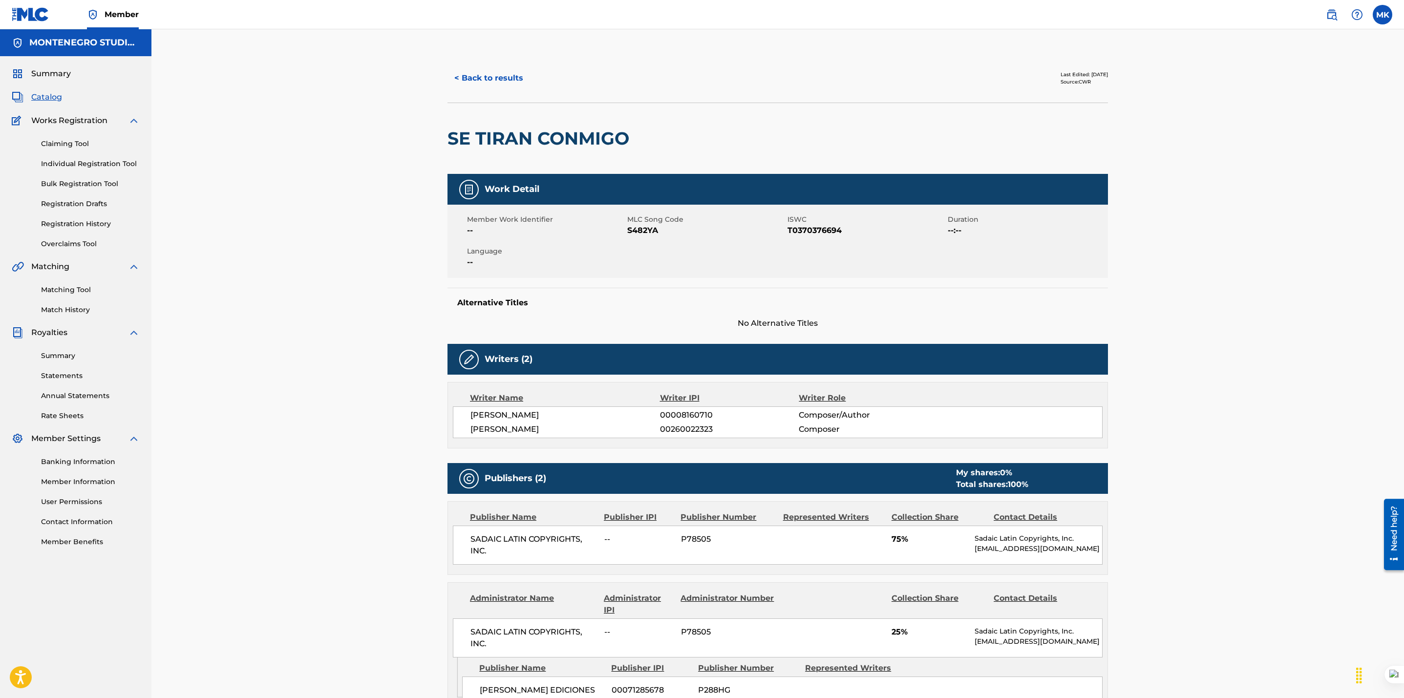
click at [68, 142] on link "Claiming Tool" at bounding box center [90, 144] width 99 height 10
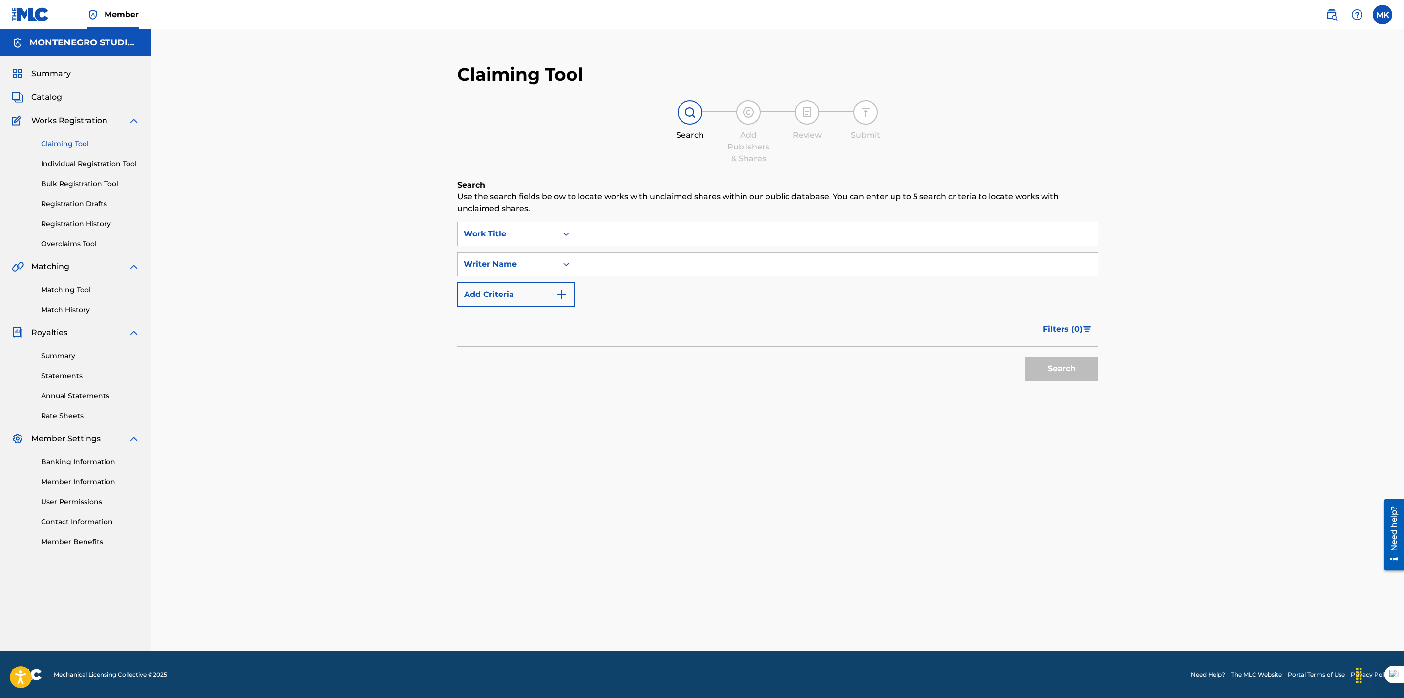
click at [585, 233] on input "Search Form" at bounding box center [836, 233] width 522 height 23
type input "sin exajerar"
click at [1025, 357] on button "Search" at bounding box center [1061, 369] width 73 height 24
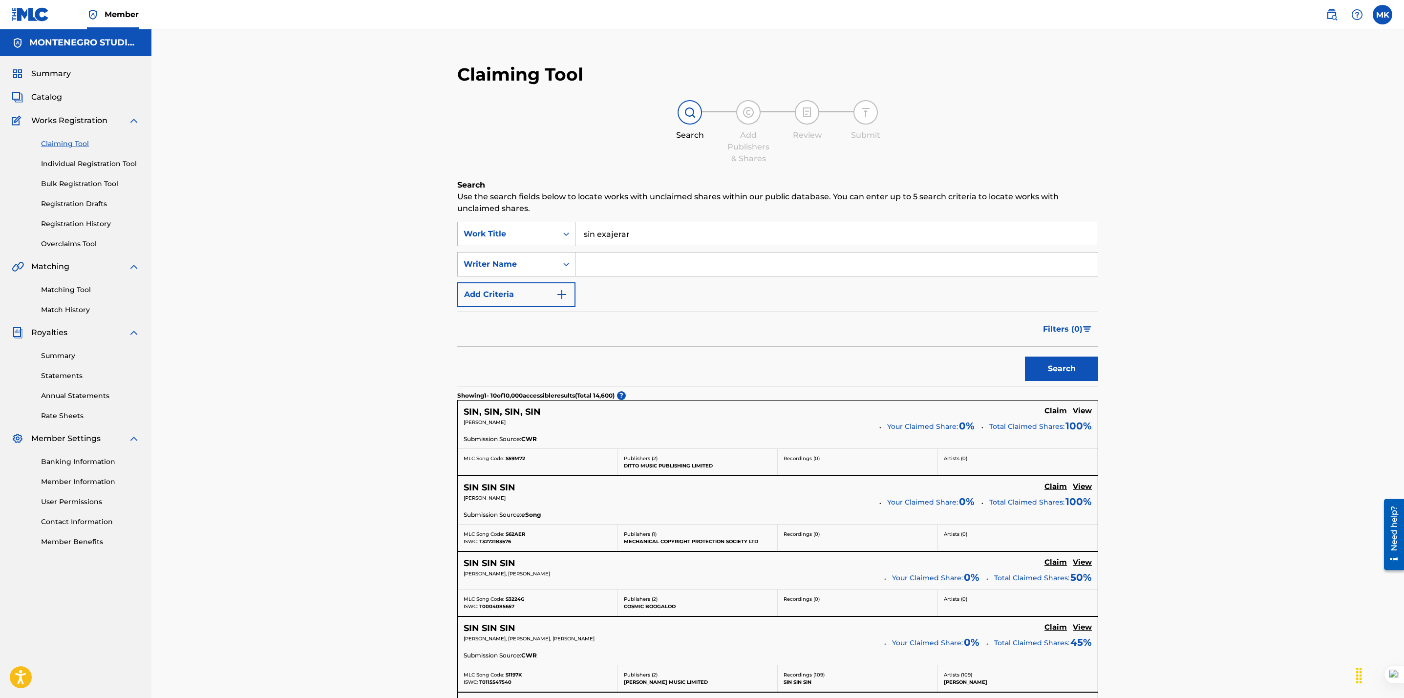
click at [69, 288] on link "Matching Tool" at bounding box center [90, 290] width 99 height 10
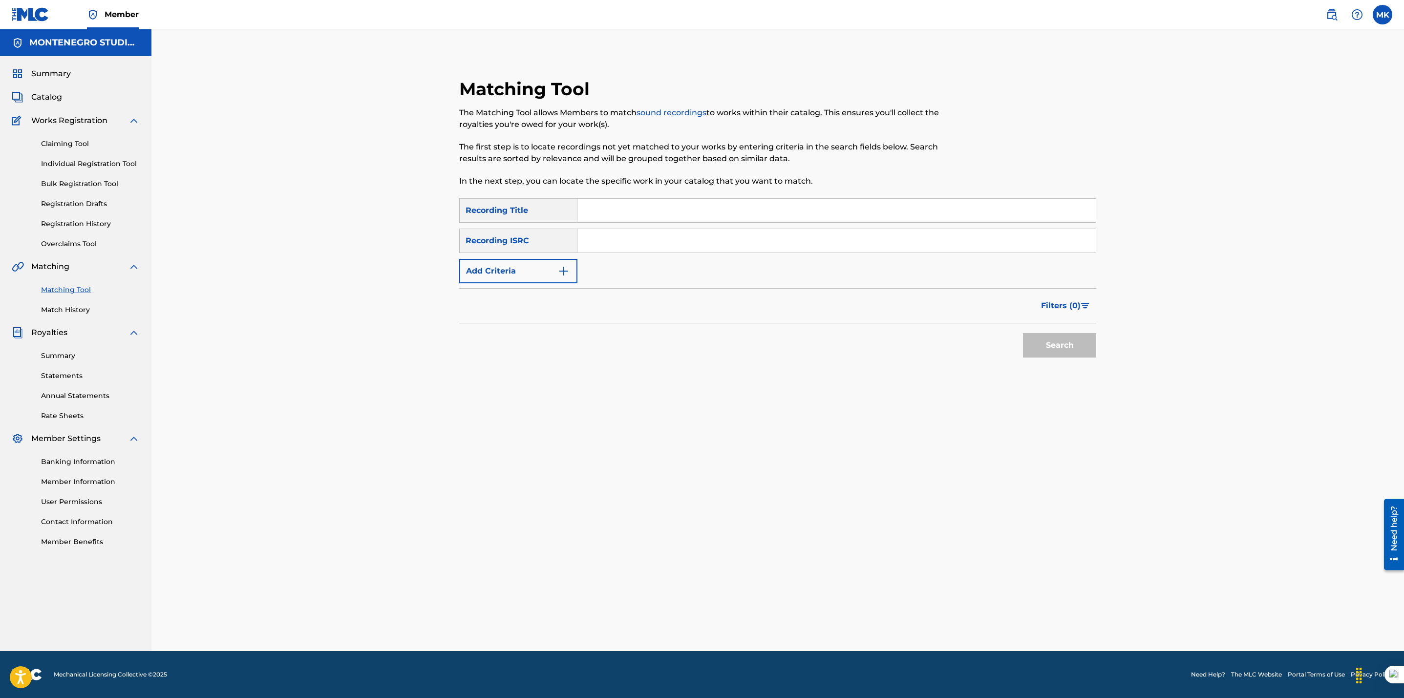
click at [680, 211] on input "Search Form" at bounding box center [836, 210] width 518 height 23
click at [1023, 333] on button "Search" at bounding box center [1059, 345] width 73 height 24
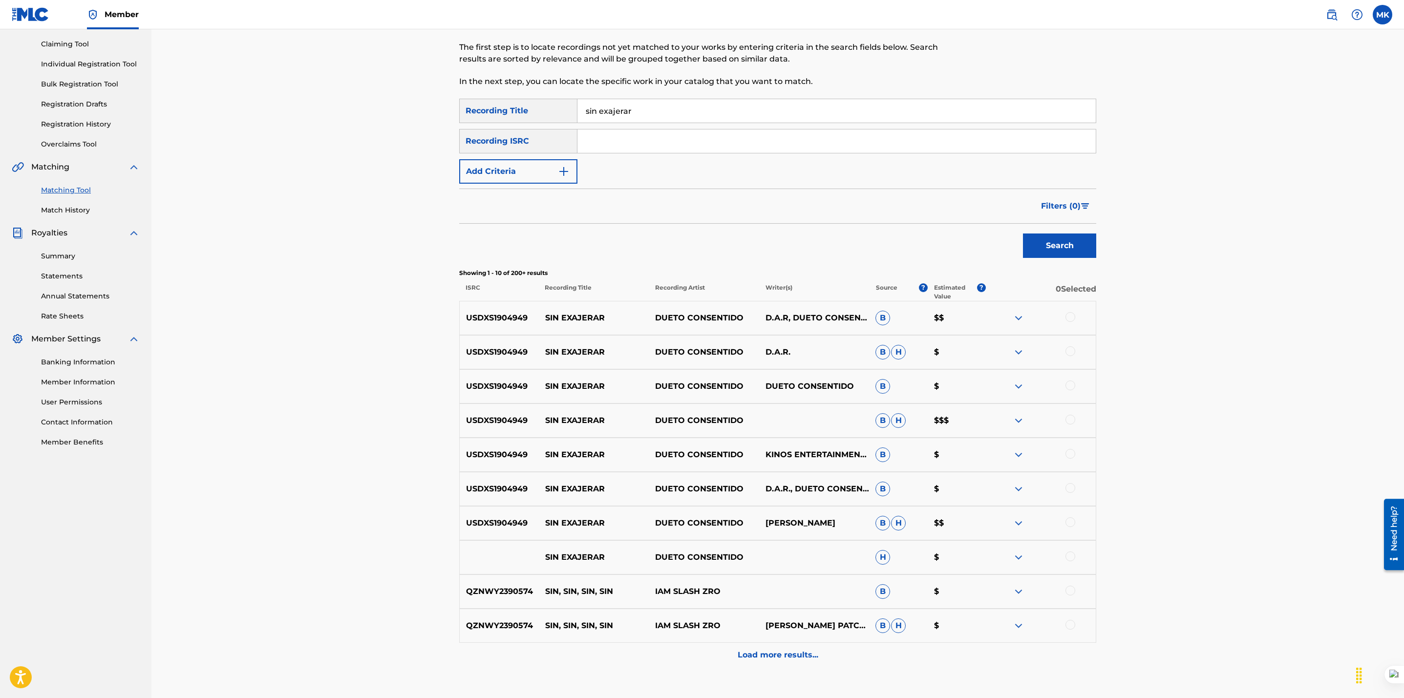
scroll to position [100, 0]
click at [617, 108] on input "sin exajerar" at bounding box center [836, 110] width 518 height 23
type input "sin exagerar"
click at [1023, 233] on button "Search" at bounding box center [1059, 245] width 73 height 24
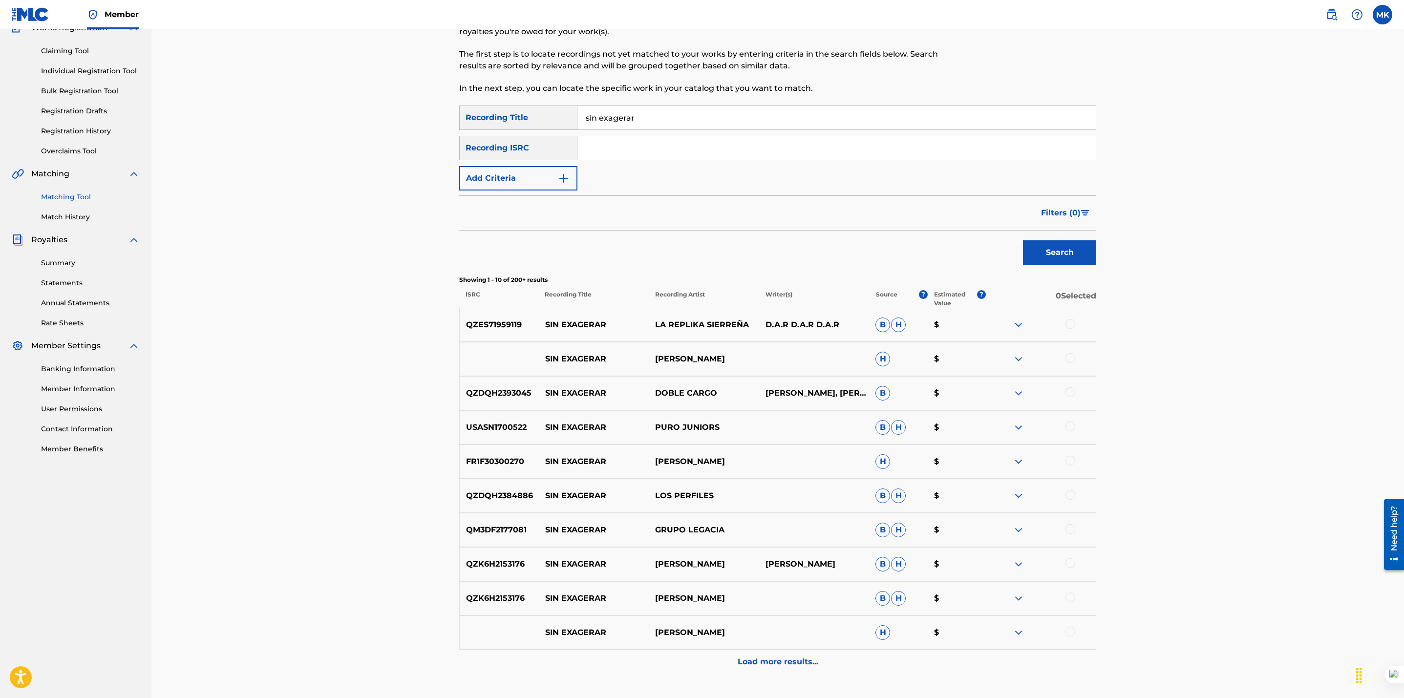
scroll to position [165, 0]
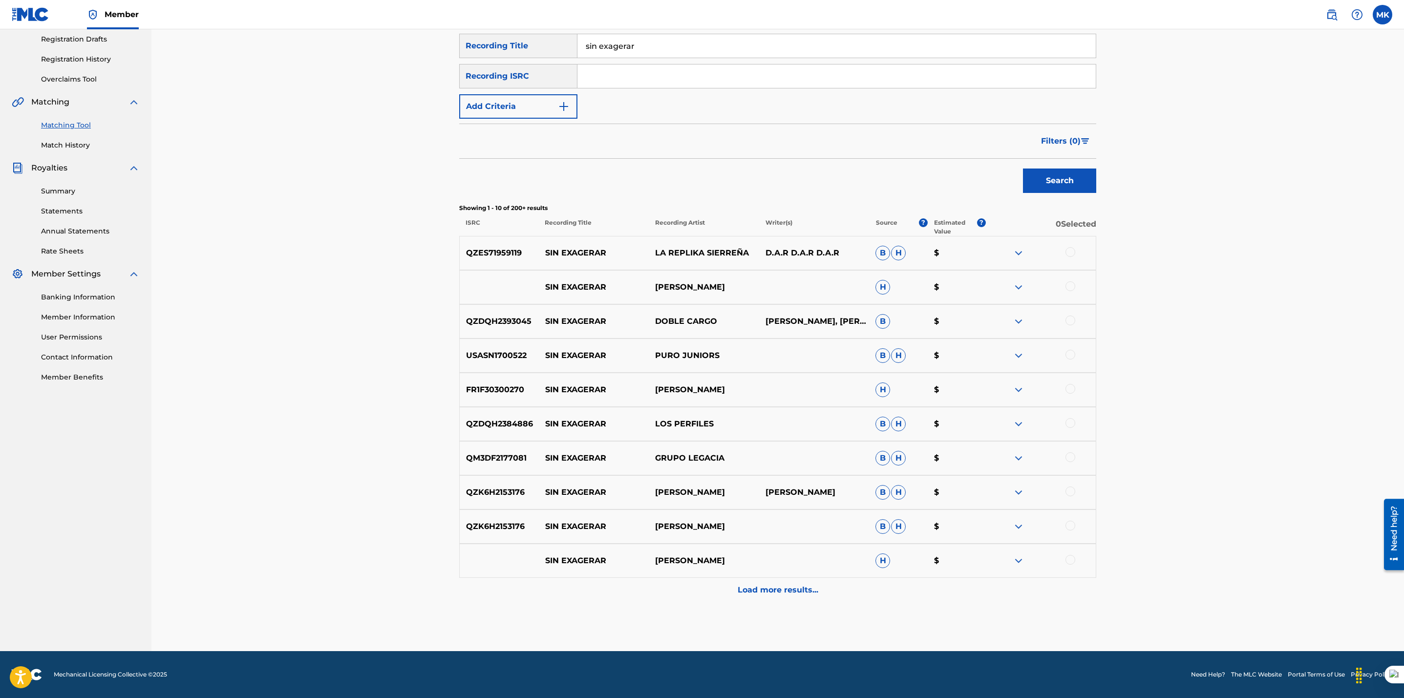
click at [780, 597] on div "Load more results..." at bounding box center [777, 590] width 637 height 24
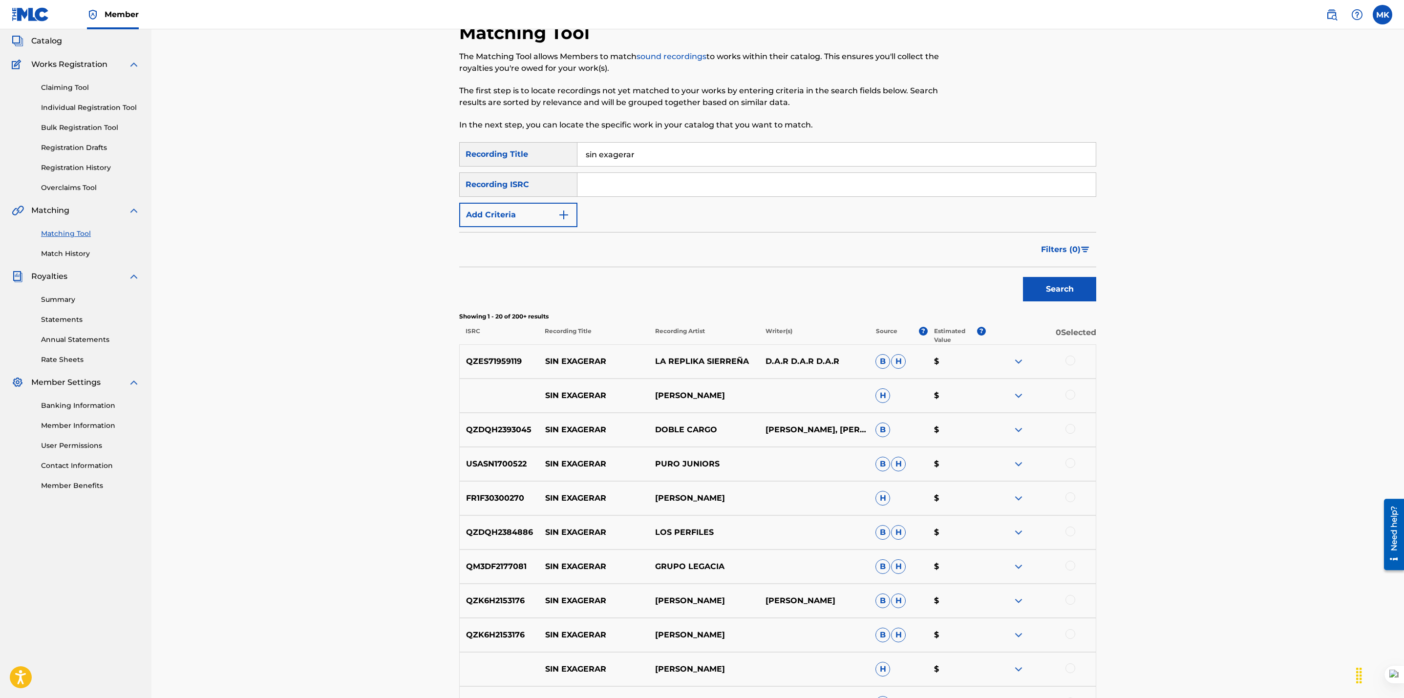
scroll to position [43, 0]
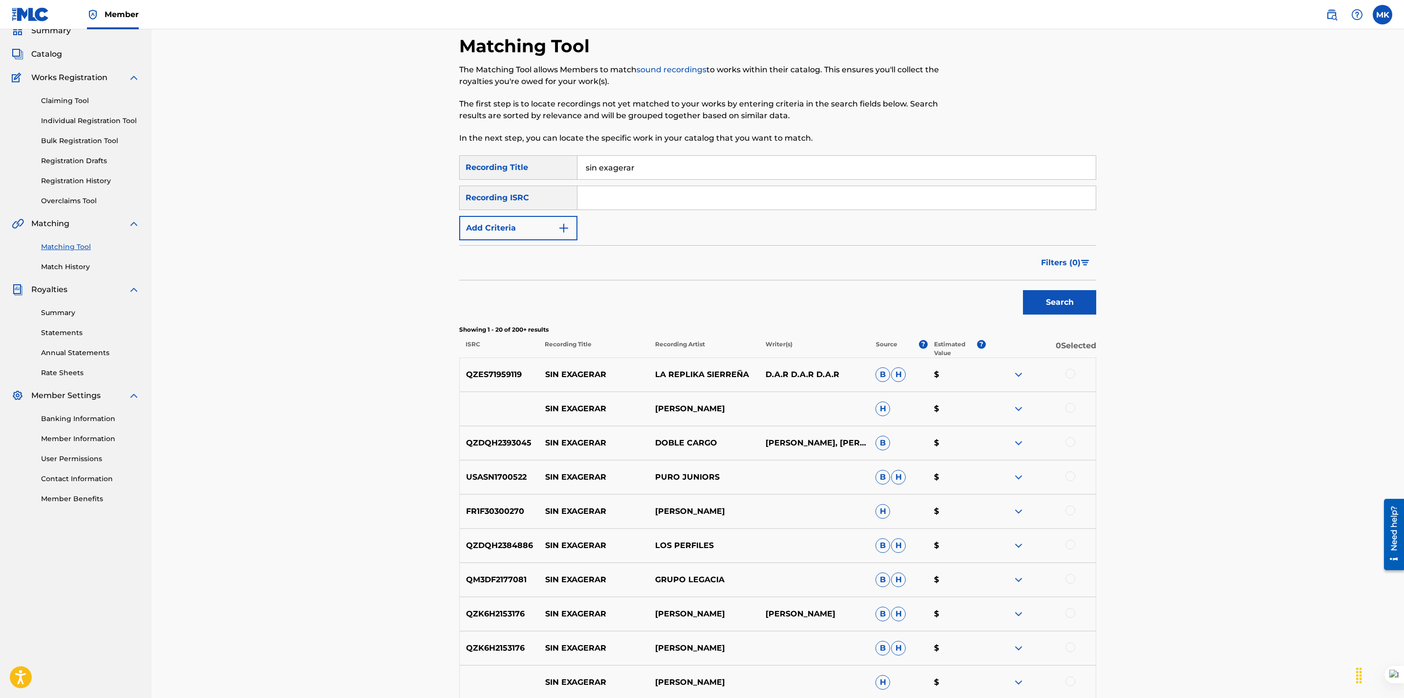
click at [639, 192] on input "Search Form" at bounding box center [836, 197] width 518 height 23
click at [522, 234] on button "Add Criteria" at bounding box center [518, 228] width 118 height 24
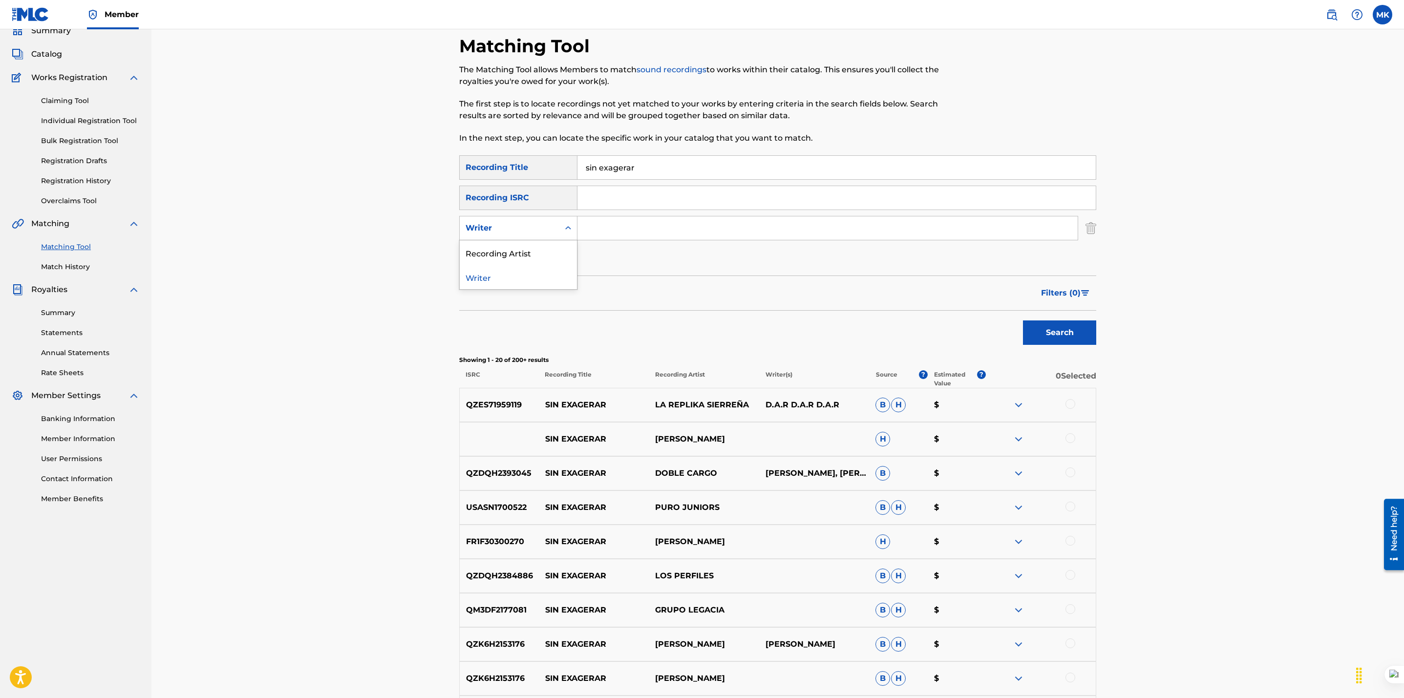
click at [537, 222] on div "Writer" at bounding box center [509, 228] width 88 height 12
drag, startPoint x: 525, startPoint y: 248, endPoint x: 549, endPoint y: 247, distance: 25.0
click at [525, 249] on div "Recording Artist" at bounding box center [518, 252] width 117 height 24
click at [626, 223] on input "Search Form" at bounding box center [827, 227] width 500 height 23
type input "juniors"
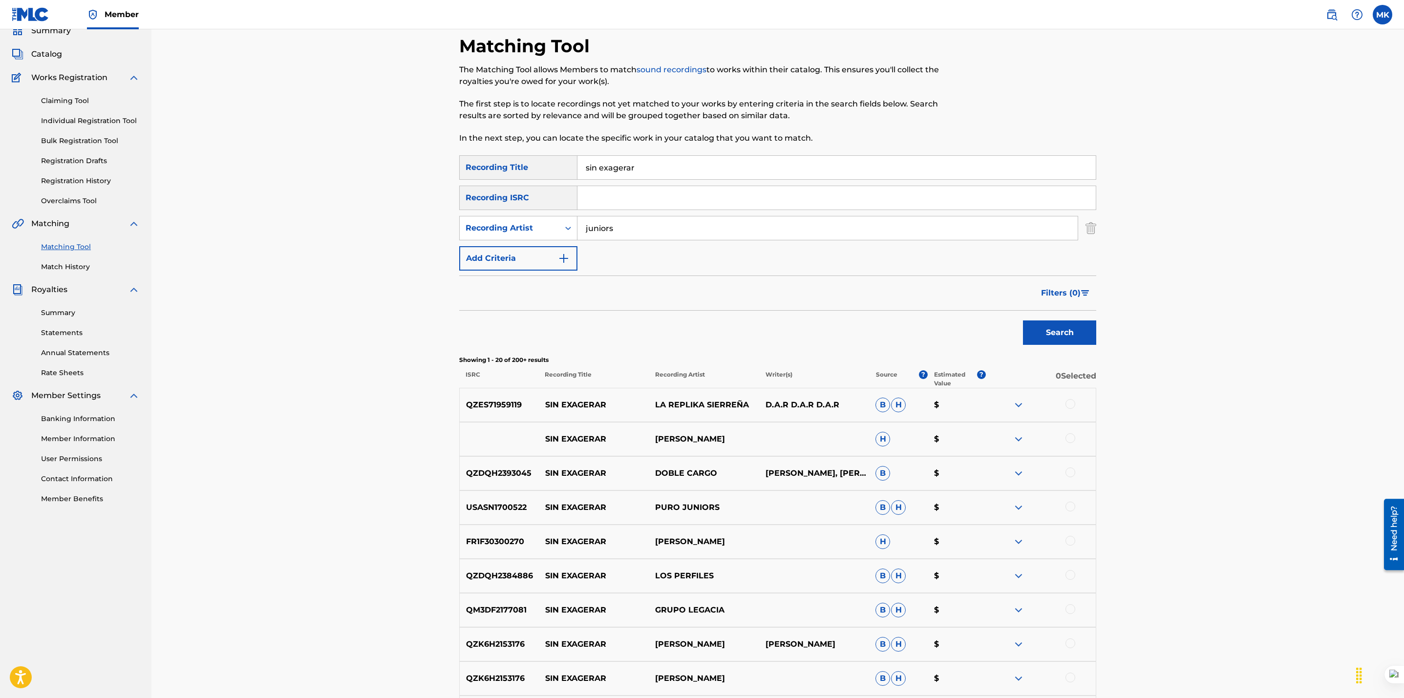
click at [1023, 320] on button "Search" at bounding box center [1059, 332] width 73 height 24
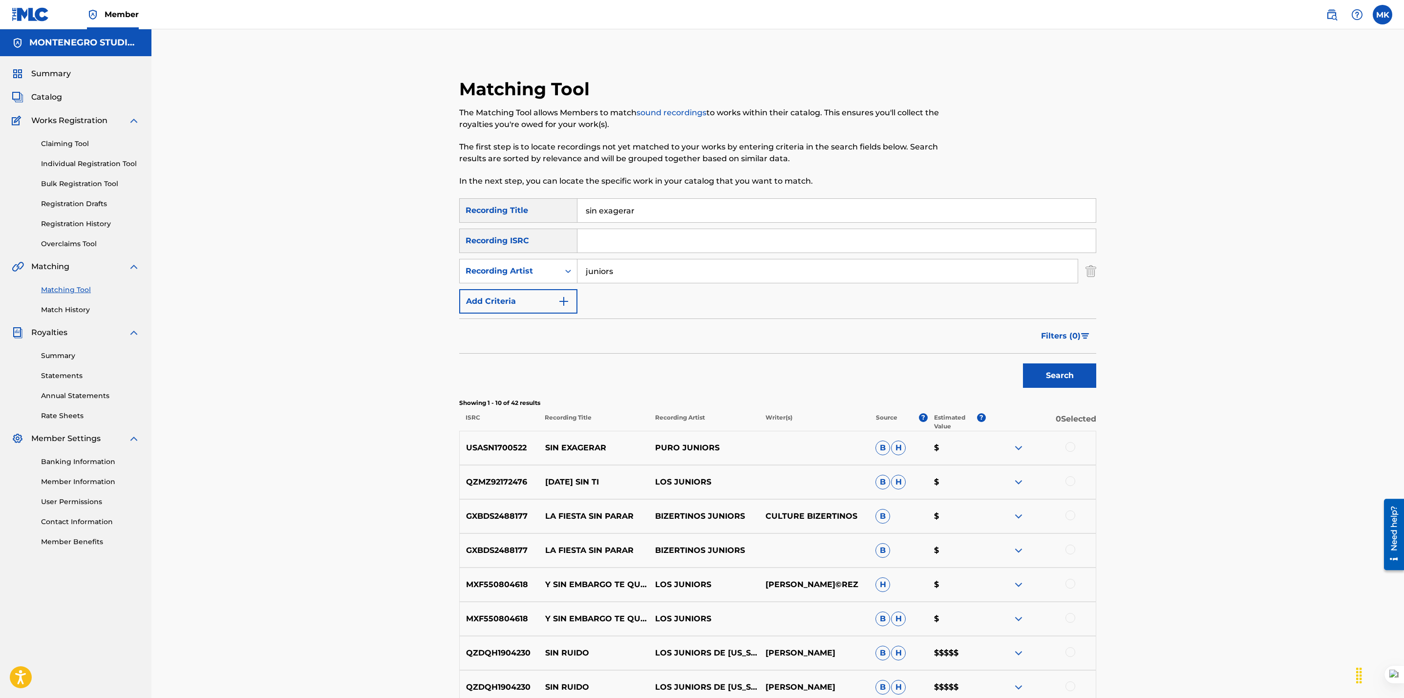
scroll to position [86, 0]
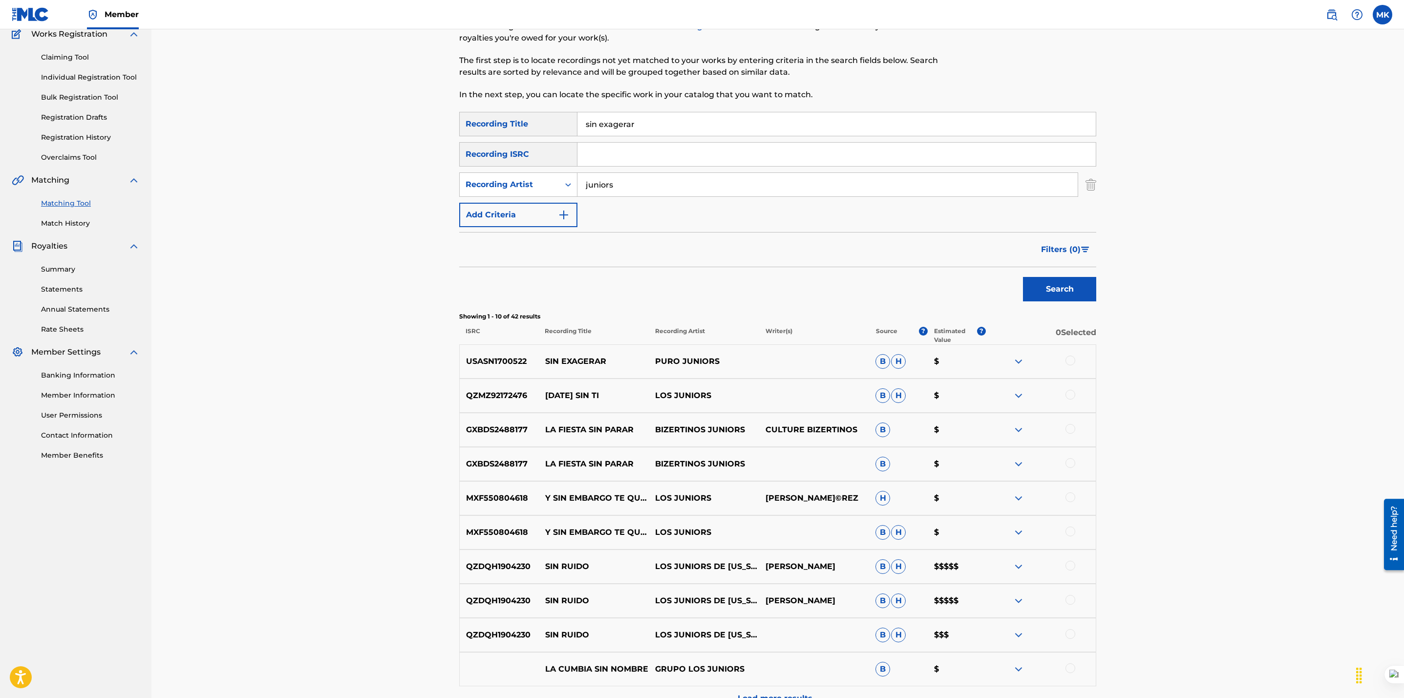
click at [1071, 356] on div at bounding box center [1070, 361] width 10 height 10
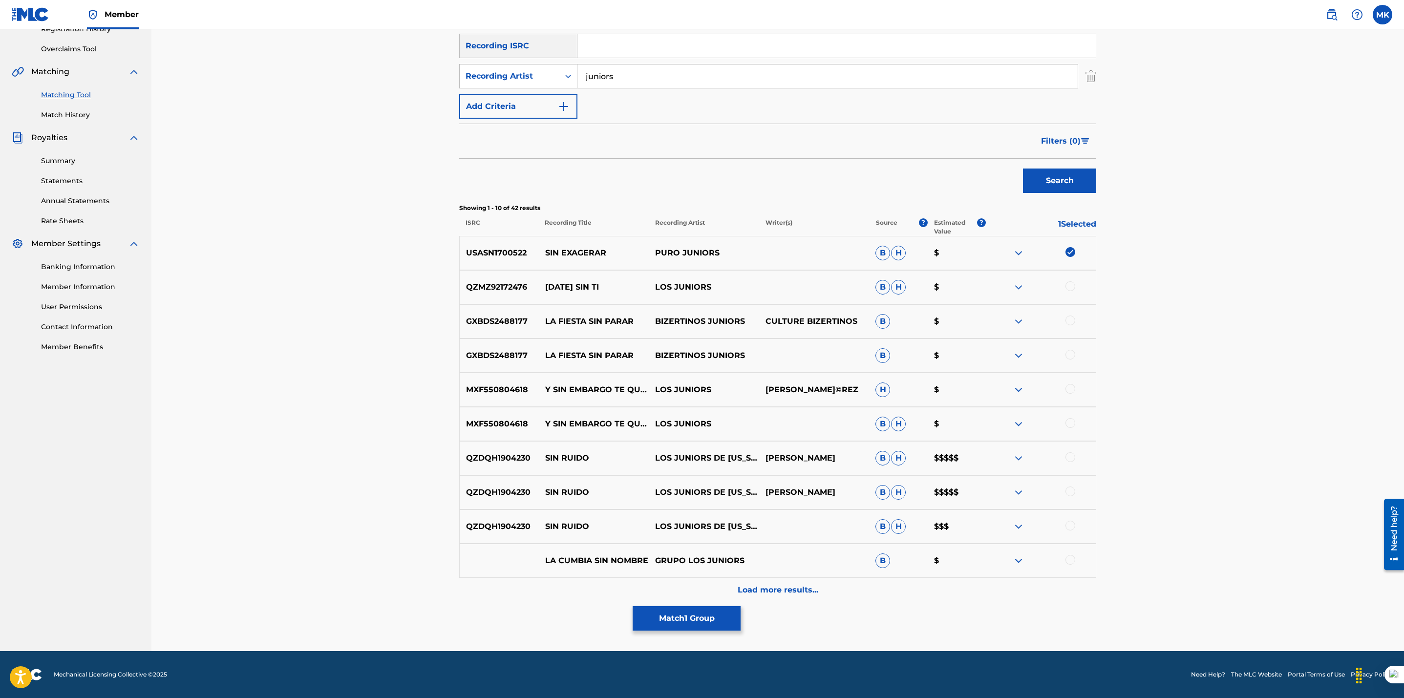
click at [753, 587] on p "Load more results..." at bounding box center [778, 590] width 81 height 12
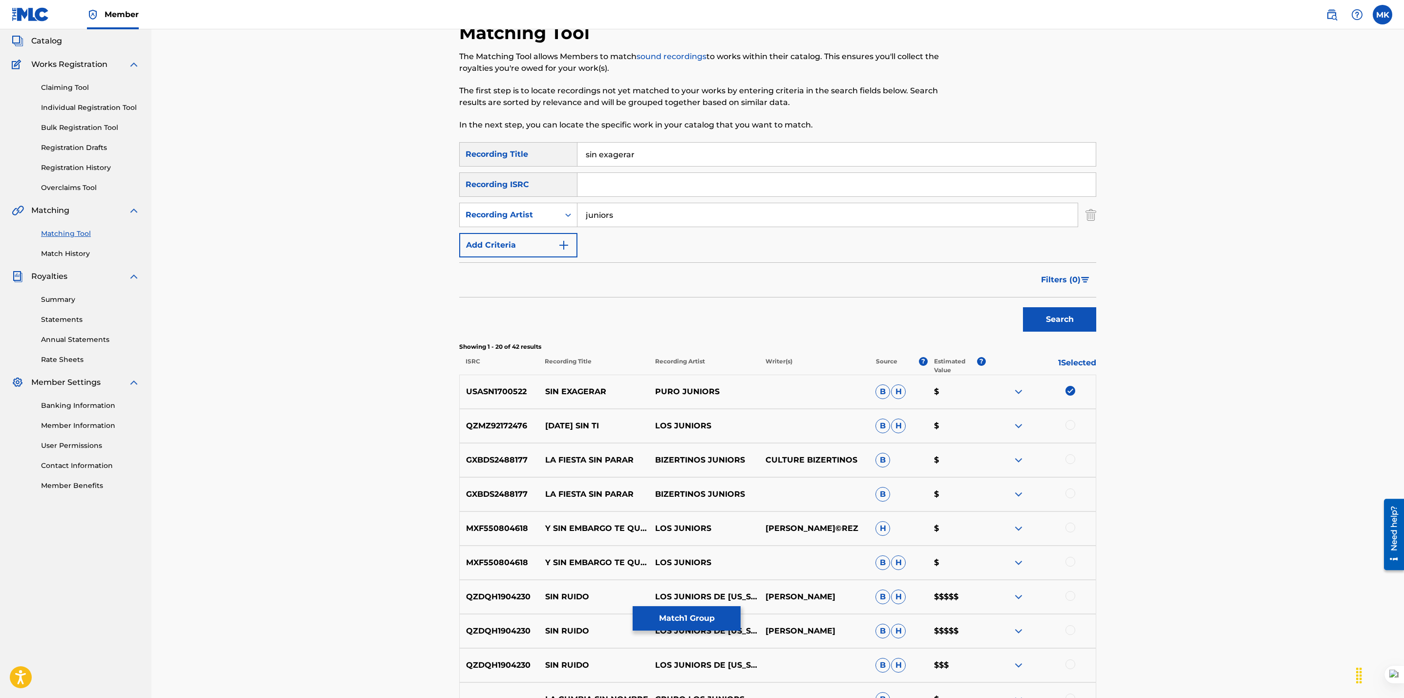
scroll to position [57, 0]
click at [711, 622] on button "Match 1 Group" at bounding box center [687, 618] width 108 height 24
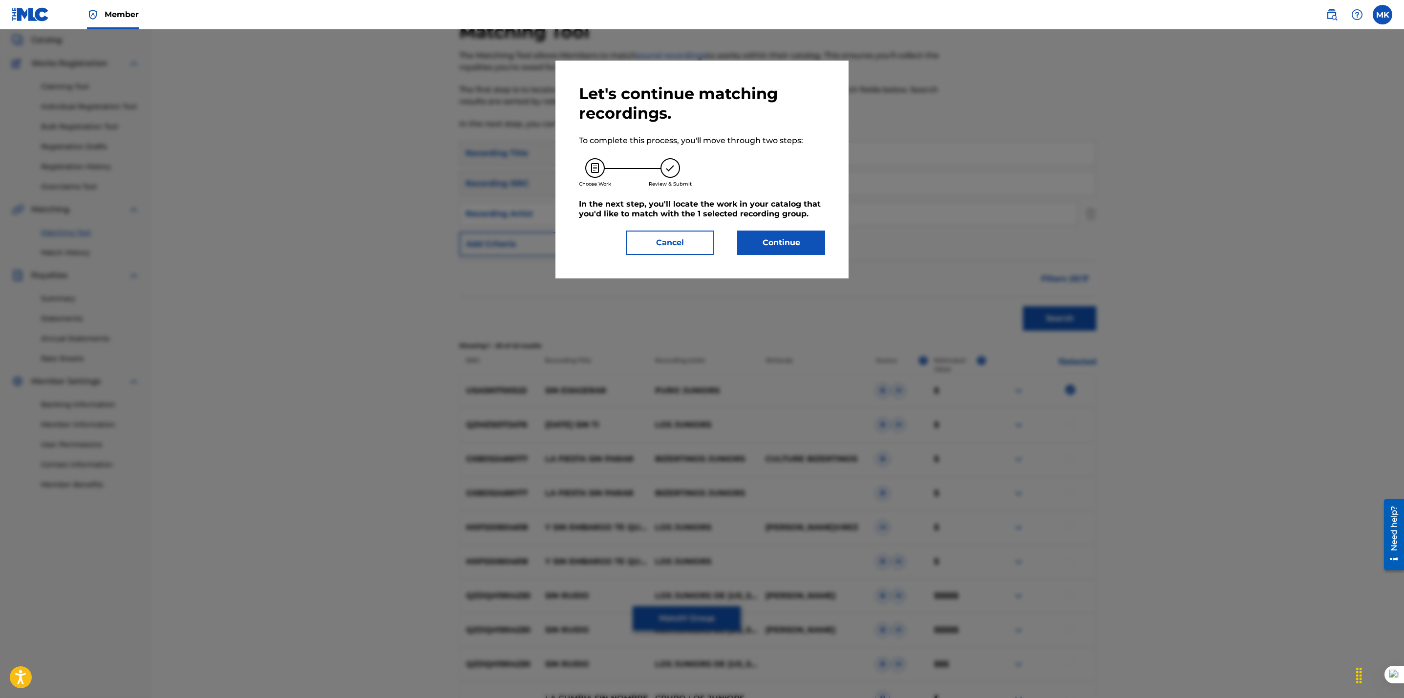
click at [768, 251] on button "Continue" at bounding box center [781, 243] width 88 height 24
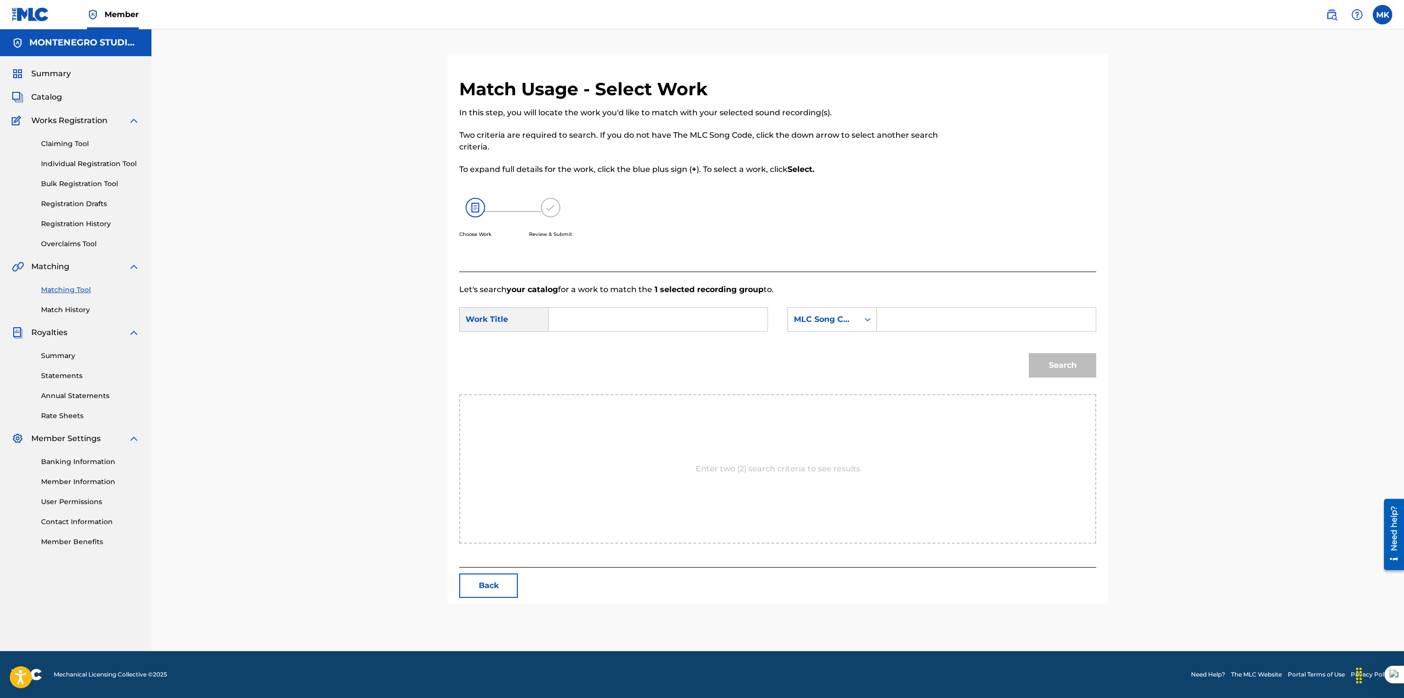
scroll to position [0, 0]
click at [639, 321] on input "Search Form" at bounding box center [658, 319] width 202 height 23
click at [615, 344] on div "sin e xagerar" at bounding box center [657, 342] width 201 height 18
type input "sin exagerar"
click at [822, 319] on div "MLC Song Code" at bounding box center [823, 320] width 59 height 12
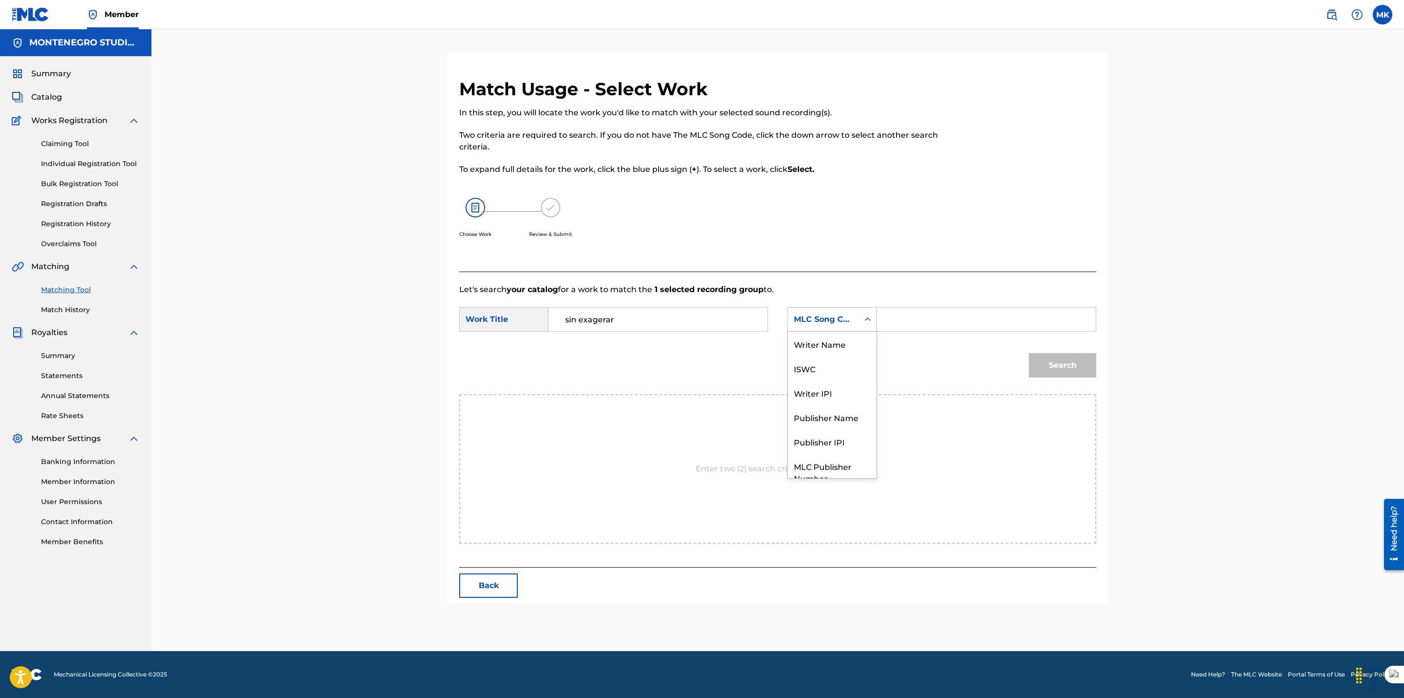
scroll to position [36, 0]
click at [805, 380] on div "Publisher Name" at bounding box center [832, 381] width 88 height 24
click at [897, 330] on input "Search Form" at bounding box center [986, 319] width 202 height 23
type input "[GEOGRAPHIC_DATA]"
click at [1037, 363] on button "Search" at bounding box center [1062, 365] width 67 height 24
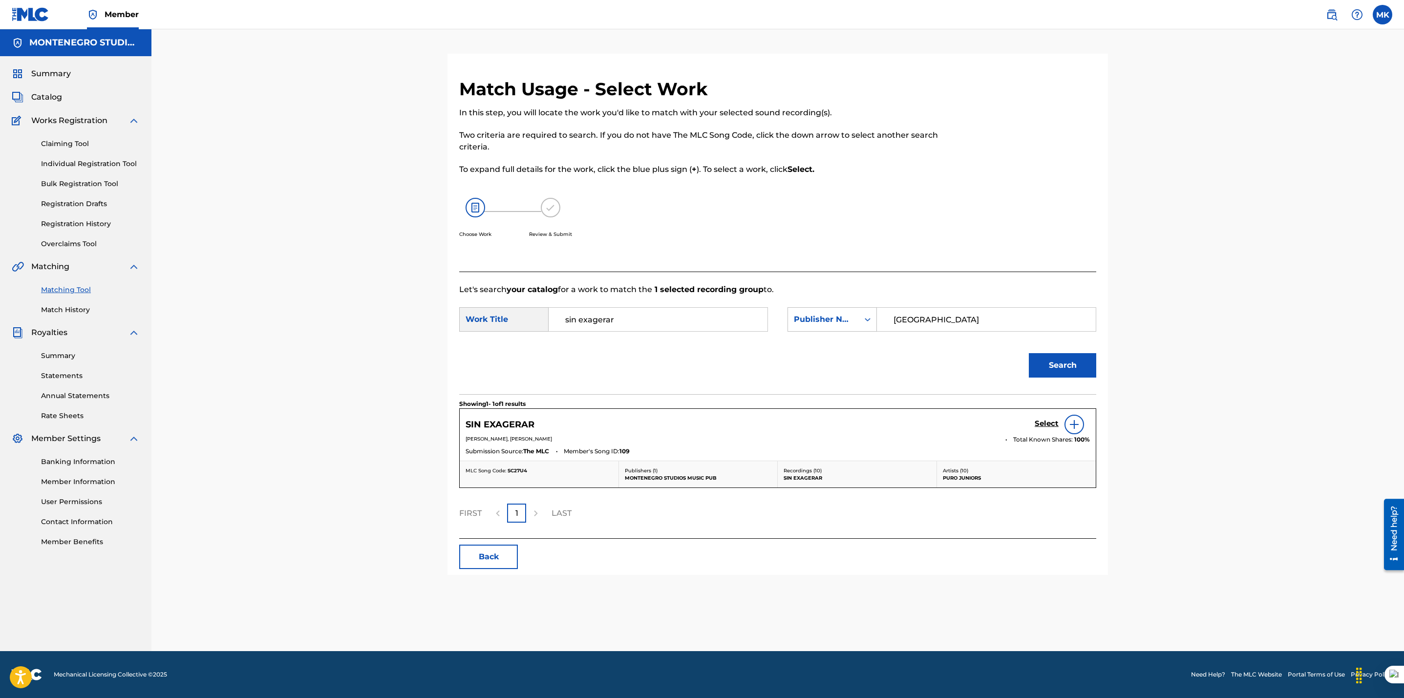
click at [1039, 423] on h5 "Select" at bounding box center [1046, 423] width 24 height 9
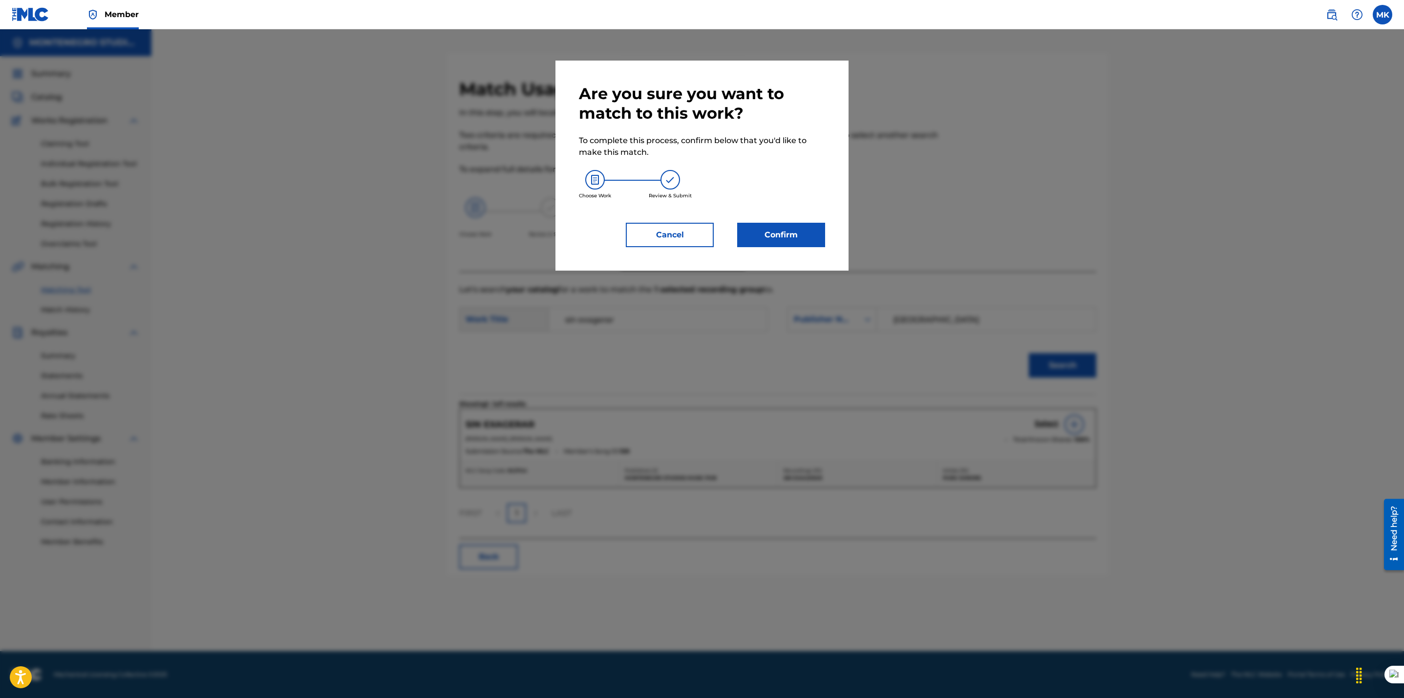
click at [767, 240] on button "Confirm" at bounding box center [781, 235] width 88 height 24
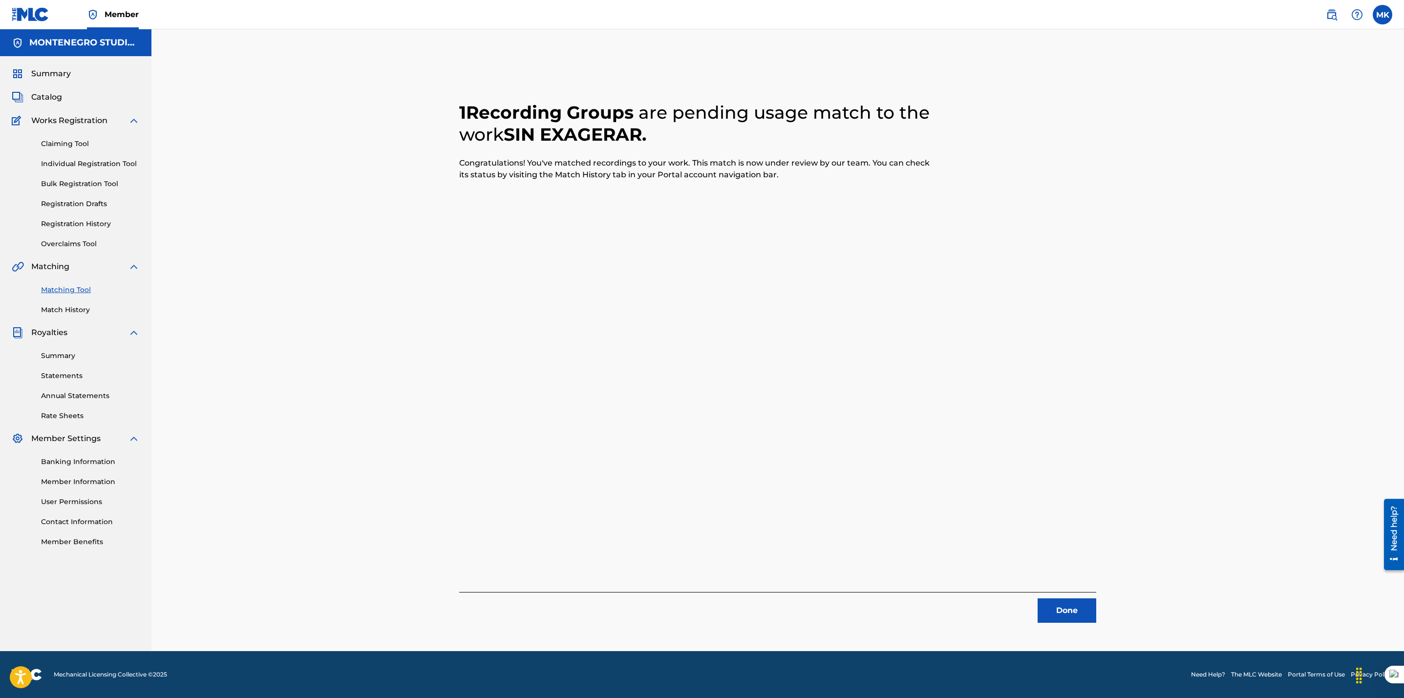
click at [1075, 607] on button "Done" at bounding box center [1066, 610] width 59 height 24
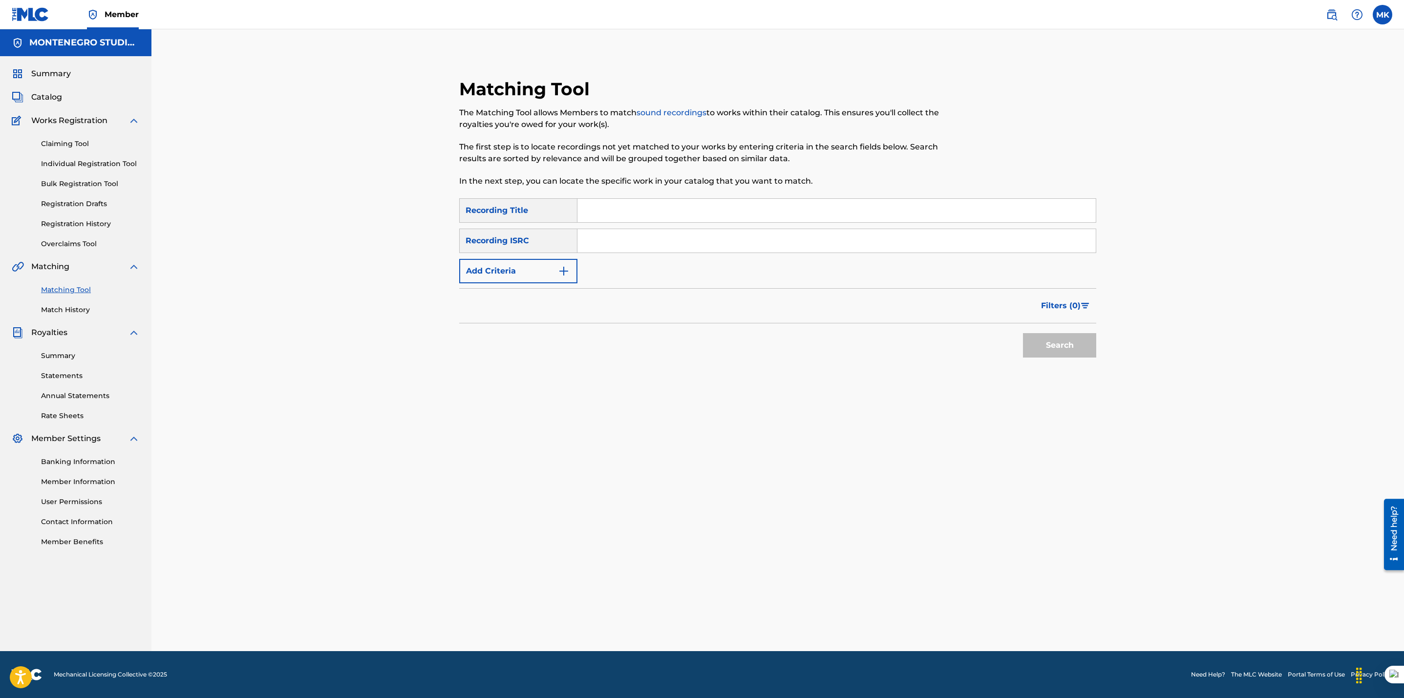
click at [598, 219] on input "Search Form" at bounding box center [836, 210] width 518 height 23
type input "largate ya"
click at [1023, 333] on button "Search" at bounding box center [1059, 345] width 73 height 24
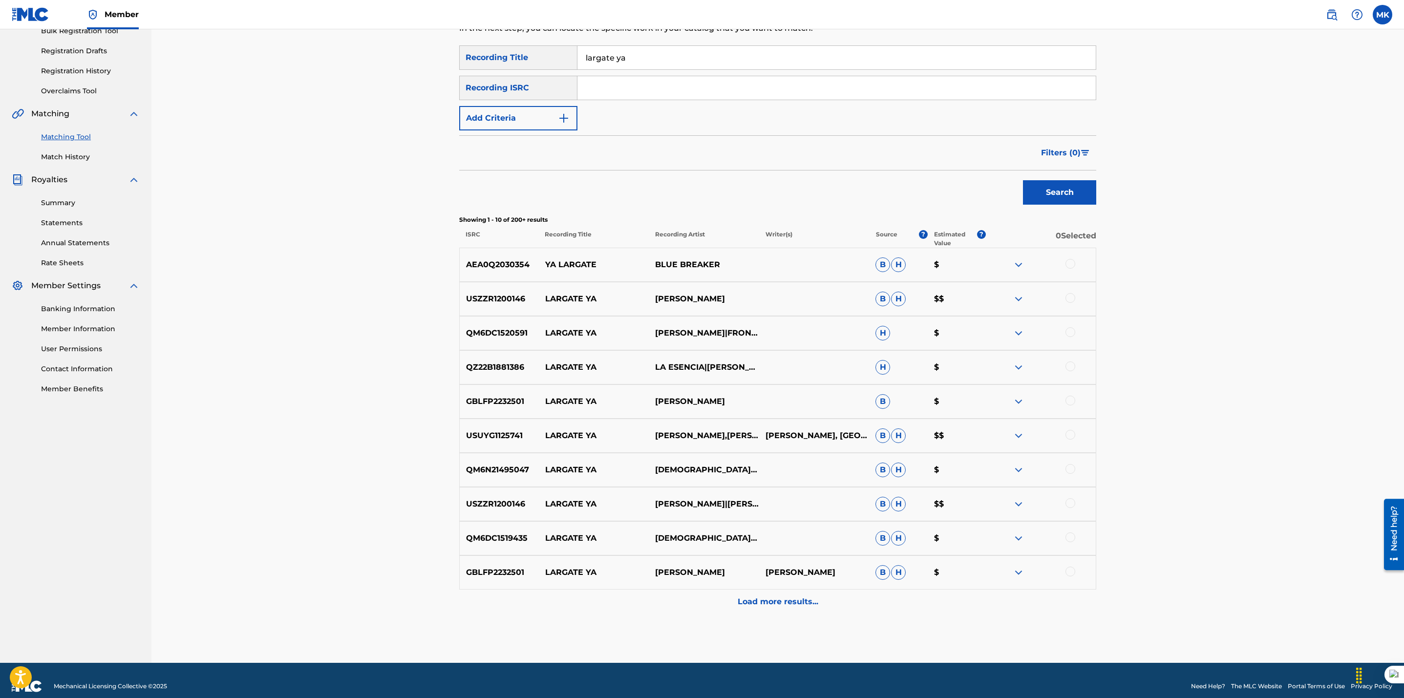
scroll to position [154, 0]
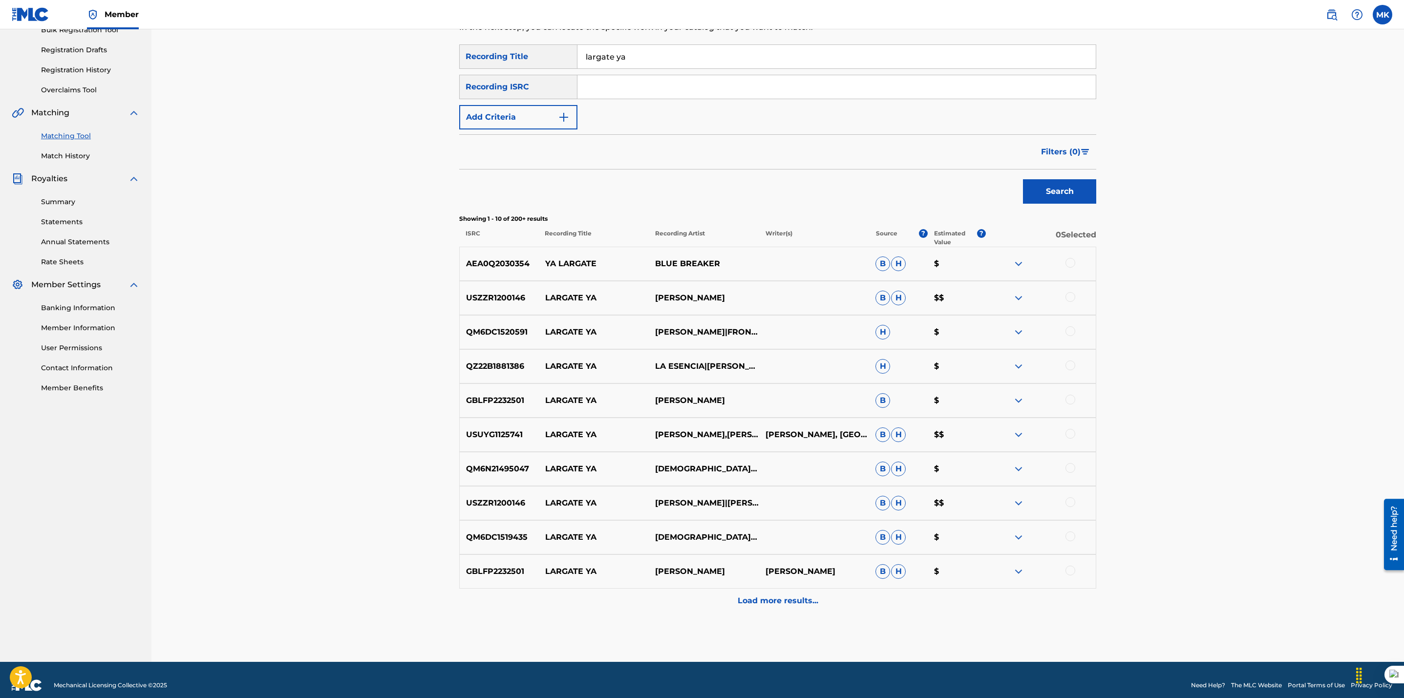
click at [803, 601] on p "Load more results..." at bounding box center [778, 601] width 81 height 12
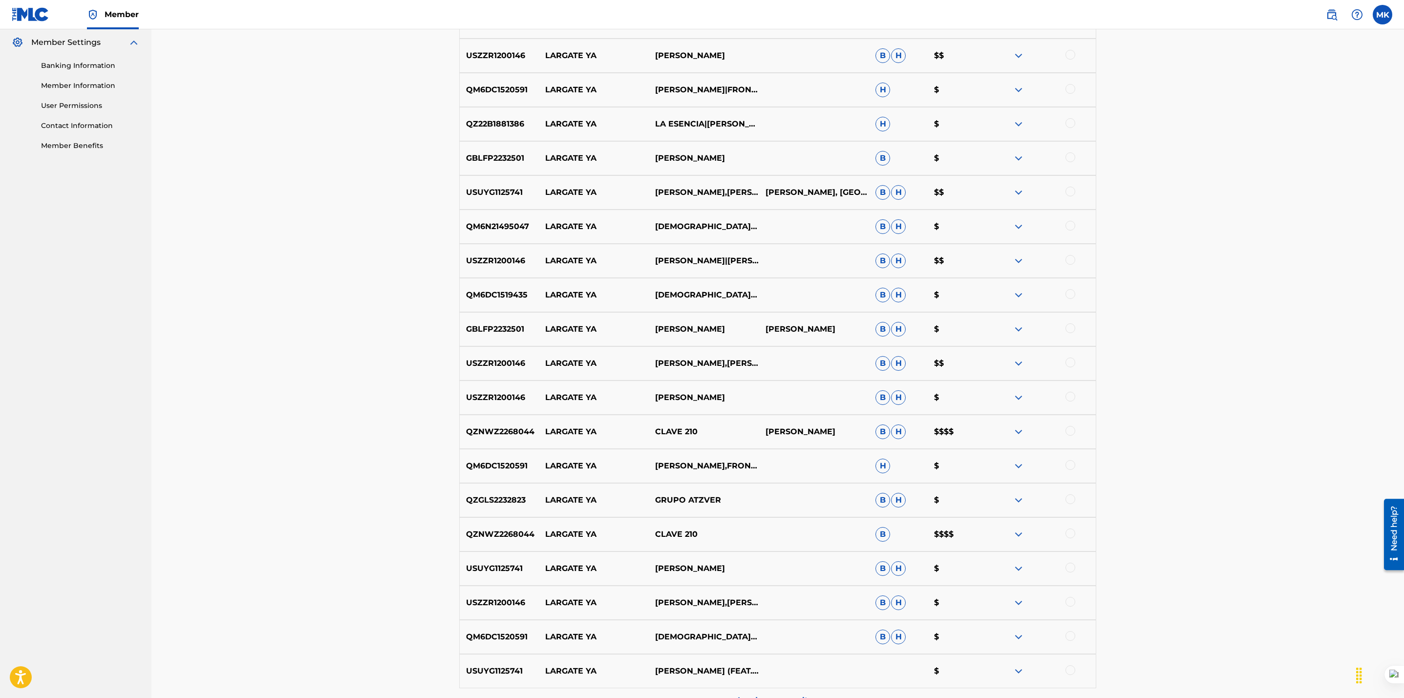
scroll to position [0, 0]
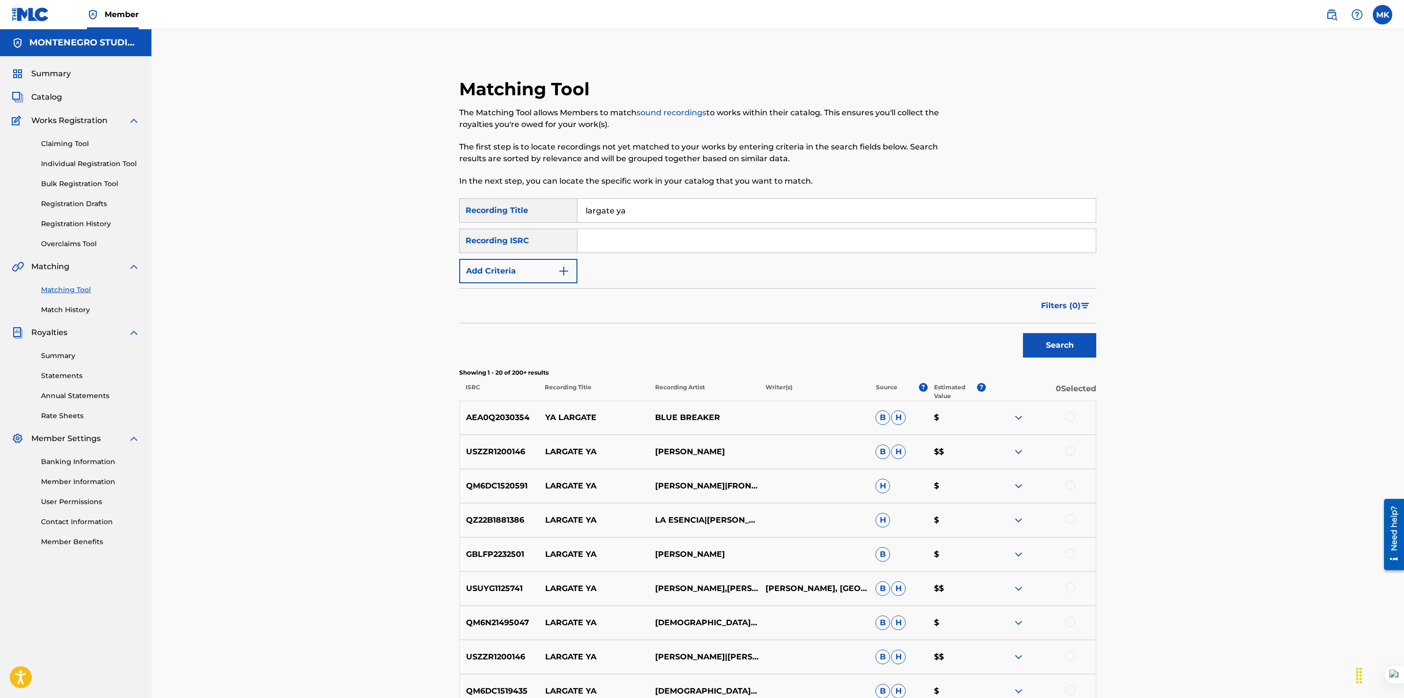
drag, startPoint x: 490, startPoint y: 273, endPoint x: 654, endPoint y: 245, distance: 165.9
click at [490, 273] on button "Add Criteria" at bounding box center [518, 271] width 118 height 24
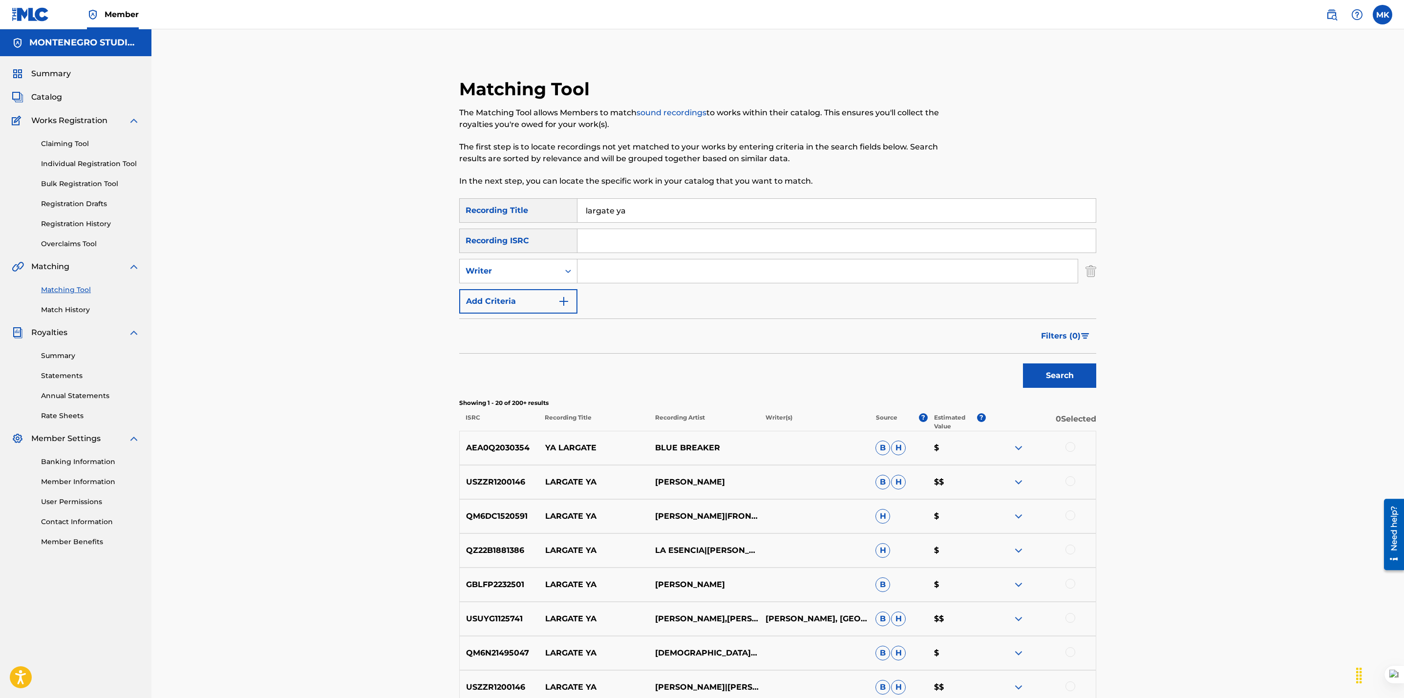
click at [607, 276] on input "Search Form" at bounding box center [827, 270] width 500 height 23
click at [519, 277] on div "Writer" at bounding box center [510, 271] width 100 height 19
drag, startPoint x: 517, startPoint y: 293, endPoint x: 532, endPoint y: 286, distance: 16.2
click at [518, 295] on div "Recording Artist" at bounding box center [518, 295] width 117 height 24
click at [601, 259] on input "Search Form" at bounding box center [827, 270] width 500 height 23
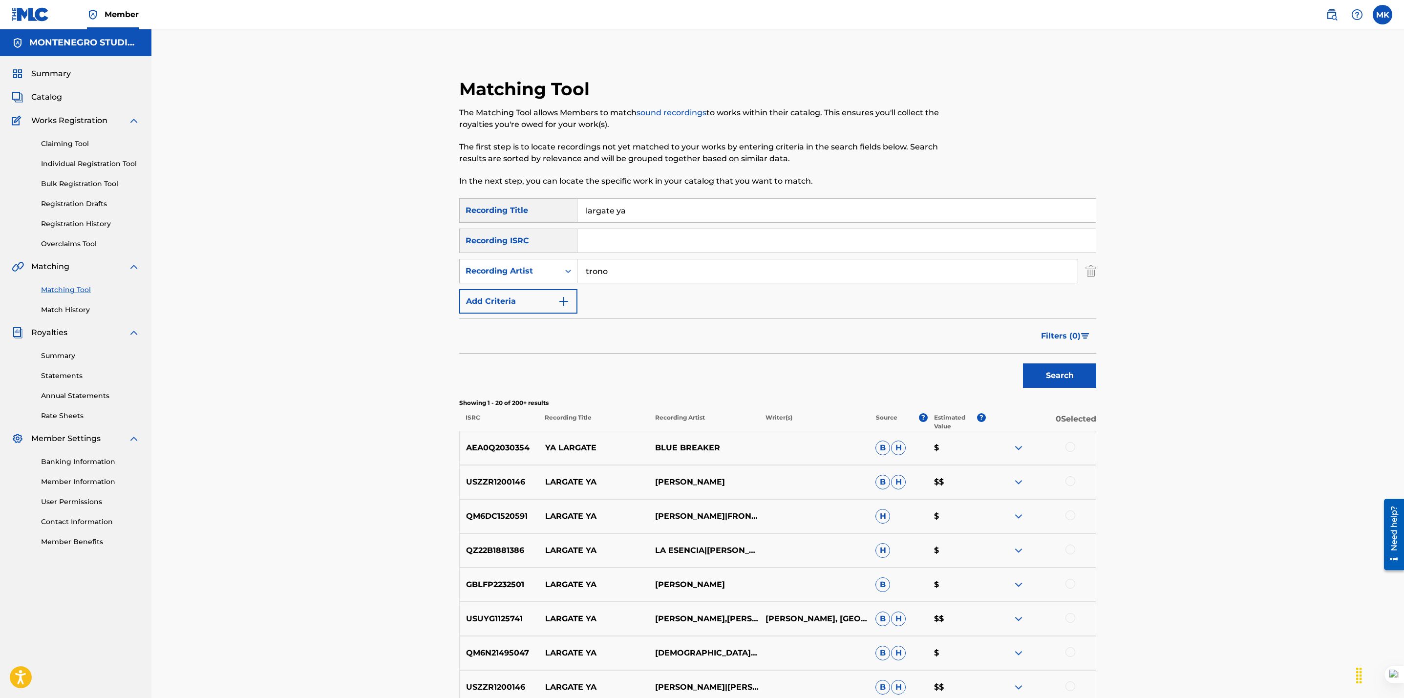
type input "trono"
click at [1023, 363] on button "Search" at bounding box center [1059, 375] width 73 height 24
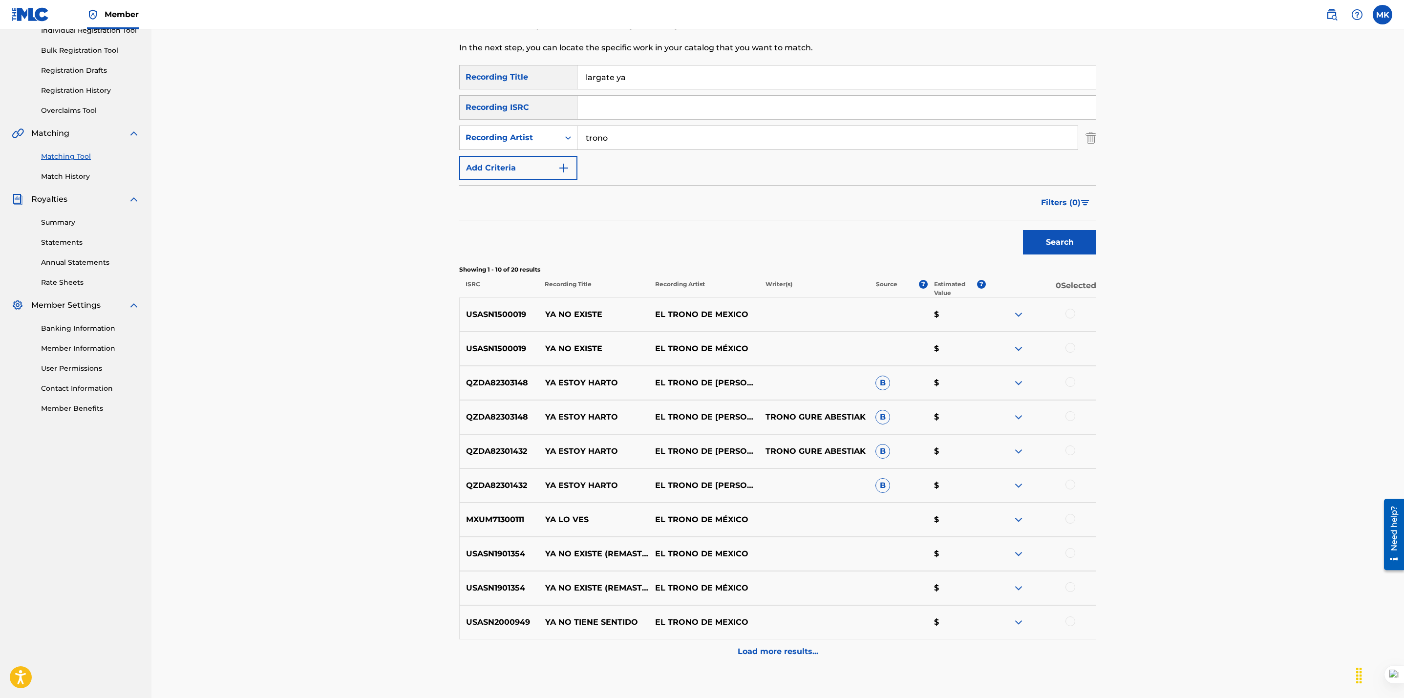
scroll to position [134, 0]
drag, startPoint x: 595, startPoint y: 519, endPoint x: 530, endPoint y: 516, distance: 65.0
click at [530, 516] on div "MXUM71300111 YA LO VES EL TRONO DE MÉXICO $" at bounding box center [777, 519] width 637 height 34
copy div "YA LO VES"
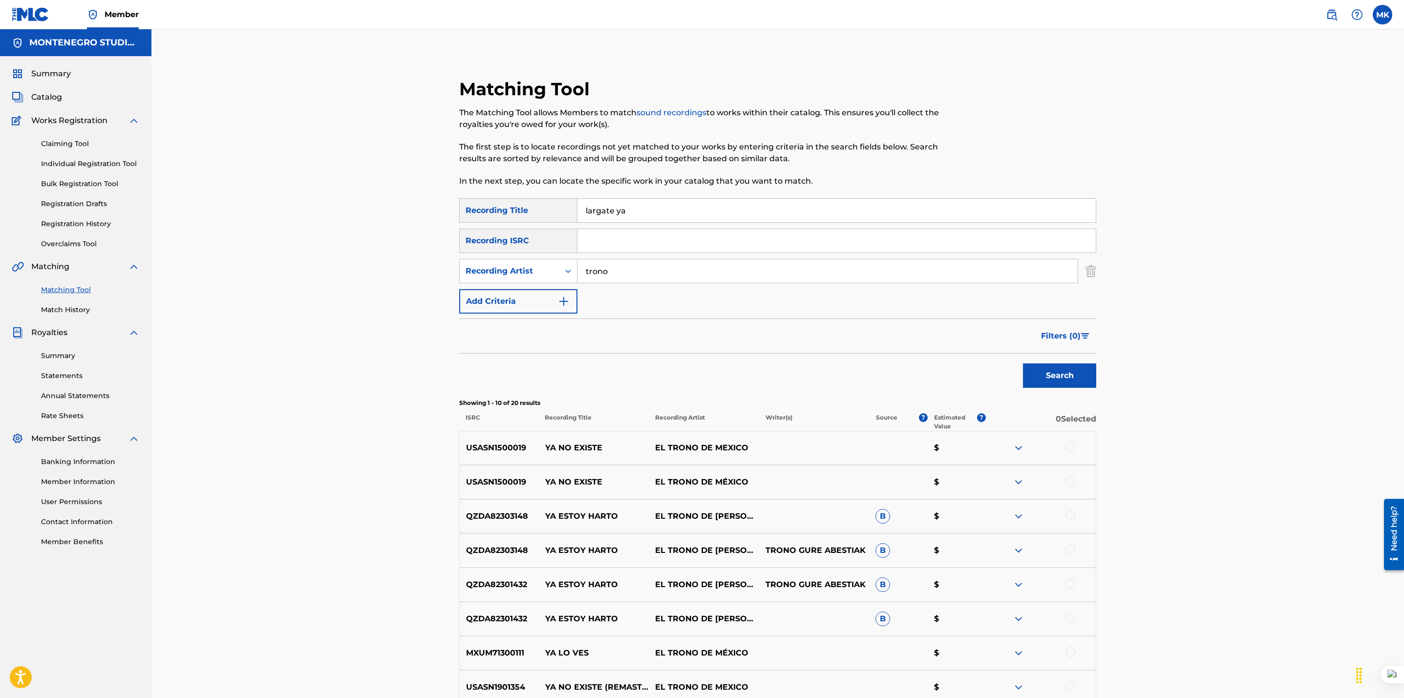
drag, startPoint x: 653, startPoint y: 211, endPoint x: 497, endPoint y: 207, distance: 155.9
click at [499, 207] on div "SearchWithCriteriaae60c944-f878-4771-85f1-4a926161752a Recording Title largate …" at bounding box center [777, 210] width 637 height 24
paste input "YA LO VES"
type input "YA LO VES"
click at [1023, 363] on button "Search" at bounding box center [1059, 375] width 73 height 24
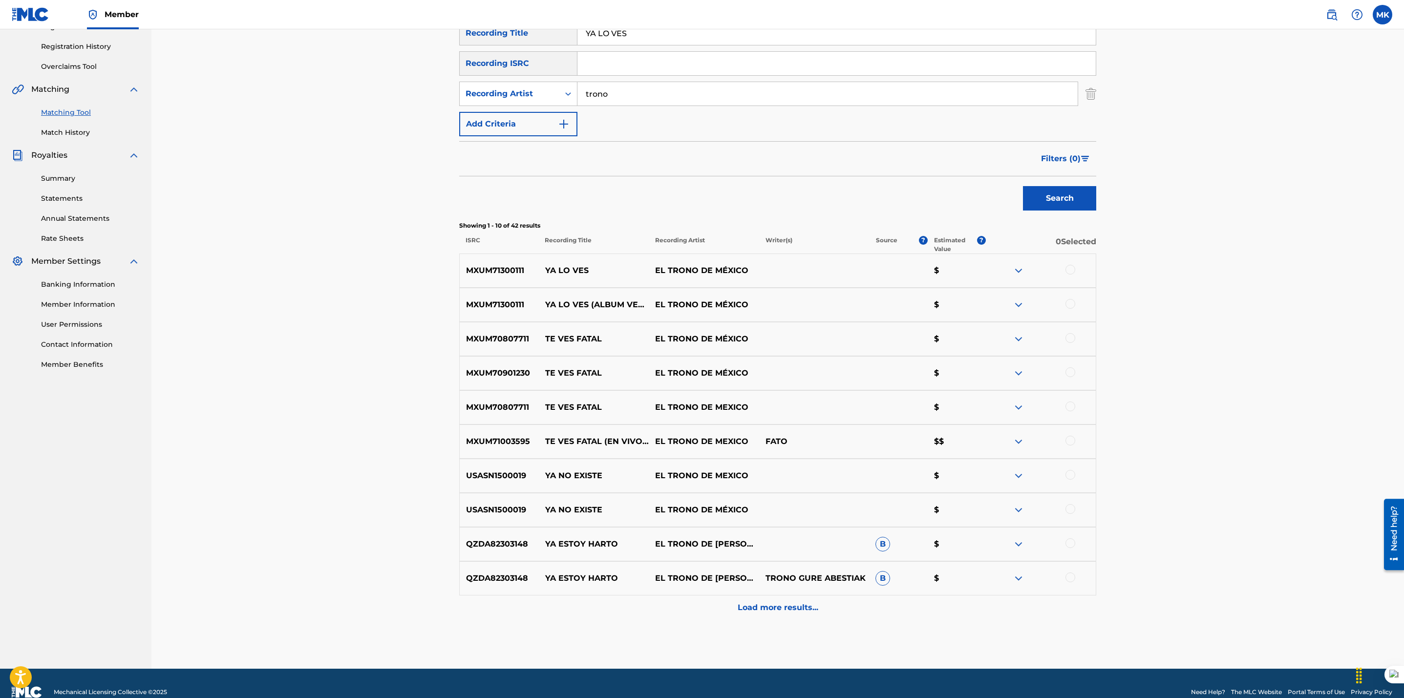
scroll to position [184, 0]
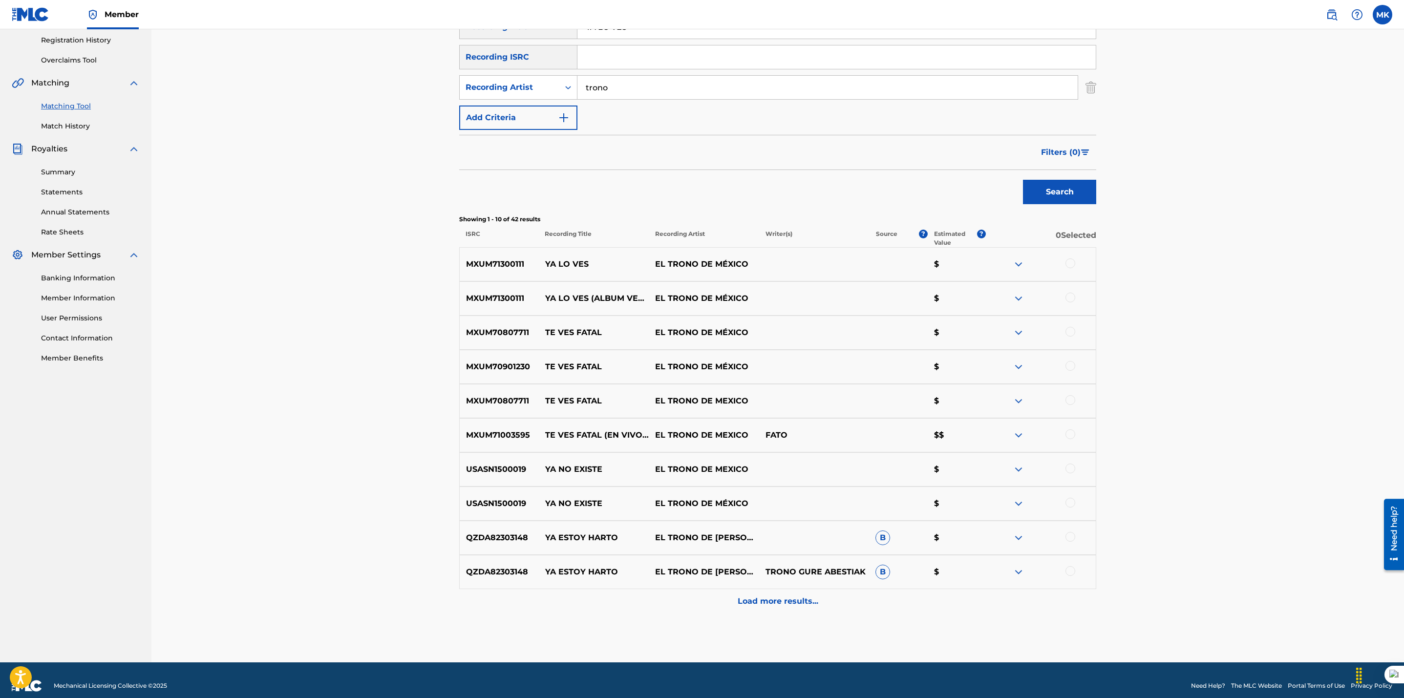
click at [769, 601] on p "Load more results..." at bounding box center [778, 601] width 81 height 12
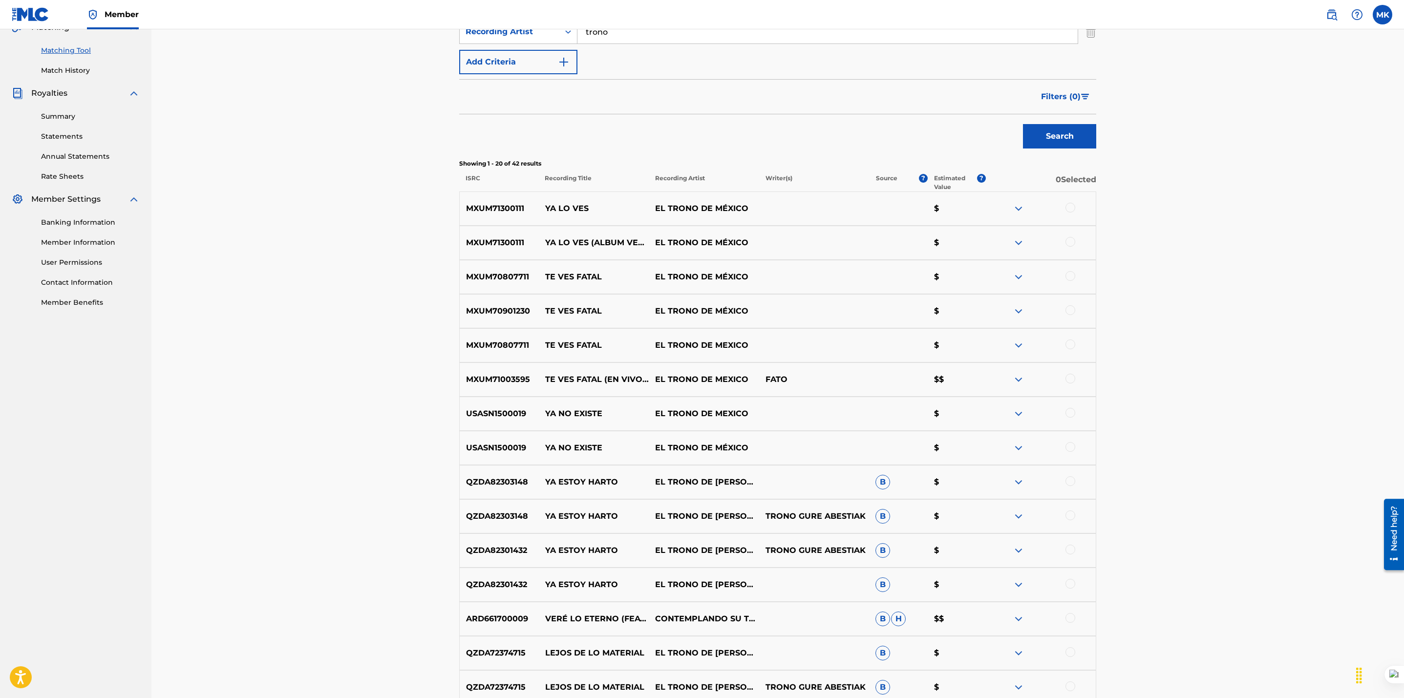
scroll to position [220, 0]
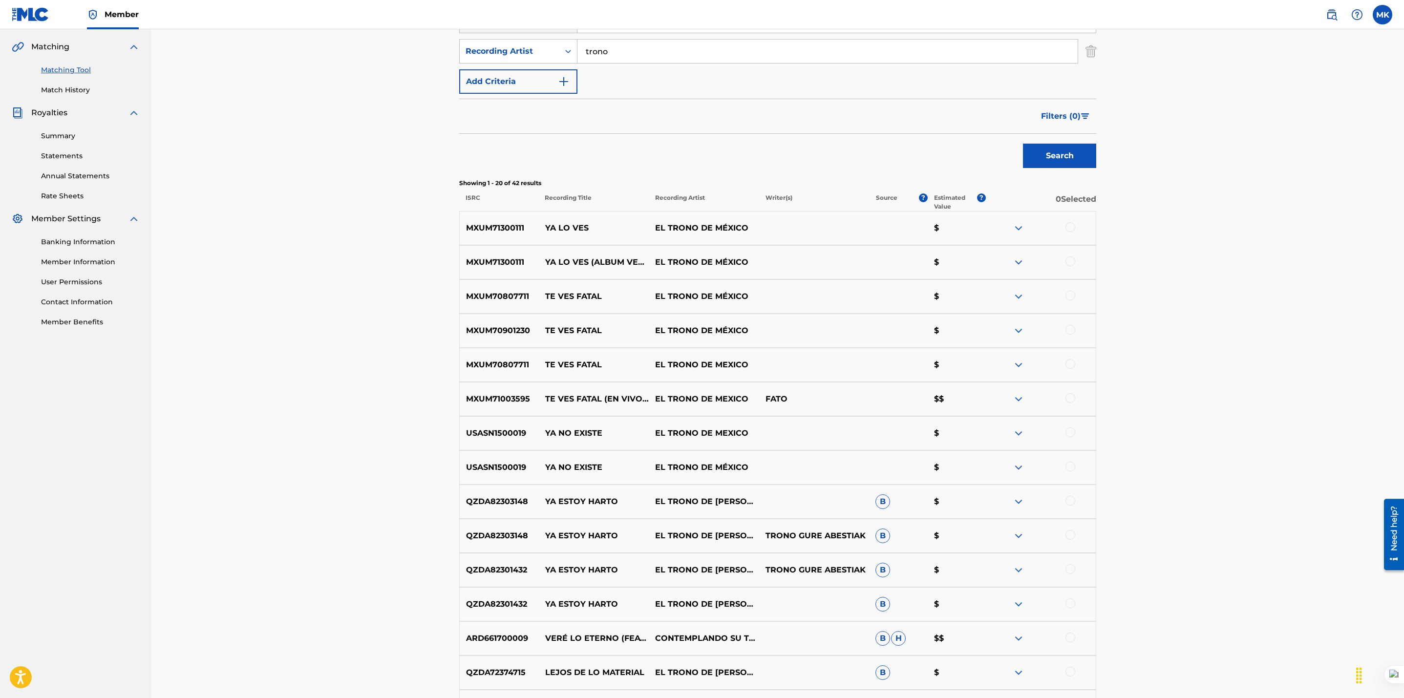
click at [1075, 226] on div at bounding box center [1041, 228] width 110 height 12
click at [1067, 228] on div at bounding box center [1070, 227] width 10 height 10
click at [1070, 265] on div at bounding box center [1070, 261] width 10 height 10
click at [703, 620] on button "Match 2 Groups" at bounding box center [687, 618] width 108 height 24
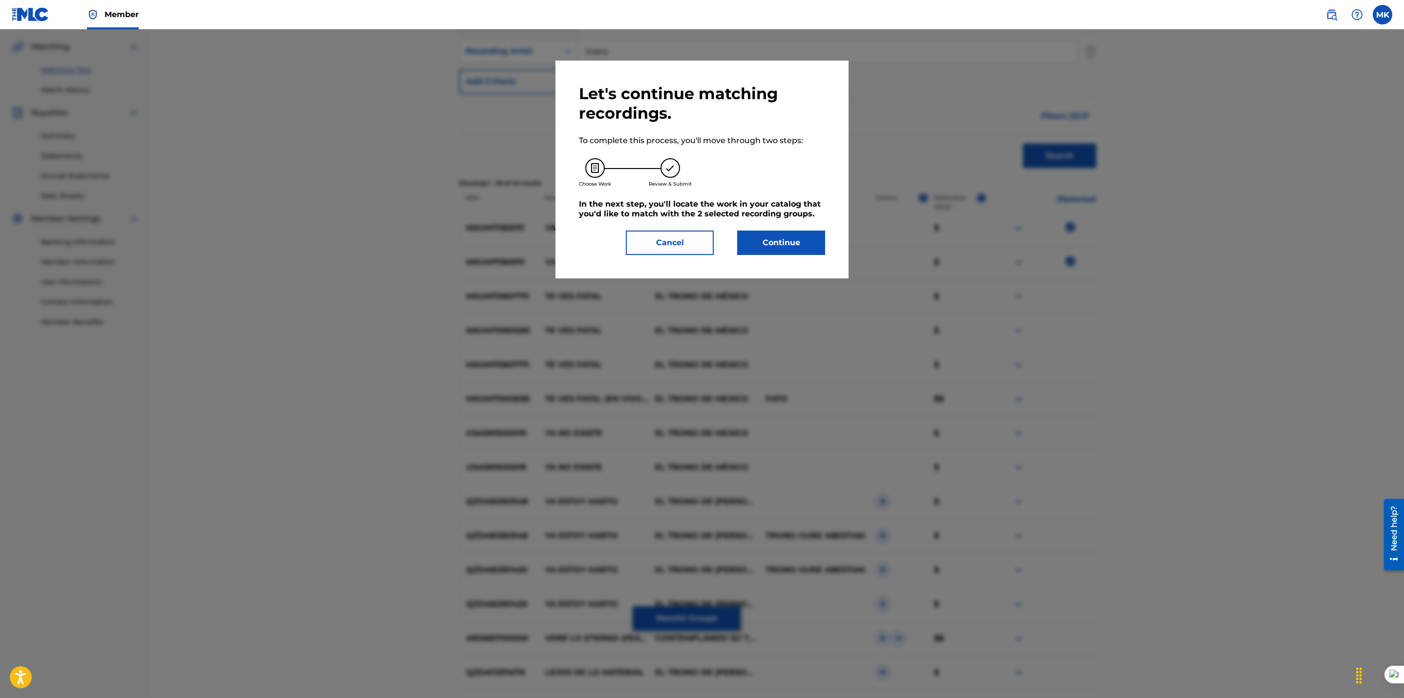
click at [780, 239] on button "Continue" at bounding box center [781, 243] width 88 height 24
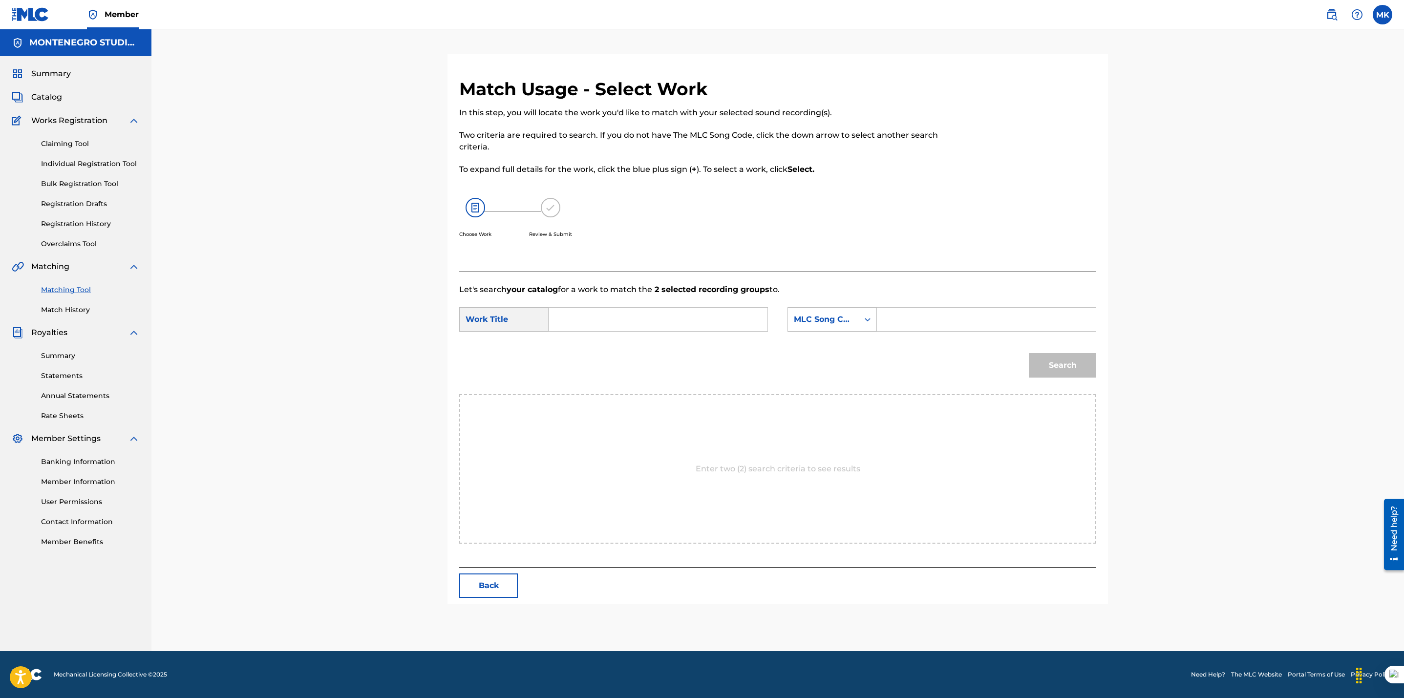
click at [584, 324] on input "Search Form" at bounding box center [658, 319] width 202 height 23
type input "t"
click at [587, 339] on span "ves" at bounding box center [590, 341] width 13 height 9
type input "ya lo ves"
click at [812, 323] on div "MLC Song Code" at bounding box center [823, 320] width 59 height 12
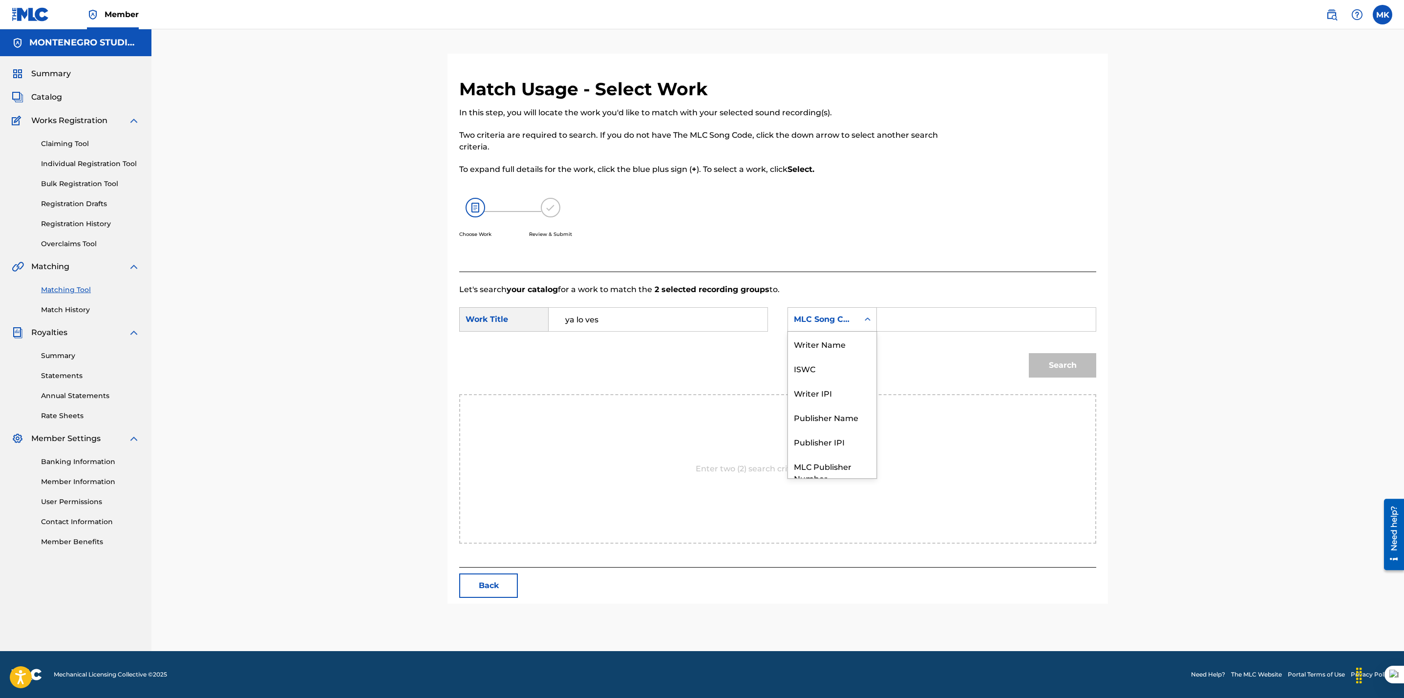
scroll to position [36, 0]
click at [812, 382] on div "Publisher Name" at bounding box center [832, 381] width 88 height 24
click at [907, 326] on input "Search Form" at bounding box center [986, 319] width 202 height 23
type input "[GEOGRAPHIC_DATA]"
click at [1070, 367] on button "Search" at bounding box center [1062, 365] width 67 height 24
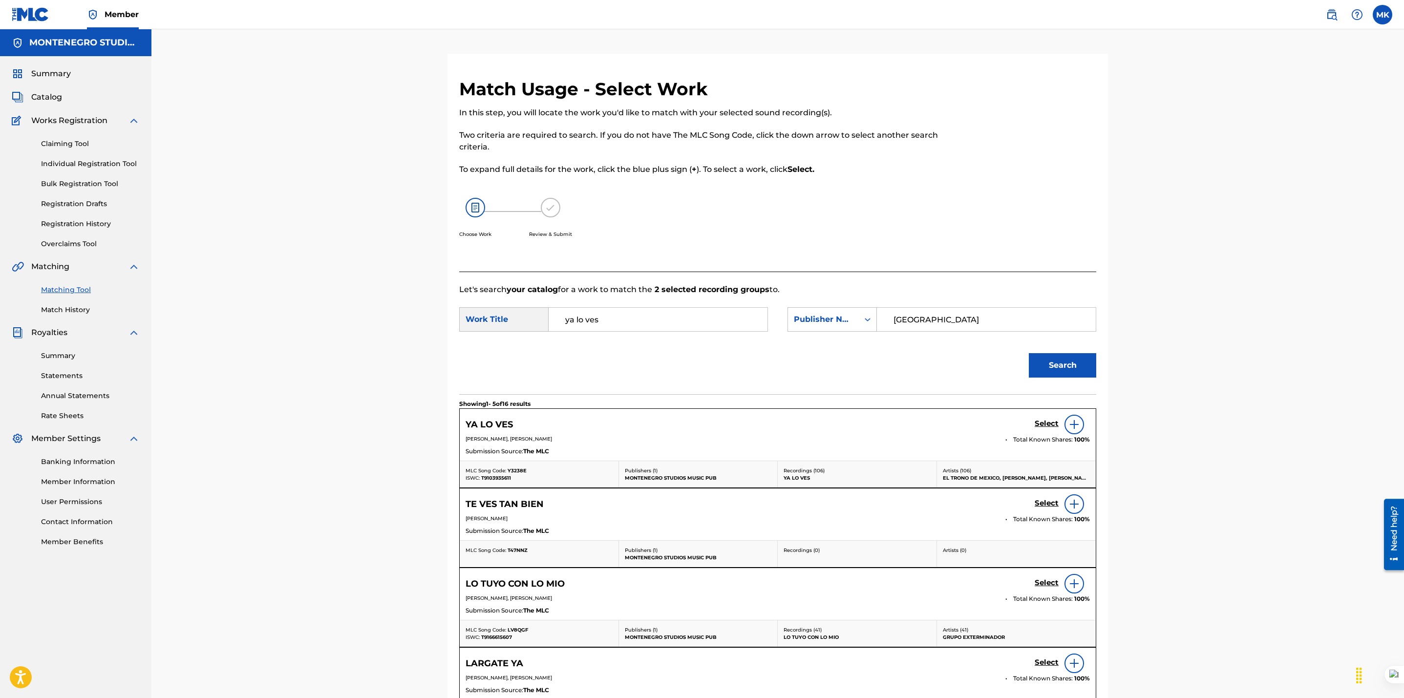
click at [1045, 423] on h5 "Select" at bounding box center [1046, 423] width 24 height 9
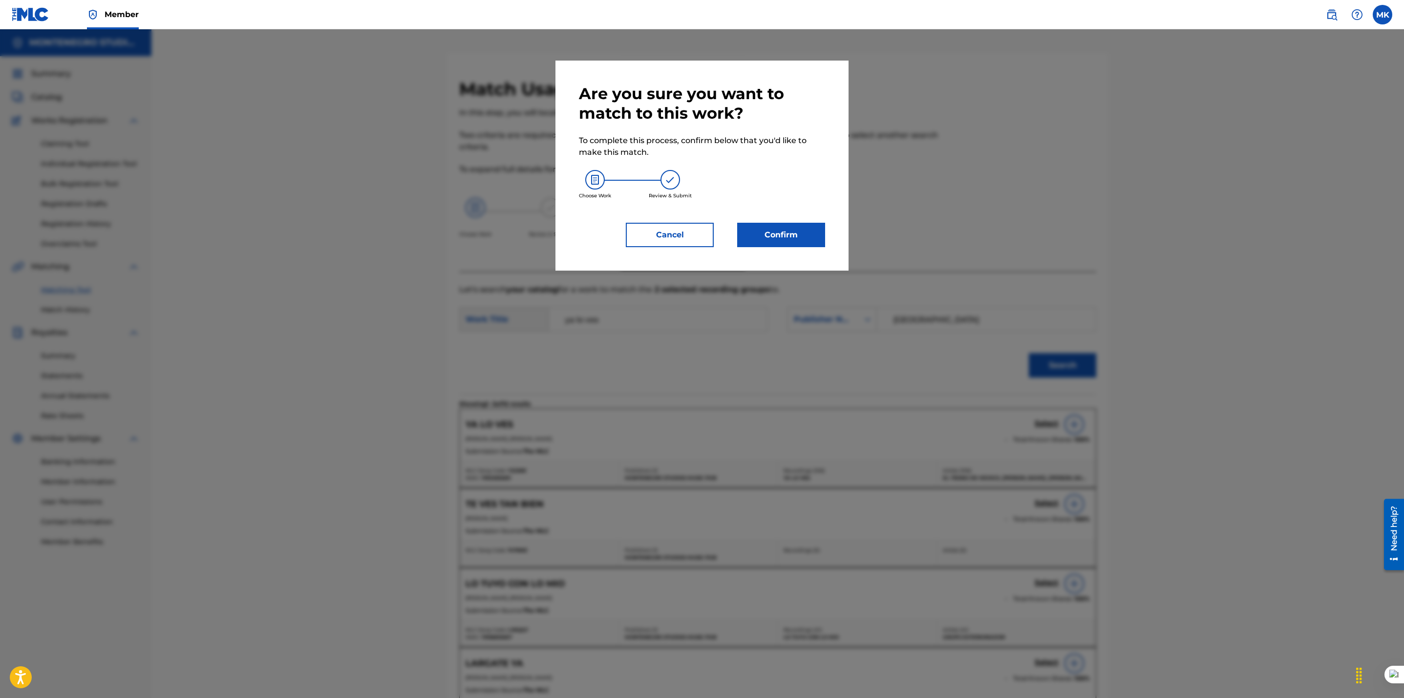
click at [762, 235] on button "Confirm" at bounding box center [781, 235] width 88 height 24
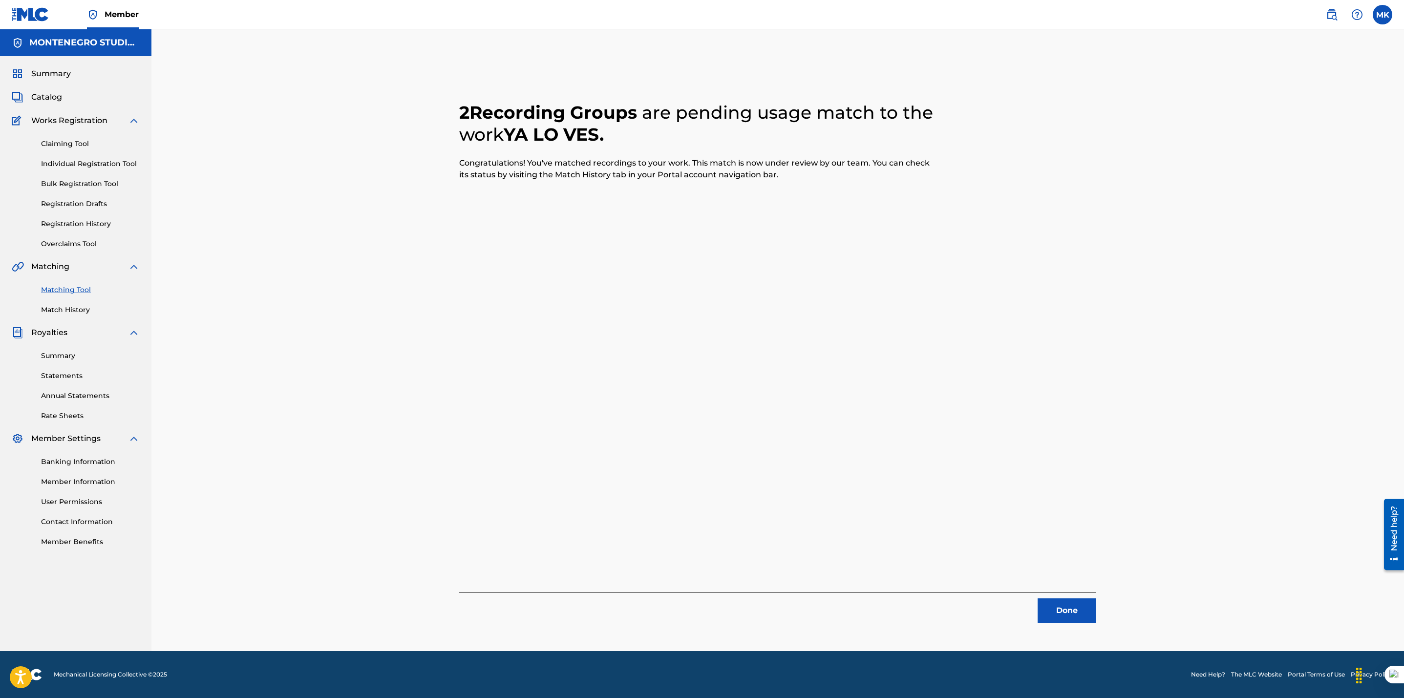
click at [1063, 611] on button "Done" at bounding box center [1066, 610] width 59 height 24
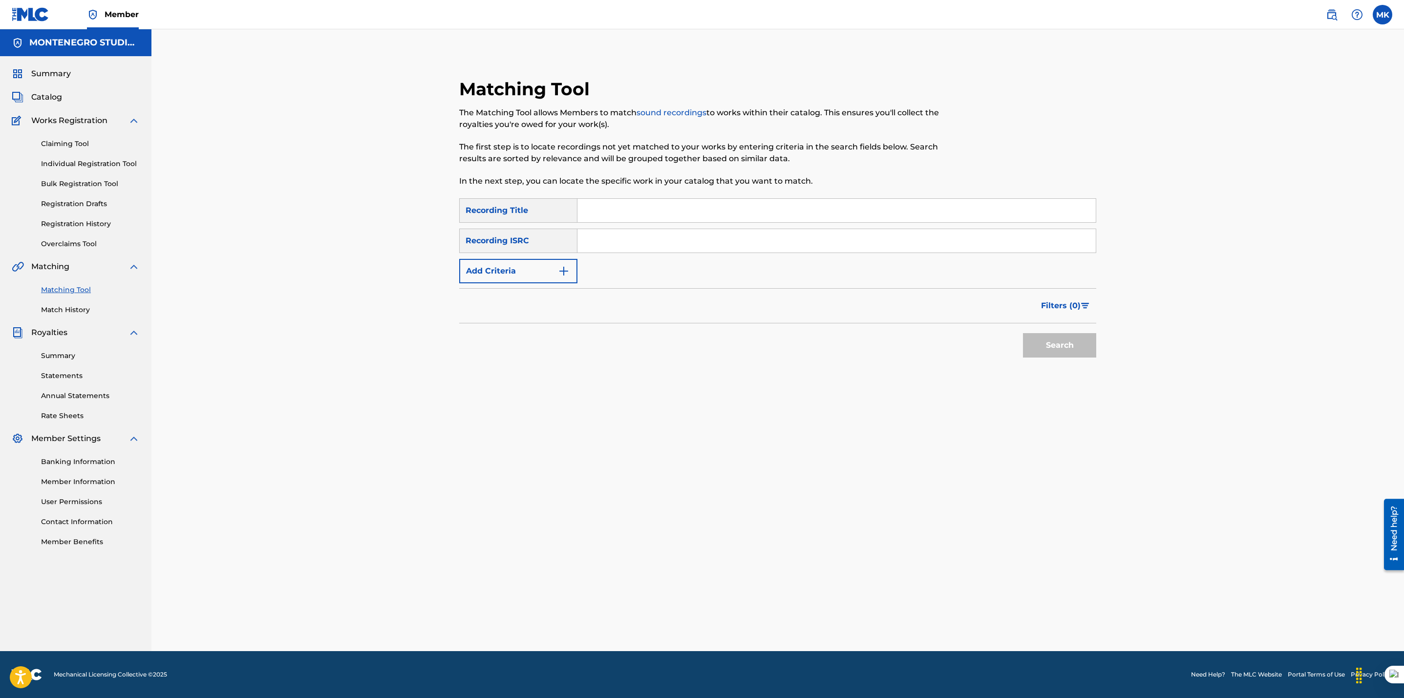
click at [525, 273] on button "Add Criteria" at bounding box center [518, 271] width 118 height 24
click at [543, 274] on div "Writer" at bounding box center [509, 271] width 88 height 12
click at [525, 299] on div "Recording Artist" at bounding box center [518, 295] width 117 height 24
click at [625, 264] on input "Search Form" at bounding box center [827, 270] width 500 height 23
type input "trono"
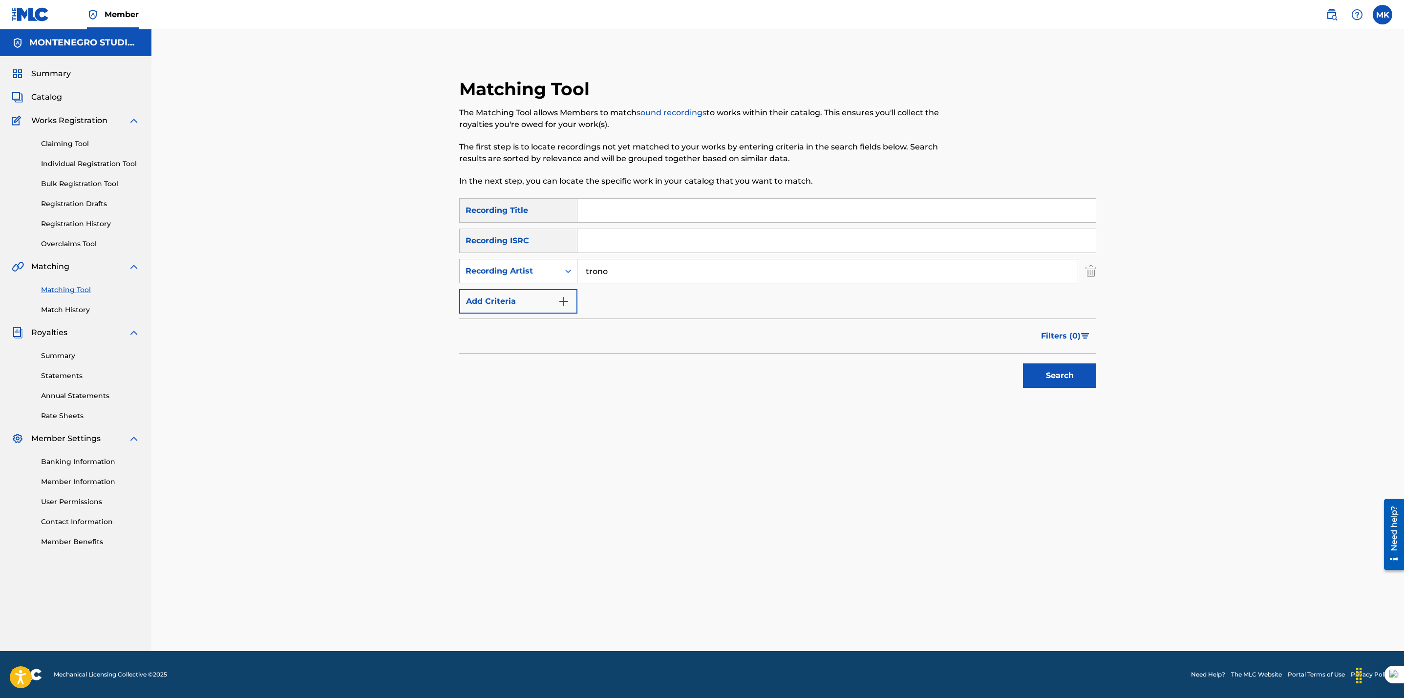
click at [1023, 363] on button "Search" at bounding box center [1059, 375] width 73 height 24
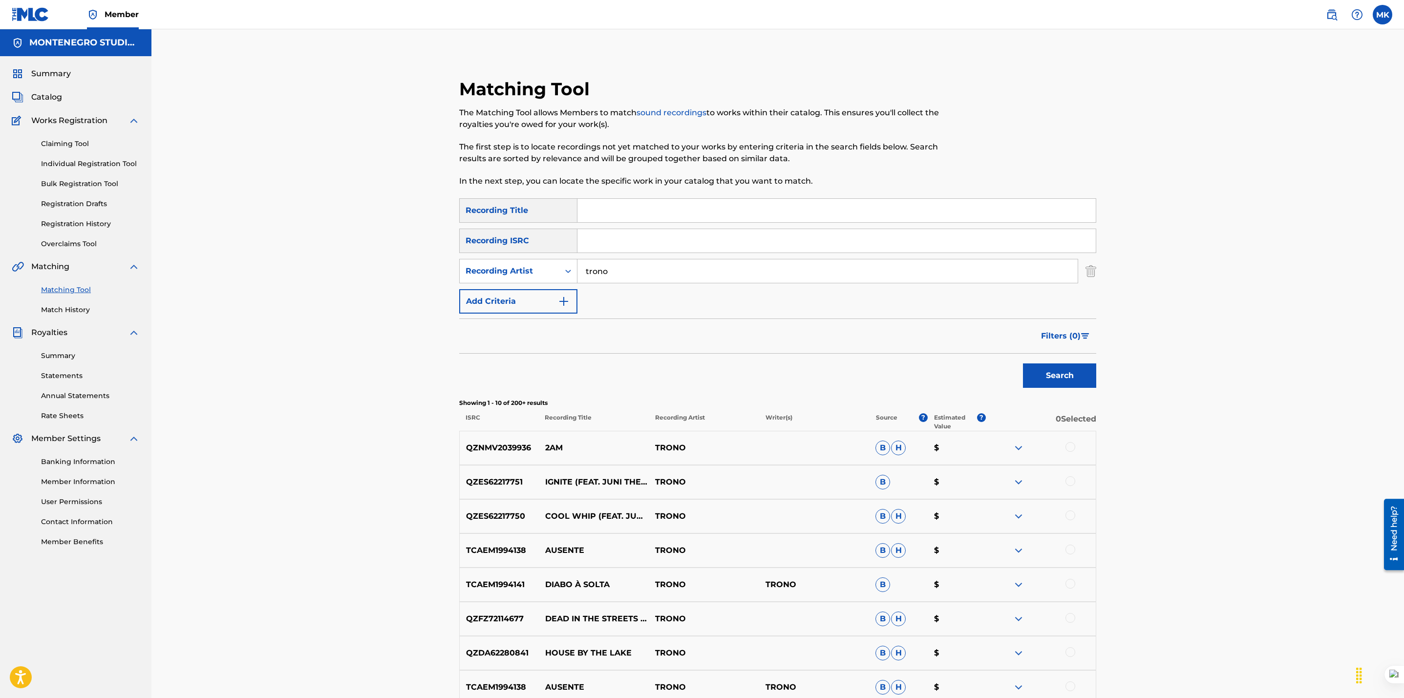
click at [591, 207] on input "Search Form" at bounding box center [836, 210] width 518 height 23
click at [1023, 363] on button "Search" at bounding box center [1059, 375] width 73 height 24
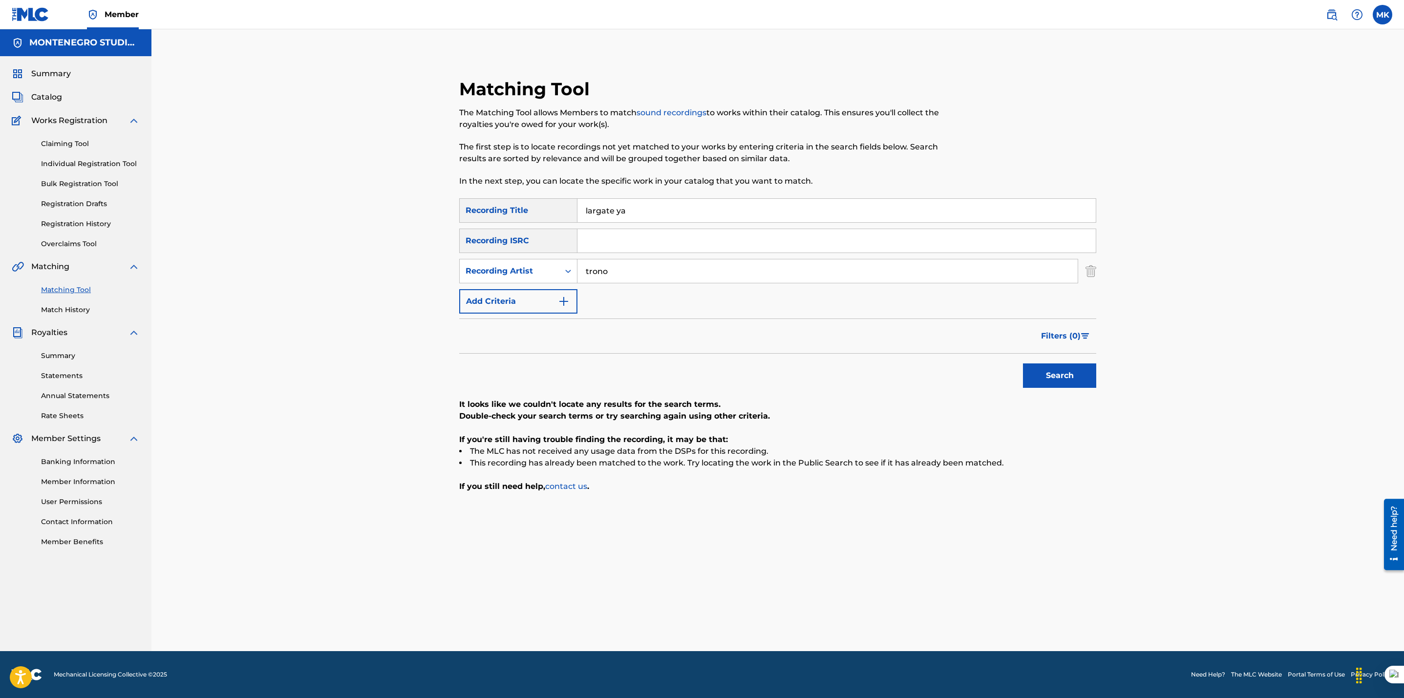
click at [1023, 363] on button "Search" at bounding box center [1059, 375] width 73 height 24
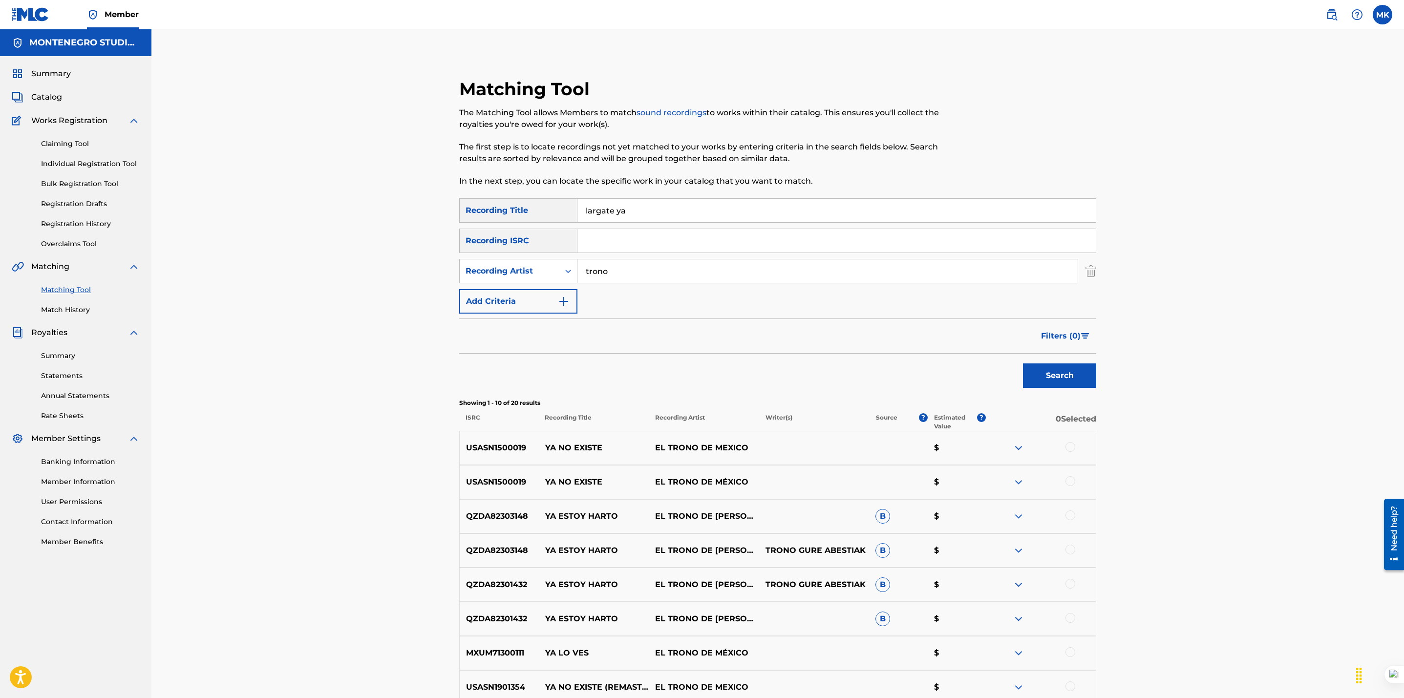
scroll to position [195, 0]
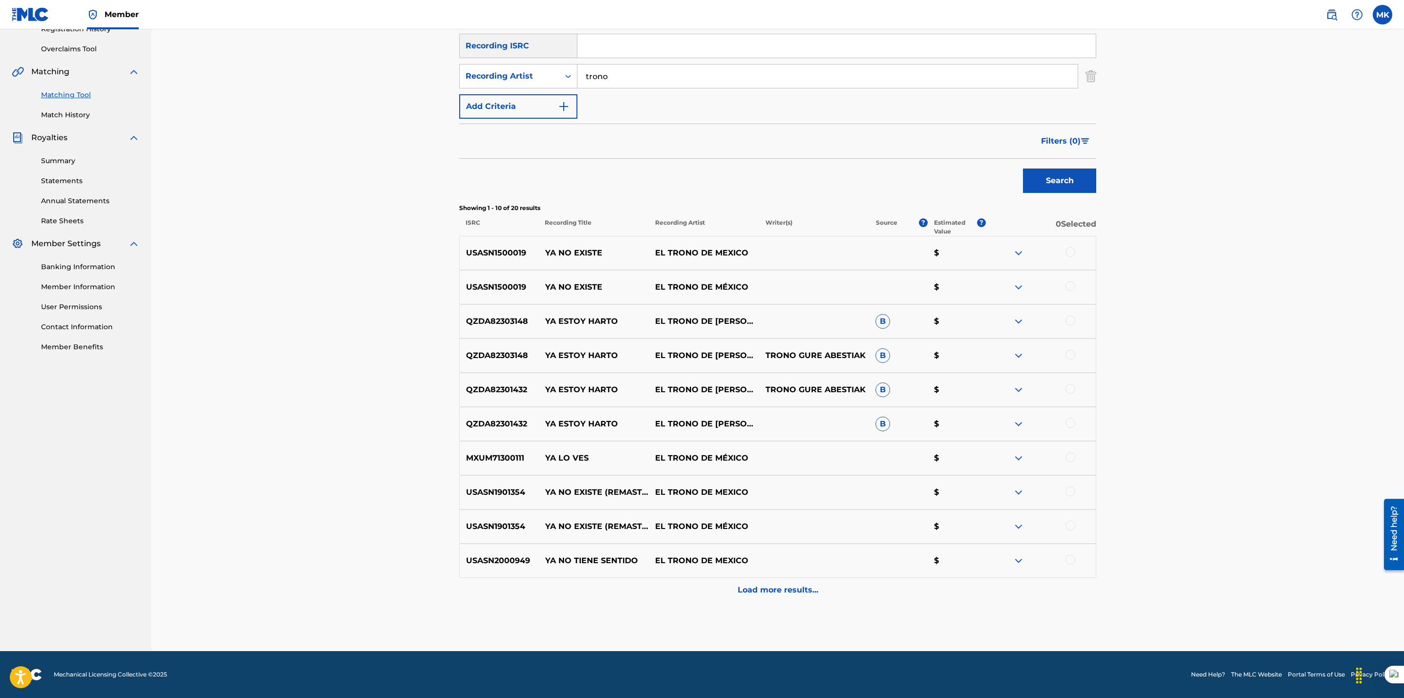
click at [752, 598] on div "Load more results..." at bounding box center [777, 590] width 637 height 24
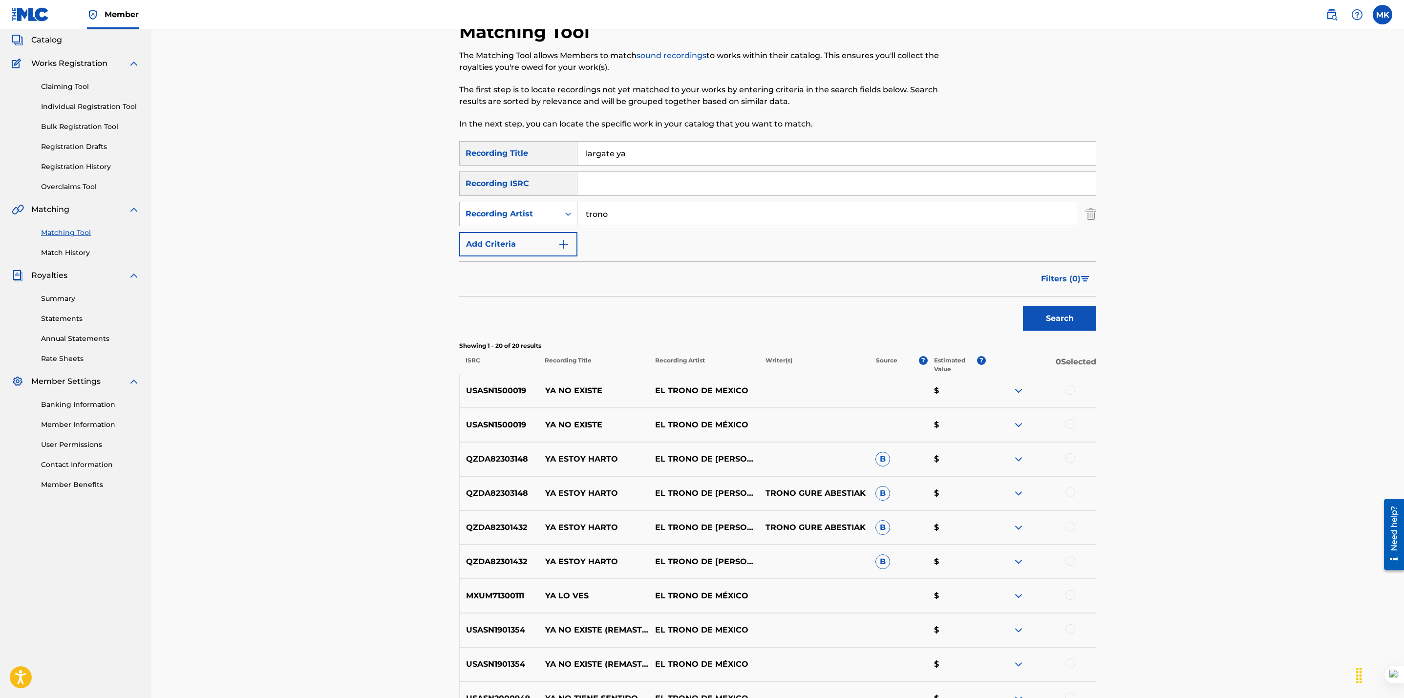
scroll to position [22, 0]
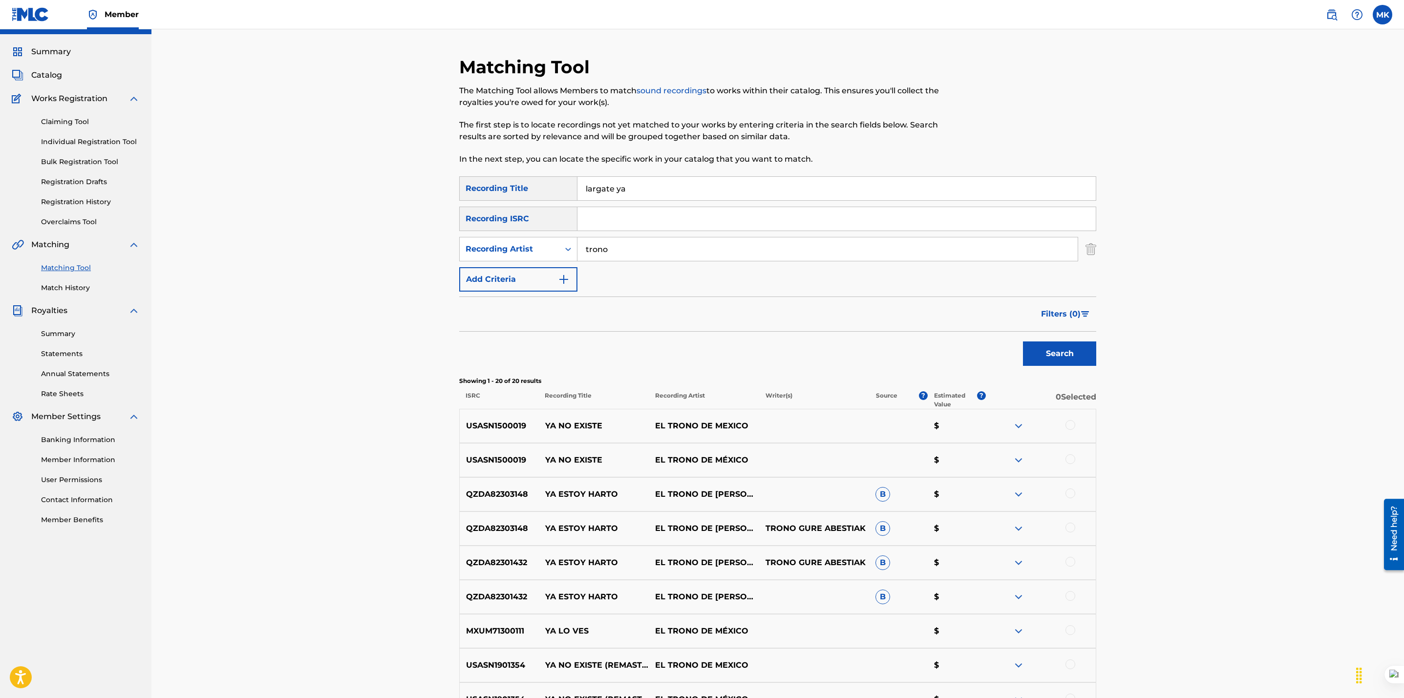
drag, startPoint x: 635, startPoint y: 190, endPoint x: 526, endPoint y: 185, distance: 109.0
click at [526, 185] on div "SearchWithCriteriaae60c944-f878-4771-85f1-4a926161752a Recording Title largate …" at bounding box center [777, 188] width 637 height 24
type input "ya no tiene"
click at [1023, 341] on button "Search" at bounding box center [1059, 353] width 73 height 24
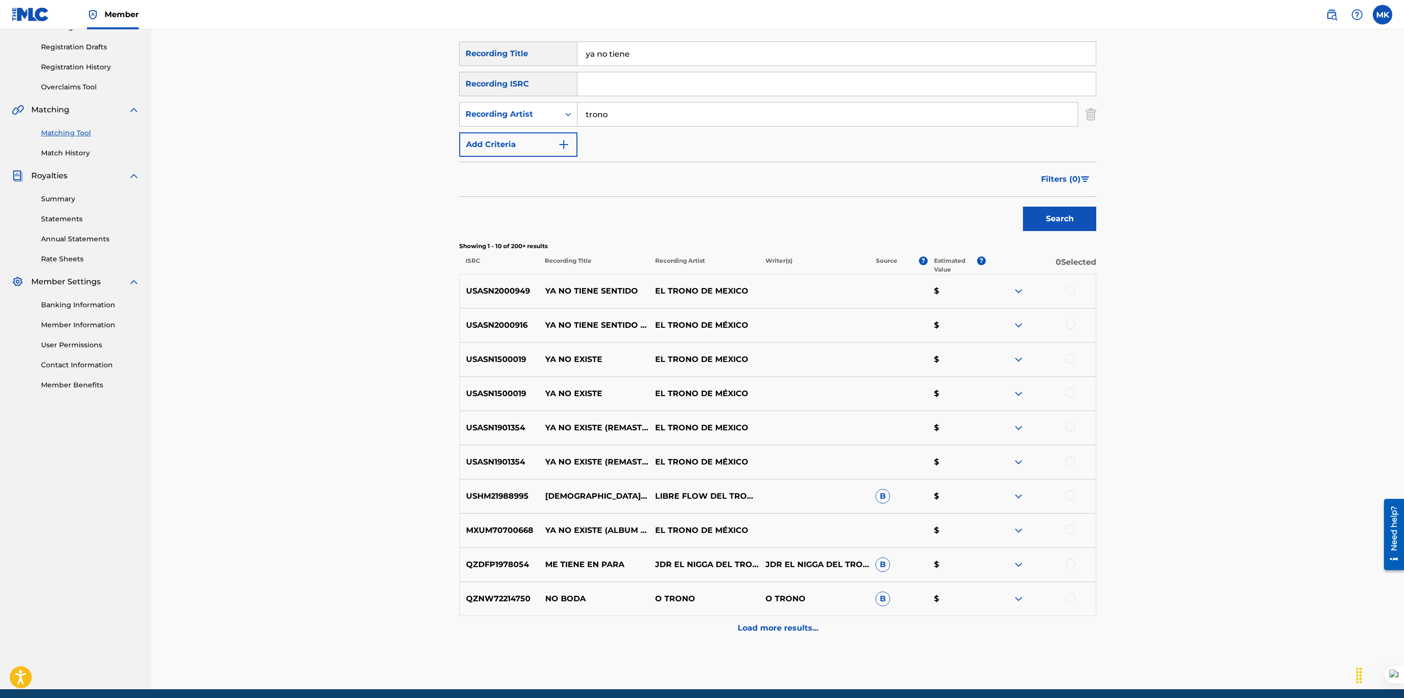
scroll to position [157, 0]
click at [1070, 289] on div at bounding box center [1070, 290] width 10 height 10
click at [1068, 324] on div at bounding box center [1070, 324] width 10 height 10
click at [693, 612] on button "Match 2 Groups" at bounding box center [687, 618] width 108 height 24
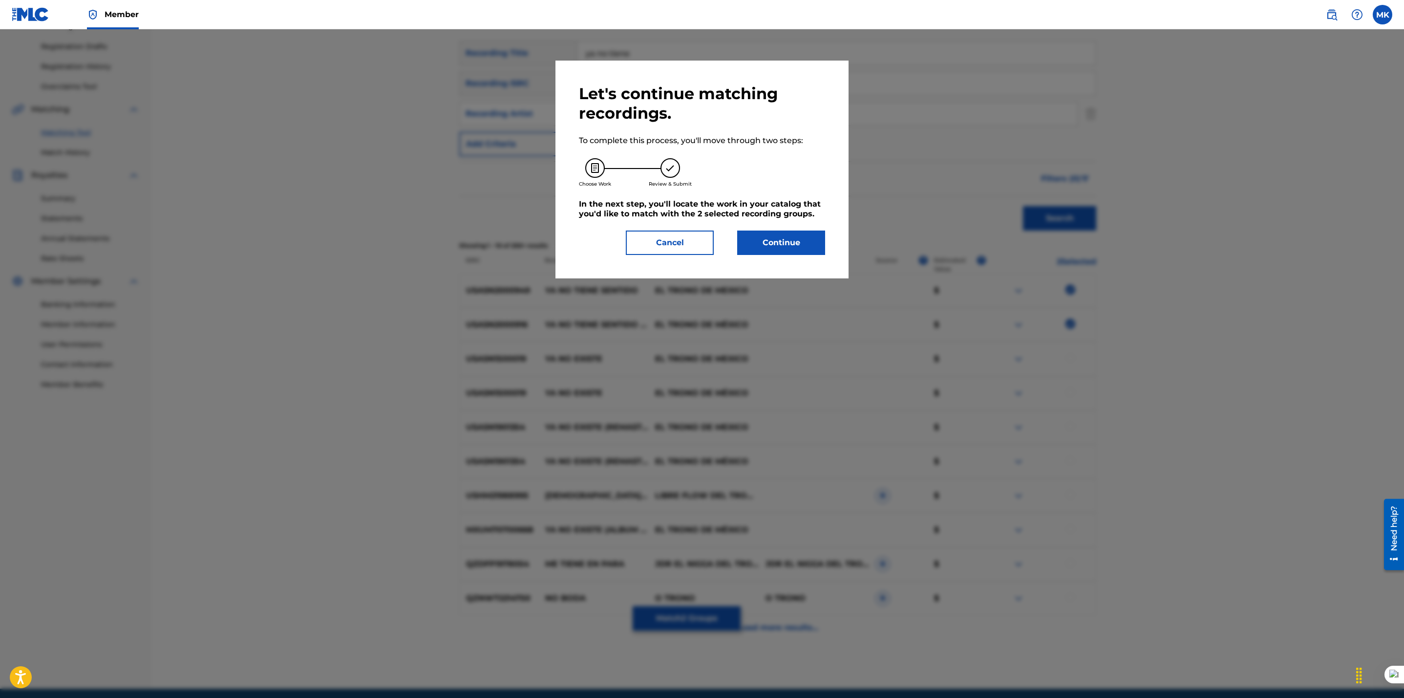
click at [781, 242] on button "Continue" at bounding box center [781, 243] width 88 height 24
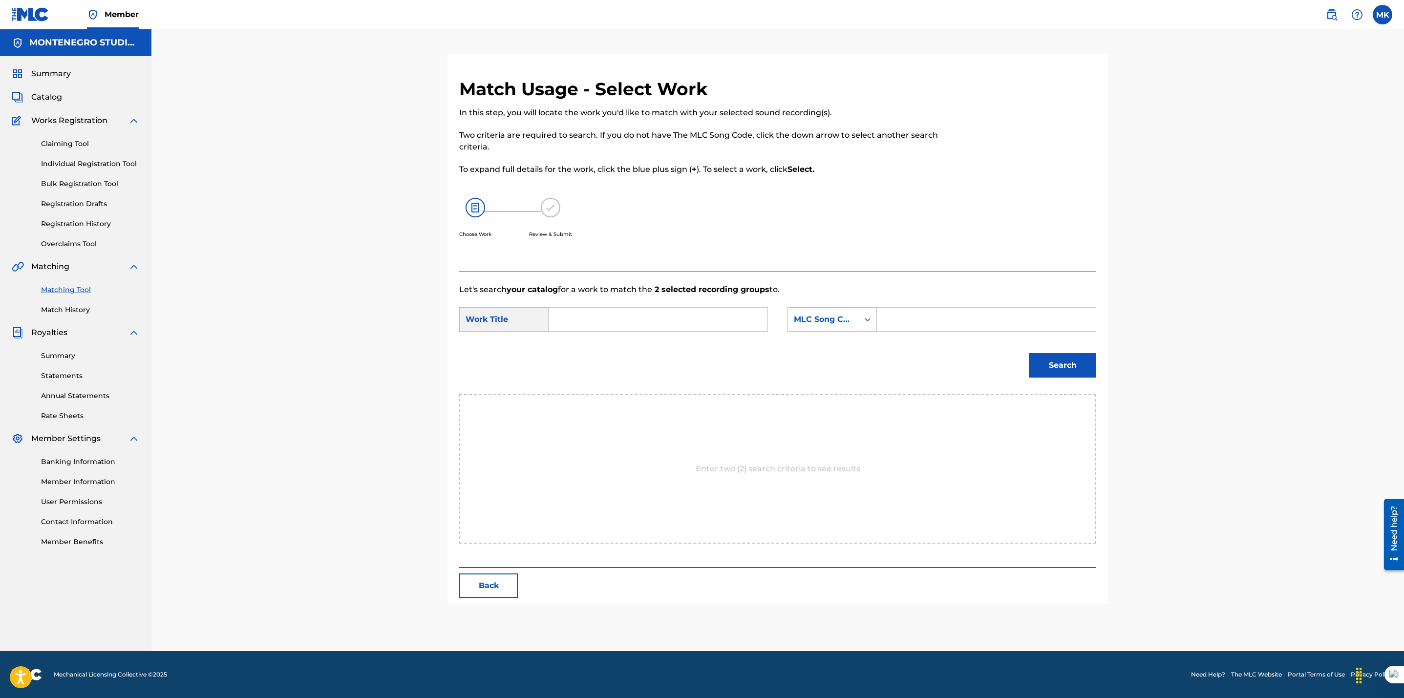
scroll to position [0, 0]
click at [686, 316] on input "Search Form" at bounding box center [658, 319] width 202 height 23
click at [640, 346] on div "ya no tie ne sentido" at bounding box center [657, 342] width 201 height 18
type input "ya no tiene sentido"
click at [831, 318] on div "MLC Song Code" at bounding box center [823, 320] width 59 height 12
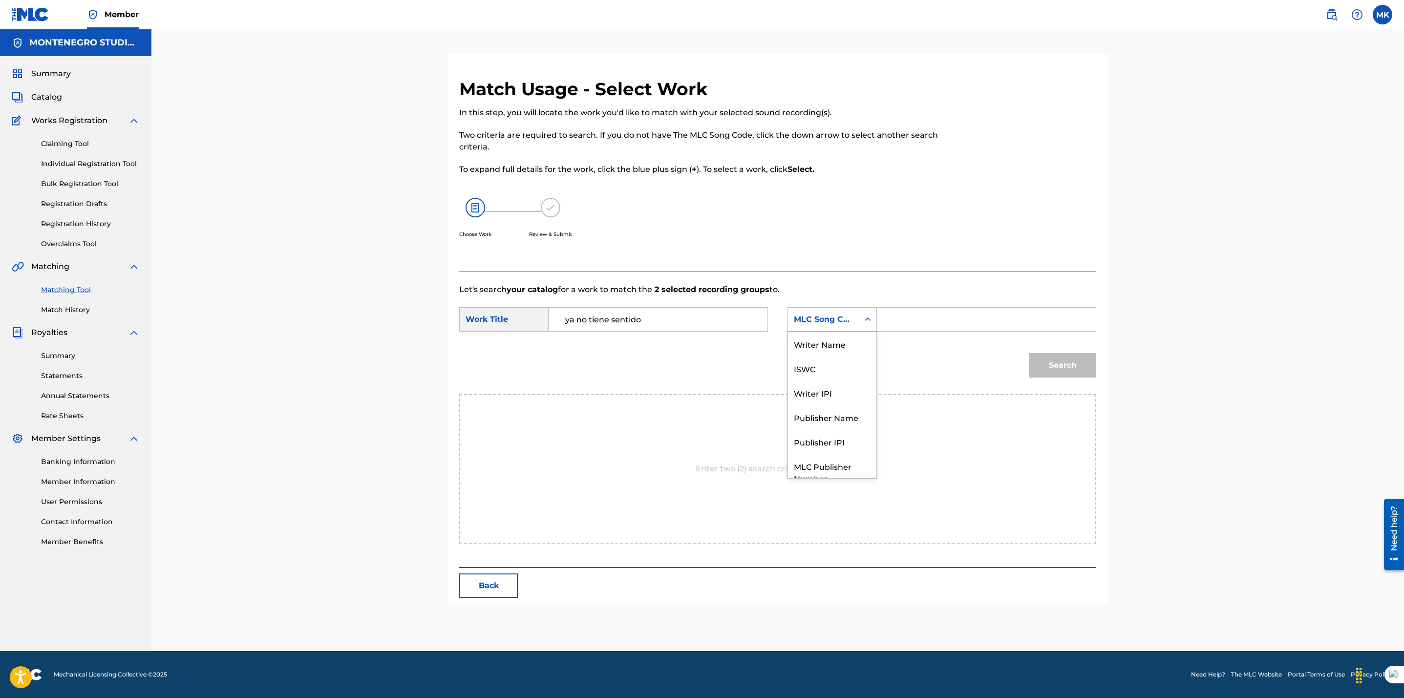
scroll to position [36, 0]
click at [818, 373] on div "Publisher Name" at bounding box center [832, 381] width 88 height 24
click at [927, 327] on input "Search Form" at bounding box center [986, 319] width 202 height 23
type input "[GEOGRAPHIC_DATA]"
click at [1062, 362] on button "Search" at bounding box center [1062, 365] width 67 height 24
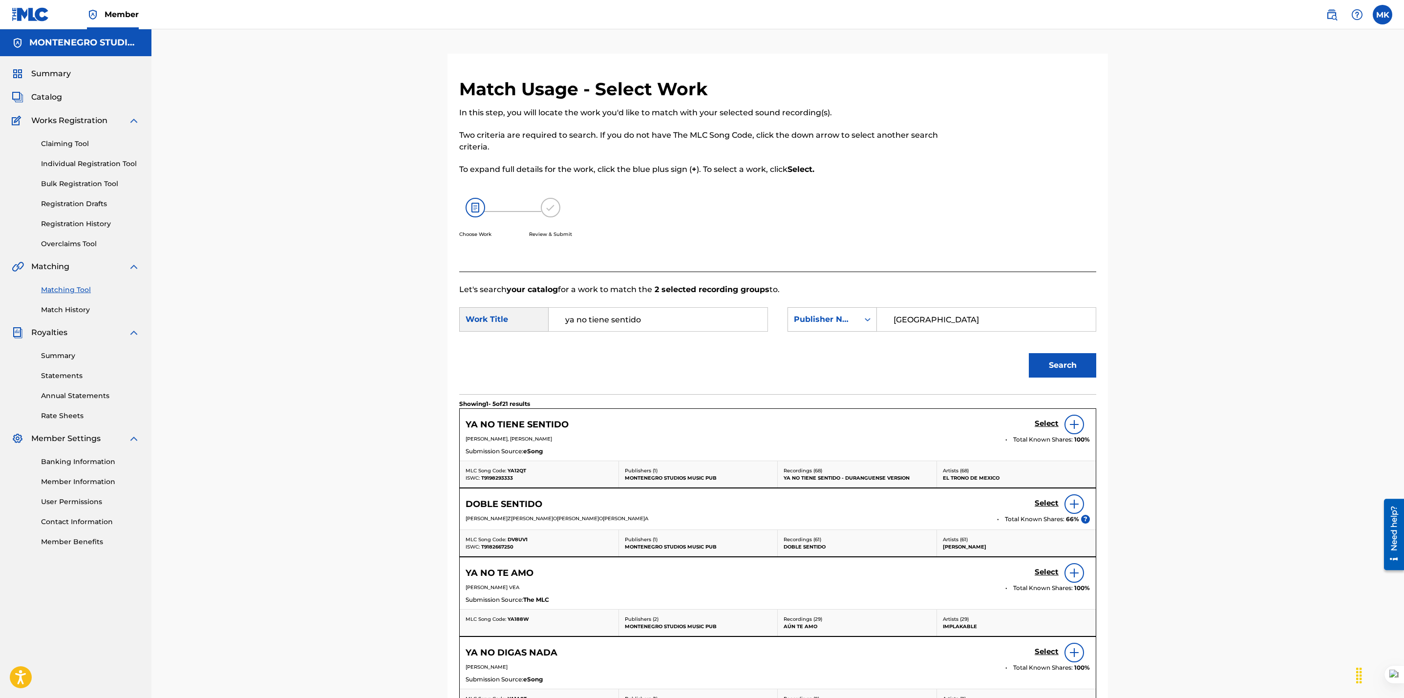
click at [1043, 422] on h5 "Select" at bounding box center [1046, 423] width 24 height 9
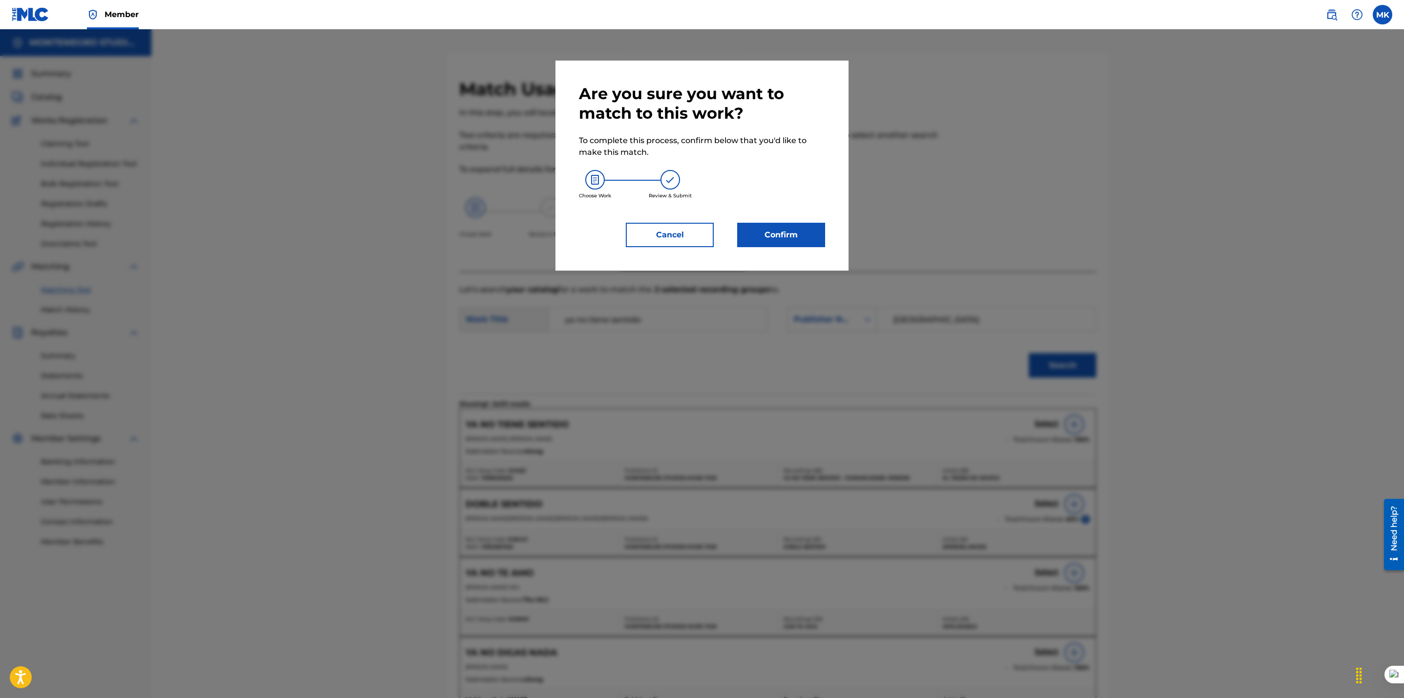
click at [775, 234] on button "Confirm" at bounding box center [781, 235] width 88 height 24
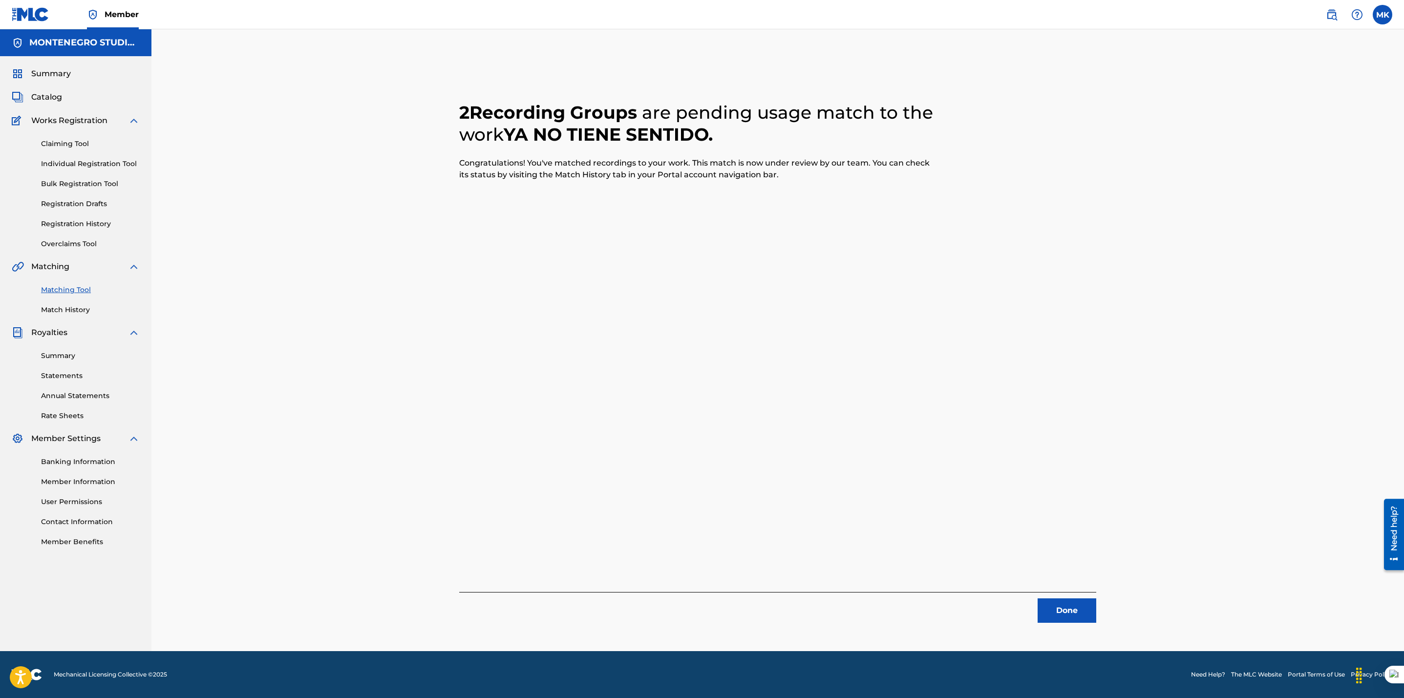
click at [1067, 614] on button "Done" at bounding box center [1066, 610] width 59 height 24
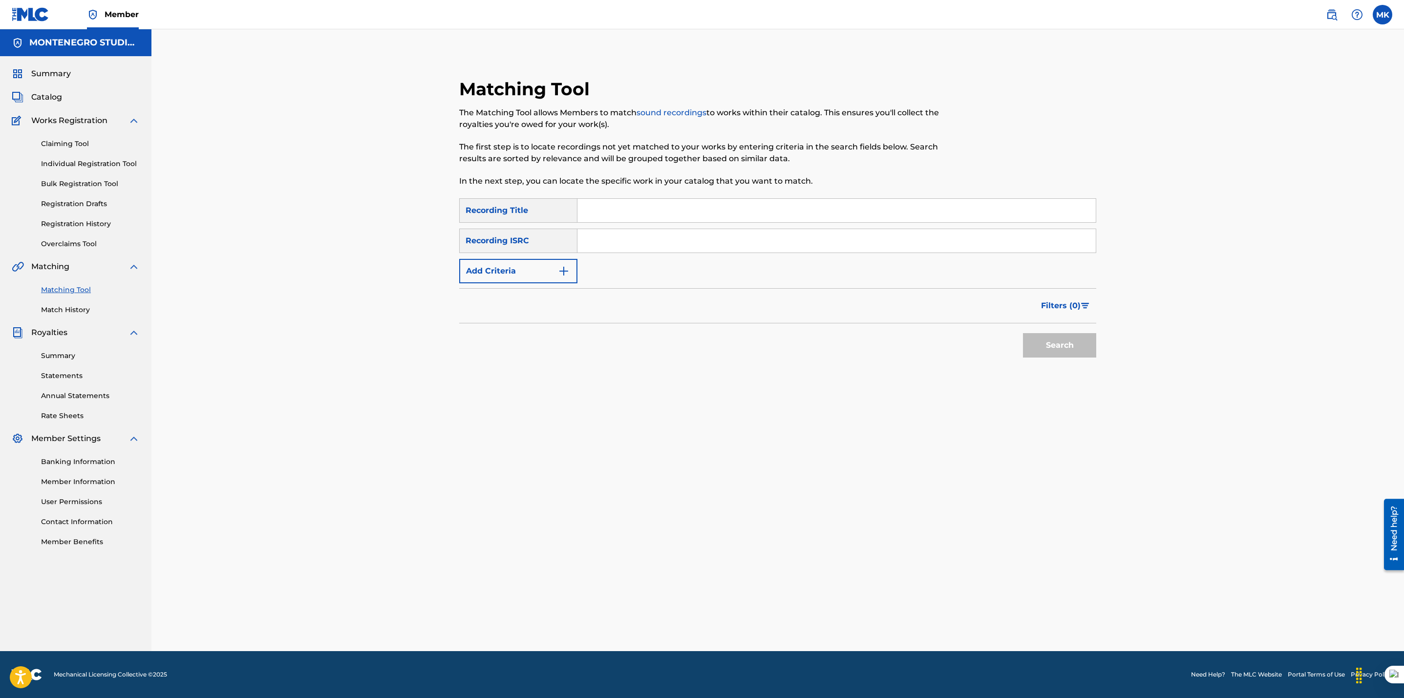
click at [607, 208] on input "Search Form" at bounding box center [836, 210] width 518 height 23
type input "ya no tiene sentido"
click at [1023, 333] on button "Search" at bounding box center [1059, 345] width 73 height 24
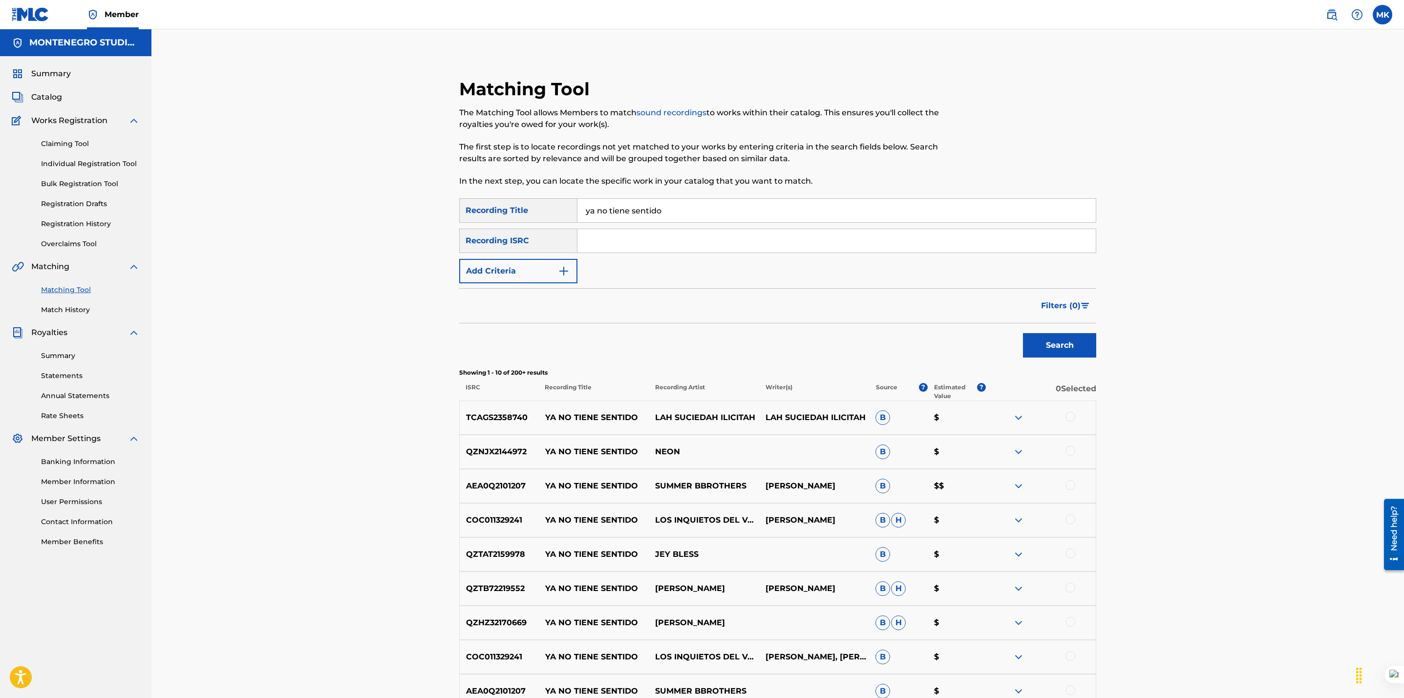
scroll to position [139, 0]
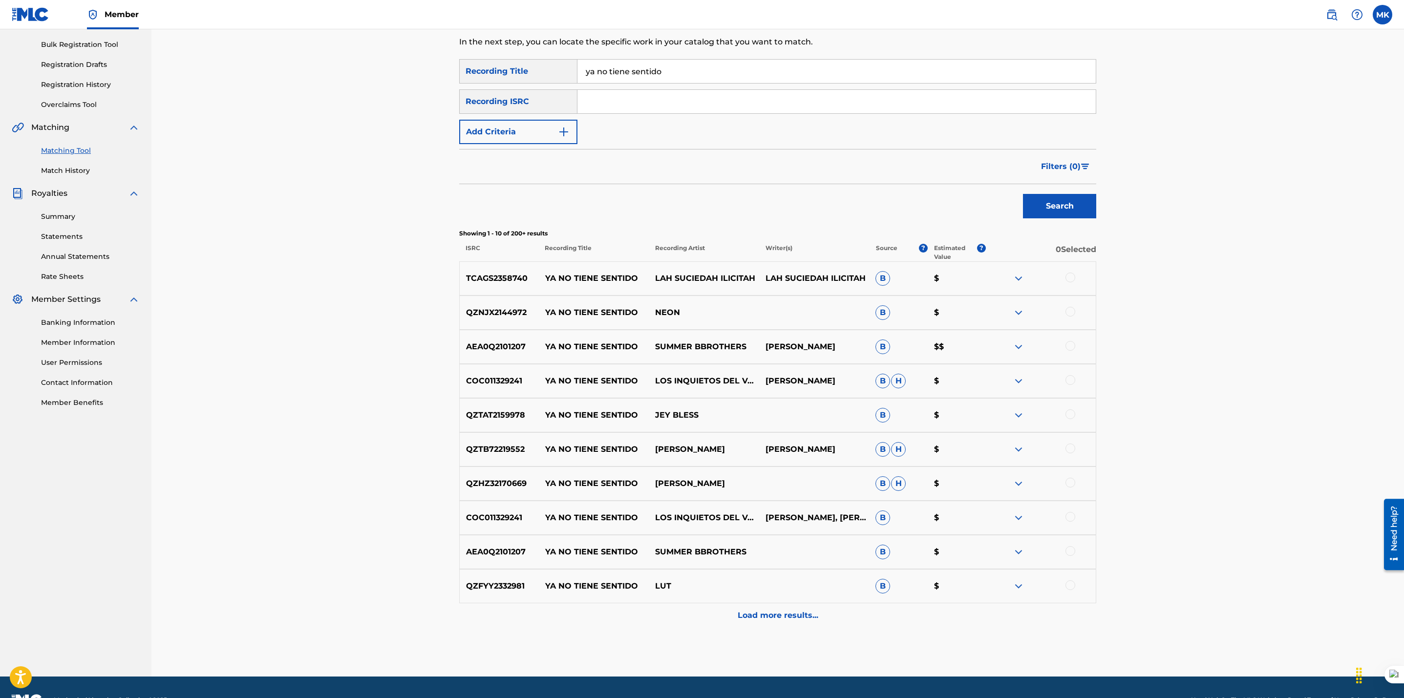
click at [765, 618] on p "Load more results..." at bounding box center [778, 616] width 81 height 12
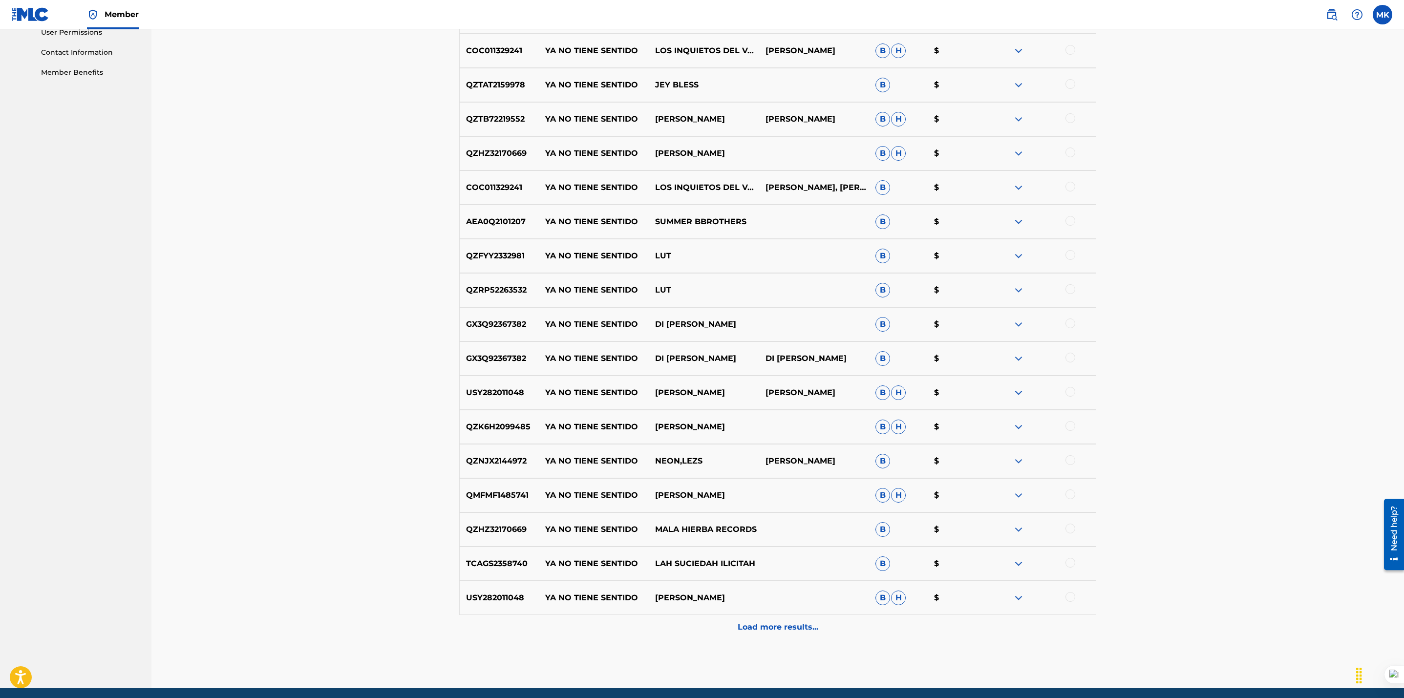
scroll to position [470, 0]
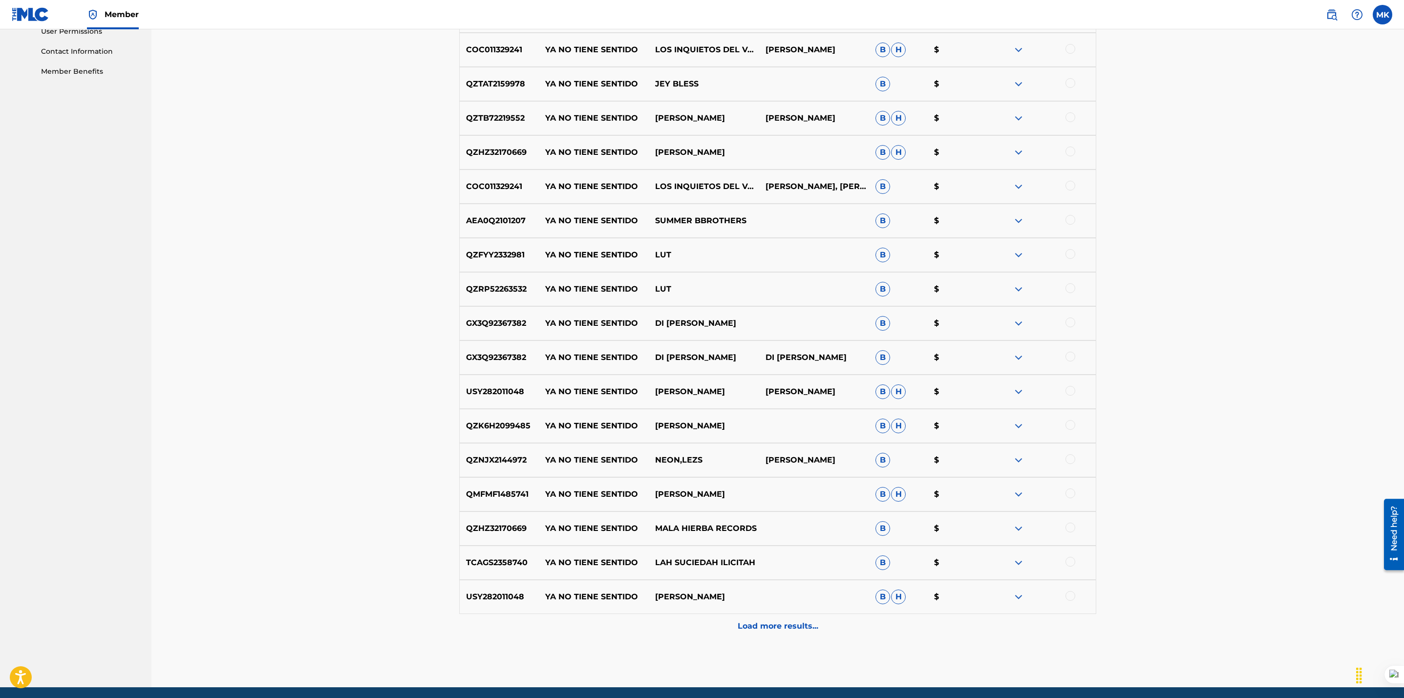
click at [770, 623] on p "Load more results..." at bounding box center [778, 626] width 81 height 12
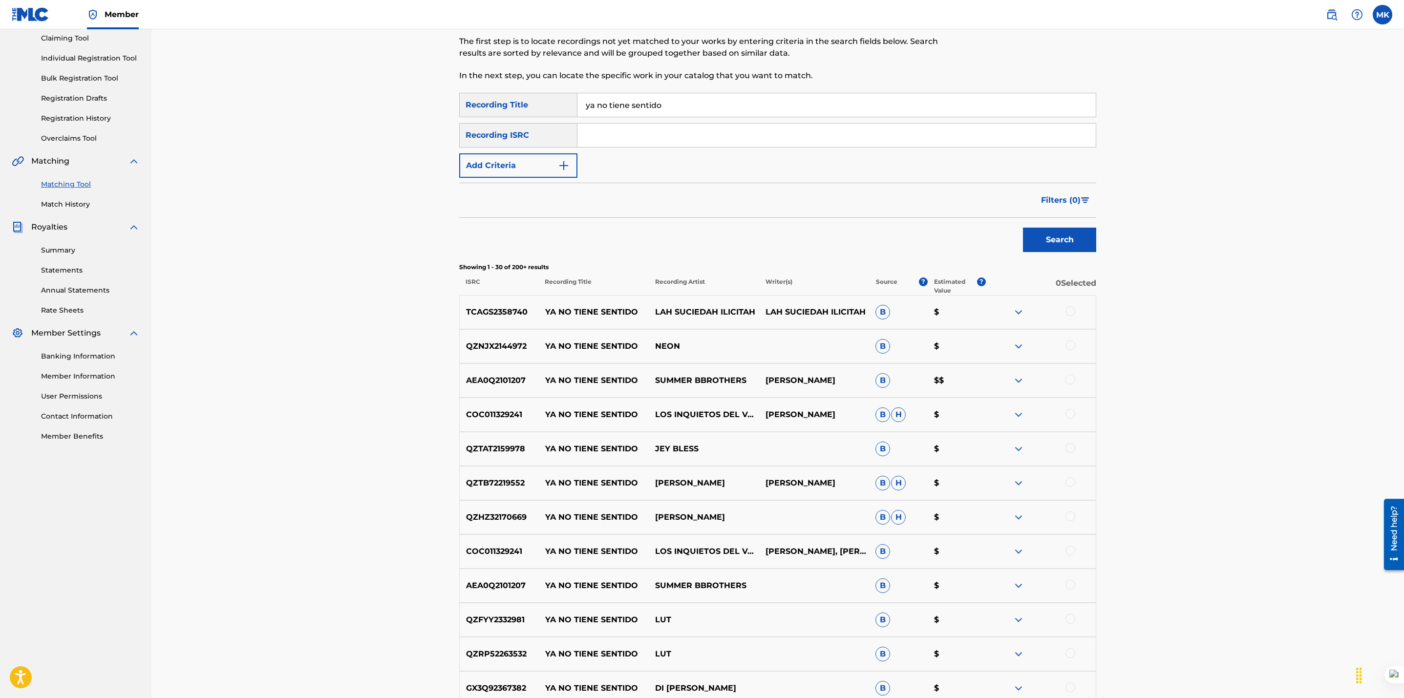
scroll to position [96, 0]
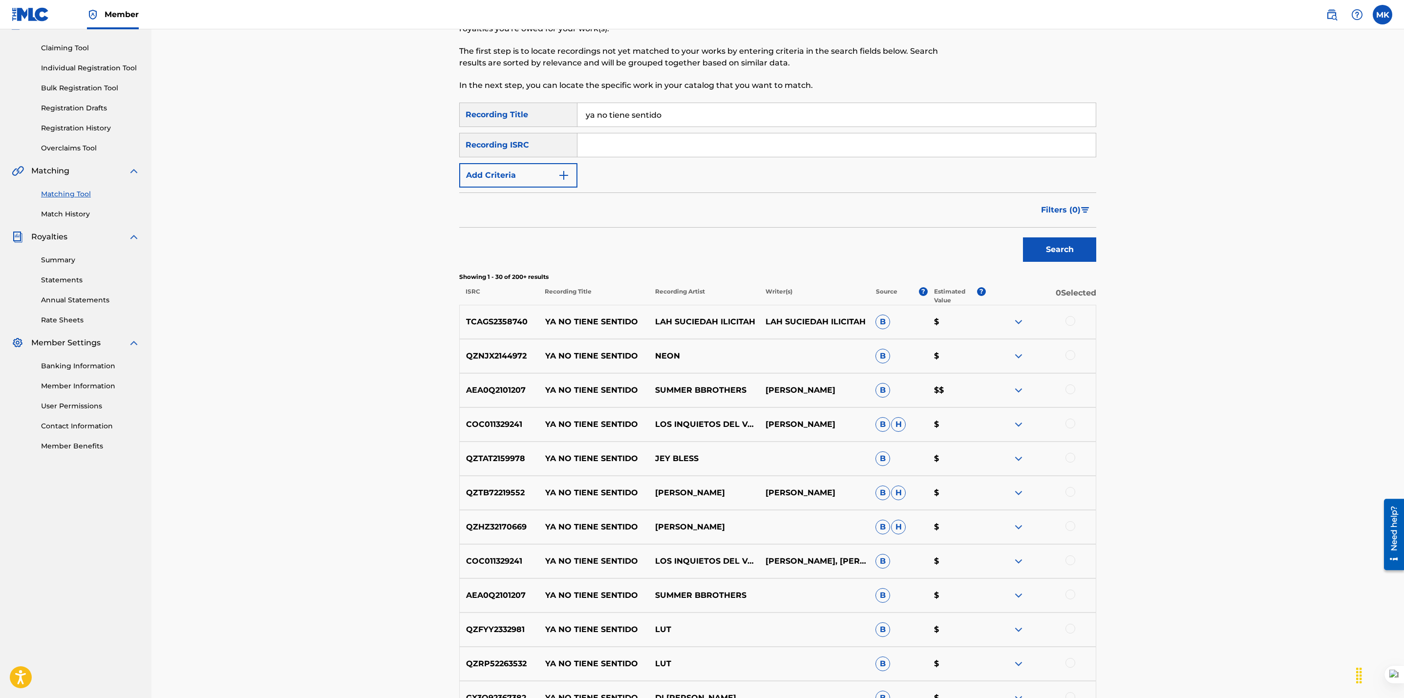
click at [523, 173] on button "Add Criteria" at bounding box center [518, 175] width 118 height 24
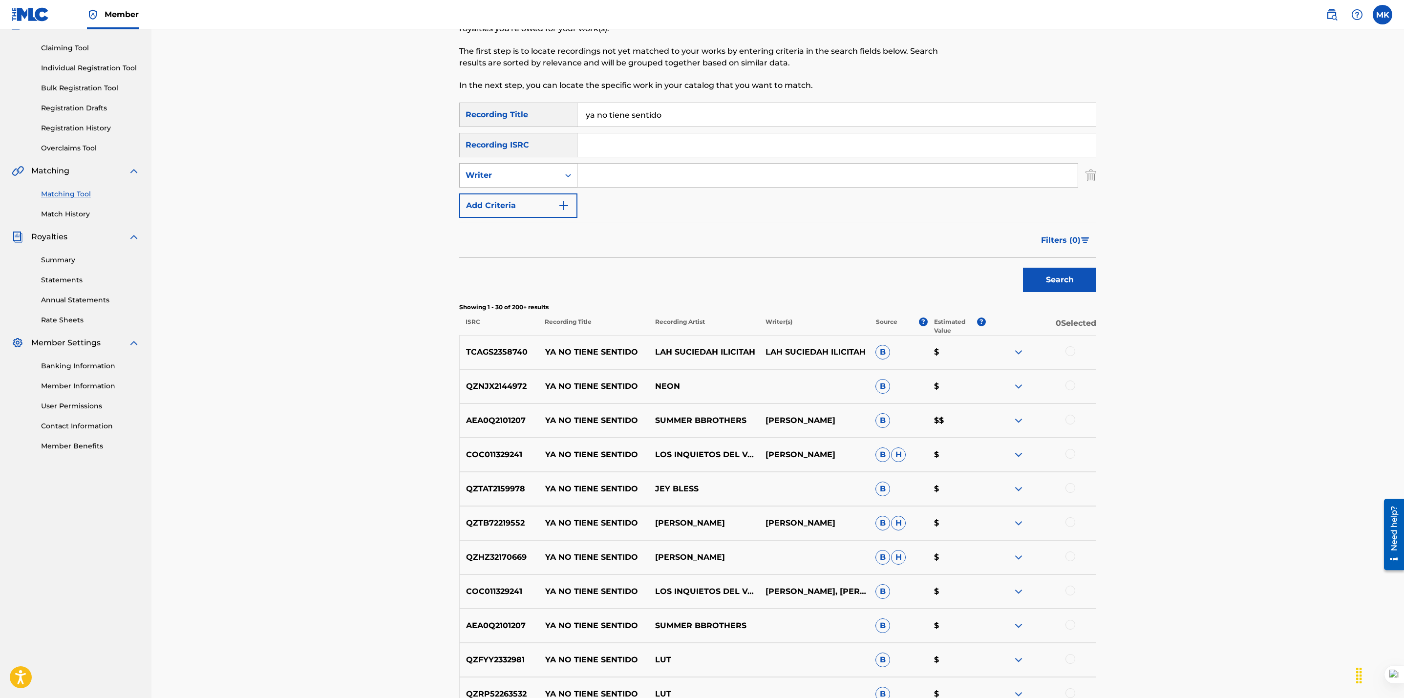
click at [535, 178] on div "Writer" at bounding box center [509, 175] width 88 height 12
click at [595, 179] on input "Search Form" at bounding box center [827, 175] width 500 height 23
type input "[PERSON_NAME]"
click at [1023, 268] on button "Search" at bounding box center [1059, 280] width 73 height 24
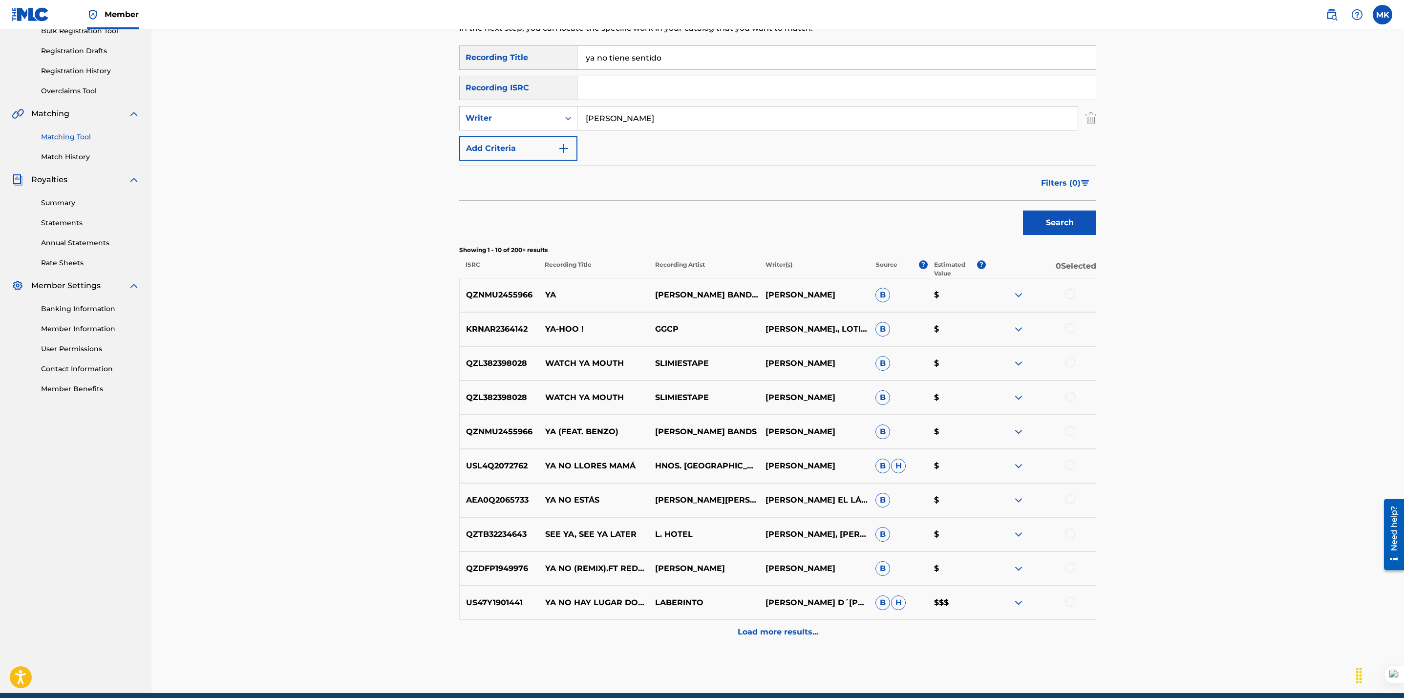
scroll to position [0, 0]
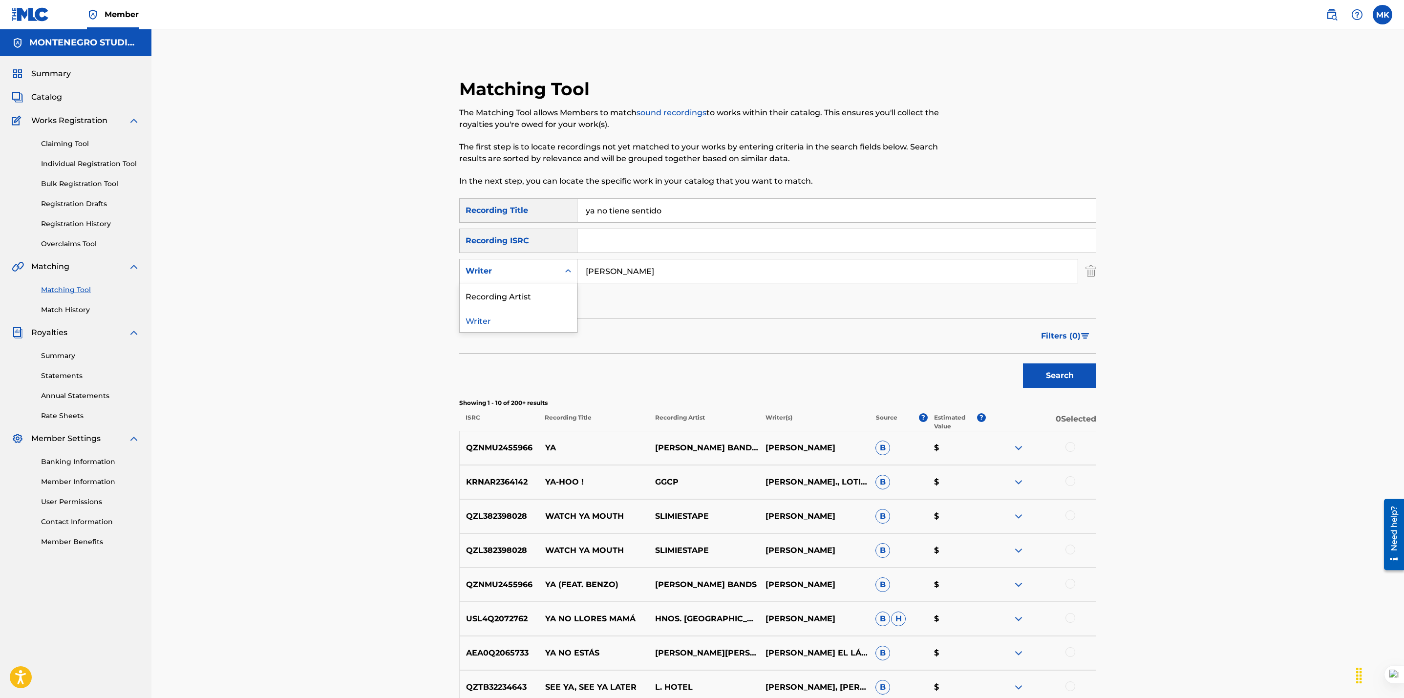
drag, startPoint x: 550, startPoint y: 268, endPoint x: 541, endPoint y: 272, distance: 9.4
click at [548, 268] on div "Writer" at bounding box center [509, 271] width 88 height 12
click at [522, 299] on div "Recording Artist" at bounding box center [518, 295] width 117 height 24
click at [1061, 379] on button "Search" at bounding box center [1059, 375] width 73 height 24
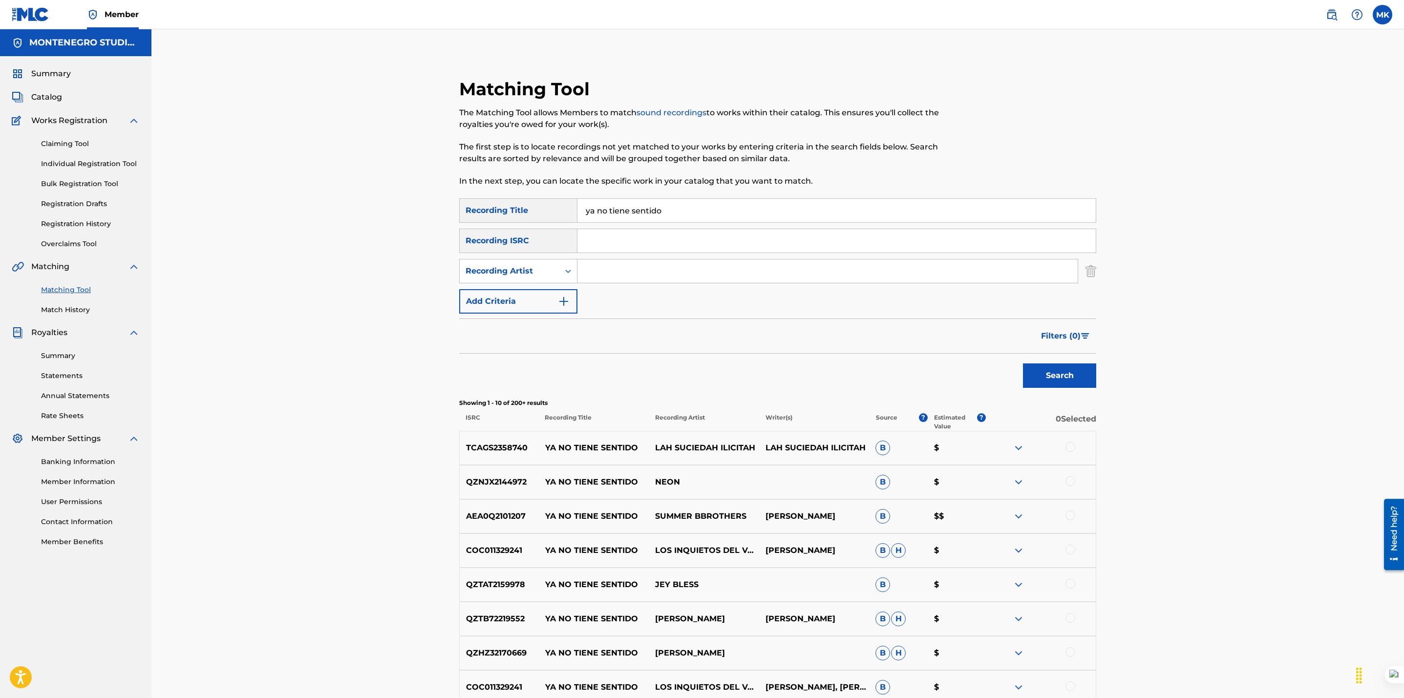
click at [624, 280] on input "Search Form" at bounding box center [827, 270] width 500 height 23
type input "el trono de Mexico"
click at [1023, 363] on button "Search" at bounding box center [1059, 375] width 73 height 24
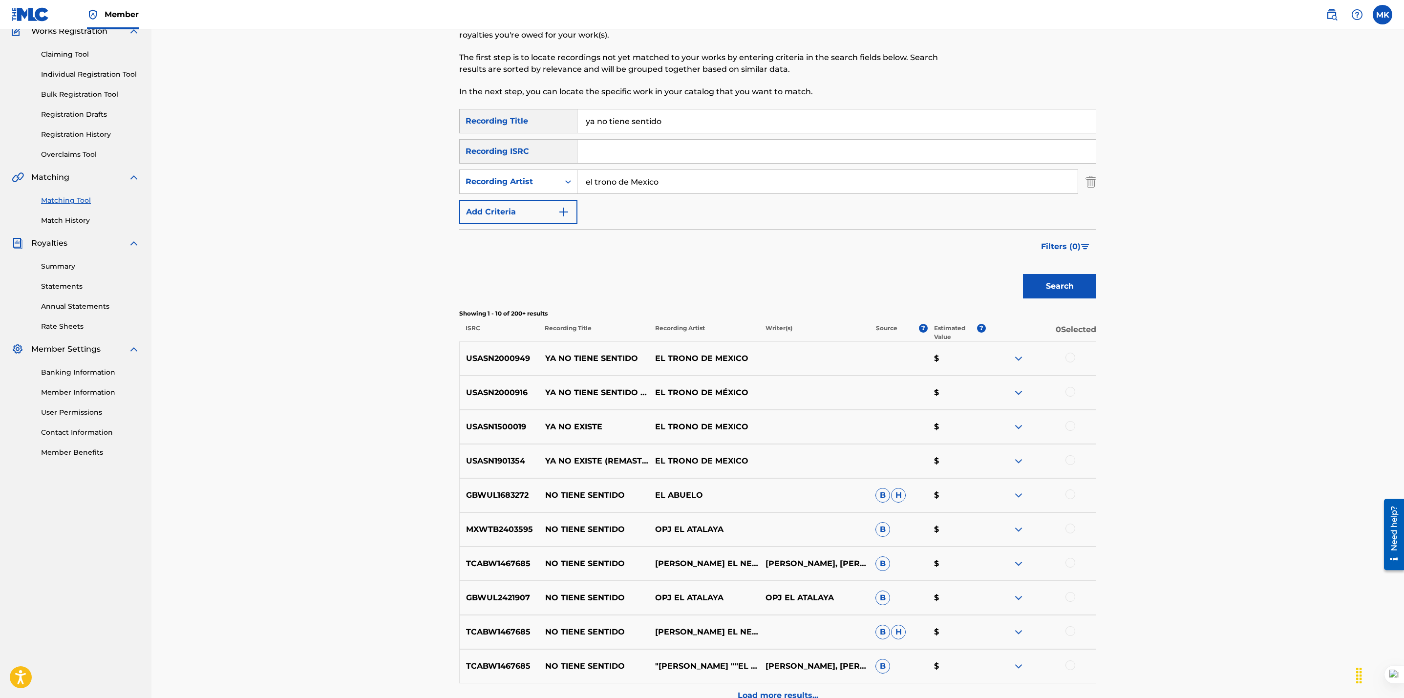
scroll to position [90, 0]
drag, startPoint x: 667, startPoint y: 122, endPoint x: 497, endPoint y: 122, distance: 170.0
click at [497, 122] on div "SearchWithCriteriaae60c944-f878-4771-85f1-4a926161752a Recording Title ya no ti…" at bounding box center [777, 120] width 637 height 24
click at [1023, 274] on button "Search" at bounding box center [1059, 286] width 73 height 24
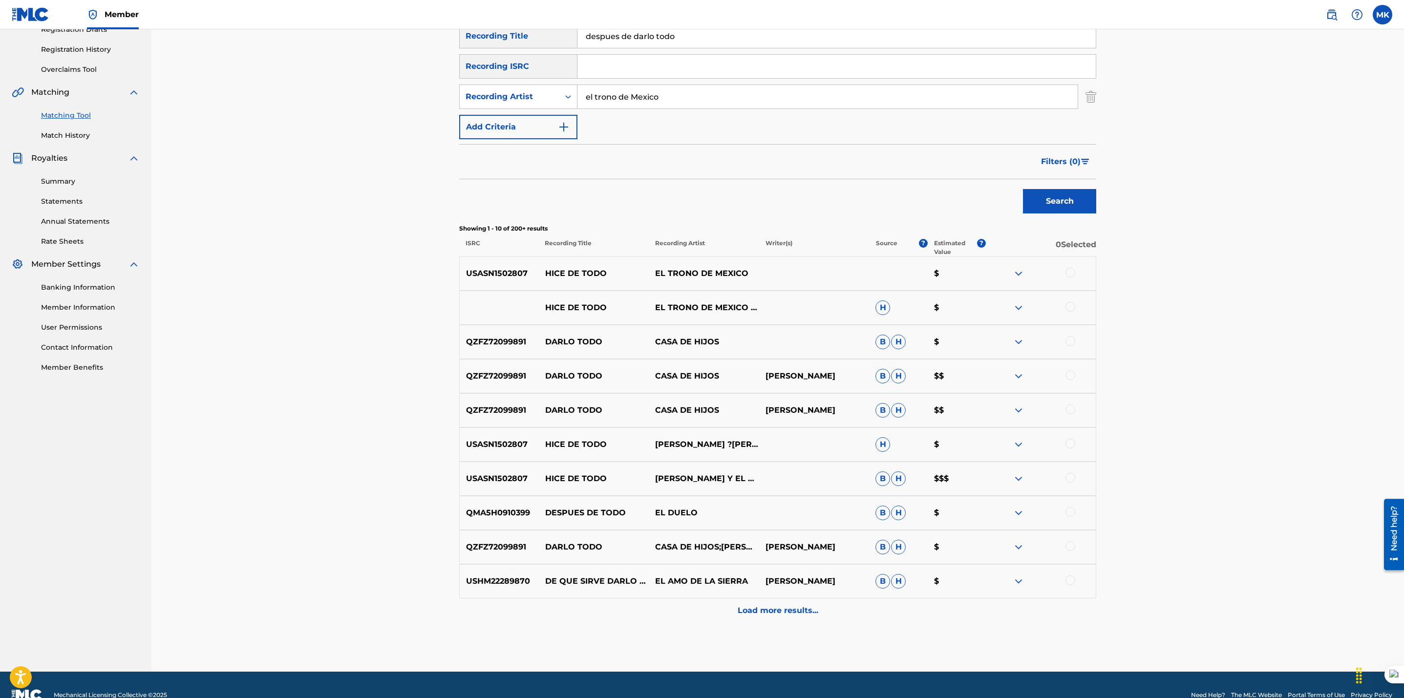
scroll to position [0, 0]
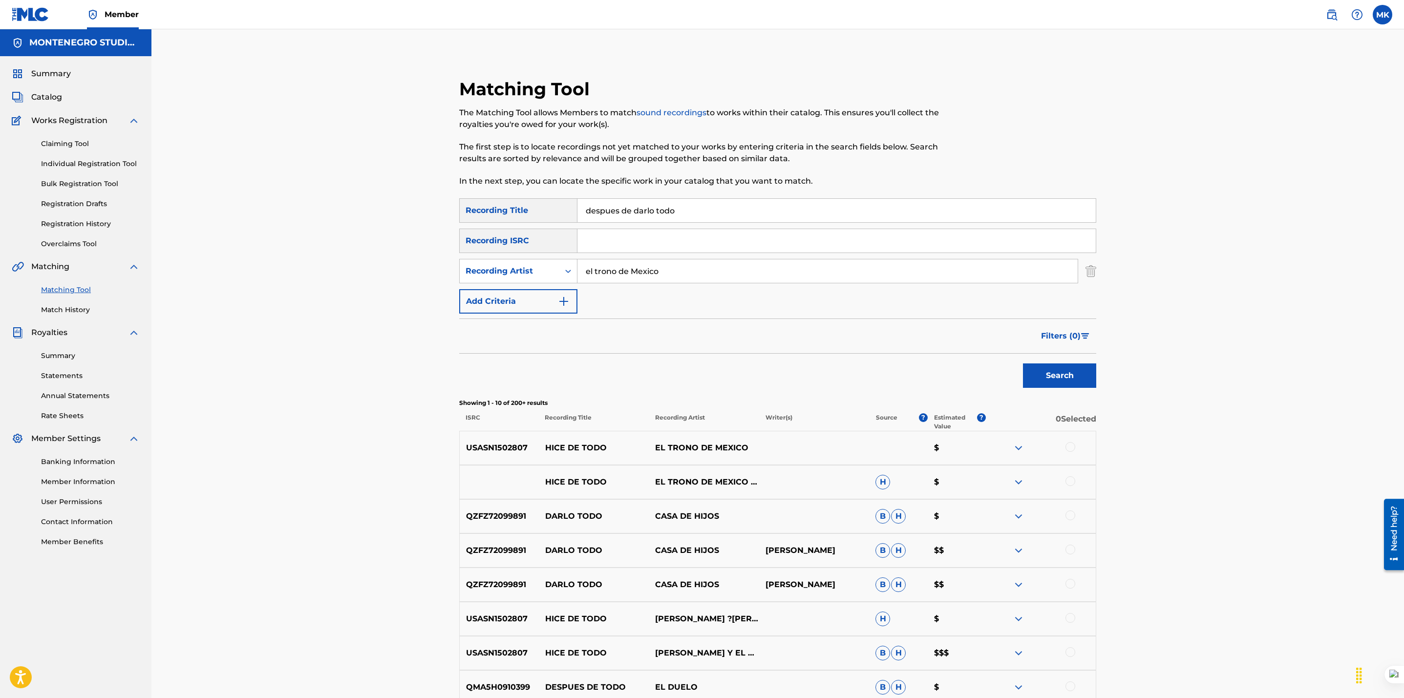
drag, startPoint x: 716, startPoint y: 208, endPoint x: 433, endPoint y: 201, distance: 282.9
click at [433, 201] on div "Matching Tool The Matching Tool allows Members to match sound recordings to wor…" at bounding box center [777, 437] width 1252 height 817
type input "no sere la otra"
drag, startPoint x: 674, startPoint y: 277, endPoint x: 497, endPoint y: 253, distance: 178.5
click at [497, 253] on div "SearchWithCriteriaae60c944-f878-4771-85f1-4a926161752a Recording Title no sere …" at bounding box center [777, 255] width 637 height 115
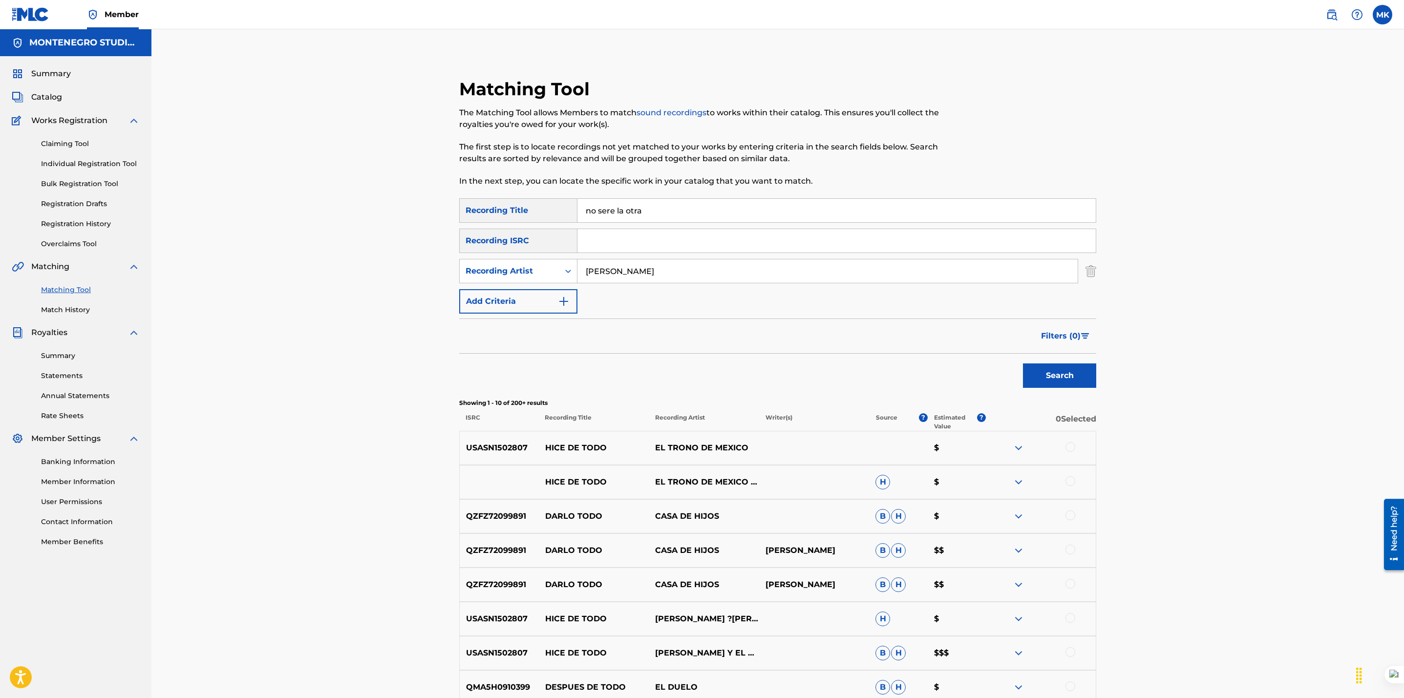
type input "[PERSON_NAME]"
click at [1023, 363] on button "Search" at bounding box center [1059, 375] width 73 height 24
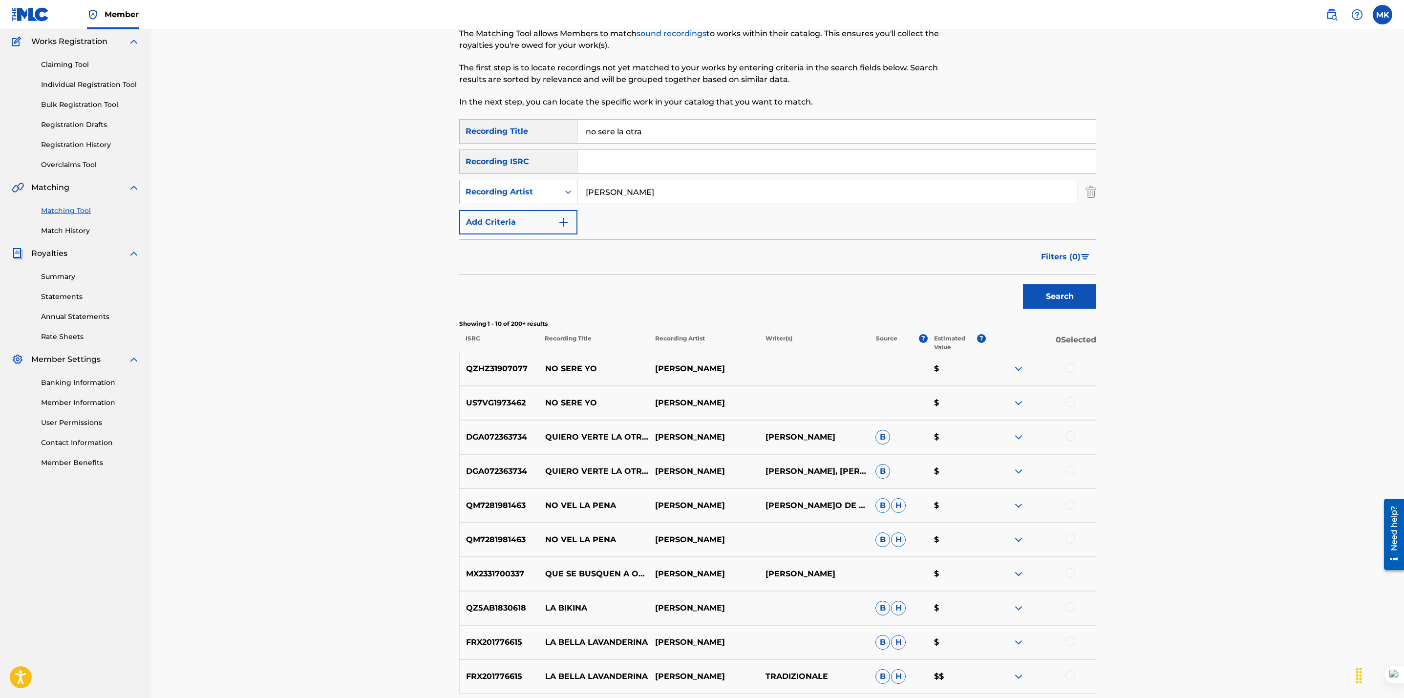
scroll to position [81, 0]
click at [1070, 365] on div at bounding box center [1070, 366] width 10 height 10
click at [1069, 401] on div at bounding box center [1070, 400] width 10 height 10
click at [673, 617] on button "Match 2 Groups" at bounding box center [687, 618] width 108 height 24
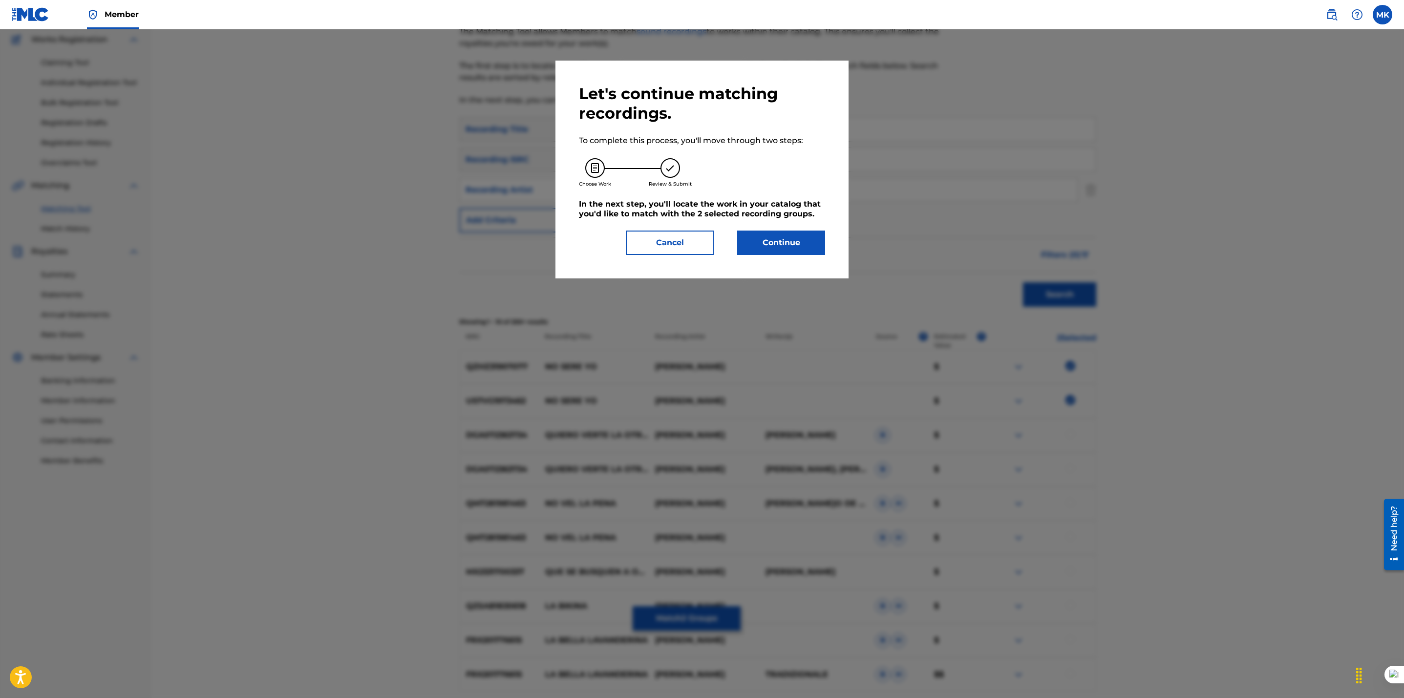
click at [772, 248] on button "Continue" at bounding box center [781, 243] width 88 height 24
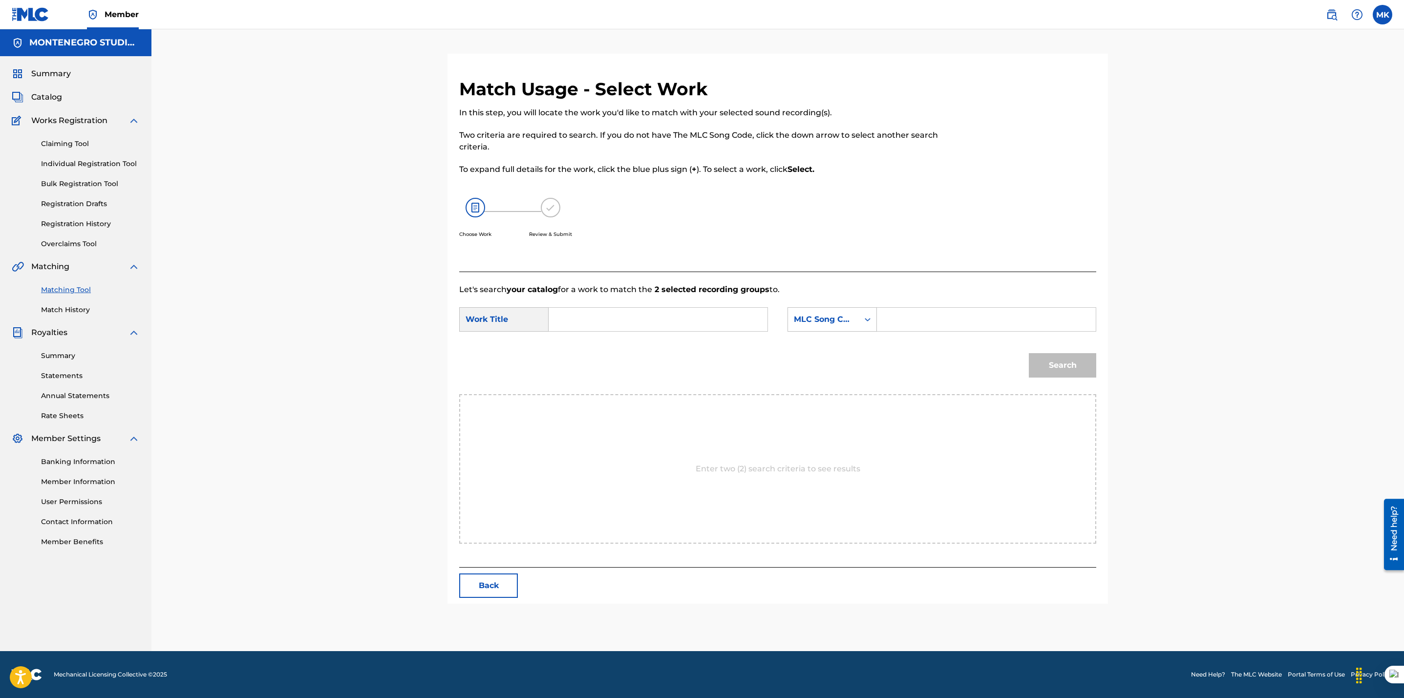
click at [623, 319] on input "Search Form" at bounding box center [658, 319] width 202 height 23
type input "no sere la otra"
click at [629, 358] on div "Search" at bounding box center [777, 368] width 637 height 51
click at [255, 117] on div "Match Usage - Select Work In this step, you will locate the work you'd like to …" at bounding box center [777, 340] width 1252 height 622
click at [68, 283] on div "Matching Tool Match History" at bounding box center [76, 294] width 128 height 42
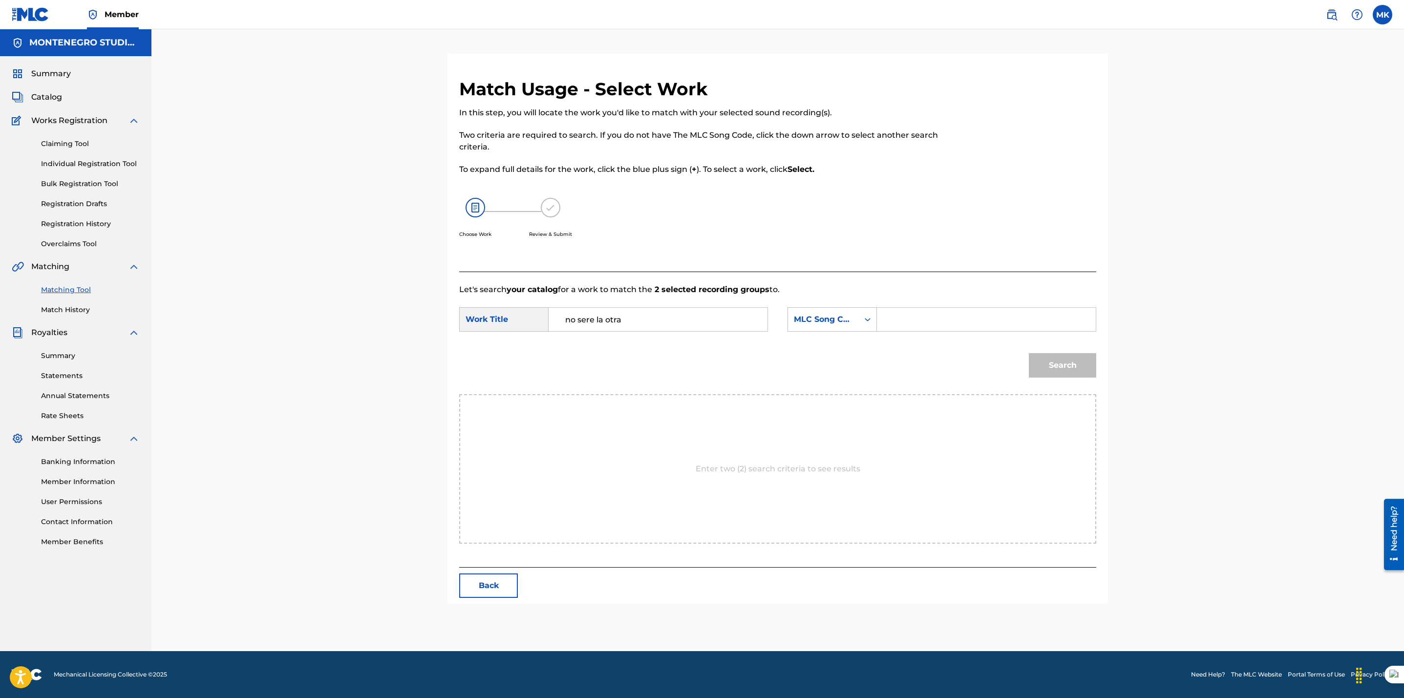
click at [68, 289] on link "Matching Tool" at bounding box center [90, 290] width 99 height 10
click at [61, 312] on link "Match History" at bounding box center [90, 310] width 99 height 10
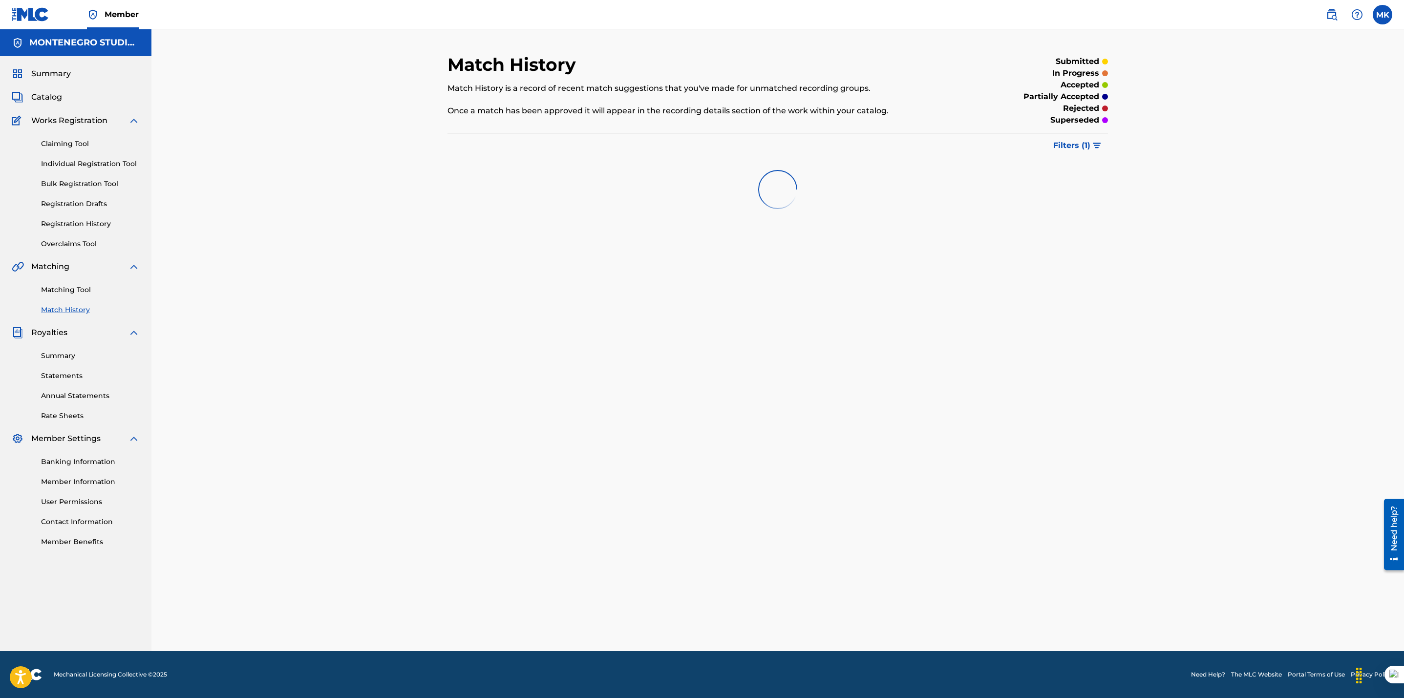
click at [62, 290] on link "Matching Tool" at bounding box center [90, 290] width 99 height 10
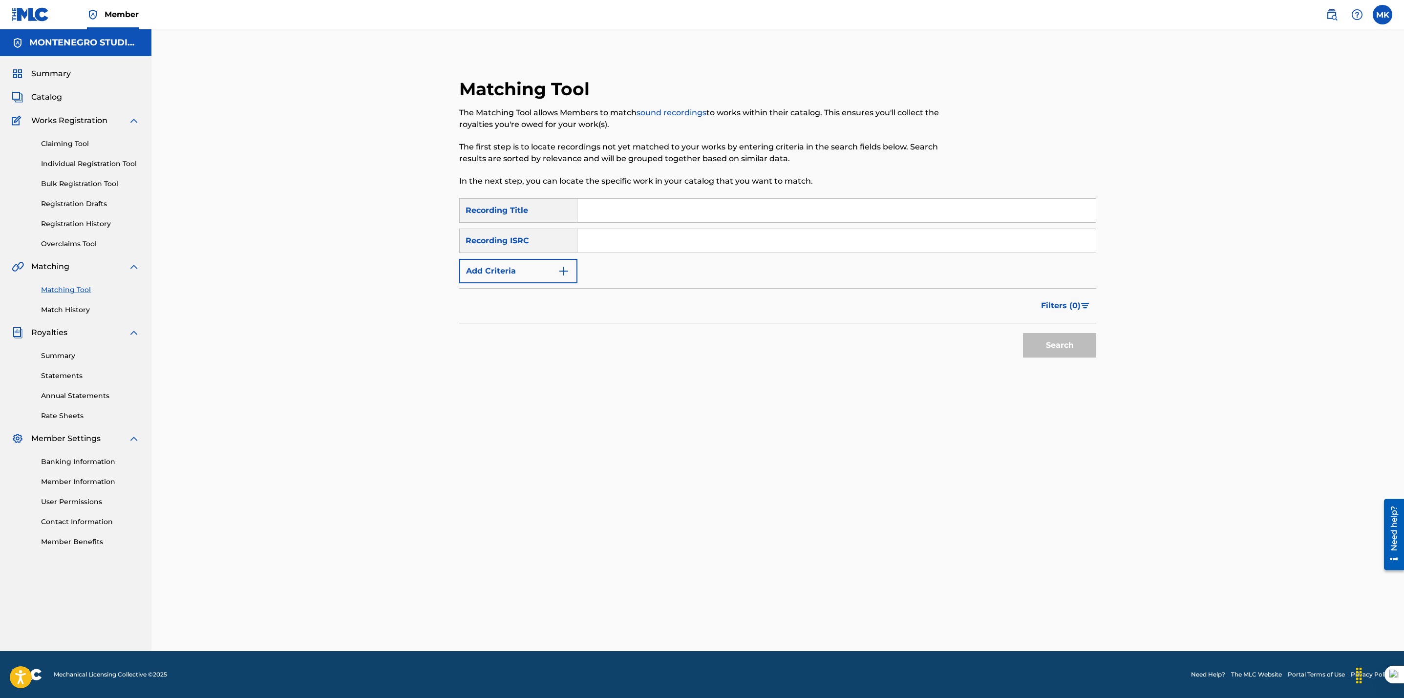
click at [716, 206] on input "Search Form" at bounding box center [836, 210] width 518 height 23
click at [1023, 333] on button "Search" at bounding box center [1059, 345] width 73 height 24
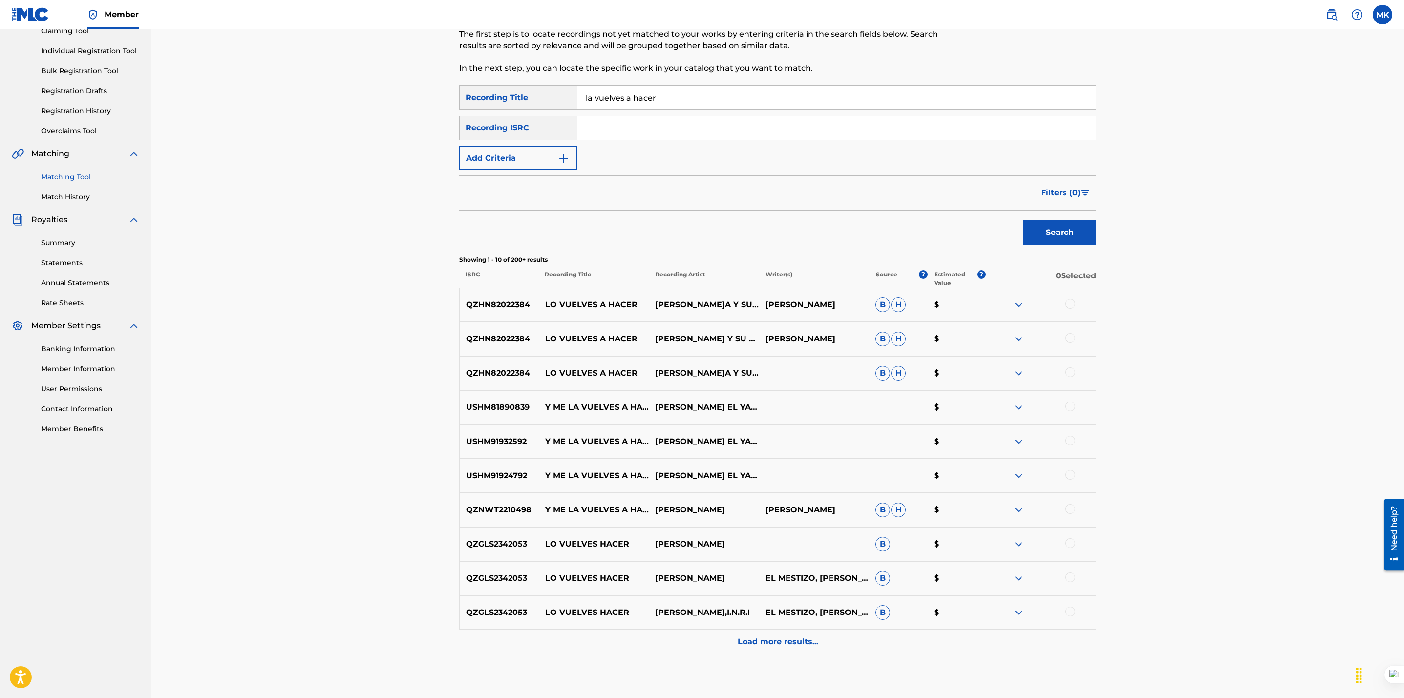
scroll to position [113, 0]
click at [803, 637] on p "Load more results..." at bounding box center [778, 641] width 81 height 12
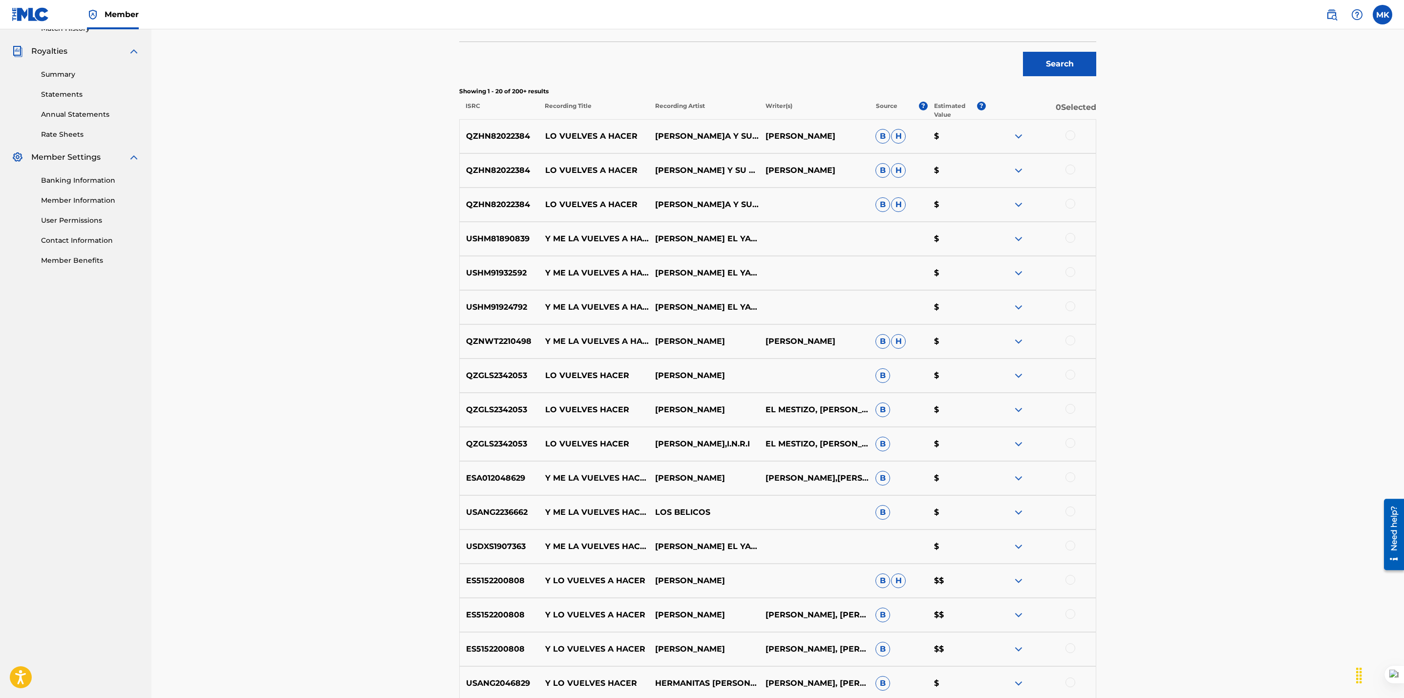
scroll to position [0, 0]
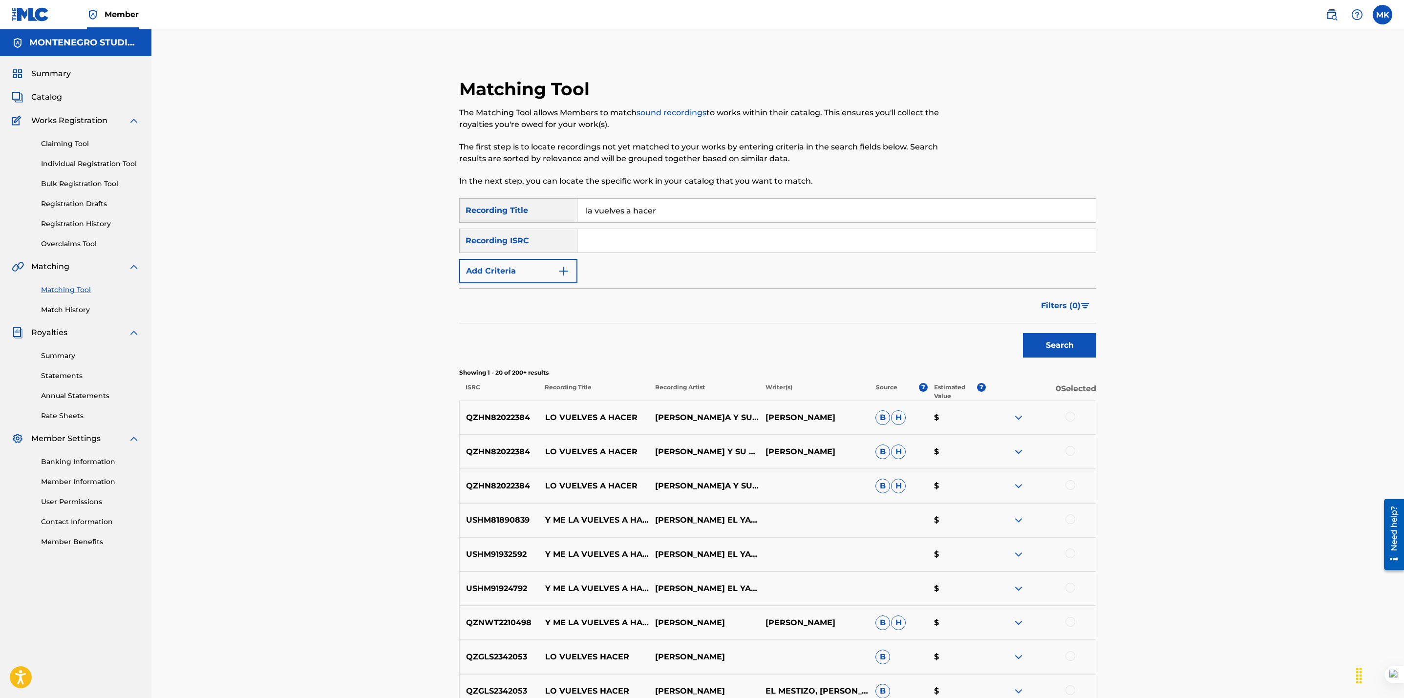
click at [583, 210] on input "la vuelves a hacer" at bounding box center [836, 210] width 518 height 23
type input "y me la vuelves a hacer"
click at [1051, 342] on button "Search" at bounding box center [1059, 345] width 73 height 24
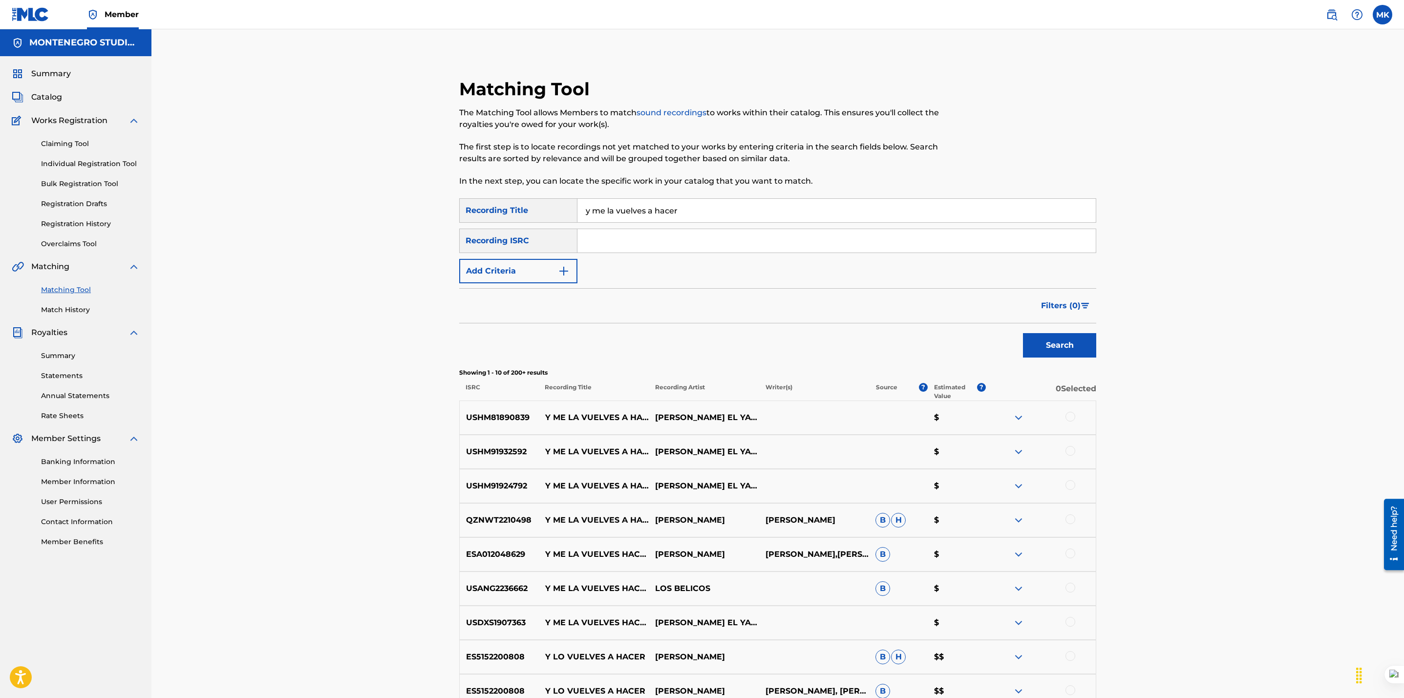
scroll to position [161, 0]
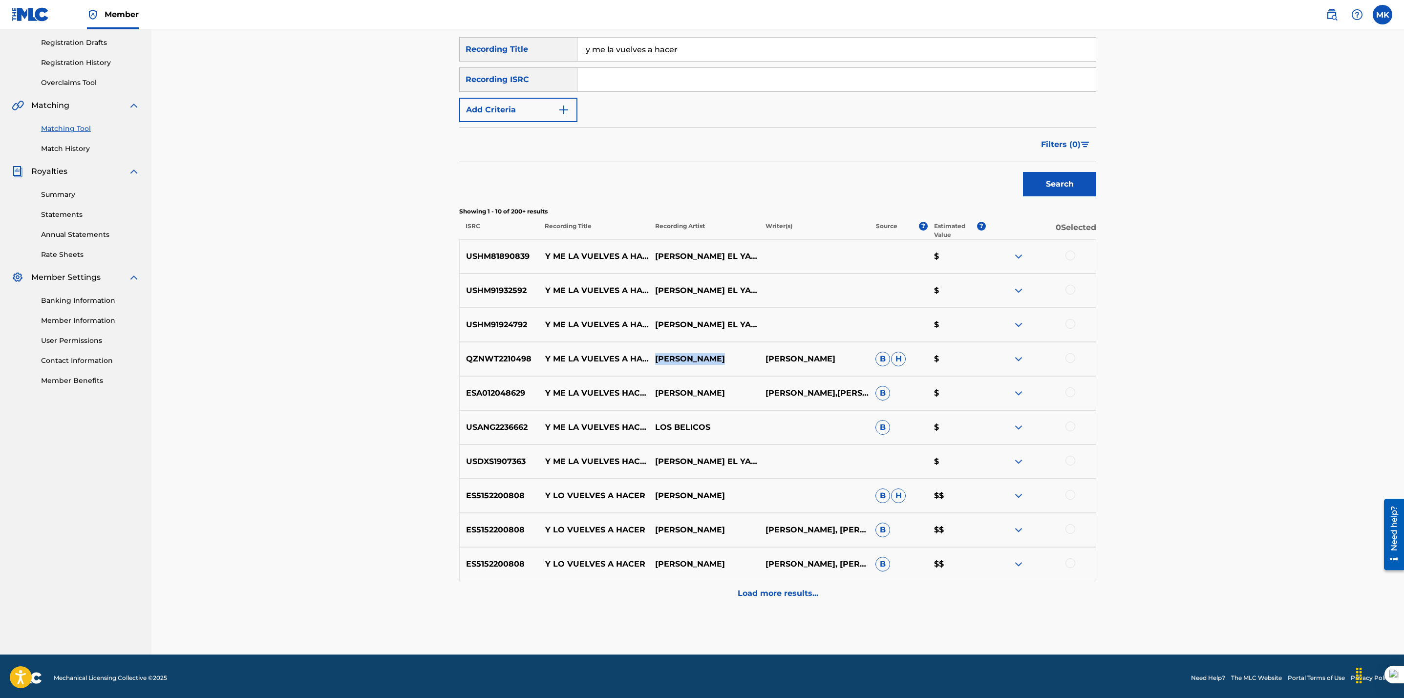
drag, startPoint x: 726, startPoint y: 358, endPoint x: 655, endPoint y: 355, distance: 70.9
click at [655, 355] on p "[PERSON_NAME]" at bounding box center [704, 359] width 110 height 12
copy p "[PERSON_NAME]"
click at [245, 473] on div "Matching Tool The Matching Tool allows Members to match sound recordings to wor…" at bounding box center [777, 261] width 1252 height 786
click at [1074, 259] on div at bounding box center [1041, 257] width 110 height 12
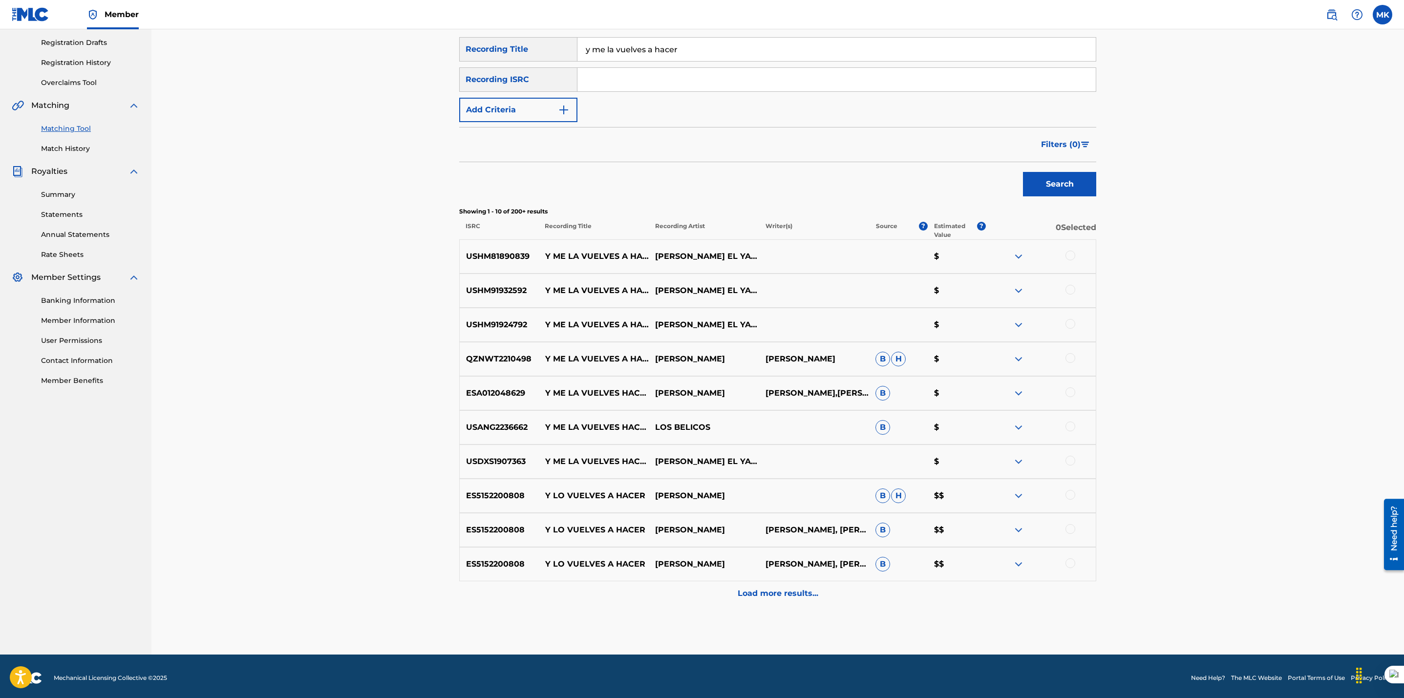
click at [1073, 253] on div at bounding box center [1070, 256] width 10 height 10
click at [1071, 294] on div at bounding box center [1070, 290] width 10 height 10
click at [1068, 327] on div at bounding box center [1070, 324] width 10 height 10
click at [1068, 361] on div at bounding box center [1070, 358] width 10 height 10
click at [1070, 394] on div at bounding box center [1070, 392] width 10 height 10
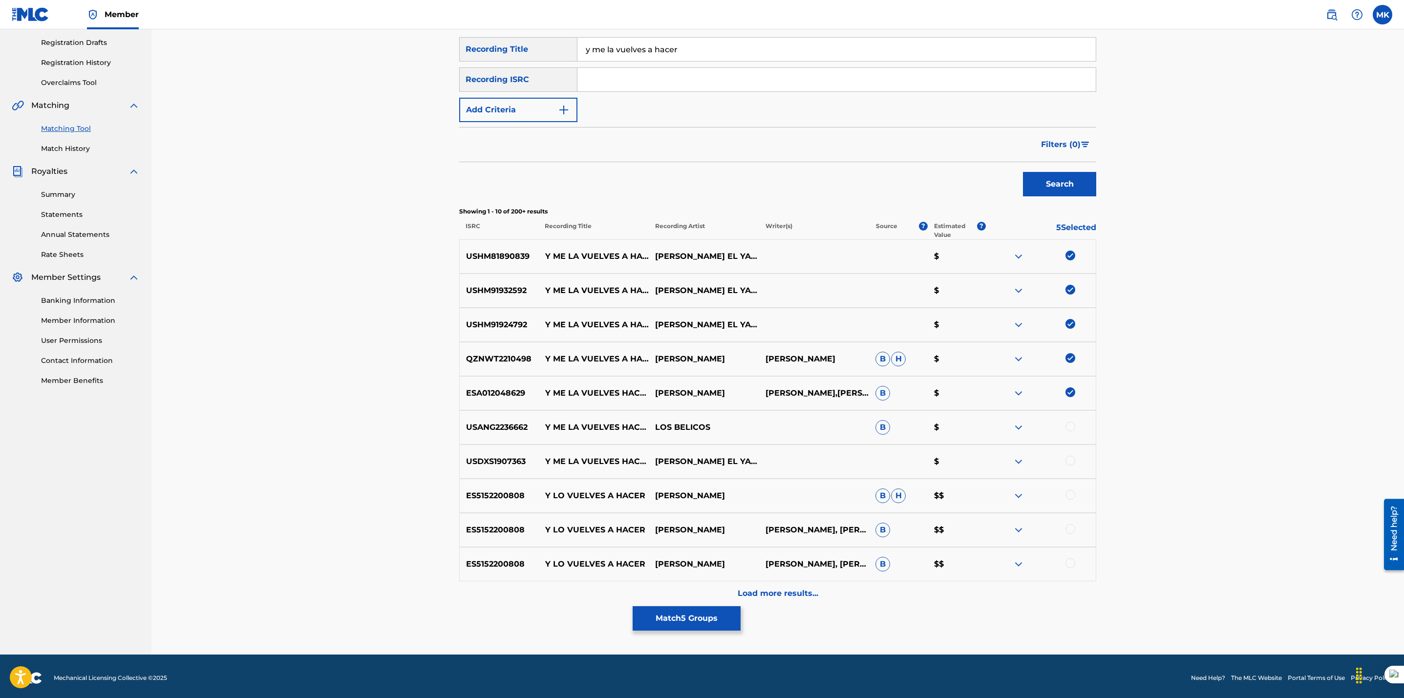
click at [1070, 426] on div at bounding box center [1070, 427] width 10 height 10
click at [1069, 462] on div at bounding box center [1070, 461] width 10 height 10
drag, startPoint x: 532, startPoint y: 358, endPoint x: 467, endPoint y: 360, distance: 64.5
click at [467, 360] on p "QZNWT2210498" at bounding box center [499, 359] width 79 height 12
copy p "QZNWT2210498"
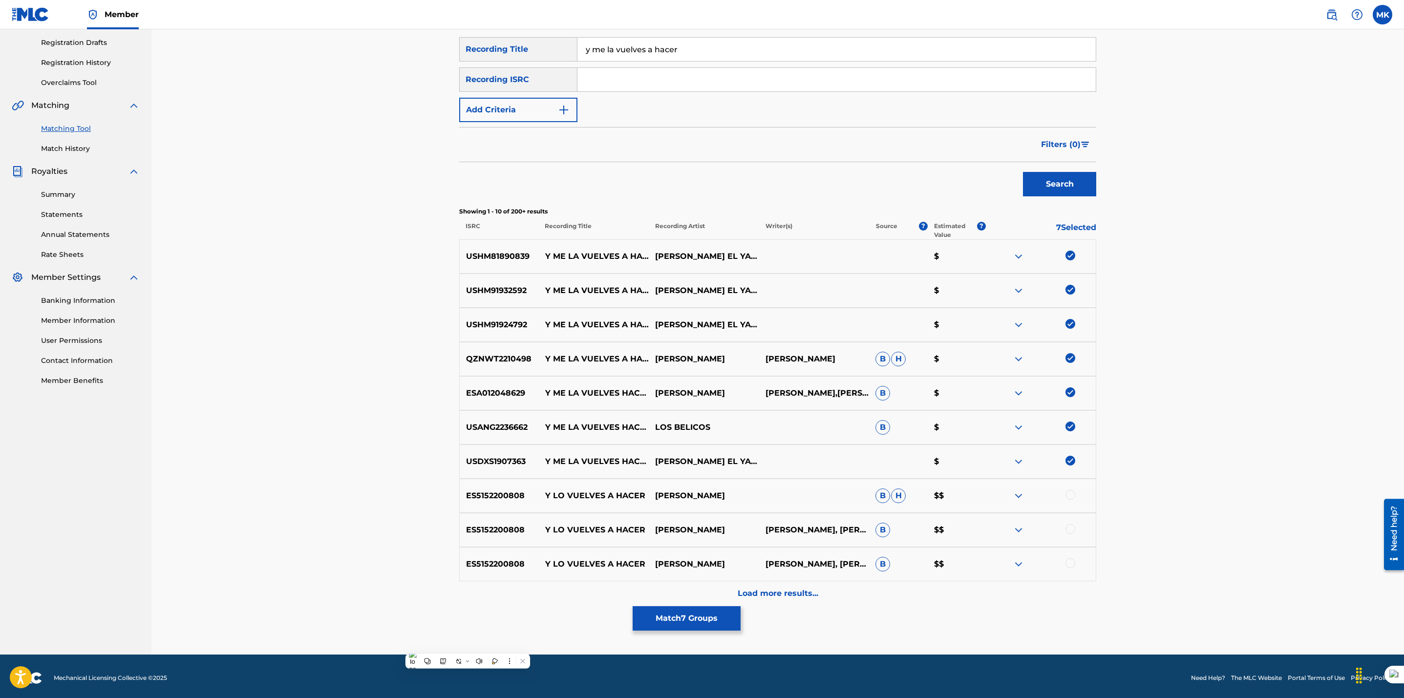
click at [765, 598] on p "Load more results..." at bounding box center [778, 594] width 81 height 12
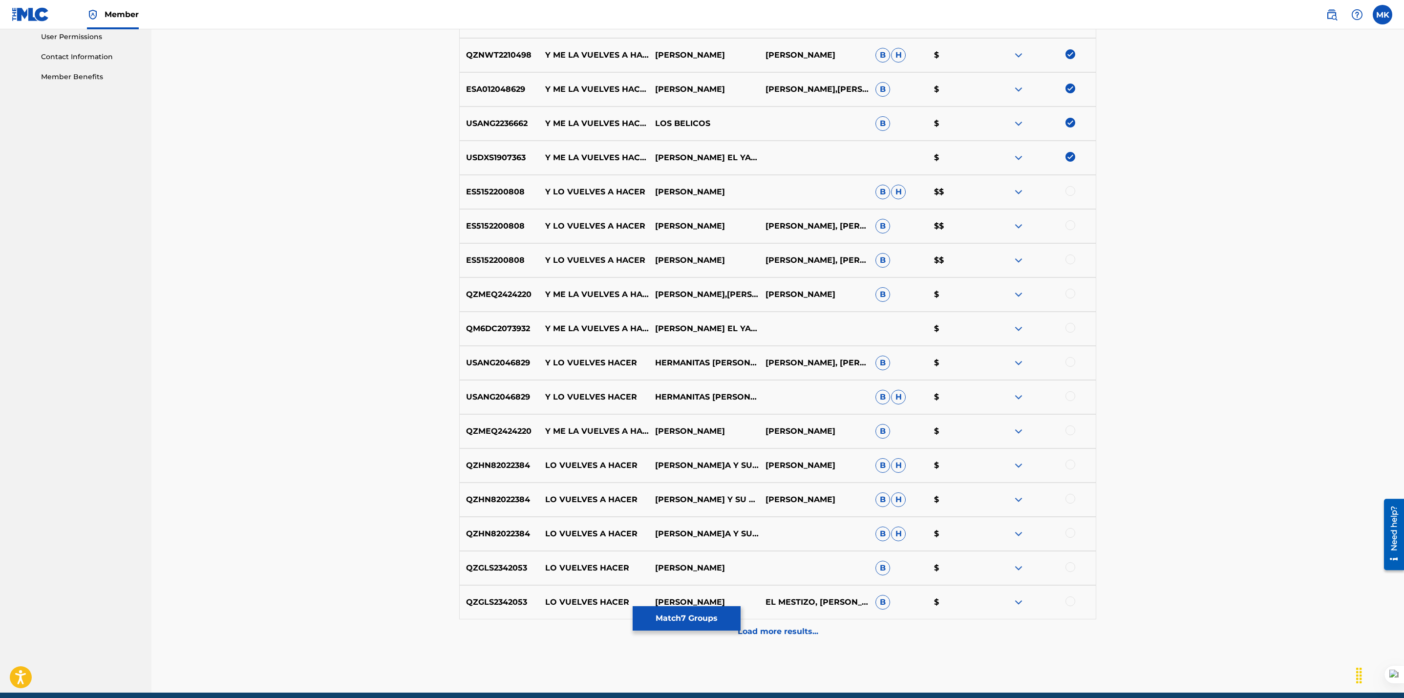
scroll to position [467, 0]
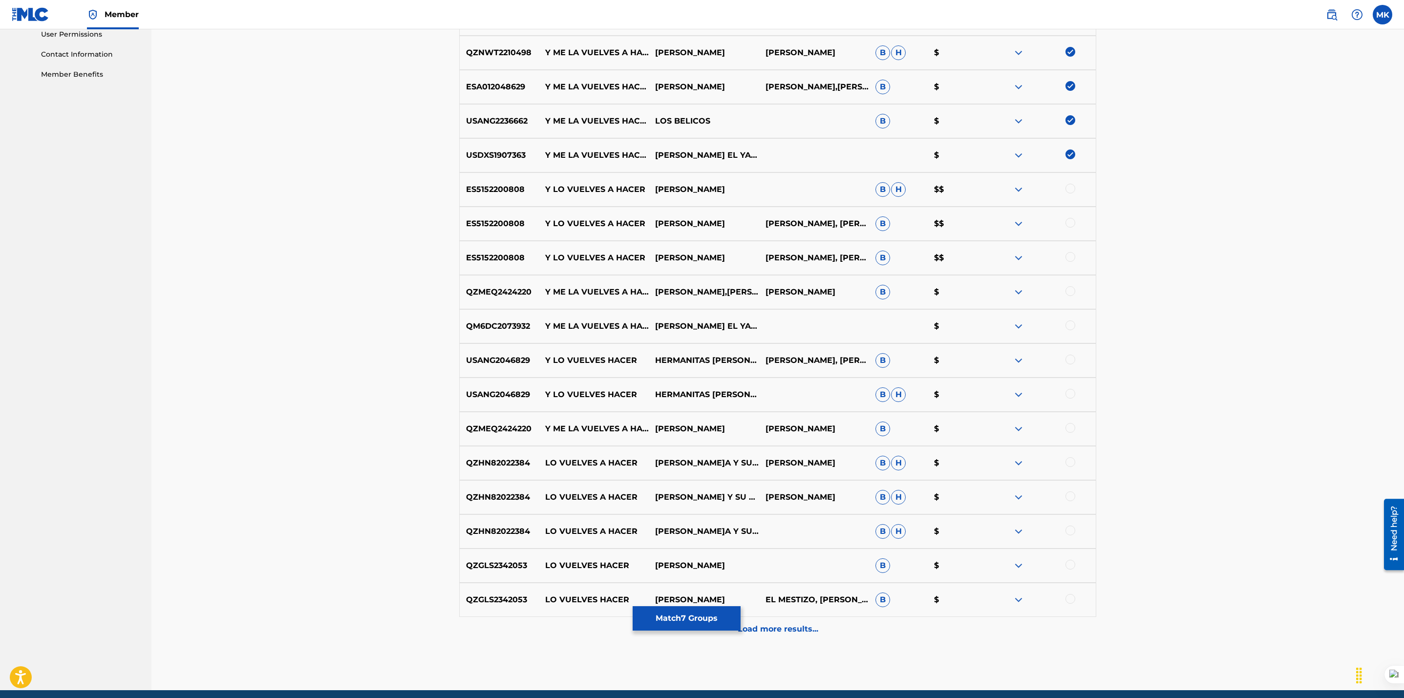
click at [1074, 324] on div at bounding box center [1070, 325] width 10 height 10
click at [1073, 292] on div at bounding box center [1070, 291] width 10 height 10
drag, startPoint x: 693, startPoint y: 294, endPoint x: 654, endPoint y: 291, distance: 39.2
click at [654, 291] on p "[PERSON_NAME],[PERSON_NAME]" at bounding box center [704, 292] width 110 height 12
copy p "[PERSON_NAME],[PERSON_NAME]"
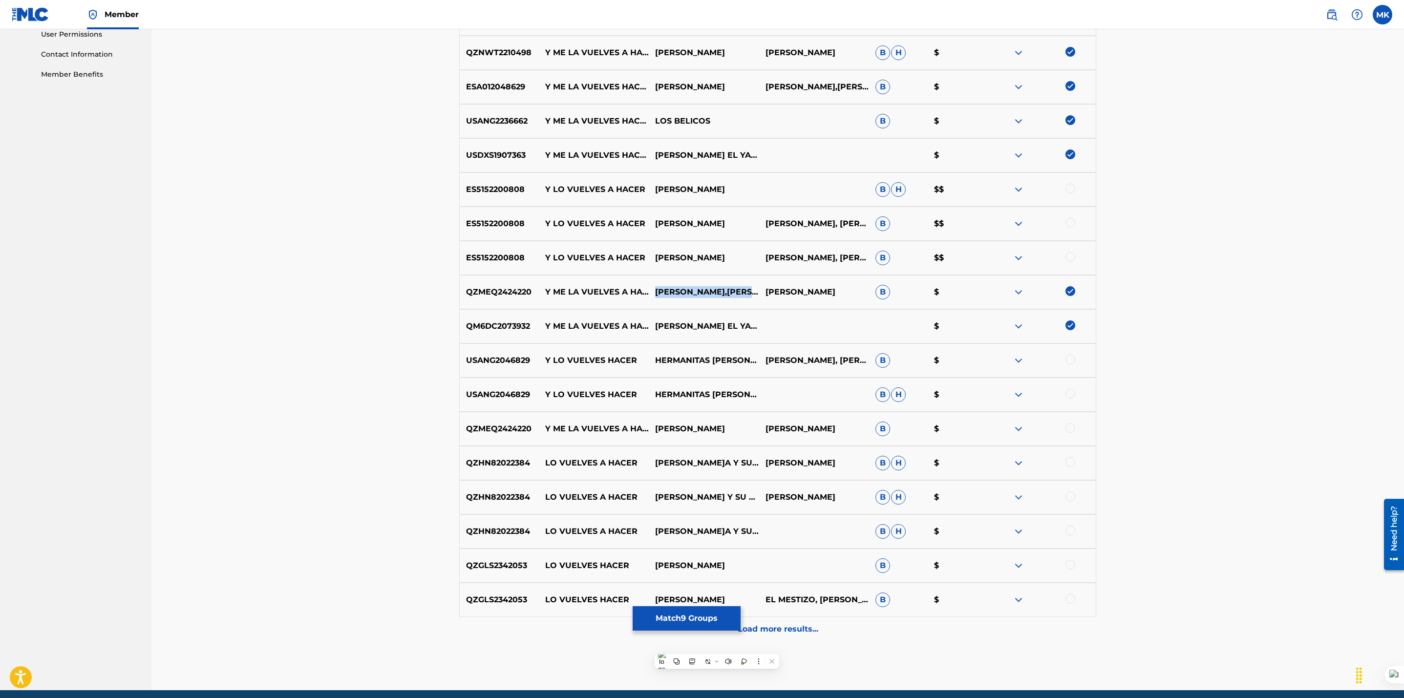
copy p "[PERSON_NAME],[PERSON_NAME]"
drag, startPoint x: 535, startPoint y: 292, endPoint x: 467, endPoint y: 293, distance: 67.9
click at [467, 293] on p "QZMEQ2424220" at bounding box center [499, 292] width 79 height 12
copy p "QZMEQ2424220"
click at [1070, 427] on div at bounding box center [1070, 428] width 10 height 10
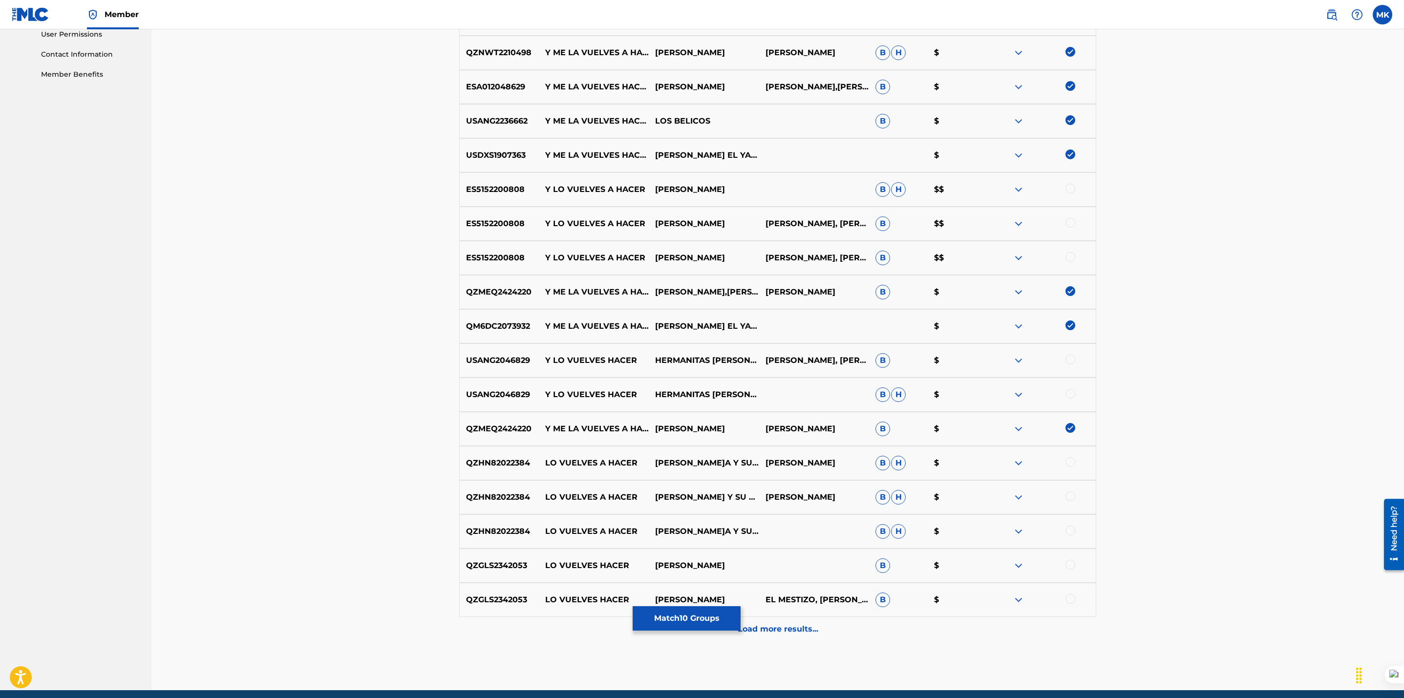
click at [686, 615] on button "Match 10 Groups" at bounding box center [687, 618] width 108 height 24
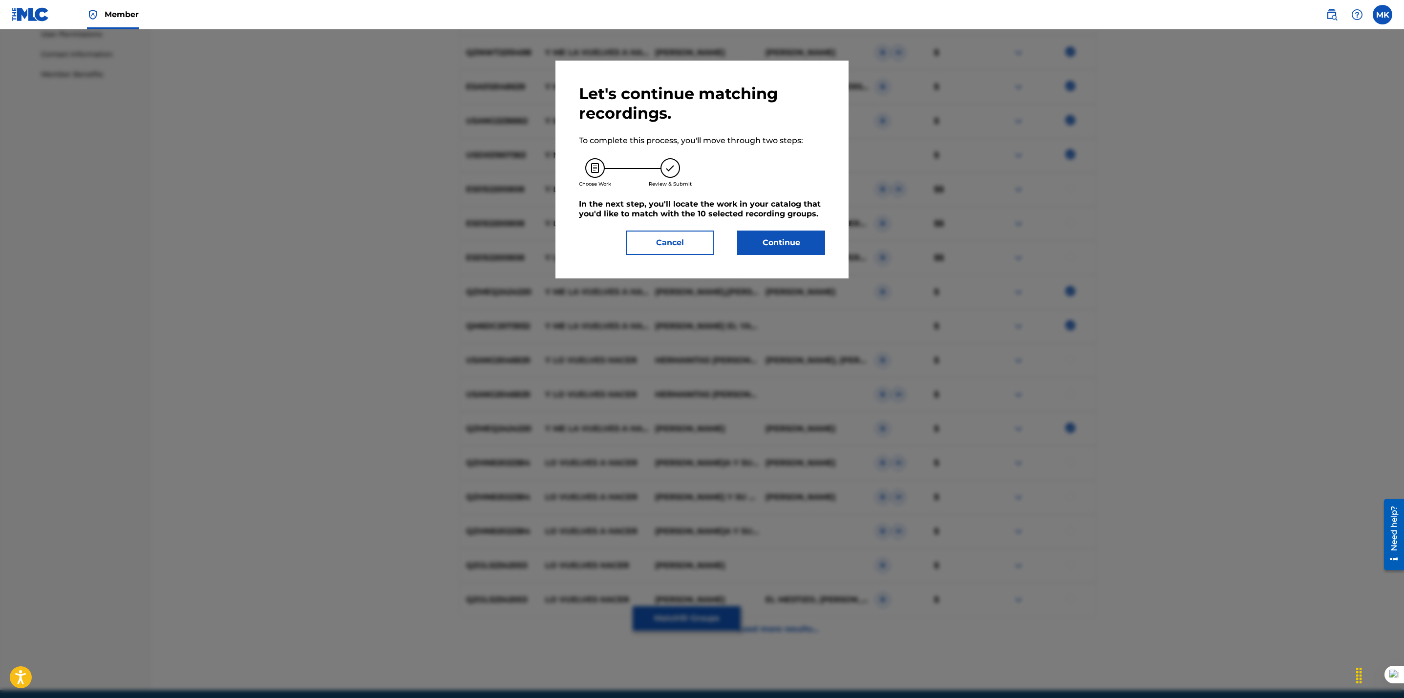
click at [764, 235] on button "Continue" at bounding box center [781, 243] width 88 height 24
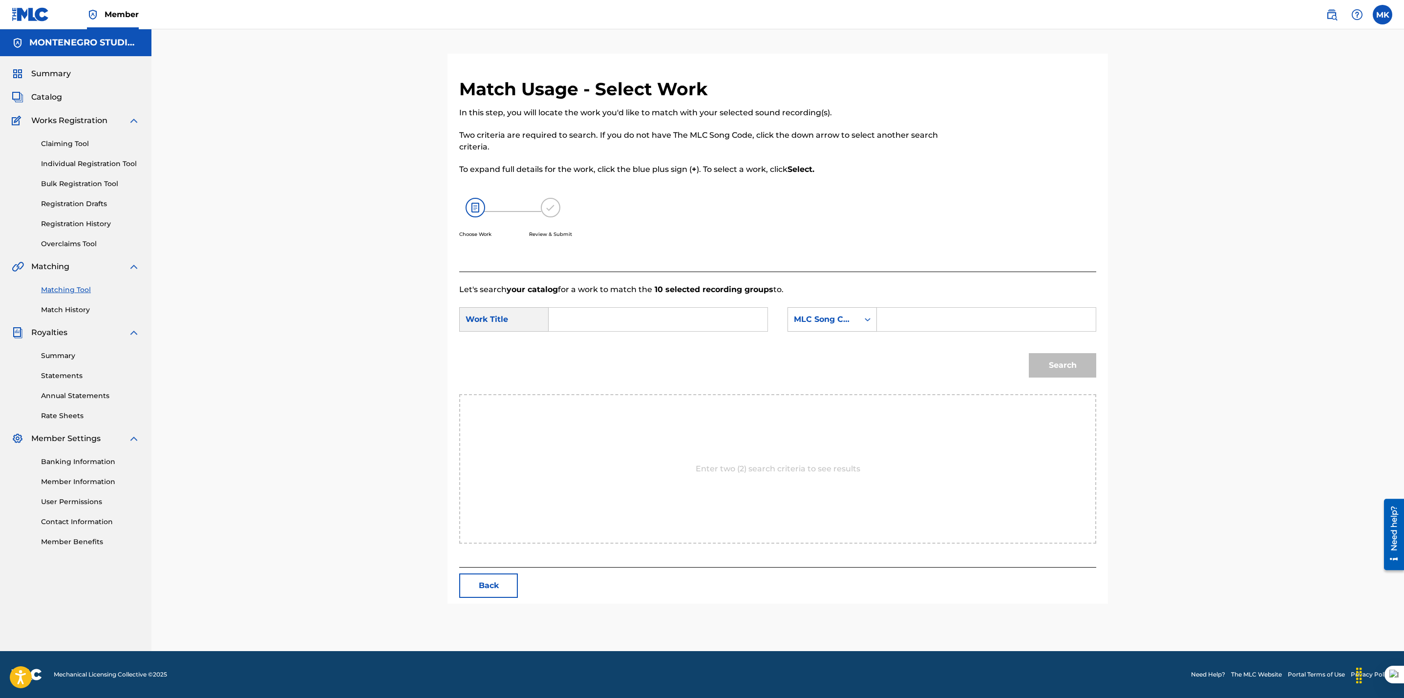
click at [500, 592] on button "Back" at bounding box center [488, 585] width 59 height 24
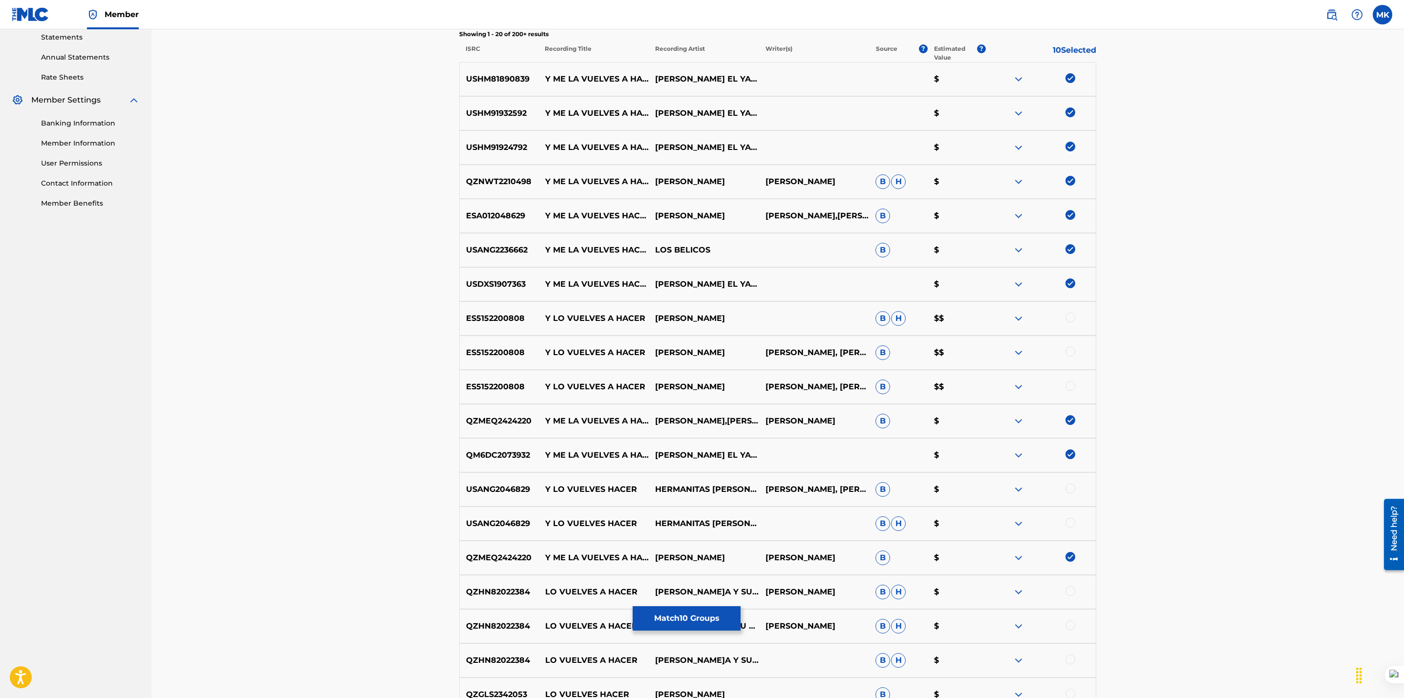
scroll to position [506, 0]
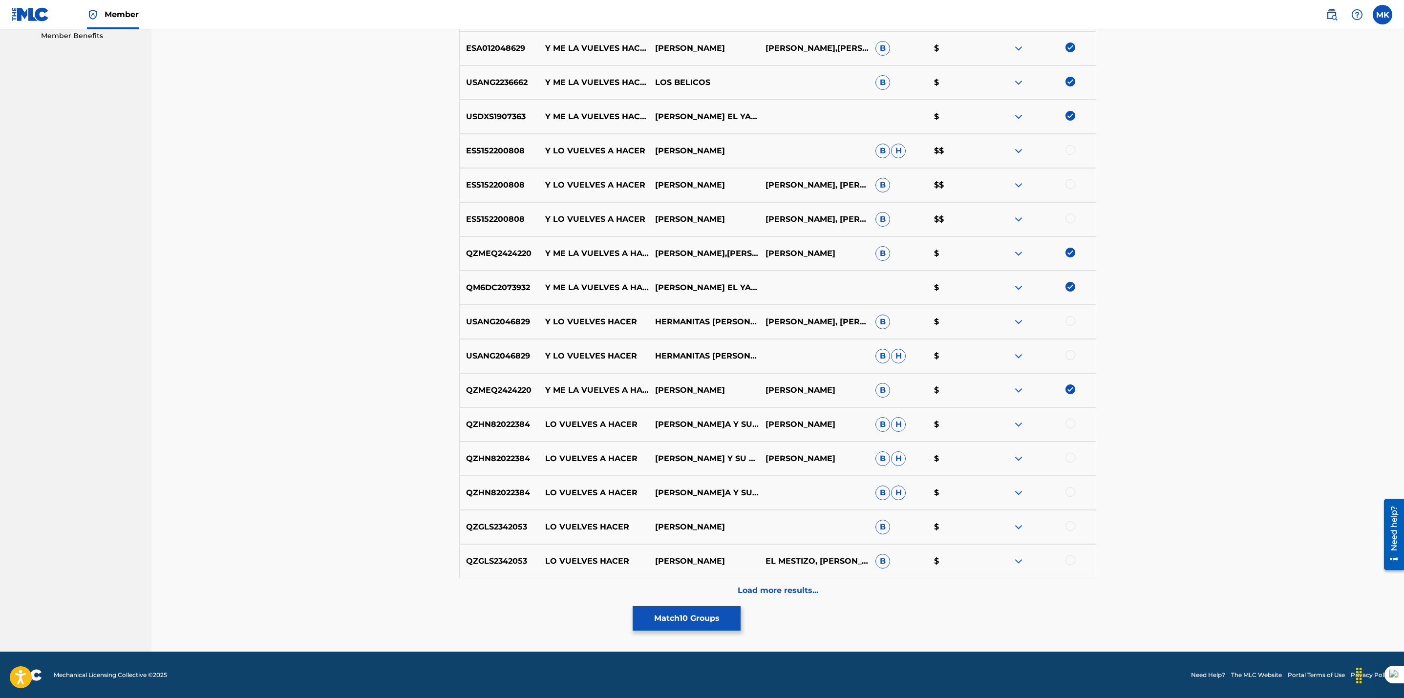
click at [788, 598] on div "Load more results..." at bounding box center [777, 590] width 637 height 24
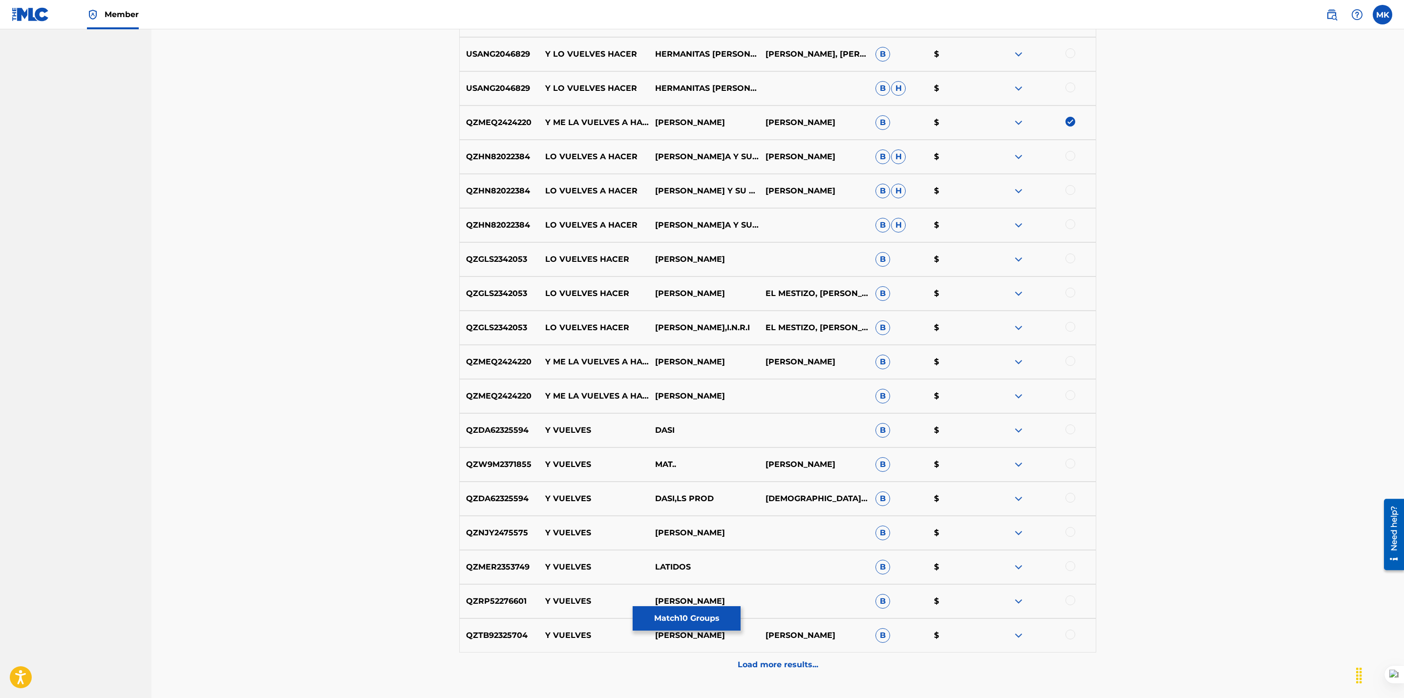
scroll to position [848, 0]
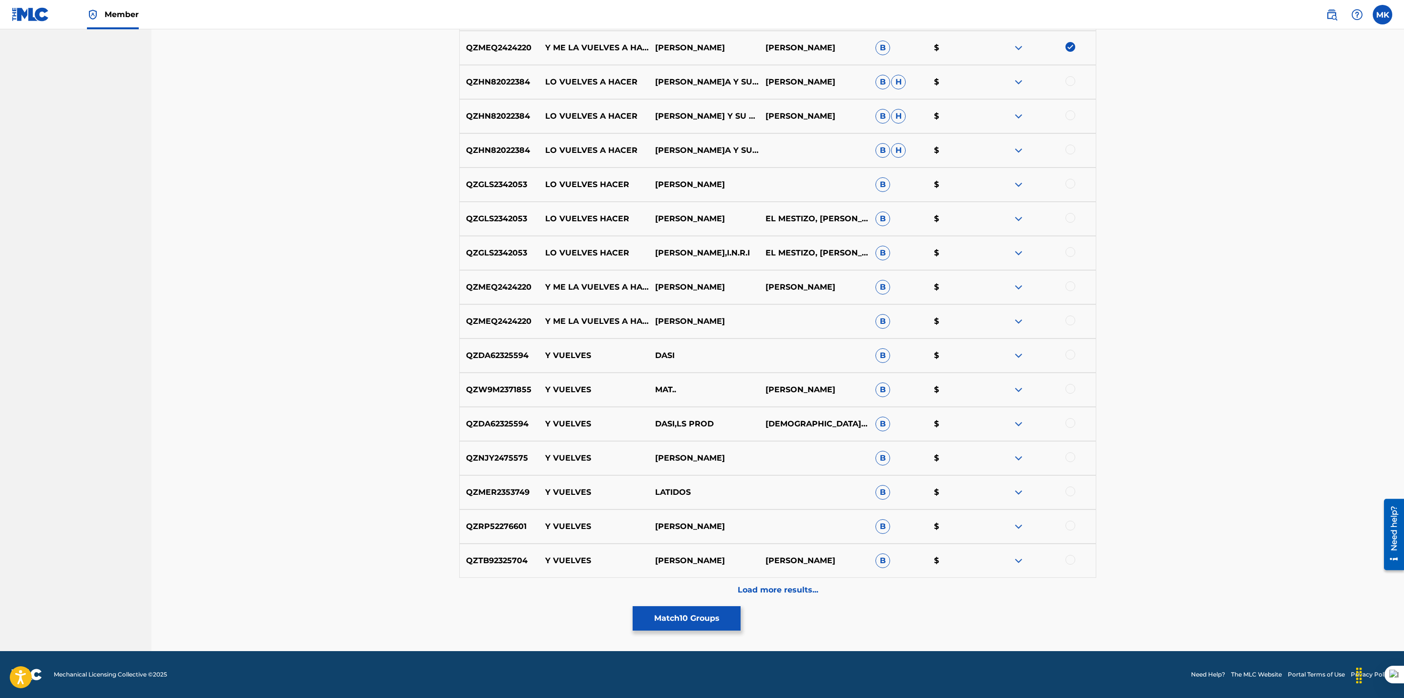
click at [1070, 286] on div at bounding box center [1070, 286] width 10 height 10
click at [1072, 324] on div at bounding box center [1070, 321] width 10 height 10
click at [679, 610] on button "Match 12 Groups" at bounding box center [687, 618] width 108 height 24
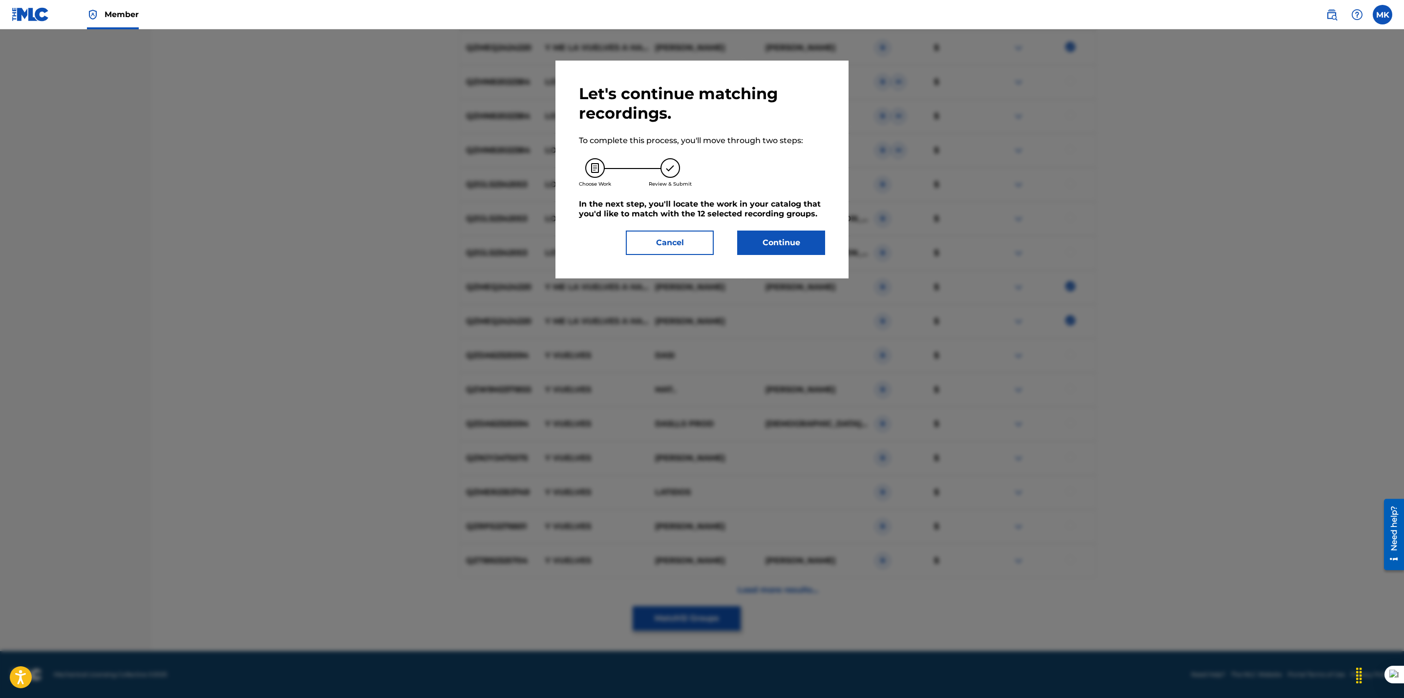
click at [667, 245] on button "Cancel" at bounding box center [670, 243] width 88 height 24
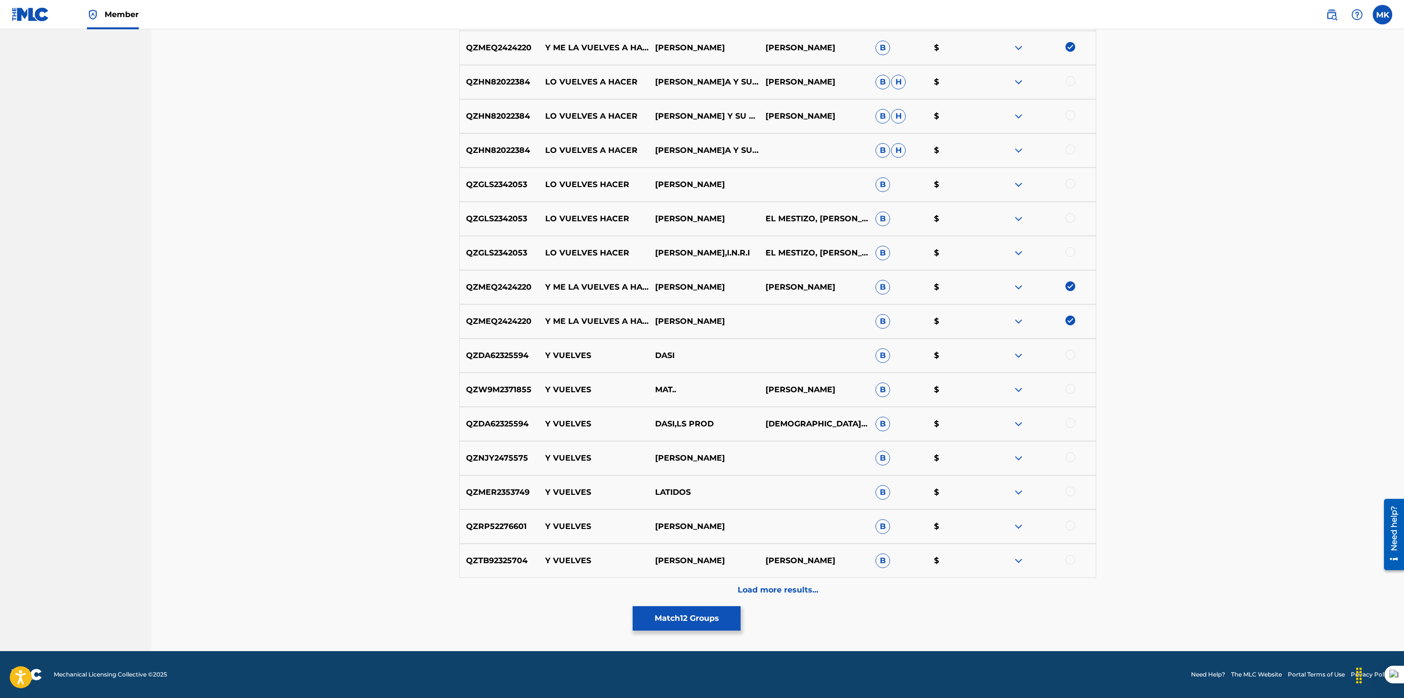
click at [768, 590] on p "Load more results..." at bounding box center [778, 590] width 81 height 12
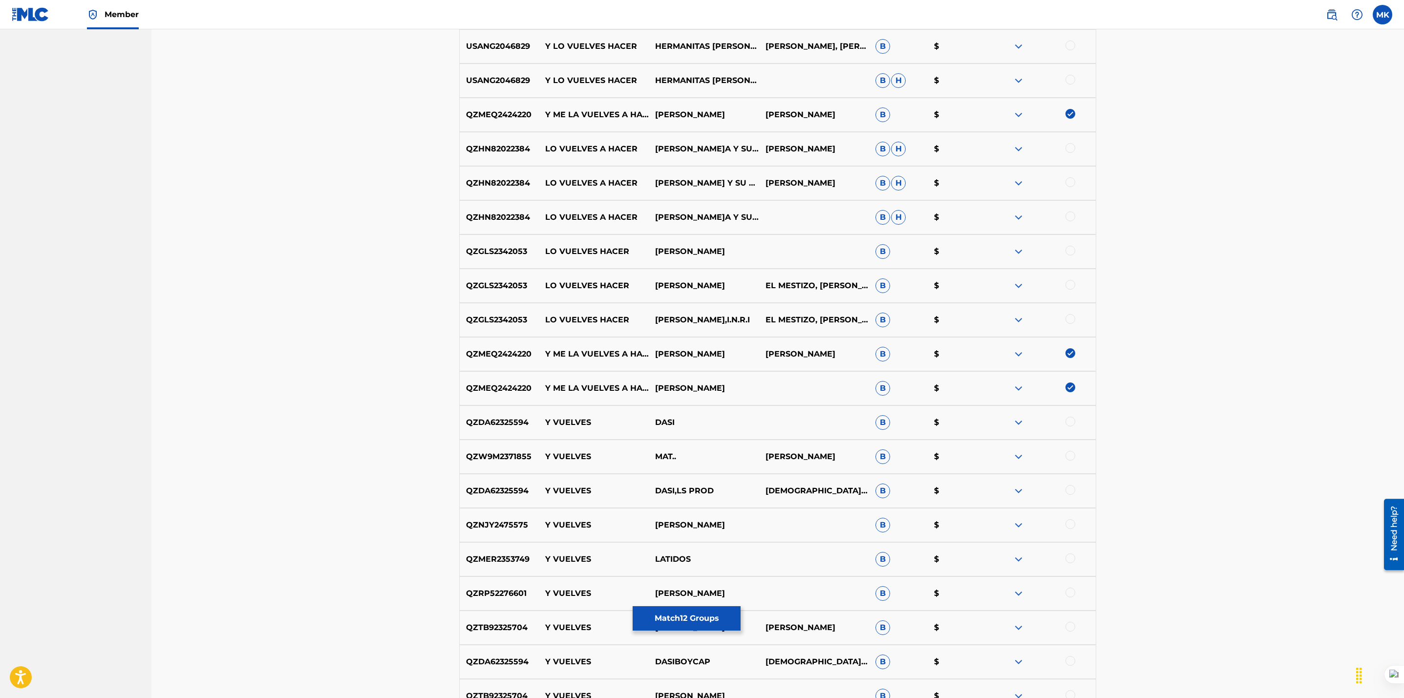
scroll to position [783, 0]
click at [658, 611] on button "Match 12 Groups" at bounding box center [687, 618] width 108 height 24
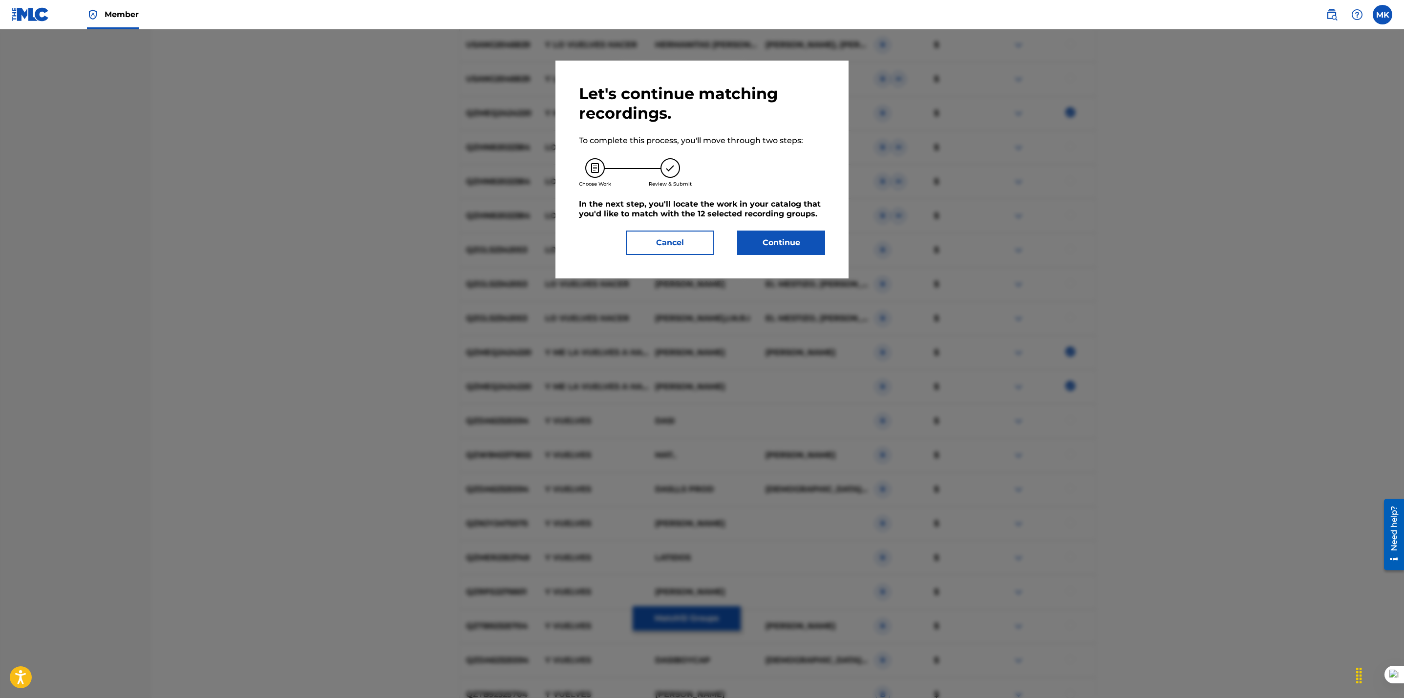
click at [749, 236] on button "Continue" at bounding box center [781, 243] width 88 height 24
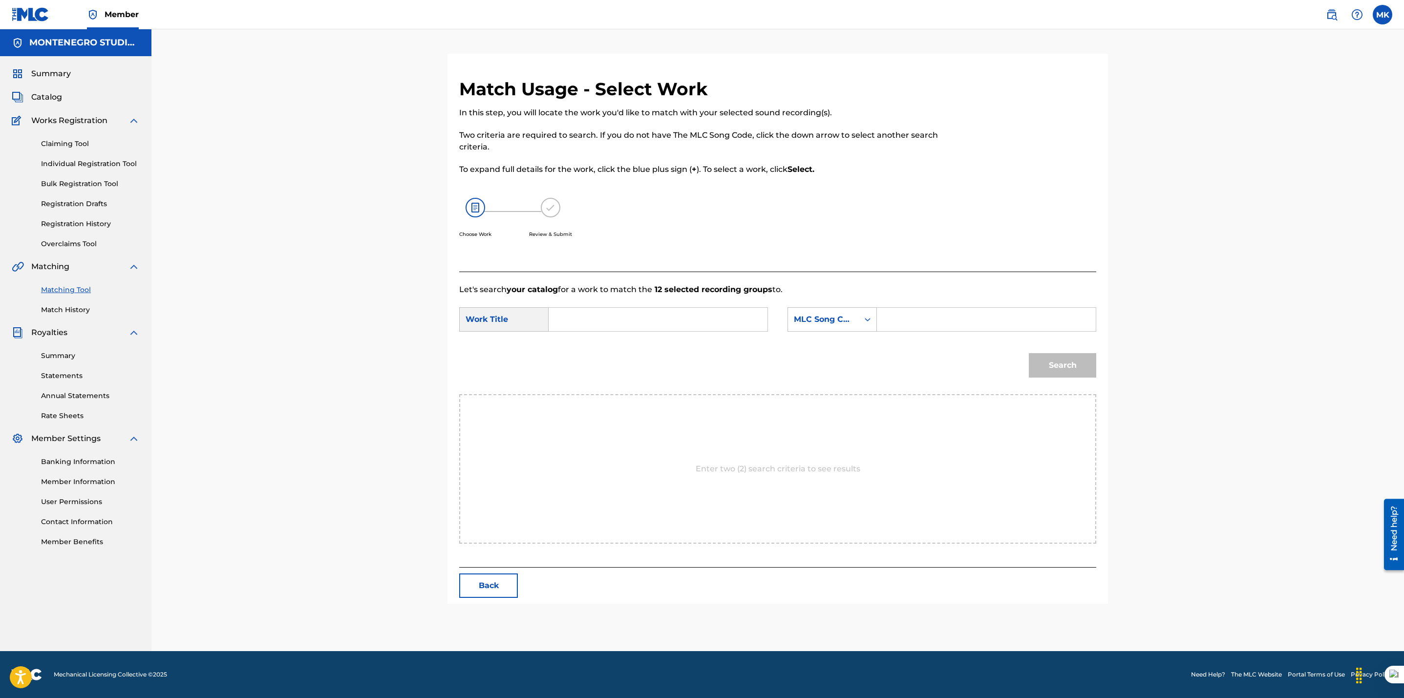
click at [637, 316] on input "Search Form" at bounding box center [658, 319] width 202 height 23
click at [628, 346] on div "y me la vuelves a hacer" at bounding box center [657, 342] width 201 height 18
type input "y me la vuelves a hacer"
click at [830, 320] on div "MLC Song Code" at bounding box center [823, 320] width 59 height 12
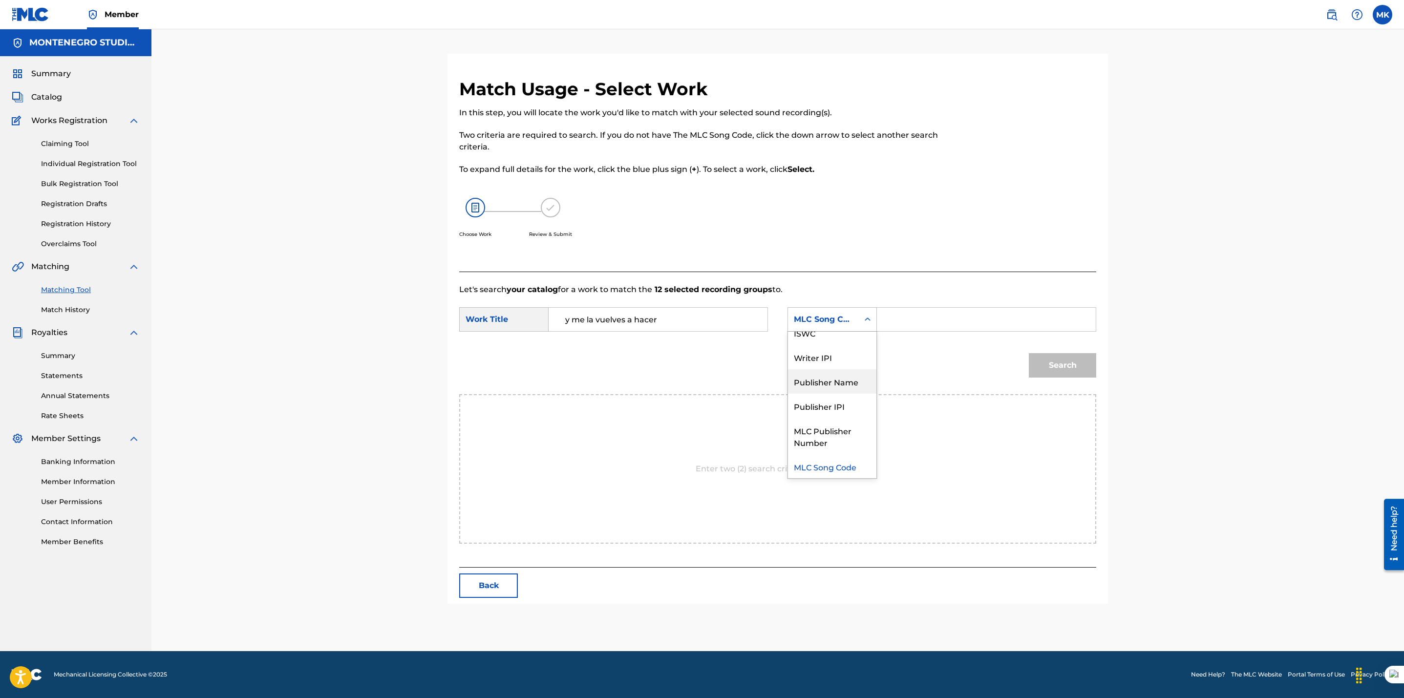
click at [815, 377] on div "Publisher Name" at bounding box center [832, 381] width 88 height 24
click at [891, 329] on input "Search Form" at bounding box center [986, 319] width 202 height 23
type input "[GEOGRAPHIC_DATA]"
click at [1055, 358] on button "Search" at bounding box center [1062, 365] width 67 height 24
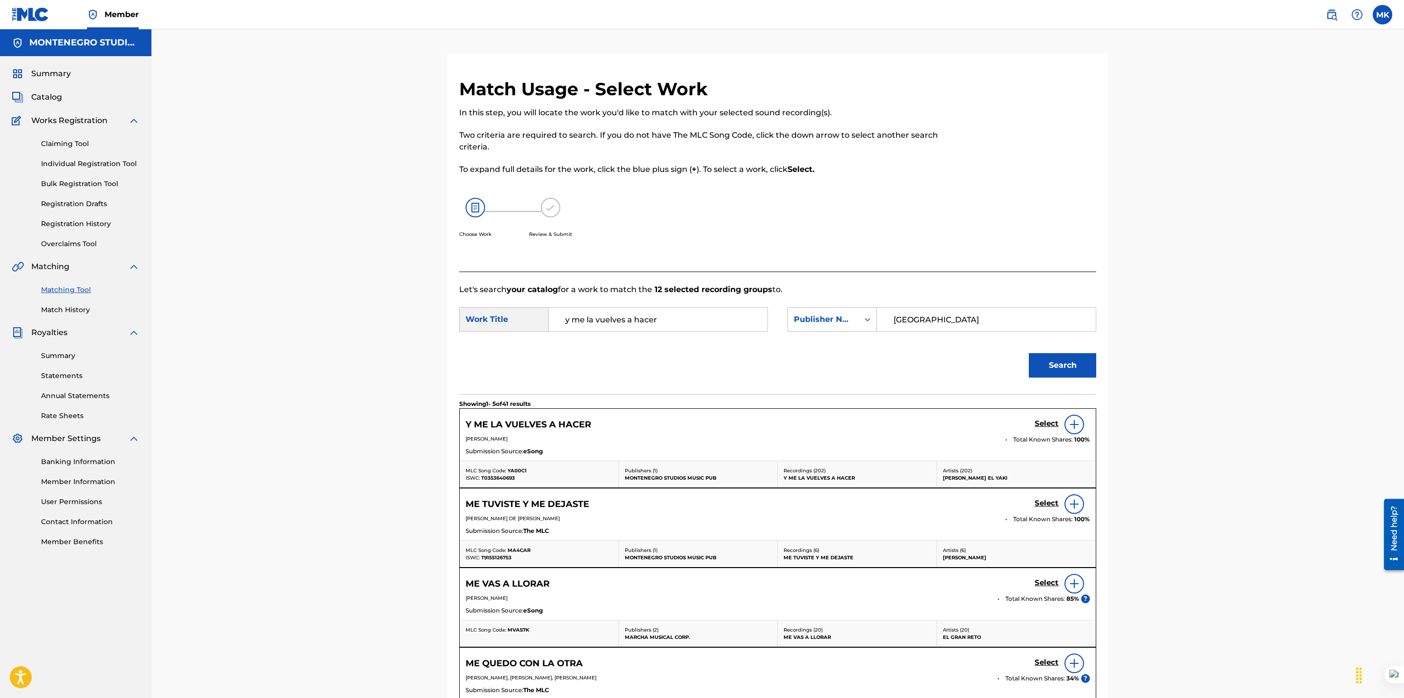
click at [1050, 425] on h5 "Select" at bounding box center [1046, 423] width 24 height 9
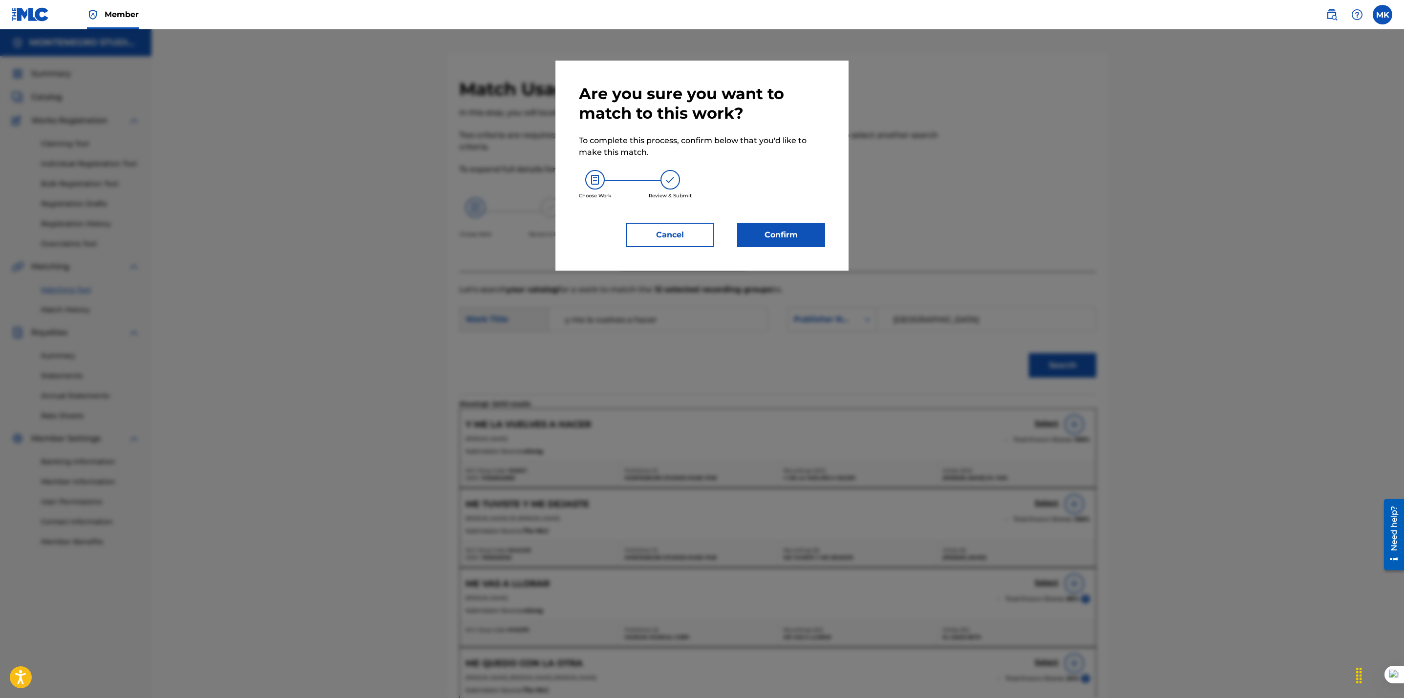
click at [784, 235] on button "Confirm" at bounding box center [781, 235] width 88 height 24
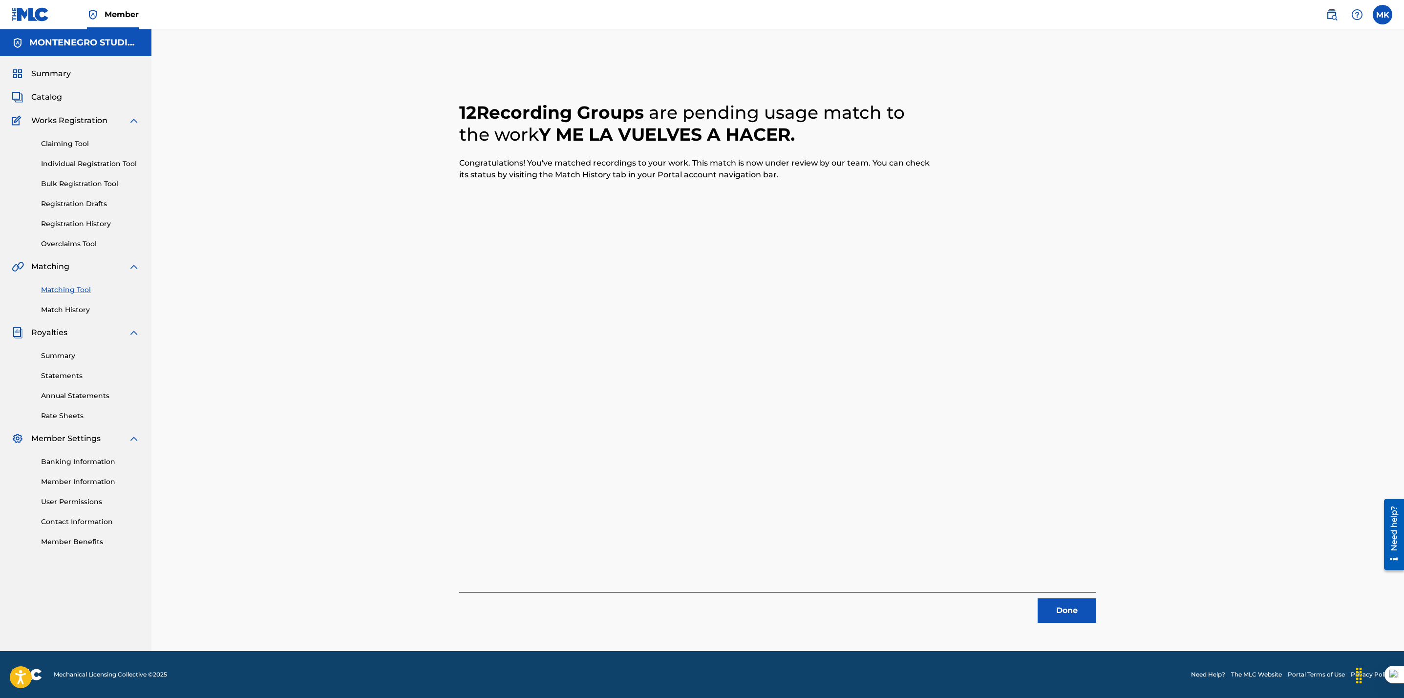
click at [1058, 614] on button "Done" at bounding box center [1066, 610] width 59 height 24
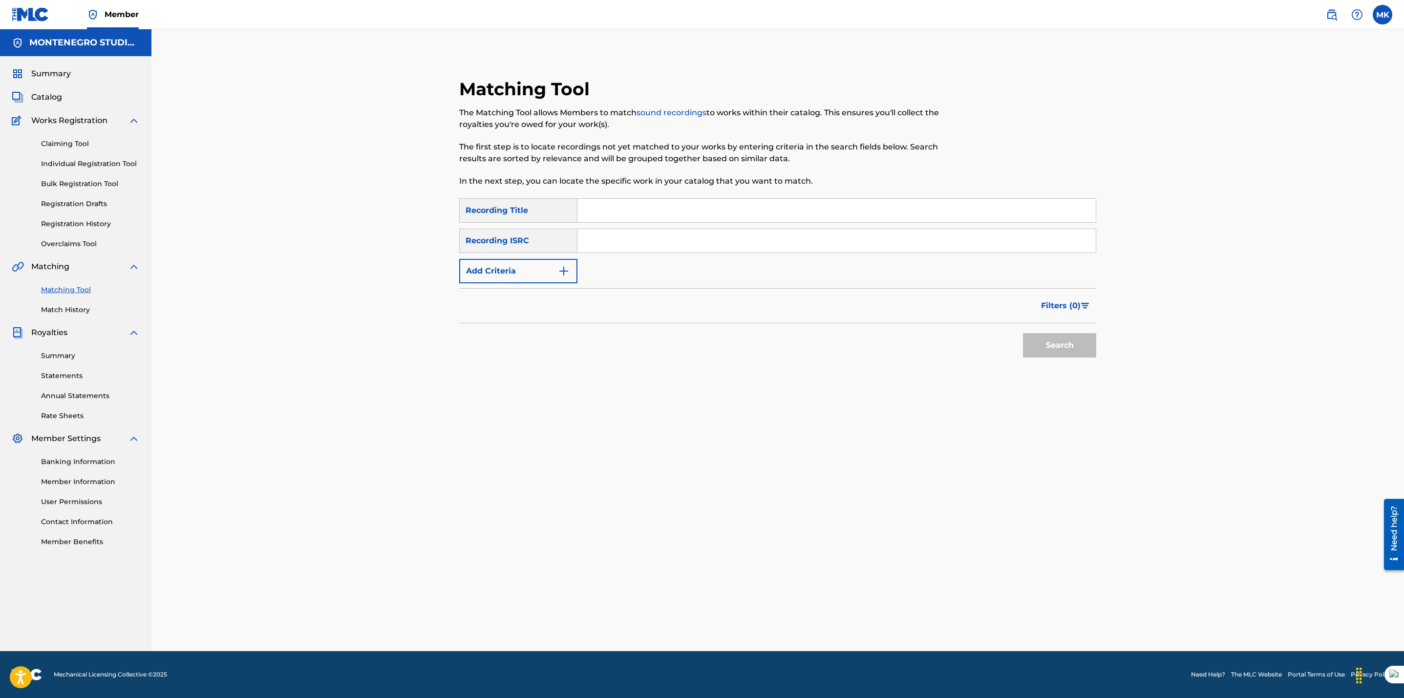
click at [531, 279] on button "Add Criteria" at bounding box center [518, 271] width 118 height 24
click at [531, 273] on div "Writer" at bounding box center [509, 271] width 88 height 12
click at [504, 294] on div "Recording Artist" at bounding box center [518, 295] width 117 height 24
click at [620, 269] on input "Search Form" at bounding box center [827, 270] width 500 height 23
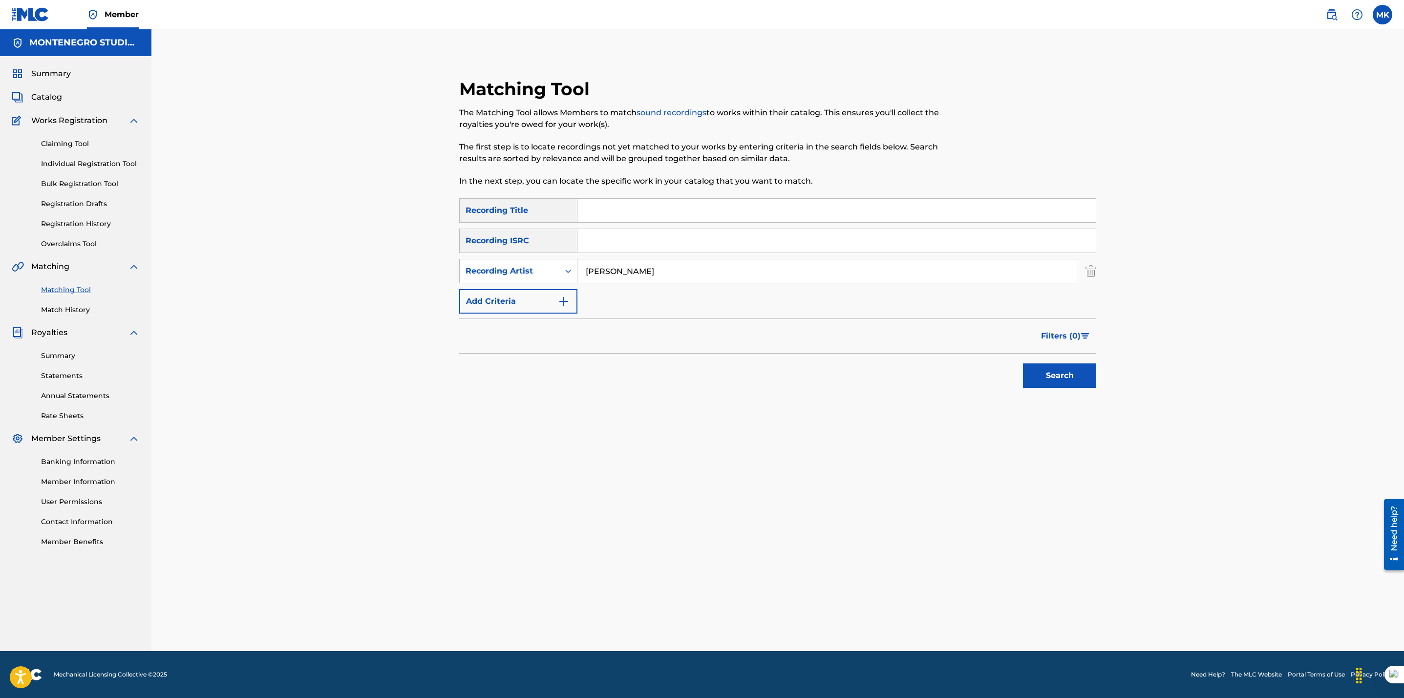
click at [1023, 363] on button "Search" at bounding box center [1059, 375] width 73 height 24
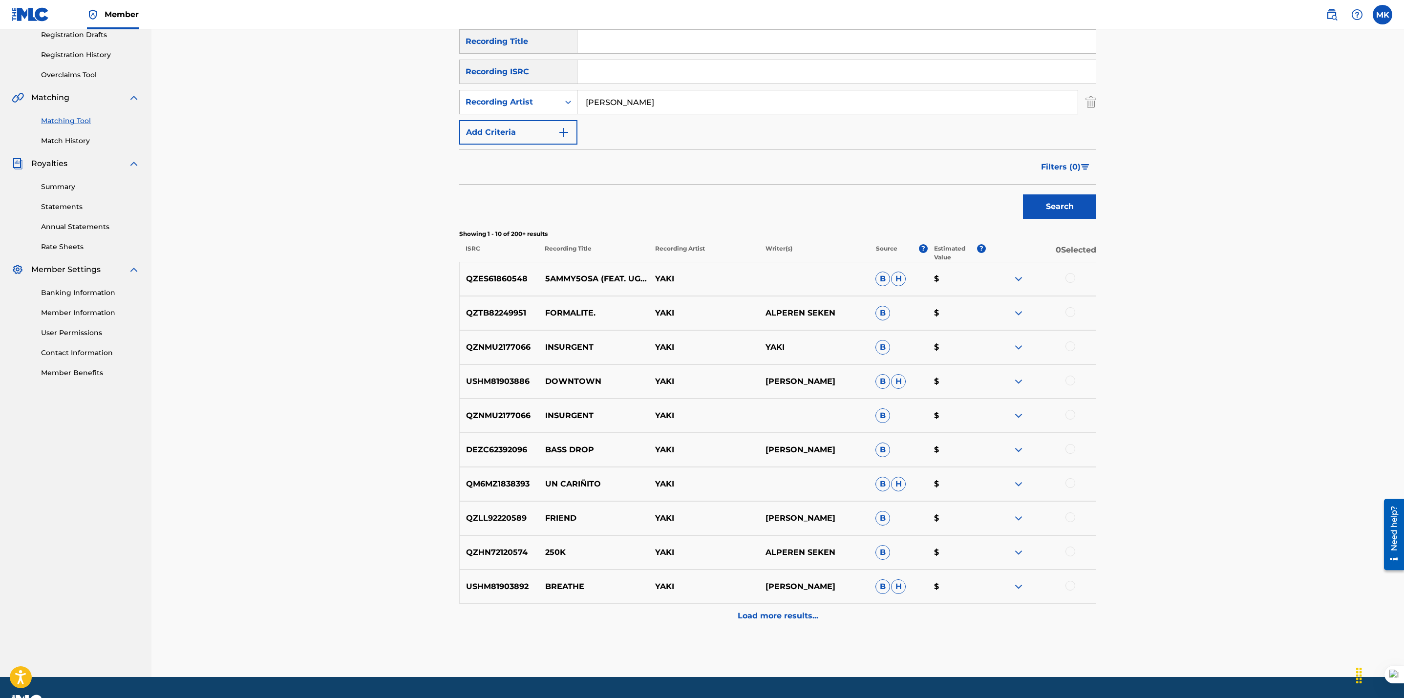
scroll to position [174, 0]
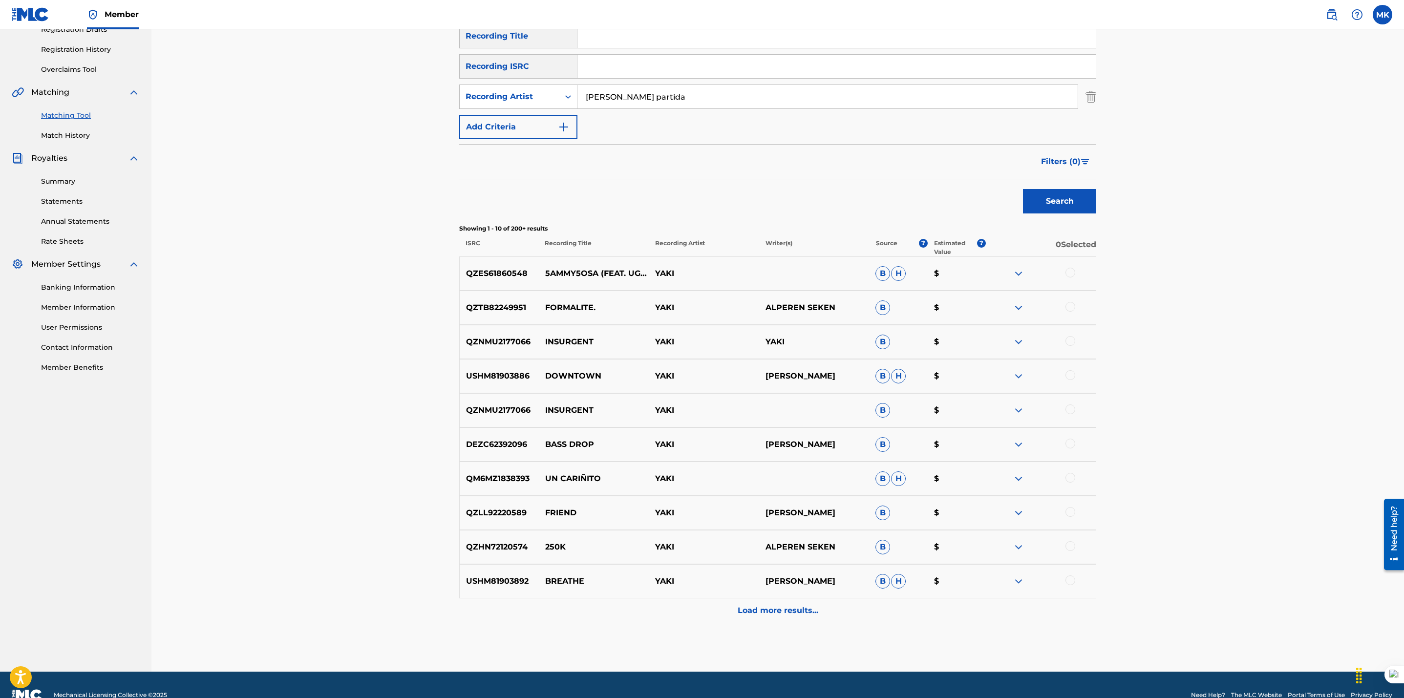
click at [1023, 189] on button "Search" at bounding box center [1059, 201] width 73 height 24
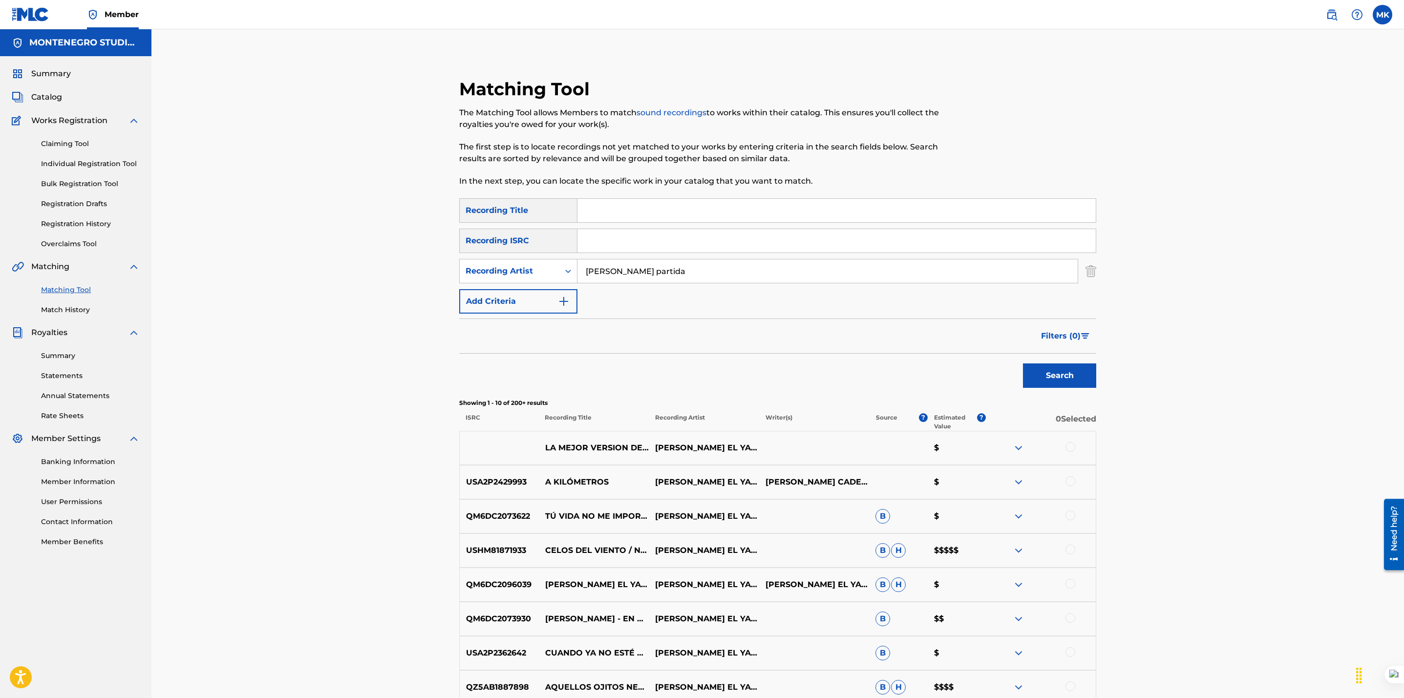
scroll to position [195, 0]
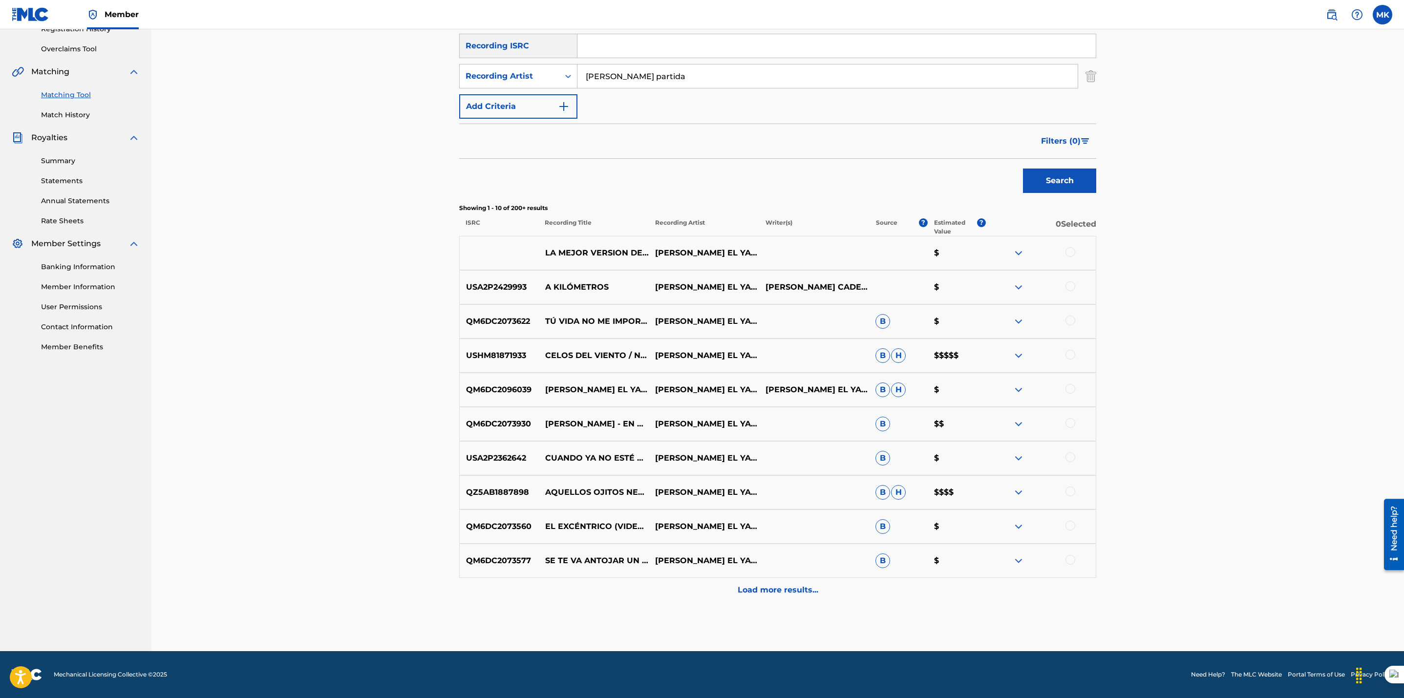
click at [799, 602] on div "Load more results..." at bounding box center [777, 590] width 637 height 24
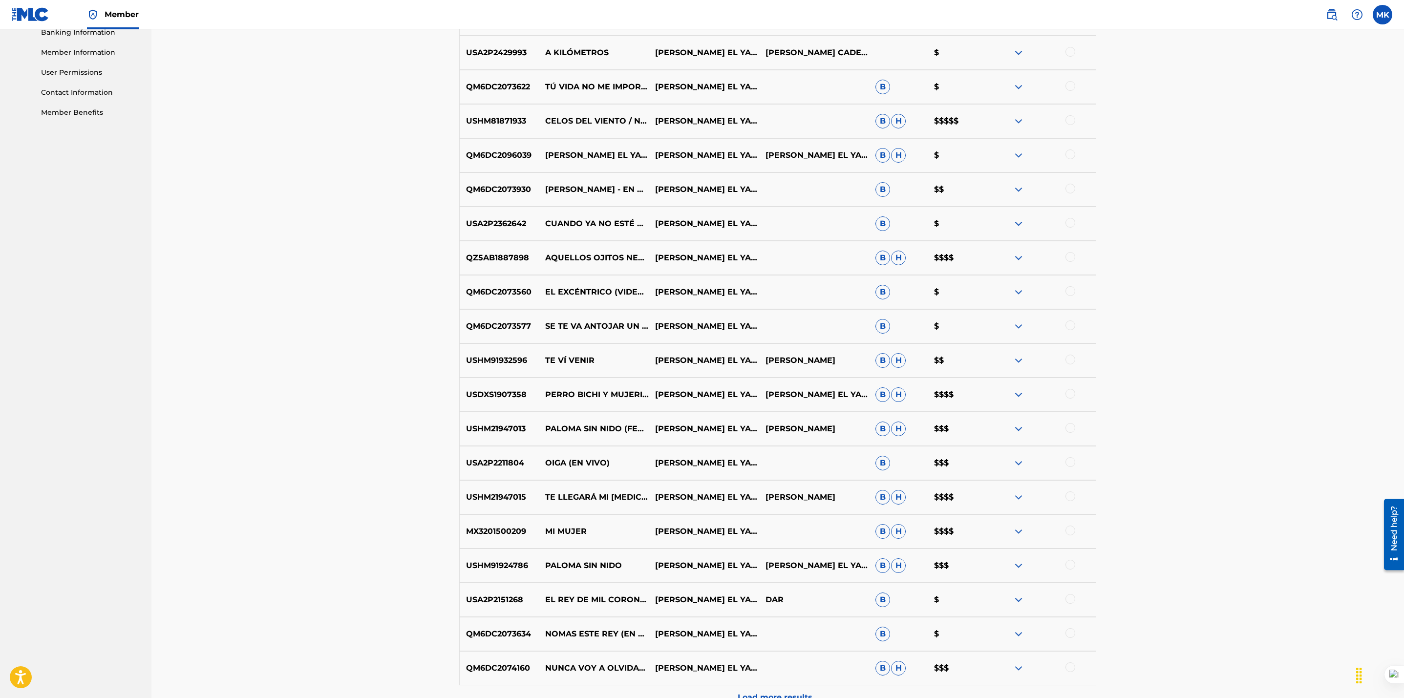
scroll to position [537, 0]
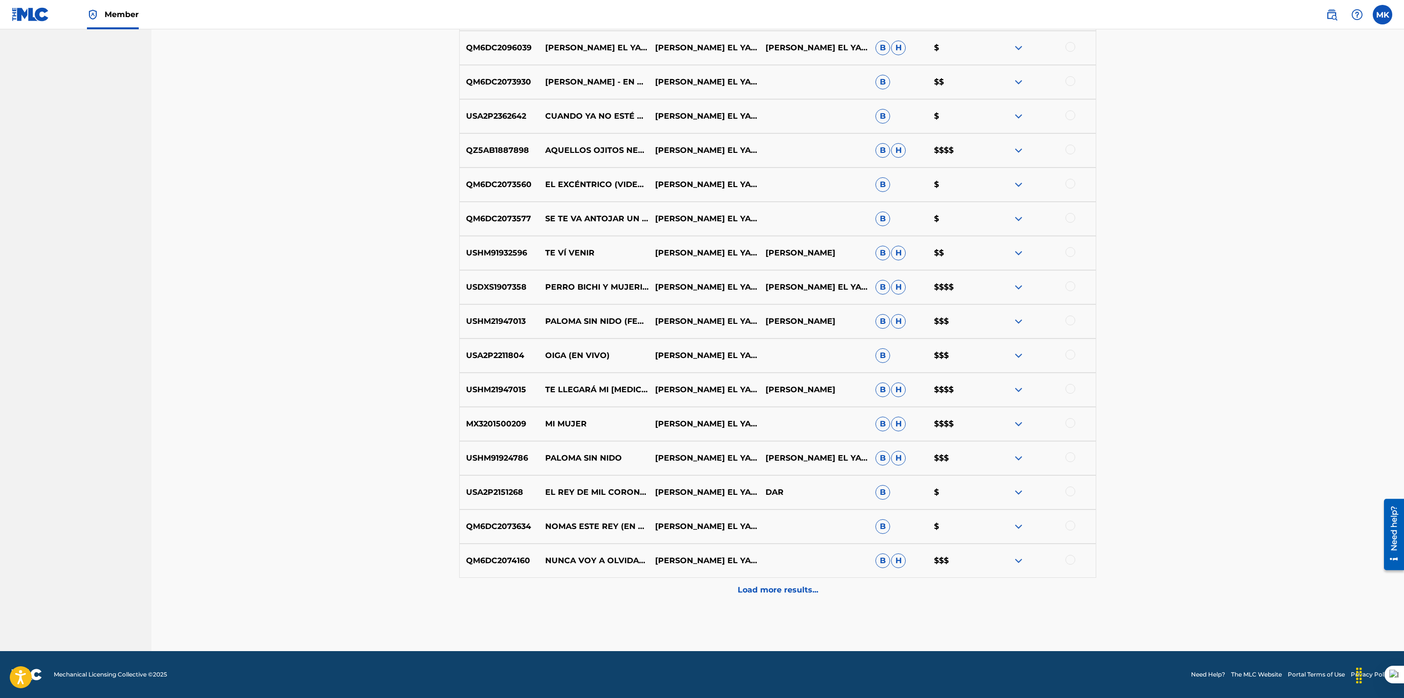
click at [801, 592] on p "Load more results..." at bounding box center [778, 590] width 81 height 12
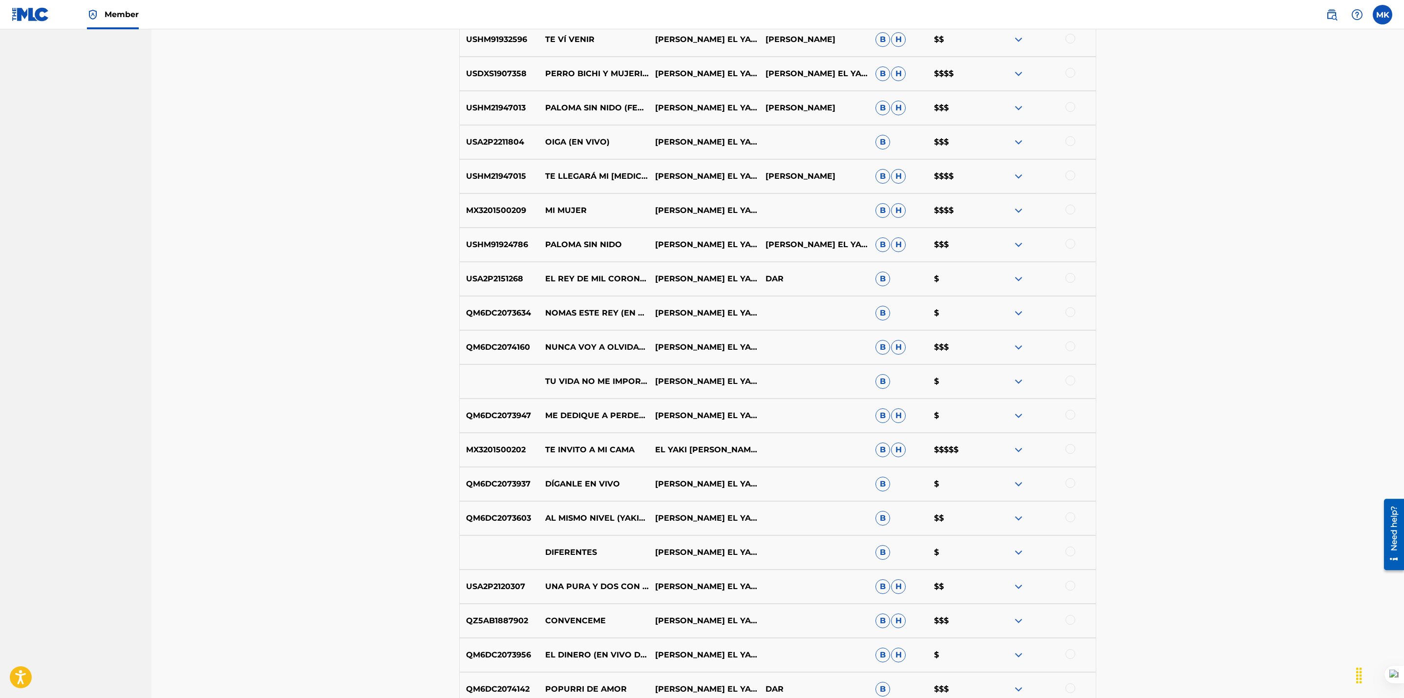
scroll to position [752, 0]
click at [361, 438] on div "Matching Tool The Matching Tool allows Members to match sound recordings to wor…" at bounding box center [777, 28] width 1252 height 1500
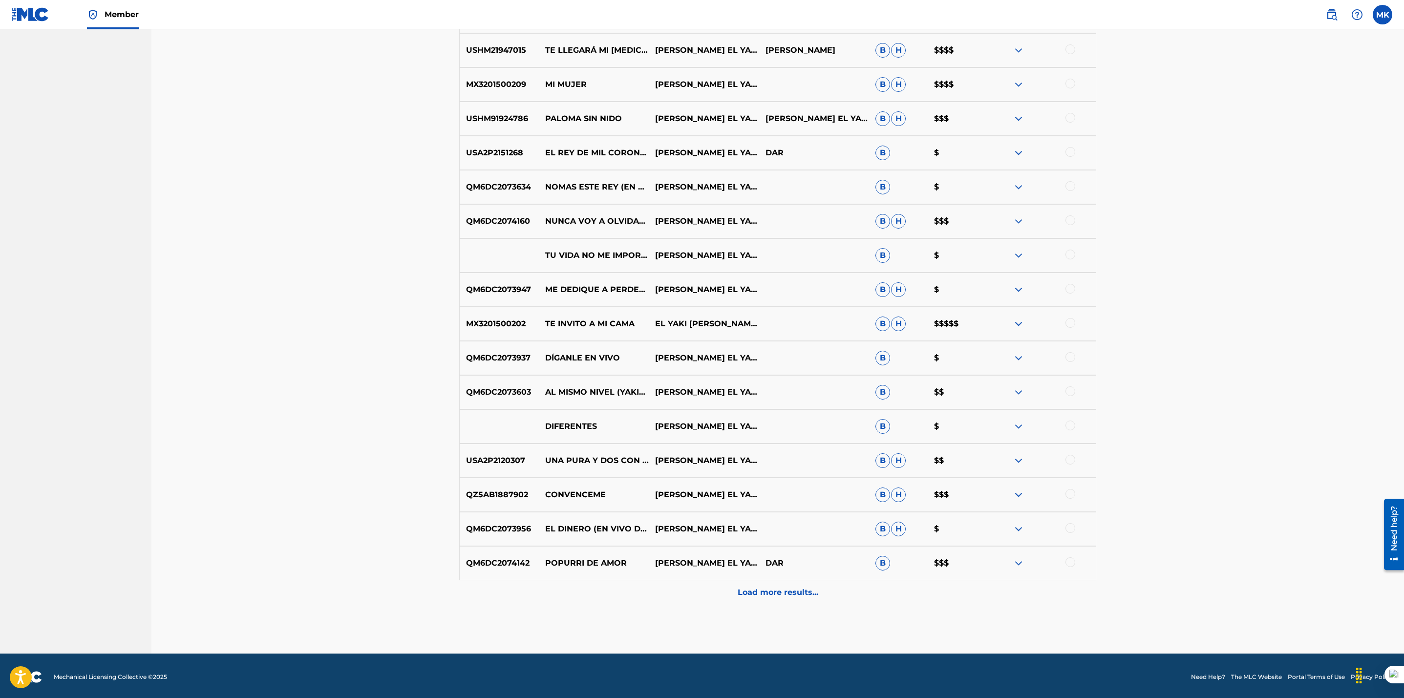
scroll to position [878, 0]
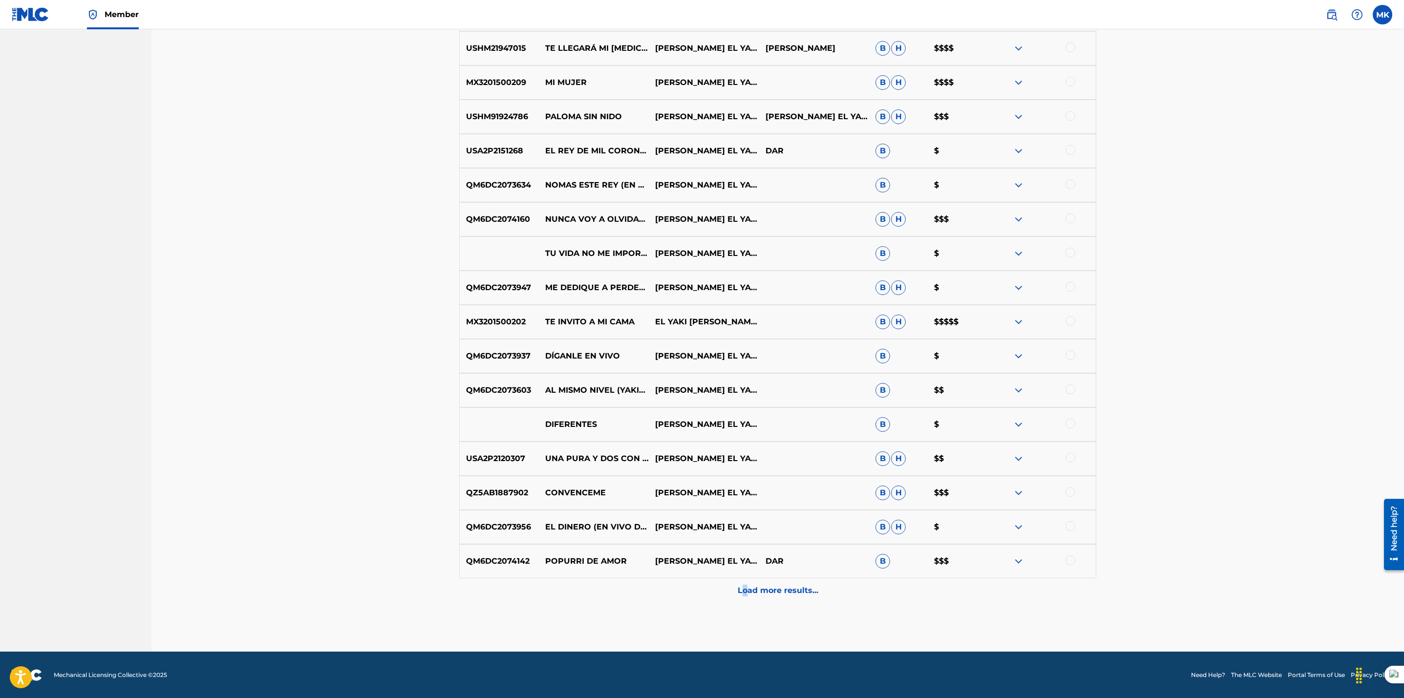
click at [745, 592] on p "Load more results..." at bounding box center [778, 591] width 81 height 12
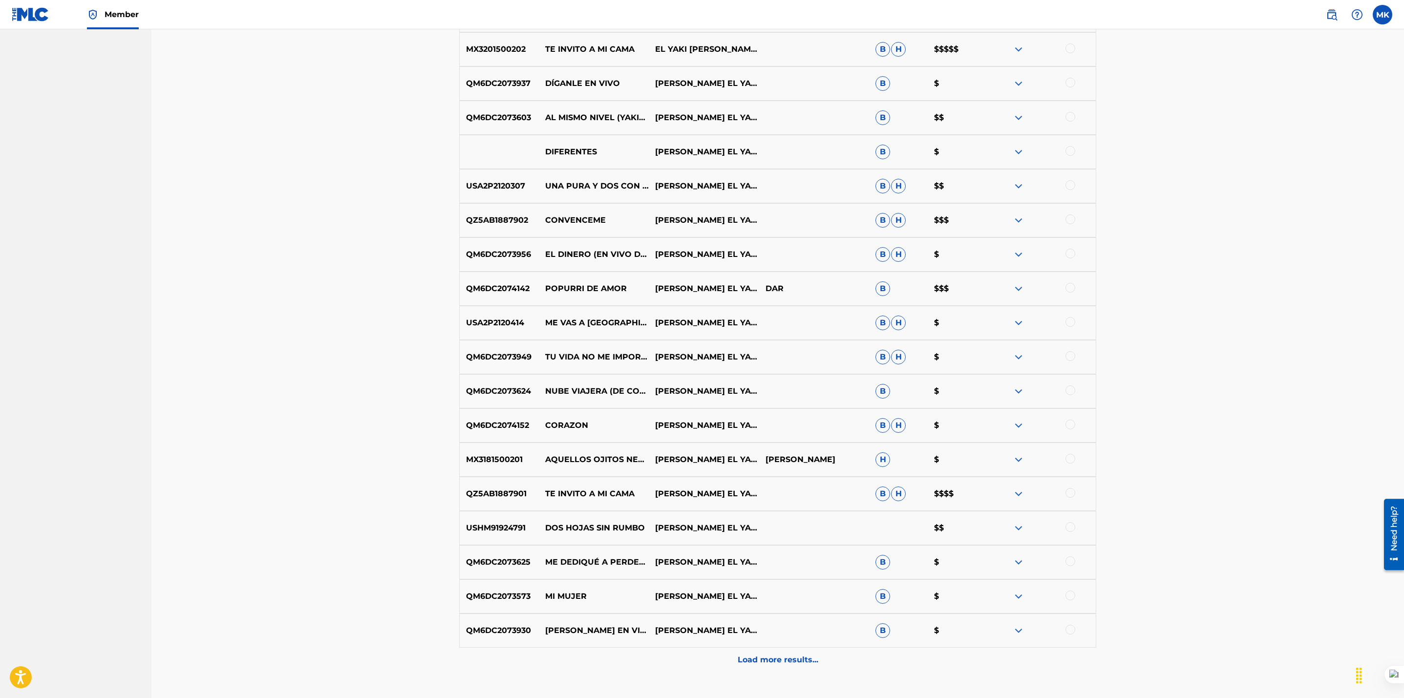
scroll to position [1221, 0]
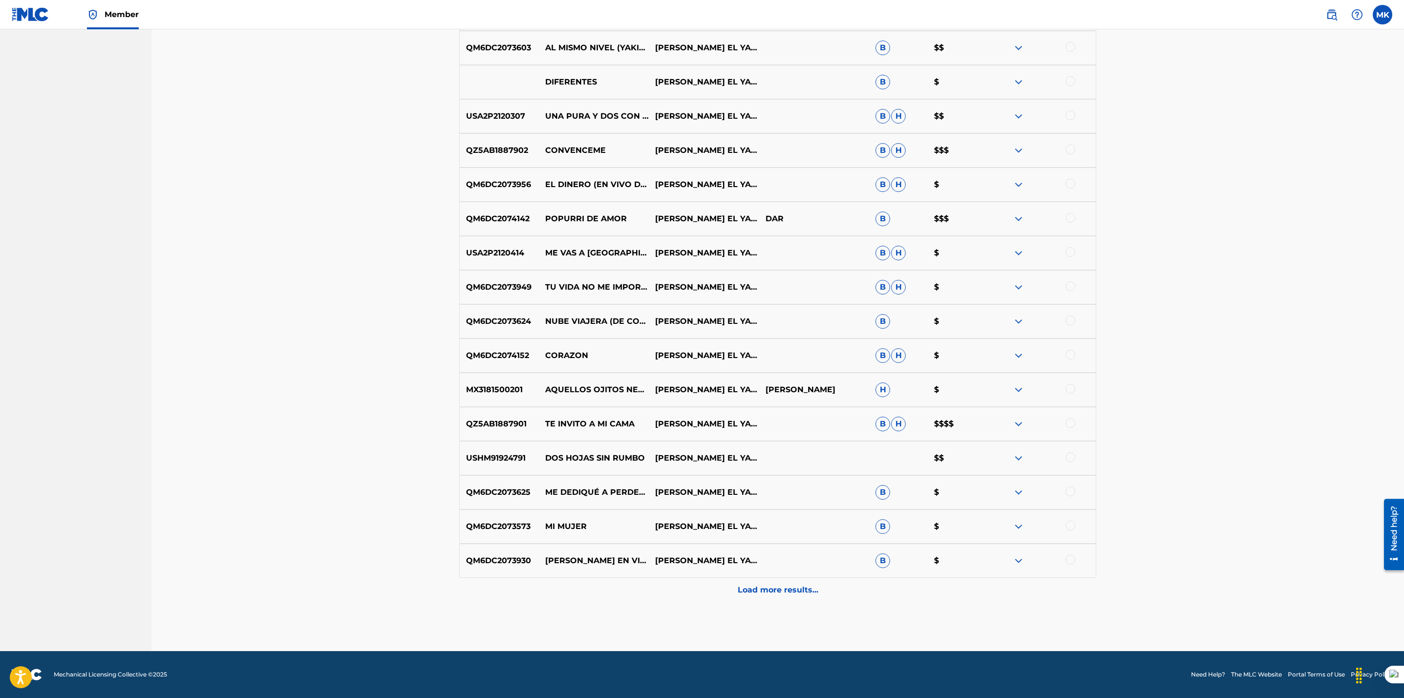
click at [801, 596] on div "Load more results..." at bounding box center [777, 590] width 637 height 24
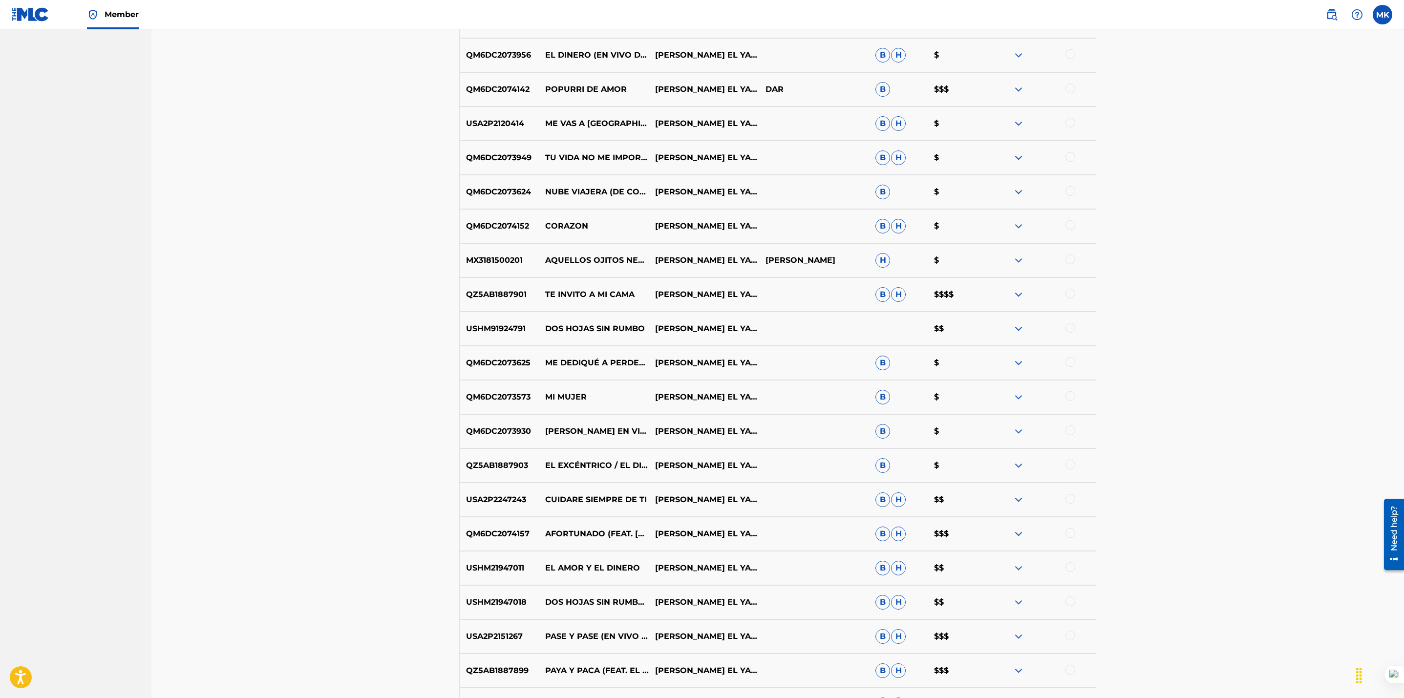
scroll to position [1562, 0]
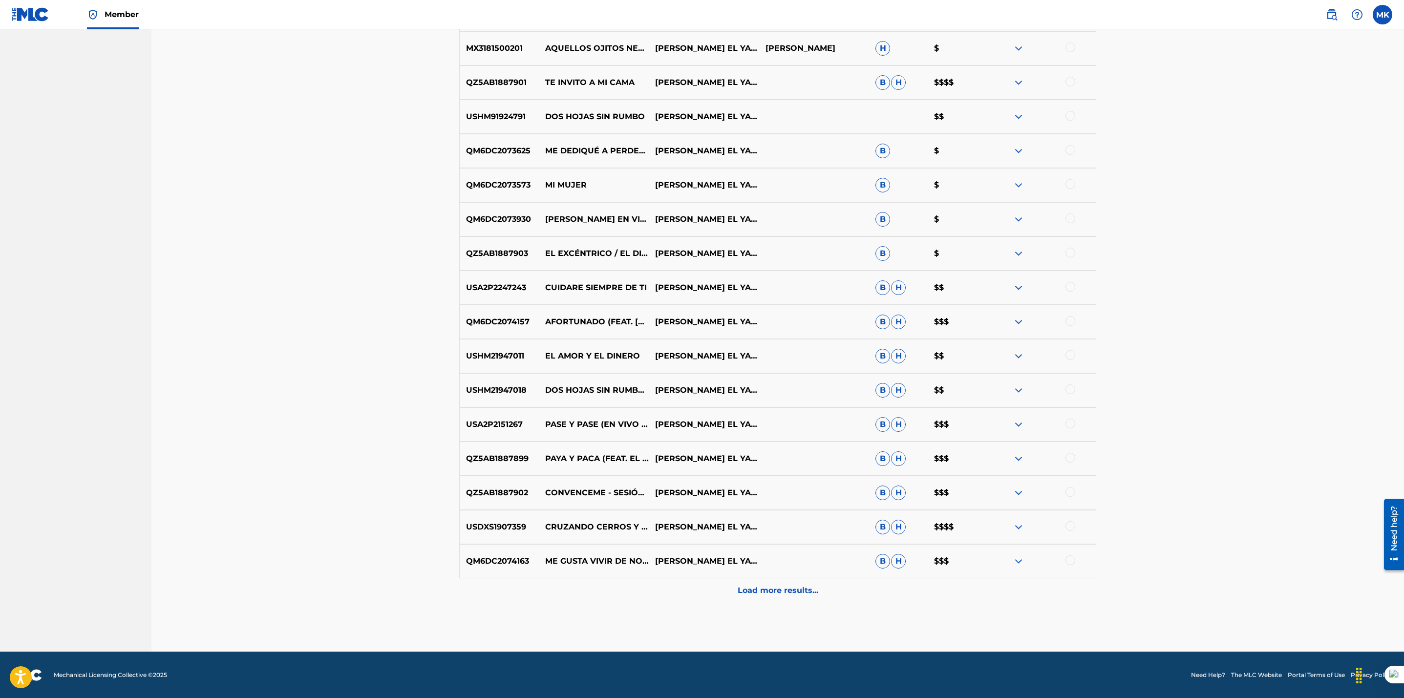
click at [800, 595] on p "Load more results..." at bounding box center [778, 591] width 81 height 12
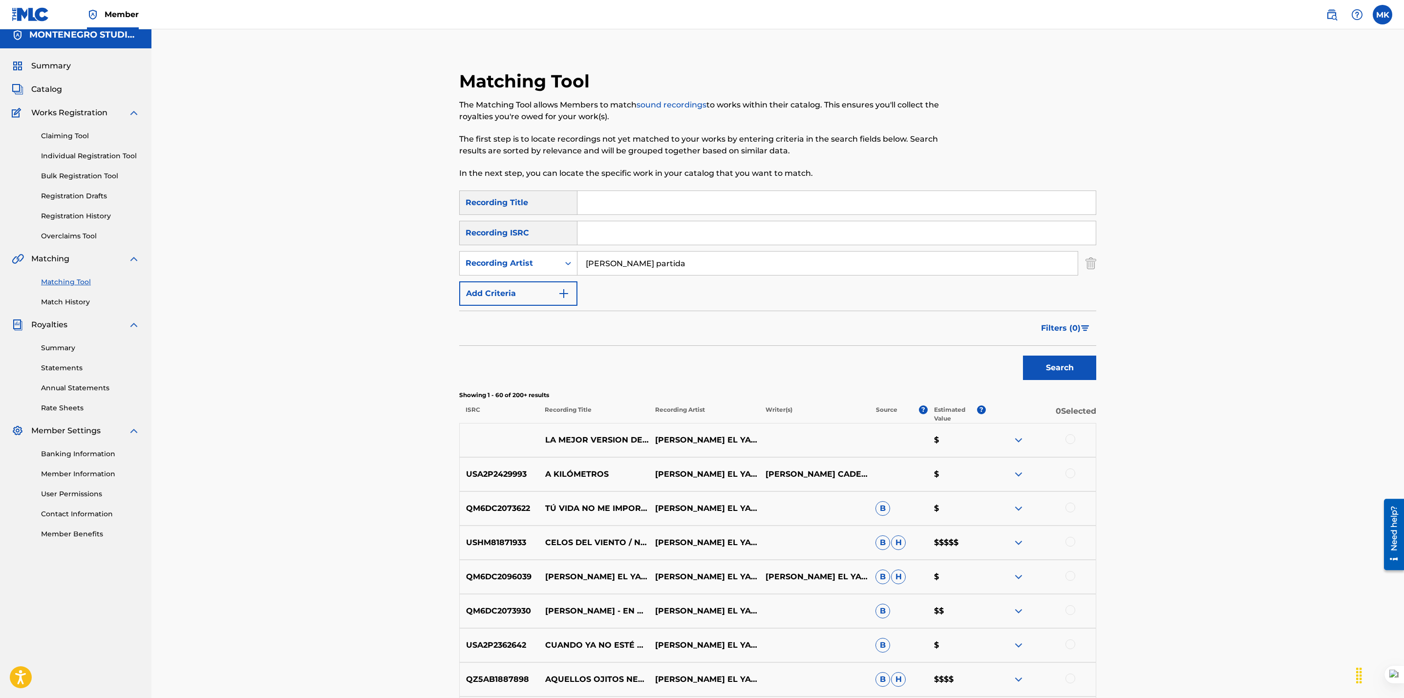
scroll to position [0, 0]
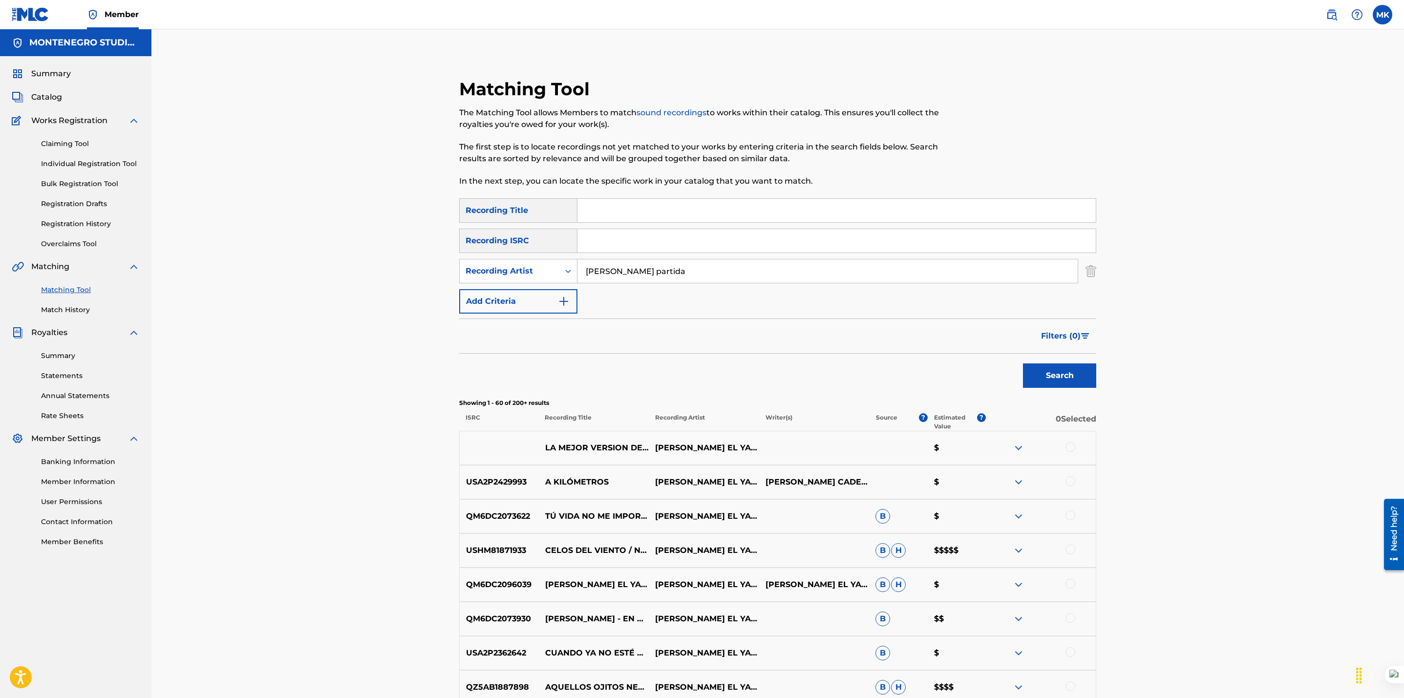
drag, startPoint x: 708, startPoint y: 274, endPoint x: 362, endPoint y: 253, distance: 346.5
type input "grupo distinguido"
click at [1023, 363] on button "Search" at bounding box center [1059, 375] width 73 height 24
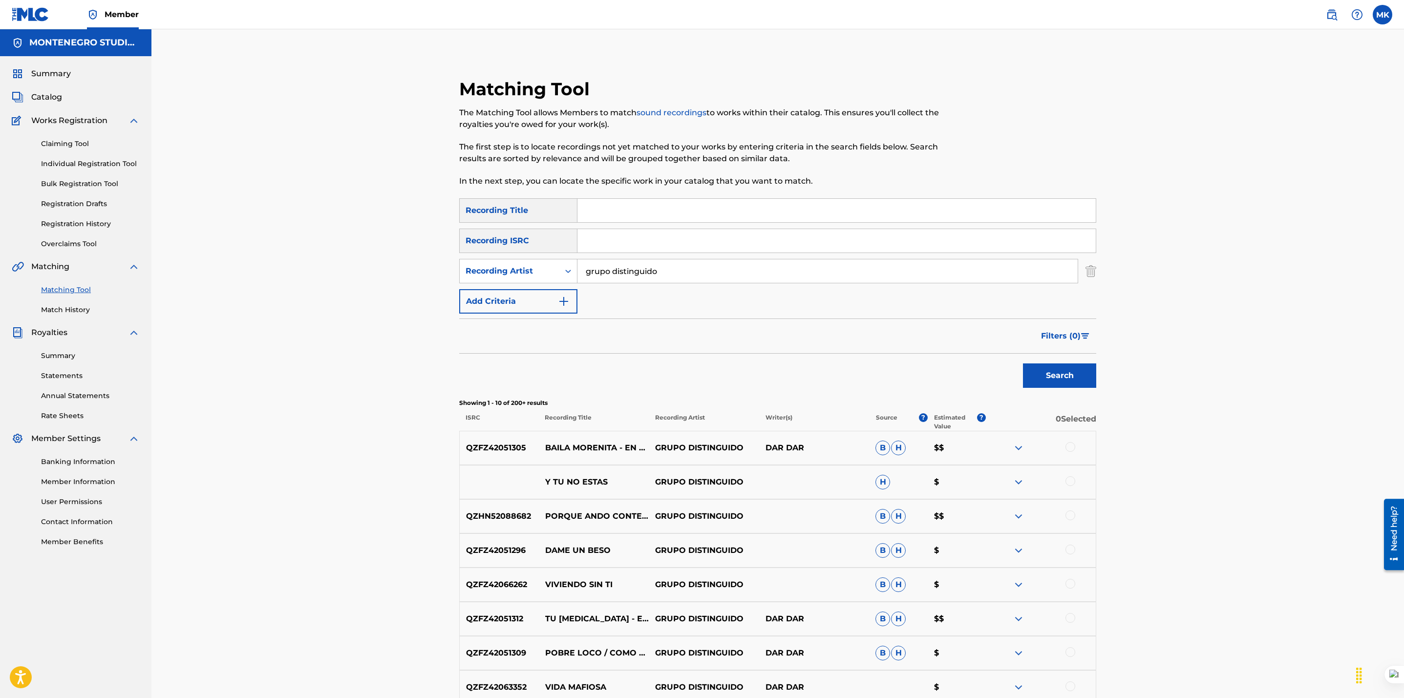
scroll to position [195, 0]
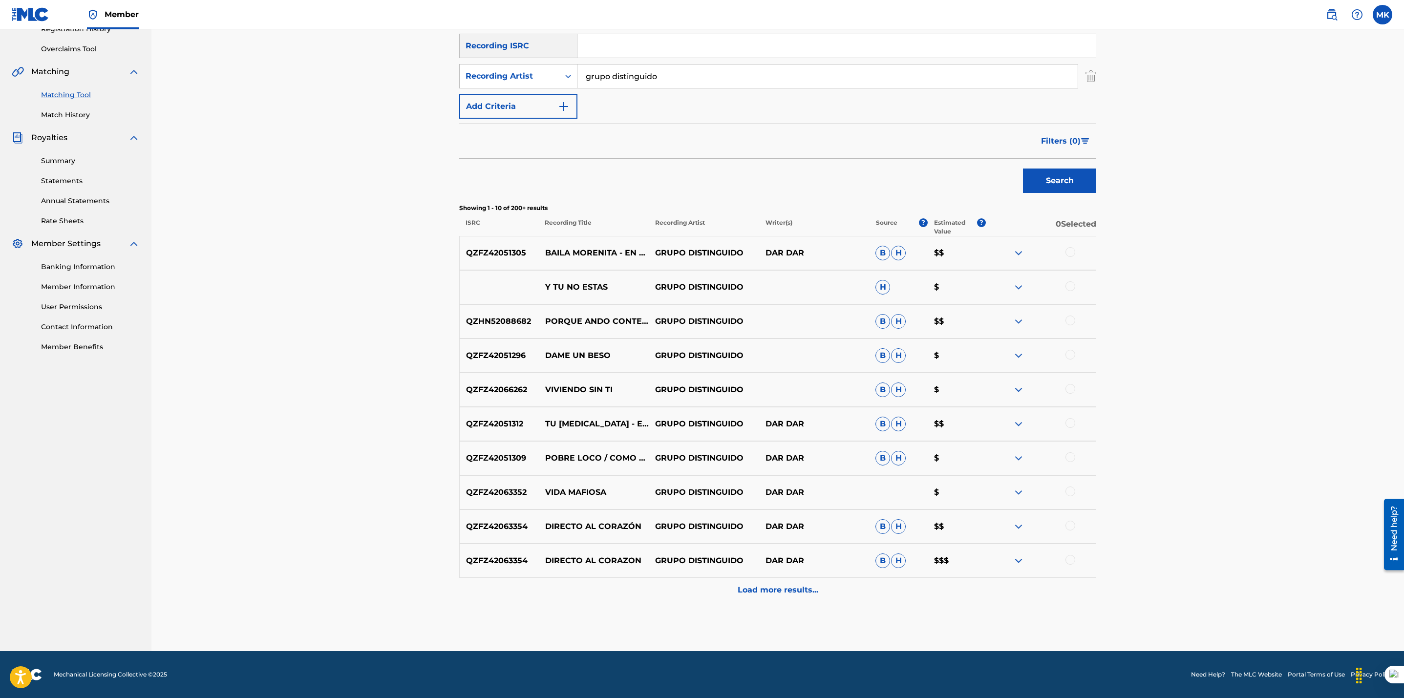
click at [765, 583] on div "Load more results..." at bounding box center [777, 590] width 637 height 24
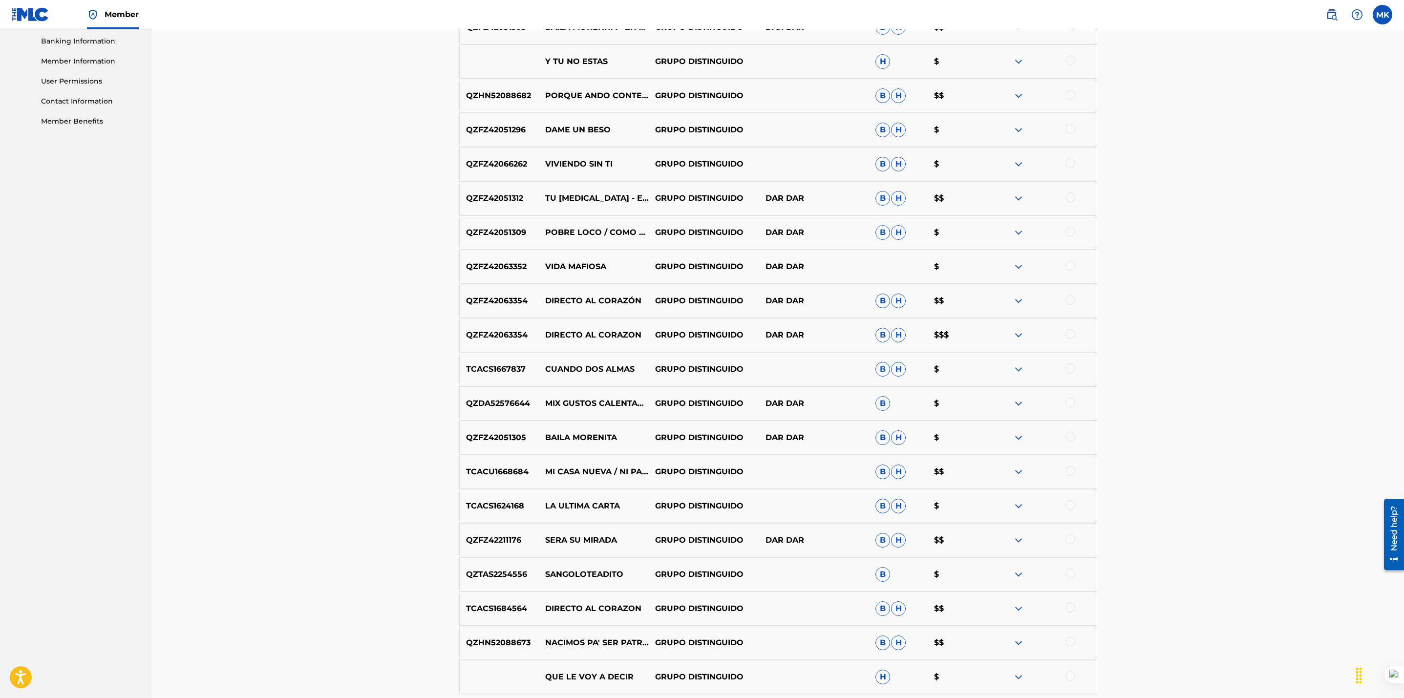
scroll to position [537, 0]
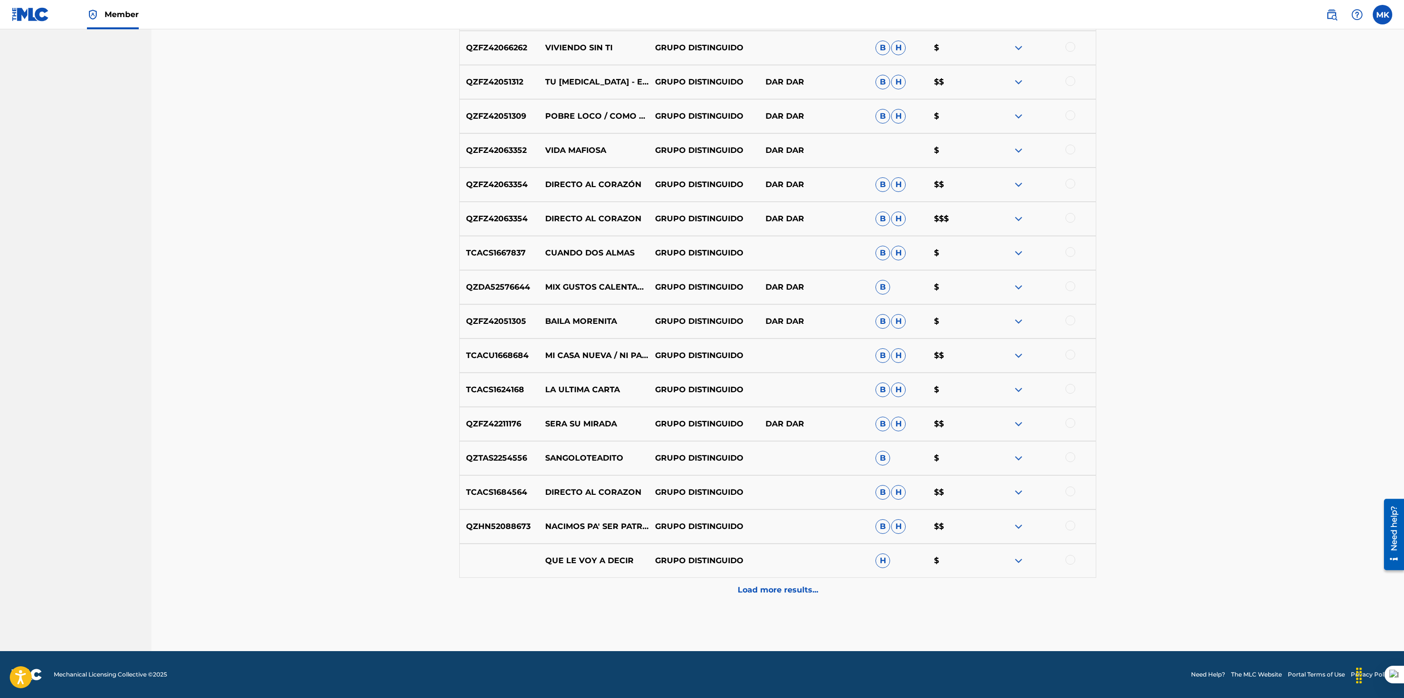
click at [755, 592] on p "Load more results..." at bounding box center [778, 590] width 81 height 12
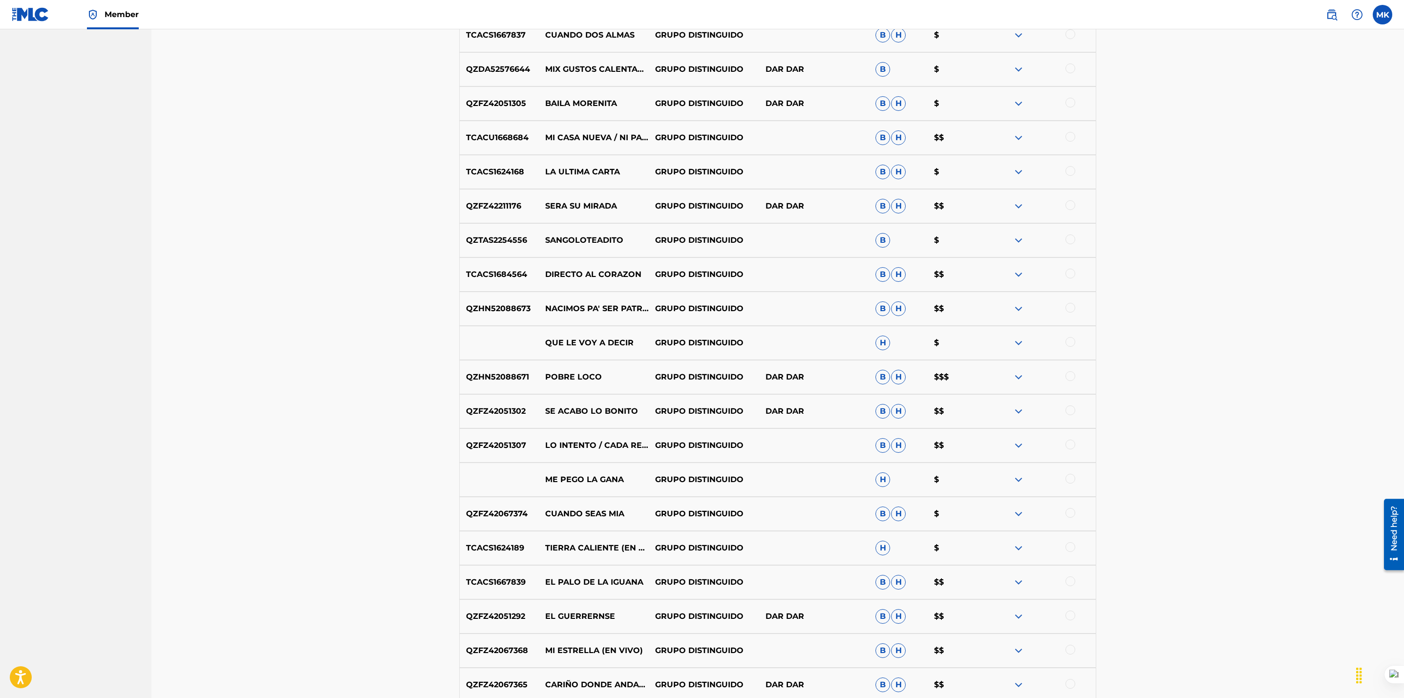
scroll to position [878, 0]
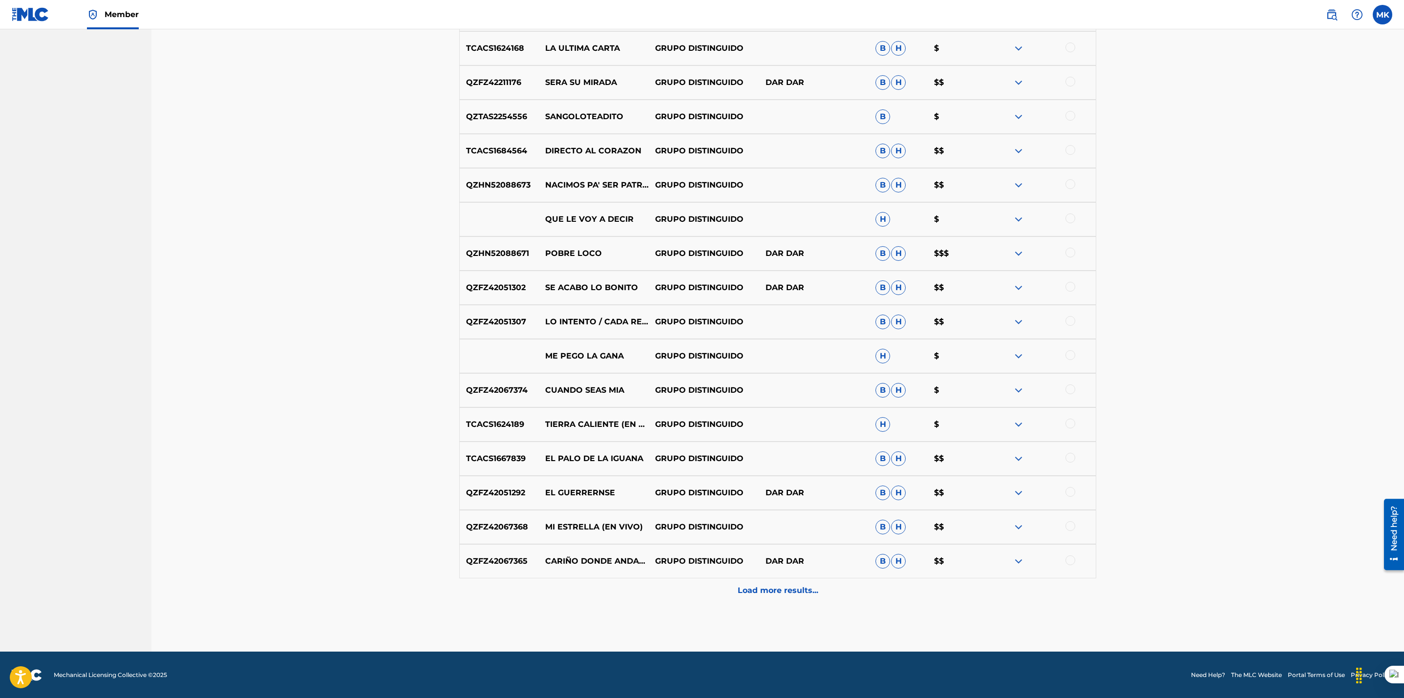
click at [799, 585] on p "Load more results..." at bounding box center [778, 591] width 81 height 12
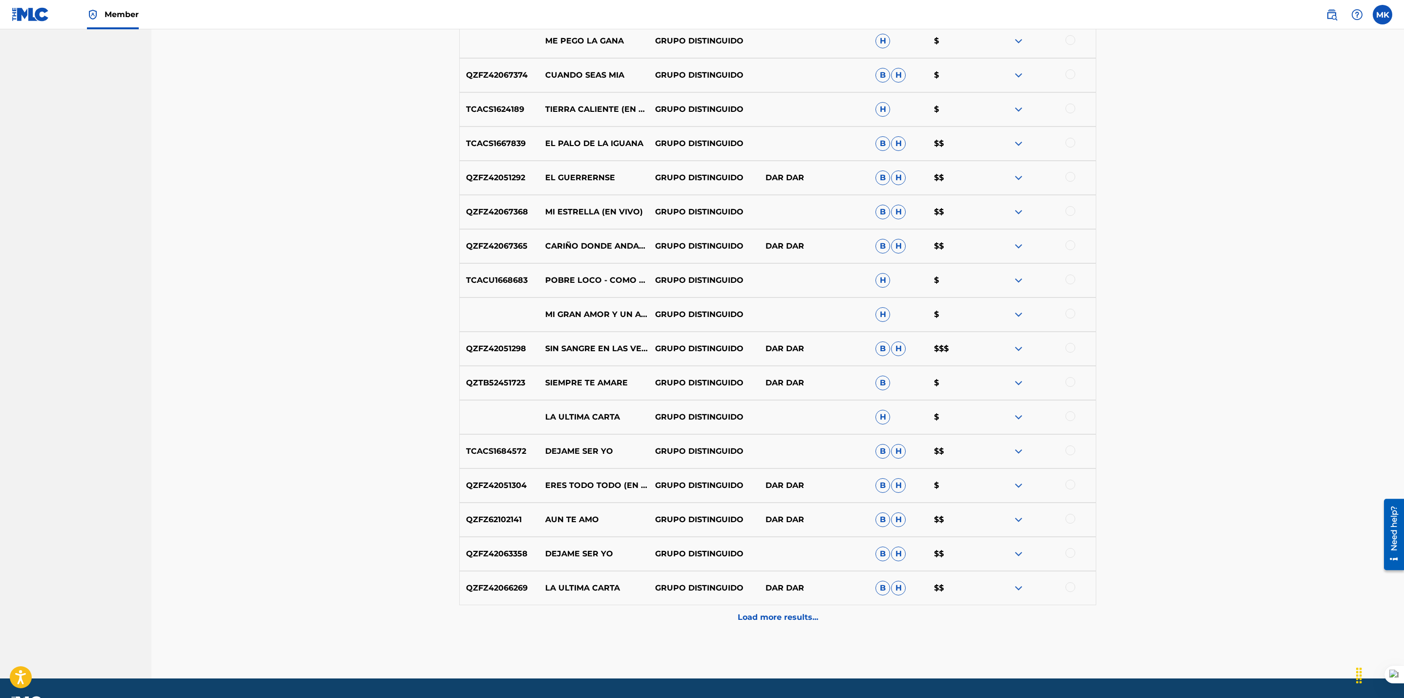
scroll to position [1221, 0]
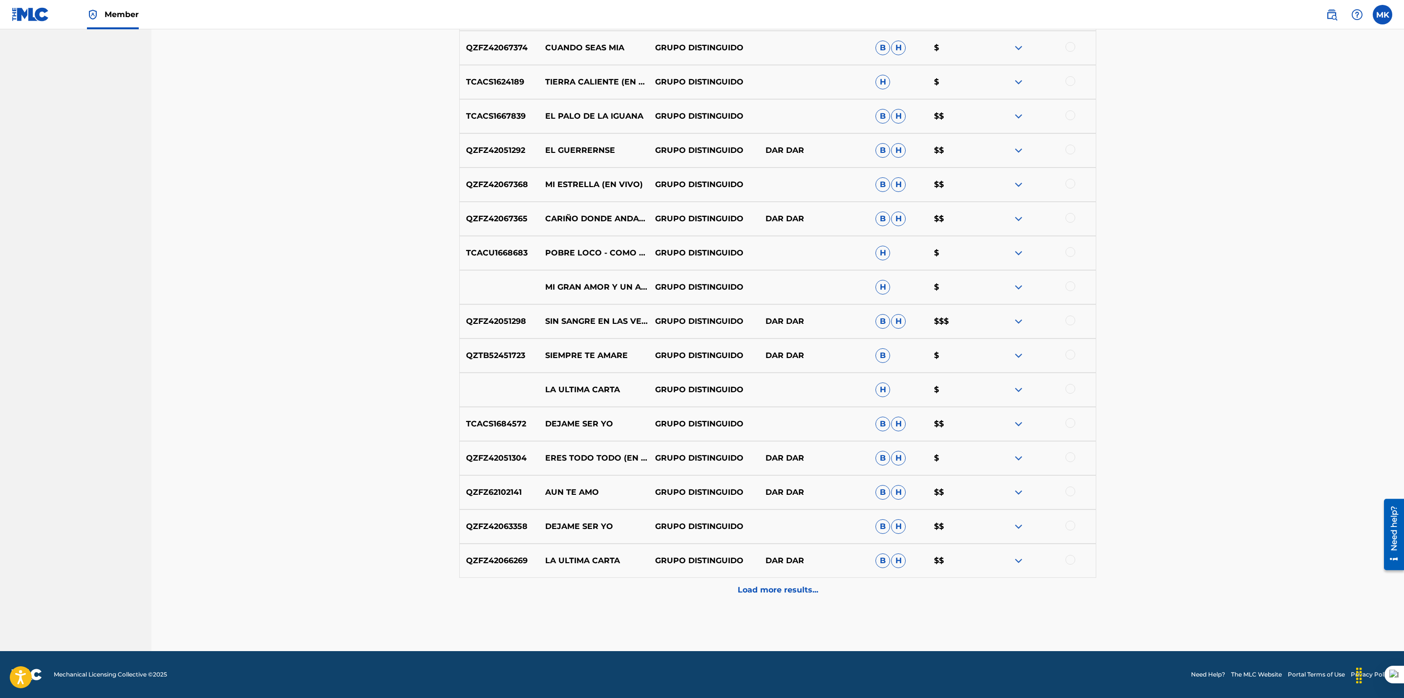
click at [764, 588] on p "Load more results..." at bounding box center [778, 590] width 81 height 12
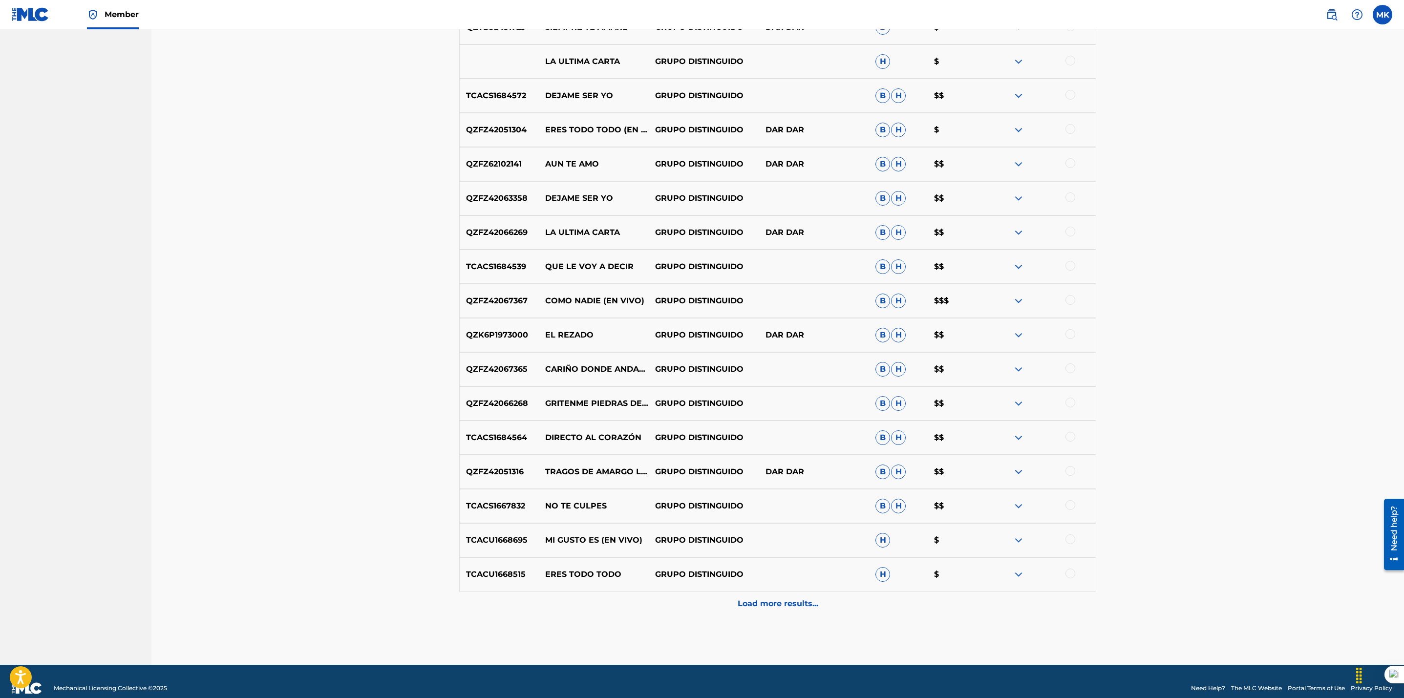
scroll to position [1562, 0]
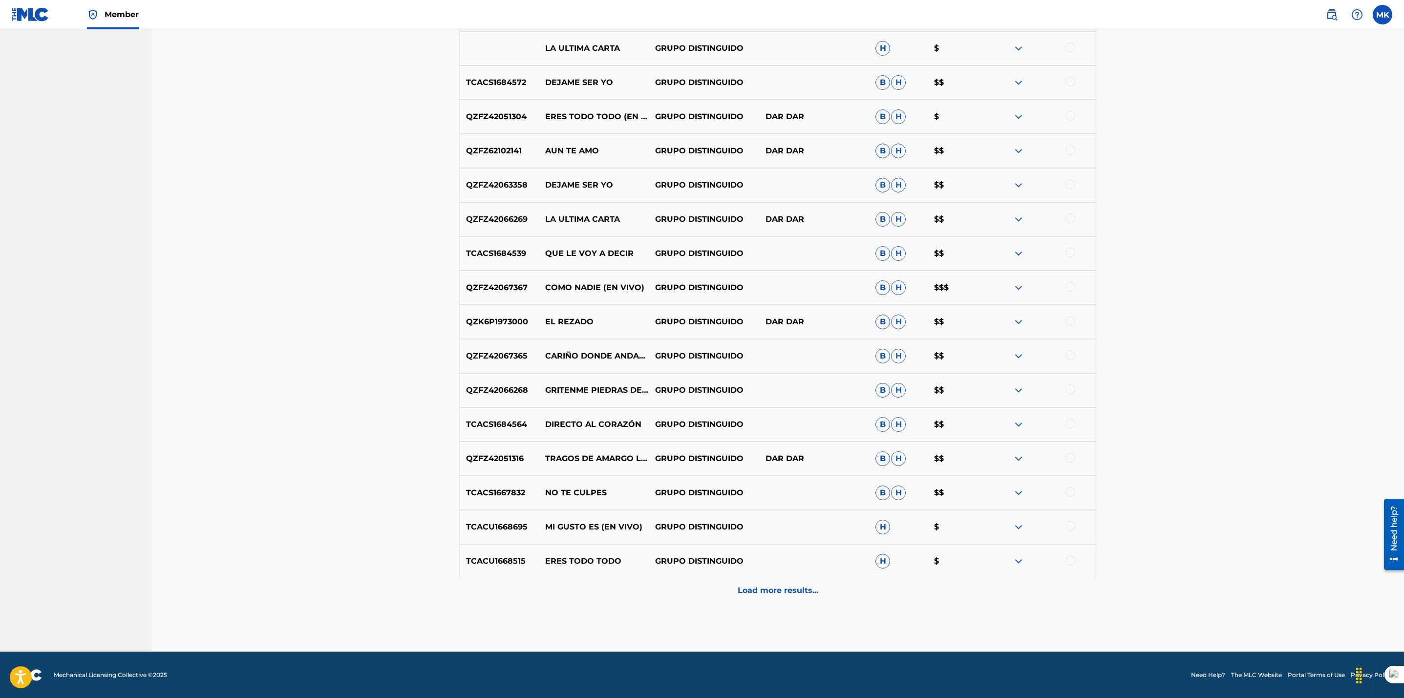
click at [803, 589] on p "Load more results..." at bounding box center [778, 591] width 81 height 12
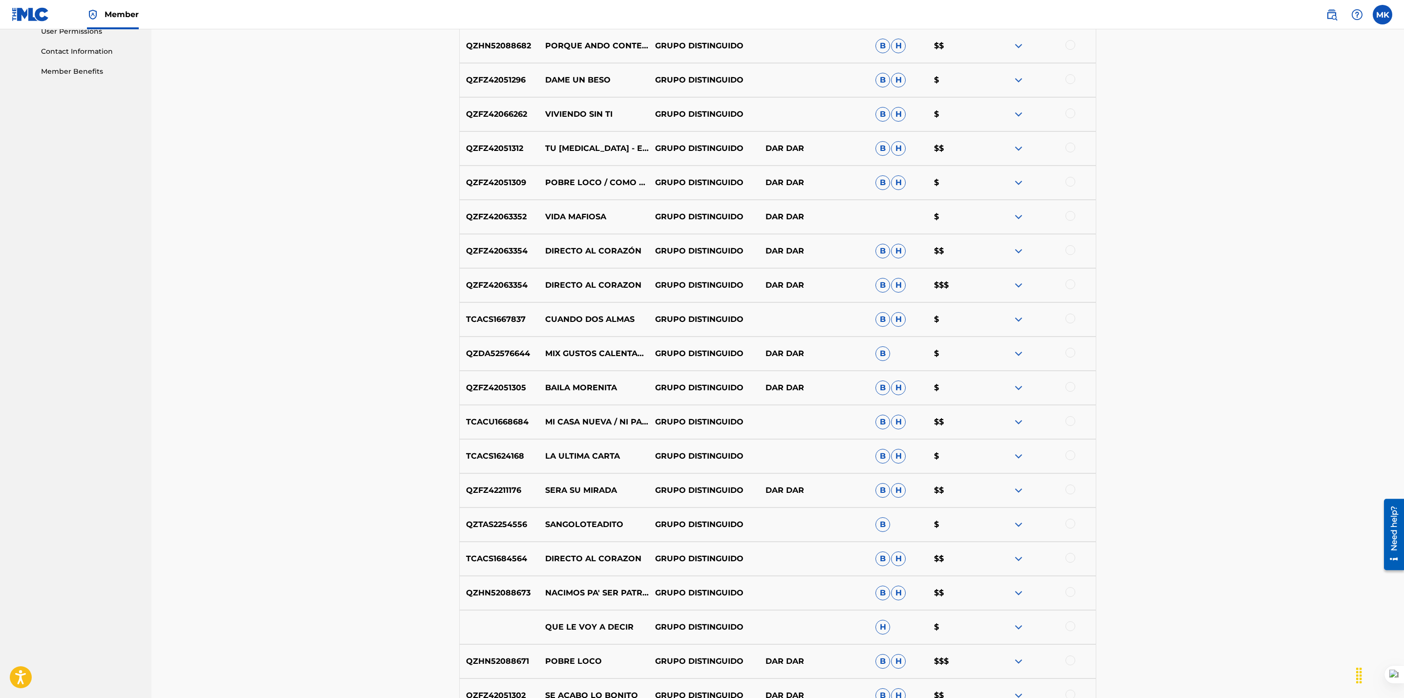
scroll to position [0, 0]
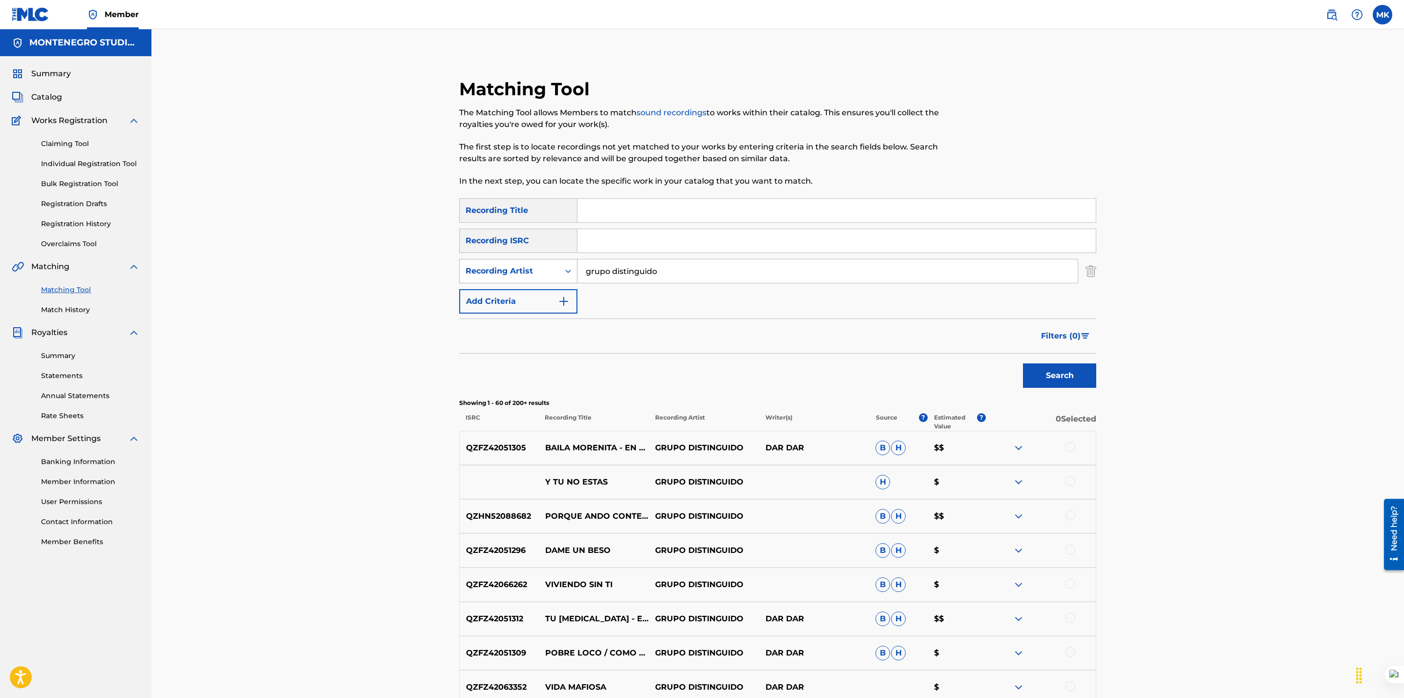
click at [535, 270] on div "Recording Artist" at bounding box center [509, 271] width 88 height 12
click at [507, 304] on button "Add Criteria" at bounding box center [518, 301] width 118 height 24
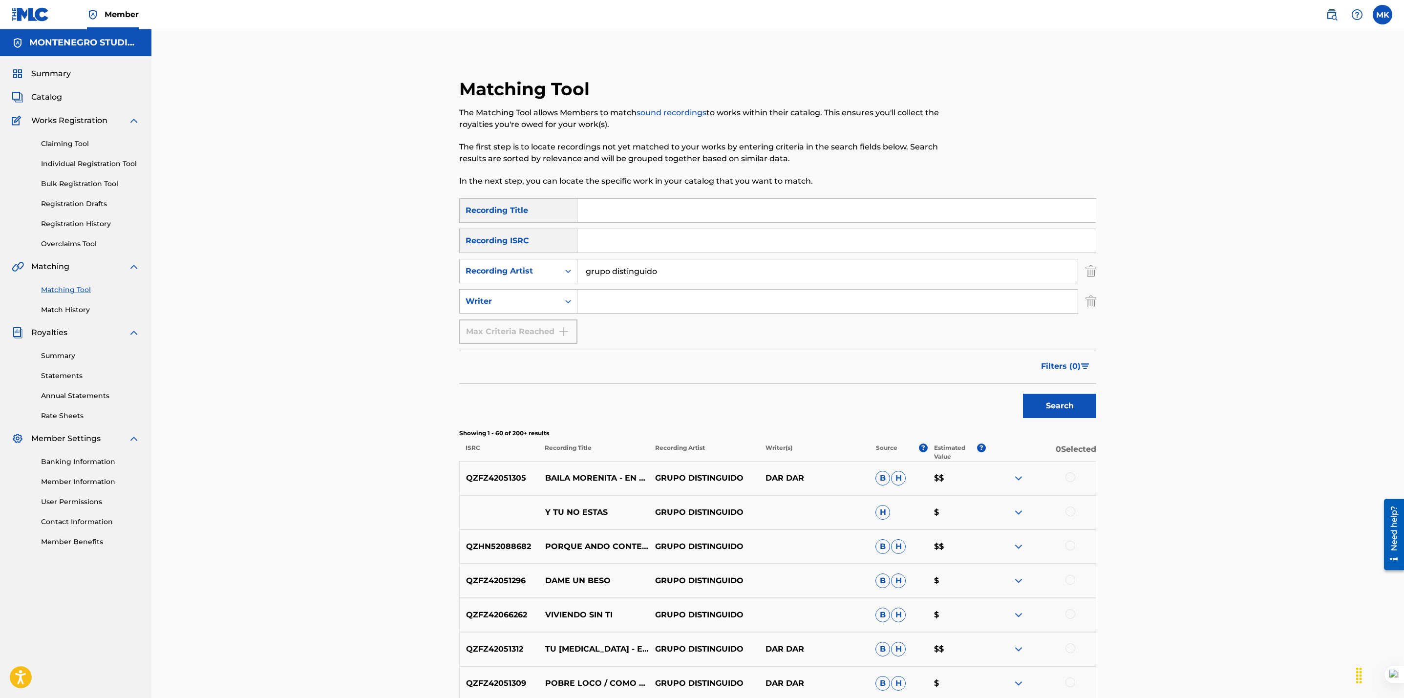
click at [601, 301] on input "Search Form" at bounding box center [827, 301] width 500 height 23
click at [1023, 394] on button "Search" at bounding box center [1059, 406] width 73 height 24
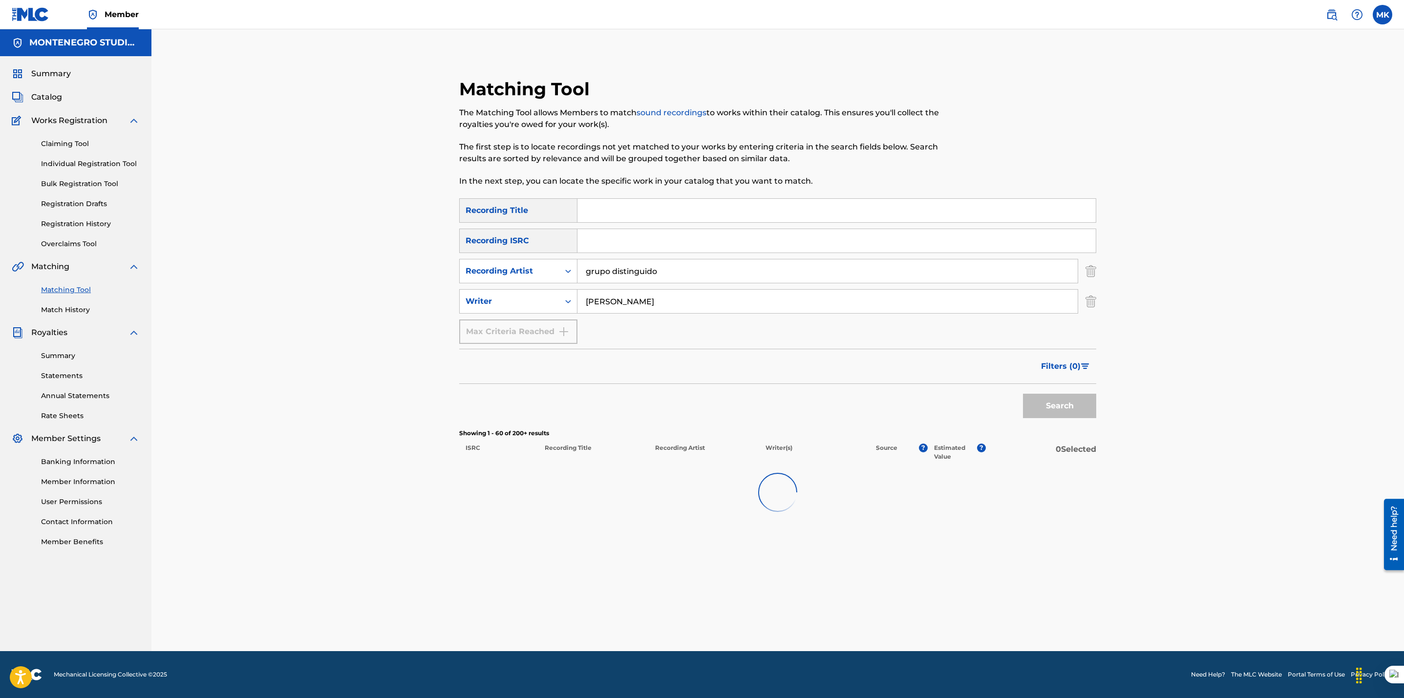
click at [633, 304] on input "[PERSON_NAME]" at bounding box center [827, 301] width 500 height 23
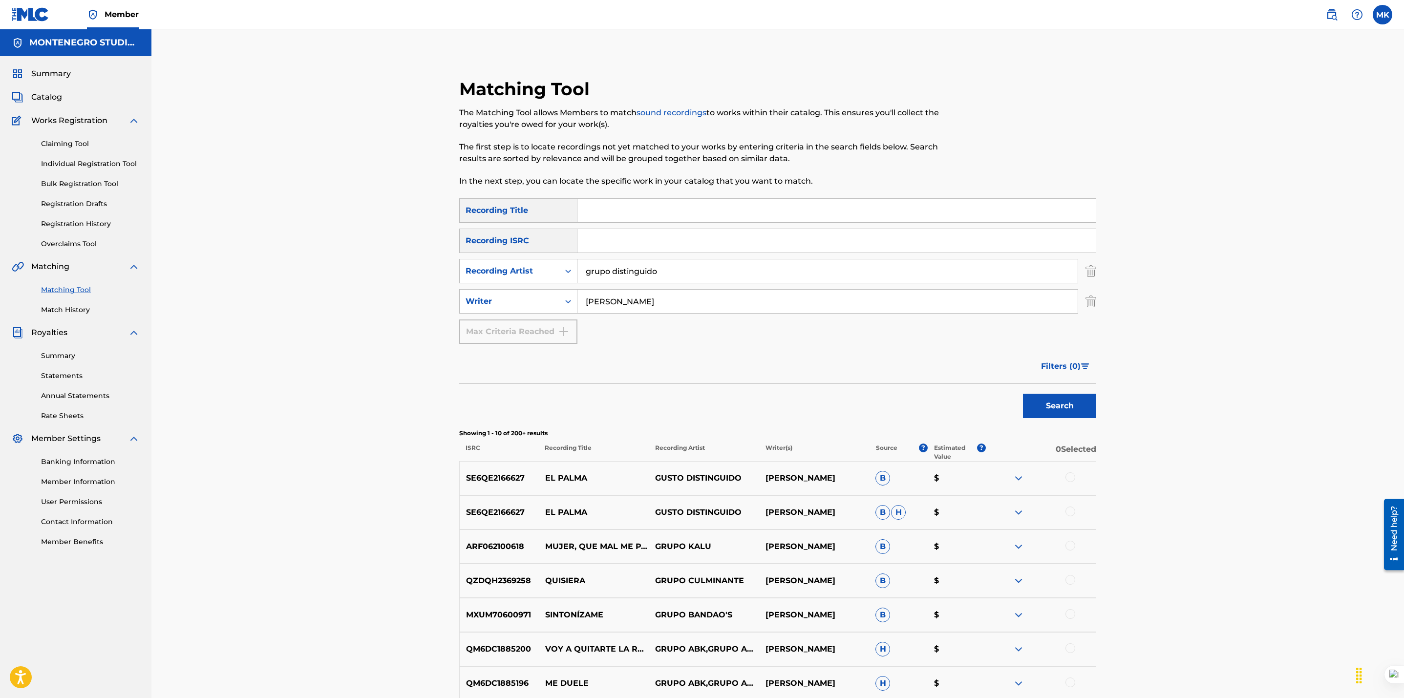
type input "[PERSON_NAME]"
click at [1023, 394] on button "Search" at bounding box center [1059, 406] width 73 height 24
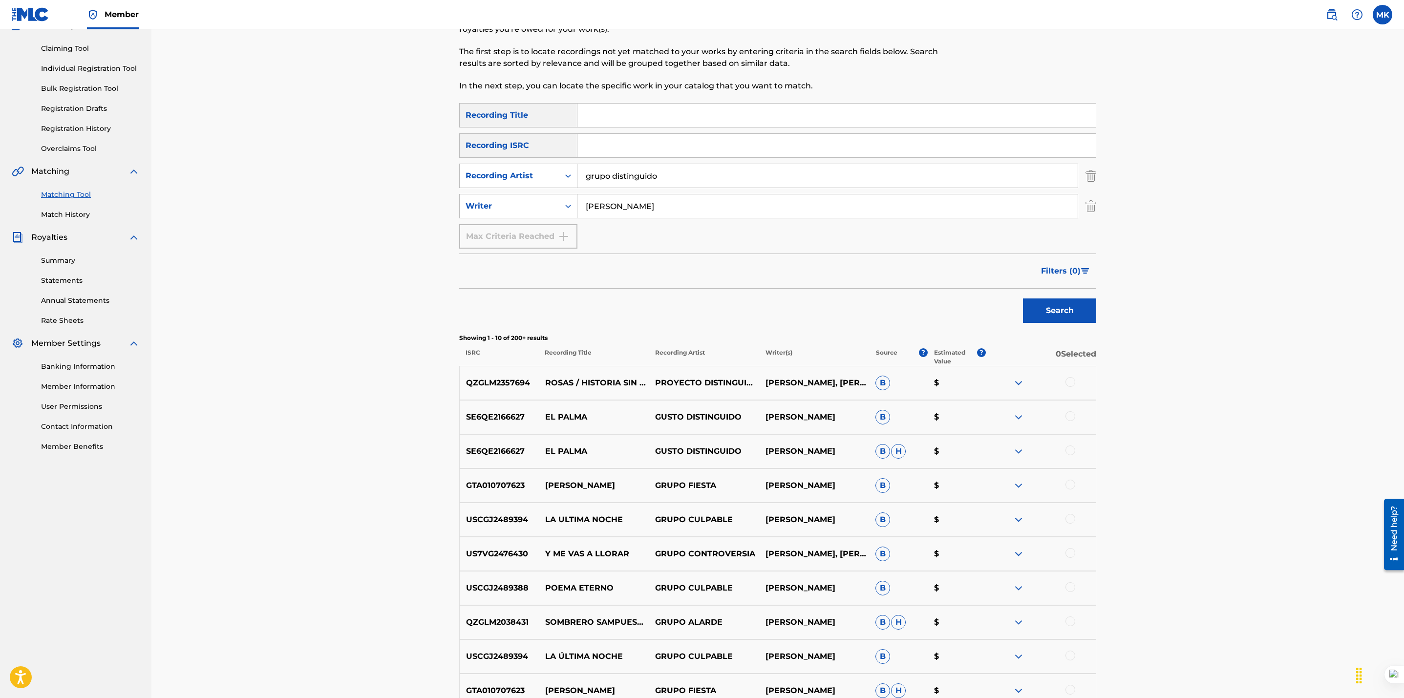
scroll to position [225, 0]
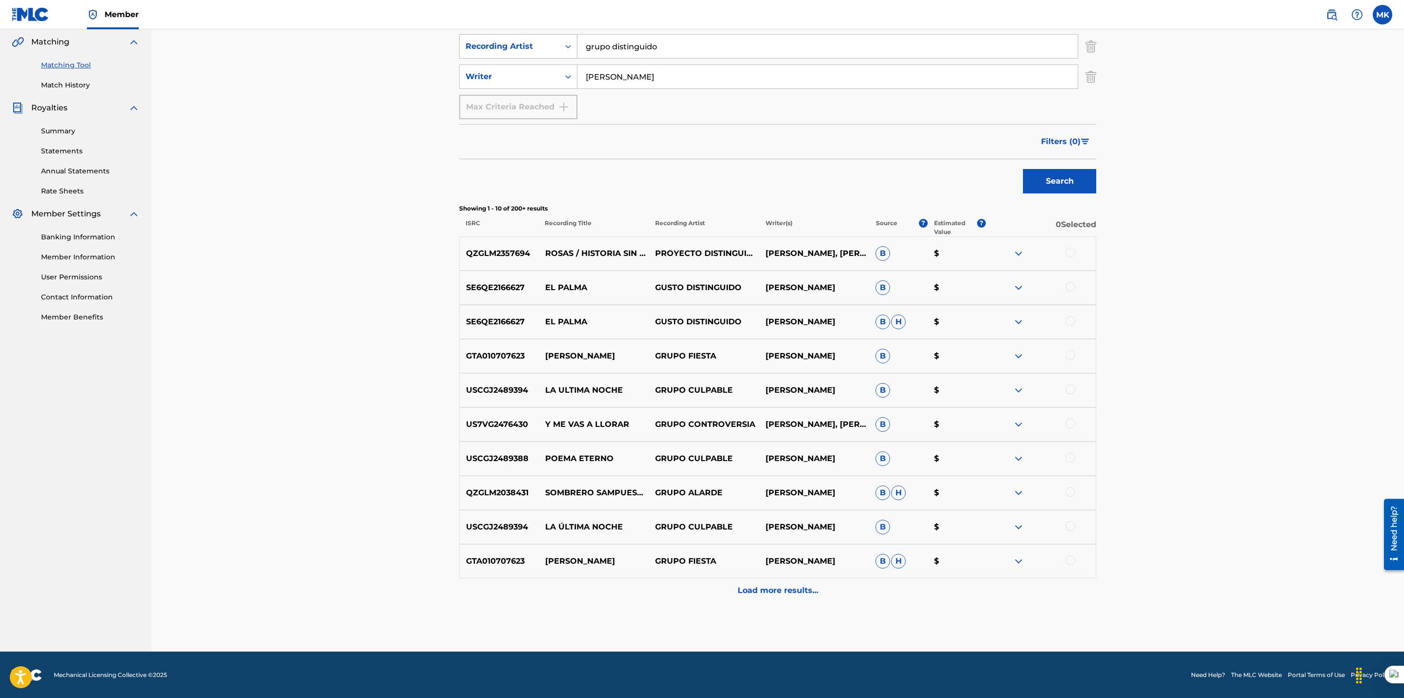
drag, startPoint x: 679, startPoint y: 47, endPoint x: 570, endPoint y: 40, distance: 109.1
click at [570, 40] on div "SearchWithCriteria60dff27e-6835-416e-8b8b-561afedc2092 Recording Artist grupo d…" at bounding box center [777, 46] width 637 height 24
click at [1023, 169] on button "Search" at bounding box center [1059, 181] width 73 height 24
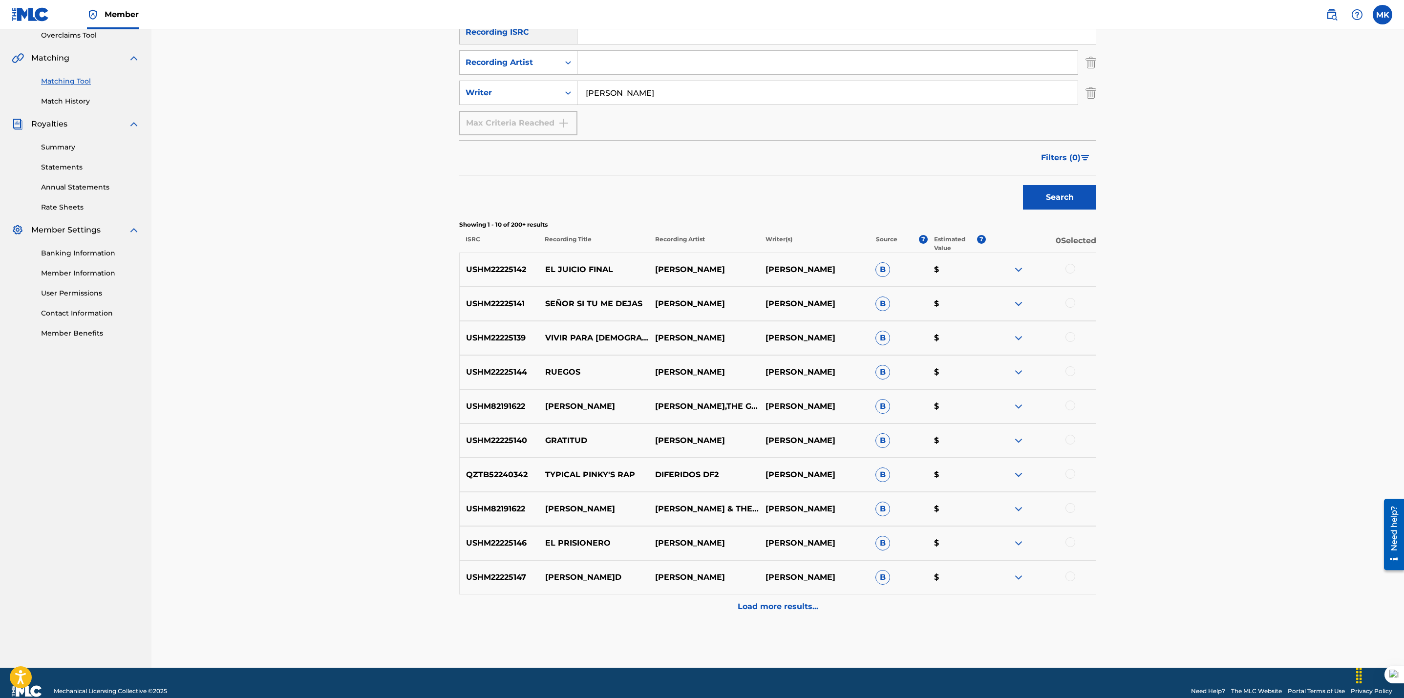
scroll to position [210, 0]
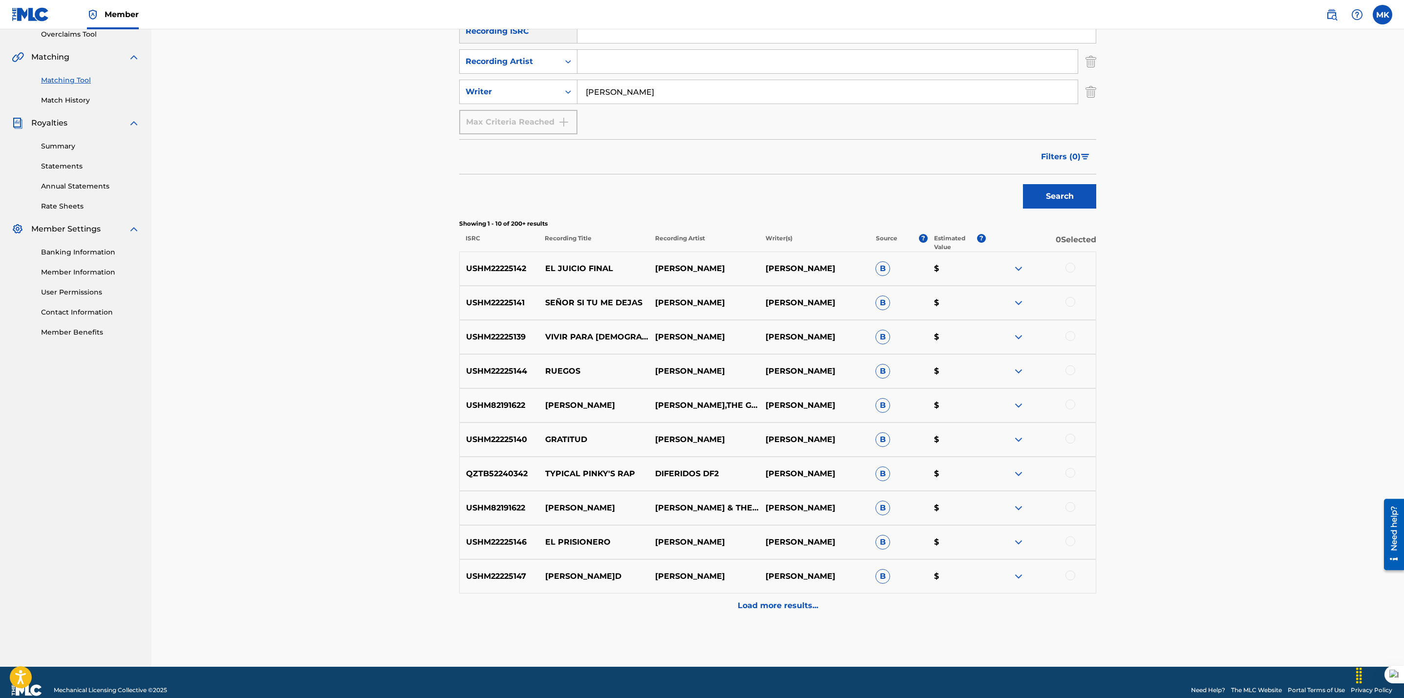
click at [602, 88] on input "[PERSON_NAME]" at bounding box center [827, 91] width 500 height 23
click at [1023, 184] on button "Search" at bounding box center [1059, 196] width 73 height 24
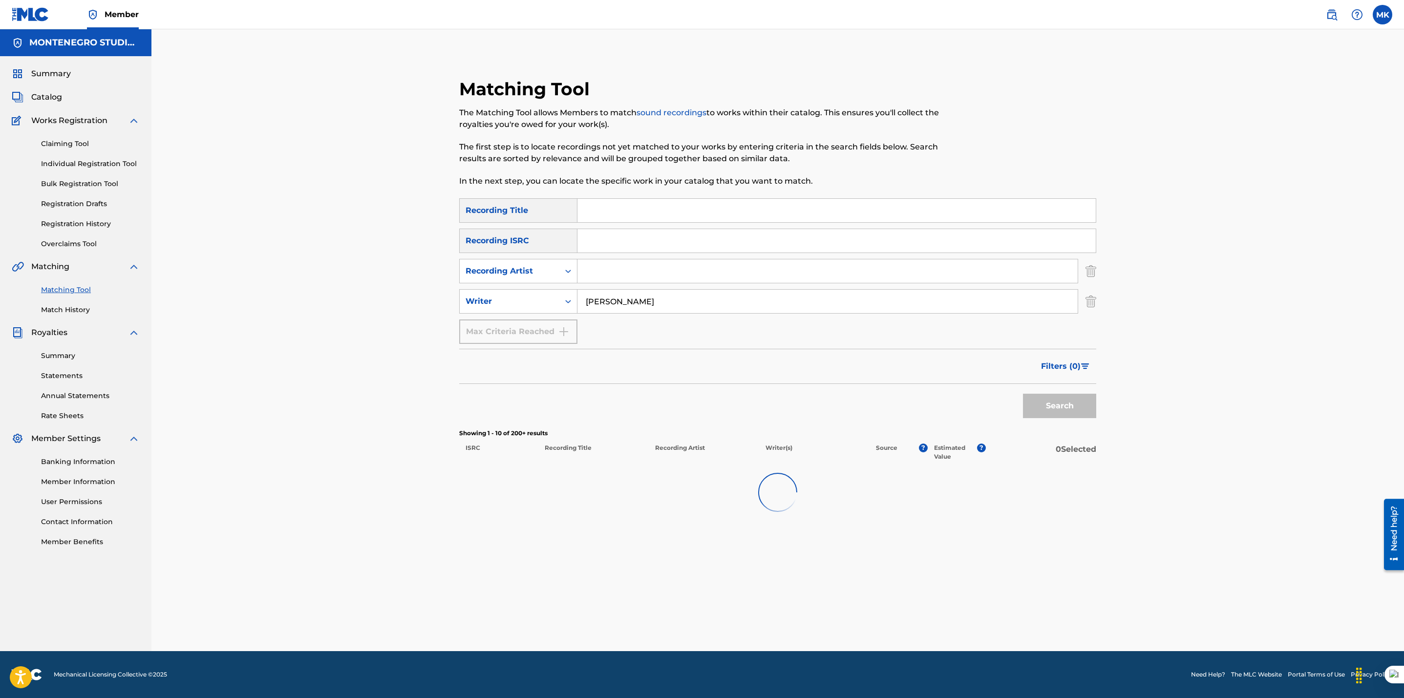
scroll to position [0, 0]
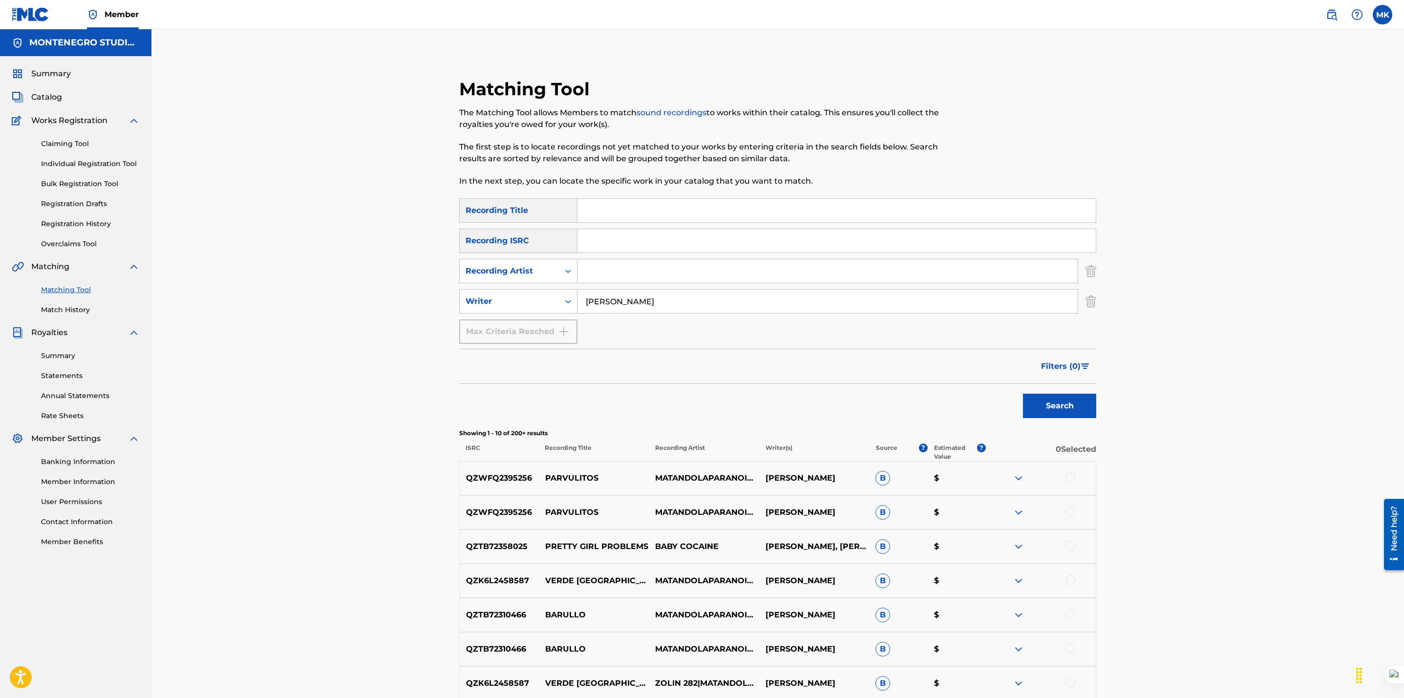
click at [1023, 394] on button "Search" at bounding box center [1059, 406] width 73 height 24
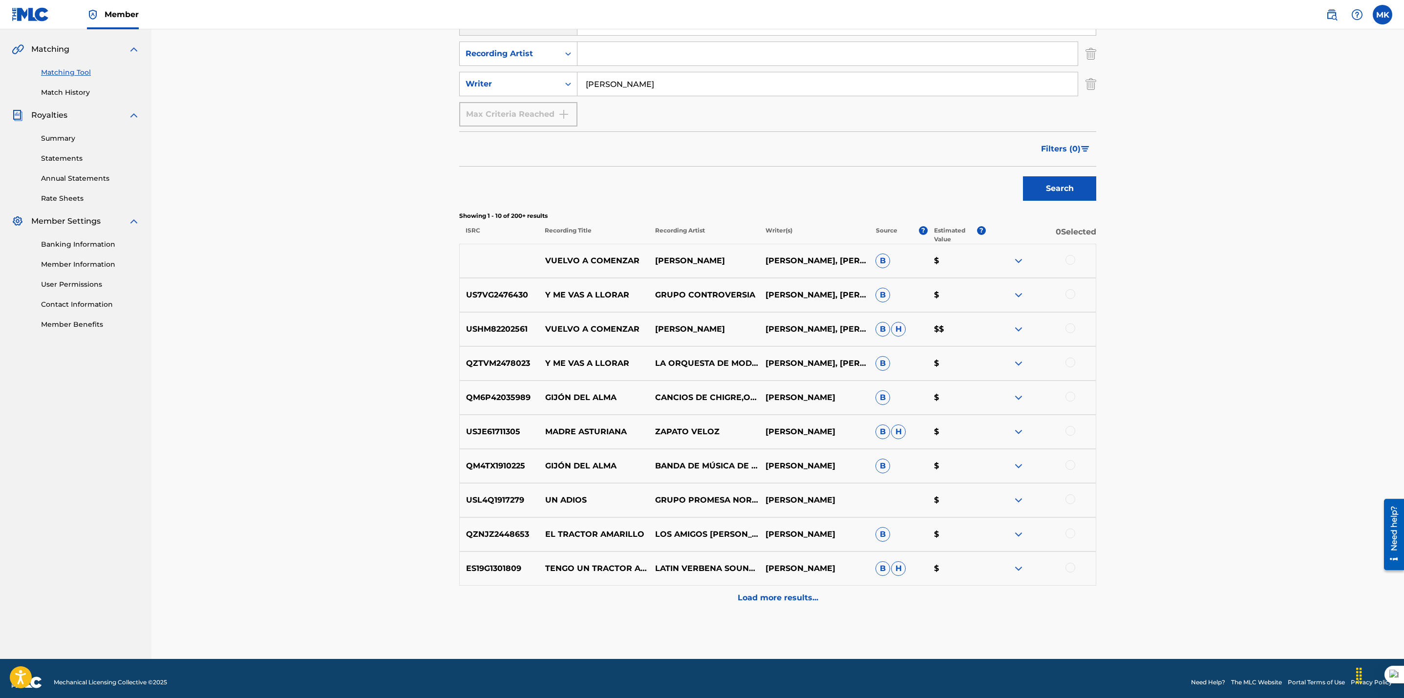
scroll to position [225, 0]
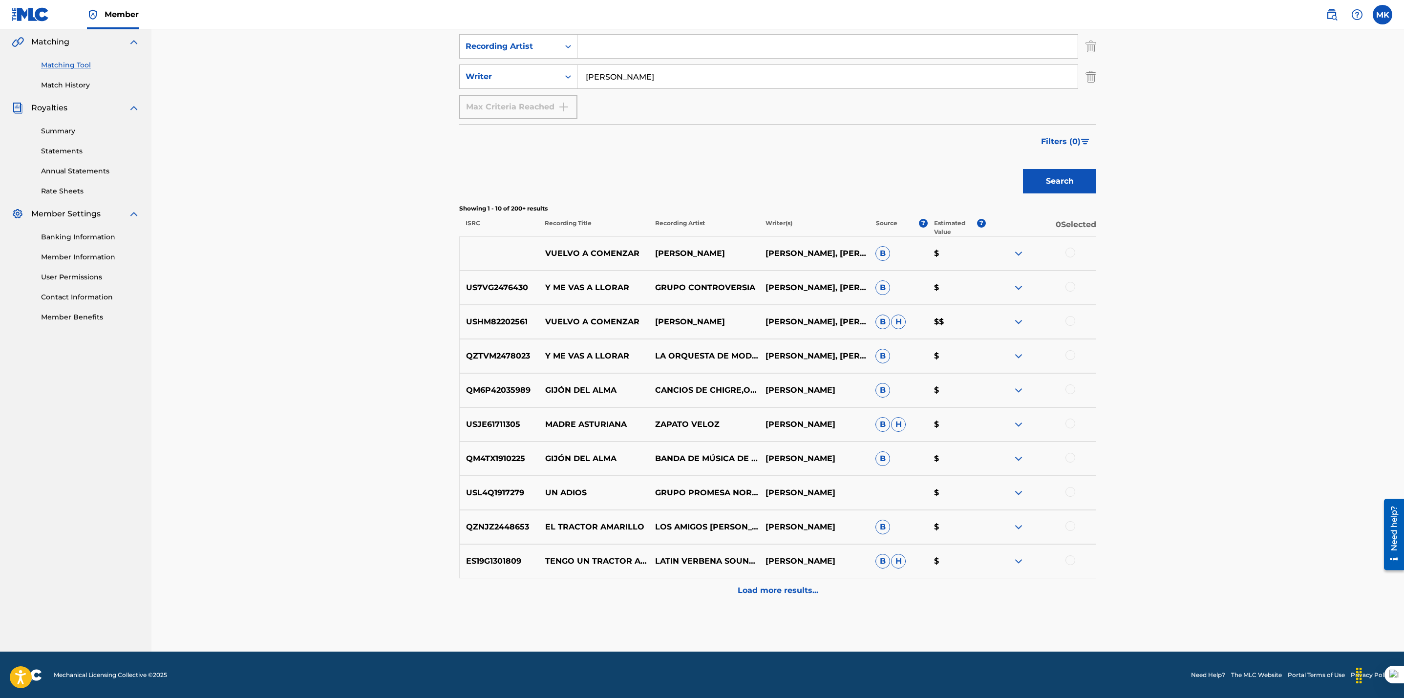
click at [795, 585] on p "Load more results..." at bounding box center [778, 591] width 81 height 12
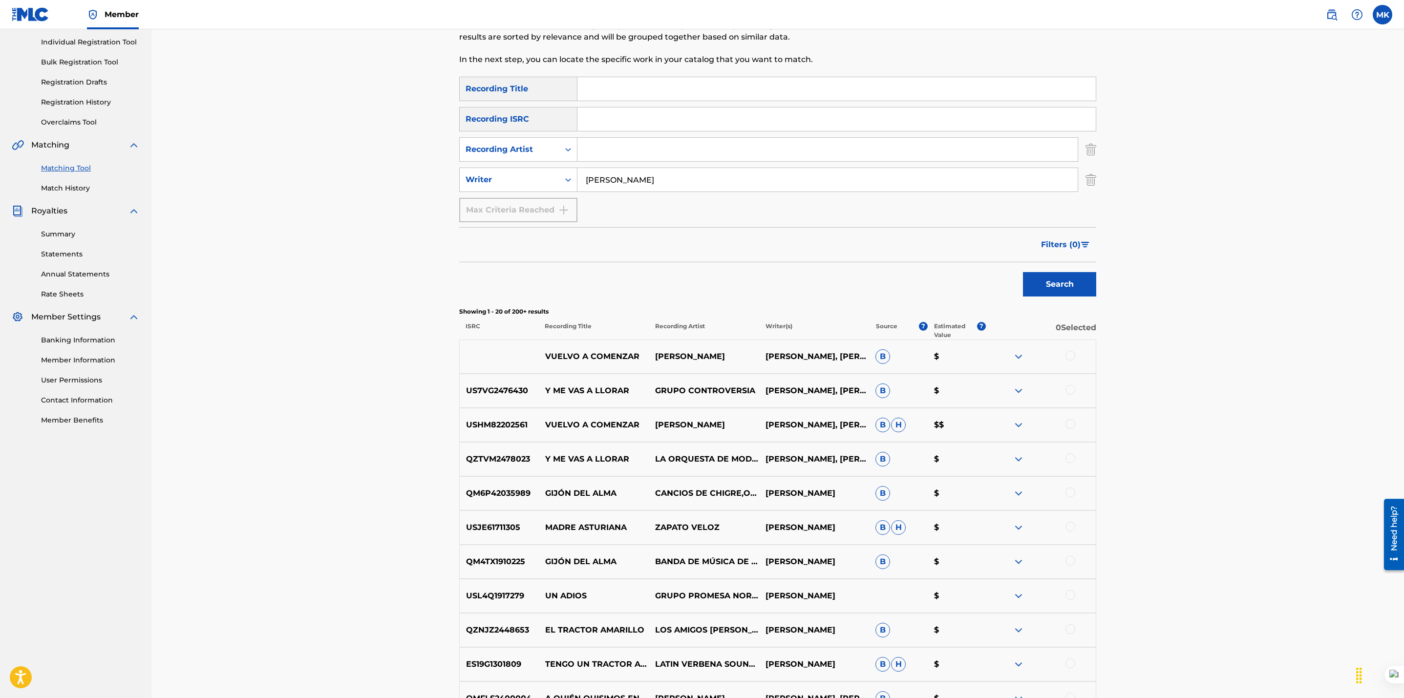
scroll to position [0, 0]
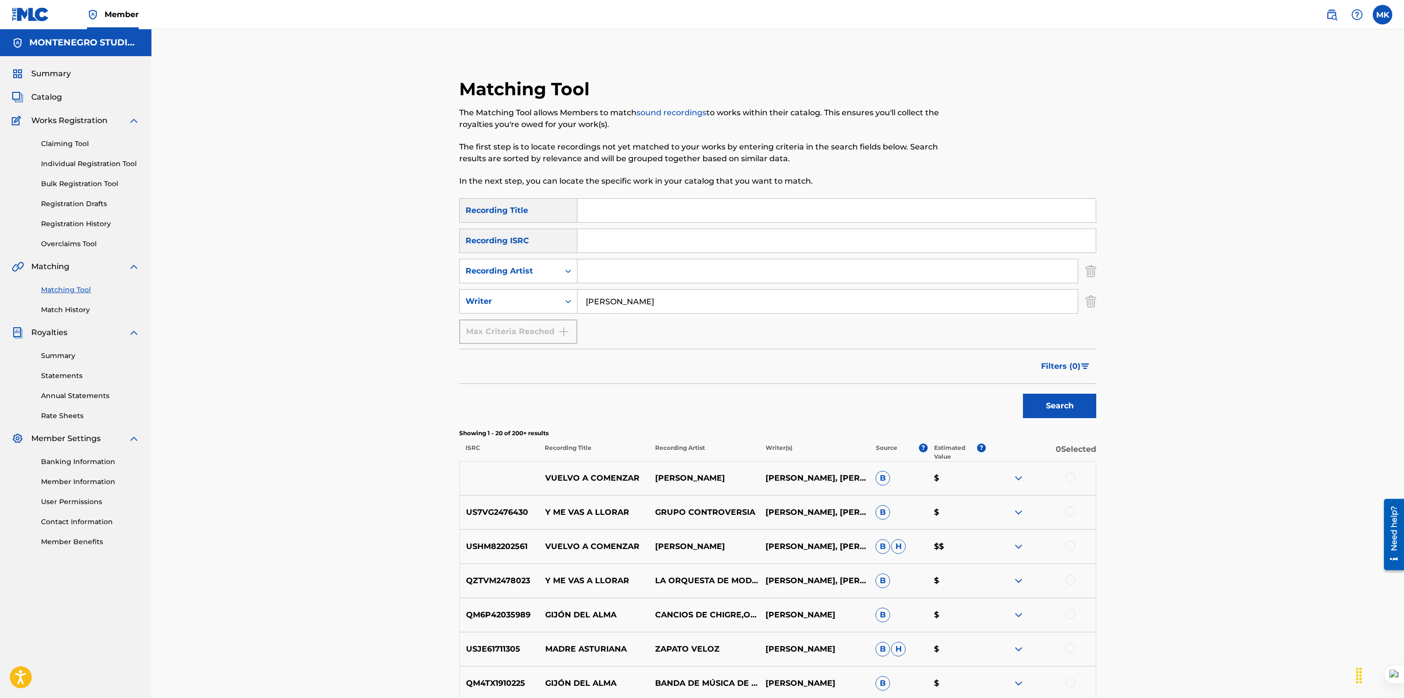
click at [656, 311] on input "[PERSON_NAME]" at bounding box center [827, 301] width 500 height 23
type input "[PERSON_NAME]"
click at [1023, 394] on button "Search" at bounding box center [1059, 406] width 73 height 24
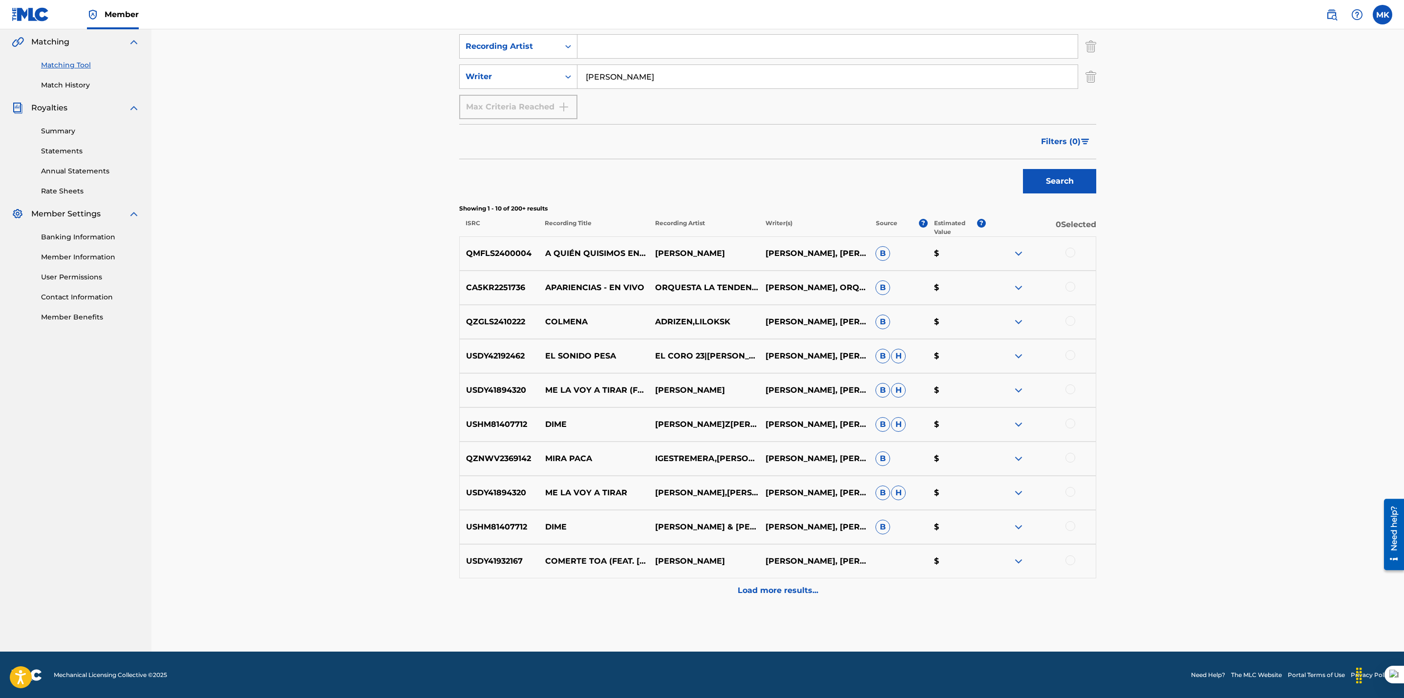
click at [783, 595] on p "Load more results..." at bounding box center [778, 591] width 81 height 12
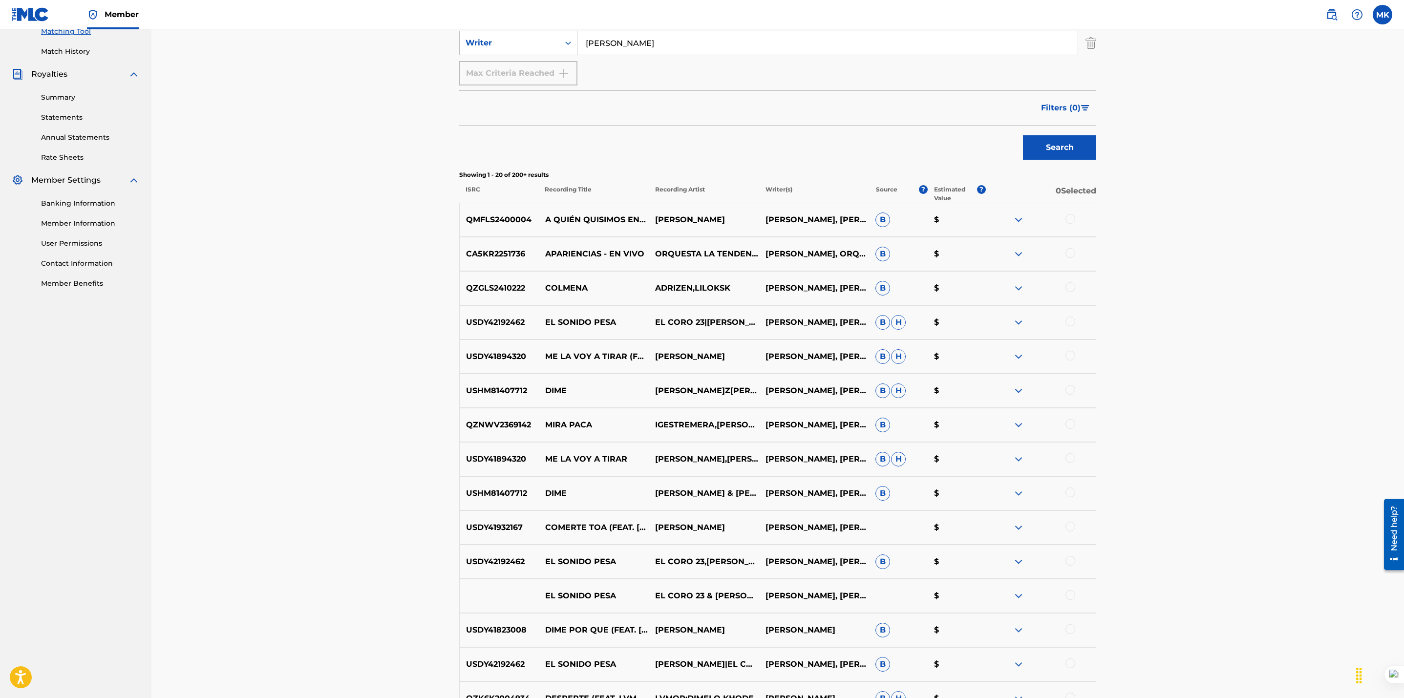
scroll to position [255, 0]
click at [1018, 259] on img at bounding box center [1018, 258] width 12 height 12
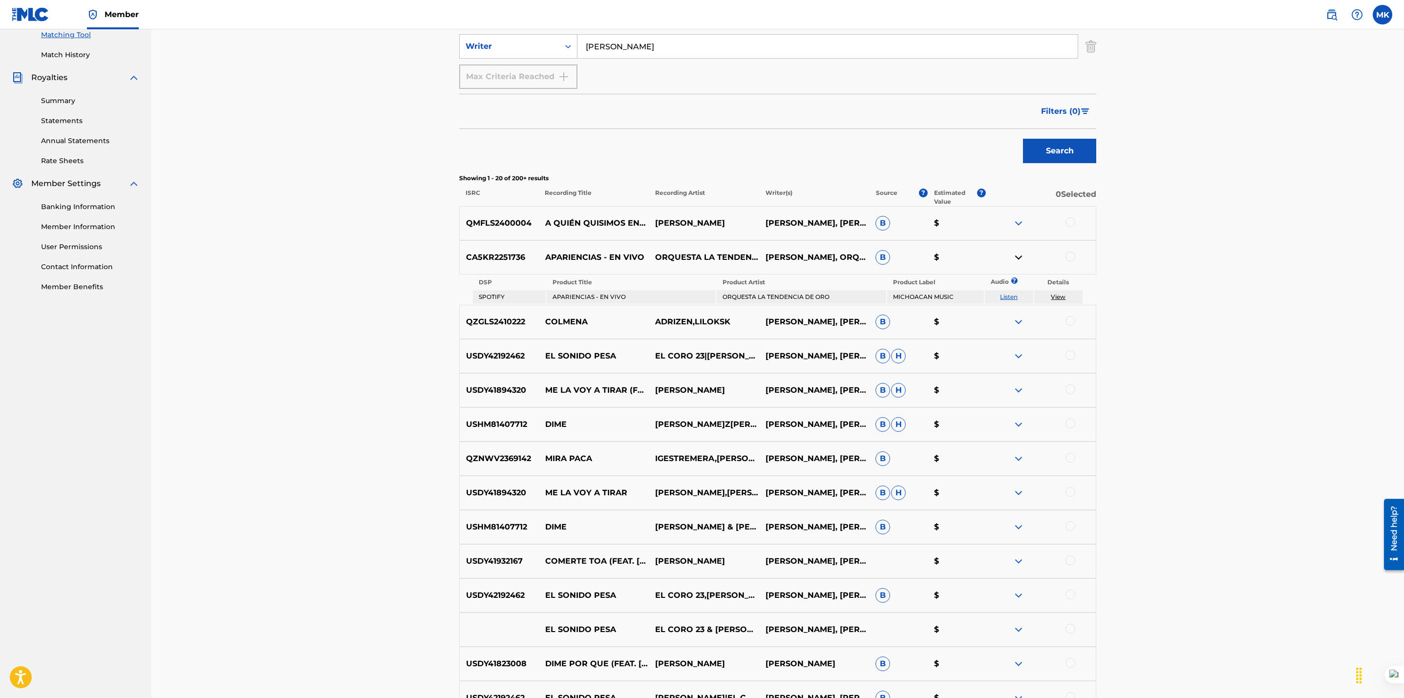
click at [1009, 298] on link "Listen" at bounding box center [1009, 296] width 18 height 7
click at [293, 324] on div "Matching Tool The Matching Tool allows Members to match sound recordings to wor…" at bounding box center [777, 383] width 1252 height 1219
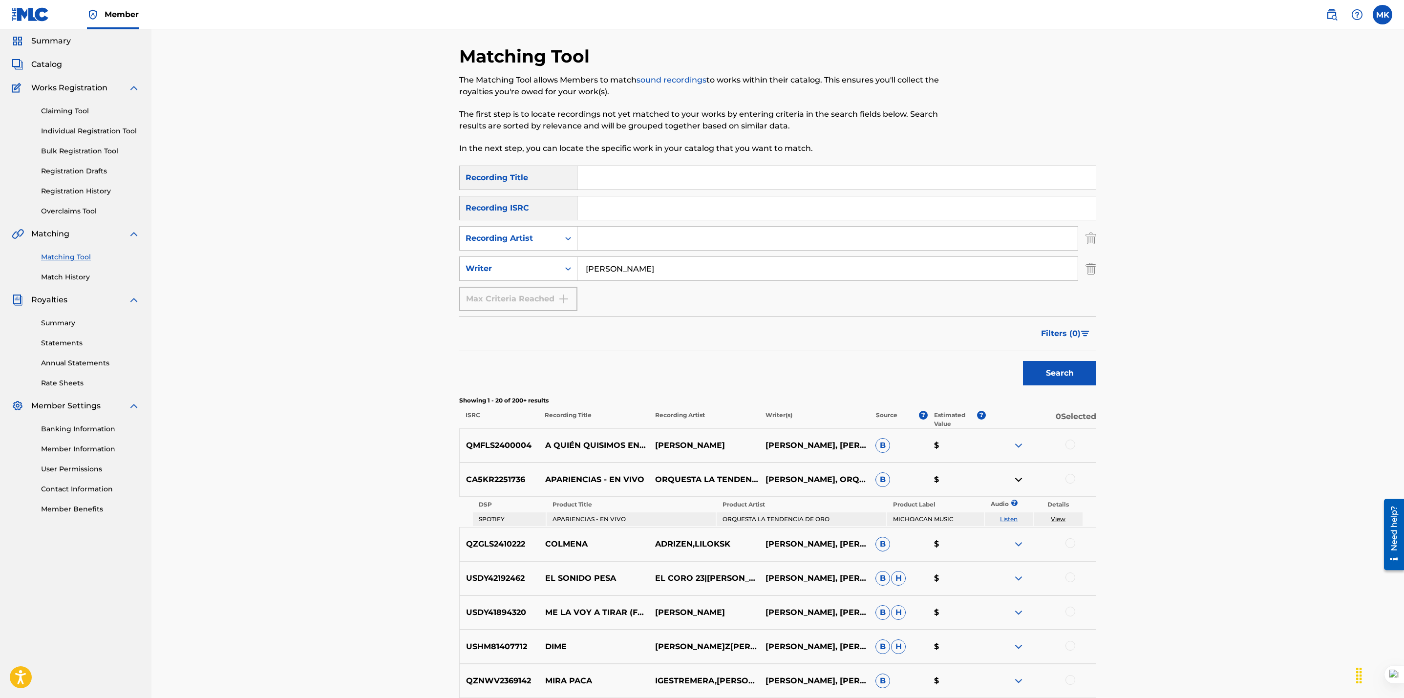
scroll to position [15, 0]
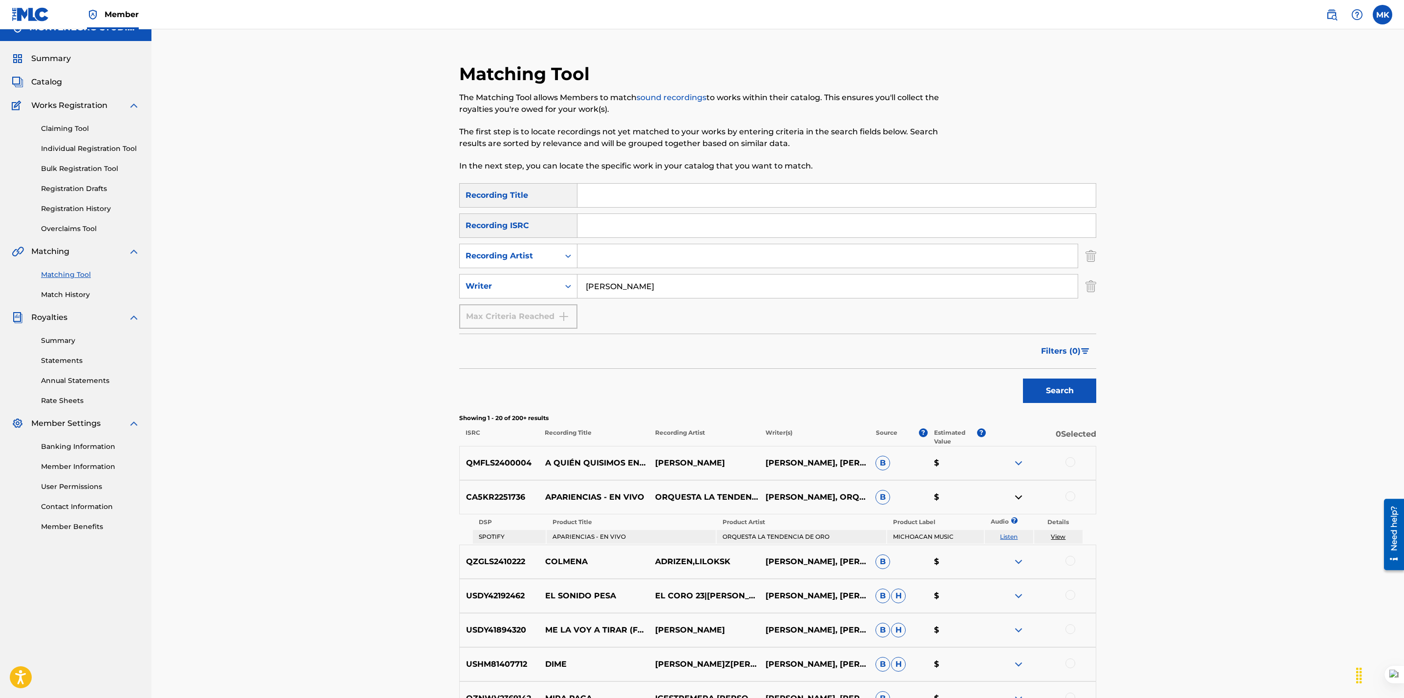
drag, startPoint x: 695, startPoint y: 289, endPoint x: 447, endPoint y: 245, distance: 251.5
click at [447, 245] on div "Matching Tool The Matching Tool allows Members to match sound recordings to wor…" at bounding box center [777, 648] width 660 height 1170
click at [626, 189] on input "Search Form" at bounding box center [836, 195] width 518 height 23
type input "las morritas [DEMOGRAPHIC_DATA]"
click at [1023, 379] on button "Search" at bounding box center [1059, 391] width 73 height 24
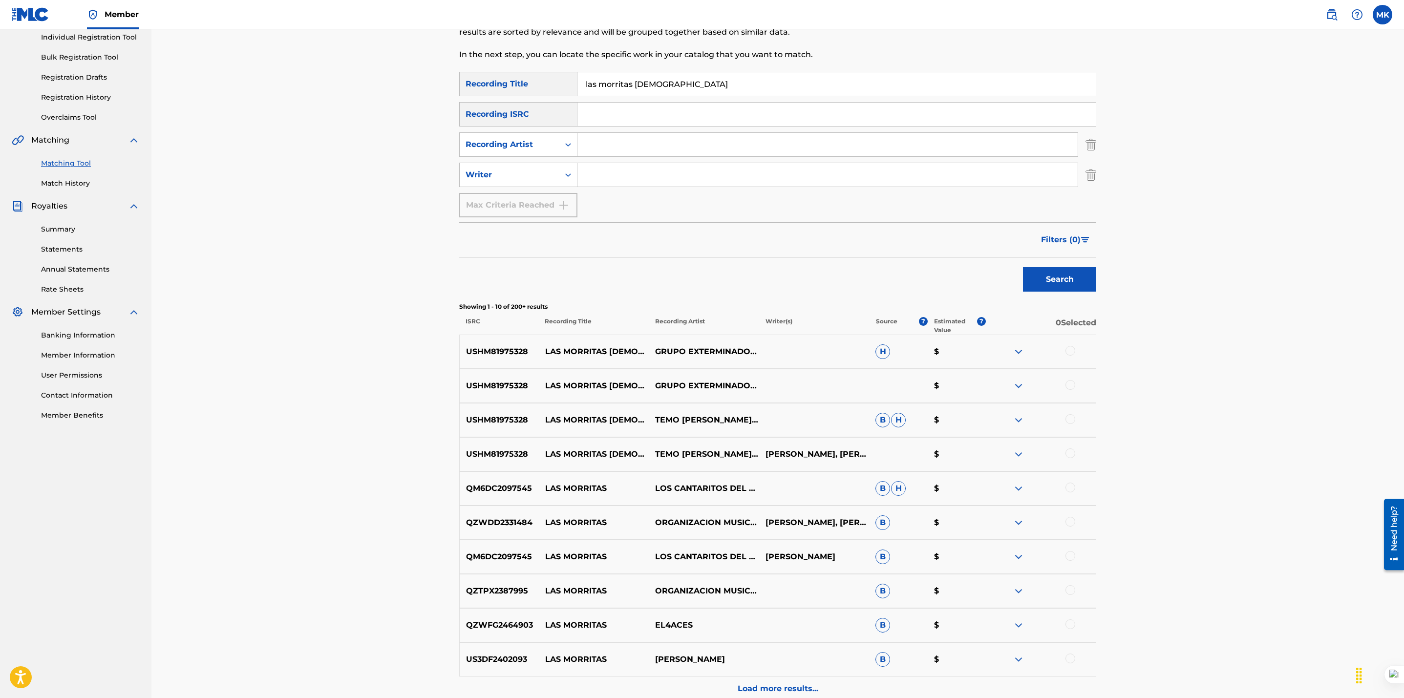
scroll to position [127, 0]
click at [1073, 352] on div at bounding box center [1070, 350] width 10 height 10
click at [1068, 386] on div at bounding box center [1070, 384] width 10 height 10
click at [1072, 415] on div at bounding box center [1041, 419] width 110 height 12
click at [1070, 421] on div at bounding box center [1070, 418] width 10 height 10
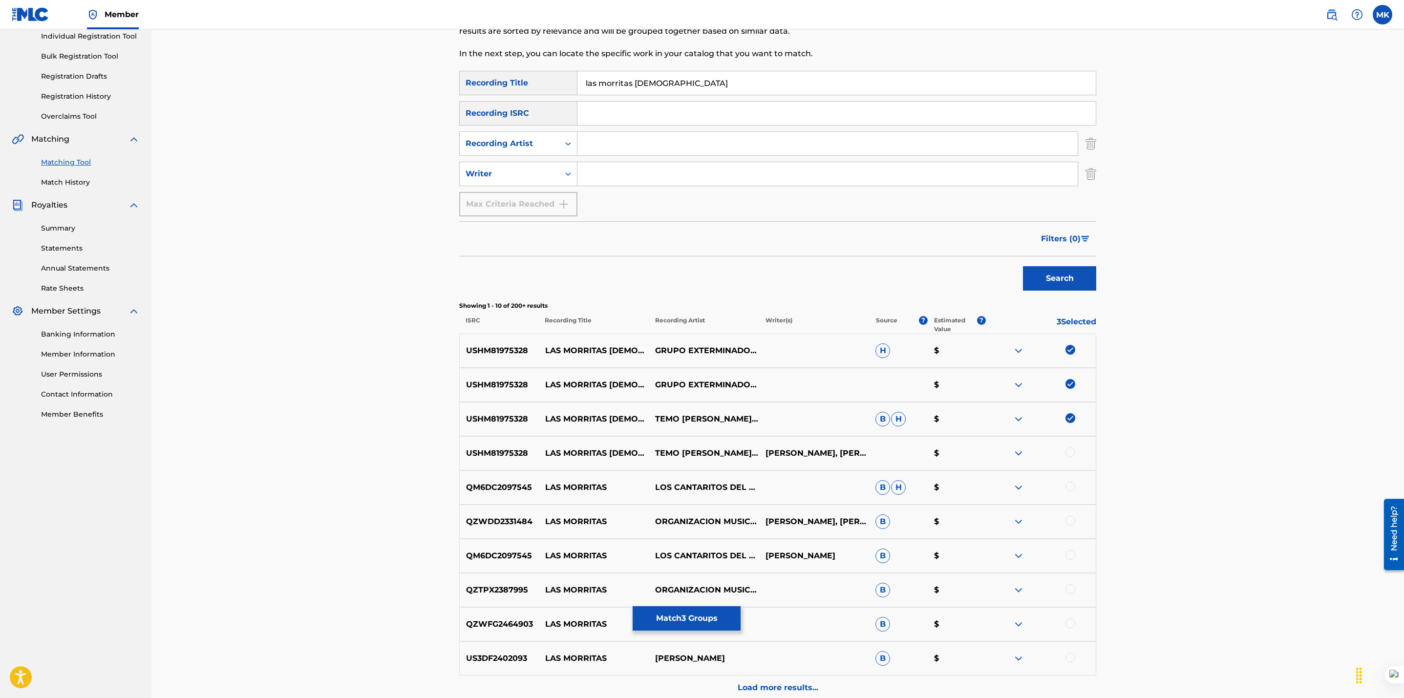
click at [1070, 450] on div at bounding box center [1070, 452] width 10 height 10
click at [696, 623] on button "Match 4 Groups" at bounding box center [687, 618] width 108 height 24
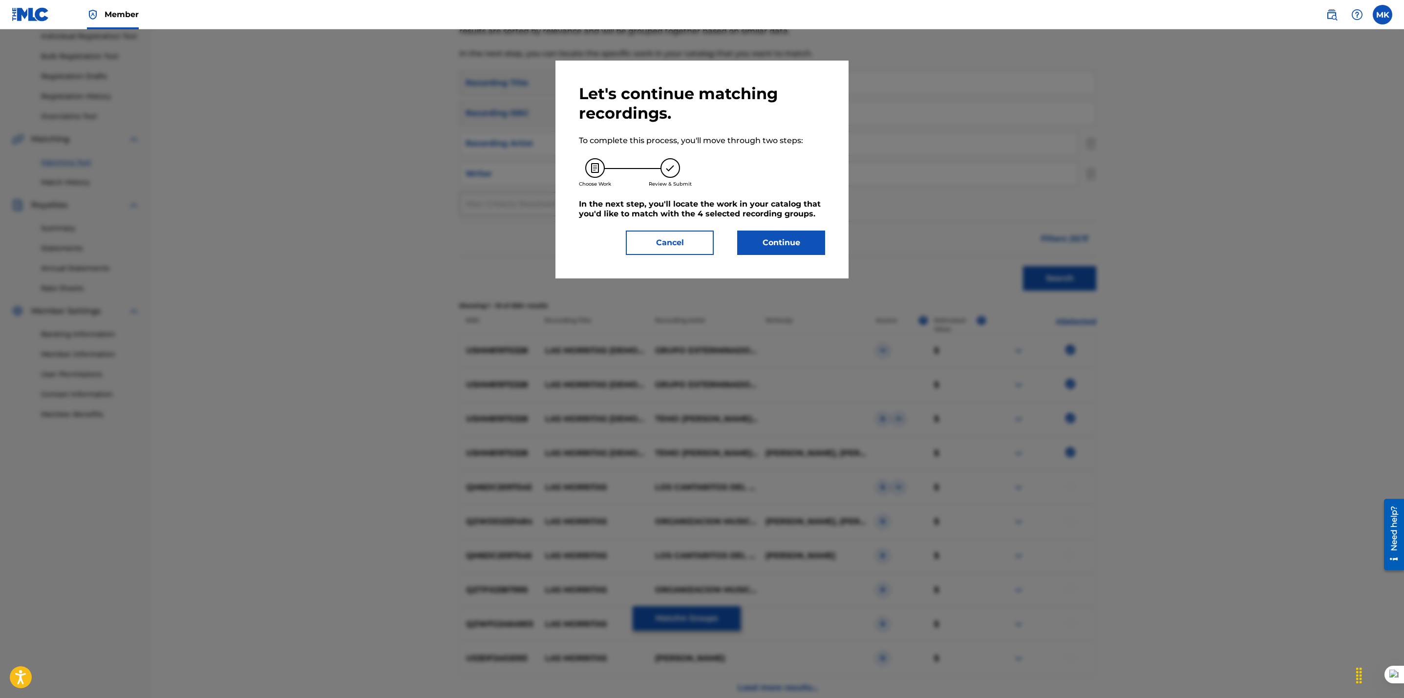
click at [774, 250] on button "Continue" at bounding box center [781, 243] width 88 height 24
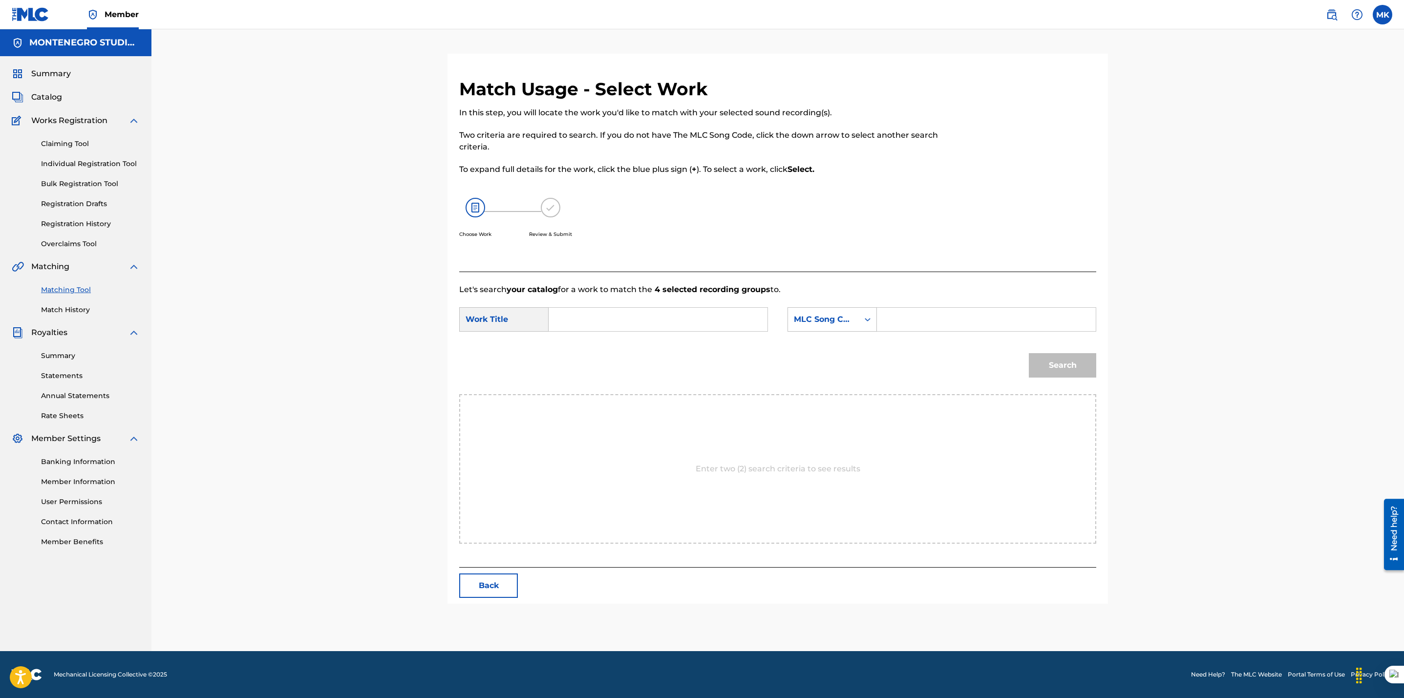
click at [678, 319] on input "Search Form" at bounding box center [658, 319] width 202 height 23
click at [610, 347] on div "las morri tas [DEMOGRAPHIC_DATA]" at bounding box center [657, 342] width 201 height 18
type input "las morritas [DEMOGRAPHIC_DATA]"
click at [835, 327] on div "MLC Song Code" at bounding box center [823, 319] width 71 height 19
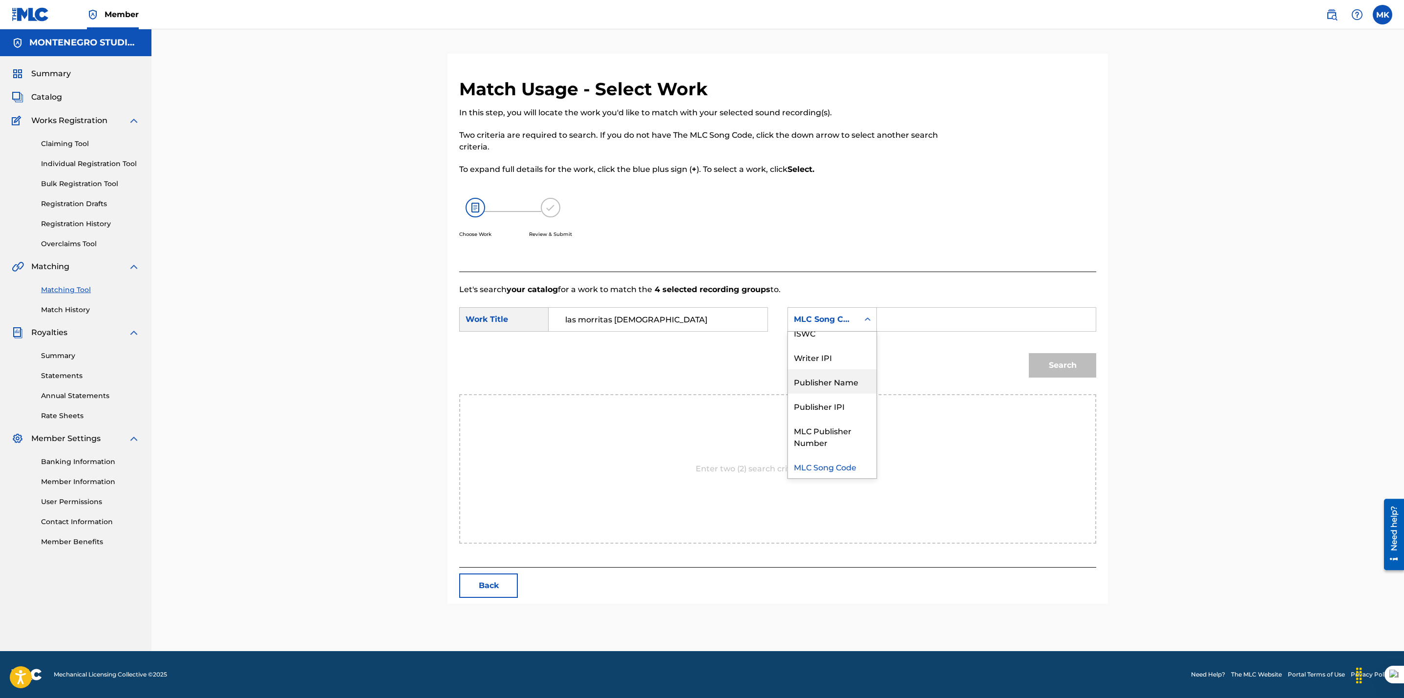
click at [828, 381] on div "Publisher Name" at bounding box center [832, 381] width 88 height 24
click at [903, 318] on input "Search Form" at bounding box center [986, 319] width 202 height 23
type input "[GEOGRAPHIC_DATA]"
click at [1052, 365] on button "Search" at bounding box center [1062, 365] width 67 height 24
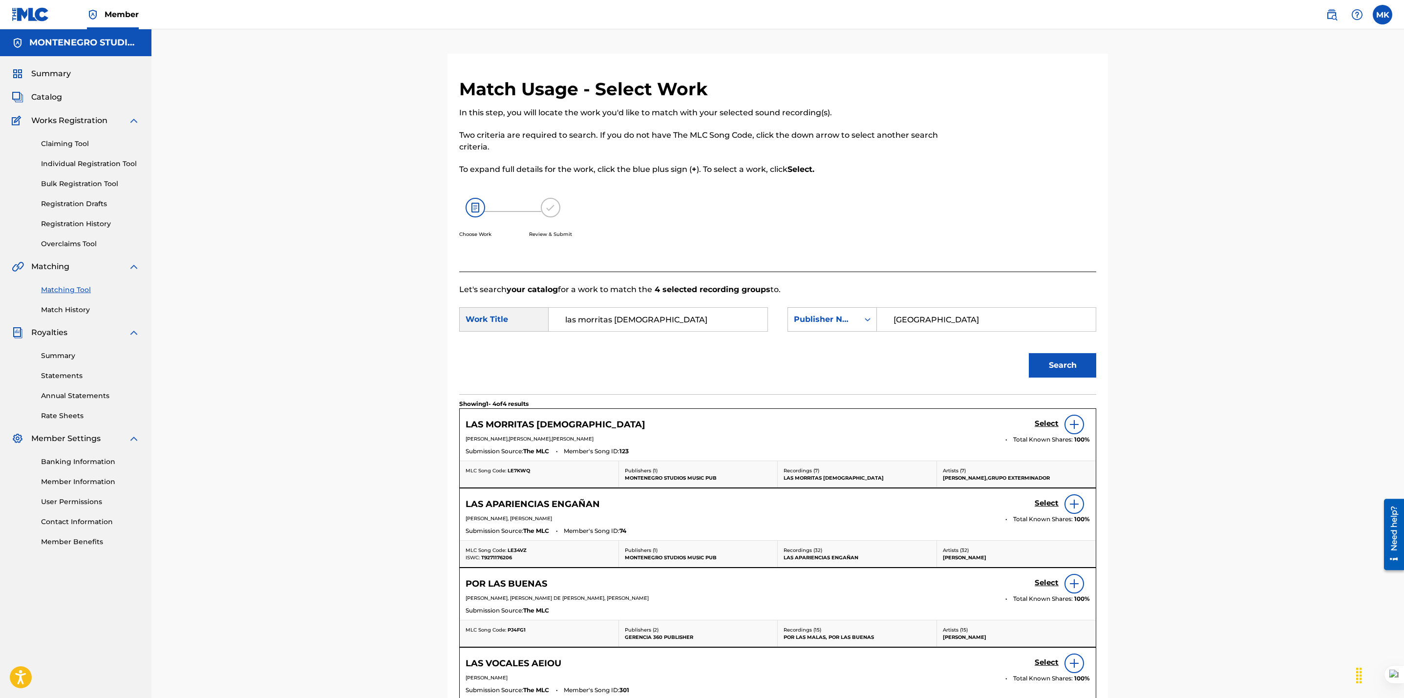
click at [1042, 422] on h5 "Select" at bounding box center [1046, 423] width 24 height 9
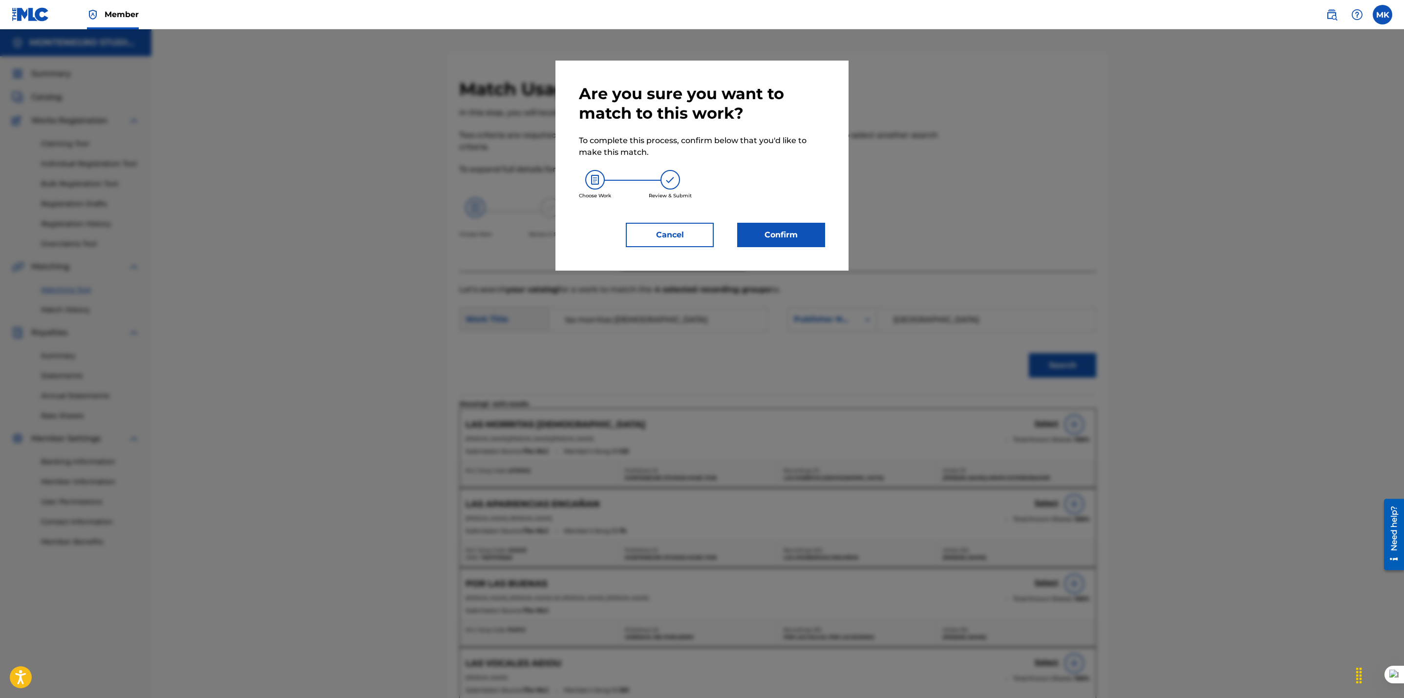
click at [788, 237] on button "Confirm" at bounding box center [781, 235] width 88 height 24
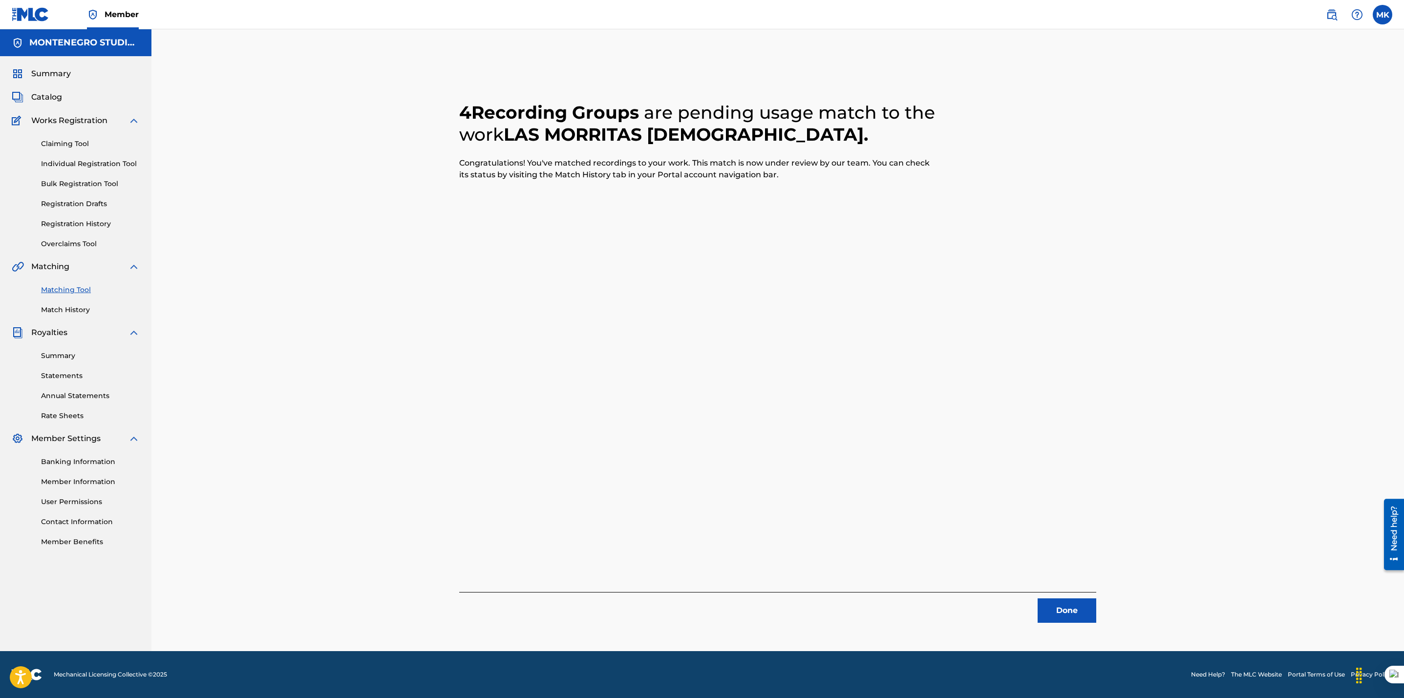
click at [1067, 612] on button "Done" at bounding box center [1066, 610] width 59 height 24
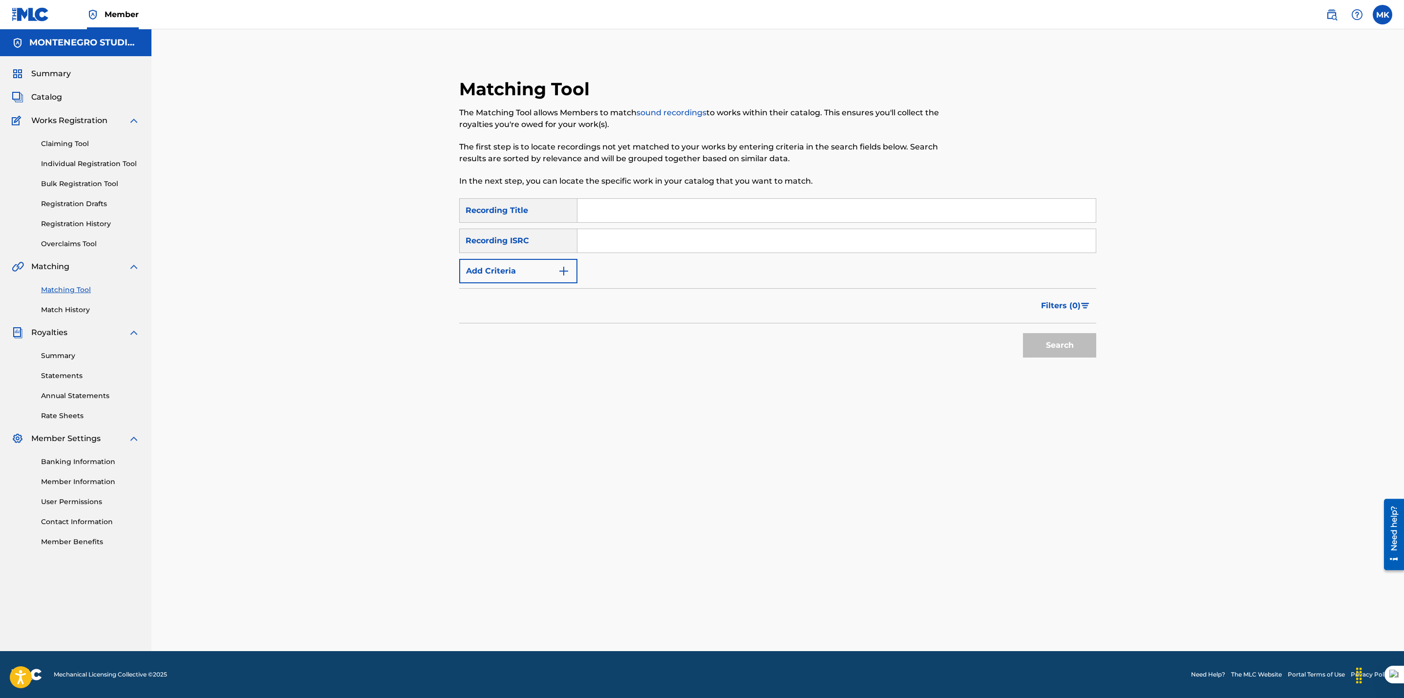
click at [629, 203] on input "Search Form" at bounding box center [836, 210] width 518 height 23
type input "q"
click at [711, 273] on div "SearchWithCriteriaae60c944-f878-4771-85f1-4a926161752a Recording Title que pe S…" at bounding box center [777, 240] width 637 height 85
click at [712, 248] on input "Search Form" at bounding box center [836, 240] width 518 height 23
click at [673, 215] on input "que pe" at bounding box center [836, 210] width 518 height 23
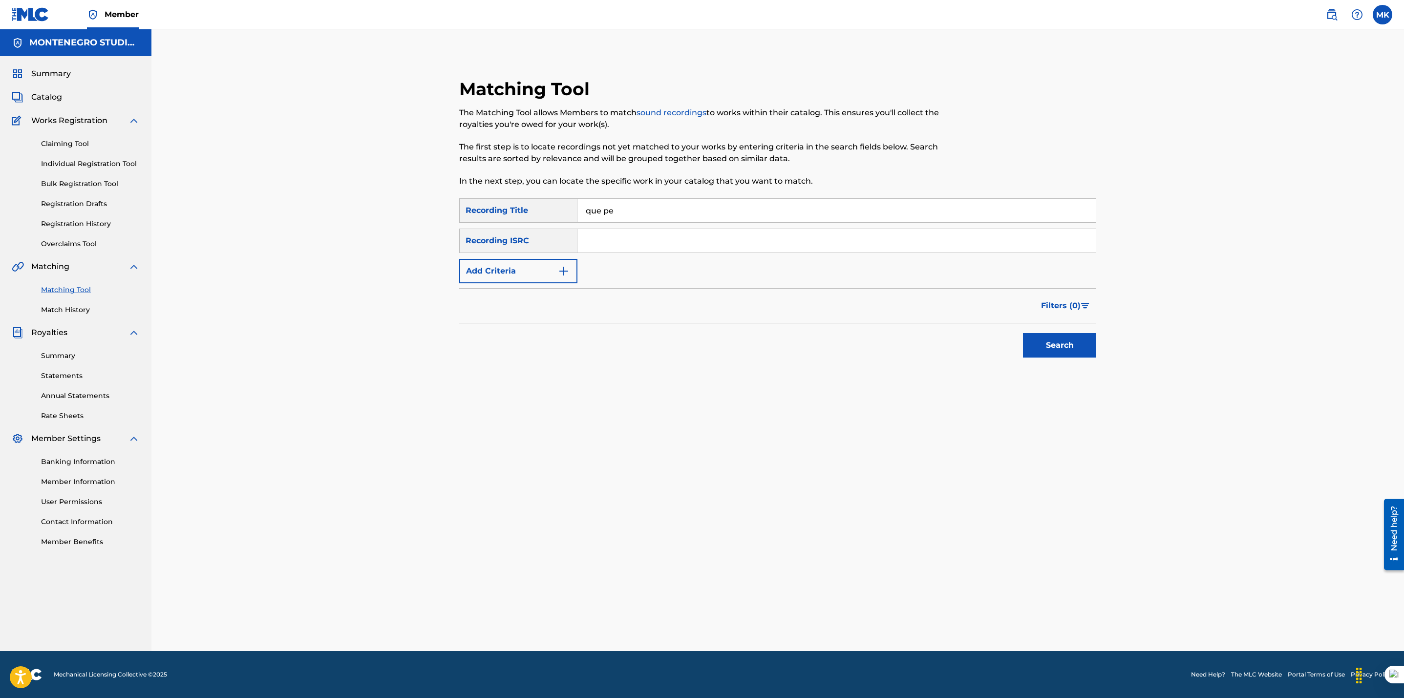
type input "que pedo contigo"
click at [1047, 345] on button "Search" at bounding box center [1059, 345] width 73 height 24
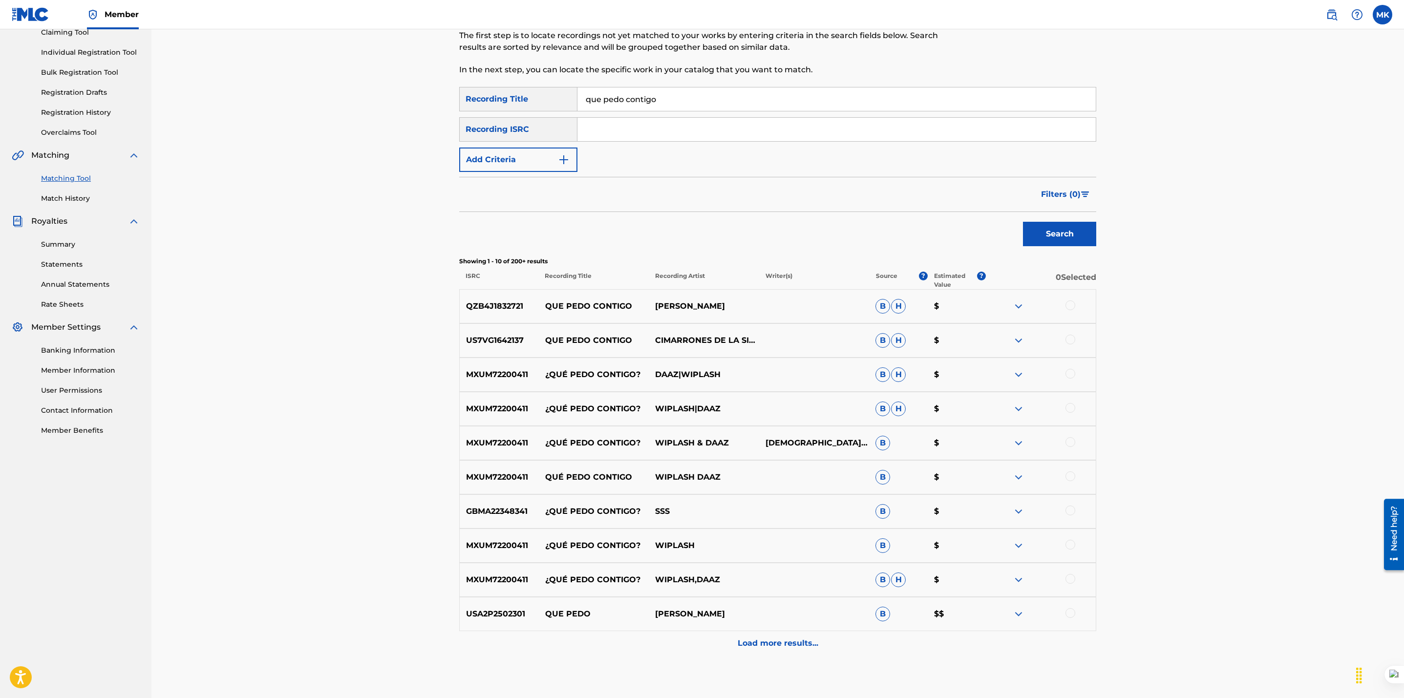
scroll to position [112, 0]
click at [1070, 302] on div at bounding box center [1070, 305] width 10 height 10
click at [1070, 342] on div at bounding box center [1070, 339] width 10 height 10
click at [760, 642] on p "Load more results..." at bounding box center [778, 643] width 81 height 12
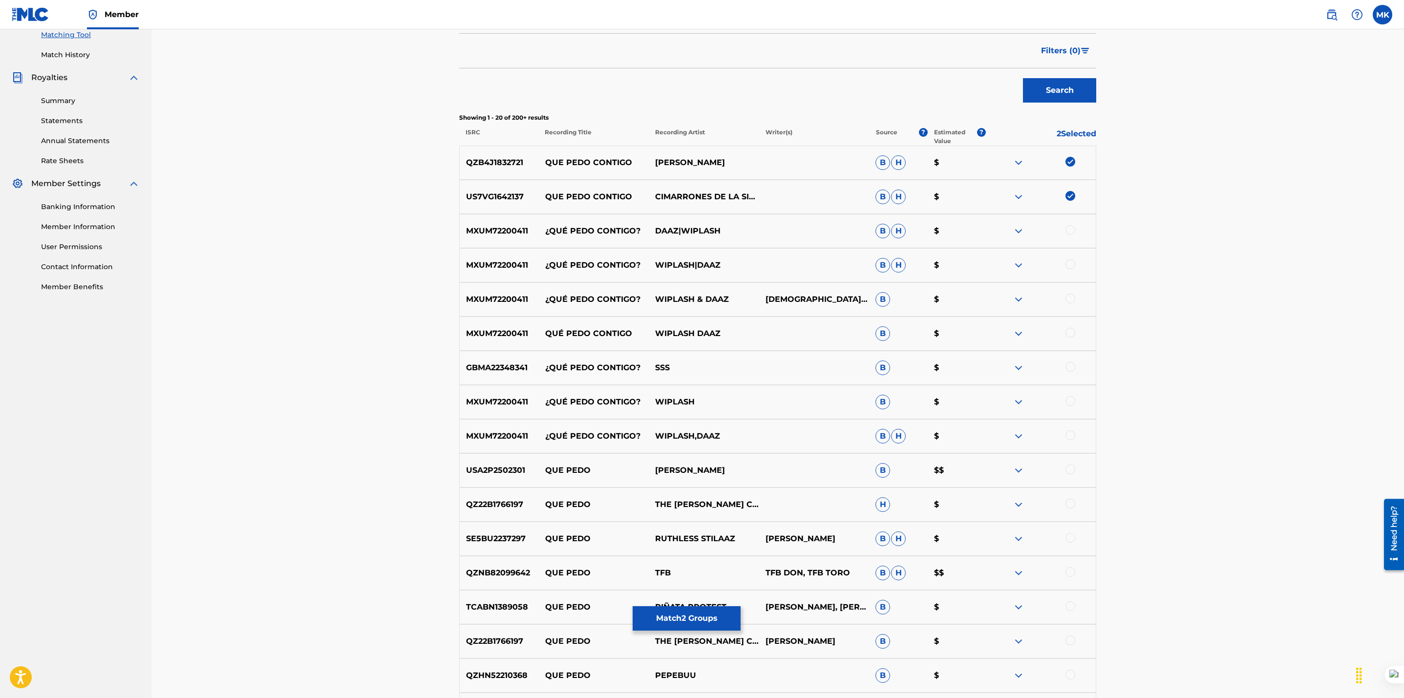
scroll to position [448, 0]
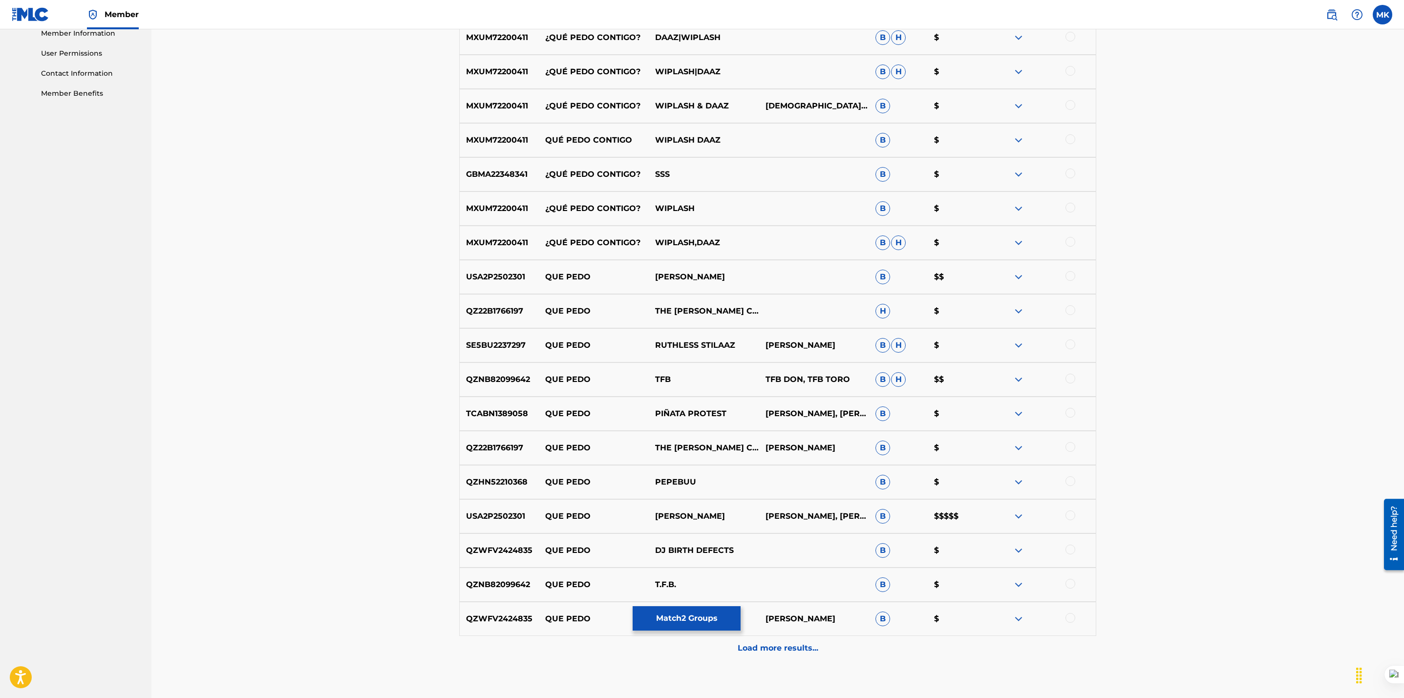
drag, startPoint x: 741, startPoint y: 523, endPoint x: 544, endPoint y: 516, distance: 197.4
click at [544, 516] on div "USA2P2502301 QUE [PERSON_NAME] [PERSON_NAME], [PERSON_NAME], [PERSON_NAME] B $$…" at bounding box center [777, 516] width 637 height 34
copy div "QUE PEDO [PERSON_NAME]"
drag, startPoint x: 803, startPoint y: 506, endPoint x: 851, endPoint y: 525, distance: 51.5
click at [851, 522] on p "[PERSON_NAME], [PERSON_NAME], [PERSON_NAME]" at bounding box center [814, 516] width 110 height 12
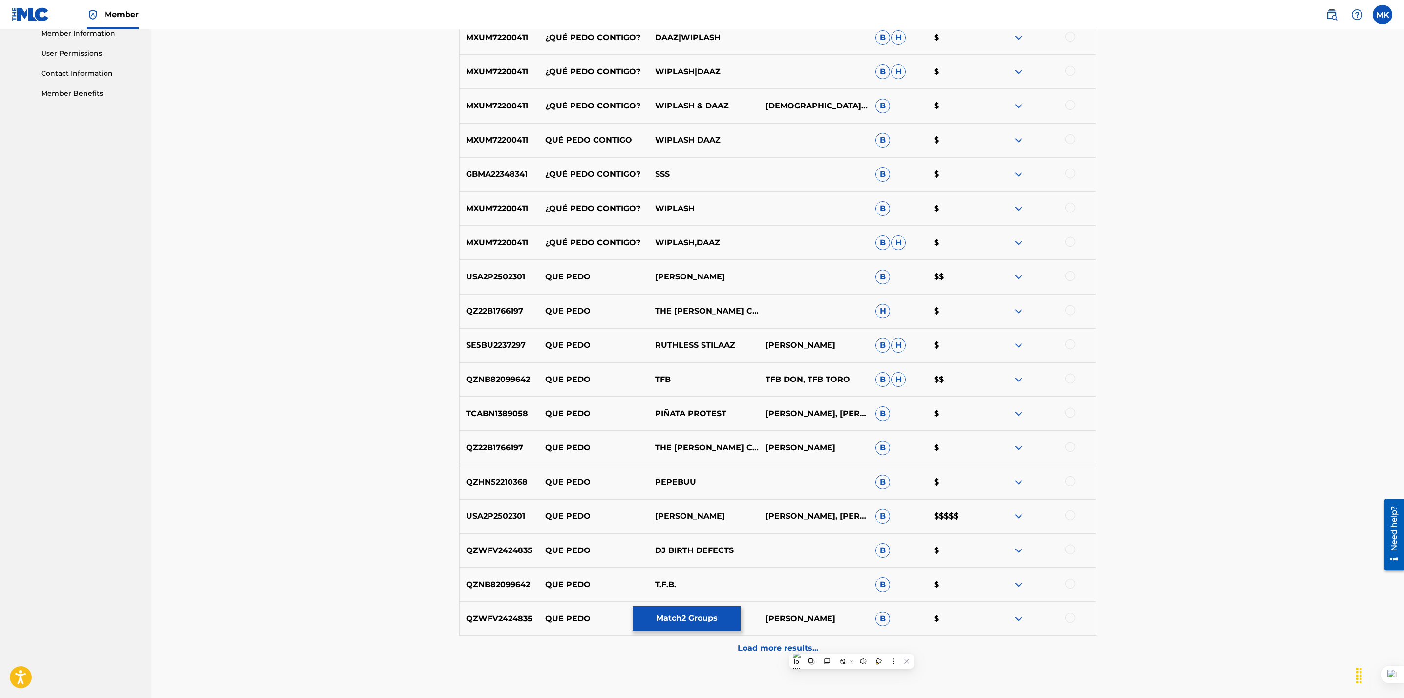
copy p "[PERSON_NAME]"
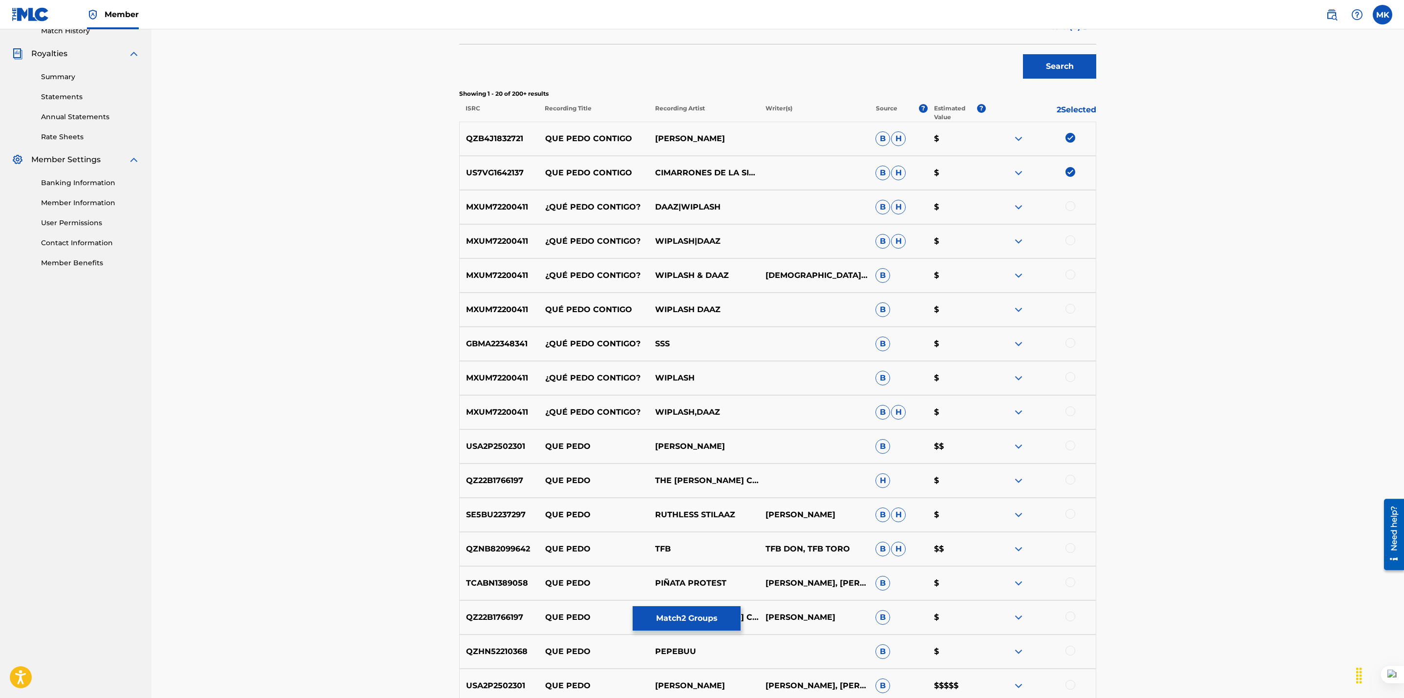
scroll to position [278, 0]
click at [698, 617] on button "Match 2 Groups" at bounding box center [687, 618] width 108 height 24
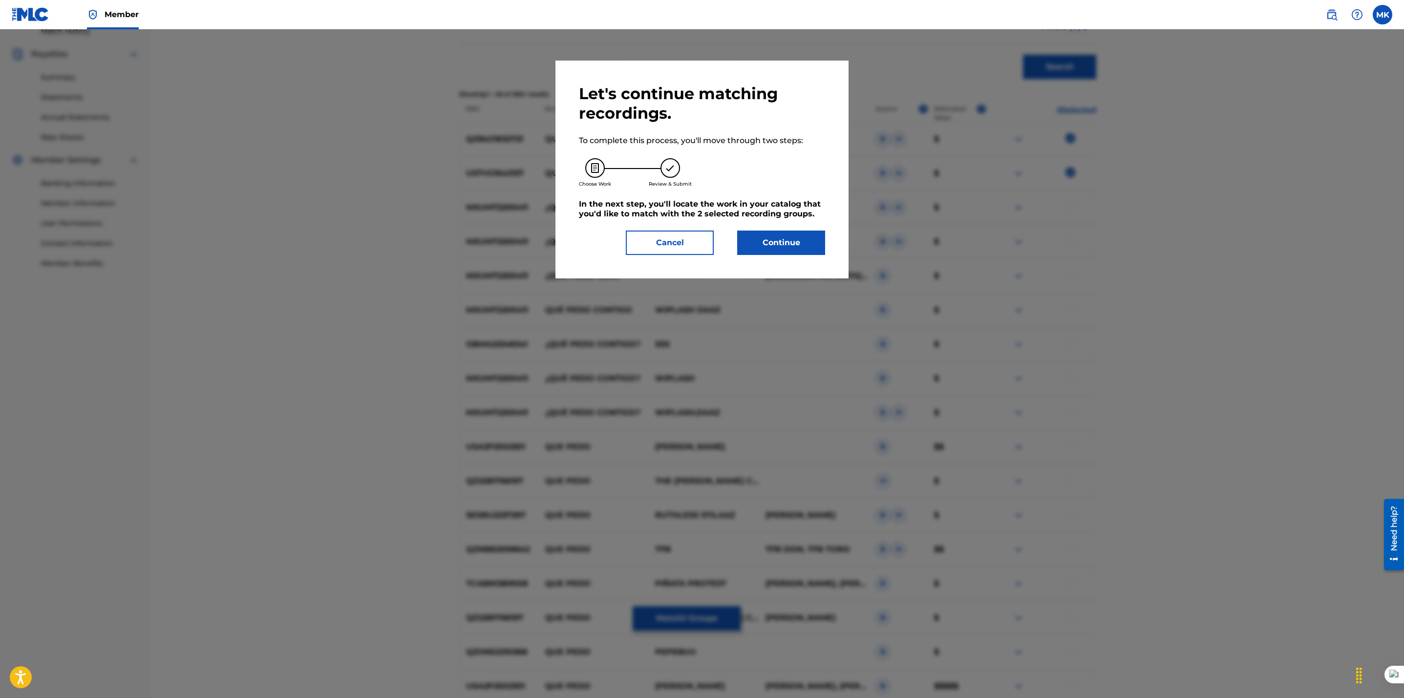
click at [774, 242] on button "Continue" at bounding box center [781, 243] width 88 height 24
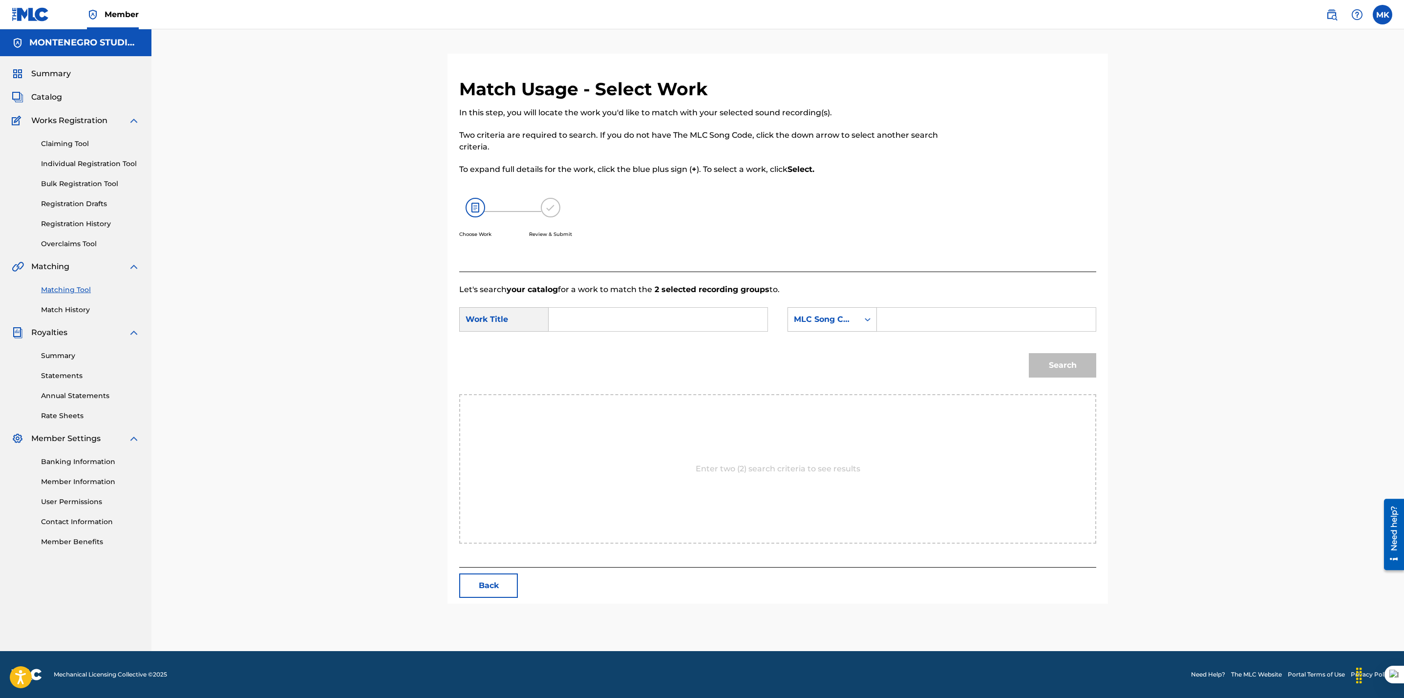
click at [666, 316] on input "Search Form" at bounding box center [658, 319] width 202 height 23
click at [638, 338] on div "que pe do contigo" at bounding box center [657, 342] width 201 height 18
type input "que pedo contigo"
click at [845, 315] on div "MLC Song Code" at bounding box center [823, 320] width 59 height 12
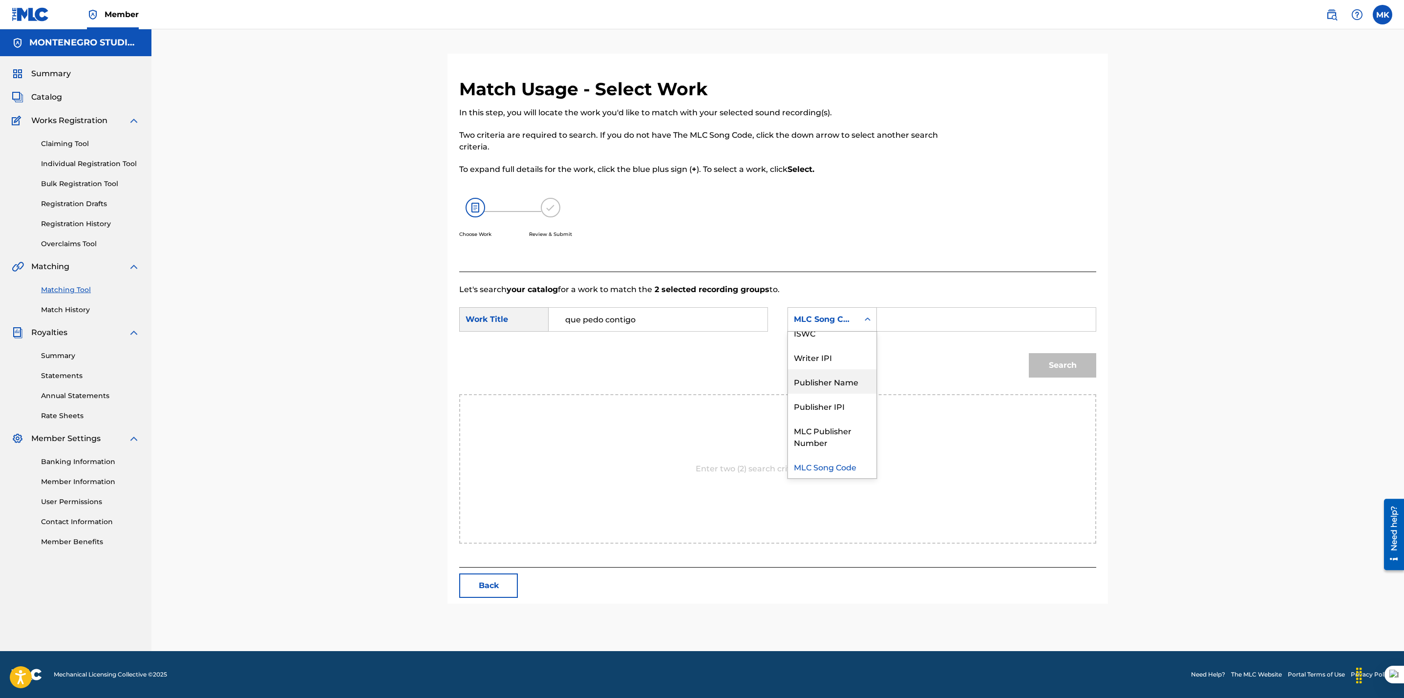
click at [826, 383] on div "Publisher Name" at bounding box center [832, 381] width 88 height 24
click at [930, 318] on input "Search Form" at bounding box center [986, 319] width 202 height 23
type input "[GEOGRAPHIC_DATA]"
click at [1054, 362] on button "Search" at bounding box center [1062, 365] width 67 height 24
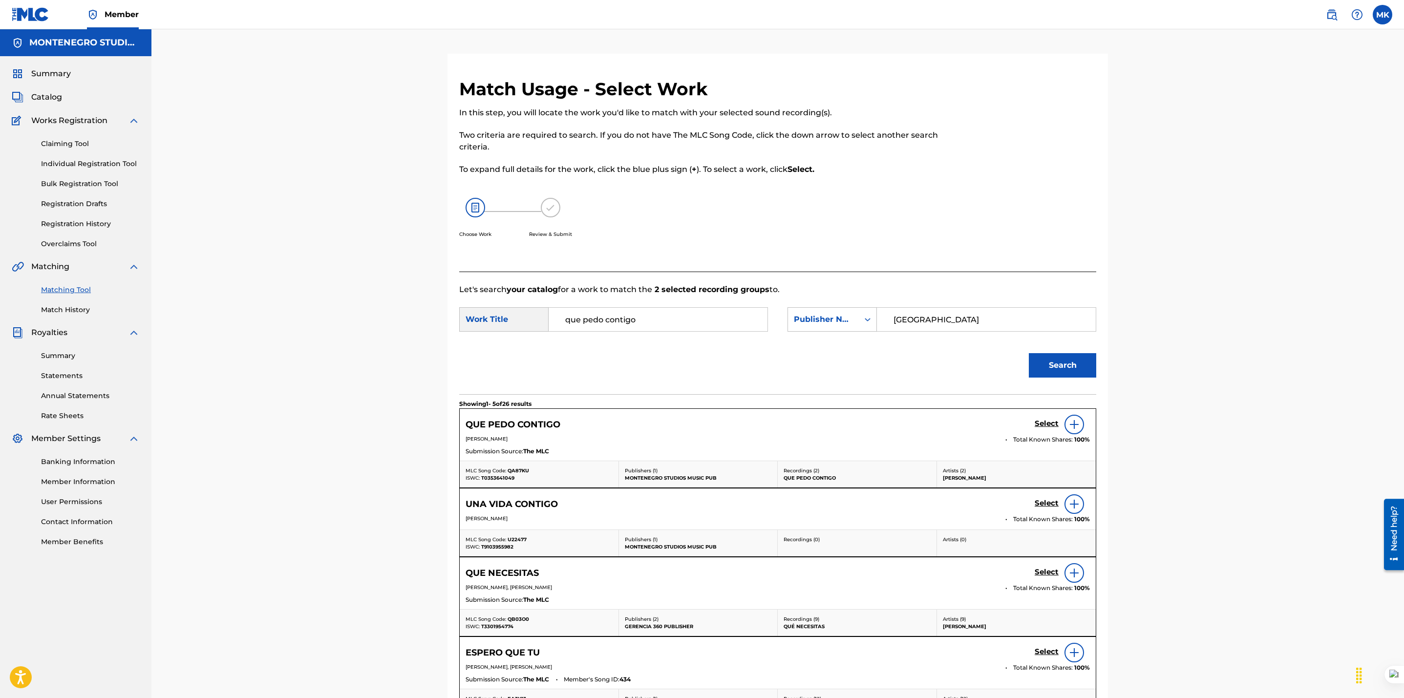
click at [1050, 424] on h5 "Select" at bounding box center [1046, 423] width 24 height 9
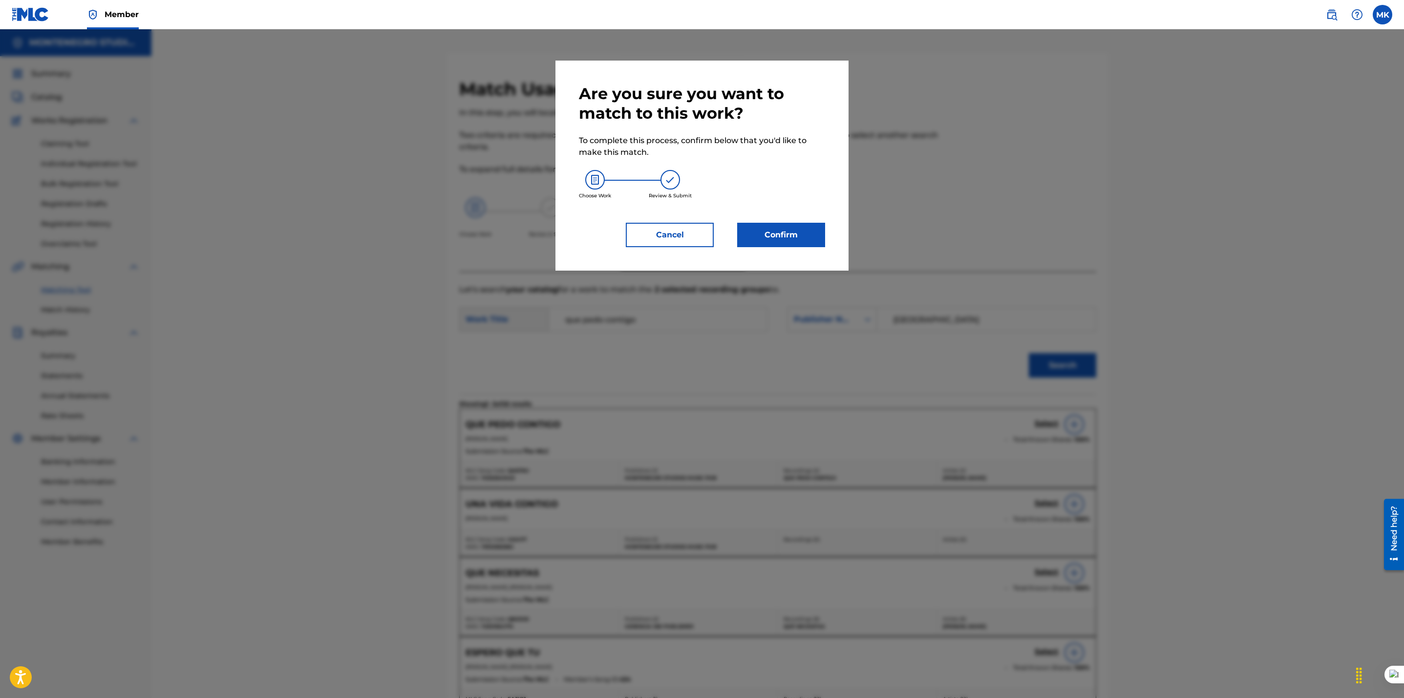
click at [776, 232] on button "Confirm" at bounding box center [781, 235] width 88 height 24
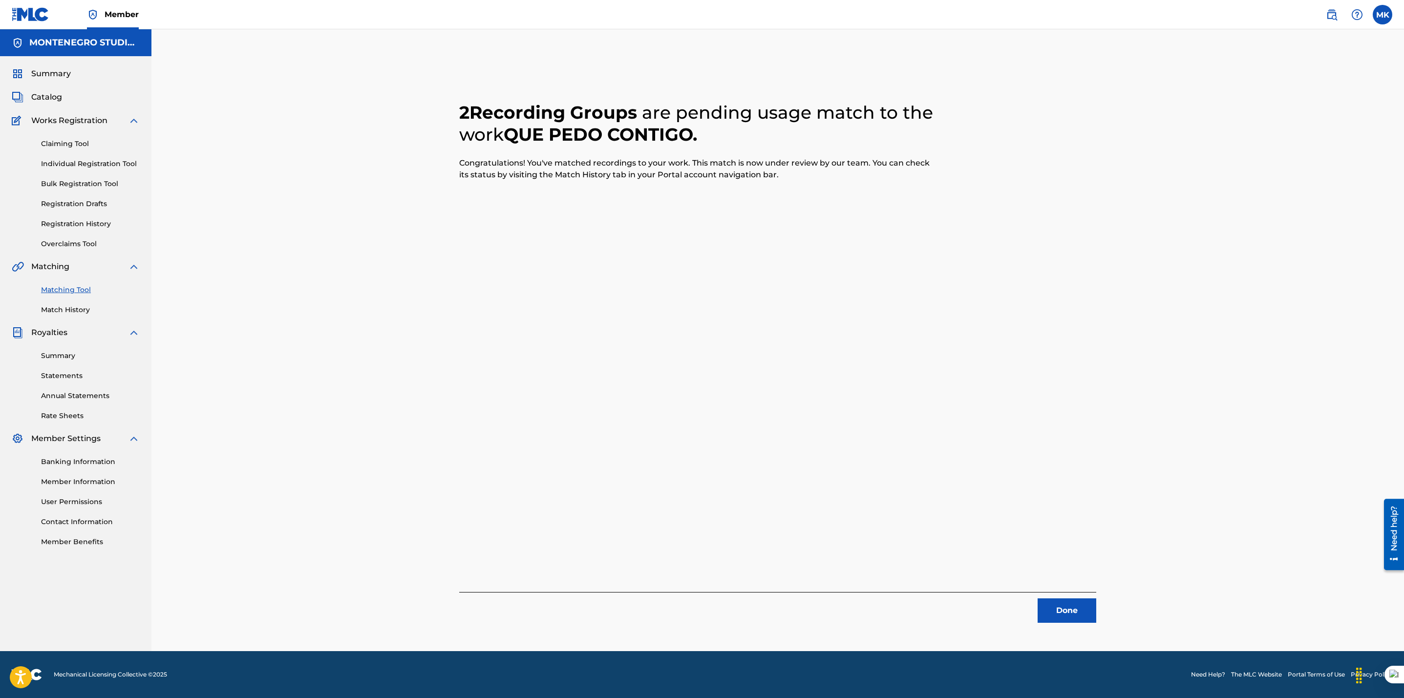
click at [1060, 613] on button "Done" at bounding box center [1066, 610] width 59 height 24
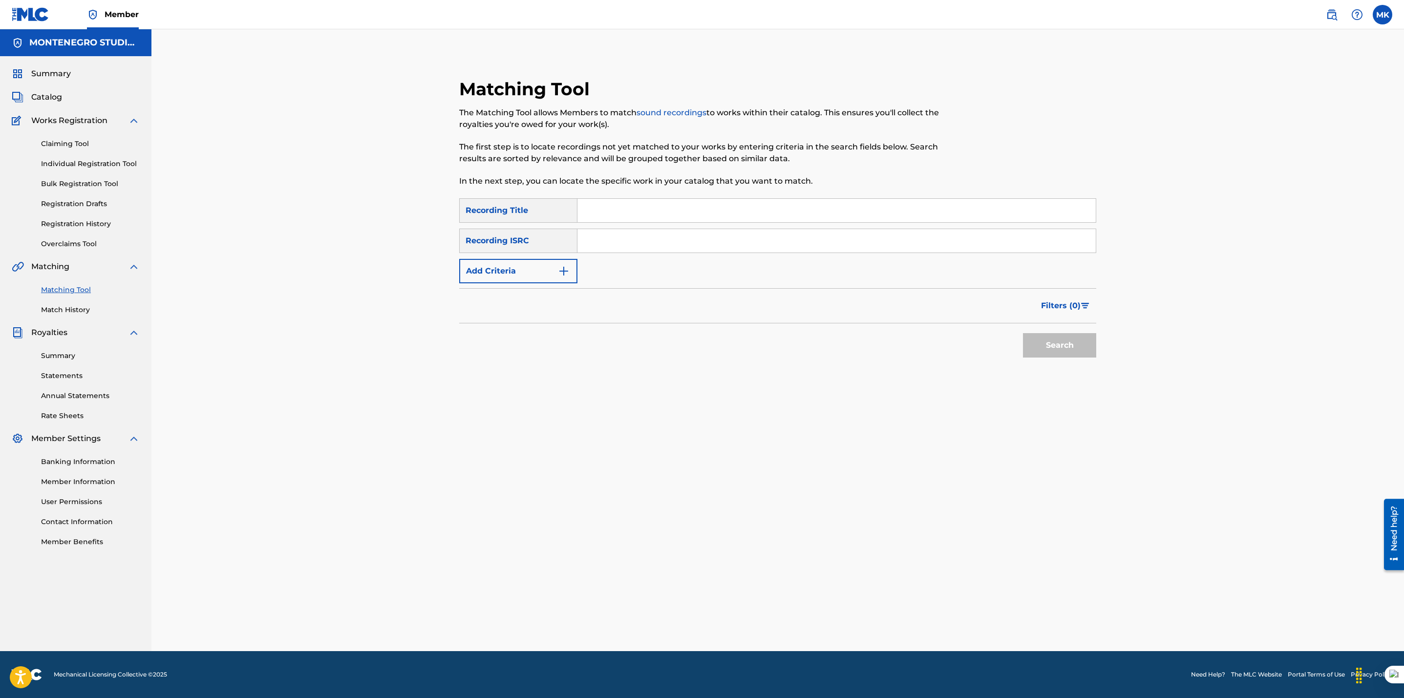
click at [535, 270] on button "Add Criteria" at bounding box center [518, 271] width 118 height 24
click at [659, 270] on input "Search Form" at bounding box center [827, 270] width 500 height 23
paste input "[PERSON_NAME]"
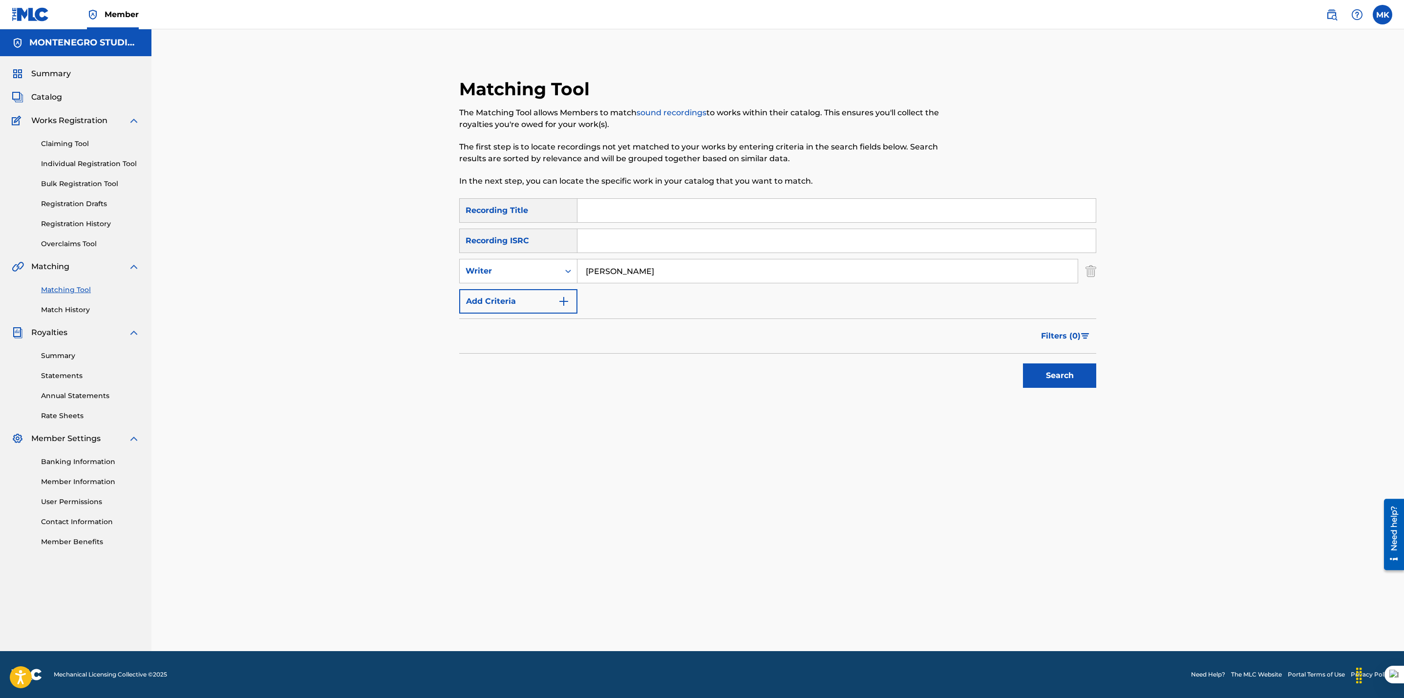
type input "[PERSON_NAME]"
click at [1023, 363] on button "Search" at bounding box center [1059, 375] width 73 height 24
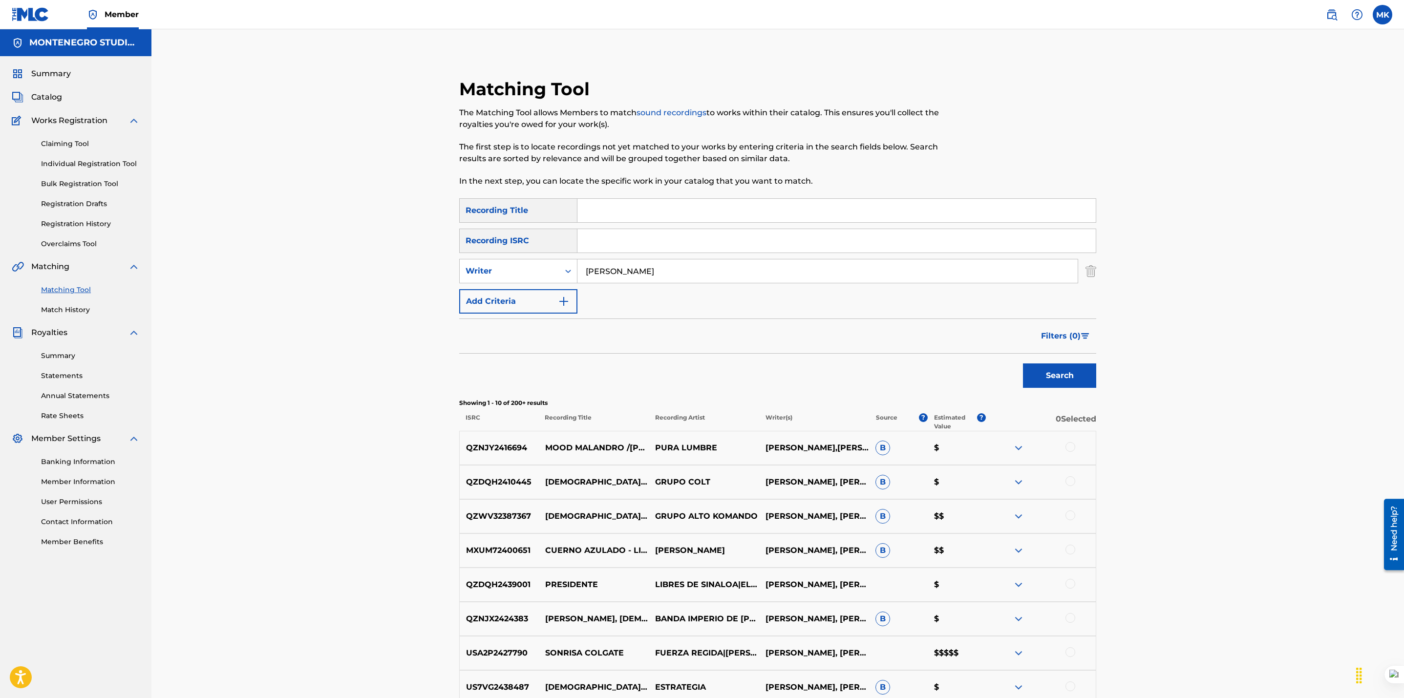
scroll to position [195, 0]
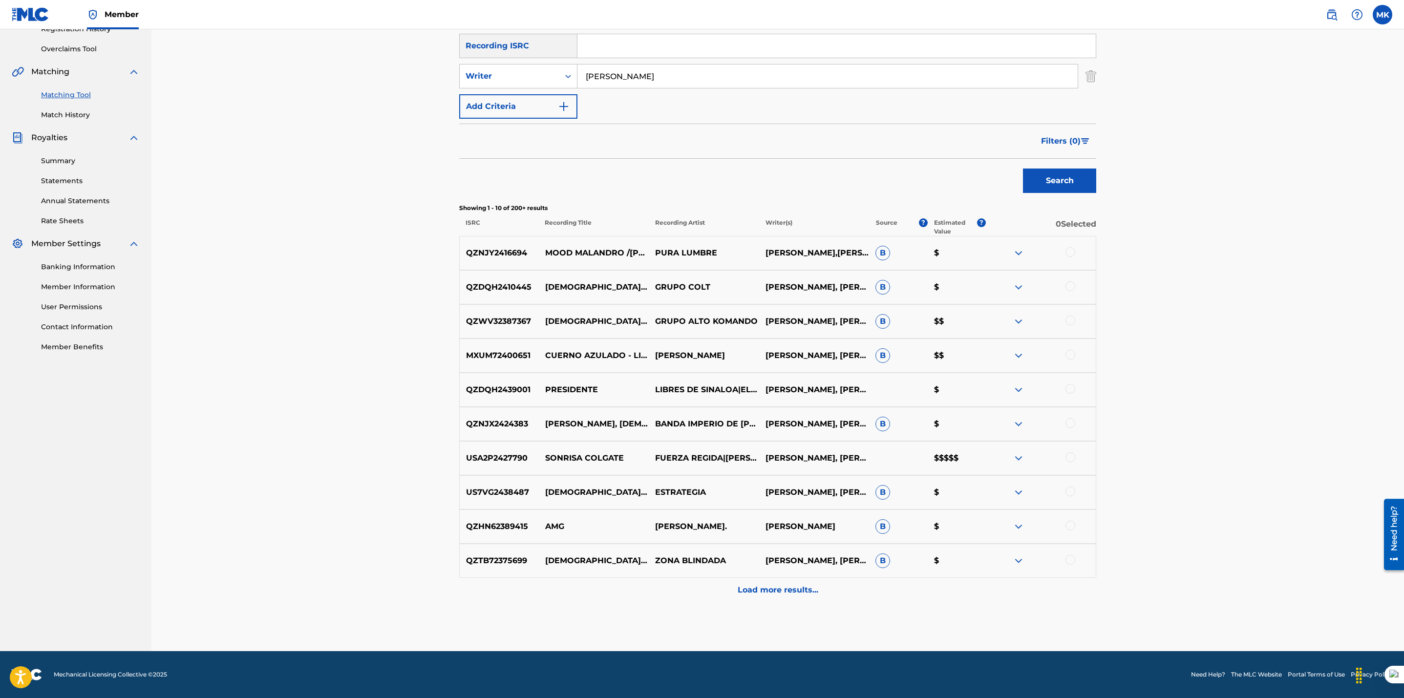
click at [372, 528] on div "Matching Tool The Matching Tool allows Members to match sound recordings to wor…" at bounding box center [777, 242] width 1252 height 817
click at [755, 597] on div "Load more results..." at bounding box center [777, 590] width 637 height 24
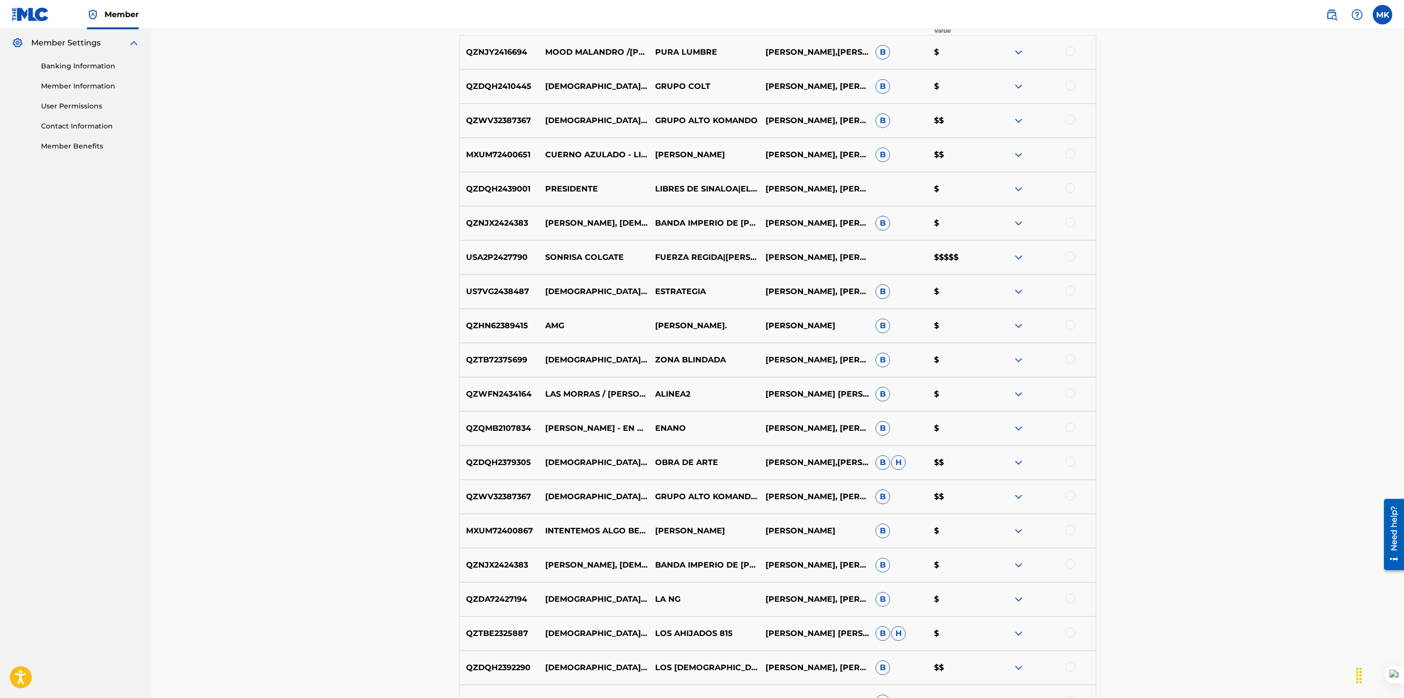
scroll to position [537, 0]
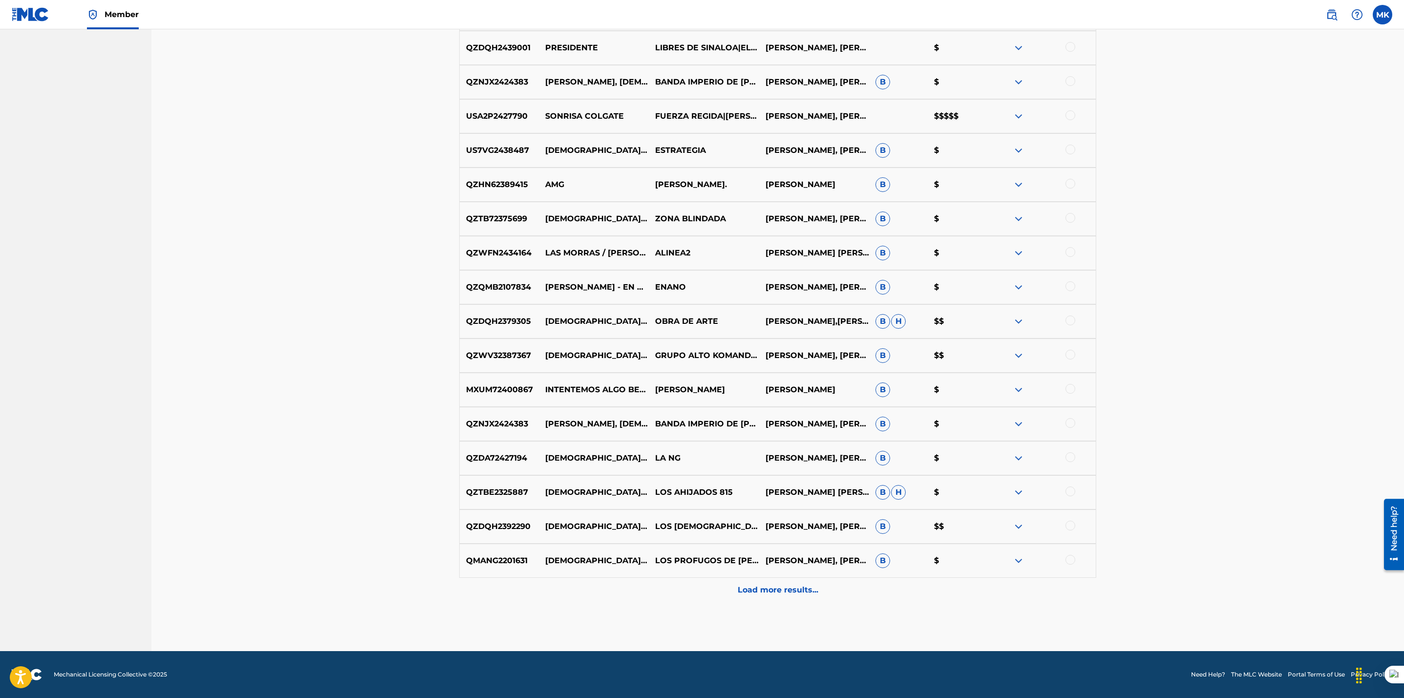
click at [784, 594] on p "Load more results..." at bounding box center [778, 590] width 81 height 12
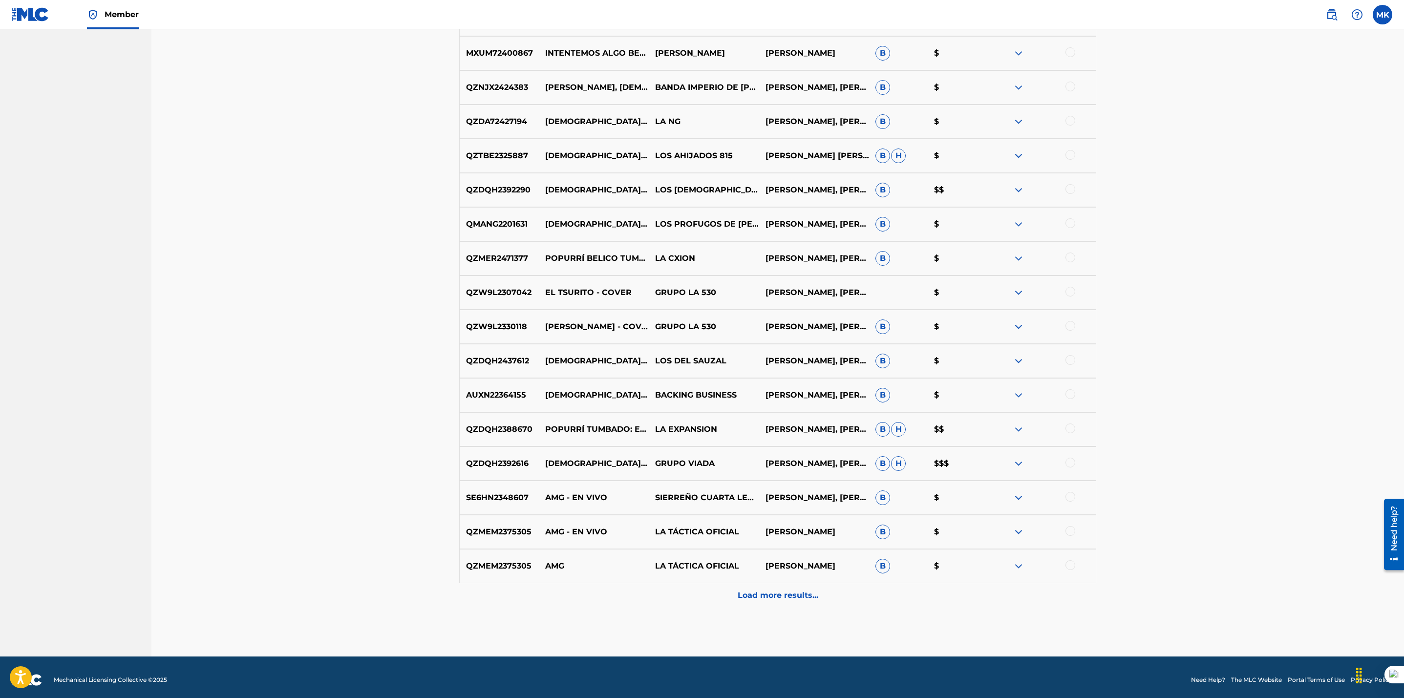
scroll to position [878, 0]
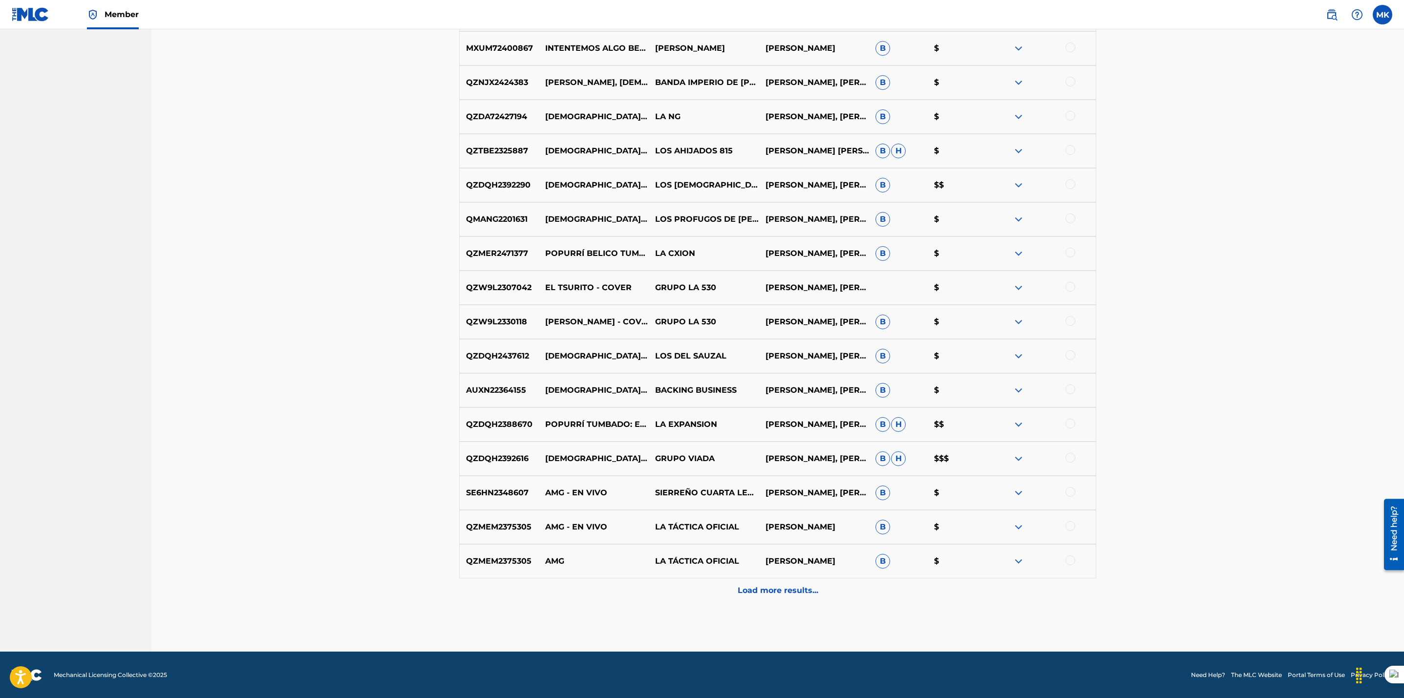
click at [792, 592] on p "Load more results..." at bounding box center [778, 591] width 81 height 12
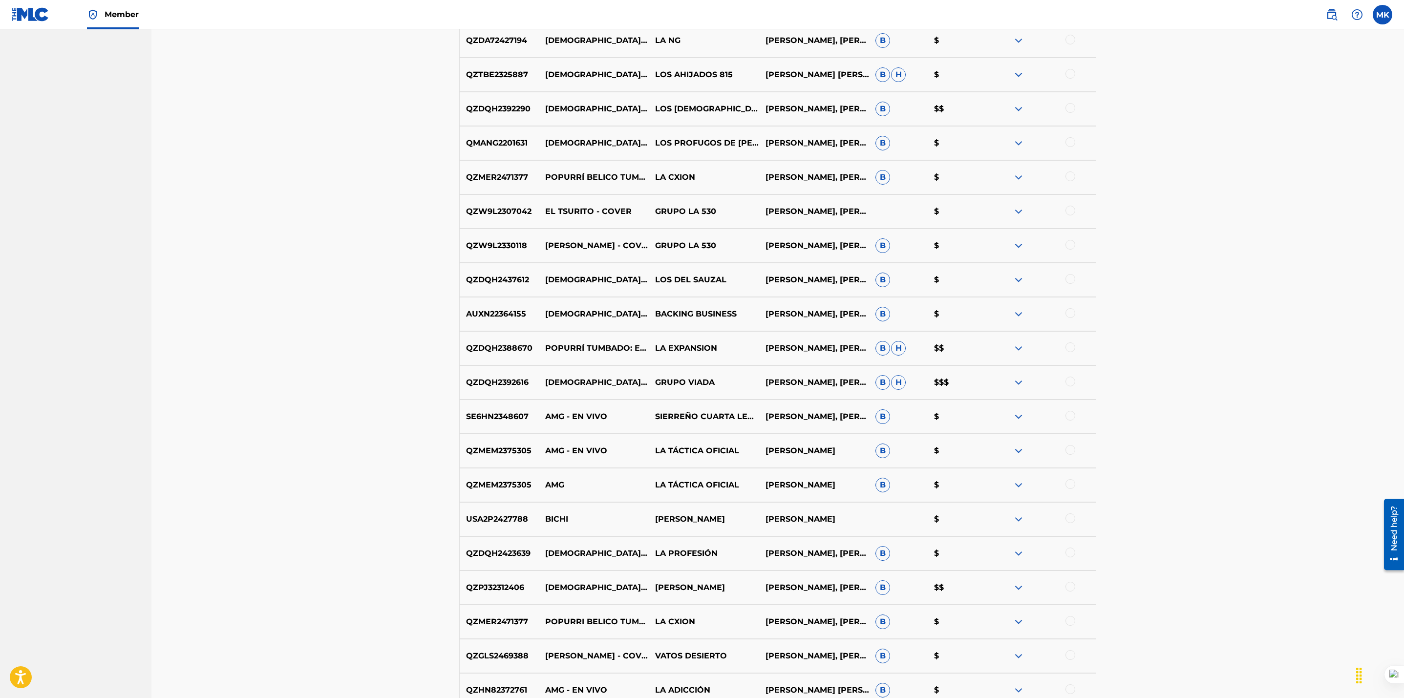
scroll to position [1221, 0]
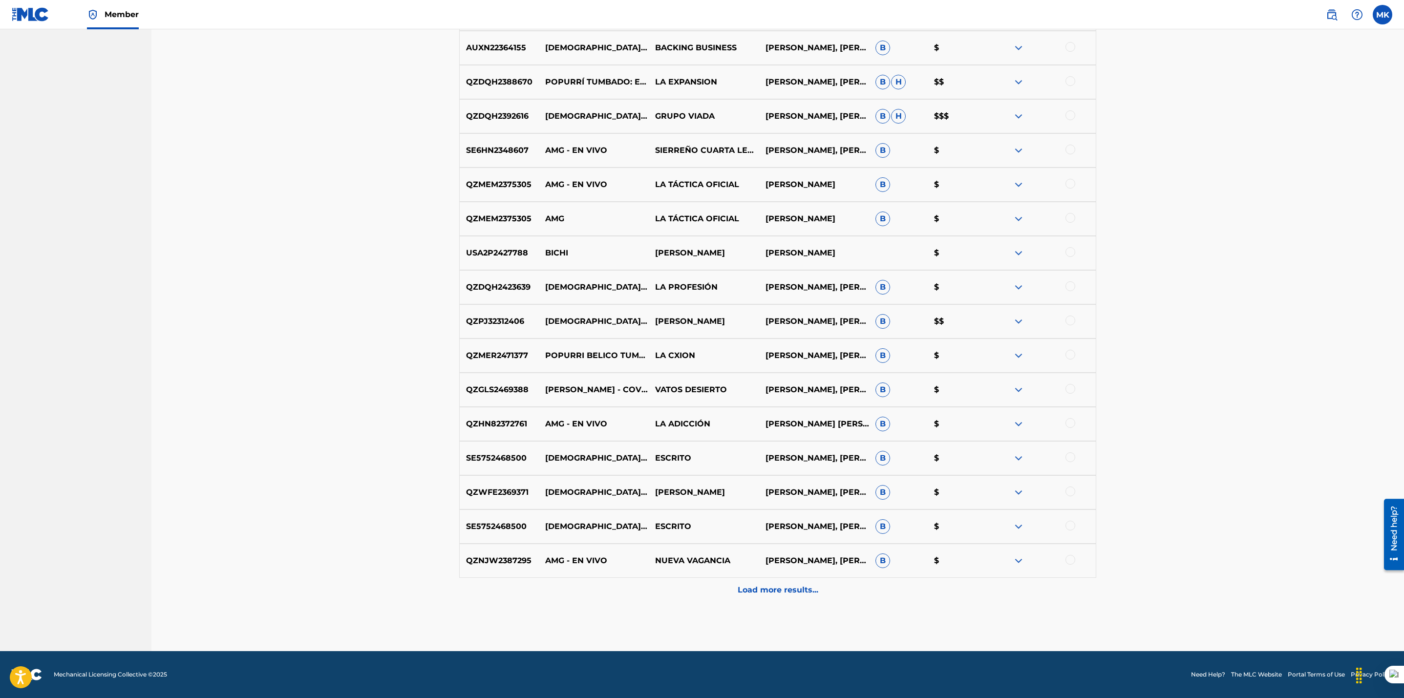
click at [768, 582] on div "Load more results..." at bounding box center [777, 590] width 637 height 24
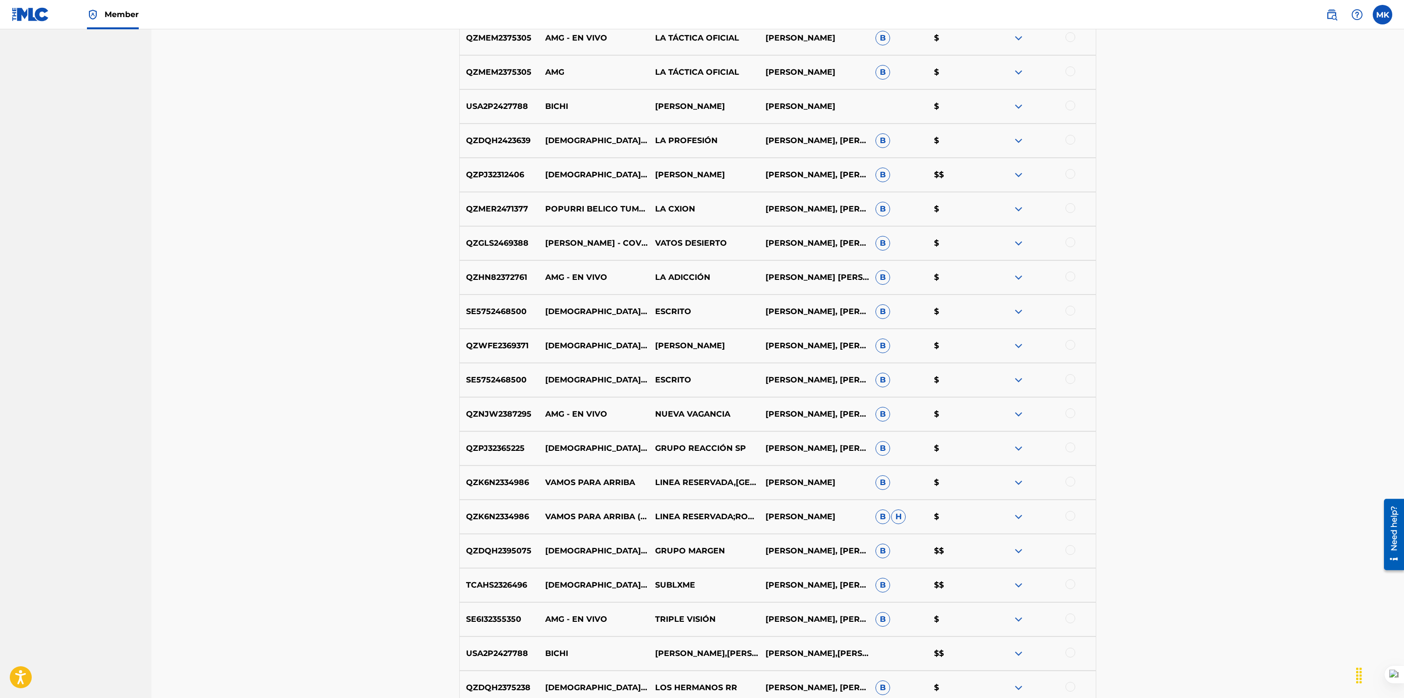
scroll to position [1562, 0]
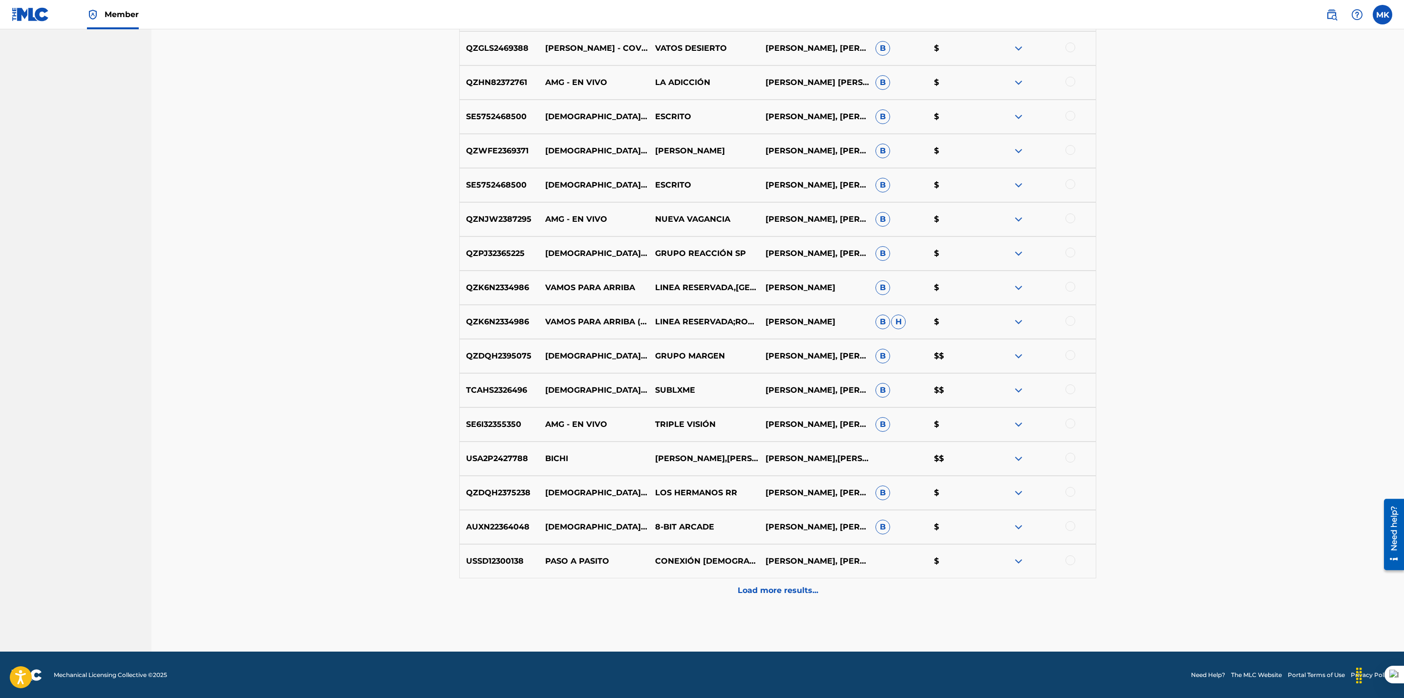
click at [774, 581] on div "Load more results..." at bounding box center [777, 590] width 637 height 24
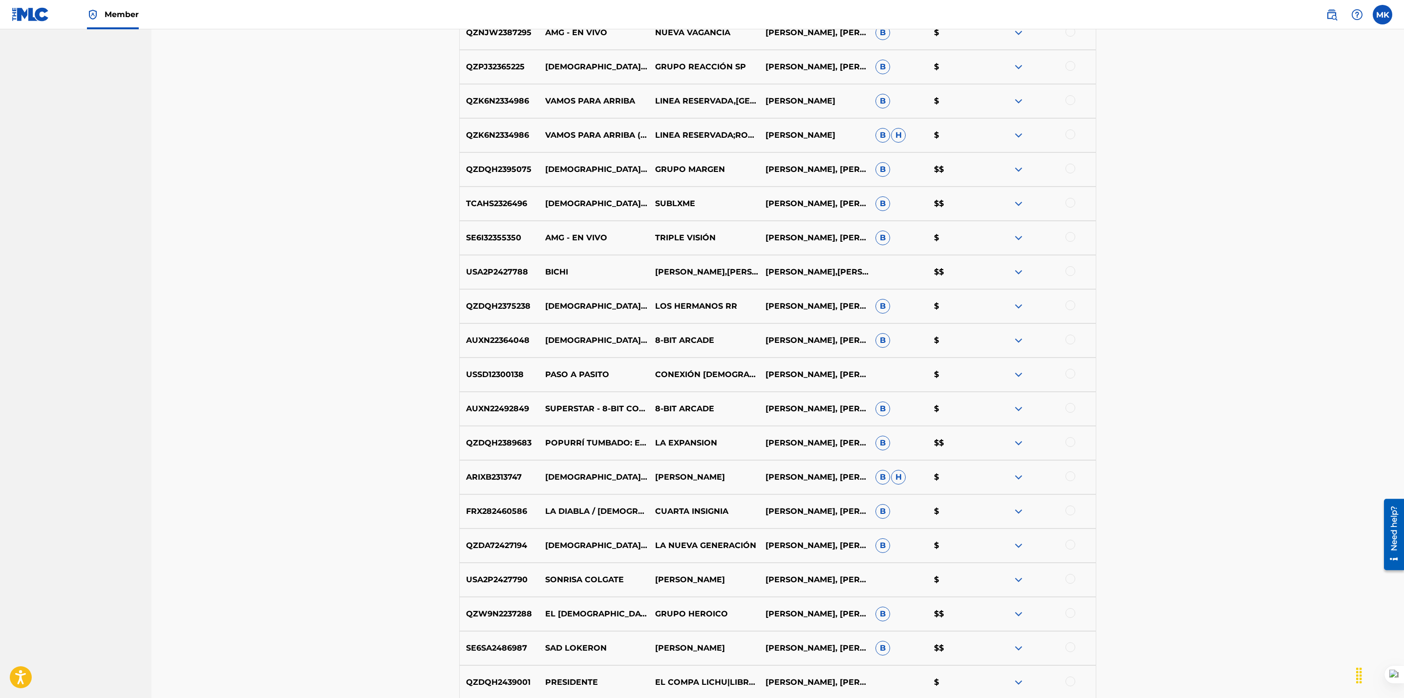
scroll to position [1904, 0]
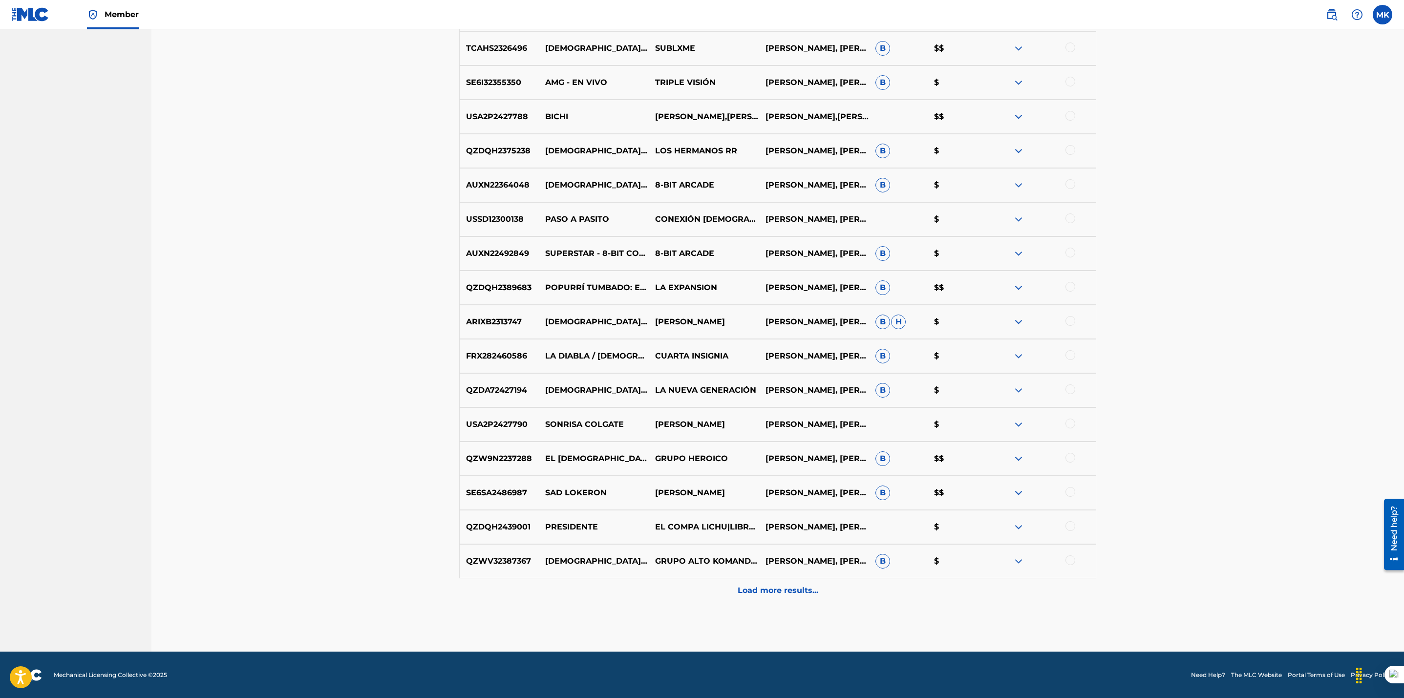
click at [753, 582] on div "Load more results..." at bounding box center [777, 590] width 637 height 24
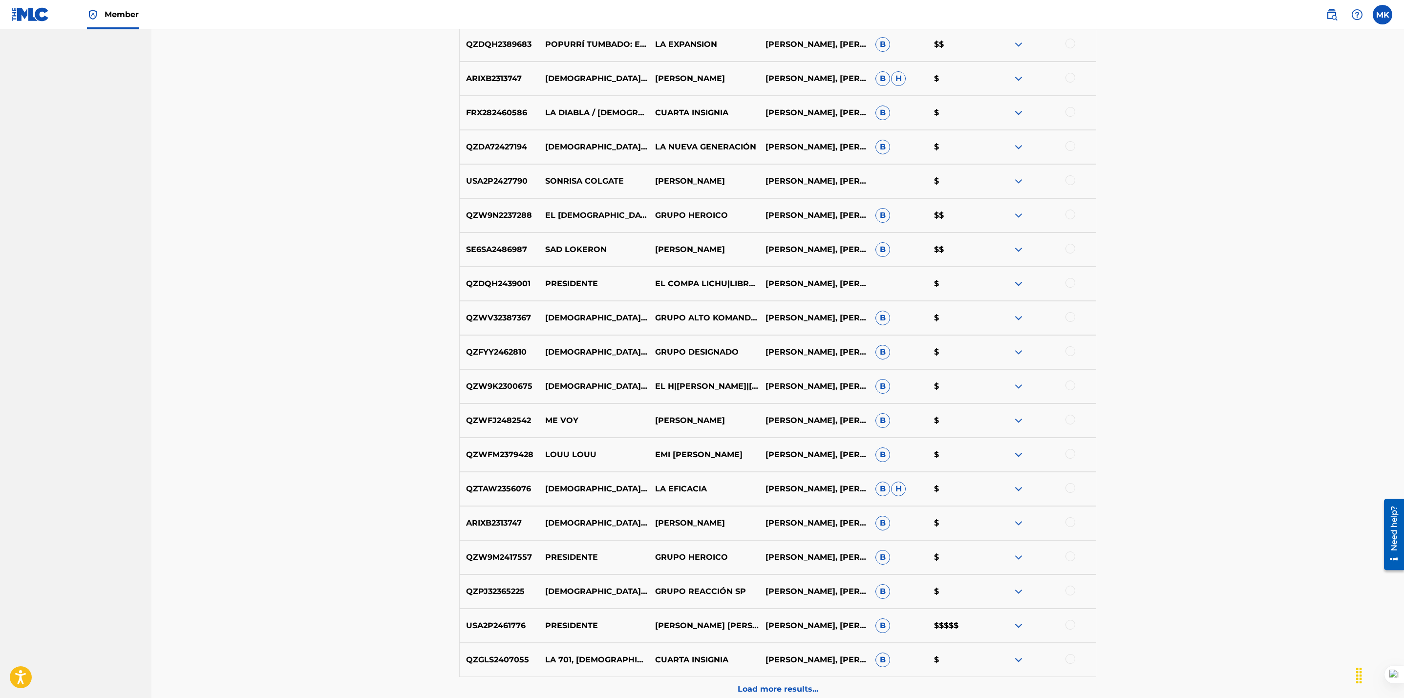
scroll to position [2245, 0]
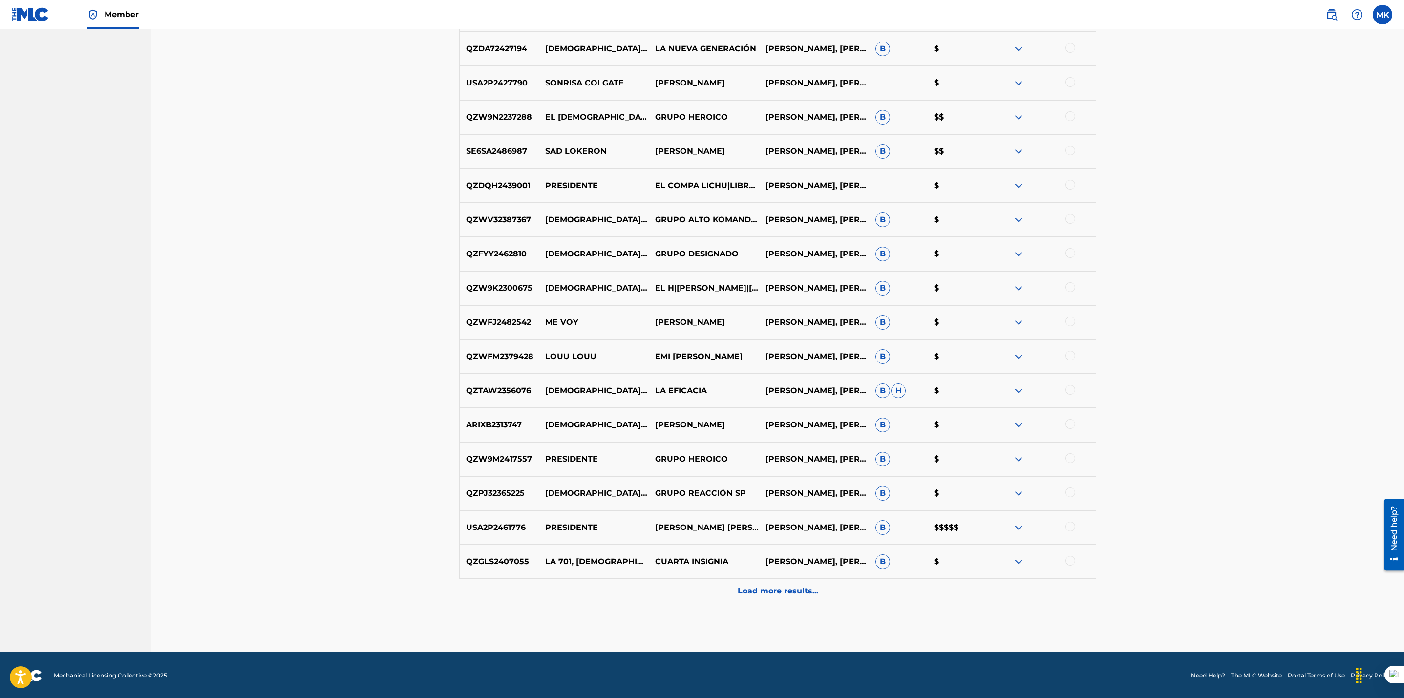
click at [782, 595] on p "Load more results..." at bounding box center [778, 591] width 81 height 12
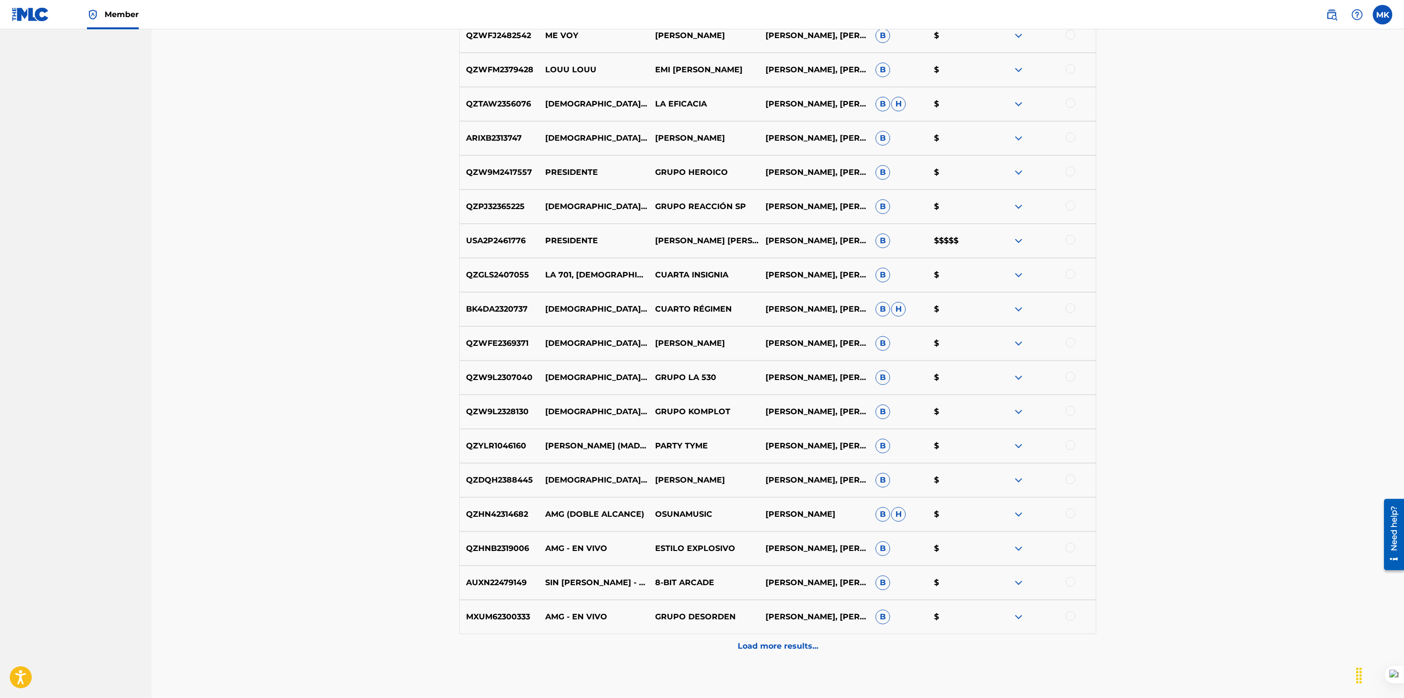
scroll to position [2588, 0]
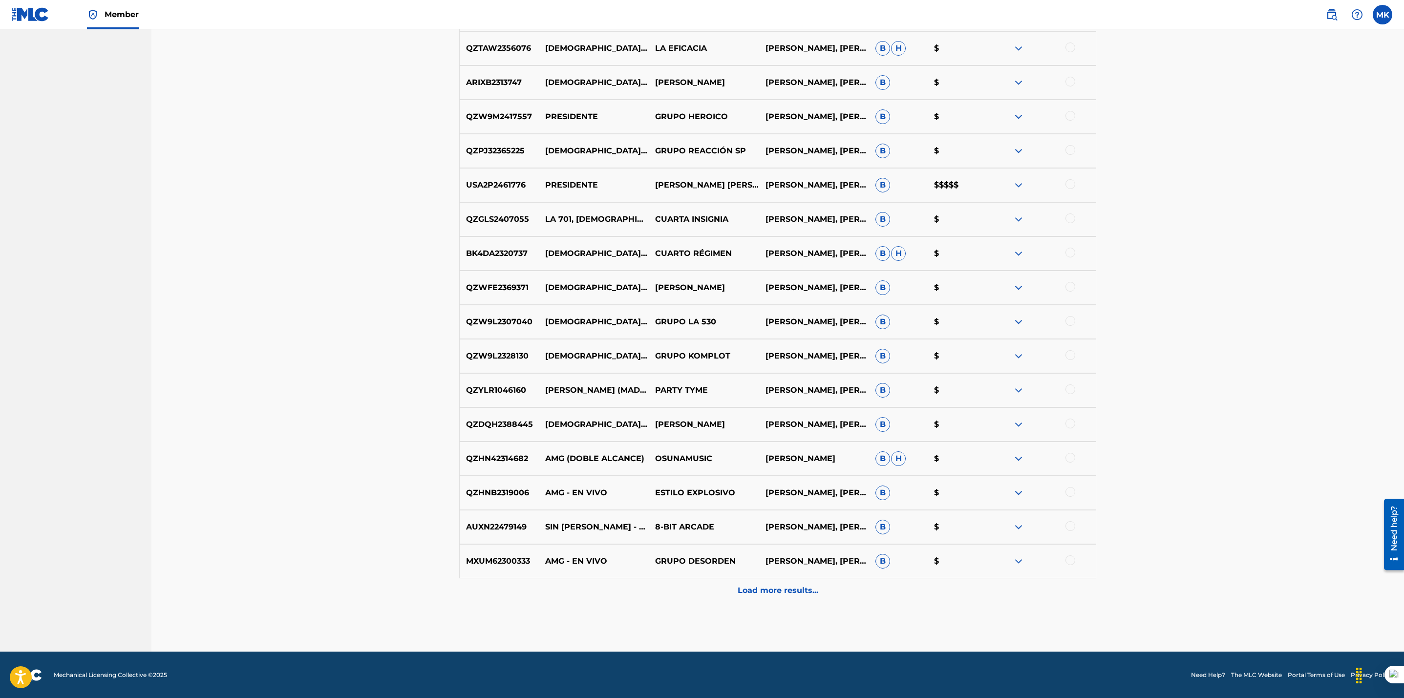
click at [784, 590] on p "Load more results..." at bounding box center [778, 591] width 81 height 12
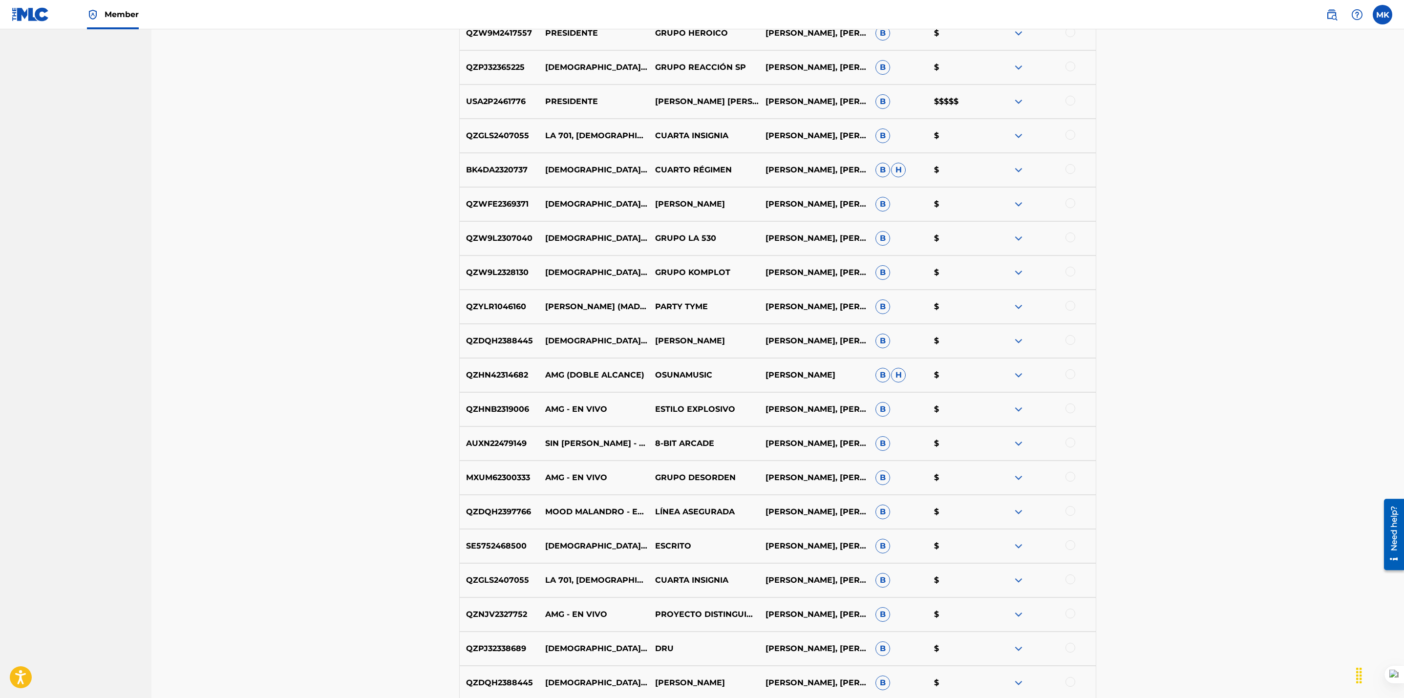
scroll to position [2930, 0]
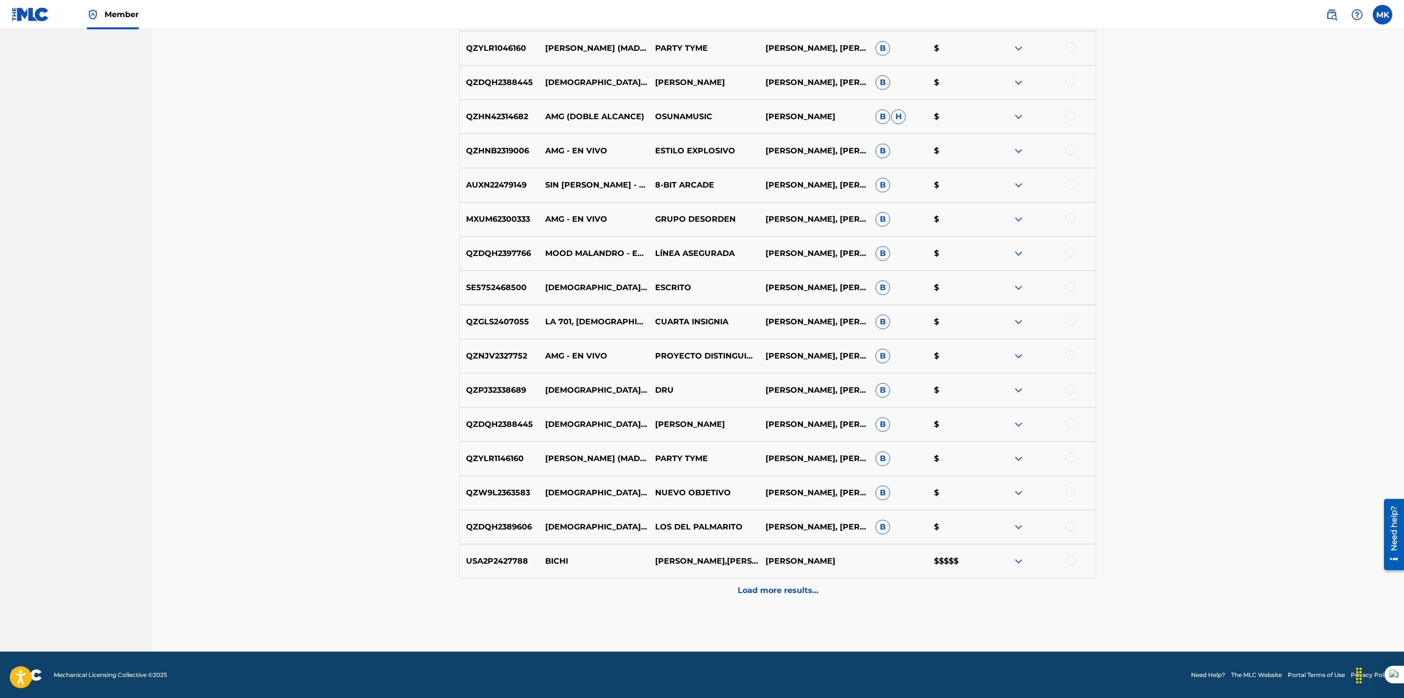
click at [763, 595] on p "Load more results..." at bounding box center [778, 591] width 81 height 12
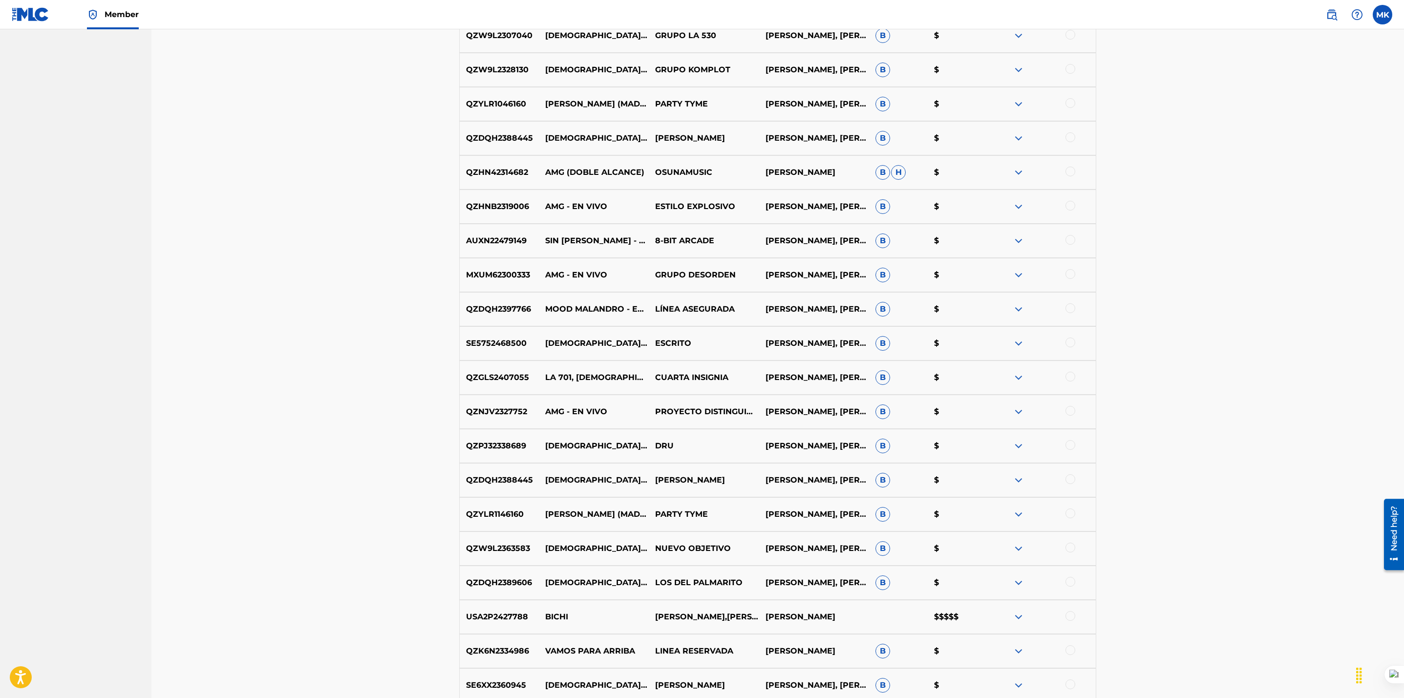
scroll to position [3271, 0]
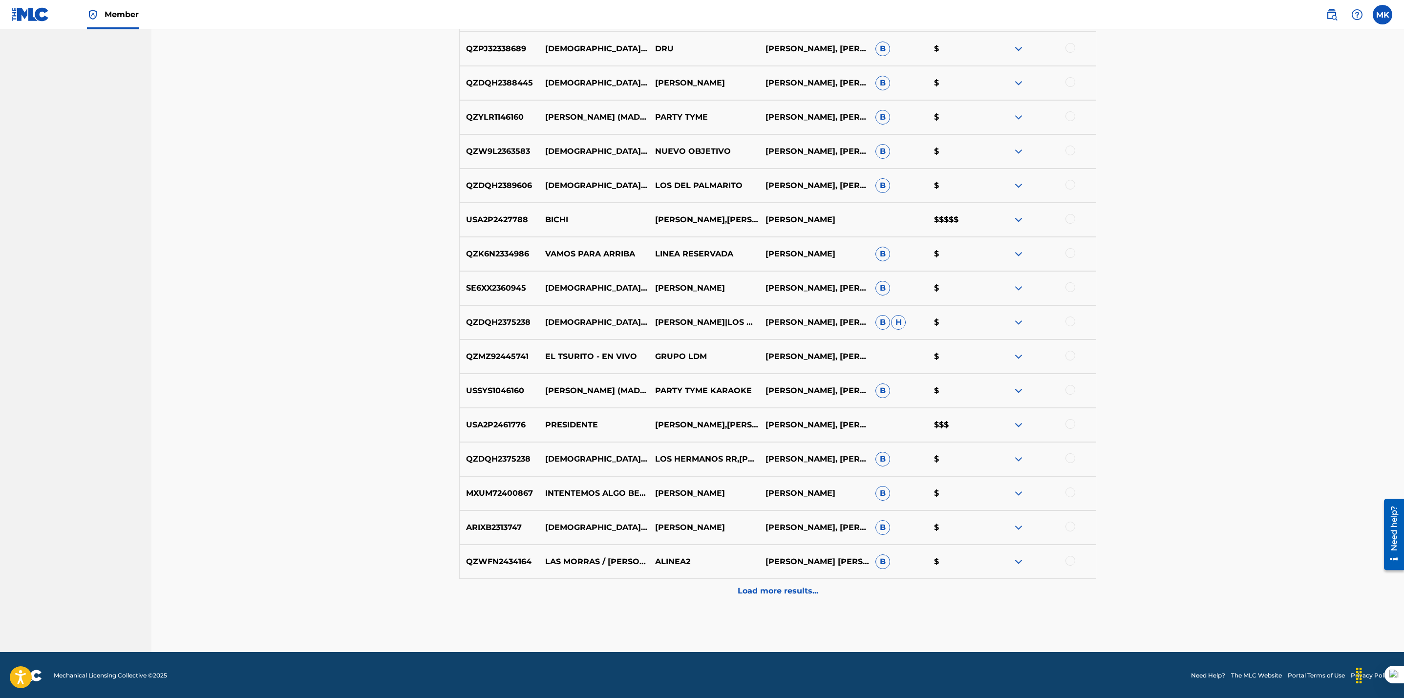
click at [808, 599] on div "Load more results..." at bounding box center [777, 591] width 637 height 24
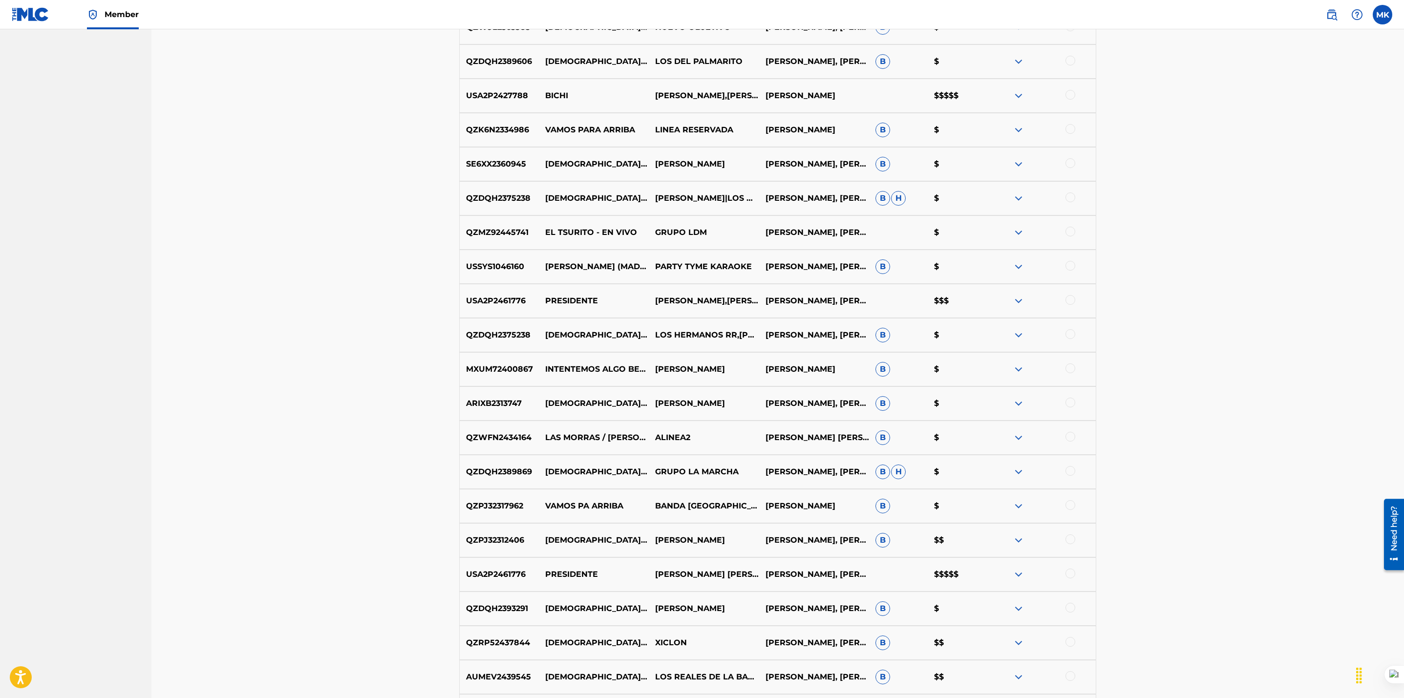
scroll to position [3613, 0]
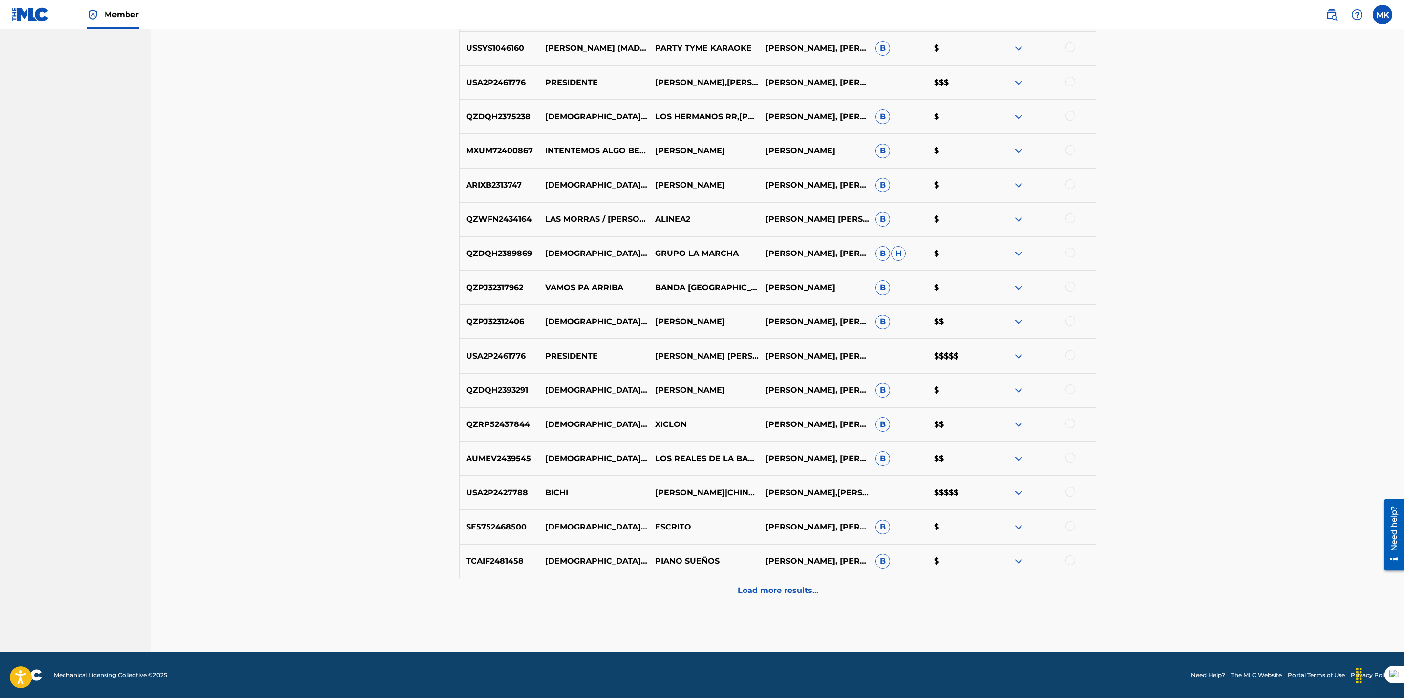
click at [771, 602] on div "Load more results..." at bounding box center [777, 590] width 637 height 24
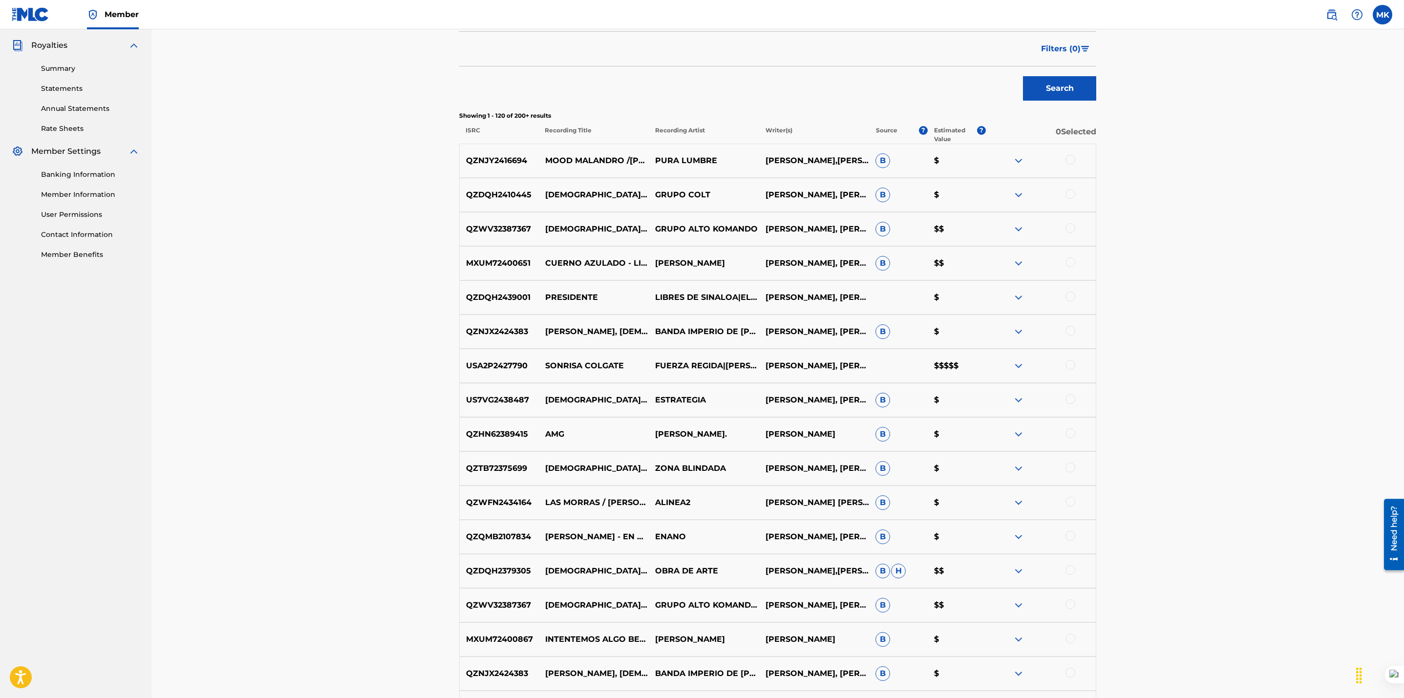
scroll to position [0, 0]
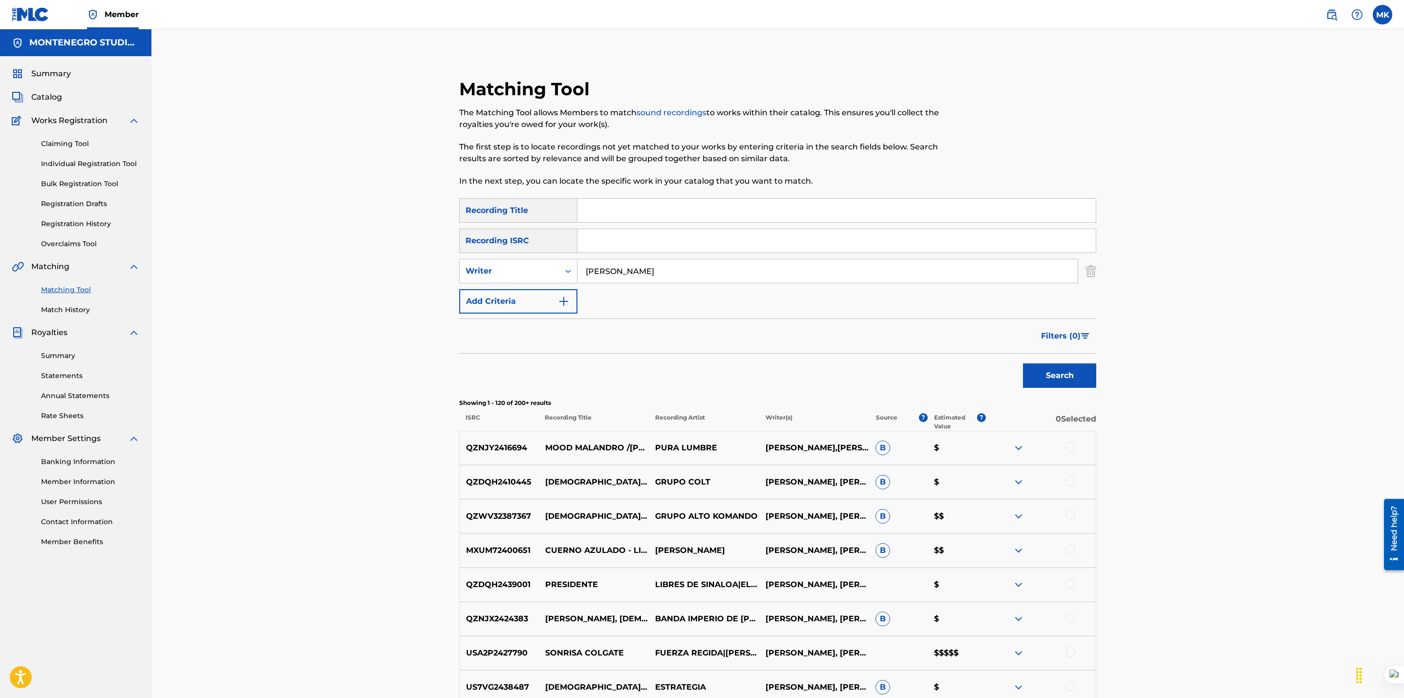
drag, startPoint x: 755, startPoint y: 282, endPoint x: 556, endPoint y: 278, distance: 198.8
click at [556, 278] on div "SearchWithCriteria845bccac-9c27-4c14-b98a-b166ef54f87b Writer [PERSON_NAME]" at bounding box center [777, 271] width 637 height 24
click at [611, 209] on input "Search Form" at bounding box center [836, 210] width 518 height 23
paste input "El excentrico"
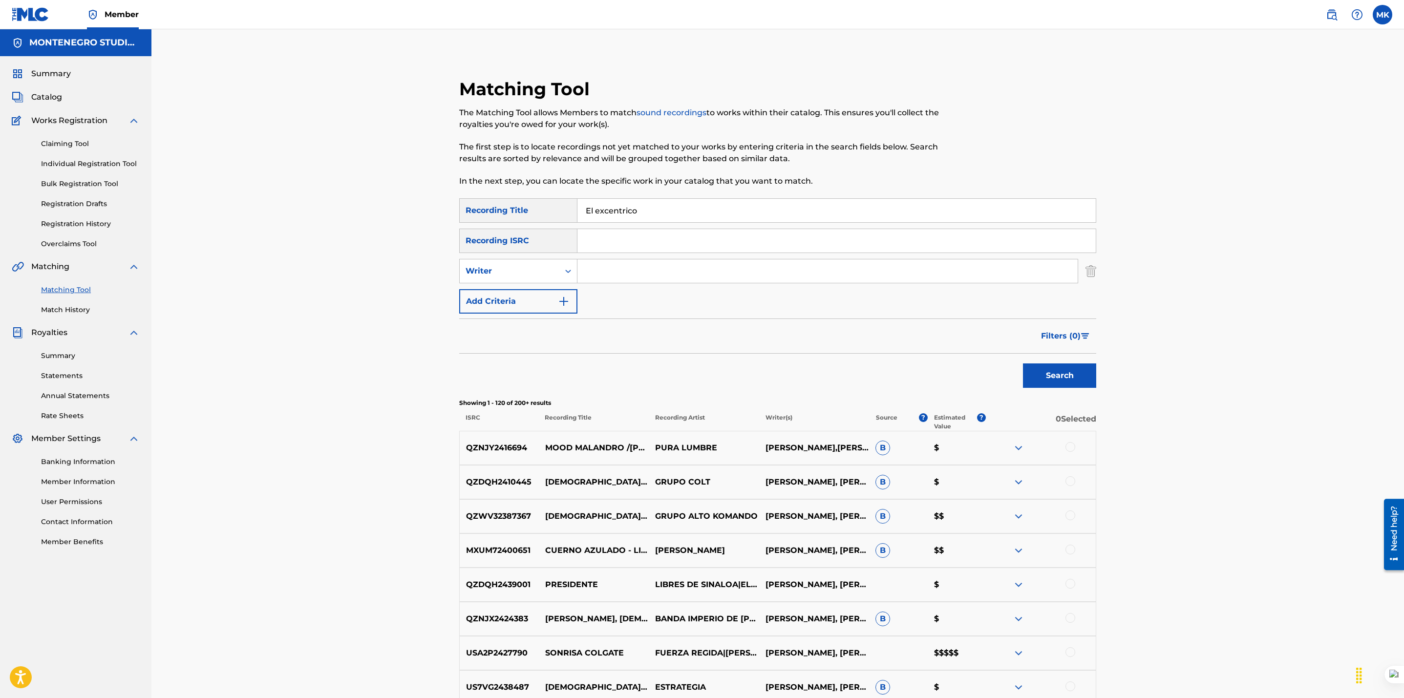
click at [1023, 363] on button "Search" at bounding box center [1059, 375] width 73 height 24
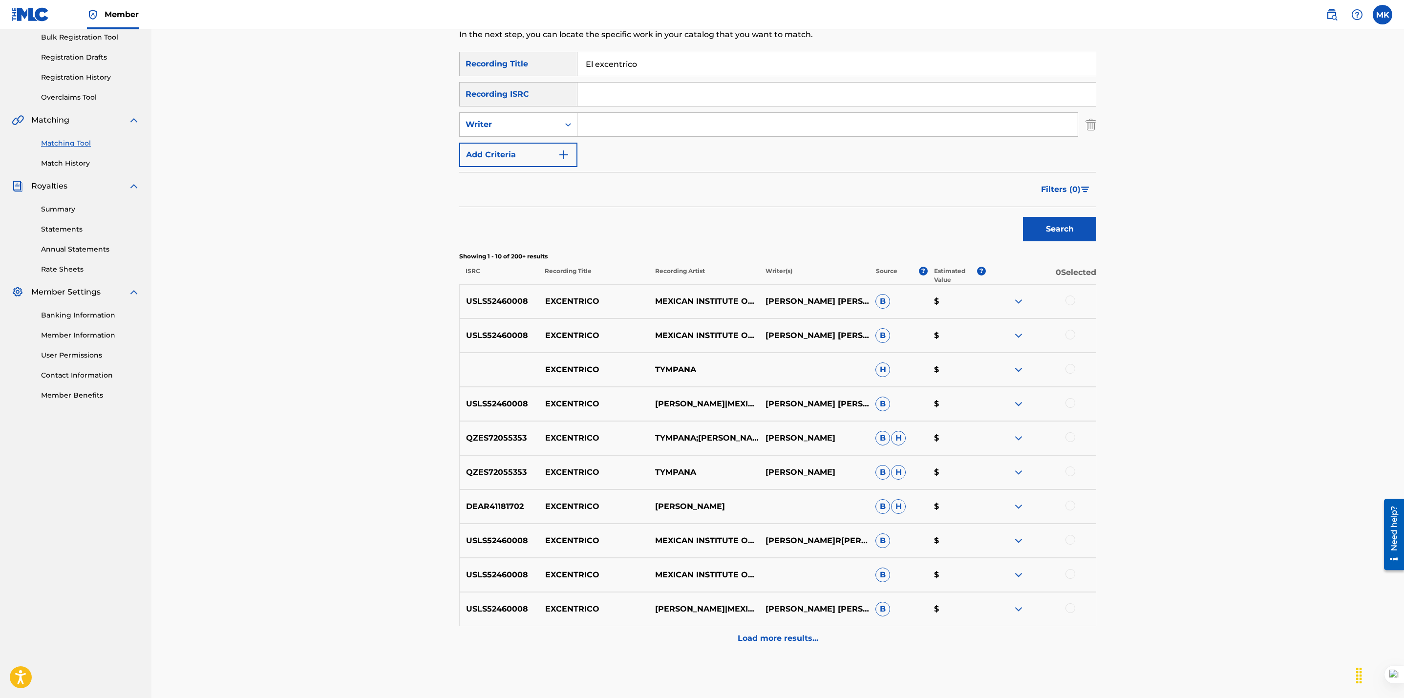
scroll to position [147, 0]
click at [785, 642] on p "Load more results..." at bounding box center [778, 638] width 81 height 12
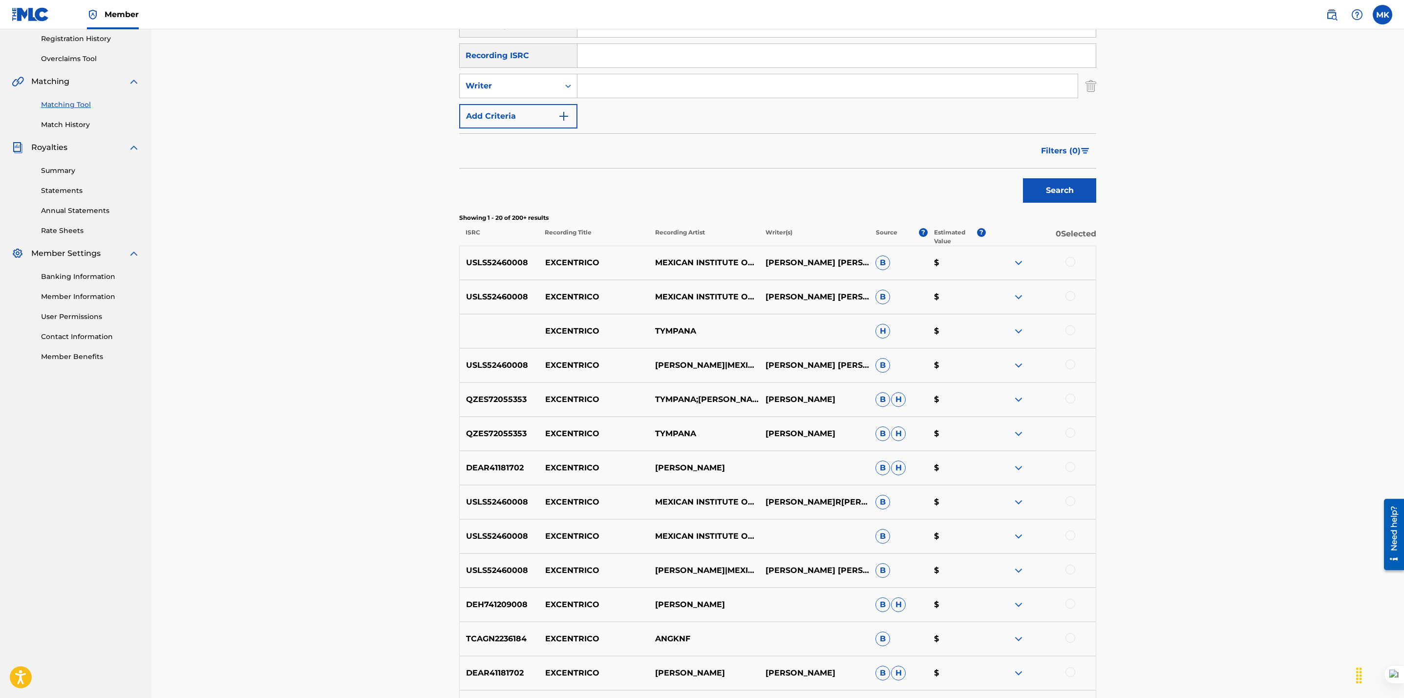
scroll to position [0, 0]
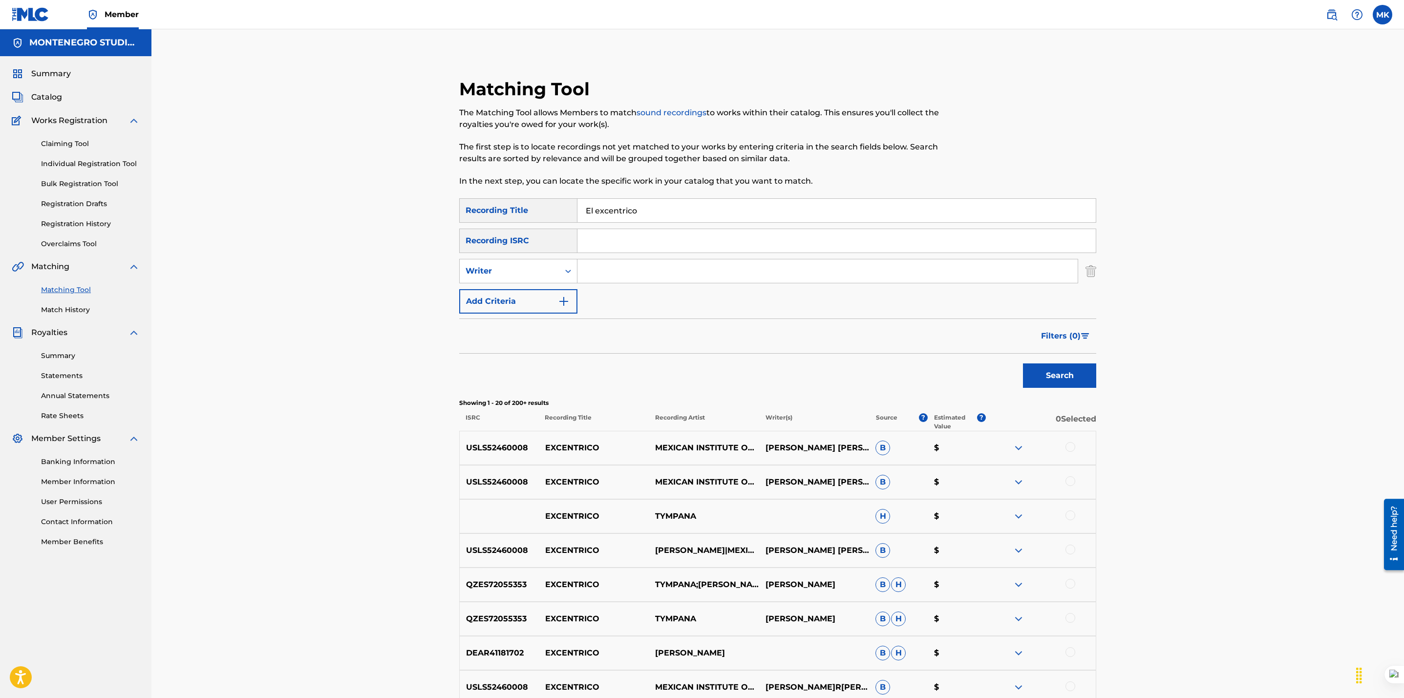
drag, startPoint x: 653, startPoint y: 214, endPoint x: 532, endPoint y: 214, distance: 120.2
click at [532, 214] on div "SearchWithCriteriaae60c944-f878-4771-85f1-4a926161752a Recording Title El excen…" at bounding box center [777, 210] width 637 height 24
paste input "Excéntrico"
type input "El Excéntrico"
click at [1023, 363] on button "Search" at bounding box center [1059, 375] width 73 height 24
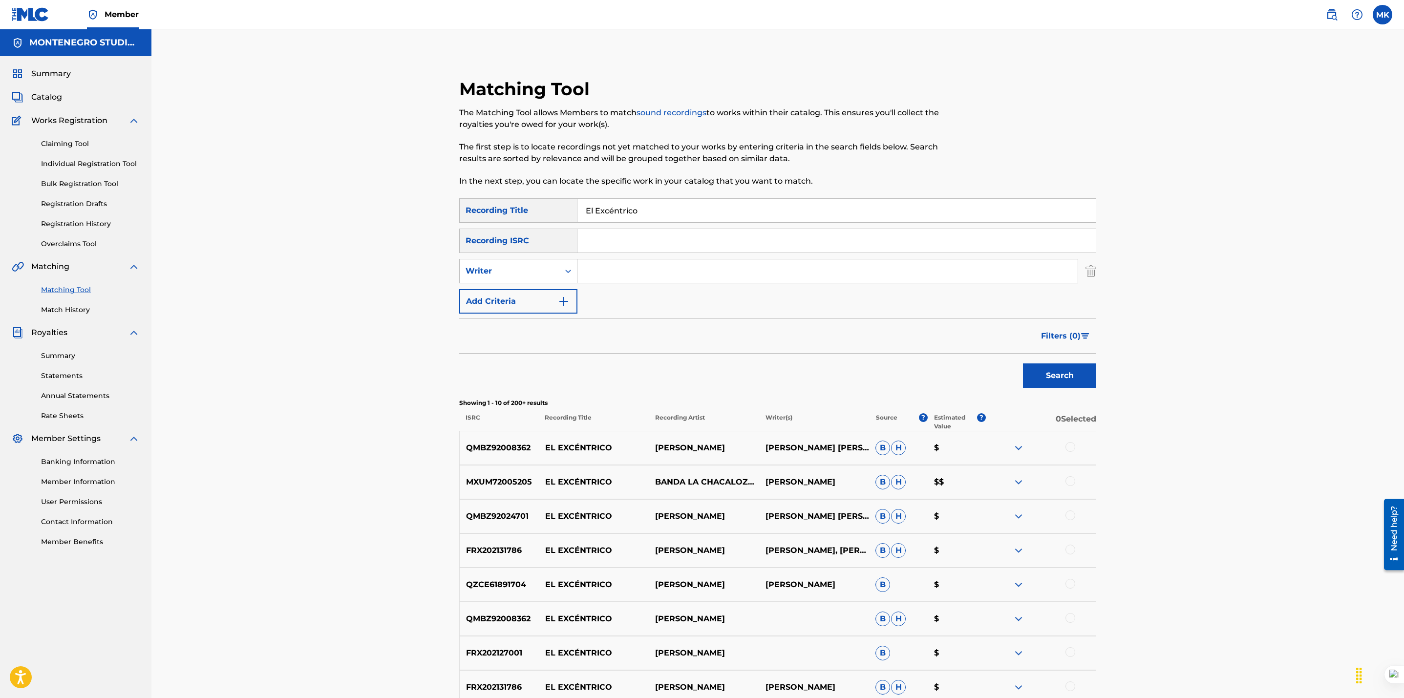
scroll to position [195, 0]
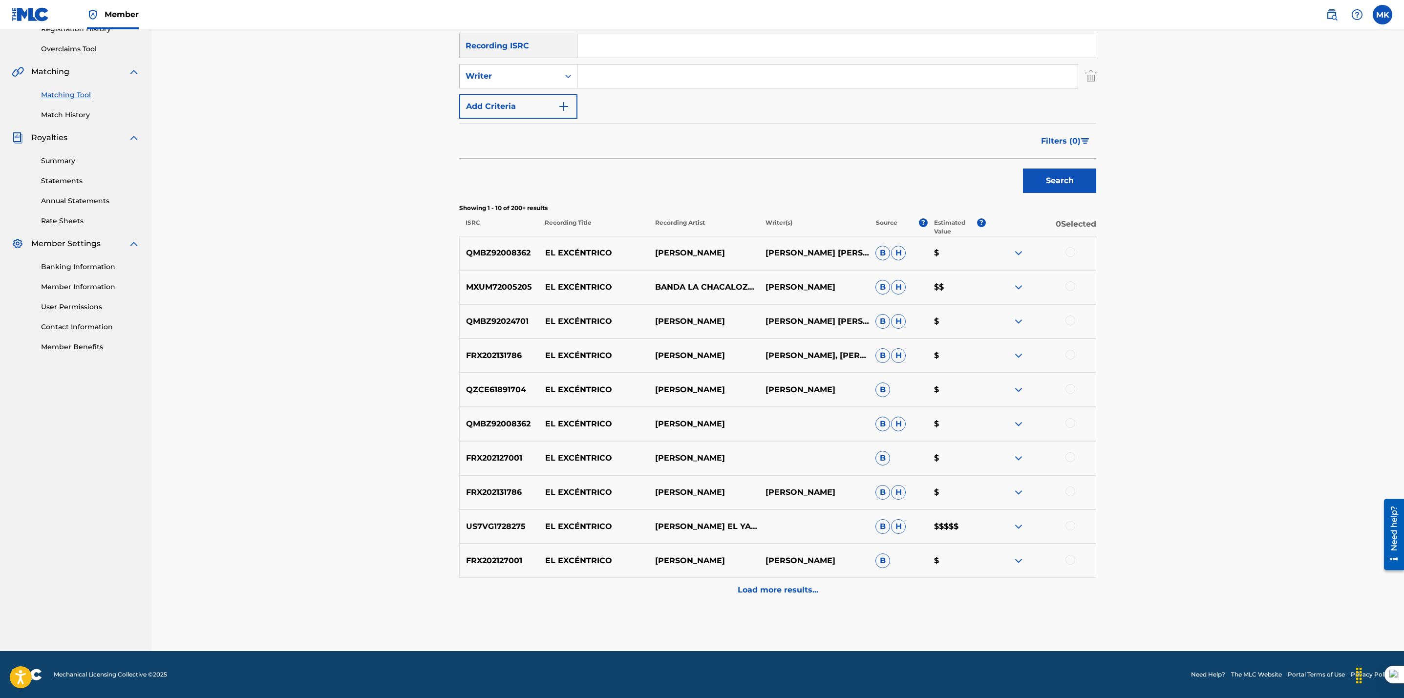
click at [1078, 252] on div at bounding box center [1041, 253] width 110 height 12
click at [1074, 252] on div at bounding box center [1070, 252] width 10 height 10
click at [1070, 286] on div at bounding box center [1070, 286] width 10 height 10
click at [1069, 323] on div at bounding box center [1070, 321] width 10 height 10
click at [1072, 357] on div at bounding box center [1070, 355] width 10 height 10
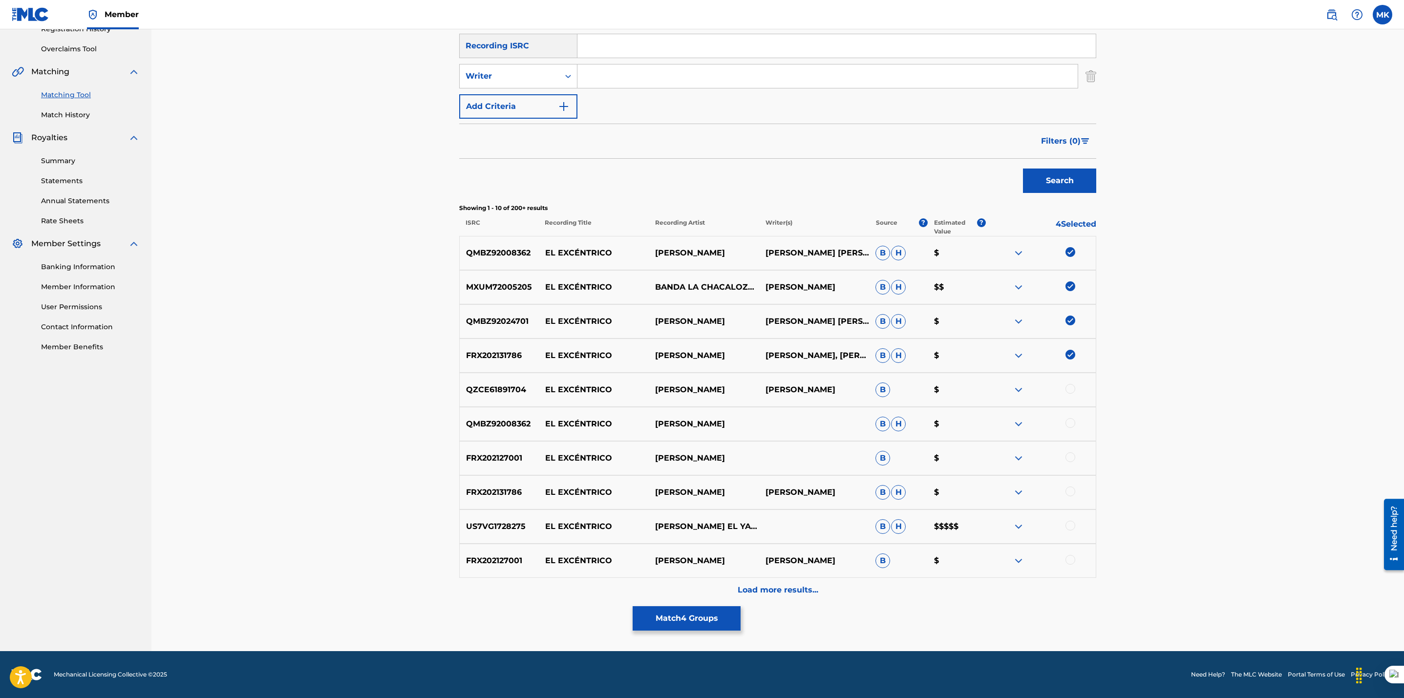
click at [1071, 393] on div at bounding box center [1070, 389] width 10 height 10
click at [1071, 393] on img at bounding box center [1070, 389] width 10 height 10
click at [1071, 424] on div at bounding box center [1070, 423] width 10 height 10
click at [1069, 527] on div at bounding box center [1070, 526] width 10 height 10
click at [705, 617] on button "Match 6 Groups" at bounding box center [687, 618] width 108 height 24
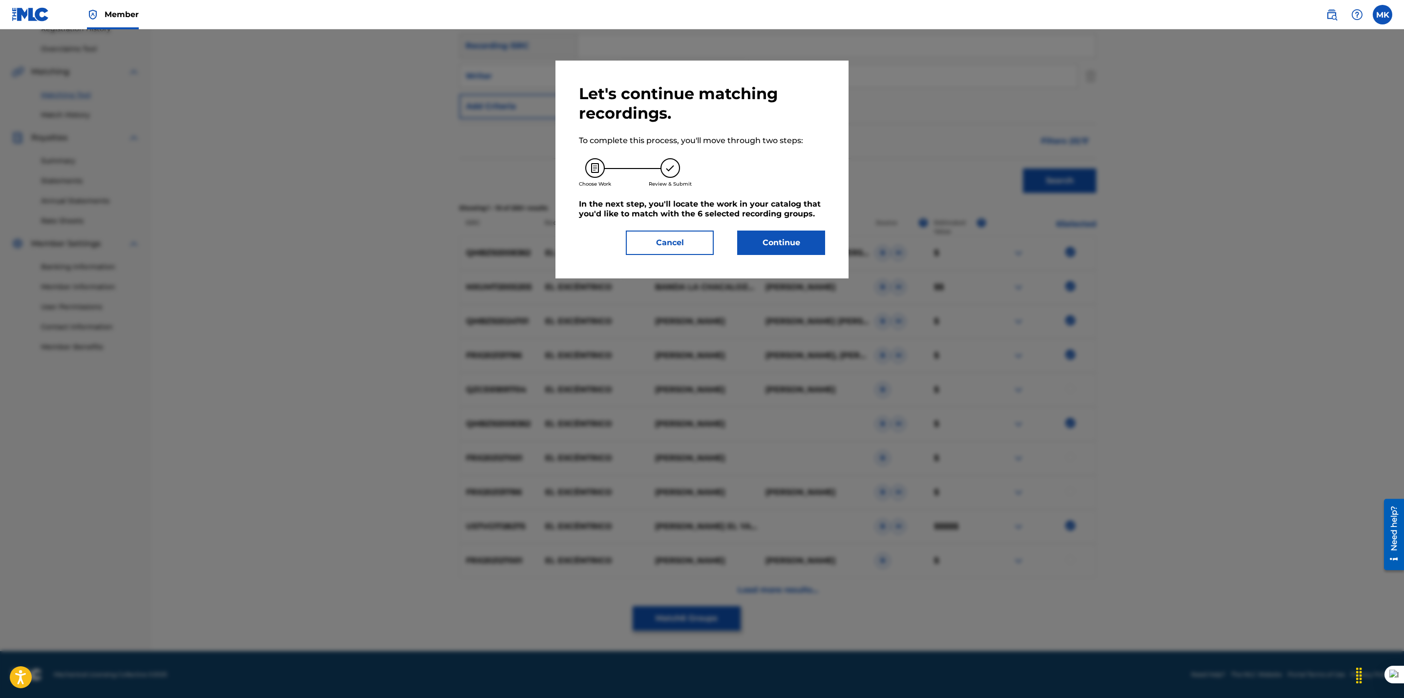
click at [652, 243] on button "Cancel" at bounding box center [670, 243] width 88 height 24
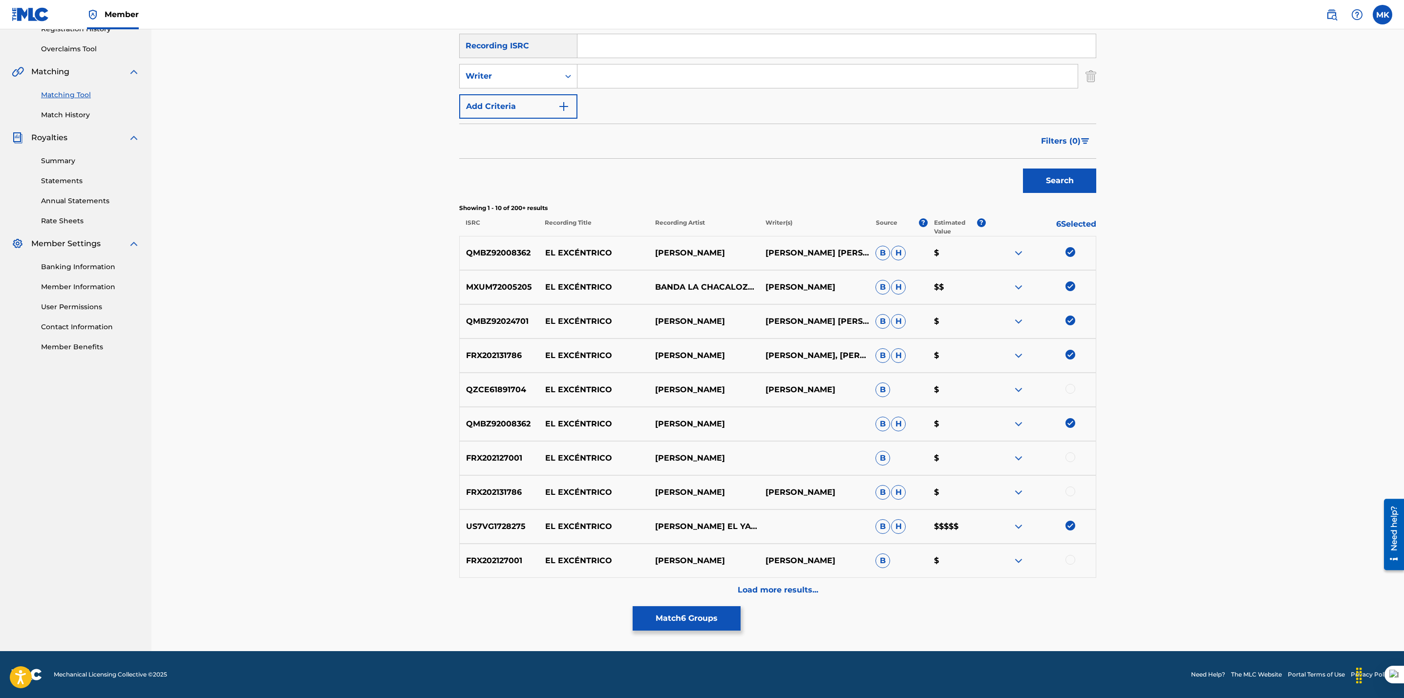
click at [780, 588] on p "Load more results..." at bounding box center [778, 590] width 81 height 12
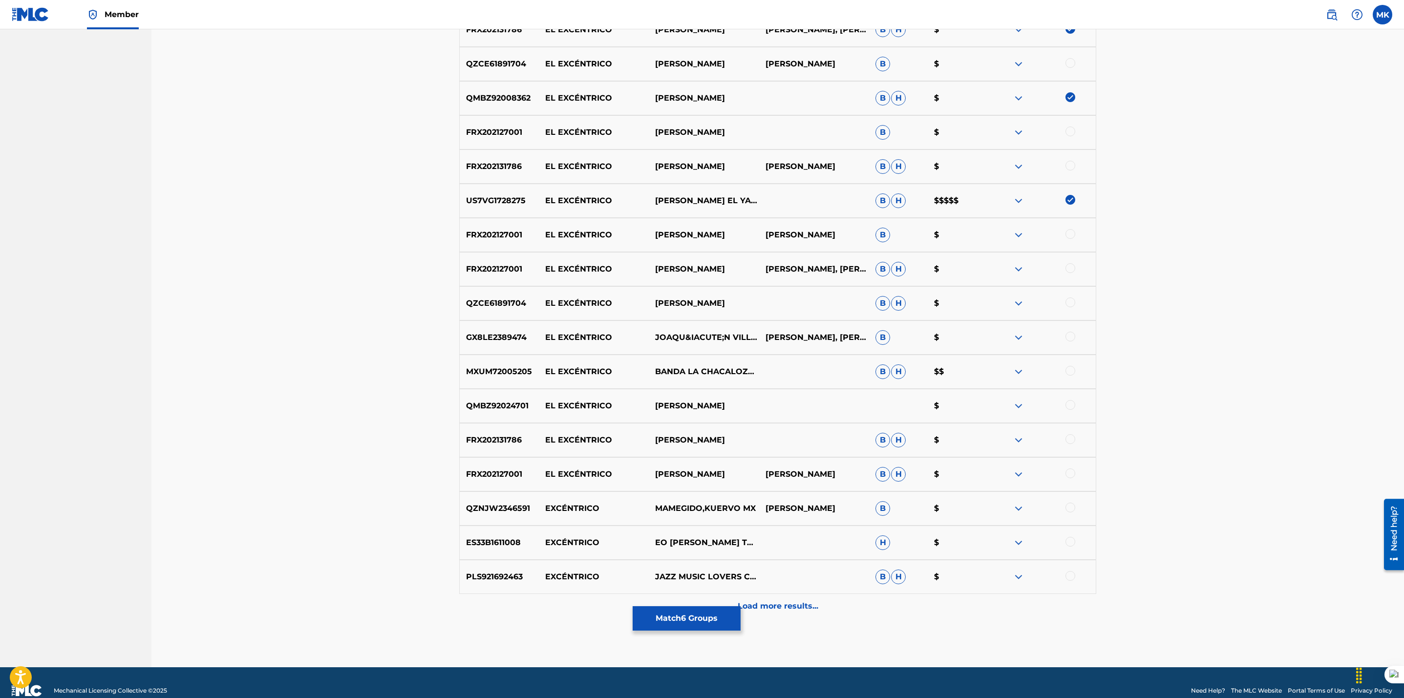
scroll to position [537, 0]
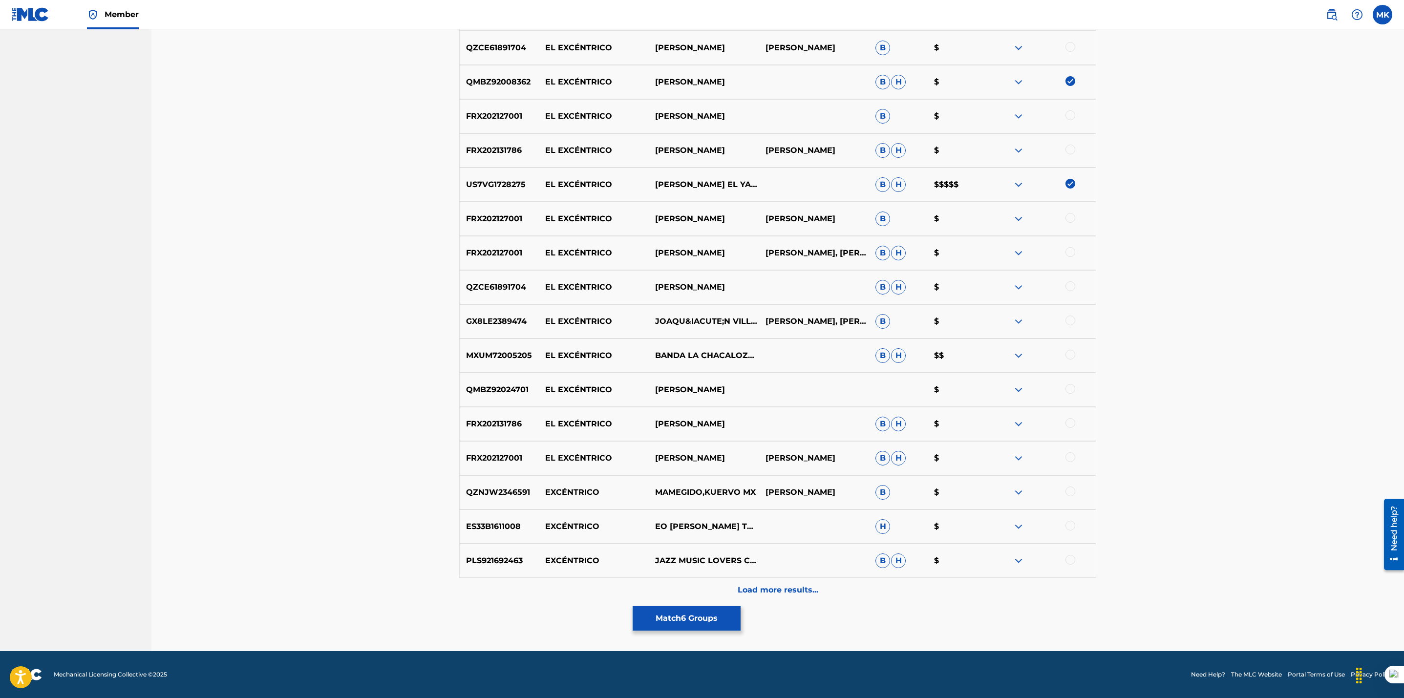
click at [1072, 355] on div at bounding box center [1070, 355] width 10 height 10
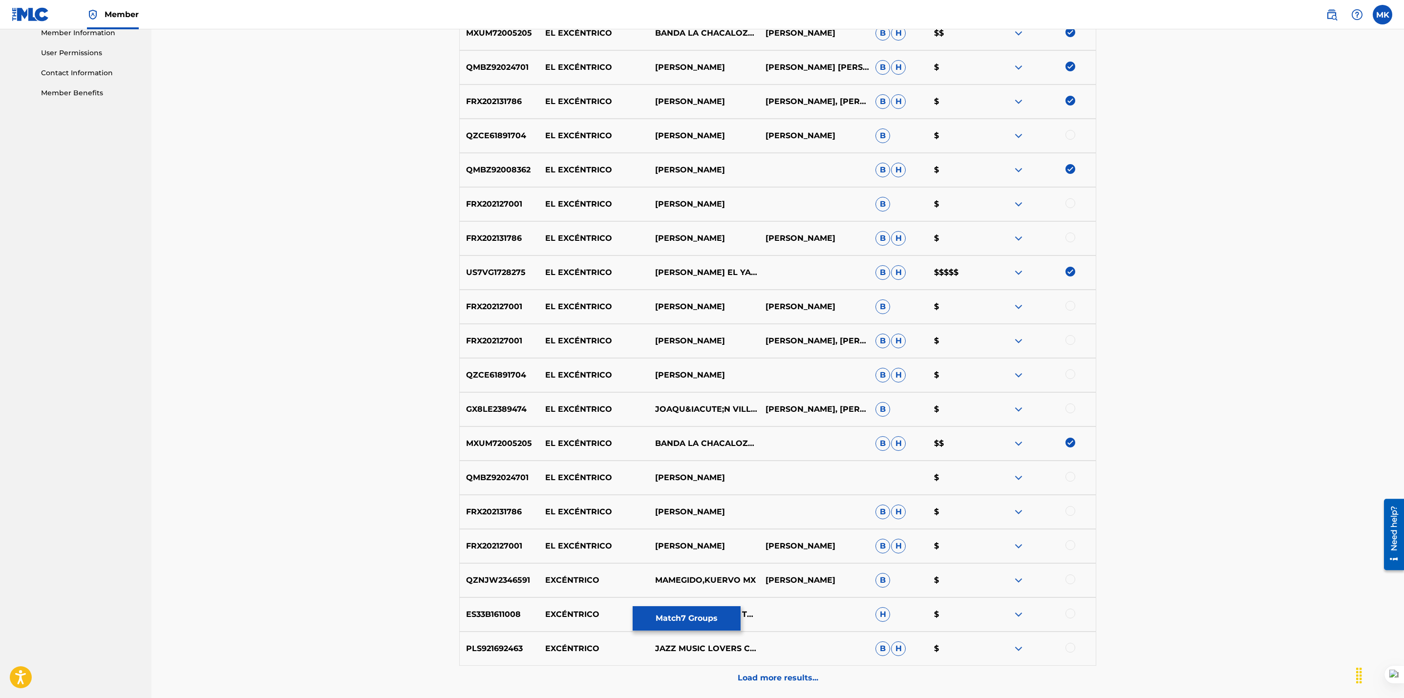
scroll to position [448, 0]
click at [1073, 203] on div at bounding box center [1070, 204] width 10 height 10
drag, startPoint x: 750, startPoint y: 130, endPoint x: 544, endPoint y: 130, distance: 206.1
click at [544, 130] on div "QZCE61891704 EL EXCÉNTRICO [PERSON_NAME] [PERSON_NAME] B $" at bounding box center [777, 136] width 637 height 34
copy div "EL EXCÉNTRICO [PERSON_NAME]"
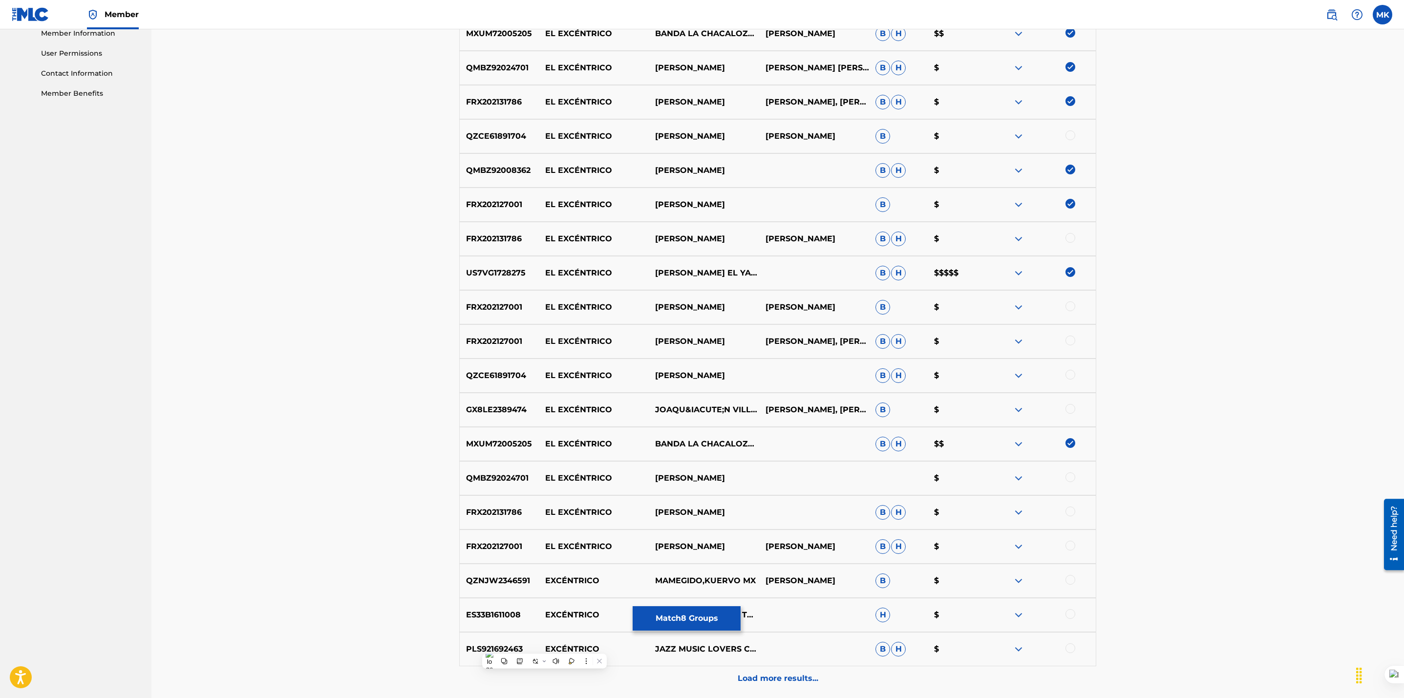
click at [1289, 406] on div "Matching Tool The Matching Tool allows Members to match sound recordings to wor…" at bounding box center [777, 160] width 1252 height 1159
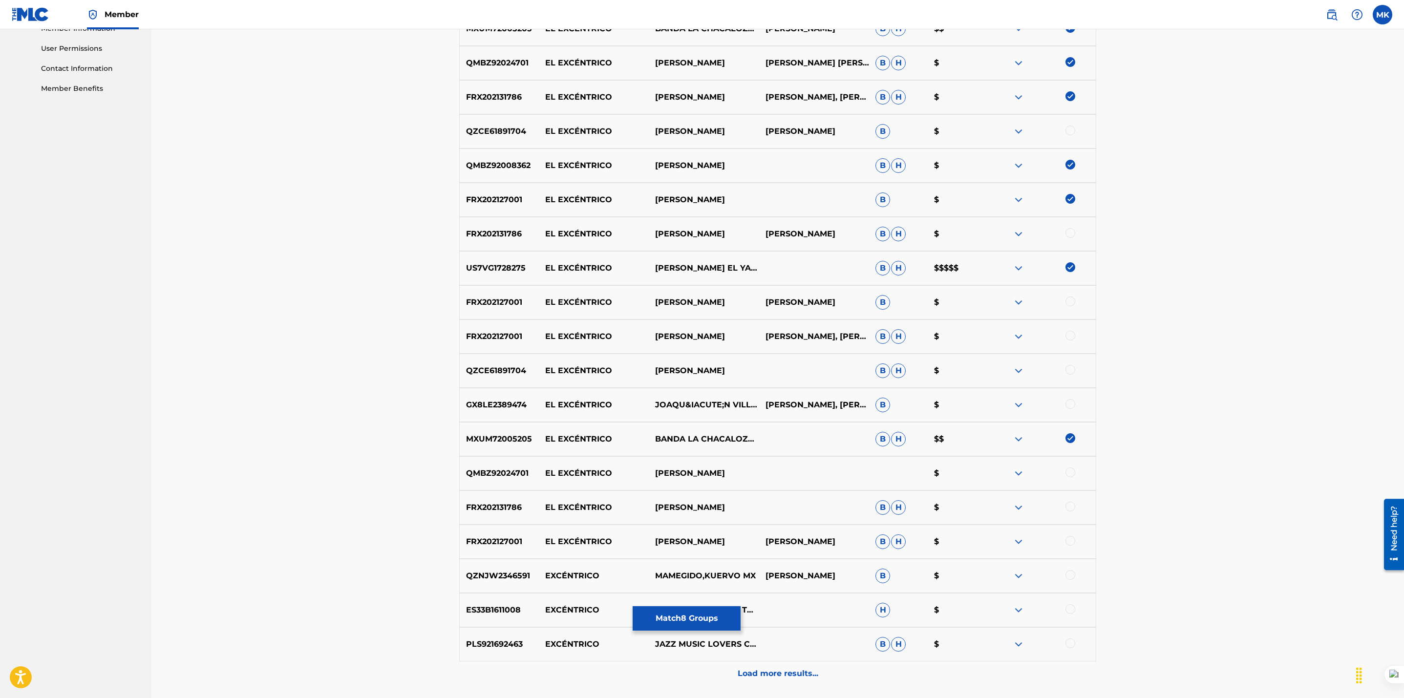
scroll to position [537, 0]
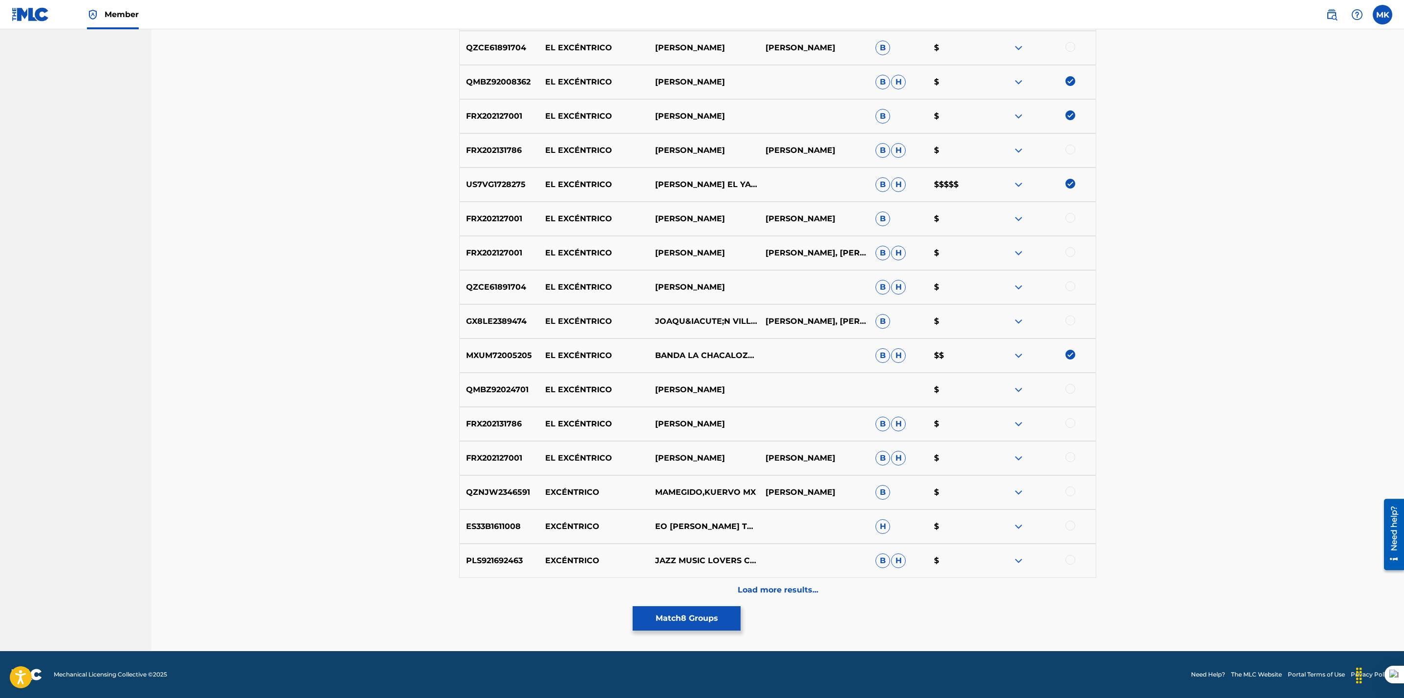
click at [1072, 393] on div at bounding box center [1070, 389] width 10 height 10
click at [1072, 422] on div at bounding box center [1070, 423] width 10 height 10
click at [774, 584] on p "Load more results..." at bounding box center [778, 590] width 81 height 12
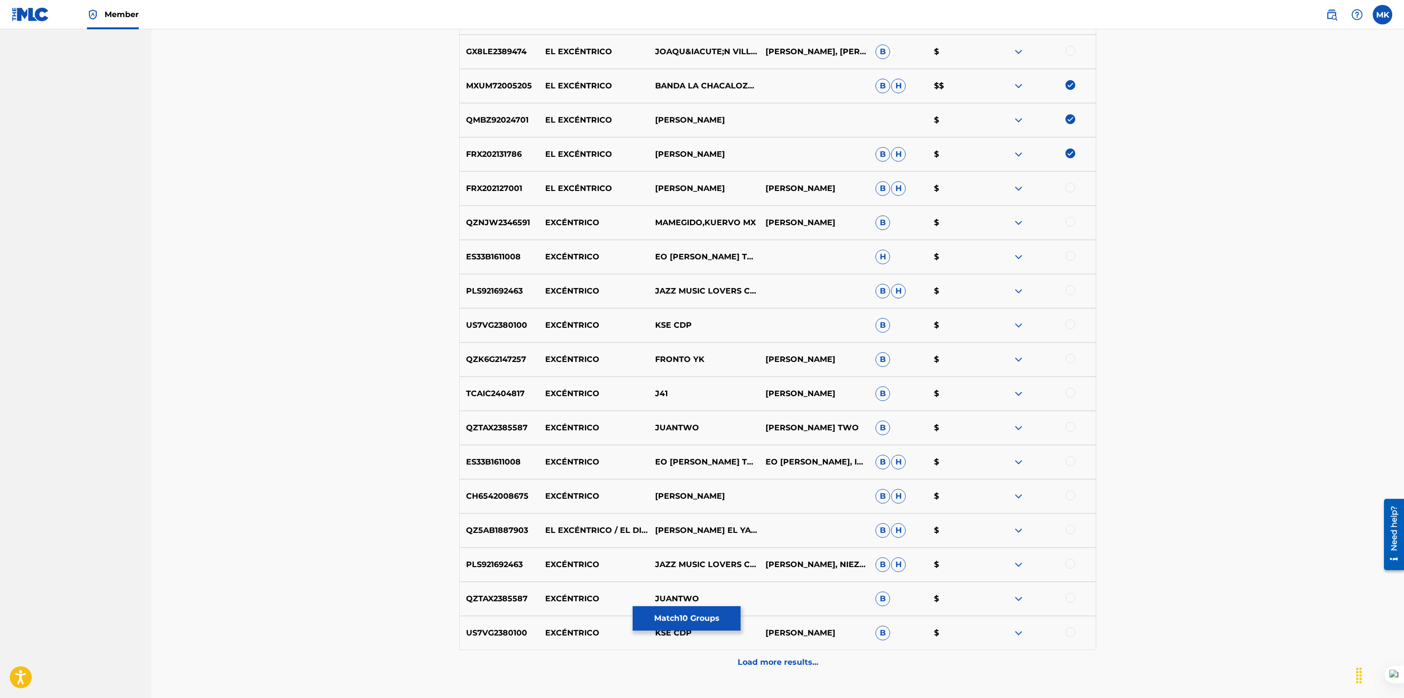
scroll to position [878, 0]
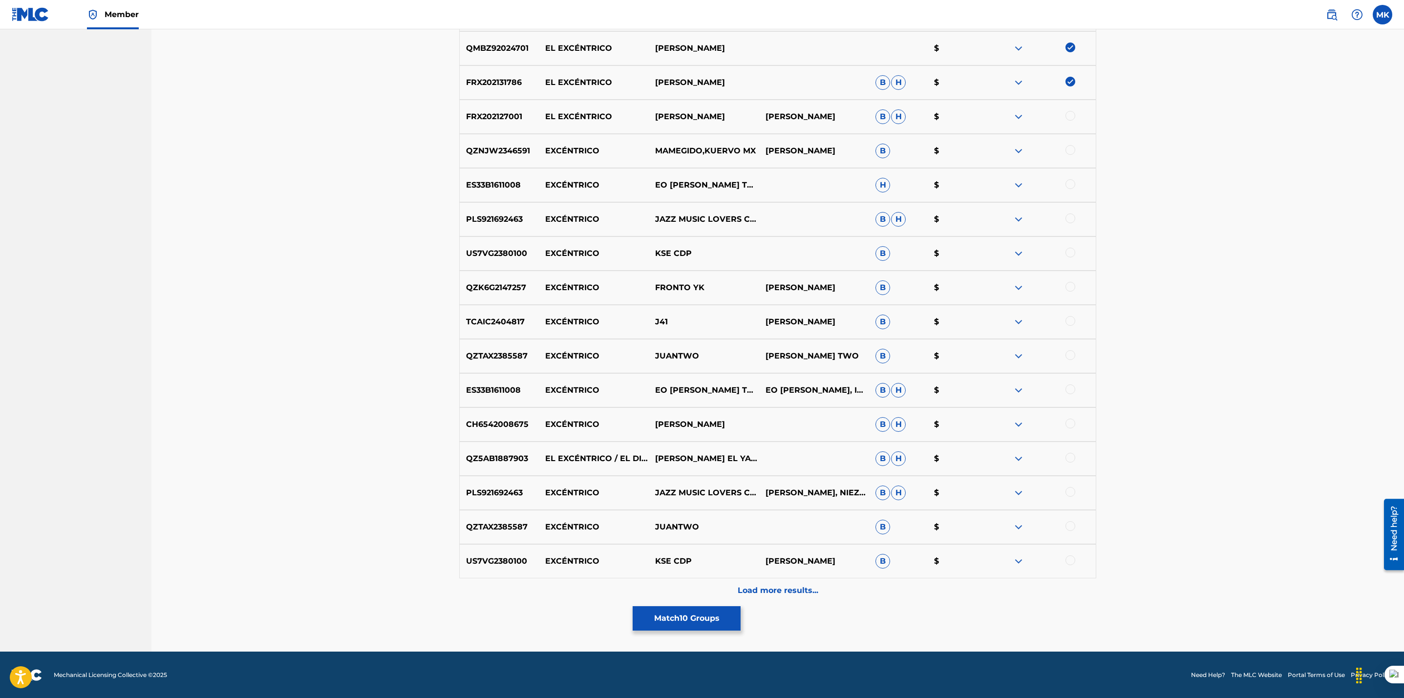
click at [1065, 456] on div at bounding box center [1070, 458] width 10 height 10
click at [687, 611] on button "Match 11 Groups" at bounding box center [687, 618] width 108 height 24
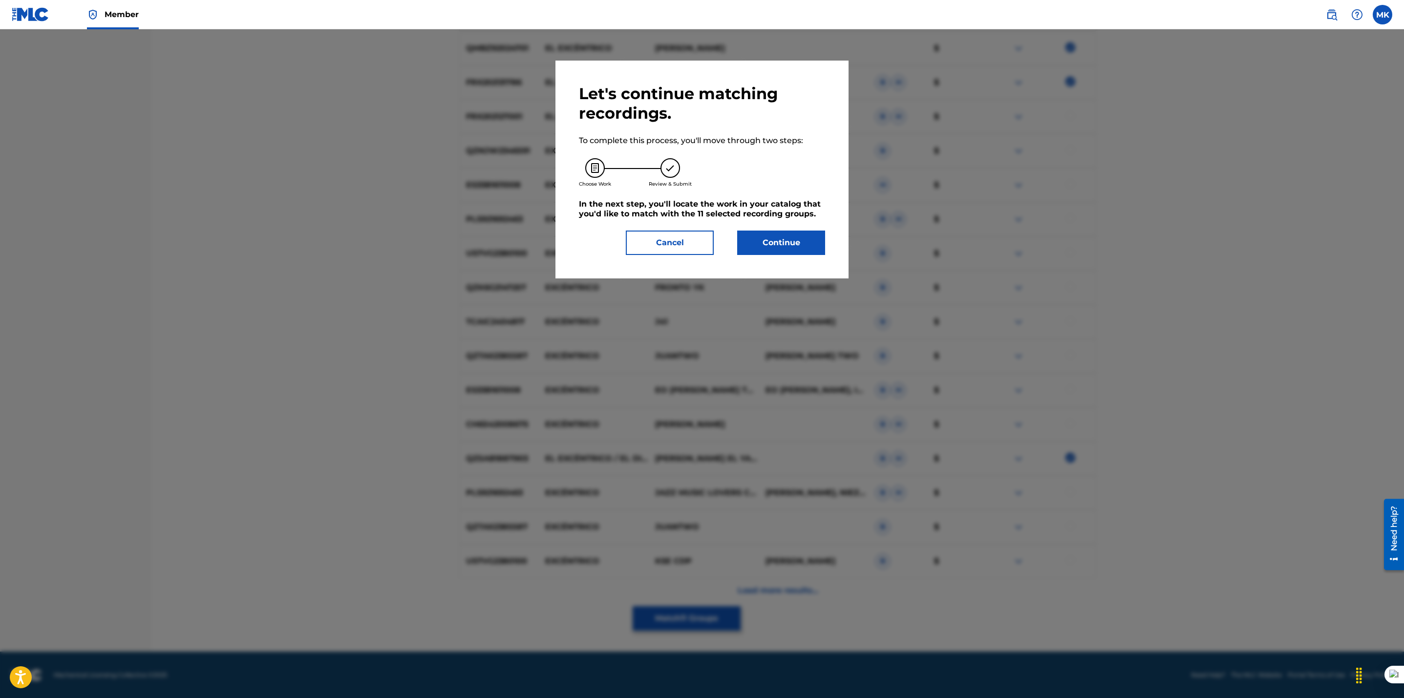
click at [666, 236] on button "Cancel" at bounding box center [670, 243] width 88 height 24
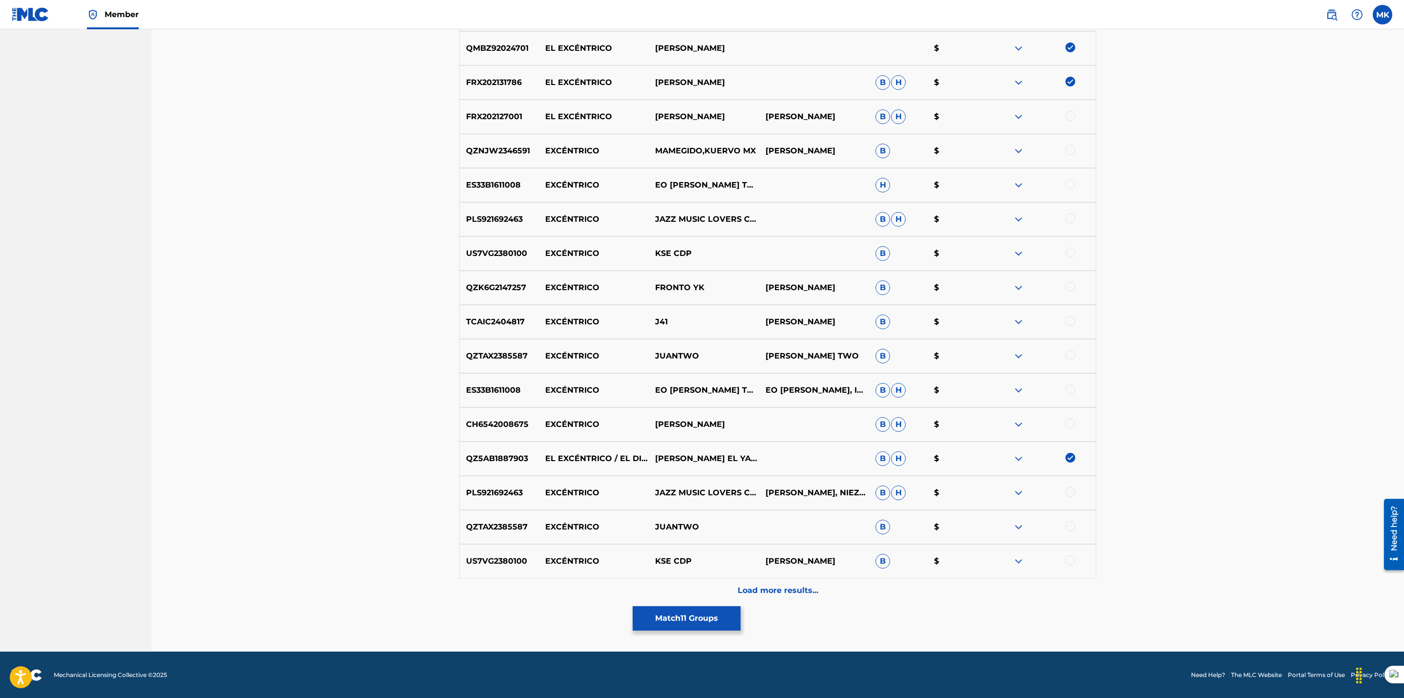
click at [795, 590] on p "Load more results..." at bounding box center [778, 591] width 81 height 12
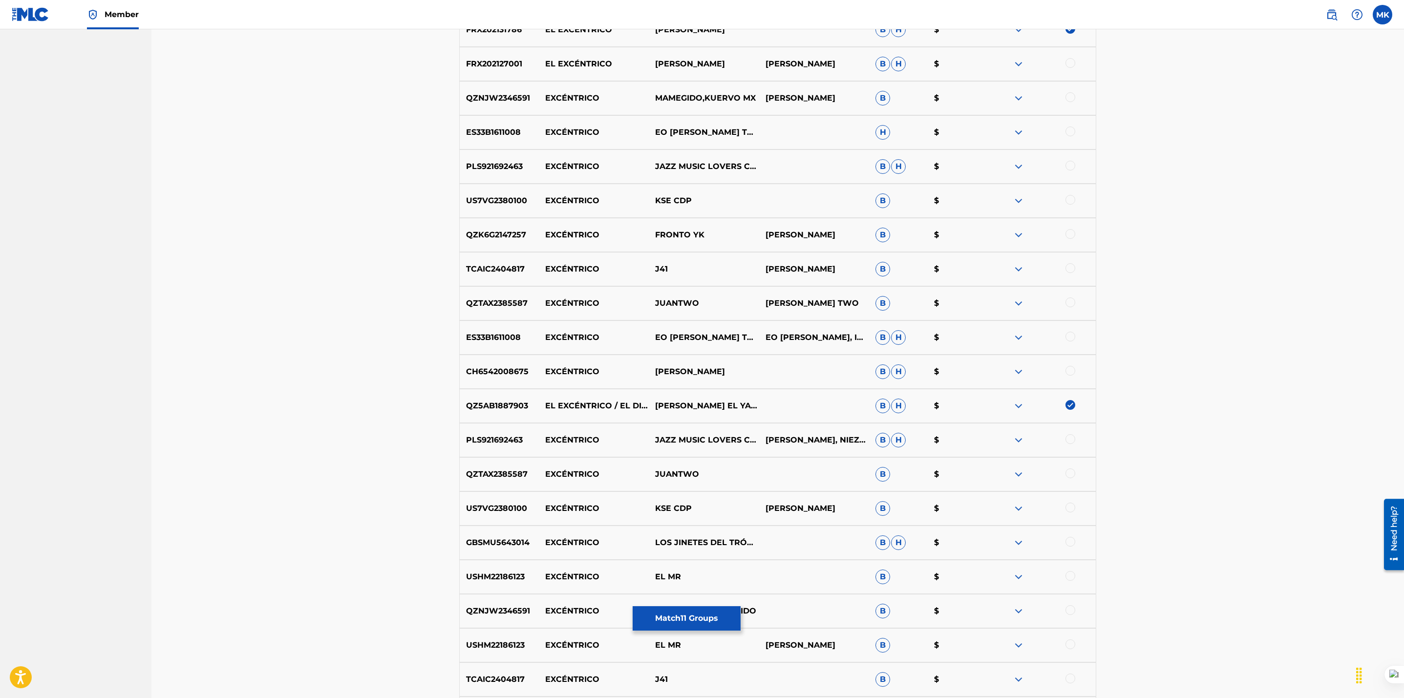
scroll to position [1221, 0]
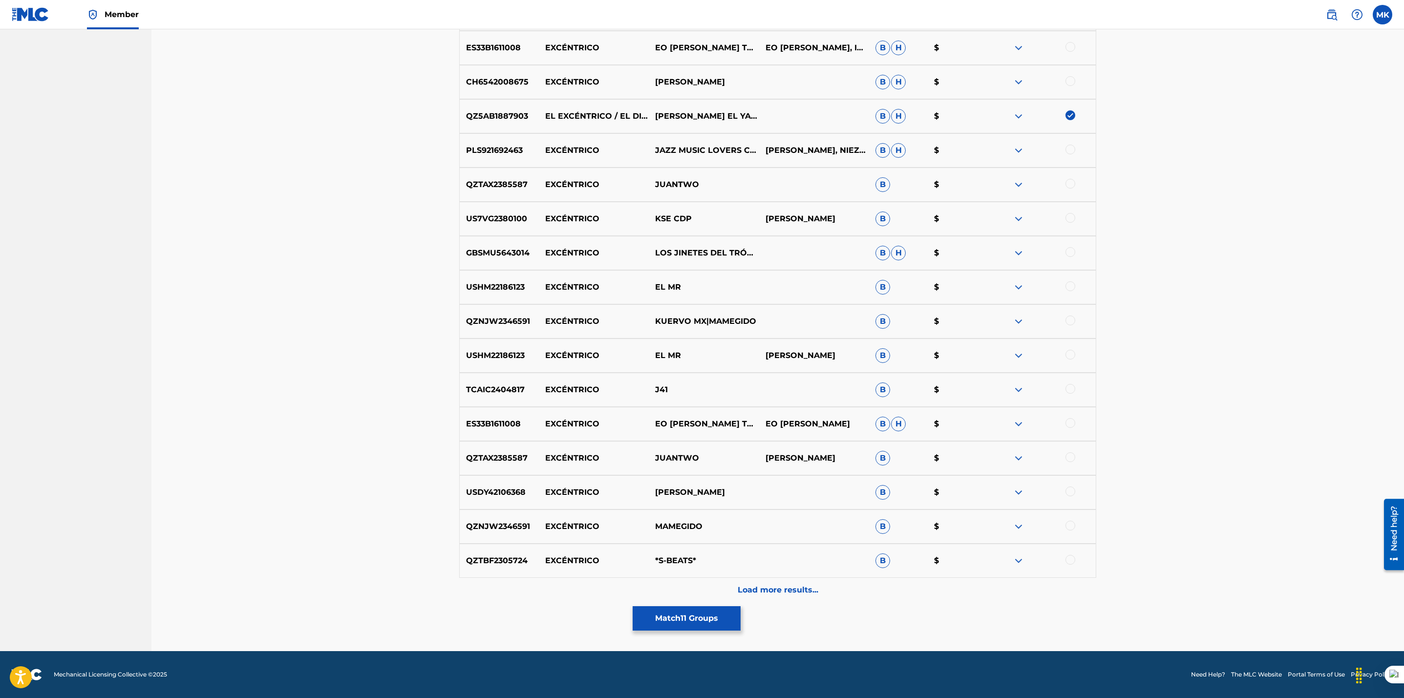
click at [780, 585] on p "Load more results..." at bounding box center [778, 590] width 81 height 12
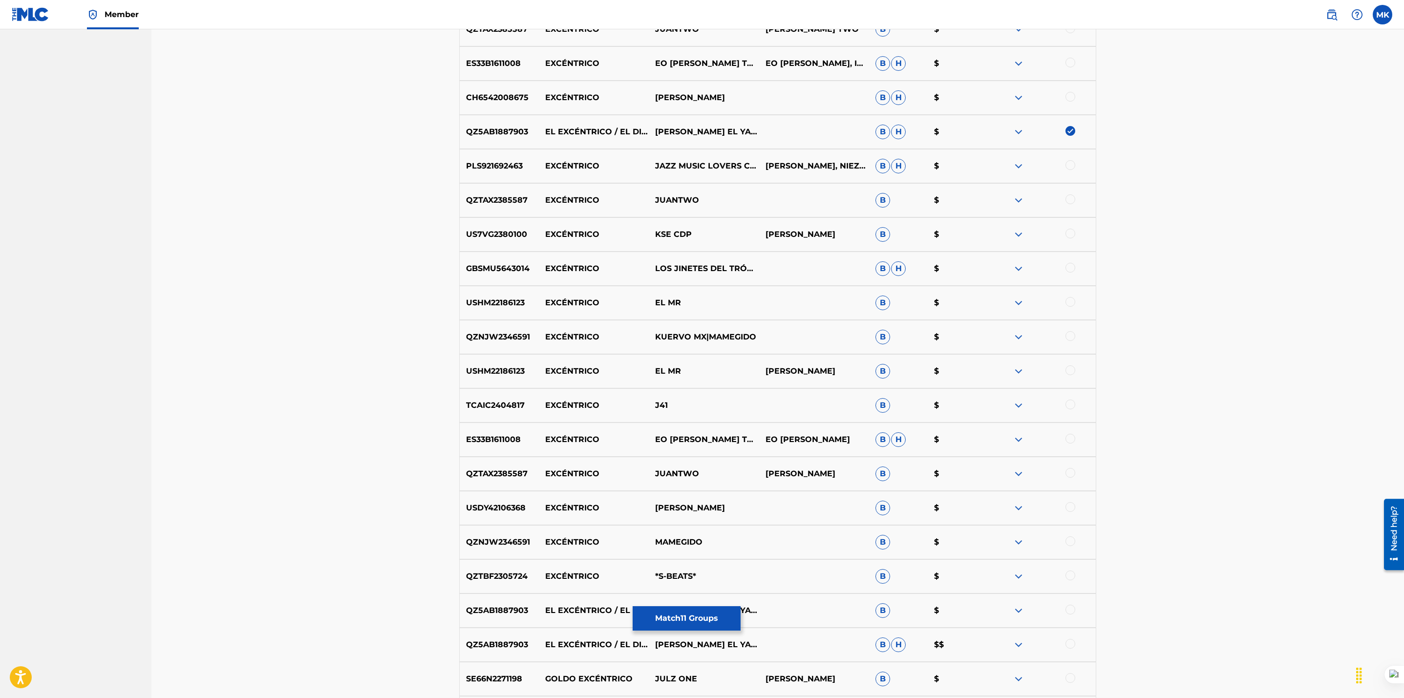
scroll to position [1562, 0]
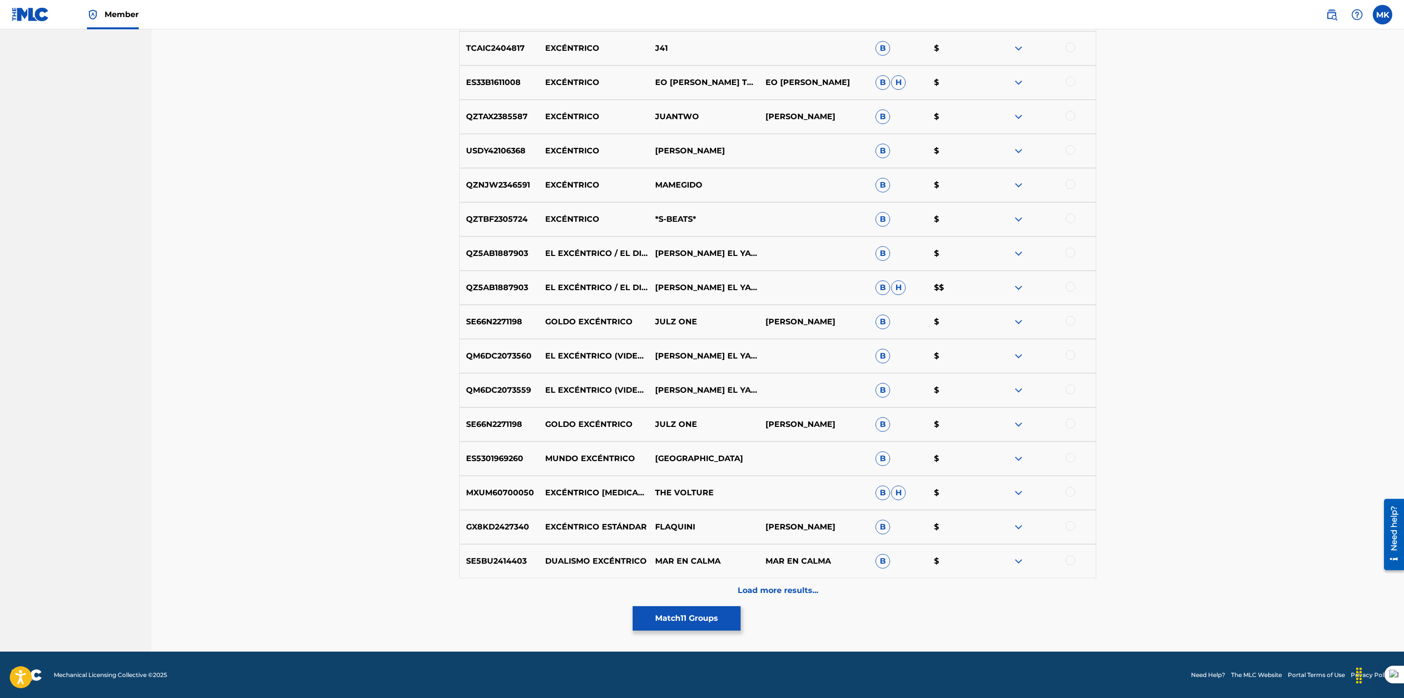
click at [1074, 352] on div at bounding box center [1070, 355] width 10 height 10
click at [1072, 390] on div at bounding box center [1070, 389] width 10 height 10
drag, startPoint x: 1073, startPoint y: 251, endPoint x: 1064, endPoint y: 277, distance: 27.7
click at [1073, 252] on div at bounding box center [1070, 253] width 10 height 10
click at [1071, 289] on div at bounding box center [1070, 287] width 10 height 10
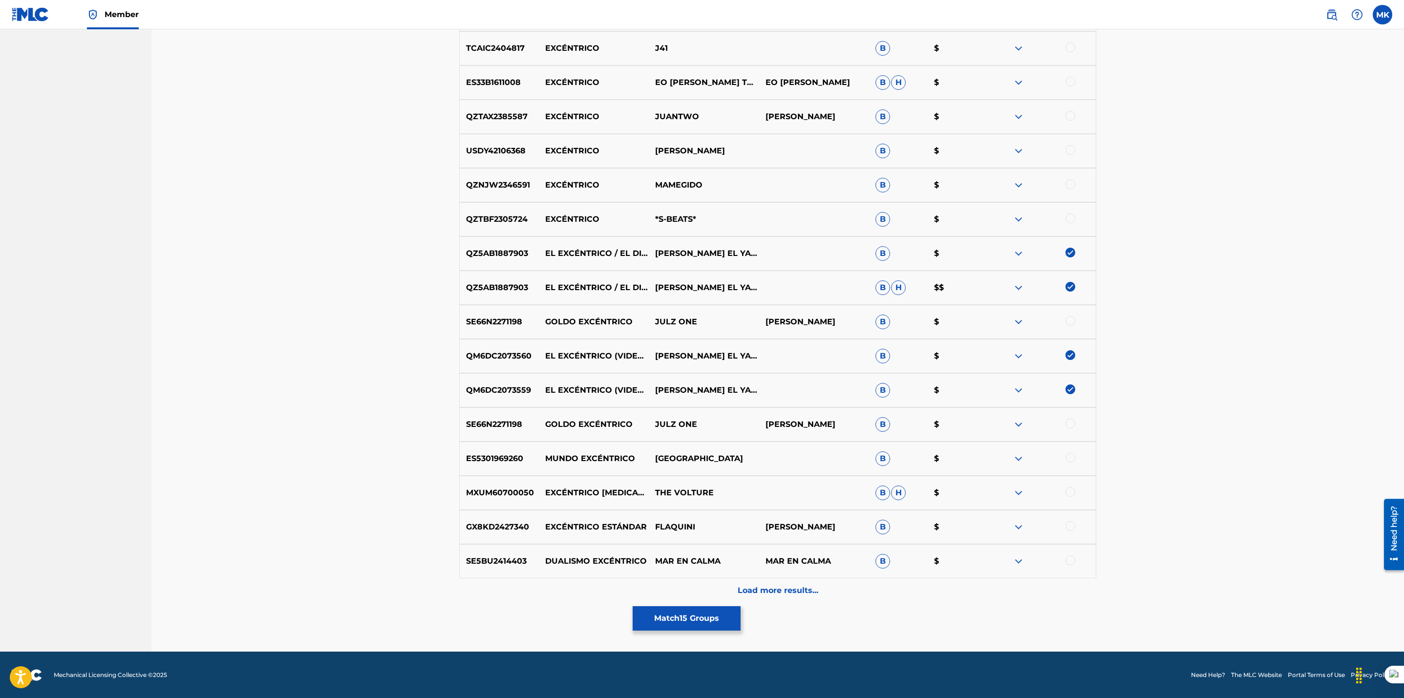
click at [698, 620] on button "Match 15 Groups" at bounding box center [687, 618] width 108 height 24
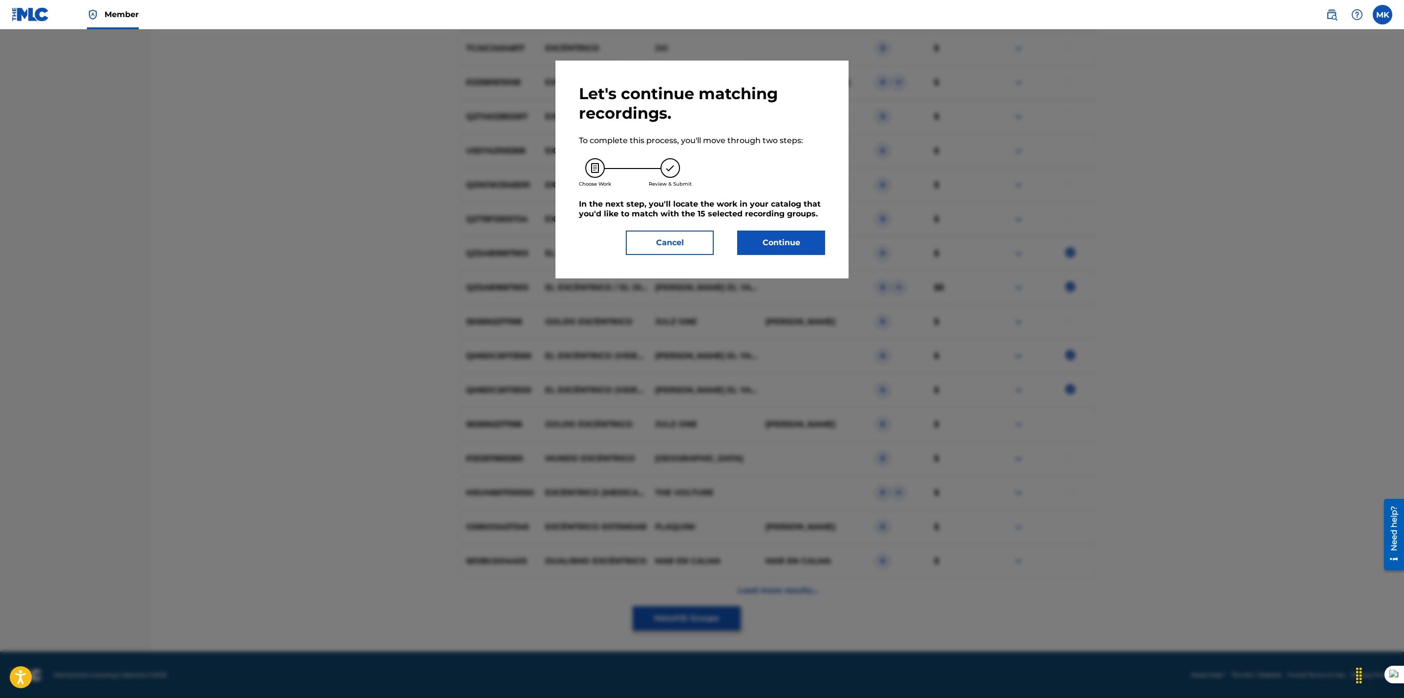
click at [681, 241] on button "Cancel" at bounding box center [670, 243] width 88 height 24
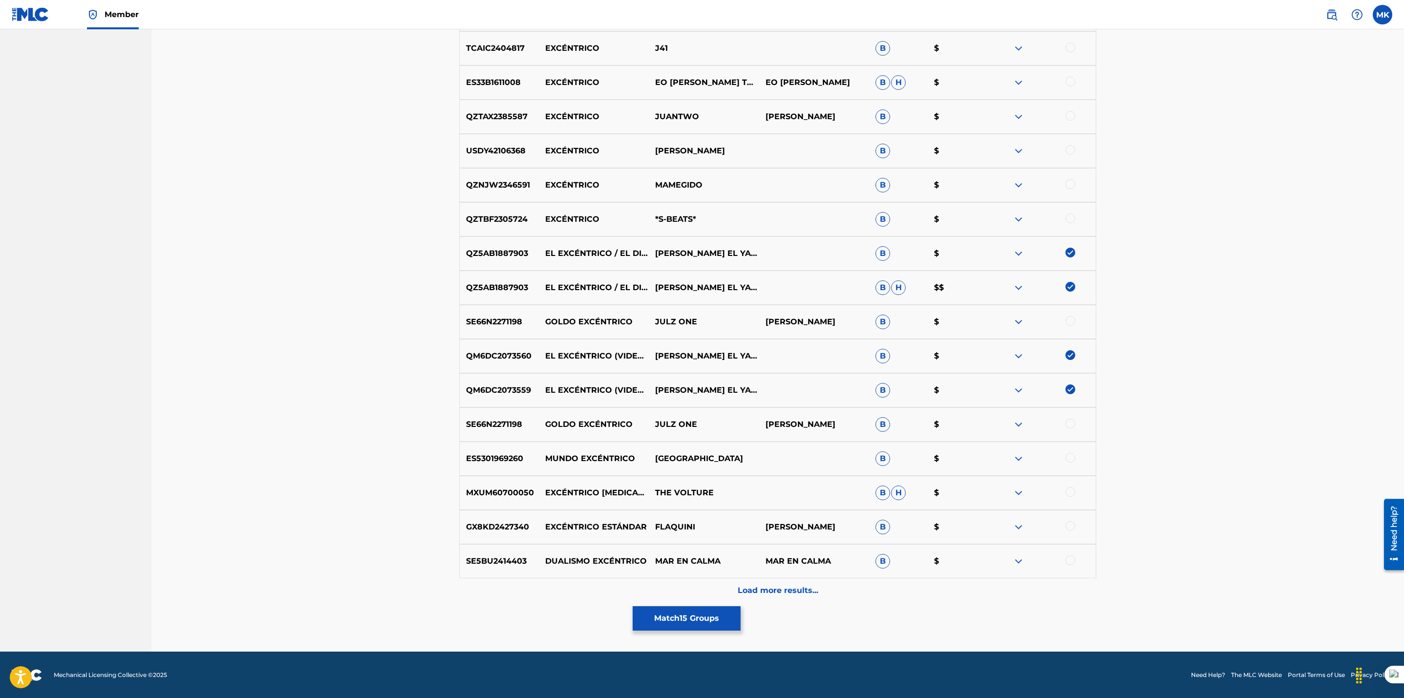
click at [760, 588] on p "Load more results..." at bounding box center [778, 591] width 81 height 12
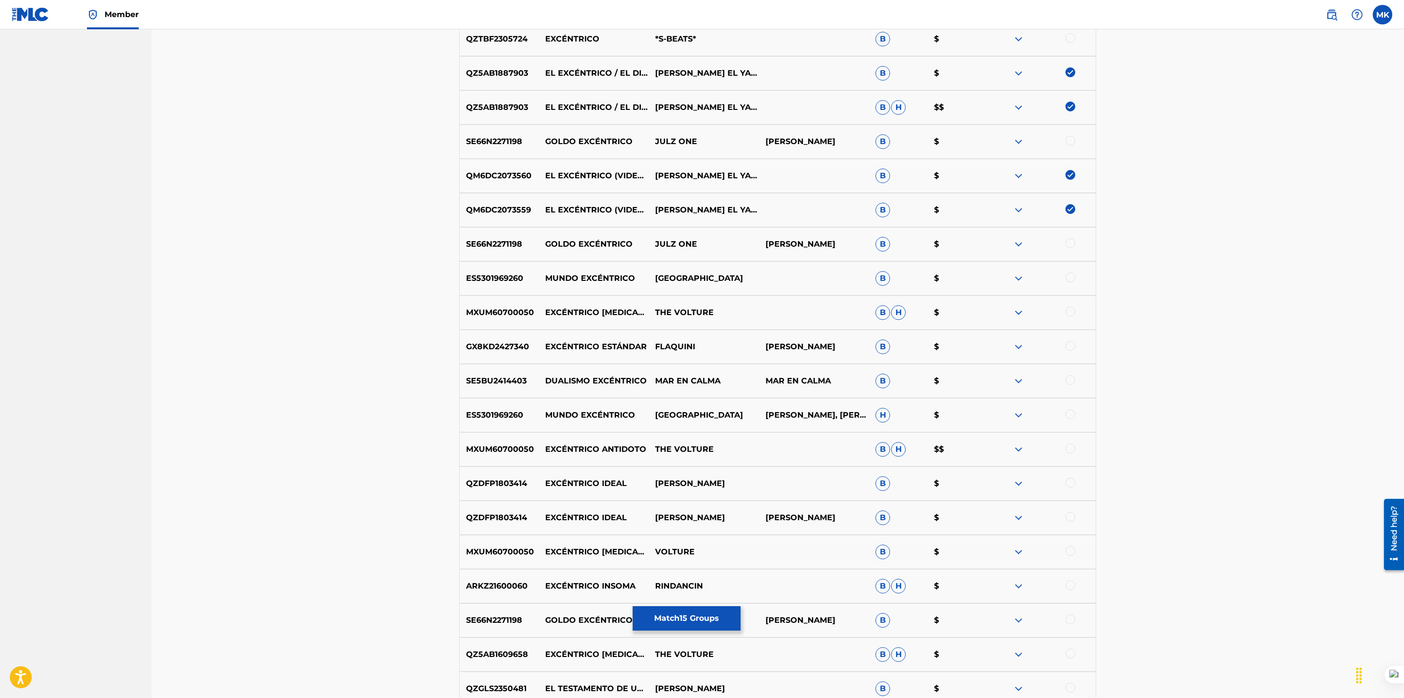
scroll to position [1904, 0]
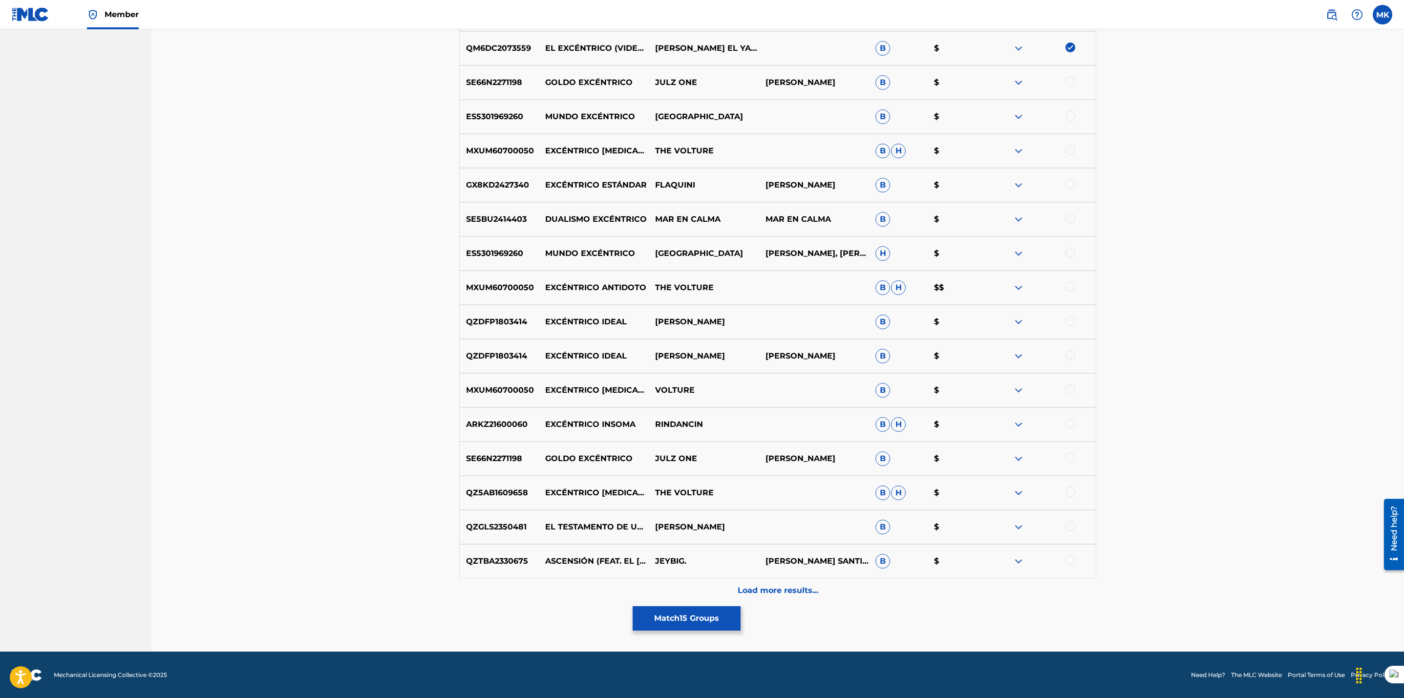
click at [711, 614] on button "Match 15 Groups" at bounding box center [687, 618] width 108 height 24
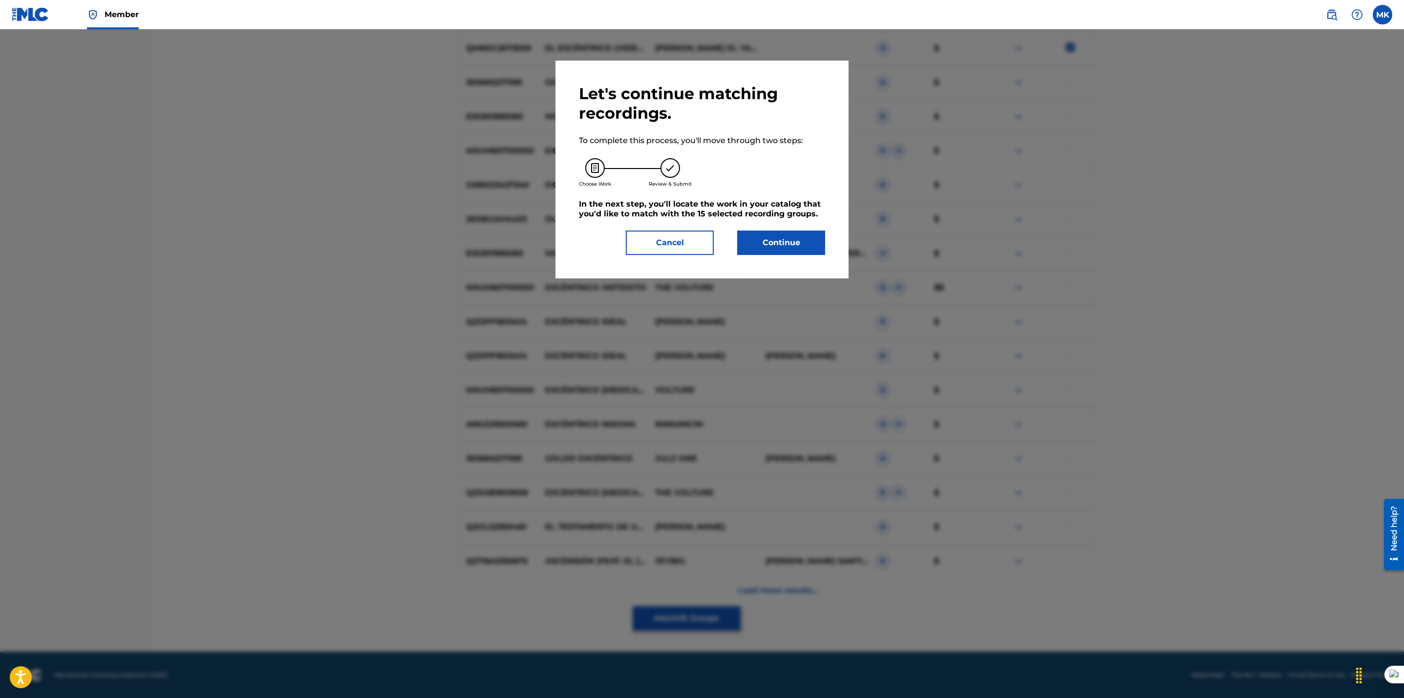
click at [683, 241] on button "Cancel" at bounding box center [670, 243] width 88 height 24
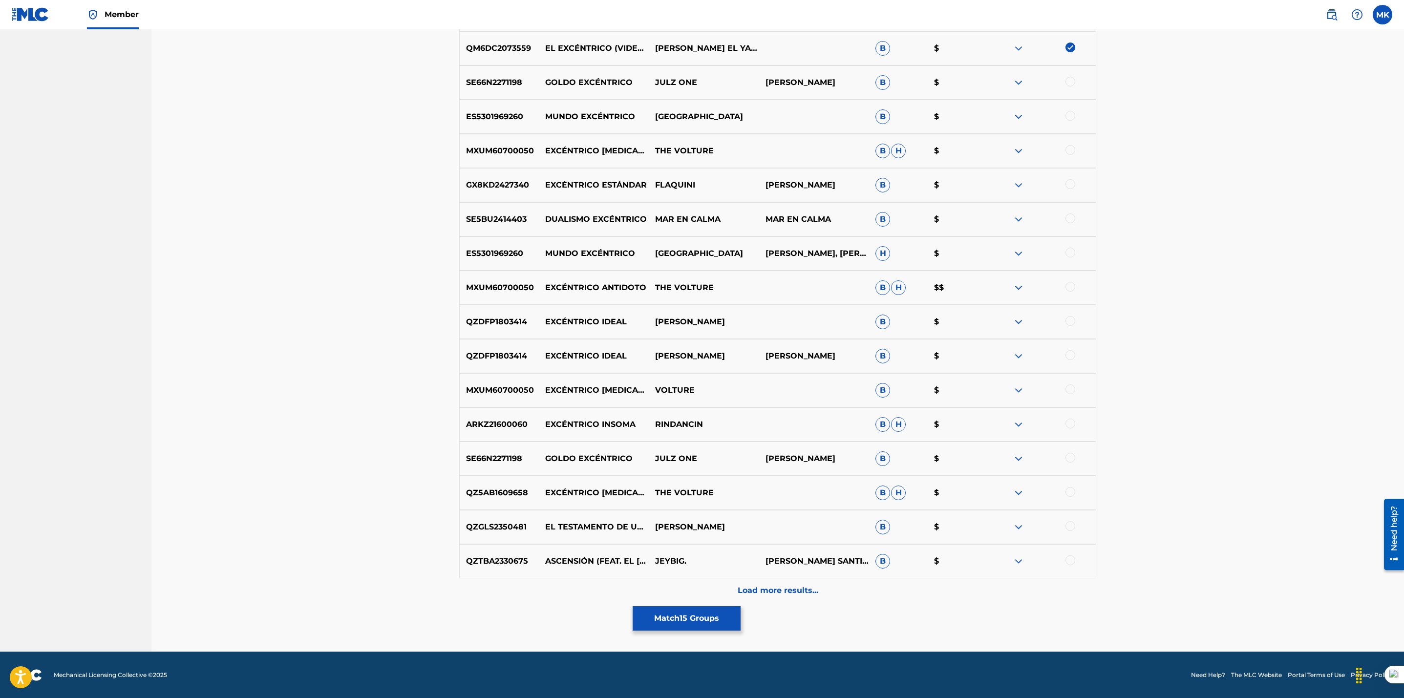
click at [806, 595] on p "Load more results..." at bounding box center [778, 591] width 81 height 12
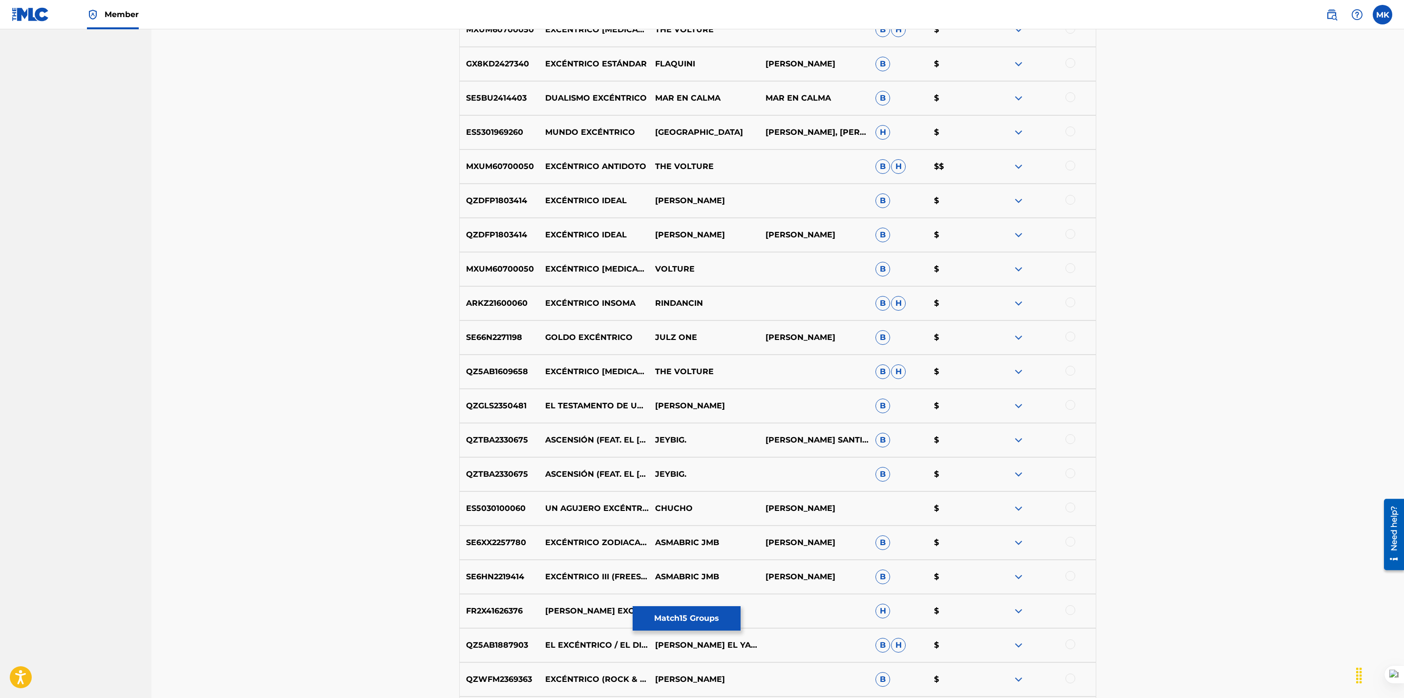
scroll to position [2245, 0]
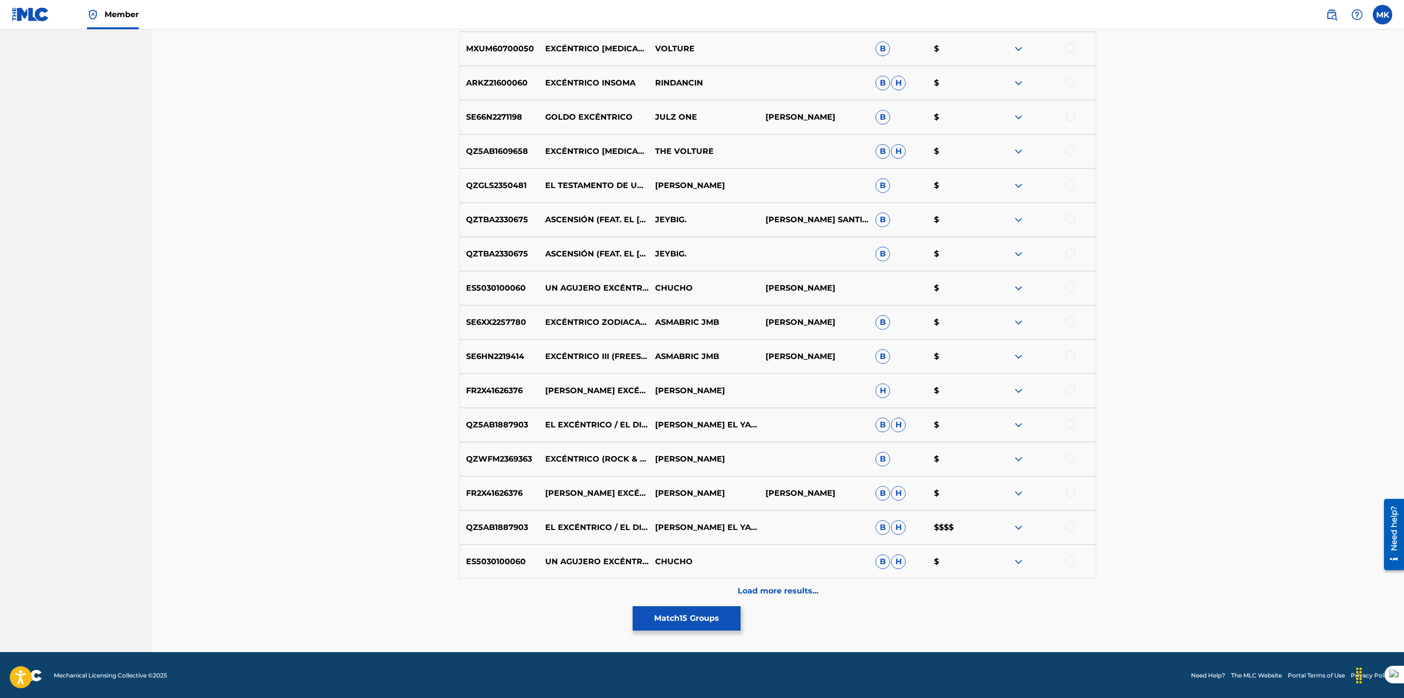
click at [1071, 529] on div at bounding box center [1070, 527] width 10 height 10
click at [1069, 423] on div at bounding box center [1070, 424] width 10 height 10
click at [785, 588] on p "Load more results..." at bounding box center [778, 591] width 81 height 12
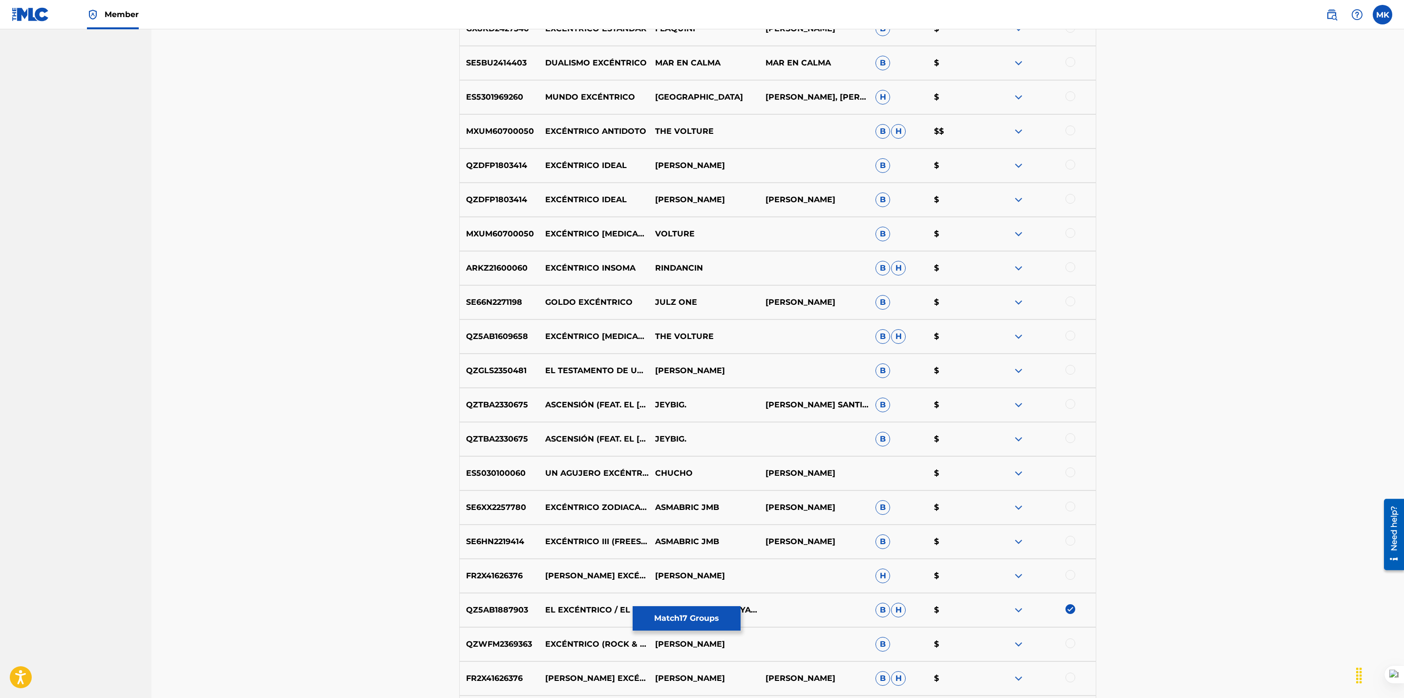
scroll to position [2588, 0]
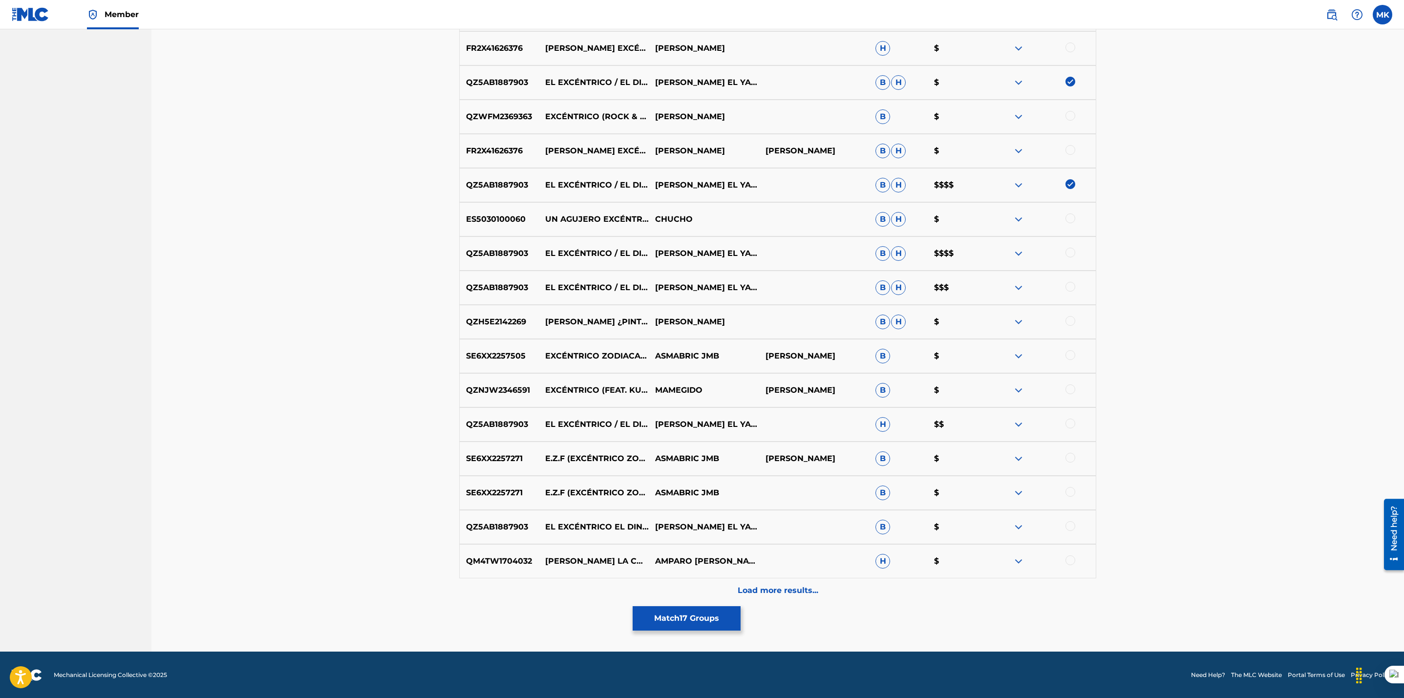
click at [1073, 252] on div at bounding box center [1070, 253] width 10 height 10
click at [1070, 286] on div at bounding box center [1070, 287] width 10 height 10
click at [1071, 423] on div at bounding box center [1070, 424] width 10 height 10
click at [1070, 528] on div at bounding box center [1070, 526] width 10 height 10
click at [784, 592] on p "Load more results..." at bounding box center [778, 591] width 81 height 12
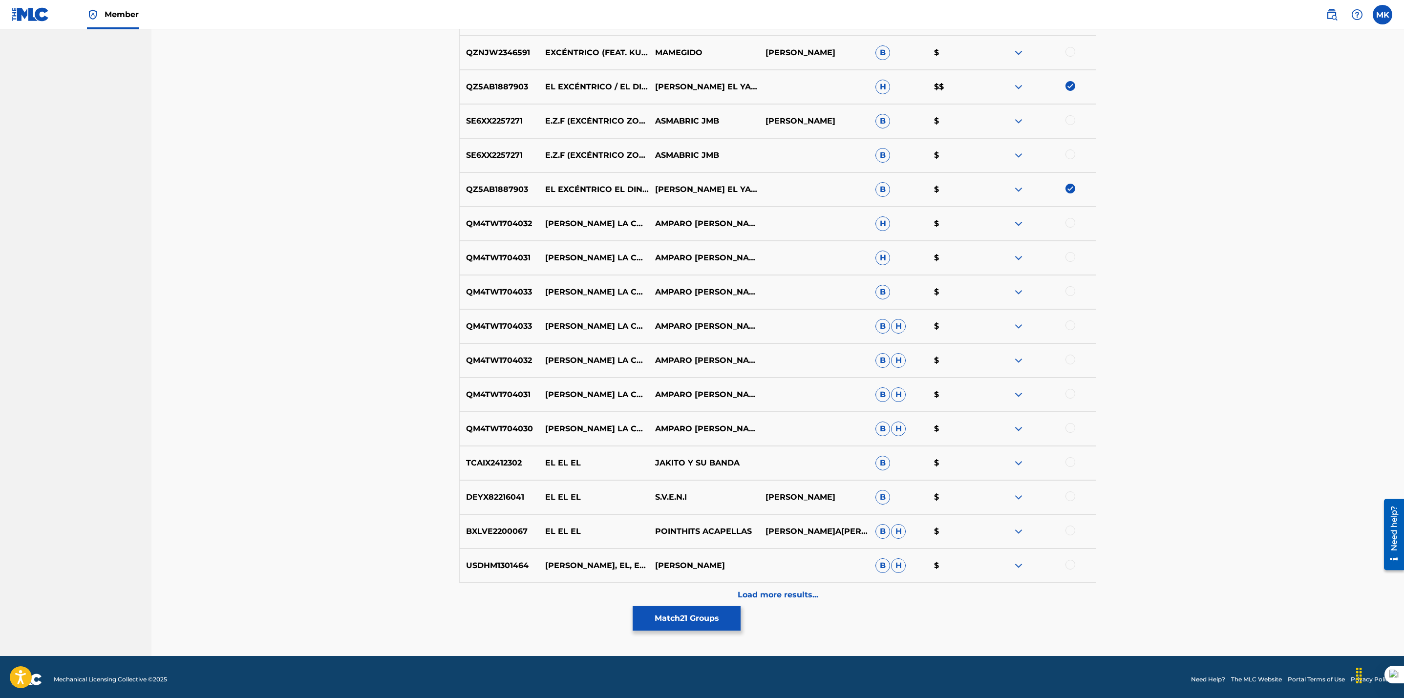
scroll to position [2930, 0]
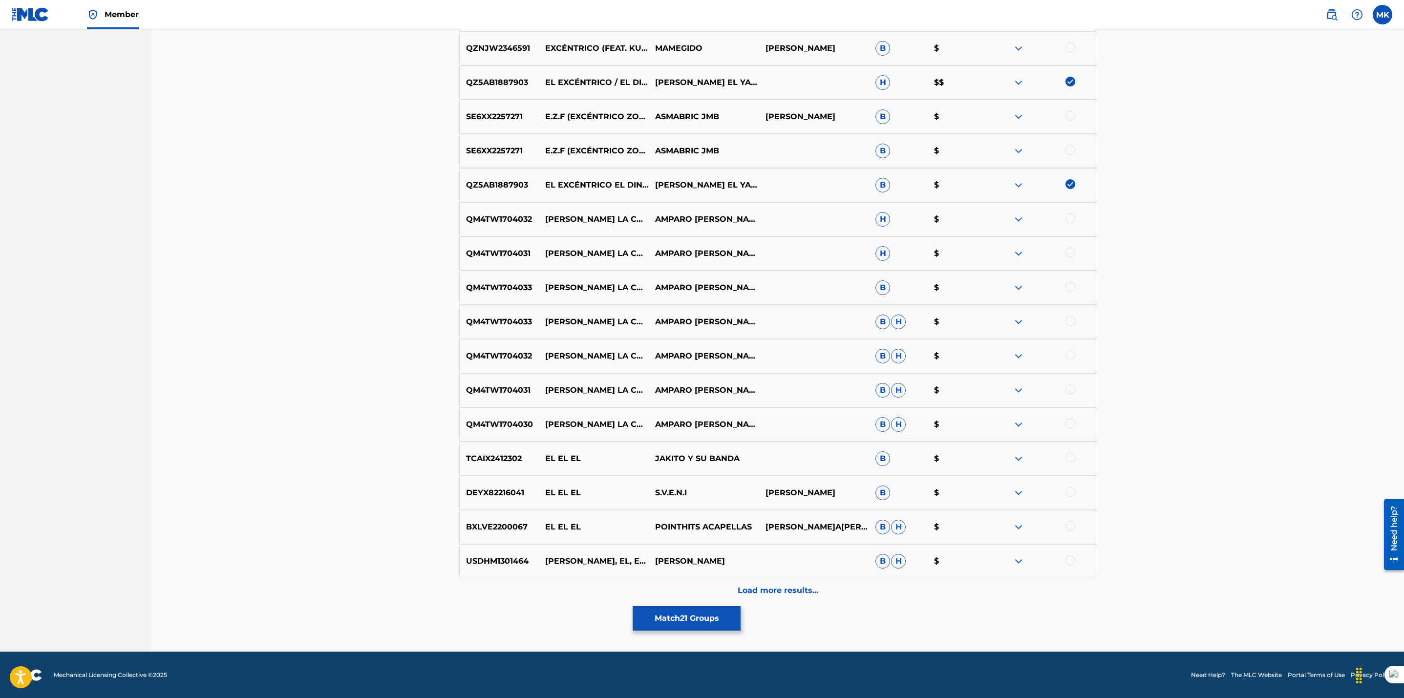
click at [797, 587] on p "Load more results..." at bounding box center [778, 591] width 81 height 12
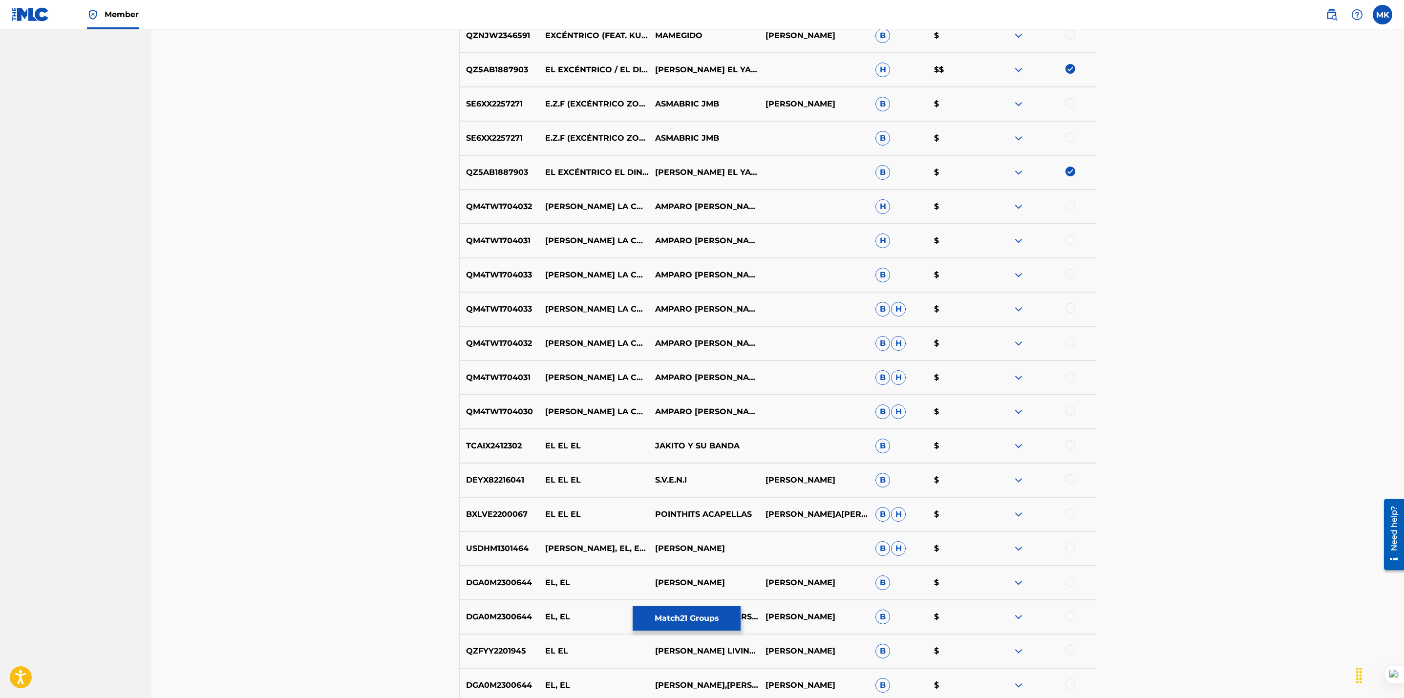
scroll to position [3271, 0]
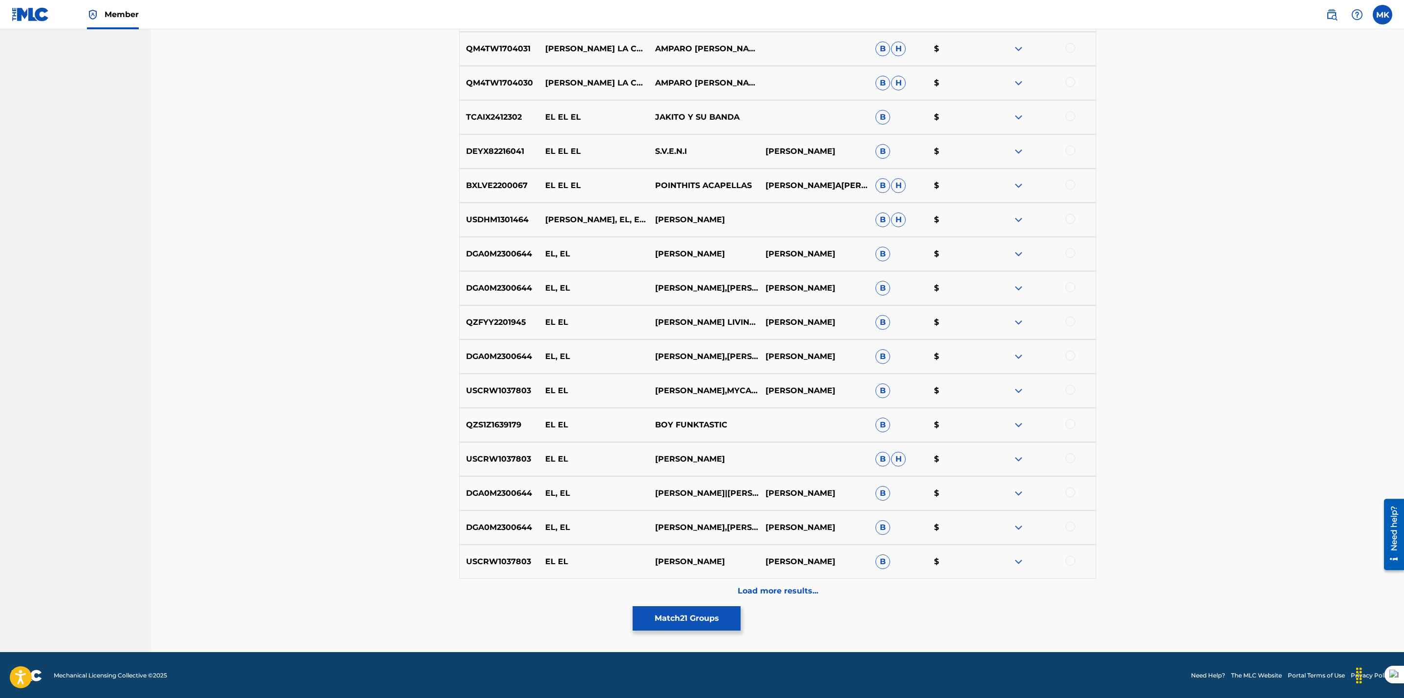
click at [699, 621] on button "Match 21 Groups" at bounding box center [687, 618] width 108 height 24
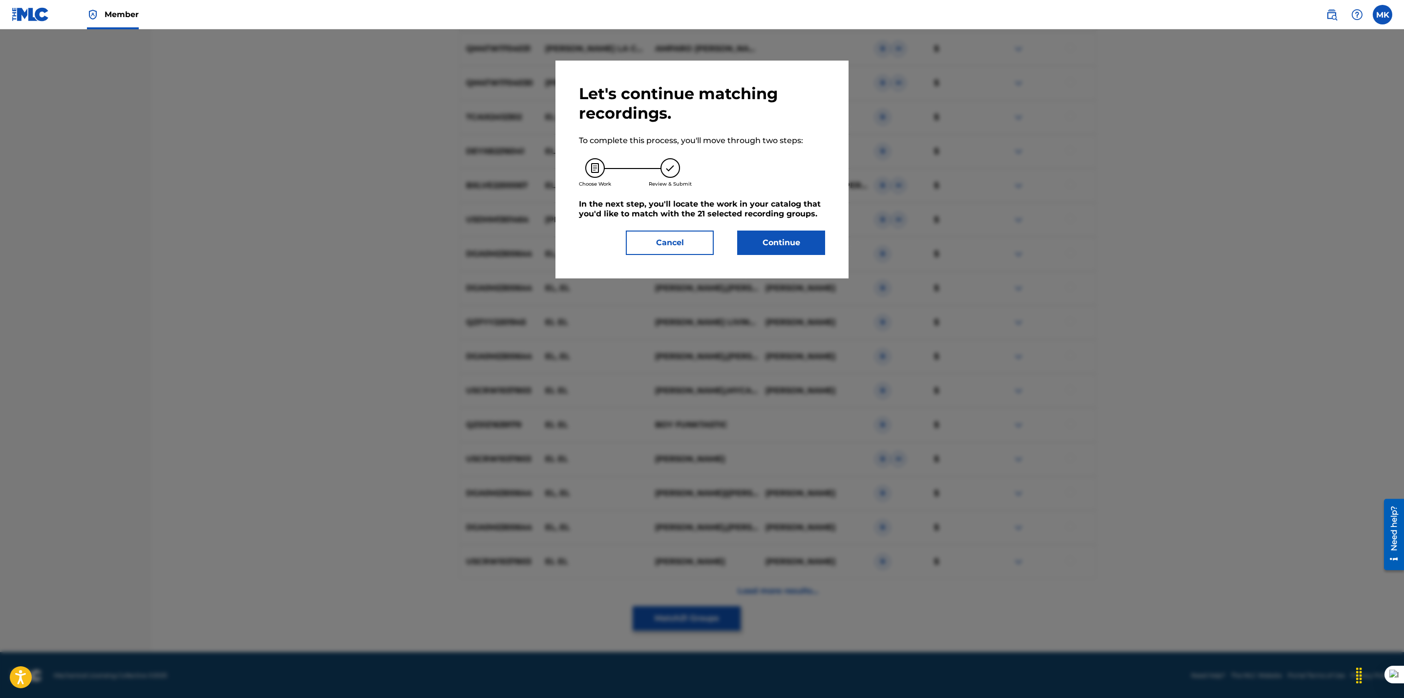
click at [772, 248] on button "Continue" at bounding box center [781, 243] width 88 height 24
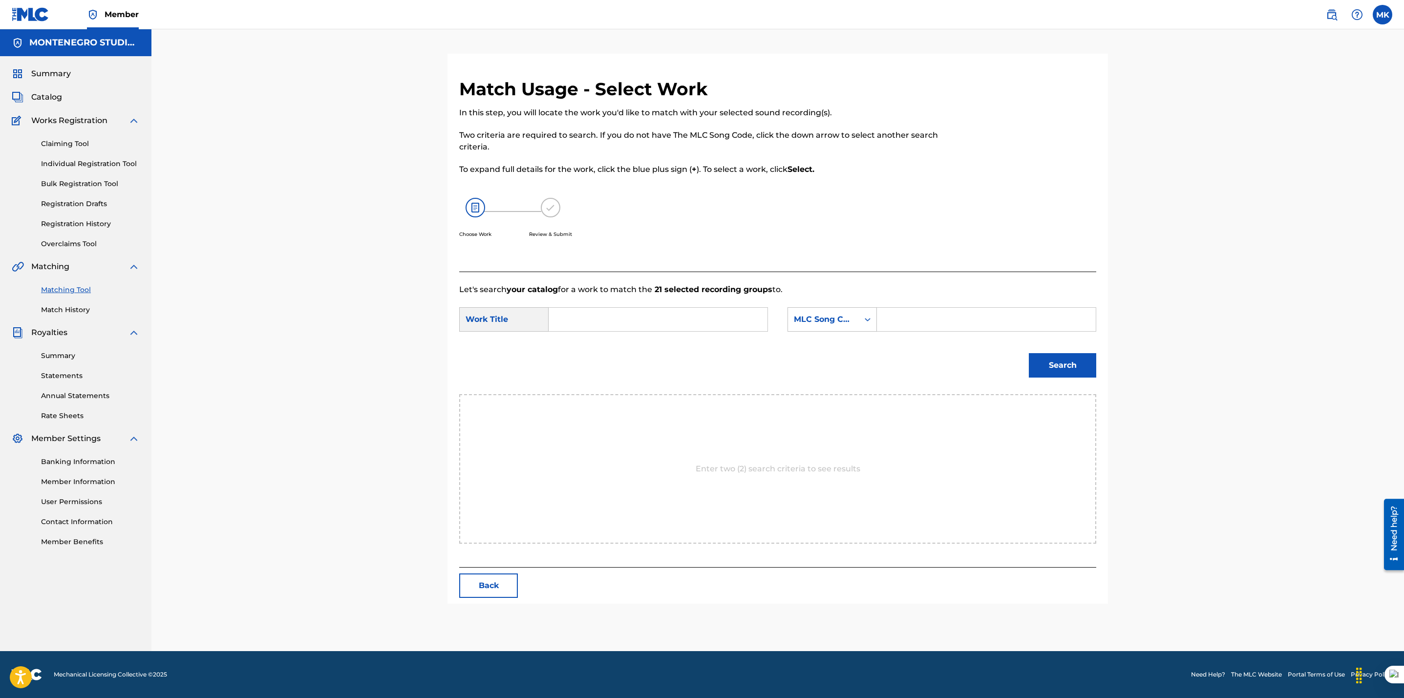
scroll to position [0, 0]
click at [635, 317] on input "Search Form" at bounding box center [658, 319] width 202 height 23
click at [610, 361] on span "centrico" at bounding box center [600, 364] width 33 height 9
type input "el excentrico"
click at [831, 319] on div "MLC Song Code" at bounding box center [823, 320] width 59 height 12
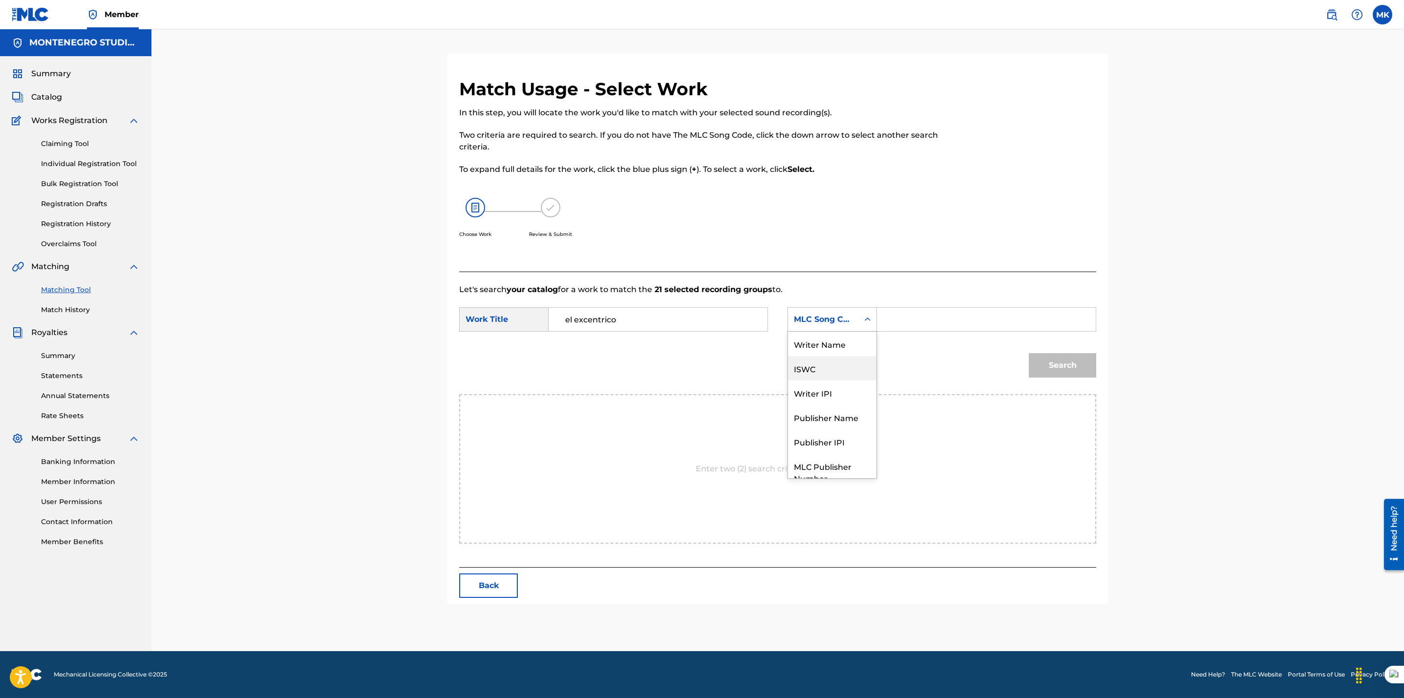
scroll to position [36, 0]
click at [820, 378] on div "Publisher Name" at bounding box center [832, 381] width 88 height 24
click at [907, 327] on input "Search Form" at bounding box center [986, 319] width 202 height 23
type input "[GEOGRAPHIC_DATA]"
click at [1057, 365] on button "Search" at bounding box center [1062, 365] width 67 height 24
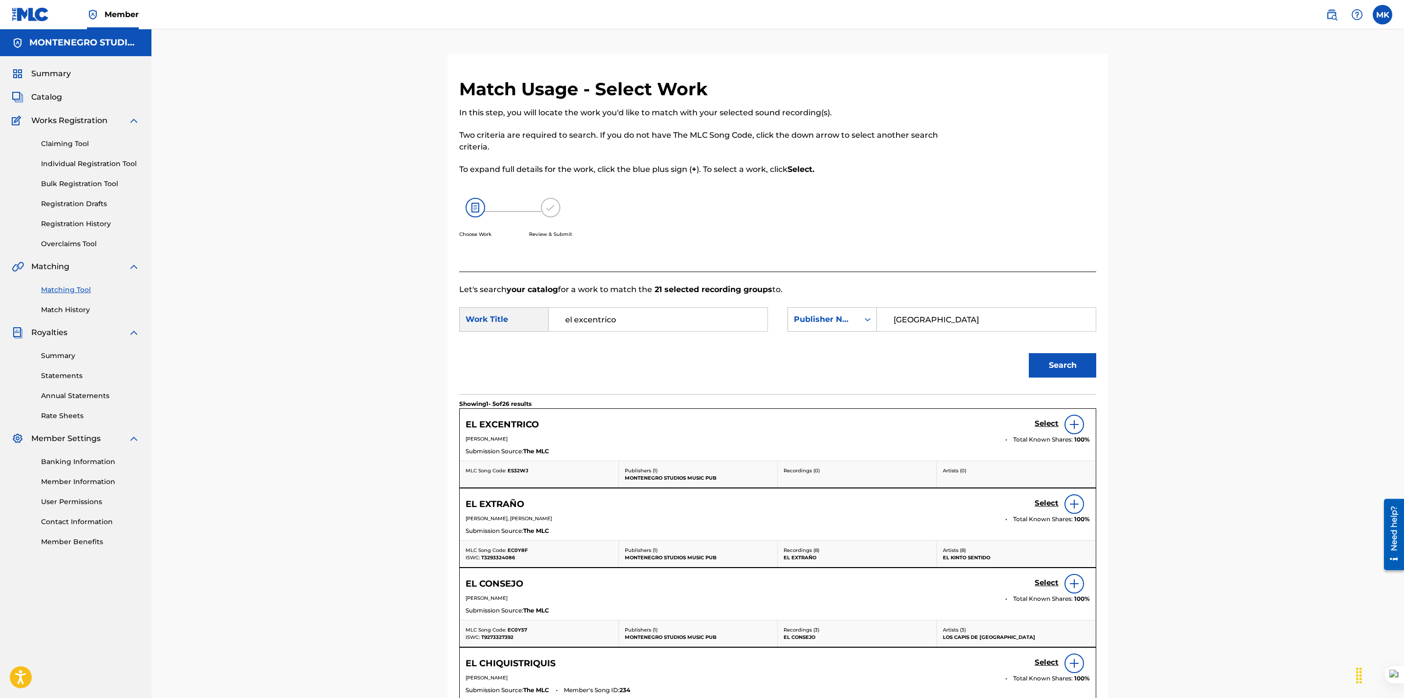
click at [1042, 424] on h5 "Select" at bounding box center [1046, 423] width 24 height 9
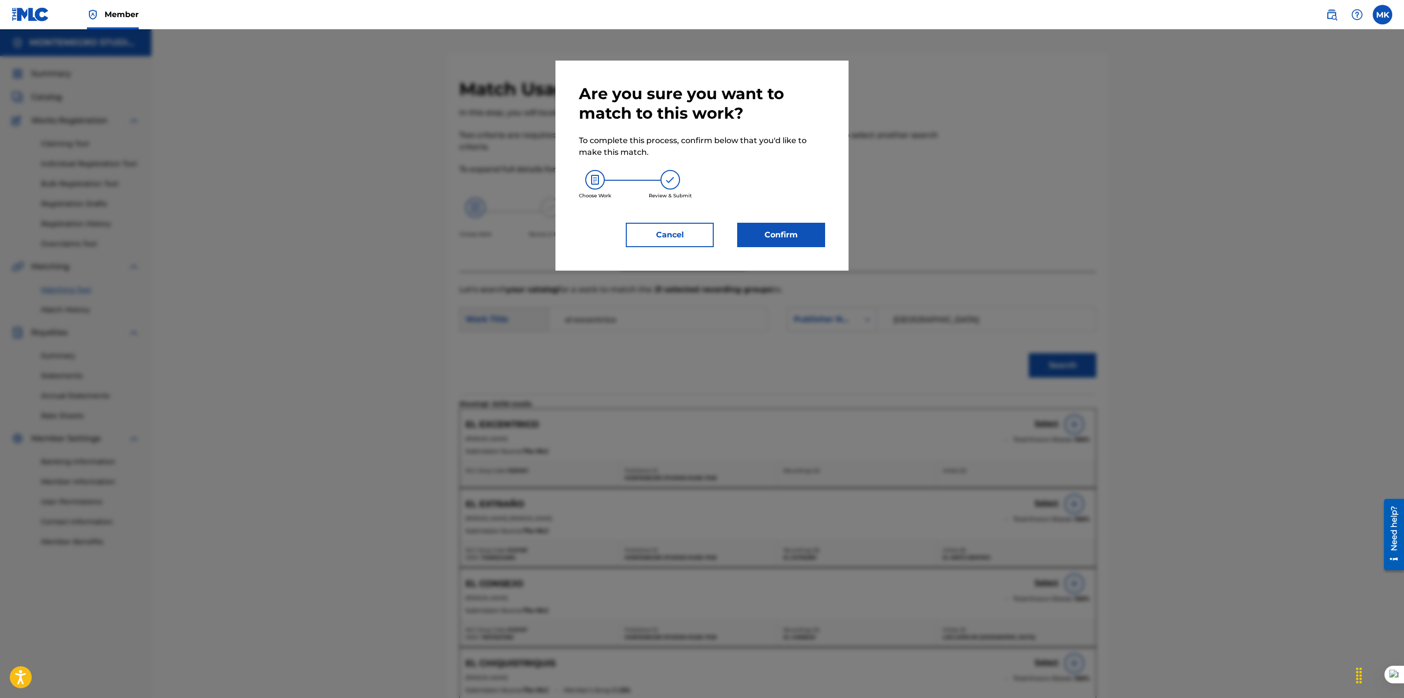
click at [768, 233] on button "Confirm" at bounding box center [781, 235] width 88 height 24
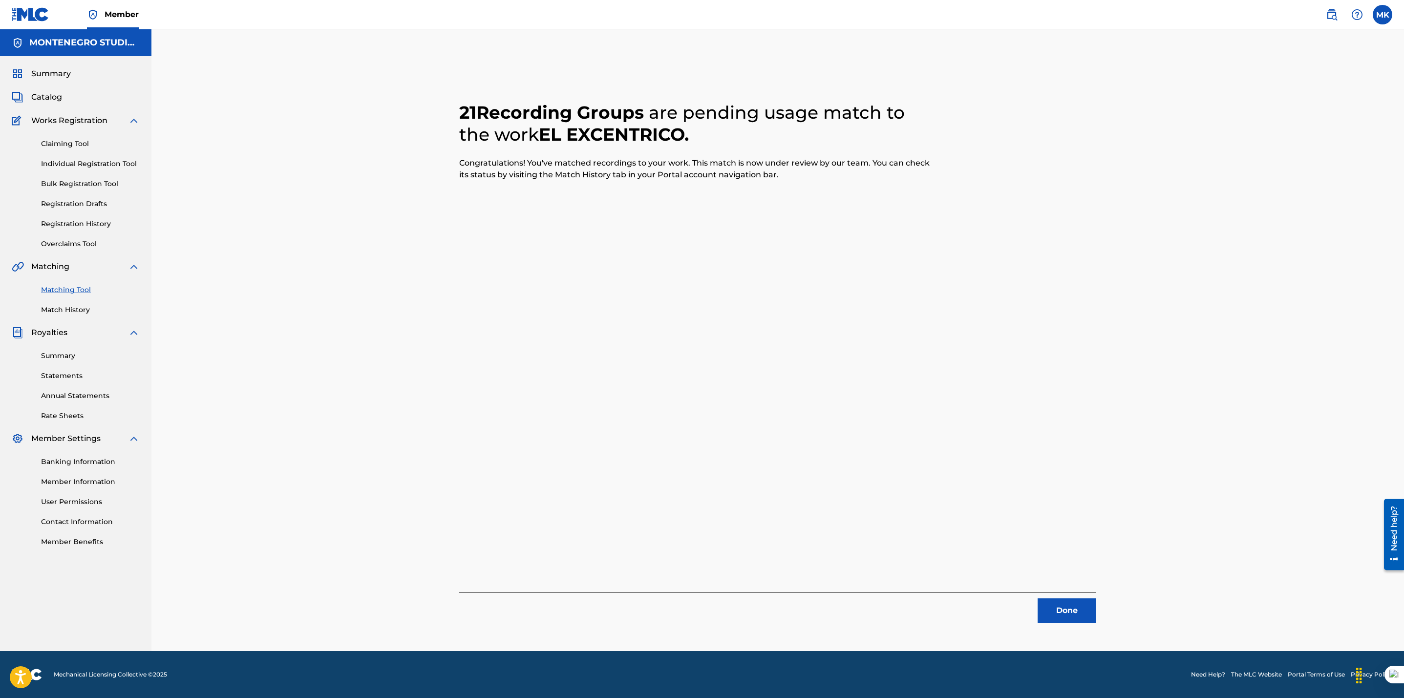
click at [1053, 611] on button "Done" at bounding box center [1066, 610] width 59 height 24
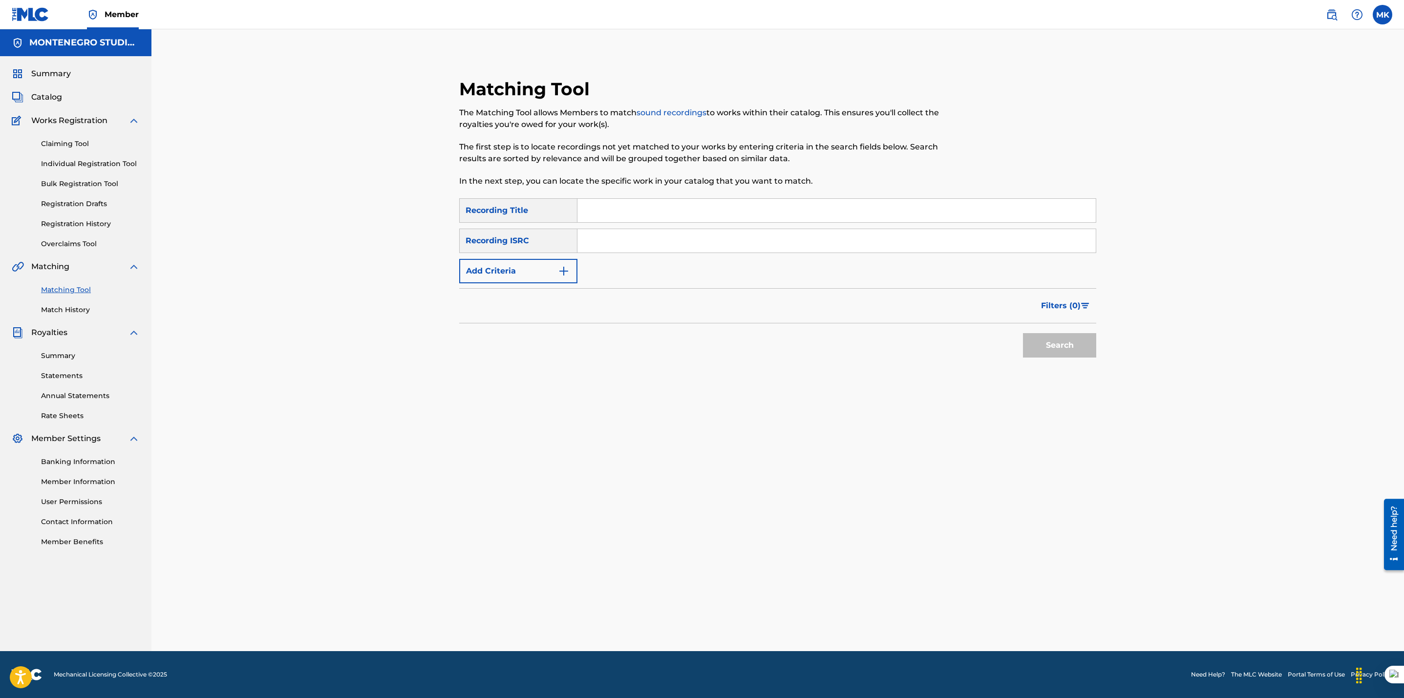
click at [636, 217] on input "Search Form" at bounding box center [836, 210] width 518 height 23
paste input "Que se vaya a la chin"
type input "Que se vaya a la chin"
click at [1047, 346] on button "Search" at bounding box center [1059, 345] width 73 height 24
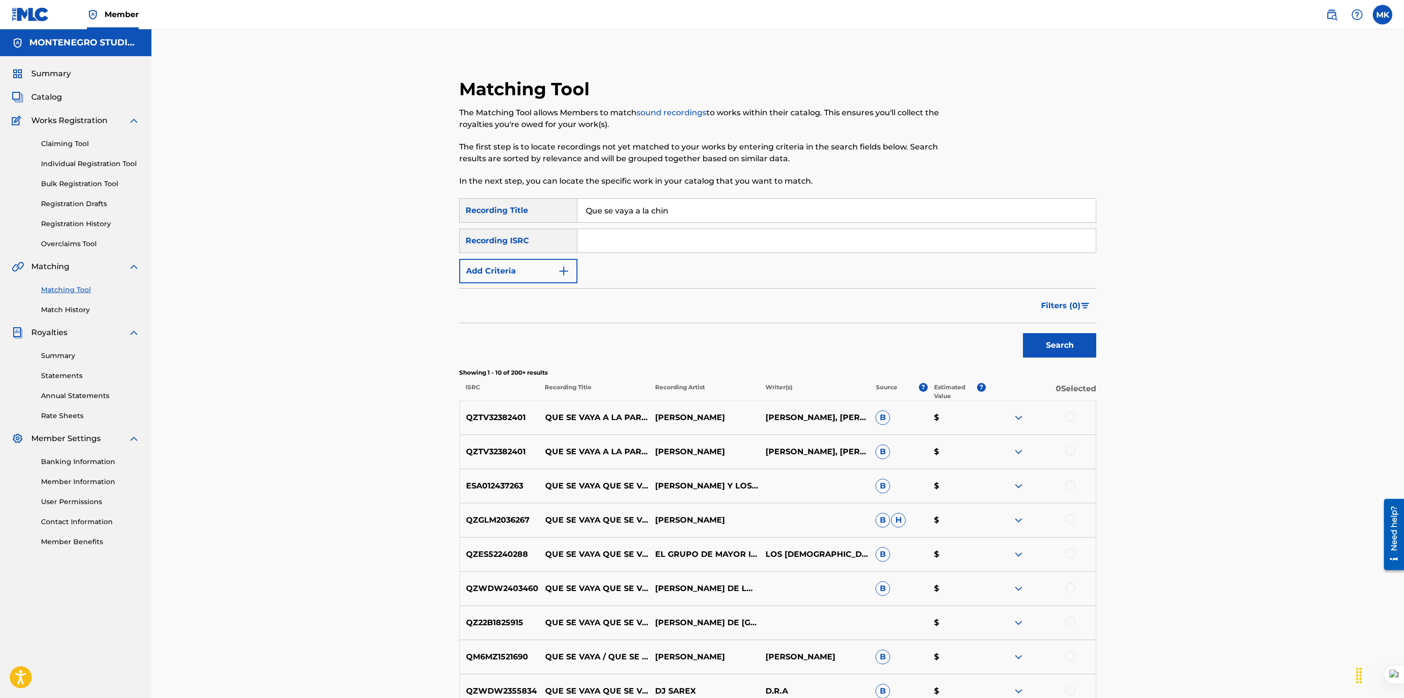
click at [511, 277] on button "Add Criteria" at bounding box center [518, 271] width 118 height 24
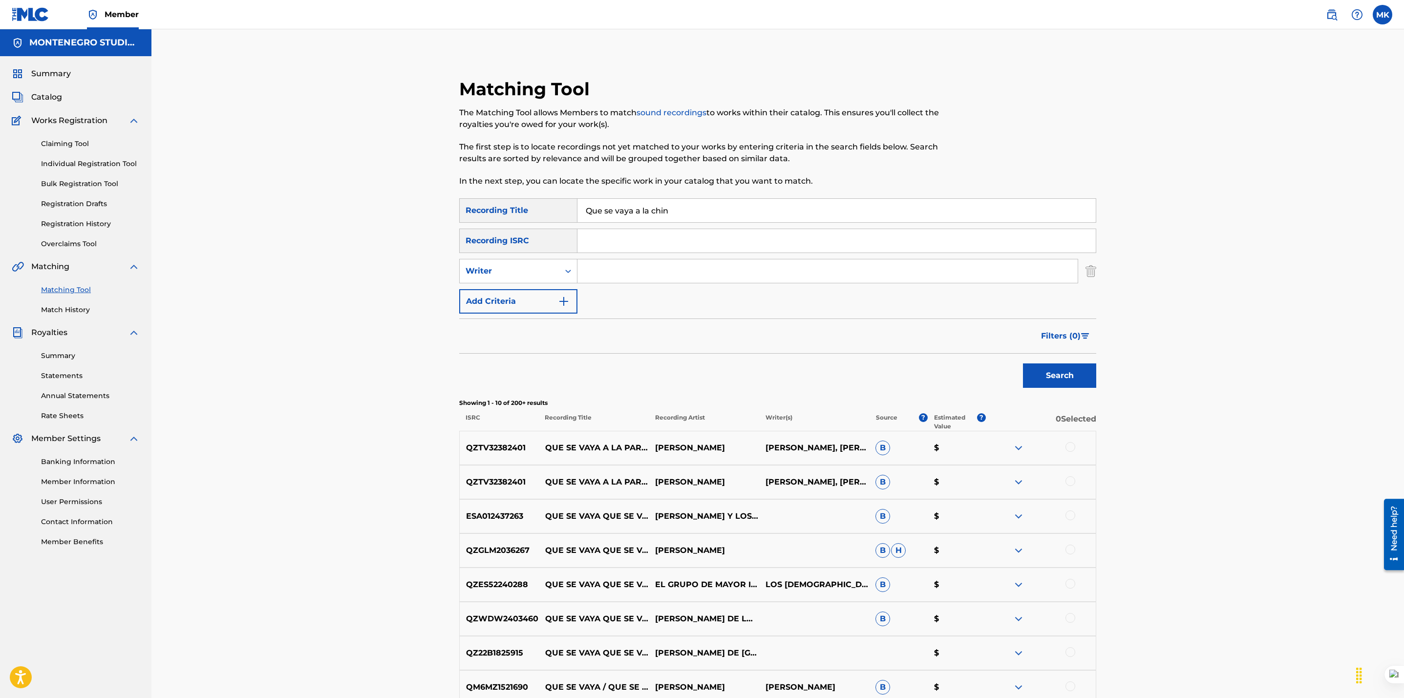
click at [614, 270] on input "Search Form" at bounding box center [827, 270] width 500 height 23
type input "e"
type input "[PERSON_NAME]"
click at [1023, 363] on button "Search" at bounding box center [1059, 375] width 73 height 24
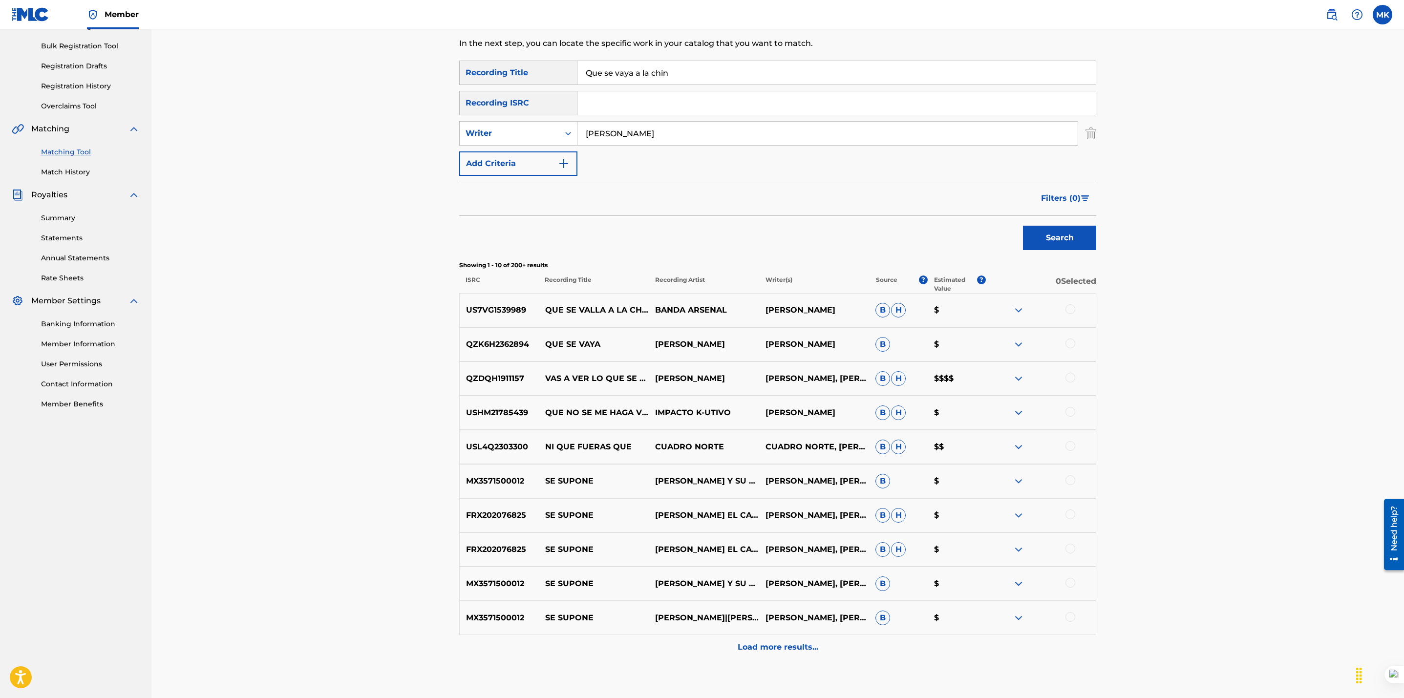
scroll to position [140, 0]
drag, startPoint x: 538, startPoint y: 302, endPoint x: 457, endPoint y: 306, distance: 80.7
click at [457, 306] on div "Matching Tool The Matching Tool allows Members to match sound recordings to wor…" at bounding box center [777, 322] width 660 height 768
copy p "US7VG1539989"
click at [1070, 305] on div at bounding box center [1070, 307] width 10 height 10
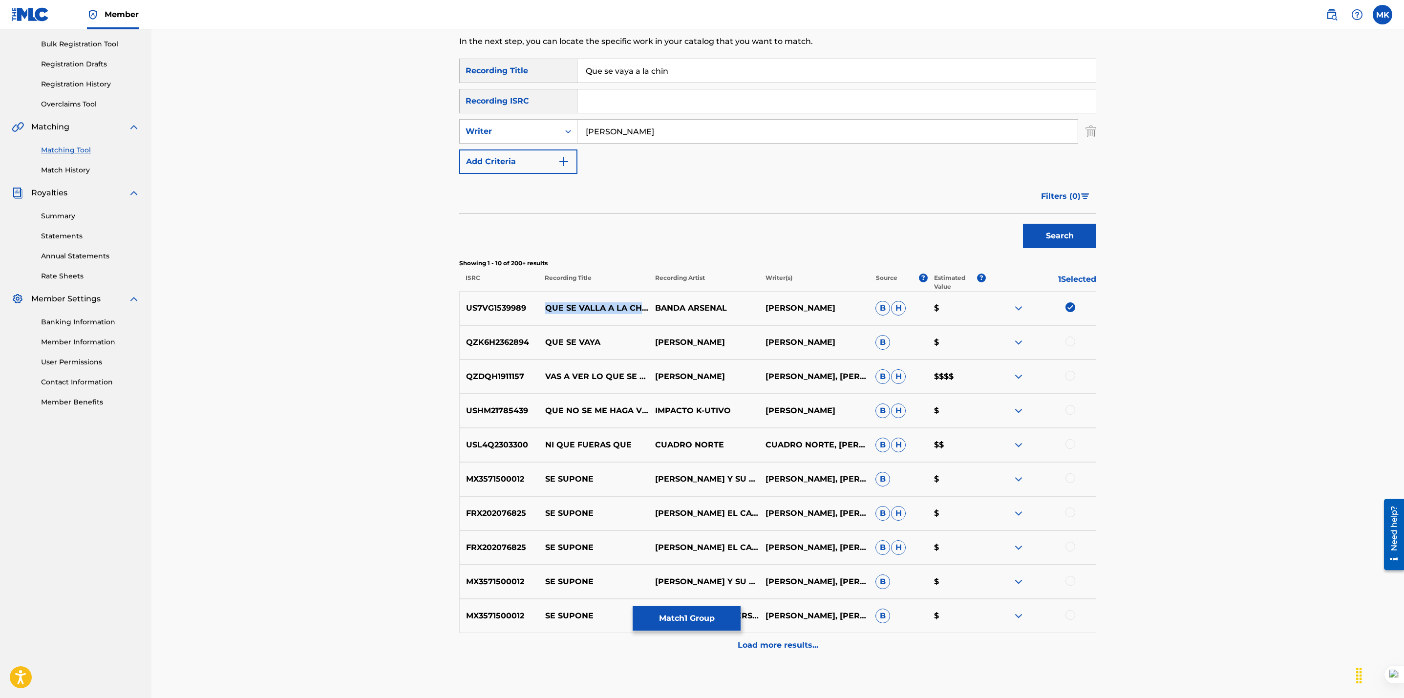
drag, startPoint x: 566, startPoint y: 315, endPoint x: 532, endPoint y: 297, distance: 37.6
click at [532, 297] on div "US7VG1539989 QUE SE VALLA A [GEOGRAPHIC_DATA]... BANDA ARSENAL [PERSON_NAME] B …" at bounding box center [777, 308] width 637 height 34
click at [628, 309] on p "QUE SE VALLA A LA CHIN..." at bounding box center [594, 308] width 110 height 12
drag, startPoint x: 601, startPoint y: 310, endPoint x: 533, endPoint y: 304, distance: 67.7
click at [533, 304] on div "US7VG1539989 QUE SE VALLA A [GEOGRAPHIC_DATA]... BANDA ARSENAL [PERSON_NAME] B …" at bounding box center [777, 308] width 637 height 34
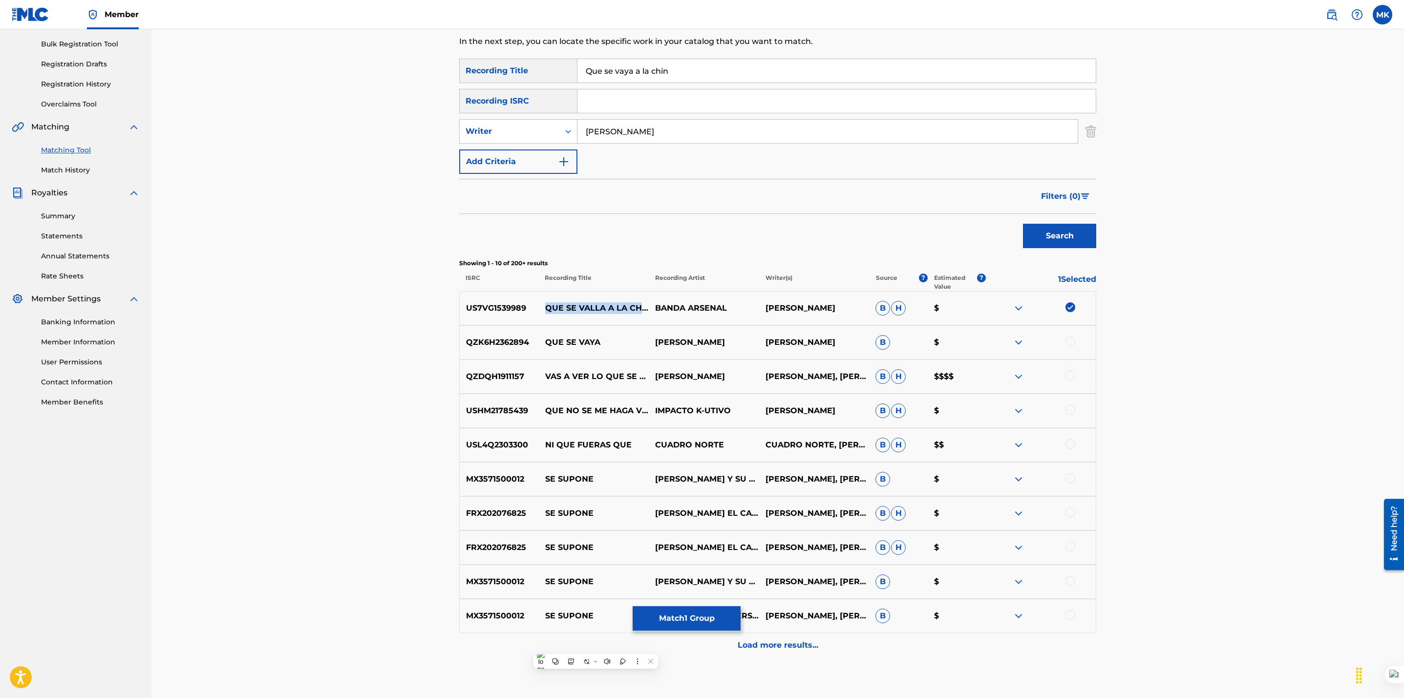
drag, startPoint x: 857, startPoint y: 307, endPoint x: 754, endPoint y: 314, distance: 103.8
click at [754, 314] on div "US7VG1539989 QUE SE VALLA A [GEOGRAPHIC_DATA]... BANDA ARSENAL [PERSON_NAME] B …" at bounding box center [777, 308] width 637 height 34
click at [371, 298] on div "Matching Tool The Matching Tool allows Members to match sound recordings to wor…" at bounding box center [777, 298] width 1252 height 817
drag, startPoint x: 529, startPoint y: 308, endPoint x: 452, endPoint y: 311, distance: 77.7
click at [452, 311] on div "Matching Tool The Matching Tool allows Members to match sound recordings to wor…" at bounding box center [777, 322] width 660 height 768
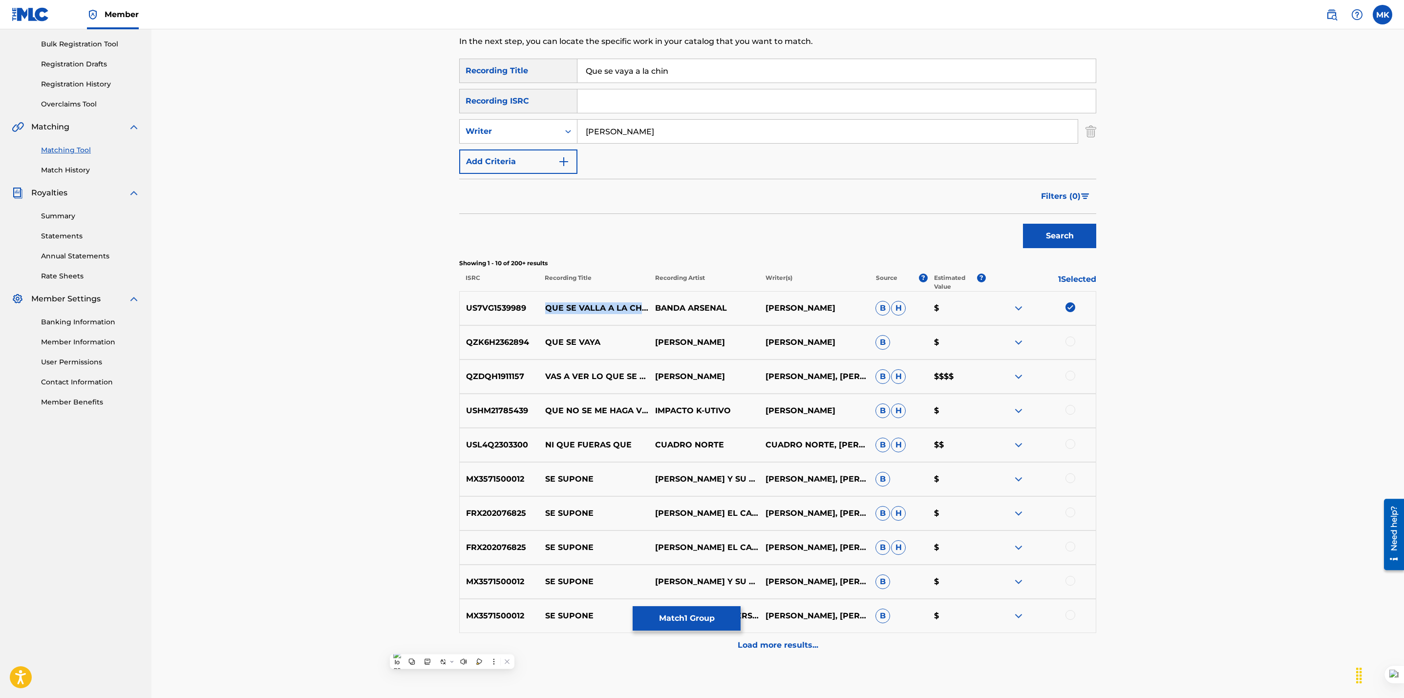
drag, startPoint x: 583, startPoint y: 314, endPoint x: 540, endPoint y: 296, distance: 46.9
click at [540, 302] on p "QUE SE VALLA A LA CHIN..." at bounding box center [594, 308] width 110 height 12
drag, startPoint x: 744, startPoint y: 306, endPoint x: 656, endPoint y: 304, distance: 87.9
click at [656, 304] on p "BANDA ARSENAL" at bounding box center [704, 308] width 110 height 12
click at [394, 321] on div "Matching Tool The Matching Tool allows Members to match sound recordings to wor…" at bounding box center [777, 298] width 1252 height 817
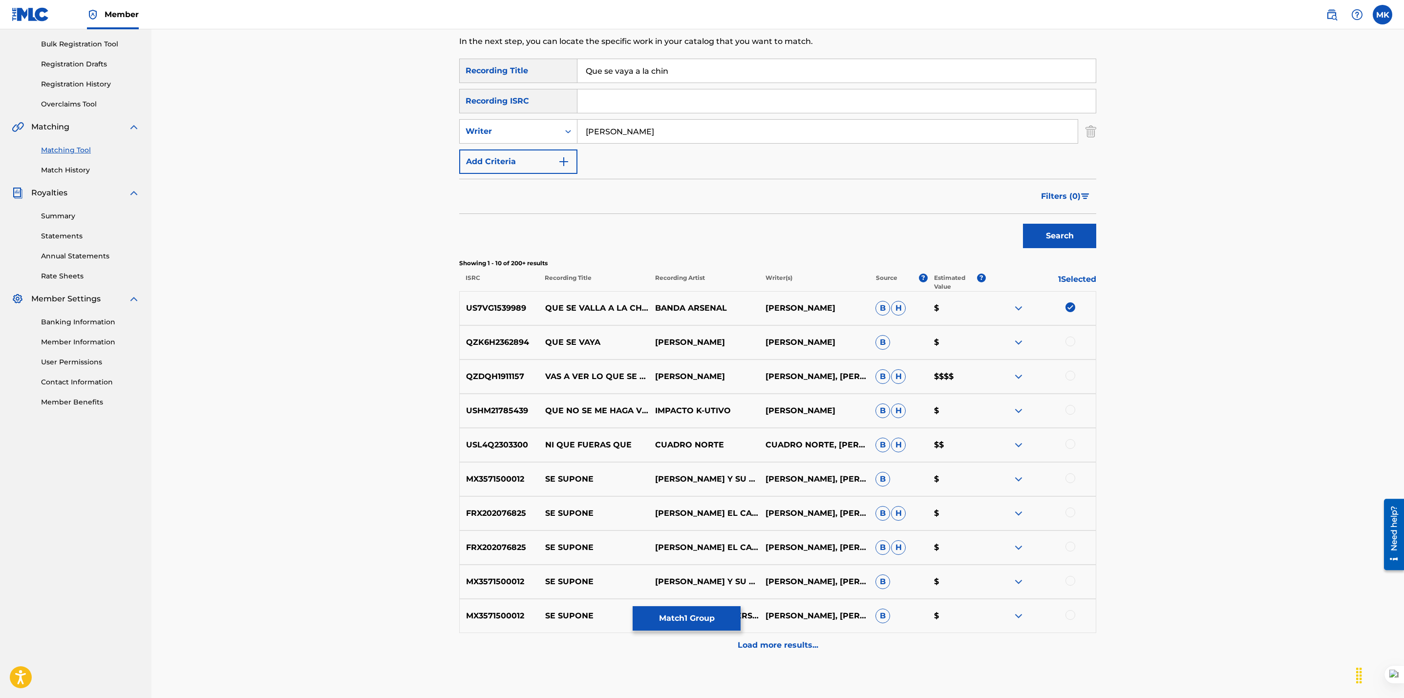
click at [673, 626] on button "Match 1 Group" at bounding box center [687, 618] width 108 height 24
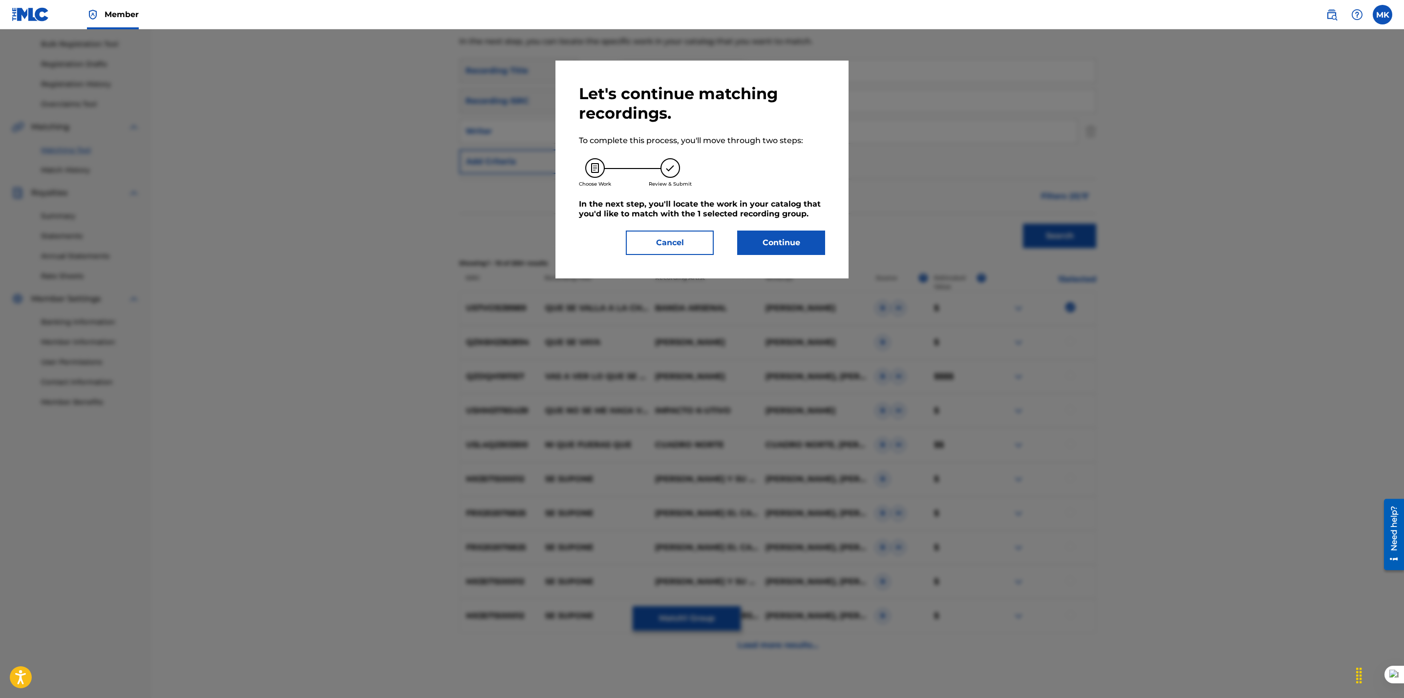
click at [667, 242] on button "Cancel" at bounding box center [670, 243] width 88 height 24
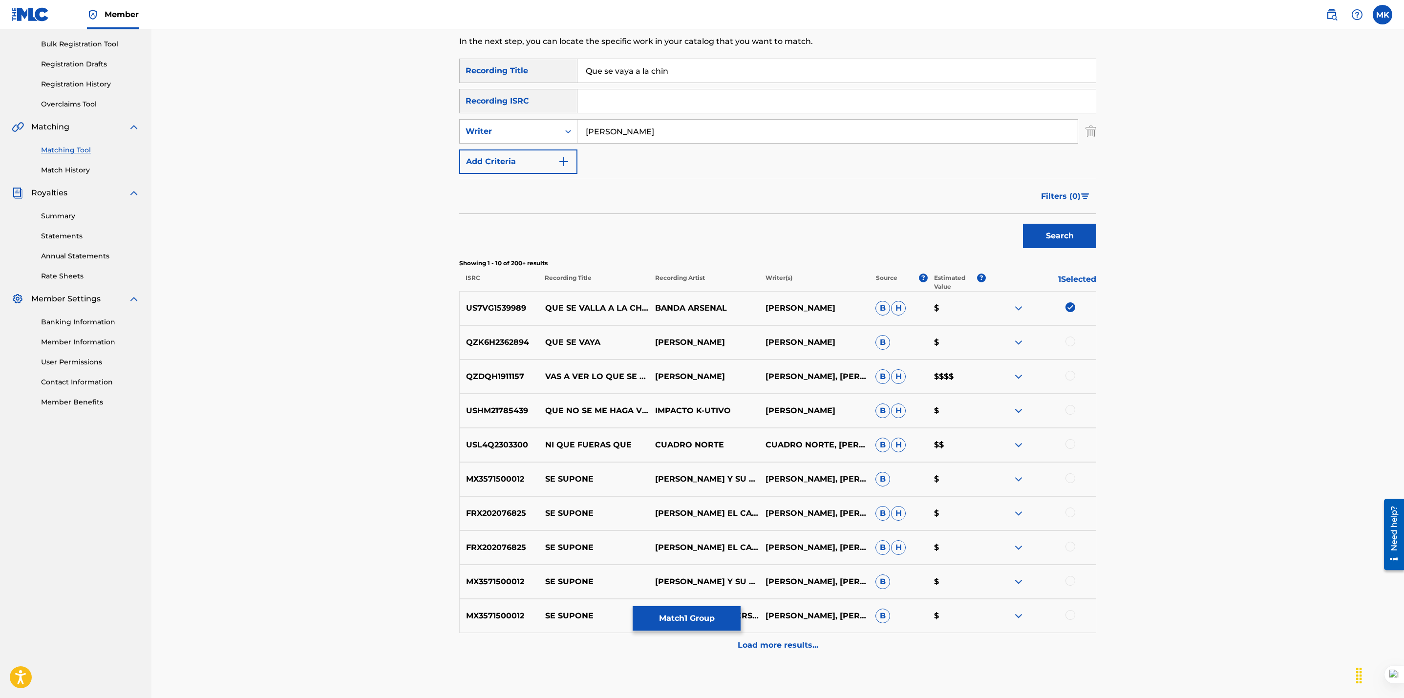
click at [1070, 308] on img at bounding box center [1070, 307] width 10 height 10
click at [784, 648] on p "Load more results..." at bounding box center [778, 645] width 81 height 12
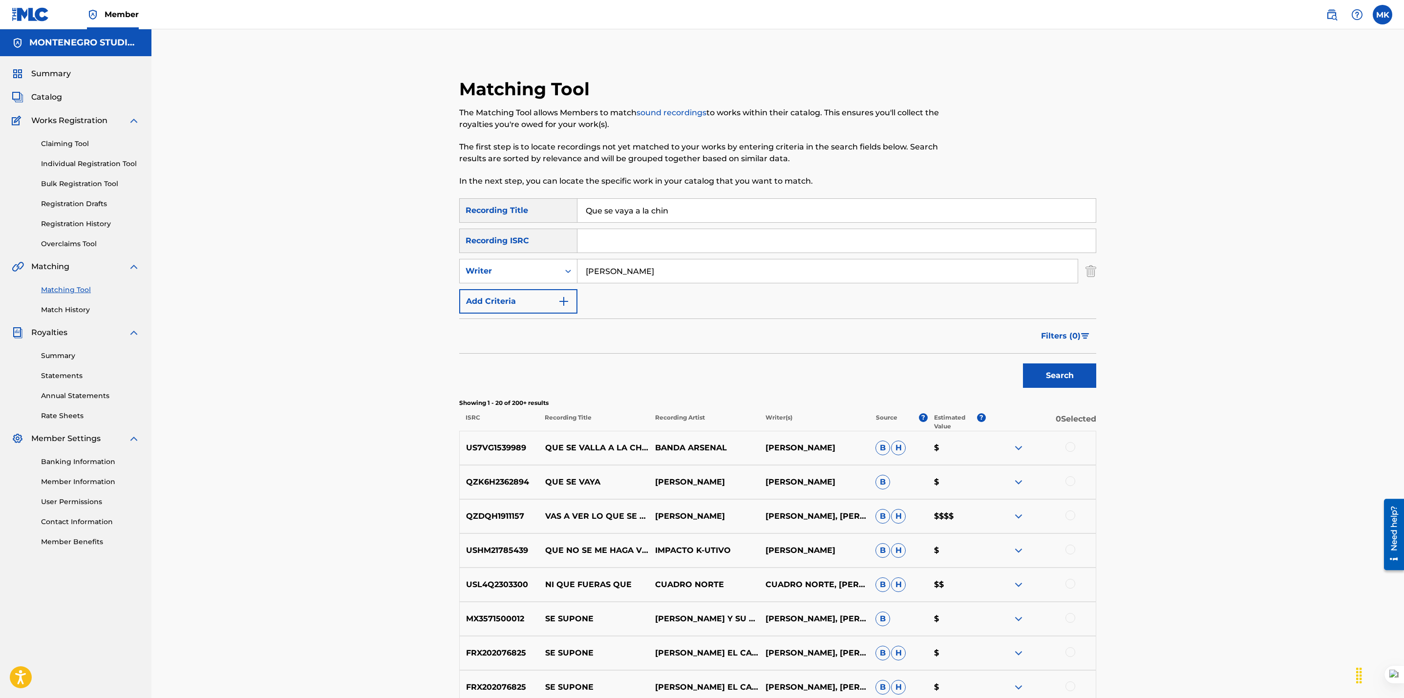
scroll to position [537, 0]
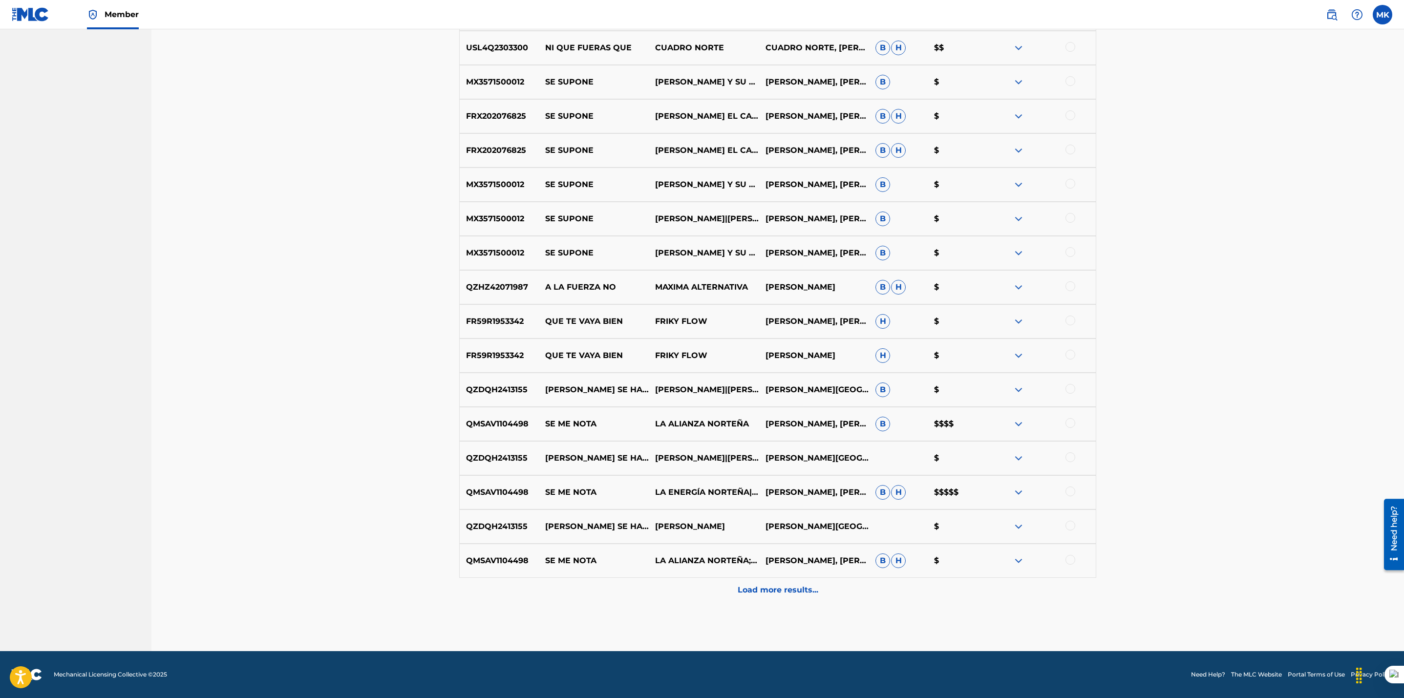
click at [749, 587] on p "Load more results..." at bounding box center [778, 590] width 81 height 12
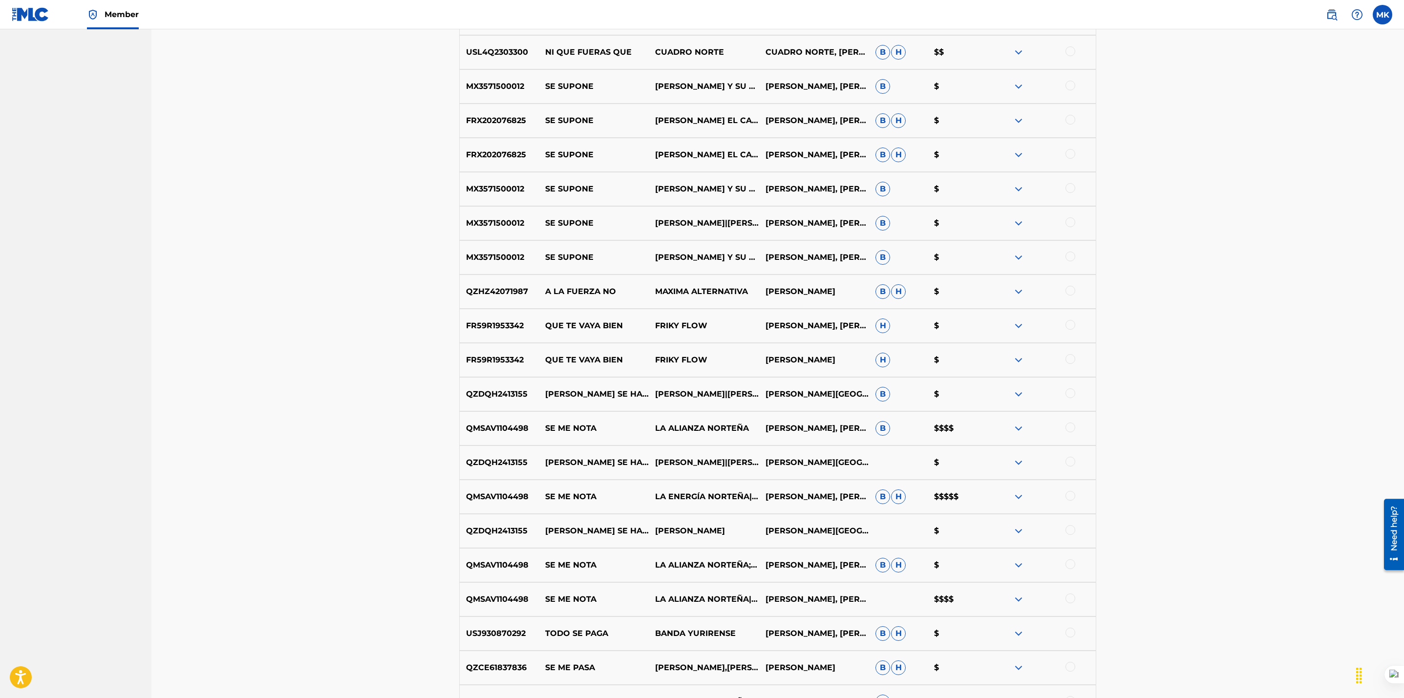
scroll to position [878, 0]
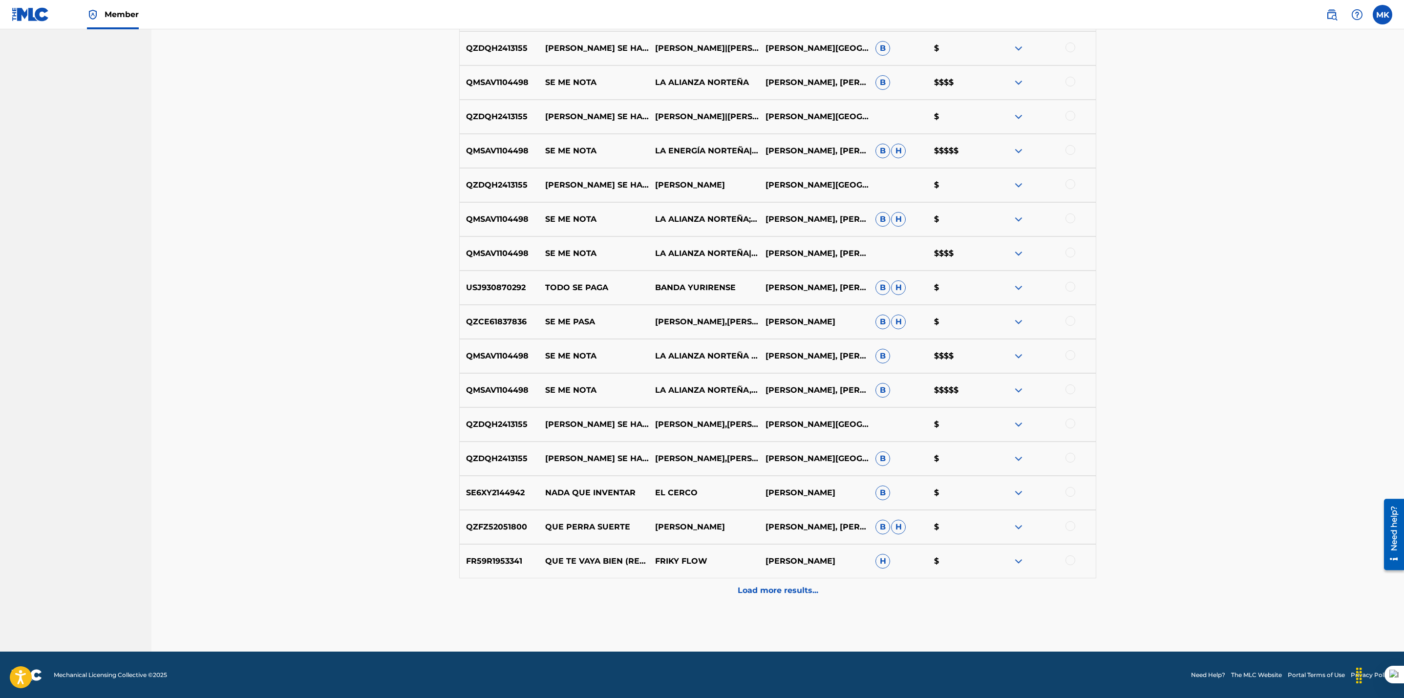
click at [801, 588] on p "Load more results..." at bounding box center [778, 591] width 81 height 12
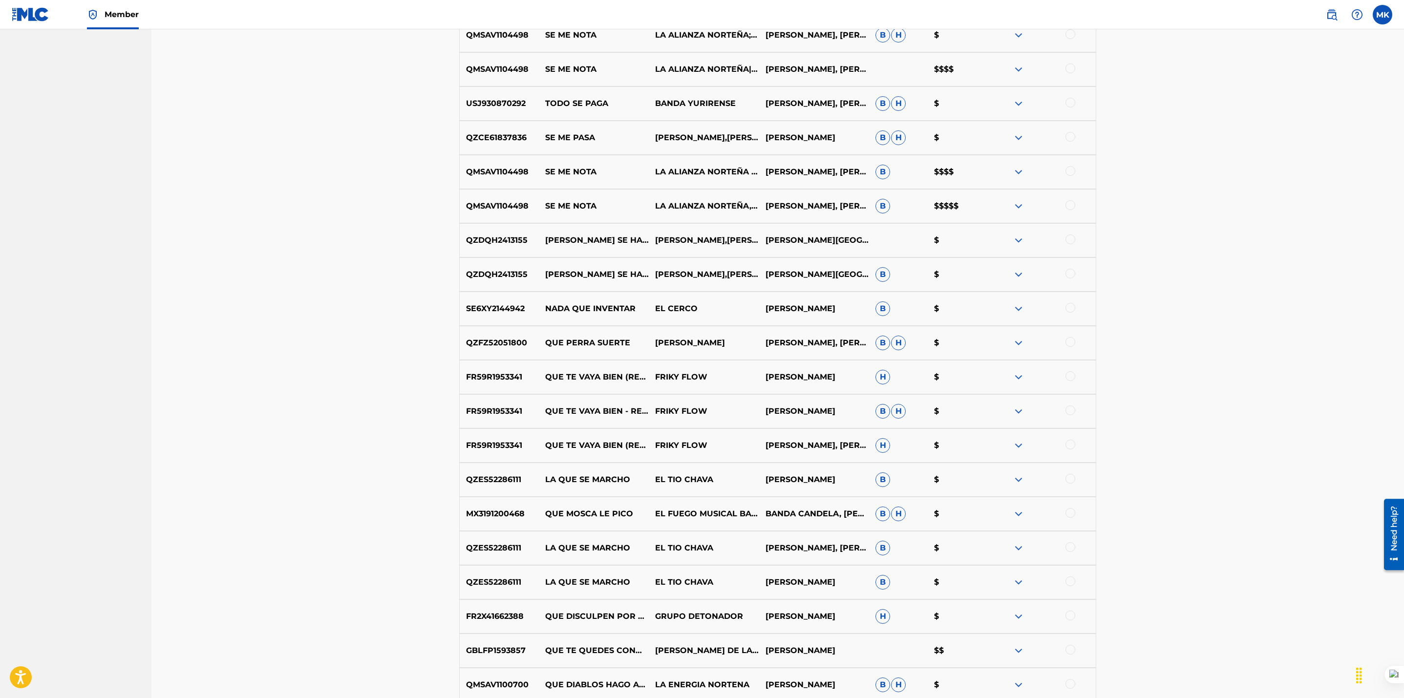
scroll to position [1221, 0]
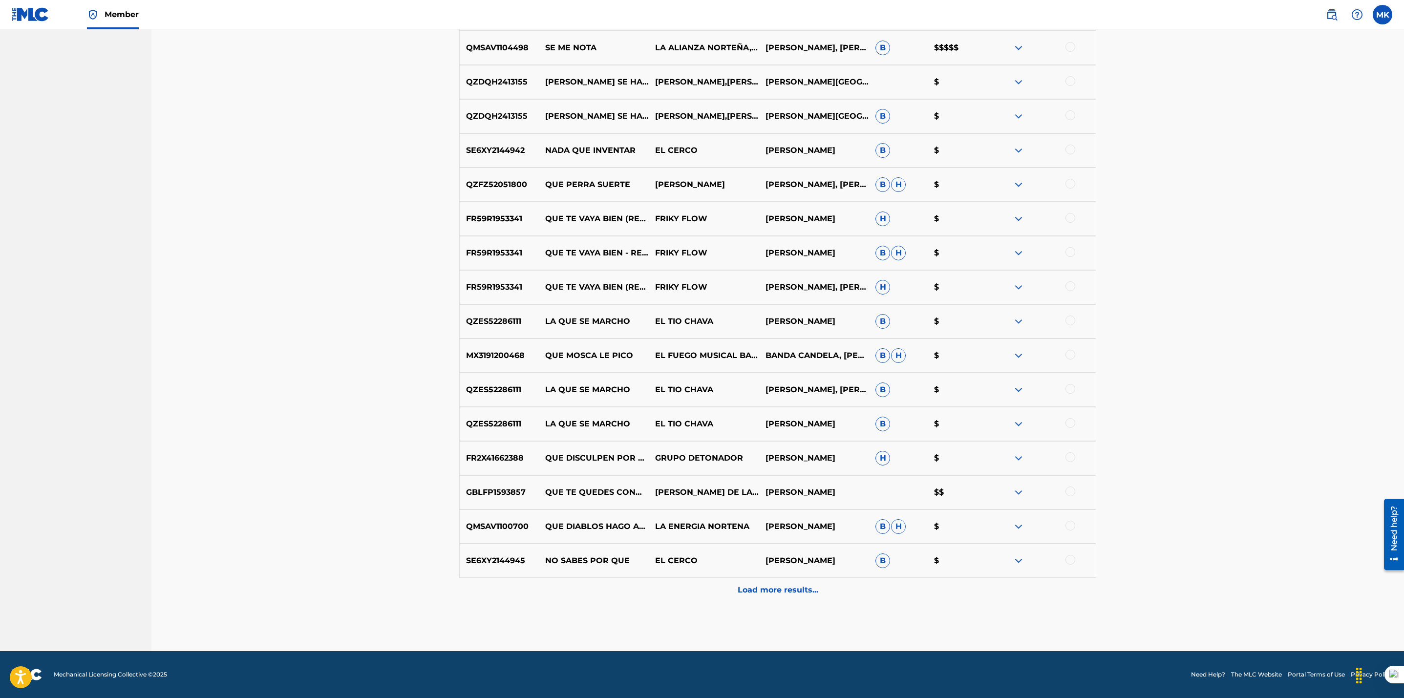
click at [759, 590] on p "Load more results..." at bounding box center [778, 590] width 81 height 12
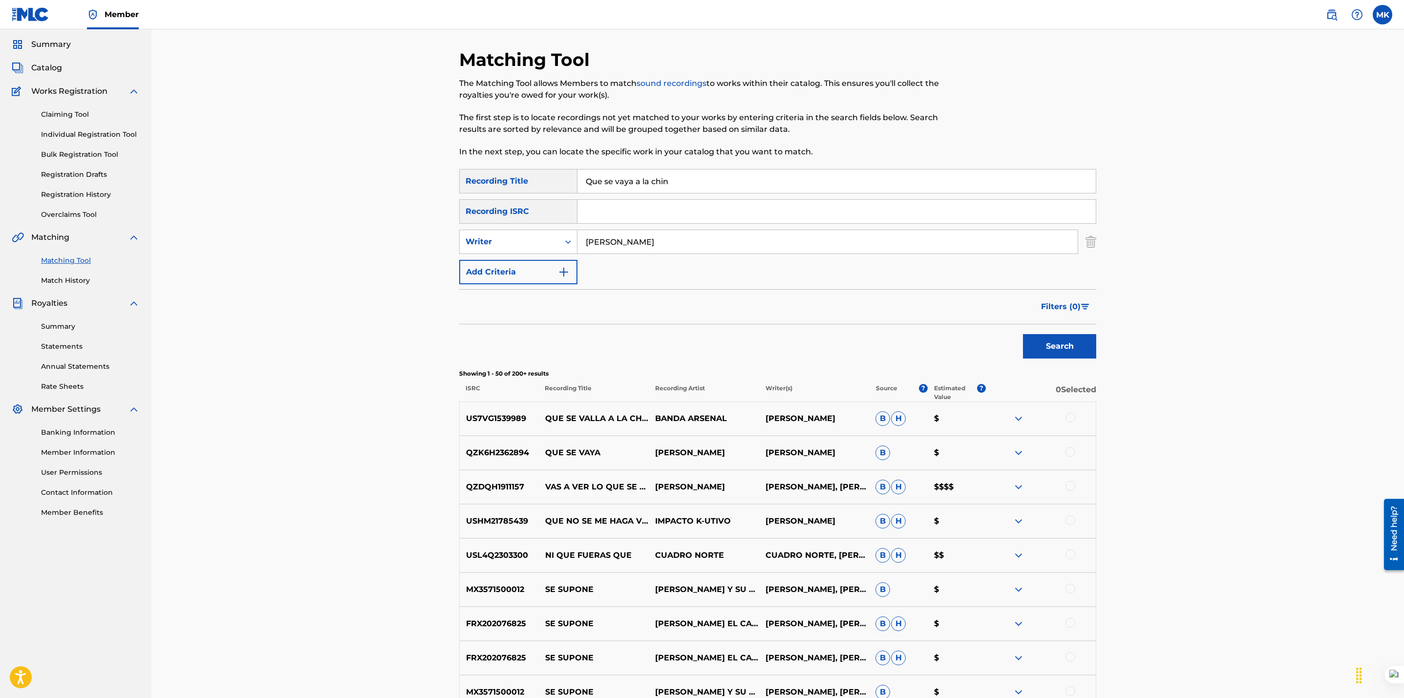
scroll to position [28, 0]
drag, startPoint x: 678, startPoint y: 181, endPoint x: 514, endPoint y: 161, distance: 165.3
paste input "BANDA ARSENAL"
type input "B"
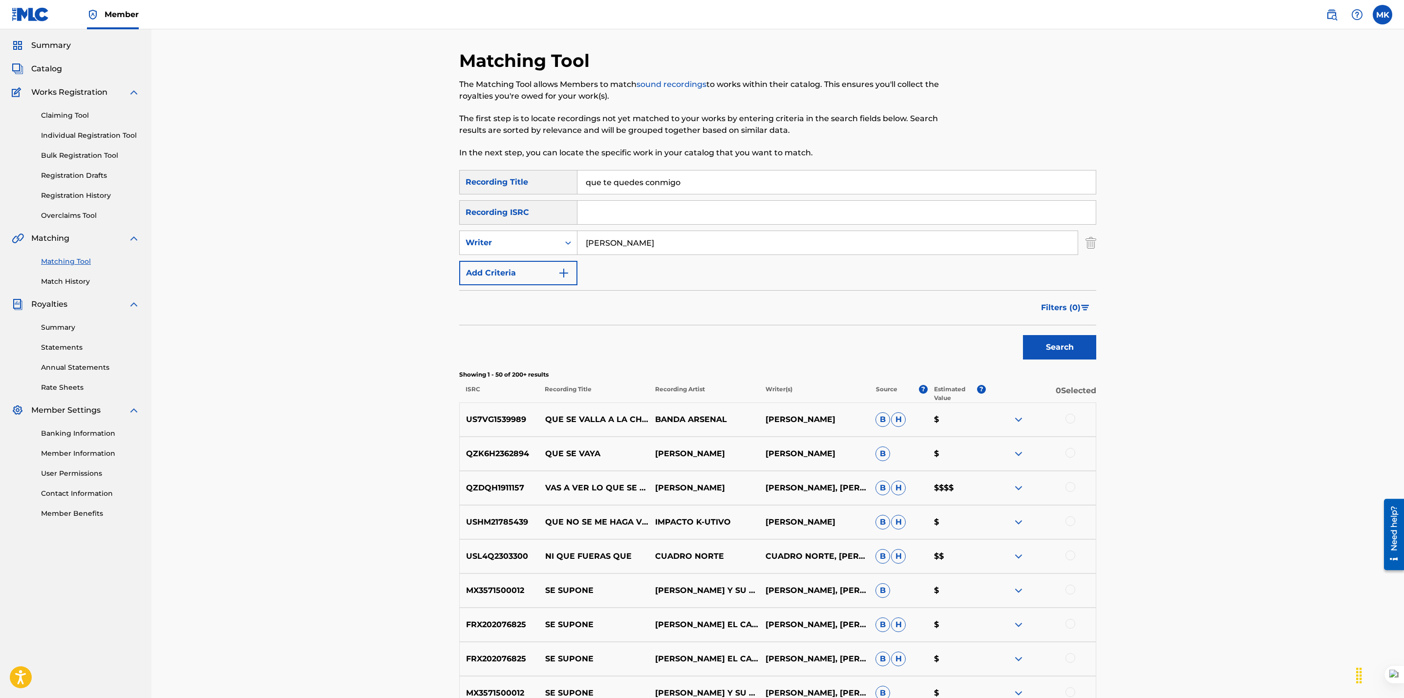
type input "que te quedes conmigo"
drag, startPoint x: 672, startPoint y: 242, endPoint x: 542, endPoint y: 229, distance: 130.2
click at [542, 229] on div "SearchWithCriteriaae60c944-f878-4771-85f1-4a926161752a Recording Title que te q…" at bounding box center [777, 227] width 637 height 115
click at [1073, 347] on button "Search" at bounding box center [1059, 347] width 73 height 24
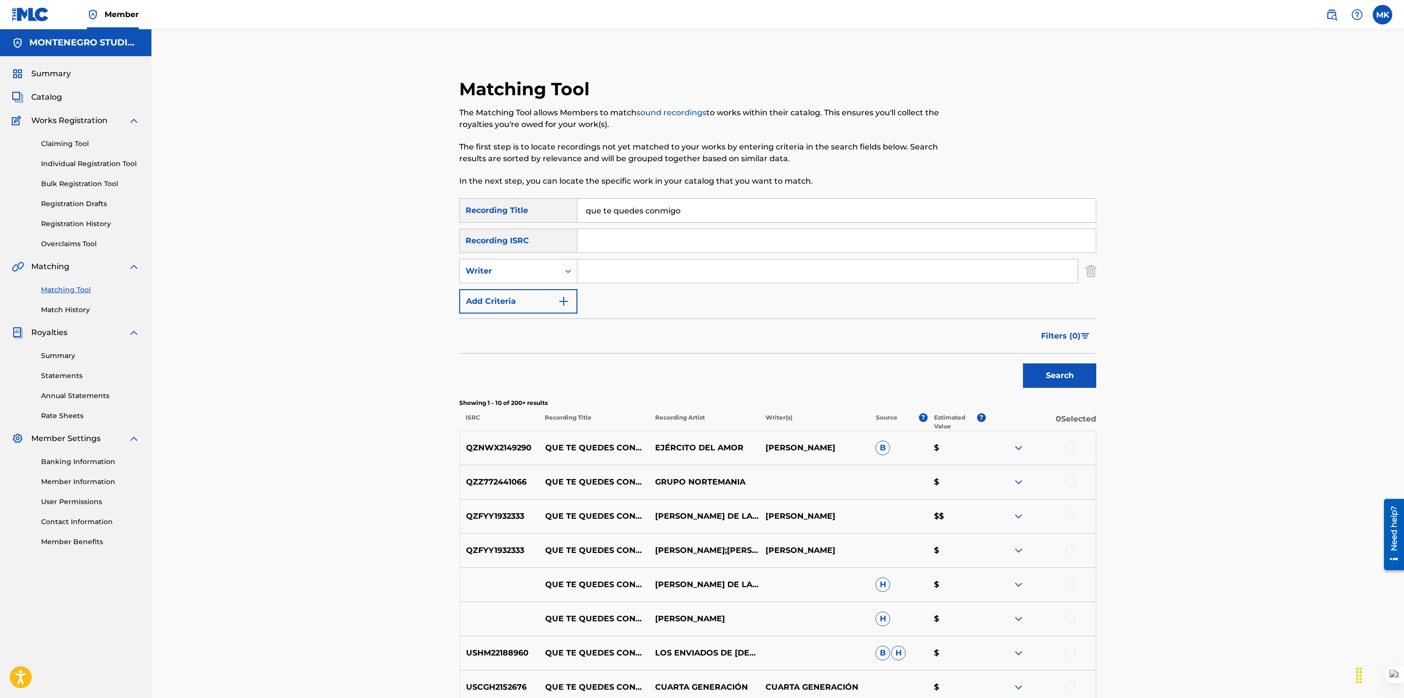
scroll to position [180, 0]
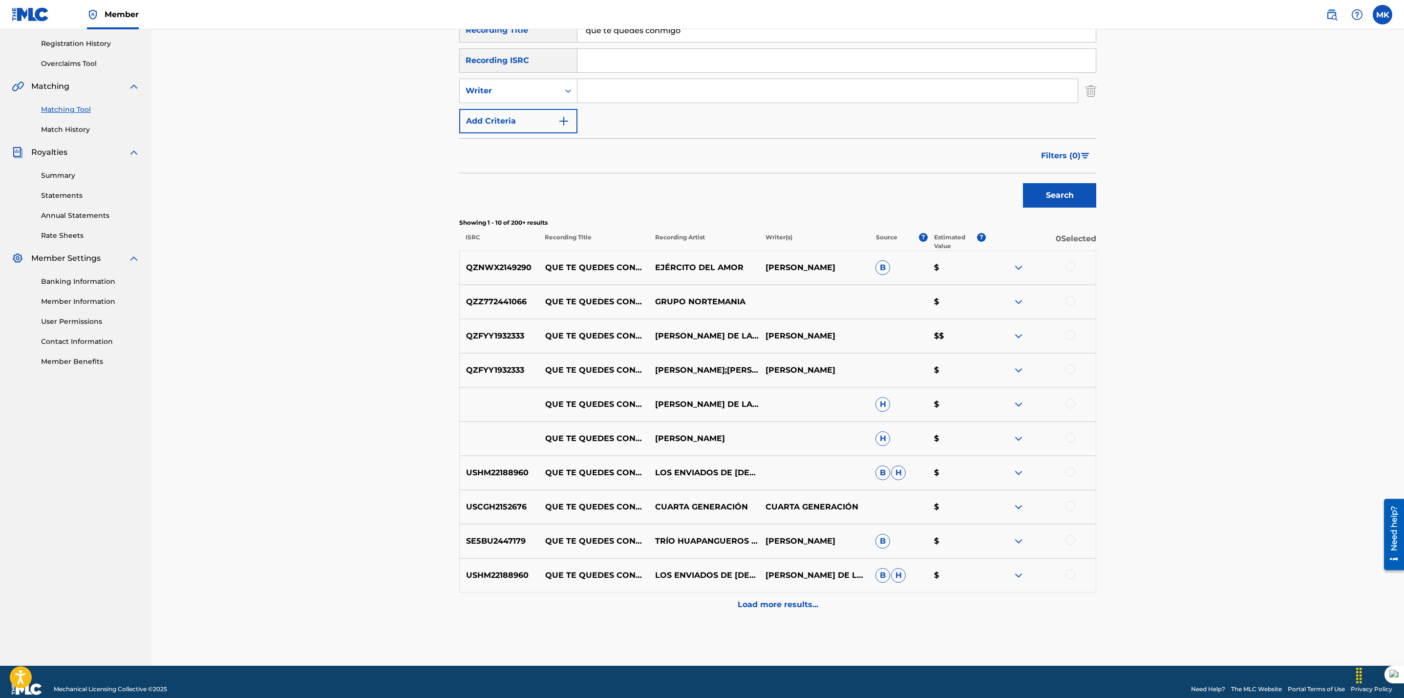
click at [795, 596] on div "Load more results..." at bounding box center [777, 604] width 637 height 24
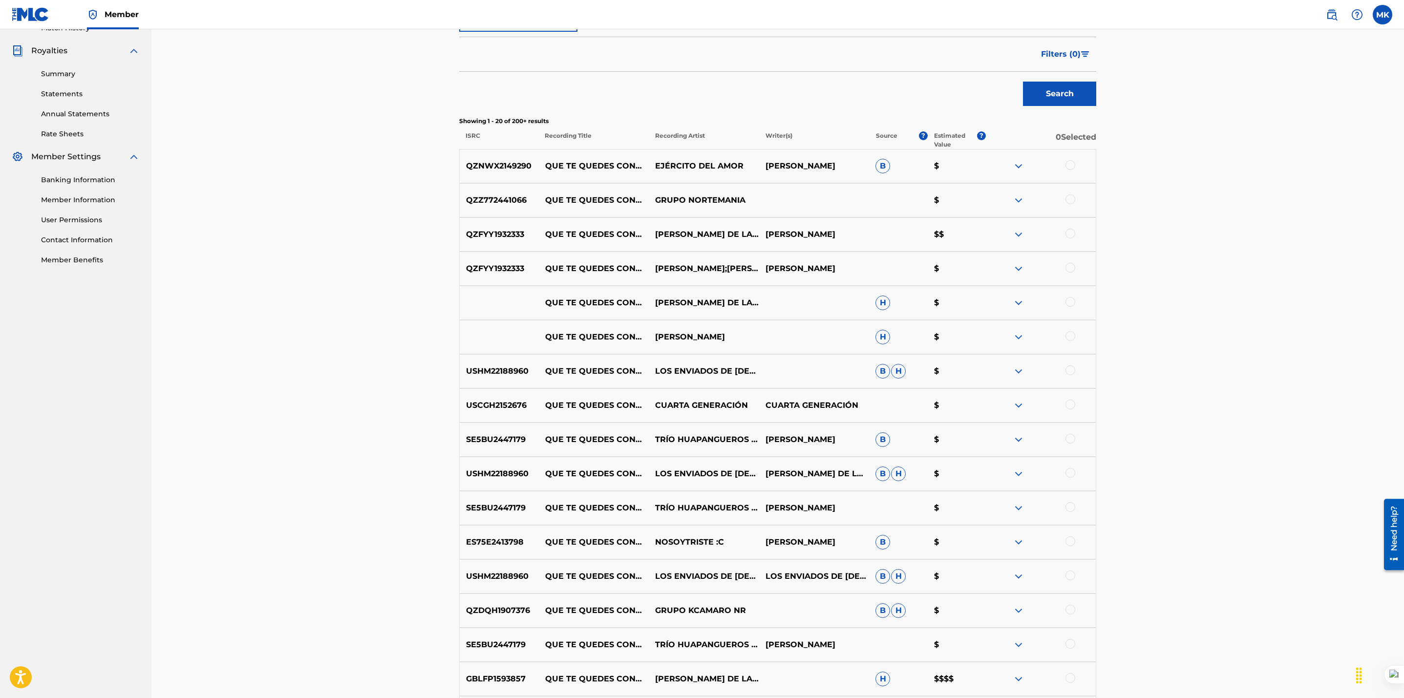
scroll to position [537, 0]
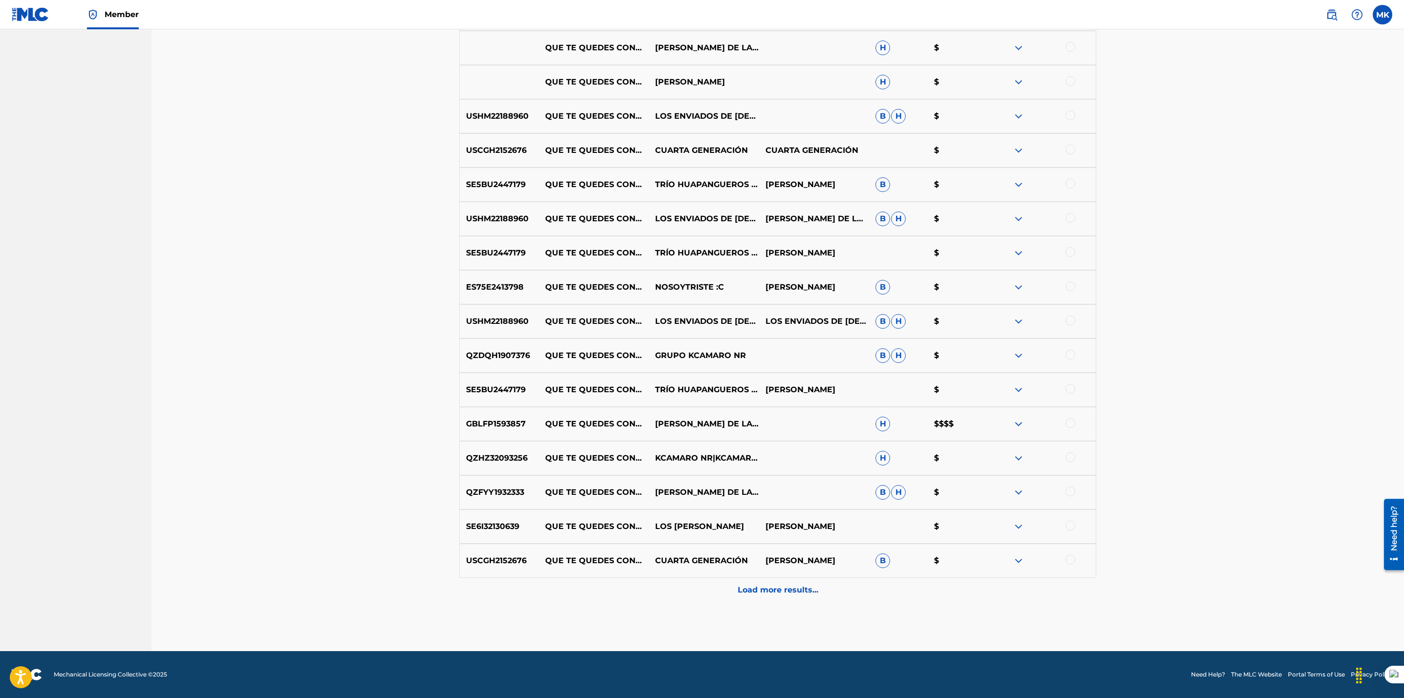
click at [767, 589] on p "Load more results..." at bounding box center [778, 590] width 81 height 12
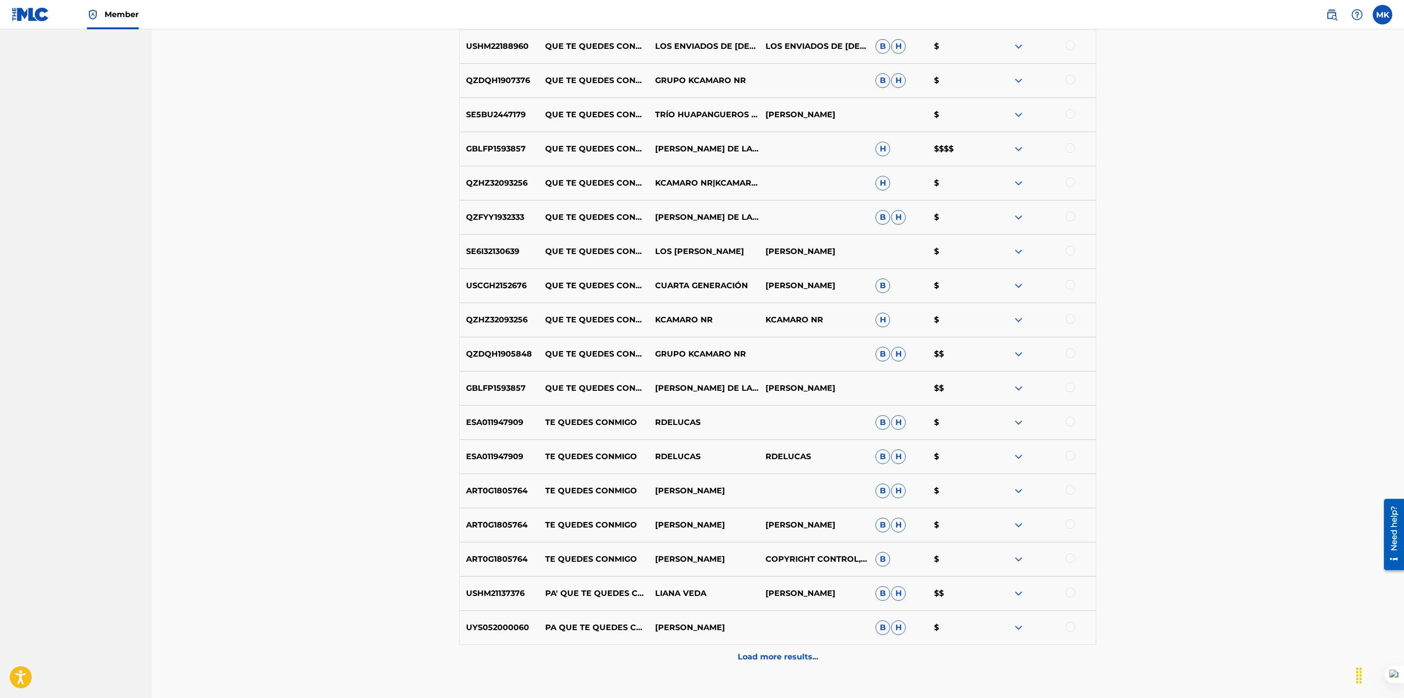
scroll to position [878, 0]
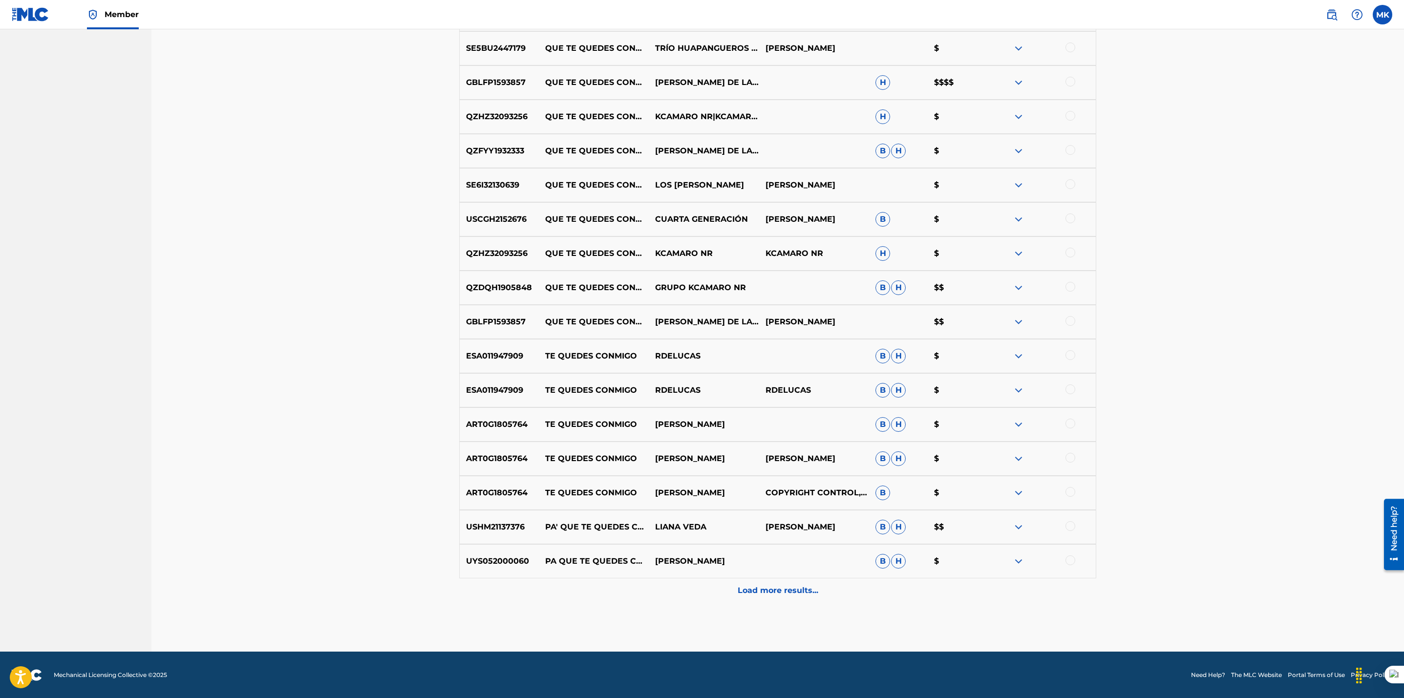
click at [765, 595] on p "Load more results..." at bounding box center [778, 591] width 81 height 12
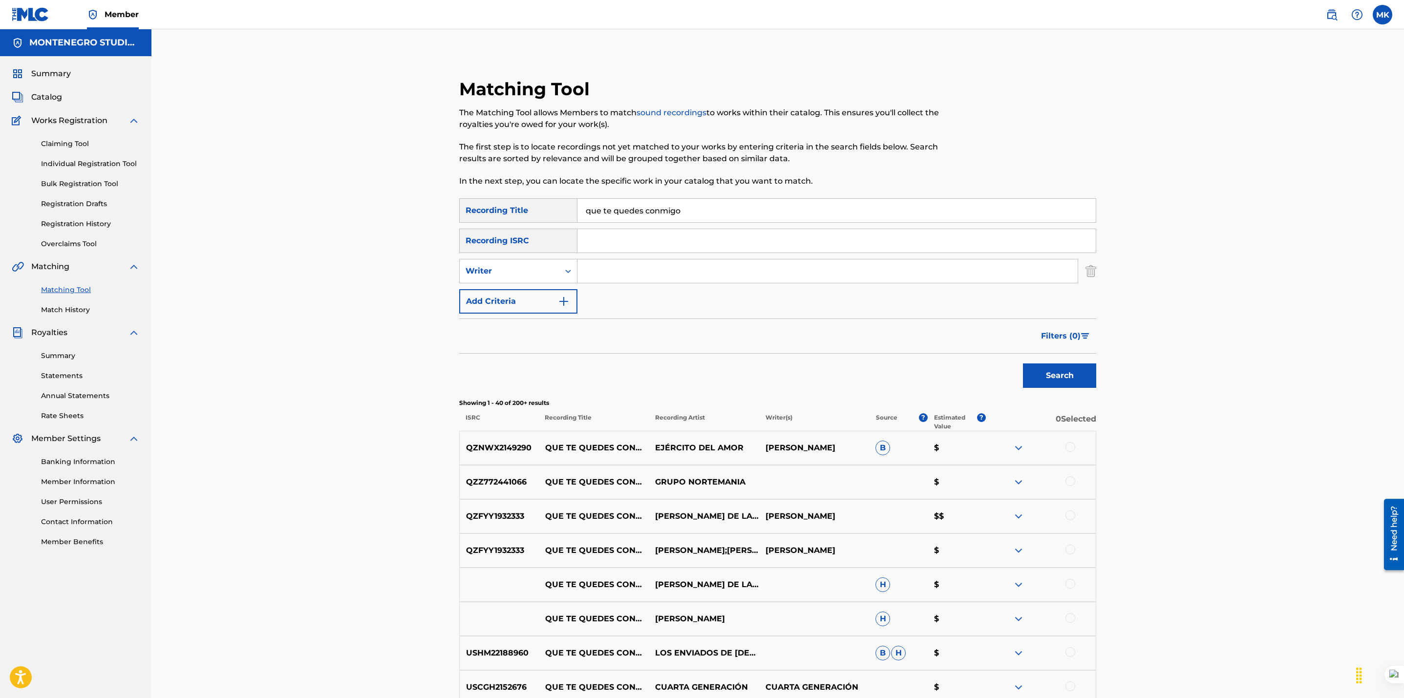
click at [480, 527] on div "QZFYY1932333 QUE TE QUEDES CONMIGO [PERSON_NAME] DE LA FUENTE [PERSON_NAME] $$" at bounding box center [777, 516] width 637 height 34
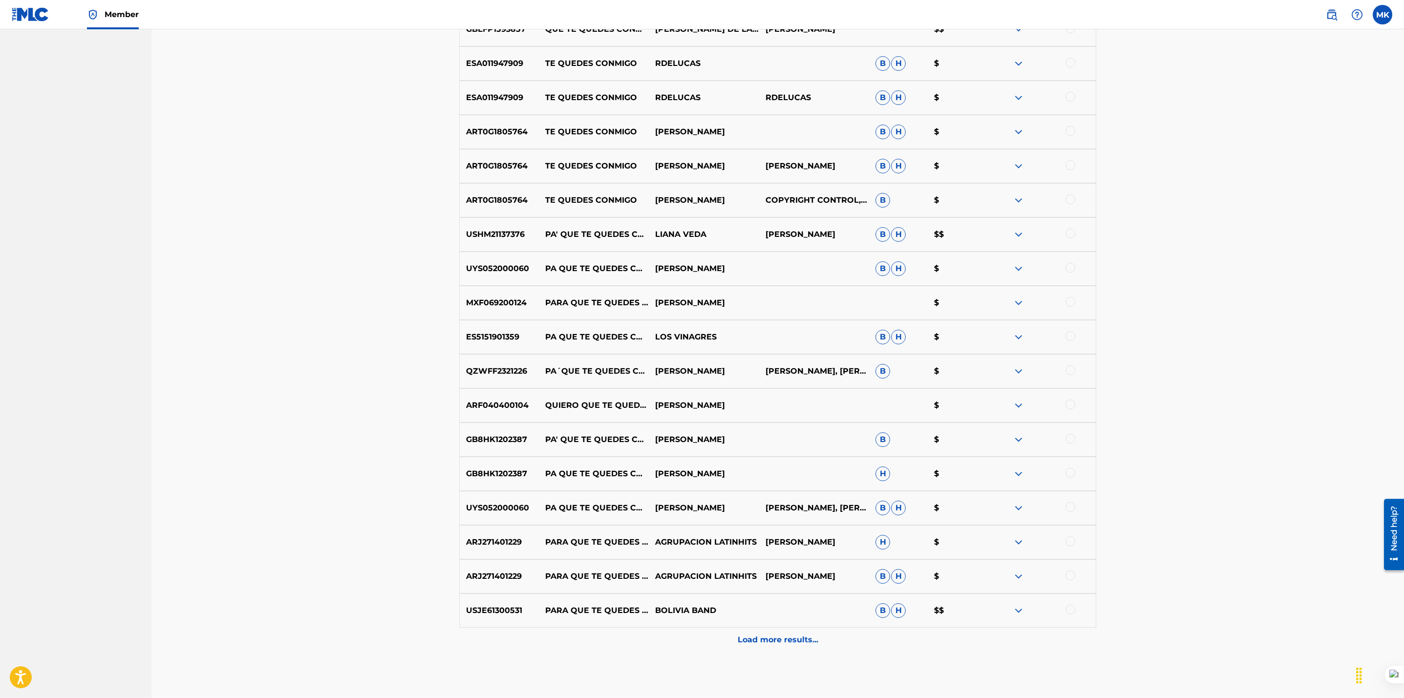
scroll to position [1221, 0]
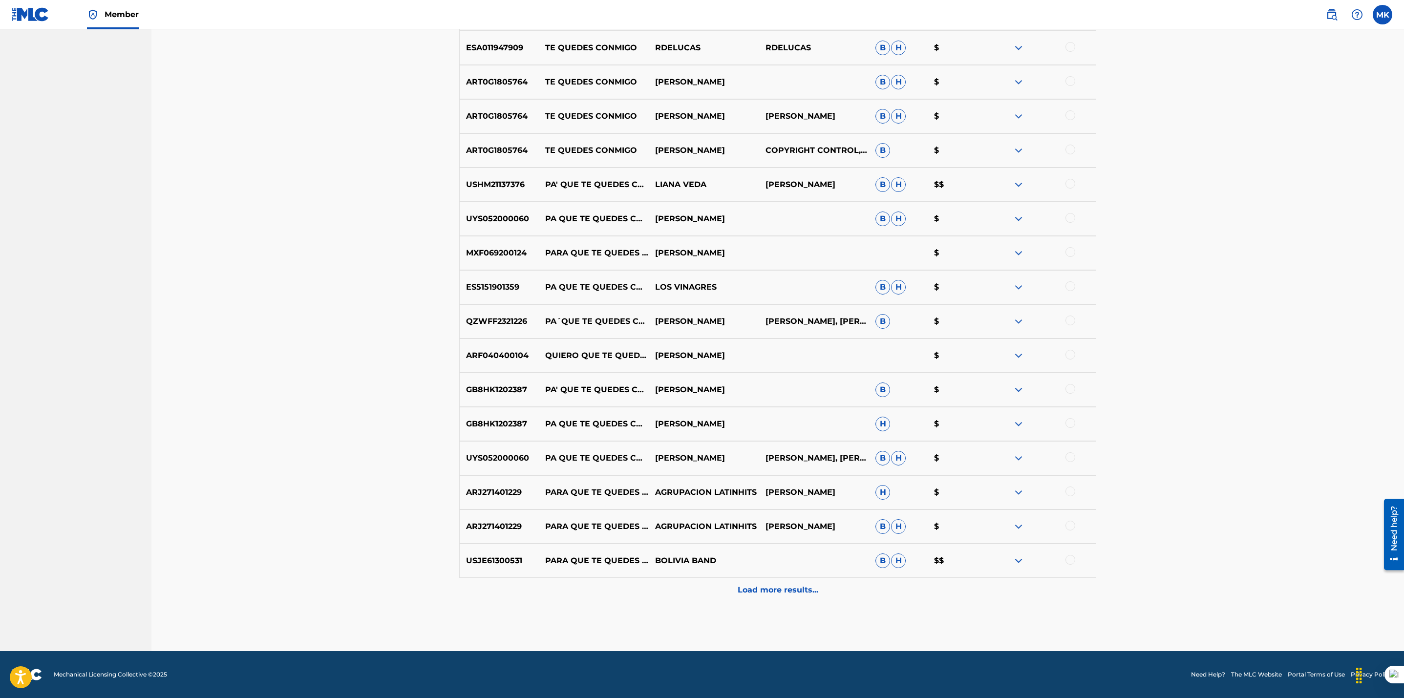
click at [797, 581] on div "Load more results..." at bounding box center [777, 590] width 637 height 24
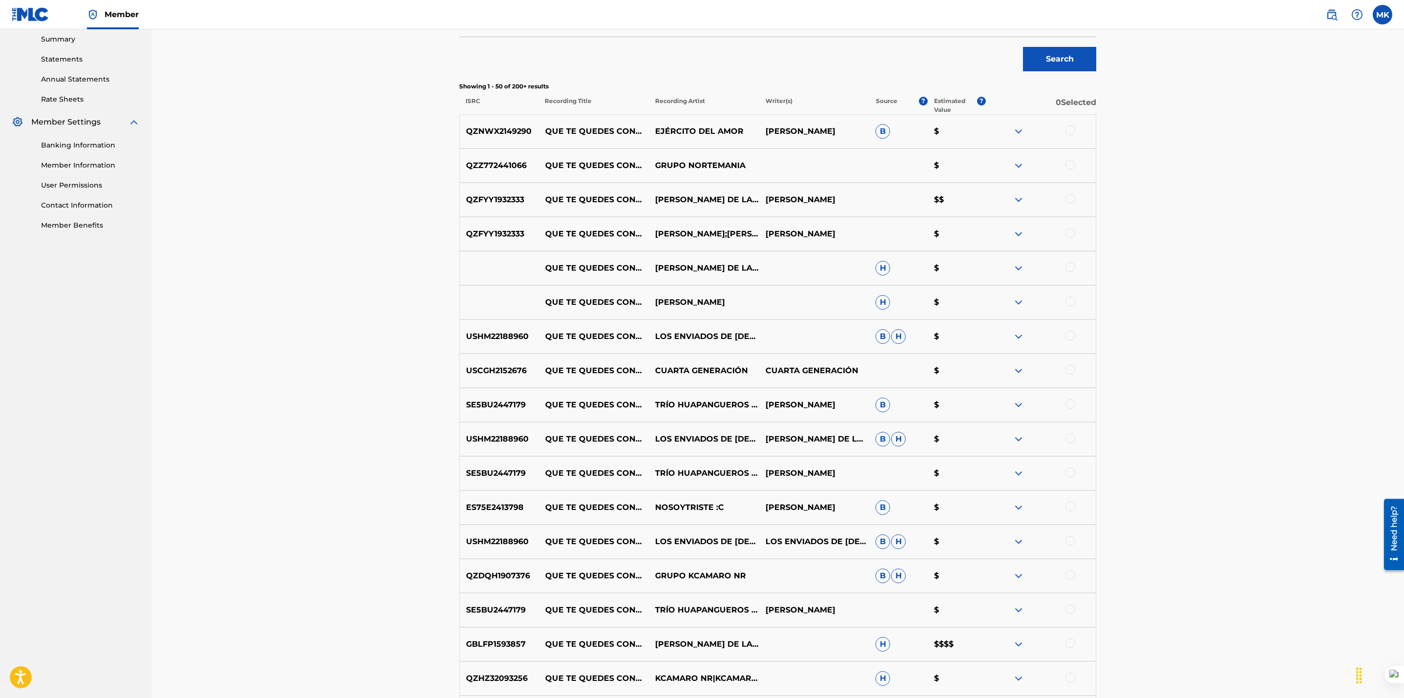
scroll to position [317, 0]
click at [1074, 132] on div at bounding box center [1041, 131] width 110 height 12
click at [1071, 128] on div at bounding box center [1070, 130] width 10 height 10
click at [1071, 128] on img at bounding box center [1070, 130] width 10 height 10
click at [1070, 166] on div at bounding box center [1070, 164] width 10 height 10
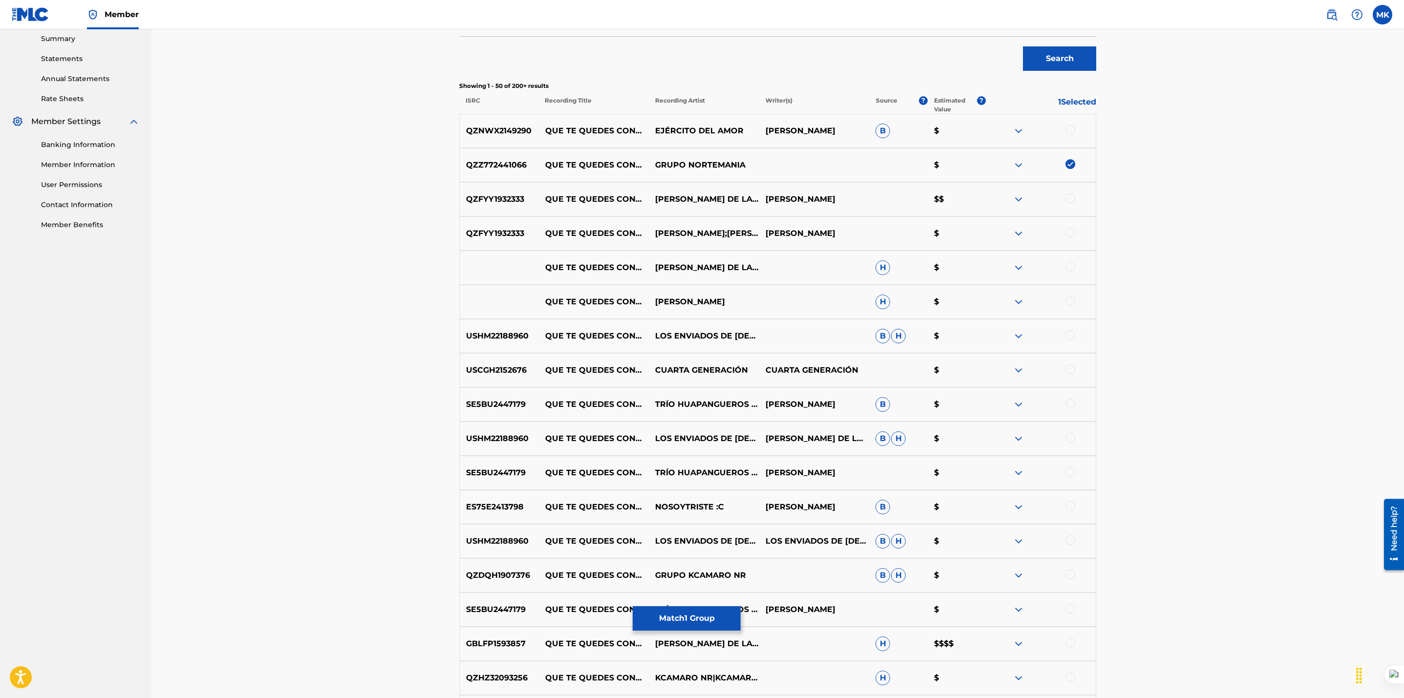
click at [1070, 192] on div "QZFYY1932333 QUE TE QUEDES CONMIGO [PERSON_NAME] DE LA FUENTE [PERSON_NAME] $$" at bounding box center [777, 199] width 637 height 34
click at [1070, 198] on div at bounding box center [1070, 198] width 10 height 10
click at [1070, 229] on div at bounding box center [1070, 233] width 10 height 10
click at [1067, 264] on div at bounding box center [1070, 267] width 10 height 10
click at [1071, 303] on div at bounding box center [1070, 301] width 10 height 10
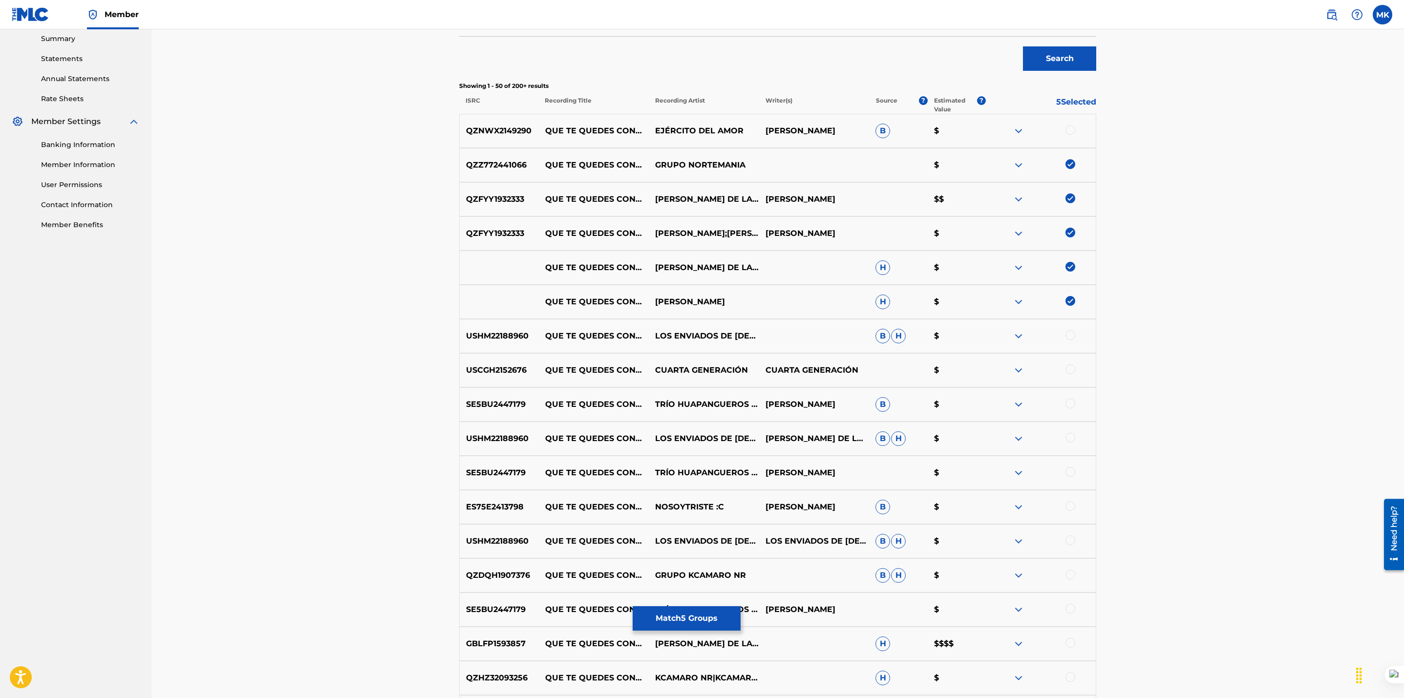
click at [1070, 336] on div at bounding box center [1070, 335] width 10 height 10
click at [1067, 370] on div at bounding box center [1070, 369] width 10 height 10
click at [1069, 404] on div at bounding box center [1070, 404] width 10 height 10
click at [1067, 437] on div at bounding box center [1070, 438] width 10 height 10
click at [1069, 471] on div at bounding box center [1070, 472] width 10 height 10
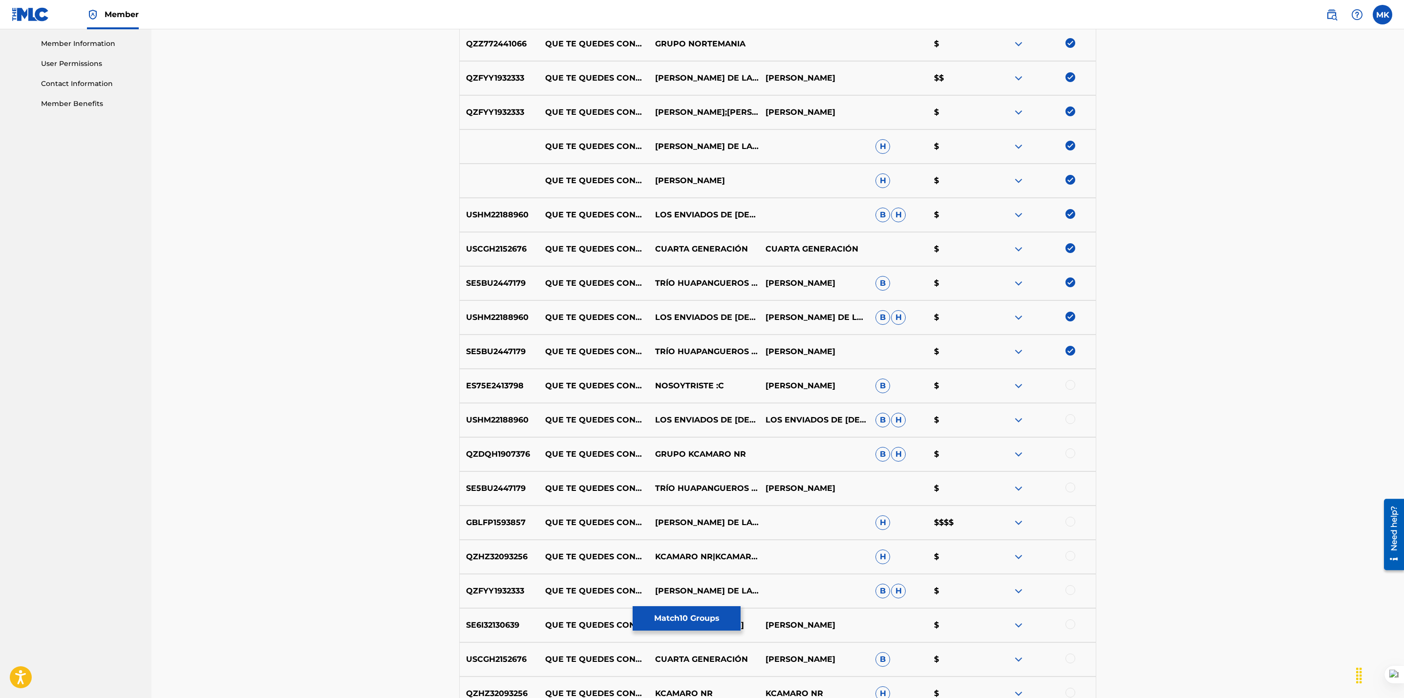
scroll to position [439, 0]
click at [1070, 417] on div at bounding box center [1070, 419] width 10 height 10
click at [1070, 312] on img at bounding box center [1070, 316] width 10 height 10
click at [1073, 453] on div at bounding box center [1070, 453] width 10 height 10
click at [1071, 486] on div at bounding box center [1070, 487] width 10 height 10
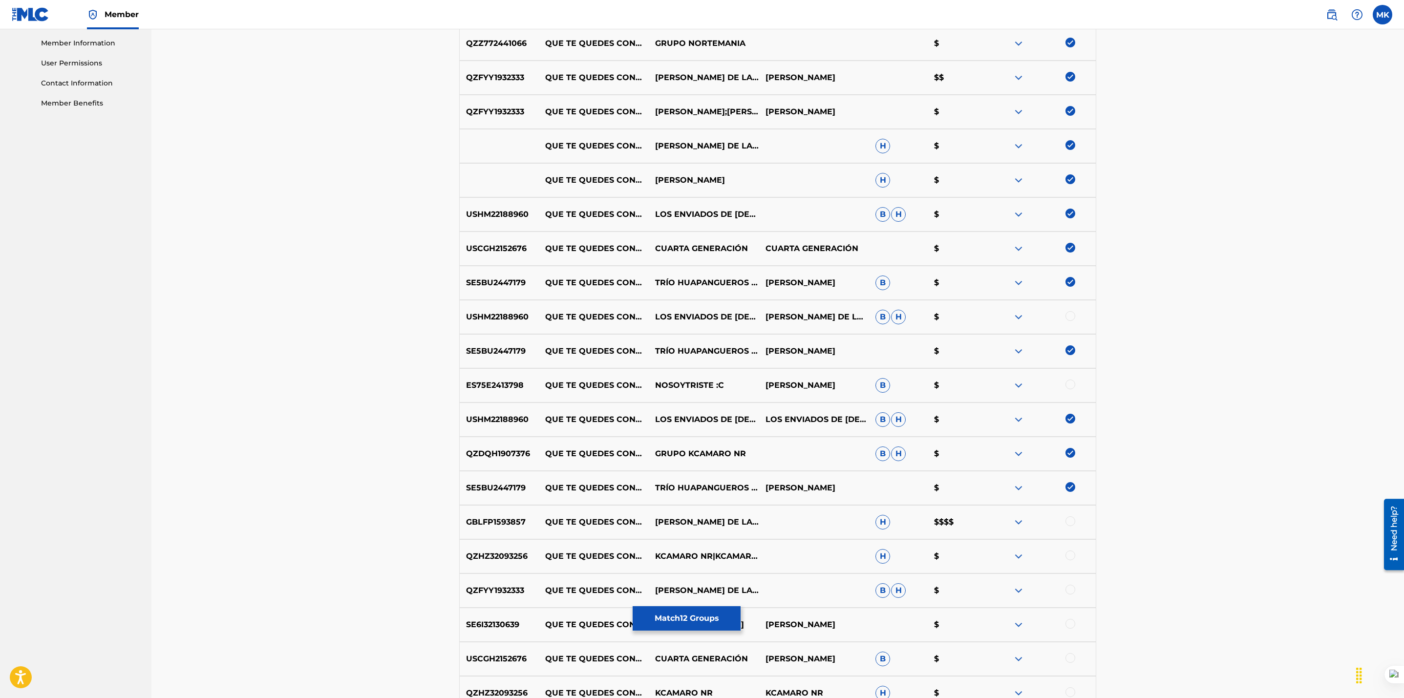
click at [1071, 521] on div at bounding box center [1070, 521] width 10 height 10
click at [1069, 553] on div at bounding box center [1070, 555] width 10 height 10
click at [1067, 592] on div at bounding box center [1070, 590] width 10 height 10
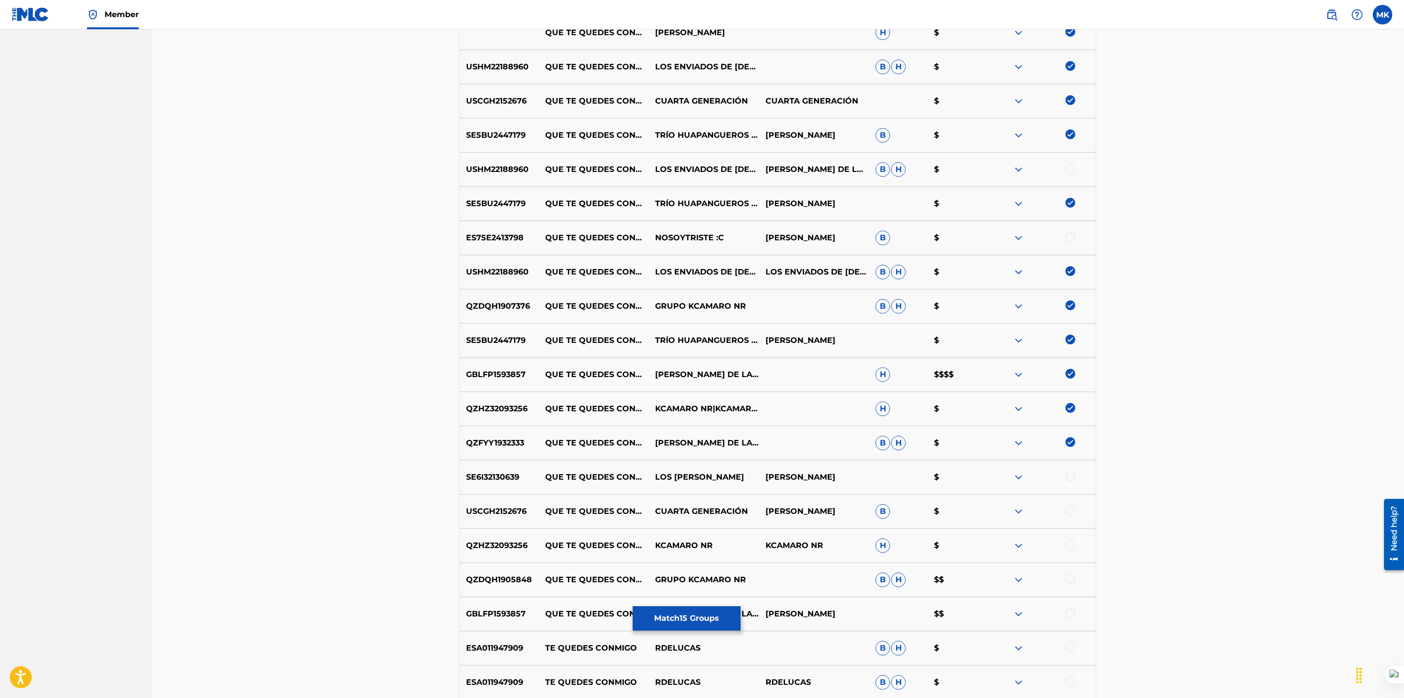
scroll to position [594, 0]
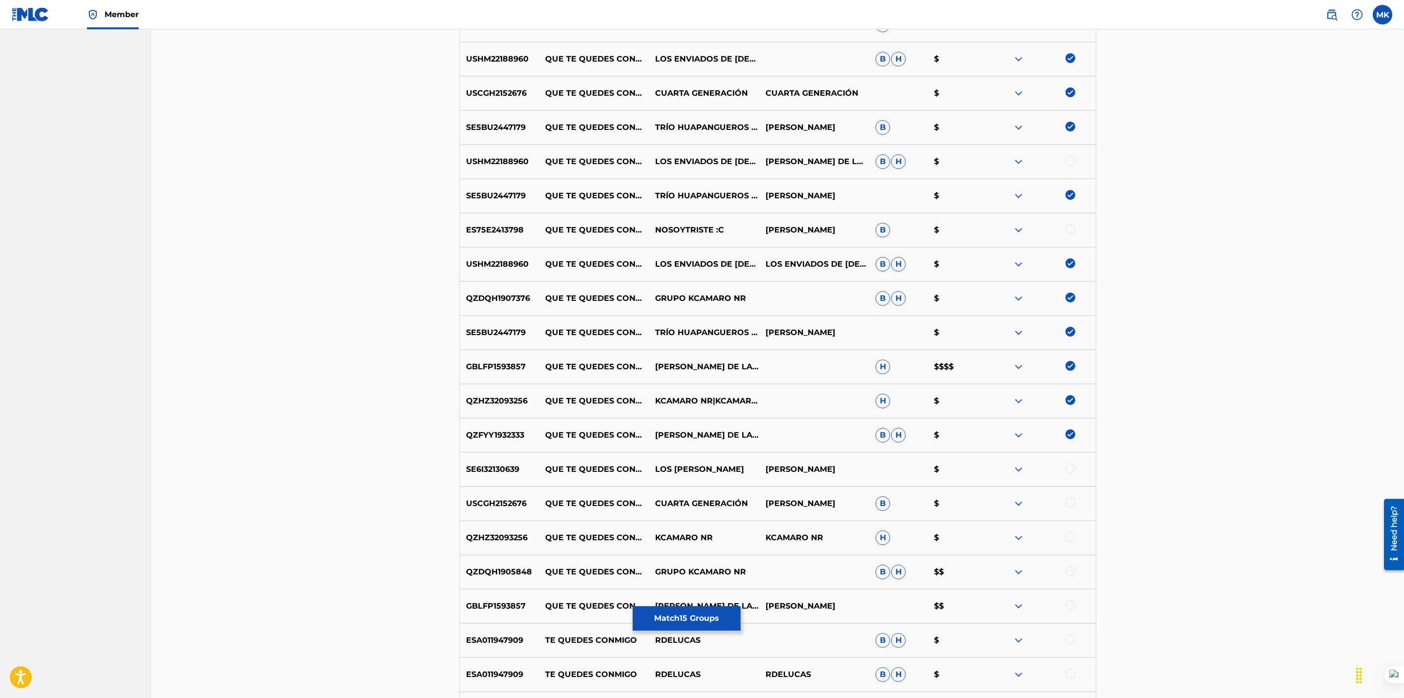
click at [1071, 468] on div at bounding box center [1070, 469] width 10 height 10
click at [1067, 503] on div at bounding box center [1070, 503] width 10 height 10
click at [1070, 536] on div at bounding box center [1070, 537] width 10 height 10
click at [1070, 576] on div at bounding box center [1041, 572] width 110 height 12
click at [1070, 570] on div at bounding box center [1070, 571] width 10 height 10
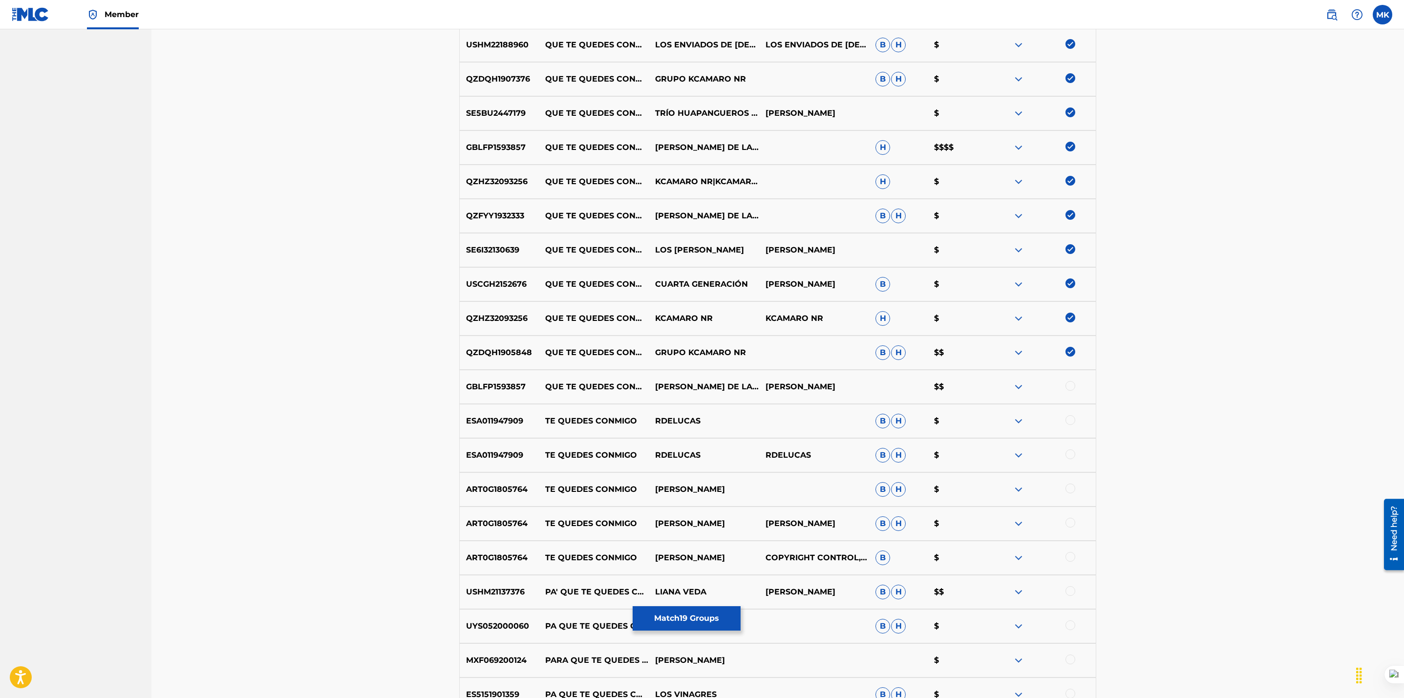
scroll to position [815, 0]
click at [1069, 384] on div at bounding box center [1070, 385] width 10 height 10
click at [678, 620] on button "Match 20 Groups" at bounding box center [687, 618] width 108 height 24
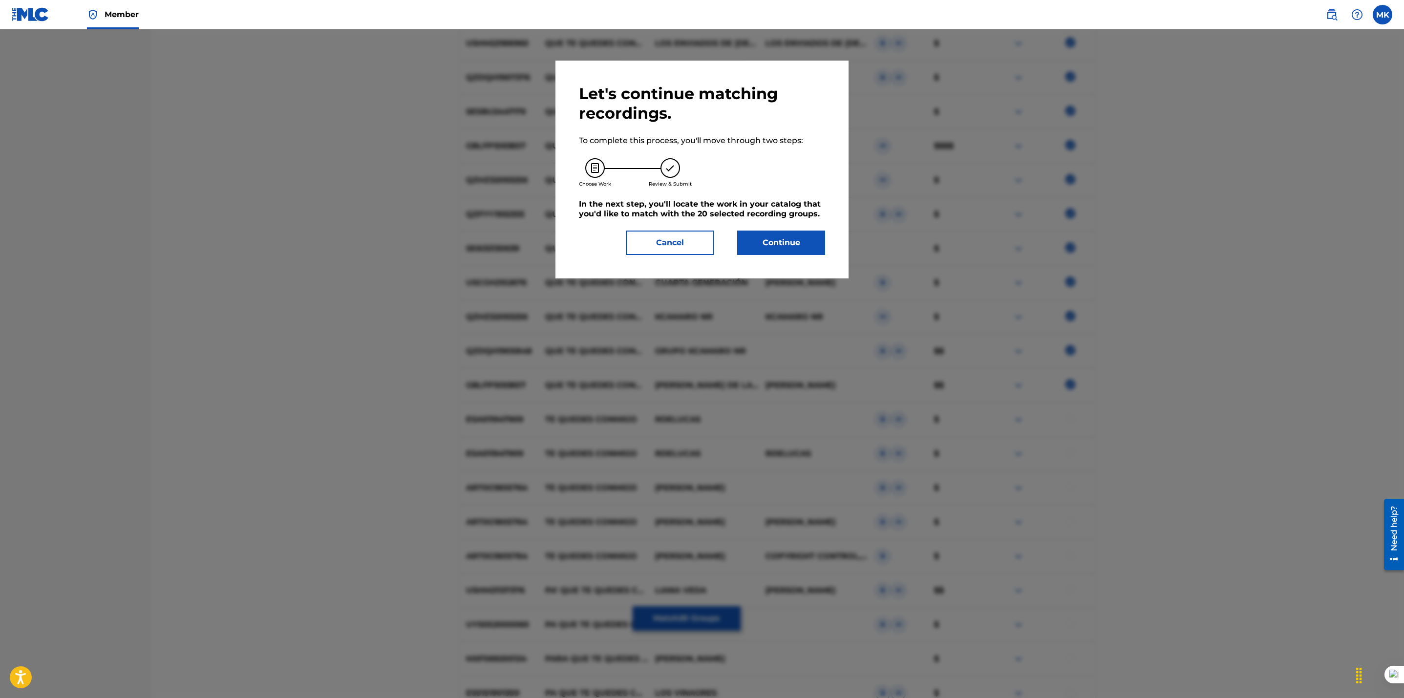
click at [765, 232] on button "Continue" at bounding box center [781, 243] width 88 height 24
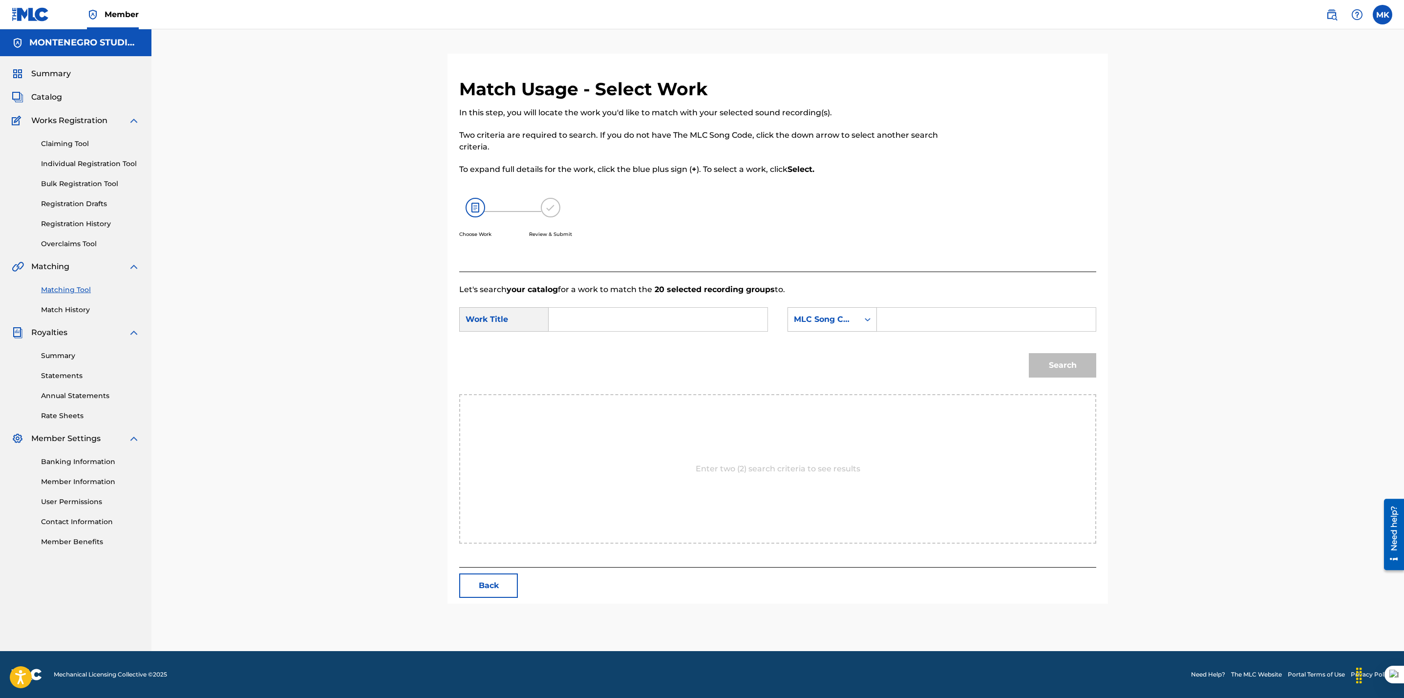
click at [645, 311] on input "Search Form" at bounding box center [658, 319] width 202 height 23
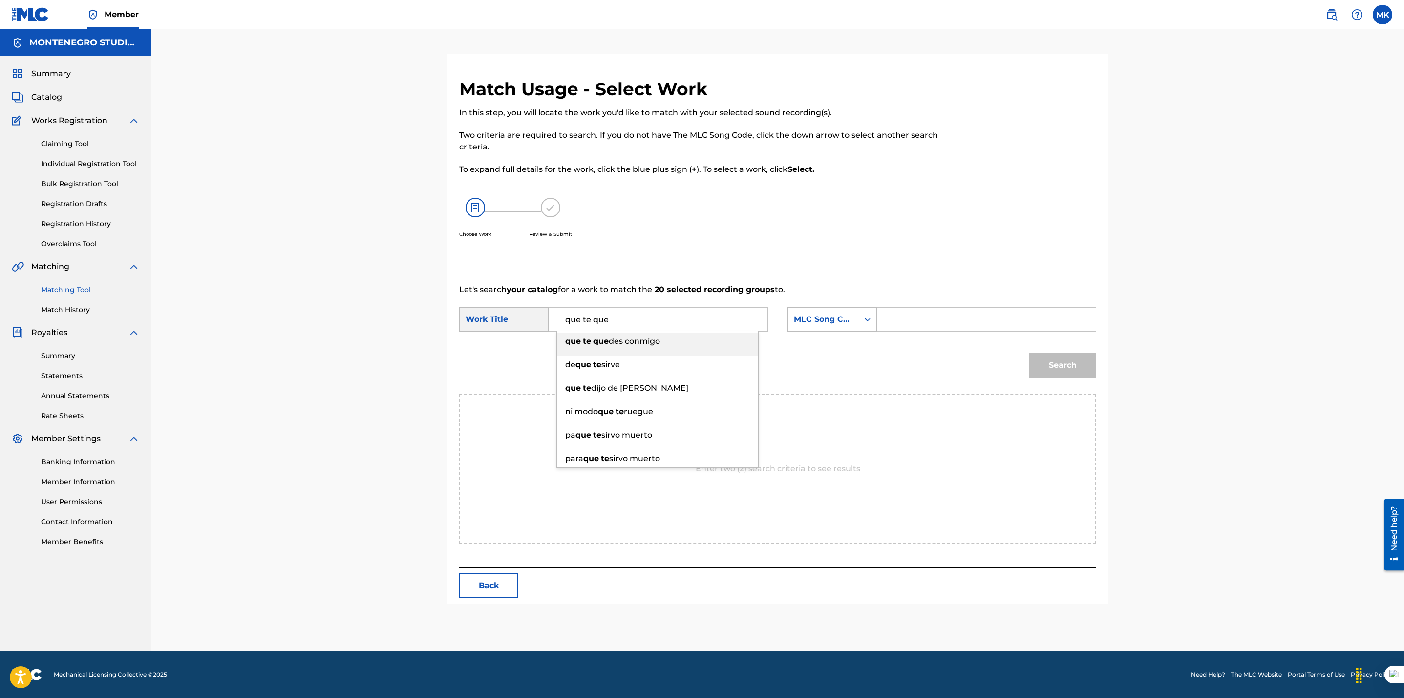
click at [645, 341] on span "des conmigo" at bounding box center [634, 341] width 51 height 9
type input "que te quedes conmigo"
click at [828, 321] on div "MLC Song Code" at bounding box center [823, 320] width 59 height 12
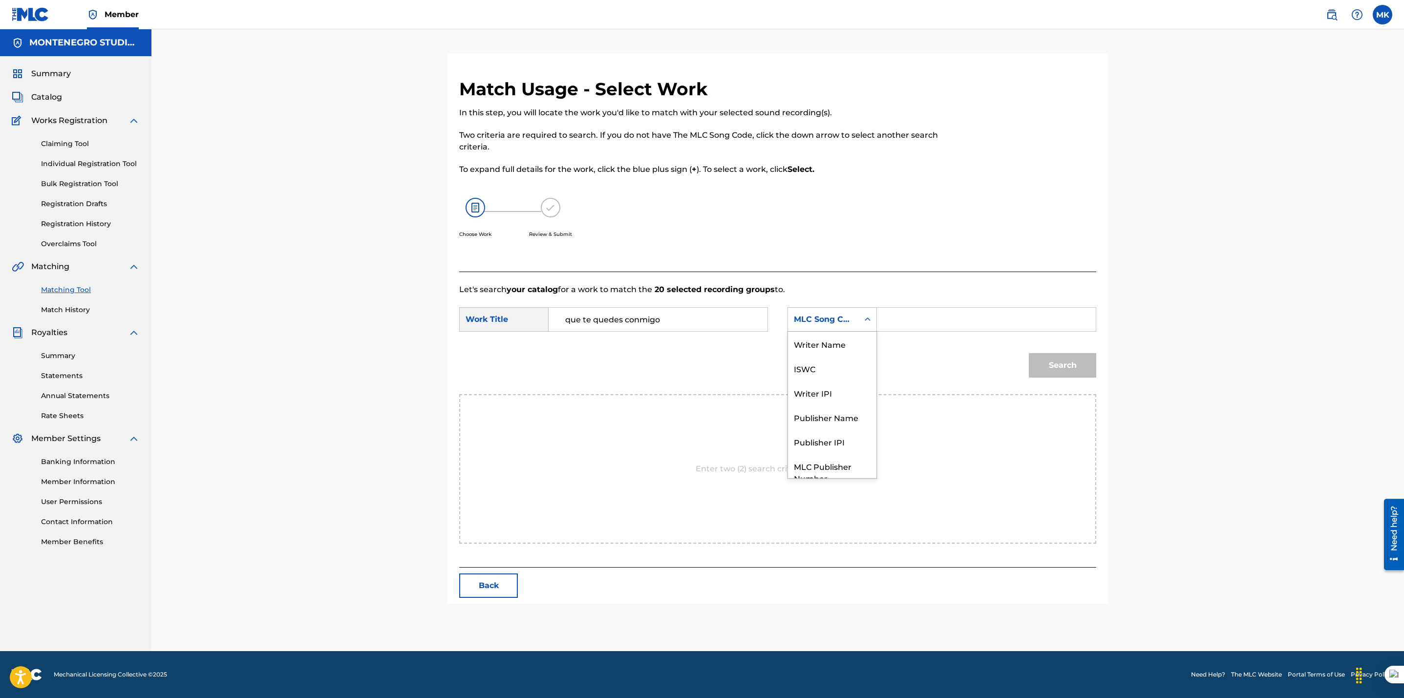
scroll to position [36, 0]
click at [821, 379] on div "Publisher Name" at bounding box center [832, 381] width 88 height 24
click at [894, 325] on input "Search Form" at bounding box center [986, 319] width 202 height 23
type input "[GEOGRAPHIC_DATA]"
click at [1055, 367] on button "Search" at bounding box center [1062, 365] width 67 height 24
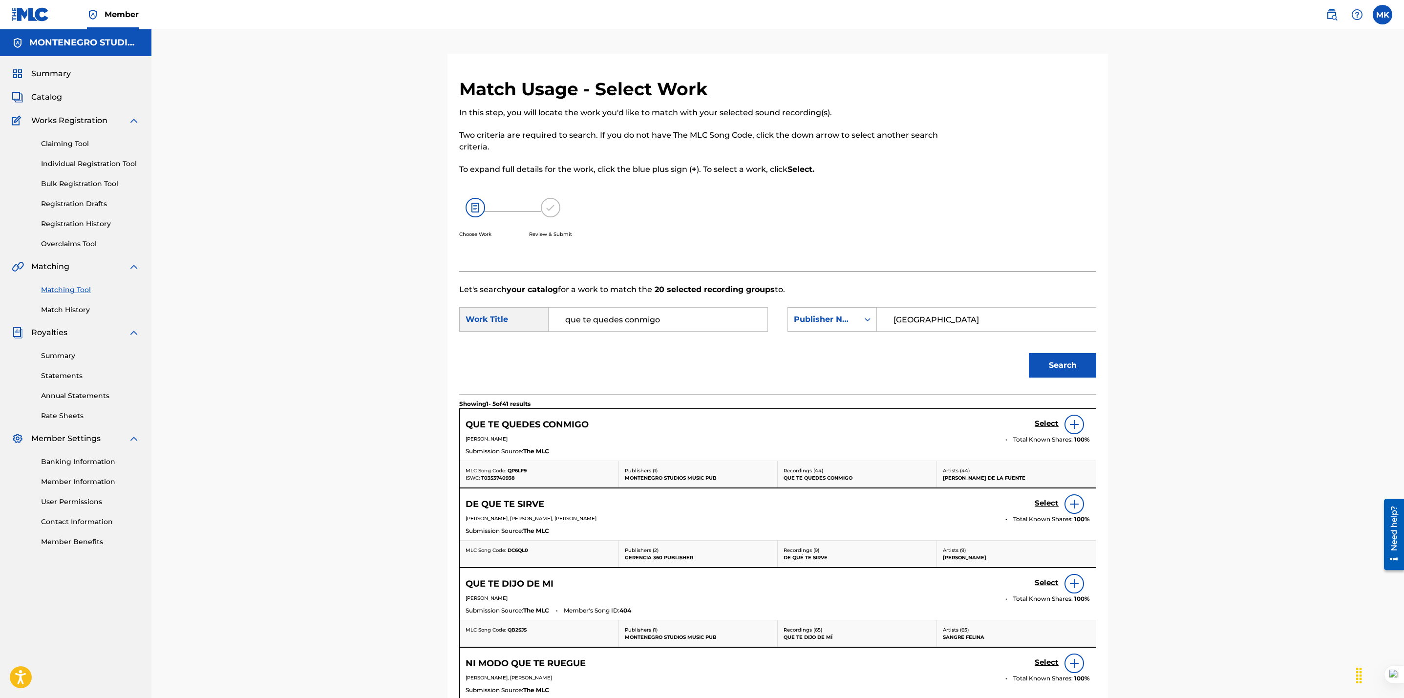
click at [1041, 424] on h5 "Select" at bounding box center [1046, 423] width 24 height 9
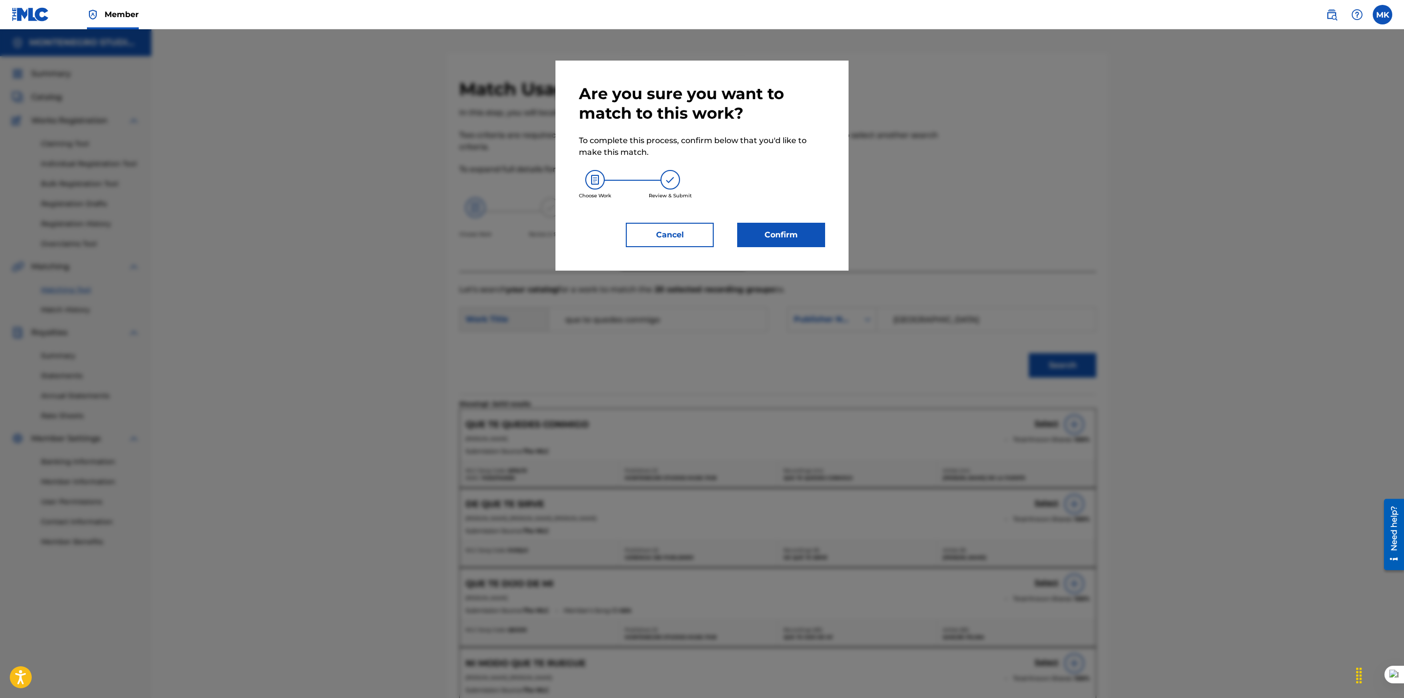
click at [758, 236] on button "Confirm" at bounding box center [781, 235] width 88 height 24
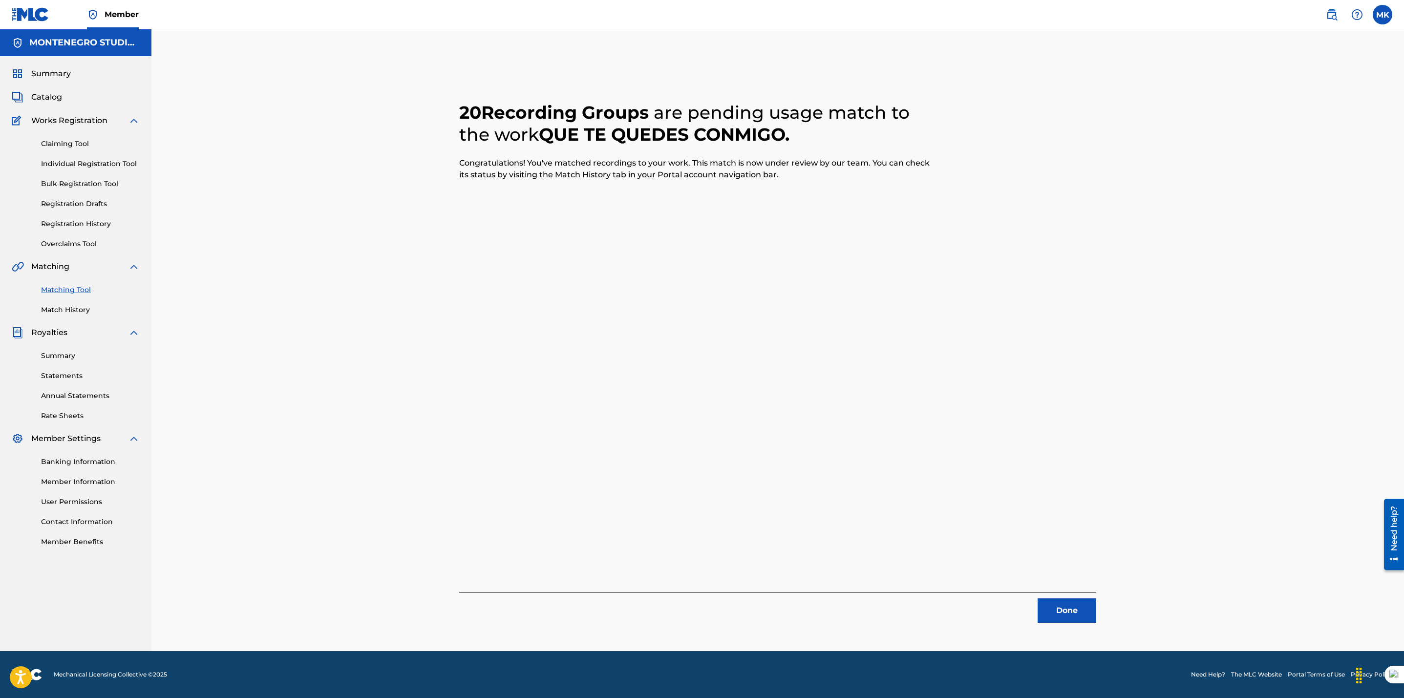
click at [1064, 608] on button "Done" at bounding box center [1066, 610] width 59 height 24
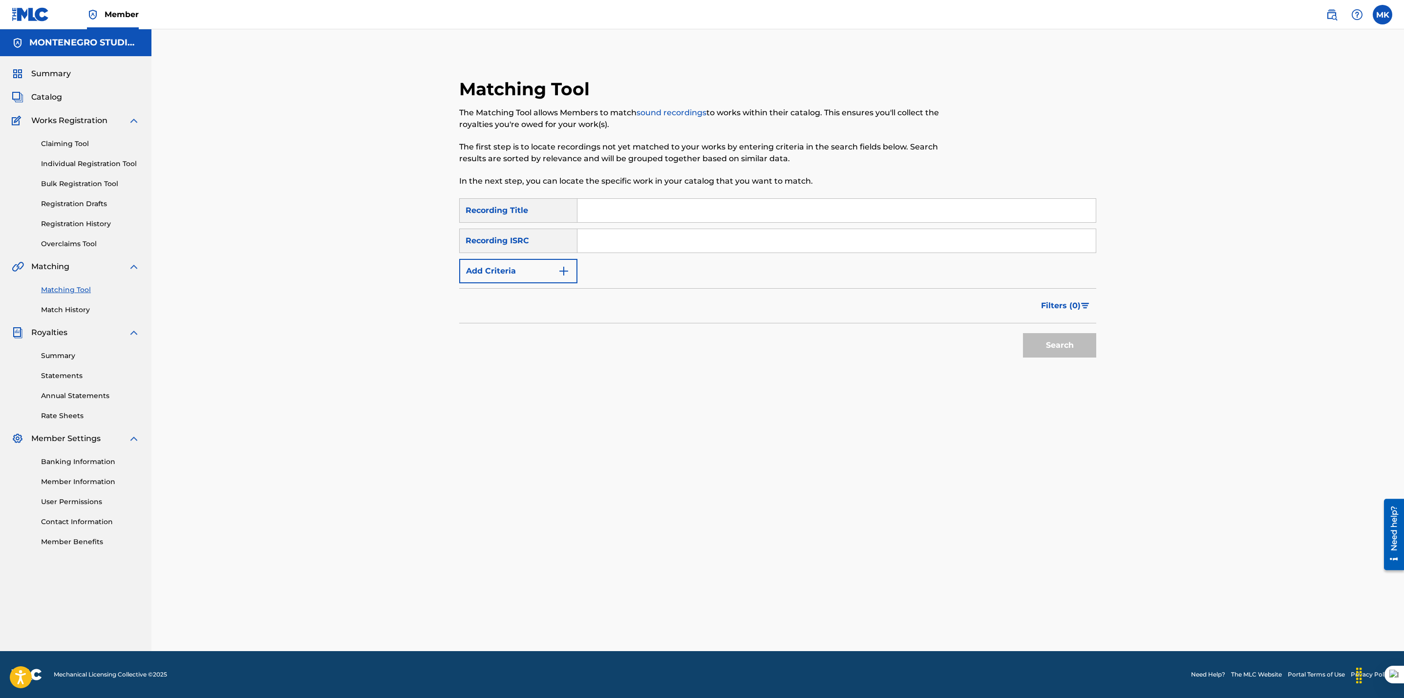
click at [313, 445] on div "Matching Tool The Matching Tool allows Members to match sound recordings to wor…" at bounding box center [777, 340] width 1252 height 622
click at [605, 212] on input "Search Form" at bounding box center [836, 210] width 518 height 23
paste input "Fue por consuelo"
drag, startPoint x: 1075, startPoint y: 345, endPoint x: 1171, endPoint y: 343, distance: 95.3
click at [1075, 345] on button "Search" at bounding box center [1059, 345] width 73 height 24
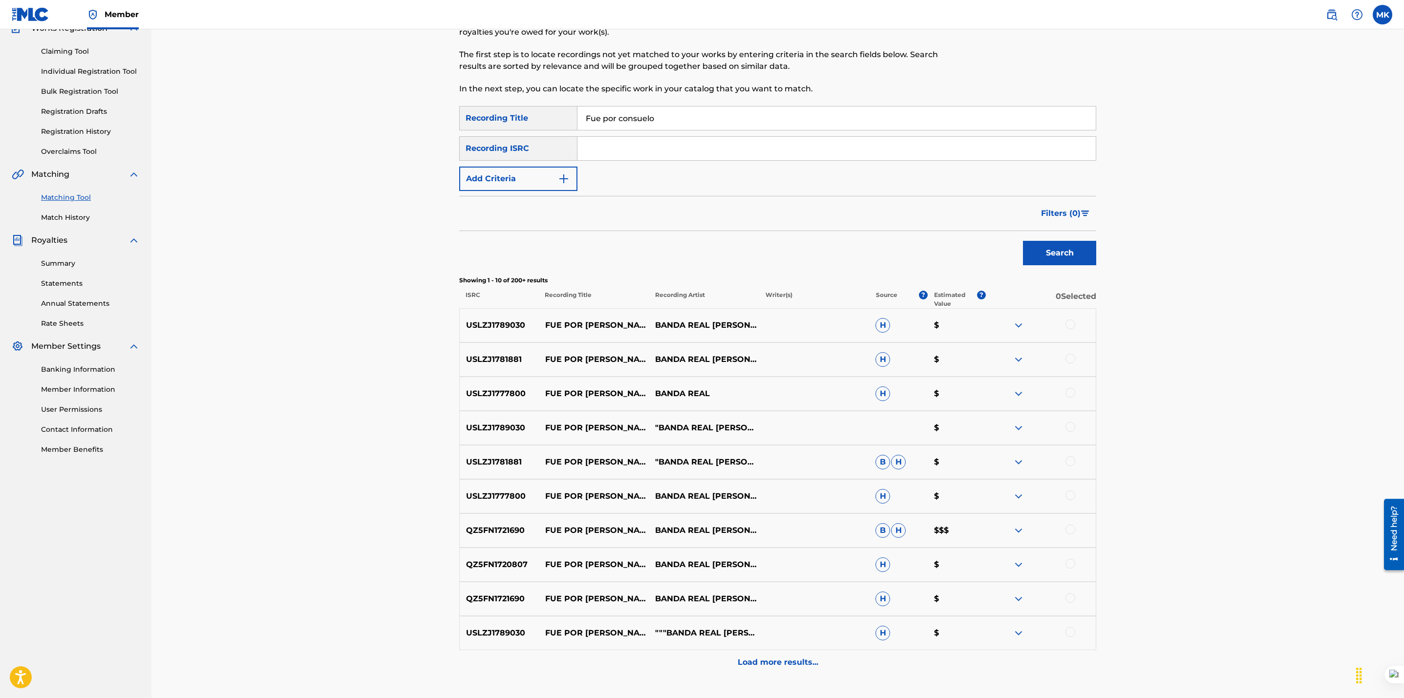
scroll to position [93, 0]
click at [623, 323] on p "FUE POR [PERSON_NAME]" at bounding box center [594, 325] width 110 height 12
drag, startPoint x: 630, startPoint y: 323, endPoint x: 535, endPoint y: 321, distance: 94.8
click at [535, 321] on div "USLZJ1789030 FUE POR [PERSON_NAME] REAL [PERSON_NAME] EL COLORIN [PERSON_NAME] $" at bounding box center [777, 325] width 637 height 34
click at [376, 362] on div "Matching Tool The Matching Tool allows Members to match sound recordings to wor…" at bounding box center [777, 330] width 1252 height 786
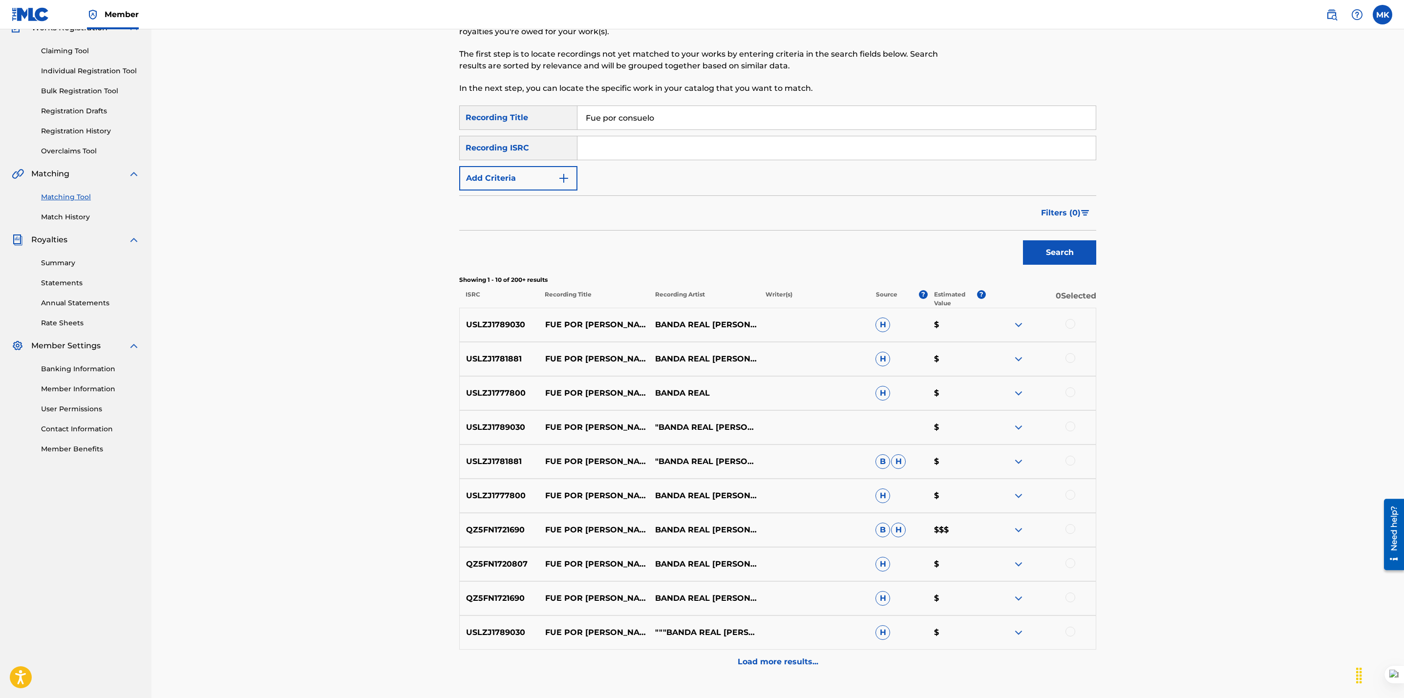
scroll to position [165, 0]
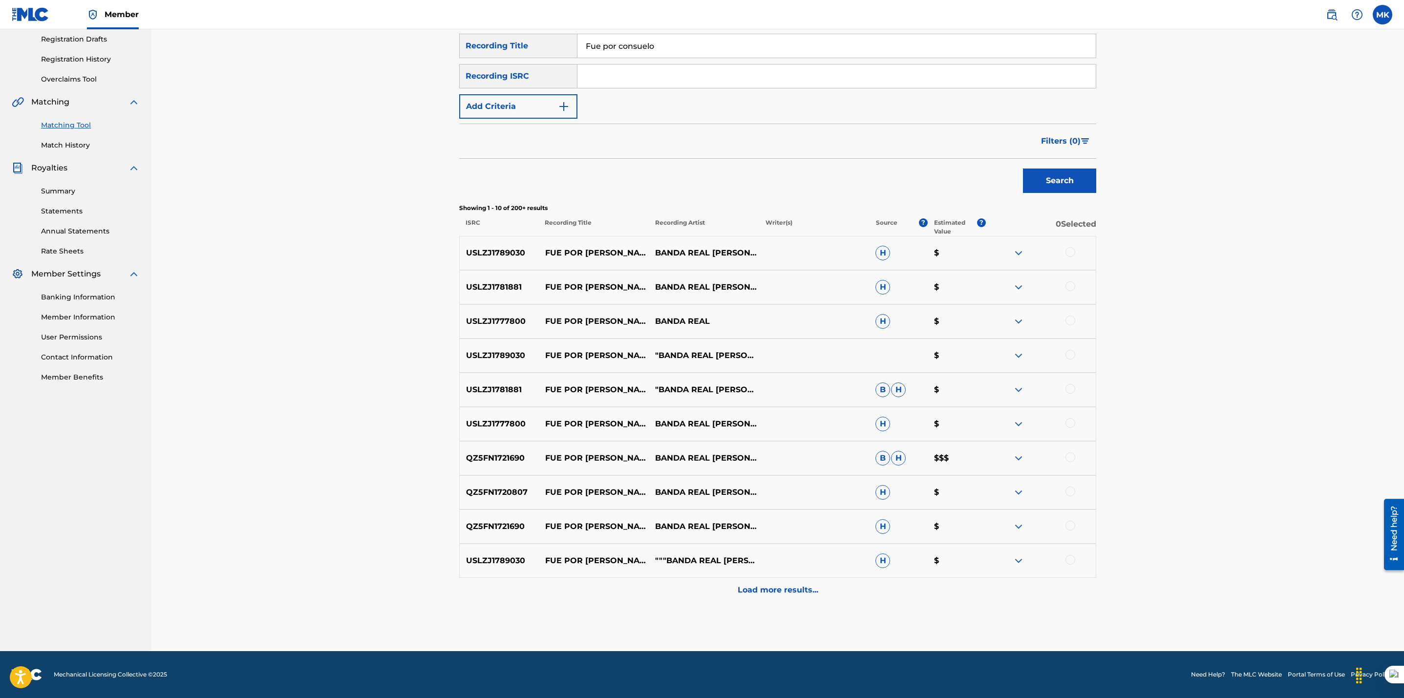
click at [784, 599] on div "Load more results..." at bounding box center [777, 590] width 637 height 24
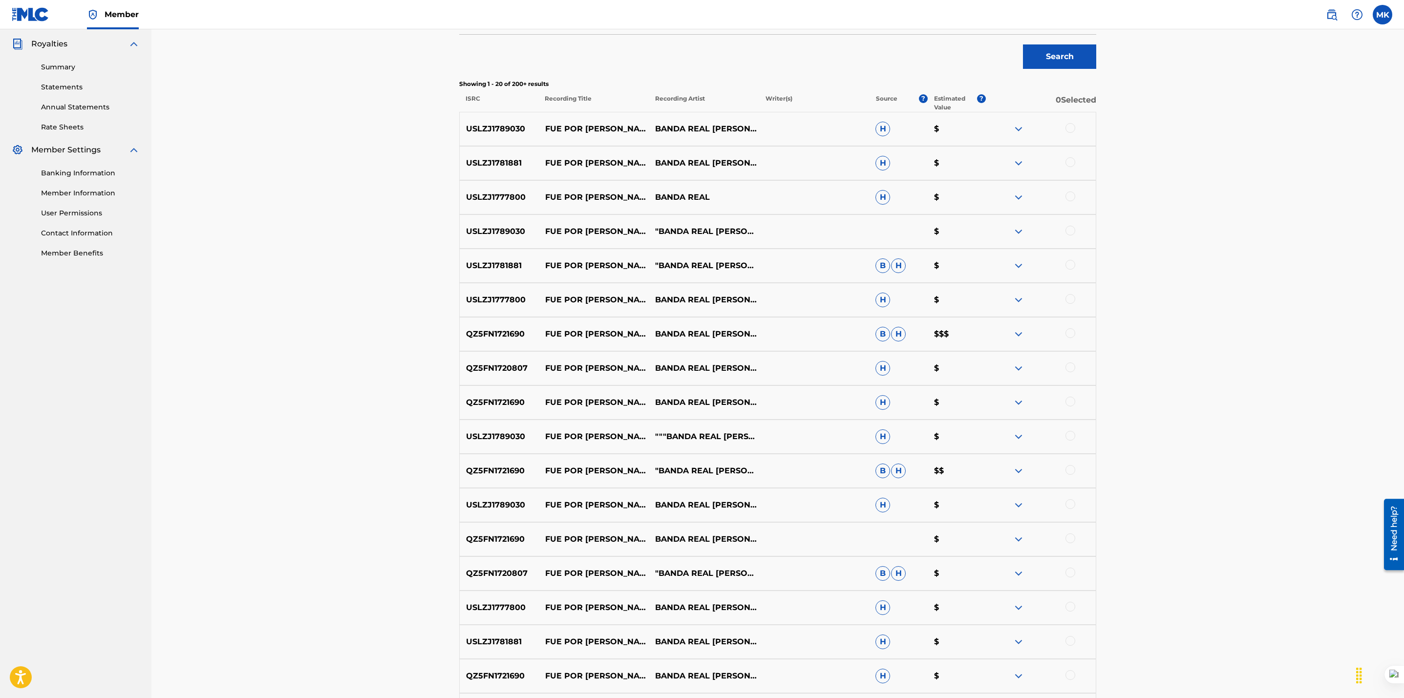
scroll to position [286, 0]
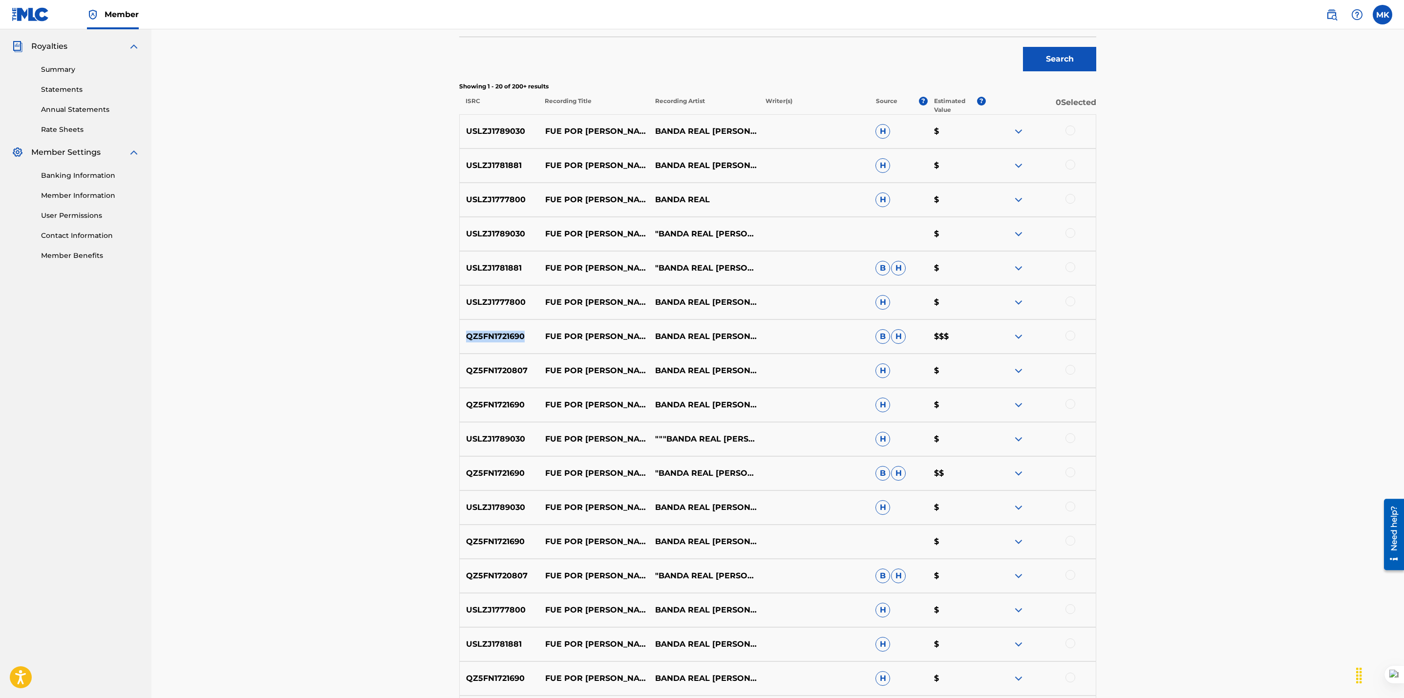
drag, startPoint x: 525, startPoint y: 334, endPoint x: 464, endPoint y: 336, distance: 61.6
click at [464, 336] on p "QZ5FN1721690" at bounding box center [499, 337] width 79 height 12
drag, startPoint x: 639, startPoint y: 340, endPoint x: 542, endPoint y: 335, distance: 97.3
click at [542, 335] on p "FUE POR [PERSON_NAME]" at bounding box center [594, 337] width 110 height 12
drag, startPoint x: 738, startPoint y: 345, endPoint x: 655, endPoint y: 322, distance: 85.1
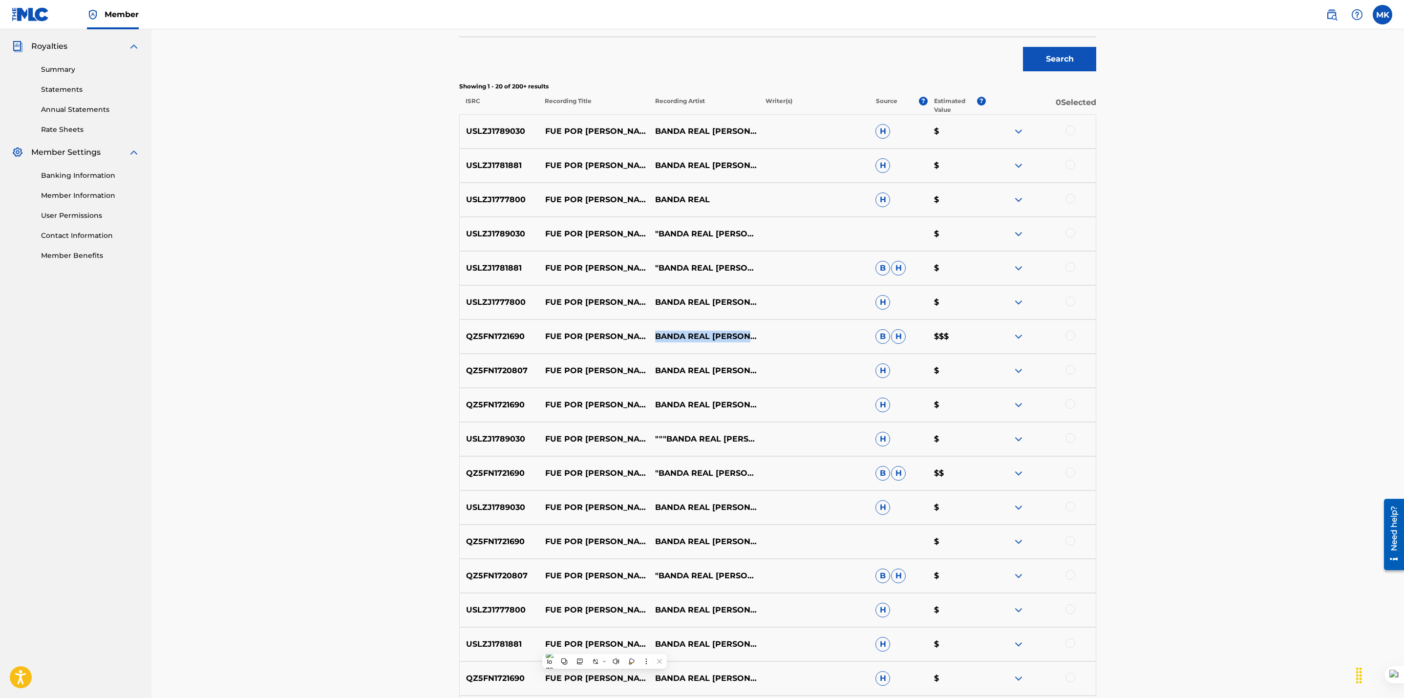
click at [655, 331] on p "BANDA REAL [PERSON_NAME] "EL COLORIN" [PERSON_NAME]" at bounding box center [704, 337] width 110 height 12
click at [525, 336] on p "QZ5FN1721690" at bounding box center [499, 337] width 79 height 12
drag, startPoint x: 531, startPoint y: 334, endPoint x: 461, endPoint y: 336, distance: 70.4
click at [461, 336] on p "QZ5FN1721690" at bounding box center [499, 337] width 79 height 12
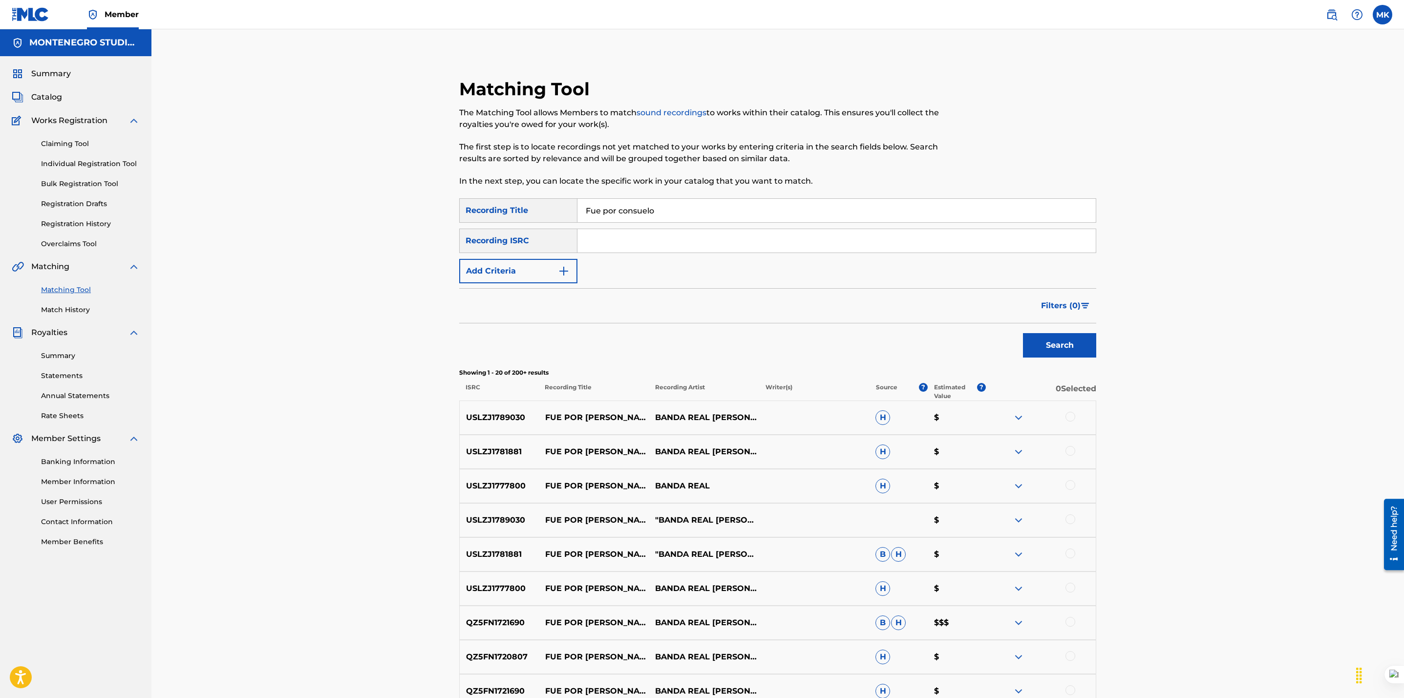
click at [374, 445] on div "Matching Tool The Matching Tool allows Members to match sound recordings to wor…" at bounding box center [777, 593] width 1252 height 1128
drag, startPoint x: 680, startPoint y: 201, endPoint x: 525, endPoint y: 221, distance: 156.6
click at [525, 221] on div "SearchWithCriteriaae60c944-f878-4771-85f1-4a926161752a Recording Title Fue por …" at bounding box center [777, 210] width 637 height 24
paste input "La chicharra"
type input "La chicharra"
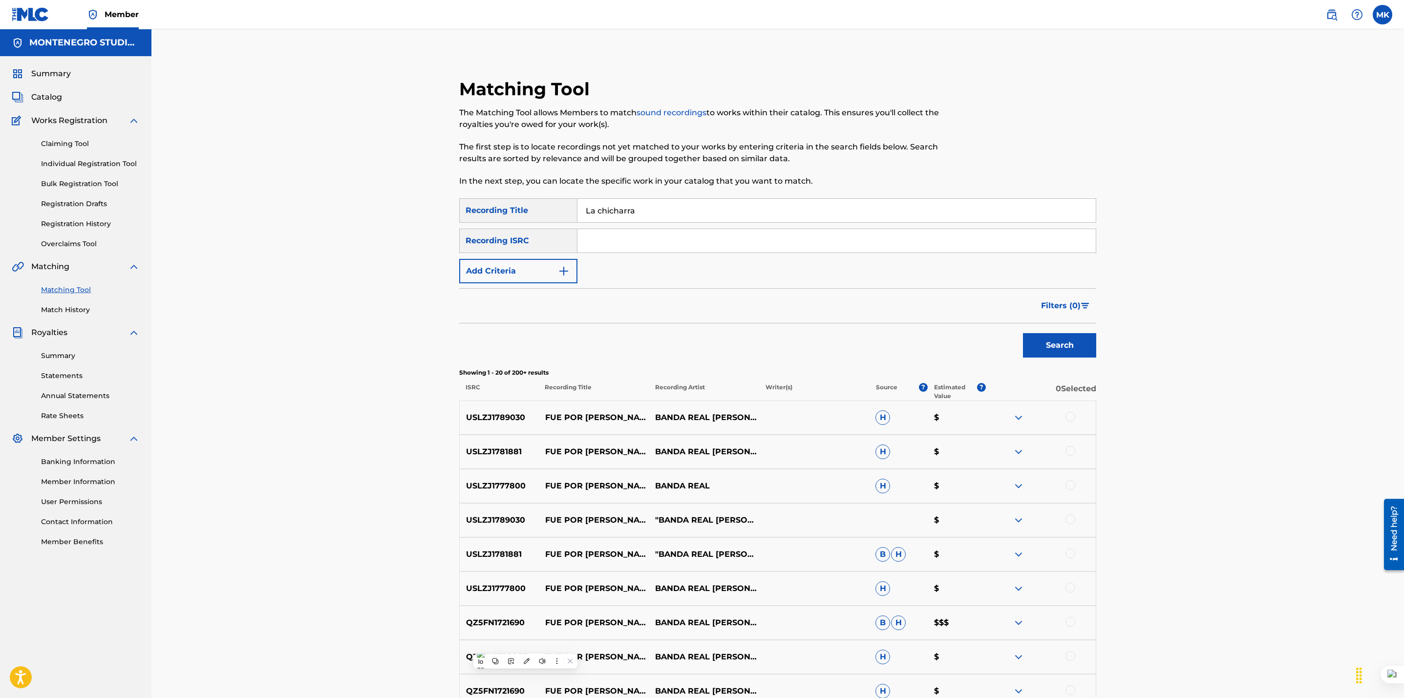
click at [1023, 333] on button "Search" at bounding box center [1059, 345] width 73 height 24
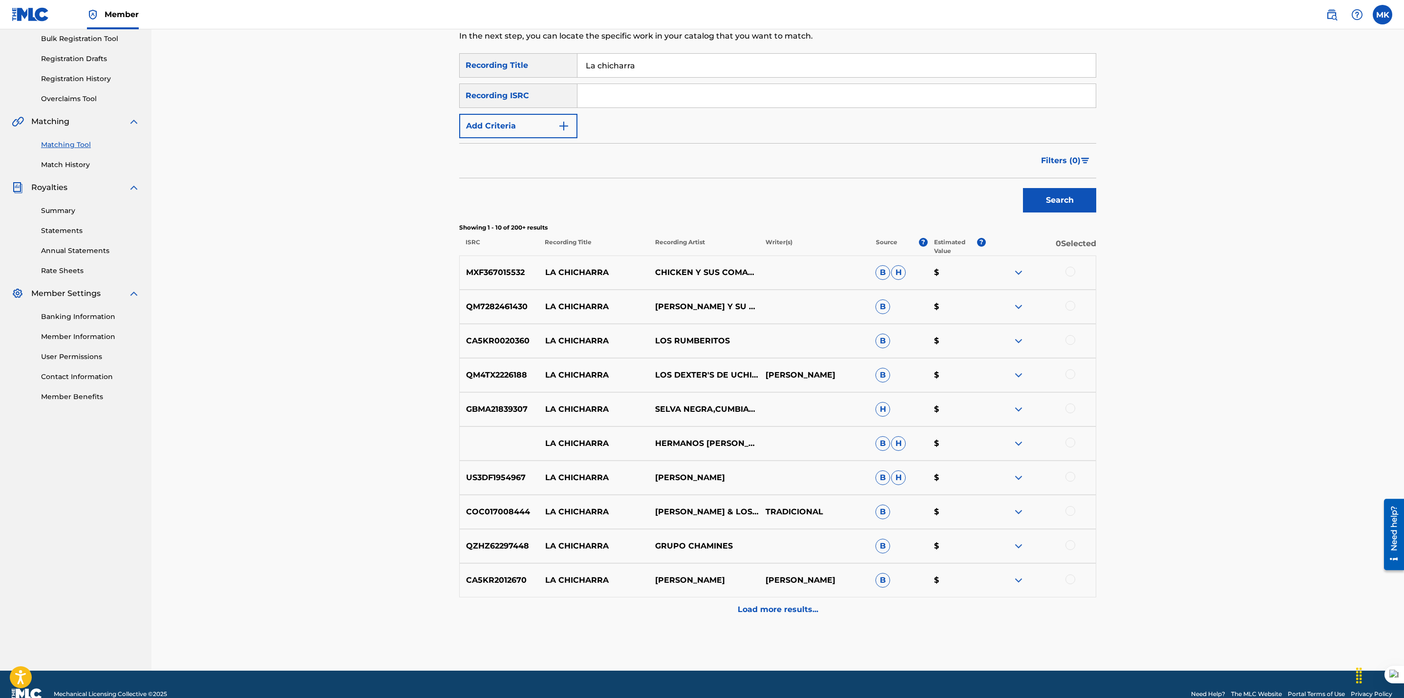
scroll to position [146, 0]
click at [711, 427] on div "LA CHICHARRA HERMANOS FLORES B H $" at bounding box center [777, 443] width 637 height 34
click at [779, 612] on p "Load more results..." at bounding box center [778, 609] width 81 height 12
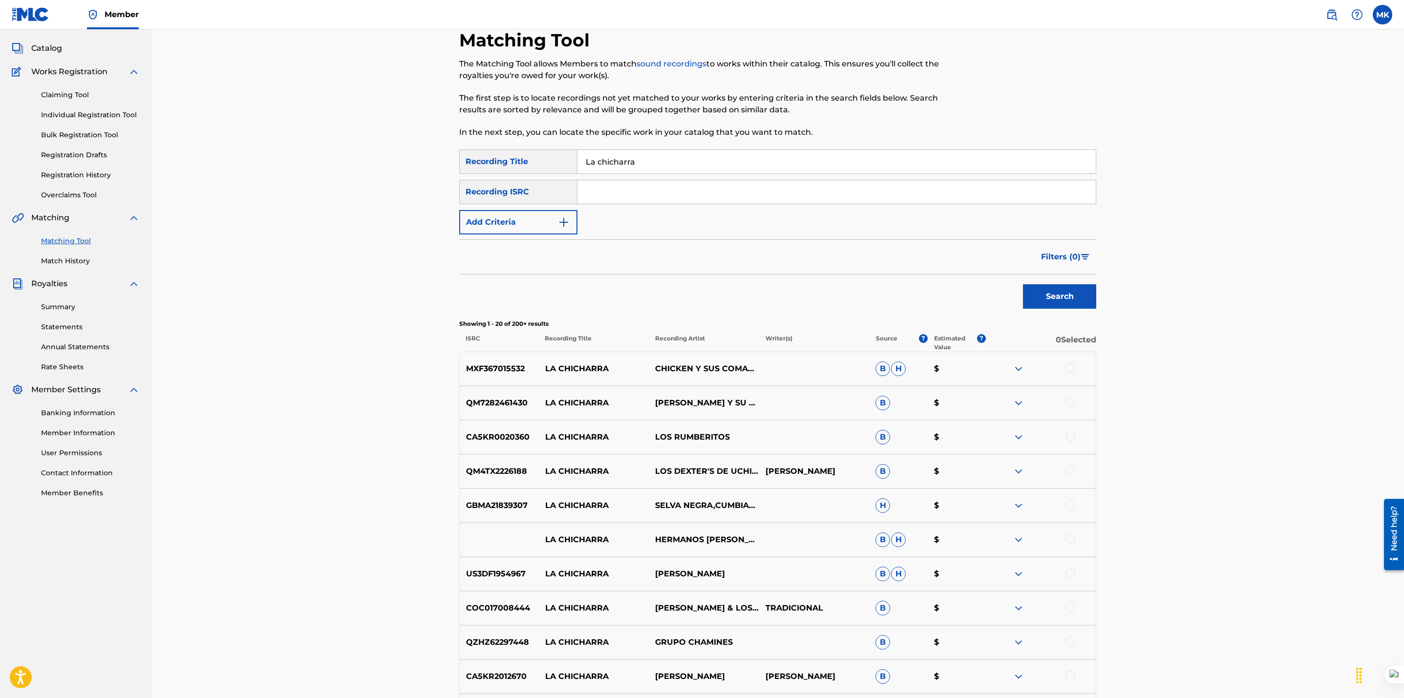
scroll to position [0, 0]
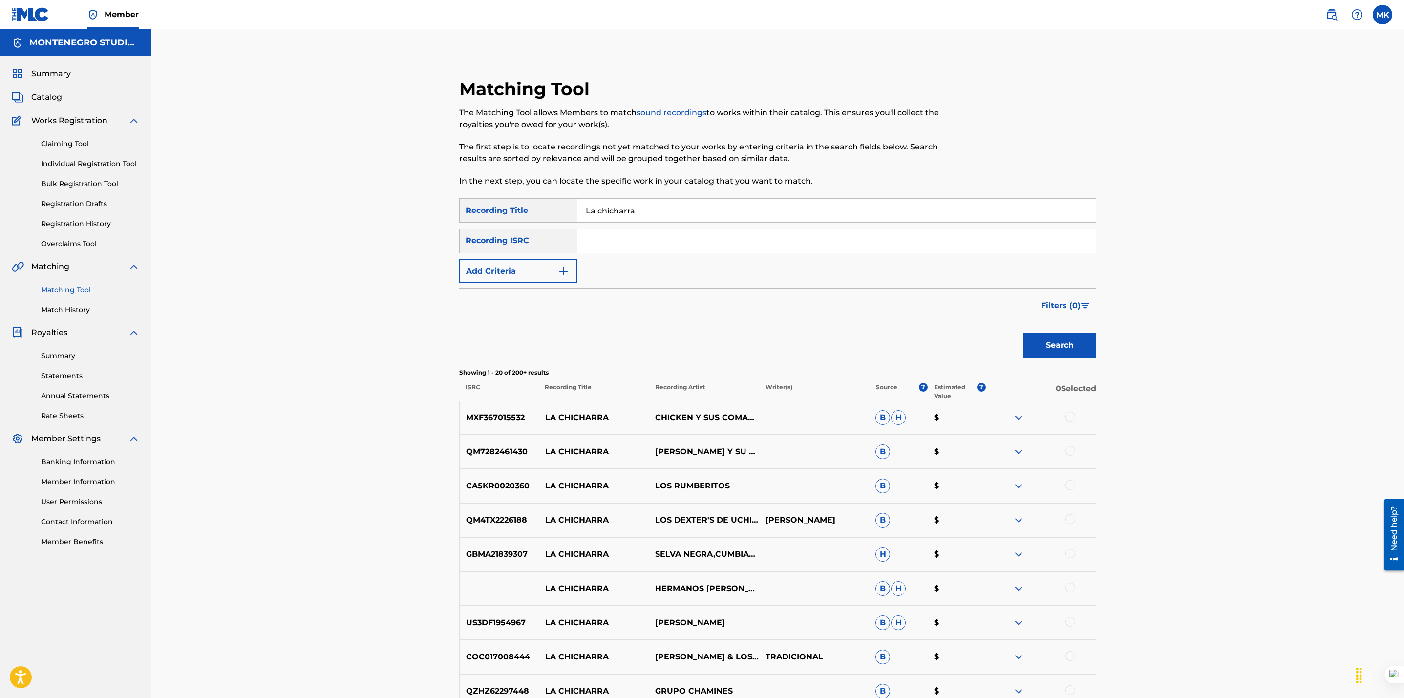
click at [506, 270] on button "Add Criteria" at bounding box center [518, 271] width 118 height 24
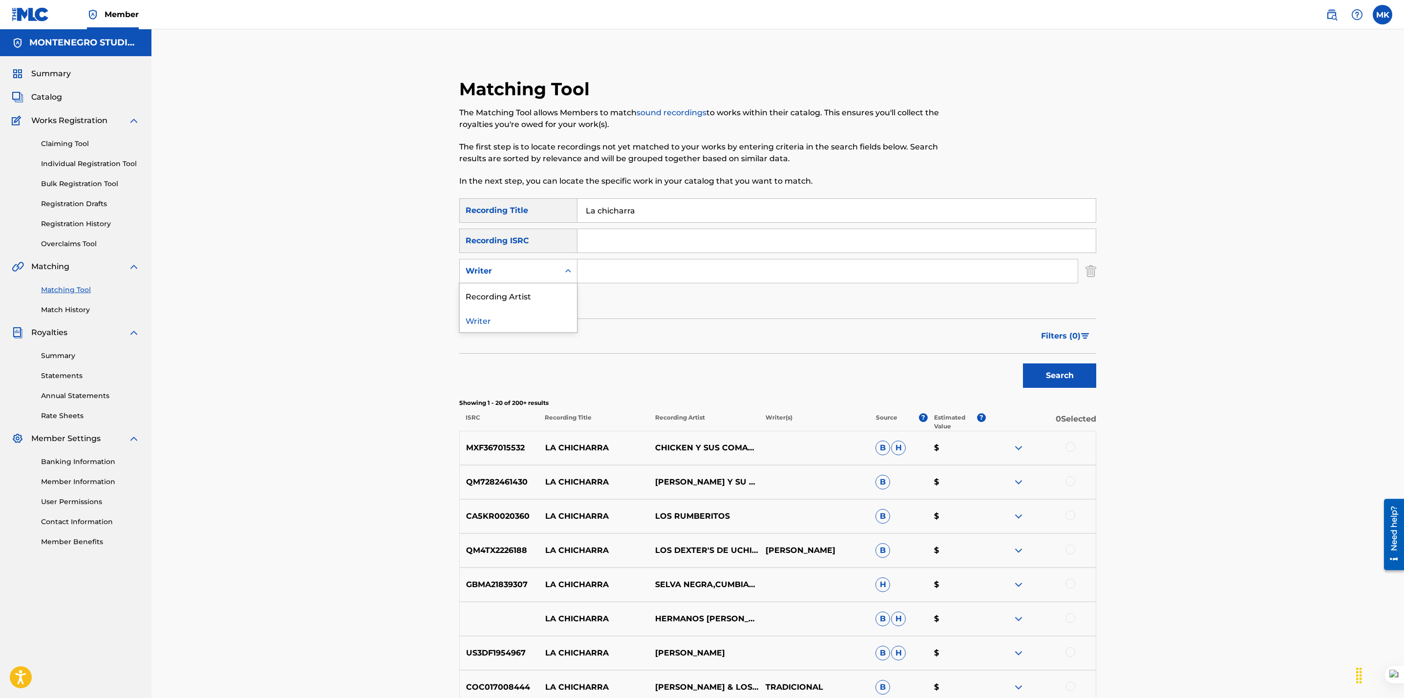
click at [543, 270] on div "Writer" at bounding box center [509, 271] width 88 height 12
click at [516, 292] on div "Recording Artist" at bounding box center [518, 295] width 117 height 24
click at [601, 268] on input "Search Form" at bounding box center [827, 270] width 500 height 23
type input "banda real"
click at [1023, 363] on button "Search" at bounding box center [1059, 375] width 73 height 24
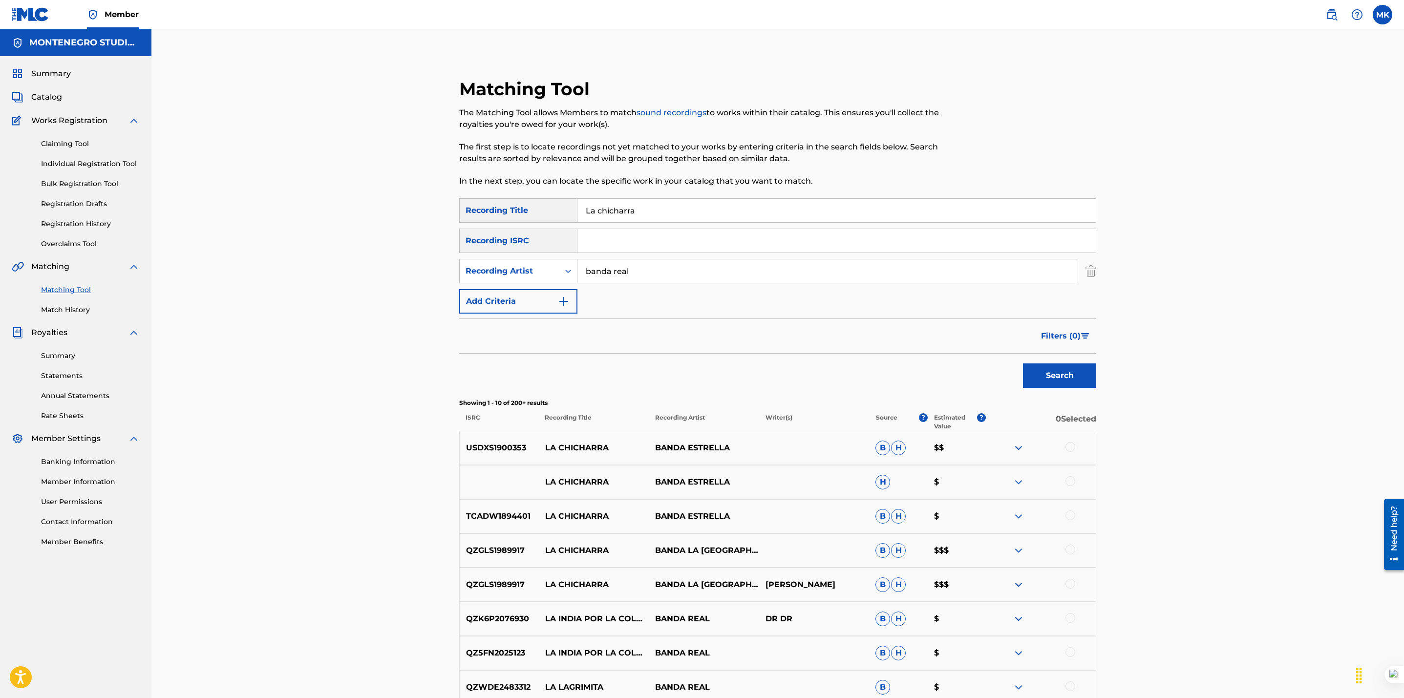
scroll to position [147, 0]
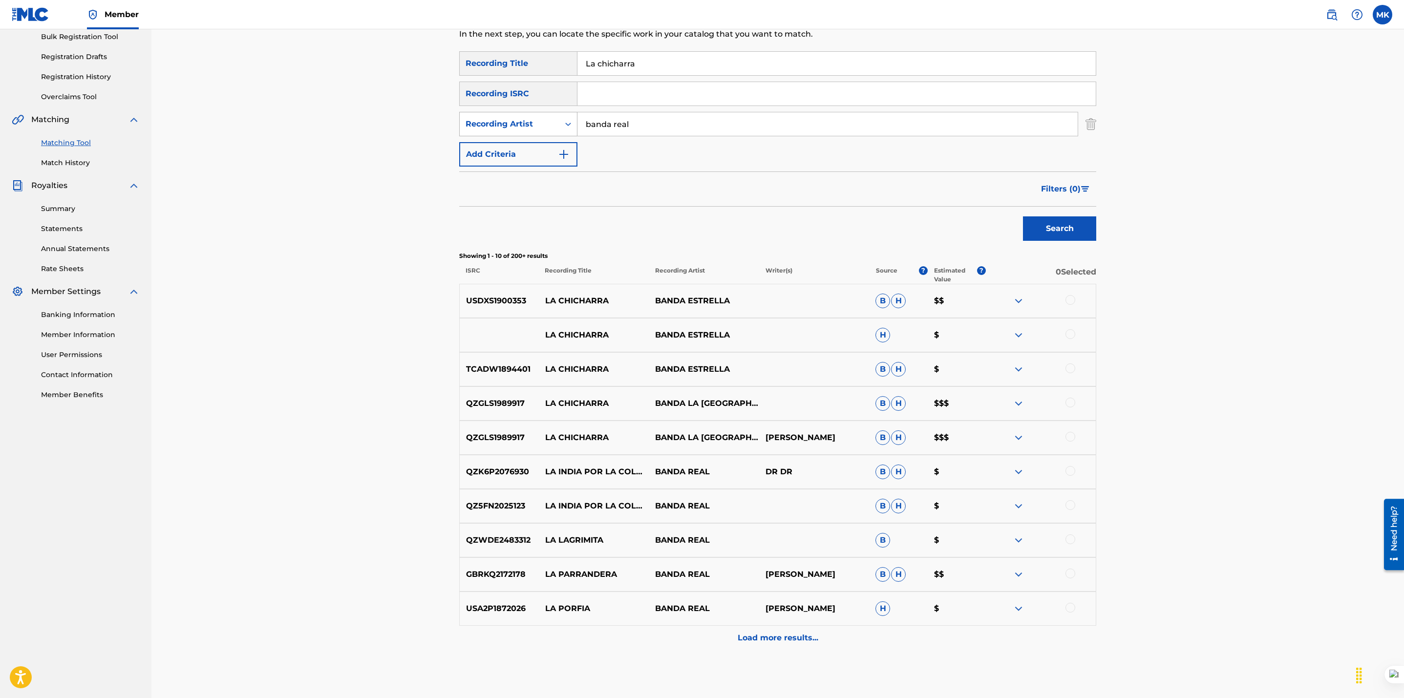
click at [538, 125] on div "Recording Artist" at bounding box center [509, 124] width 88 height 12
click at [513, 152] on div "Writer" at bounding box center [518, 148] width 117 height 24
click at [624, 119] on input "Search Form" at bounding box center [827, 123] width 500 height 23
type input "e"
type input "[PERSON_NAME]"
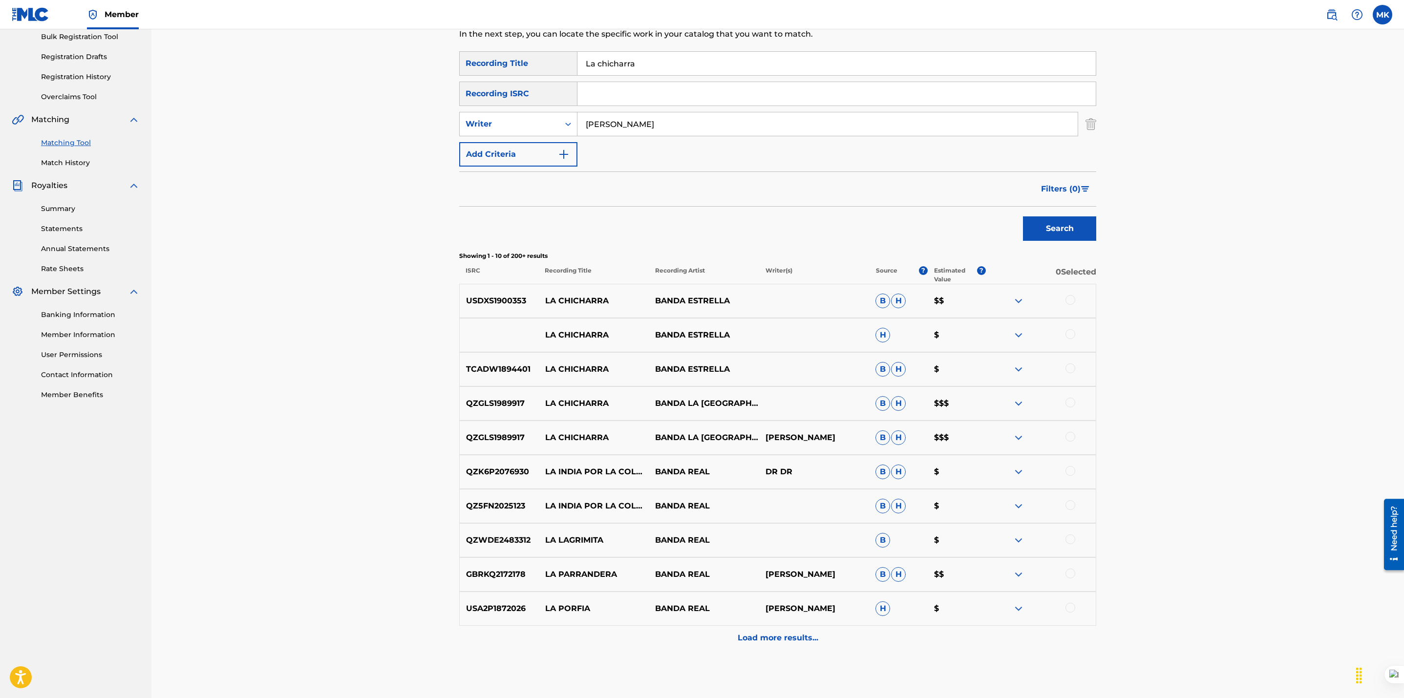
click at [1023, 216] on button "Search" at bounding box center [1059, 228] width 73 height 24
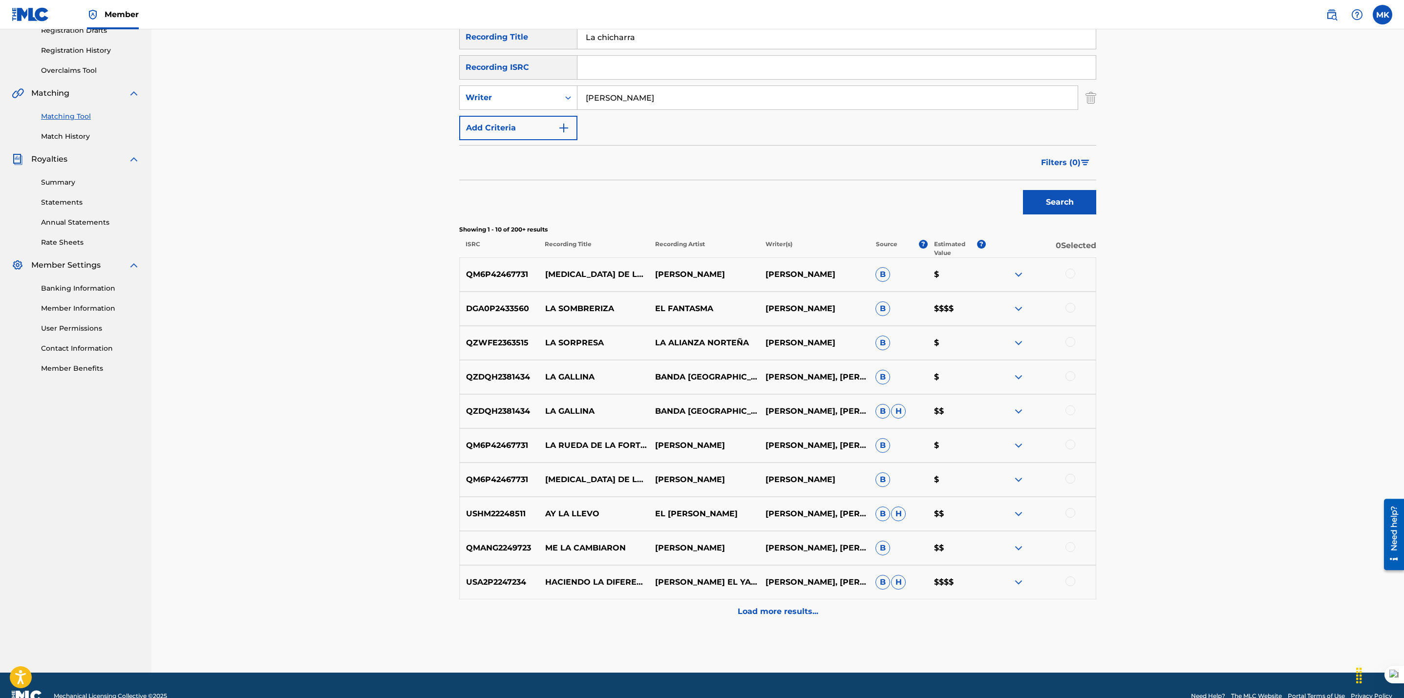
scroll to position [175, 0]
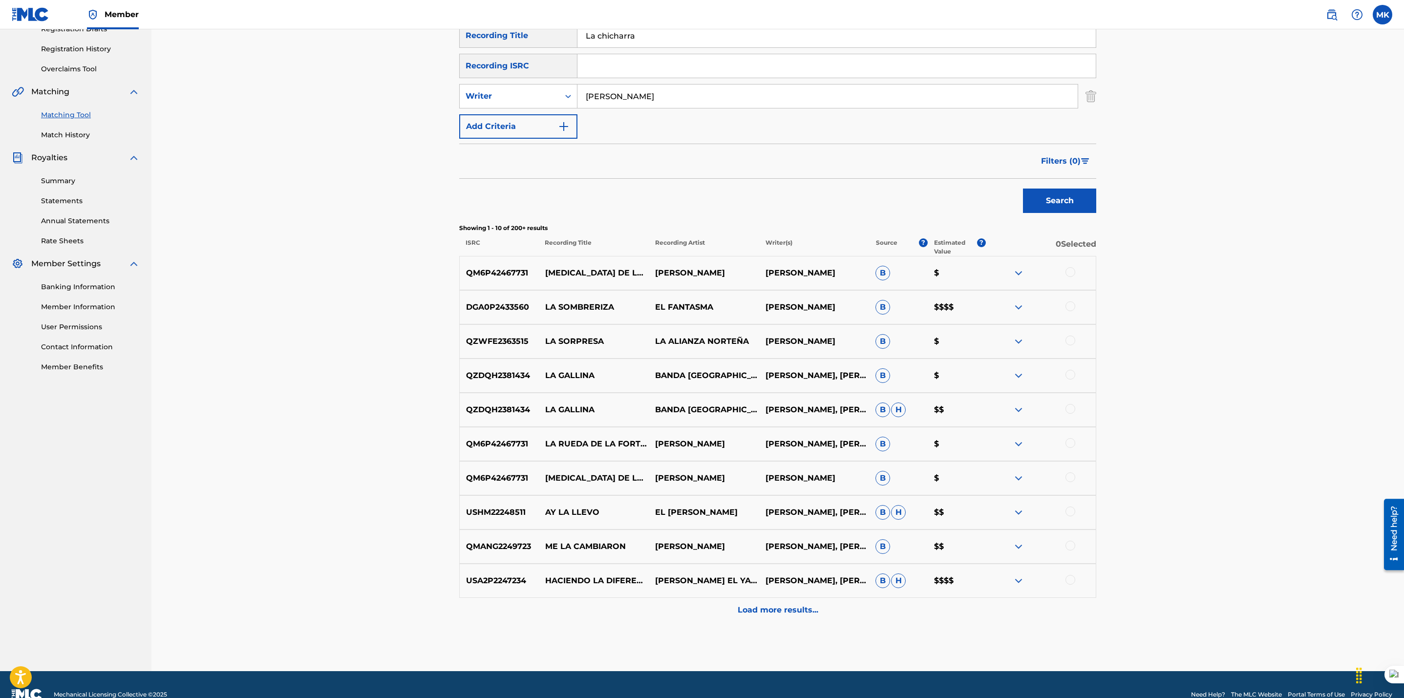
click at [771, 606] on p "Load more results..." at bounding box center [778, 610] width 81 height 12
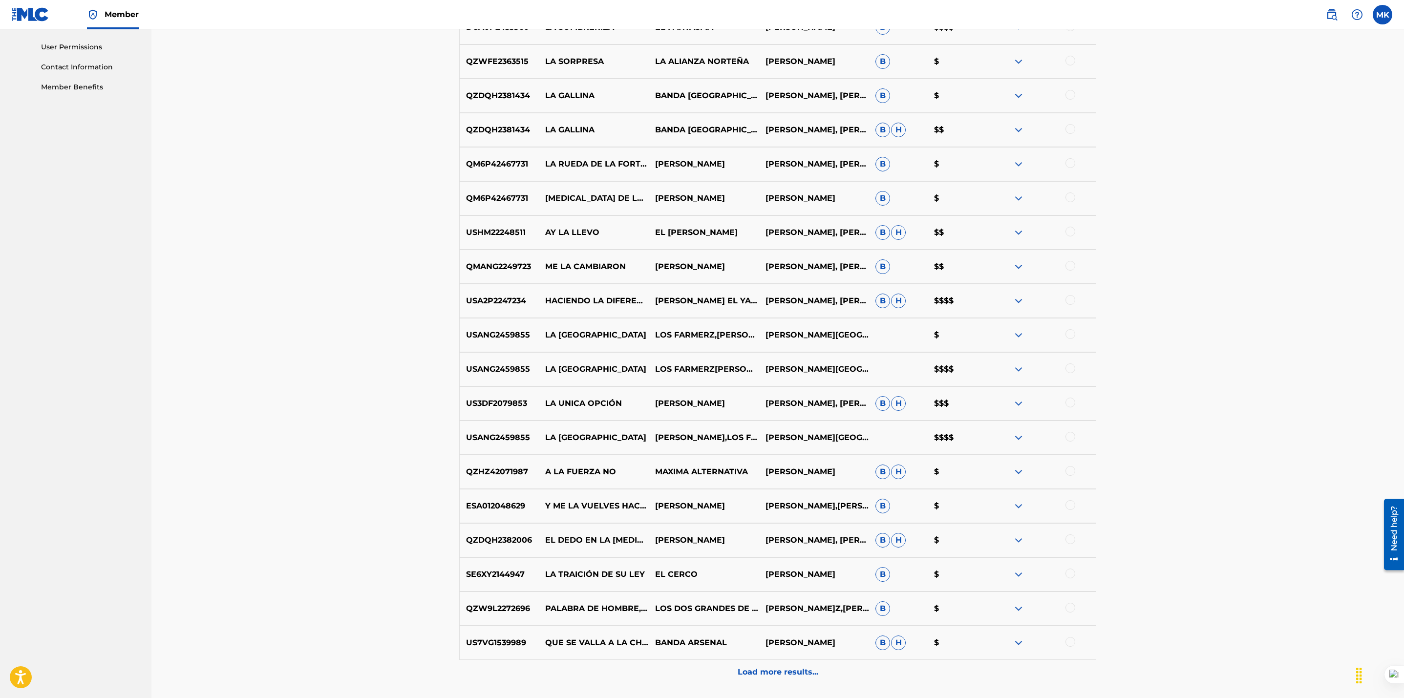
scroll to position [537, 0]
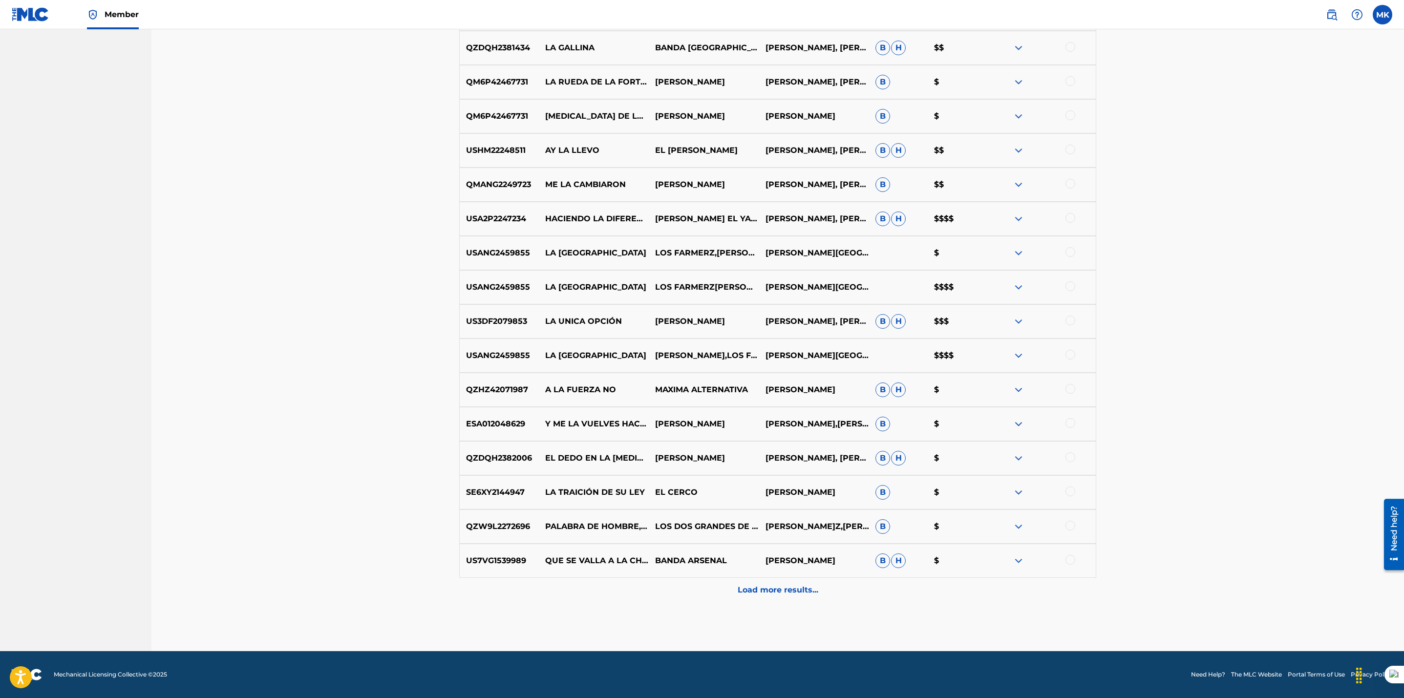
click at [777, 586] on p "Load more results..." at bounding box center [778, 590] width 81 height 12
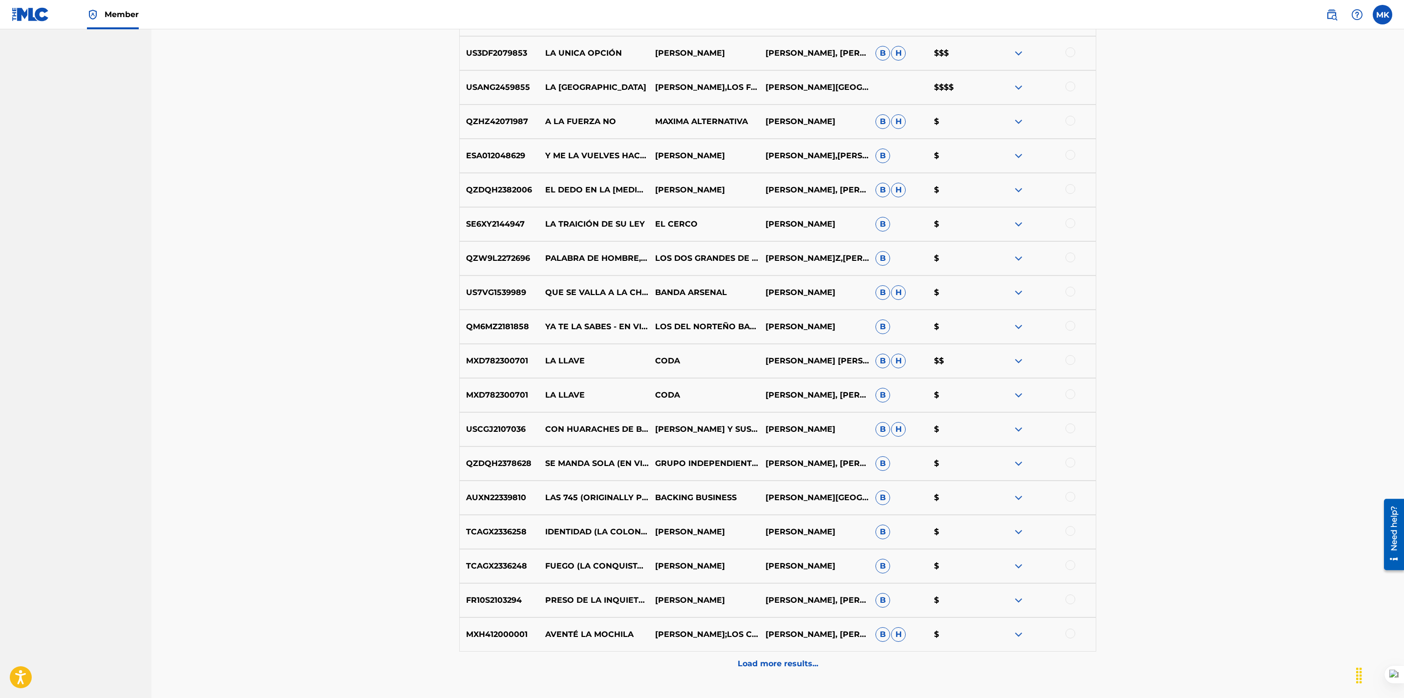
scroll to position [750, 0]
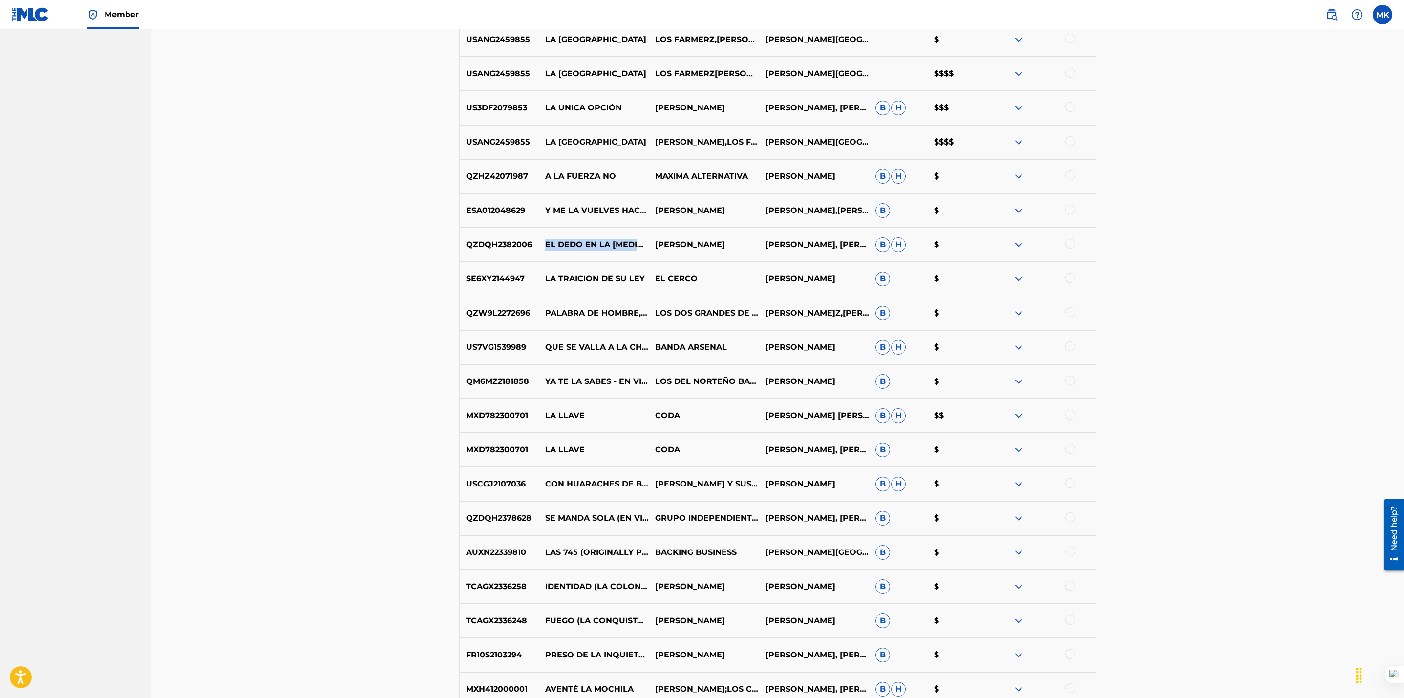
drag, startPoint x: 638, startPoint y: 242, endPoint x: 544, endPoint y: 242, distance: 94.3
click at [544, 242] on p "EL DEDO EN LA [MEDICAL_DATA]" at bounding box center [594, 245] width 110 height 12
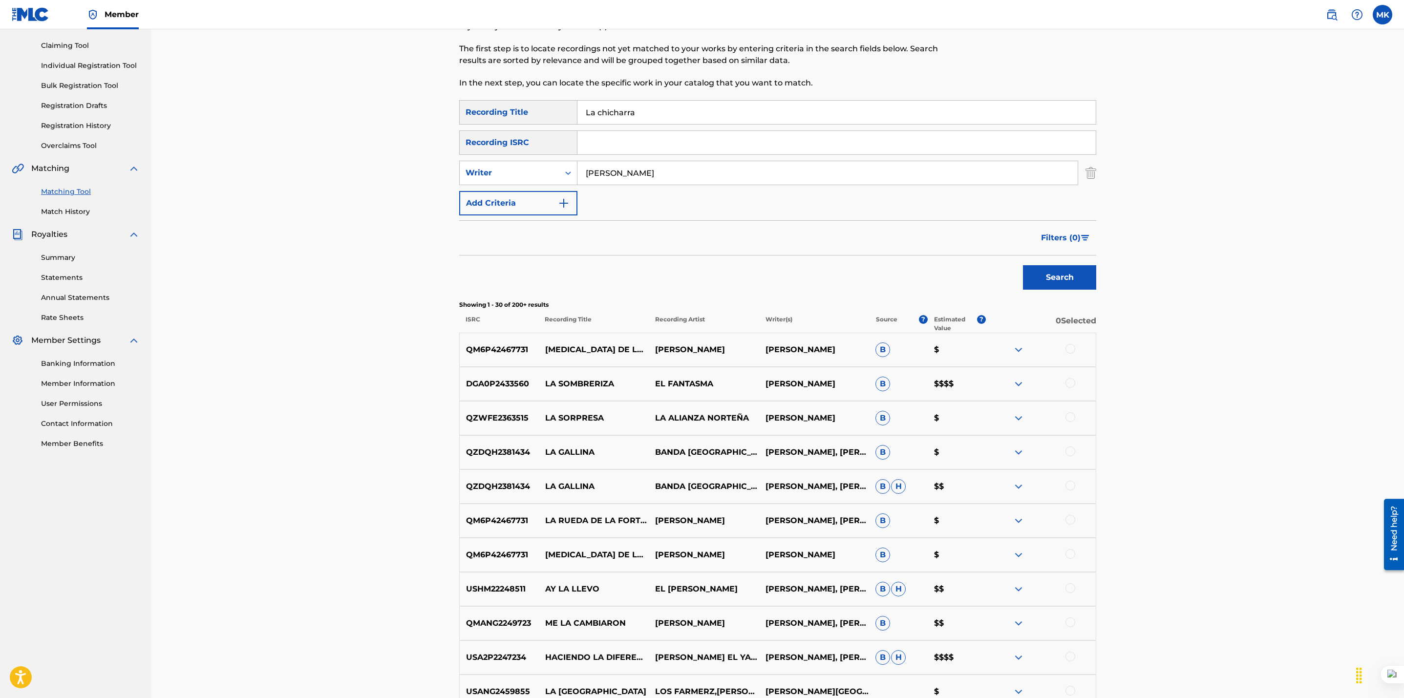
scroll to position [0, 0]
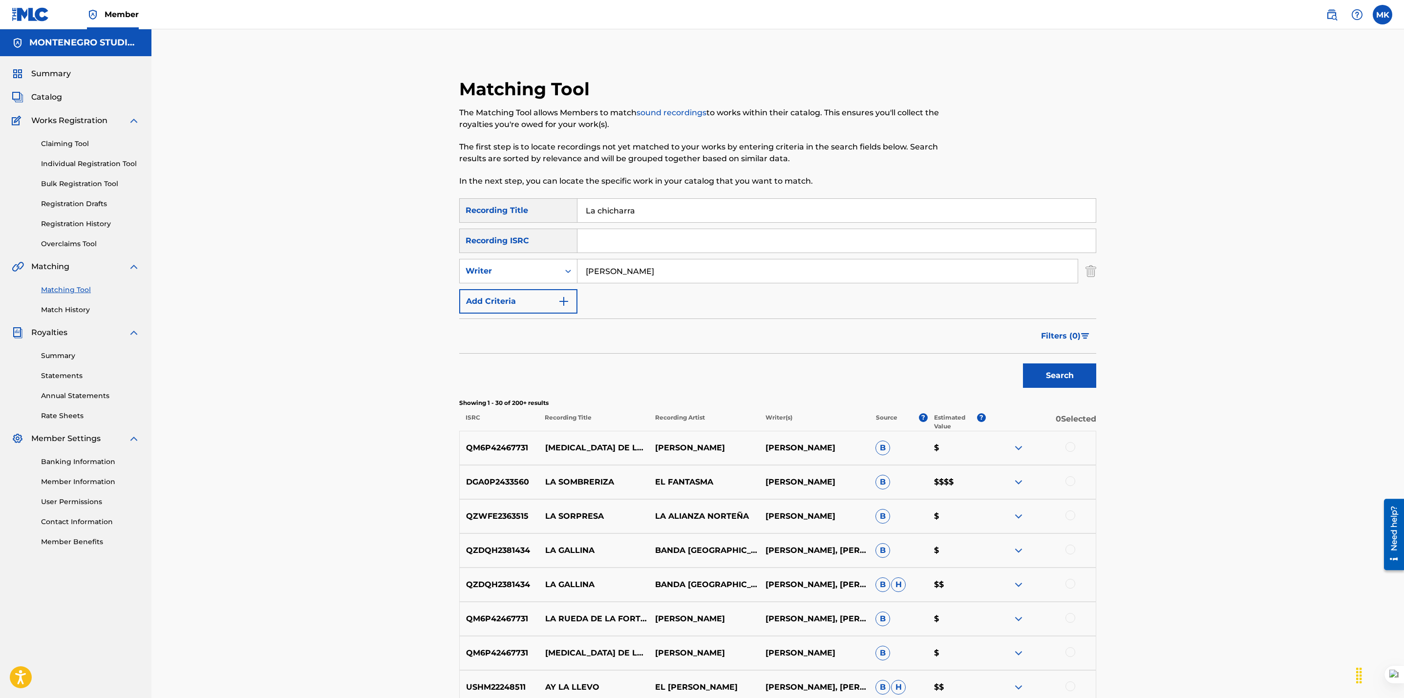
drag, startPoint x: 661, startPoint y: 213, endPoint x: 521, endPoint y: 205, distance: 140.4
click at [521, 205] on div "SearchWithCriteriaae60c944-f878-4771-85f1-4a926161752a Recording Title La chich…" at bounding box center [777, 210] width 637 height 24
paste input "EL DEDO EN LA [MEDICAL_DATA]"
type input "EL DEDO EN LA [MEDICAL_DATA]"
drag, startPoint x: 695, startPoint y: 269, endPoint x: 564, endPoint y: 256, distance: 131.0
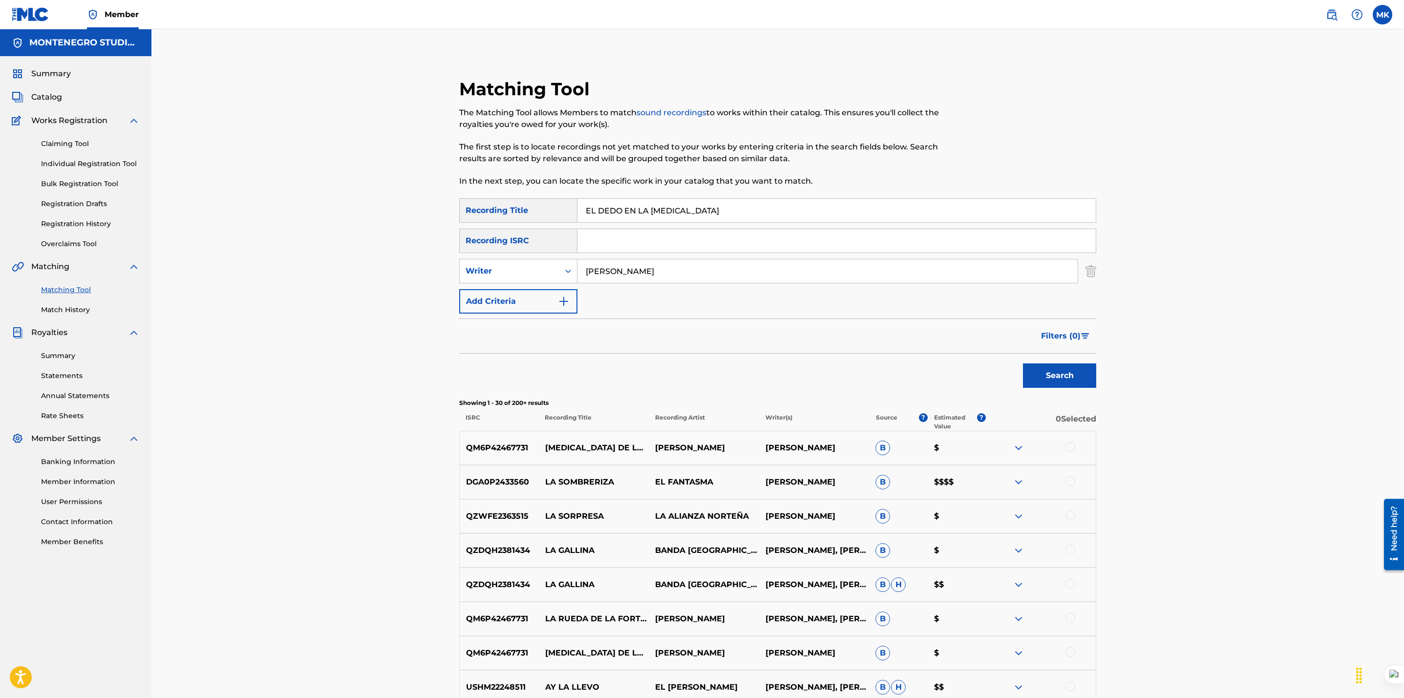
click at [564, 256] on div "SearchWithCriteriaae60c944-f878-4771-85f1-4a926161752a Recording Title EL DEDO …" at bounding box center [777, 255] width 637 height 115
click at [1074, 375] on button "Search" at bounding box center [1059, 375] width 73 height 24
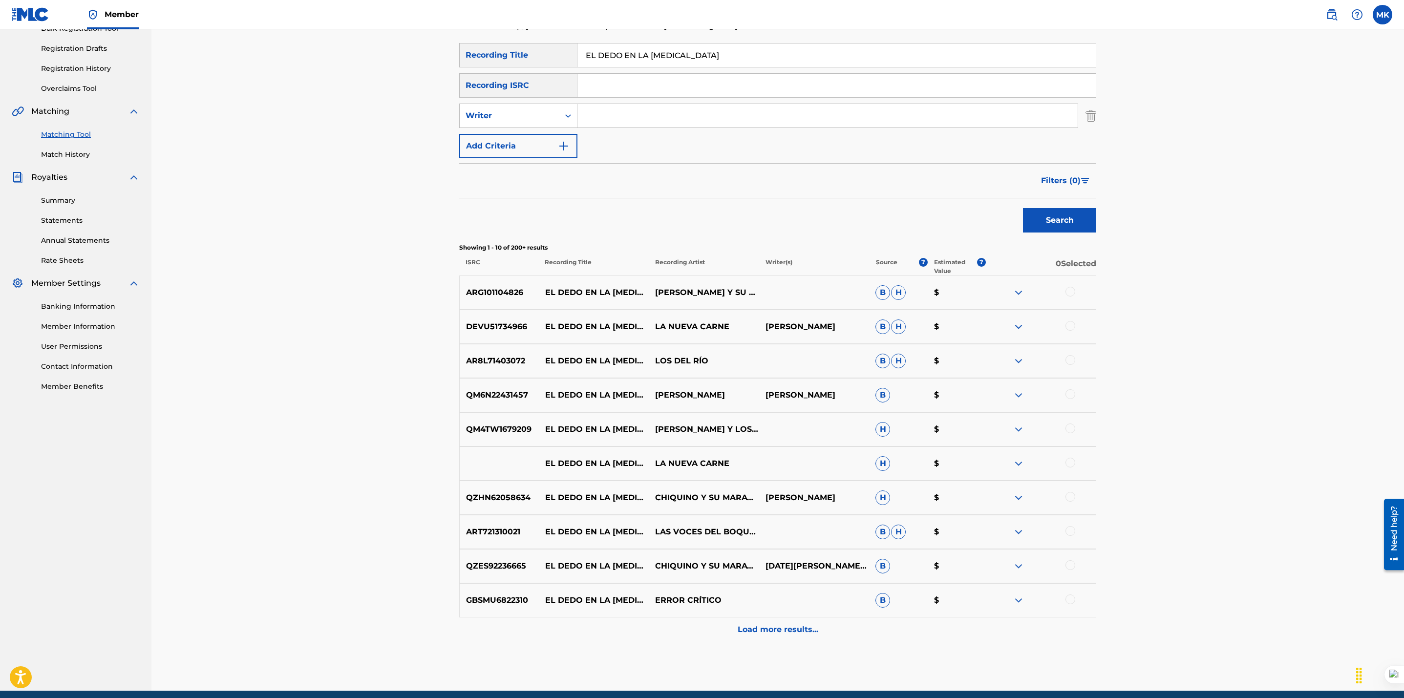
scroll to position [164, 0]
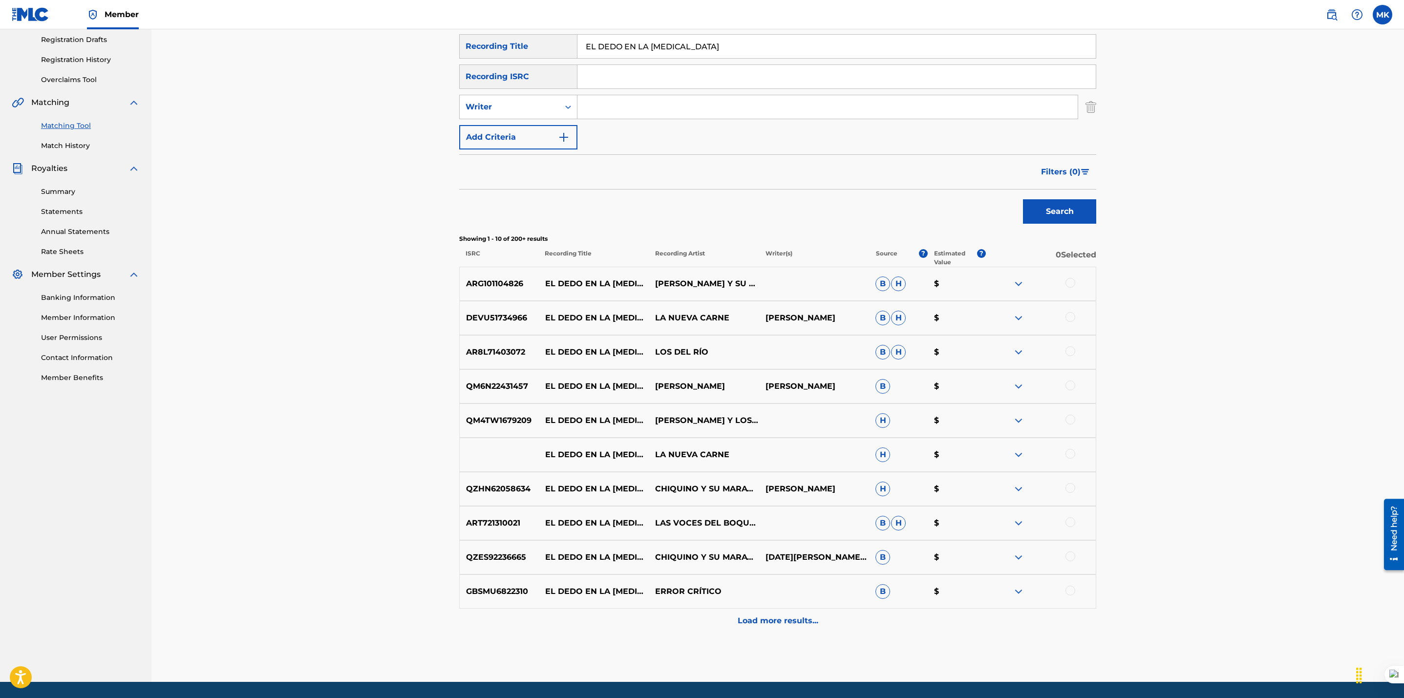
click at [764, 623] on p "Load more results..." at bounding box center [778, 621] width 81 height 12
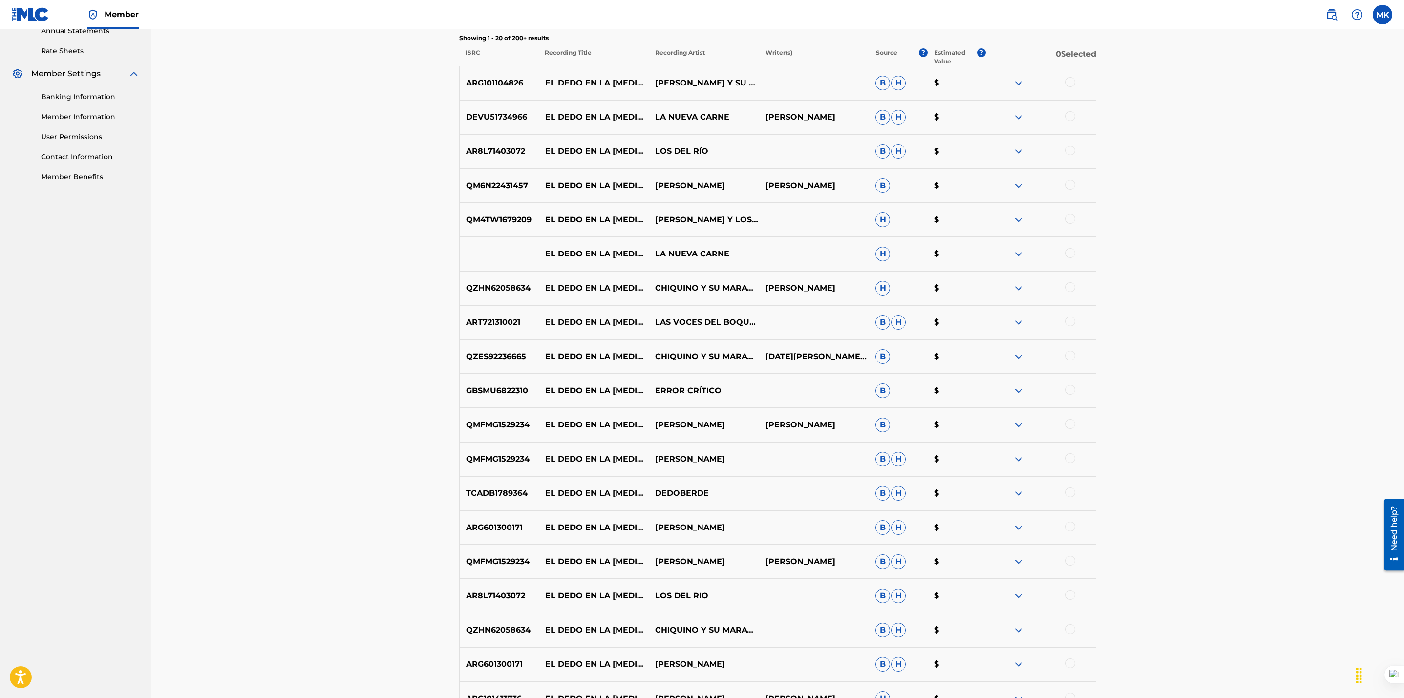
scroll to position [537, 0]
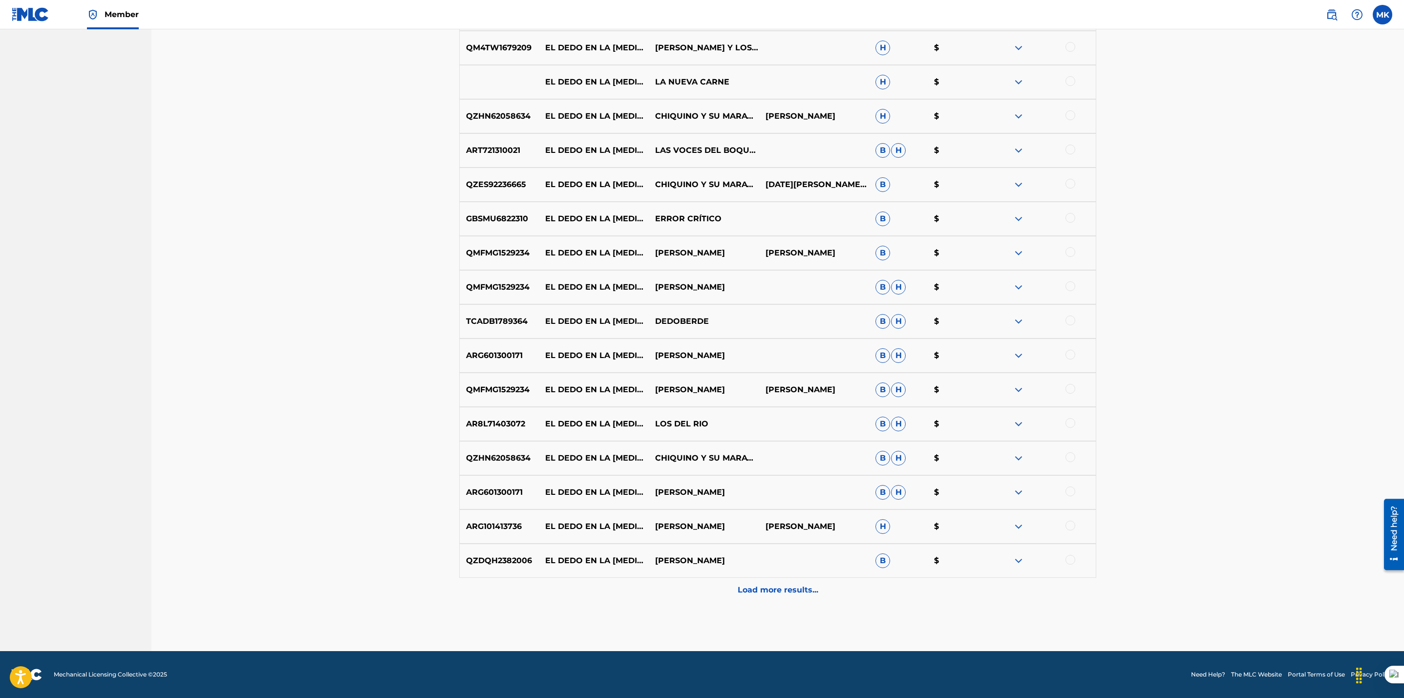
click at [779, 582] on div "Load more results..." at bounding box center [777, 590] width 637 height 24
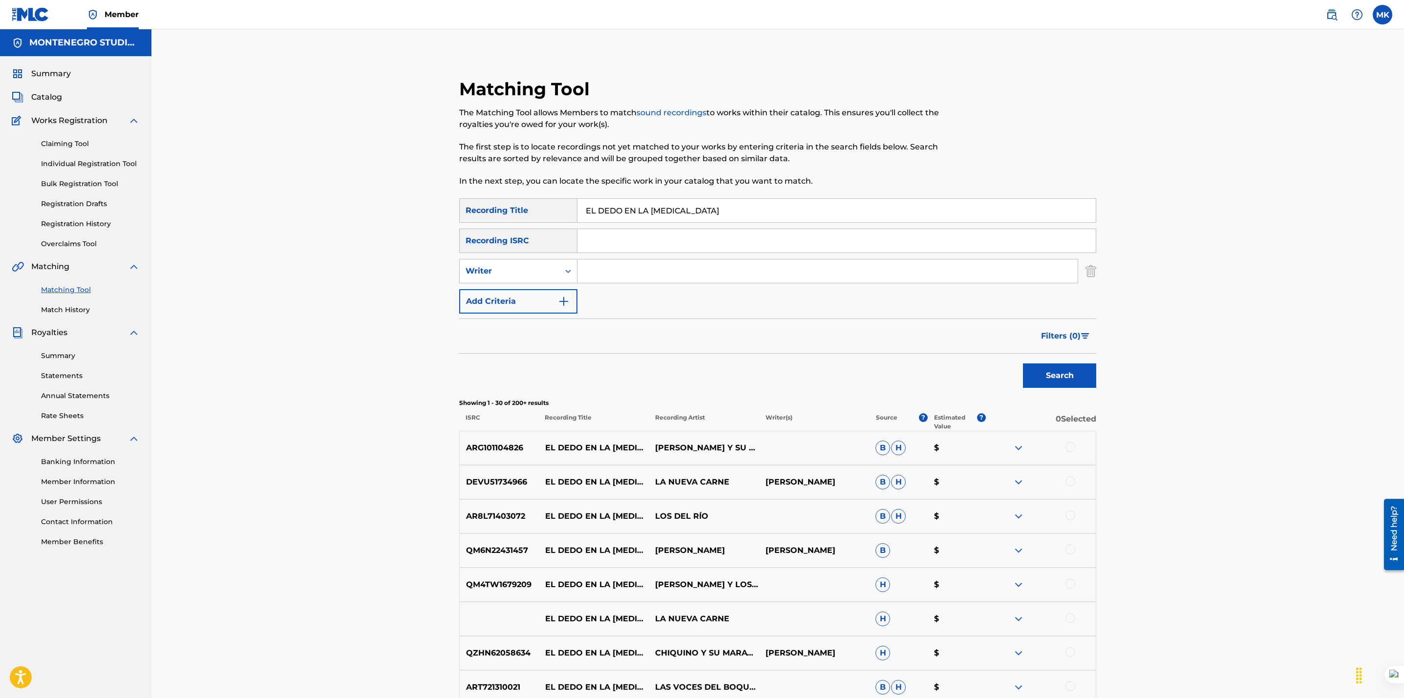
scroll to position [878, 0]
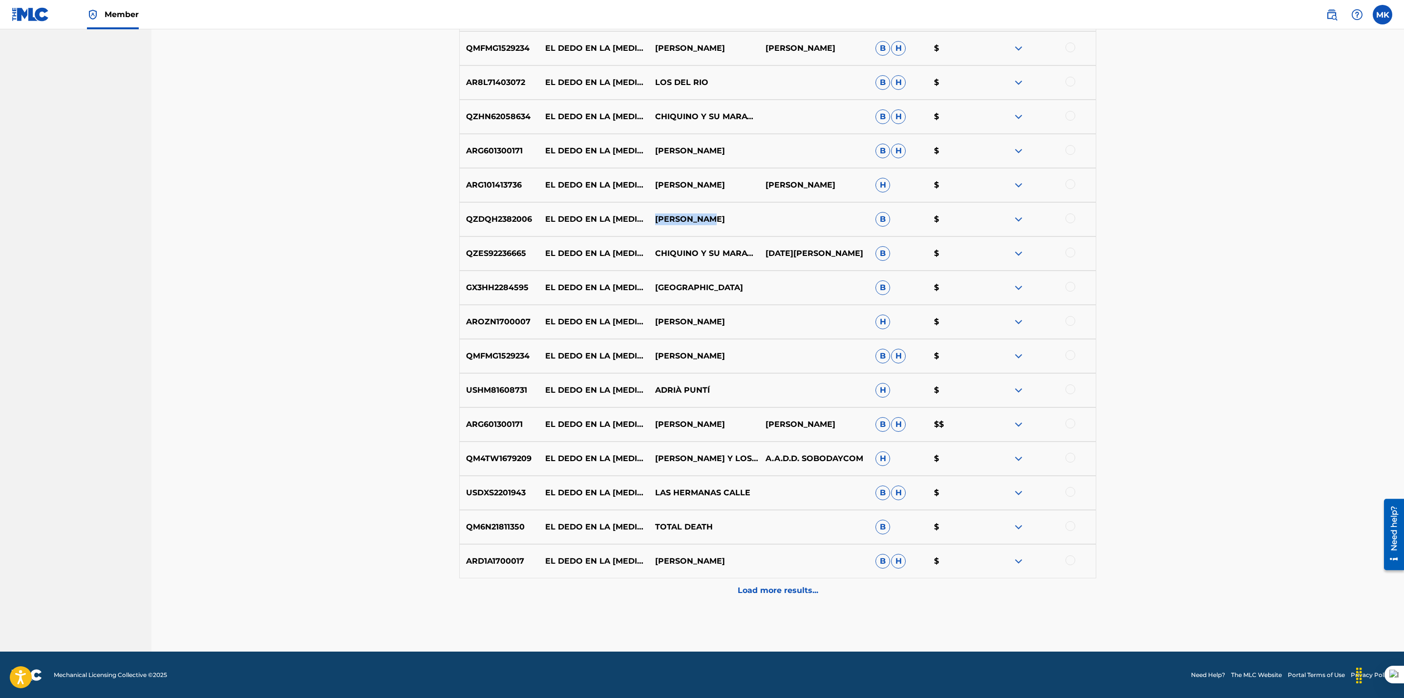
drag, startPoint x: 726, startPoint y: 220, endPoint x: 654, endPoint y: 215, distance: 71.9
click at [654, 215] on p "[PERSON_NAME]" at bounding box center [704, 219] width 110 height 12
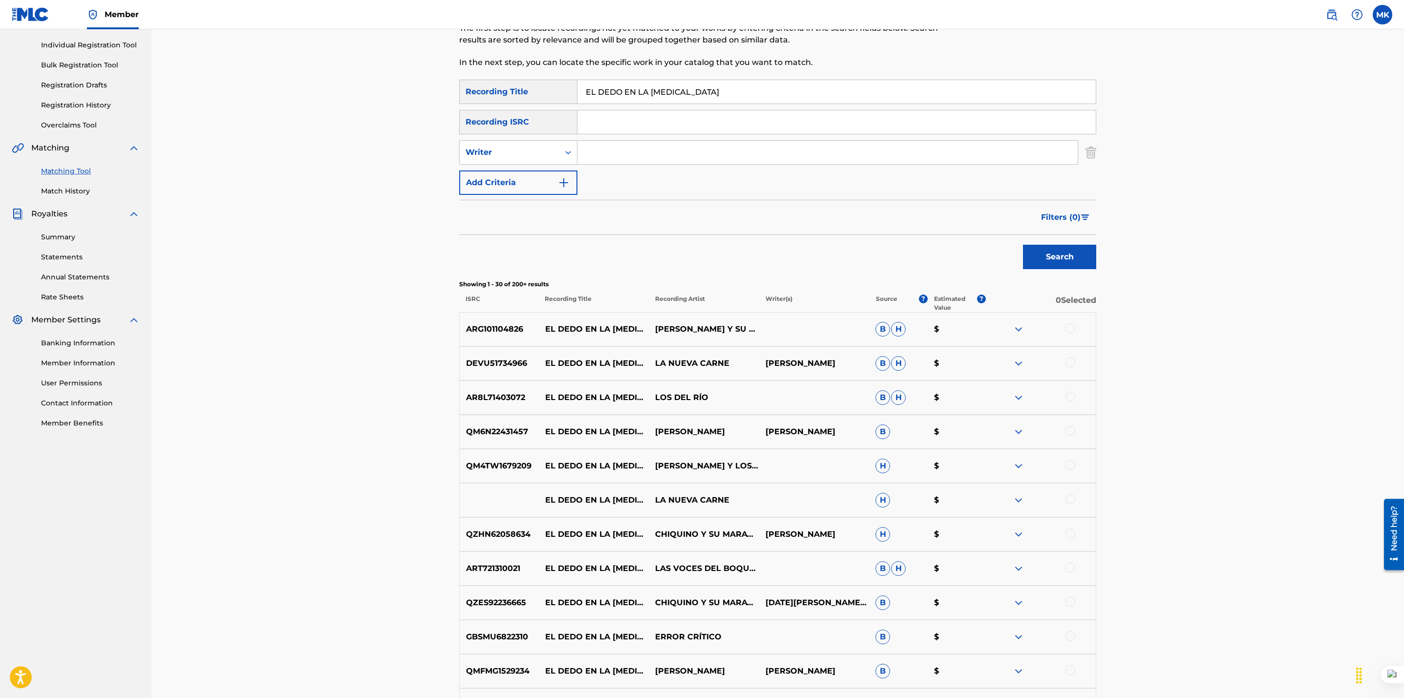
scroll to position [0, 0]
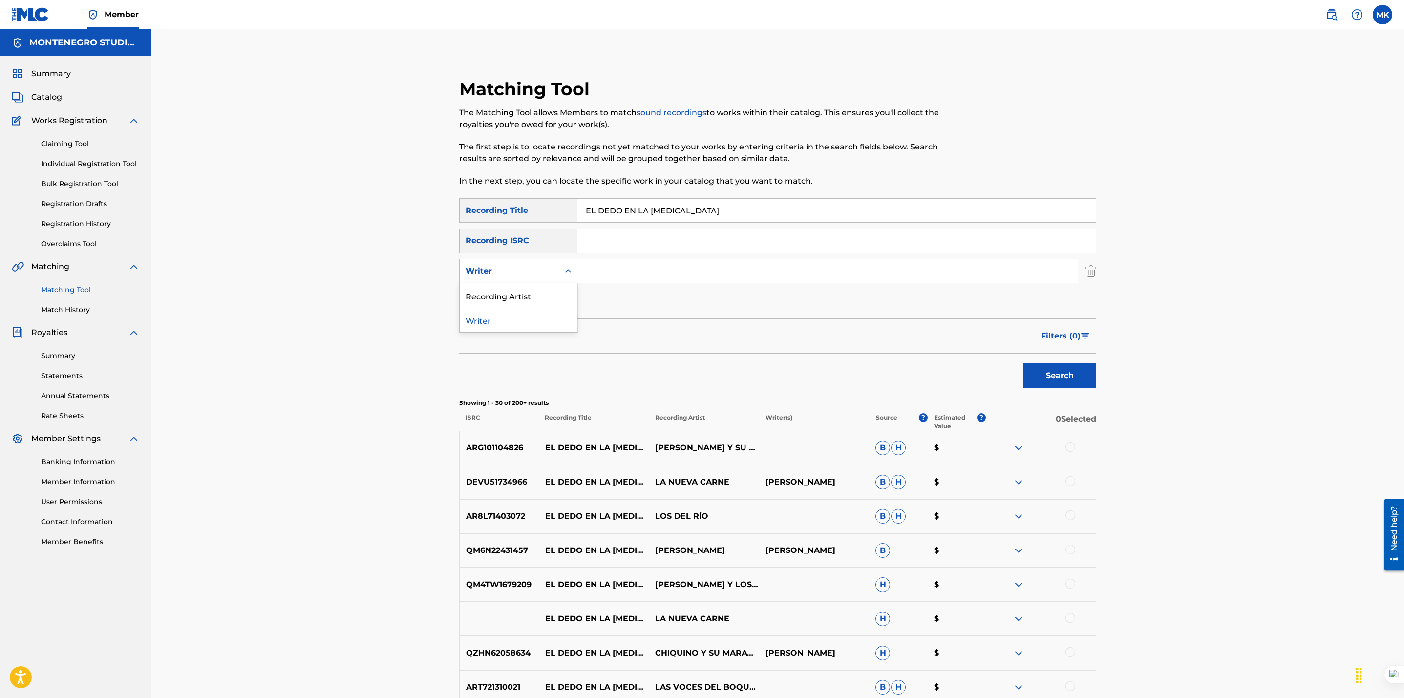
click at [538, 273] on div "Writer" at bounding box center [509, 271] width 88 height 12
click at [522, 293] on div "Recording Artist" at bounding box center [518, 295] width 117 height 24
click at [601, 268] on input "Search Form" at bounding box center [827, 270] width 500 height 23
paste input "[PERSON_NAME]"
type input "[PERSON_NAME]"
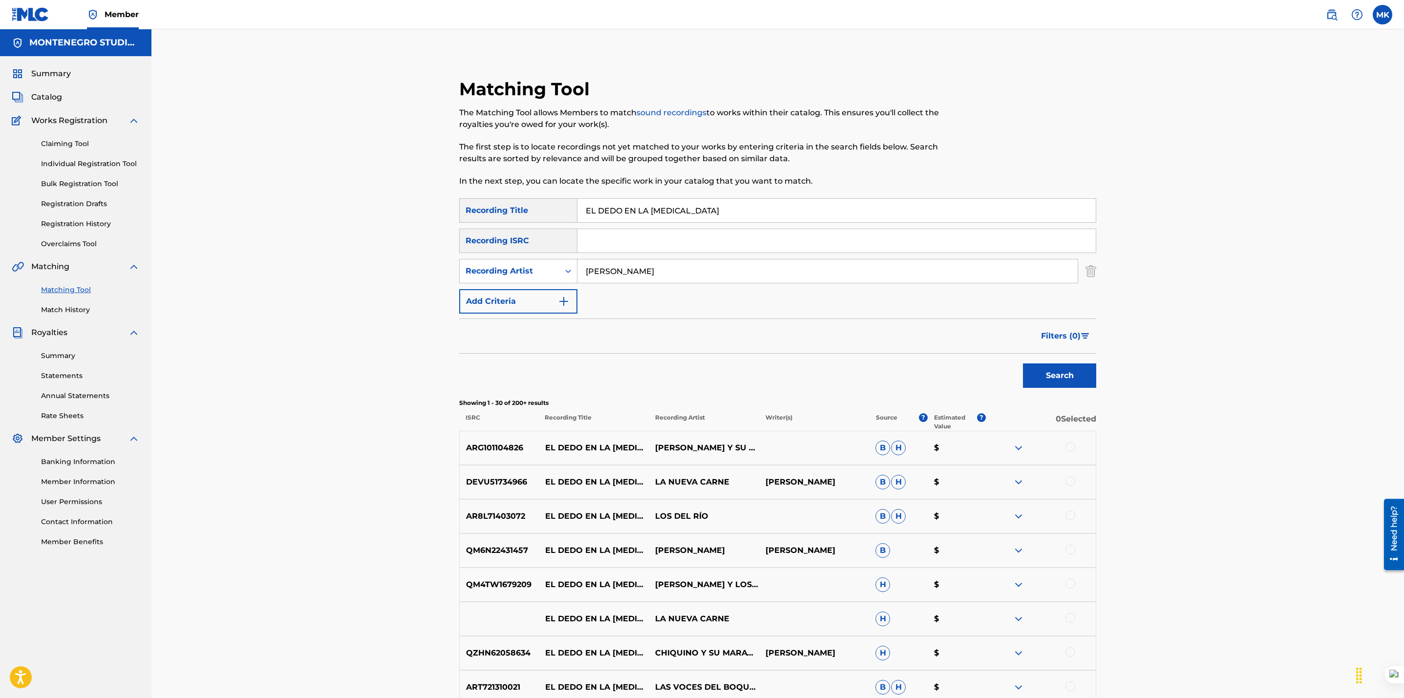
click at [1023, 363] on button "Search" at bounding box center [1059, 375] width 73 height 24
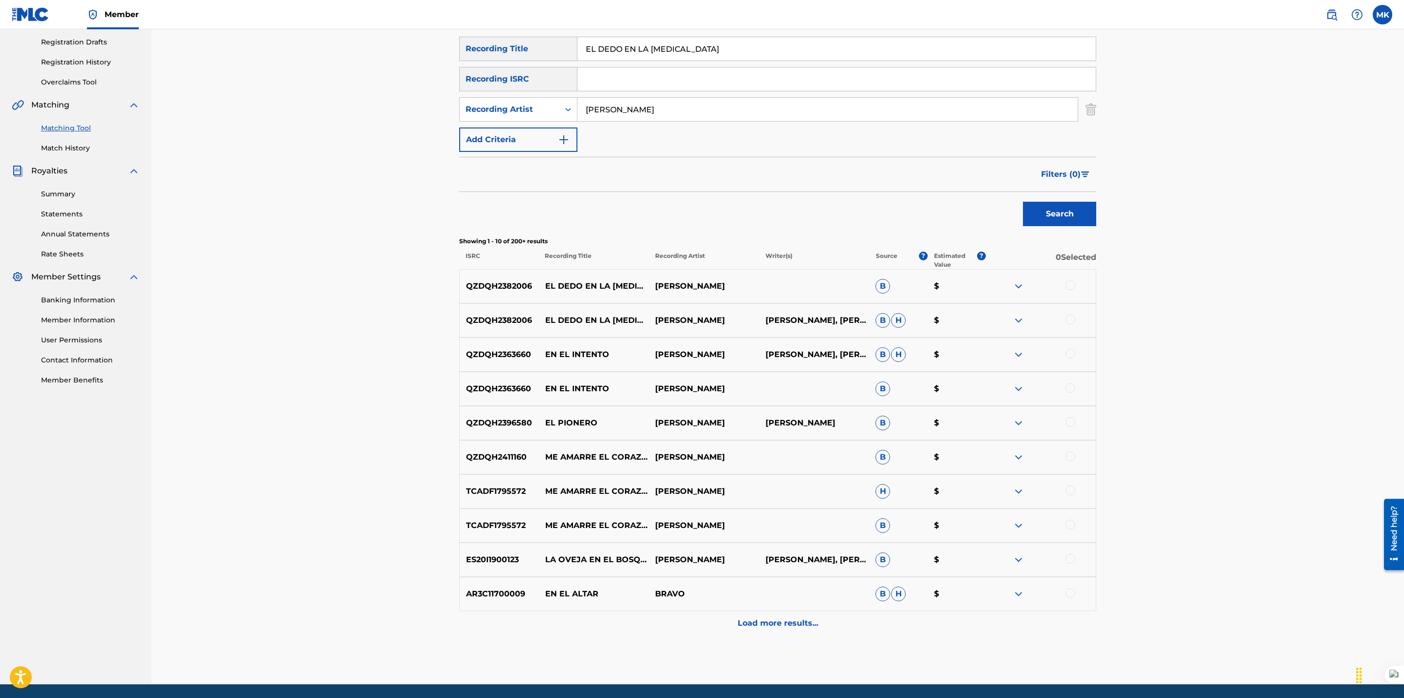
scroll to position [163, 0]
click at [746, 613] on div "Load more results..." at bounding box center [777, 622] width 637 height 24
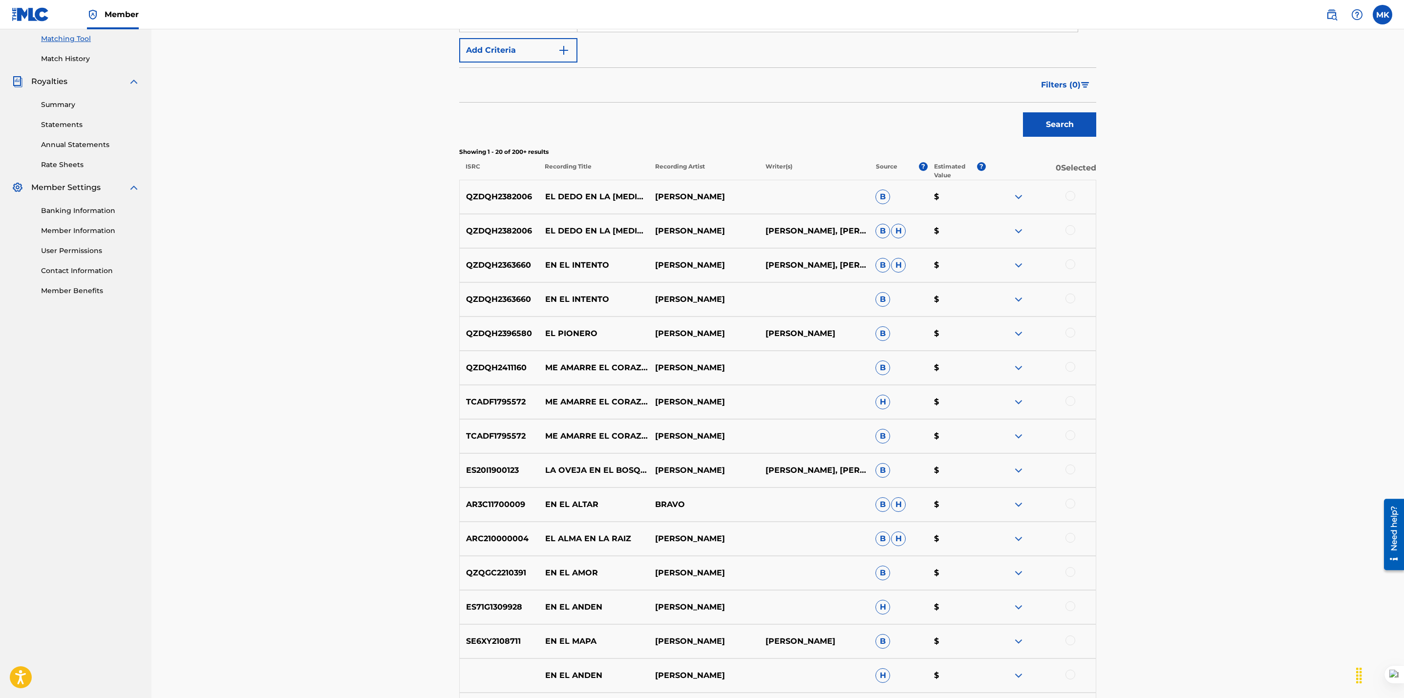
scroll to position [251, 0]
click at [1071, 195] on div at bounding box center [1070, 196] width 10 height 10
click at [1071, 236] on div at bounding box center [1041, 232] width 110 height 12
click at [1071, 233] on div at bounding box center [1070, 231] width 10 height 10
click at [686, 614] on button "Match 2 Groups" at bounding box center [687, 618] width 108 height 24
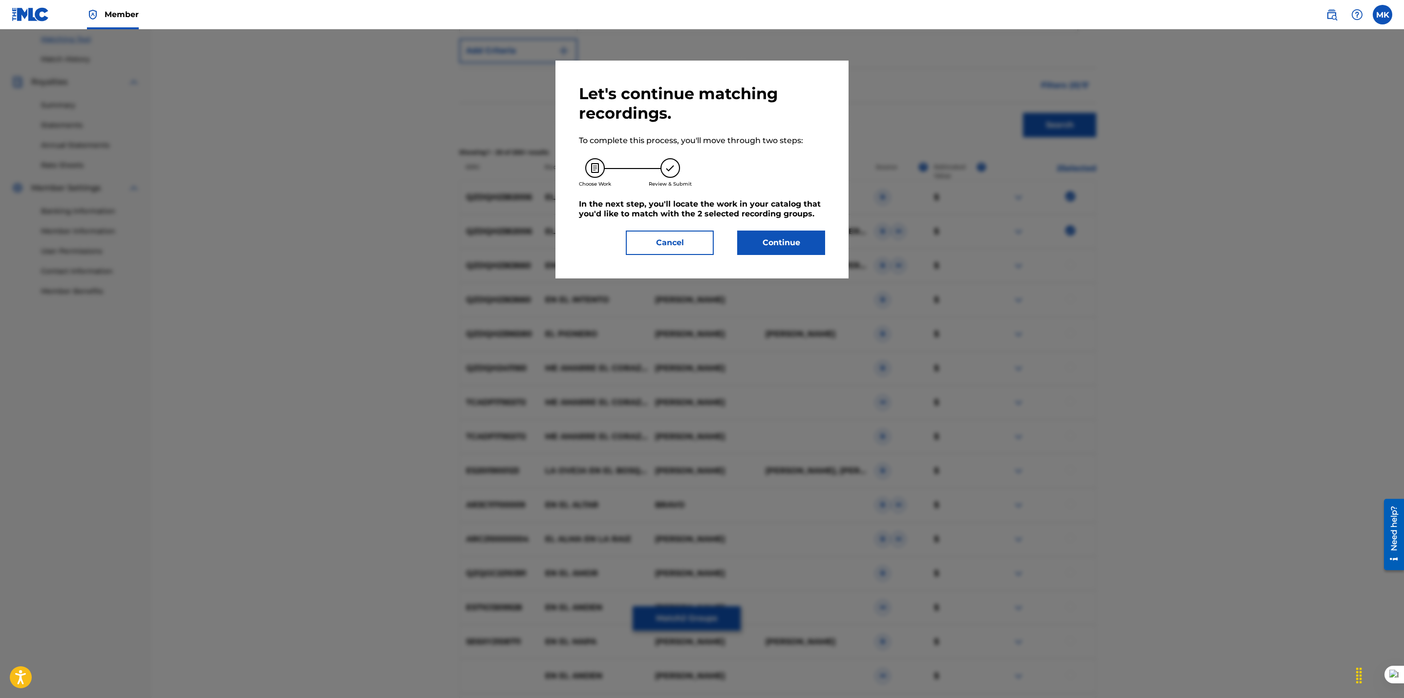
click at [759, 243] on button "Continue" at bounding box center [781, 243] width 88 height 24
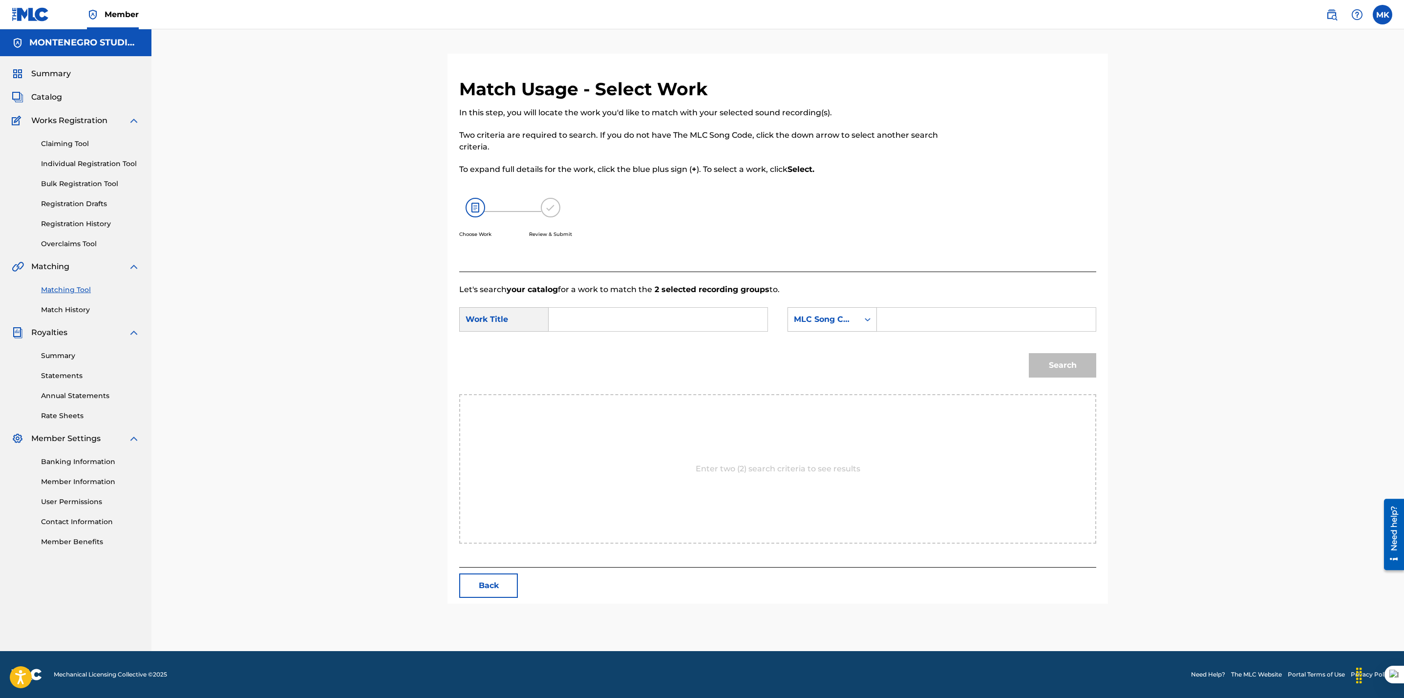
click at [631, 321] on input "Search Form" at bounding box center [658, 319] width 202 height 23
click at [626, 340] on span "vuelves a hacer" at bounding box center [625, 341] width 62 height 9
type input "y me la vuelves a hacer"
click at [825, 318] on div "MLC Song Code" at bounding box center [823, 320] width 59 height 12
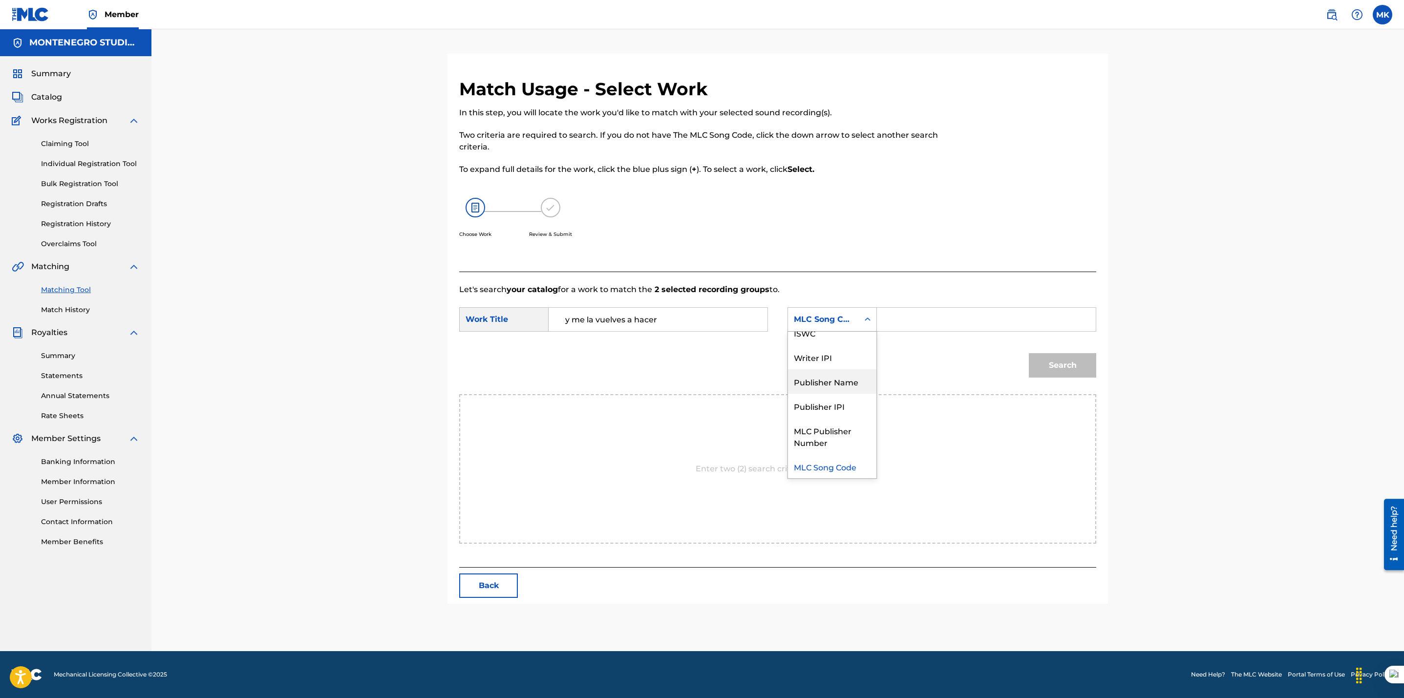
click at [812, 381] on div "Publisher Name" at bounding box center [832, 381] width 88 height 24
click at [900, 319] on input "Search Form" at bounding box center [986, 319] width 202 height 23
type input "[GEOGRAPHIC_DATA]"
click at [1051, 365] on button "Search" at bounding box center [1062, 365] width 67 height 24
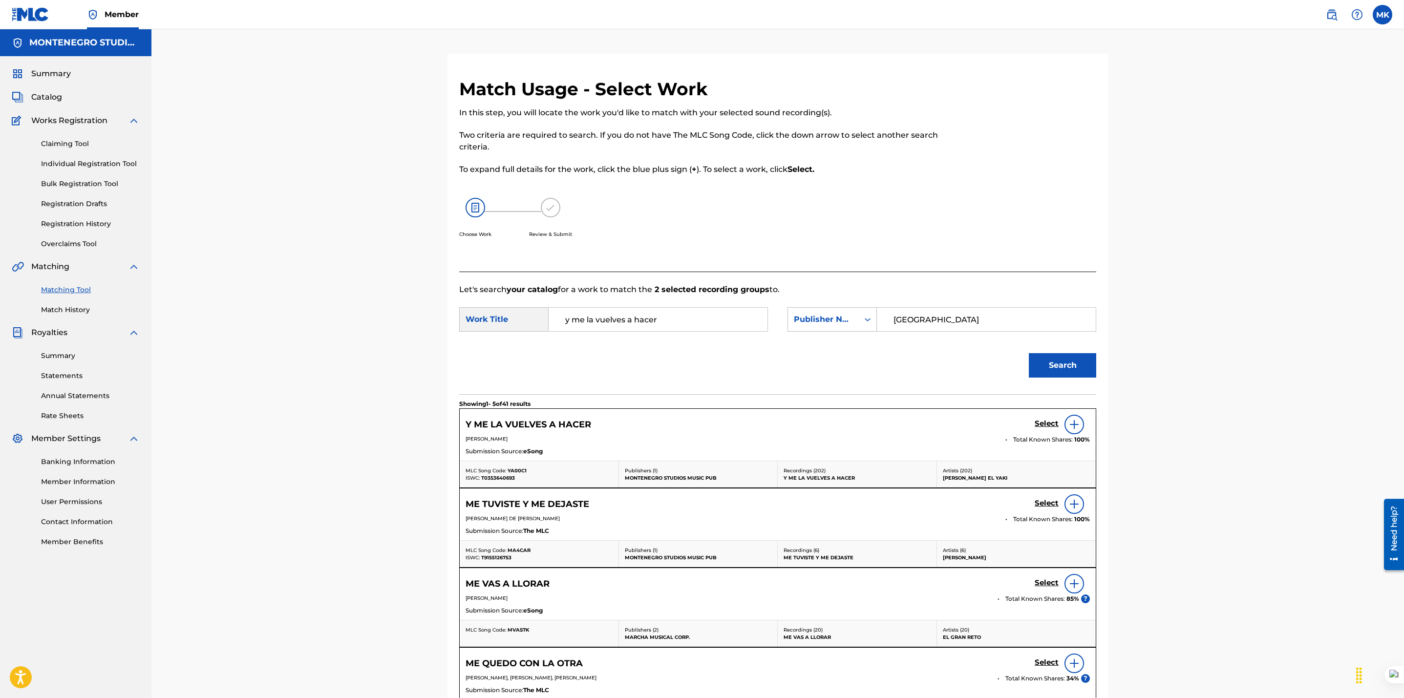
click at [1045, 425] on h5 "Select" at bounding box center [1046, 423] width 24 height 9
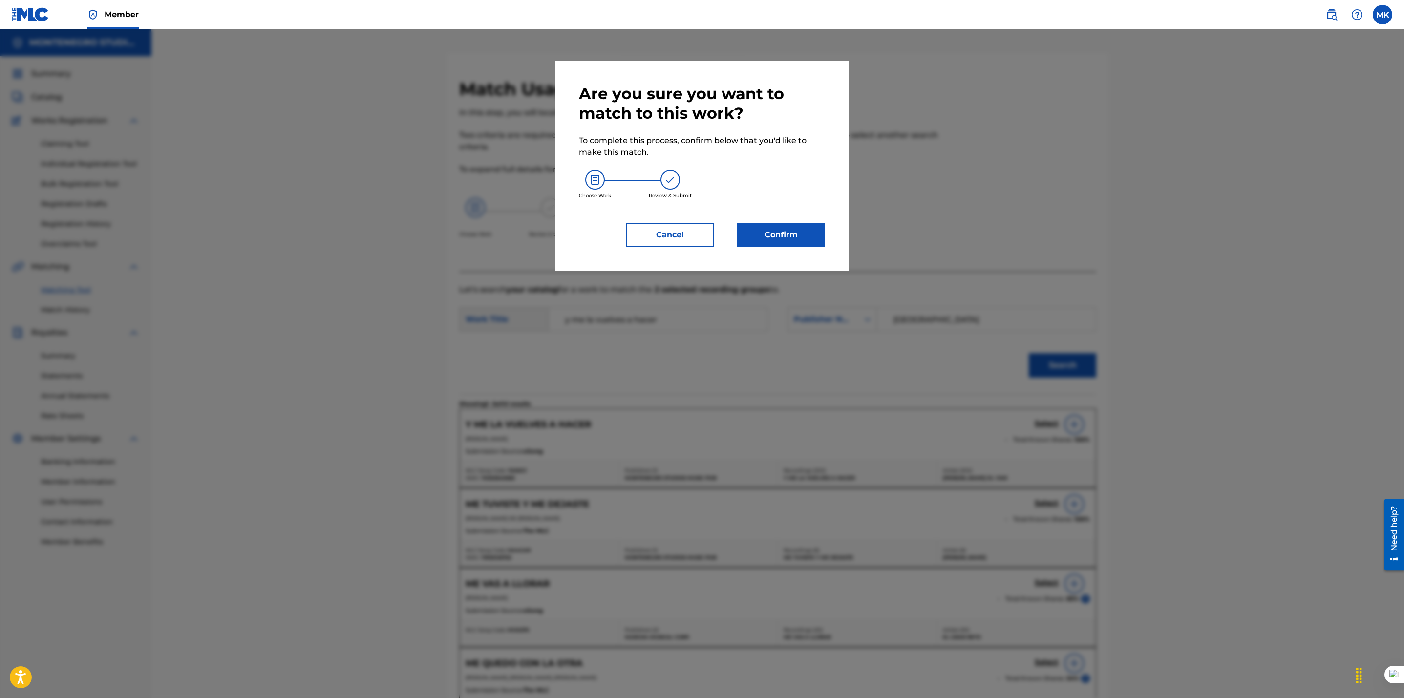
click at [764, 233] on button "Confirm" at bounding box center [781, 235] width 88 height 24
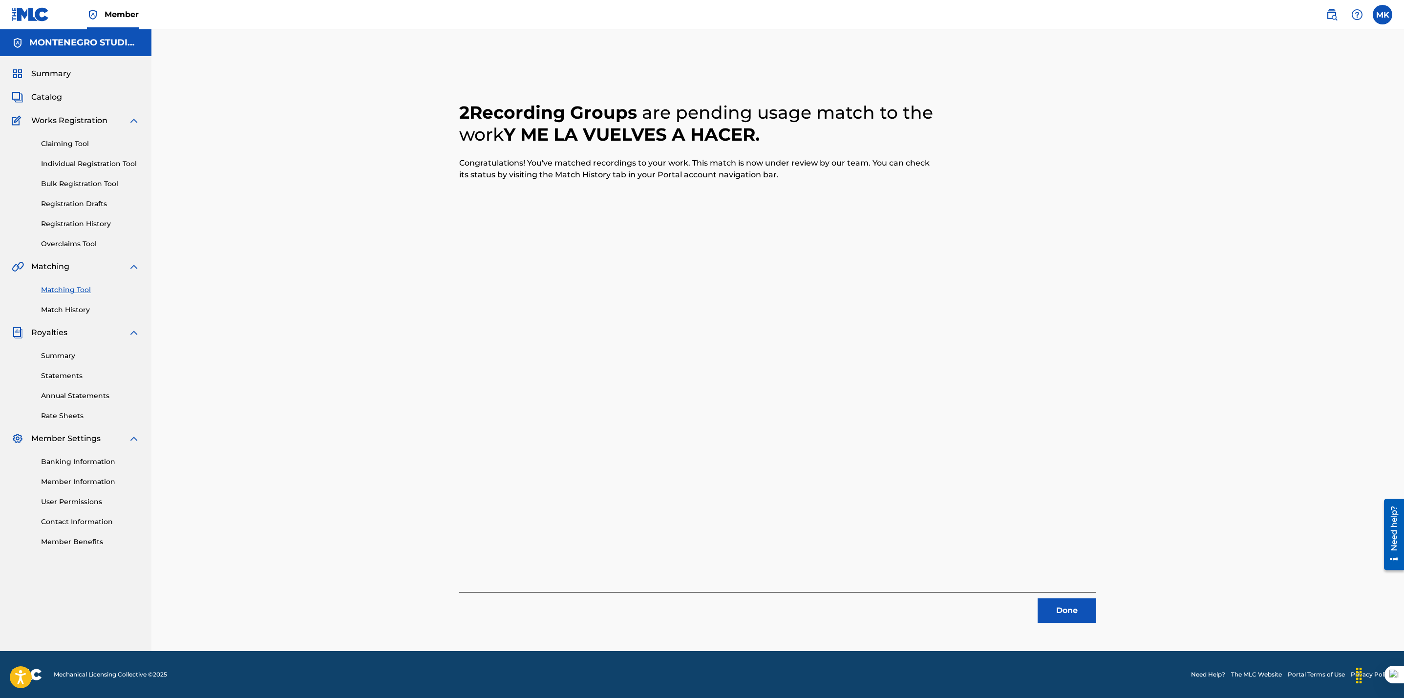
click at [1074, 601] on button "Done" at bounding box center [1066, 610] width 59 height 24
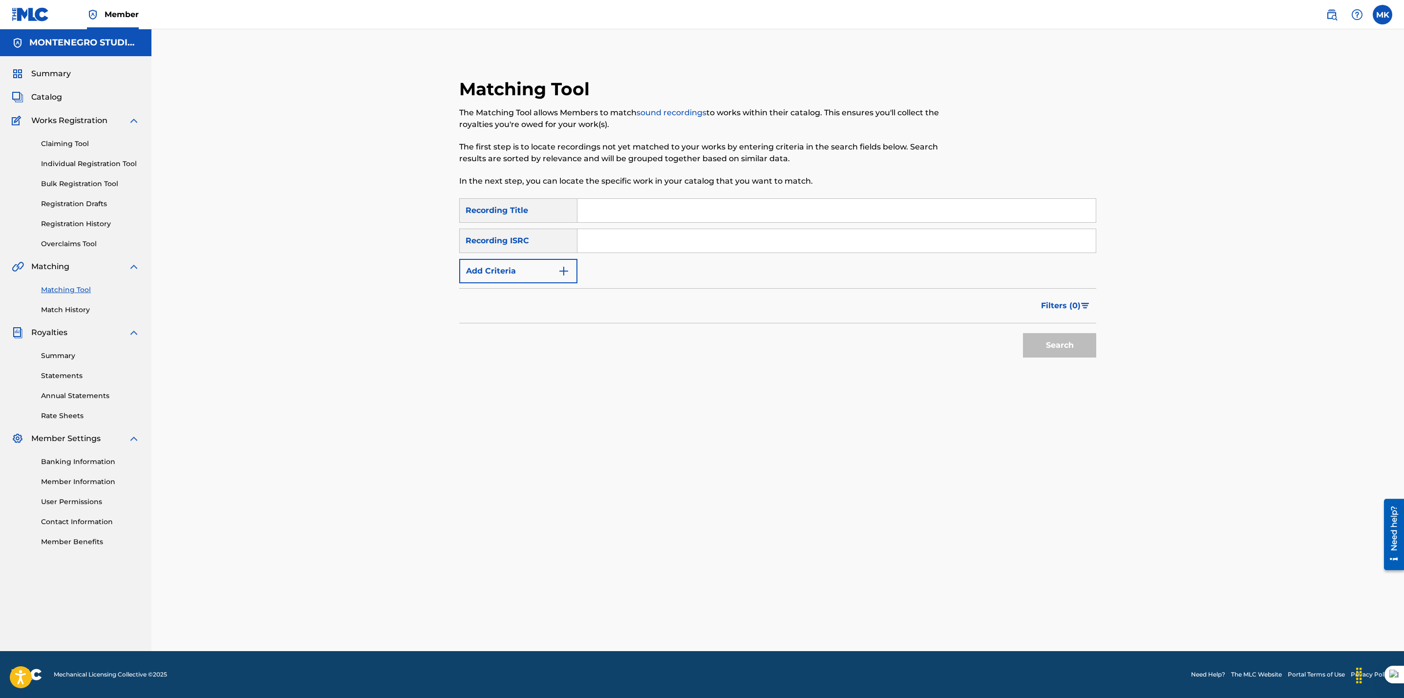
click at [618, 214] on input "Search Form" at bounding box center [836, 210] width 518 height 23
click at [519, 271] on button "Add Criteria" at bounding box center [518, 271] width 118 height 24
click at [622, 209] on input "Search Form" at bounding box center [836, 210] width 518 height 23
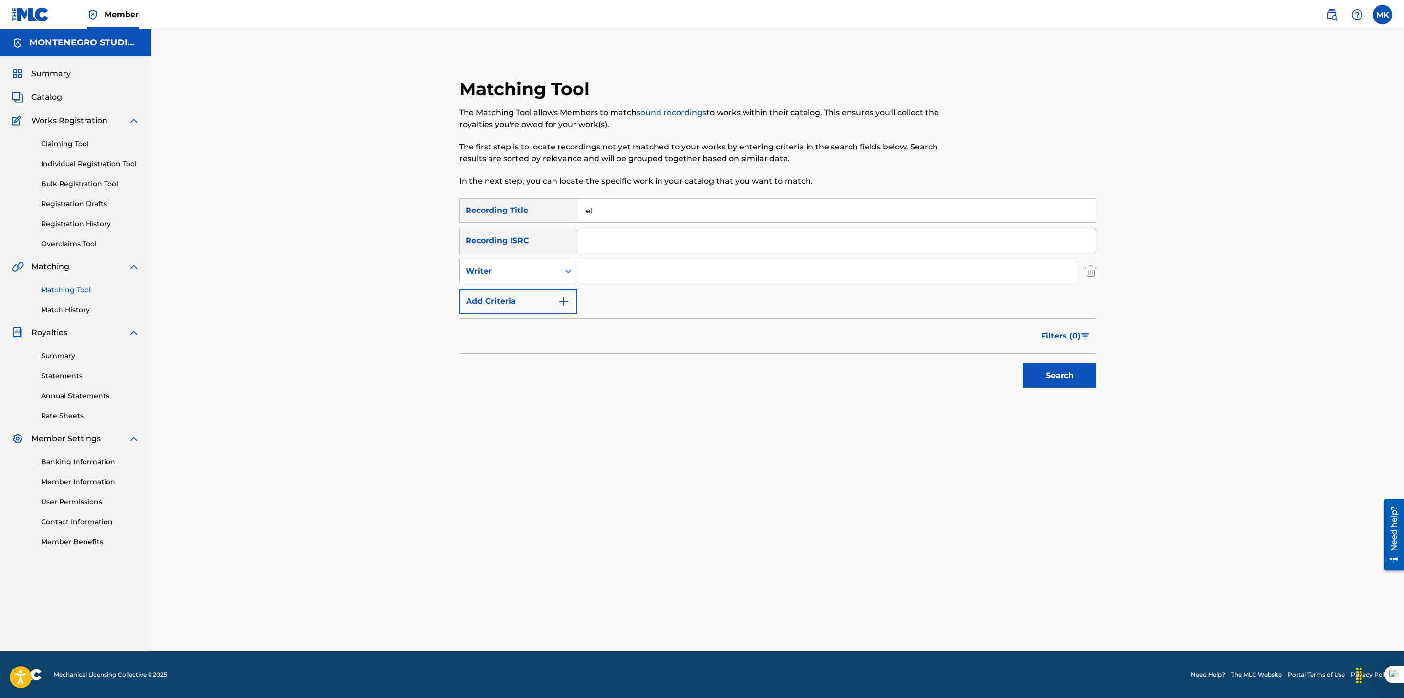
type input "e"
click at [535, 268] on div "Writer" at bounding box center [509, 271] width 88 height 12
click at [499, 294] on div "Recording Artist" at bounding box center [518, 295] width 117 height 24
click at [576, 275] on div "Recording Artist" at bounding box center [518, 271] width 118 height 24
click at [592, 273] on input "Search Form" at bounding box center [827, 270] width 500 height 23
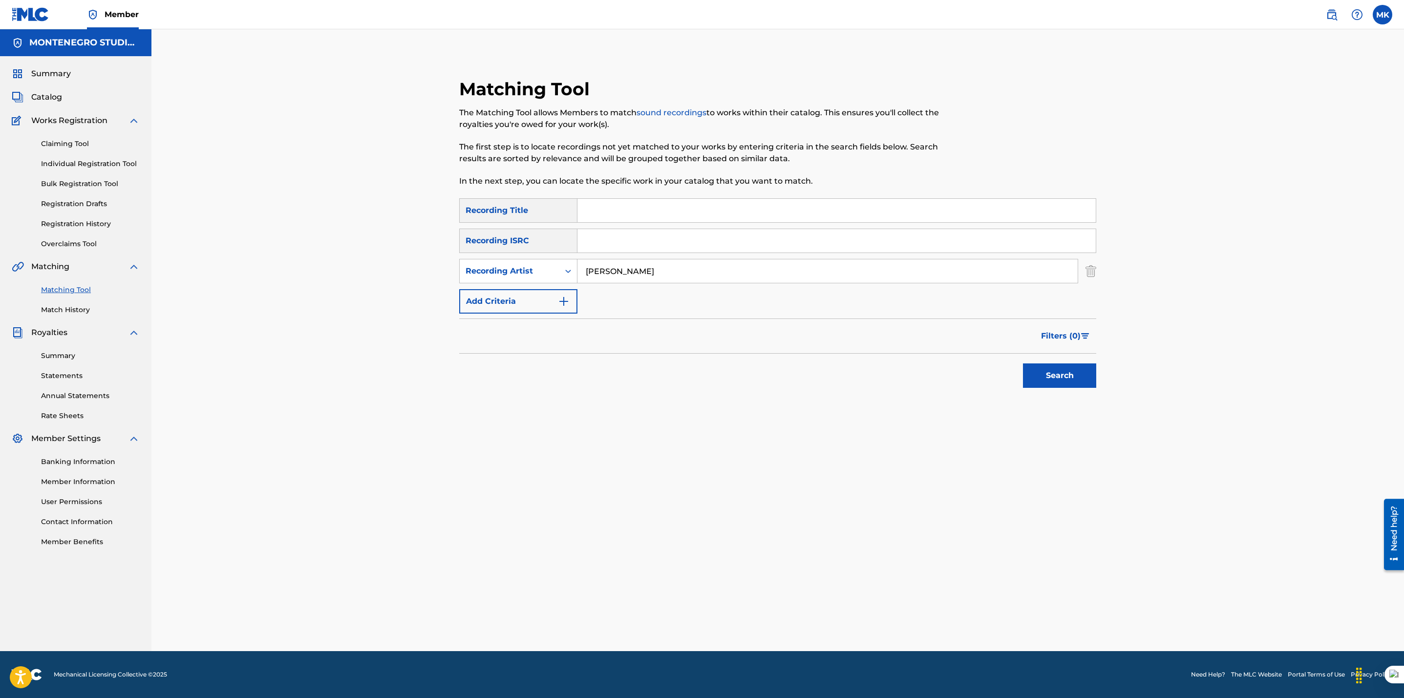
type input "[PERSON_NAME]"
click at [1023, 363] on button "Search" at bounding box center [1059, 375] width 73 height 24
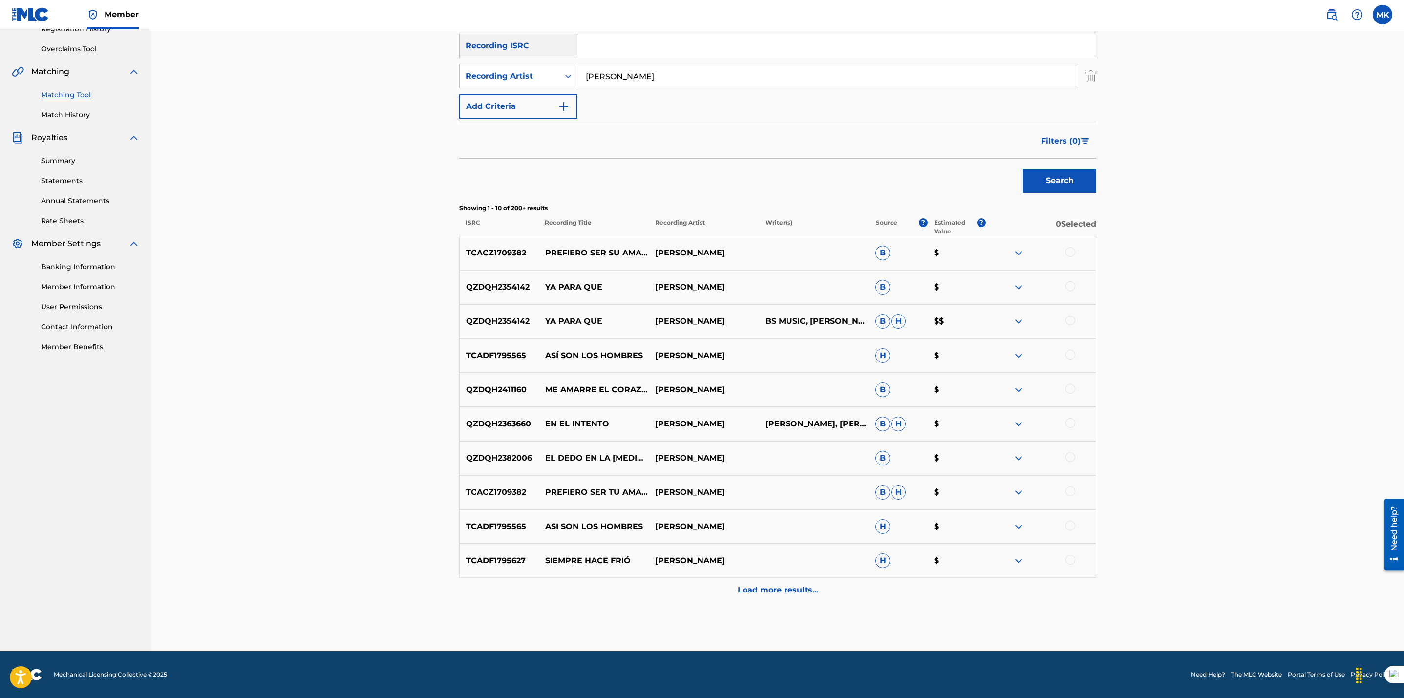
scroll to position [0, 0]
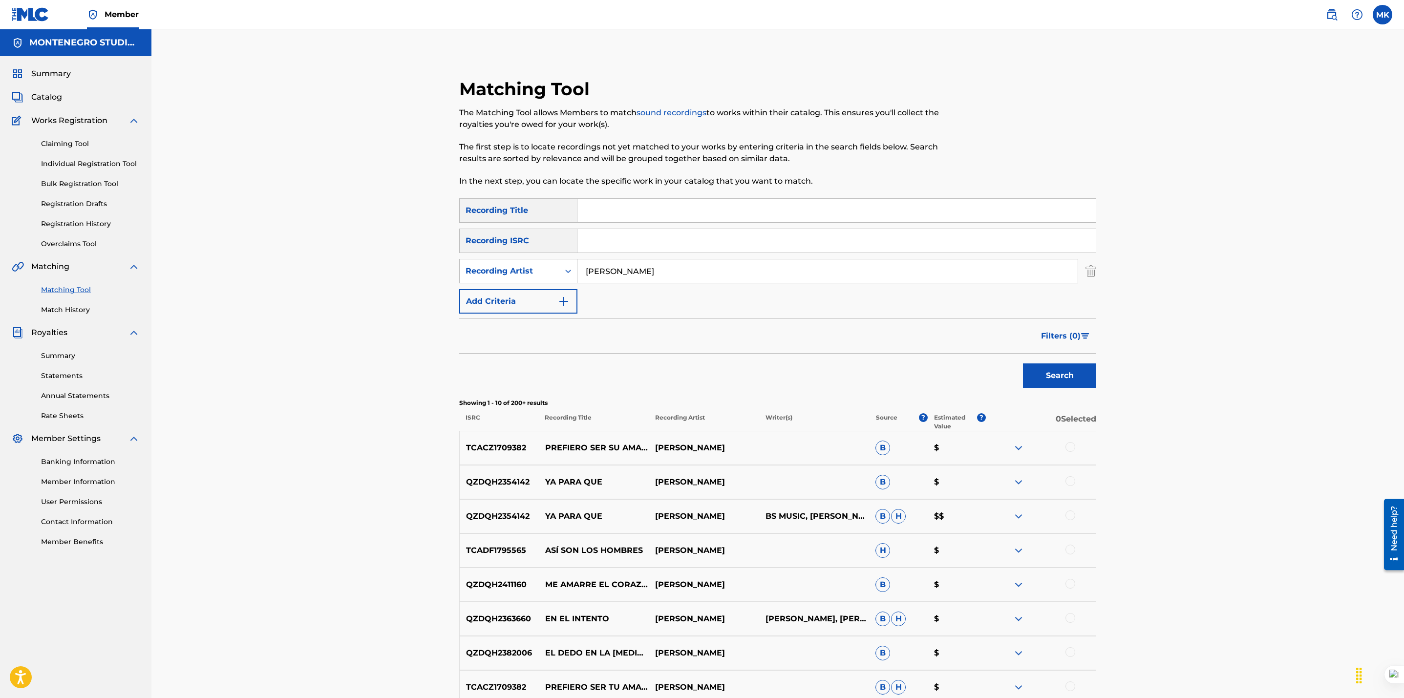
click at [639, 211] on input "Search Form" at bounding box center [836, 210] width 518 height 23
type input "en el intento"
click at [1023, 363] on button "Search" at bounding box center [1059, 375] width 73 height 24
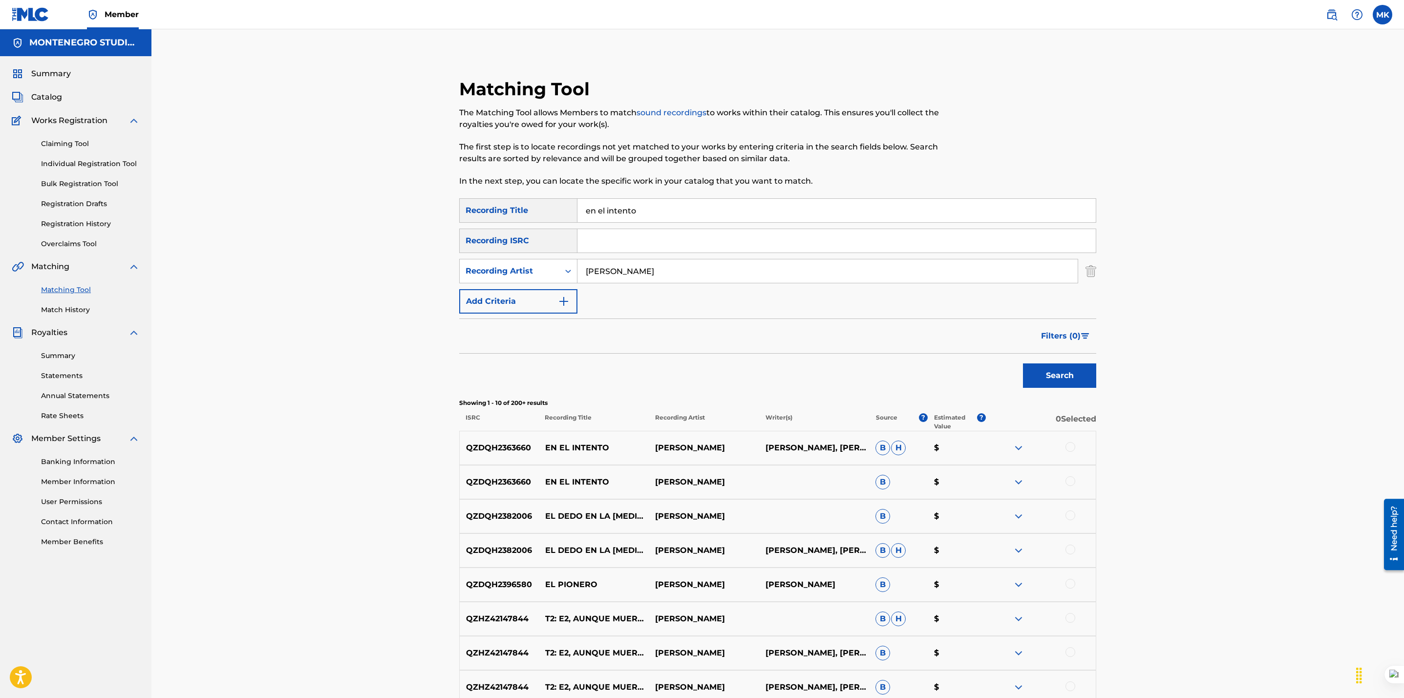
scroll to position [195, 0]
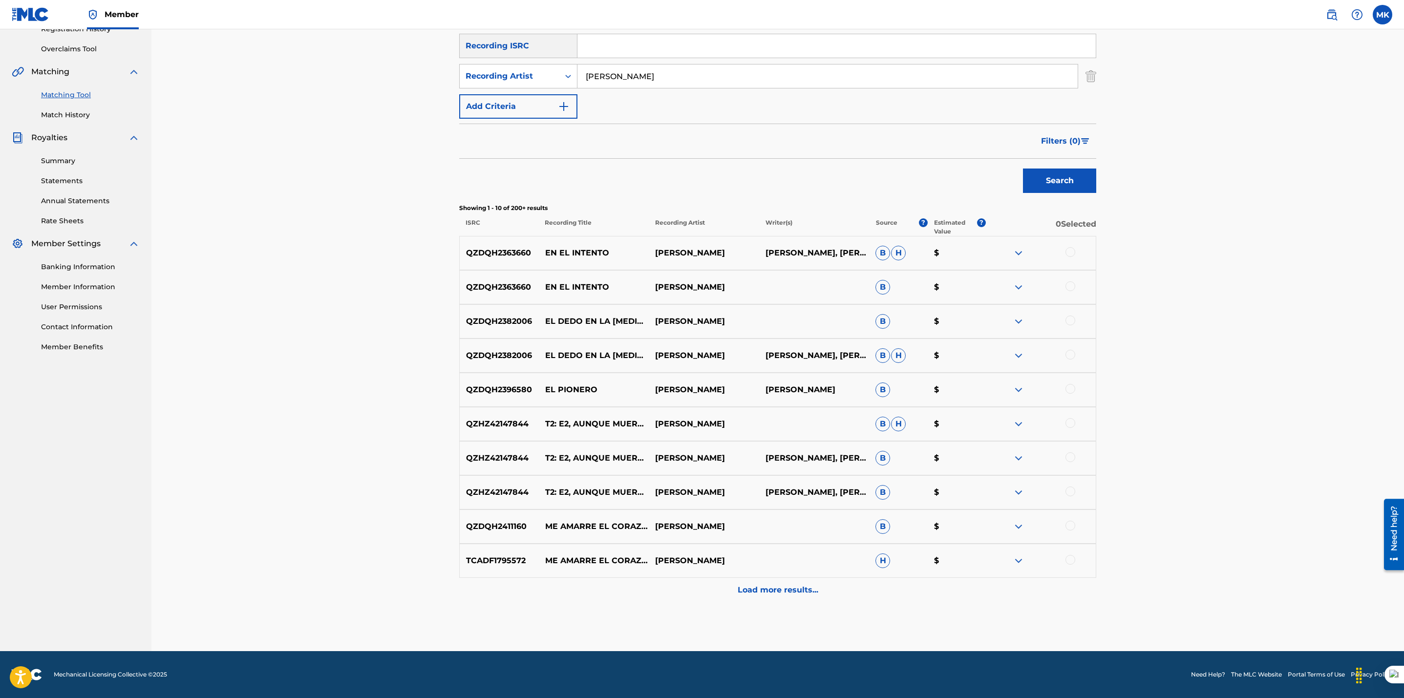
click at [1071, 251] on div at bounding box center [1070, 252] width 10 height 10
click at [1071, 285] on div at bounding box center [1070, 286] width 10 height 10
click at [664, 623] on button "Match 2 Groups" at bounding box center [687, 618] width 108 height 24
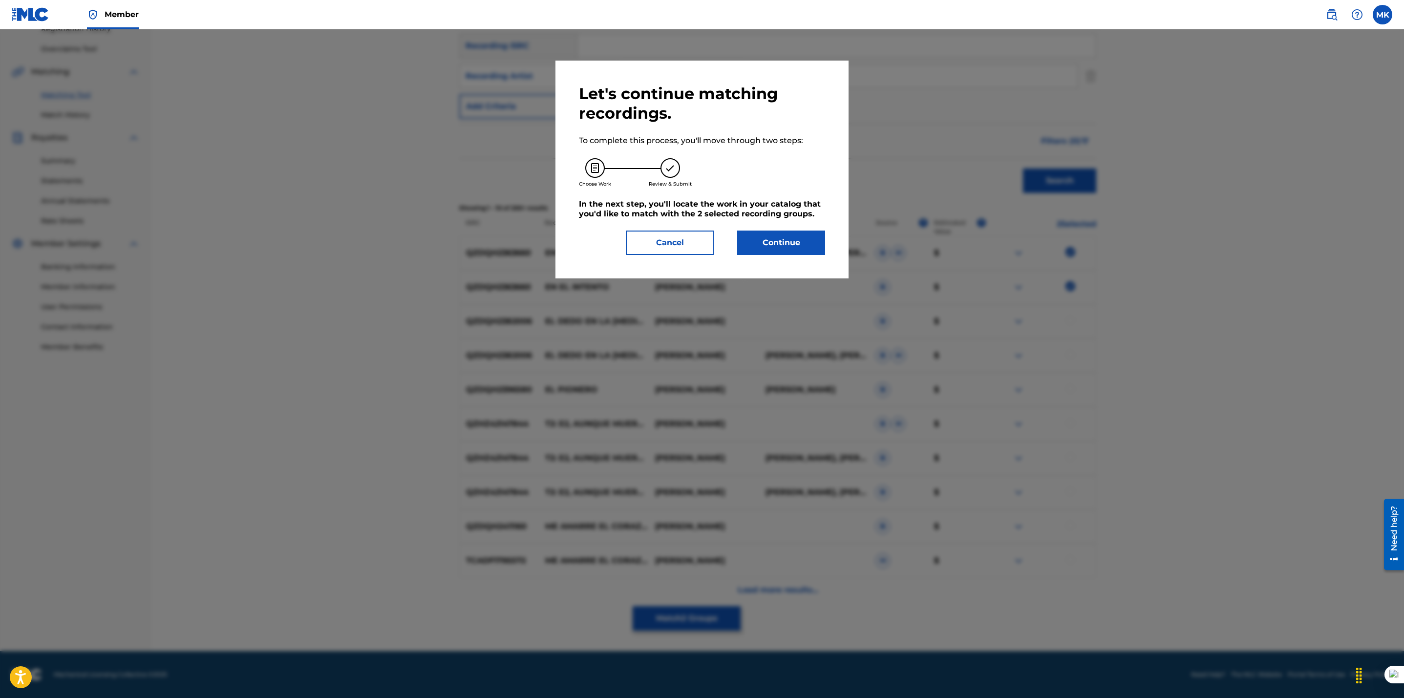
click at [771, 237] on button "Continue" at bounding box center [781, 243] width 88 height 24
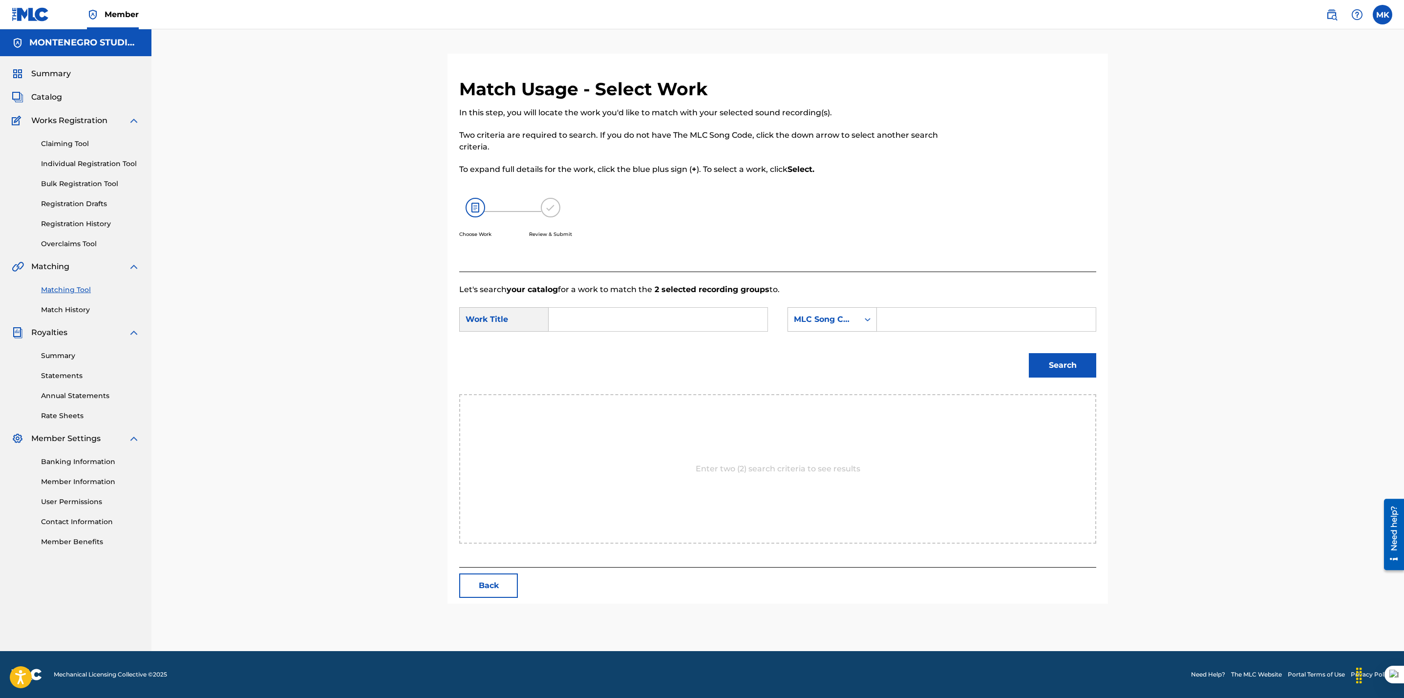
scroll to position [0, 0]
click at [668, 318] on input "Search Form" at bounding box center [658, 319] width 202 height 23
click at [658, 343] on span "to de olvidarte" at bounding box center [637, 341] width 58 height 9
type input "en el intento de olvidarte"
click at [809, 318] on div "MLC Song Code" at bounding box center [823, 320] width 59 height 12
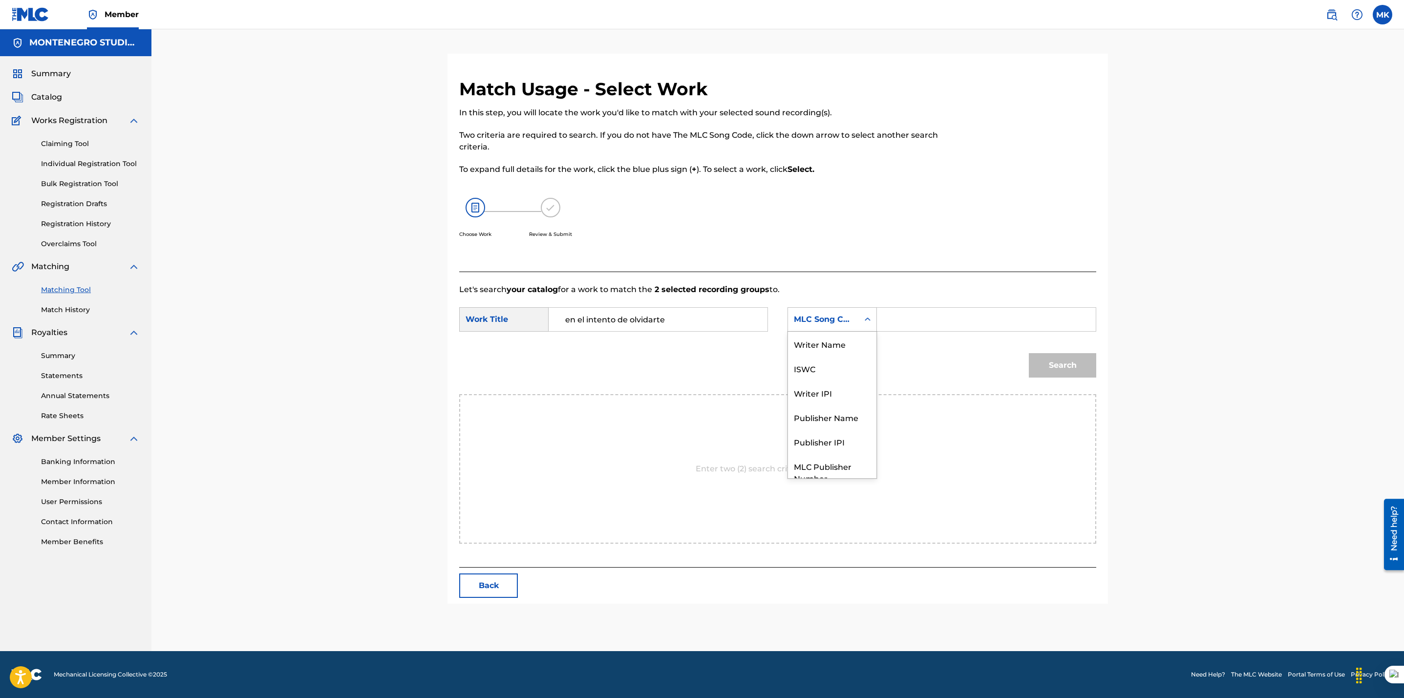
scroll to position [36, 0]
click at [815, 375] on div "Publisher Name" at bounding box center [832, 381] width 88 height 24
click at [906, 321] on input "Search Form" at bounding box center [986, 319] width 202 height 23
type input "[GEOGRAPHIC_DATA]"
click at [1058, 364] on button "Search" at bounding box center [1062, 365] width 67 height 24
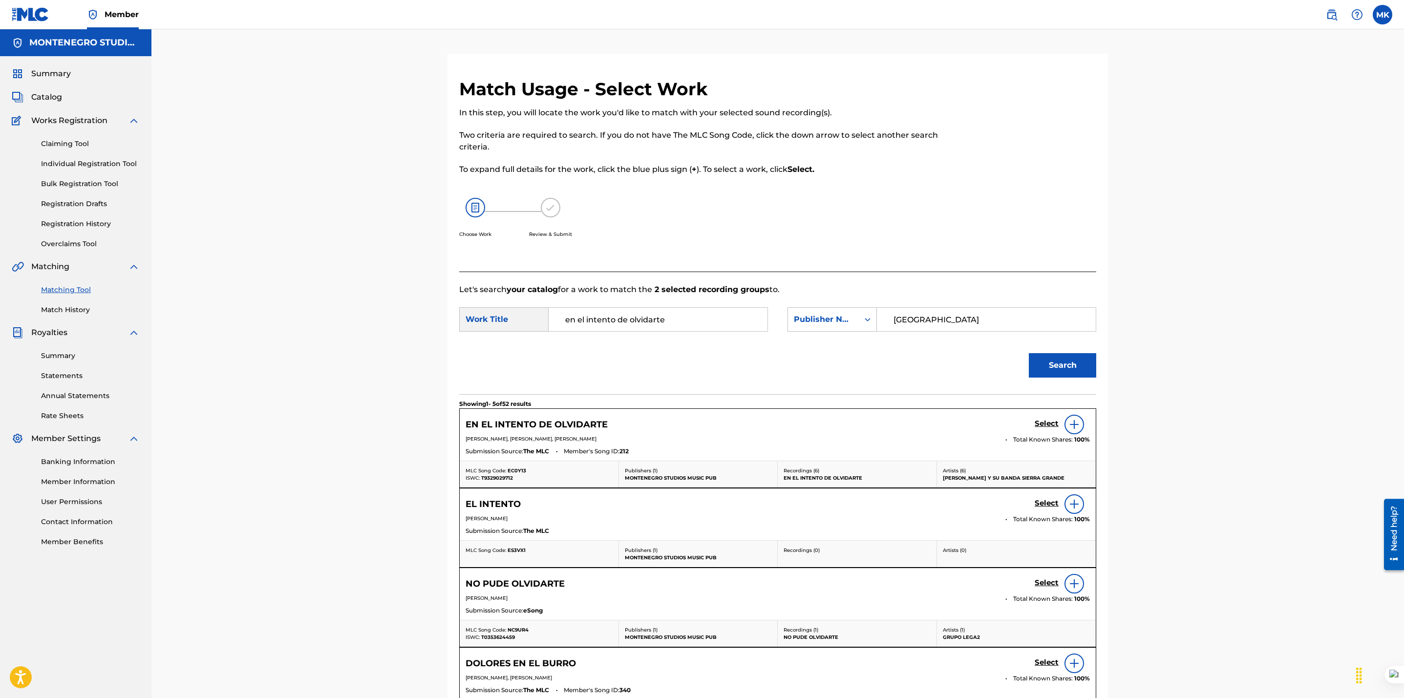
click at [1052, 423] on h5 "Select" at bounding box center [1046, 423] width 24 height 9
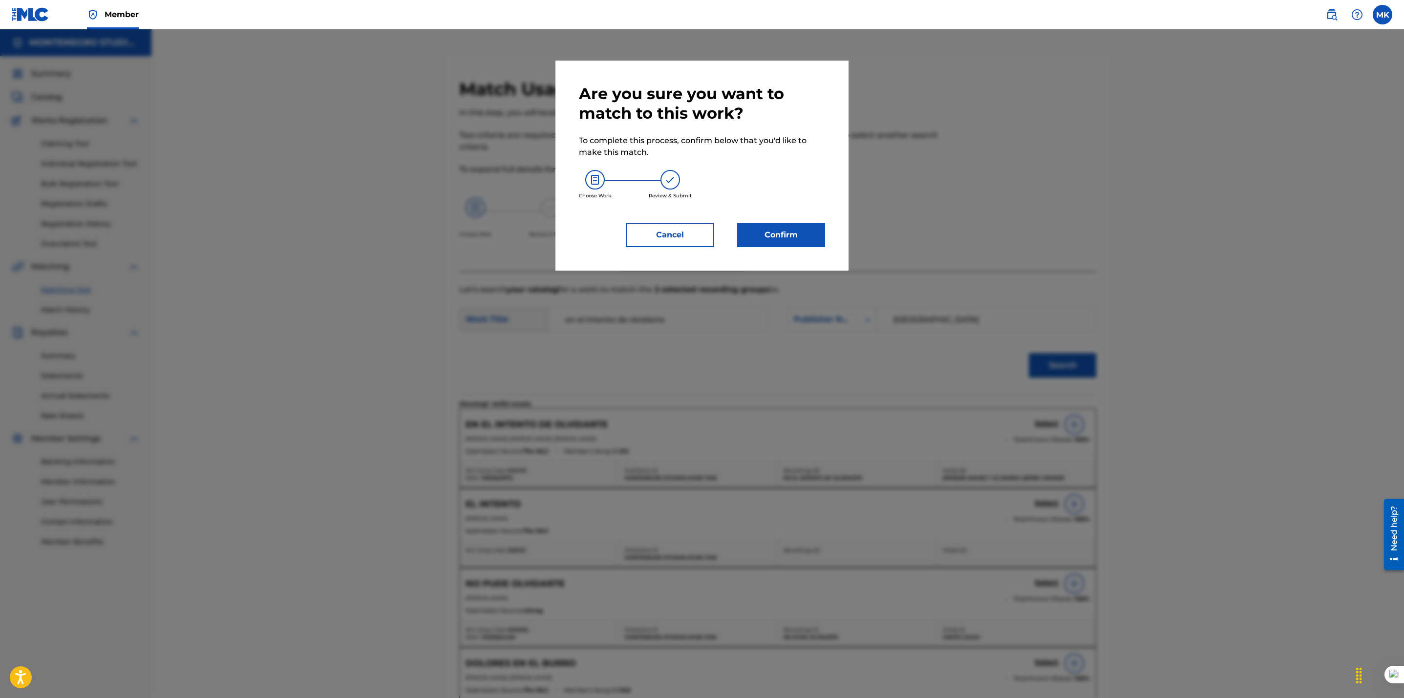
click at [776, 232] on button "Confirm" at bounding box center [781, 235] width 88 height 24
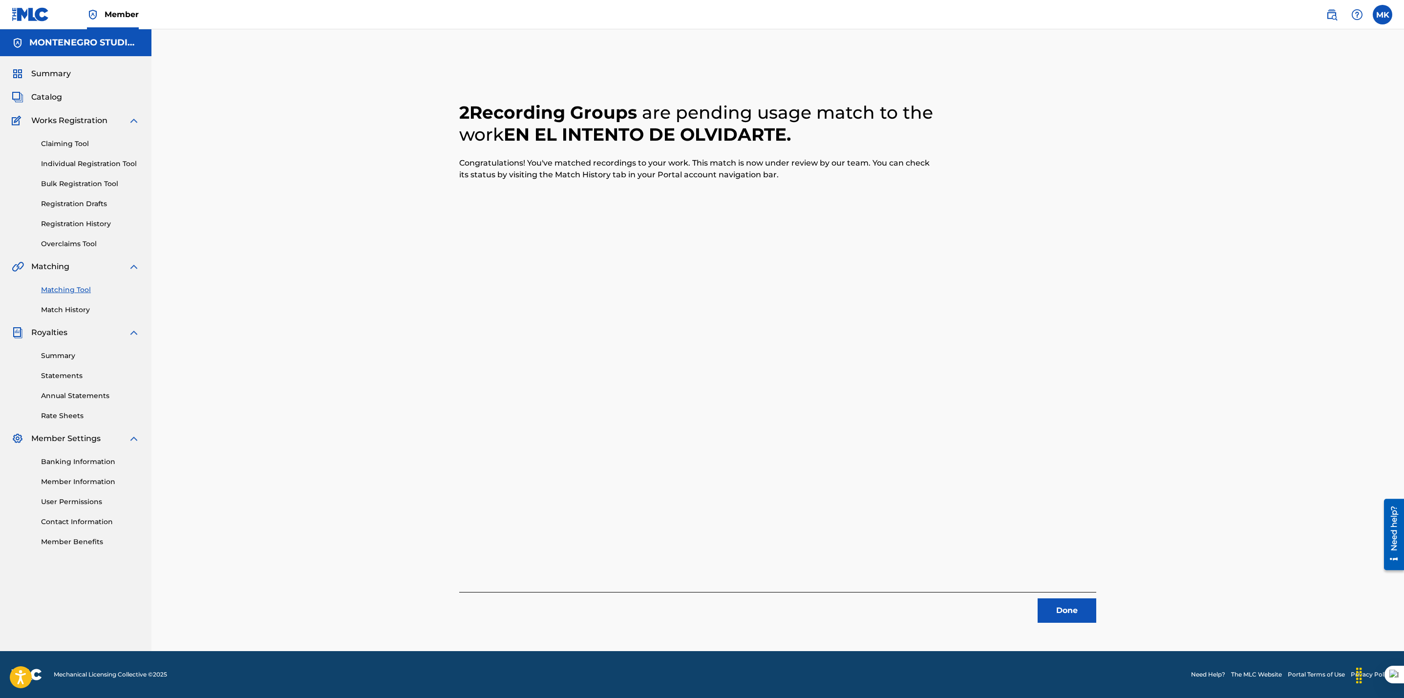
click at [1057, 607] on button "Done" at bounding box center [1066, 610] width 59 height 24
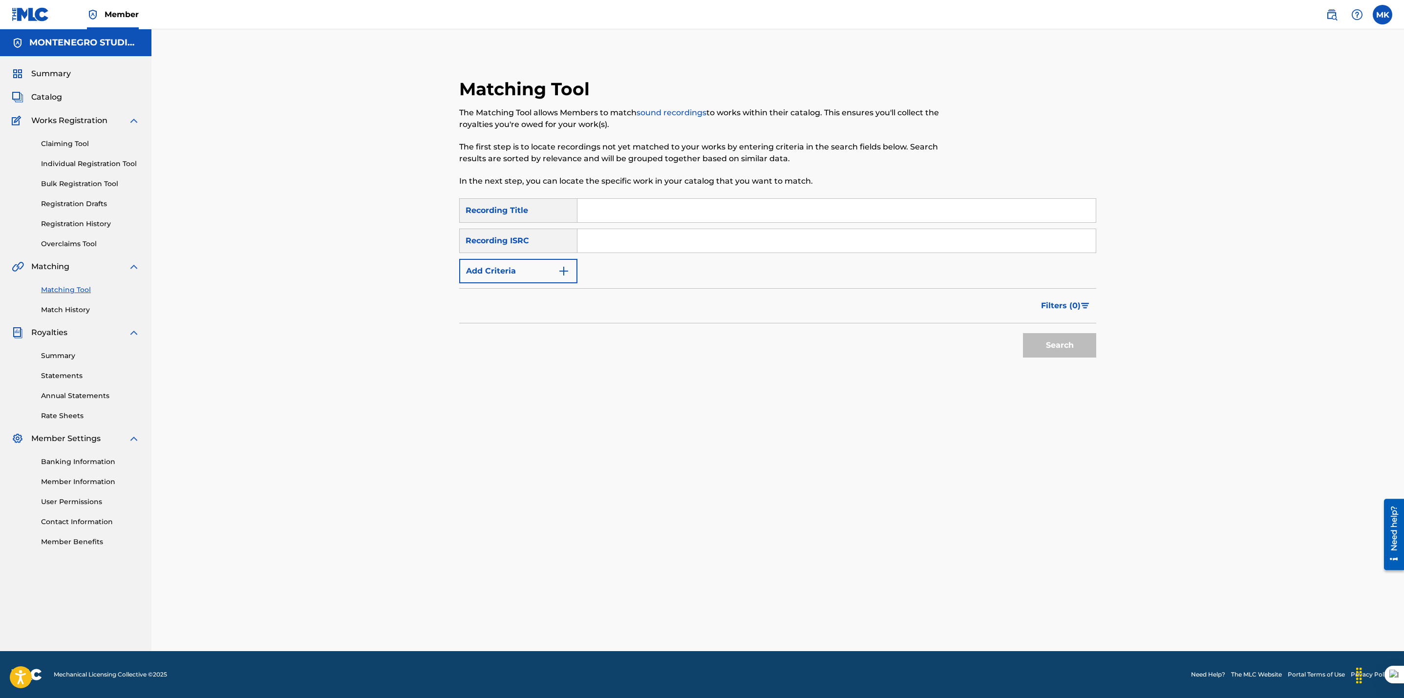
click at [637, 214] on input "Search Form" at bounding box center [836, 210] width 518 height 23
paste input "Aguantate"
type input "Aguantate"
click at [1067, 354] on button "Search" at bounding box center [1059, 345] width 73 height 24
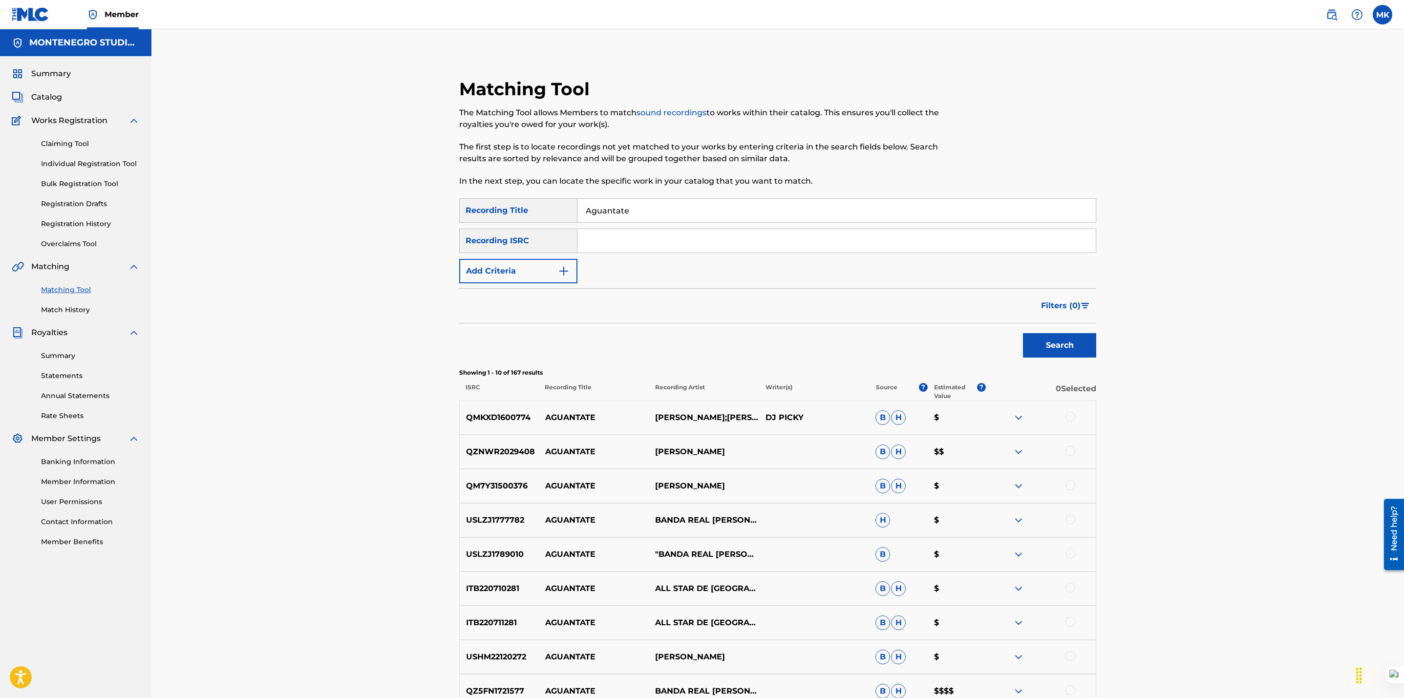
scroll to position [156, 0]
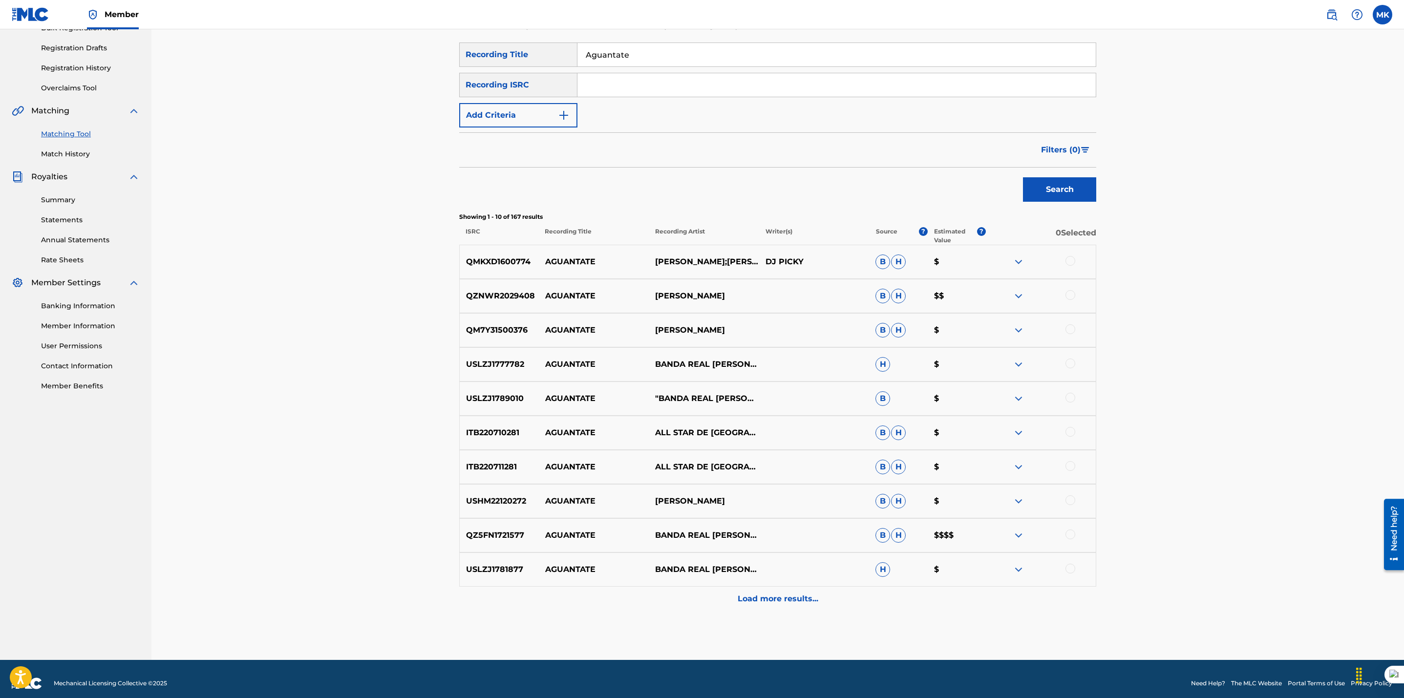
click at [769, 598] on p "Load more results..." at bounding box center [778, 599] width 81 height 12
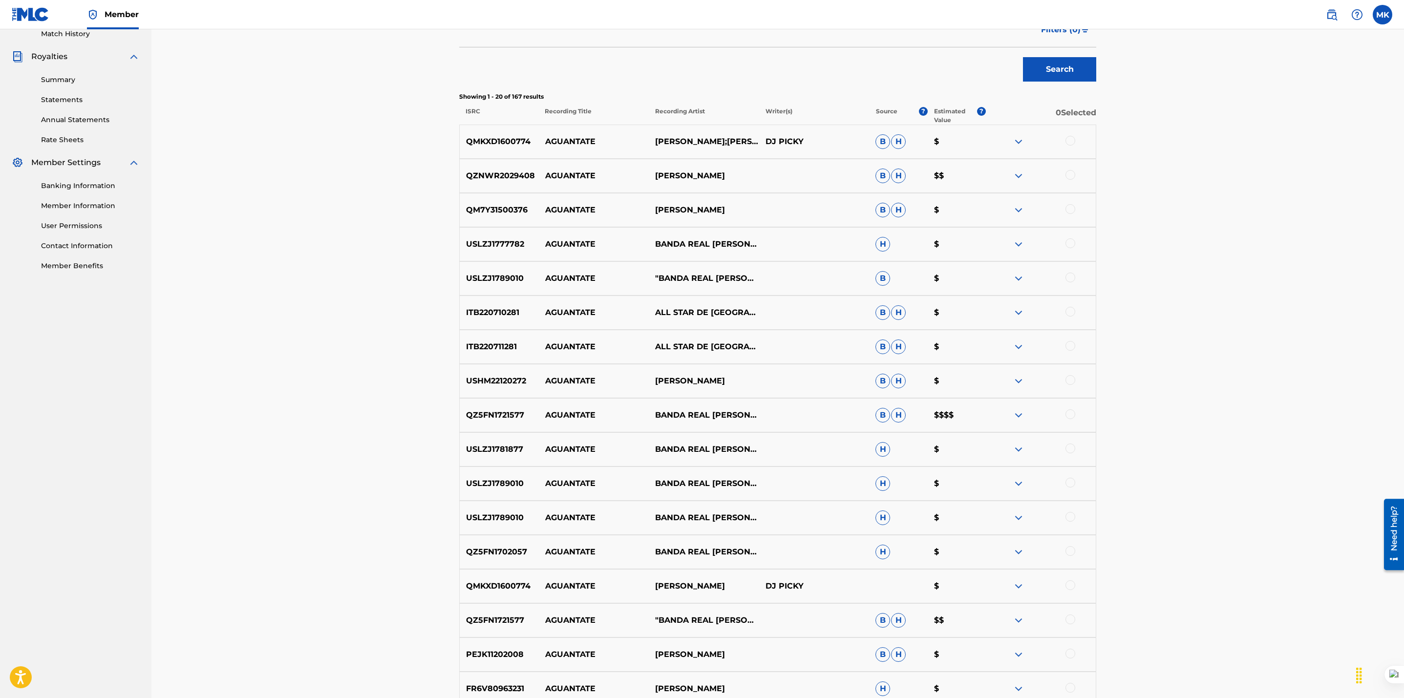
scroll to position [280, 0]
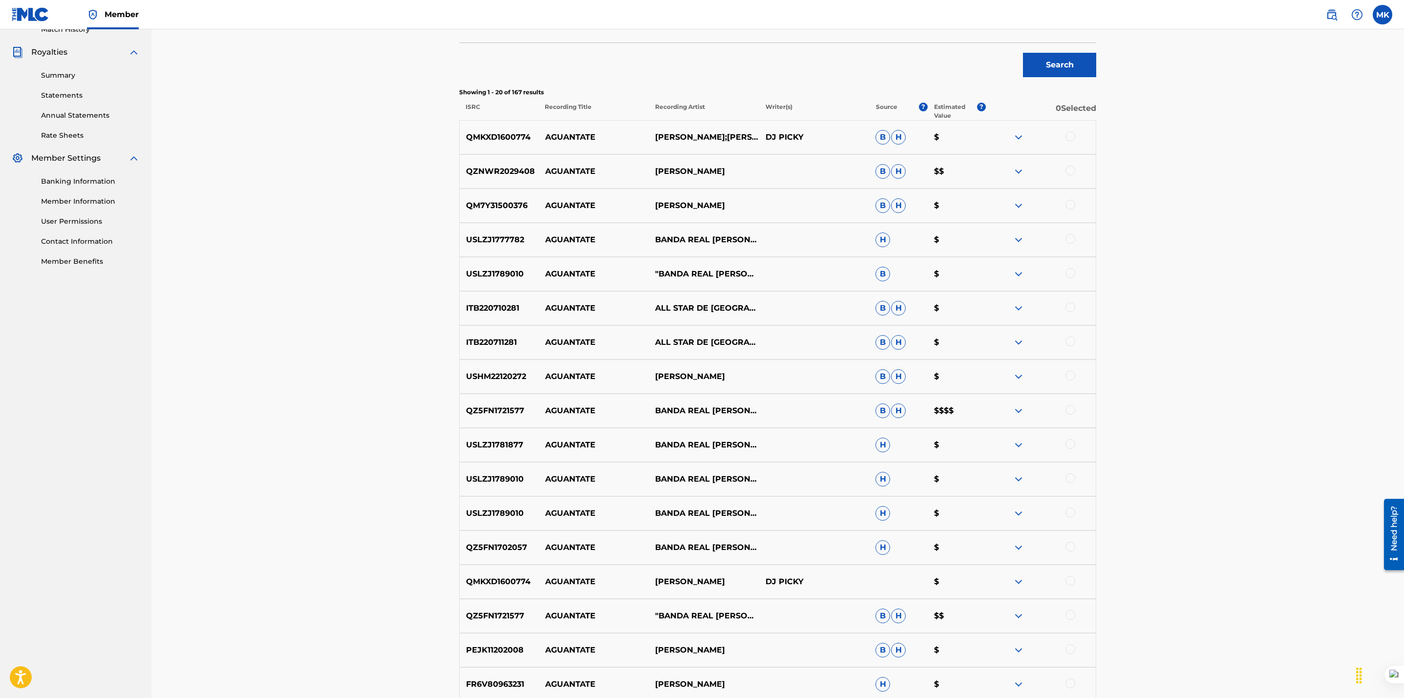
click at [1067, 239] on div at bounding box center [1070, 239] width 10 height 10
click at [1070, 272] on div at bounding box center [1070, 273] width 10 height 10
click at [1070, 409] on div at bounding box center [1070, 410] width 10 height 10
click at [1069, 445] on div at bounding box center [1070, 444] width 10 height 10
click at [1066, 478] on div at bounding box center [1070, 478] width 10 height 10
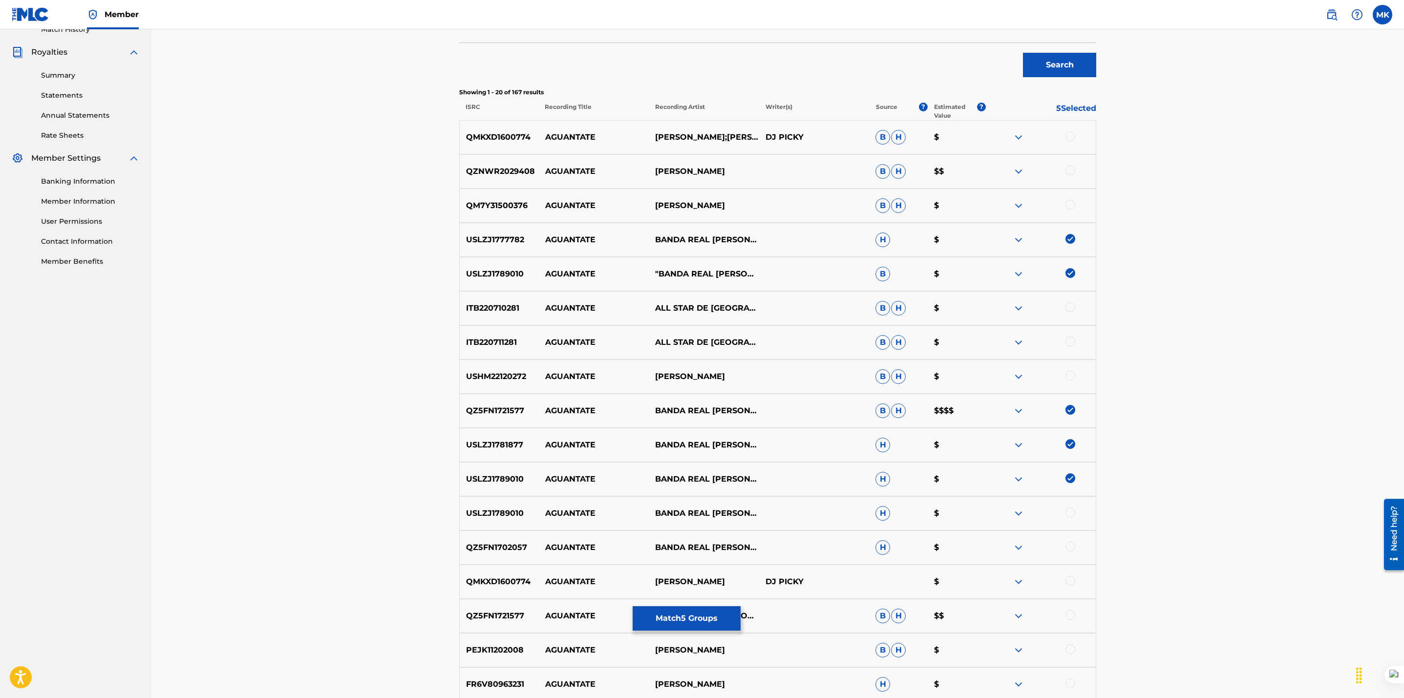
click at [1070, 513] on div at bounding box center [1070, 512] width 10 height 10
click at [1070, 552] on div at bounding box center [1041, 548] width 110 height 12
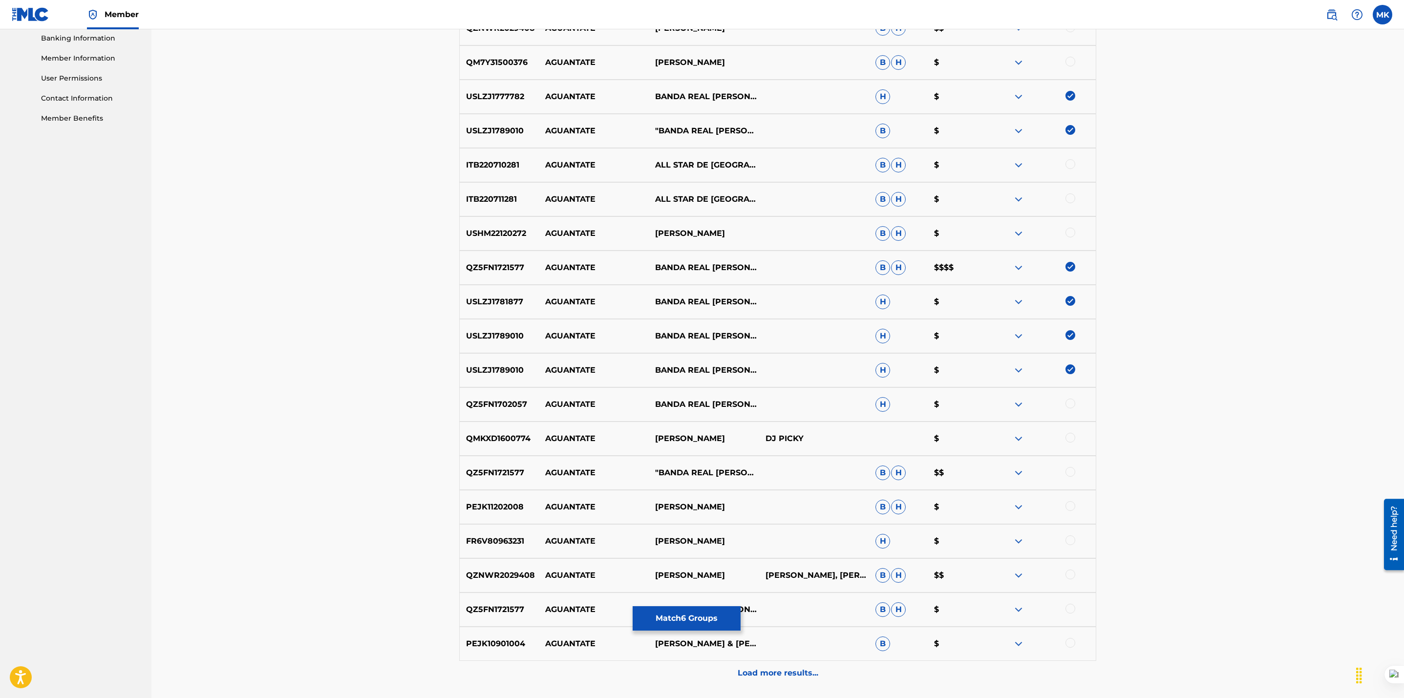
scroll to position [425, 0]
click at [1071, 403] on div at bounding box center [1070, 402] width 10 height 10
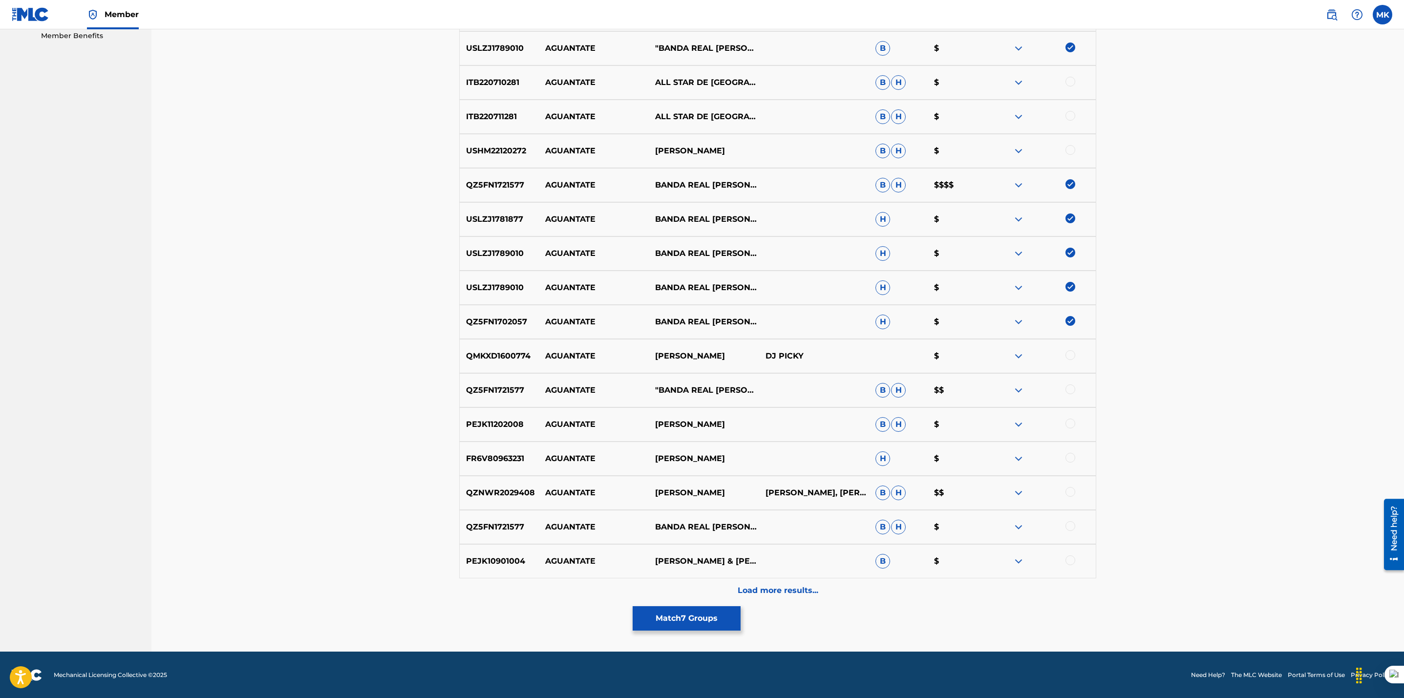
click at [1068, 526] on div at bounding box center [1070, 526] width 10 height 10
click at [779, 594] on p "Load more results..." at bounding box center [778, 591] width 81 height 12
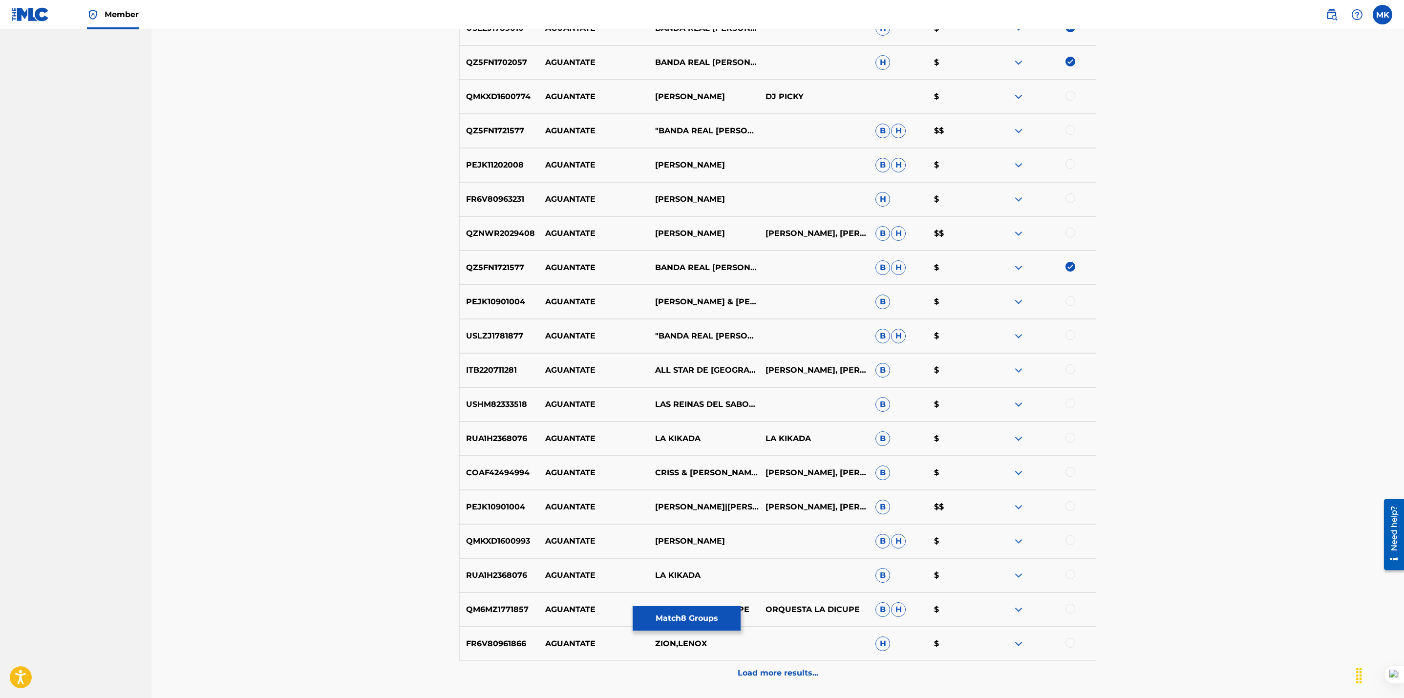
scroll to position [848, 0]
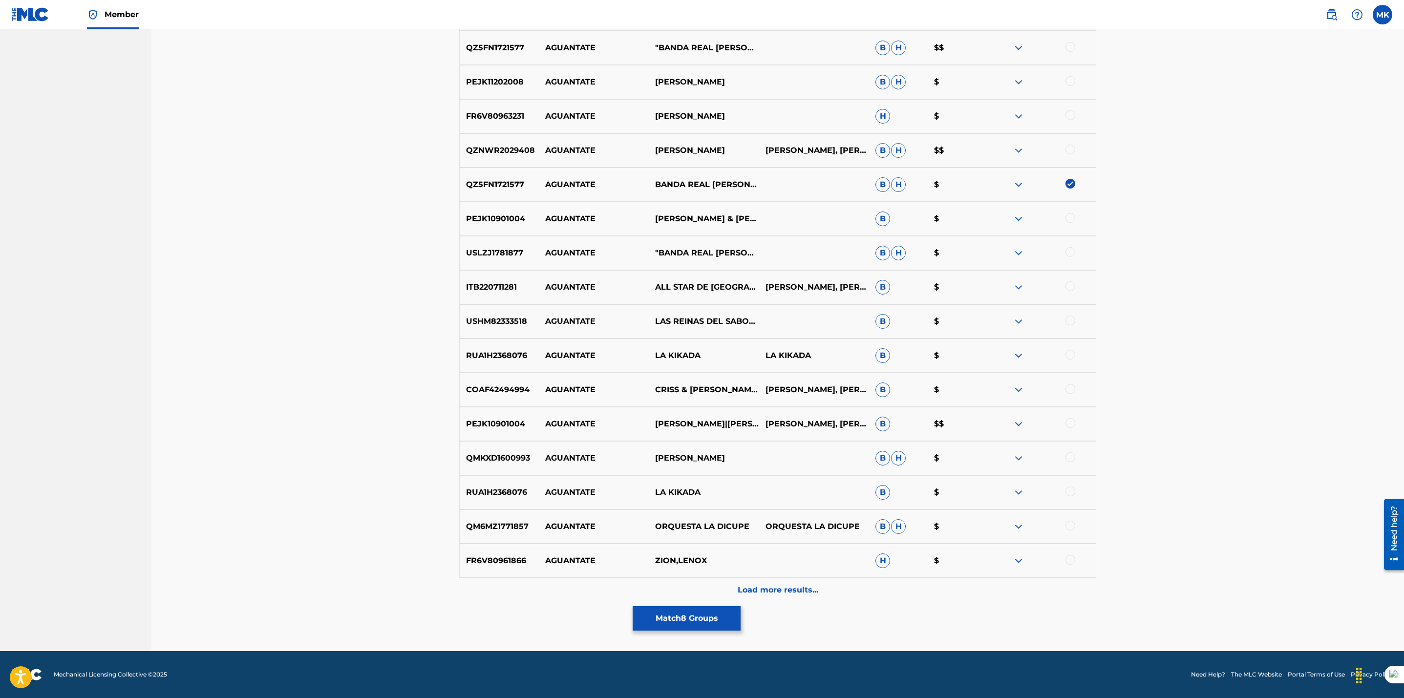
click at [1069, 248] on div at bounding box center [1070, 252] width 10 height 10
click at [777, 592] on p "Load more results..." at bounding box center [778, 590] width 81 height 12
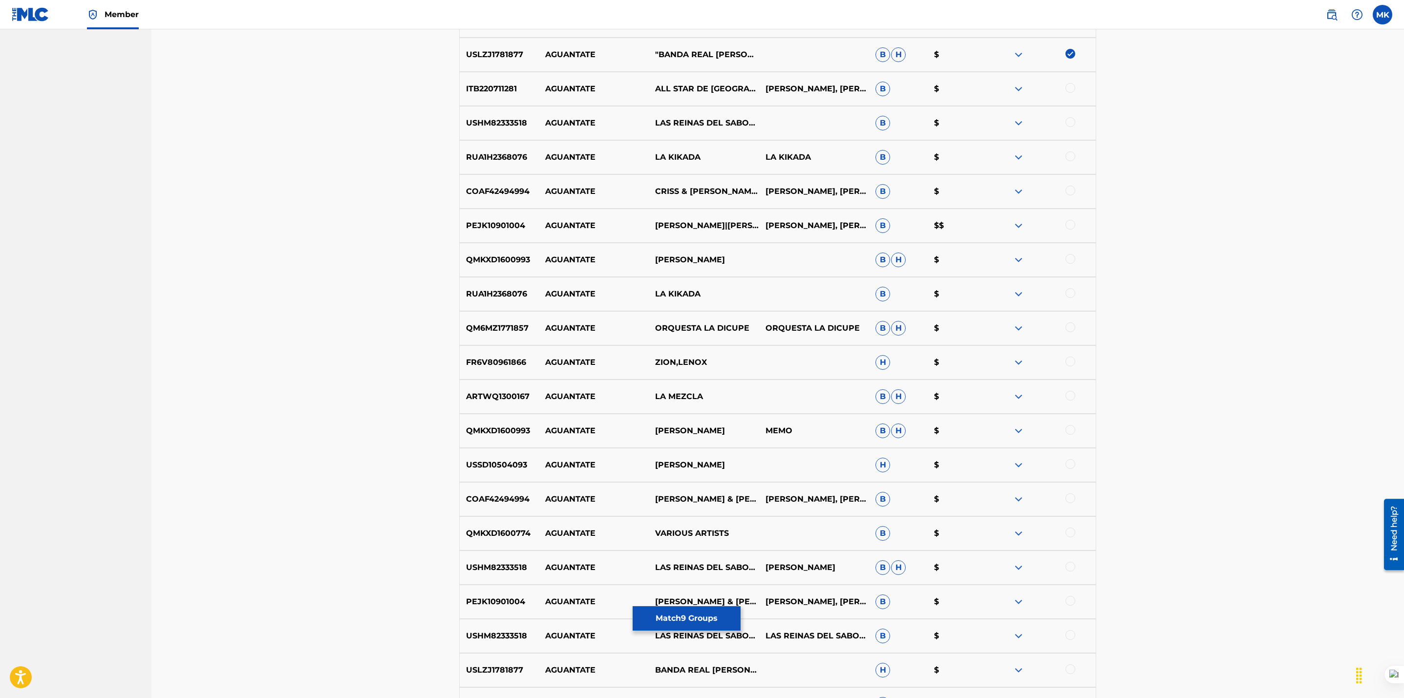
scroll to position [1190, 0]
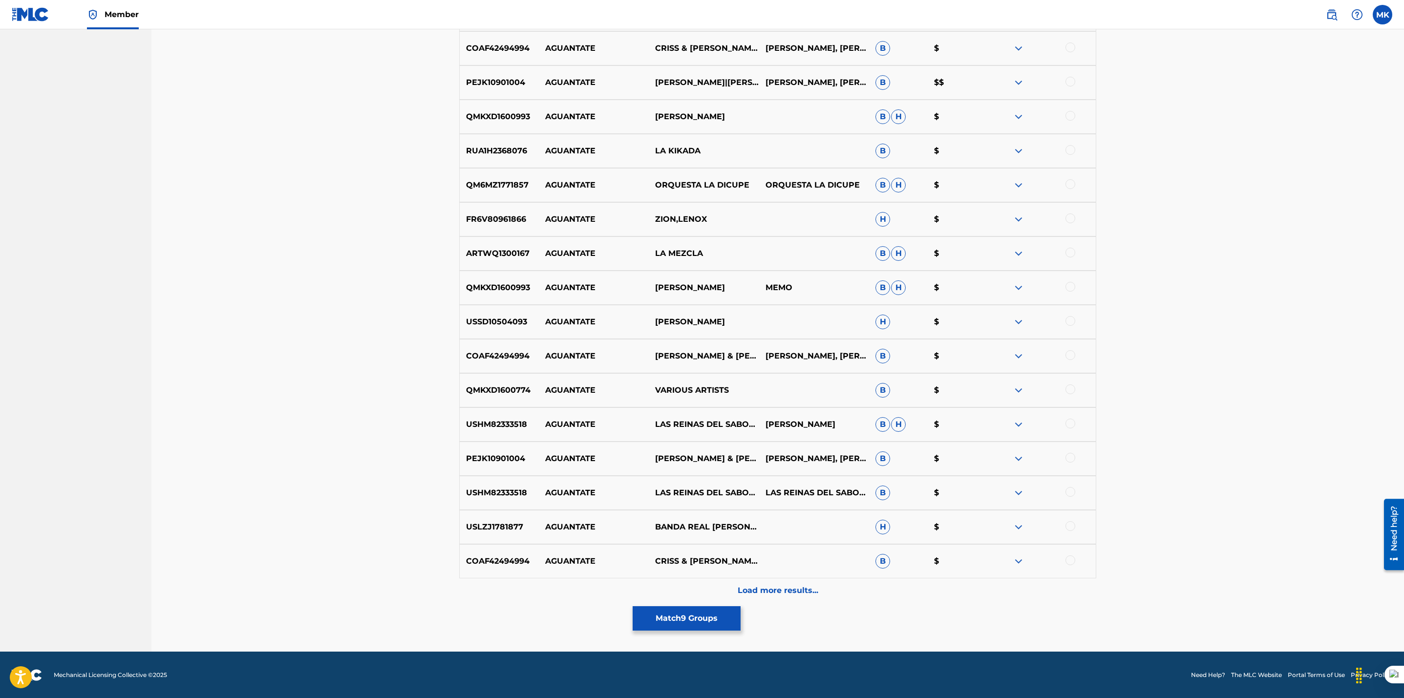
click at [1069, 523] on div at bounding box center [1070, 526] width 10 height 10
click at [777, 595] on p "Load more results..." at bounding box center [778, 591] width 81 height 12
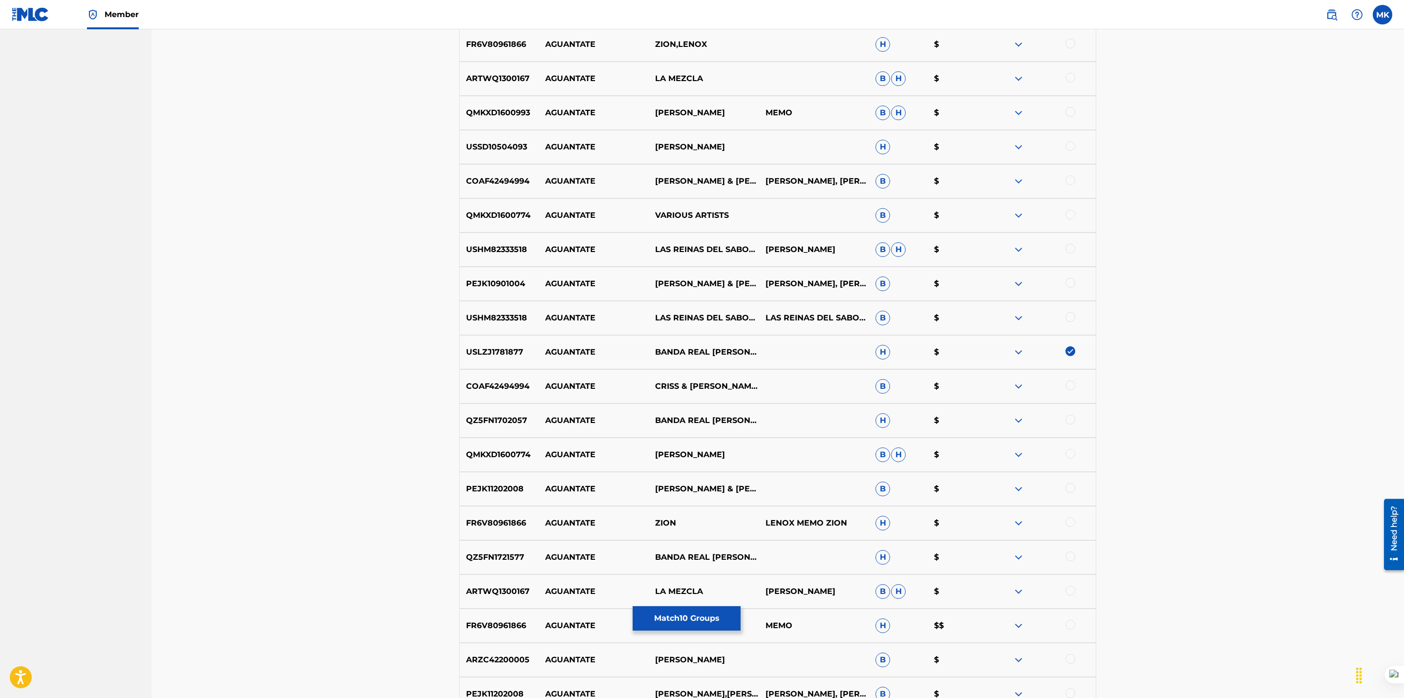
scroll to position [1532, 0]
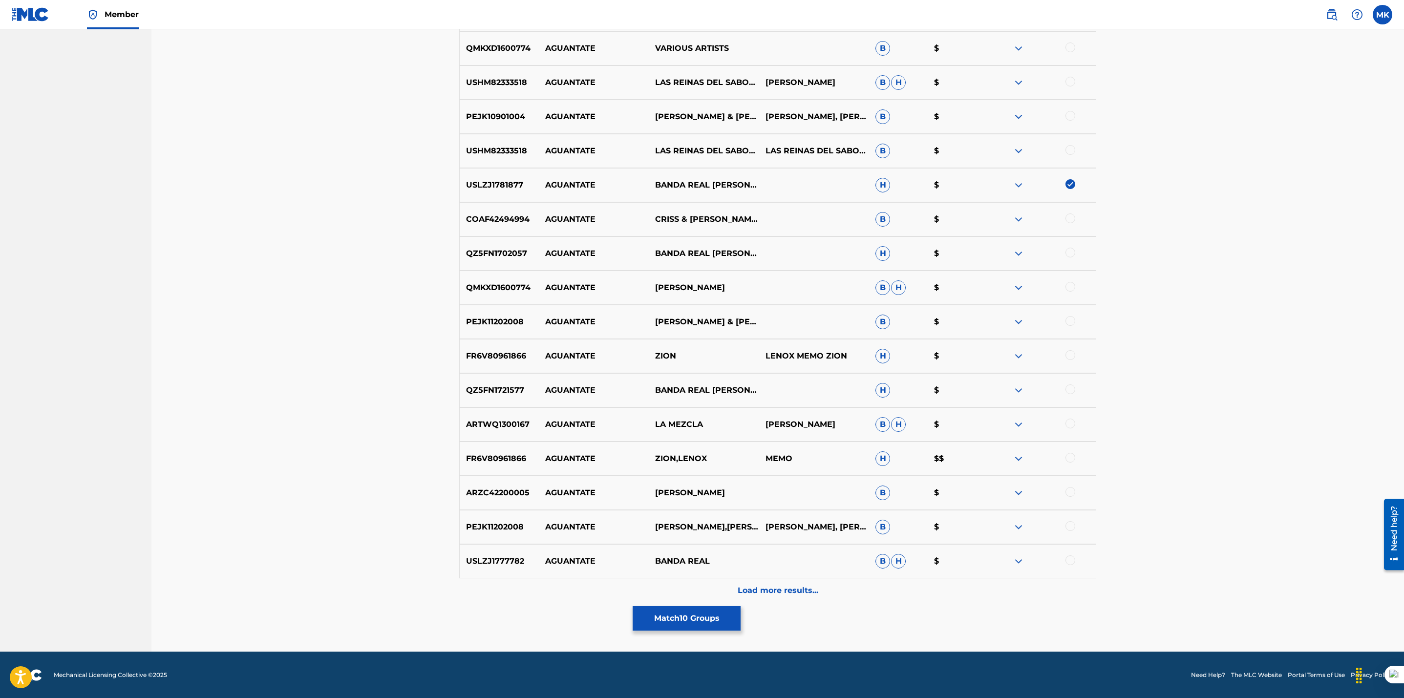
click at [783, 580] on div "Load more results..." at bounding box center [777, 590] width 637 height 24
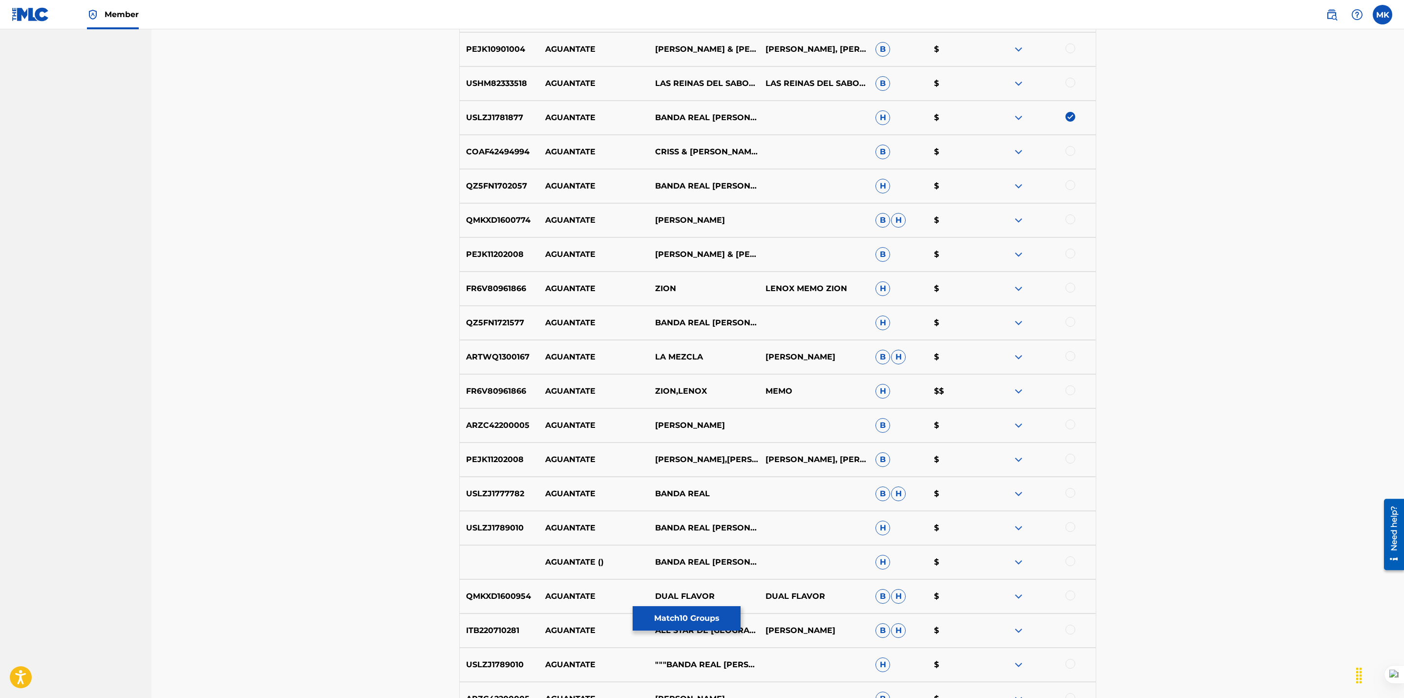
scroll to position [1874, 0]
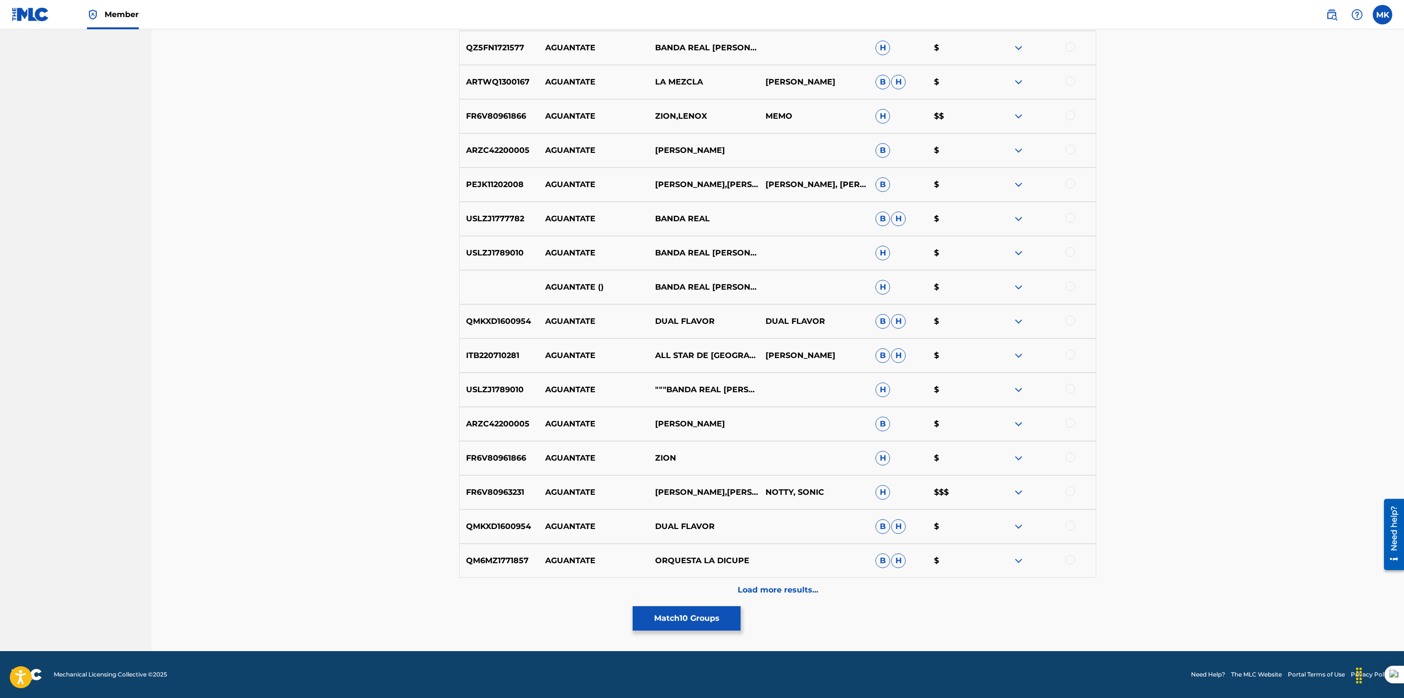
click at [796, 588] on p "Load more results..." at bounding box center [778, 590] width 81 height 12
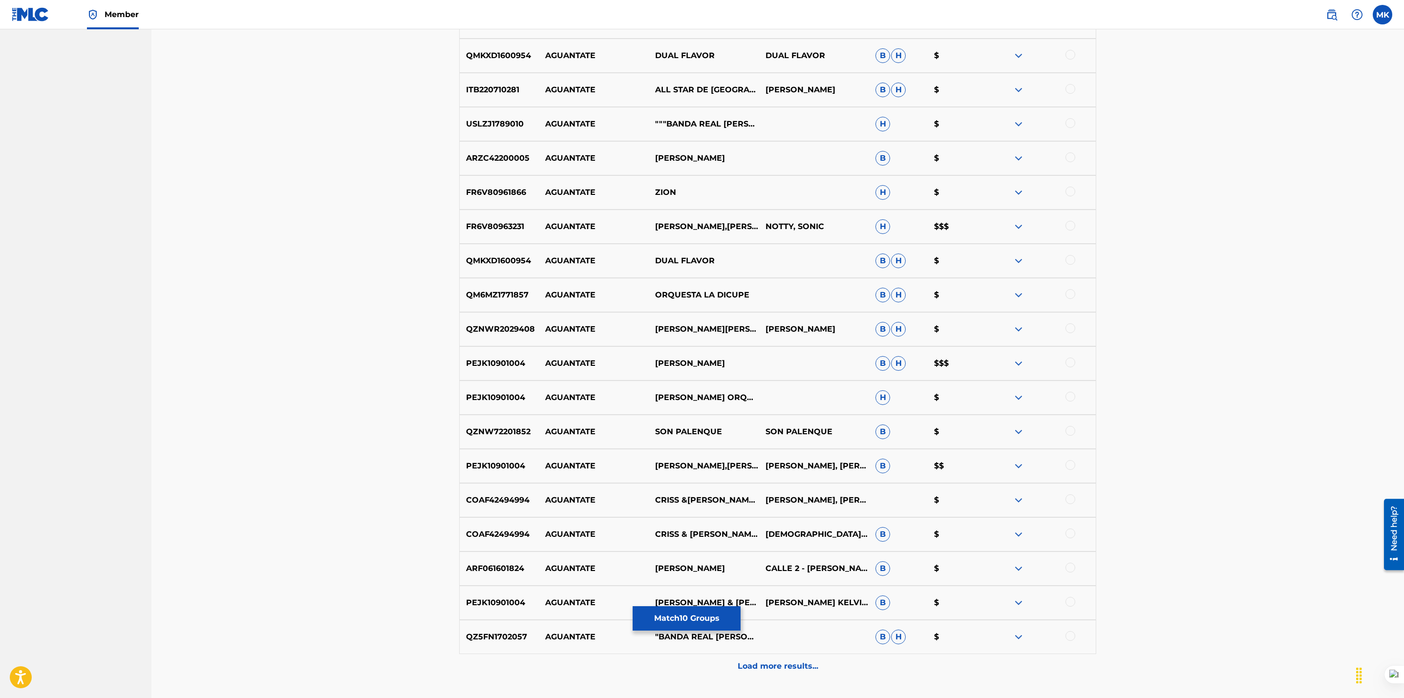
scroll to position [2215, 0]
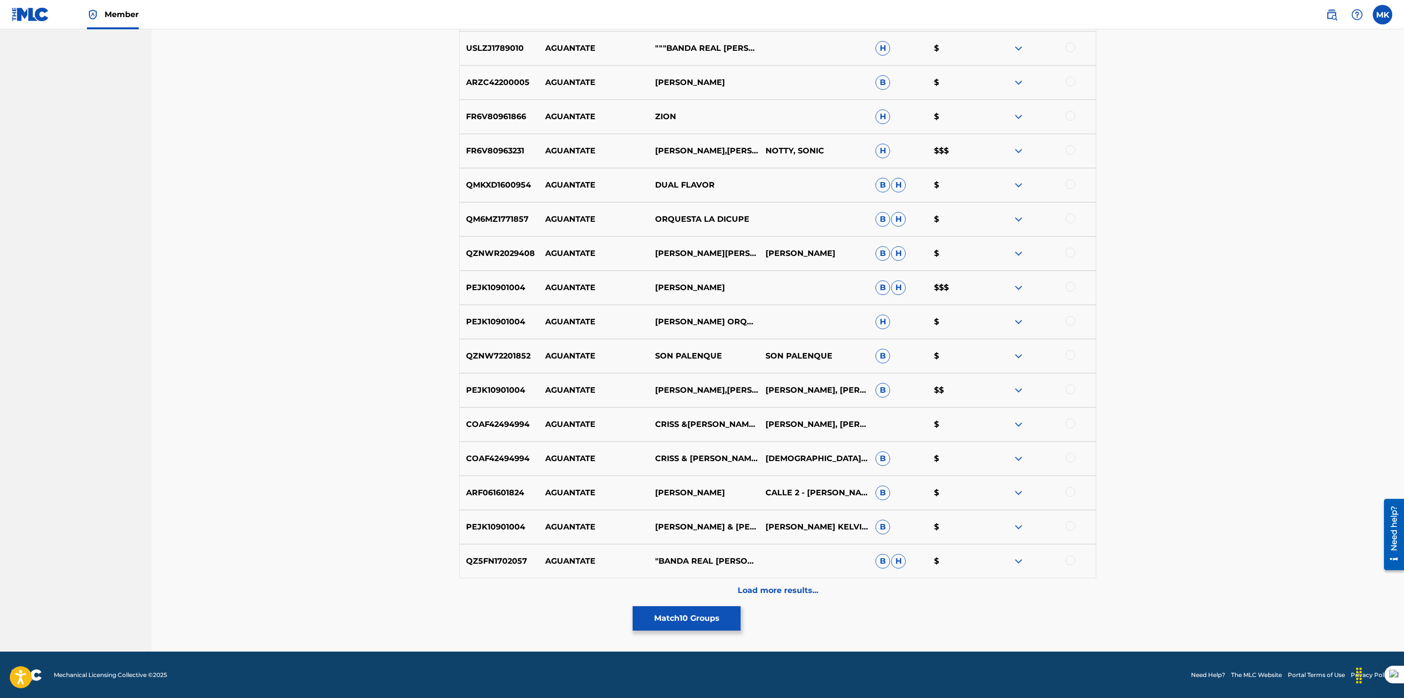
click at [773, 595] on p "Load more results..." at bounding box center [778, 591] width 81 height 12
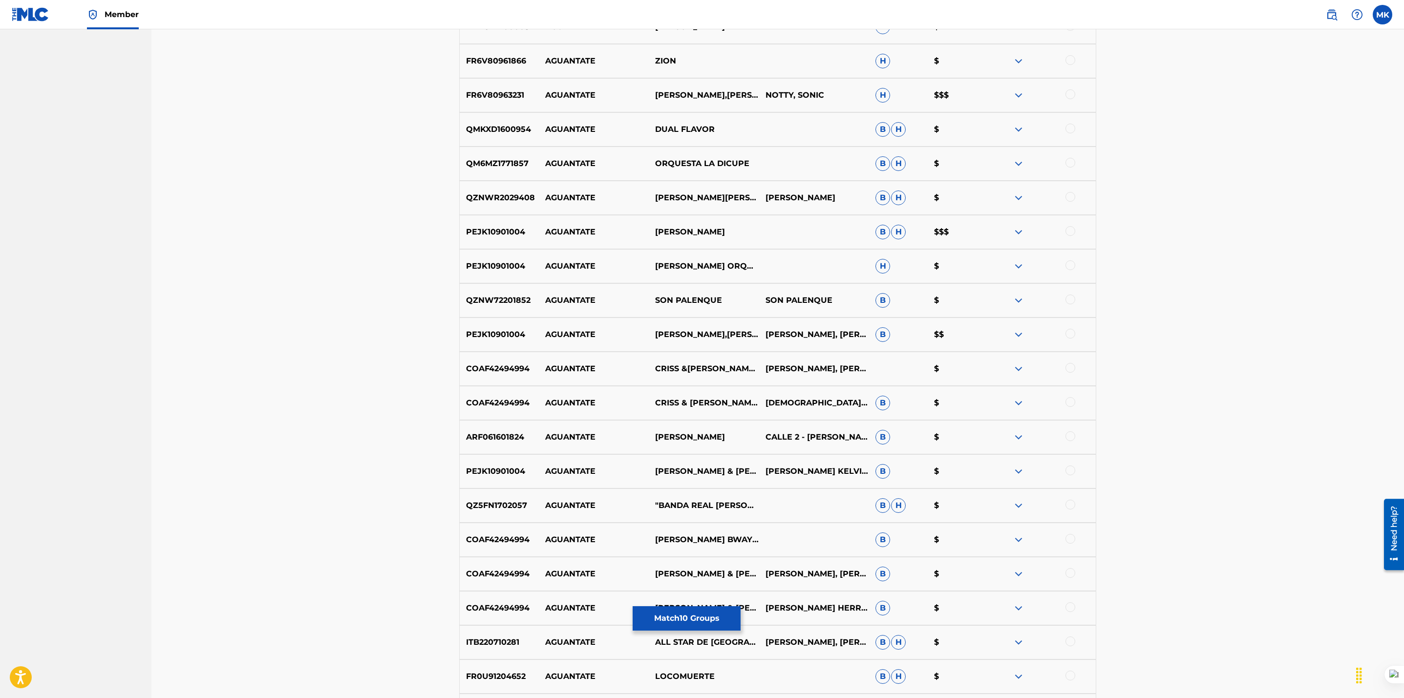
scroll to position [2557, 0]
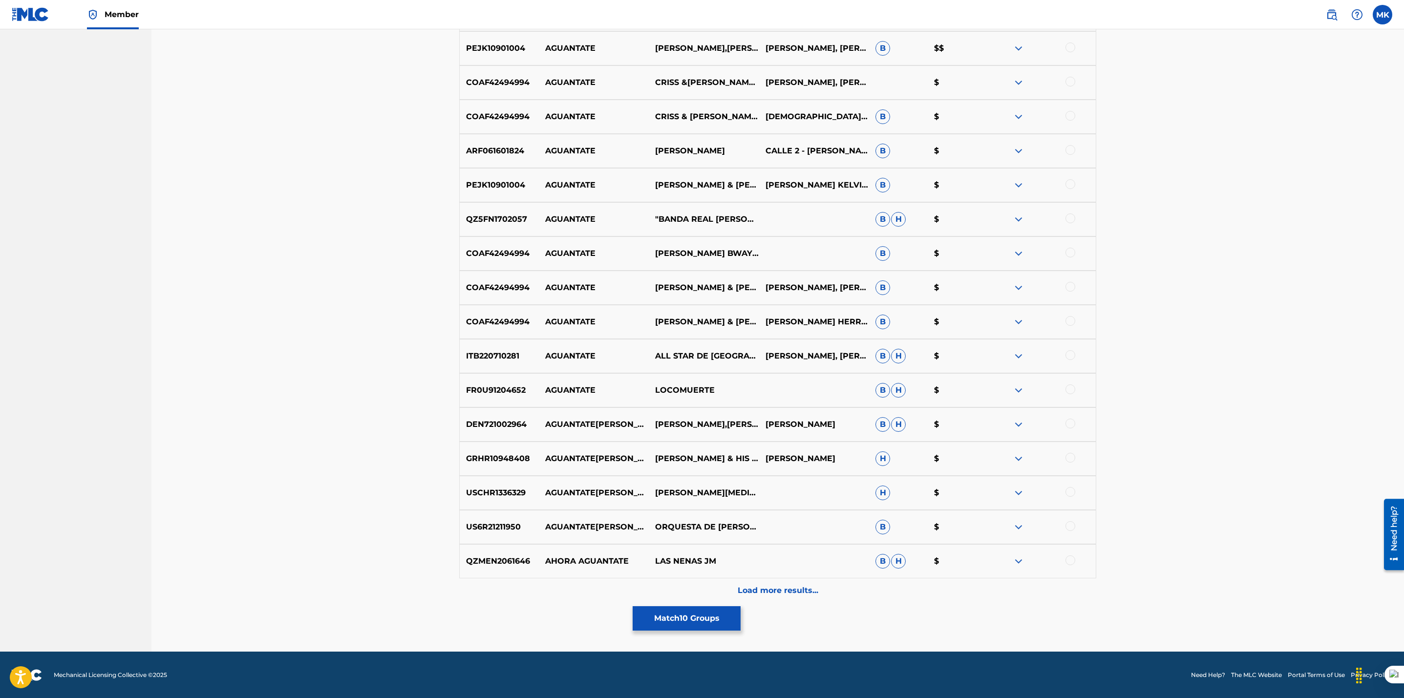
click at [789, 575] on div "QZMEN2061646 AHORA AGUANTATE LAS NENAS JM B H $" at bounding box center [777, 561] width 637 height 34
click at [784, 588] on p "Load more results..." at bounding box center [778, 591] width 81 height 12
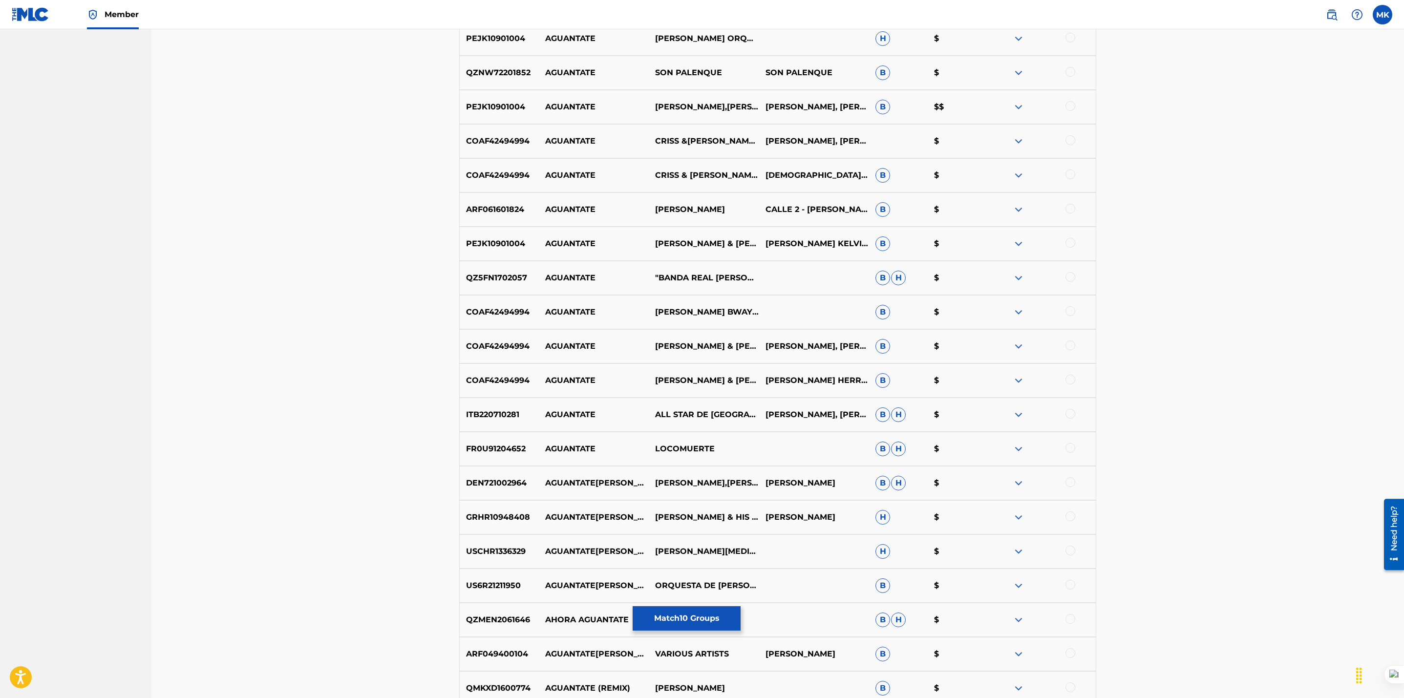
scroll to position [2899, 0]
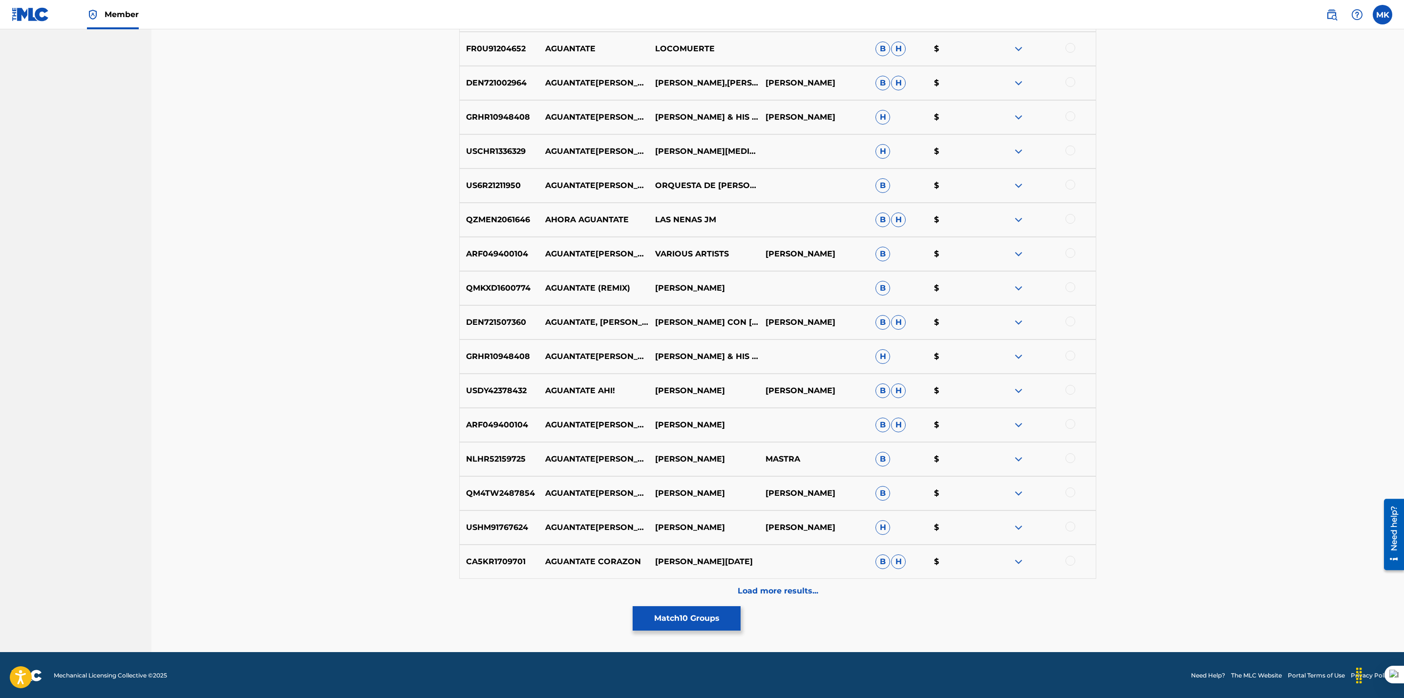
click at [780, 595] on p "Load more results..." at bounding box center [778, 591] width 81 height 12
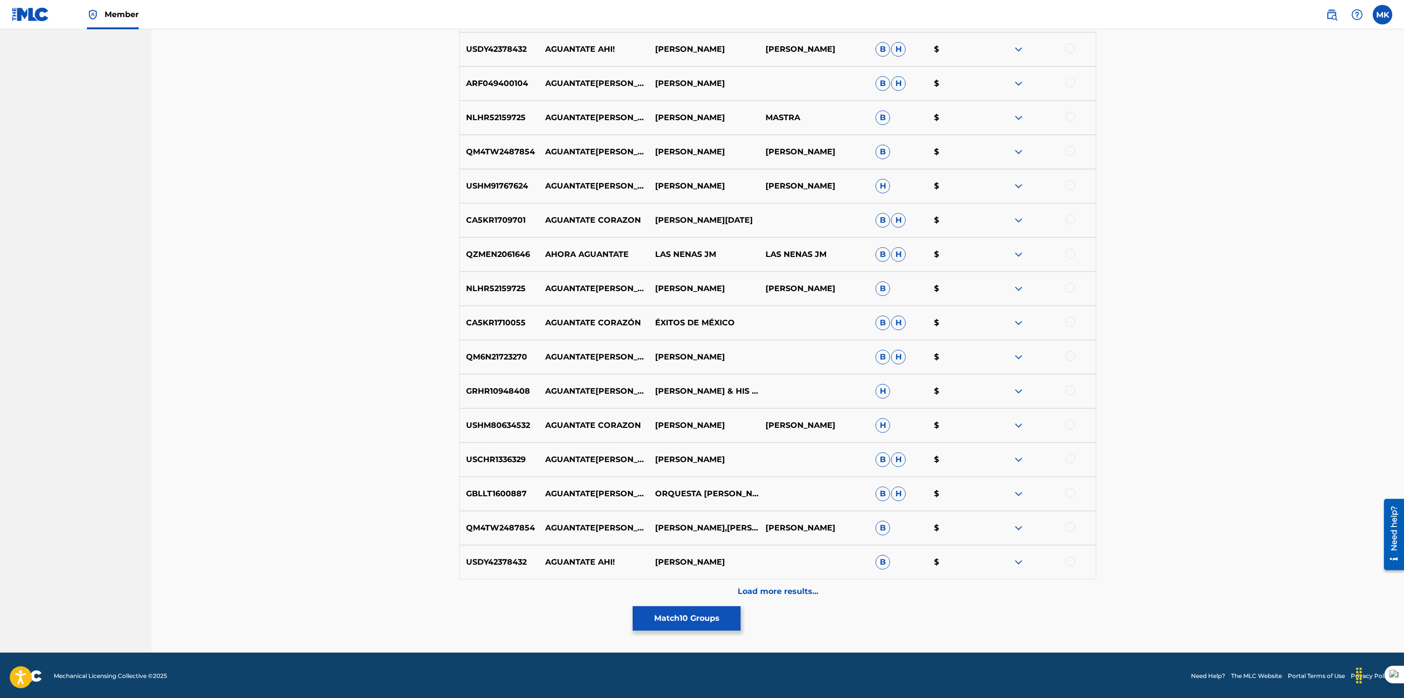
scroll to position [3241, 0]
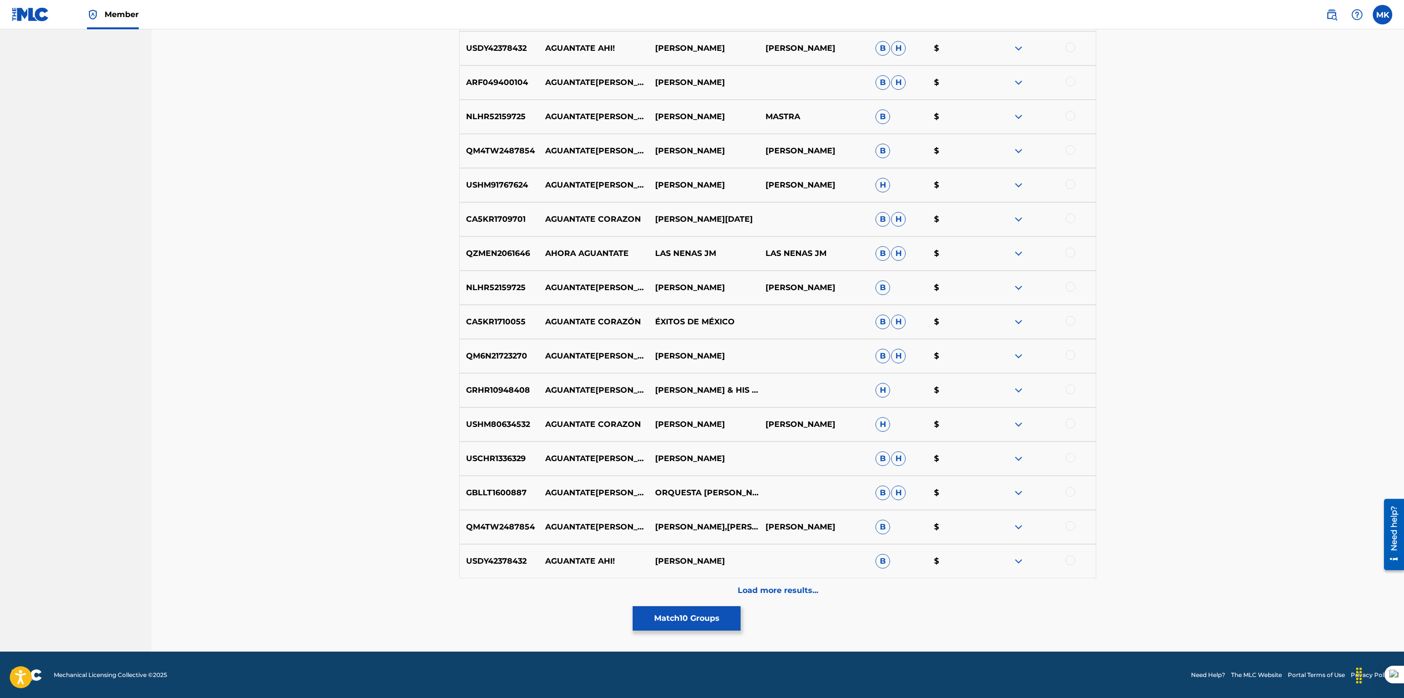
click at [796, 597] on div "Load more results..." at bounding box center [777, 590] width 637 height 24
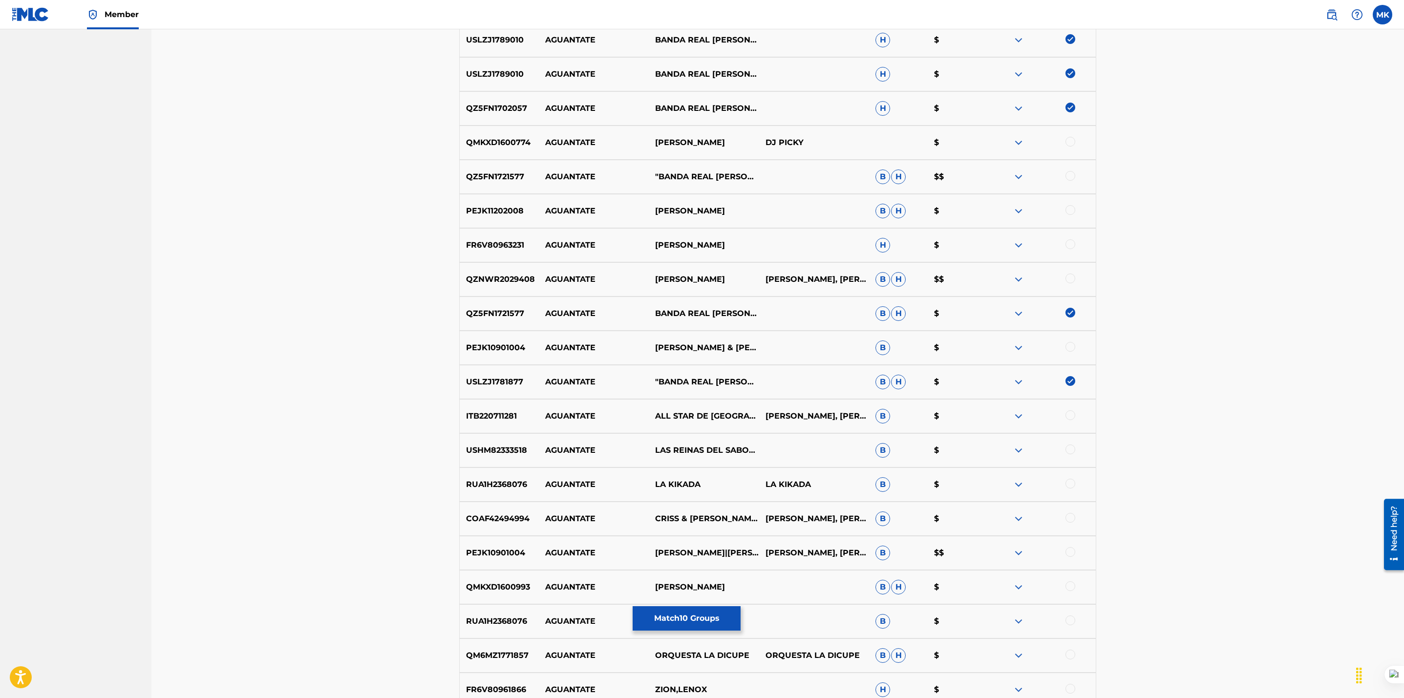
scroll to position [721, 0]
click at [1071, 176] on div at bounding box center [1070, 174] width 10 height 10
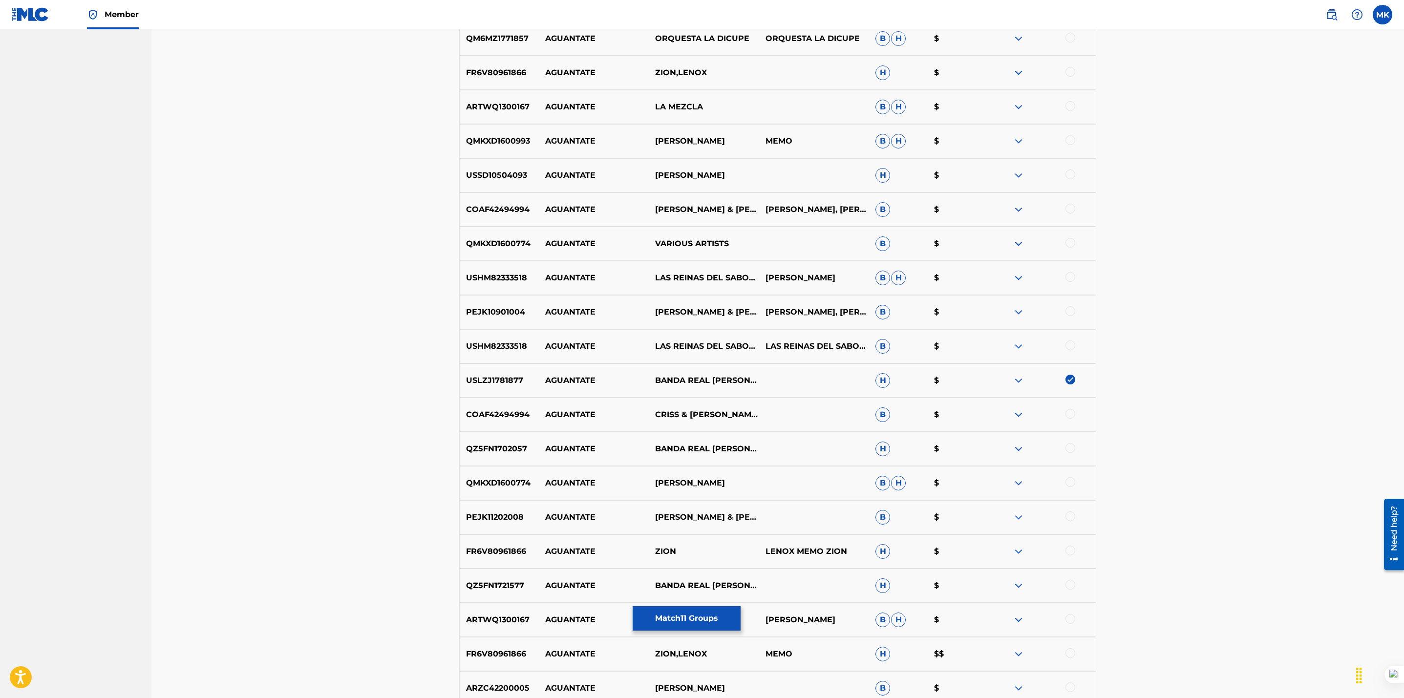
scroll to position [1340, 0]
click at [1070, 443] on div at bounding box center [1070, 445] width 10 height 10
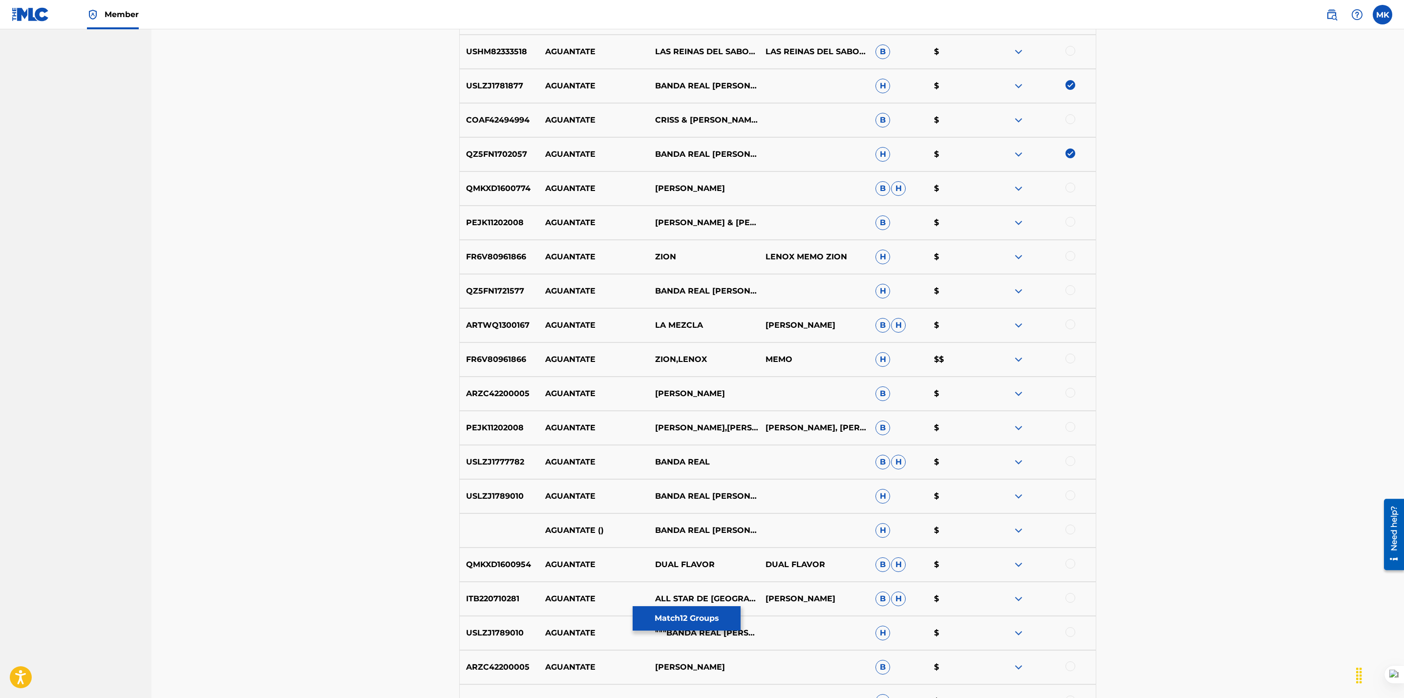
scroll to position [1633, 0]
click at [1071, 289] on div at bounding box center [1070, 288] width 10 height 10
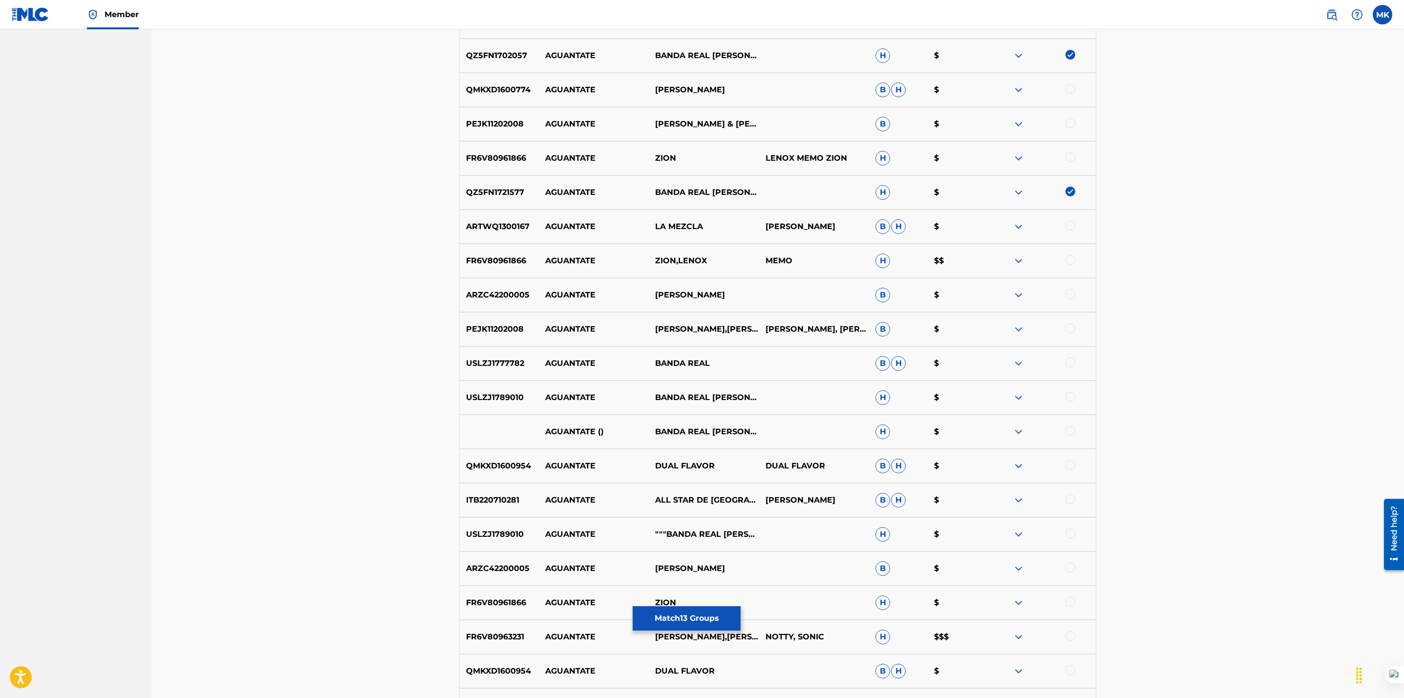
scroll to position [1732, 0]
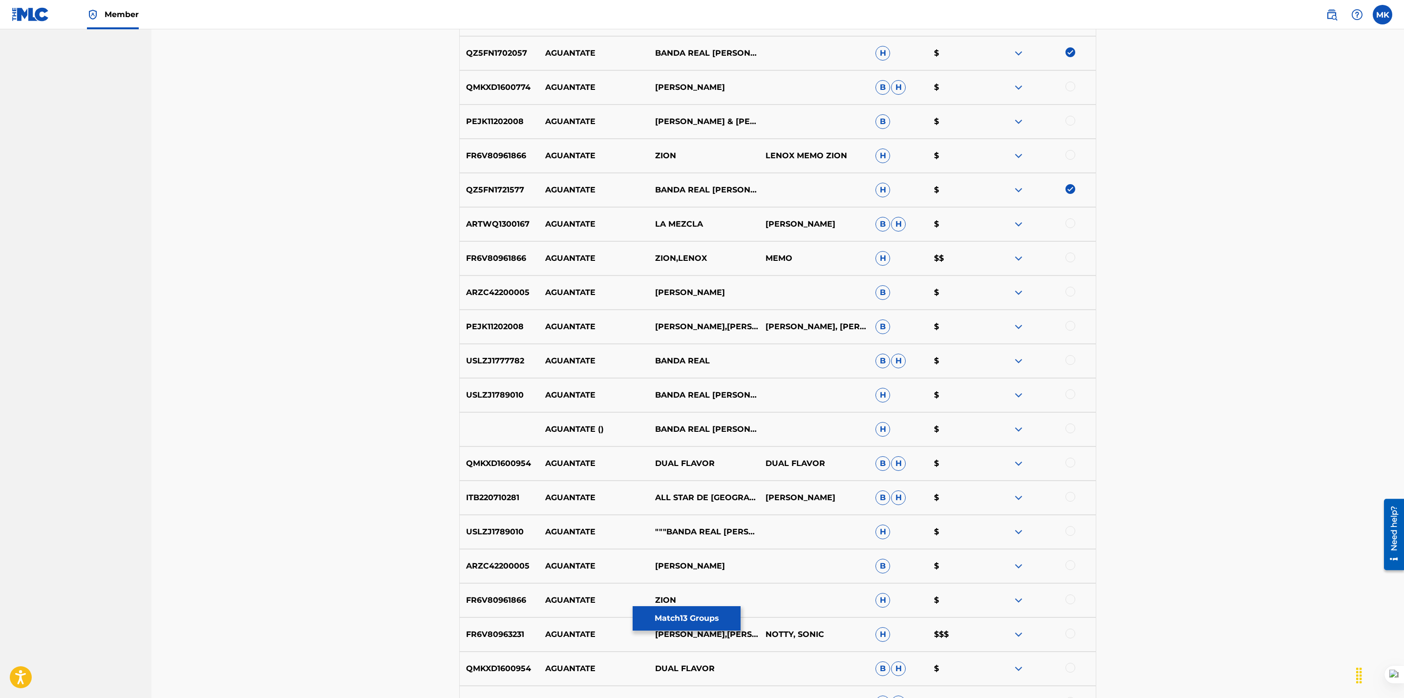
click at [1070, 359] on div at bounding box center [1070, 360] width 10 height 10
click at [1070, 391] on div at bounding box center [1070, 394] width 10 height 10
click at [1067, 428] on div at bounding box center [1070, 428] width 10 height 10
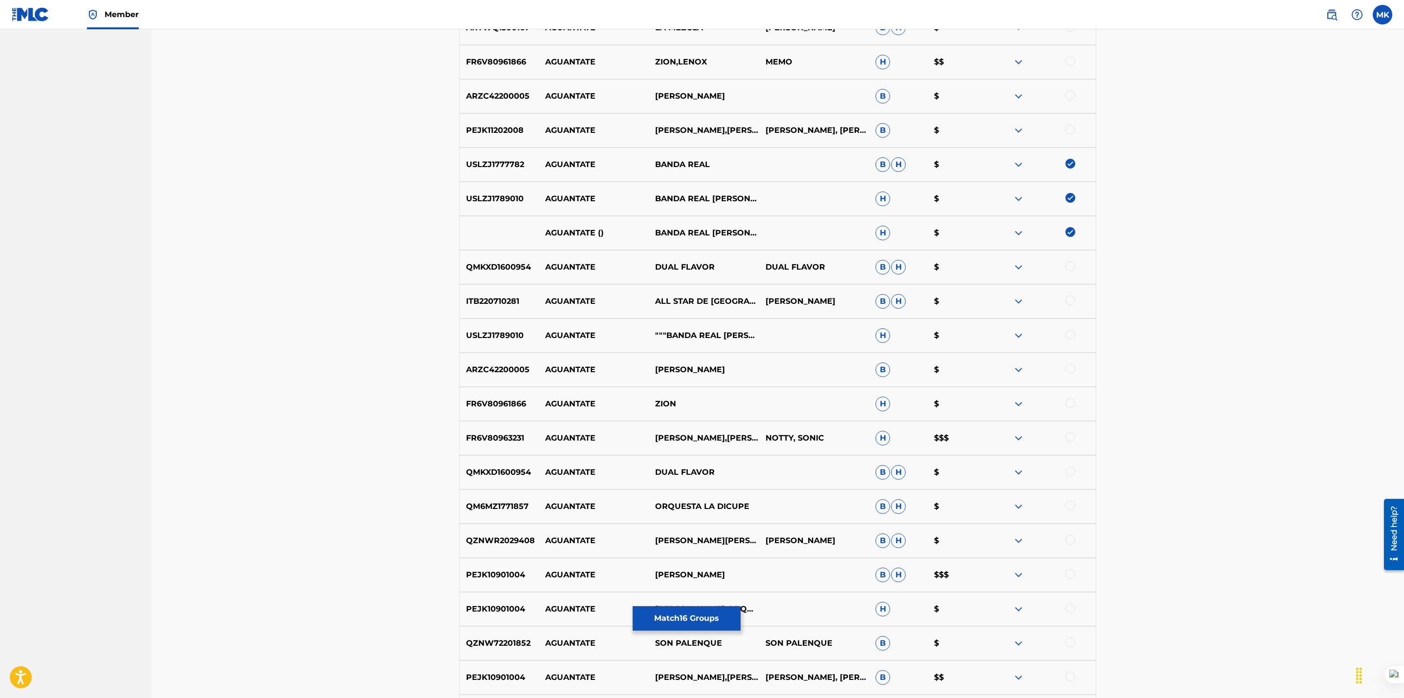
scroll to position [1929, 0]
click at [1071, 332] on div at bounding box center [1070, 334] width 10 height 10
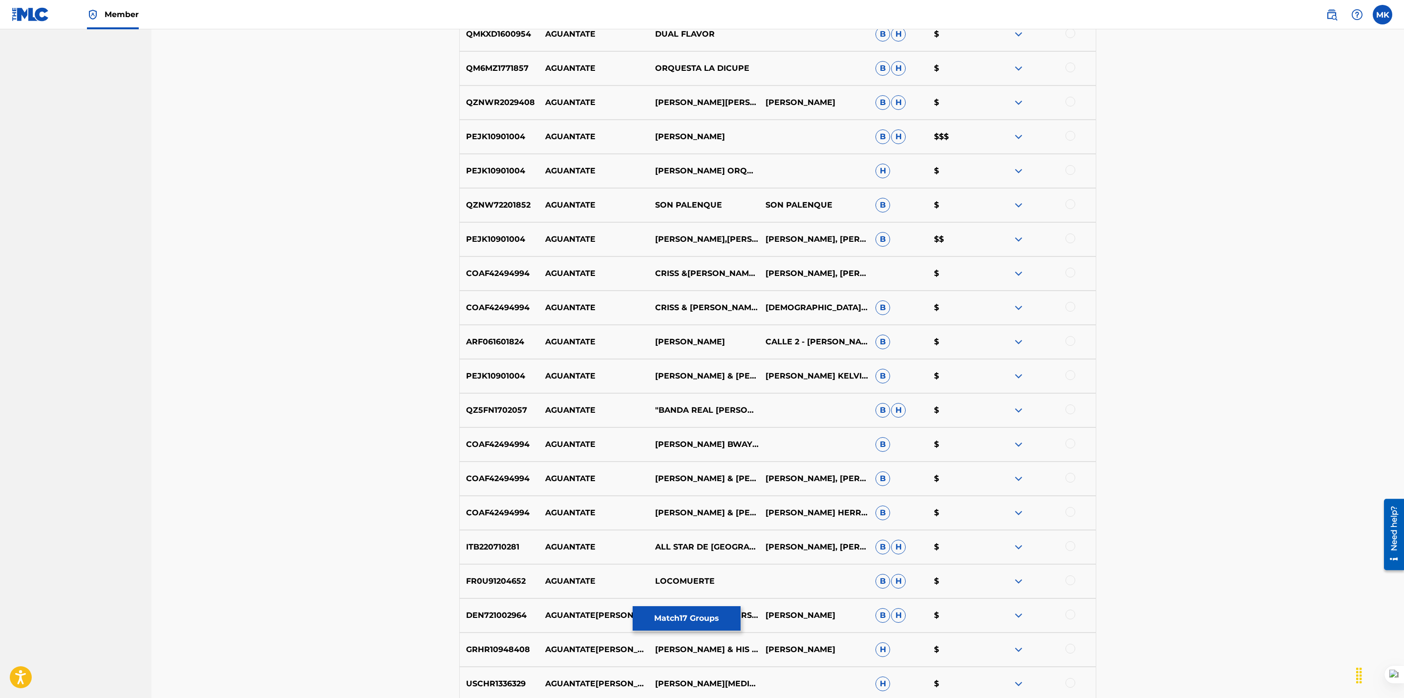
scroll to position [2373, 0]
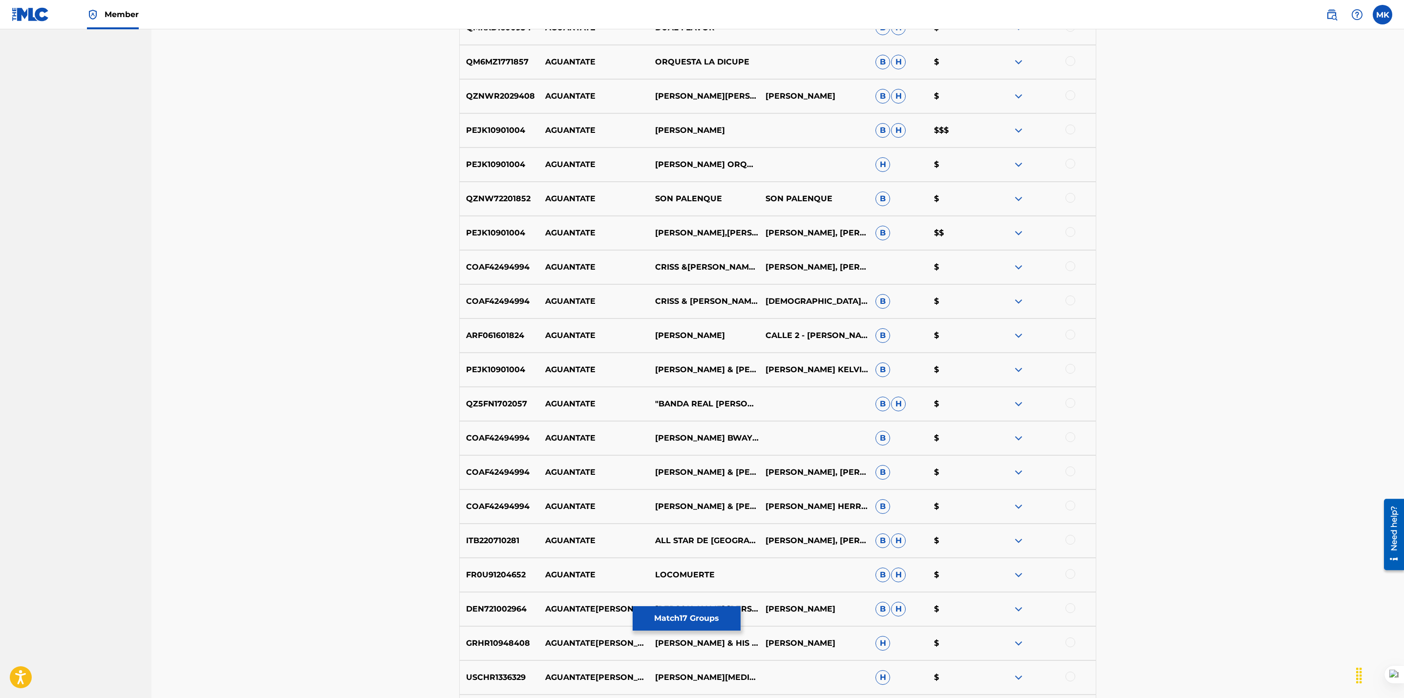
click at [1070, 402] on div at bounding box center [1070, 403] width 10 height 10
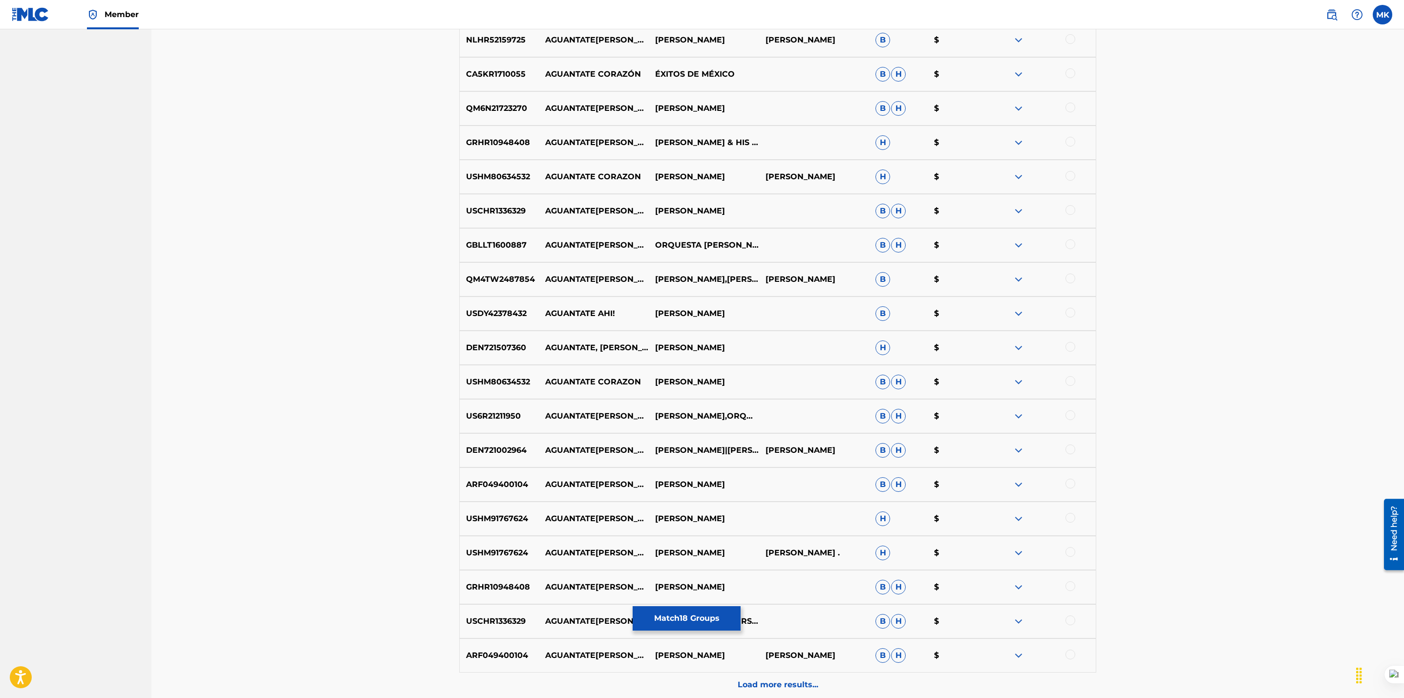
scroll to position [3583, 0]
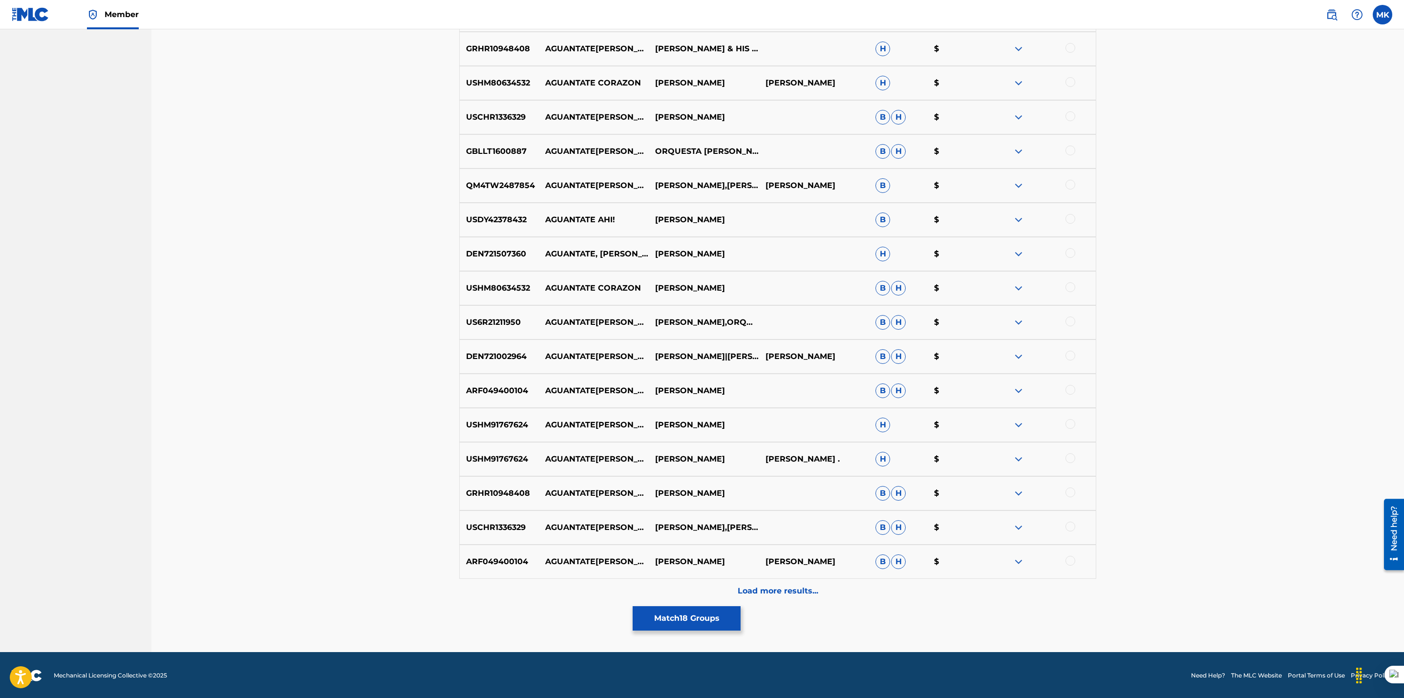
click at [687, 623] on button "Match 18 Groups" at bounding box center [687, 618] width 108 height 24
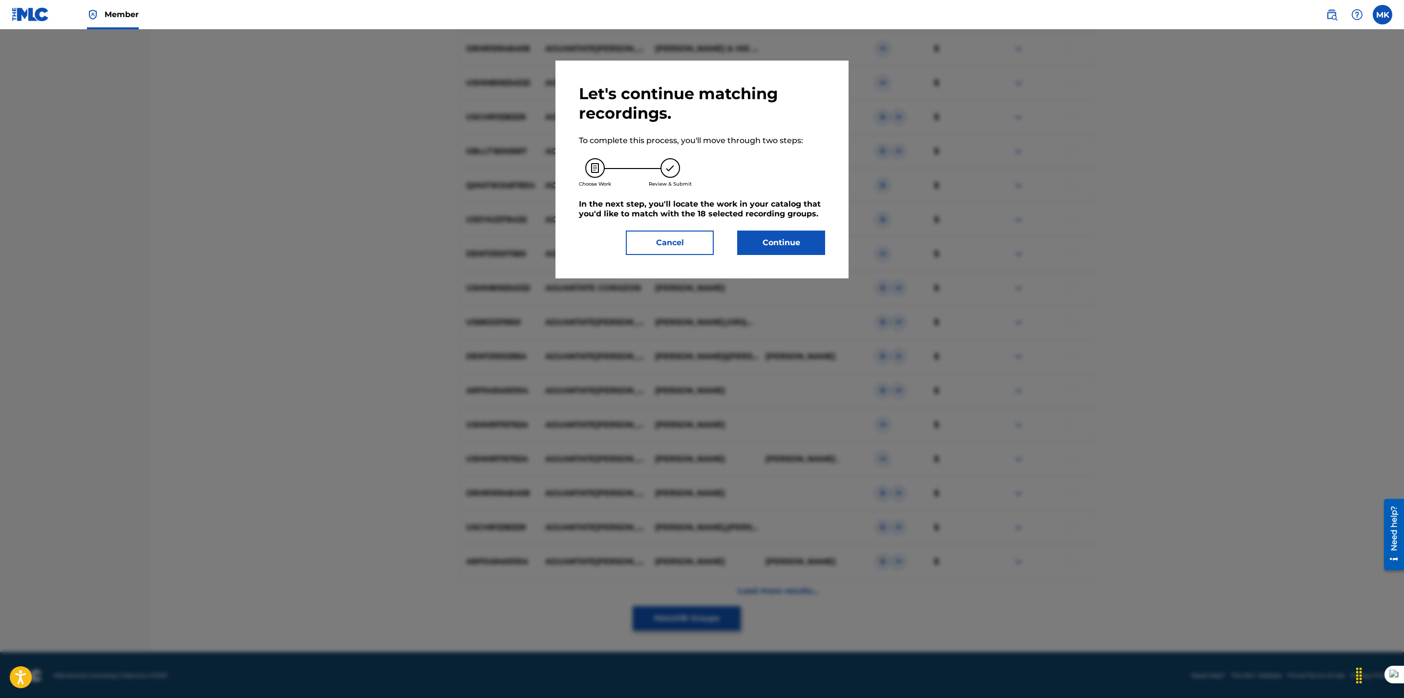
click at [766, 242] on button "Continue" at bounding box center [781, 243] width 88 height 24
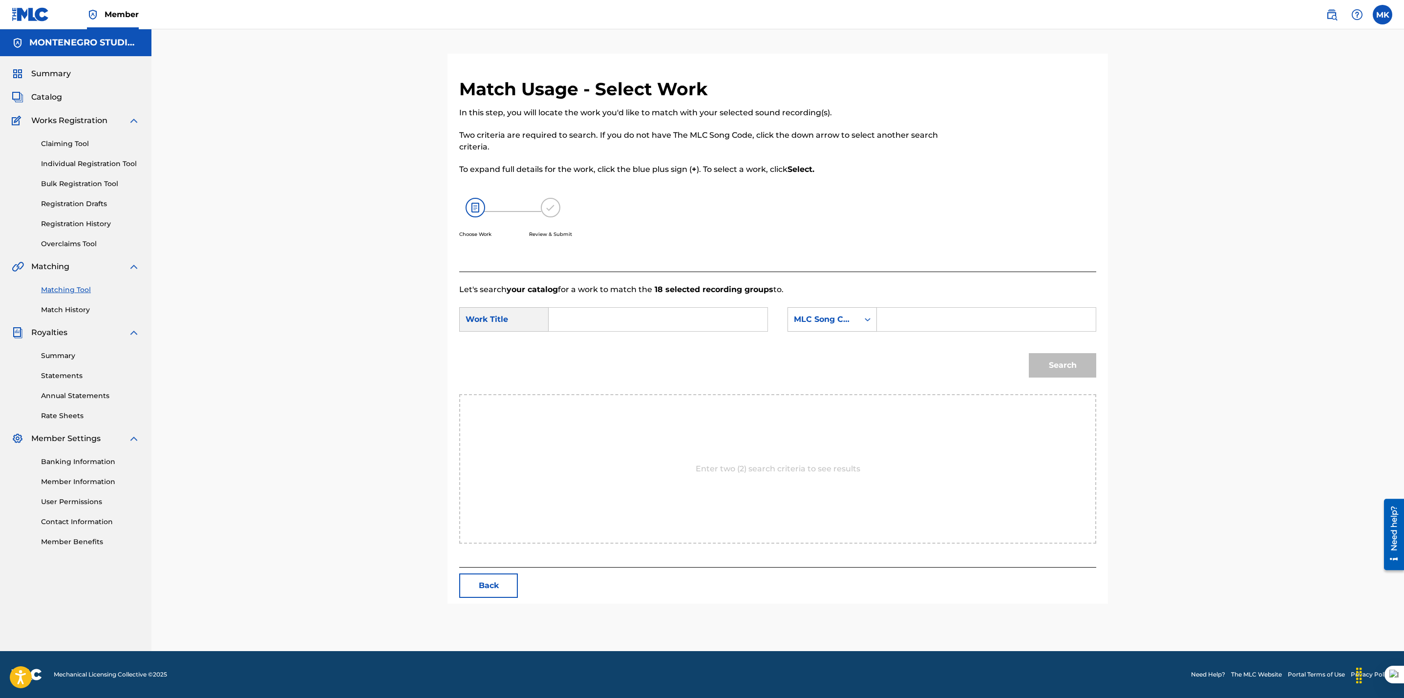
click at [605, 327] on input "Search Form" at bounding box center [658, 319] width 202 height 23
click at [605, 342] on span "[PERSON_NAME]" at bounding box center [625, 341] width 68 height 9
type input "aguantate"
click at [828, 316] on div "MLC Song Code" at bounding box center [823, 320] width 59 height 12
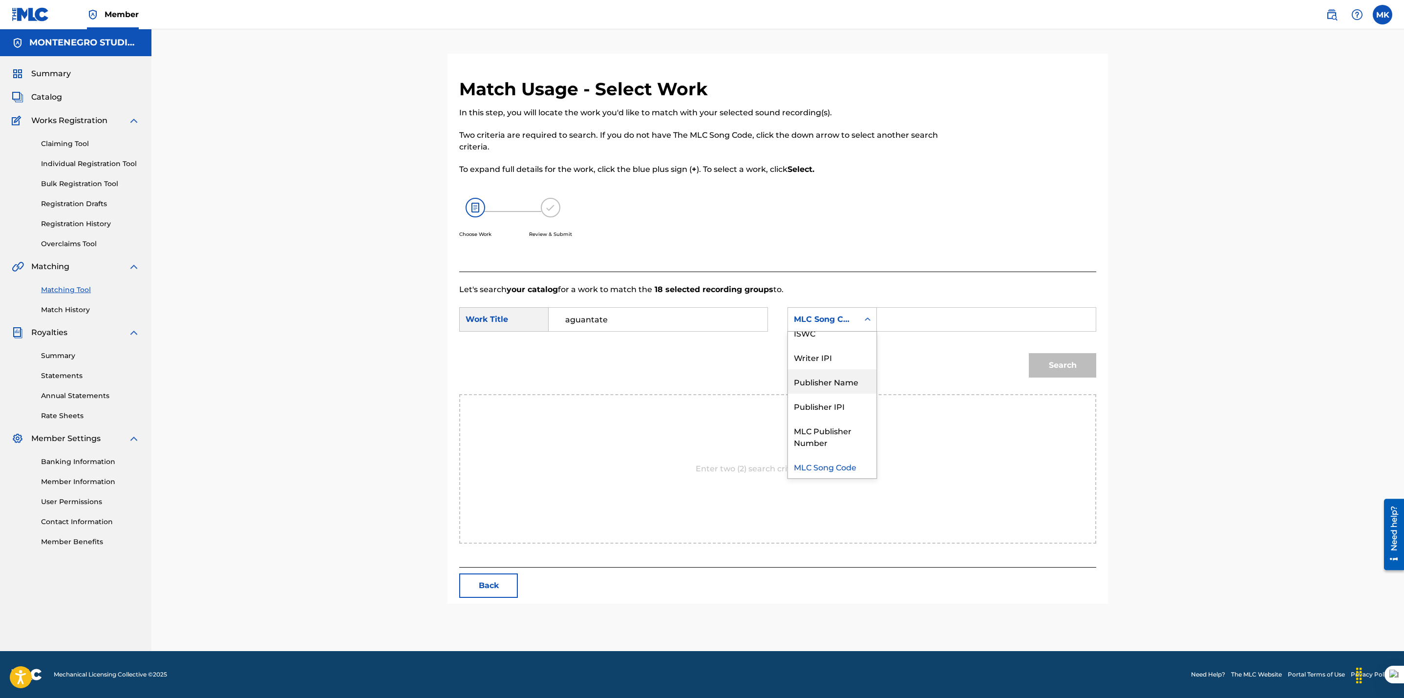
click at [825, 381] on div "Publisher Name" at bounding box center [832, 381] width 88 height 24
click at [902, 324] on input "Search Form" at bounding box center [986, 319] width 202 height 23
type input "[GEOGRAPHIC_DATA]"
click at [1056, 359] on button "Search" at bounding box center [1062, 365] width 67 height 24
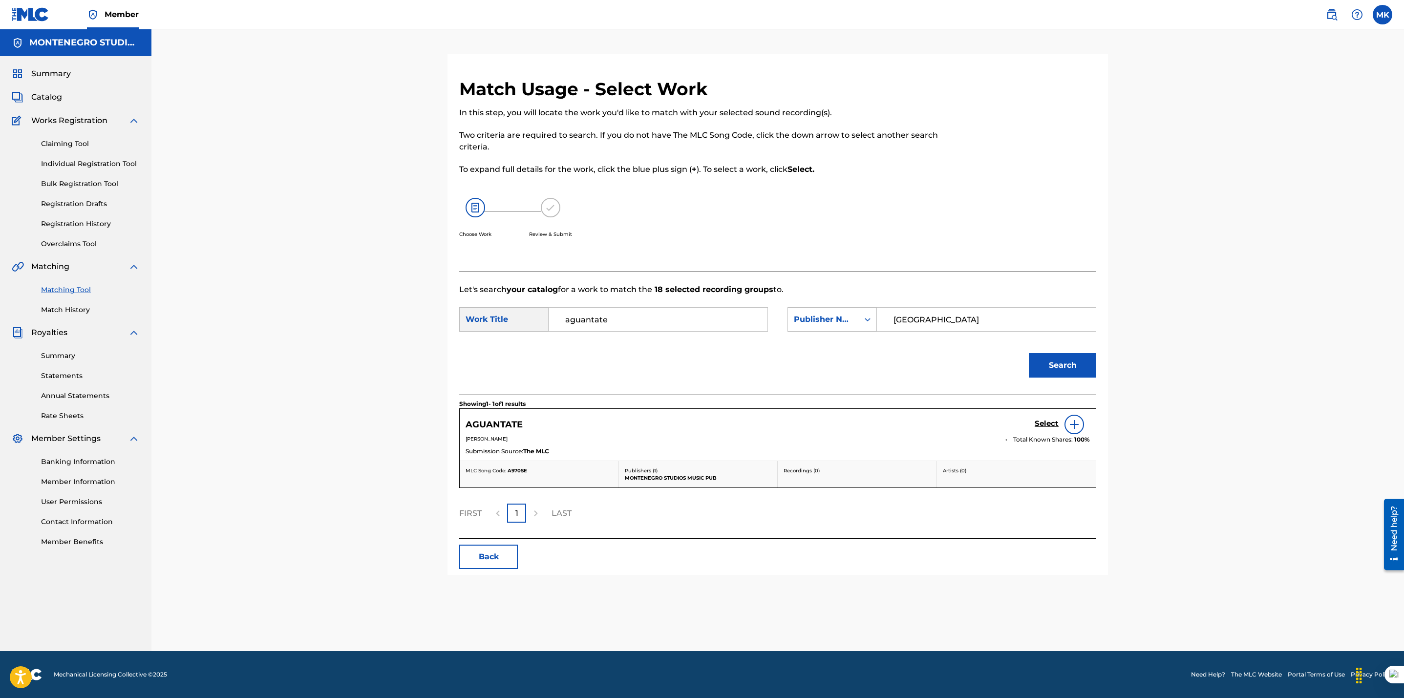
click at [1051, 422] on h5 "Select" at bounding box center [1046, 423] width 24 height 9
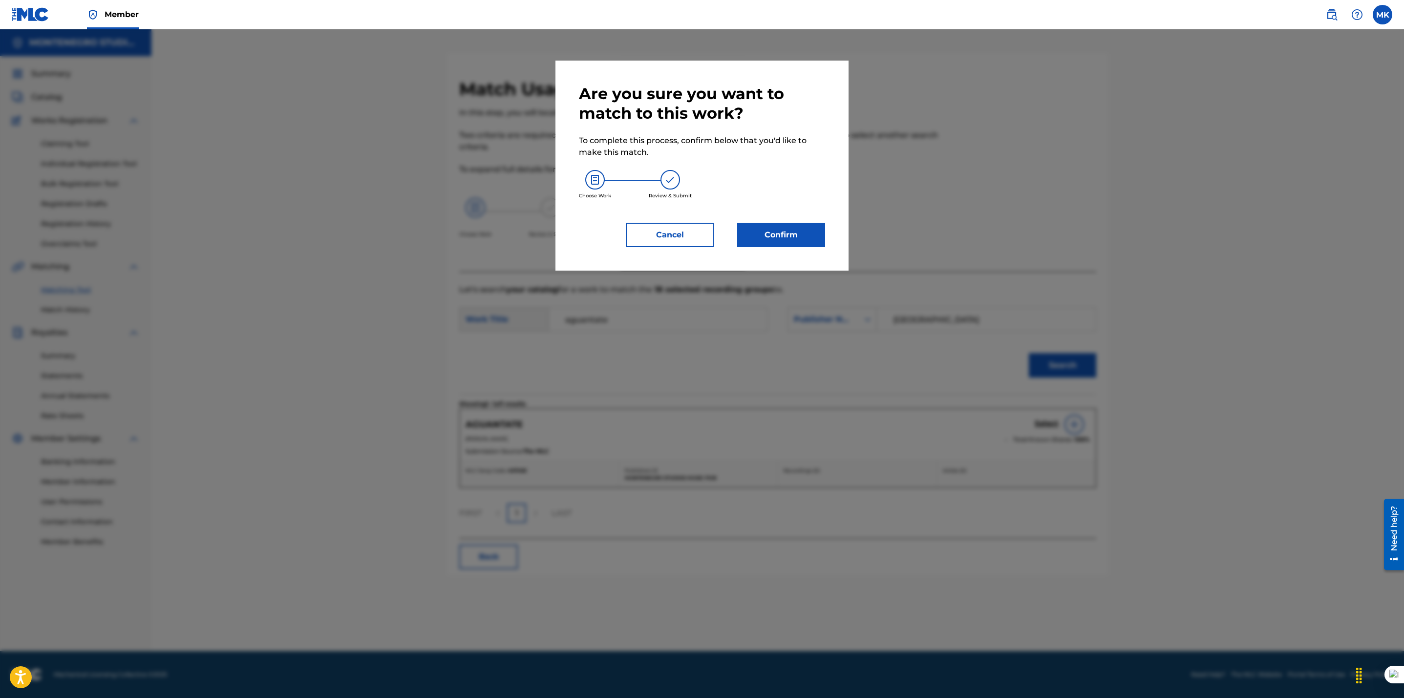
click at [794, 232] on button "Confirm" at bounding box center [781, 235] width 88 height 24
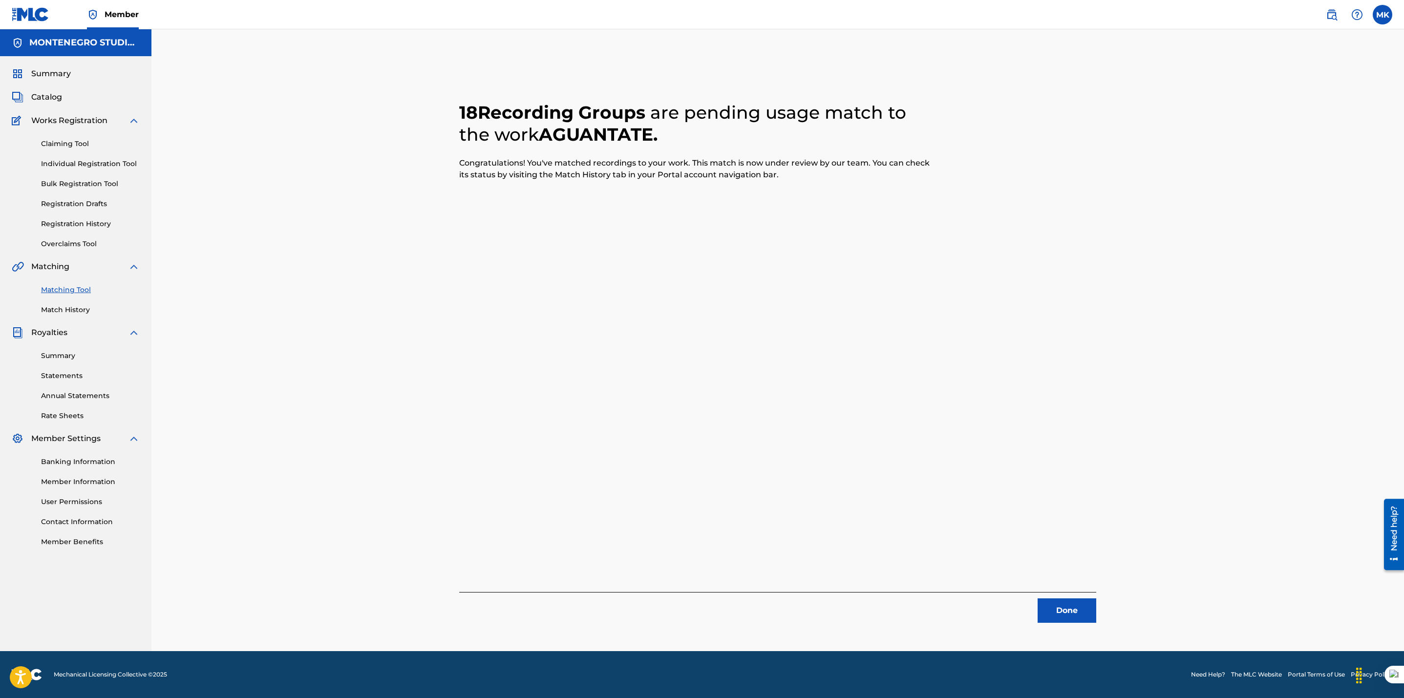
click at [1054, 612] on button "Done" at bounding box center [1066, 610] width 59 height 24
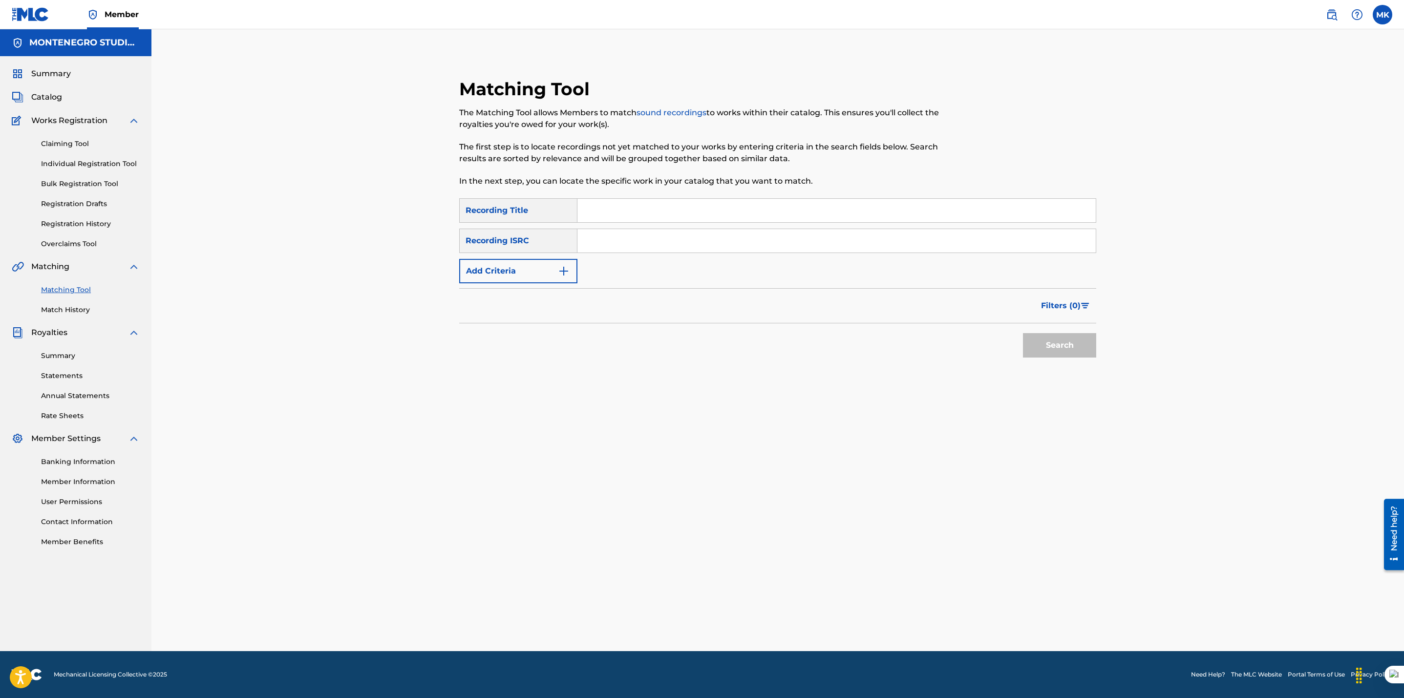
click at [607, 212] on input "Search Form" at bounding box center [836, 210] width 518 height 23
paste input "Vuelvete loca"
type input "Vuelvete loca"
click at [1061, 353] on button "Search" at bounding box center [1059, 345] width 73 height 24
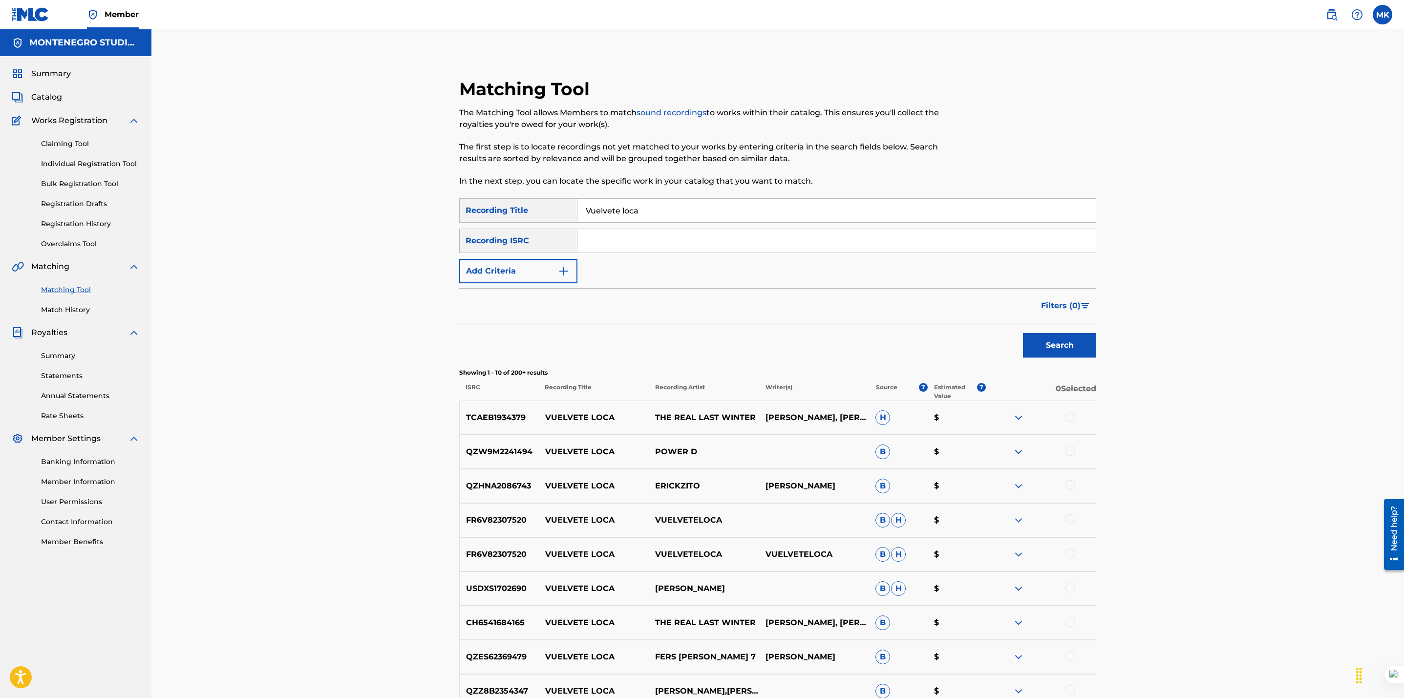
scroll to position [165, 0]
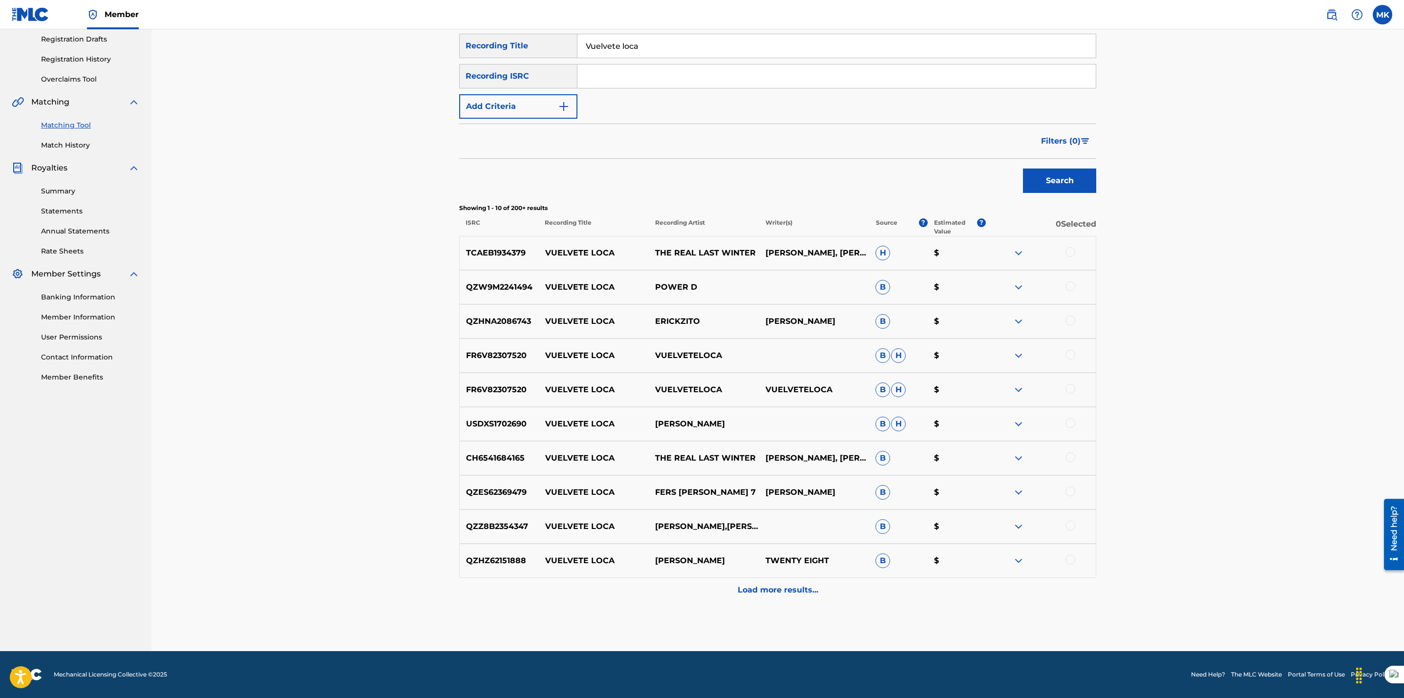
click at [536, 98] on button "Add Criteria" at bounding box center [518, 106] width 118 height 24
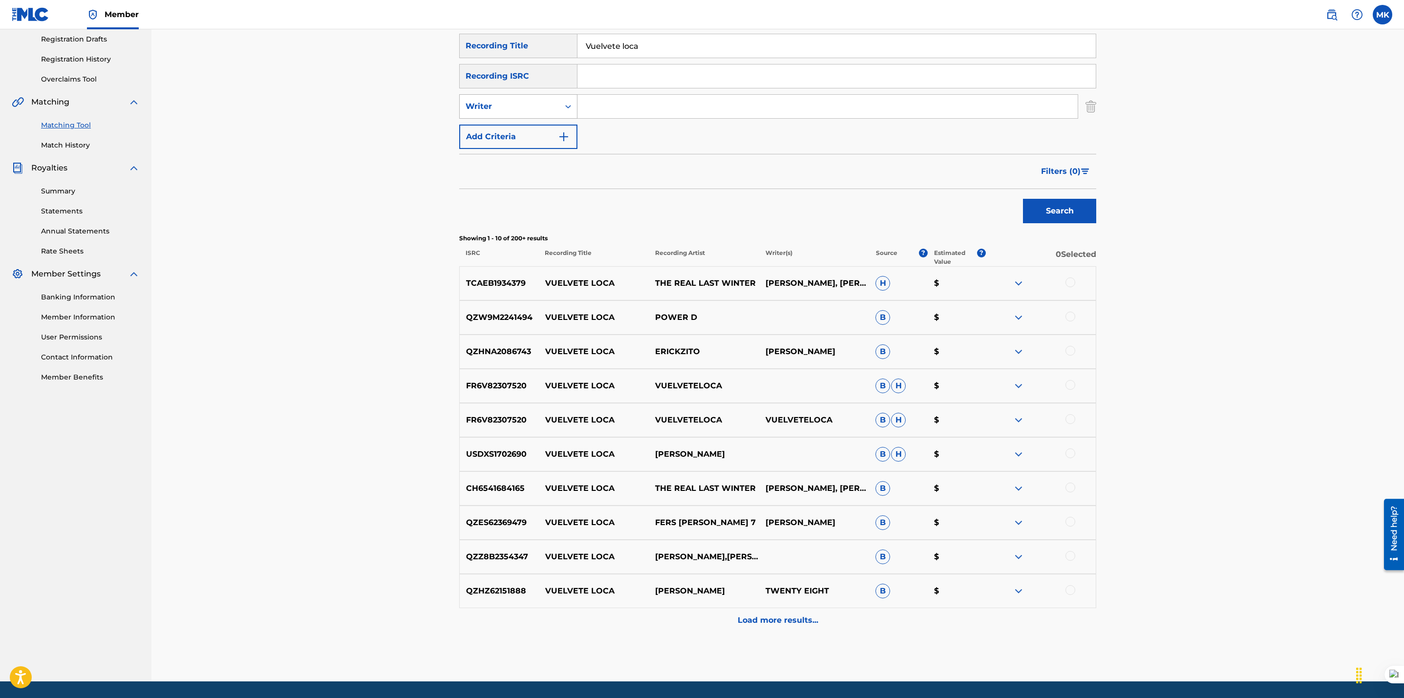
click at [529, 107] on div "Writer" at bounding box center [509, 107] width 88 height 12
click at [522, 131] on div "Recording Artist" at bounding box center [518, 131] width 117 height 24
click at [633, 108] on input "Search Form" at bounding box center [827, 106] width 500 height 23
type input "[PERSON_NAME]"
click at [1023, 199] on button "Search" at bounding box center [1059, 211] width 73 height 24
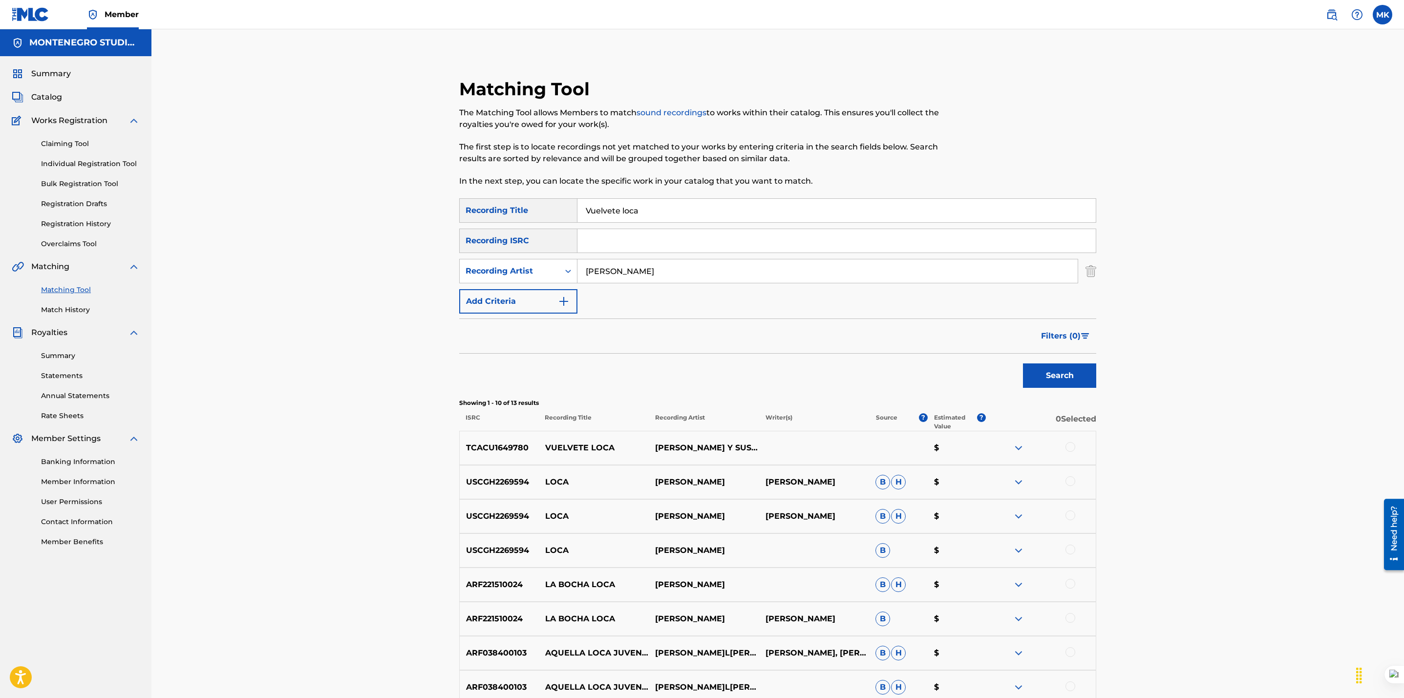
scroll to position [195, 0]
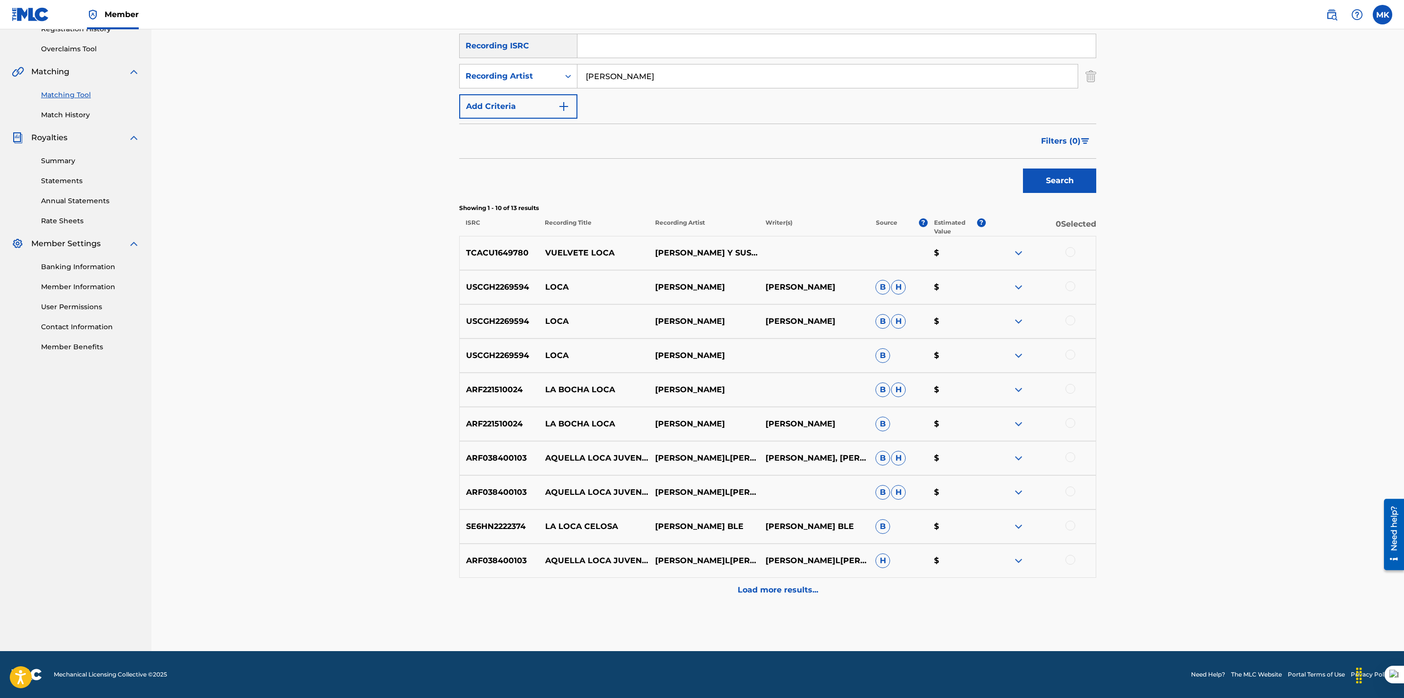
click at [1069, 251] on div at bounding box center [1070, 252] width 10 height 10
drag, startPoint x: 657, startPoint y: 77, endPoint x: 630, endPoint y: 75, distance: 26.9
click at [630, 75] on input "[PERSON_NAME]" at bounding box center [827, 75] width 500 height 23
drag, startPoint x: 611, startPoint y: 76, endPoint x: 598, endPoint y: 74, distance: 12.9
click at [598, 74] on input "[PERSON_NAME]" at bounding box center [827, 75] width 500 height 23
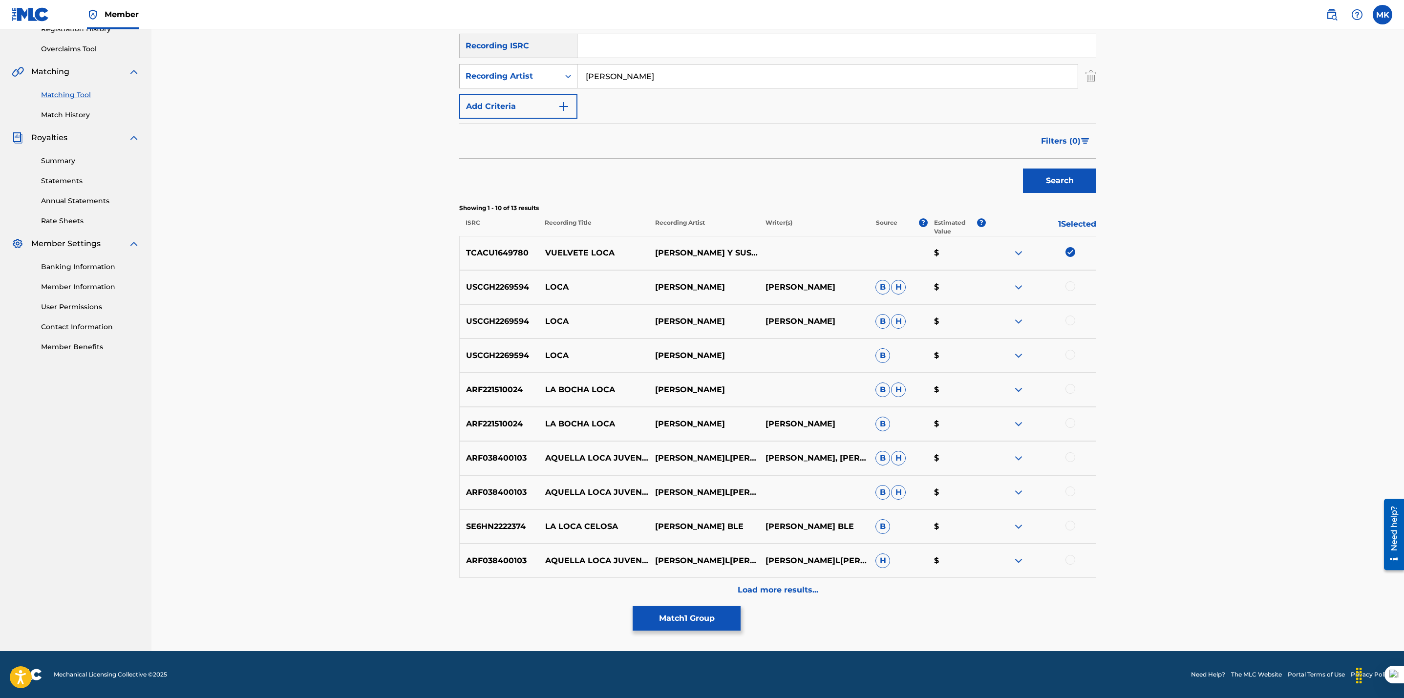
drag, startPoint x: 664, startPoint y: 79, endPoint x: 512, endPoint y: 72, distance: 152.1
click at [512, 72] on div "SearchWithCriteria34408789-69d9-4073-b739-f3e8a446dd22 Recording Artist [PERSON…" at bounding box center [777, 76] width 637 height 24
click at [1023, 169] on button "Search" at bounding box center [1059, 181] width 73 height 24
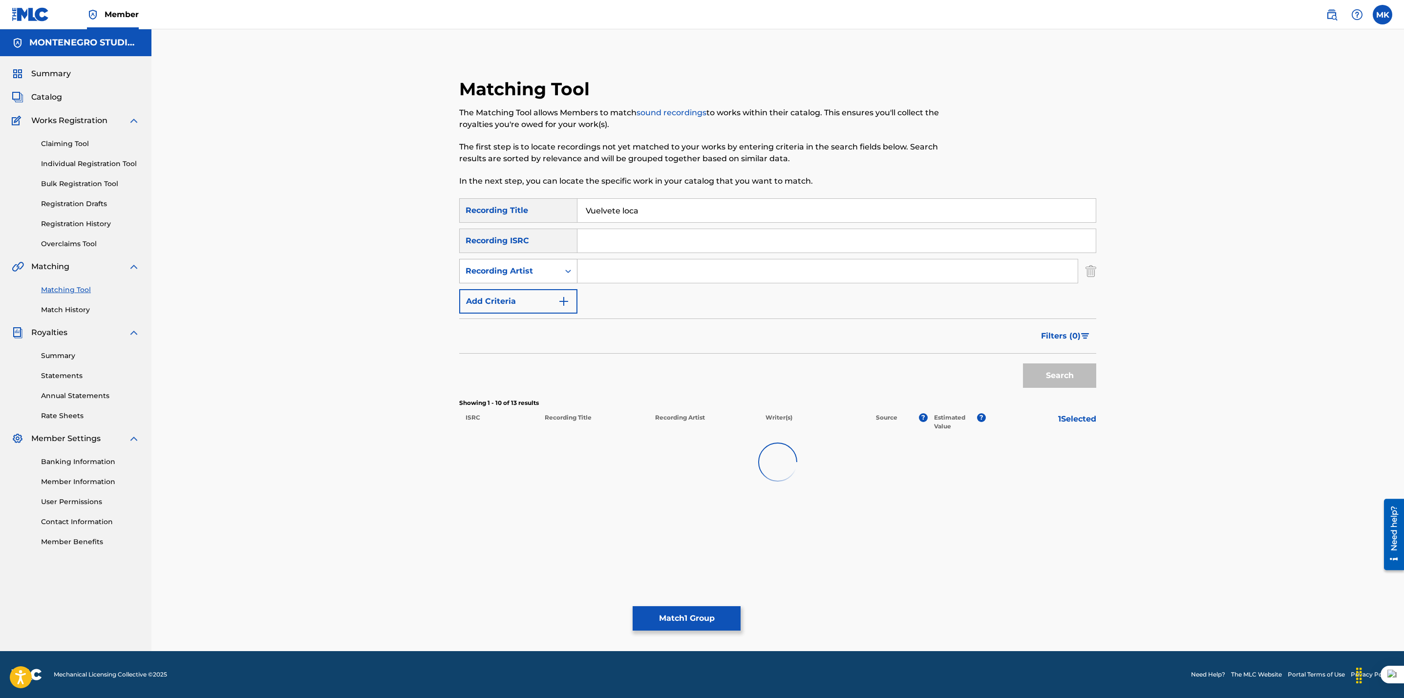
scroll to position [0, 0]
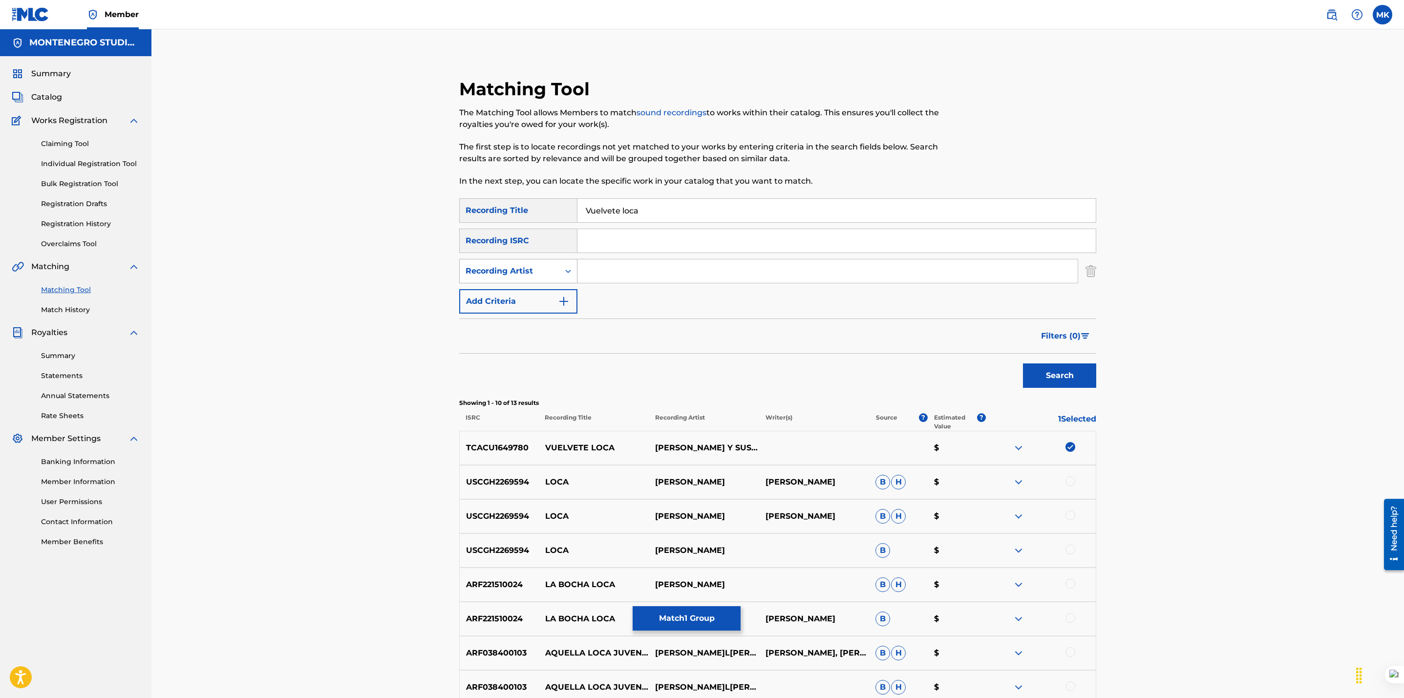
paste input "[PERSON_NAME]"
type input "[PERSON_NAME]"
click at [512, 72] on div "Matching Tool The Matching Tool allows Members to match sound recordings to wor…" at bounding box center [778, 450] width 684 height 792
click at [1067, 365] on button "Search" at bounding box center [1059, 375] width 73 height 24
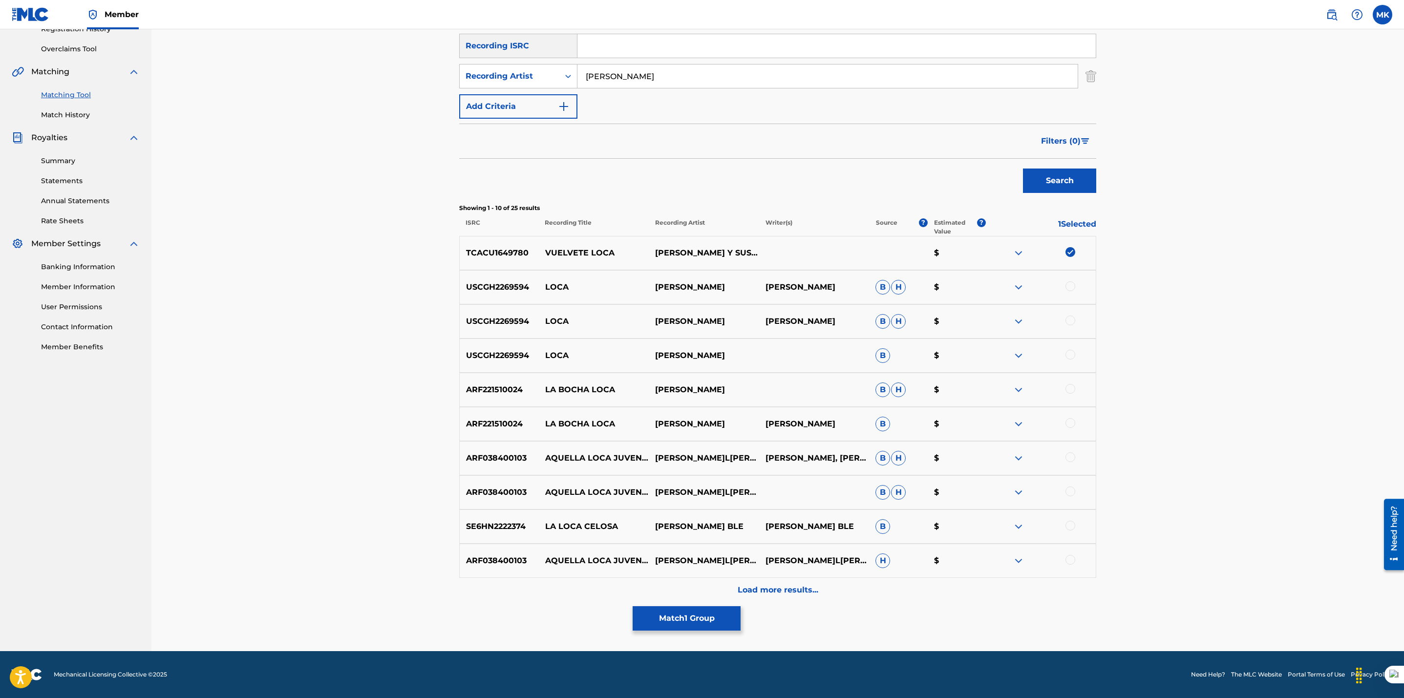
click at [672, 618] on button "Match 1 Group" at bounding box center [687, 618] width 108 height 24
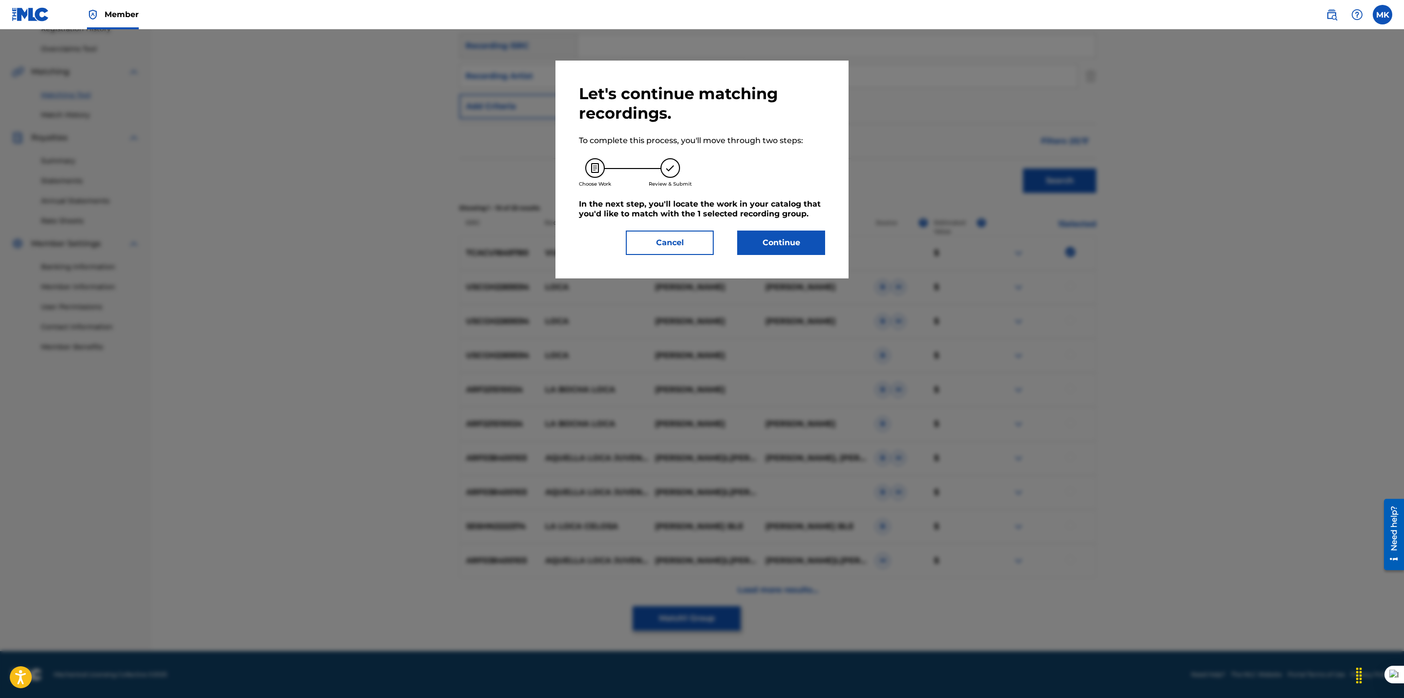
click at [765, 247] on button "Continue" at bounding box center [781, 243] width 88 height 24
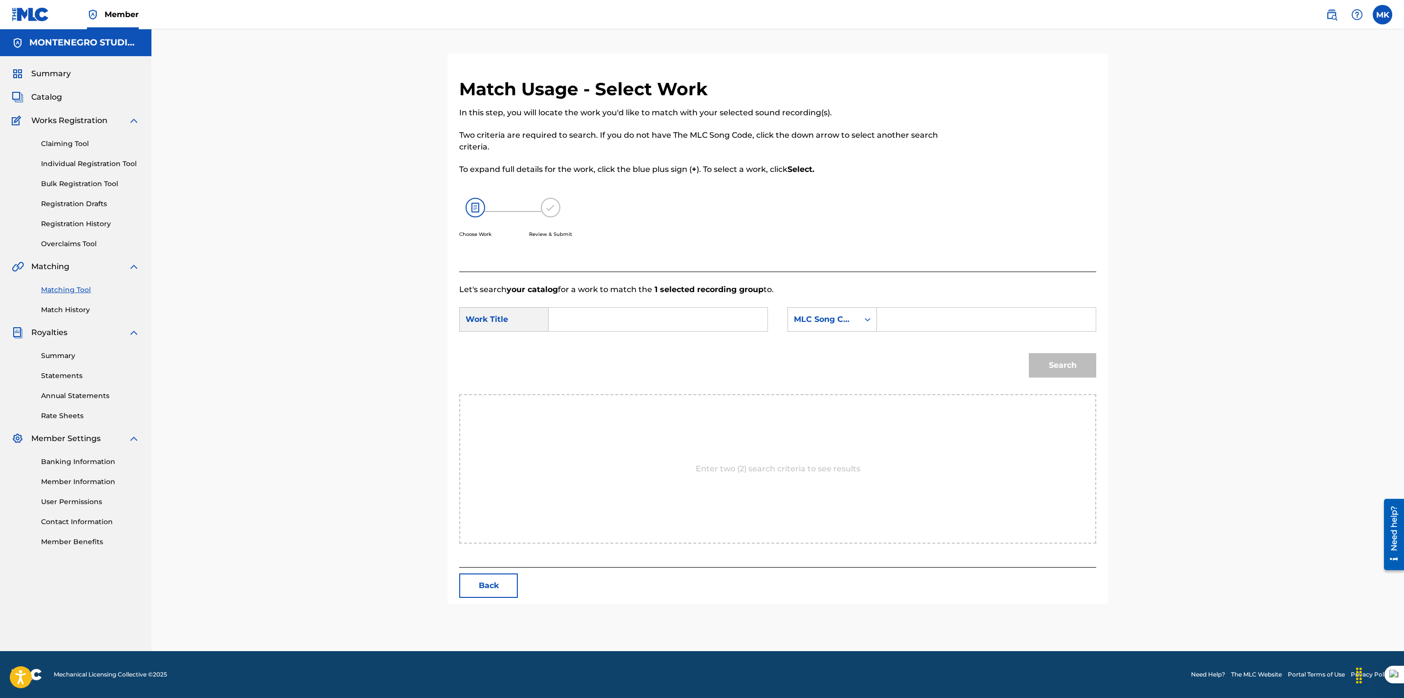
click at [626, 319] on input "Search Form" at bounding box center [658, 319] width 202 height 23
type input "b"
click at [617, 342] on span "loca" at bounding box center [609, 341] width 16 height 9
type input "vuelvete loca"
click at [849, 321] on div "MLC Song Code" at bounding box center [823, 320] width 59 height 12
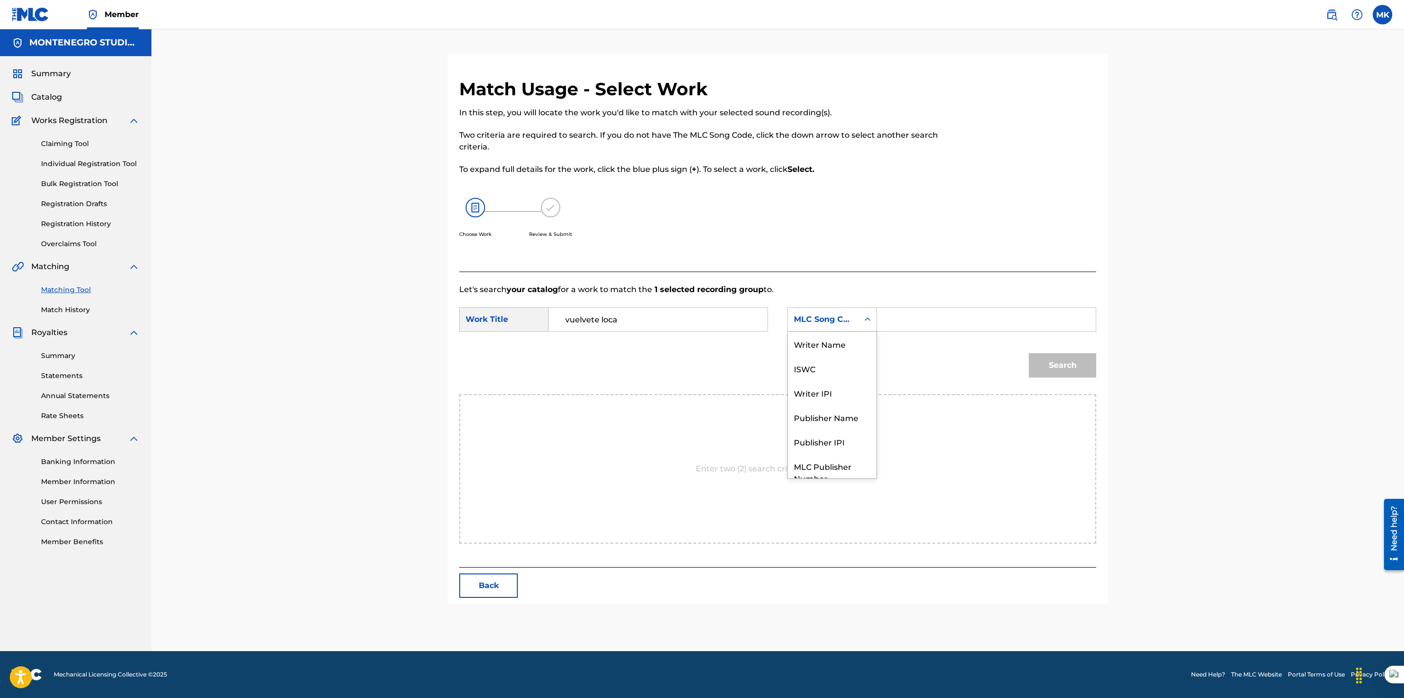
scroll to position [36, 0]
click at [822, 377] on div "Publisher Name" at bounding box center [832, 381] width 88 height 24
click at [914, 317] on input "Search Form" at bounding box center [986, 319] width 202 height 23
type input "[GEOGRAPHIC_DATA]"
click at [1048, 359] on button "Search" at bounding box center [1062, 365] width 67 height 24
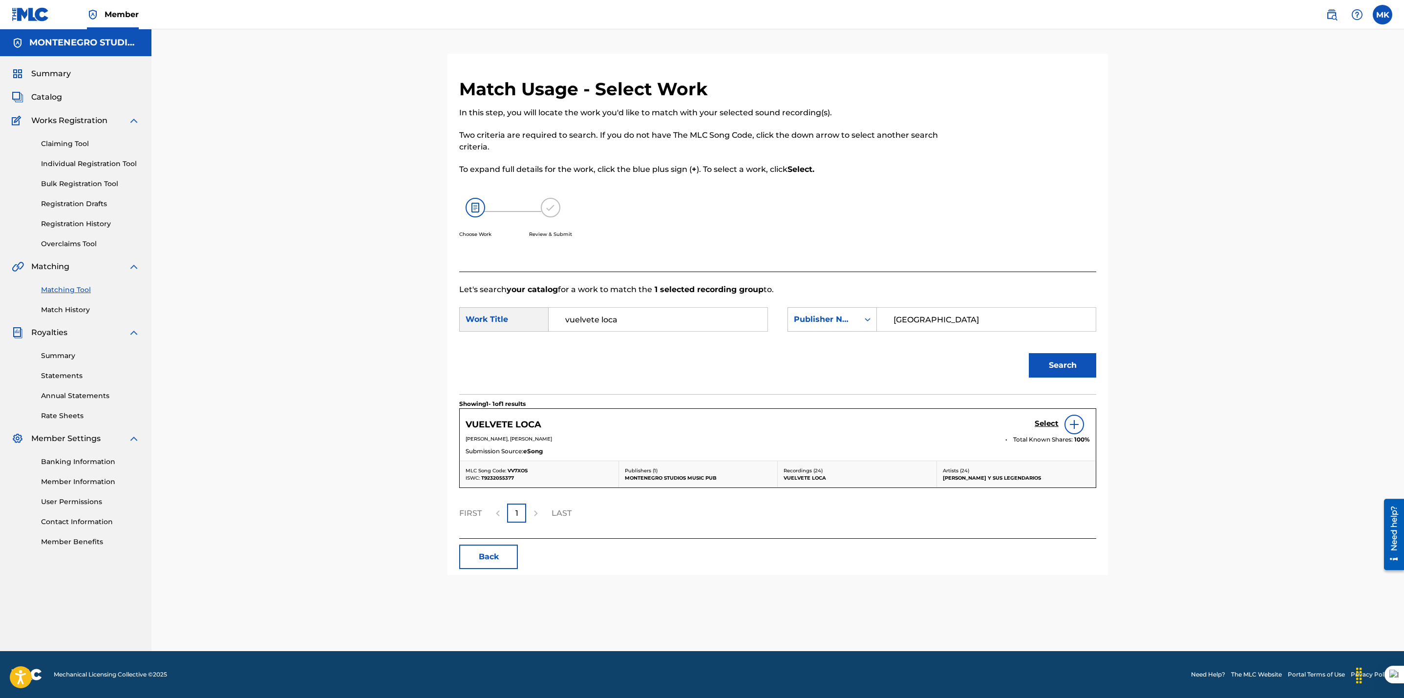
click at [1038, 422] on h5 "Select" at bounding box center [1046, 423] width 24 height 9
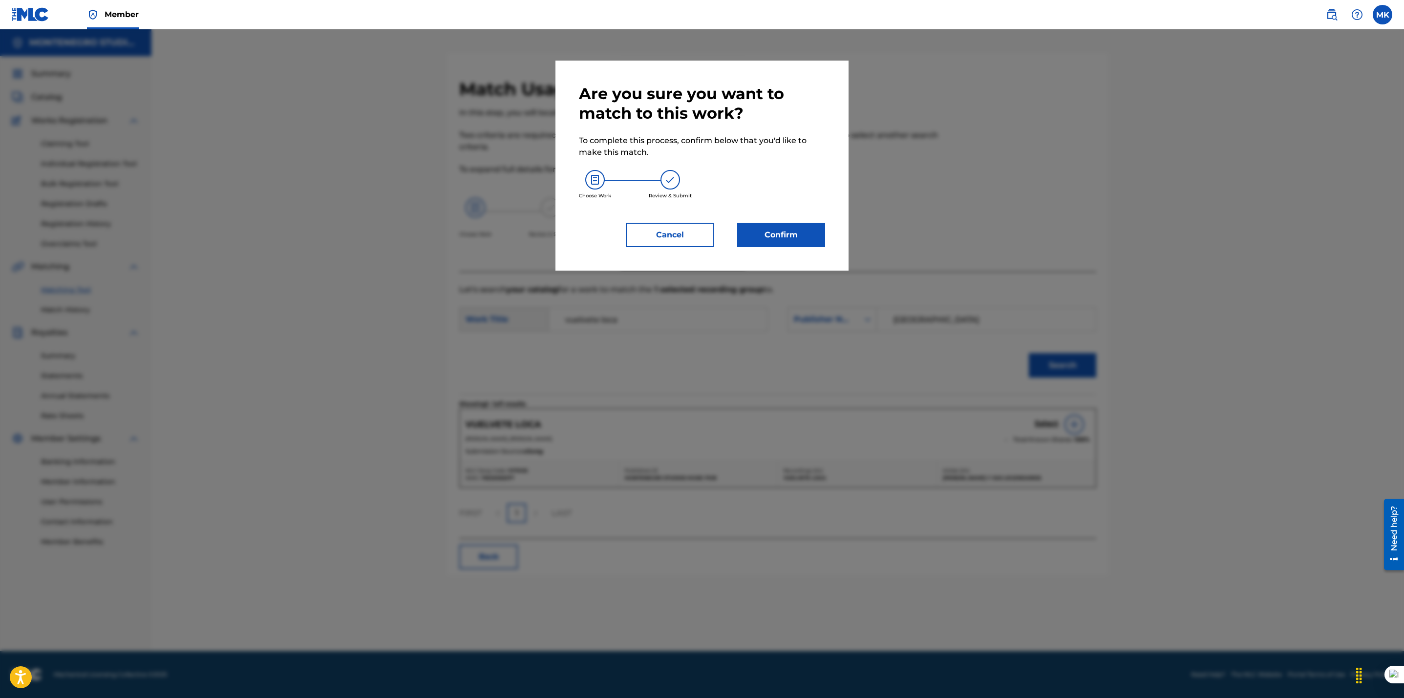
click at [772, 228] on button "Confirm" at bounding box center [781, 235] width 88 height 24
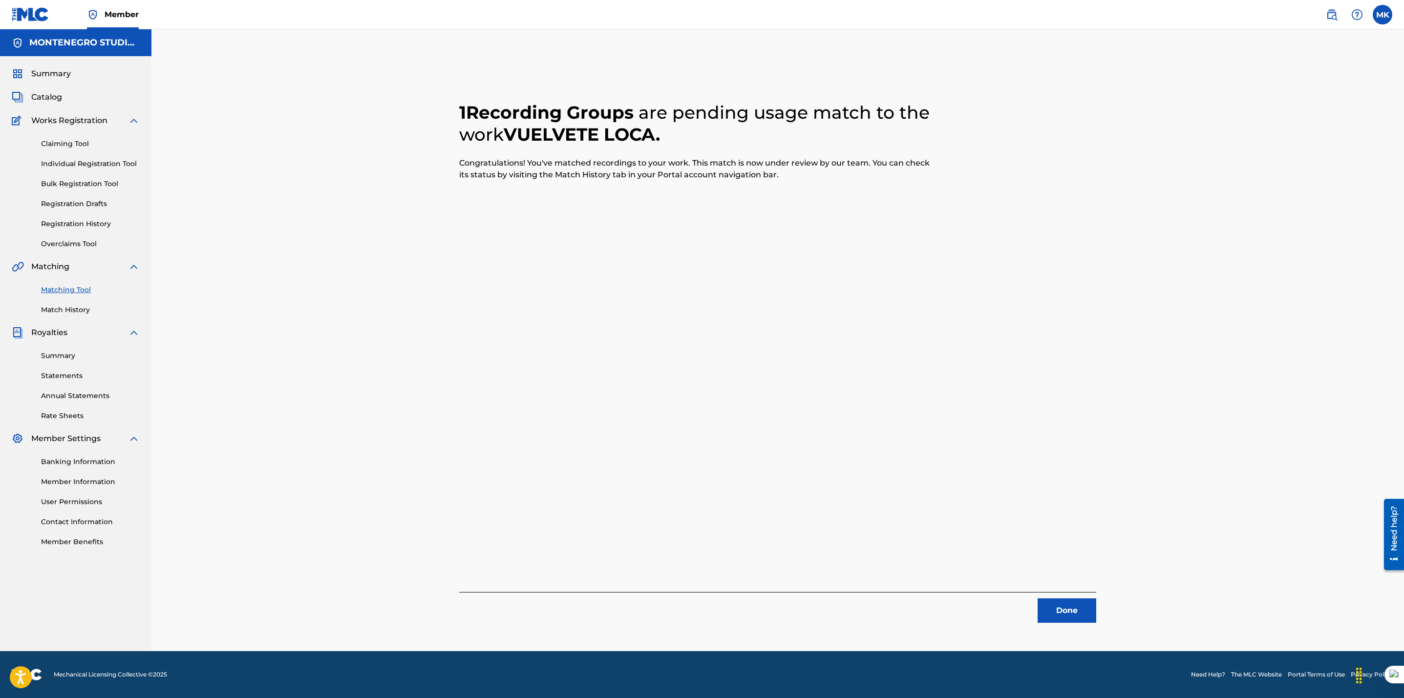
click at [1068, 606] on button "Done" at bounding box center [1066, 610] width 59 height 24
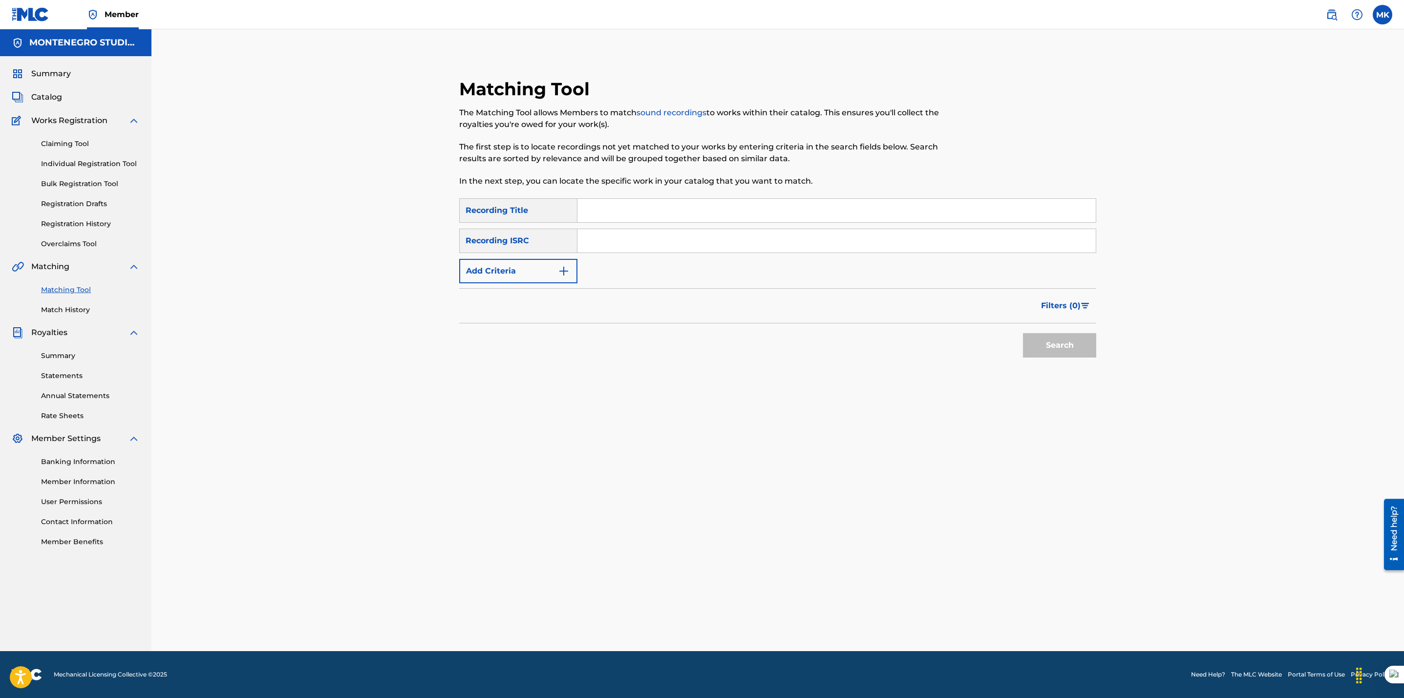
click at [606, 220] on input "Search Form" at bounding box center [836, 210] width 518 height 23
paste input "Dile a tu nuevo amor"
type input "Dile a tu nuevo amor"
click at [1058, 352] on button "Search" at bounding box center [1059, 345] width 73 height 24
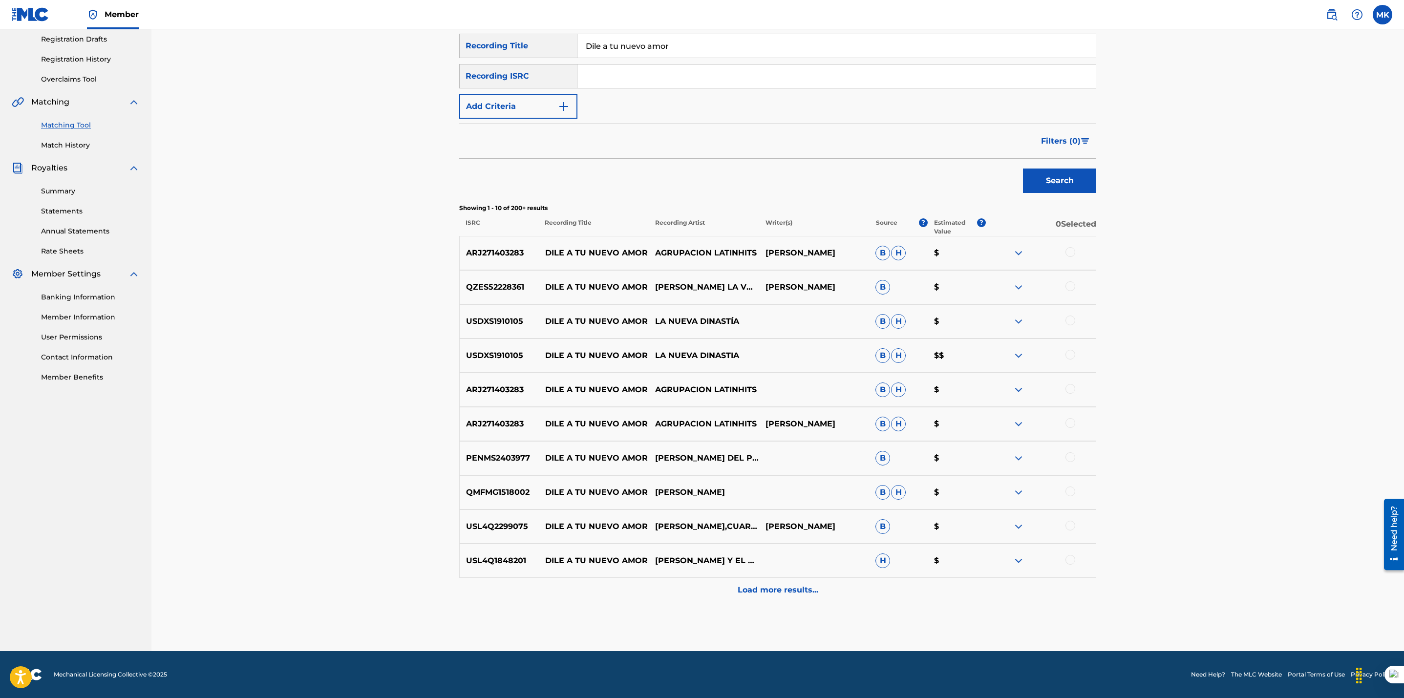
scroll to position [41, 0]
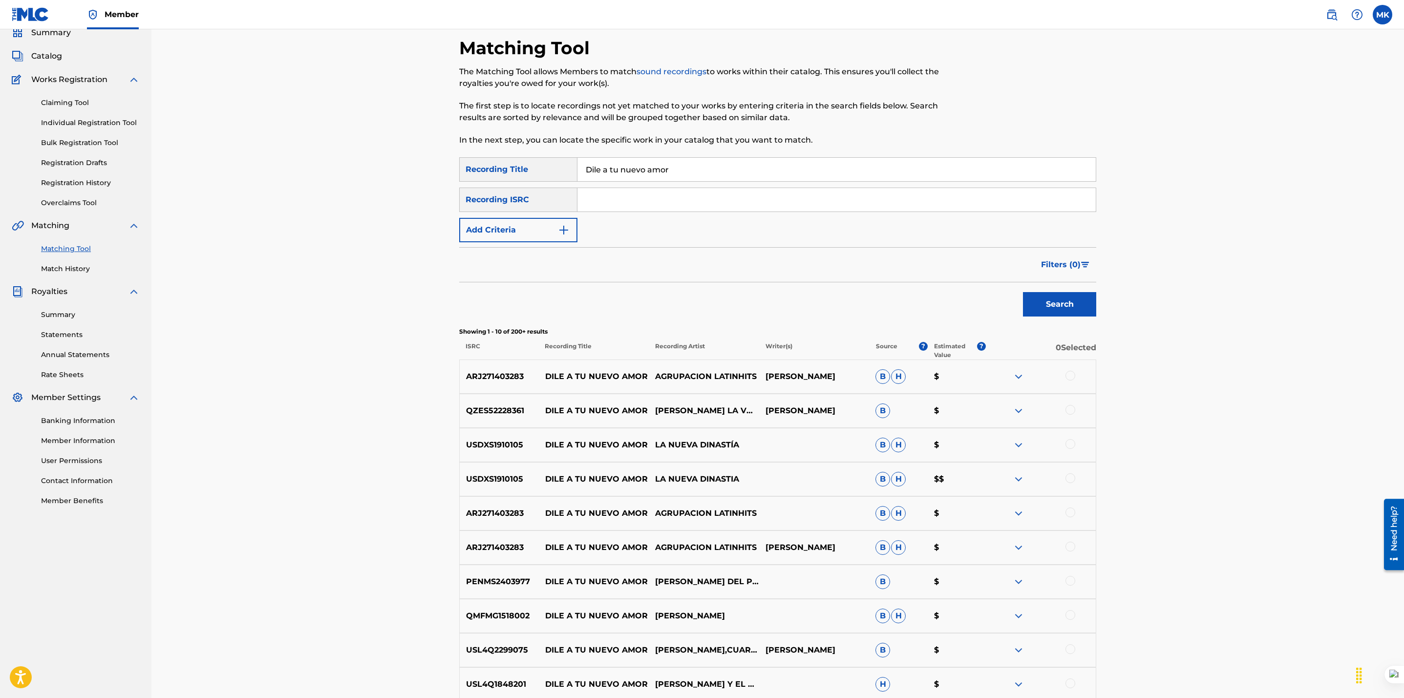
click at [539, 223] on button "Add Criteria" at bounding box center [518, 230] width 118 height 24
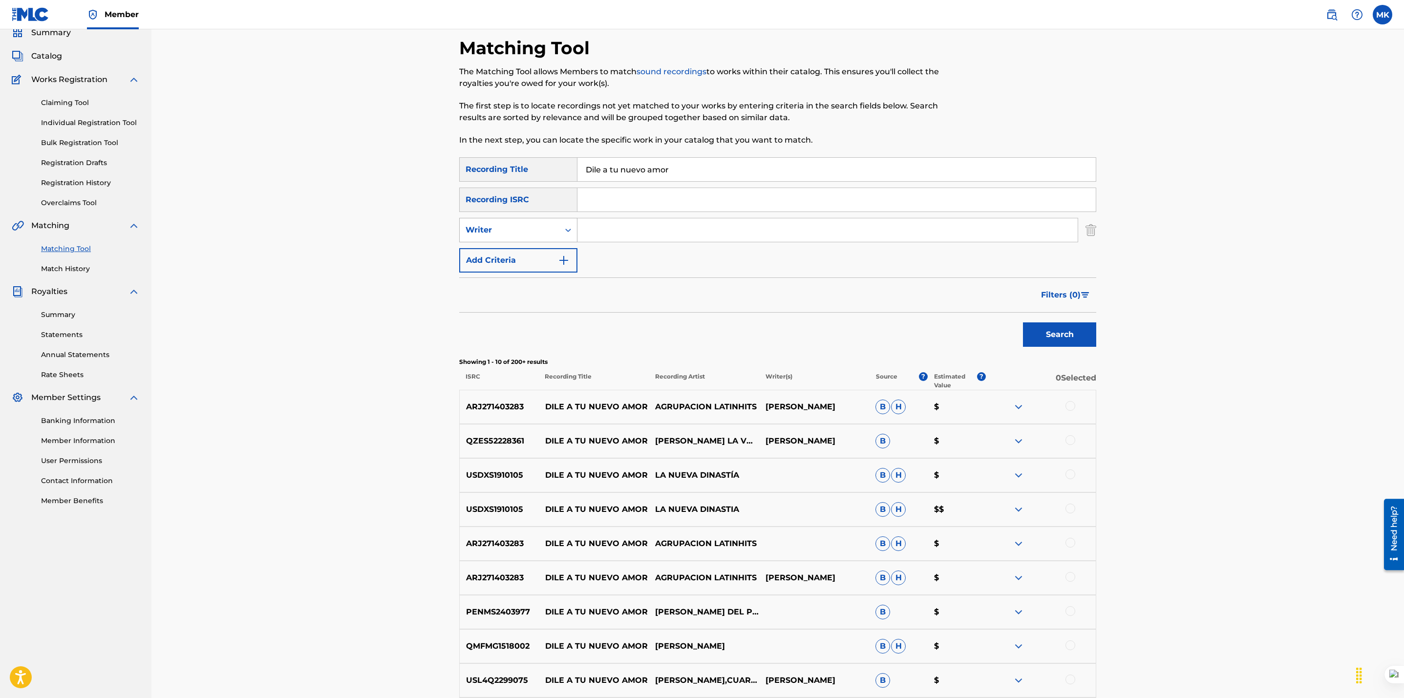
click at [541, 232] on div "Writer" at bounding box center [509, 230] width 88 height 12
click at [526, 252] on div "Recording Artist" at bounding box center [518, 254] width 117 height 24
click at [599, 230] on input "Search Form" at bounding box center [827, 229] width 500 height 23
type input "[PERSON_NAME]"
click at [1023, 322] on button "Search" at bounding box center [1059, 334] width 73 height 24
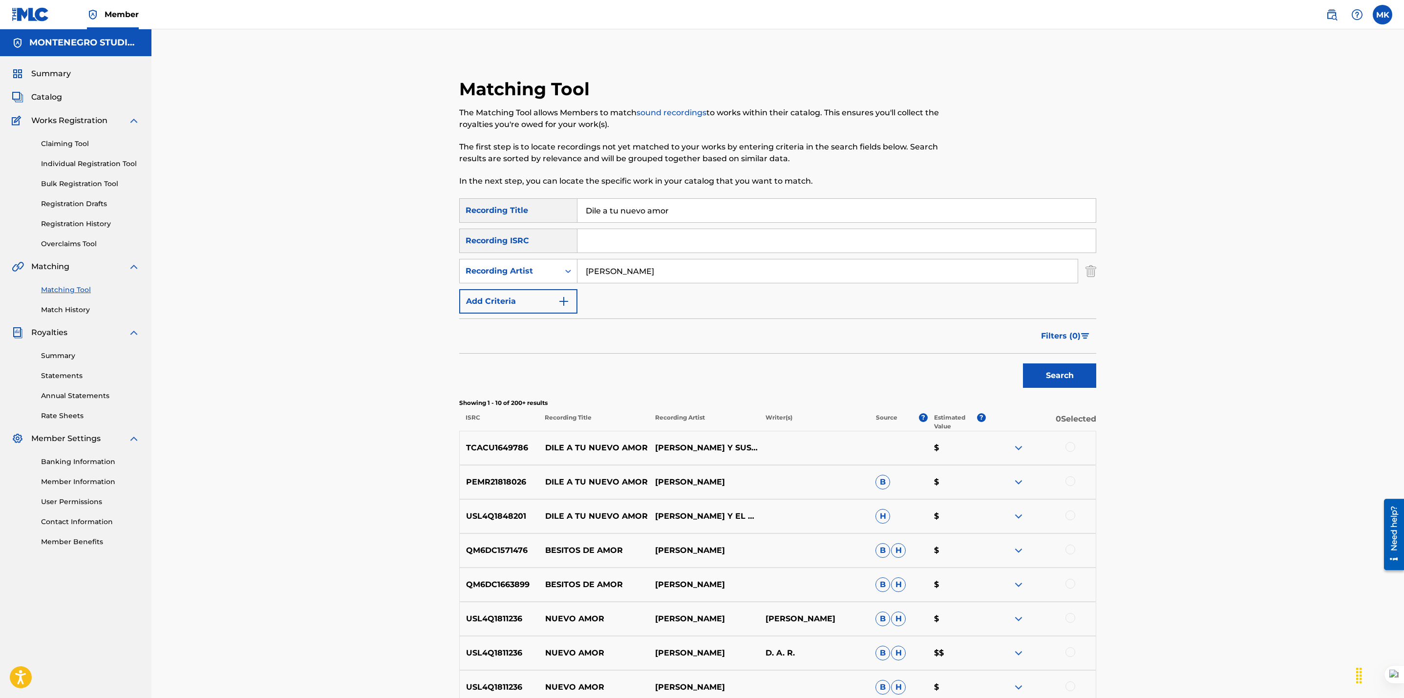
scroll to position [195, 0]
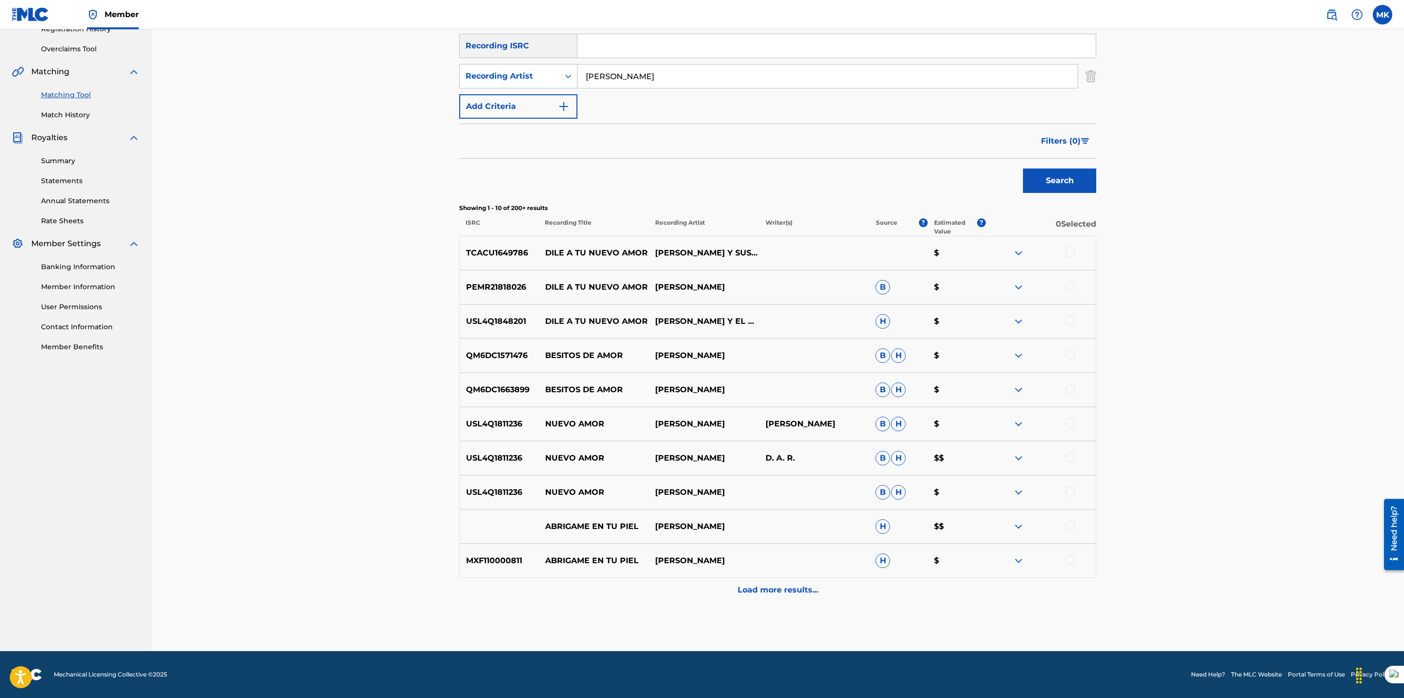
click at [1071, 247] on div at bounding box center [1041, 253] width 110 height 12
click at [1067, 252] on div at bounding box center [1070, 252] width 10 height 10
click at [1067, 287] on div at bounding box center [1070, 286] width 10 height 10
click at [1067, 287] on img at bounding box center [1070, 286] width 10 height 10
click at [695, 624] on button "Match 1 Group" at bounding box center [687, 618] width 108 height 24
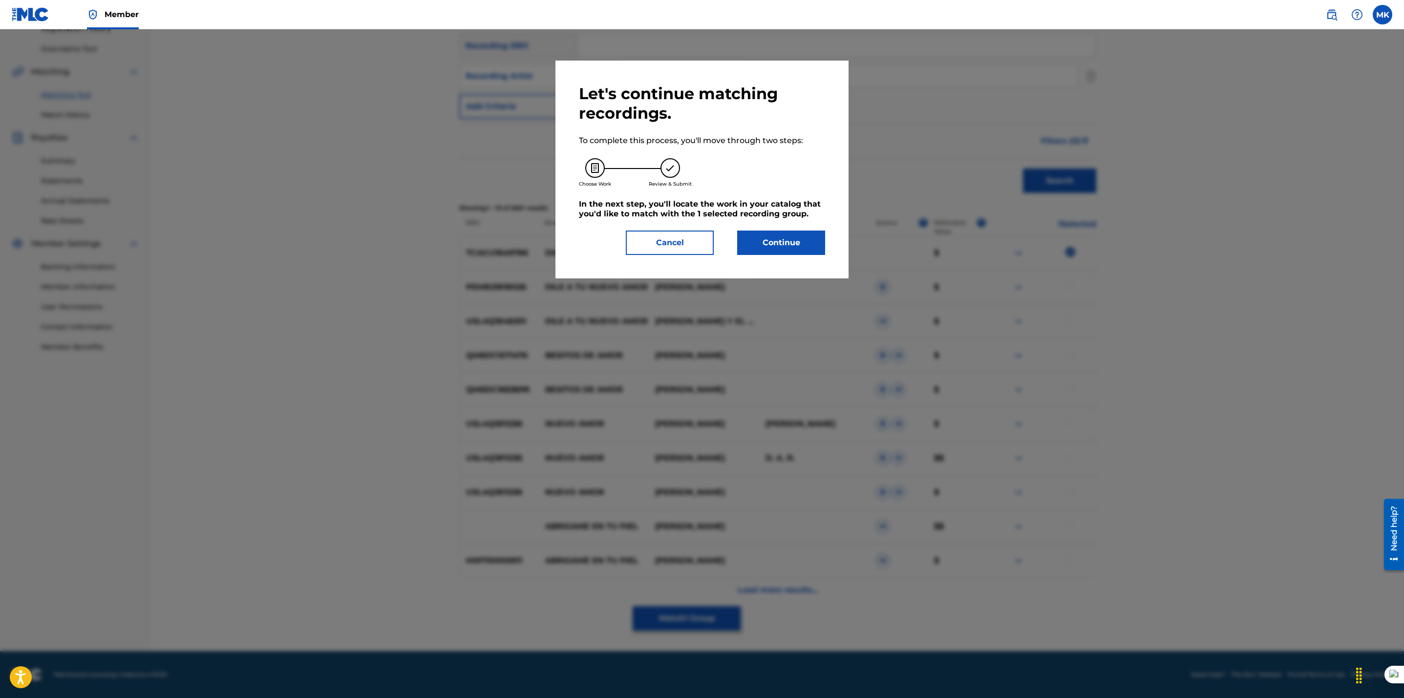
click at [780, 239] on button "Continue" at bounding box center [781, 243] width 88 height 24
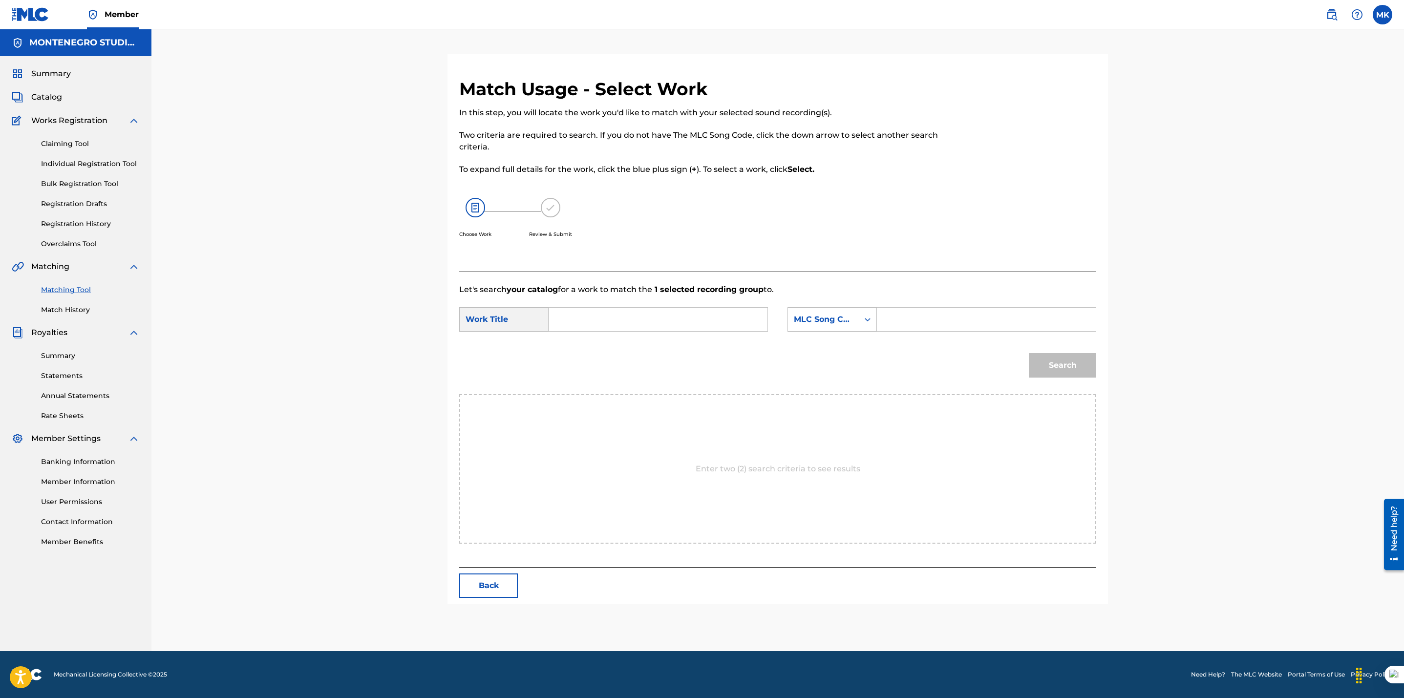
click at [623, 327] on input "Search Form" at bounding box center [658, 319] width 202 height 23
click at [623, 341] on span "tu nuevo amor" at bounding box center [616, 341] width 59 height 9
type input "dile a tu nuevo amor"
click at [824, 324] on div "MLC Song Code" at bounding box center [823, 320] width 59 height 12
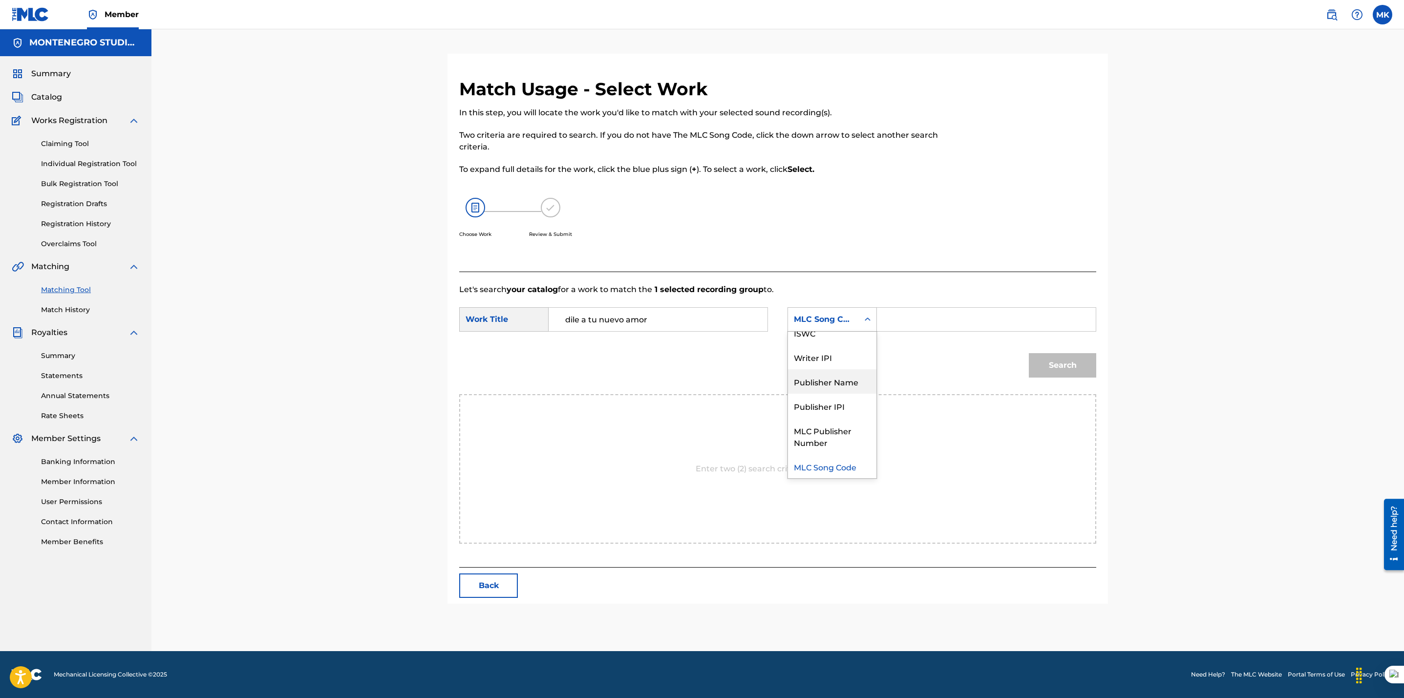
click at [819, 382] on div "Publisher Name" at bounding box center [832, 381] width 88 height 24
click at [900, 314] on input "Search Form" at bounding box center [986, 319] width 202 height 23
type input "[GEOGRAPHIC_DATA]"
click at [1059, 365] on button "Search" at bounding box center [1062, 365] width 67 height 24
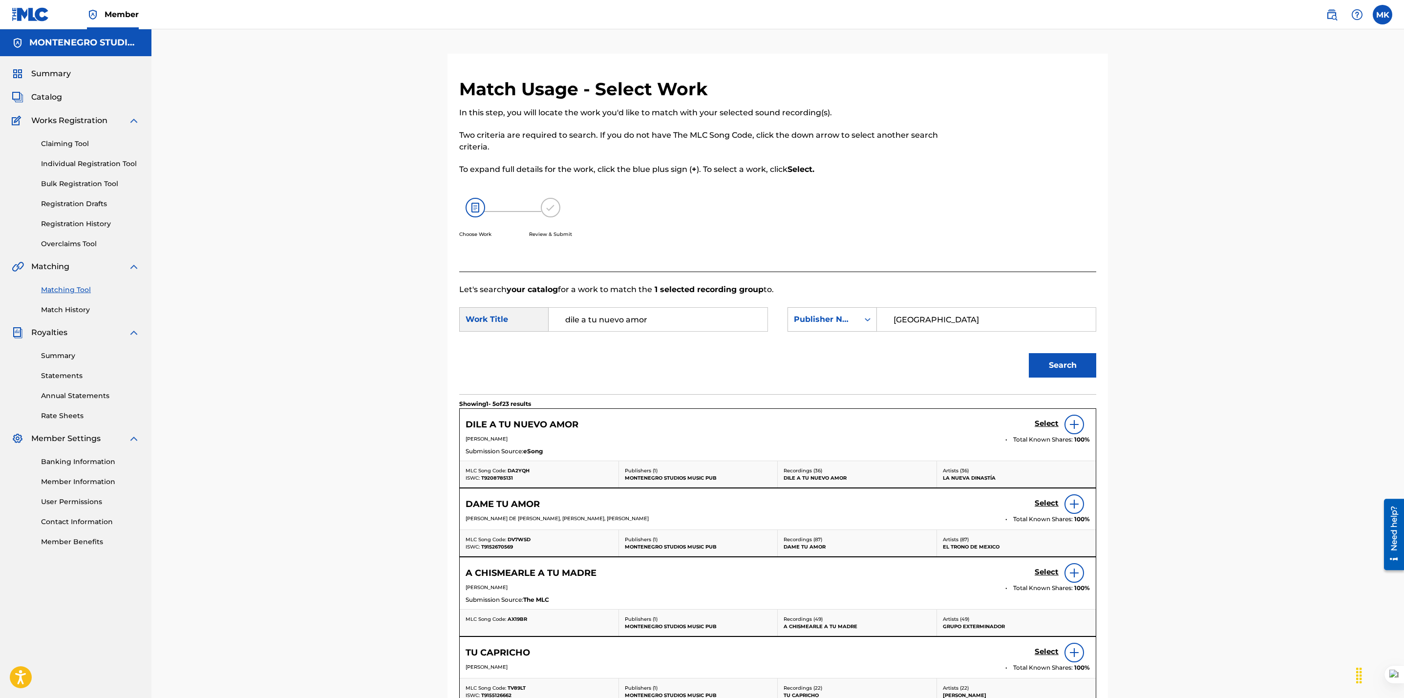
click at [1050, 422] on h5 "Select" at bounding box center [1046, 423] width 24 height 9
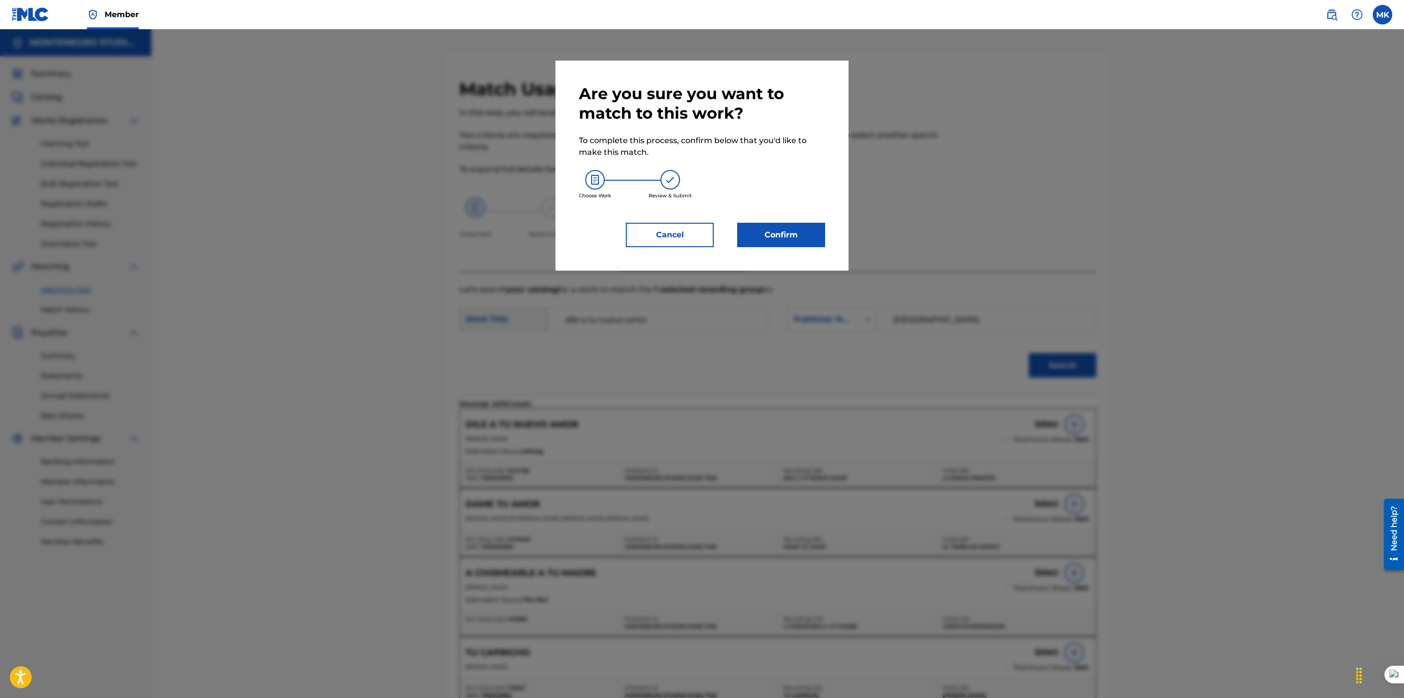
click at [763, 235] on button "Confirm" at bounding box center [781, 235] width 88 height 24
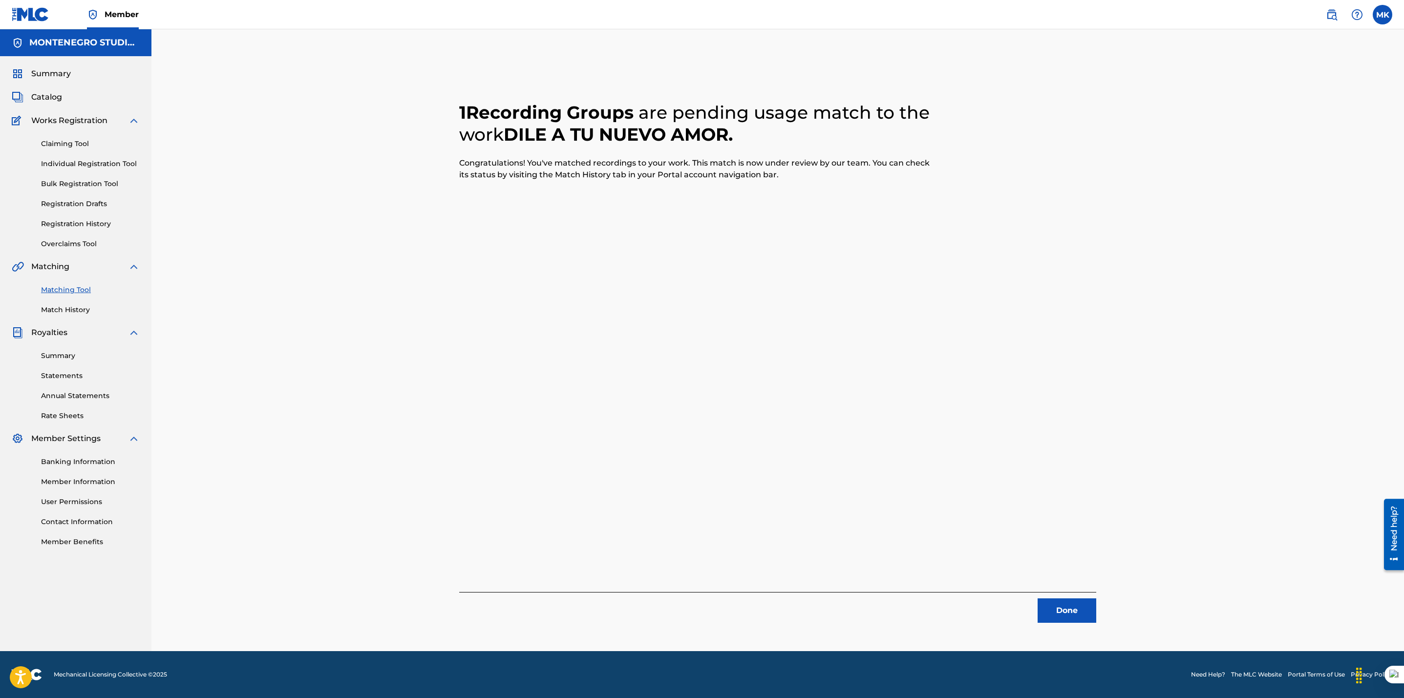
click at [1078, 607] on button "Done" at bounding box center [1066, 610] width 59 height 24
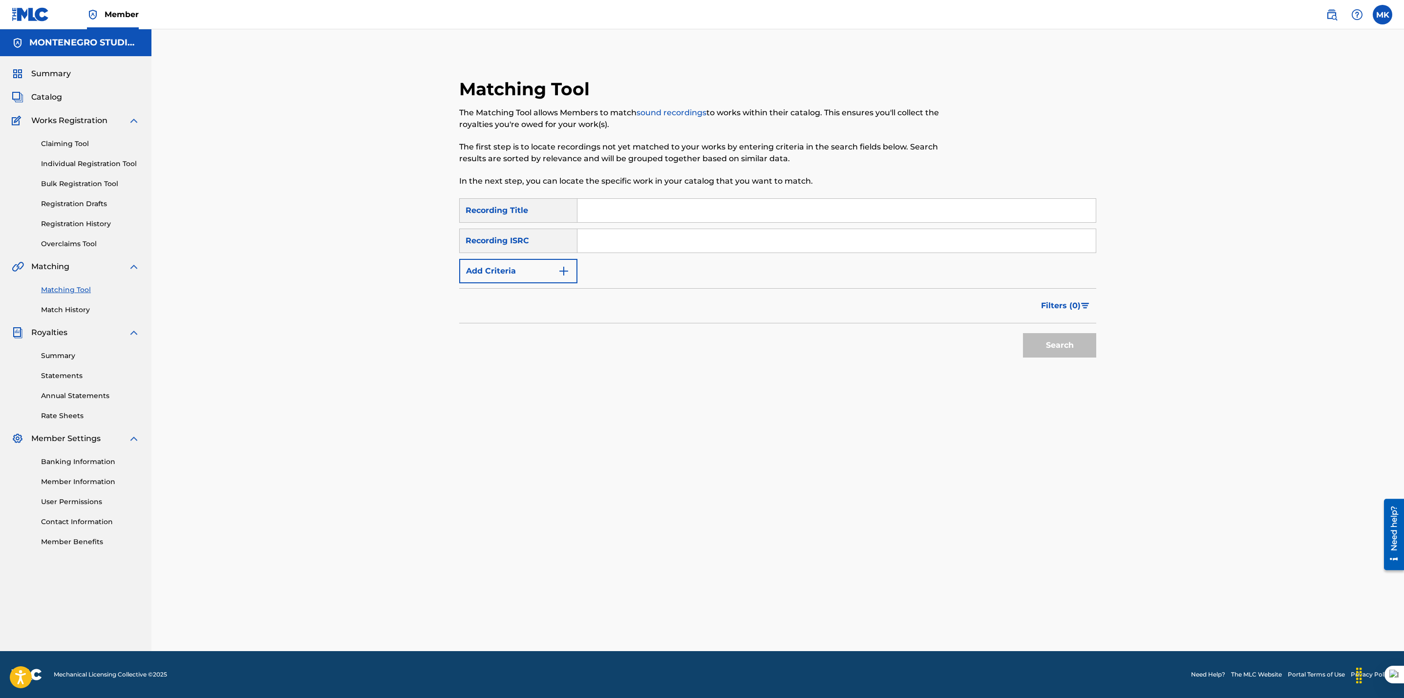
click at [621, 207] on input "Search Form" at bounding box center [836, 210] width 518 height 23
paste input "Ahora que"
click at [1066, 341] on button "Search" at bounding box center [1059, 345] width 73 height 24
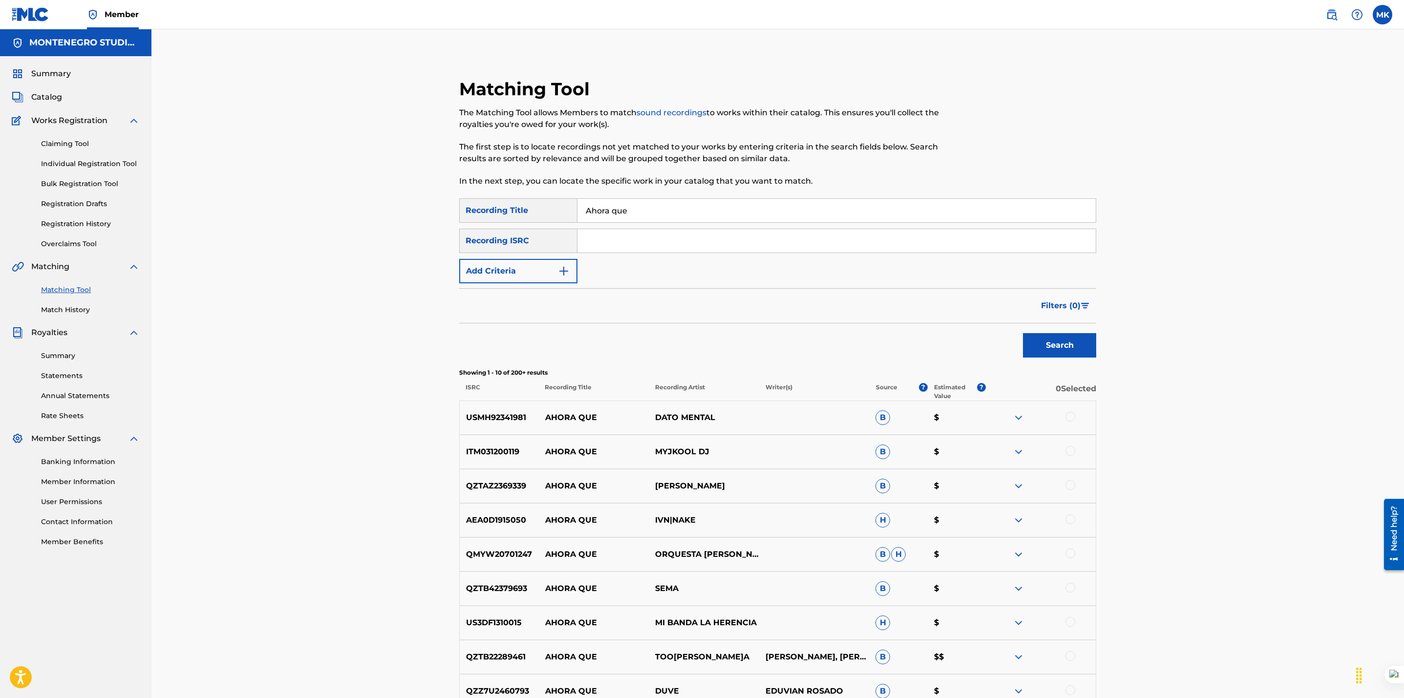
scroll to position [165, 0]
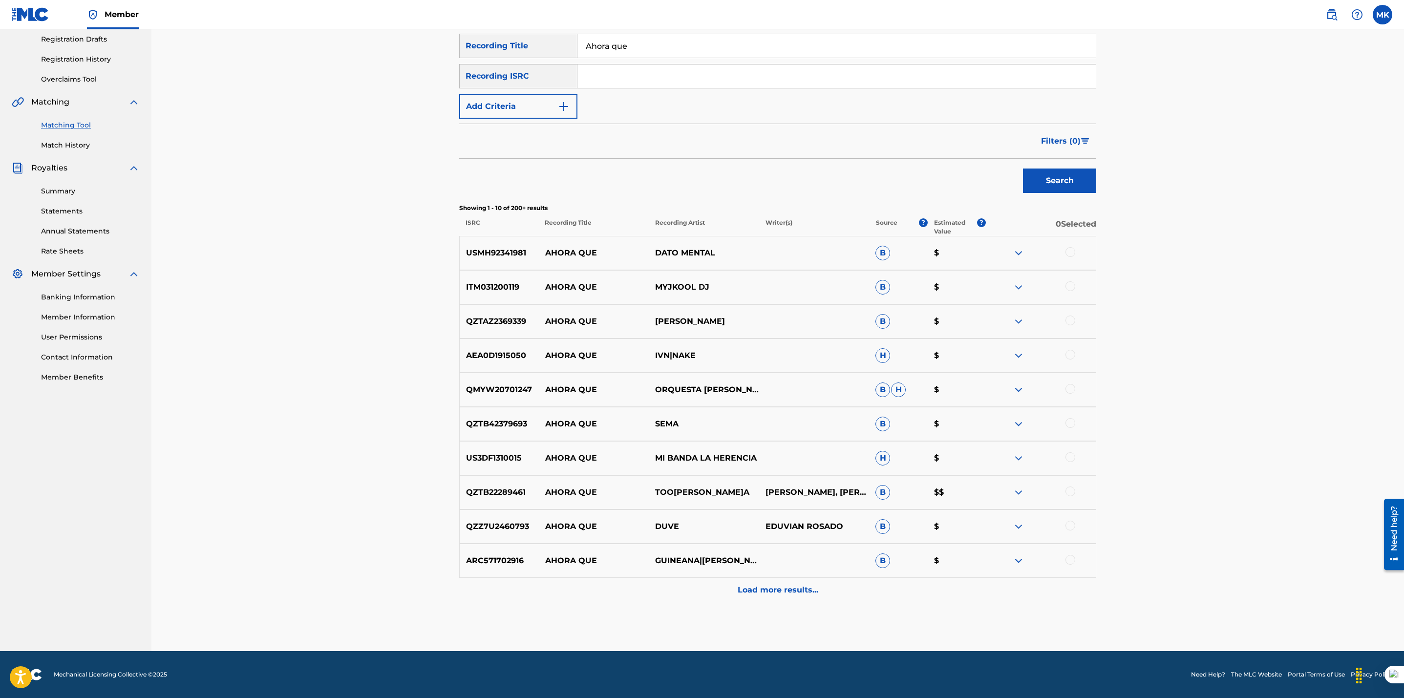
click at [587, 43] on input "Ahora que" at bounding box center [836, 45] width 518 height 23
type input "Y Ahora que"
click at [1023, 169] on button "Search" at bounding box center [1059, 181] width 73 height 24
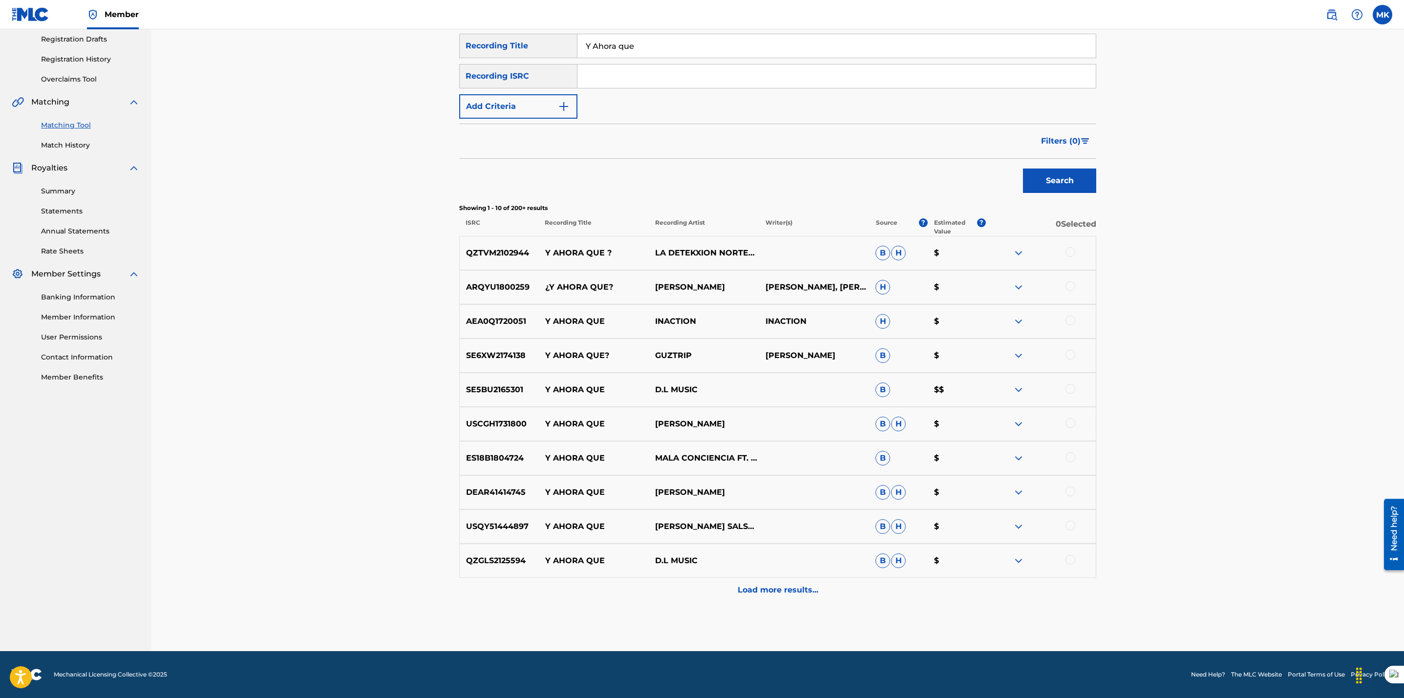
click at [514, 103] on button "Add Criteria" at bounding box center [518, 106] width 118 height 24
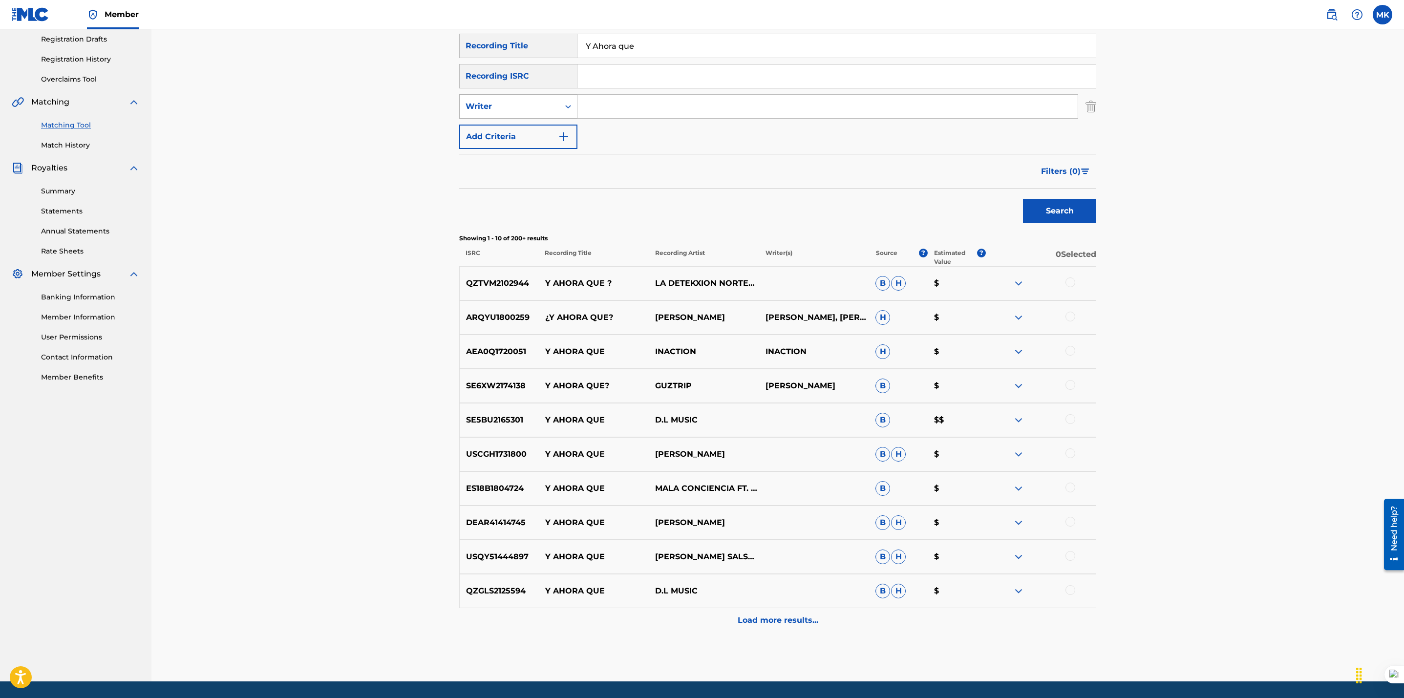
click at [533, 113] on div "Writer" at bounding box center [510, 106] width 100 height 19
click at [528, 128] on div "Recording Artist" at bounding box center [518, 131] width 117 height 24
click at [614, 100] on input "Search Form" at bounding box center [827, 106] width 500 height 23
click at [1023, 199] on button "Search" at bounding box center [1059, 211] width 73 height 24
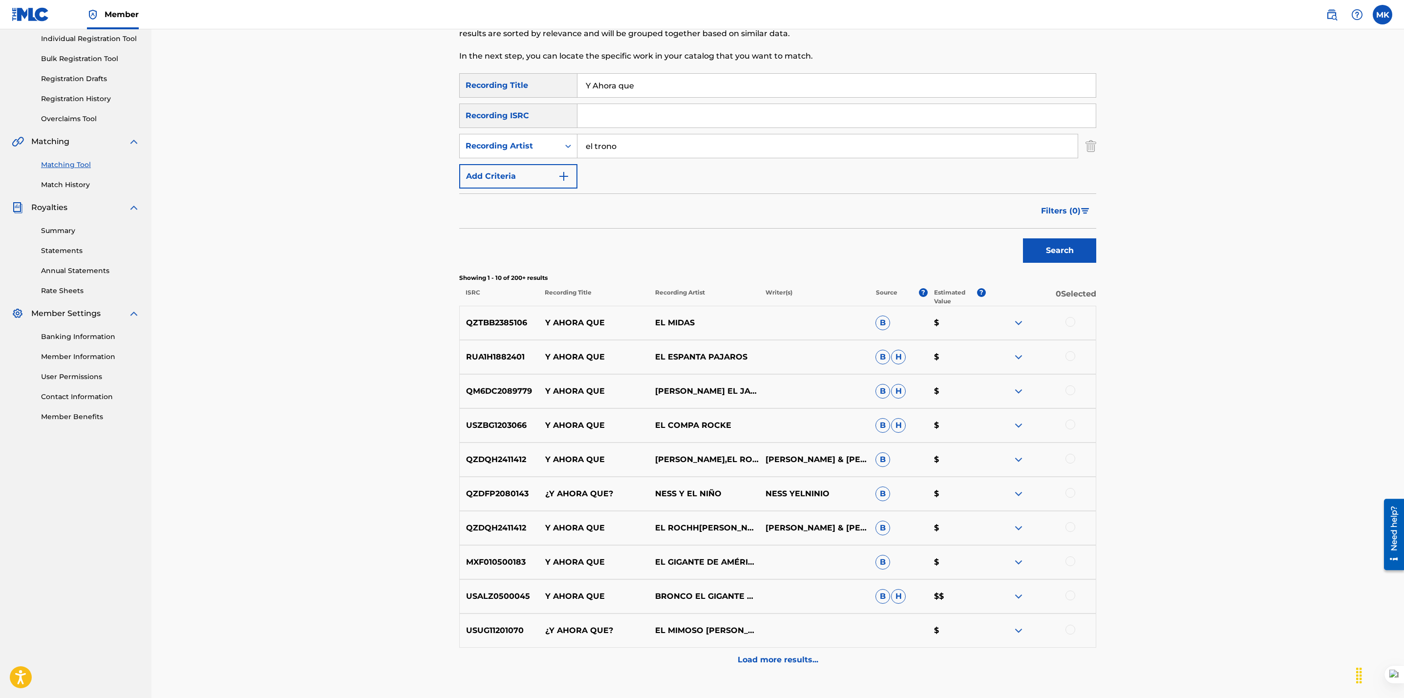
scroll to position [126, 0]
type input "el trono de mexico"
click at [1023, 237] on button "Search" at bounding box center [1059, 249] width 73 height 24
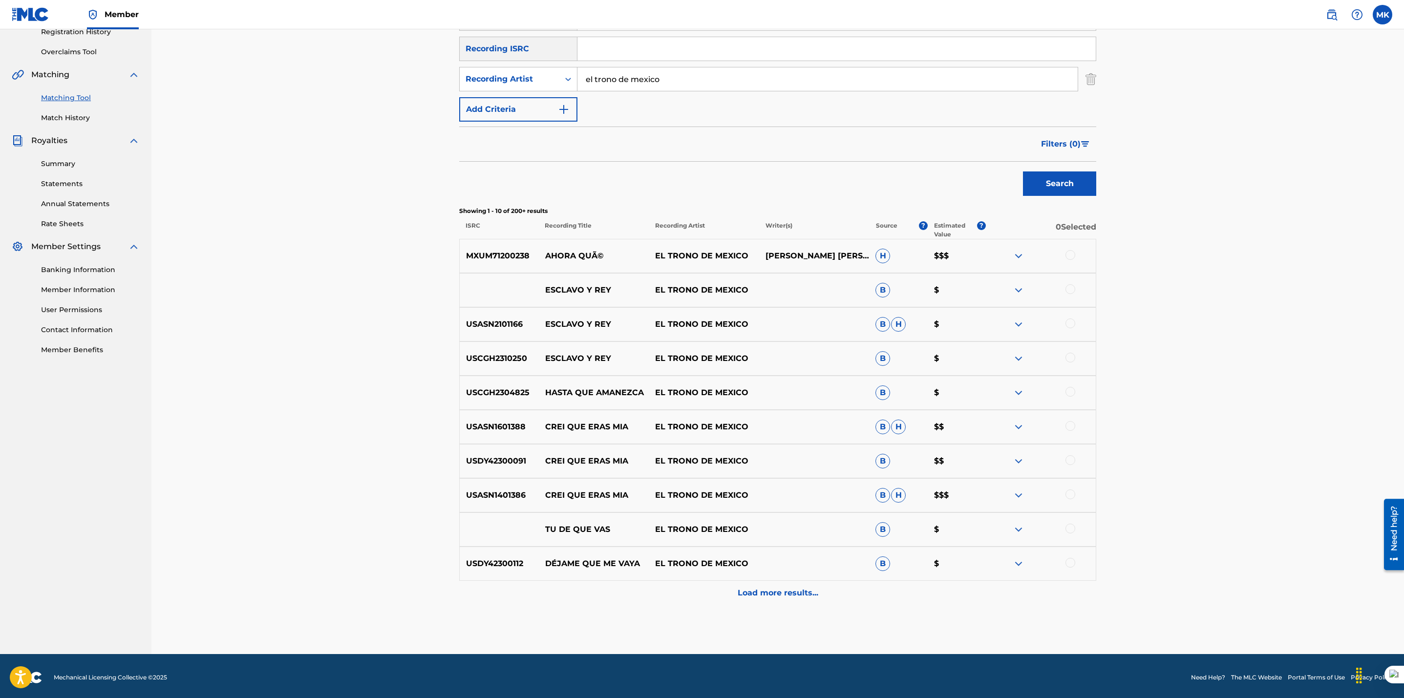
scroll to position [192, 0]
click at [1072, 255] on div at bounding box center [1070, 255] width 10 height 10
click at [681, 615] on button "Match 1 Group" at bounding box center [687, 618] width 108 height 24
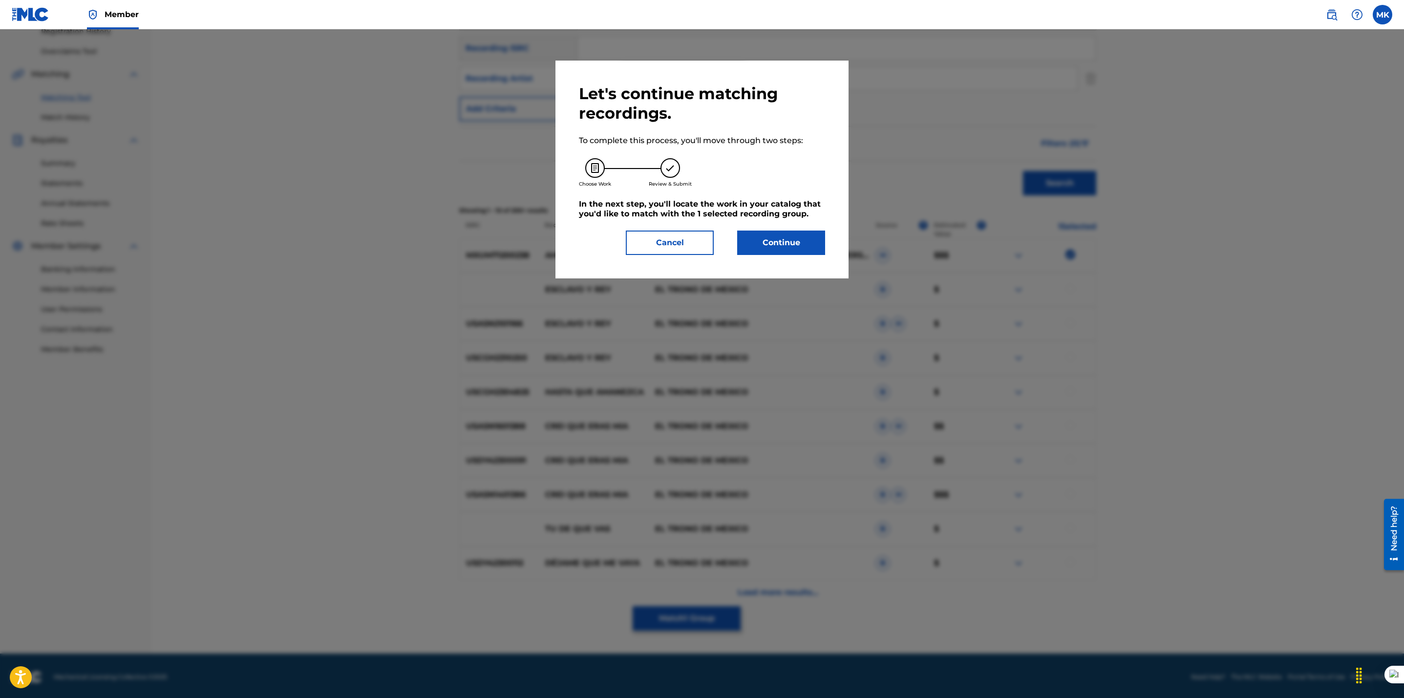
click at [776, 241] on button "Continue" at bounding box center [781, 243] width 88 height 24
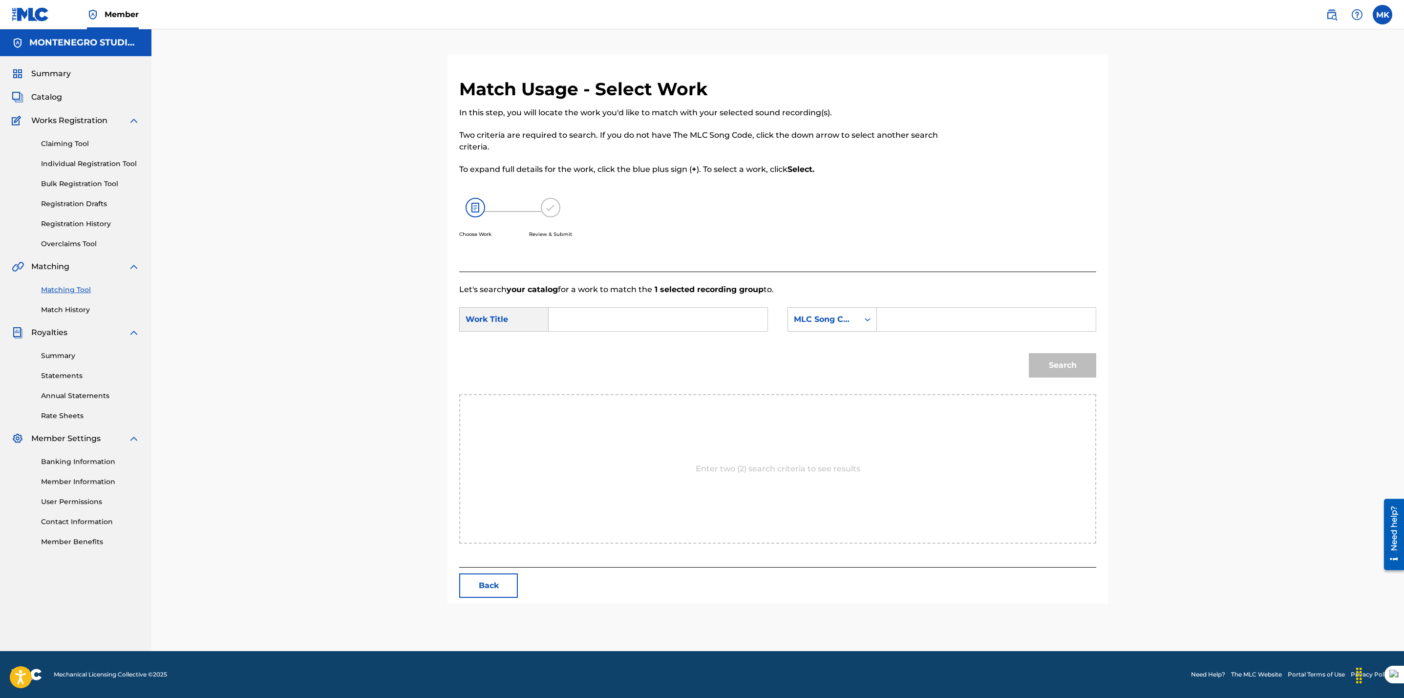
scroll to position [0, 0]
click at [610, 321] on input "Search Form" at bounding box center [658, 319] width 202 height 23
click at [596, 344] on span "que" at bounding box center [600, 341] width 16 height 9
type input "y ahora que"
click at [837, 316] on div "MLC Song Code" at bounding box center [823, 320] width 59 height 12
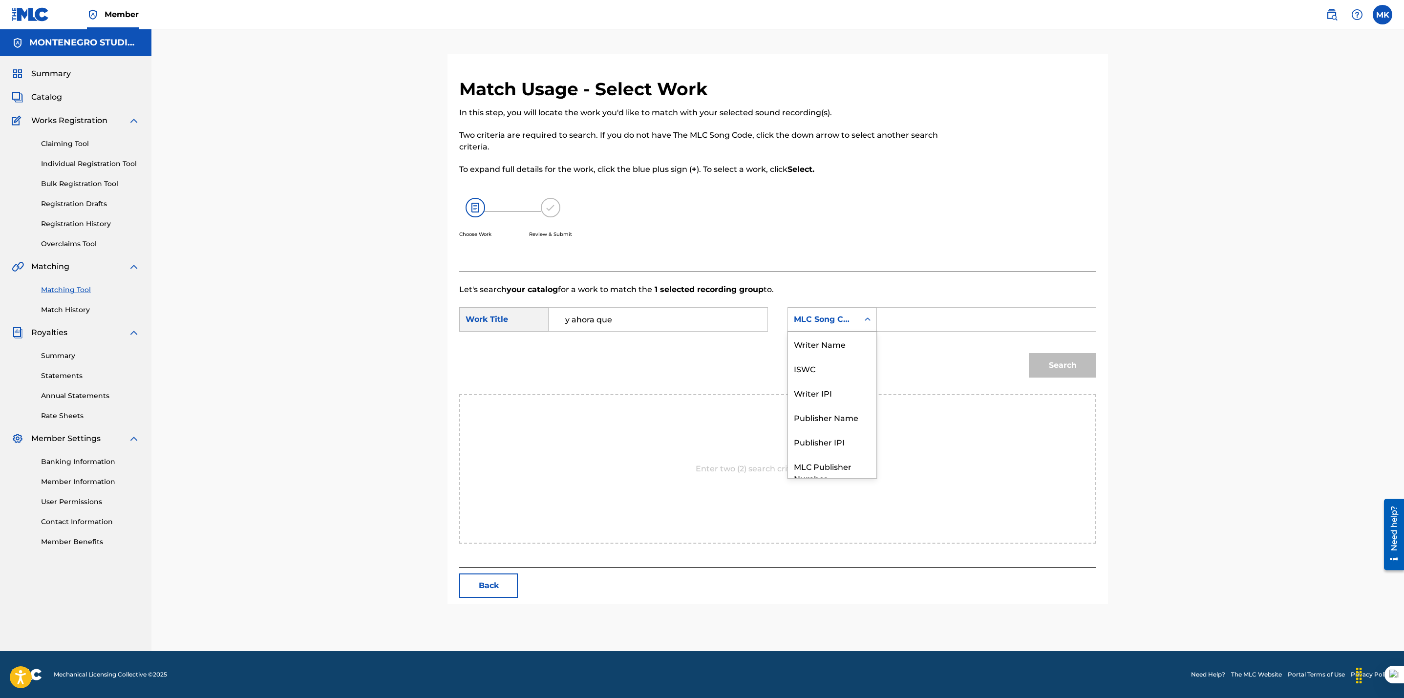
scroll to position [36, 0]
click at [819, 381] on div "Publisher Name" at bounding box center [832, 381] width 88 height 24
click at [893, 322] on input "Search Form" at bounding box center [986, 319] width 202 height 23
type input "[GEOGRAPHIC_DATA]"
click at [1054, 366] on button "Search" at bounding box center [1062, 365] width 67 height 24
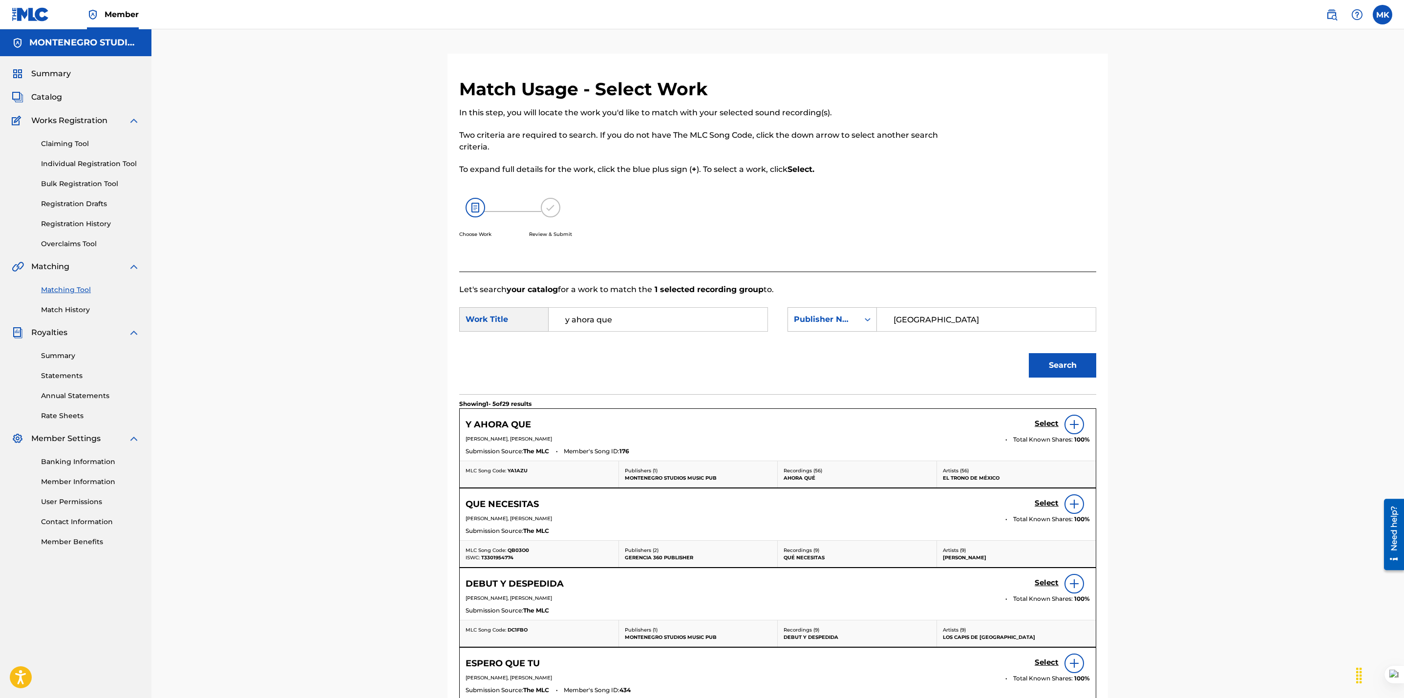
click at [1042, 423] on h5 "Select" at bounding box center [1046, 423] width 24 height 9
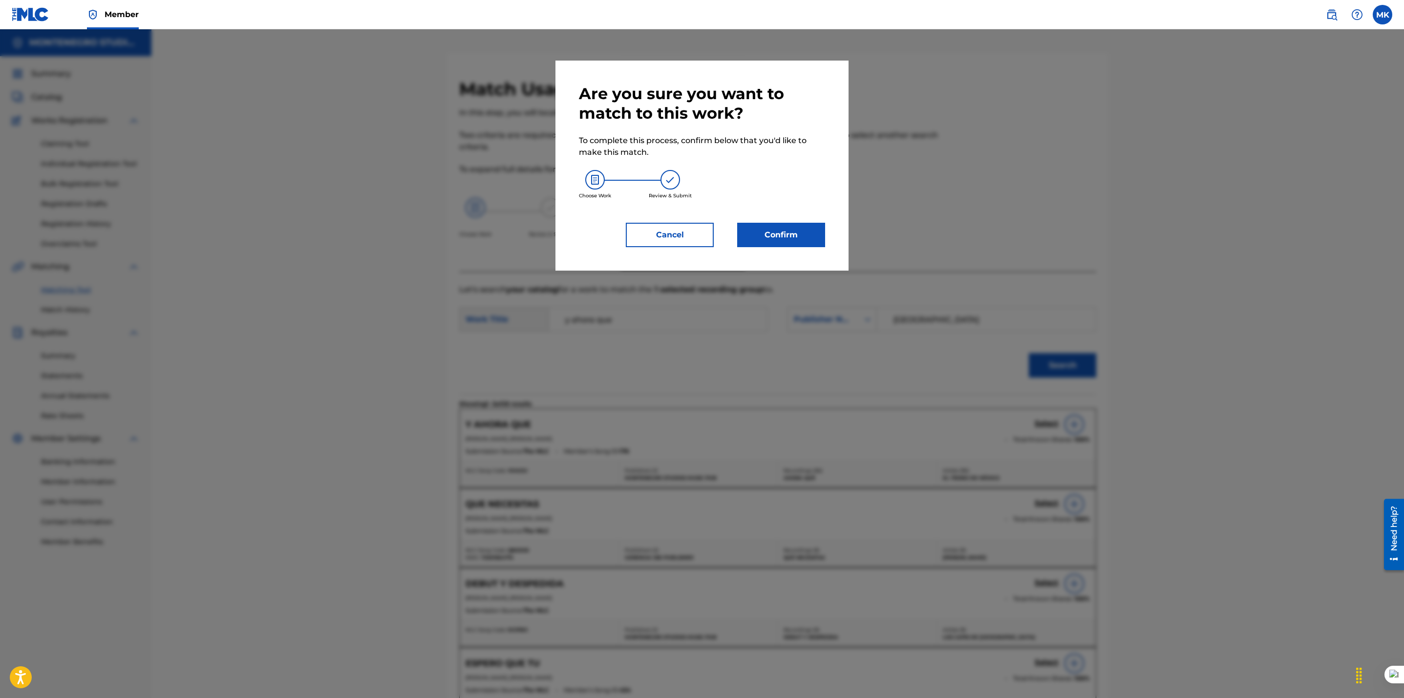
click at [783, 230] on button "Confirm" at bounding box center [781, 235] width 88 height 24
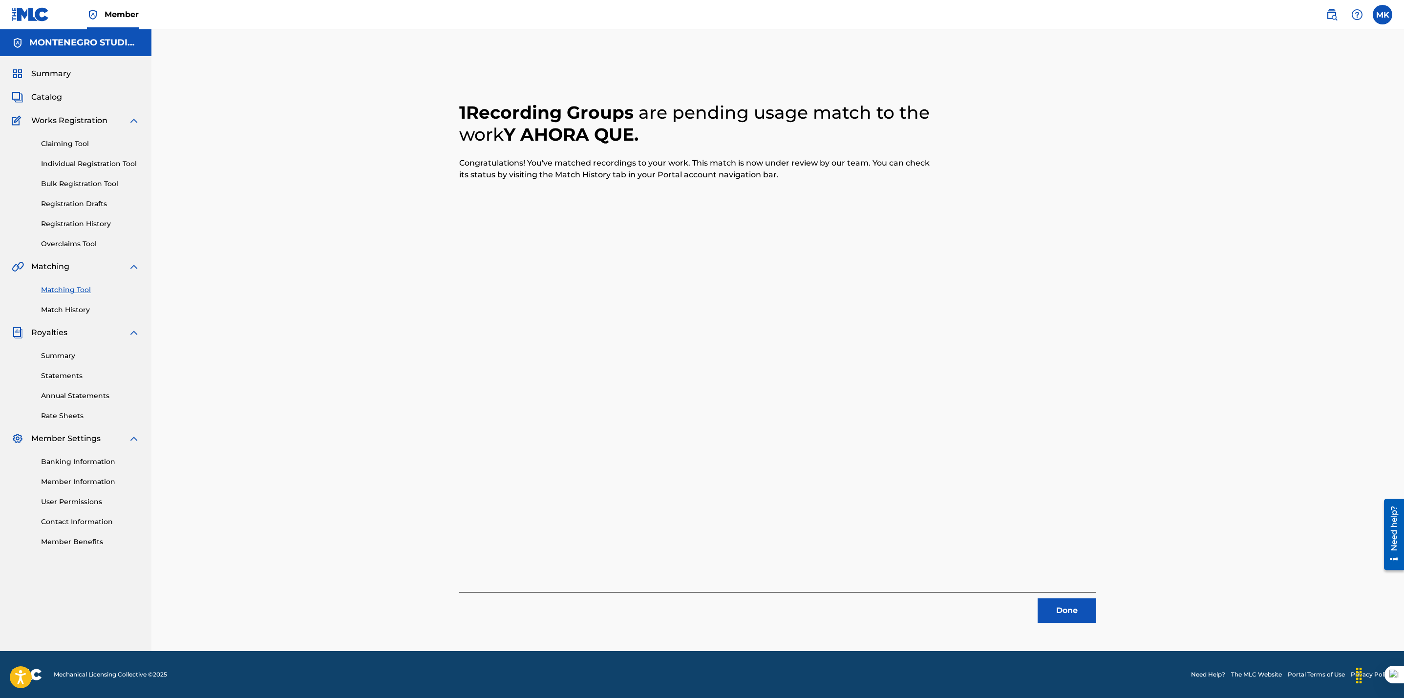
click at [1064, 610] on button "Done" at bounding box center [1066, 610] width 59 height 24
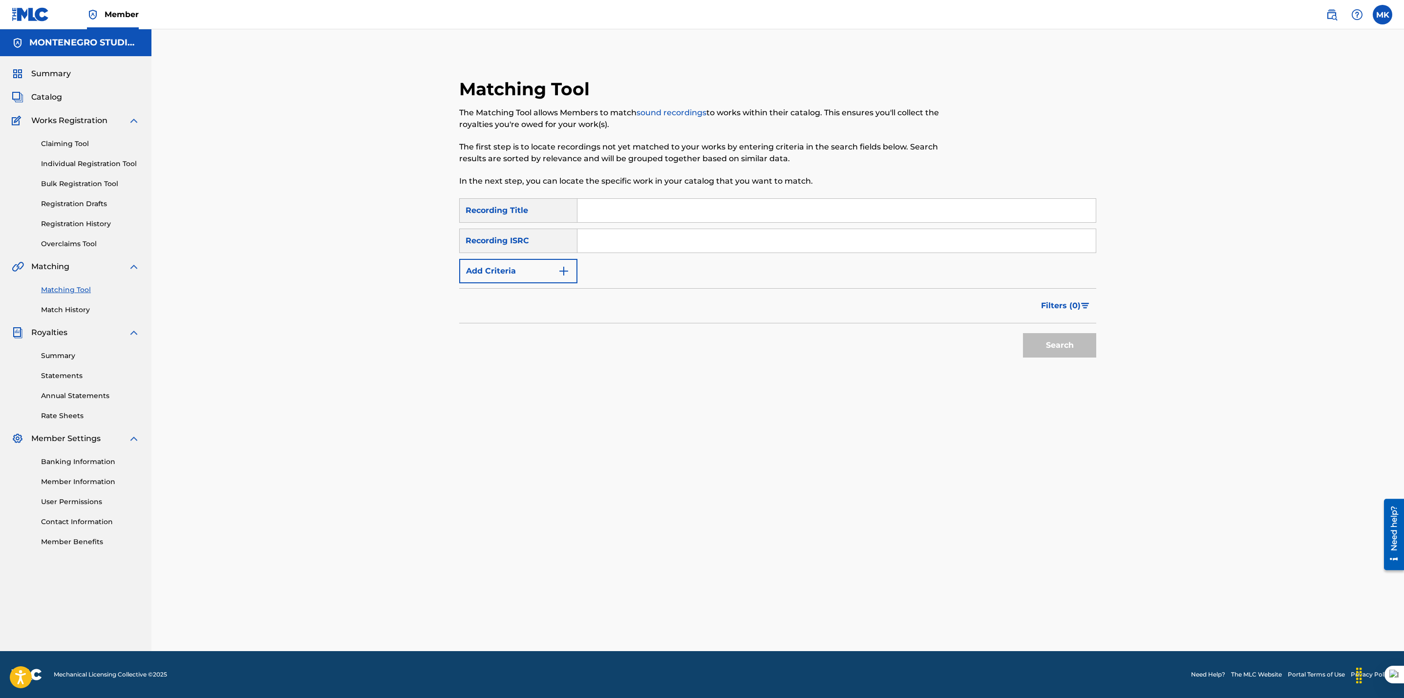
click at [596, 203] on input "Search Form" at bounding box center [836, 210] width 518 height 23
paste input "Que te quedes conmigo"
click at [1023, 333] on button "Search" at bounding box center [1059, 345] width 73 height 24
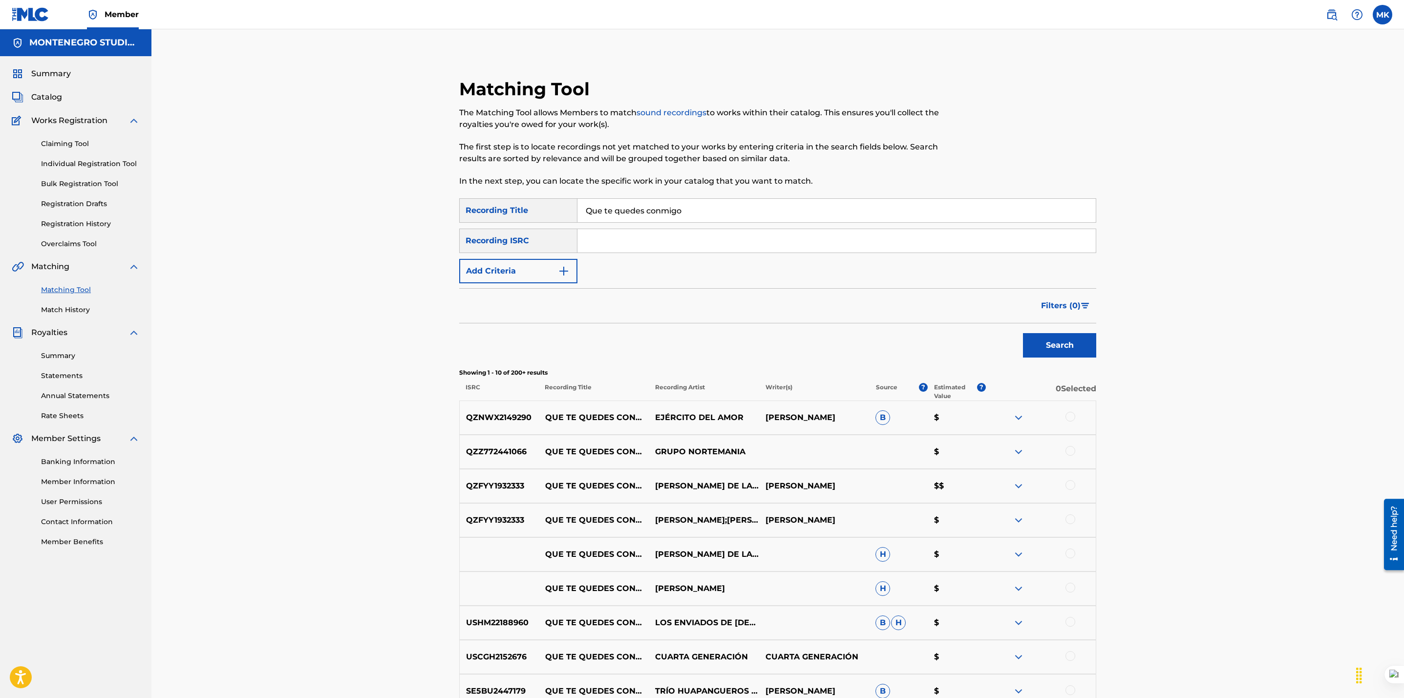
scroll to position [165, 0]
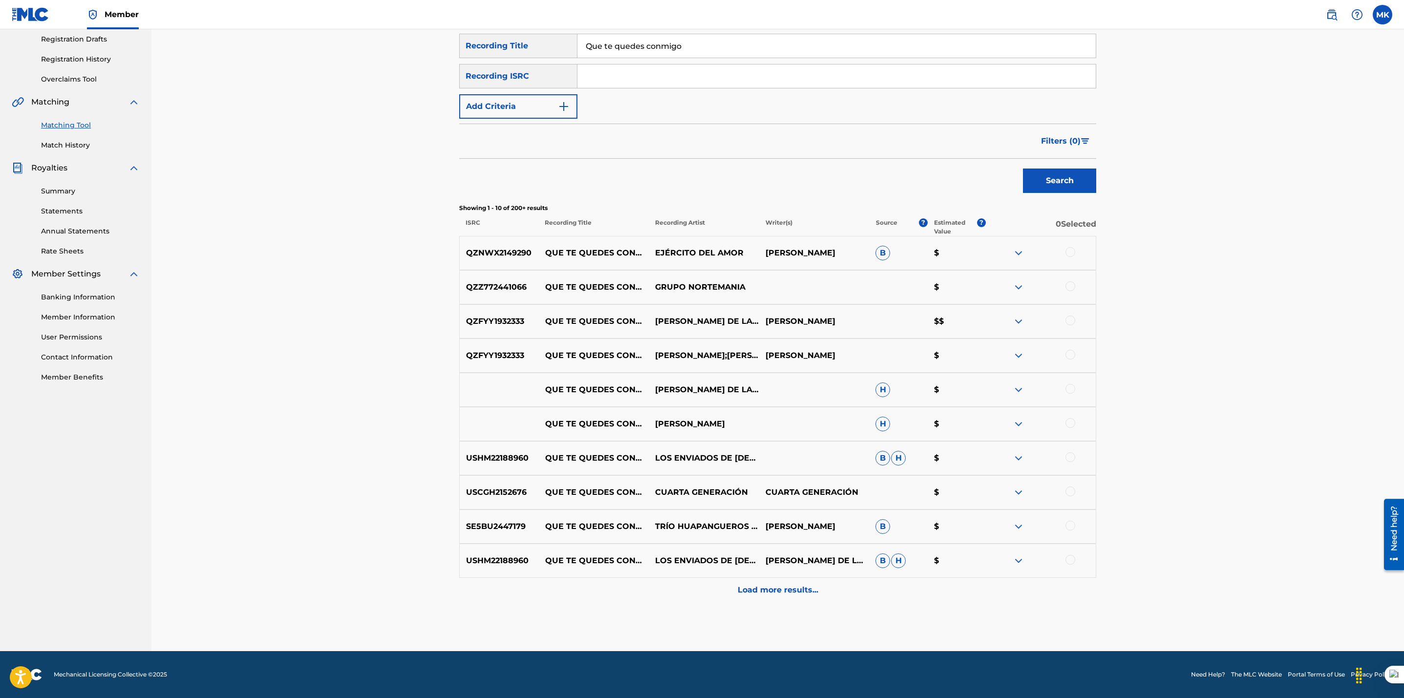
drag, startPoint x: 686, startPoint y: 48, endPoint x: 510, endPoint y: 40, distance: 176.1
click at [510, 40] on div "SearchWithCriteriaae60c944-f878-4771-85f1-4a926161752a Recording Title Que te q…" at bounding box center [777, 46] width 637 height 24
paste input "La venganza de [PERSON_NAME]"
type input "La venganza de [PERSON_NAME]"
click at [1023, 169] on button "Search" at bounding box center [1059, 181] width 73 height 24
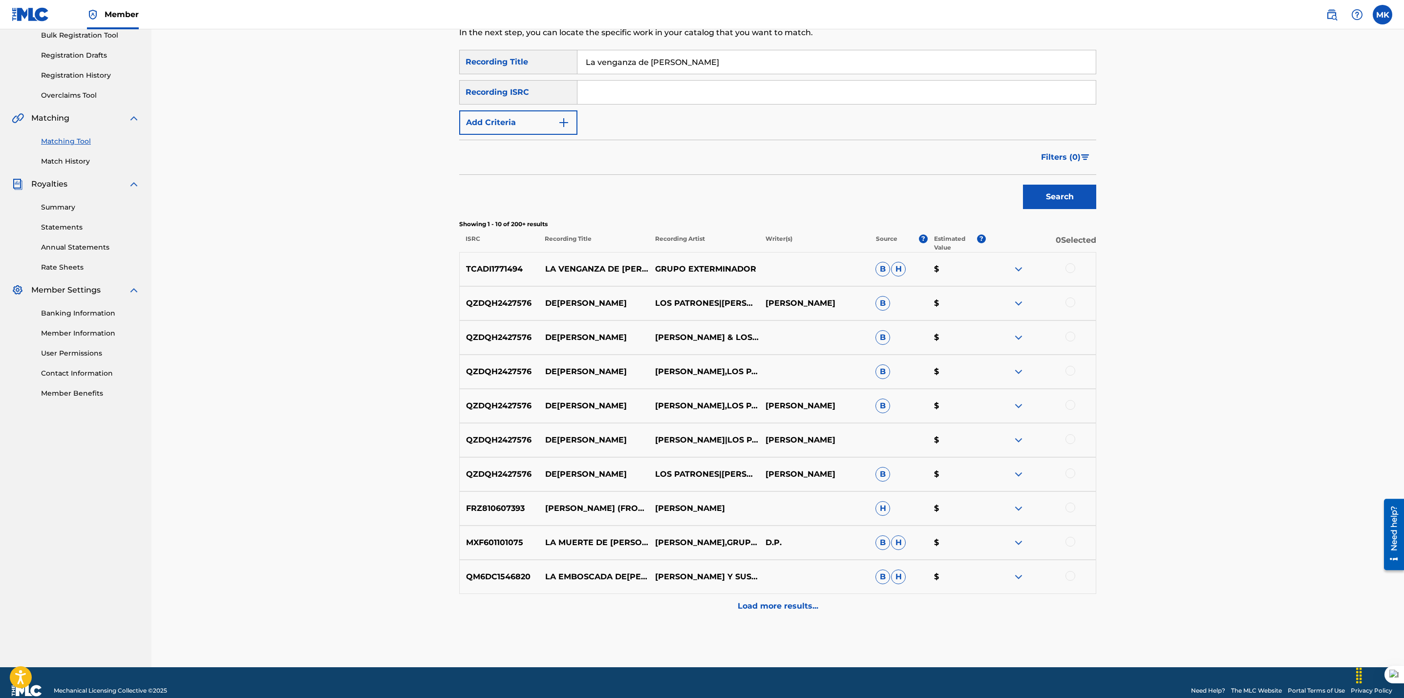
scroll to position [157, 0]
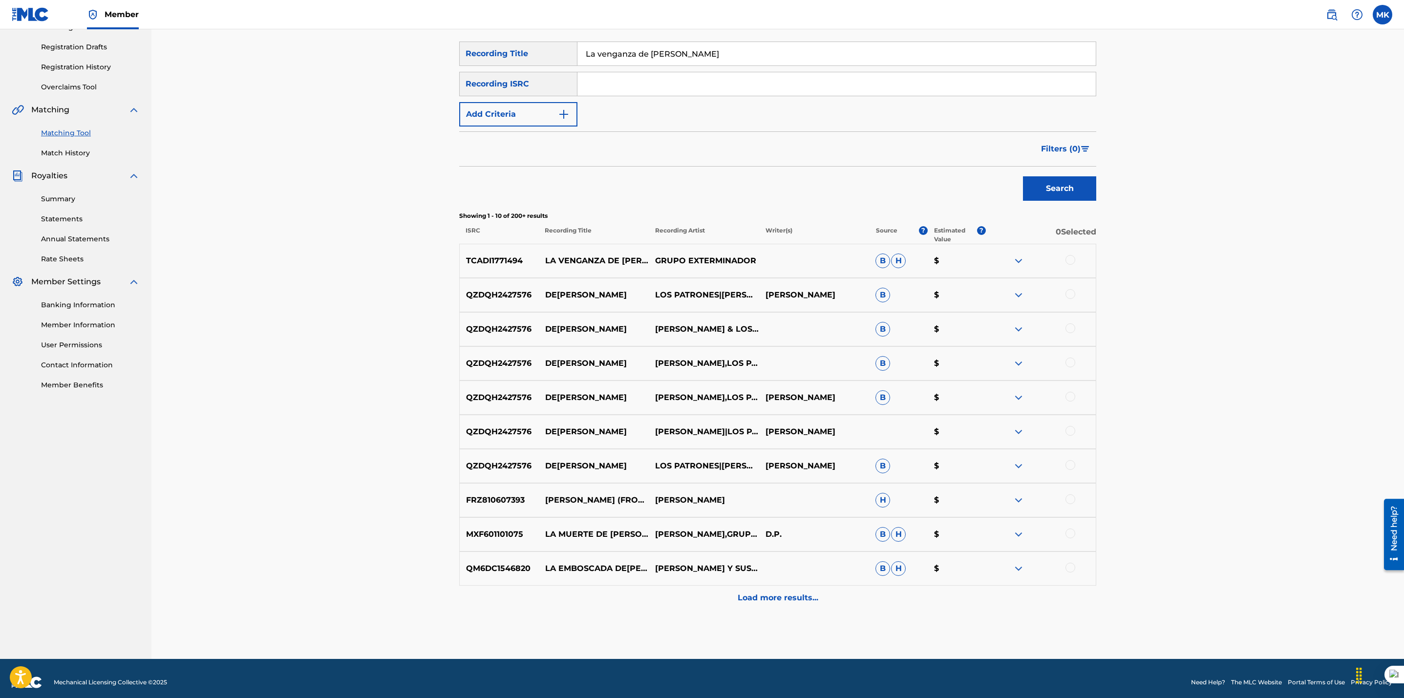
click at [788, 592] on p "Load more results..." at bounding box center [778, 598] width 81 height 12
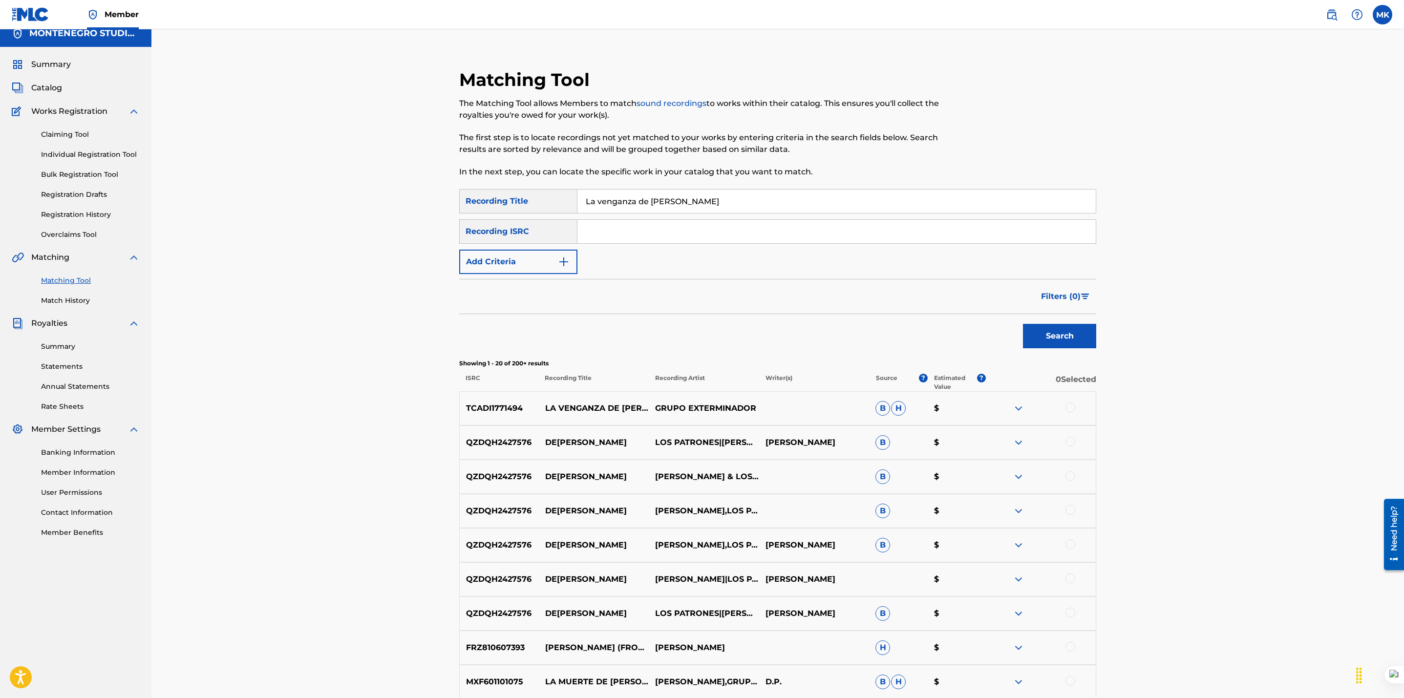
scroll to position [9, 0]
click at [1073, 407] on div at bounding box center [1070, 408] width 10 height 10
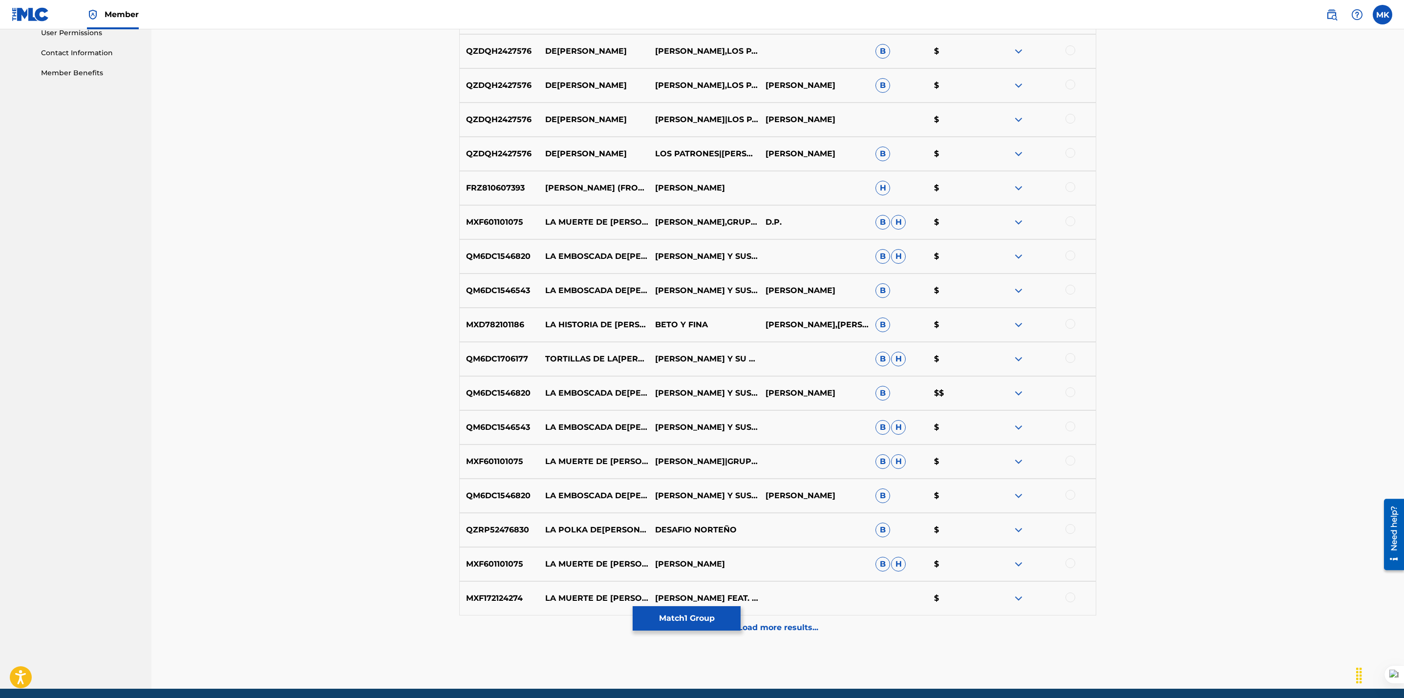
scroll to position [469, 0]
click at [655, 615] on button "Match 1 Group" at bounding box center [687, 618] width 108 height 24
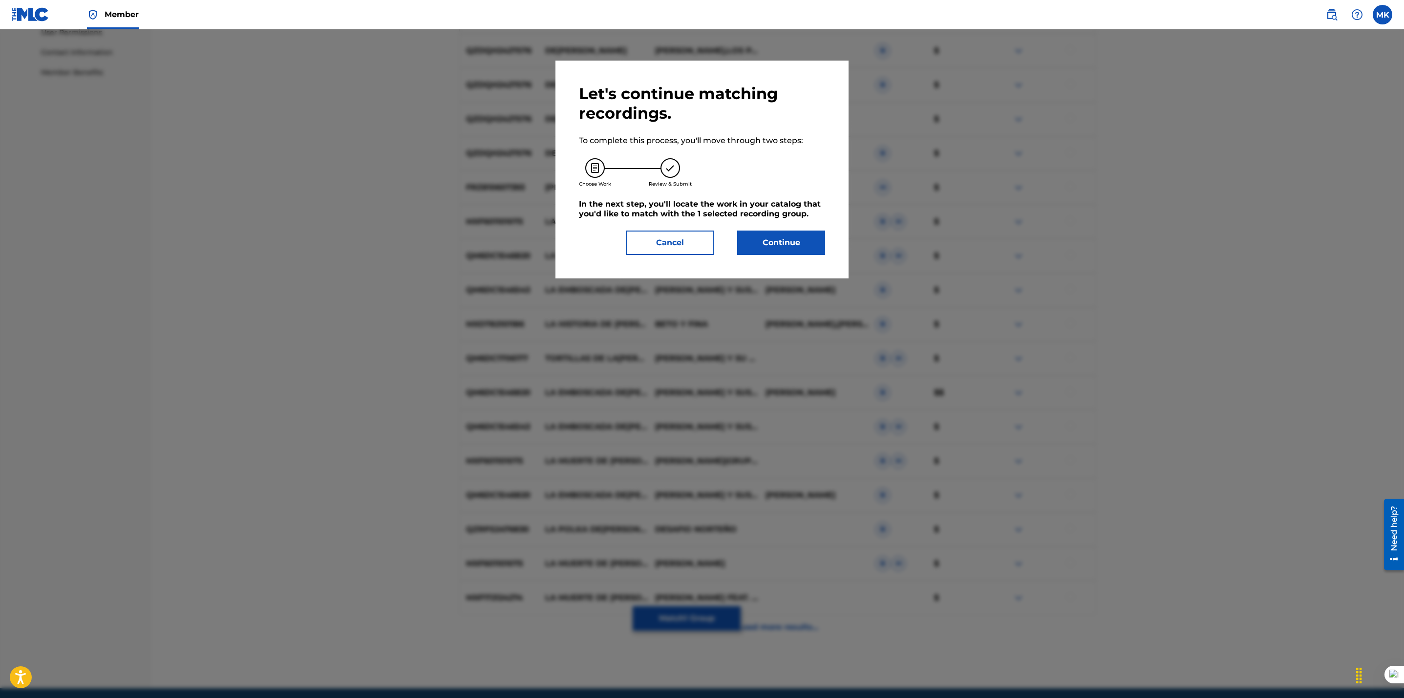
click at [780, 239] on button "Continue" at bounding box center [781, 243] width 88 height 24
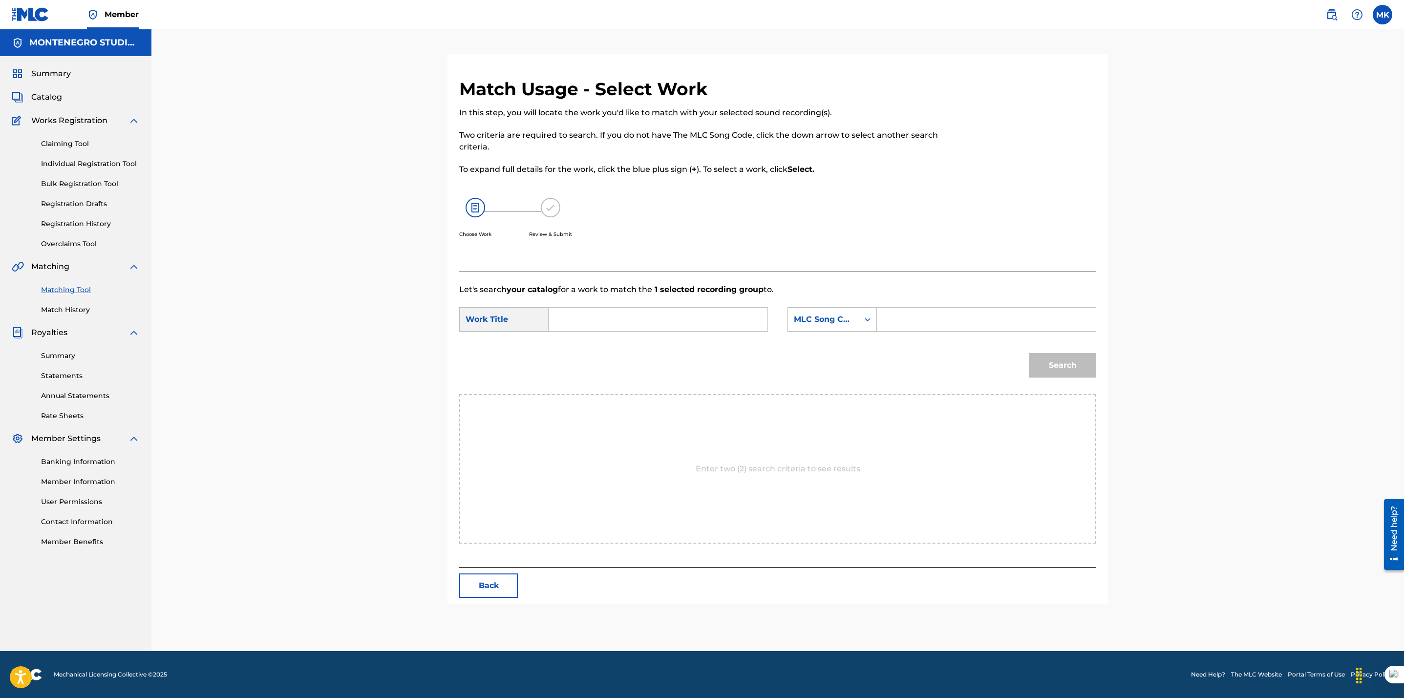
click at [621, 321] on input "Search Form" at bounding box center [658, 319] width 202 height 23
click at [626, 345] on span "za de [PERSON_NAME]" at bounding box center [650, 341] width 91 height 9
type input "la venganza de [PERSON_NAME]"
click at [834, 321] on div "MLC Song Code" at bounding box center [823, 320] width 59 height 12
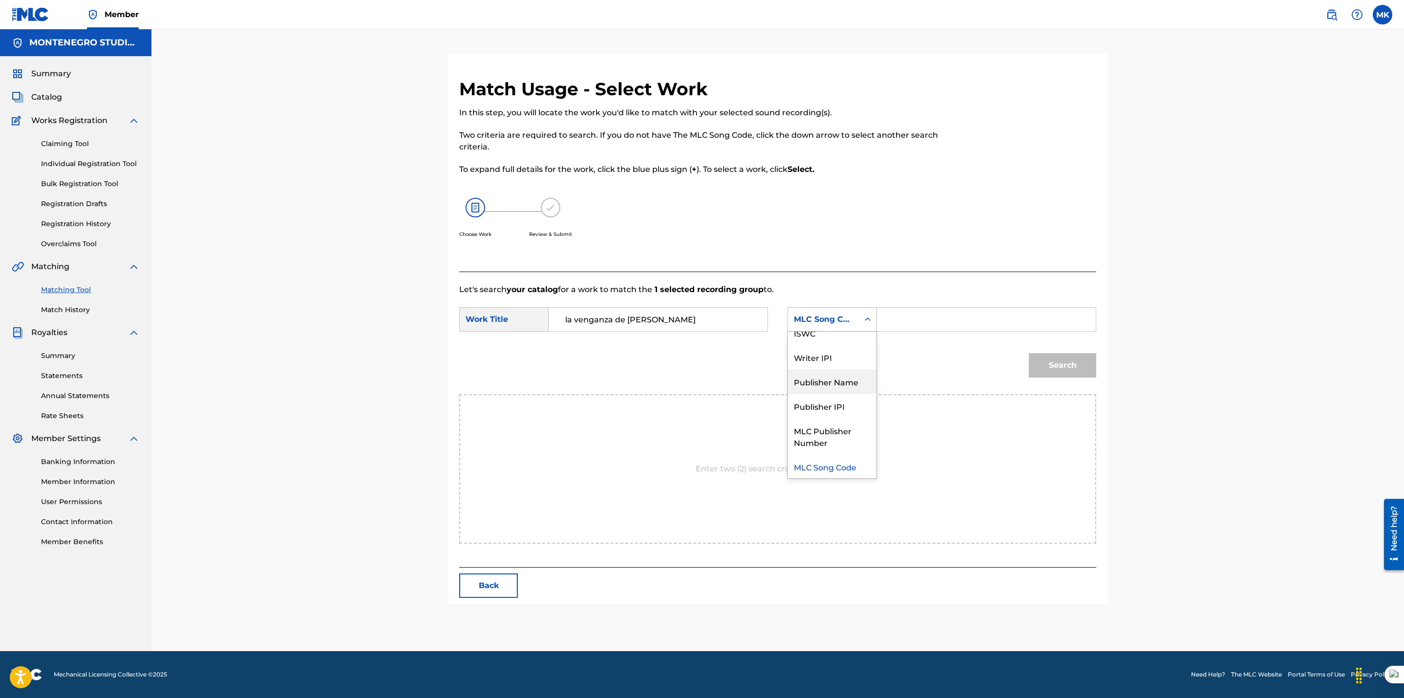
click at [828, 383] on div "Publisher Name" at bounding box center [832, 381] width 88 height 24
click at [888, 318] on input "Search Form" at bounding box center [986, 319] width 202 height 23
type input "[GEOGRAPHIC_DATA]"
click at [1068, 362] on button "Search" at bounding box center [1062, 365] width 67 height 24
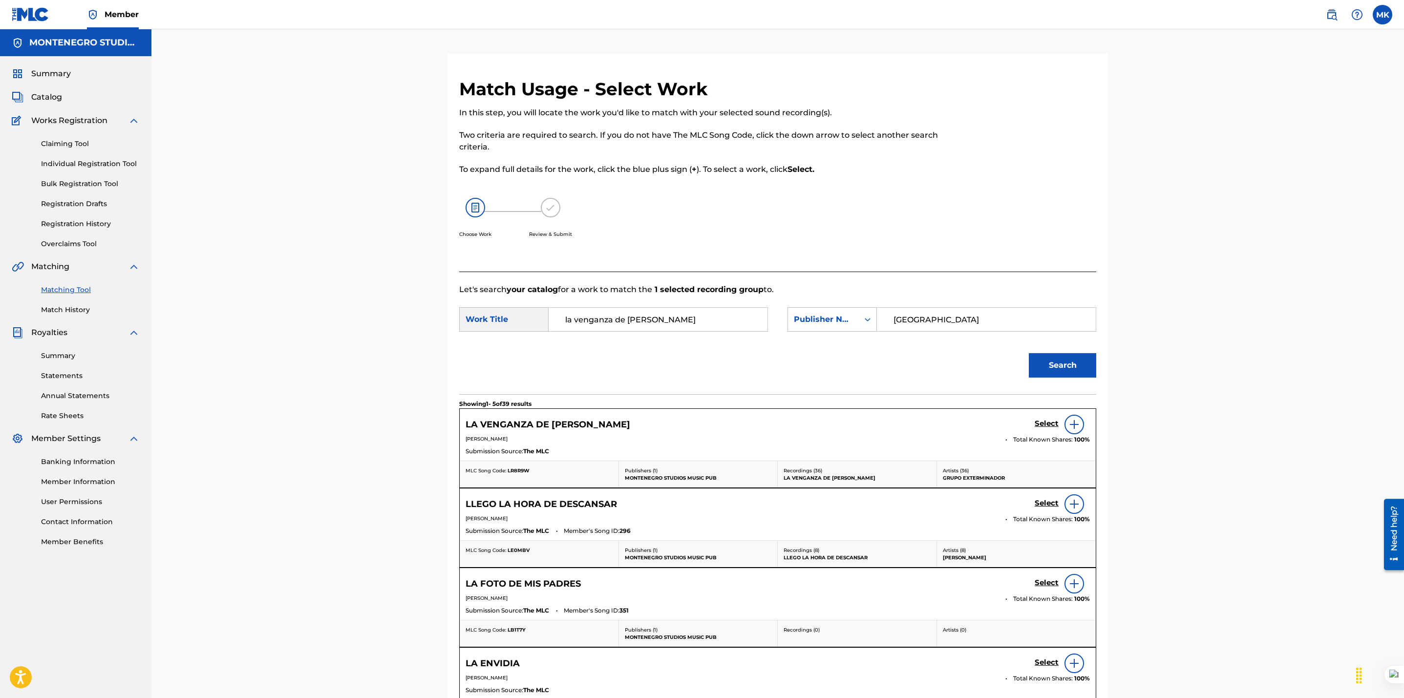
click at [1042, 422] on h5 "Select" at bounding box center [1046, 423] width 24 height 9
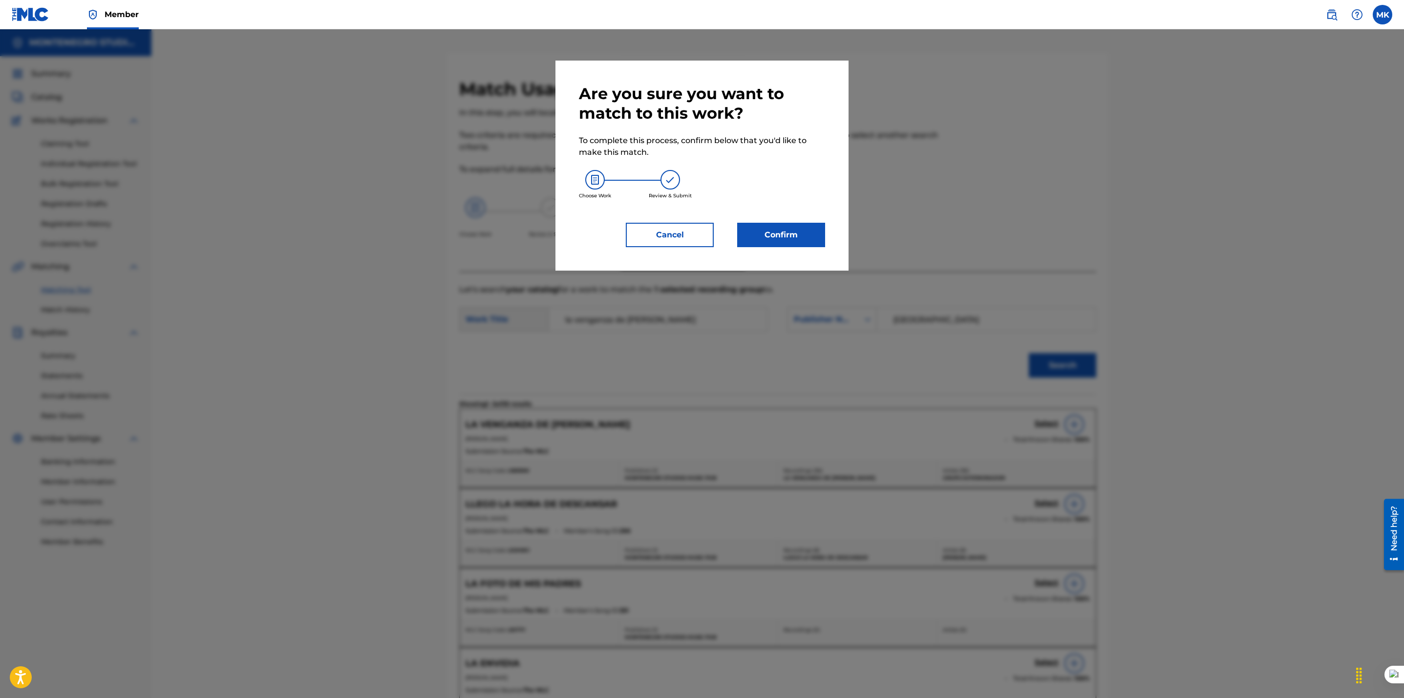
click at [781, 236] on button "Confirm" at bounding box center [781, 235] width 88 height 24
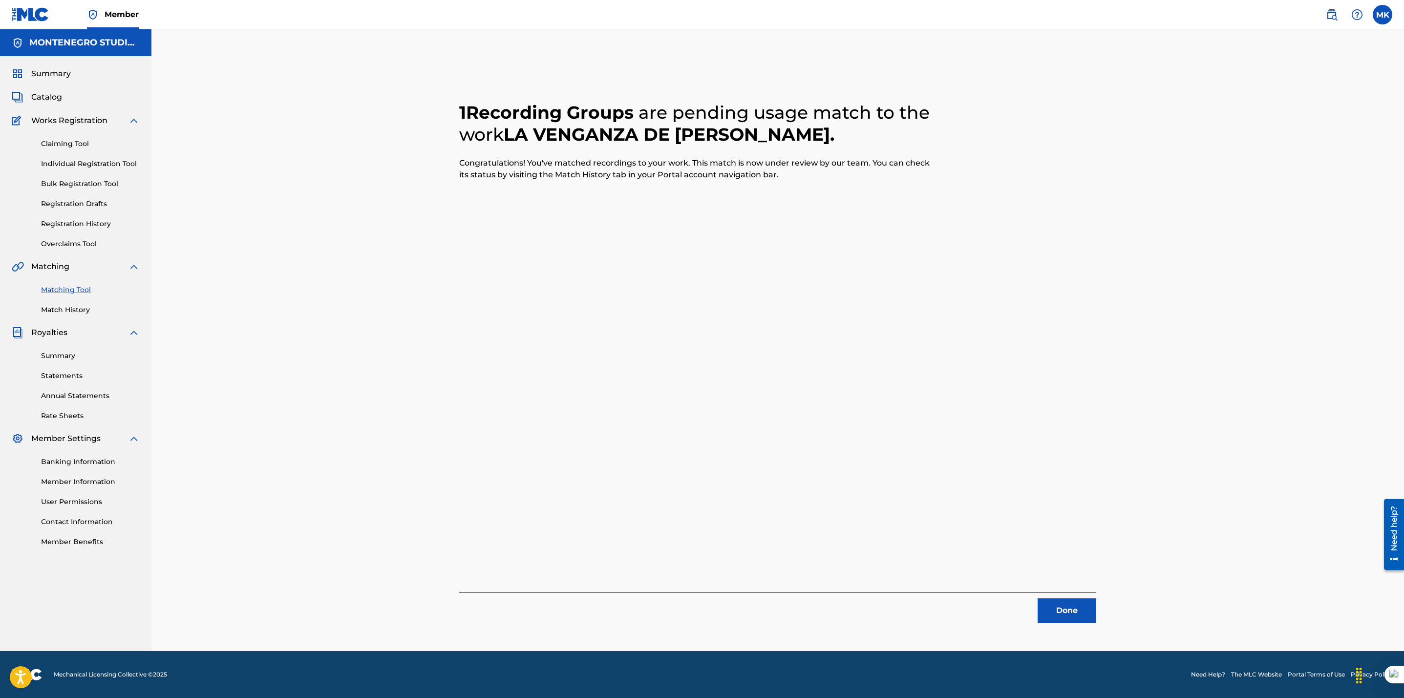
click at [1058, 608] on button "Done" at bounding box center [1066, 610] width 59 height 24
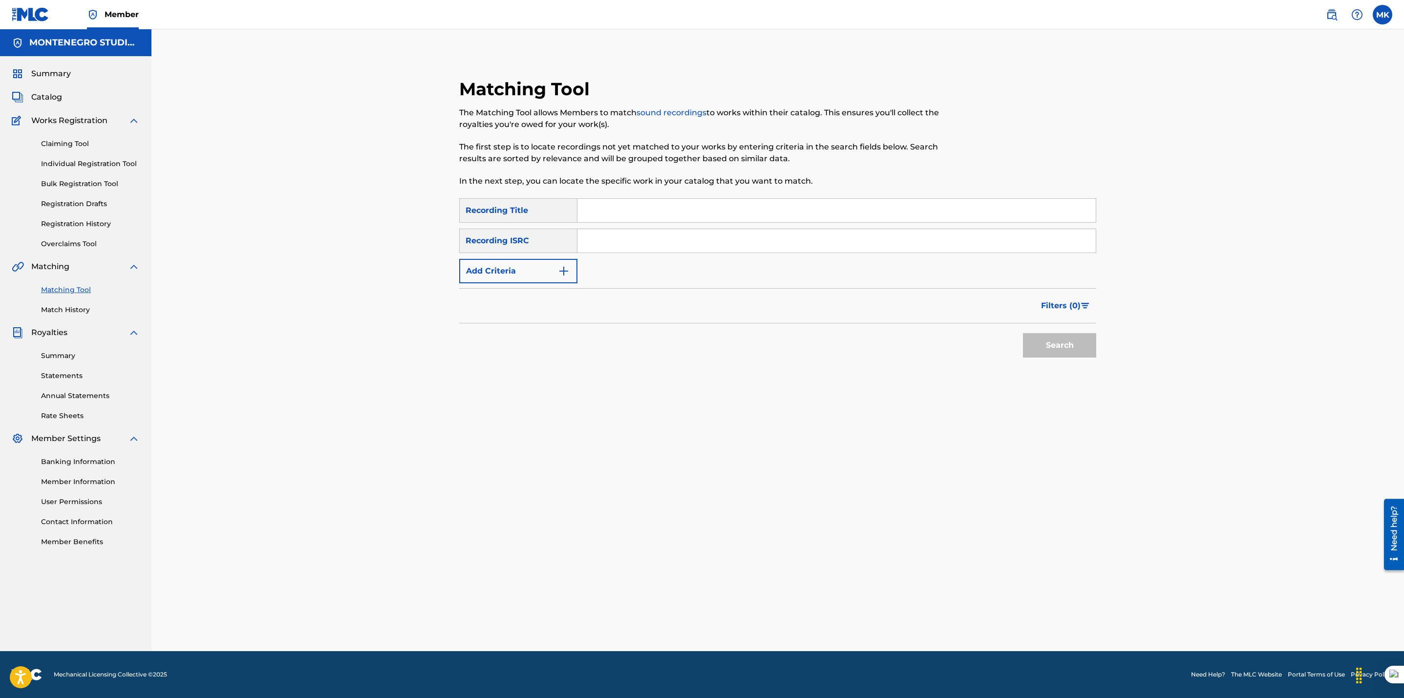
click at [633, 211] on input "Search Form" at bounding box center [836, 210] width 518 height 23
paste input "Anda encabronado el jefe"
type input "Anda encabronado el jefe"
click at [1023, 333] on button "Search" at bounding box center [1059, 345] width 73 height 24
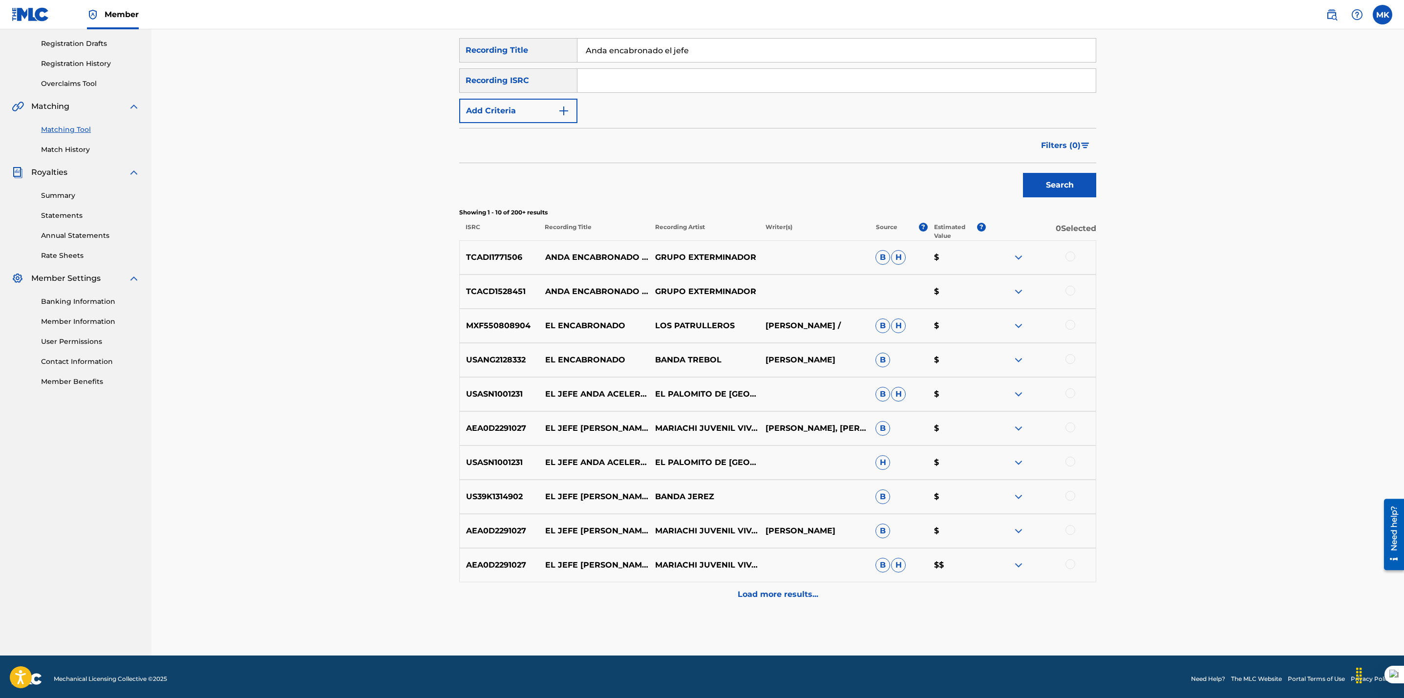
scroll to position [161, 0]
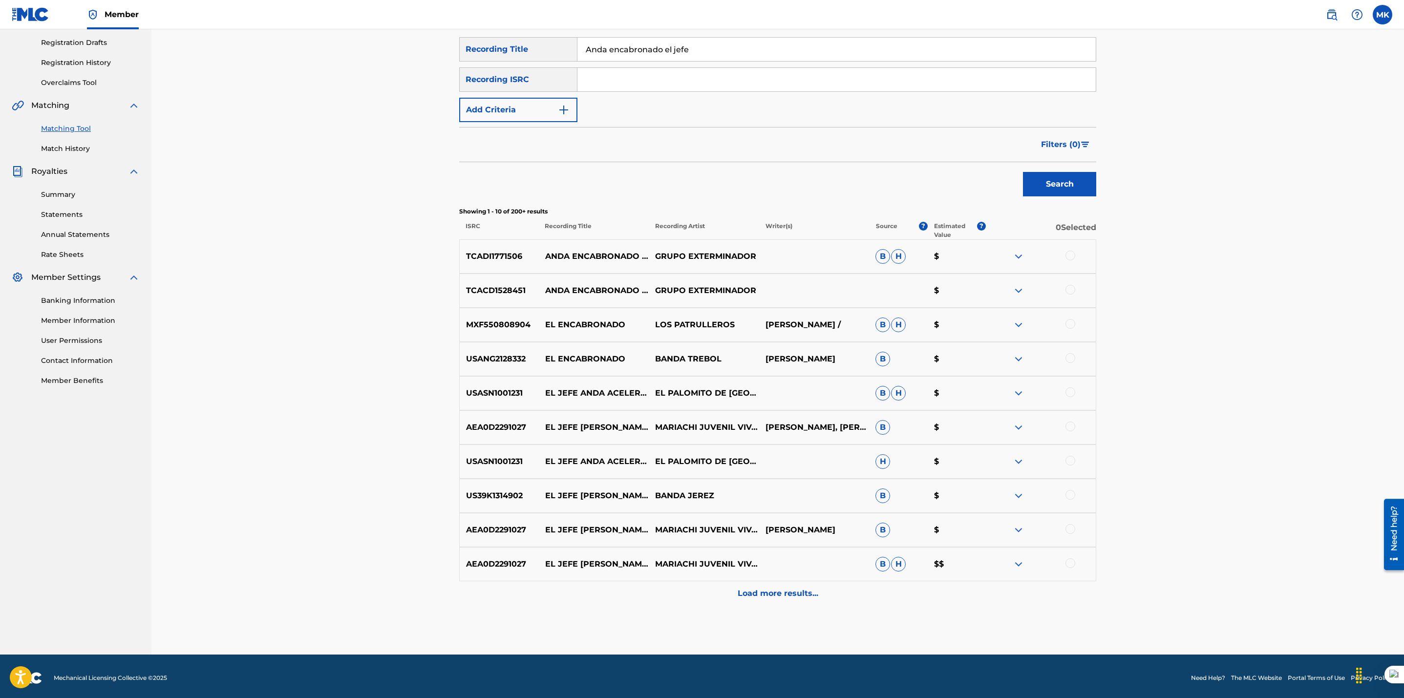
click at [1069, 257] on div at bounding box center [1070, 256] width 10 height 10
click at [1069, 292] on div at bounding box center [1070, 290] width 10 height 10
click at [673, 625] on button "Match 2 Groups" at bounding box center [687, 618] width 108 height 24
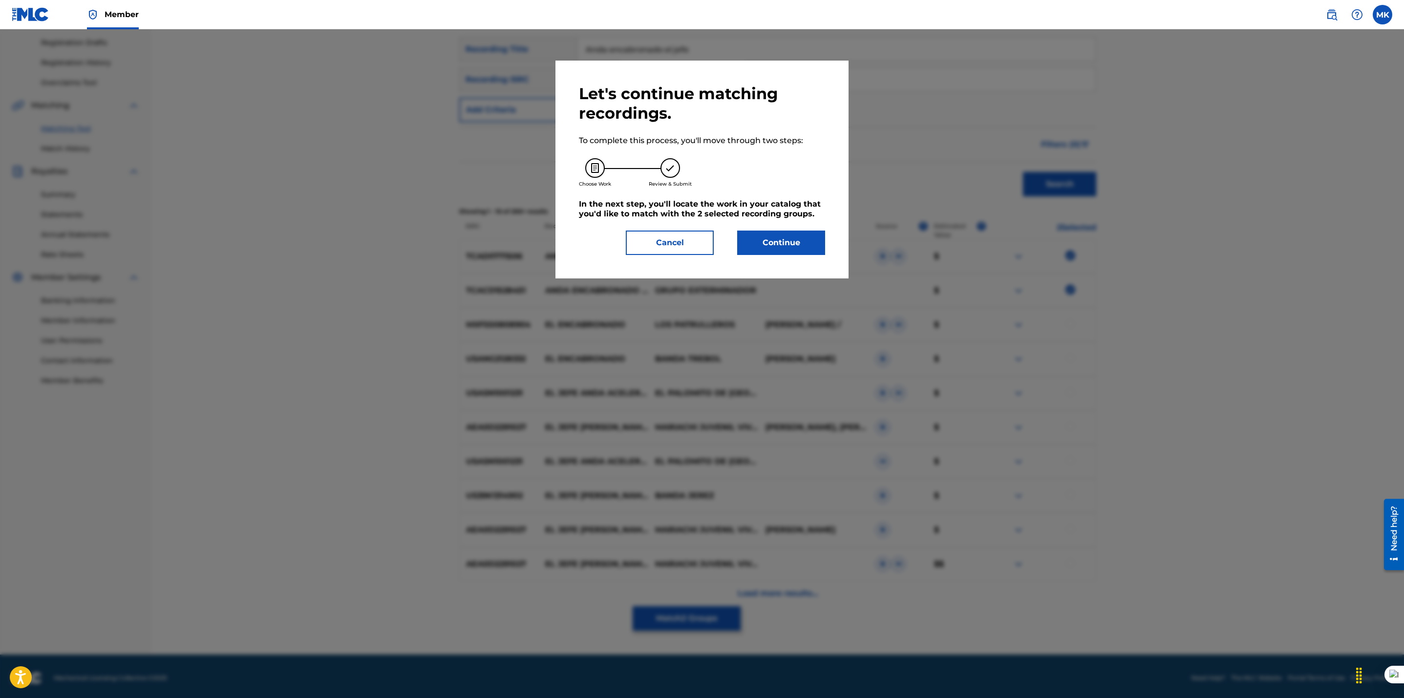
click at [779, 244] on button "Continue" at bounding box center [781, 243] width 88 height 24
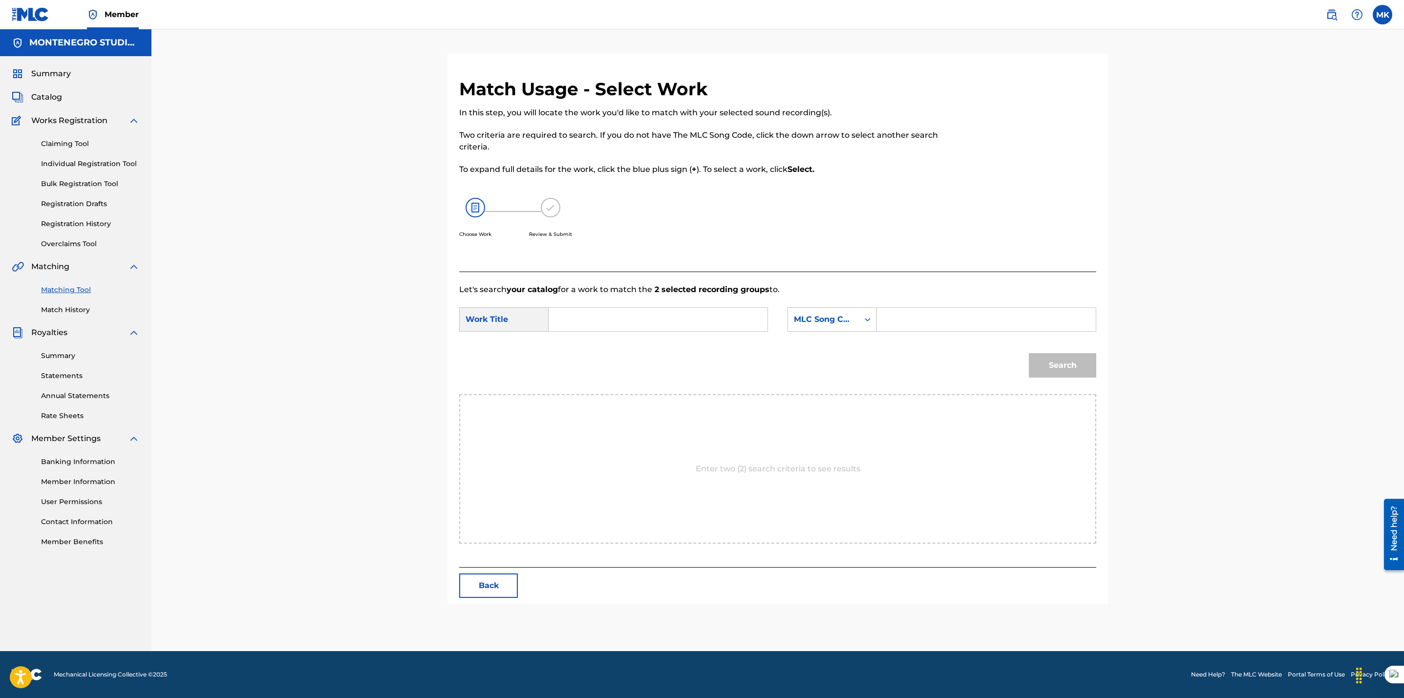
click at [626, 315] on input "Search Form" at bounding box center [658, 319] width 202 height 23
click at [617, 345] on span "cabronado el jefe" at bounding box center [632, 341] width 69 height 9
type input "anda encabronado el jefe"
click at [834, 314] on div "MLC Song Code" at bounding box center [823, 320] width 59 height 12
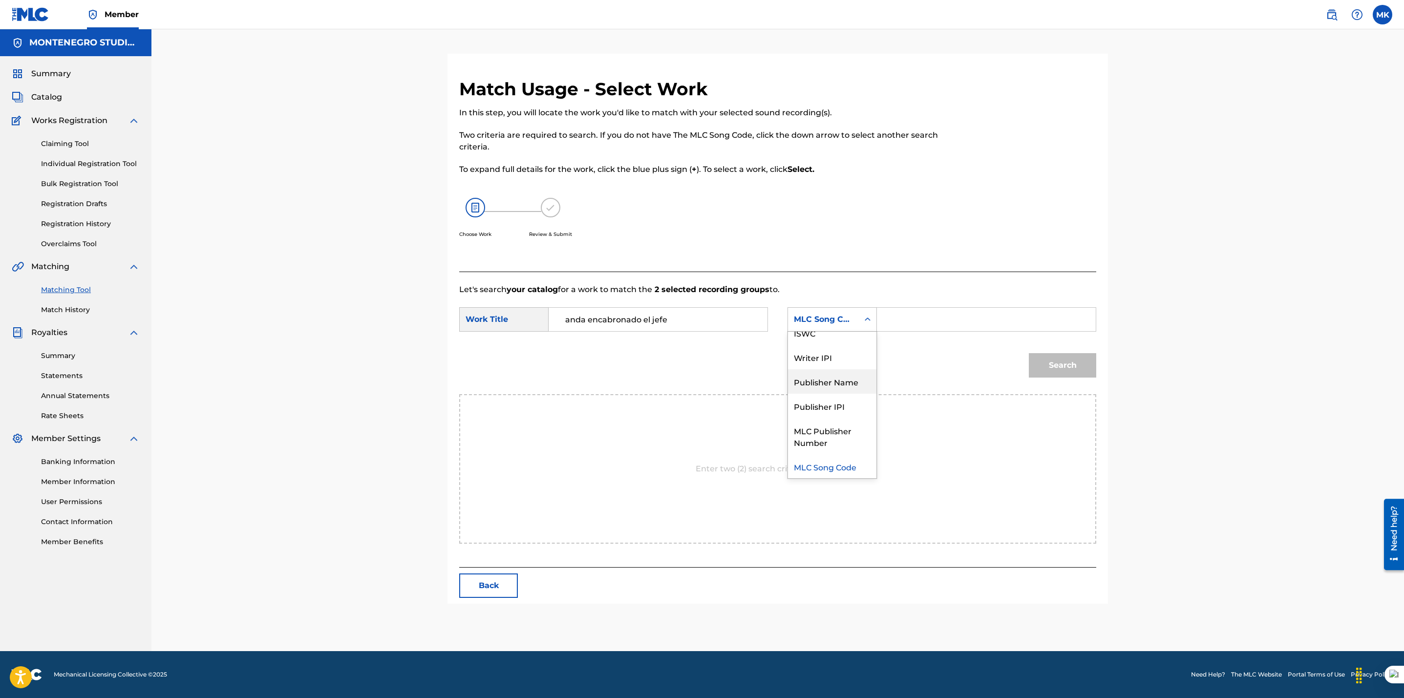
click at [820, 381] on div "Publisher Name" at bounding box center [832, 381] width 88 height 24
click at [906, 318] on input "Search Form" at bounding box center [986, 319] width 202 height 23
type input "[GEOGRAPHIC_DATA]"
click at [1068, 368] on button "Search" at bounding box center [1062, 365] width 67 height 24
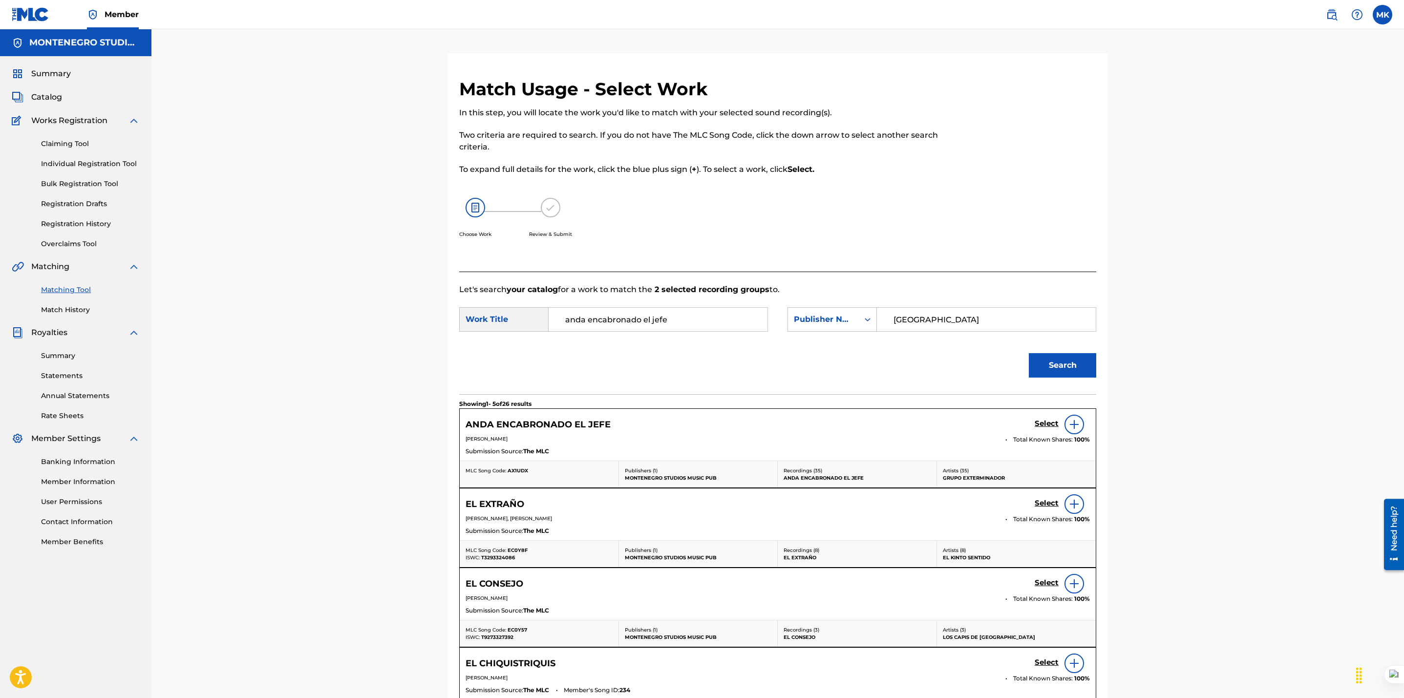
click at [1044, 422] on h5 "Select" at bounding box center [1046, 423] width 24 height 9
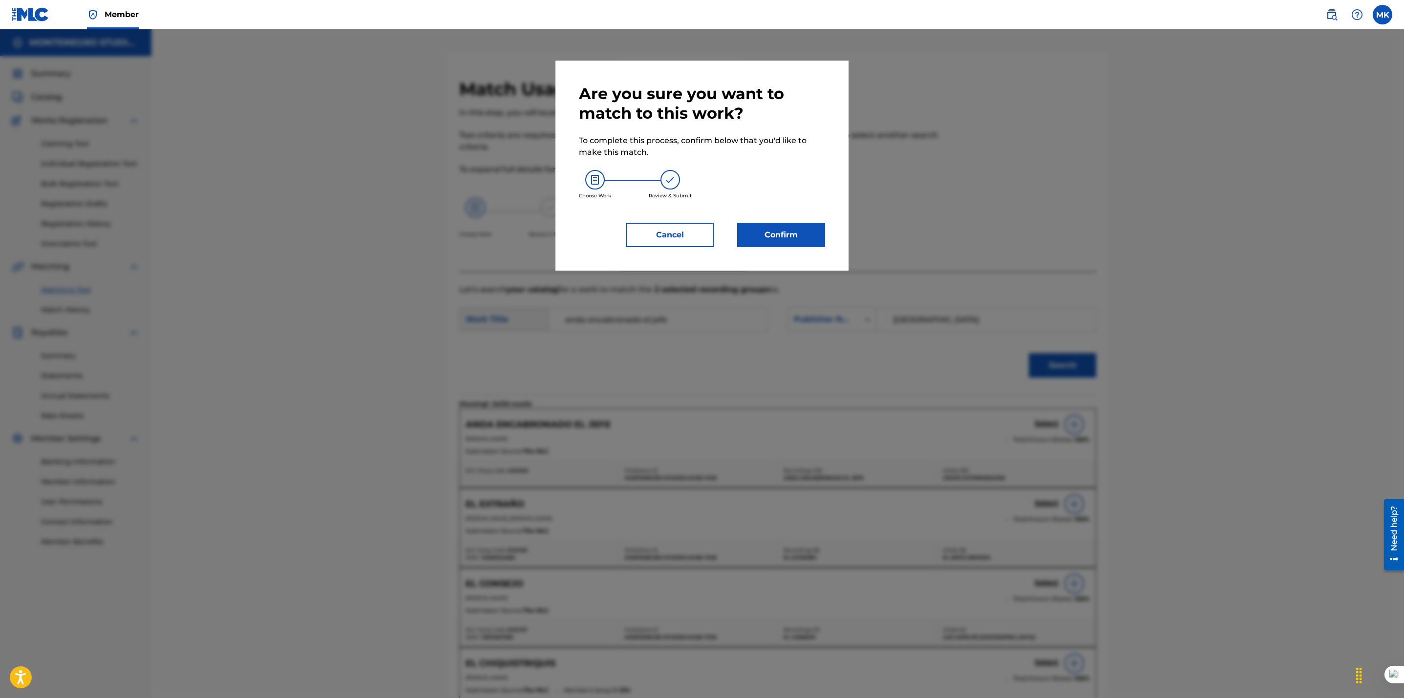
click at [779, 235] on button "Confirm" at bounding box center [781, 235] width 88 height 24
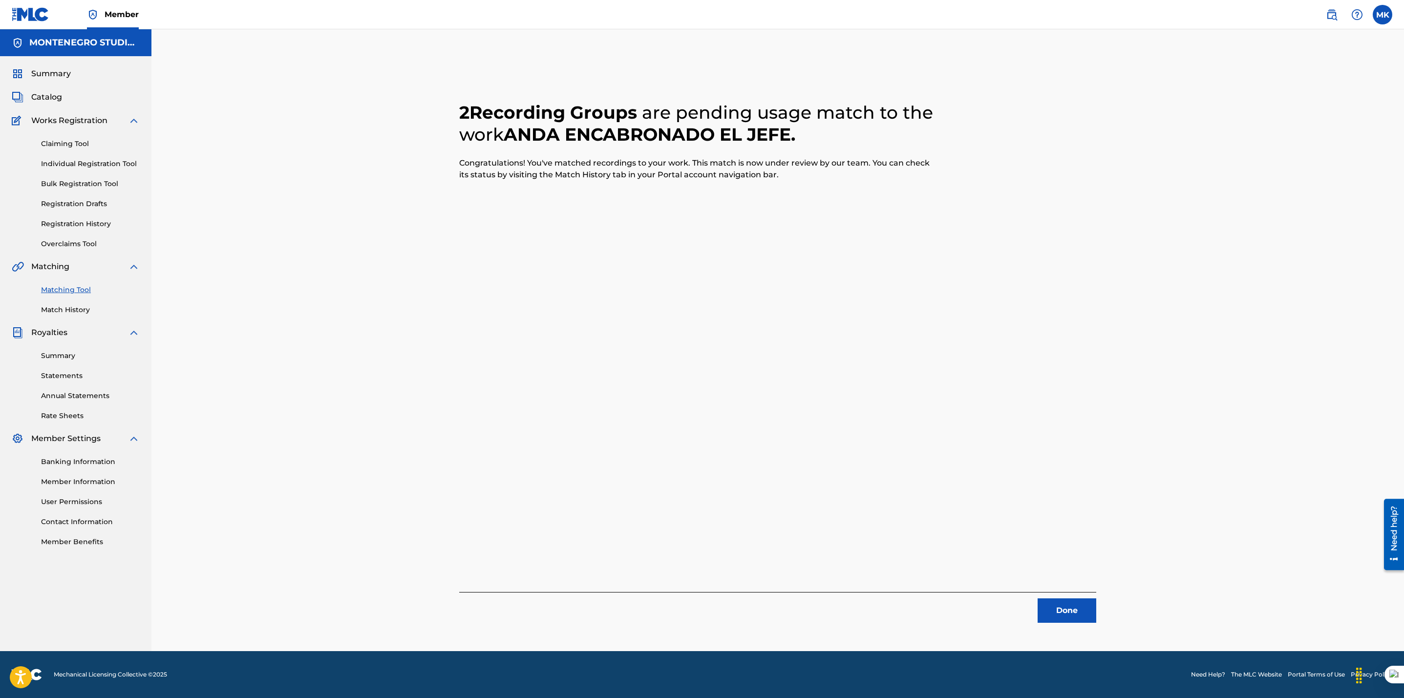
click at [1064, 607] on button "Done" at bounding box center [1066, 610] width 59 height 24
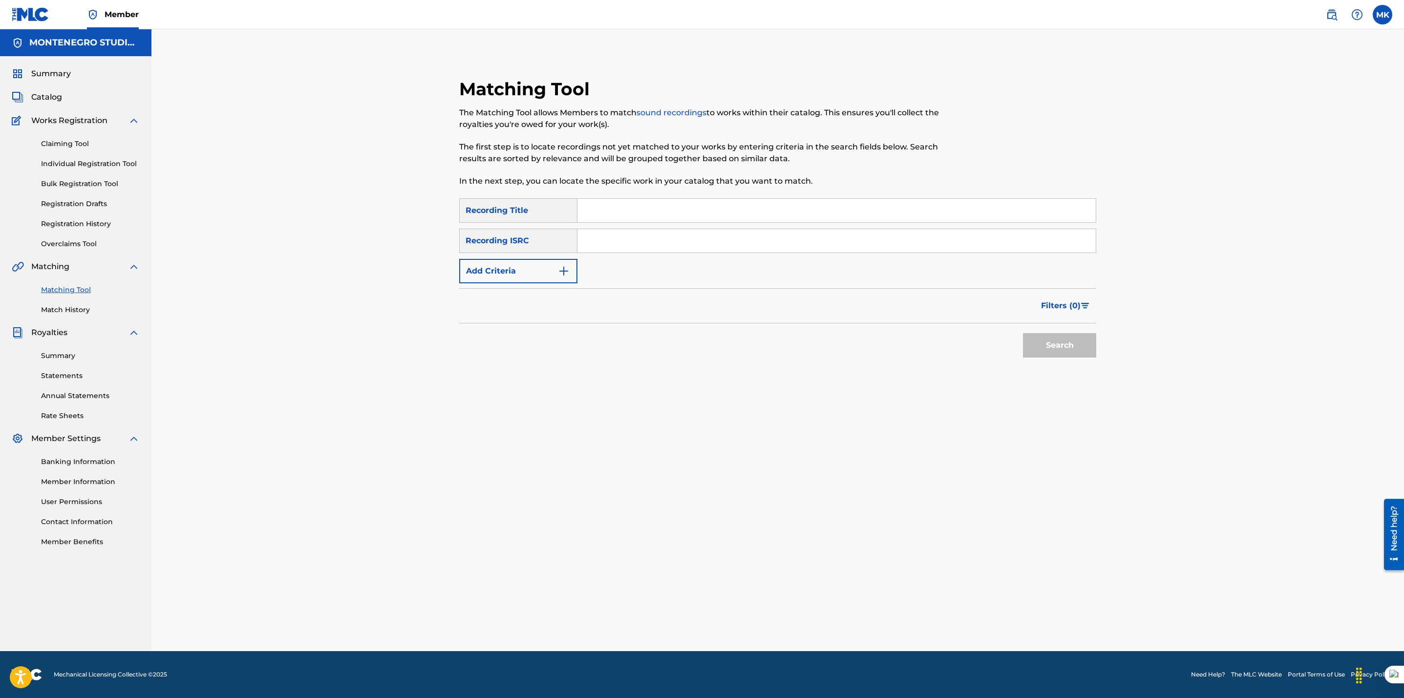
click at [606, 205] on input "Search Form" at bounding box center [836, 210] width 518 height 23
paste input "Con botellas de tequila"
type input "Con botellas de tequila"
click at [1047, 351] on button "Search" at bounding box center [1059, 345] width 73 height 24
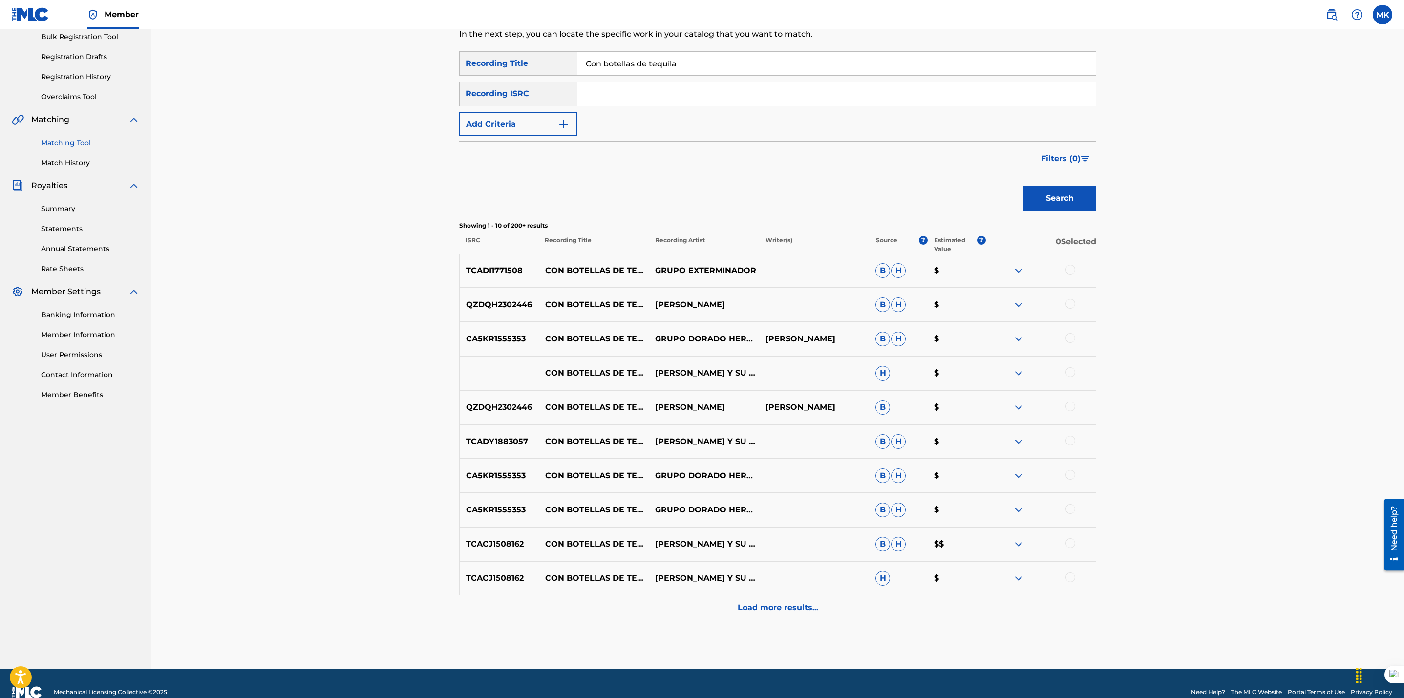
scroll to position [148, 0]
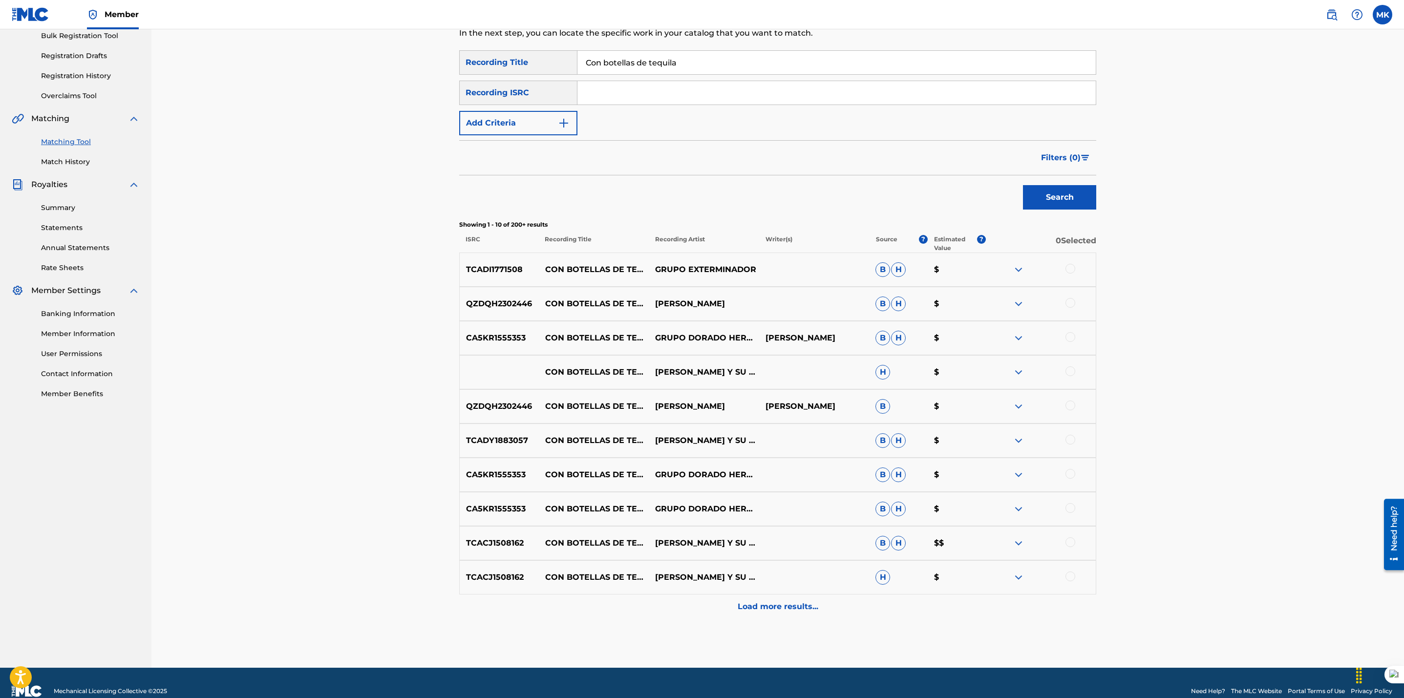
click at [746, 610] on p "Load more results..." at bounding box center [778, 607] width 81 height 12
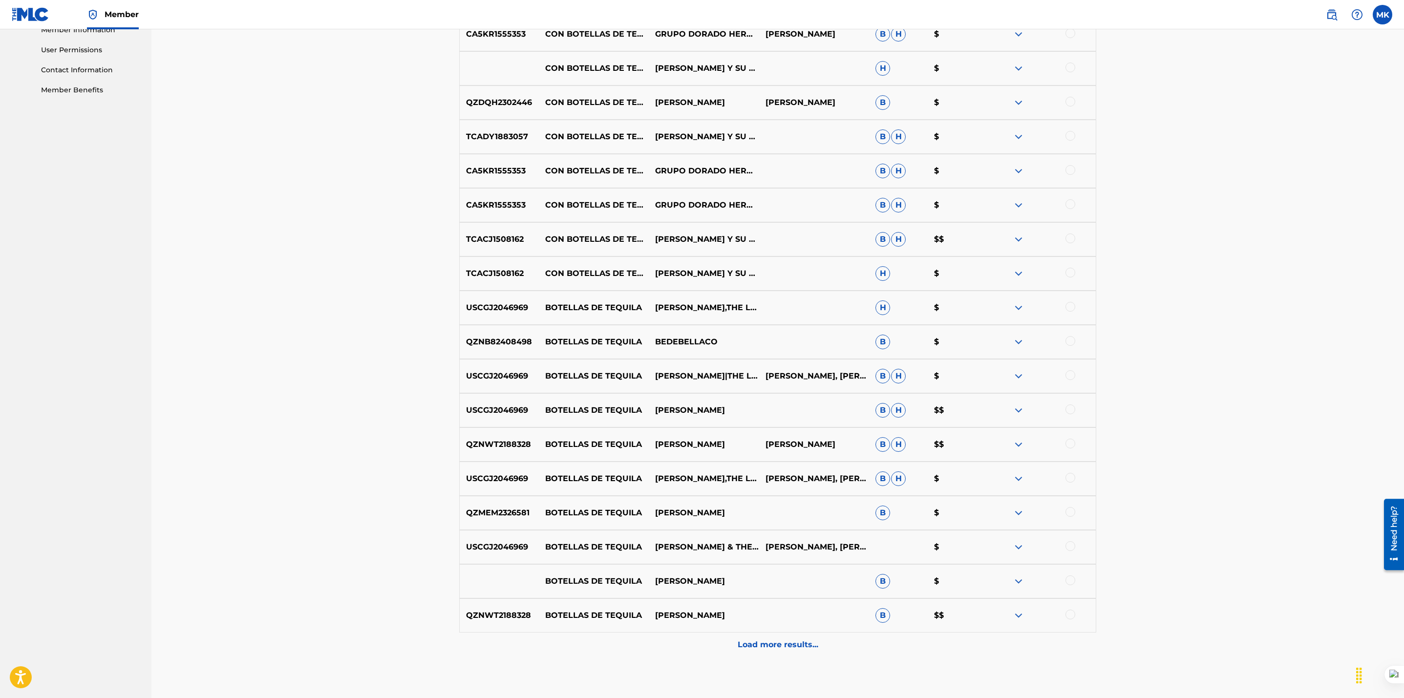
scroll to position [453, 0]
click at [768, 639] on p "Load more results..." at bounding box center [778, 644] width 81 height 12
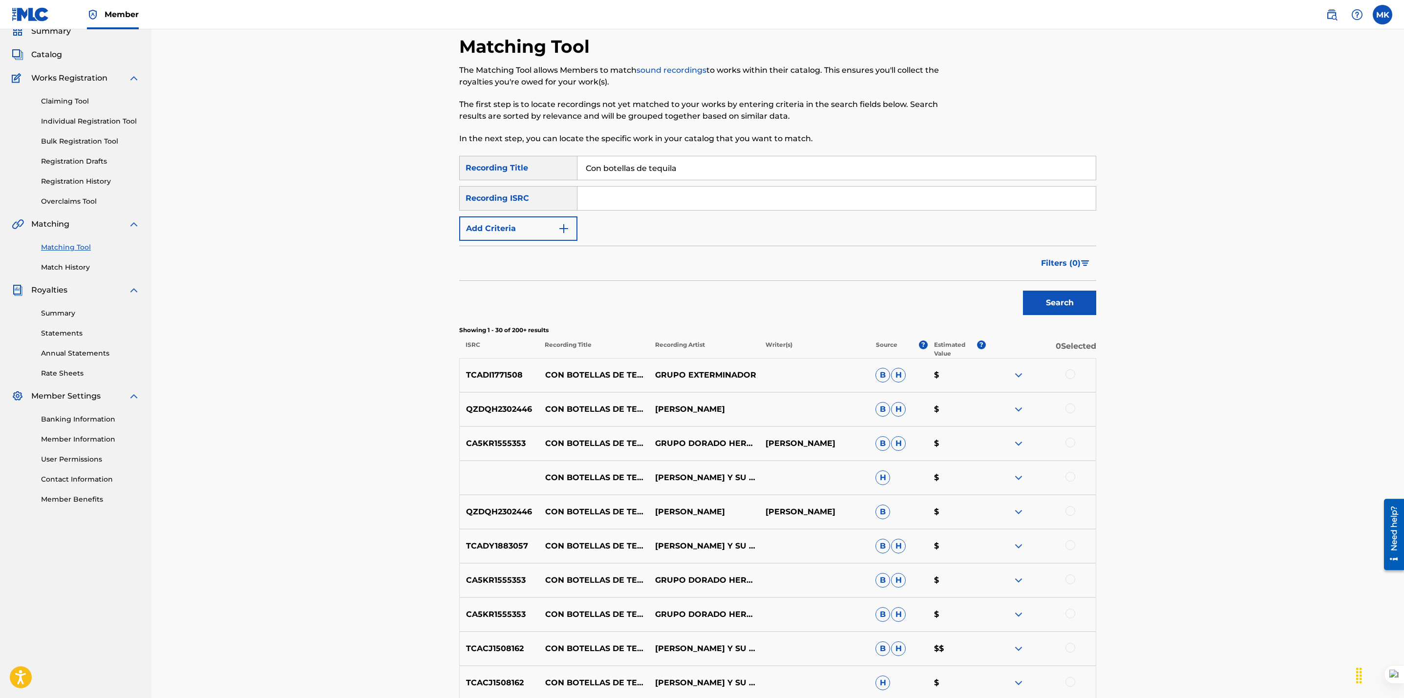
scroll to position [42, 0]
click at [514, 234] on button "Add Criteria" at bounding box center [518, 229] width 118 height 24
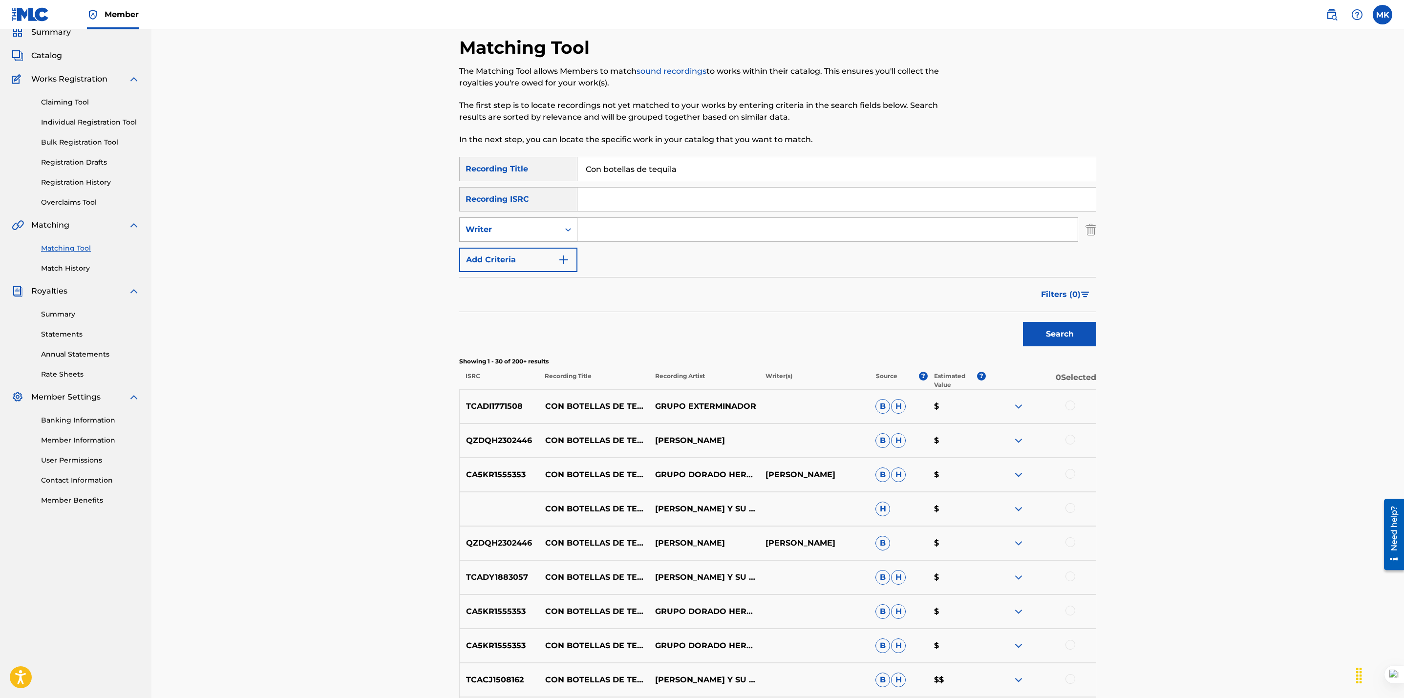
click at [521, 227] on div "Writer" at bounding box center [509, 230] width 88 height 12
click at [508, 252] on div "Recording Artist" at bounding box center [518, 254] width 117 height 24
click at [597, 236] on input "Search Form" at bounding box center [827, 229] width 500 height 23
type input "grupo exterminador"
click at [1023, 322] on button "Search" at bounding box center [1059, 334] width 73 height 24
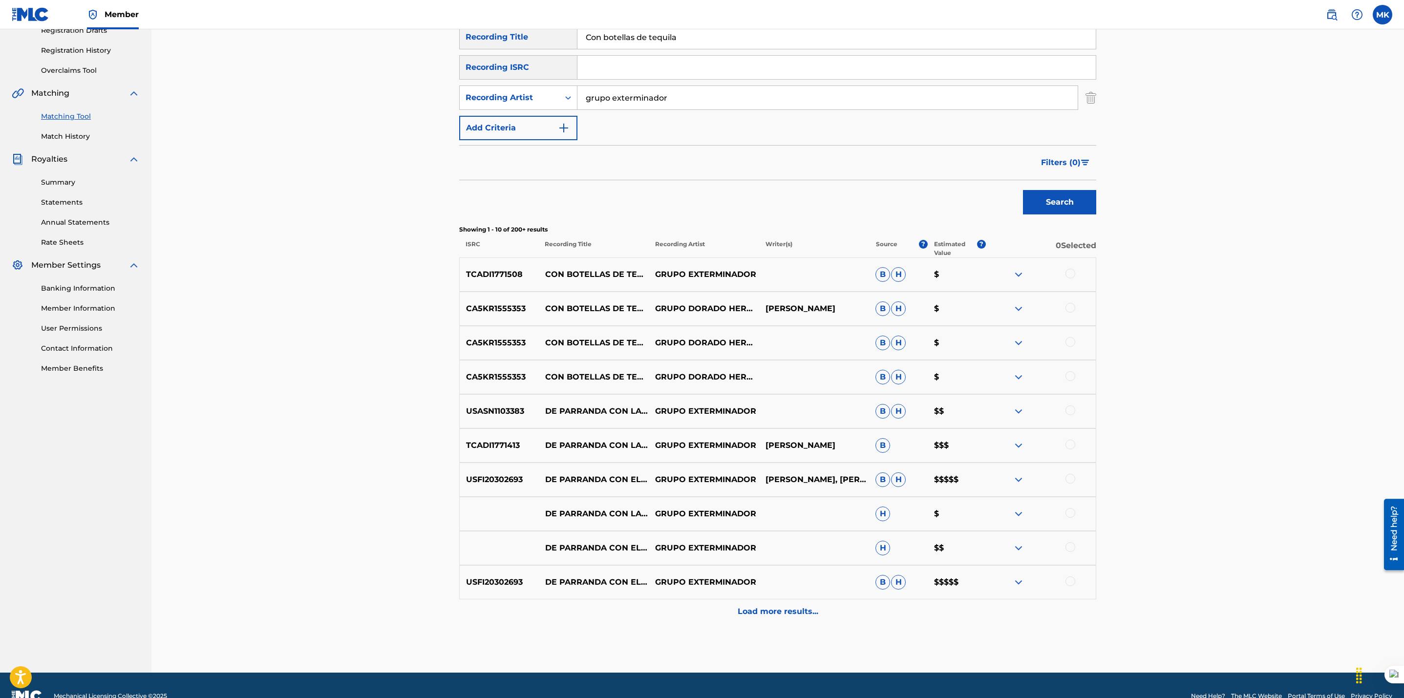
scroll to position [176, 0]
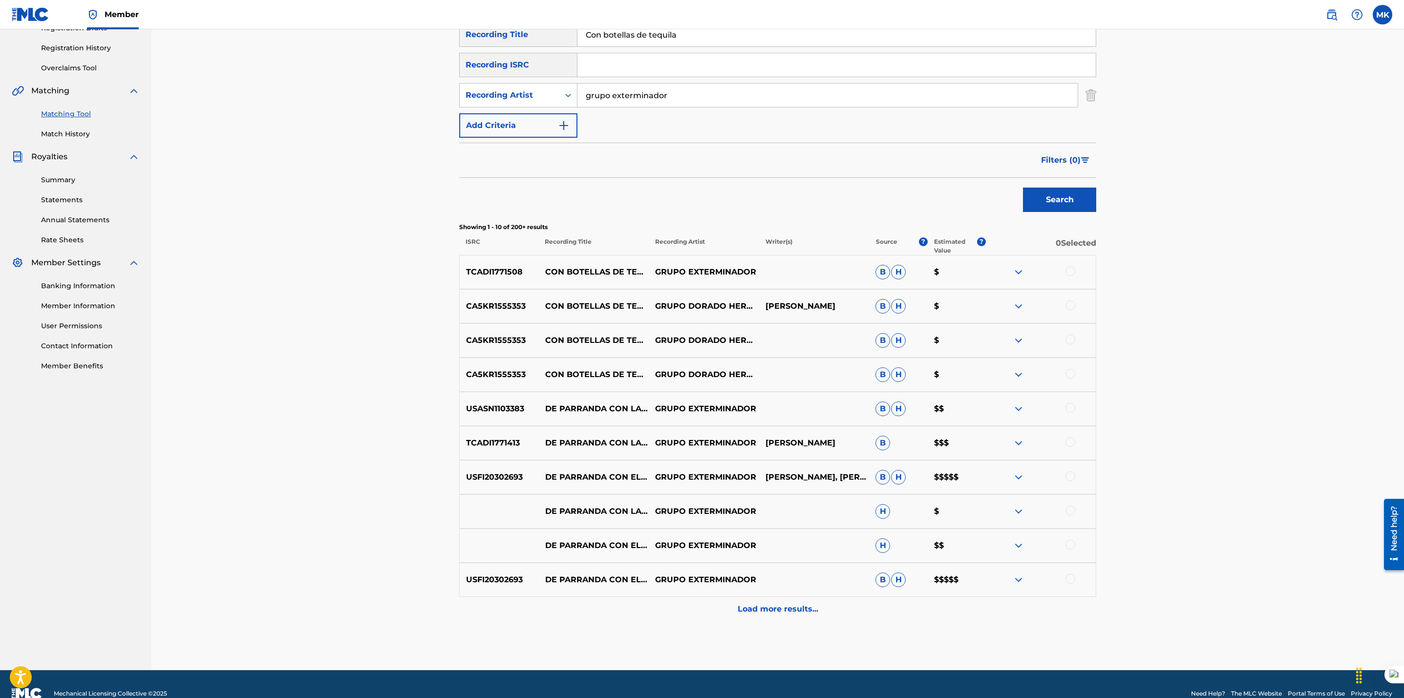
click at [1068, 273] on div at bounding box center [1070, 271] width 10 height 10
click at [699, 617] on button "Match 1 Group" at bounding box center [687, 618] width 108 height 24
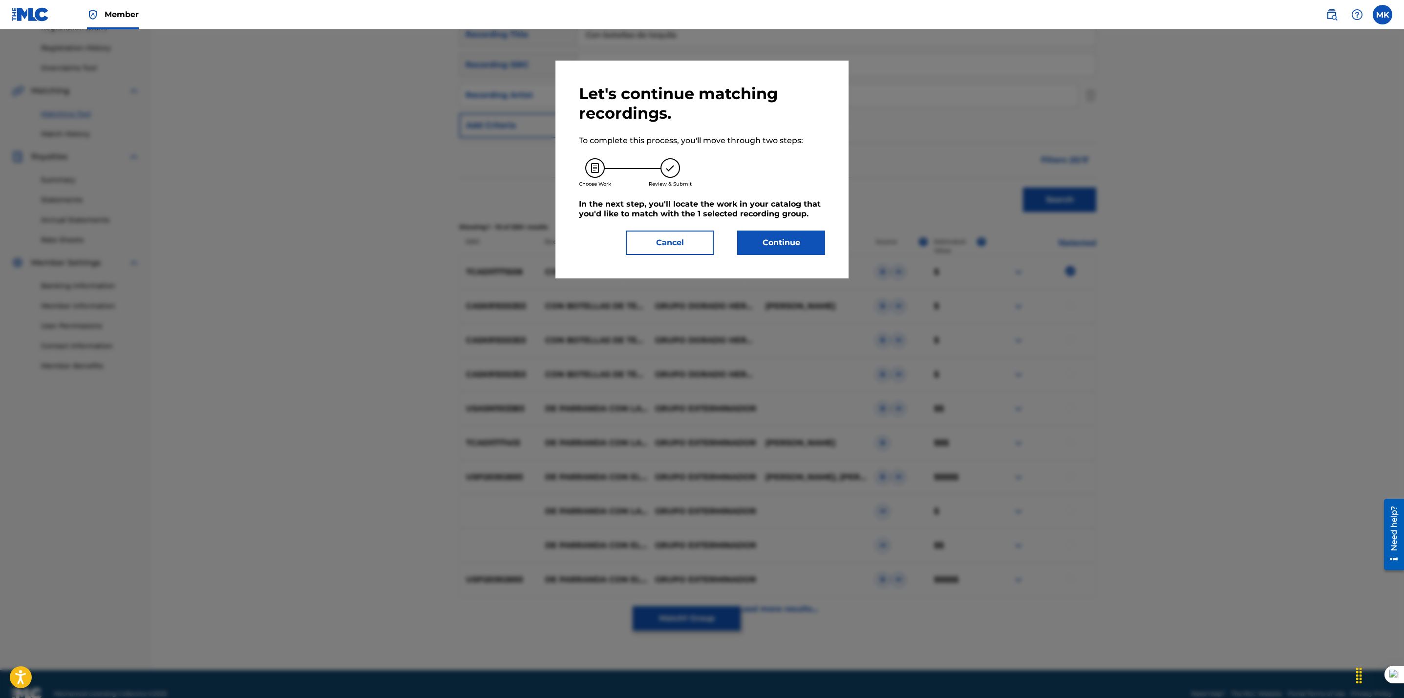
click at [680, 248] on button "Cancel" at bounding box center [670, 243] width 88 height 24
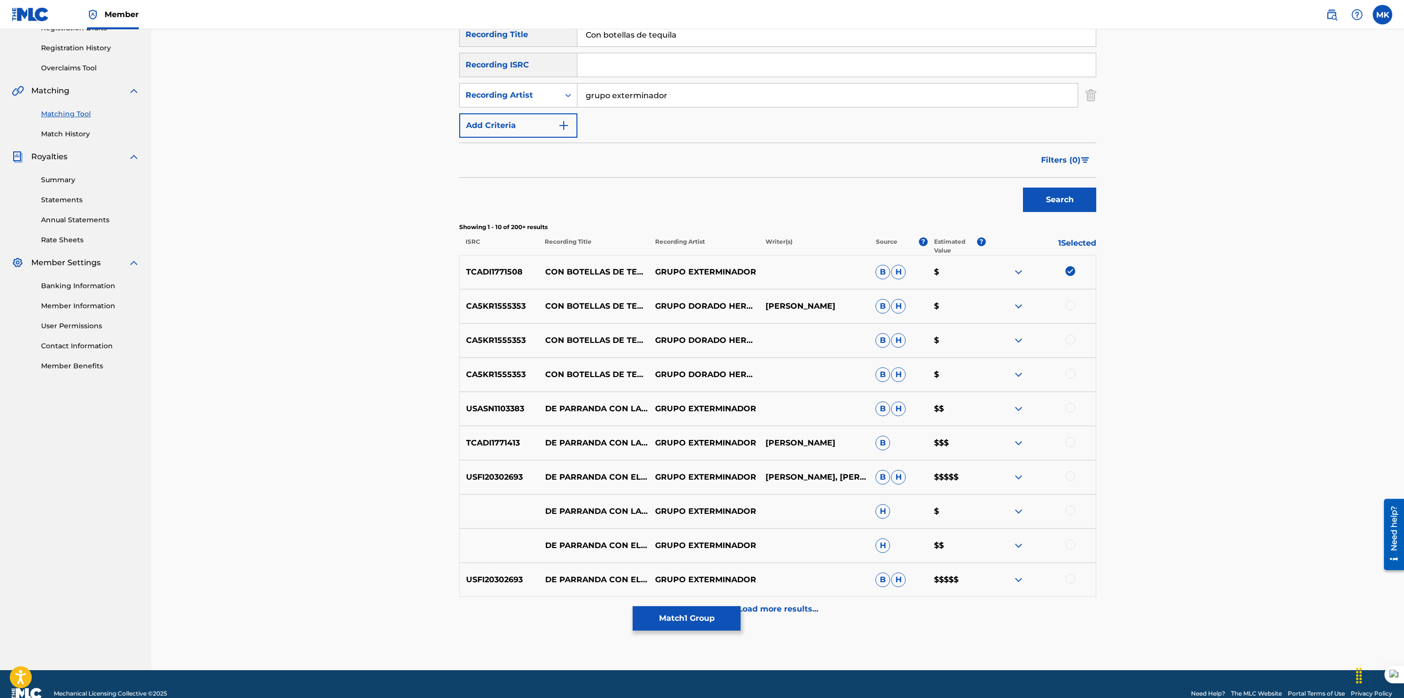
click at [781, 606] on p "Load more results..." at bounding box center [778, 609] width 81 height 12
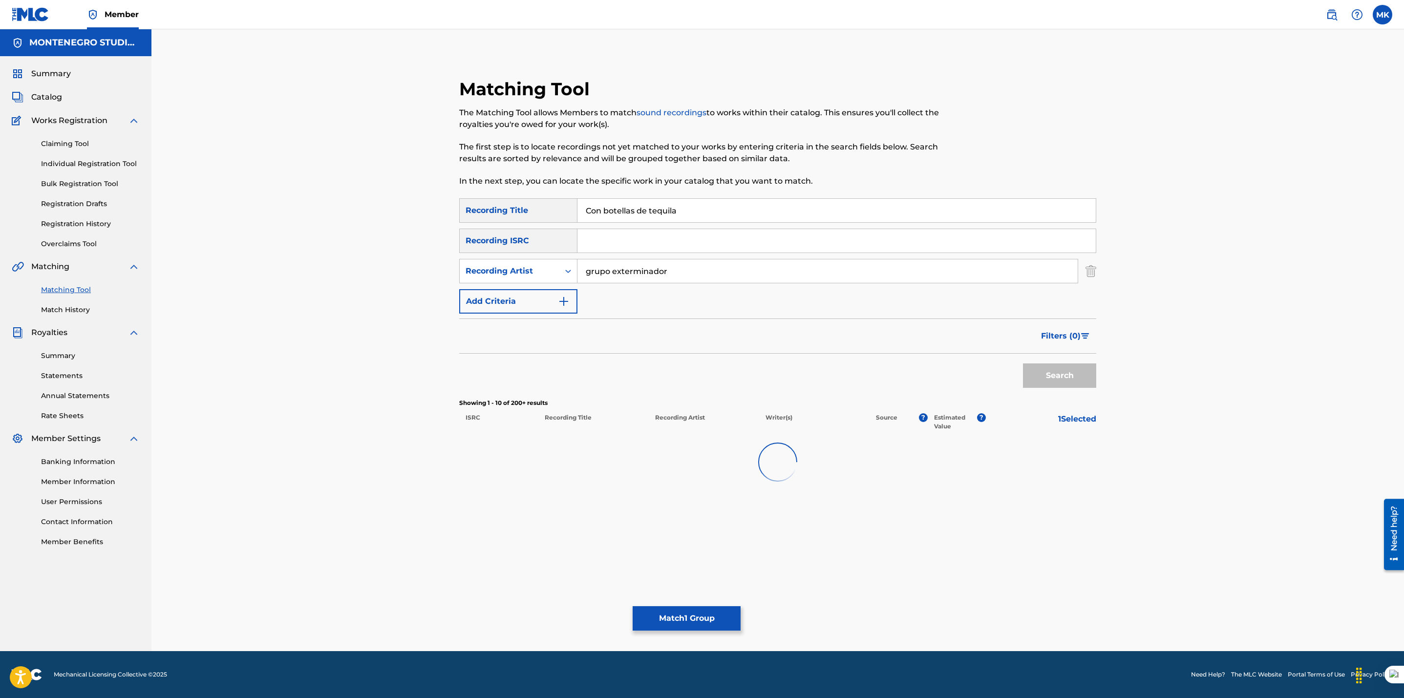
click at [781, 606] on div "Matching Tool The Matching Tool allows Members to match sound recordings to wor…" at bounding box center [778, 352] width 684 height 597
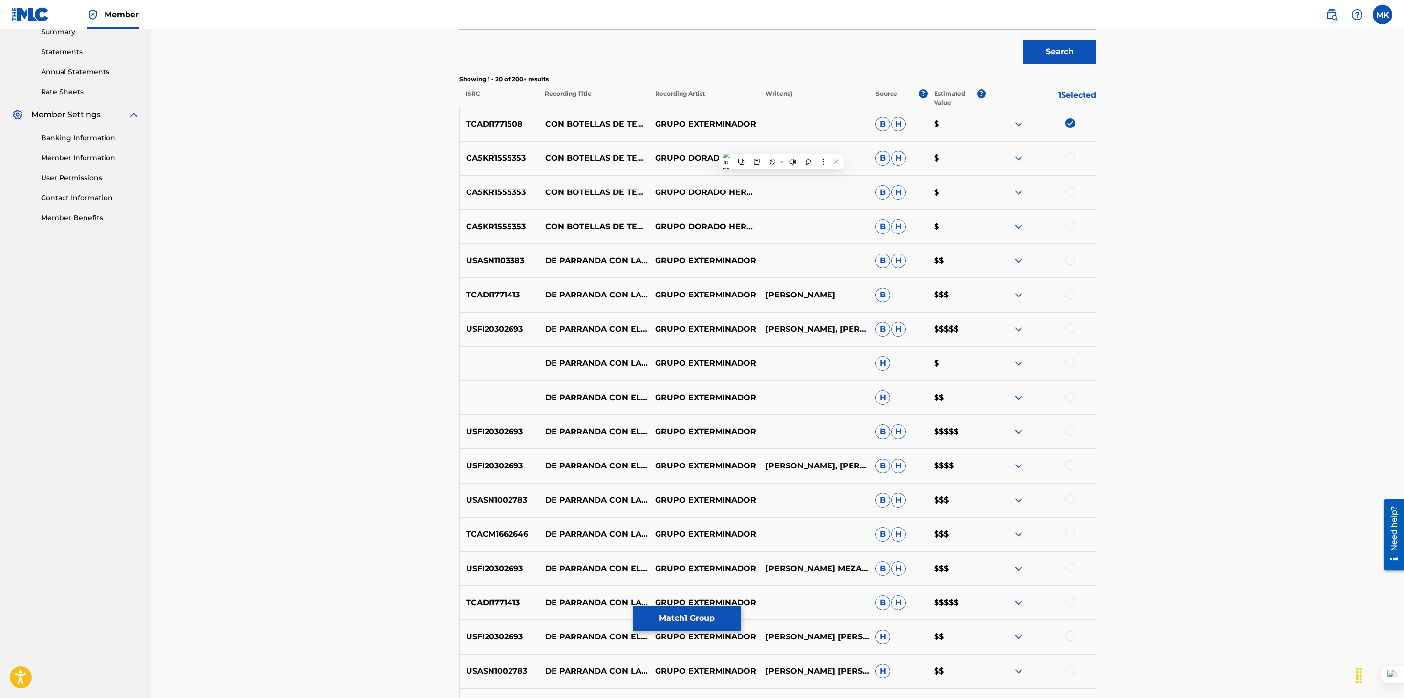
scroll to position [537, 0]
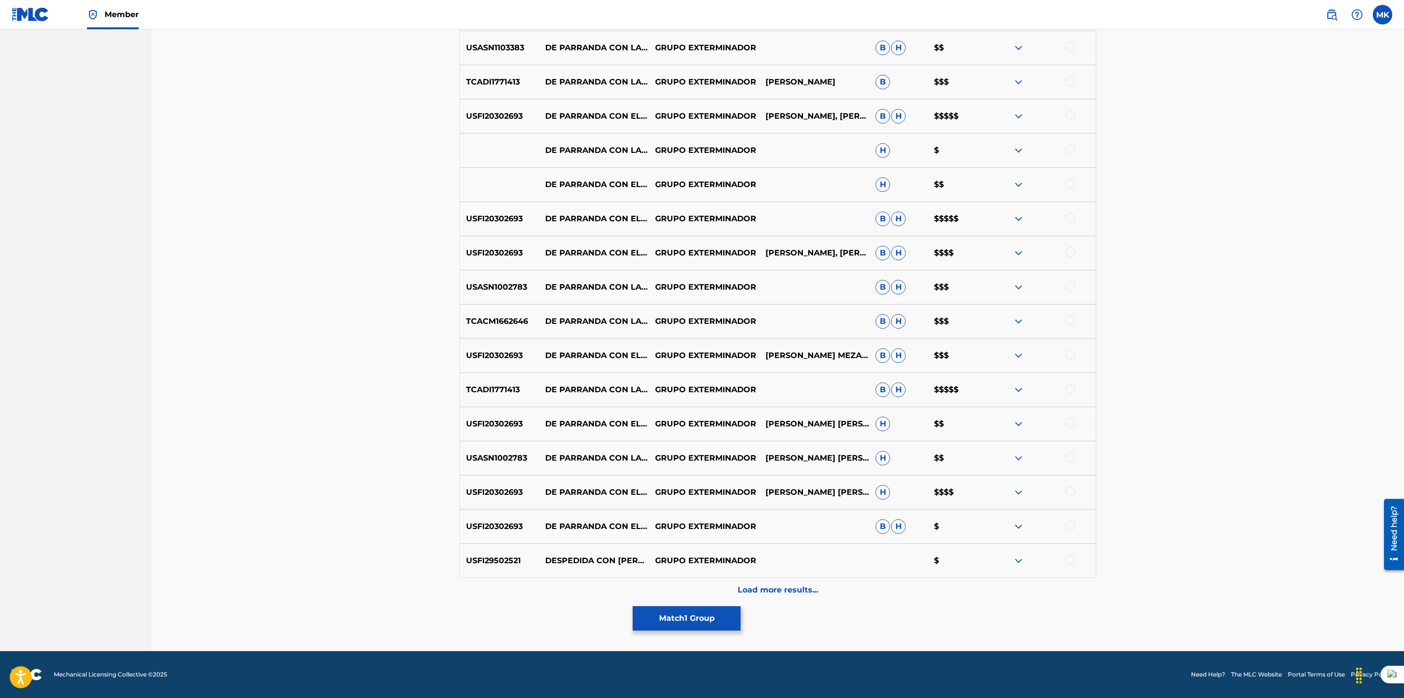
click at [298, 477] on div "Matching Tool The Matching Tool allows Members to match sound recordings to wor…" at bounding box center [777, 72] width 1252 height 1159
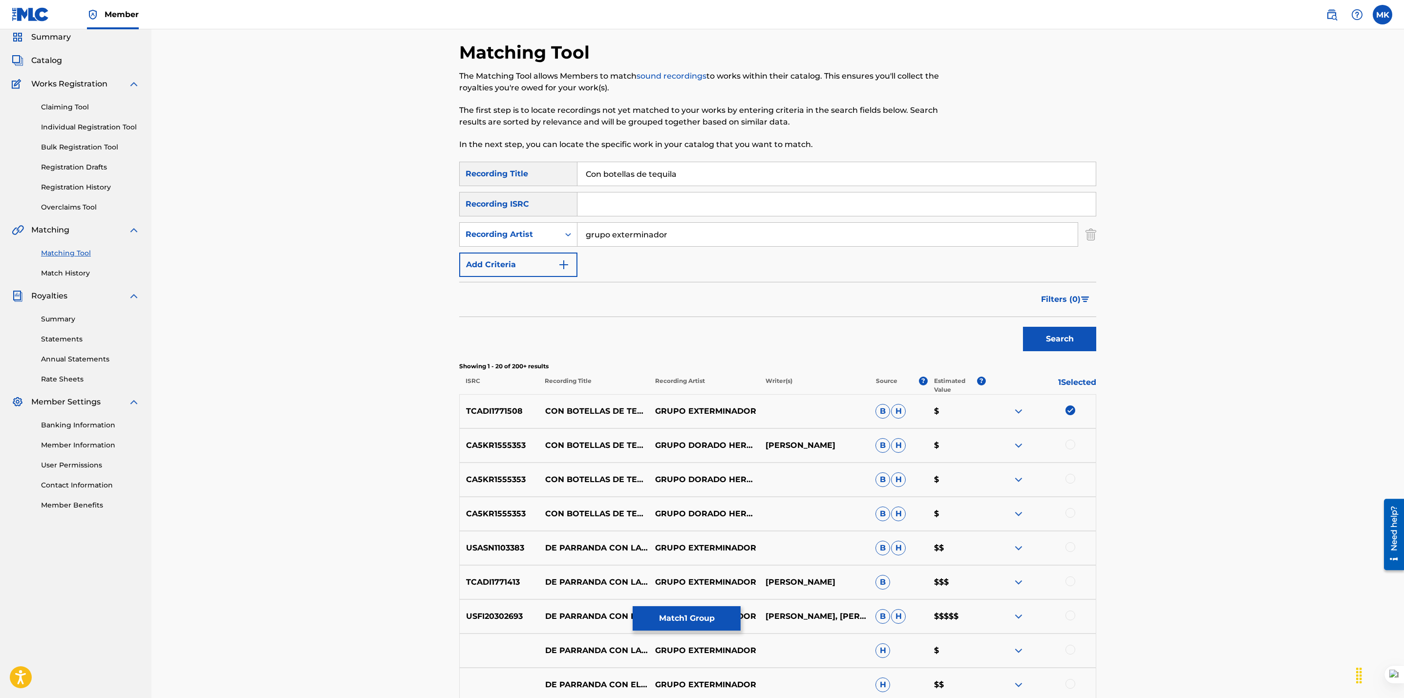
scroll to position [36, 0]
click at [1197, 414] on div "Matching Tool The Matching Tool allows Members to match sound recordings to wor…" at bounding box center [777, 573] width 1252 height 1159
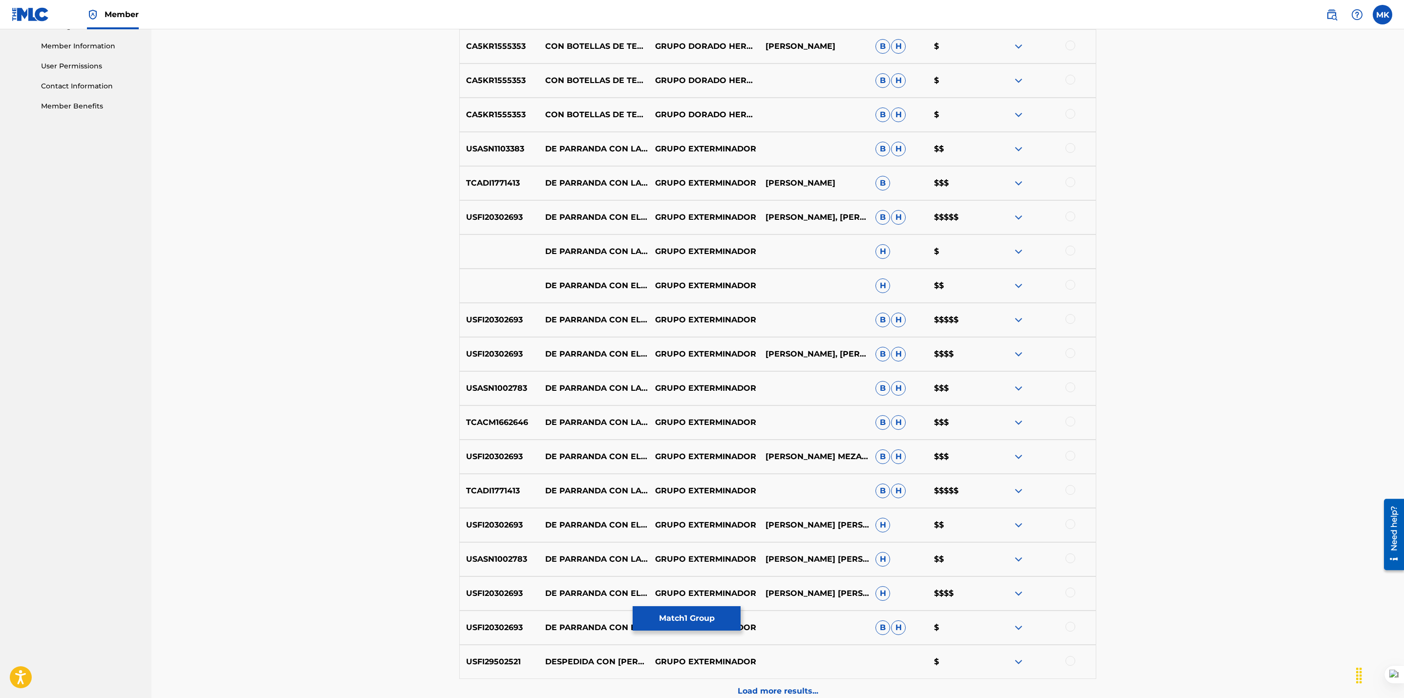
scroll to position [437, 0]
click at [690, 615] on button "Match 1 Group" at bounding box center [687, 618] width 108 height 24
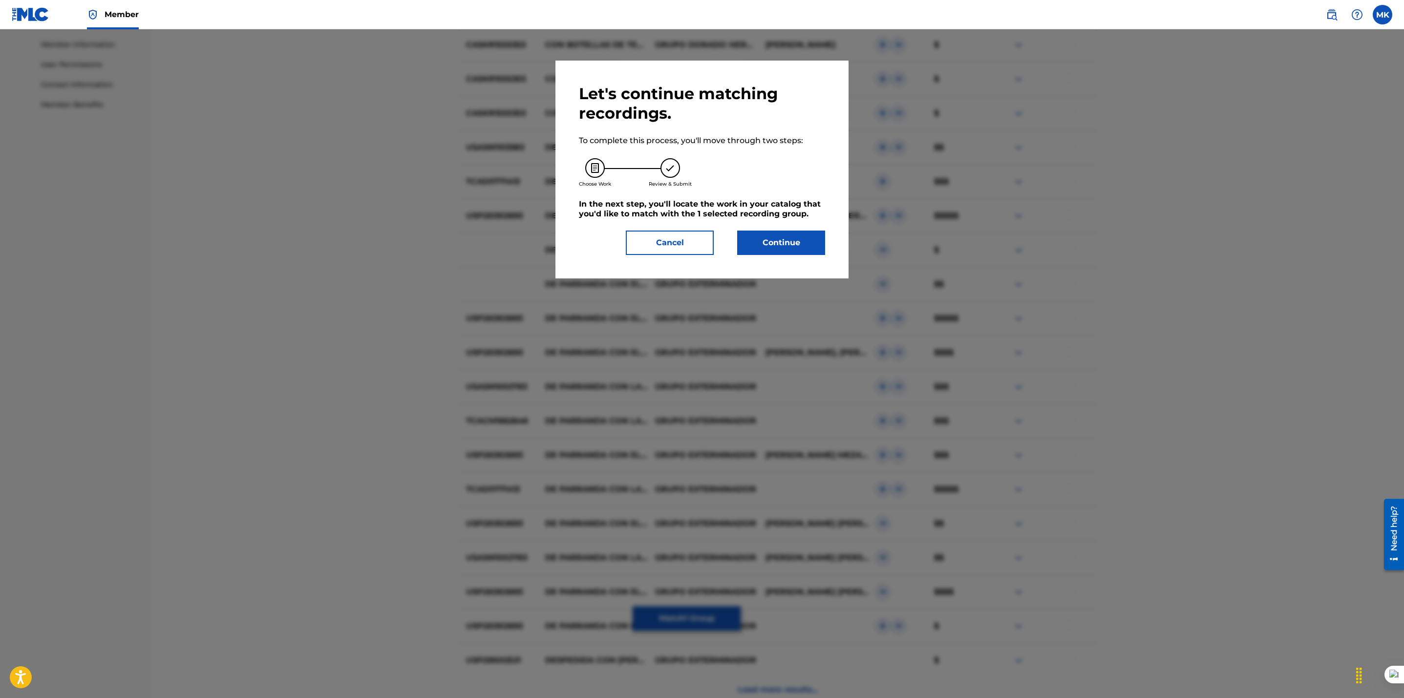
click at [774, 249] on button "Continue" at bounding box center [781, 243] width 88 height 24
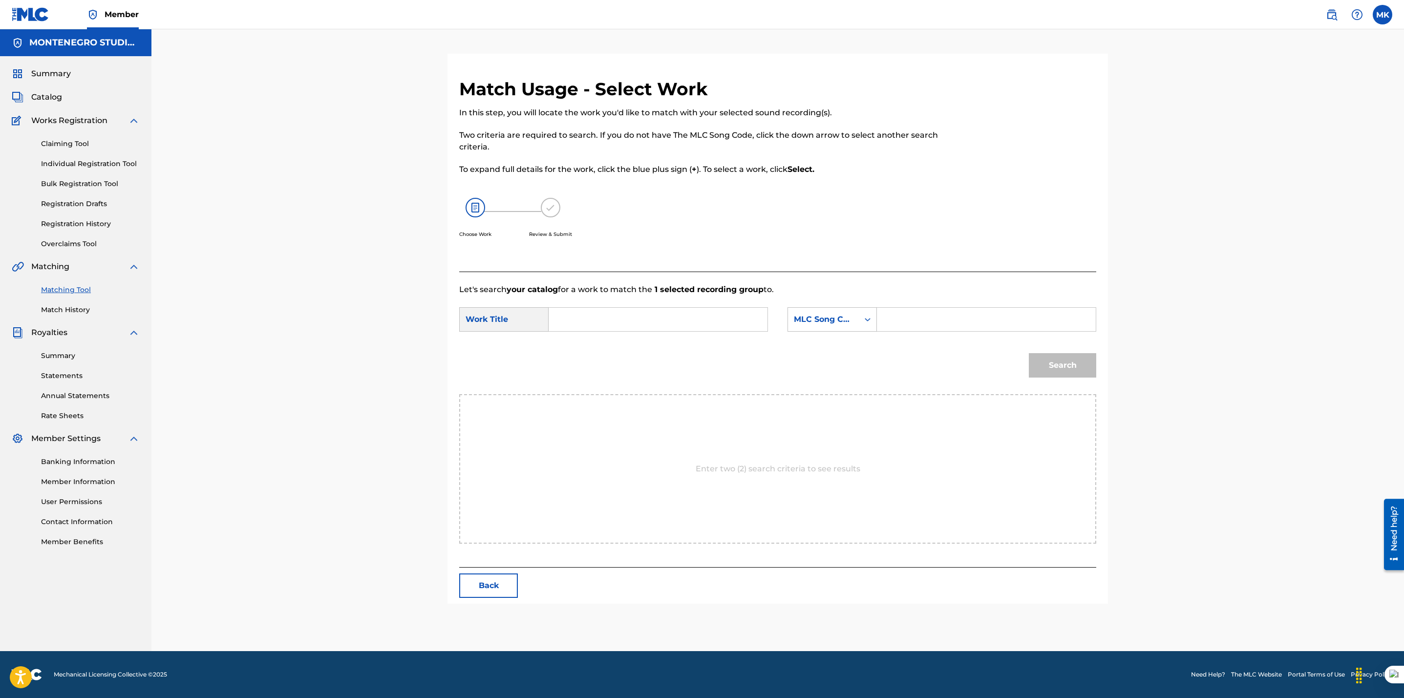
scroll to position [0, 0]
click at [604, 324] on input "Search Form" at bounding box center [658, 319] width 202 height 23
click at [609, 341] on span "[PERSON_NAME] de tequila" at bounding box center [647, 341] width 110 height 9
type input "con botellas de tequila"
click at [811, 320] on div "MLC Song Code" at bounding box center [823, 320] width 59 height 12
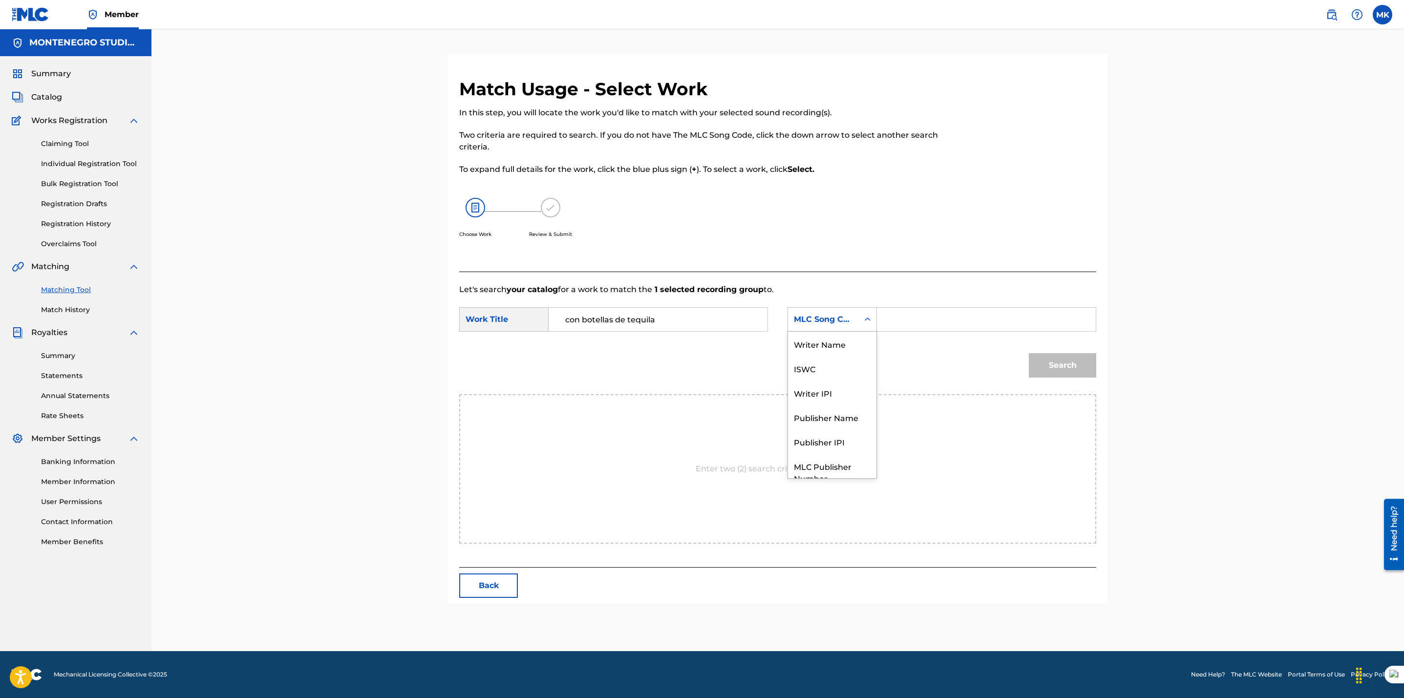
scroll to position [36, 0]
click at [815, 385] on div "Publisher Name" at bounding box center [832, 381] width 88 height 24
click at [888, 322] on input "Search Form" at bounding box center [986, 319] width 202 height 23
type input "[GEOGRAPHIC_DATA]"
click at [1059, 362] on button "Search" at bounding box center [1062, 365] width 67 height 24
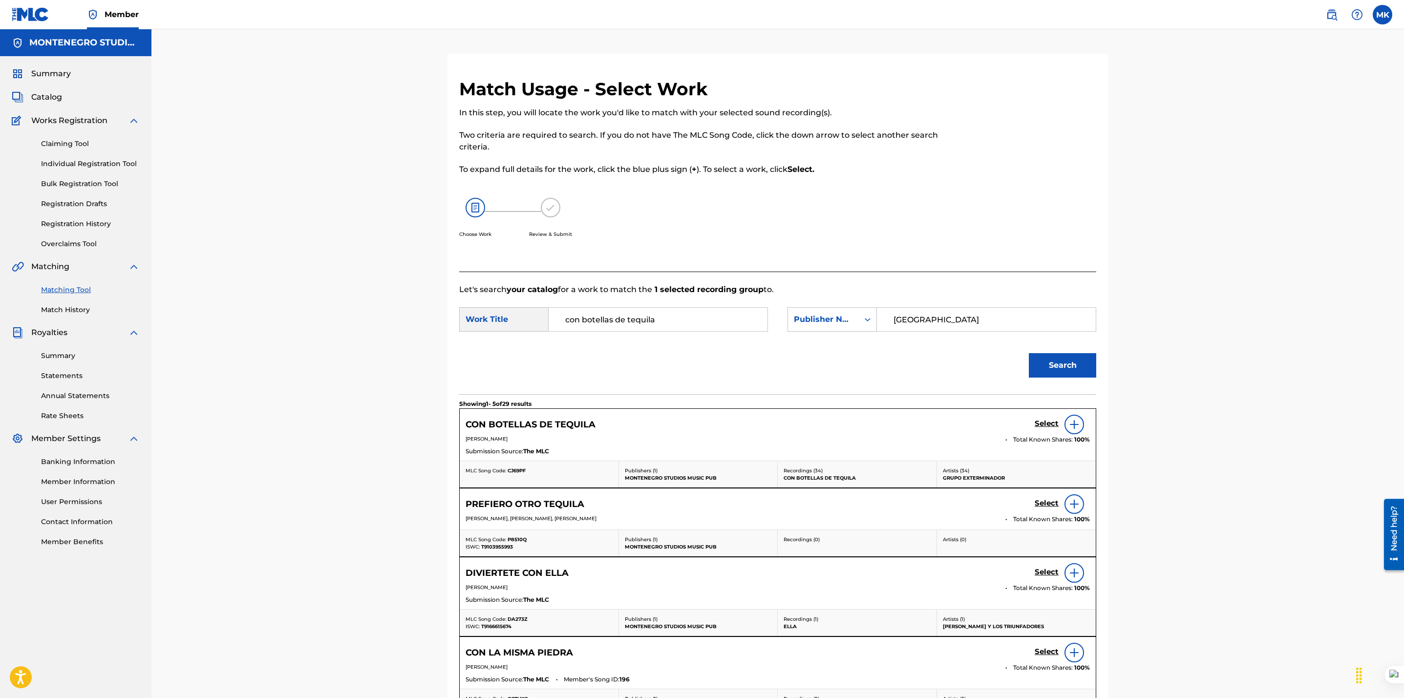
click at [1046, 425] on h5 "Select" at bounding box center [1046, 423] width 24 height 9
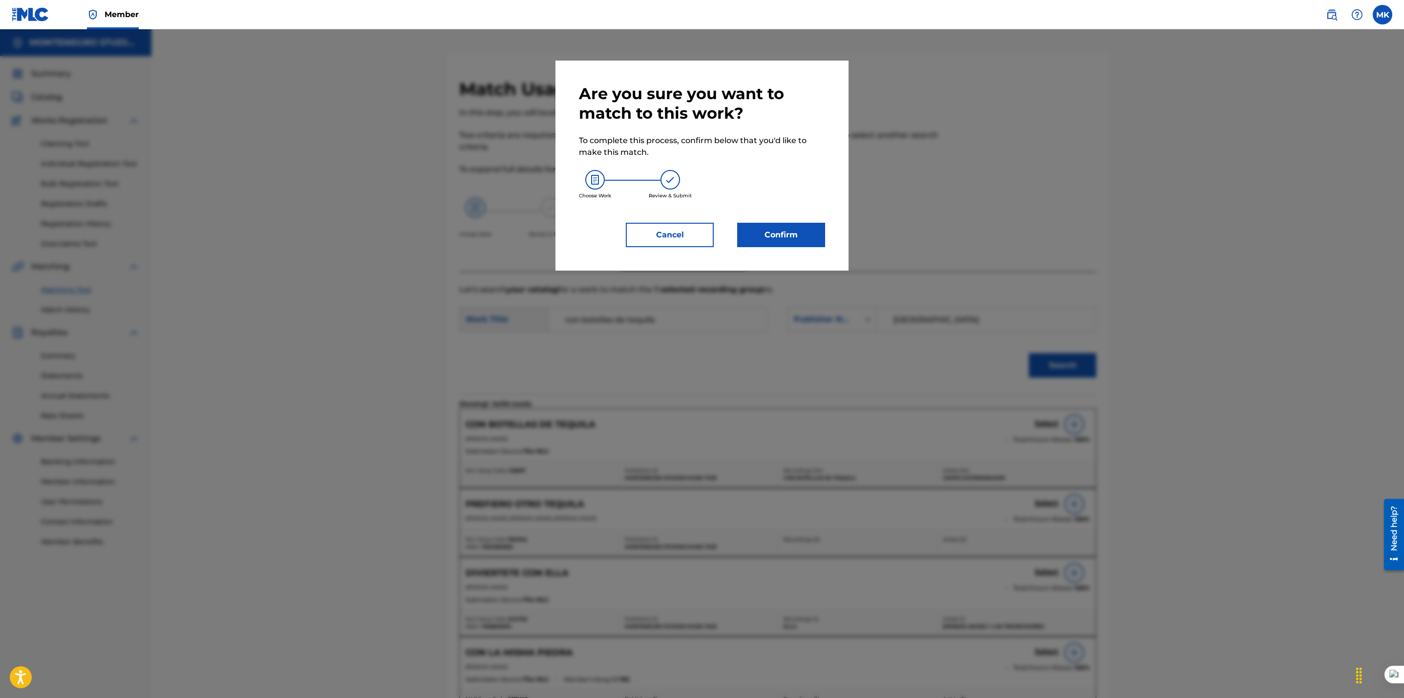
click at [768, 231] on button "Confirm" at bounding box center [781, 235] width 88 height 24
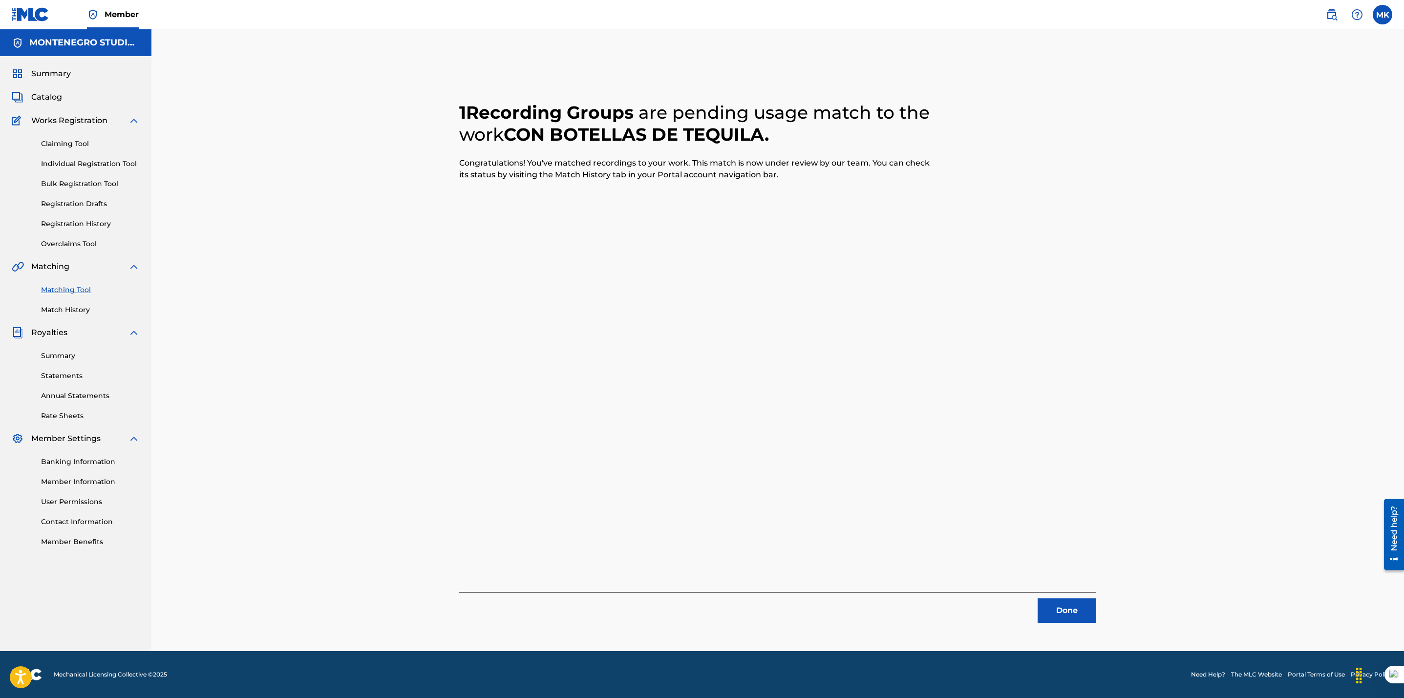
click at [1066, 610] on button "Done" at bounding box center [1066, 610] width 59 height 24
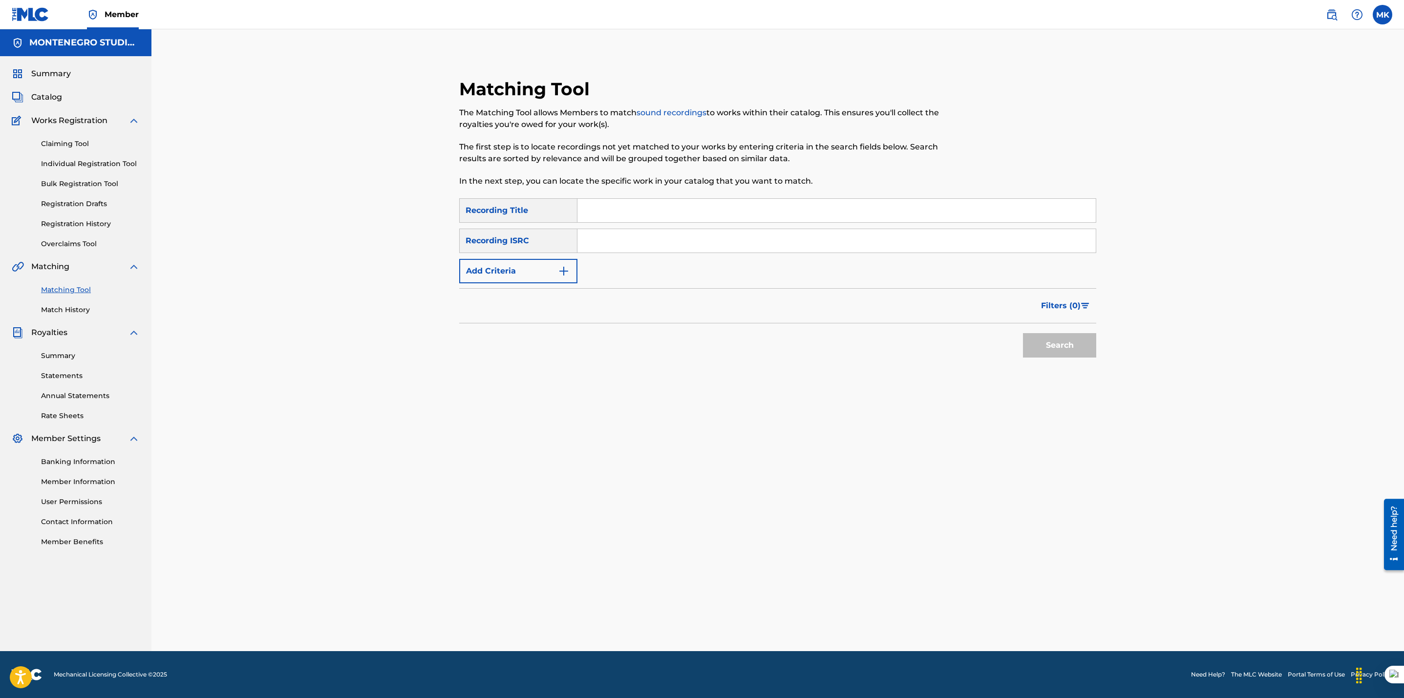
click at [509, 276] on button "Add Criteria" at bounding box center [518, 271] width 118 height 24
click at [634, 277] on input "Search Form" at bounding box center [827, 270] width 500 height 23
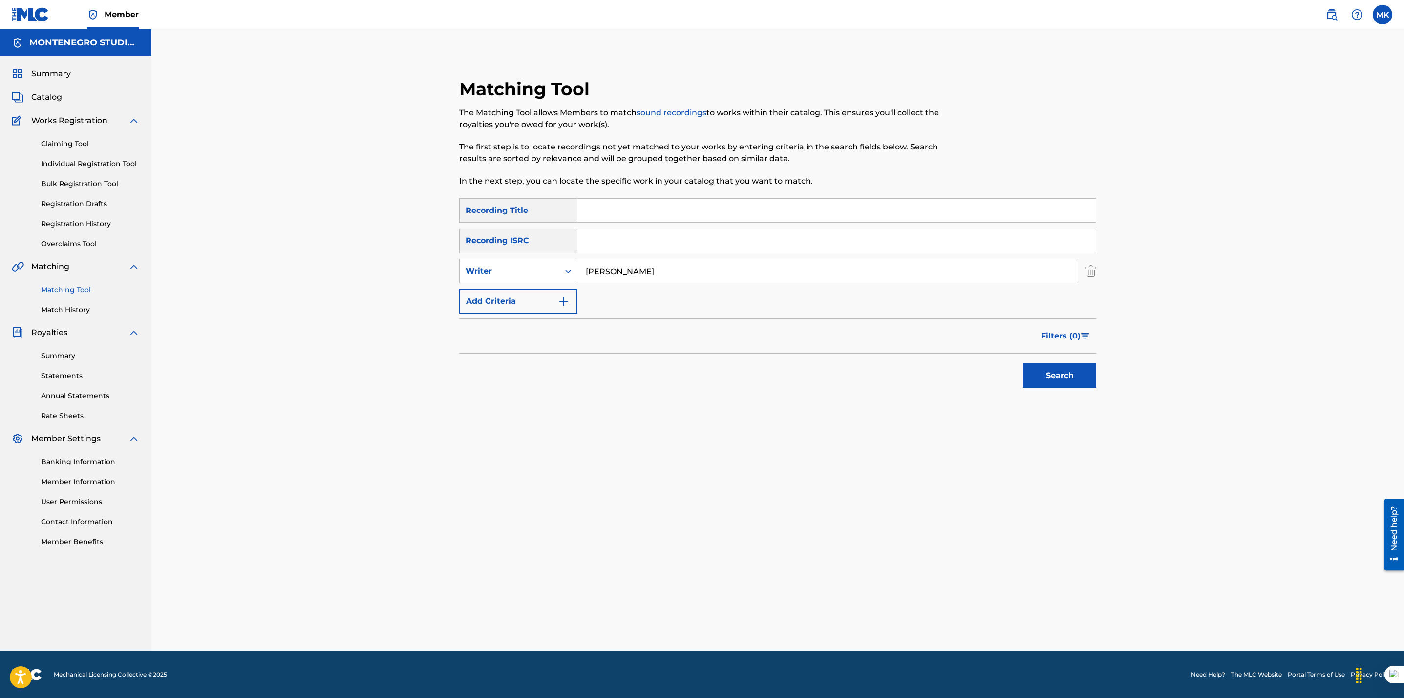
click at [1023, 363] on button "Search" at bounding box center [1059, 375] width 73 height 24
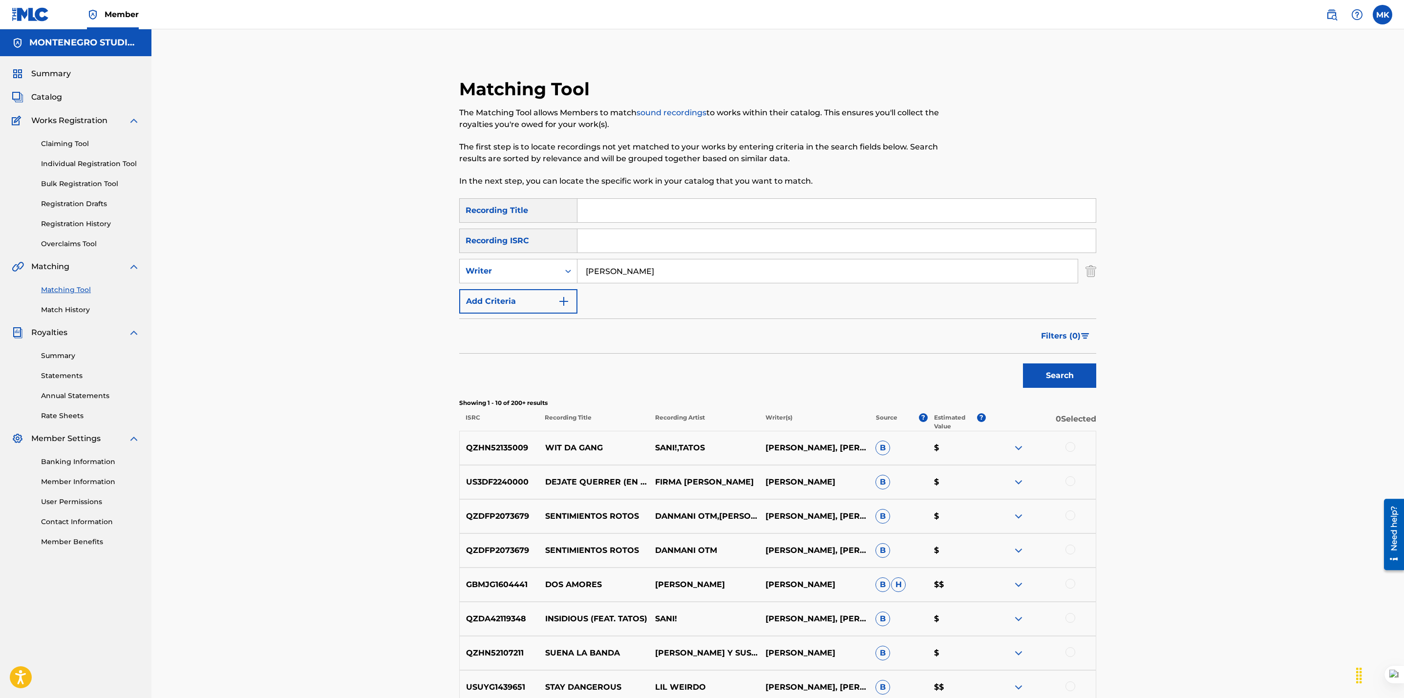
scroll to position [195, 0]
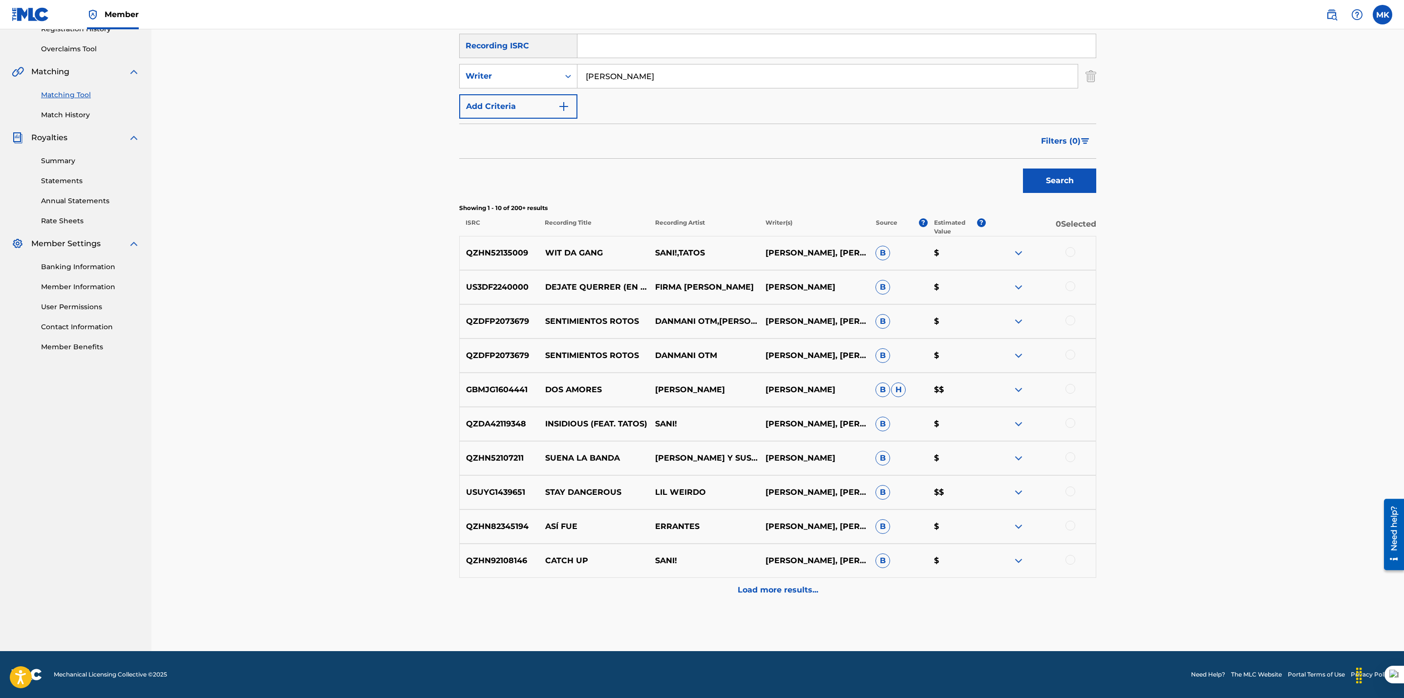
click at [790, 590] on p "Load more results..." at bounding box center [778, 590] width 81 height 12
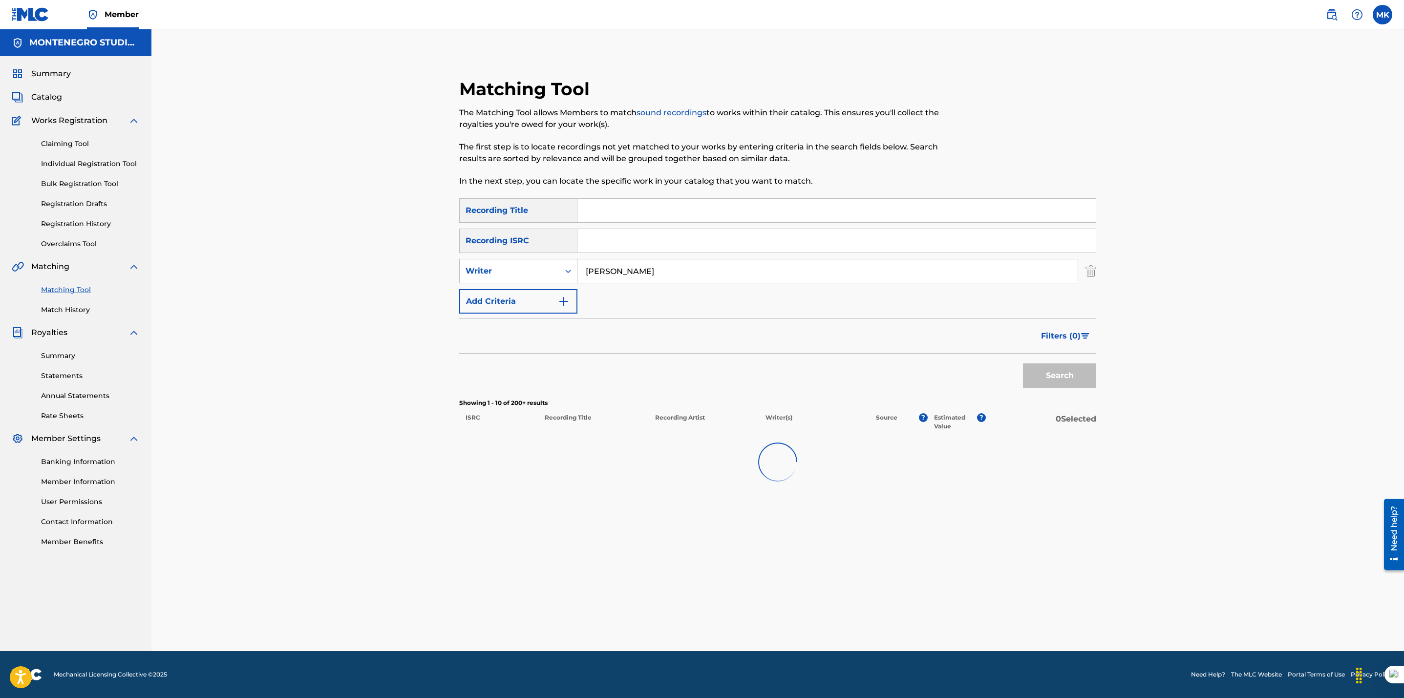
scroll to position [0, 0]
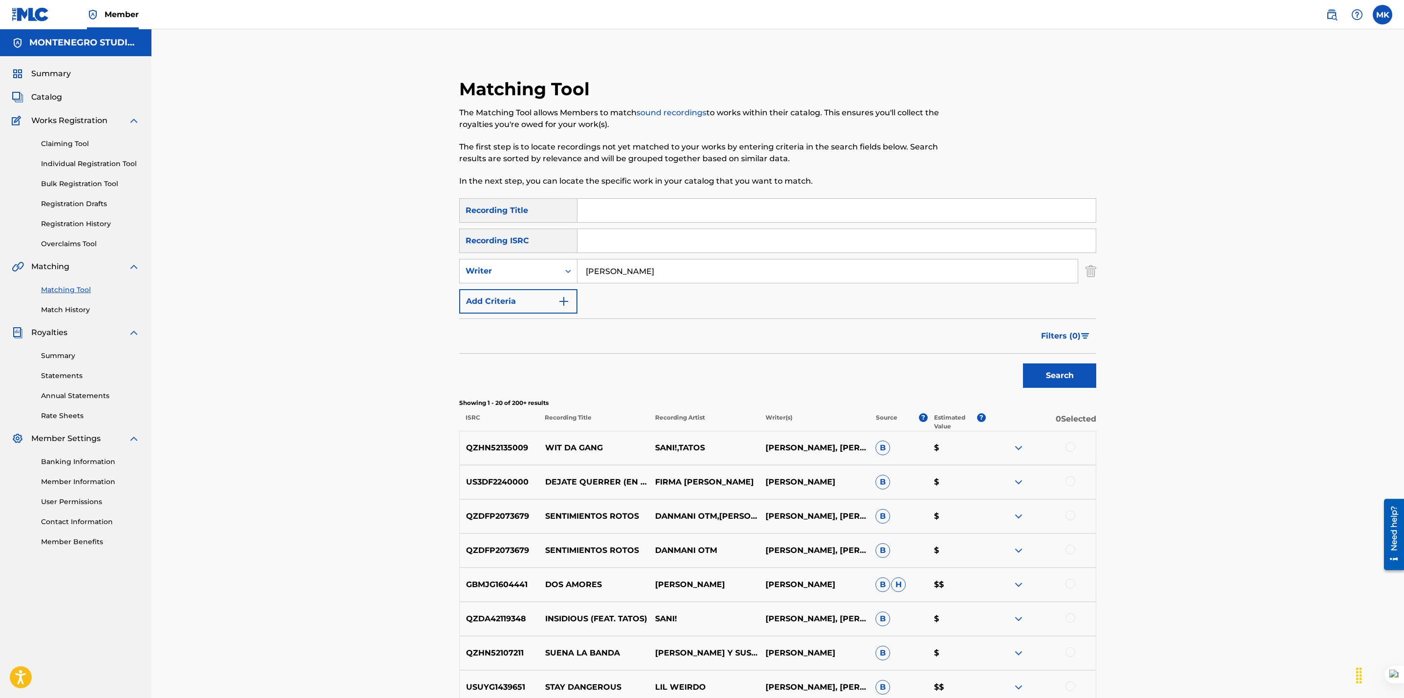
drag, startPoint x: 674, startPoint y: 273, endPoint x: 624, endPoint y: 271, distance: 49.9
click at [624, 271] on input "[PERSON_NAME]" at bounding box center [827, 270] width 500 height 23
type input "[PERSON_NAME]"
click at [1023, 363] on button "Search" at bounding box center [1059, 375] width 73 height 24
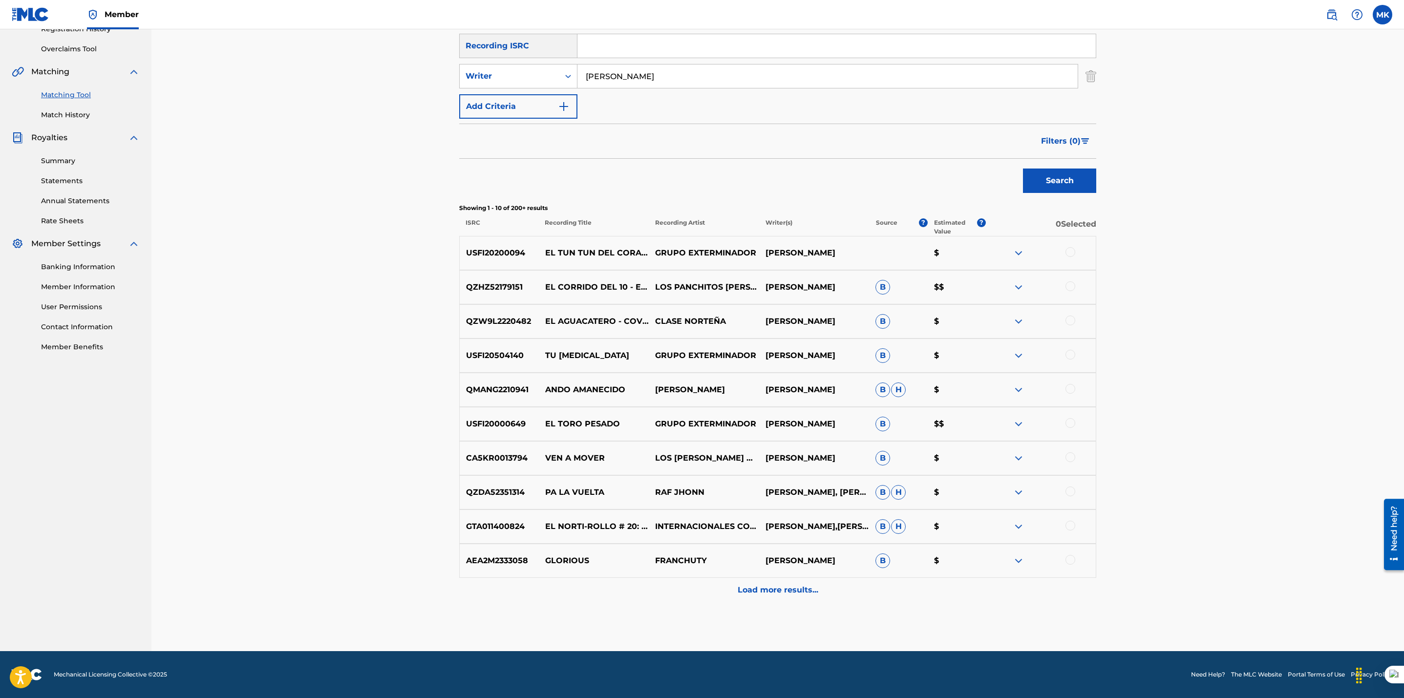
click at [799, 583] on div "Load more results..." at bounding box center [777, 590] width 637 height 24
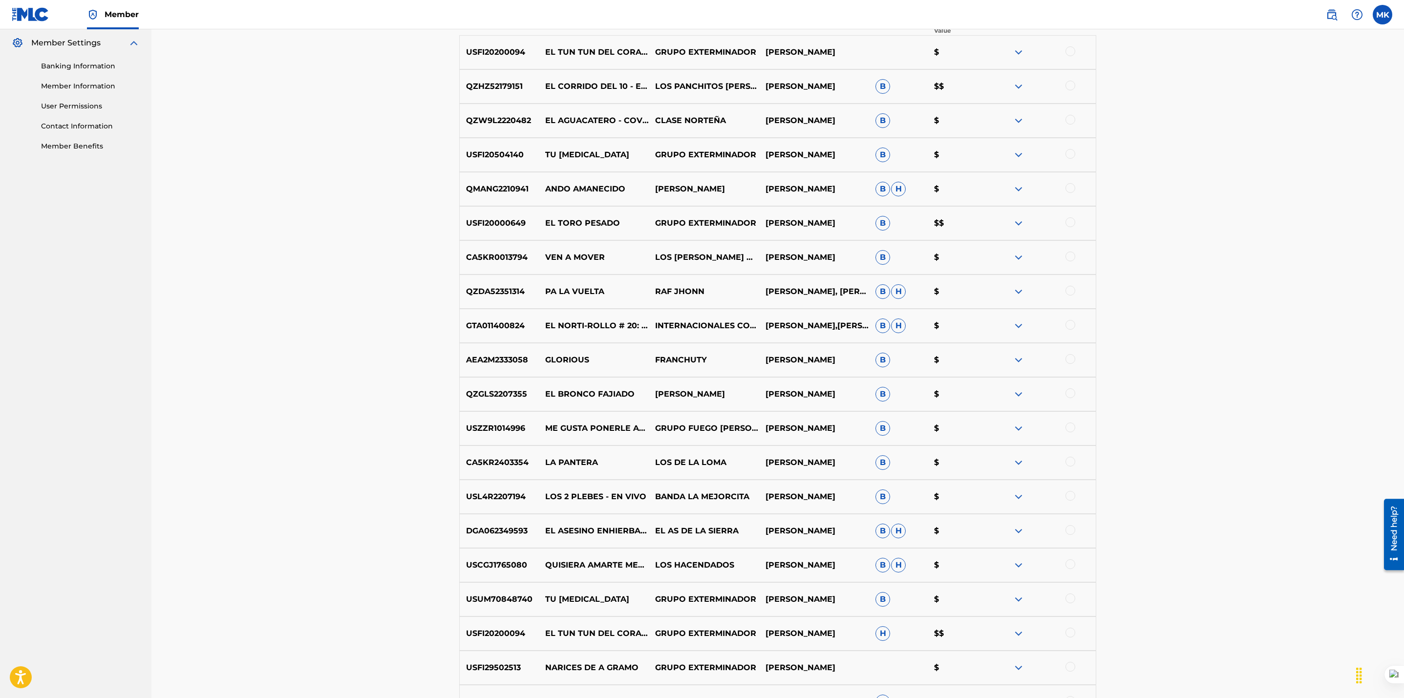
scroll to position [537, 0]
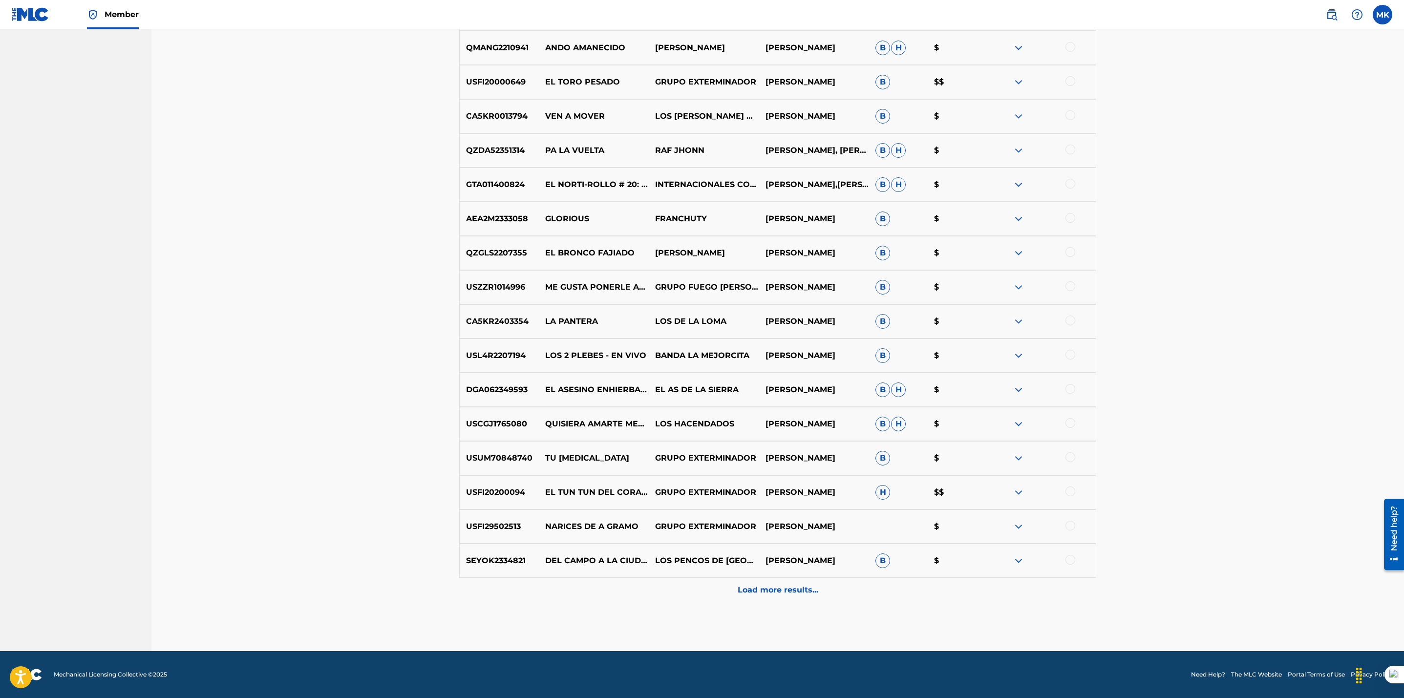
click at [773, 589] on p "Load more results..." at bounding box center [778, 590] width 81 height 12
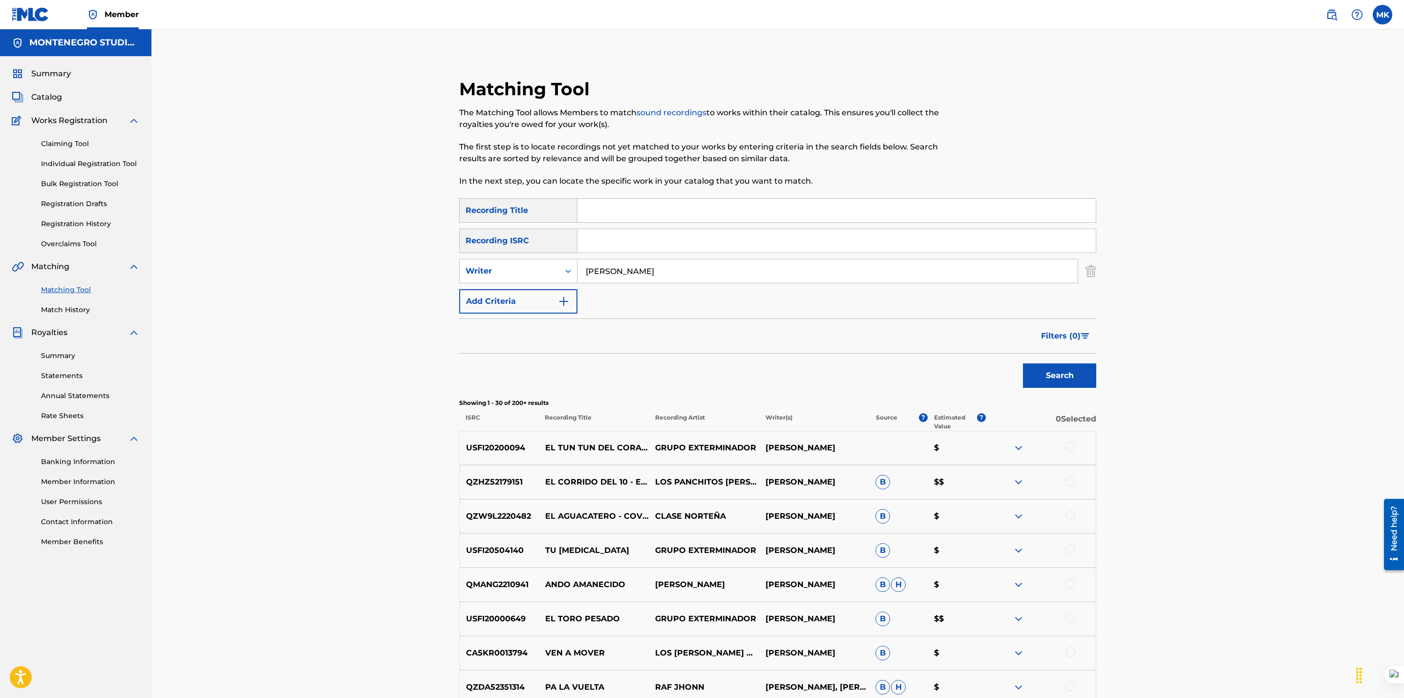
scroll to position [878, 0]
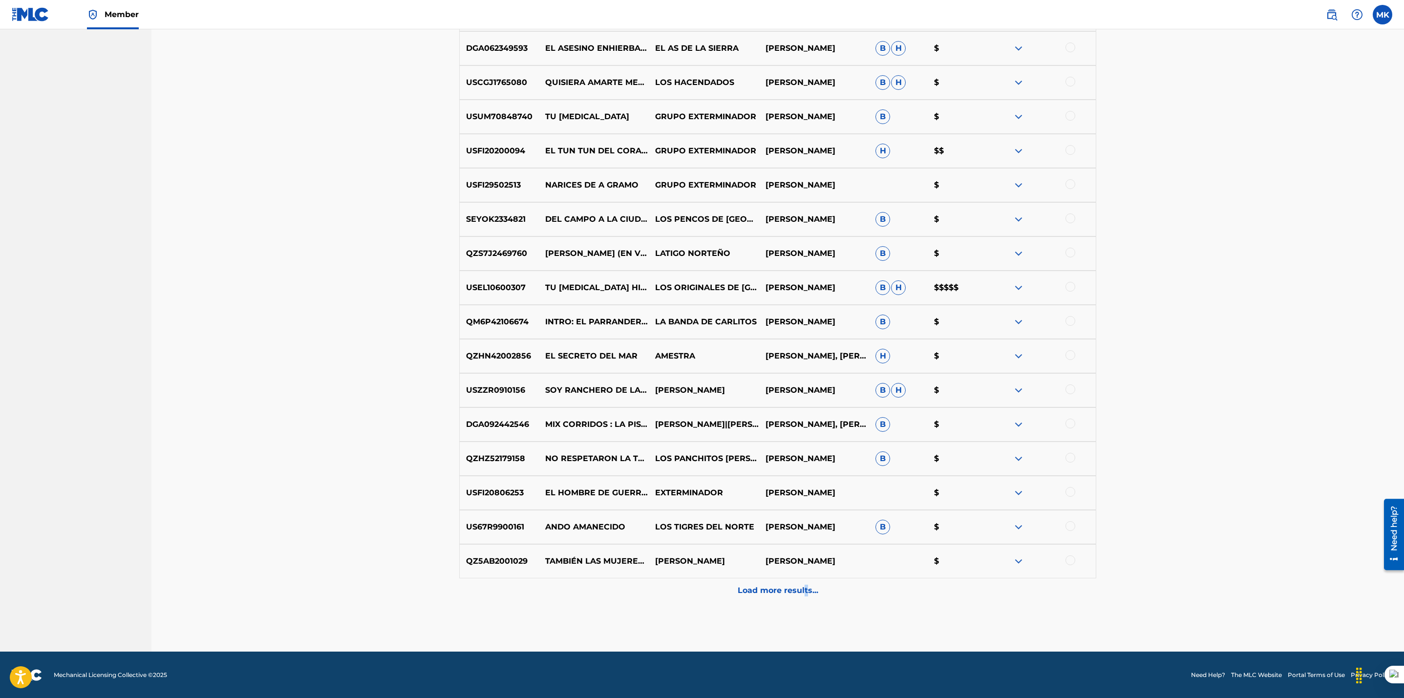
click at [806, 590] on p "Load more results..." at bounding box center [778, 591] width 81 height 12
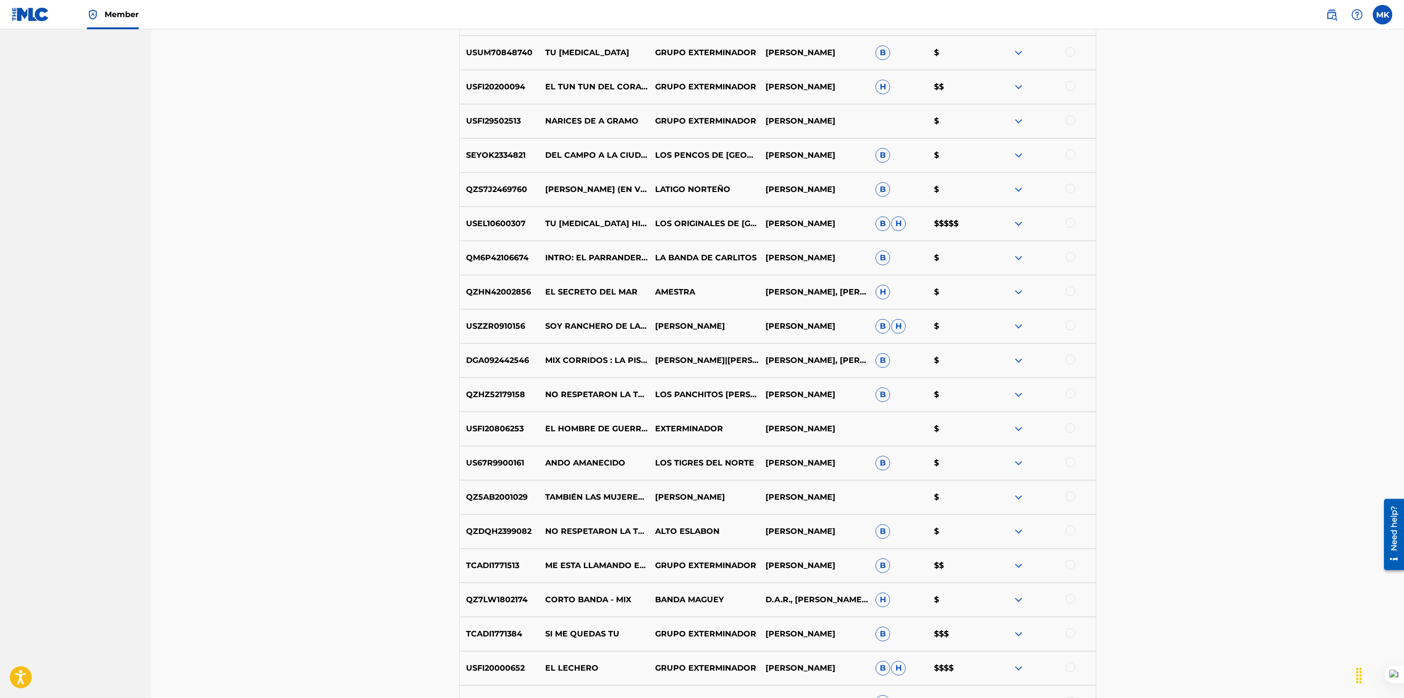
scroll to position [957, 0]
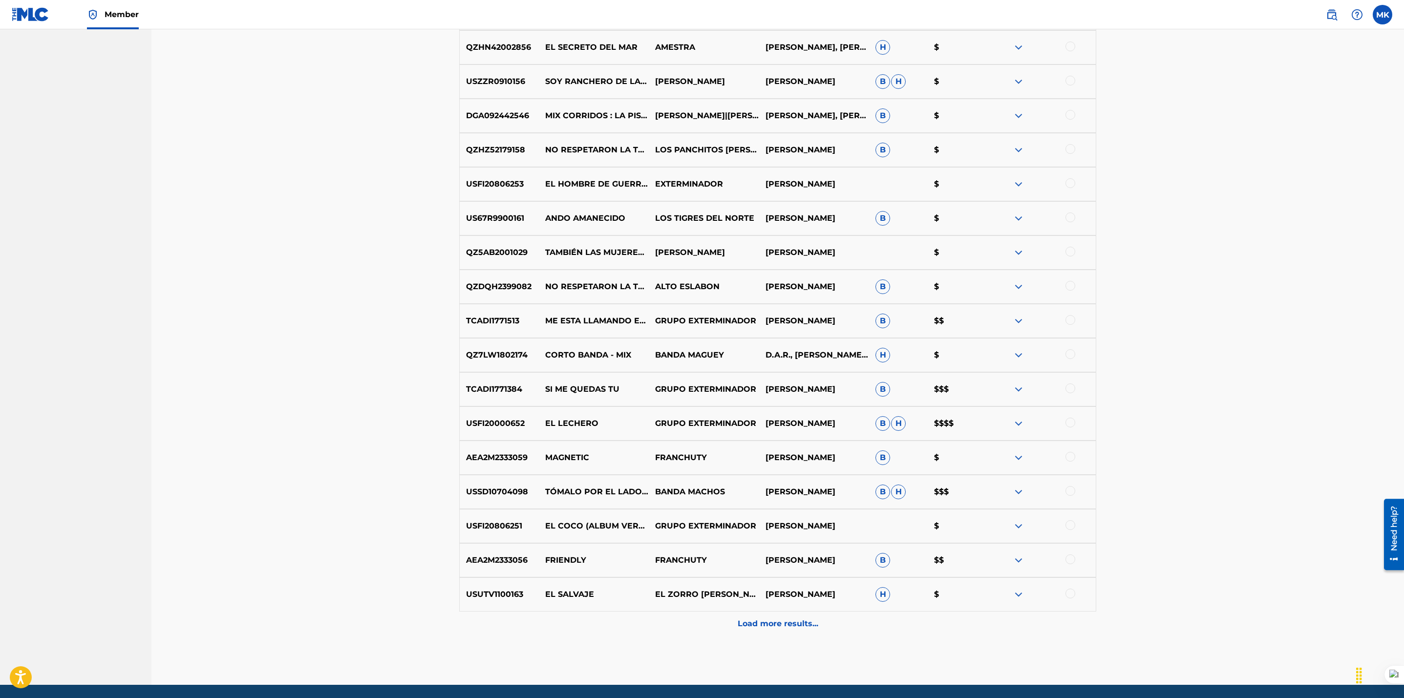
scroll to position [1187, 0]
click at [821, 615] on div "Load more results..." at bounding box center [777, 623] width 637 height 24
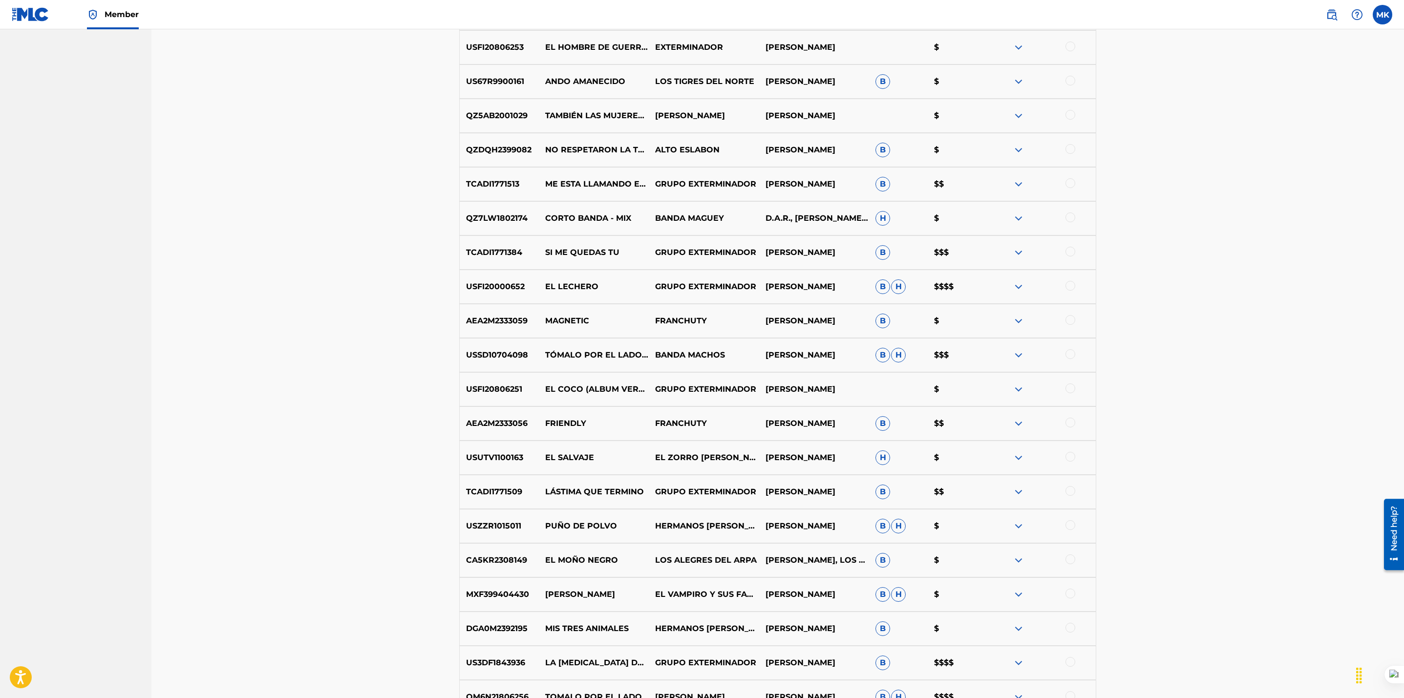
scroll to position [1562, 0]
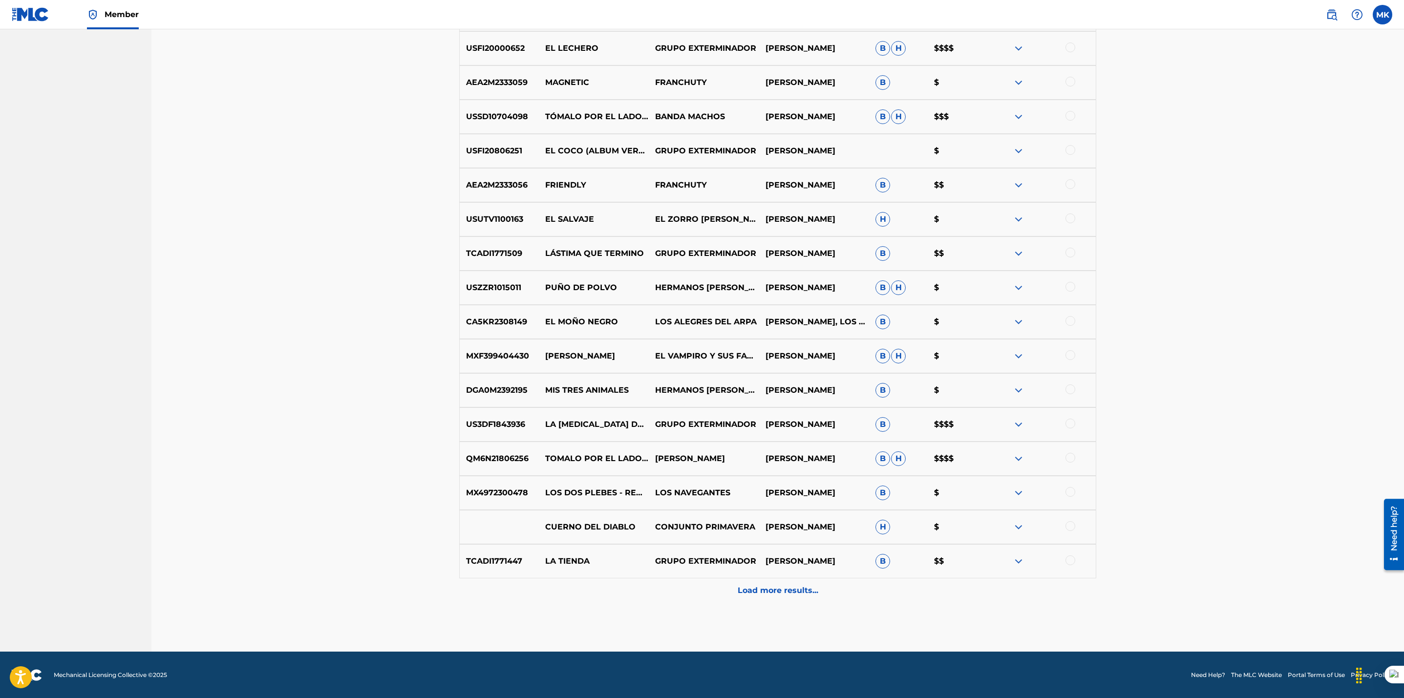
click at [770, 590] on p "Load more results..." at bounding box center [778, 591] width 81 height 12
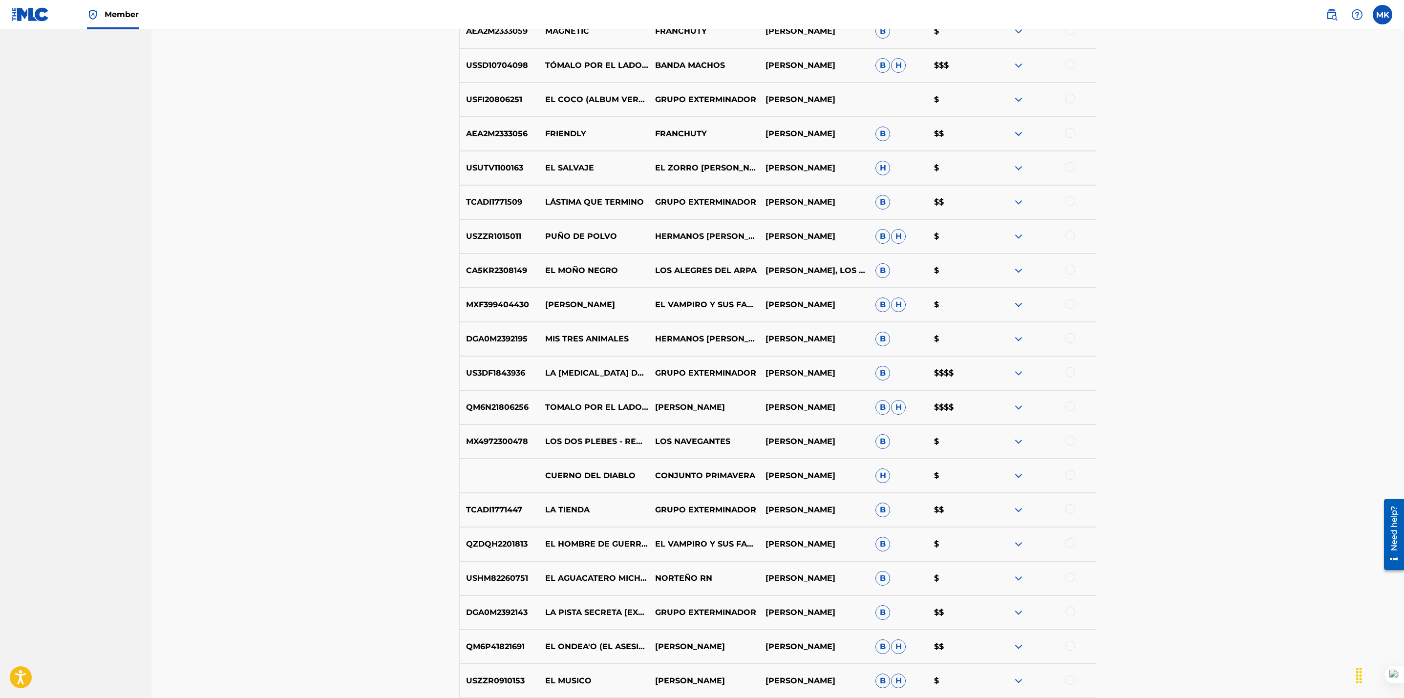
scroll to position [1904, 0]
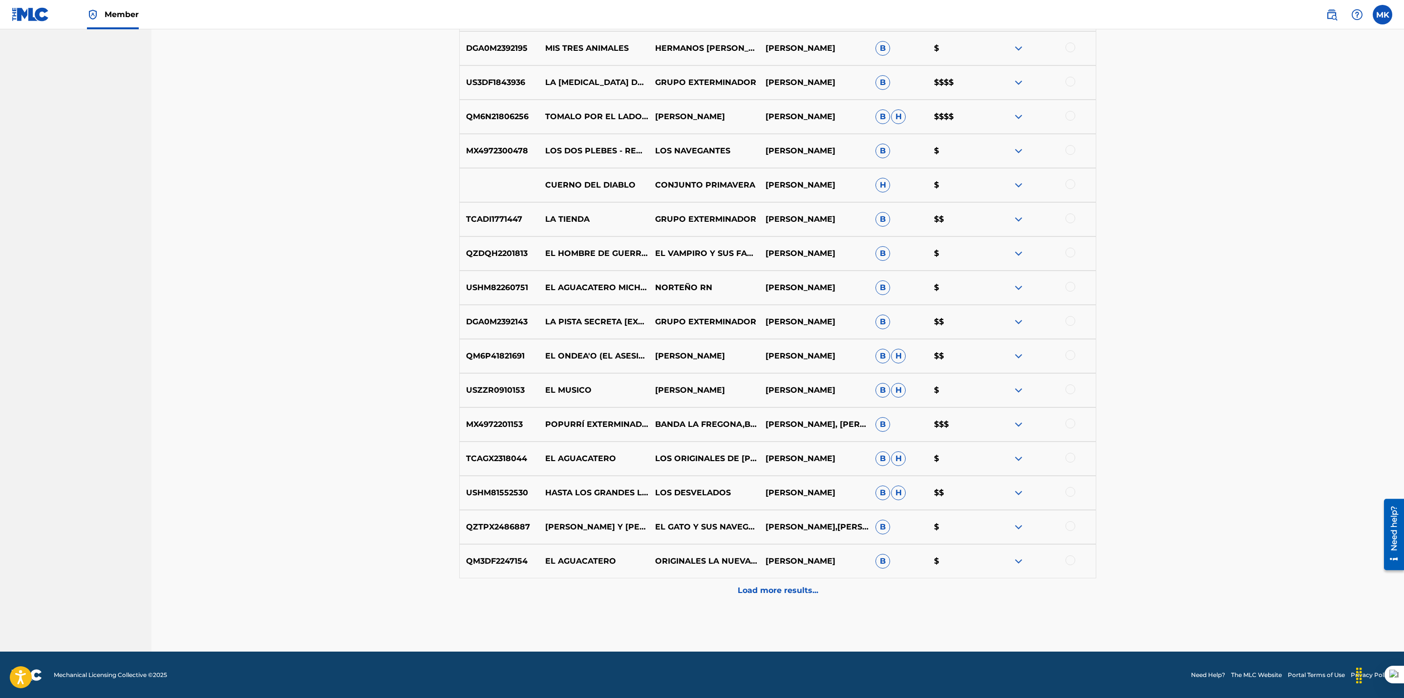
click at [767, 591] on p "Load more results..." at bounding box center [778, 591] width 81 height 12
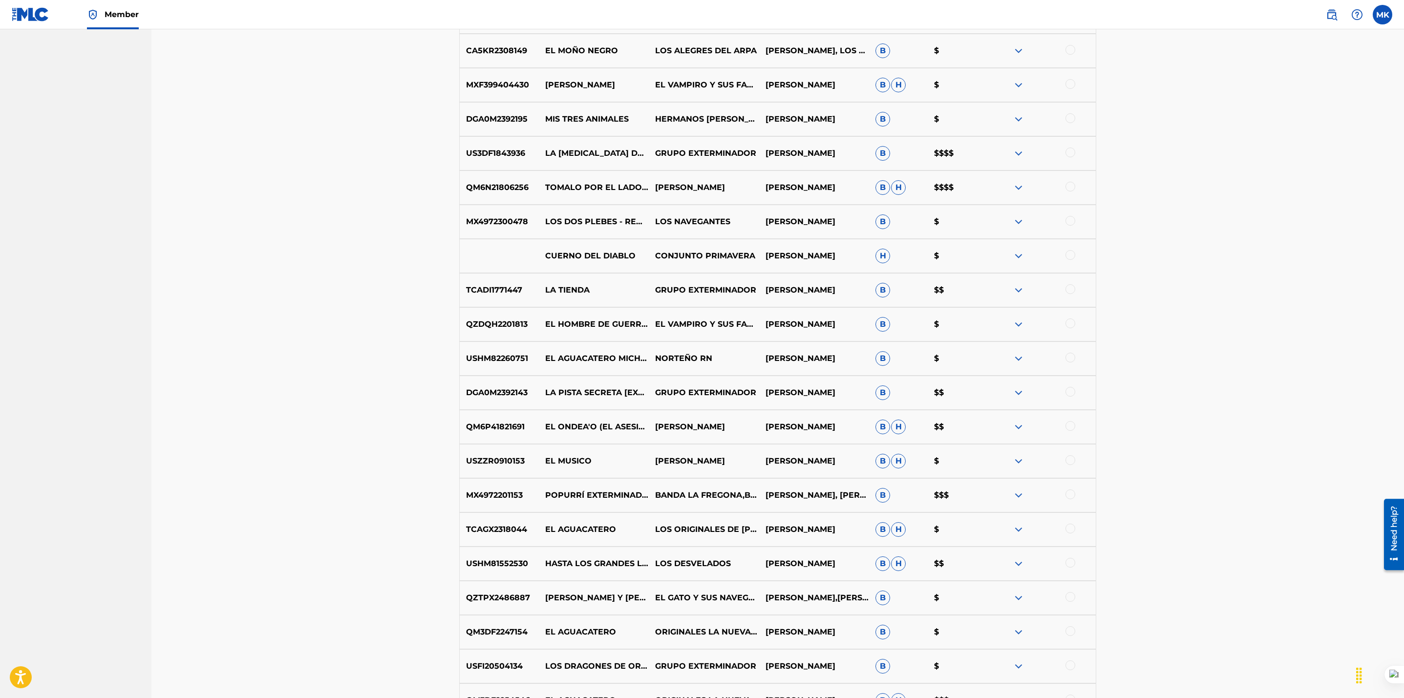
scroll to position [2245, 0]
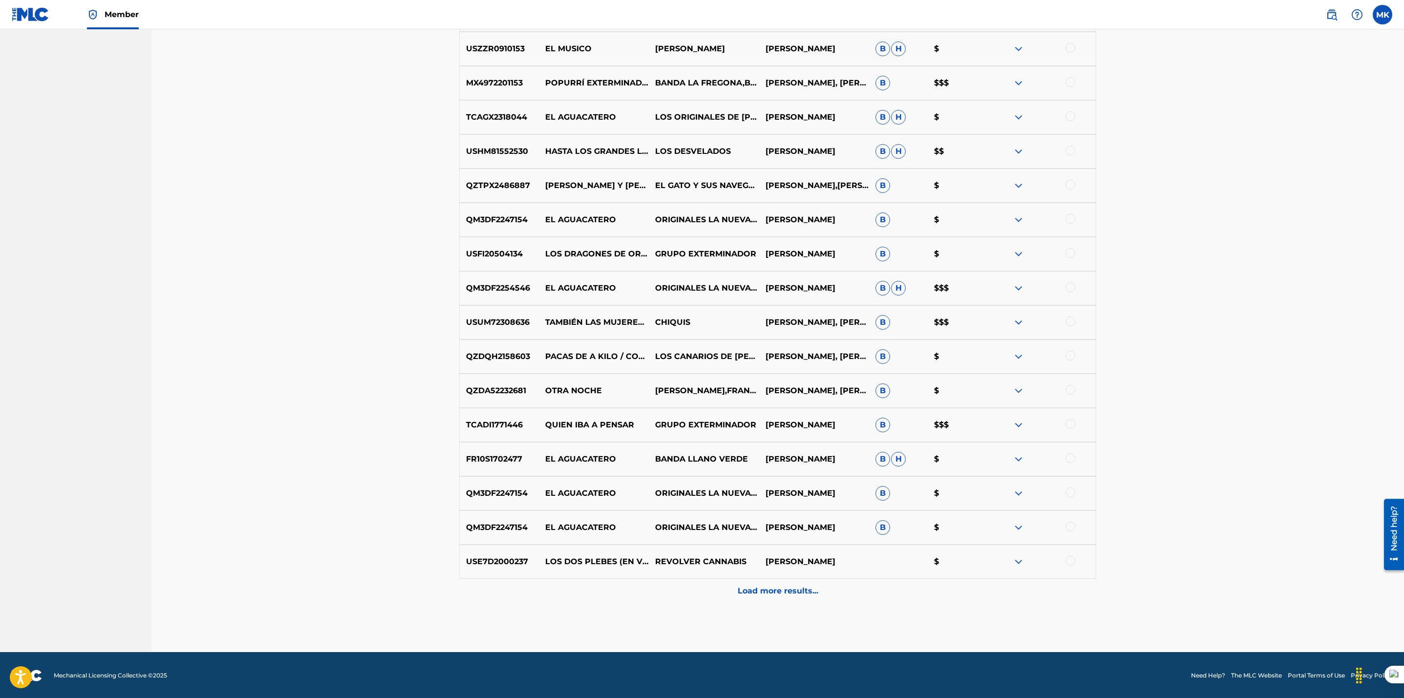
click at [790, 585] on p "Load more results..." at bounding box center [778, 591] width 81 height 12
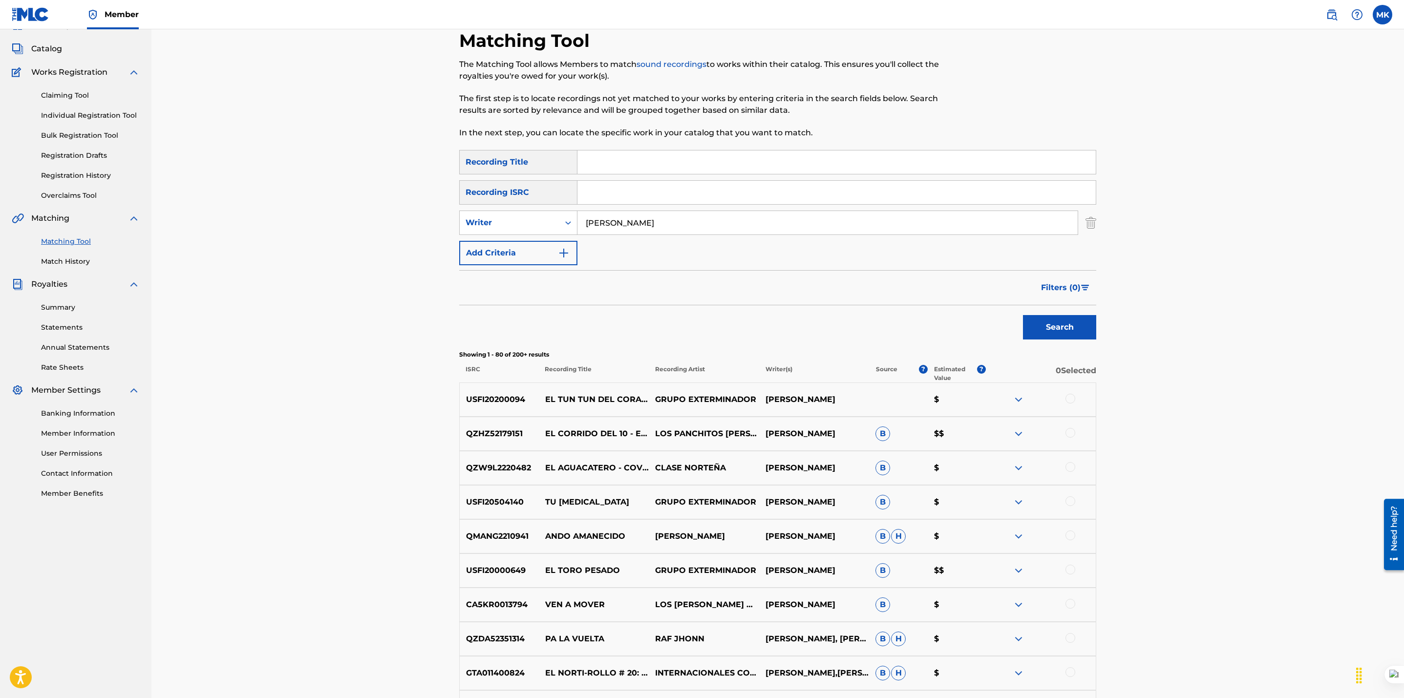
scroll to position [0, 0]
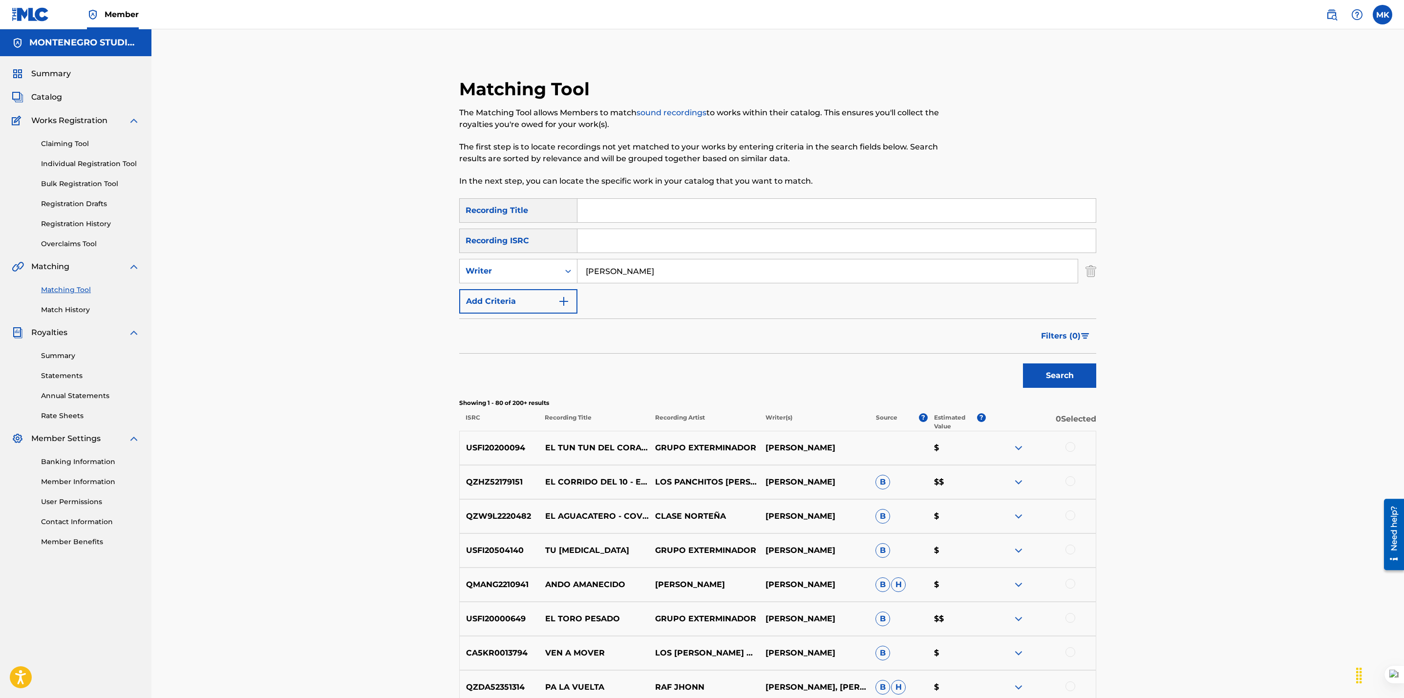
drag, startPoint x: 679, startPoint y: 261, endPoint x: 519, endPoint y: 251, distance: 160.5
click at [519, 251] on div "SearchWithCriteriaae60c944-f878-4771-85f1-4a926161752a Recording Title SearchWi…" at bounding box center [777, 255] width 637 height 115
click at [603, 205] on input "Search Form" at bounding box center [836, 210] width 518 height 23
click at [1090, 385] on button "Search" at bounding box center [1059, 375] width 73 height 24
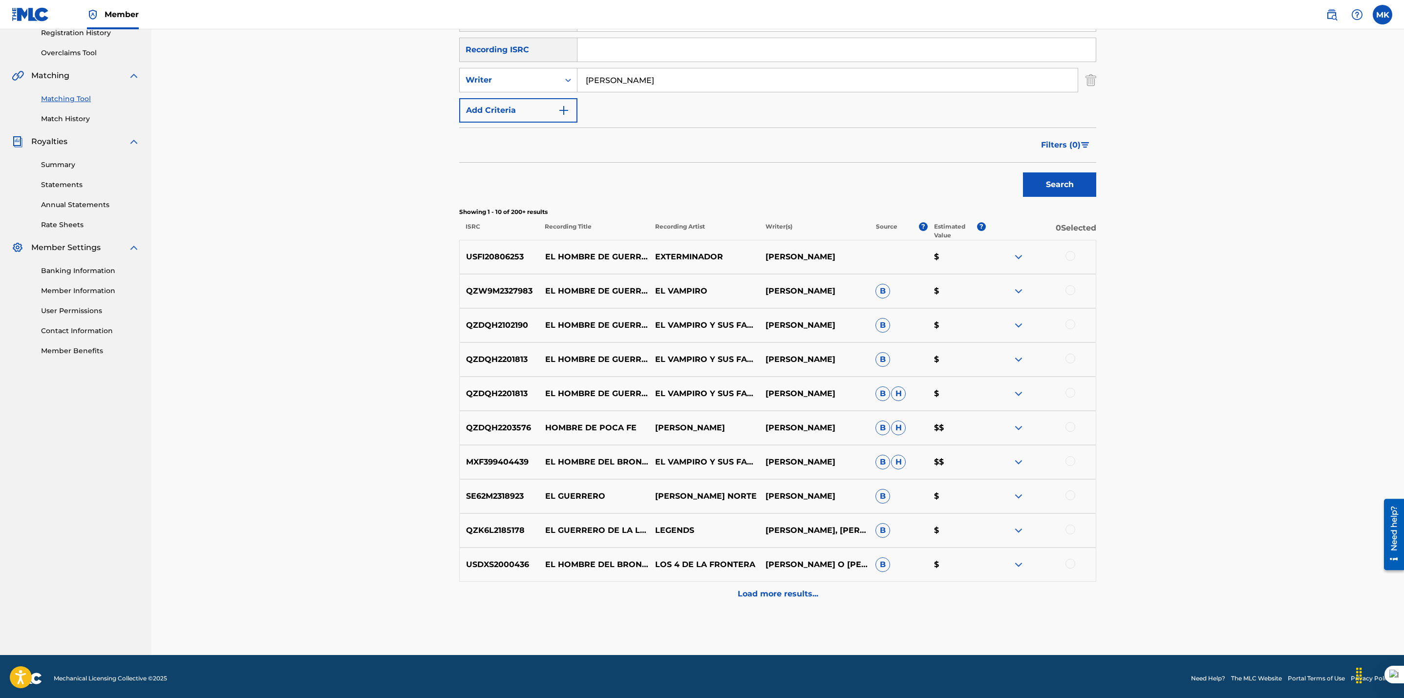
scroll to position [195, 0]
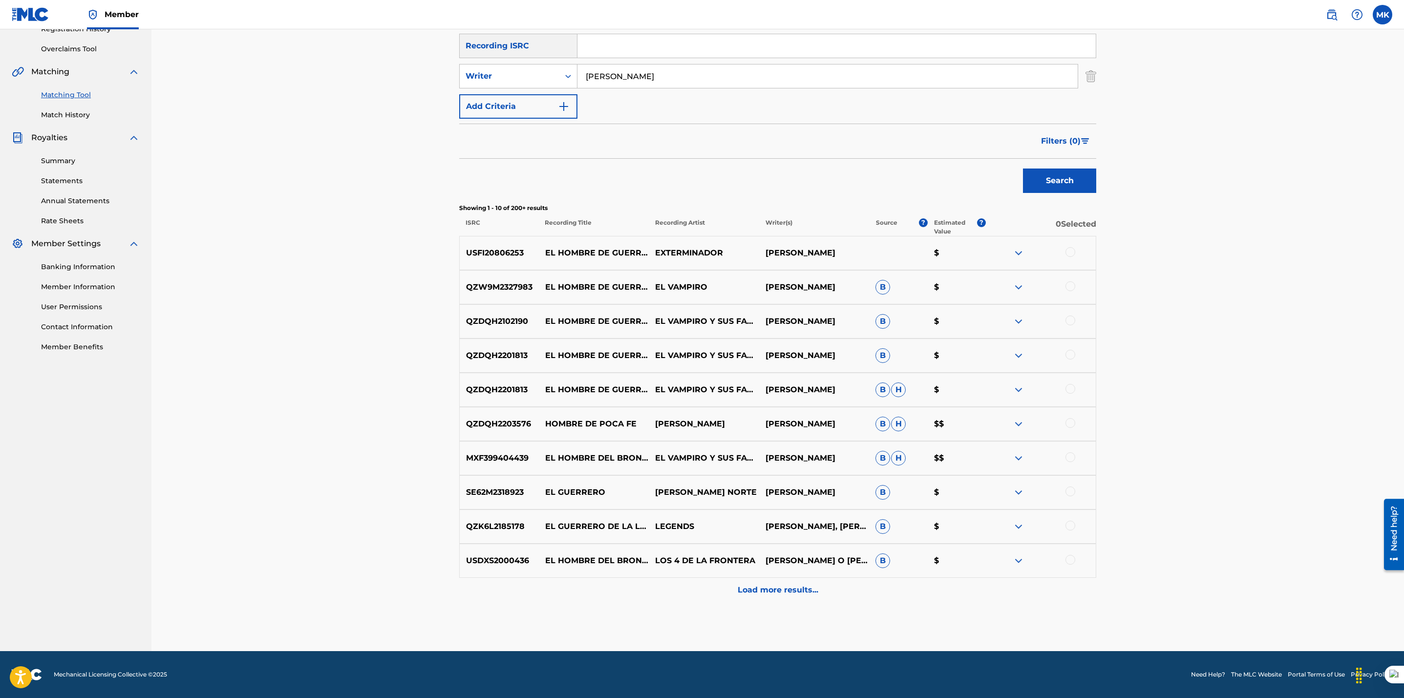
click at [351, 222] on div "Matching Tool The Matching Tool allows Members to match sound recordings to wor…" at bounding box center [777, 242] width 1252 height 817
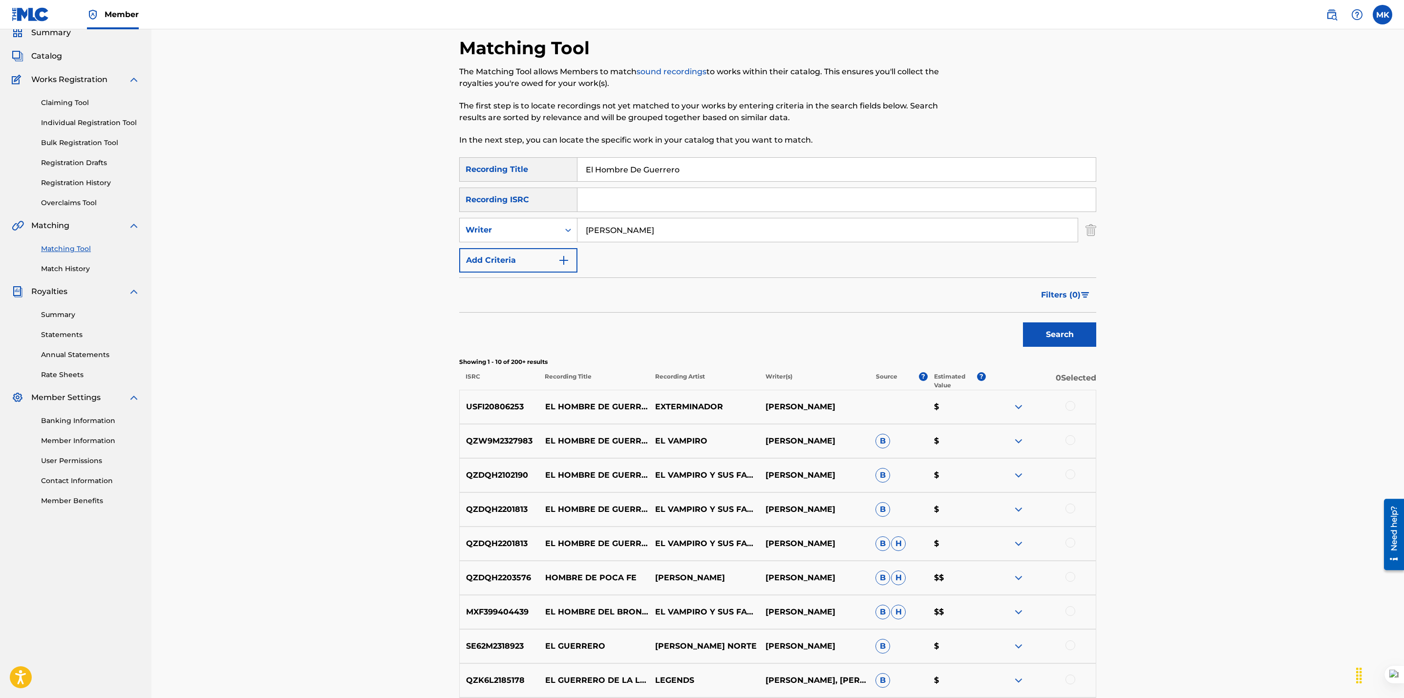
scroll to position [12, 0]
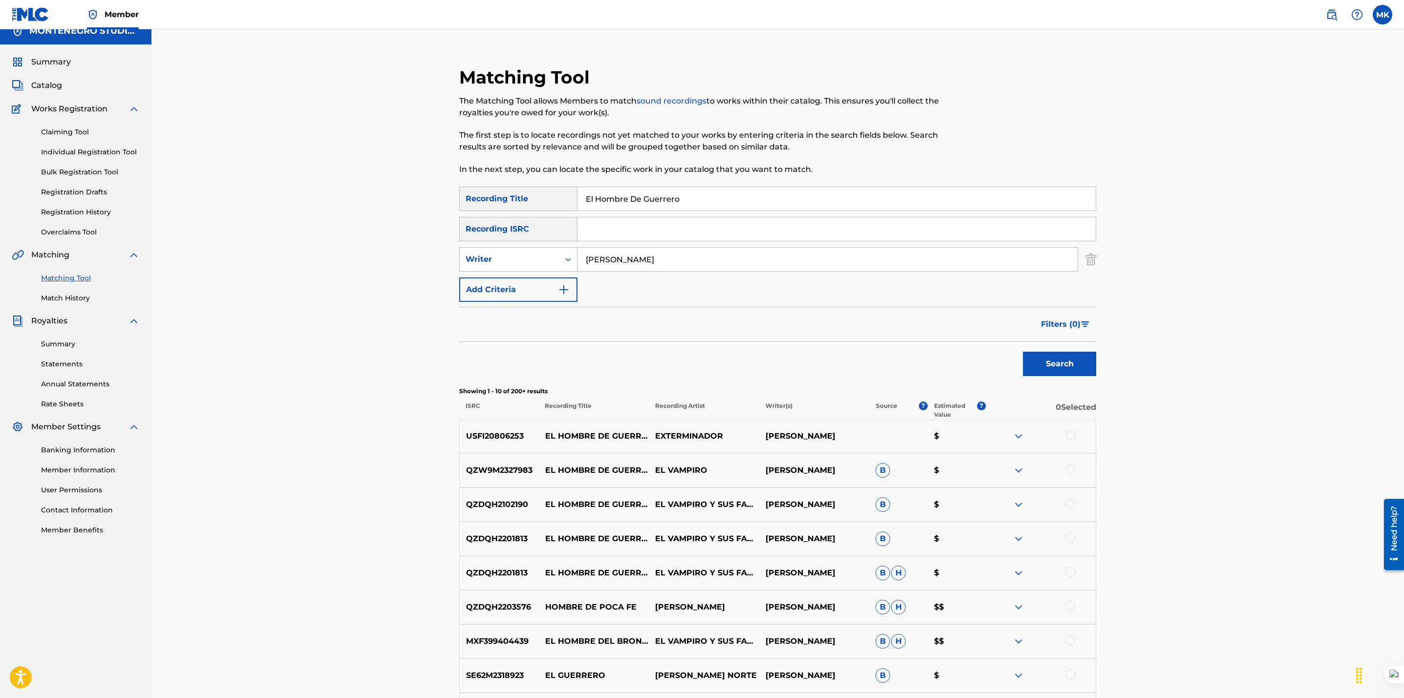
click at [60, 274] on link "Matching Tool" at bounding box center [90, 278] width 99 height 10
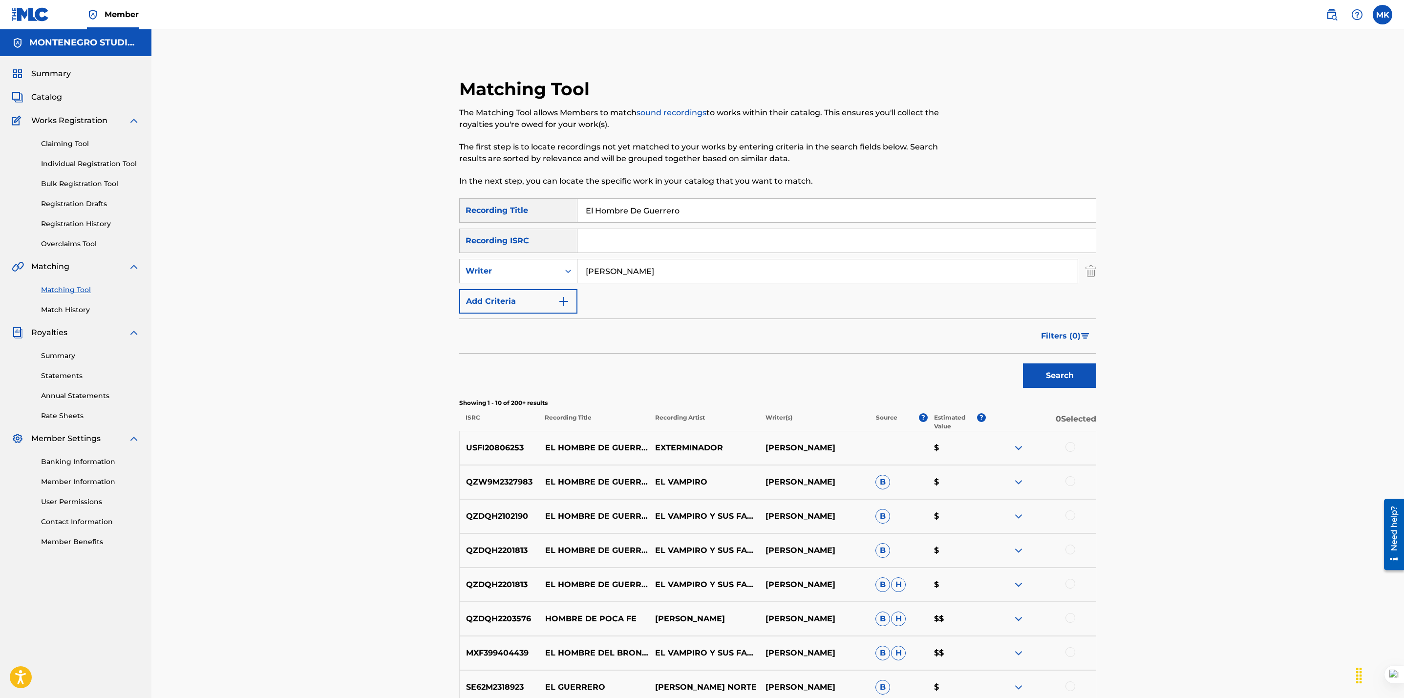
drag, startPoint x: 702, startPoint y: 220, endPoint x: 530, endPoint y: 207, distance: 172.4
click at [530, 207] on div "SearchWithCriteriaae60c944-f878-4771-85f1-4a926161752a Recording Title El Hombr…" at bounding box center [777, 210] width 637 height 24
type input "el coco"
click at [1023, 363] on button "Search" at bounding box center [1059, 375] width 73 height 24
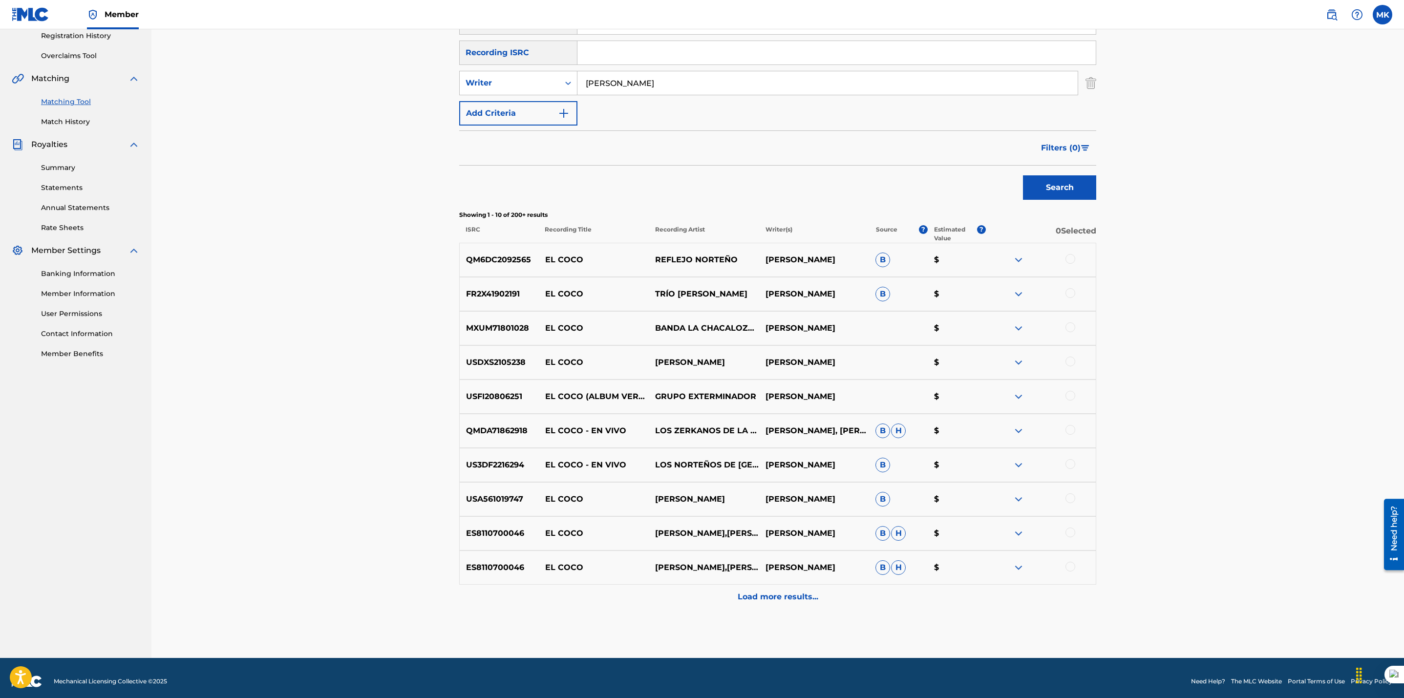
scroll to position [191, 0]
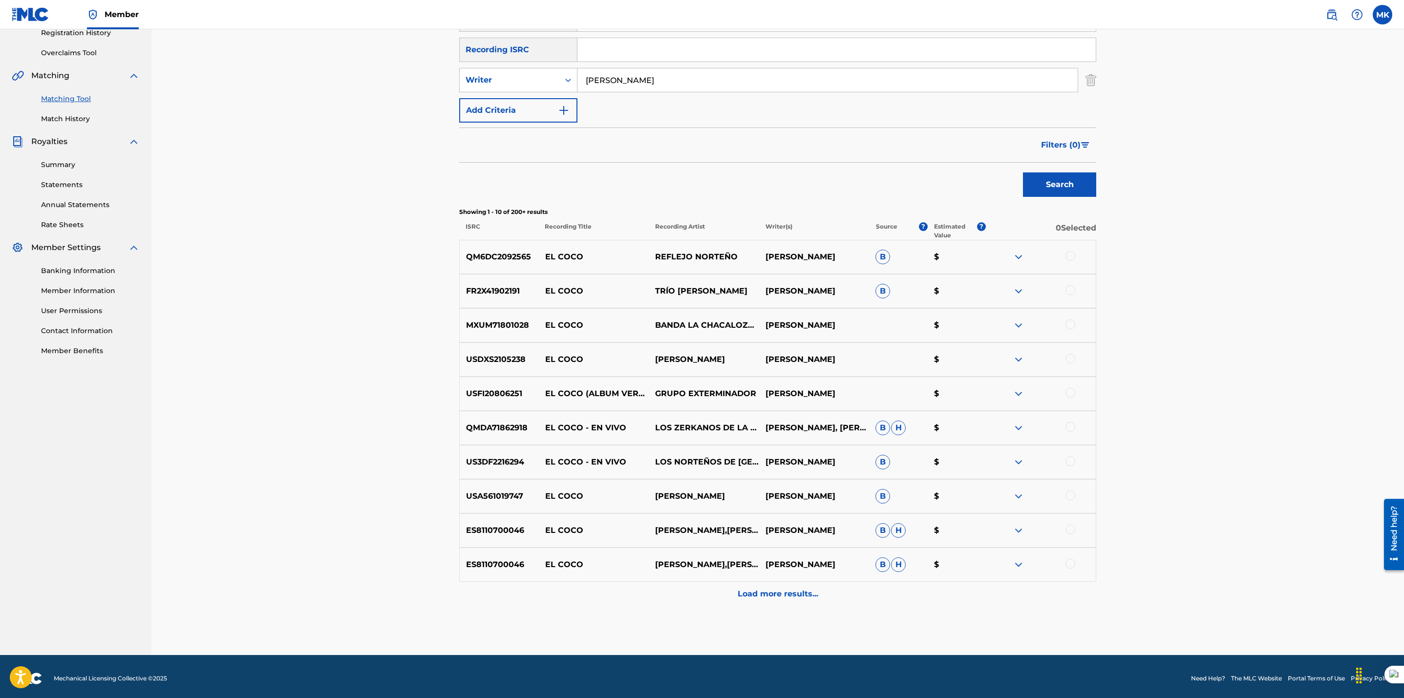
click at [1074, 252] on div at bounding box center [1041, 257] width 110 height 12
click at [1074, 257] on div at bounding box center [1070, 256] width 10 height 10
click at [1068, 283] on div "FR2X41902191 EL COCO TRÍO [PERSON_NAME] [PERSON_NAME] B $" at bounding box center [777, 291] width 637 height 34
click at [1072, 296] on div at bounding box center [1041, 291] width 110 height 12
click at [1070, 289] on div at bounding box center [1070, 290] width 10 height 10
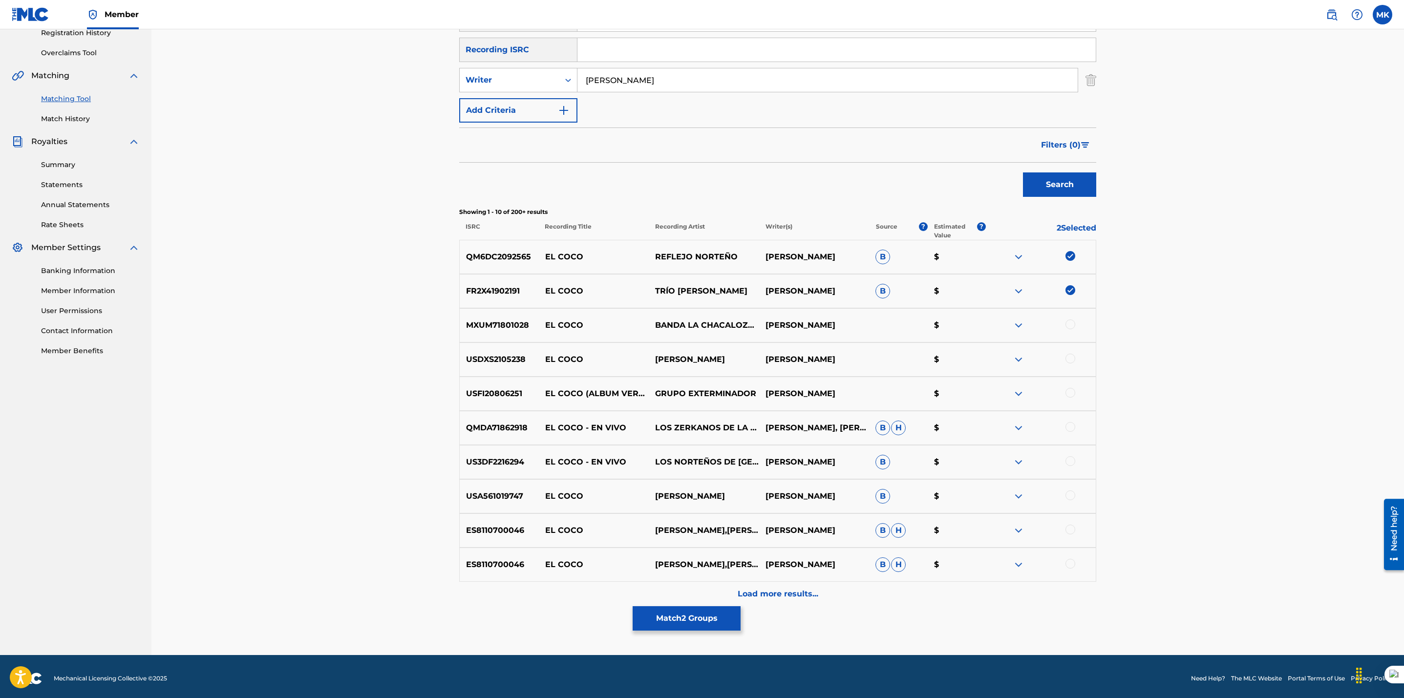
click at [1066, 329] on div at bounding box center [1041, 325] width 110 height 12
click at [1071, 324] on div at bounding box center [1070, 324] width 10 height 10
click at [1070, 357] on div at bounding box center [1070, 359] width 10 height 10
click at [264, 460] on div "Matching Tool The Matching Tool allows Members to match sound recordings to wor…" at bounding box center [777, 246] width 1252 height 817
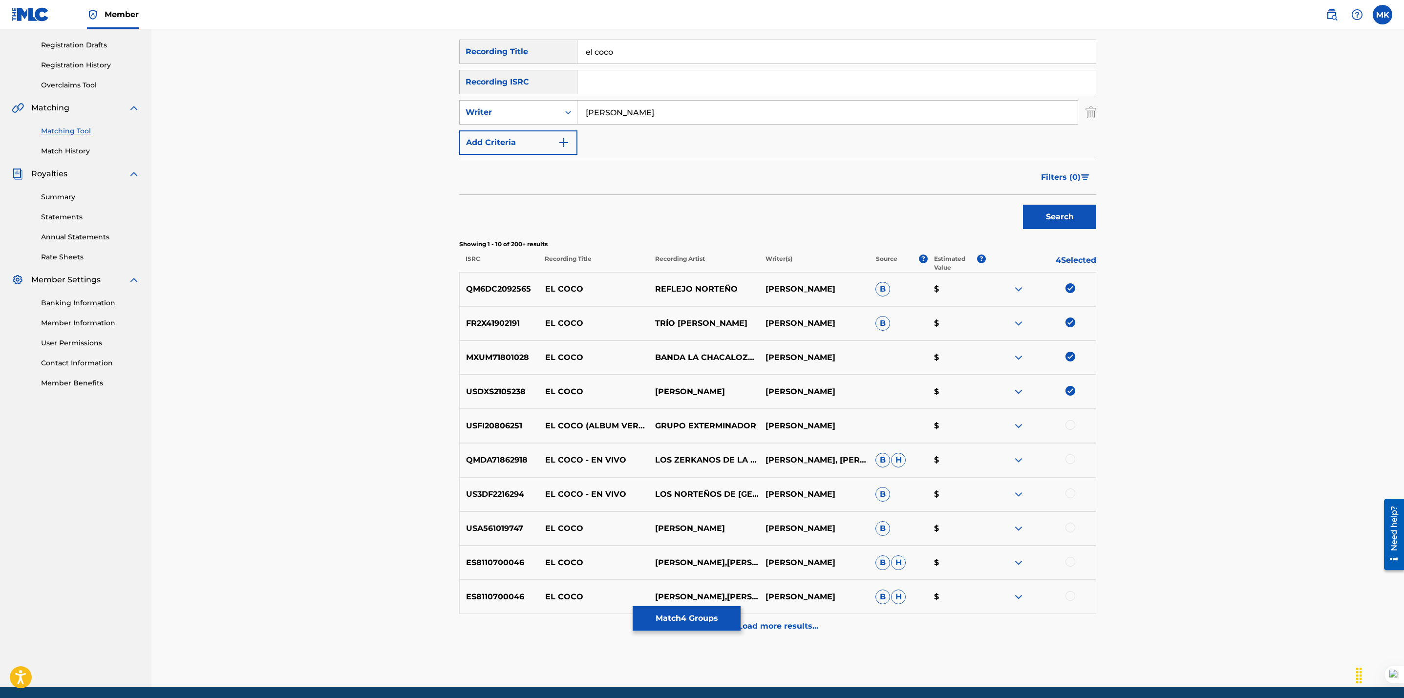
scroll to position [151, 0]
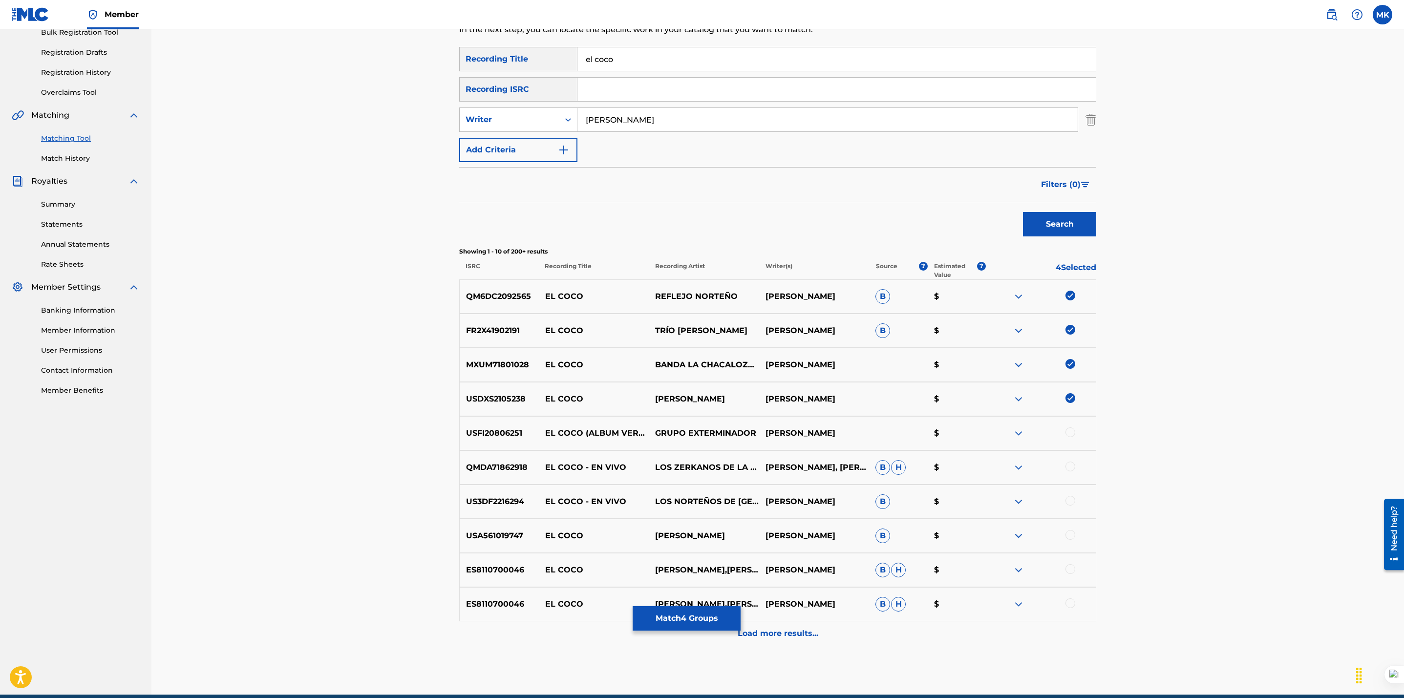
click at [53, 141] on link "Matching Tool" at bounding box center [90, 138] width 99 height 10
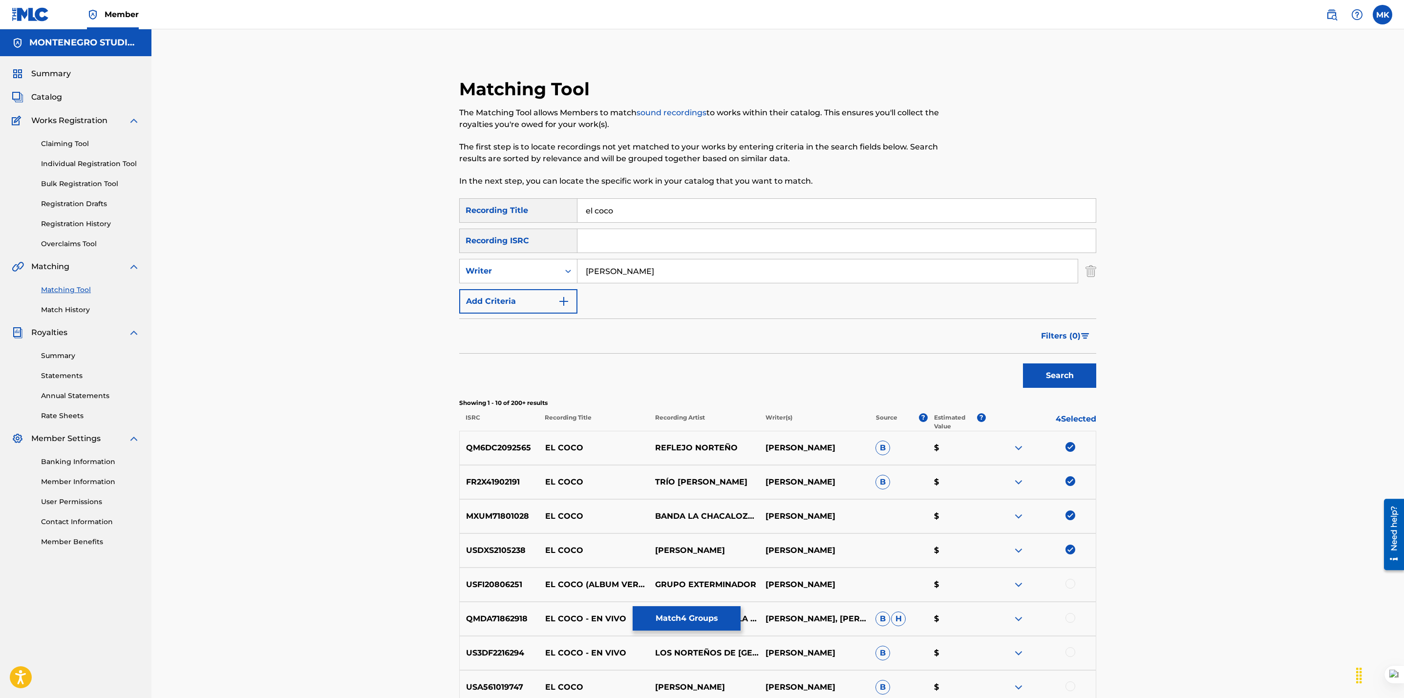
click at [75, 308] on link "Match History" at bounding box center [90, 310] width 99 height 10
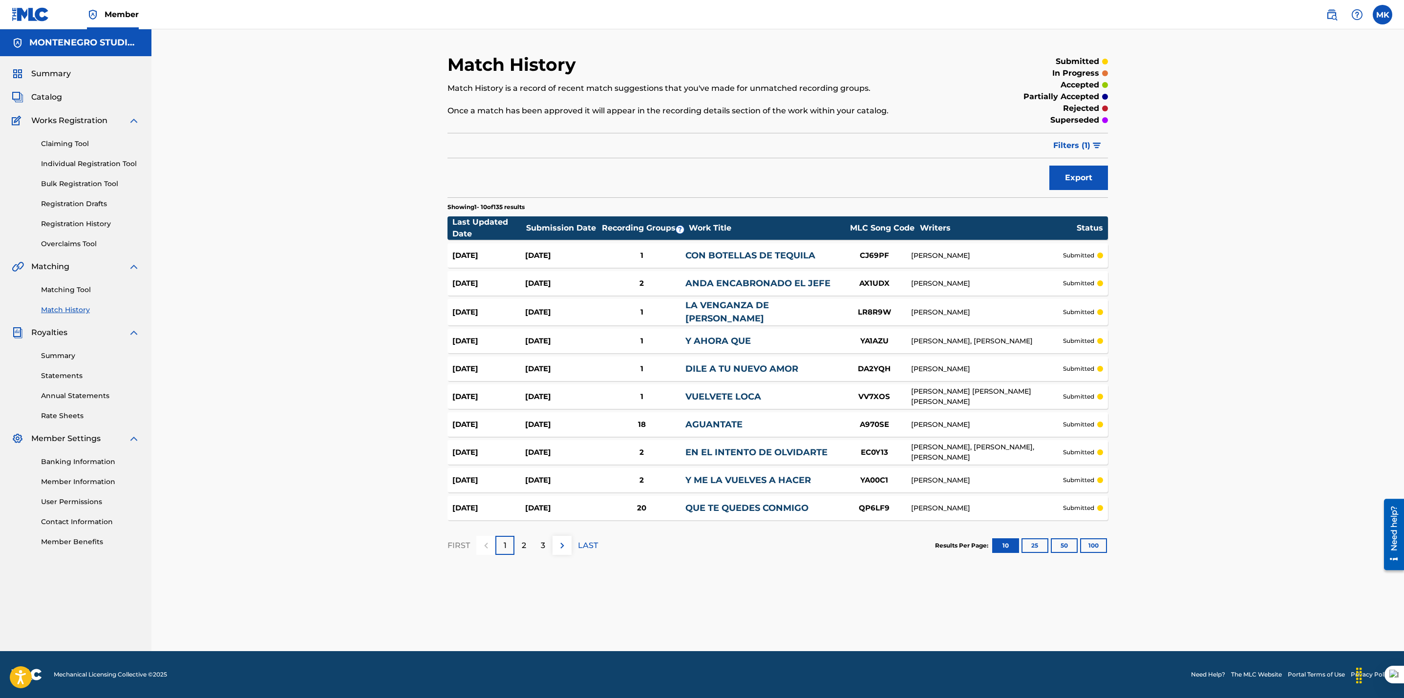
click at [1097, 542] on button "100" at bounding box center [1093, 545] width 27 height 15
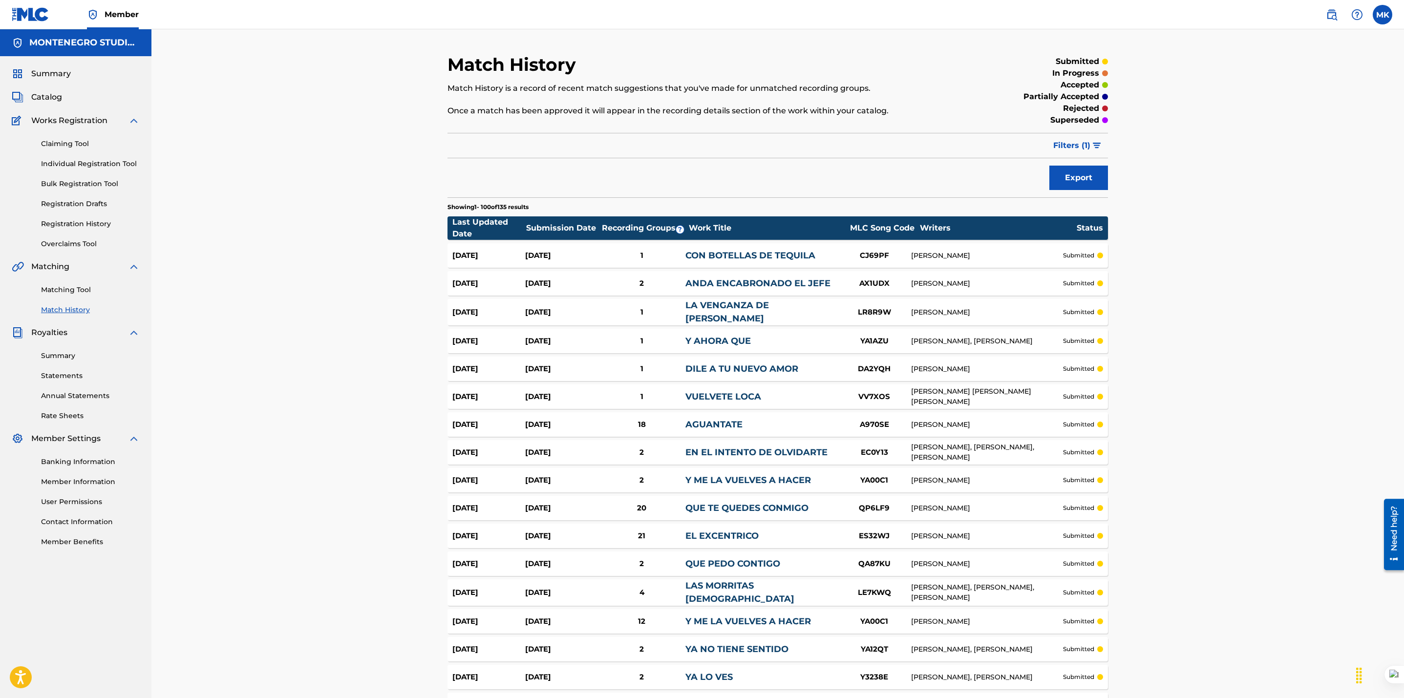
click at [1093, 146] on img "submit" at bounding box center [1097, 146] width 8 height 6
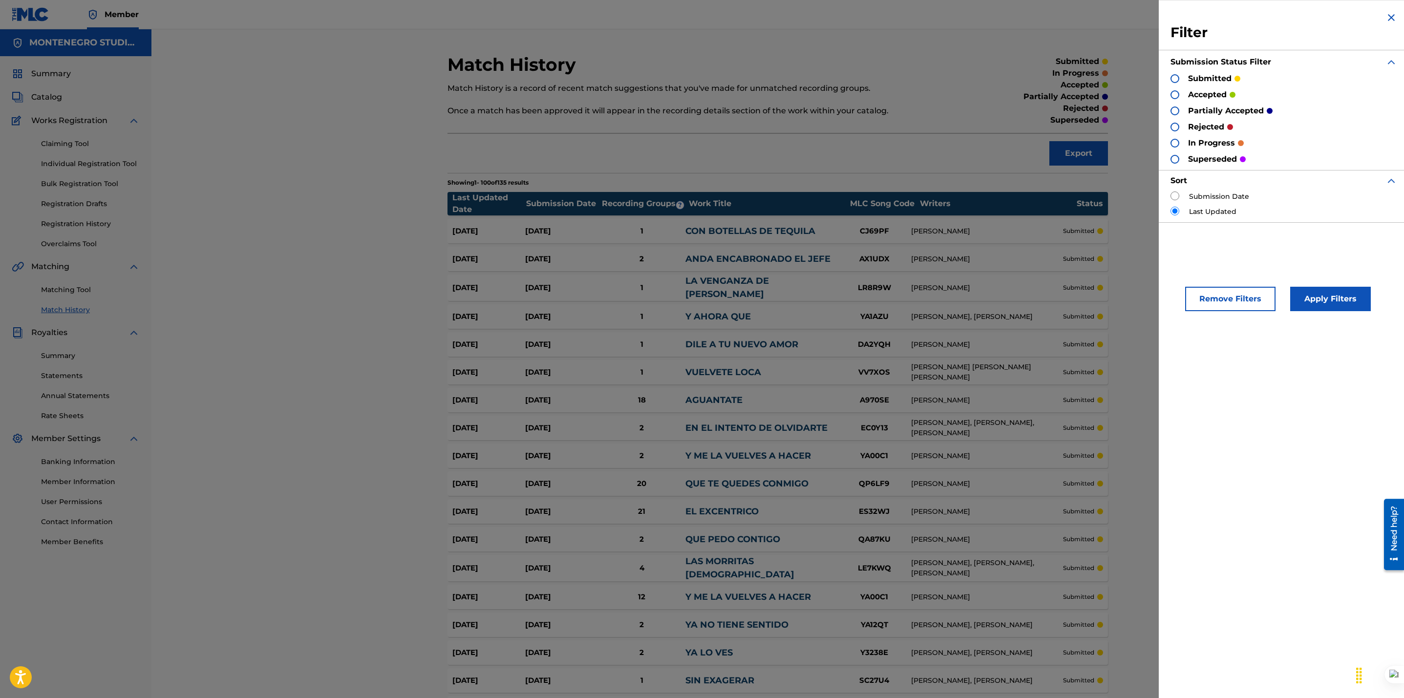
click at [1175, 128] on div at bounding box center [1174, 127] width 9 height 9
click at [1321, 293] on button "Apply Filters" at bounding box center [1330, 299] width 81 height 24
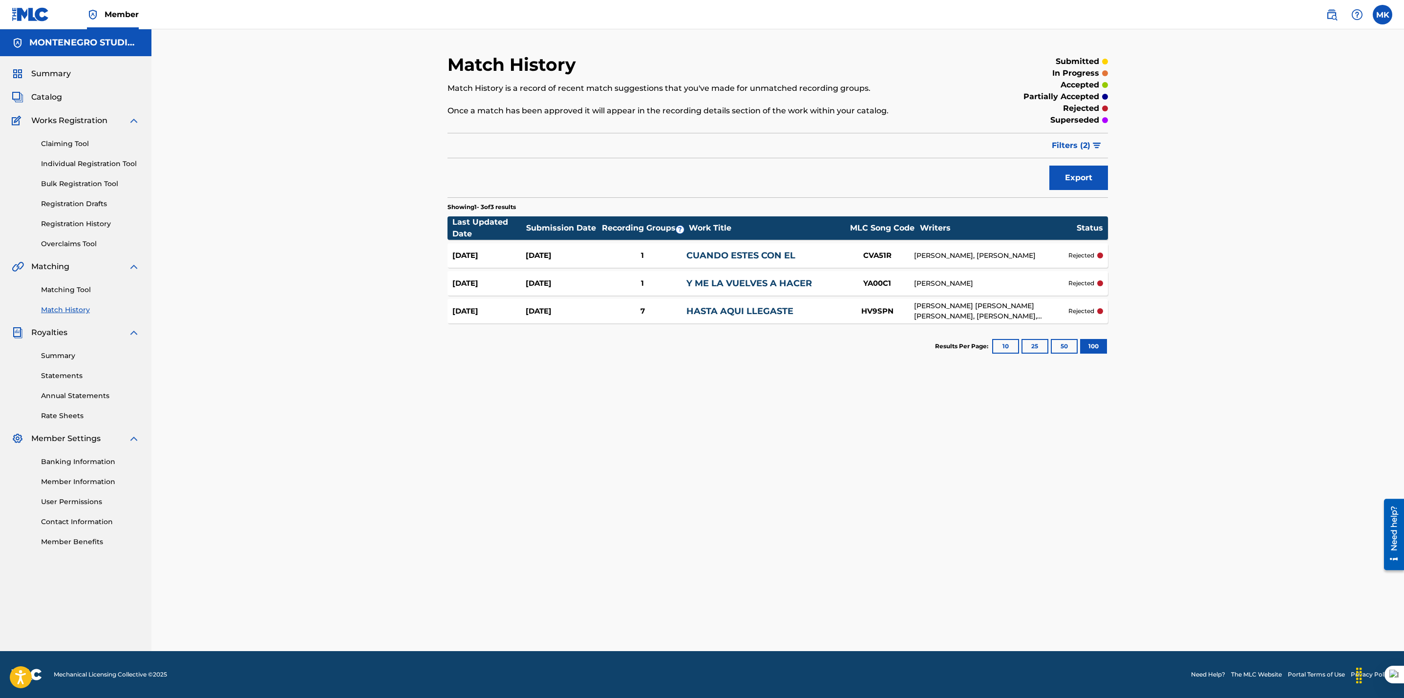
click at [743, 283] on link "Y ME LA VUELVES A HACER" at bounding box center [749, 283] width 126 height 11
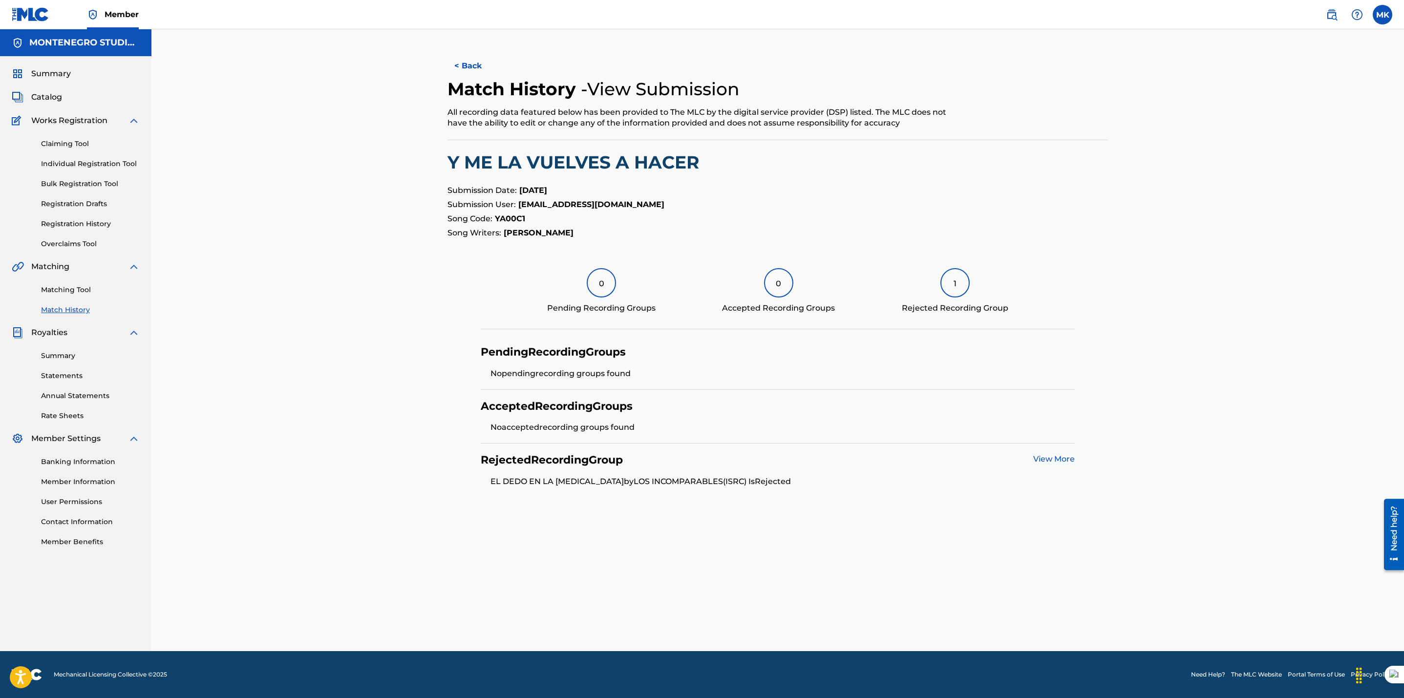
click at [1051, 459] on link "View More" at bounding box center [1054, 458] width 42 height 9
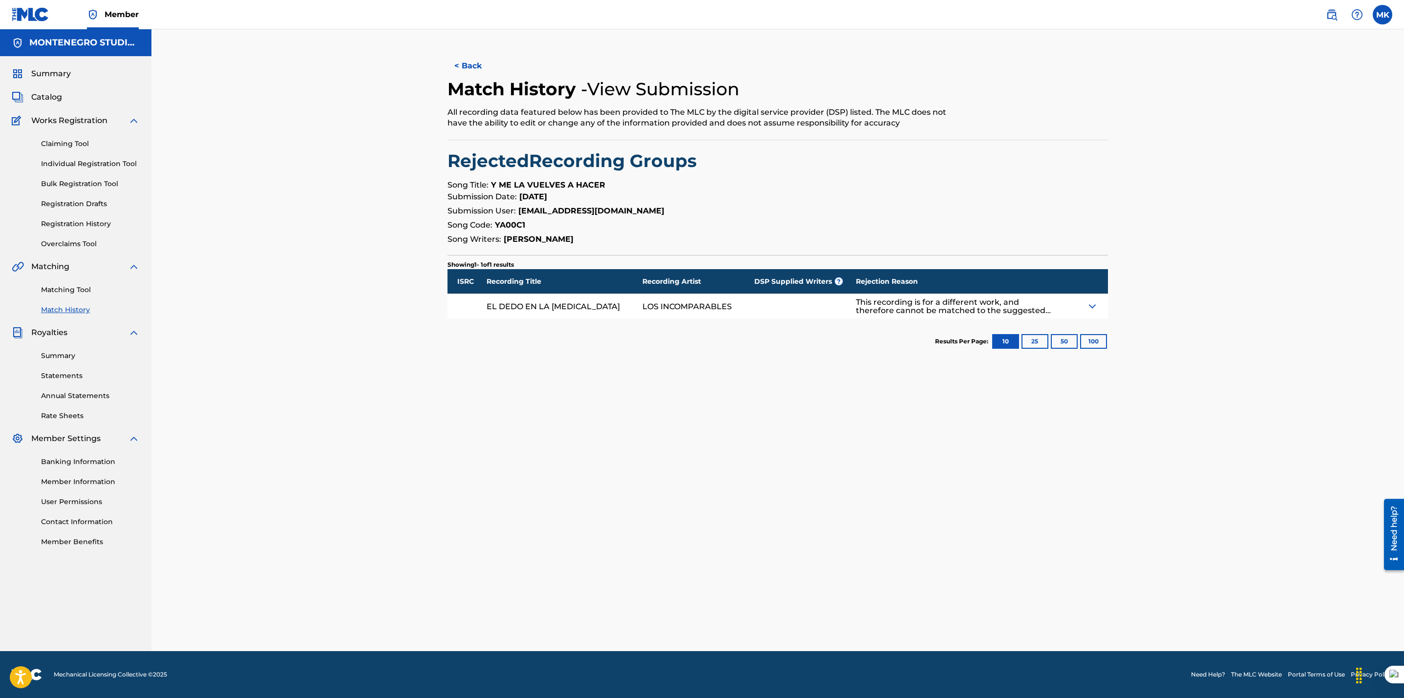
click at [1094, 308] on img at bounding box center [1092, 306] width 12 height 12
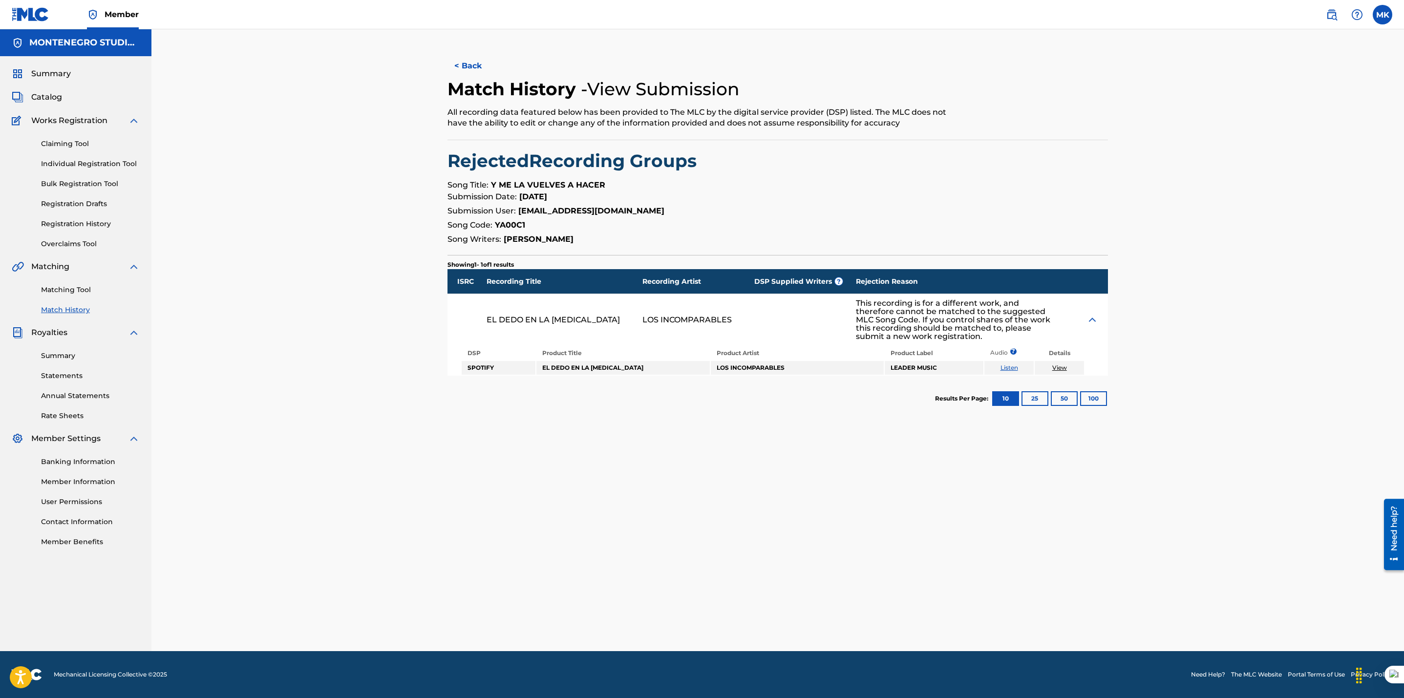
click at [1013, 368] on link "Listen" at bounding box center [1009, 367] width 18 height 7
click at [474, 70] on button "< Back" at bounding box center [476, 66] width 59 height 24
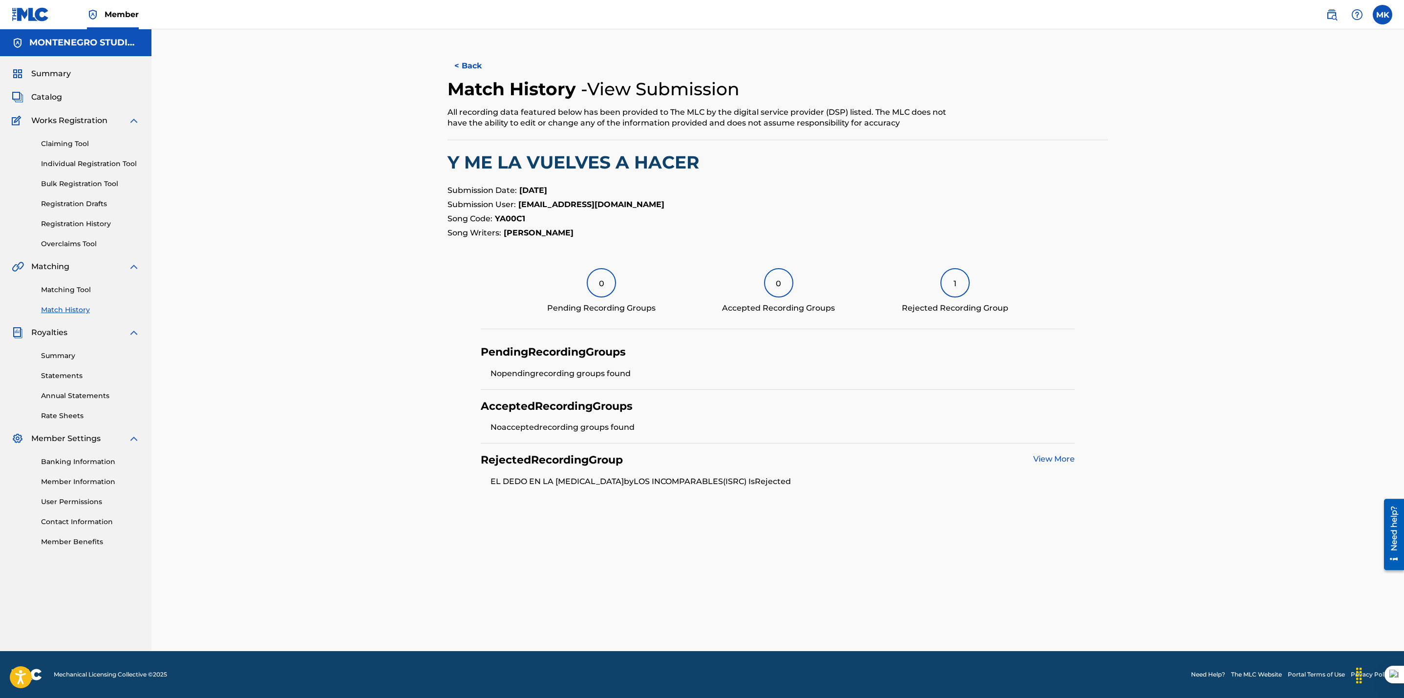
click at [474, 70] on button "< Back" at bounding box center [476, 66] width 59 height 24
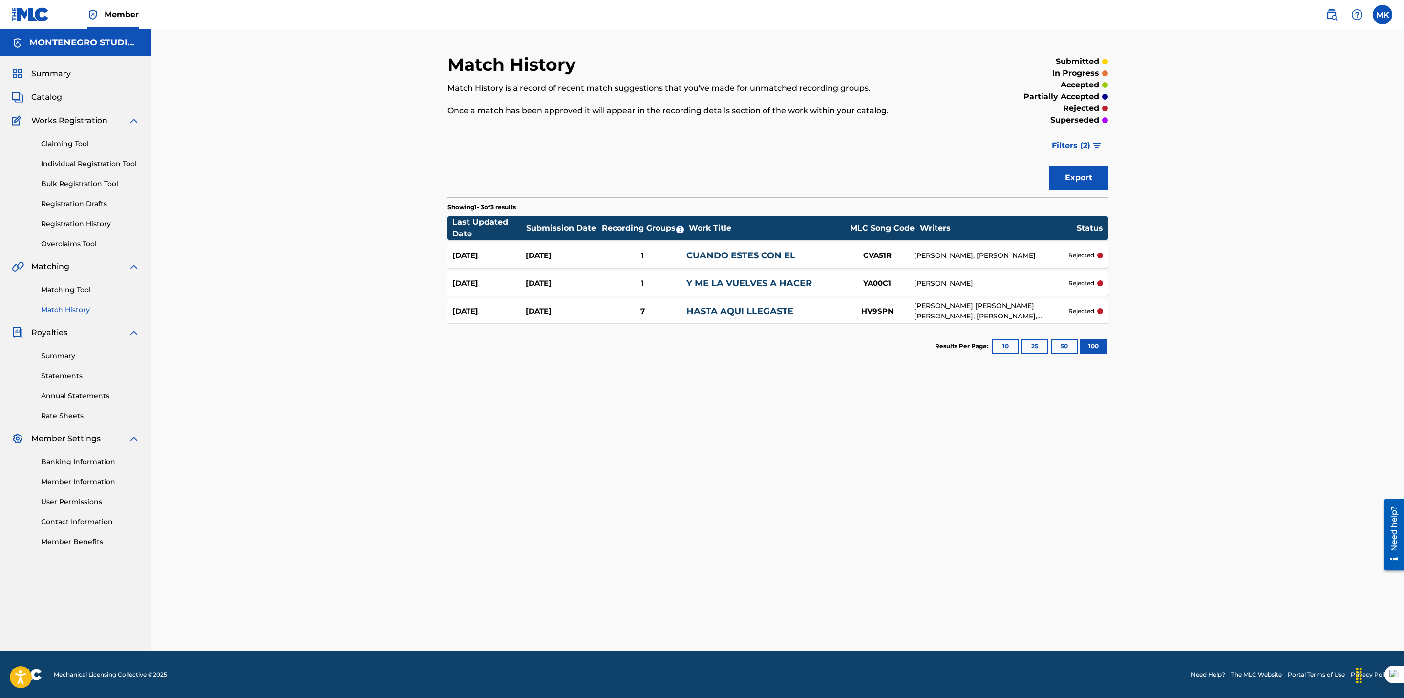
click at [756, 306] on link "HASTA AQUI LLEGASTE" at bounding box center [739, 311] width 107 height 11
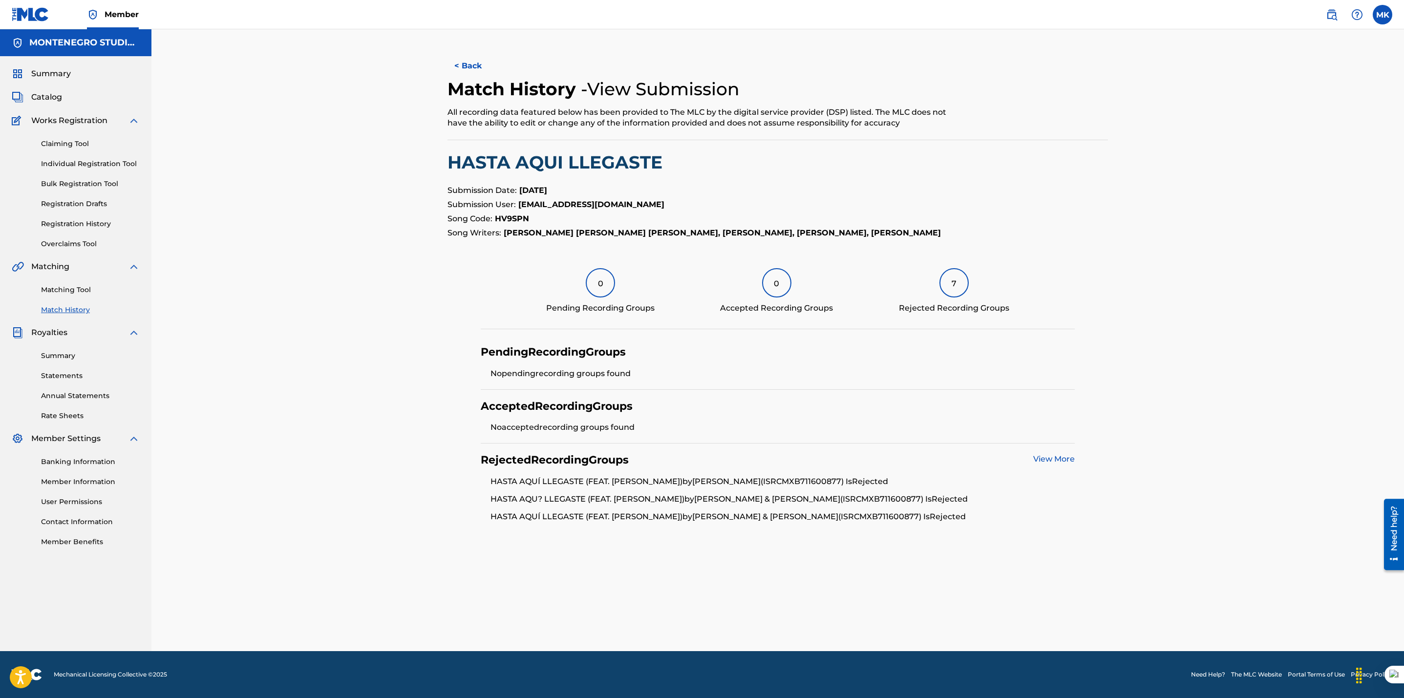
click at [1049, 461] on link "View More" at bounding box center [1054, 458] width 42 height 9
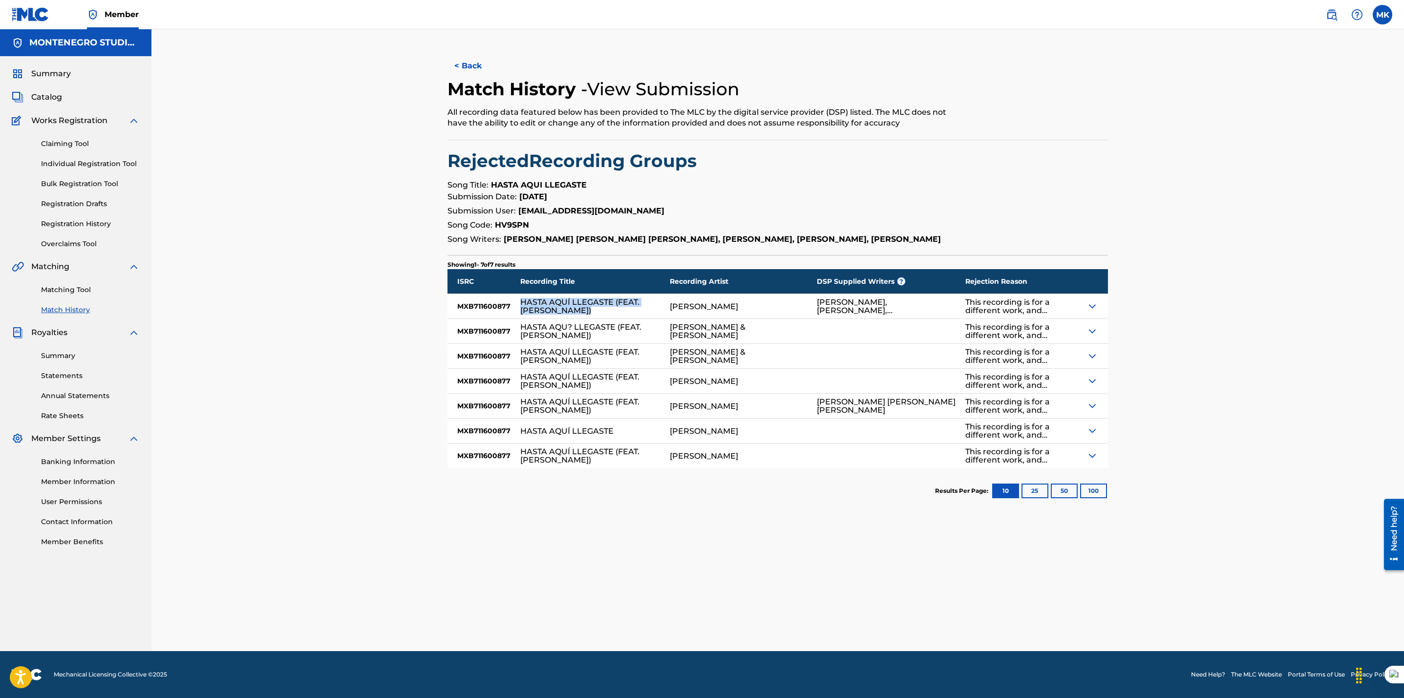
drag, startPoint x: 594, startPoint y: 312, endPoint x: 520, endPoint y: 302, distance: 74.5
click at [520, 302] on div "HASTA AQUÍ LLEGASTE (FEAT. [PERSON_NAME])" at bounding box center [590, 306] width 140 height 17
click at [1086, 495] on button "100" at bounding box center [1093, 491] width 27 height 15
drag, startPoint x: 595, startPoint y: 460, endPoint x: 520, endPoint y: 449, distance: 76.1
click at [520, 449] on div "HASTA AQUÍ LLEGASTE (FEAT. [PERSON_NAME])" at bounding box center [590, 455] width 140 height 17
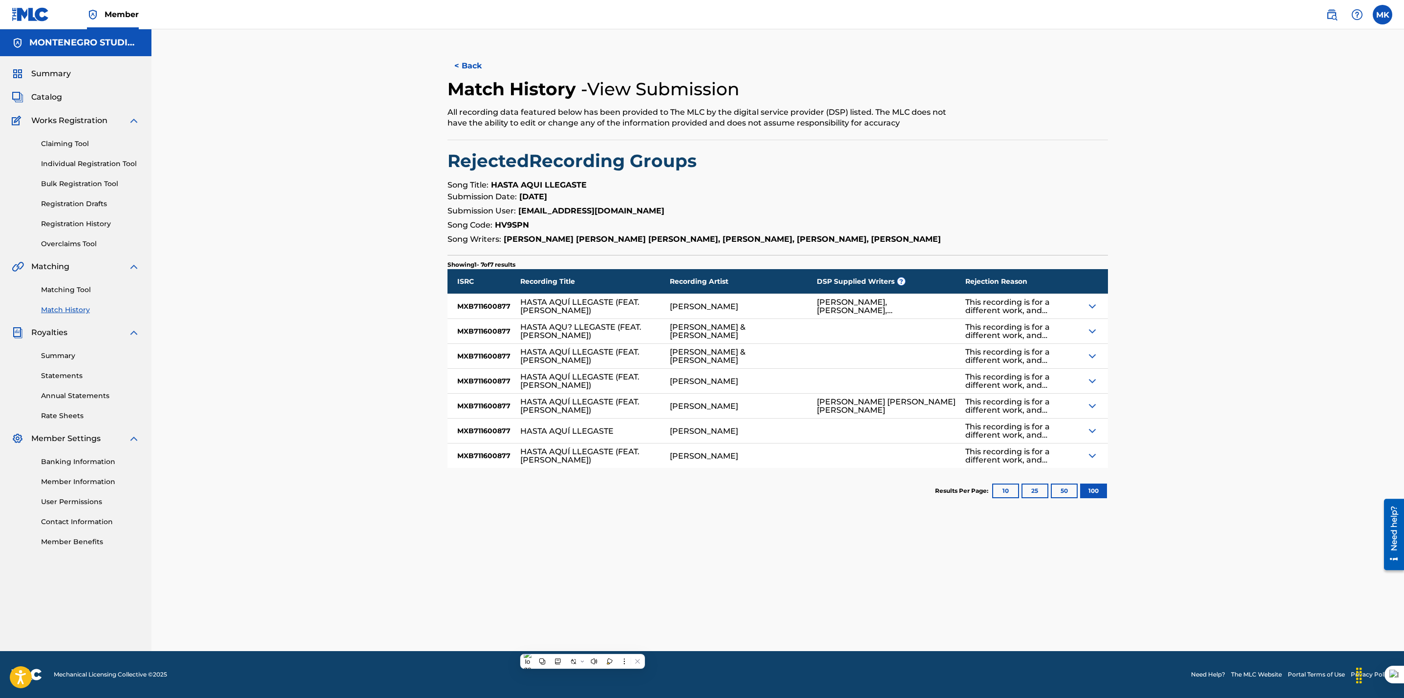
click at [362, 527] on div "< Back Match History - View Submission All recording data featured below has be…" at bounding box center [777, 340] width 1252 height 622
click at [57, 147] on link "Claiming Tool" at bounding box center [90, 144] width 99 height 10
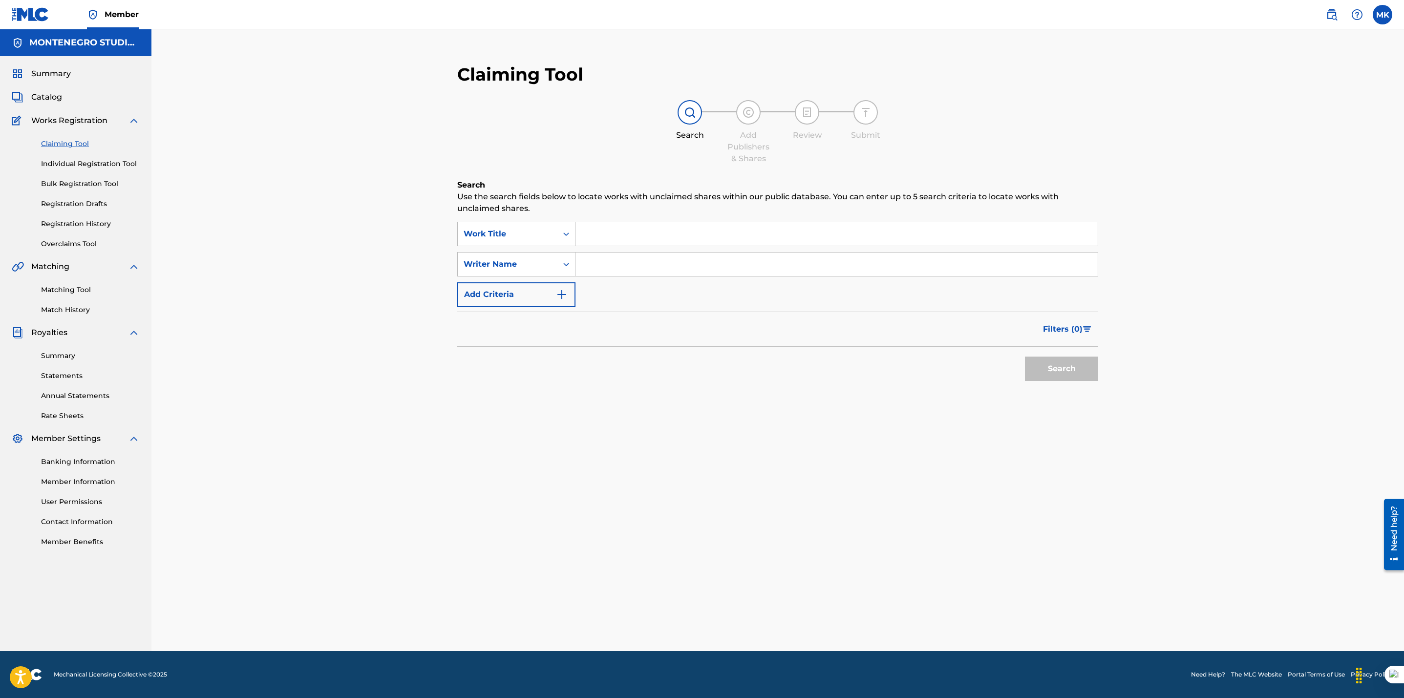
click at [68, 288] on link "Matching Tool" at bounding box center [90, 290] width 99 height 10
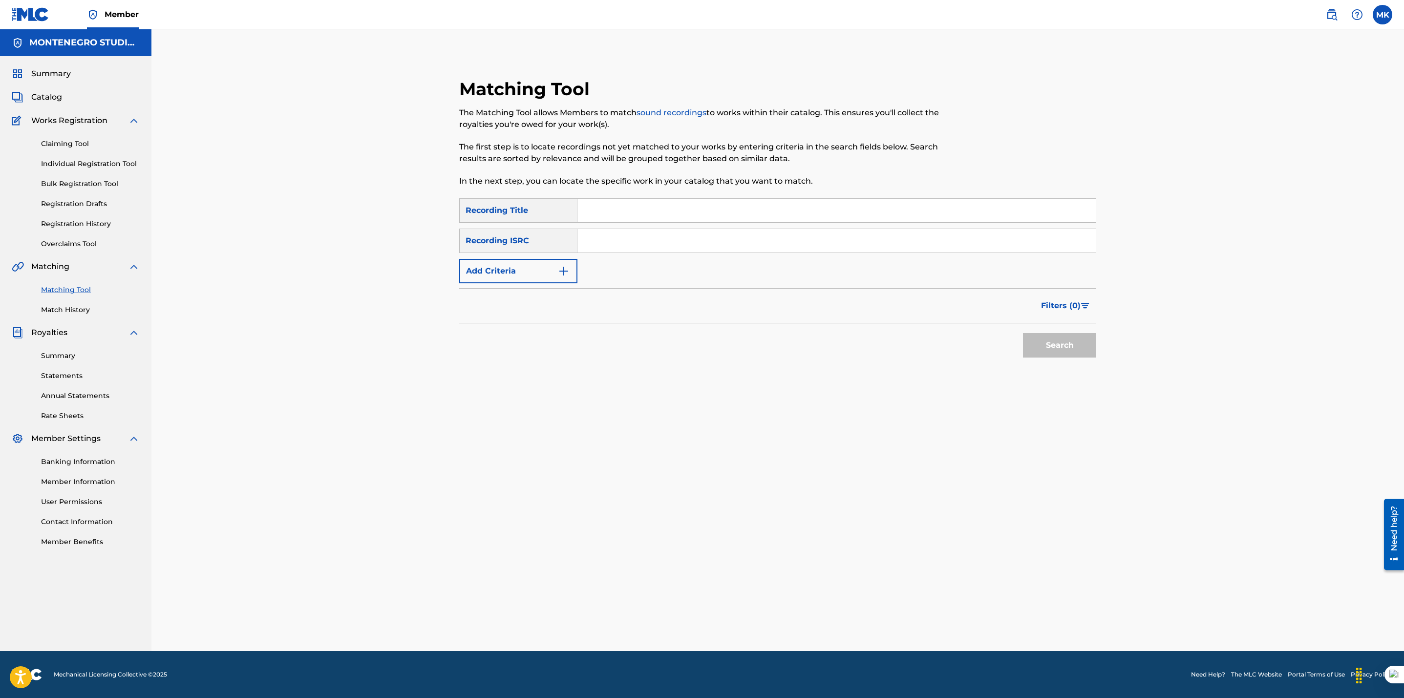
click at [617, 218] on input "Search Form" at bounding box center [836, 210] width 518 height 23
paste input "AQUI SIGUES TODAVIA"
type input "AQUI SIGUES TODAVIA"
click at [1023, 333] on button "Search" at bounding box center [1059, 345] width 73 height 24
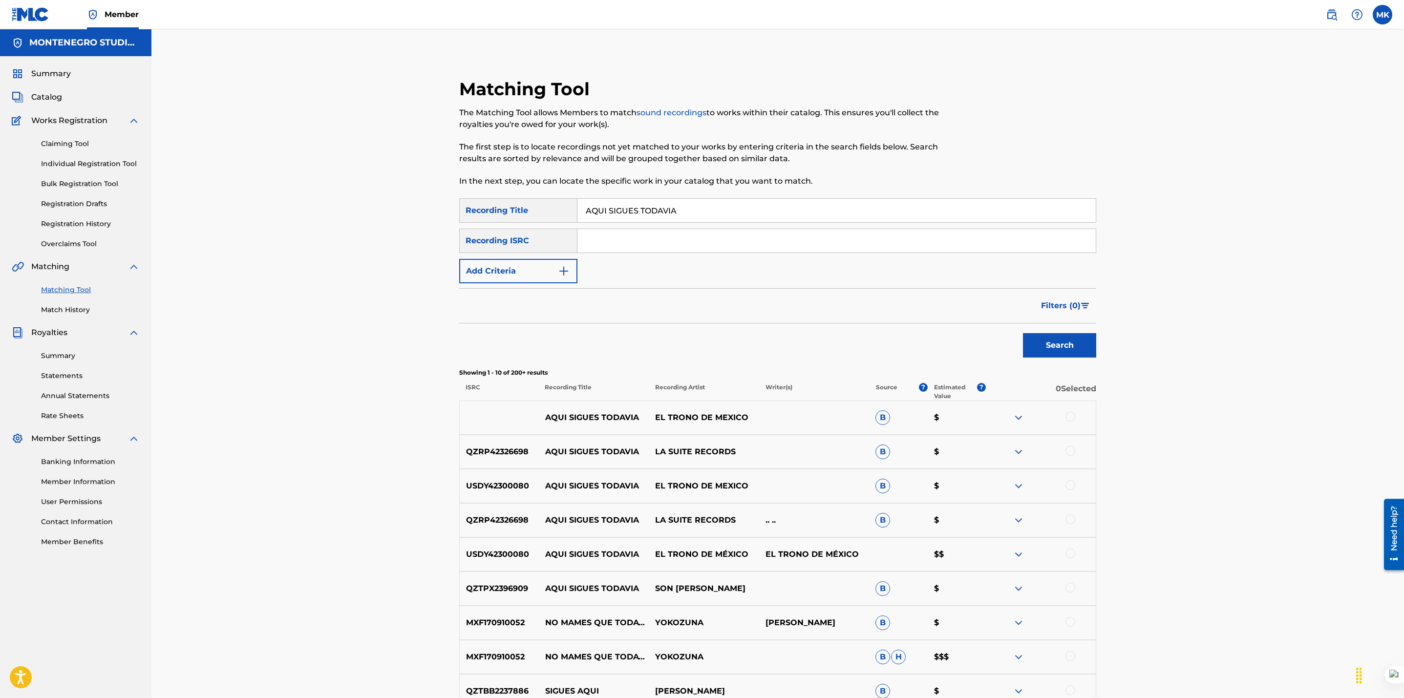
scroll to position [165, 0]
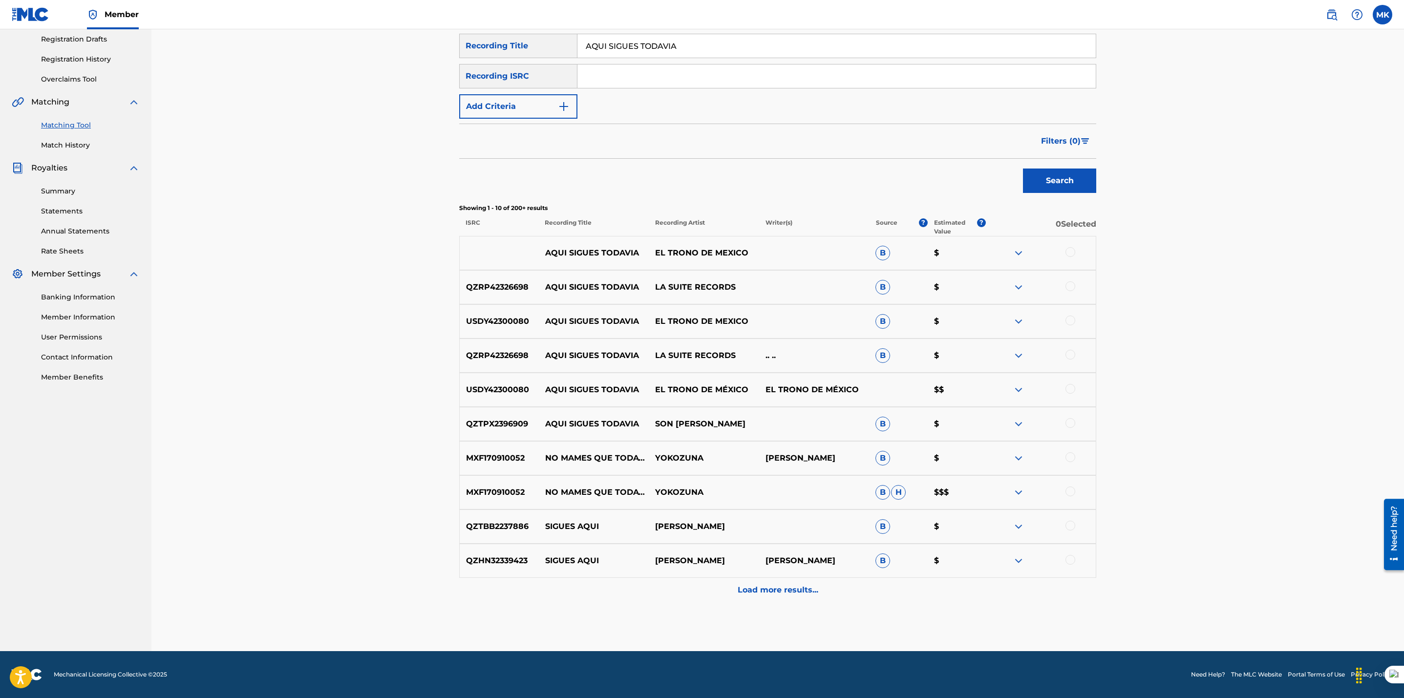
click at [1072, 254] on div at bounding box center [1070, 252] width 10 height 10
click at [1073, 322] on div at bounding box center [1070, 321] width 10 height 10
click at [1069, 387] on div at bounding box center [1070, 389] width 10 height 10
click at [659, 611] on button "Match 3 Groups" at bounding box center [687, 618] width 108 height 24
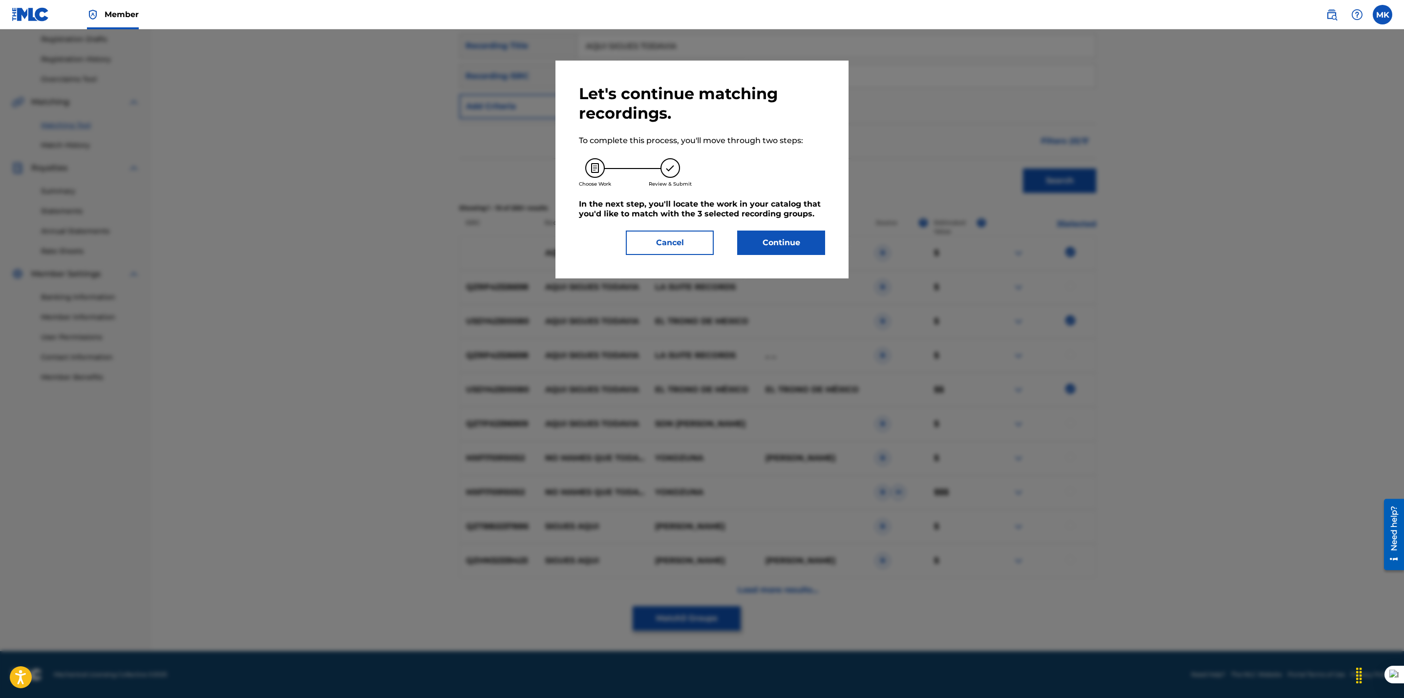
click at [660, 238] on button "Cancel" at bounding box center [670, 243] width 88 height 24
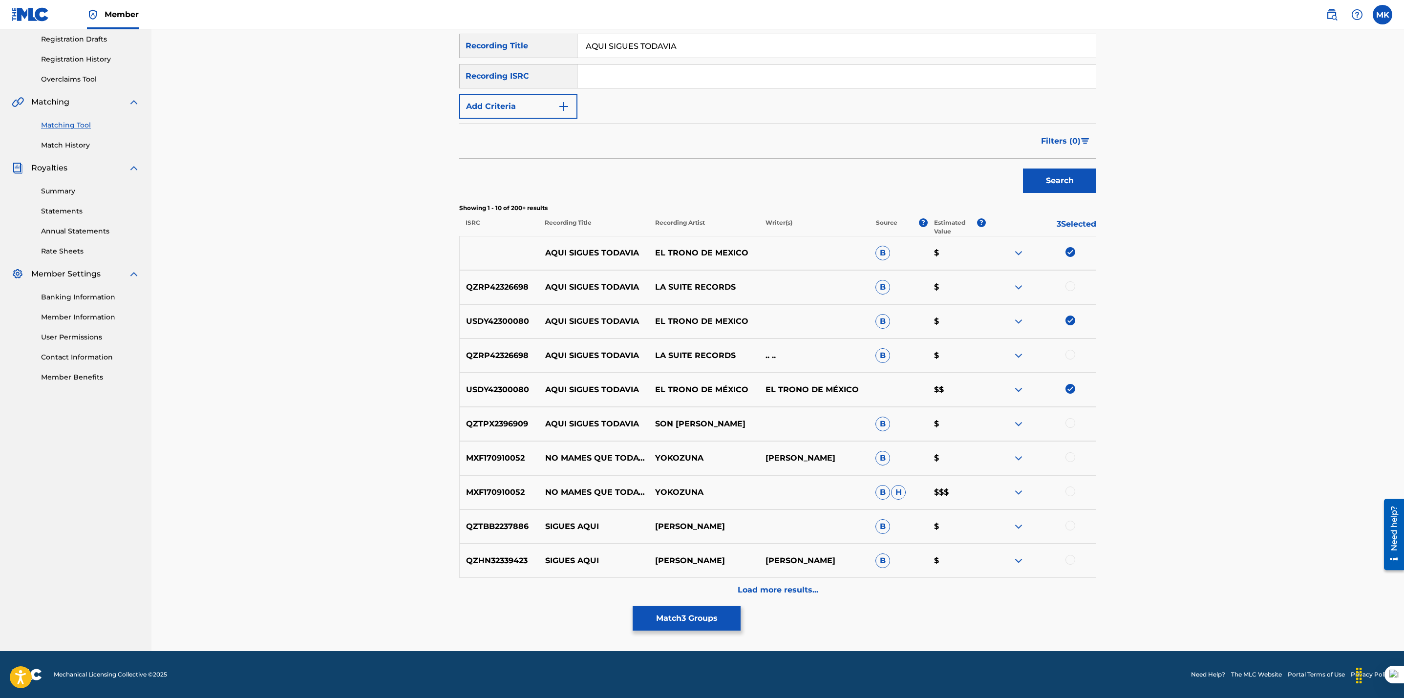
click at [760, 592] on p "Load more results..." at bounding box center [778, 590] width 81 height 12
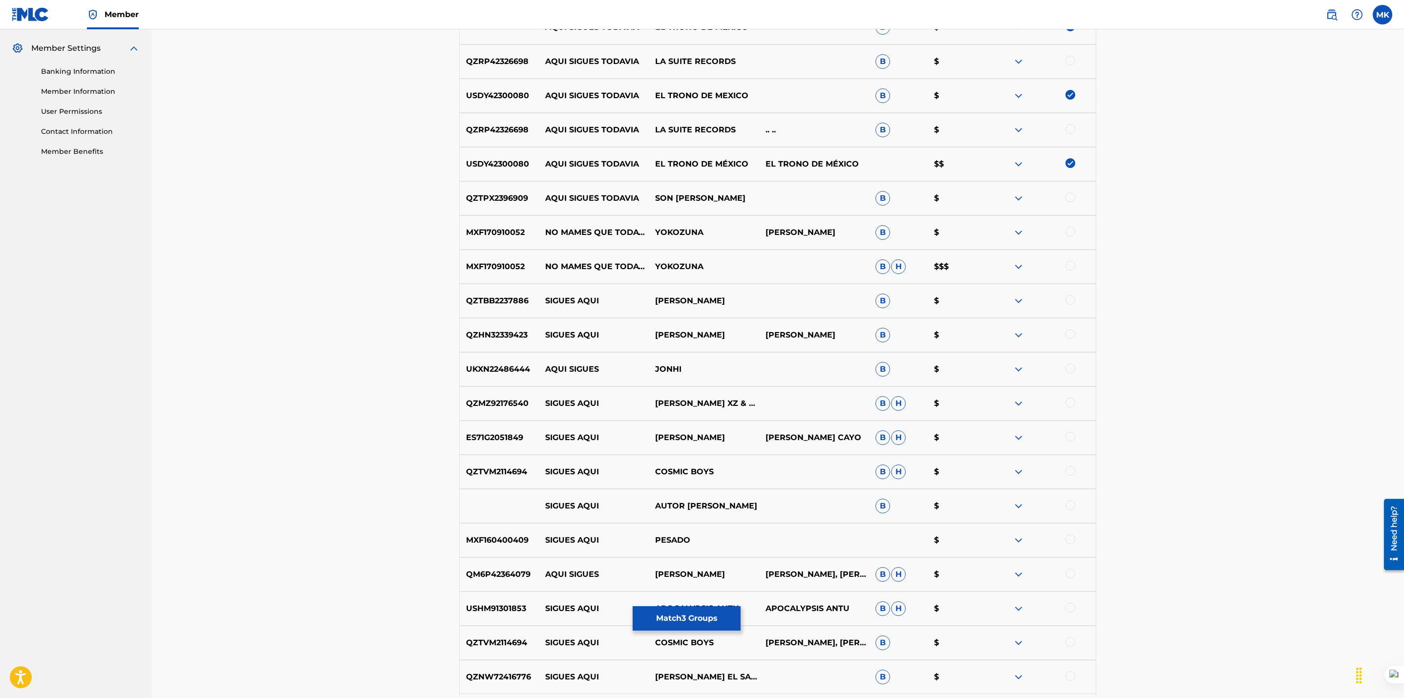
scroll to position [506, 0]
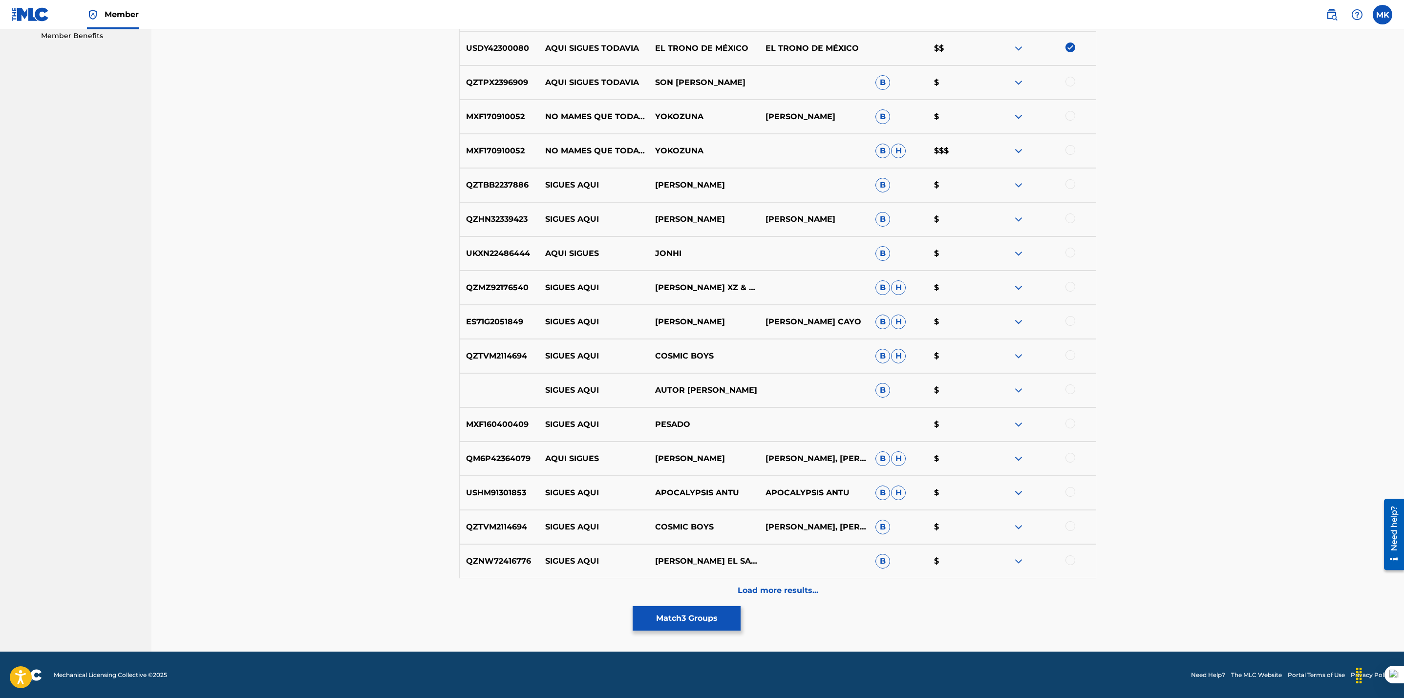
click at [695, 619] on button "Match 3 Groups" at bounding box center [687, 618] width 108 height 24
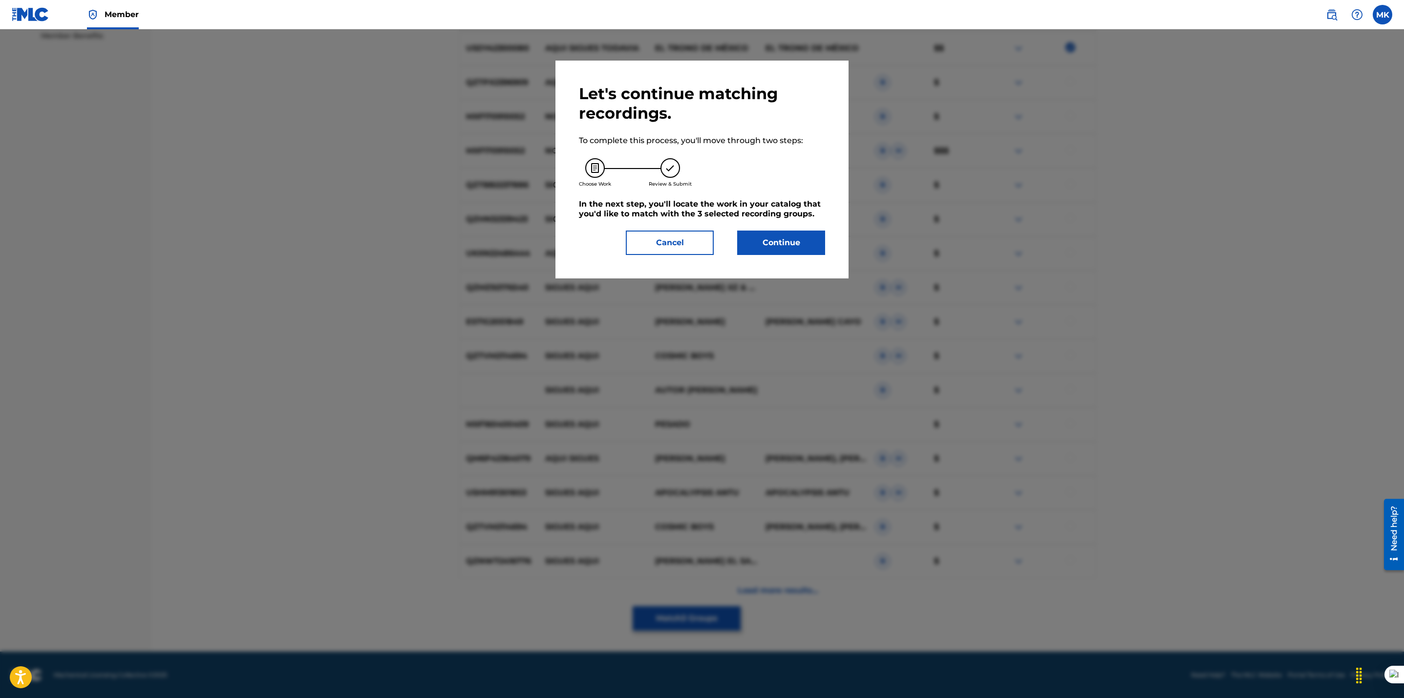
click at [677, 243] on button "Cancel" at bounding box center [670, 243] width 88 height 24
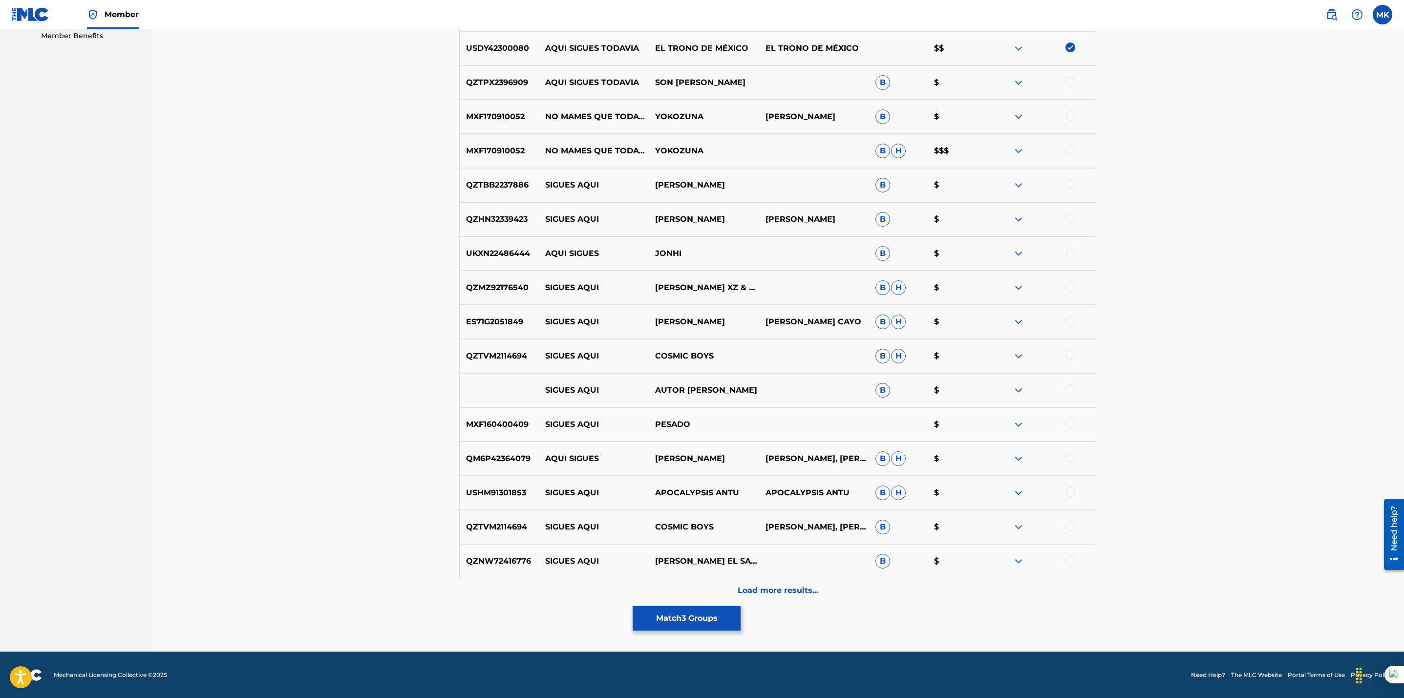
click at [798, 592] on p "Load more results..." at bounding box center [778, 591] width 81 height 12
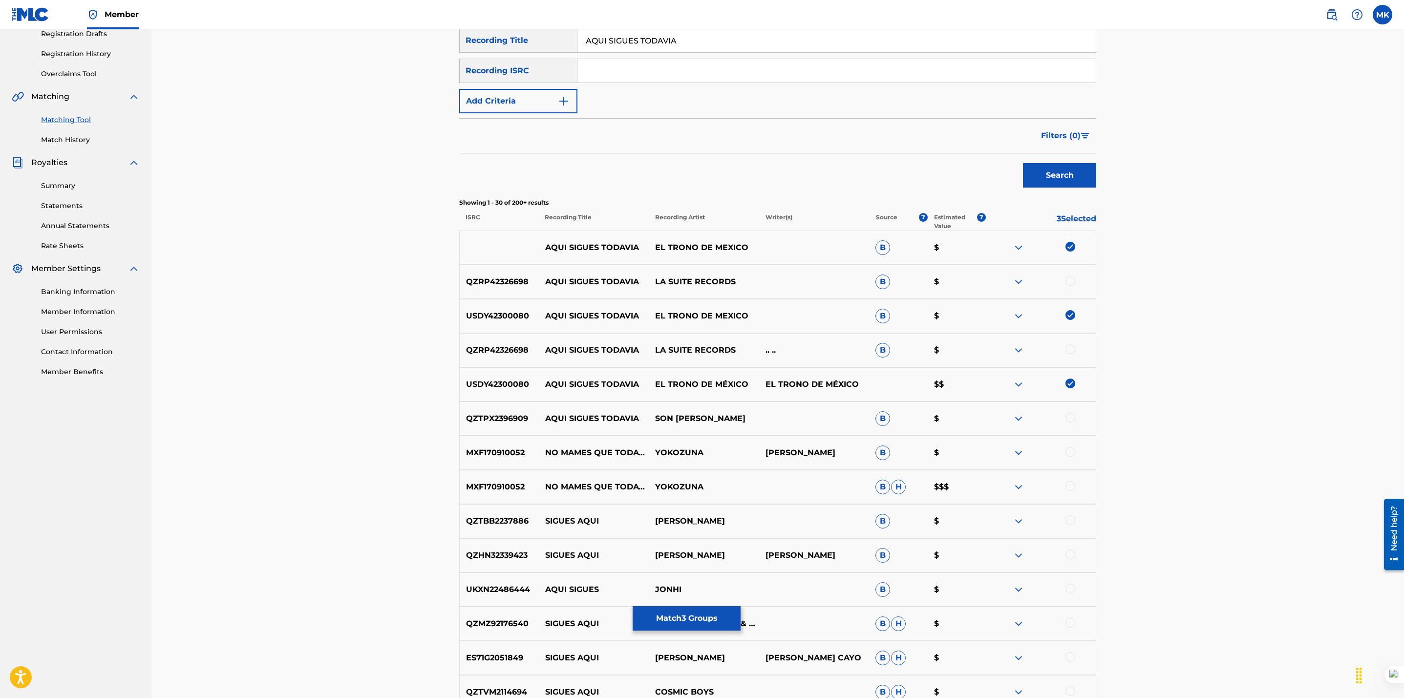
scroll to position [169, 0]
click at [673, 625] on button "Match 3 Groups" at bounding box center [687, 618] width 108 height 24
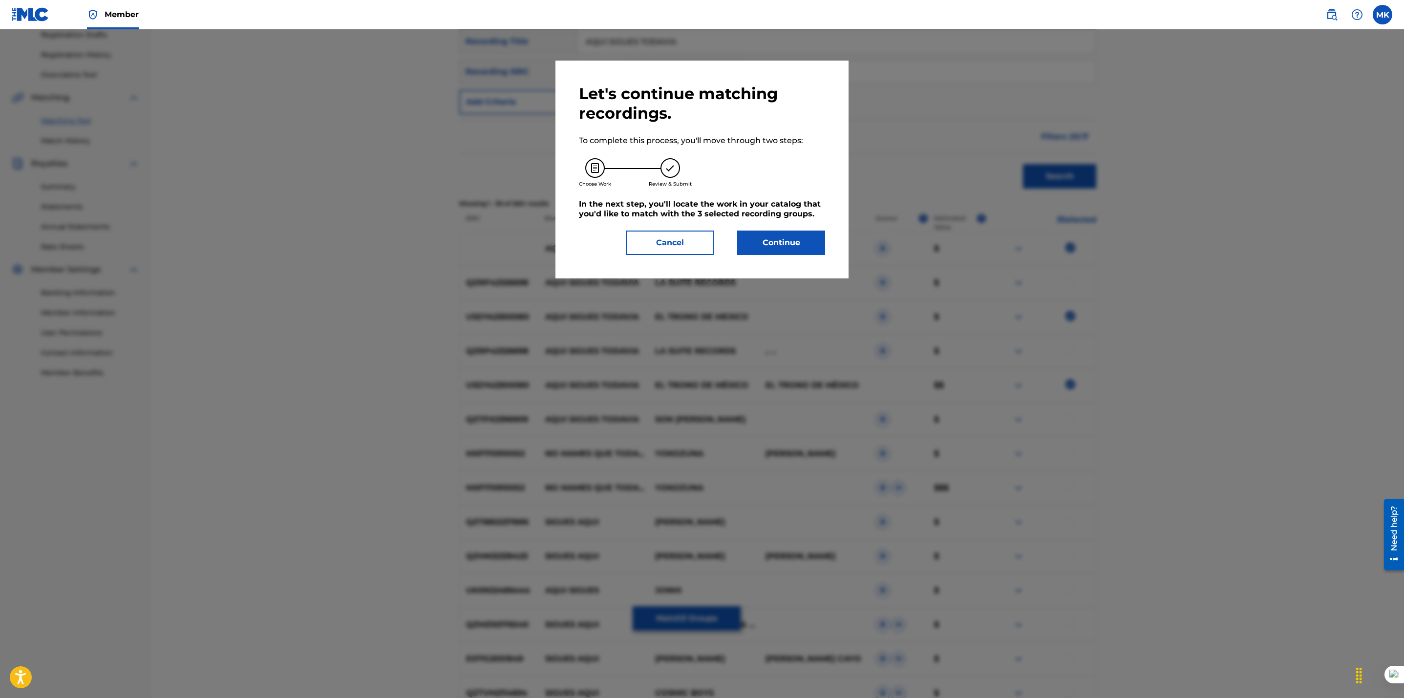
click at [788, 232] on button "Continue" at bounding box center [781, 243] width 88 height 24
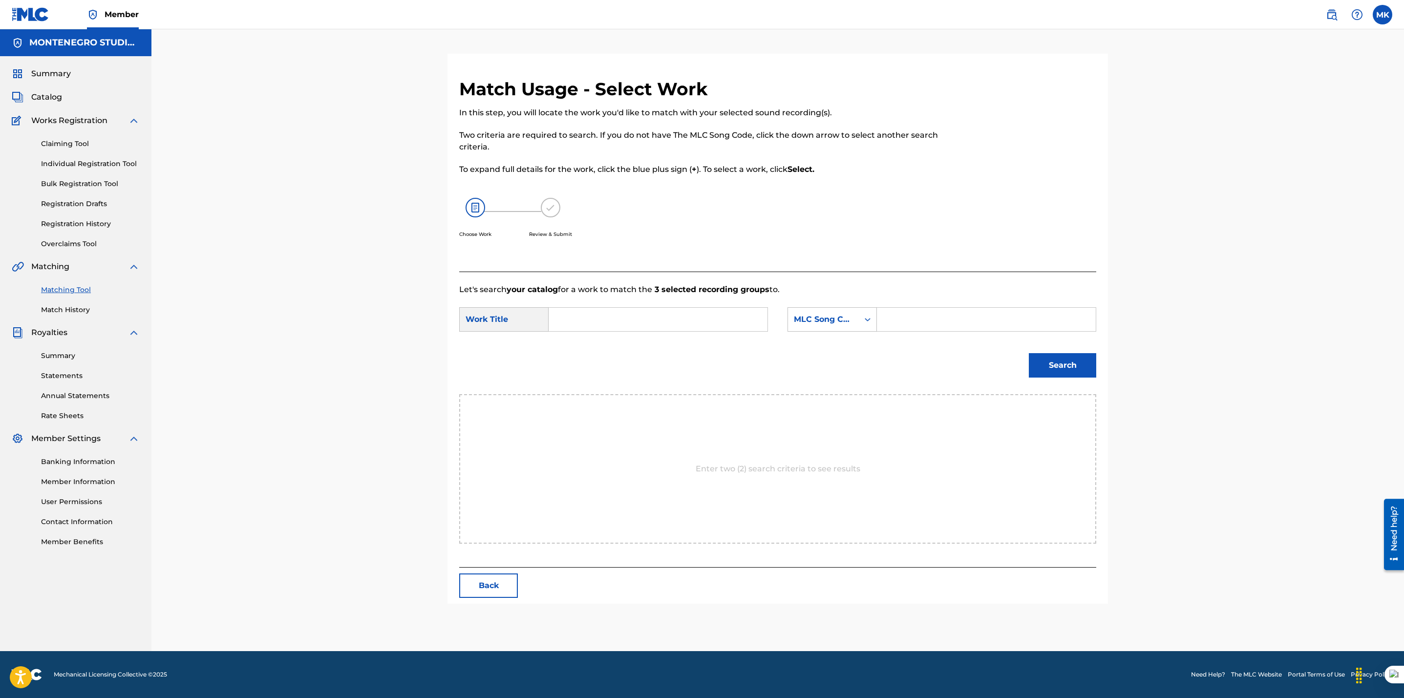
scroll to position [0, 0]
click at [649, 308] on input "Search Form" at bounding box center [658, 319] width 202 height 23
click at [635, 338] on span "s todavia" at bounding box center [626, 341] width 36 height 9
type input "aqui sigues todavia"
click at [813, 321] on div "MLC Song Code" at bounding box center [823, 320] width 59 height 12
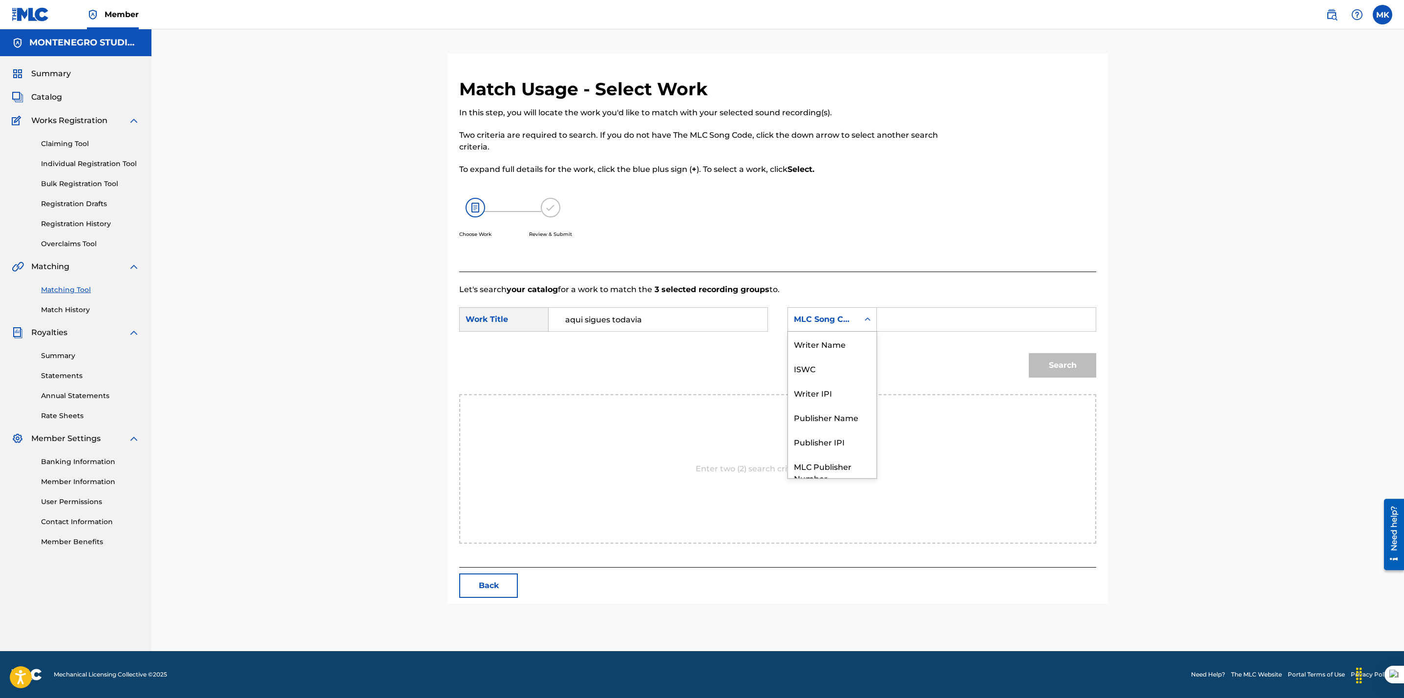
scroll to position [36, 0]
click at [817, 378] on div "Publisher Name" at bounding box center [832, 381] width 88 height 24
click at [909, 322] on input "Search Form" at bounding box center [986, 319] width 202 height 23
type input "[GEOGRAPHIC_DATA]"
click at [1056, 372] on button "Search" at bounding box center [1062, 365] width 67 height 24
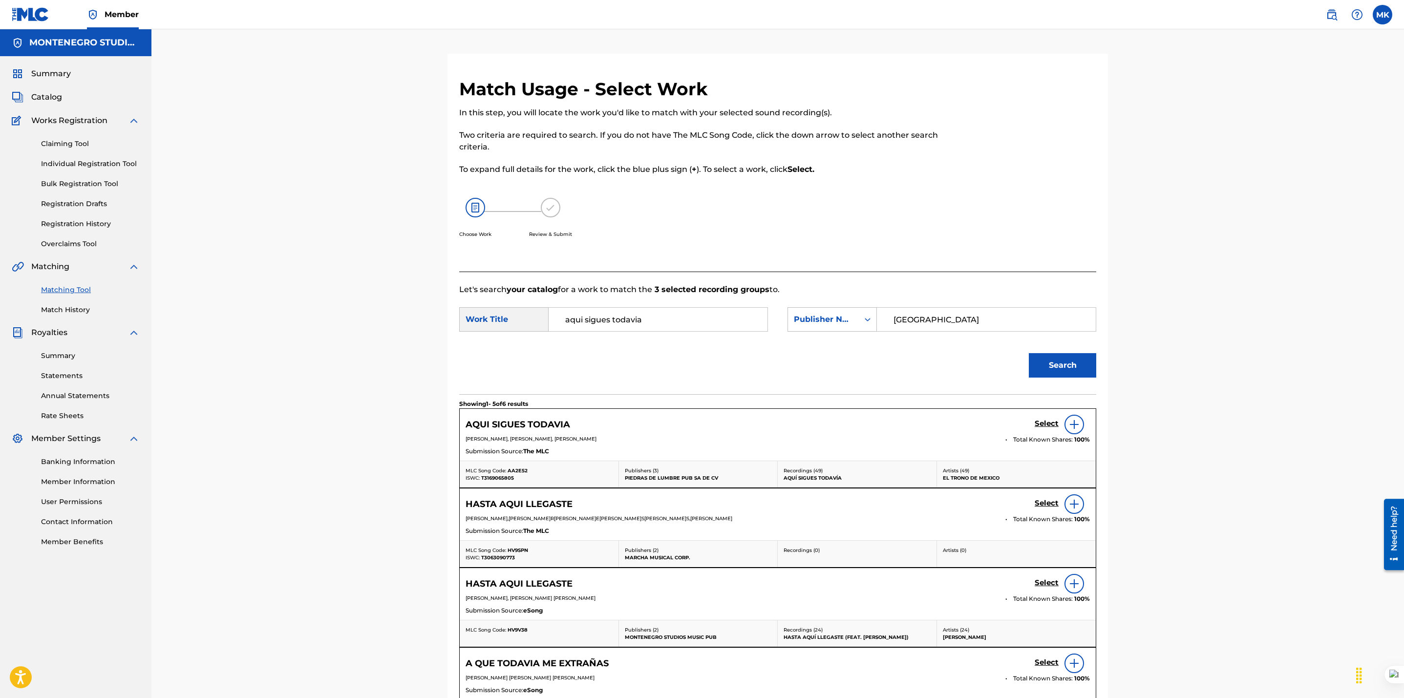
click at [1043, 422] on h5 "Select" at bounding box center [1046, 423] width 24 height 9
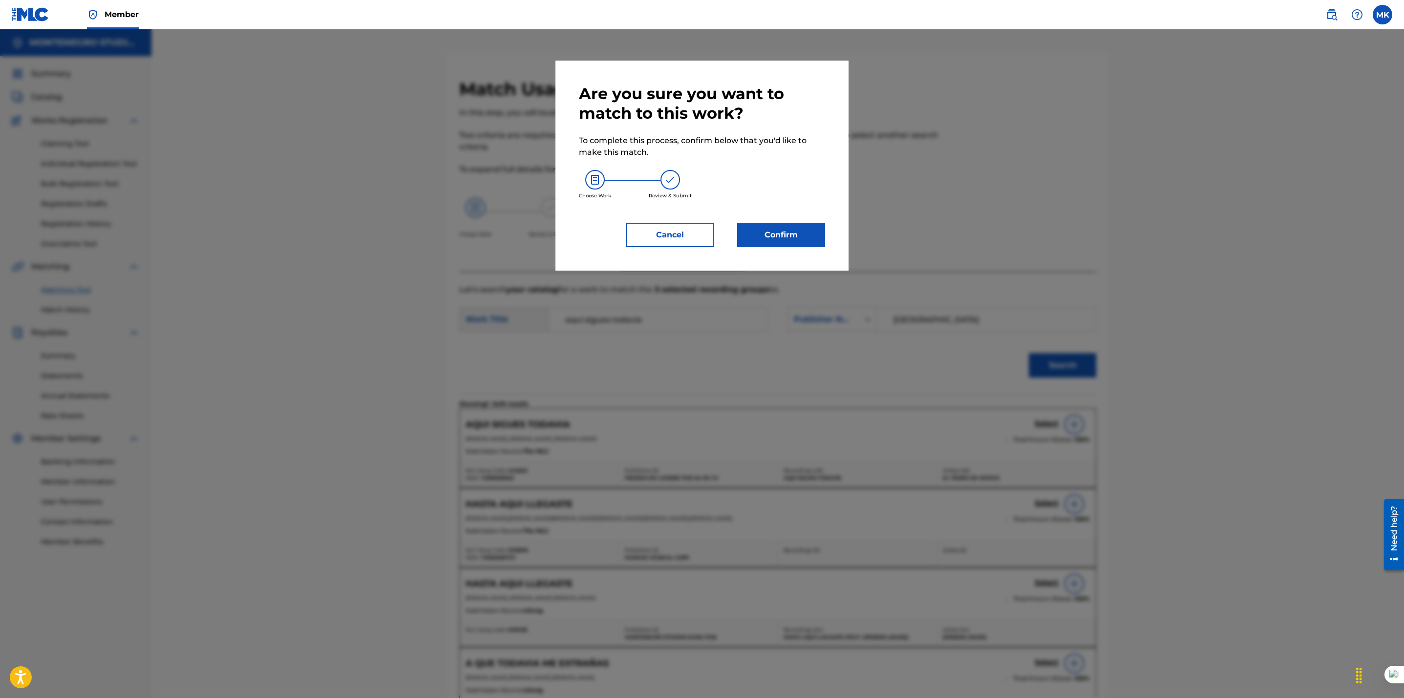
click at [772, 230] on button "Confirm" at bounding box center [781, 235] width 88 height 24
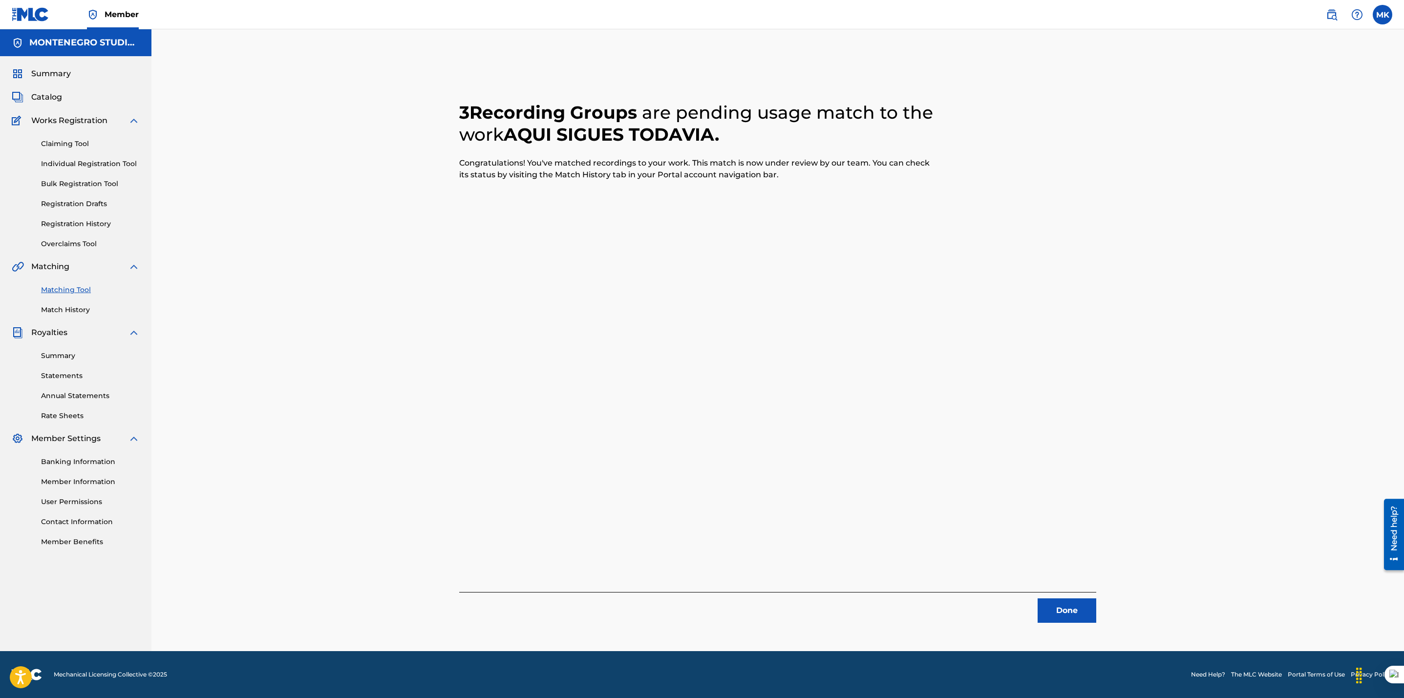
click at [1075, 611] on button "Done" at bounding box center [1066, 610] width 59 height 24
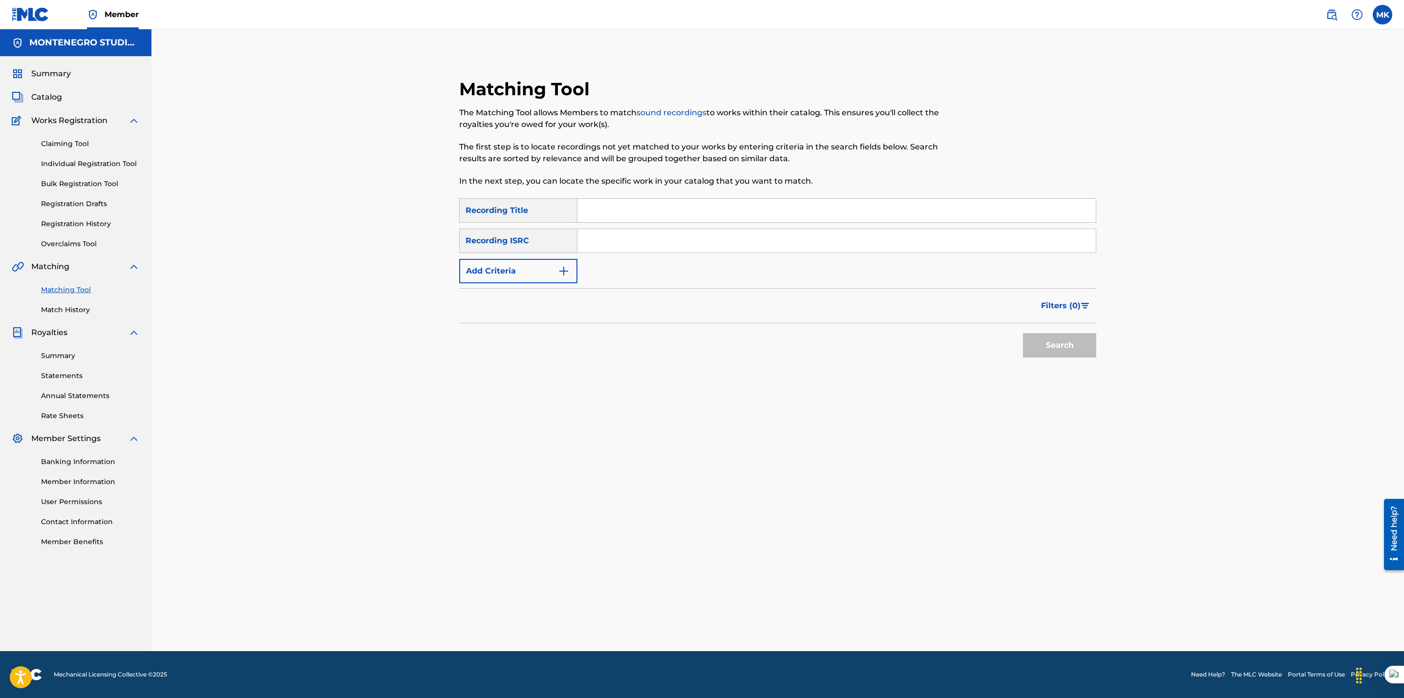
click at [327, 270] on div "Matching Tool The Matching Tool allows Members to match sound recordings to wor…" at bounding box center [777, 340] width 1252 height 622
click at [71, 310] on link "Match History" at bounding box center [90, 310] width 99 height 10
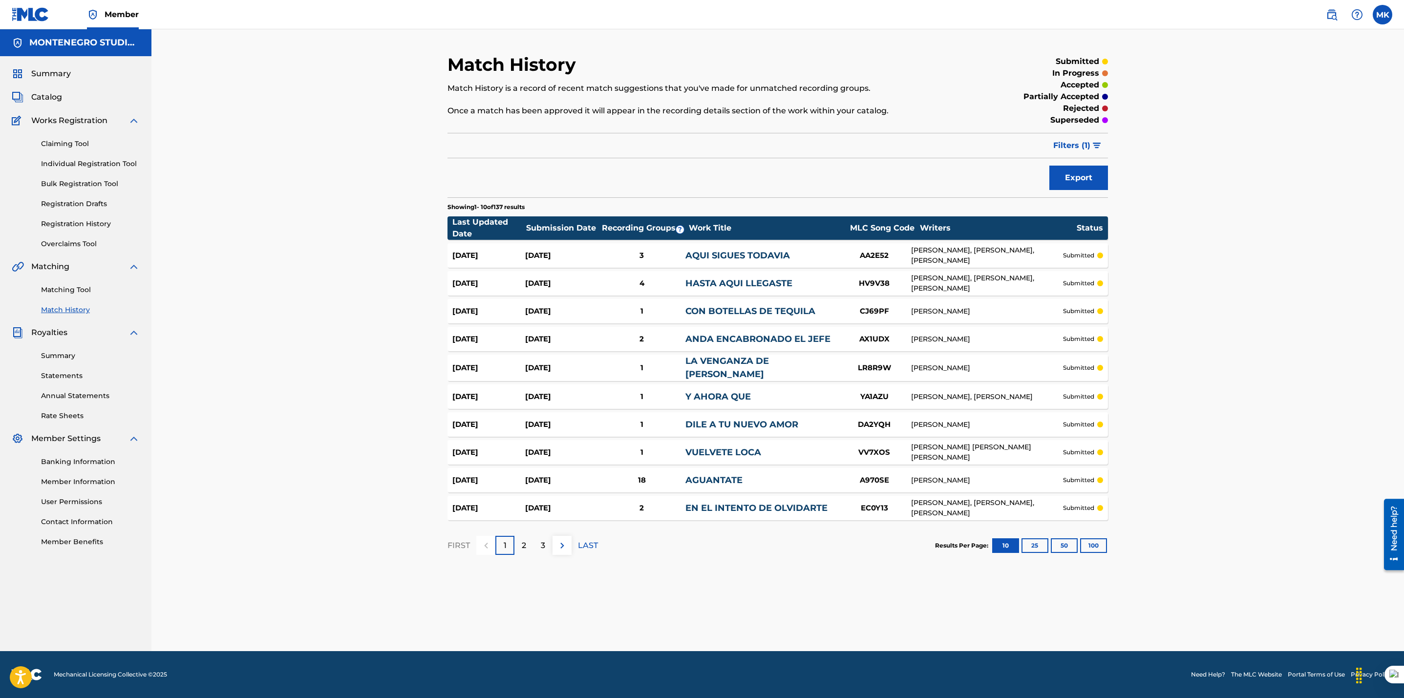
click at [1097, 141] on button "Filters ( 1 )" at bounding box center [1077, 145] width 61 height 24
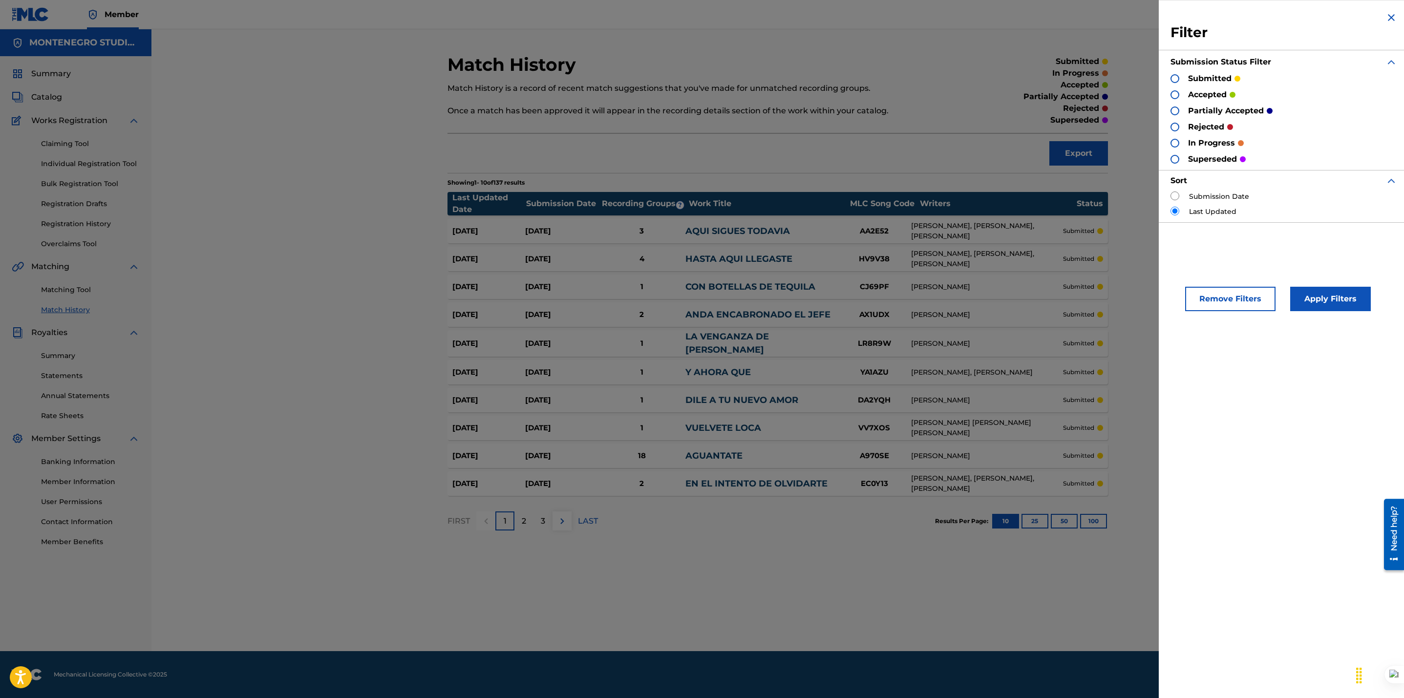
click at [1174, 107] on div at bounding box center [1174, 110] width 9 height 9
click at [1174, 125] on div at bounding box center [1174, 127] width 9 height 9
click at [1174, 156] on div at bounding box center [1174, 159] width 9 height 9
click at [1313, 301] on button "Apply Filters" at bounding box center [1330, 299] width 81 height 24
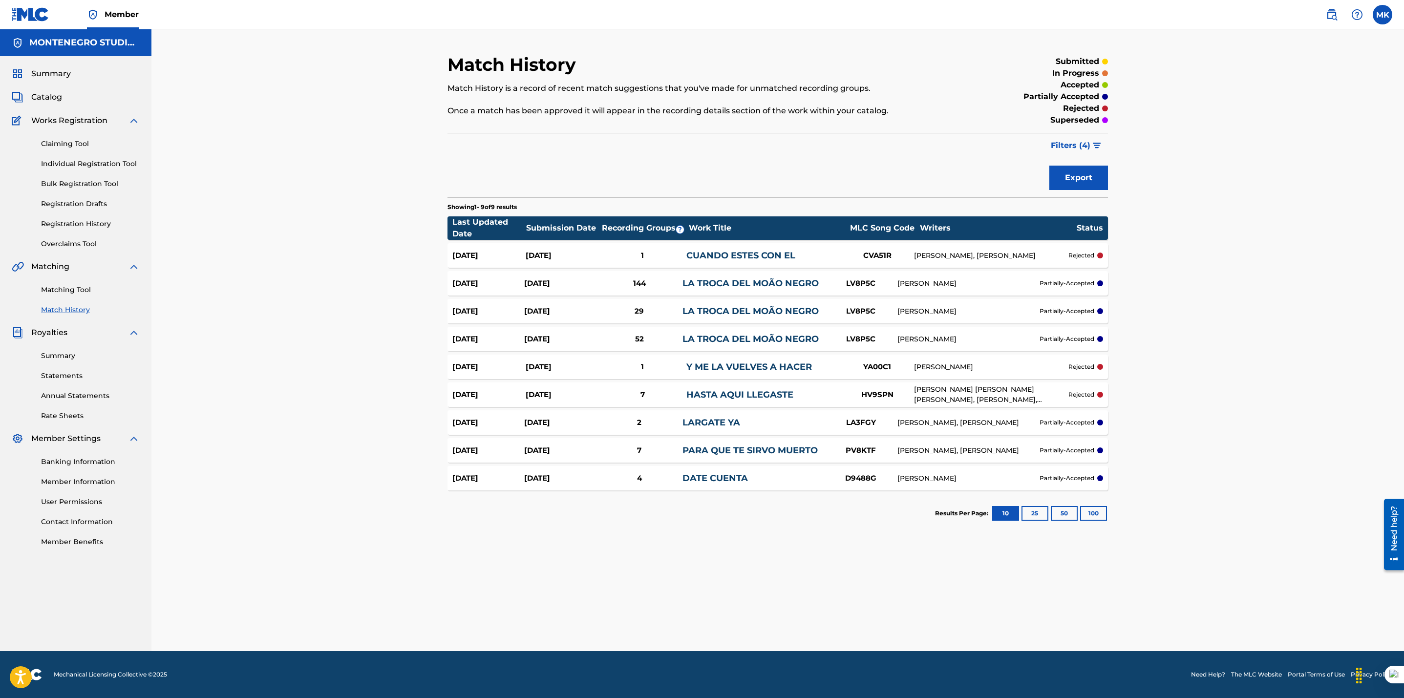
click at [1098, 516] on button "100" at bounding box center [1093, 513] width 27 height 15
click at [772, 283] on link "LA TROCA DEL MOÃO NEGRO" at bounding box center [750, 283] width 136 height 11
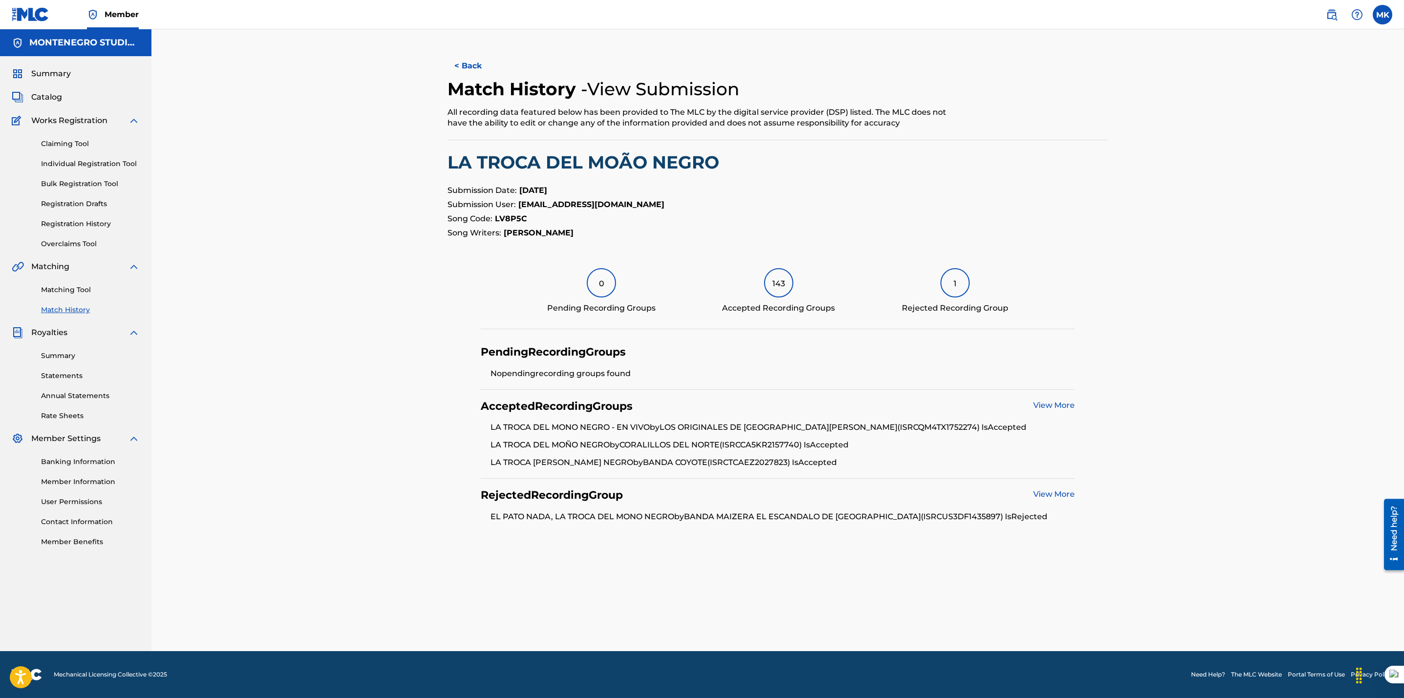
click at [1066, 490] on link "View More" at bounding box center [1054, 493] width 42 height 9
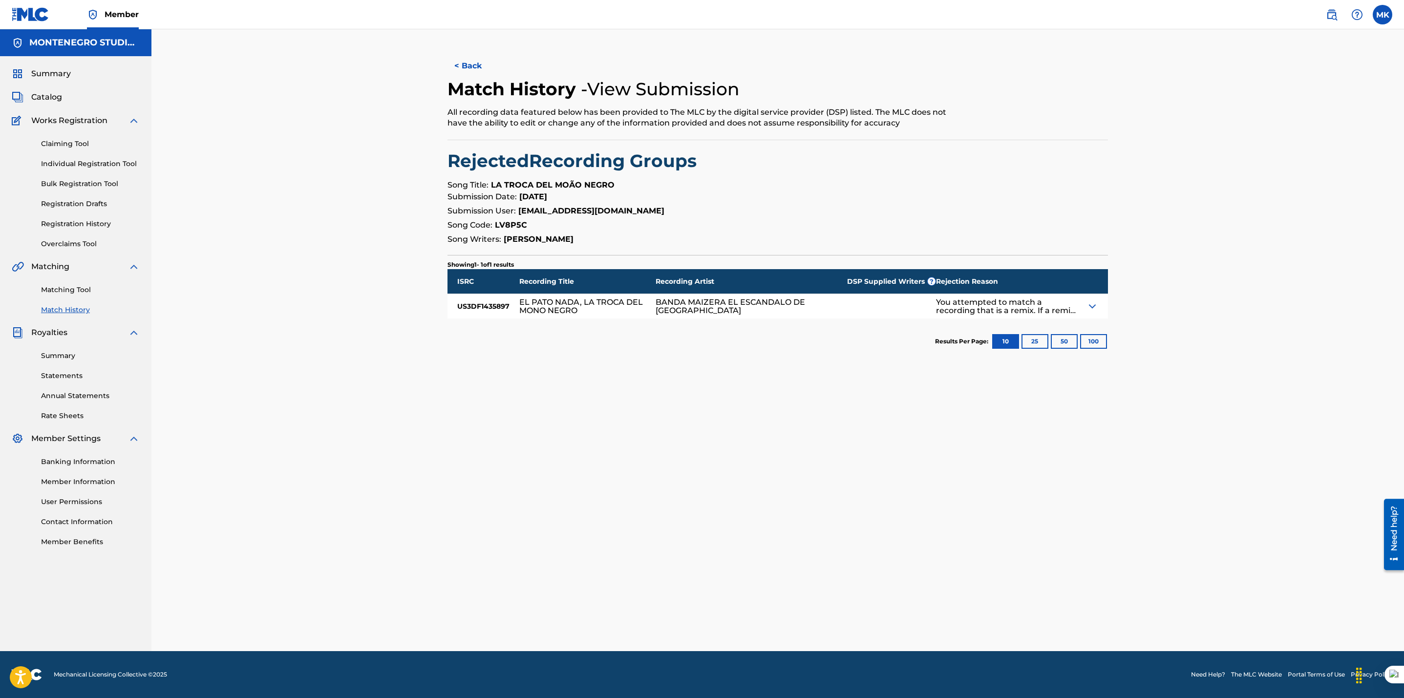
click at [1089, 306] on img at bounding box center [1092, 306] width 12 height 12
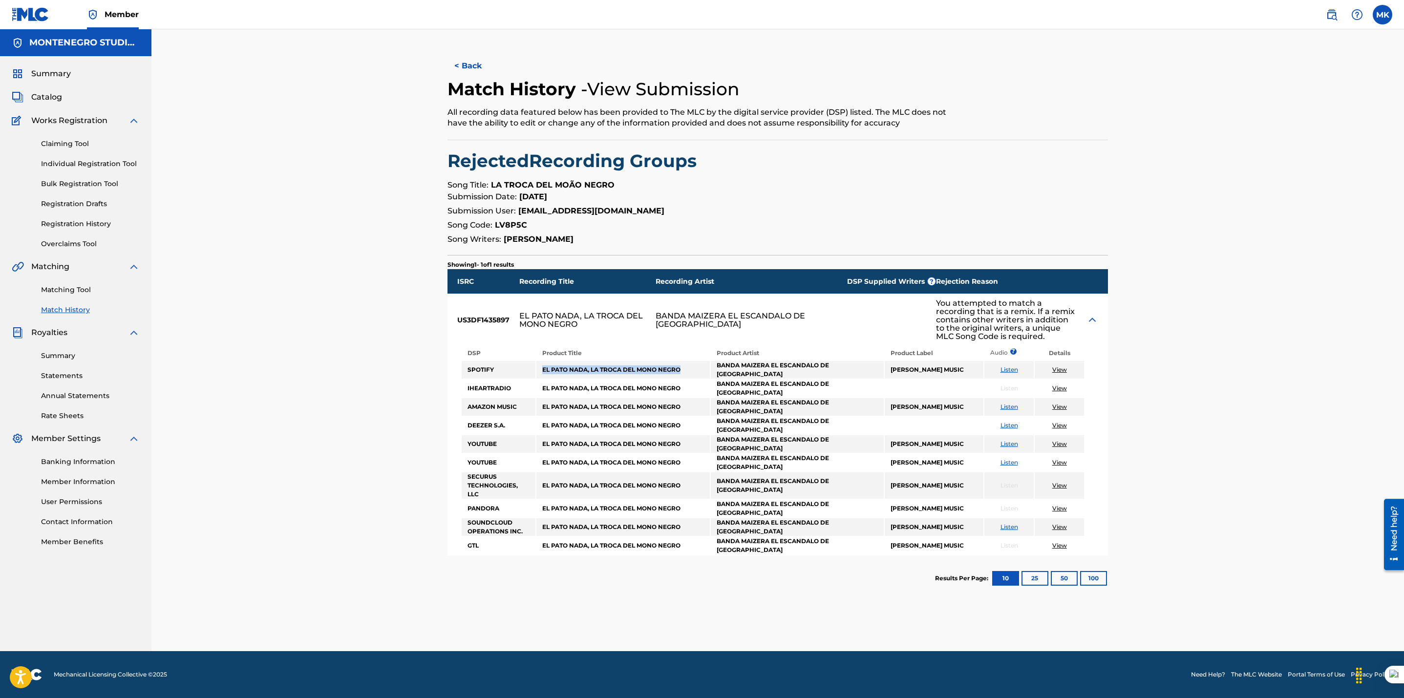
drag, startPoint x: 685, startPoint y: 371, endPoint x: 526, endPoint y: 371, distance: 158.7
click at [526, 371] on tr "SPOTIFY EL PATO NADA, LA TROCA DEL MONO NEGRO BANDA MAIZERA EL ESCANDALO DE MEX…" at bounding box center [773, 370] width 623 height 18
click at [85, 160] on link "Individual Registration Tool" at bounding box center [90, 164] width 99 height 10
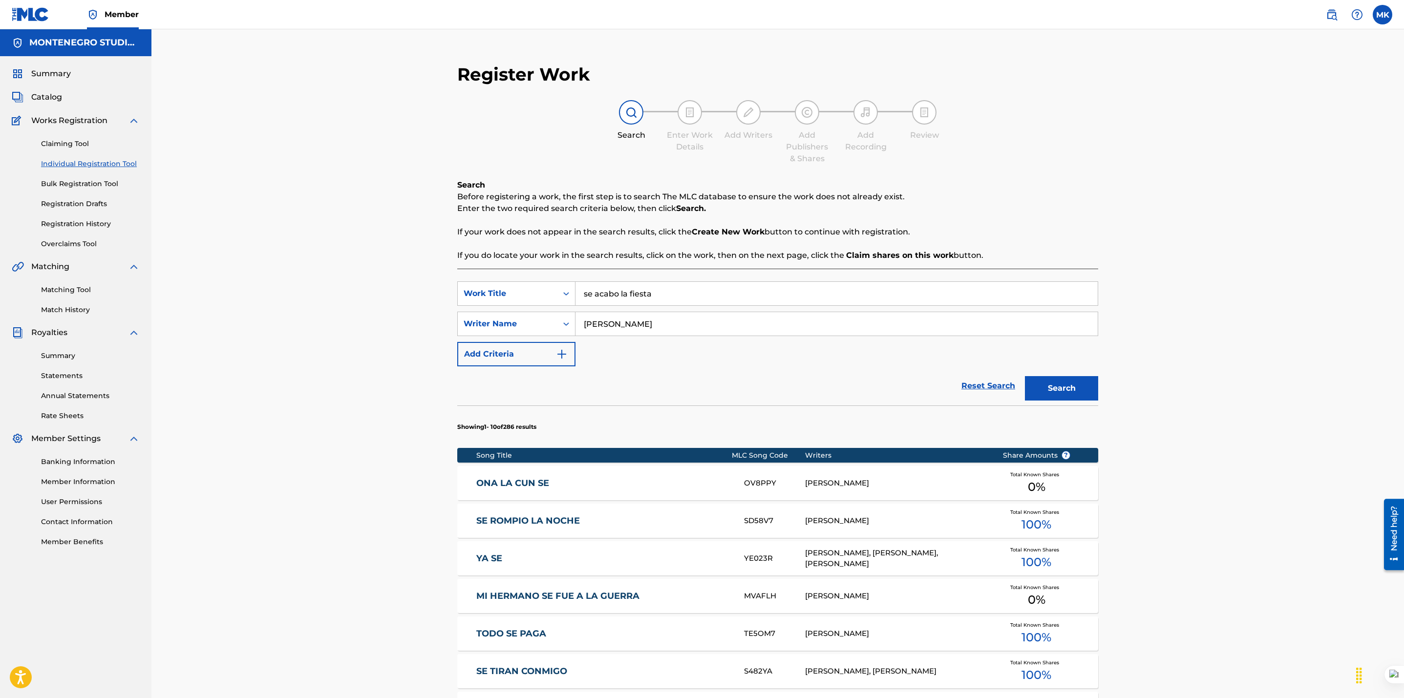
click at [658, 283] on input "se acabo la fiesta" at bounding box center [836, 293] width 522 height 23
drag, startPoint x: 672, startPoint y: 290, endPoint x: 545, endPoint y: 290, distance: 126.5
click at [545, 290] on div "SearchWithCriteria9ccaa887-cf6d-4c6b-97d7-728f9ad10fb6 Work Title se acabo la f…" at bounding box center [777, 293] width 641 height 24
paste input "EL PATO NADA, LA TROCA DEL MONO NEGRO"
drag, startPoint x: 602, startPoint y: 292, endPoint x: 543, endPoint y: 292, distance: 59.6
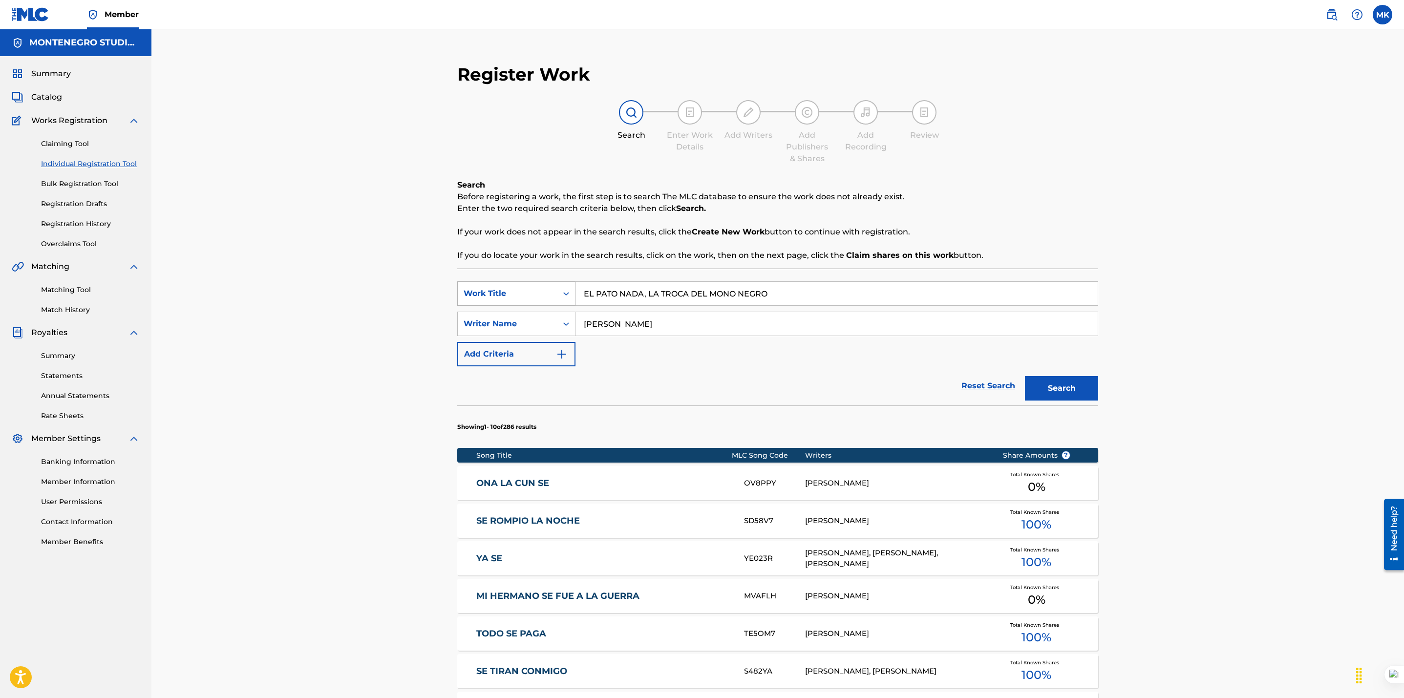
click at [543, 292] on div "SearchWithCriteria9ccaa887-cf6d-4c6b-97d7-728f9ad10fb6 Work Title EL PATO NADA,…" at bounding box center [777, 293] width 641 height 24
type input "EL PATO NADA, LA TROCA DEL MONO NEGRO"
click at [707, 374] on div "Reset Search Search" at bounding box center [777, 385] width 641 height 39
drag, startPoint x: 585, startPoint y: 324, endPoint x: 557, endPoint y: 325, distance: 27.9
click at [557, 325] on div "SearchWithCriteria496e8ca7-779d-4b92-a0be-2dd71a076d76 Writer Name[PERSON_NAME]" at bounding box center [777, 324] width 641 height 24
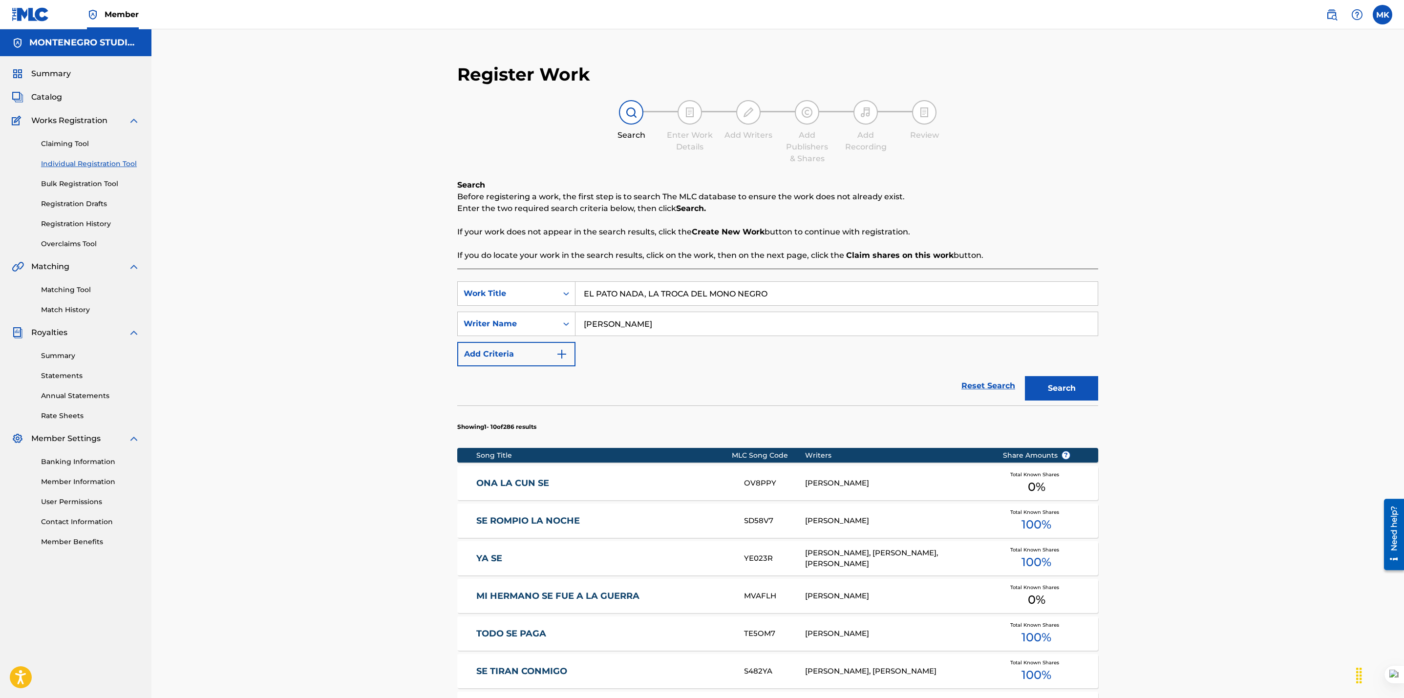
type input "[PERSON_NAME]"
click at [1051, 384] on button "Search" at bounding box center [1061, 388] width 73 height 24
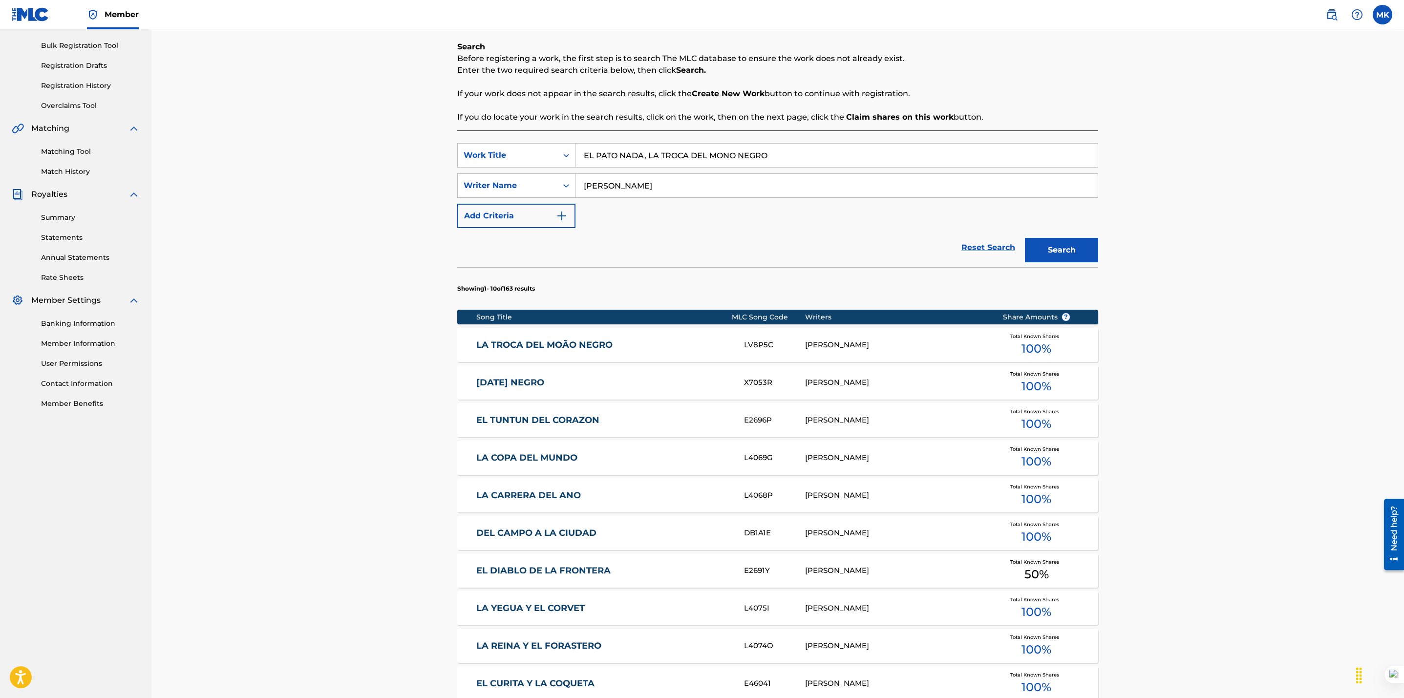
scroll to position [321, 0]
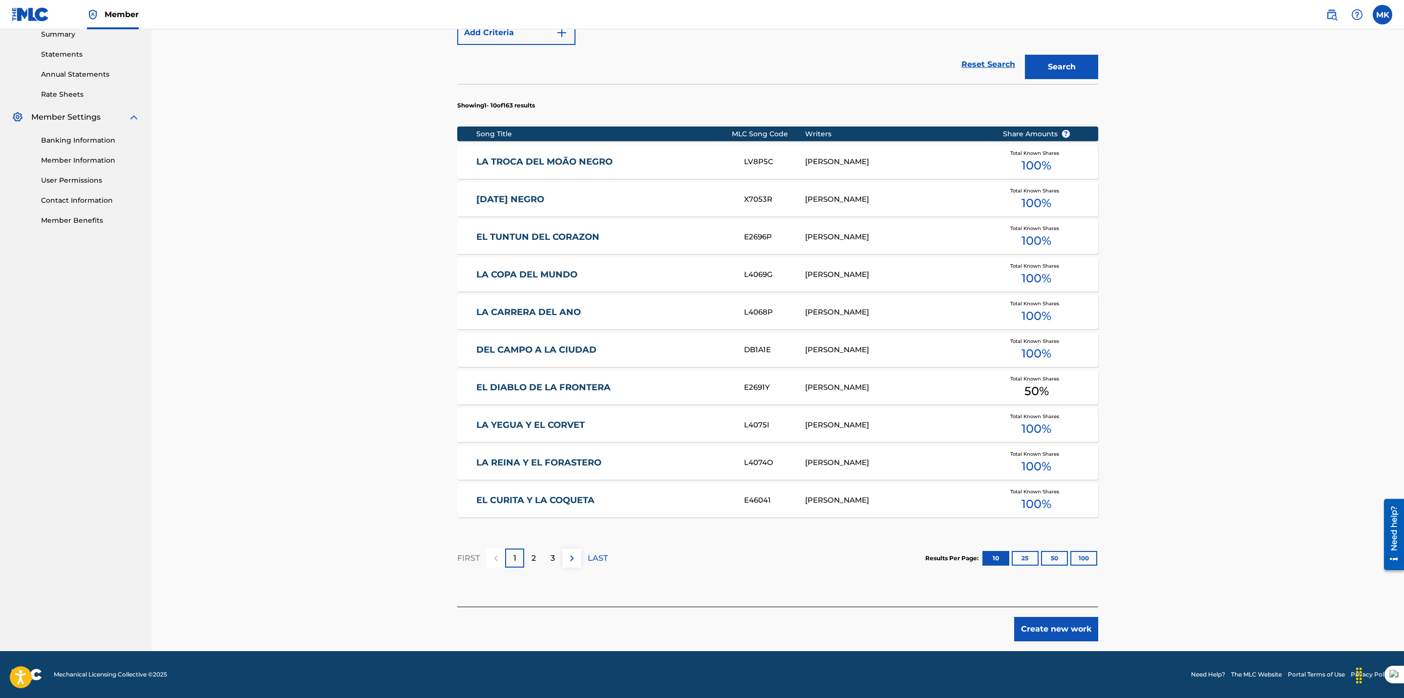
click at [1064, 628] on button "Create new work" at bounding box center [1056, 629] width 84 height 24
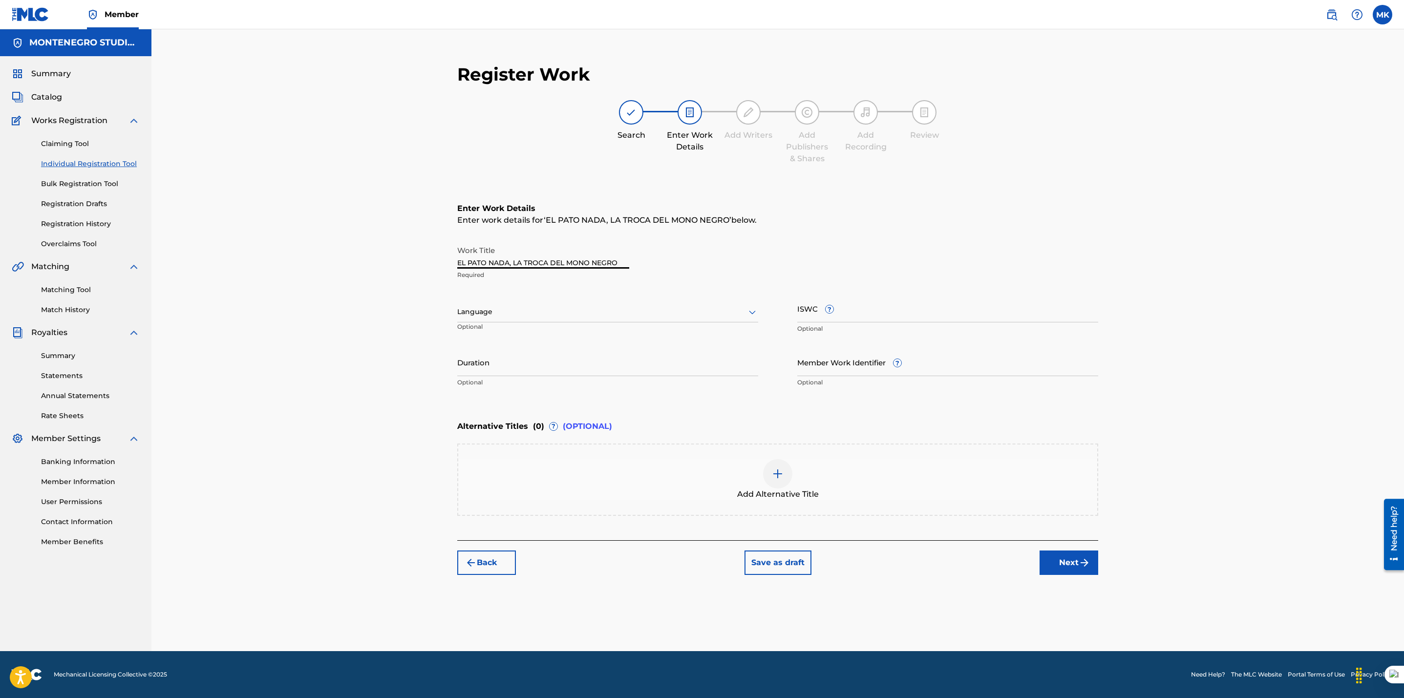
drag, startPoint x: 460, startPoint y: 262, endPoint x: 445, endPoint y: 262, distance: 14.7
click at [445, 262] on div "Register Work Search Enter Work Details Add Writers Add Publishers & Shares Add…" at bounding box center [778, 352] width 684 height 597
click at [475, 312] on div at bounding box center [607, 312] width 301 height 12
click at [478, 352] on div "Spanish" at bounding box center [608, 355] width 300 height 22
click at [403, 372] on div "Register Work Search Enter Work Details Add Writers Add Publishers & Shares Add…" at bounding box center [777, 340] width 1252 height 622
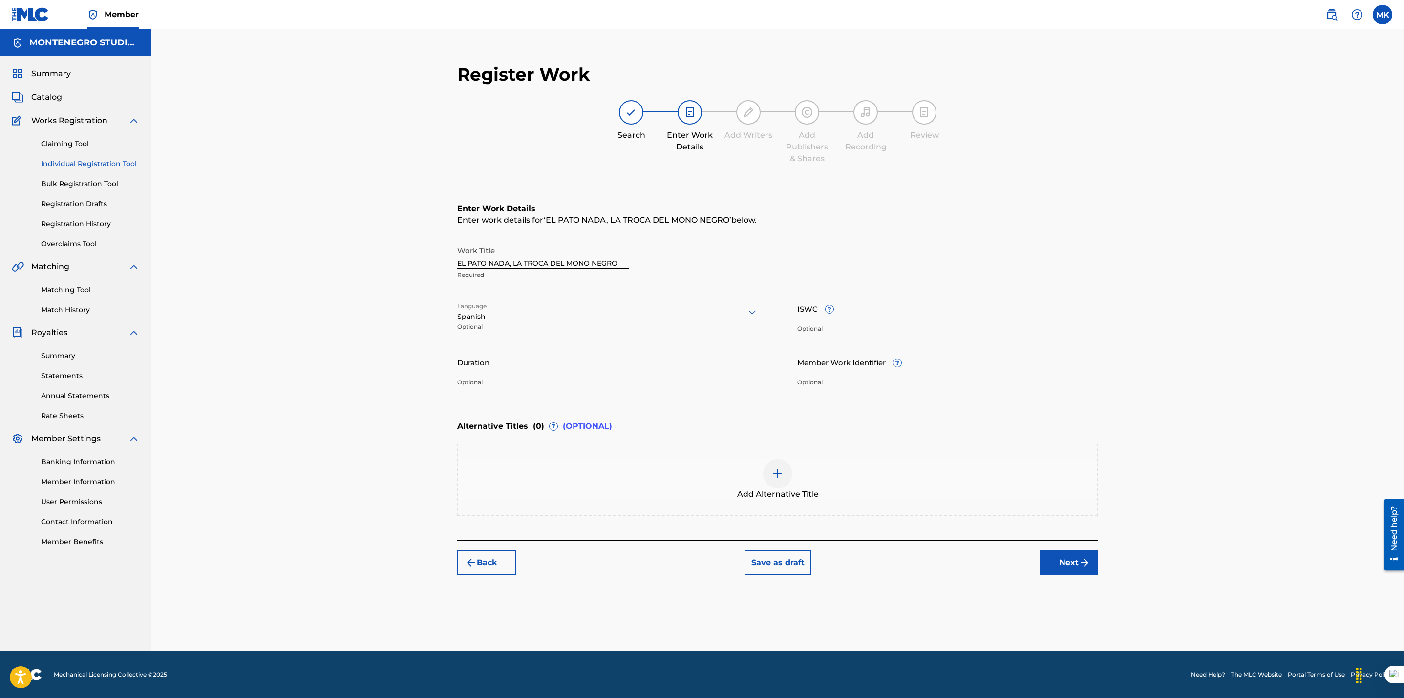
click at [1069, 565] on button "Next" at bounding box center [1068, 562] width 59 height 24
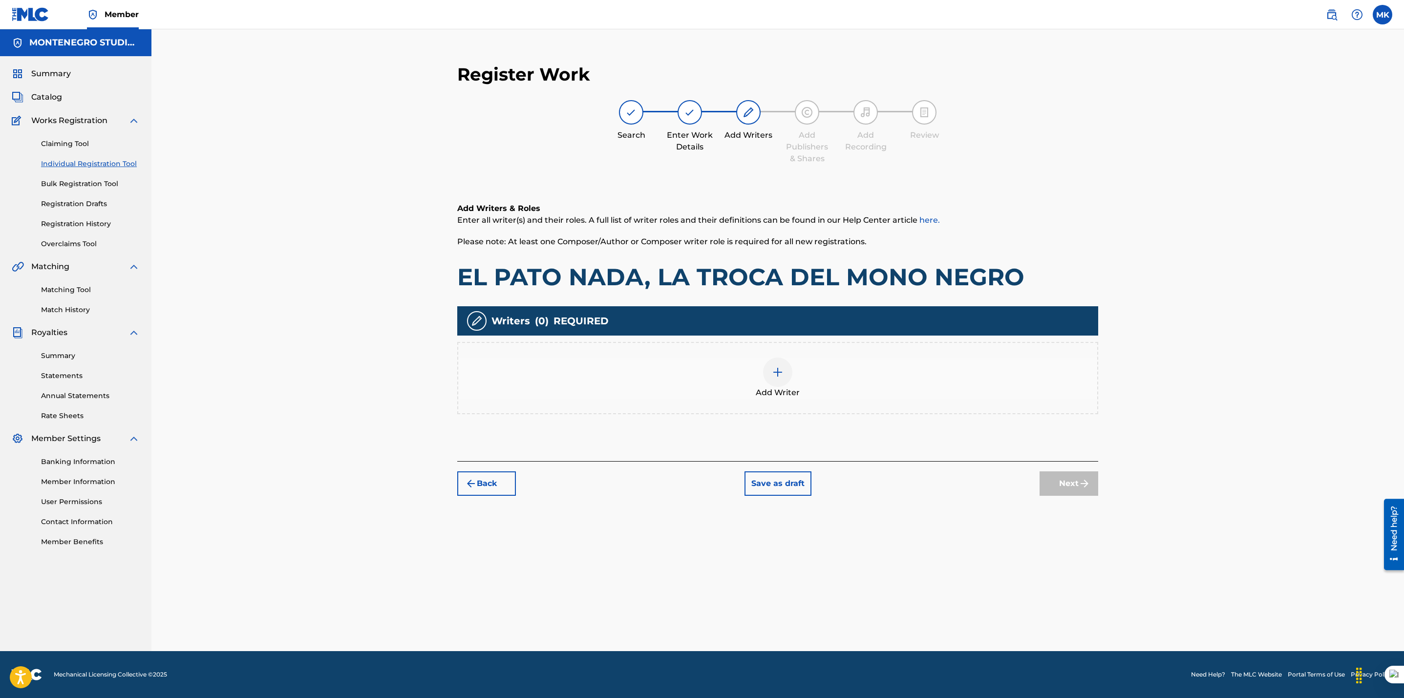
click at [784, 371] on div at bounding box center [777, 372] width 29 height 29
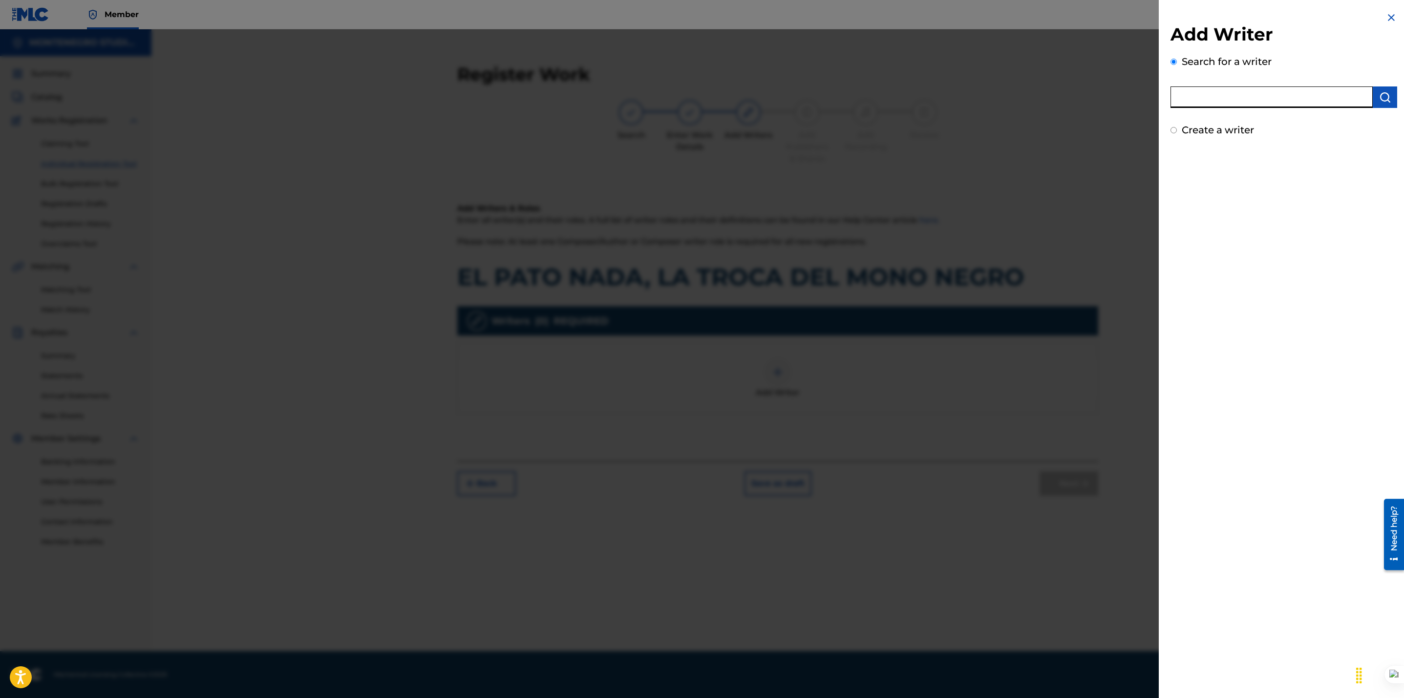
click at [1198, 97] on input "text" at bounding box center [1271, 96] width 202 height 21
type input "[PERSON_NAME]"
click at [1217, 132] on label "Create a writer" at bounding box center [1217, 130] width 72 height 12
radio input "true"
click at [1177, 132] on input "Create a writer" at bounding box center [1173, 130] width 6 height 6
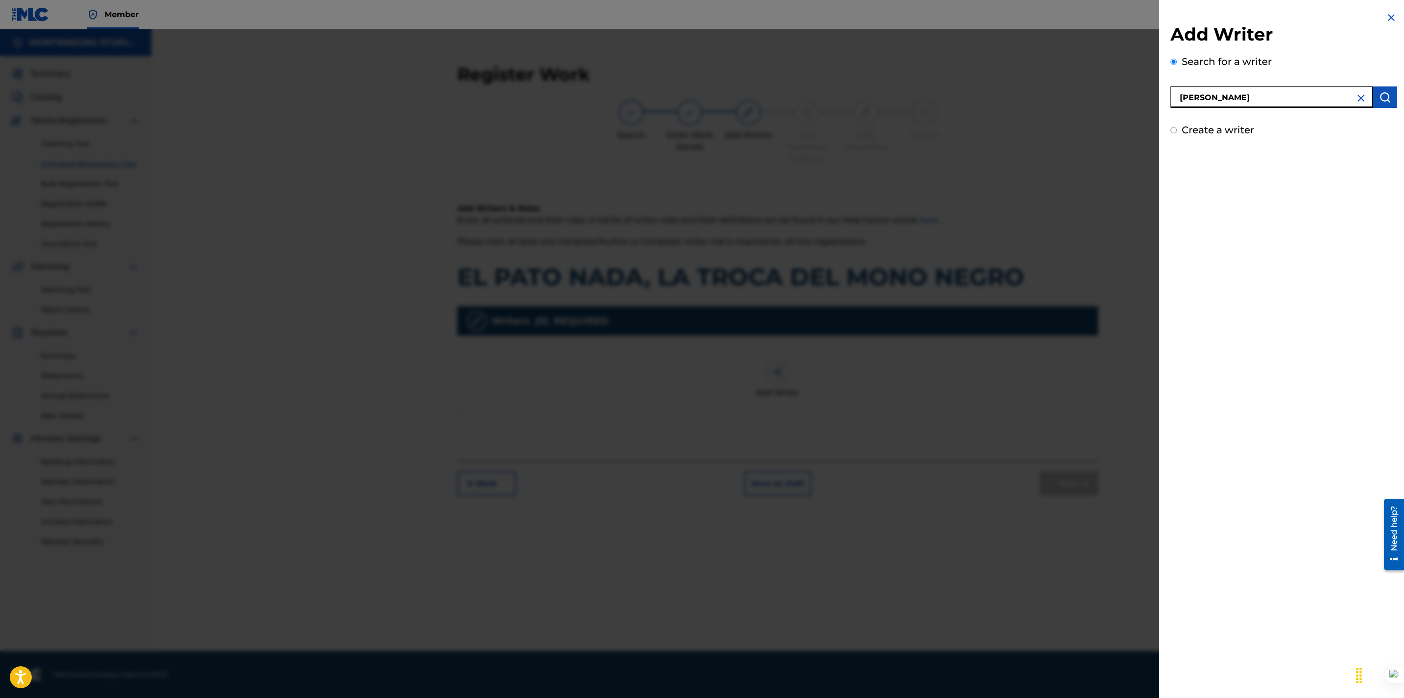
radio input "false"
radio input "true"
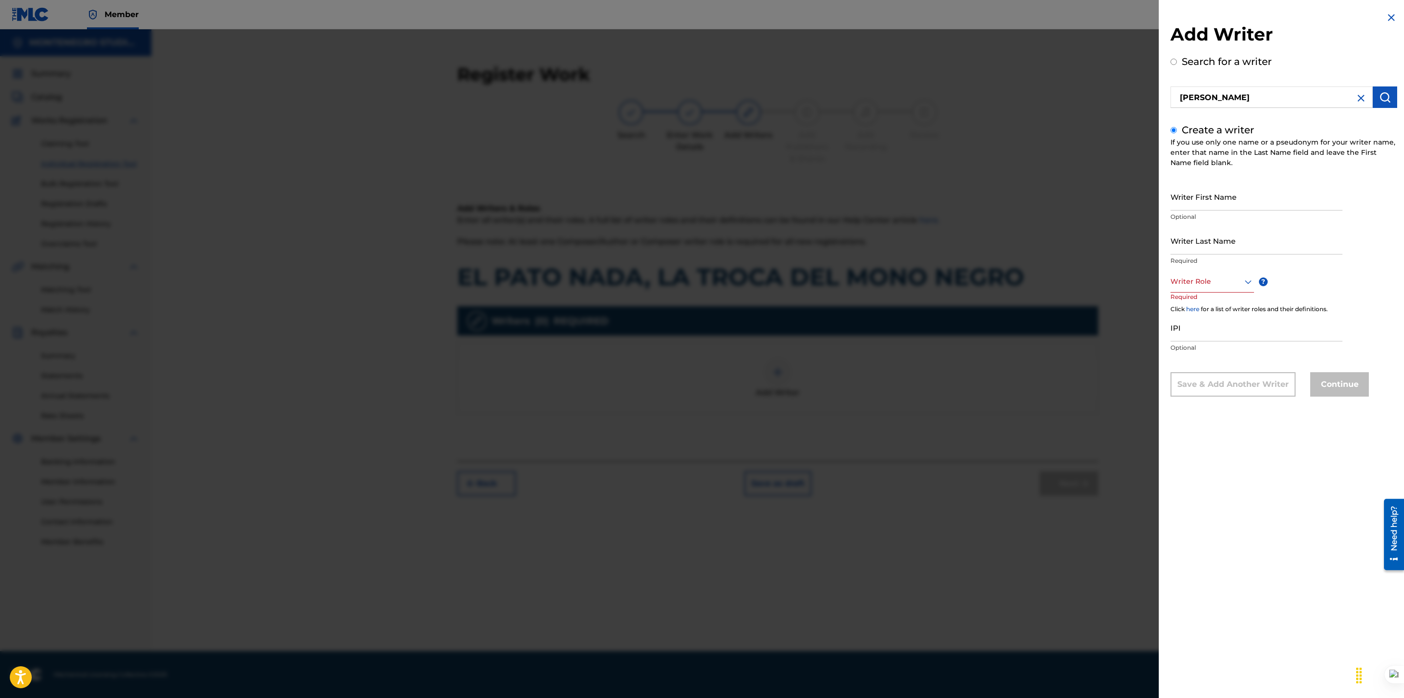
click at [1379, 99] on img "submit" at bounding box center [1385, 97] width 12 height 12
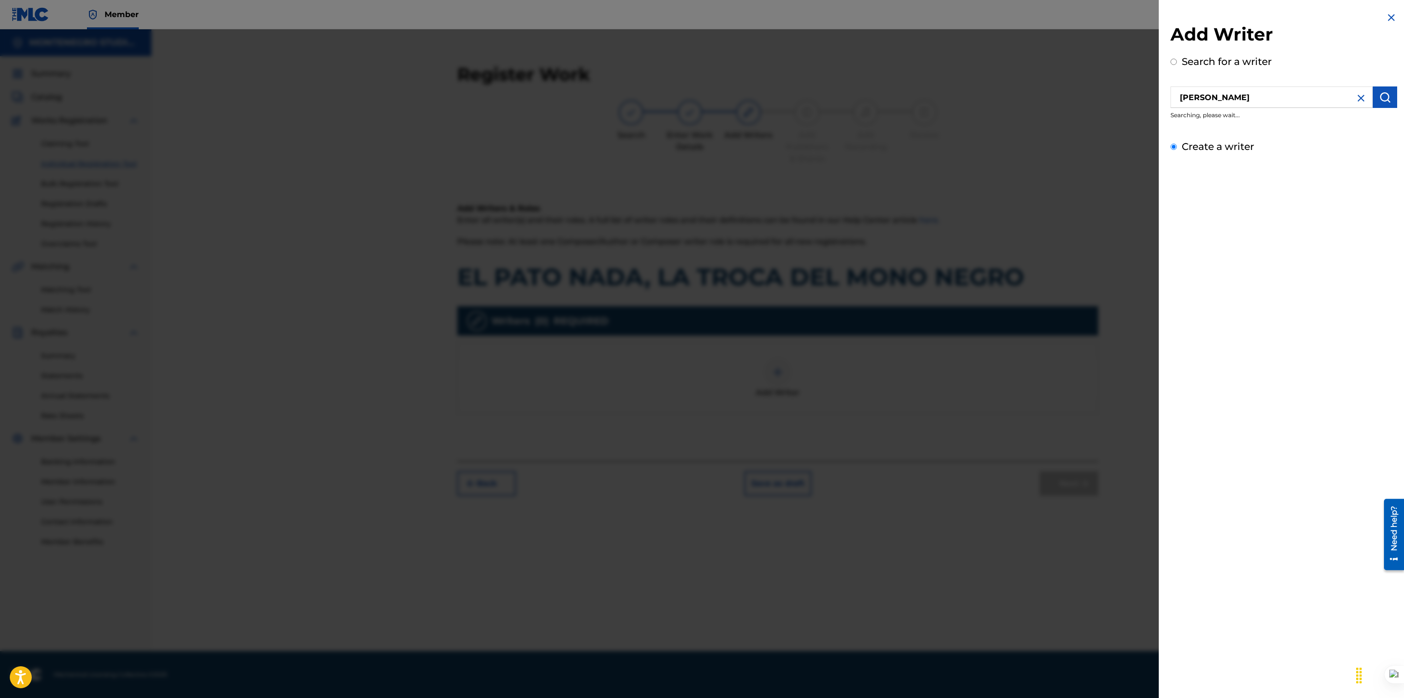
radio input "true"
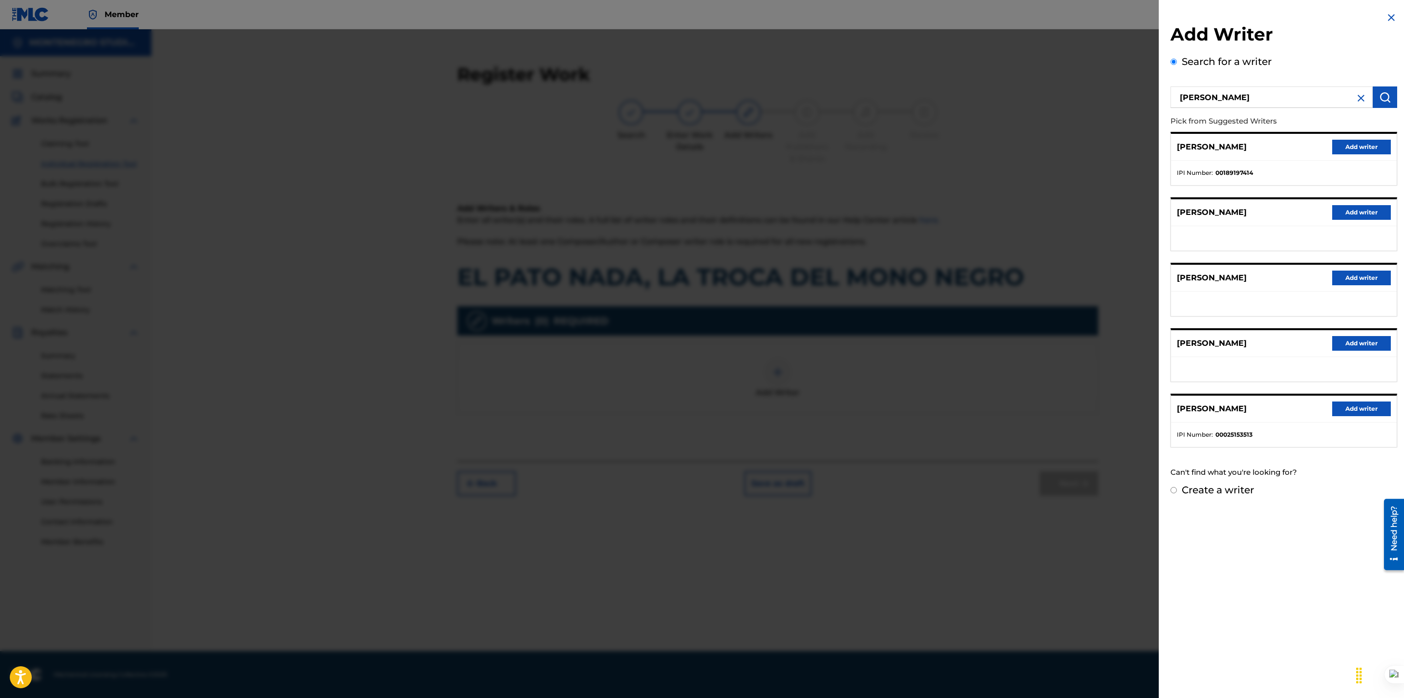
click at [1357, 277] on button "Add writer" at bounding box center [1361, 278] width 59 height 15
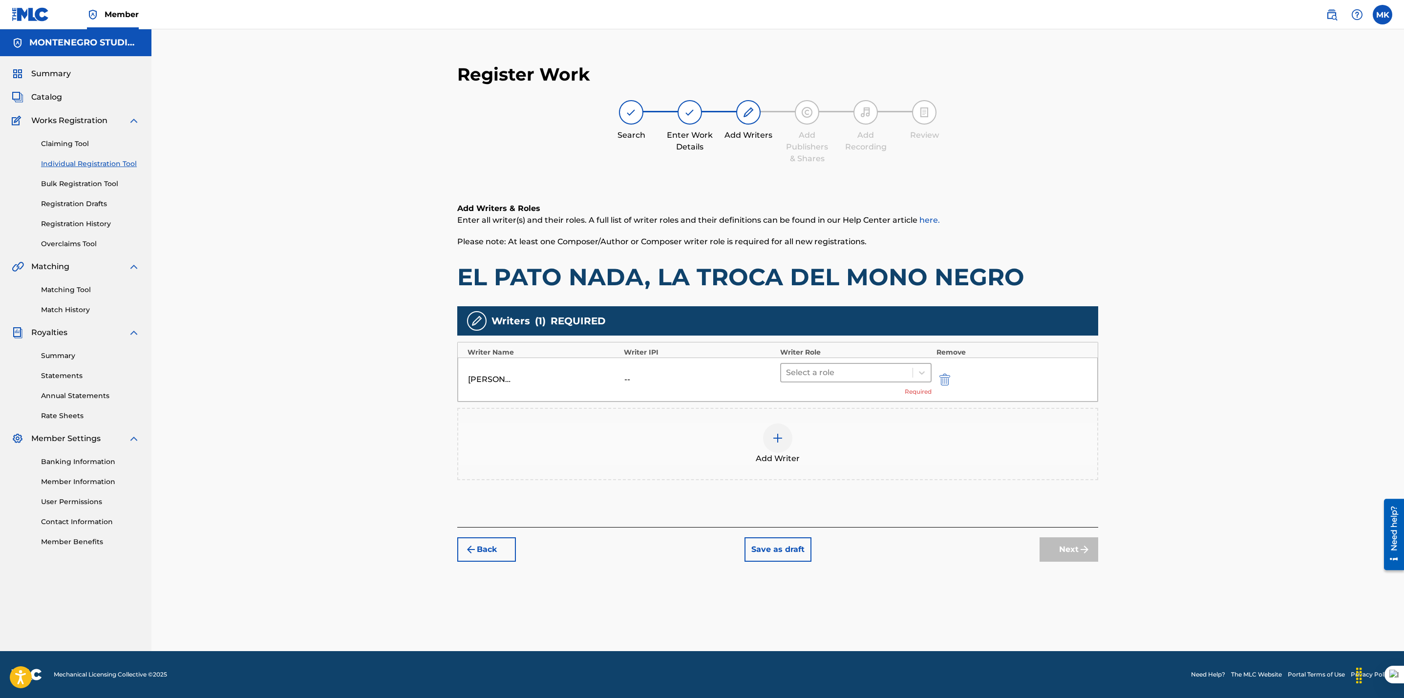
click at [858, 374] on div at bounding box center [847, 373] width 122 height 14
click at [842, 396] on div "Composer/Author" at bounding box center [855, 398] width 151 height 20
click at [1064, 541] on button "Next" at bounding box center [1068, 535] width 59 height 24
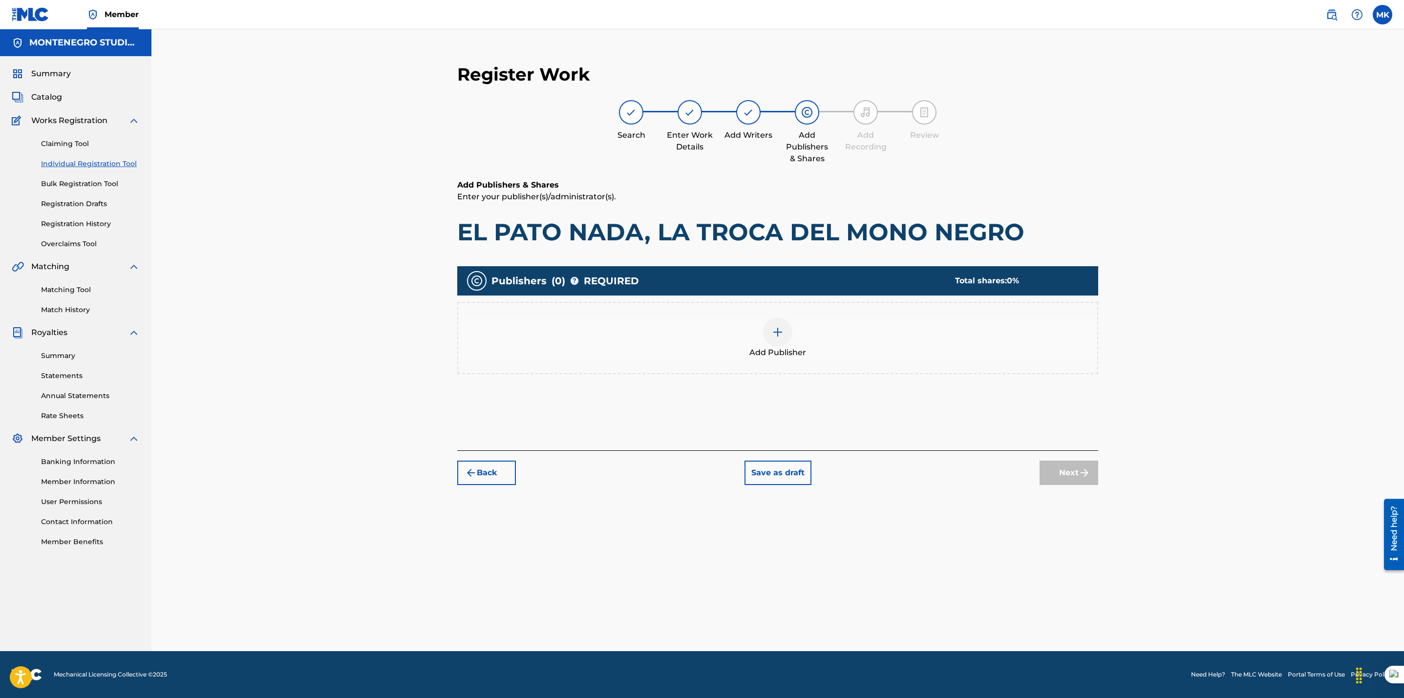
click at [777, 335] on img at bounding box center [778, 332] width 12 height 12
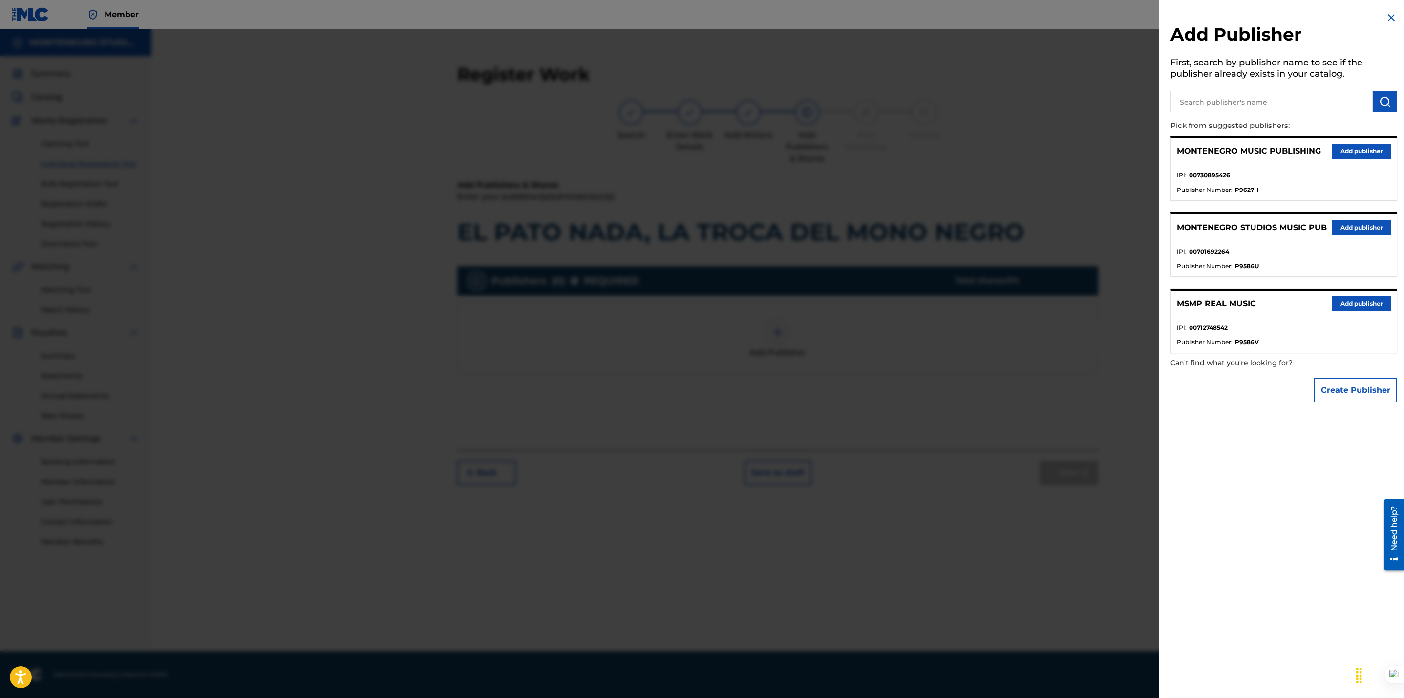
click at [1350, 226] on button "Add publisher" at bounding box center [1361, 227] width 59 height 15
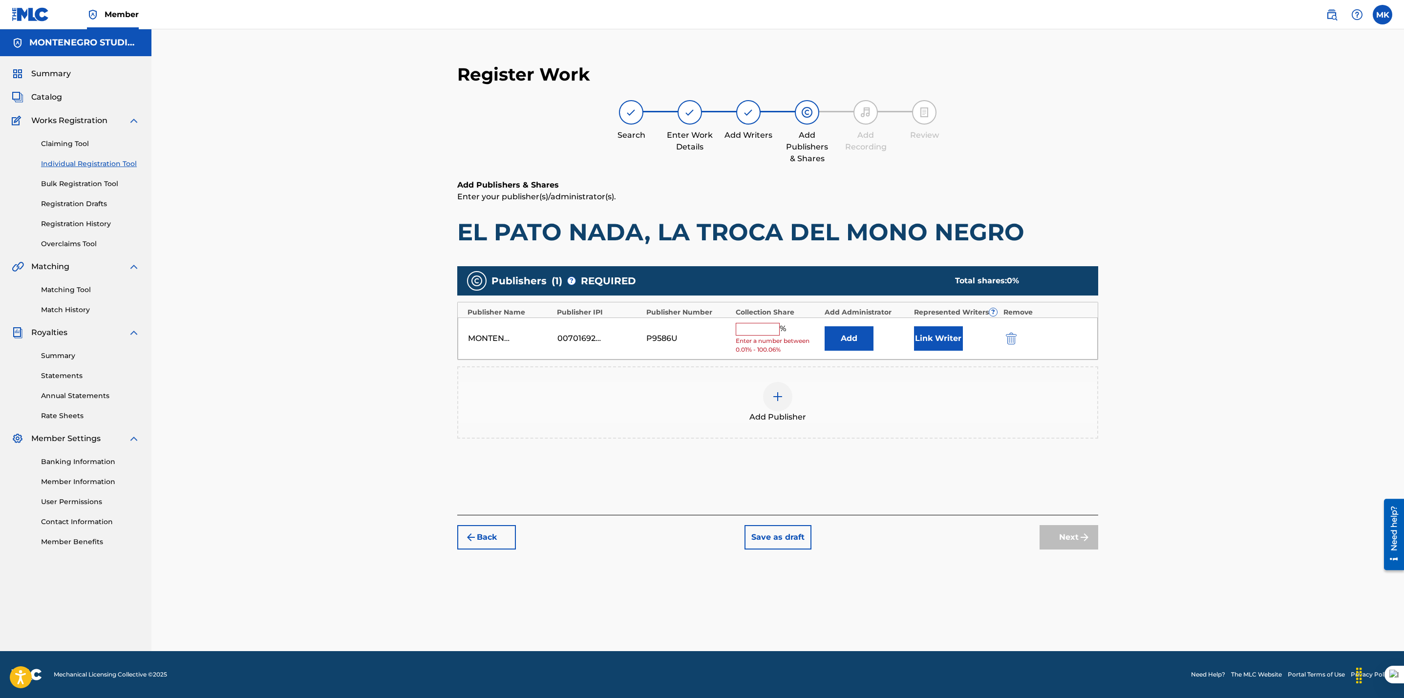
click at [756, 323] on input "text" at bounding box center [758, 329] width 44 height 13
type input "50"
click at [935, 439] on div "Publishers ( 1 ) ? REQUIRED Total shares: 50 % Publisher Name Publisher IPI Pub…" at bounding box center [777, 353] width 641 height 175
click at [934, 330] on button "Link Writer" at bounding box center [938, 335] width 49 height 24
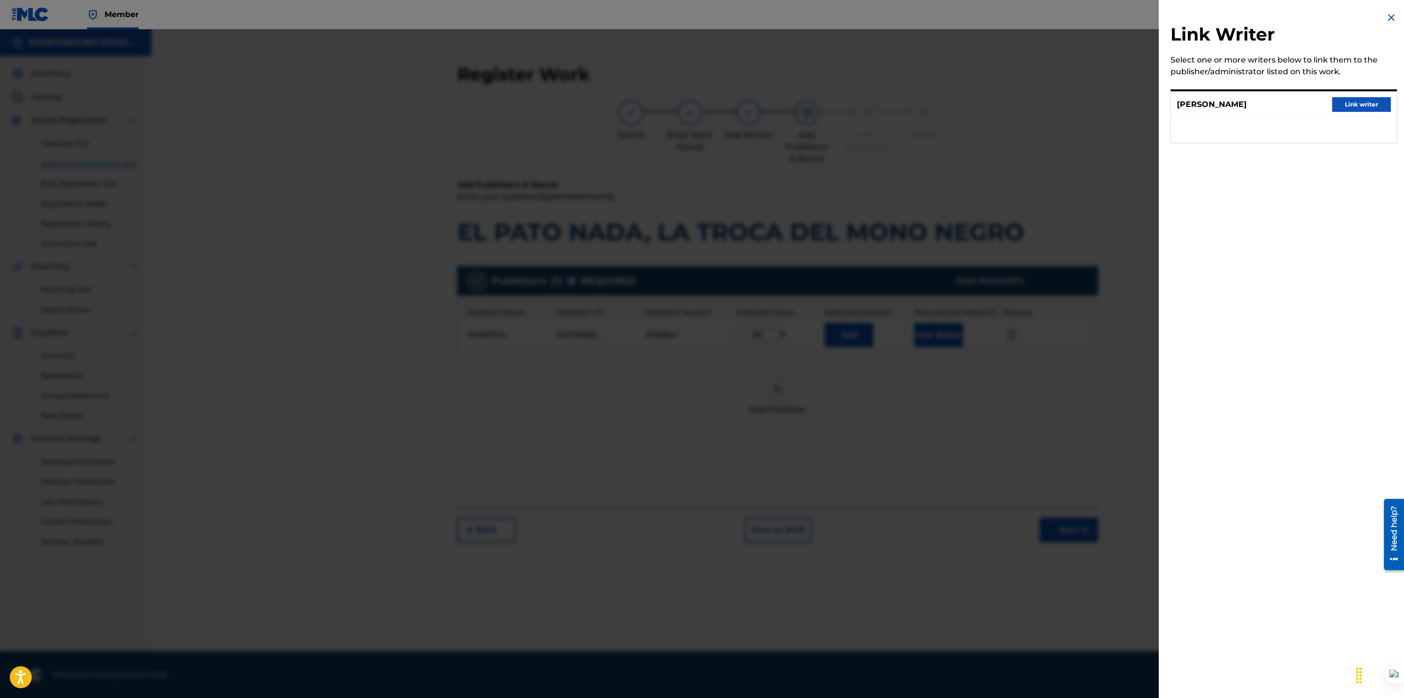
click at [1341, 101] on button "Link writer" at bounding box center [1361, 104] width 59 height 15
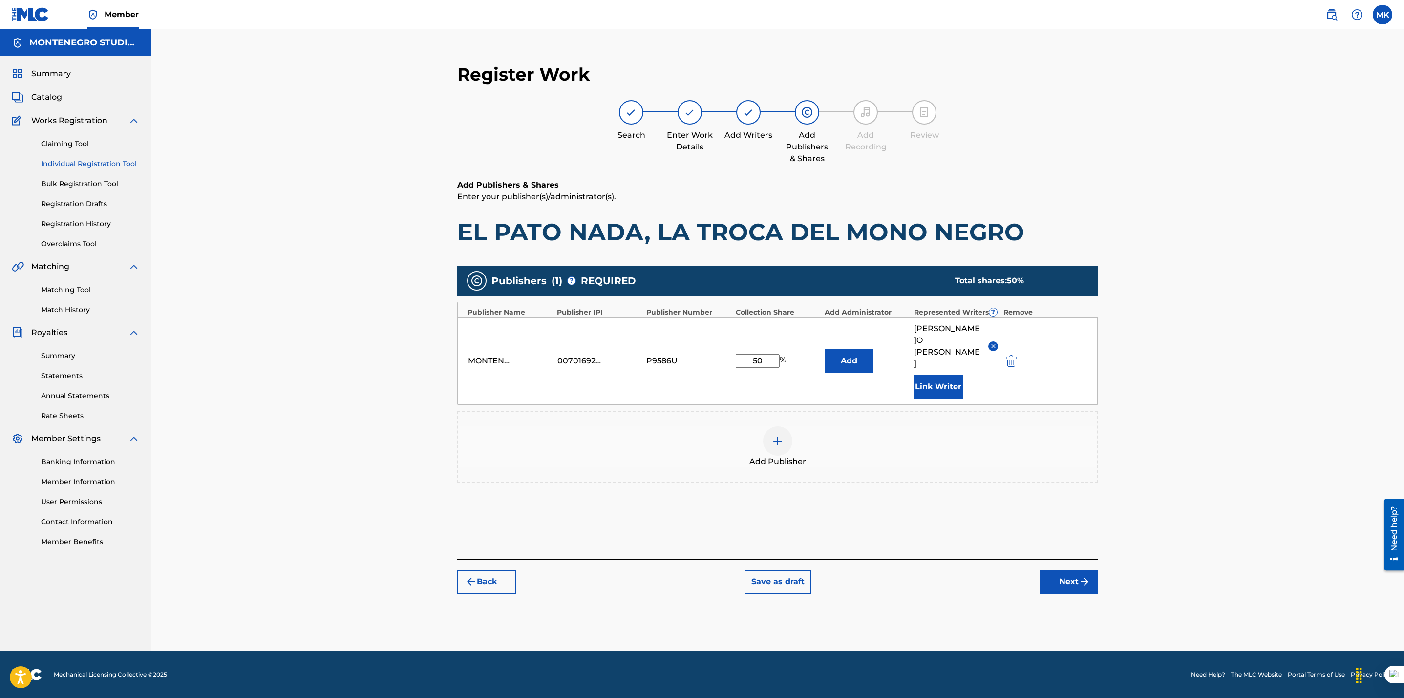
click at [1068, 570] on button "Next" at bounding box center [1068, 581] width 59 height 24
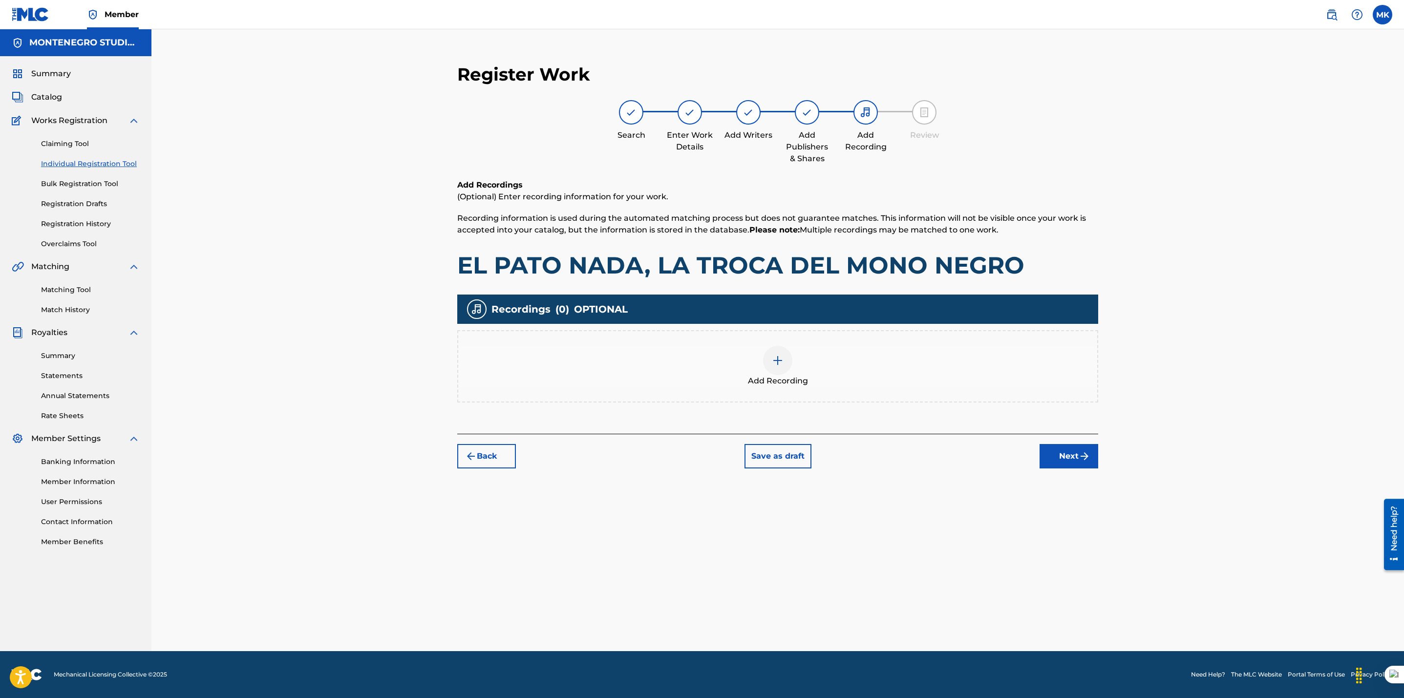
click at [773, 361] on img at bounding box center [778, 361] width 12 height 12
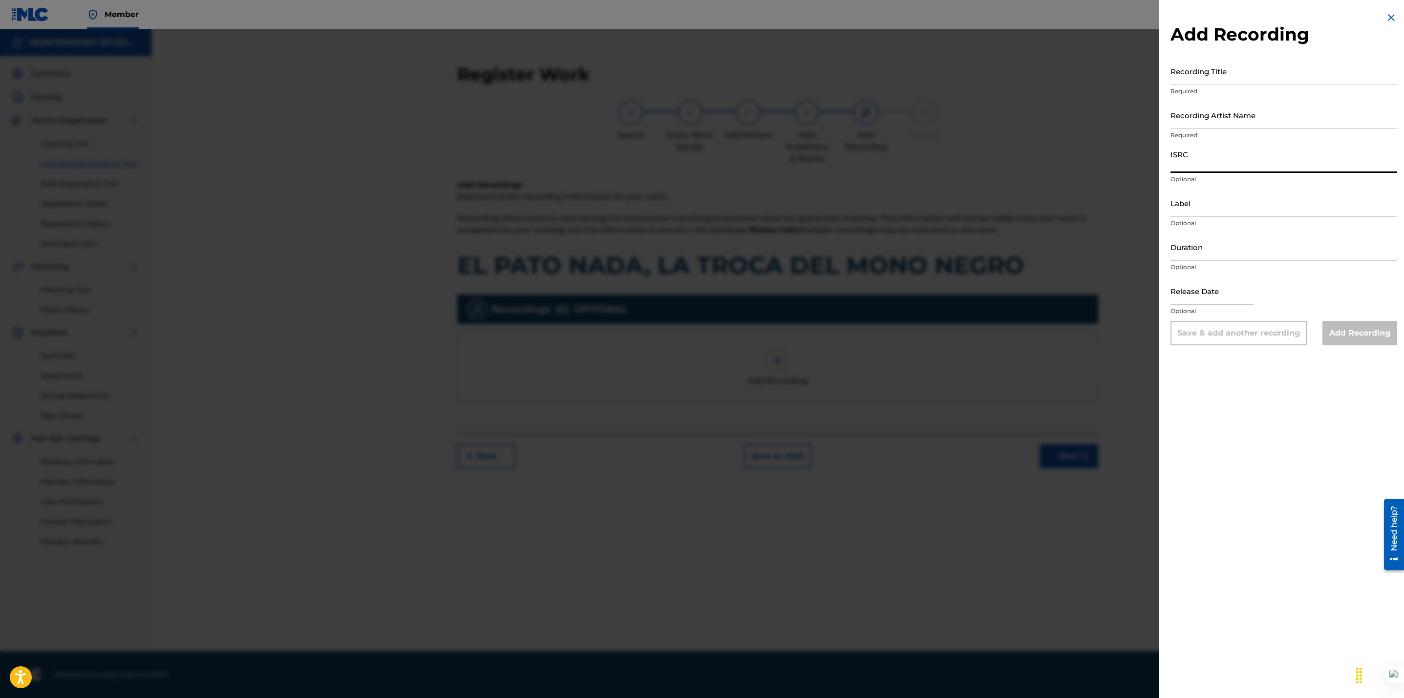
click at [1190, 157] on input "ISRC" at bounding box center [1283, 159] width 227 height 28
paste input "US3DF1435897"
type input "US3DF1435897"
click at [1197, 84] on input "Recording Title" at bounding box center [1283, 71] width 227 height 28
paste input "EL PATO NADA, LA TROCA DEL MONO NEGRO"
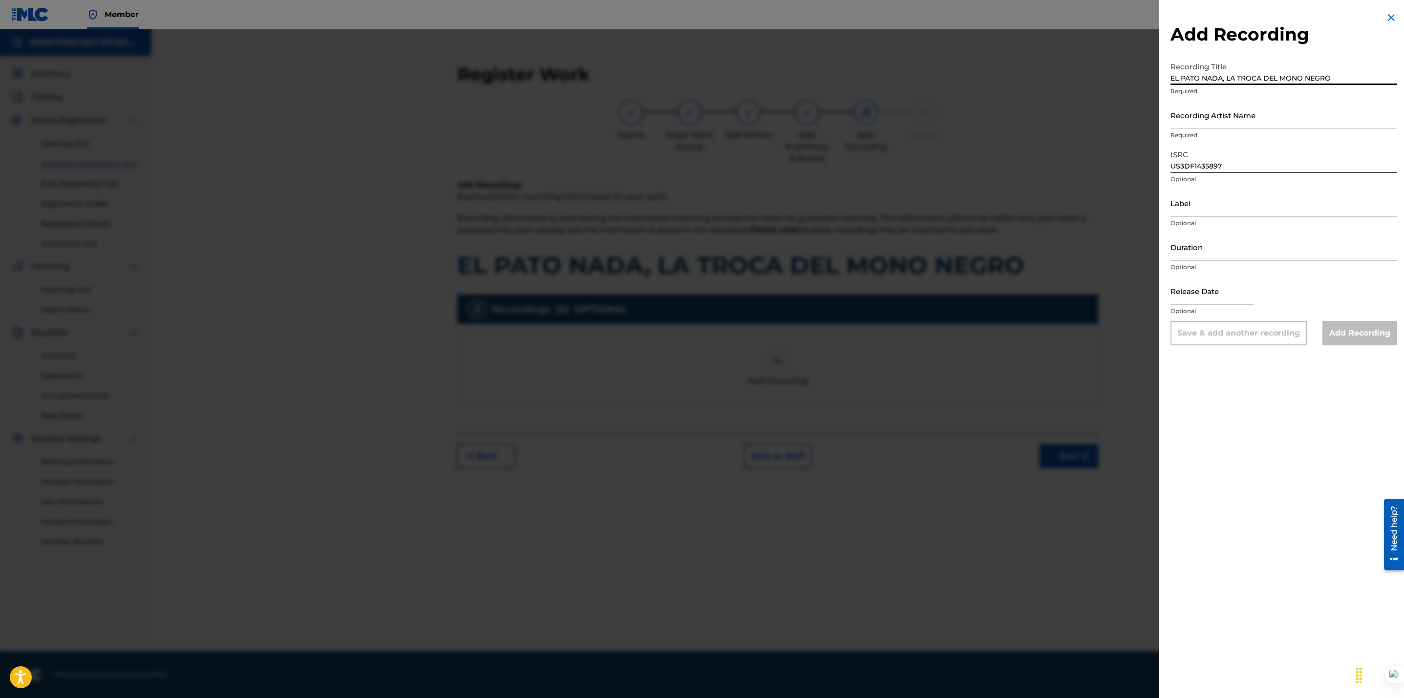
type input "EL PATO NADA, LA TROCA DEL MONO NEGRO"
click at [1235, 127] on input "Recording Artist Name" at bounding box center [1283, 115] width 227 height 28
paste input "BANDA MAIZERA EL ESCANDALO DE [GEOGRAPHIC_DATA]"
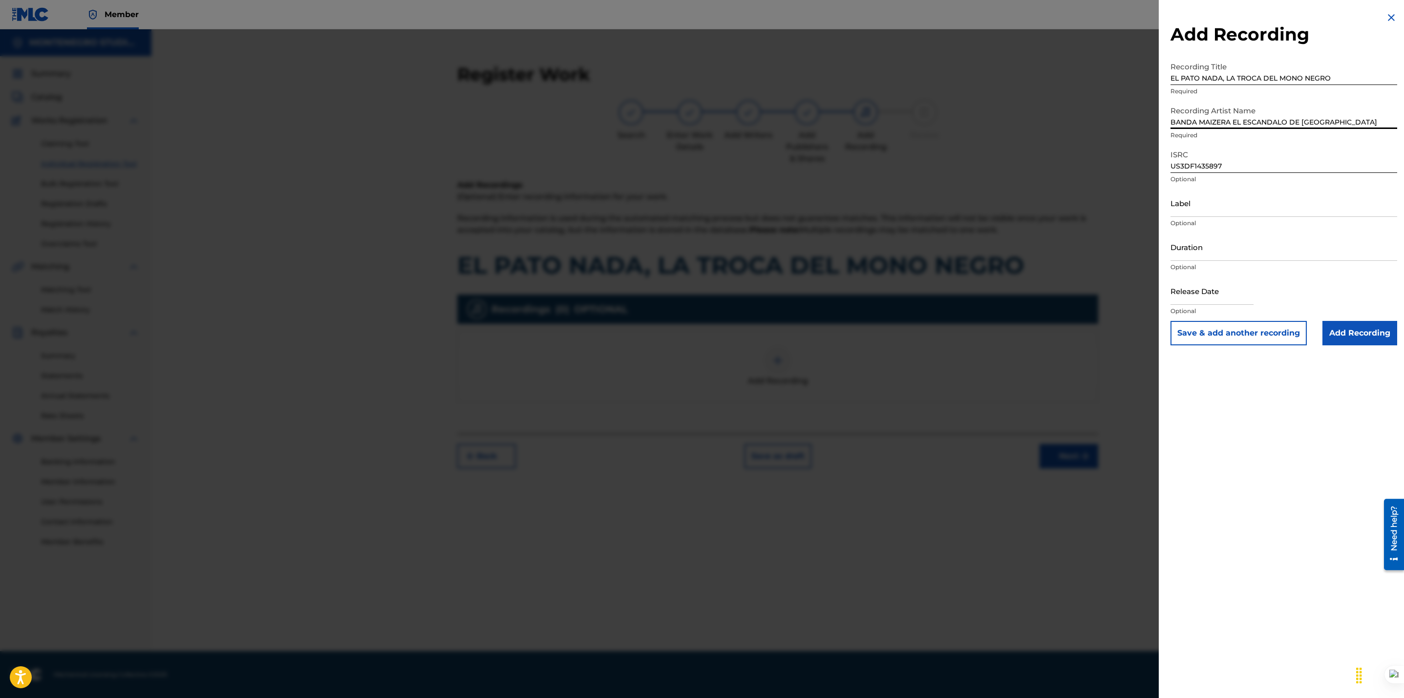
type input "BANDA MAIZERA EL ESCANDALO DE [GEOGRAPHIC_DATA]"
click at [1174, 78] on input "EL PATO NADA, LA TROCA DEL MONO NEGRO" at bounding box center [1283, 71] width 227 height 28
type input "EL PATO NADA, LA TROCA DEL MONO NEGRO"
click at [1281, 418] on div "Add Recording Recording Title EL PATO NADA, LA TROCA DEL MONO NEGRO Required Re…" at bounding box center [1284, 349] width 250 height 698
click at [1275, 328] on button "Save & add another recording" at bounding box center [1238, 333] width 136 height 24
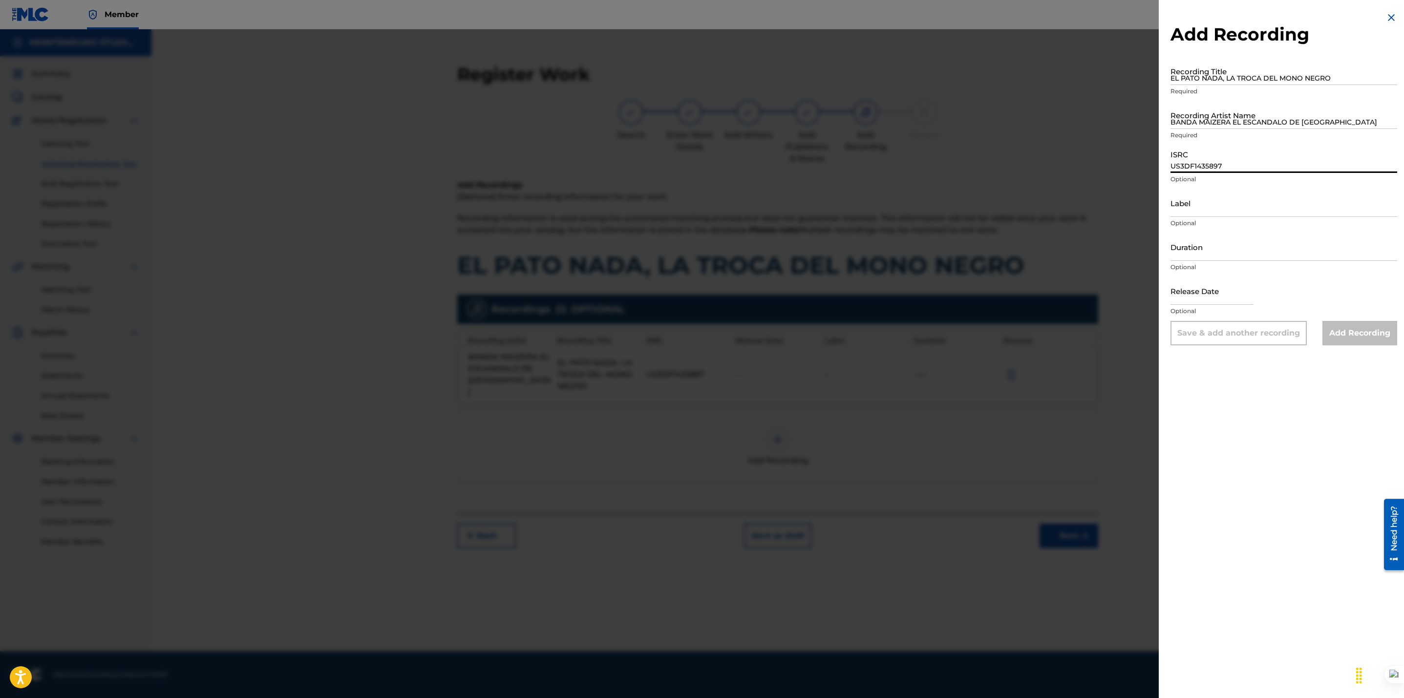
click at [1210, 161] on input "US3DF1435897" at bounding box center [1283, 159] width 227 height 28
paste input "QM6DC1519248"
type input "QM6DC1519248"
click at [1171, 74] on input "EL PATO NADA, LA TROCA DEL MONO NEGRO" at bounding box center [1283, 71] width 227 height 28
paste input "EL PATO NADA / LA TROCA DEL MONO NEGRO (EN VIVO)"
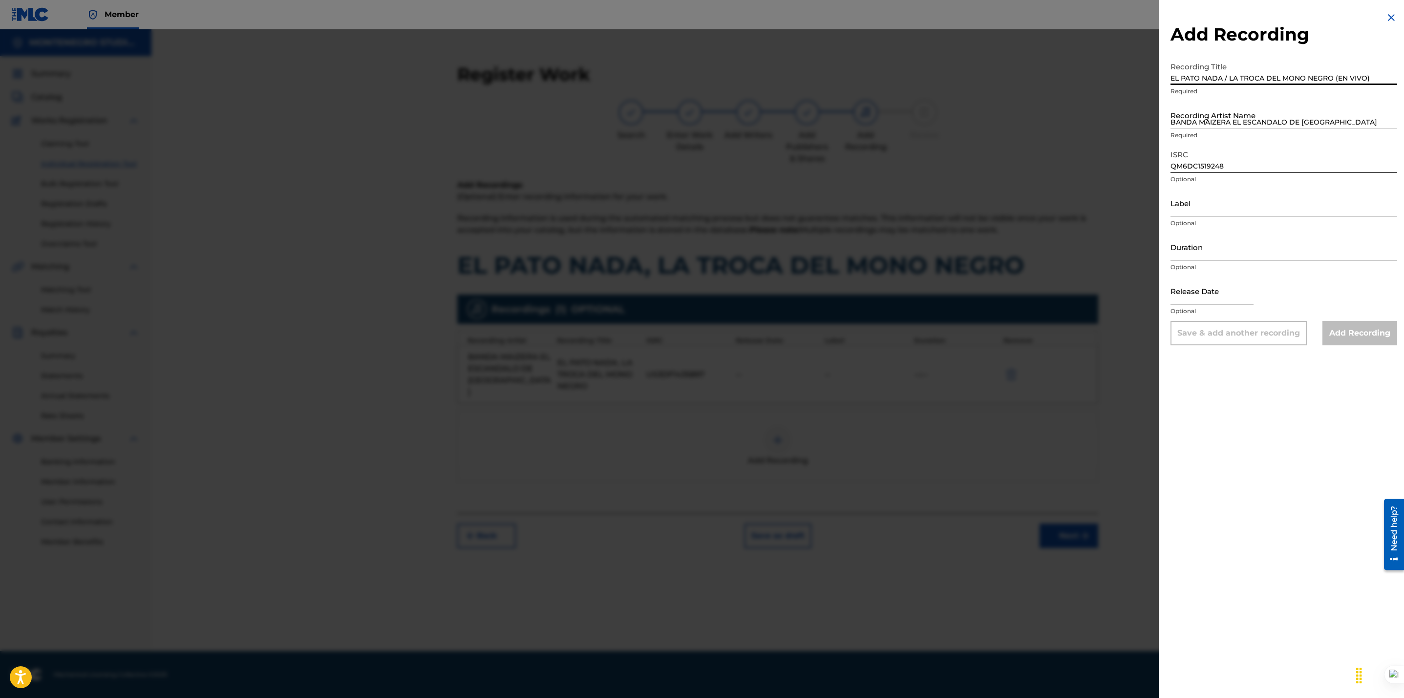
type input "EL PATO NADA / LA TROCA DEL MONO NEGRO (EN VIVO)"
click at [1202, 115] on input "BANDA MAIZERA EL ESCANDALO DE [GEOGRAPHIC_DATA]" at bounding box center [1283, 115] width 227 height 28
paste input "BANDA MAIZERA"
type input "BANDA MAIZERA"
click at [1243, 426] on div "Add Recording Recording Title EL PATO NADA / LA TROCA DEL MONO NEGRO (EN VIVO) …" at bounding box center [1284, 349] width 250 height 698
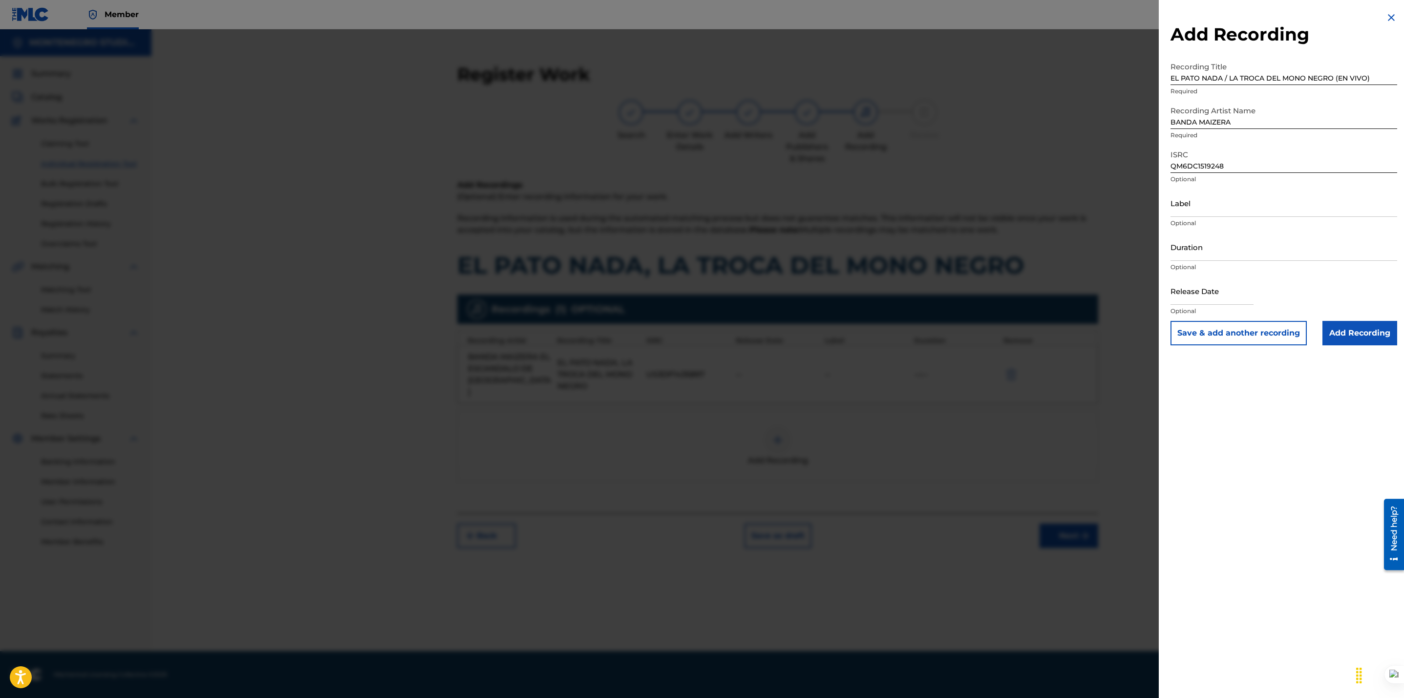
click at [1347, 335] on input "Add Recording" at bounding box center [1359, 333] width 75 height 24
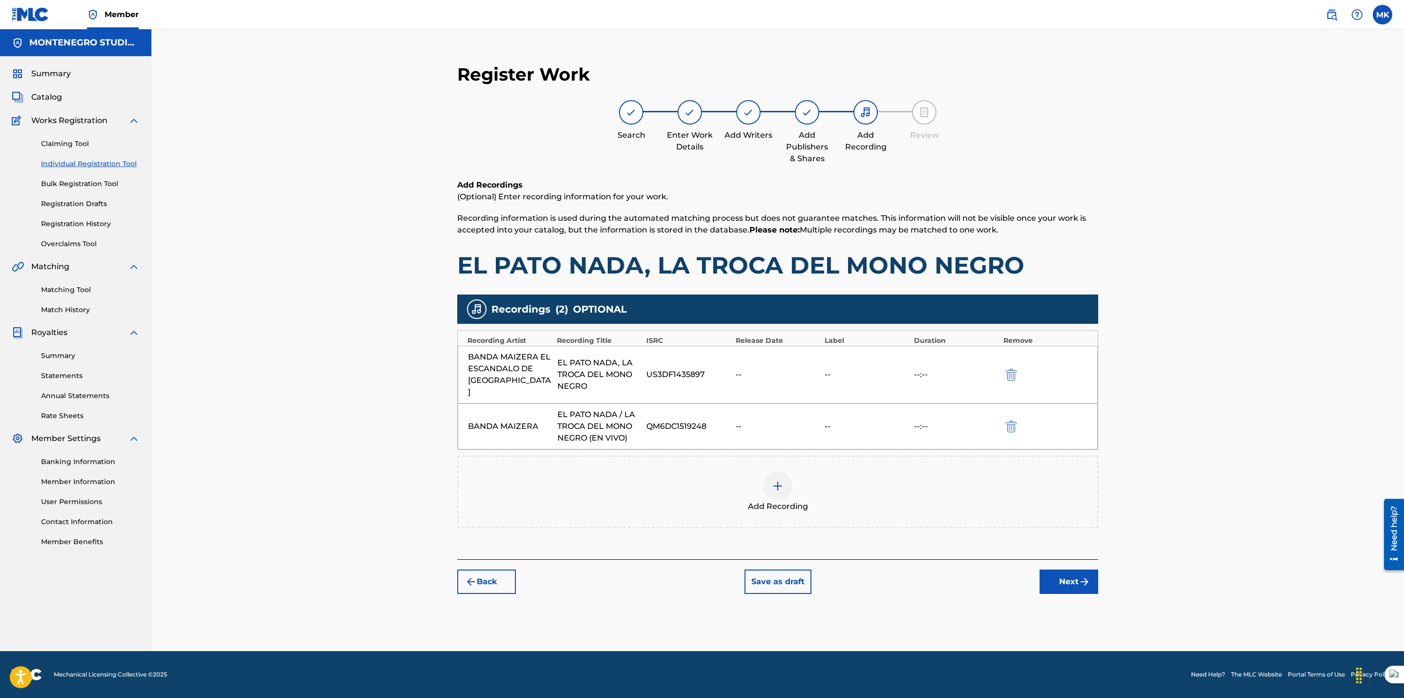
click at [1075, 570] on button "Next" at bounding box center [1068, 581] width 59 height 24
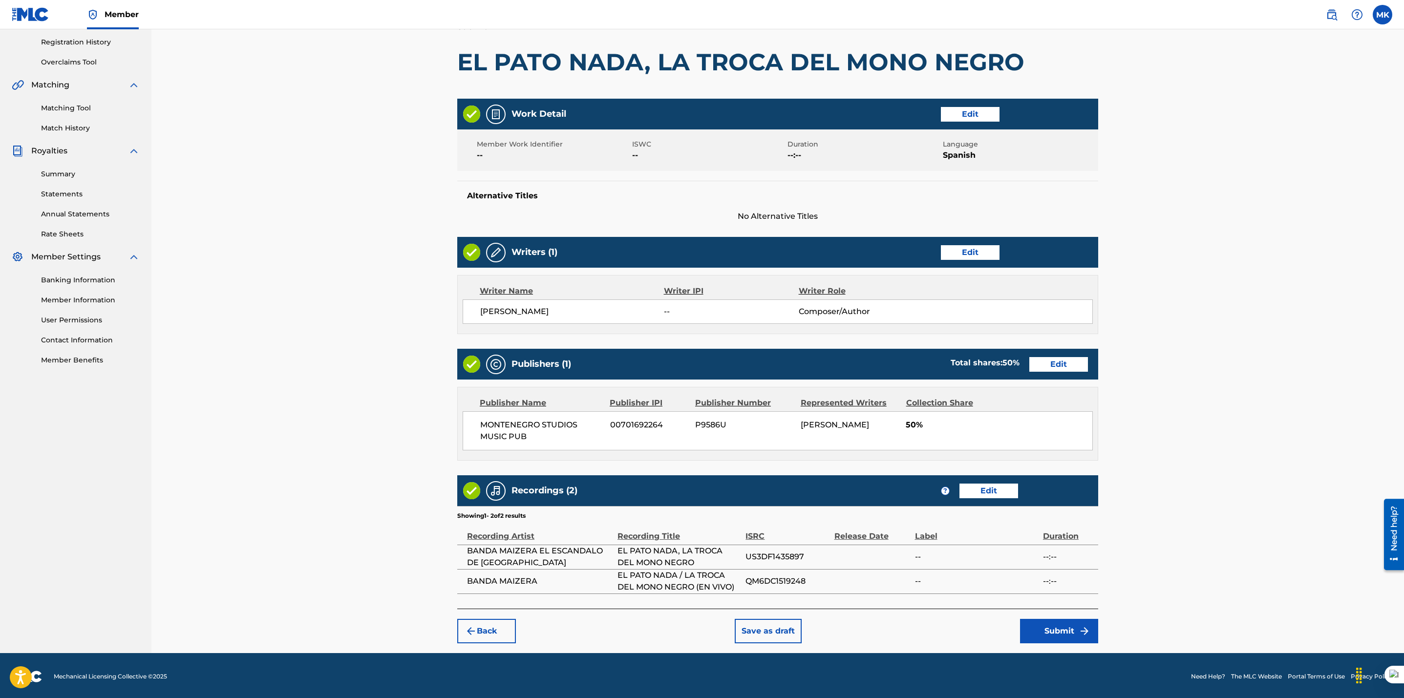
scroll to position [185, 0]
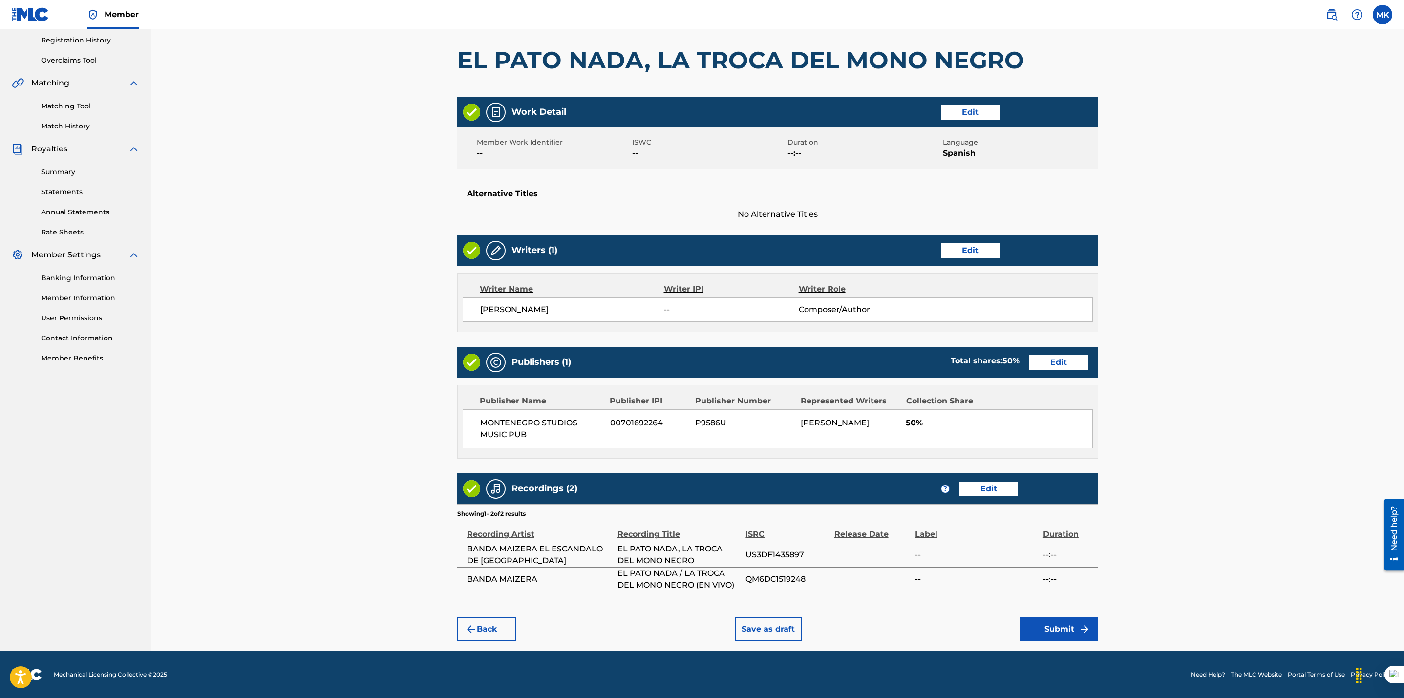
click at [1047, 623] on button "Submit" at bounding box center [1059, 629] width 78 height 24
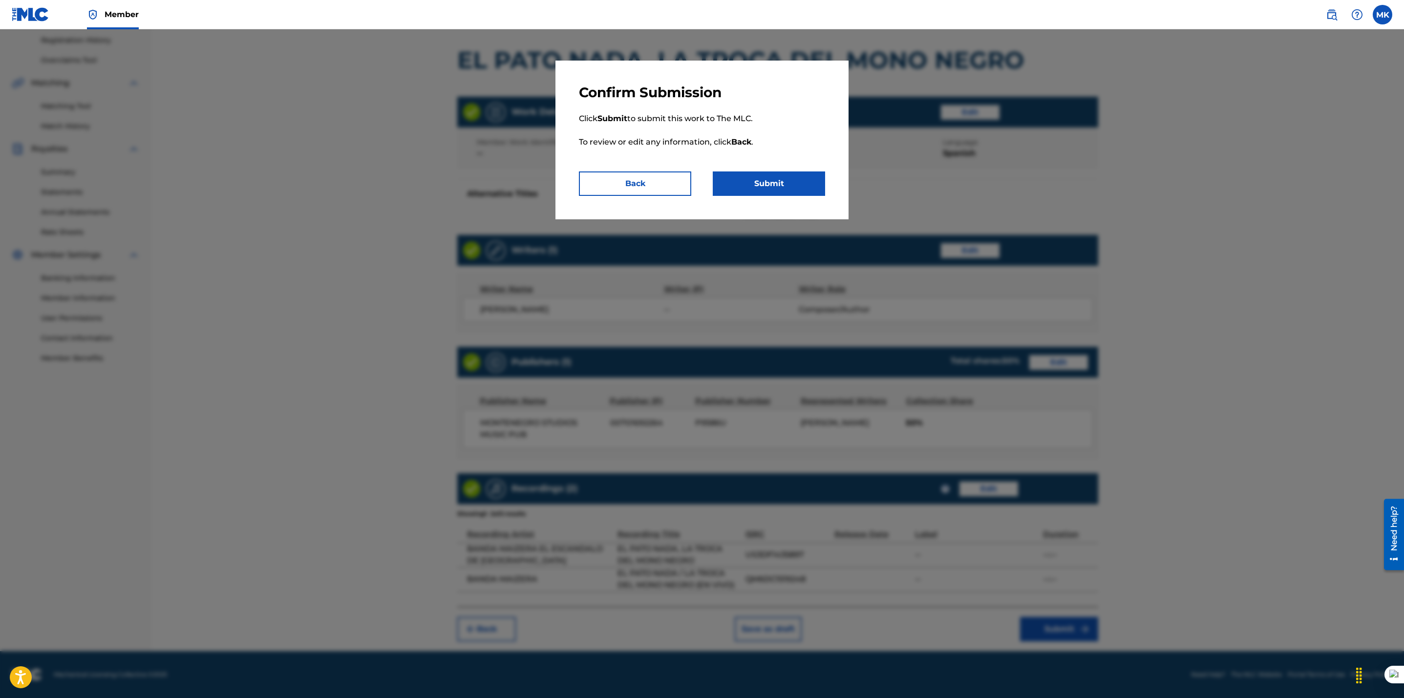
click at [765, 180] on button "Submit" at bounding box center [769, 183] width 112 height 24
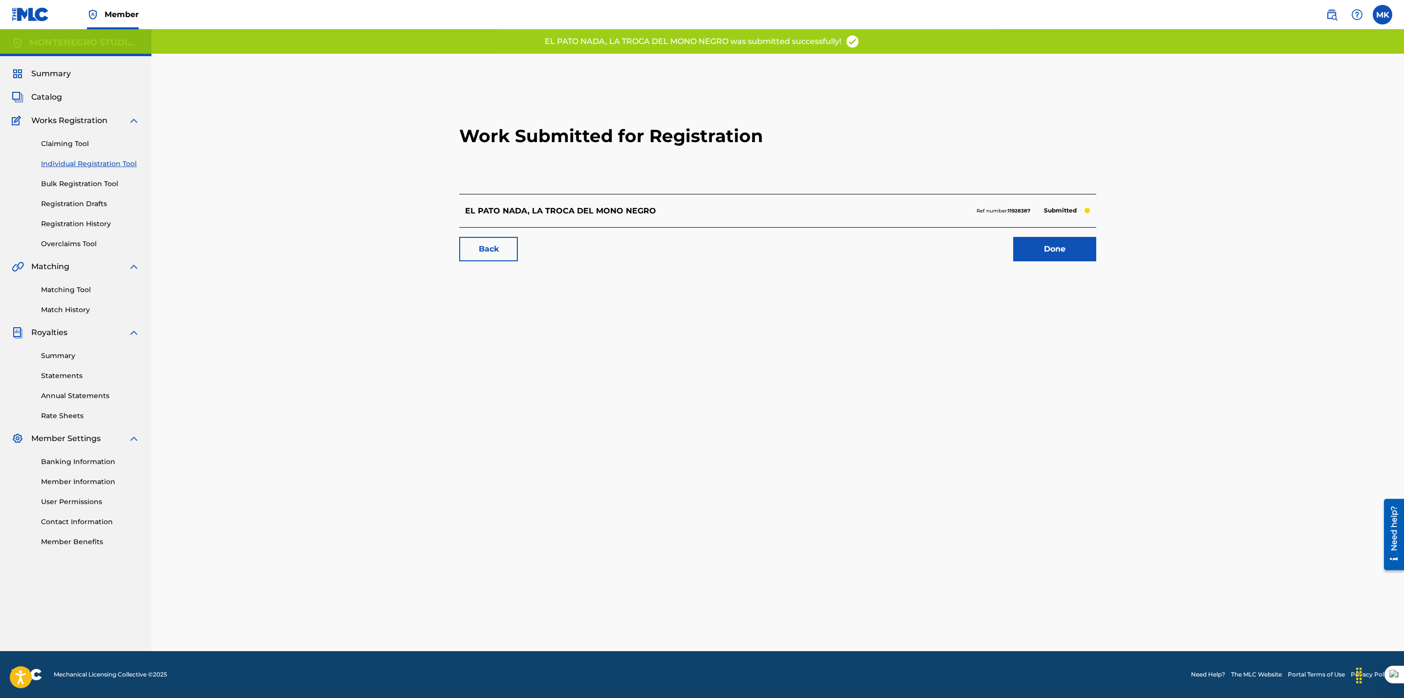
click at [1054, 253] on link "Done" at bounding box center [1054, 249] width 83 height 24
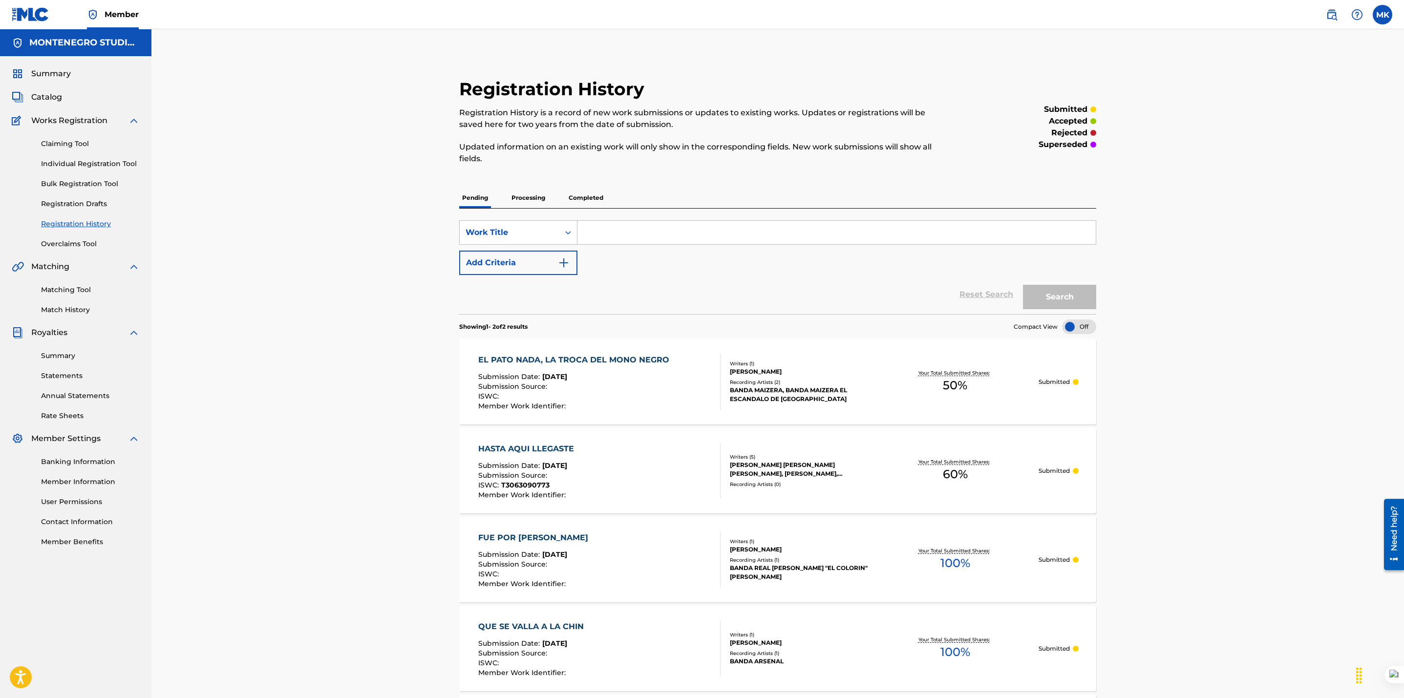
click at [1233, 337] on div "Registration History Registration History is a record of new work submissions o…" at bounding box center [777, 435] width 1252 height 812
click at [49, 99] on span "Catalog" at bounding box center [46, 97] width 31 height 12
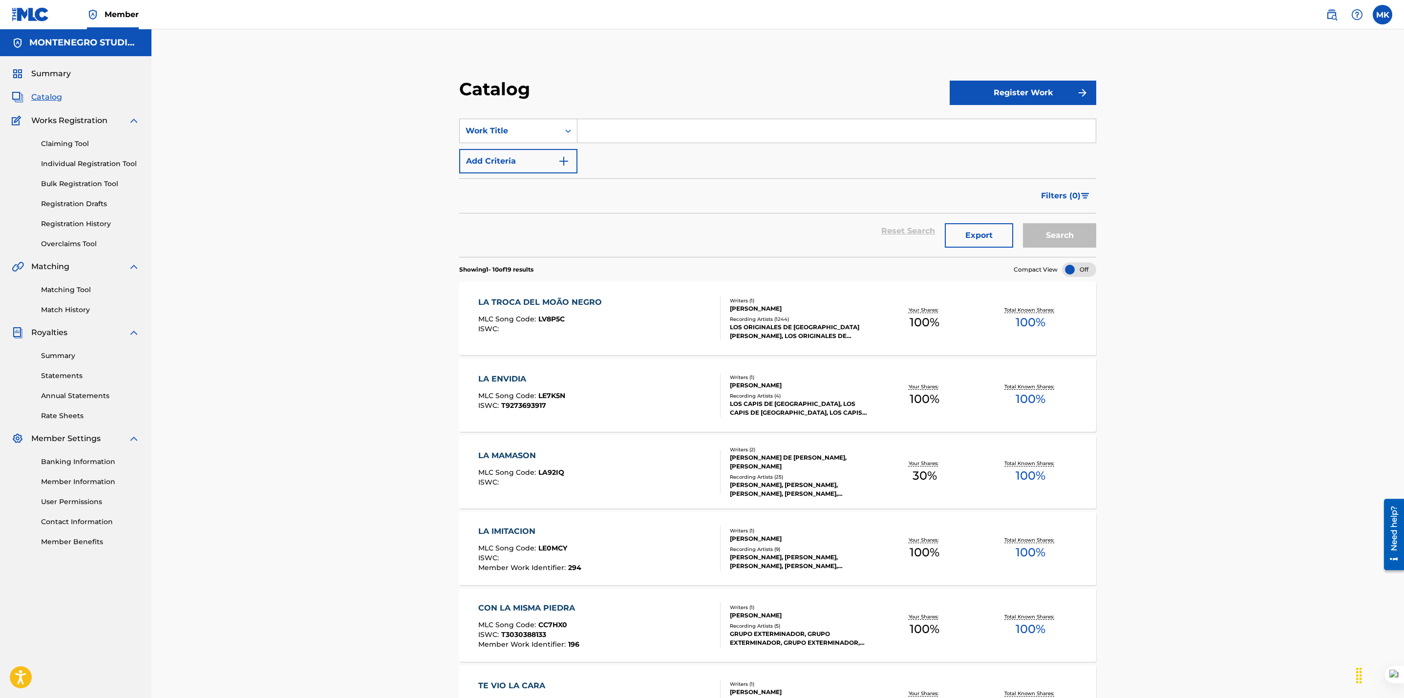
click at [591, 129] on input "Search Form" at bounding box center [836, 130] width 518 height 23
paste input "PA QUE TE SIRVO MUERTO"
type input "PA QUE TE SIRVO MUERTO"
click at [1023, 223] on button "Search" at bounding box center [1059, 235] width 73 height 24
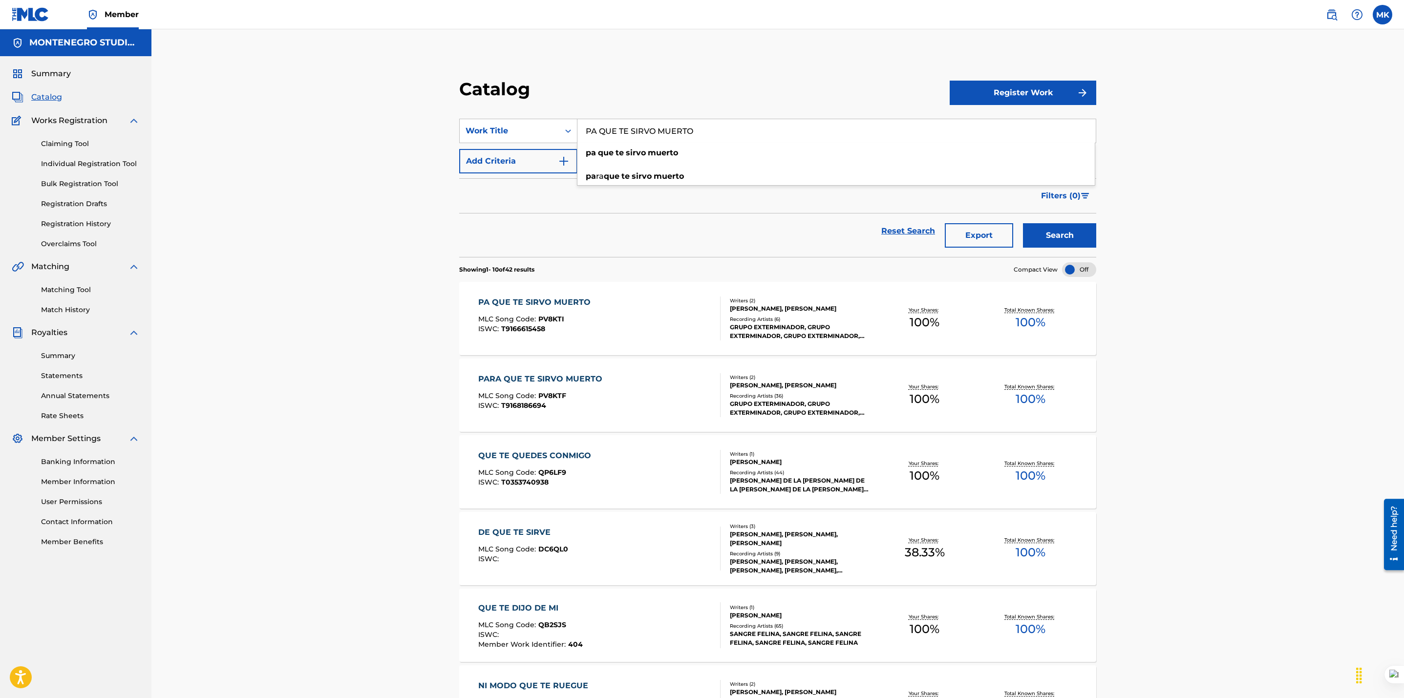
click at [630, 318] on div "PA QUE TE SIRVO MUERTO MLC Song Code : PV8KTI ISWC : T9166615458" at bounding box center [599, 318] width 242 height 44
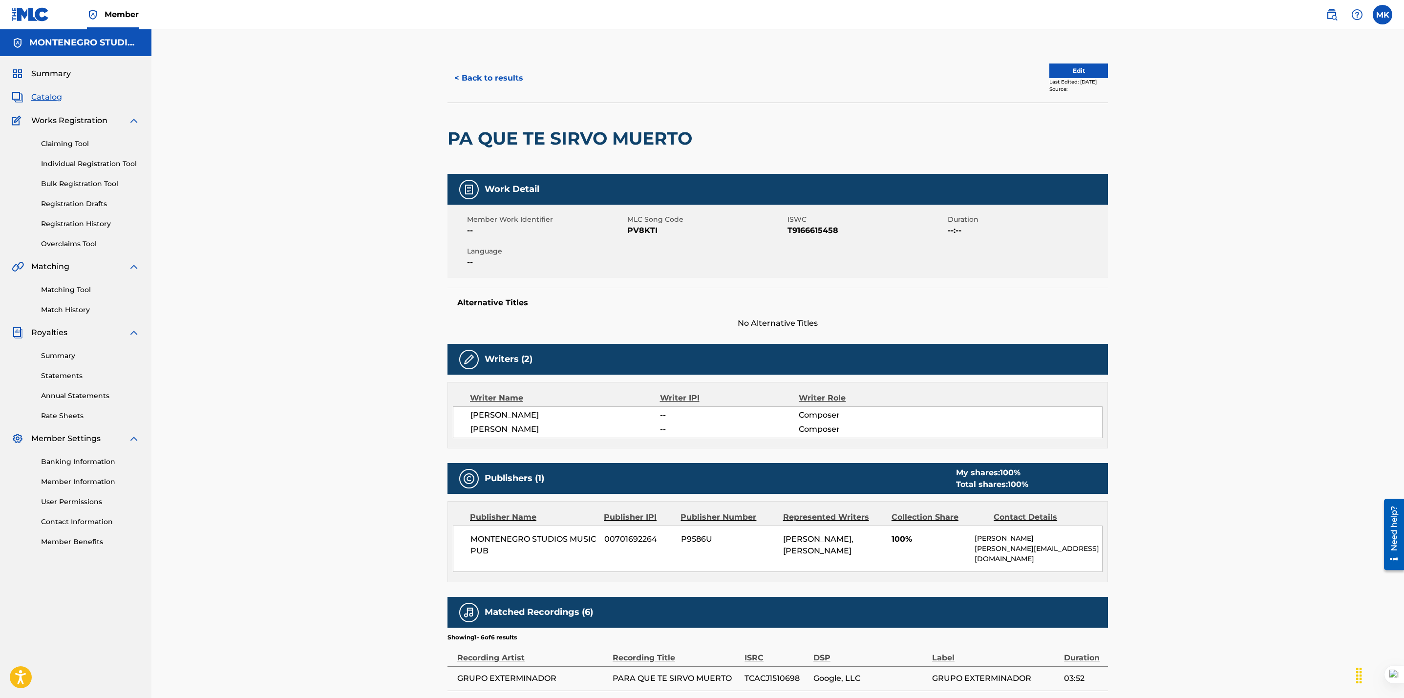
click at [72, 292] on link "Matching Tool" at bounding box center [90, 290] width 99 height 10
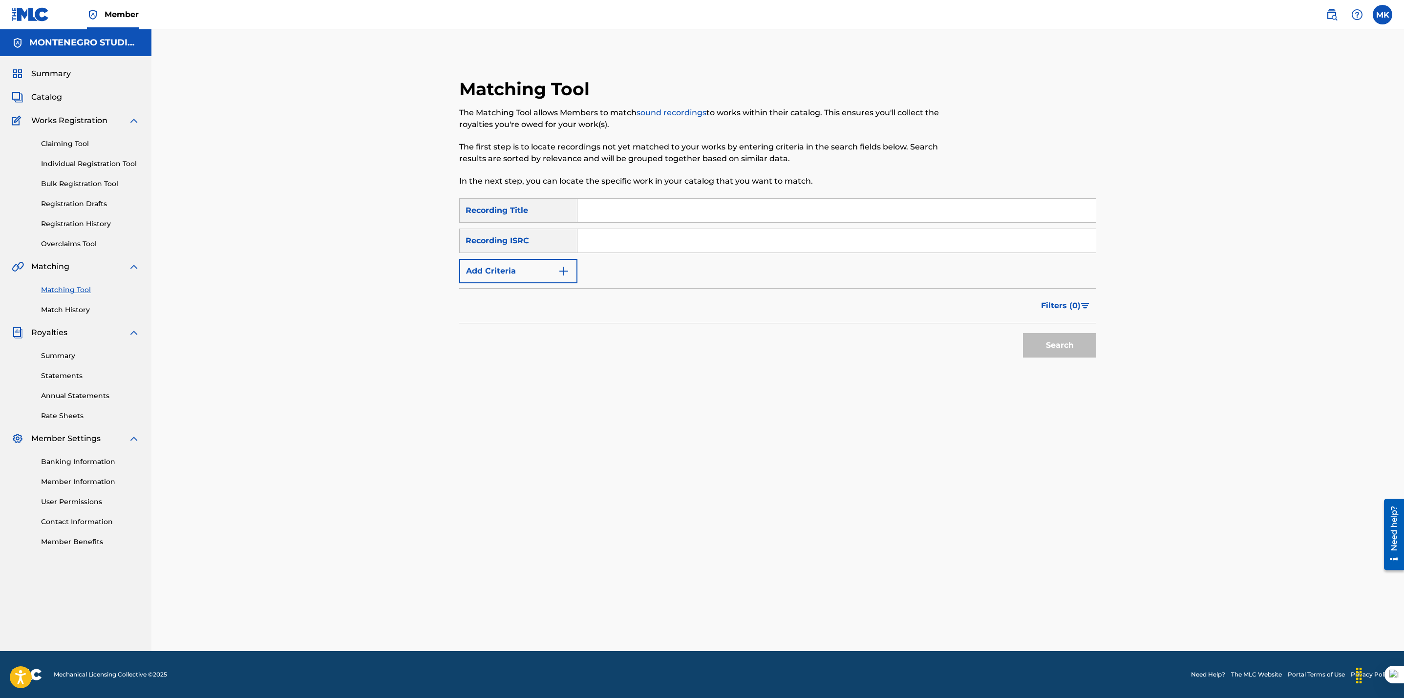
click at [622, 220] on input "Search Form" at bounding box center [836, 210] width 518 height 23
paste input "PA QUE TE SIRVO MUERTO"
type input "PA QUE TE SIRVO MUERTO"
click at [1023, 333] on button "Search" at bounding box center [1059, 345] width 73 height 24
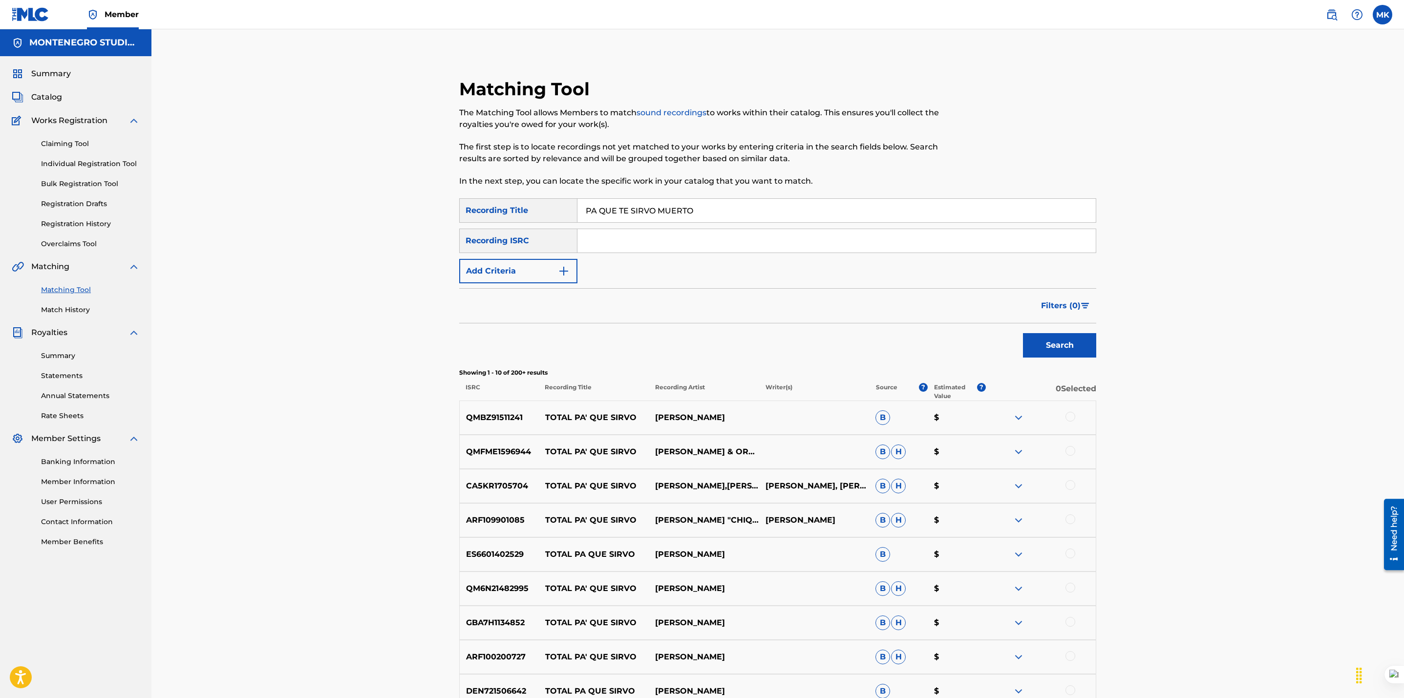
scroll to position [165, 0]
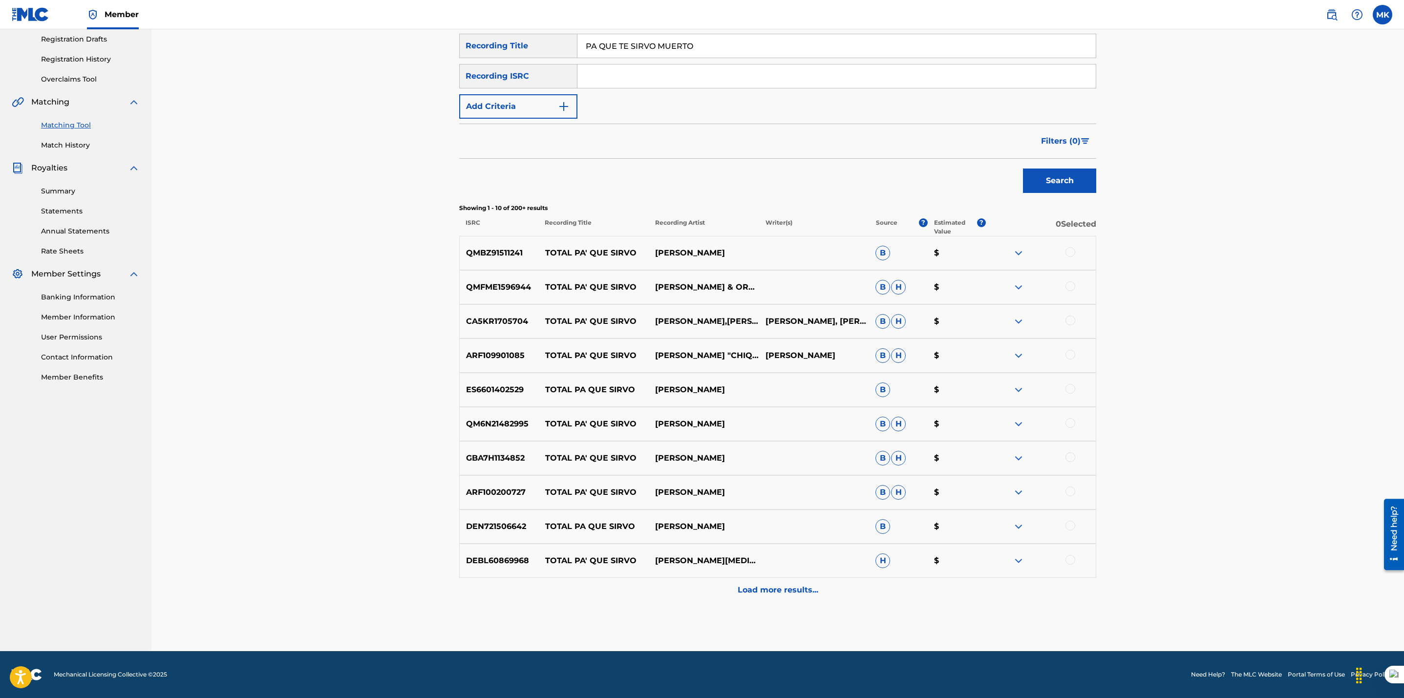
click at [781, 591] on p "Load more results..." at bounding box center [778, 590] width 81 height 12
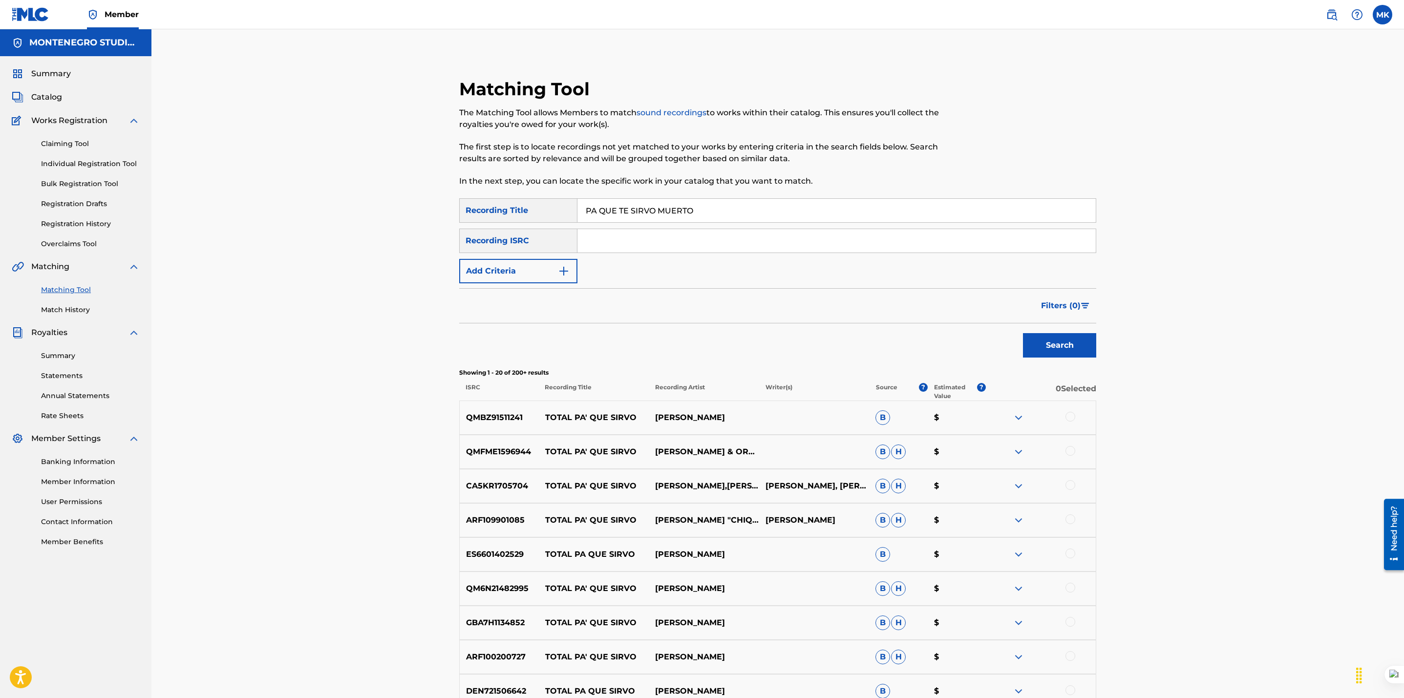
scroll to position [506, 0]
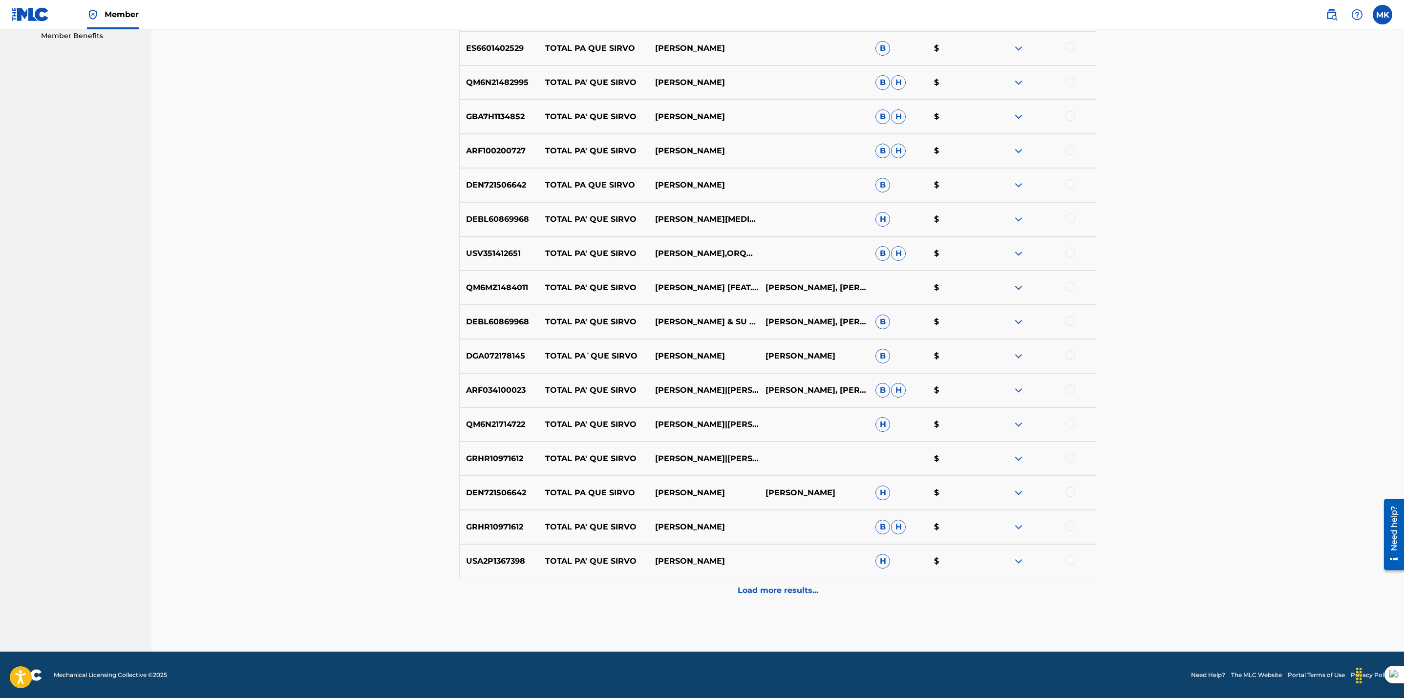
click at [803, 582] on div "Load more results..." at bounding box center [777, 590] width 637 height 24
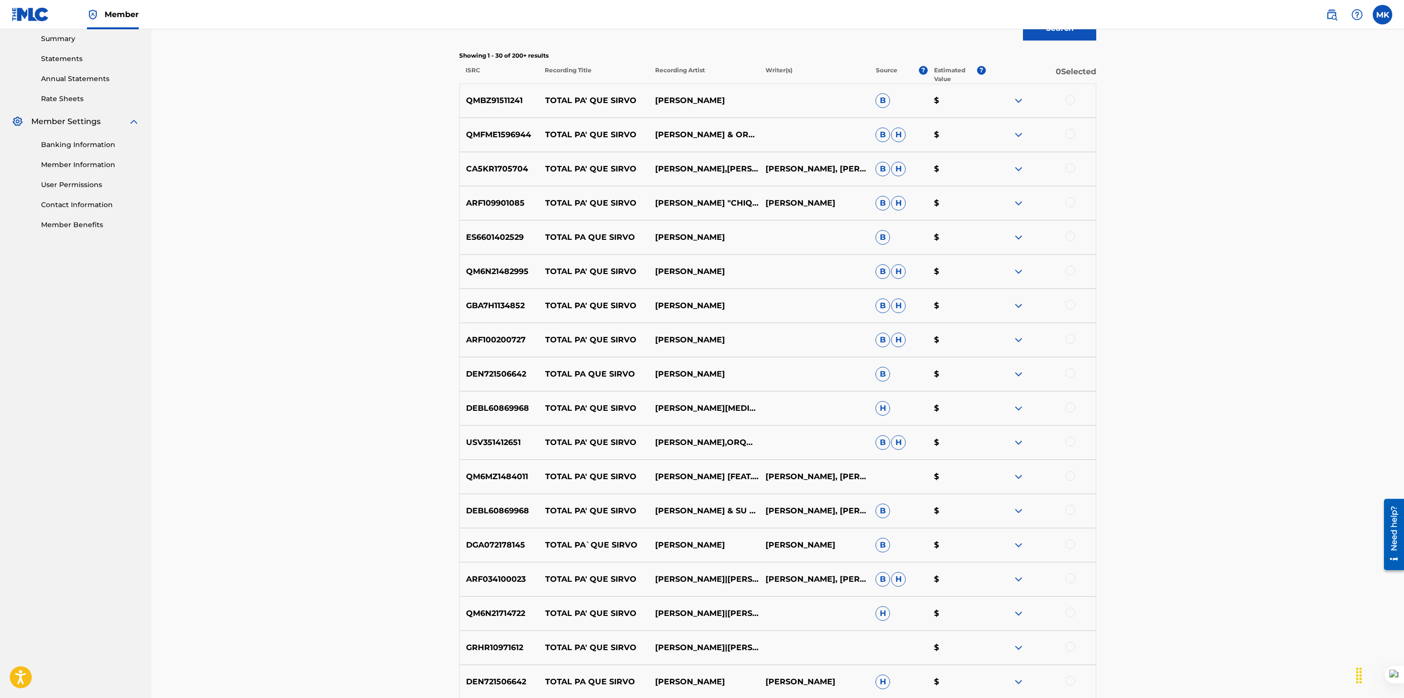
scroll to position [0, 0]
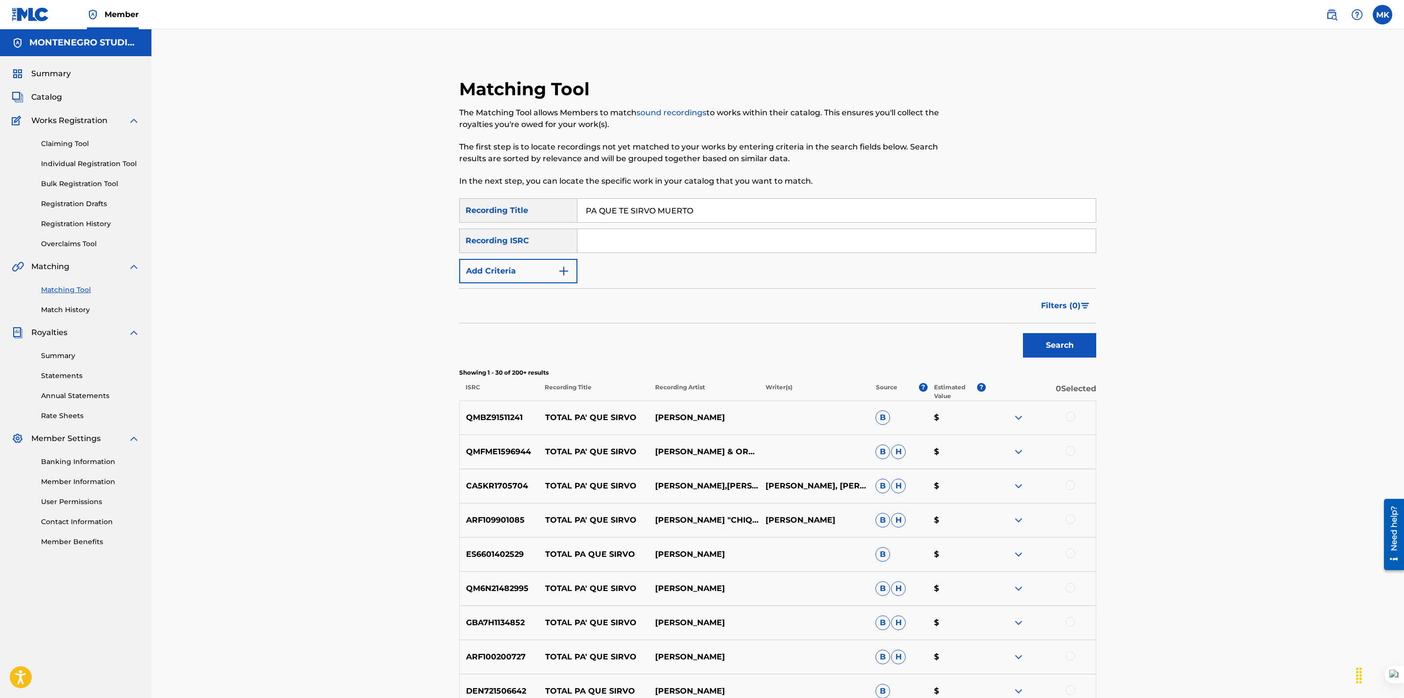
click at [525, 271] on button "Add Criteria" at bounding box center [518, 271] width 118 height 24
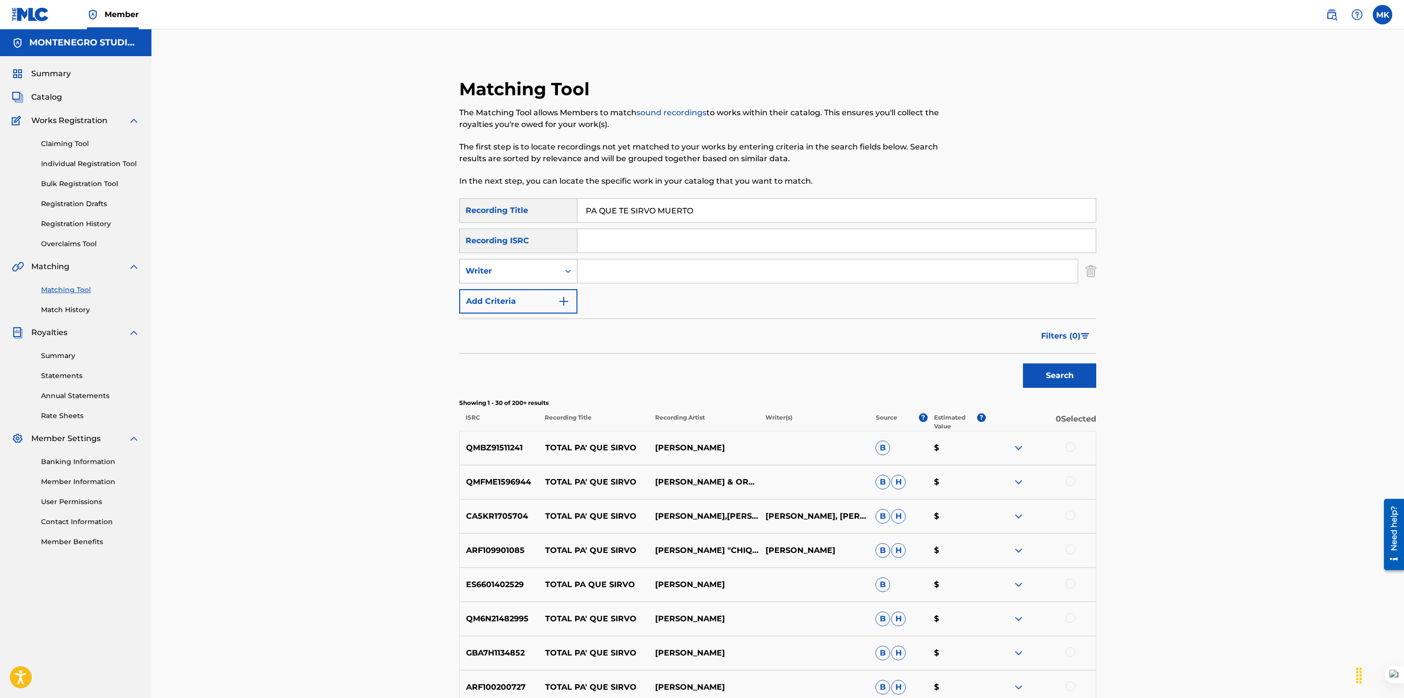
click at [524, 274] on div "Writer" at bounding box center [509, 271] width 88 height 12
click at [520, 295] on div "Recording Artist" at bounding box center [518, 295] width 117 height 24
click at [613, 273] on input "Search Form" at bounding box center [827, 270] width 500 height 23
type input "Grupo Exterminador"
click at [1023, 363] on button "Search" at bounding box center [1059, 375] width 73 height 24
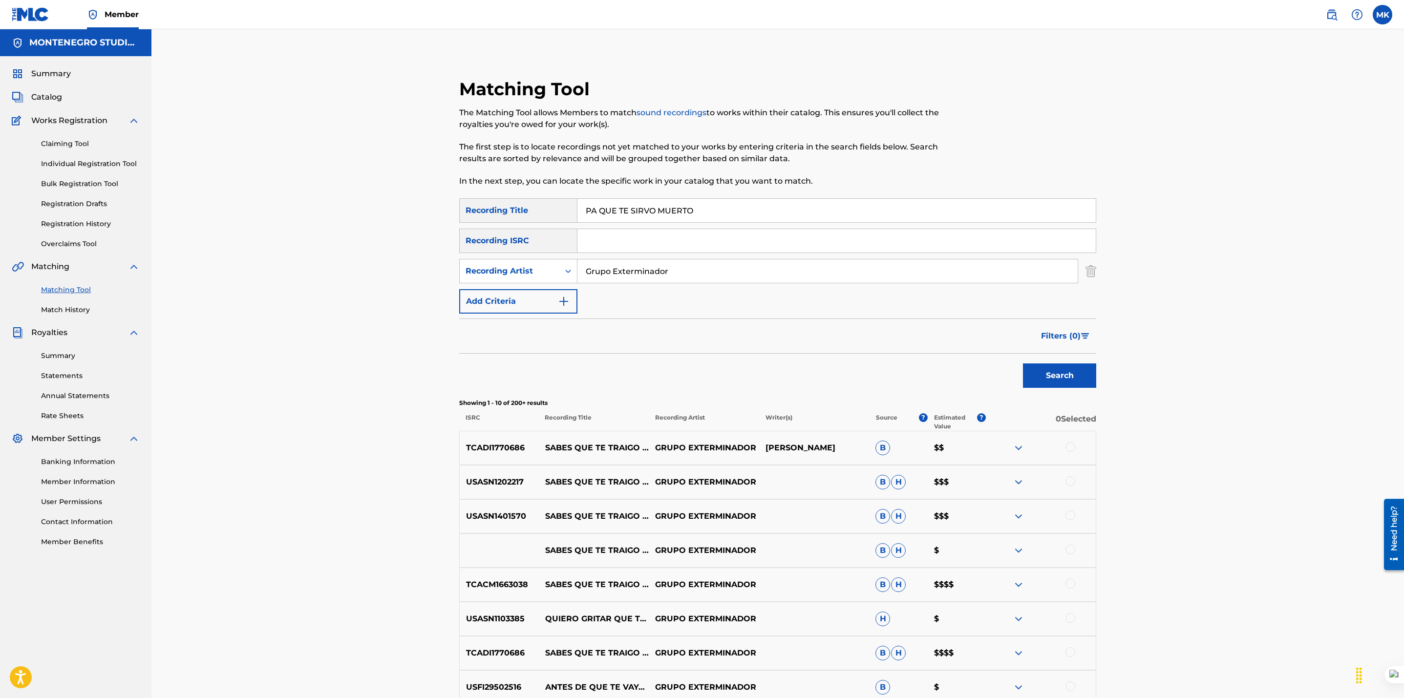
scroll to position [195, 0]
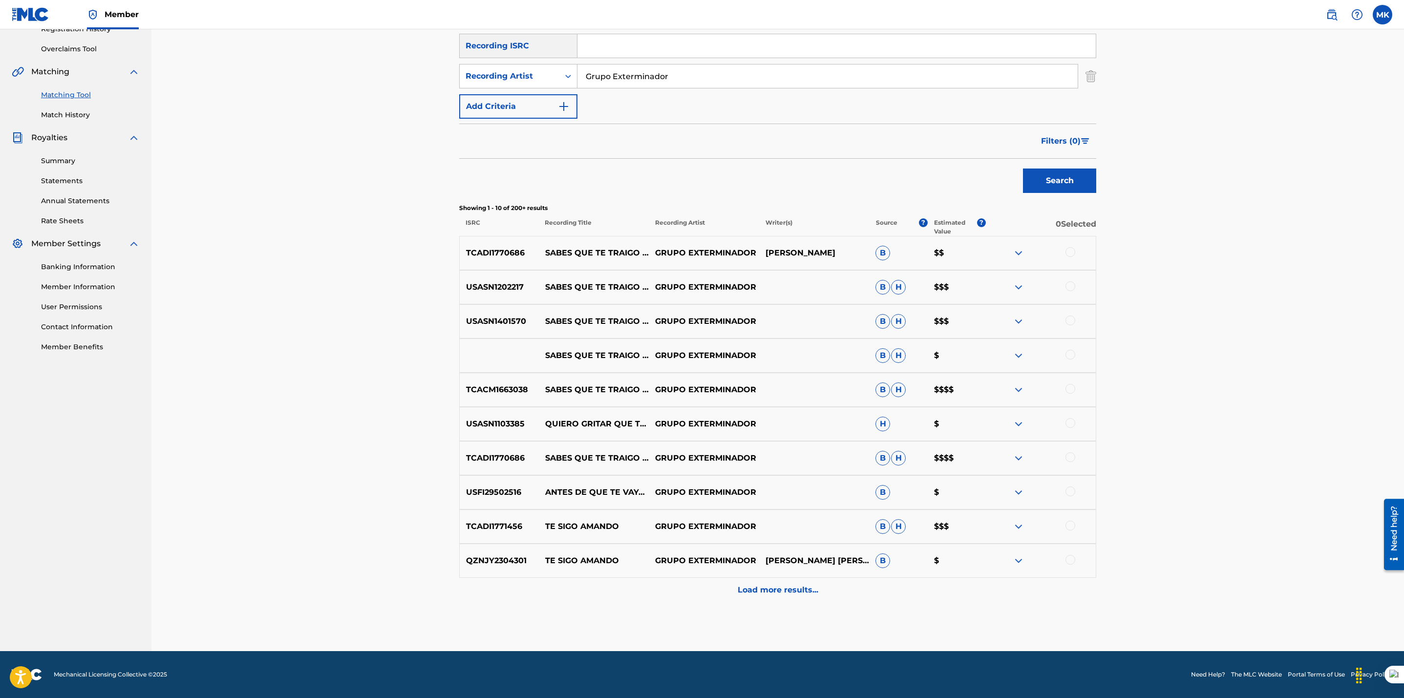
click at [369, 315] on div "Matching Tool The Matching Tool allows Members to match sound recordings to wor…" at bounding box center [777, 242] width 1252 height 817
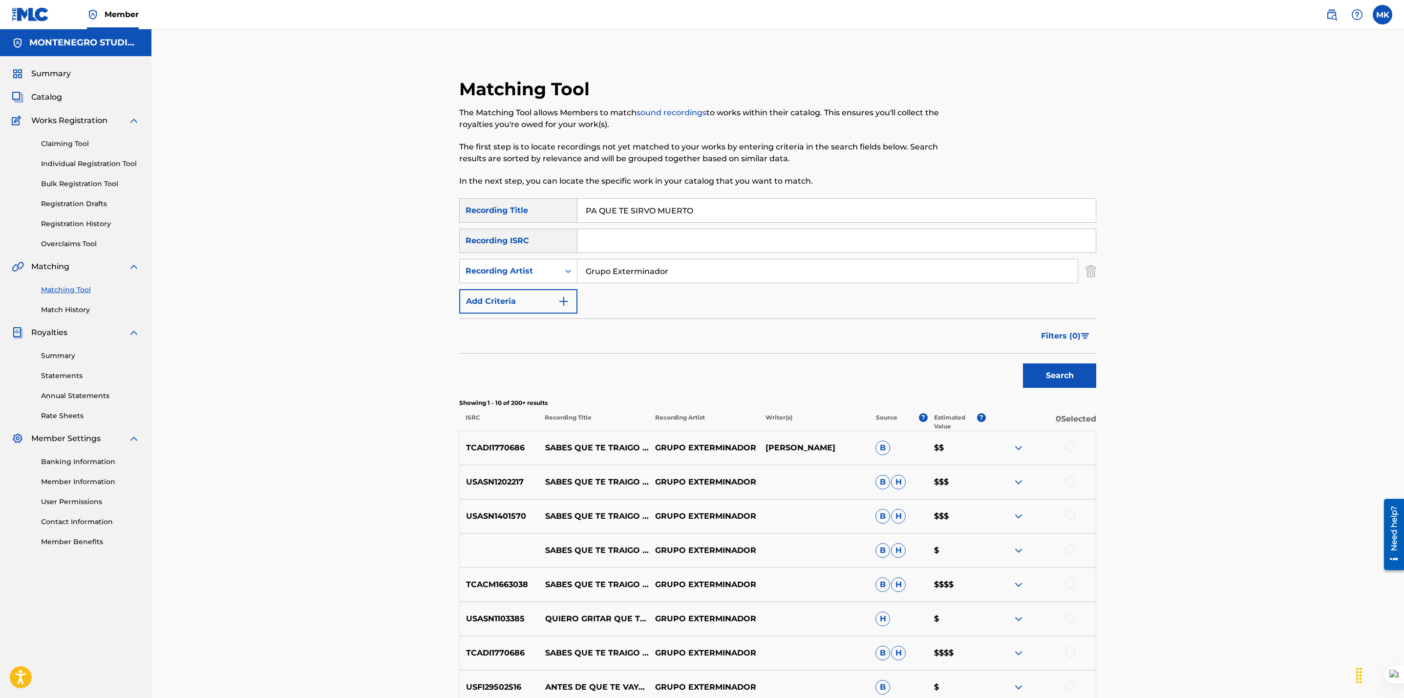
click at [595, 215] on input "PA QUE TE SIRVO MUERTO" at bounding box center [836, 210] width 518 height 23
click at [1023, 363] on button "Search" at bounding box center [1059, 375] width 73 height 24
drag, startPoint x: 732, startPoint y: 207, endPoint x: 506, endPoint y: 192, distance: 226.2
click at [506, 192] on div "Matching Tool The Matching Tool allows Members to match sound recordings to wor…" at bounding box center [777, 462] width 637 height 768
type input "mas que a mi facebook"
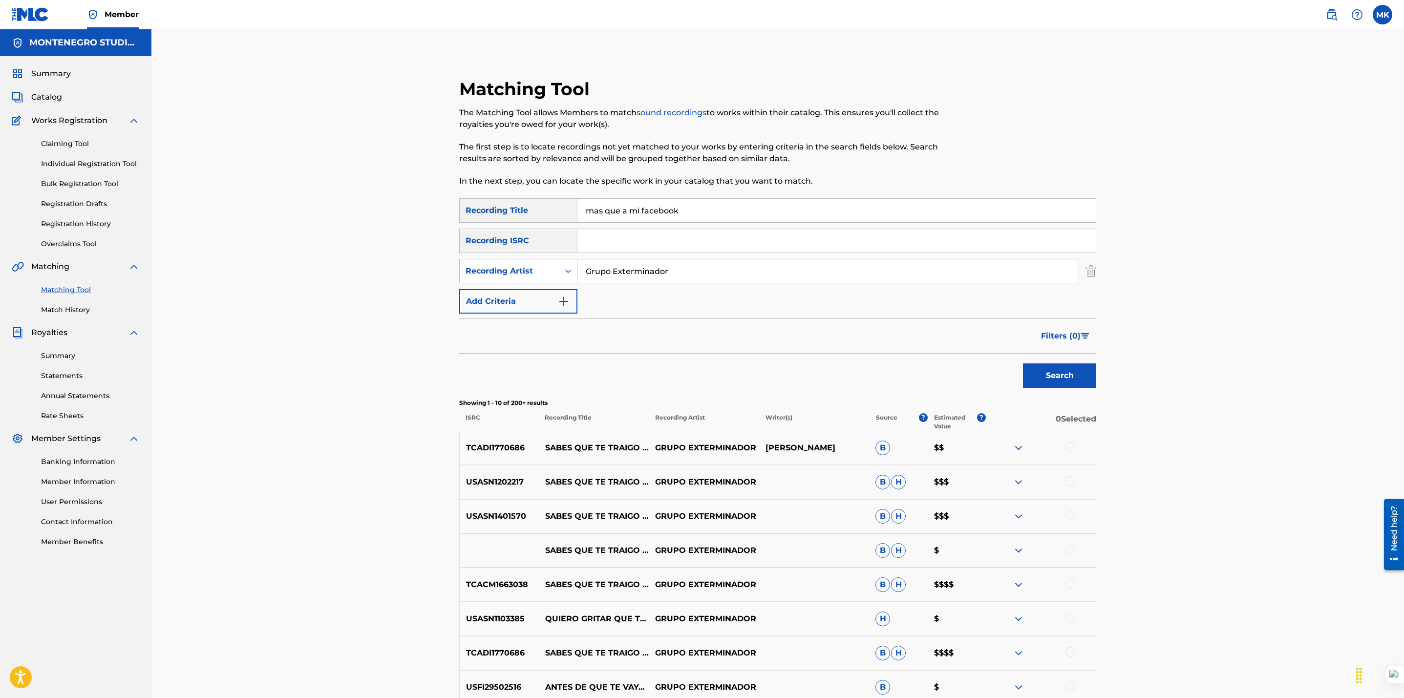
click at [1023, 363] on button "Search" at bounding box center [1059, 375] width 73 height 24
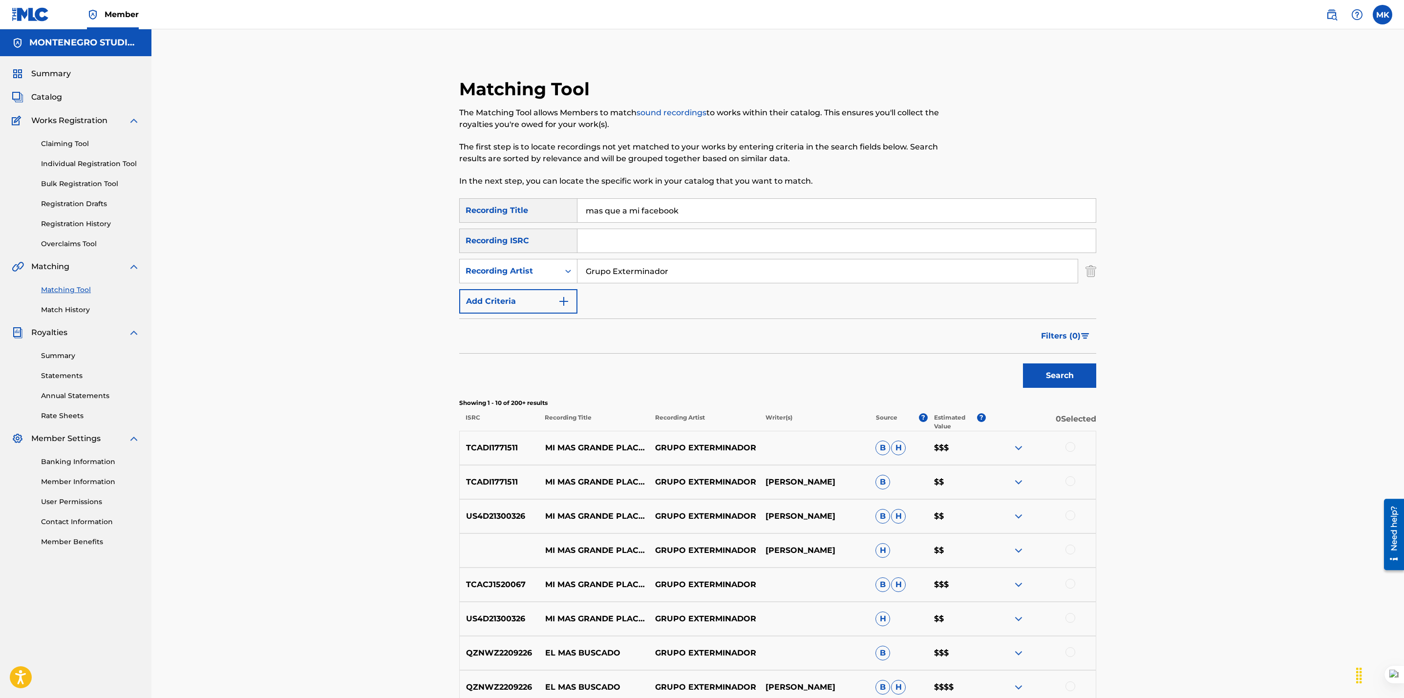
drag, startPoint x: 681, startPoint y: 269, endPoint x: 516, endPoint y: 258, distance: 165.9
click at [516, 258] on div "SearchWithCriteriaae60c944-f878-4771-85f1-4a926161752a Recording Title mas que …" at bounding box center [777, 255] width 637 height 115
click at [1023, 363] on button "Search" at bounding box center [1059, 375] width 73 height 24
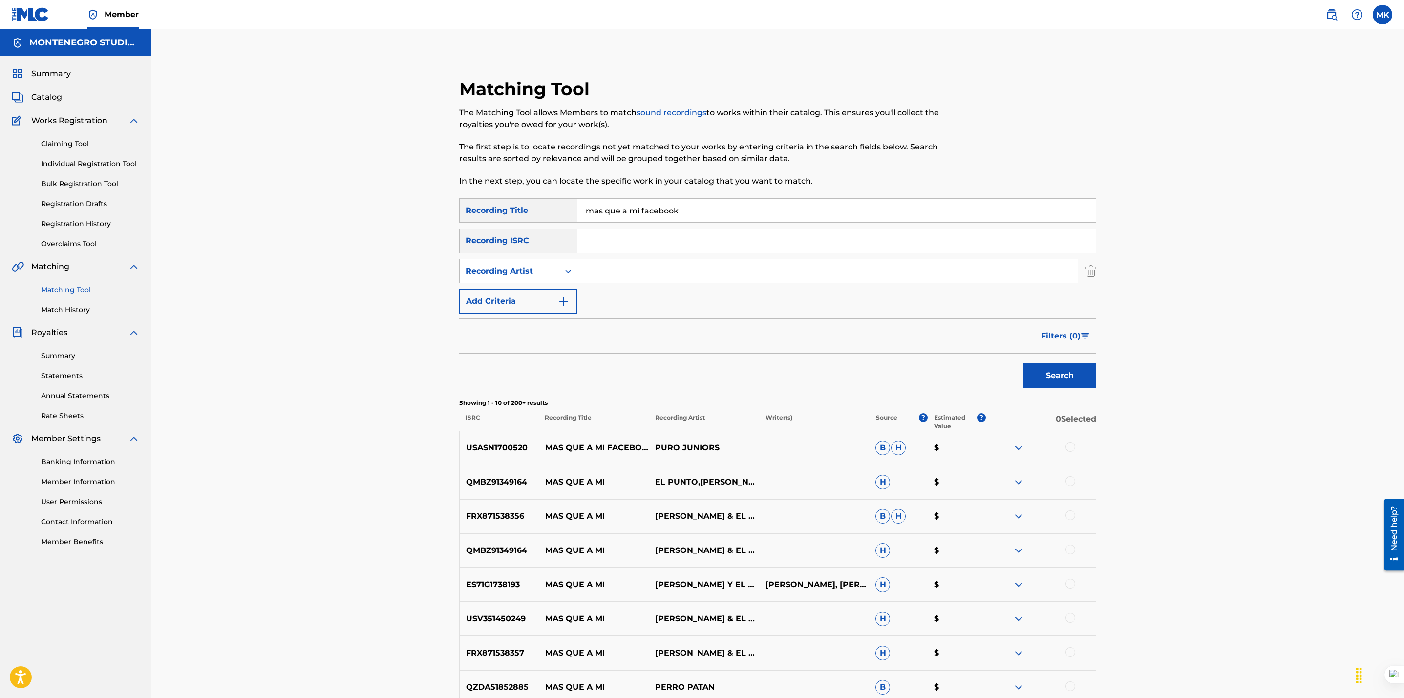
scroll to position [195, 0]
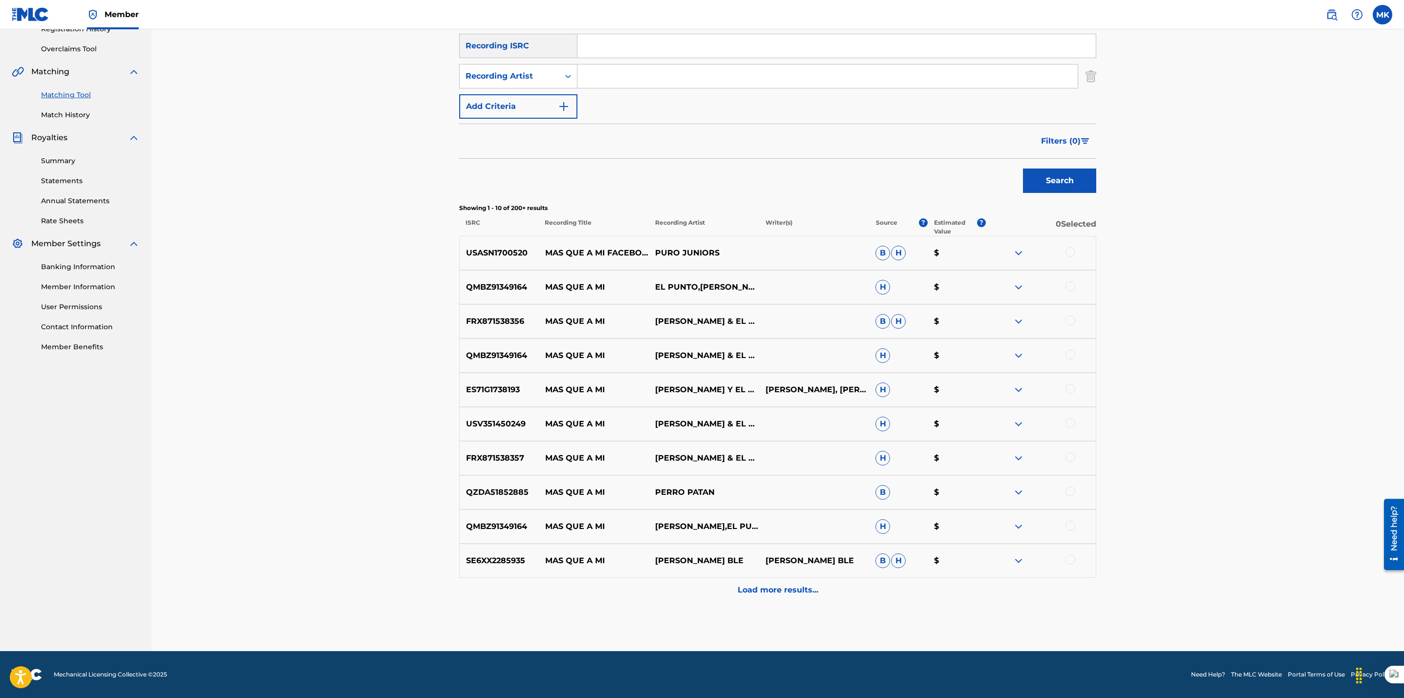
click at [1070, 248] on div at bounding box center [1070, 252] width 10 height 10
click at [776, 592] on p "Load more results..." at bounding box center [778, 590] width 81 height 12
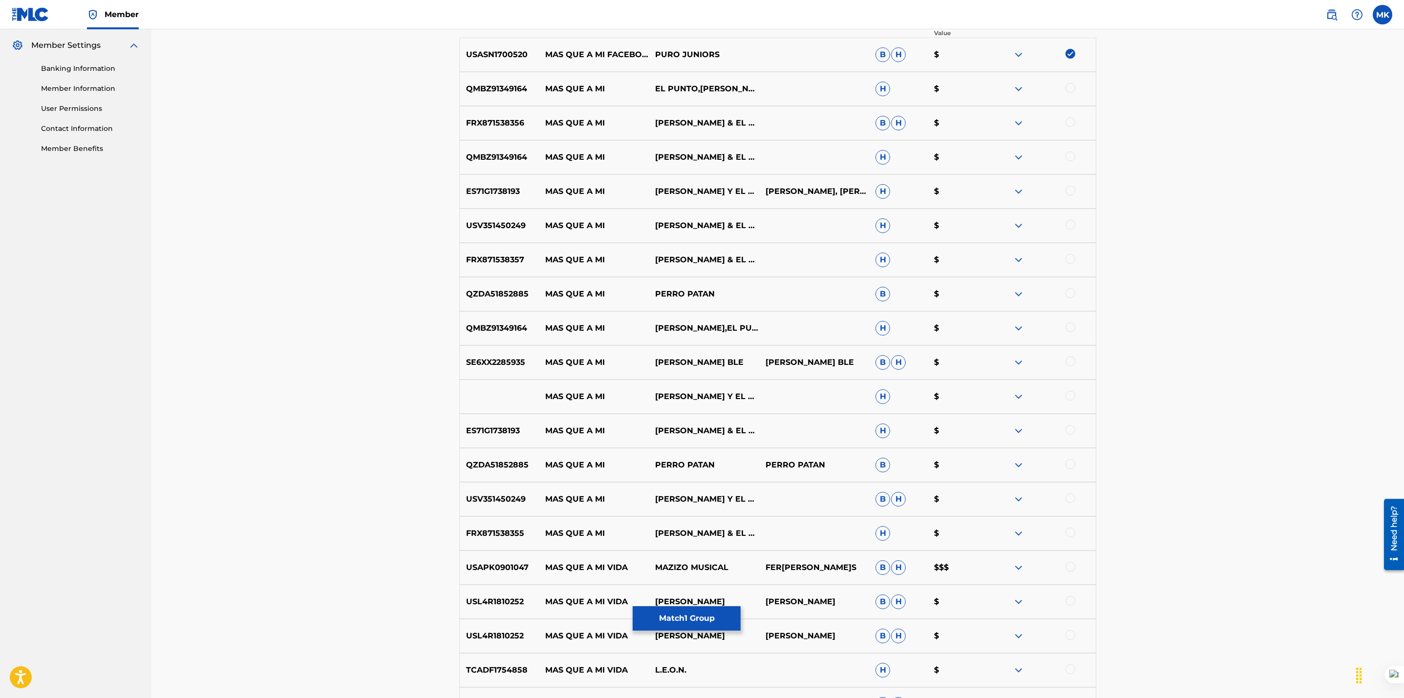
scroll to position [537, 0]
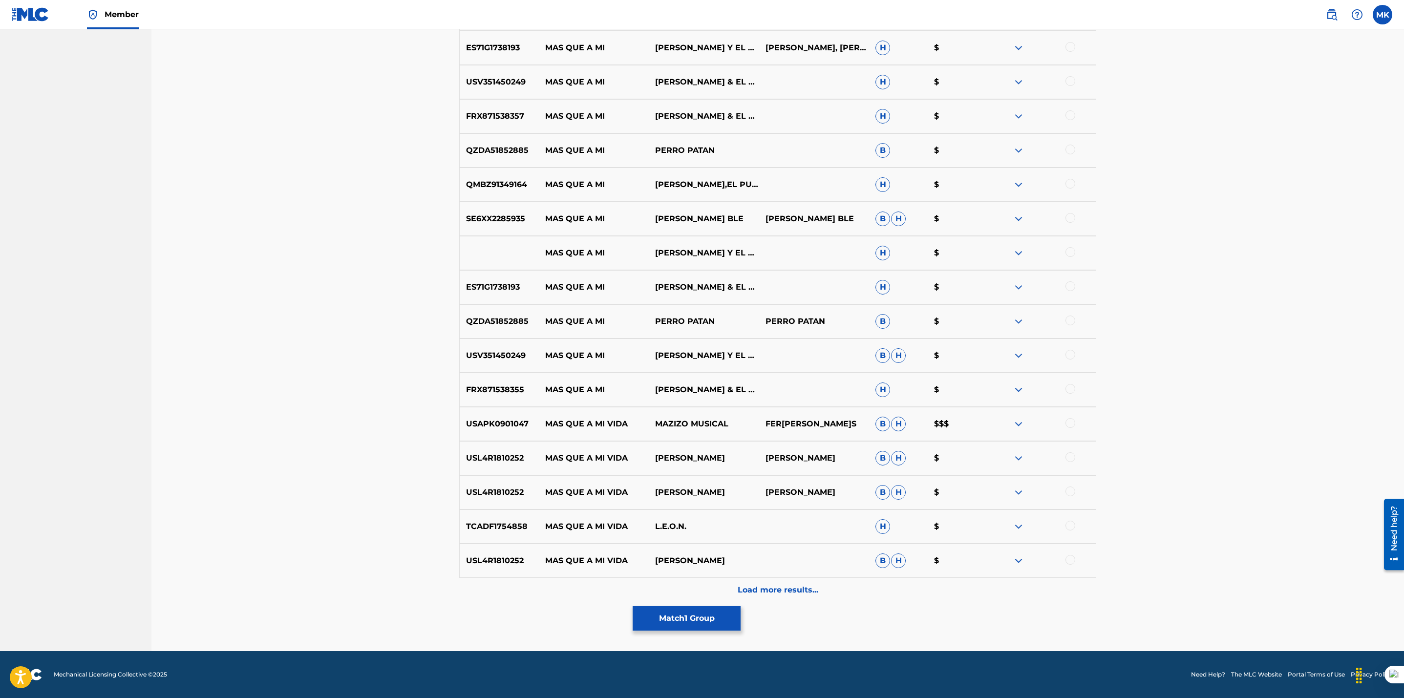
click at [688, 614] on button "Match 1 Group" at bounding box center [687, 618] width 108 height 24
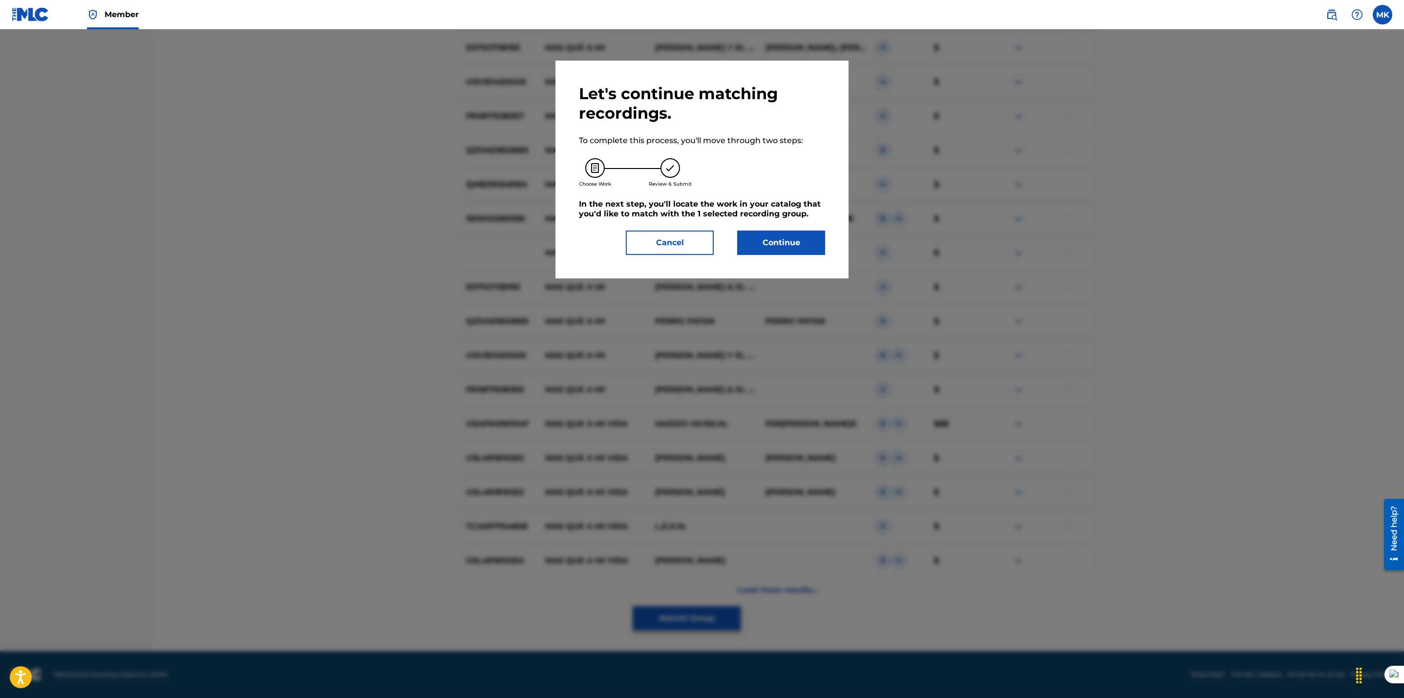
click at [759, 243] on button "Continue" at bounding box center [781, 243] width 88 height 24
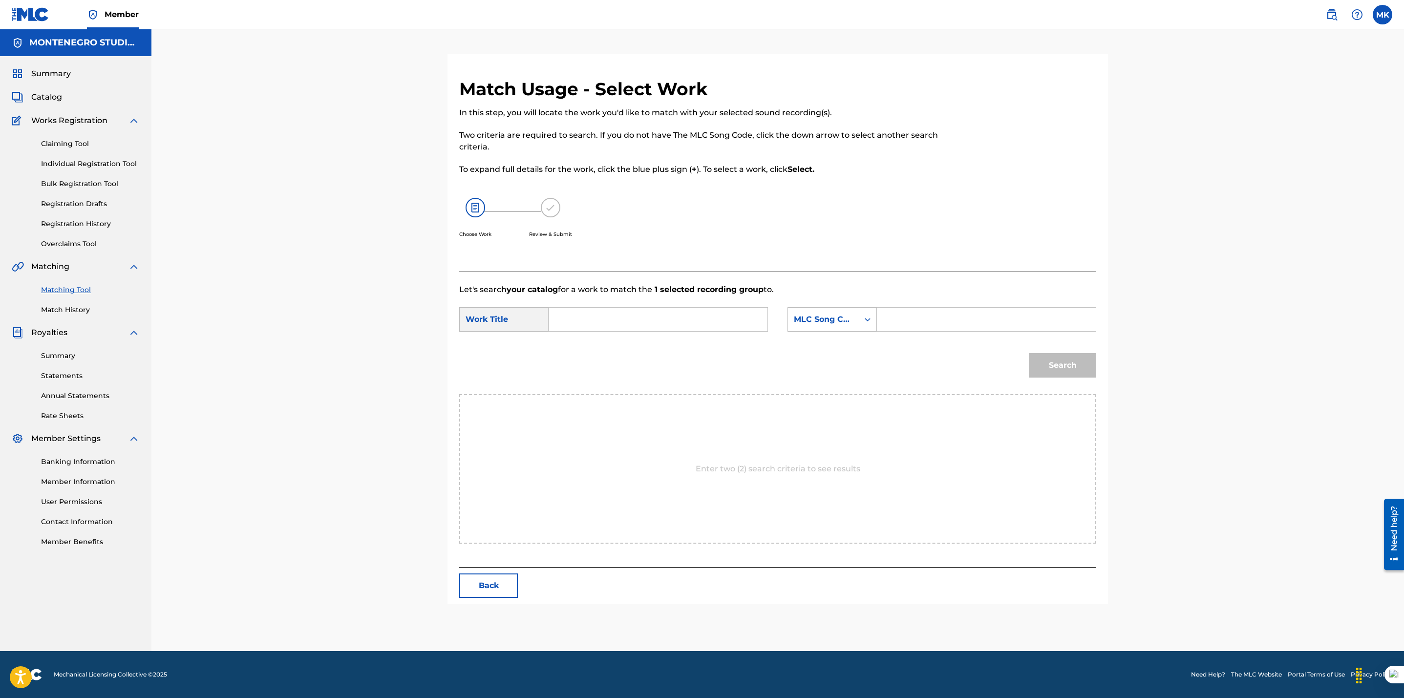
click at [658, 320] on input "Search Form" at bounding box center [658, 319] width 202 height 23
click at [645, 340] on span "a mi facebook" at bounding box center [628, 341] width 56 height 9
type input "mas que a mi facebook"
click at [822, 327] on div "MLC Song Code" at bounding box center [823, 319] width 71 height 19
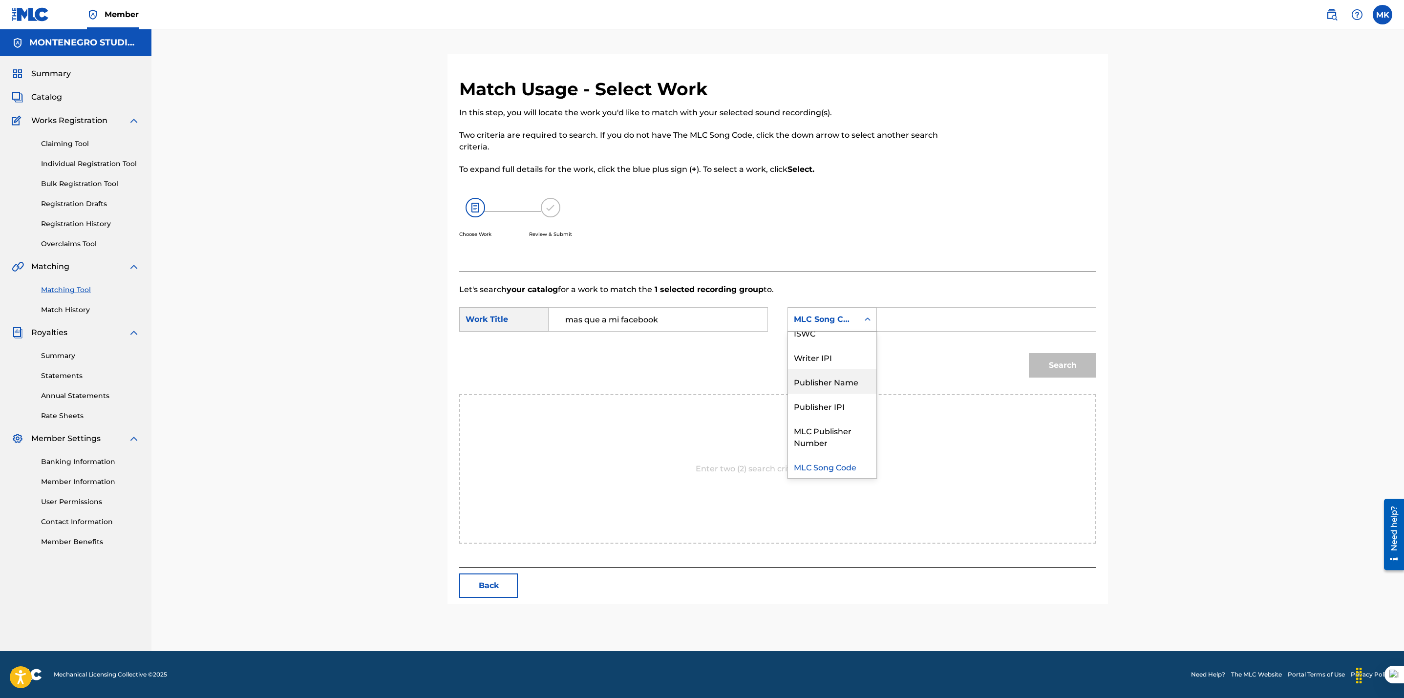
click at [821, 386] on div "Publisher Name" at bounding box center [832, 381] width 88 height 24
click at [925, 314] on input "Search Form" at bounding box center [986, 319] width 202 height 23
type input "[GEOGRAPHIC_DATA]"
click at [1067, 358] on button "Search" at bounding box center [1062, 365] width 67 height 24
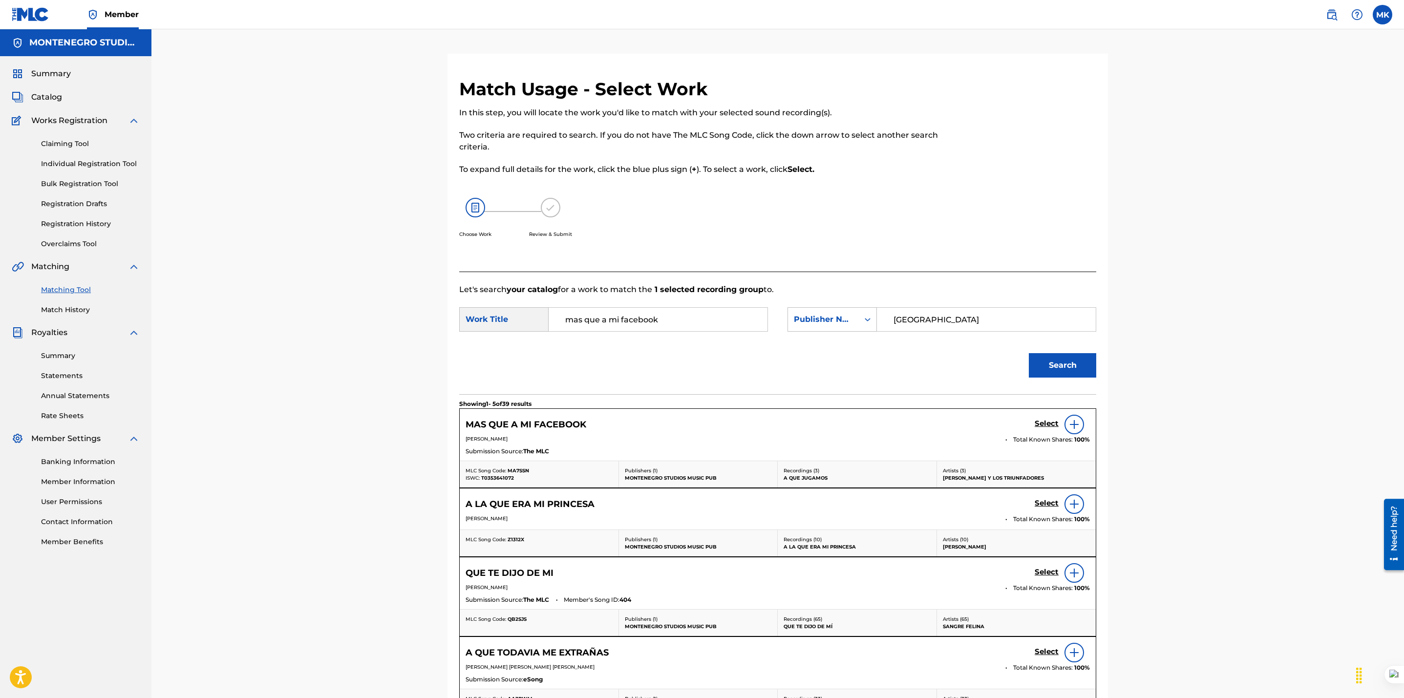
click at [1045, 422] on h5 "Select" at bounding box center [1046, 423] width 24 height 9
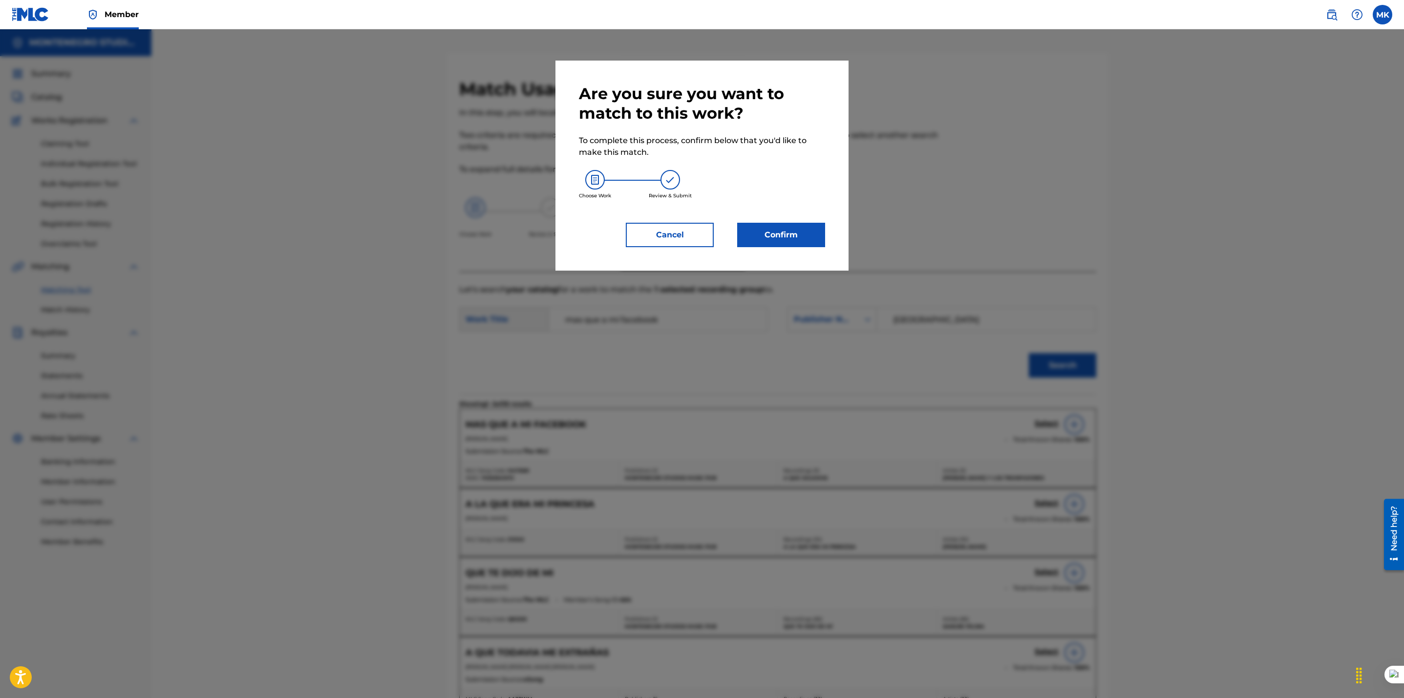
click at [765, 235] on button "Confirm" at bounding box center [781, 235] width 88 height 24
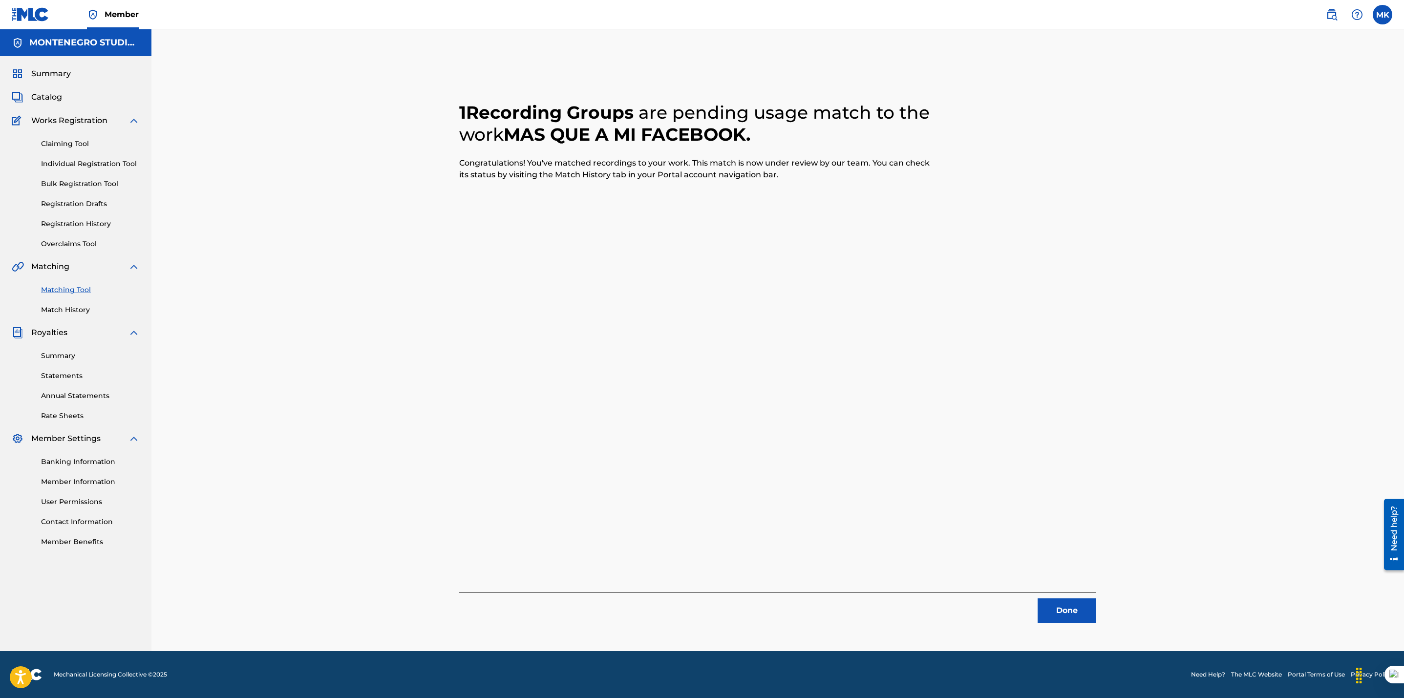
click at [1069, 621] on button "Done" at bounding box center [1066, 610] width 59 height 24
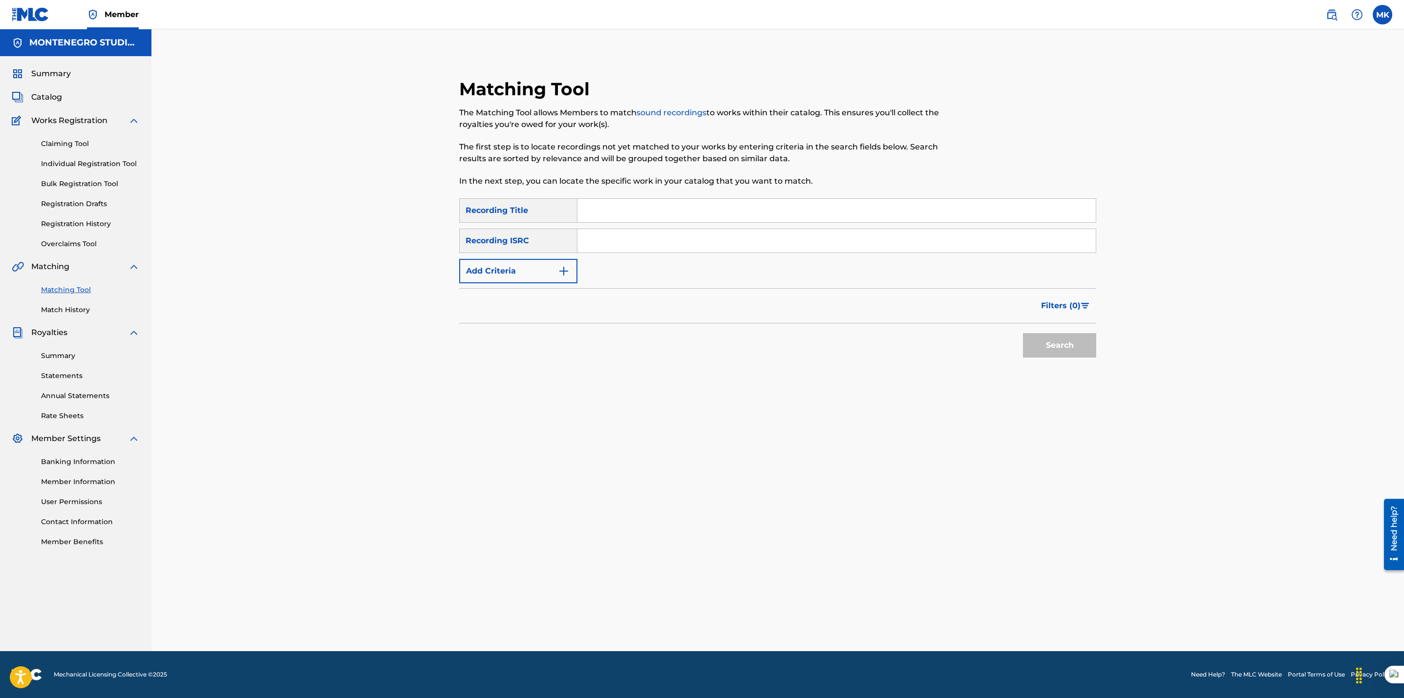
click at [47, 97] on span "Catalog" at bounding box center [46, 97] width 31 height 12
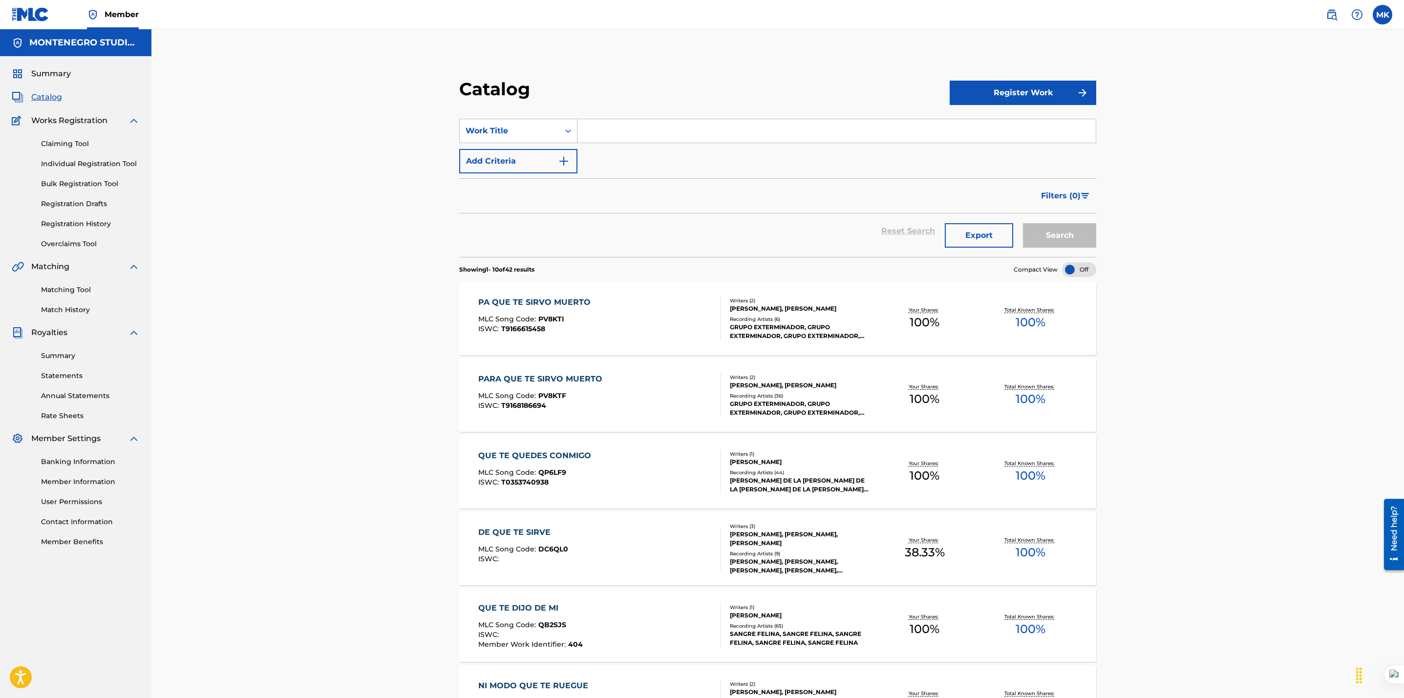
click at [593, 135] on input "Search Form" at bounding box center [836, 130] width 518 height 23
paste input "EN RESUMIDAS CUENTAS"
type input "EN RESUMIDAS CUENTAS"
click at [1023, 223] on button "Search" at bounding box center [1059, 235] width 73 height 24
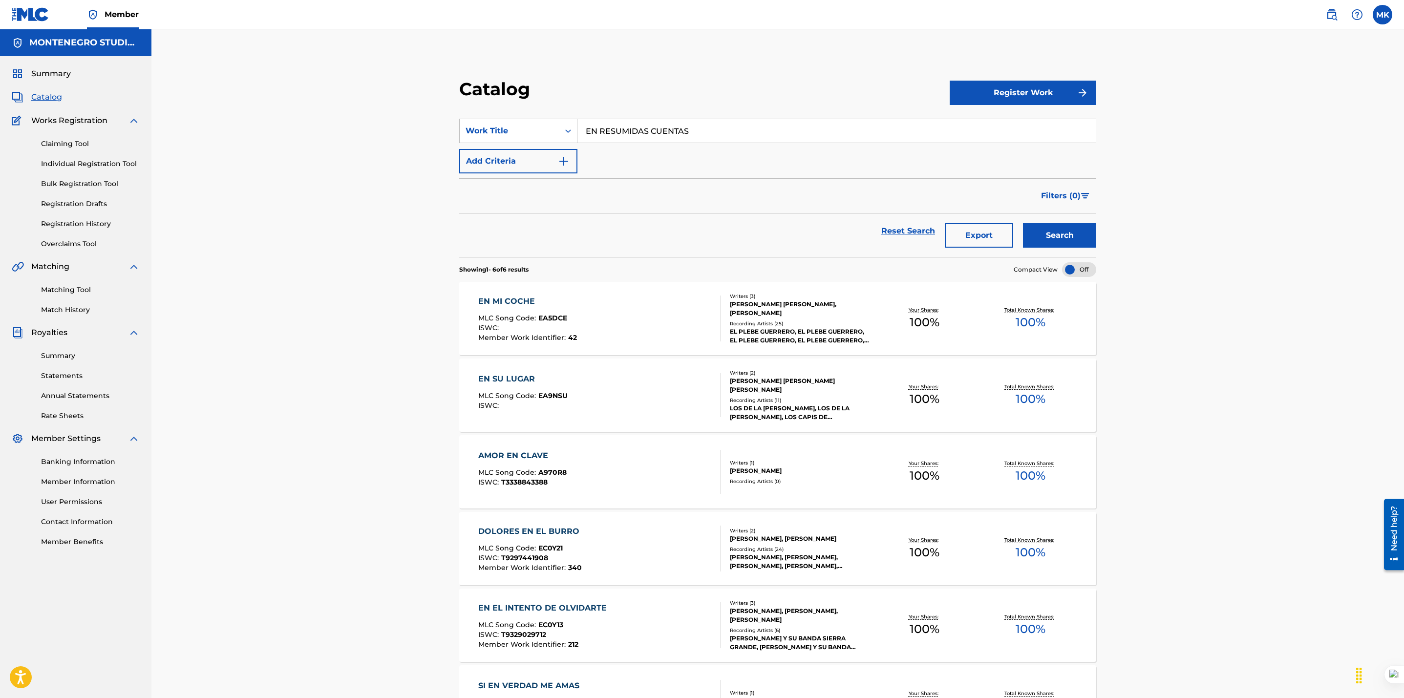
scroll to position [57, 0]
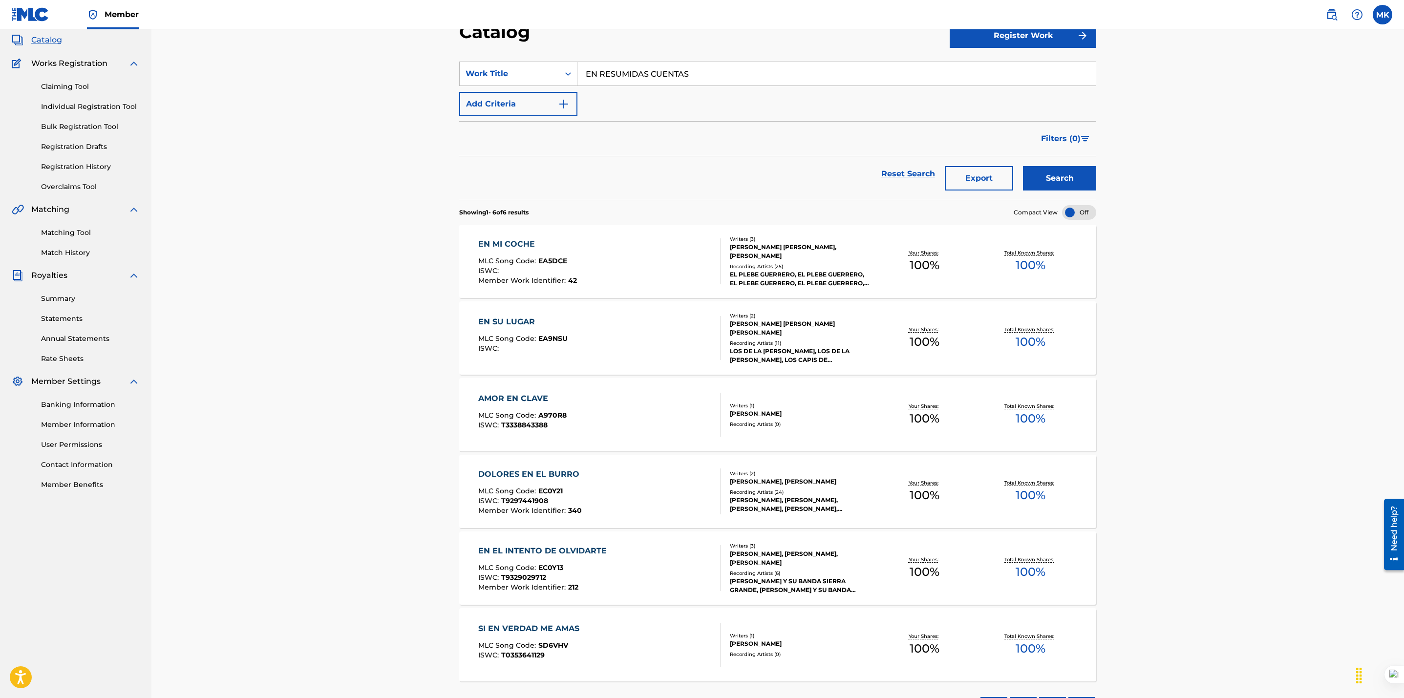
click at [1029, 35] on button "Register Work" at bounding box center [1022, 35] width 147 height 24
click at [988, 64] on link "Individual" at bounding box center [1022, 67] width 147 height 23
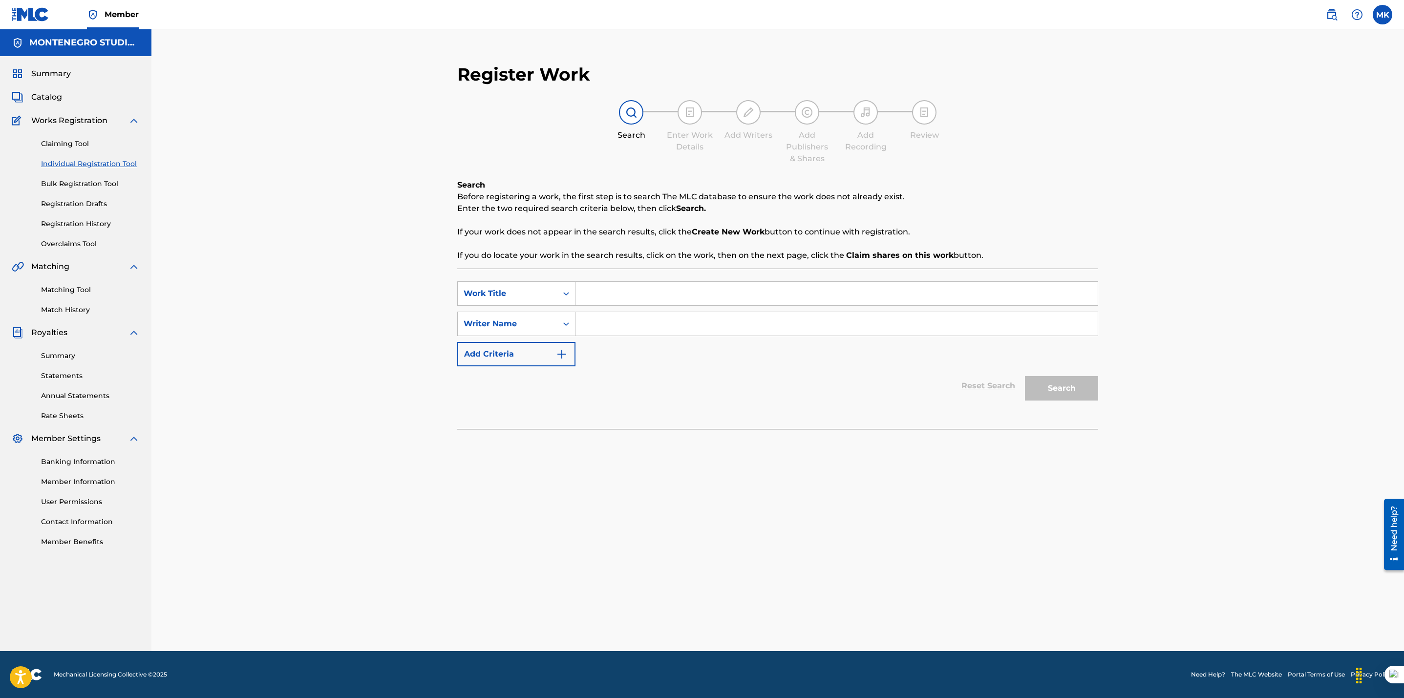
click at [612, 293] on input "Search Form" at bounding box center [836, 293] width 522 height 23
paste input "EN RESUMIDAS CUENTAS"
type input "EN RESUMIDAS CUENTAS"
click at [621, 330] on input "Search Form" at bounding box center [836, 323] width 522 height 23
paste input "[PERSON_NAME]"
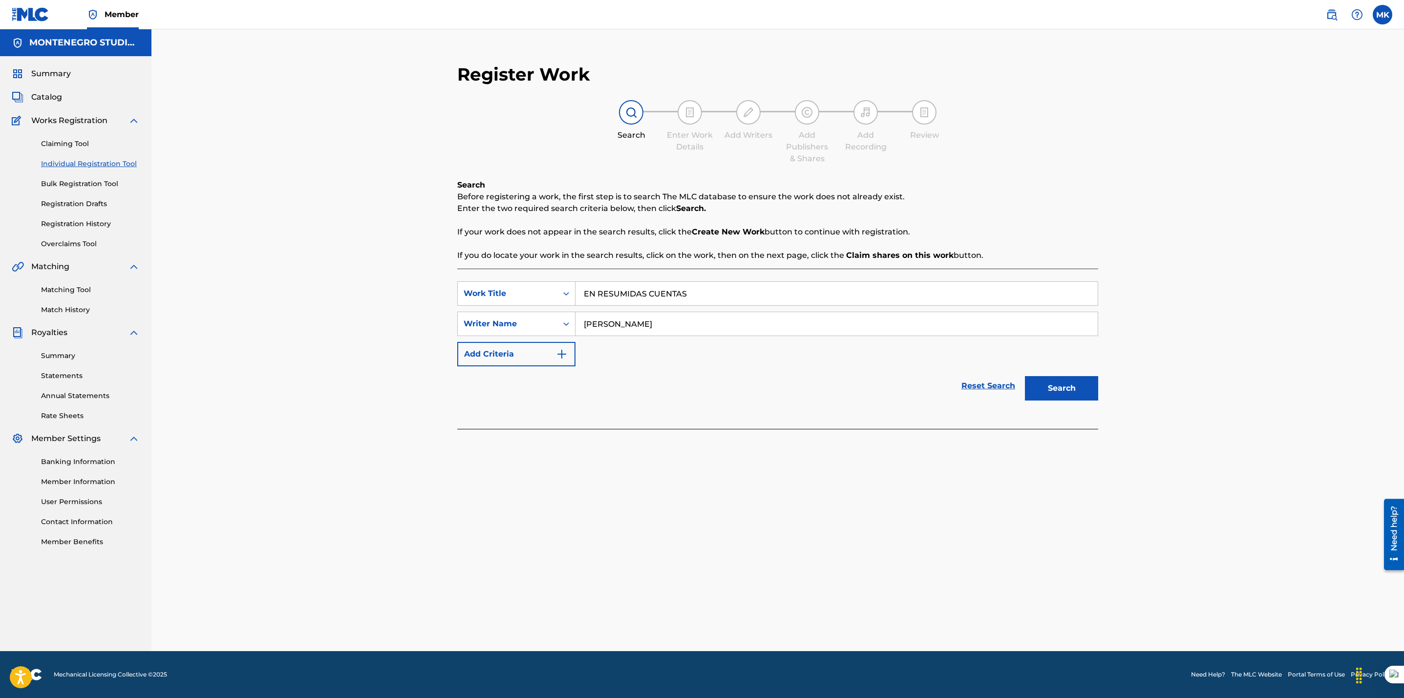
type input "[PERSON_NAME]"
click at [1058, 388] on button "Search" at bounding box center [1061, 388] width 73 height 24
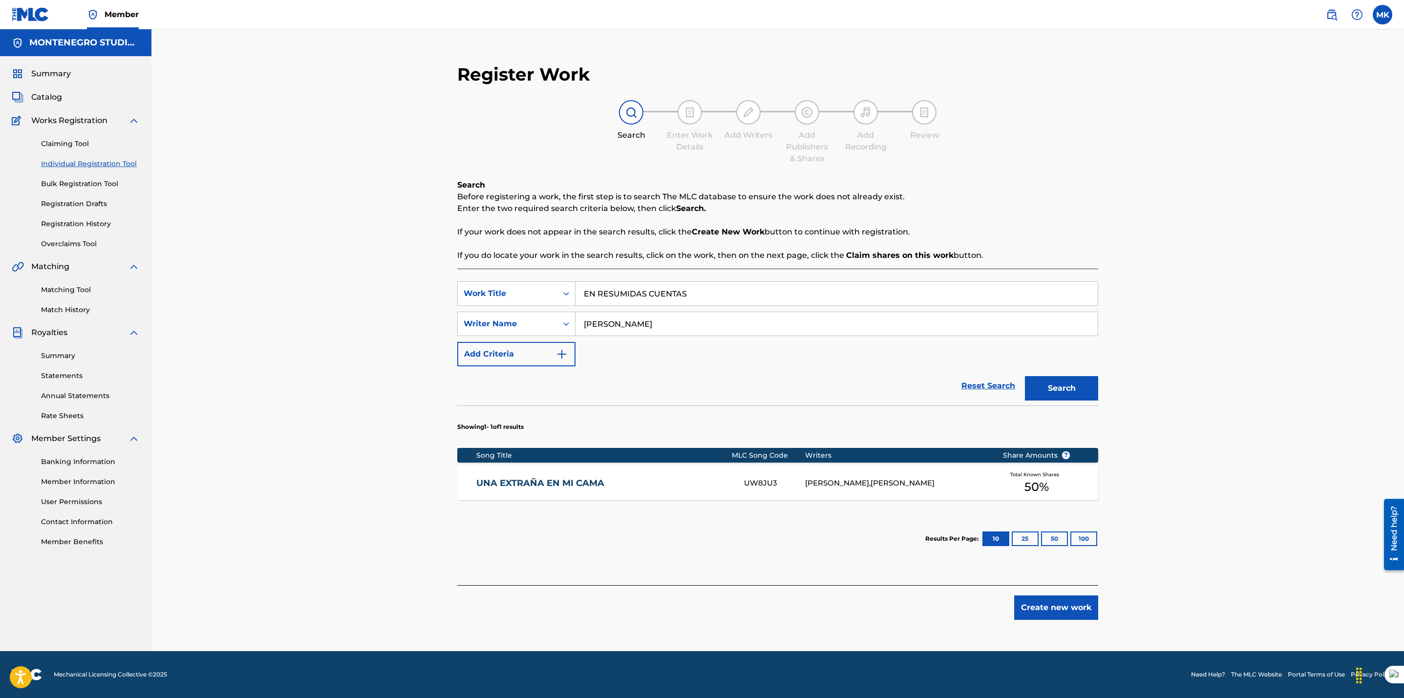
click at [1066, 606] on button "Create new work" at bounding box center [1056, 607] width 84 height 24
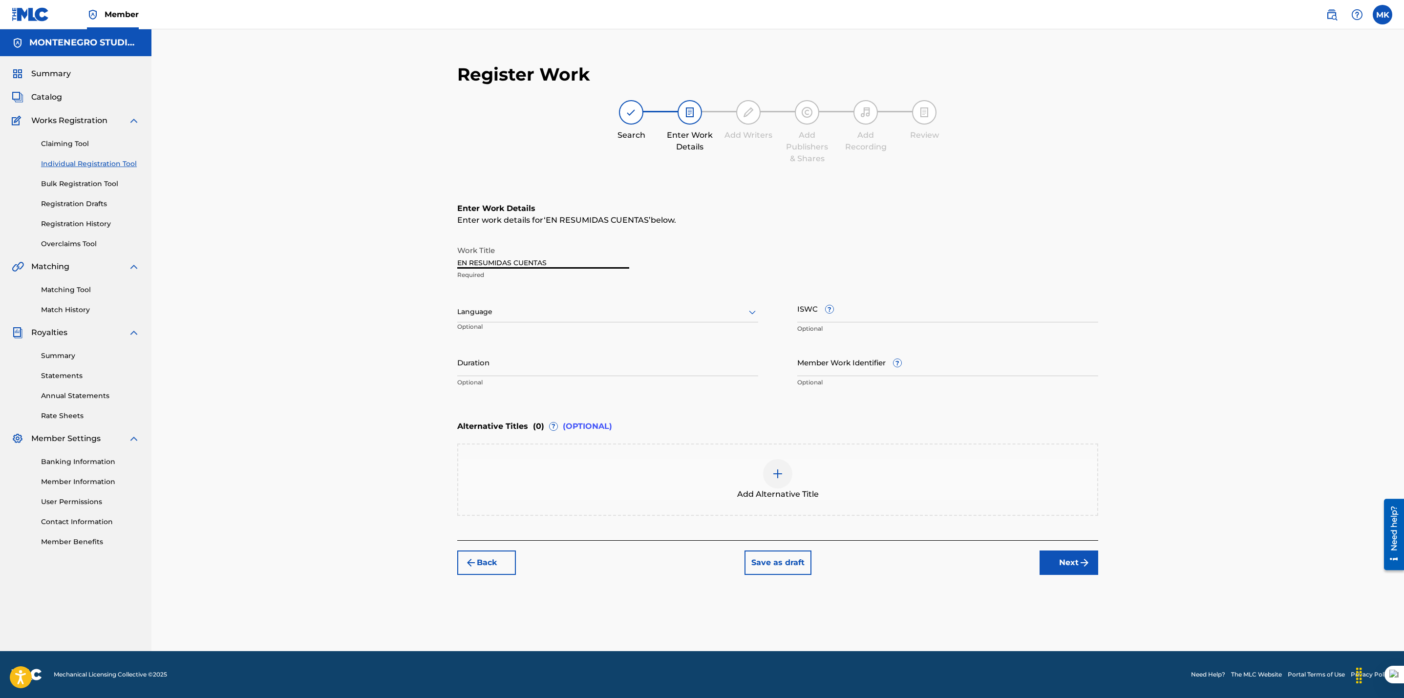
drag, startPoint x: 559, startPoint y: 261, endPoint x: 371, endPoint y: 252, distance: 187.8
click at [371, 252] on div "Register Work Search Enter Work Details Add Writers Add Publishers & Shares Add…" at bounding box center [777, 340] width 1252 height 622
click at [403, 323] on div "Register Work Search Enter Work Details Add Writers Add Publishers & Shares Add…" at bounding box center [777, 340] width 1252 height 622
click at [485, 313] on div at bounding box center [607, 312] width 301 height 12
click at [488, 352] on div "Spanish" at bounding box center [608, 355] width 300 height 22
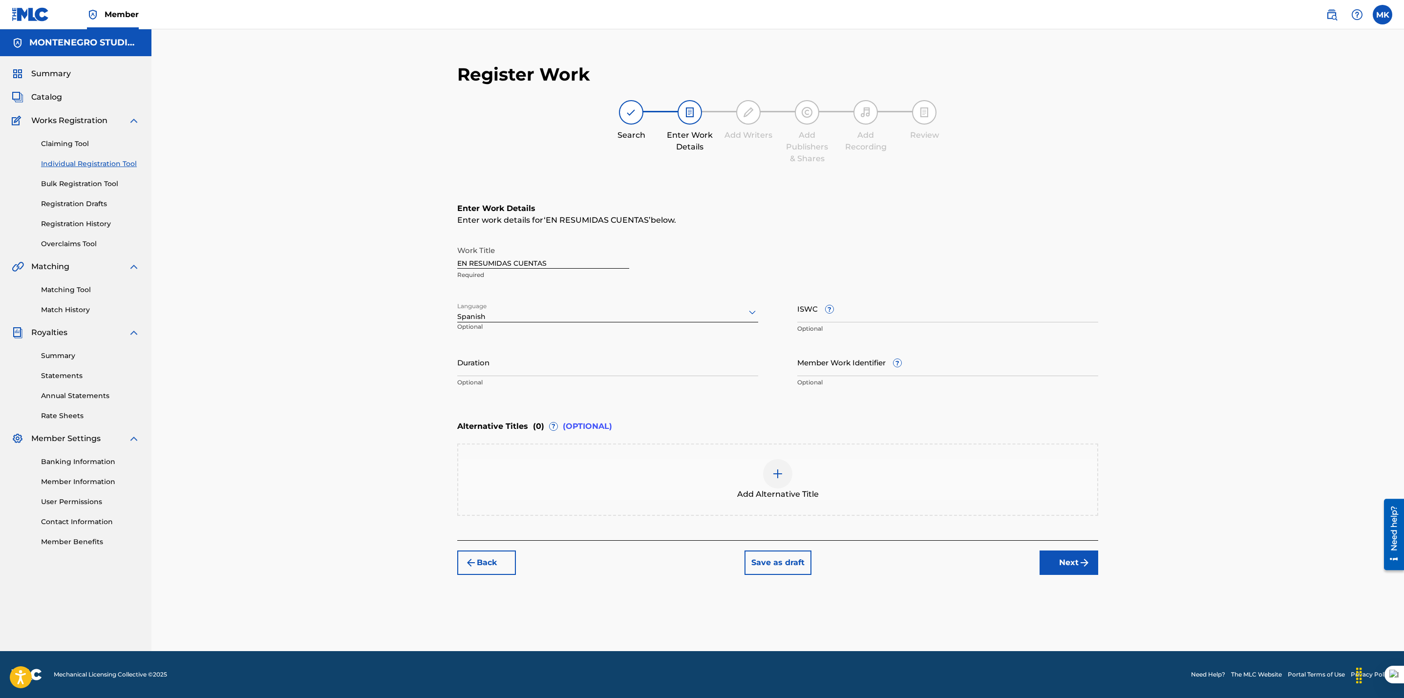
click at [1070, 560] on button "Next" at bounding box center [1068, 562] width 59 height 24
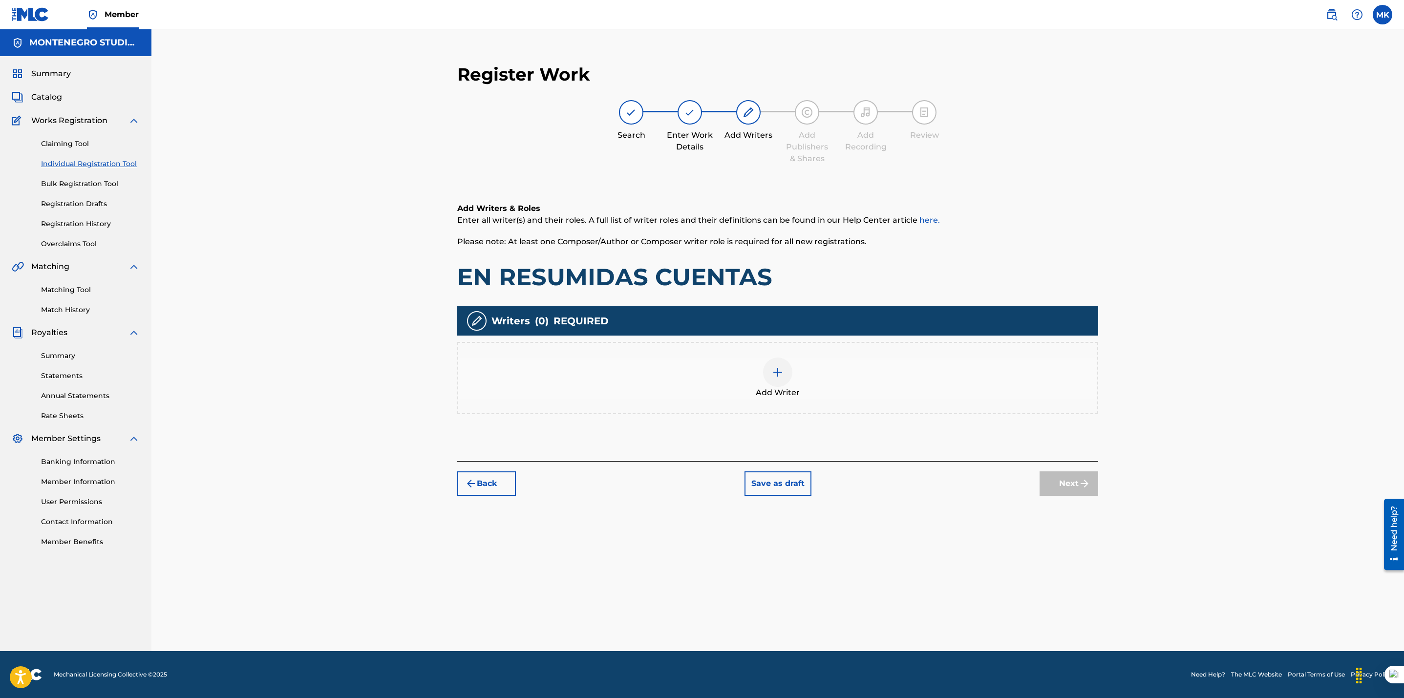
click at [783, 366] on img at bounding box center [778, 372] width 12 height 12
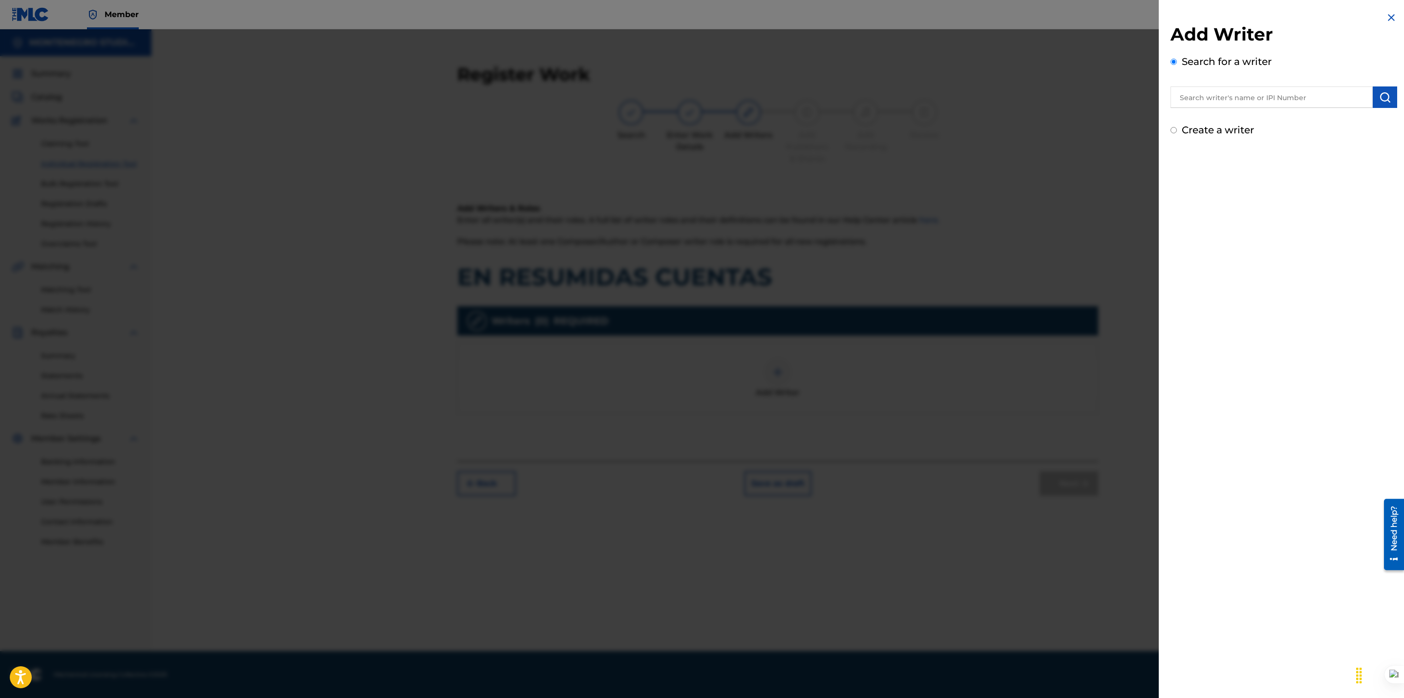
click at [1204, 97] on input "text" at bounding box center [1271, 96] width 202 height 21
paste input "[PERSON_NAME]"
type input "[PERSON_NAME]"
click at [1379, 100] on img "submit" at bounding box center [1385, 97] width 12 height 12
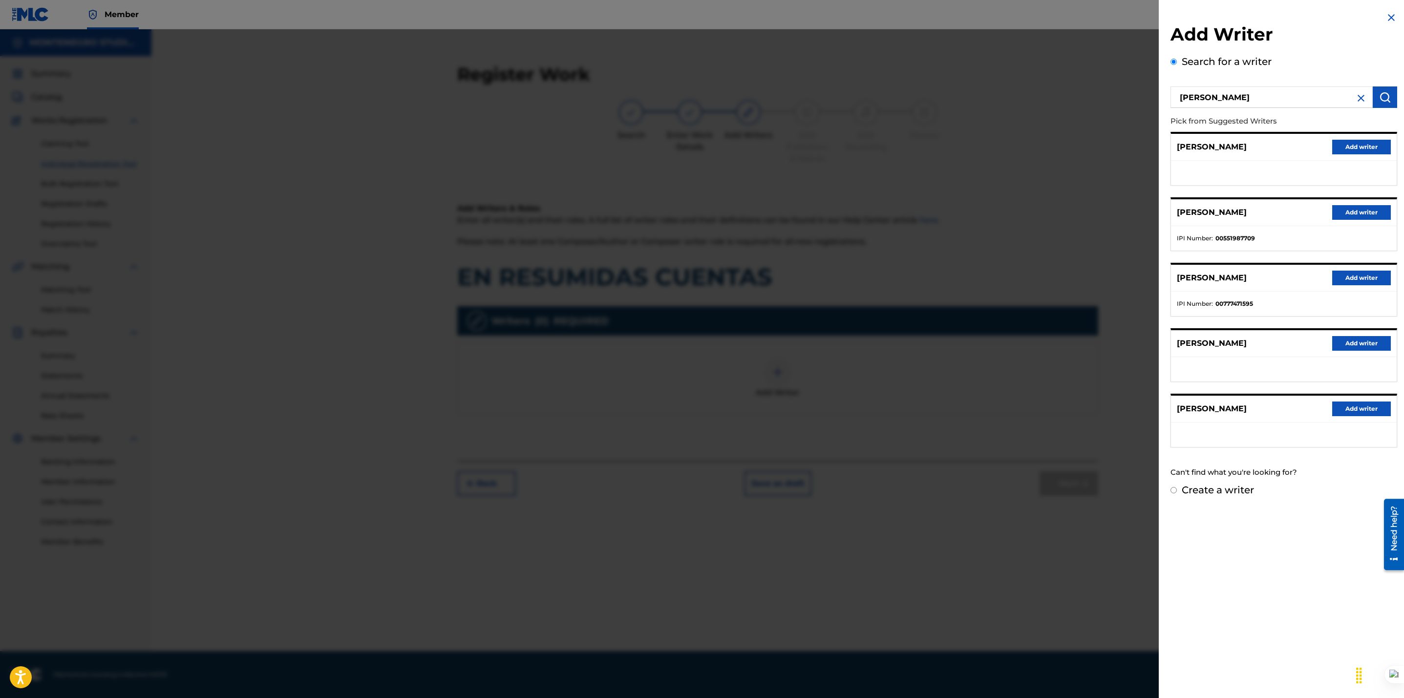
click at [1351, 343] on button "Add writer" at bounding box center [1361, 343] width 59 height 15
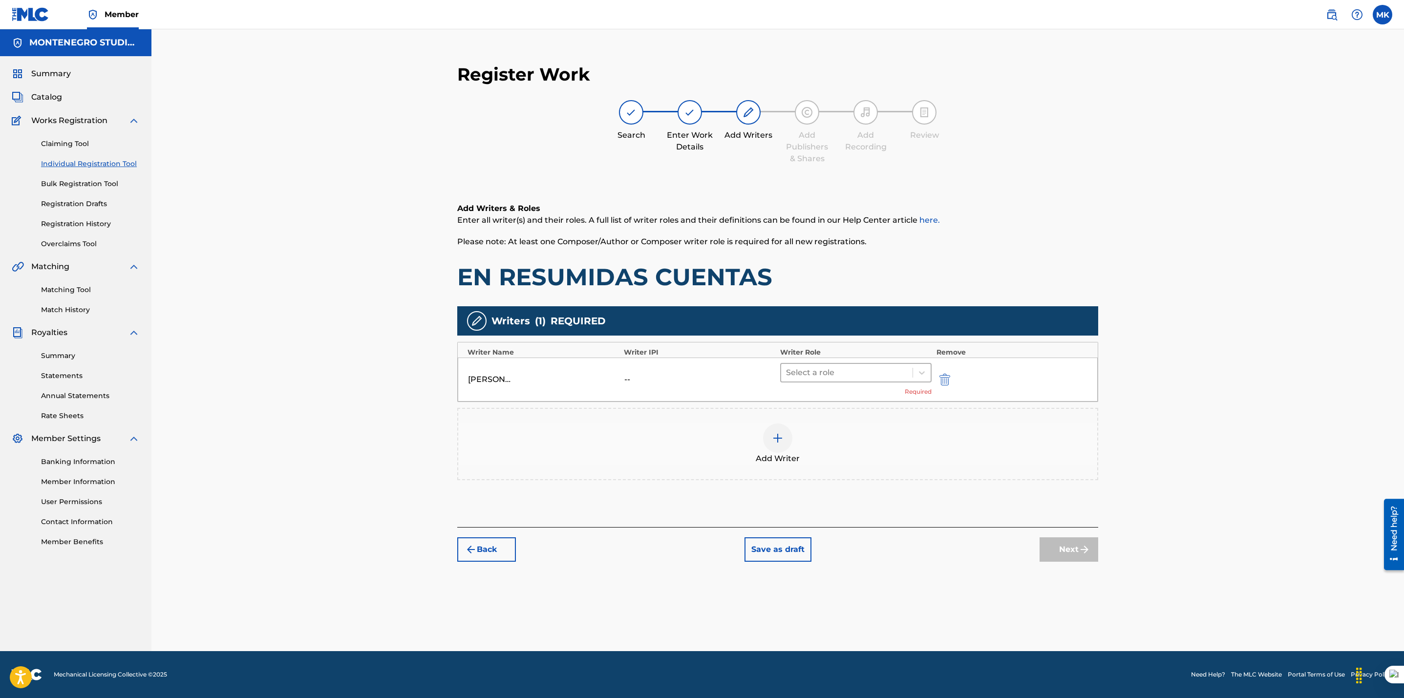
click at [827, 373] on div at bounding box center [847, 373] width 122 height 14
click at [825, 399] on div "Composer/Author" at bounding box center [855, 398] width 151 height 20
click at [784, 421] on div at bounding box center [777, 423] width 29 height 29
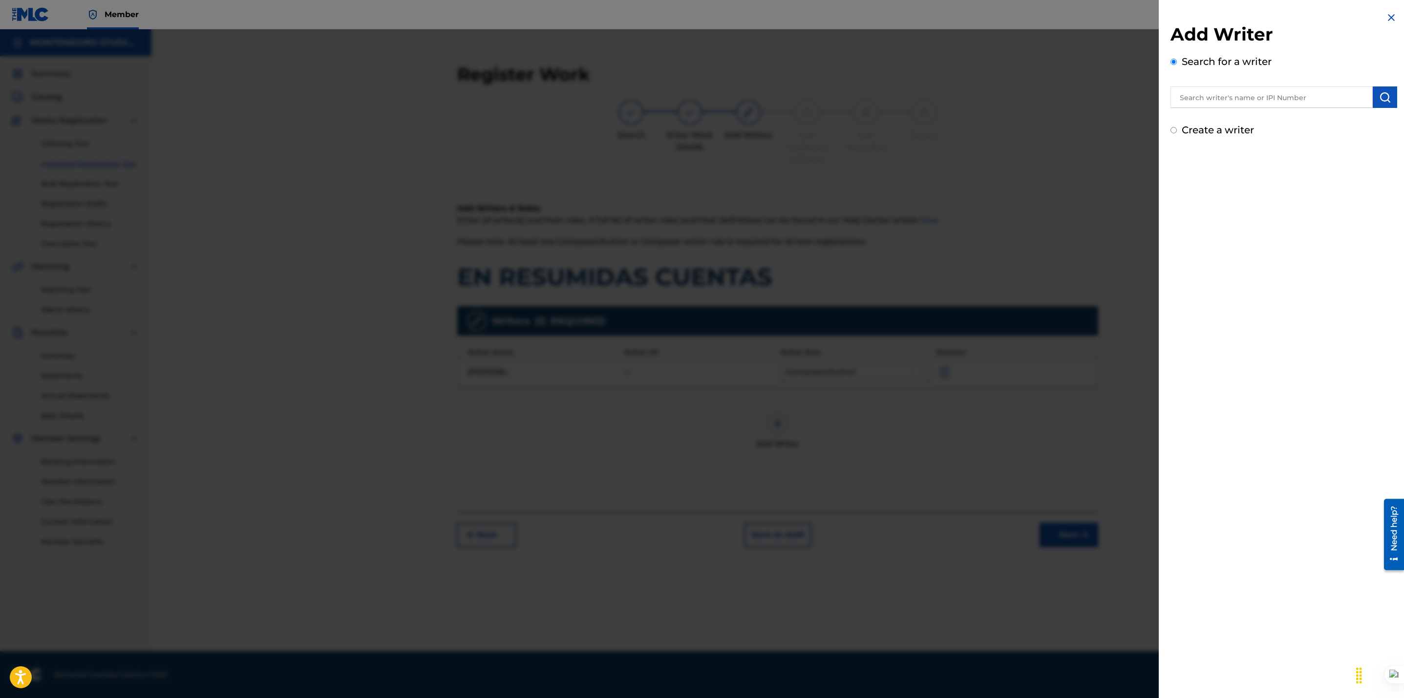
click at [1181, 97] on input "text" at bounding box center [1271, 96] width 202 height 21
paste input "[PERSON_NAME]"
type input "[PERSON_NAME]"
click at [1379, 94] on img "submit" at bounding box center [1385, 97] width 12 height 12
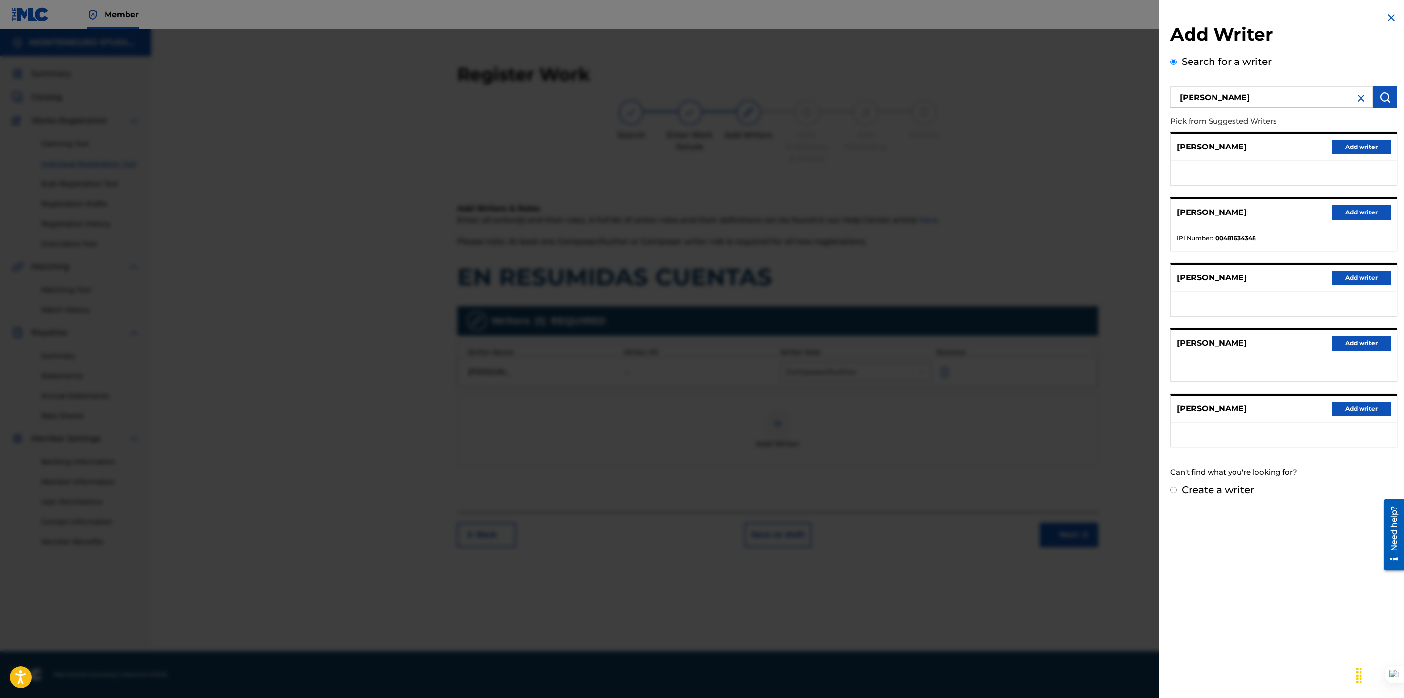
click at [1343, 275] on button "Add writer" at bounding box center [1361, 278] width 59 height 15
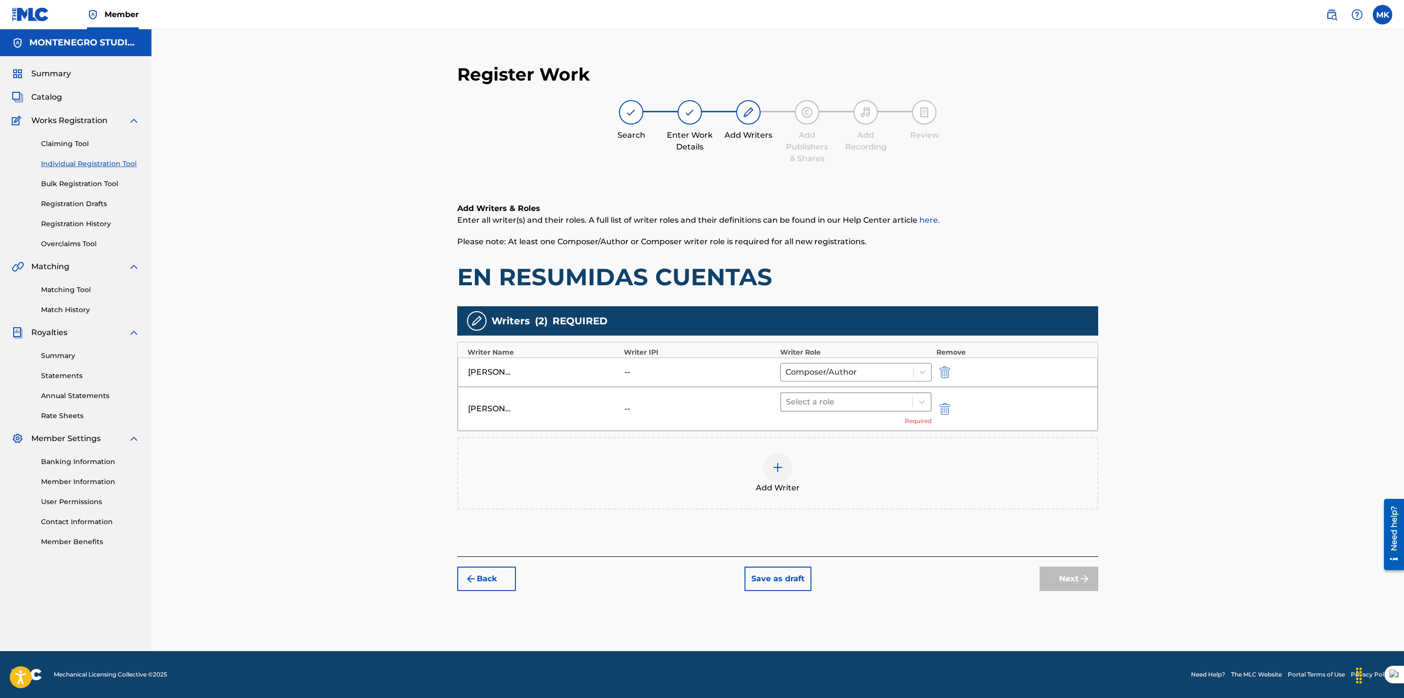
click at [885, 405] on div at bounding box center [847, 402] width 122 height 14
click at [871, 430] on div "Composer/Author" at bounding box center [855, 428] width 151 height 20
click at [778, 465] on div at bounding box center [777, 452] width 29 height 29
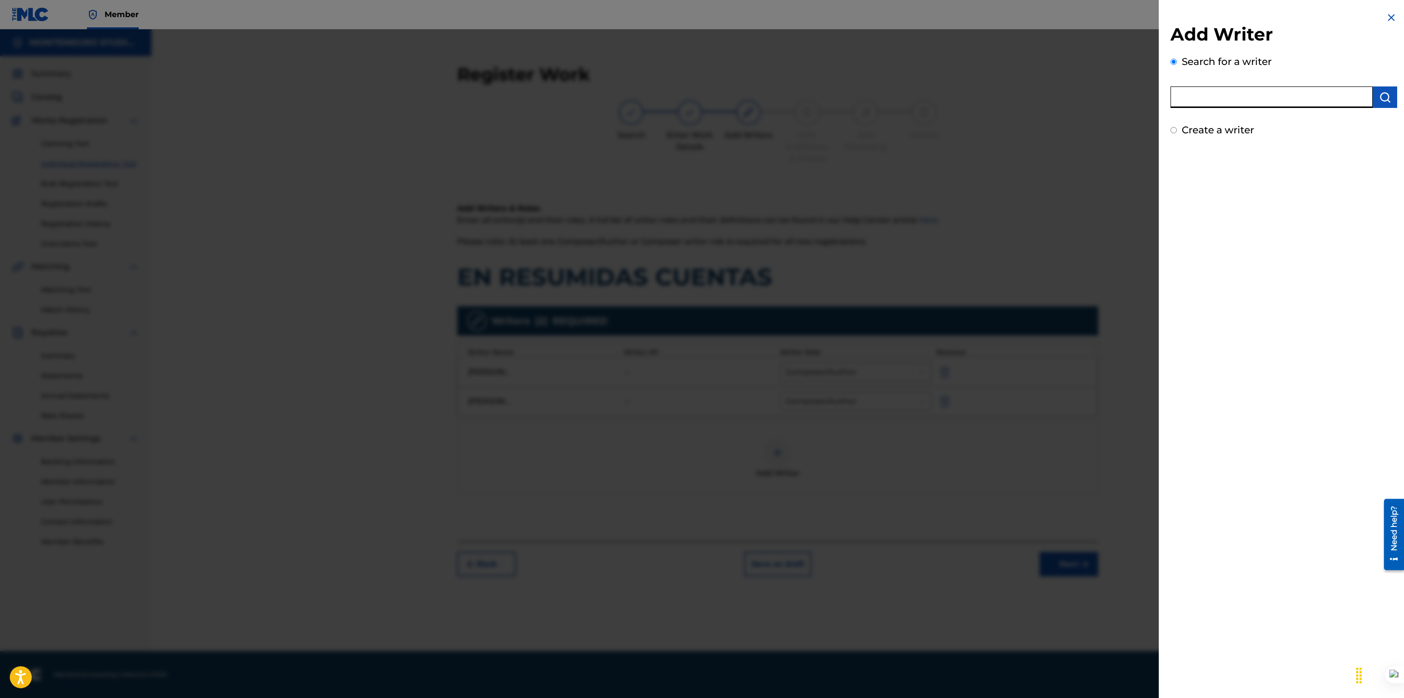
click at [1230, 92] on input "text" at bounding box center [1271, 96] width 202 height 21
paste input "[PERSON_NAME]"
type input "[PERSON_NAME]"
click at [1385, 104] on button "submit" at bounding box center [1384, 96] width 24 height 21
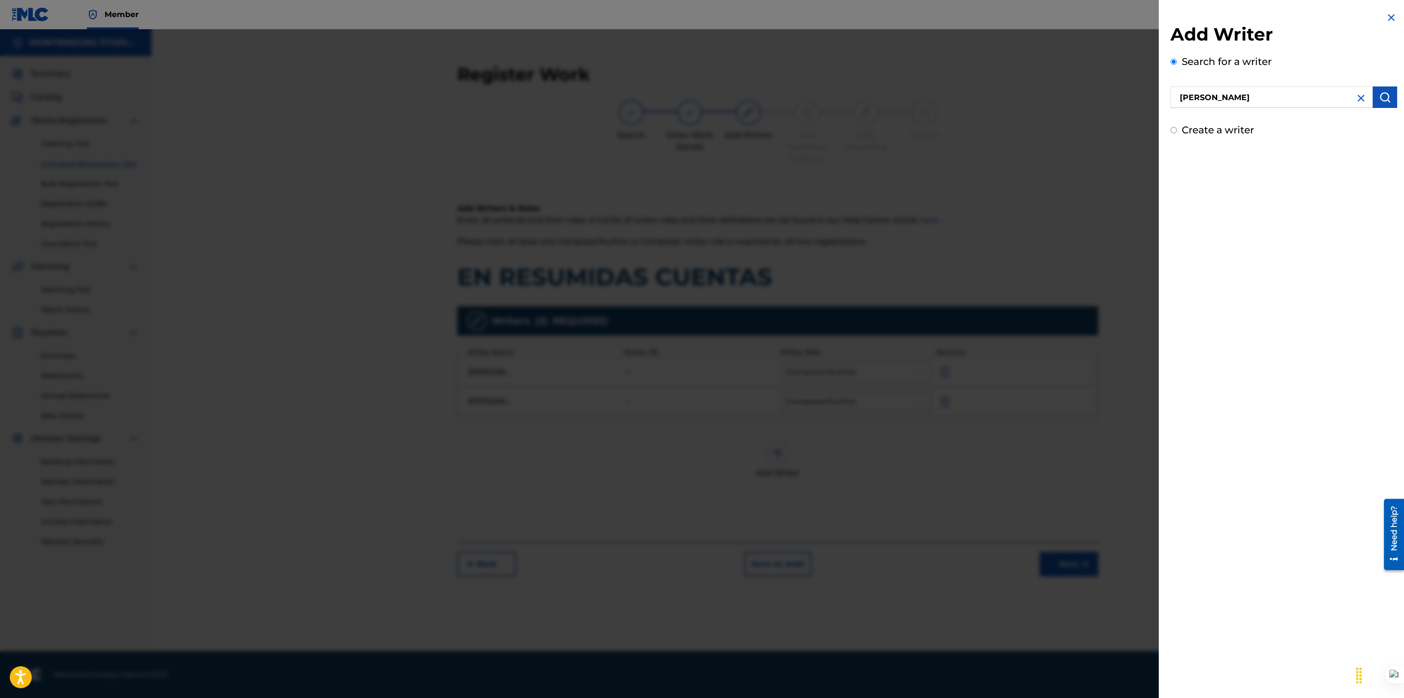
scroll to position [0, 0]
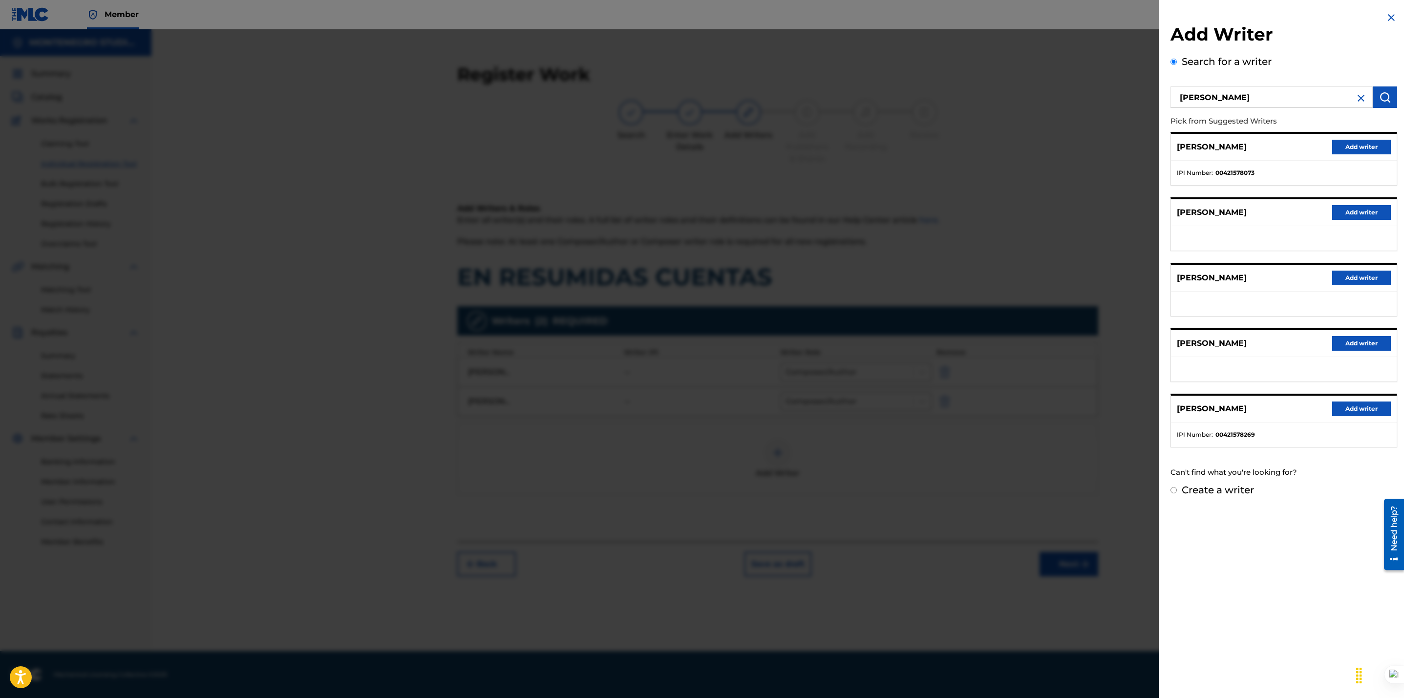
click at [1366, 276] on button "Add writer" at bounding box center [1361, 278] width 59 height 15
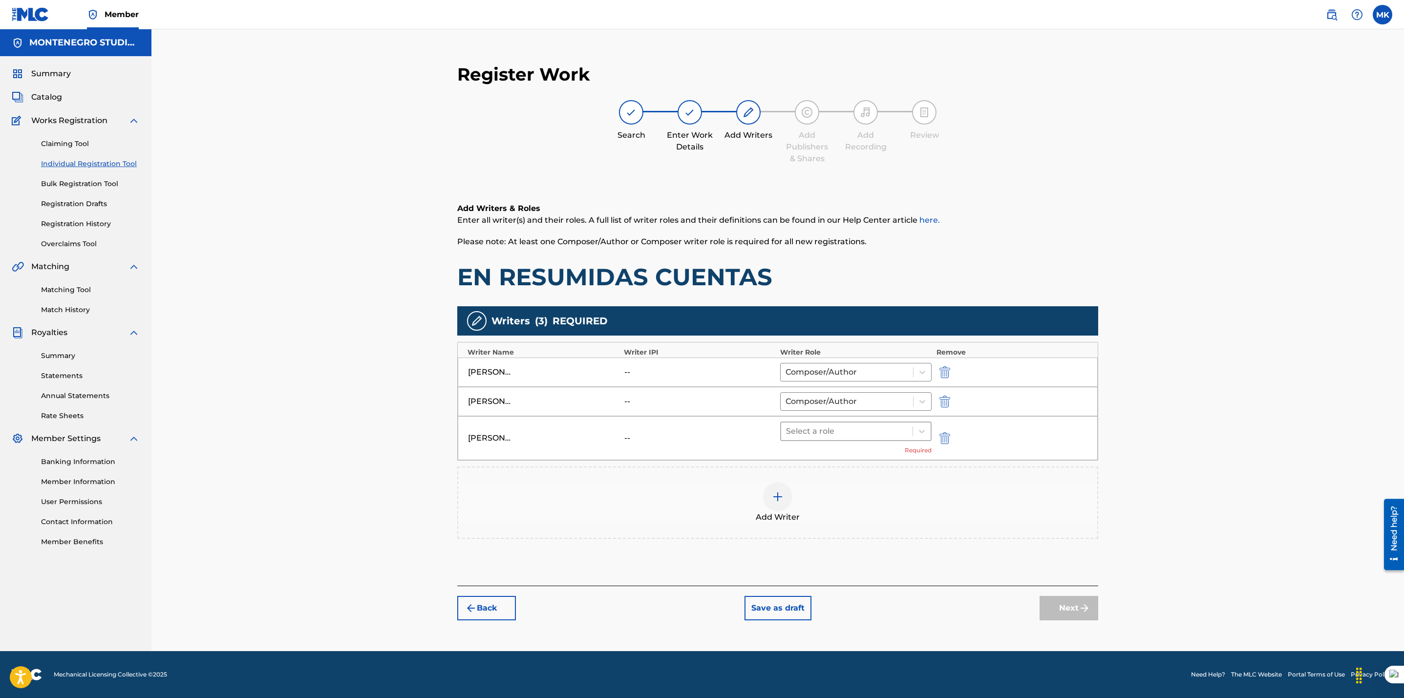
click at [884, 436] on div at bounding box center [847, 431] width 122 height 14
click at [854, 457] on div "Composer/Author" at bounding box center [855, 458] width 151 height 20
click at [1070, 600] on button "Next" at bounding box center [1068, 593] width 59 height 24
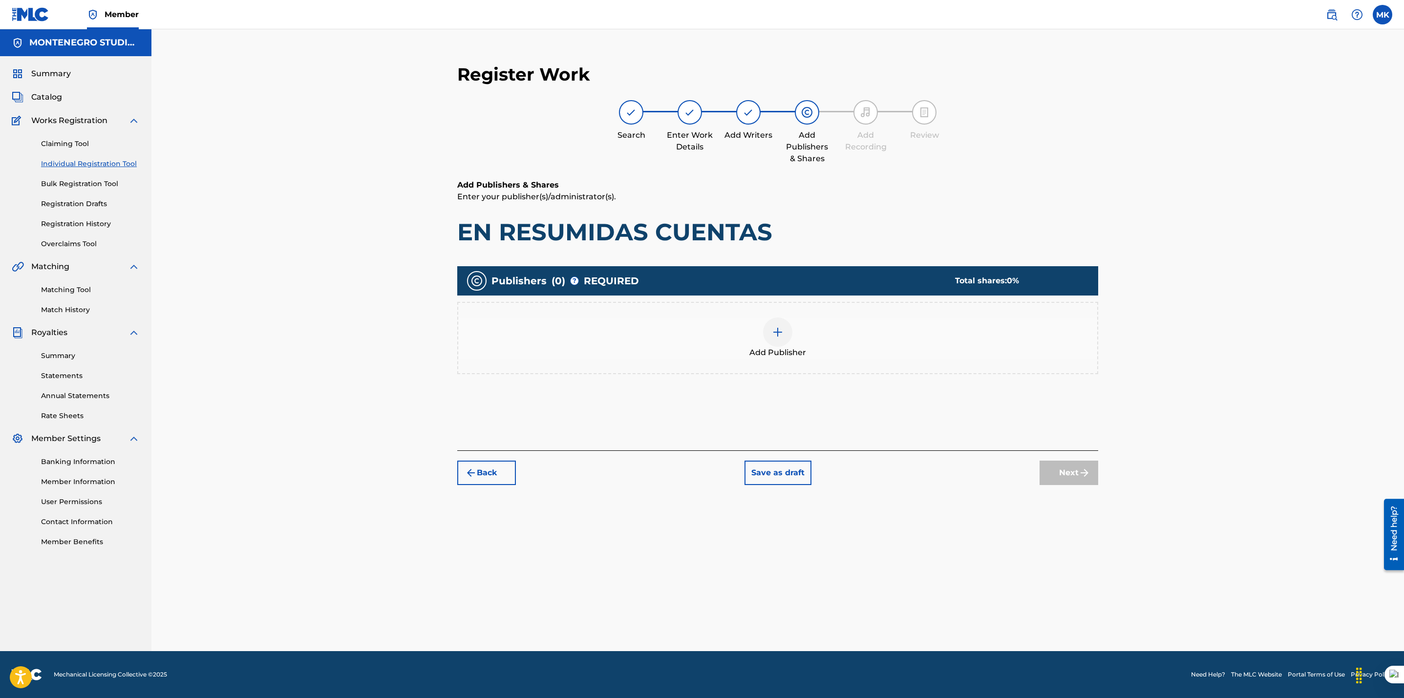
click at [772, 337] on img at bounding box center [778, 332] width 12 height 12
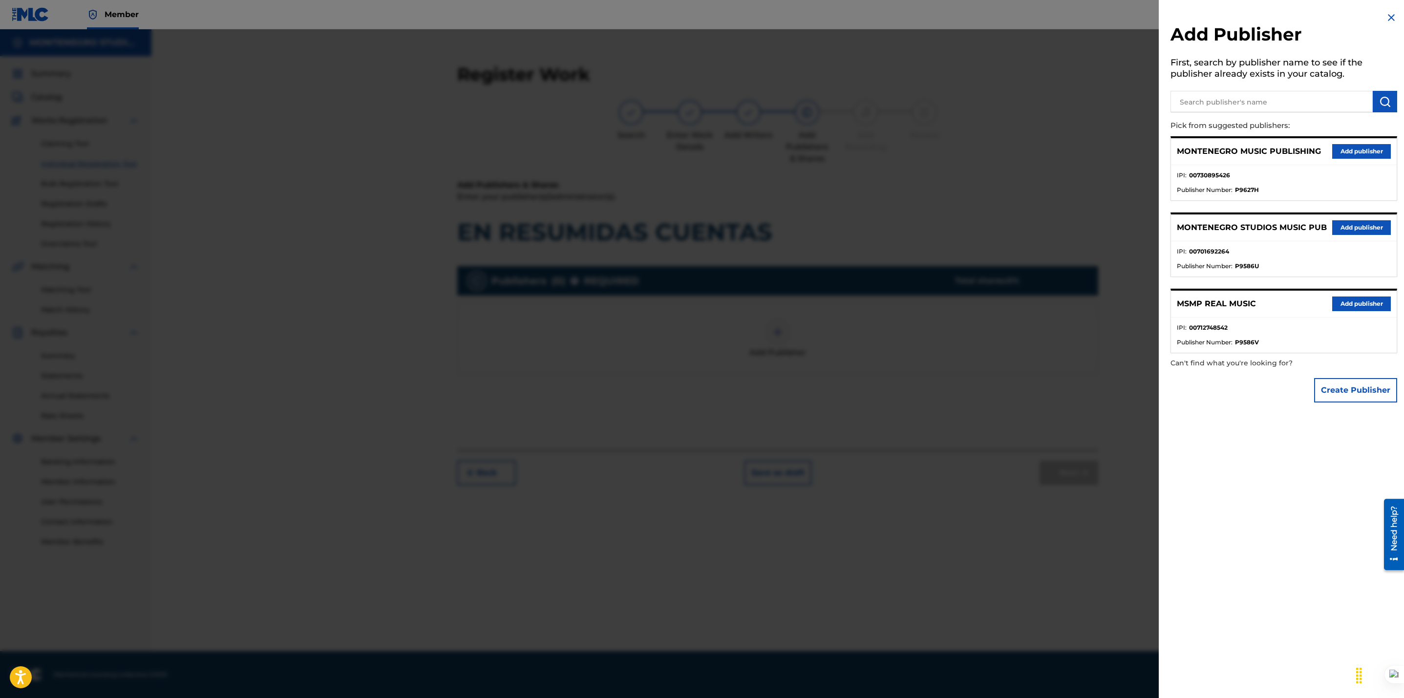
click at [1347, 225] on button "Add publisher" at bounding box center [1361, 227] width 59 height 15
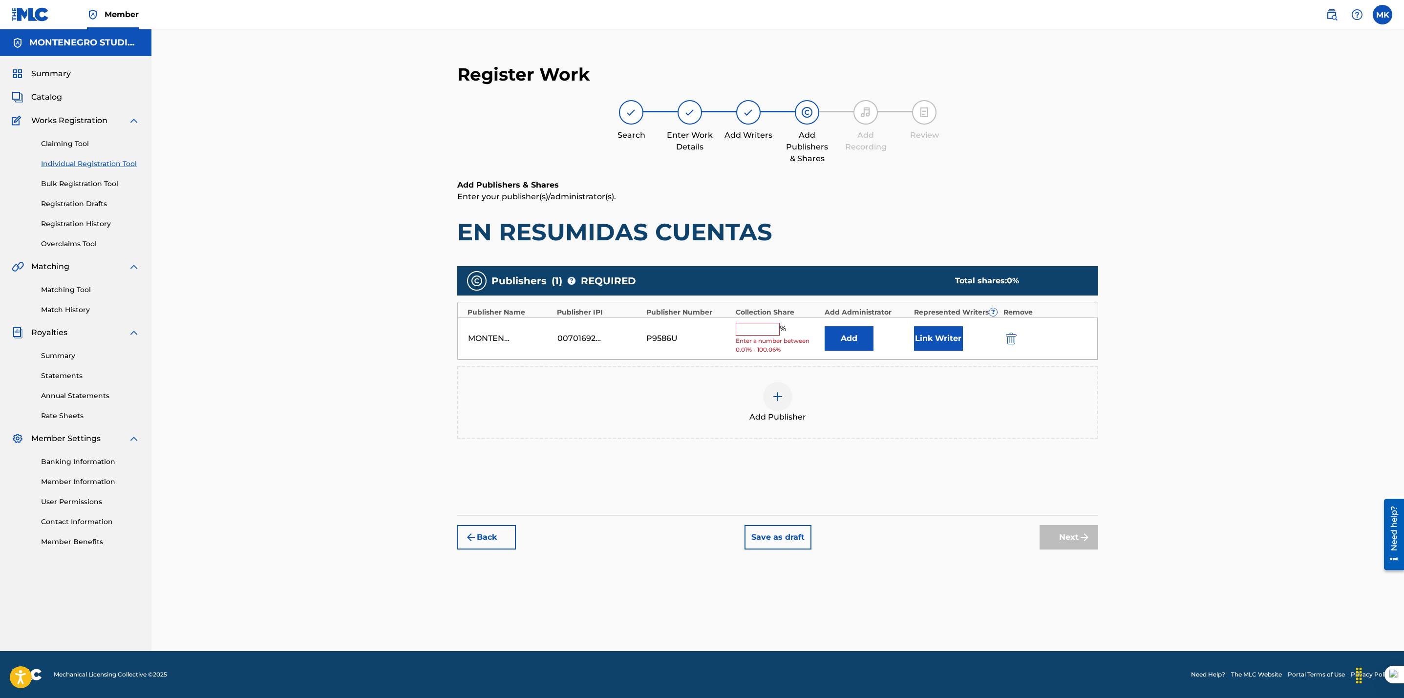
click at [759, 333] on input "text" at bounding box center [758, 329] width 44 height 13
type input "100"
click at [931, 333] on button "Link Writer" at bounding box center [938, 335] width 49 height 24
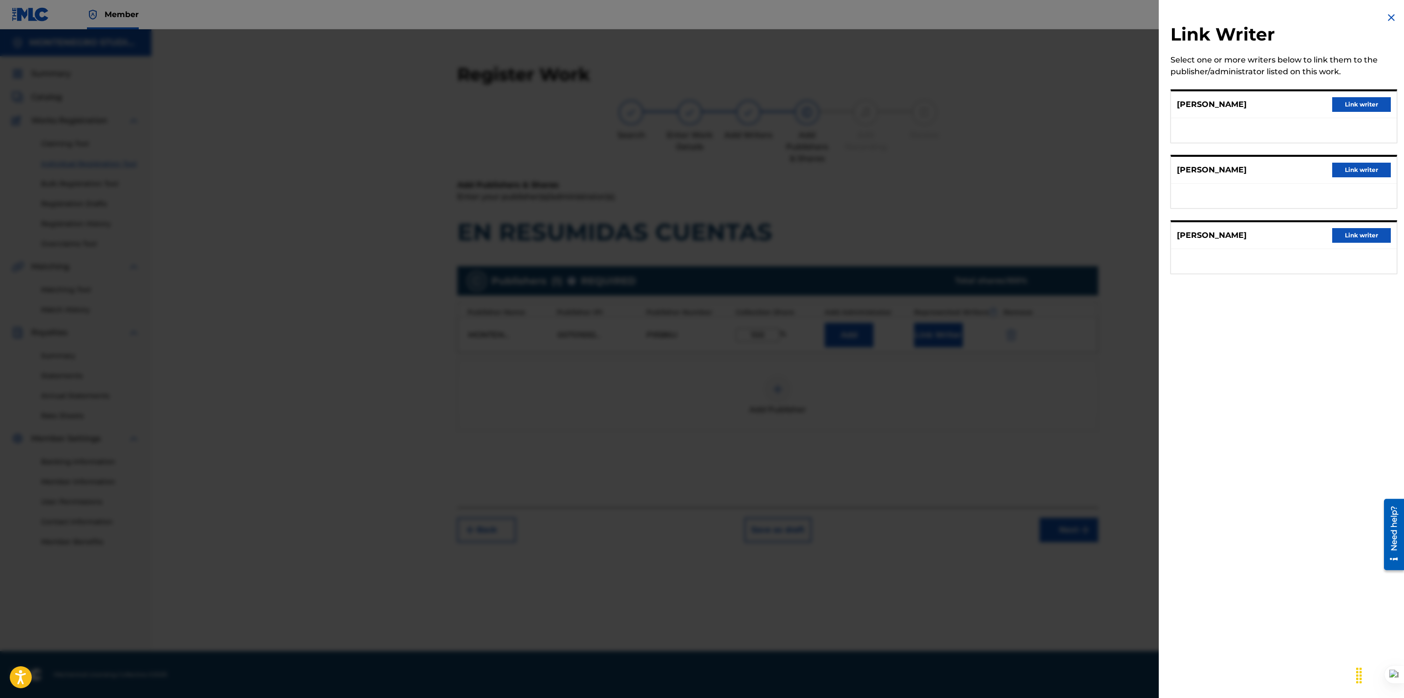
click at [1360, 99] on button "Link writer" at bounding box center [1361, 104] width 59 height 15
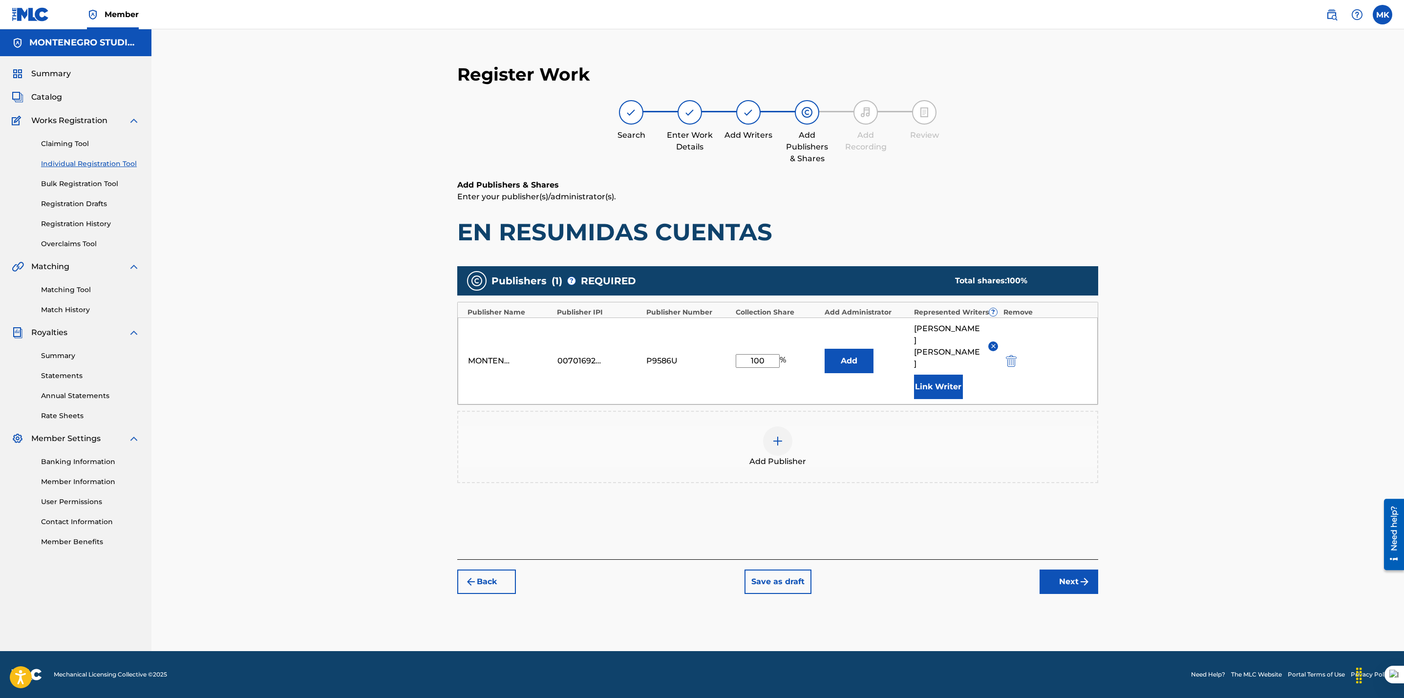
click at [930, 375] on button "Link Writer" at bounding box center [938, 387] width 49 height 24
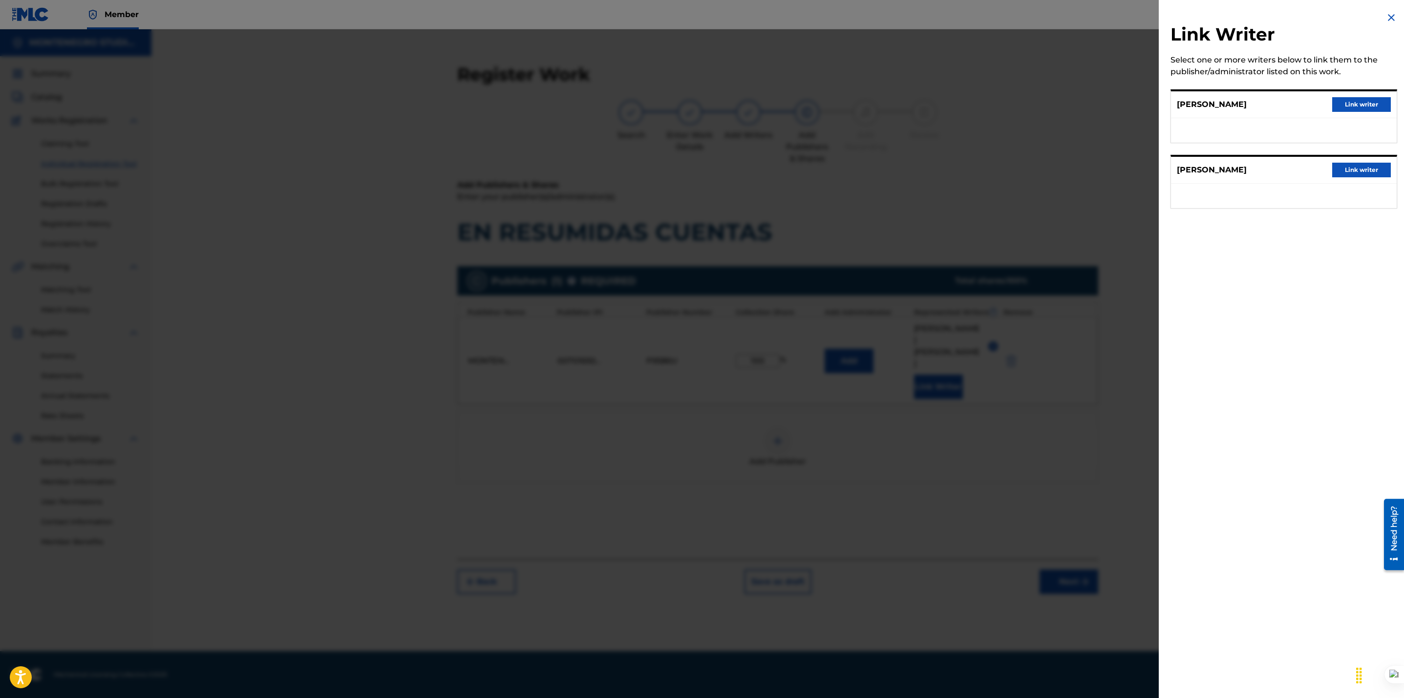
click at [1344, 106] on button "Link writer" at bounding box center [1361, 104] width 59 height 15
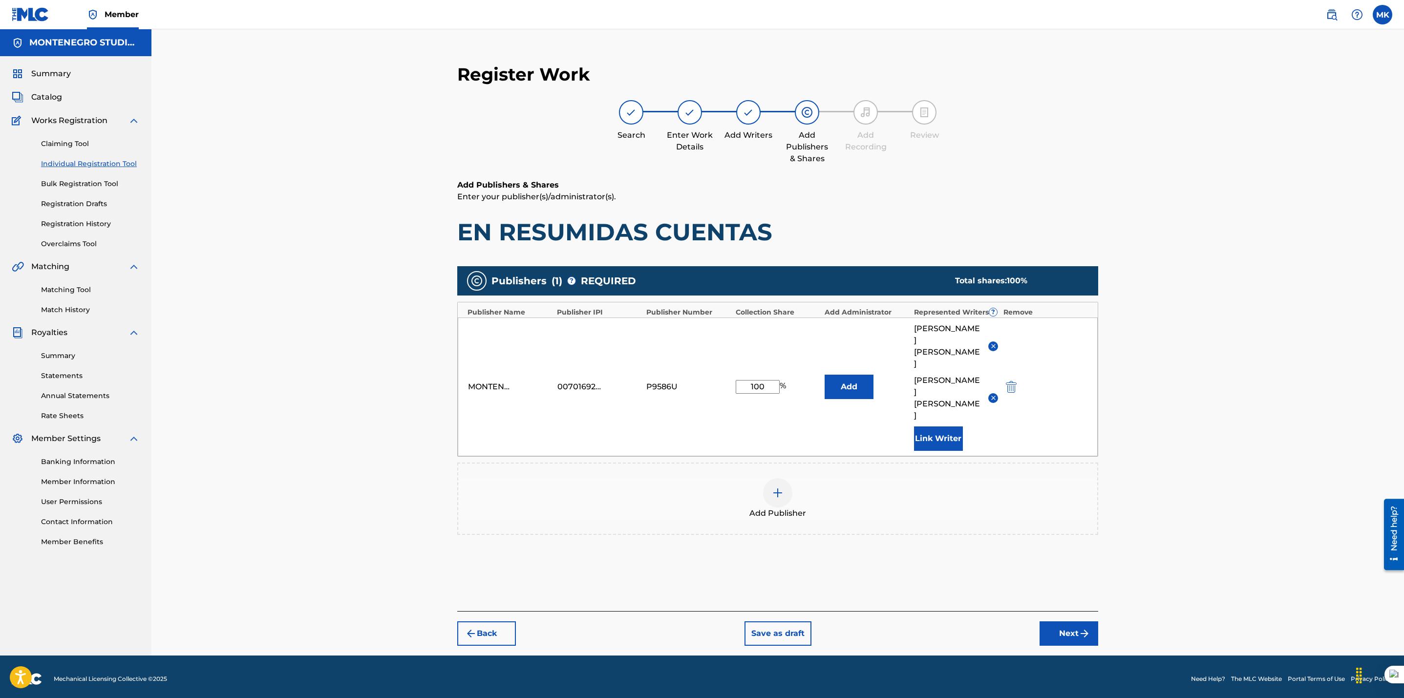
click at [943, 426] on button "Link Writer" at bounding box center [938, 438] width 49 height 24
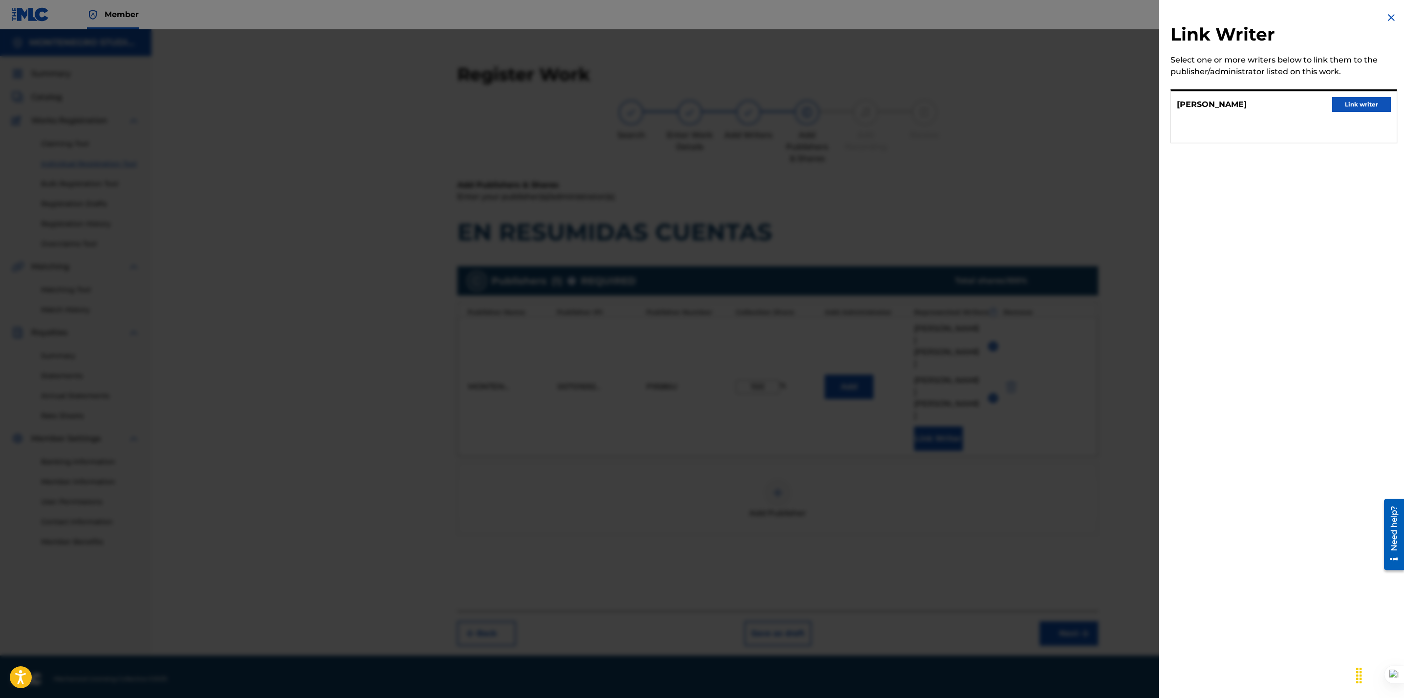
click at [1343, 109] on button "Link writer" at bounding box center [1361, 104] width 59 height 15
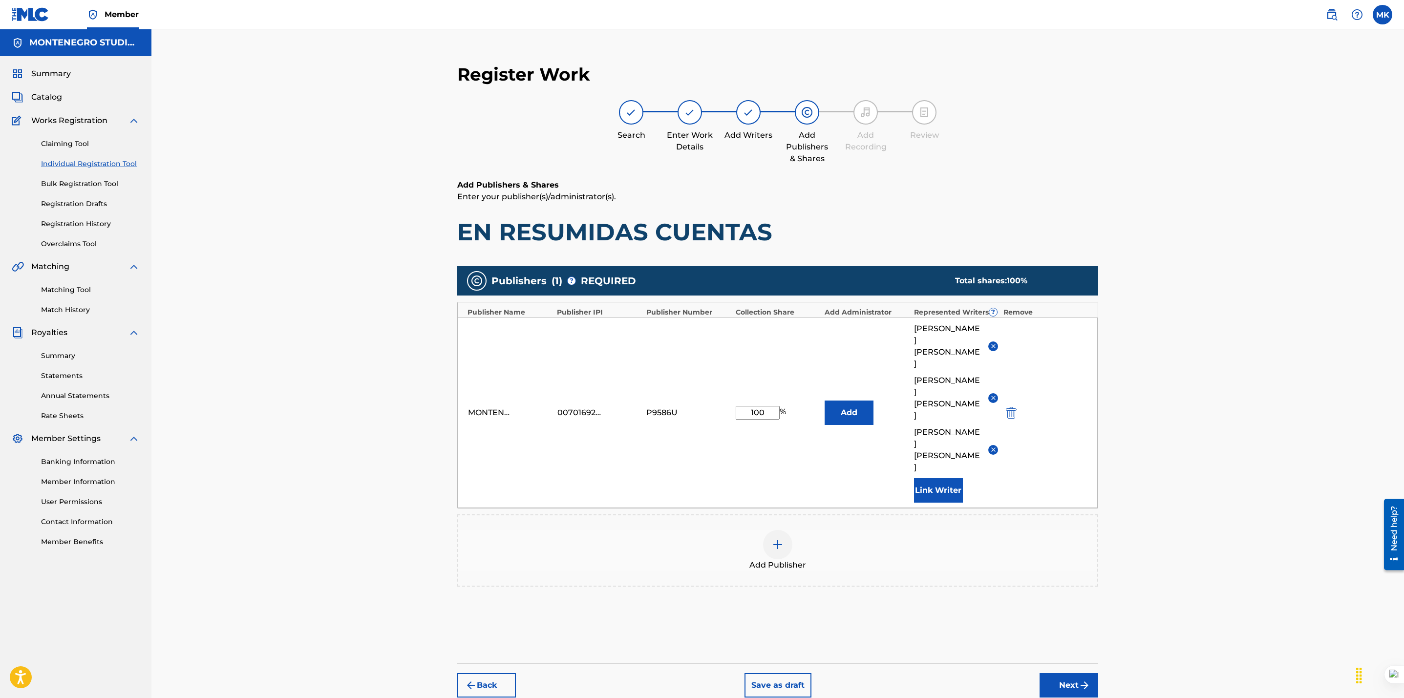
click at [1062, 673] on button "Next" at bounding box center [1068, 685] width 59 height 24
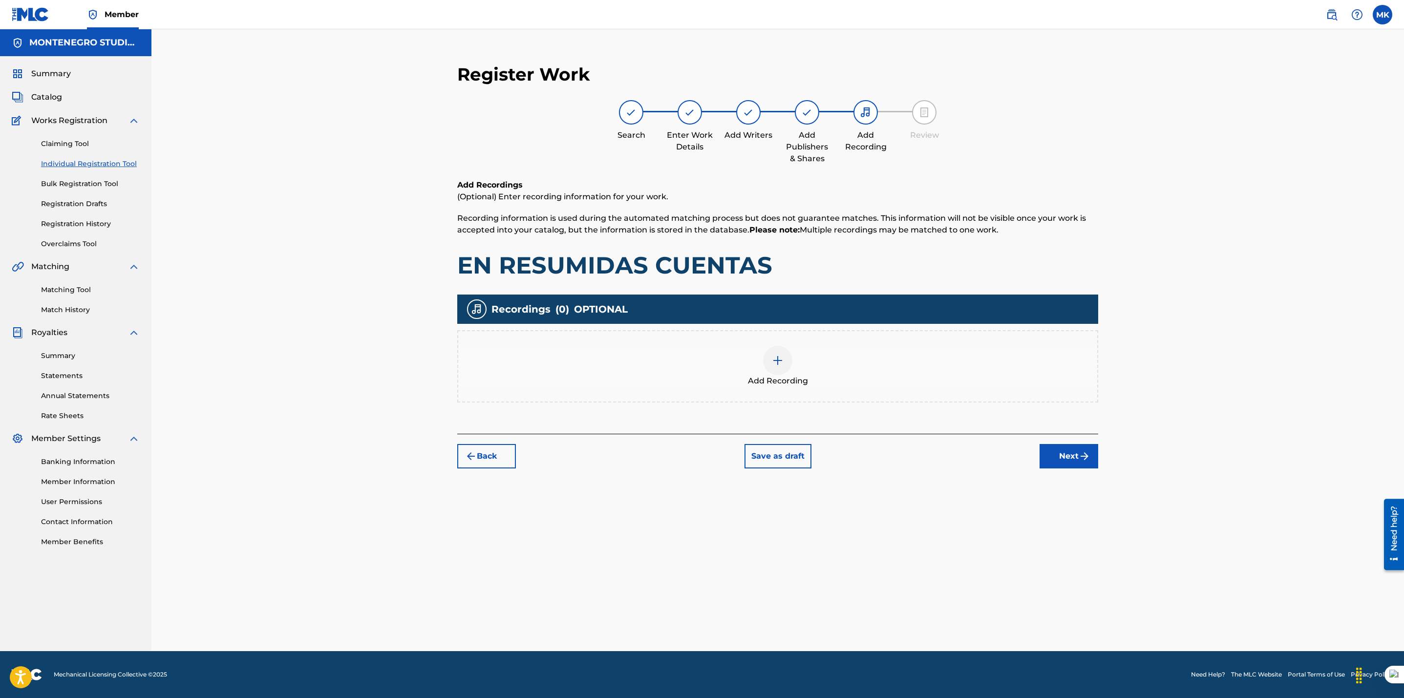
click at [775, 362] on img at bounding box center [778, 361] width 12 height 12
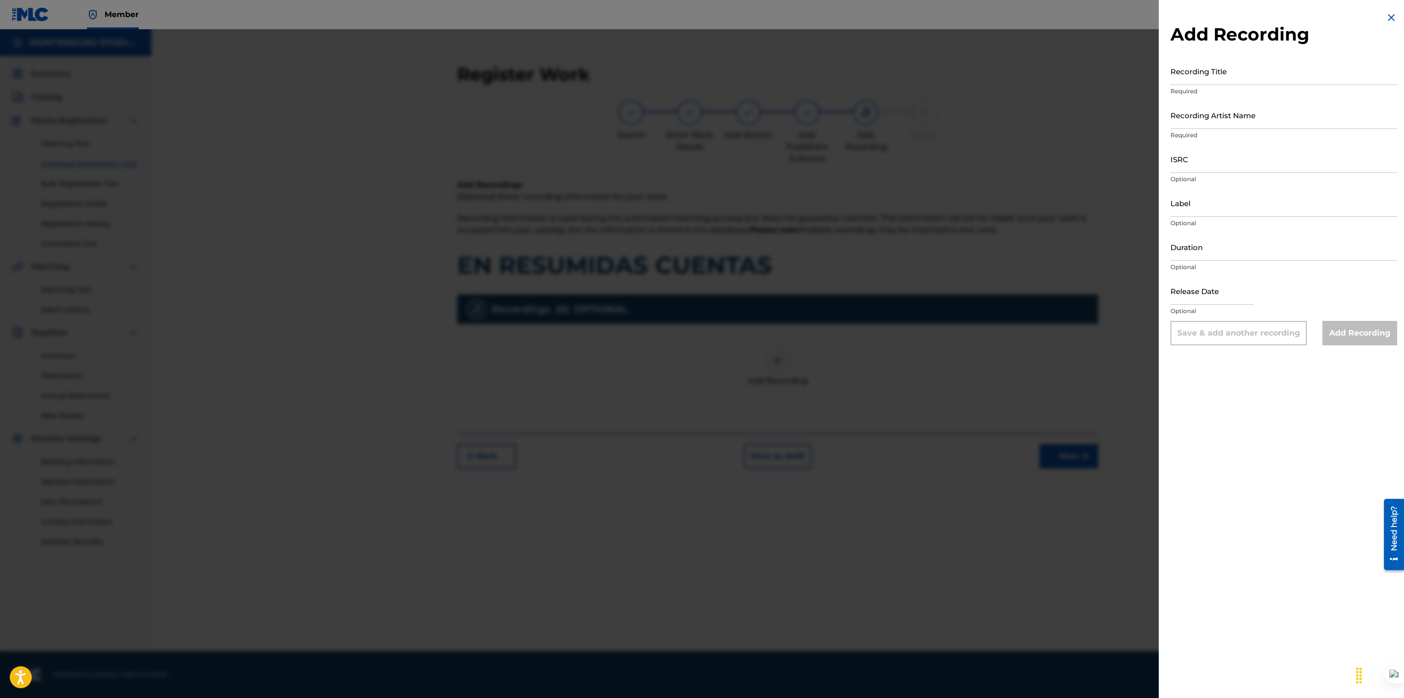
click at [1202, 157] on input "ISRC" at bounding box center [1283, 159] width 227 height 28
paste input "MX2971701421"
click at [1174, 164] on input "MX2971701421" at bounding box center [1283, 159] width 227 height 28
type input "MX2971701421"
click at [1181, 73] on input "Recording Title" at bounding box center [1283, 71] width 227 height 28
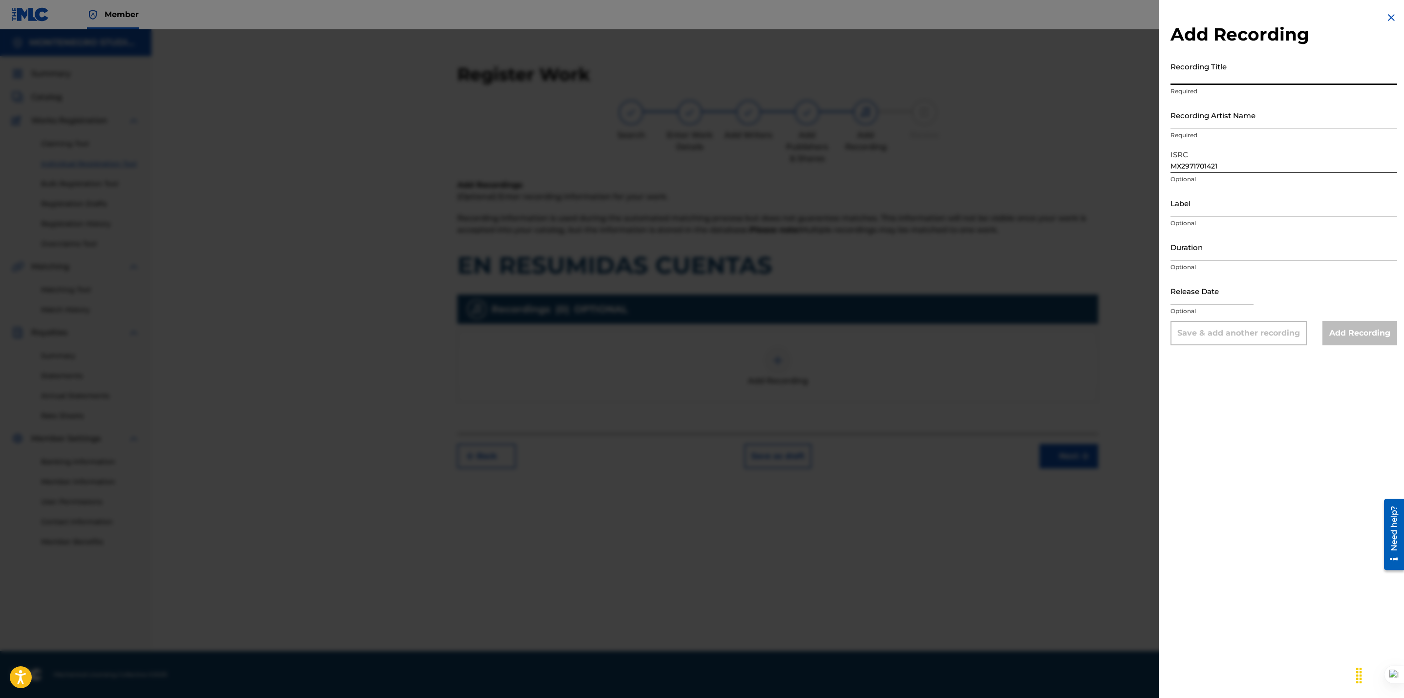
paste input "En Resumidas Cuentas"
type input "En Resumidas Cuentas"
click at [1211, 120] on input "Recording Artist Name" at bounding box center [1283, 115] width 227 height 28
paste input "Los Unikos De Monterrey"
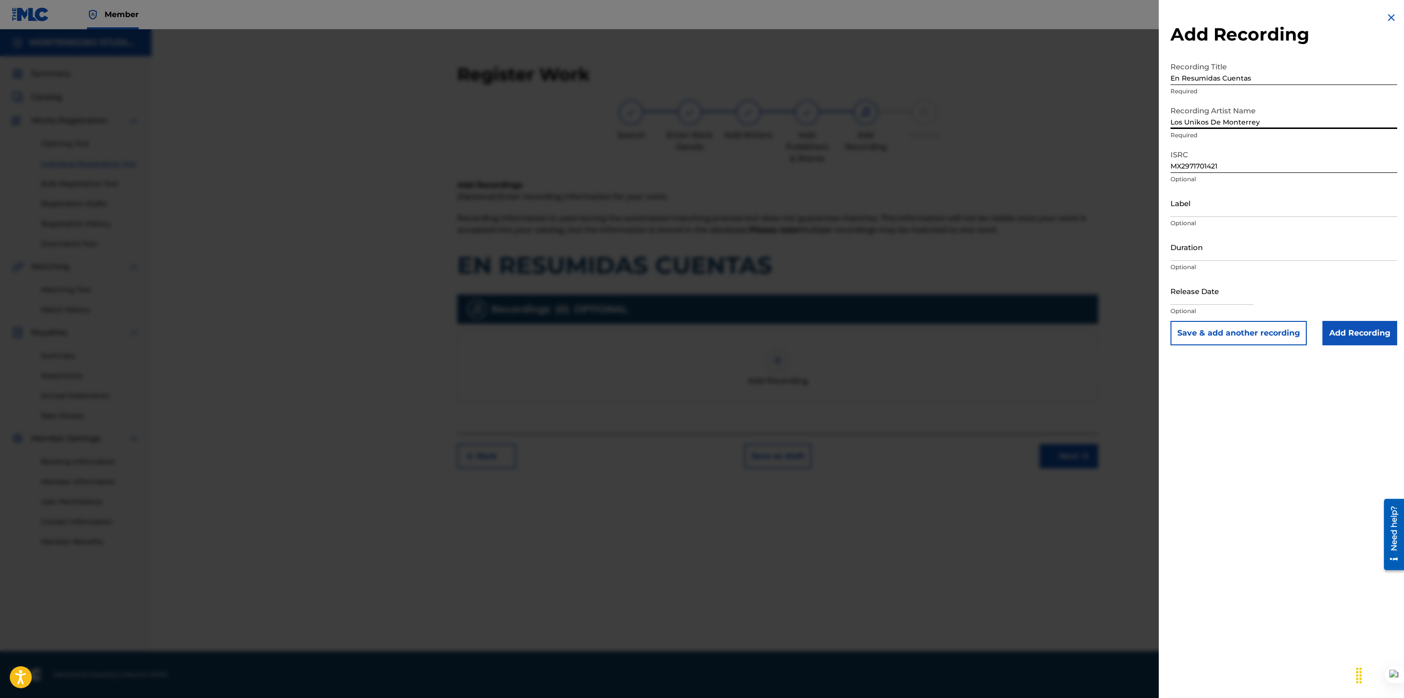
type input "Los Unikos De Monterrey"
click at [1211, 407] on div "Add Recording Recording Title En Resumidas Cuentas Required Recording Artist Na…" at bounding box center [1284, 349] width 250 height 698
drag, startPoint x: 1349, startPoint y: 332, endPoint x: 1319, endPoint y: 347, distance: 33.6
click at [1350, 332] on input "Add Recording" at bounding box center [1359, 333] width 75 height 24
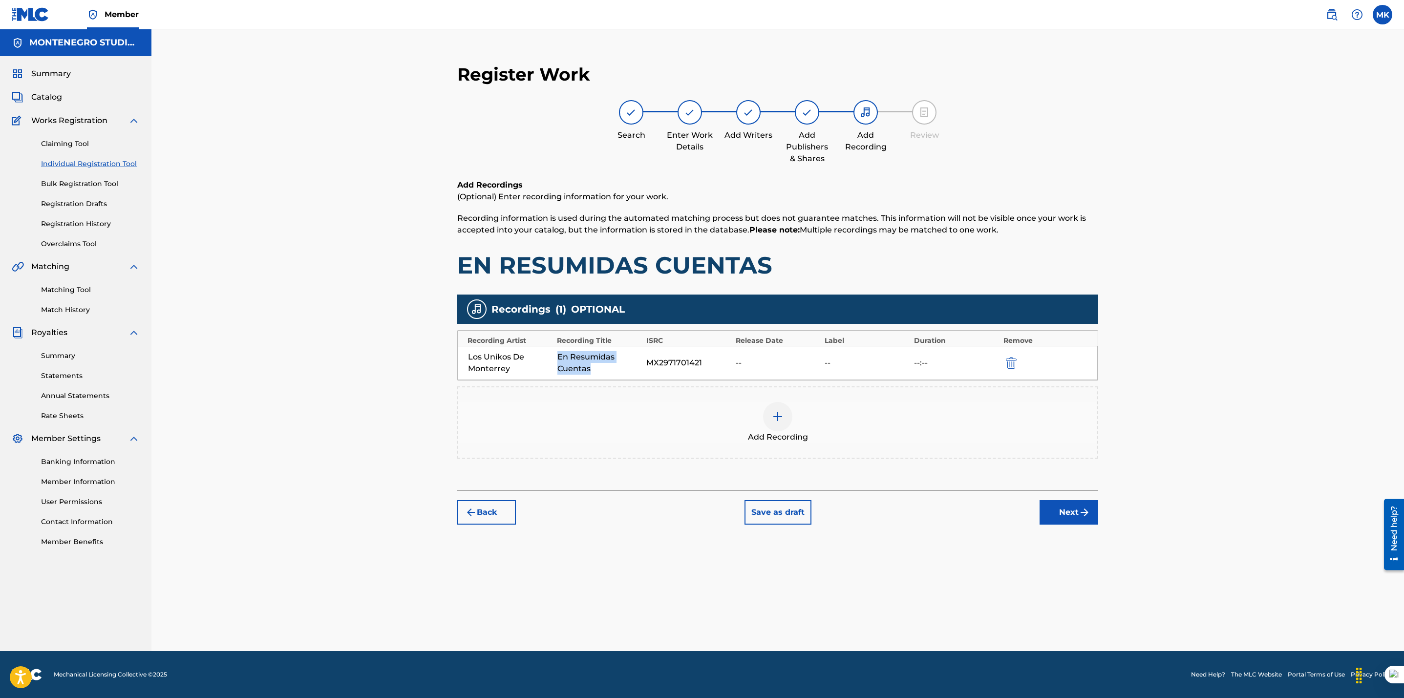
drag, startPoint x: 597, startPoint y: 367, endPoint x: 557, endPoint y: 355, distance: 41.4
click at [557, 355] on div "En Resumidas Cuentas" at bounding box center [599, 362] width 84 height 23
click at [772, 419] on img at bounding box center [778, 417] width 12 height 12
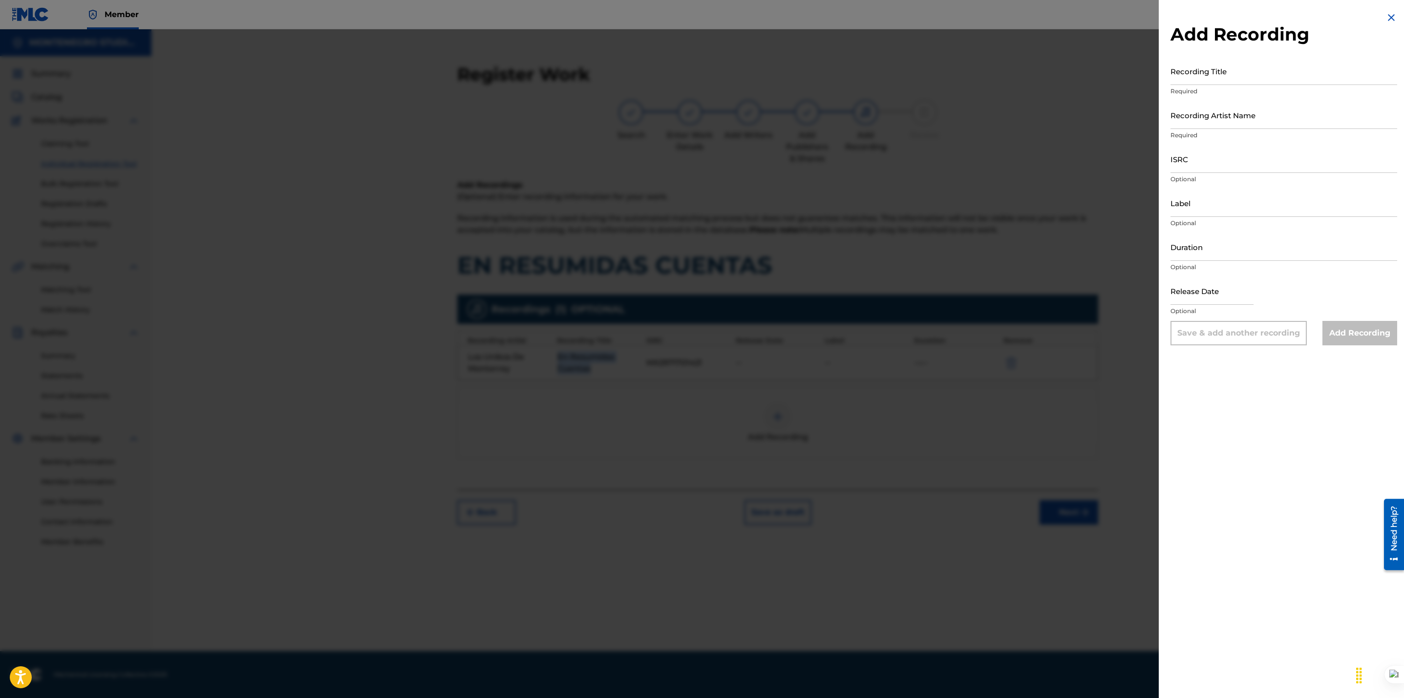
click at [1212, 161] on input "ISRC" at bounding box center [1283, 159] width 227 height 28
paste input "GBLFP1585505"
type input "GBLFP1585505"
click at [1172, 69] on input "Recording Title" at bounding box center [1283, 71] width 227 height 28
paste input "EN RESUMIDAS CUENTAS"
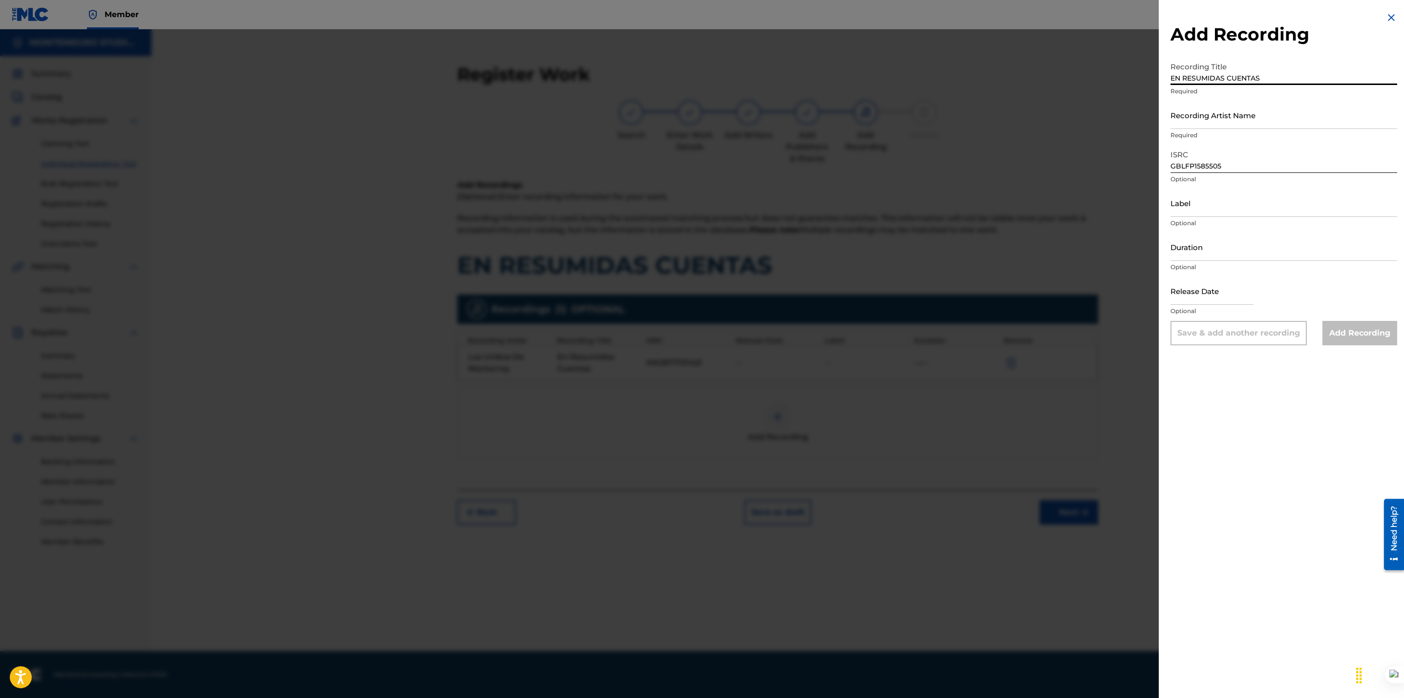
click at [1170, 78] on input "EN RESUMIDAS CUENTAS" at bounding box center [1283, 71] width 227 height 28
type input "EN RESUMIDAS CUENTAS"
click at [1224, 105] on input "Recording Artist Name" at bounding box center [1283, 115] width 227 height 28
paste input "EL GRAN RETO"
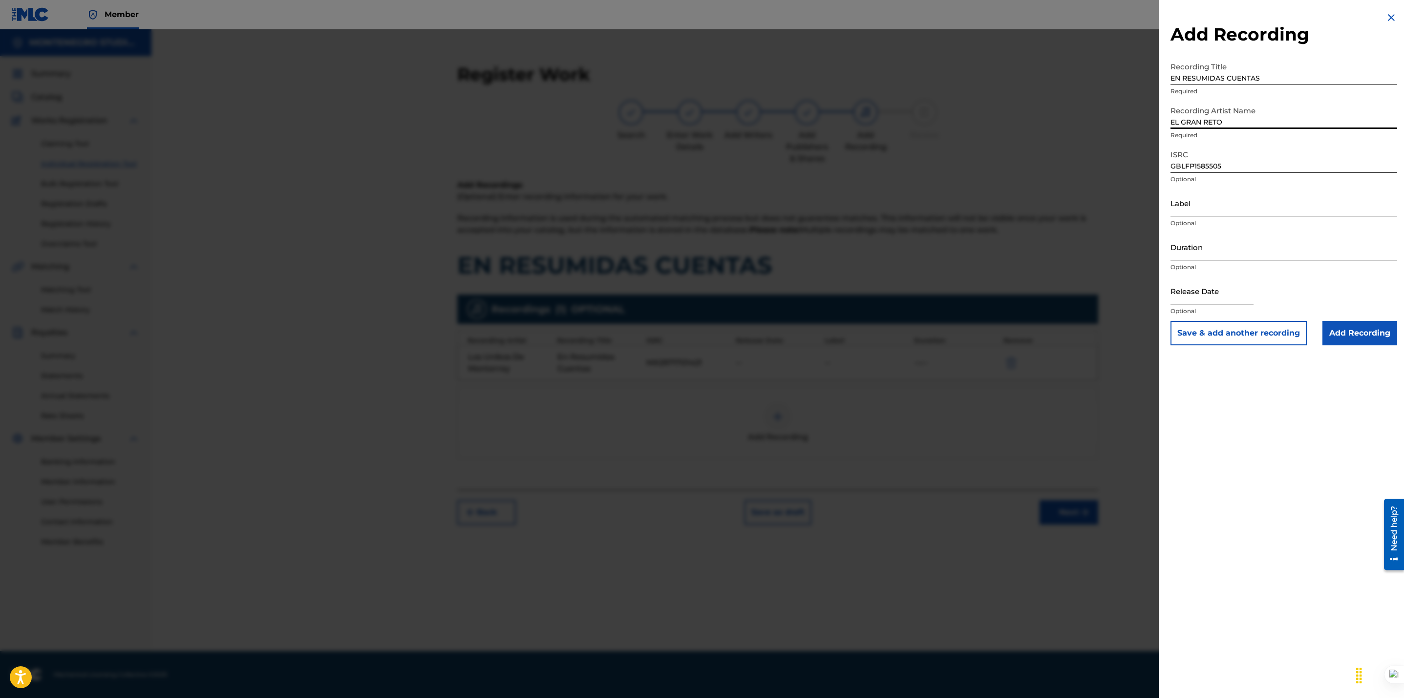
type input "EL GRAN RETO"
click at [1241, 419] on div "Add Recording Recording Title EN RESUMIDAS CUENTAS Required Recording Artist Na…" at bounding box center [1284, 349] width 250 height 698
click at [1368, 333] on input "Add Recording" at bounding box center [1359, 333] width 75 height 24
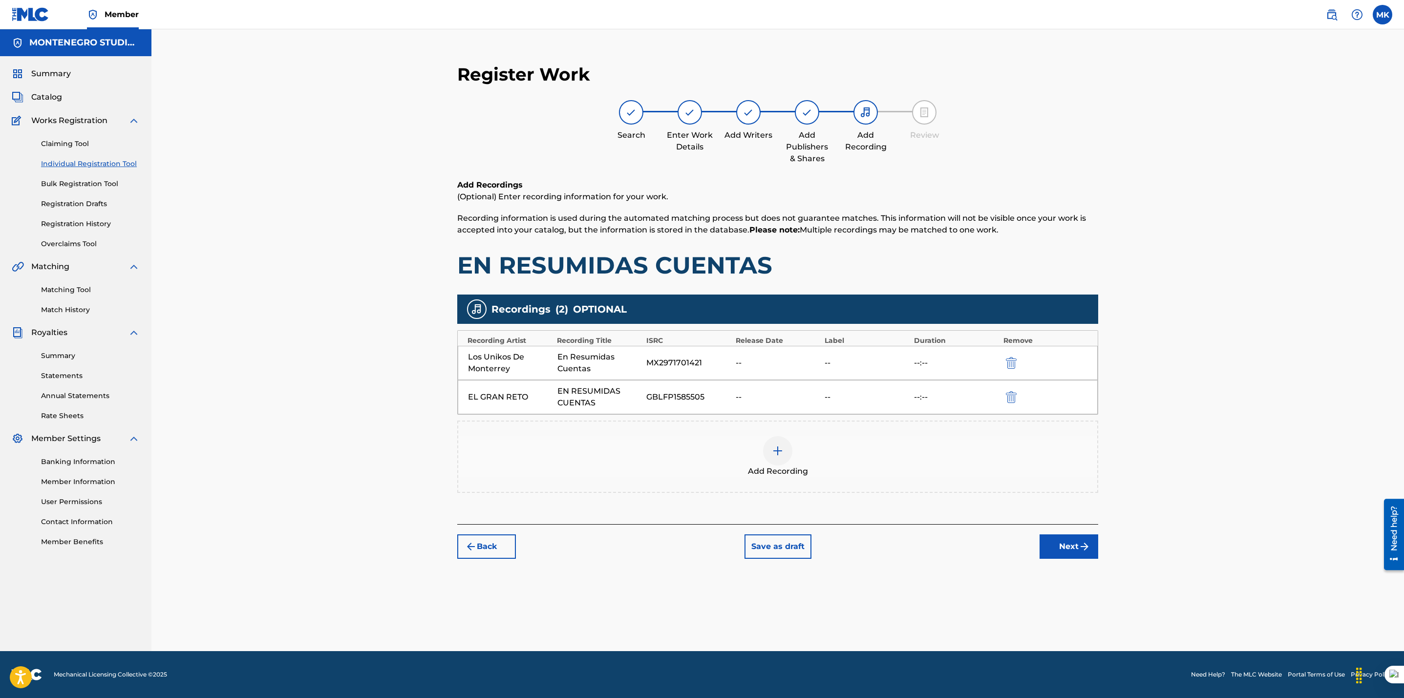
click at [1066, 541] on button "Next" at bounding box center [1068, 546] width 59 height 24
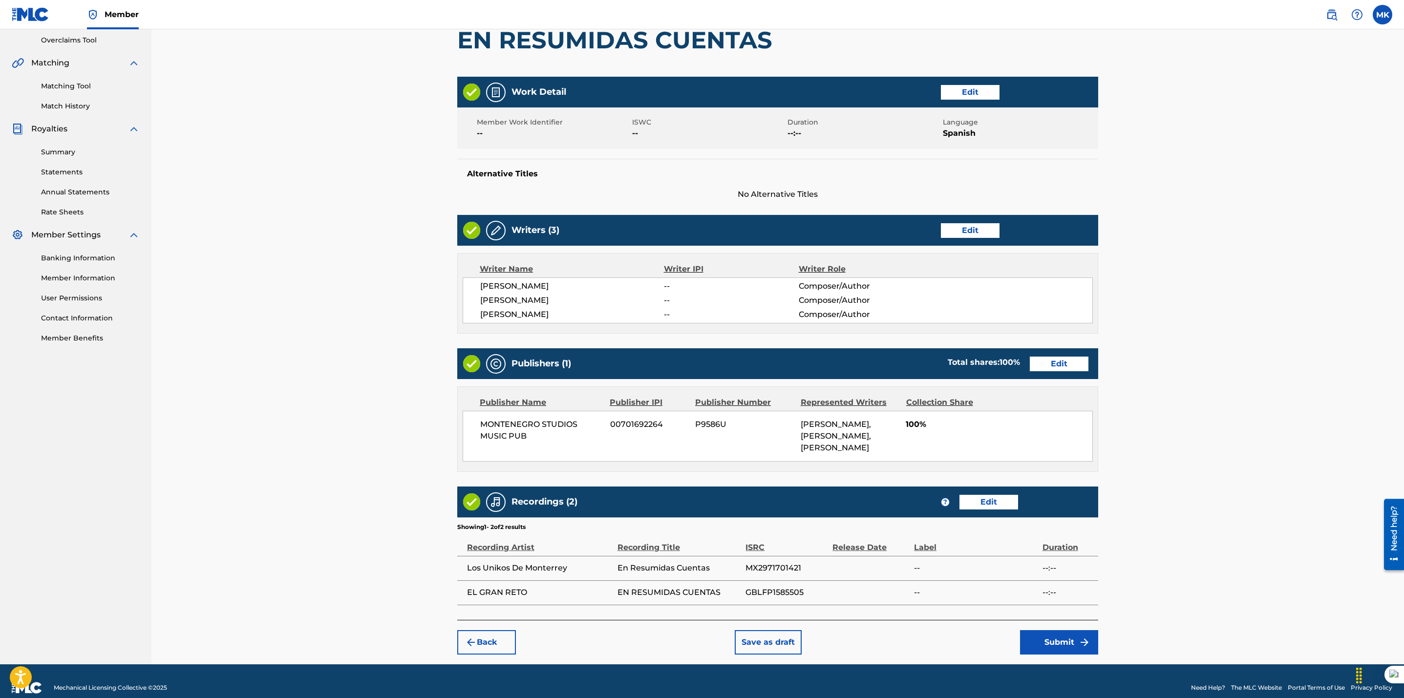
scroll to position [254, 0]
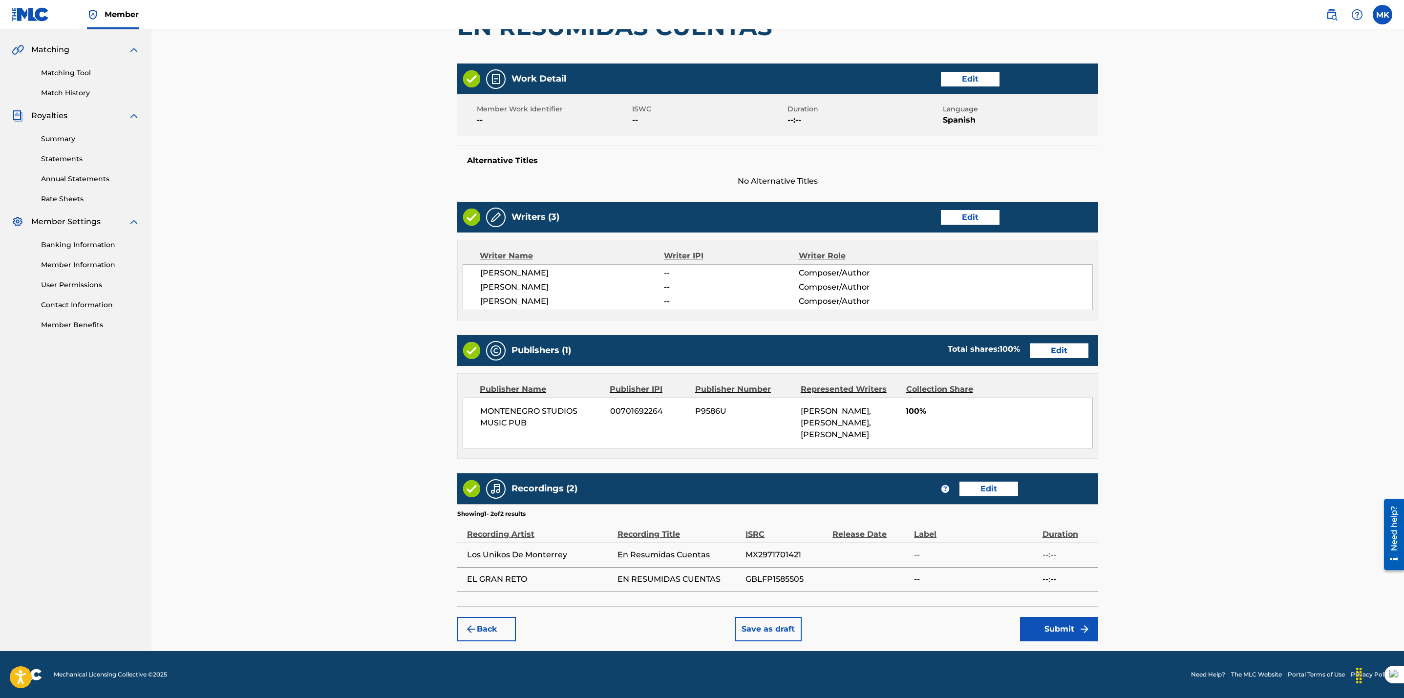
click at [1043, 628] on button "Submit" at bounding box center [1059, 629] width 78 height 24
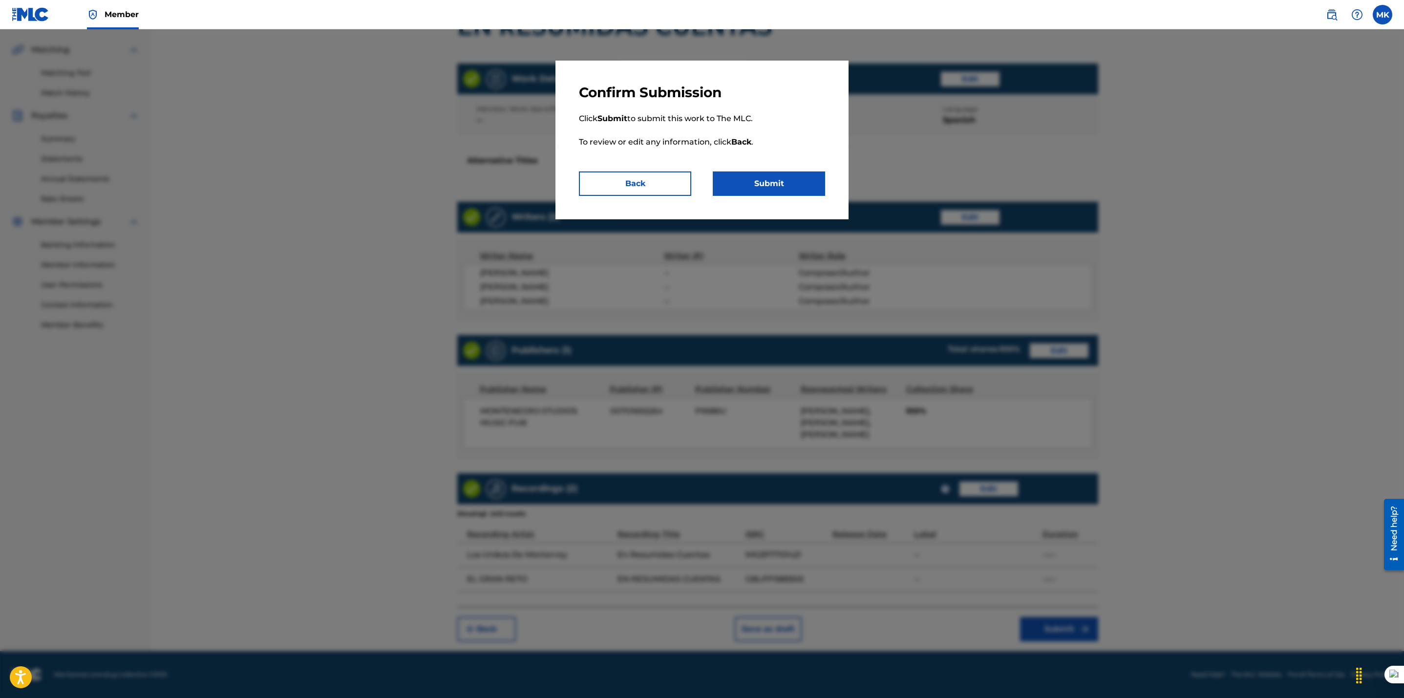
click at [765, 179] on button "Submit" at bounding box center [769, 183] width 112 height 24
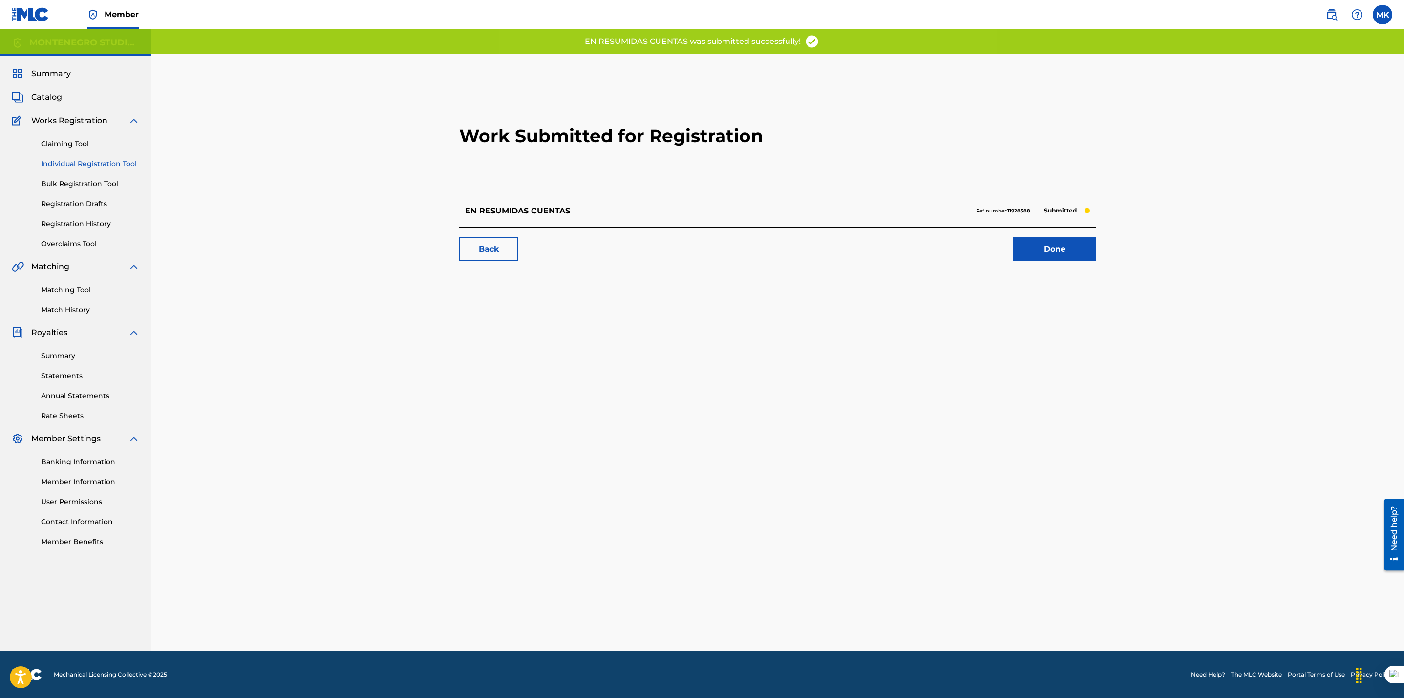
click at [1048, 244] on link "Done" at bounding box center [1054, 249] width 83 height 24
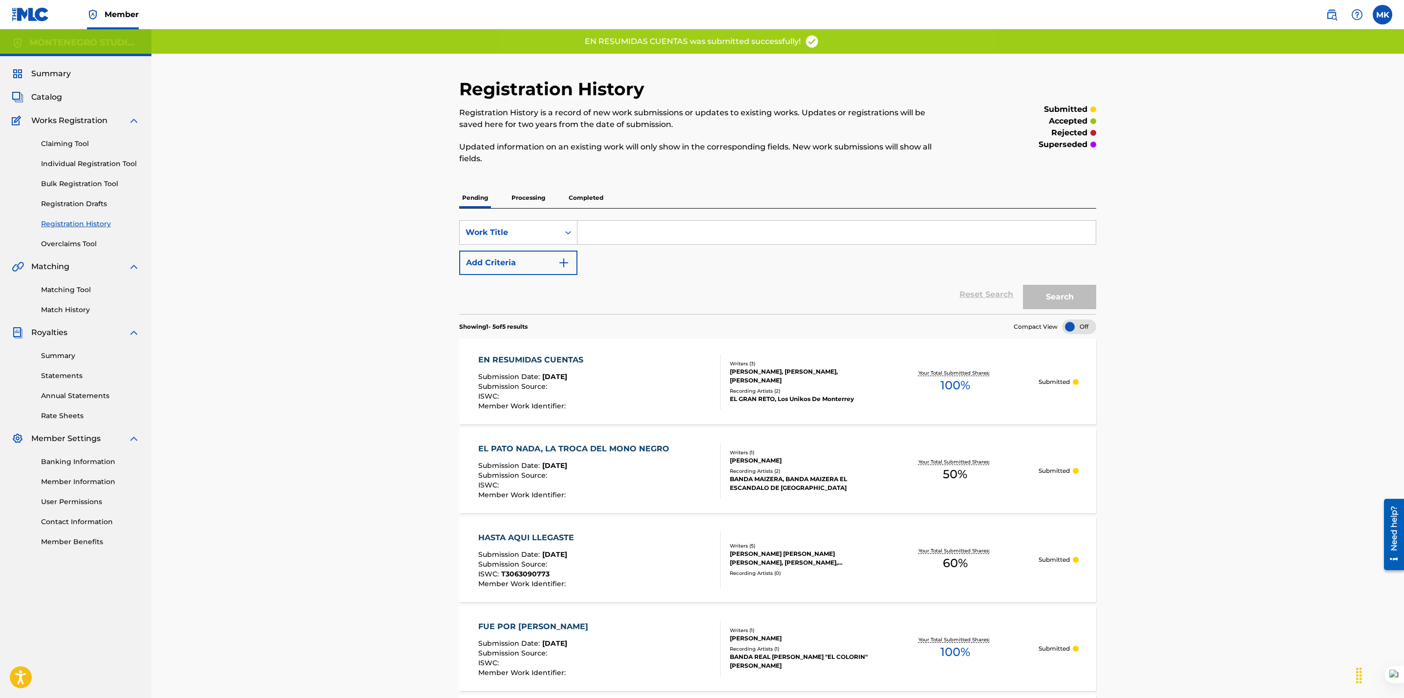
click at [349, 522] on div "Registration History Registration History is a record of new work submissions o…" at bounding box center [777, 479] width 1252 height 901
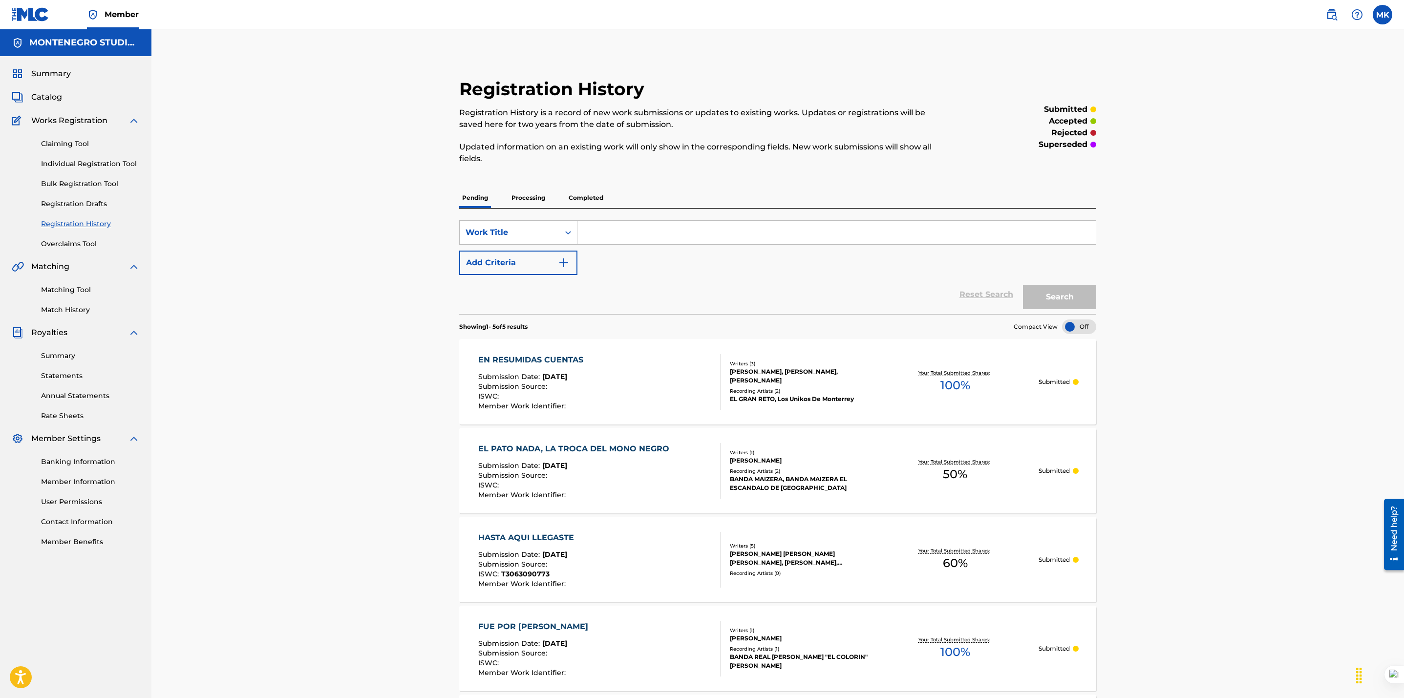
click at [59, 289] on link "Matching Tool" at bounding box center [90, 290] width 99 height 10
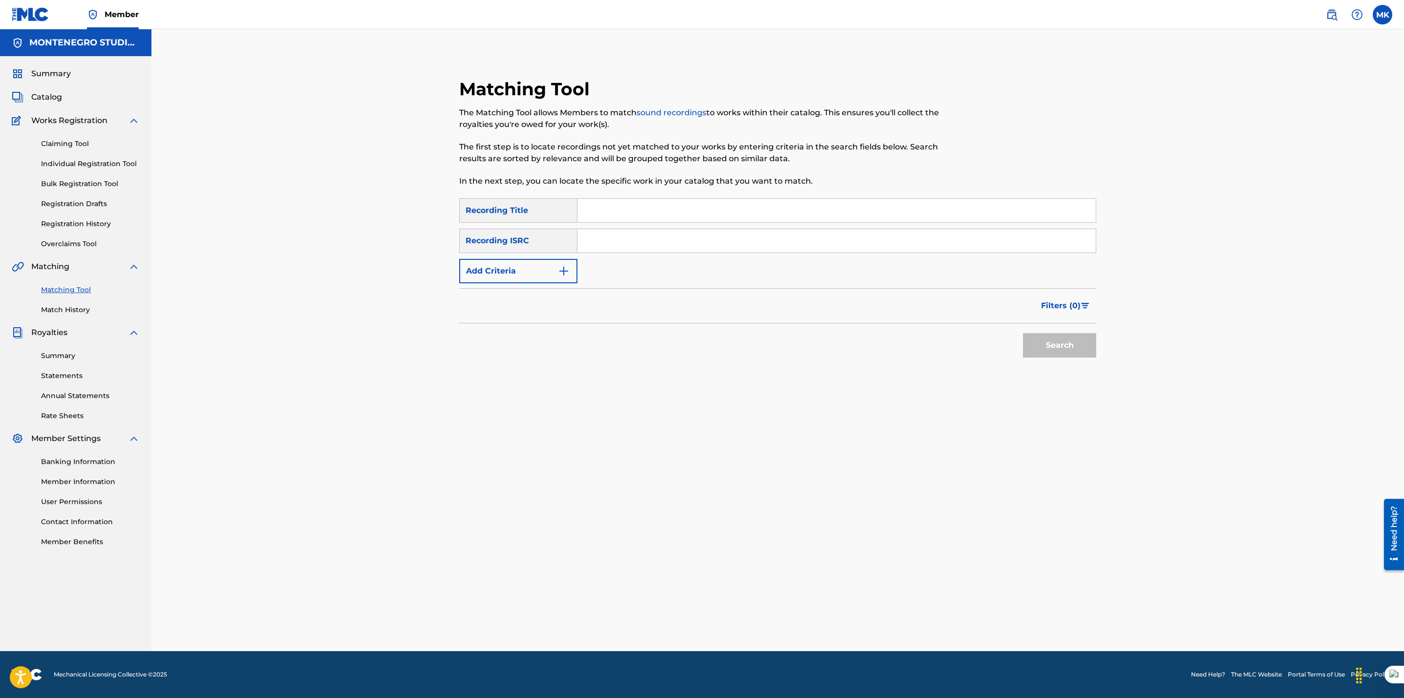
click at [619, 217] on input "Search Form" at bounding box center [836, 210] width 518 height 23
paste input "Eso es [GEOGRAPHIC_DATA]"
type input "Eso es [GEOGRAPHIC_DATA]"
click at [1023, 333] on button "Search" at bounding box center [1059, 345] width 73 height 24
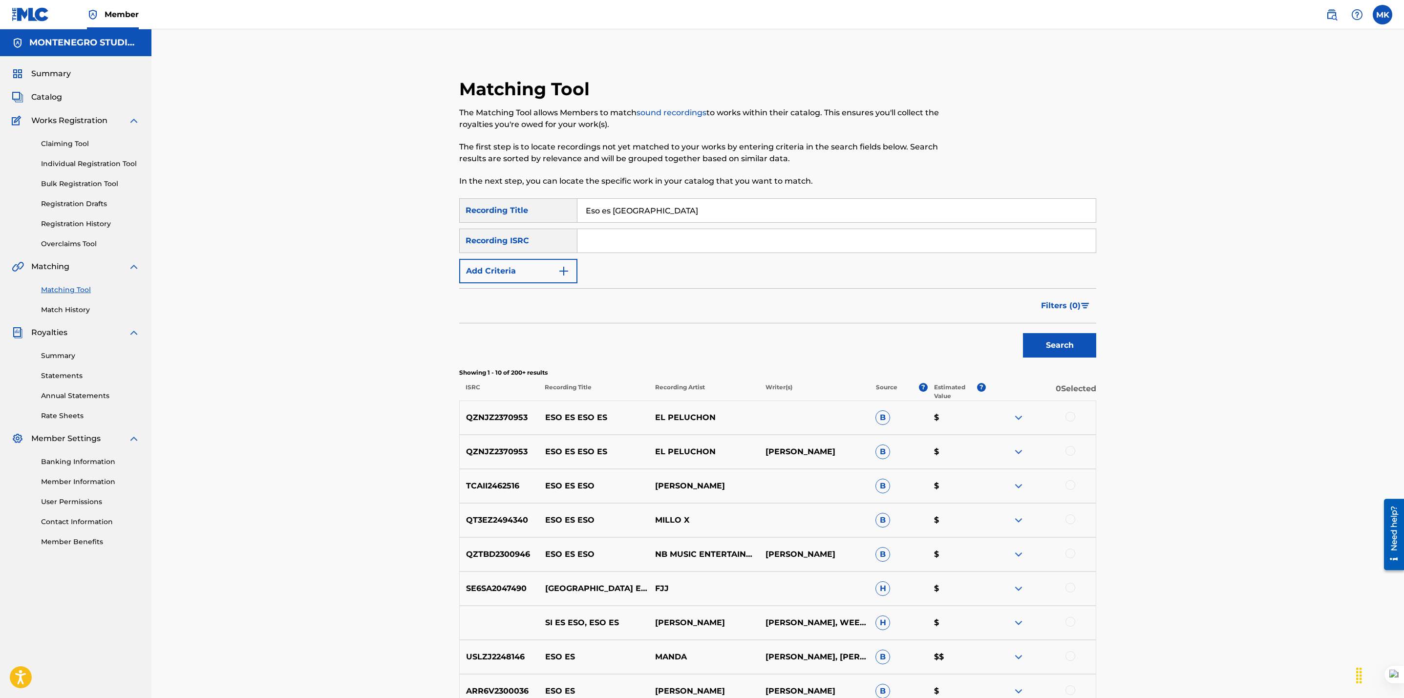
click at [597, 291] on div "Filters ( 0 )" at bounding box center [777, 305] width 637 height 35
click at [524, 263] on button "Add Criteria" at bounding box center [518, 271] width 118 height 24
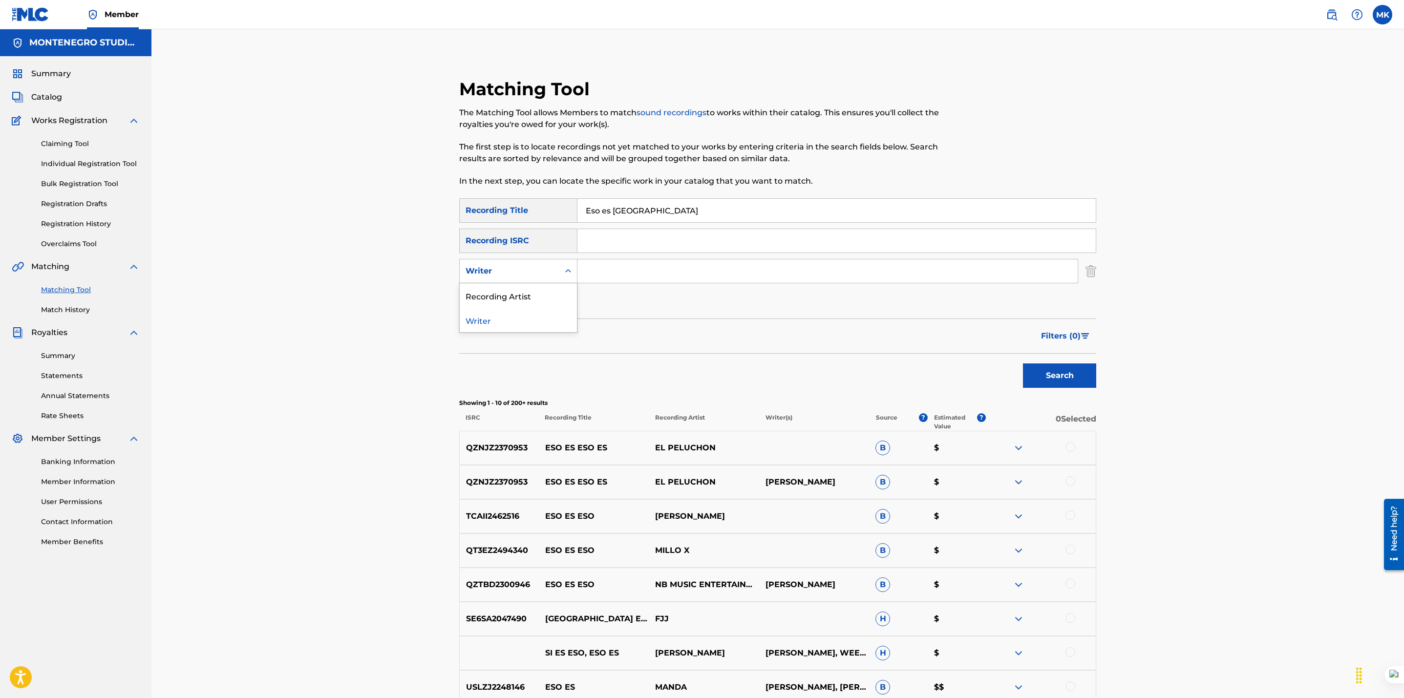
click at [512, 273] on div "Writer" at bounding box center [509, 271] width 88 height 12
click at [499, 298] on div "Recording Artist" at bounding box center [518, 295] width 117 height 24
click at [605, 280] on input "Search Form" at bounding box center [827, 270] width 500 height 23
type input "[PERSON_NAME]"
click at [1023, 363] on button "Search" at bounding box center [1059, 375] width 73 height 24
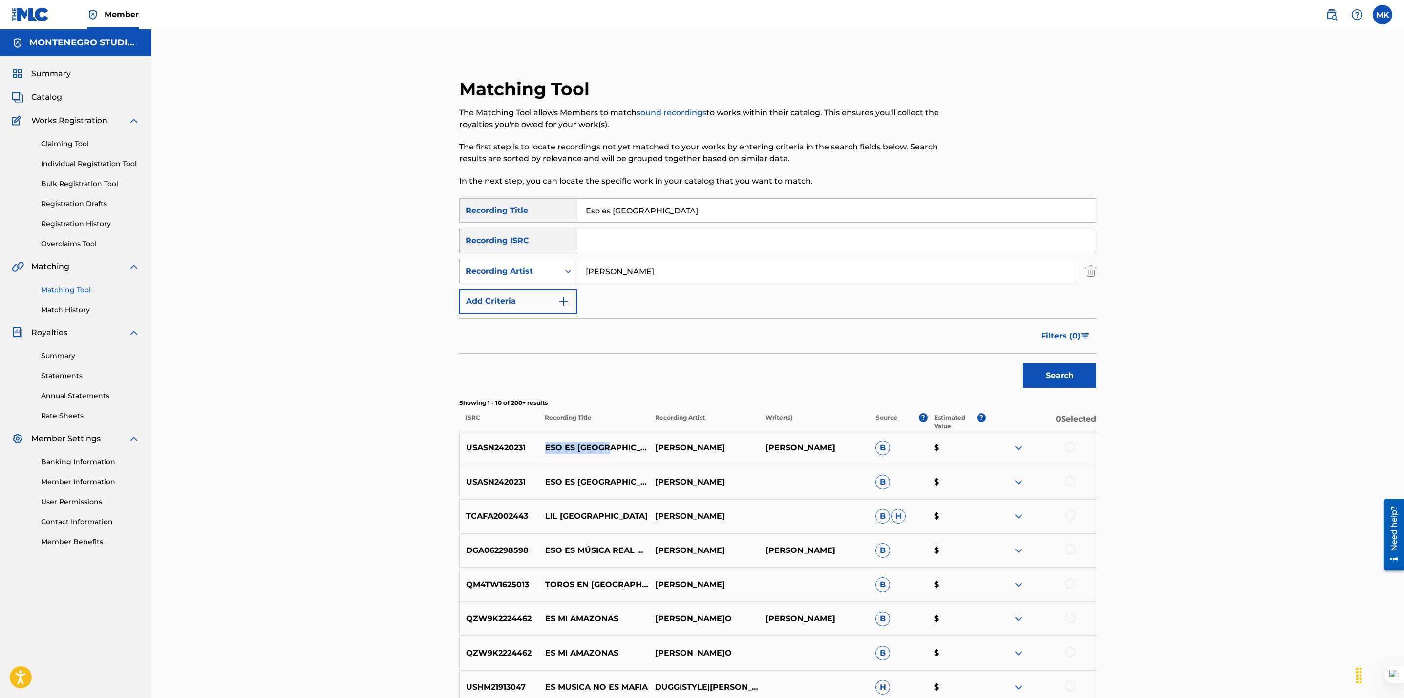
drag, startPoint x: 612, startPoint y: 449, endPoint x: 544, endPoint y: 450, distance: 67.4
click at [544, 450] on p "ESO ES [GEOGRAPHIC_DATA]" at bounding box center [594, 448] width 110 height 12
drag, startPoint x: 815, startPoint y: 459, endPoint x: 786, endPoint y: 451, distance: 30.3
click at [786, 451] on div "USASN2420231 ESO ES MÉXICO [PERSON_NAME] [PERSON_NAME] B $" at bounding box center [777, 448] width 637 height 34
click at [807, 453] on p "[PERSON_NAME]" at bounding box center [814, 448] width 110 height 12
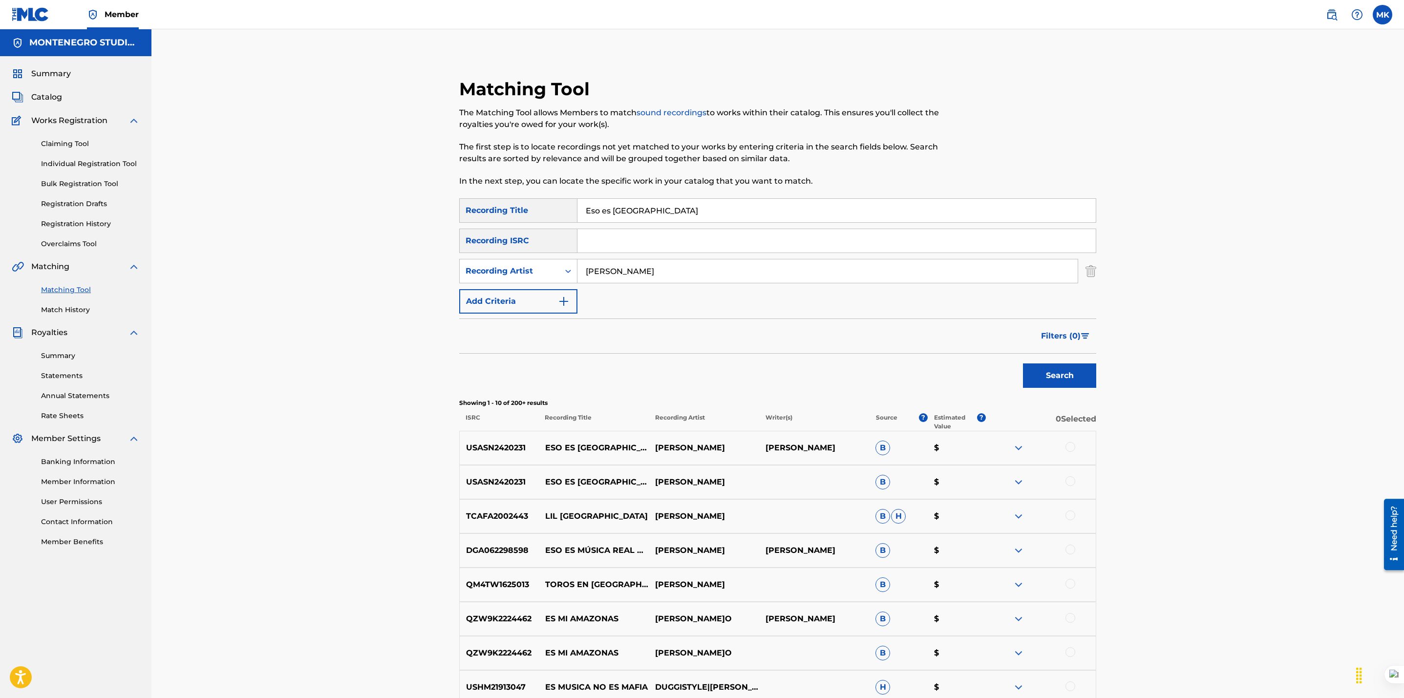
drag, startPoint x: 810, startPoint y: 453, endPoint x: 765, endPoint y: 438, distance: 47.7
click at [765, 442] on p "[PERSON_NAME]" at bounding box center [814, 448] width 110 height 12
click at [335, 497] on div "Matching Tool The Matching Tool allows Members to match sound recordings to wor…" at bounding box center [777, 437] width 1252 height 817
drag, startPoint x: 534, startPoint y: 449, endPoint x: 454, endPoint y: 447, distance: 79.6
click at [454, 447] on div "Matching Tool The Matching Tool allows Members to match sound recordings to wor…" at bounding box center [777, 462] width 660 height 768
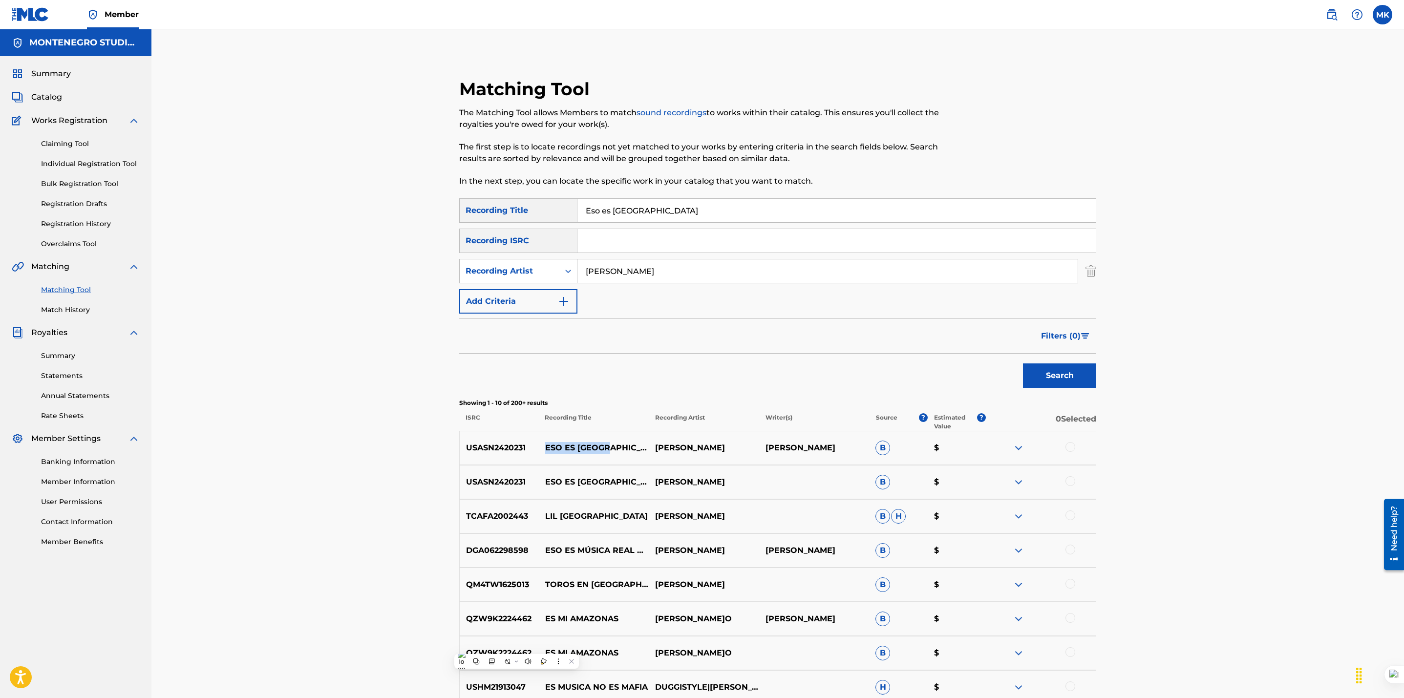
drag, startPoint x: 612, startPoint y: 448, endPoint x: 544, endPoint y: 447, distance: 68.9
click at [544, 447] on p "ESO ES [GEOGRAPHIC_DATA]" at bounding box center [594, 448] width 110 height 12
drag, startPoint x: 738, startPoint y: 442, endPoint x: 651, endPoint y: 448, distance: 87.2
click at [651, 448] on p "[PERSON_NAME]" at bounding box center [704, 448] width 110 height 12
click at [1212, 565] on div "Matching Tool The Matching Tool allows Members to match sound recordings to wor…" at bounding box center [777, 437] width 1252 height 817
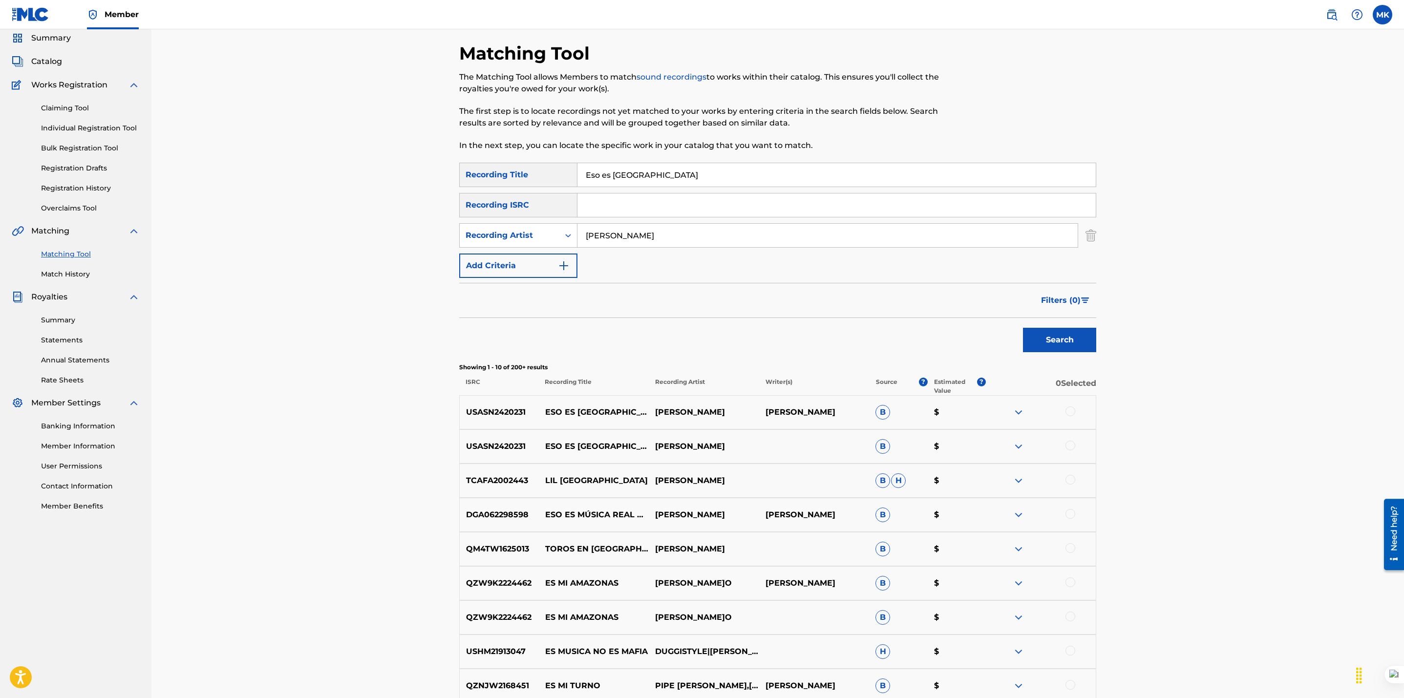
scroll to position [35, 0]
drag, startPoint x: 659, startPoint y: 179, endPoint x: 516, endPoint y: 166, distance: 143.7
click at [516, 166] on div "SearchWithCriteriaae60c944-f878-4771-85f1-4a926161752a Recording Title Eso es […" at bounding box center [777, 175] width 637 height 24
click at [1058, 345] on button "Search" at bounding box center [1059, 340] width 73 height 24
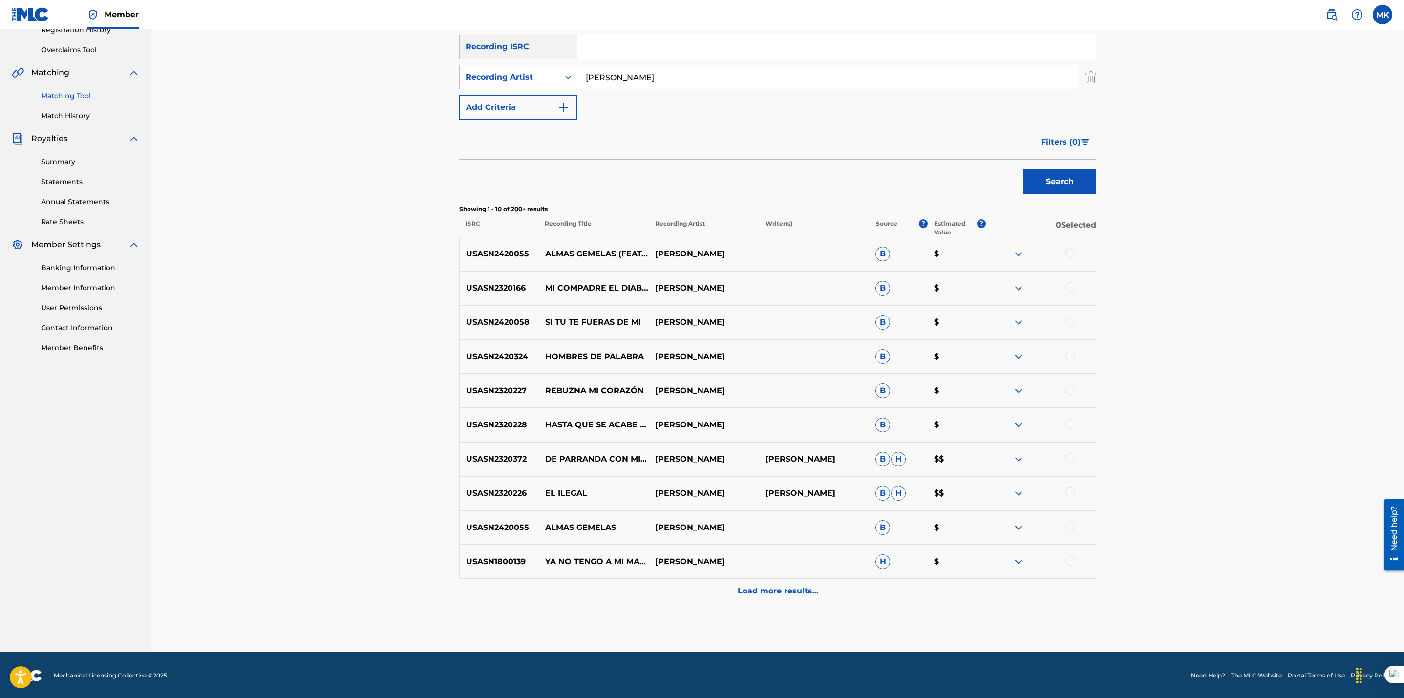
scroll to position [195, 0]
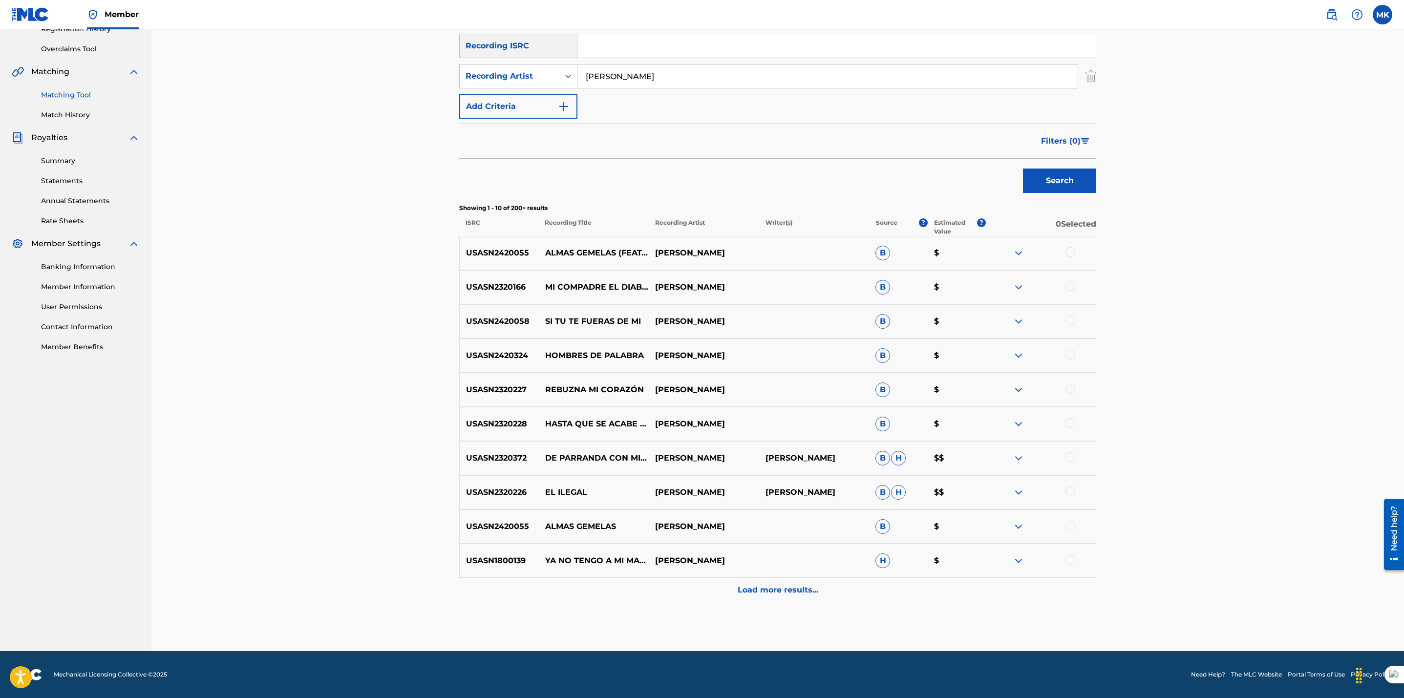
click at [772, 591] on p "Load more results..." at bounding box center [778, 590] width 81 height 12
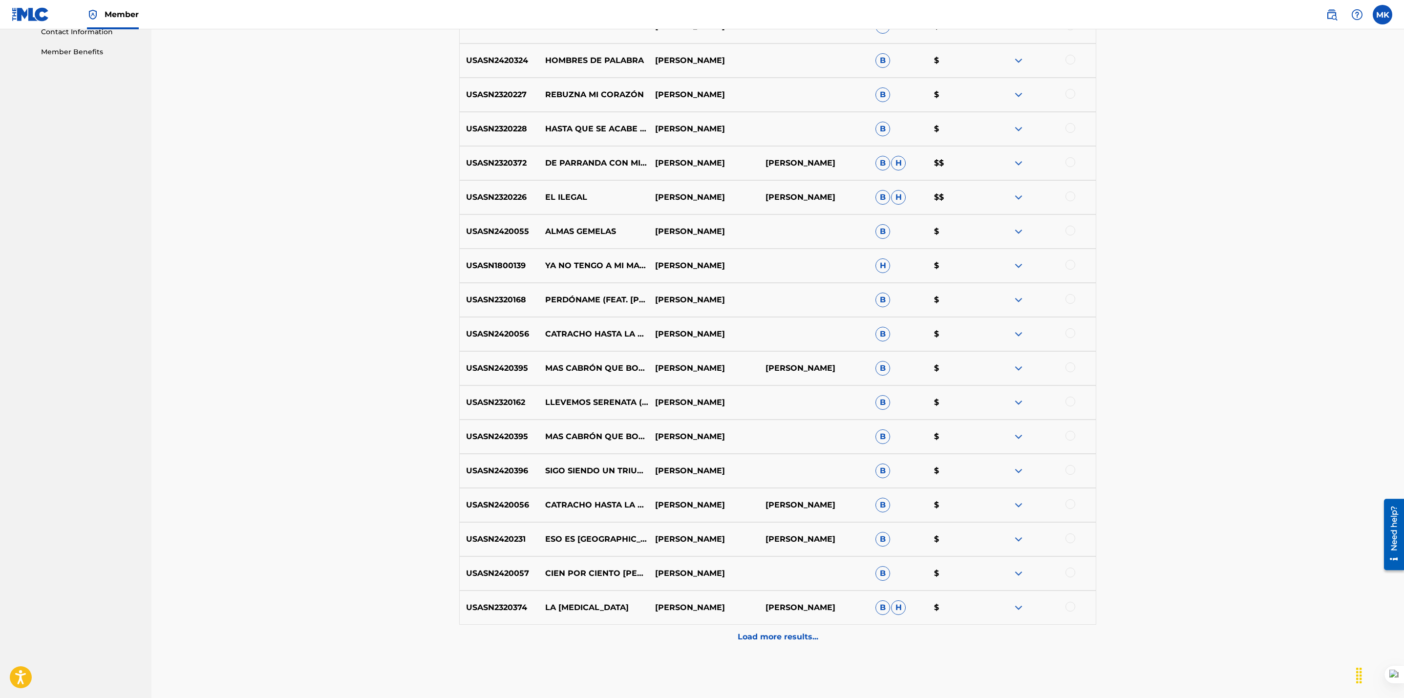
scroll to position [491, 0]
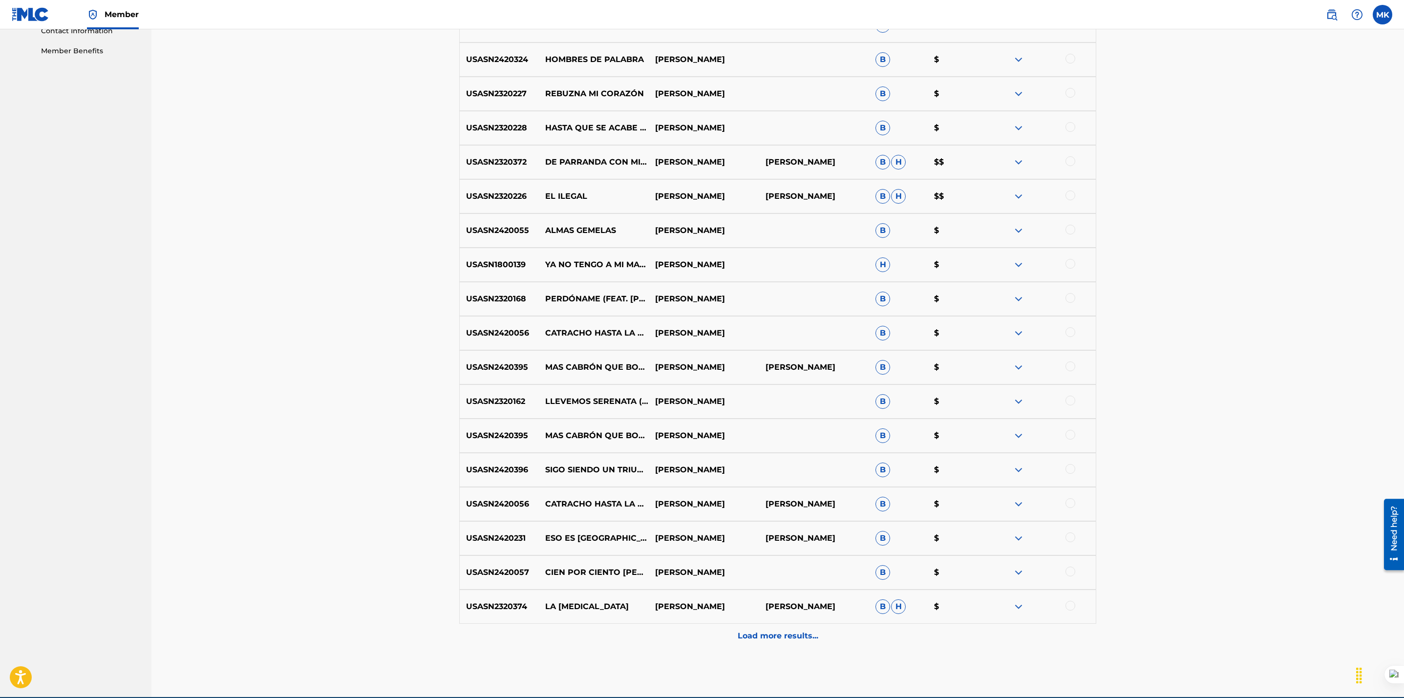
click at [779, 630] on p "Load more results..." at bounding box center [778, 636] width 81 height 12
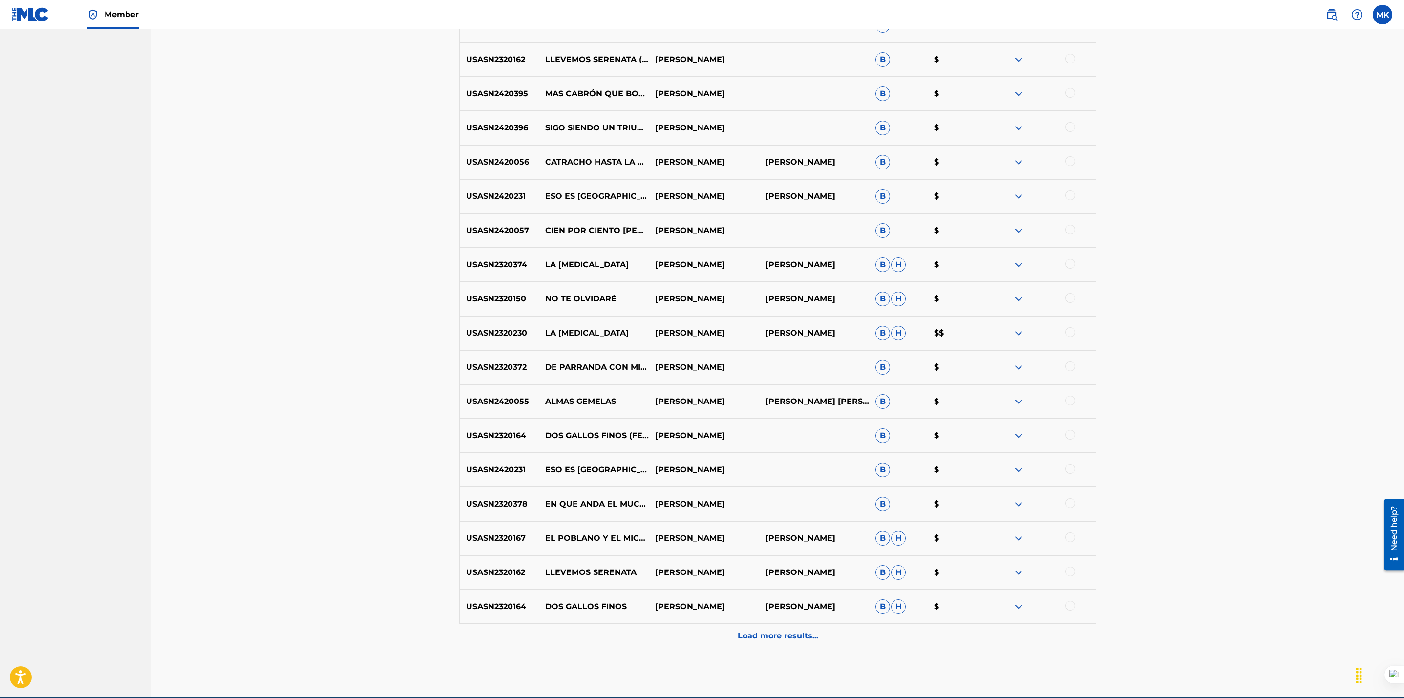
scroll to position [835, 0]
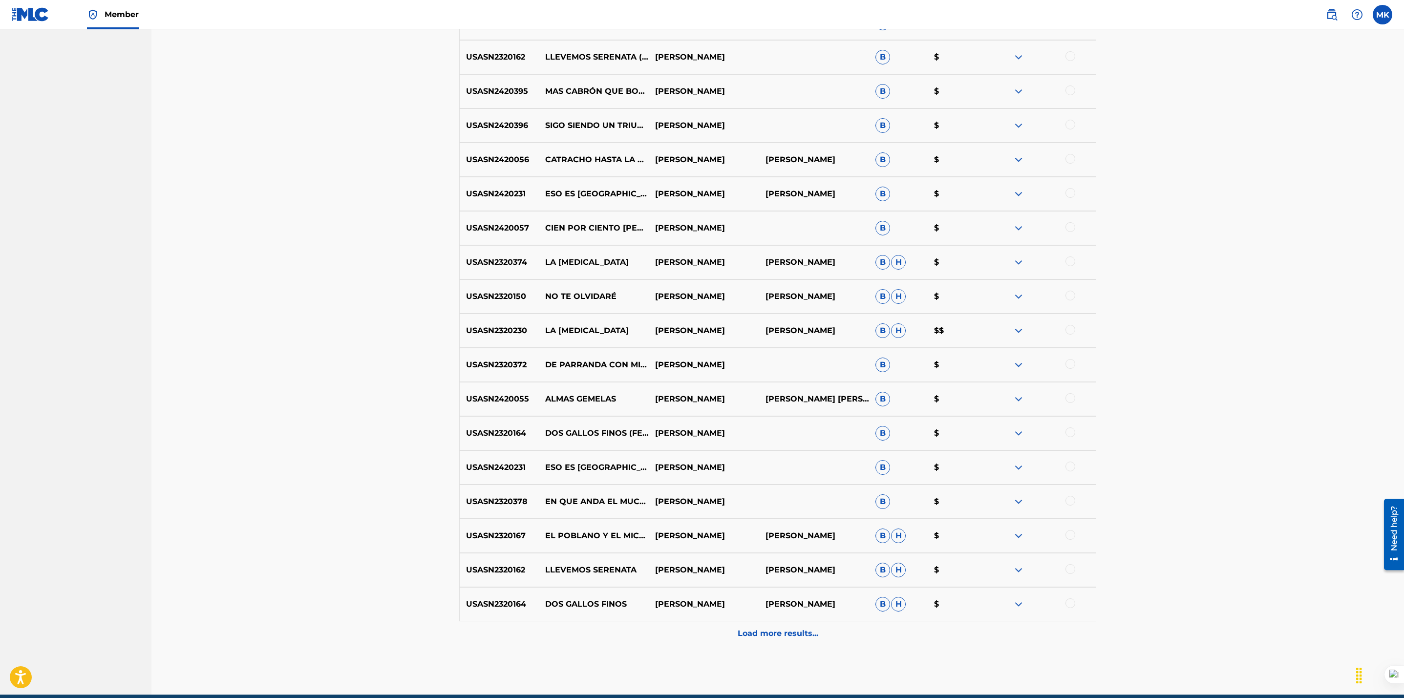
drag, startPoint x: 808, startPoint y: 190, endPoint x: 755, endPoint y: 185, distance: 53.0
click at [755, 185] on div "USASN2420231 ESO ES MÉXICO [PERSON_NAME] [PERSON_NAME] B $" at bounding box center [777, 194] width 637 height 34
click at [877, 190] on p "B" at bounding box center [898, 194] width 58 height 15
drag, startPoint x: 859, startPoint y: 185, endPoint x: 767, endPoint y: 185, distance: 91.8
click at [767, 188] on p "[PERSON_NAME]" at bounding box center [814, 194] width 110 height 12
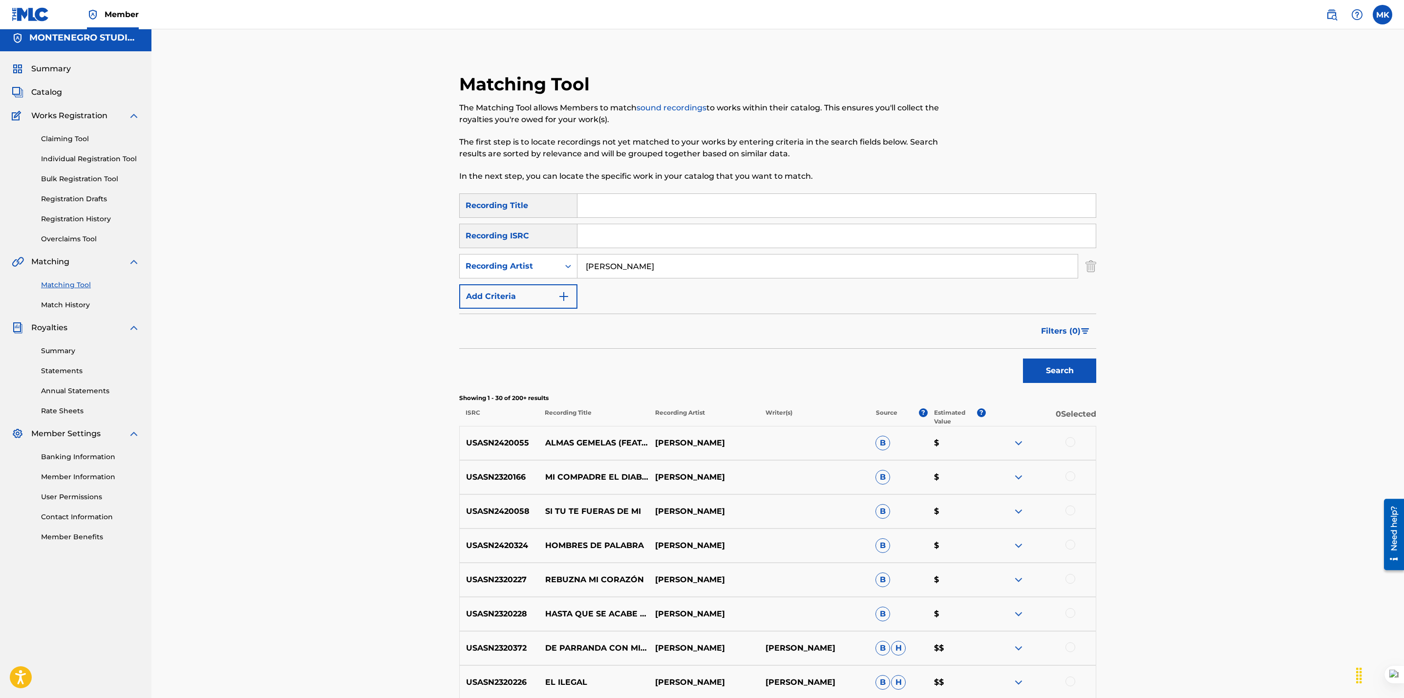
scroll to position [4, 0]
drag, startPoint x: 509, startPoint y: 302, endPoint x: 599, endPoint y: 293, distance: 90.8
click at [509, 302] on button "Add Criteria" at bounding box center [518, 297] width 118 height 24
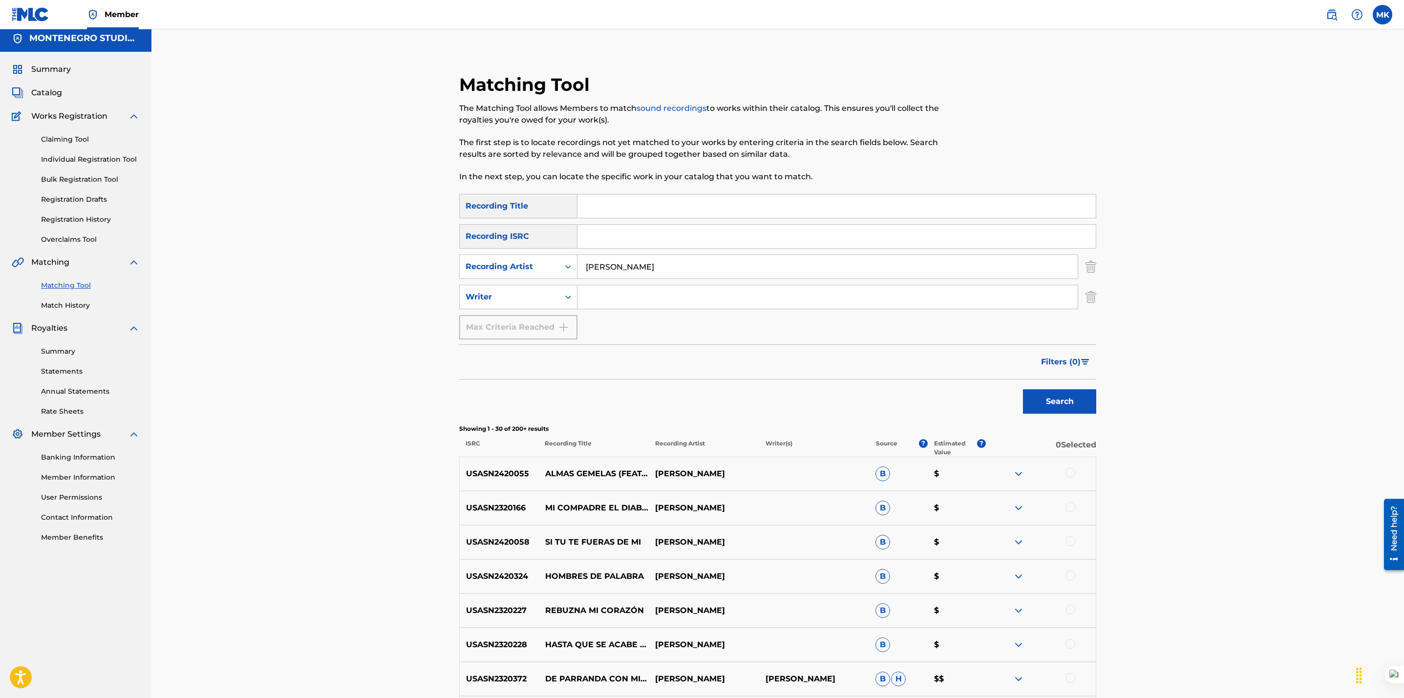
click at [609, 298] on input "Search Form" at bounding box center [827, 296] width 500 height 23
paste input "[PERSON_NAME]"
type input "[PERSON_NAME]"
click at [1064, 401] on button "Search" at bounding box center [1059, 401] width 73 height 24
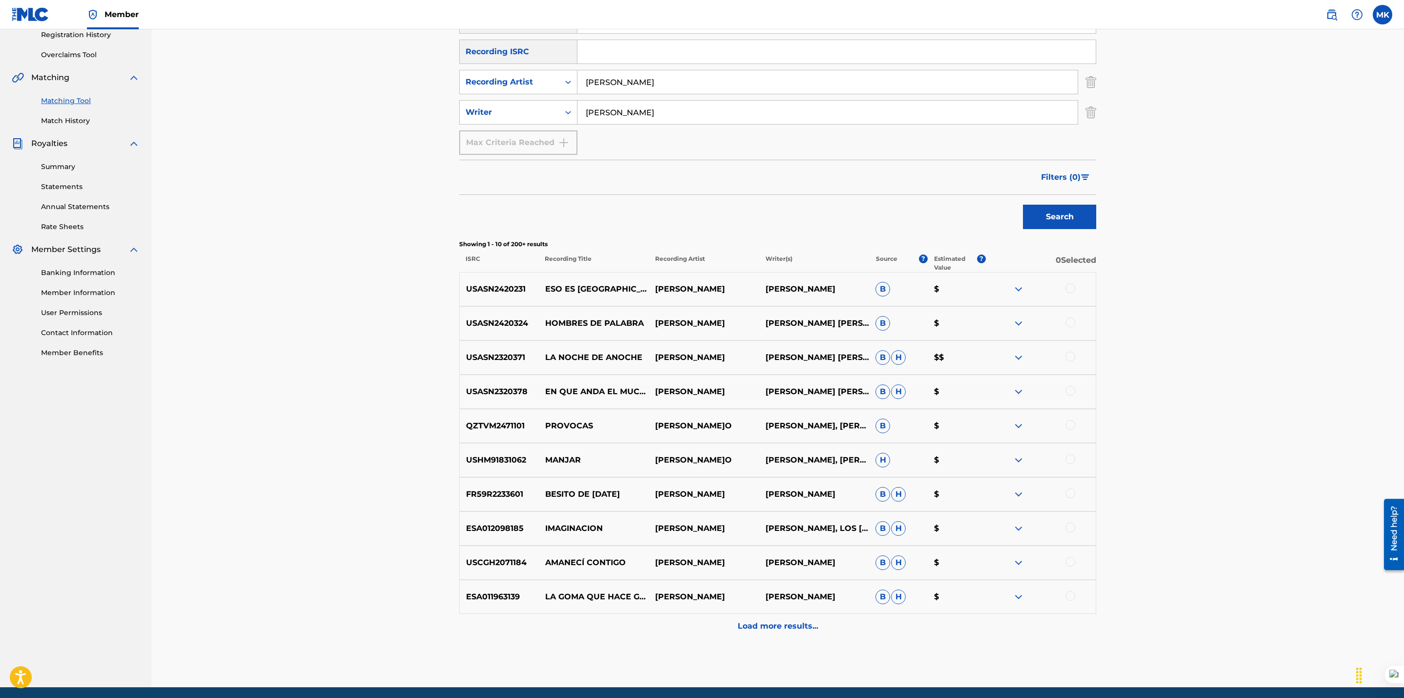
scroll to position [225, 0]
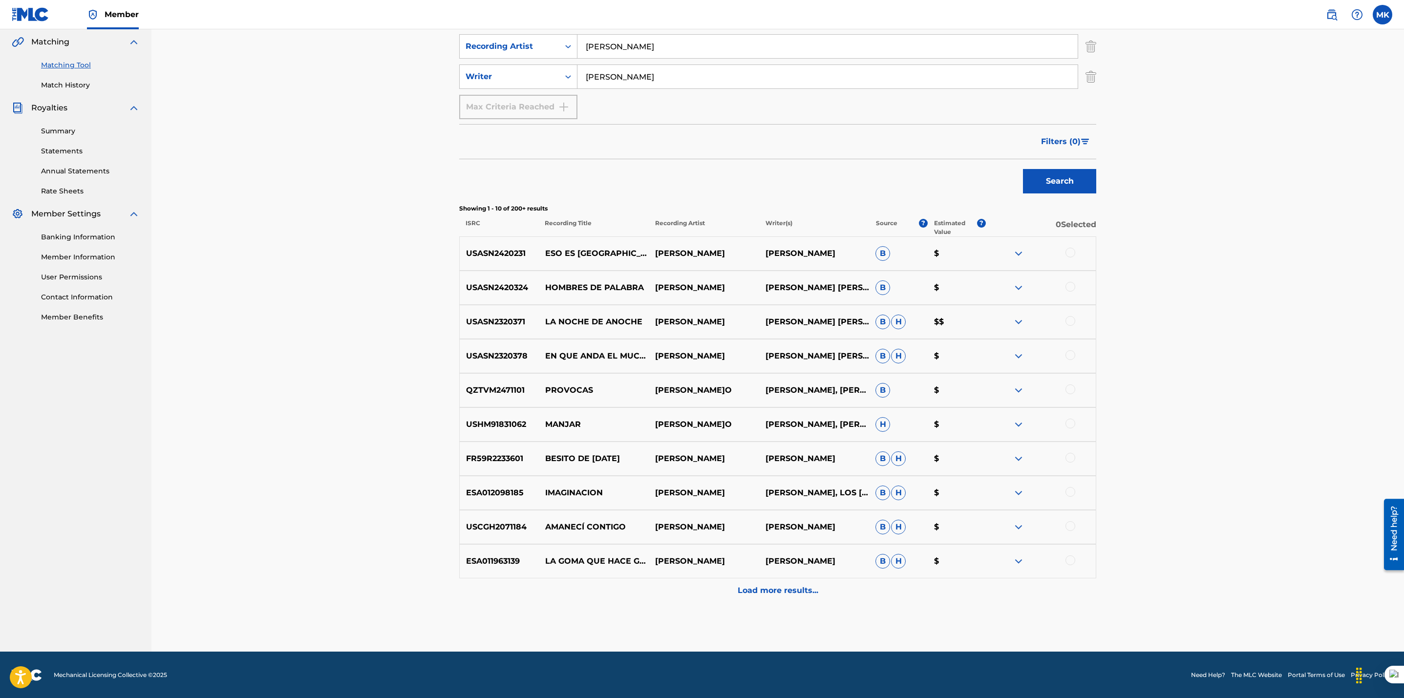
click at [336, 467] on div "Matching Tool The Matching Tool allows Members to match sound recordings to wor…" at bounding box center [777, 228] width 1252 height 847
click at [434, 341] on div "Matching Tool The Matching Tool allows Members to match sound recordings to wor…" at bounding box center [777, 228] width 1252 height 847
click at [780, 590] on p "Load more results..." at bounding box center [778, 591] width 81 height 12
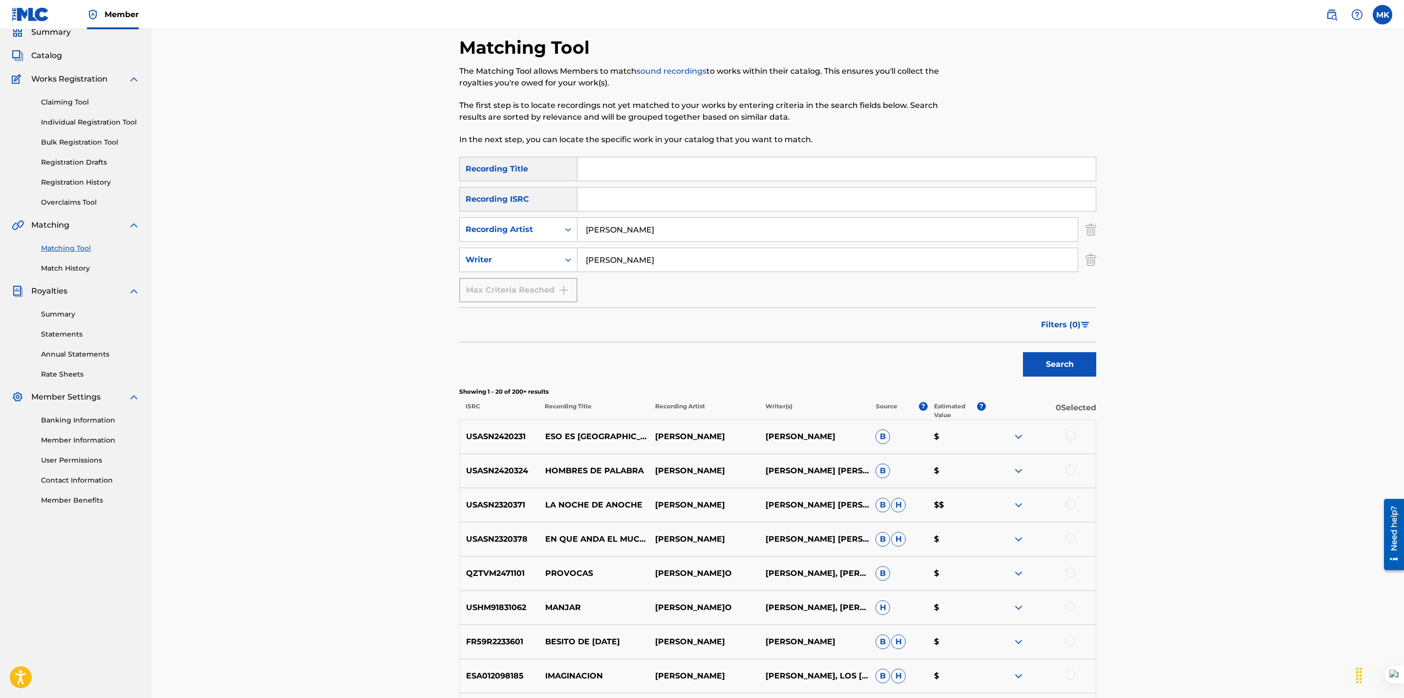
scroll to position [0, 0]
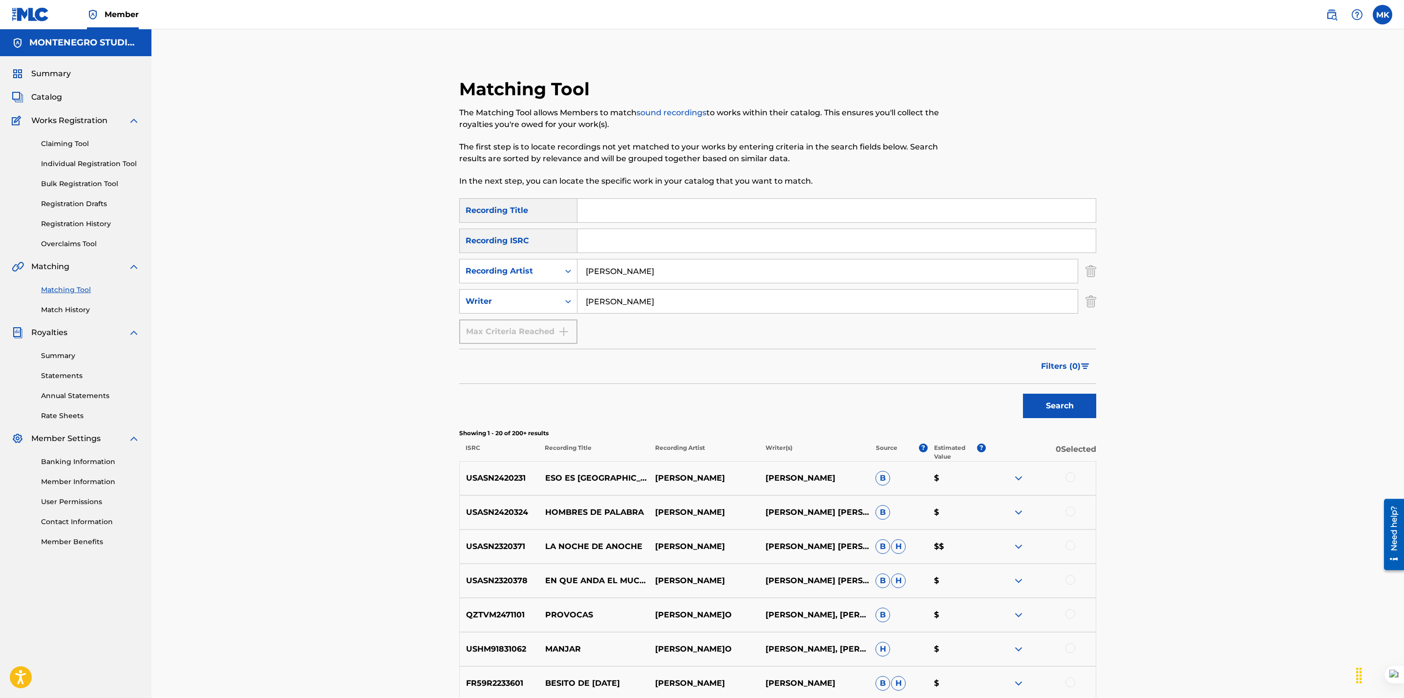
click at [666, 216] on input "Search Form" at bounding box center [836, 210] width 518 height 23
paste input "El regreso de la troca del Moño Negro"
type input "El regreso de la troca del Moño Negro"
drag, startPoint x: 675, startPoint y: 274, endPoint x: 503, endPoint y: 270, distance: 172.5
click at [503, 270] on div "SearchWithCriteriab553b74e-1845-448a-882d-94dc7b5fac18 Recording Artist [PERSON…" at bounding box center [777, 271] width 637 height 24
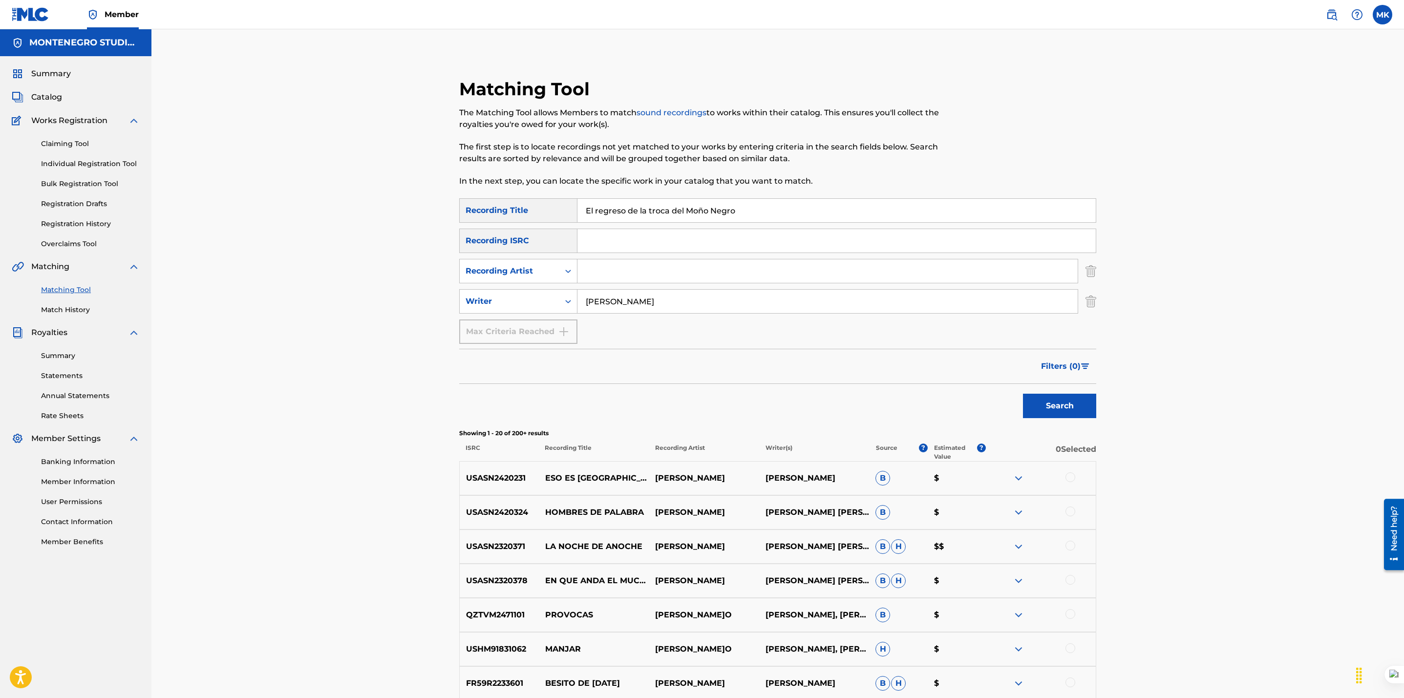
click at [1050, 409] on button "Search" at bounding box center [1059, 406] width 73 height 24
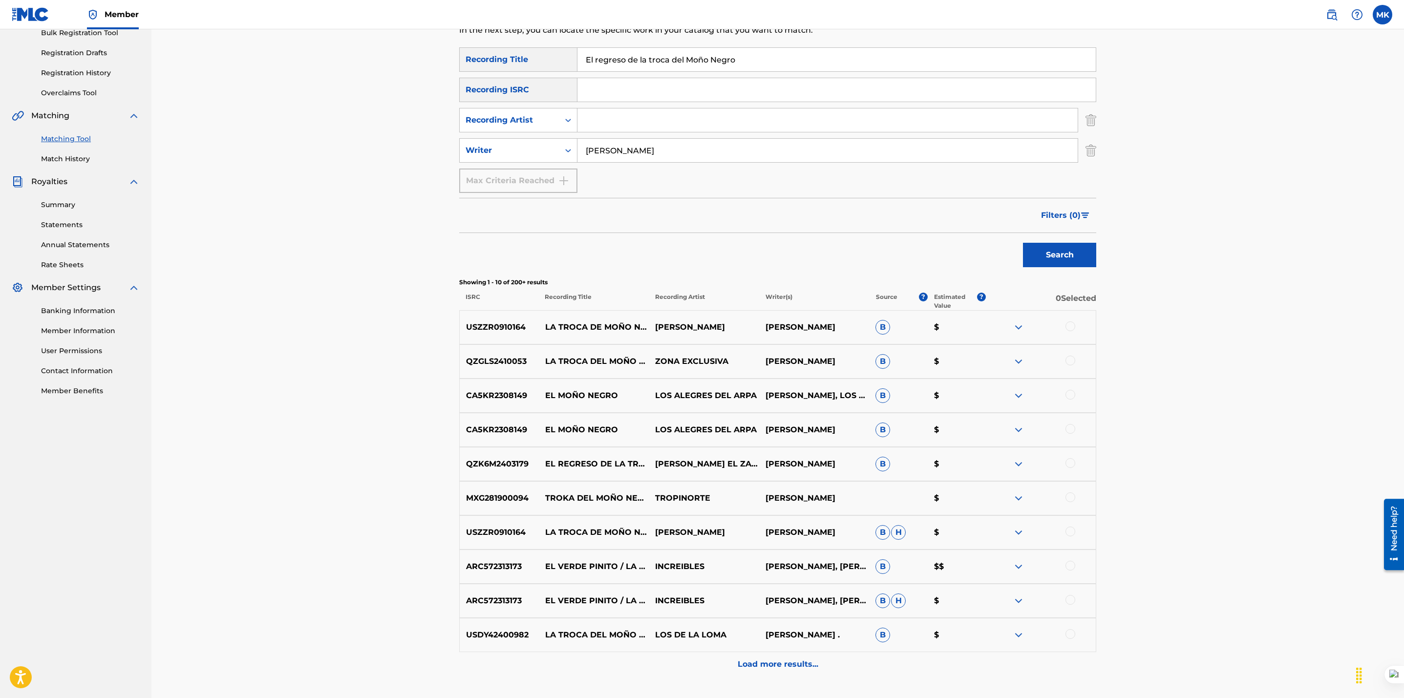
scroll to position [151, 0]
drag, startPoint x: 695, startPoint y: 148, endPoint x: 527, endPoint y: 135, distance: 167.6
click at [527, 135] on div "SearchWithCriteriaae60c944-f878-4771-85f1-4a926161752a Recording Title El regre…" at bounding box center [777, 120] width 637 height 146
click at [1076, 250] on button "Search" at bounding box center [1059, 254] width 73 height 24
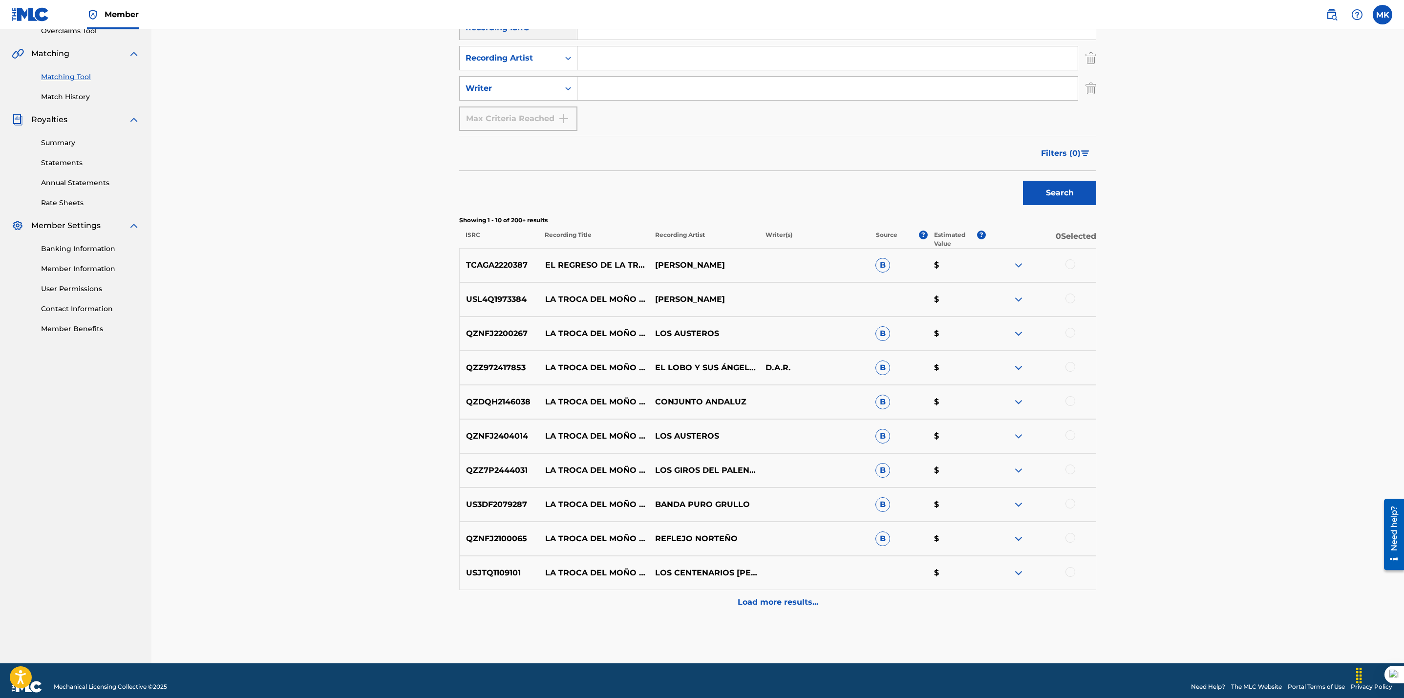
scroll to position [214, 0]
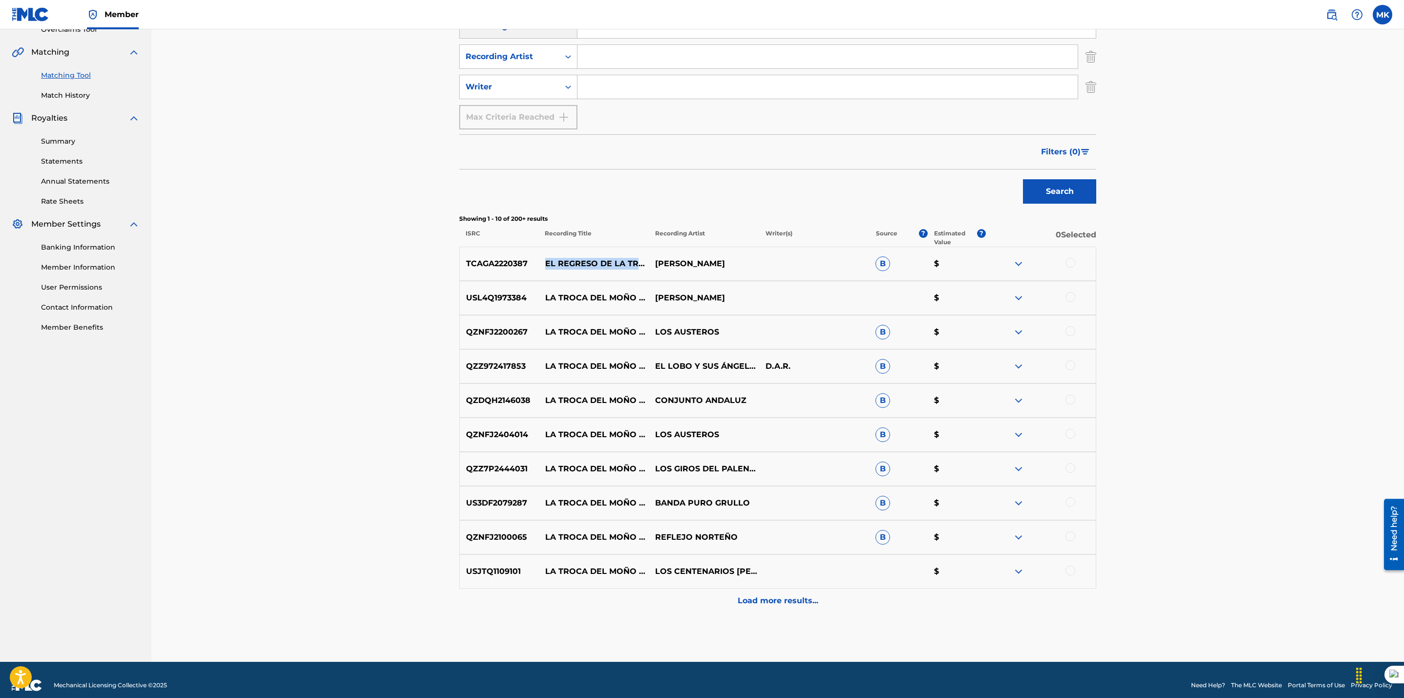
drag, startPoint x: 578, startPoint y: 274, endPoint x: 546, endPoint y: 252, distance: 39.0
click at [546, 258] on p "EL REGRESO DE LA TROCA DEL MOÑO NEGRO" at bounding box center [594, 264] width 110 height 12
drag, startPoint x: 529, startPoint y: 262, endPoint x: 465, endPoint y: 262, distance: 64.5
click at [465, 262] on p "TCAGA2220387" at bounding box center [499, 264] width 79 height 12
drag, startPoint x: 589, startPoint y: 266, endPoint x: 551, endPoint y: 255, distance: 39.6
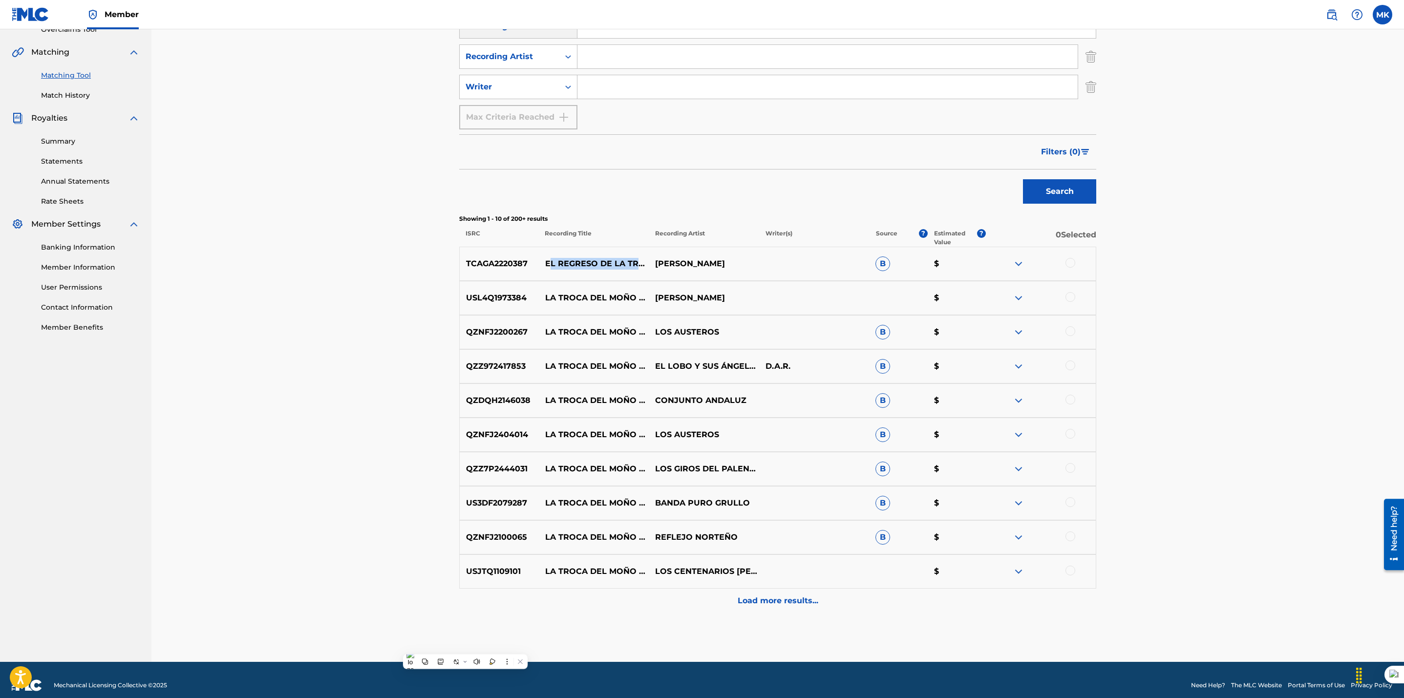
click at [551, 258] on p "EL REGRESO DE LA TROCA DEL MOÑO NEGRO" at bounding box center [594, 264] width 110 height 12
drag, startPoint x: 582, startPoint y: 274, endPoint x: 545, endPoint y: 253, distance: 42.5
click at [545, 258] on p "EL REGRESO DE LA TROCA DEL MOÑO NEGRO" at bounding box center [594, 264] width 110 height 12
drag, startPoint x: 530, startPoint y: 264, endPoint x: 456, endPoint y: 263, distance: 74.2
click at [456, 263] on div "Matching Tool The Matching Tool allows Members to match sound recordings to wor…" at bounding box center [777, 263] width 660 height 798
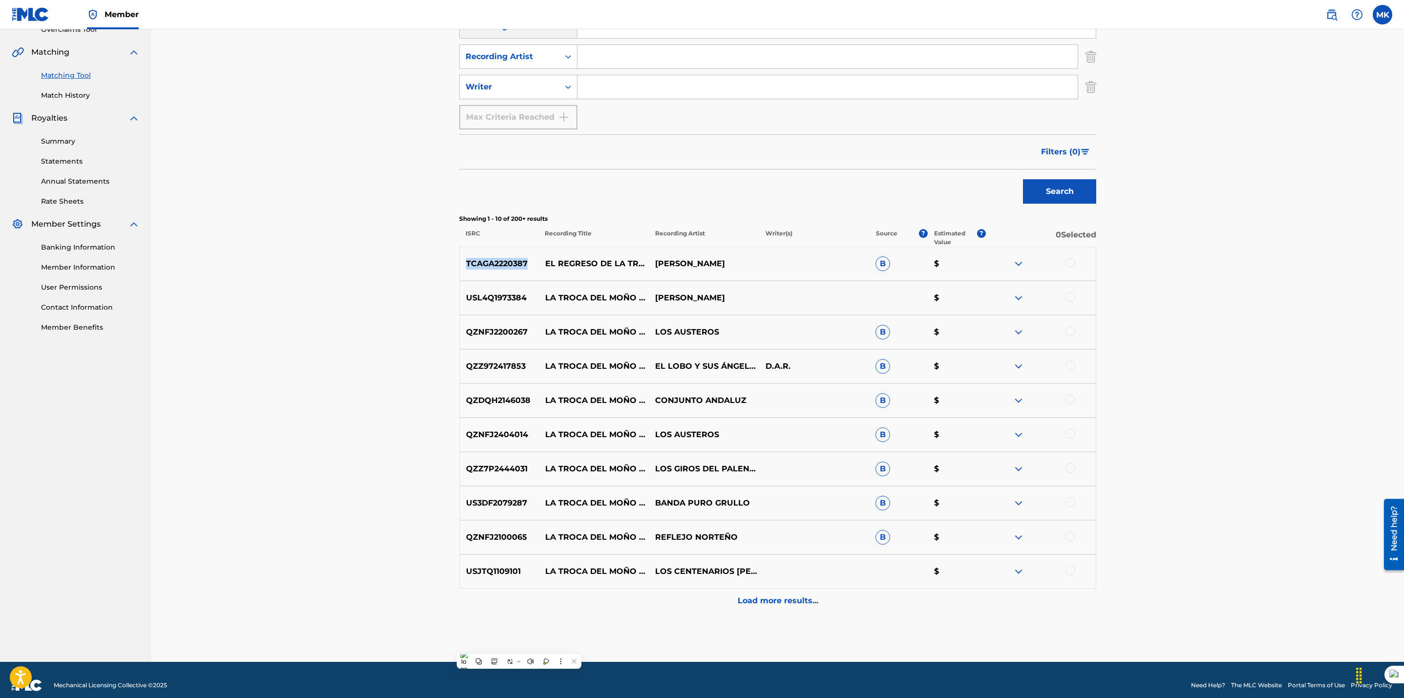
drag, startPoint x: 729, startPoint y: 262, endPoint x: 657, endPoint y: 262, distance: 71.8
click at [657, 262] on div "TCAGA2220387 EL REGRESO DE LA TROCA DEL MOÑO NEGRO [PERSON_NAME] B $" at bounding box center [777, 264] width 637 height 34
click at [759, 607] on div "Load more results..." at bounding box center [777, 601] width 637 height 24
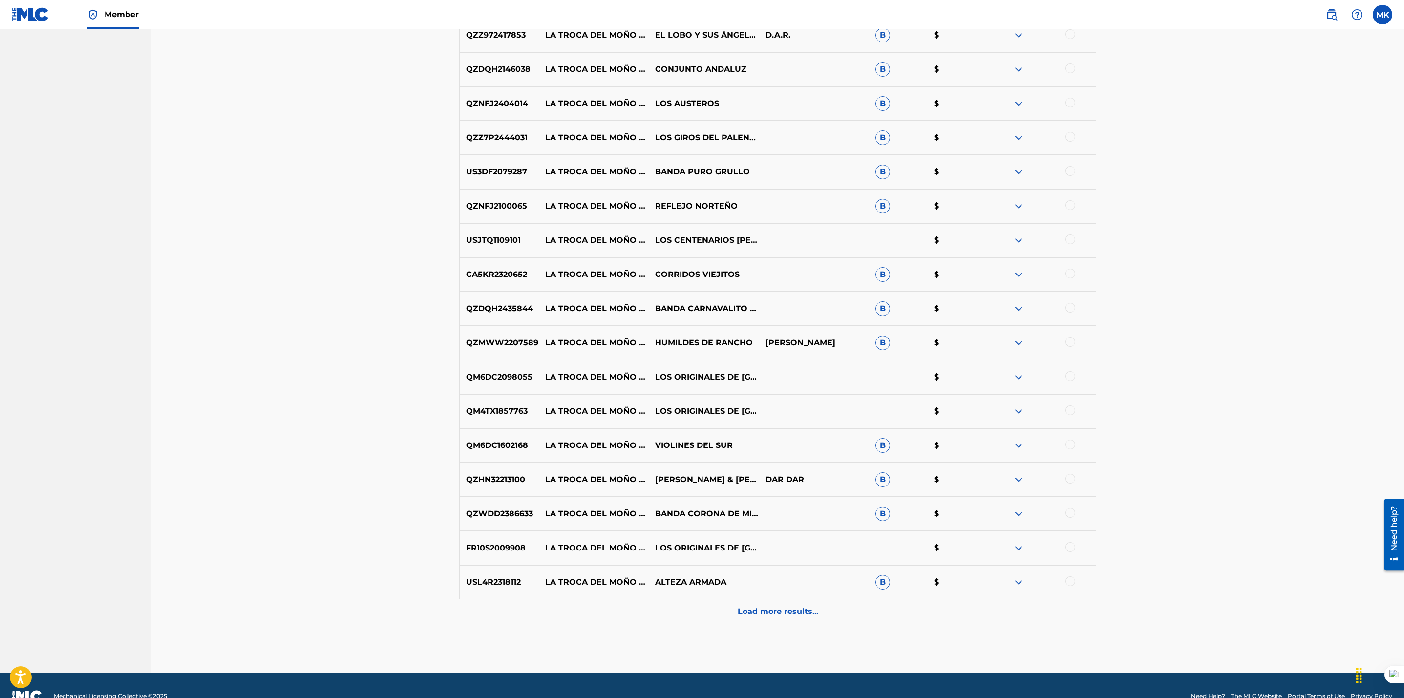
scroll to position [567, 0]
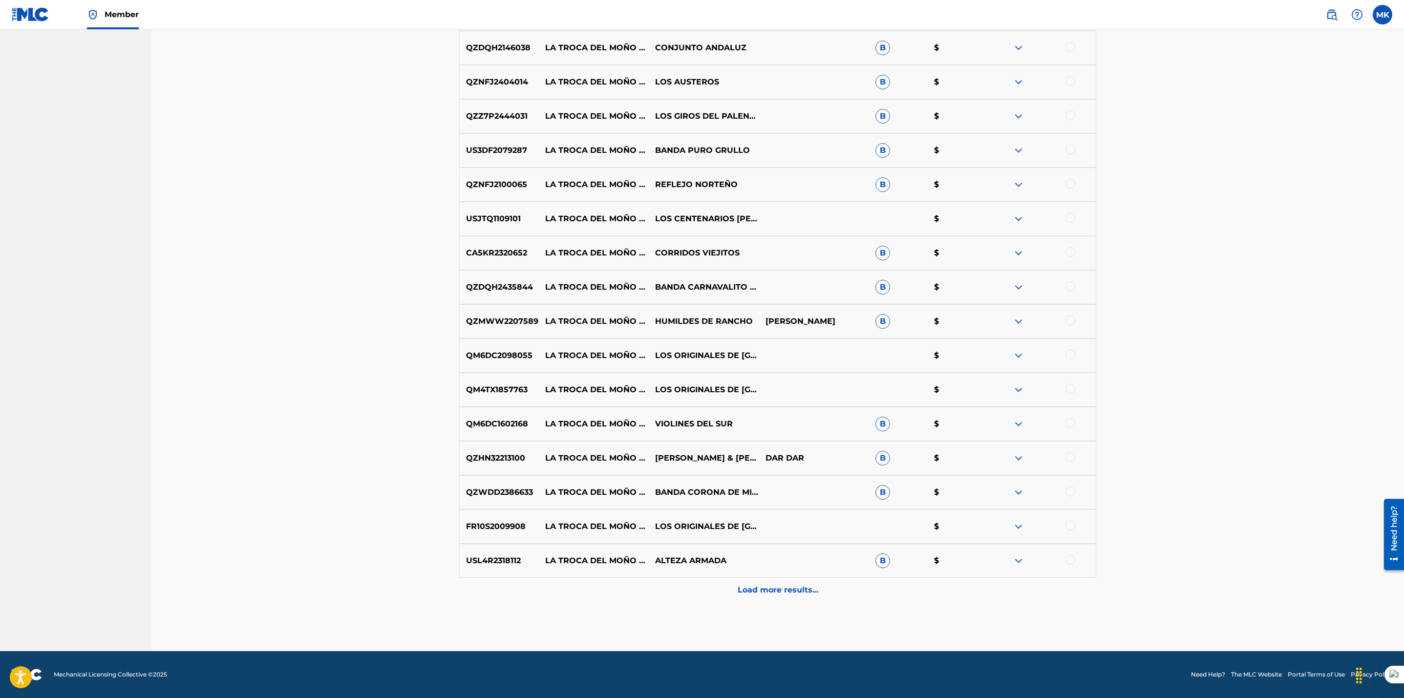
click at [758, 581] on div "Load more results..." at bounding box center [777, 590] width 637 height 24
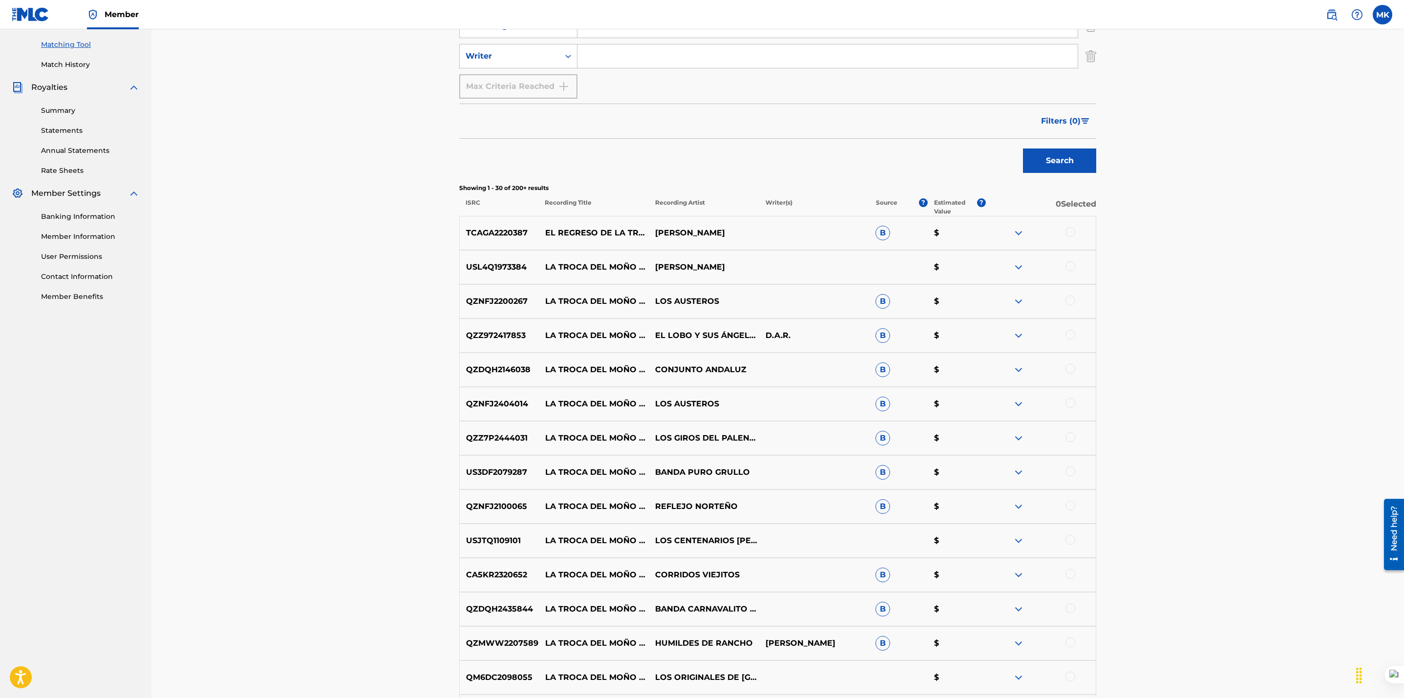
scroll to position [0, 0]
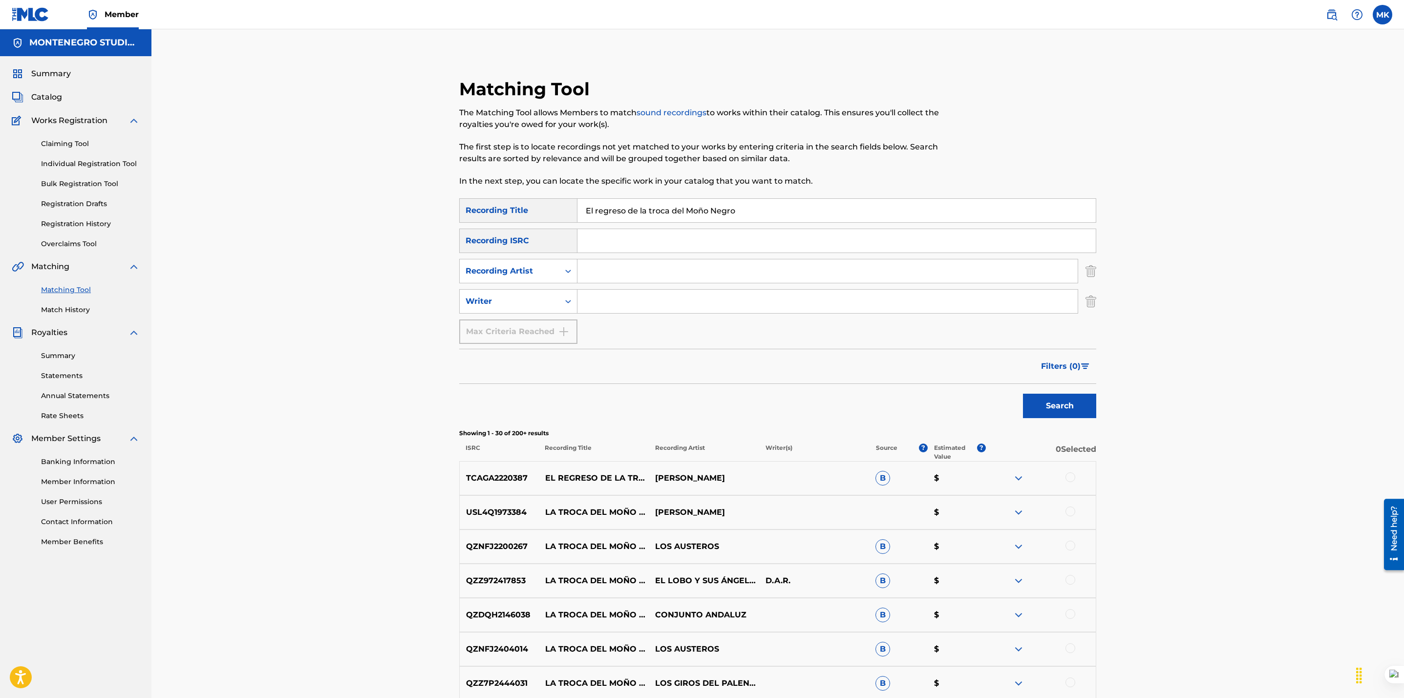
click at [604, 306] on input "Search Form" at bounding box center [827, 301] width 500 height 23
type input "[PERSON_NAME]"
click at [1023, 394] on button "Search" at bounding box center [1059, 406] width 73 height 24
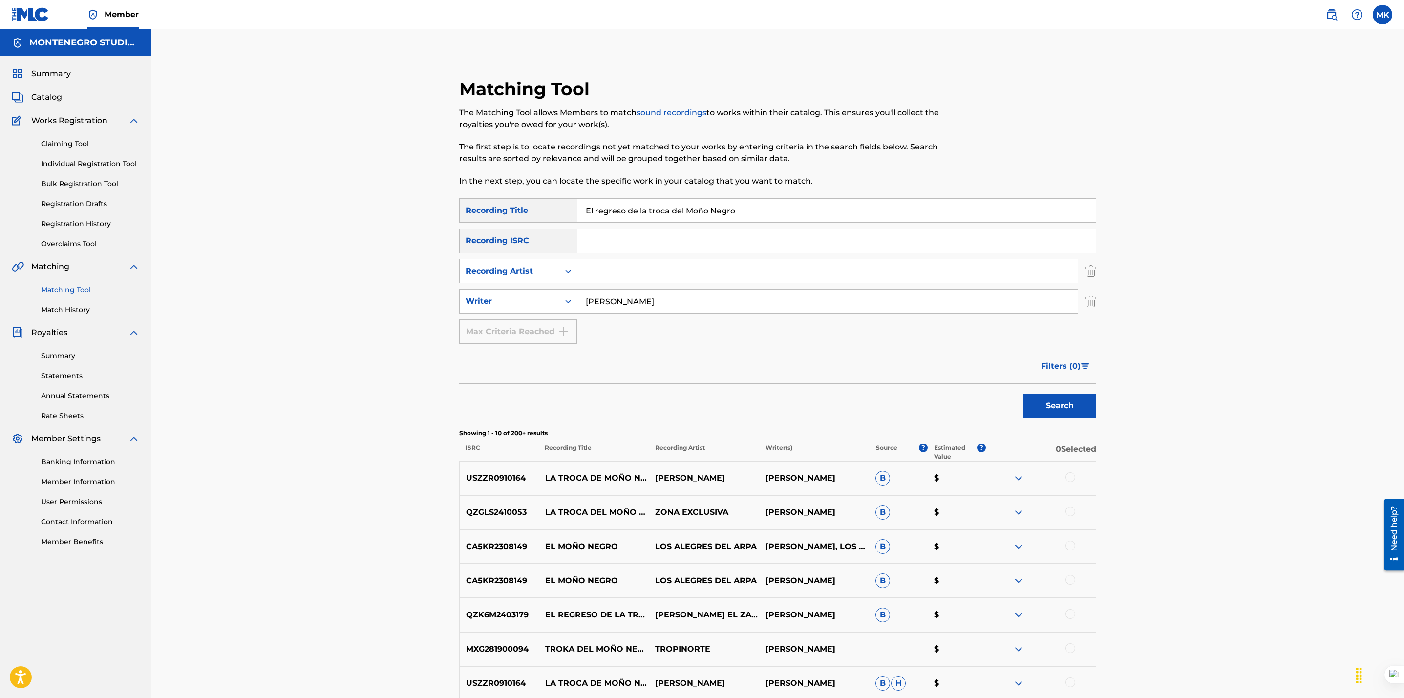
scroll to position [225, 0]
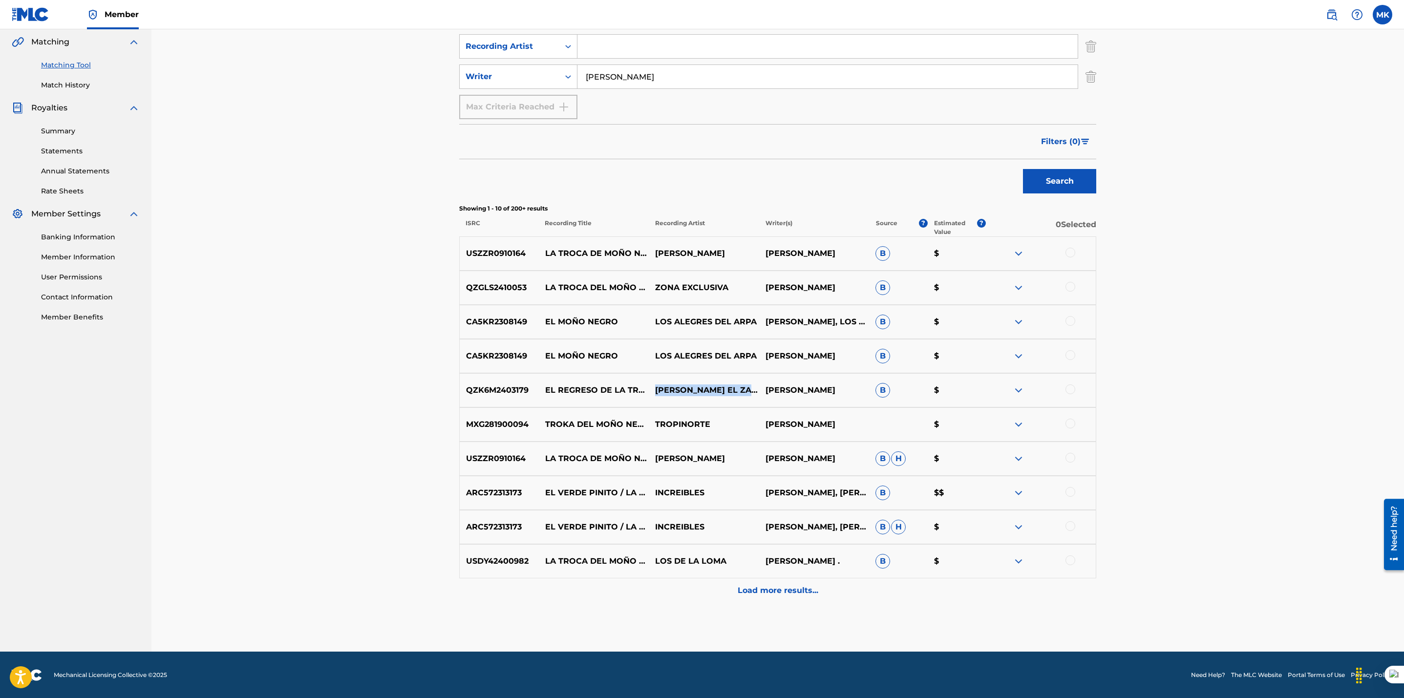
drag, startPoint x: 719, startPoint y: 398, endPoint x: 646, endPoint y: 381, distance: 75.0
click at [646, 381] on div "QZK6M2403179 EL REGRESO DE LA TROKA DEL MONO NEGRO [PERSON_NAME] EL ZAR DEL COR…" at bounding box center [777, 390] width 637 height 34
click at [595, 396] on p "EL REGRESO DE LA TROKA DEL MONO NEGRO" at bounding box center [594, 390] width 110 height 12
drag, startPoint x: 532, startPoint y: 389, endPoint x: 448, endPoint y: 380, distance: 84.5
click at [448, 380] on div "Matching Tool The Matching Tool allows Members to match sound recordings to wor…" at bounding box center [777, 252] width 660 height 798
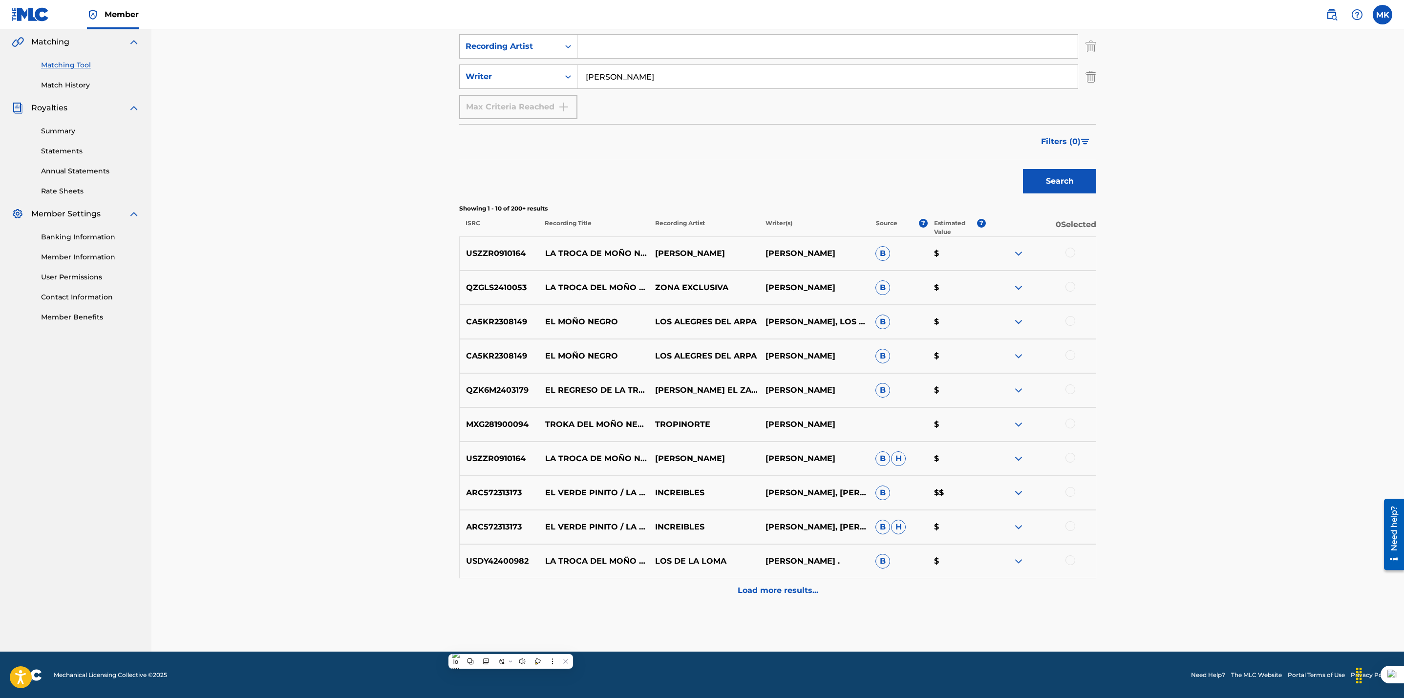
click at [406, 417] on div "Matching Tool The Matching Tool allows Members to match sound recordings to wor…" at bounding box center [777, 228] width 1252 height 847
drag, startPoint x: 720, startPoint y: 397, endPoint x: 653, endPoint y: 382, distance: 69.0
click at [653, 384] on p "[PERSON_NAME] EL ZAR DEL CORRIDO" at bounding box center [704, 390] width 110 height 12
drag, startPoint x: 529, startPoint y: 384, endPoint x: 462, endPoint y: 391, distance: 67.7
click at [462, 391] on p "QZK6M2403179" at bounding box center [499, 390] width 79 height 12
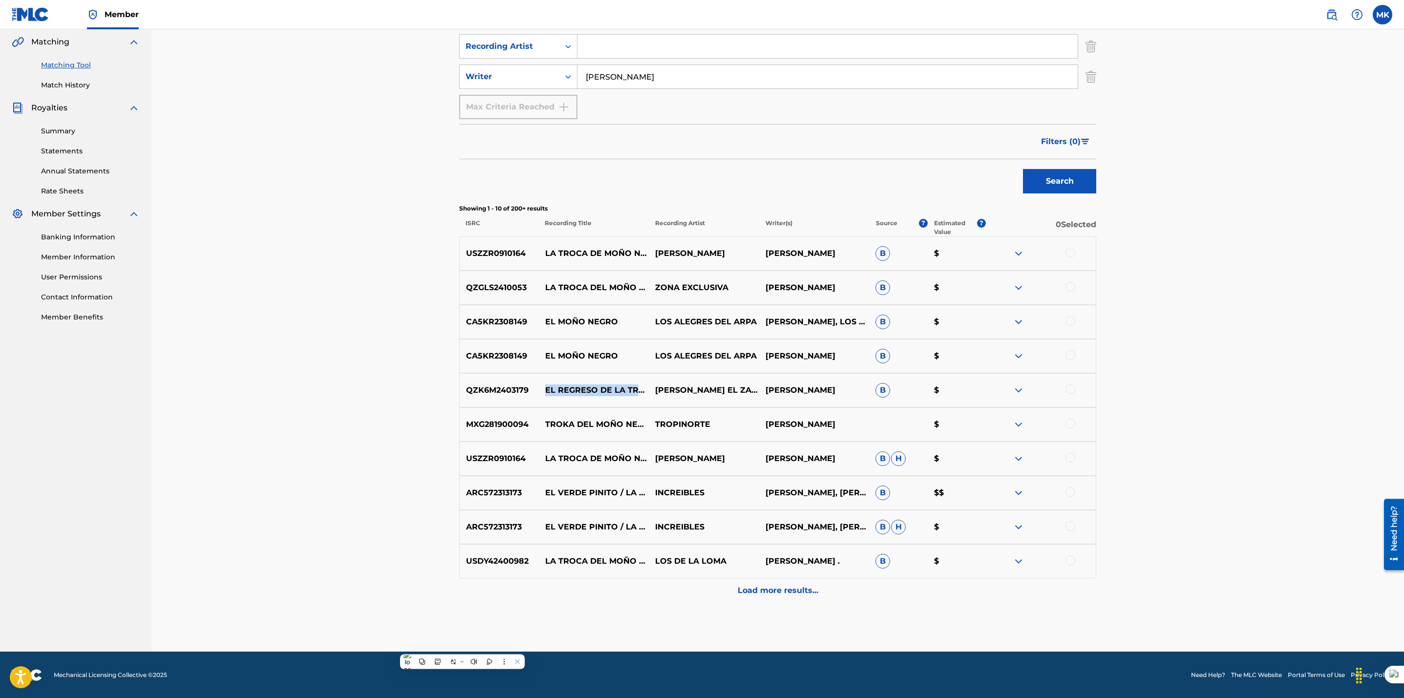
drag, startPoint x: 577, startPoint y: 401, endPoint x: 545, endPoint y: 374, distance: 42.0
click at [545, 384] on p "EL REGRESO DE LA TROKA DEL MONO NEGRO" at bounding box center [594, 390] width 110 height 12
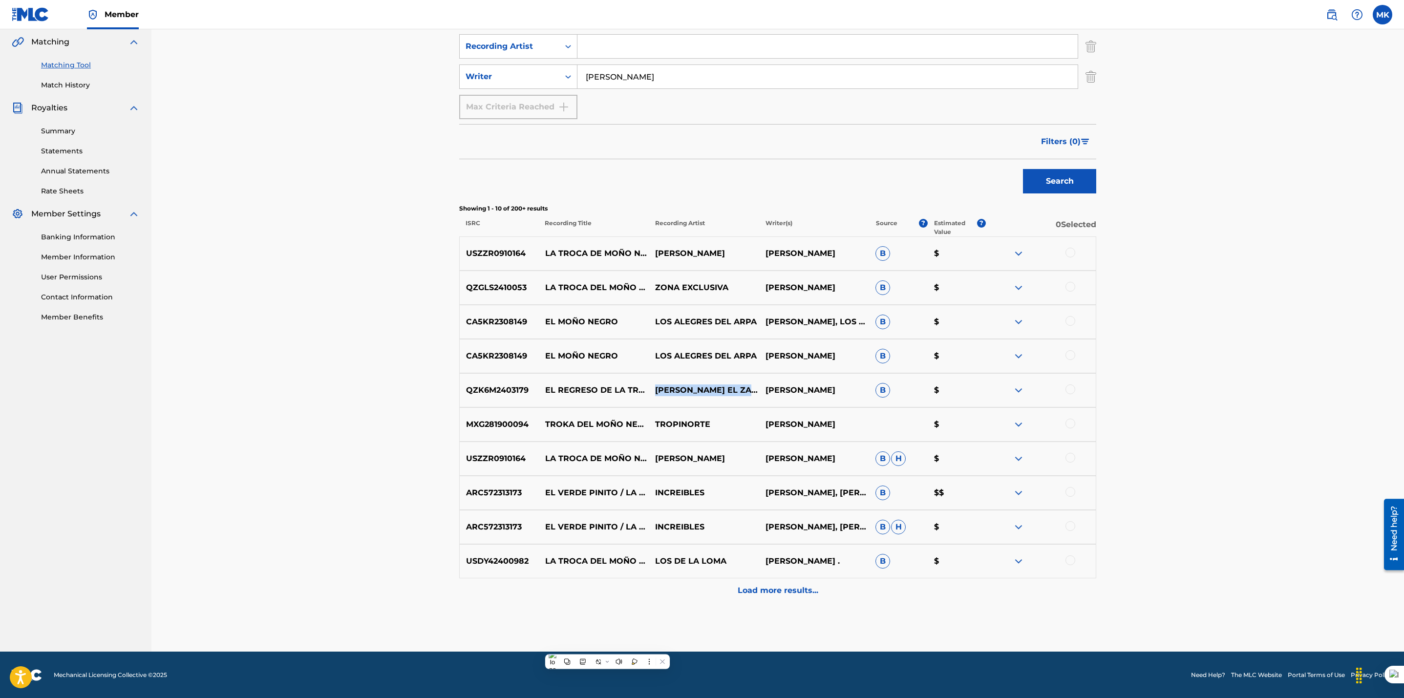
drag, startPoint x: 721, startPoint y: 393, endPoint x: 652, endPoint y: 380, distance: 70.0
click at [652, 384] on p "[PERSON_NAME] EL ZAR DEL CORRIDO" at bounding box center [704, 390] width 110 height 12
click at [762, 590] on p "Load more results..." at bounding box center [778, 591] width 81 height 12
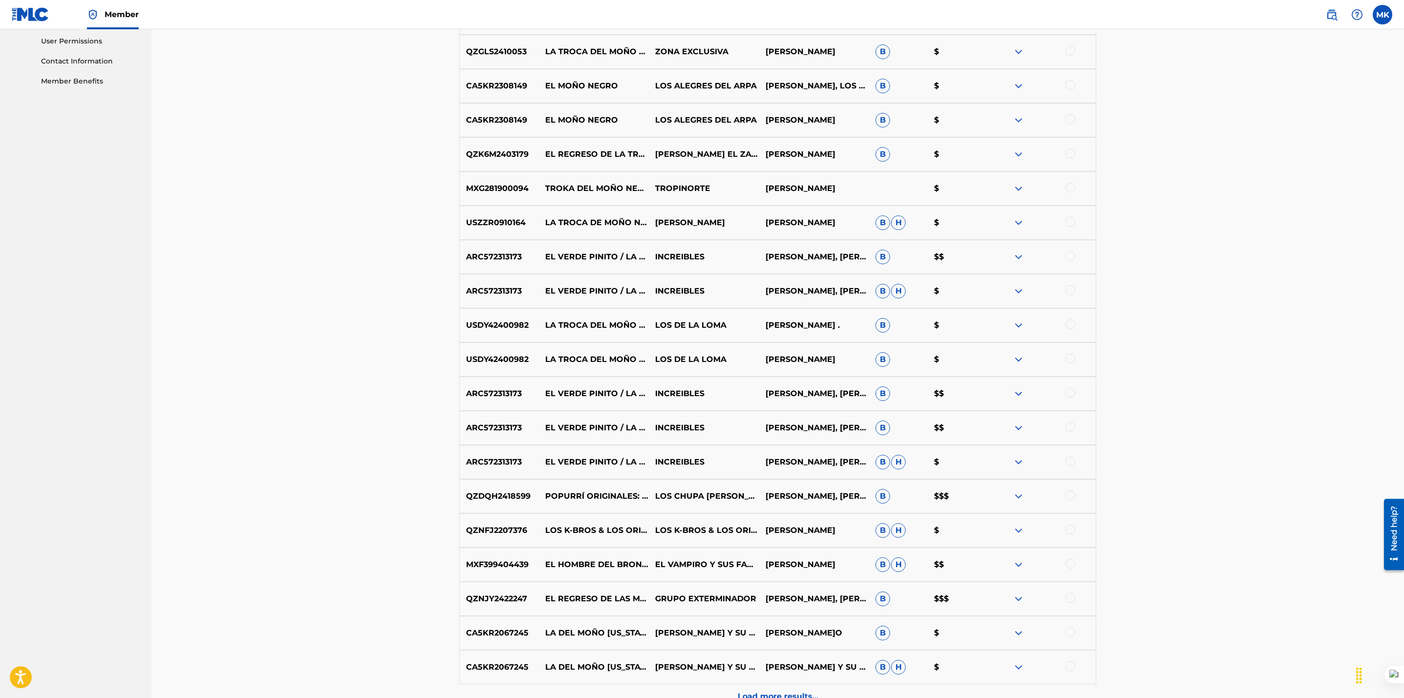
scroll to position [465, 0]
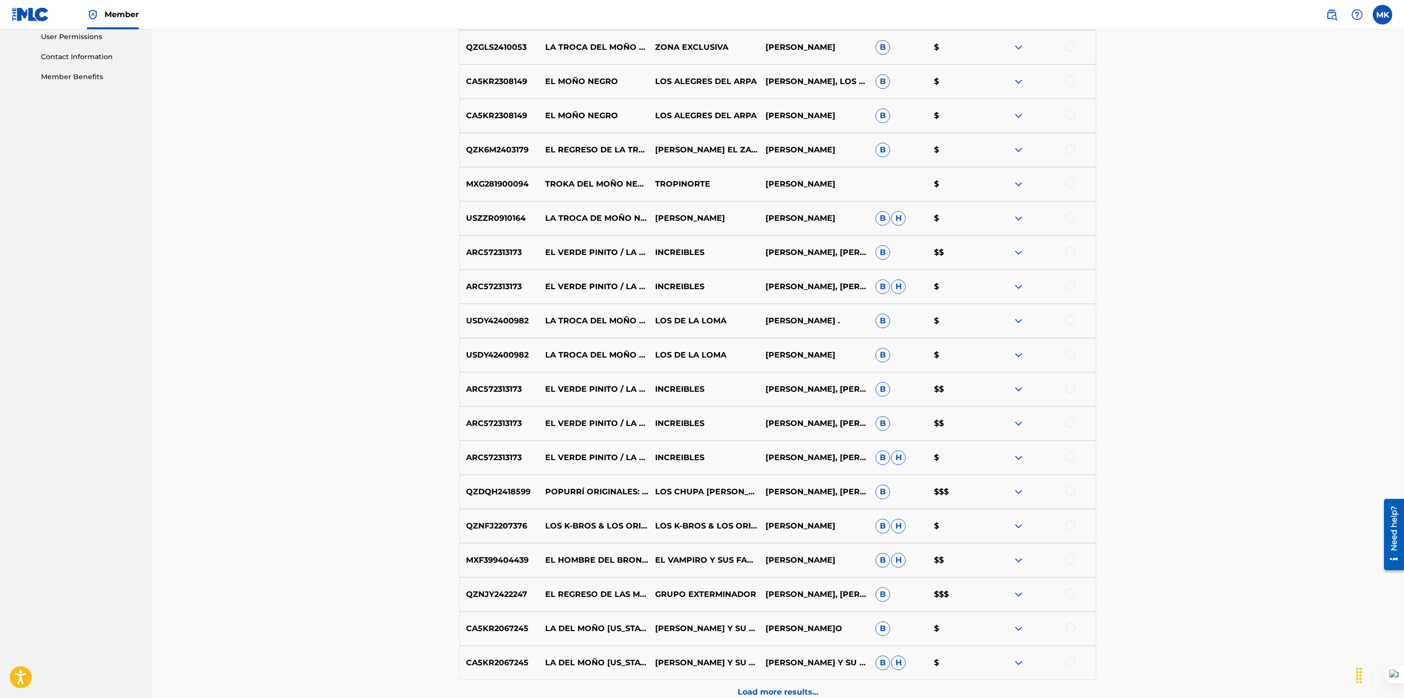
click at [557, 251] on p "EL VERDE PINITO / LA TROCA DEL MOÑO NEGRO/ MORENA DE PELO LARGO" at bounding box center [594, 253] width 110 height 12
click at [1020, 253] on img at bounding box center [1018, 253] width 12 height 12
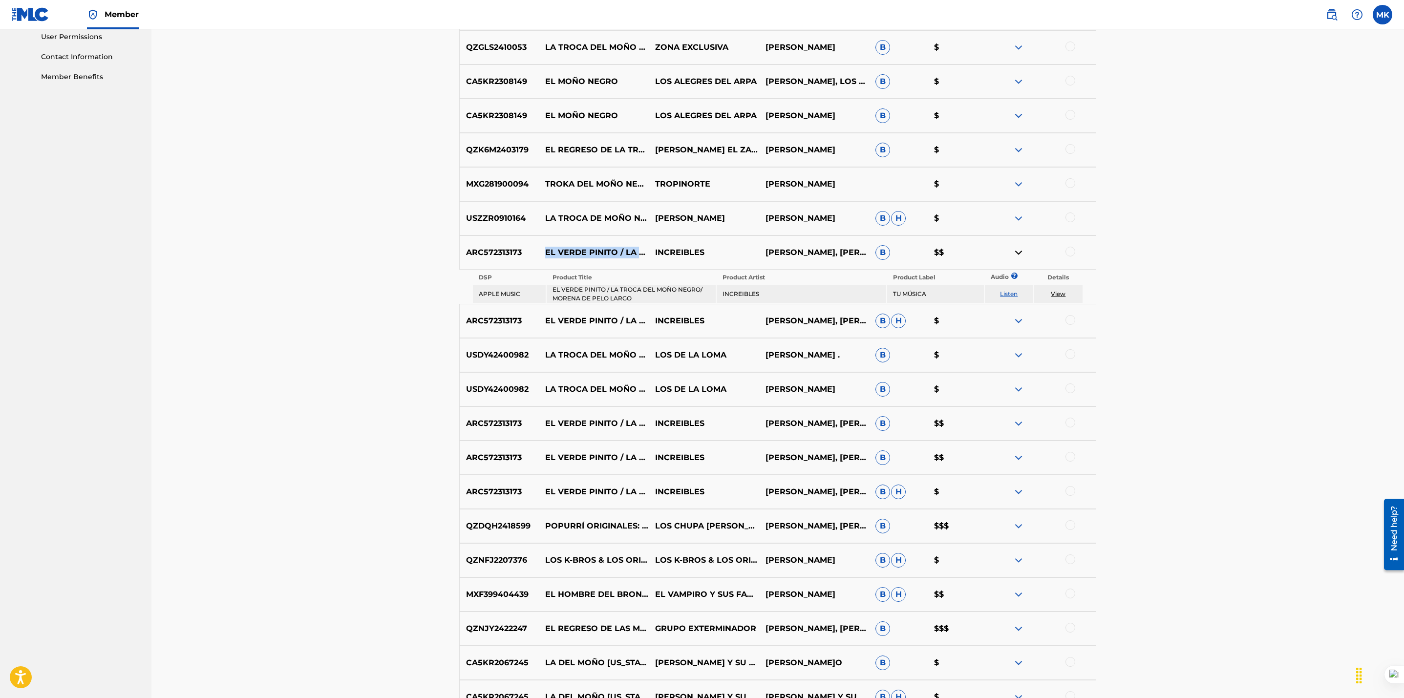
drag, startPoint x: 546, startPoint y: 237, endPoint x: 642, endPoint y: 266, distance: 100.8
click at [642, 258] on p "EL VERDE PINITO / LA TROCA DEL MOÑO NEGRO/ MORENA DE PELO LARGO" at bounding box center [594, 253] width 110 height 12
drag, startPoint x: 525, startPoint y: 253, endPoint x: 458, endPoint y: 248, distance: 67.7
click at [458, 248] on div "Matching Tool The Matching Tool allows Members to match sound recordings to wor…" at bounding box center [777, 200] width 660 height 1174
drag, startPoint x: 547, startPoint y: 233, endPoint x: 606, endPoint y: 270, distance: 69.5
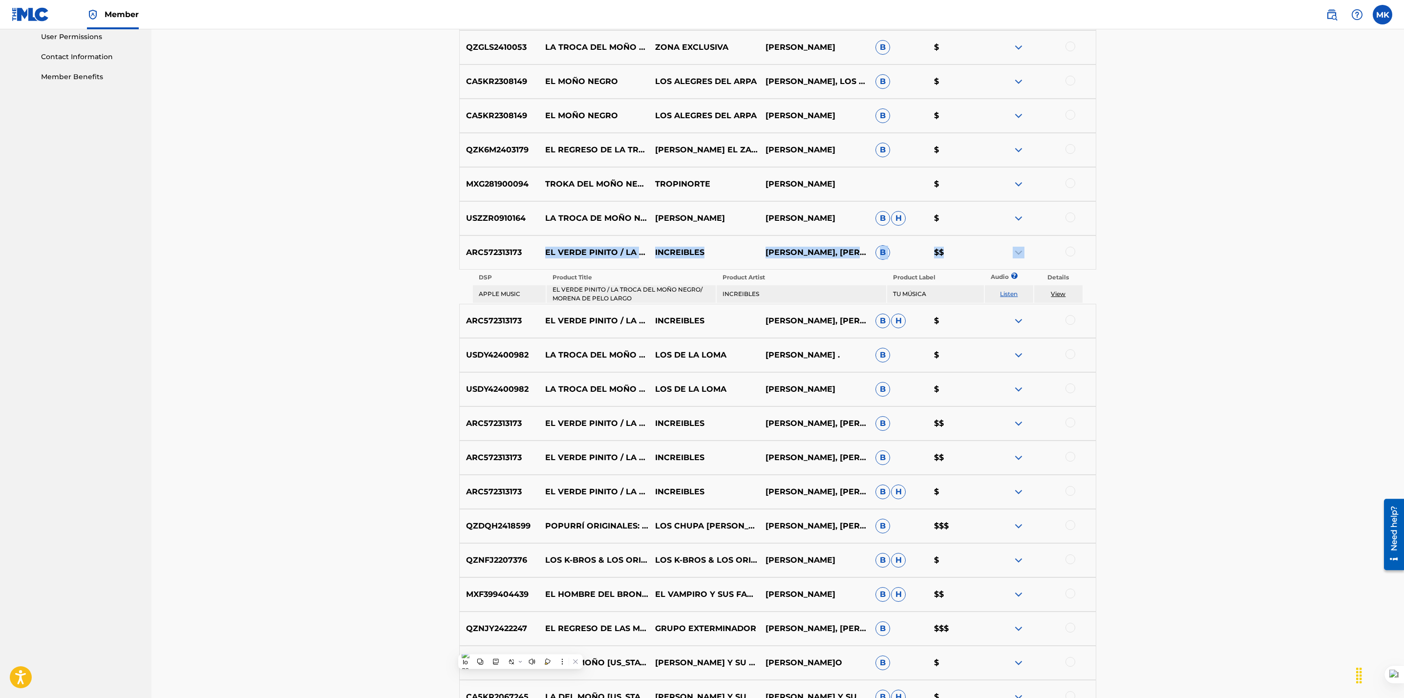
click at [606, 270] on div "ARC572313173 EL VERDE PINITO / LA TROCA DEL MOÑO NEGRO/ MORENA DE PELO LARGO IN…" at bounding box center [777, 269] width 637 height 68
click at [551, 247] on p "EL VERDE PINITO / LA TROCA DEL MOÑO NEGRO/ MORENA DE PELO LARGO" at bounding box center [594, 253] width 110 height 12
drag, startPoint x: 546, startPoint y: 236, endPoint x: 632, endPoint y: 267, distance: 91.8
click at [632, 258] on p "EL VERDE PINITO / LA TROCA DEL MOÑO NEGRO/ MORENA DE PELO LARGO" at bounding box center [594, 253] width 110 height 12
drag, startPoint x: 710, startPoint y: 252, endPoint x: 655, endPoint y: 253, distance: 54.7
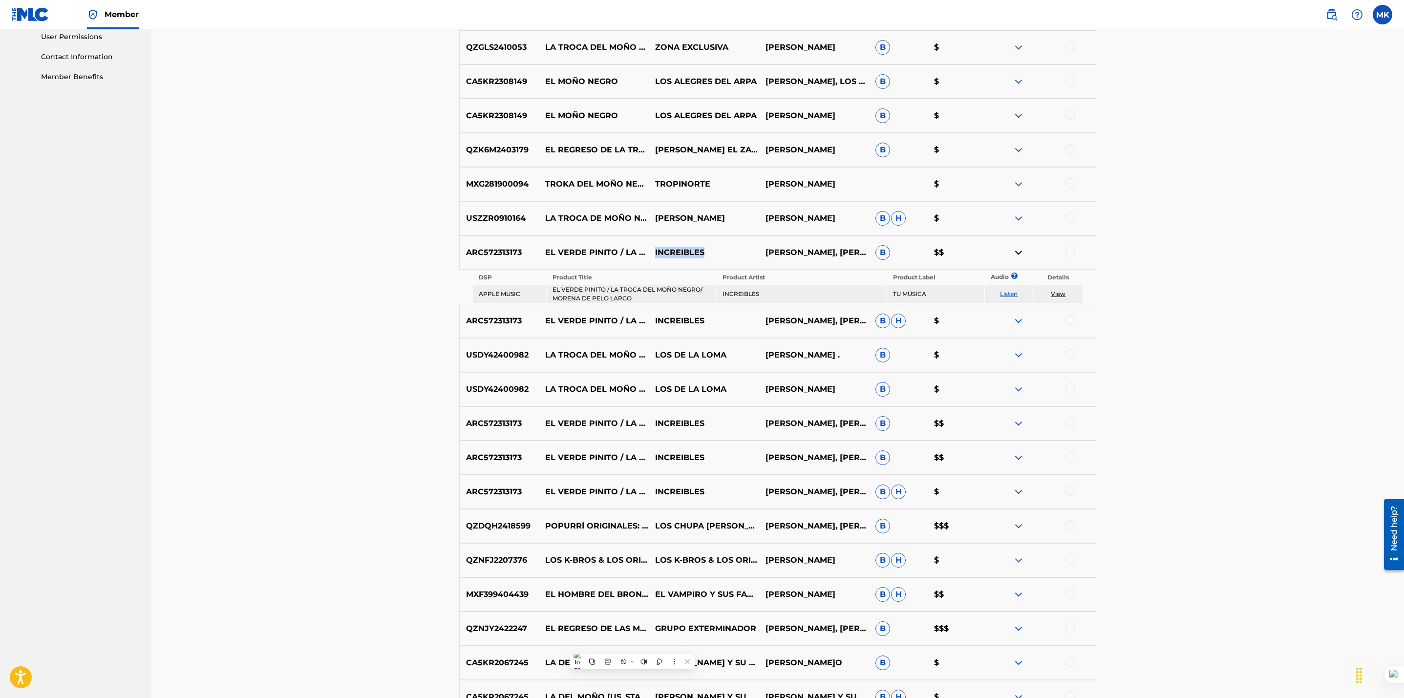
click at [655, 253] on p "INCREIBLES" at bounding box center [704, 253] width 110 height 12
click at [381, 309] on div "Matching Tool The Matching Tool allows Members to match sound recordings to wor…" at bounding box center [777, 175] width 1252 height 1223
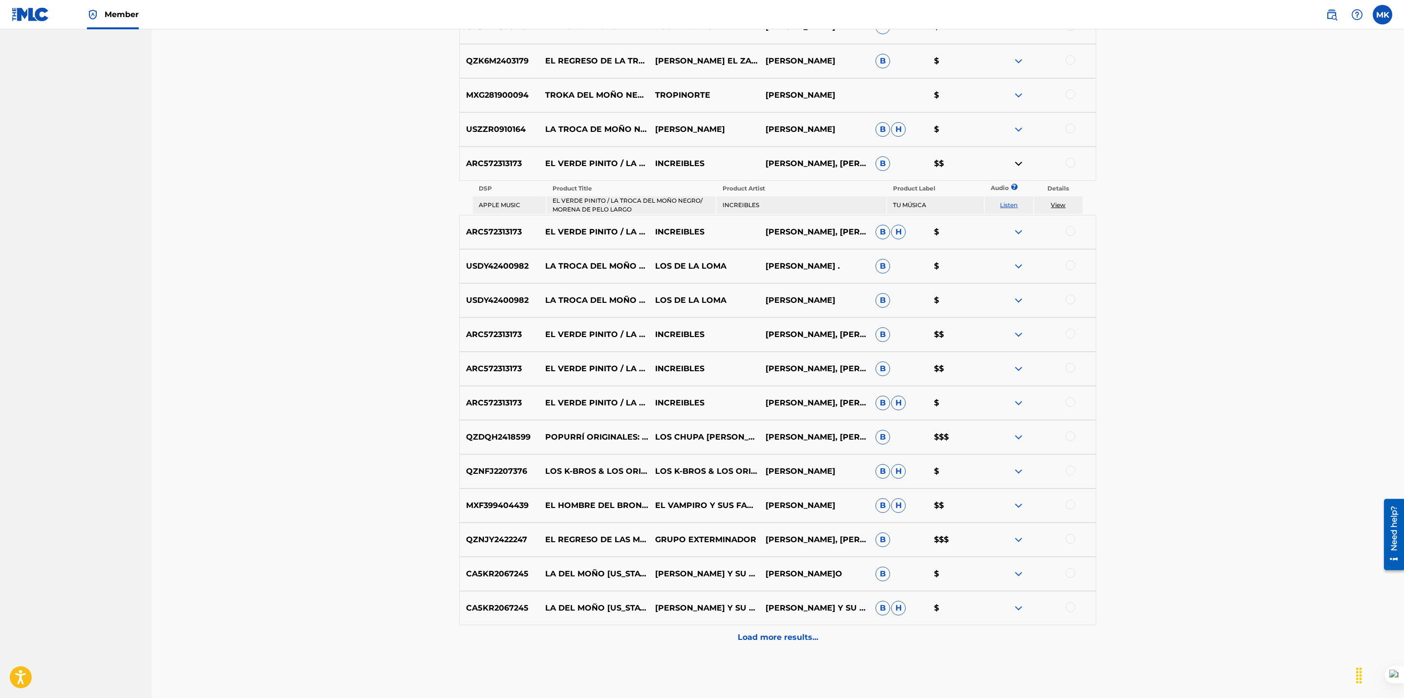
scroll to position [555, 0]
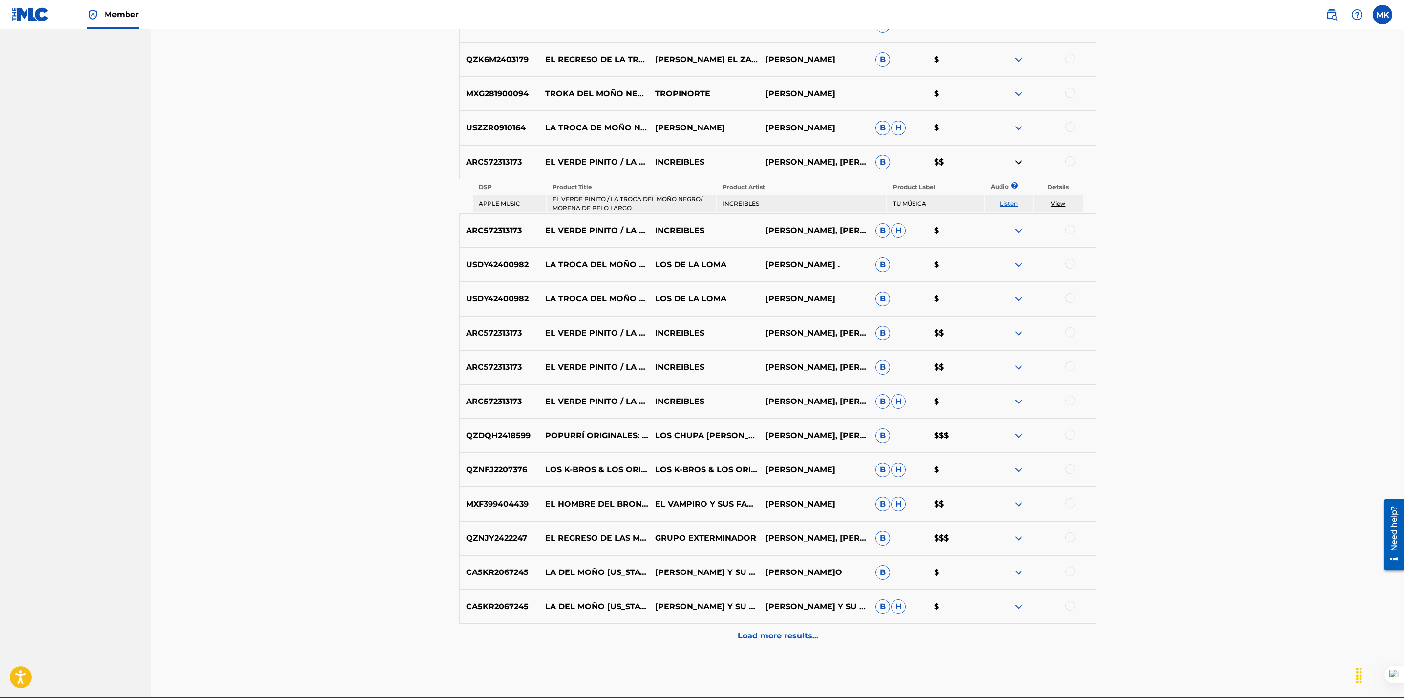
click at [1070, 468] on div at bounding box center [1070, 469] width 10 height 10
click at [692, 619] on button "Match 1 Group" at bounding box center [687, 618] width 108 height 24
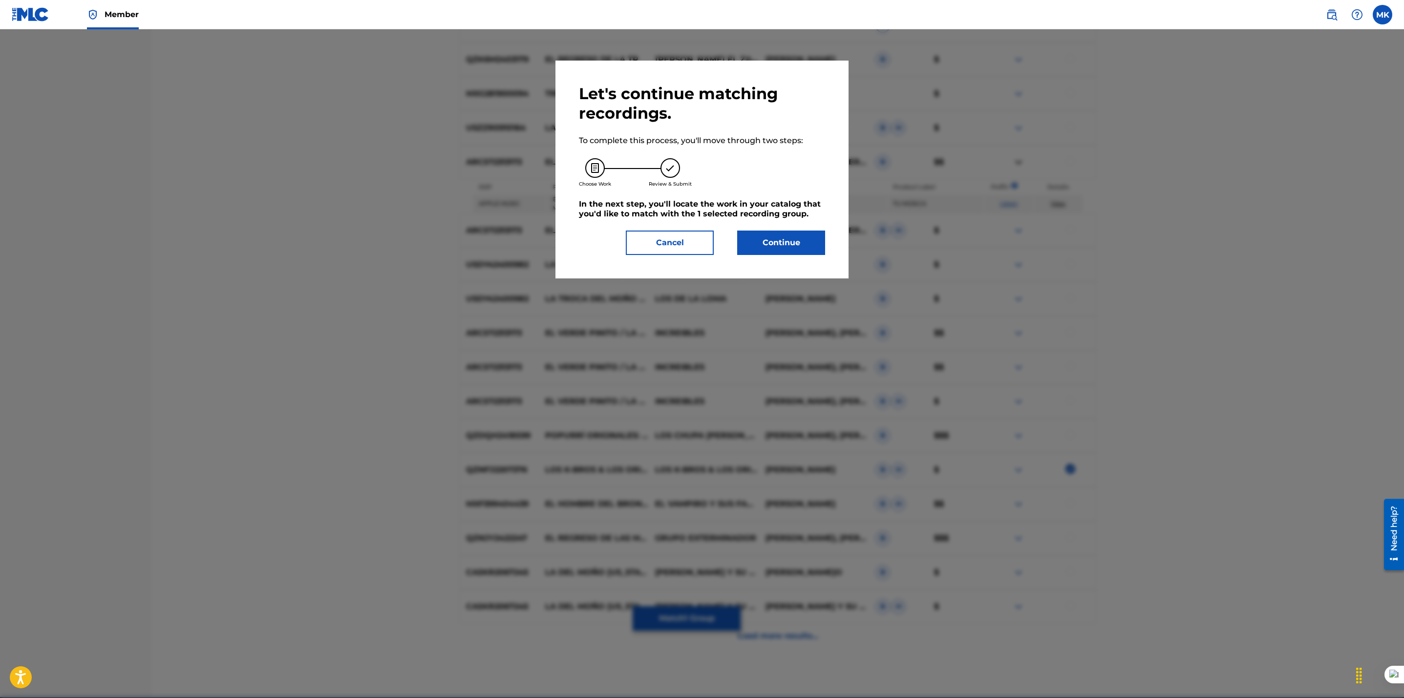
click at [771, 242] on button "Continue" at bounding box center [781, 243] width 88 height 24
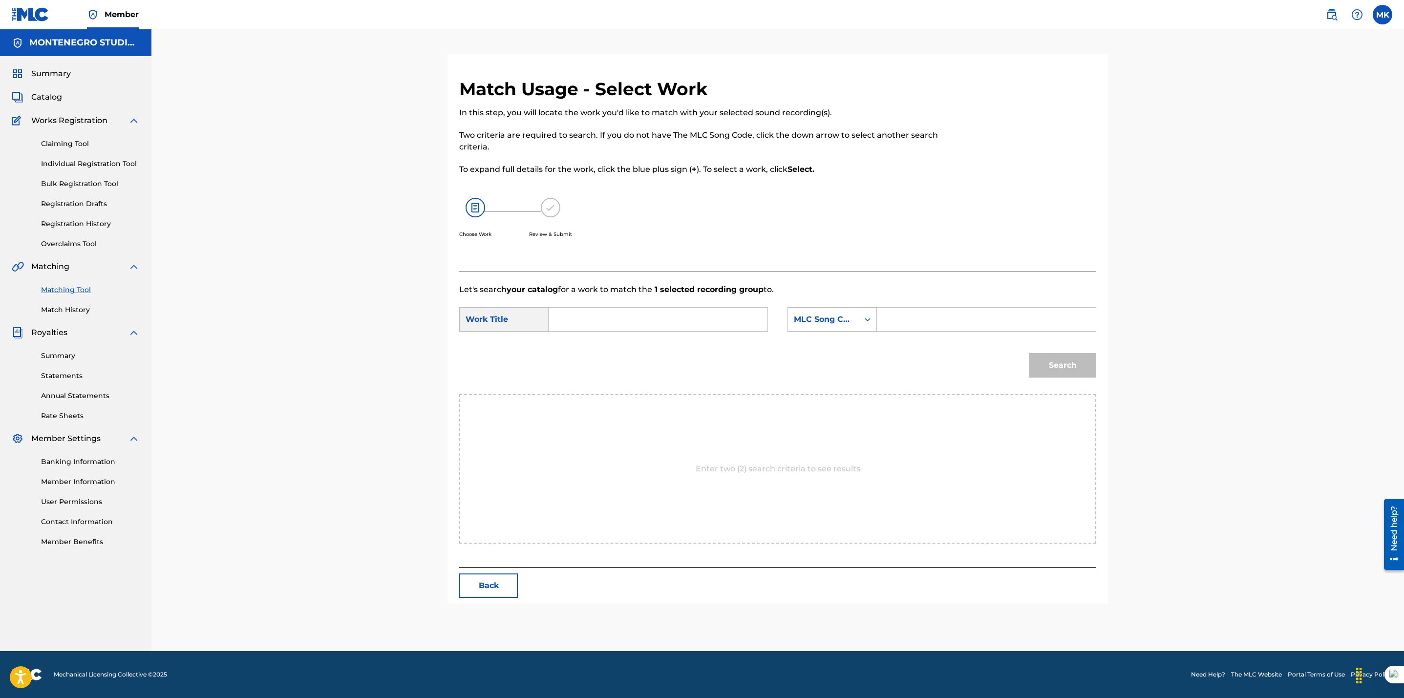
click at [693, 318] on input "Search Form" at bounding box center [658, 319] width 202 height 23
click at [642, 338] on span "ca del moão negro" at bounding box center [623, 341] width 74 height 9
type input "la troca del moão negro"
click at [818, 316] on div "MLC Song Code" at bounding box center [823, 320] width 59 height 12
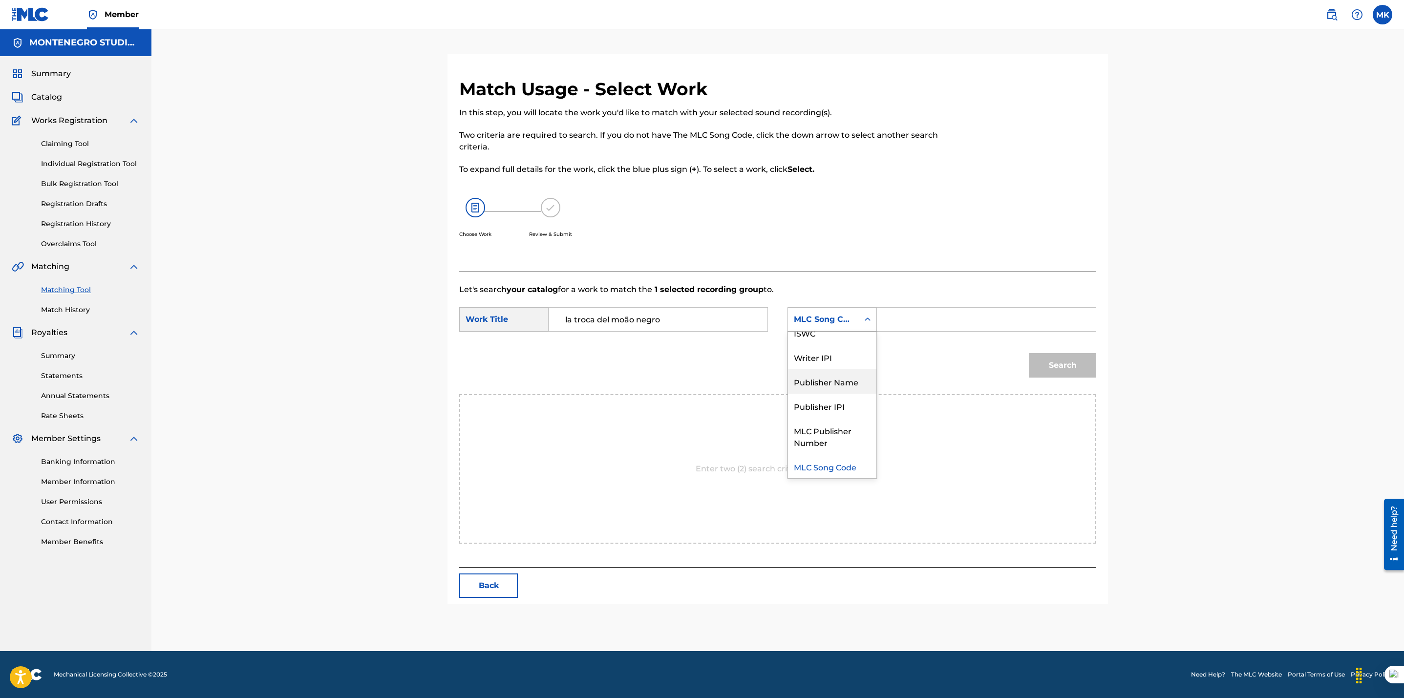
click at [815, 380] on div "Publisher Name" at bounding box center [832, 381] width 88 height 24
click at [903, 325] on input "Search Form" at bounding box center [986, 319] width 202 height 23
type input "[GEOGRAPHIC_DATA]"
click at [1067, 359] on button "Search" at bounding box center [1062, 365] width 67 height 24
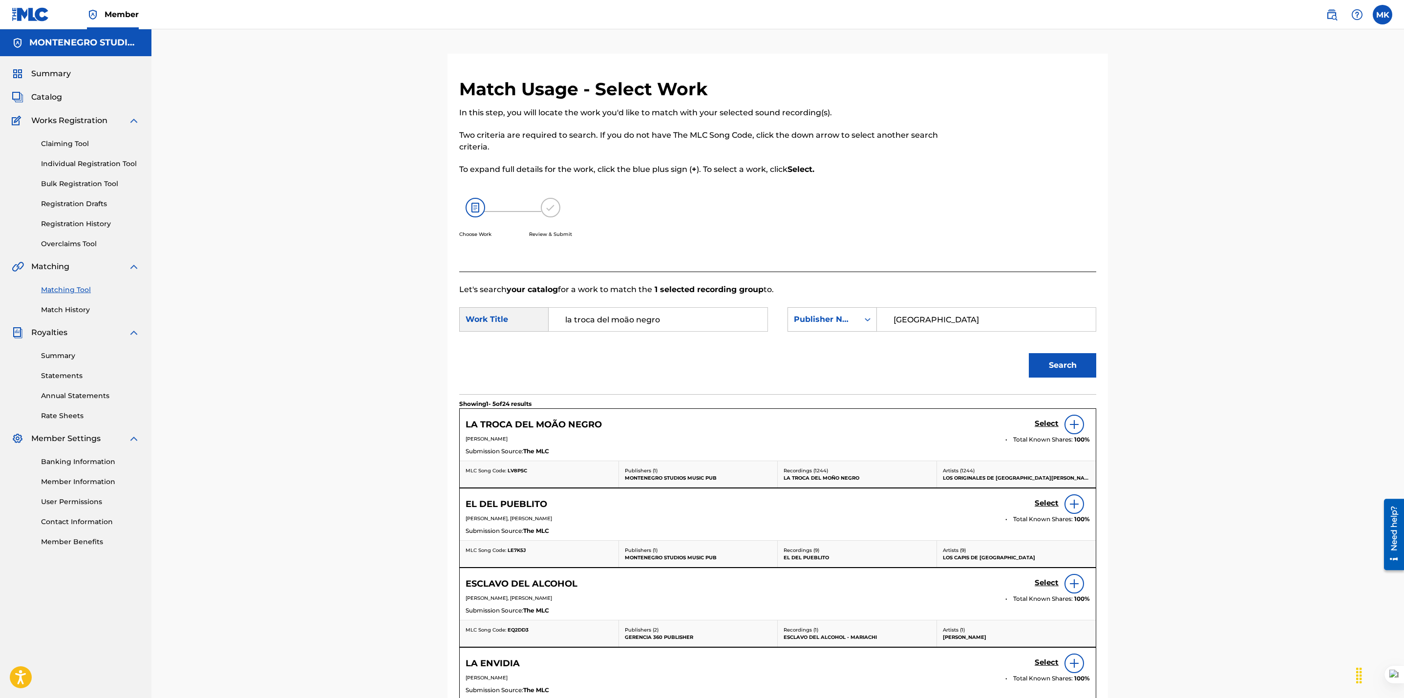
click at [1042, 421] on h5 "Select" at bounding box center [1046, 423] width 24 height 9
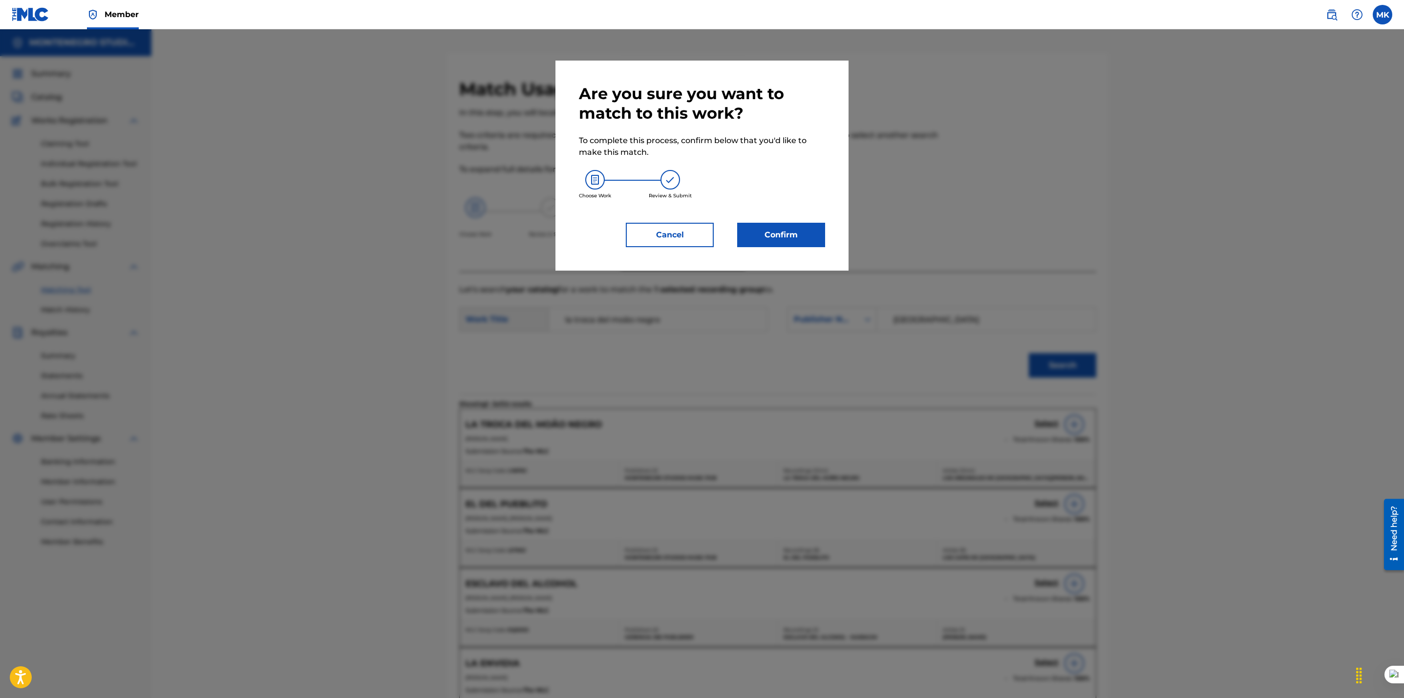
click at [764, 234] on button "Confirm" at bounding box center [781, 235] width 88 height 24
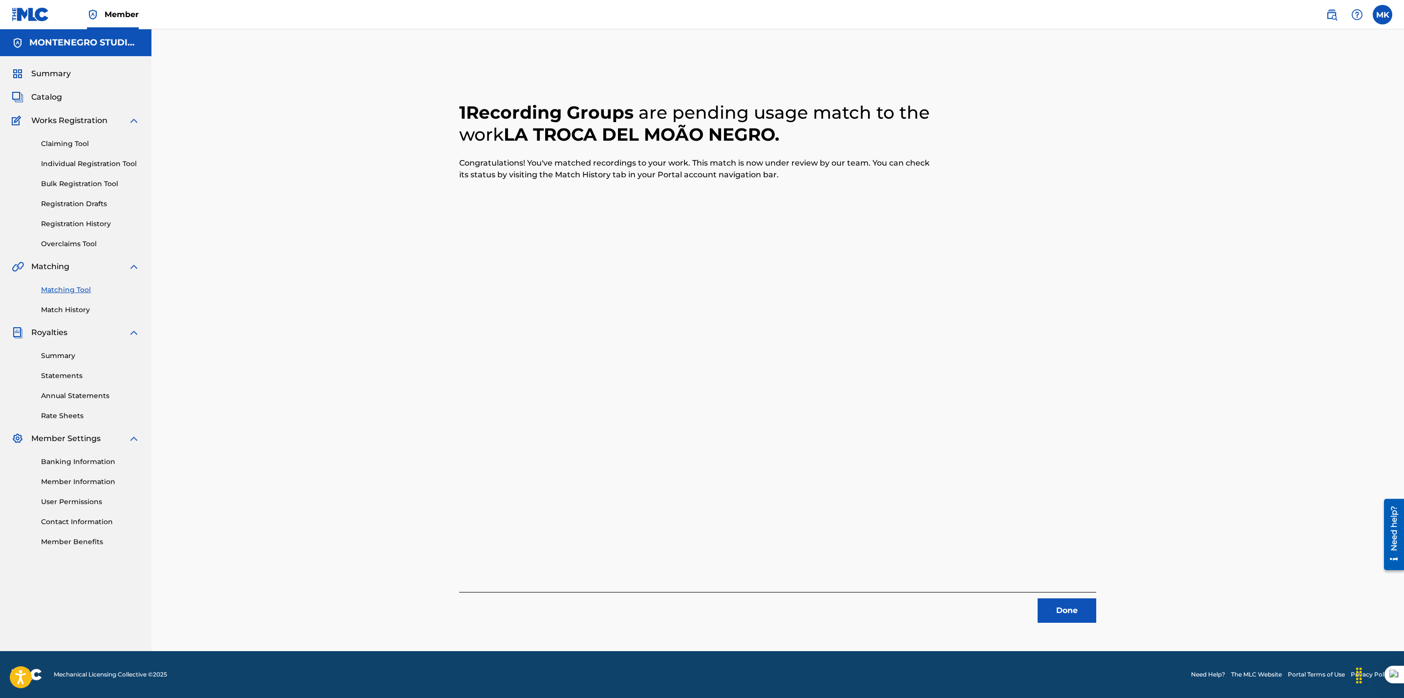
click at [1062, 607] on button "Done" at bounding box center [1066, 610] width 59 height 24
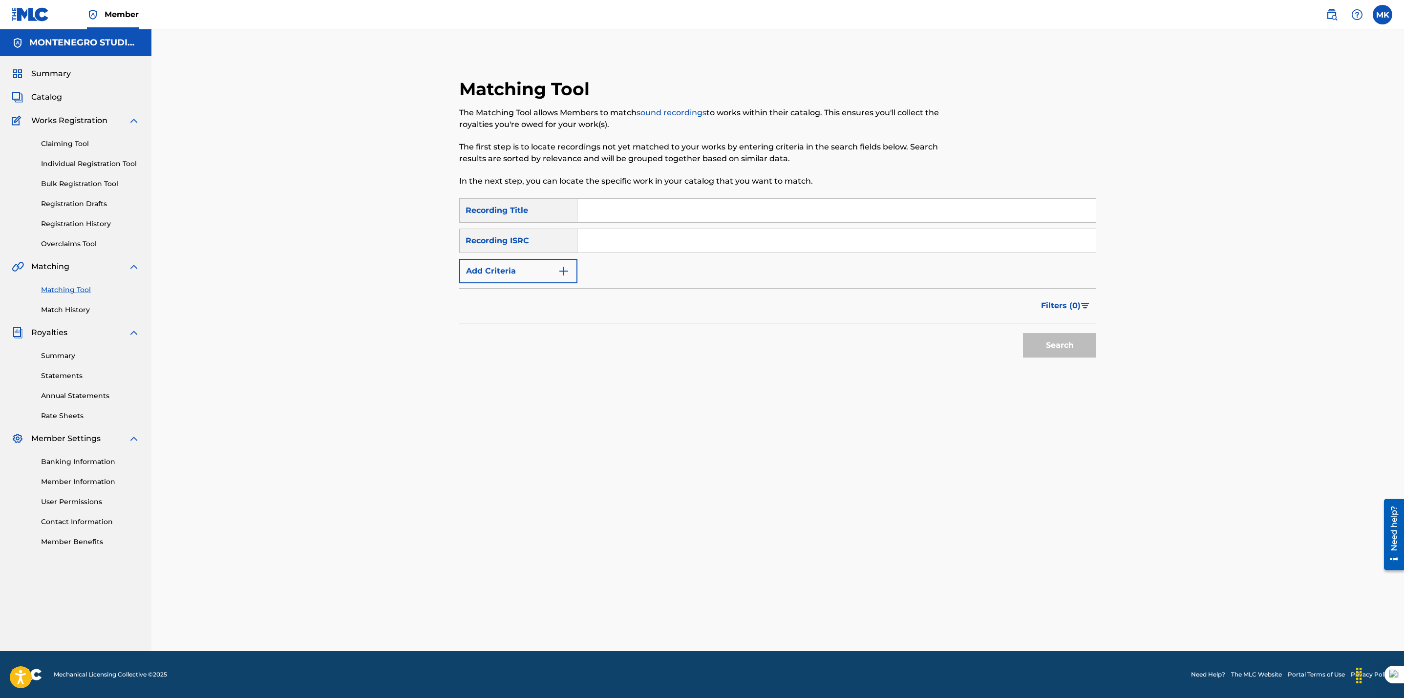
click at [72, 283] on div "Matching Tool Match History" at bounding box center [76, 294] width 128 height 42
click at [642, 218] on input "Search Form" at bounding box center [836, 210] width 518 height 23
paste input "INCREIBLES"
type input "I"
type input "LA TROCA DEL MOÑO NEGRO"
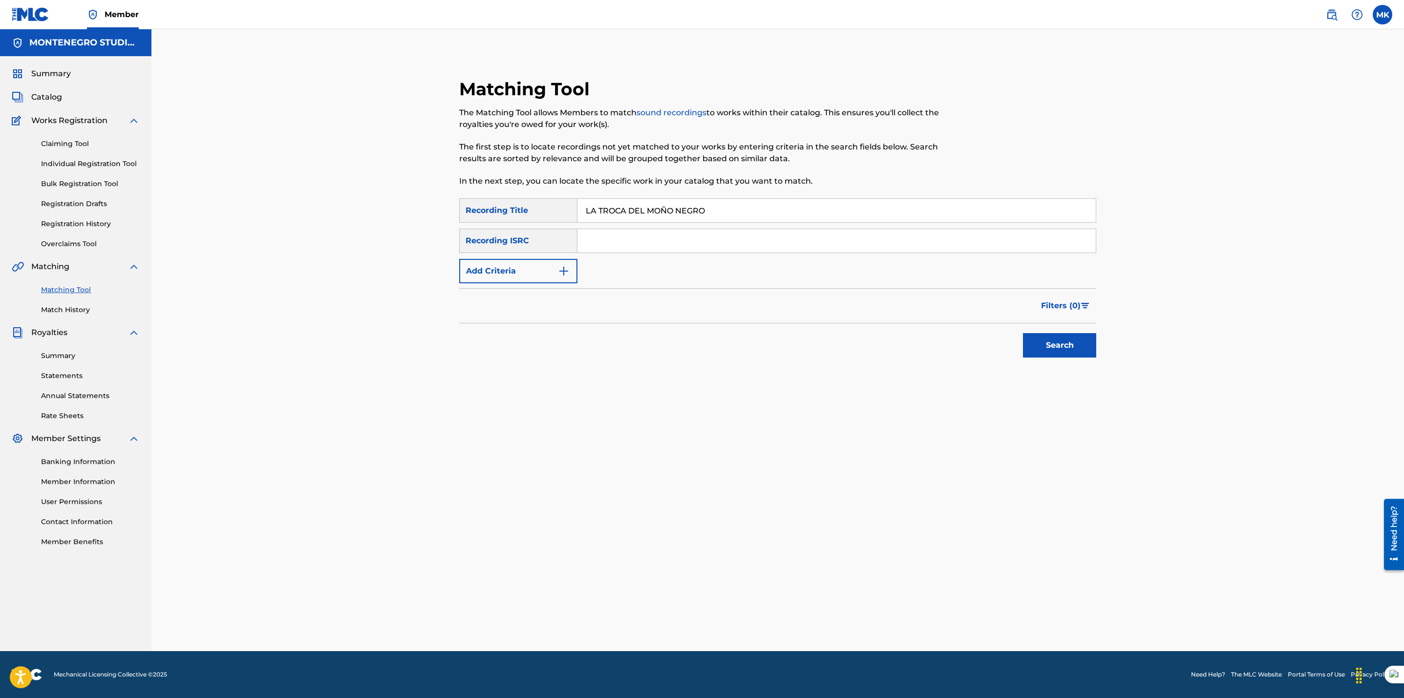
click at [525, 278] on button "Add Criteria" at bounding box center [518, 271] width 118 height 24
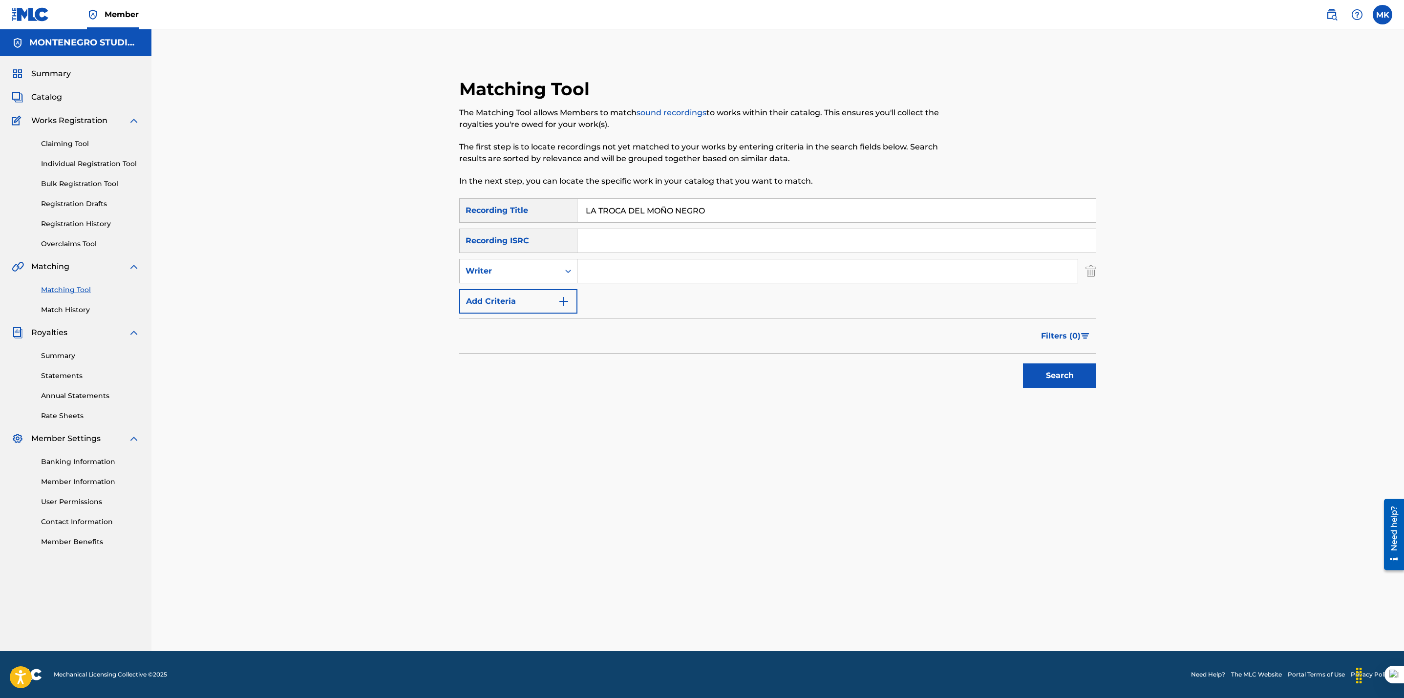
click at [1053, 371] on button "Search" at bounding box center [1059, 375] width 73 height 24
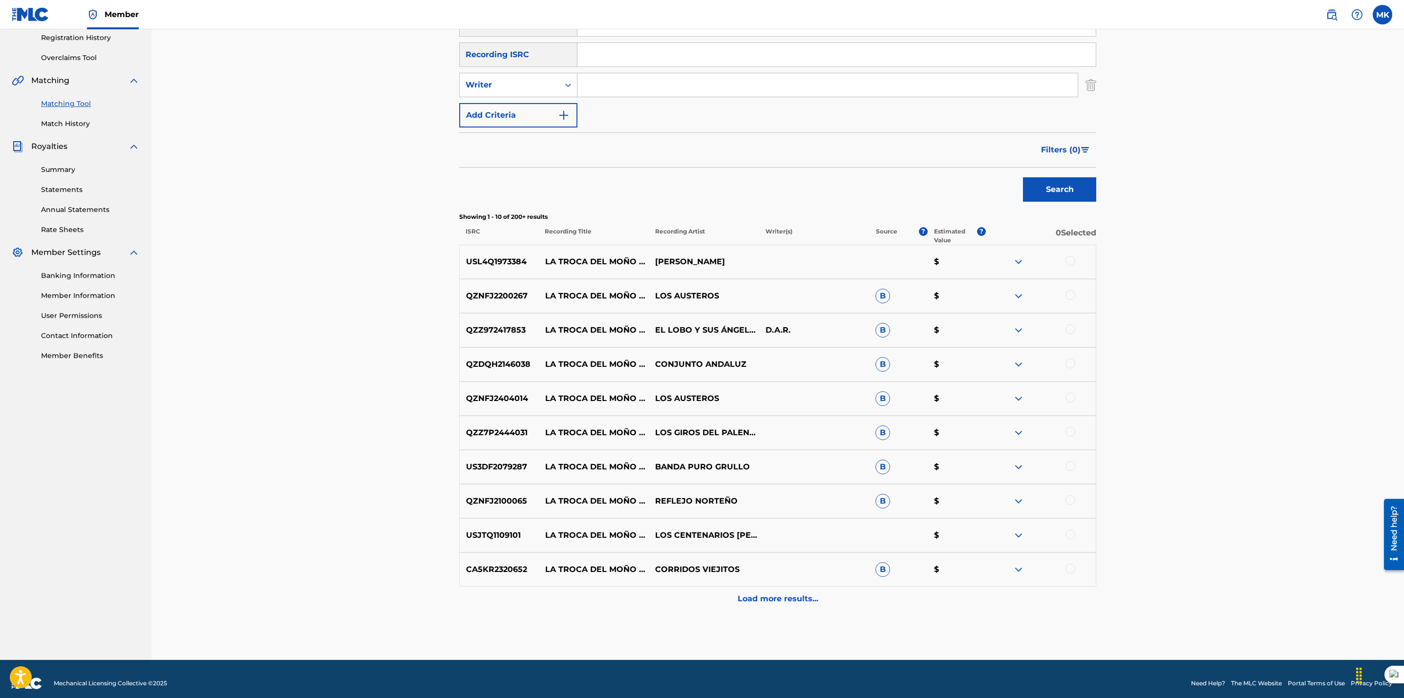
scroll to position [195, 0]
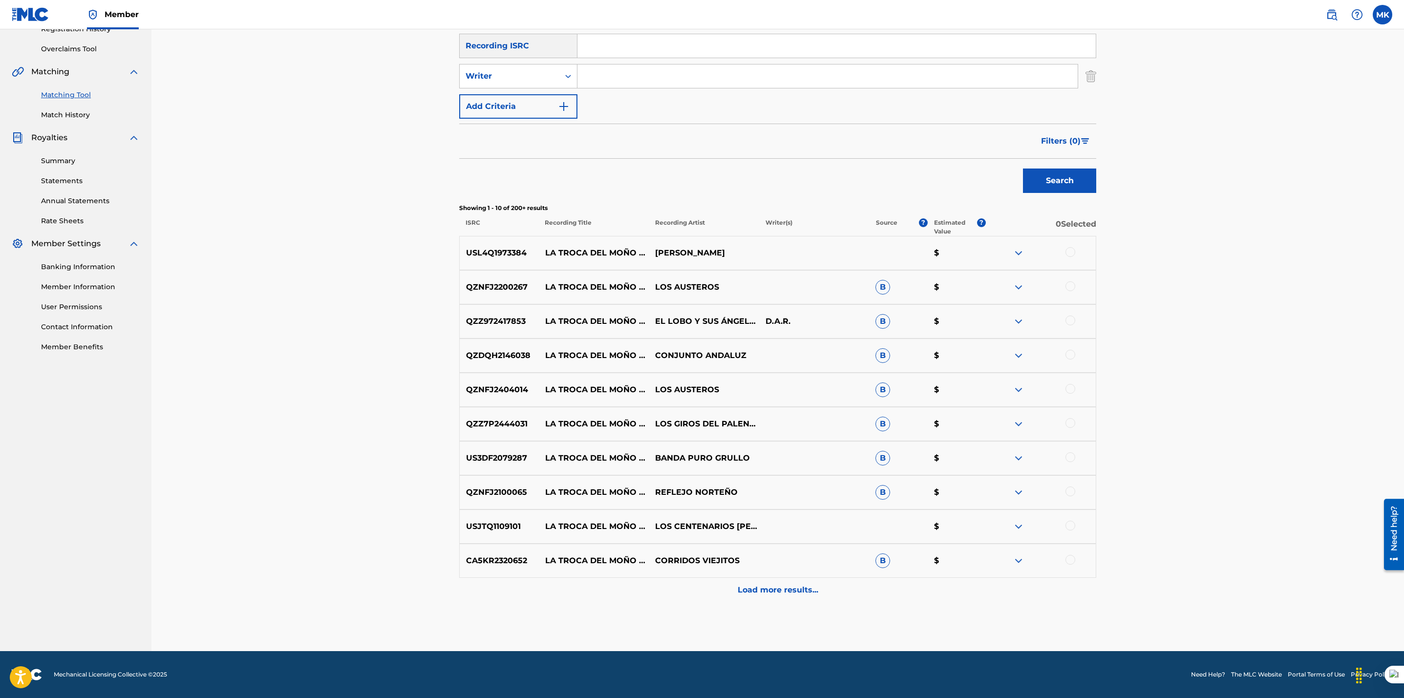
click at [779, 590] on p "Load more results..." at bounding box center [778, 590] width 81 height 12
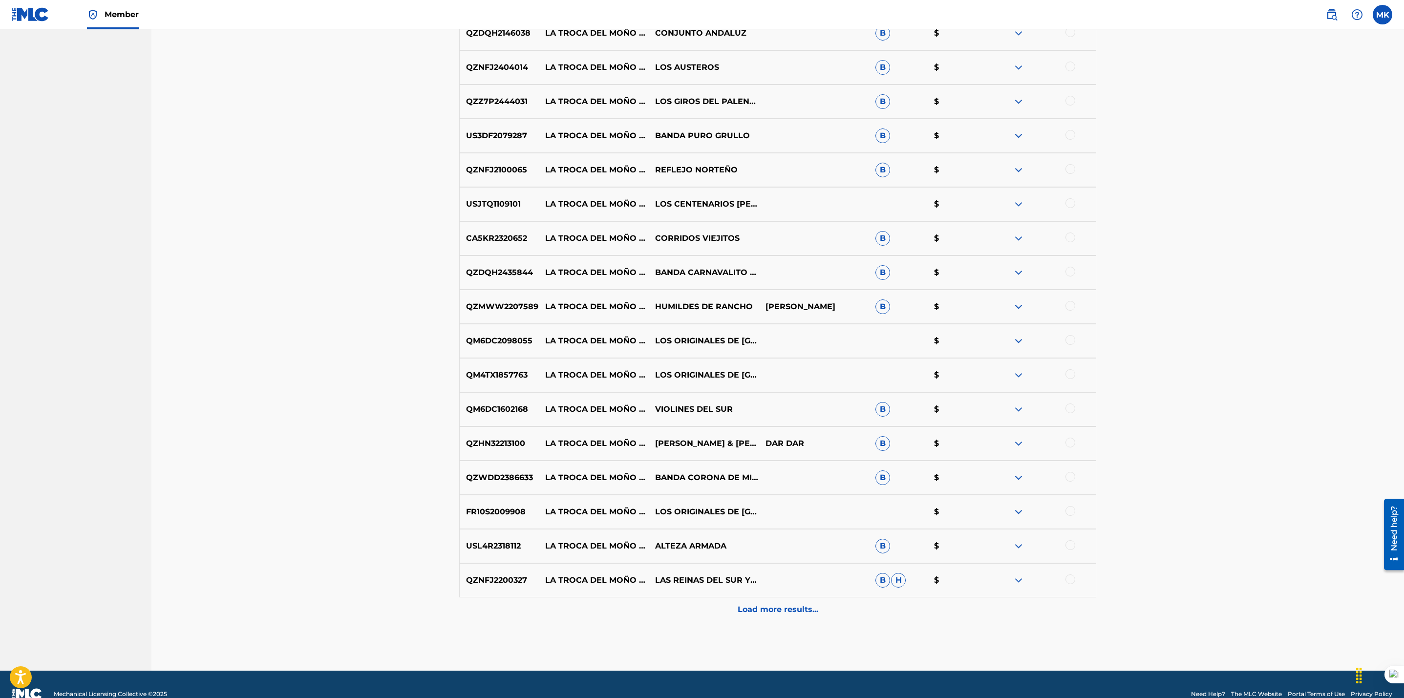
scroll to position [537, 0]
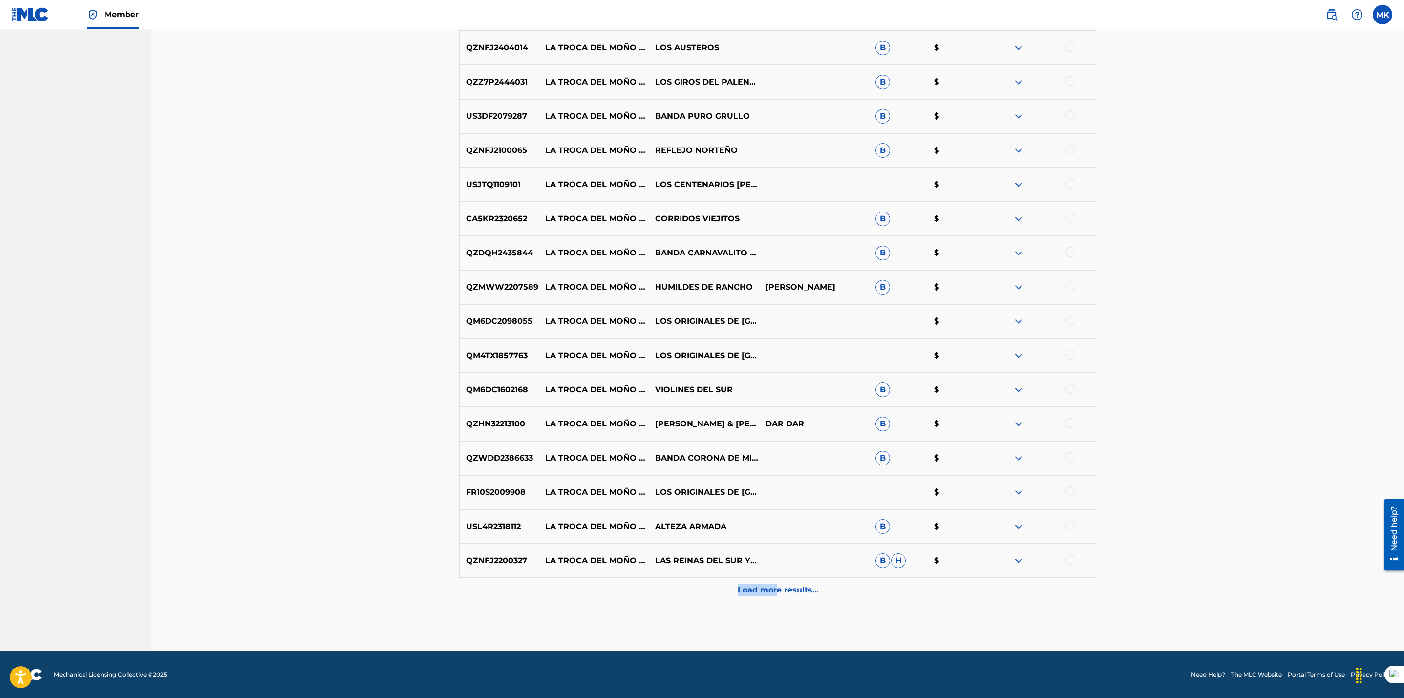
drag, startPoint x: 779, startPoint y: 590, endPoint x: 680, endPoint y: 566, distance: 101.3
click at [680, 566] on div "USL4Q1973384 LA TROCA DEL MOÑO NEGRO [PERSON_NAME] $ QZNFJ2200267 LA TROCA DEL …" at bounding box center [777, 248] width 637 height 708
click at [667, 621] on div "Matching Tool The Matching Tool allows Members to match sound recordings to wor…" at bounding box center [777, 96] width 637 height 1110
click at [765, 592] on p "Load more results..." at bounding box center [778, 590] width 81 height 12
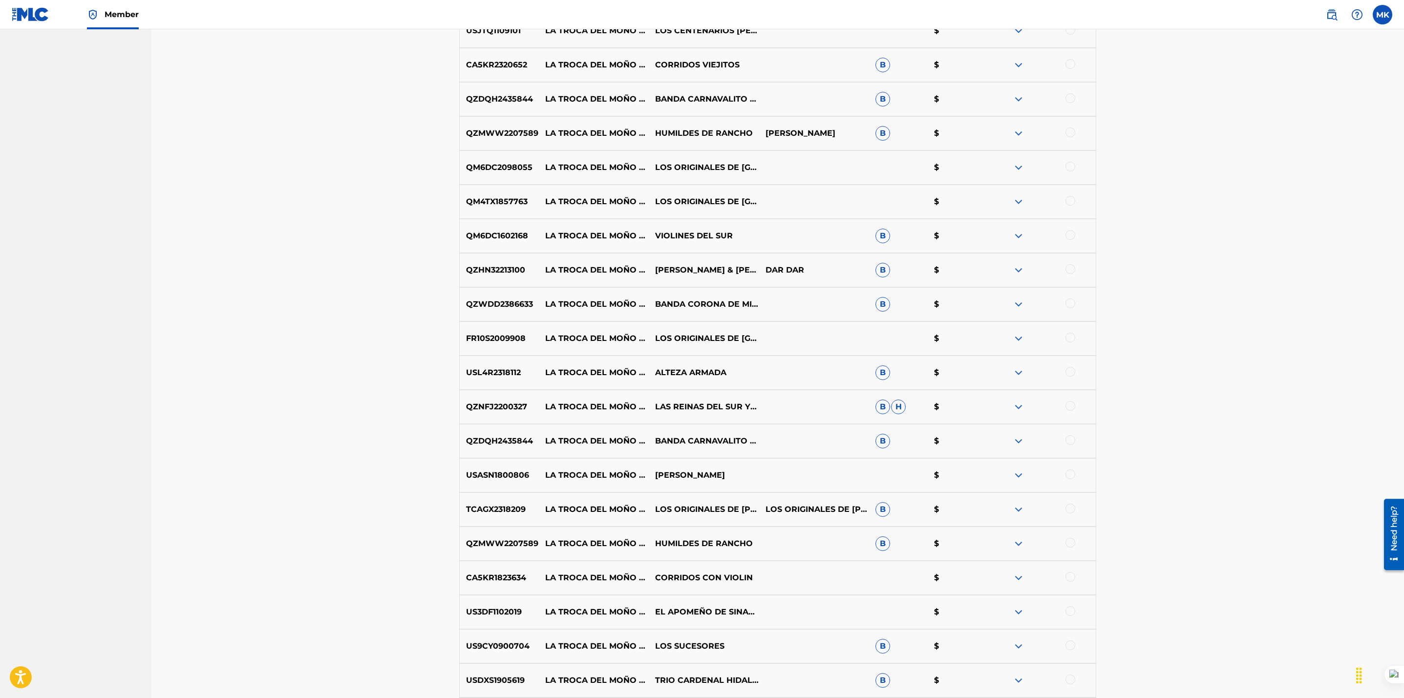
scroll to position [878, 0]
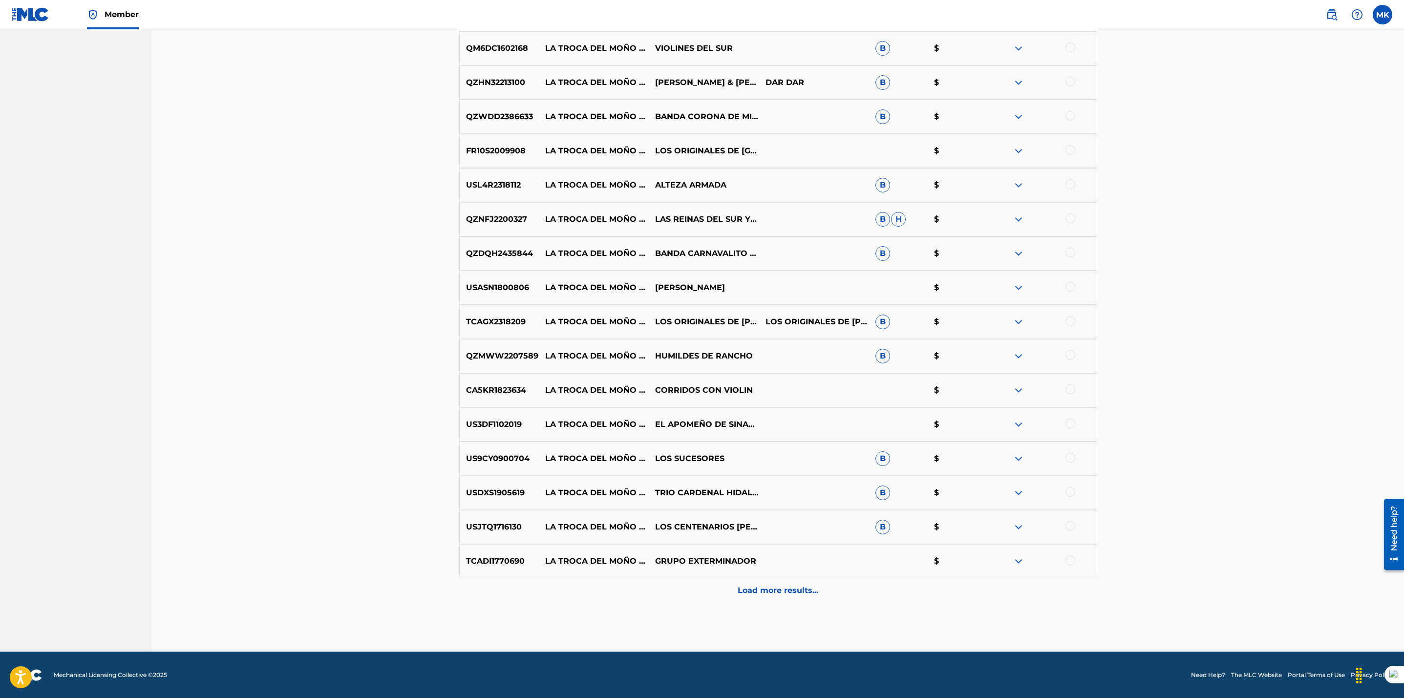
click at [773, 590] on p "Load more results..." at bounding box center [778, 591] width 81 height 12
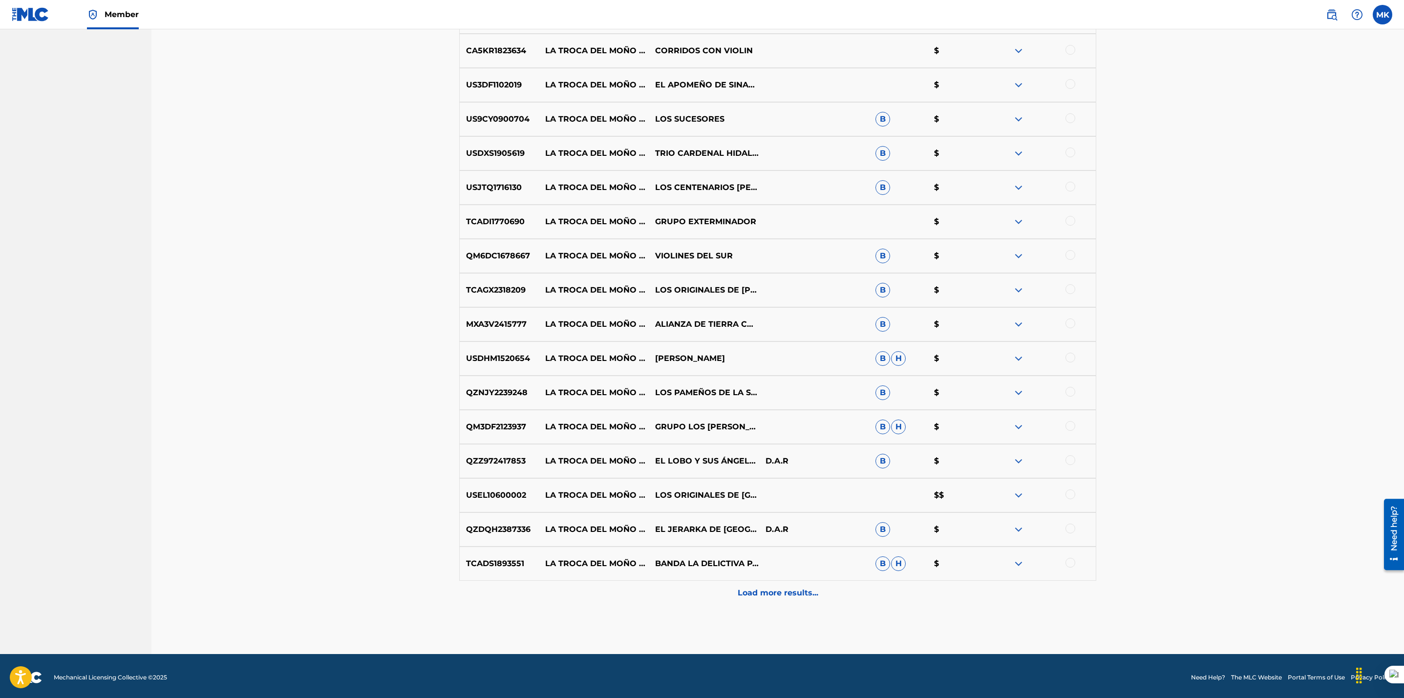
scroll to position [1221, 0]
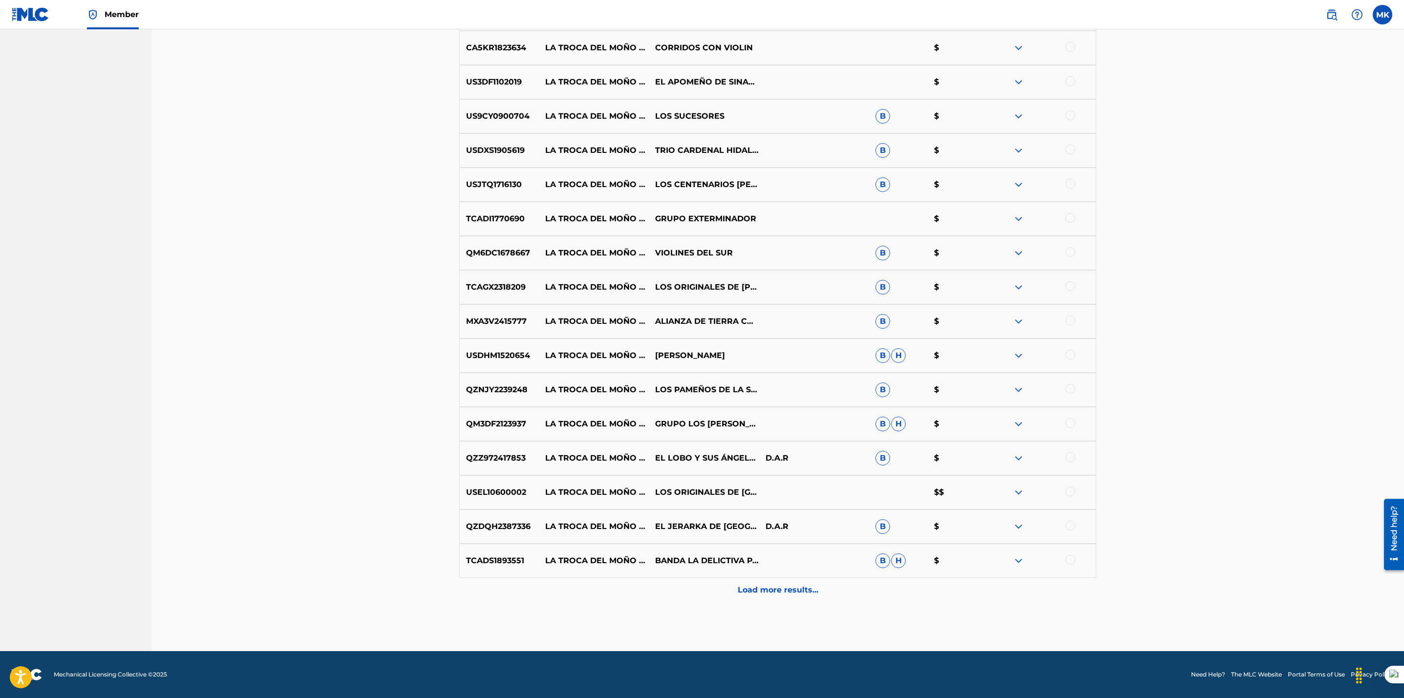
click at [777, 582] on div "Load more results..." at bounding box center [777, 590] width 637 height 24
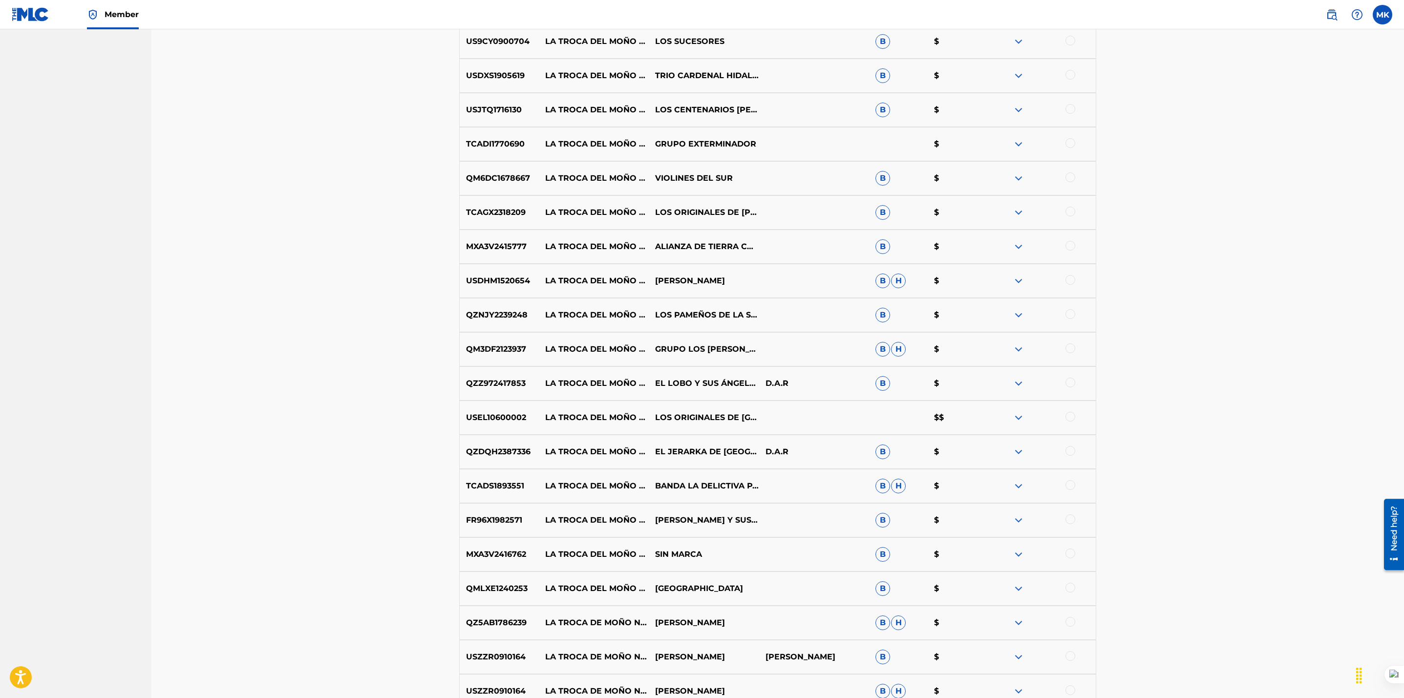
scroll to position [1562, 0]
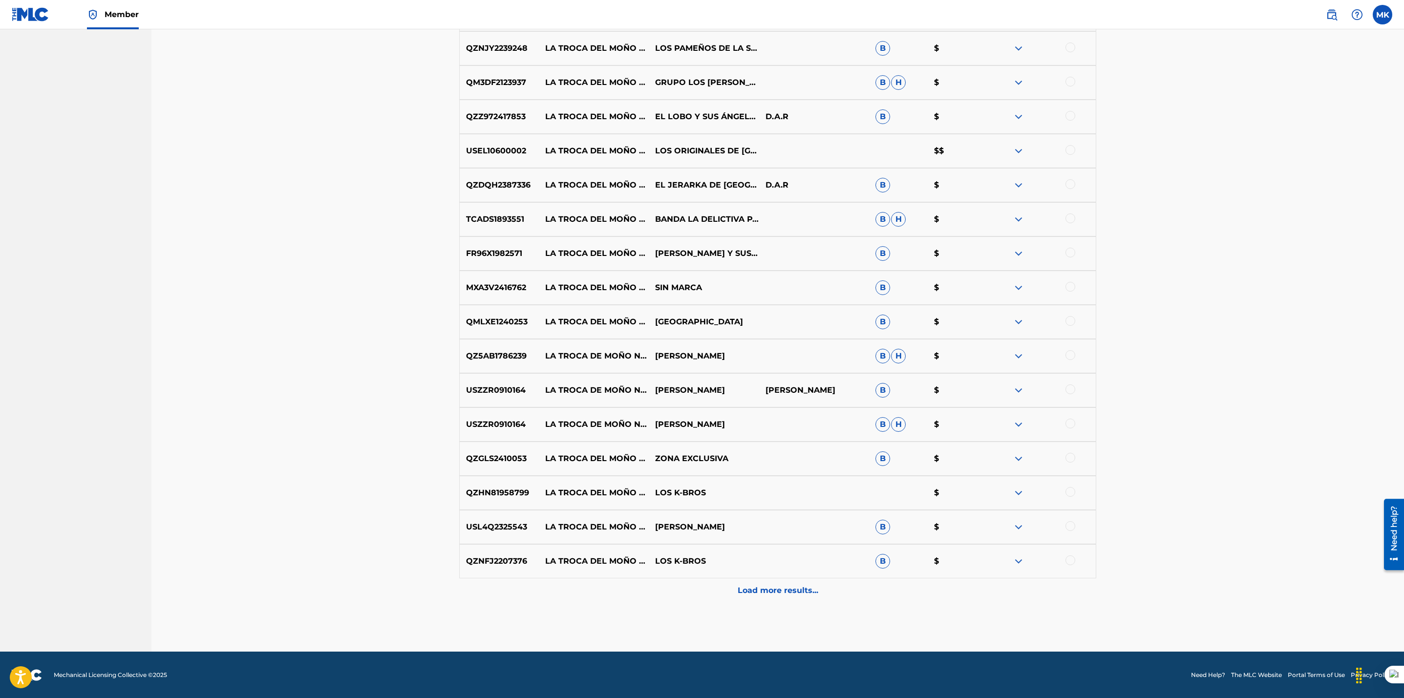
click at [784, 590] on p "Load more results..." at bounding box center [778, 591] width 81 height 12
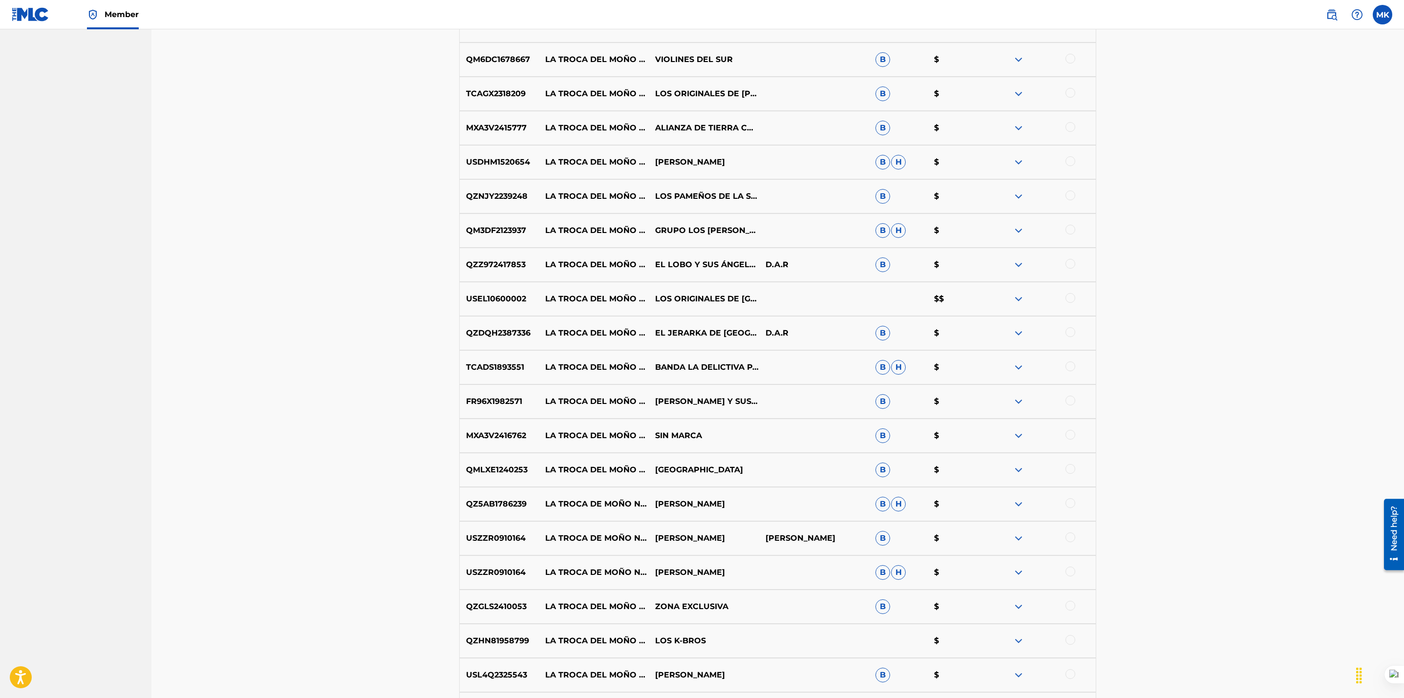
scroll to position [1904, 0]
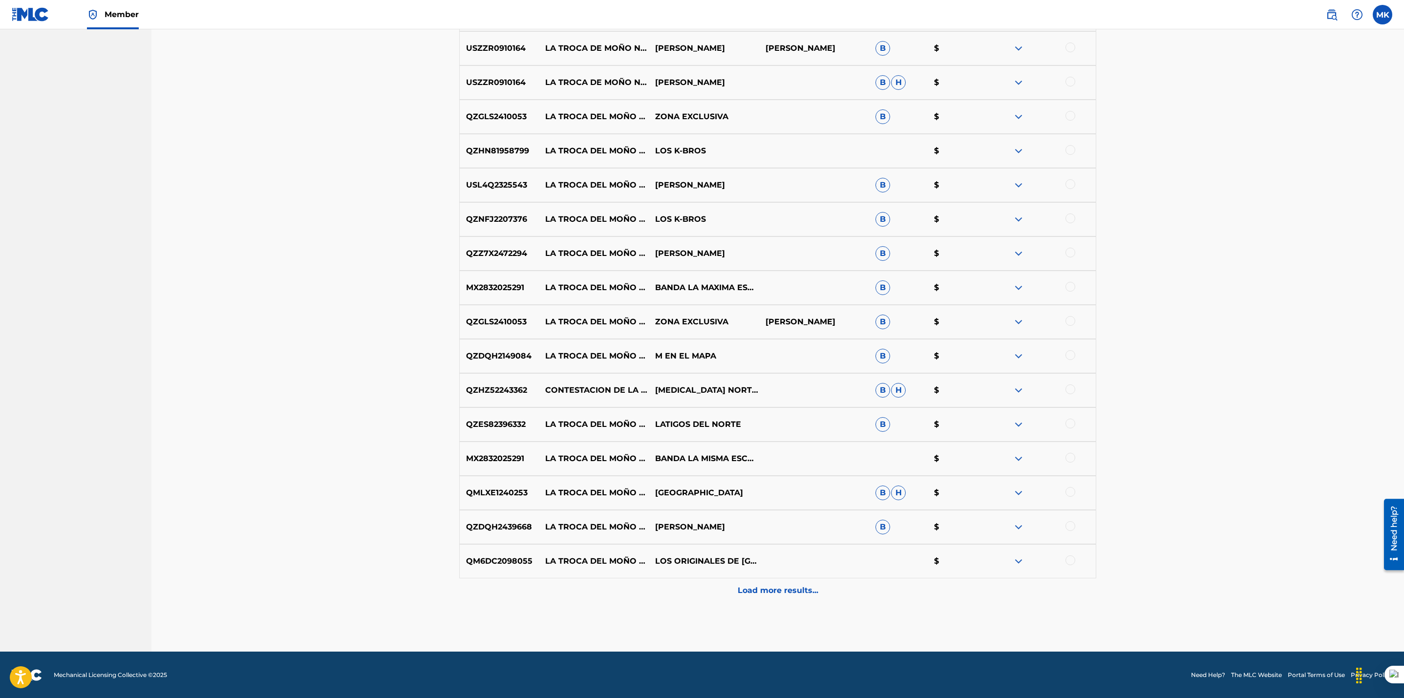
click at [761, 595] on p "Load more results..." at bounding box center [778, 591] width 81 height 12
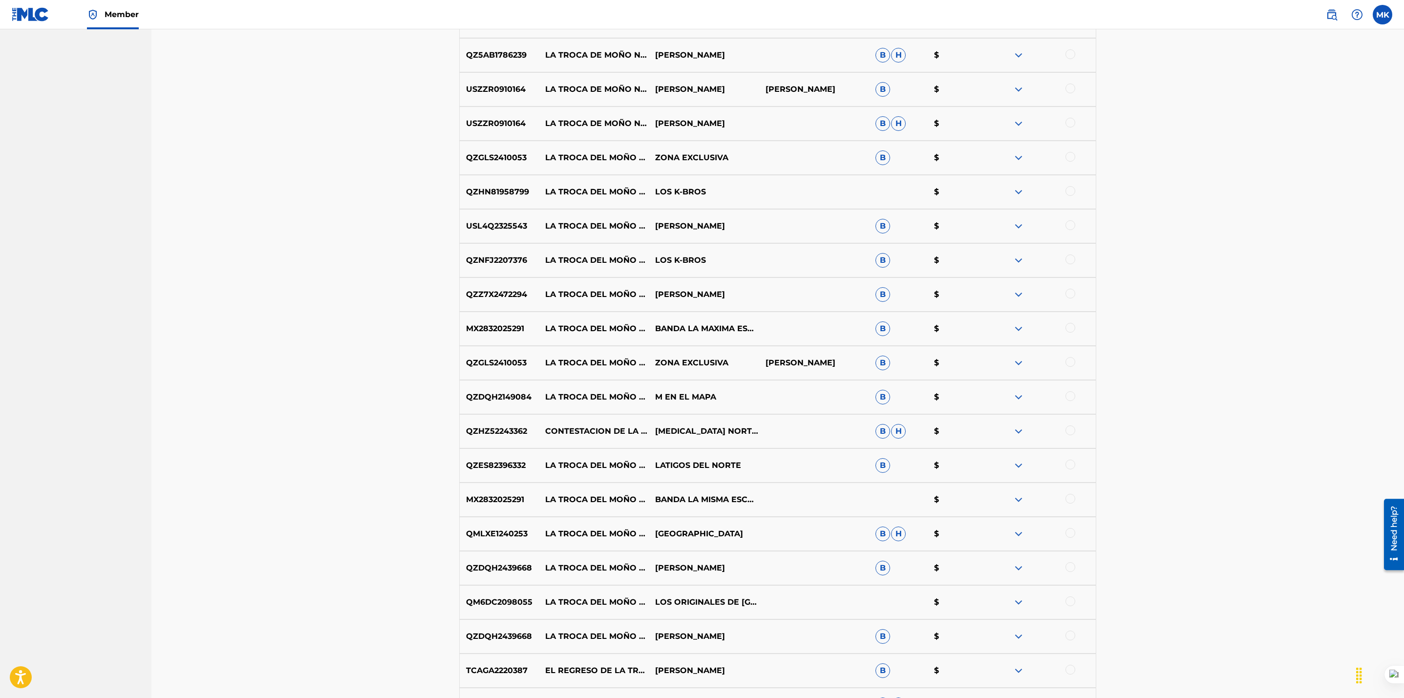
scroll to position [2245, 0]
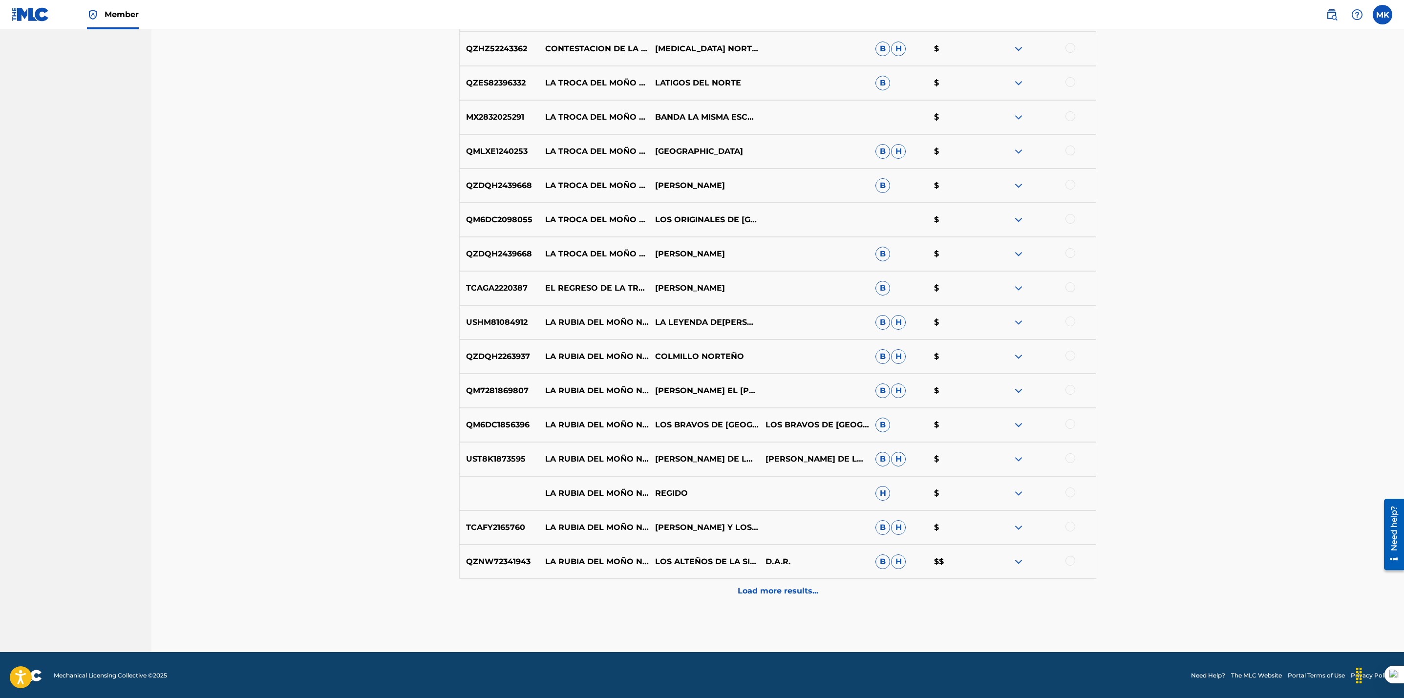
click at [787, 593] on p "Load more results..." at bounding box center [778, 591] width 81 height 12
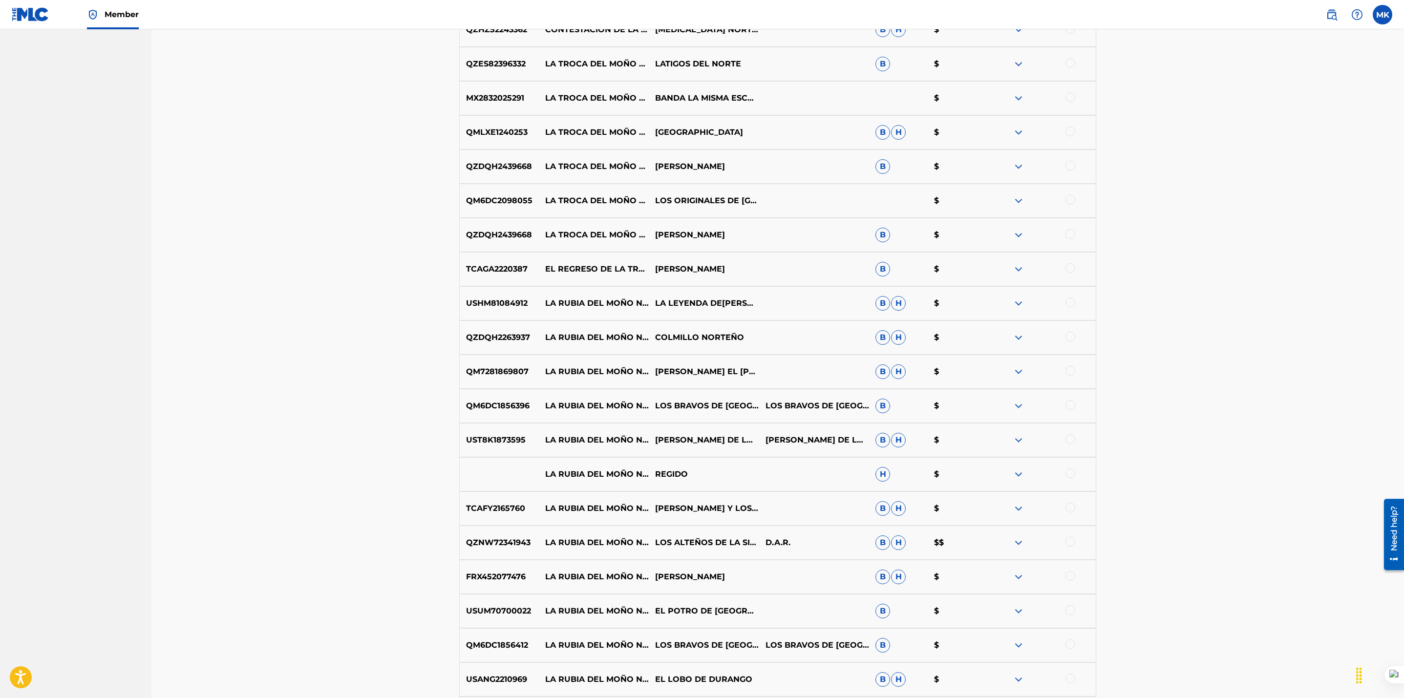
scroll to position [2588, 0]
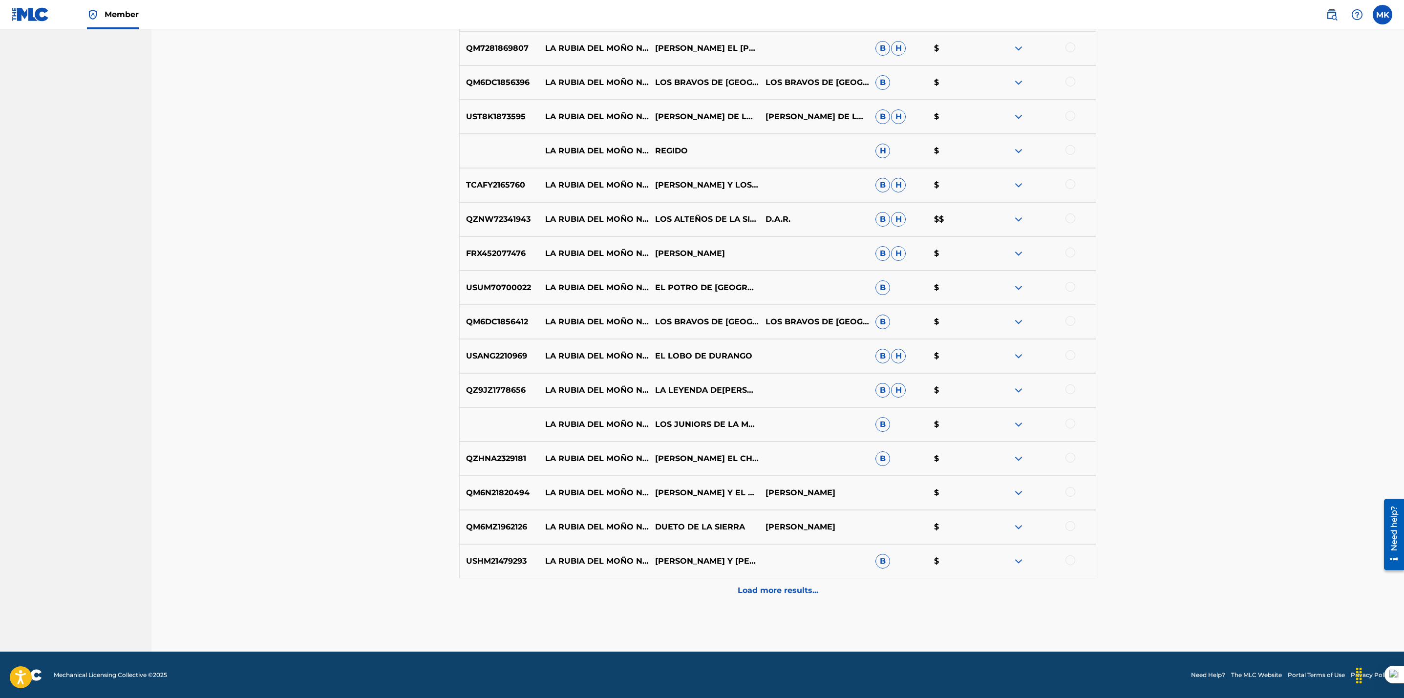
click at [777, 587] on p "Load more results..." at bounding box center [778, 591] width 81 height 12
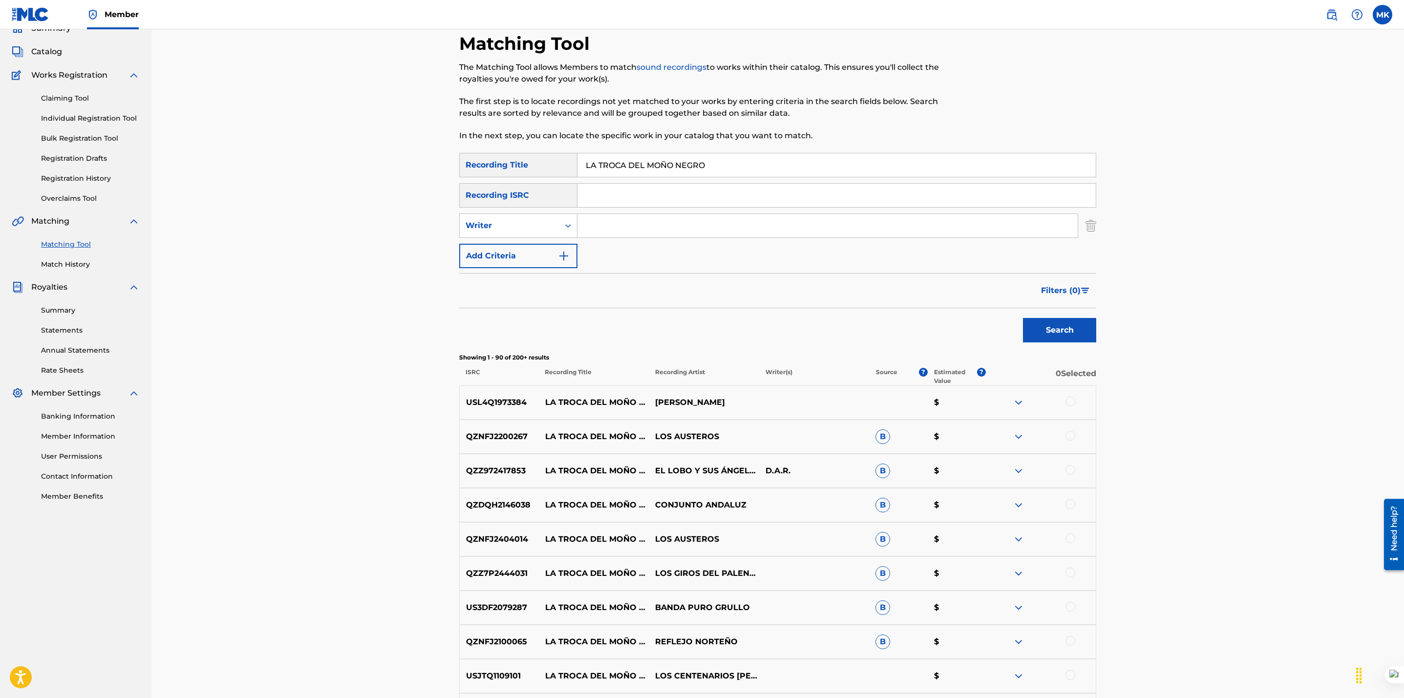
scroll to position [0, 0]
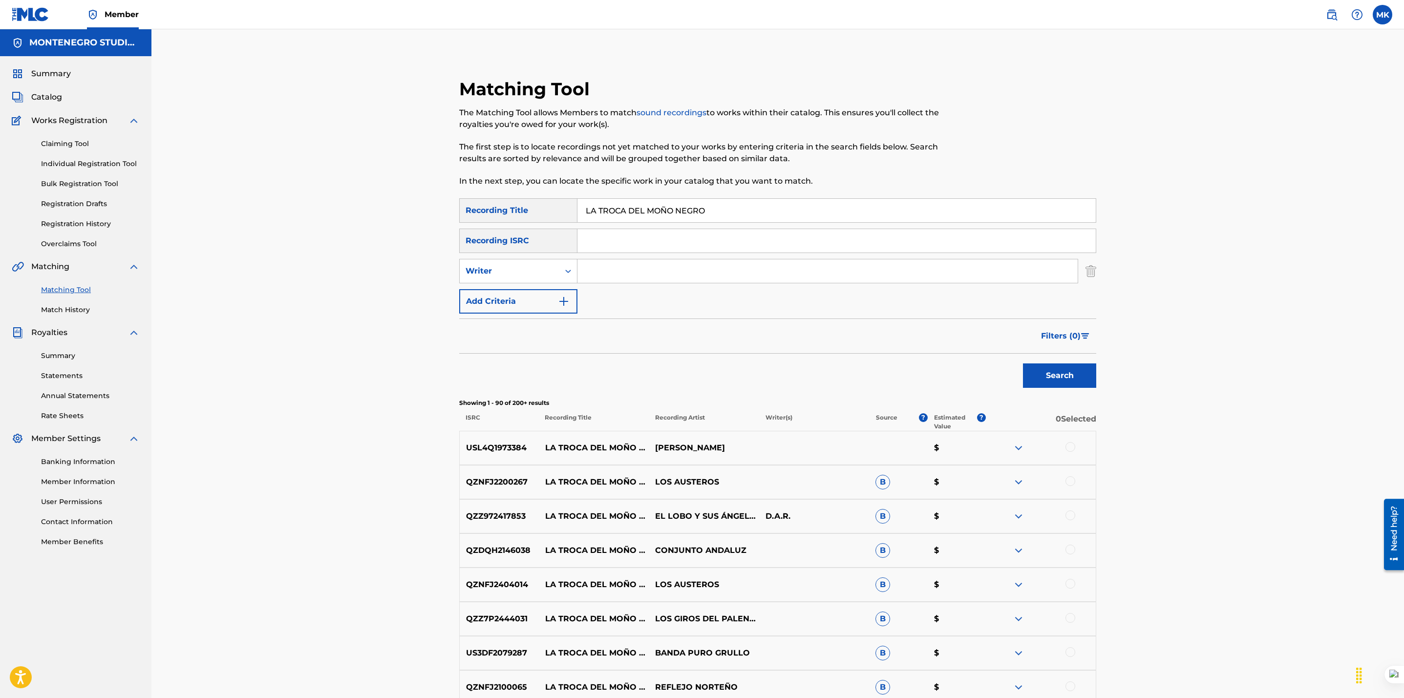
click at [619, 274] on input "Search Form" at bounding box center [827, 270] width 500 height 23
type input "[PERSON_NAME]"
click at [1023, 363] on button "Search" at bounding box center [1059, 375] width 73 height 24
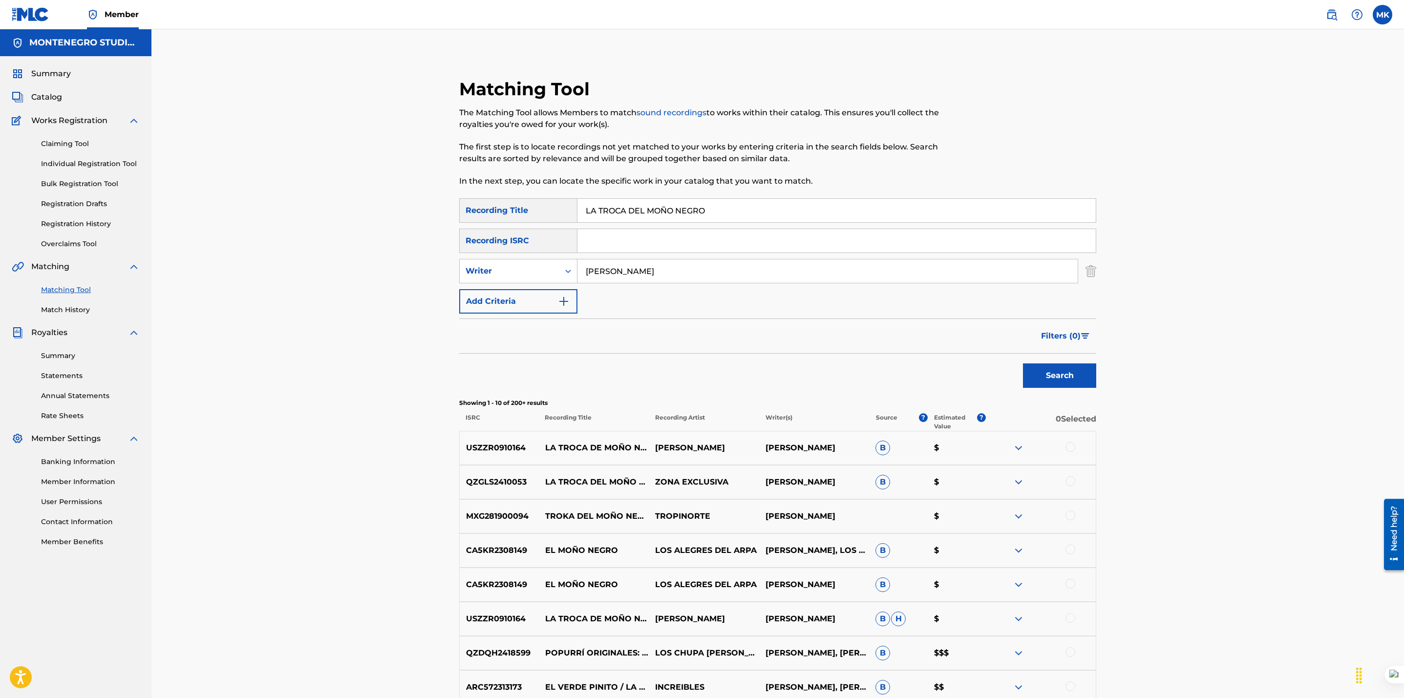
scroll to position [195, 0]
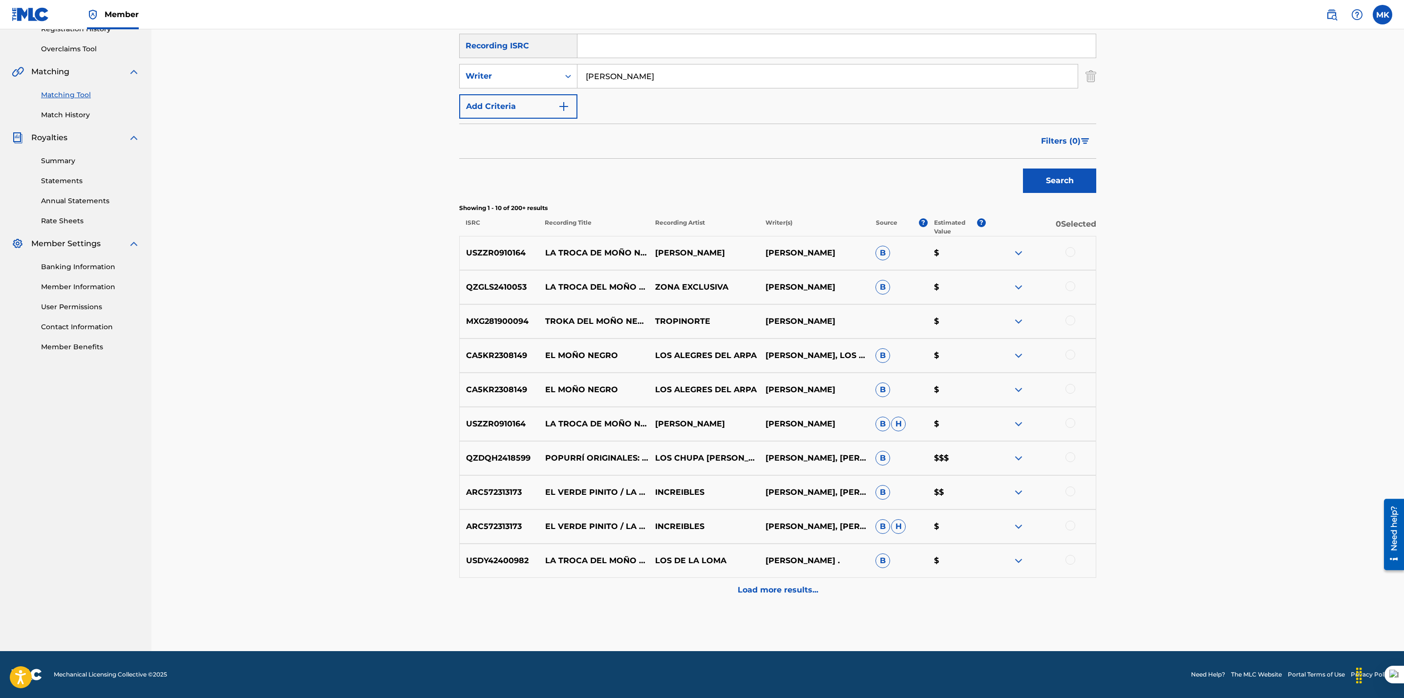
click at [762, 587] on p "Load more results..." at bounding box center [778, 590] width 81 height 12
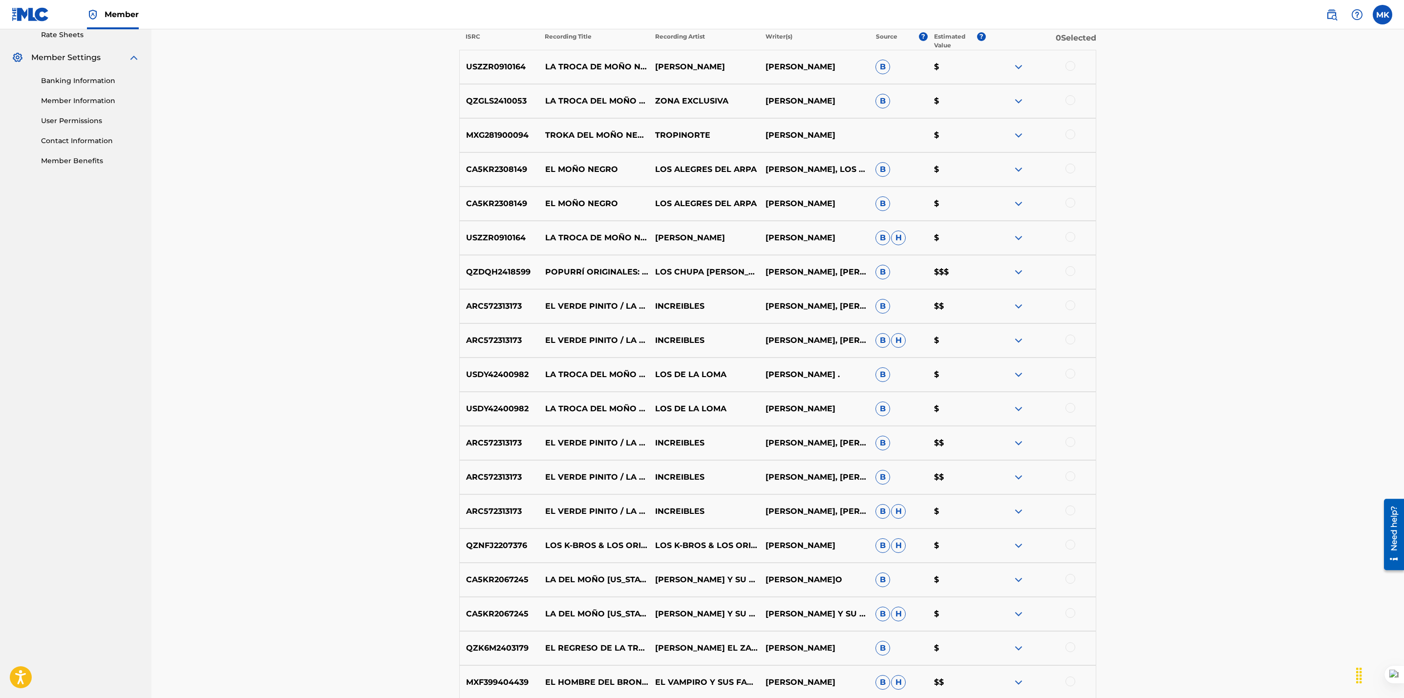
scroll to position [537, 0]
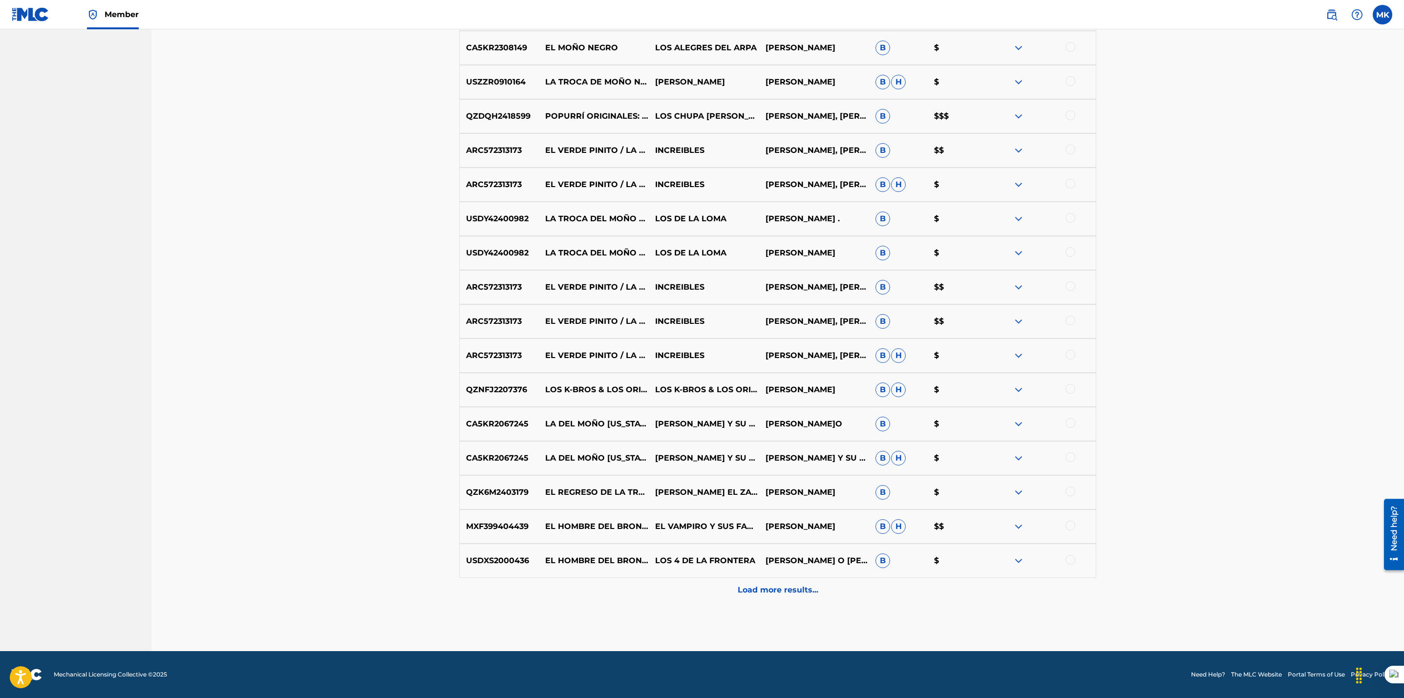
click at [805, 588] on p "Load more results..." at bounding box center [778, 590] width 81 height 12
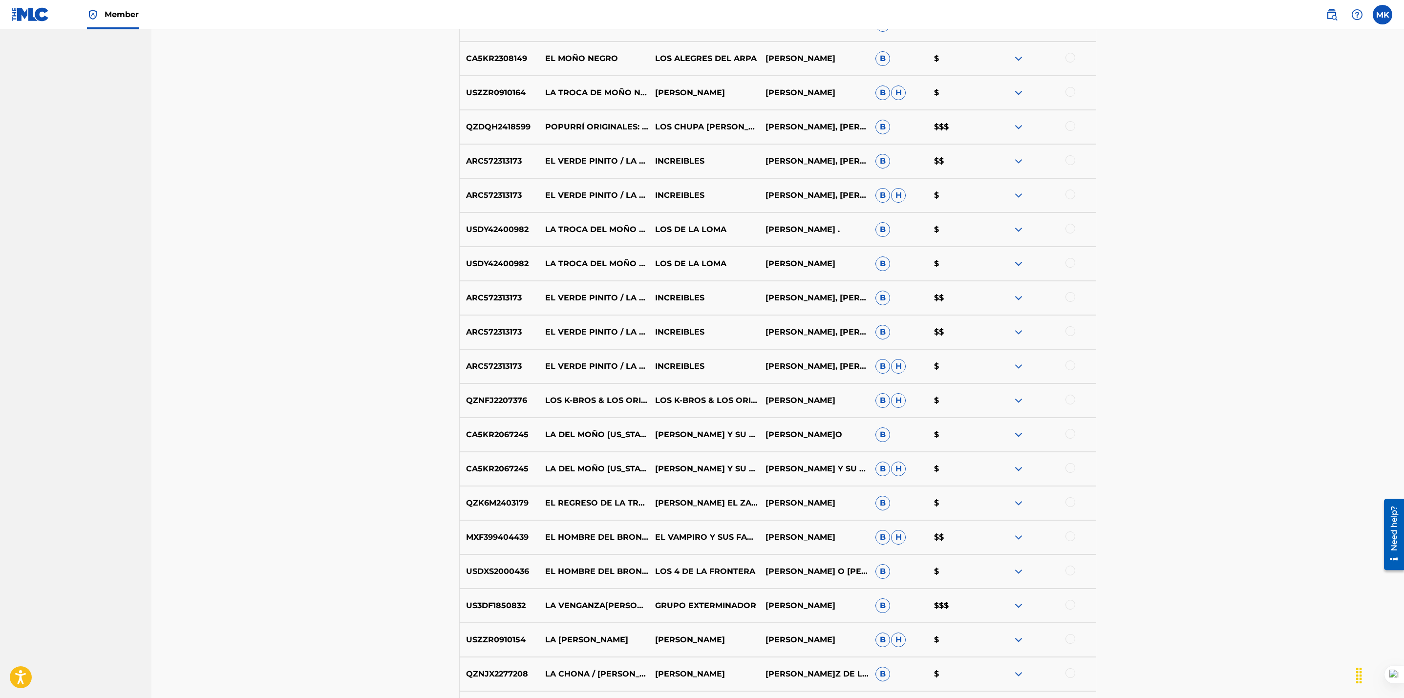
scroll to position [522, 0]
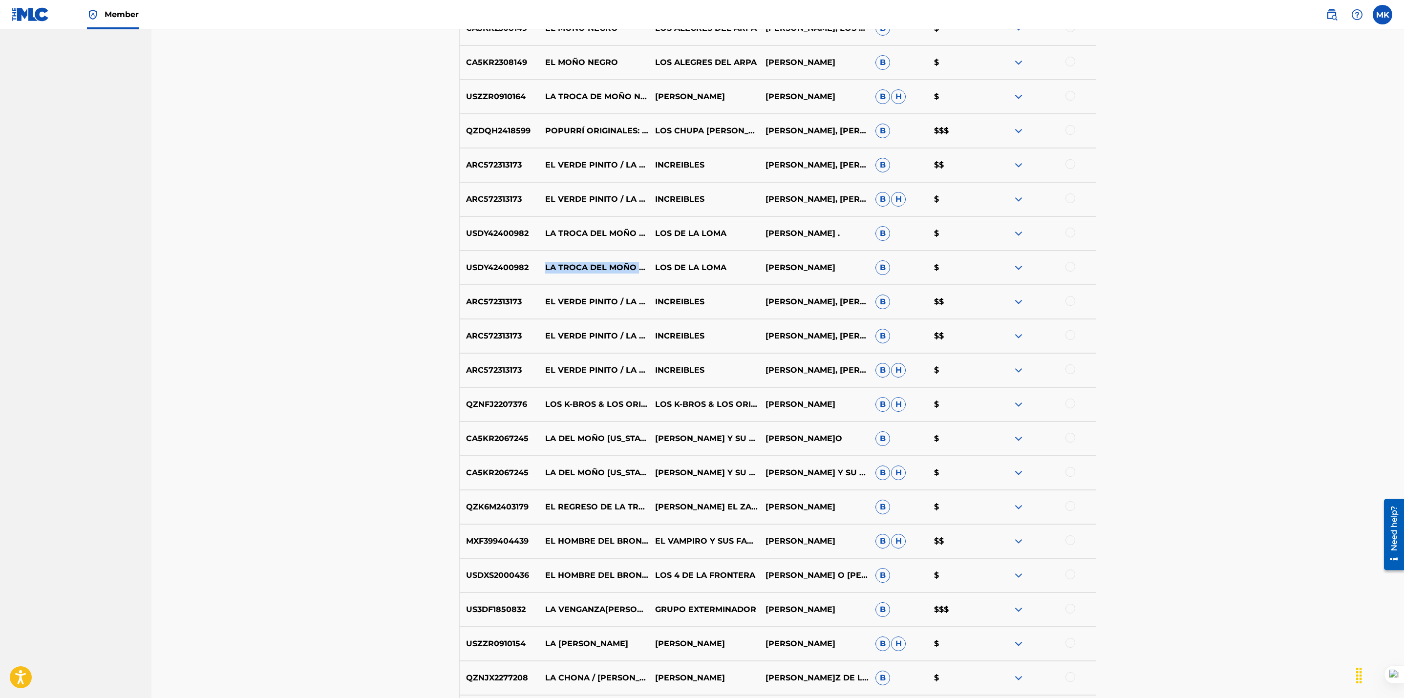
drag, startPoint x: 641, startPoint y: 282, endPoint x: 542, endPoint y: 250, distance: 103.8
click at [542, 262] on p "LA TROCA DEL MOÑO NEGRO, EL CORRIDO DE [PERSON_NAME] Y SON LAS 2 DE LA [DATE] (…" at bounding box center [594, 268] width 110 height 12
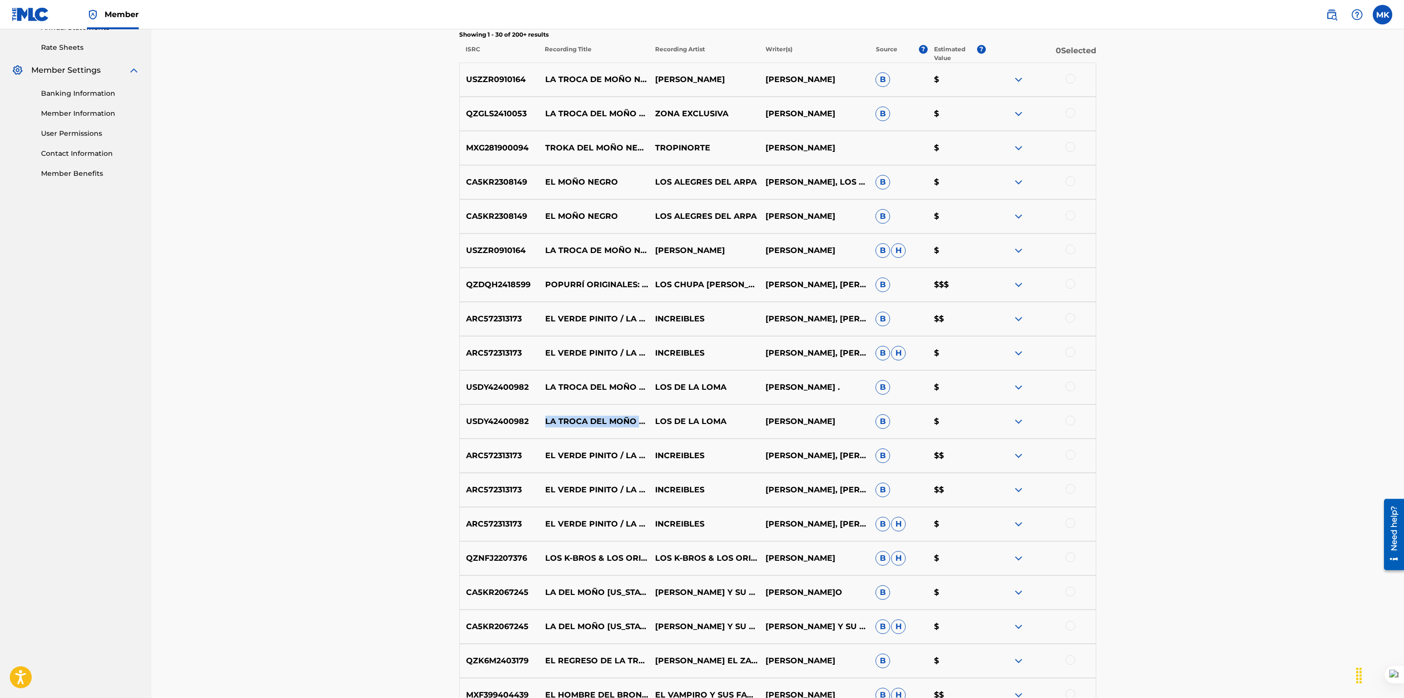
scroll to position [368, 0]
drag, startPoint x: 545, startPoint y: 273, endPoint x: 633, endPoint y: 291, distance: 89.7
click at [633, 291] on p "POPURRÍ ORIGINALES: LA TROCA DEL MOÑO NEGRO / MI ÚLTIMO DESEO / LA [MEDICAL_DAT…" at bounding box center [594, 285] width 110 height 12
click at [548, 279] on p "POPURRÍ ORIGINALES: LA TROCA DEL MOÑO NEGRO / MI ÚLTIMO DESEO / LA [MEDICAL_DAT…" at bounding box center [594, 285] width 110 height 12
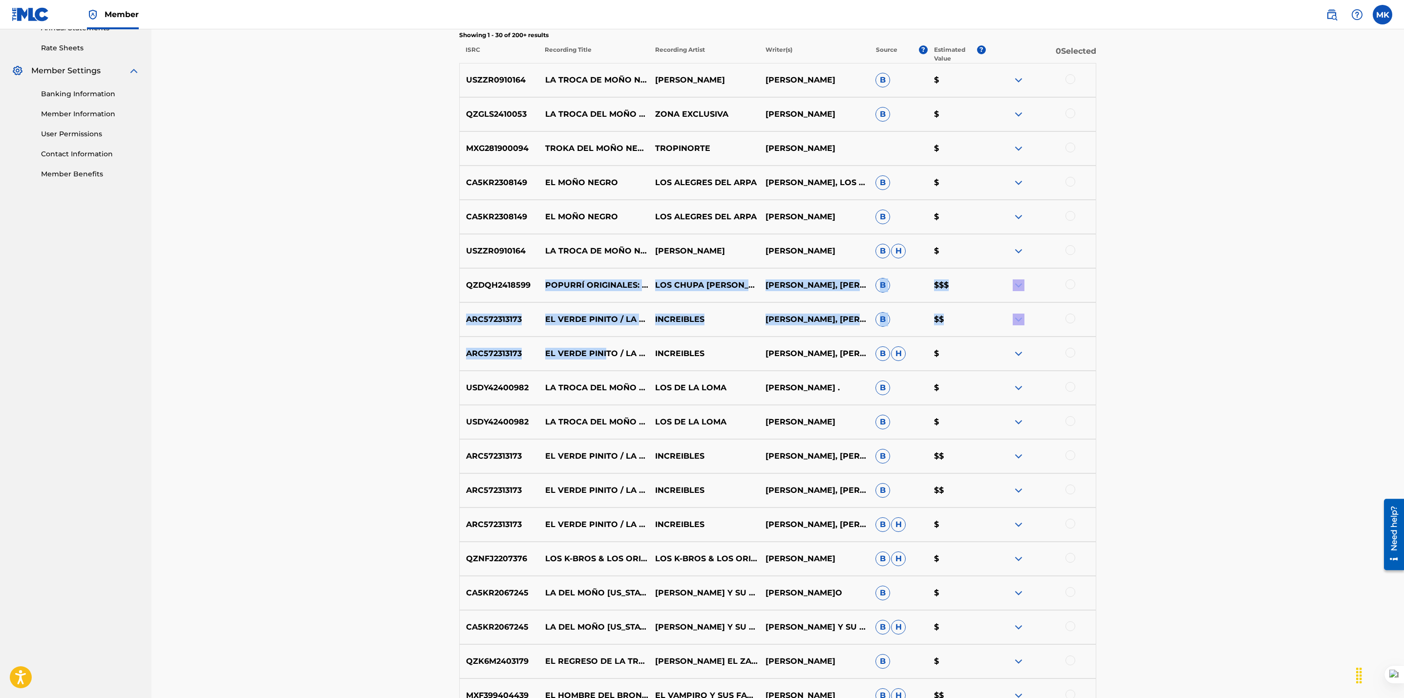
drag, startPoint x: 546, startPoint y: 260, endPoint x: 607, endPoint y: 341, distance: 101.9
click at [607, 341] on div "USZZR0910164 LA TROCA DE MOÑO NEGRO [PERSON_NAME] [PERSON_NAME] B $ QZGLS241005…" at bounding box center [777, 588] width 637 height 1050
click at [339, 365] on div "Matching Tool The Matching Tool allows Members to match sound recordings to wor…" at bounding box center [777, 412] width 1252 height 1500
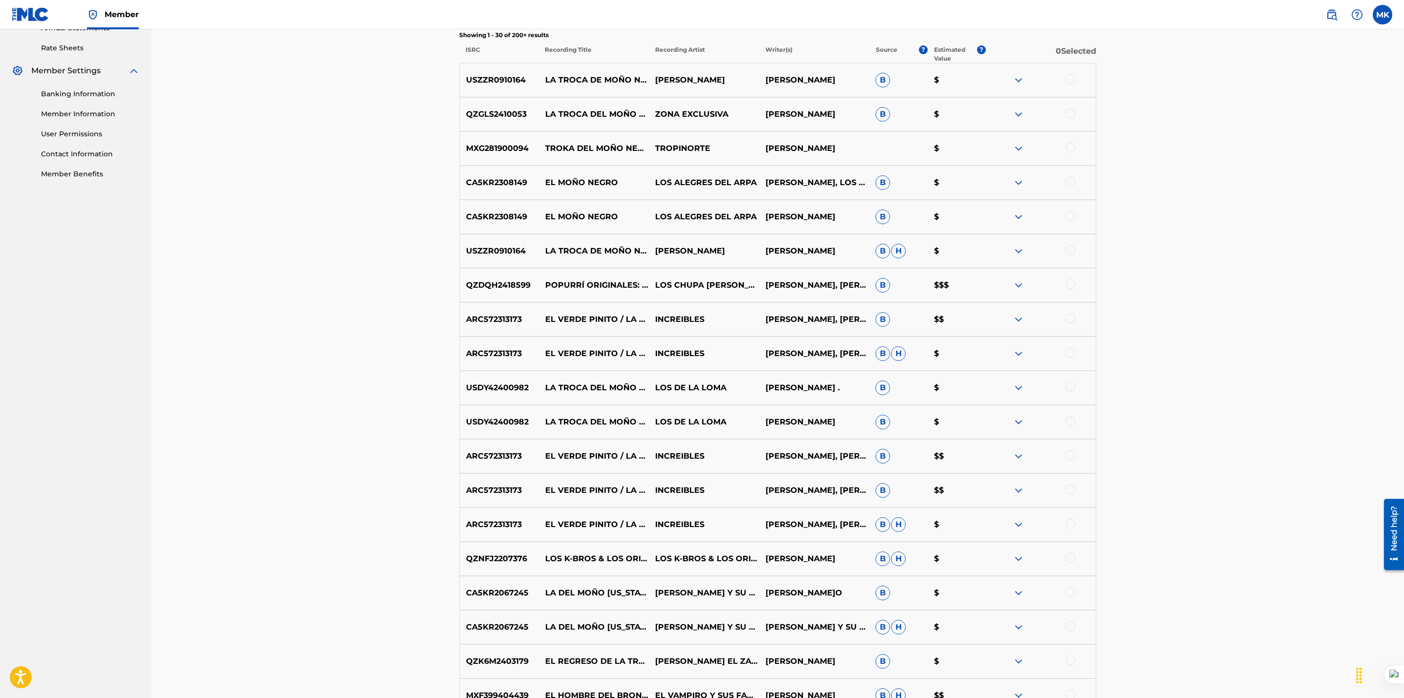
click at [1020, 287] on img at bounding box center [1018, 285] width 12 height 12
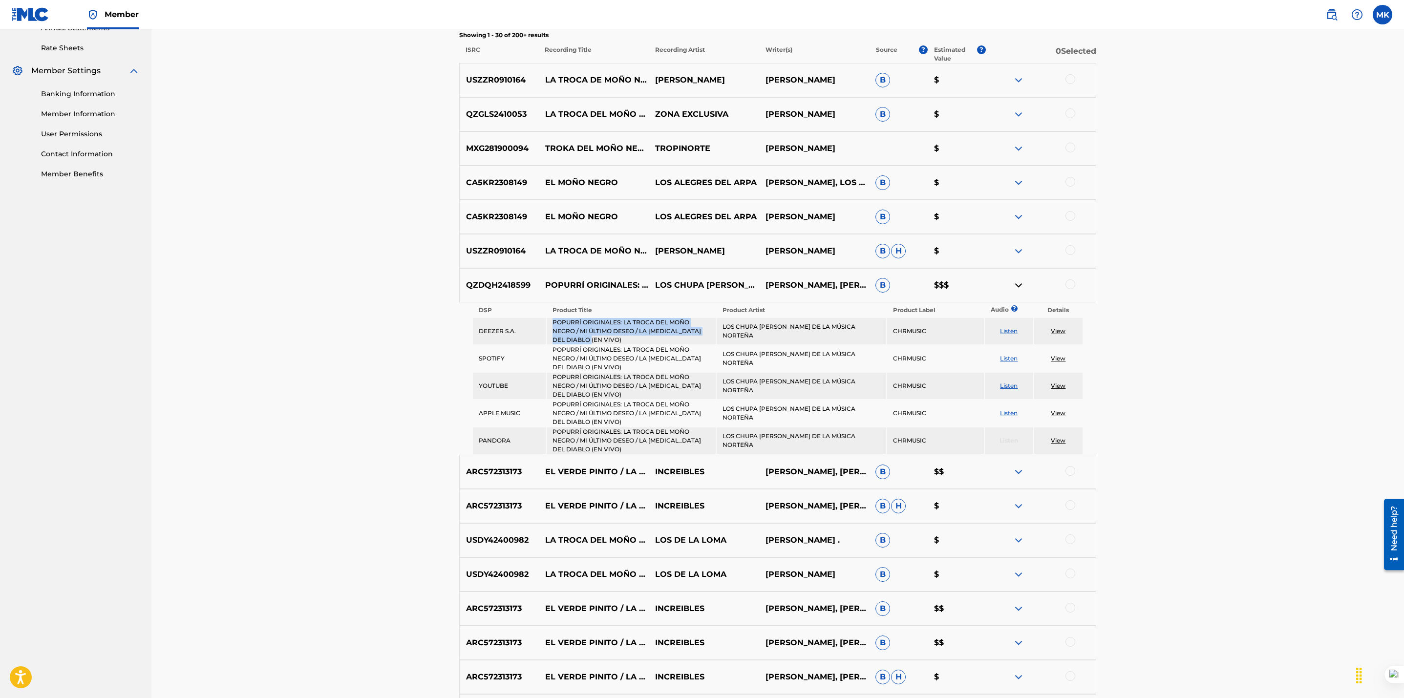
drag, startPoint x: 589, startPoint y: 336, endPoint x: 551, endPoint y: 320, distance: 40.9
click at [551, 320] on td "POPURRÍ ORIGINALES: LA TROCA DEL MOÑO NEGRO / MI ÚLTIMO DESEO / LA [MEDICAL_DAT…" at bounding box center [631, 331] width 169 height 26
drag, startPoint x: 585, startPoint y: 368, endPoint x: 553, endPoint y: 349, distance: 37.2
click at [553, 349] on td "POPURRÍ ORIGINALES: LA TROCA DEL MOÑO NEGRO / MI ÚLTIMO DESEO / LA [MEDICAL_DAT…" at bounding box center [631, 358] width 169 height 26
click at [419, 361] on div "Matching Tool The Matching Tool allows Members to match sound recordings to wor…" at bounding box center [777, 488] width 1252 height 1653
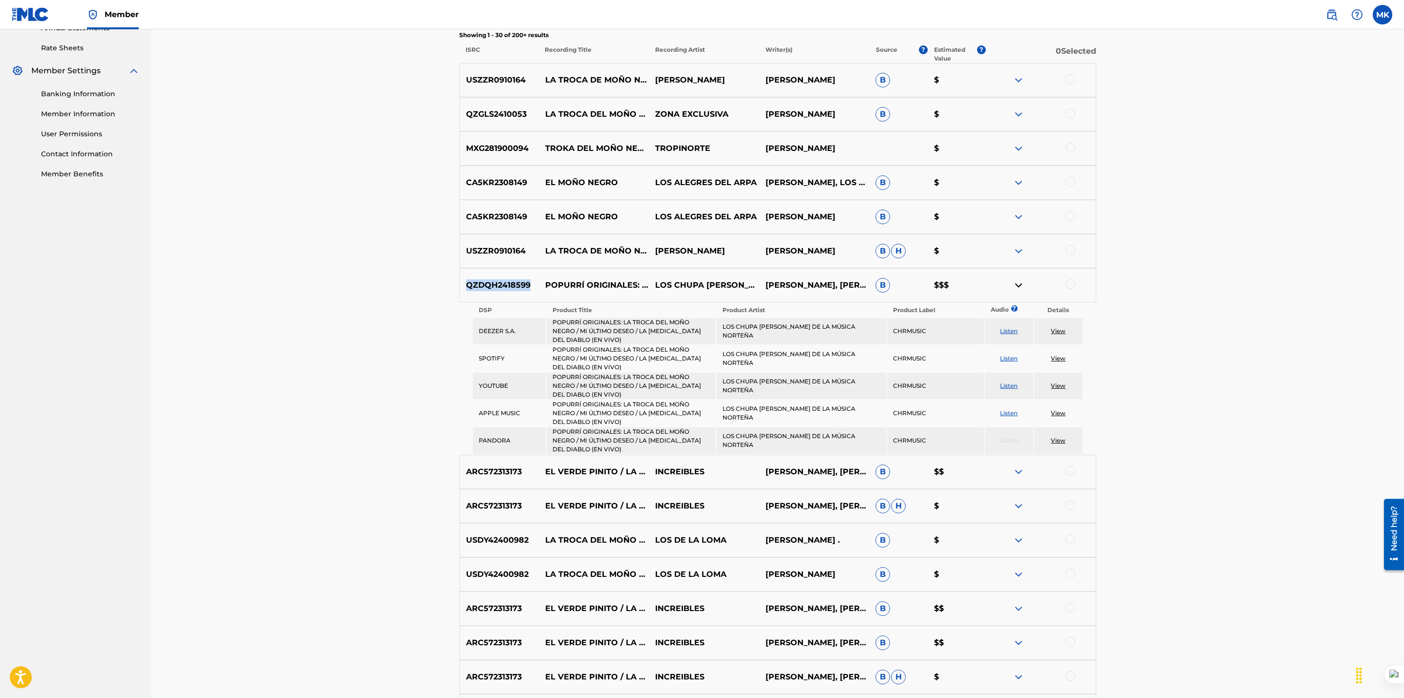
drag, startPoint x: 535, startPoint y: 283, endPoint x: 457, endPoint y: 283, distance: 78.1
click at [457, 283] on div "Matching Tool The Matching Tool allows Members to match sound recordings to wor…" at bounding box center [777, 512] width 660 height 1604
drag, startPoint x: 552, startPoint y: 349, endPoint x: 585, endPoint y: 366, distance: 36.5
click at [585, 366] on td "POPURRÍ ORIGINALES: LA TROCA DEL MOÑO NEGRO / MI ÚLTIMO DESEO / LA [MEDICAL_DAT…" at bounding box center [631, 358] width 169 height 26
drag, startPoint x: 722, startPoint y: 331, endPoint x: 876, endPoint y: 334, distance: 153.9
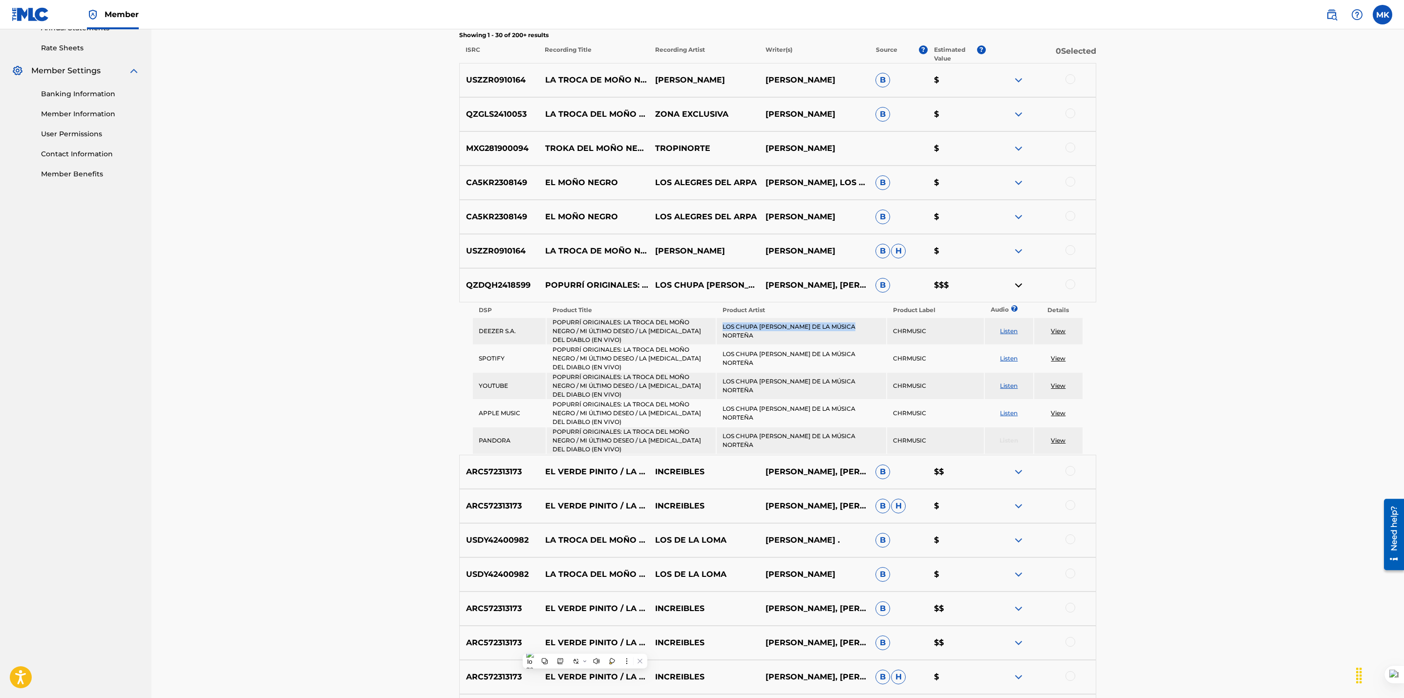
click at [876, 334] on td "LOS CHUPA [PERSON_NAME] DE LA MÚSICA NORTEÑA" at bounding box center [801, 331] width 169 height 26
click at [374, 365] on div "Matching Tool The Matching Tool allows Members to match sound recordings to wor…" at bounding box center [777, 488] width 1252 height 1653
drag, startPoint x: 547, startPoint y: 520, endPoint x: 642, endPoint y: 554, distance: 101.7
click at [642, 546] on p "LA TROCA DEL MOÑO NEGRO, EL CORRIDO DE [PERSON_NAME] Y SON LAS 2 DE LA [DATE] (…" at bounding box center [594, 540] width 110 height 12
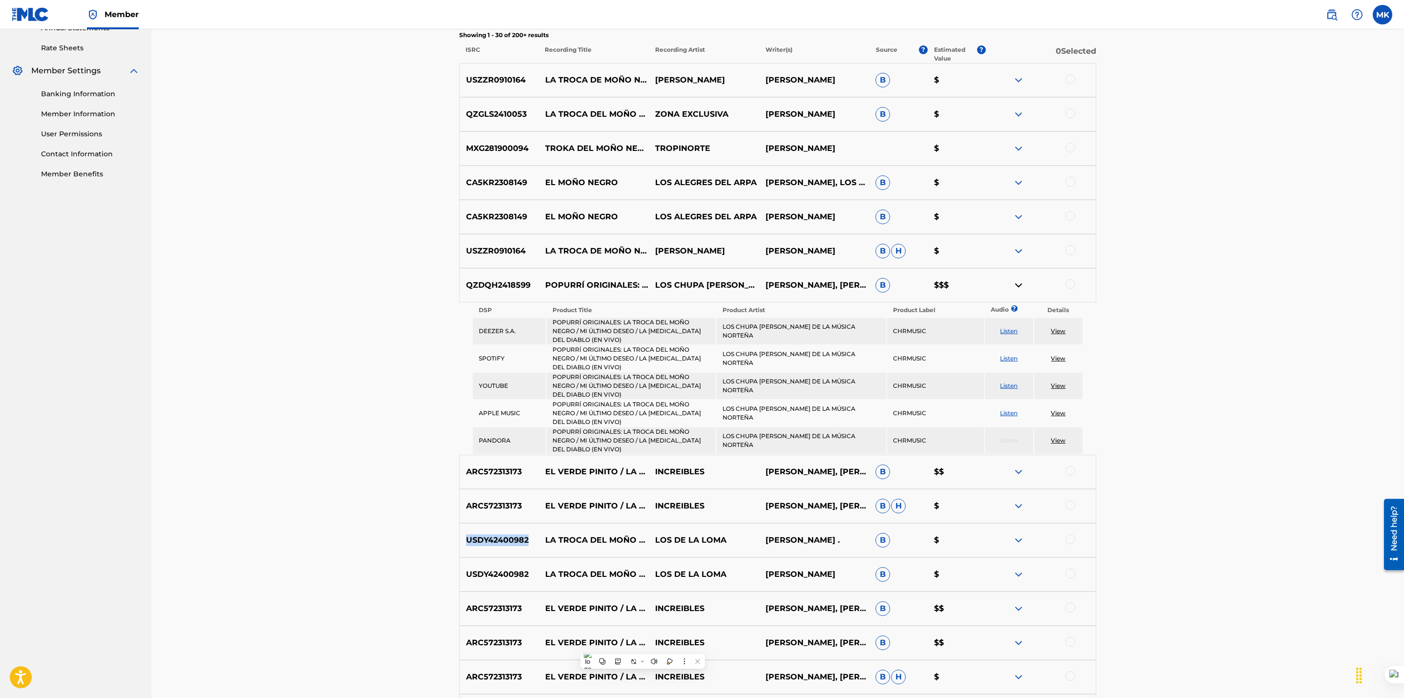
drag, startPoint x: 536, startPoint y: 540, endPoint x: 464, endPoint y: 540, distance: 72.8
click at [464, 540] on p "USDY42400982" at bounding box center [499, 540] width 79 height 12
drag, startPoint x: 729, startPoint y: 536, endPoint x: 655, endPoint y: 537, distance: 73.8
click at [655, 537] on p "LOS DE LA LOMA" at bounding box center [704, 540] width 110 height 12
click at [344, 390] on div "Matching Tool The Matching Tool allows Members to match sound recordings to wor…" at bounding box center [777, 488] width 1252 height 1653
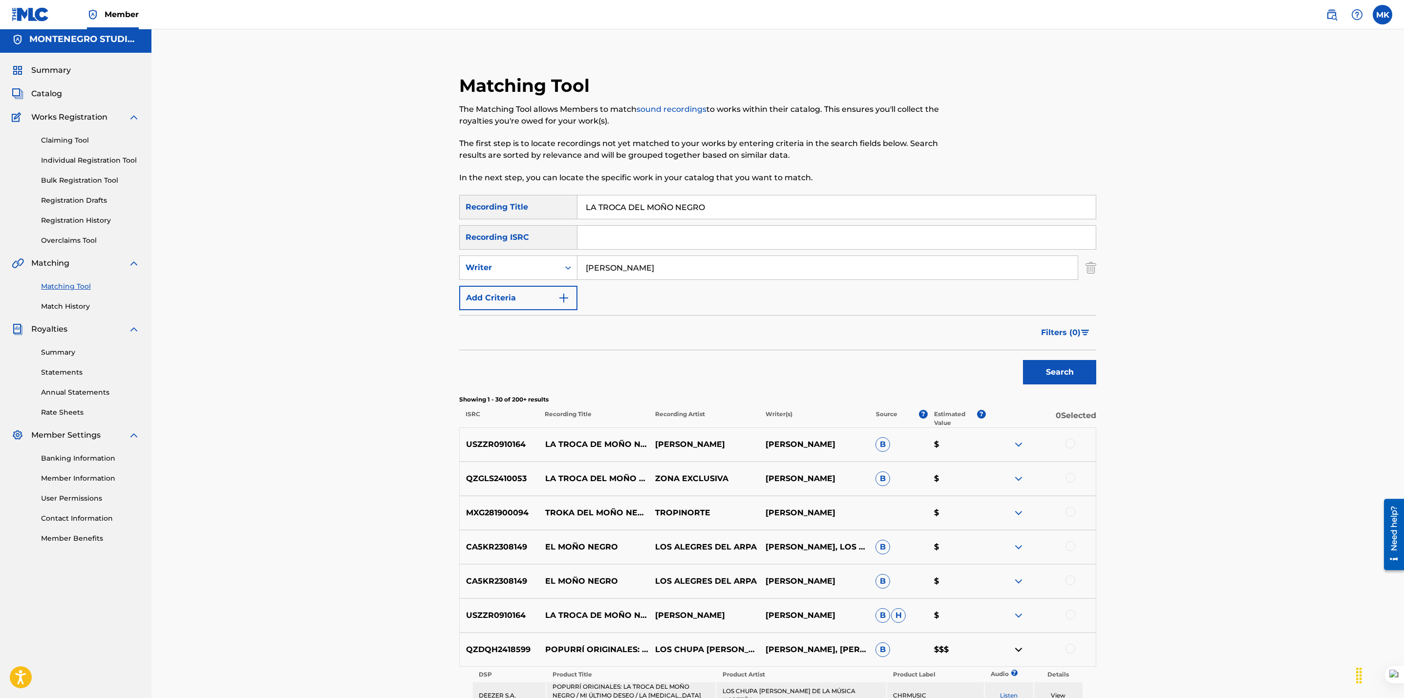
scroll to position [0, 0]
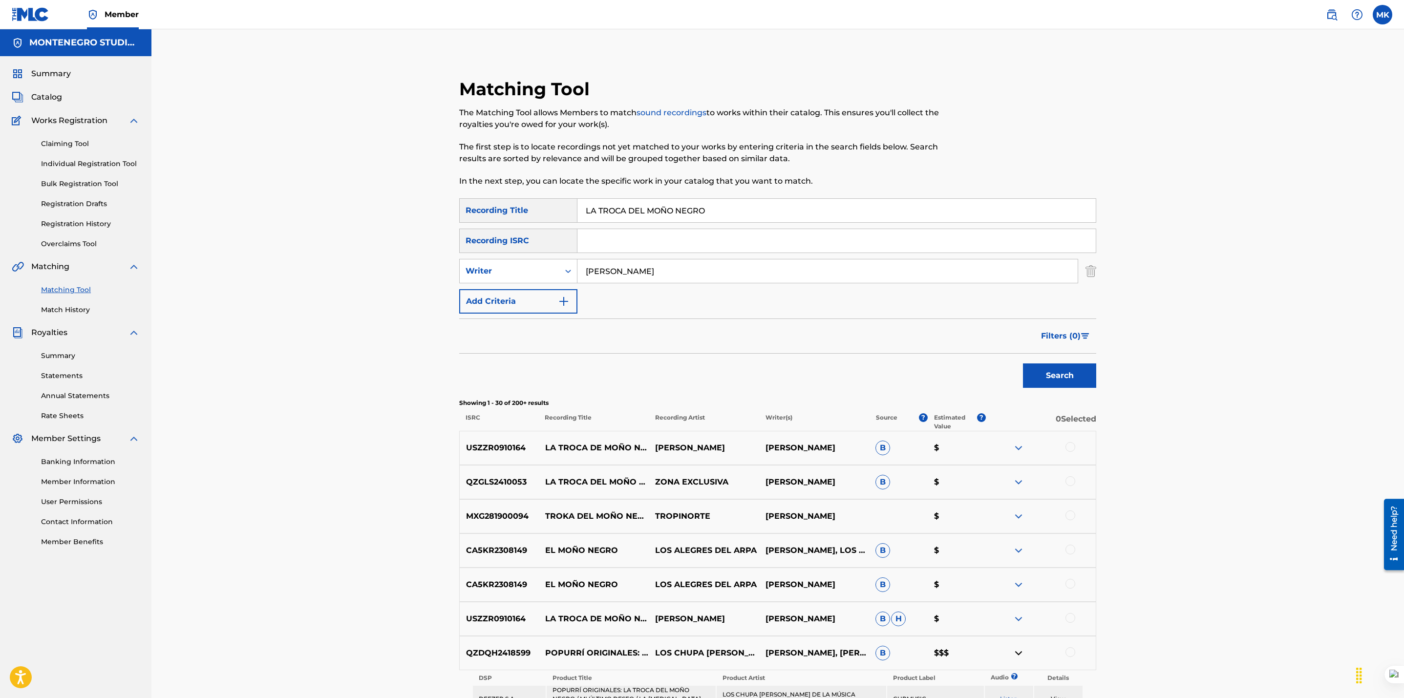
click at [583, 209] on input "LA TROCA DEL MOÑO NEGRO" at bounding box center [836, 210] width 518 height 23
type input "Popurri LA TROCA DEL MOÑO NEGRO"
click at [1023, 363] on button "Search" at bounding box center [1059, 375] width 73 height 24
drag, startPoint x: 644, startPoint y: 273, endPoint x: 551, endPoint y: 275, distance: 92.8
click at [551, 275] on div "SearchWithCriteria845bccac-9c27-4c14-b98a-b166ef54f87b Writer [PERSON_NAME]" at bounding box center [777, 271] width 637 height 24
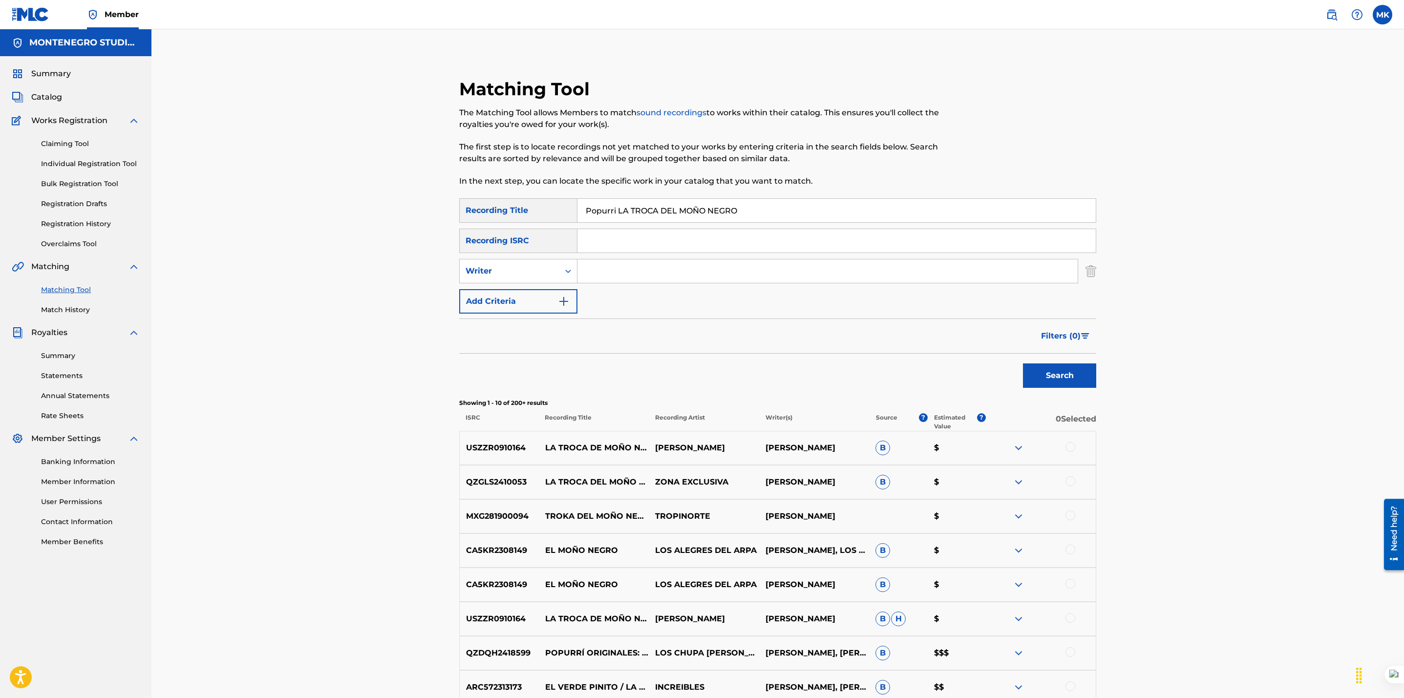
click at [1063, 374] on button "Search" at bounding box center [1059, 375] width 73 height 24
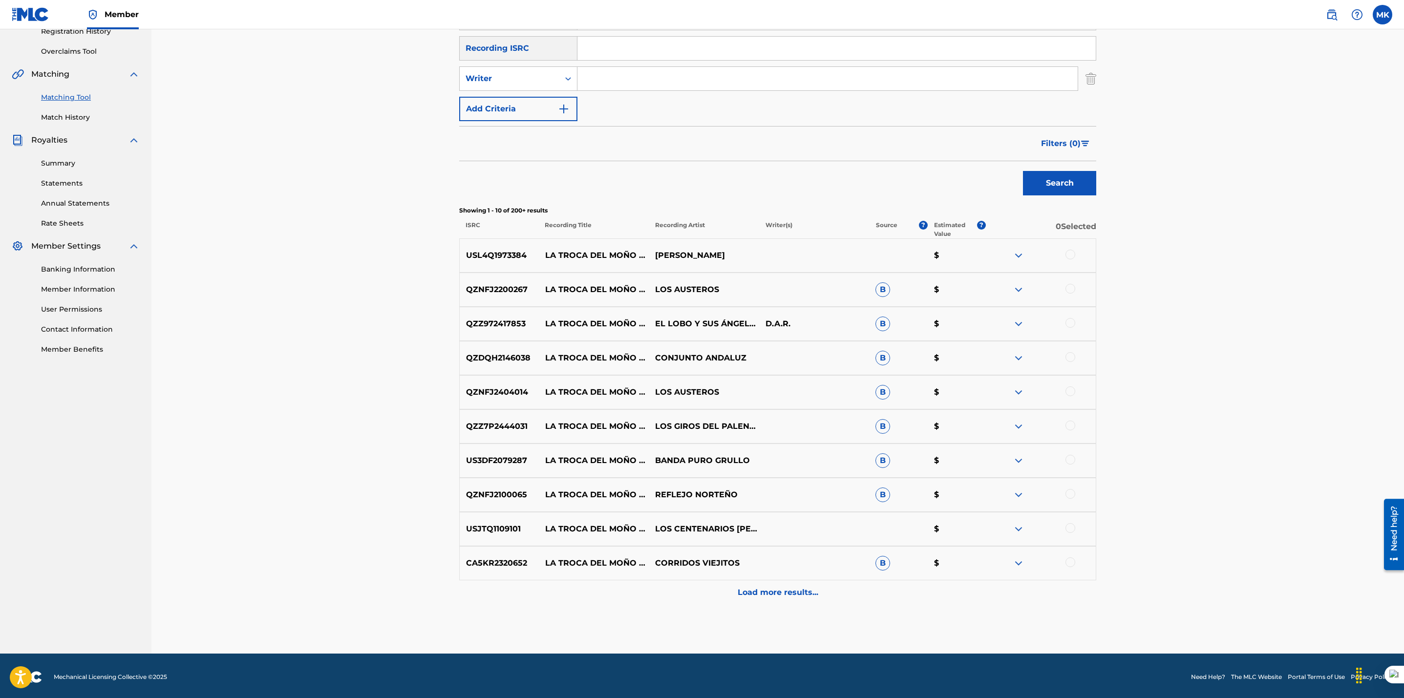
scroll to position [193, 0]
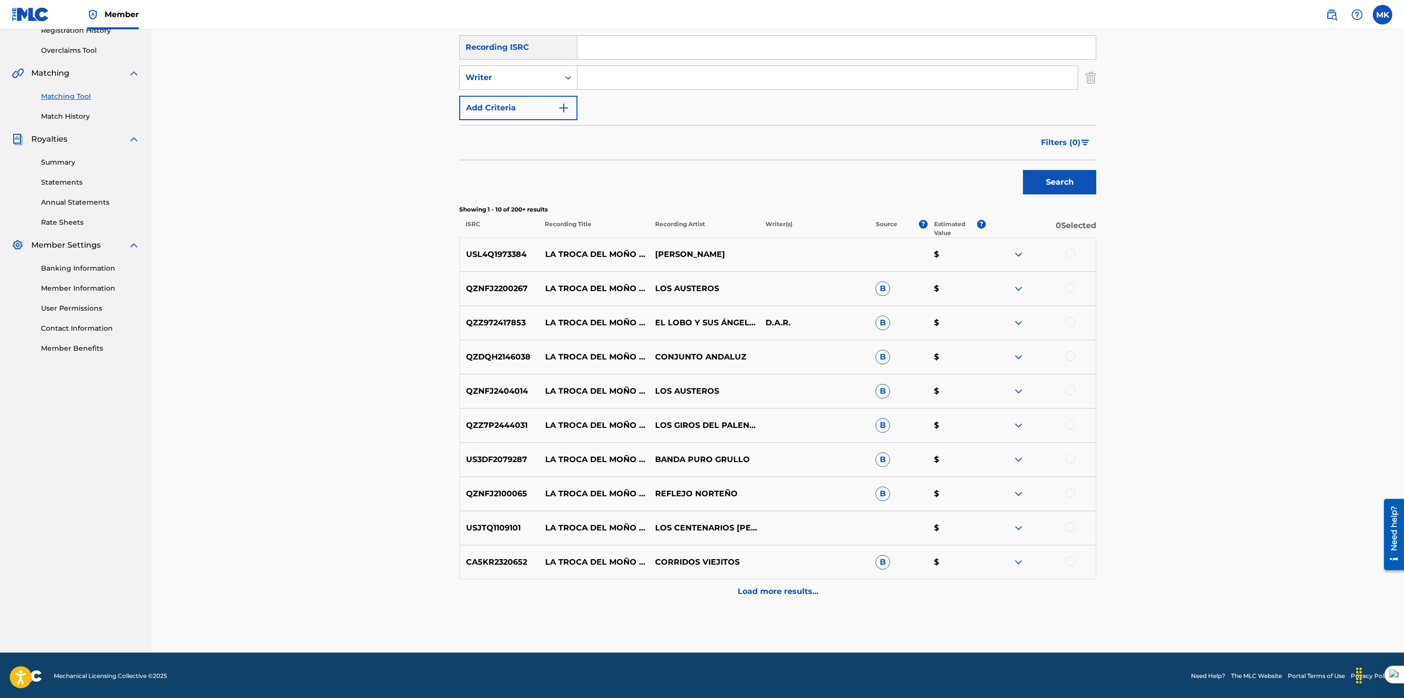
click at [750, 589] on p "Load more results..." at bounding box center [778, 592] width 81 height 12
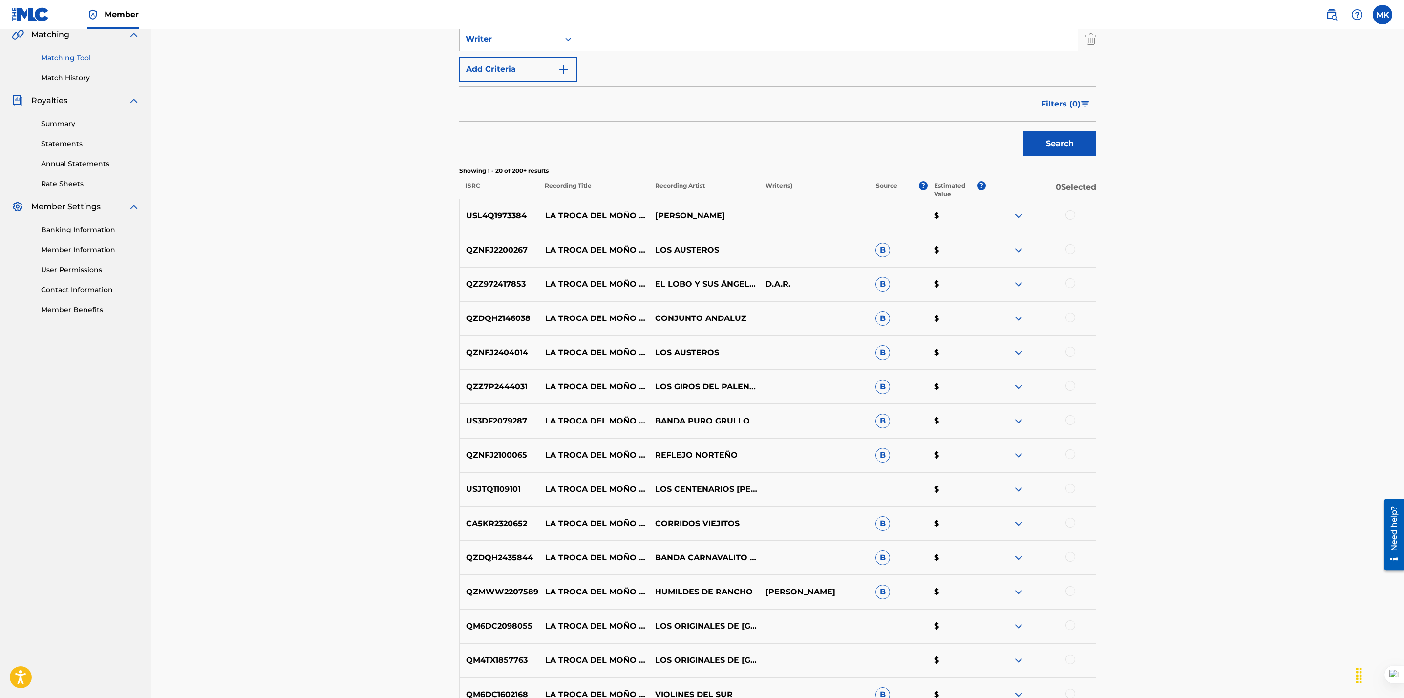
scroll to position [537, 0]
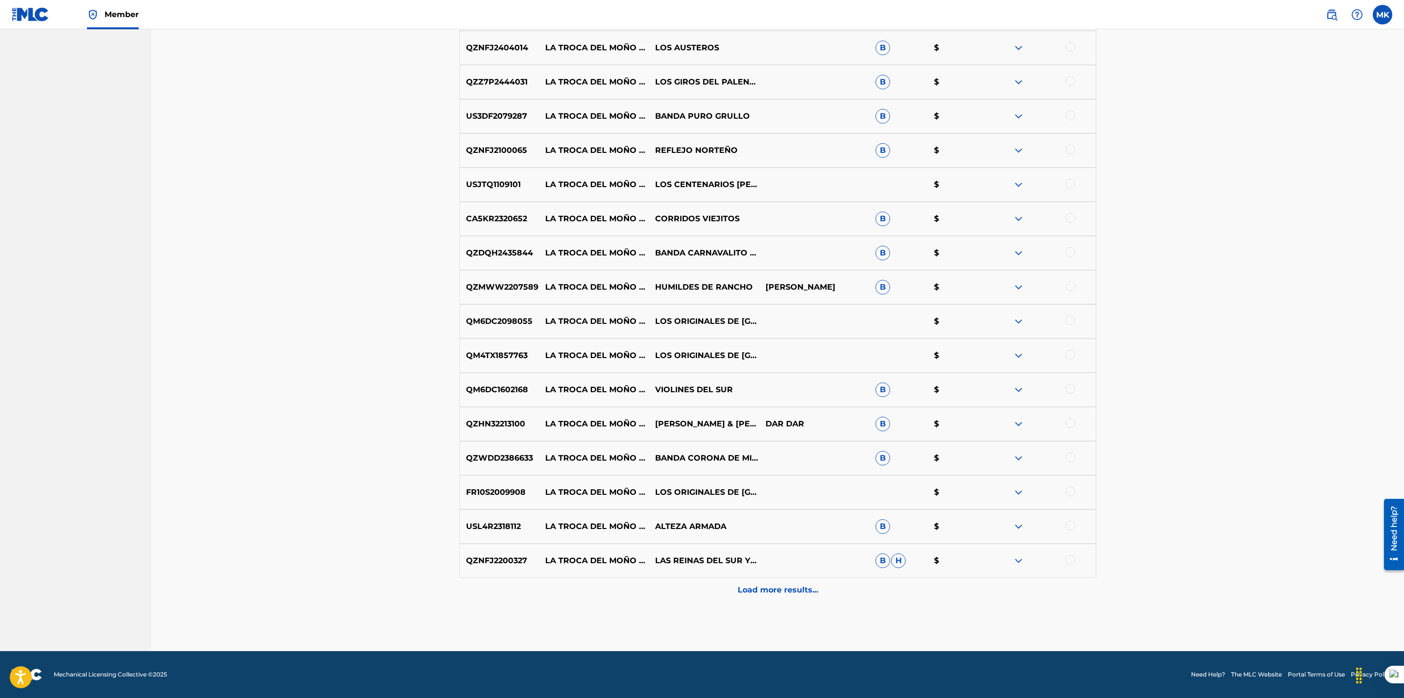
click at [761, 602] on div "Matching Tool The Matching Tool allows Members to match sound recordings to wor…" at bounding box center [777, 96] width 637 height 1110
click at [762, 595] on p "Load more results..." at bounding box center [778, 590] width 81 height 12
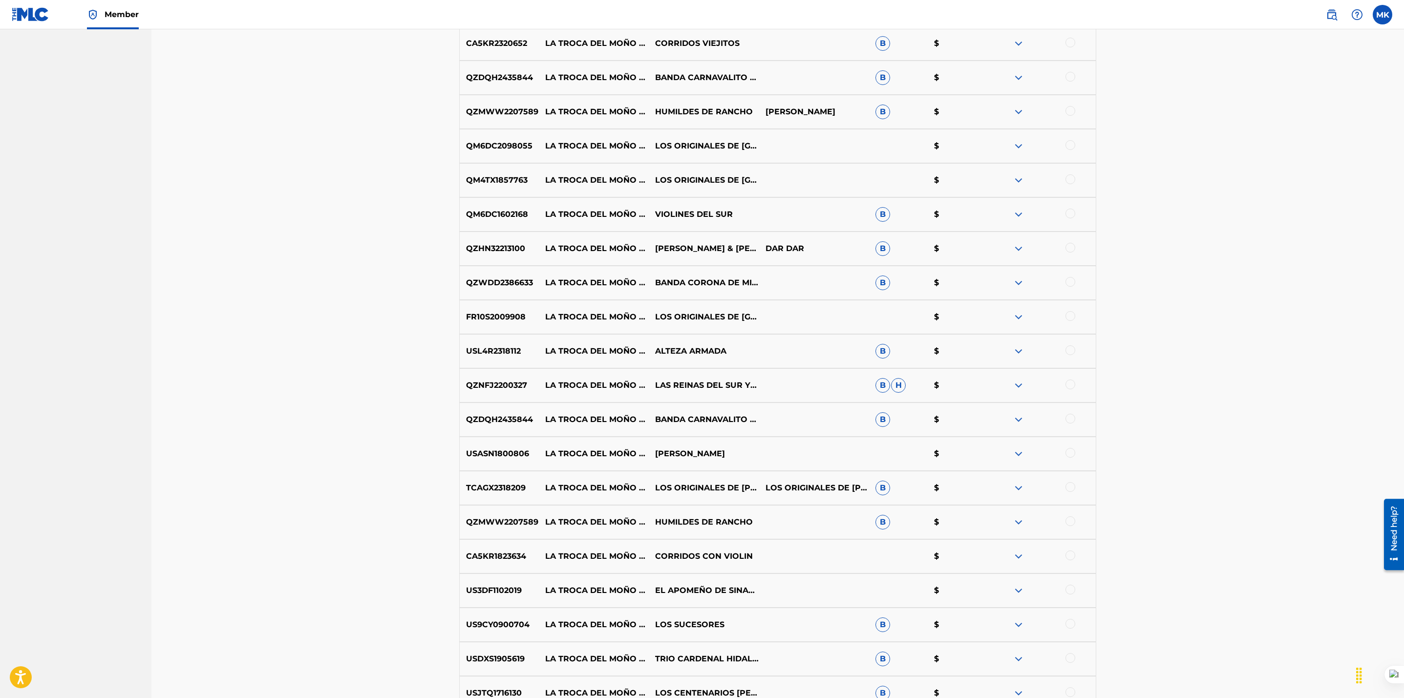
scroll to position [878, 0]
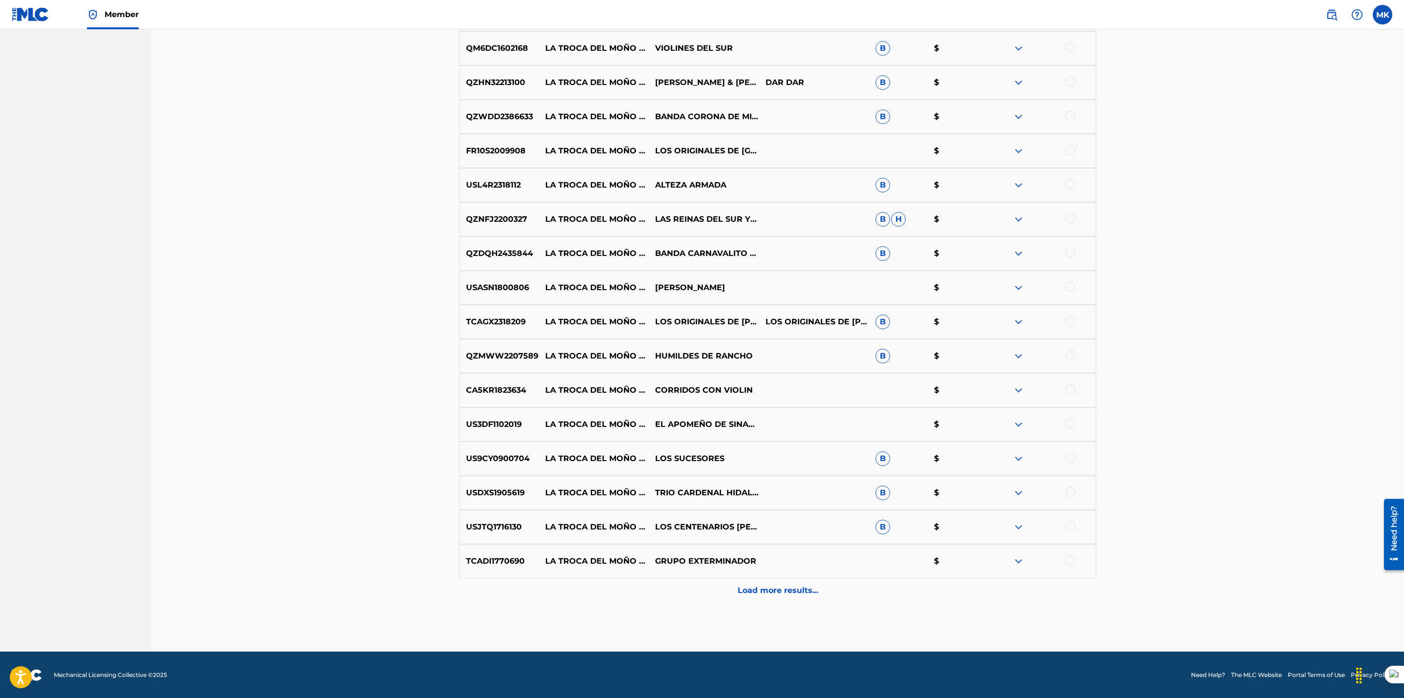
click at [779, 588] on p "Load more results..." at bounding box center [778, 591] width 81 height 12
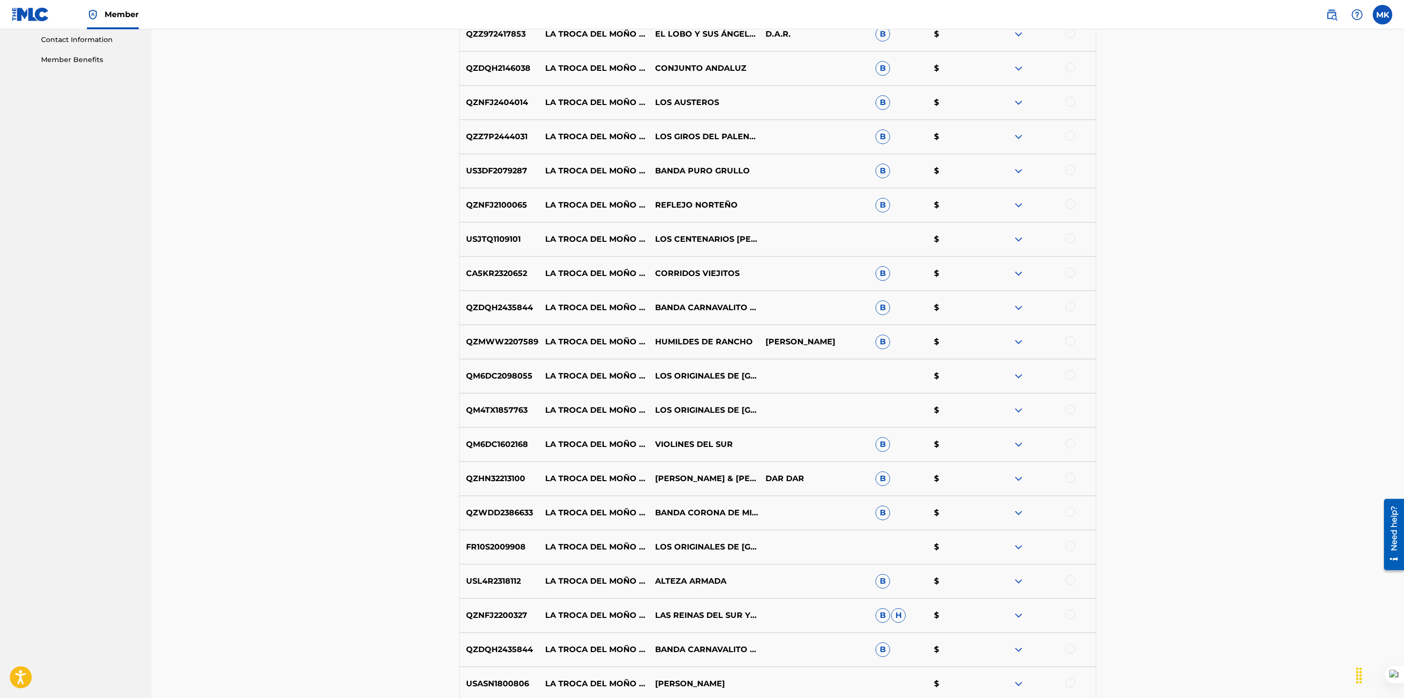
scroll to position [0, 0]
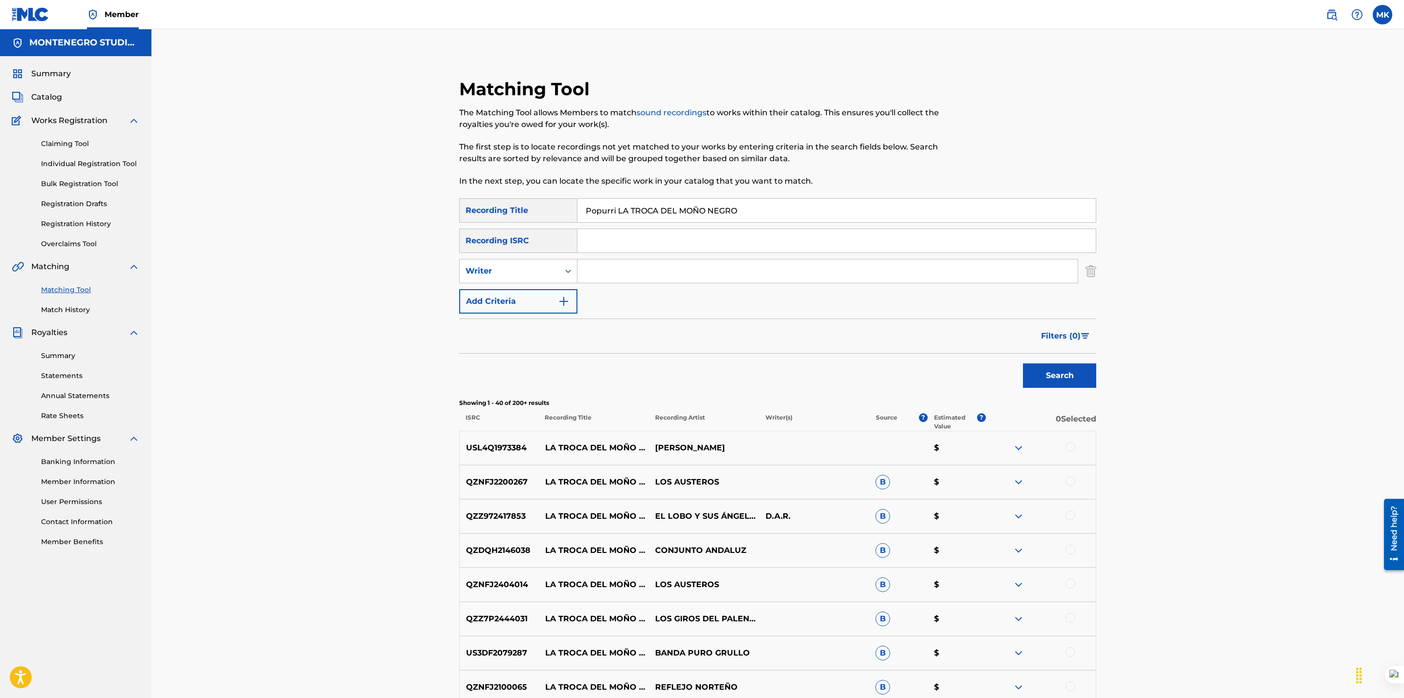
click at [746, 213] on input "Popurri LA TROCA DEL MOÑO NEGRO" at bounding box center [836, 210] width 518 height 23
drag, startPoint x: 616, startPoint y: 210, endPoint x: 566, endPoint y: 193, distance: 53.0
click at [667, 207] on input "LA TROCA DEL MOÑO NEGRO" at bounding box center [836, 210] width 518 height 23
type input "LA TROCA [PERSON_NAME] NEGRO"
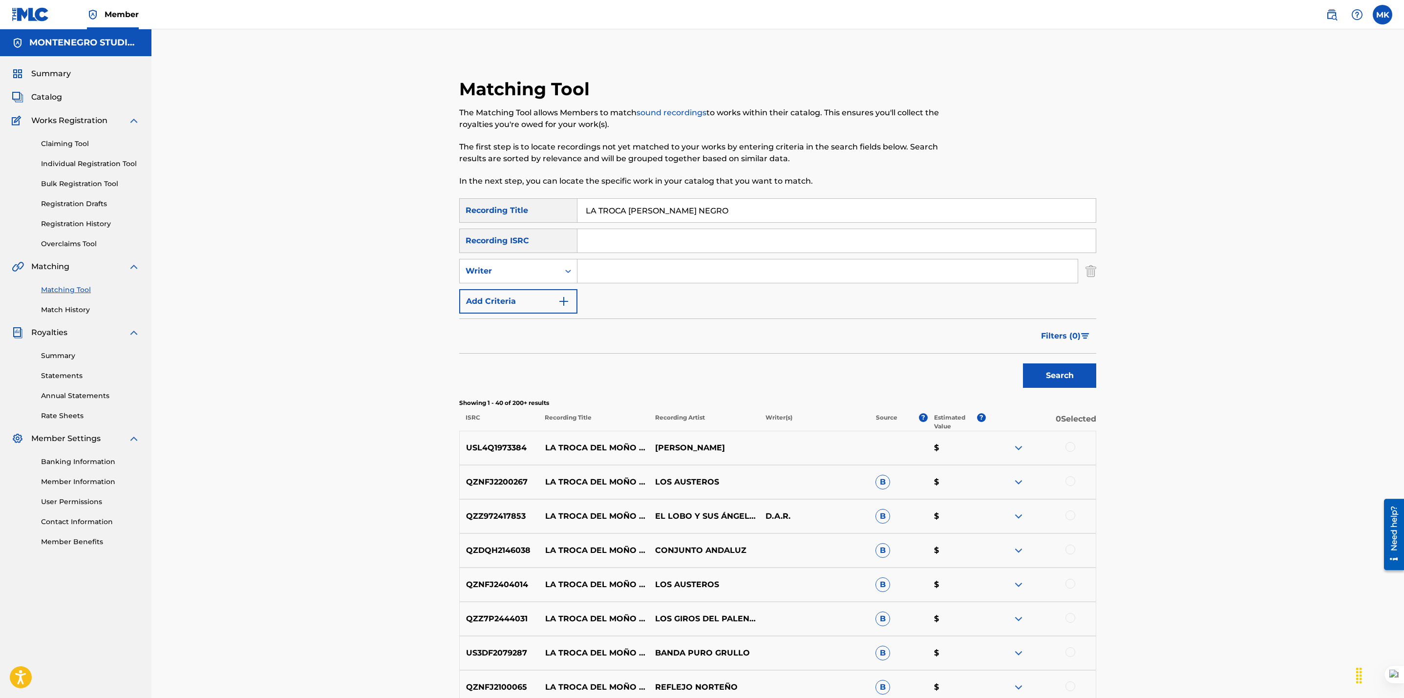
click at [1073, 373] on button "Search" at bounding box center [1059, 375] width 73 height 24
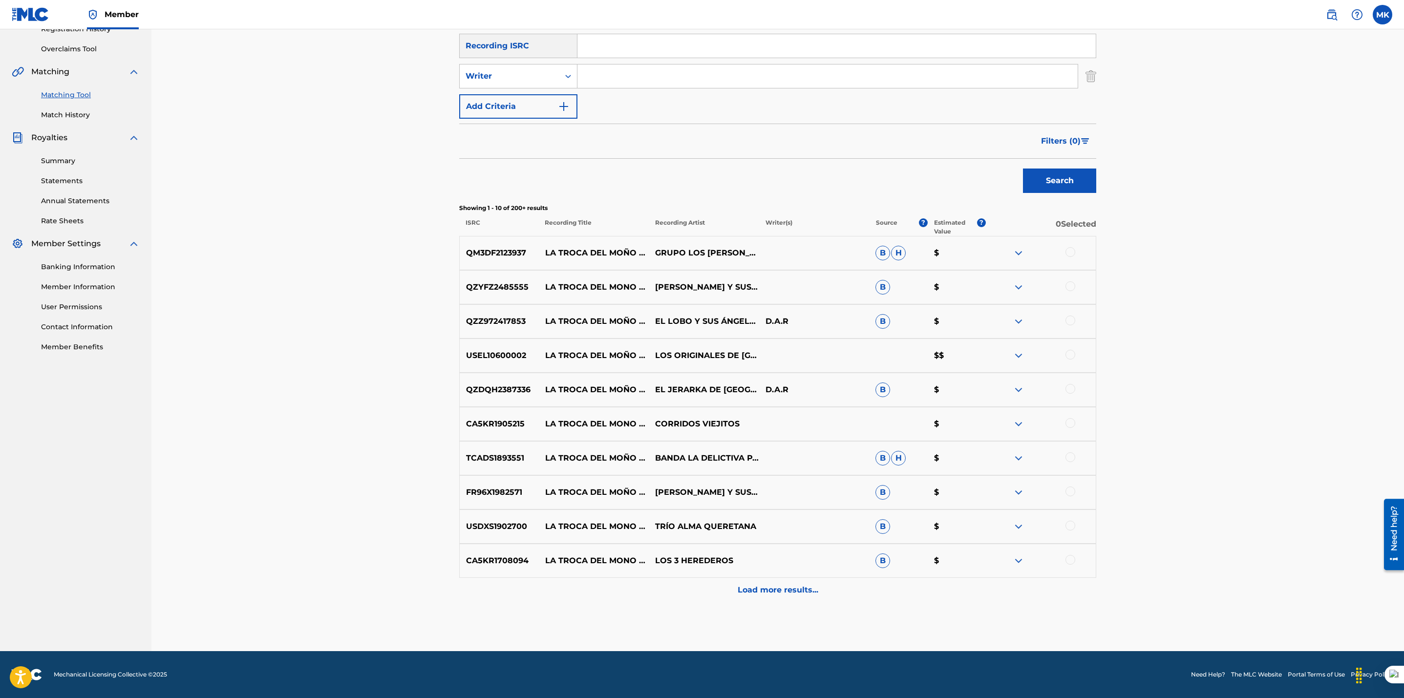
click at [798, 592] on p "Load more results..." at bounding box center [778, 590] width 81 height 12
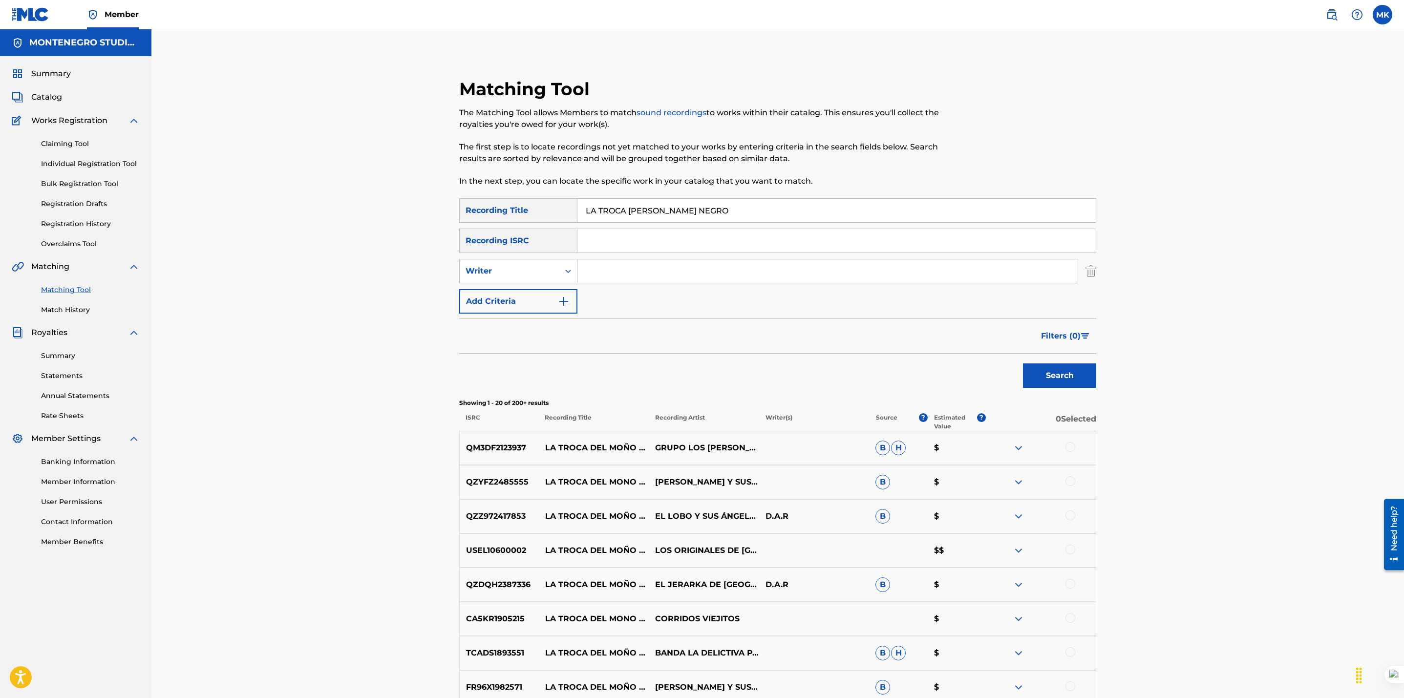
scroll to position [537, 0]
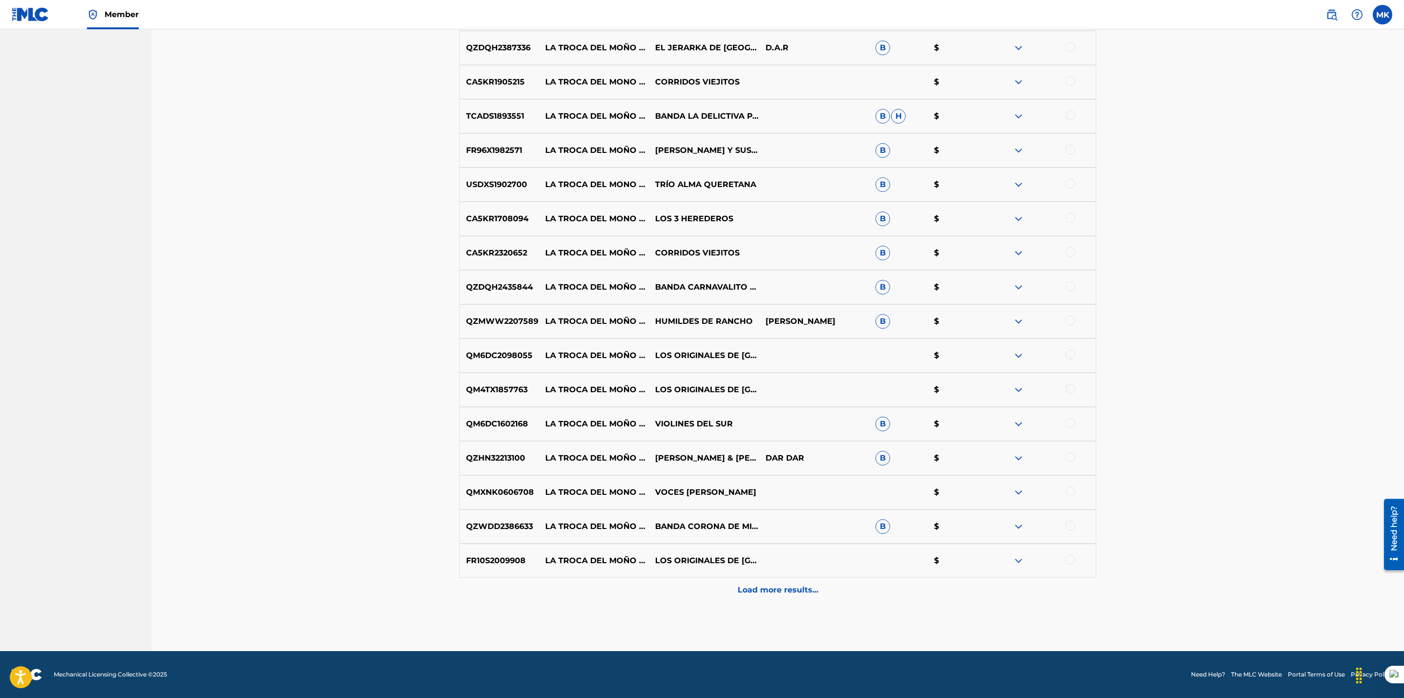
click at [792, 594] on p "Load more results..." at bounding box center [778, 590] width 81 height 12
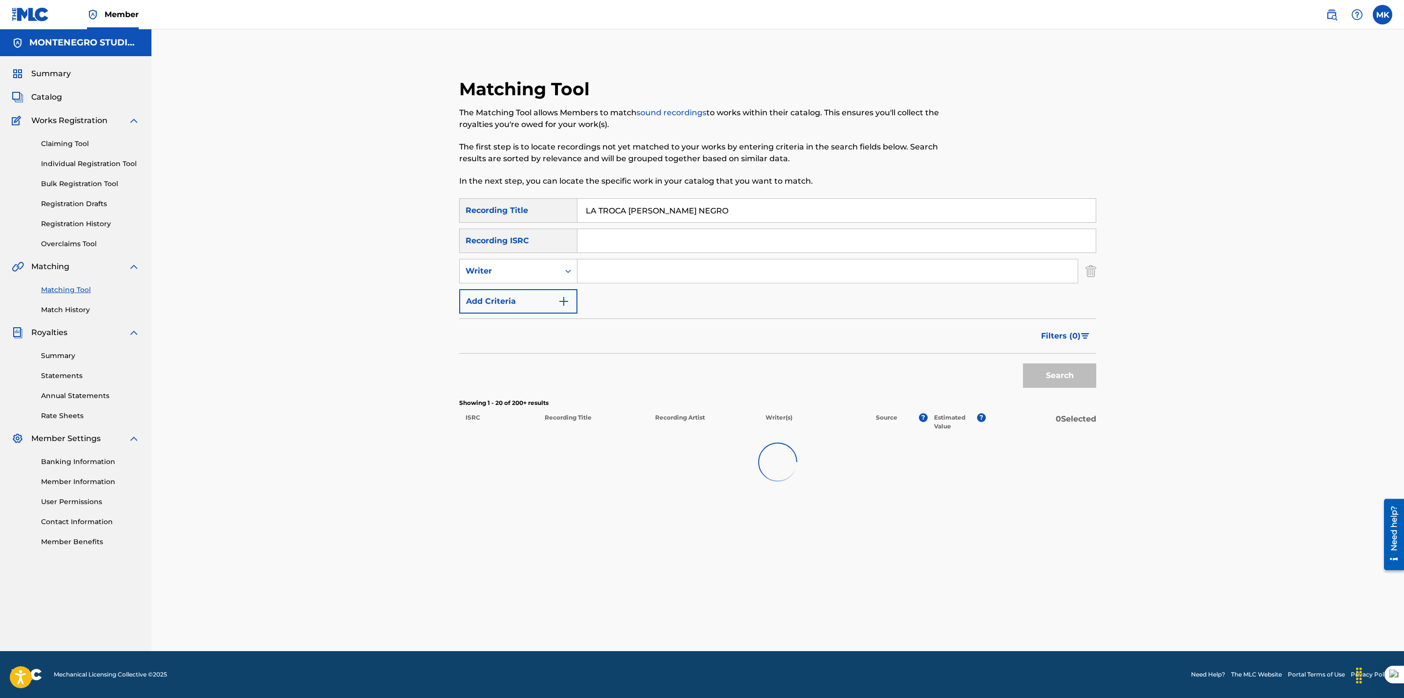
scroll to position [0, 0]
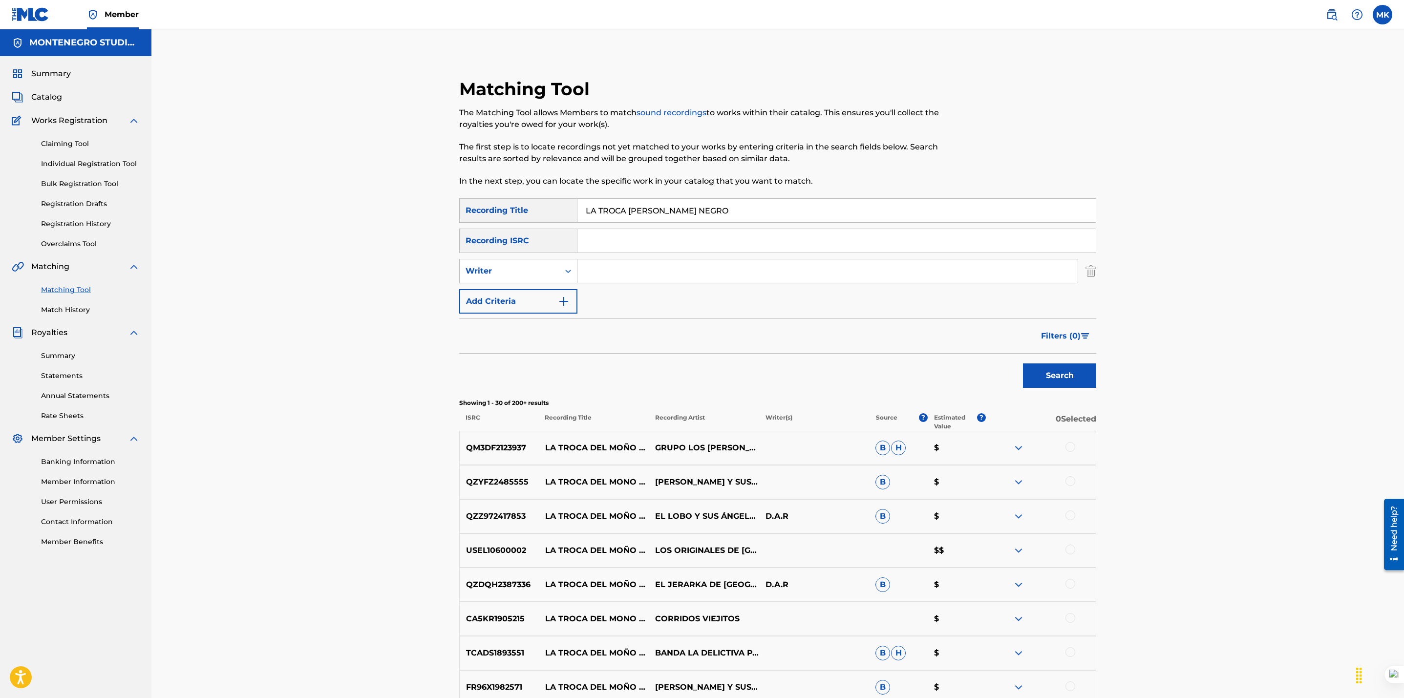
drag, startPoint x: 544, startPoint y: 565, endPoint x: 379, endPoint y: 598, distance: 168.9
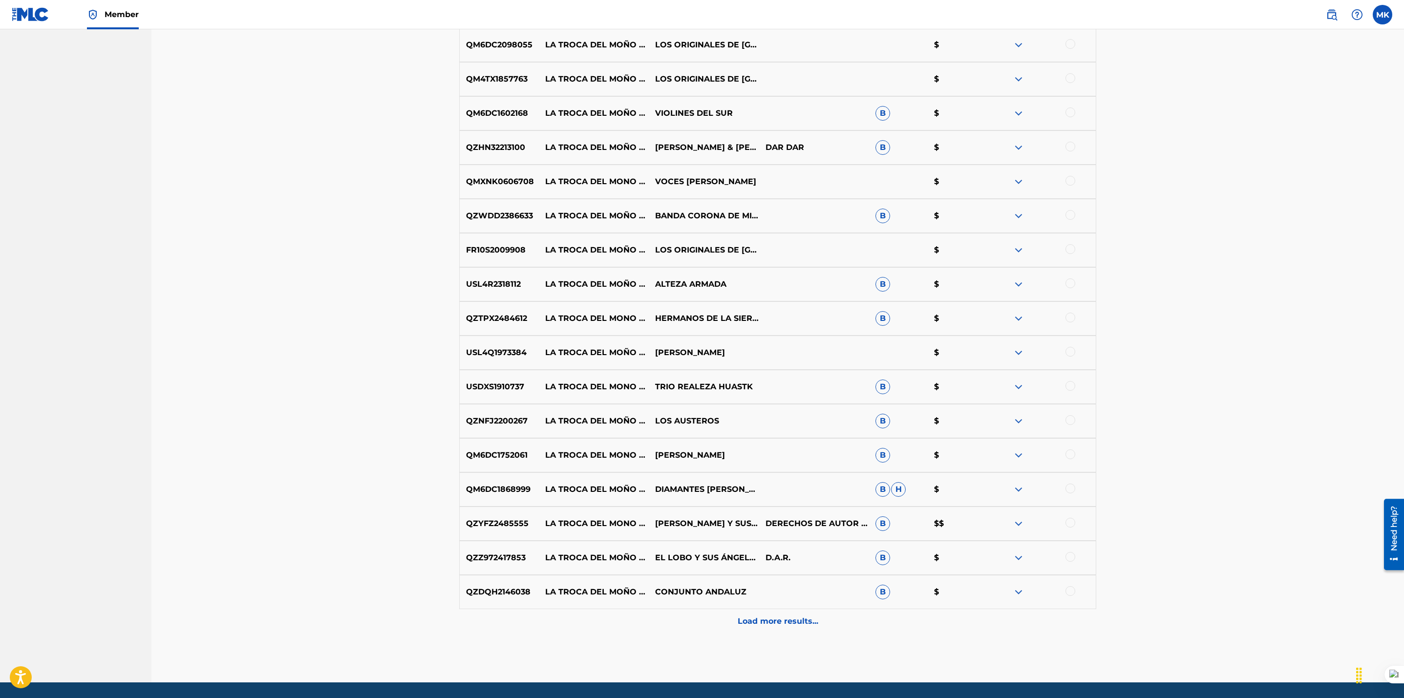
scroll to position [878, 0]
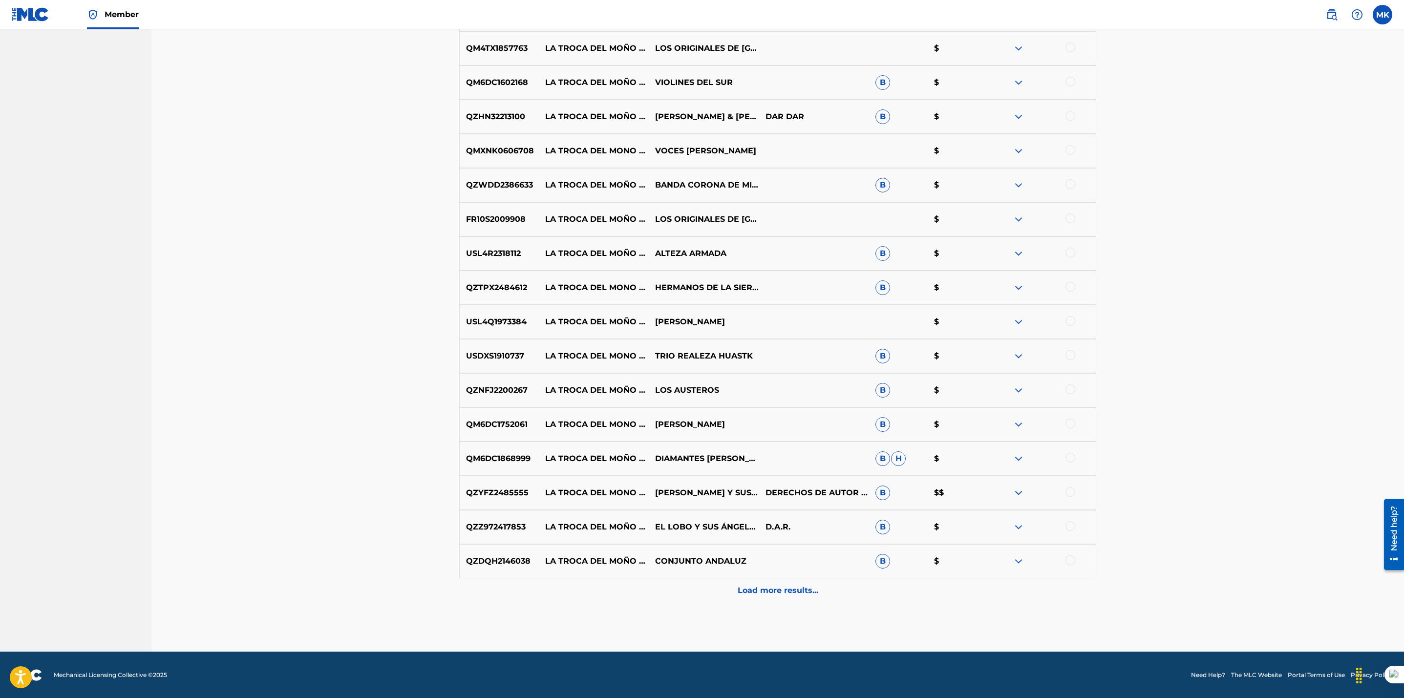
click at [806, 590] on p "Load more results..." at bounding box center [778, 591] width 81 height 12
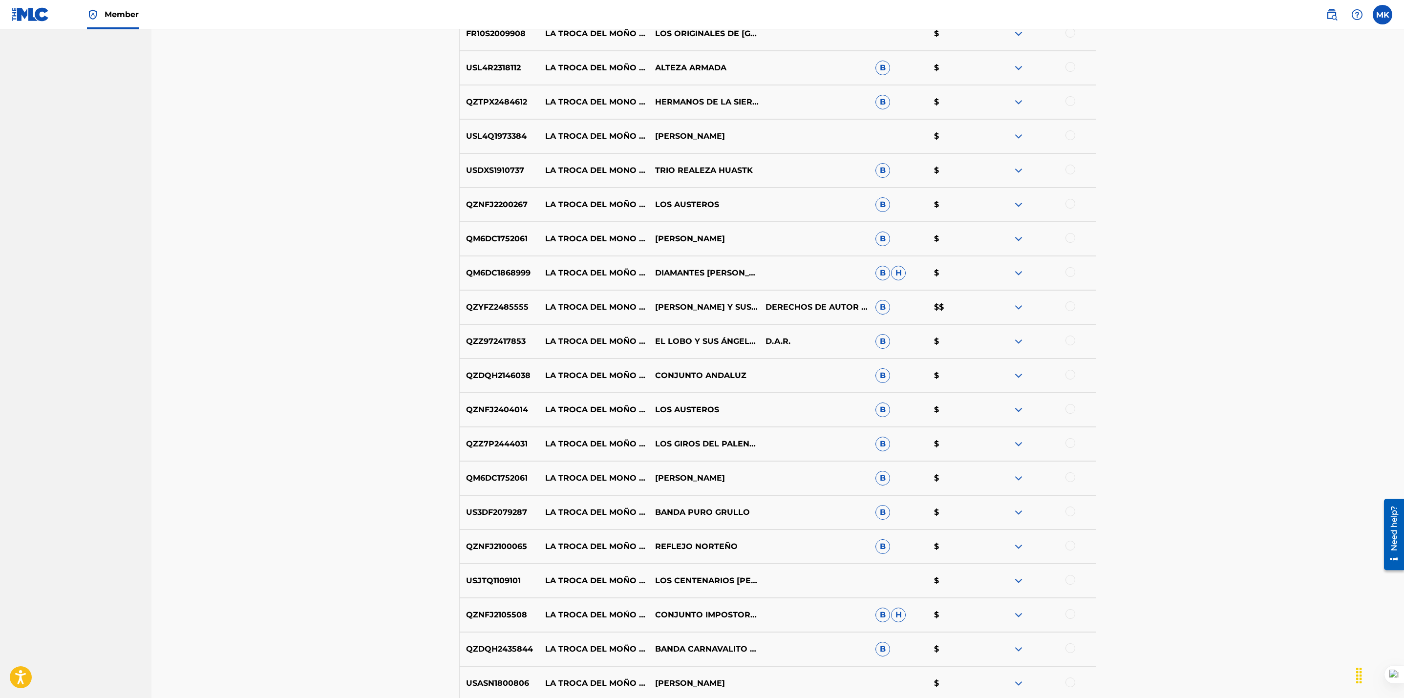
scroll to position [1221, 0]
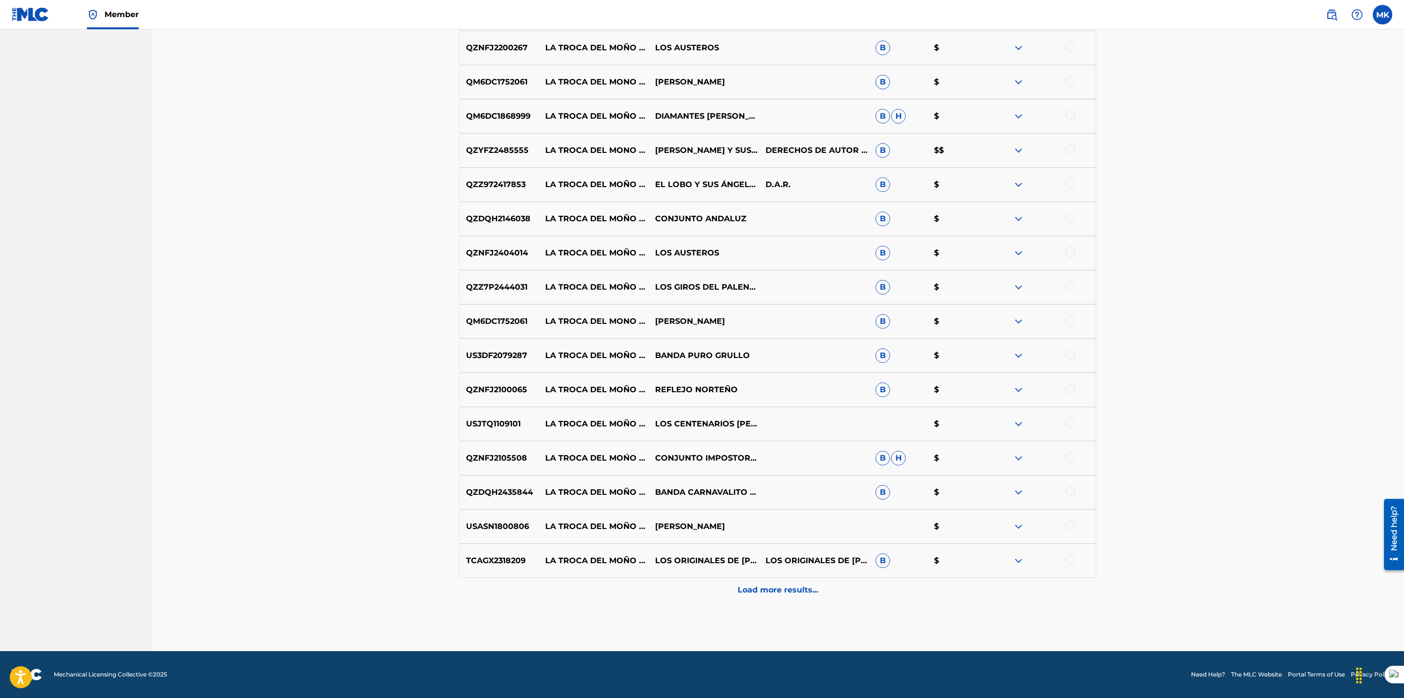
click at [776, 592] on p "Load more results..." at bounding box center [778, 590] width 81 height 12
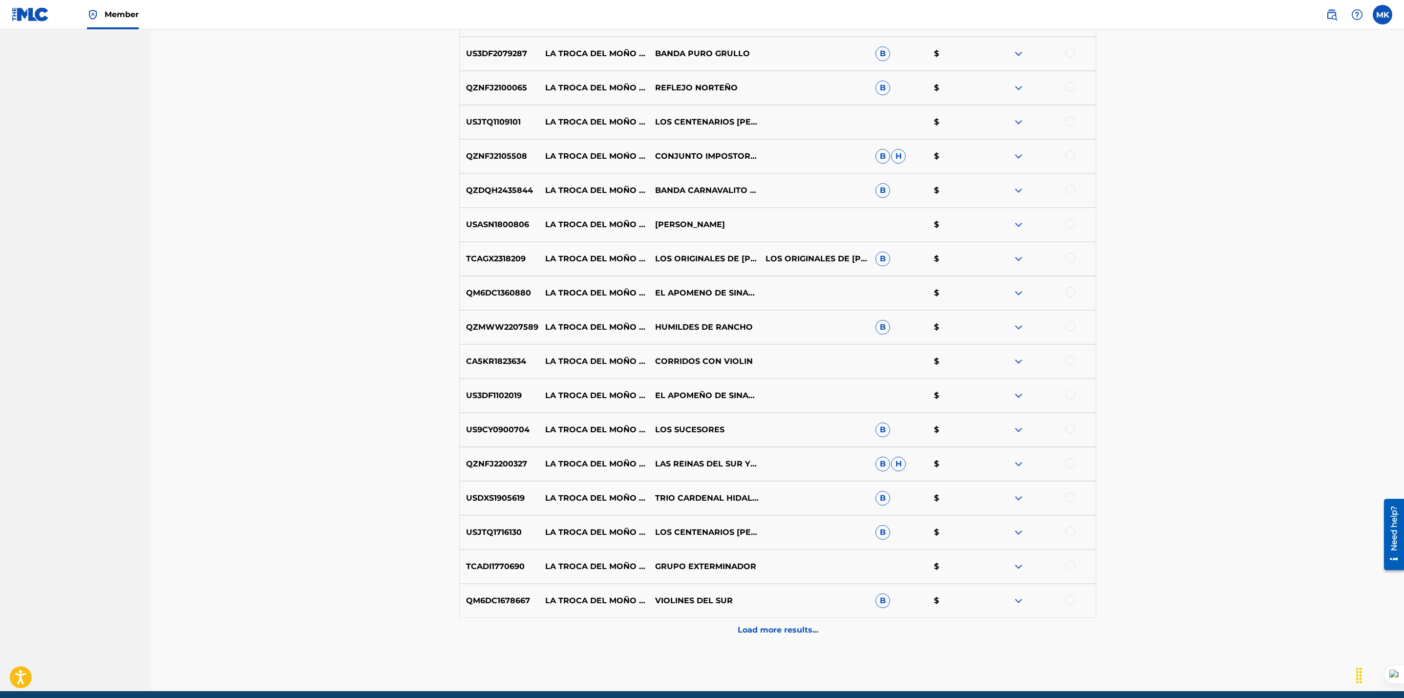
scroll to position [1524, 0]
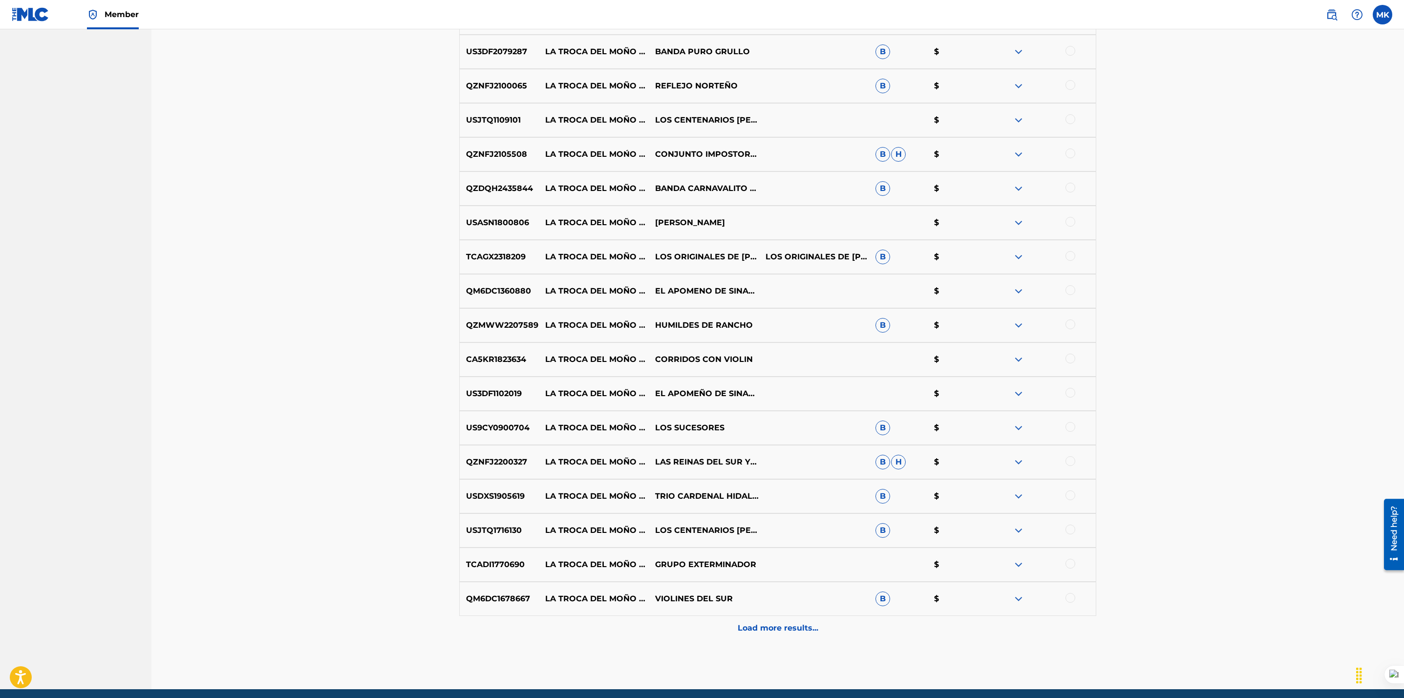
click at [778, 635] on div "Load more results..." at bounding box center [777, 628] width 637 height 24
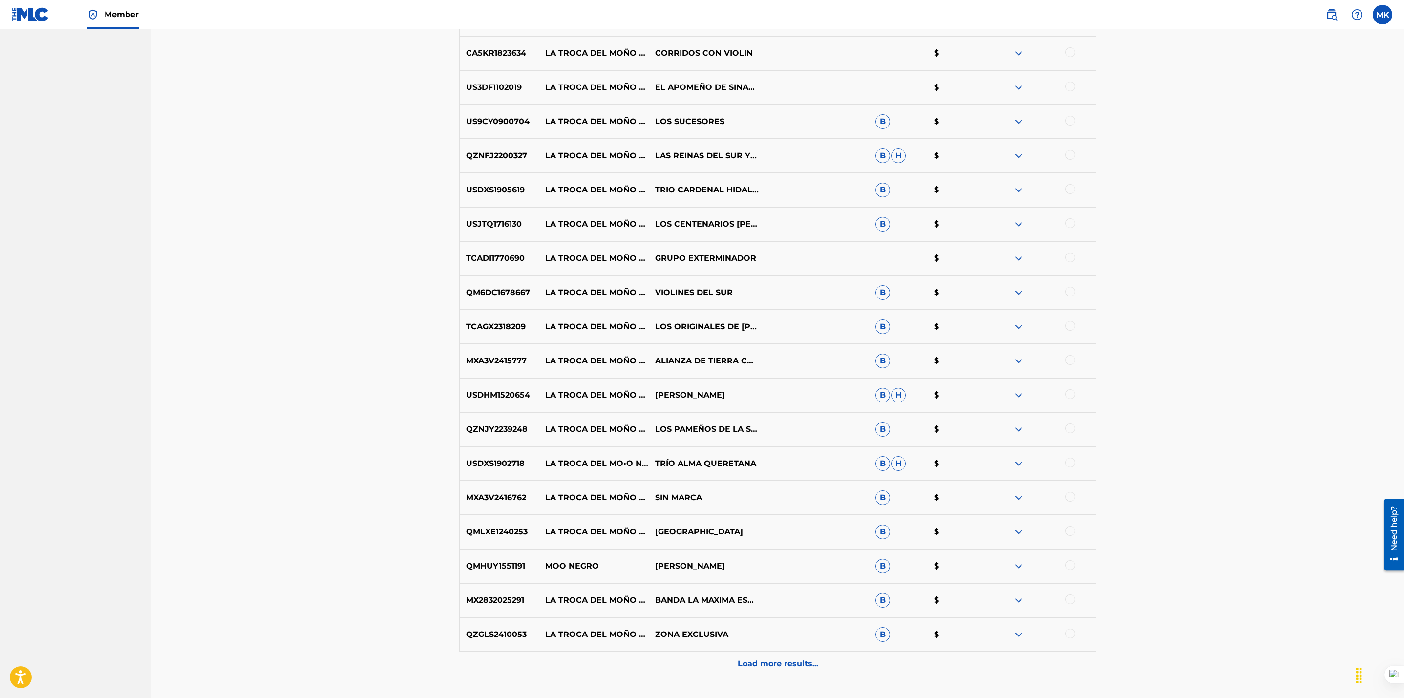
scroll to position [1904, 0]
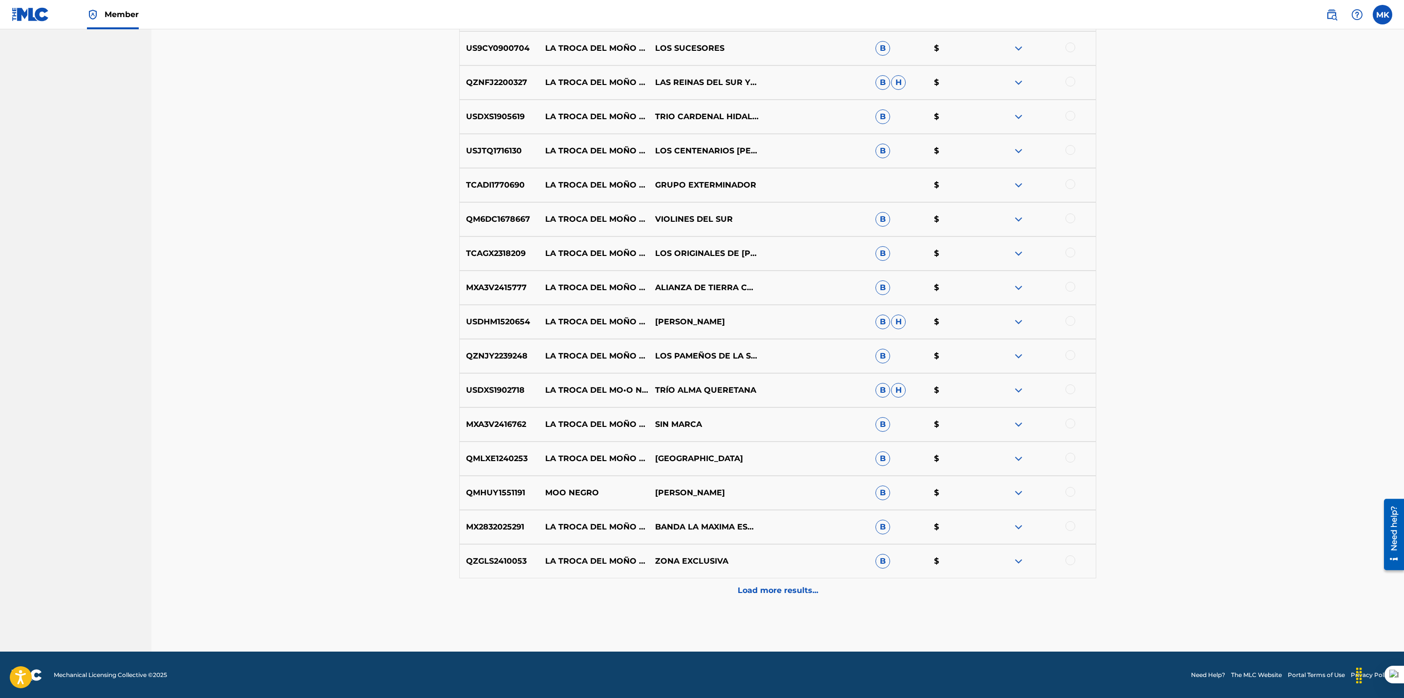
click at [781, 594] on p "Load more results..." at bounding box center [778, 591] width 81 height 12
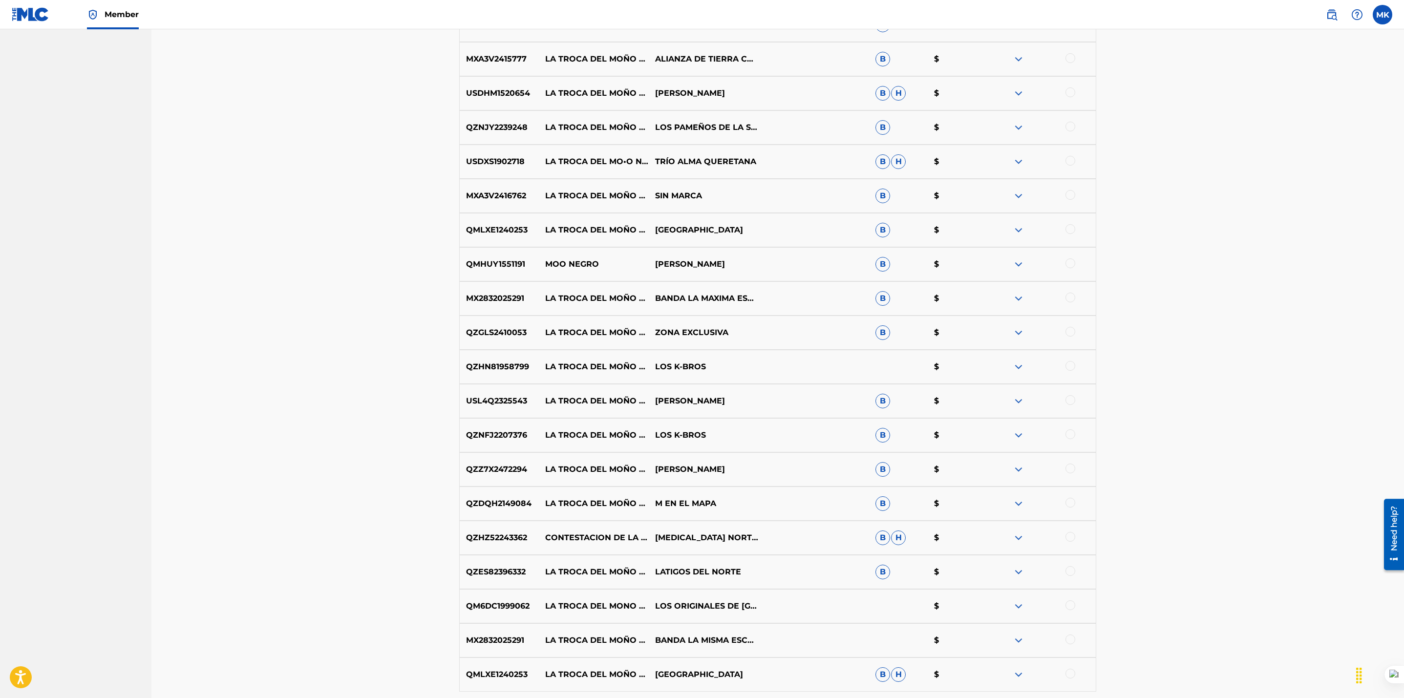
scroll to position [2245, 0]
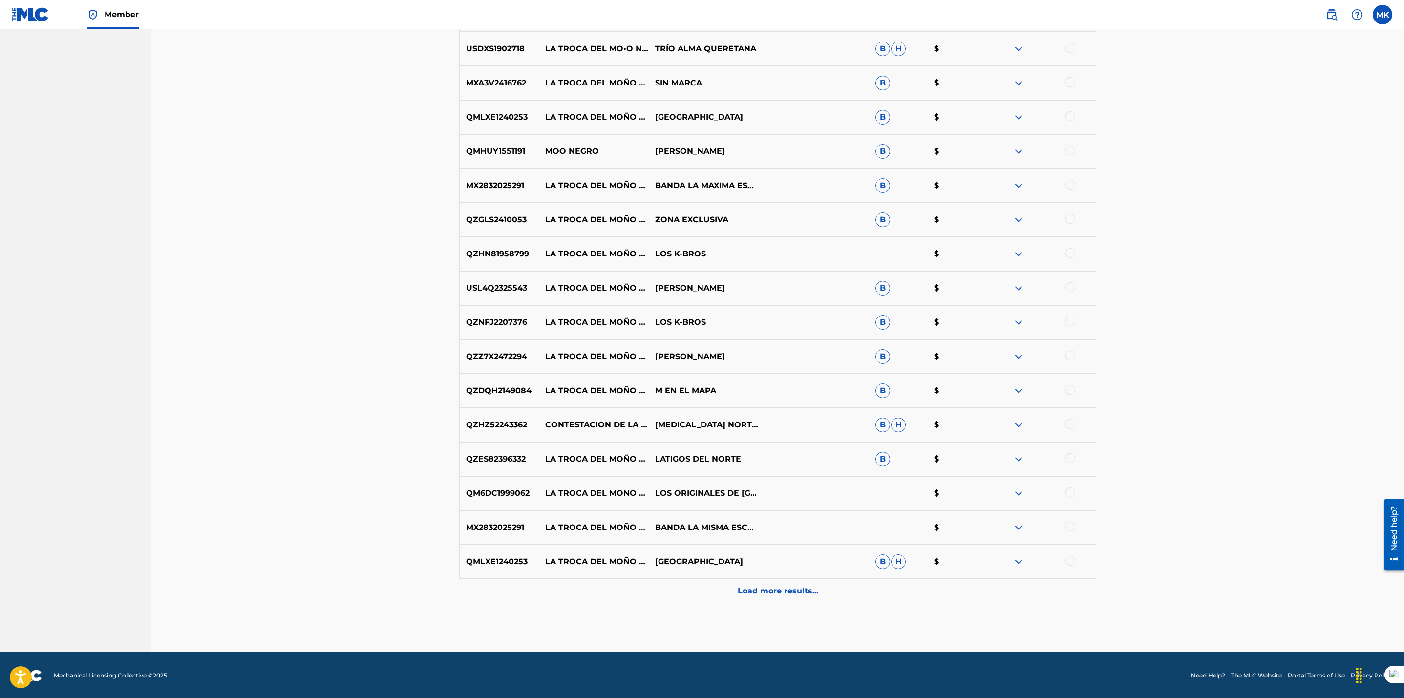
click at [781, 590] on p "Load more results..." at bounding box center [778, 591] width 81 height 12
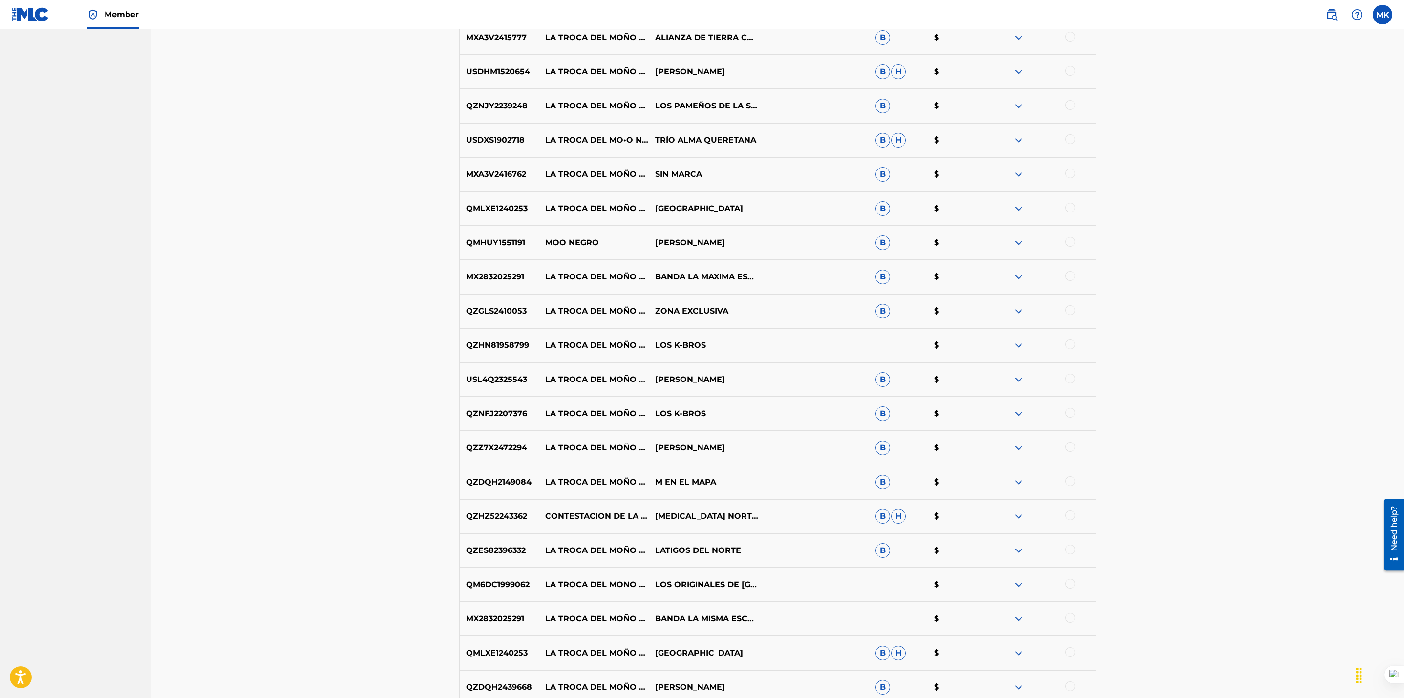
scroll to position [2588, 0]
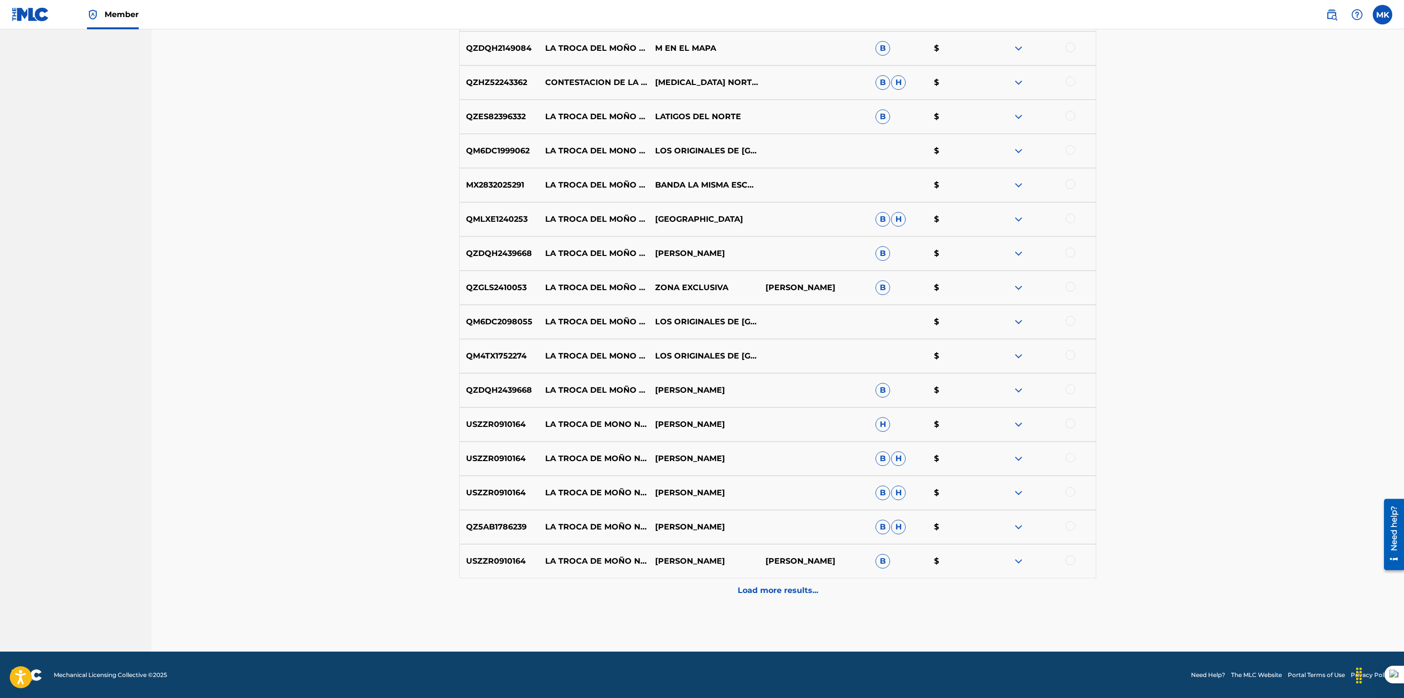
click at [772, 595] on p "Load more results..." at bounding box center [778, 591] width 81 height 12
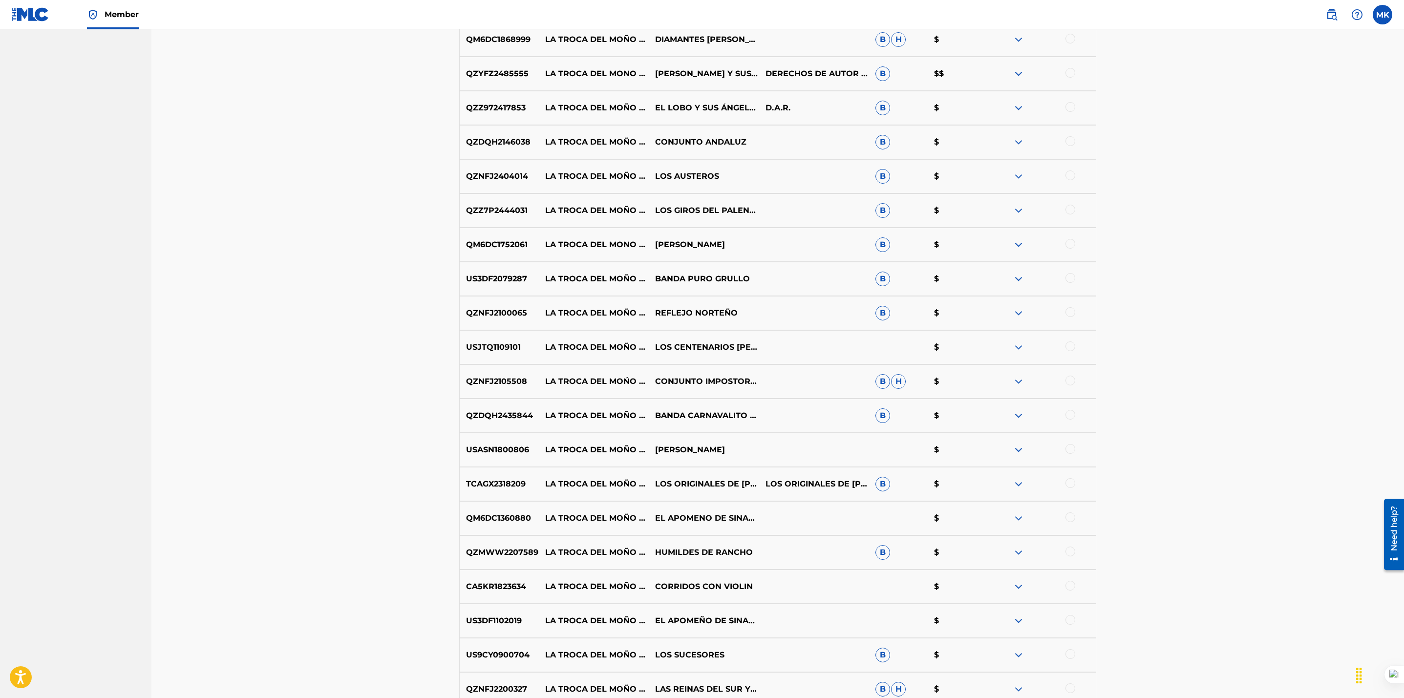
scroll to position [1298, 0]
click at [1070, 75] on div at bounding box center [1070, 72] width 10 height 10
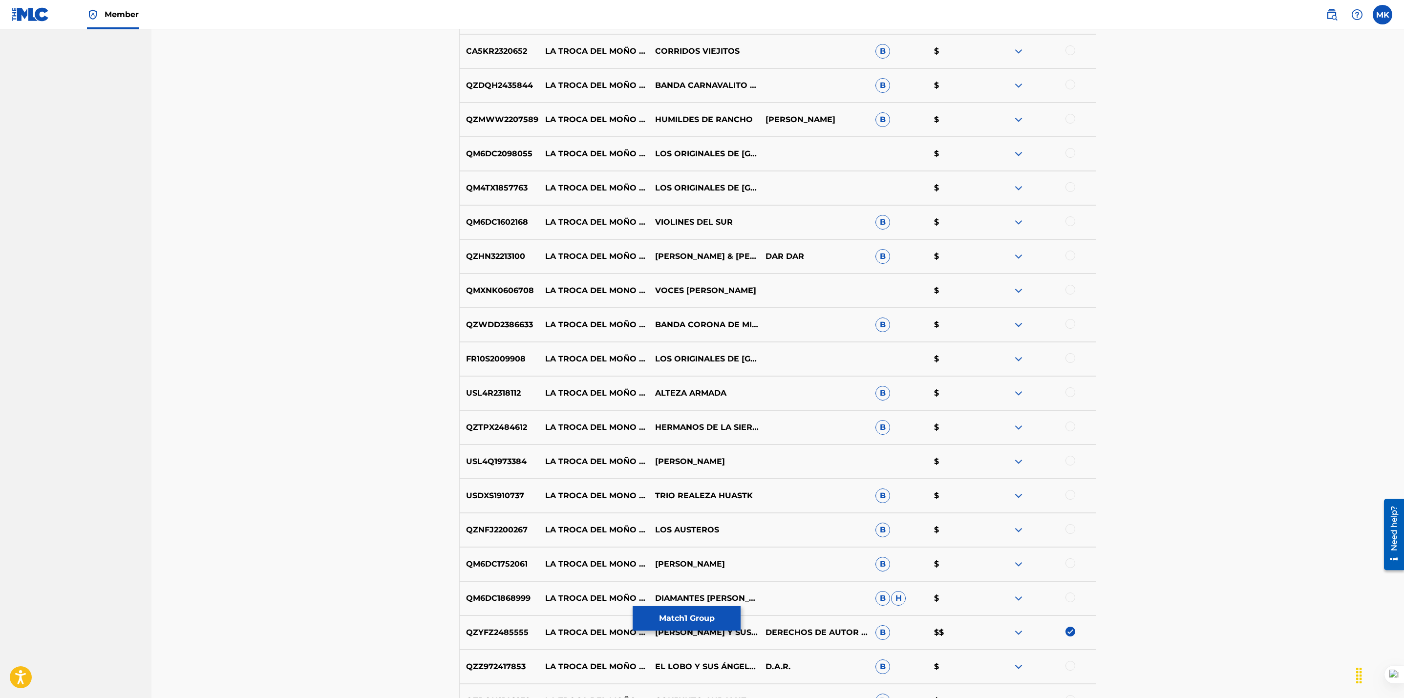
scroll to position [738, 0]
click at [1070, 291] on div at bounding box center [1070, 291] width 10 height 10
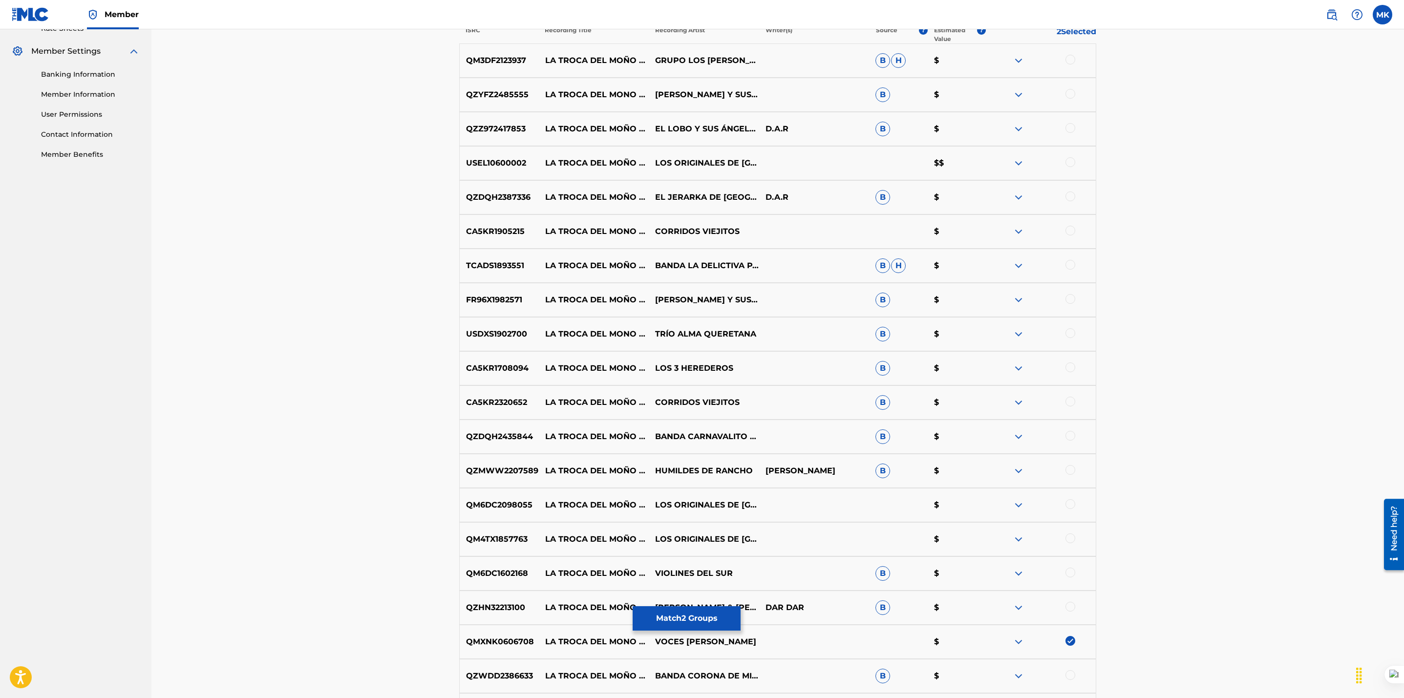
scroll to position [383, 0]
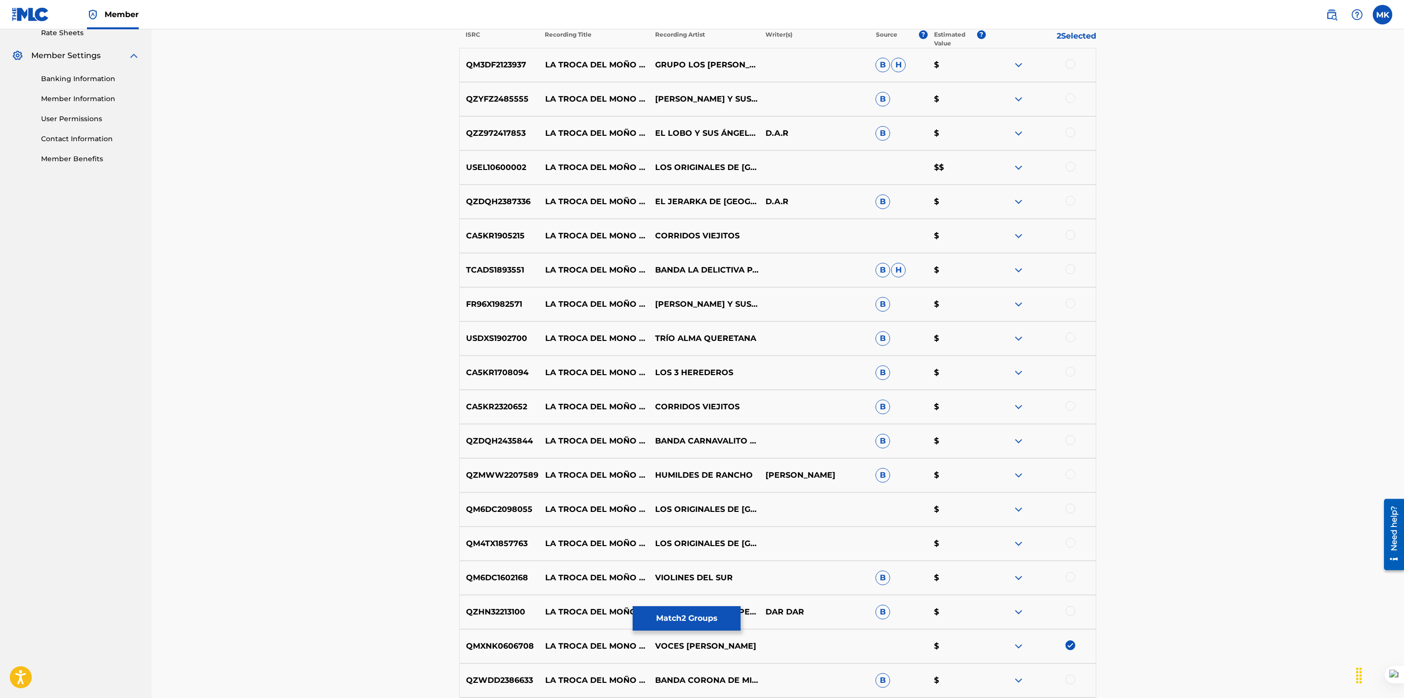
click at [1073, 165] on div at bounding box center [1070, 167] width 10 height 10
click at [687, 620] on button "Match 3 Groups" at bounding box center [687, 618] width 108 height 24
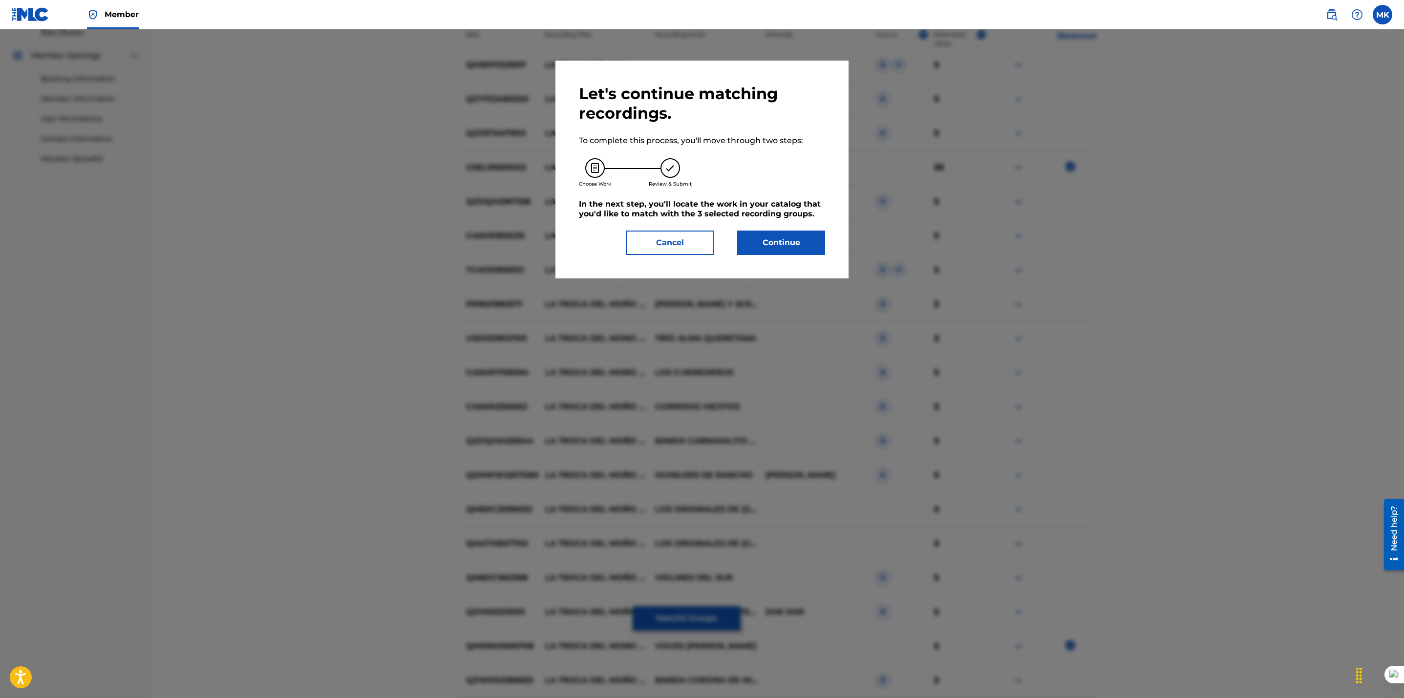
click at [765, 243] on button "Continue" at bounding box center [781, 243] width 88 height 24
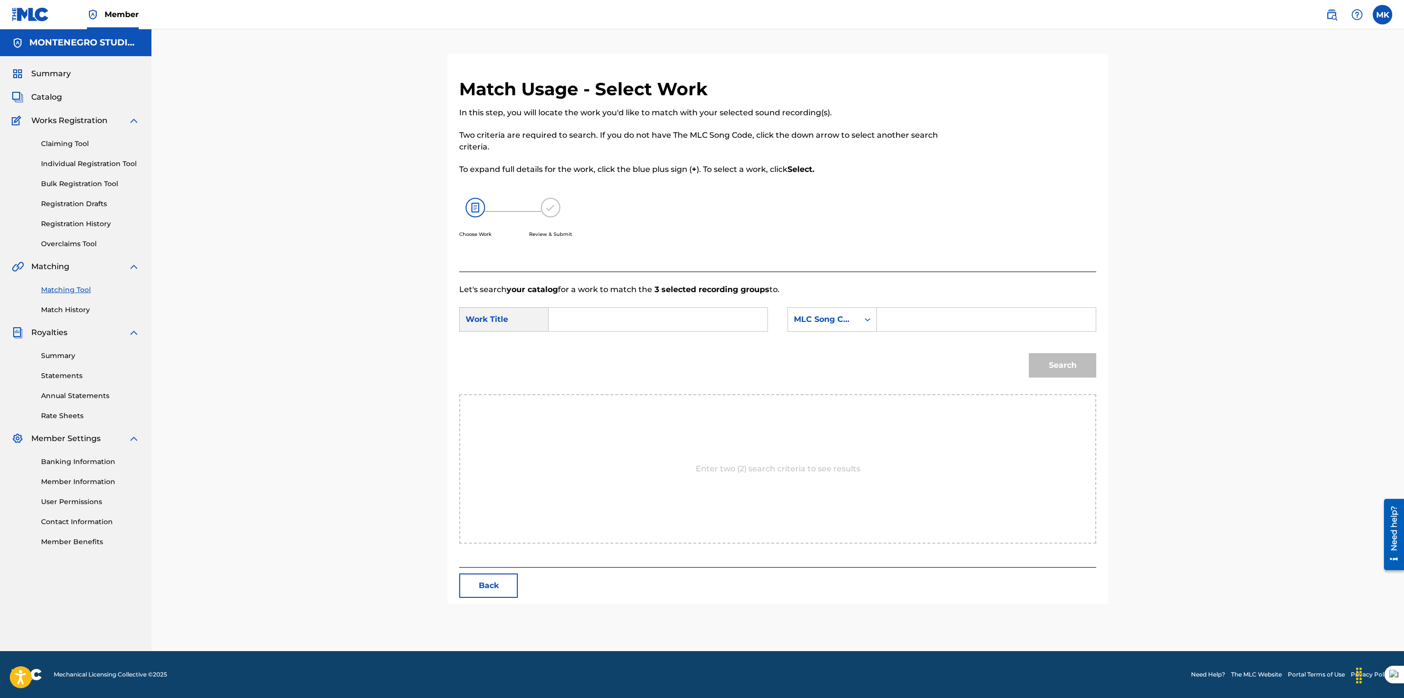
click at [693, 316] on input "Search Form" at bounding box center [658, 319] width 202 height 23
click at [647, 345] on span "ca del moão negro" at bounding box center [623, 341] width 74 height 9
type input "la troca del moão negro"
click at [802, 320] on div "MLC Song Code" at bounding box center [823, 320] width 59 height 12
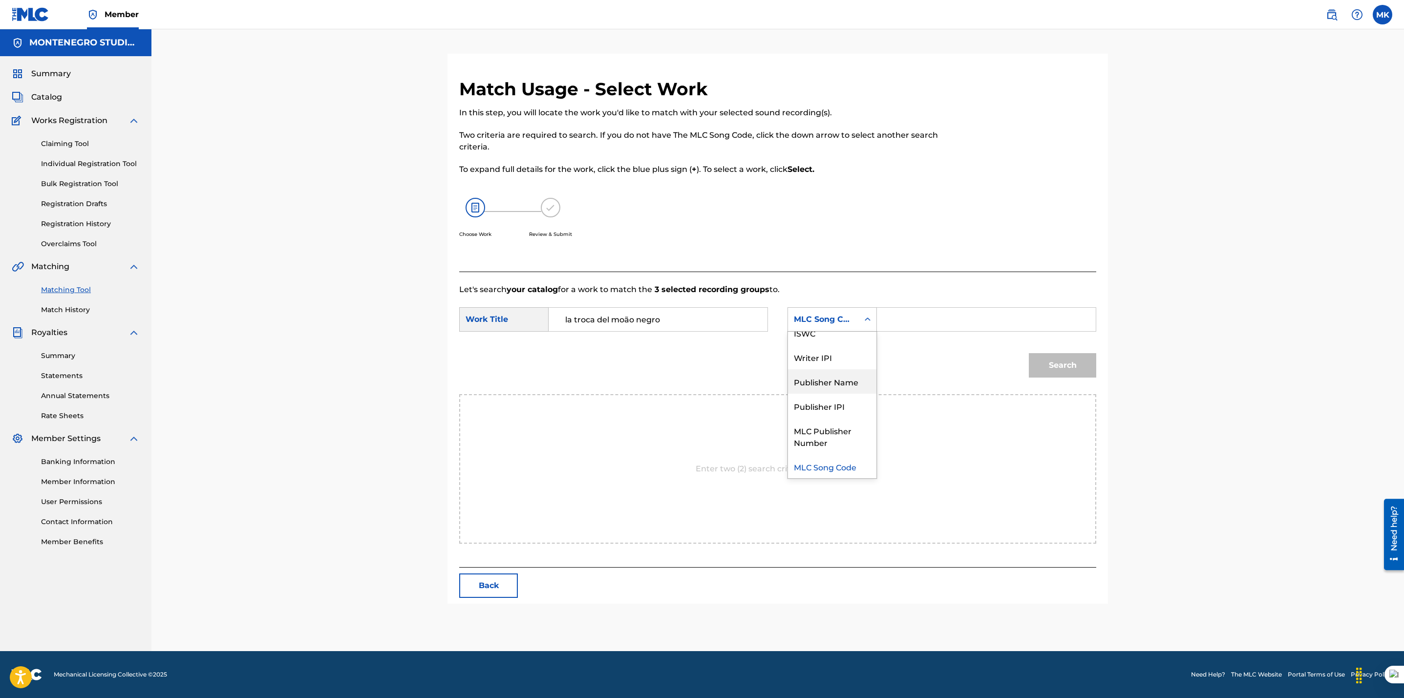
click at [816, 383] on div "Publisher Name" at bounding box center [832, 381] width 88 height 24
click at [894, 330] on div "SearchWithCriteria9ccaa887-cf6d-4c6b-97d7-728f9ad10fb6 Work Title la troca del …" at bounding box center [777, 322] width 637 height 30
click at [894, 325] on input "Search Form" at bounding box center [986, 319] width 202 height 23
type input "[GEOGRAPHIC_DATA]"
click at [1050, 366] on button "Search" at bounding box center [1062, 365] width 67 height 24
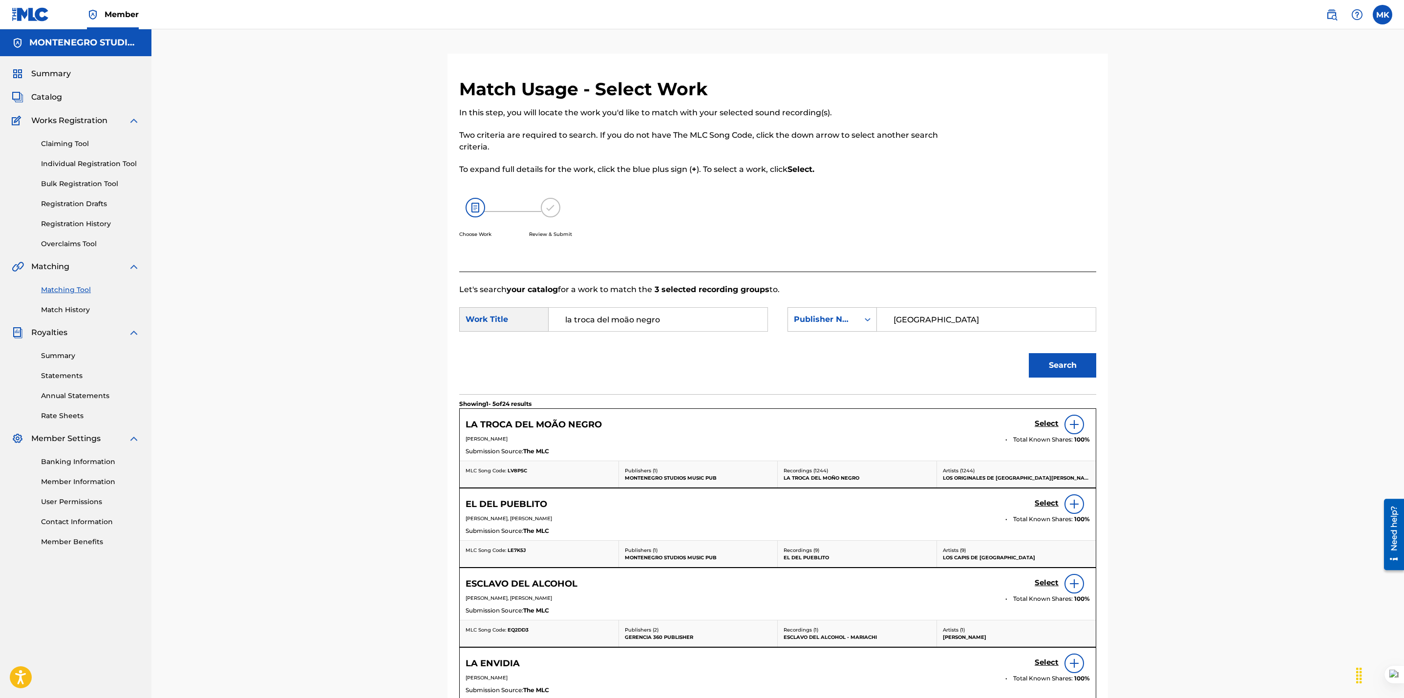
click at [1039, 423] on h5 "Select" at bounding box center [1046, 423] width 24 height 9
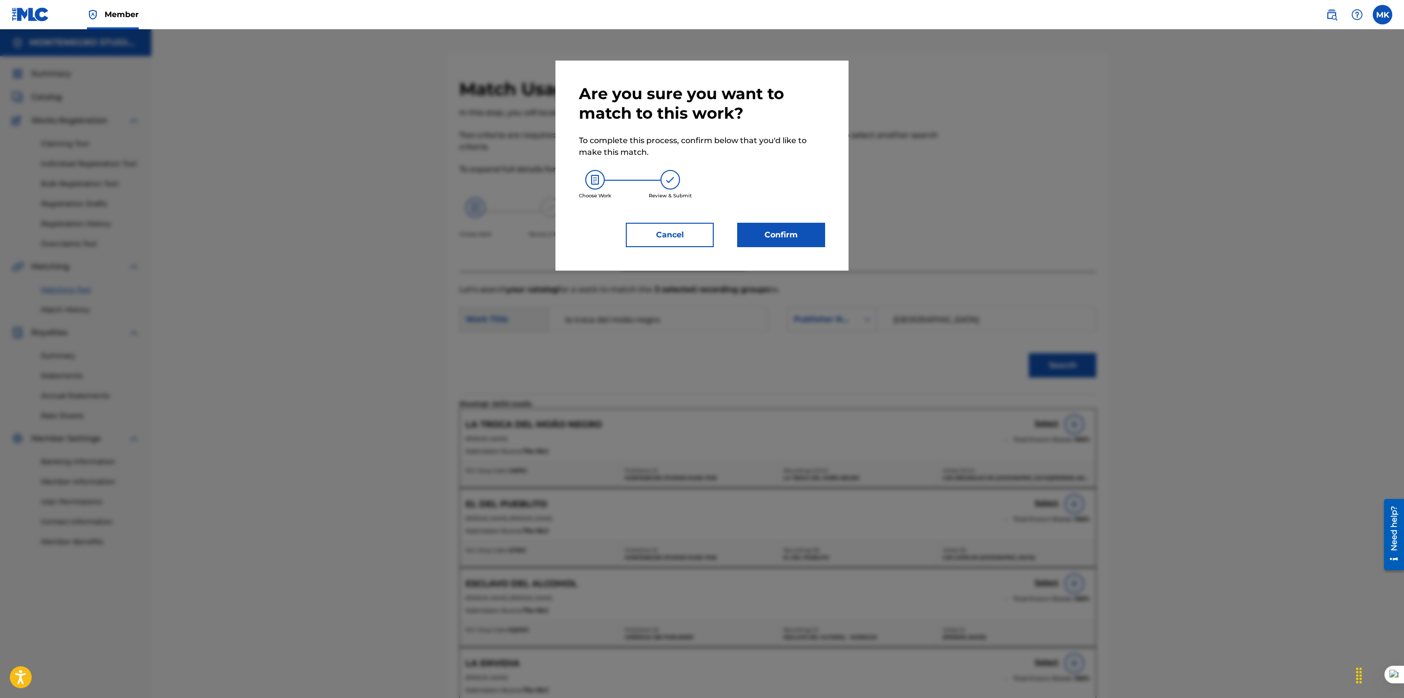
click at [770, 235] on button "Confirm" at bounding box center [781, 235] width 88 height 24
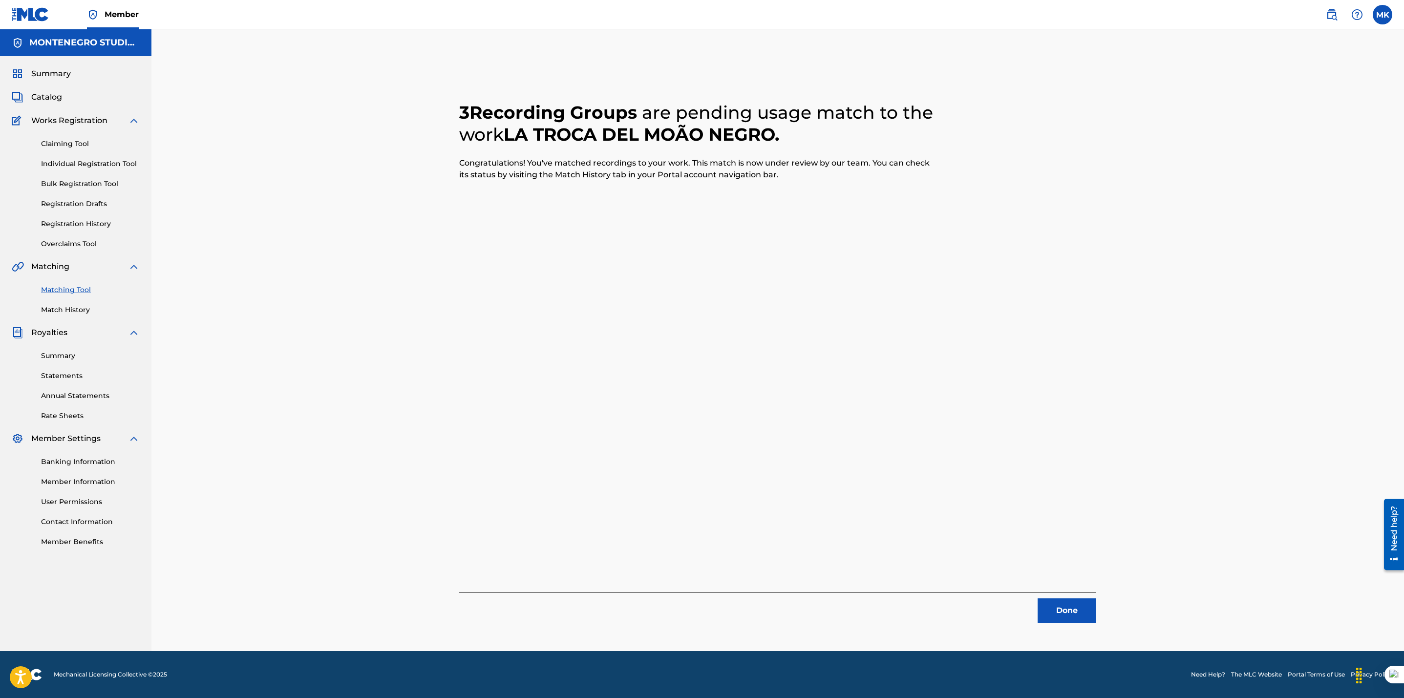
click at [1067, 603] on button "Done" at bounding box center [1066, 610] width 59 height 24
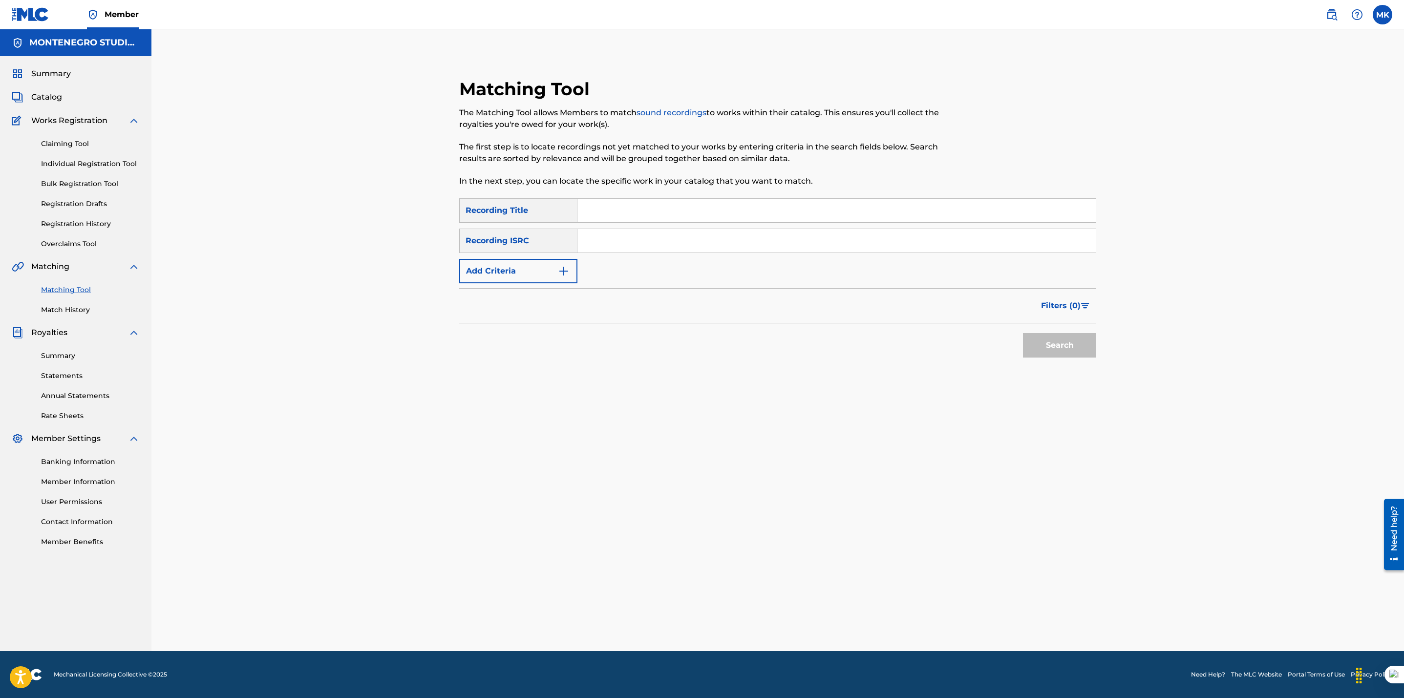
click at [64, 314] on link "Match History" at bounding box center [90, 310] width 99 height 10
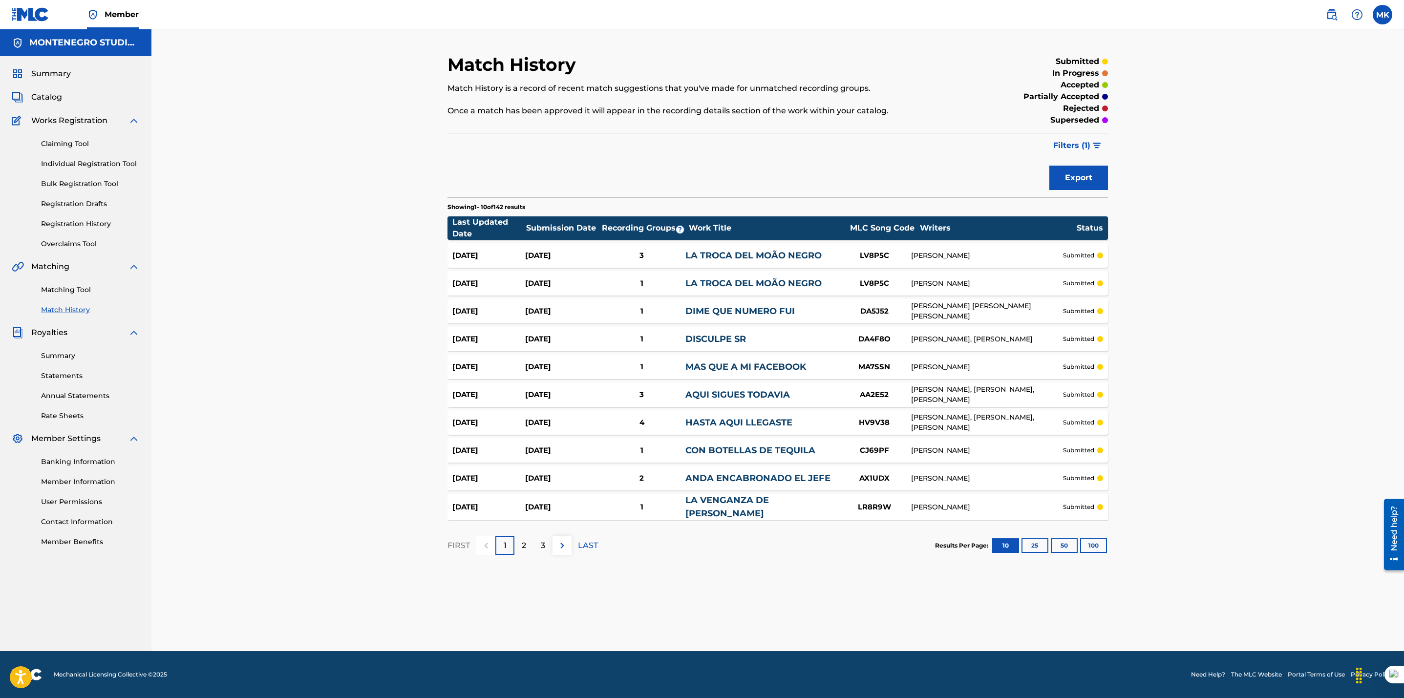
click at [1091, 550] on button "100" at bounding box center [1093, 545] width 27 height 15
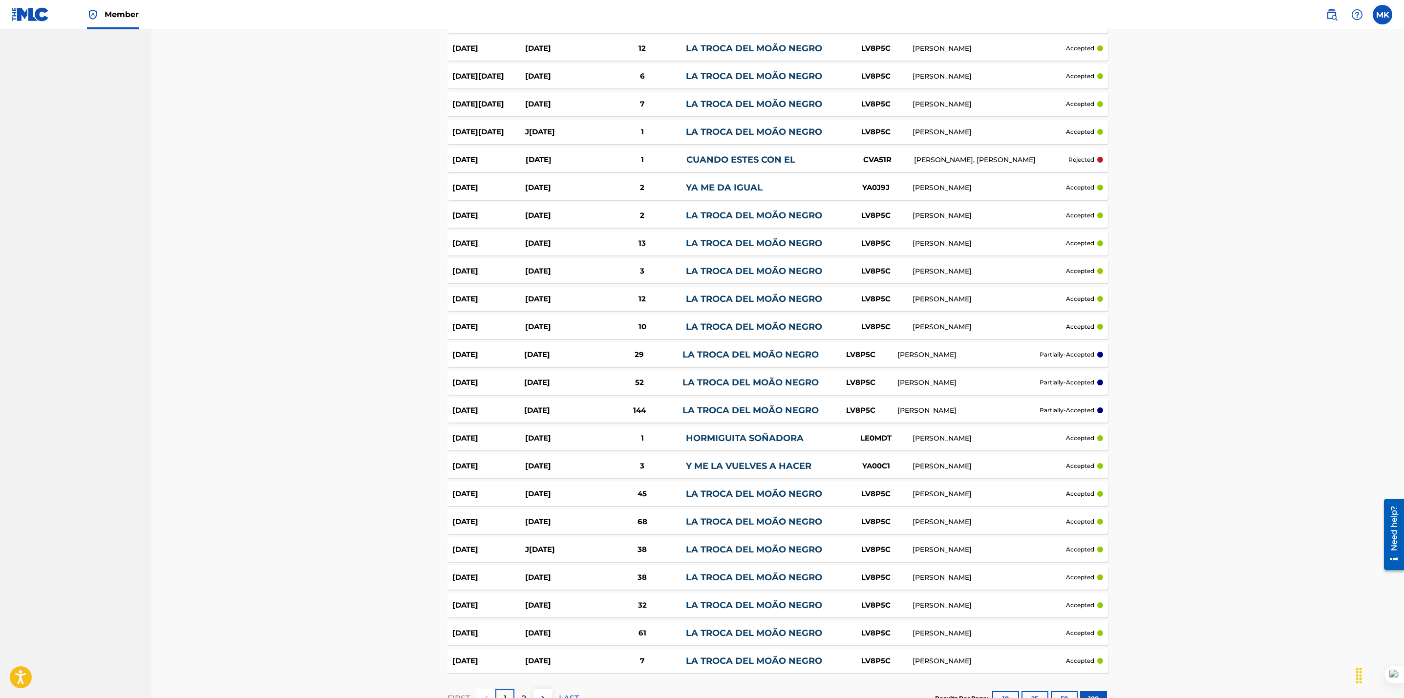
scroll to position [2424, 0]
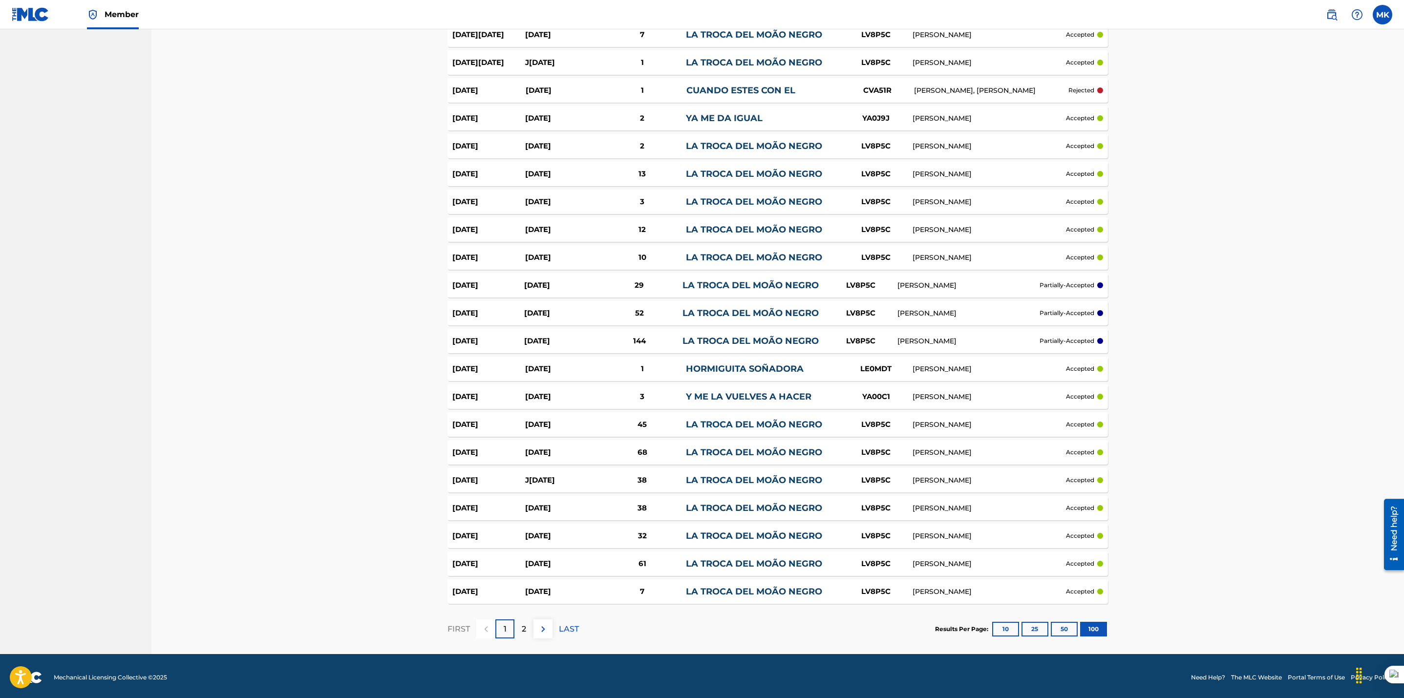
click at [538, 626] on img at bounding box center [543, 629] width 12 height 12
click at [765, 273] on div "[DATE] [DATE] 29 LA TROCA DEL MOÃO NEGRO LV8P5C [PERSON_NAME] partially-accepted" at bounding box center [777, 285] width 660 height 24
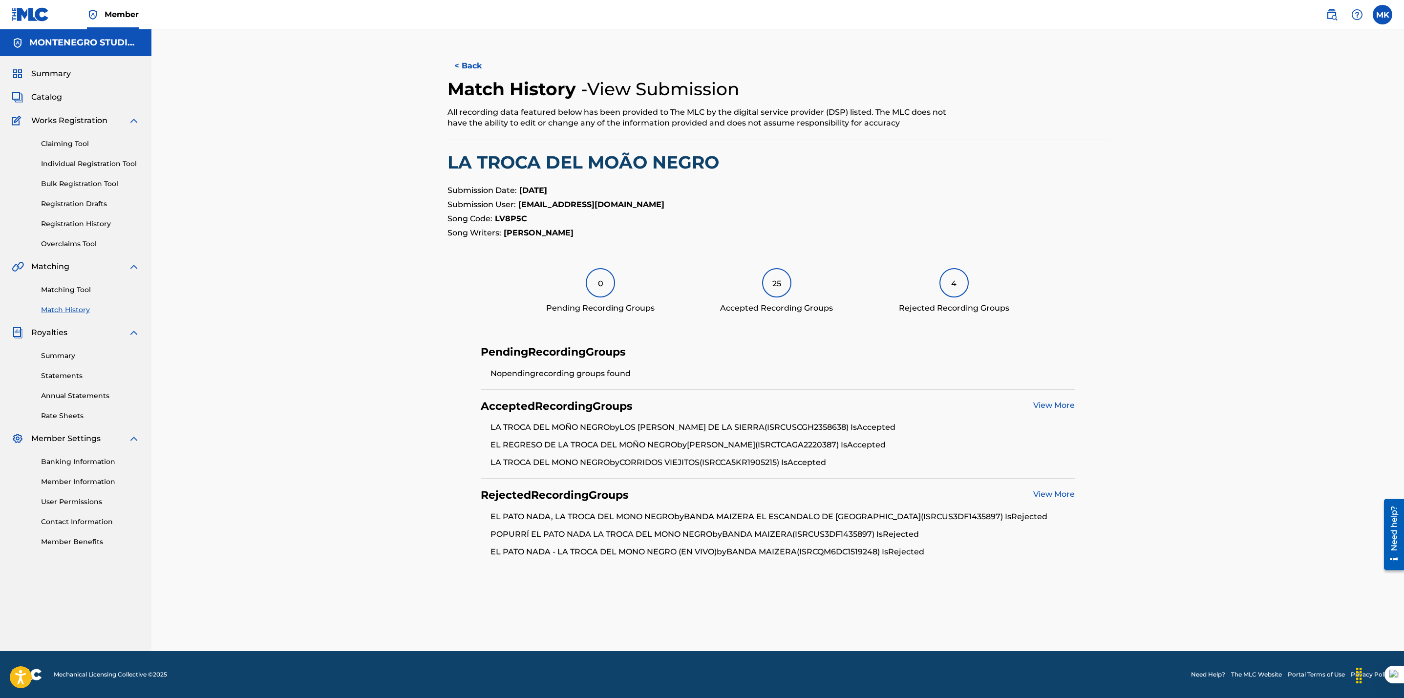
click at [286, 94] on div "< Back Match History - View Submission All recording data featured below has be…" at bounding box center [777, 340] width 1252 height 622
click at [42, 97] on span "Catalog" at bounding box center [46, 97] width 31 height 12
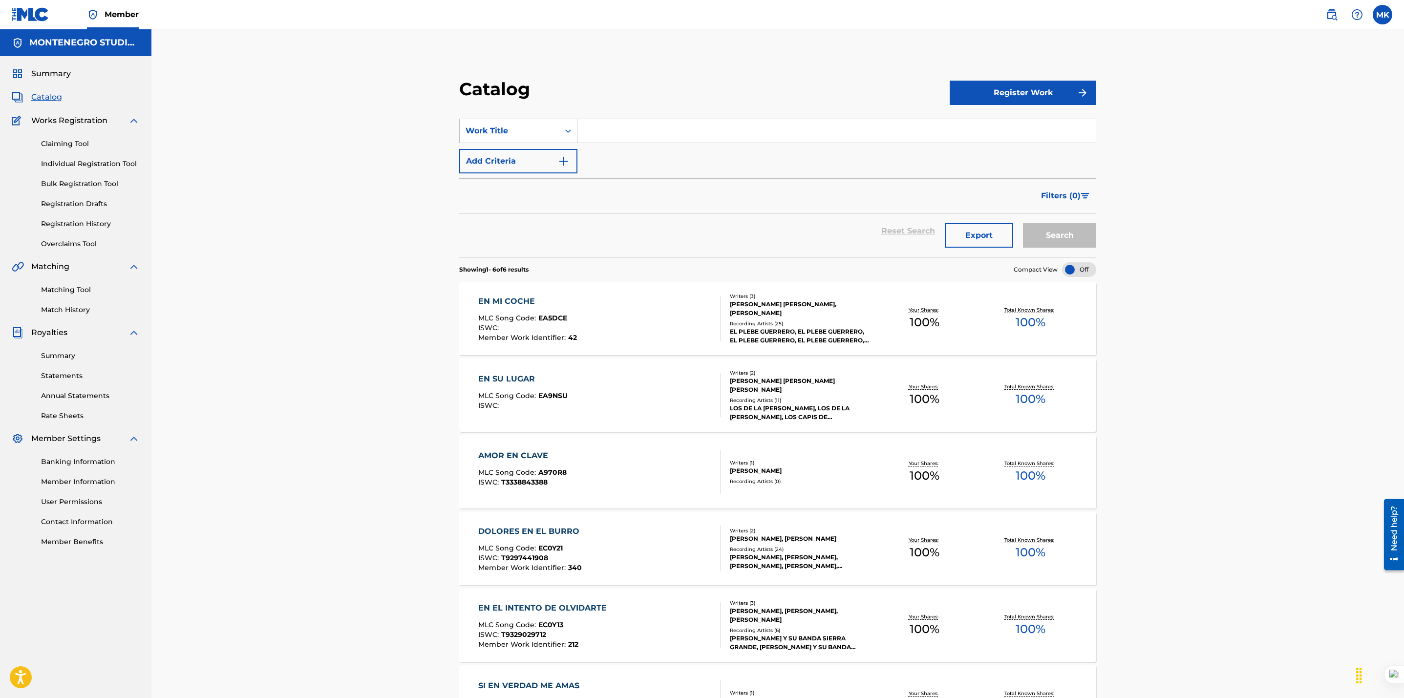
scroll to position [134, 0]
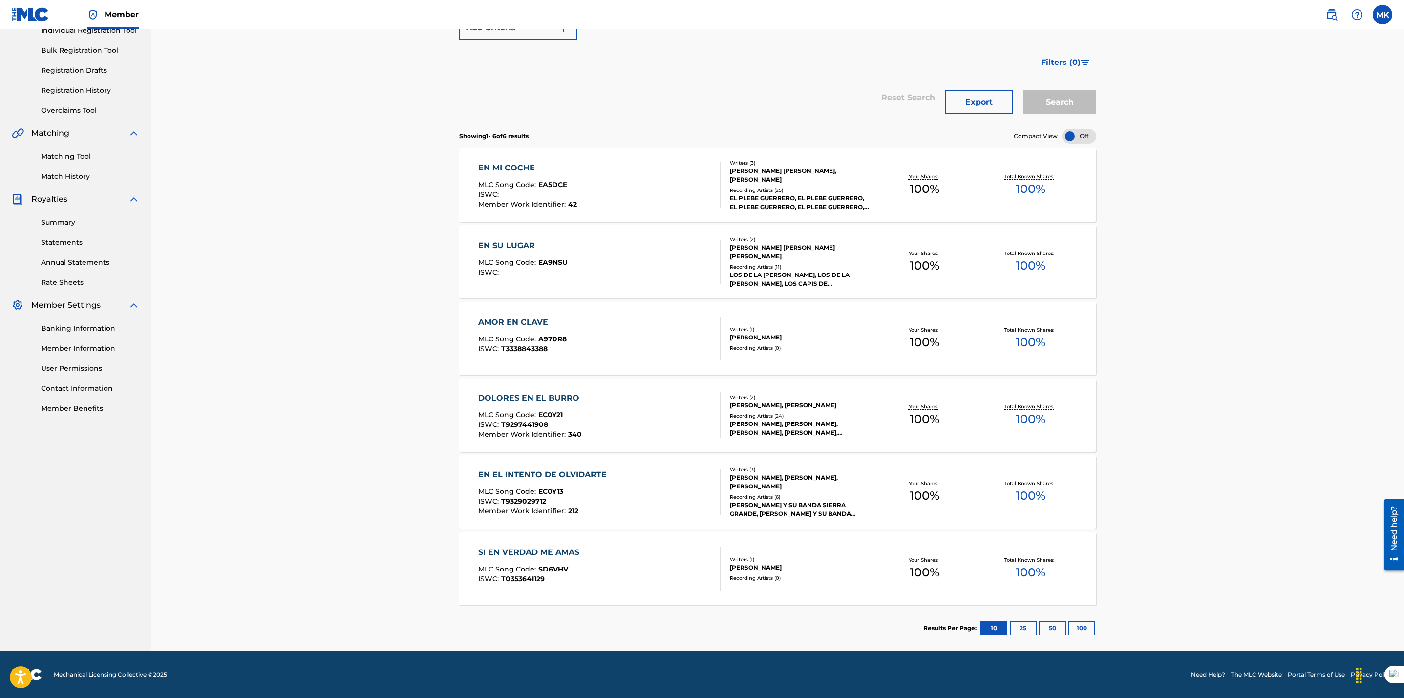
click at [425, 414] on div "Catalog Register Work SearchWithCriteriac4e89f84-2cfc-42ea-941d-8a7c3e916192 Wo…" at bounding box center [777, 273] width 1252 height 755
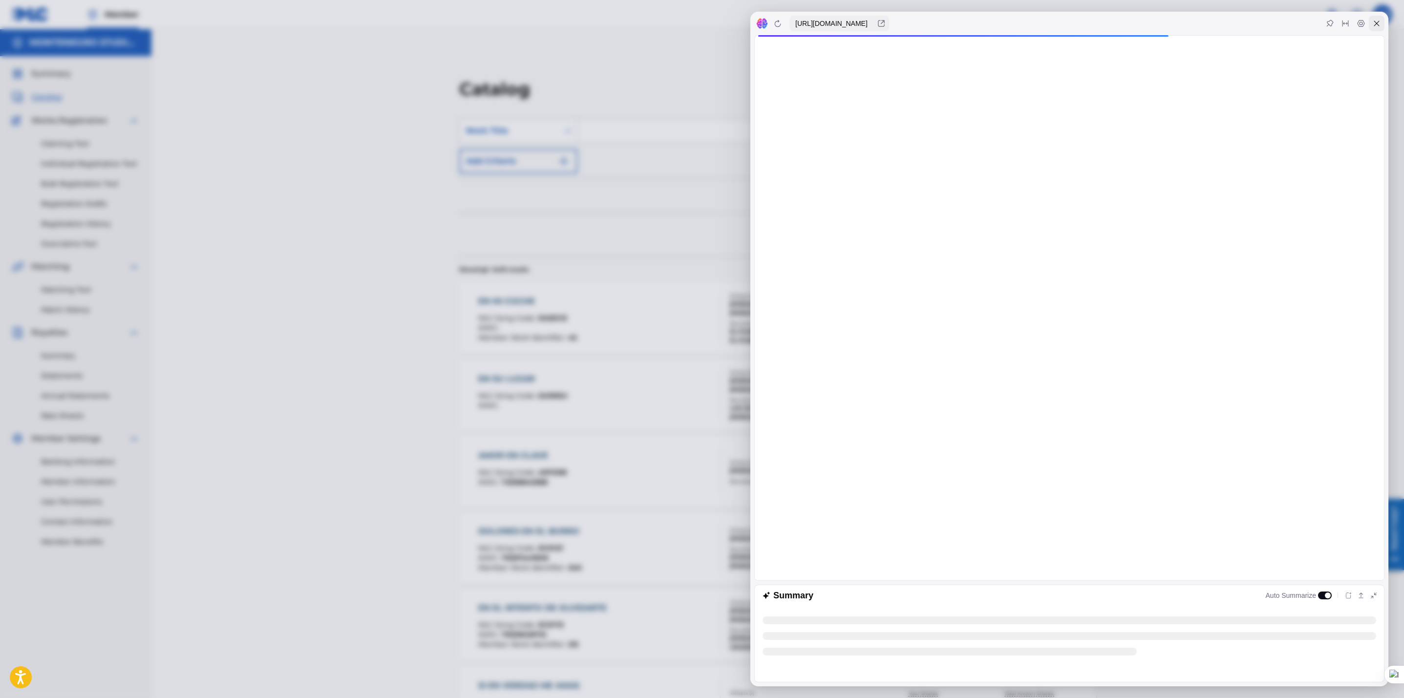
click at [1375, 24] on icon at bounding box center [1376, 24] width 8 height 8
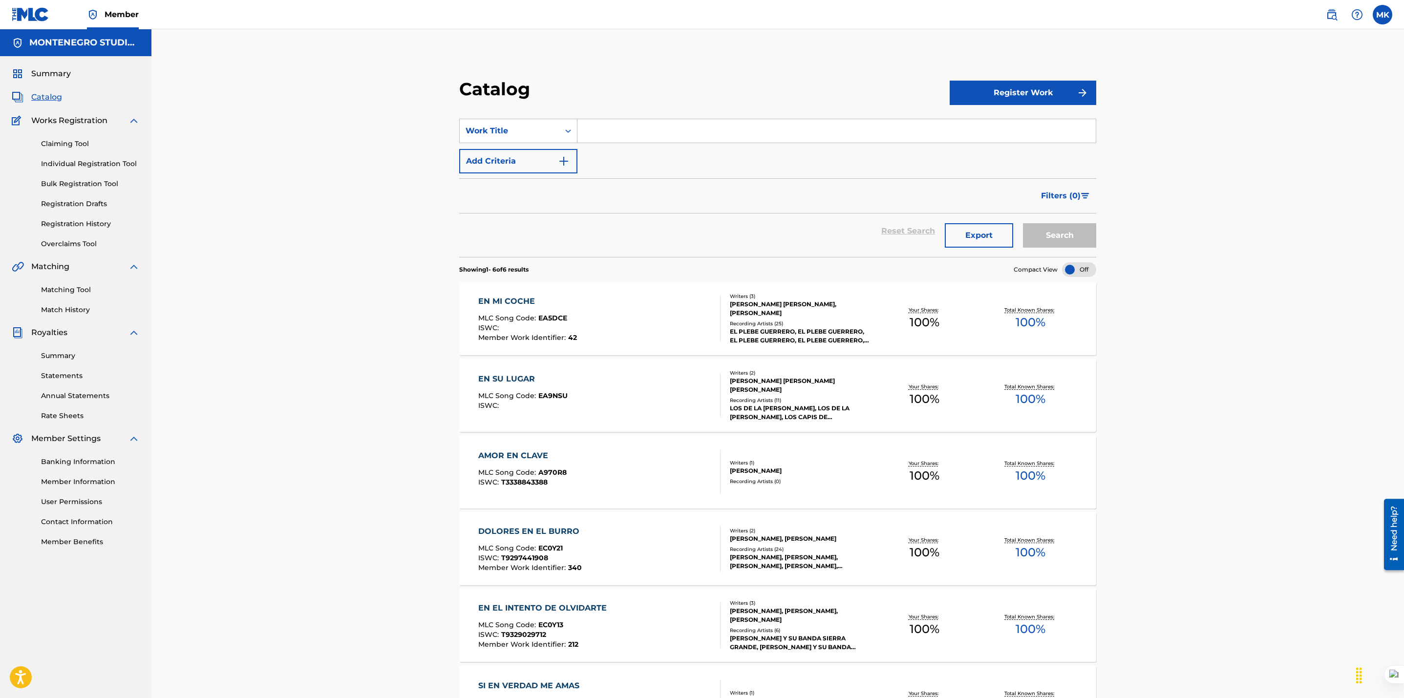
click at [239, 204] on div "Catalog Register Work SearchWithCriteriac4e89f84-2cfc-42ea-941d-8a7c3e916192 Wo…" at bounding box center [777, 406] width 1252 height 755
click at [56, 288] on link "Matching Tool" at bounding box center [90, 290] width 99 height 10
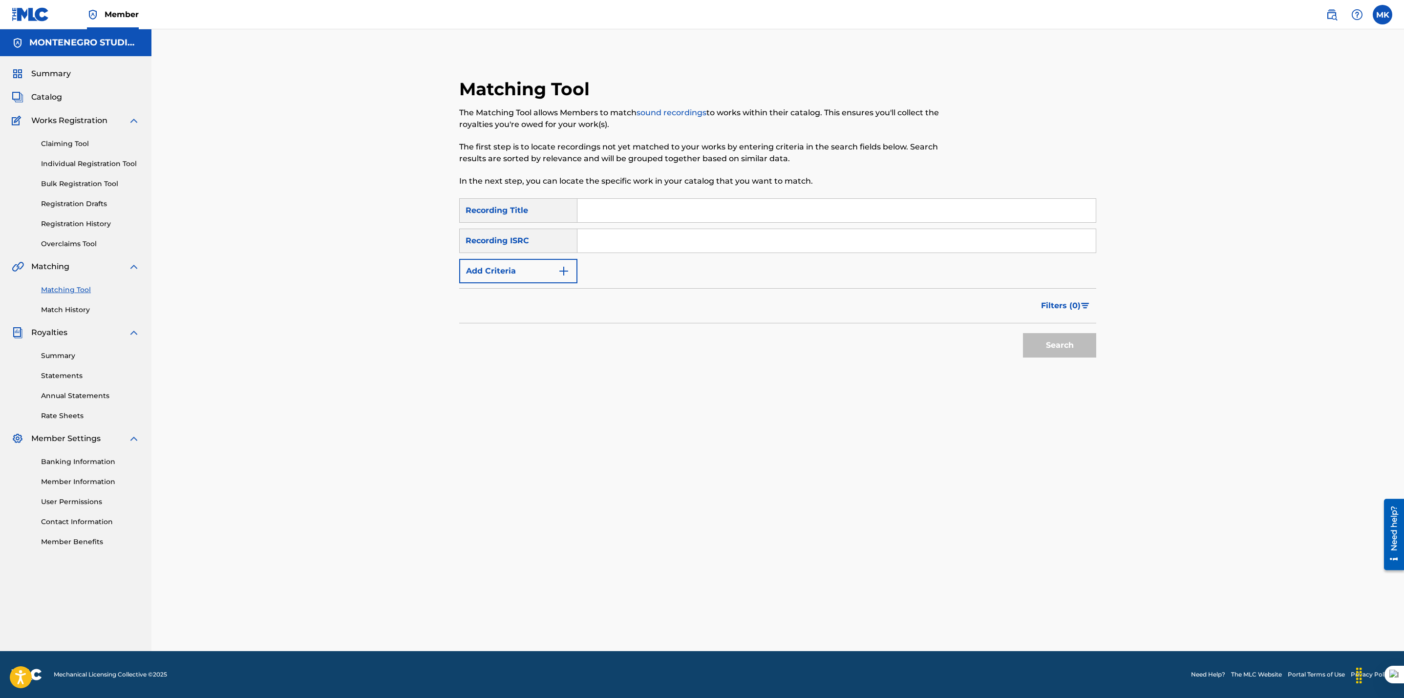
click at [670, 205] on input "Search Form" at bounding box center [836, 210] width 518 height 23
type input "[PERSON_NAME] en el Burro"
click at [1023, 333] on button "Search" at bounding box center [1059, 345] width 73 height 24
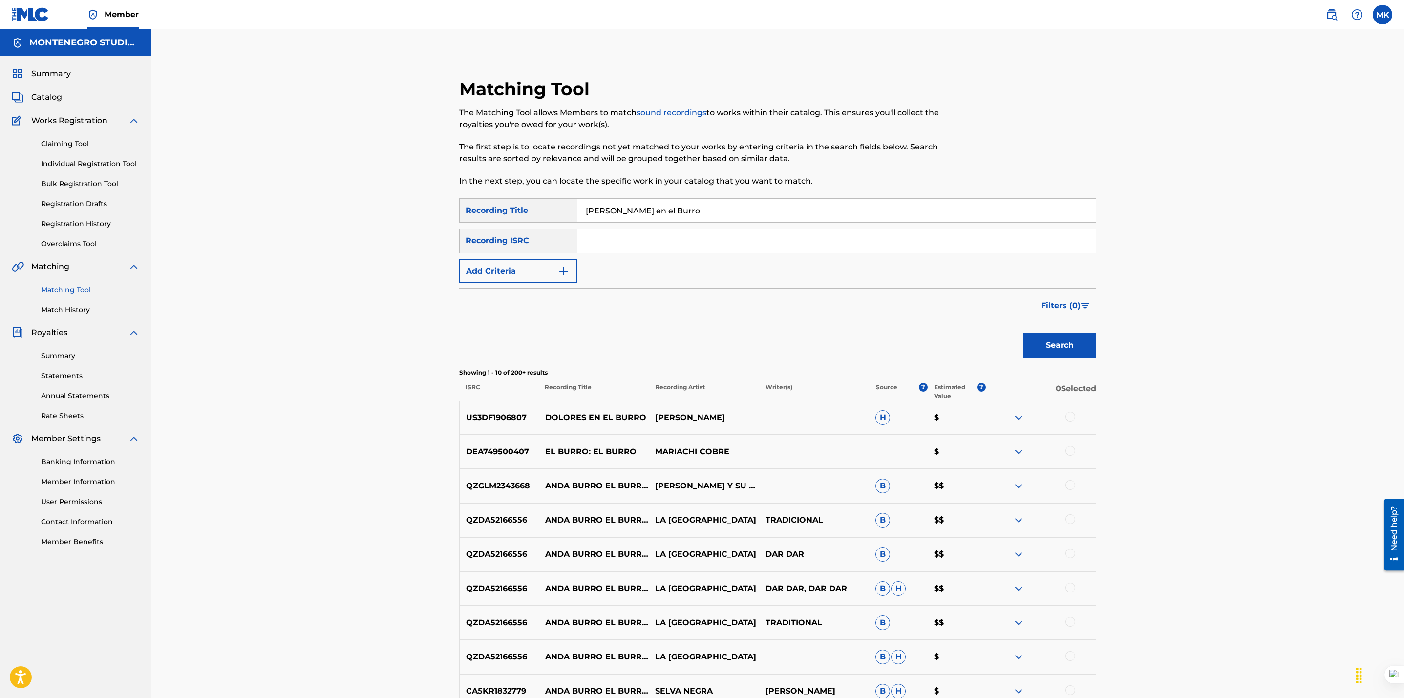
scroll to position [162, 0]
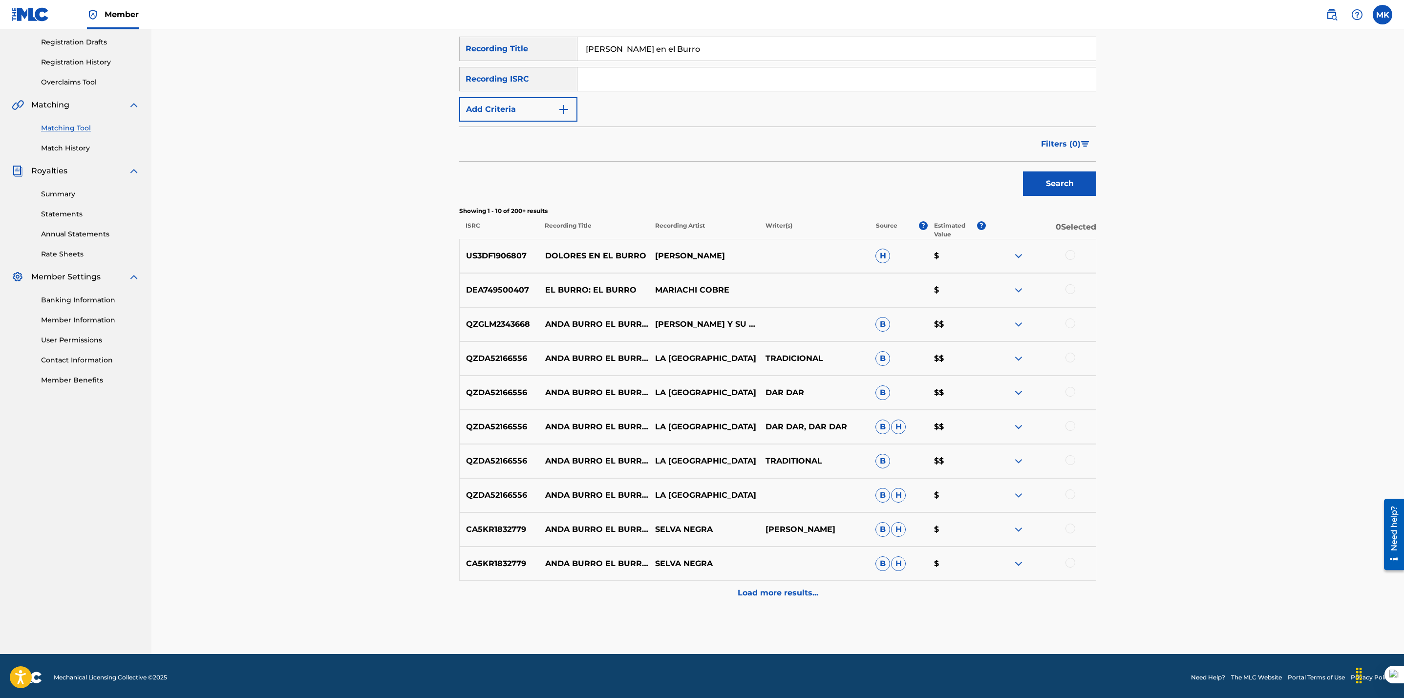
click at [1072, 255] on div at bounding box center [1070, 255] width 10 height 10
click at [781, 586] on div "Load more results..." at bounding box center [777, 593] width 637 height 24
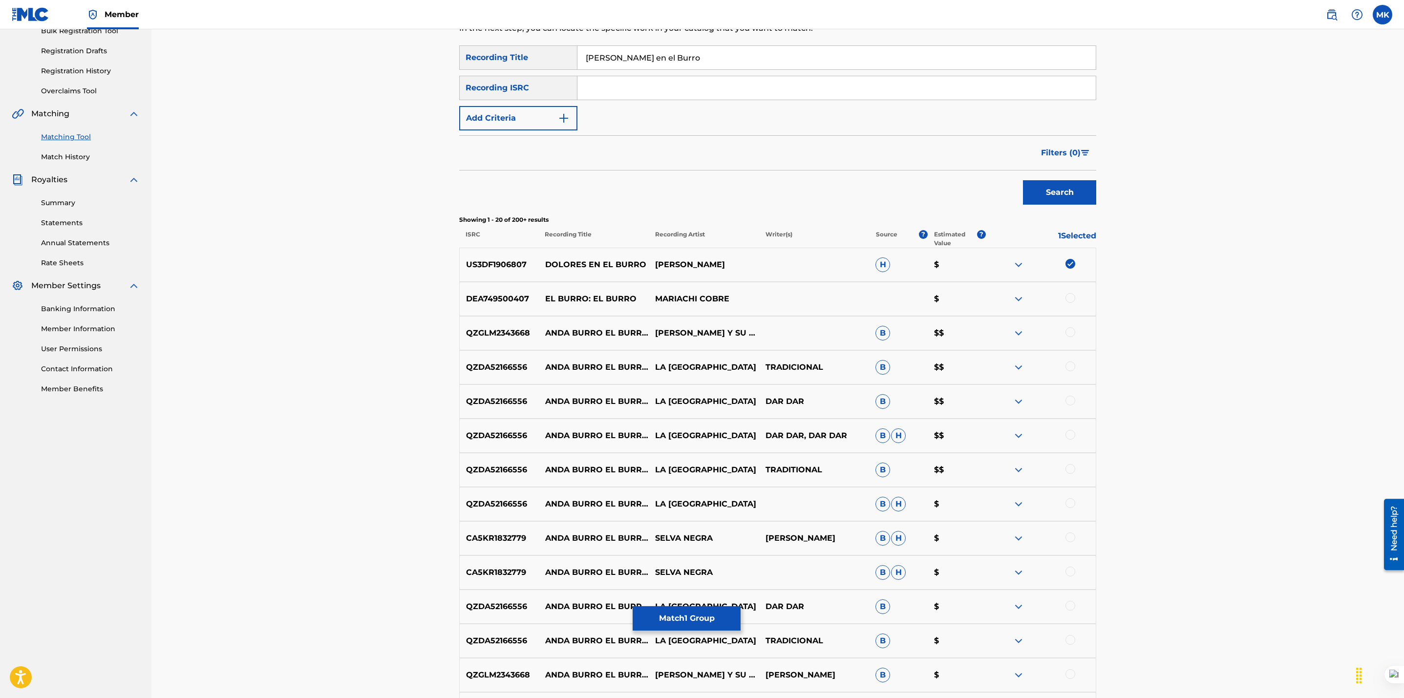
scroll to position [0, 0]
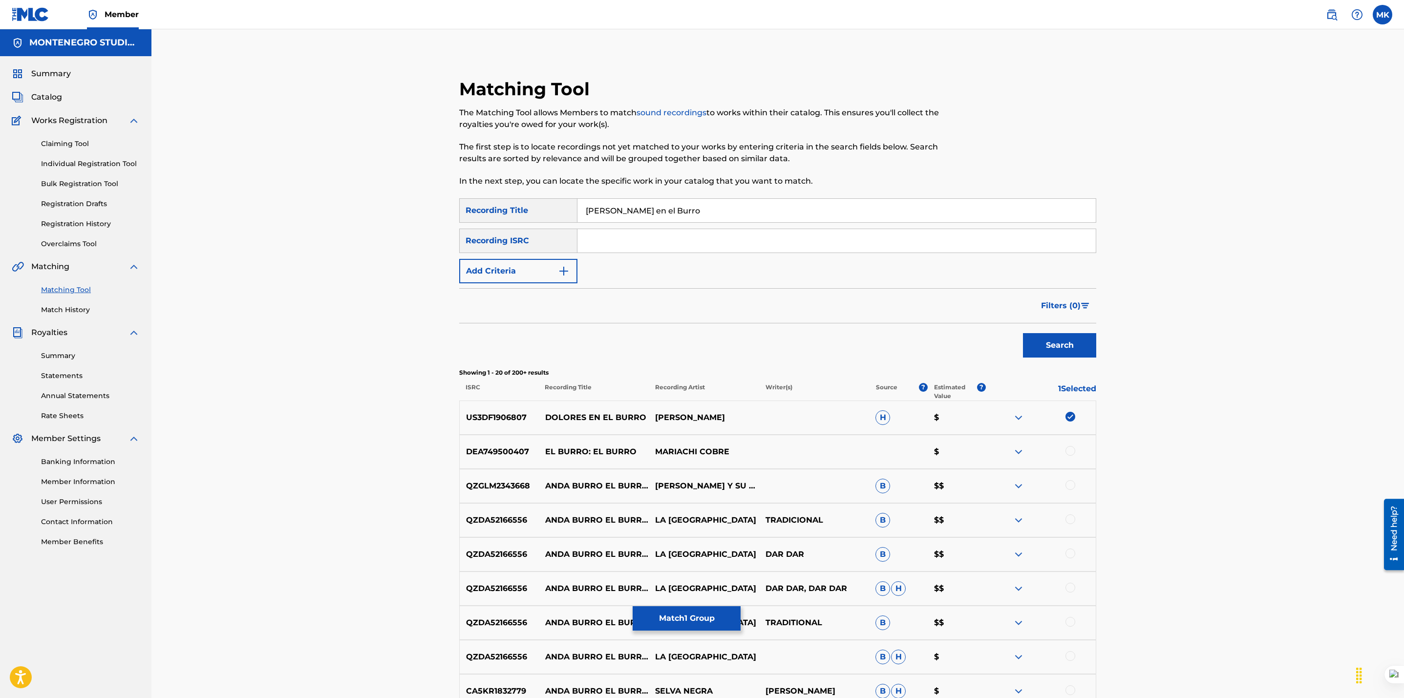
click at [678, 614] on button "Match 1 Group" at bounding box center [687, 618] width 108 height 24
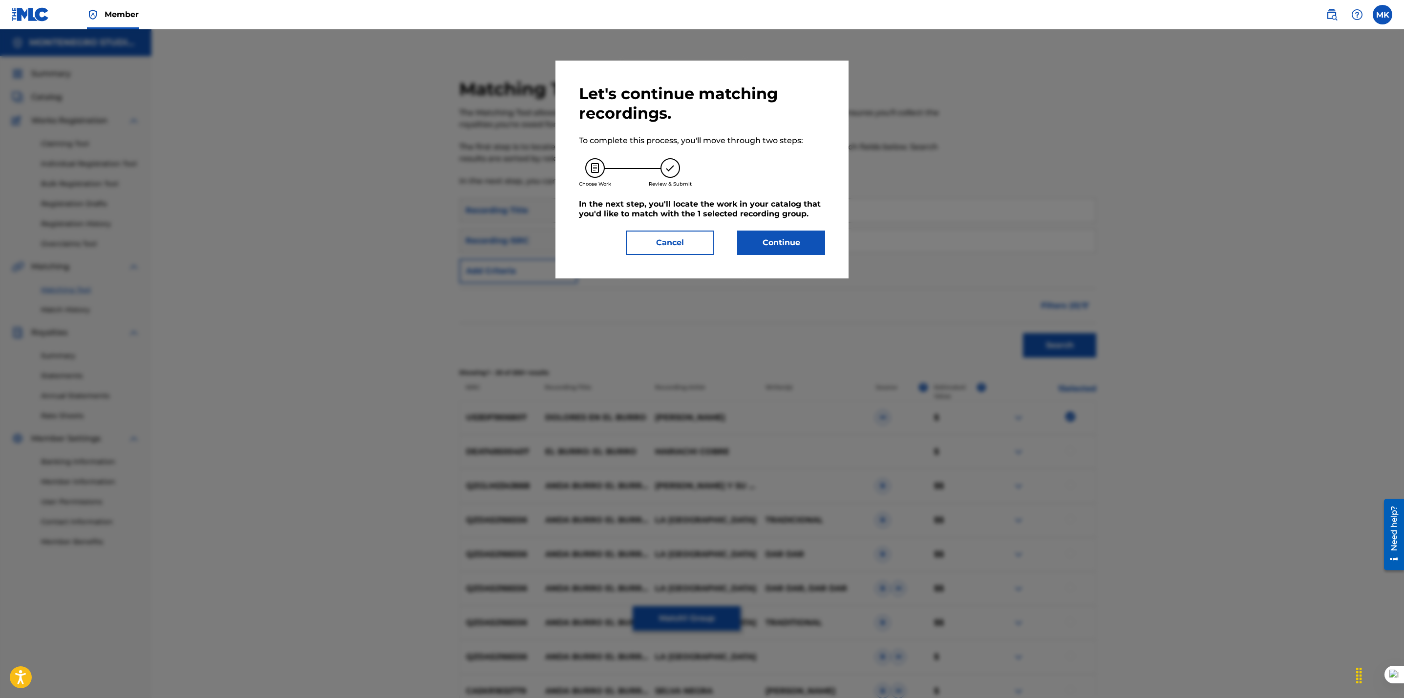
click at [801, 245] on button "Continue" at bounding box center [781, 243] width 88 height 24
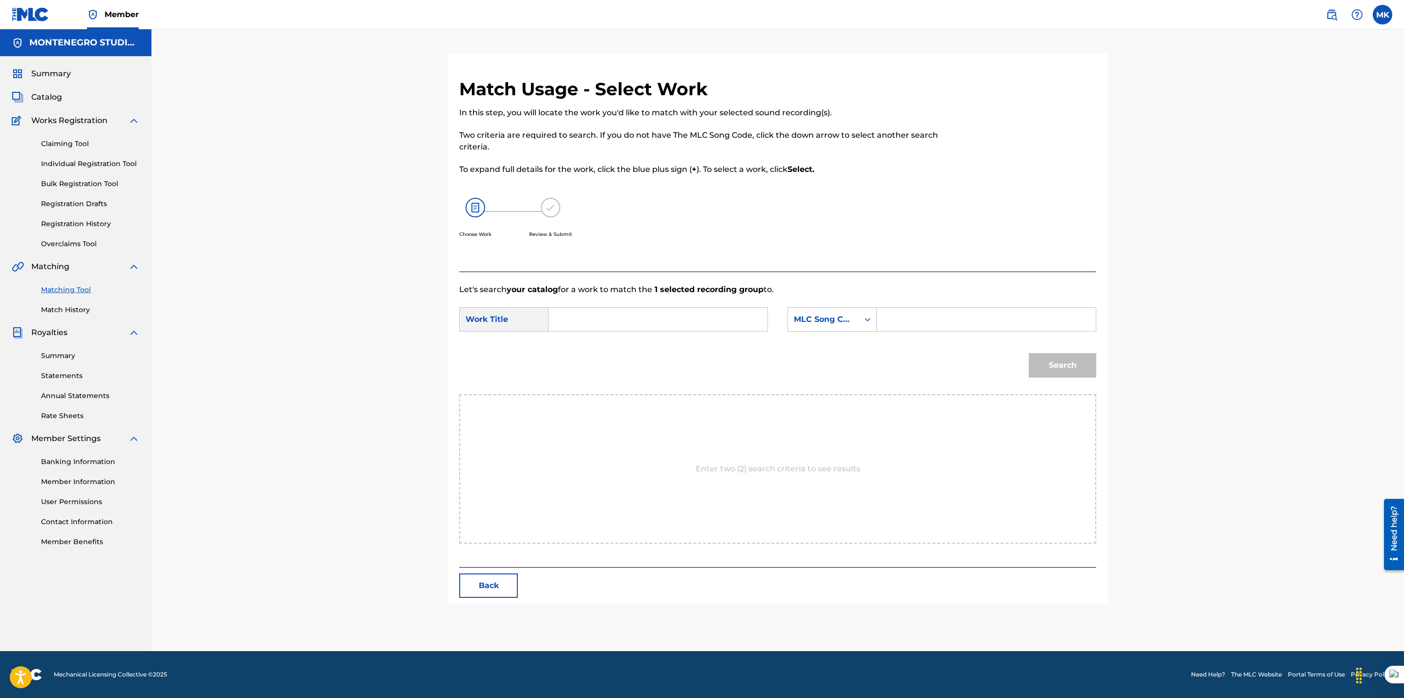
click at [675, 317] on input "Search Form" at bounding box center [658, 319] width 202 height 23
click at [645, 346] on div "dolores en el burro" at bounding box center [657, 342] width 201 height 18
type input "dolores en el burro"
click at [826, 315] on div "MLC Song Code" at bounding box center [823, 319] width 71 height 19
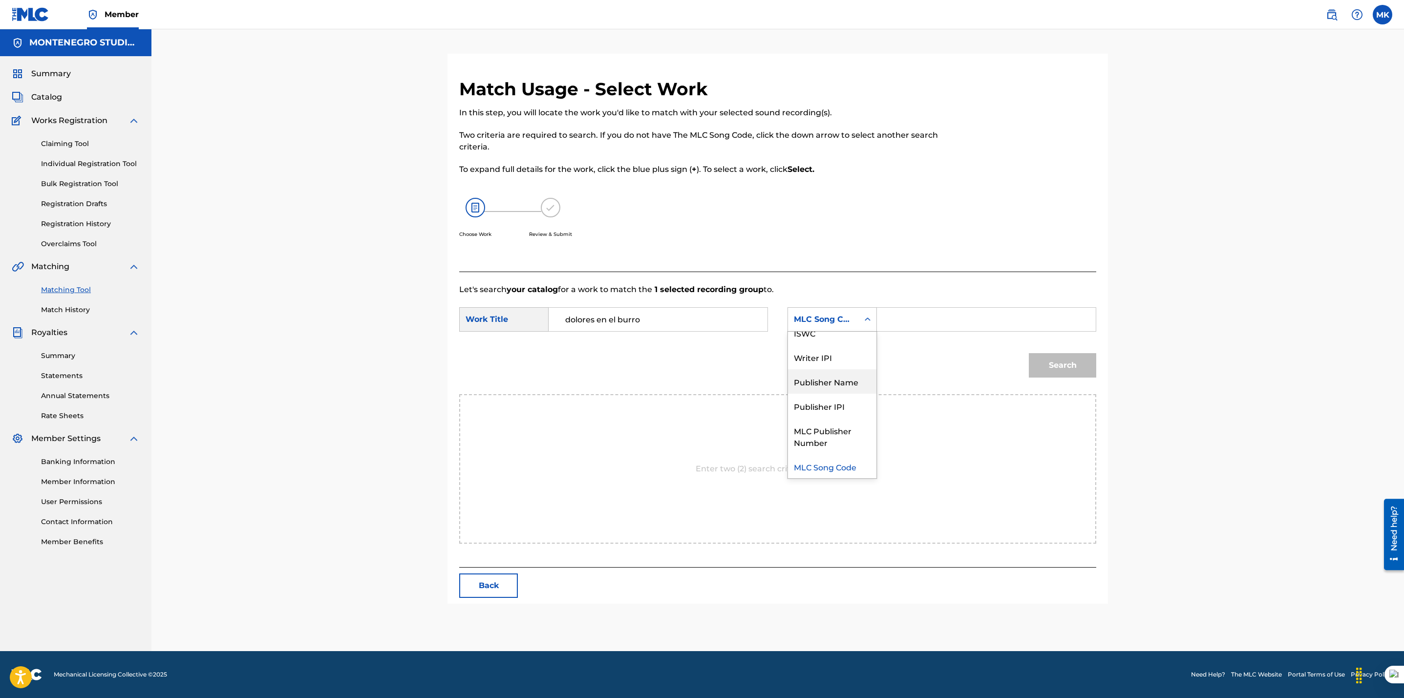
click at [833, 383] on div "Publisher Name" at bounding box center [832, 381] width 88 height 24
click at [907, 327] on input "Search Form" at bounding box center [986, 319] width 202 height 23
type input "[GEOGRAPHIC_DATA]"
click at [1058, 369] on button "Search" at bounding box center [1062, 365] width 67 height 24
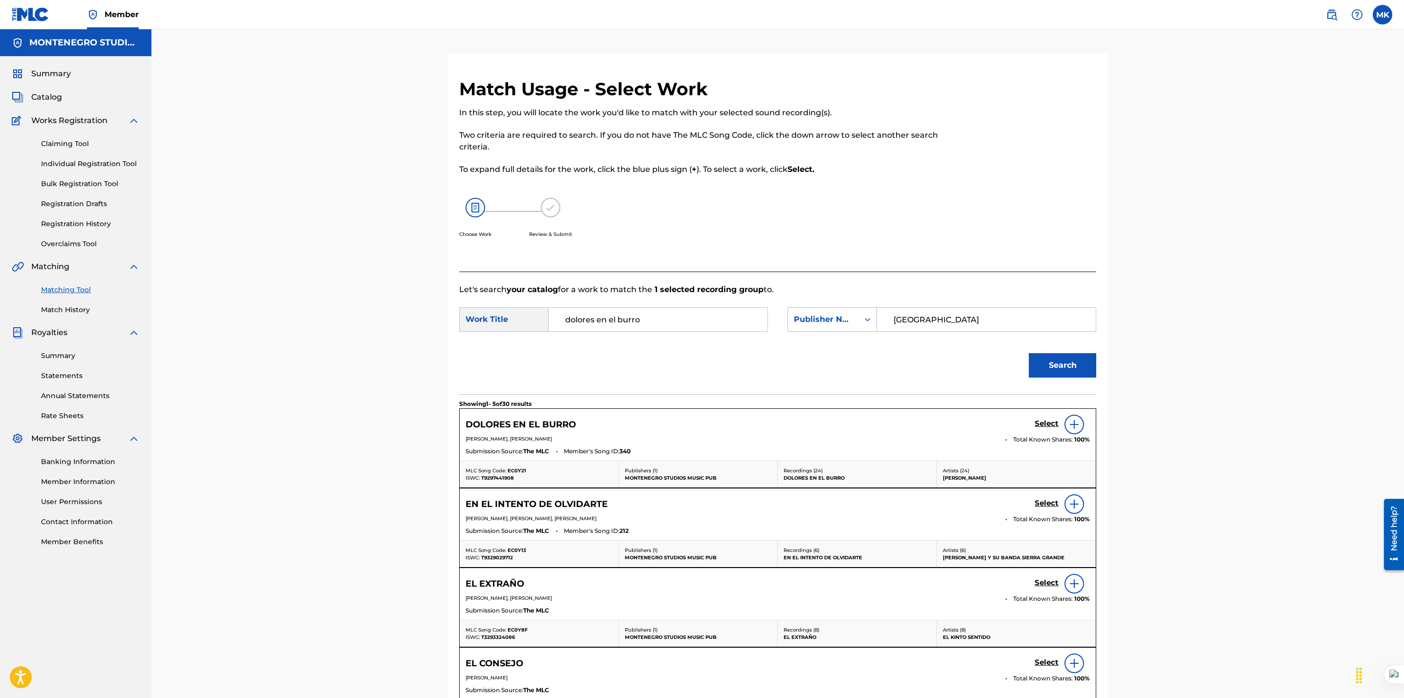
click at [1042, 424] on h5 "Select" at bounding box center [1046, 423] width 24 height 9
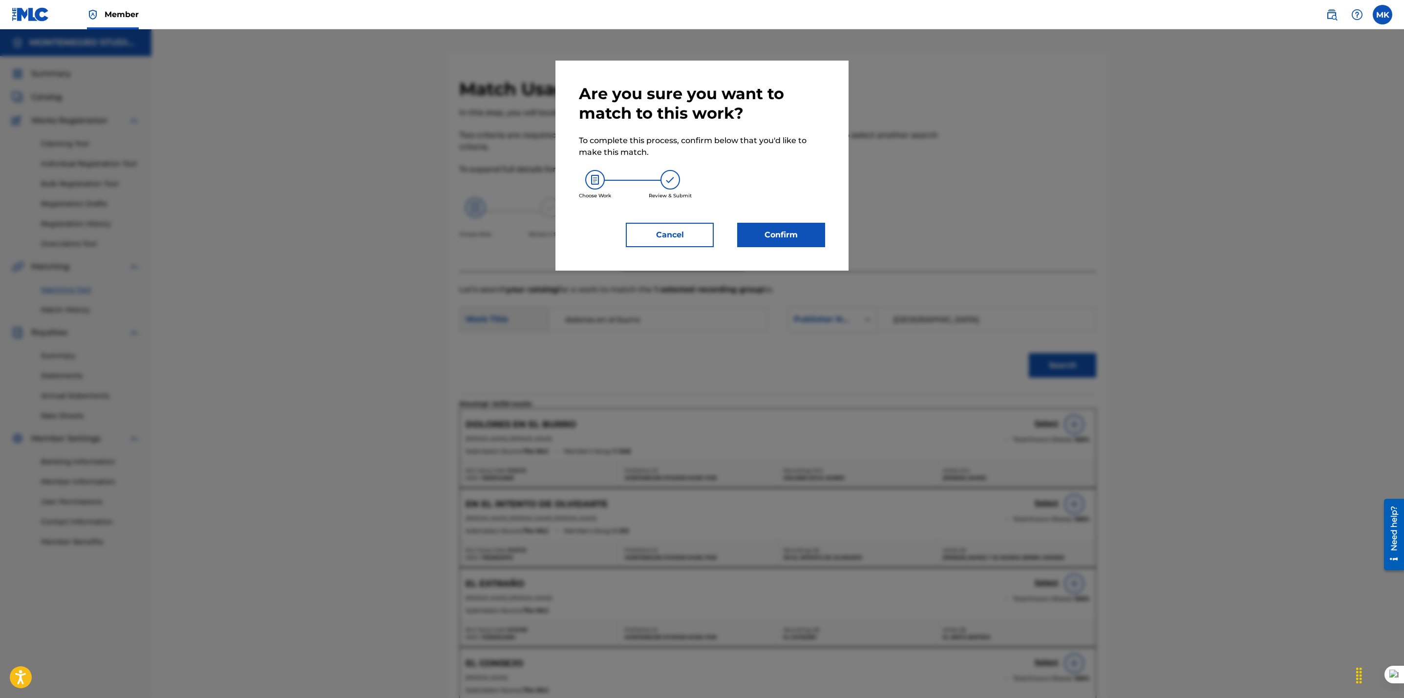
click at [771, 223] on button "Confirm" at bounding box center [781, 235] width 88 height 24
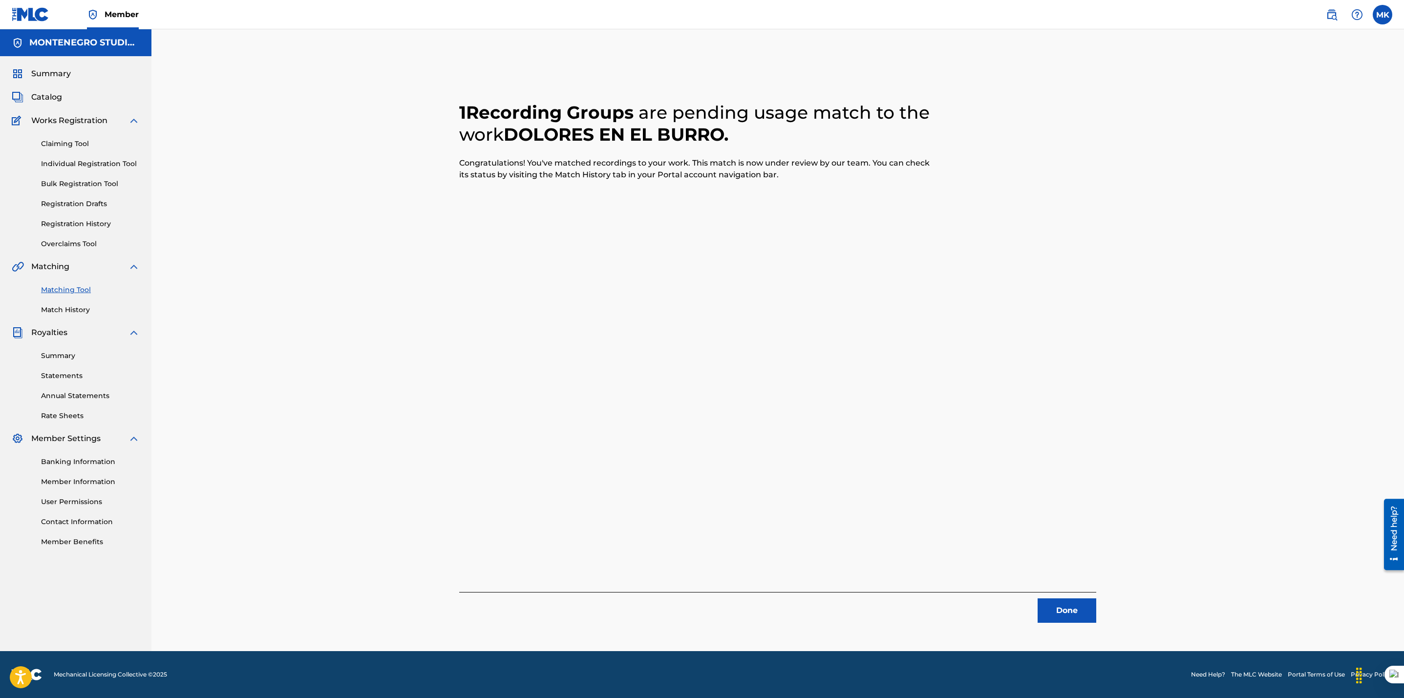
click at [1079, 619] on button "Done" at bounding box center [1066, 610] width 59 height 24
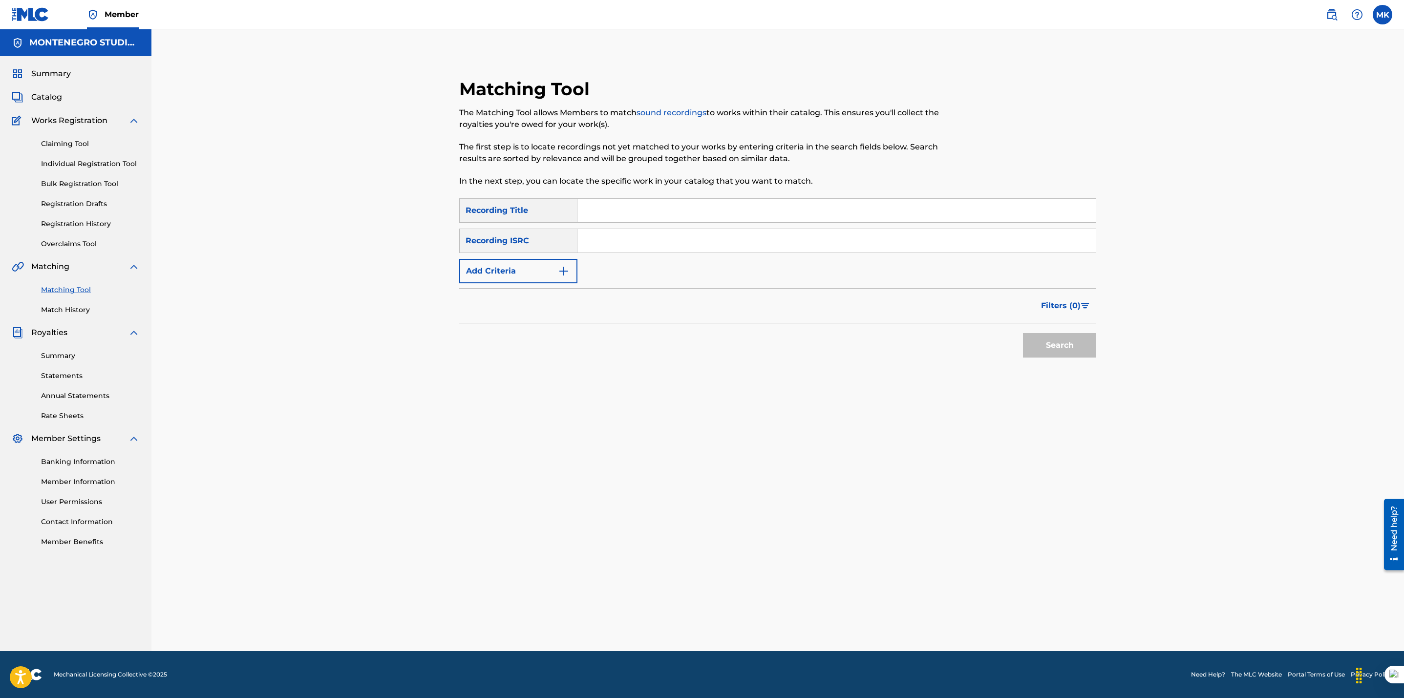
click at [631, 209] on input "Search Form" at bounding box center [836, 210] width 518 height 23
type input "el burrito"
click at [1023, 333] on button "Search" at bounding box center [1059, 345] width 73 height 24
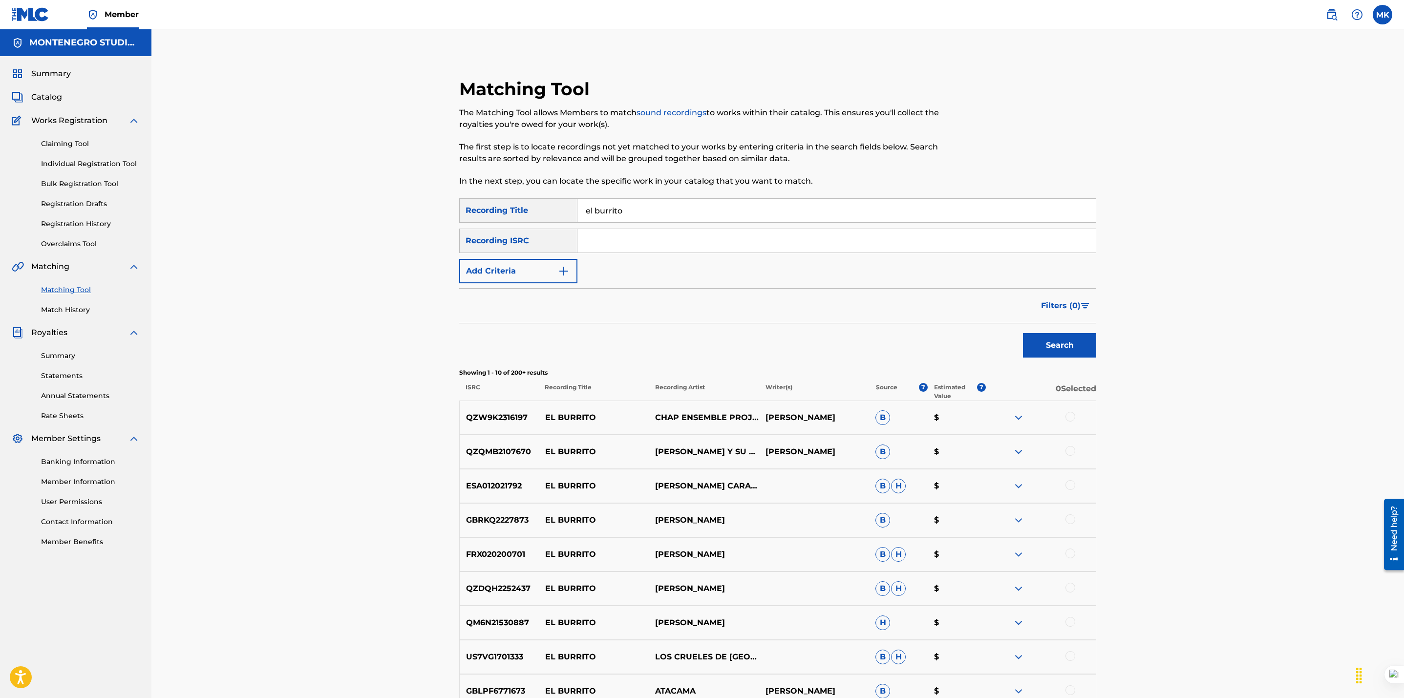
scroll to position [165, 0]
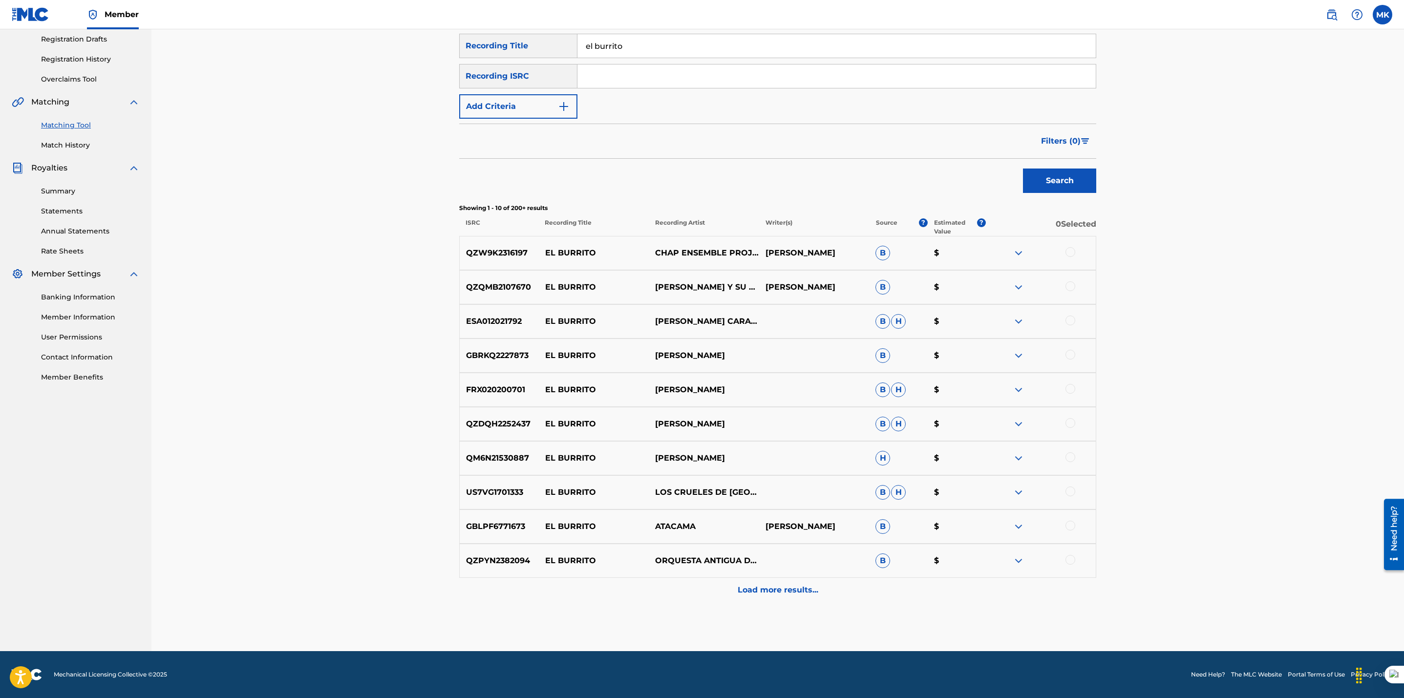
click at [516, 107] on button "Add Criteria" at bounding box center [518, 106] width 118 height 24
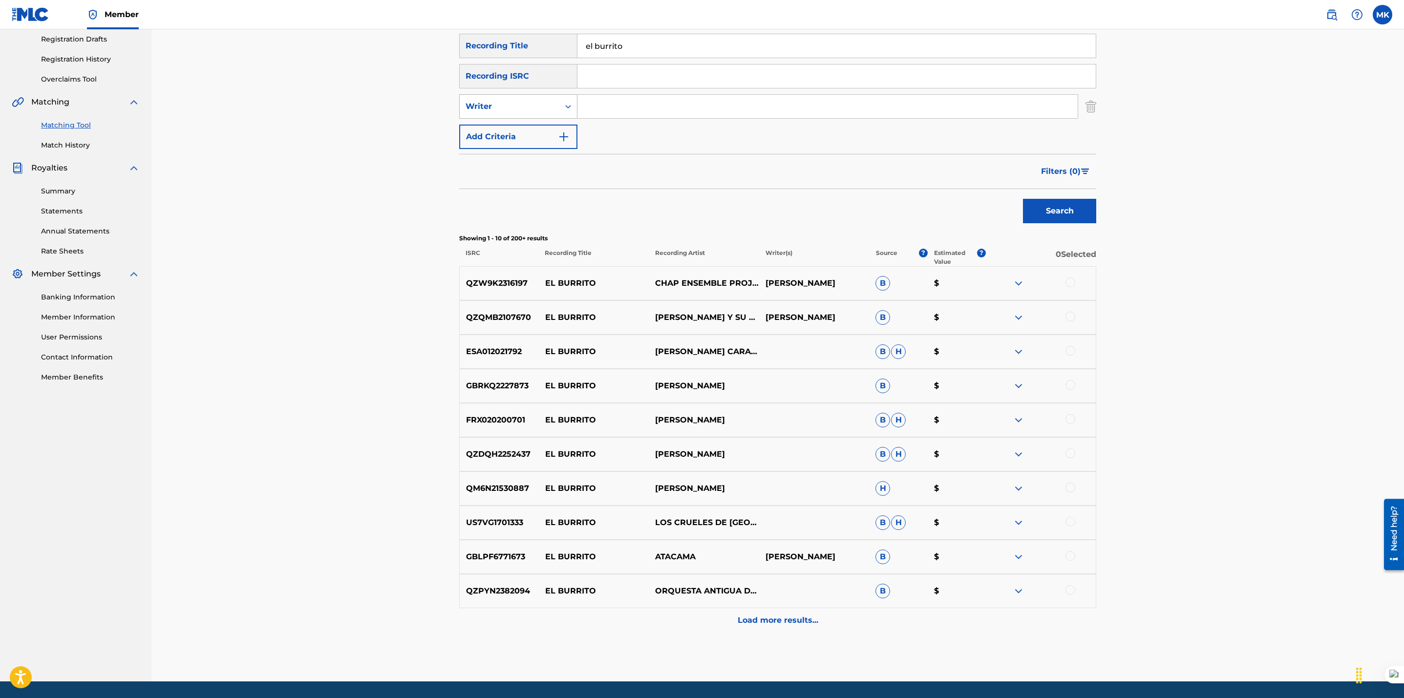
click at [541, 107] on div "Writer" at bounding box center [509, 107] width 88 height 12
click at [527, 129] on div "Recording Artist" at bounding box center [518, 131] width 117 height 24
click at [592, 100] on input "Search Form" at bounding box center [827, 106] width 500 height 23
type input "[PERSON_NAME]"
click at [1023, 199] on button "Search" at bounding box center [1059, 211] width 73 height 24
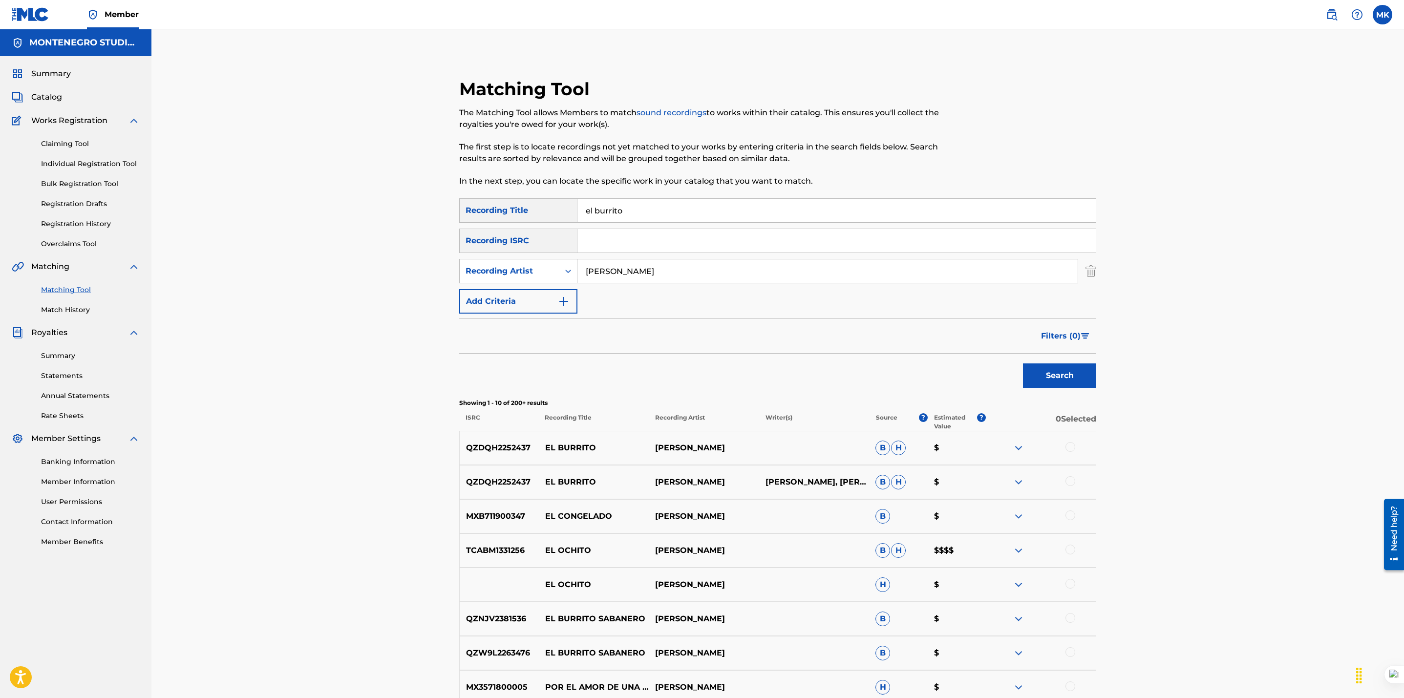
scroll to position [195, 0]
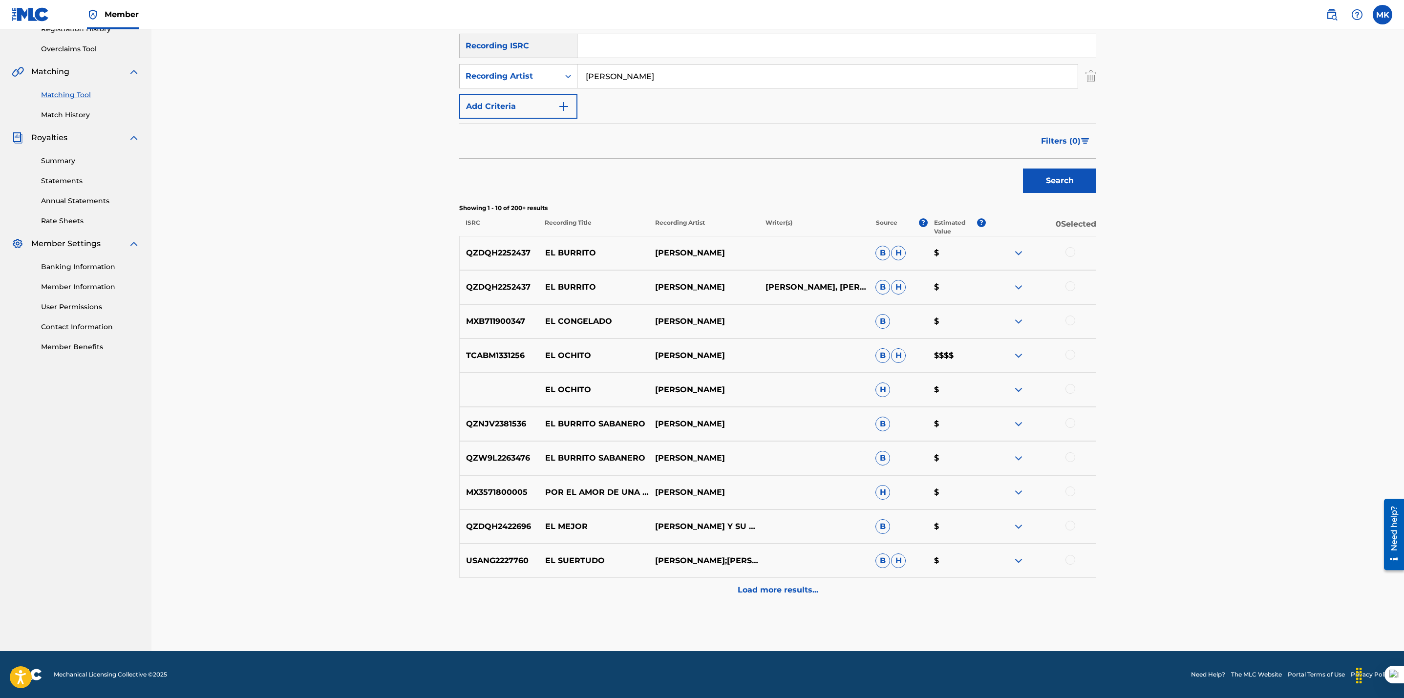
click at [1070, 255] on div at bounding box center [1070, 252] width 10 height 10
click at [1068, 286] on div at bounding box center [1070, 286] width 10 height 10
click at [1068, 319] on div at bounding box center [1070, 321] width 10 height 10
click at [1068, 319] on img at bounding box center [1070, 321] width 10 height 10
click at [701, 618] on button "Match 2 Groups" at bounding box center [687, 618] width 108 height 24
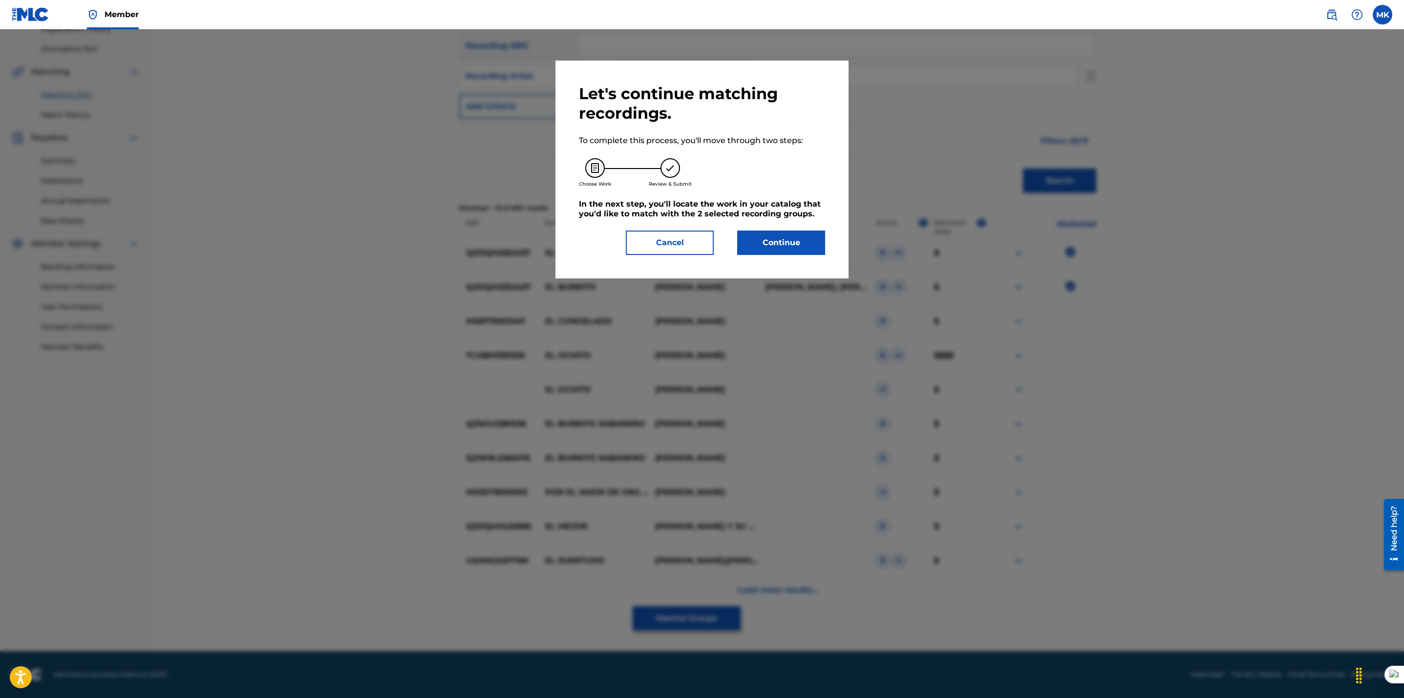
click at [792, 236] on button "Continue" at bounding box center [781, 243] width 88 height 24
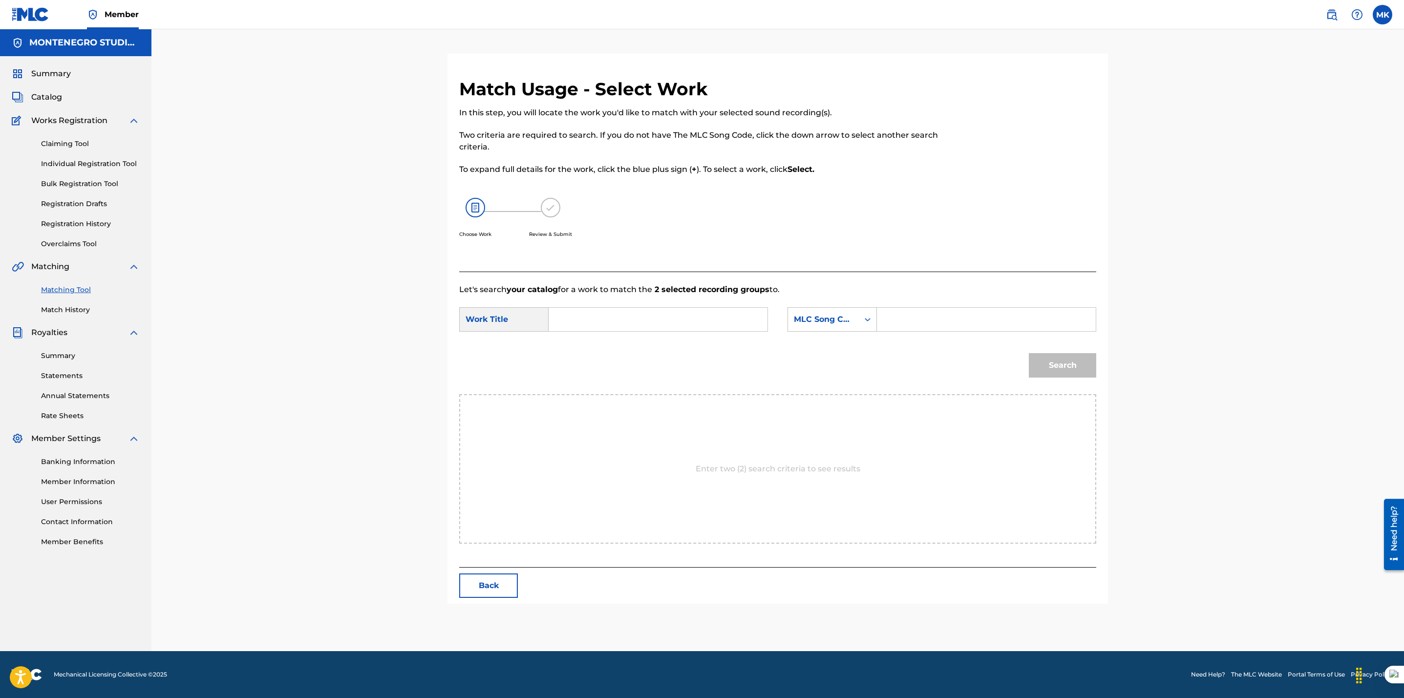
click at [651, 328] on input "Search Form" at bounding box center [658, 319] width 202 height 23
click at [642, 342] on div "dolores en el burro" at bounding box center [657, 342] width 201 height 18
type input "dolores en el burro"
click at [809, 328] on div "MLC Song Code" at bounding box center [823, 319] width 71 height 19
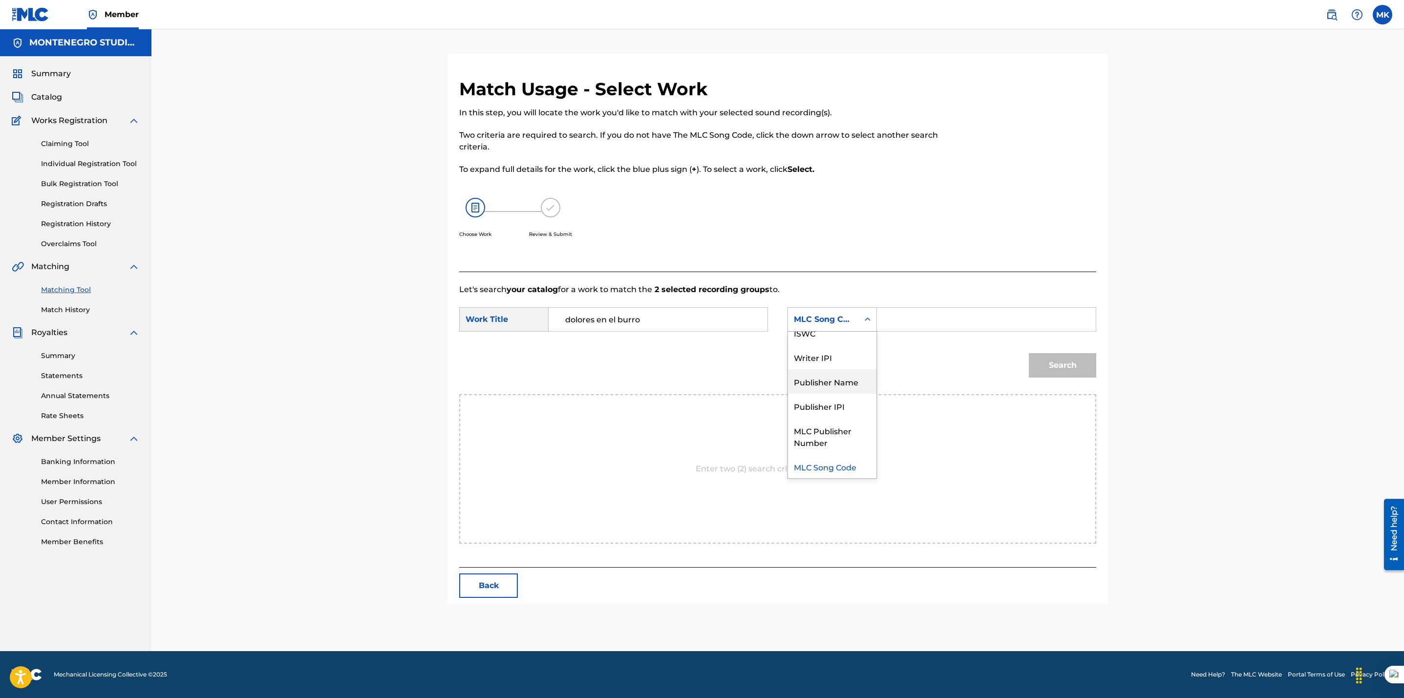
click at [818, 383] on div "Publisher Name" at bounding box center [832, 381] width 88 height 24
click at [900, 324] on input "Search Form" at bounding box center [986, 319] width 202 height 23
type input "[GEOGRAPHIC_DATA]"
click at [1044, 365] on button "Search" at bounding box center [1062, 365] width 67 height 24
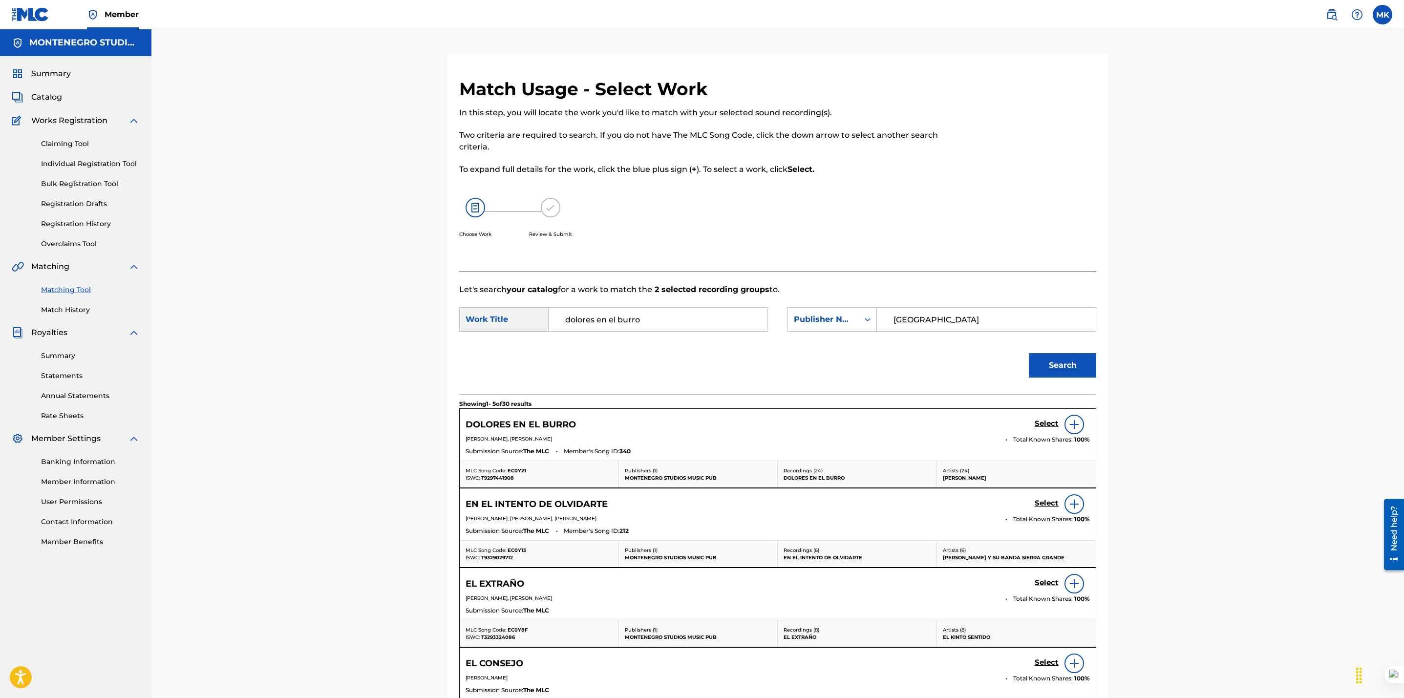
click at [1043, 425] on h5 "Select" at bounding box center [1046, 423] width 24 height 9
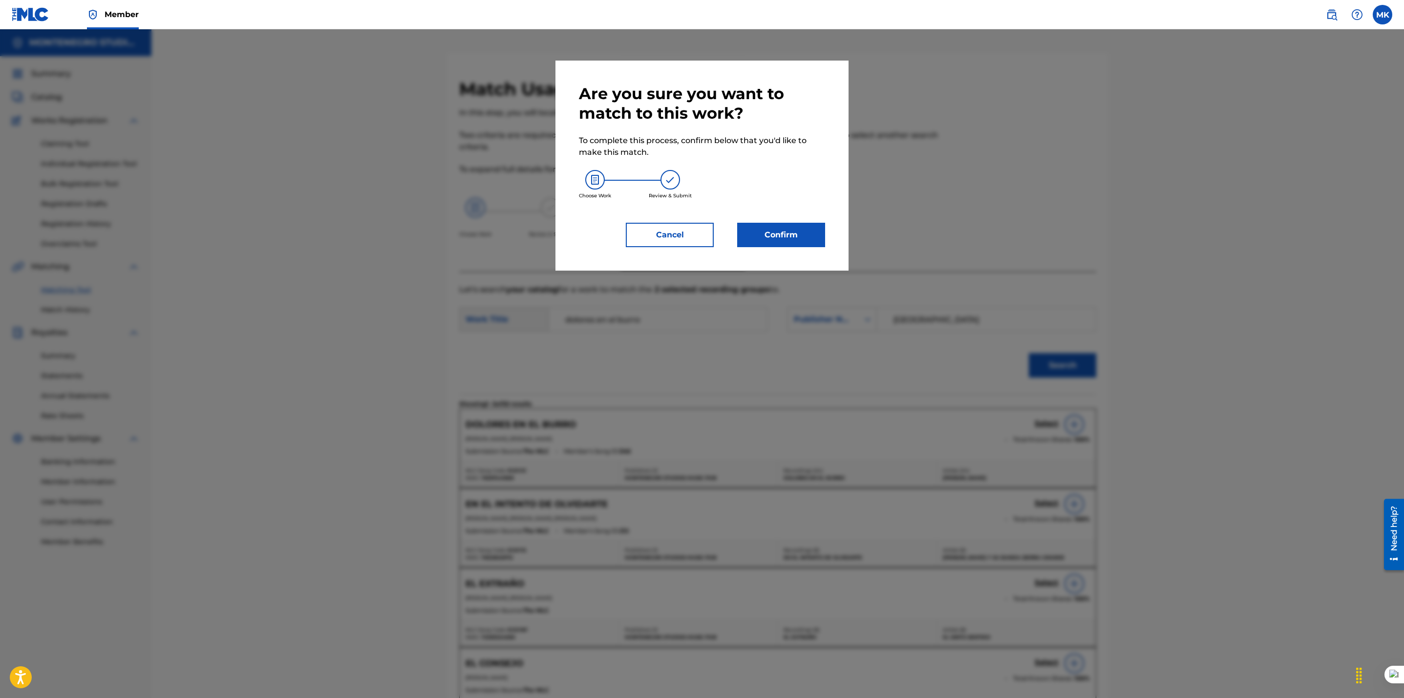
click at [790, 233] on button "Confirm" at bounding box center [781, 235] width 88 height 24
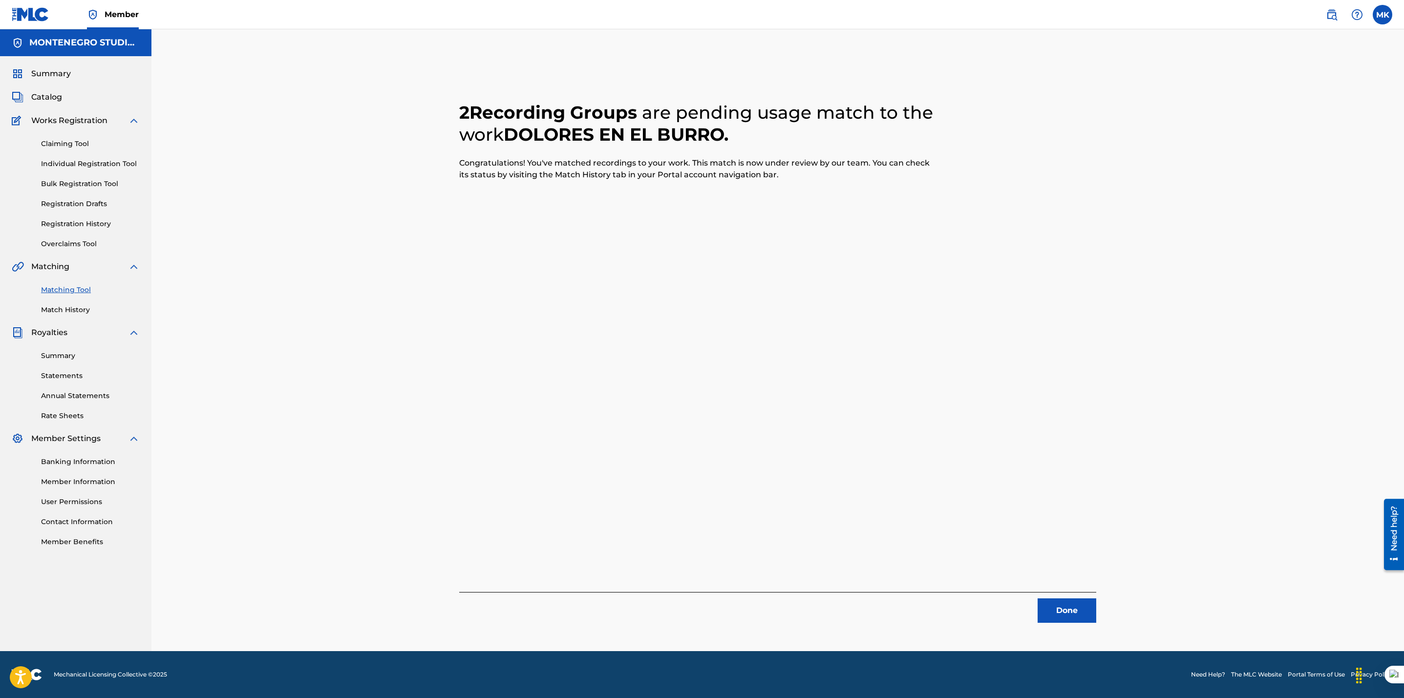
click at [1076, 608] on button "Done" at bounding box center [1066, 610] width 59 height 24
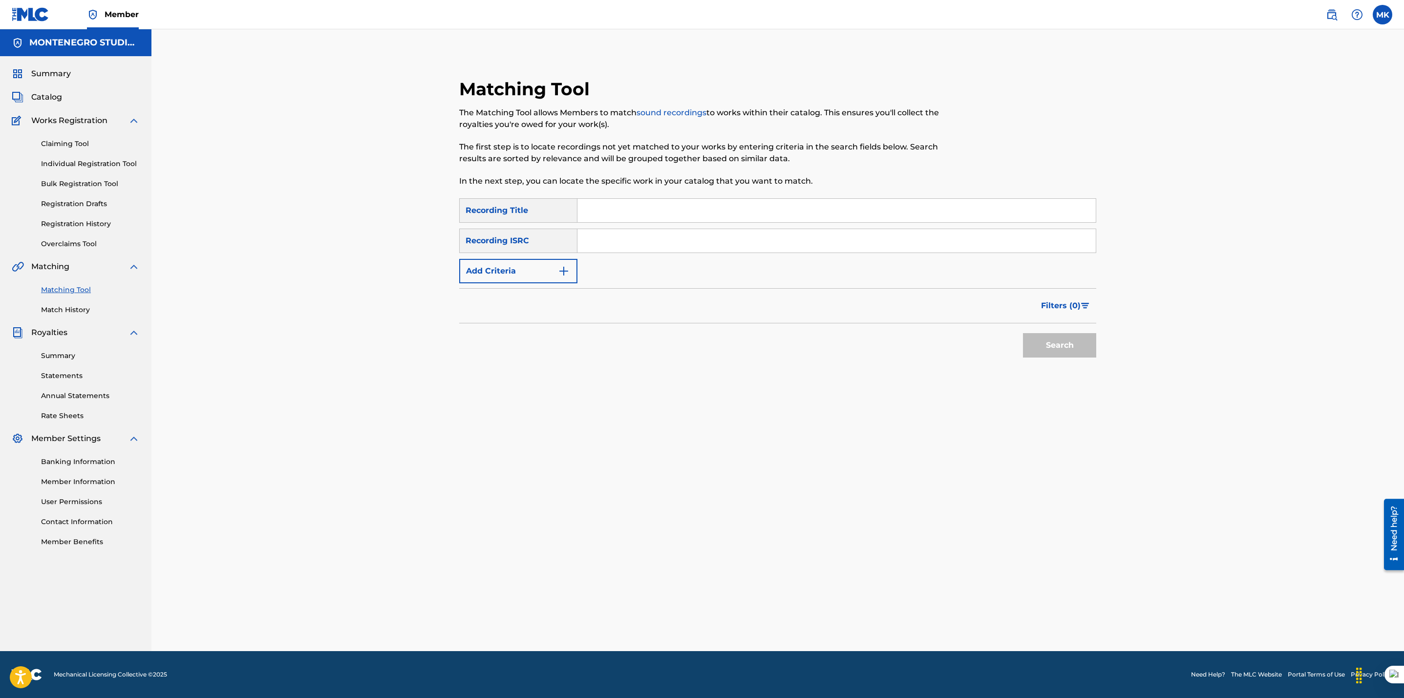
click at [233, 199] on div "Matching Tool The Matching Tool allows Members to match sound recordings to wor…" at bounding box center [777, 340] width 1252 height 622
click at [466, 391] on div "Matching Tool The Matching Tool allows Members to match sound recordings to wor…" at bounding box center [777, 247] width 637 height 339
click at [44, 99] on span "Catalog" at bounding box center [46, 97] width 31 height 12
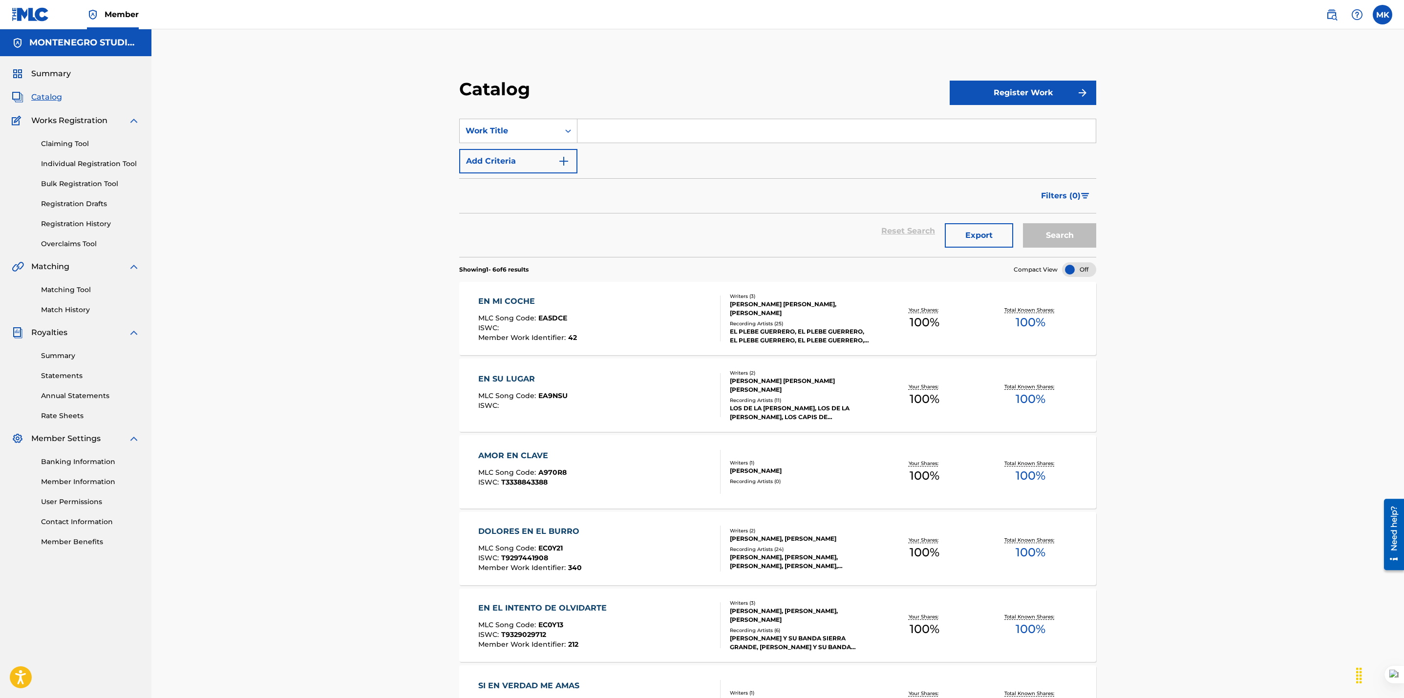
click at [49, 75] on span "Summary" at bounding box center [51, 74] width 40 height 12
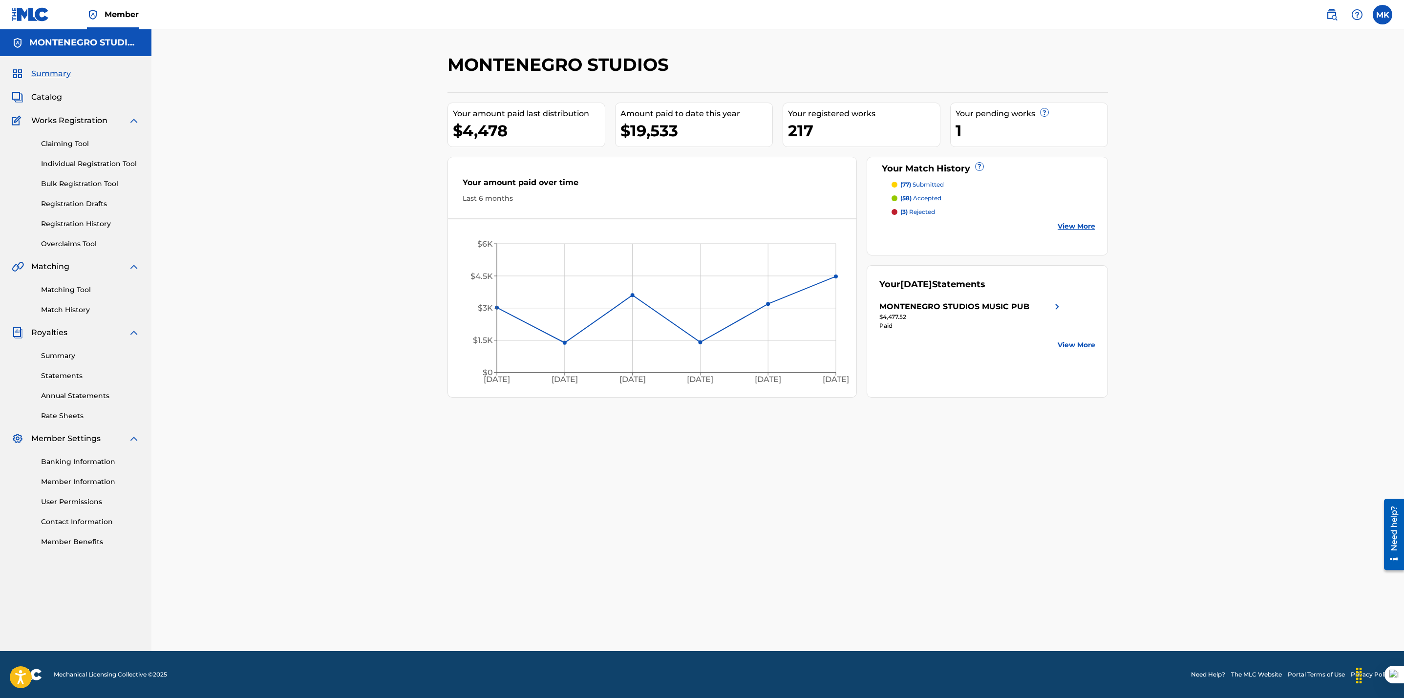
click at [870, 466] on div "MONTENEGRO STUDIOS Your amount paid last distribution $4,478 Amount paid to dat…" at bounding box center [778, 352] width 684 height 597
click at [232, 407] on div "MONTENEGRO STUDIOS Your amount paid last distribution $4,478 Amount paid to dat…" at bounding box center [777, 340] width 1252 height 622
click at [55, 519] on link "Contact Information" at bounding box center [90, 522] width 99 height 10
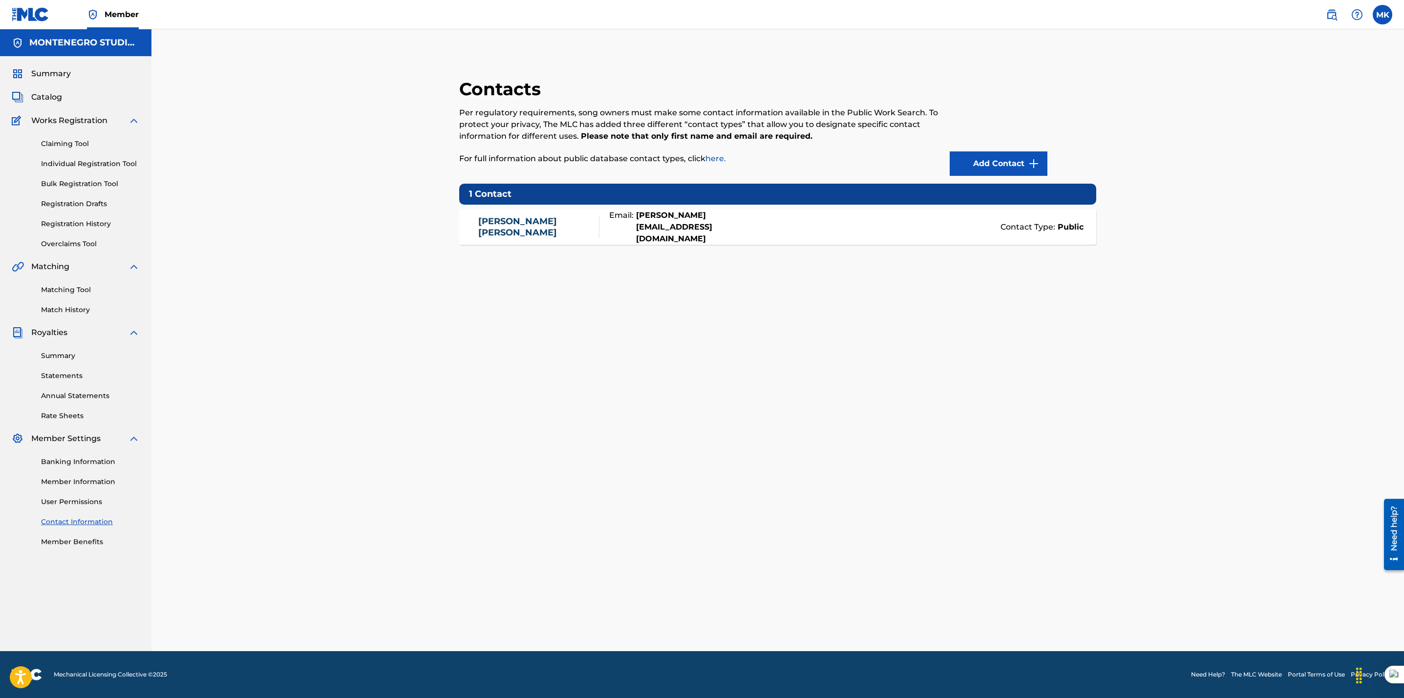
click at [80, 458] on link "Banking Information" at bounding box center [90, 462] width 99 height 10
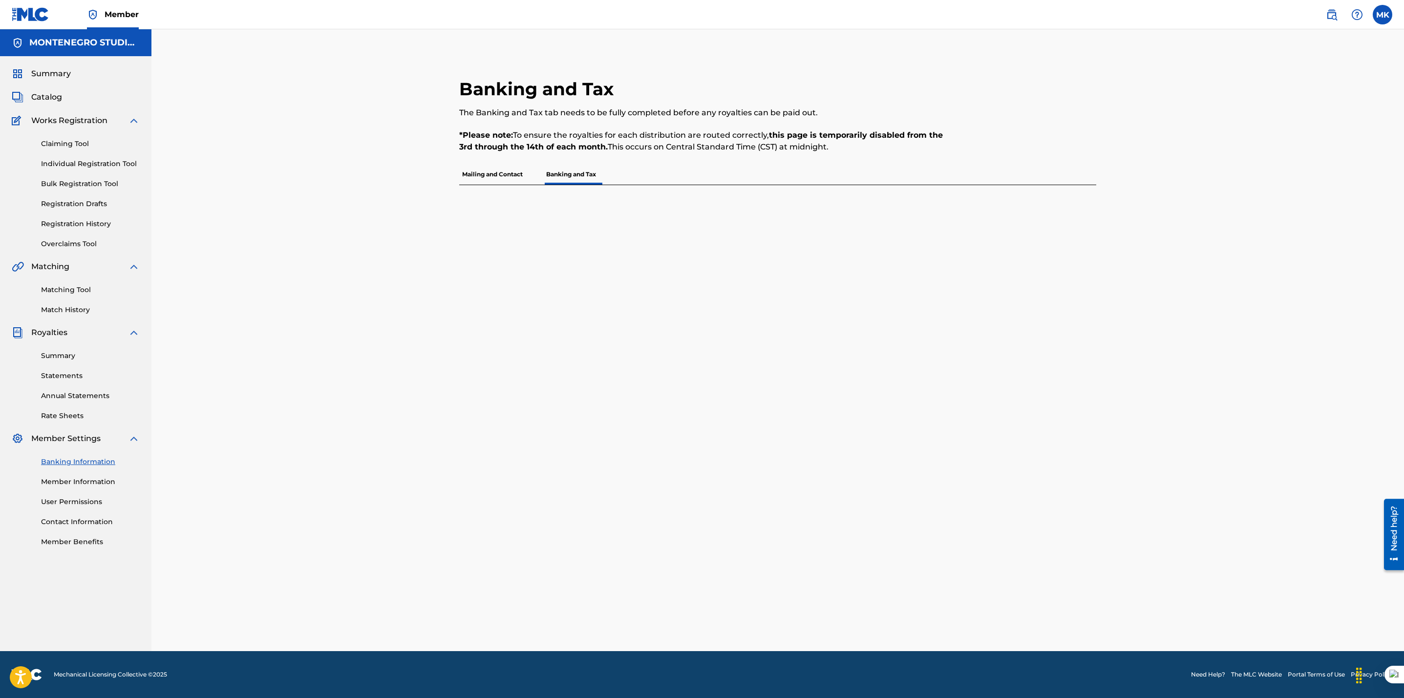
click at [80, 458] on link "Banking Information" at bounding box center [90, 462] width 99 height 10
click at [75, 537] on link "Member Benefits" at bounding box center [90, 542] width 99 height 10
click at [318, 240] on div "Banking and Tax The Banking and Tax tab needs to be fully completed before any …" at bounding box center [777, 340] width 1252 height 622
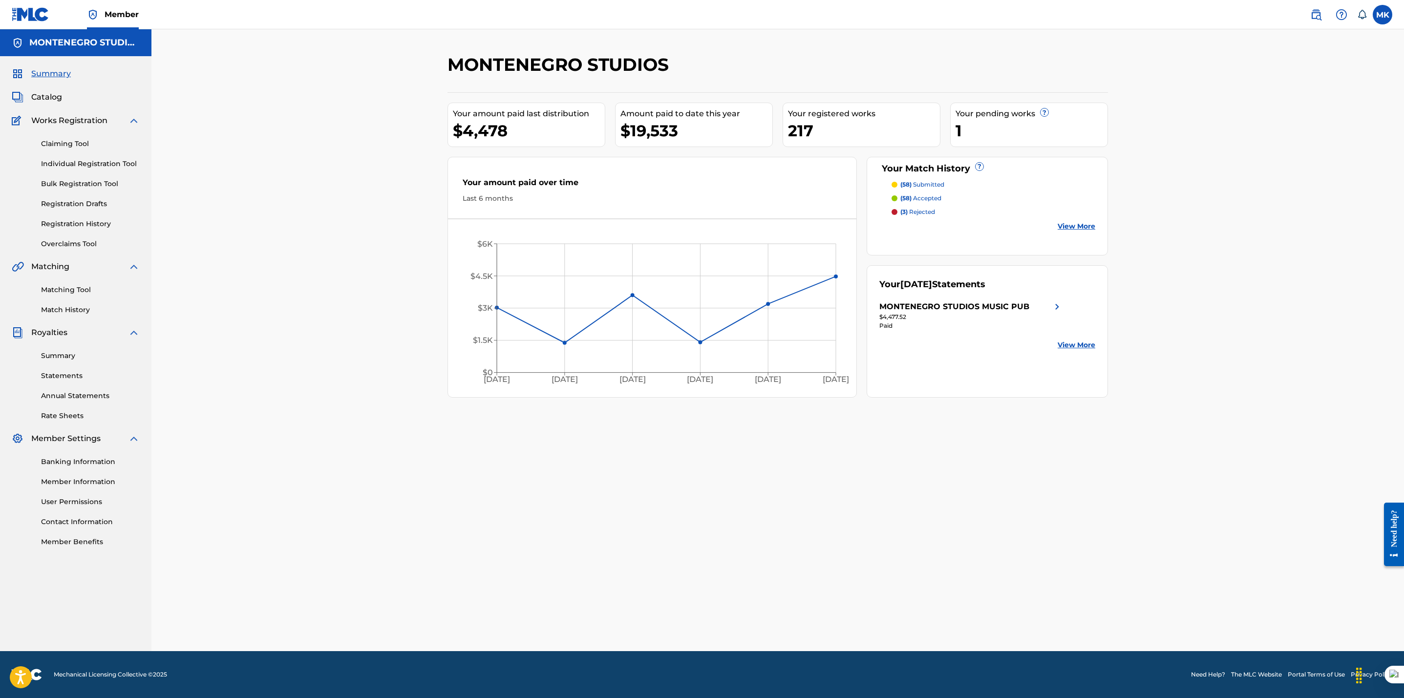
click at [58, 163] on link "Individual Registration Tool" at bounding box center [90, 164] width 99 height 10
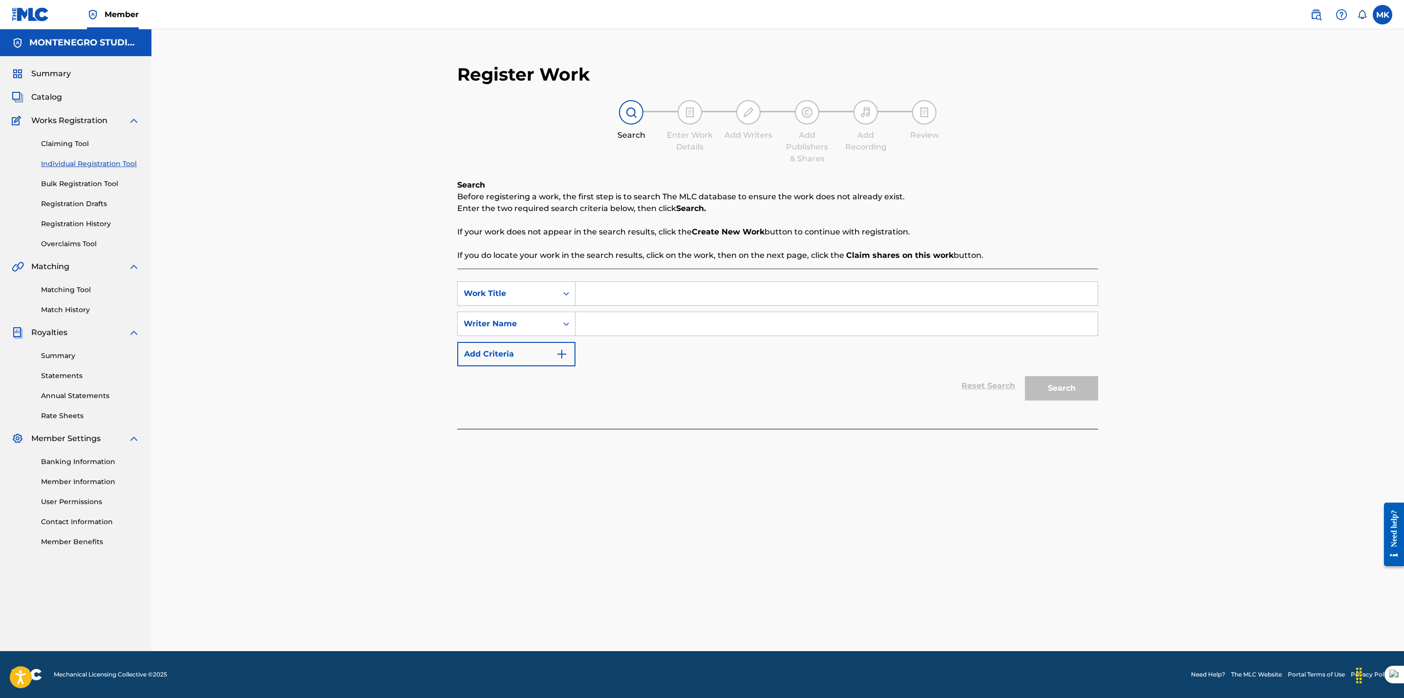
click at [627, 309] on div "SearchWithCriteria2109a9eb-2169-4af1-a165-805f94fc0f7c Work Title SearchWithCri…" at bounding box center [777, 323] width 641 height 85
click at [629, 288] on input "Search Form" at bounding box center [836, 293] width 522 height 23
paste input "US7VG1539989"
type input "US7VG1539989"
paste input "QUE SE VALLA A LA CHIN"
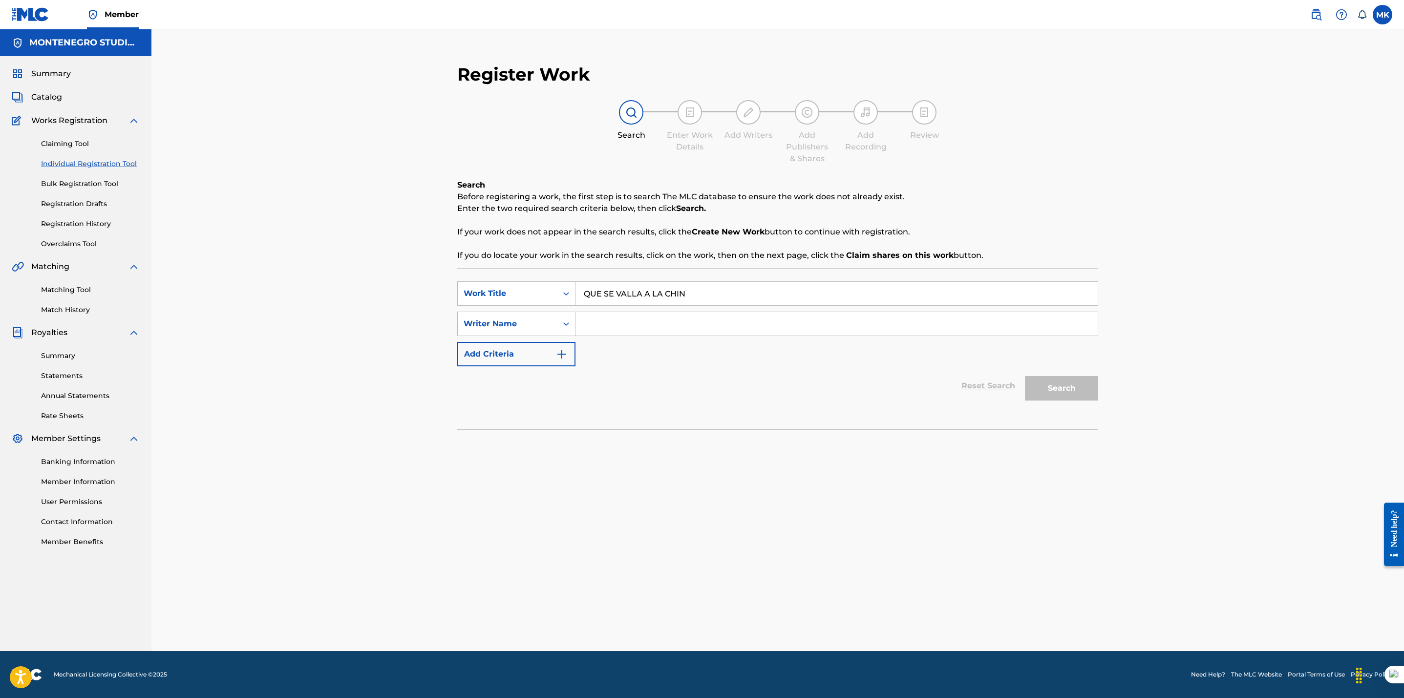
type input "QUE SE VALLA A LA CHIN"
click at [601, 330] on input "Search Form" at bounding box center [836, 323] width 522 height 23
type input "Edgar Salvador Hurtado Medina"
click at [1043, 386] on button "Search" at bounding box center [1061, 388] width 73 height 24
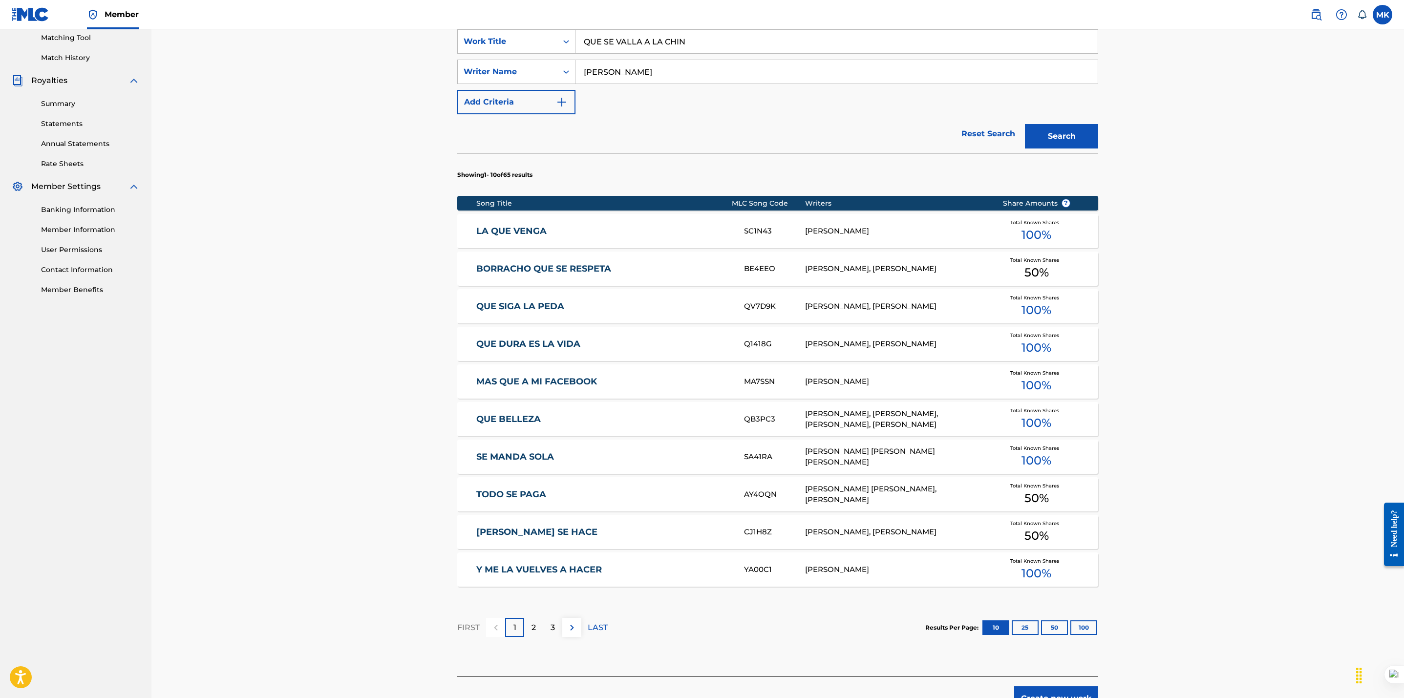
scroll to position [253, 0]
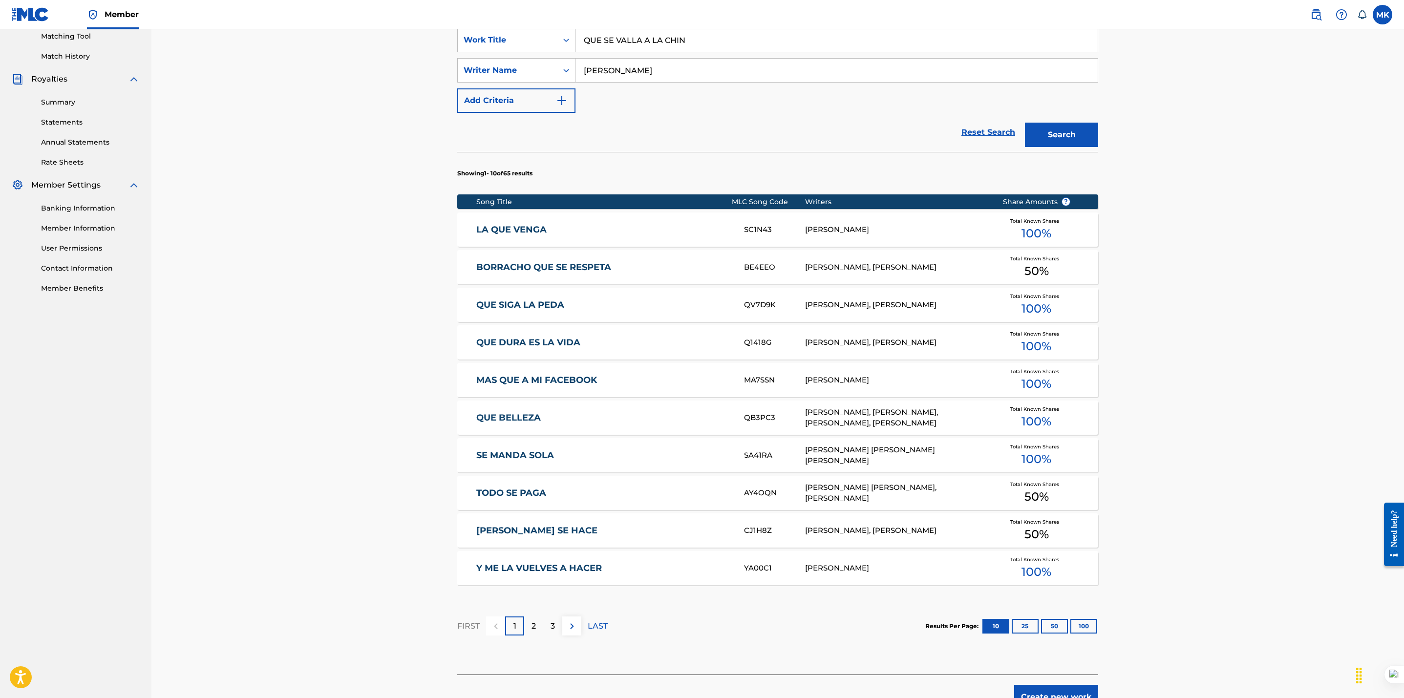
click at [616, 382] on link "MAS QUE A MI FACEBOOK" at bounding box center [603, 380] width 254 height 11
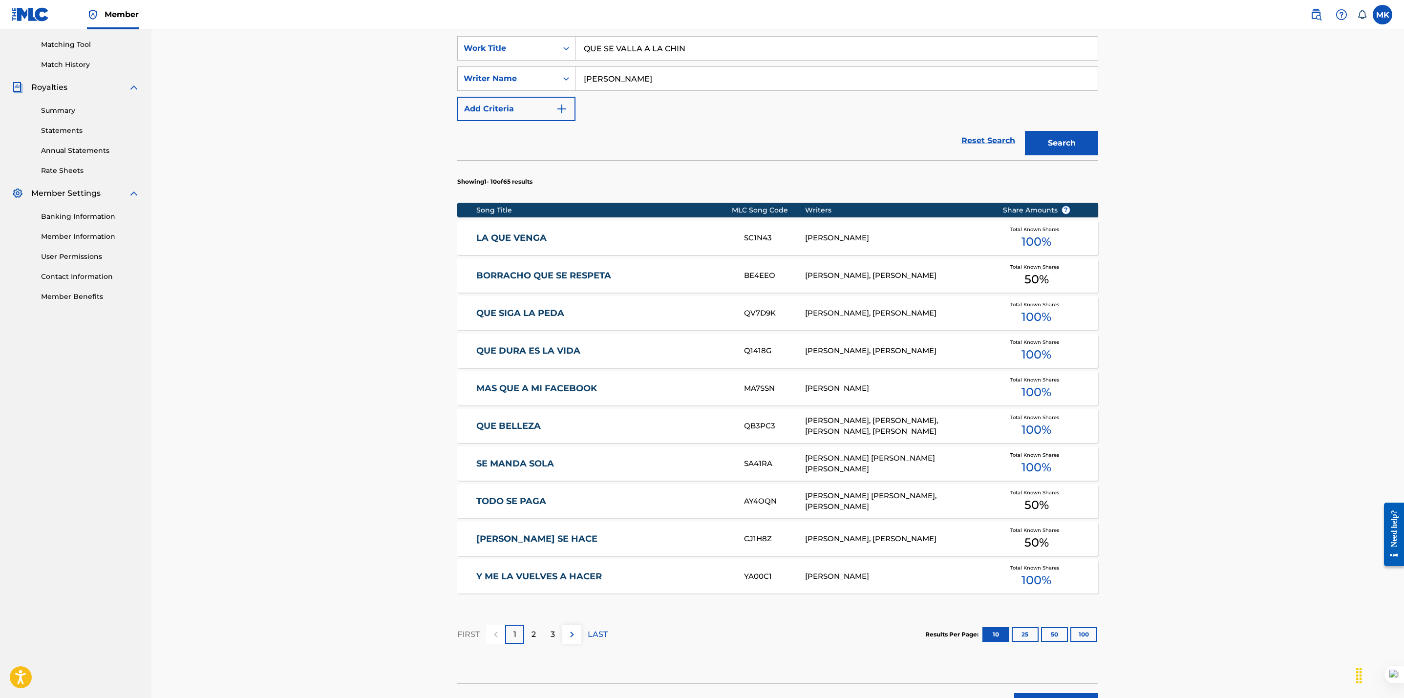
scroll to position [321, 0]
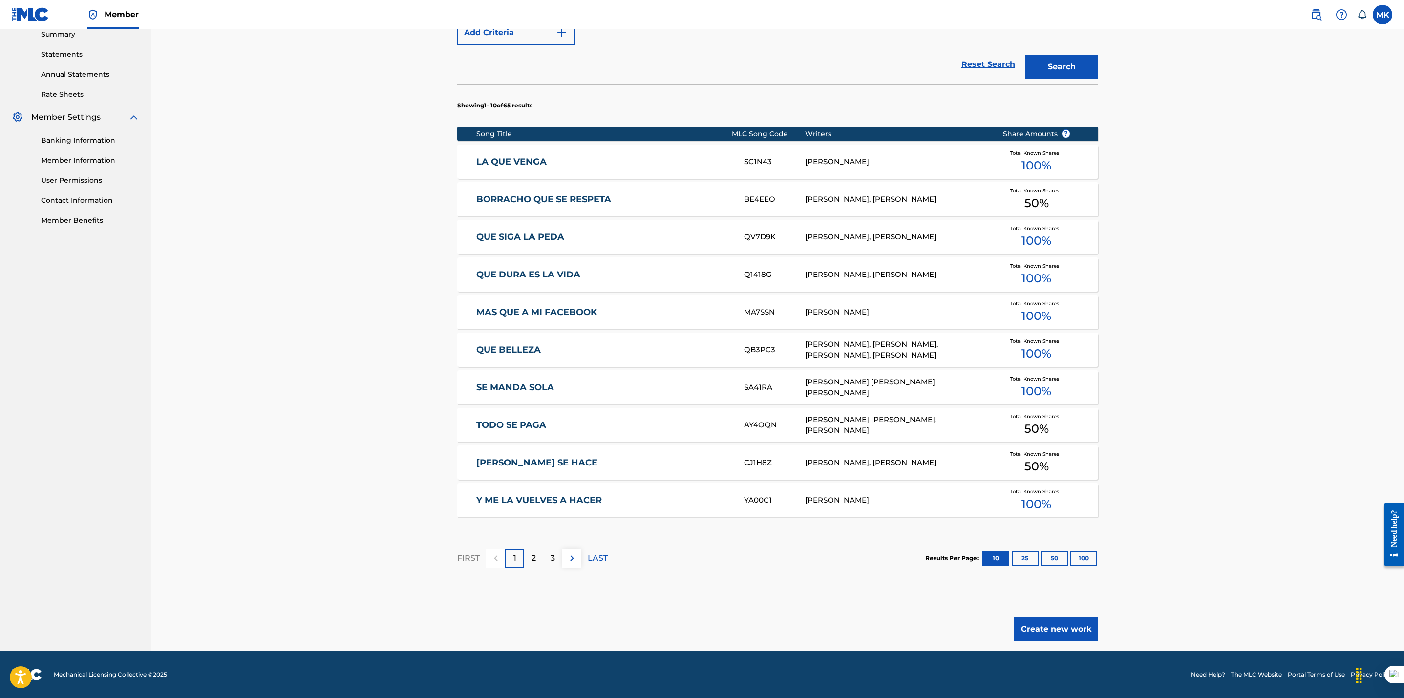
click at [1038, 626] on button "Create new work" at bounding box center [1056, 629] width 84 height 24
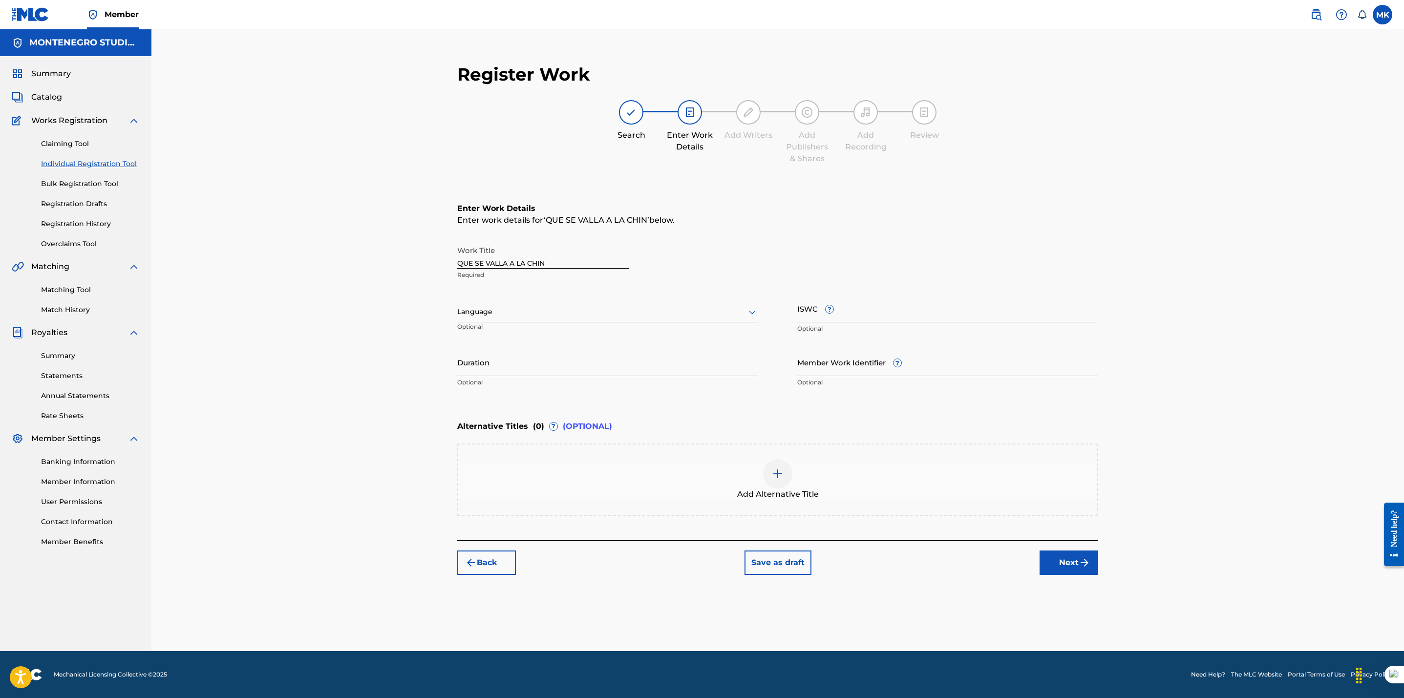
click at [459, 259] on input "QUE SE VALLA A LA CHIN" at bounding box center [543, 255] width 172 height 28
type input "QUE SE VALLA A LA CHIN"
click at [496, 312] on div at bounding box center [607, 312] width 301 height 12
click at [494, 355] on div "Spanish" at bounding box center [608, 355] width 300 height 22
click at [783, 465] on div at bounding box center [777, 473] width 29 height 29
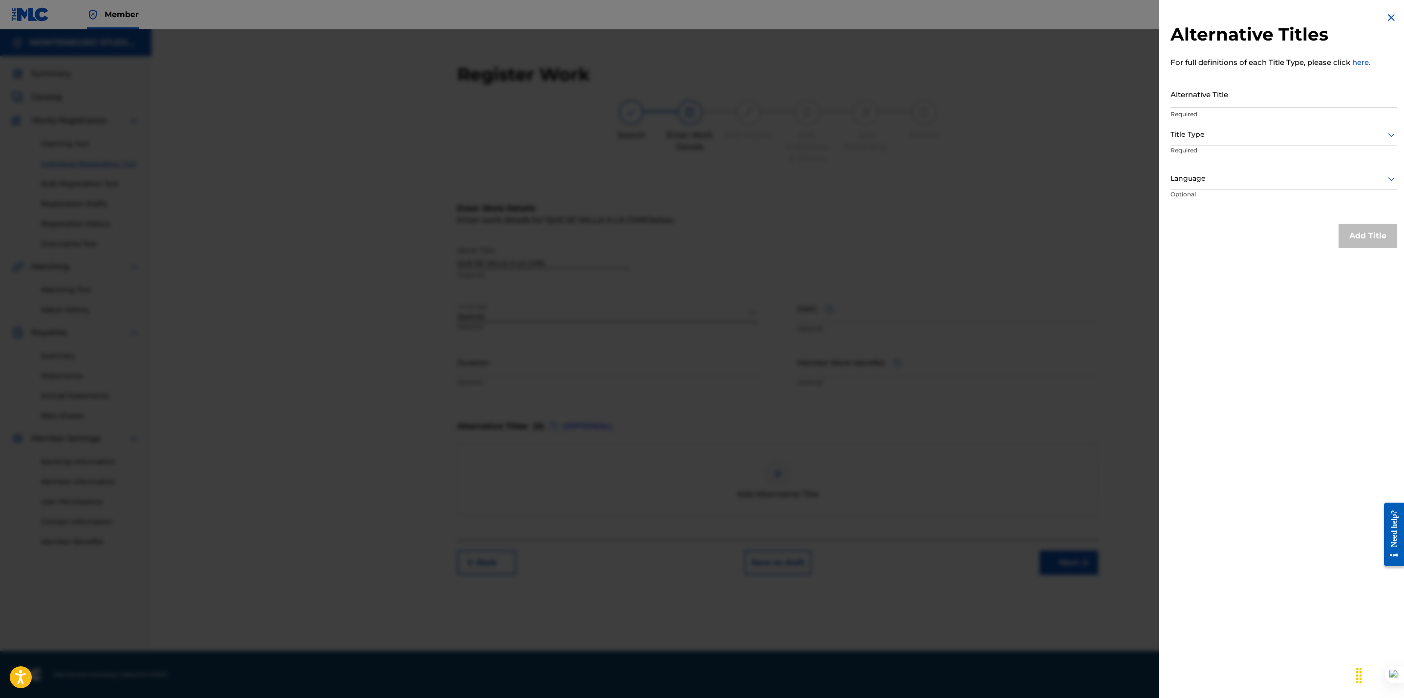
click at [1216, 105] on input "Alternative Title" at bounding box center [1283, 94] width 227 height 28
paste input "QUE SE VALLA A LA CHIN..."
type input "QUE SE VALLA A LA CHIN..."
click at [1212, 136] on div at bounding box center [1283, 134] width 227 height 12
click at [1212, 134] on div at bounding box center [1283, 134] width 227 height 12
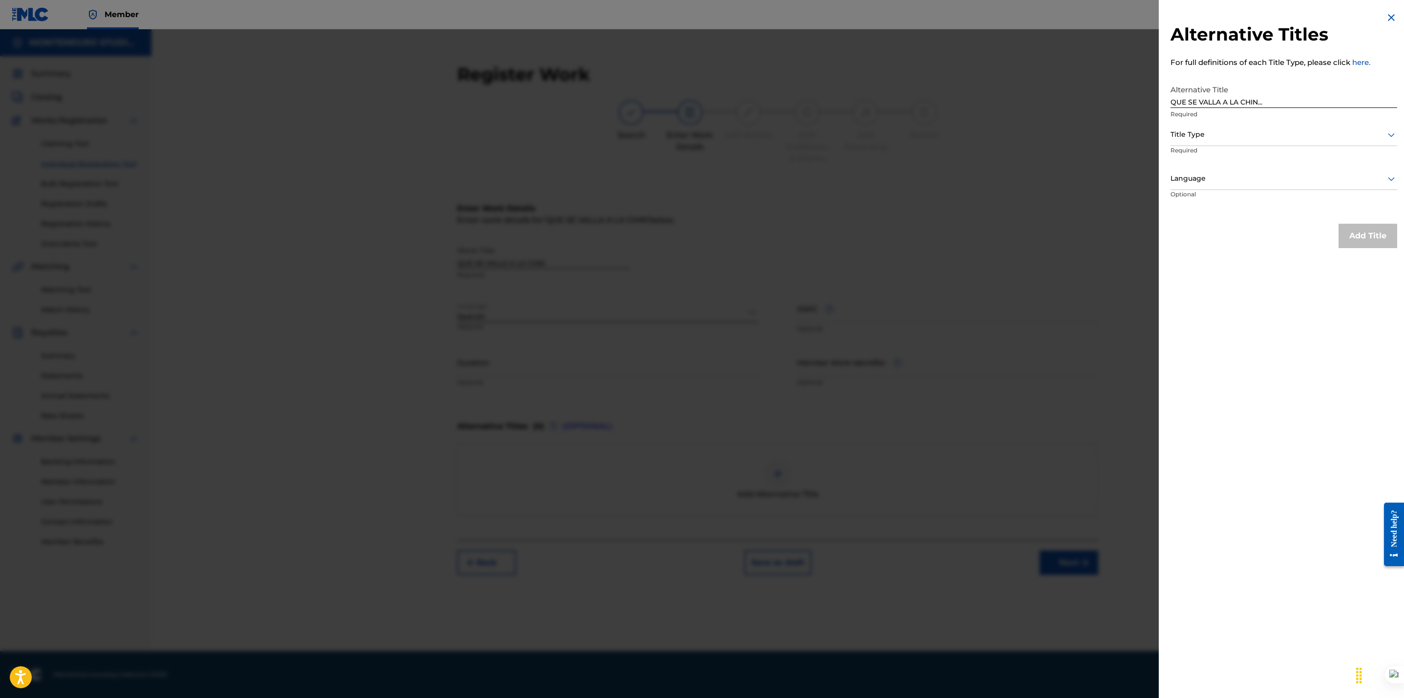
click at [1201, 181] on div at bounding box center [1283, 178] width 227 height 12
click at [1197, 223] on div "Spanish" at bounding box center [1284, 223] width 226 height 22
click at [1212, 138] on div at bounding box center [1283, 134] width 227 height 12
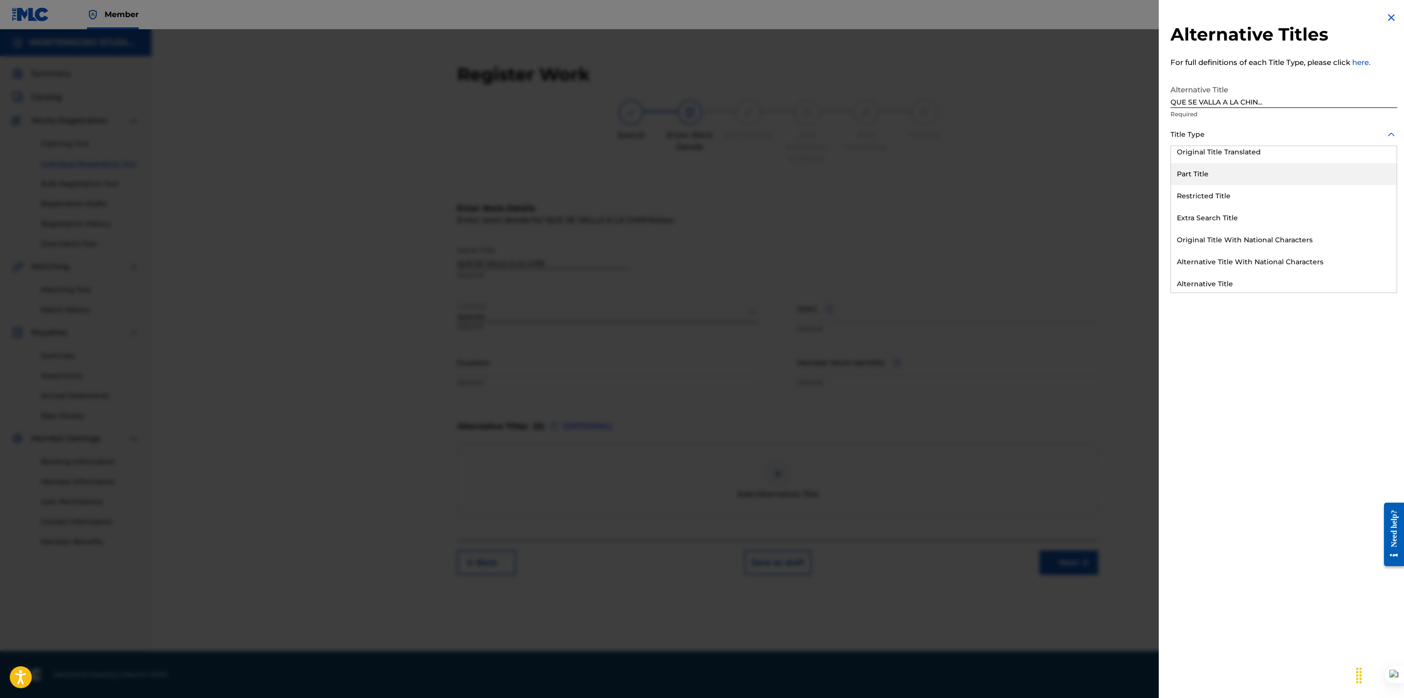
scroll to position [95, 0]
click at [1230, 277] on div "Alternative Title" at bounding box center [1284, 282] width 226 height 22
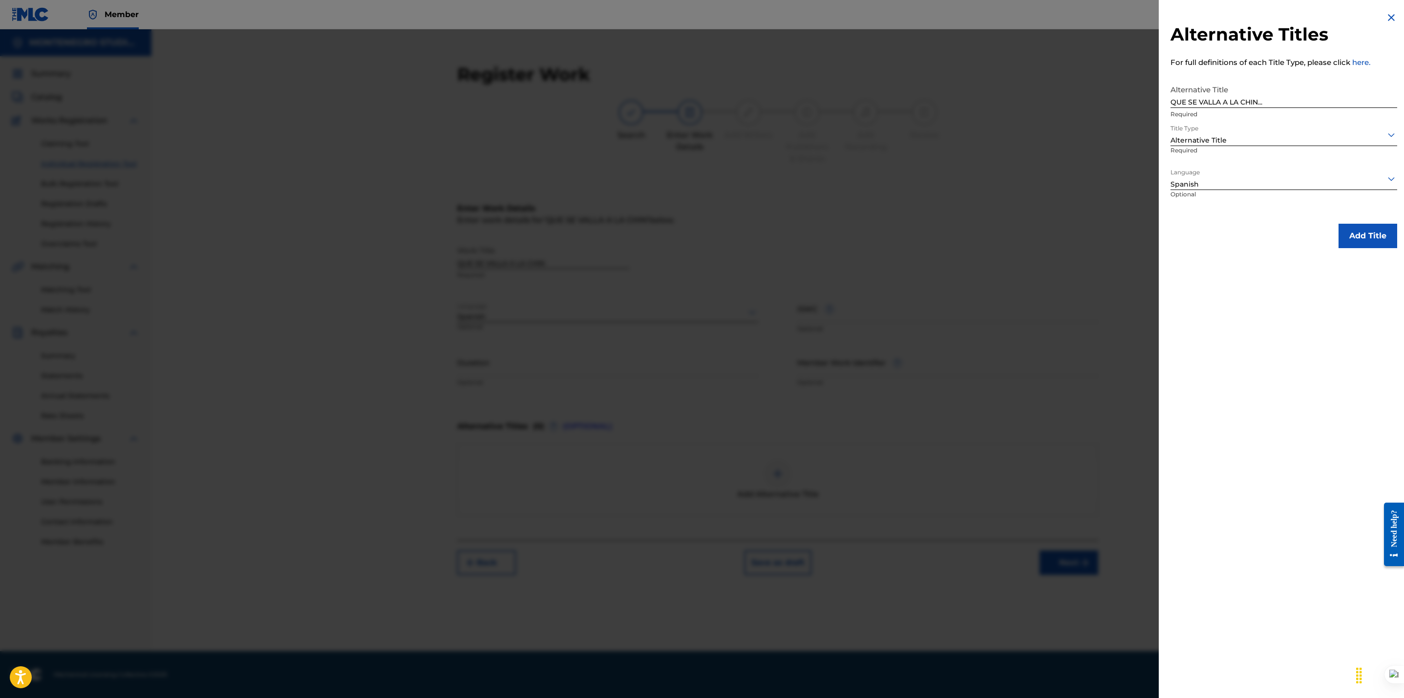
click at [1357, 234] on button "Add Title" at bounding box center [1367, 236] width 59 height 24
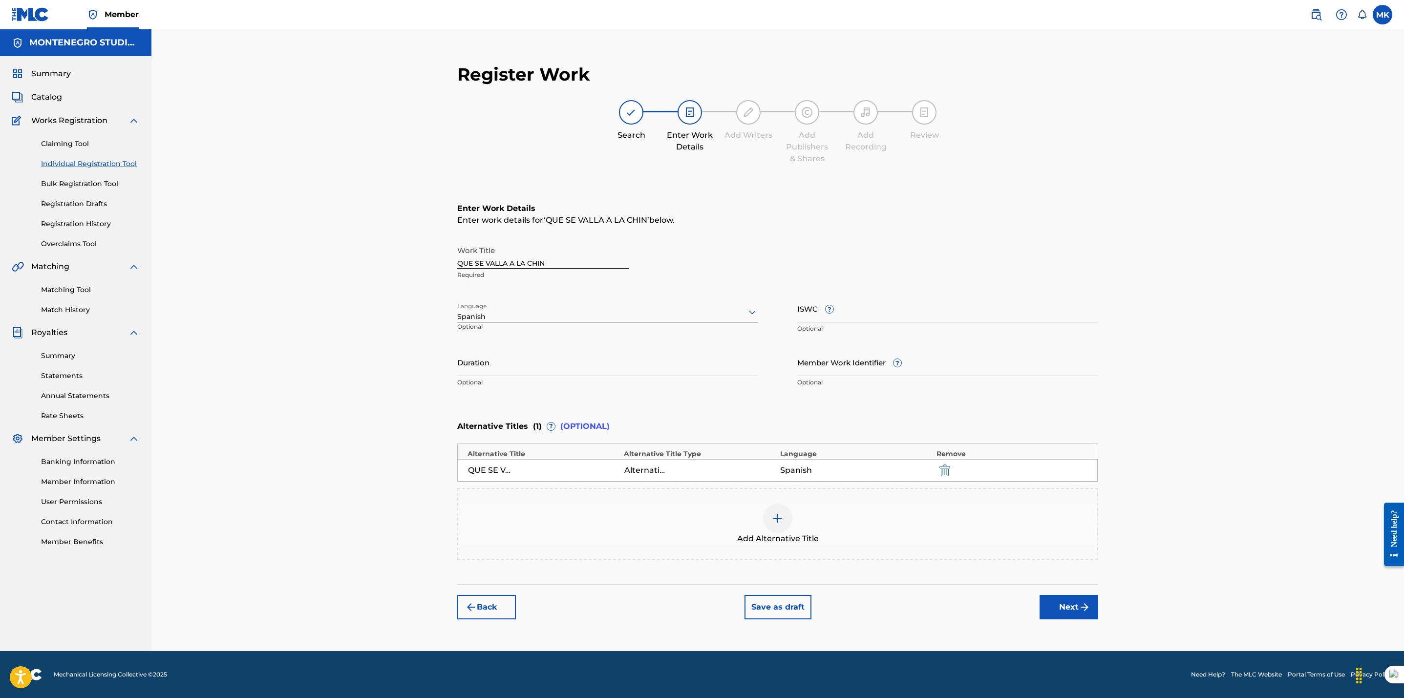
click at [1068, 604] on button "Next" at bounding box center [1068, 607] width 59 height 24
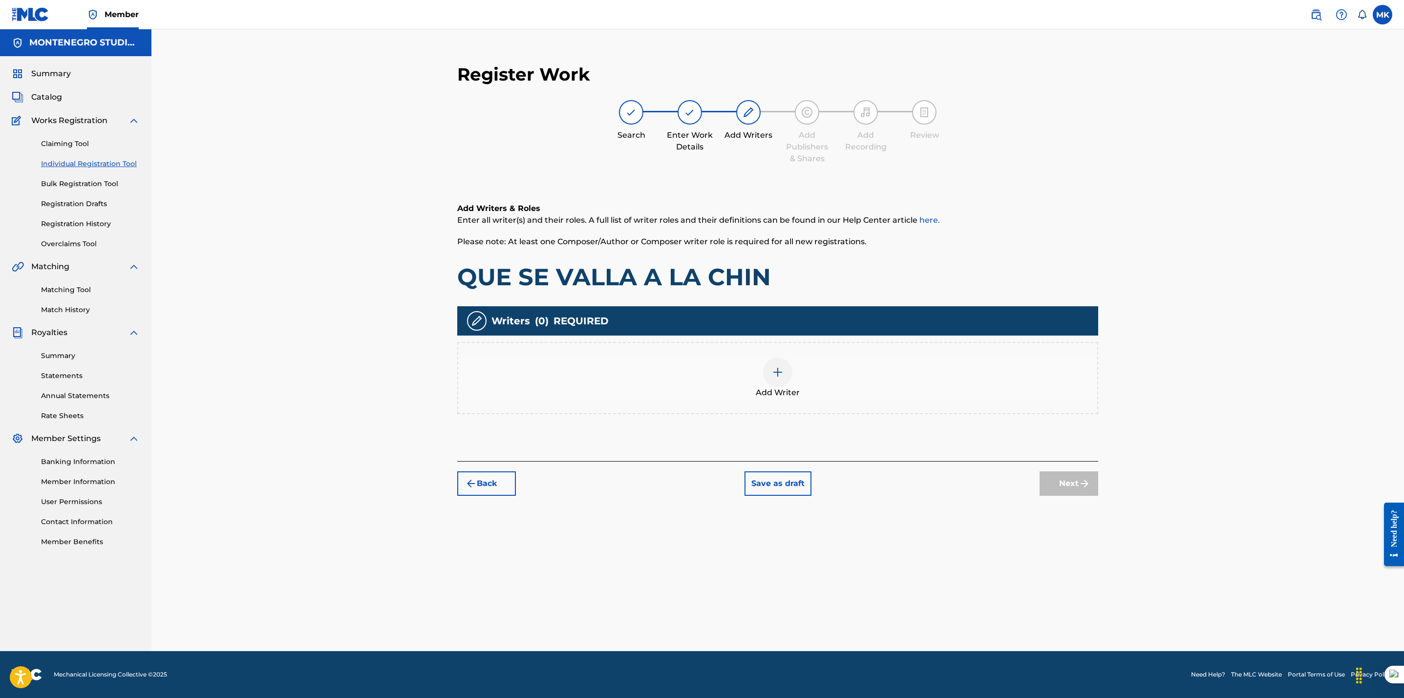
click at [774, 369] on img at bounding box center [778, 372] width 12 height 12
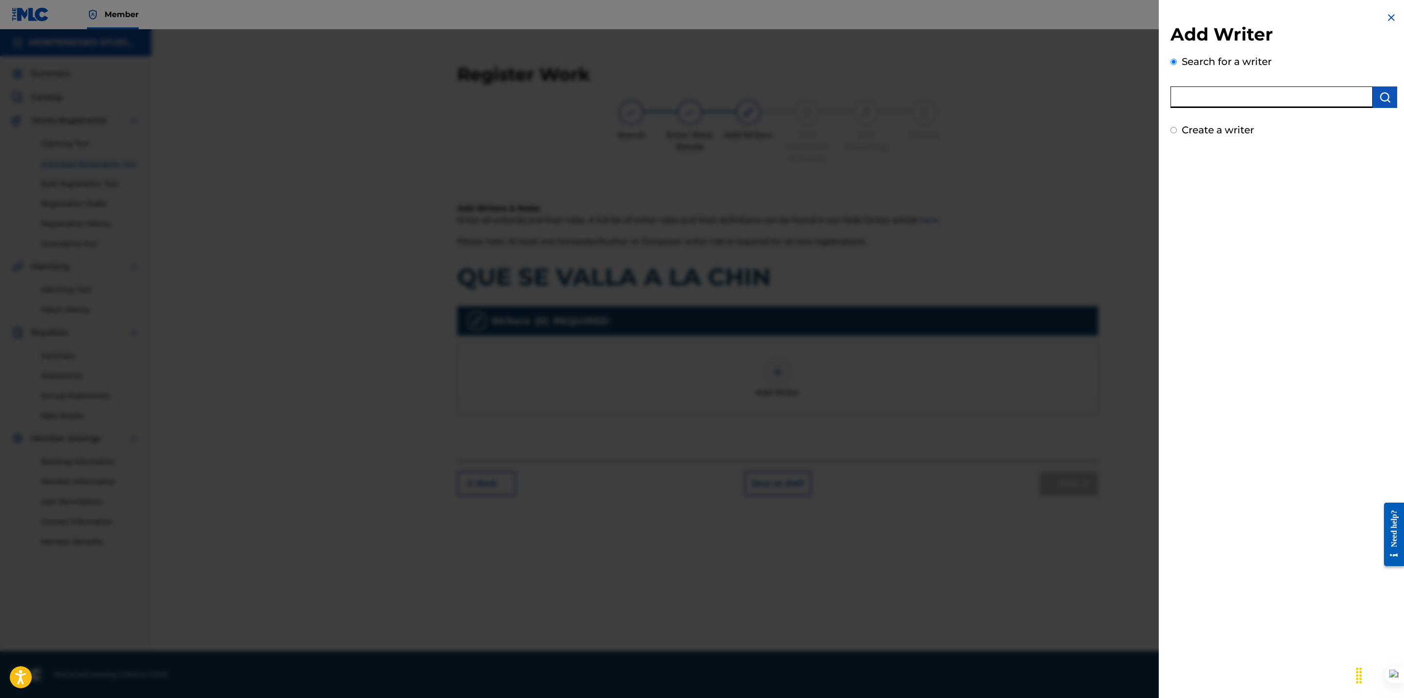
click at [1215, 97] on input "text" at bounding box center [1271, 96] width 202 height 21
paste input "[PERSON_NAME]"
click at [1389, 96] on button "submit" at bounding box center [1384, 96] width 24 height 21
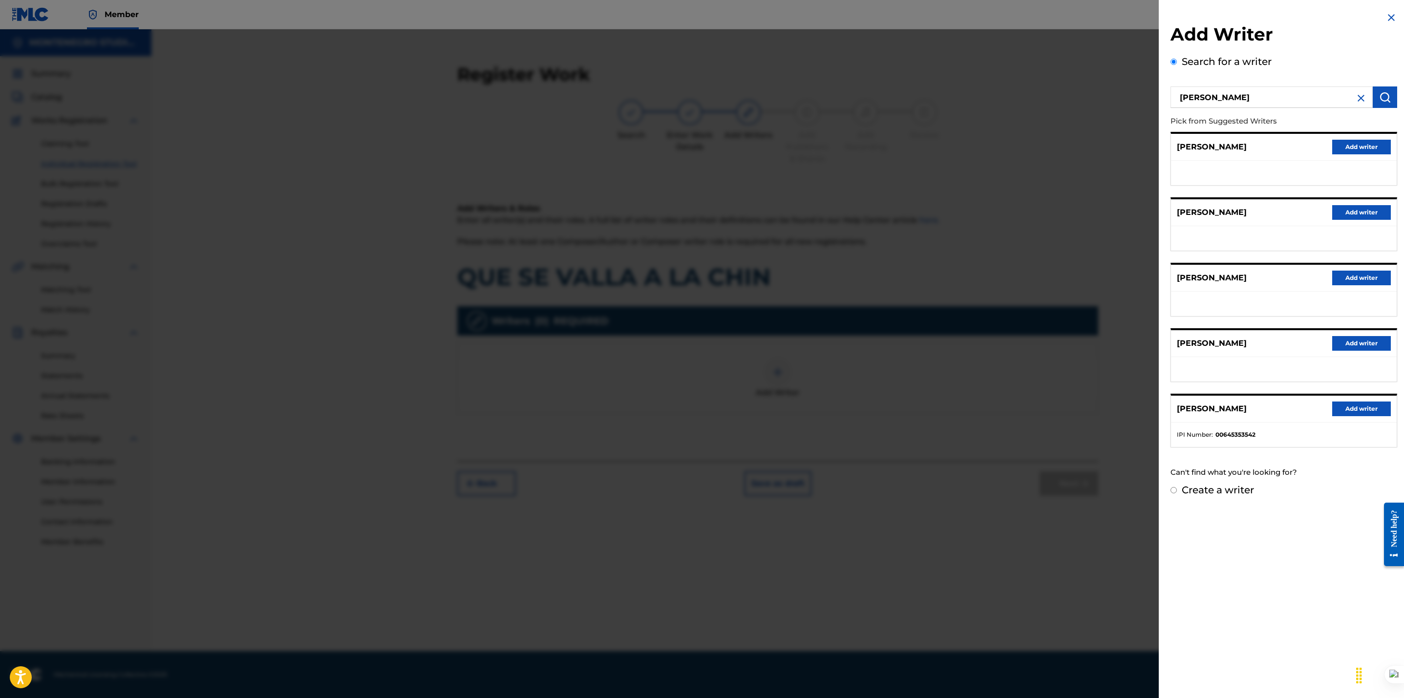
click at [1177, 98] on input "[PERSON_NAME]" at bounding box center [1271, 96] width 202 height 21
type input "Edgar SALVADOR HURTADO"
click at [1387, 91] on img "submit" at bounding box center [1385, 97] width 12 height 12
click at [1351, 285] on button "Add writer" at bounding box center [1361, 278] width 59 height 15
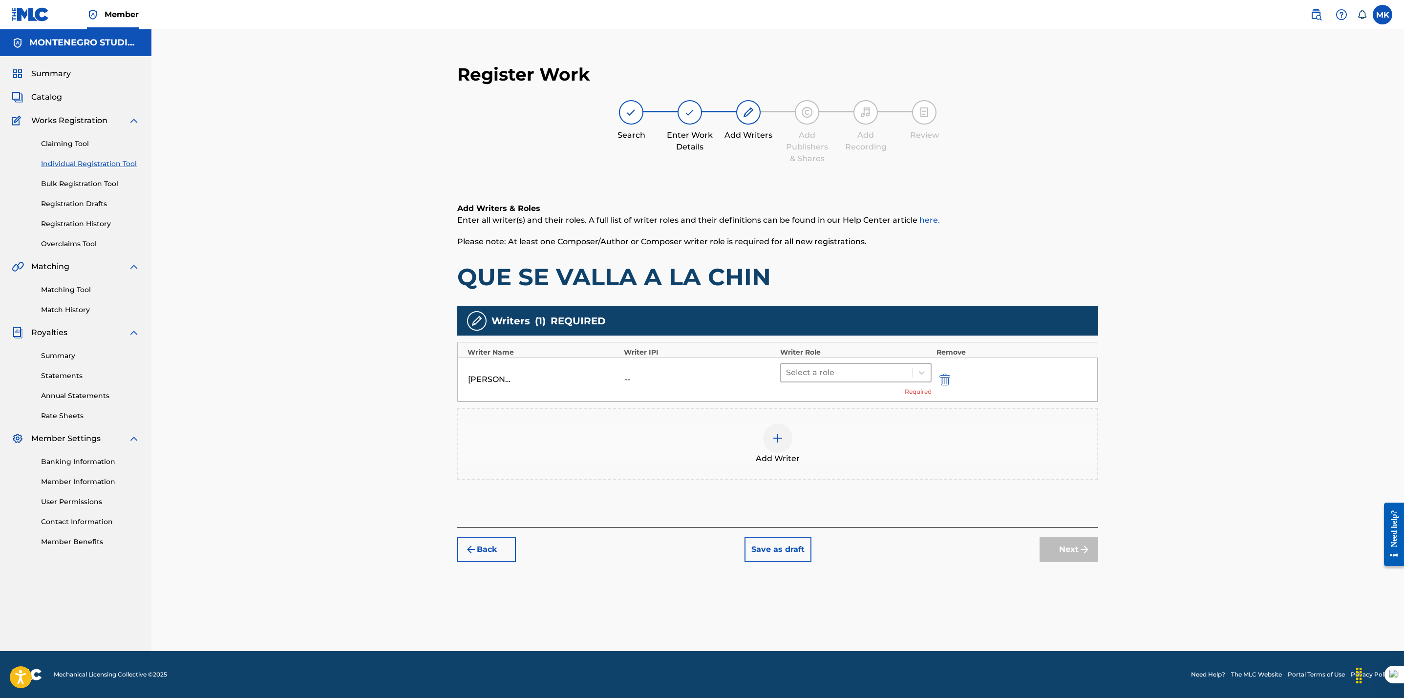
click at [829, 381] on div "Select a role" at bounding box center [855, 373] width 151 height 20
click at [828, 399] on div "Composer/Author" at bounding box center [855, 398] width 151 height 20
click at [1071, 535] on button "Next" at bounding box center [1068, 535] width 59 height 24
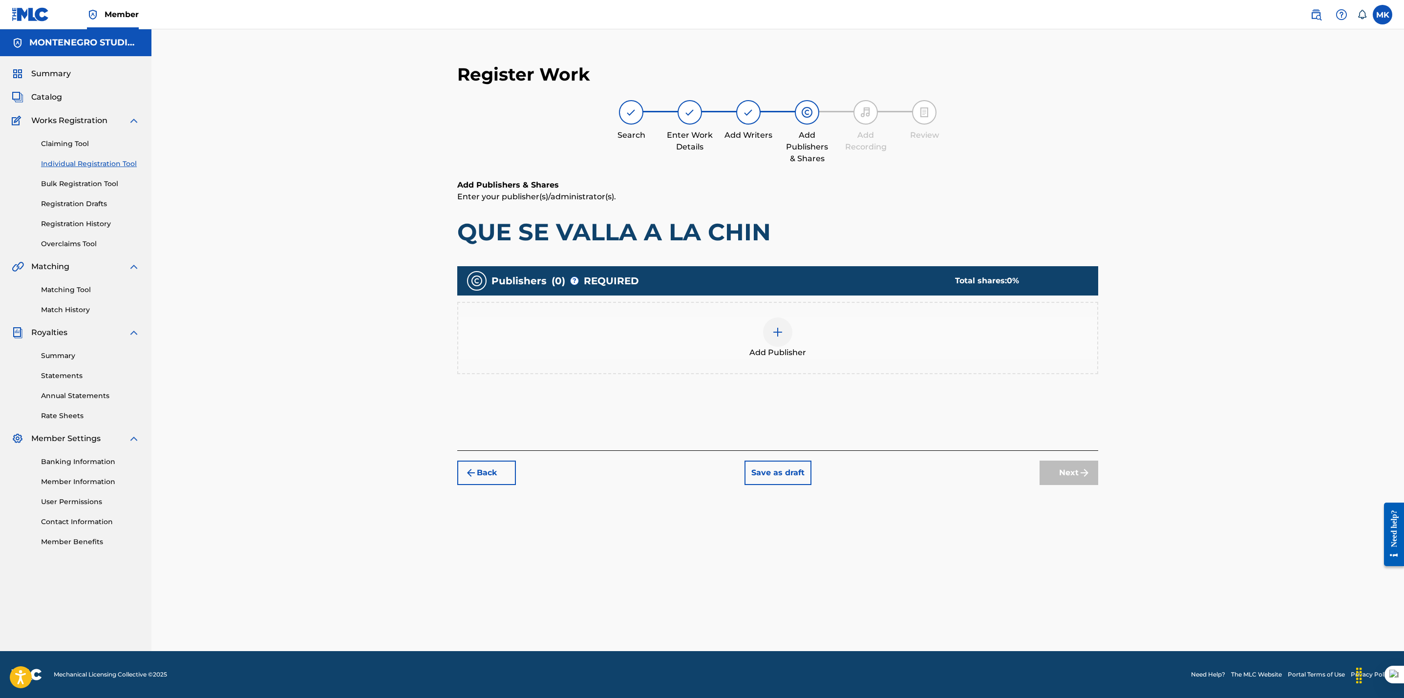
click at [777, 331] on img at bounding box center [778, 332] width 12 height 12
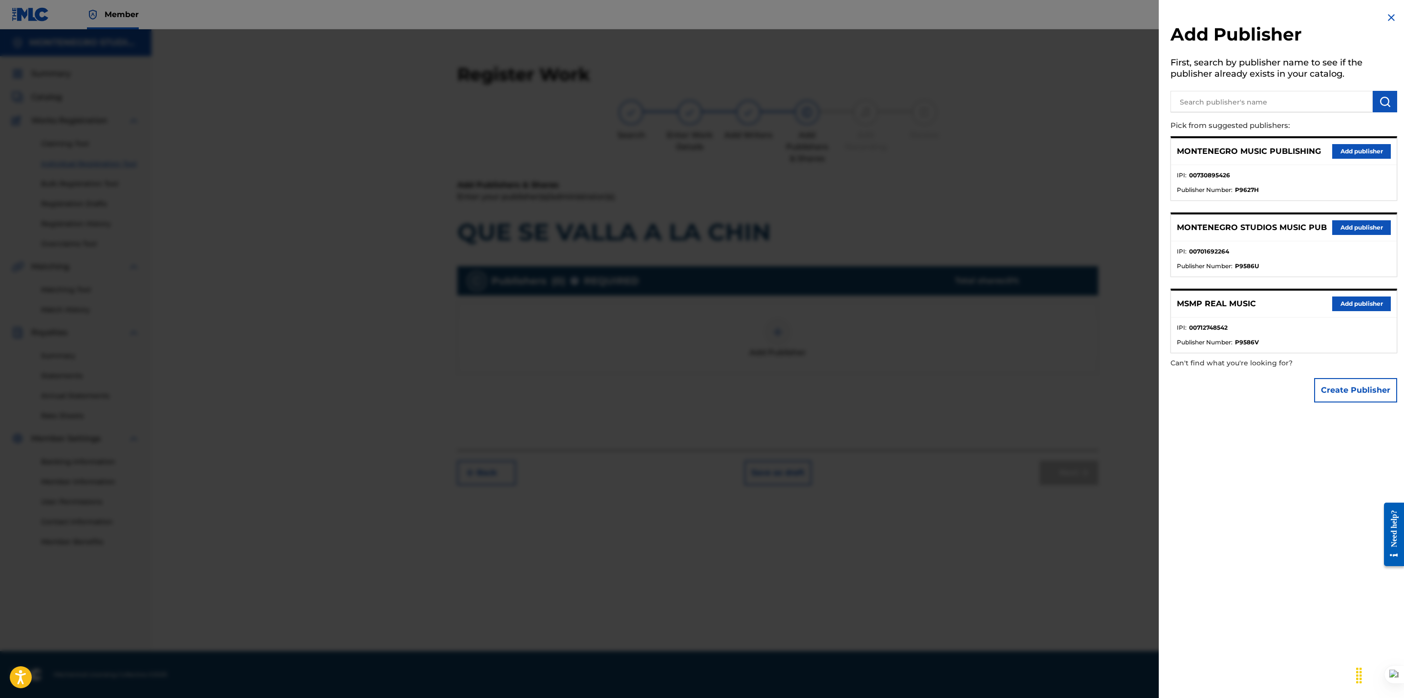
click at [1357, 225] on button "Add publisher" at bounding box center [1361, 227] width 59 height 15
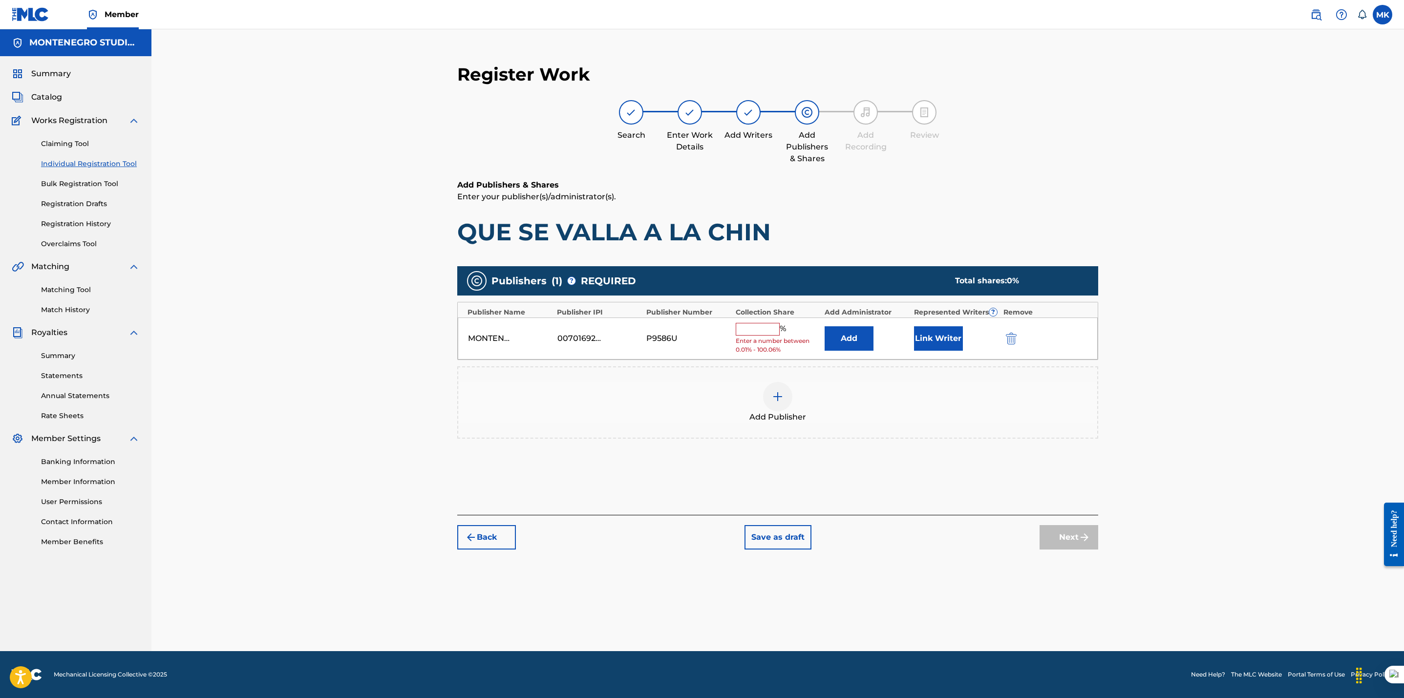
click at [759, 329] on input "text" at bounding box center [758, 329] width 44 height 13
type input "100"
click at [929, 336] on button "Link Writer" at bounding box center [938, 335] width 49 height 24
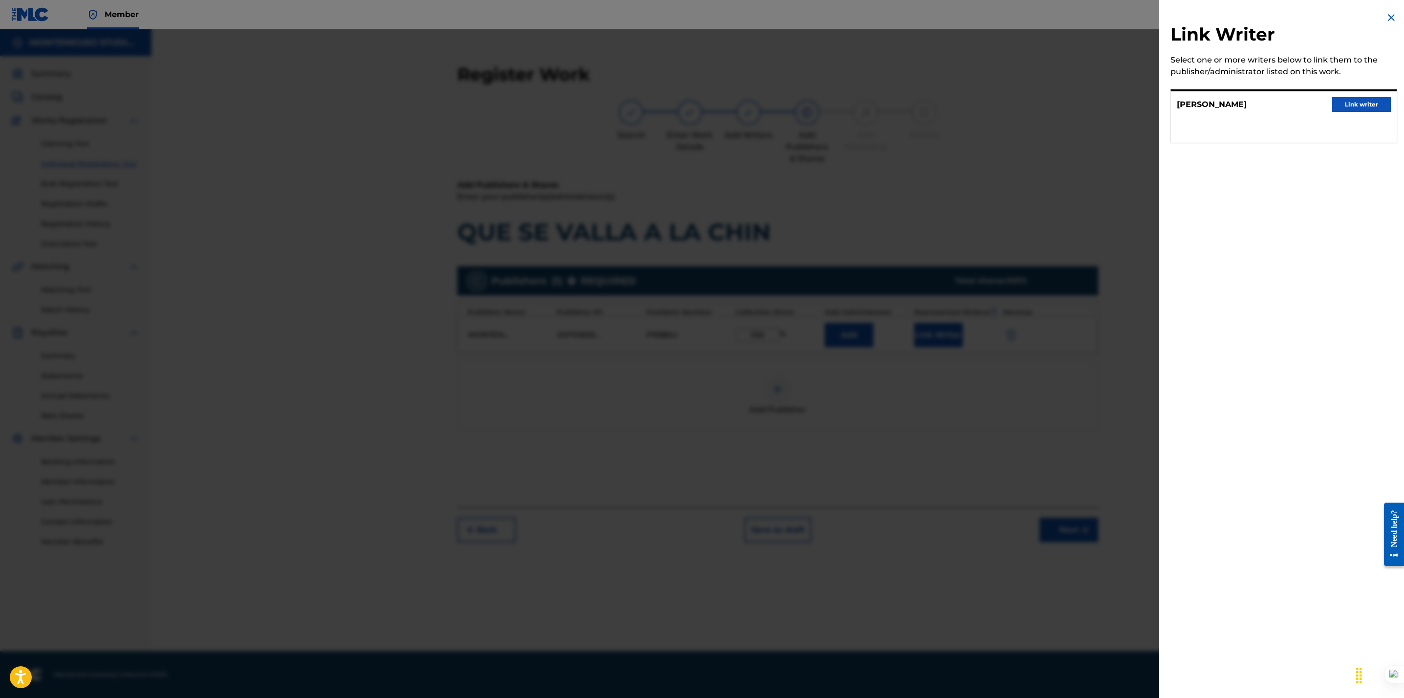
click at [1341, 107] on button "Link writer" at bounding box center [1361, 104] width 59 height 15
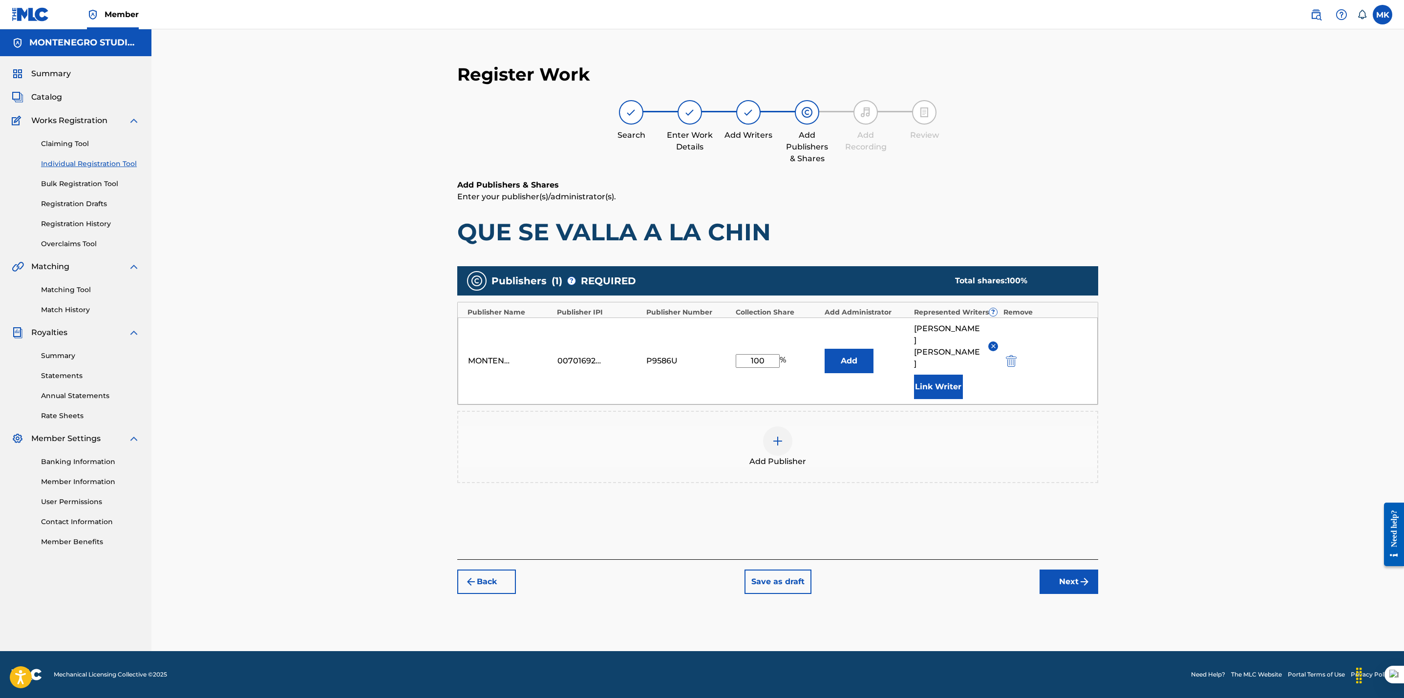
click at [1059, 582] on button "Next" at bounding box center [1068, 581] width 59 height 24
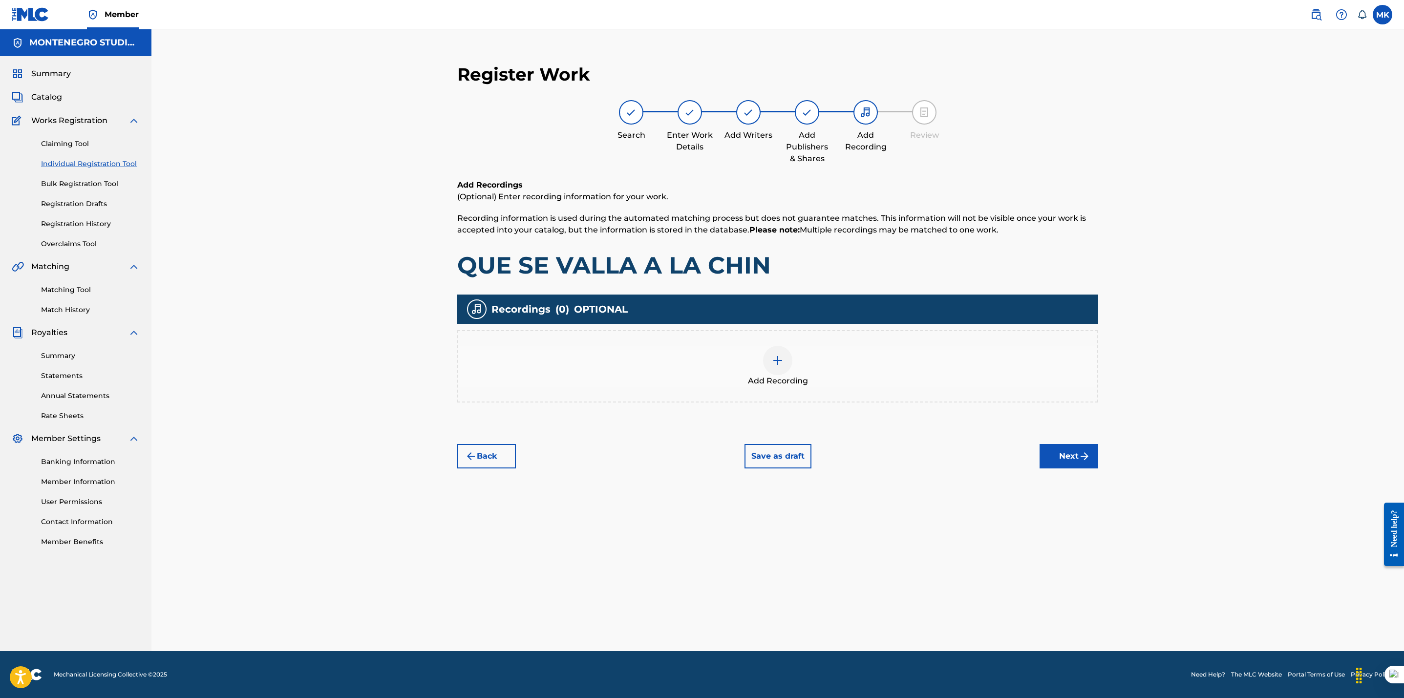
click at [780, 355] on img at bounding box center [778, 361] width 12 height 12
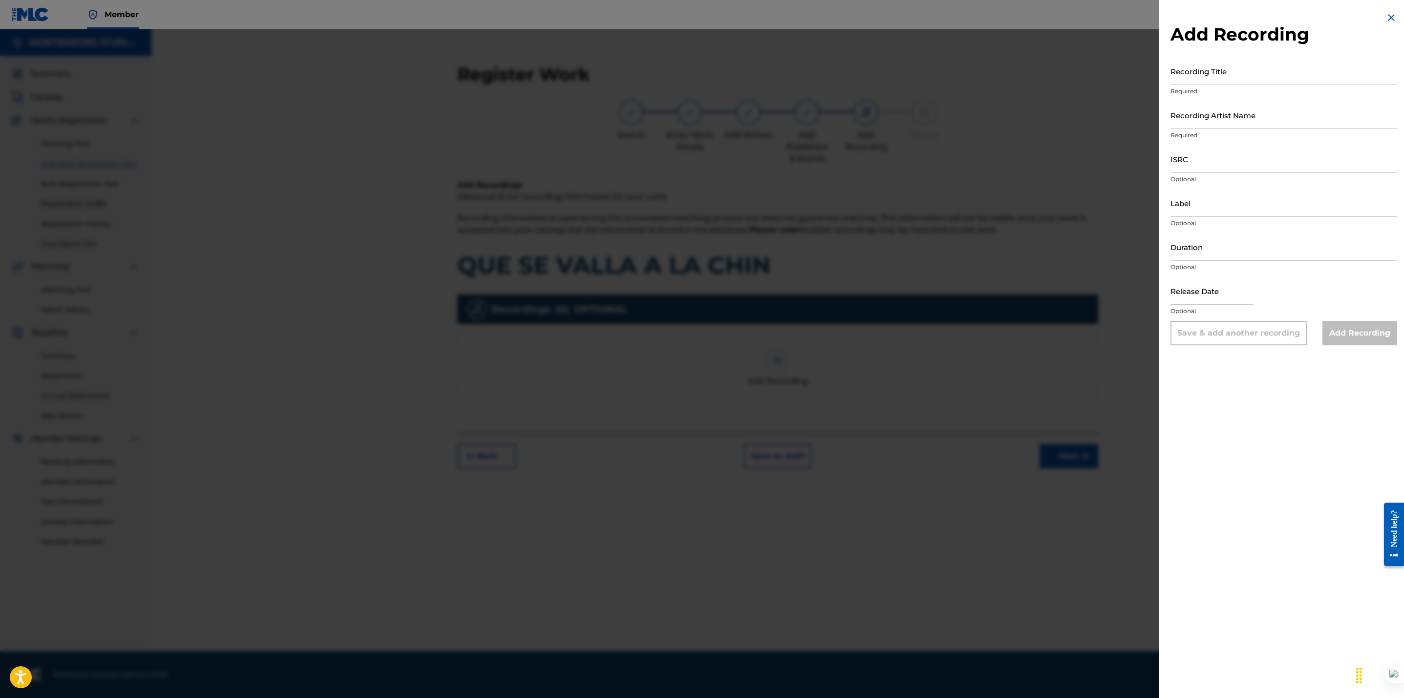
click at [1177, 162] on input "ISRC" at bounding box center [1283, 159] width 227 height 28
paste input "US7VG1539989"
type input "US7VG1539989"
click at [1207, 64] on input "Recording Title" at bounding box center [1283, 71] width 227 height 28
paste input "QUE SE VALLA A LA CHIN..."
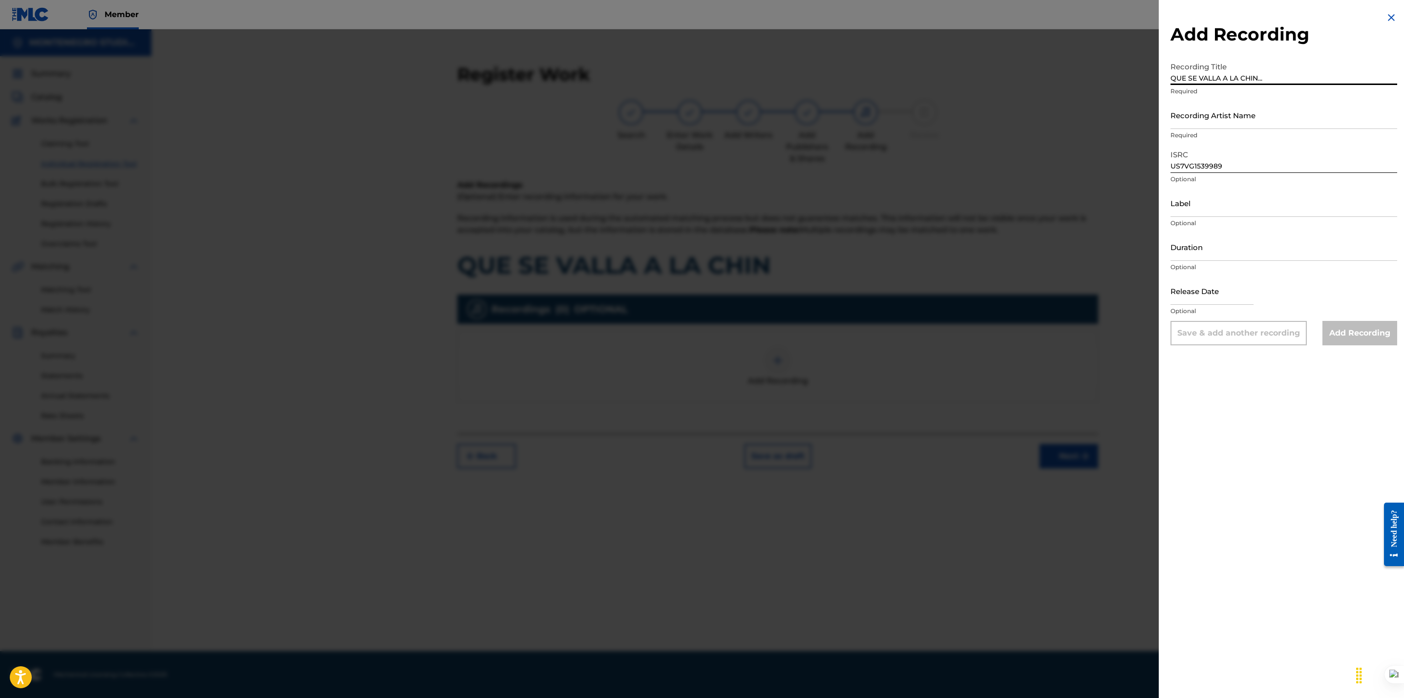
type input "QUE SE VALLA A LA CHIN..."
click at [1274, 113] on input "Recording Artist Name" at bounding box center [1283, 115] width 227 height 28
paste input "BANDA ARSENAL"
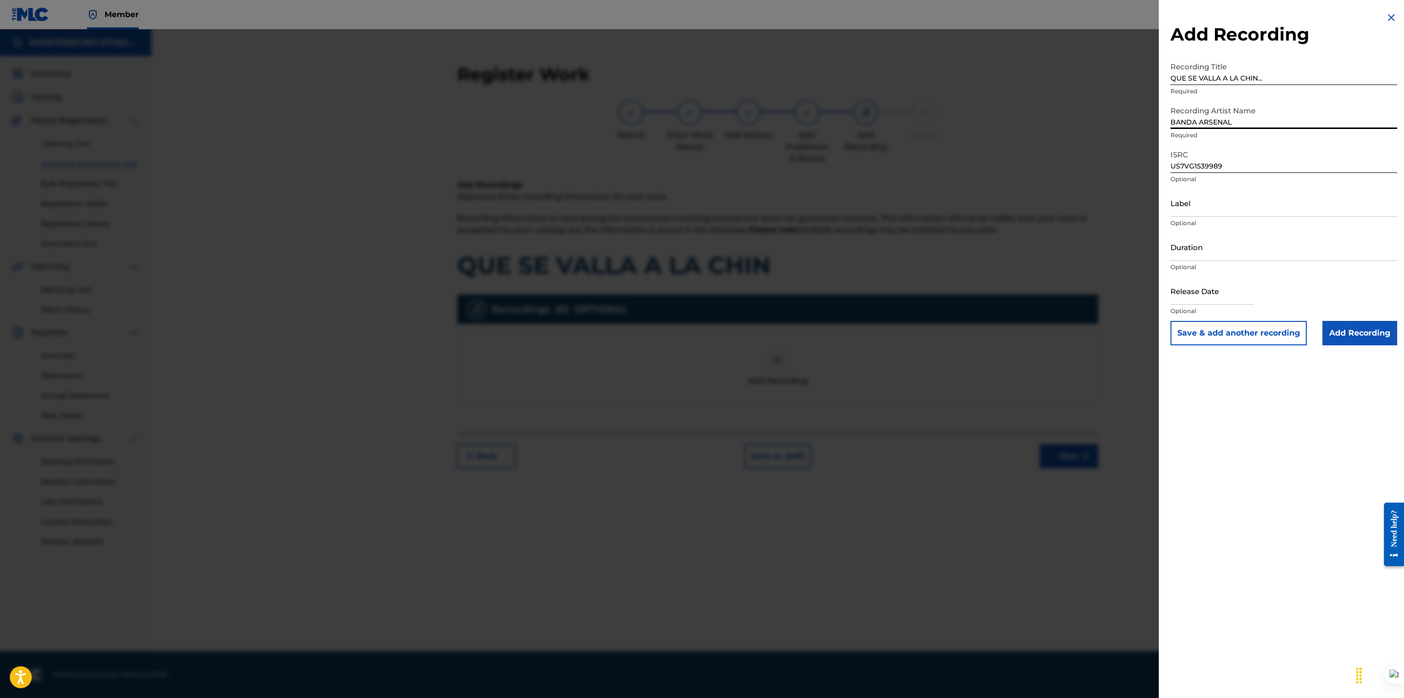
type input "BANDA ARSENAL"
drag, startPoint x: 1266, startPoint y: 83, endPoint x: 1143, endPoint y: 82, distance: 123.1
click at [1143, 82] on div "Add Recording Recording Title QUE SE VALLA A LA CHIN... Required Recording Arti…" at bounding box center [702, 363] width 1404 height 669
click at [1350, 330] on input "Add Recording" at bounding box center [1359, 333] width 75 height 24
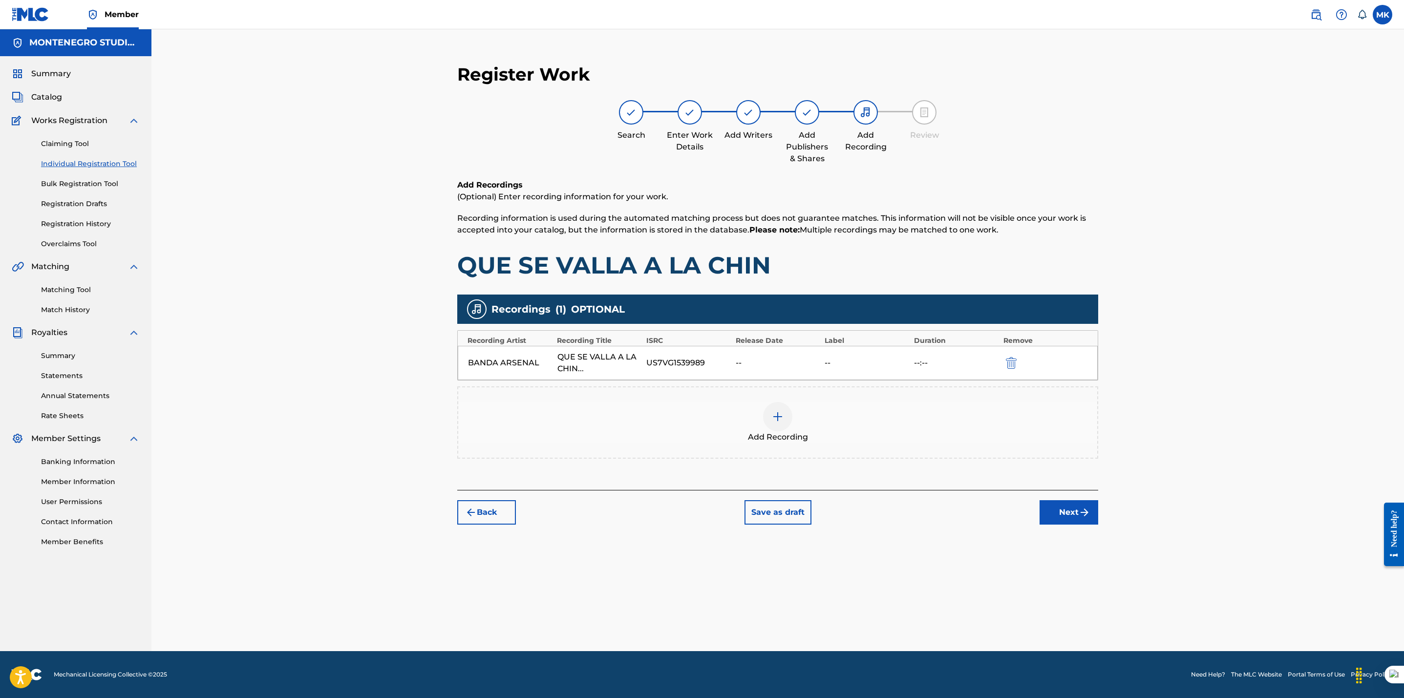
click at [1076, 508] on button "Next" at bounding box center [1068, 512] width 59 height 24
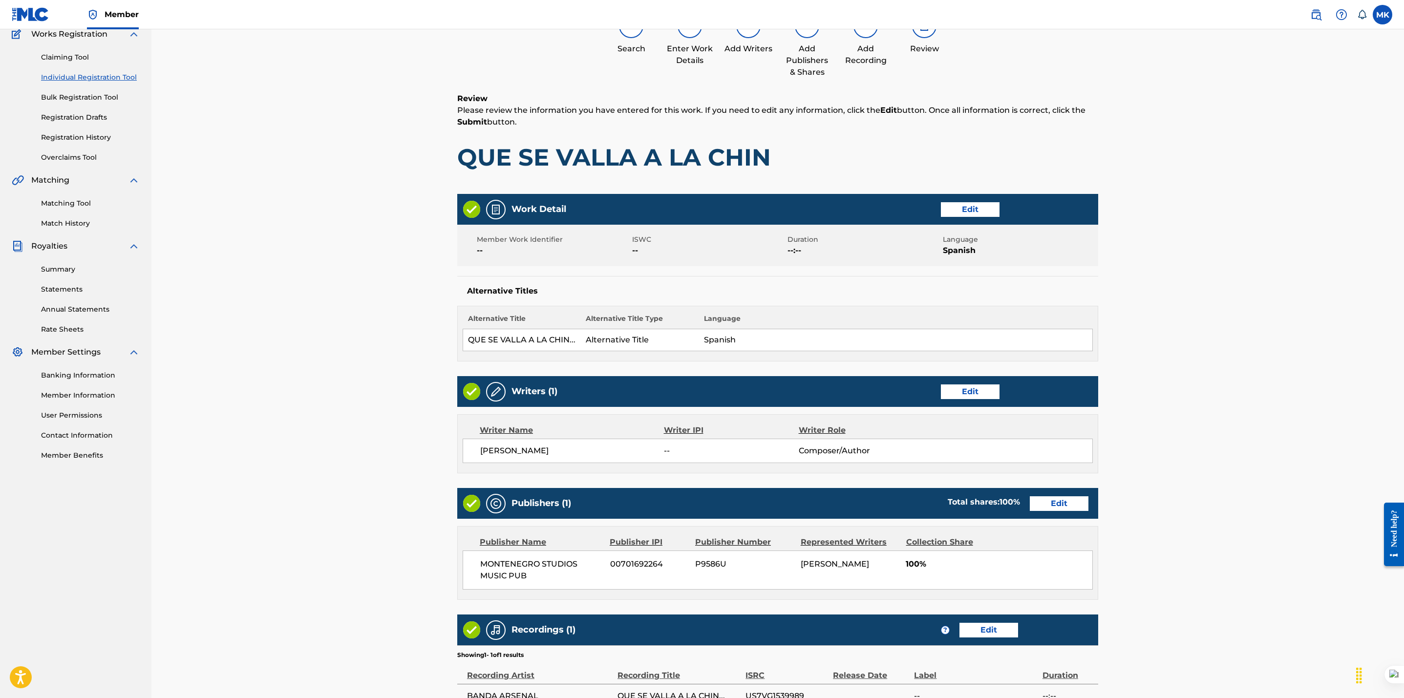
scroll to position [206, 0]
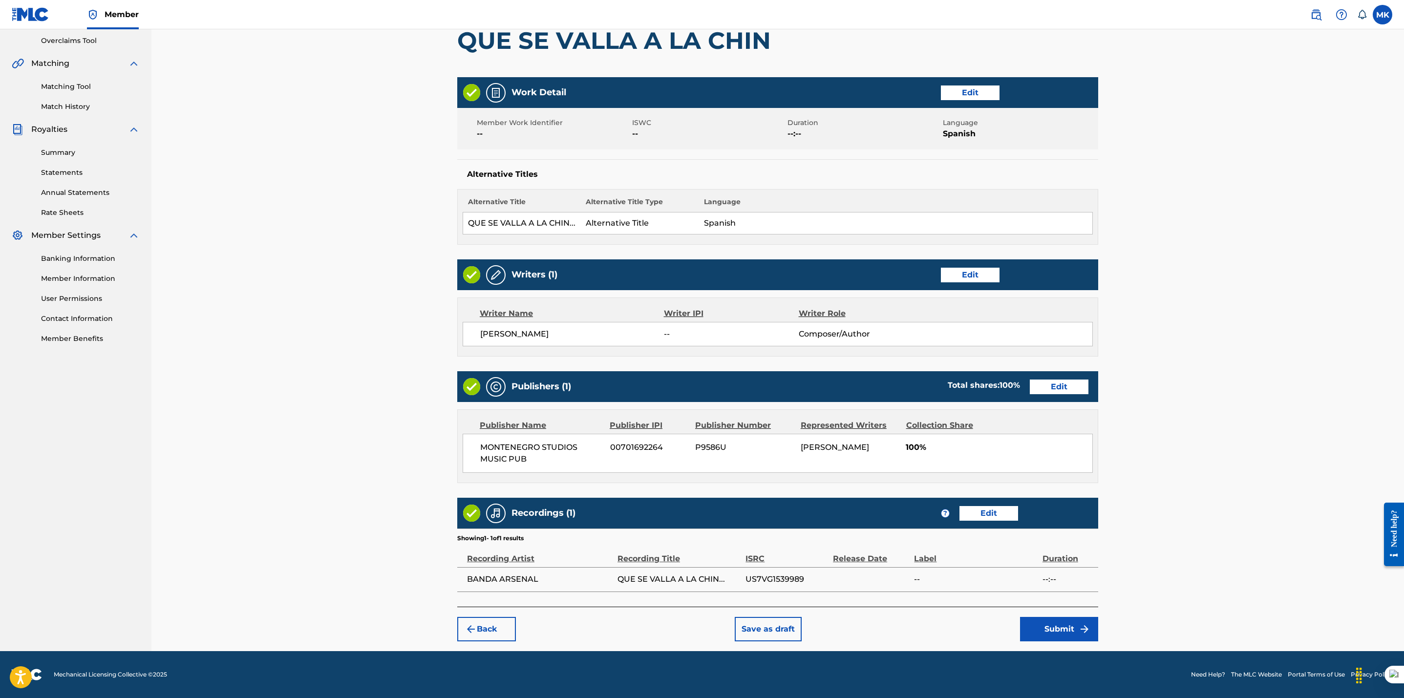
click at [1063, 632] on button "Submit" at bounding box center [1059, 629] width 78 height 24
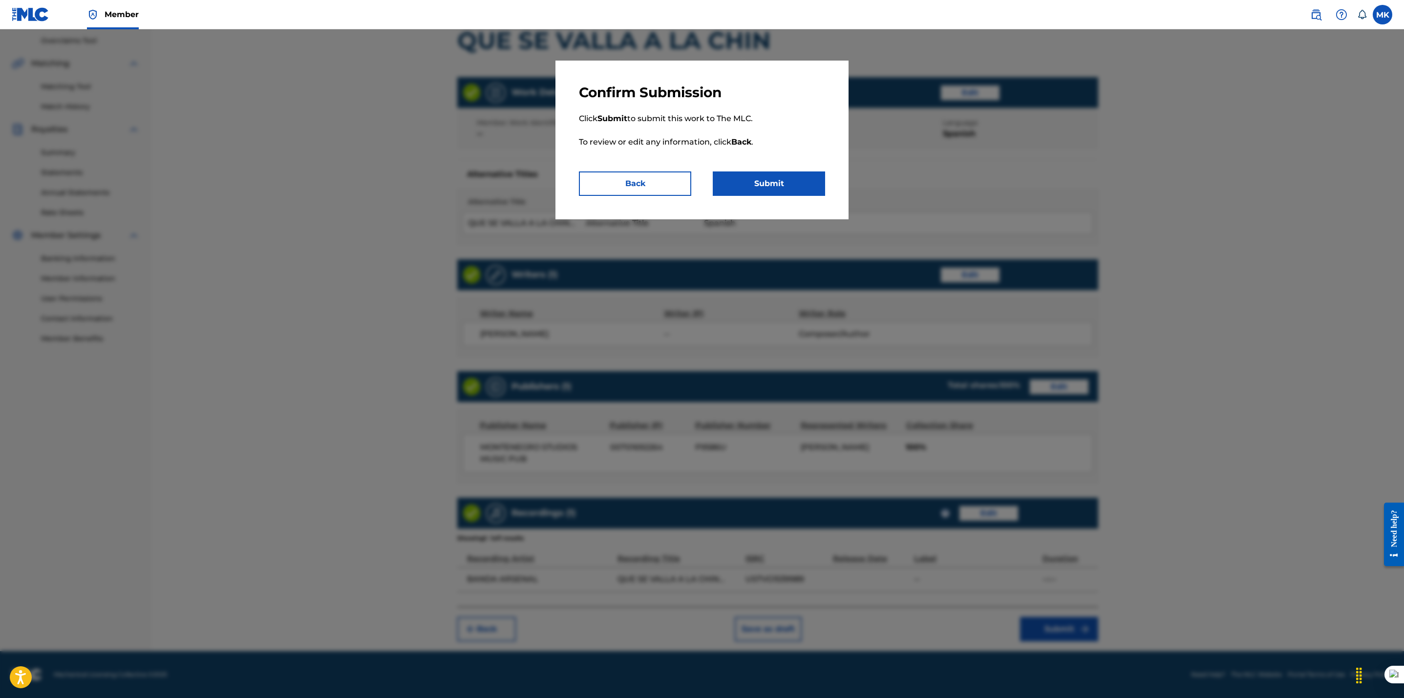
click at [781, 187] on button "Submit" at bounding box center [769, 183] width 112 height 24
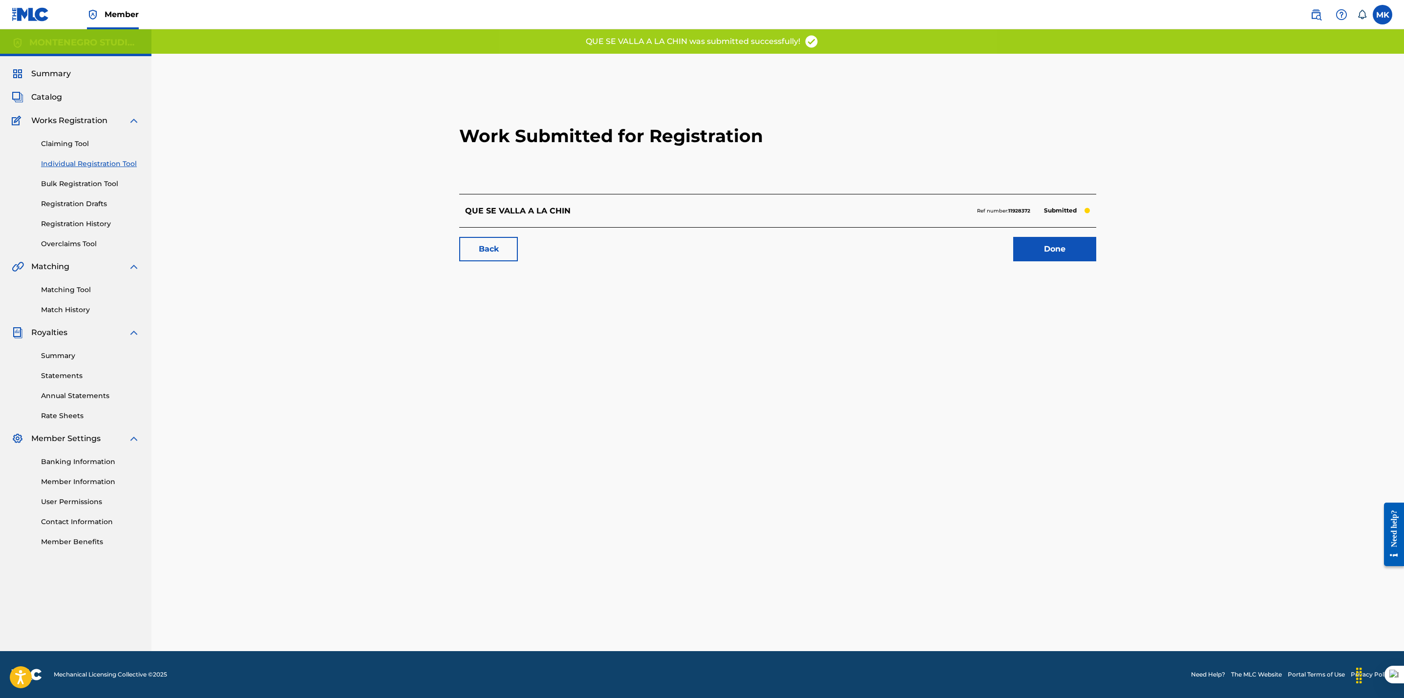
click at [1075, 251] on link "Done" at bounding box center [1054, 249] width 83 height 24
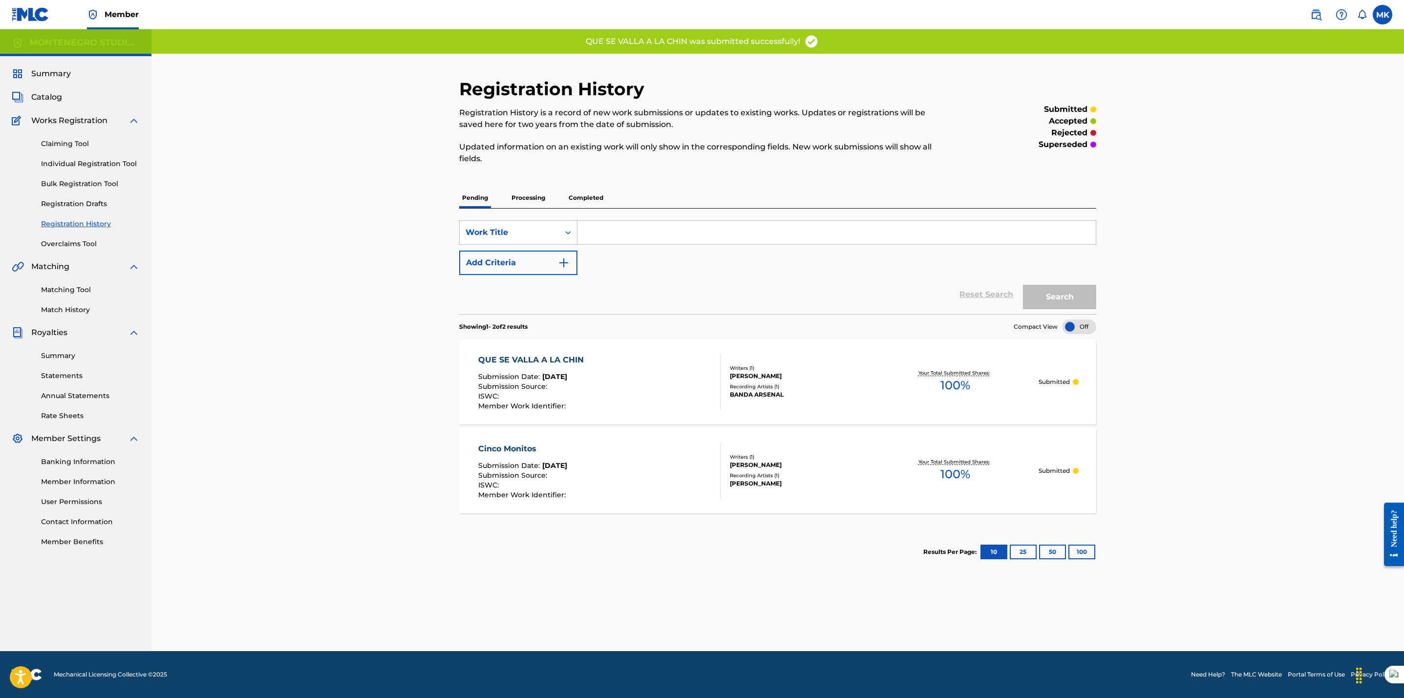
click at [358, 456] on div "Registration History Registration History is a record of new work submissions o…" at bounding box center [777, 340] width 1252 height 622
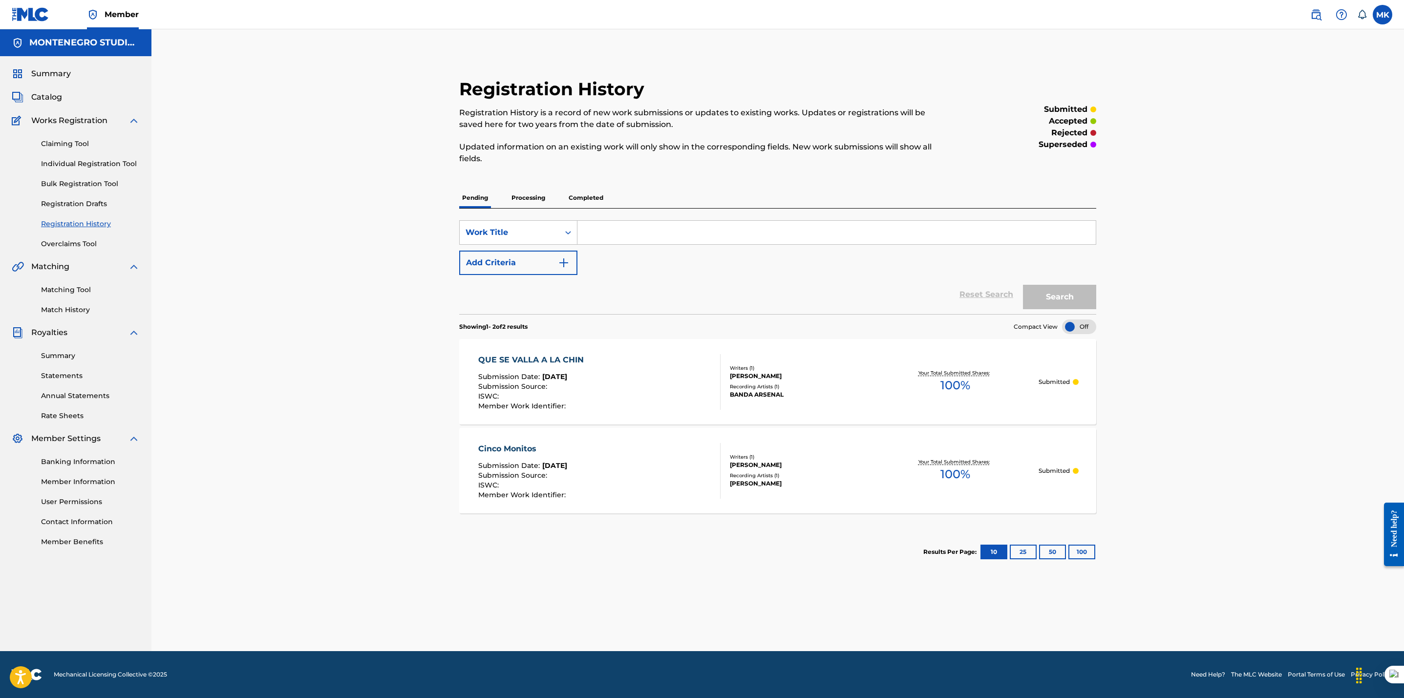
click at [1062, 469] on p "Submitted" at bounding box center [1053, 470] width 31 height 9
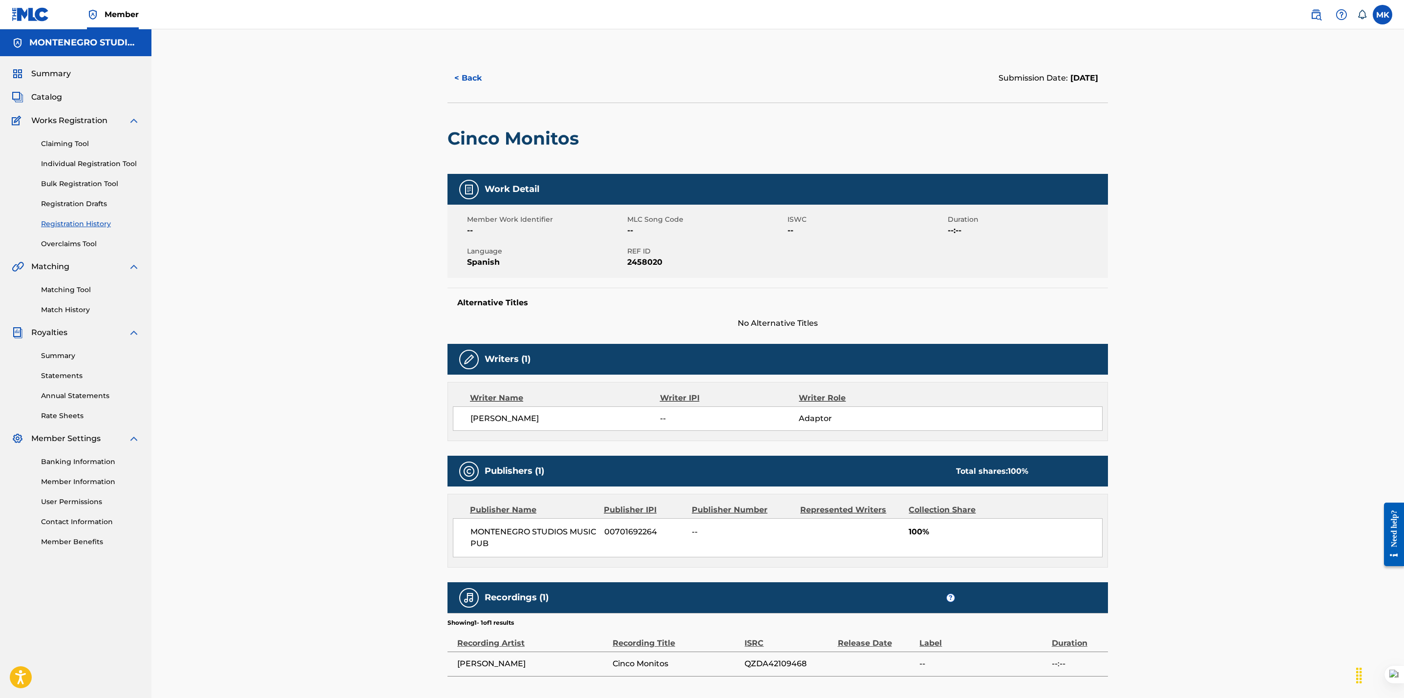
click at [470, 81] on button "< Back" at bounding box center [476, 78] width 59 height 24
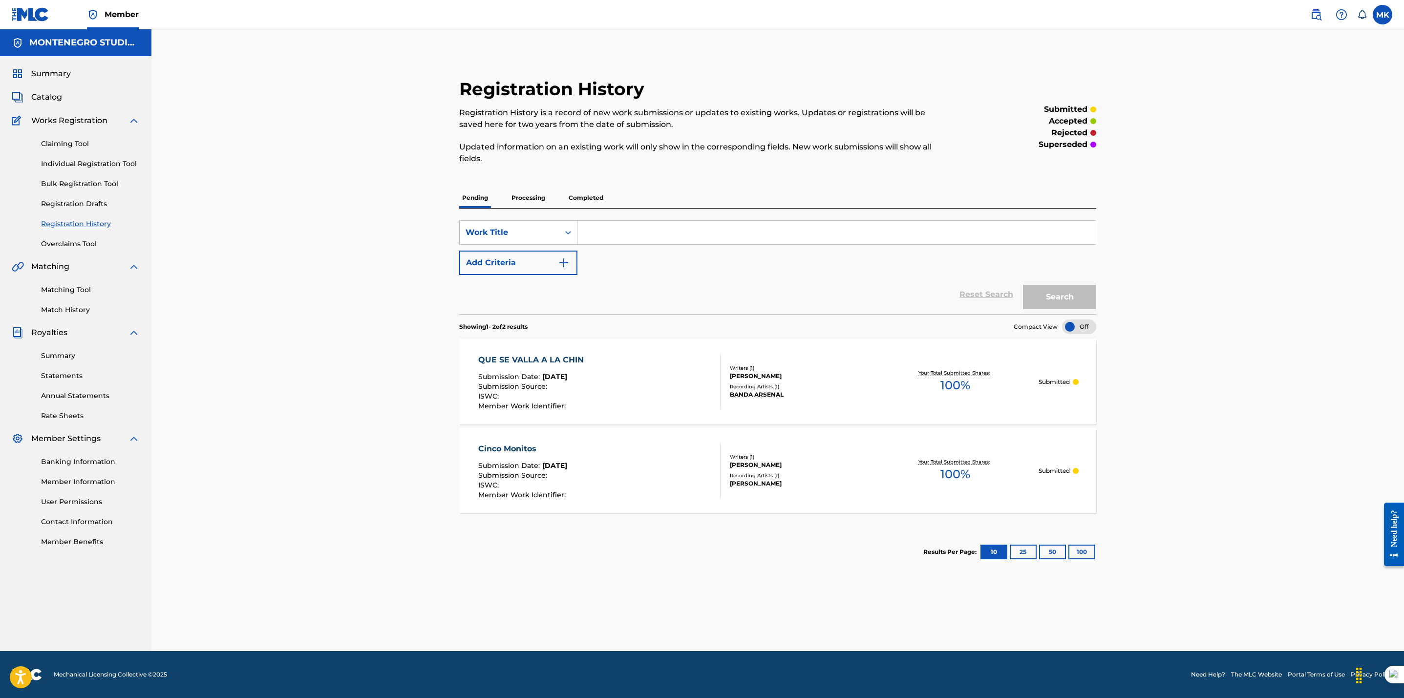
click at [69, 166] on link "Individual Registration Tool" at bounding box center [90, 164] width 99 height 10
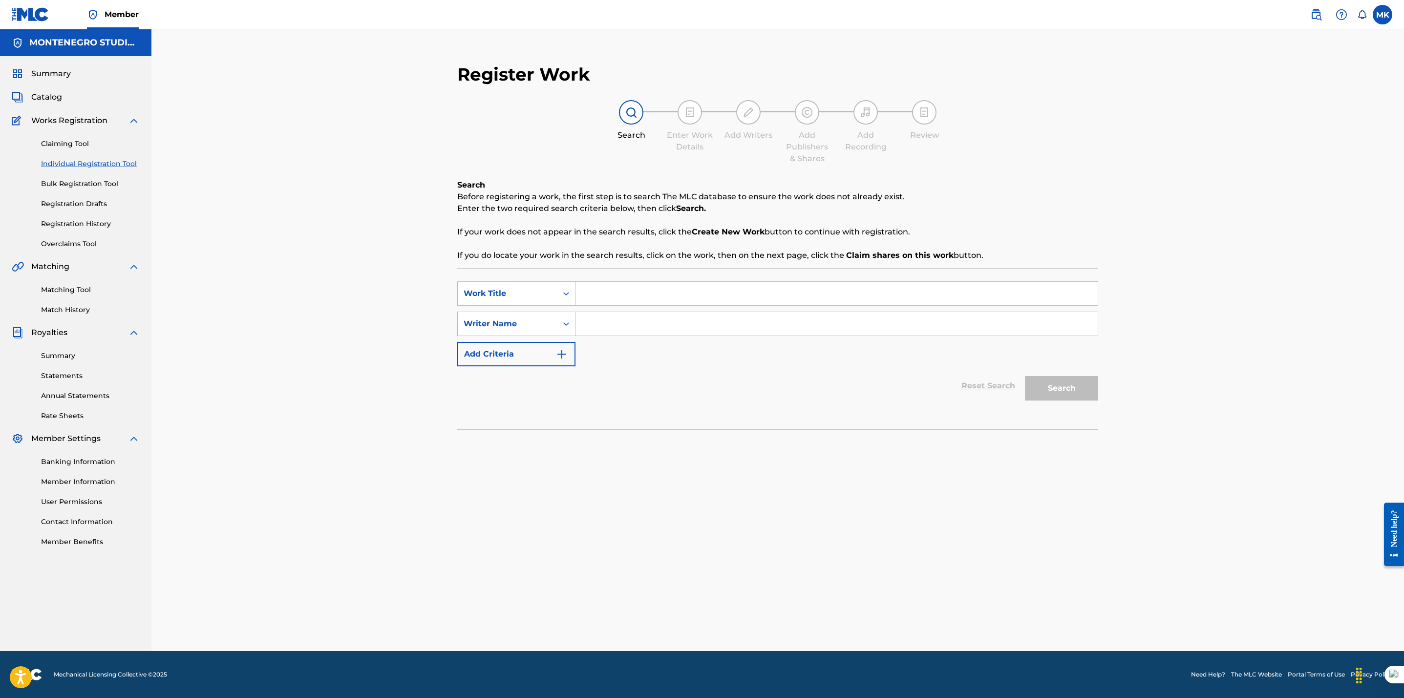
click at [56, 92] on span "Catalog" at bounding box center [46, 97] width 31 height 12
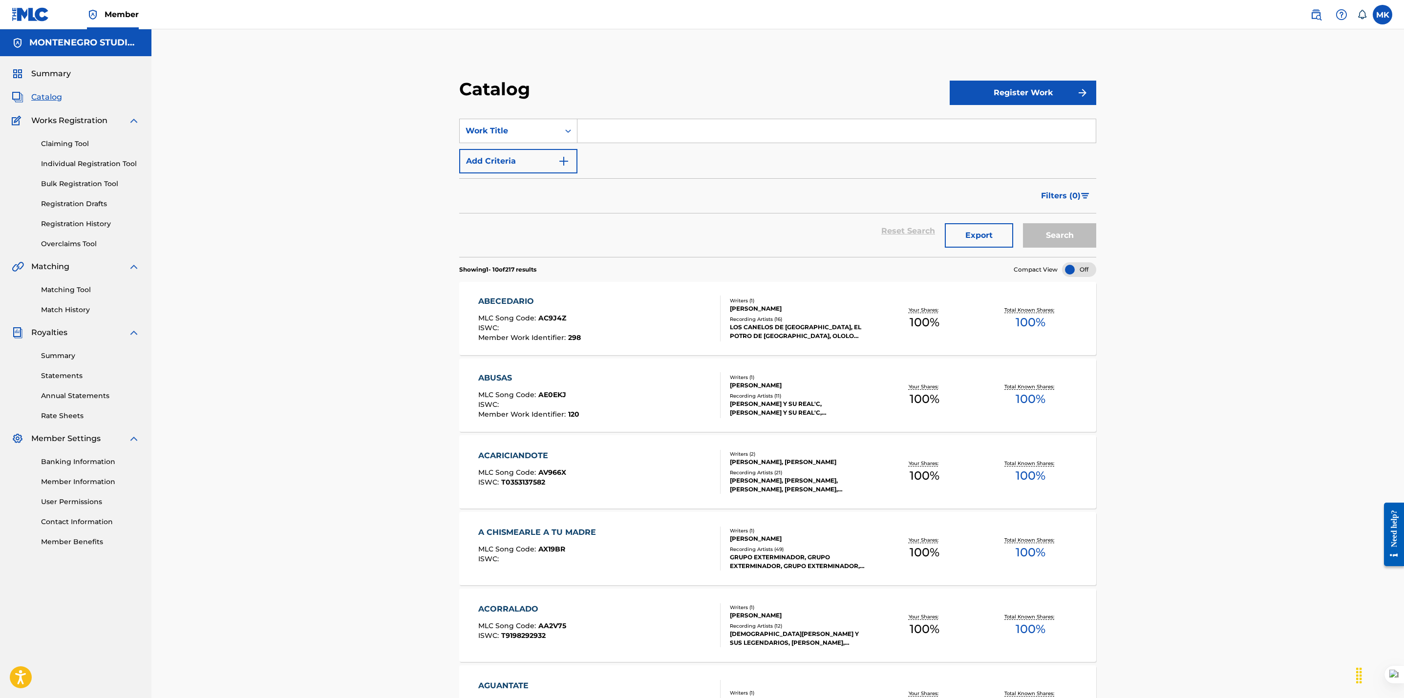
click at [656, 137] on input "Search Form" at bounding box center [836, 130] width 518 height 23
type input "fue por"
click at [1023, 223] on button "Search" at bounding box center [1059, 235] width 73 height 24
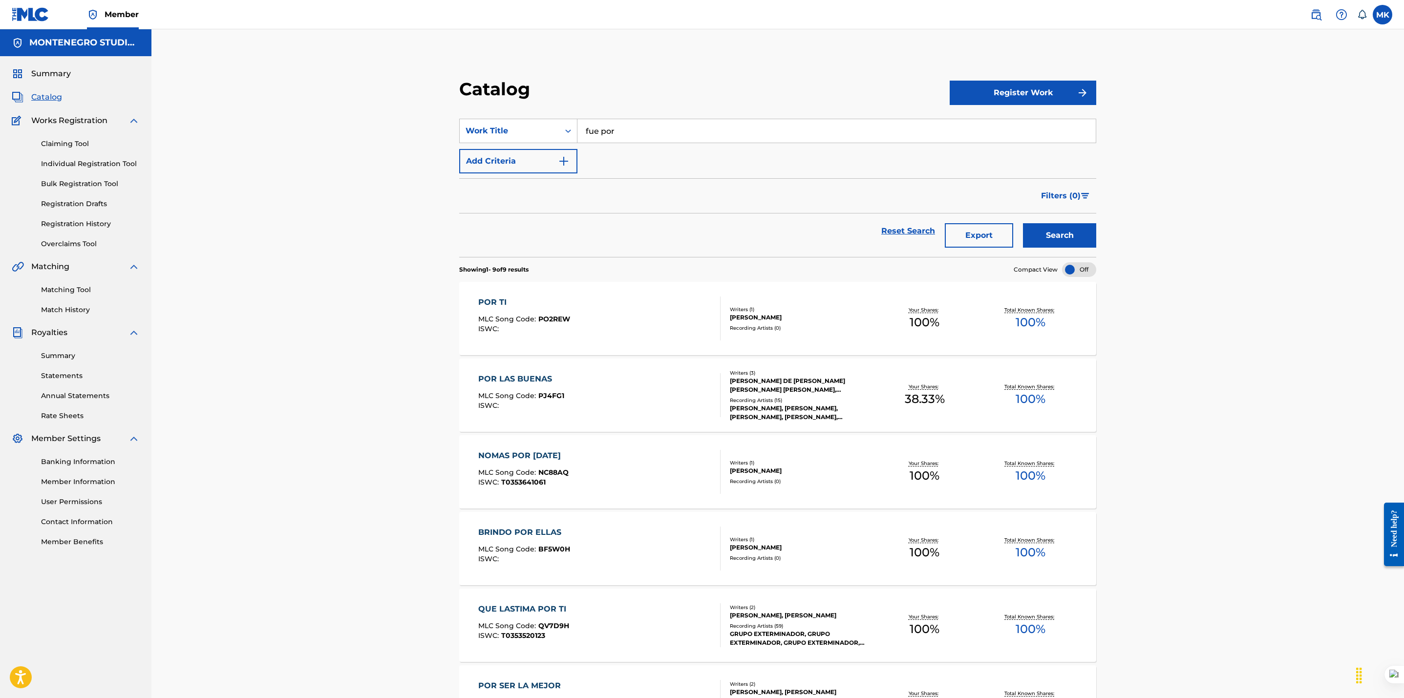
click at [59, 157] on div "Claiming Tool Individual Registration Tool Bulk Registration Tool Registration …" at bounding box center [76, 188] width 128 height 123
click at [61, 168] on link "Individual Registration Tool" at bounding box center [90, 164] width 99 height 10
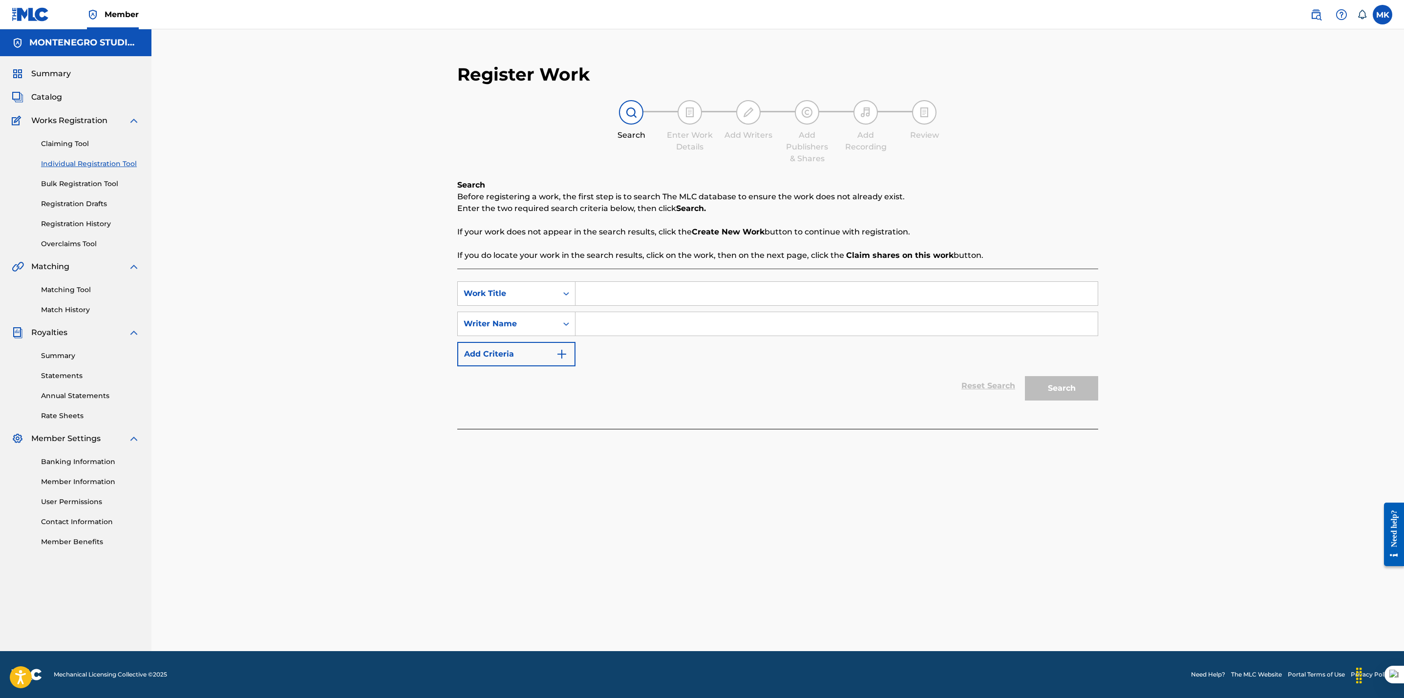
click at [638, 301] on input "Search Form" at bounding box center [836, 293] width 522 height 23
paste input "FUE POR [PERSON_NAME]"
type input "FUE POR [PERSON_NAME]"
click at [749, 384] on div "Reset Search Search" at bounding box center [777, 385] width 641 height 39
click at [617, 322] on input "Search Form" at bounding box center [836, 323] width 522 height 23
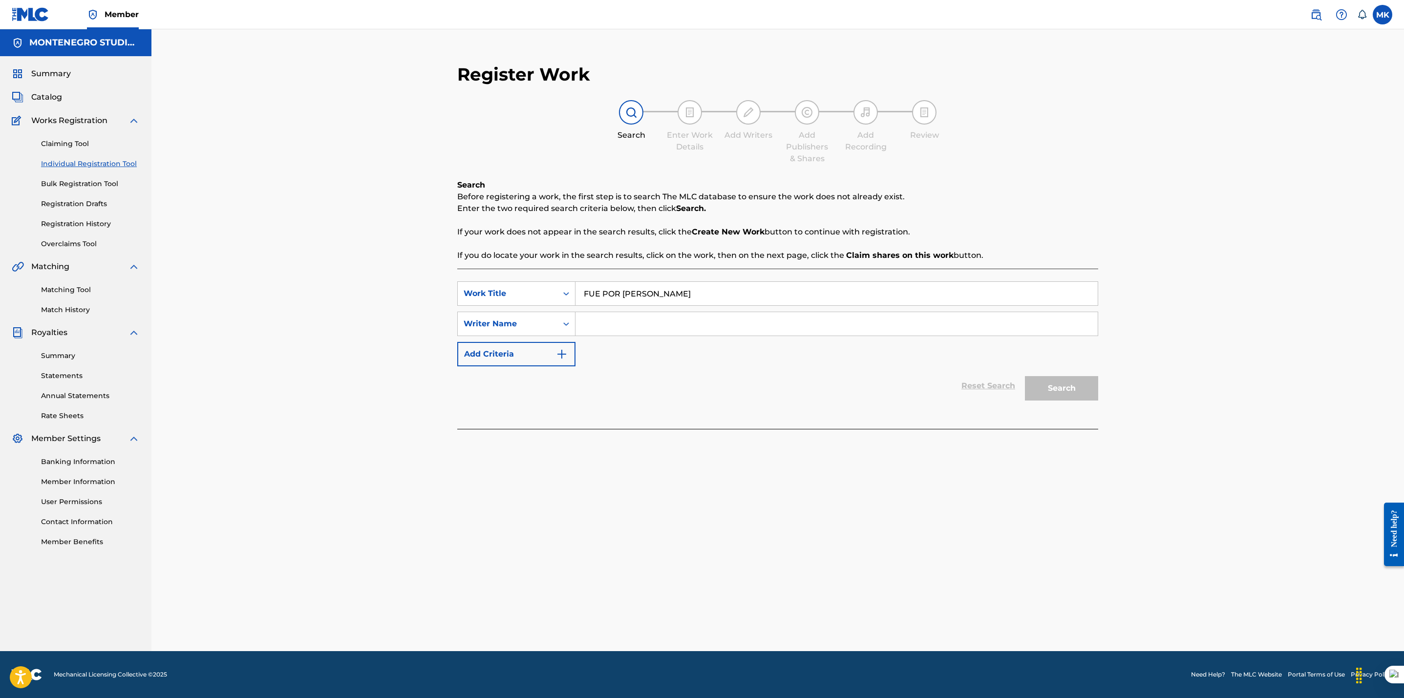
type input "Edgar Salvador Hurtado Medina"
drag, startPoint x: 1063, startPoint y: 391, endPoint x: 1073, endPoint y: 393, distance: 10.4
click at [1063, 390] on button "Search" at bounding box center [1061, 388] width 73 height 24
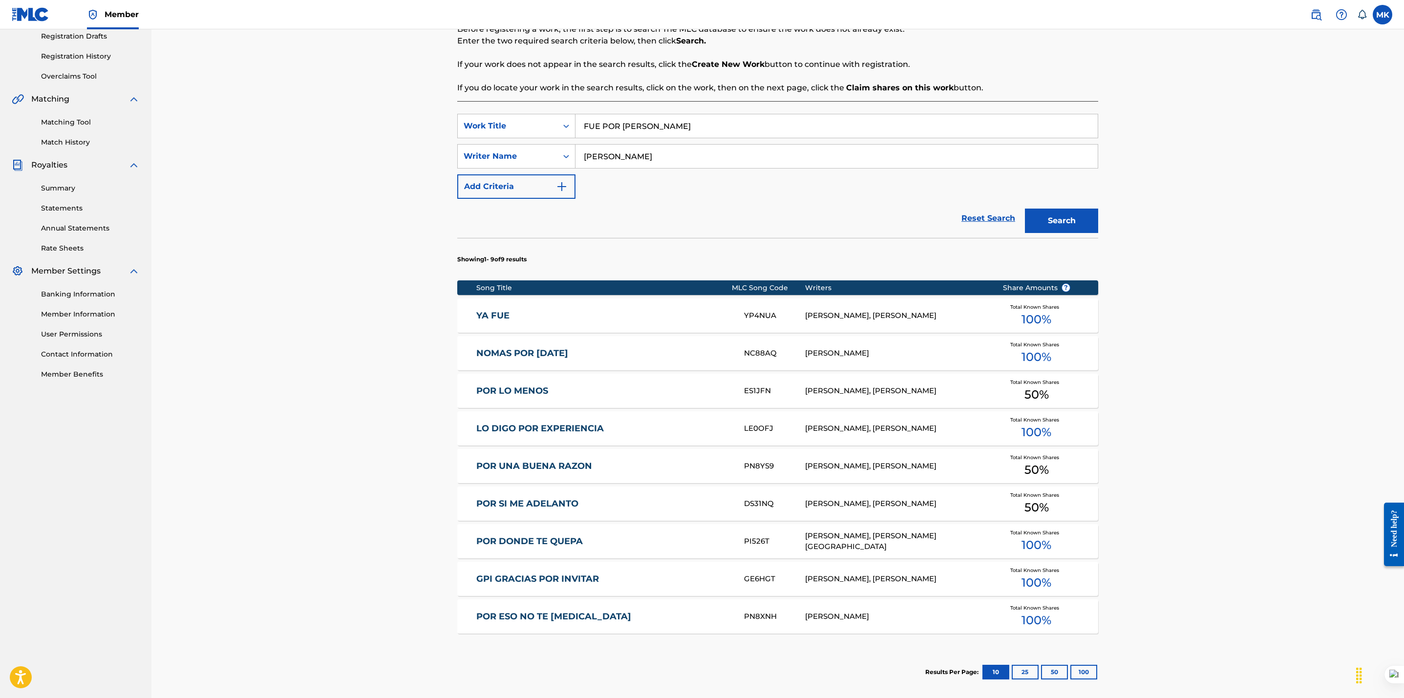
scroll to position [280, 0]
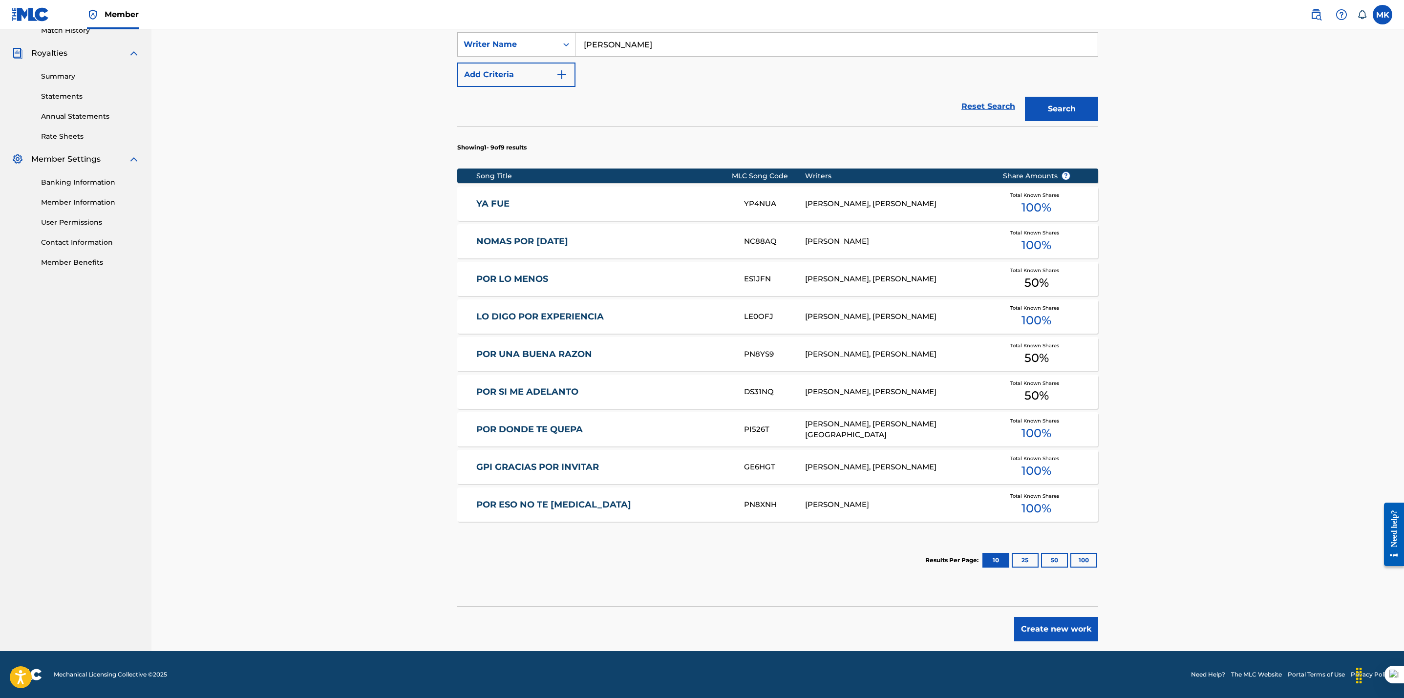
click at [1048, 636] on button "Create new work" at bounding box center [1056, 629] width 84 height 24
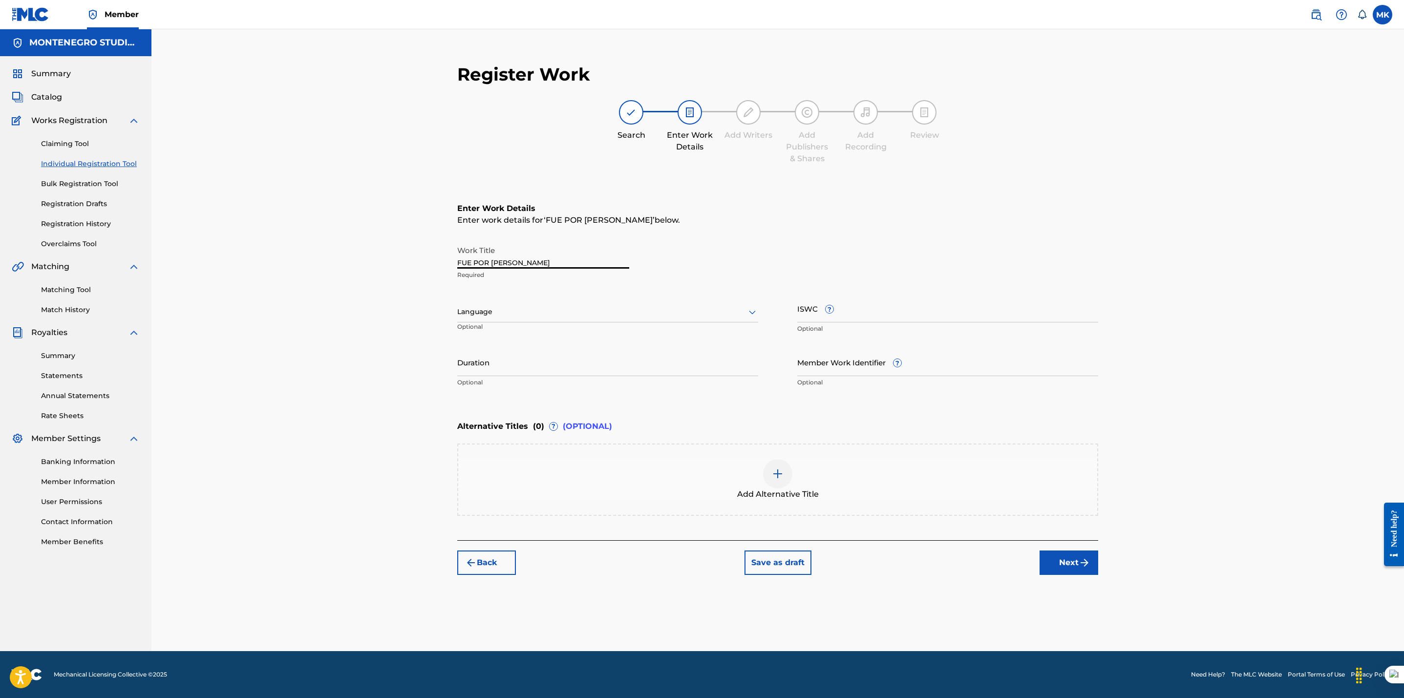
drag, startPoint x: 469, startPoint y: 262, endPoint x: 450, endPoint y: 258, distance: 19.4
click at [450, 258] on div "Register Work Search Enter Work Details Add Writers Add Publishers & Shares Add…" at bounding box center [777, 319] width 660 height 531
type input "FUE POR [PERSON_NAME]"
click at [388, 350] on div "Register Work Search Enter Work Details Add Writers Add Publishers & Shares Add…" at bounding box center [777, 340] width 1252 height 622
click at [580, 308] on div at bounding box center [607, 312] width 301 height 12
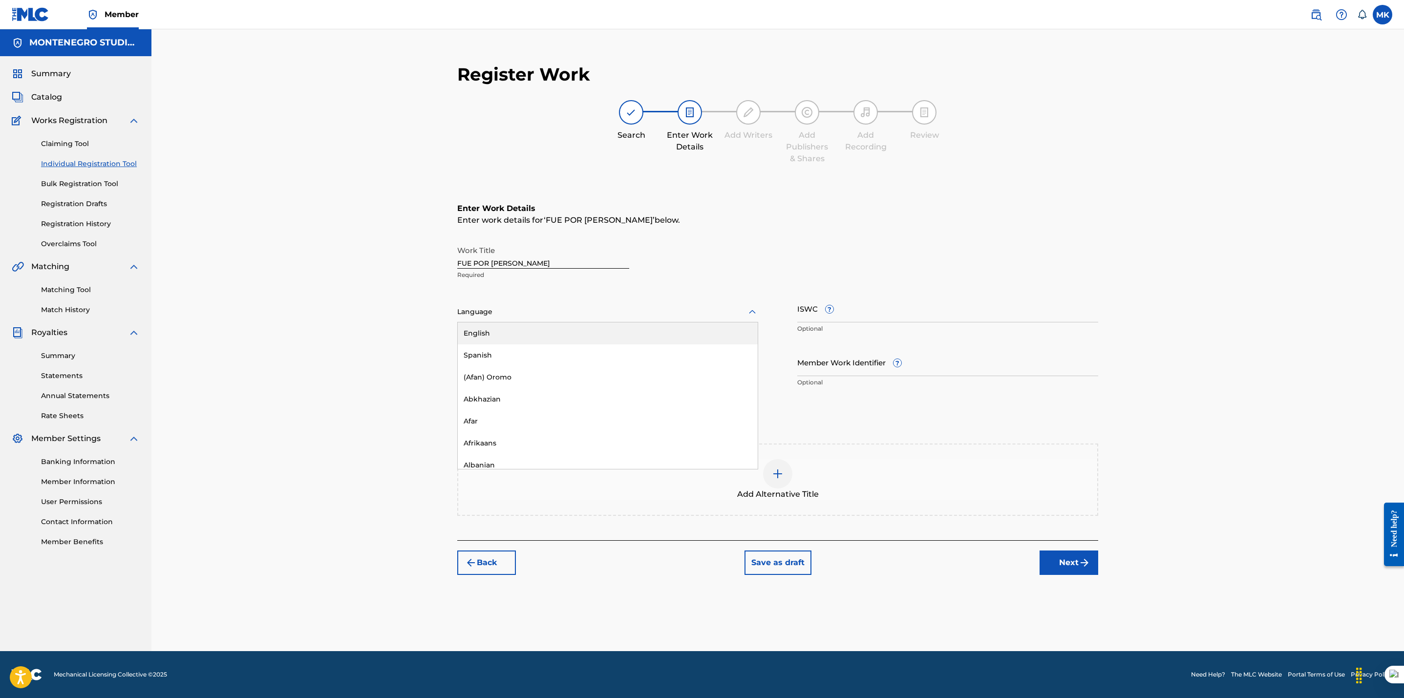
click at [561, 337] on div "English" at bounding box center [608, 333] width 300 height 22
click at [560, 311] on div at bounding box center [607, 312] width 301 height 12
click at [546, 354] on div "Spanish" at bounding box center [608, 355] width 300 height 22
click at [409, 366] on div "Register Work Search Enter Work Details Add Writers Add Publishers & Shares Add…" at bounding box center [777, 340] width 1252 height 622
click at [1073, 568] on button "Next" at bounding box center [1068, 562] width 59 height 24
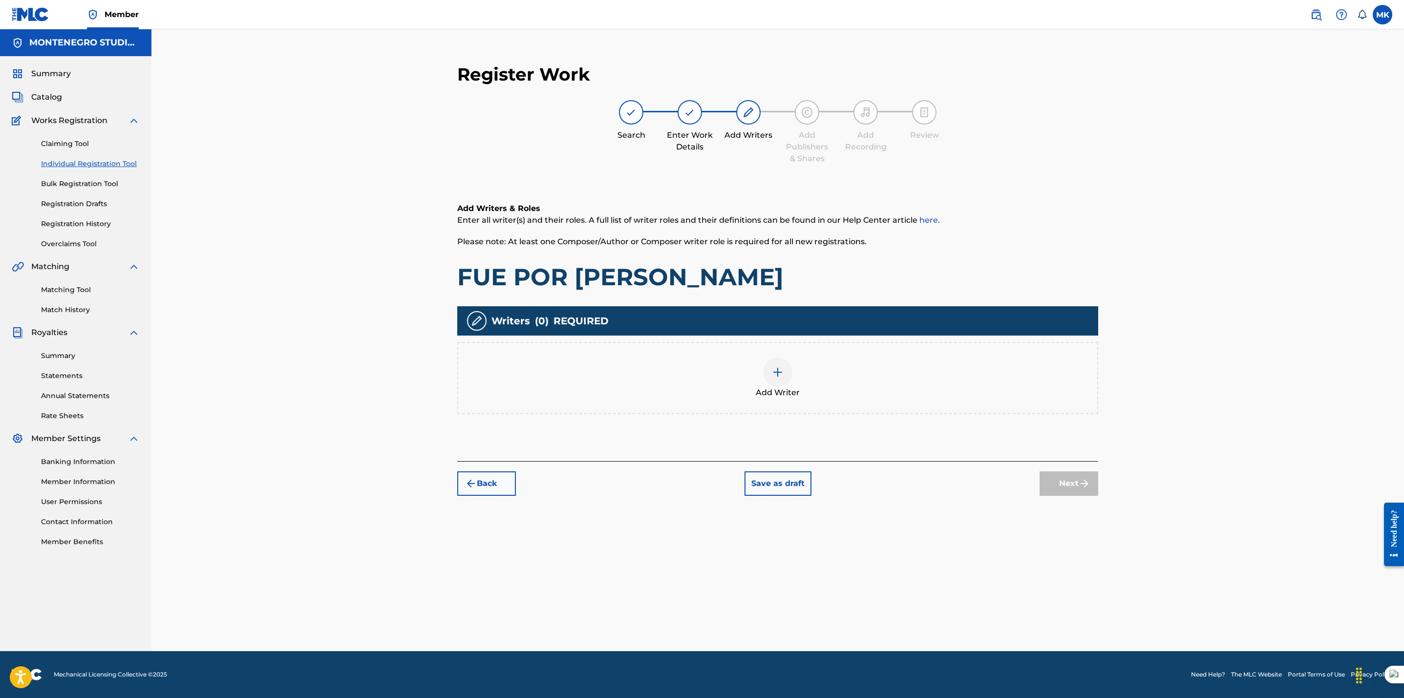
click at [775, 372] on img at bounding box center [778, 372] width 12 height 12
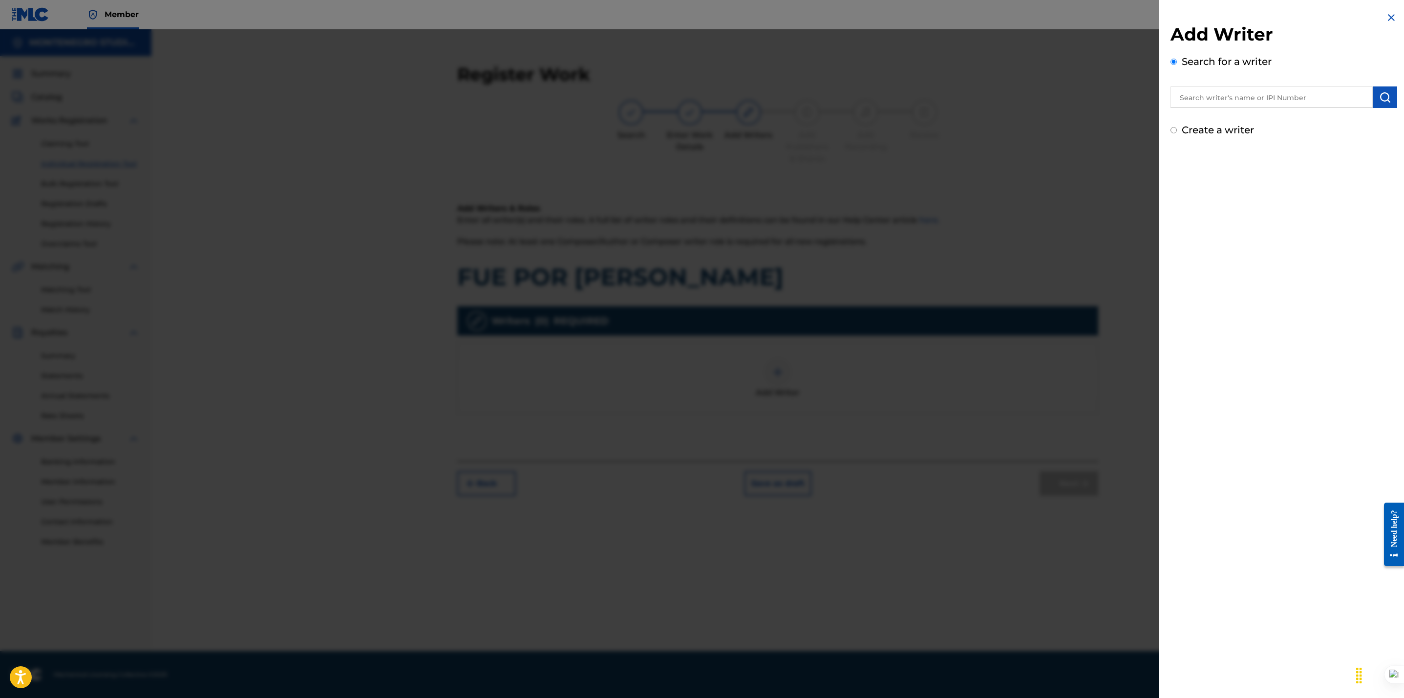
click at [1248, 97] on input "text" at bounding box center [1271, 96] width 202 height 21
type input "Edgar Salvador Hurtado"
click at [1382, 92] on img "submit" at bounding box center [1385, 97] width 12 height 12
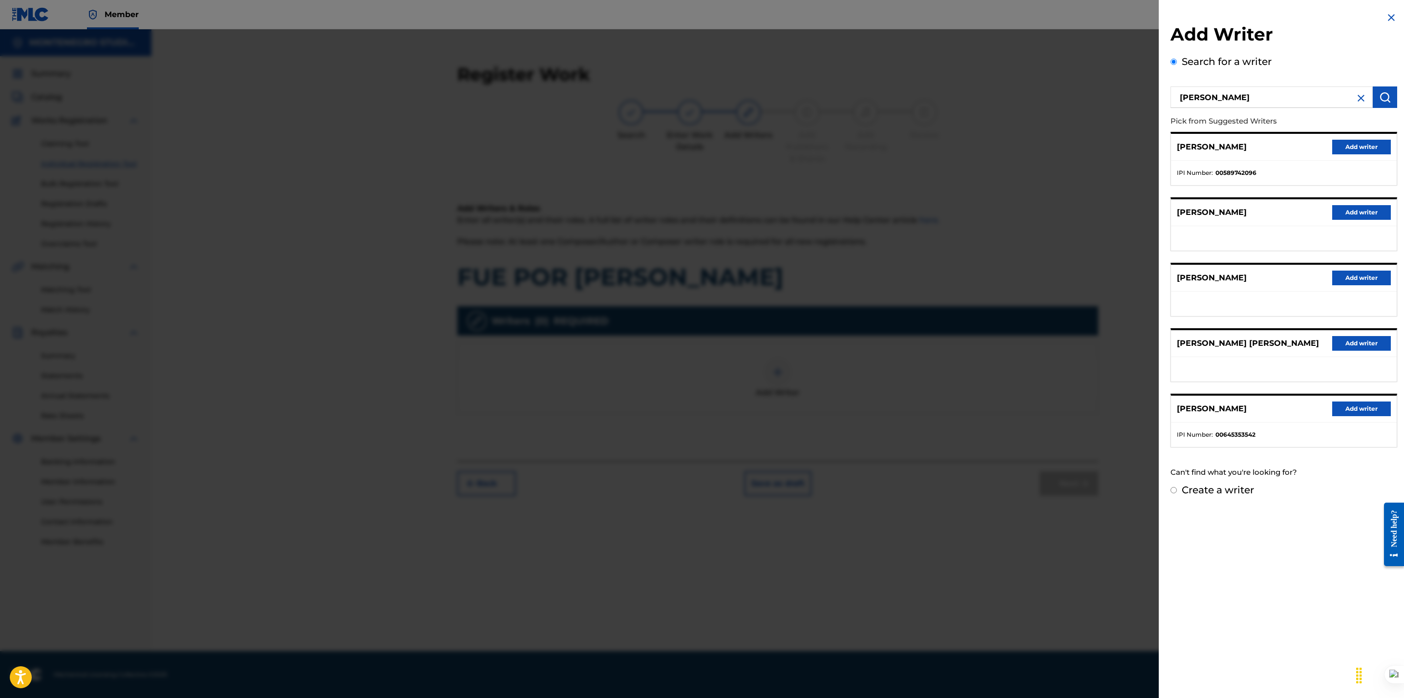
click at [1363, 285] on button "Add writer" at bounding box center [1361, 278] width 59 height 15
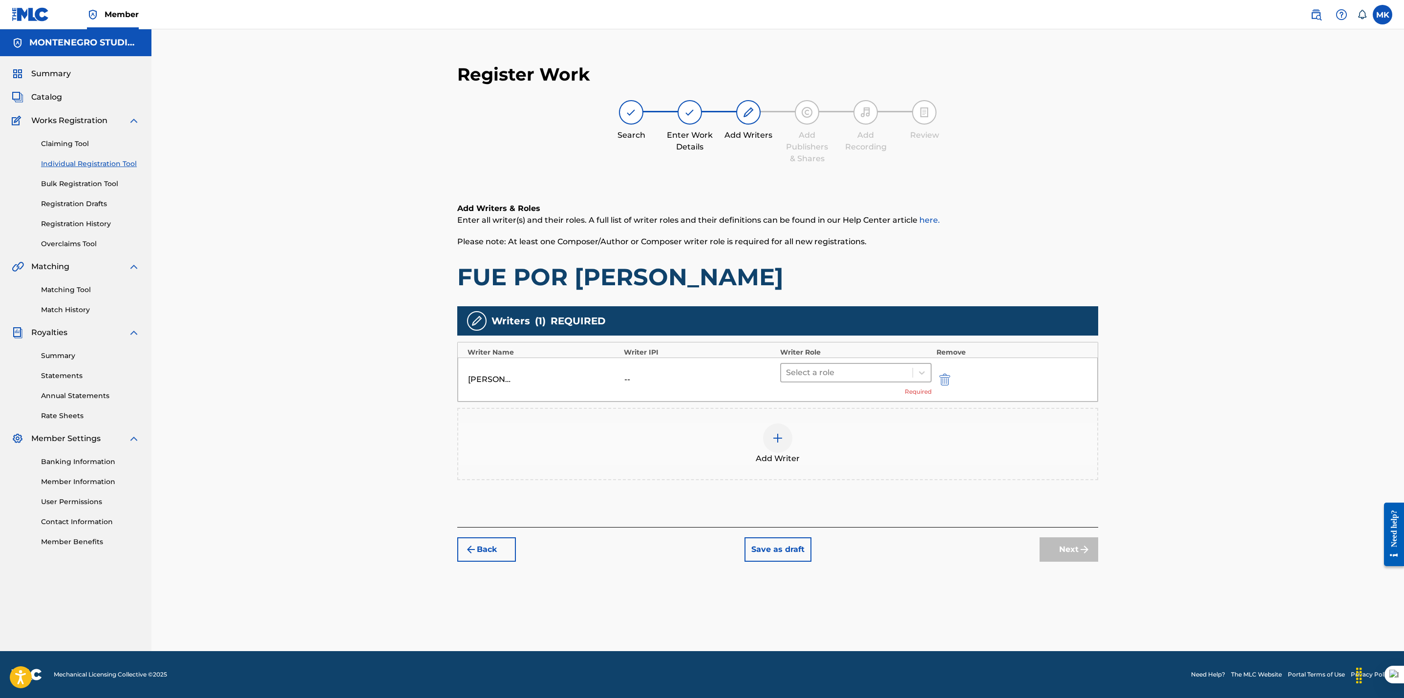
click at [869, 374] on div at bounding box center [847, 373] width 122 height 14
click at [856, 396] on div "Composer/Author" at bounding box center [855, 398] width 151 height 20
click at [1062, 539] on button "Next" at bounding box center [1068, 535] width 59 height 24
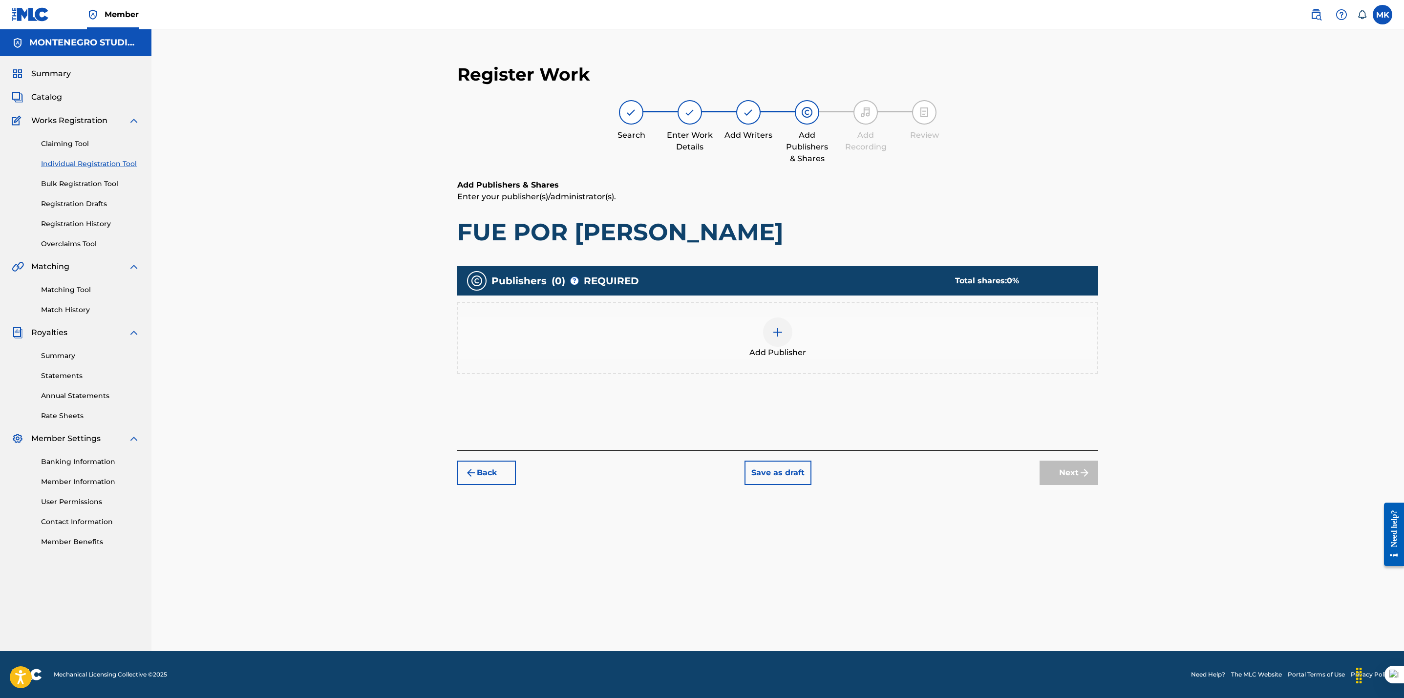
click at [777, 321] on div at bounding box center [777, 331] width 29 height 29
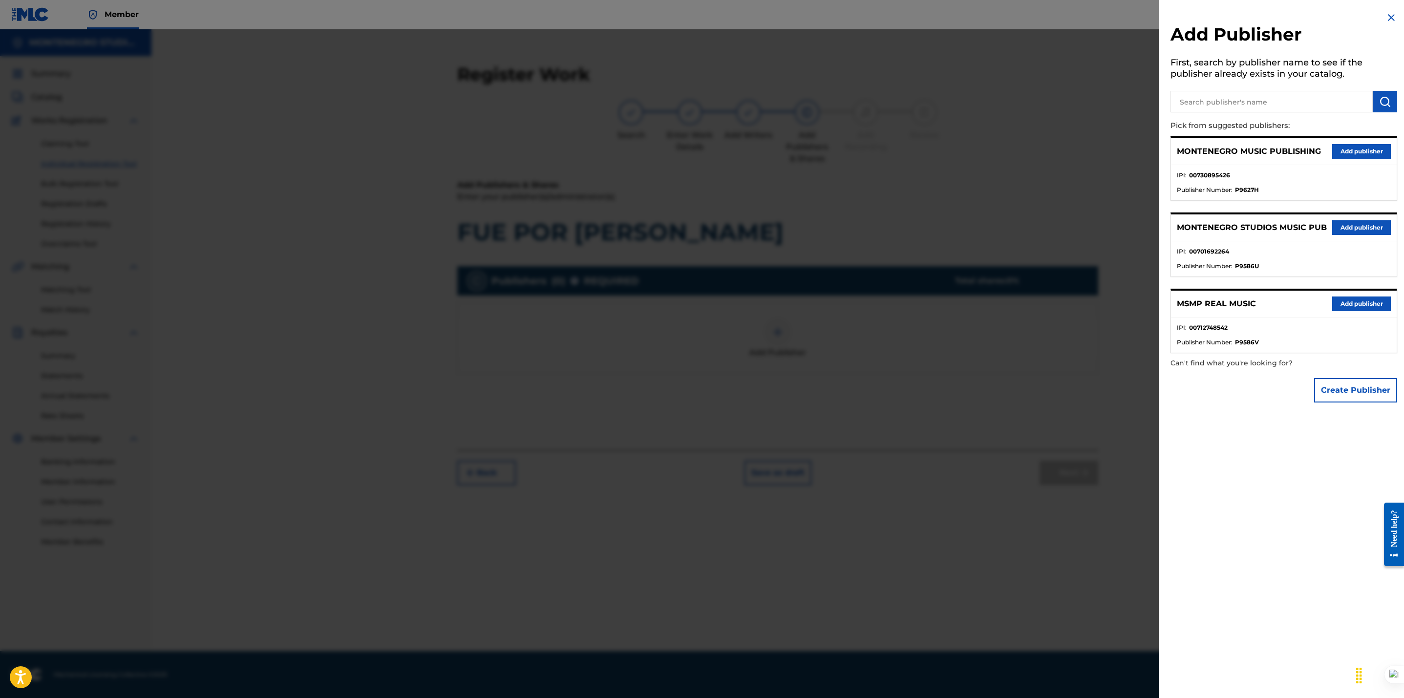
click at [1367, 226] on button "Add publisher" at bounding box center [1361, 227] width 59 height 15
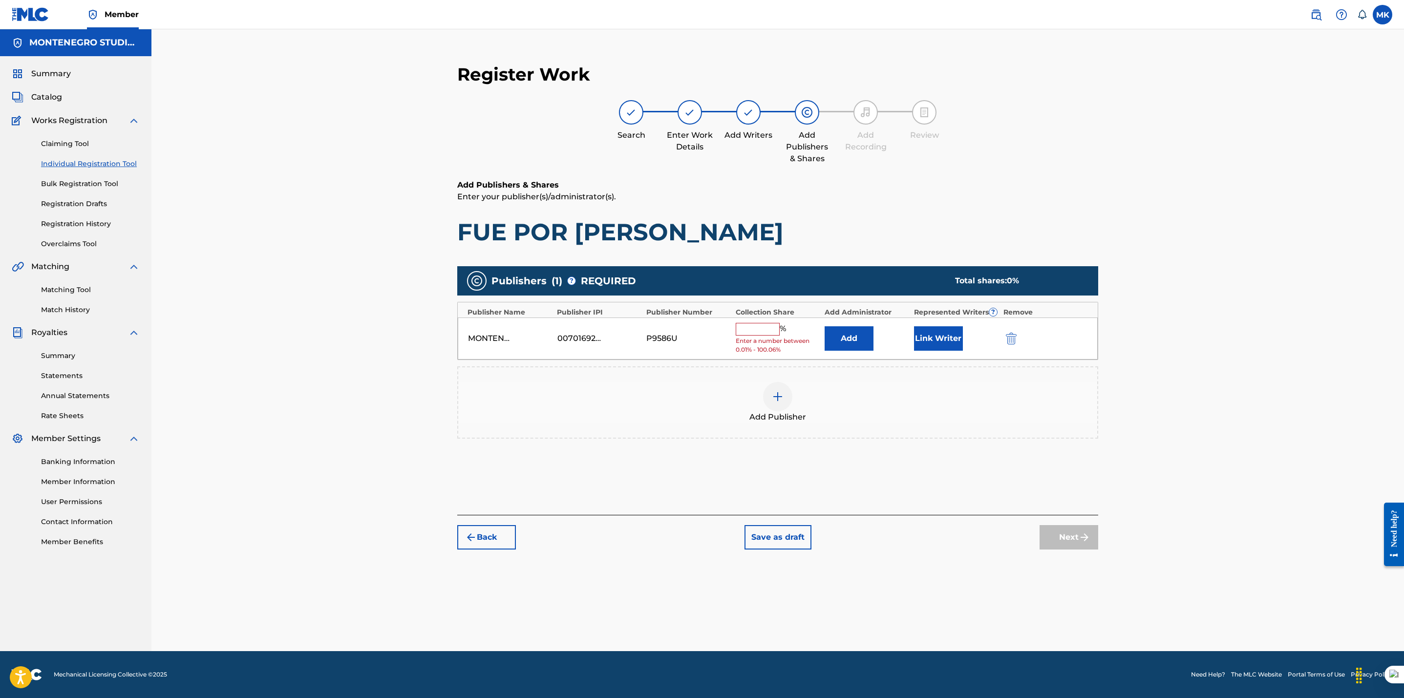
click at [767, 327] on input "text" at bounding box center [758, 329] width 44 height 13
type input "100"
click at [928, 328] on button "Link Writer" at bounding box center [938, 335] width 49 height 24
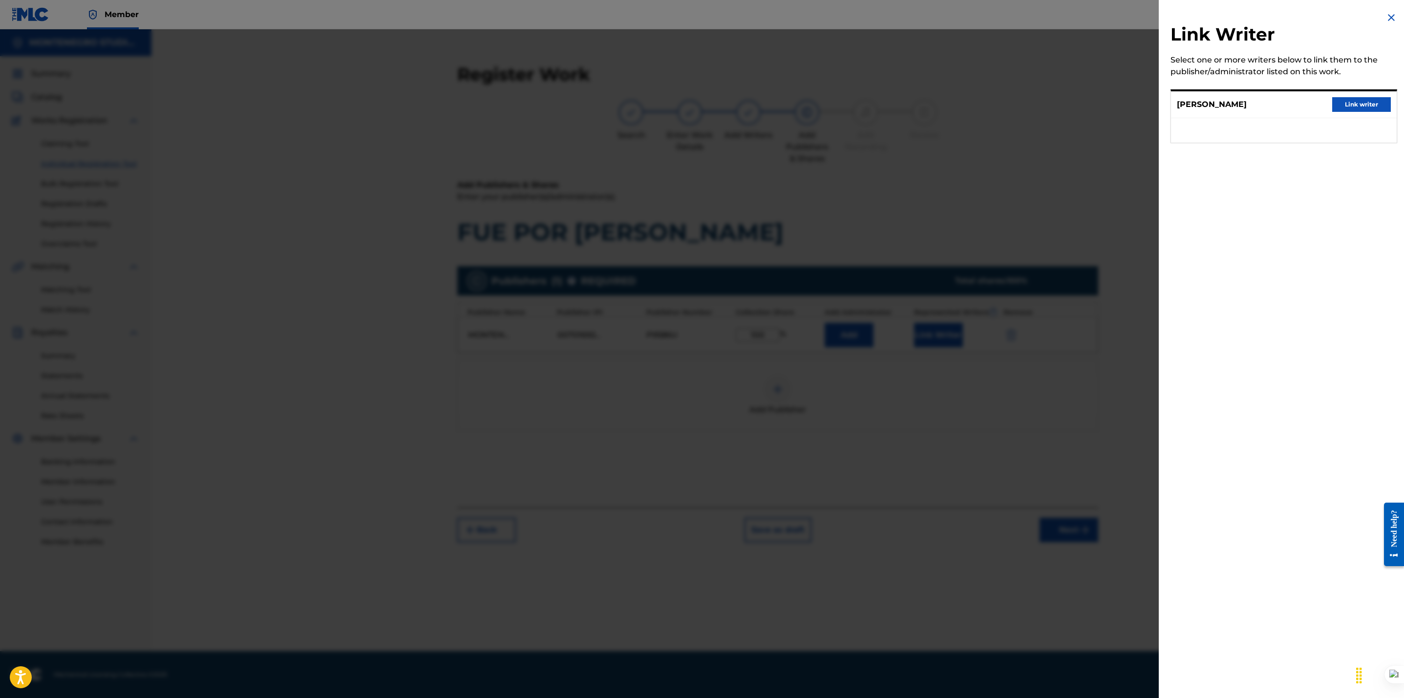
drag, startPoint x: 1347, startPoint y: 107, endPoint x: 1335, endPoint y: 114, distance: 13.6
click at [1347, 108] on button "Link writer" at bounding box center [1361, 104] width 59 height 15
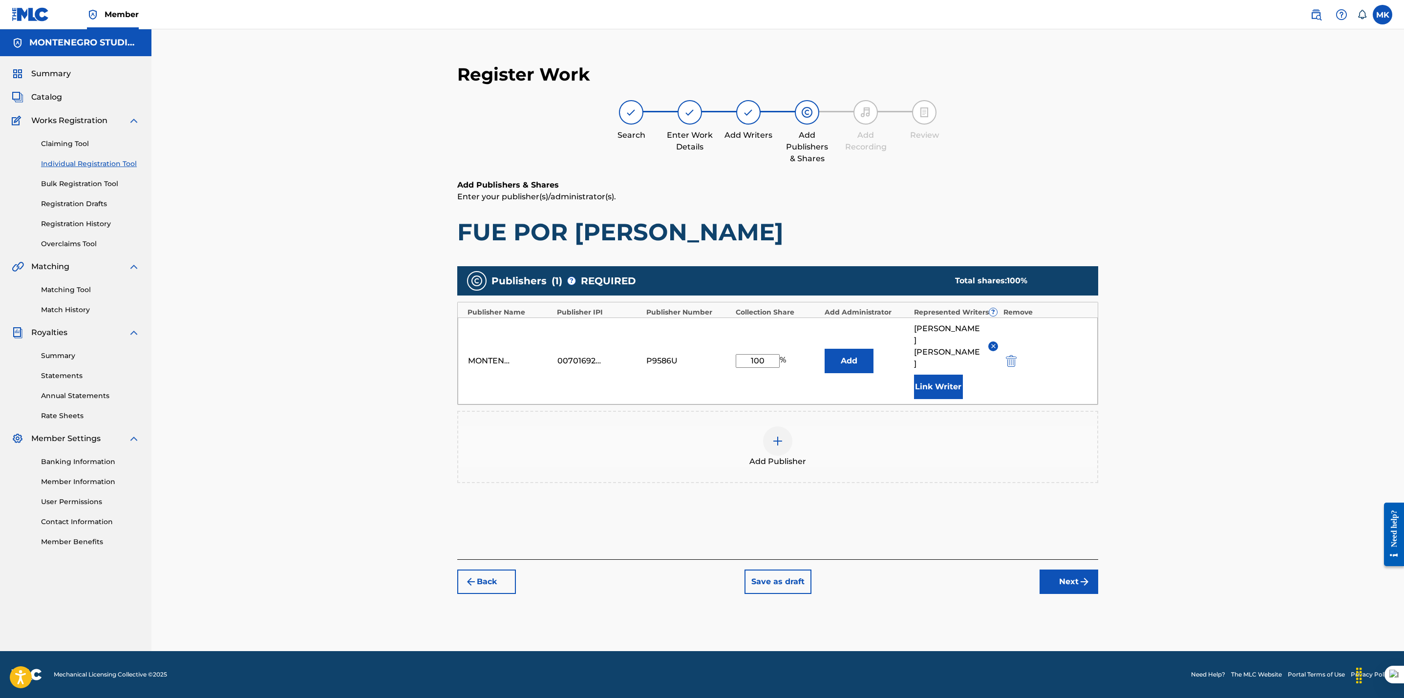
click at [1058, 576] on button "Next" at bounding box center [1068, 581] width 59 height 24
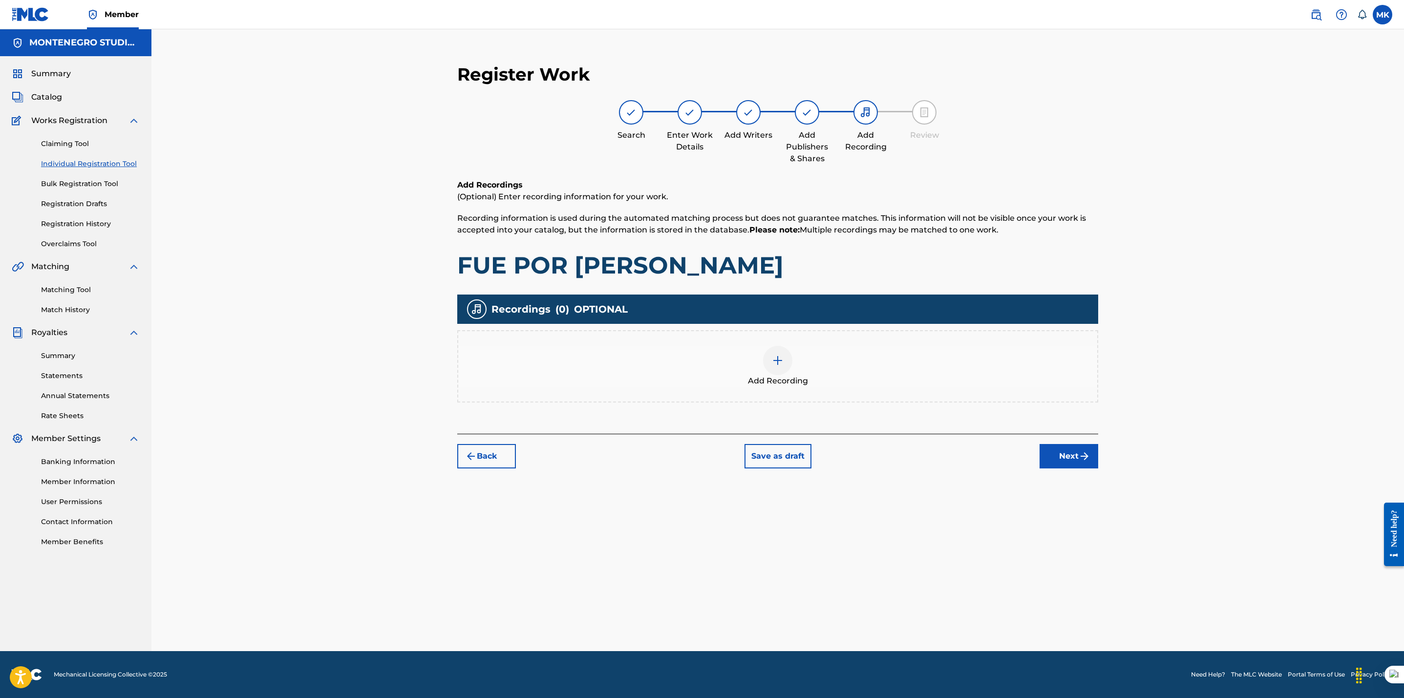
click at [777, 360] on img at bounding box center [778, 361] width 12 height 12
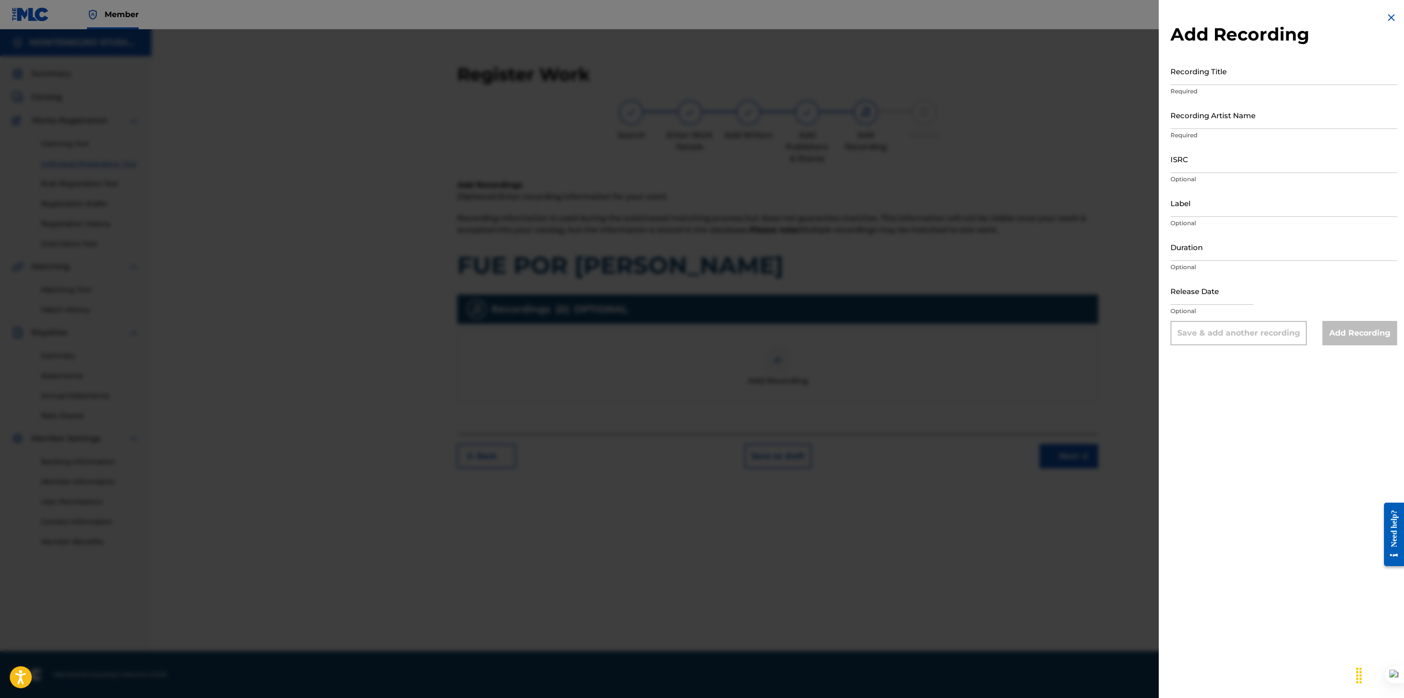
click at [1228, 168] on input "ISRC" at bounding box center [1283, 159] width 227 height 28
paste input "QZ5FN1721690"
type input "QZ5FN1721690"
click at [1183, 75] on input "Recording Title" at bounding box center [1283, 71] width 227 height 28
paste input "FUE POR [PERSON_NAME]"
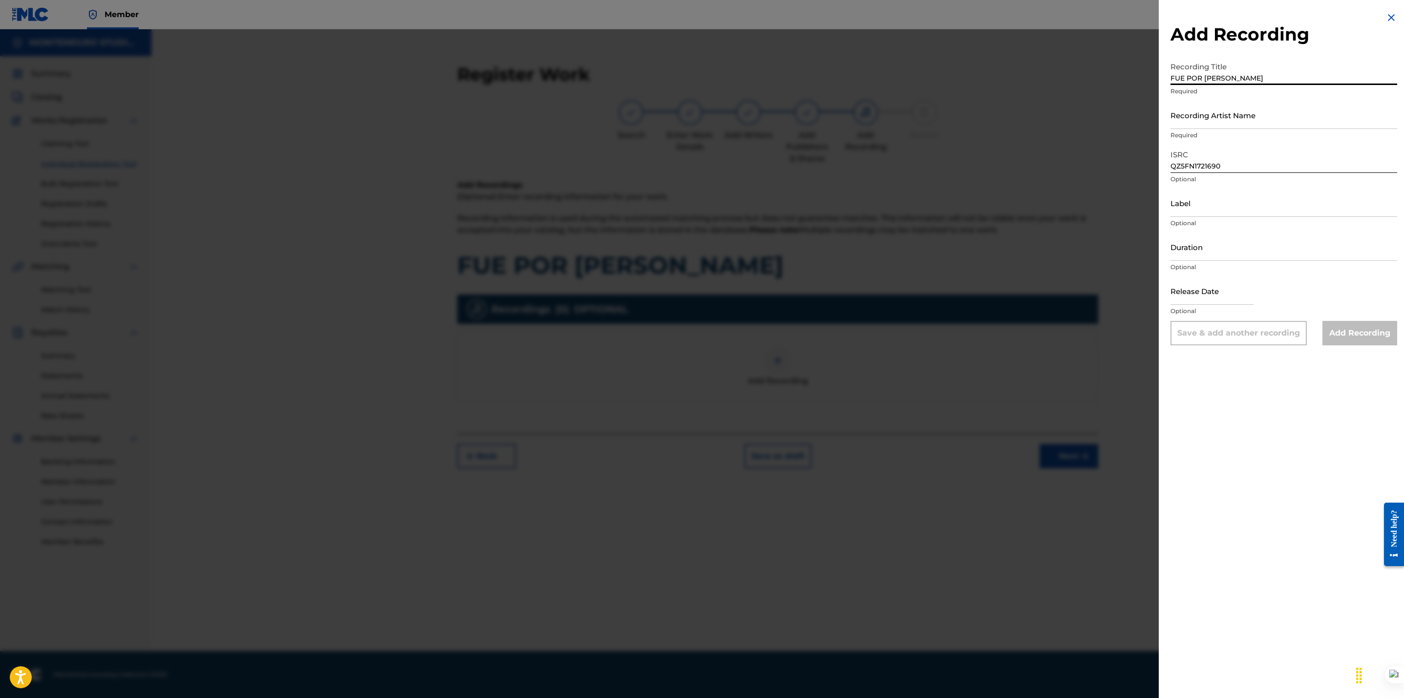
type input "FUE POR [PERSON_NAME]"
click at [1202, 124] on input "Recording Artist Name" at bounding box center [1283, 115] width 227 height 28
paste input "BANDA REAL [PERSON_NAME] "EL COLORIN" [PERSON_NAME]"
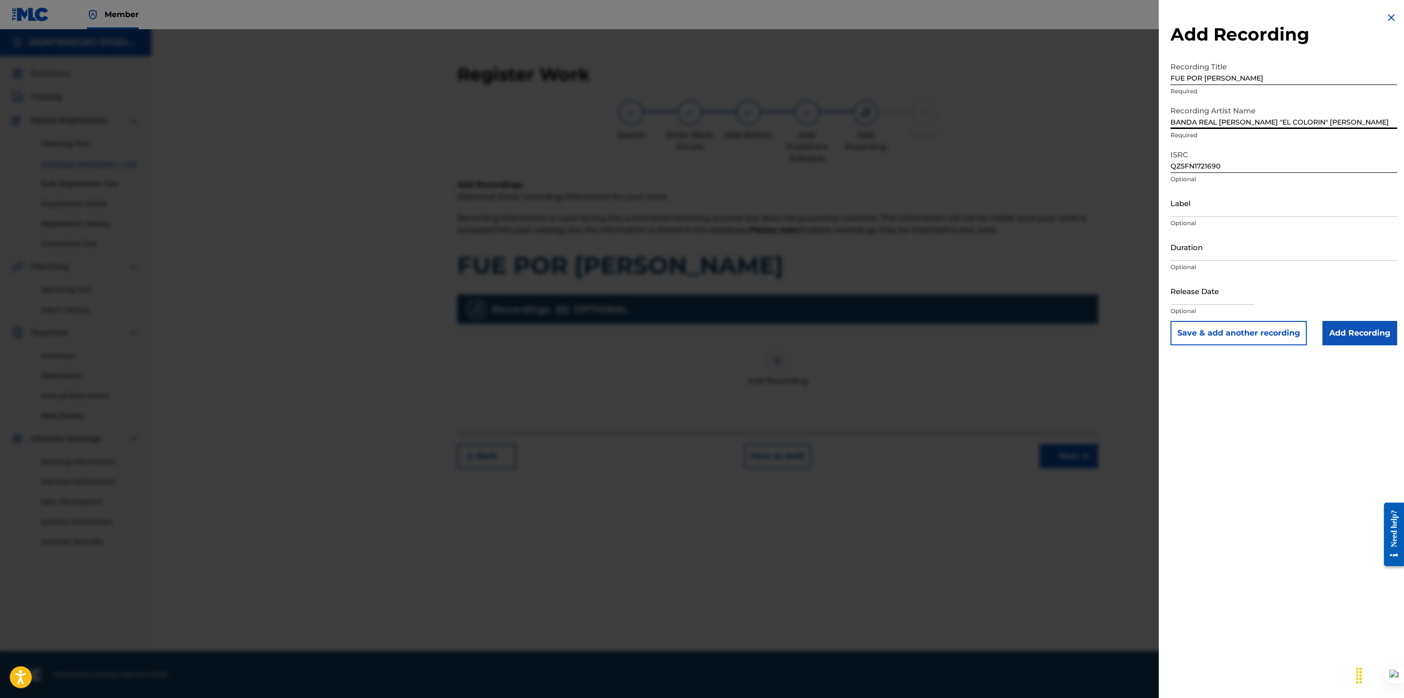
type input "BANDA REAL [PERSON_NAME] "EL COLORIN" [PERSON_NAME]"
click at [1272, 440] on div "Add Recording Recording Title FUE POR CONSUELO Required Recording Artist Name B…" at bounding box center [1284, 349] width 250 height 698
click at [1251, 332] on button "Save & add another recording" at bounding box center [1238, 333] width 136 height 24
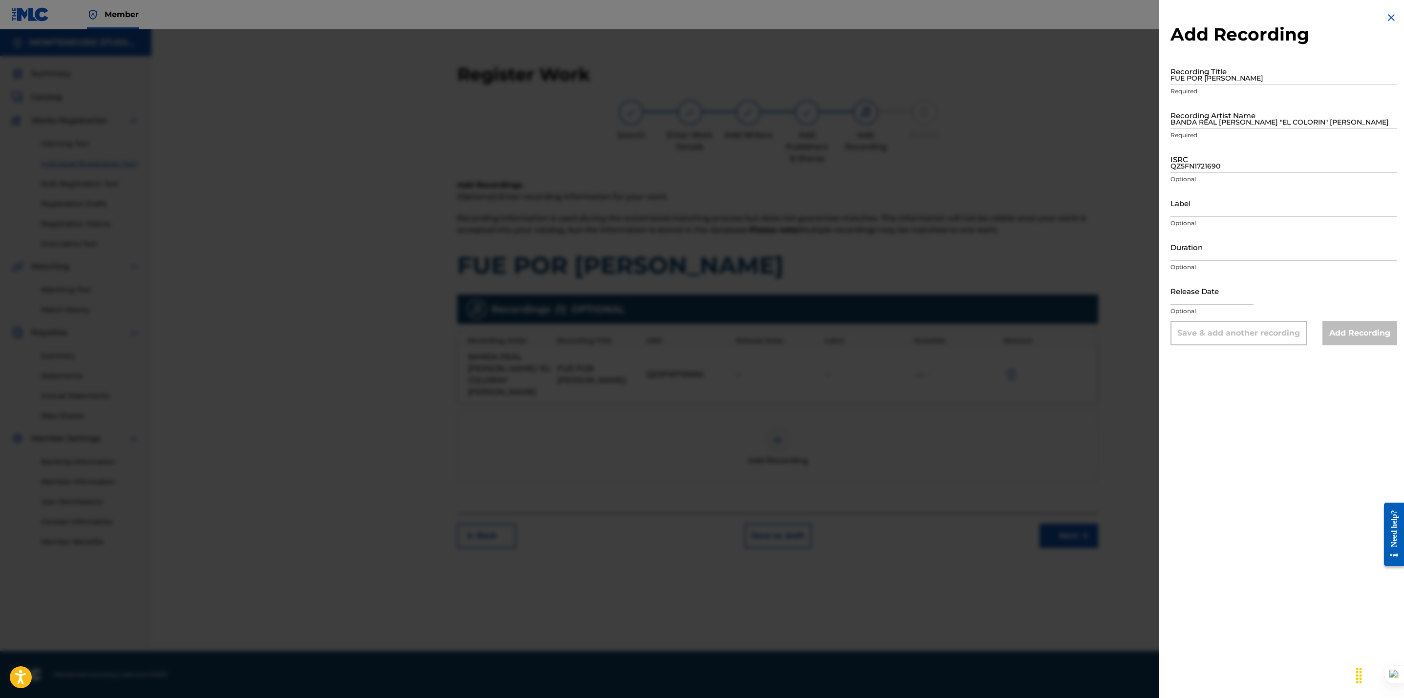
click at [1391, 20] on img at bounding box center [1391, 18] width 12 height 12
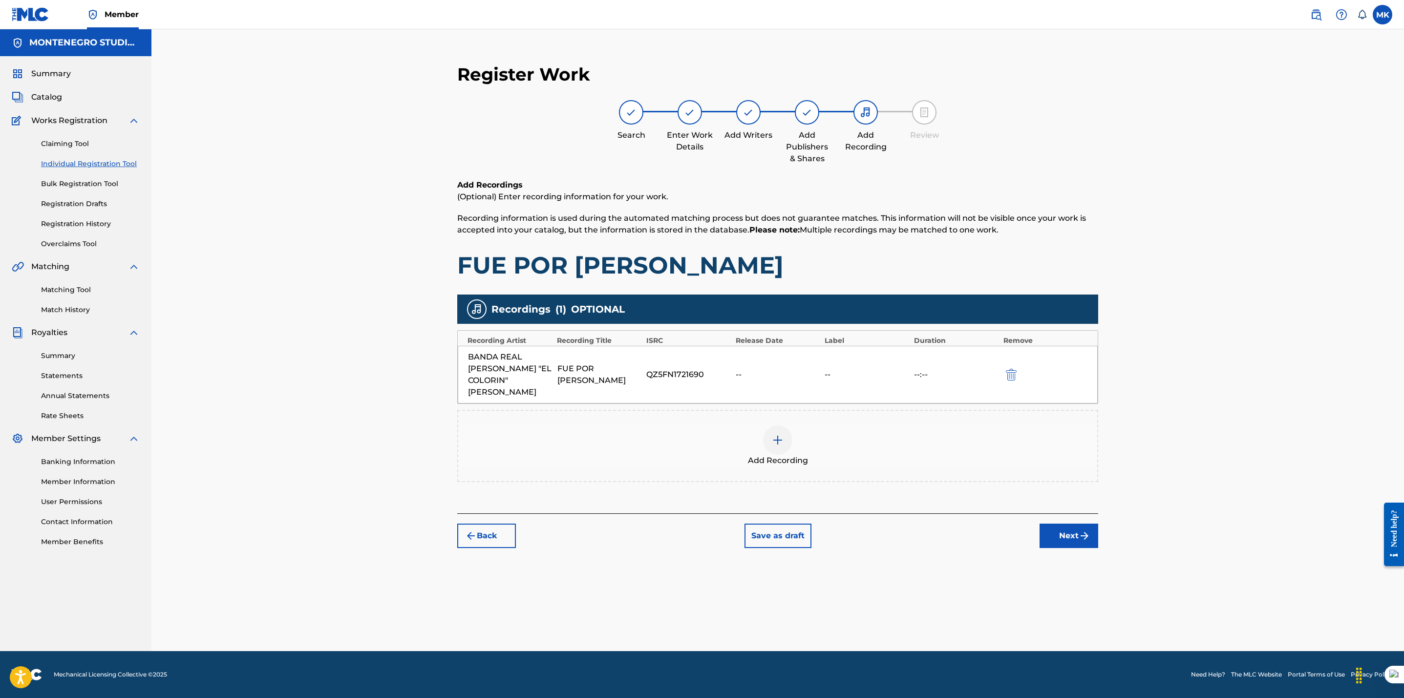
click at [1056, 524] on button "Next" at bounding box center [1068, 536] width 59 height 24
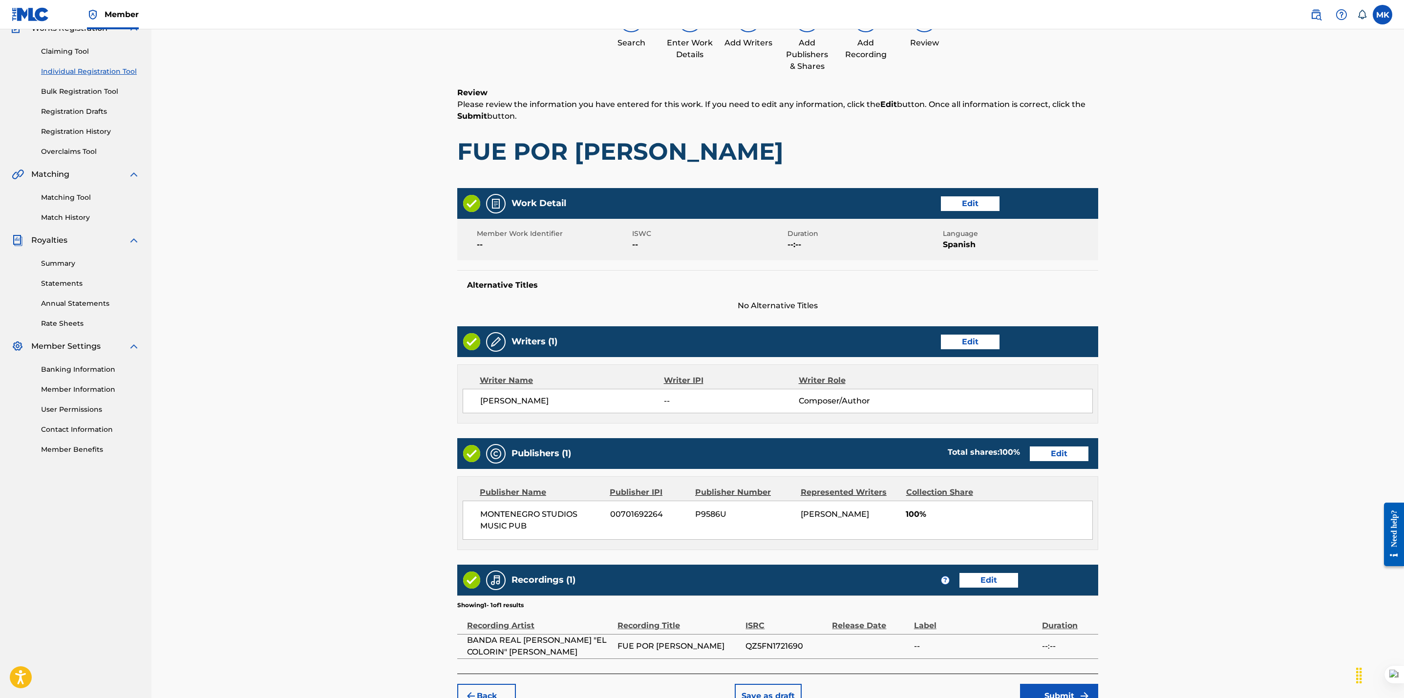
scroll to position [161, 0]
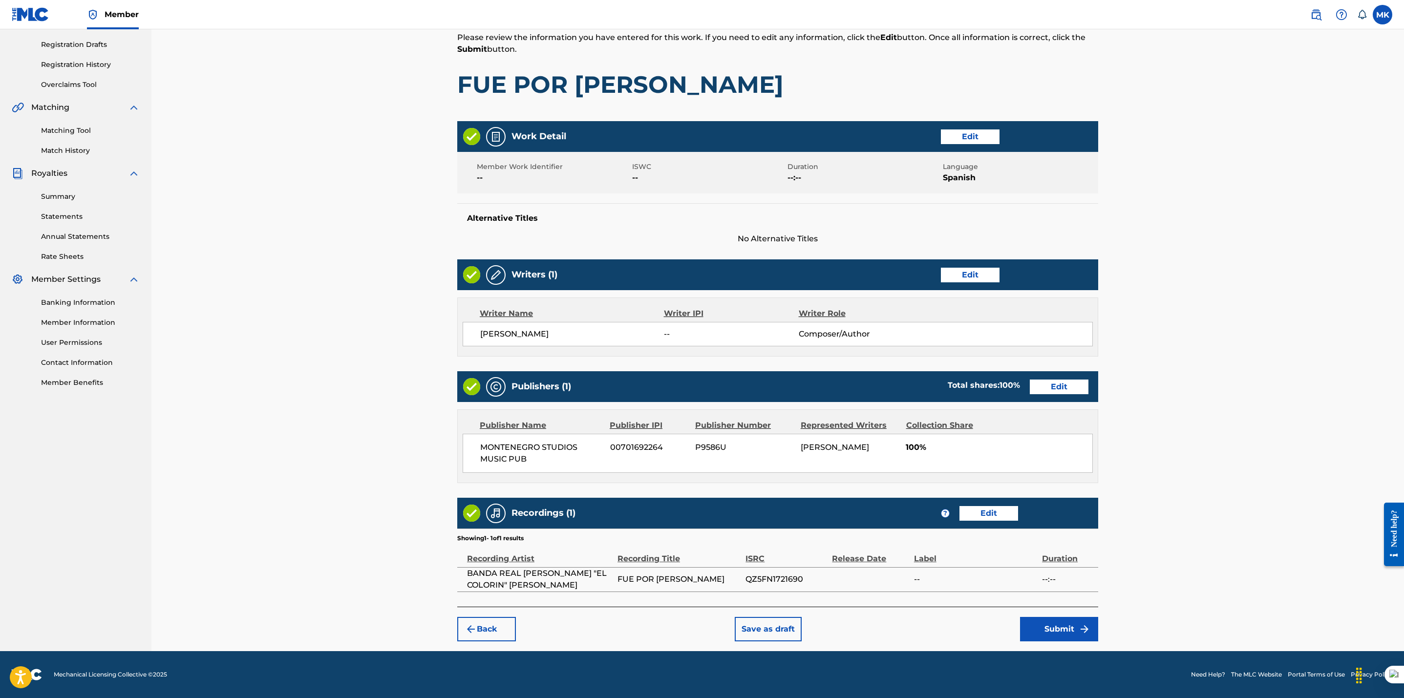
click at [1046, 632] on button "Submit" at bounding box center [1059, 629] width 78 height 24
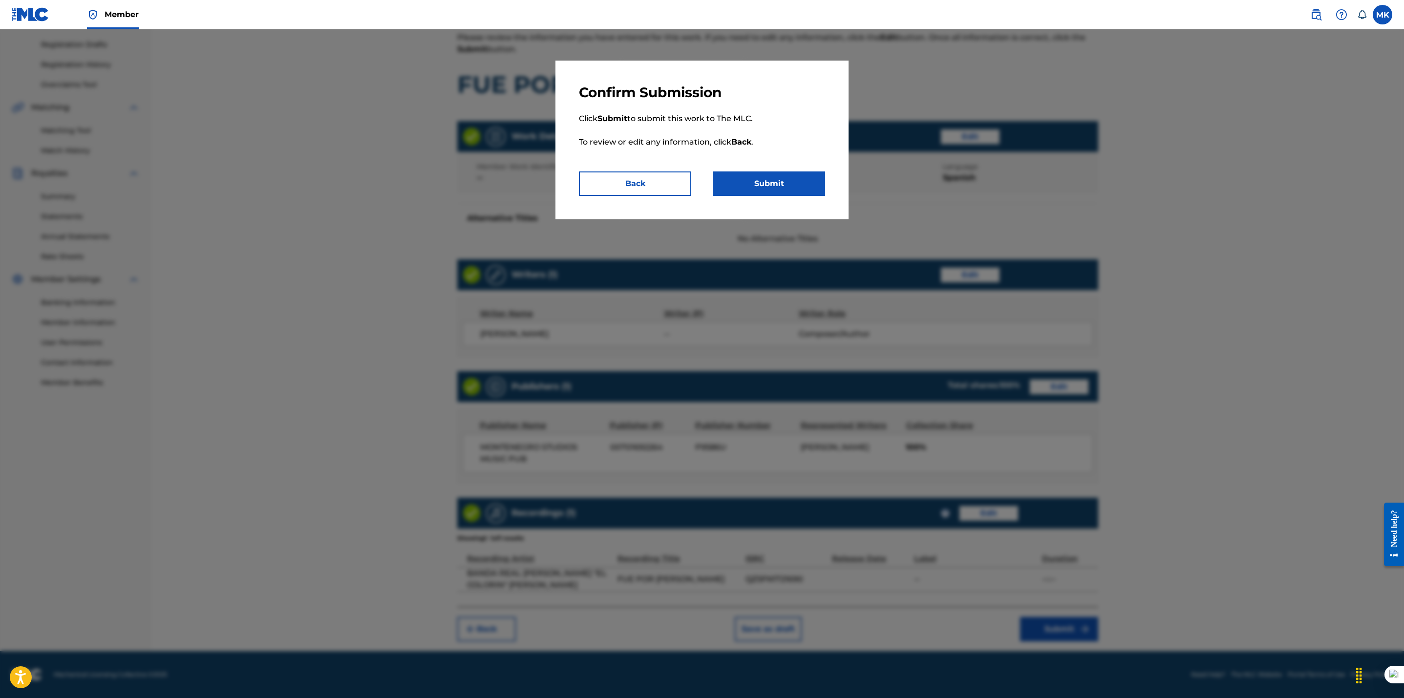
click at [755, 184] on button "Submit" at bounding box center [769, 183] width 112 height 24
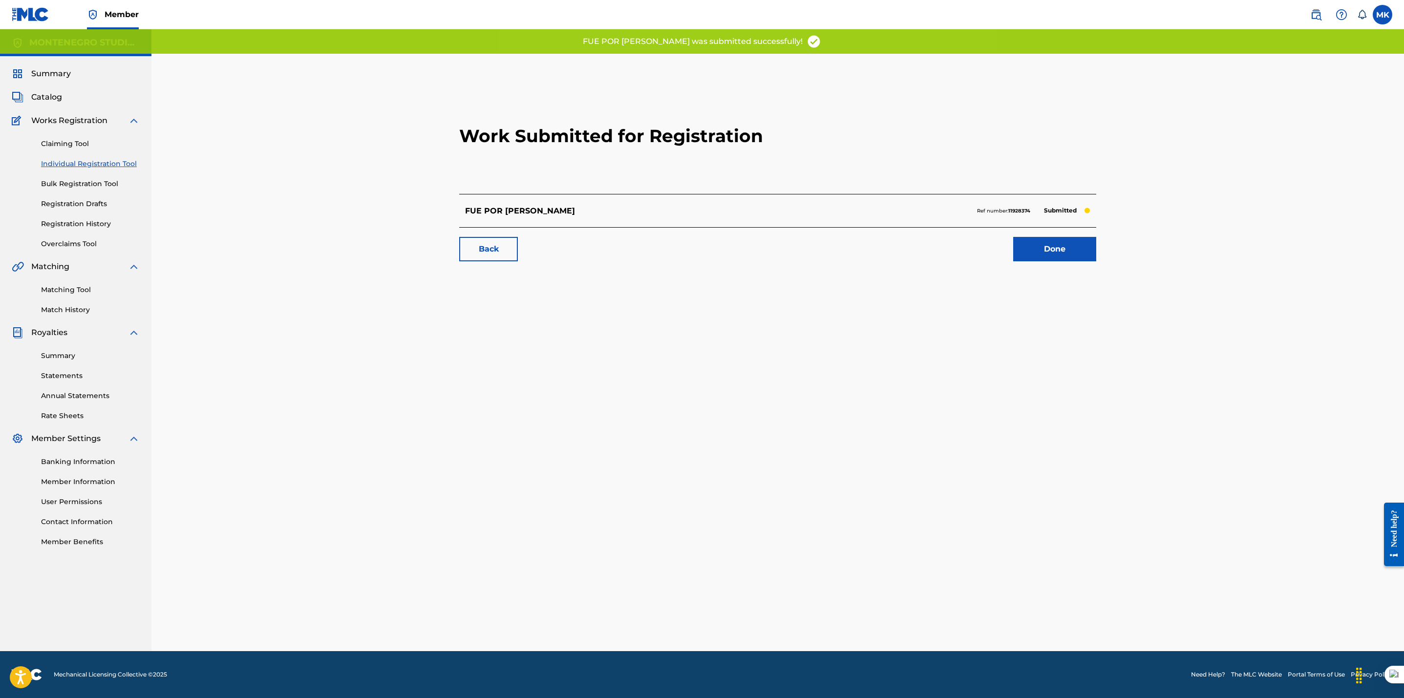
click at [1054, 253] on link "Done" at bounding box center [1054, 249] width 83 height 24
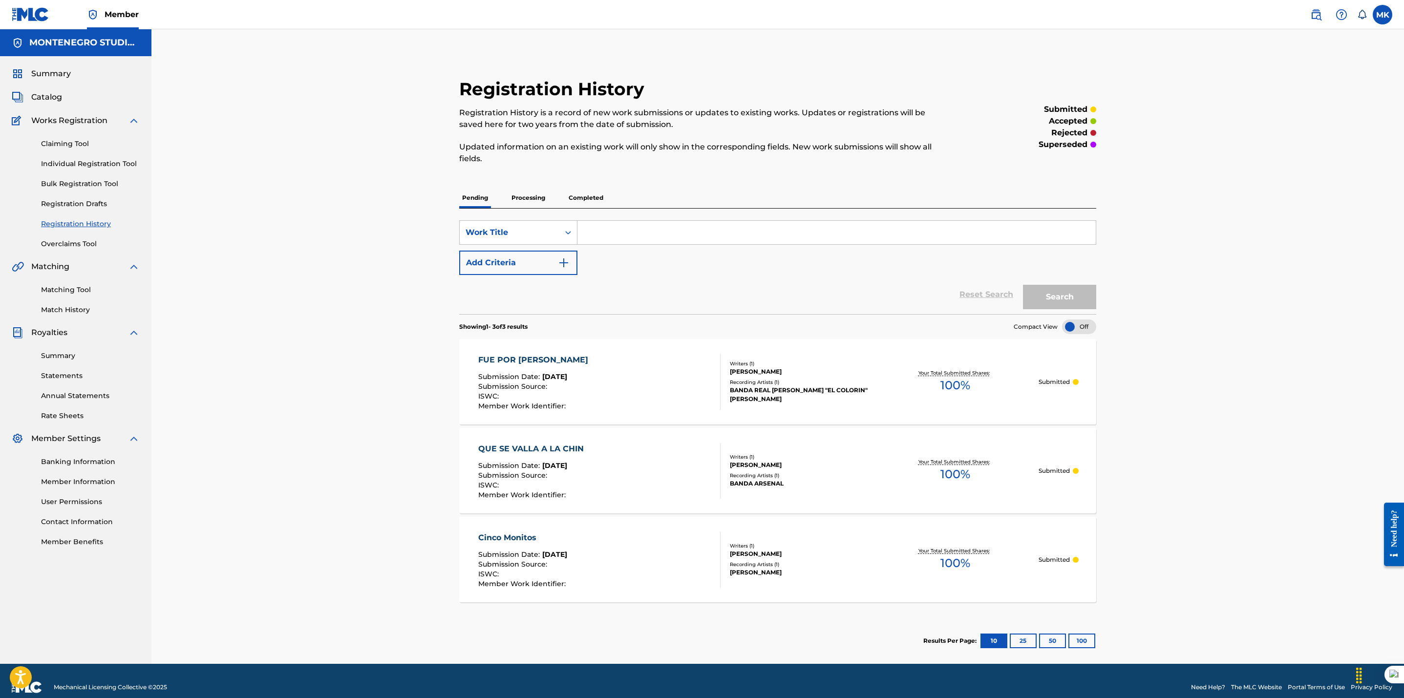
click at [49, 96] on span "Catalog" at bounding box center [46, 97] width 31 height 12
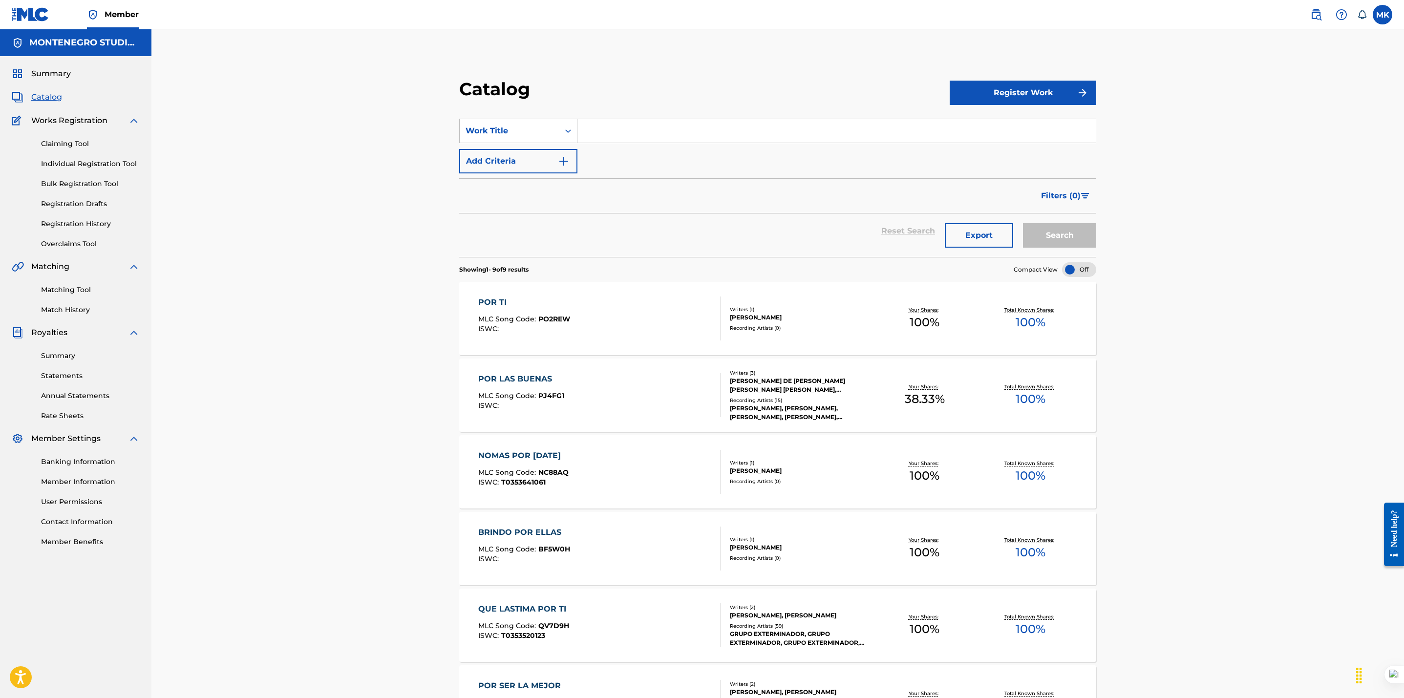
click at [614, 122] on input "Search Form" at bounding box center [836, 130] width 518 height 23
type input "el dedo en la llaga"
click at [1023, 223] on button "Search" at bounding box center [1059, 235] width 73 height 24
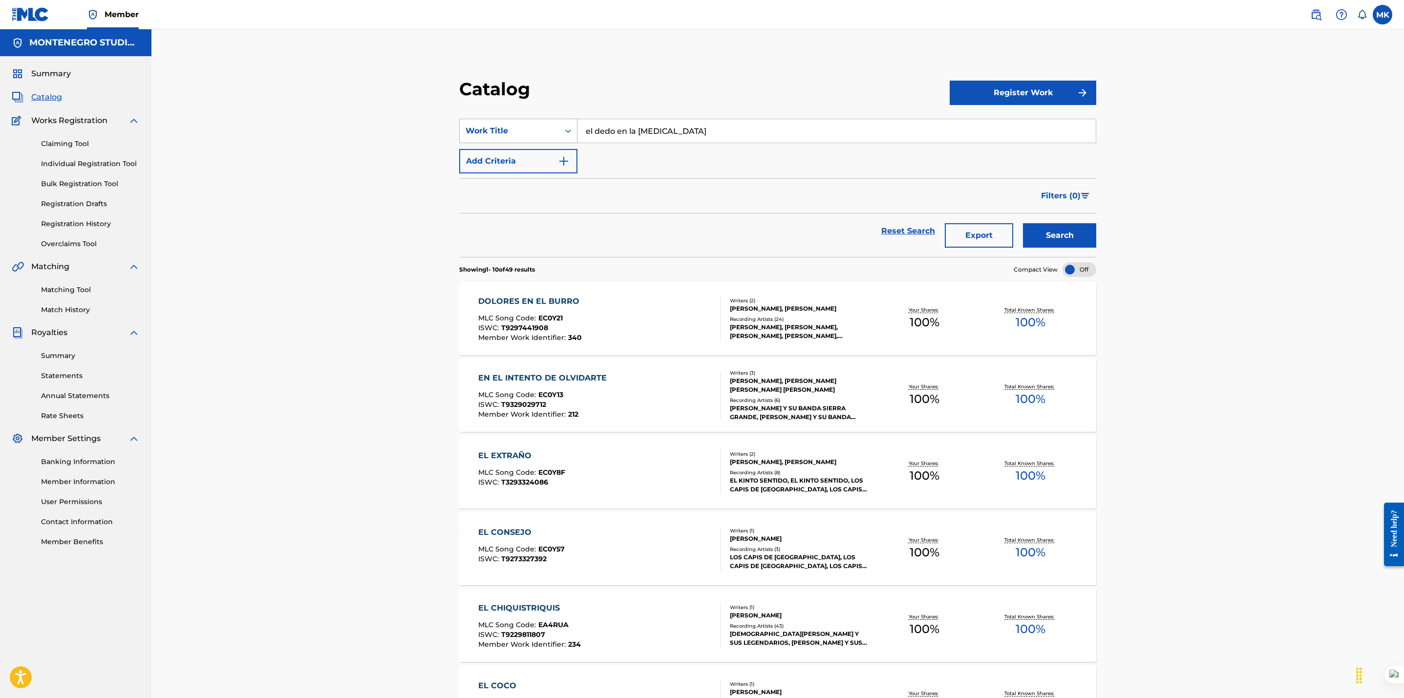
drag, startPoint x: 677, startPoint y: 127, endPoint x: 487, endPoint y: 133, distance: 190.1
click at [487, 133] on div "SearchWithCriteria35e0017b-ff11-4a56-9db6-26620c7960b5 Work Title el dedo en la…" at bounding box center [777, 131] width 637 height 24
click at [608, 155] on strong "la" at bounding box center [611, 152] width 7 height 9
type input "y me la vuelves a hacer"
click at [1059, 233] on button "Search" at bounding box center [1059, 235] width 73 height 24
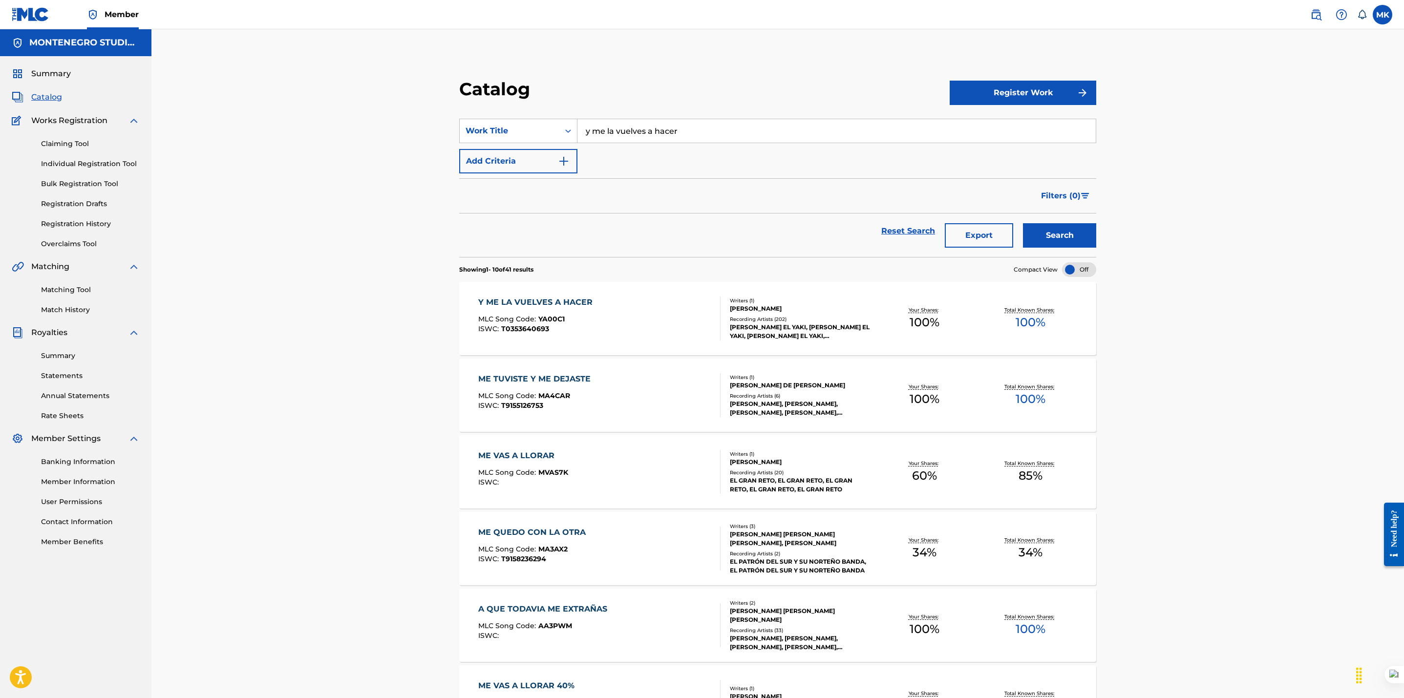
click at [553, 299] on div "Y ME LA VUELVES A HACER" at bounding box center [537, 302] width 119 height 12
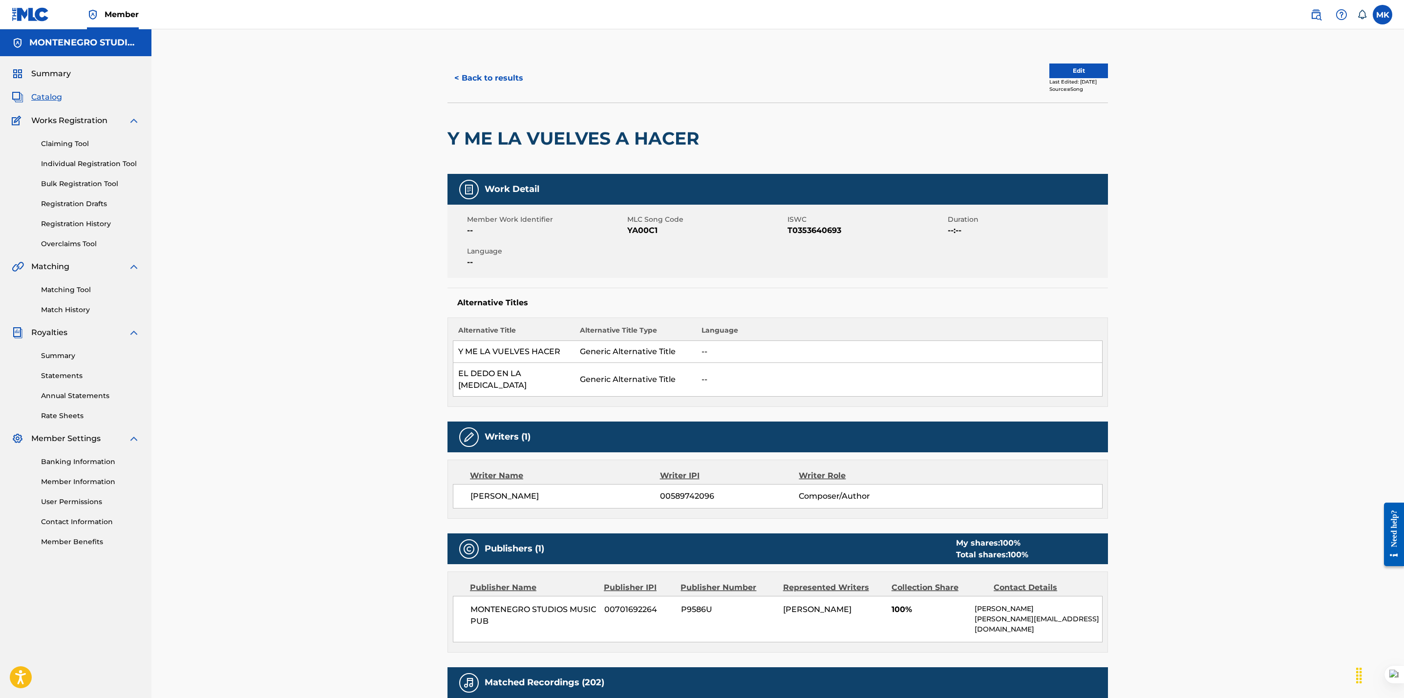
click at [34, 103] on span "Catalog" at bounding box center [46, 97] width 31 height 12
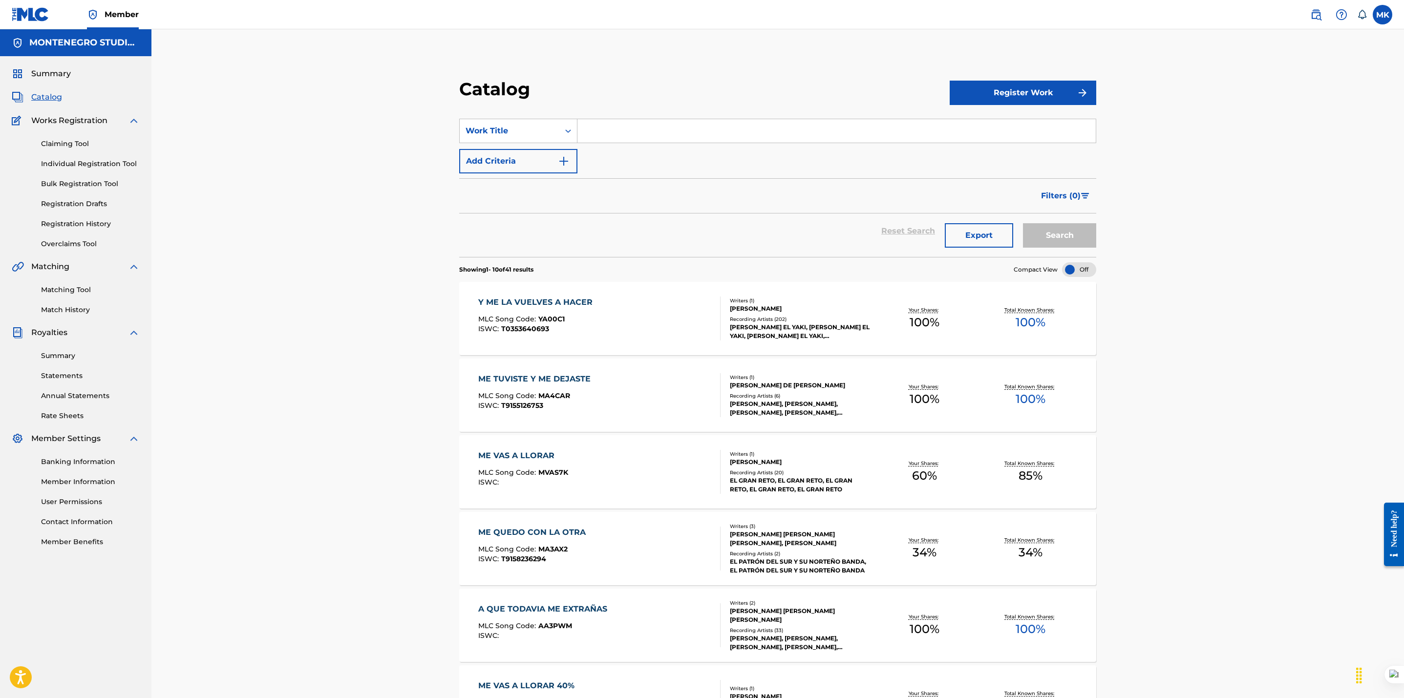
click at [656, 135] on input "Search Form" at bounding box center [836, 130] width 518 height 23
click at [654, 152] on strong "llegas" at bounding box center [643, 152] width 24 height 9
type input "hasta aqui llegaste"
click at [1064, 233] on button "Search" at bounding box center [1059, 235] width 73 height 24
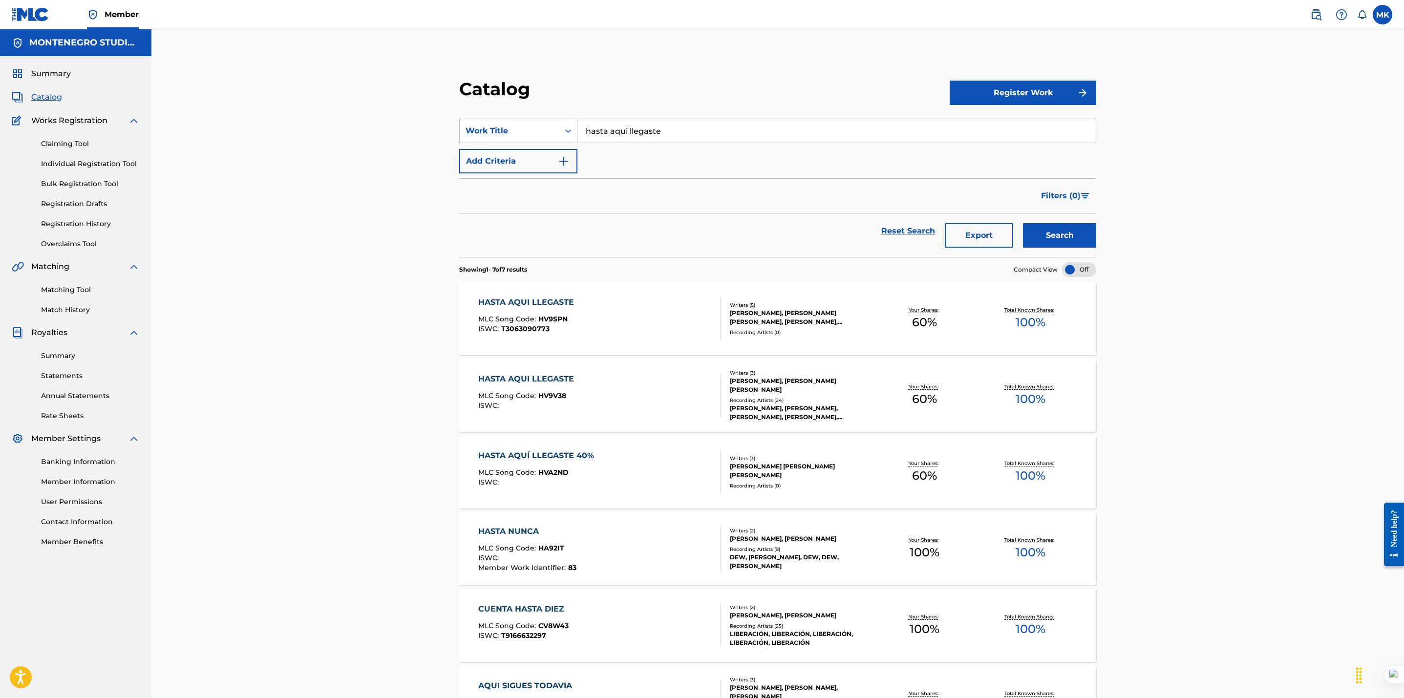
click at [527, 297] on div "HASTA AQUI LLEGASTE" at bounding box center [528, 302] width 101 height 12
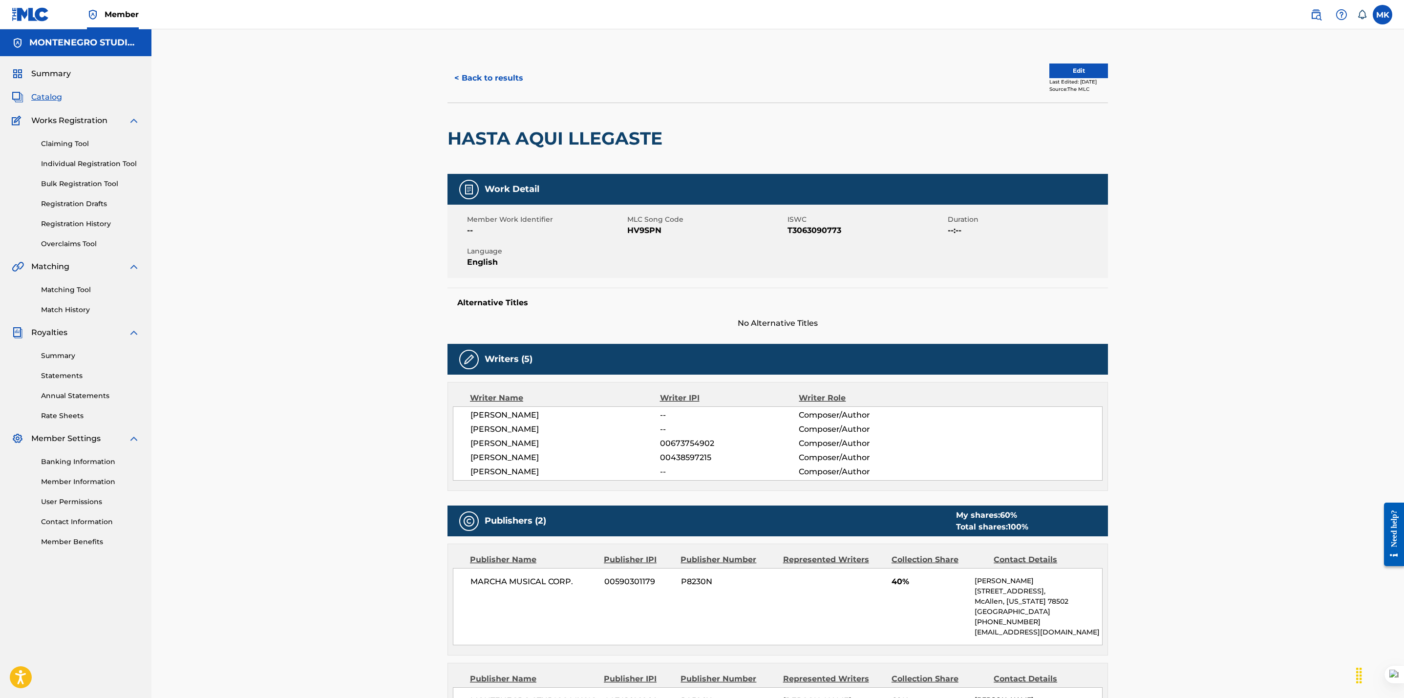
click at [1076, 66] on button "Edit" at bounding box center [1078, 70] width 59 height 15
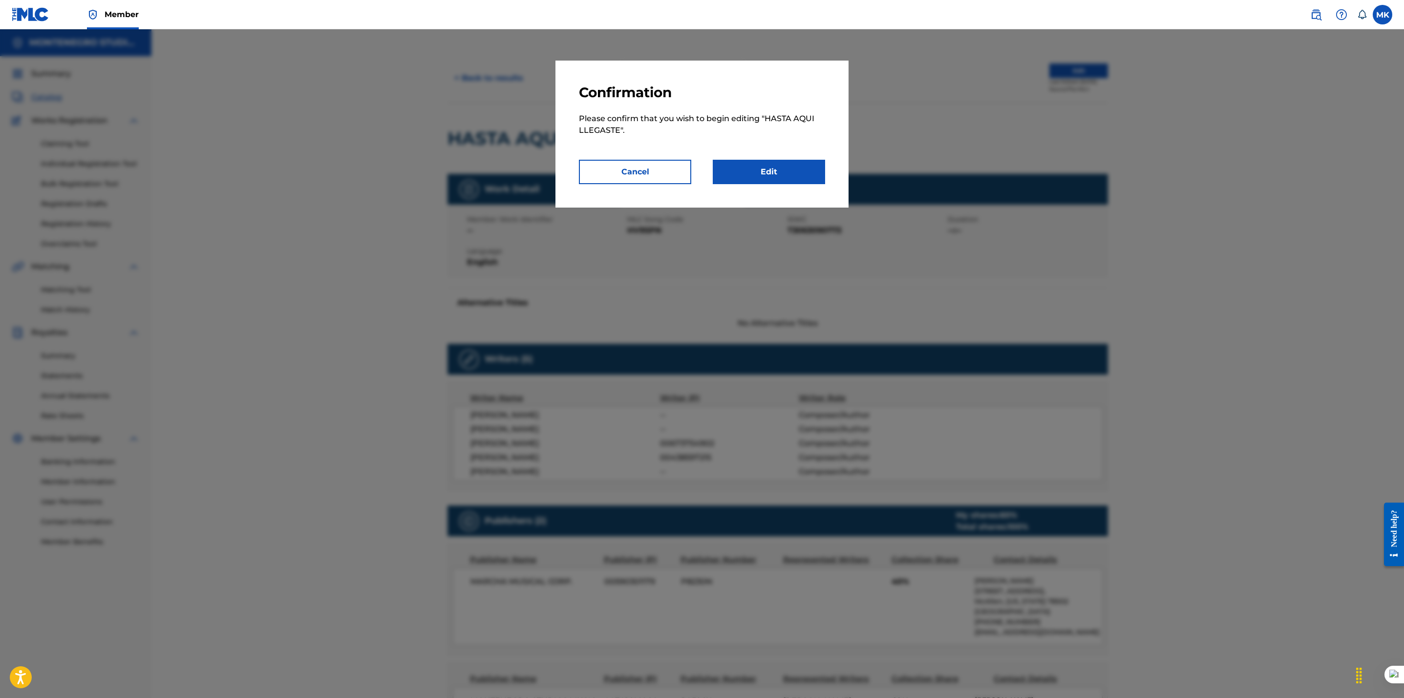
click at [754, 173] on link "Edit" at bounding box center [769, 172] width 112 height 24
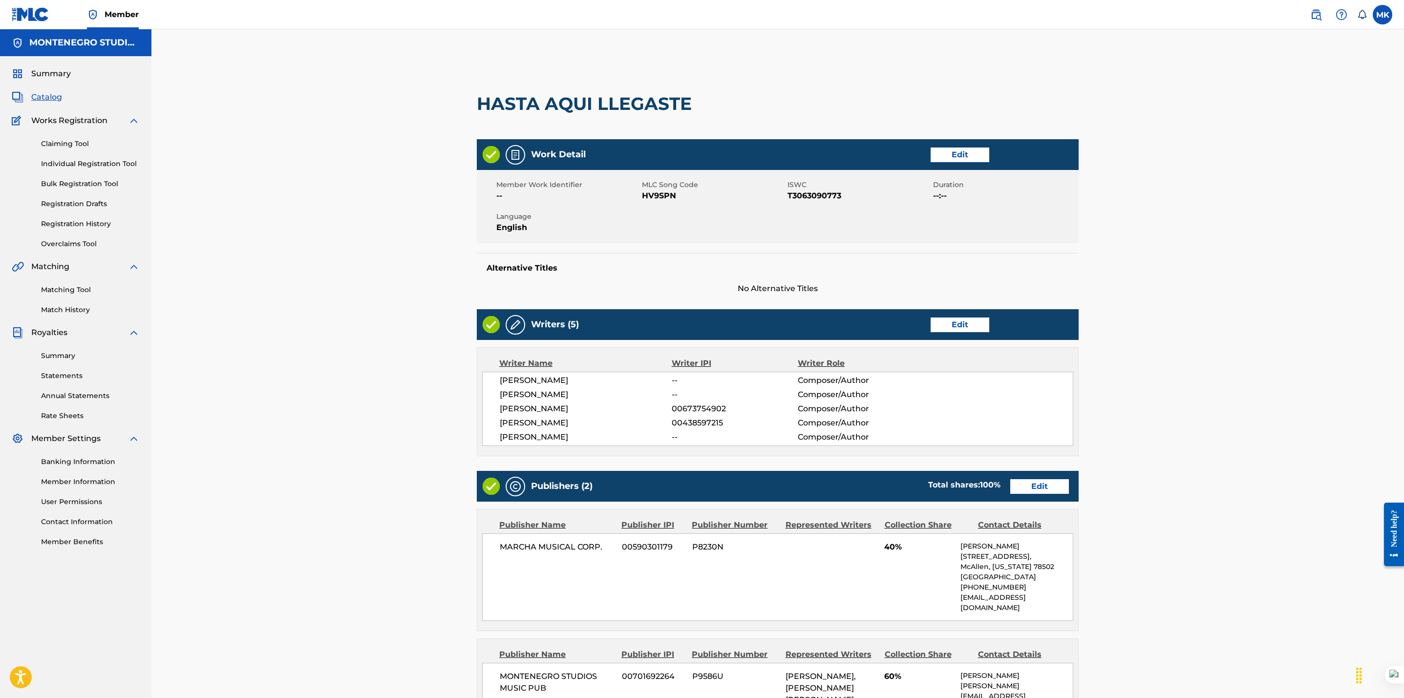
click at [979, 152] on link "Edit" at bounding box center [959, 155] width 59 height 15
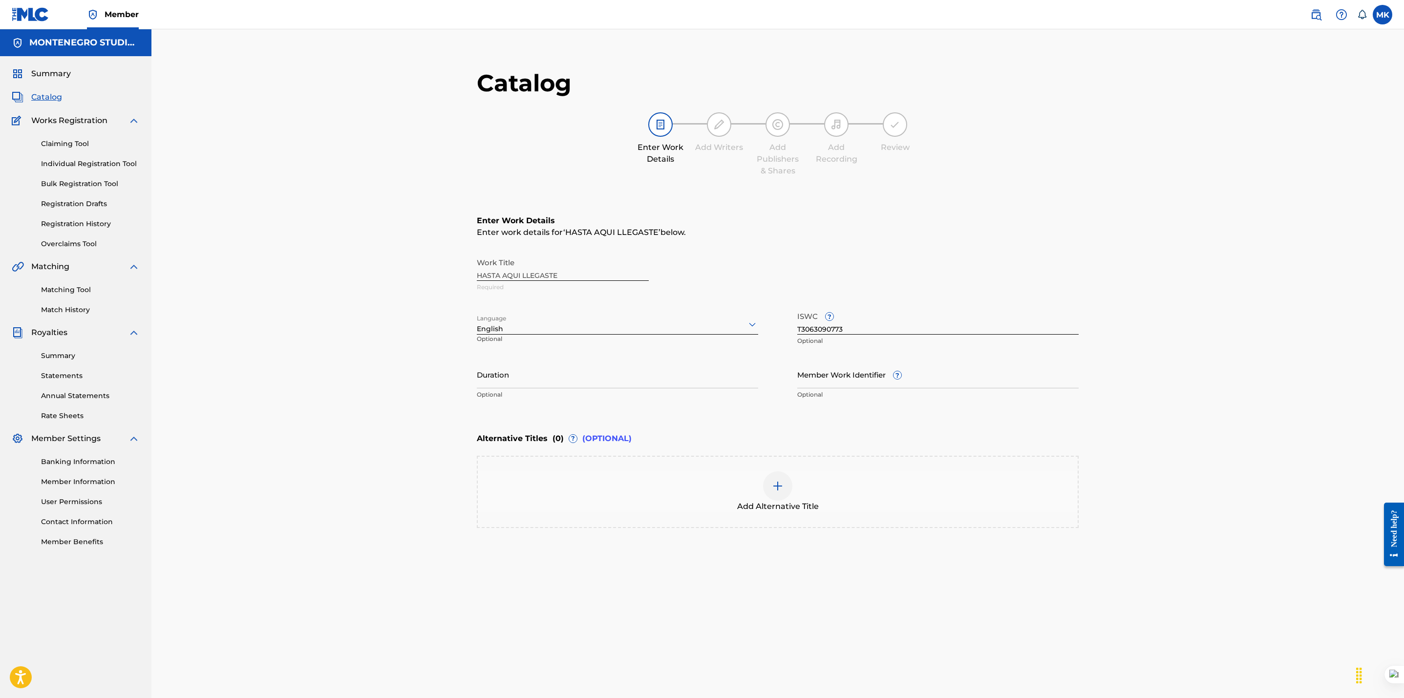
click at [779, 493] on div at bounding box center [777, 485] width 29 height 29
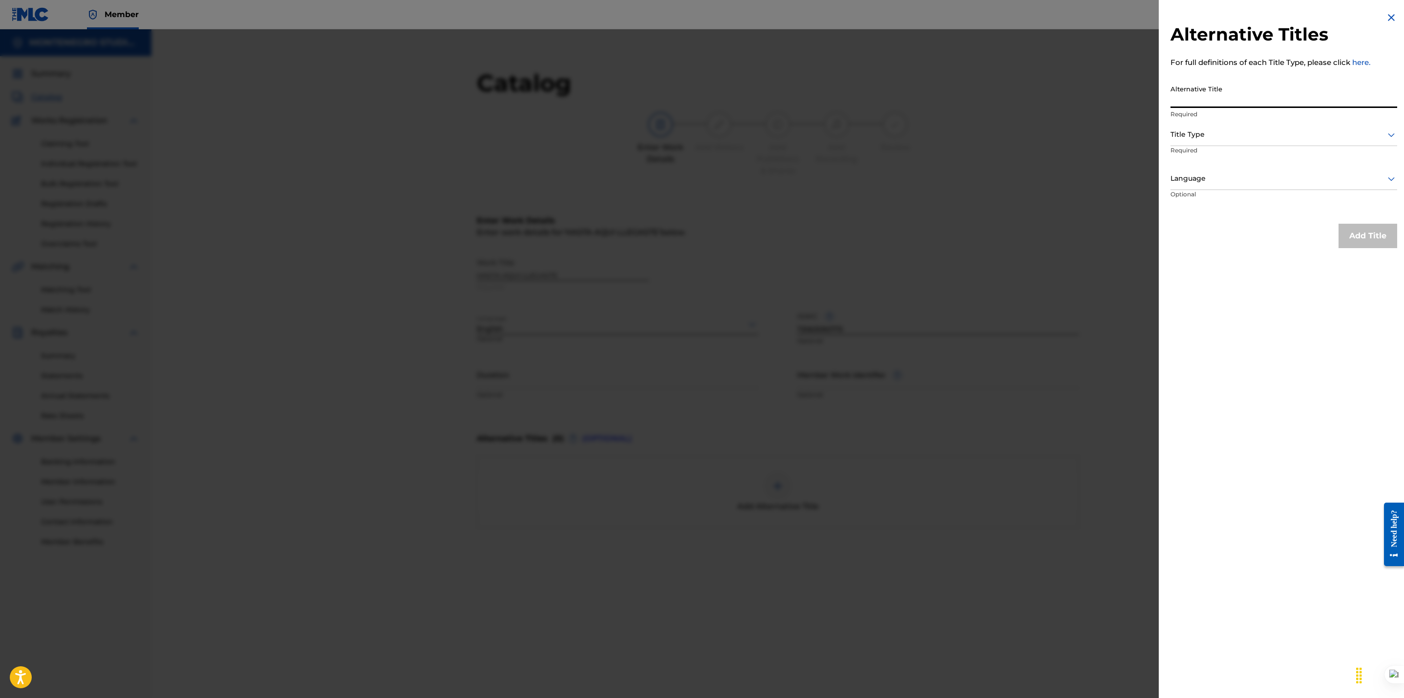
click at [1206, 100] on input "Alternative Title" at bounding box center [1283, 94] width 227 height 28
paste input "HASTA AQUÍ LLEGASTE (FEAT. [PERSON_NAME])"
type input "HASTA AQUÍ LLEGASTE (FEAT. [PERSON_NAME])"
click at [1250, 296] on div "Alternative Titles For full definitions of each Title Type, please click here. …" at bounding box center [1284, 349] width 250 height 698
click at [1233, 144] on div "Title Type Required" at bounding box center [1283, 146] width 227 height 44
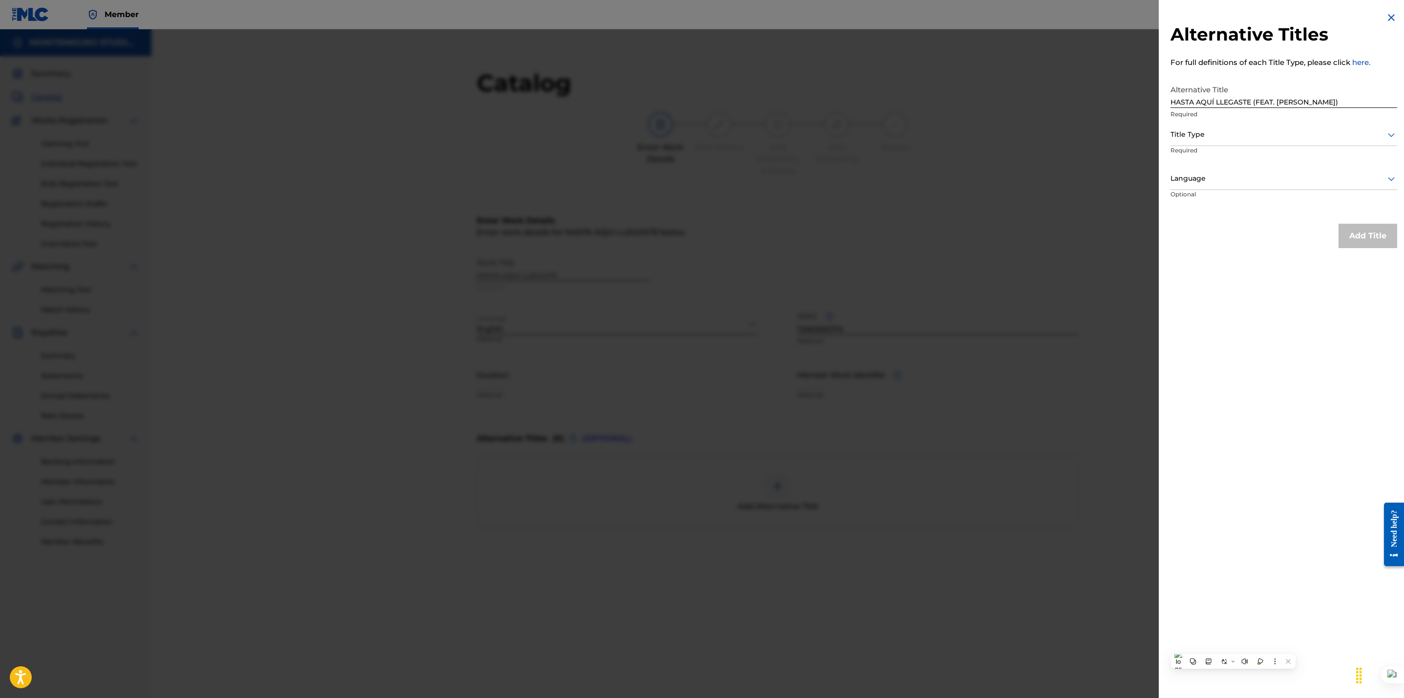
click at [1233, 141] on div "Title Type" at bounding box center [1283, 135] width 227 height 22
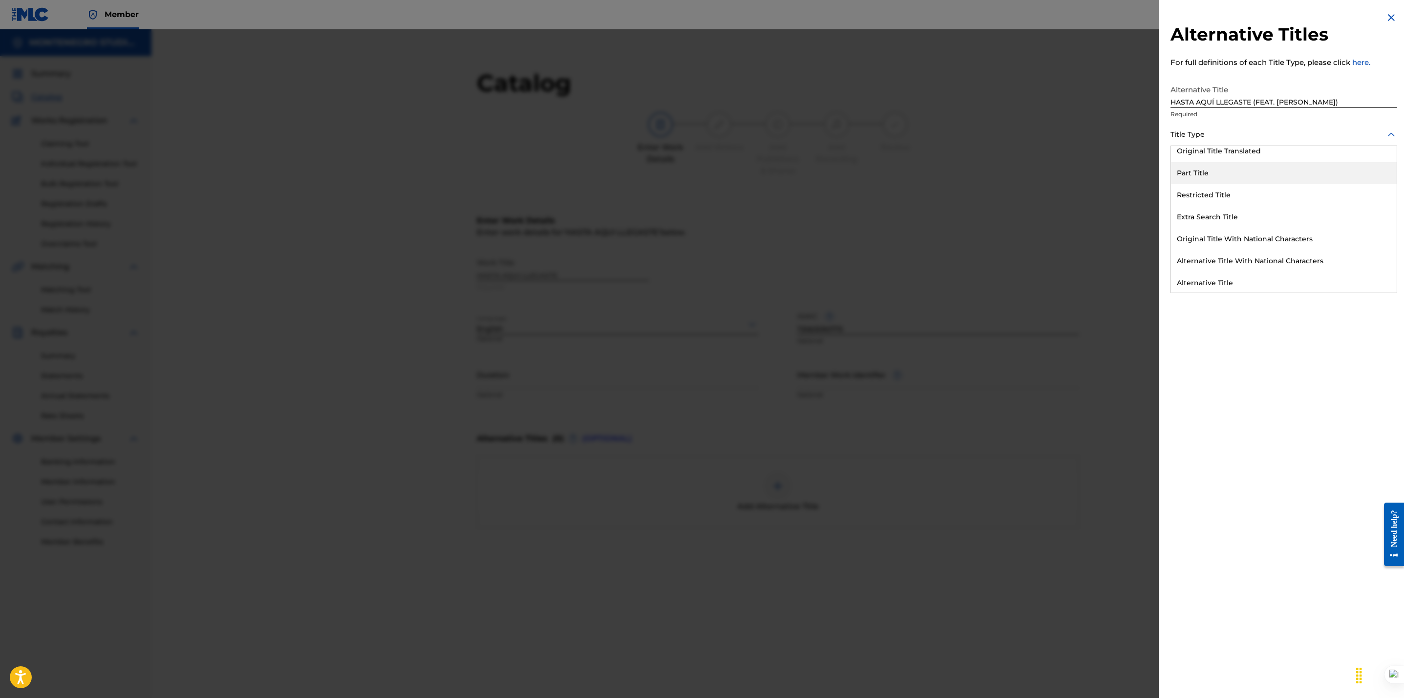
scroll to position [95, 0]
click at [1244, 275] on div "Alternative Title" at bounding box center [1284, 282] width 226 height 22
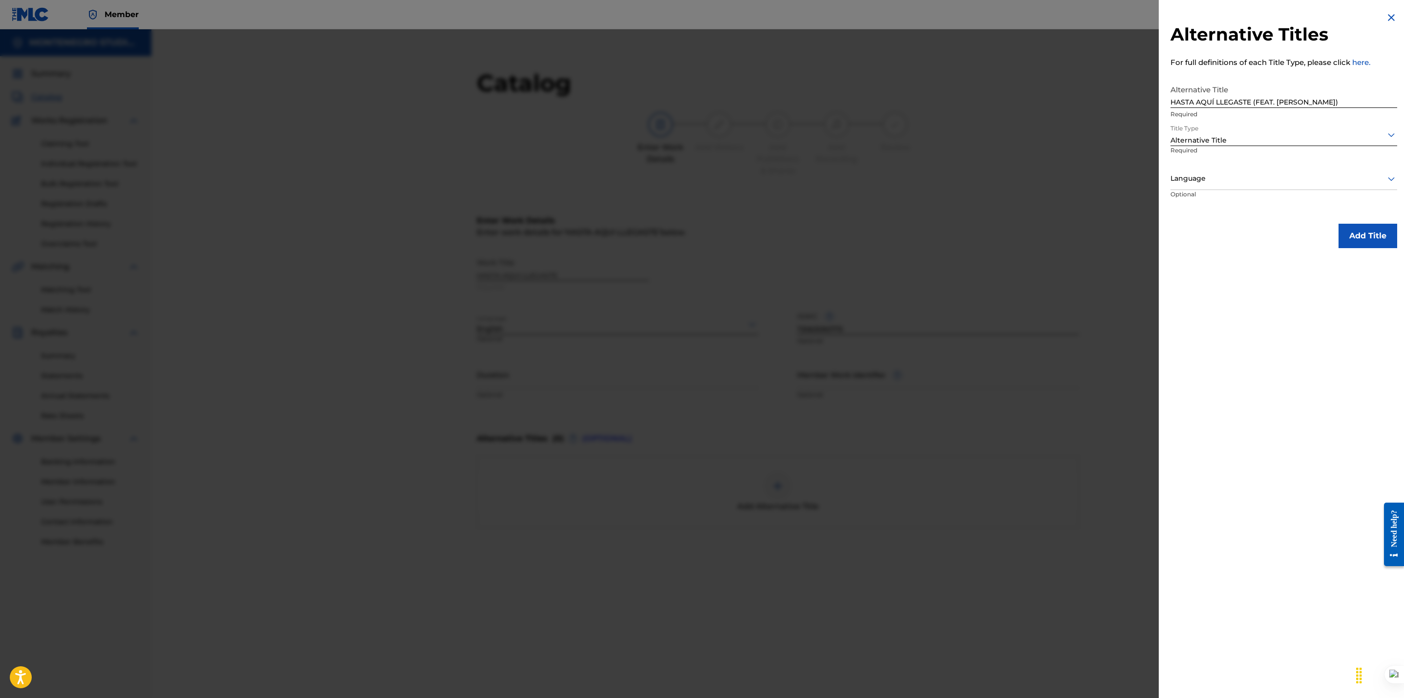
click at [1228, 186] on div "Language" at bounding box center [1283, 179] width 227 height 22
click at [1202, 224] on div "Spanish" at bounding box center [1284, 223] width 226 height 22
click at [1247, 367] on div "Alternative Titles For full definitions of each Title Type, please click here. …" at bounding box center [1284, 349] width 250 height 698
click at [1353, 234] on button "Add Title" at bounding box center [1367, 236] width 59 height 24
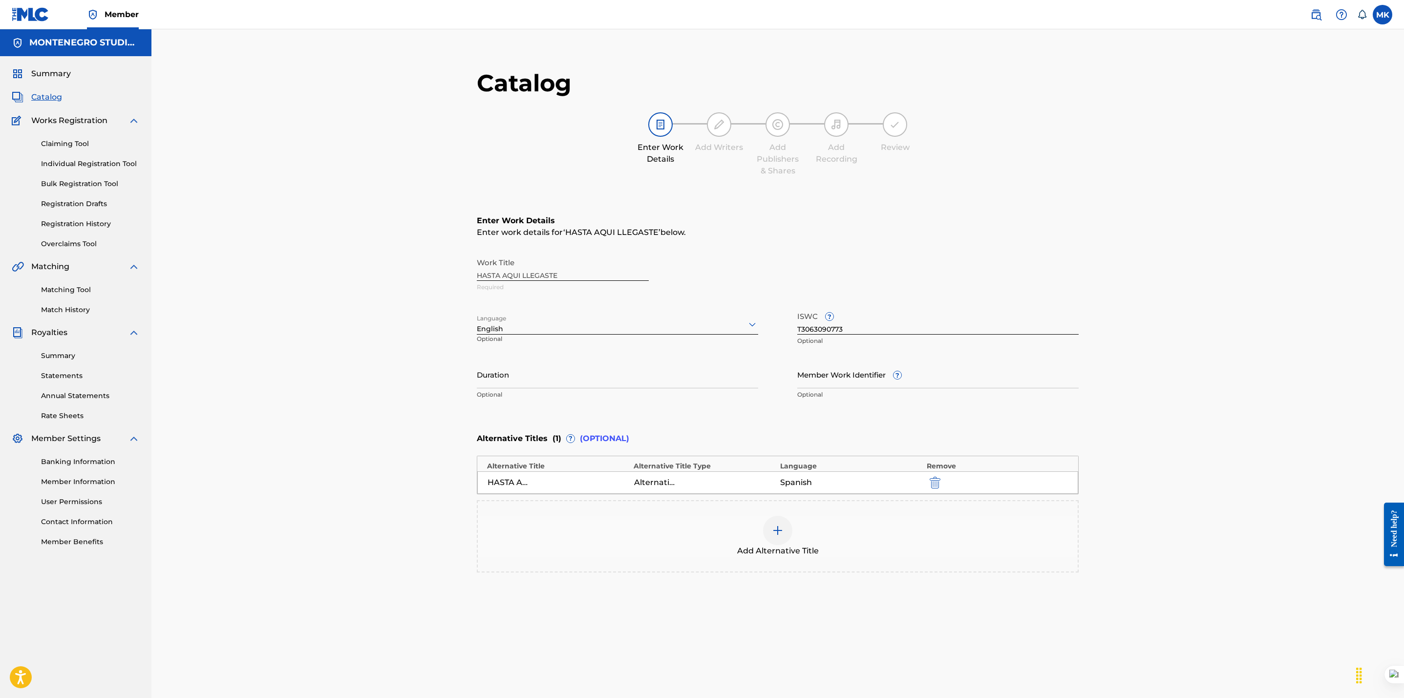
scroll to position [100, 0]
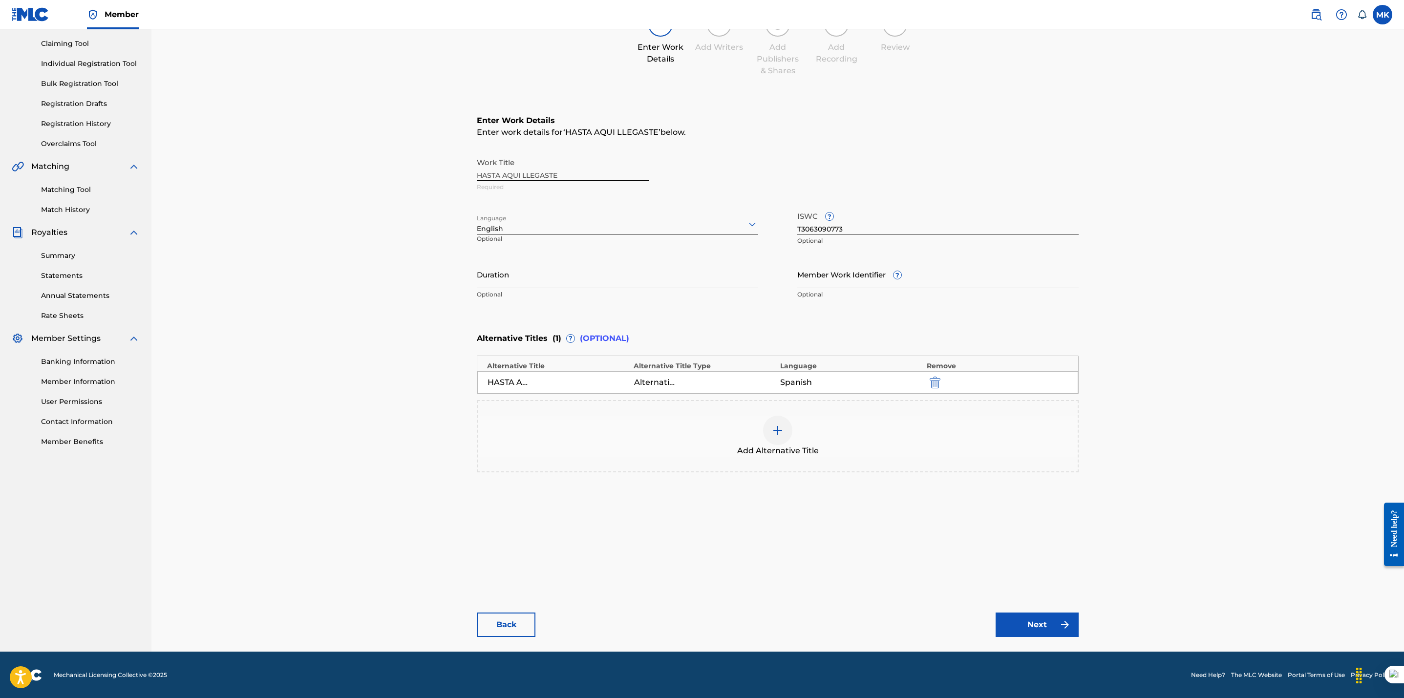
click at [1033, 623] on link "Next" at bounding box center [1036, 624] width 83 height 24
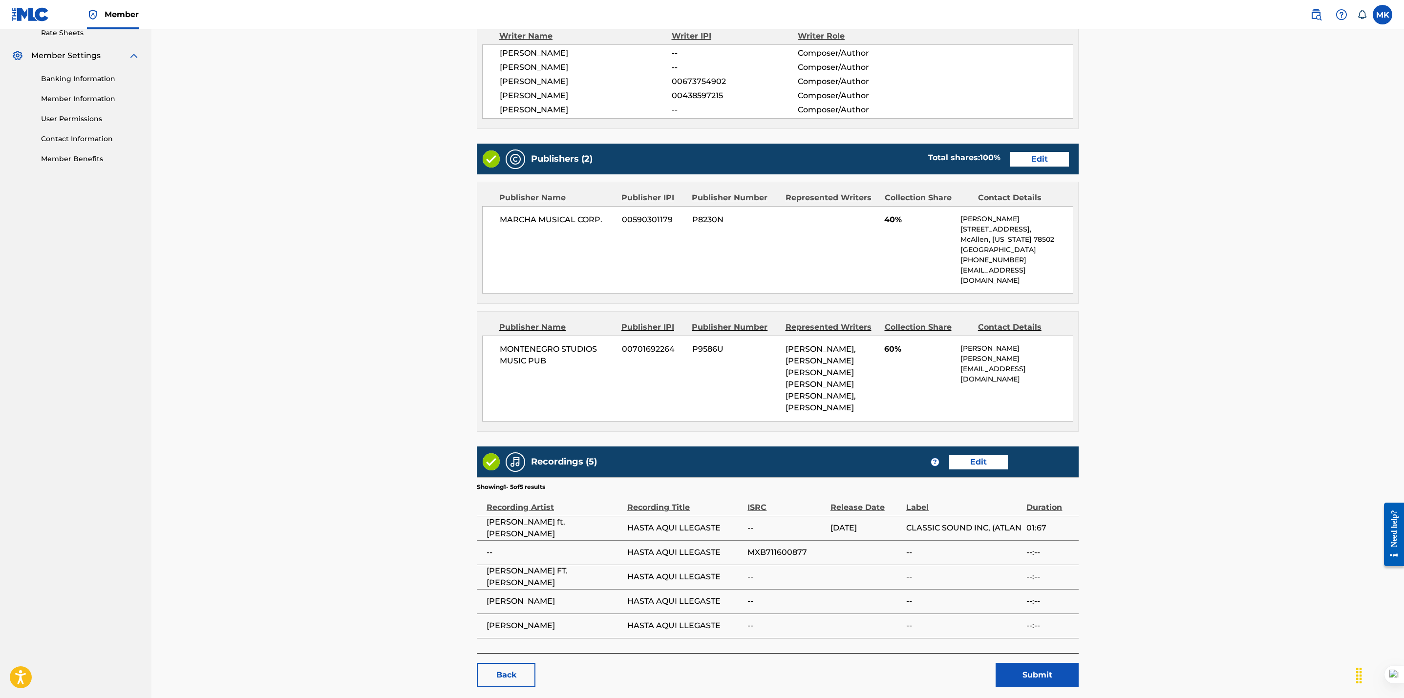
scroll to position [450, 0]
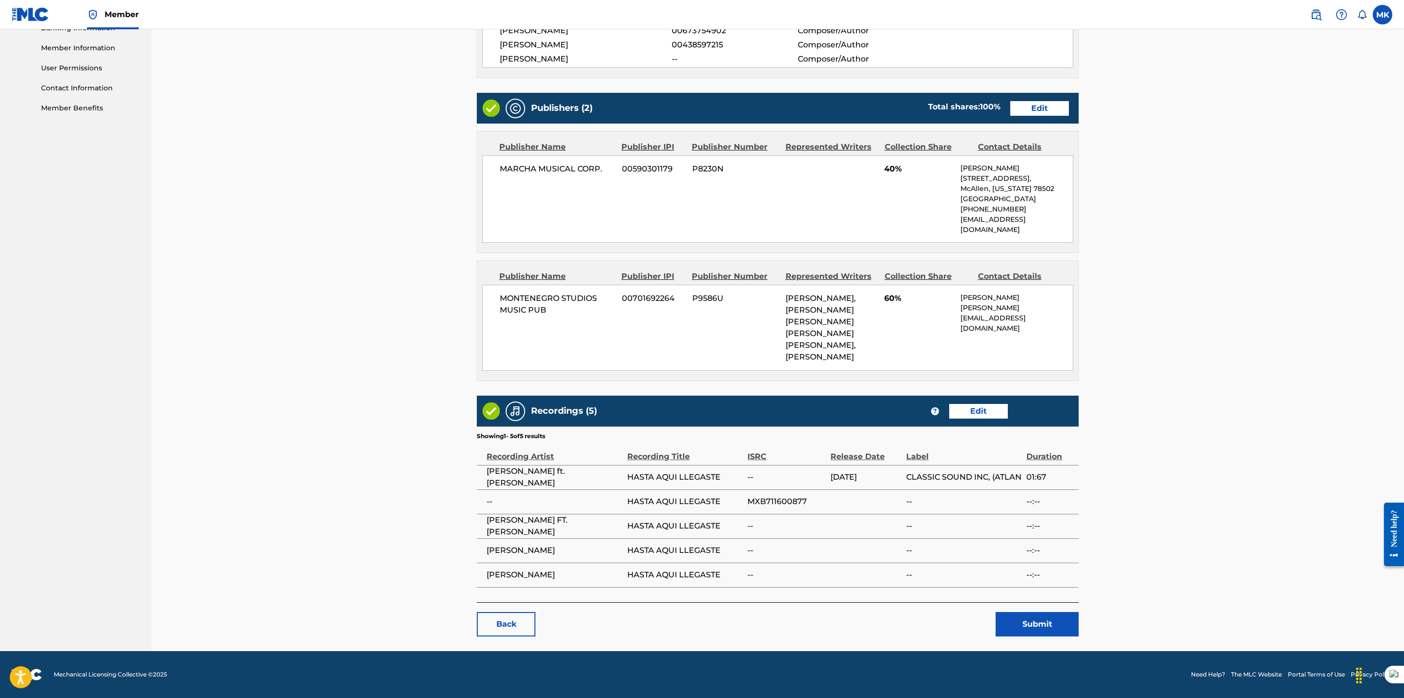
click at [1034, 624] on button "Submit" at bounding box center [1036, 624] width 83 height 24
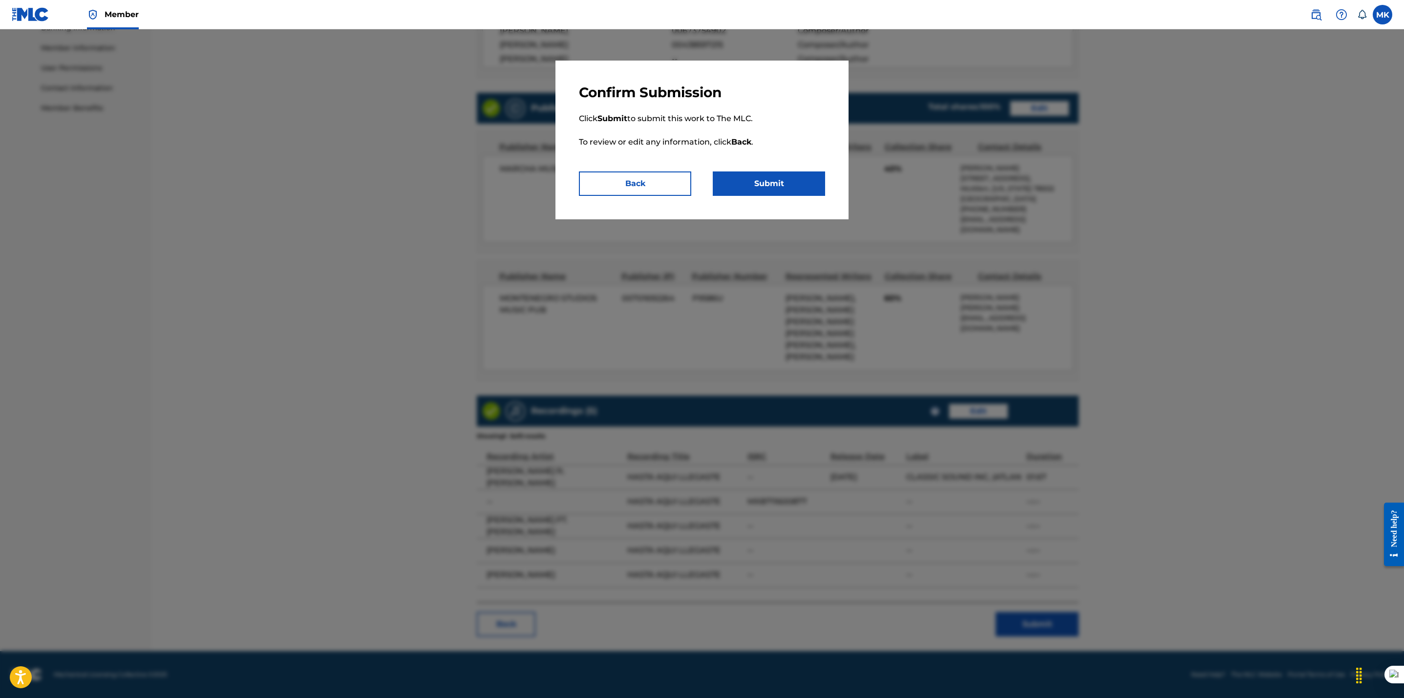
click at [755, 179] on button "Submit" at bounding box center [769, 183] width 112 height 24
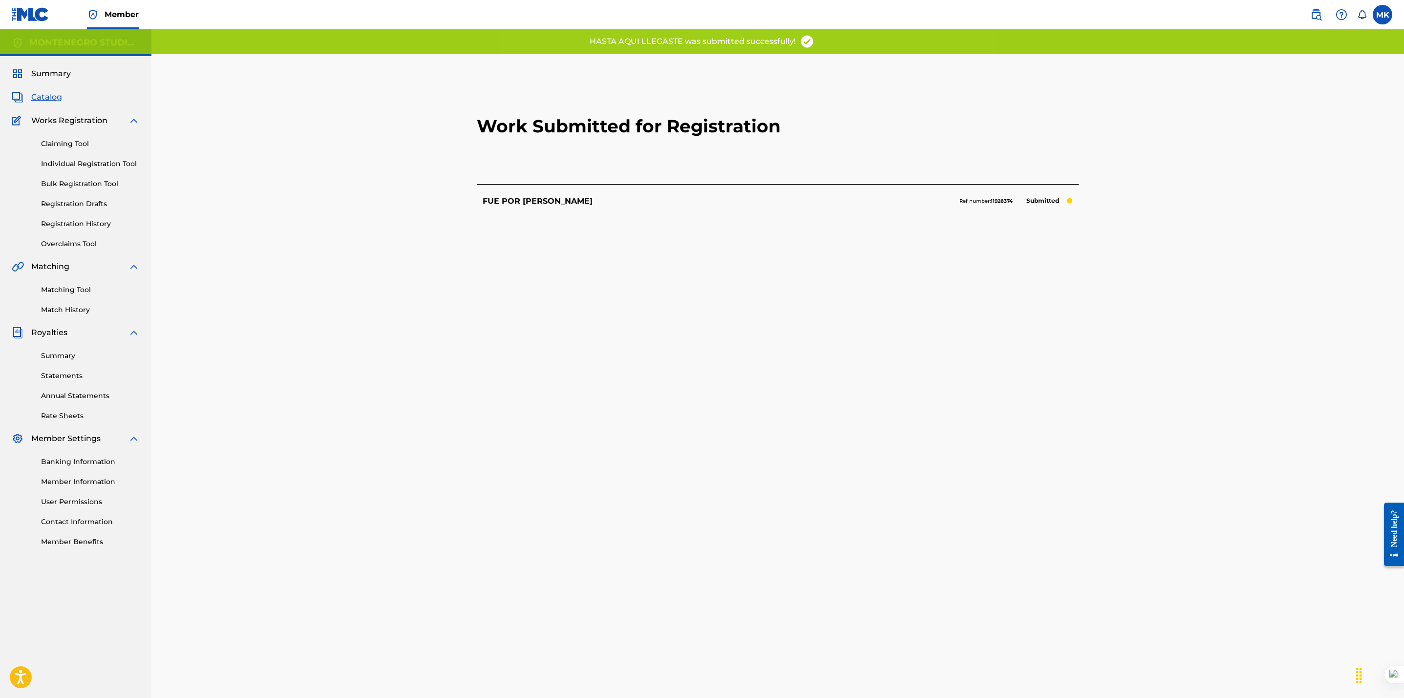
click at [527, 200] on p "FUE POR [PERSON_NAME]" at bounding box center [538, 201] width 110 height 12
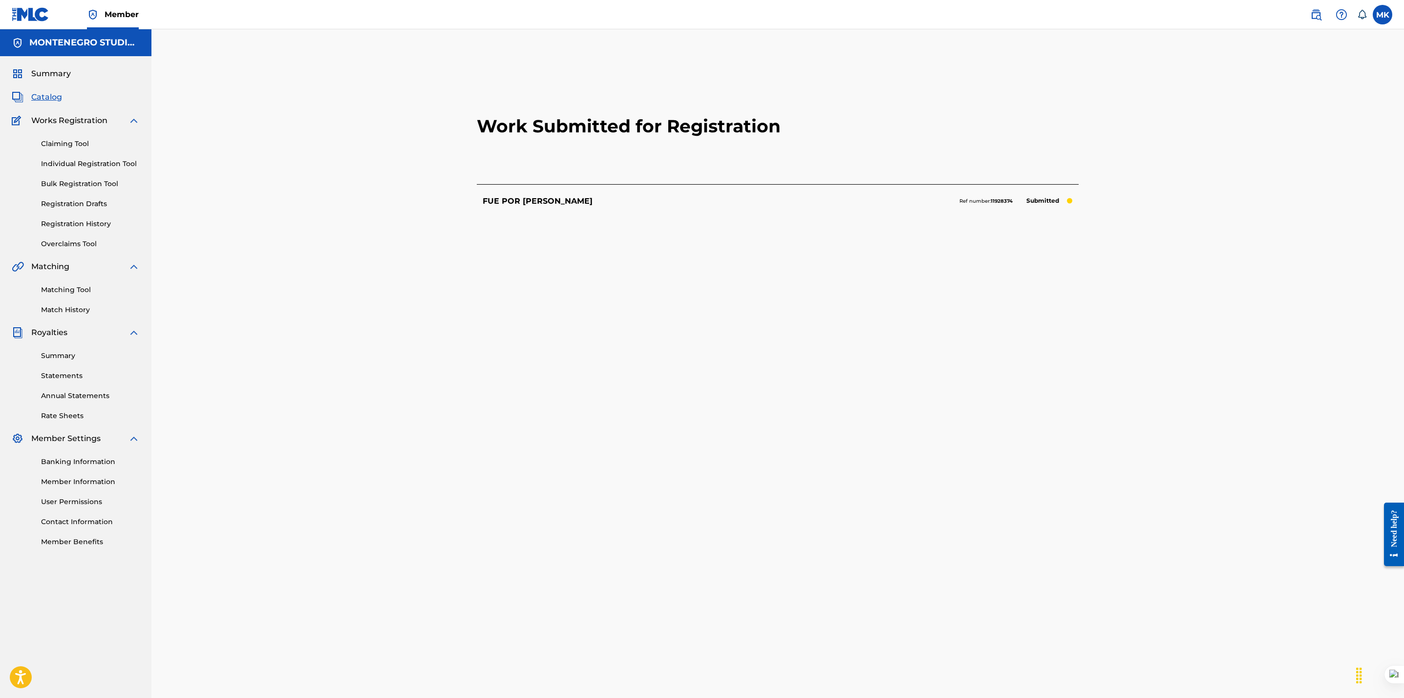
click at [367, 272] on div "Work Submitted for Registration FUE POR CONSUELO Ref number: 11928374 Submitted…" at bounding box center [777, 390] width 1252 height 722
click at [63, 309] on link "Match History" at bounding box center [90, 310] width 99 height 10
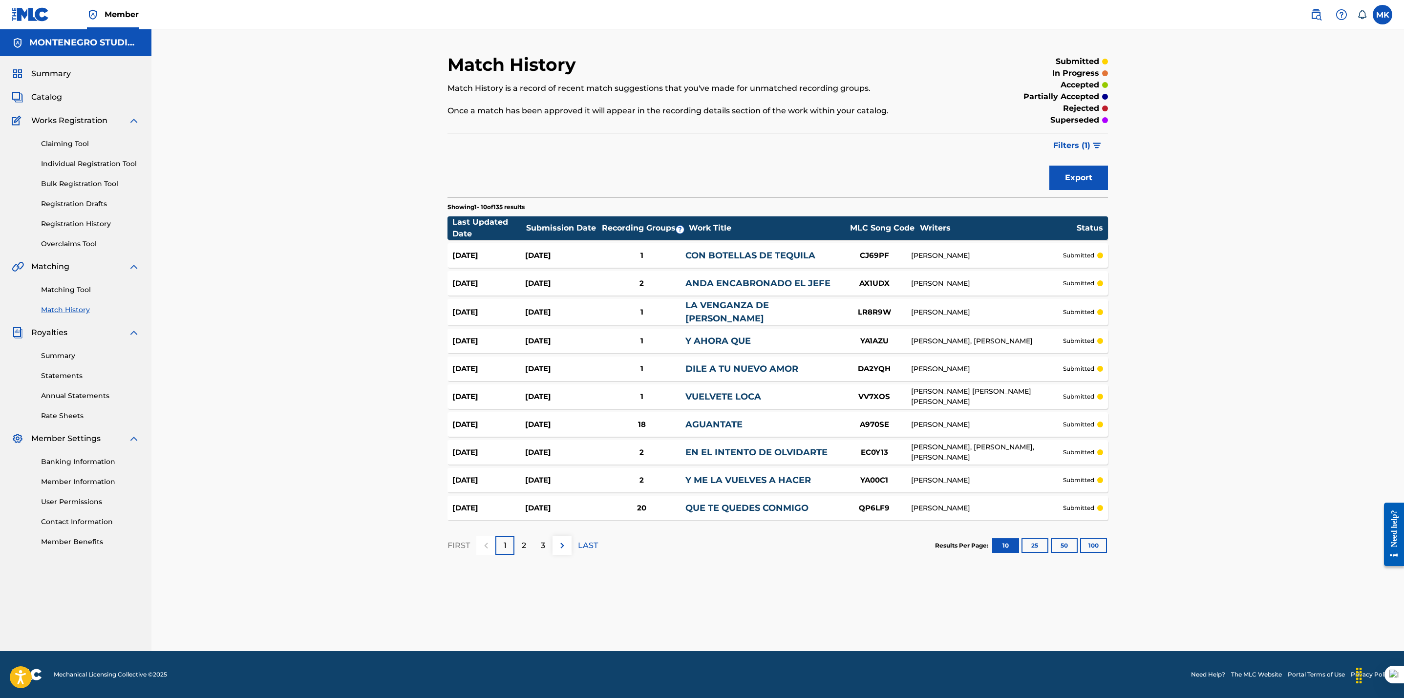
click at [66, 289] on link "Matching Tool" at bounding box center [90, 290] width 99 height 10
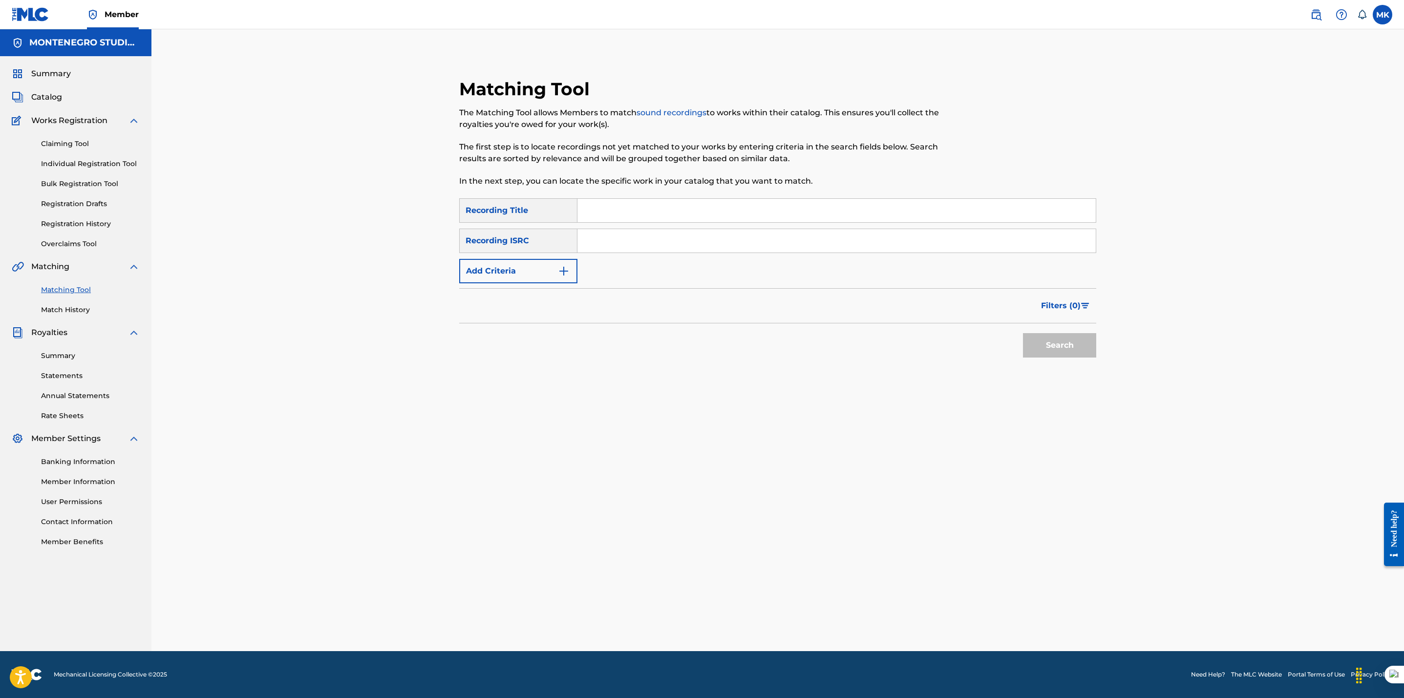
click at [617, 210] on input "Search Form" at bounding box center [836, 210] width 518 height 23
paste input "HASTA AQUÍ LLEGASTE (FEAT. [PERSON_NAME])"
click at [1045, 335] on button "Search" at bounding box center [1059, 345] width 73 height 24
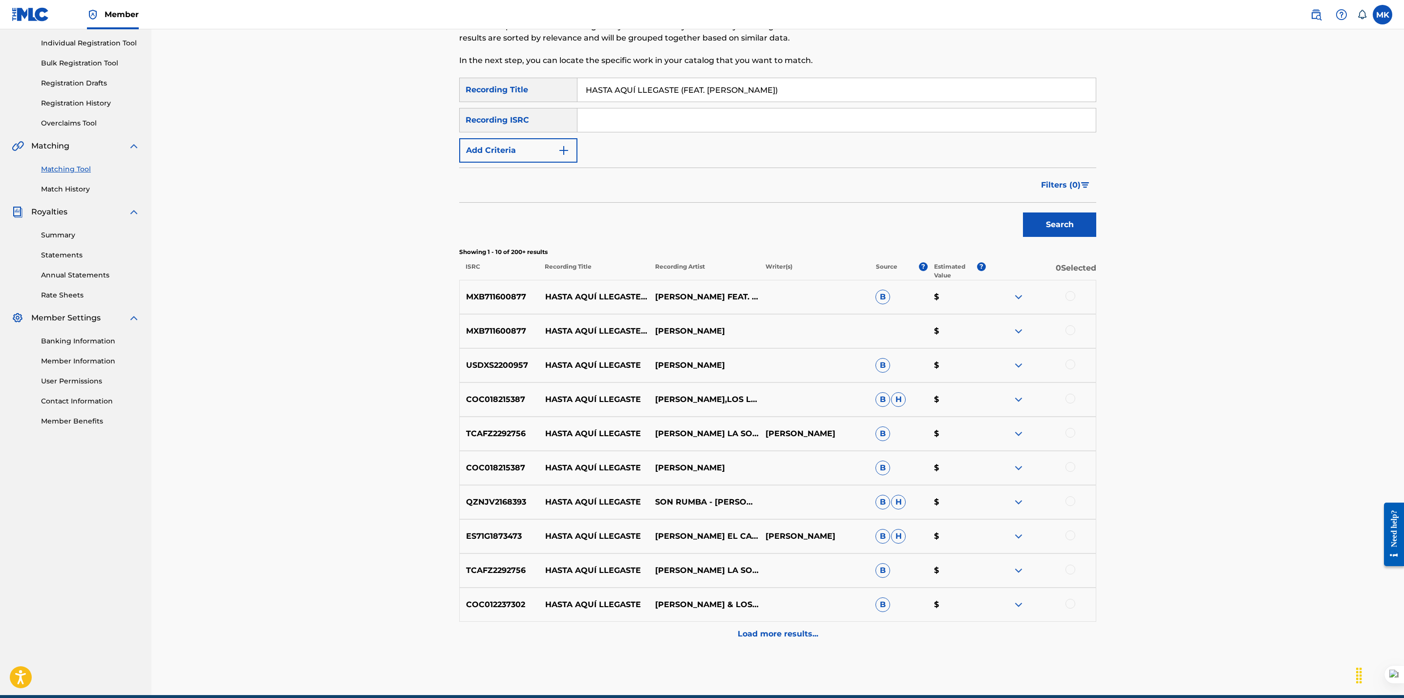
scroll to position [123, 0]
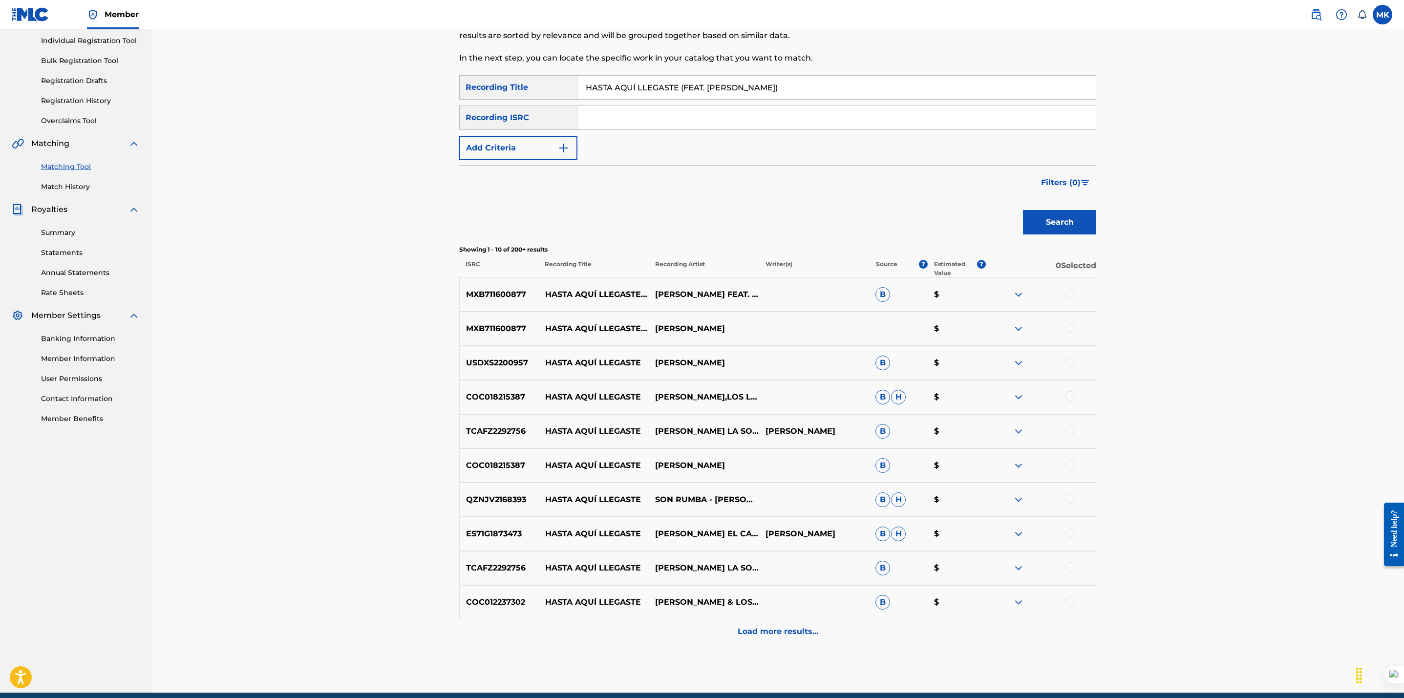
click at [1073, 292] on div at bounding box center [1070, 294] width 10 height 10
click at [1072, 328] on div at bounding box center [1070, 328] width 10 height 10
drag, startPoint x: 793, startPoint y: 95, endPoint x: 679, endPoint y: 103, distance: 114.0
click at [679, 103] on div "SearchWithCriteria5d0b73b8-8a76-4b72-bb30-f14a9044eb8d Recording Title HASTA AQ…" at bounding box center [777, 117] width 637 height 85
click at [1023, 210] on button "Search" at bounding box center [1059, 222] width 73 height 24
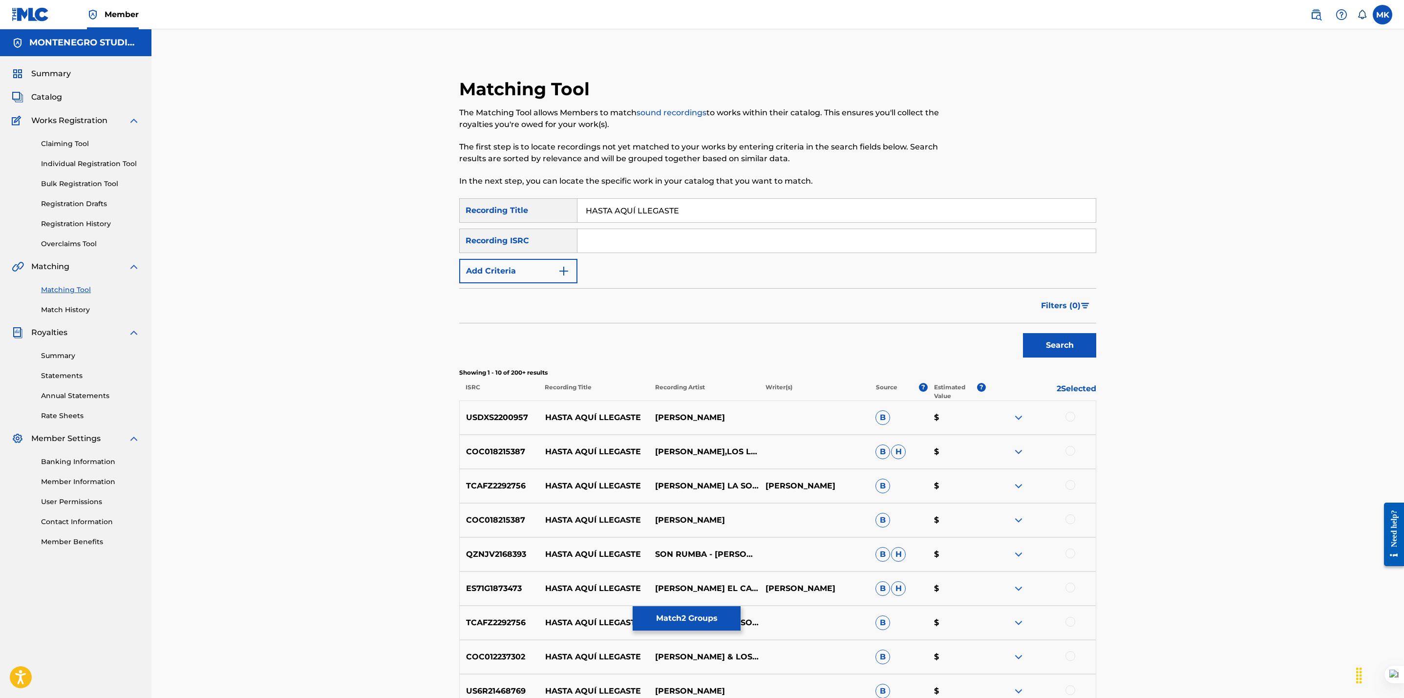
scroll to position [165, 0]
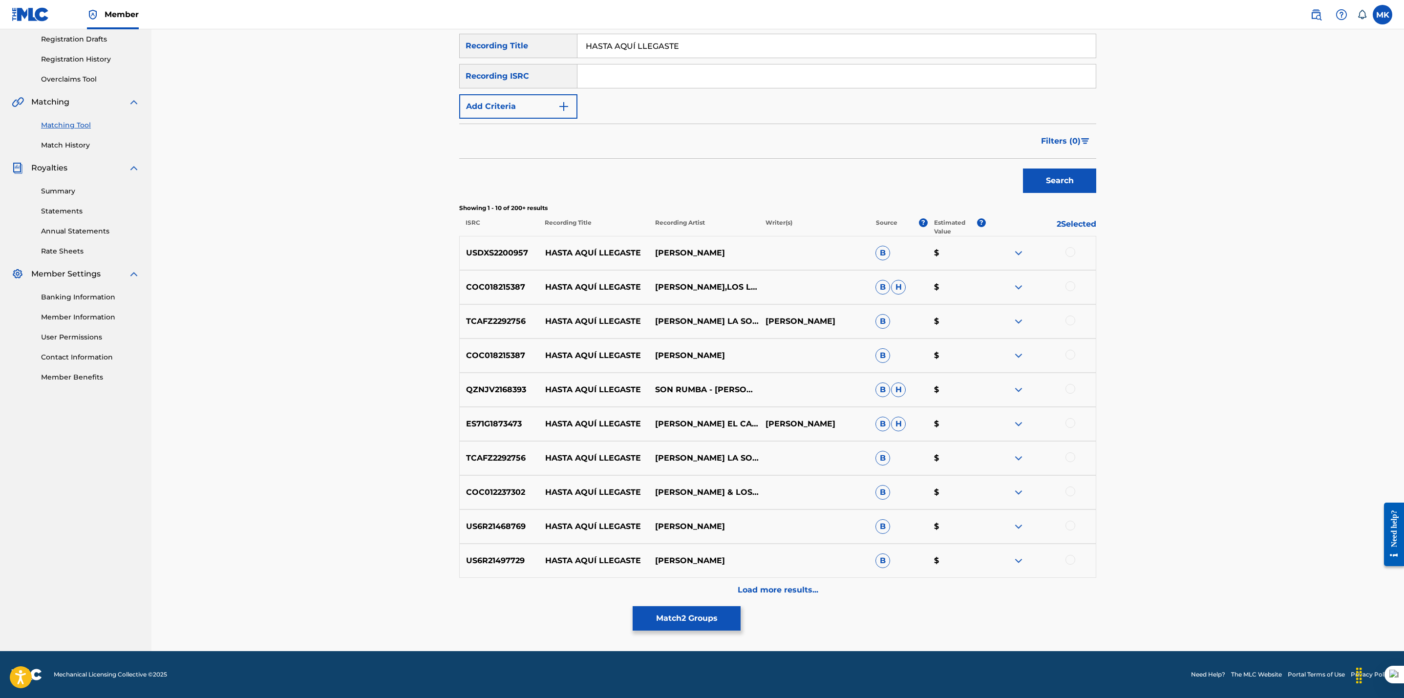
click at [770, 592] on p "Load more results..." at bounding box center [778, 590] width 81 height 12
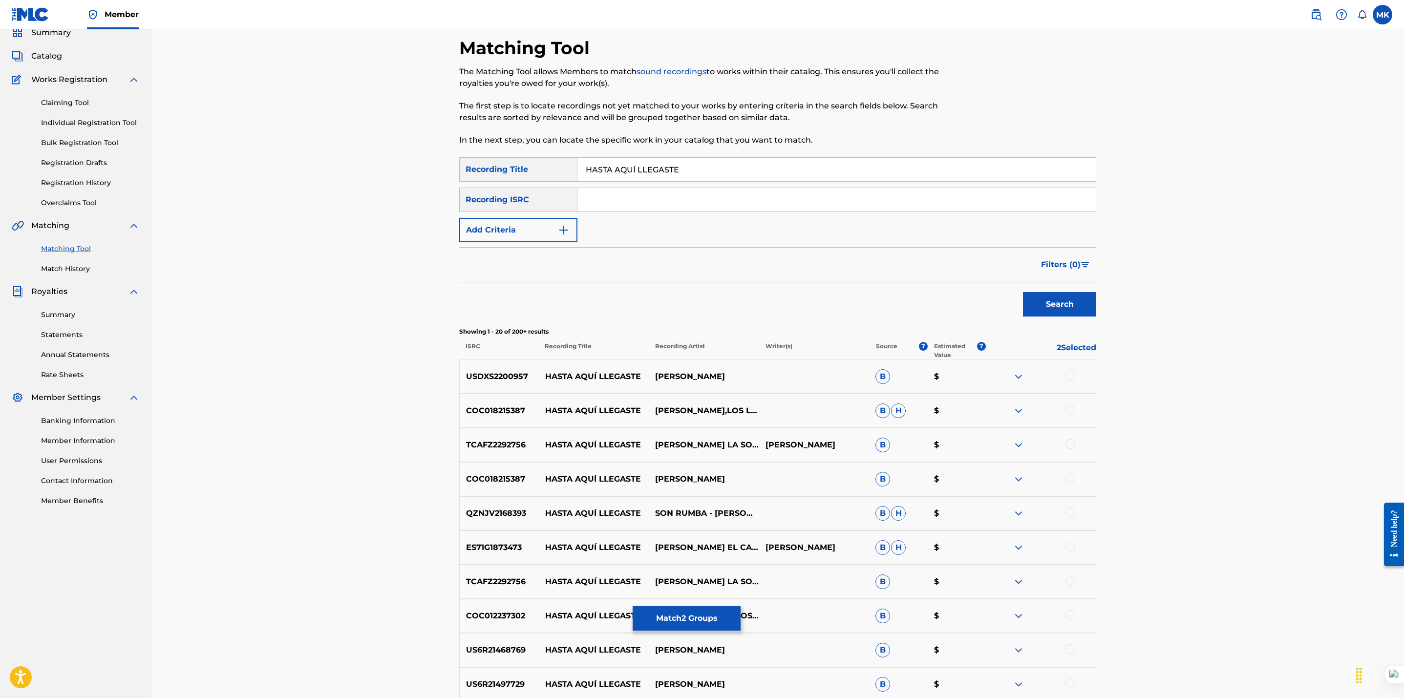
scroll to position [42, 0]
click at [635, 169] on input "HASTA AQUÍ LLEGASTE" at bounding box center [836, 168] width 518 height 23
type input "HASTA AQUI LLEGASTE"
click at [1023, 292] on button "Search" at bounding box center [1059, 304] width 73 height 24
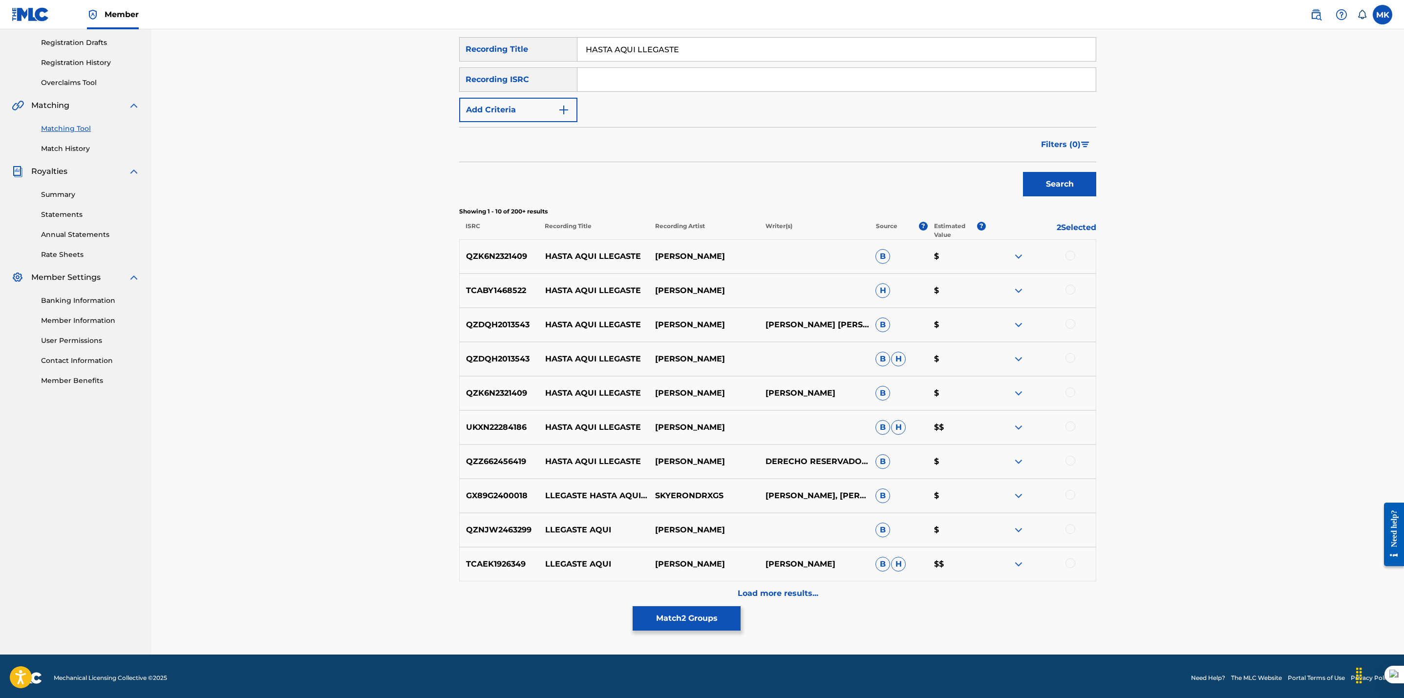
scroll to position [165, 0]
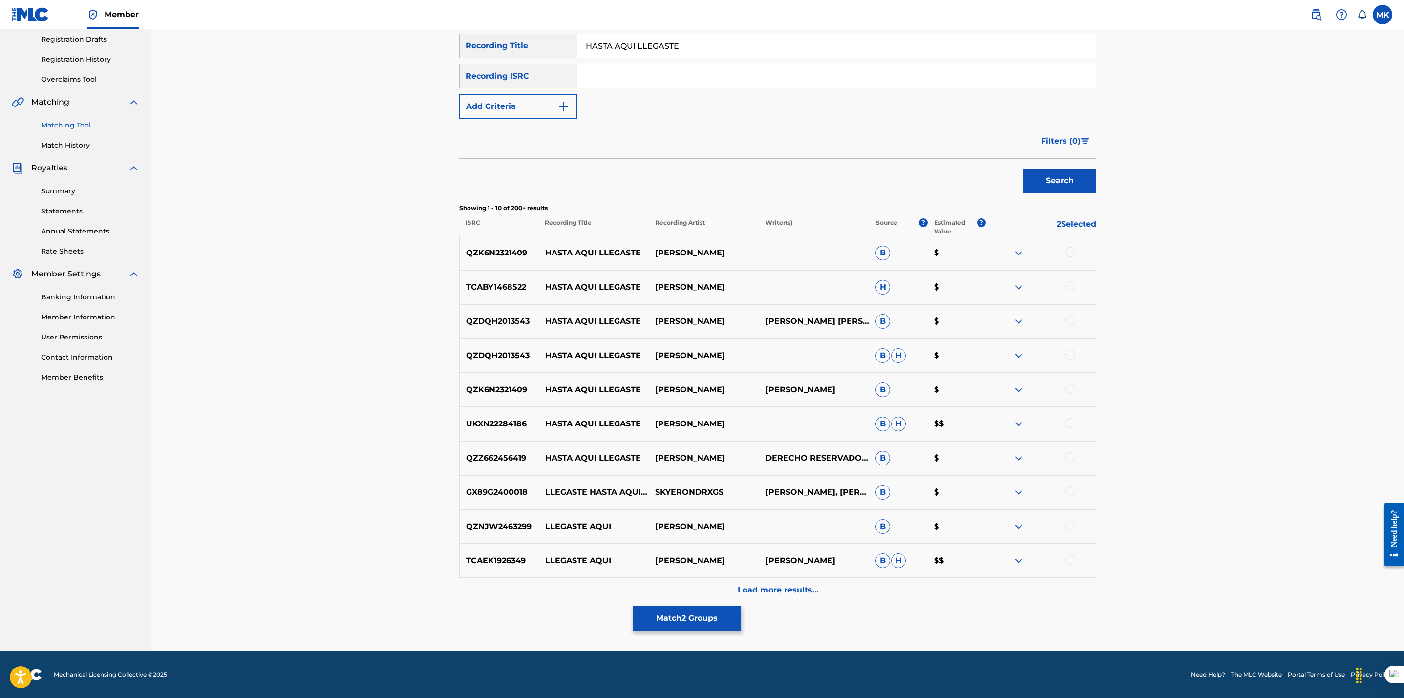
click at [501, 111] on button "Add Criteria" at bounding box center [518, 106] width 118 height 24
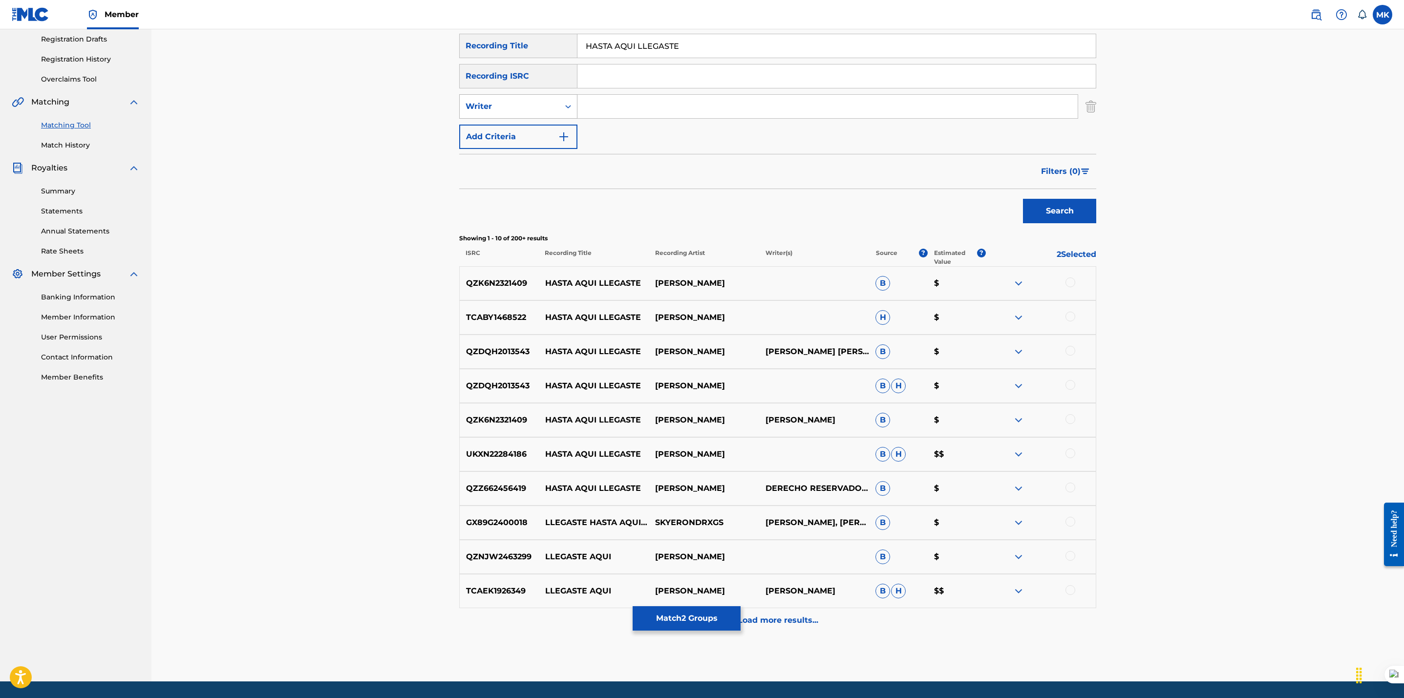
click at [522, 113] on div "Writer" at bounding box center [510, 106] width 100 height 19
click at [513, 129] on div "Recording Artist" at bounding box center [518, 131] width 117 height 24
click at [599, 108] on input "Search Form" at bounding box center [827, 106] width 500 height 23
type input "Wences Romo"
click at [1023, 199] on button "Search" at bounding box center [1059, 211] width 73 height 24
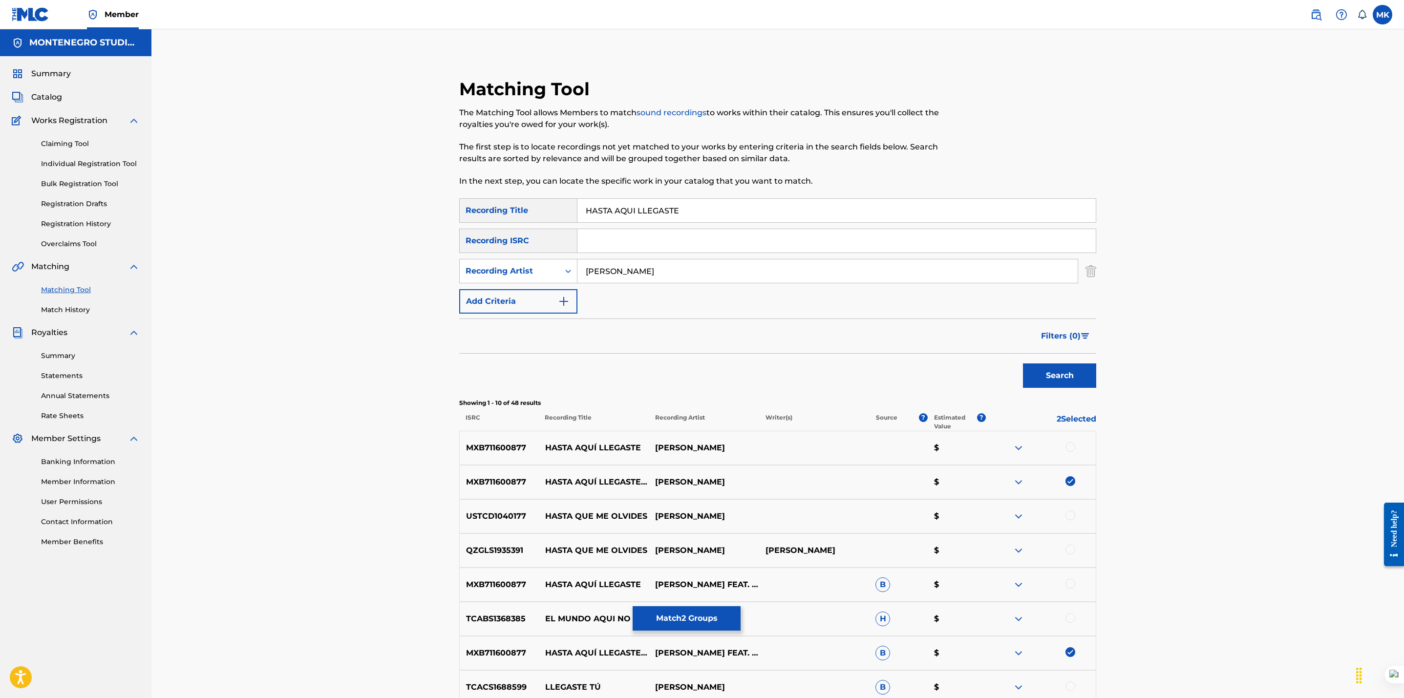
scroll to position [195, 0]
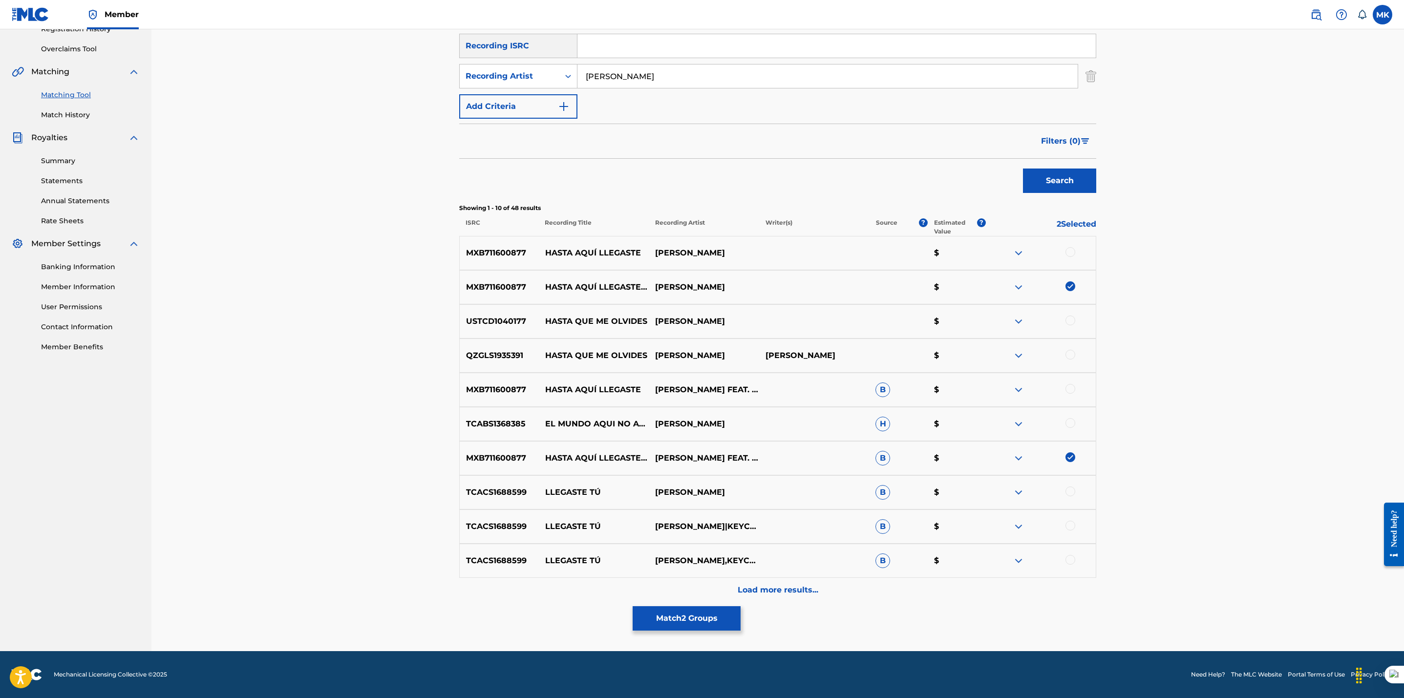
click at [1070, 251] on div at bounding box center [1070, 252] width 10 height 10
click at [1072, 389] on div at bounding box center [1070, 389] width 10 height 10
click at [684, 614] on button "Match 4 Groups" at bounding box center [687, 618] width 108 height 24
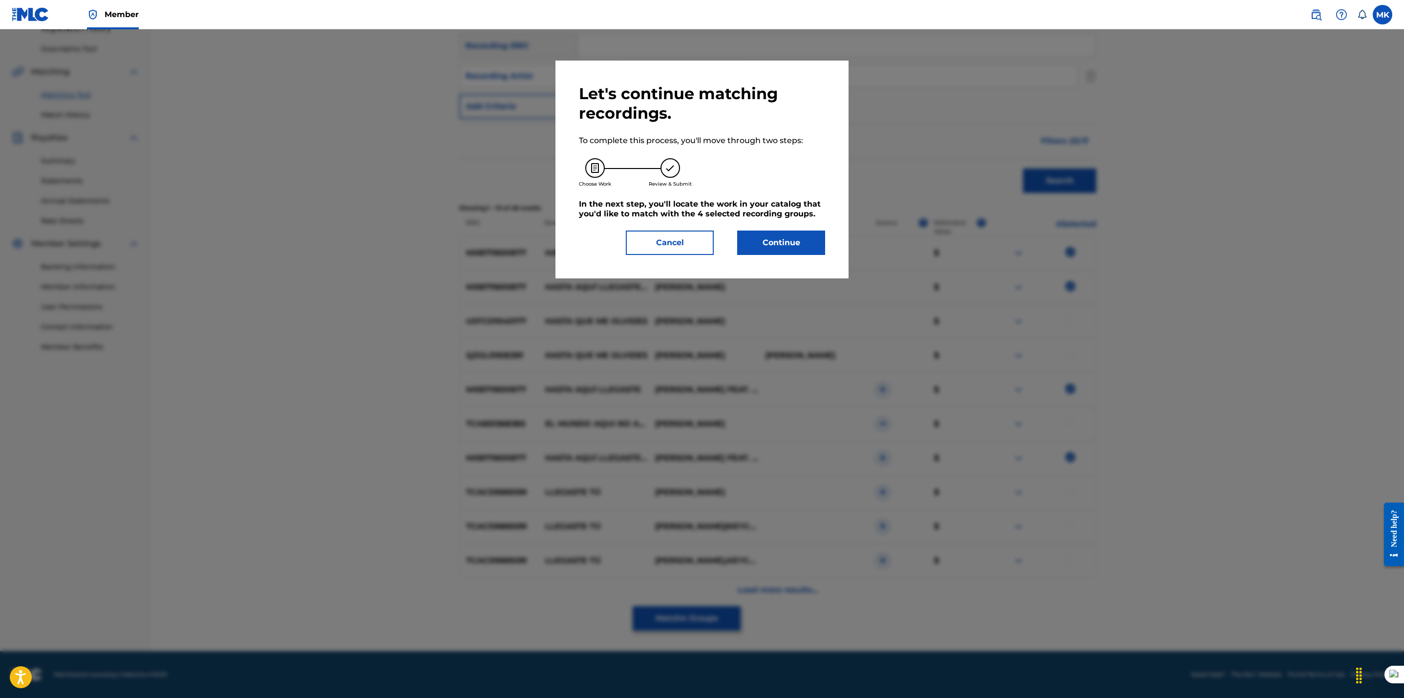
click at [681, 247] on button "Cancel" at bounding box center [670, 243] width 88 height 24
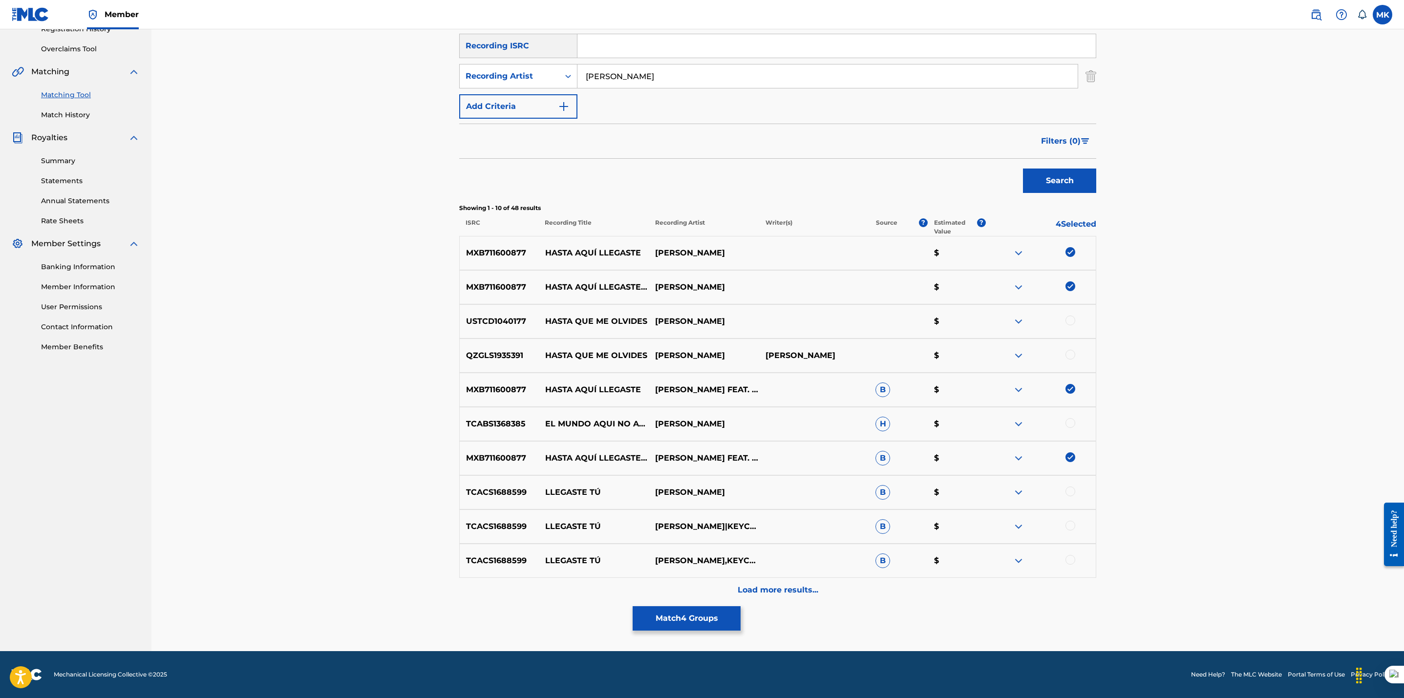
click at [774, 588] on p "Load more results..." at bounding box center [778, 590] width 81 height 12
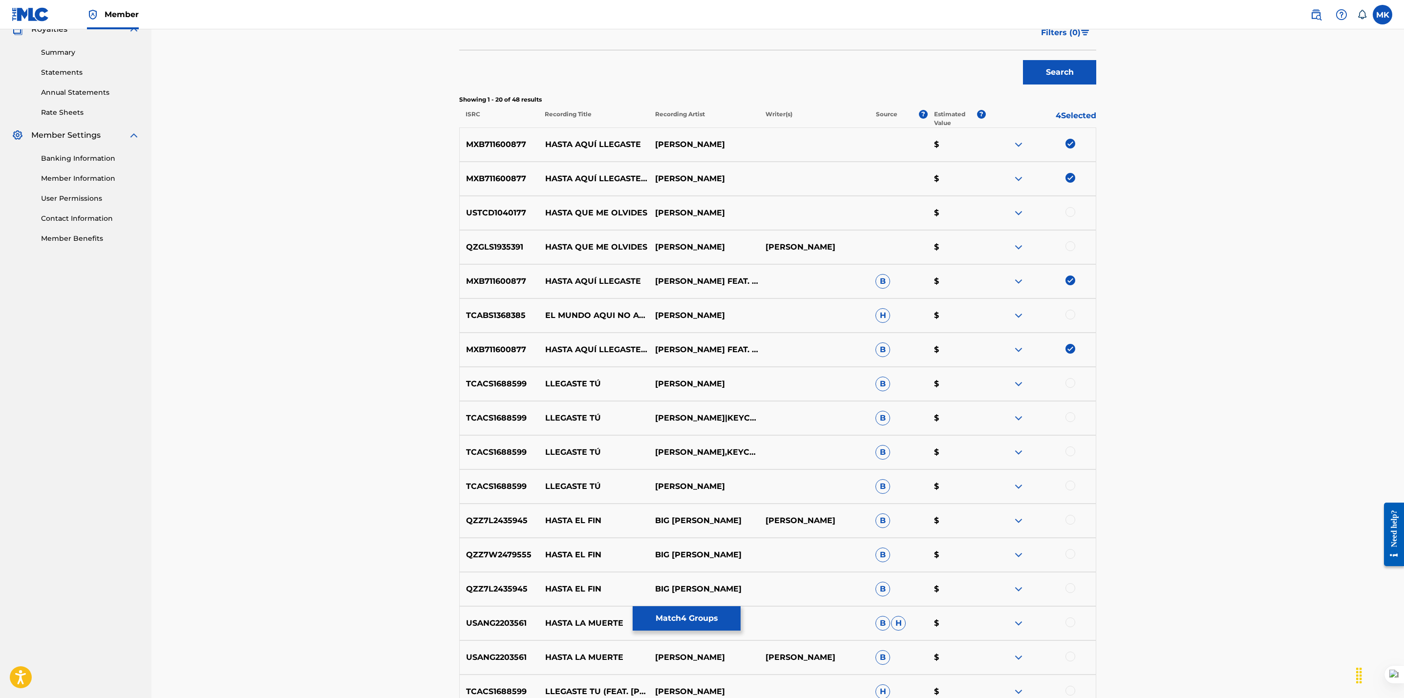
scroll to position [302, 0]
click at [705, 617] on button "Match 4 Groups" at bounding box center [687, 618] width 108 height 24
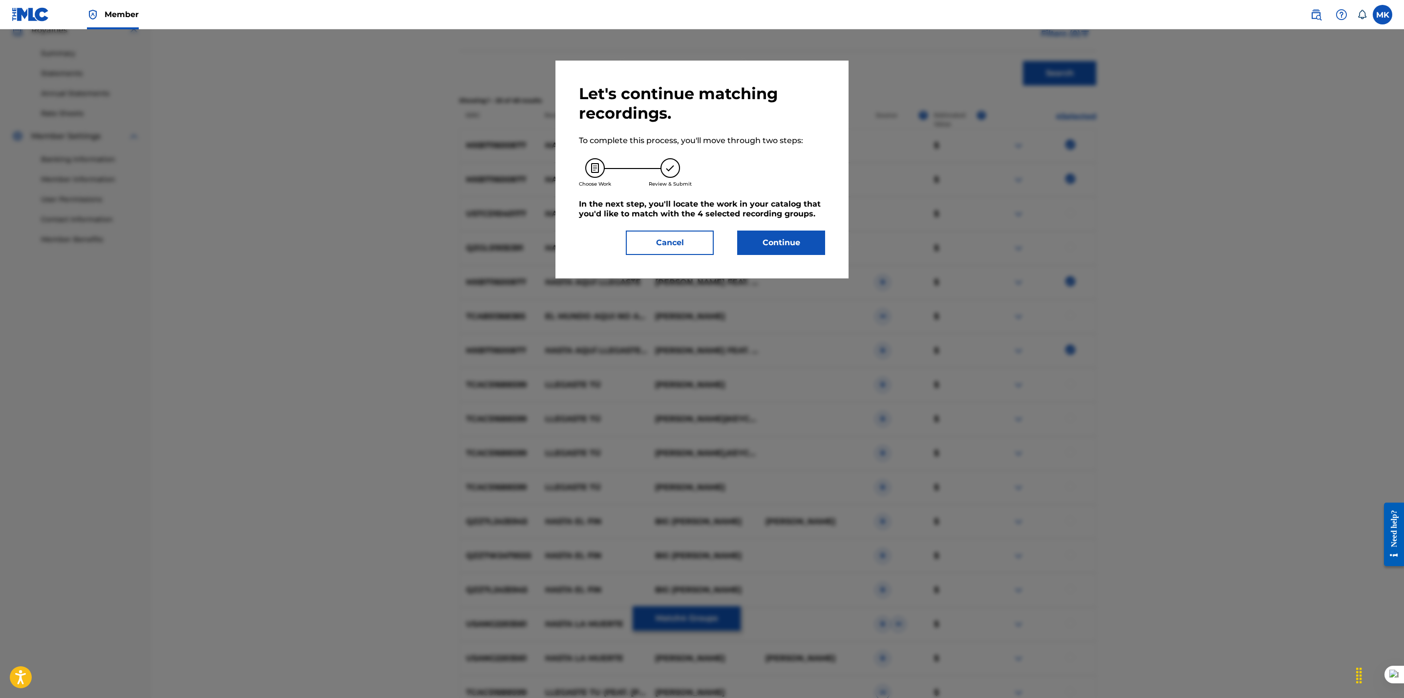
click at [776, 242] on button "Continue" at bounding box center [781, 243] width 88 height 24
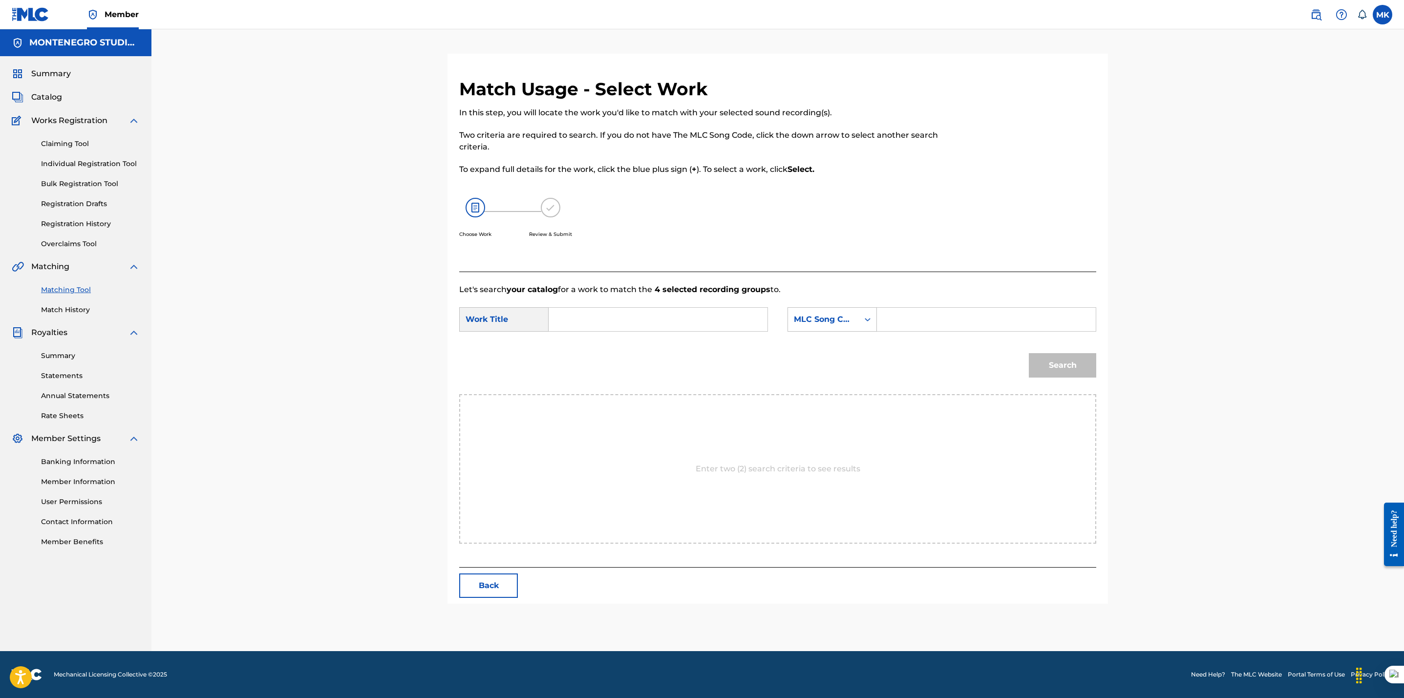
click at [614, 324] on input "Search Form" at bounding box center [658, 319] width 202 height 23
click at [626, 364] on span "aqui llegaste" at bounding box center [613, 364] width 51 height 9
type input "hasta aqui llegaste"
click at [815, 321] on div "MLC Song Code" at bounding box center [823, 320] width 59 height 12
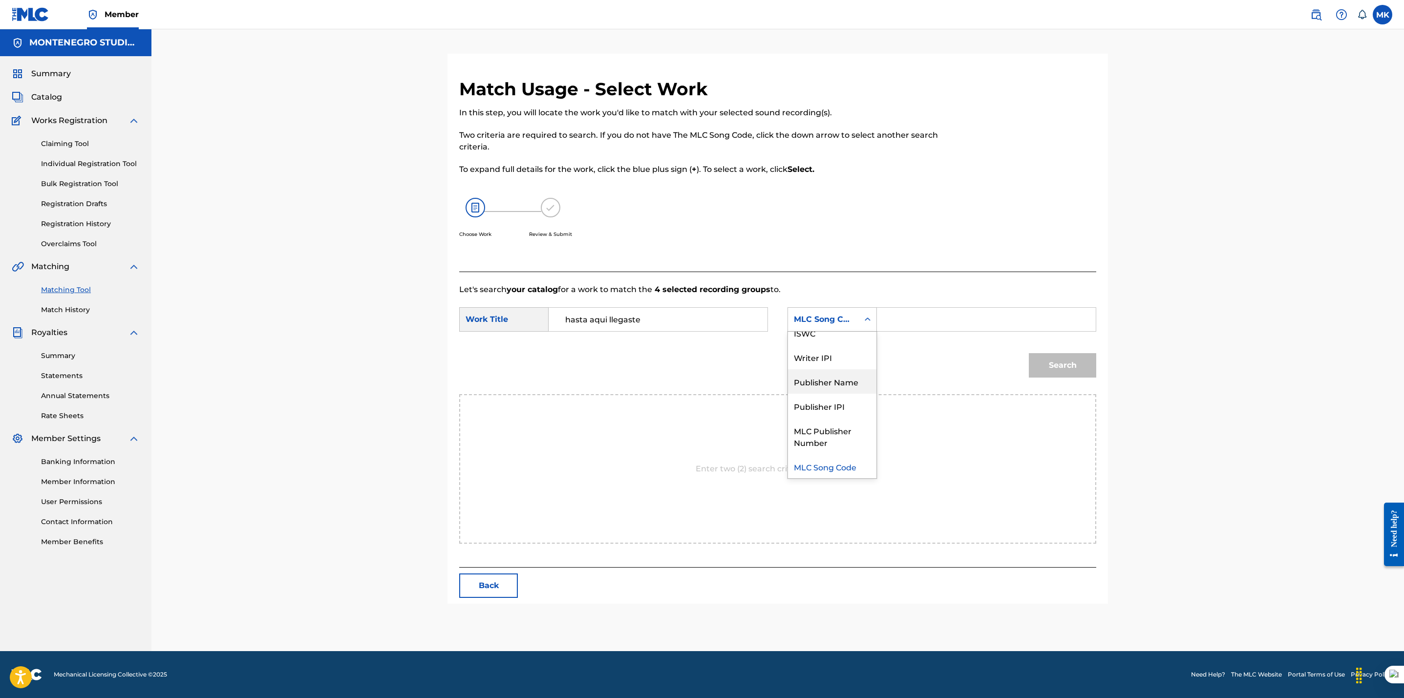
click at [815, 378] on div "Publisher Name" at bounding box center [832, 381] width 88 height 24
click at [907, 318] on input "Search Form" at bounding box center [986, 319] width 202 height 23
type input "[GEOGRAPHIC_DATA]"
click at [1064, 365] on button "Search" at bounding box center [1062, 365] width 67 height 24
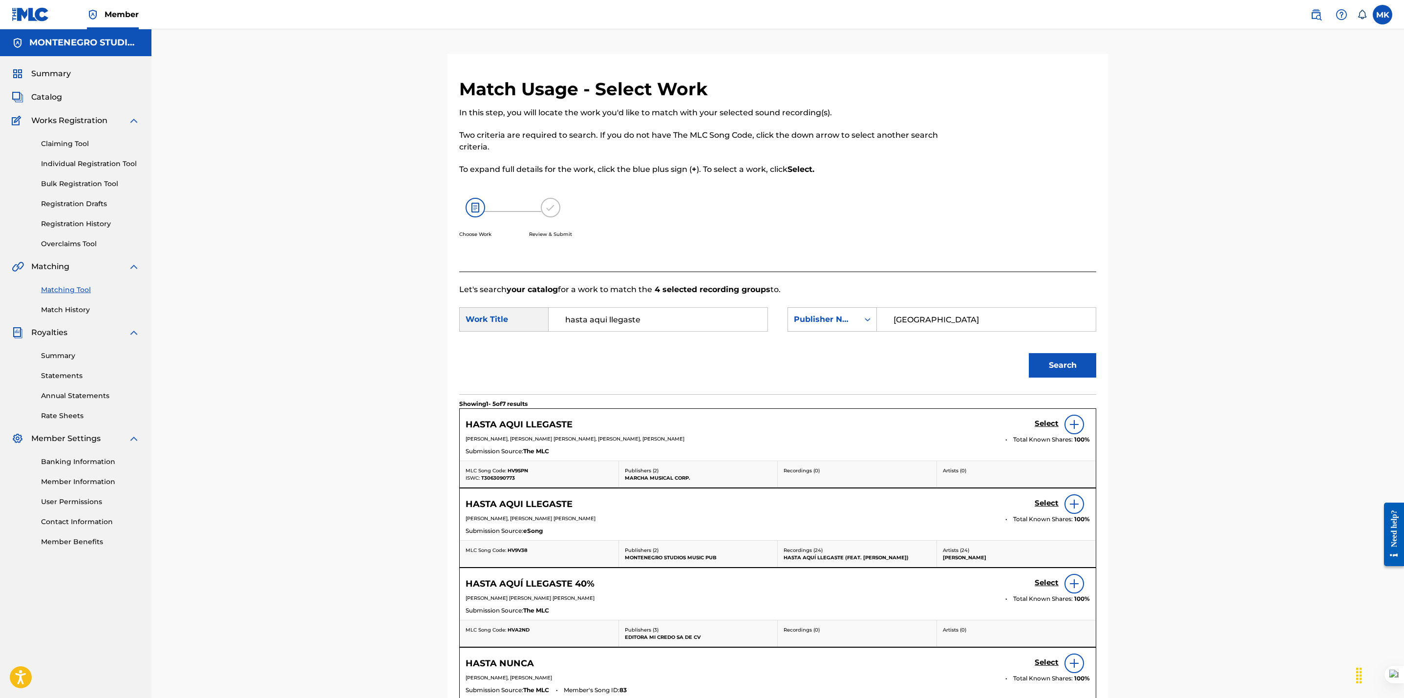
click at [1041, 428] on h5 "Select" at bounding box center [1046, 423] width 24 height 9
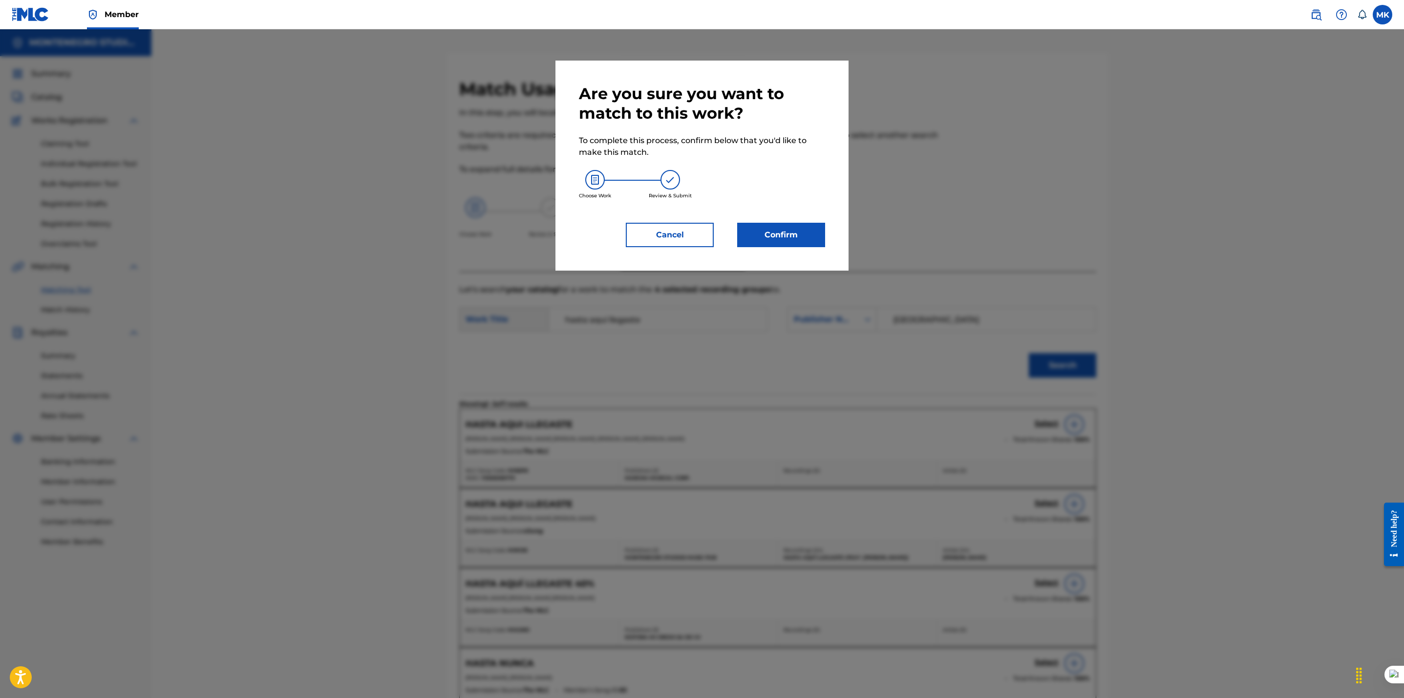
click at [787, 240] on button "Confirm" at bounding box center [781, 235] width 88 height 24
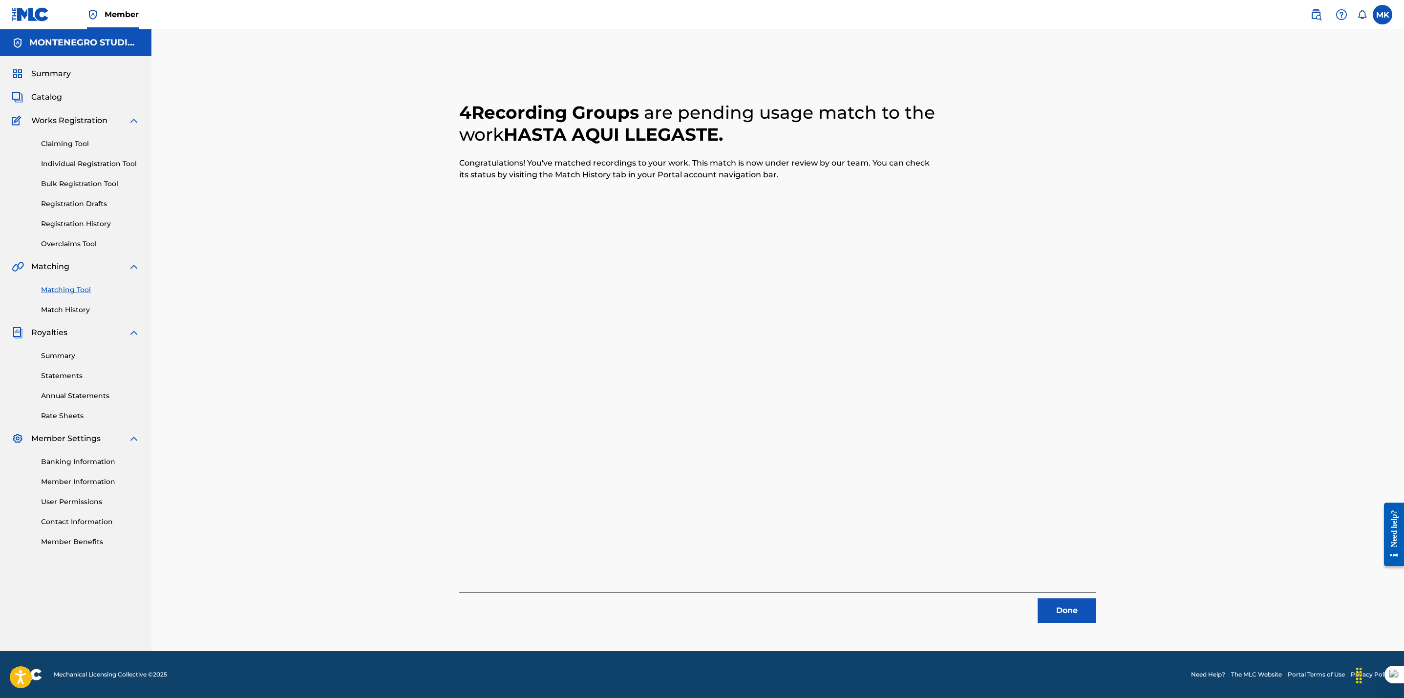
click at [1058, 610] on button "Done" at bounding box center [1066, 610] width 59 height 24
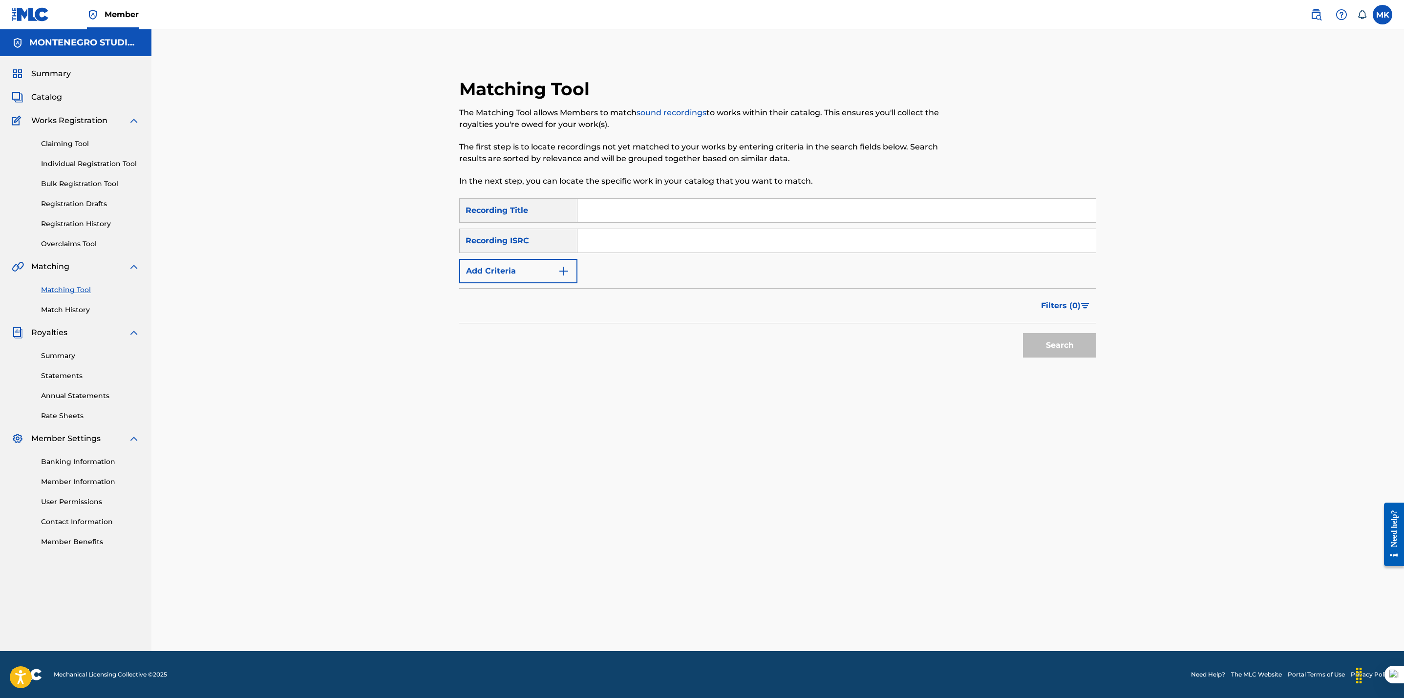
click at [613, 223] on div "SearchWithCriteria5d0b73b8-8a76-4b72-bb30-f14a9044eb8d Recording Title SearchWi…" at bounding box center [777, 240] width 637 height 85
click at [620, 210] on input "Search Form" at bounding box center [836, 210] width 518 height 23
paste input "HASTA AQUÍ LLEGASTE (FEAT. [PERSON_NAME])"
type input "HASTA AQUÍ LLEGASTE (FEAT. [PERSON_NAME])"
click at [1023, 333] on button "Search" at bounding box center [1059, 345] width 73 height 24
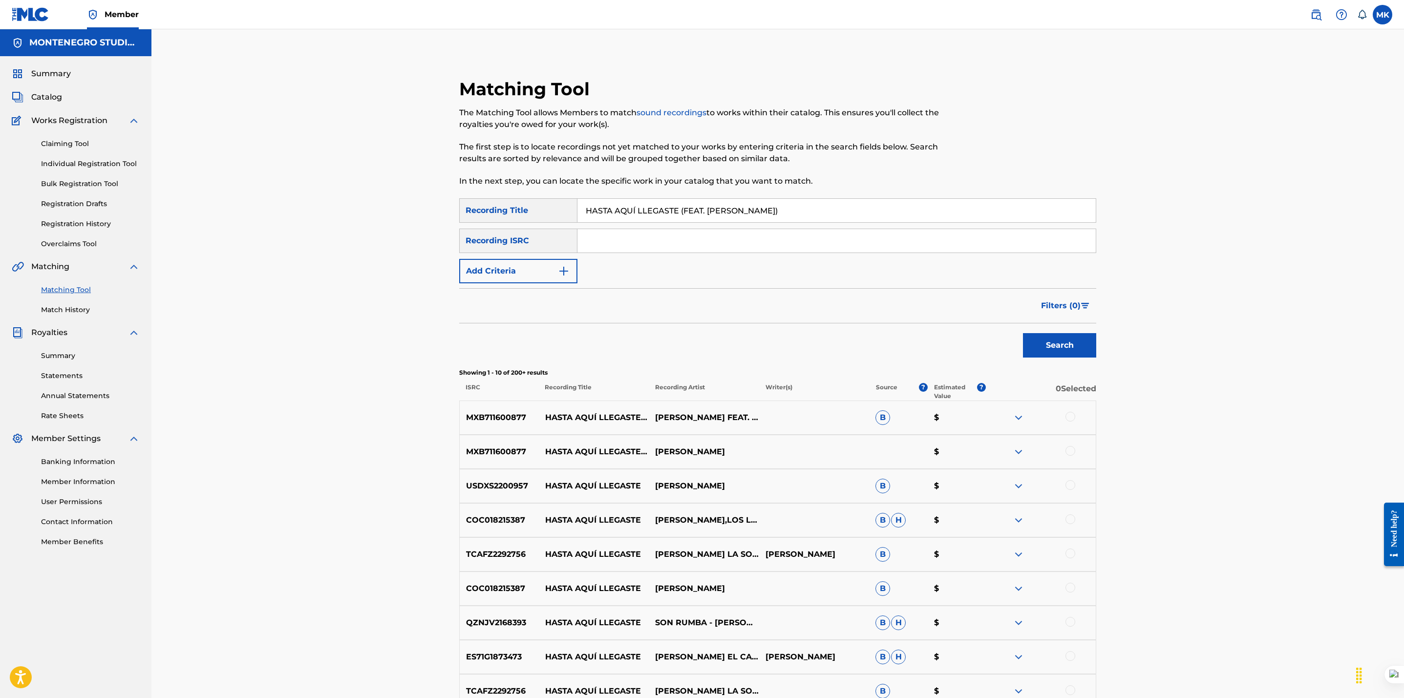
click at [57, 97] on span "Catalog" at bounding box center [46, 97] width 31 height 12
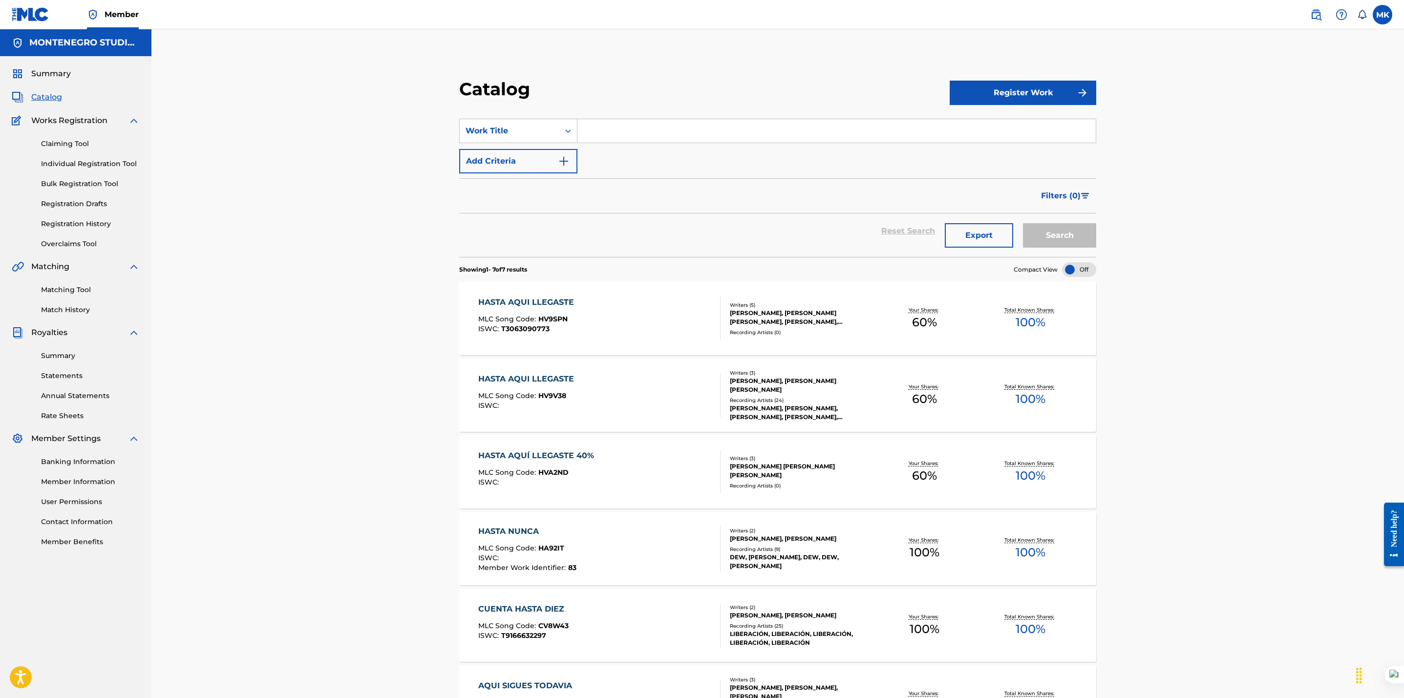
click at [685, 133] on input "Search Form" at bounding box center [836, 130] width 518 height 23
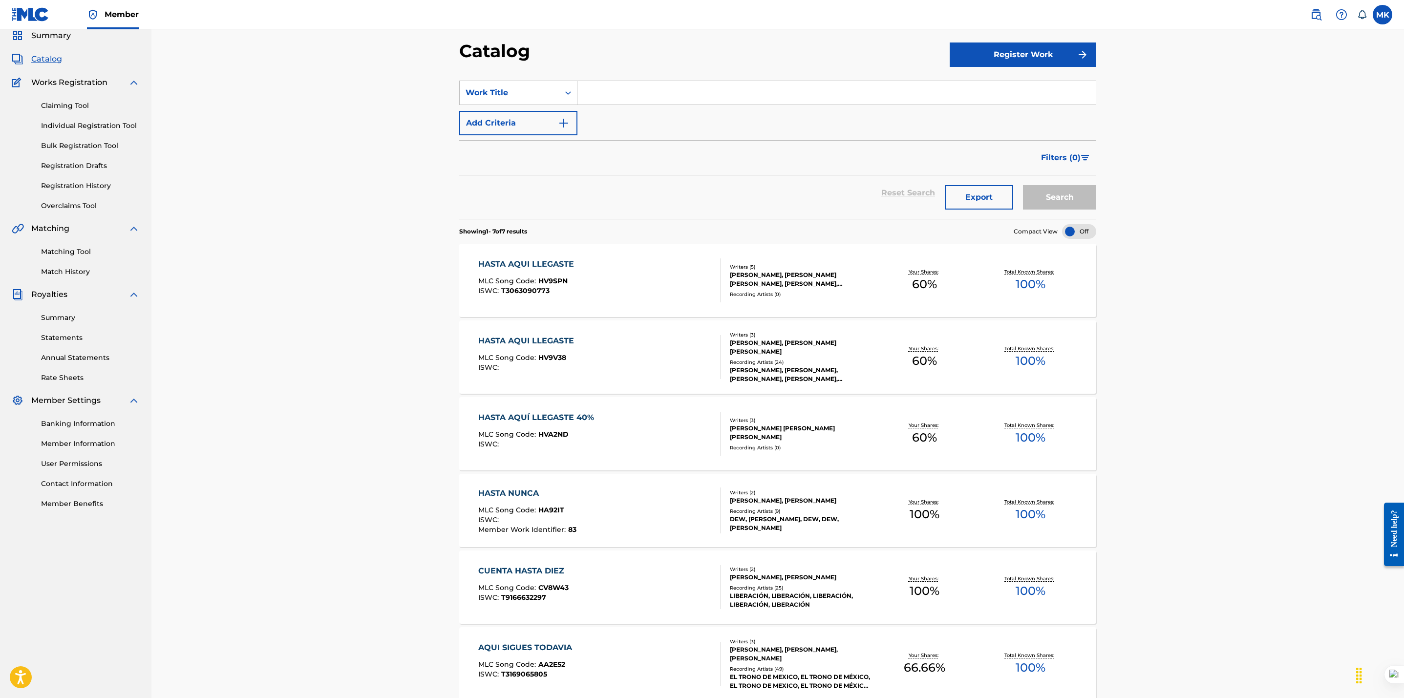
click at [617, 280] on div "HASTA AQUI LLEGASTE MLC Song Code : HV9SPN ISWC : T3063090773" at bounding box center [599, 280] width 242 height 44
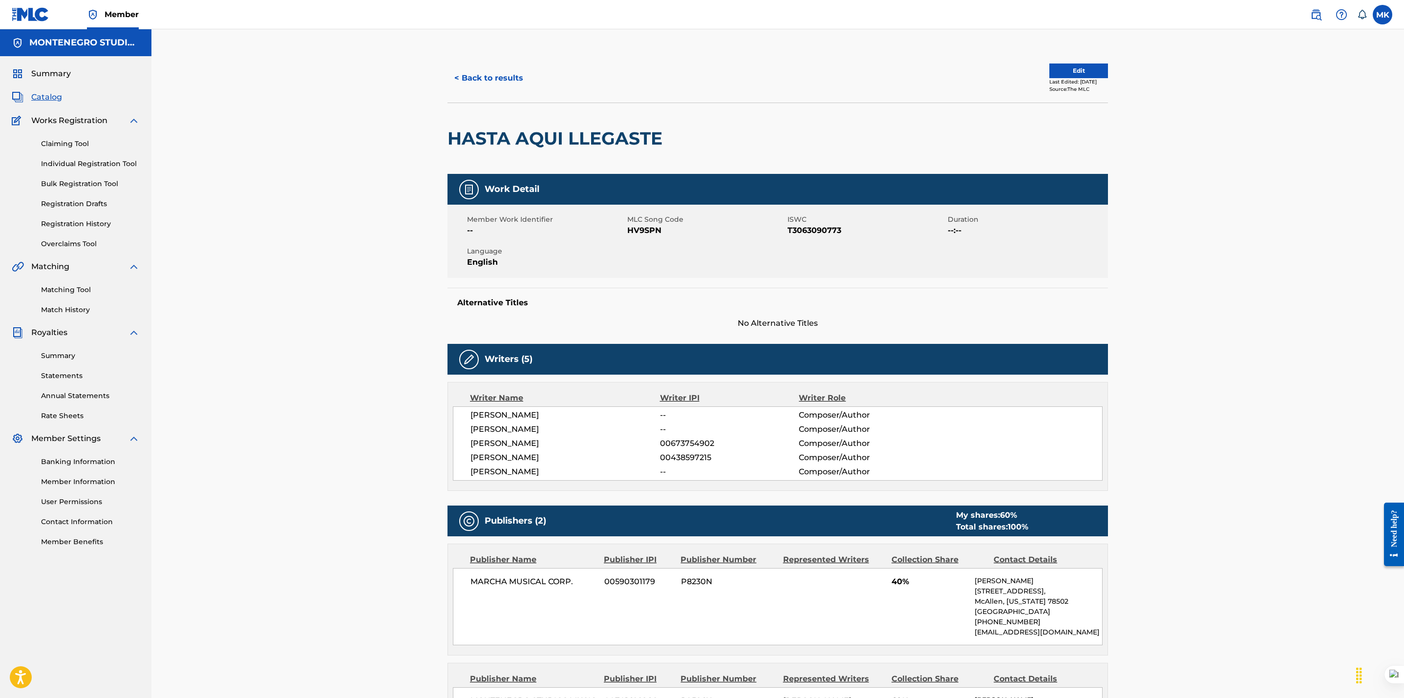
click at [481, 72] on button "< Back to results" at bounding box center [488, 78] width 83 height 24
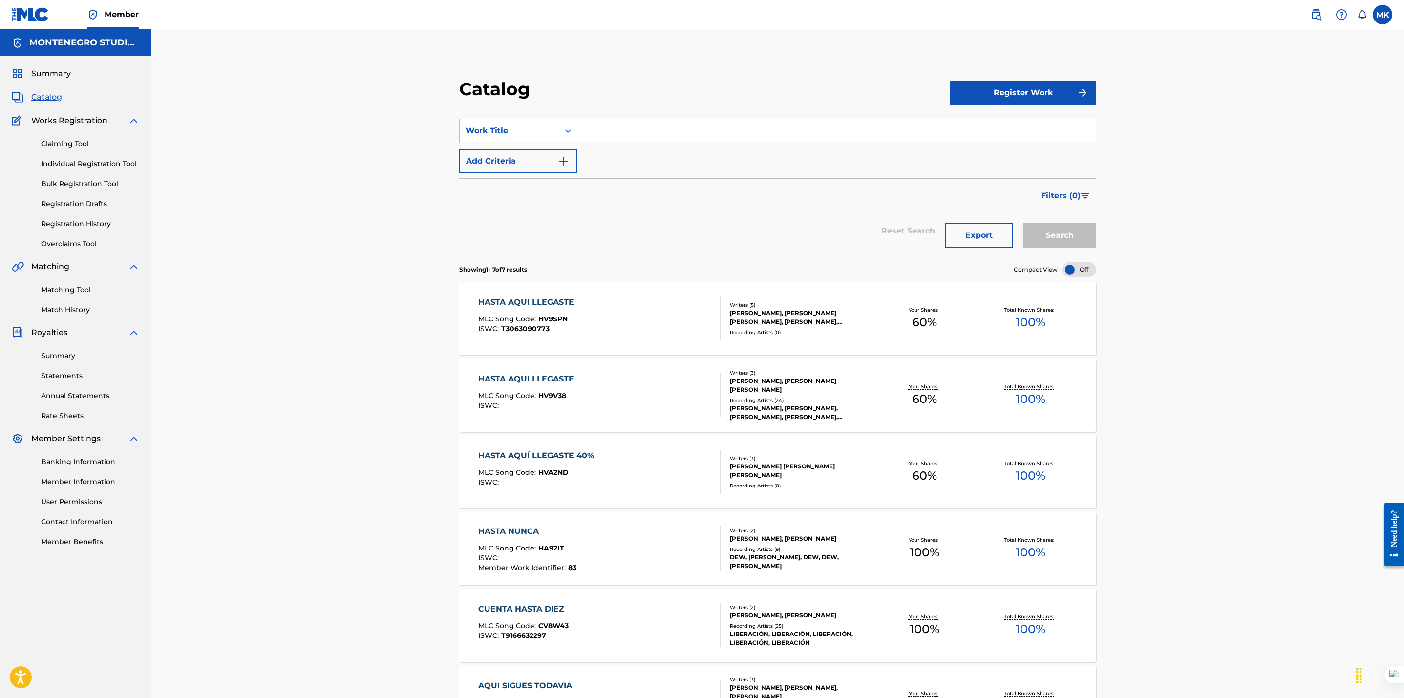
click at [535, 378] on div "HASTA AQUI LLEGASTE" at bounding box center [528, 379] width 101 height 12
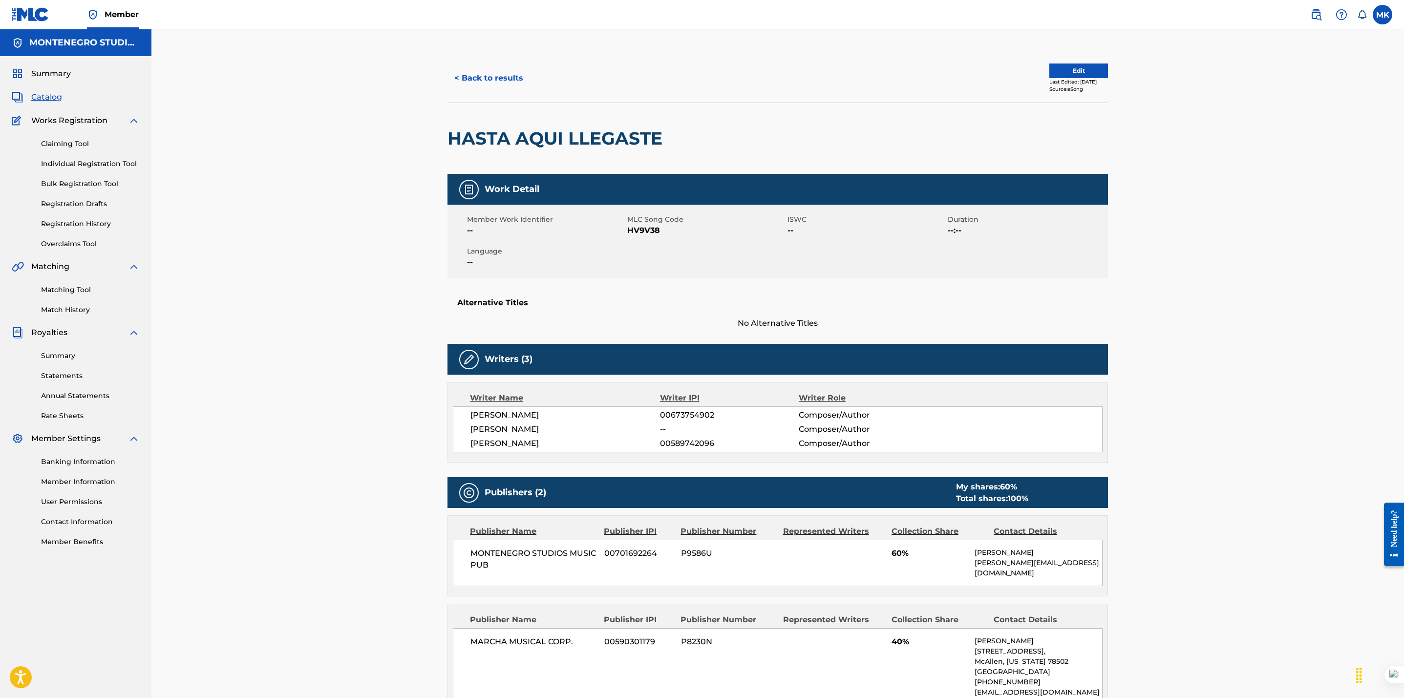
click at [484, 75] on button "< Back to results" at bounding box center [488, 78] width 83 height 24
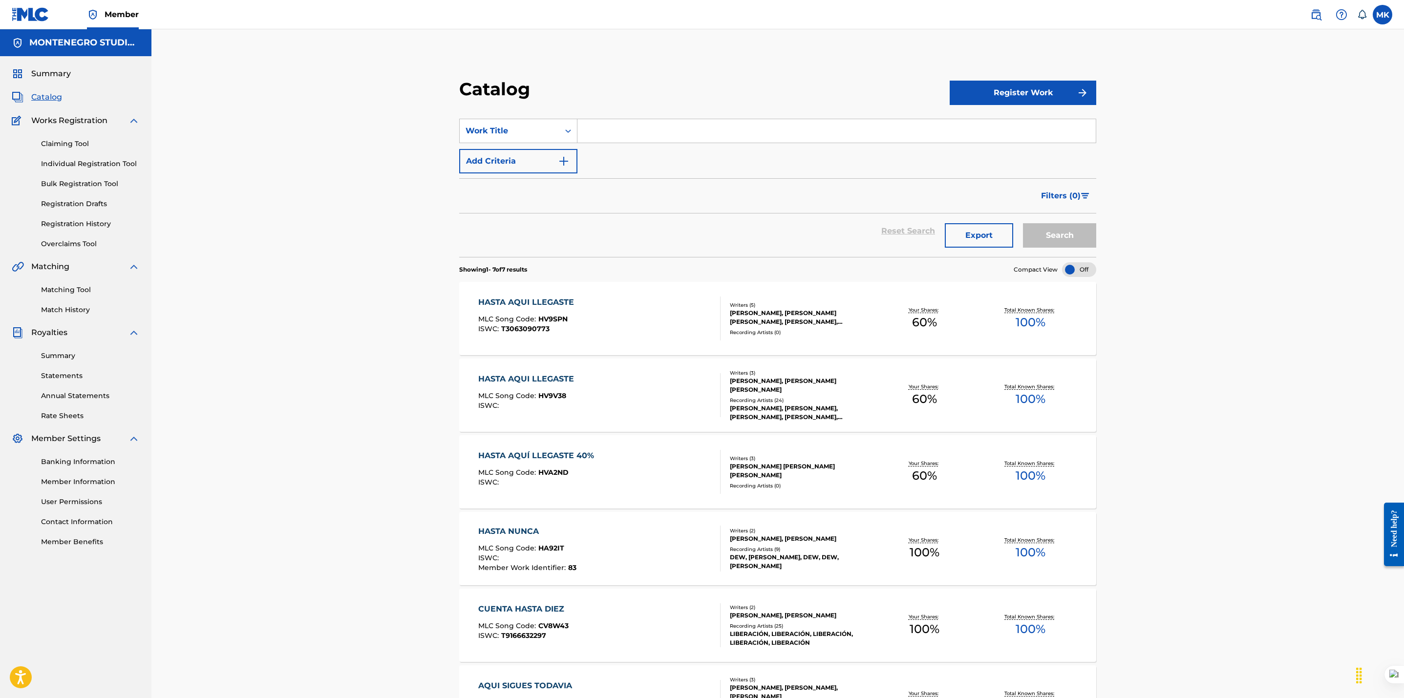
click at [549, 456] on div "HASTA AQUÍ LLEGASTE 40%" at bounding box center [538, 456] width 121 height 12
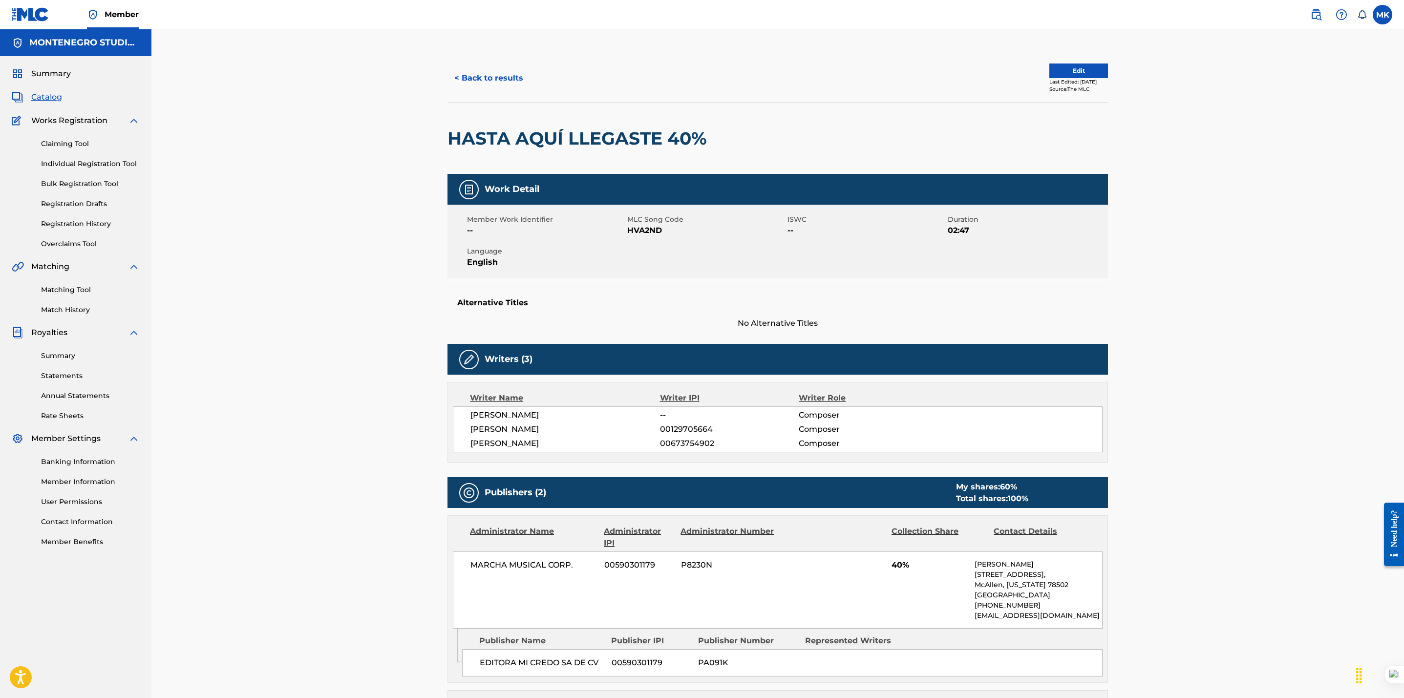
click at [474, 71] on button "< Back to results" at bounding box center [488, 78] width 83 height 24
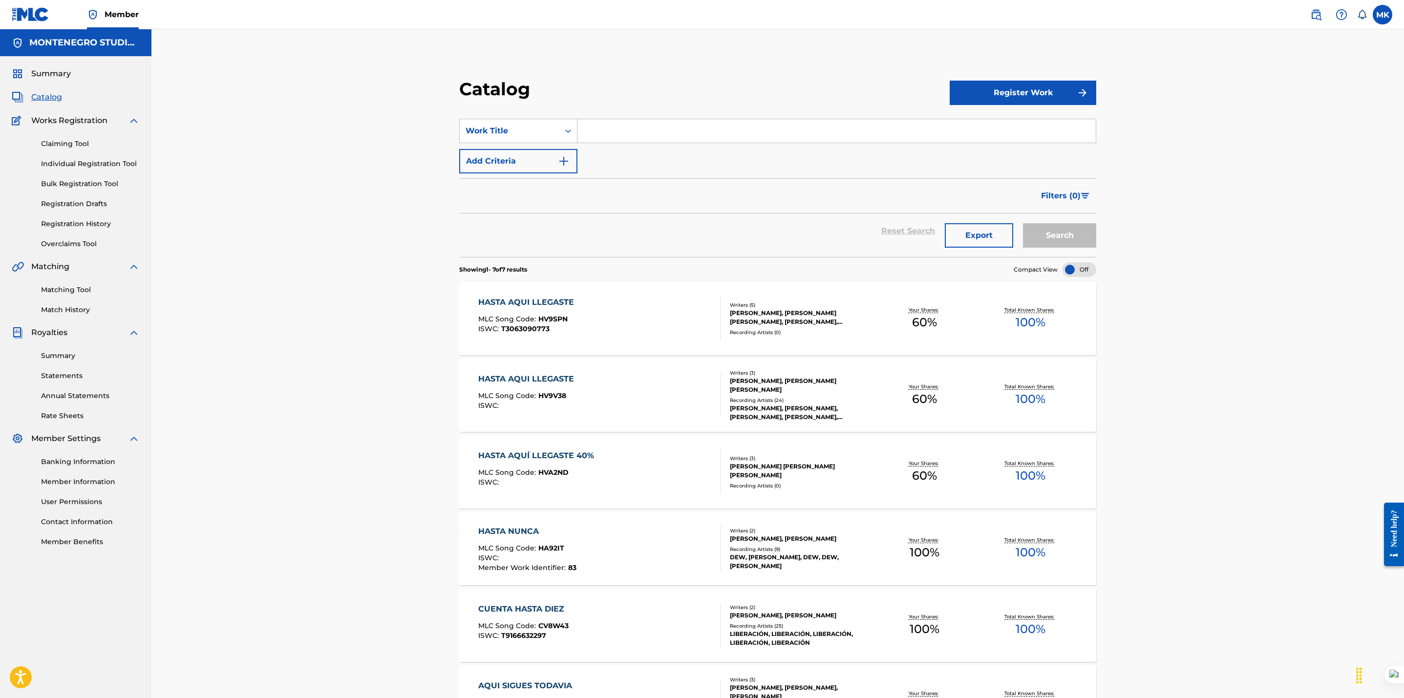
click at [350, 182] on div "Catalog Register Work SearchWithCriteria35e0017b-ff11-4a56-9db6-26620c7960b5 Wo…" at bounding box center [777, 445] width 1252 height 832
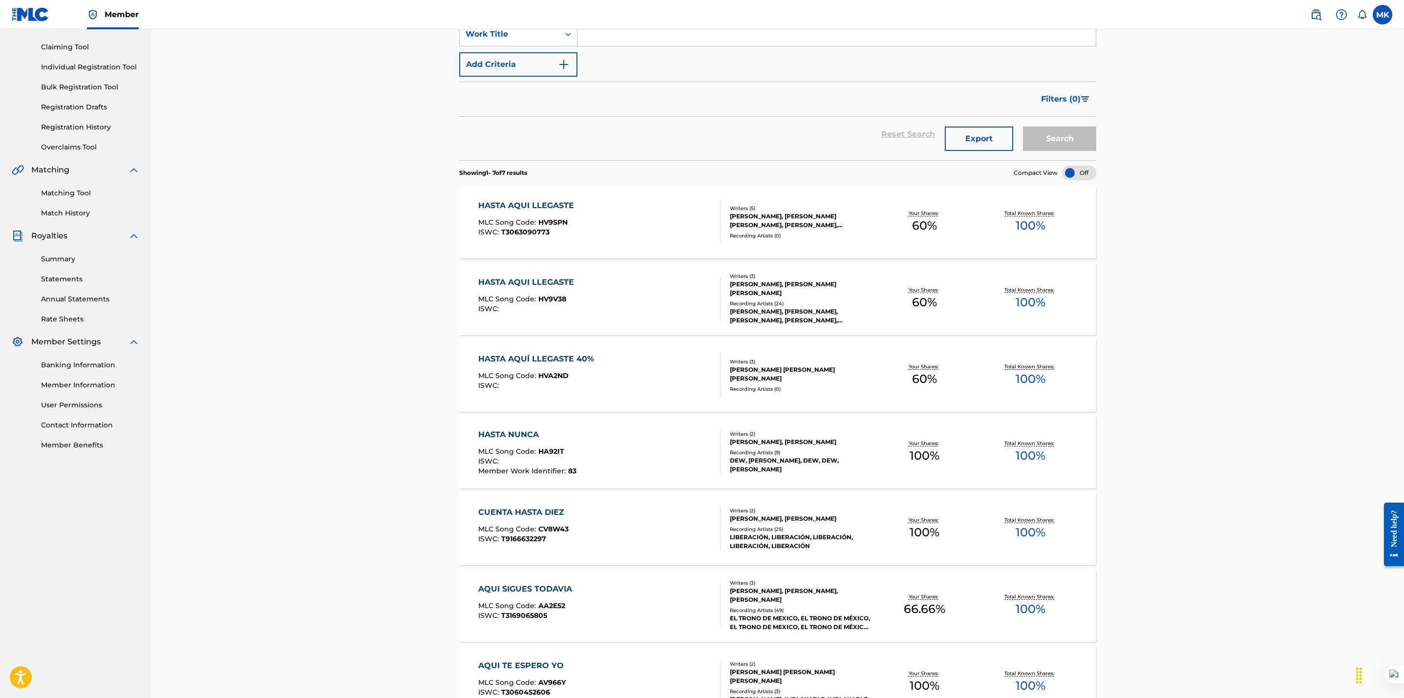
scroll to position [97, 0]
click at [500, 588] on div "AQUI SIGUES TODAVIA" at bounding box center [527, 589] width 99 height 12
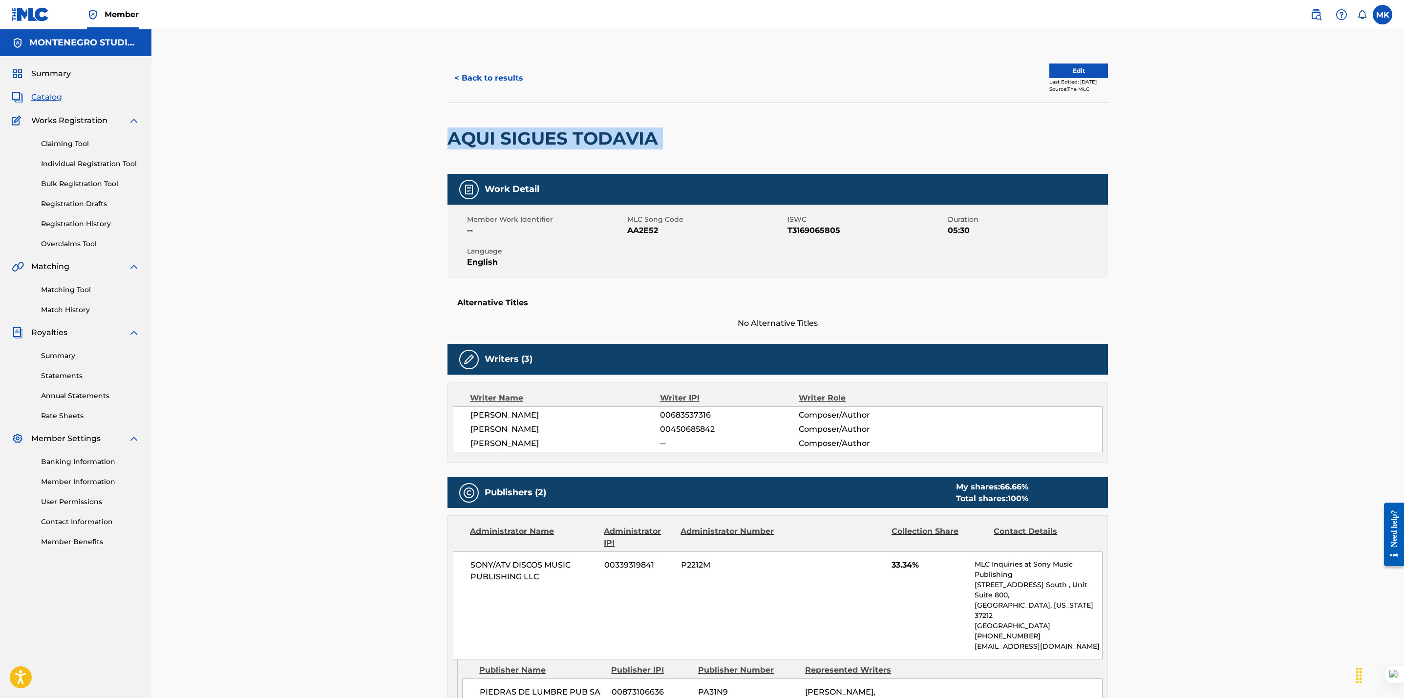
drag, startPoint x: 669, startPoint y: 132, endPoint x: 441, endPoint y: 136, distance: 227.6
click at [441, 136] on div "< Back to results Edit Last Edited: April 16, 2023 Source: The MLC AQUI SIGUES …" at bounding box center [778, 640] width 684 height 1173
copy div "AQUI SIGUES TODAVIA"
click at [336, 232] on div "< Back to results Edit Last Edited: April 16, 2023 Source: The MLC AQUI SIGUES …" at bounding box center [777, 627] width 1252 height 1197
click at [62, 286] on link "Matching Tool" at bounding box center [90, 290] width 99 height 10
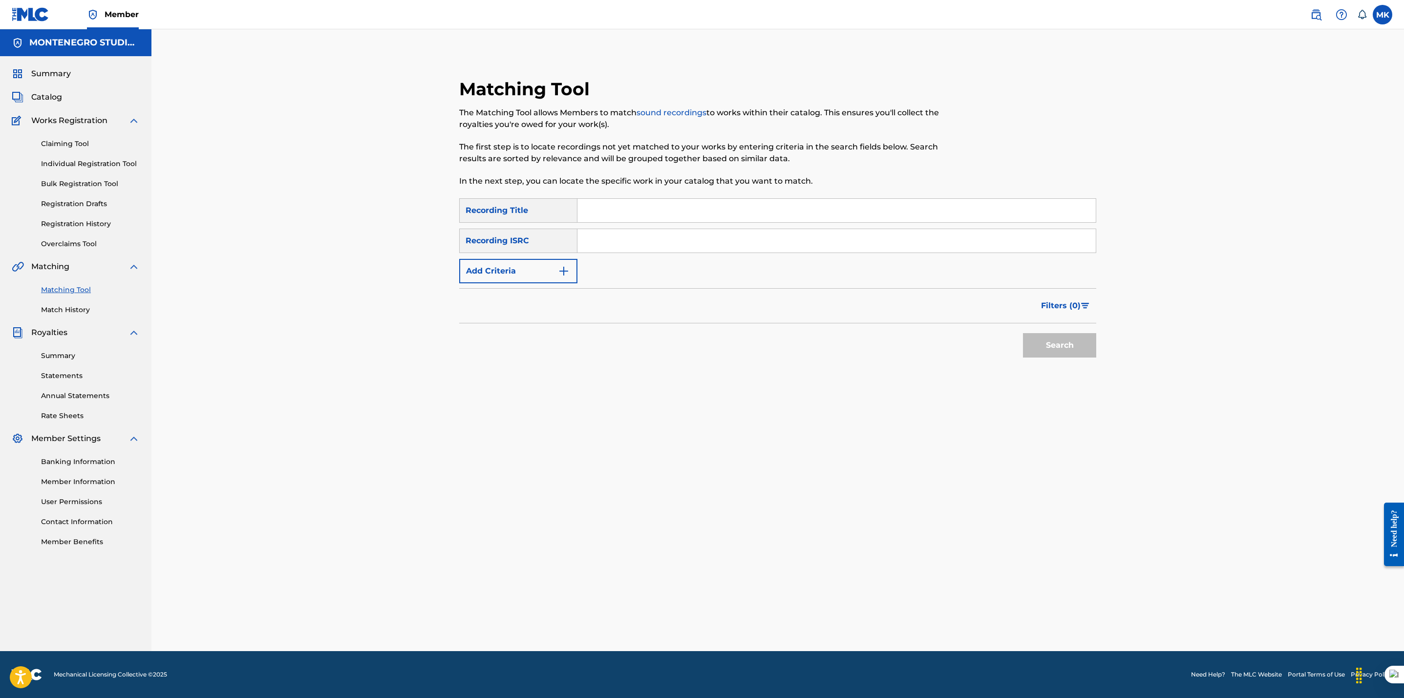
click at [654, 220] on input "Search Form" at bounding box center [836, 210] width 518 height 23
paste input "EL PATO NADA, LA TROCA DEL MONO NEGRO"
type input "EL PATO NADA, LA TROCA DEL MONO NEGRO"
click at [1023, 333] on button "Search" at bounding box center [1059, 345] width 73 height 24
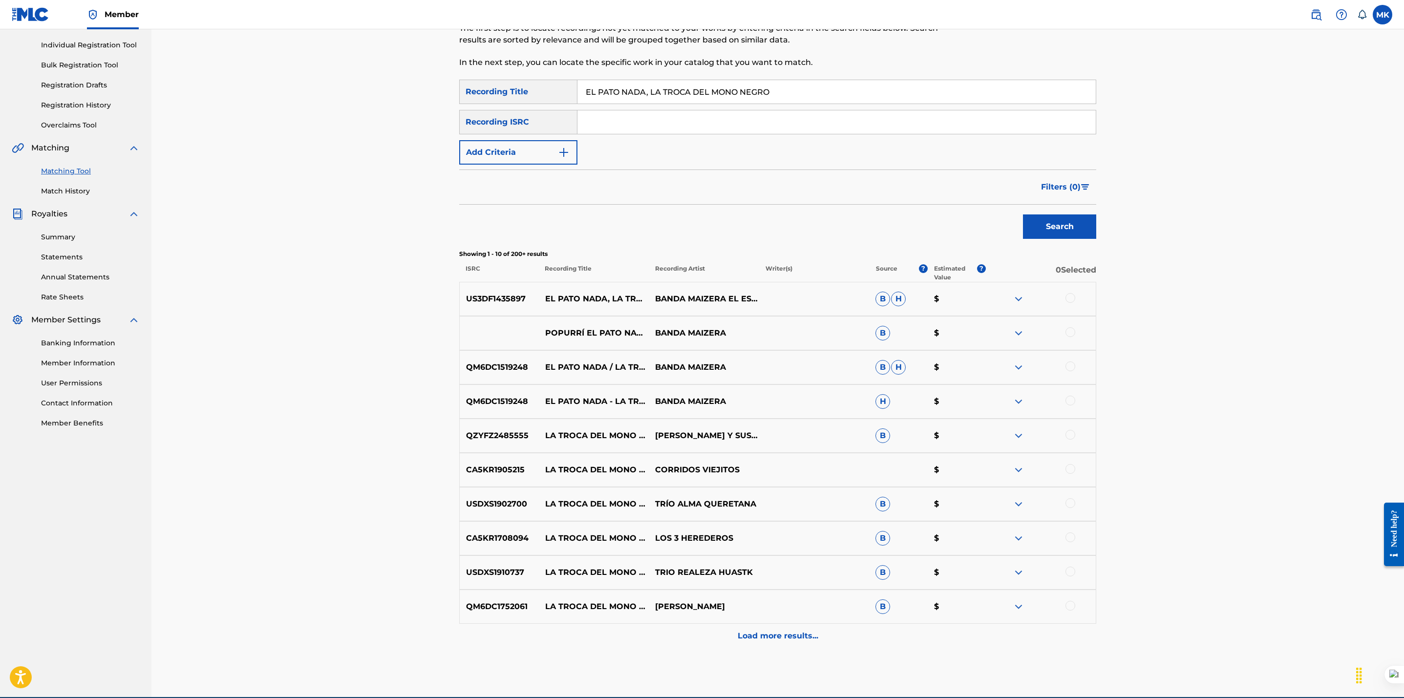
scroll to position [120, 0]
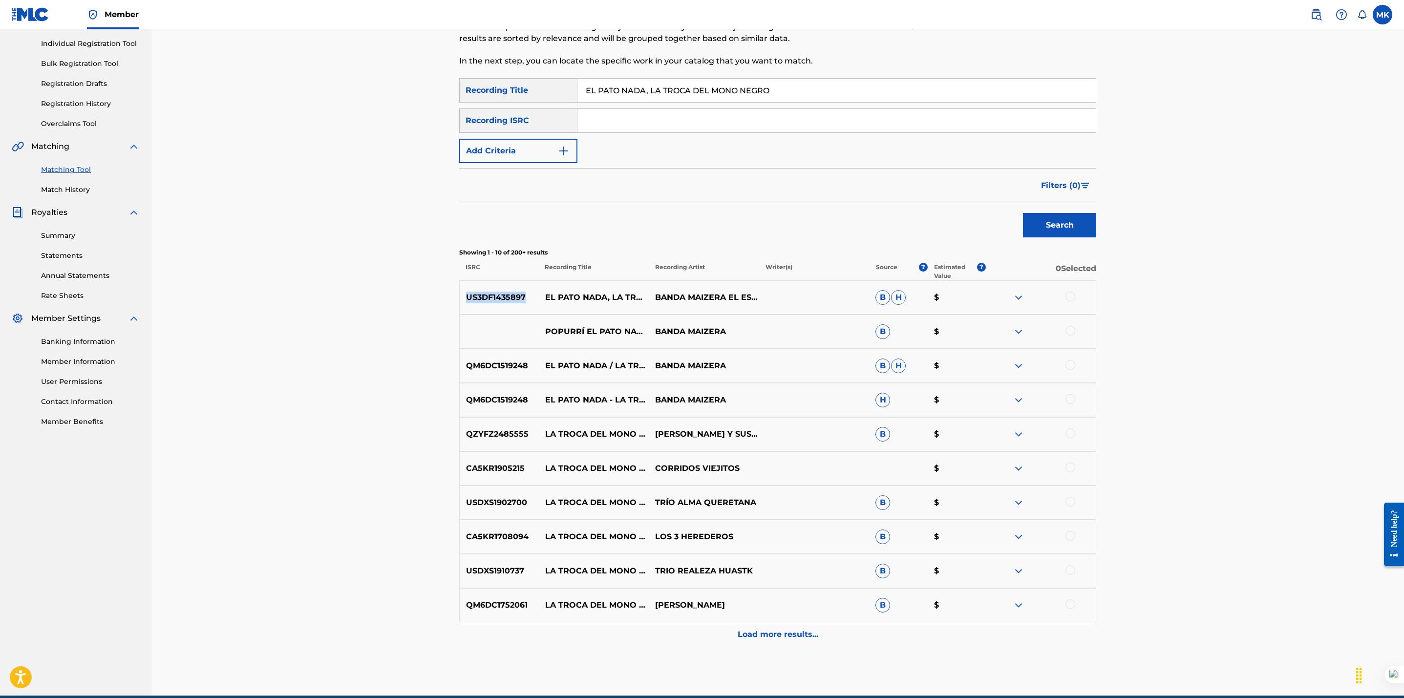
drag, startPoint x: 529, startPoint y: 299, endPoint x: 453, endPoint y: 299, distance: 76.7
click at [453, 299] on div "Matching Tool The Matching Tool allows Members to match sound recordings to wor…" at bounding box center [777, 327] width 660 height 738
copy p "US3DF1435897"
drag, startPoint x: 590, startPoint y: 308, endPoint x: 531, endPoint y: 283, distance: 63.7
click at [531, 283] on div "US3DF1435897 EL PATO NADA, LA TROCA DEL MONO NEGRO BANDA MAIZERA EL ESCANDALO D…" at bounding box center [777, 297] width 637 height 34
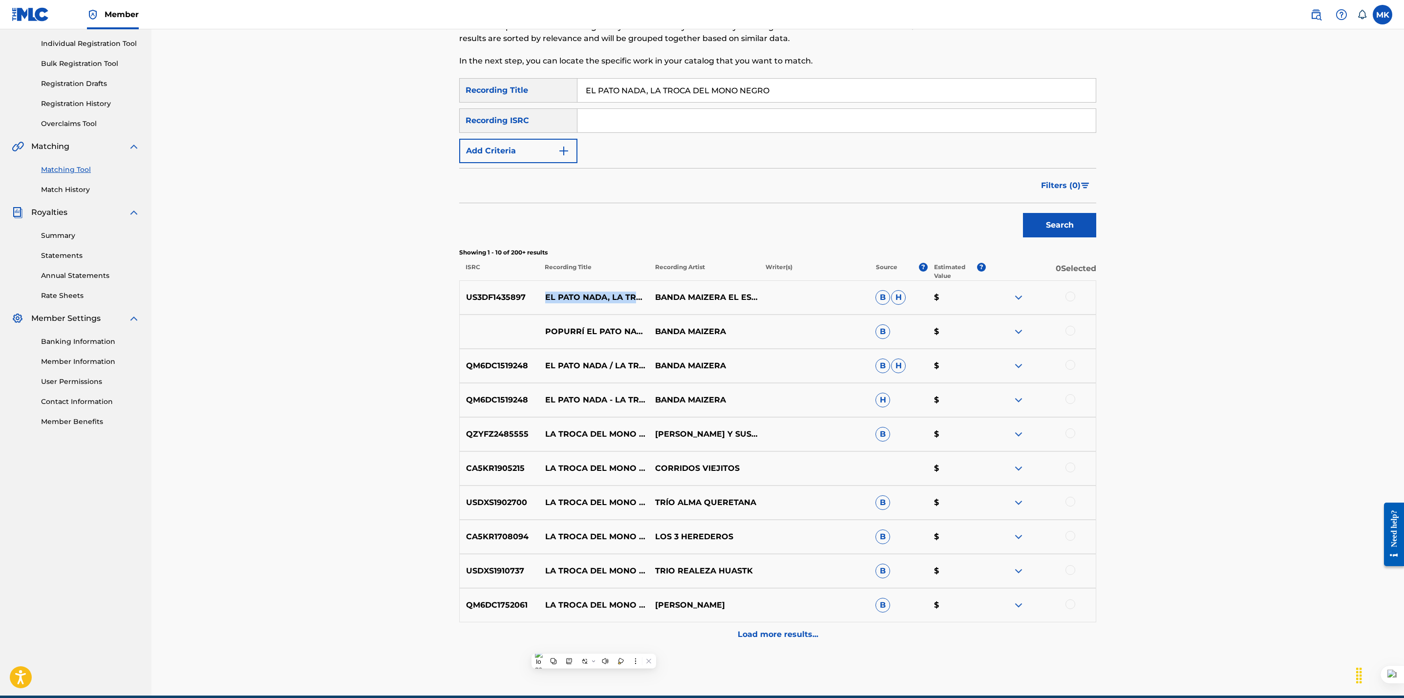
copy div "EL PATO NADA, LA TROCA DEL MONO NEGRO"
drag, startPoint x: 762, startPoint y: 302, endPoint x: 661, endPoint y: 292, distance: 101.6
click at [665, 292] on div "US3DF1435897 EL PATO NADA, LA TROCA DEL MONO NEGRO BANDA MAIZERA EL ESCANDALO D…" at bounding box center [777, 297] width 637 height 34
click at [654, 292] on p "BANDA MAIZERA EL ESCANDALO DE [GEOGRAPHIC_DATA]" at bounding box center [704, 298] width 110 height 12
drag, startPoint x: 755, startPoint y: 303, endPoint x: 654, endPoint y: 284, distance: 102.9
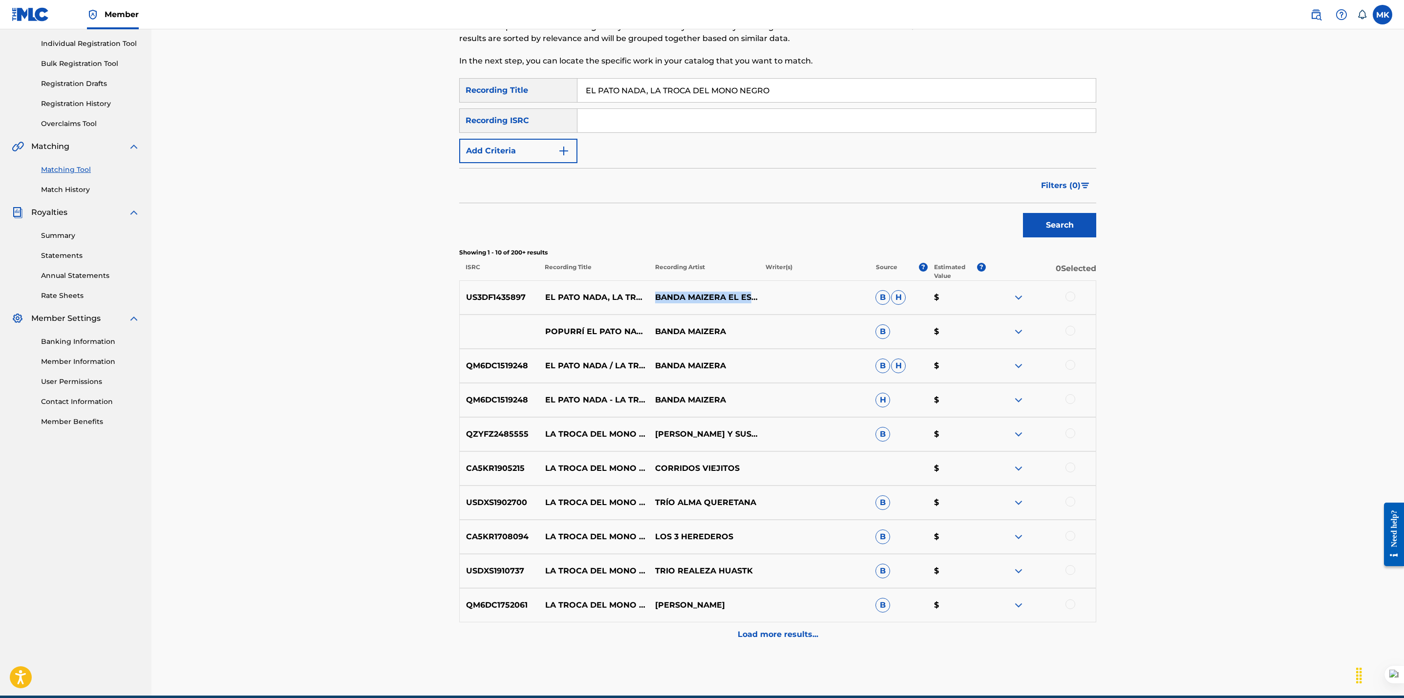
click at [654, 284] on div "US3DF1435897 EL PATO NADA, LA TROCA DEL MONO NEGRO BANDA MAIZERA EL ESCANDALO D…" at bounding box center [777, 297] width 637 height 34
copy p "BANDA MAIZERA EL ESCANDALO DE [GEOGRAPHIC_DATA]"
drag, startPoint x: 532, startPoint y: 366, endPoint x: 467, endPoint y: 365, distance: 65.0
click at [467, 365] on p "QM6DC1519248" at bounding box center [499, 366] width 79 height 12
copy p "QM6DC1519248"
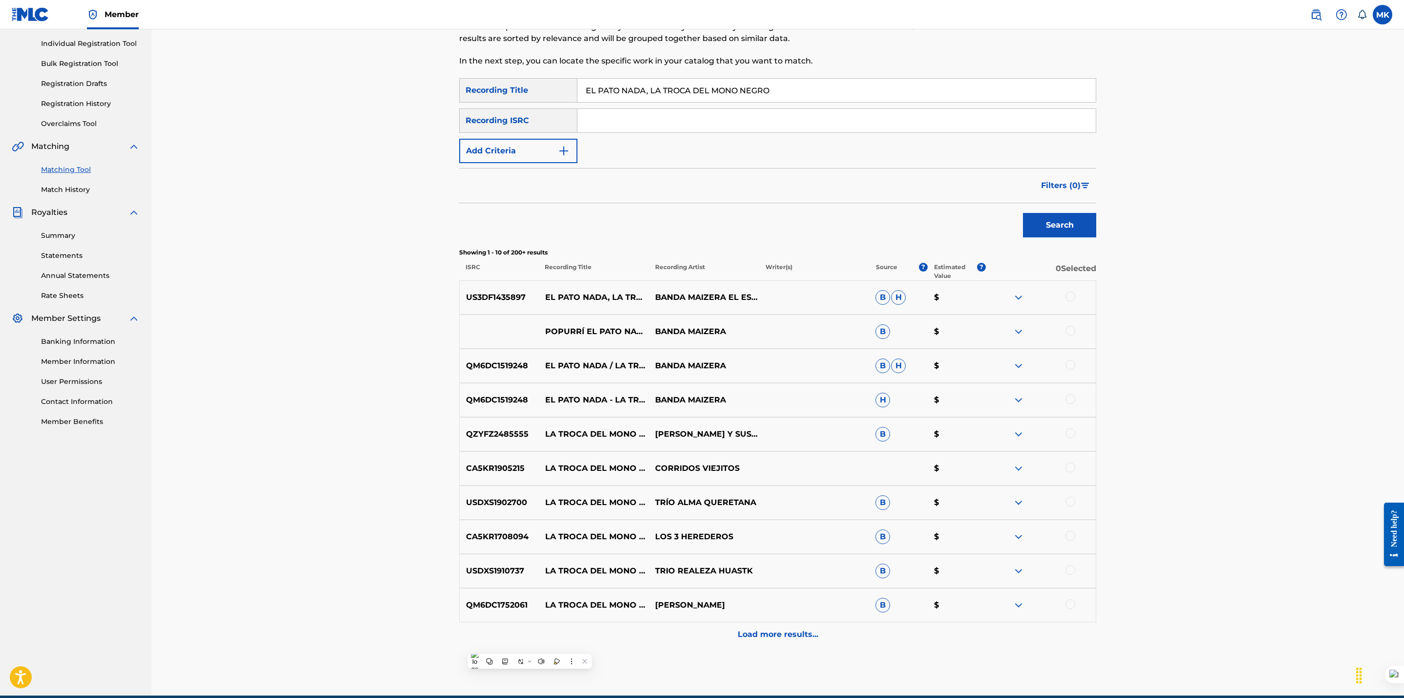
drag, startPoint x: 628, startPoint y: 404, endPoint x: 606, endPoint y: 406, distance: 22.0
click at [606, 406] on p "EL PATO NADA - LA TROCA DEL MONO NEGRO (EN VIVO)" at bounding box center [594, 400] width 110 height 12
click at [604, 406] on p "EL PATO NADA - LA TROCA DEL MONO NEGRO (EN VIVO)" at bounding box center [594, 400] width 110 height 12
drag, startPoint x: 622, startPoint y: 377, endPoint x: 544, endPoint y: 351, distance: 82.0
click at [544, 360] on p "EL PATO NADA / LA TROCA DEL MONO NEGRO (EN VIVO)" at bounding box center [594, 366] width 110 height 12
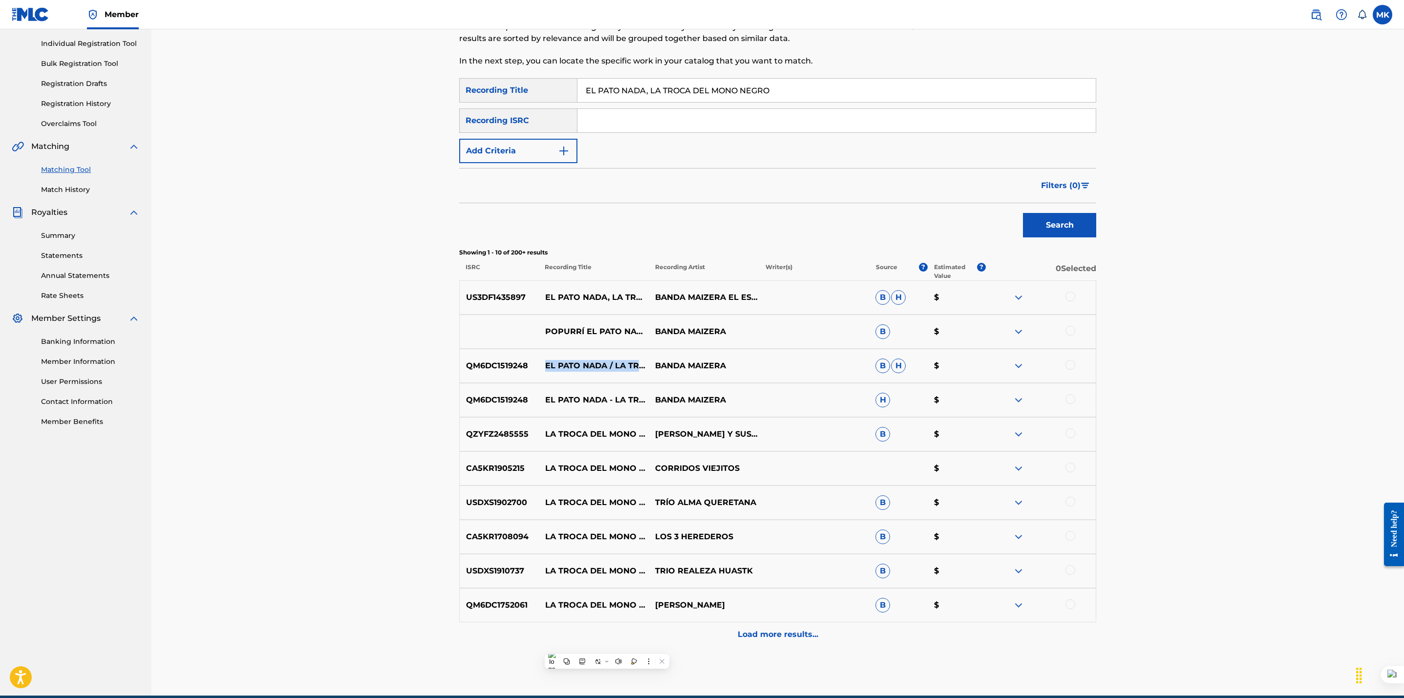
copy p "EL PATO NADA / LA TROCA DEL MONO NEGRO (EN VIVO)"
drag, startPoint x: 735, startPoint y: 360, endPoint x: 657, endPoint y: 366, distance: 77.9
click at [657, 366] on p "BANDA MAIZERA" at bounding box center [704, 366] width 110 height 12
copy p "BANDA MAIZERA"
click at [374, 440] on div "Matching Tool The Matching Tool allows Members to match sound recordings to wor…" at bounding box center [777, 302] width 1252 height 786
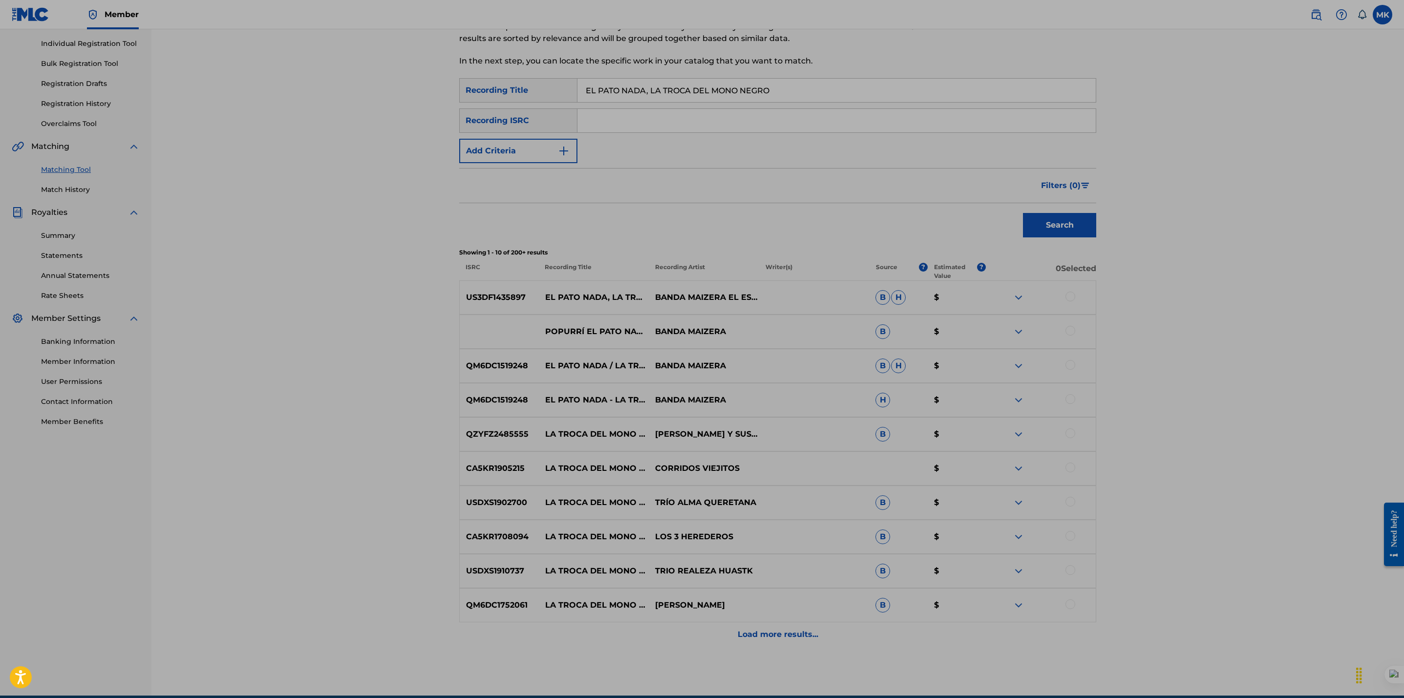
click at [986, 296] on div at bounding box center [1041, 298] width 110 height 12
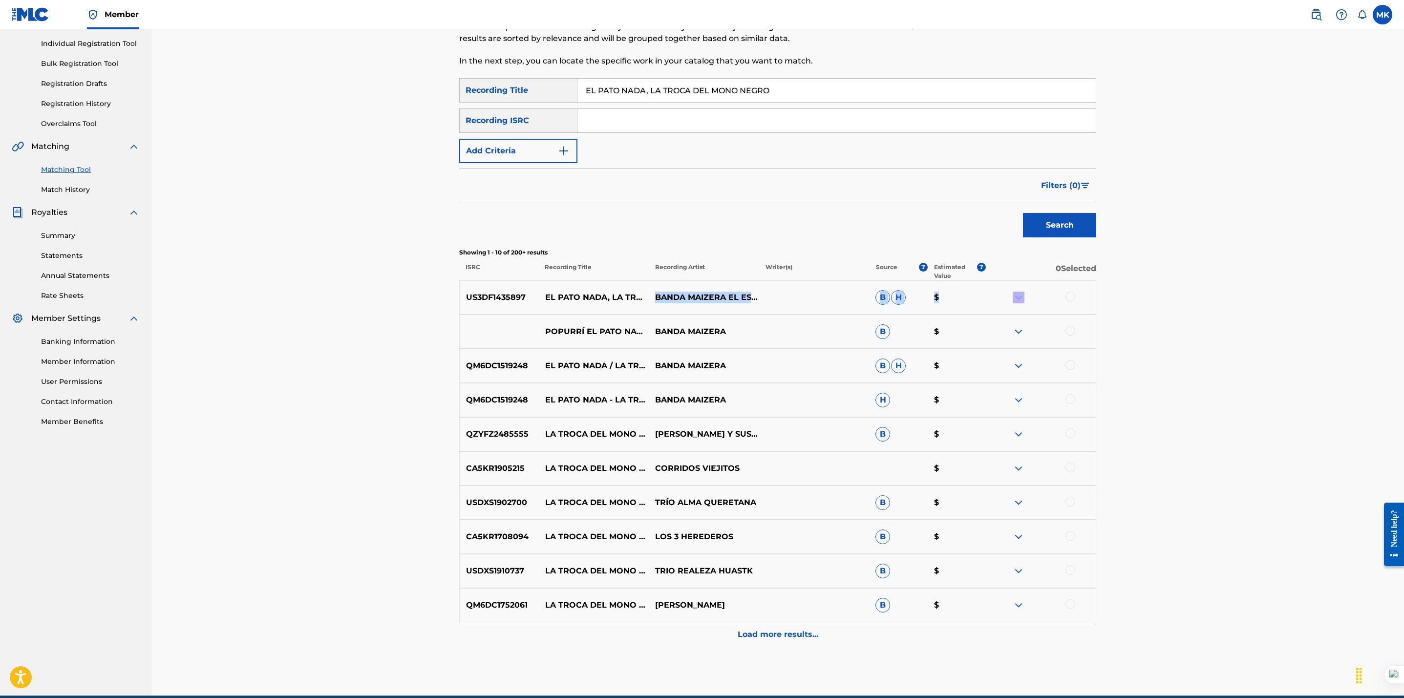
drag, startPoint x: 985, startPoint y: 296, endPoint x: 564, endPoint y: 289, distance: 421.1
click at [564, 289] on div "US3DF1435897 EL PATO NADA, LA TROCA DEL MONO NEGRO BANDA MAIZERA EL ESCANDALO D…" at bounding box center [777, 297] width 637 height 34
click at [67, 188] on link "Match History" at bounding box center [90, 190] width 99 height 10
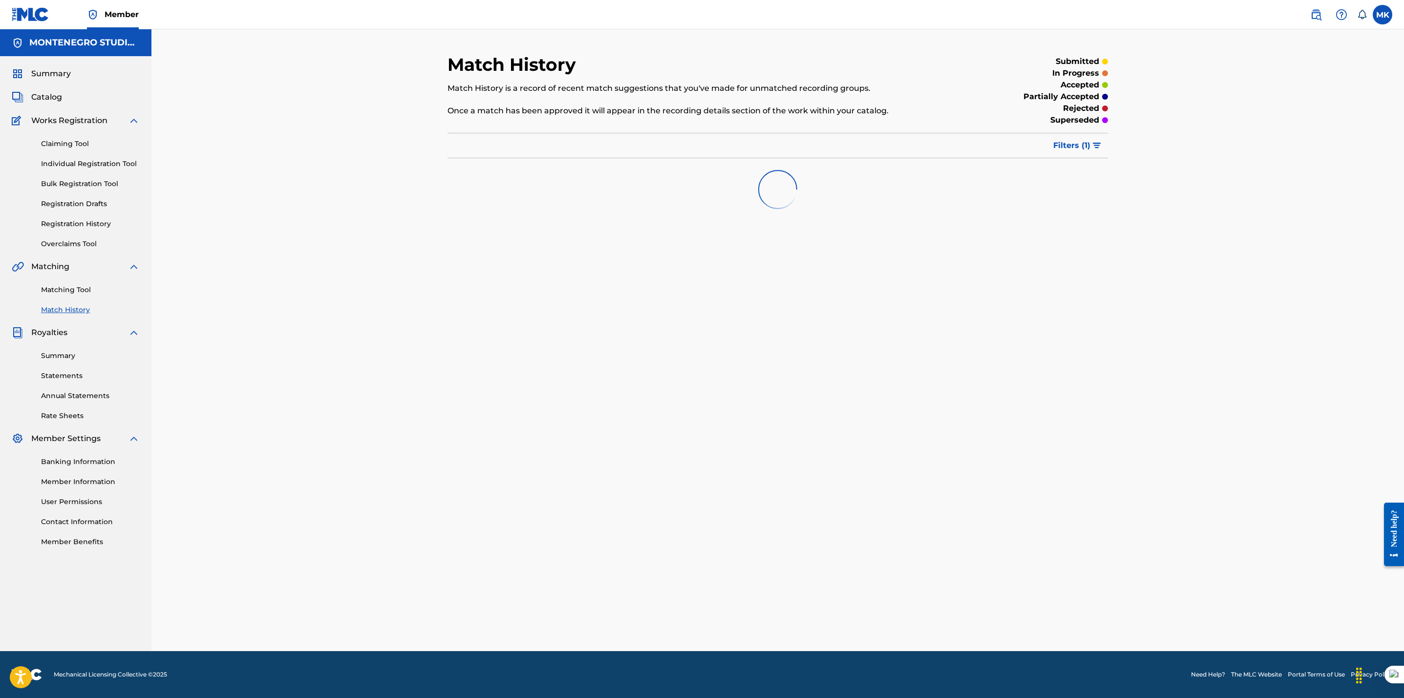
click at [1097, 143] on img "submit" at bounding box center [1097, 146] width 8 height 6
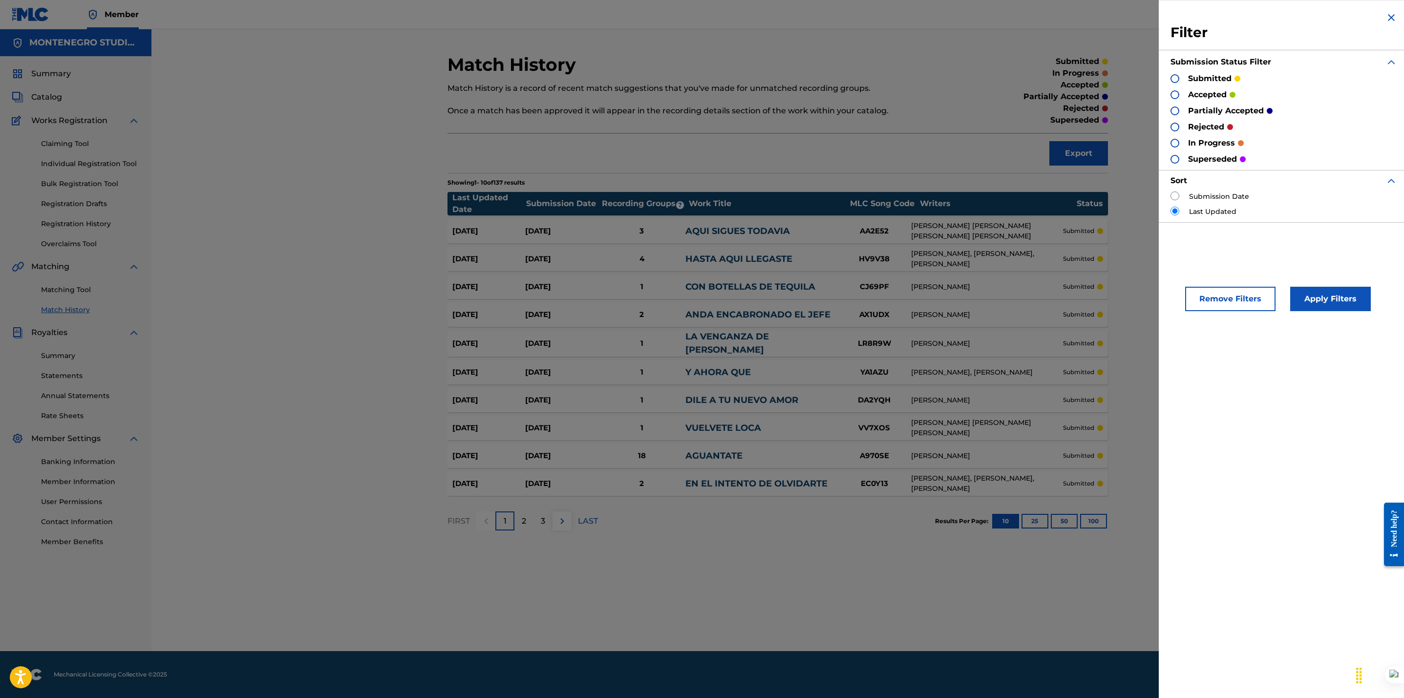
click at [1171, 107] on div at bounding box center [1174, 110] width 9 height 9
click at [1171, 125] on div at bounding box center [1174, 127] width 9 height 9
click at [1173, 160] on div at bounding box center [1174, 159] width 9 height 9
click at [1313, 297] on button "Apply Filters" at bounding box center [1330, 299] width 81 height 24
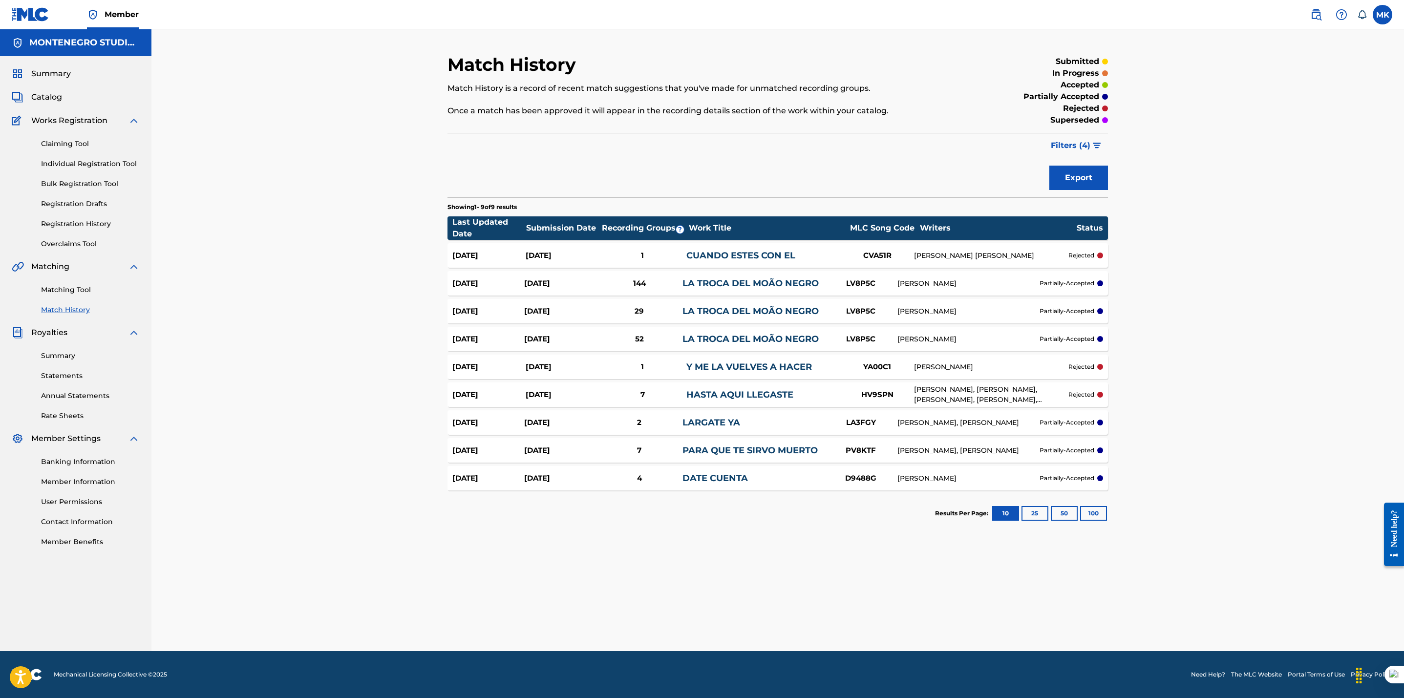
click at [1090, 515] on button "100" at bounding box center [1093, 513] width 27 height 15
click at [743, 453] on link "PARA QUE TE SIRVO MUERTO" at bounding box center [749, 450] width 135 height 11
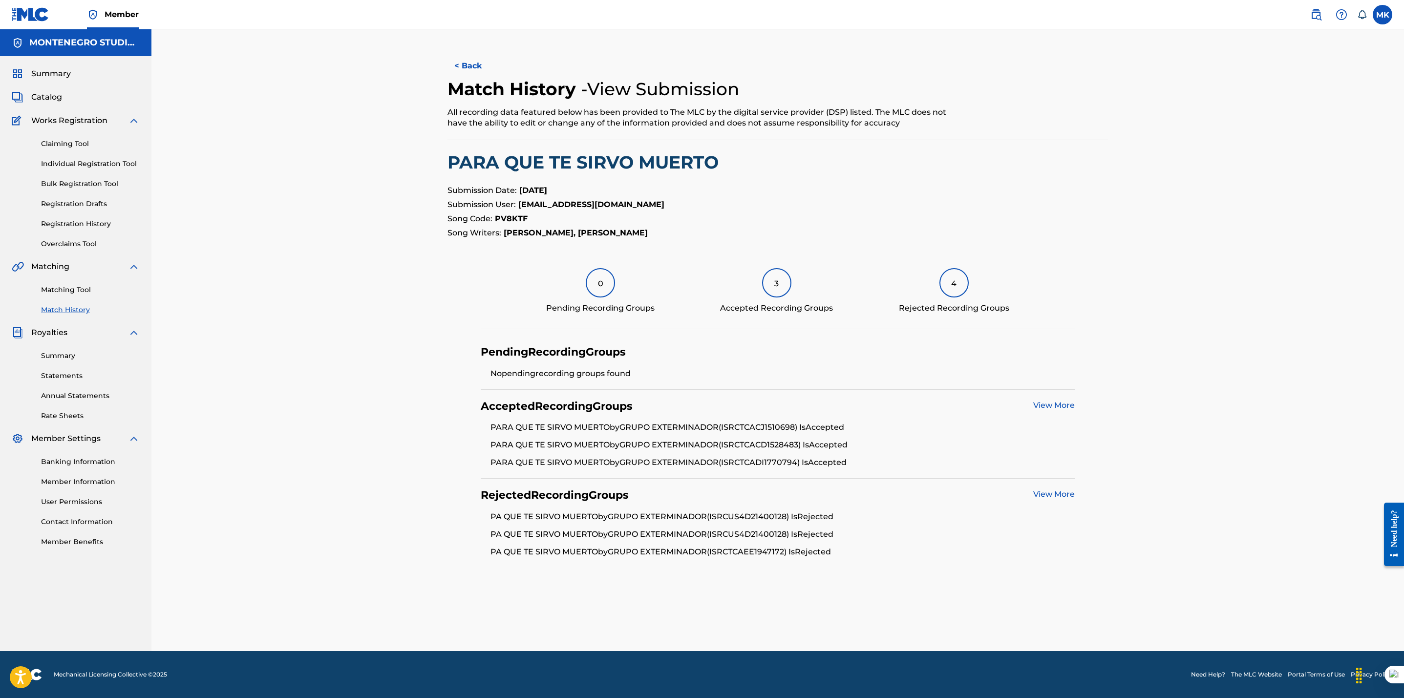
click at [1072, 494] on link "View More" at bounding box center [1054, 493] width 42 height 9
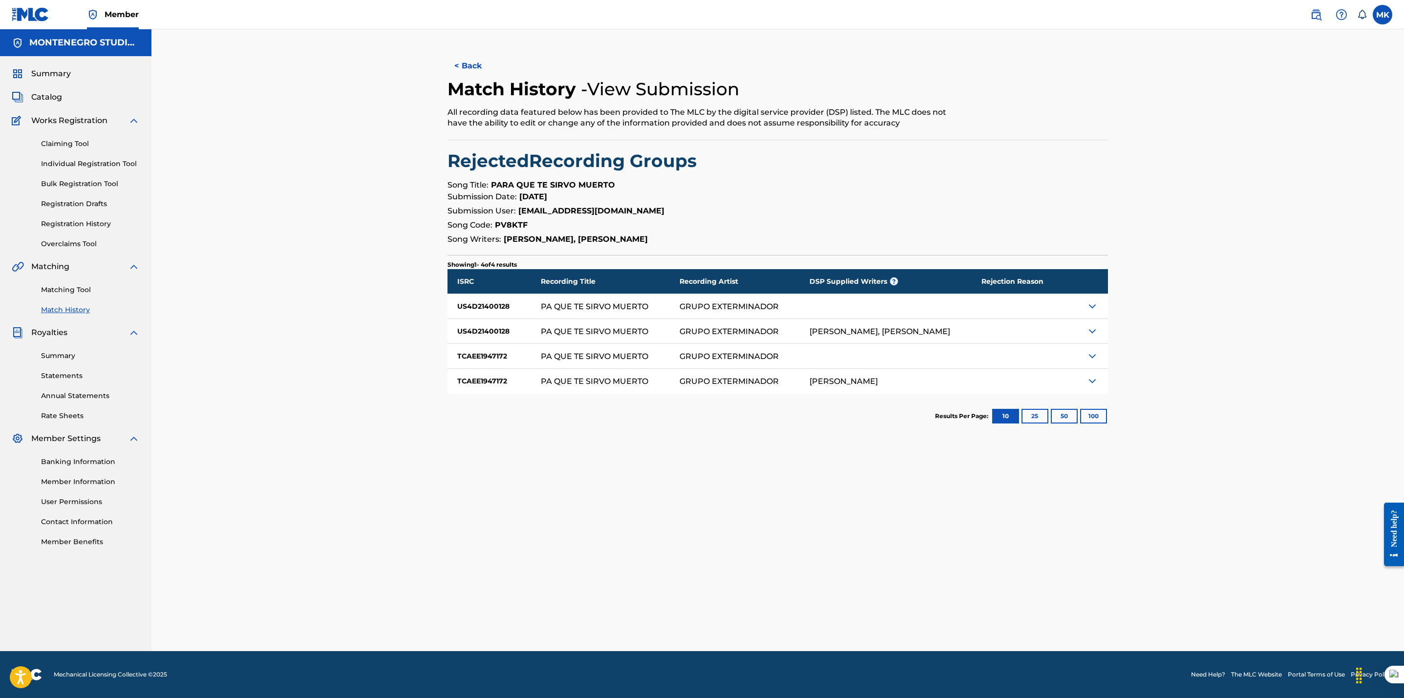
click at [1093, 308] on img at bounding box center [1092, 306] width 12 height 12
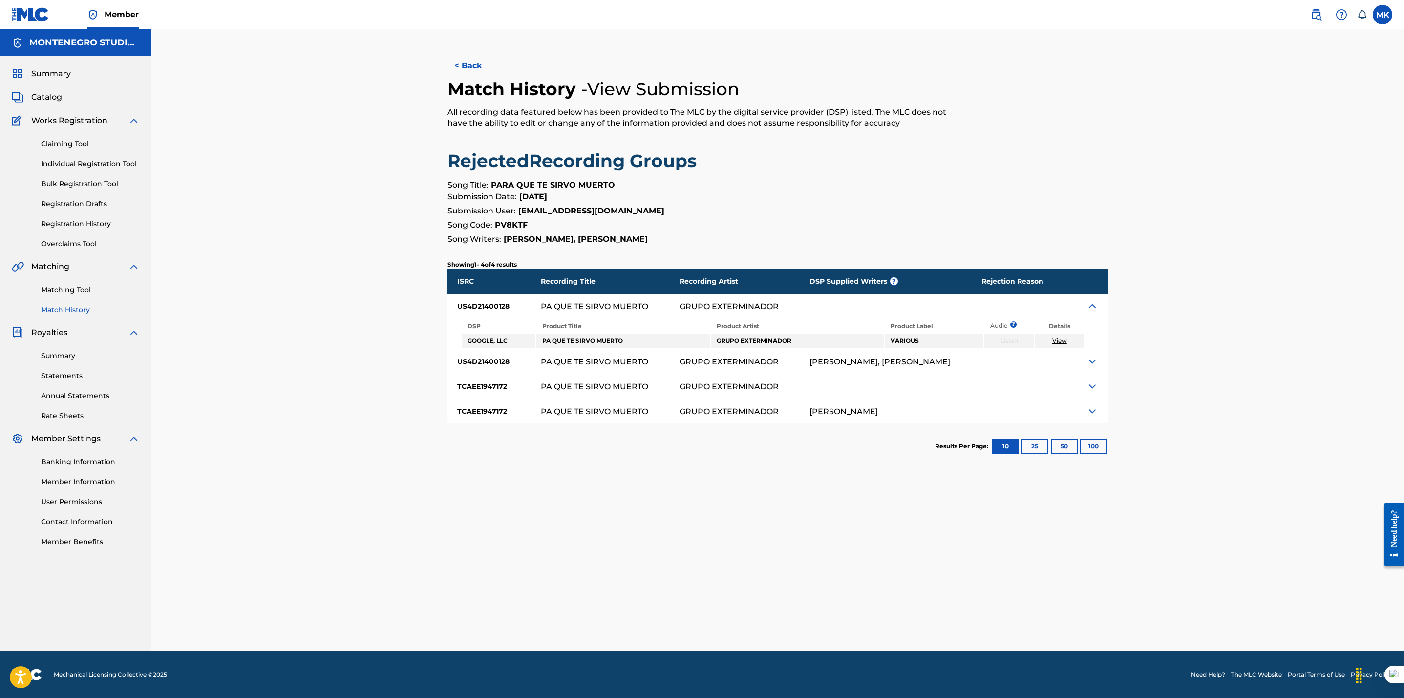
click at [1093, 308] on img at bounding box center [1092, 306] width 12 height 12
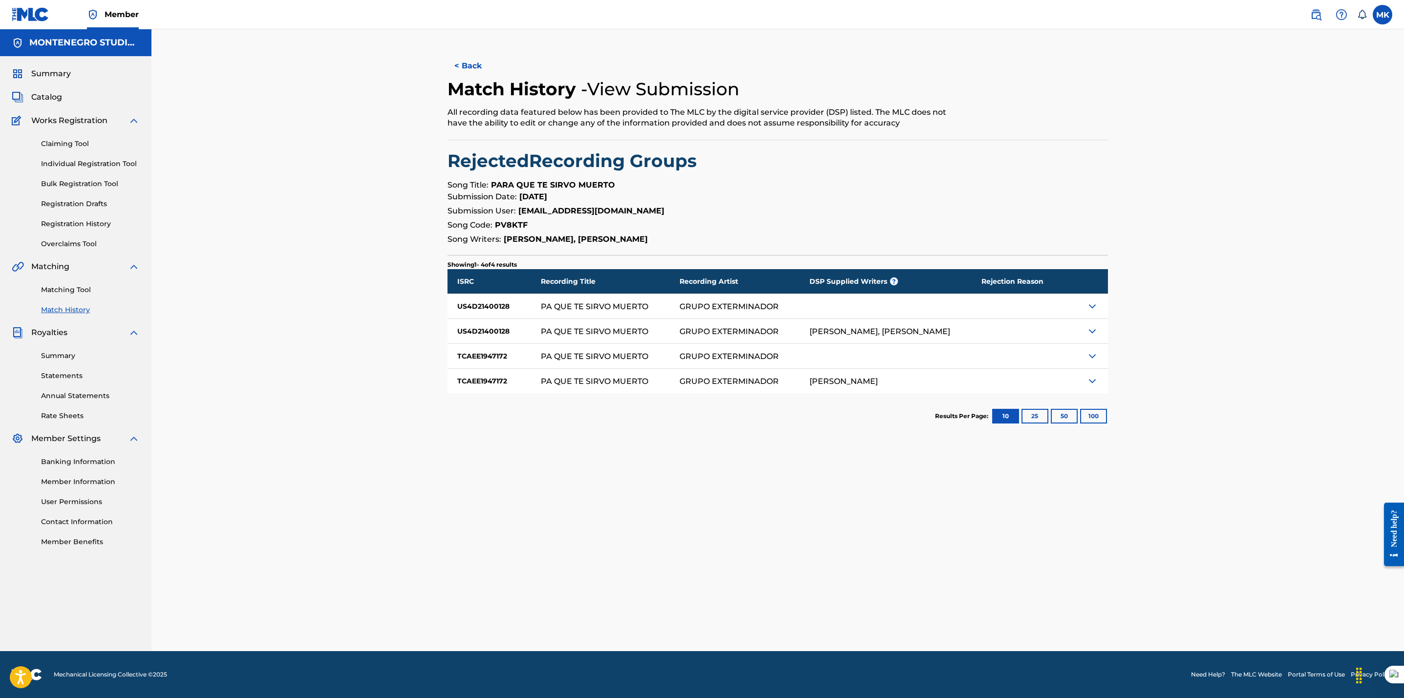
click at [780, 500] on div "< Back Match History - View Submission All recording data featured below has be…" at bounding box center [778, 352] width 684 height 597
click at [461, 66] on button "< Back" at bounding box center [476, 66] width 59 height 24
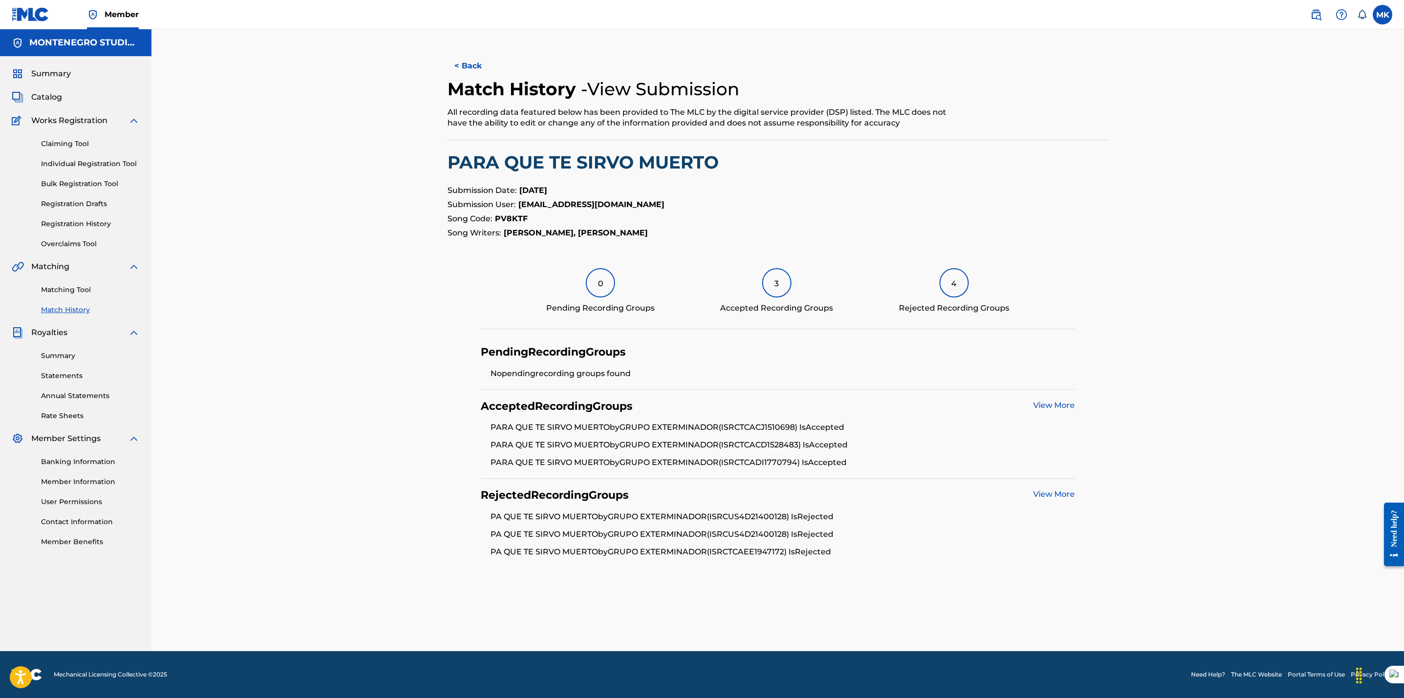
click at [1063, 409] on link "View More" at bounding box center [1054, 405] width 42 height 9
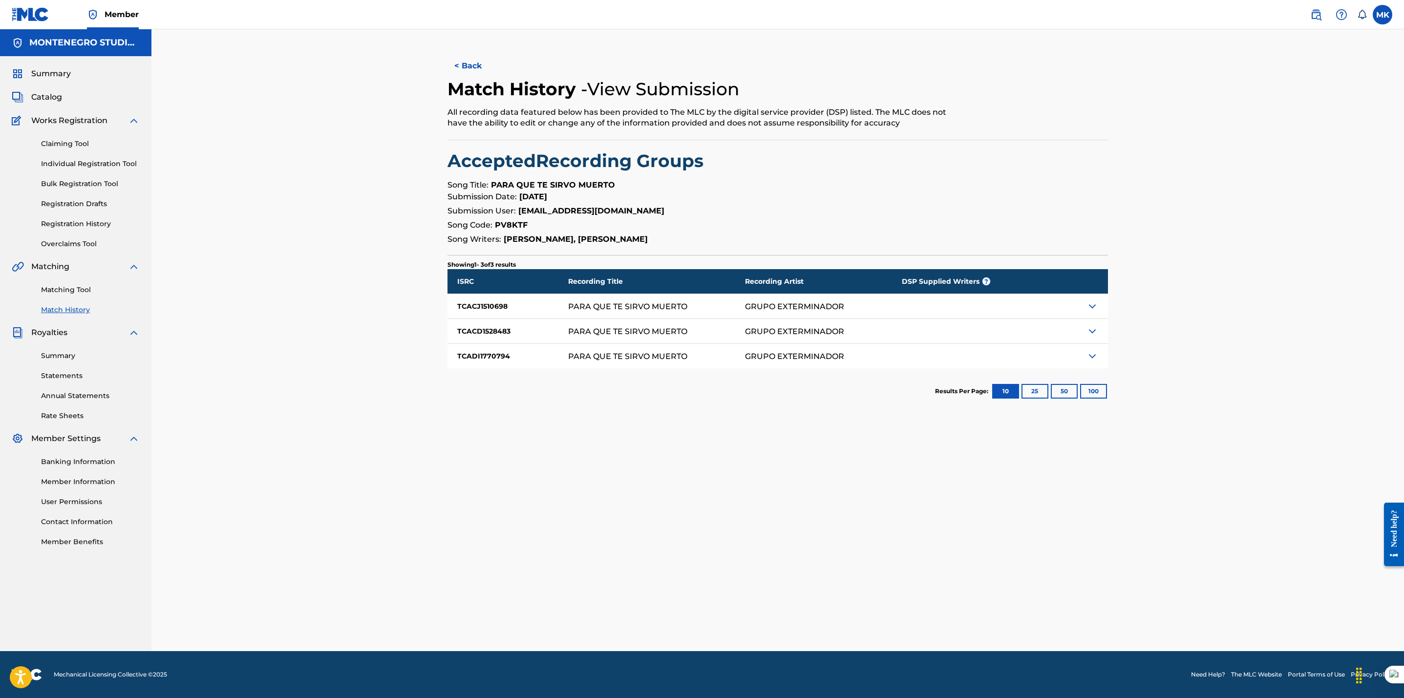
click at [481, 66] on button "< Back" at bounding box center [476, 66] width 59 height 24
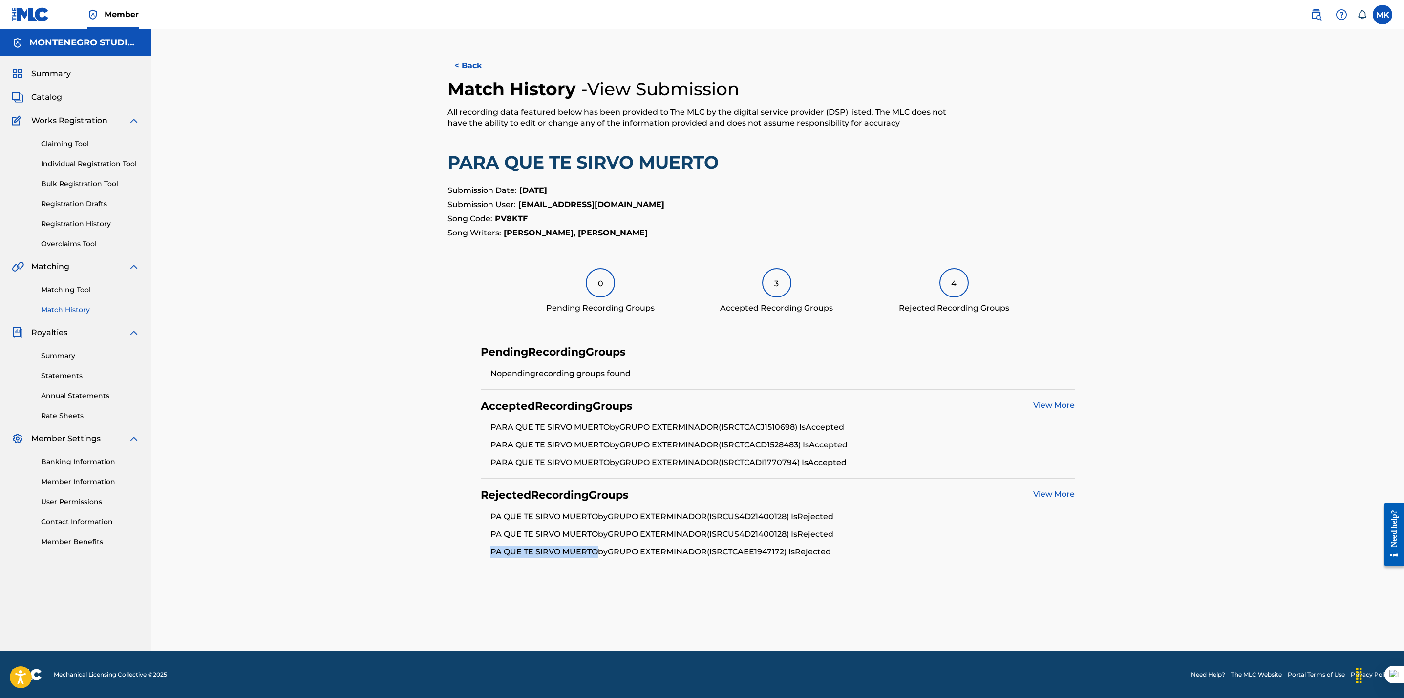
drag, startPoint x: 598, startPoint y: 551, endPoint x: 484, endPoint y: 549, distance: 114.3
click at [484, 549] on ul "PA QUE TE SIRVO MUERTO by GRUPO EXTERMINADOR (ISRC US4D21400128 ) Is Rejected P…" at bounding box center [778, 534] width 594 height 47
copy li "PA QUE TE SIRVO MUERTO"
click at [369, 315] on div "< Back Match History - View Submission All recording data featured below has be…" at bounding box center [777, 340] width 1252 height 622
click at [382, 525] on div "< Back Match History - View Submission All recording data featured below has be…" at bounding box center [777, 340] width 1252 height 622
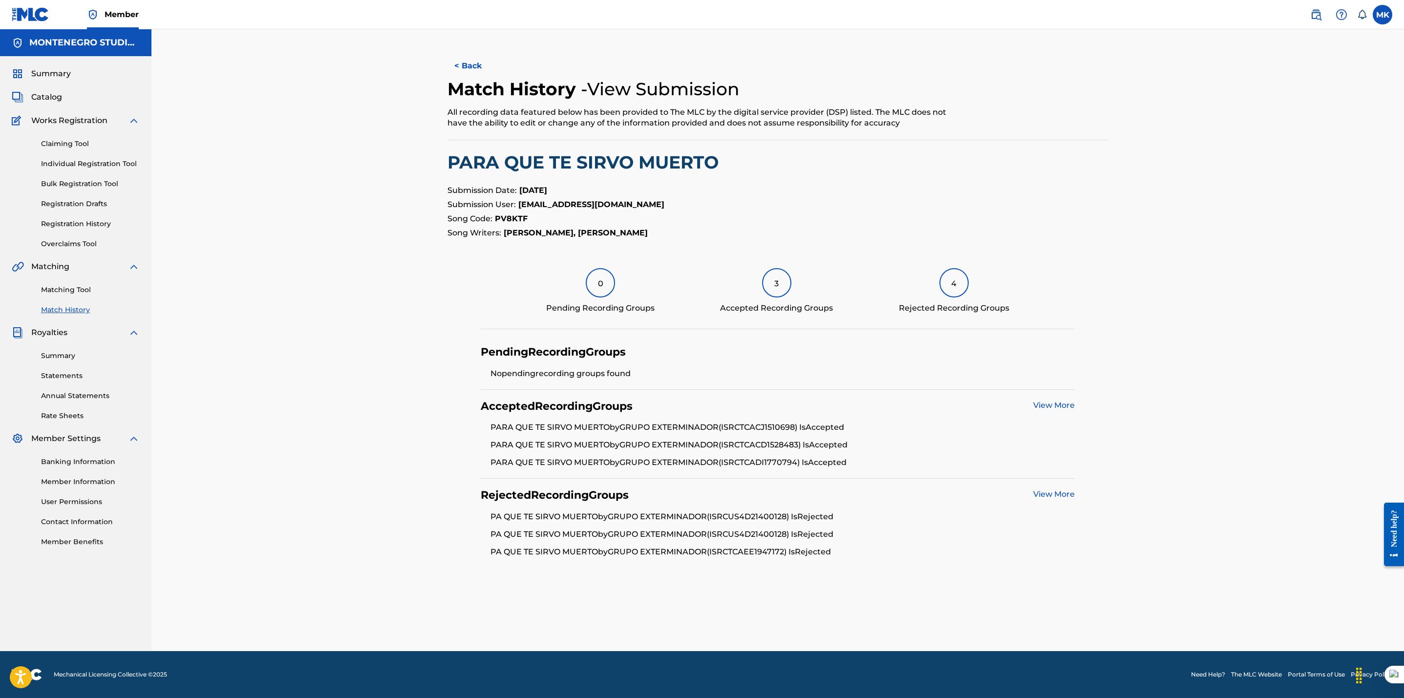
click at [467, 64] on button "< Back" at bounding box center [476, 66] width 59 height 24
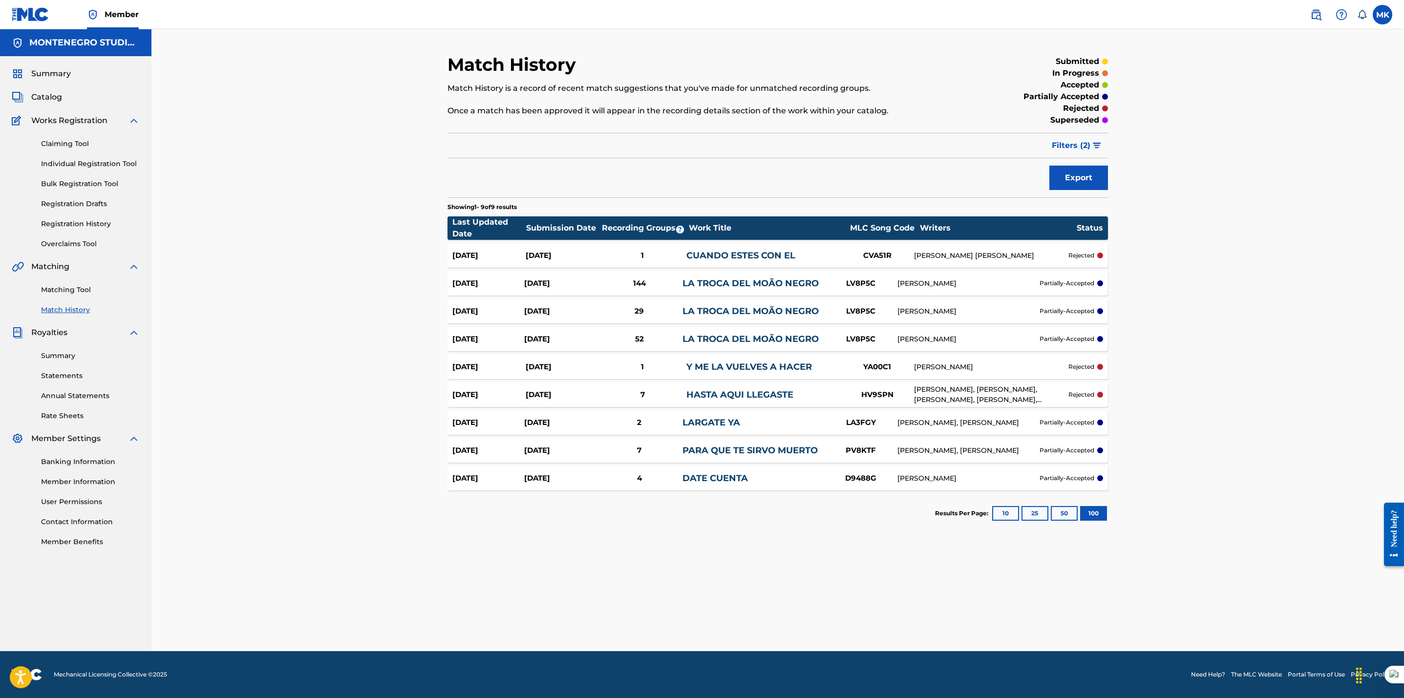
click at [825, 366] on div "Y ME LA VUELVES A HACER" at bounding box center [763, 366] width 154 height 13
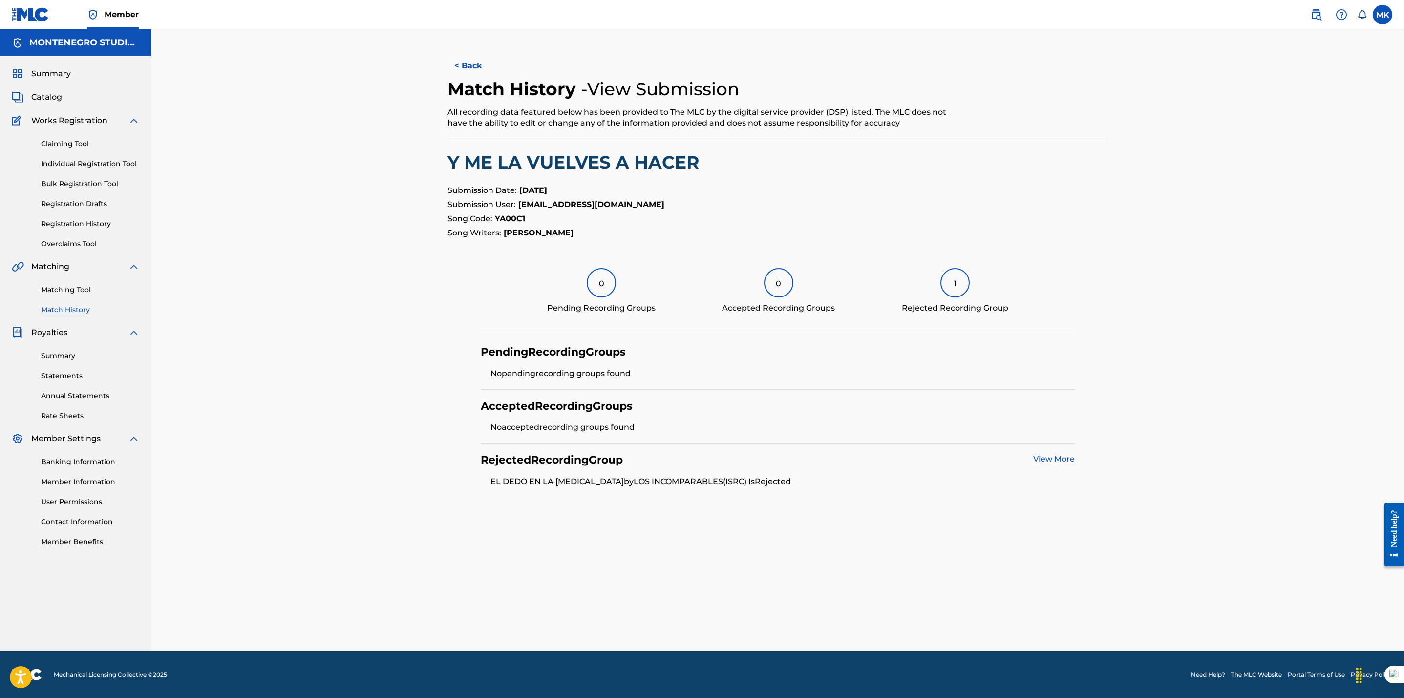
click at [475, 64] on button "< Back" at bounding box center [476, 66] width 59 height 24
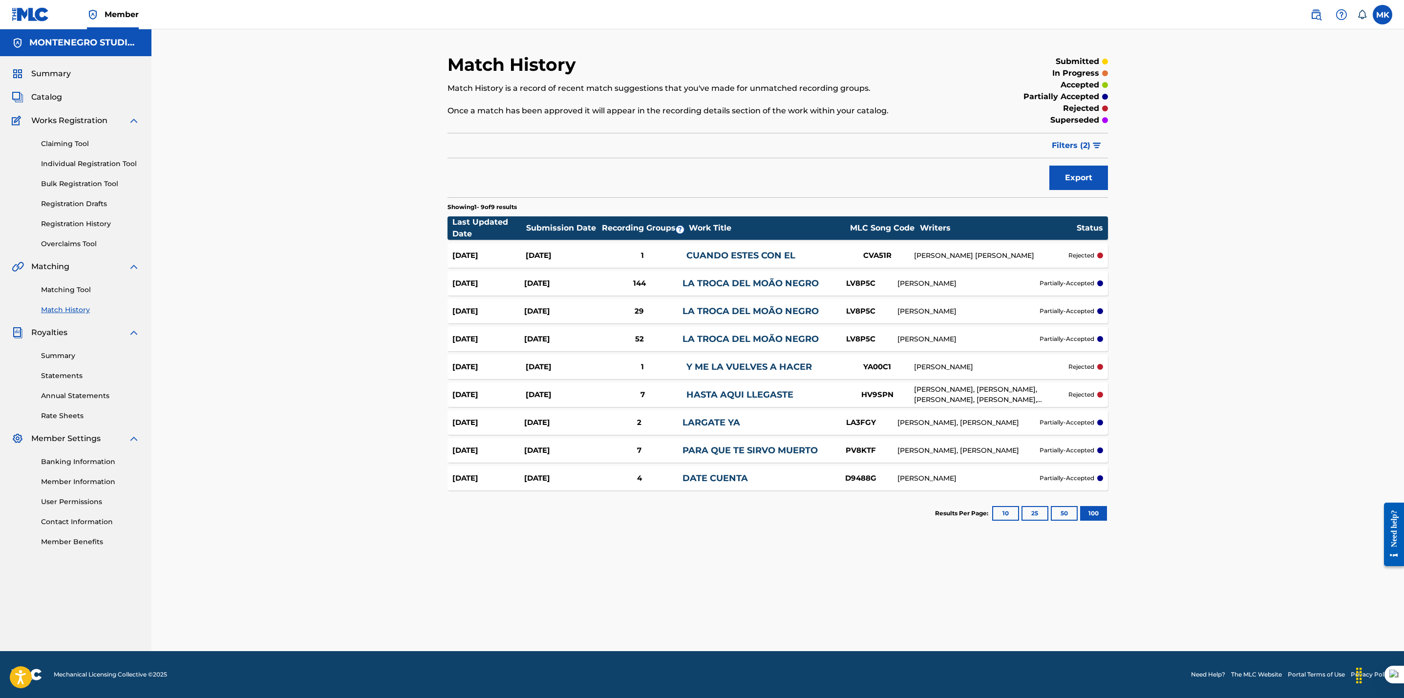
click at [739, 337] on link "LA TROCA DEL MOÃO NEGRO" at bounding box center [750, 339] width 136 height 11
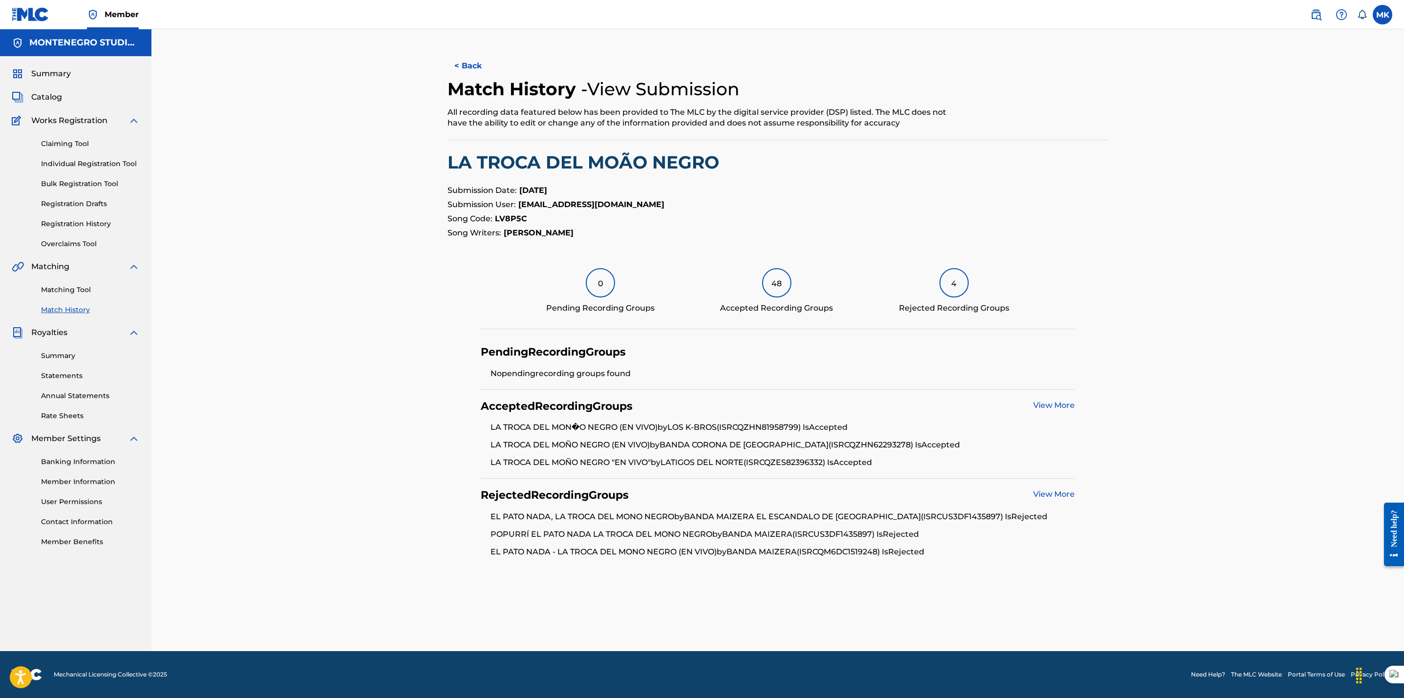
click at [1054, 495] on link "View More" at bounding box center [1054, 493] width 42 height 9
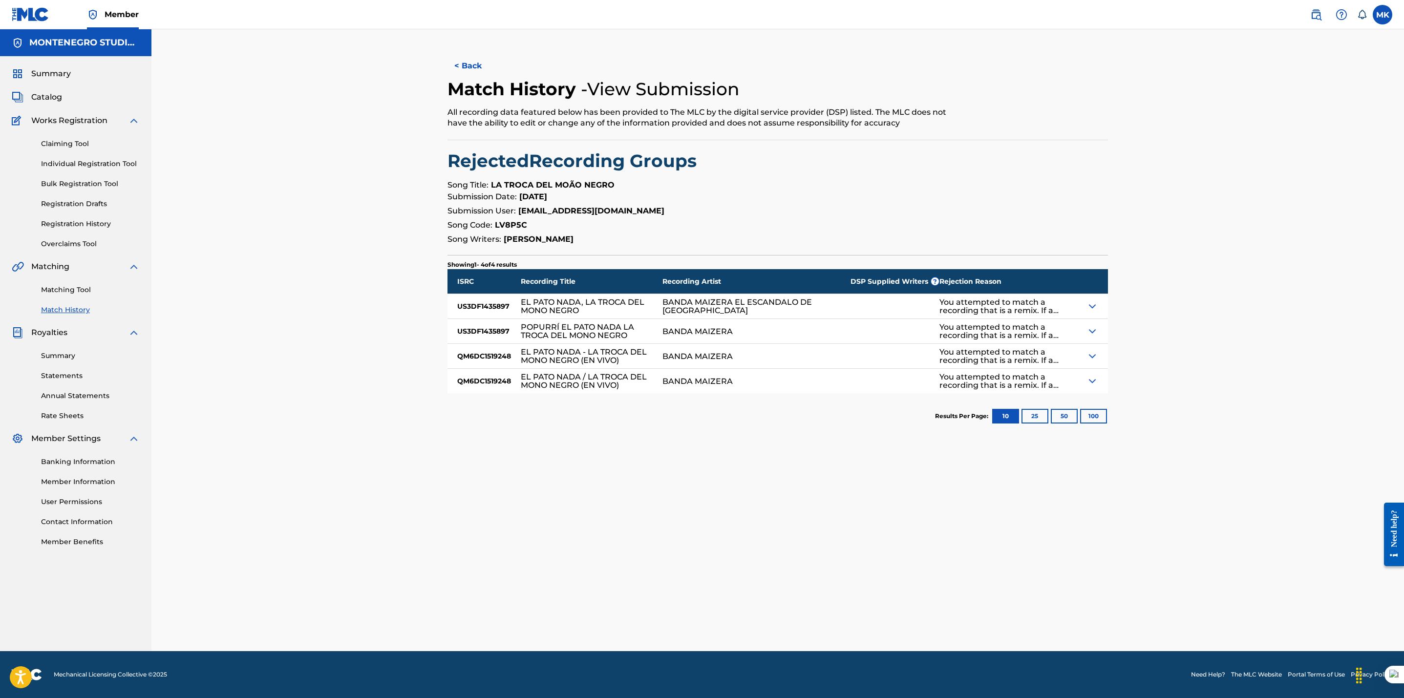
click at [1090, 352] on img at bounding box center [1092, 356] width 12 height 12
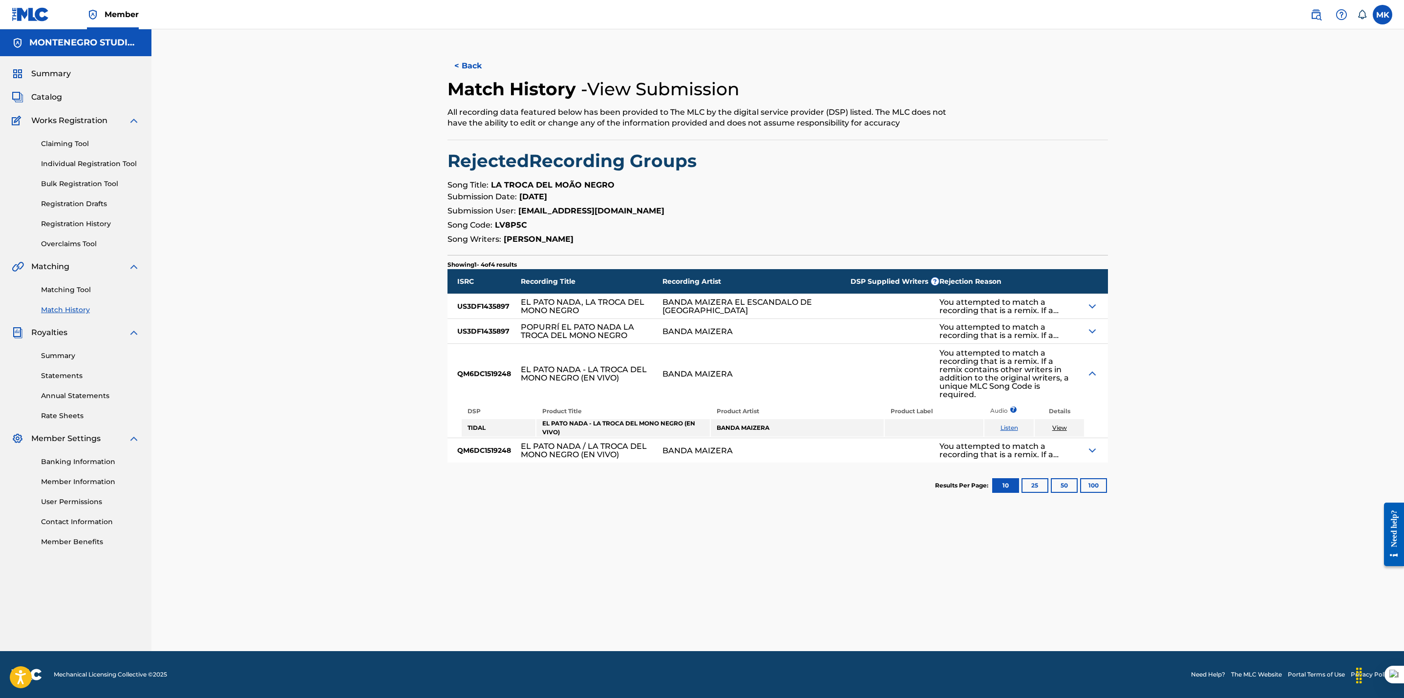
click at [1093, 369] on img at bounding box center [1092, 374] width 12 height 12
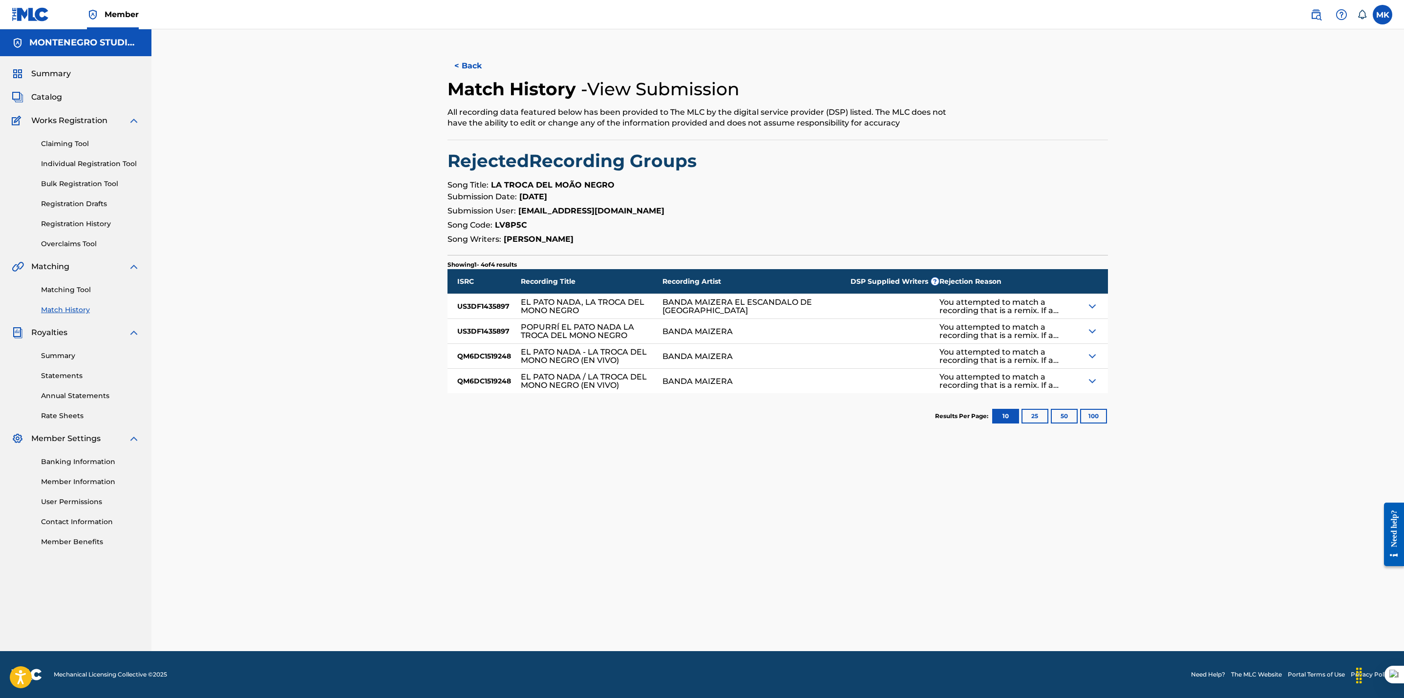
click at [724, 502] on div "< Back Match History - View Submission All recording data featured below has be…" at bounding box center [778, 352] width 684 height 597
click at [462, 70] on button "< Back" at bounding box center [476, 66] width 59 height 24
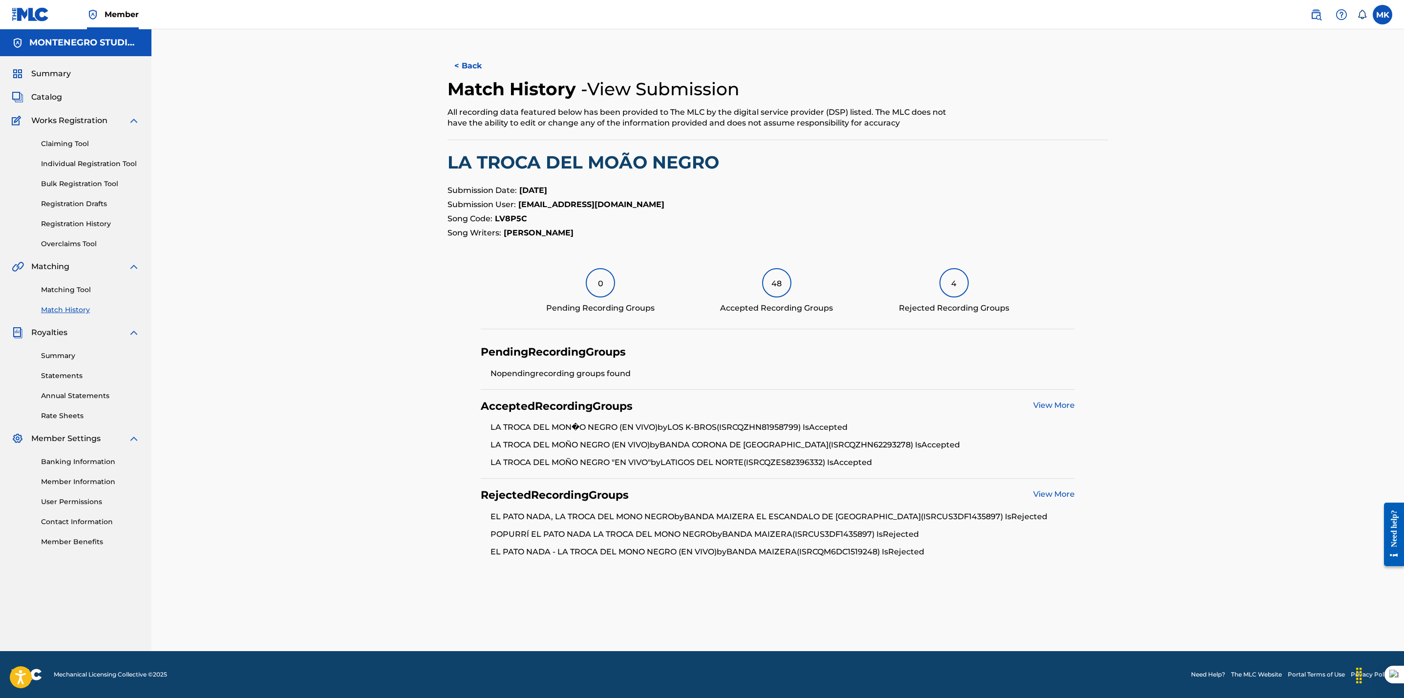
click at [466, 63] on button "< Back" at bounding box center [476, 66] width 59 height 24
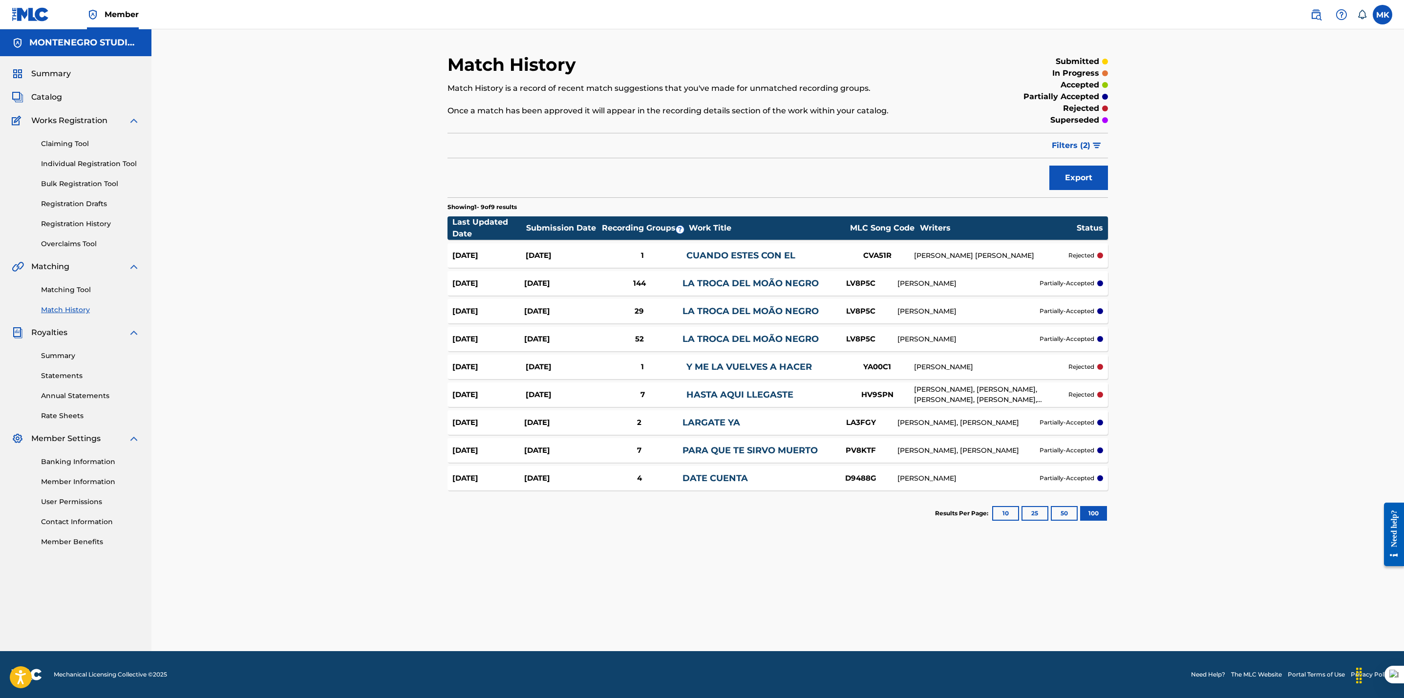
click at [761, 253] on link "CUANDO ESTES CON EL" at bounding box center [740, 255] width 109 height 11
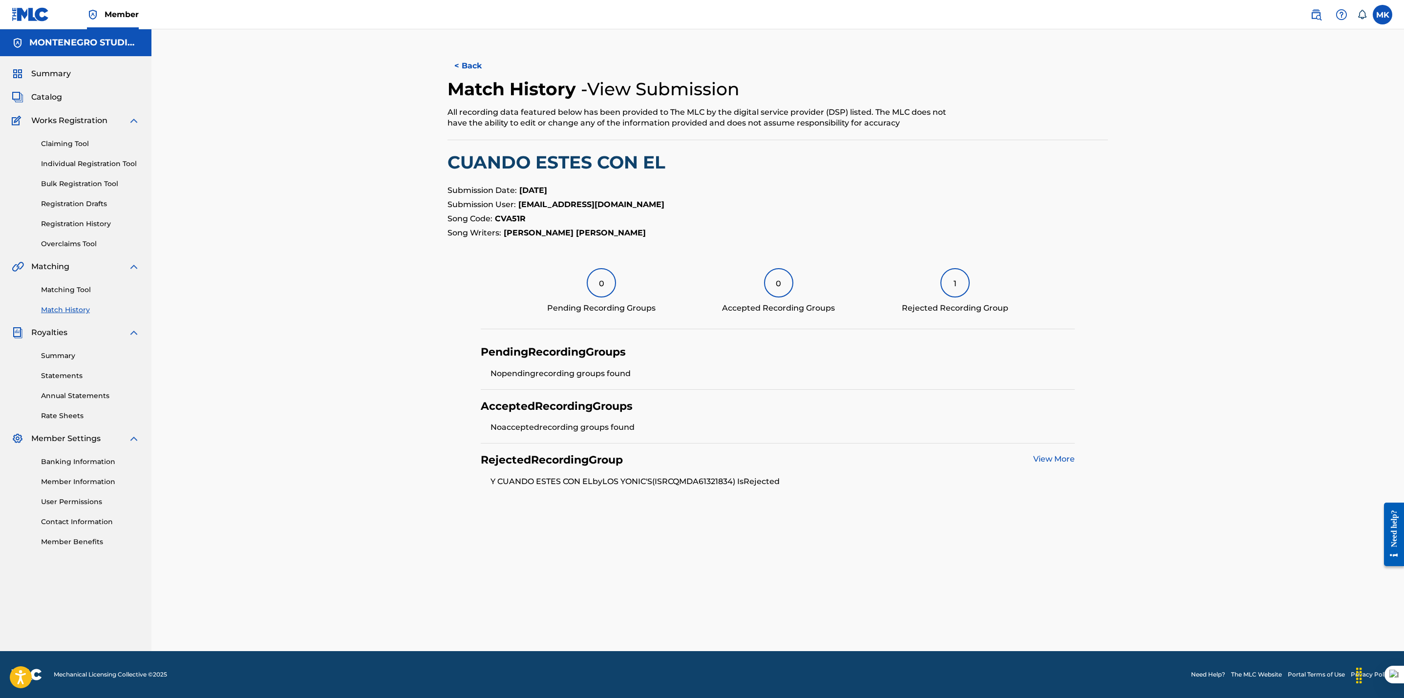
click at [1047, 464] on div "View More" at bounding box center [1054, 460] width 42 height 14
click at [1047, 462] on link "View More" at bounding box center [1054, 458] width 42 height 9
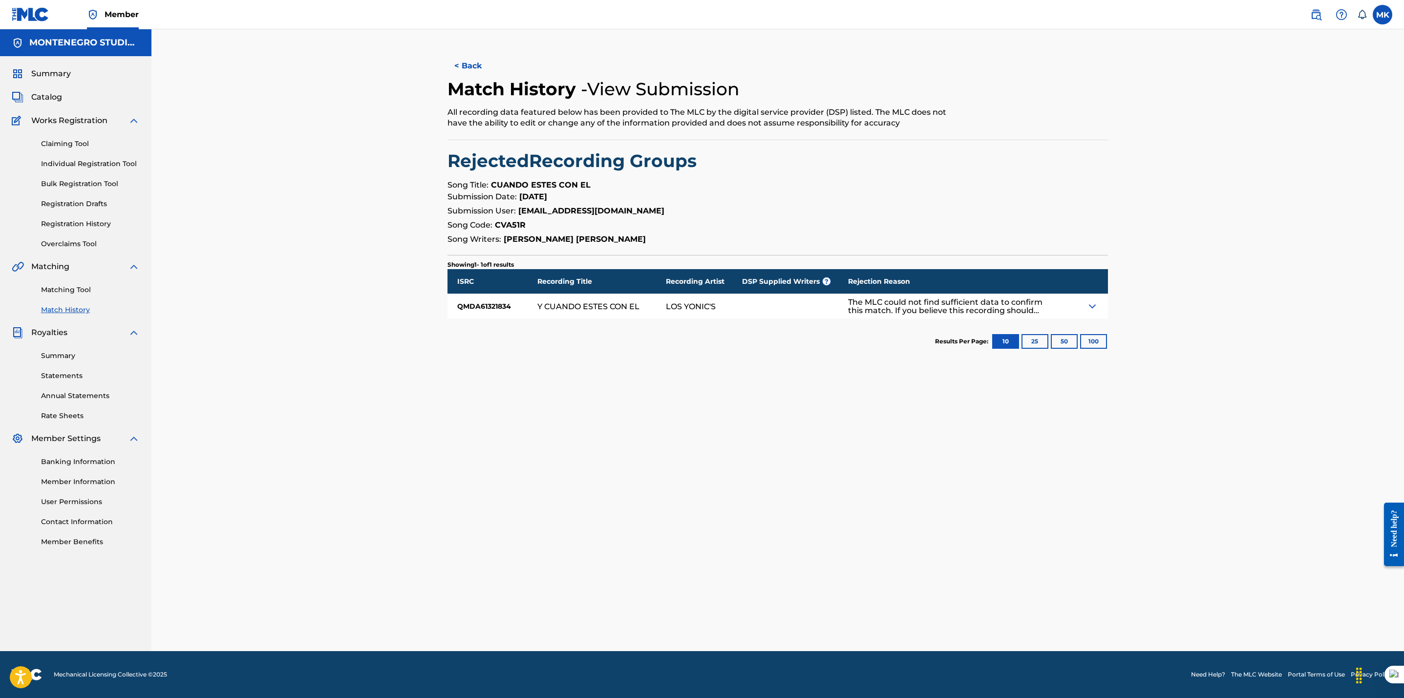
click at [1091, 303] on img at bounding box center [1092, 306] width 12 height 12
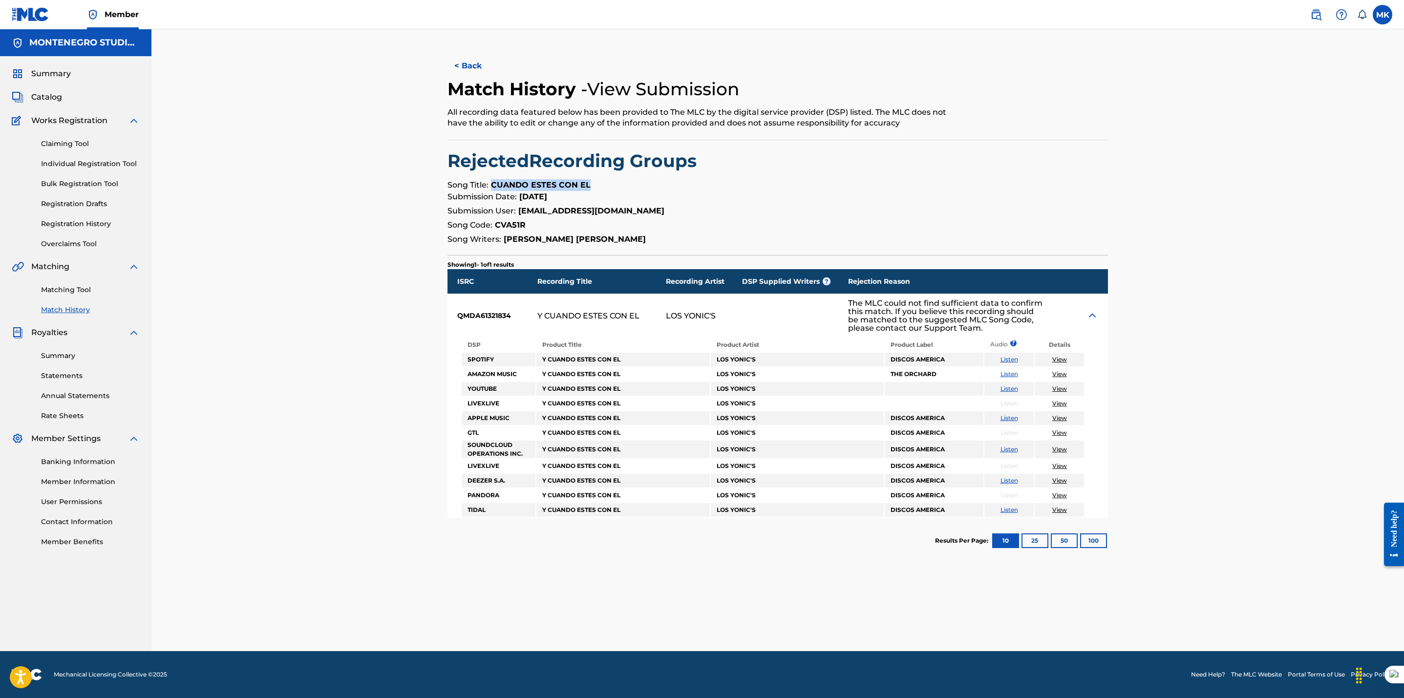
drag, startPoint x: 590, startPoint y: 183, endPoint x: 492, endPoint y: 179, distance: 97.3
click at [492, 179] on p "Song Title: CUANDO ESTES CON EL" at bounding box center [777, 185] width 660 height 12
copy strong "CUANDO ESTES CON EL"
click at [469, 66] on button "< Back" at bounding box center [476, 66] width 59 height 24
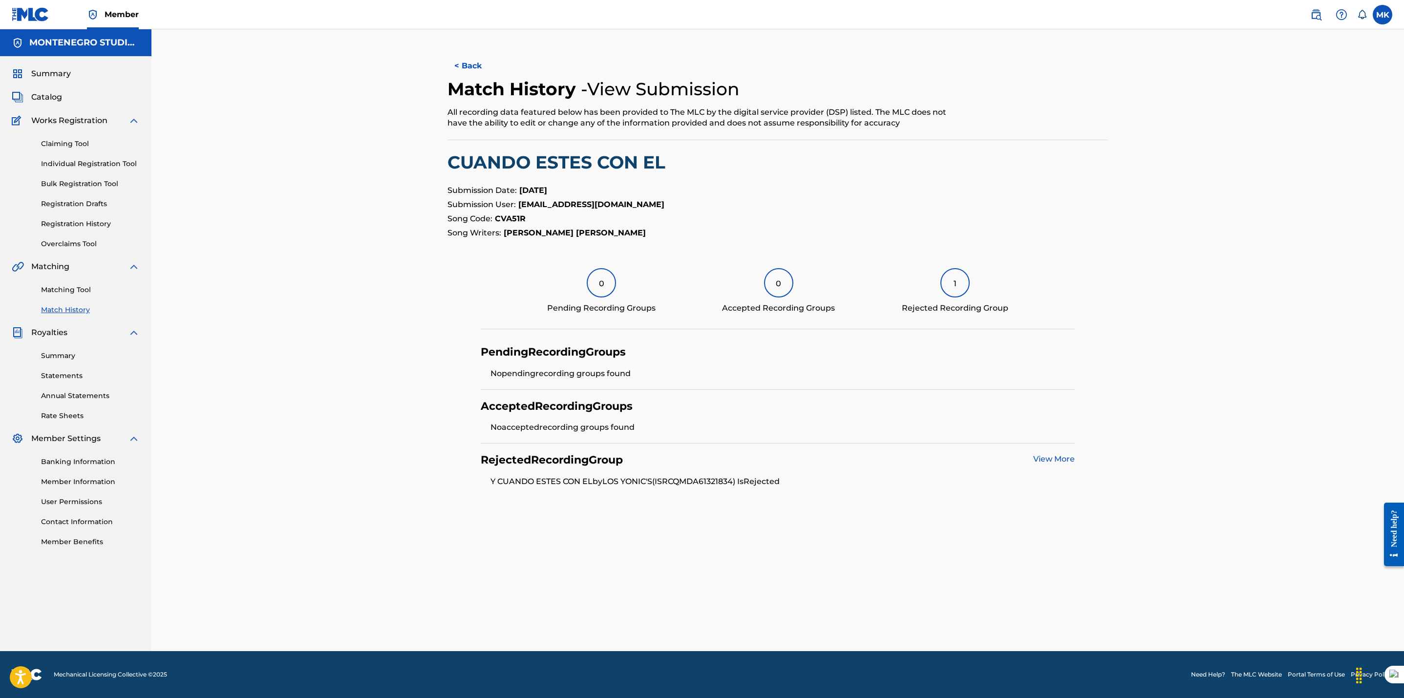
click at [466, 66] on button "< Back" at bounding box center [476, 66] width 59 height 24
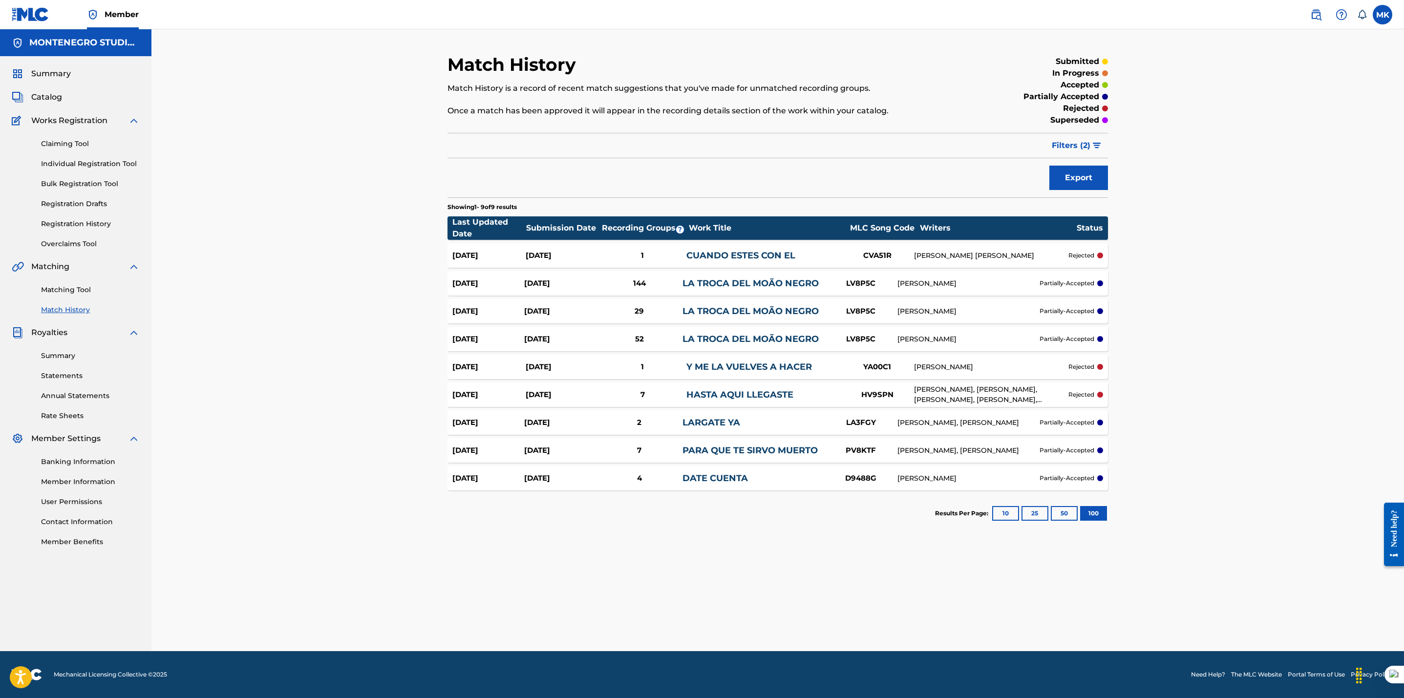
click at [78, 226] on link "Registration History" at bounding box center [90, 224] width 99 height 10
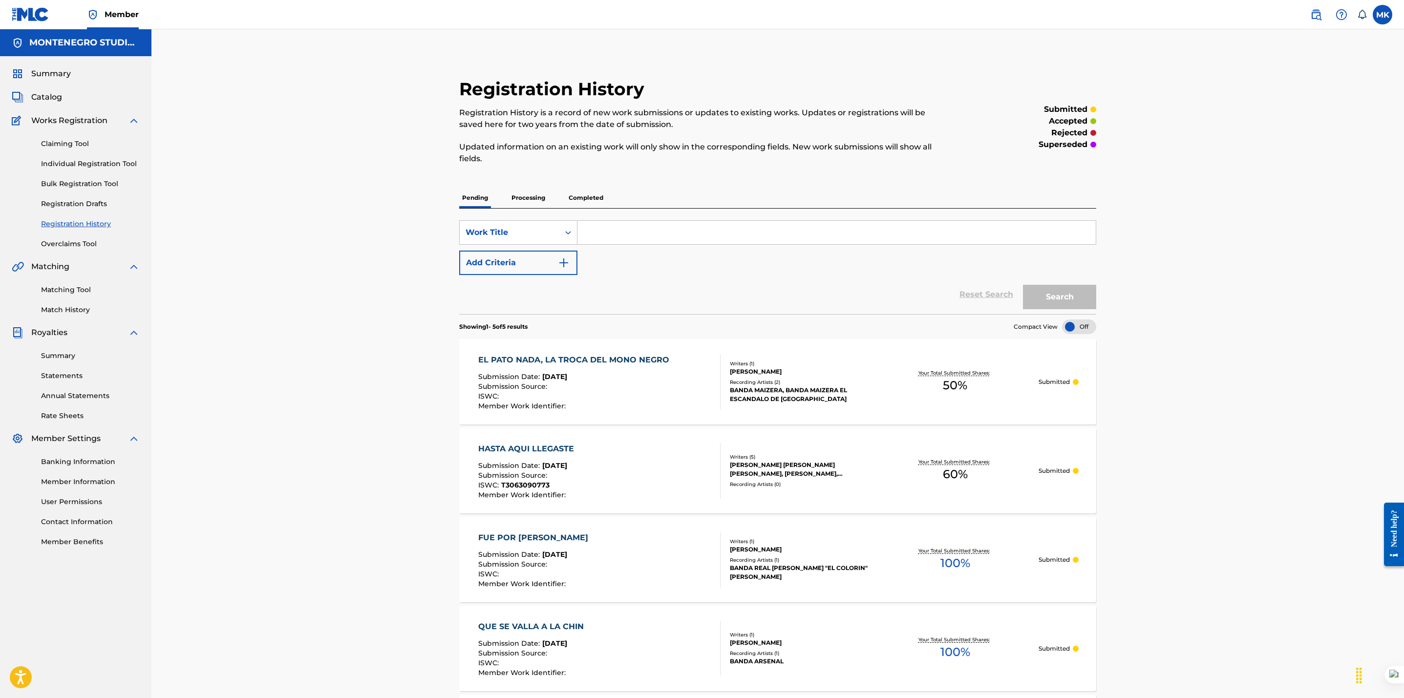
click at [937, 245] on div "SearchWithCriteria17724f2a-ae8d-458e-aa3d-57d3a1c6ba2f Work Title Add Criteria" at bounding box center [777, 247] width 637 height 55
click at [516, 198] on p "Processing" at bounding box center [528, 198] width 40 height 21
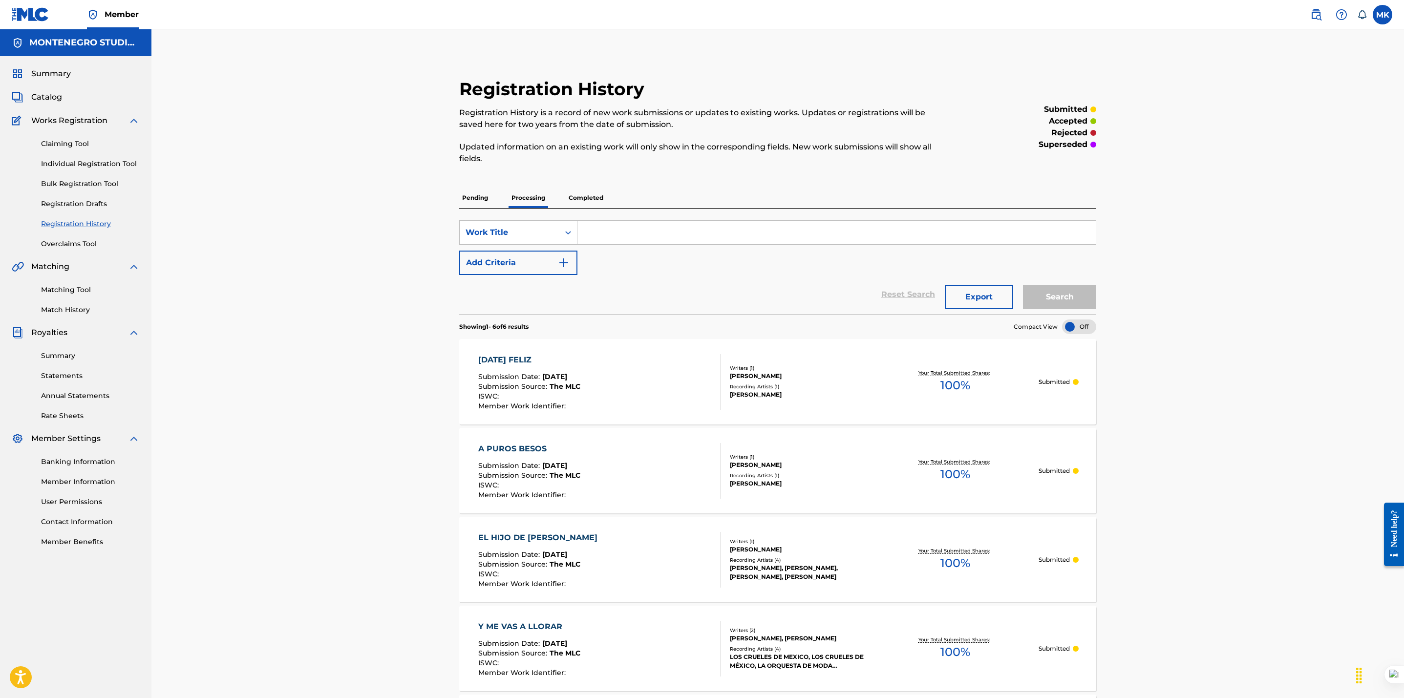
click at [595, 195] on p "Completed" at bounding box center [586, 198] width 41 height 21
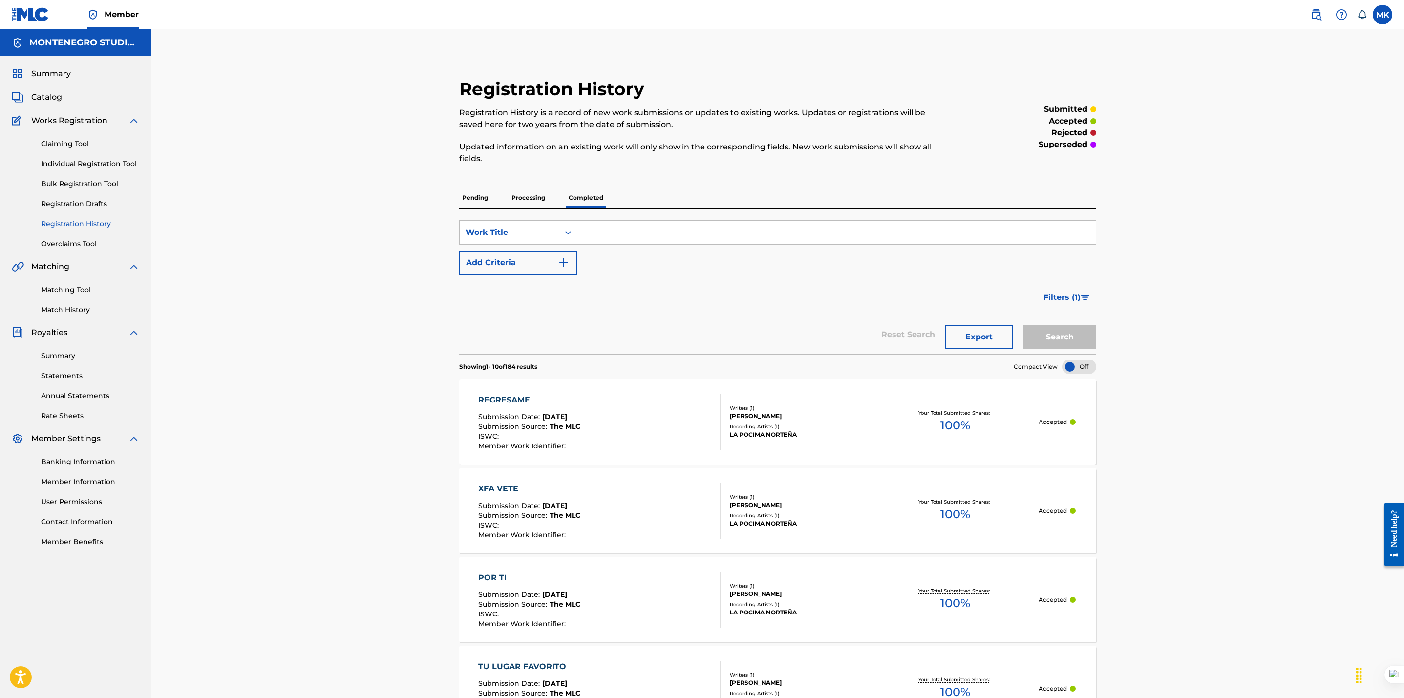
click at [1086, 300] on img "Search Form" at bounding box center [1085, 298] width 8 height 6
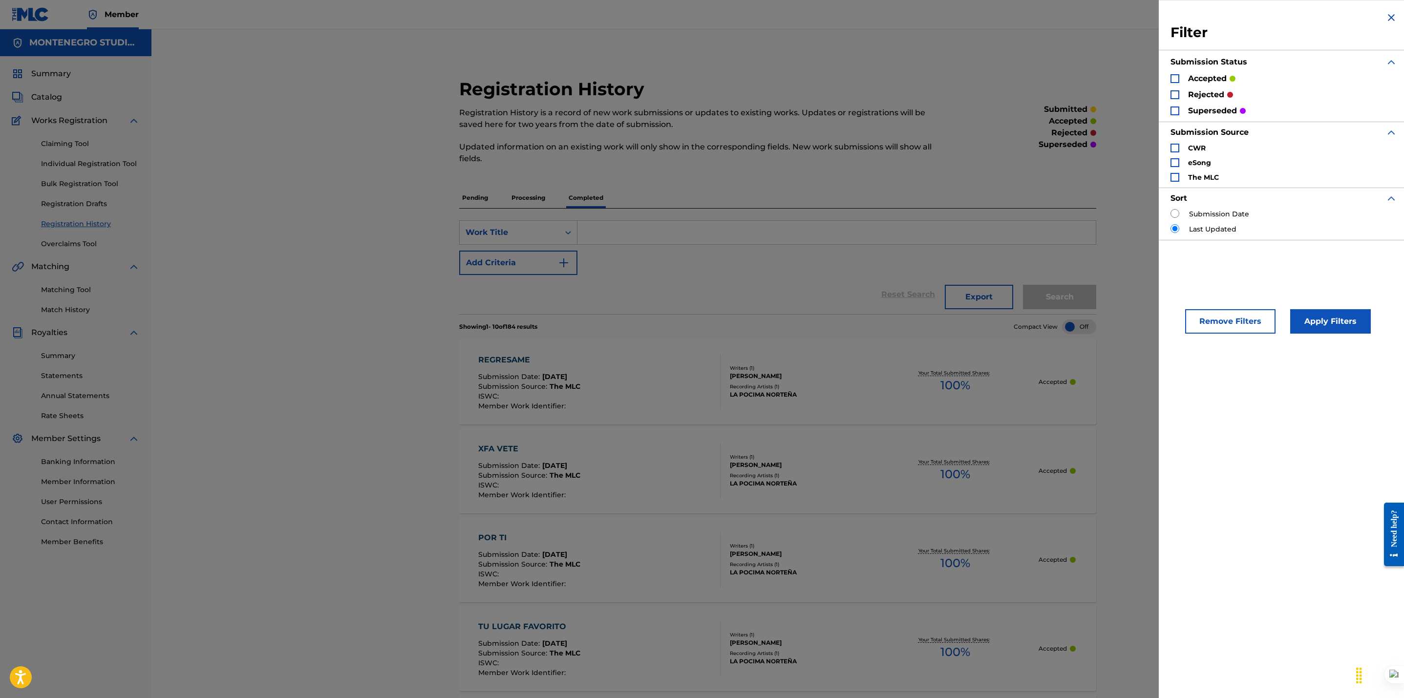
click at [1174, 93] on div "Search Form" at bounding box center [1174, 94] width 9 height 9
click at [1176, 110] on div "Search Form" at bounding box center [1174, 110] width 9 height 9
click at [1316, 324] on button "Apply Filters" at bounding box center [1330, 321] width 81 height 24
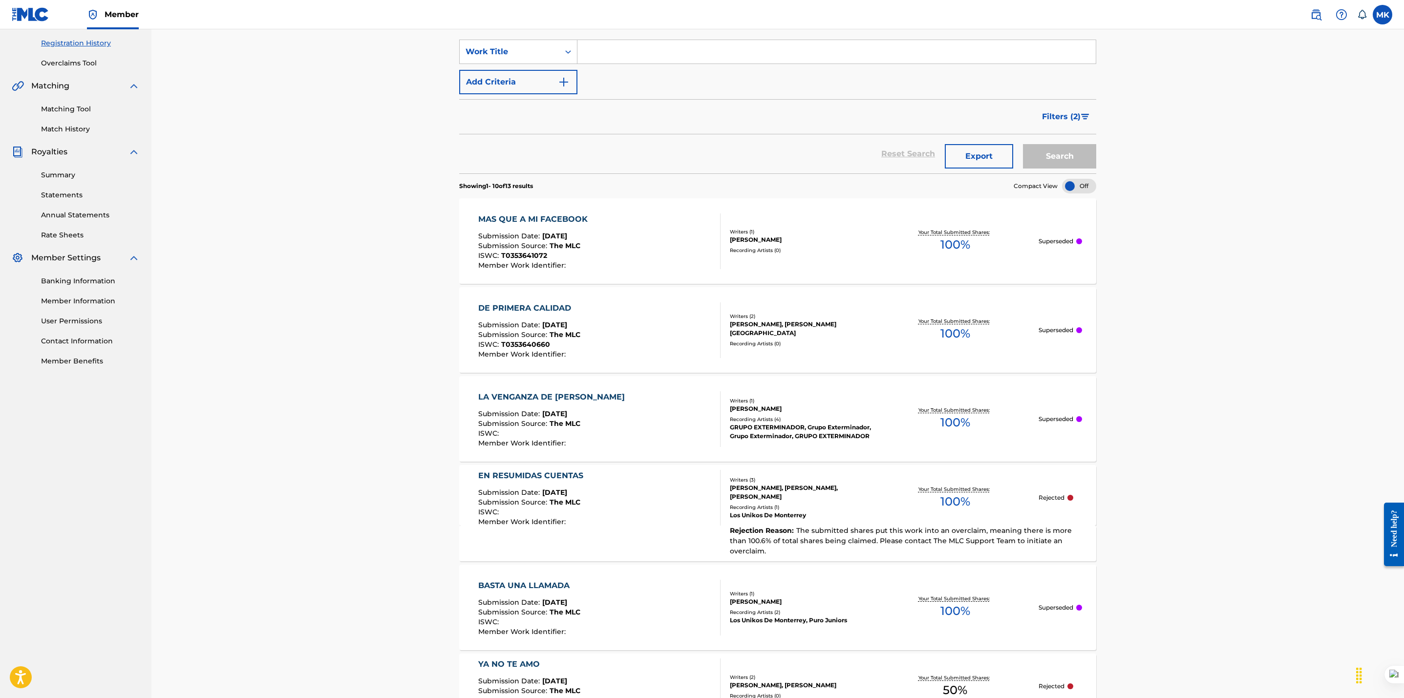
scroll to position [185, 0]
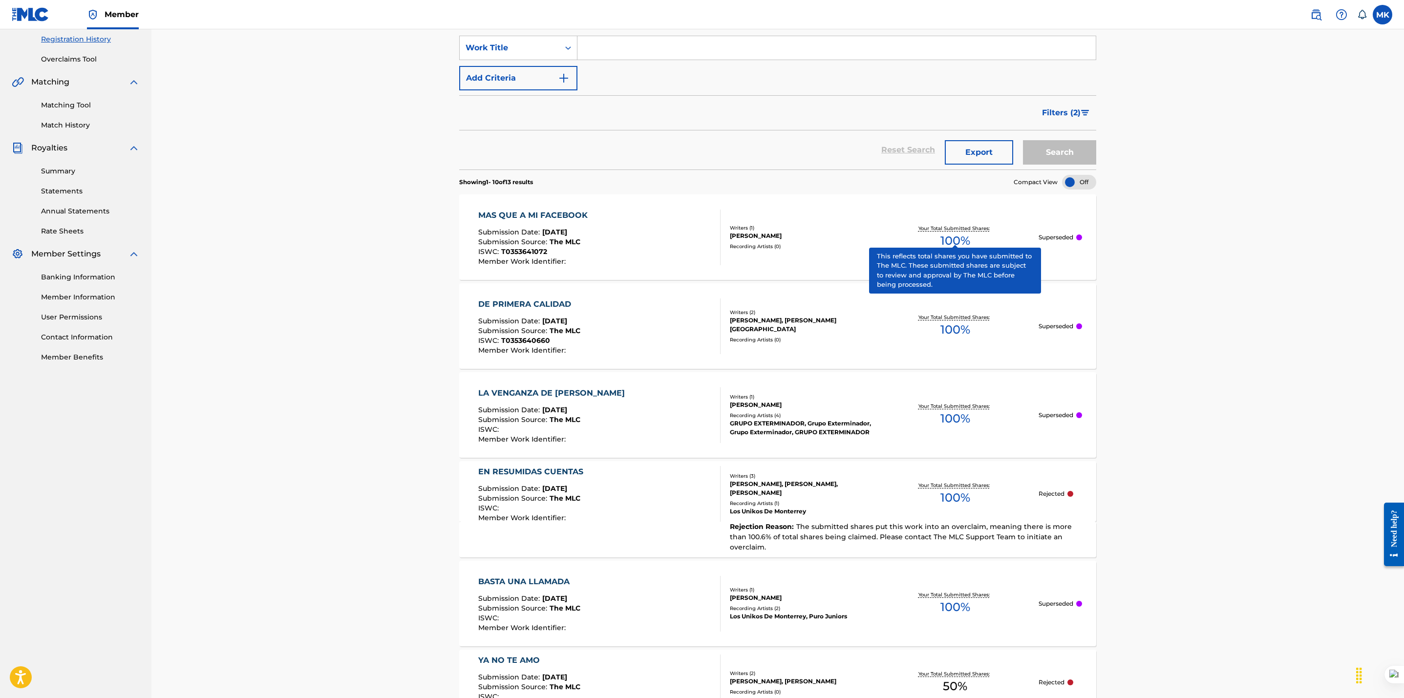
click at [959, 226] on p "Your Total Submitted Shares:" at bounding box center [955, 228] width 74 height 7
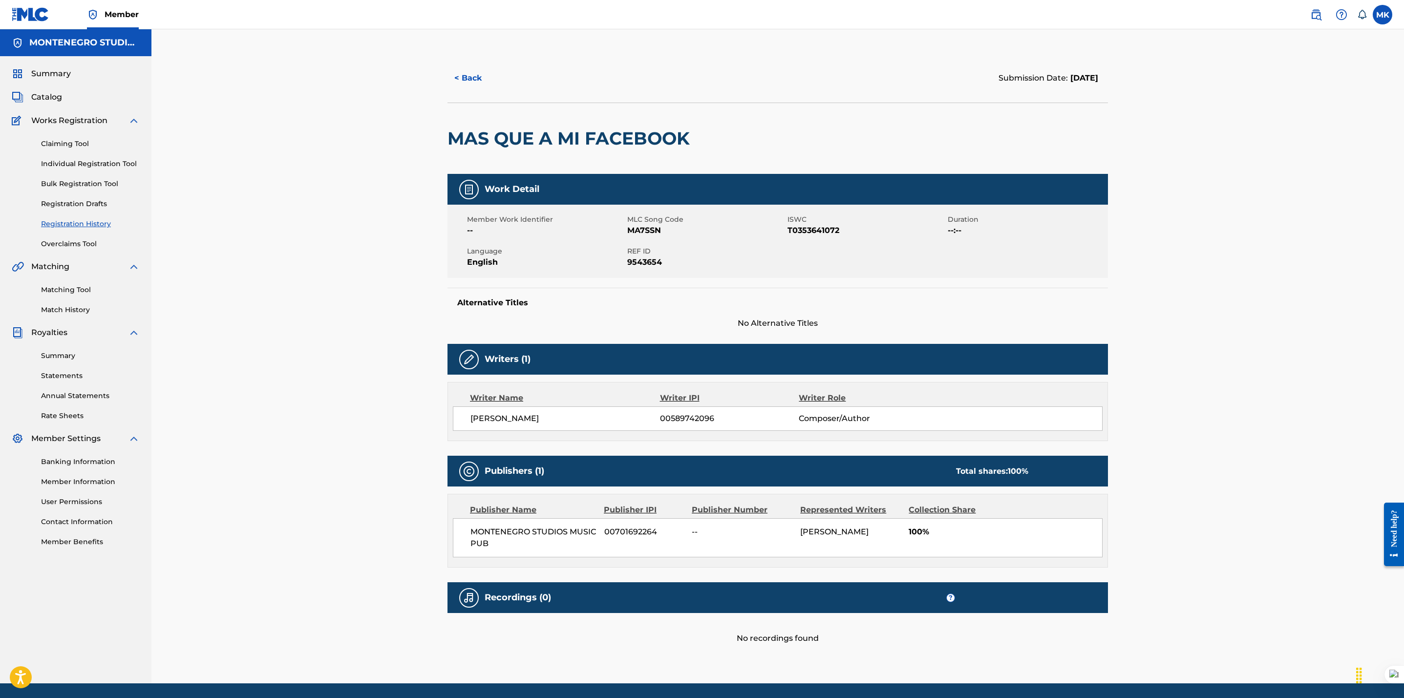
click at [464, 74] on button "< Back" at bounding box center [476, 78] width 59 height 24
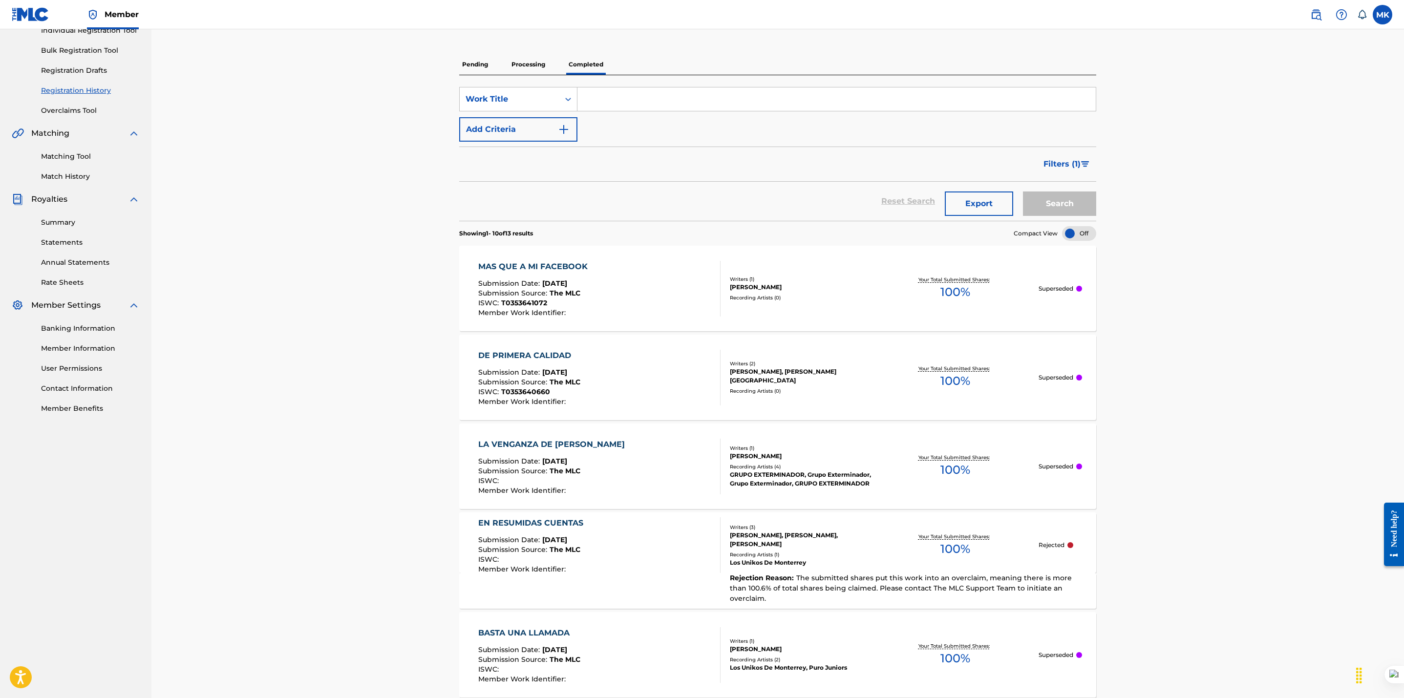
scroll to position [245, 0]
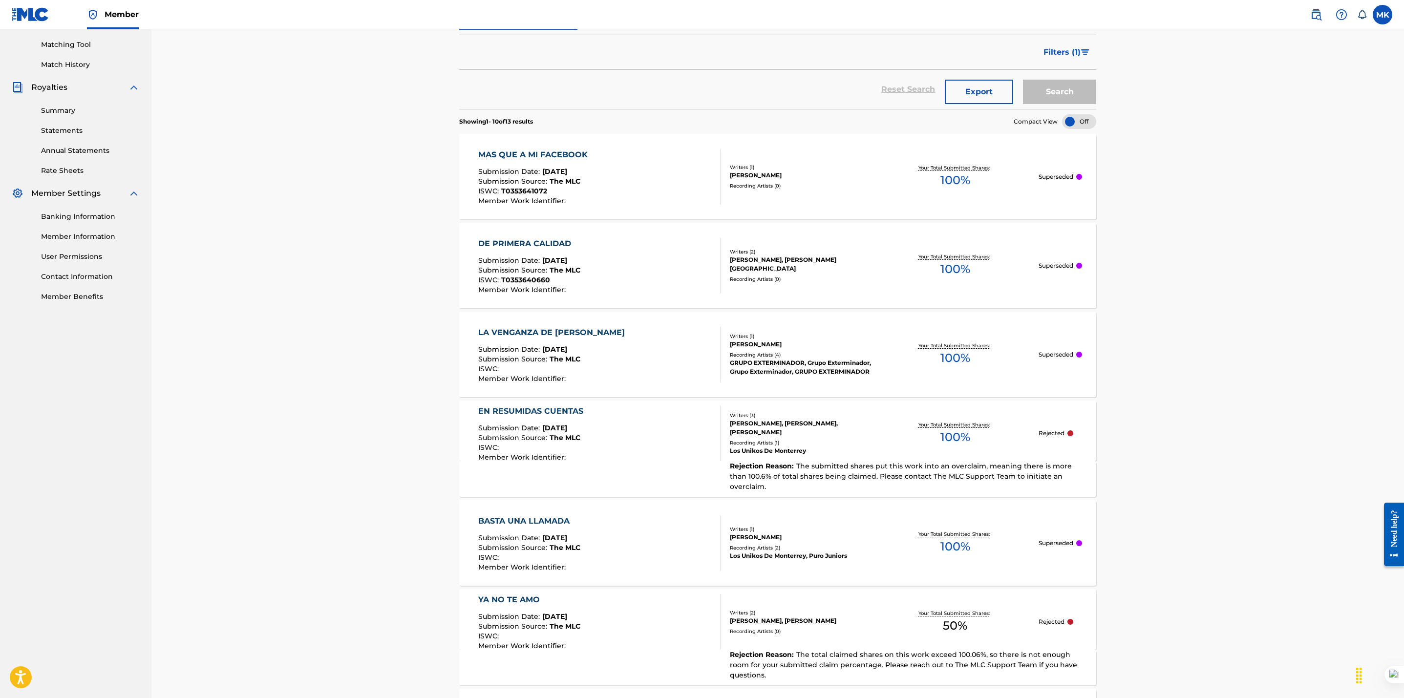
click at [551, 147] on div "MAS QUE A MI FACEBOOK Submission Date : Dec 23, 2024 Submission Source : The ML…" at bounding box center [777, 176] width 637 height 85
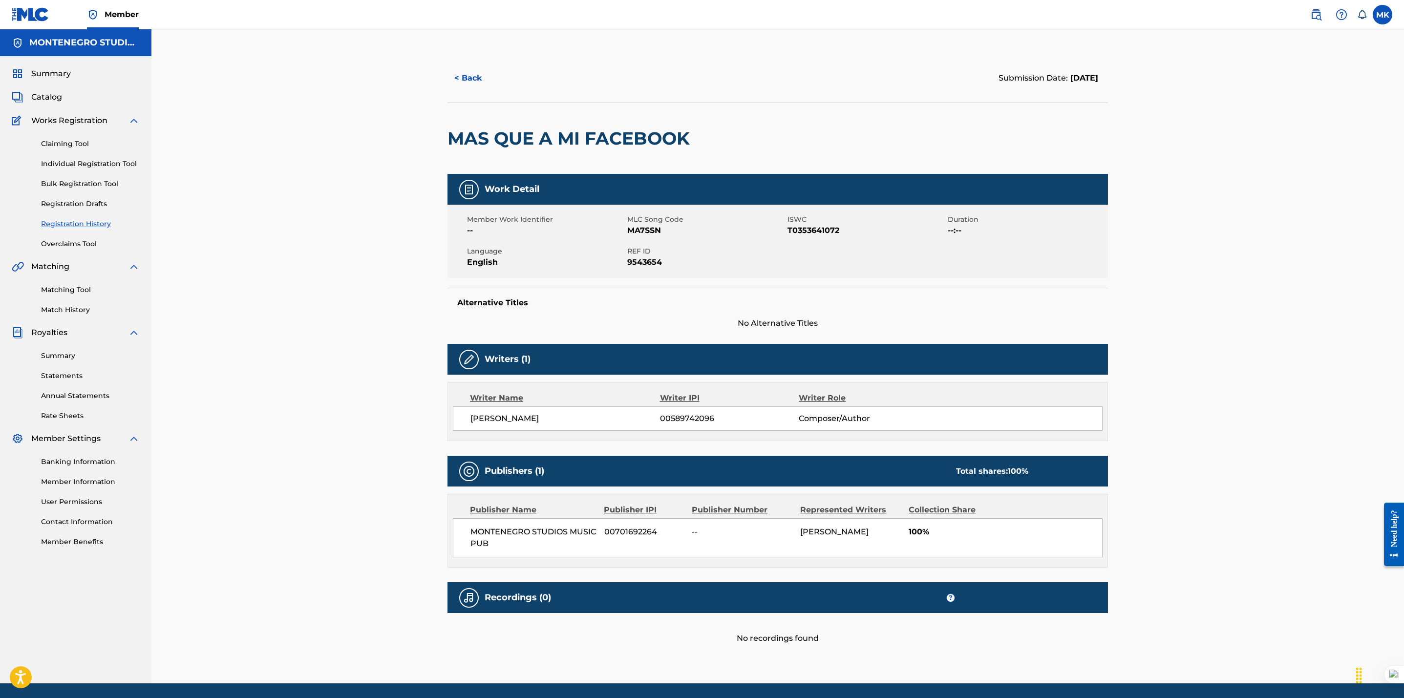
scroll to position [34, 0]
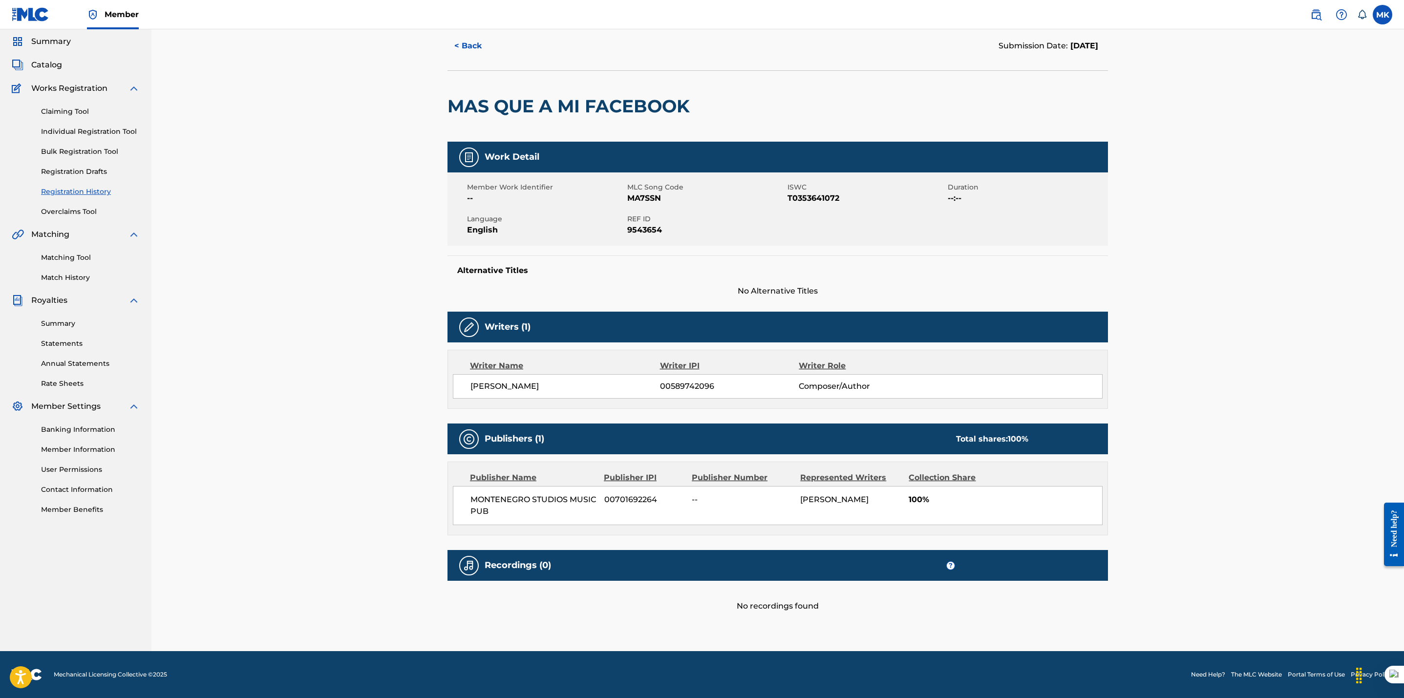
click at [463, 51] on button "< Back" at bounding box center [476, 46] width 59 height 24
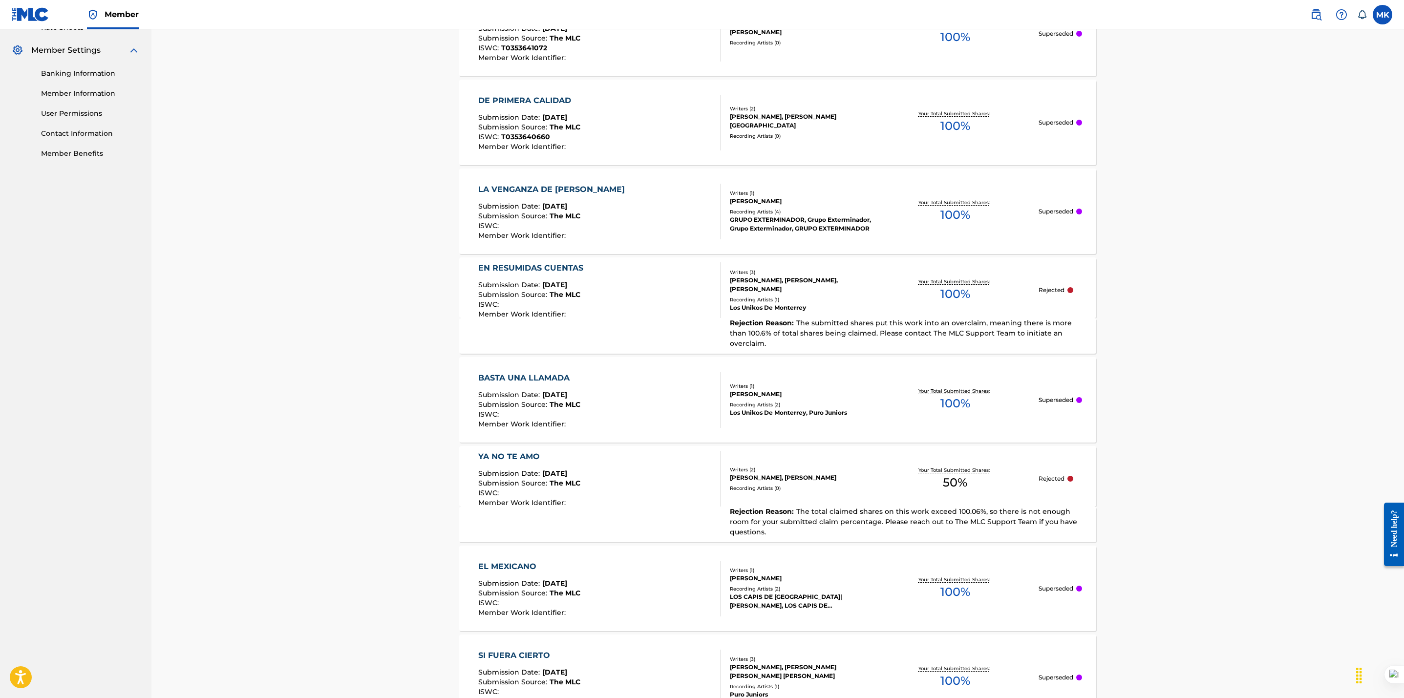
scroll to position [390, 0]
click at [608, 293] on div "EN RESUMIDAS CUENTAS Submission Date : Jul 18, 2024 Submission Source : The MLC…" at bounding box center [599, 288] width 242 height 56
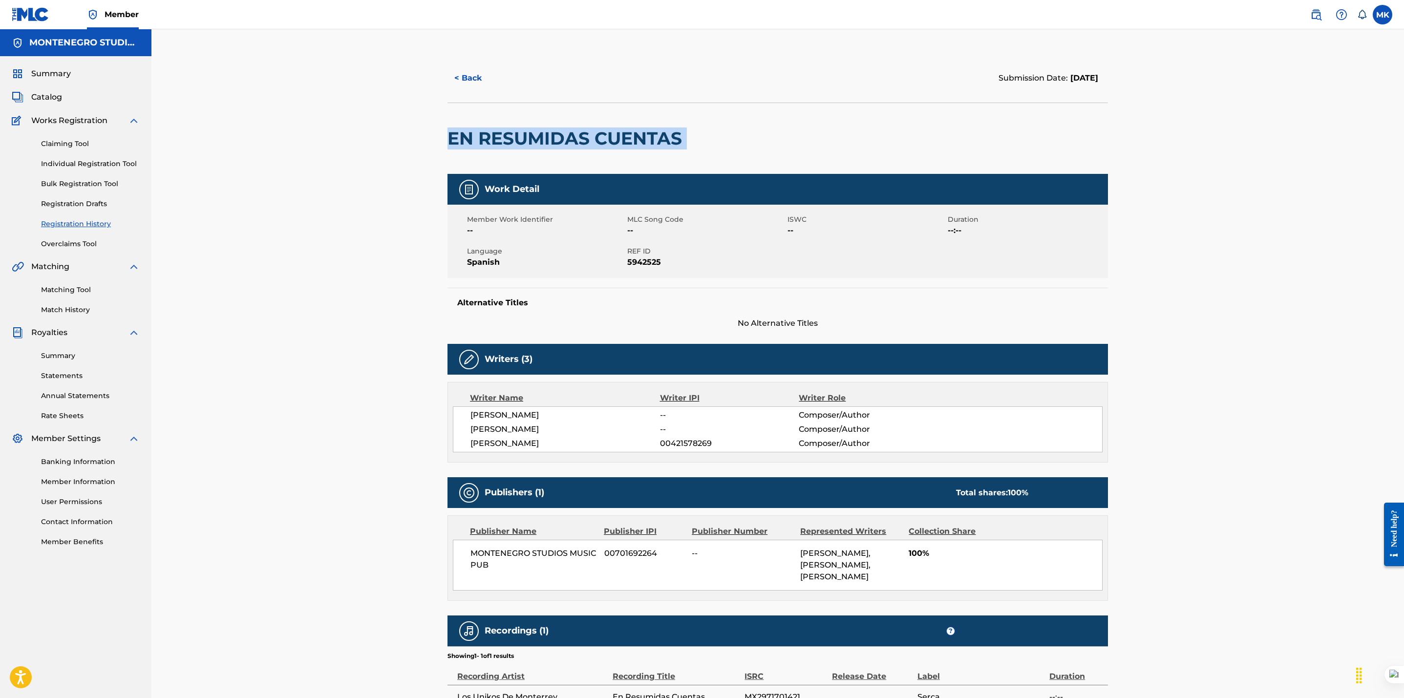
drag, startPoint x: 689, startPoint y: 147, endPoint x: 422, endPoint y: 151, distance: 266.7
click at [422, 151] on div "< Back Submission Date: July 18, 2024 EN RESUMIDAS CUENTAS Work Detail Member W…" at bounding box center [777, 388] width 1252 height 719
copy div "EN RESUMIDAS CUENTAS"
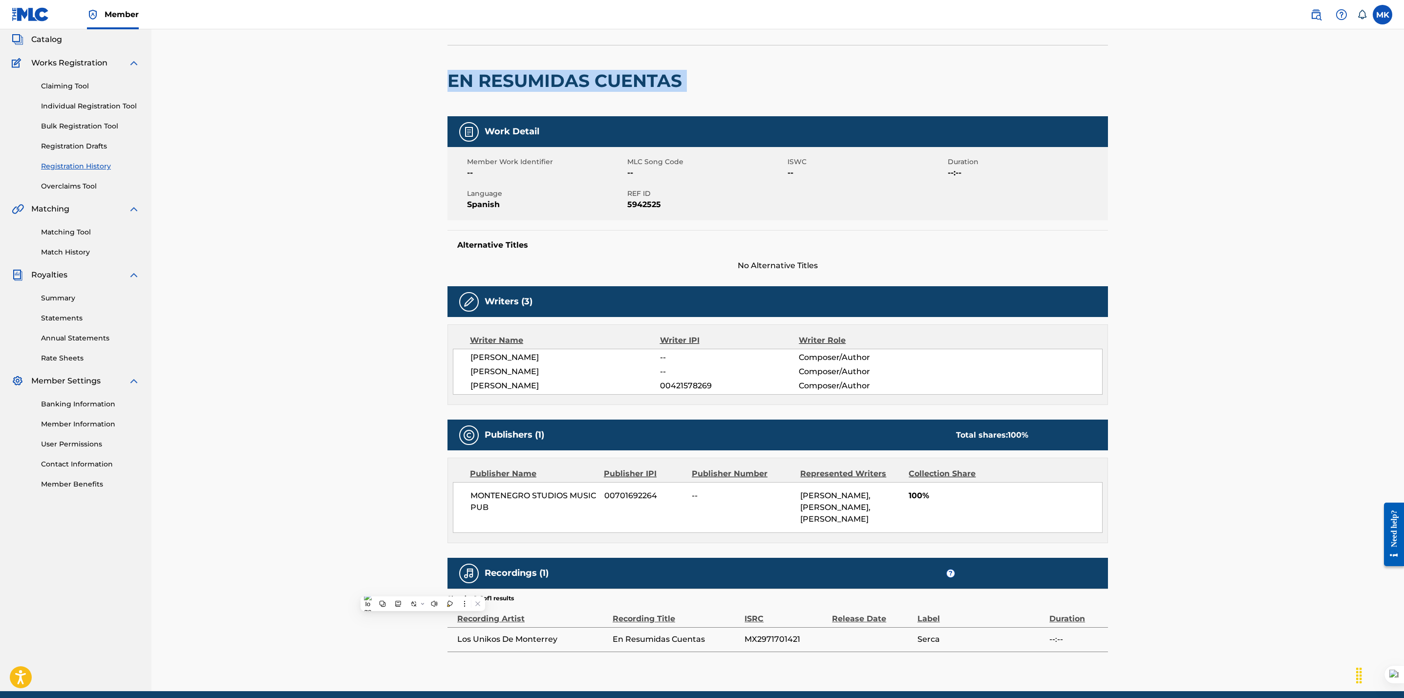
scroll to position [123, 0]
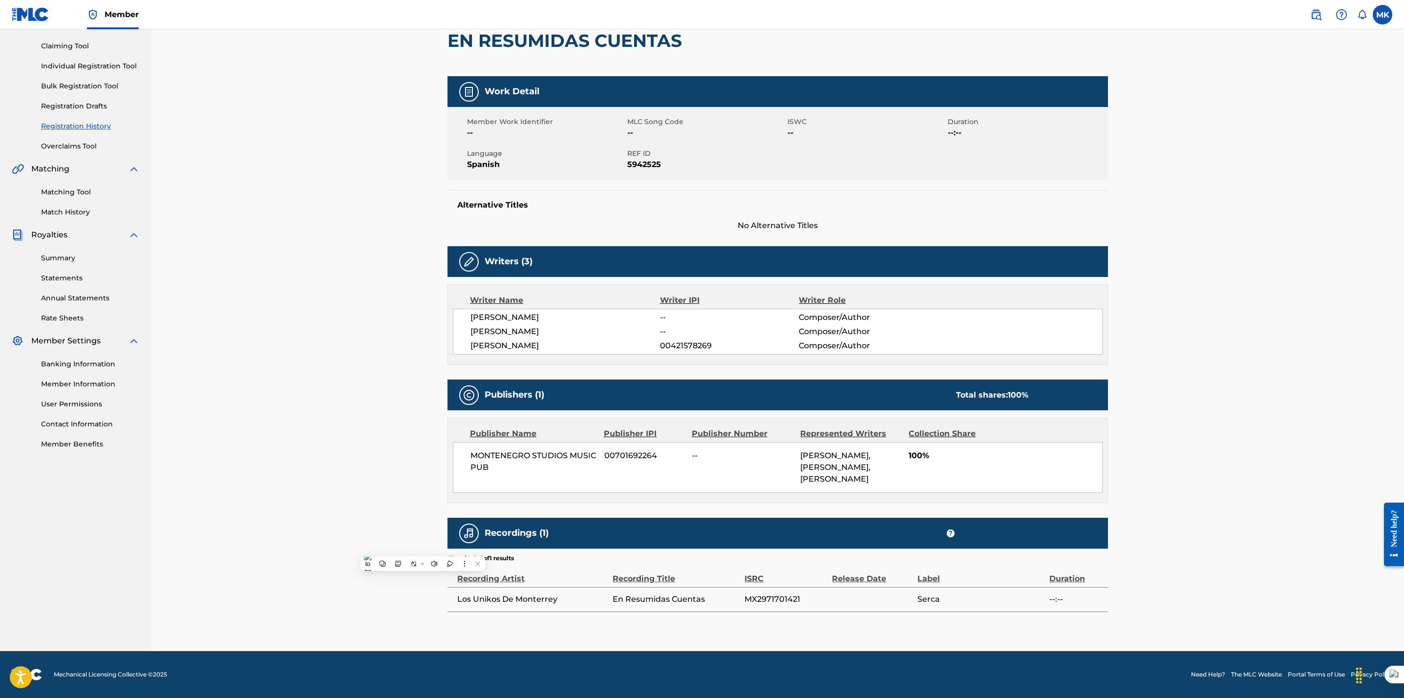
click at [359, 375] on div "< Back Submission Date: July 18, 2024 EN RESUMIDAS CUENTAS Work Detail Member W…" at bounding box center [777, 291] width 1252 height 719
drag, startPoint x: 605, startPoint y: 293, endPoint x: 457, endPoint y: 296, distance: 148.0
click at [457, 309] on div "CASTILLO MARTINEZ EMMANUEL -- Composer/Author GILDARDO HURTADO MEDINA -- Compos…" at bounding box center [778, 332] width 650 height 46
drag, startPoint x: 592, startPoint y: 307, endPoint x: 470, endPoint y: 311, distance: 121.7
click at [470, 326] on span "GILDARDO HURTADO MEDINA" at bounding box center [565, 332] width 190 height 12
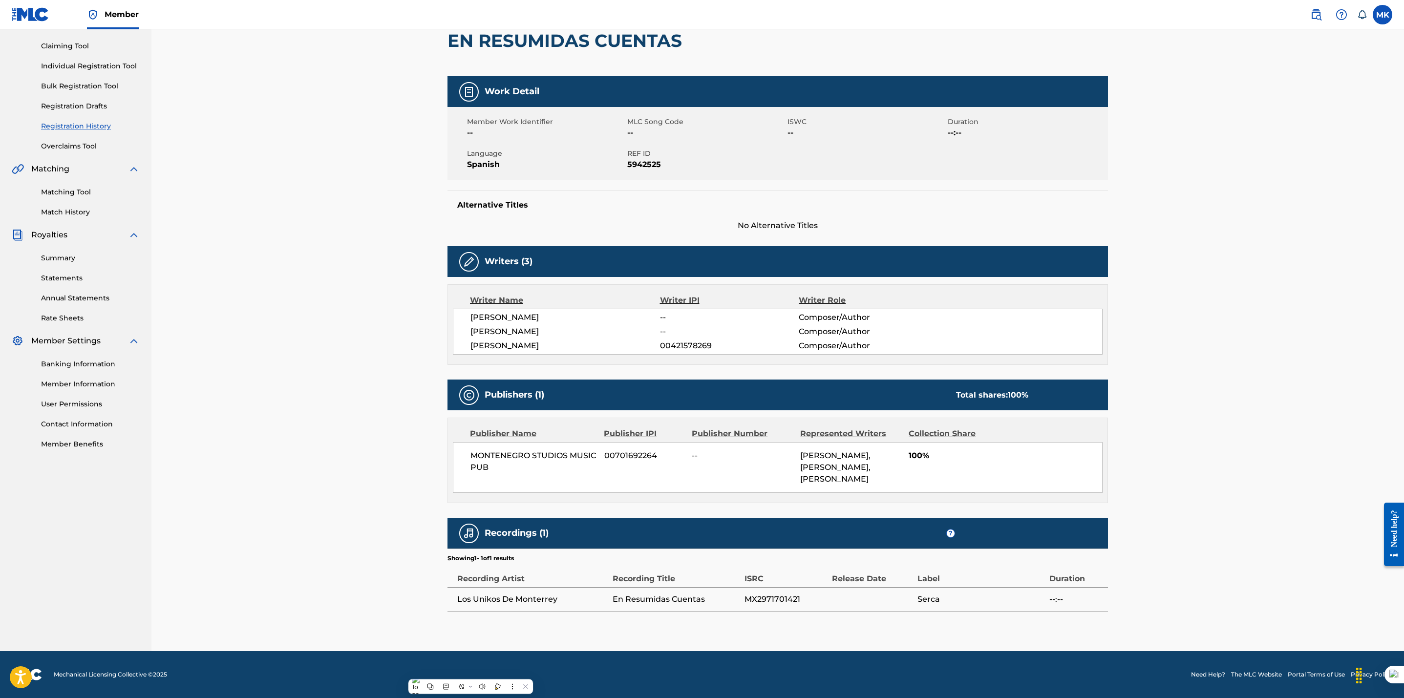
drag, startPoint x: 645, startPoint y: 316, endPoint x: 471, endPoint y: 325, distance: 174.2
click at [471, 340] on span "[PERSON_NAME]" at bounding box center [565, 346] width 190 height 12
click at [358, 447] on div "< Back Submission Date: July 18, 2024 EN RESUMIDAS CUENTAS Work Detail Member W…" at bounding box center [777, 291] width 1252 height 719
drag, startPoint x: 799, startPoint y: 600, endPoint x: 738, endPoint y: 601, distance: 60.6
click at [738, 601] on tr "Los Unikos De Monterrey En Resumidas Cuentas MX2971701421 Serca --:--" at bounding box center [777, 599] width 660 height 24
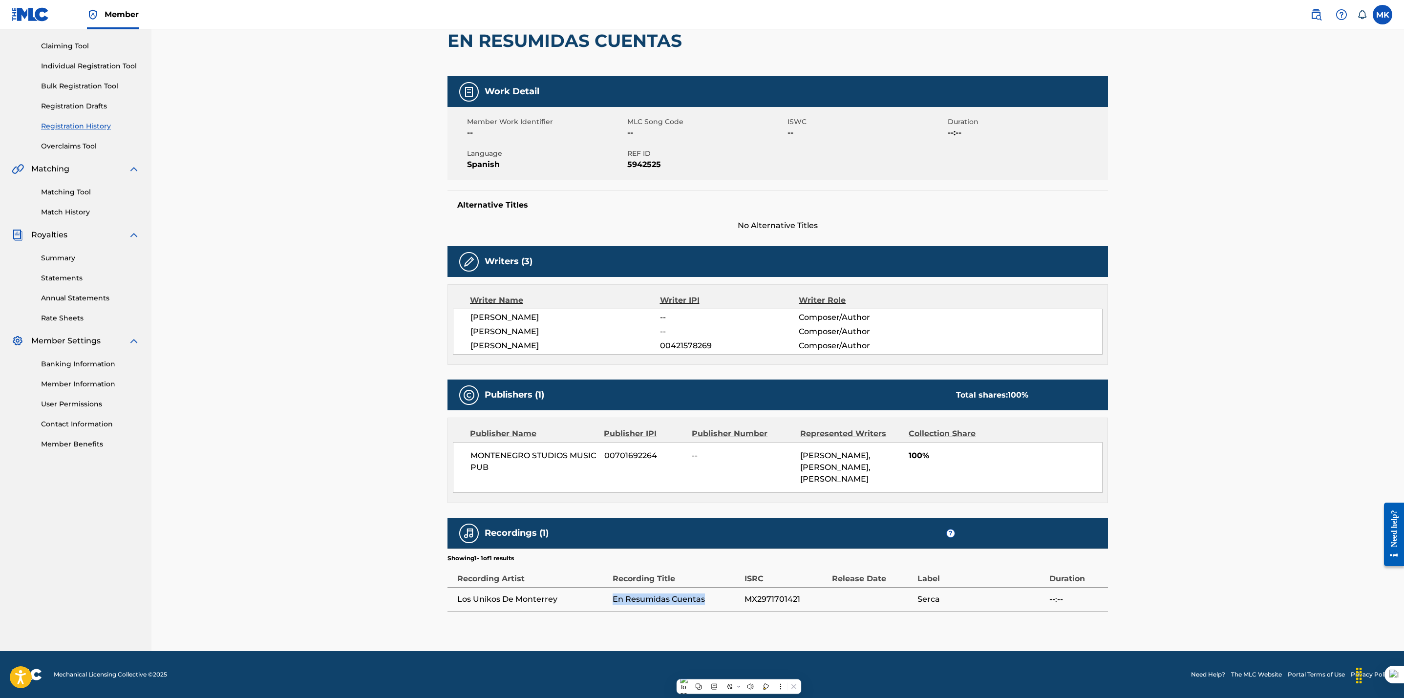
drag, startPoint x: 614, startPoint y: 600, endPoint x: 705, endPoint y: 600, distance: 90.8
click at [705, 600] on span "En Resumidas Cuentas" at bounding box center [675, 599] width 127 height 12
drag, startPoint x: 555, startPoint y: 599, endPoint x: 453, endPoint y: 601, distance: 102.1
click at [453, 601] on td "Los Unikos De Monterrey" at bounding box center [529, 599] width 165 height 24
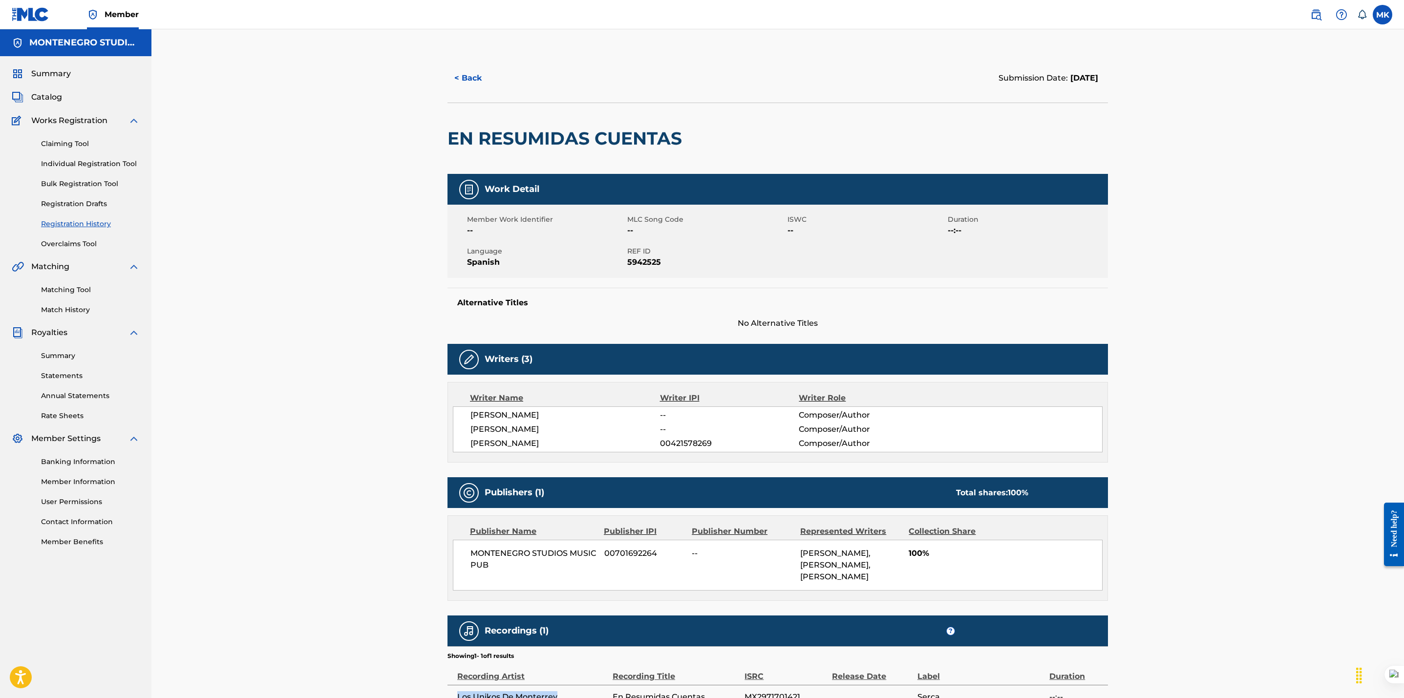
click at [68, 290] on link "Matching Tool" at bounding box center [90, 290] width 99 height 10
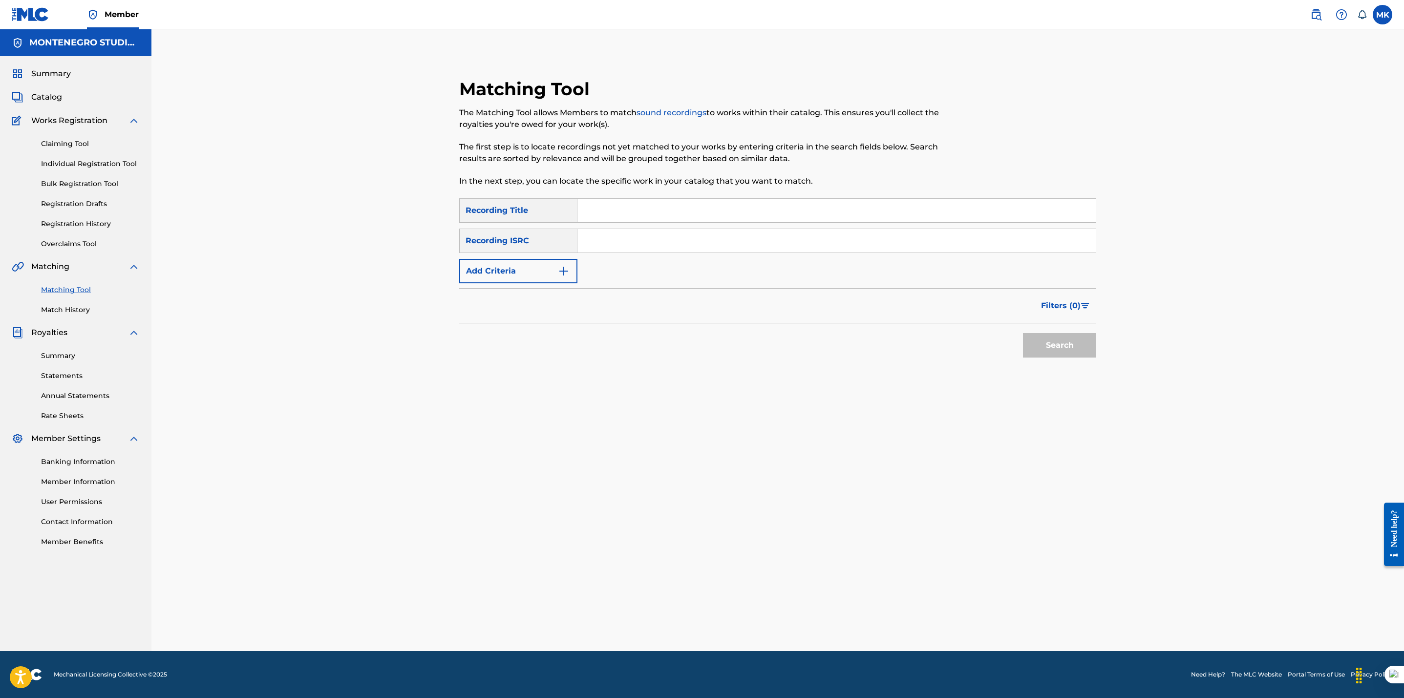
click at [642, 206] on input "Search Form" at bounding box center [836, 210] width 518 height 23
paste input "En Resumidas Cuentas"
click at [1023, 333] on button "Search" at bounding box center [1059, 345] width 73 height 24
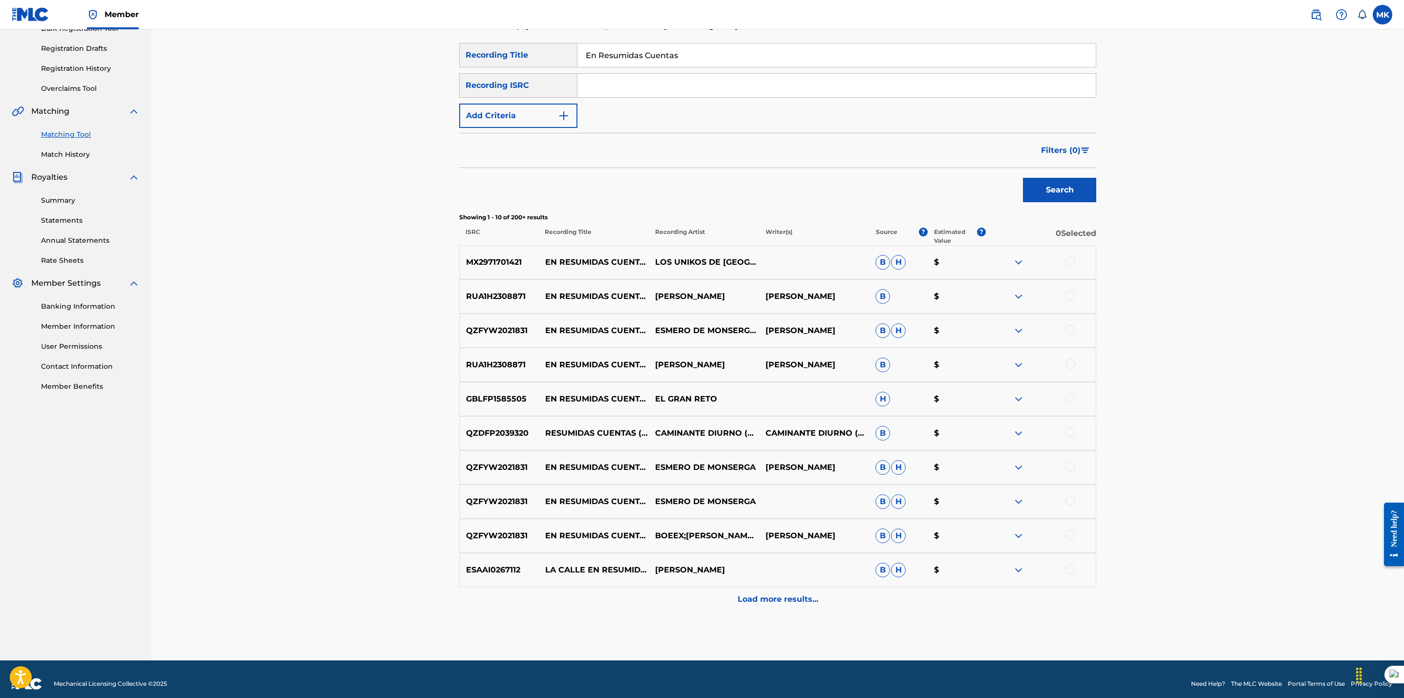
scroll to position [156, 0]
drag, startPoint x: 533, startPoint y: 399, endPoint x: 464, endPoint y: 397, distance: 69.9
click at [464, 397] on p "GBLFP1585505" at bounding box center [499, 399] width 79 height 12
drag, startPoint x: 607, startPoint y: 401, endPoint x: 544, endPoint y: 390, distance: 63.5
click at [544, 393] on p "EN RESUMIDAS CUENTAS" at bounding box center [594, 399] width 110 height 12
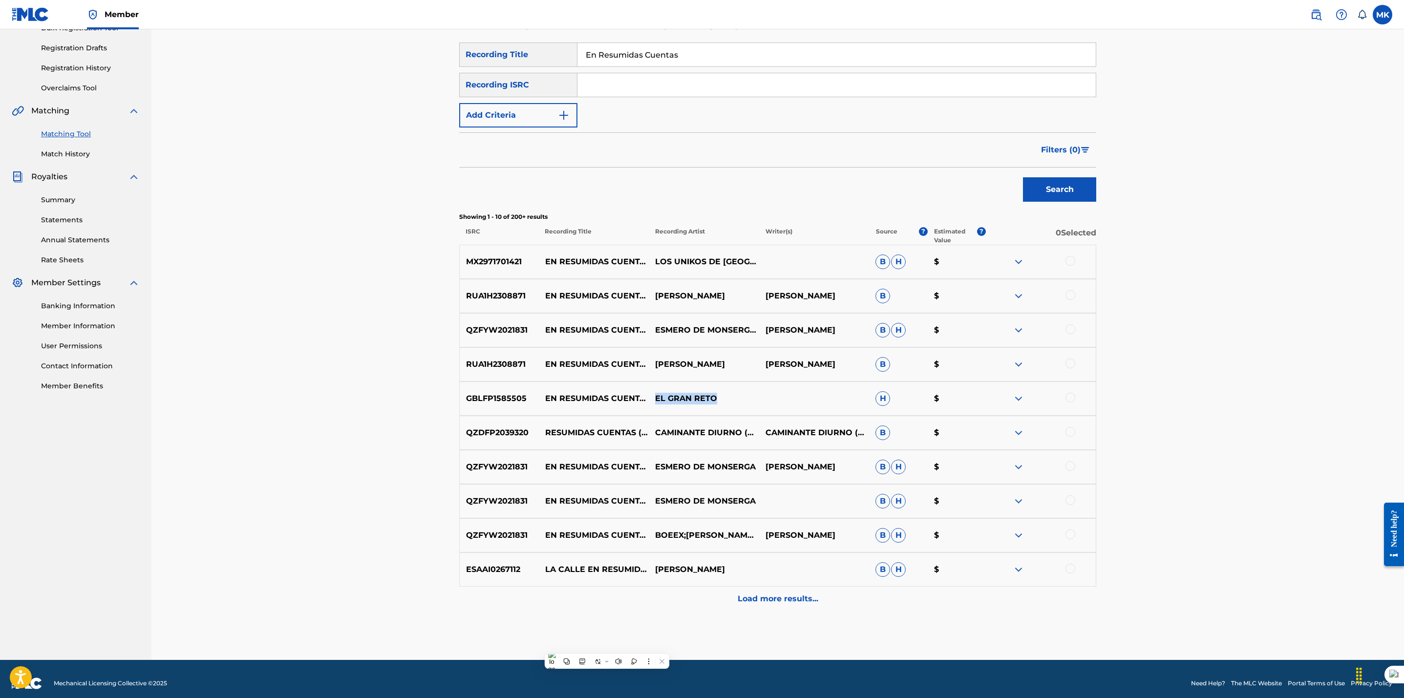
drag, startPoint x: 720, startPoint y: 393, endPoint x: 648, endPoint y: 404, distance: 72.7
click at [649, 404] on p "EL GRAN RETO" at bounding box center [704, 399] width 110 height 12
drag, startPoint x: 712, startPoint y: 267, endPoint x: 654, endPoint y: 255, distance: 59.9
click at [654, 256] on p "LOS UNIKOS DE MONTERREY" at bounding box center [704, 262] width 110 height 12
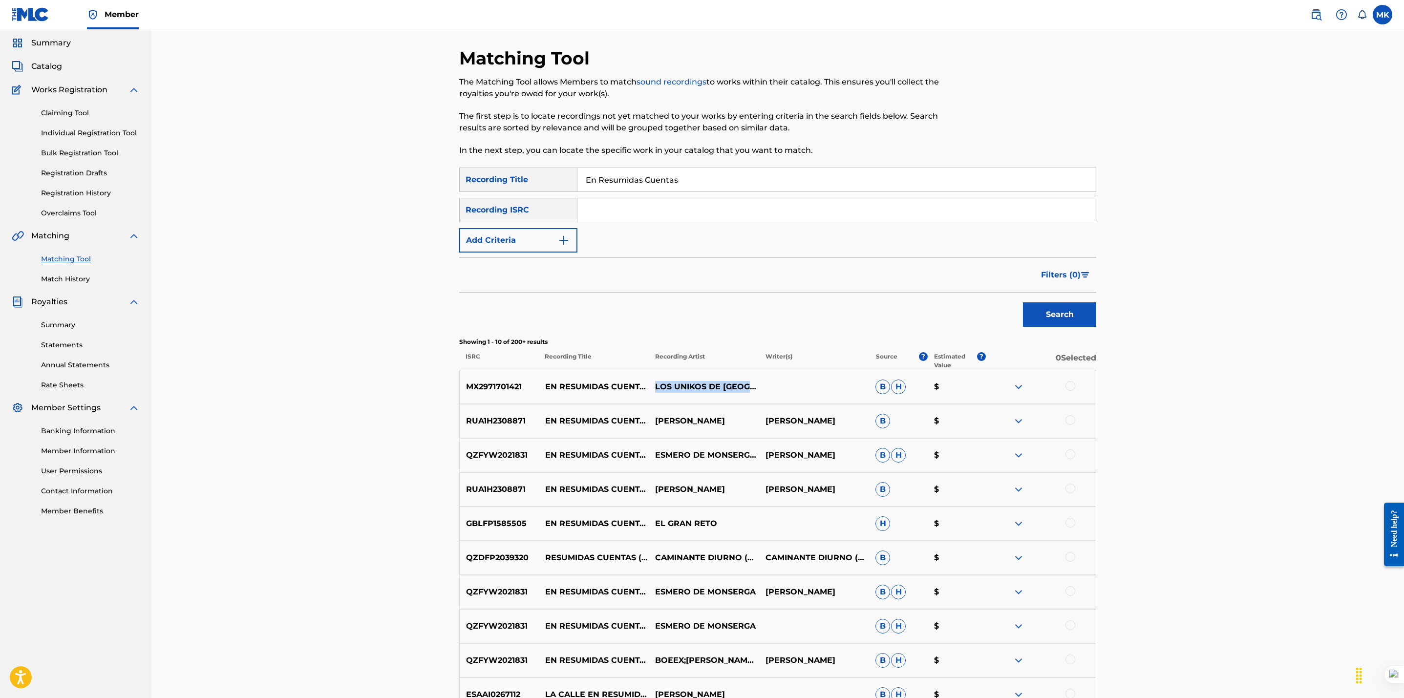
scroll to position [30, 0]
drag, startPoint x: 708, startPoint y: 177, endPoint x: 533, endPoint y: 174, distance: 174.9
click at [533, 174] on div "SearchWithCriteria5d0b73b8-8a76-4b72-bb30-f14a9044eb8d Recording Title En Resum…" at bounding box center [777, 181] width 637 height 24
paste input "Disculpe Sr."
type input "Disculpe Sr."
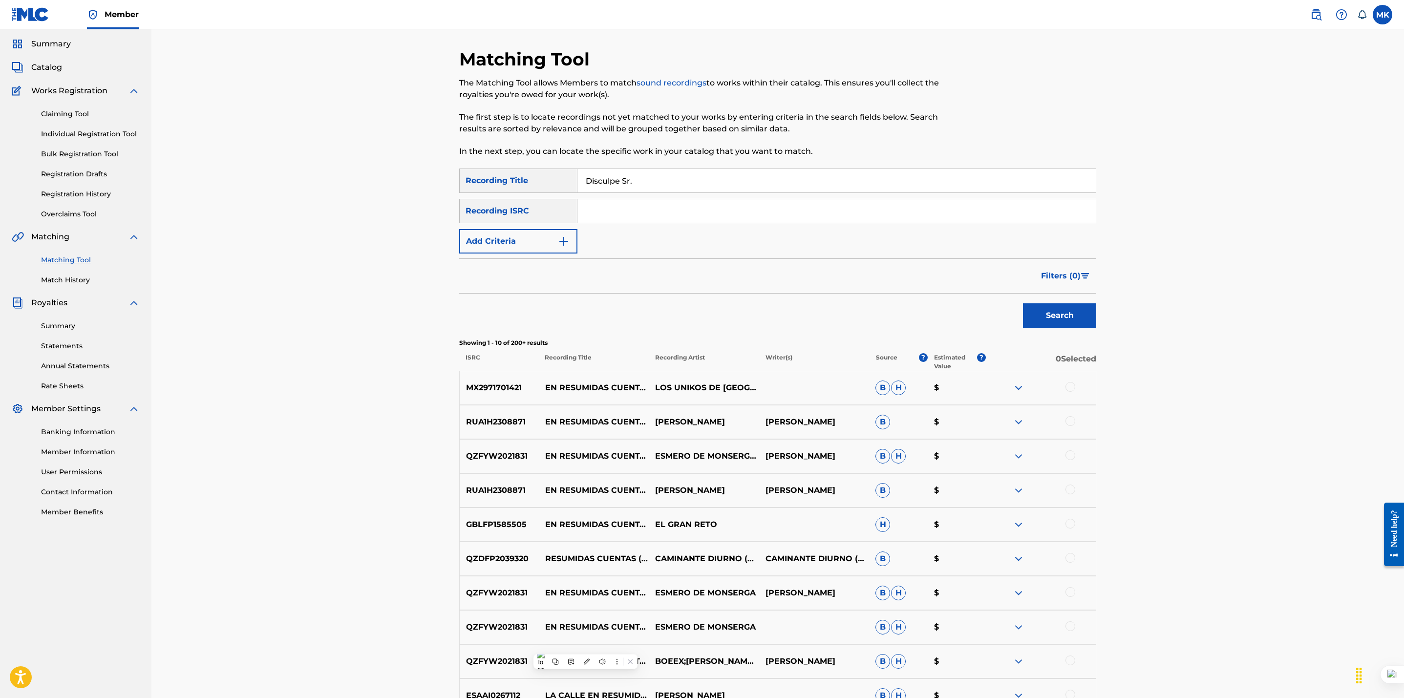
click at [1023, 303] on button "Search" at bounding box center [1059, 315] width 73 height 24
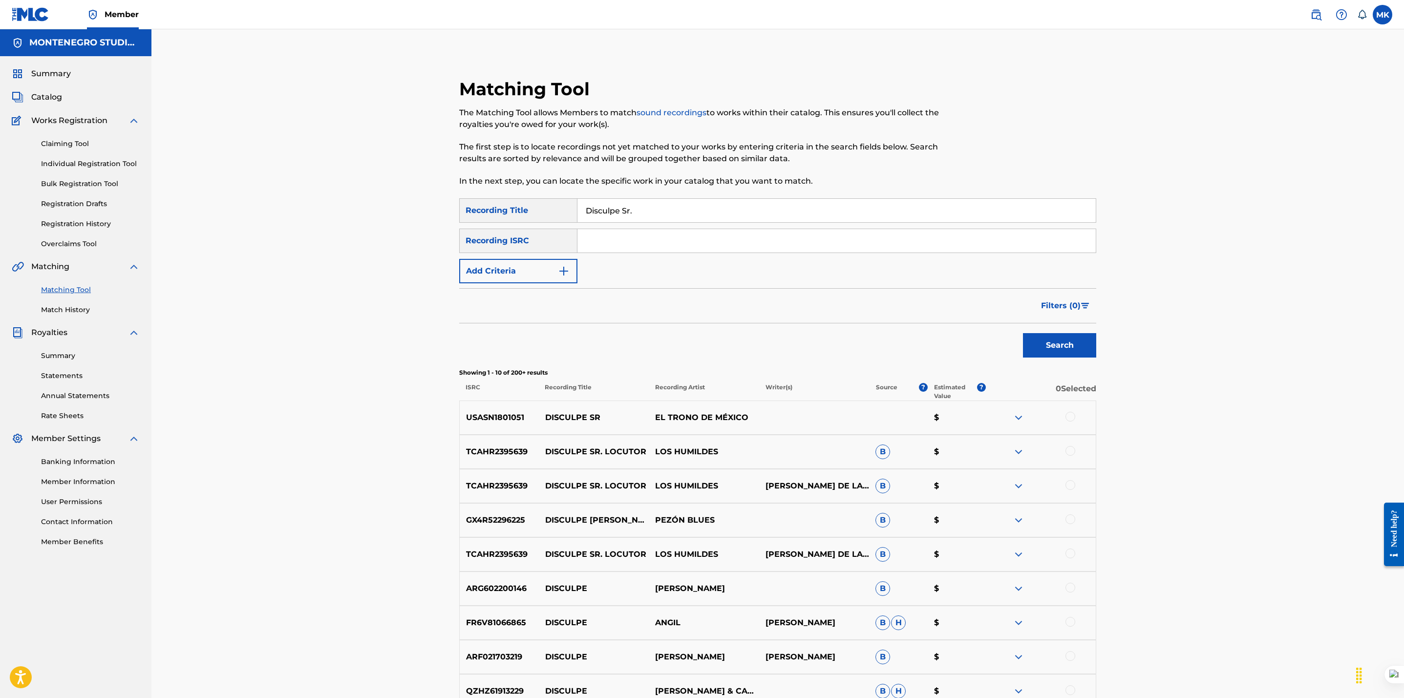
scroll to position [165, 0]
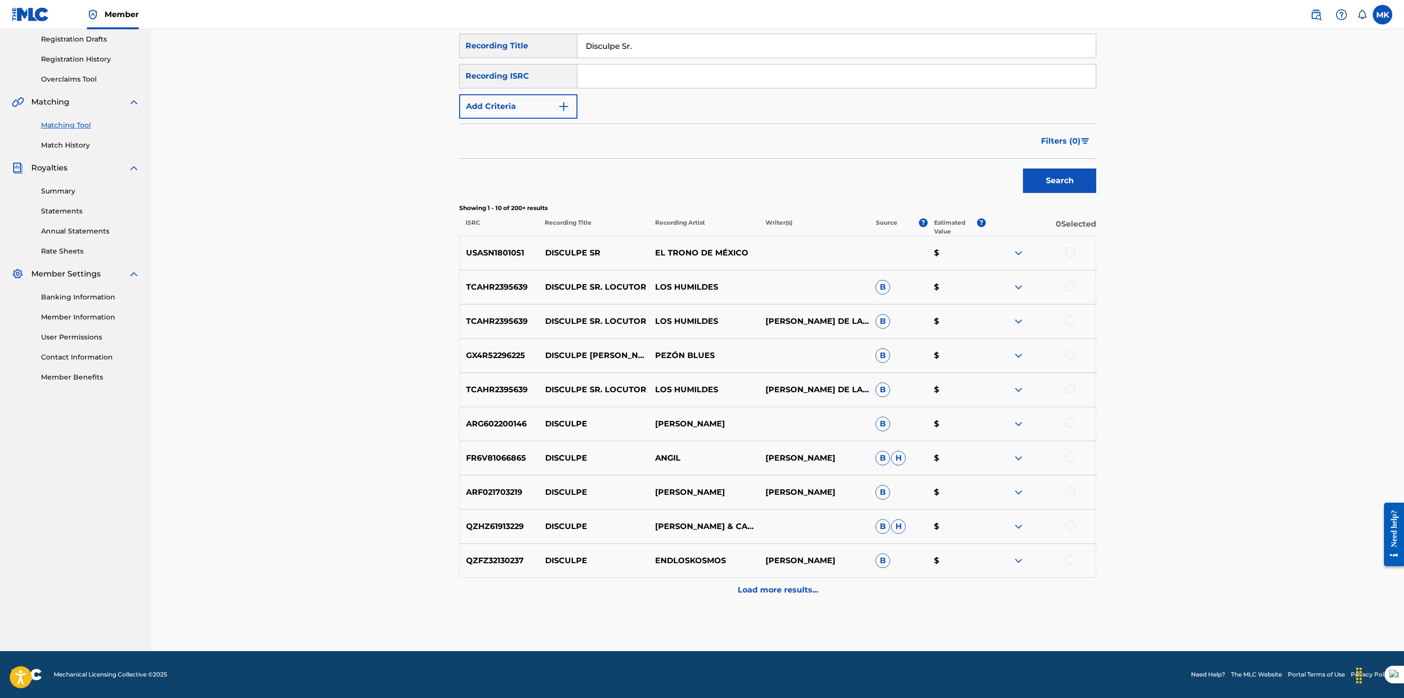
click at [1068, 251] on div at bounding box center [1070, 252] width 10 height 10
click at [686, 624] on button "Match 1 Group" at bounding box center [687, 618] width 108 height 24
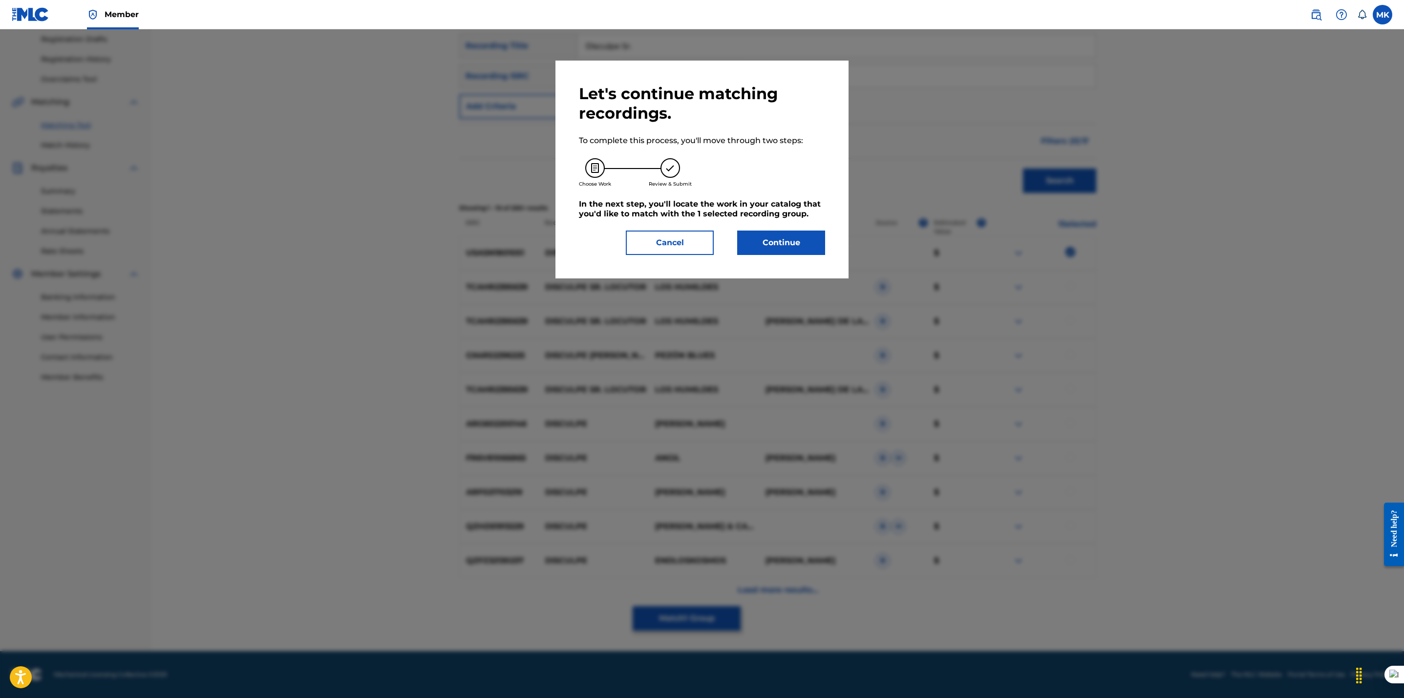
click at [787, 242] on button "Continue" at bounding box center [781, 243] width 88 height 24
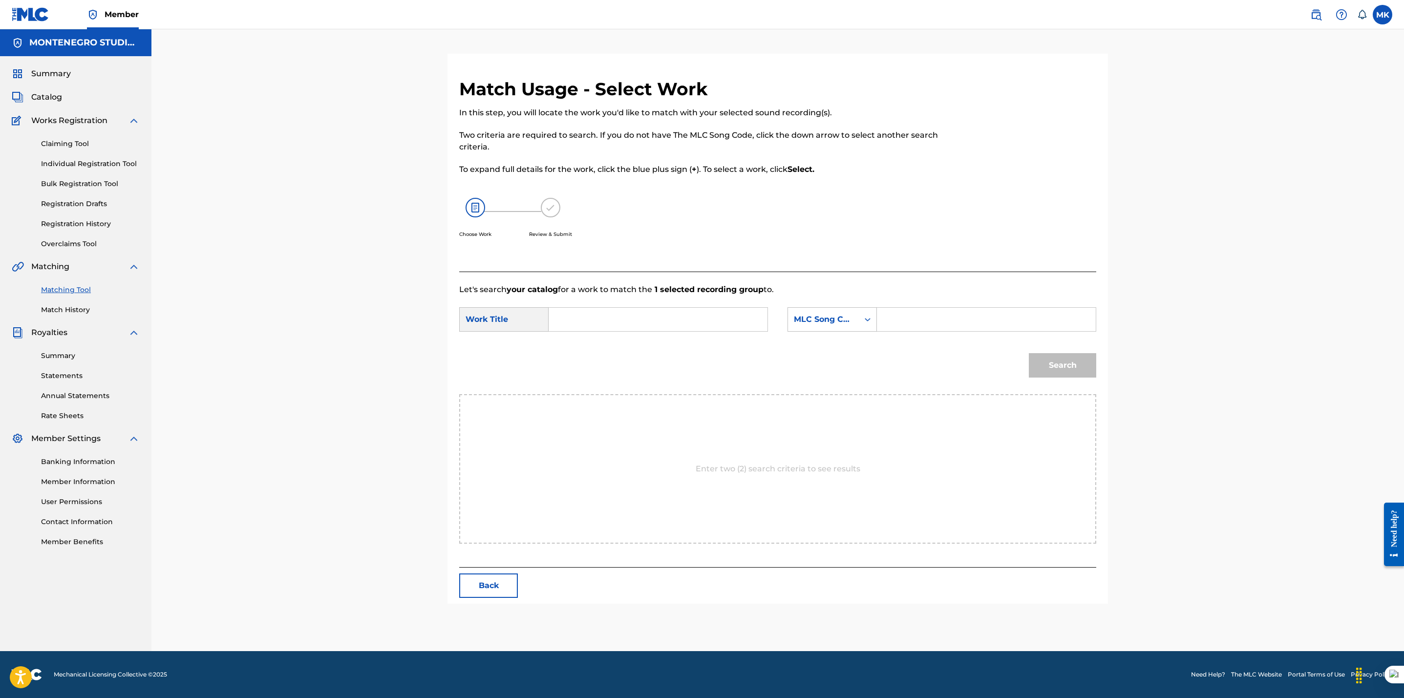
click at [584, 316] on input "Search Form" at bounding box center [658, 319] width 202 height 23
click at [592, 366] on span "culpe sr" at bounding box center [592, 364] width 31 height 9
type input "disculpe sr"
click at [833, 314] on div "MLC Song Code" at bounding box center [823, 320] width 59 height 12
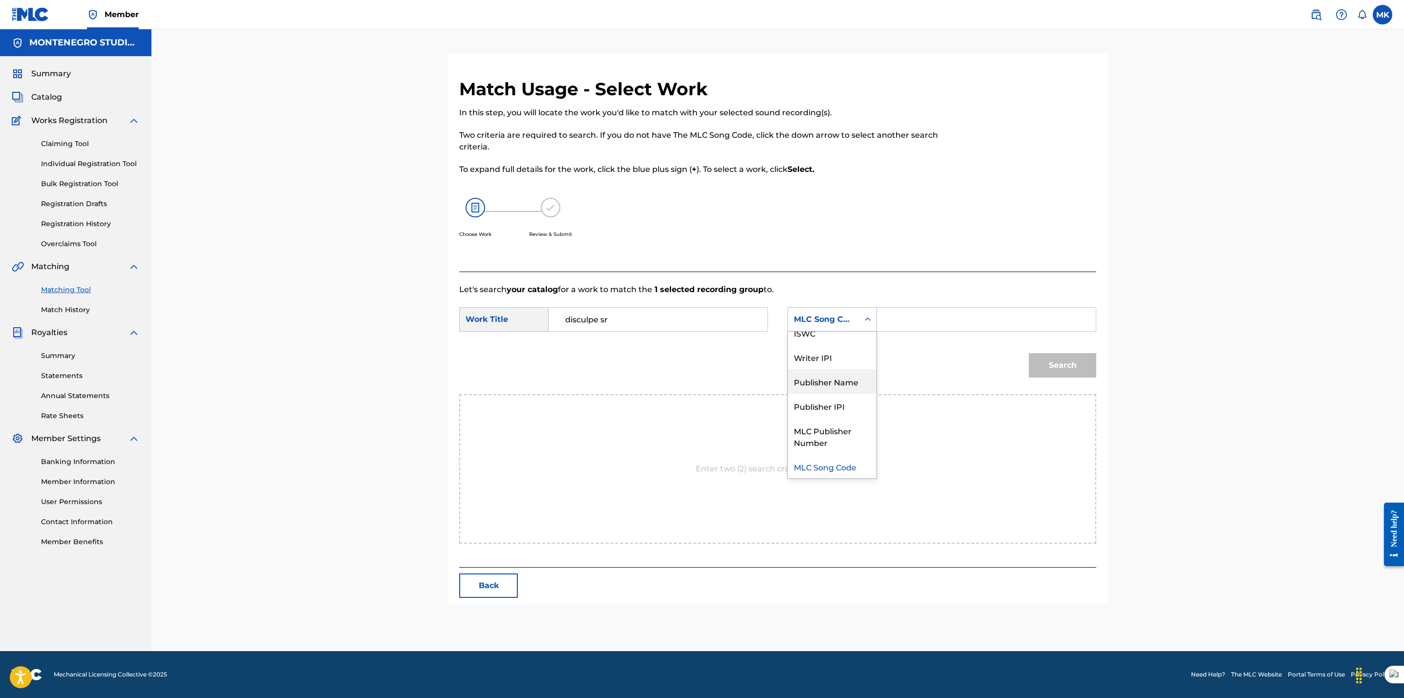
click at [805, 383] on div "Publisher Name" at bounding box center [832, 381] width 88 height 24
click at [905, 317] on input "Search Form" at bounding box center [986, 319] width 202 height 23
type input "[GEOGRAPHIC_DATA]"
click at [1078, 363] on button "Search" at bounding box center [1062, 365] width 67 height 24
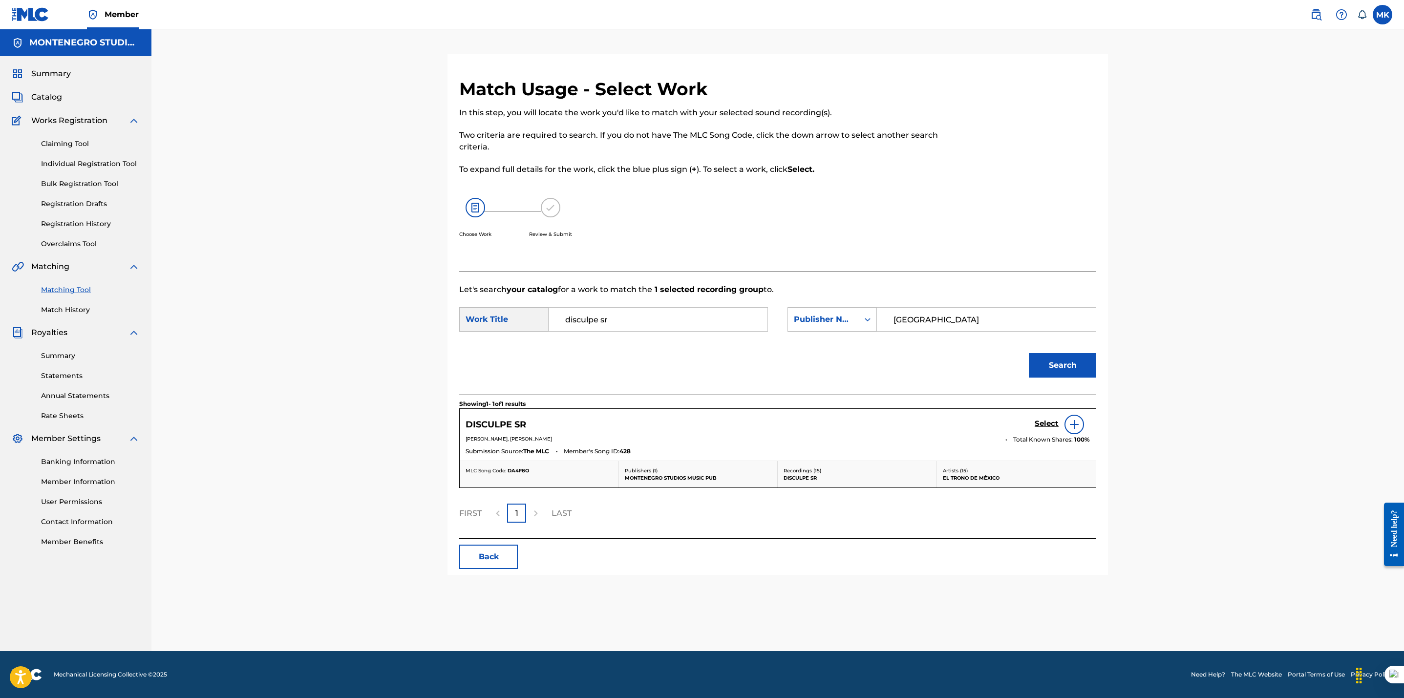
click at [1042, 424] on h5 "Select" at bounding box center [1046, 423] width 24 height 9
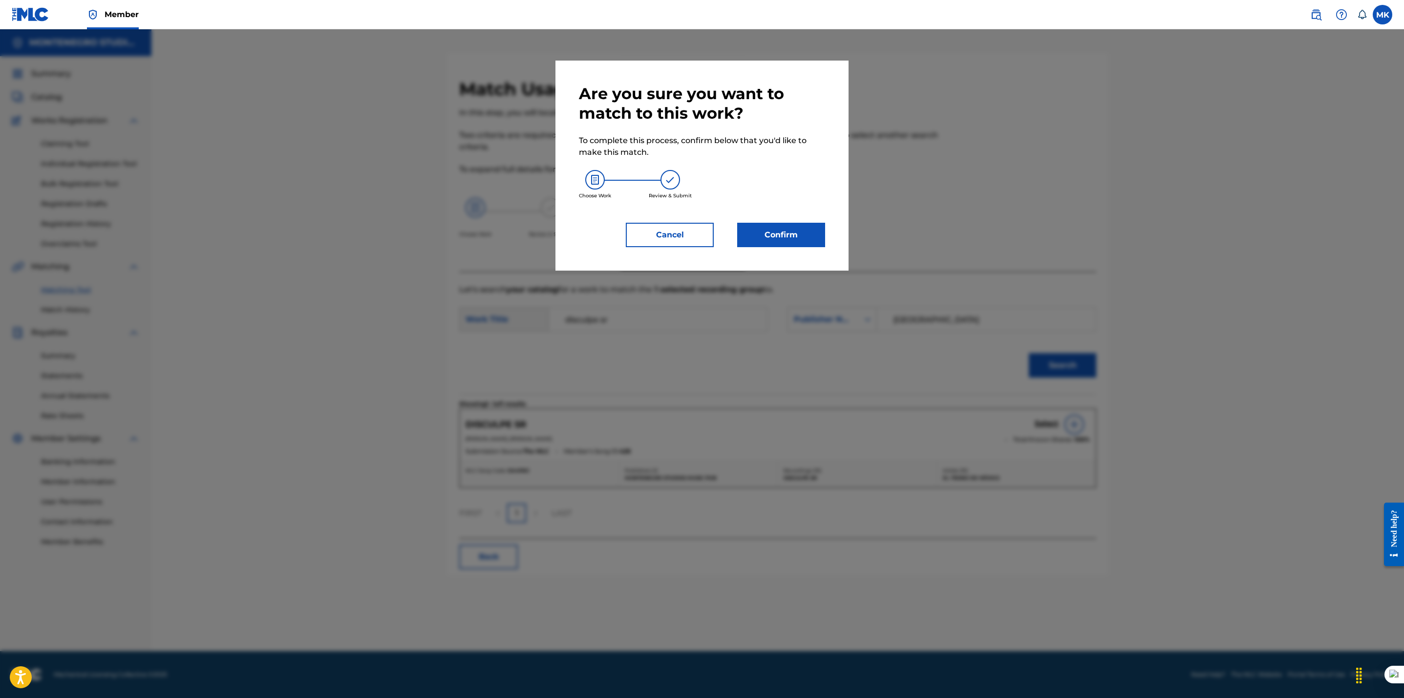
click at [758, 237] on button "Confirm" at bounding box center [781, 235] width 88 height 24
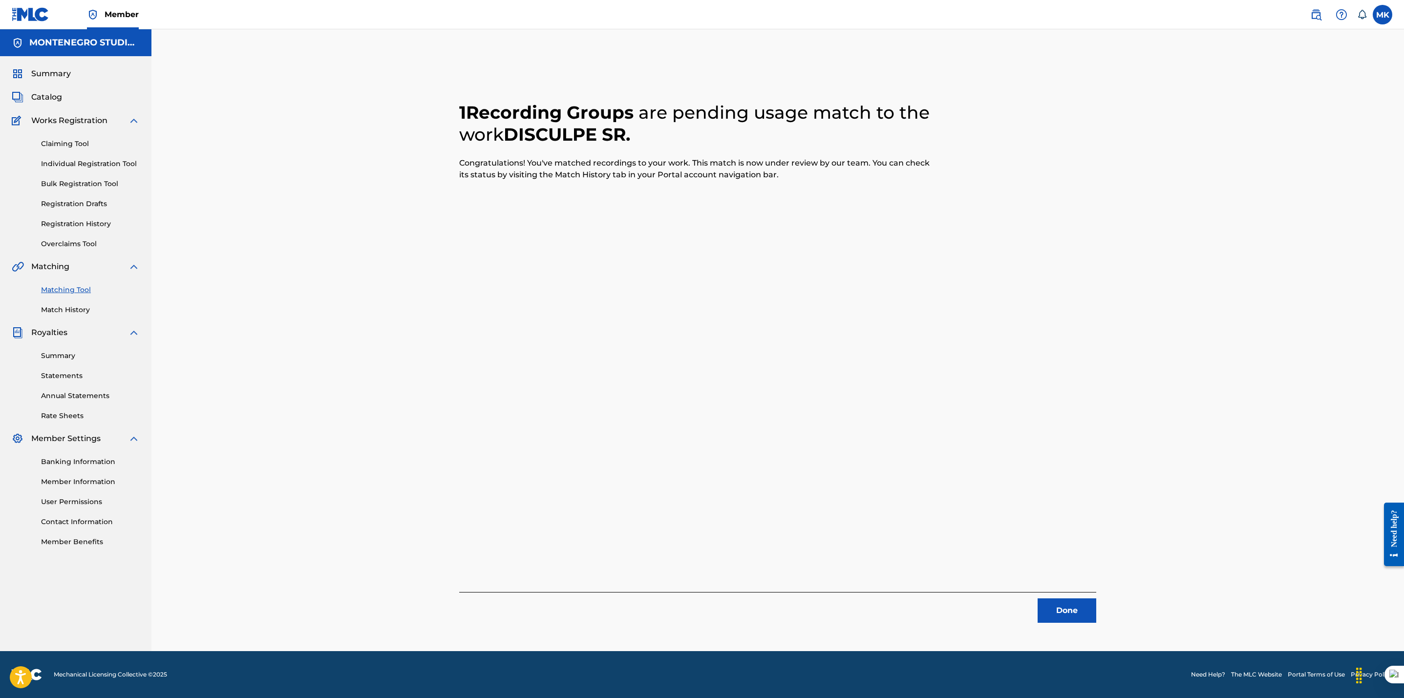
click at [1056, 609] on button "Done" at bounding box center [1066, 610] width 59 height 24
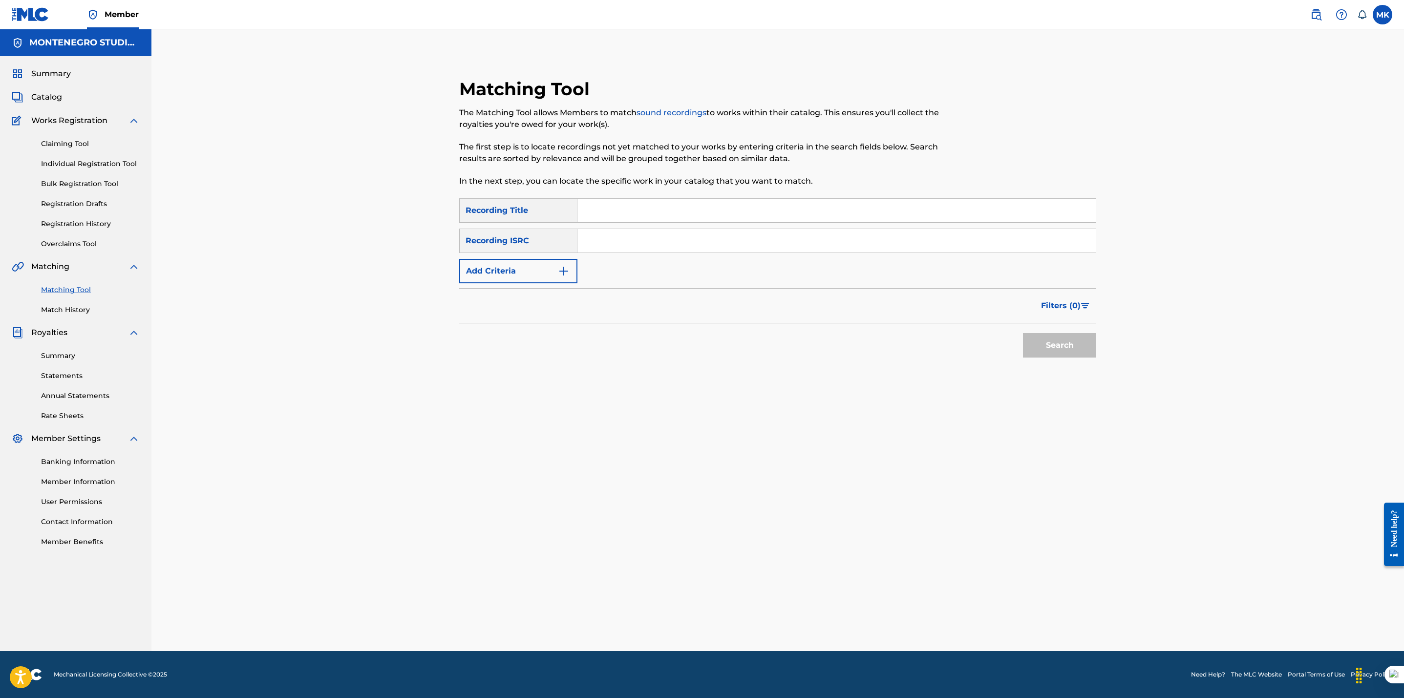
click at [652, 201] on input "Search Form" at bounding box center [836, 210] width 518 height 23
paste input "Espero que tu"
type input "Espero que tu"
click at [1023, 333] on button "Search" at bounding box center [1059, 345] width 73 height 24
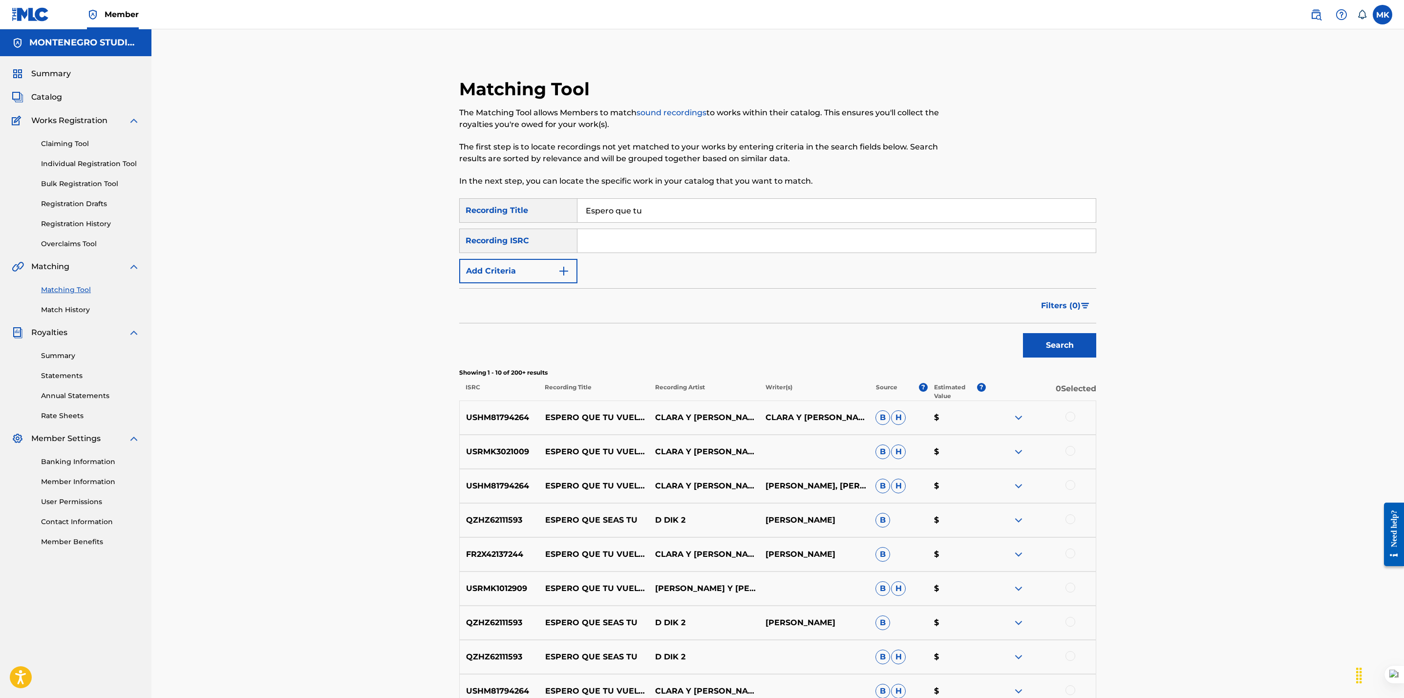
click at [542, 274] on button "Add Criteria" at bounding box center [518, 271] width 118 height 24
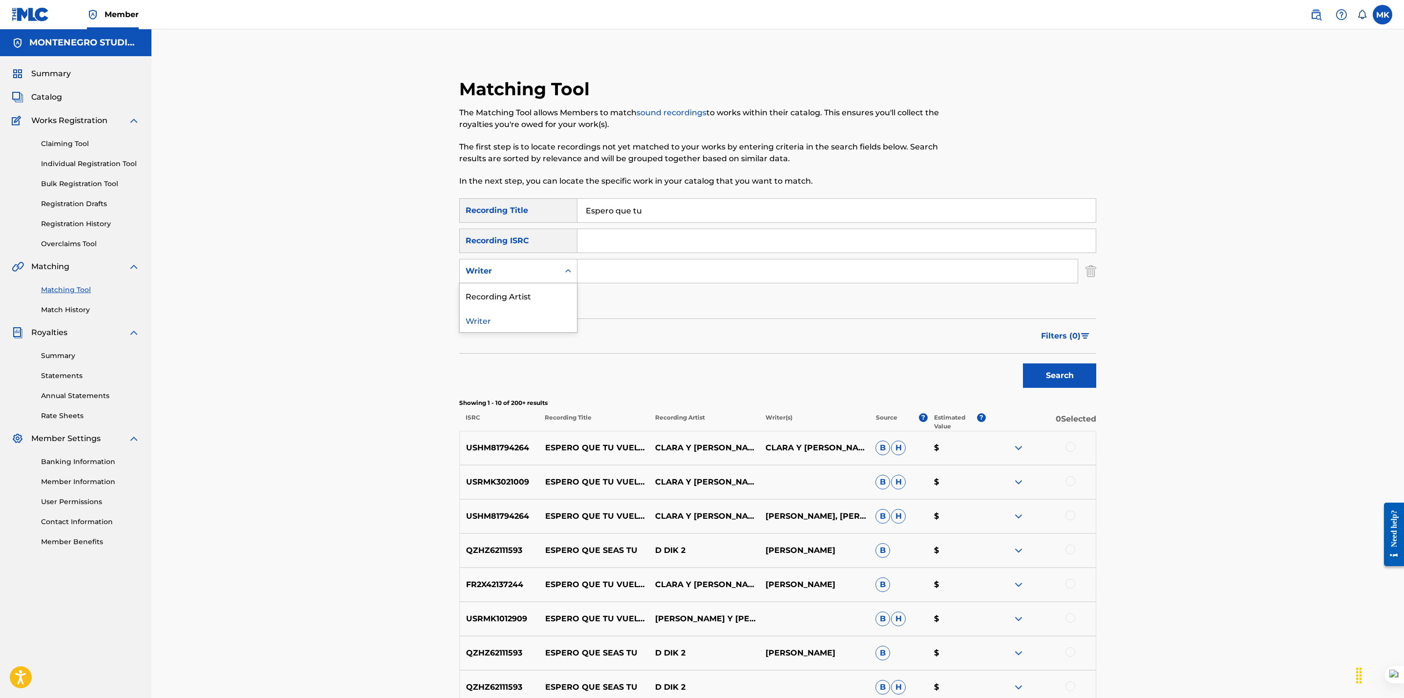
click at [515, 270] on div "Writer" at bounding box center [509, 271] width 88 height 12
click at [525, 298] on div "Recording Artist" at bounding box center [518, 295] width 117 height 24
click at [605, 260] on input "Search Form" at bounding box center [827, 270] width 500 height 23
type input "el trono"
click at [1023, 363] on button "Search" at bounding box center [1059, 375] width 73 height 24
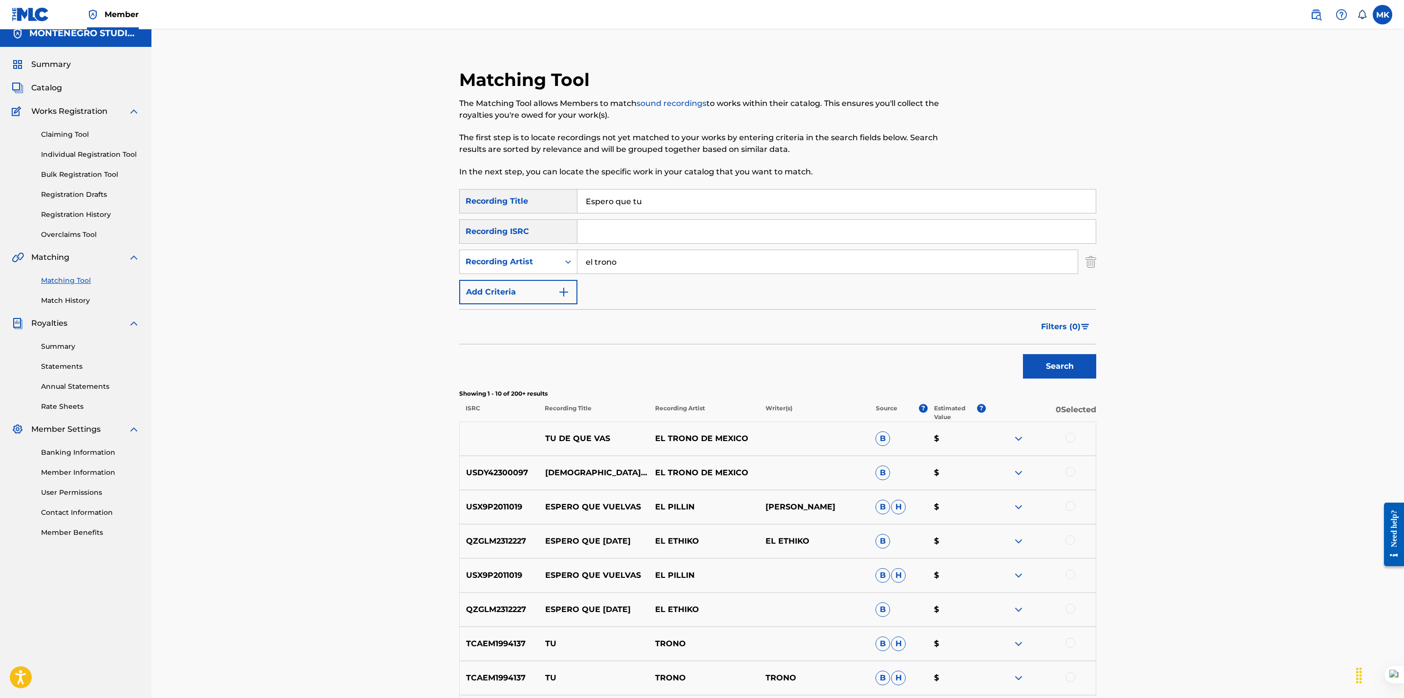
scroll to position [0, 0]
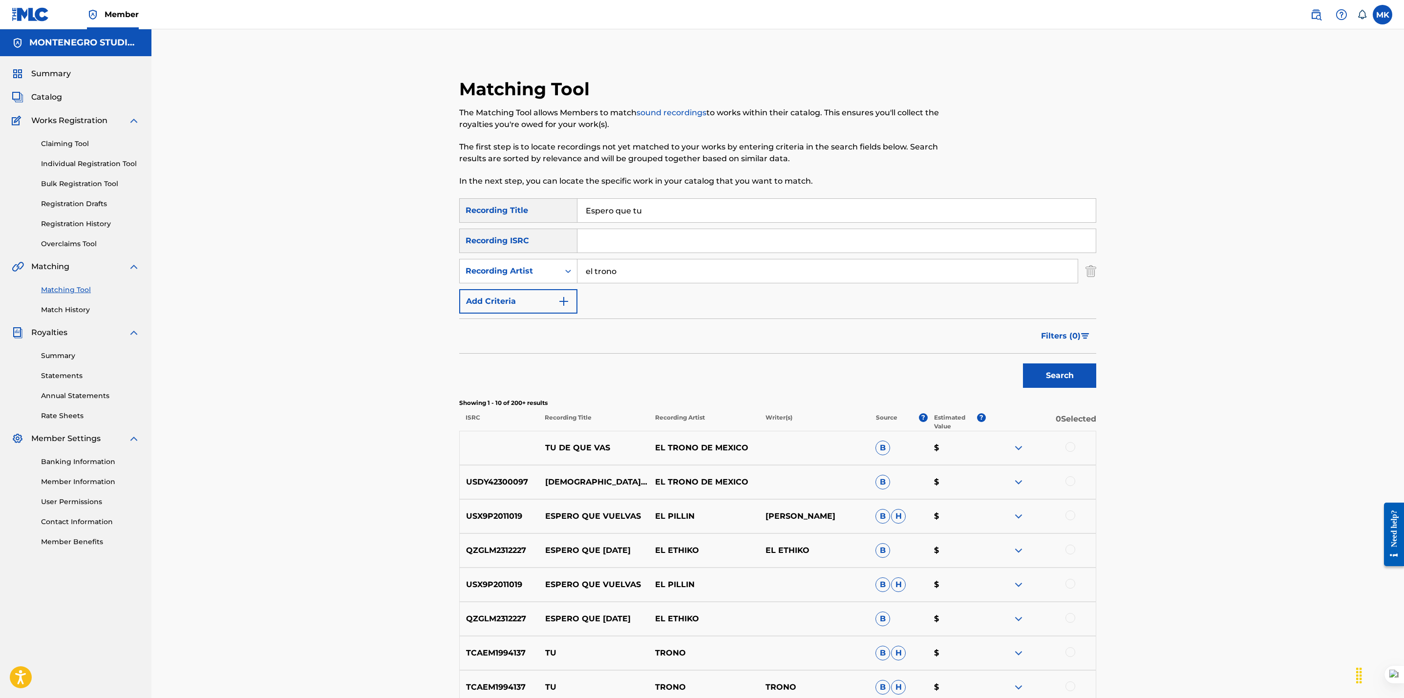
drag, startPoint x: 659, startPoint y: 211, endPoint x: 482, endPoint y: 201, distance: 177.6
click at [482, 201] on div "SearchWithCriteria5d0b73b8-8a76-4b72-bb30-f14a9044eb8d Recording Title Espero q…" at bounding box center [777, 210] width 637 height 24
paste input "Tu eres la razon"
type input "Tu eres la razon"
drag, startPoint x: 641, startPoint y: 271, endPoint x: 491, endPoint y: 257, distance: 150.1
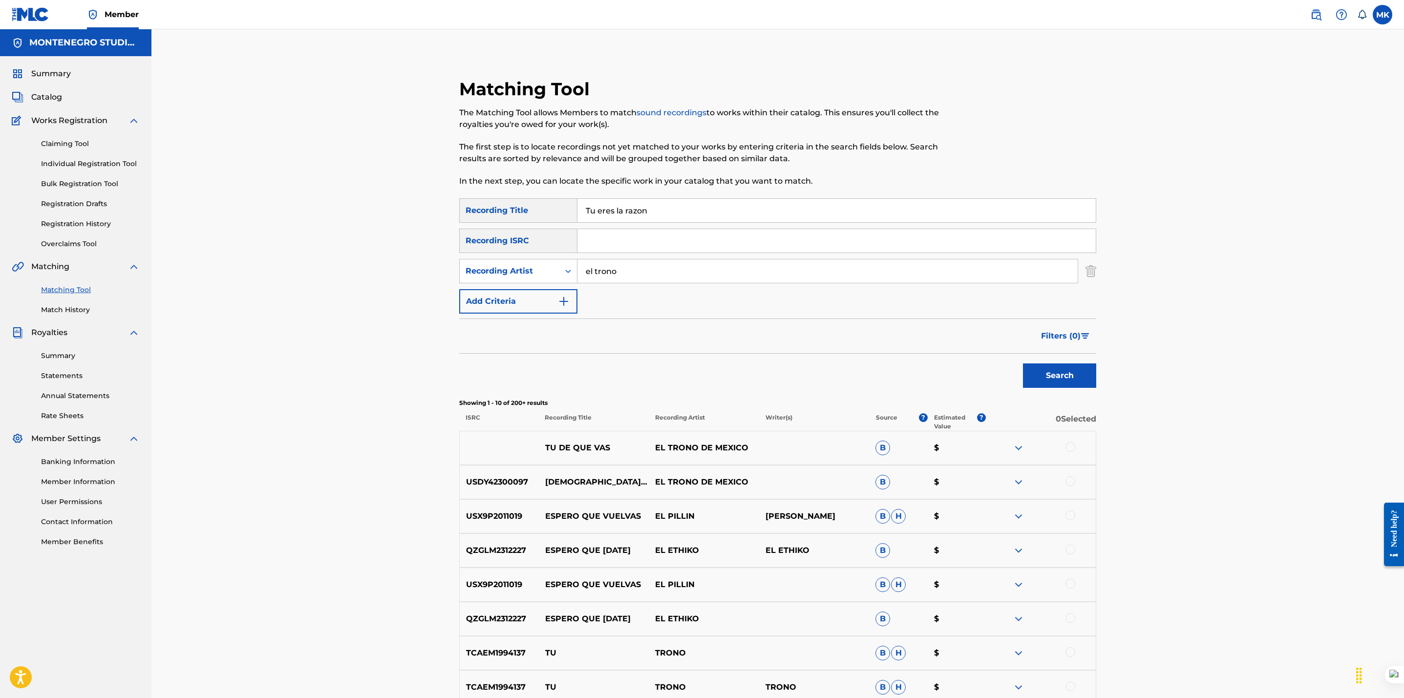
click at [491, 257] on div "SearchWithCriteria5d0b73b8-8a76-4b72-bb30-f14a9044eb8d Recording Title Tu eres …" at bounding box center [777, 255] width 637 height 115
type input "pancho uresti"
click at [1023, 363] on button "Search" at bounding box center [1059, 375] width 73 height 24
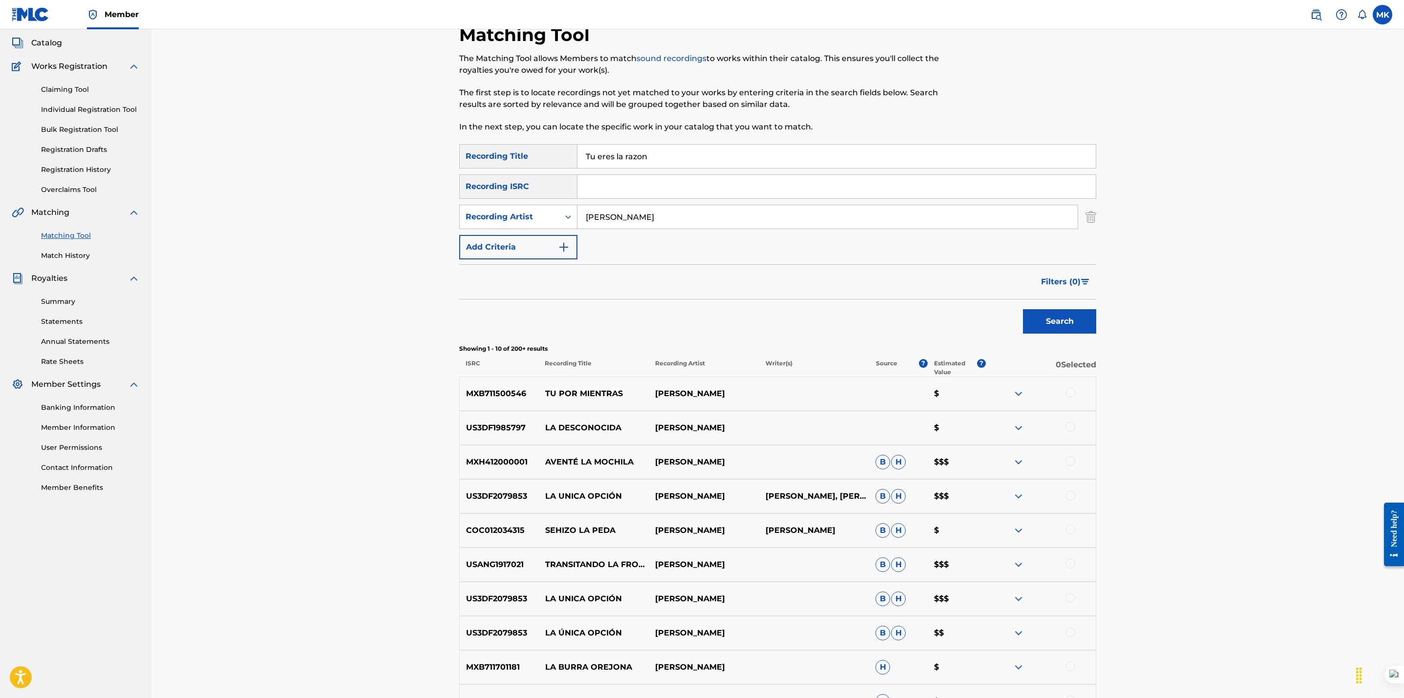
scroll to position [53, 0]
drag, startPoint x: 624, startPoint y: 148, endPoint x: 450, endPoint y: 154, distance: 174.5
click at [450, 154] on div "Matching Tool The Matching Tool allows Members to match sound recordings to wor…" at bounding box center [777, 409] width 660 height 768
click at [1023, 311] on button "Search" at bounding box center [1059, 323] width 73 height 24
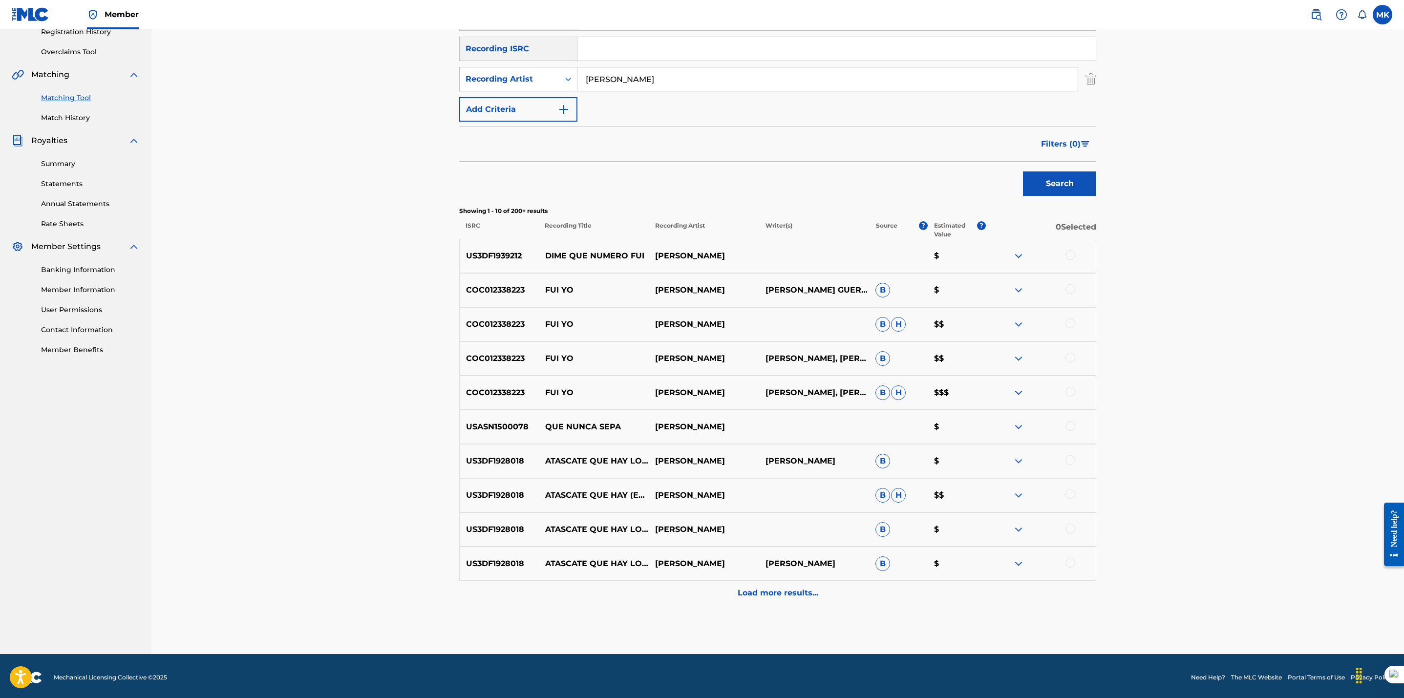
scroll to position [192, 0]
click at [1070, 253] on div at bounding box center [1070, 255] width 10 height 10
click at [763, 593] on p "Load more results..." at bounding box center [778, 593] width 81 height 12
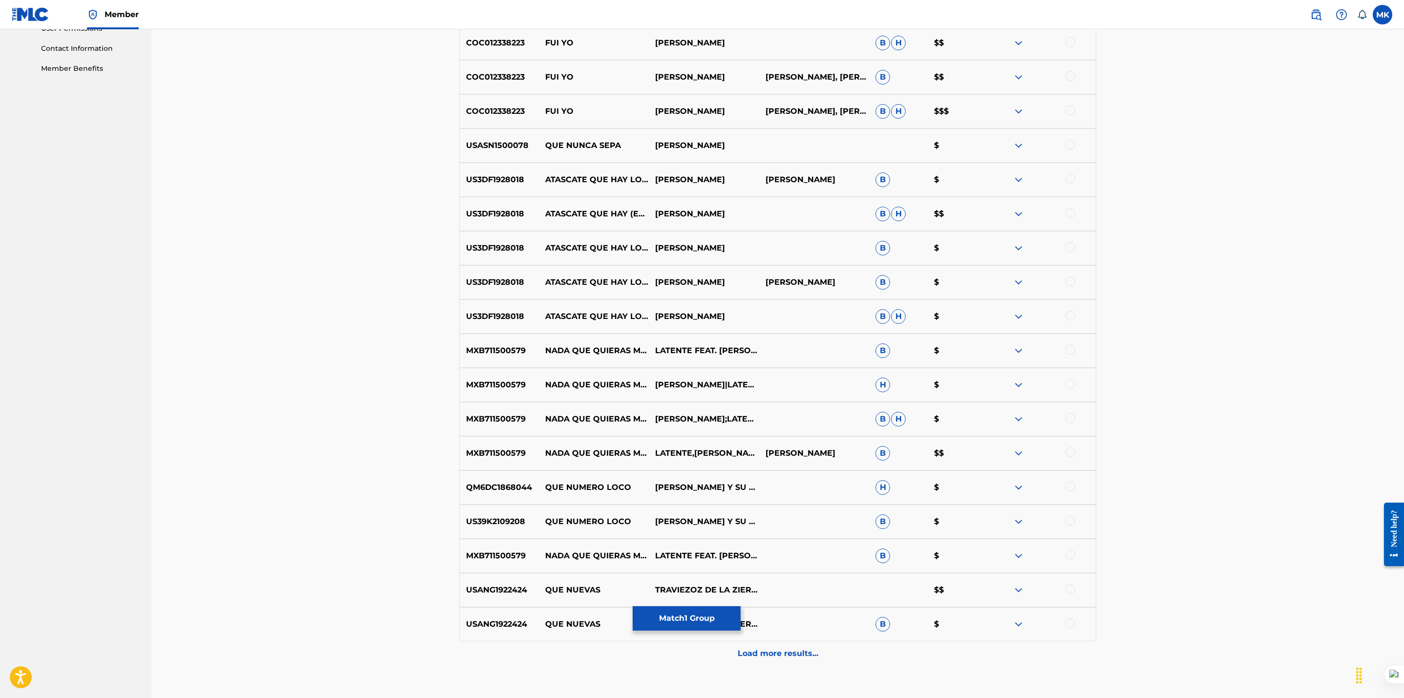
scroll to position [537, 0]
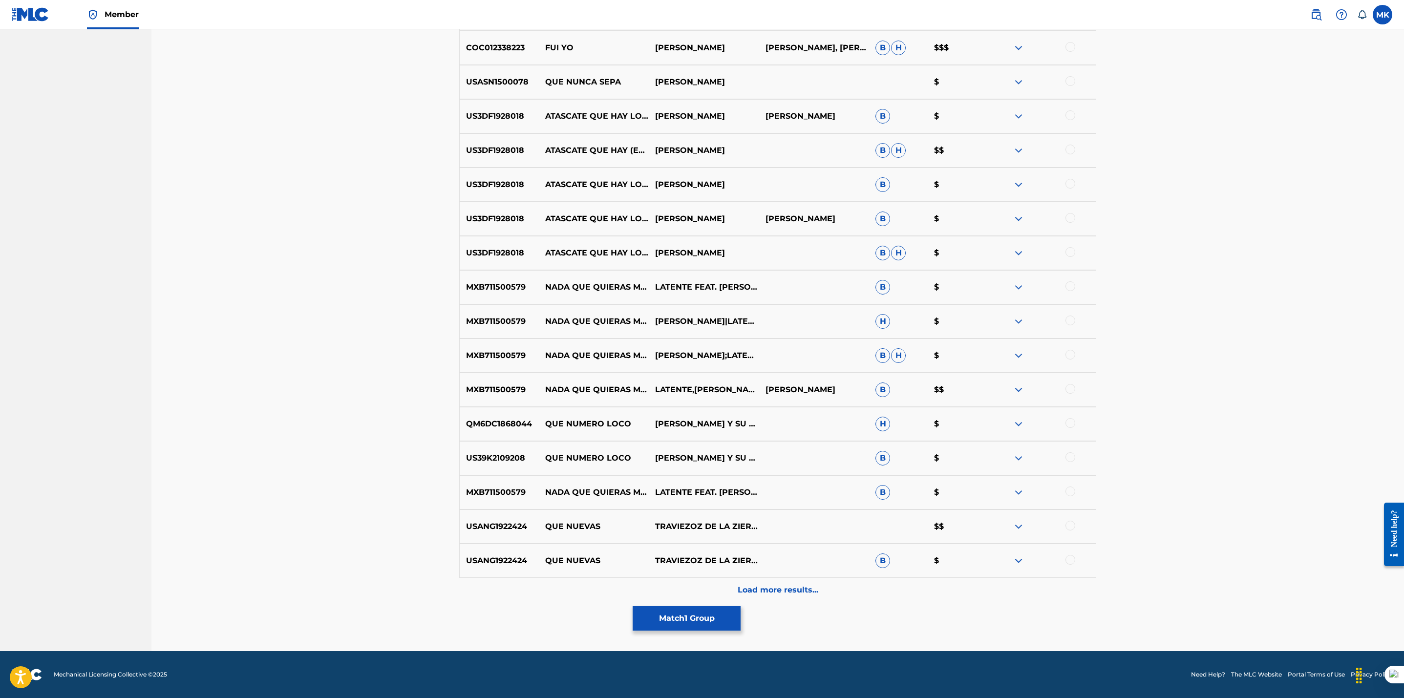
click at [665, 611] on button "Match 1 Group" at bounding box center [687, 618] width 108 height 24
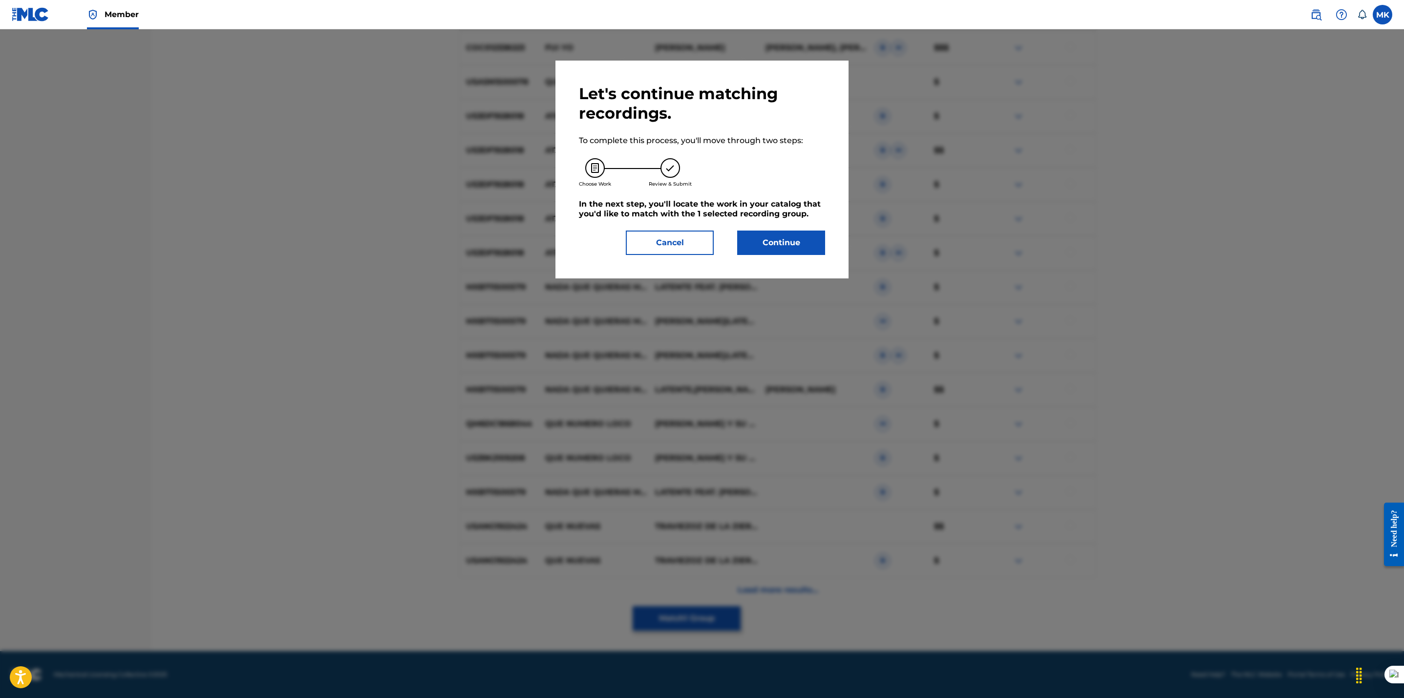
click at [665, 248] on button "Cancel" at bounding box center [670, 243] width 88 height 24
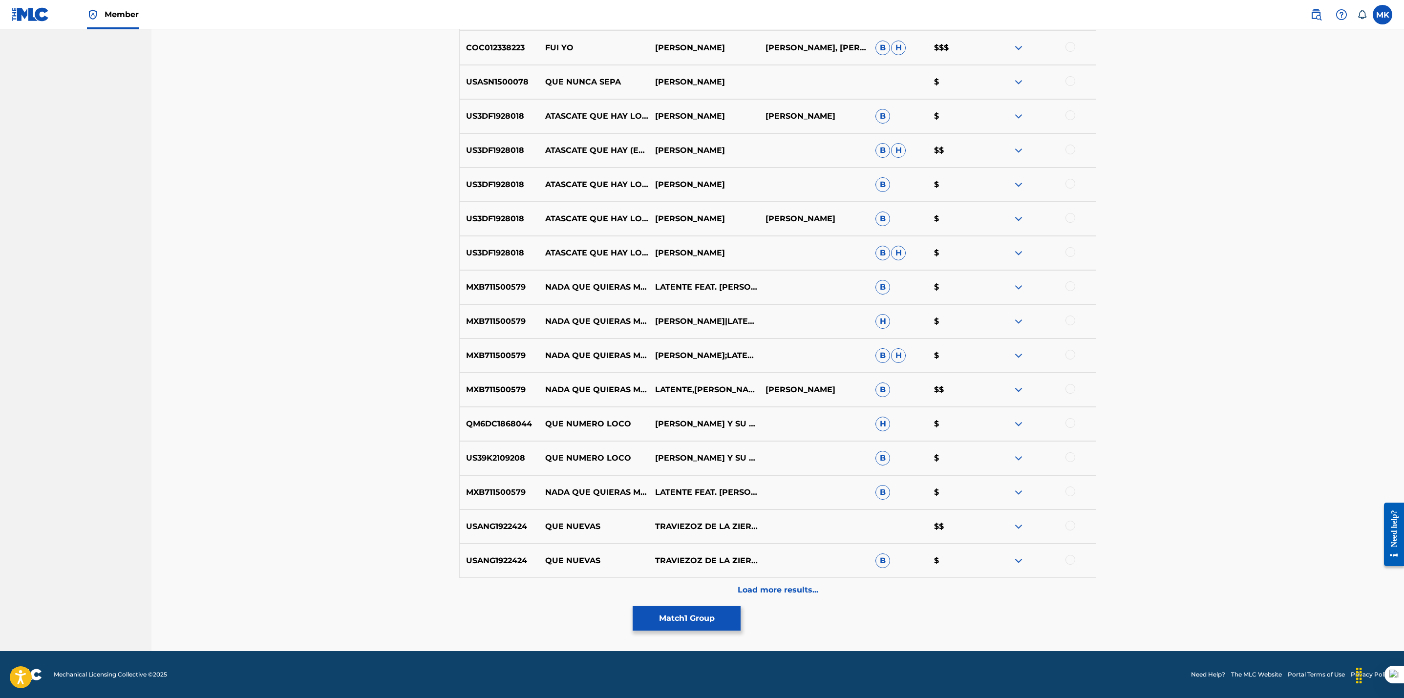
scroll to position [0, 0]
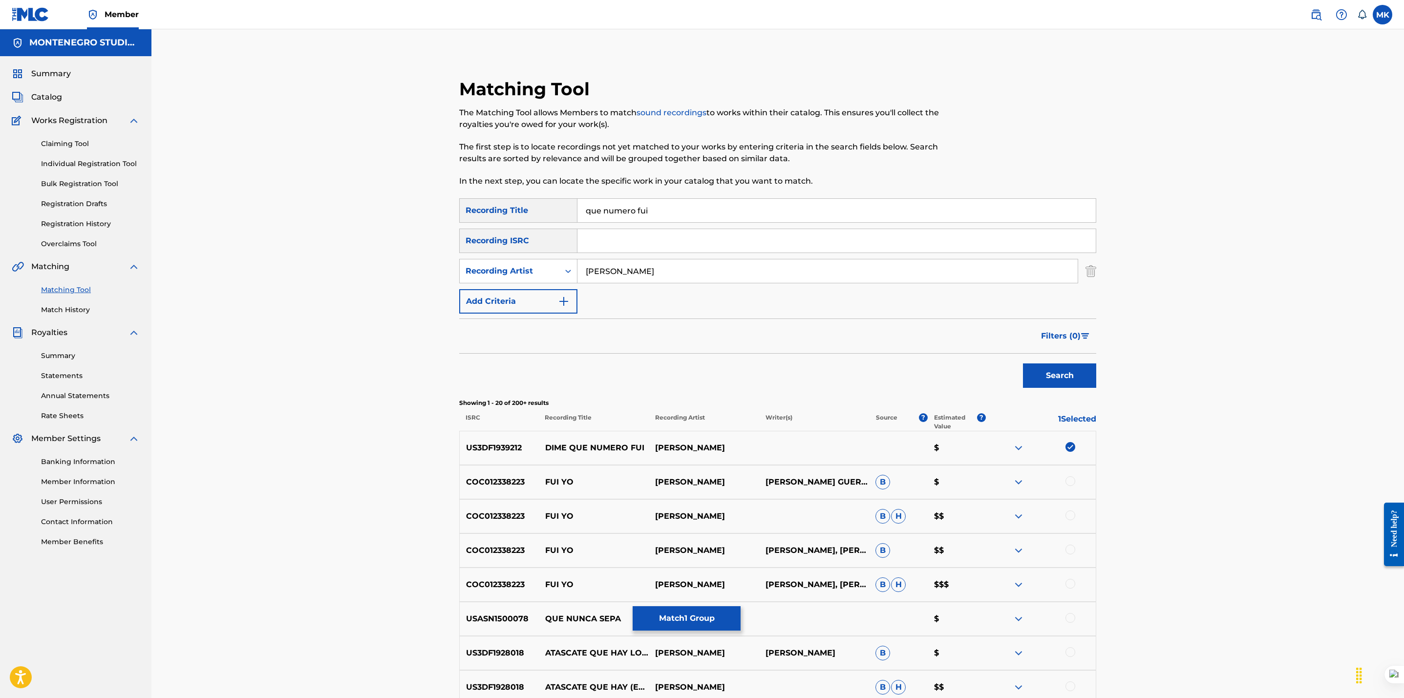
click at [583, 206] on input "que numero fui" at bounding box center [836, 210] width 518 height 23
type input "dime que numero fui"
click at [1023, 363] on button "Search" at bounding box center [1059, 375] width 73 height 24
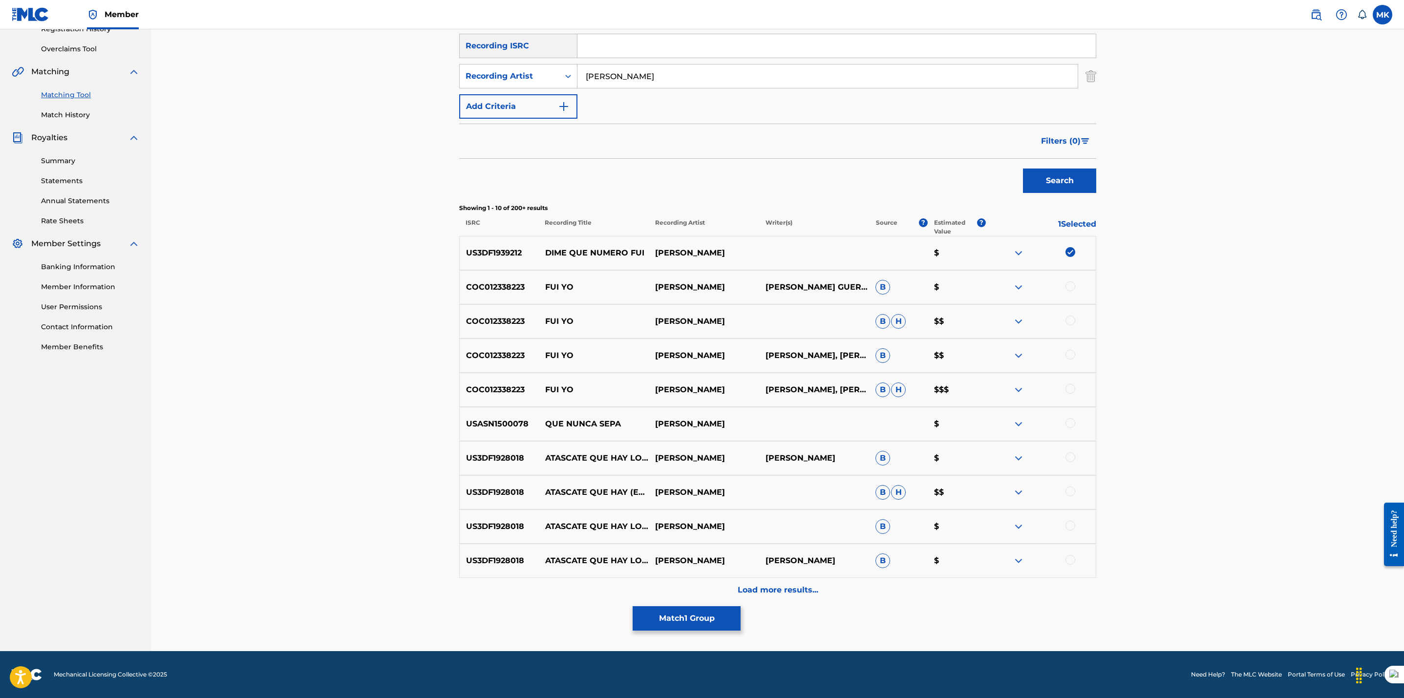
click at [689, 614] on button "Match 1 Group" at bounding box center [687, 618] width 108 height 24
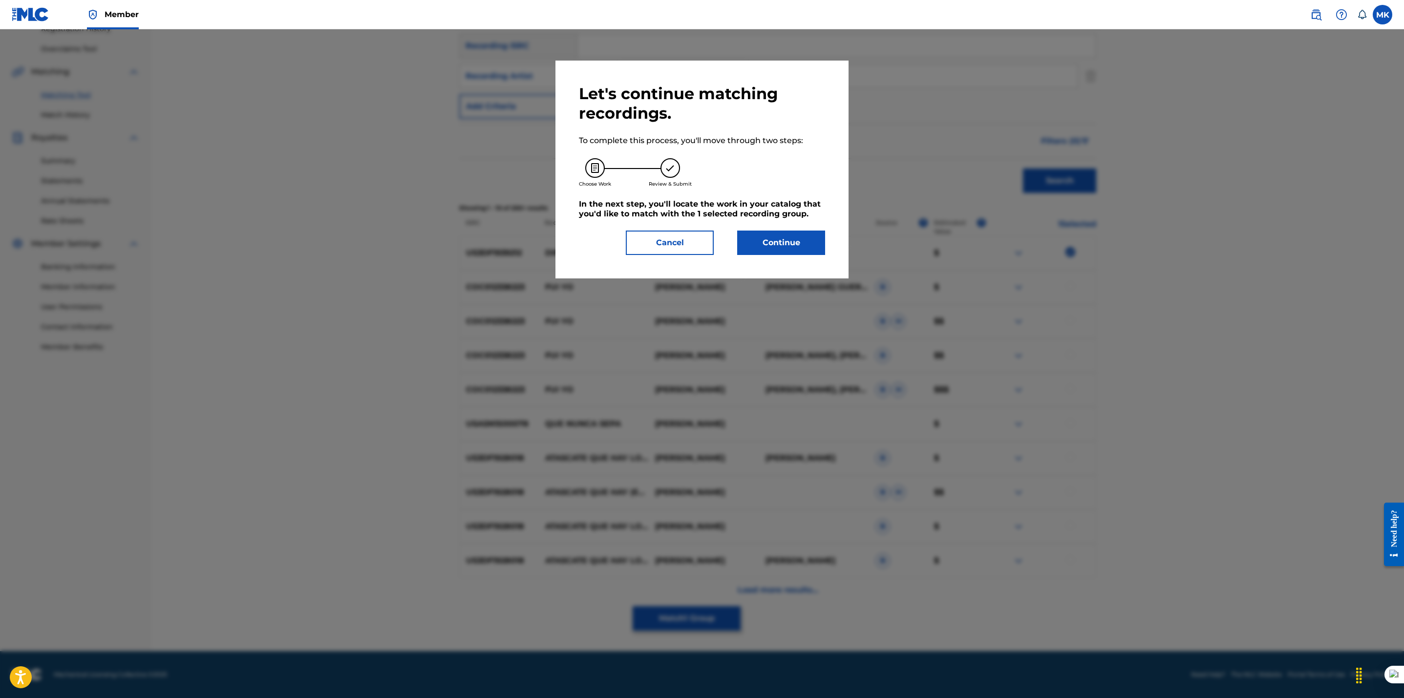
click at [782, 236] on button "Continue" at bounding box center [781, 243] width 88 height 24
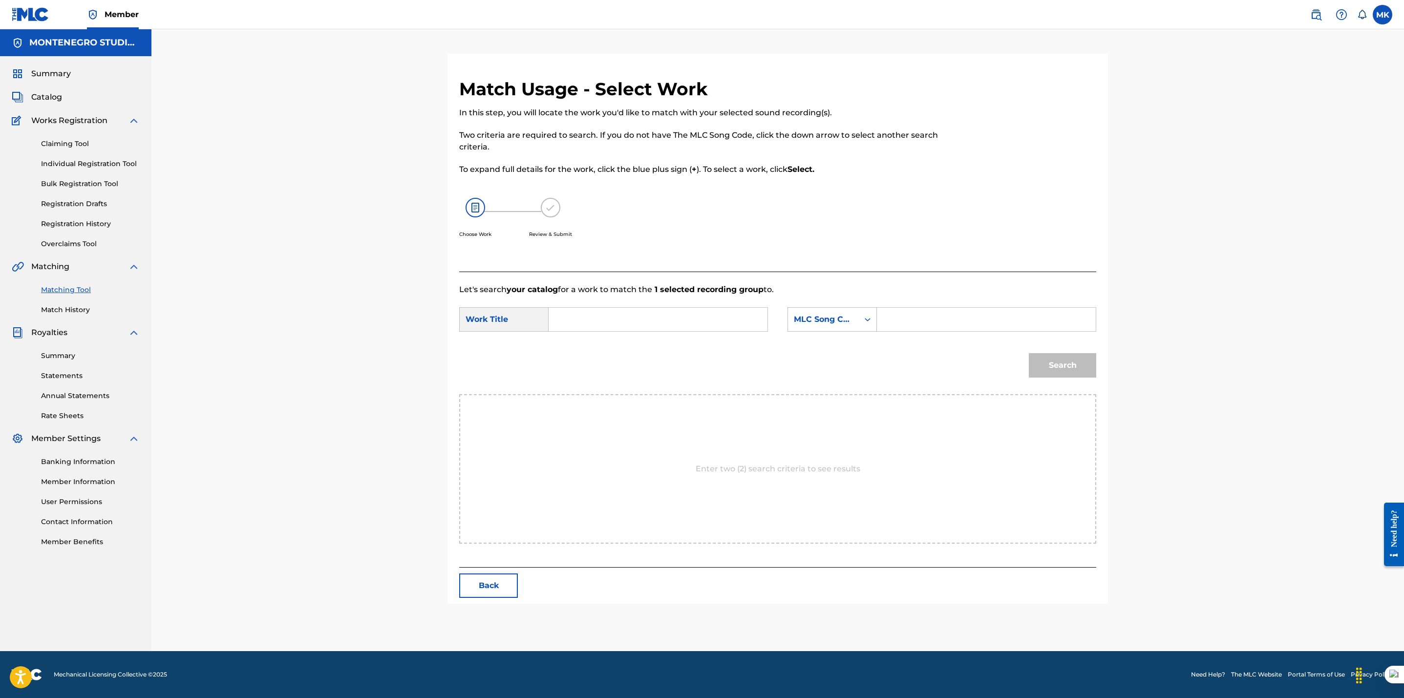
click at [648, 314] on input "Search Form" at bounding box center [658, 319] width 202 height 23
click at [646, 340] on span "numero fui" at bounding box center [626, 341] width 44 height 9
type input "dime que numero fui"
click at [803, 315] on div "MLC Song Code" at bounding box center [823, 320] width 59 height 12
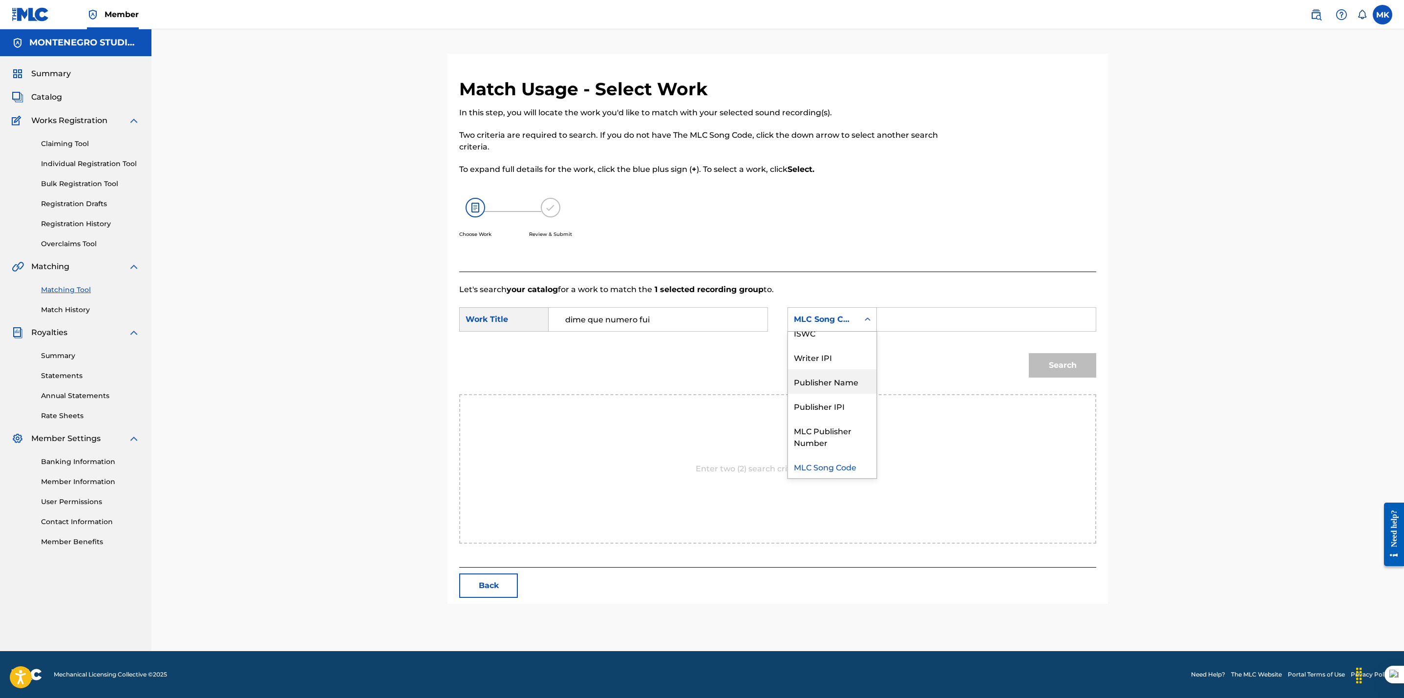
click at [819, 377] on div "Publisher Name" at bounding box center [832, 381] width 88 height 24
click at [910, 321] on input "Search Form" at bounding box center [986, 319] width 202 height 23
type input "[GEOGRAPHIC_DATA]"
click at [1070, 366] on button "Search" at bounding box center [1062, 365] width 67 height 24
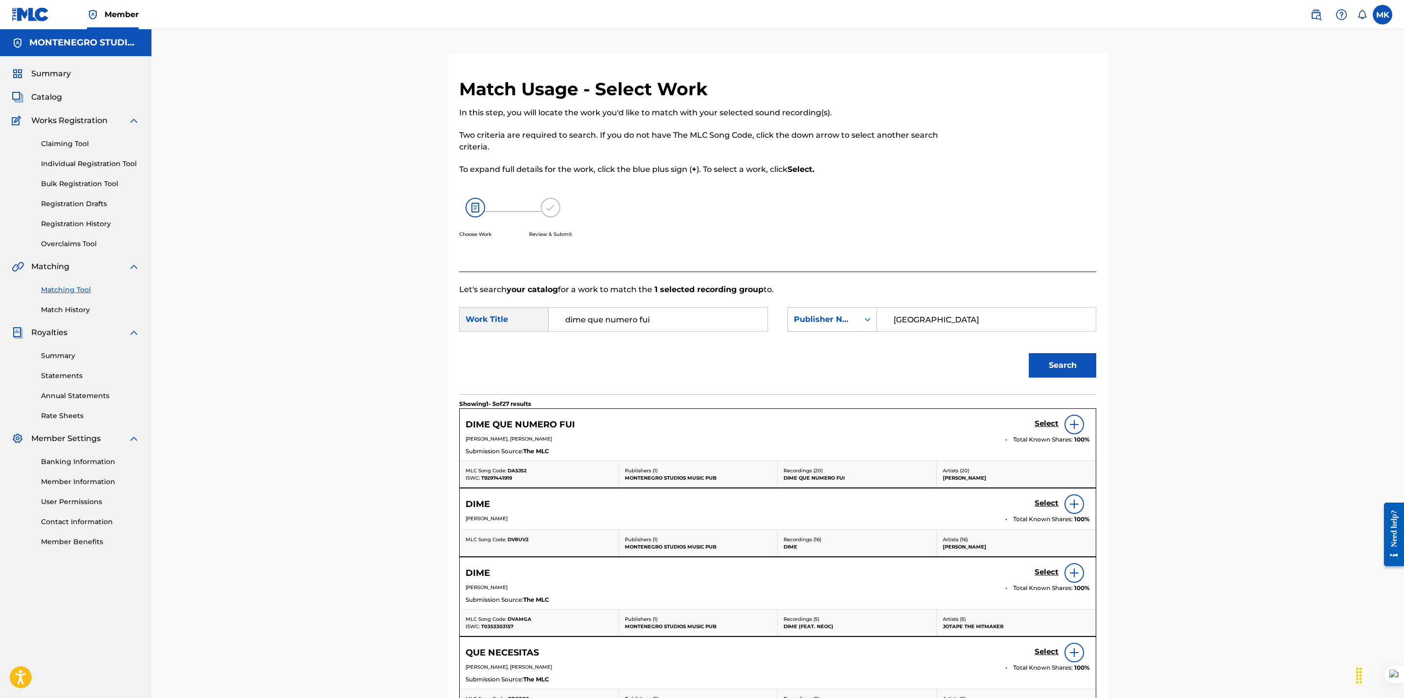
click at [1045, 422] on h5 "Select" at bounding box center [1046, 423] width 24 height 9
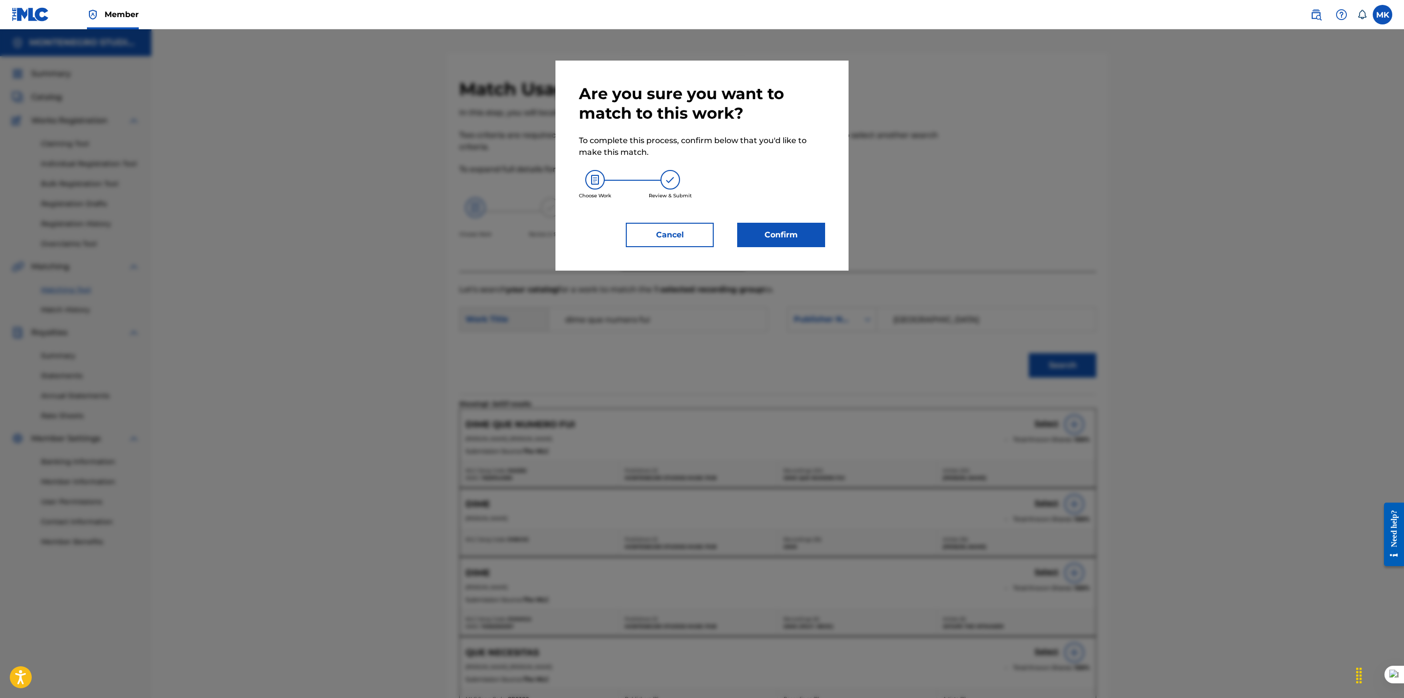
click at [782, 237] on button "Confirm" at bounding box center [781, 235] width 88 height 24
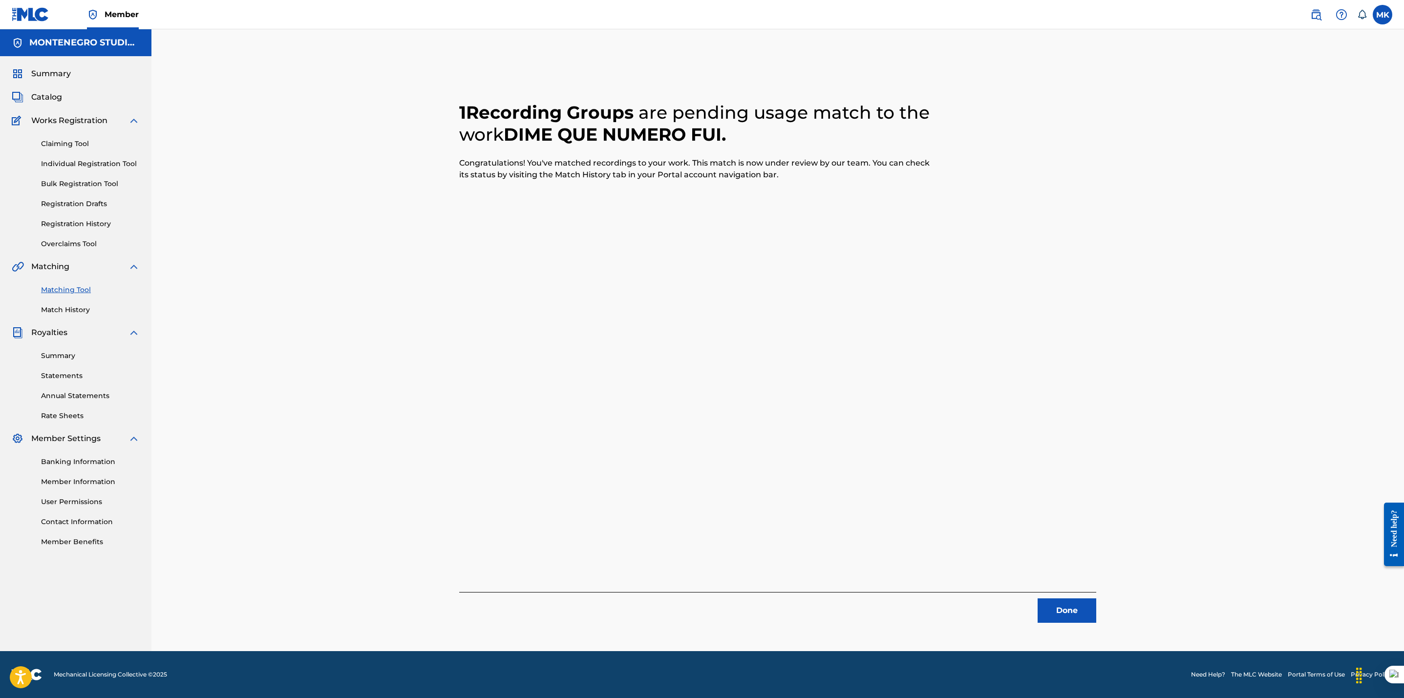
click at [1078, 615] on button "Done" at bounding box center [1066, 610] width 59 height 24
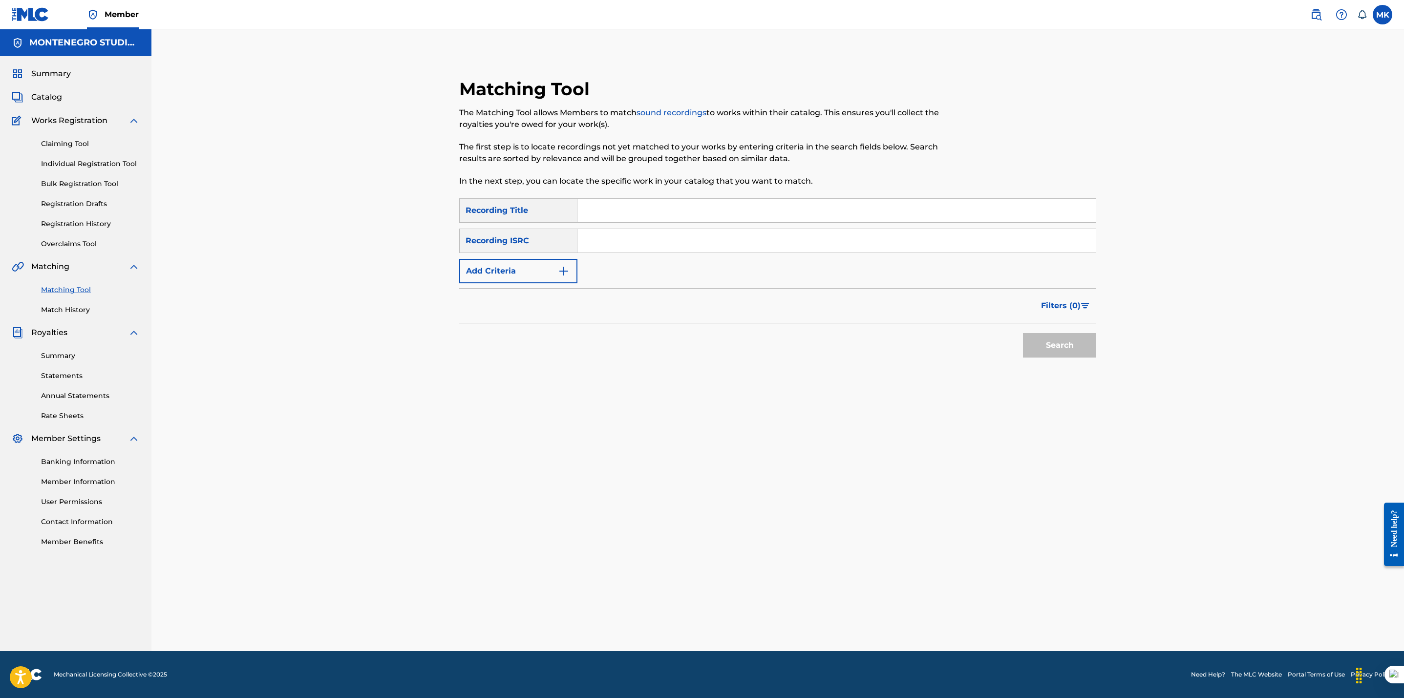
click at [613, 211] on input "Search Form" at bounding box center [836, 210] width 518 height 23
type input "eso es mexico"
click at [530, 265] on button "Add Criteria" at bounding box center [518, 271] width 118 height 24
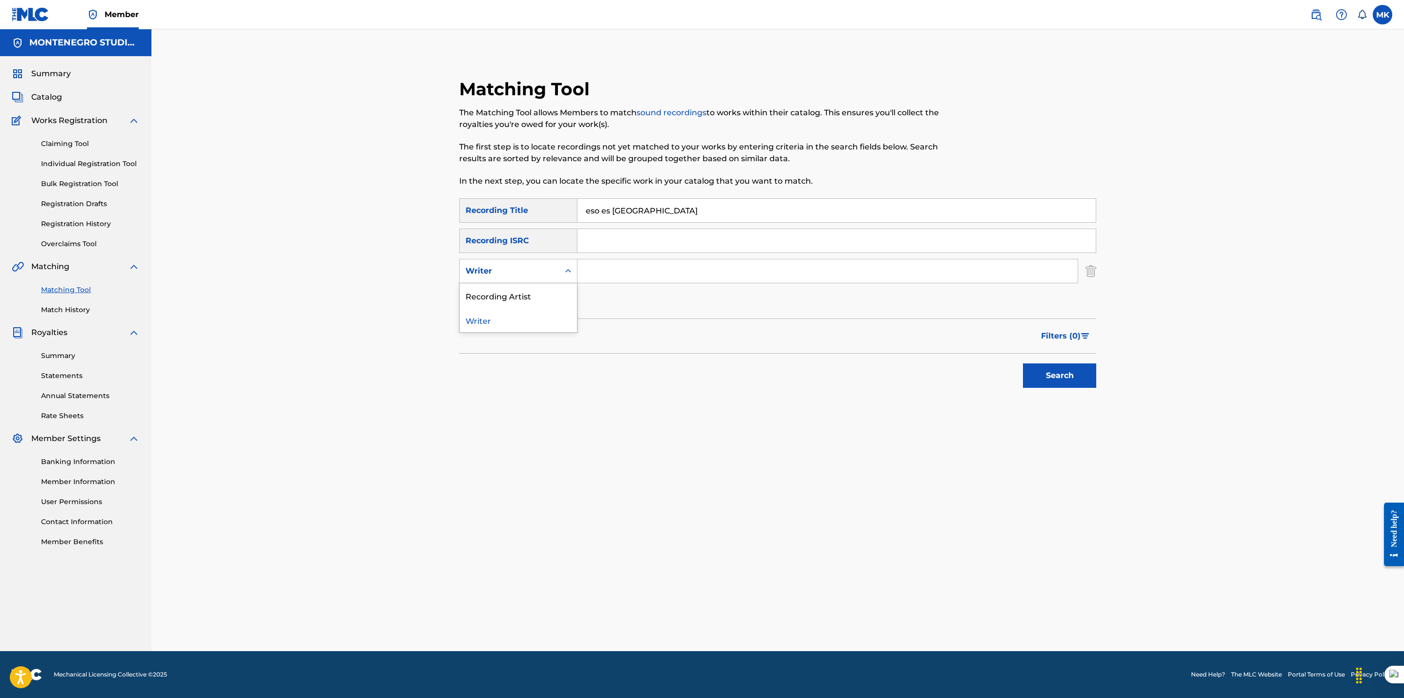
click at [523, 262] on div "Writer" at bounding box center [510, 271] width 100 height 19
click at [517, 295] on div "Recording Artist" at bounding box center [518, 295] width 117 height 24
click at [620, 259] on input "Search Form" at bounding box center [827, 270] width 500 height 23
type input "[PERSON_NAME]"
click at [1023, 363] on button "Search" at bounding box center [1059, 375] width 73 height 24
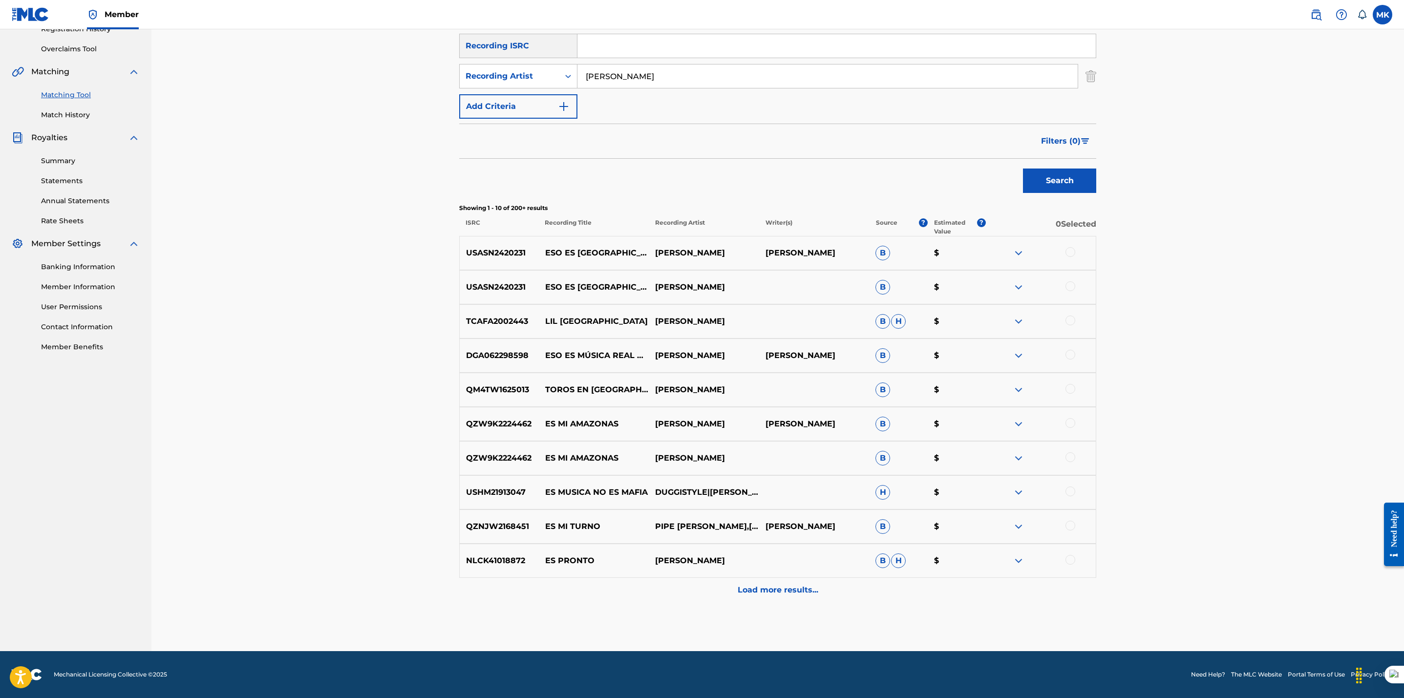
scroll to position [0, 0]
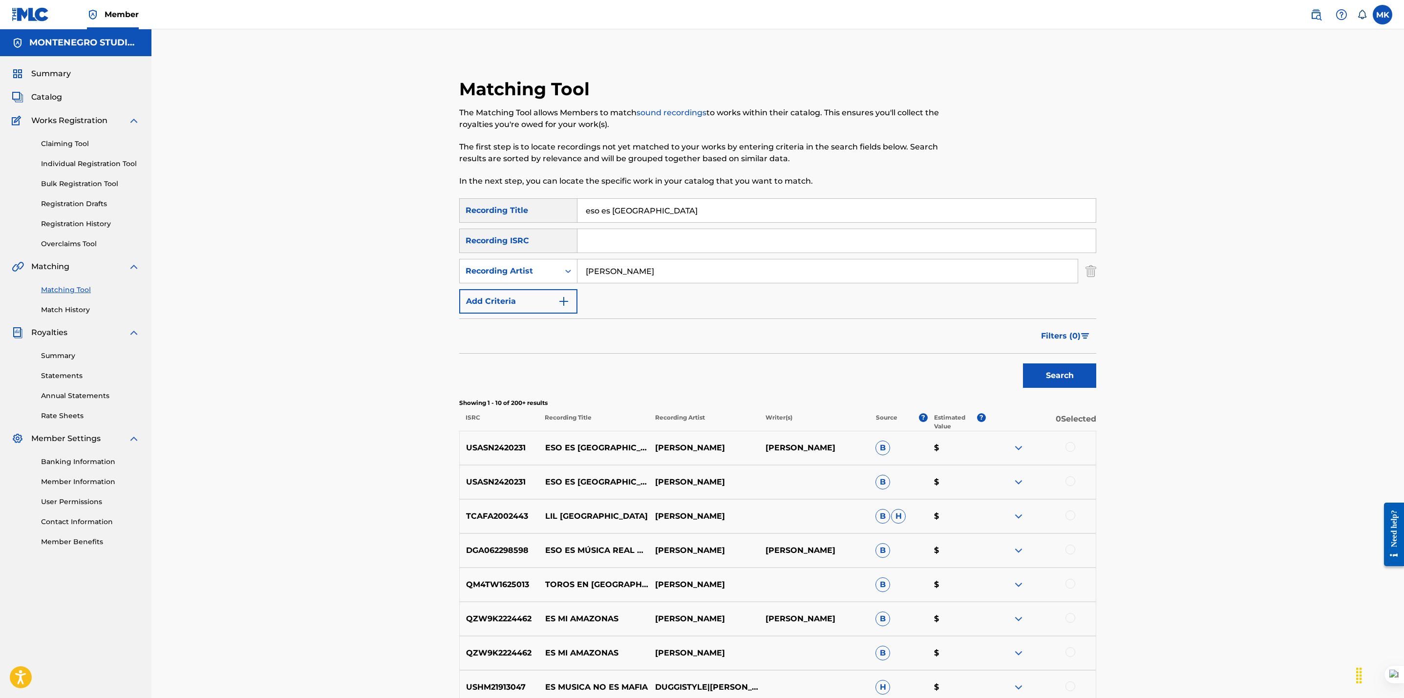
click at [87, 165] on link "Individual Registration Tool" at bounding box center [90, 164] width 99 height 10
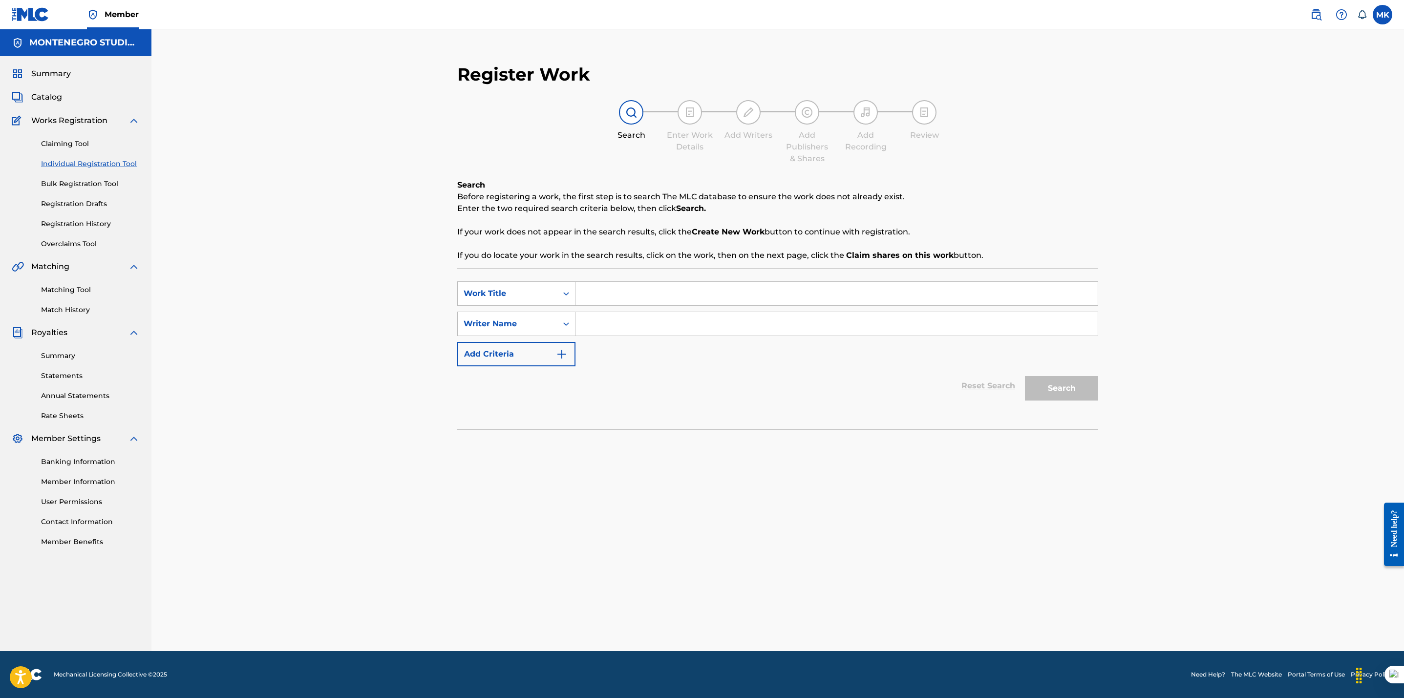
click at [637, 300] on input "Search Form" at bounding box center [836, 293] width 522 height 23
paste input "Tu eres la razon"
type input "Tu eres la razon"
paste input "Eso es [GEOGRAPHIC_DATA]"
type input "Eso es [GEOGRAPHIC_DATA]"
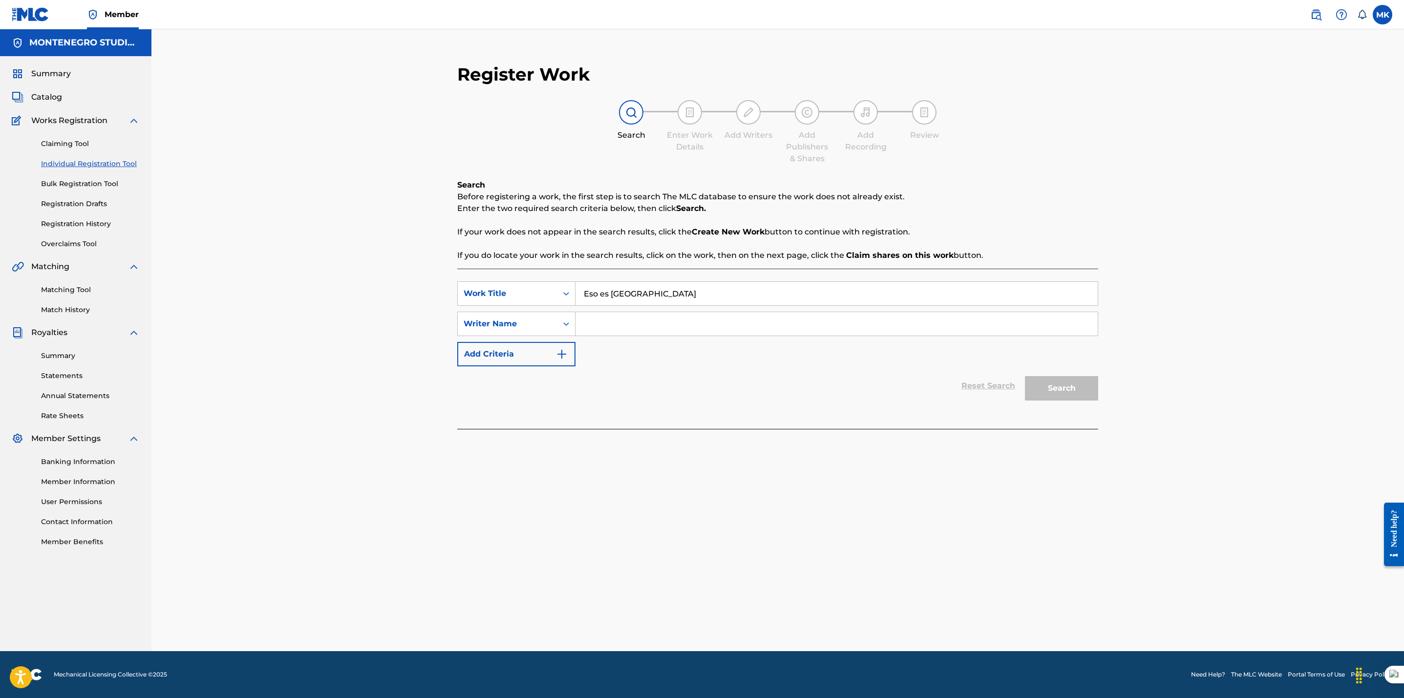
click at [644, 324] on input "Search Form" at bounding box center [836, 323] width 522 height 23
type input "[PERSON_NAME]"
click at [1054, 388] on button "Search" at bounding box center [1061, 388] width 73 height 24
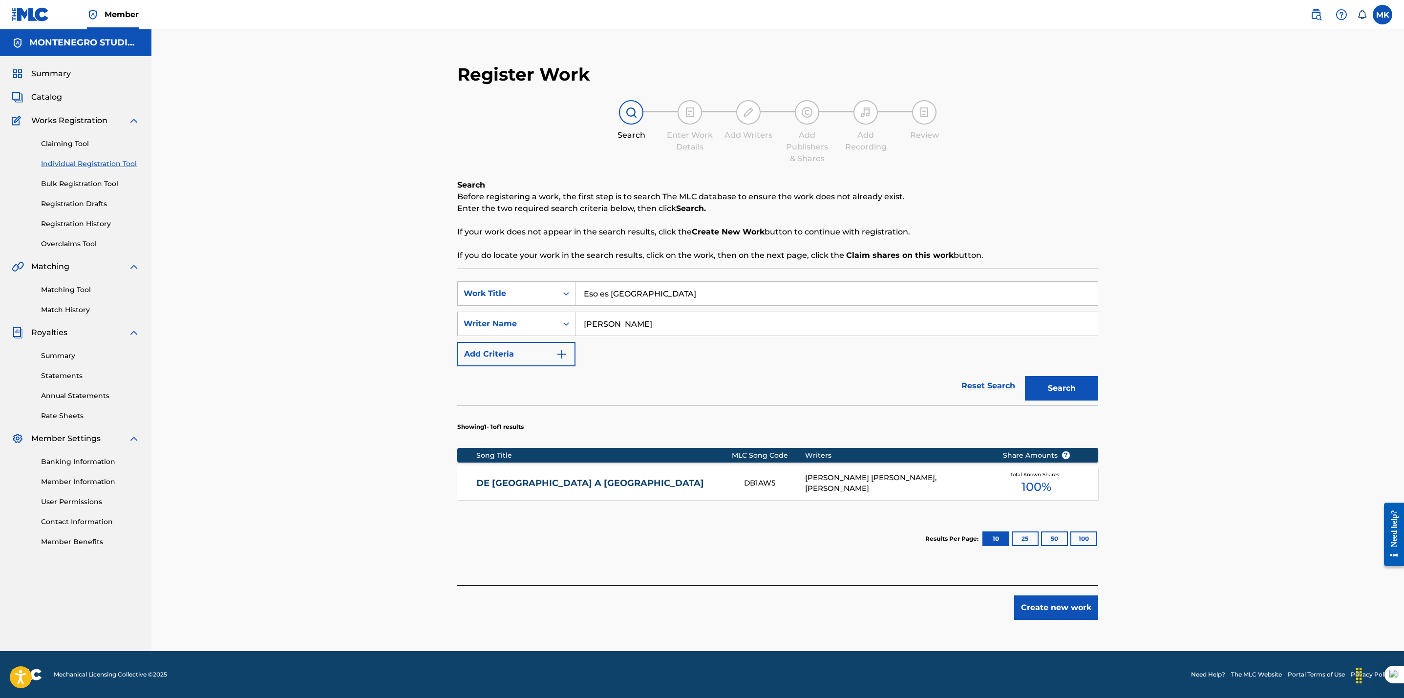
click at [1067, 610] on button "Create new work" at bounding box center [1056, 607] width 84 height 24
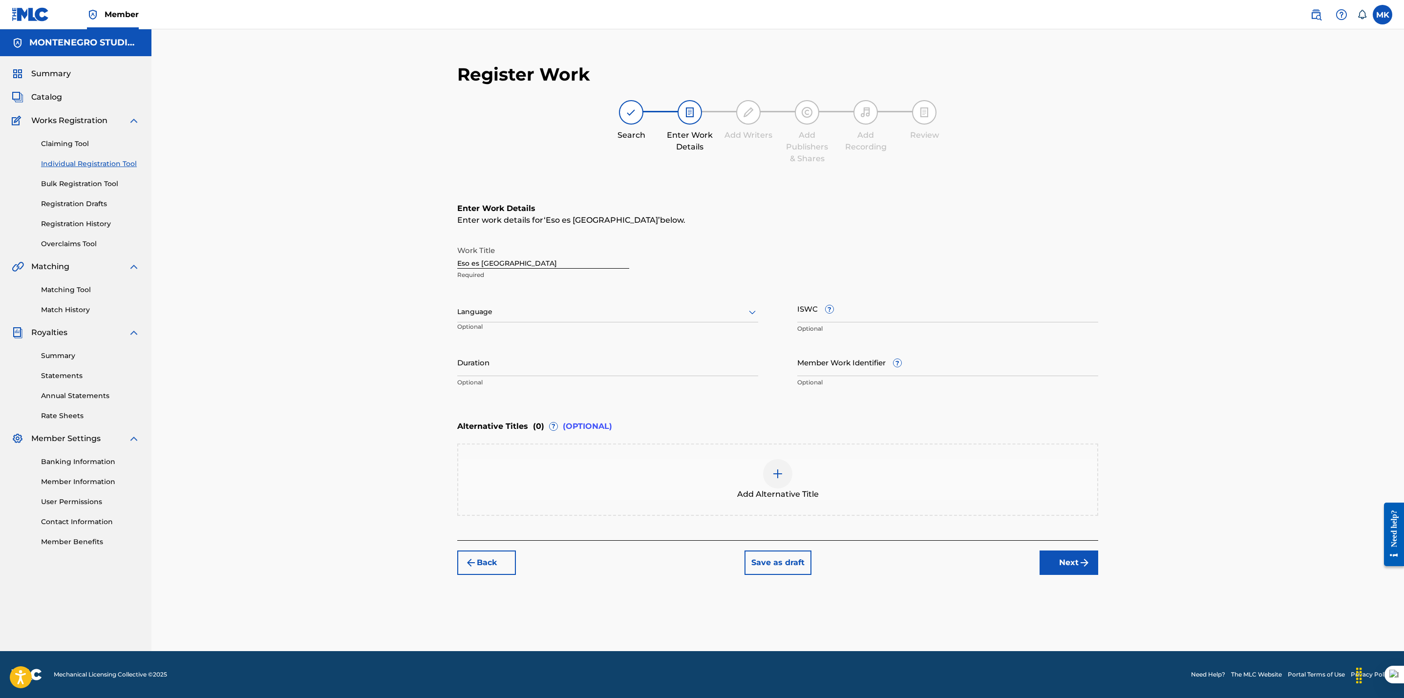
click at [780, 469] on img at bounding box center [778, 474] width 12 height 12
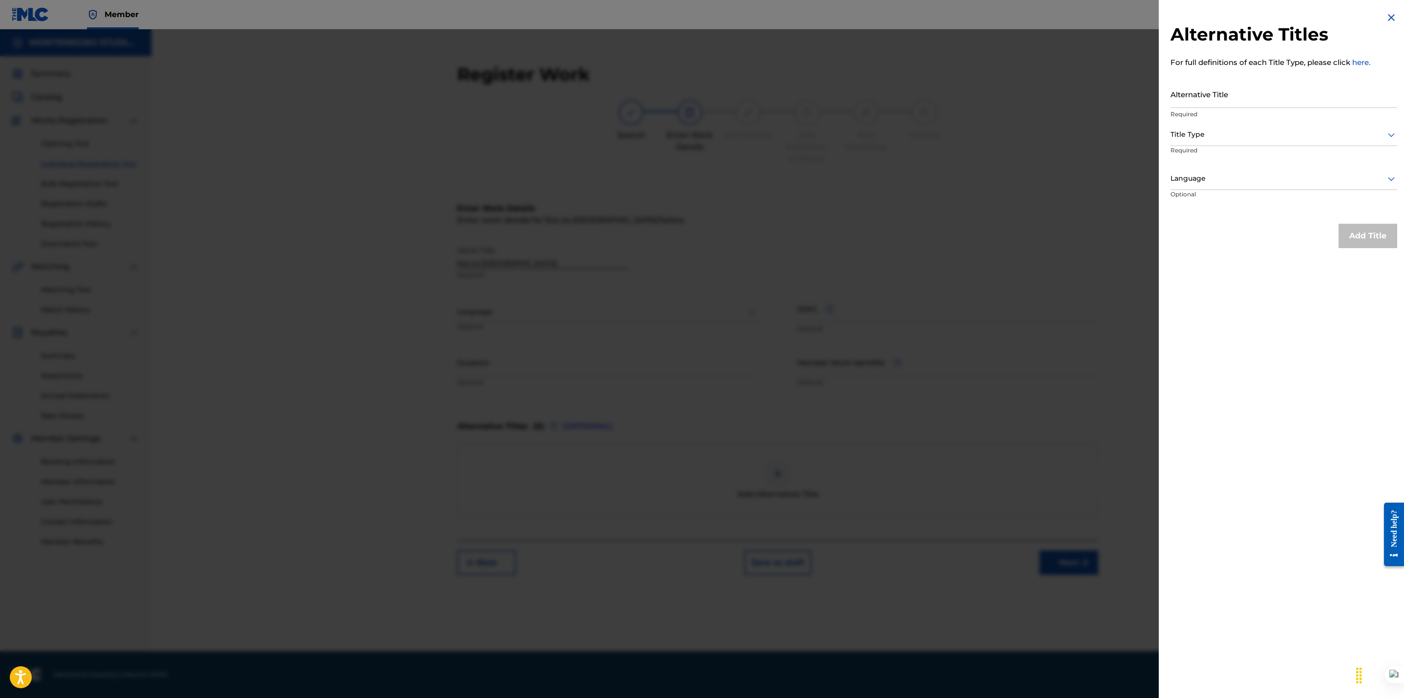
click at [1232, 94] on input "Alternative Title" at bounding box center [1283, 94] width 227 height 28
paste input "ESO ES [GEOGRAPHIC_DATA]"
type input "ESO ES [GEOGRAPHIC_DATA]"
click at [1230, 274] on div "Alternative Titles For full definitions of each Title Type, please click here. …" at bounding box center [1284, 349] width 250 height 698
click at [1243, 176] on div at bounding box center [1283, 178] width 227 height 12
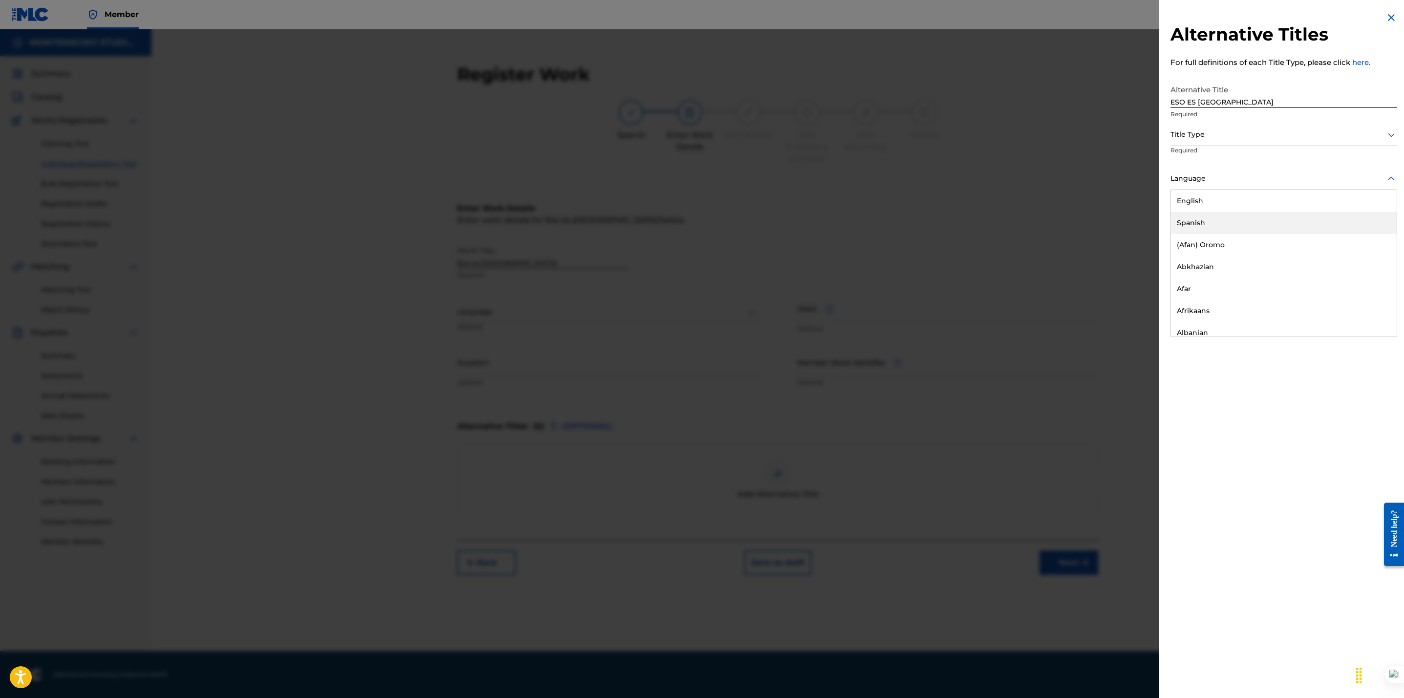
click at [1207, 212] on div "Spanish" at bounding box center [1284, 223] width 226 height 22
click at [1201, 136] on div at bounding box center [1283, 134] width 227 height 12
click at [1221, 236] on div "Original Title With National Characters" at bounding box center [1284, 238] width 226 height 22
click at [1356, 236] on button "Add Title" at bounding box center [1367, 236] width 59 height 24
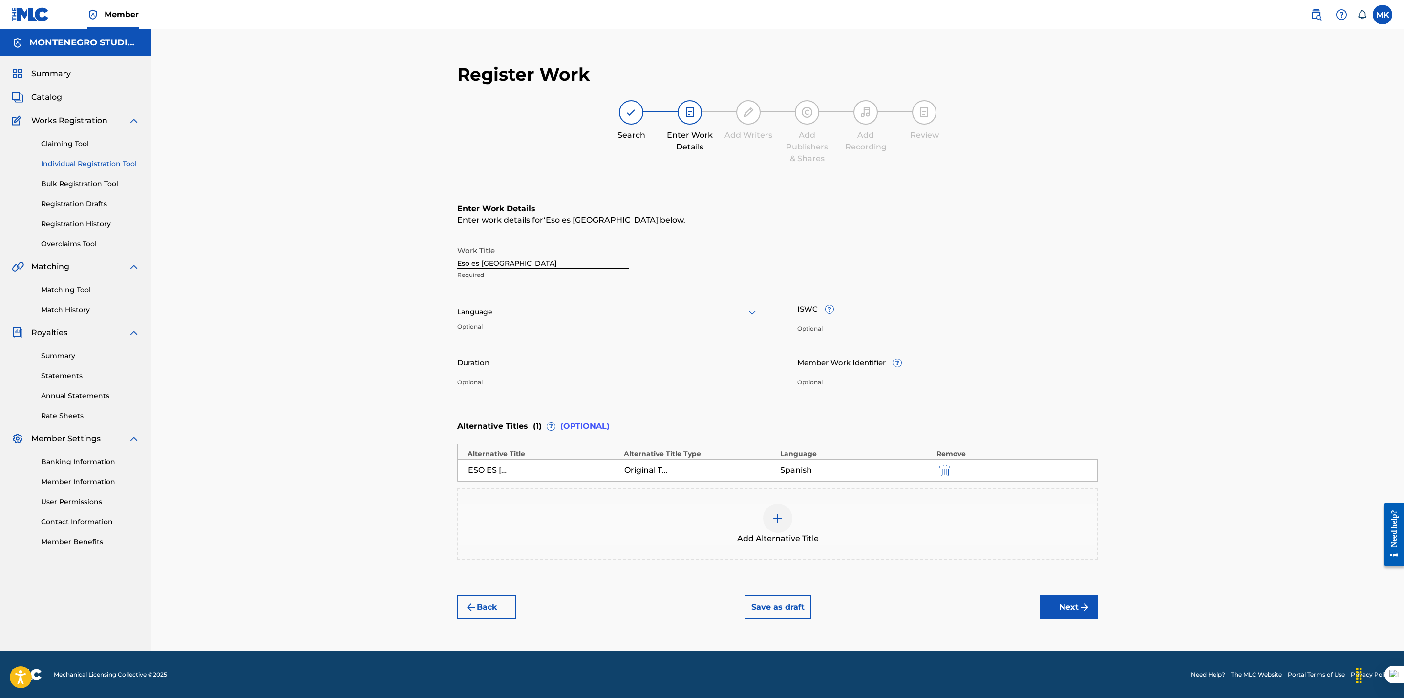
click at [1073, 605] on button "Next" at bounding box center [1068, 607] width 59 height 24
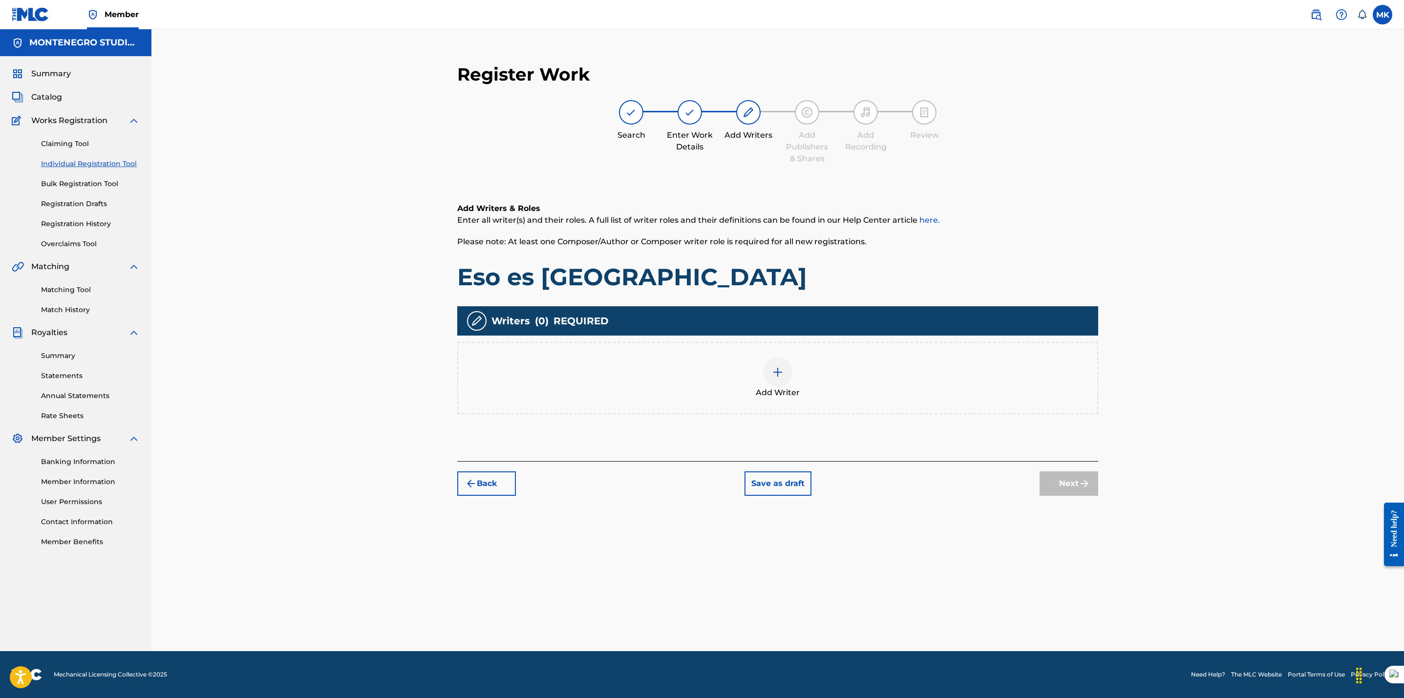
click at [776, 375] on img at bounding box center [778, 372] width 12 height 12
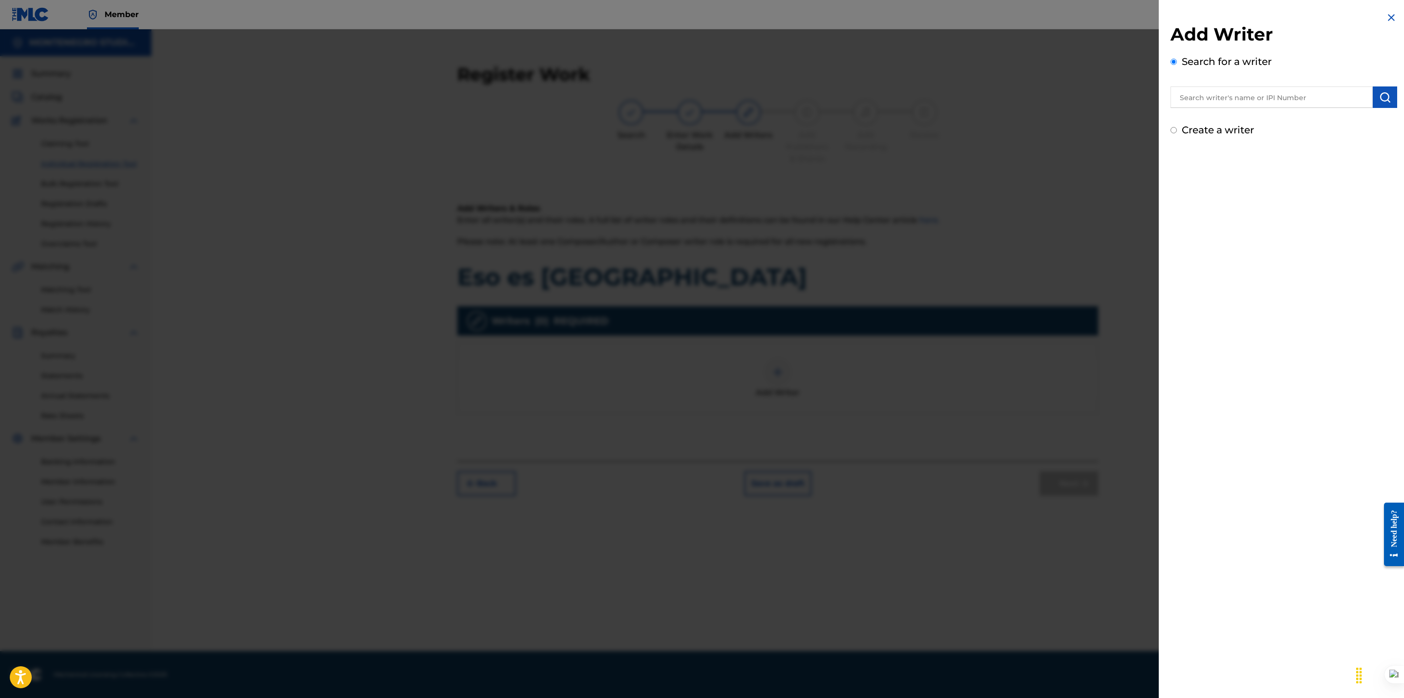
click at [1190, 94] on input "text" at bounding box center [1271, 96] width 202 height 21
paste input "[PERSON_NAME]"
type input "[PERSON_NAME]"
click at [1379, 92] on img "submit" at bounding box center [1385, 97] width 12 height 12
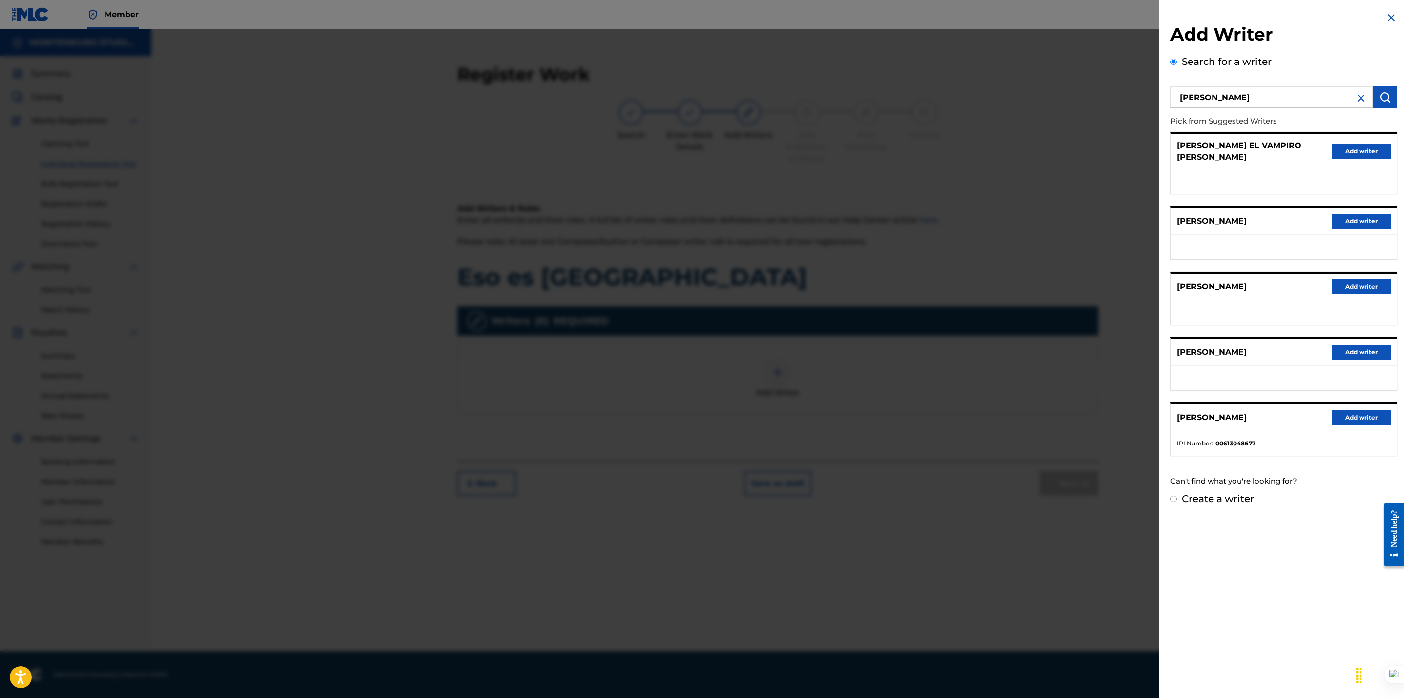
click at [1357, 221] on button "Add writer" at bounding box center [1361, 221] width 59 height 15
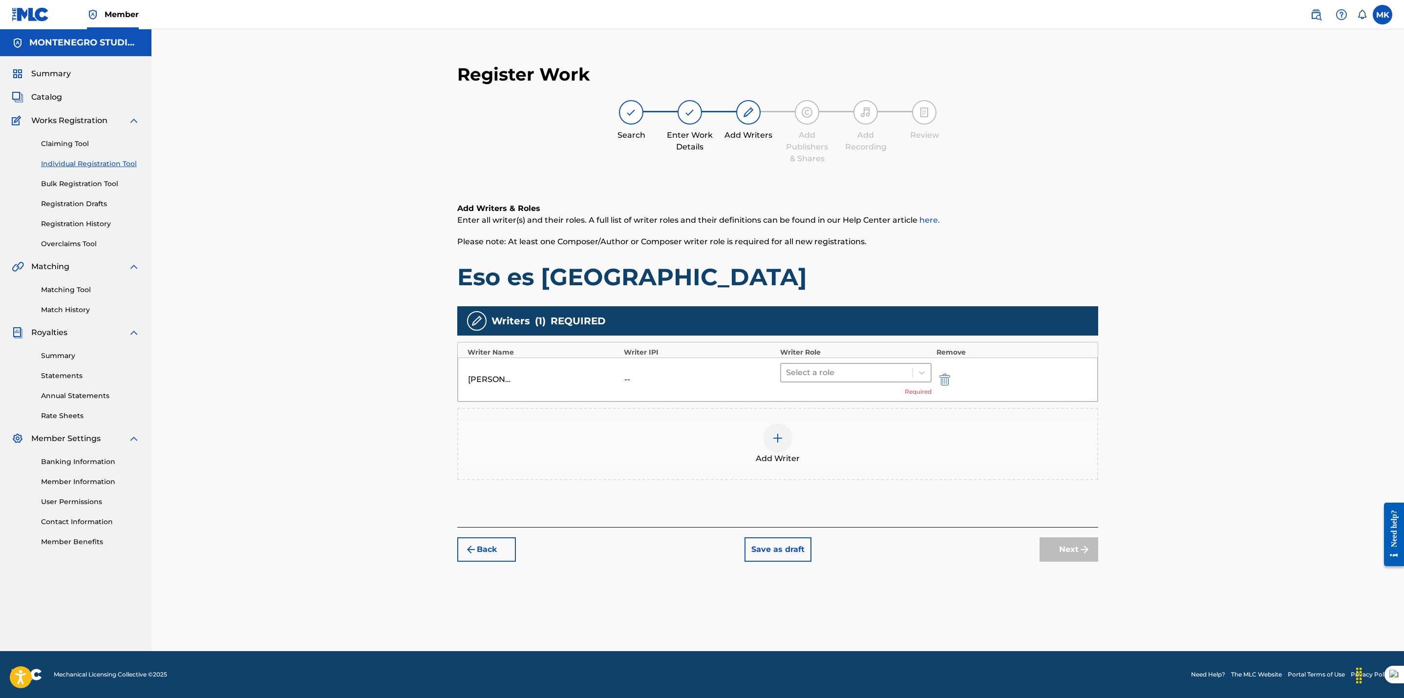
click at [820, 376] on div at bounding box center [847, 373] width 122 height 14
click at [810, 391] on div "Composer/Author" at bounding box center [855, 398] width 151 height 20
click at [913, 452] on div "Add Writer" at bounding box center [777, 429] width 641 height 72
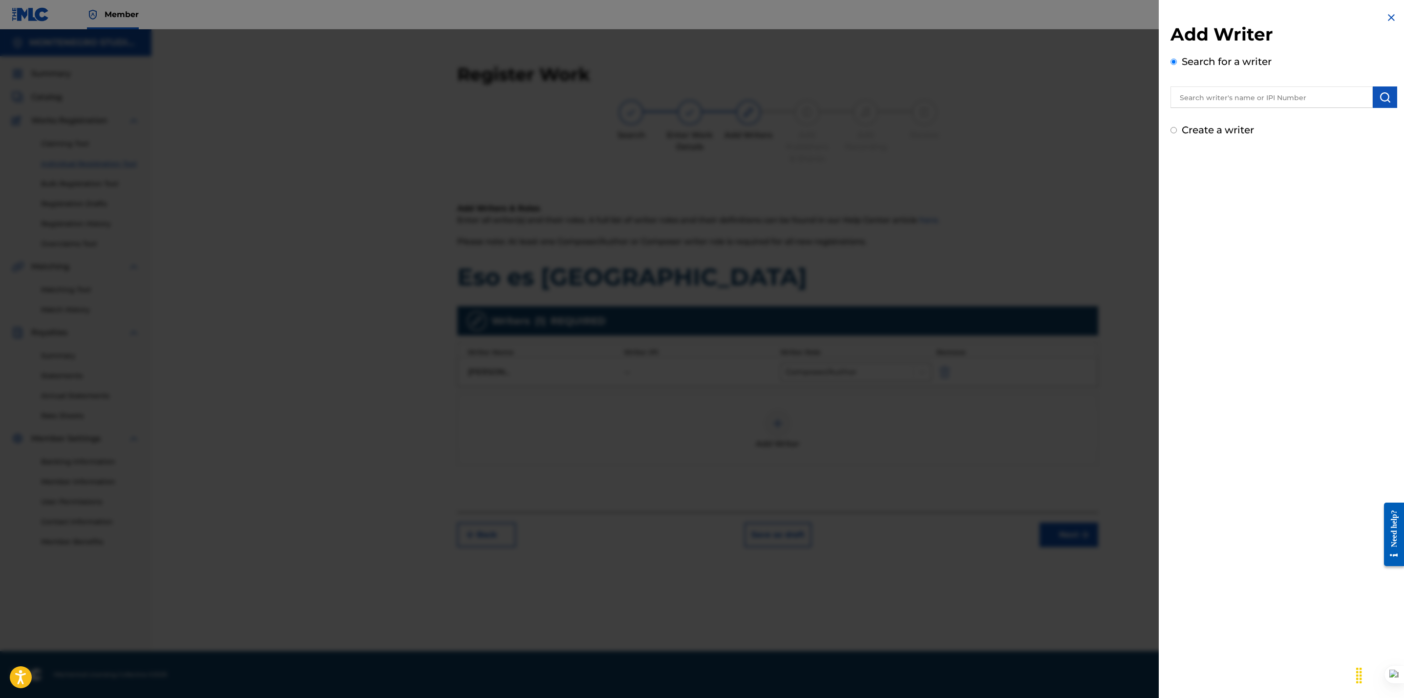
click at [913, 452] on div at bounding box center [702, 378] width 1404 height 698
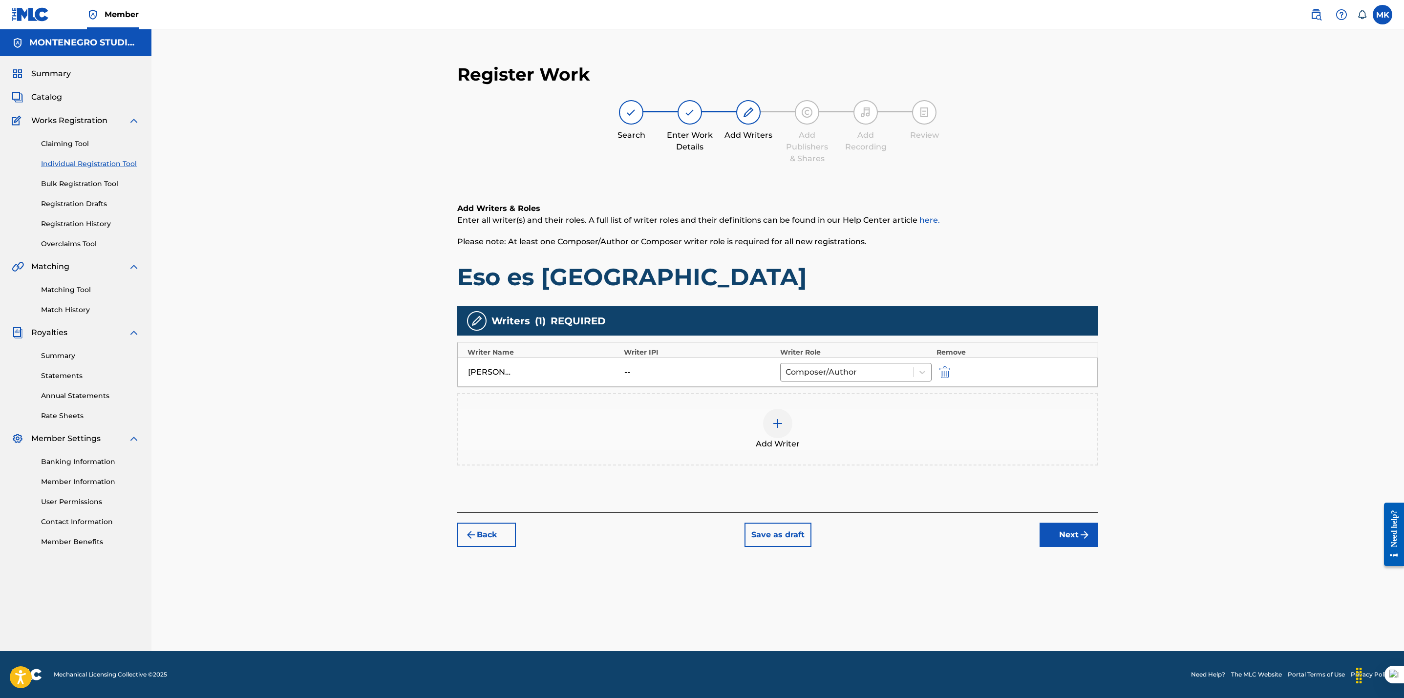
click at [1067, 539] on button "Next" at bounding box center [1068, 535] width 59 height 24
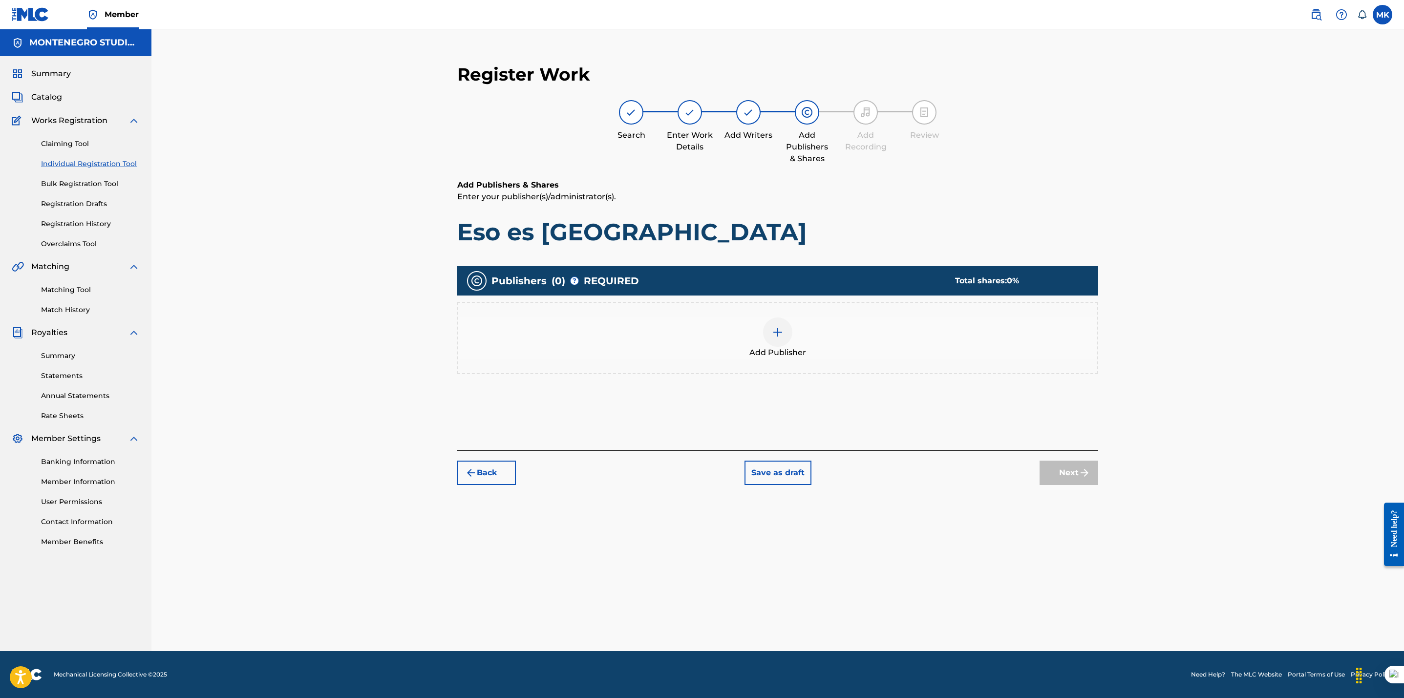
click at [779, 327] on img at bounding box center [778, 332] width 12 height 12
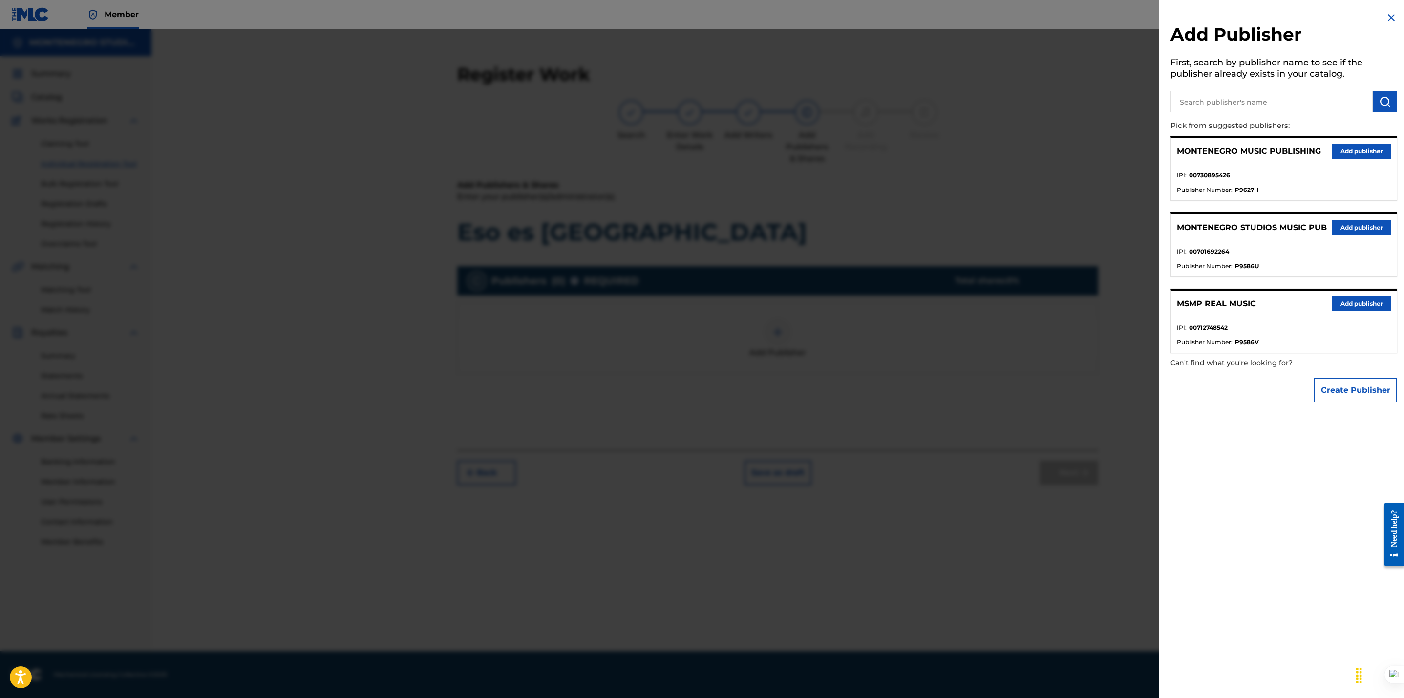
click at [1350, 222] on button "Add publisher" at bounding box center [1361, 227] width 59 height 15
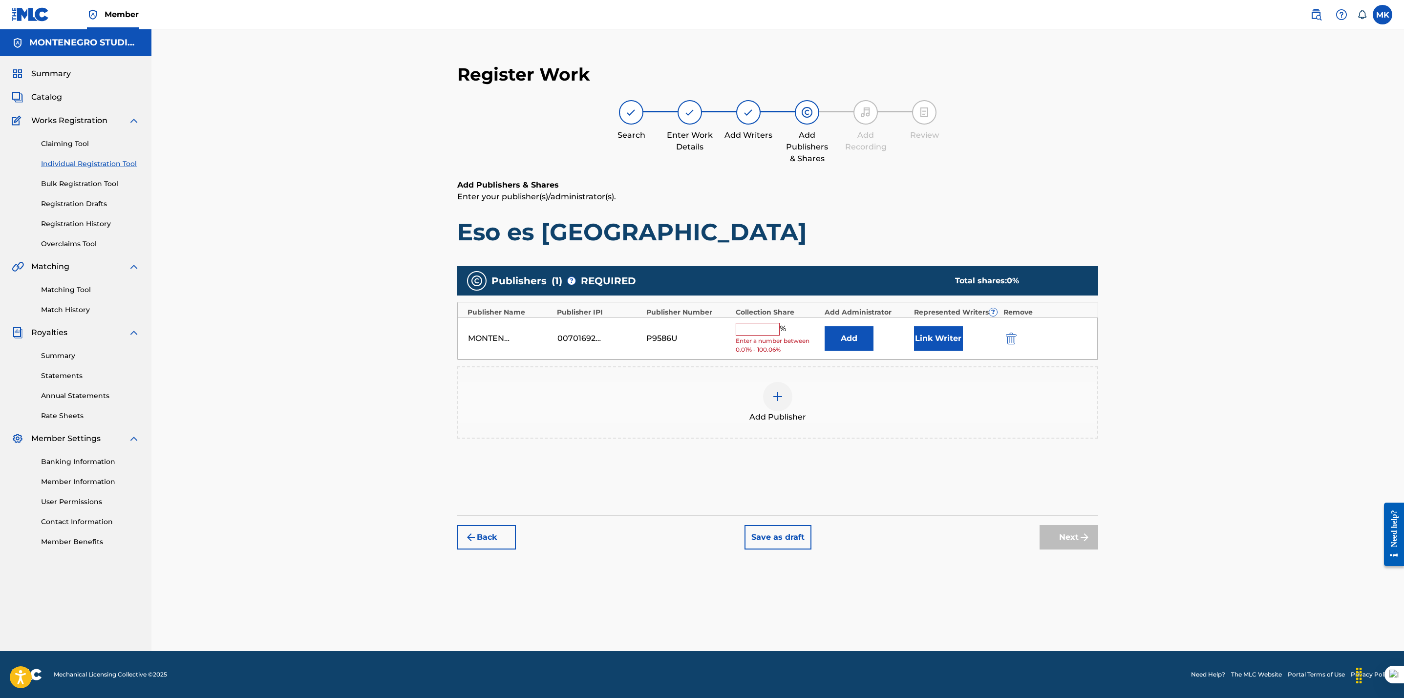
click at [759, 332] on input "text" at bounding box center [758, 329] width 44 height 13
type input "100"
click at [936, 330] on button "Link Writer" at bounding box center [938, 335] width 49 height 24
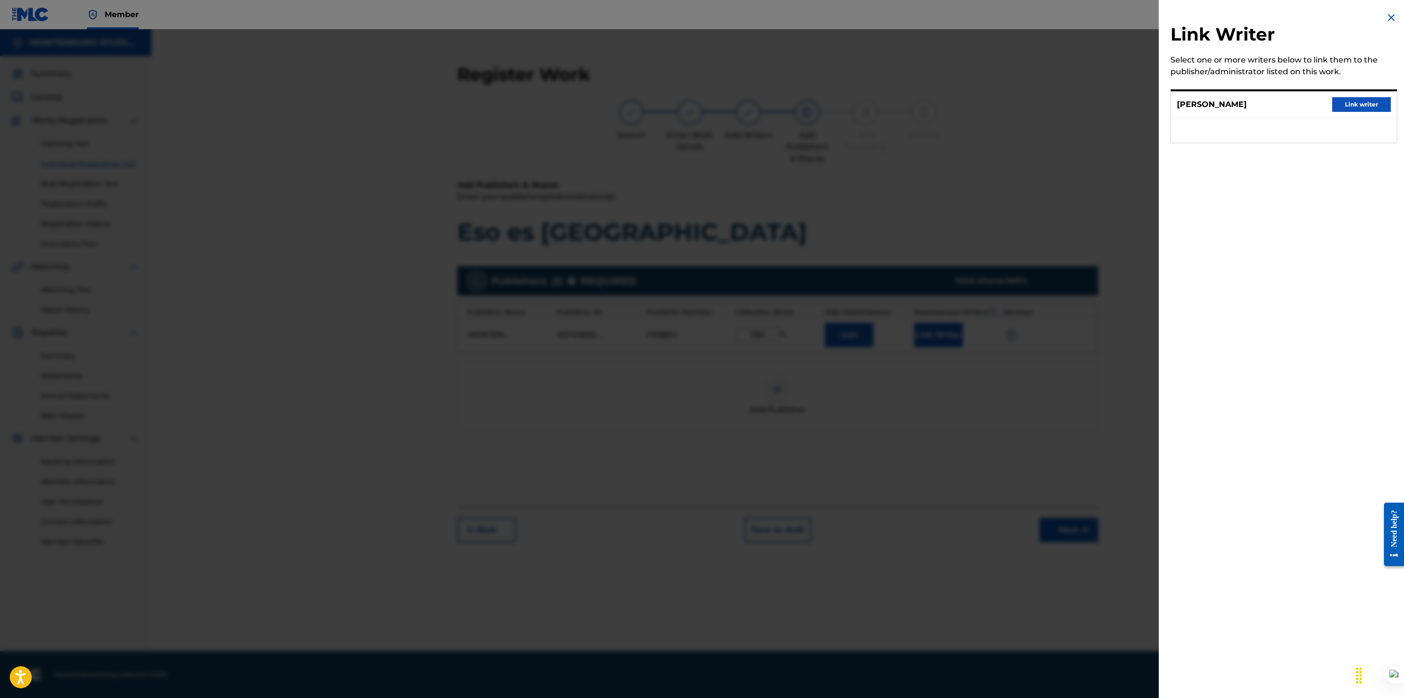
click at [1349, 101] on button "Link writer" at bounding box center [1361, 104] width 59 height 15
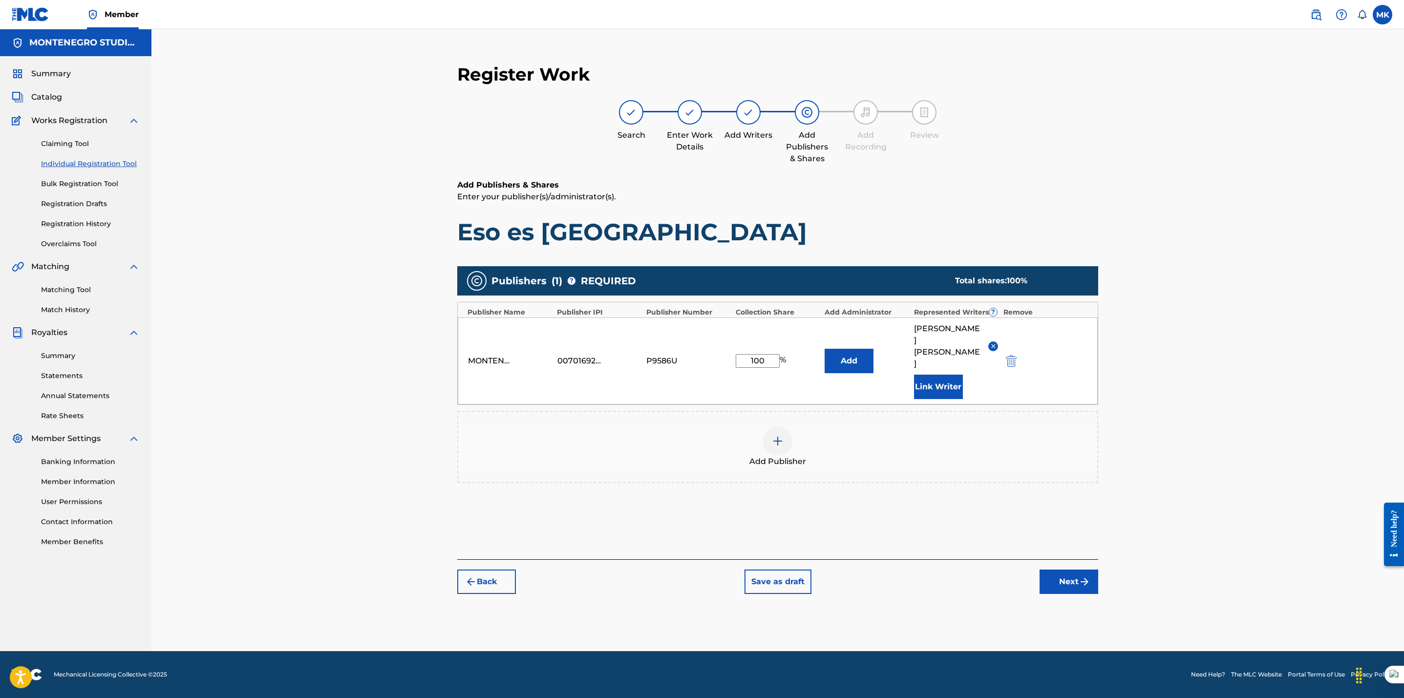
click at [1063, 569] on button "Next" at bounding box center [1068, 581] width 59 height 24
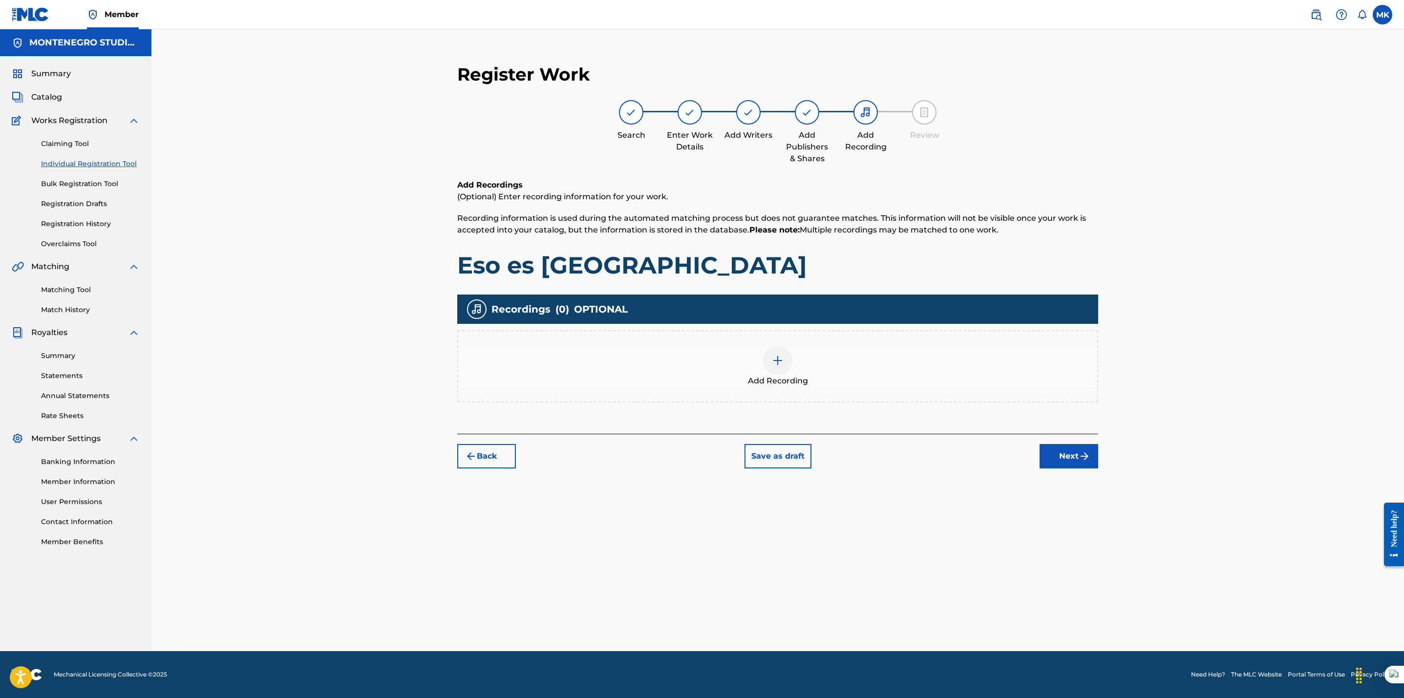
click at [771, 354] on div at bounding box center [777, 360] width 29 height 29
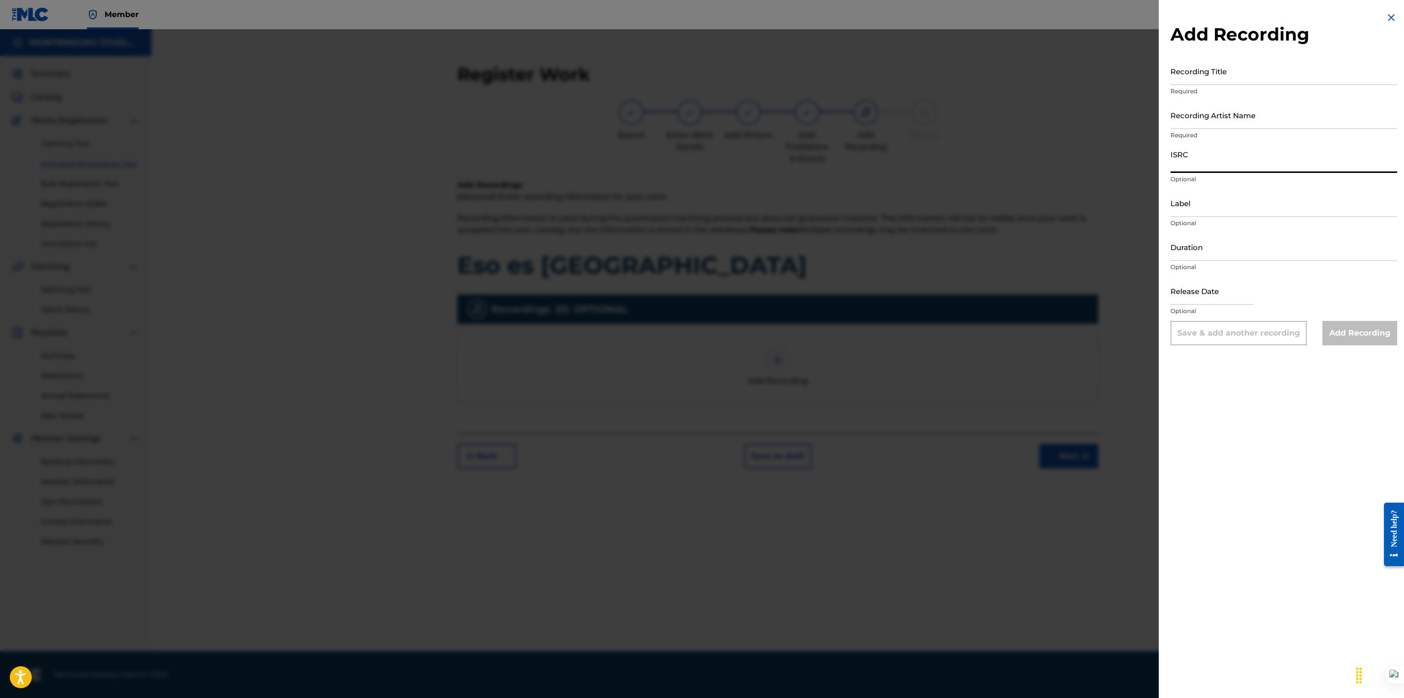
click at [1219, 165] on input "ISRC" at bounding box center [1283, 159] width 227 height 28
paste input "USASN2420231"
type input "USASN2420231"
click at [1199, 73] on input "Recording Title" at bounding box center [1283, 71] width 227 height 28
paste input "ESO ES [GEOGRAPHIC_DATA]"
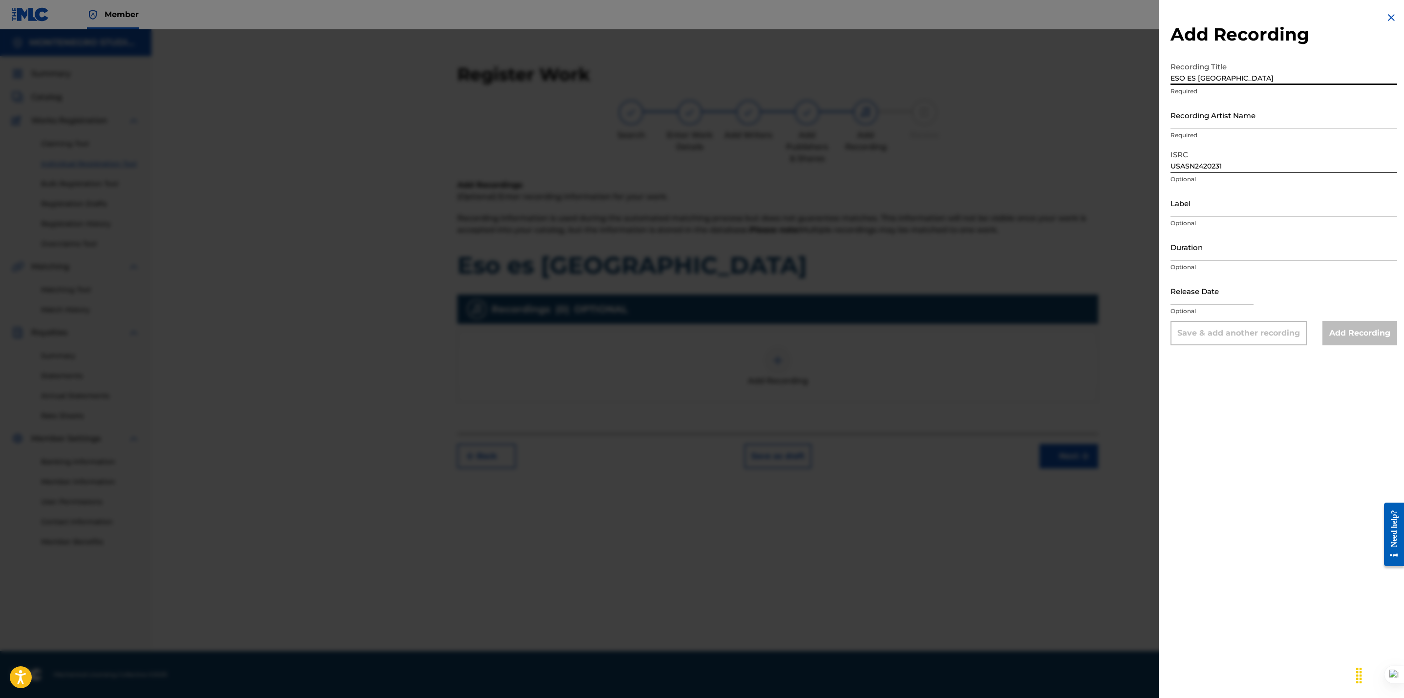
type input "ESO ES [GEOGRAPHIC_DATA]"
click at [1237, 107] on input "Recording Artist Name" at bounding box center [1283, 115] width 227 height 28
paste input "[PERSON_NAME]"
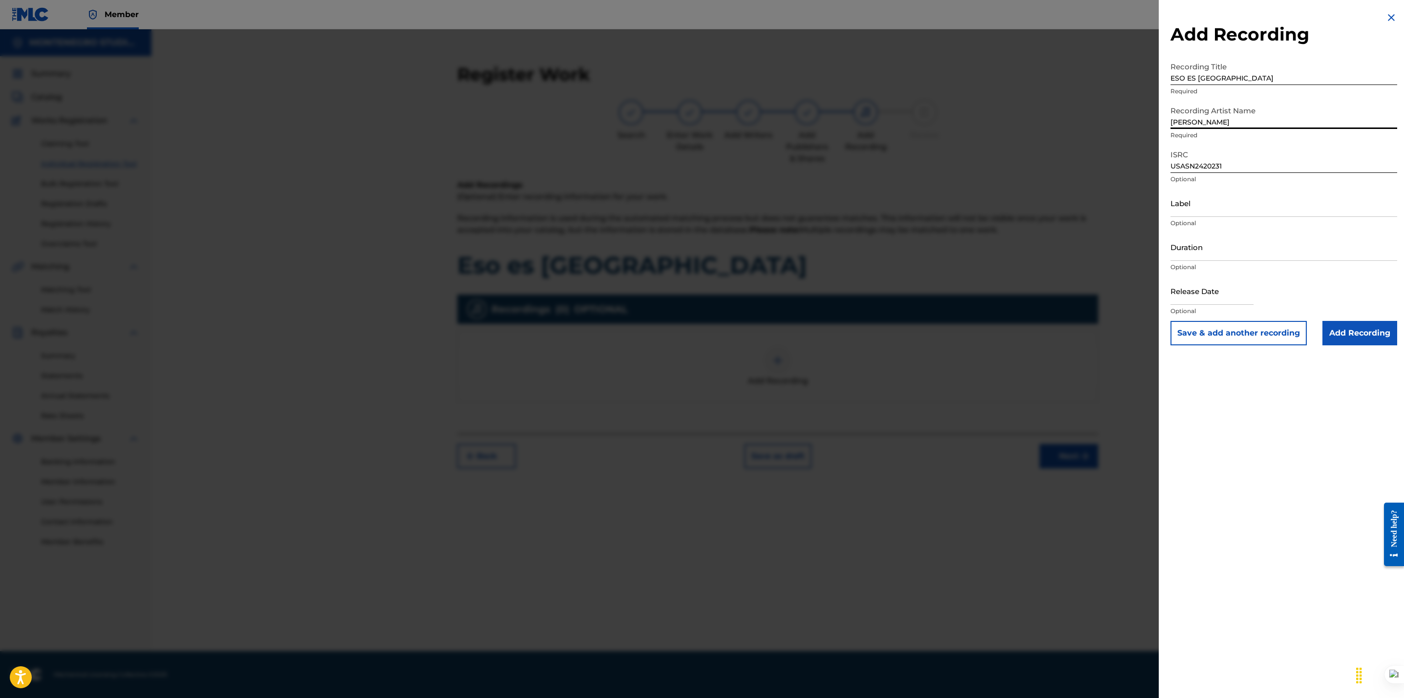
type input "[PERSON_NAME]"
click at [1221, 450] on div "Add Recording Recording Title ESO ES MÉXICO Required Recording Artist Name GUST…" at bounding box center [1284, 349] width 250 height 698
click at [1337, 328] on input "Add Recording" at bounding box center [1359, 333] width 75 height 24
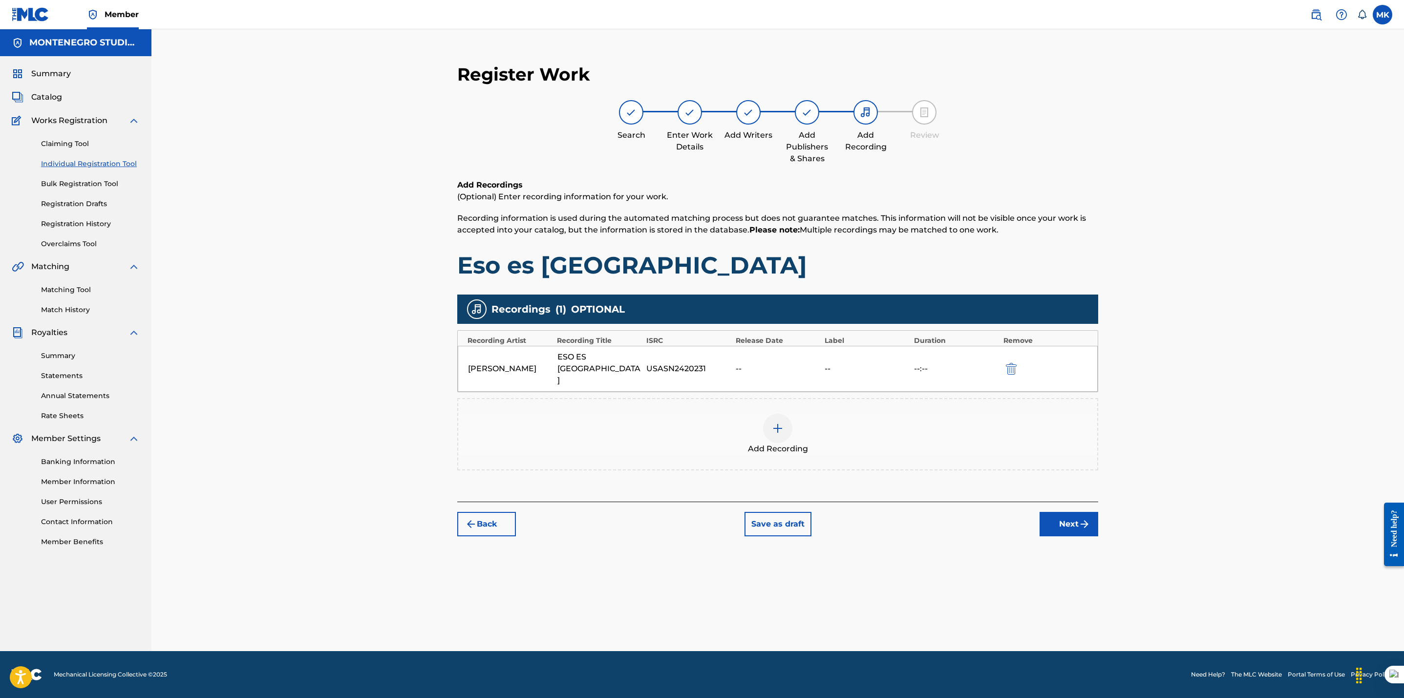
click at [1070, 512] on button "Next" at bounding box center [1068, 524] width 59 height 24
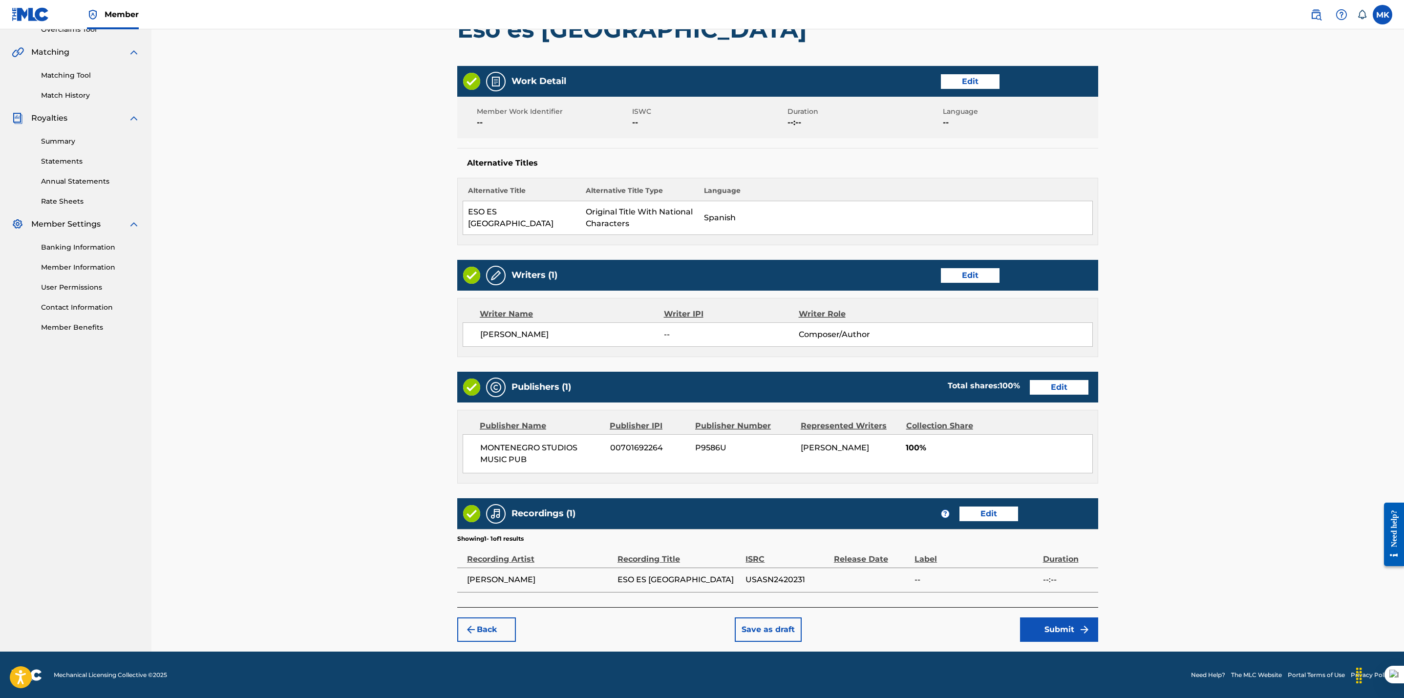
scroll to position [217, 0]
click at [1055, 627] on button "Submit" at bounding box center [1059, 629] width 78 height 24
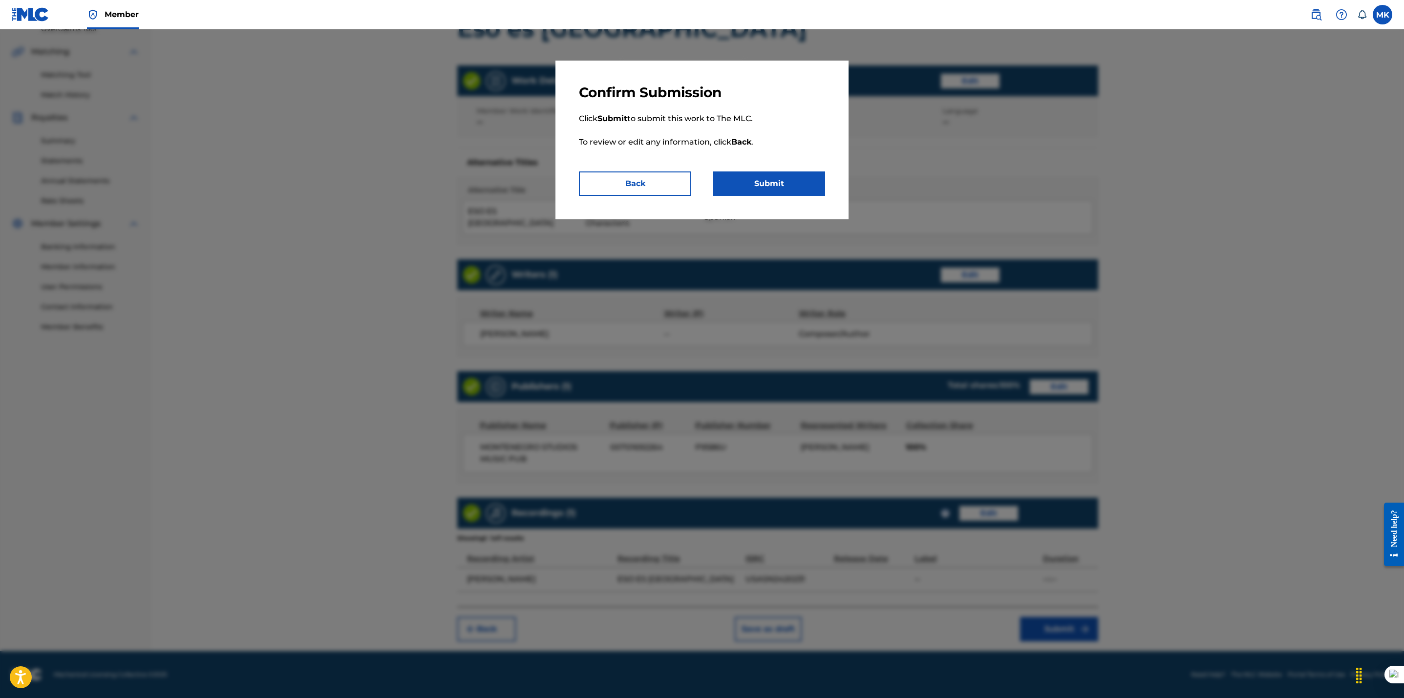
click at [797, 183] on button "Submit" at bounding box center [769, 183] width 112 height 24
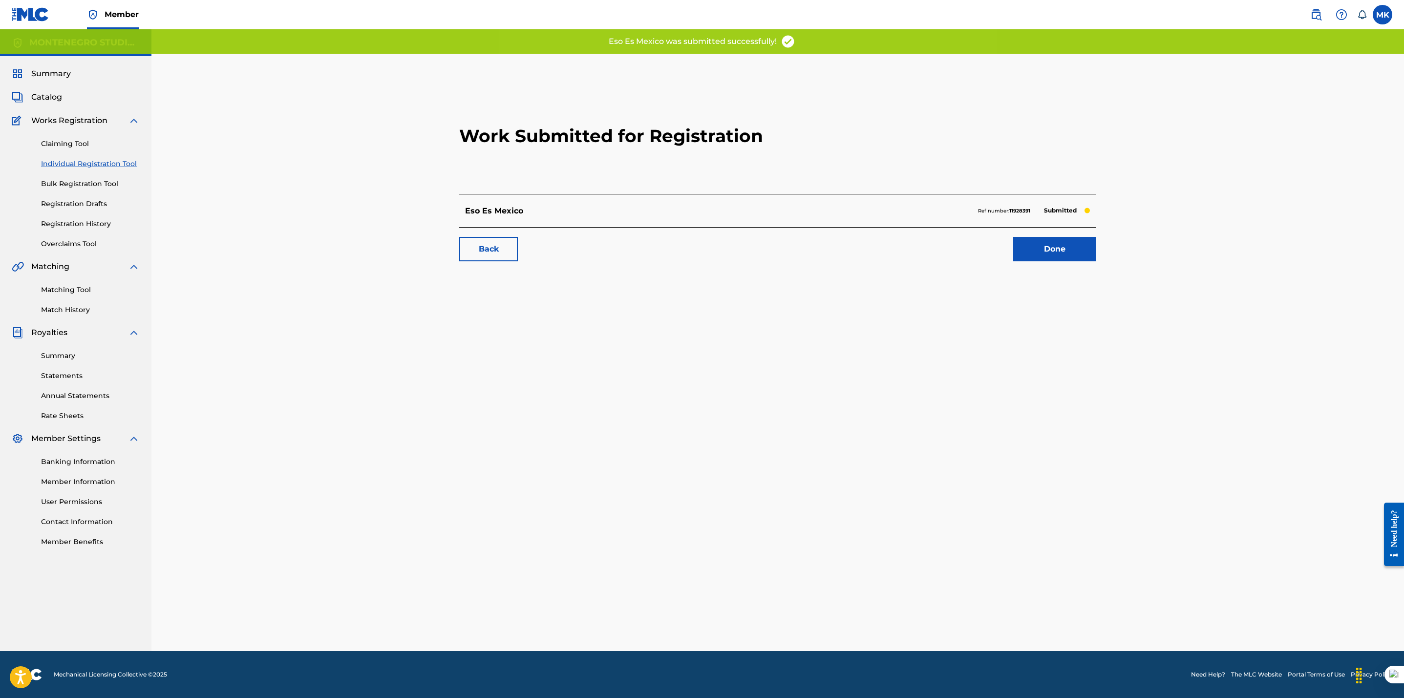
click at [1061, 243] on link "Done" at bounding box center [1054, 249] width 83 height 24
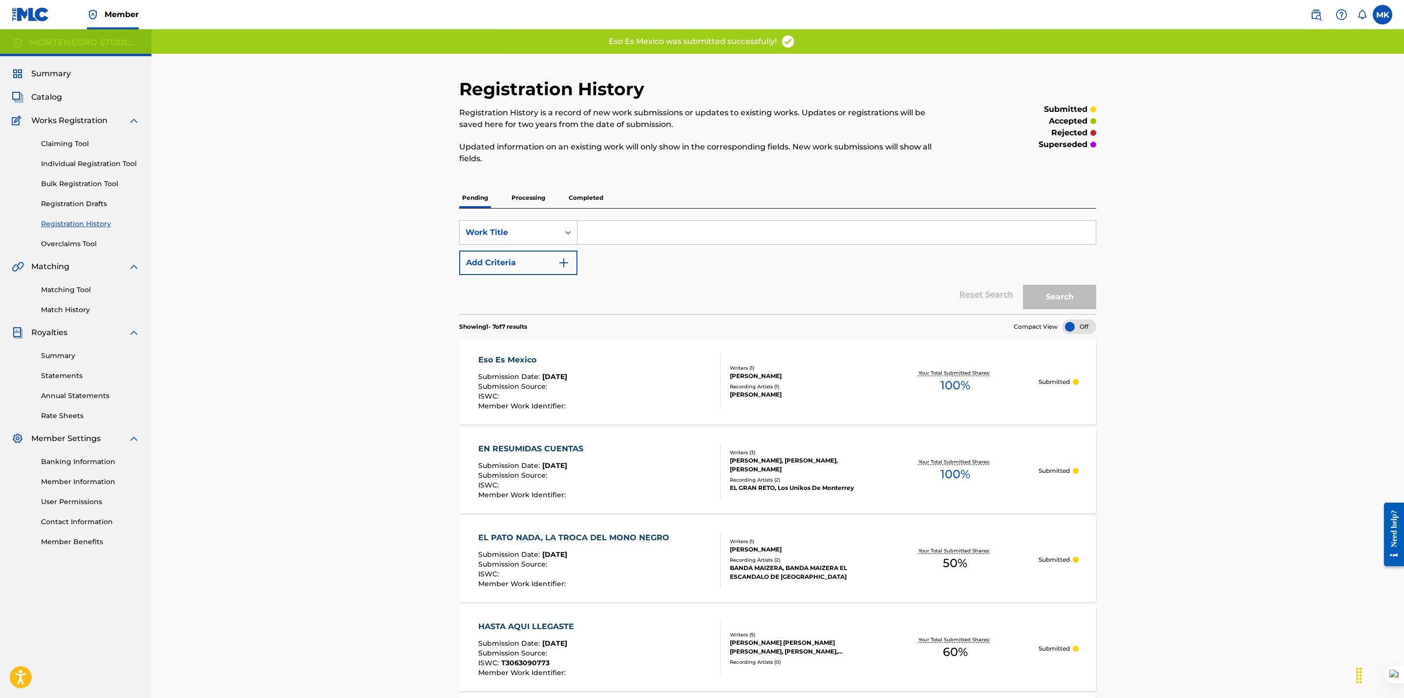
click at [1212, 565] on div "Registration History Registration History is a record of new work submissions o…" at bounding box center [777, 524] width 1252 height 990
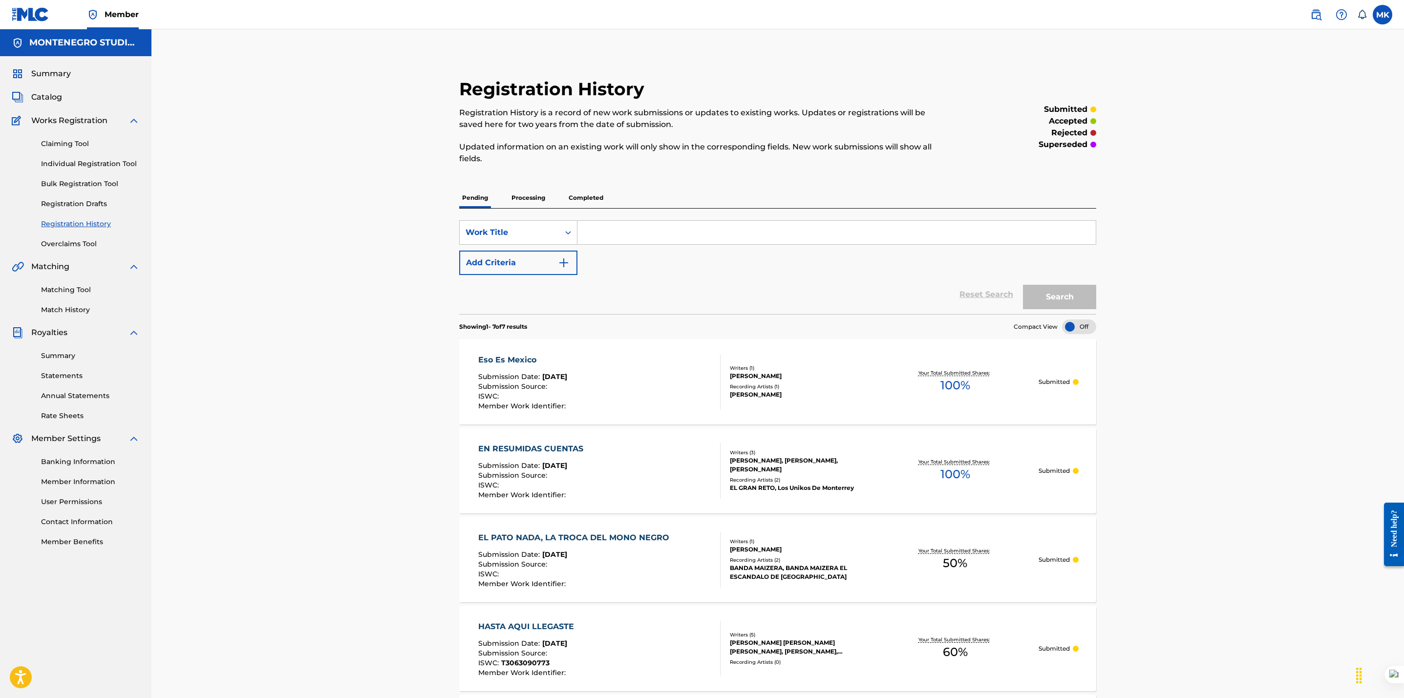
click at [50, 95] on span "Catalog" at bounding box center [46, 97] width 31 height 12
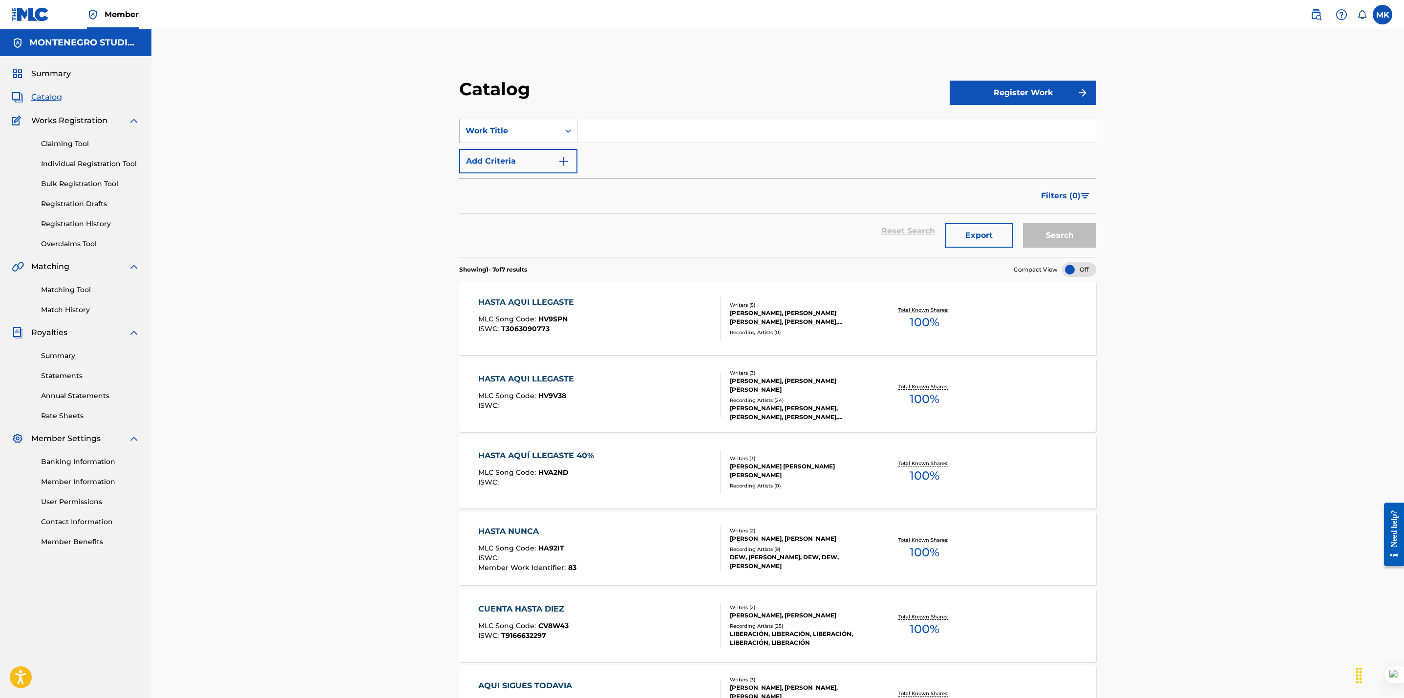
click at [636, 130] on input "Search Form" at bounding box center [836, 130] width 518 height 23
paste input "El regreso de la troca del Moño Negro"
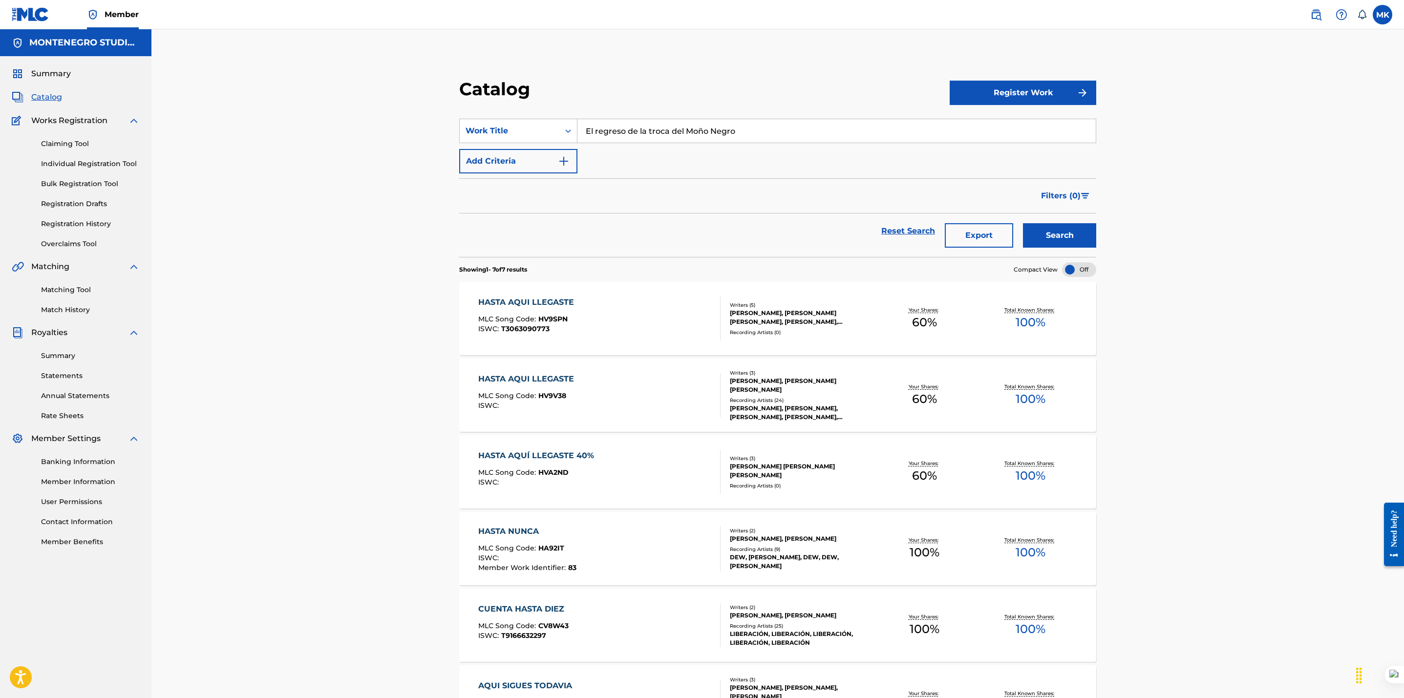
type input "El regreso de la troca del Moño Negro"
click at [1023, 223] on button "Search" at bounding box center [1059, 235] width 73 height 24
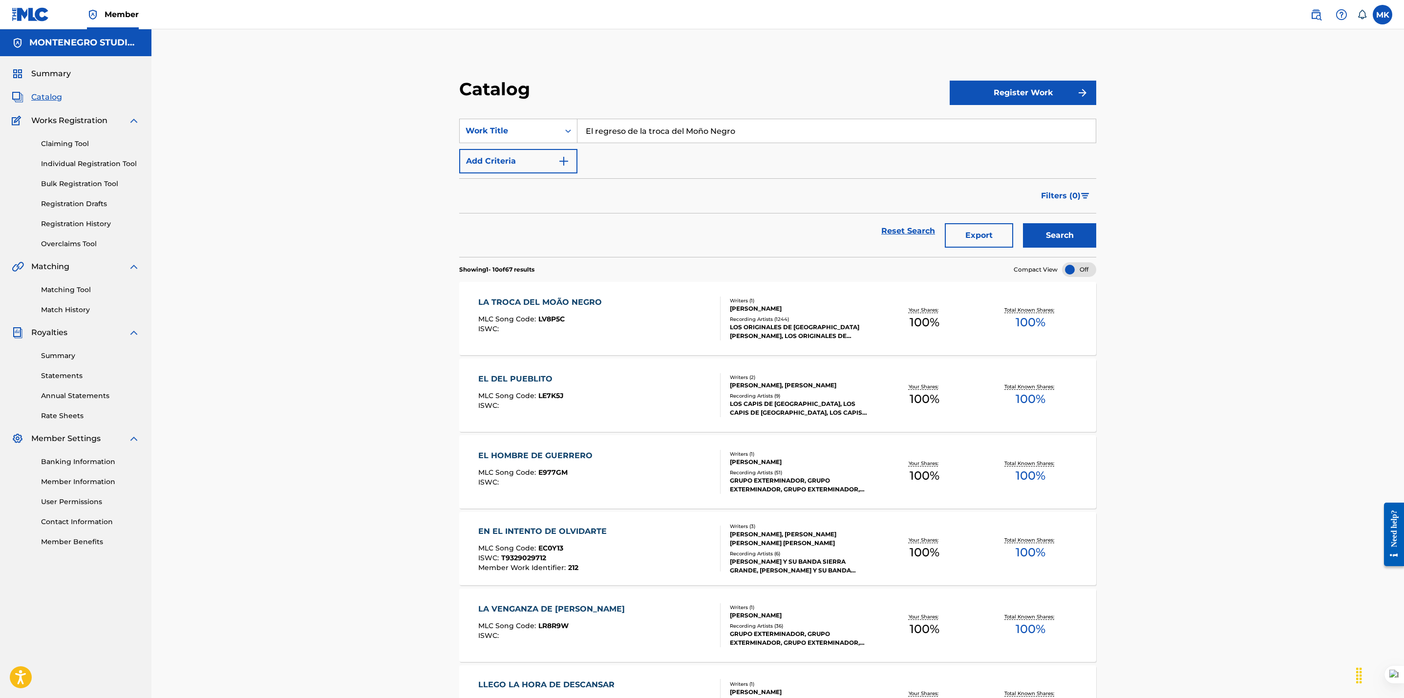
click at [1007, 92] on button "Register Work" at bounding box center [1022, 93] width 147 height 24
click at [987, 117] on link "Individual" at bounding box center [1022, 124] width 147 height 23
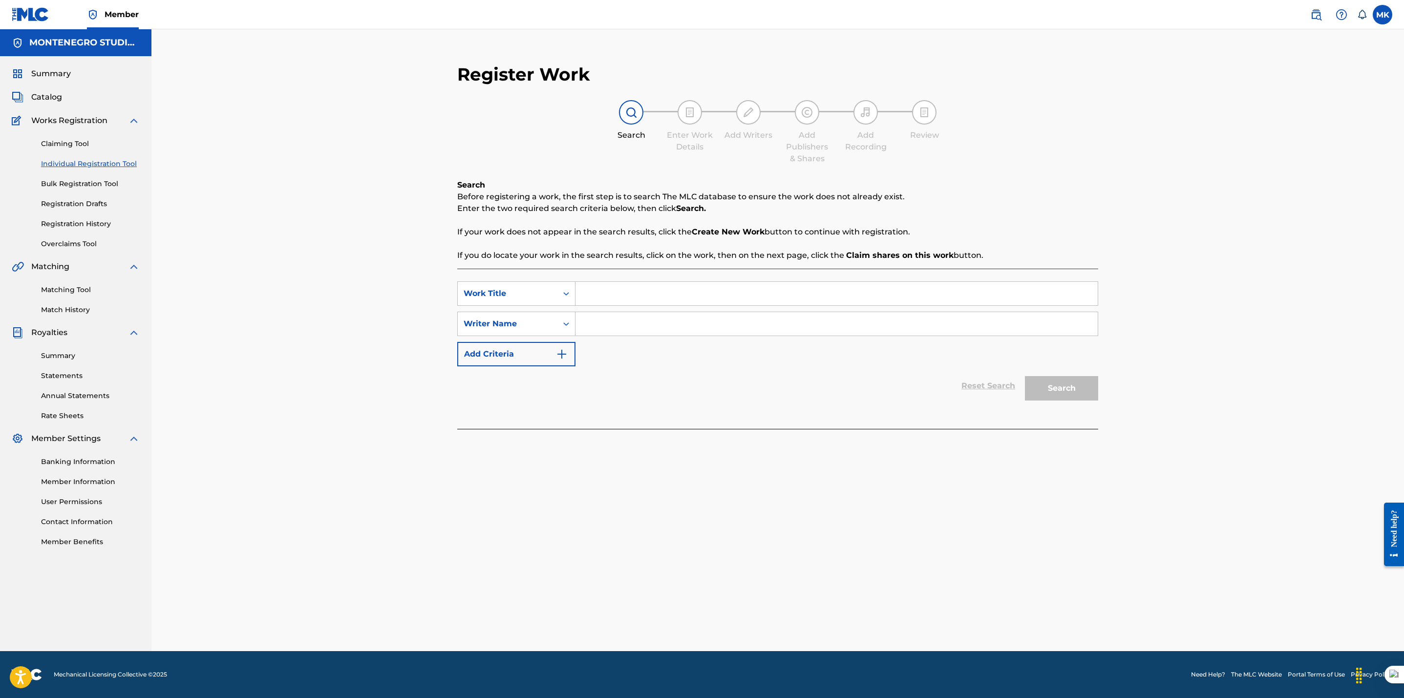
drag, startPoint x: 749, startPoint y: 280, endPoint x: 749, endPoint y: 287, distance: 7.3
click at [749, 281] on div "SearchWithCriteria2109a9eb-2169-4af1-a165-805f94fc0f7c Work Title SearchWithCri…" at bounding box center [777, 349] width 641 height 160
click at [752, 294] on input "Search Form" at bounding box center [836, 293] width 522 height 23
paste input "El regreso de la troca del Moño Negro"
type input "El regreso de la troca del Moño Negro"
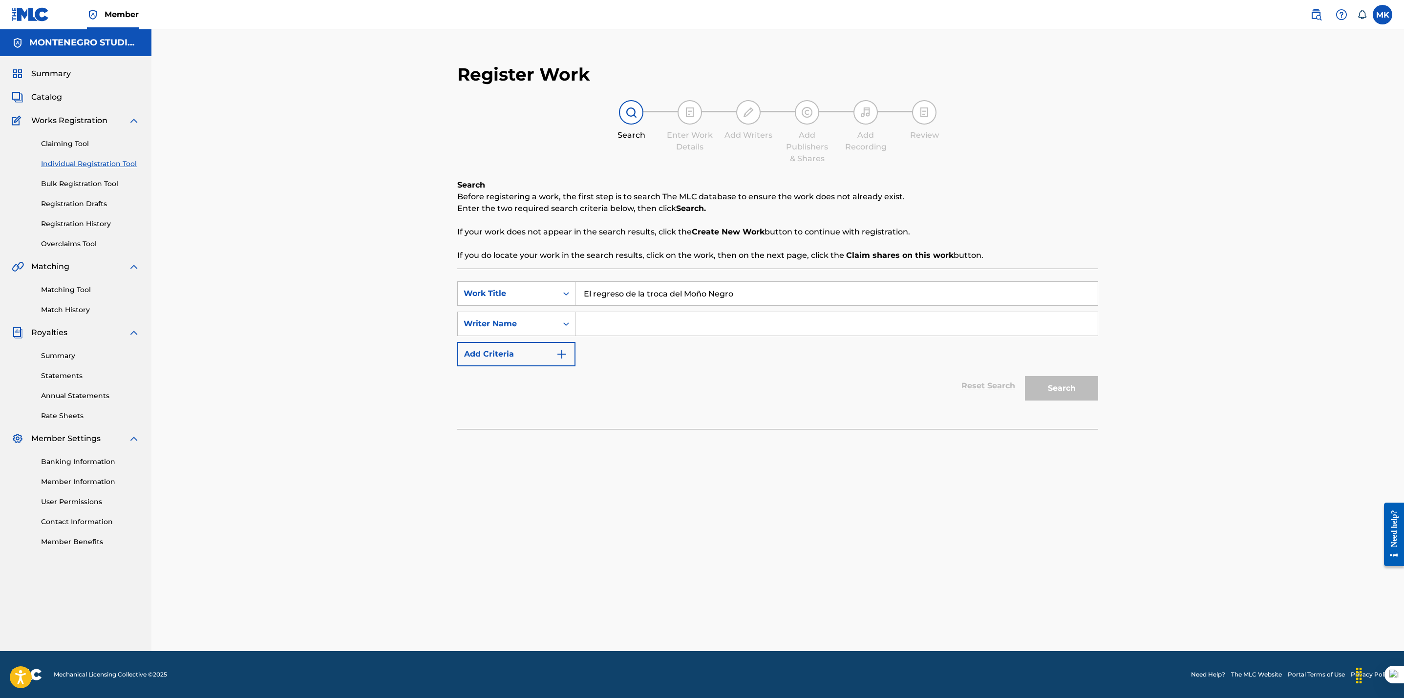
click at [697, 328] on input "Search Form" at bounding box center [836, 323] width 522 height 23
type input "[PERSON_NAME]"
click at [1044, 392] on button "Search" at bounding box center [1061, 388] width 73 height 24
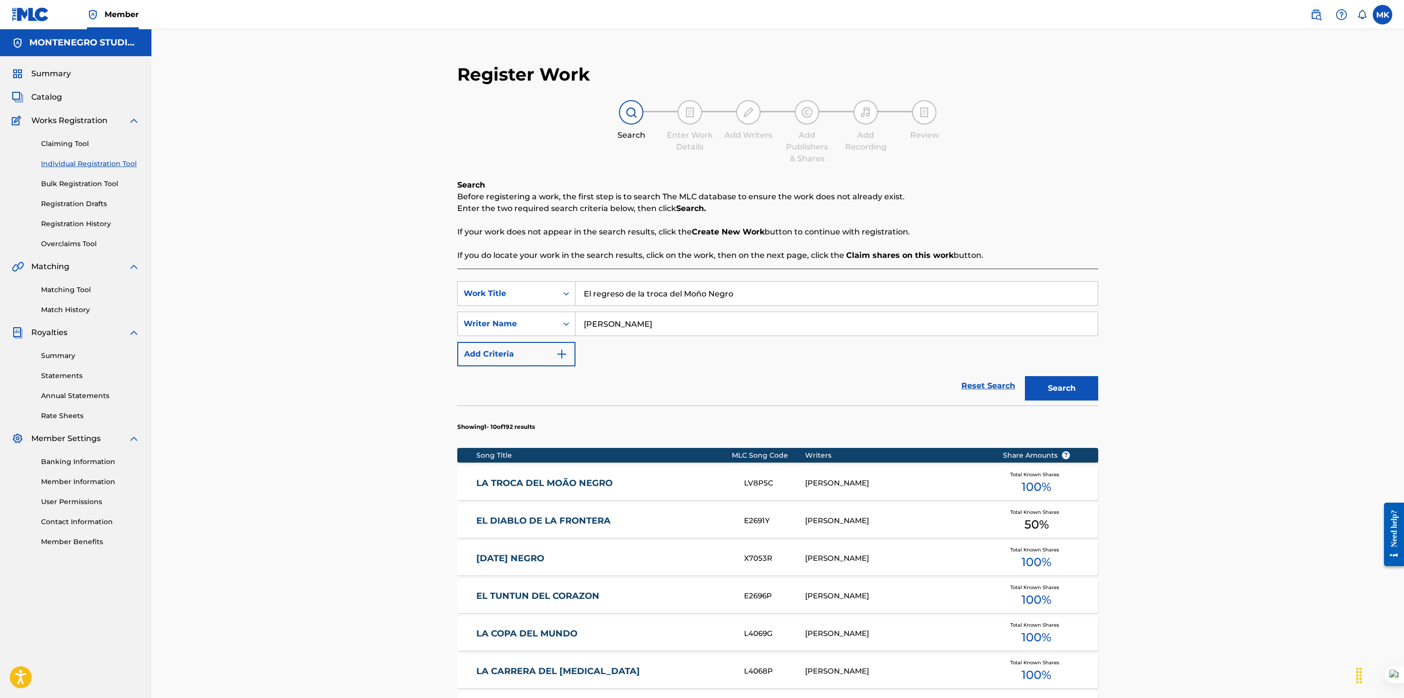
scroll to position [321, 0]
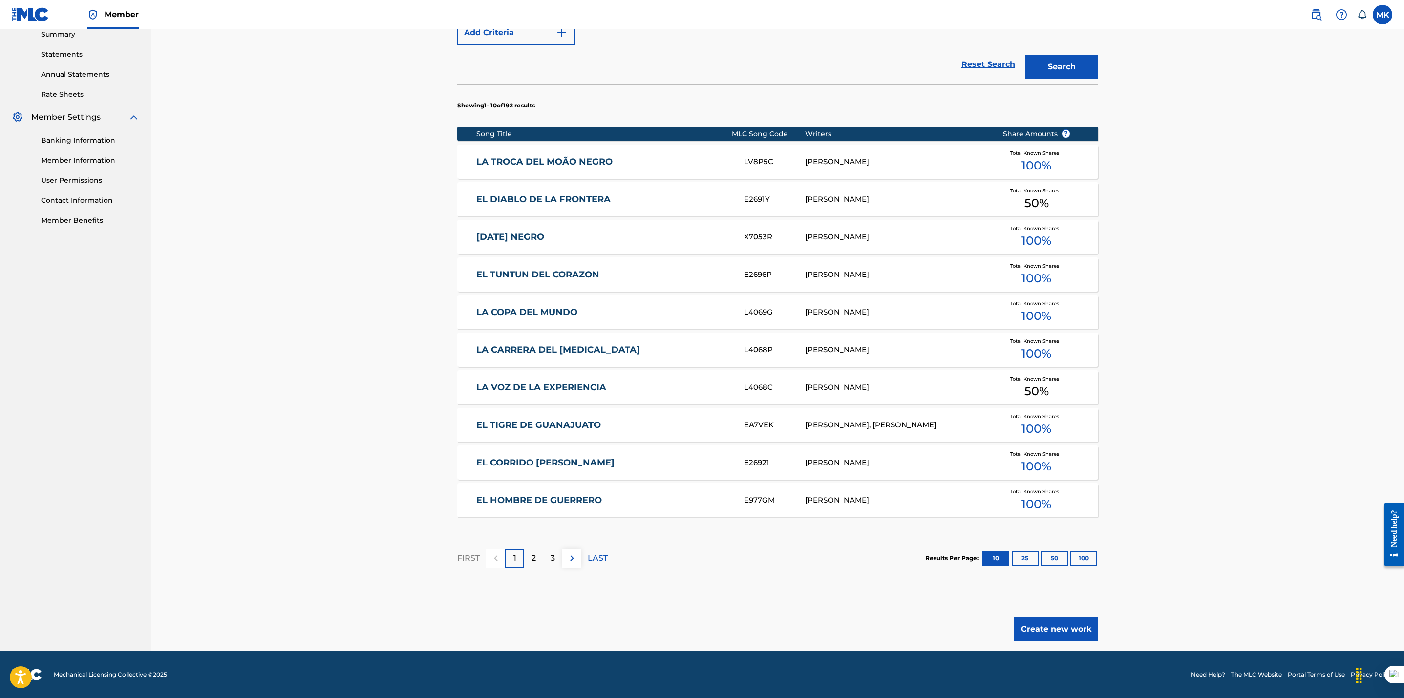
click at [1040, 634] on button "Create new work" at bounding box center [1056, 629] width 84 height 24
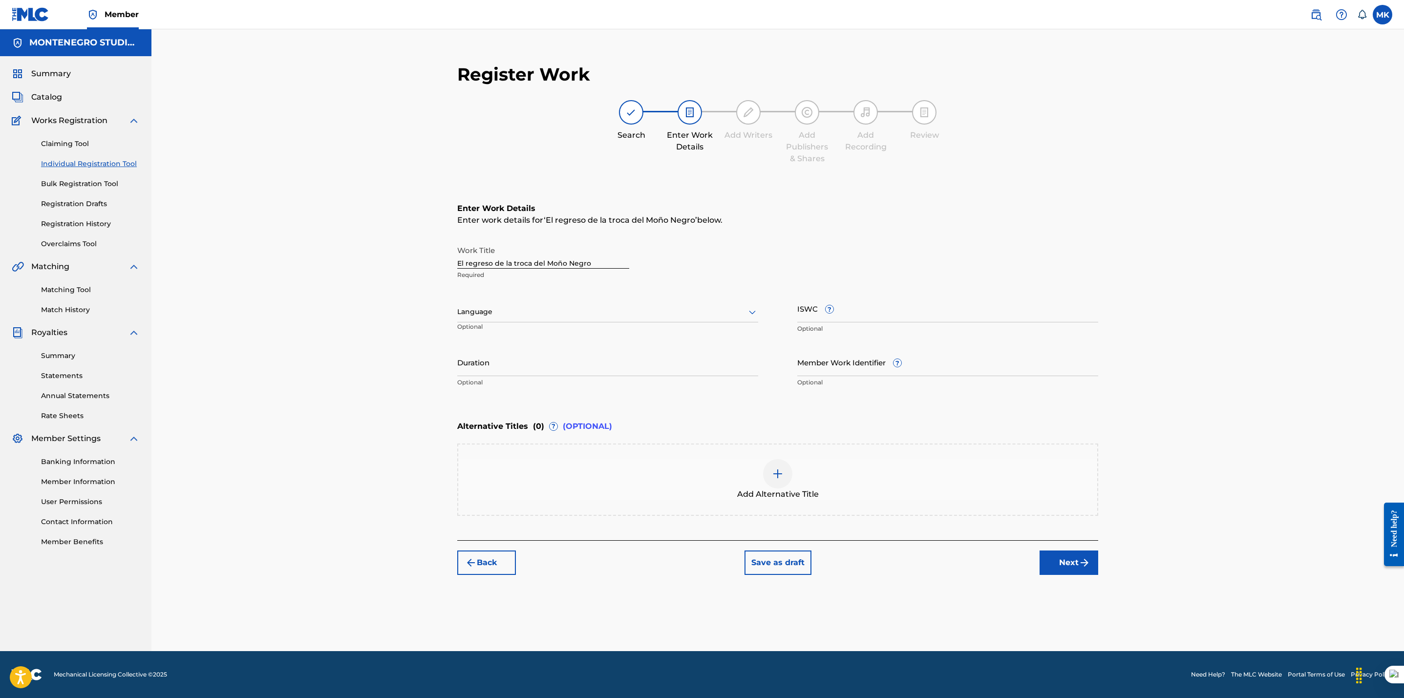
scroll to position [0, 0]
drag, startPoint x: 601, startPoint y: 260, endPoint x: 430, endPoint y: 258, distance: 171.4
click at [430, 258] on div "Register Work Search Enter Work Details Add Writers Add Publishers & Shares Add…" at bounding box center [777, 340] width 1252 height 622
paste input "L REGRESO DE LA TROCA DEL MOÑO NEGRO"
click at [392, 327] on div "Register Work Search Enter Work Details Add Writers Add Publishers & Shares Add…" at bounding box center [777, 340] width 1252 height 622
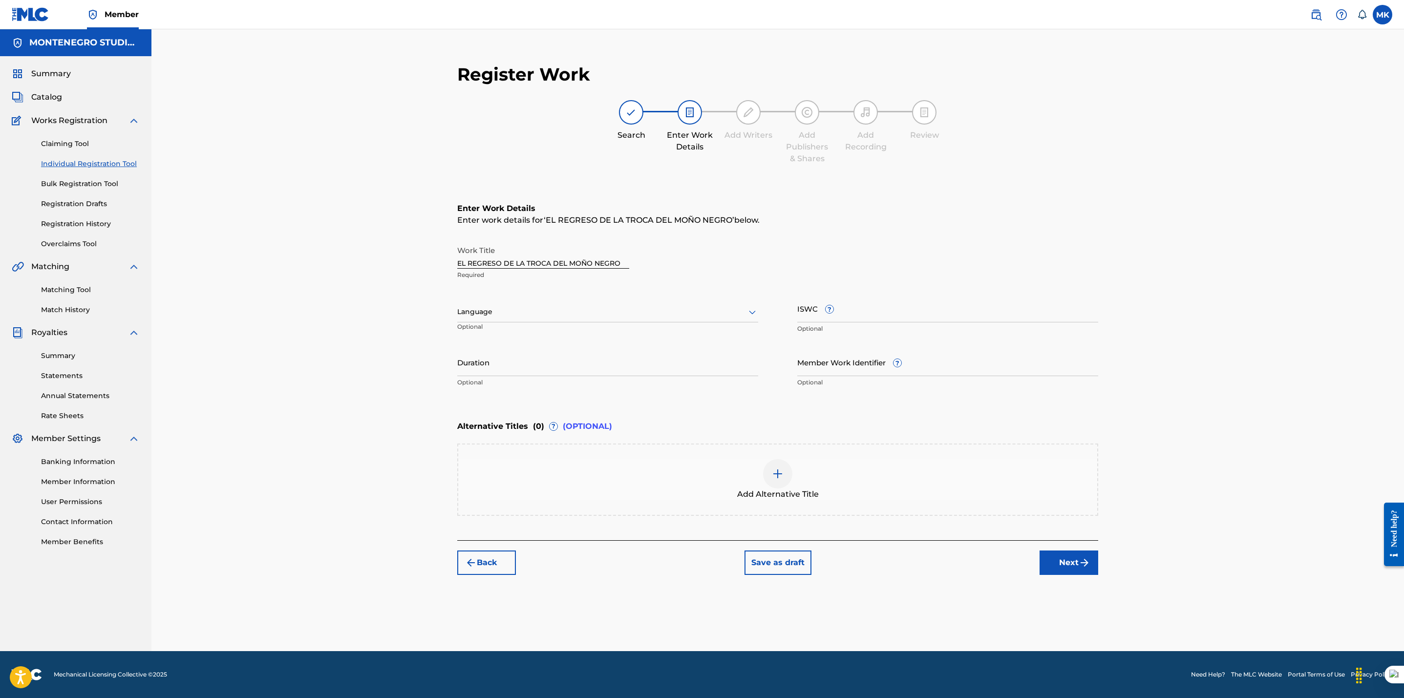
click at [587, 262] on input "EL REGRESO DE LA TROCA DEL MOÑO NEGRO" at bounding box center [543, 255] width 172 height 28
type input "EL REGRESO DE LA TROCA DEL MONO NEGRO"
click at [355, 363] on div "Register Work Search Enter Work Details Add Writers Add Publishers & Shares Add…" at bounding box center [777, 340] width 1252 height 622
click at [776, 473] on img at bounding box center [778, 474] width 12 height 12
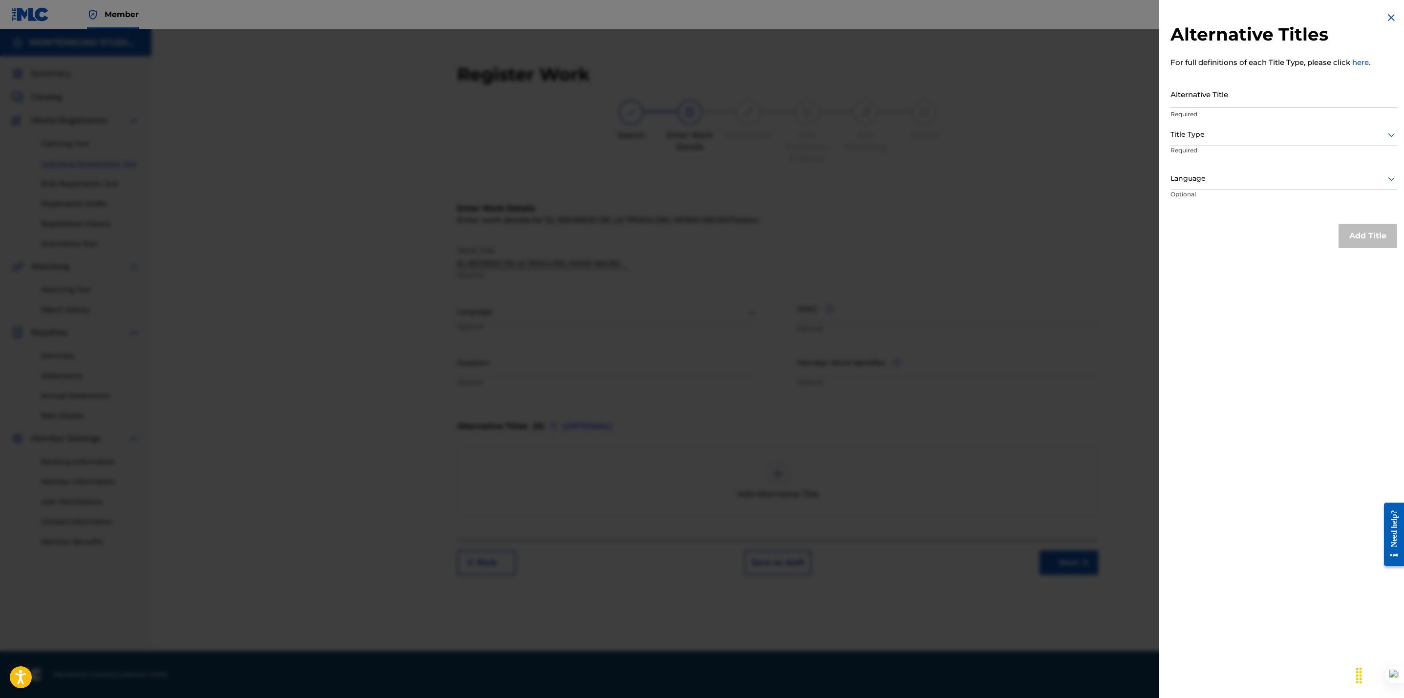
click at [1180, 85] on input "Alternative Title" at bounding box center [1283, 94] width 227 height 28
paste input "EL REGRESO DE LA TROCA DEL MOÑO NEGRO"
type input "EL REGRESO DE LA TROCA DEL MOÑO NEGRO"
click at [1210, 175] on div at bounding box center [1283, 178] width 227 height 12
click at [1203, 222] on div "Spanish" at bounding box center [1284, 223] width 226 height 22
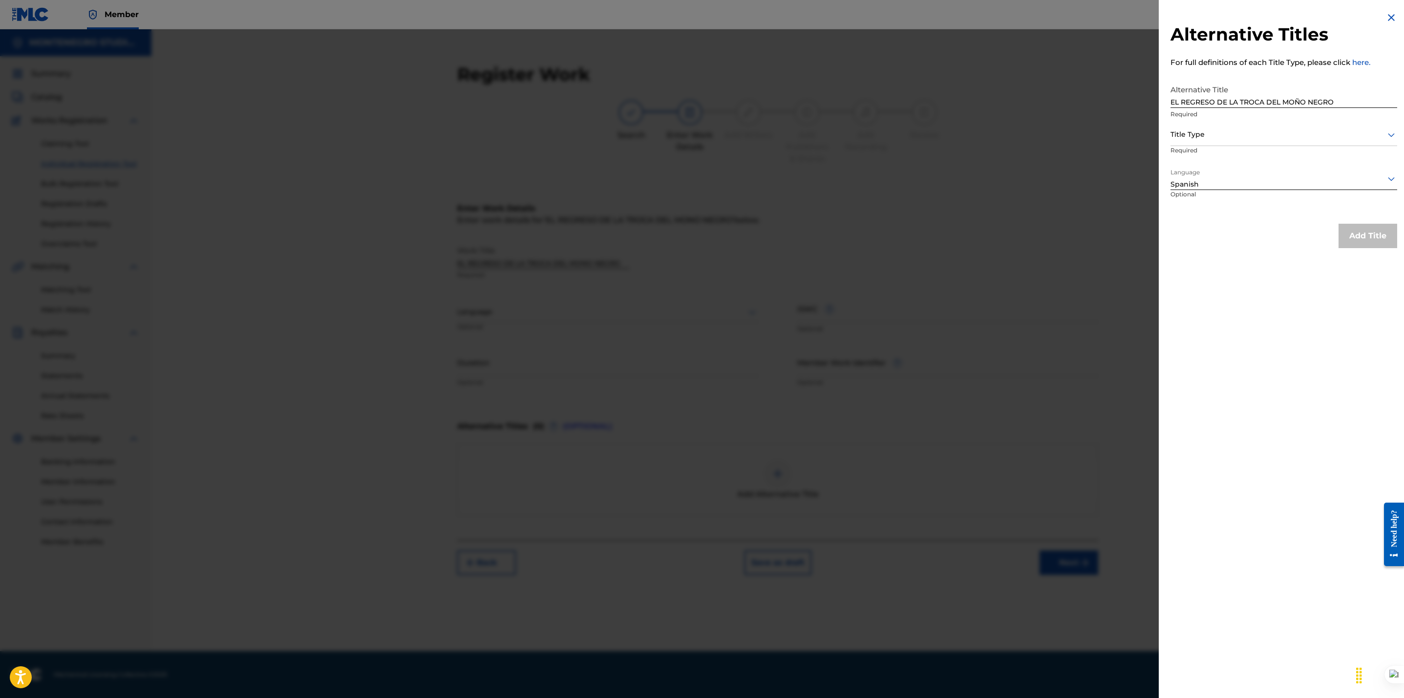
click at [1205, 132] on div at bounding box center [1283, 134] width 227 height 12
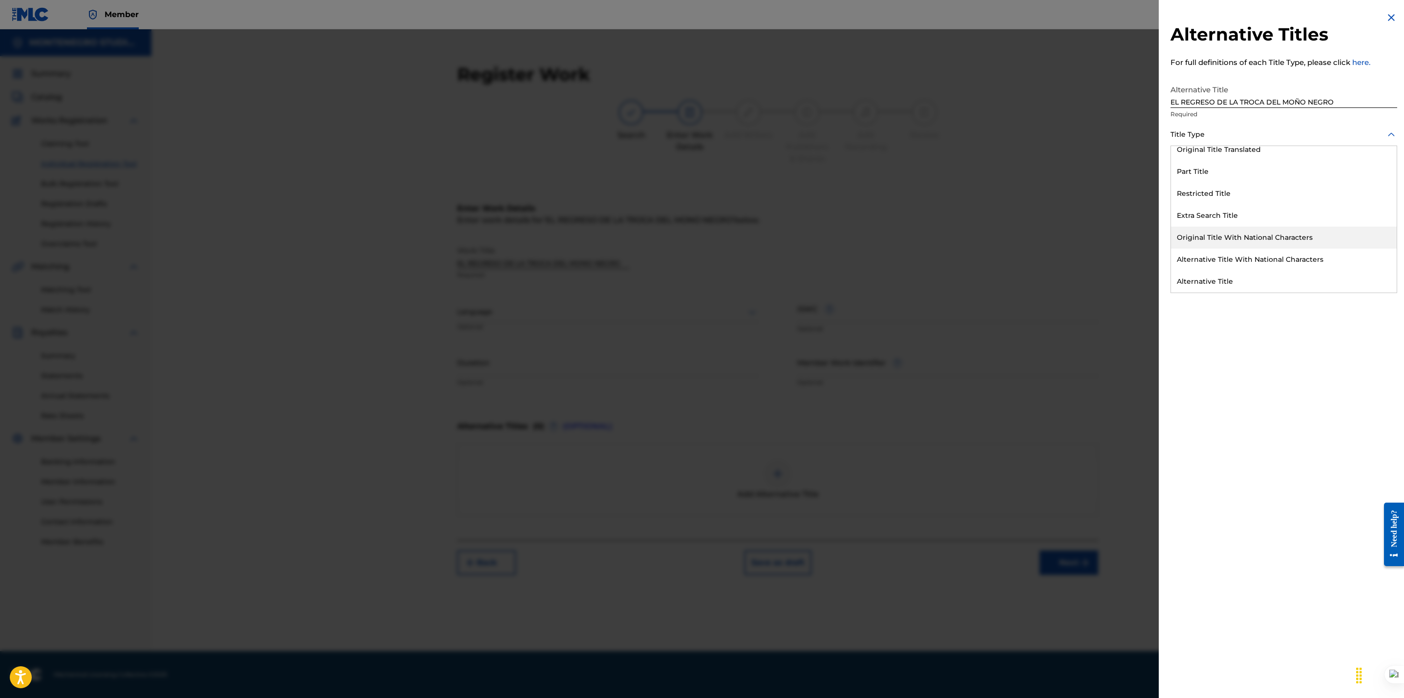
click at [1234, 239] on div "Original Title With National Characters" at bounding box center [1284, 238] width 226 height 22
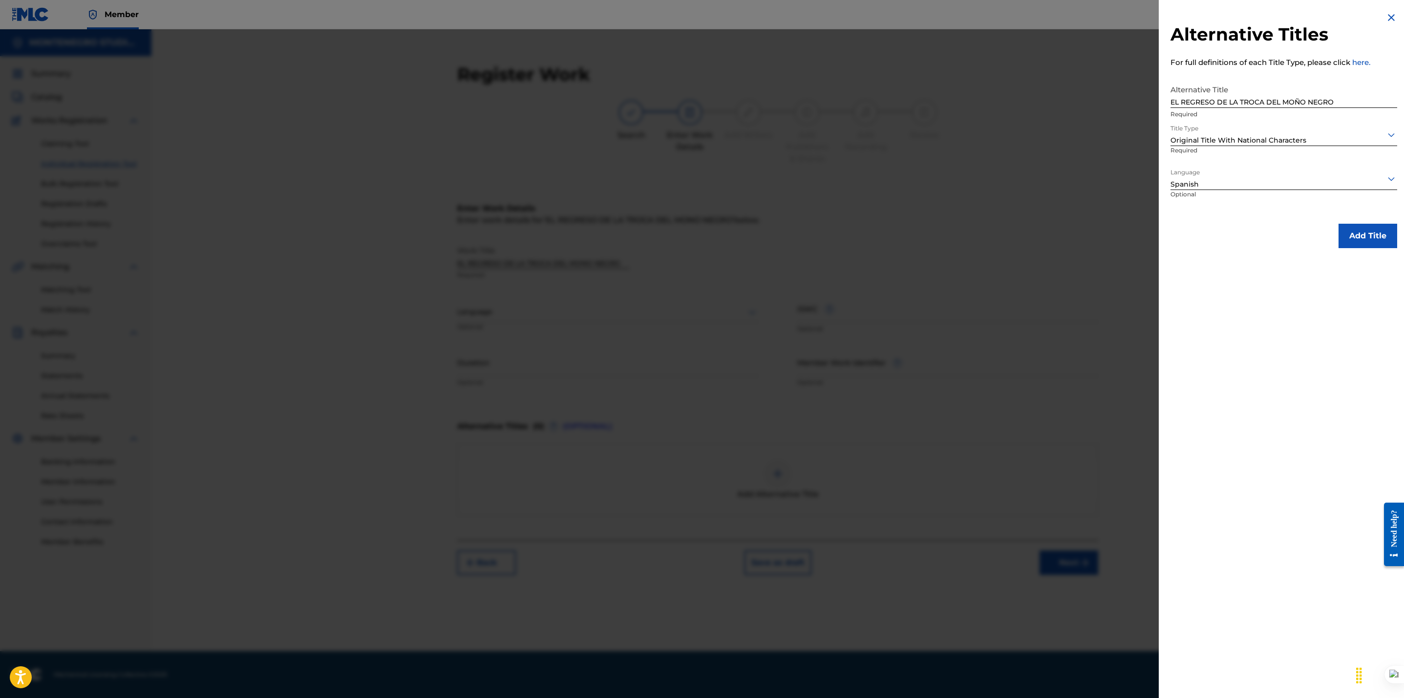
click at [1359, 235] on button "Add Title" at bounding box center [1367, 236] width 59 height 24
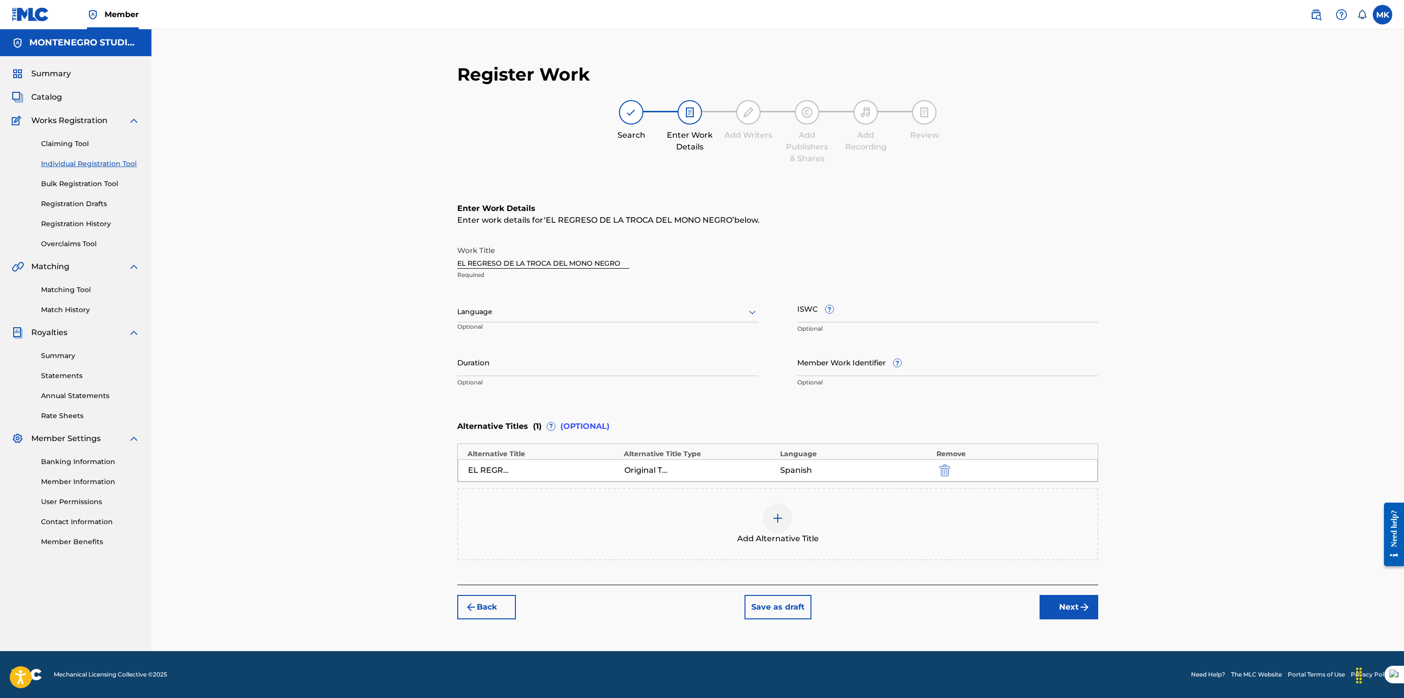
click at [633, 309] on div at bounding box center [607, 312] width 301 height 12
click at [551, 349] on div "Spanish" at bounding box center [608, 355] width 300 height 22
click at [1067, 608] on button "Next" at bounding box center [1068, 607] width 59 height 24
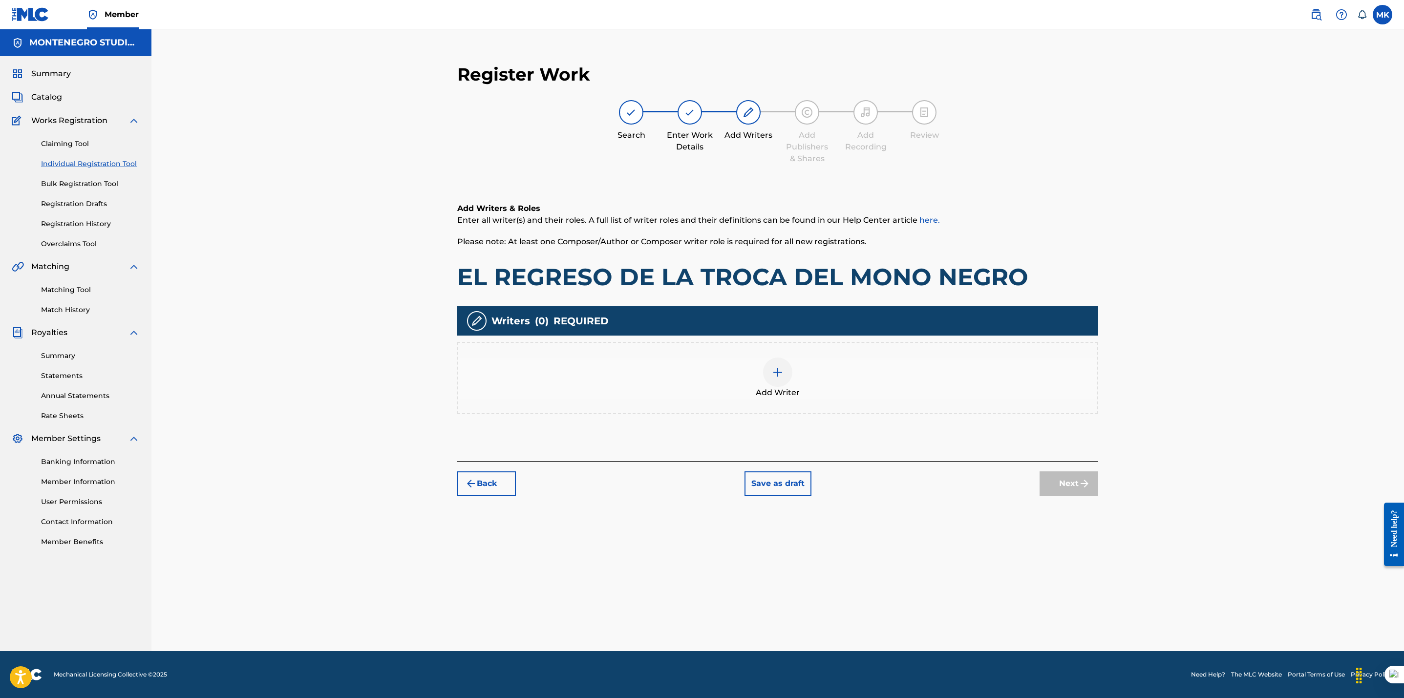
click at [791, 368] on div at bounding box center [777, 372] width 29 height 29
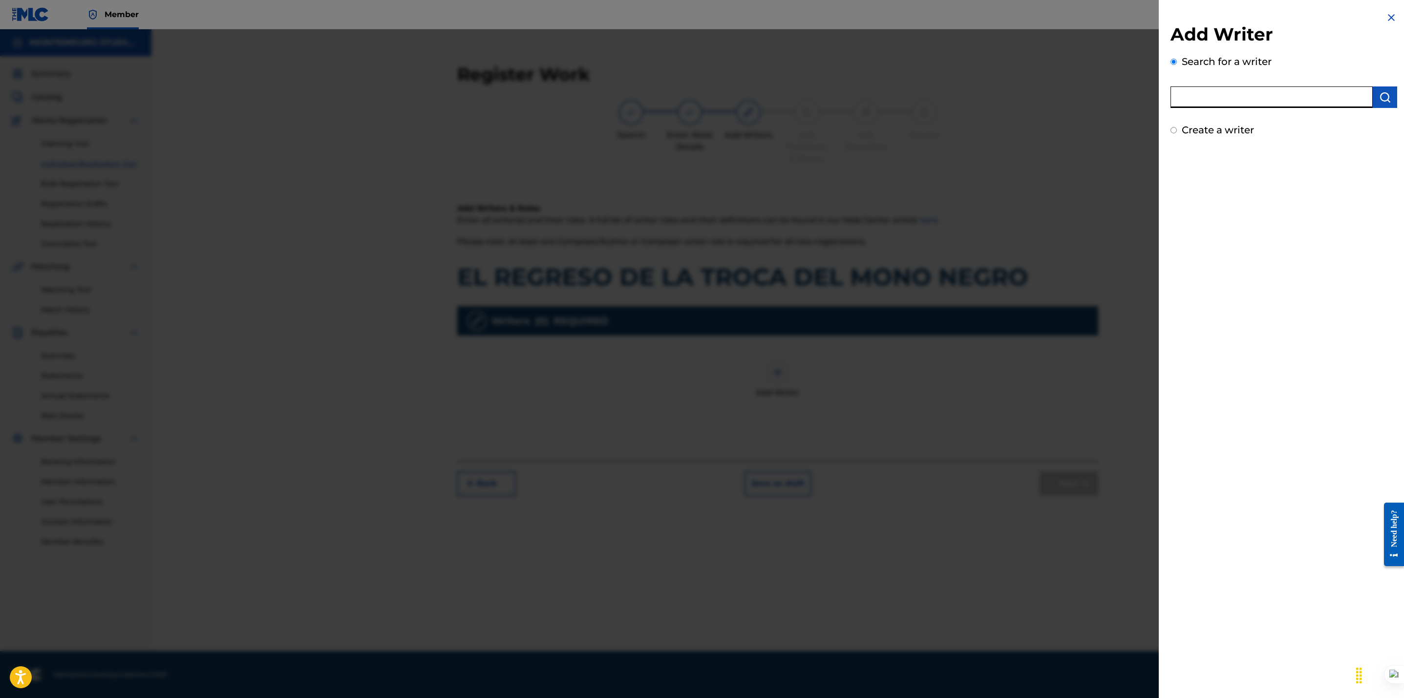
click at [1206, 94] on input "text" at bounding box center [1271, 96] width 202 height 21
click at [1382, 97] on img "submit" at bounding box center [1385, 97] width 12 height 12
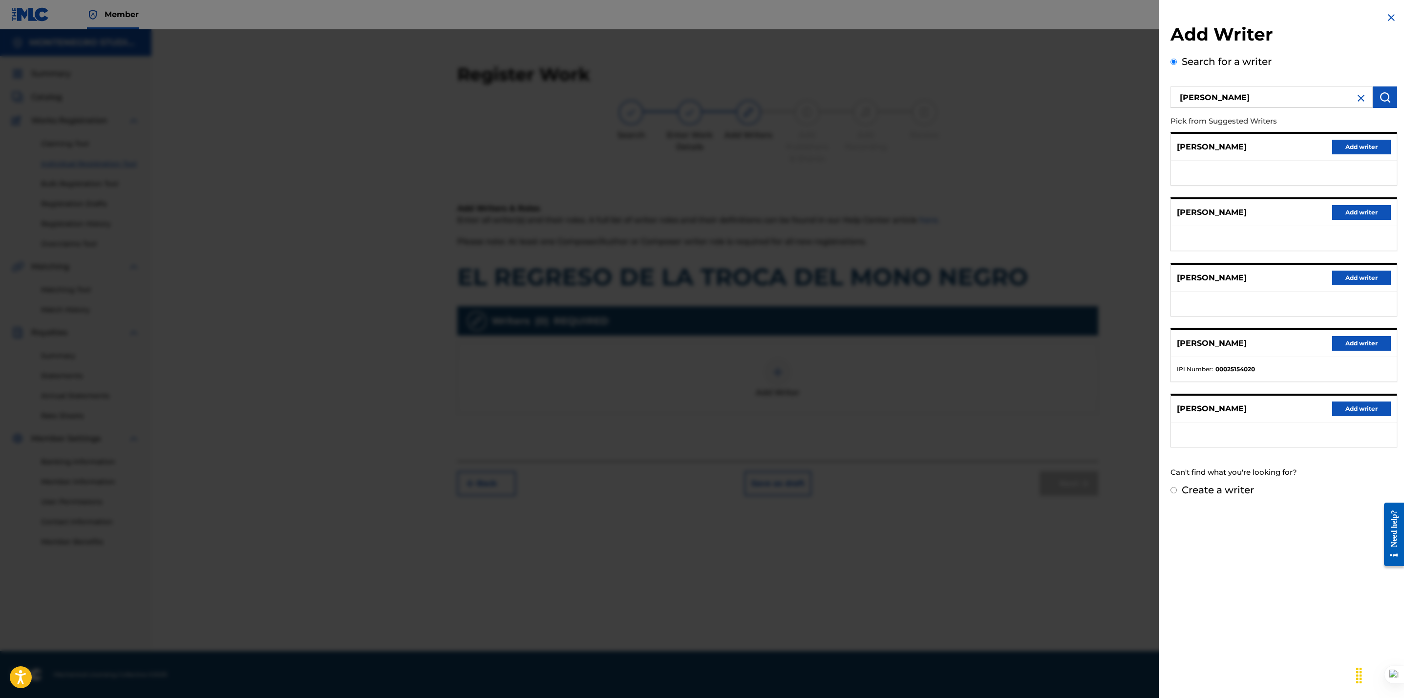
click at [1211, 98] on input "Franciasco Quintero" at bounding box center [1271, 96] width 202 height 21
type input "[PERSON_NAME]"
click at [1379, 102] on img "submit" at bounding box center [1385, 97] width 12 height 12
click at [1360, 271] on button "Add writer" at bounding box center [1361, 278] width 59 height 15
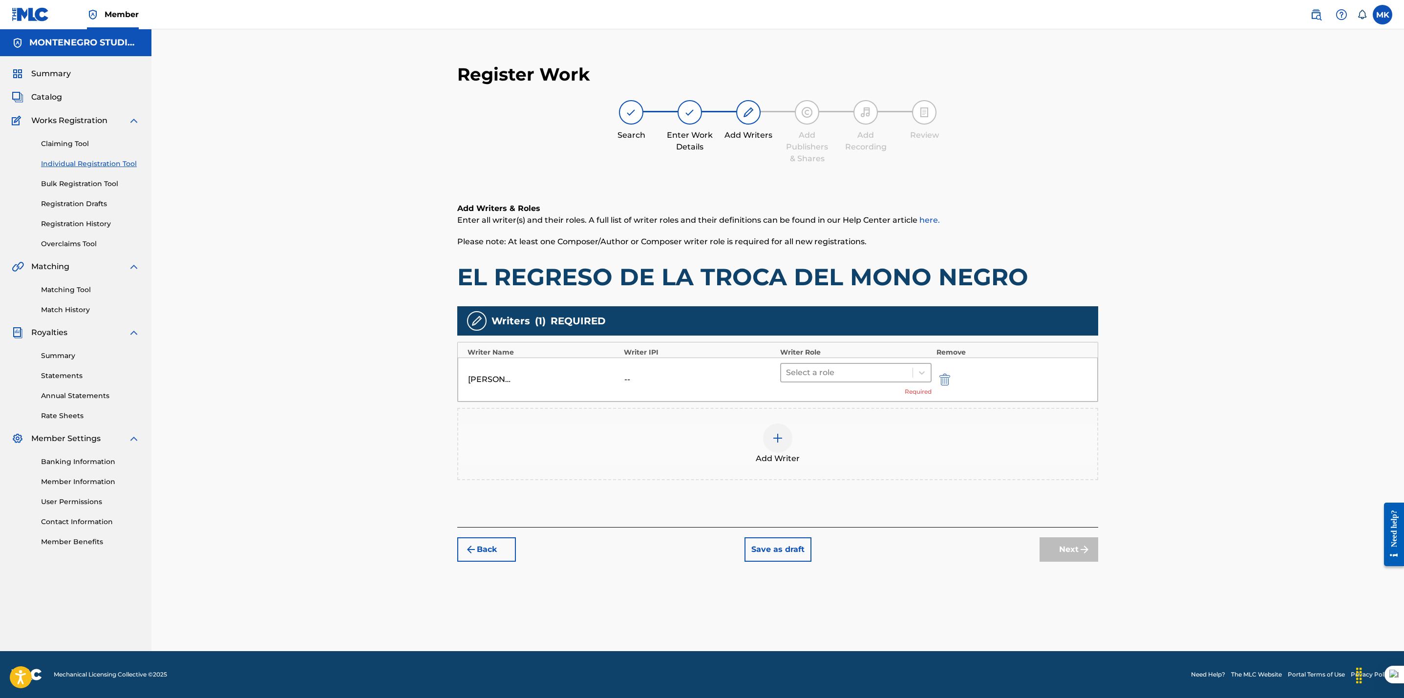
click at [837, 371] on div at bounding box center [847, 373] width 122 height 14
click at [831, 398] on div "Composer/Author" at bounding box center [855, 398] width 151 height 20
click at [1066, 541] on button "Next" at bounding box center [1068, 535] width 59 height 24
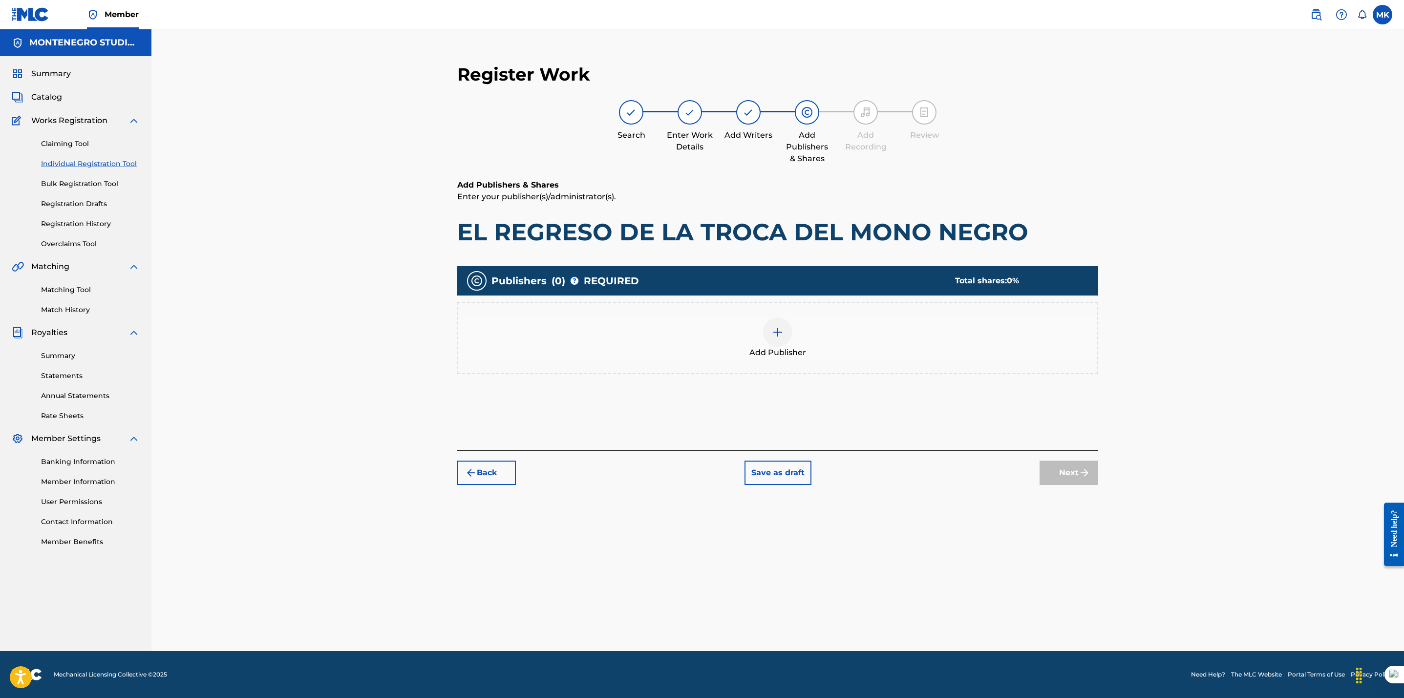
click at [782, 337] on img at bounding box center [778, 332] width 12 height 12
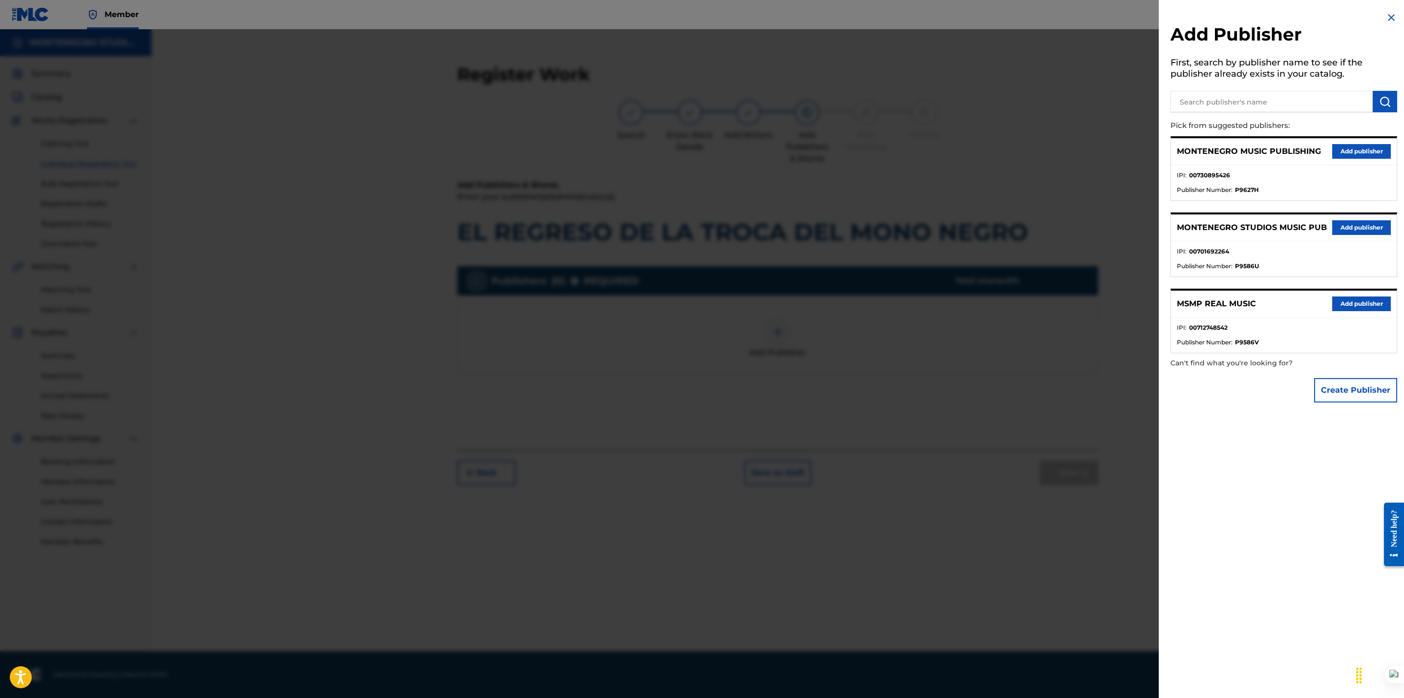
click at [1341, 226] on button "Add publisher" at bounding box center [1361, 227] width 59 height 15
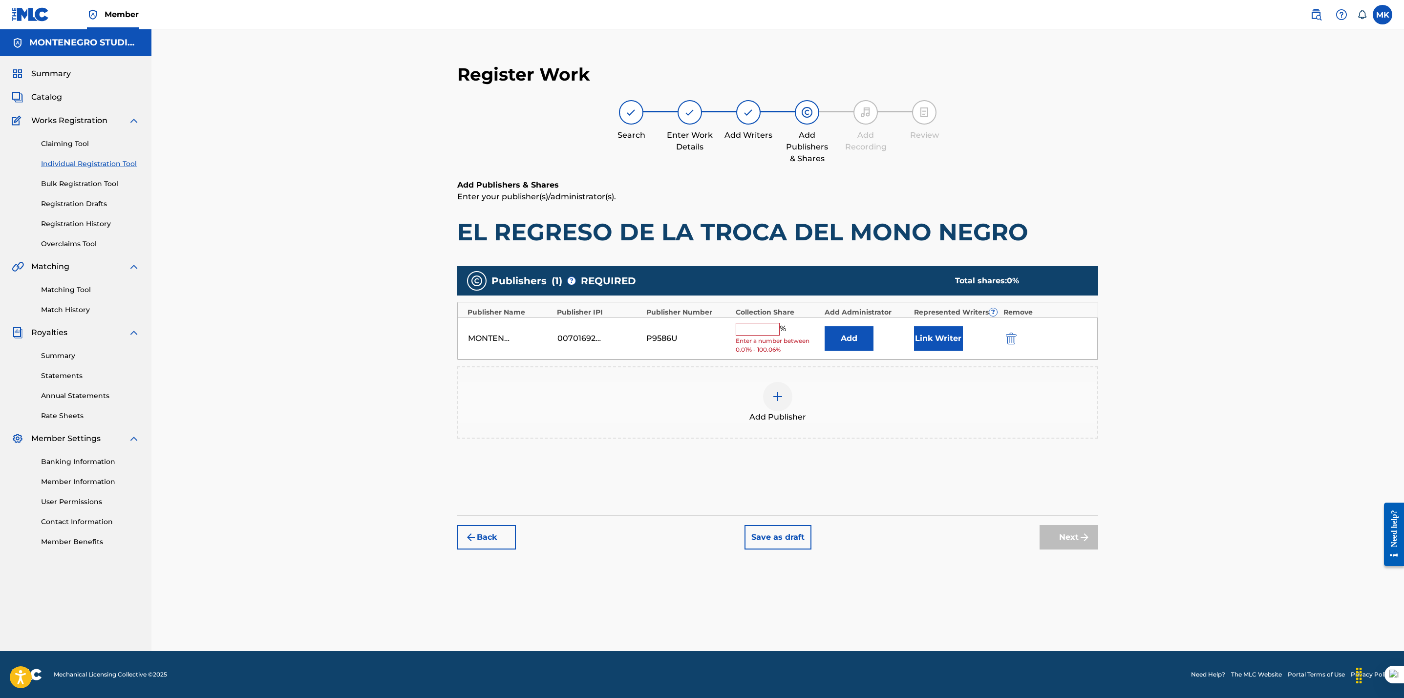
click at [743, 331] on input "text" at bounding box center [758, 329] width 44 height 13
type input "100"
click at [928, 338] on button "Link Writer" at bounding box center [938, 335] width 49 height 24
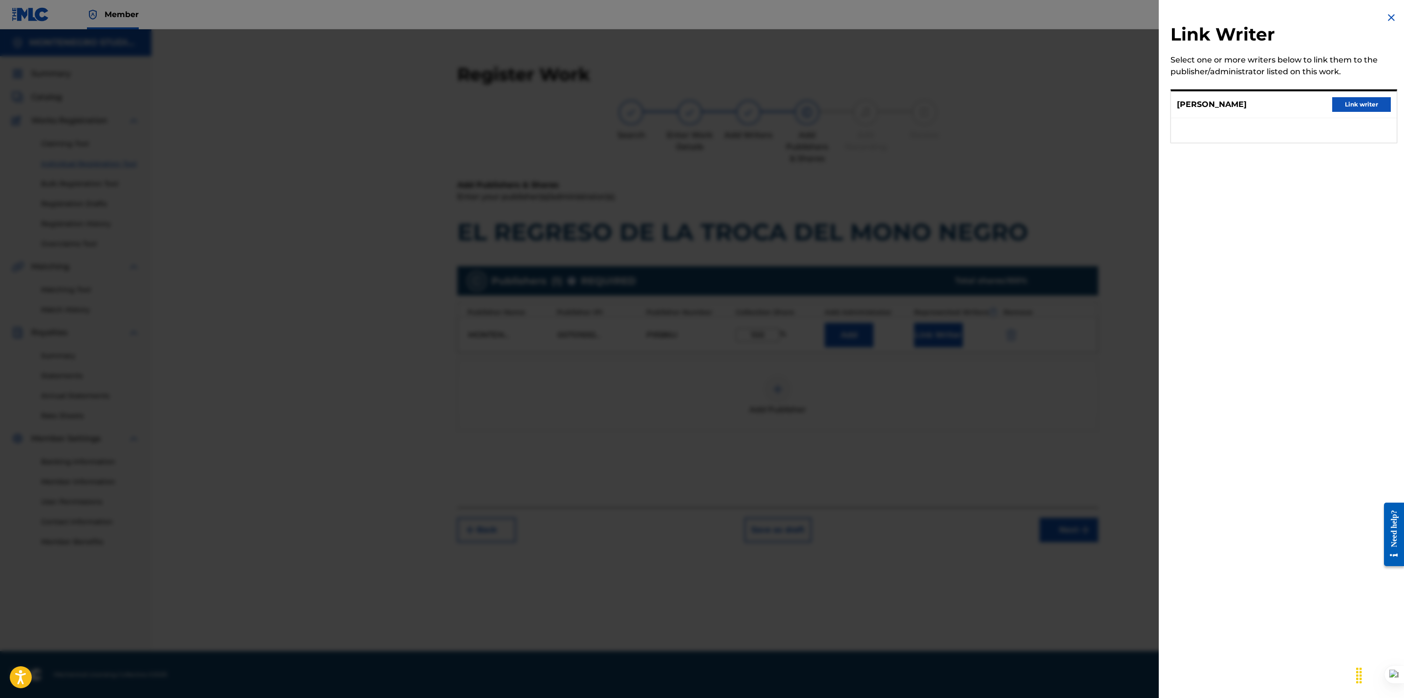
click at [1344, 100] on button "Link writer" at bounding box center [1361, 104] width 59 height 15
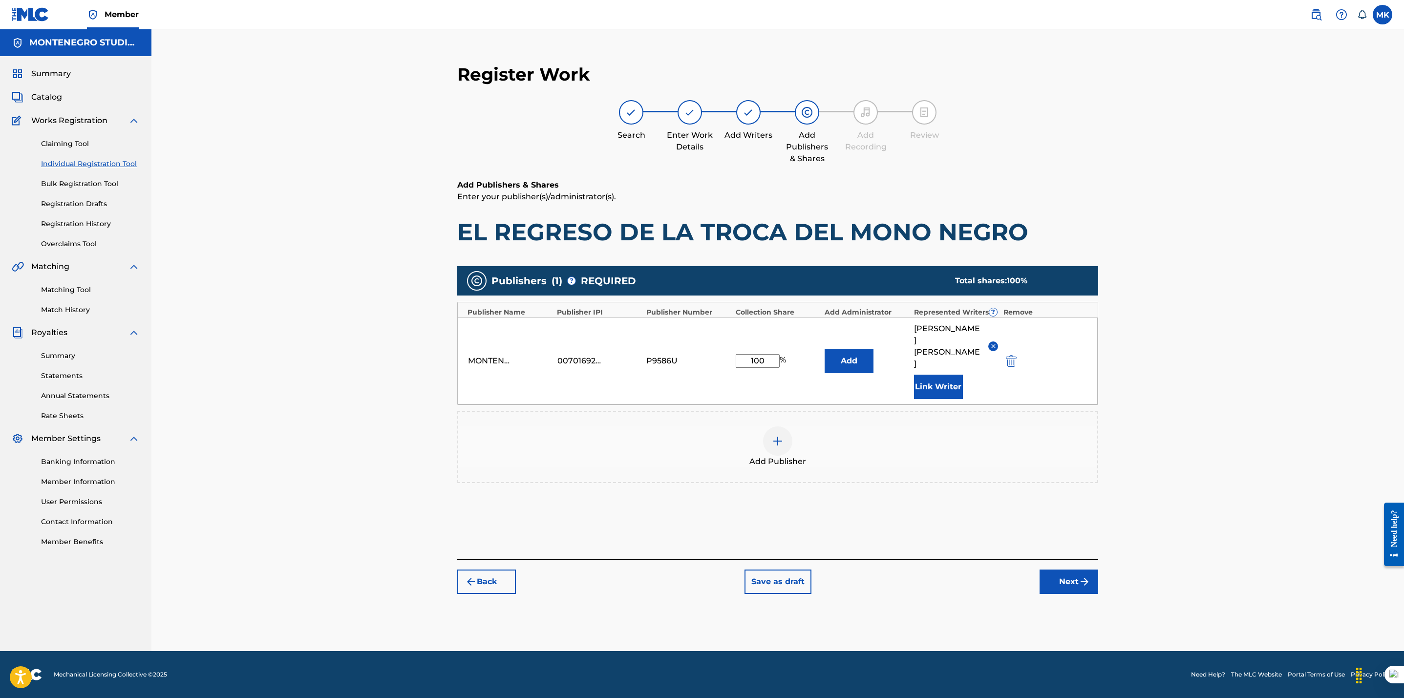
click at [1168, 476] on div "Register Work Search Enter Work Details Add Writers Add Publishers & Shares Add…" at bounding box center [777, 340] width 1252 height 622
click at [1069, 570] on button "Next" at bounding box center [1068, 581] width 59 height 24
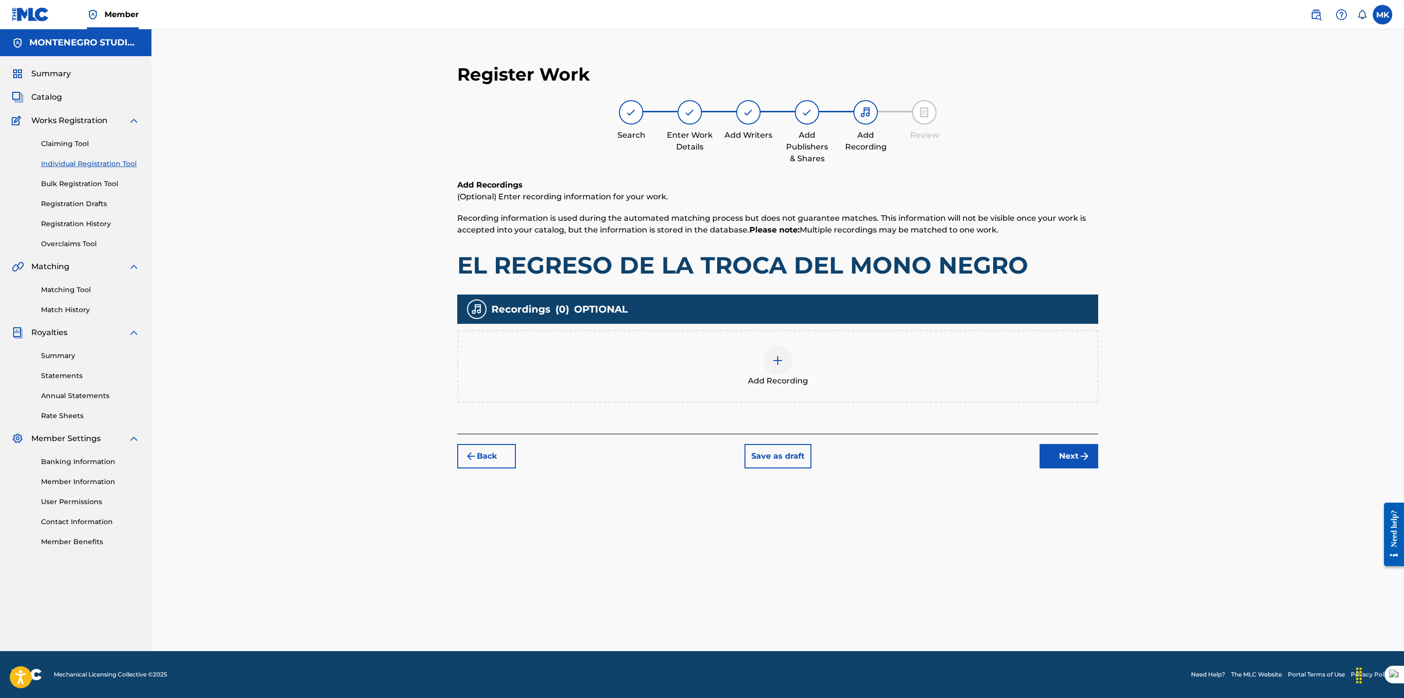
click at [781, 359] on img at bounding box center [778, 361] width 12 height 12
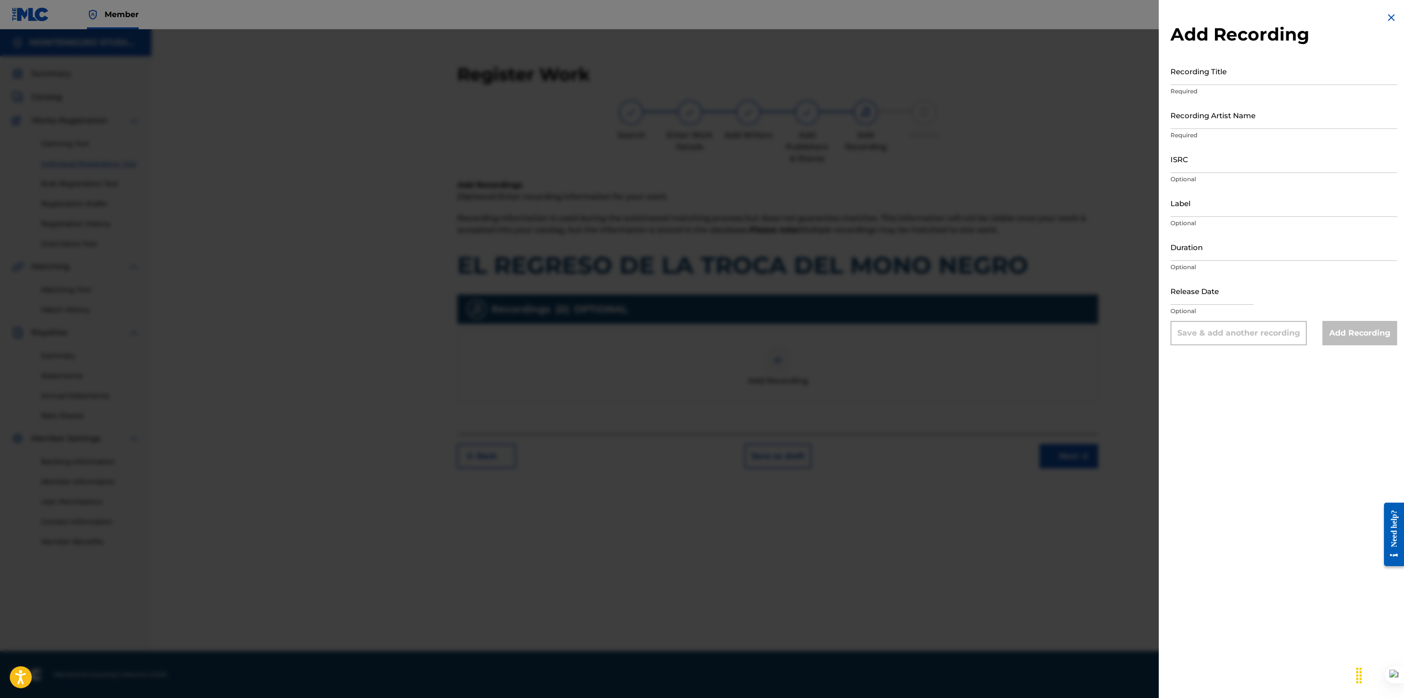
click at [1236, 160] on input "ISRC" at bounding box center [1283, 159] width 227 height 28
click at [1278, 75] on input "Recording Title" at bounding box center [1283, 71] width 227 height 28
paste input "EL REGRESO DE LA TROCA DEL MOÑO NEGRO"
type input "EL REGRESO DE LA TROCA DEL MOÑO NEGRO"
click at [1215, 162] on input "ISRC" at bounding box center [1283, 159] width 227 height 28
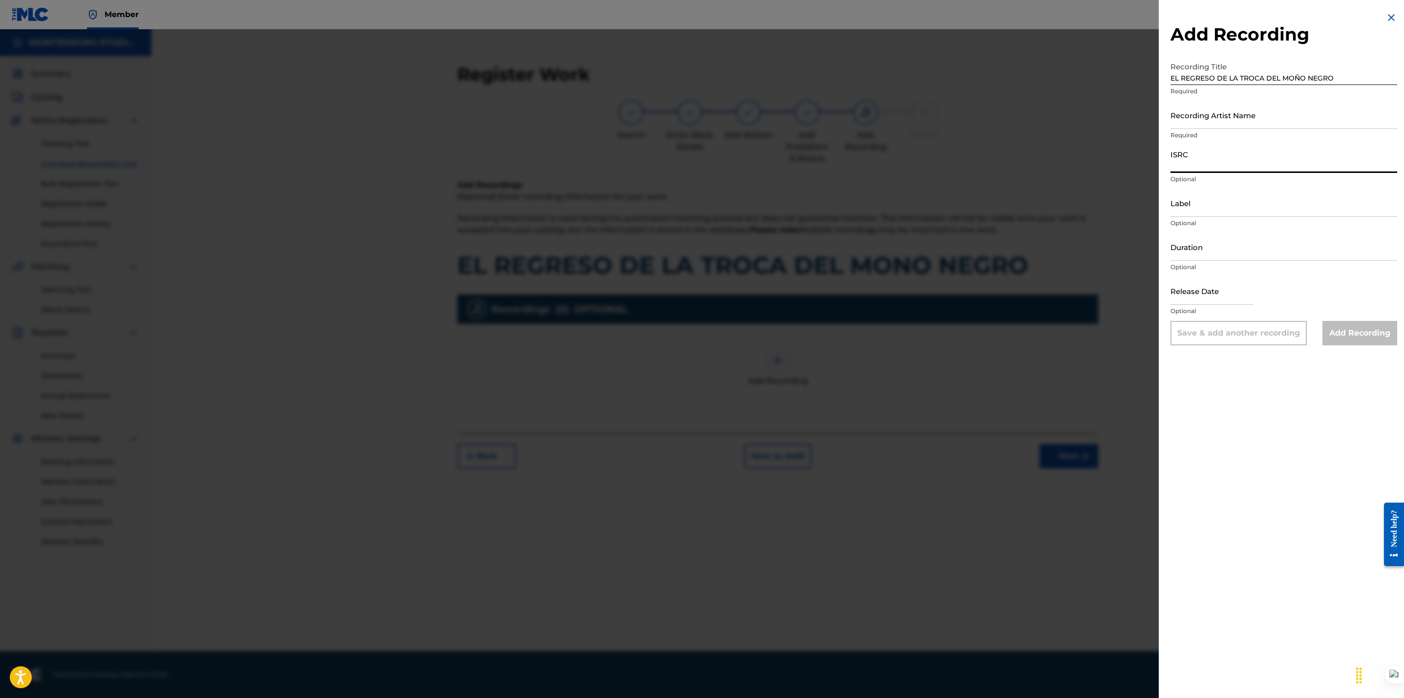
paste input "TCAGA2220387"
type input "TCAGA2220387"
click at [1187, 110] on input "Recording Artist Name" at bounding box center [1283, 115] width 227 height 28
paste input "[PERSON_NAME]"
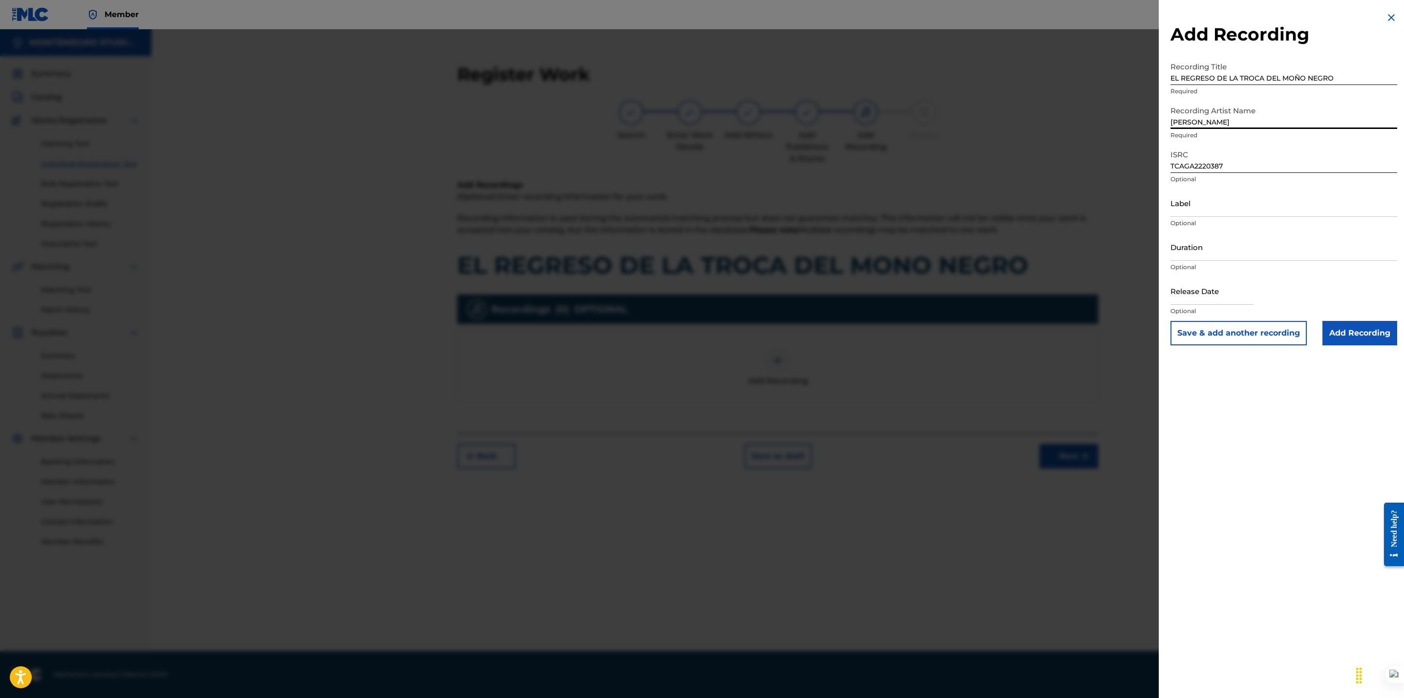
type input "[PERSON_NAME]"
click at [1355, 337] on input "Add Recording" at bounding box center [1359, 333] width 75 height 24
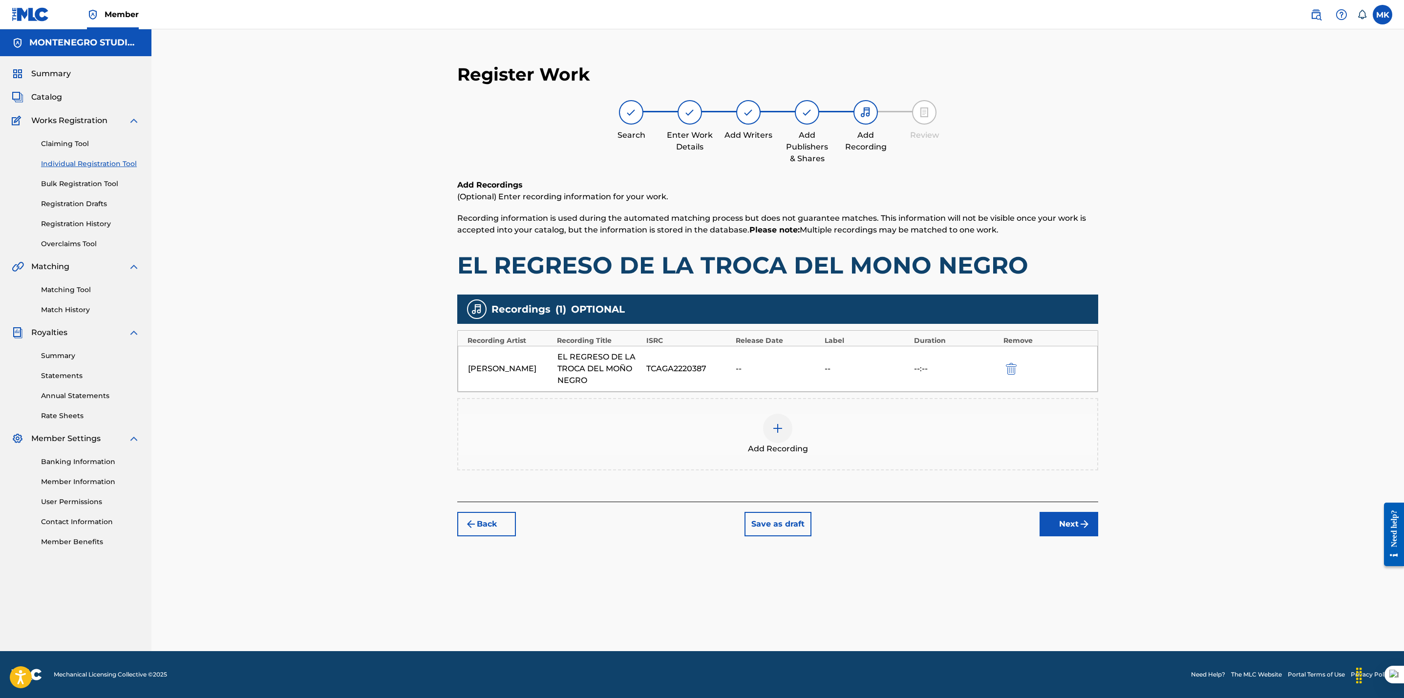
click at [773, 434] on img at bounding box center [778, 428] width 12 height 12
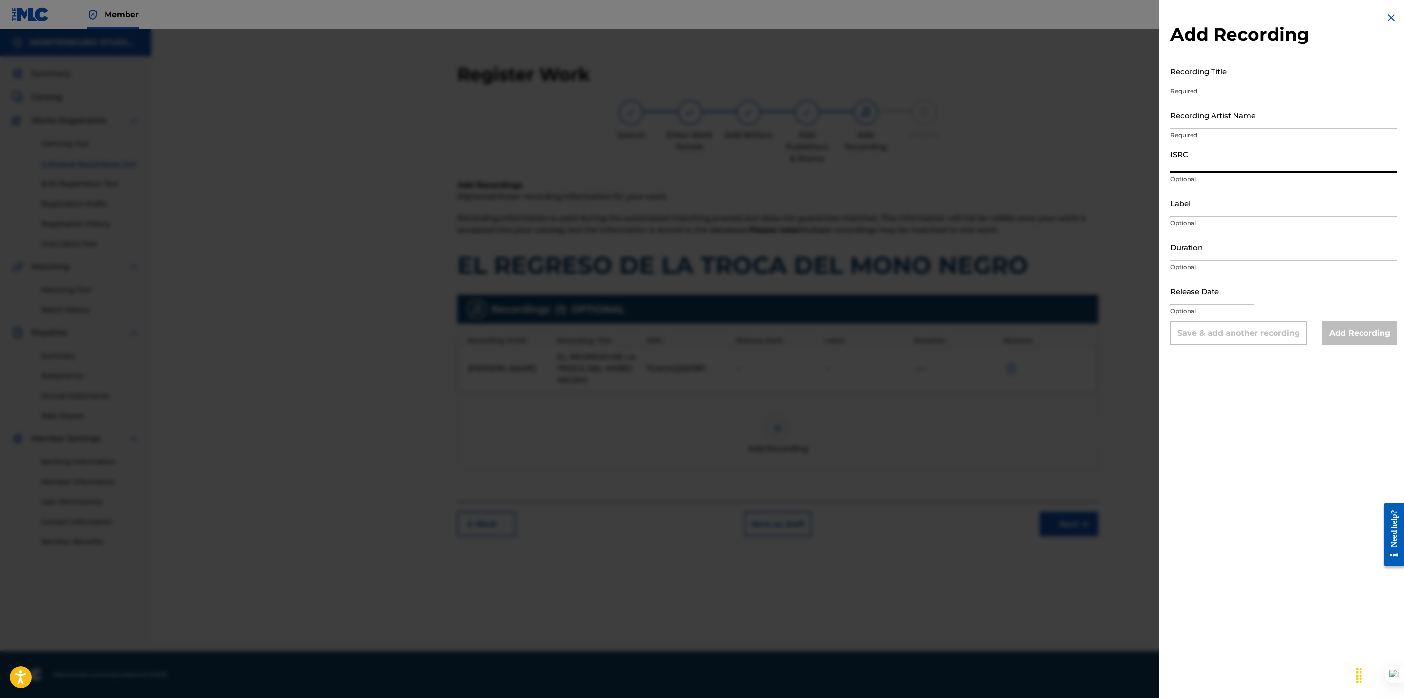
click at [1236, 162] on input "ISRC" at bounding box center [1283, 159] width 227 height 28
paste input "QZK6M2403179"
type input "QZK6M2403179"
click at [1225, 79] on input "Recording Title" at bounding box center [1283, 71] width 227 height 28
paste input "EL REGRESO DE LA TROKA DEL MONO NEGRO"
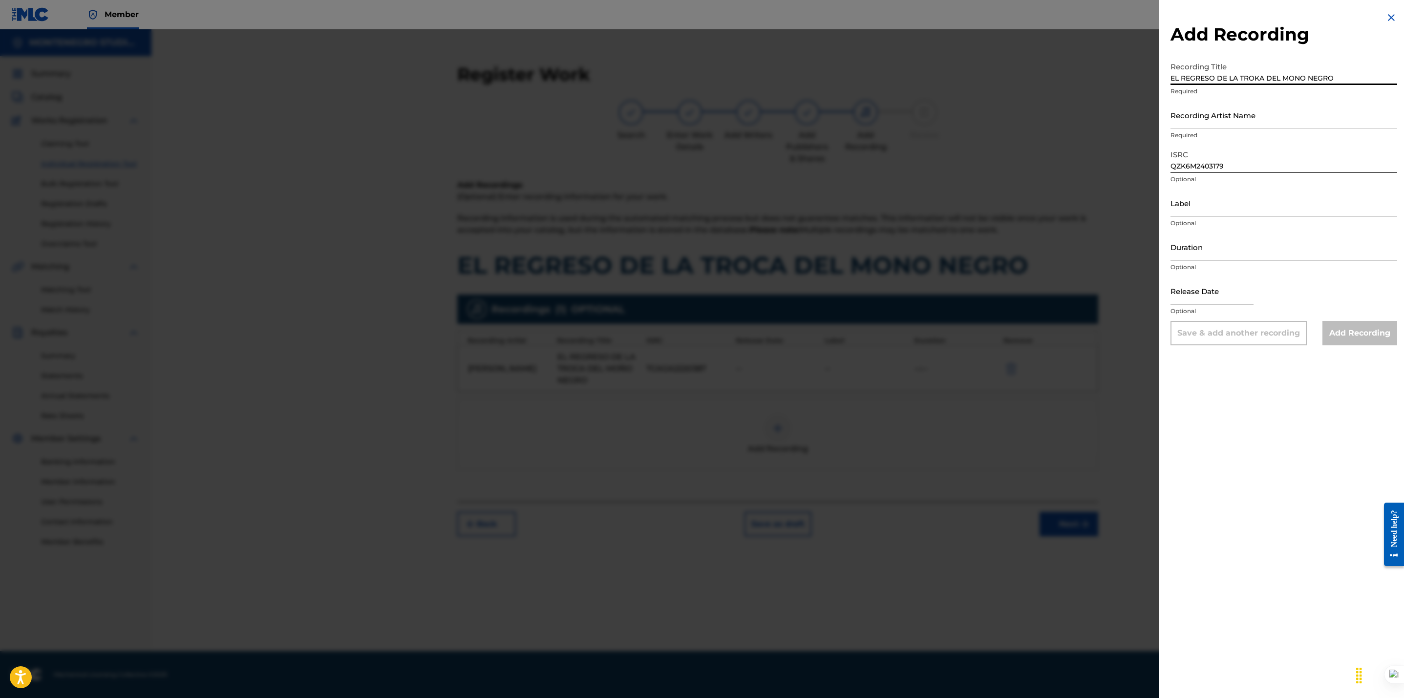
type input "EL REGRESO DE LA TROKA DEL MONO NEGRO"
click at [1219, 113] on input "Recording Artist Name" at bounding box center [1283, 115] width 227 height 28
paste input "[PERSON_NAME] EL ZAR DEL CORRIDO"
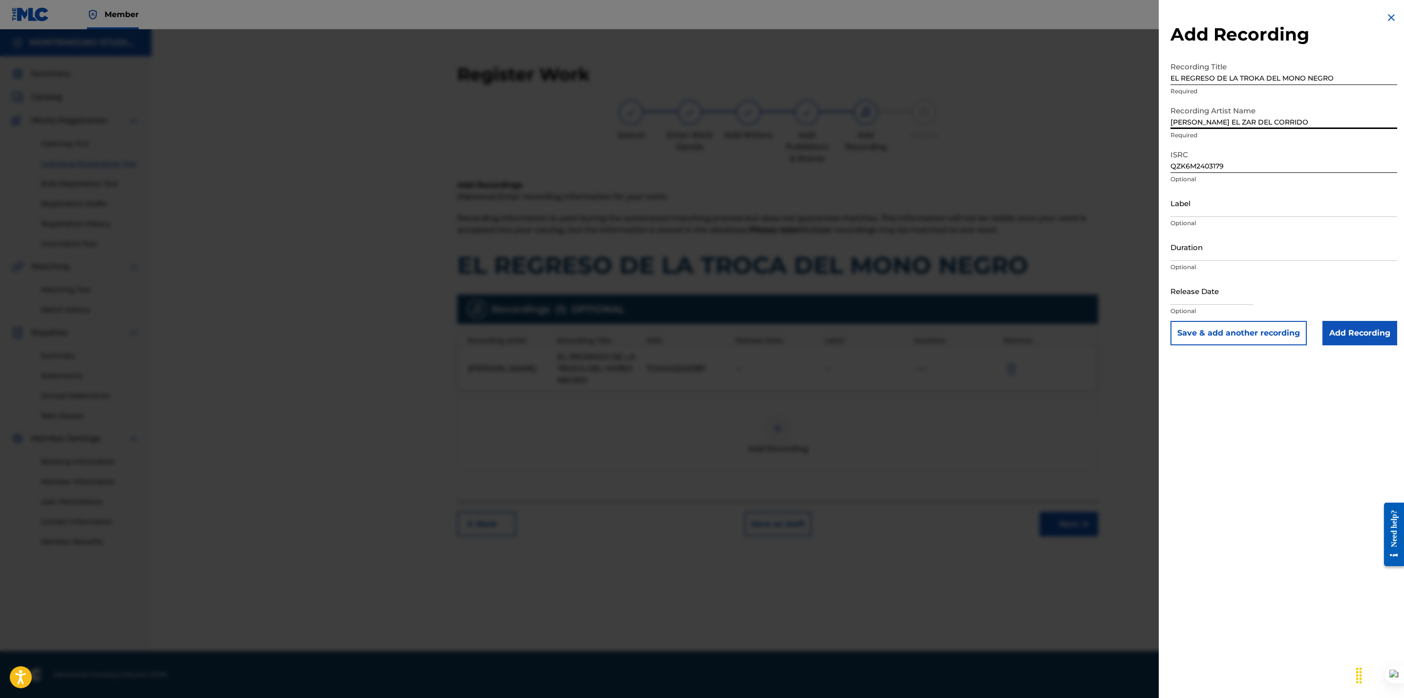
type input "[PERSON_NAME] EL ZAR DEL CORRIDO"
click at [1234, 437] on div "Add Recording Recording Title EL REGRESO DE LA TROKA DEL MONO NEGRO Required Re…" at bounding box center [1284, 349] width 250 height 698
click at [1376, 333] on input "Add Recording" at bounding box center [1359, 333] width 75 height 24
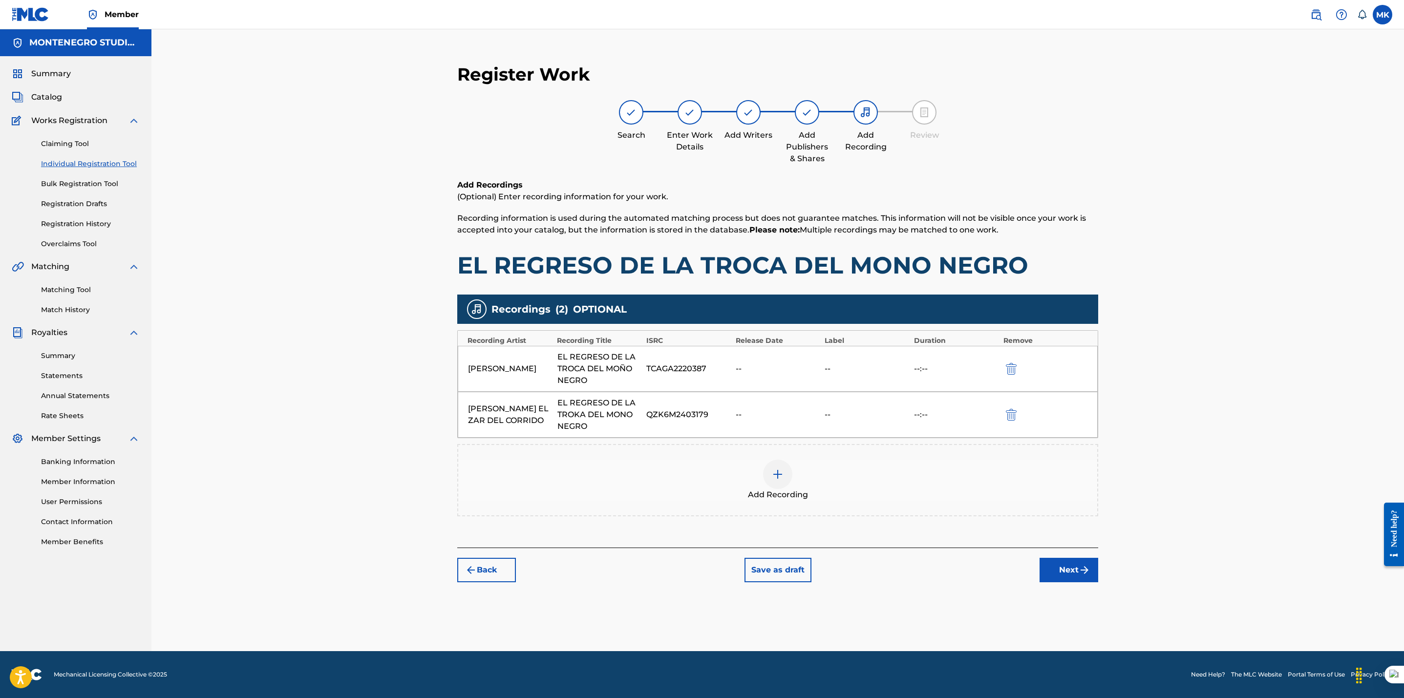
click at [1073, 570] on button "Next" at bounding box center [1068, 570] width 59 height 24
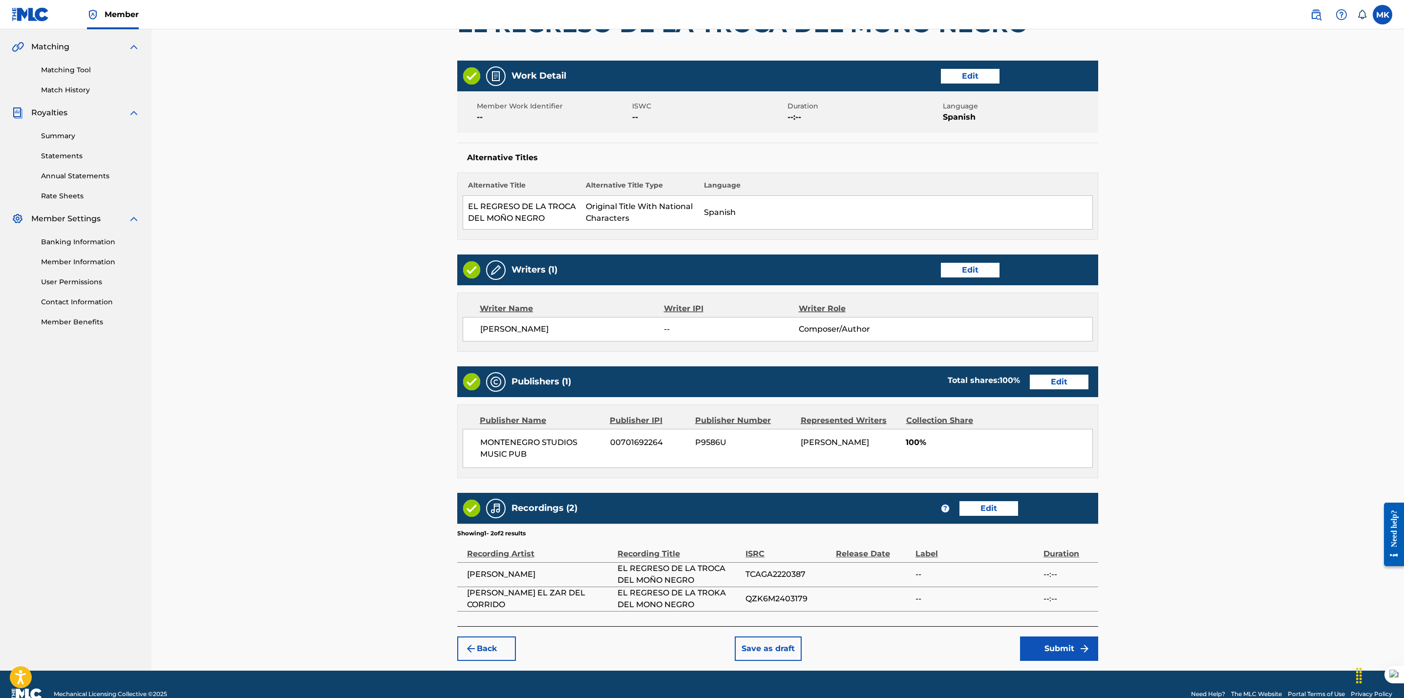
scroll to position [242, 0]
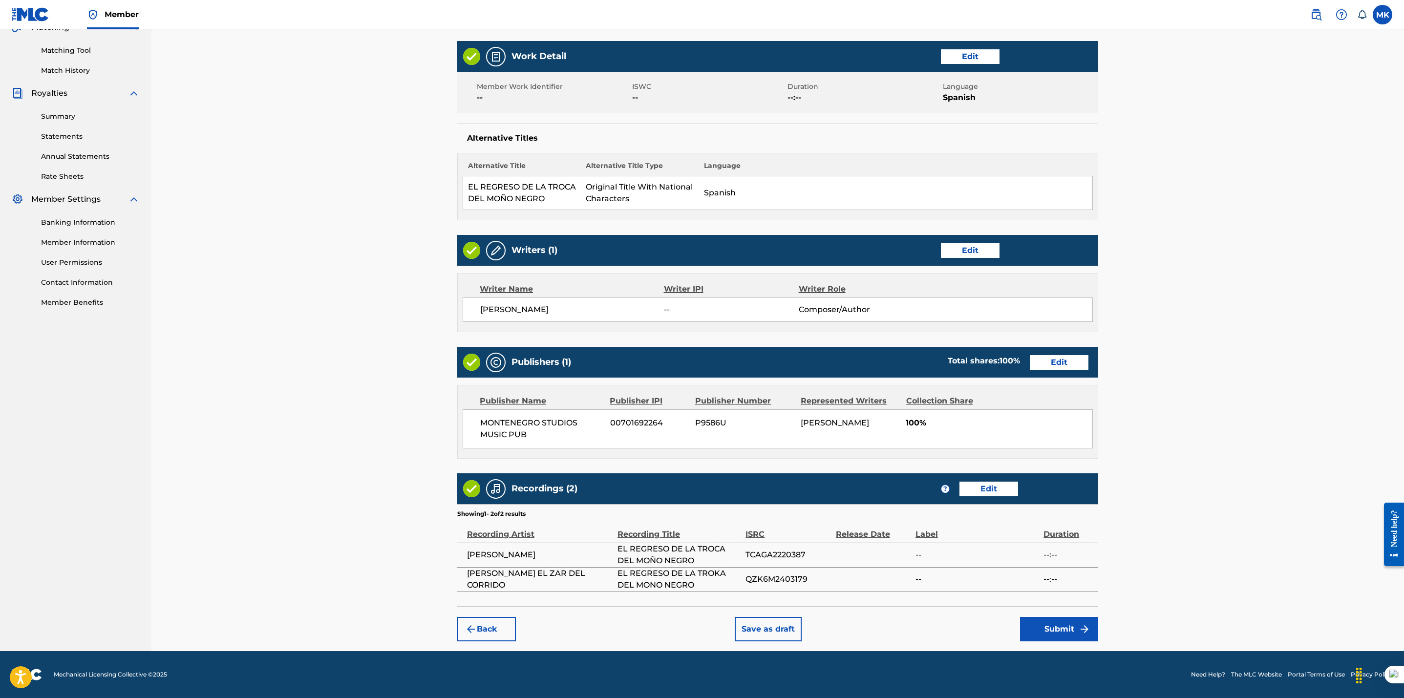
click at [1057, 634] on button "Submit" at bounding box center [1059, 629] width 78 height 24
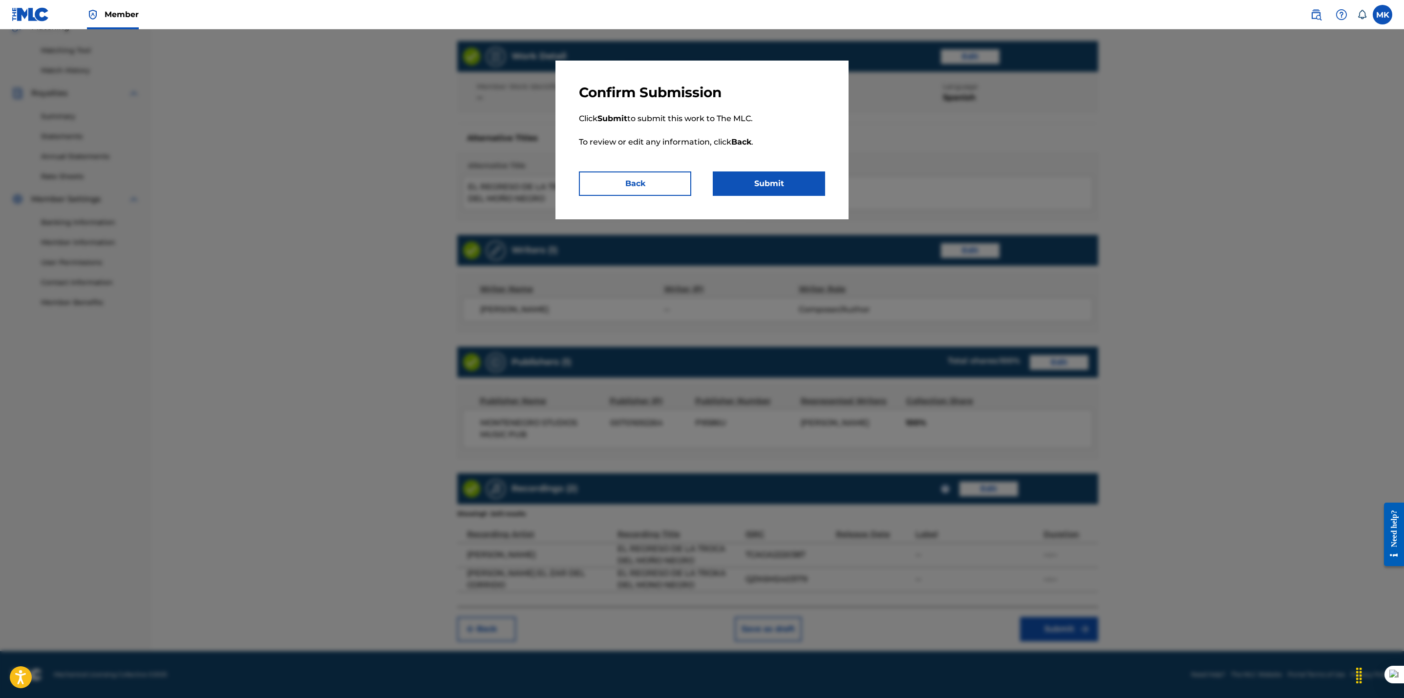
click at [768, 183] on button "Submit" at bounding box center [769, 183] width 112 height 24
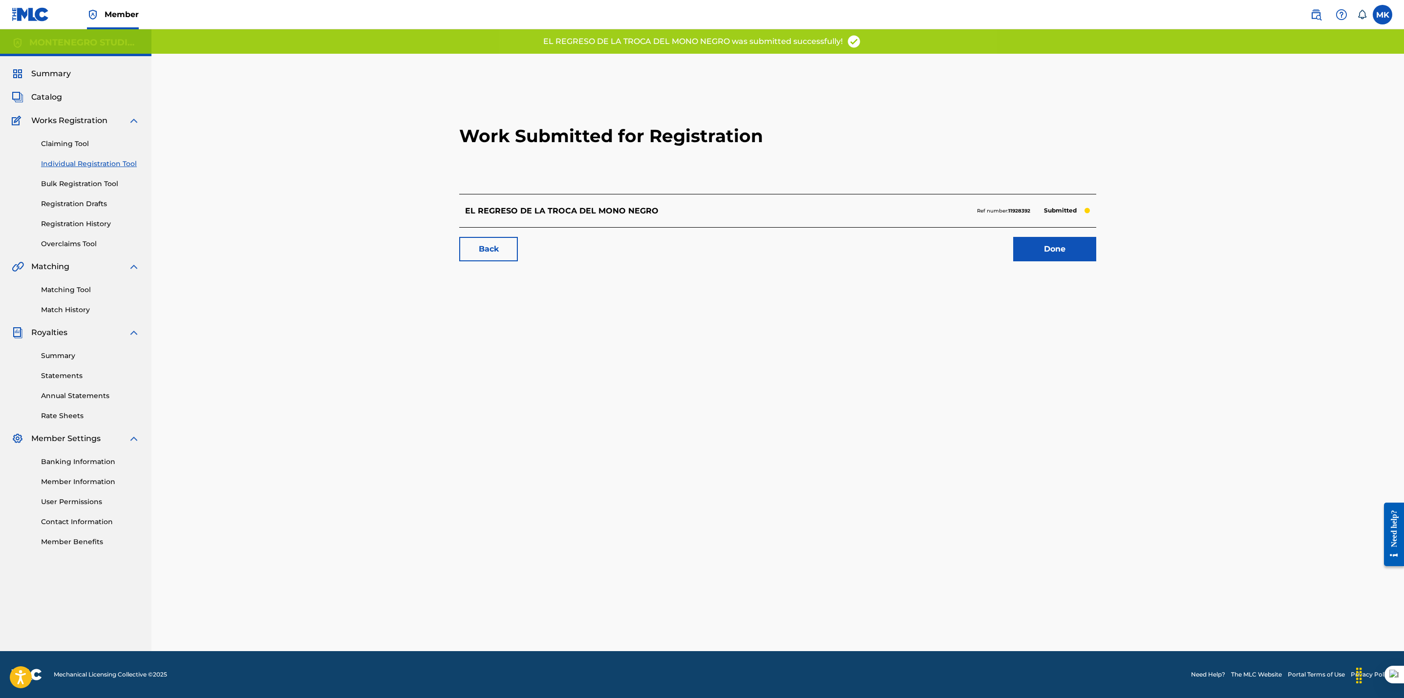
click at [1048, 250] on link "Done" at bounding box center [1054, 249] width 83 height 24
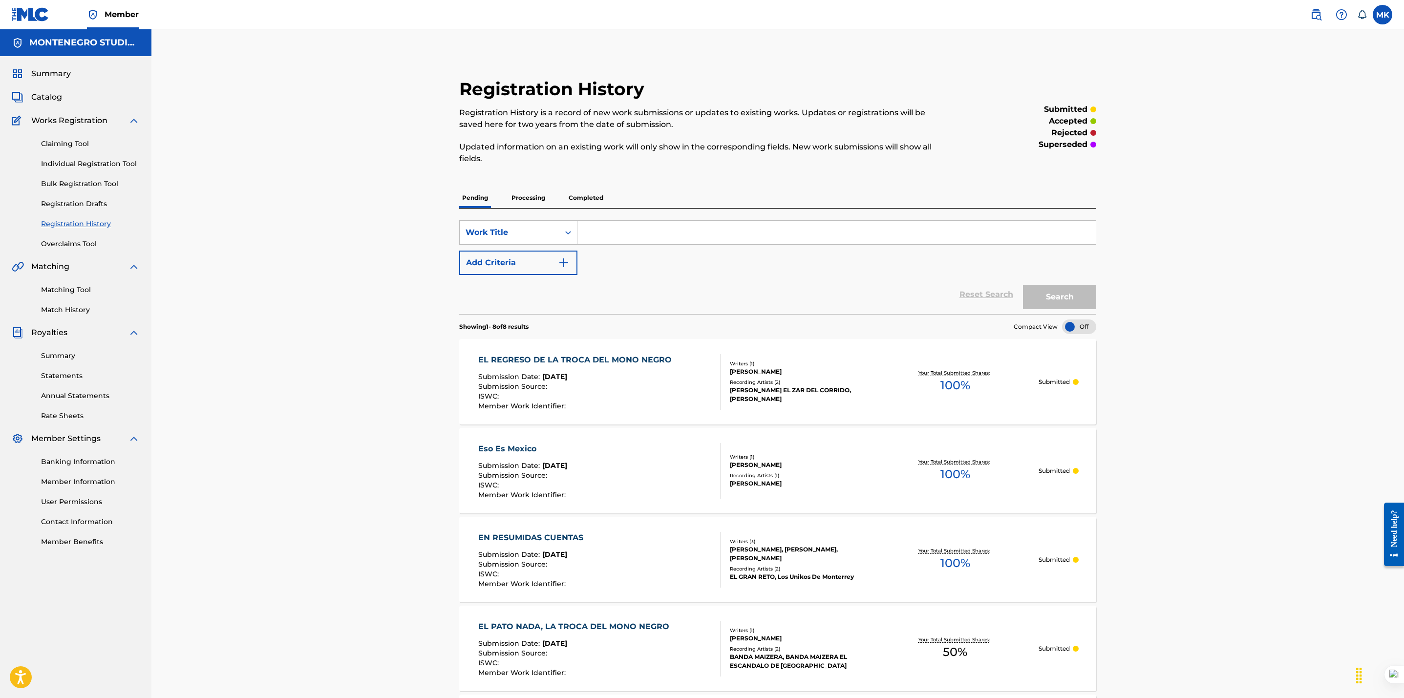
click at [68, 165] on link "Individual Registration Tool" at bounding box center [90, 164] width 99 height 10
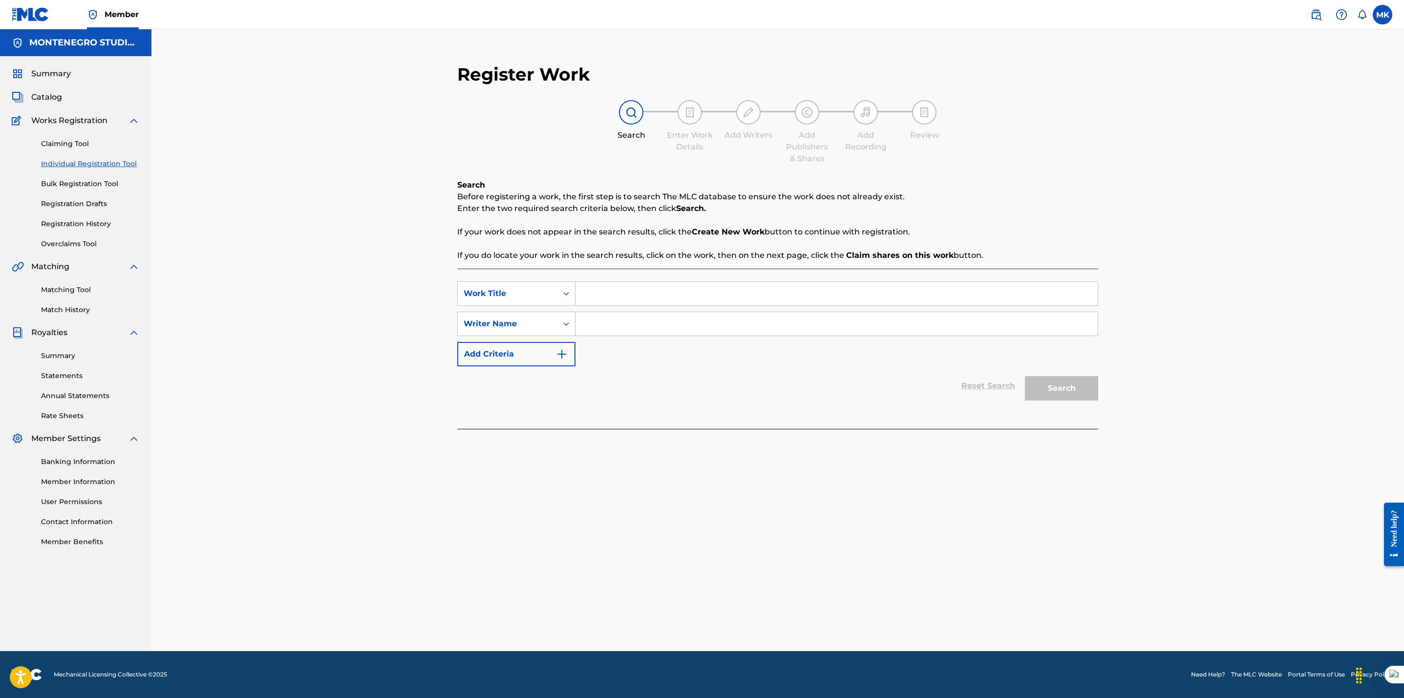
click at [615, 299] on input "Search Form" at bounding box center [836, 293] width 522 height 23
paste input "EL VERDE PINITO / LA TROCA DEL MOÑO NEGRO/ MORENA DE PELO LARGO"
type input "EL VERDE PINITO / LA TROCA DEL MOÑO NEGRO/ MORENA DE PELO LARGO"
click at [884, 321] on input "Search Form" at bounding box center [836, 323] width 522 height 23
type input "Franciasco Quintero"
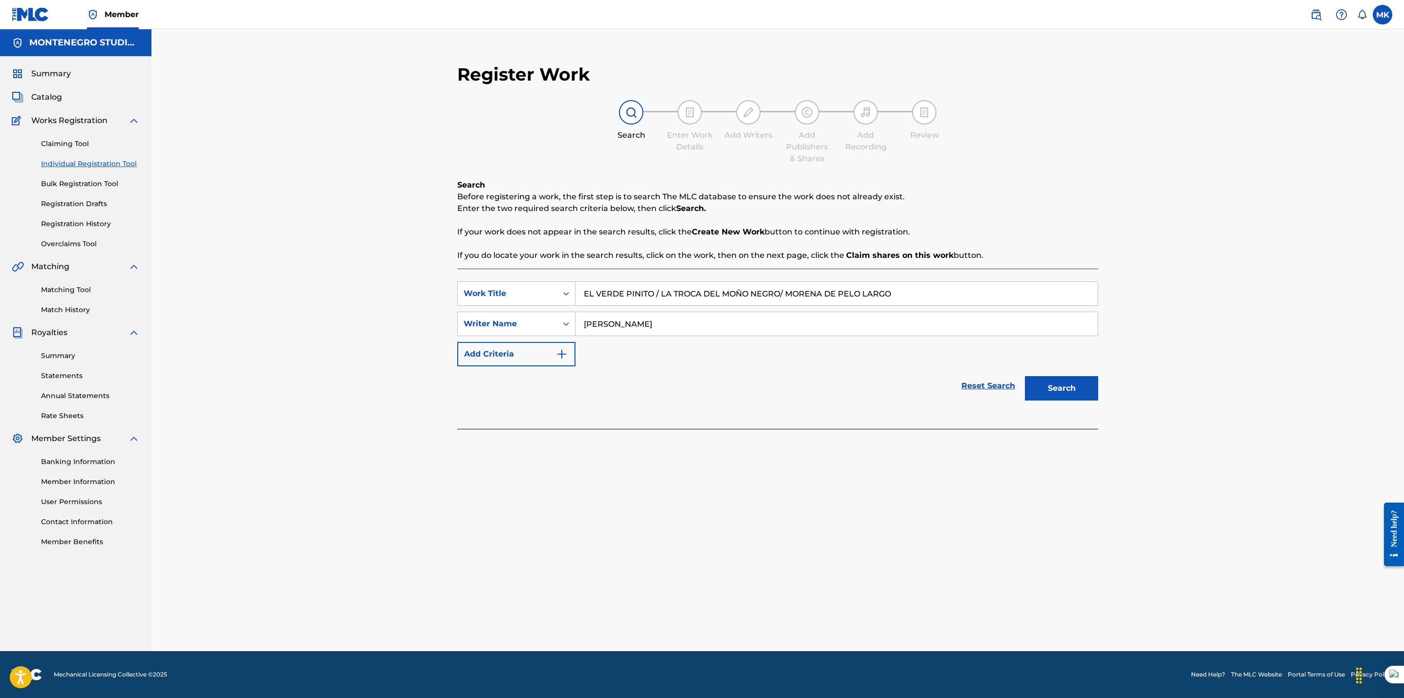
click at [1073, 390] on button "Search" at bounding box center [1061, 388] width 73 height 24
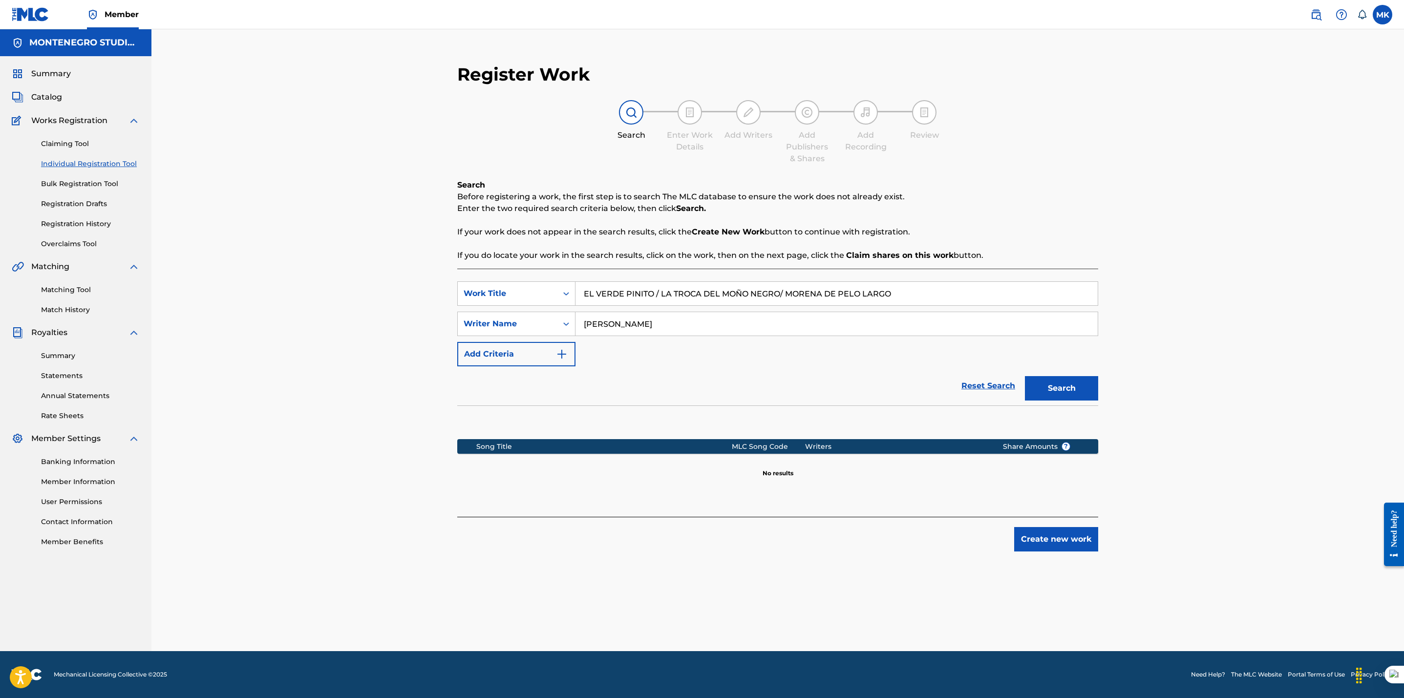
click at [1059, 538] on button "Create new work" at bounding box center [1056, 539] width 84 height 24
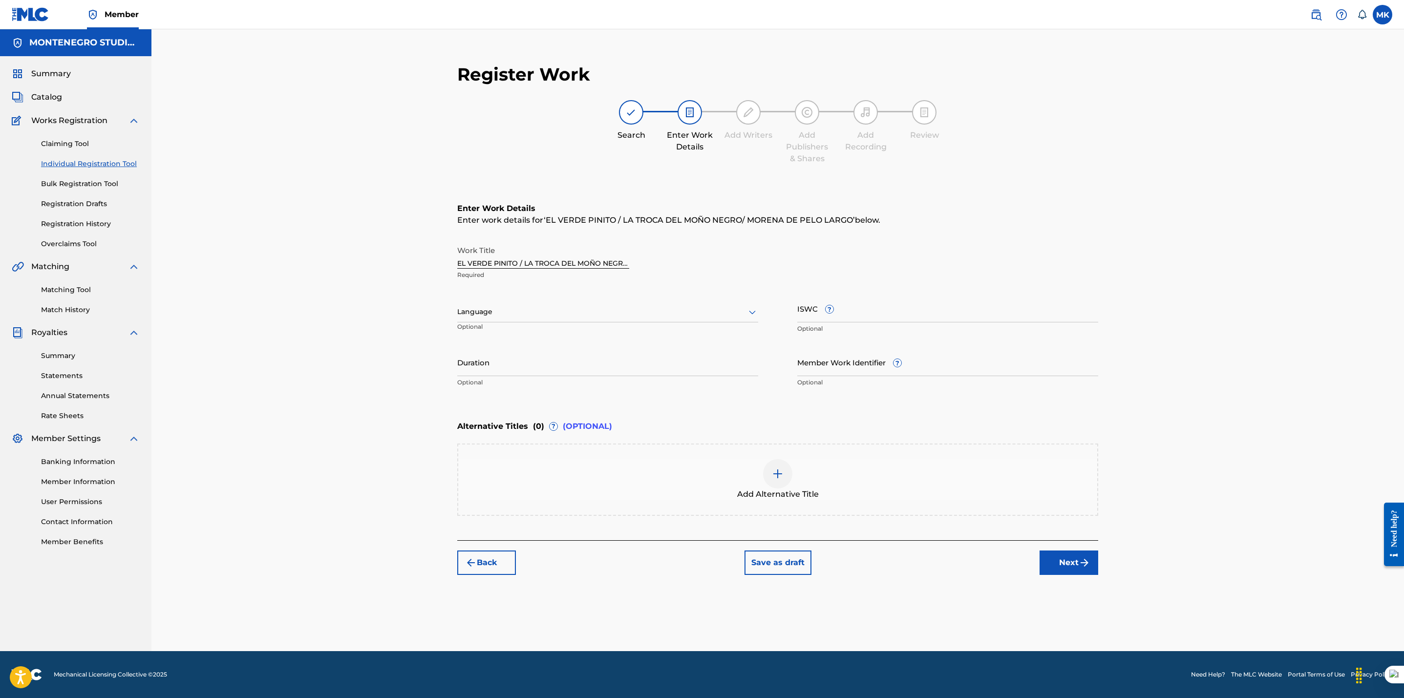
click at [497, 310] on div at bounding box center [607, 312] width 301 height 12
click at [478, 353] on div "Spanish" at bounding box center [608, 355] width 300 height 22
click at [1073, 560] on button "Next" at bounding box center [1068, 562] width 59 height 24
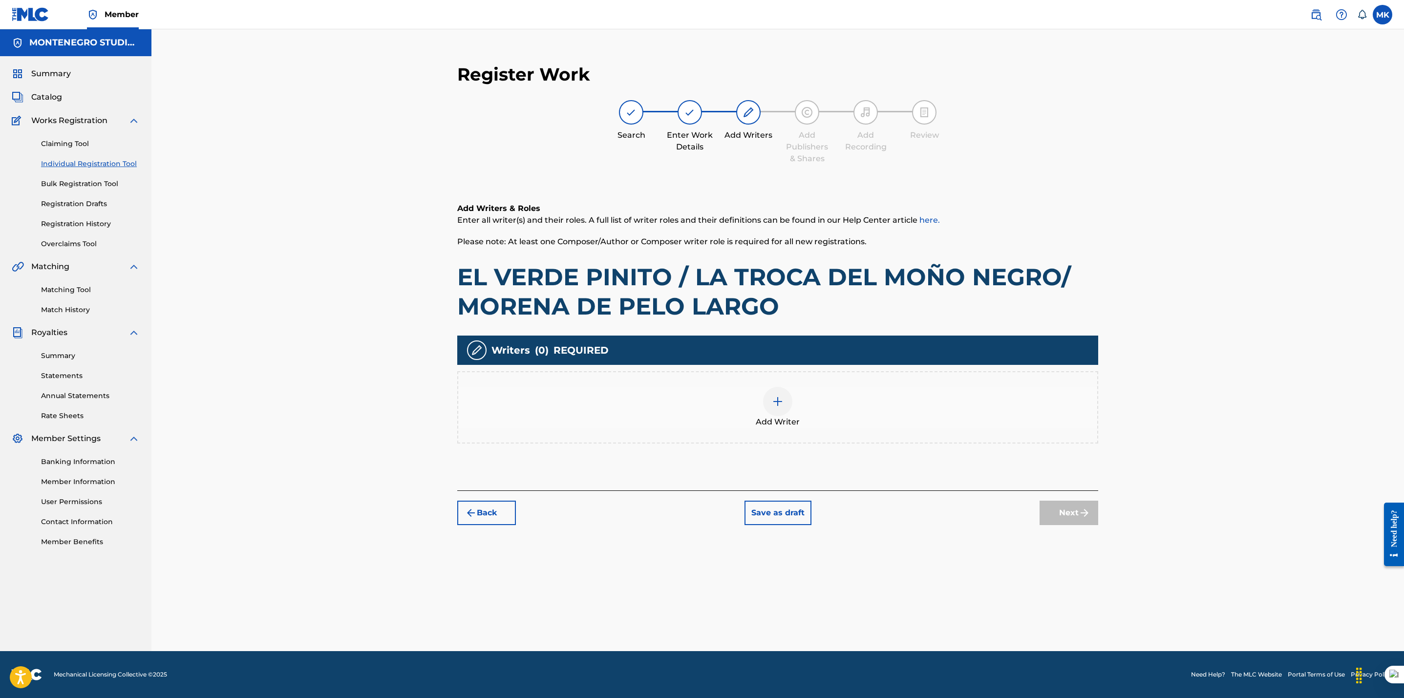
click at [771, 398] on div at bounding box center [777, 401] width 29 height 29
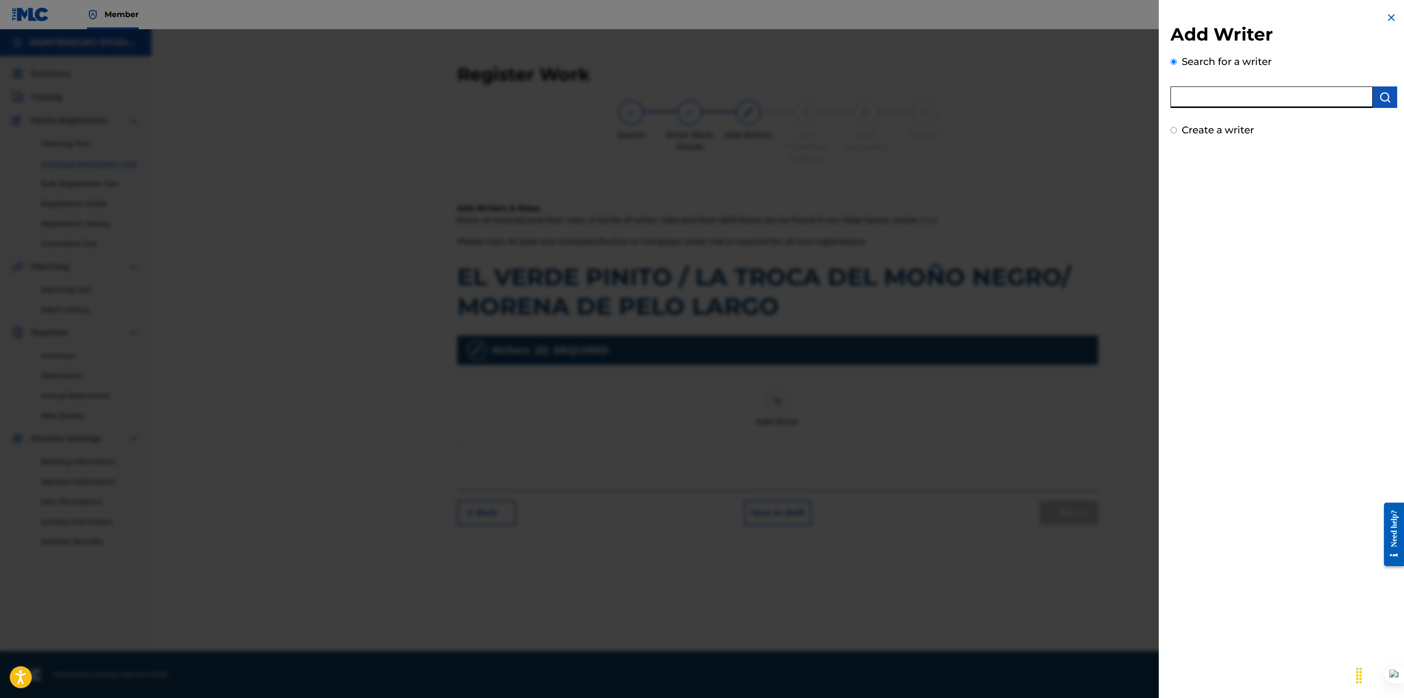
click at [1185, 94] on input "text" at bounding box center [1271, 96] width 202 height 21
click at [1387, 99] on img "submit" at bounding box center [1385, 97] width 12 height 12
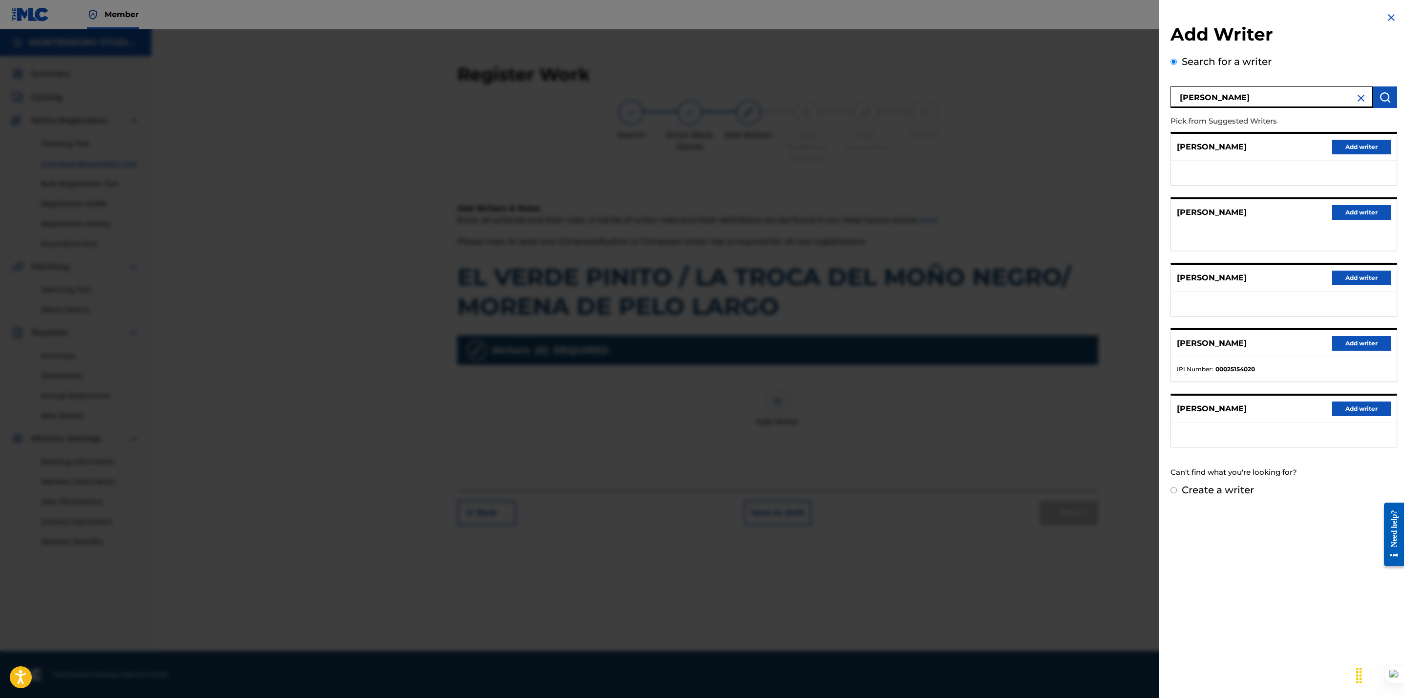
click at [1206, 97] on input "Franciasco Quintero" at bounding box center [1271, 96] width 202 height 21
type input "[PERSON_NAME]"
click at [1380, 95] on img "submit" at bounding box center [1385, 97] width 12 height 12
click at [1358, 274] on button "Add writer" at bounding box center [1361, 278] width 59 height 15
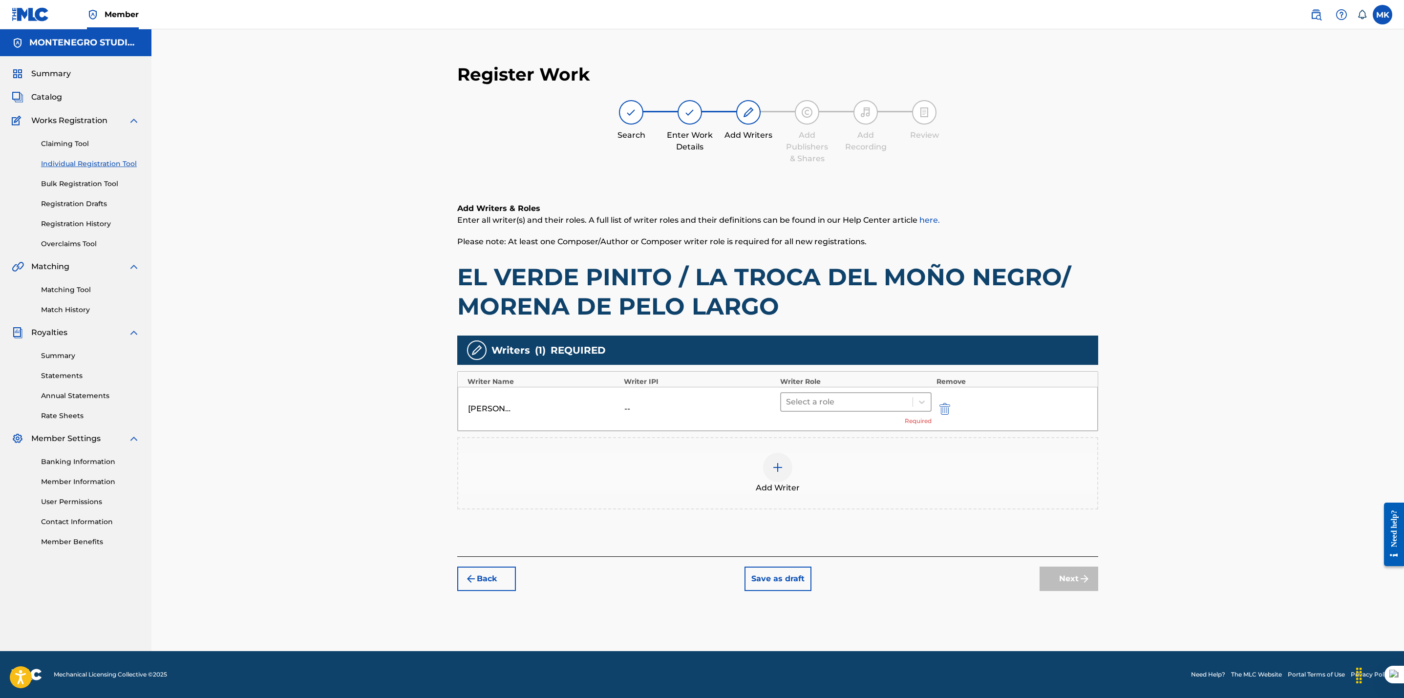
click at [821, 396] on div at bounding box center [847, 402] width 122 height 14
click at [818, 428] on div "Composer/Author" at bounding box center [855, 427] width 151 height 20
click at [1061, 567] on button "Next" at bounding box center [1068, 564] width 59 height 24
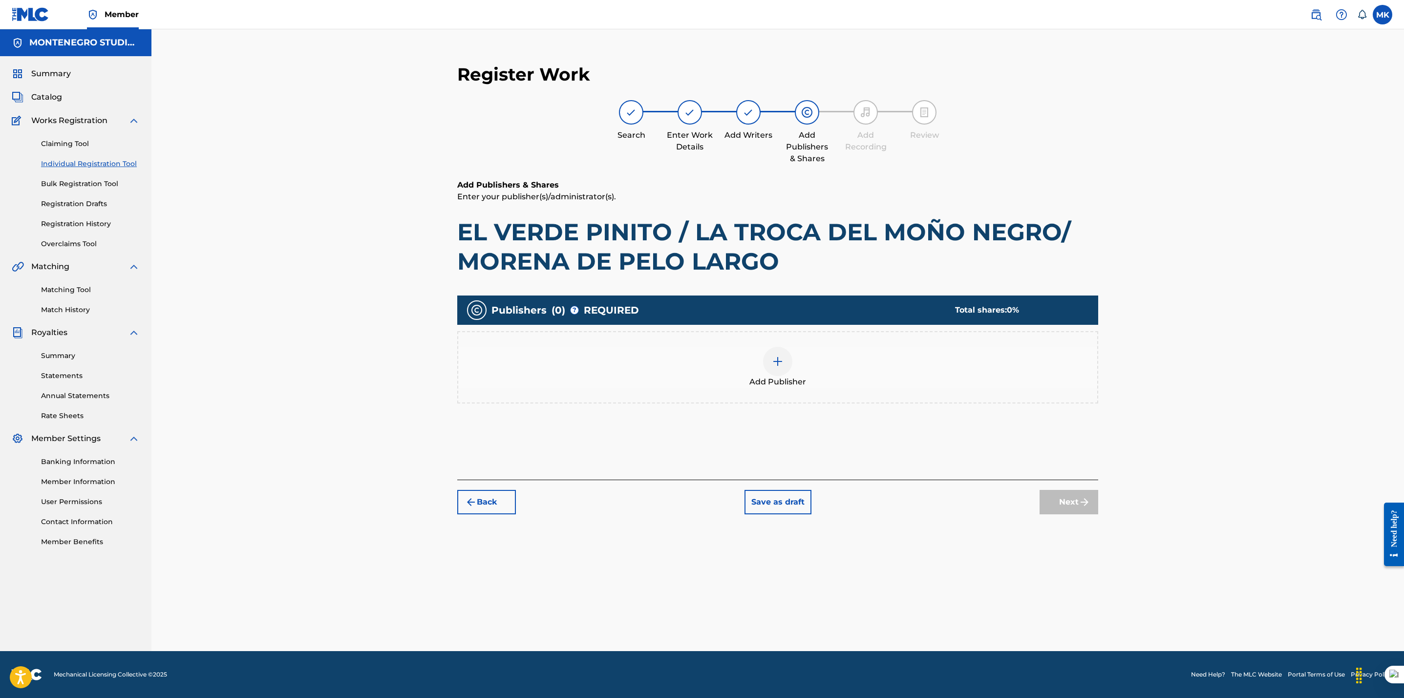
click at [781, 362] on img at bounding box center [778, 362] width 12 height 12
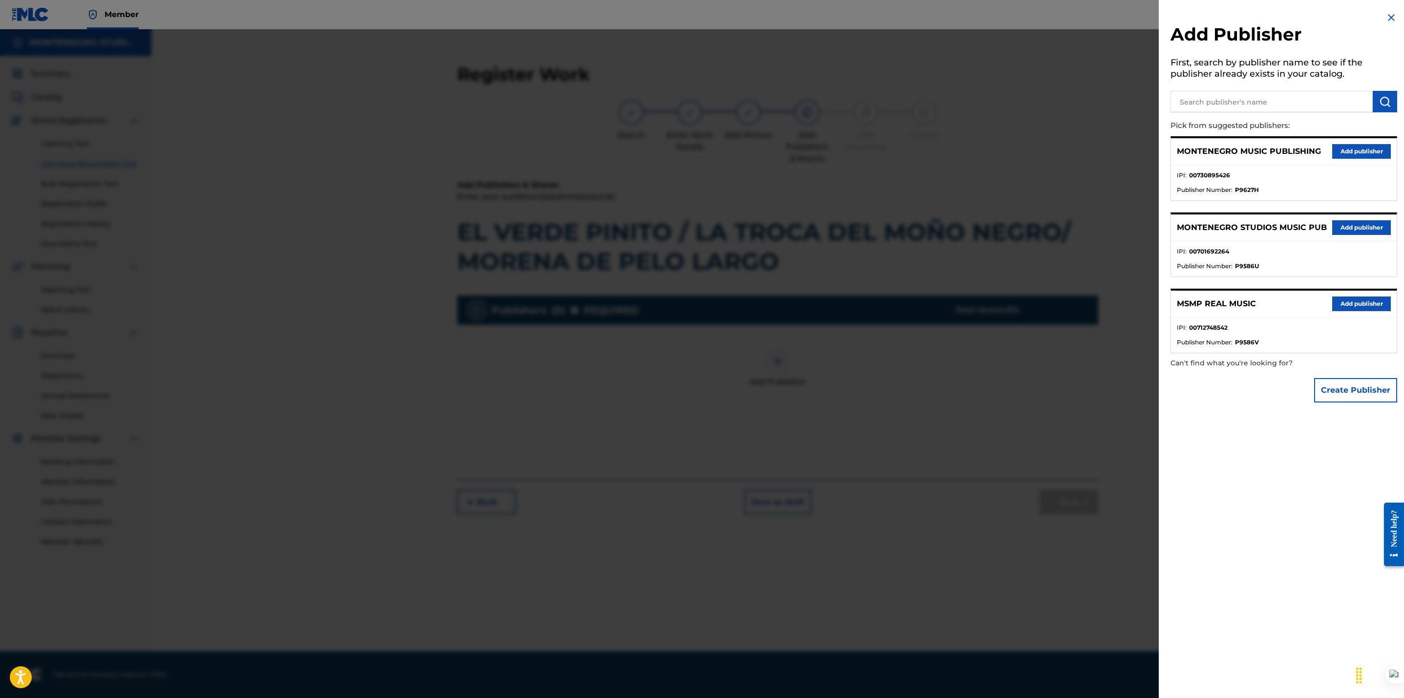
click at [1344, 227] on button "Add publisher" at bounding box center [1361, 227] width 59 height 15
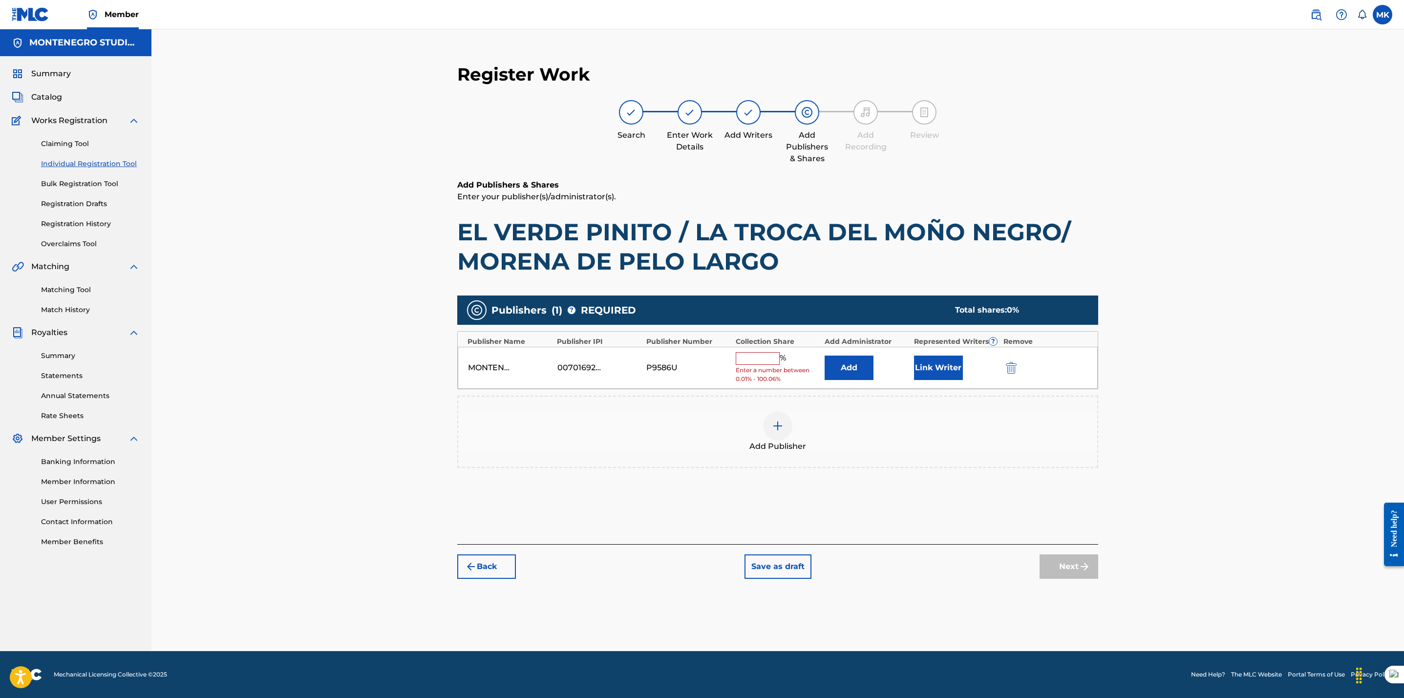
click at [758, 357] on input "text" at bounding box center [758, 358] width 44 height 13
type input "33.34"
click at [1147, 415] on div "Register Work Search Enter Work Details Add Writers Add Publishers & Shares Add…" at bounding box center [777, 340] width 1252 height 622
click at [943, 366] on button "Link Writer" at bounding box center [938, 364] width 49 height 24
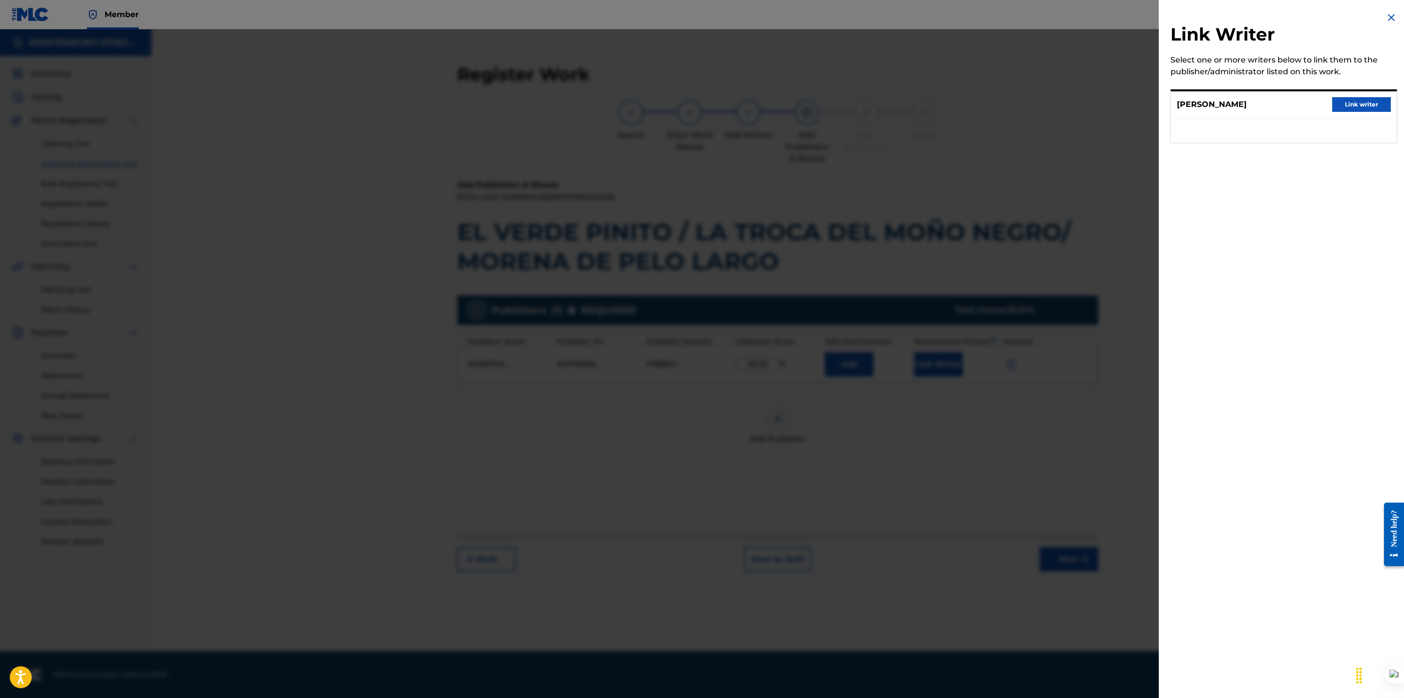
click at [1347, 108] on button "Link writer" at bounding box center [1361, 104] width 59 height 15
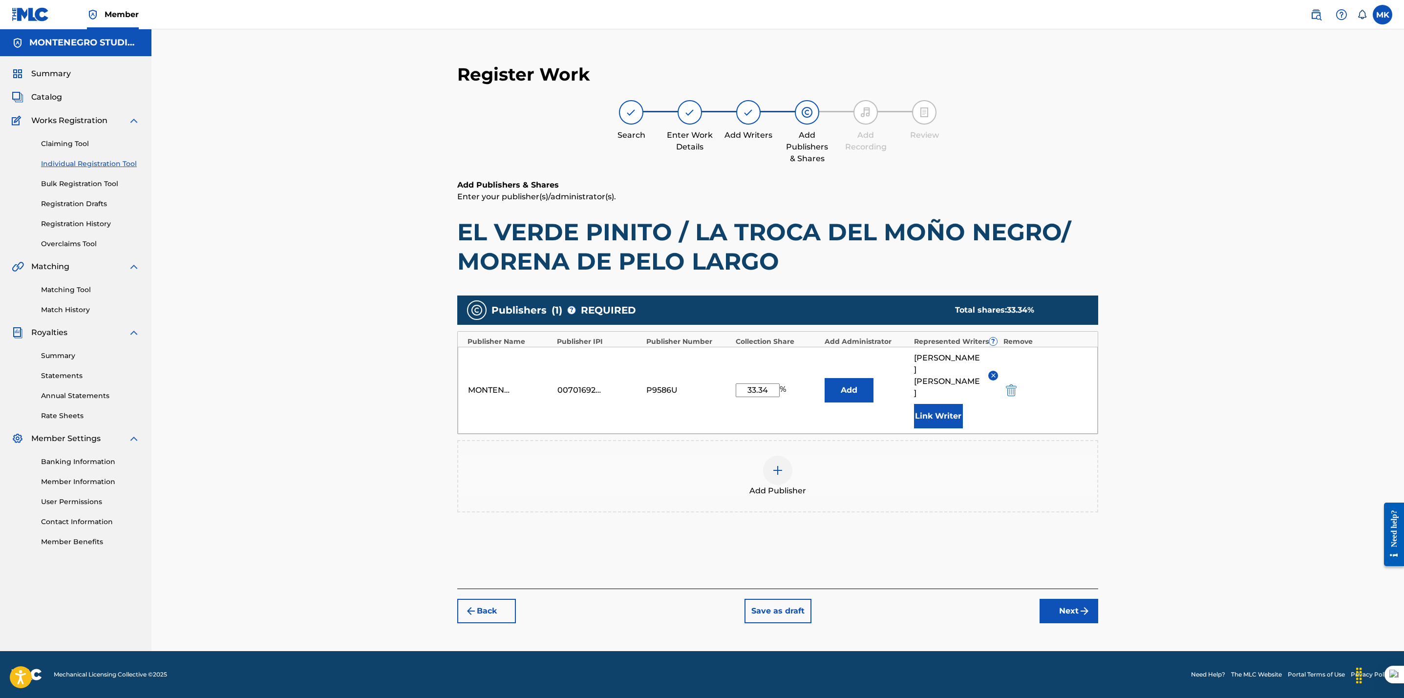
click at [1054, 602] on button "Next" at bounding box center [1068, 611] width 59 height 24
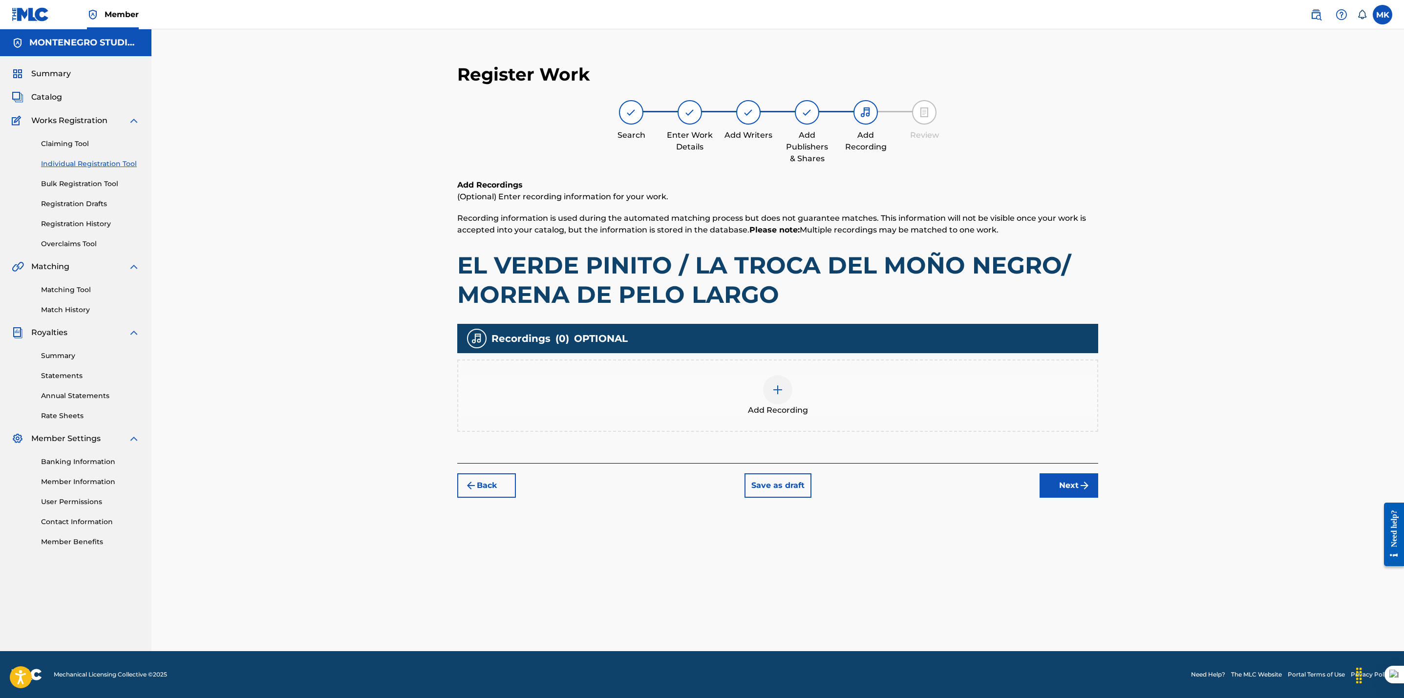
click at [782, 386] on img at bounding box center [778, 390] width 12 height 12
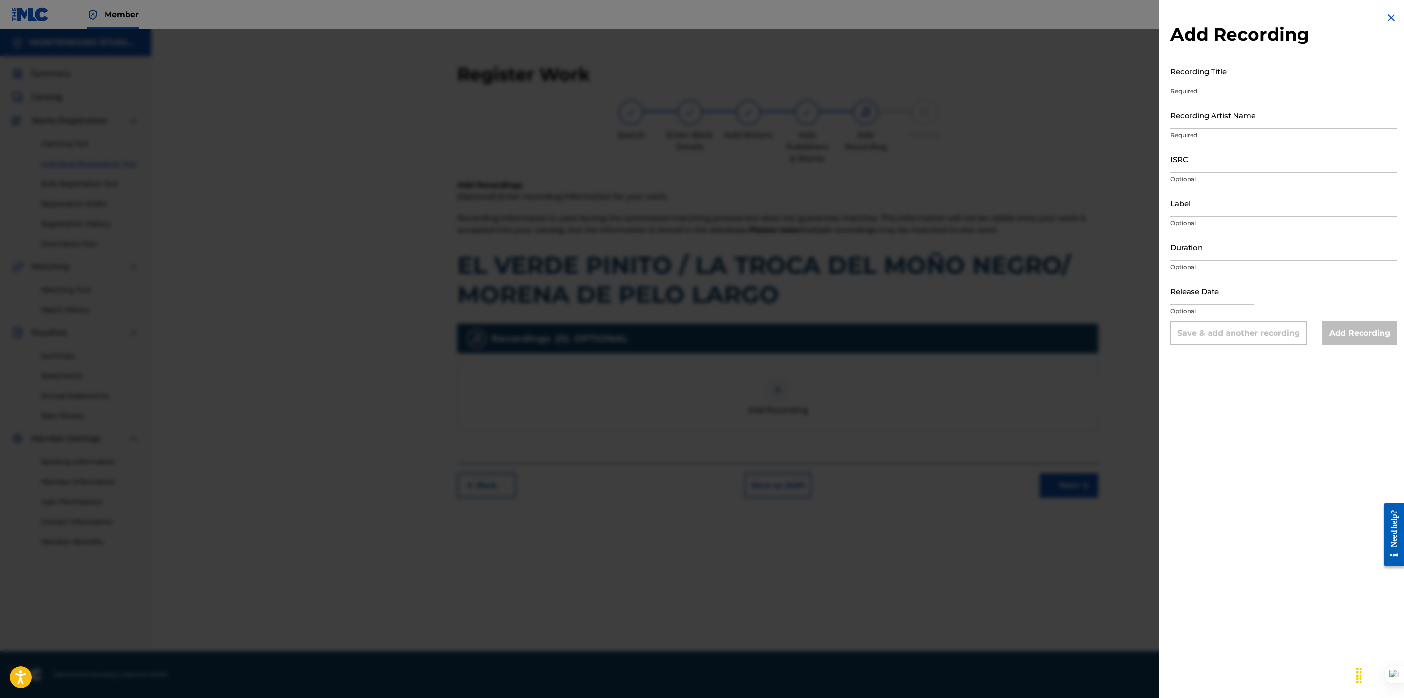
click at [1189, 152] on input "ISRC" at bounding box center [1283, 159] width 227 height 28
paste input "ARC572313173"
type input "ARC572313173"
click at [1196, 124] on input "Recording Artist Name" at bounding box center [1283, 115] width 227 height 28
click at [1178, 72] on input "Recording Title" at bounding box center [1283, 71] width 227 height 28
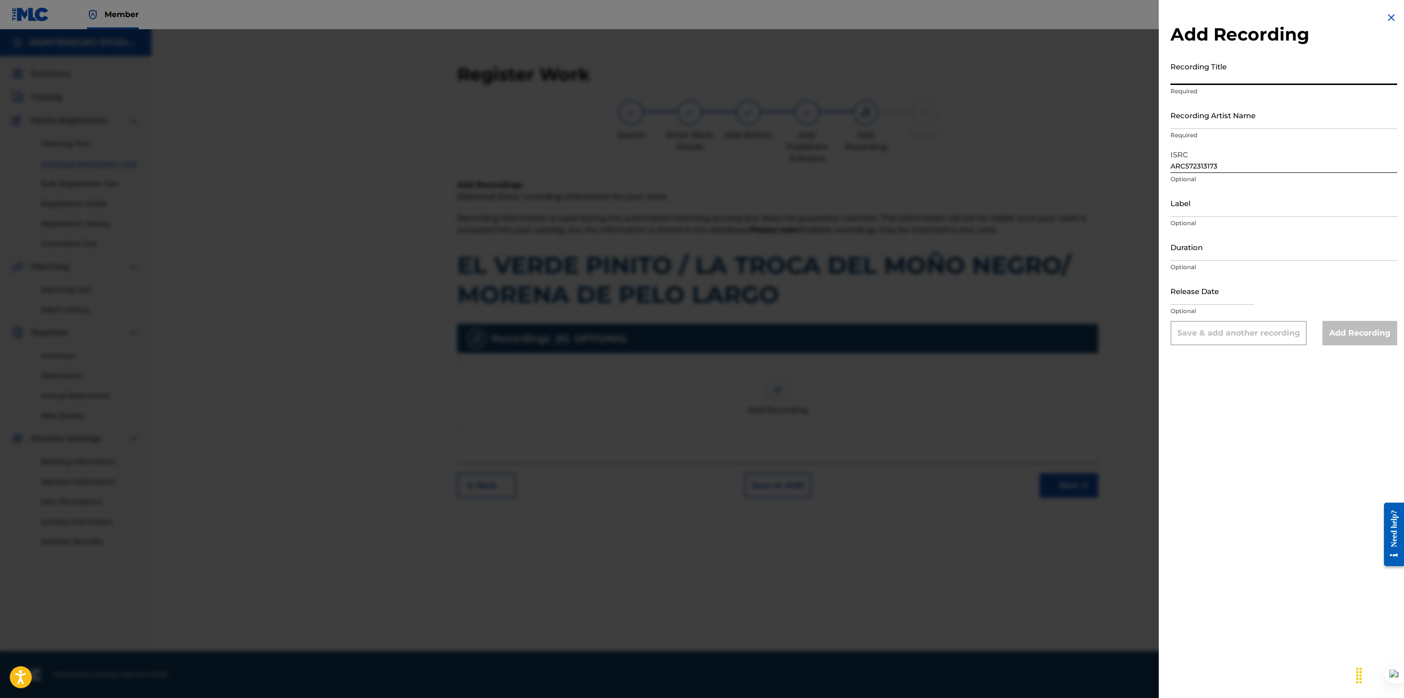
paste input "EL VERDE PINITO / LA TROCA DEL MOÑO NEGRO/ MORENA DE PELO LARGO"
type input "EL VERDE PINITO / LA TROCA DEL MOÑO NEGRO/ MORENA DE PELO LARGO"
click at [1187, 120] on input "Recording Artist Name" at bounding box center [1283, 115] width 227 height 28
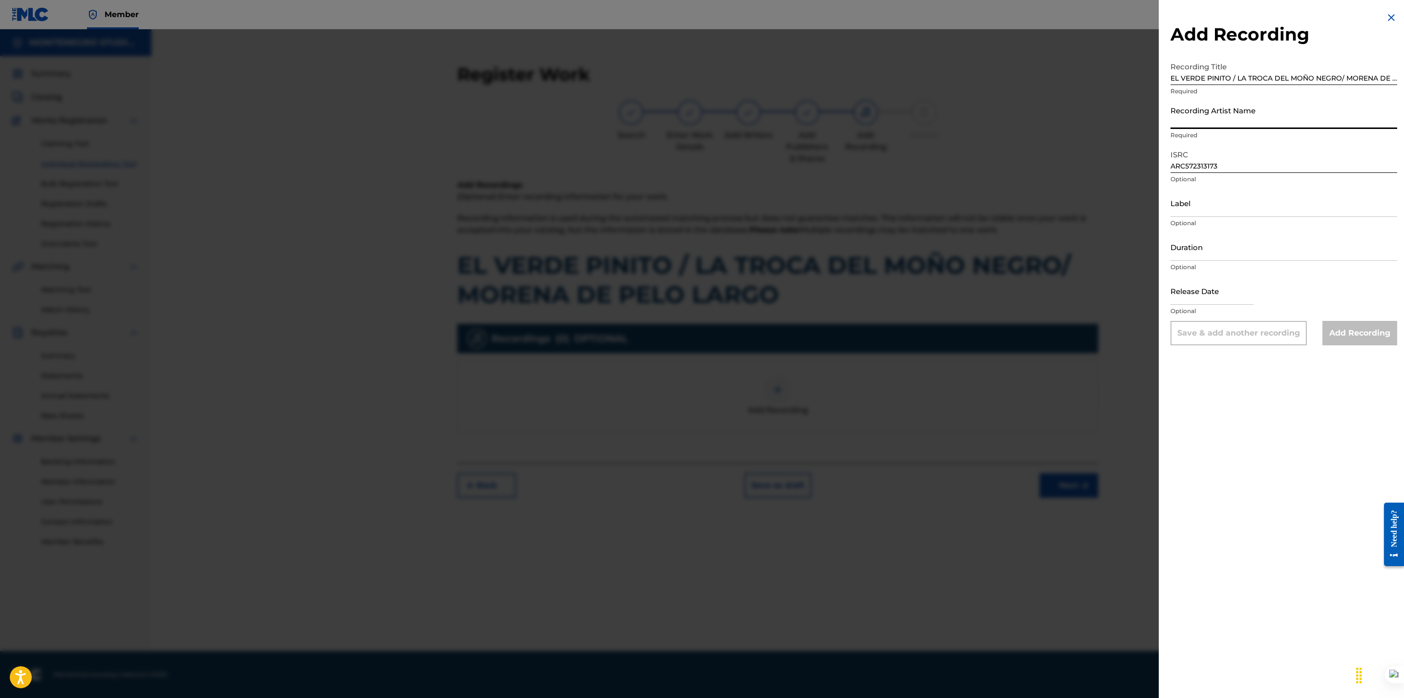
paste input "INCREIBLES"
type input "INCREIBLES"
click at [1359, 327] on input "Add Recording" at bounding box center [1359, 333] width 75 height 24
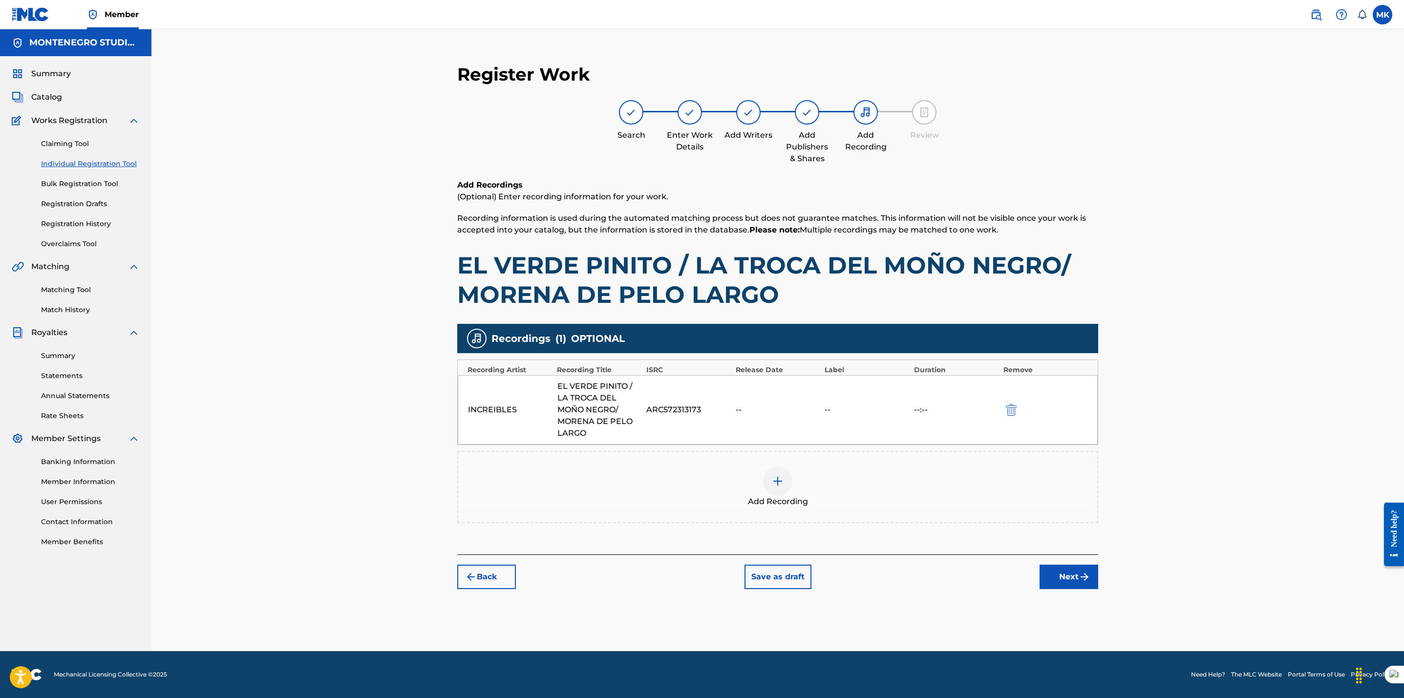
click at [1073, 574] on button "Next" at bounding box center [1068, 577] width 59 height 24
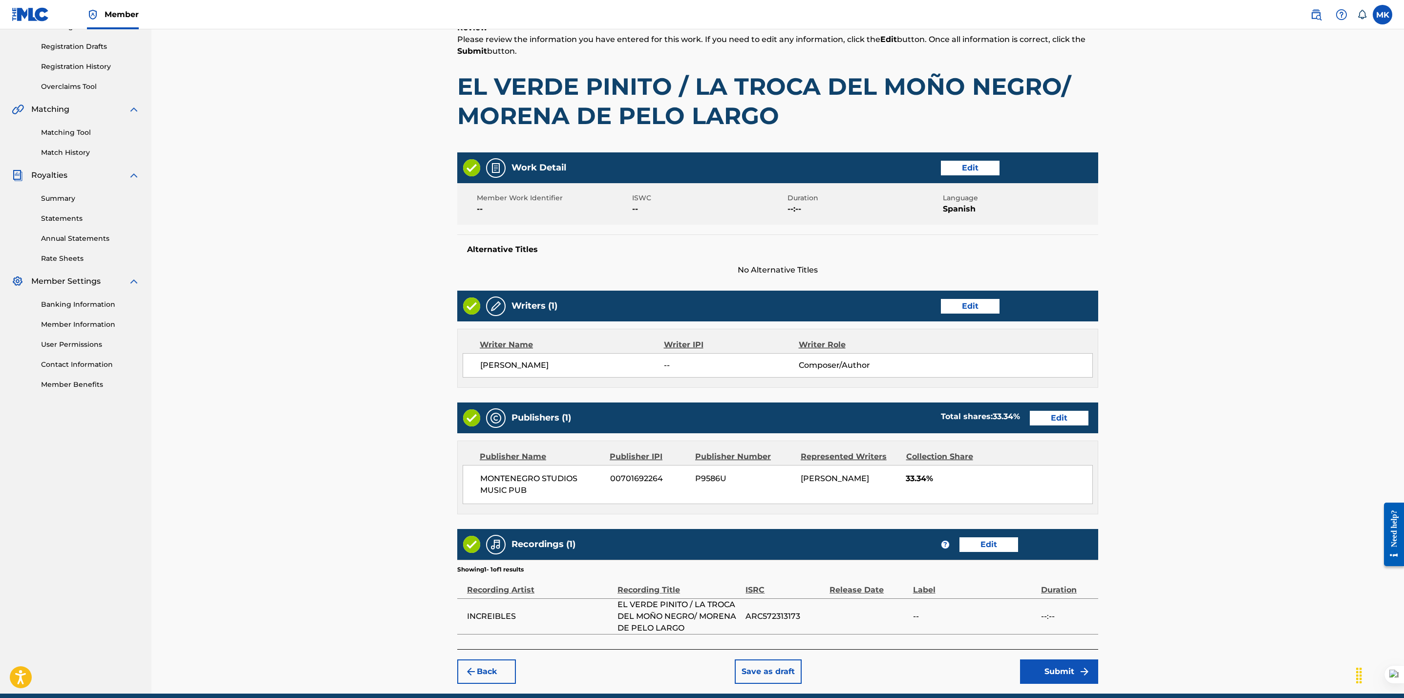
scroll to position [201, 0]
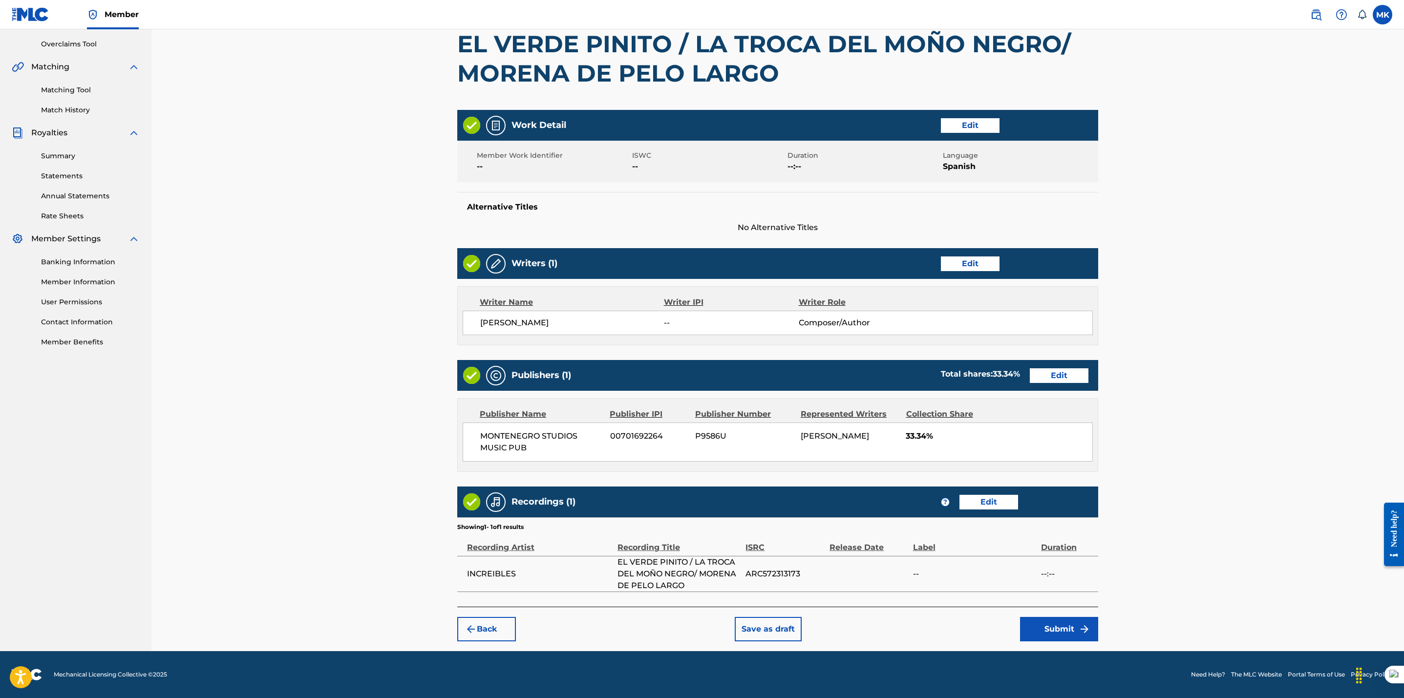
click at [1060, 626] on button "Submit" at bounding box center [1059, 629] width 78 height 24
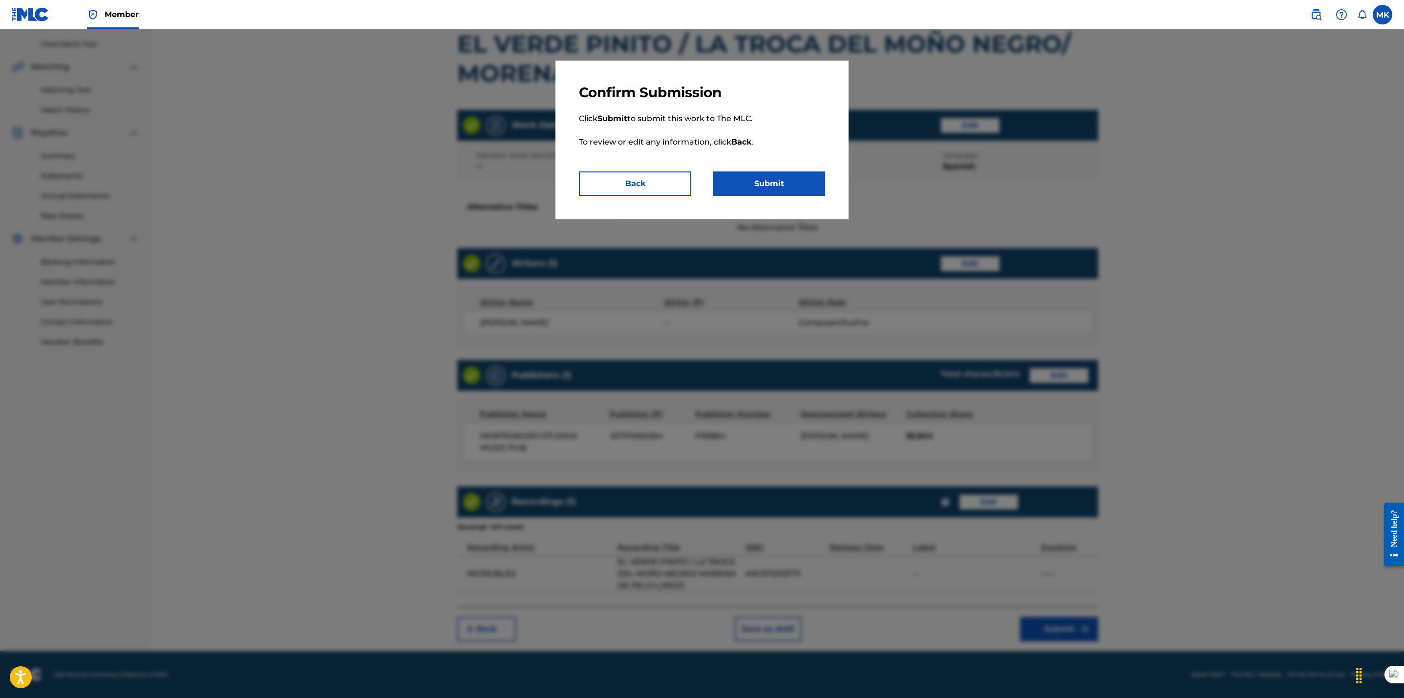
click at [784, 176] on button "Submit" at bounding box center [769, 183] width 112 height 24
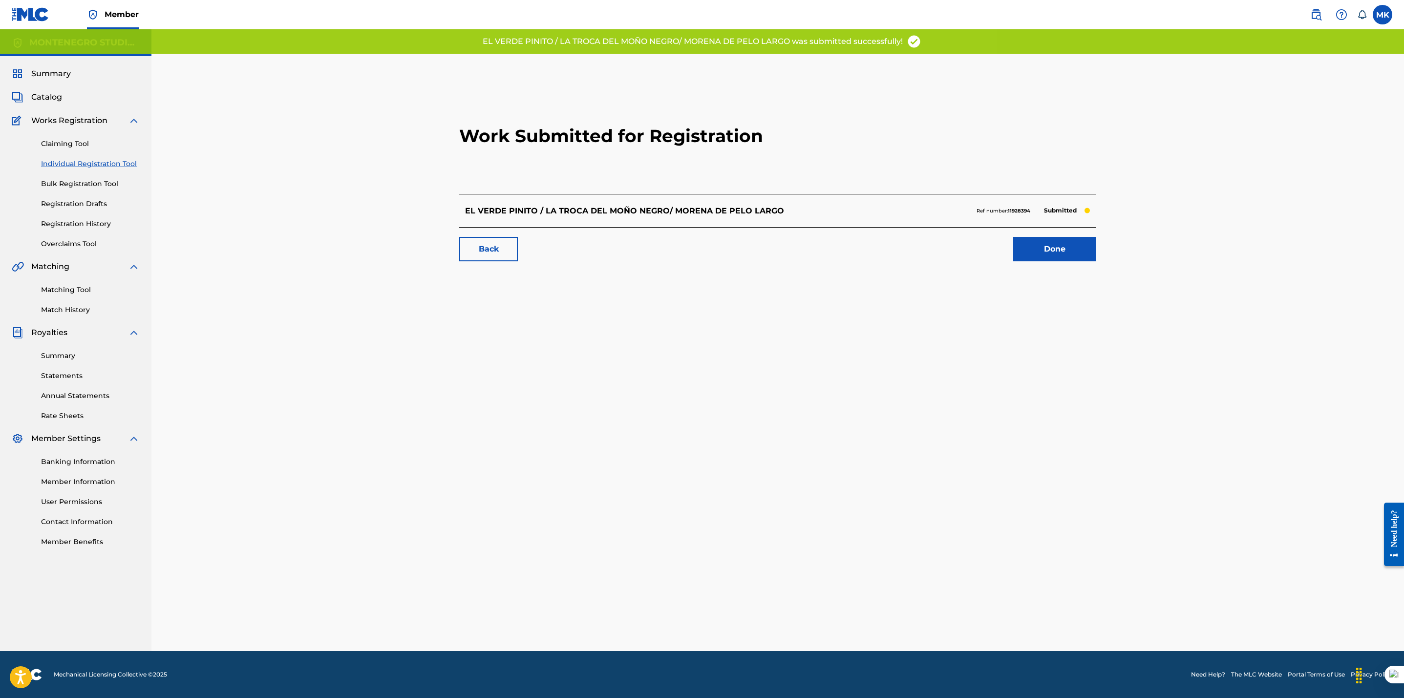
click at [1051, 251] on link "Done" at bounding box center [1054, 249] width 83 height 24
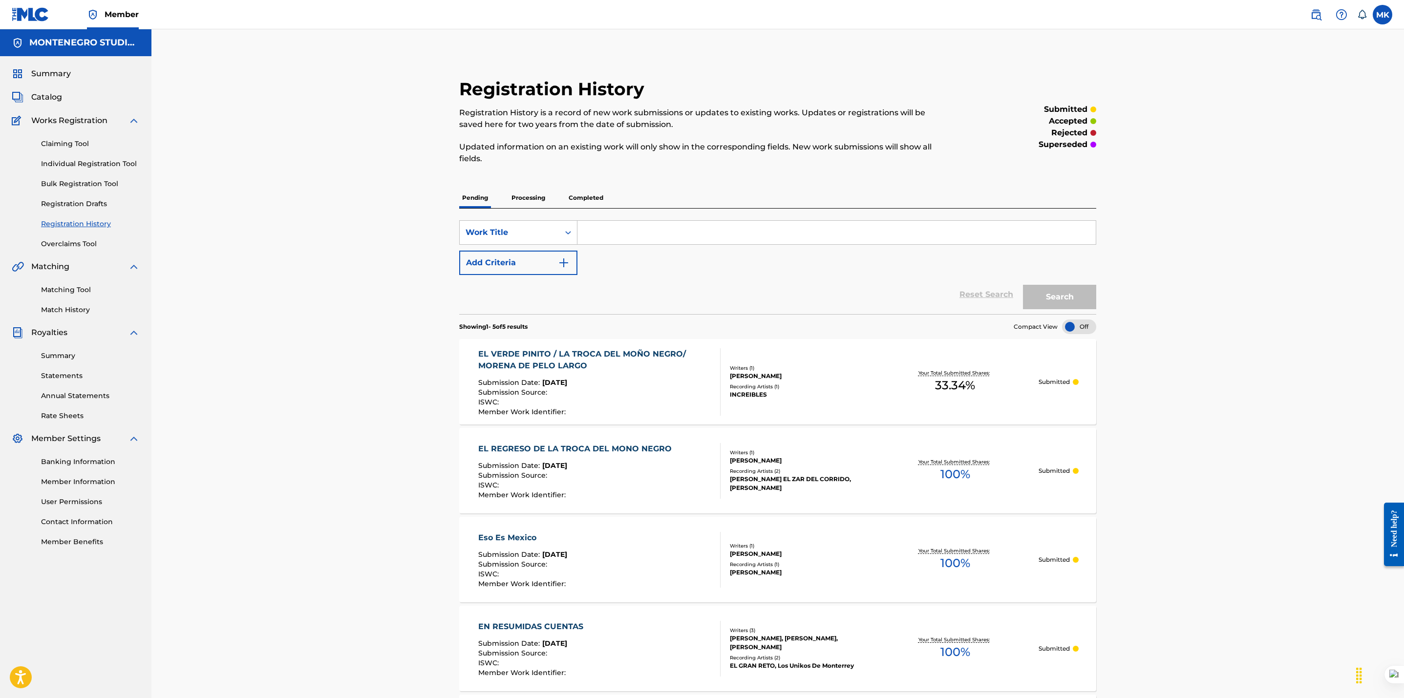
click at [75, 168] on link "Individual Registration Tool" at bounding box center [90, 164] width 99 height 10
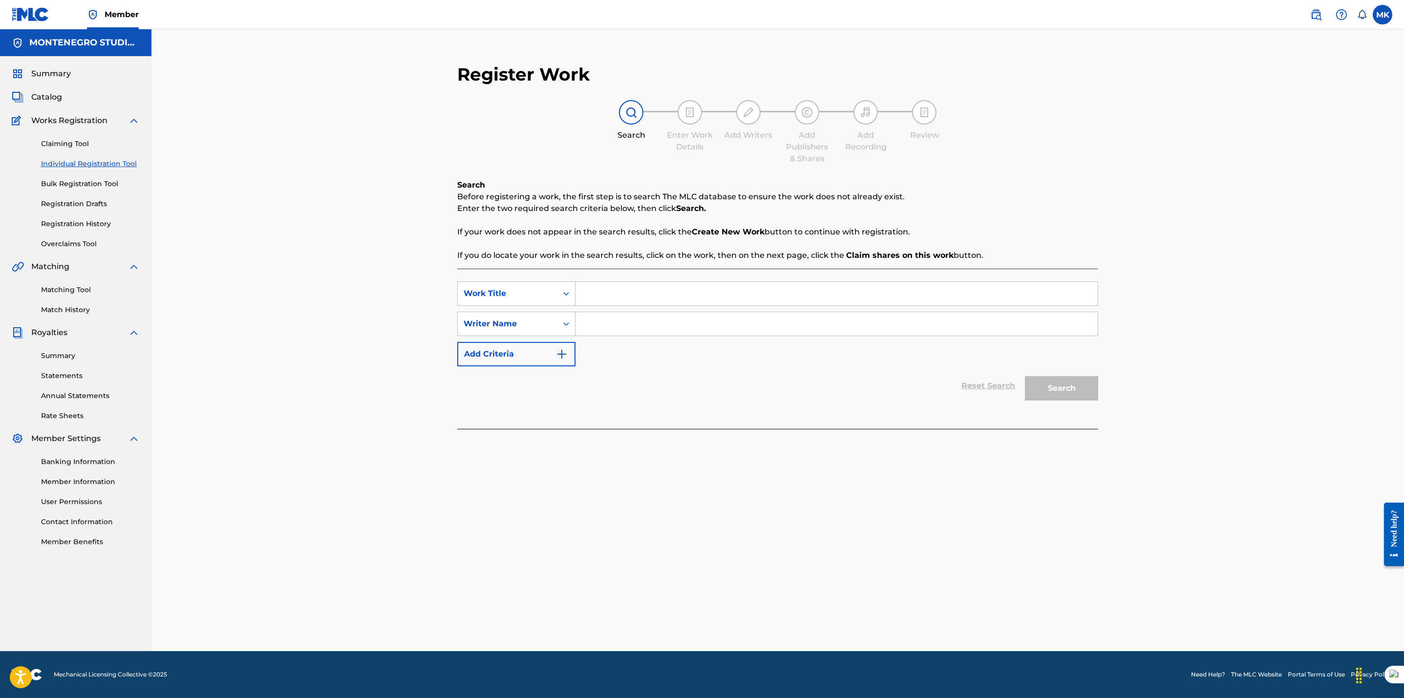
click at [711, 295] on input "Search Form" at bounding box center [836, 293] width 522 height 23
paste input "POPURRÍ ORIGINALES: LA TROCA DEL MOÑO NEGRO / MI ÚLTIMO DESEO / LA [MEDICAL_DAT…"
type input "POPURRÍ ORIGINALES: LA TROCA DEL MOÑO NEGRO / MI ÚLTIMO DESEO / LA [MEDICAL_DAT…"
click at [771, 358] on div "SearchWithCriteria2109a9eb-2169-4af1-a165-805f94fc0f7c Work Title POPURRÍ ORIGI…" at bounding box center [777, 323] width 641 height 85
click at [752, 323] on input "Search Form" at bounding box center [836, 323] width 522 height 23
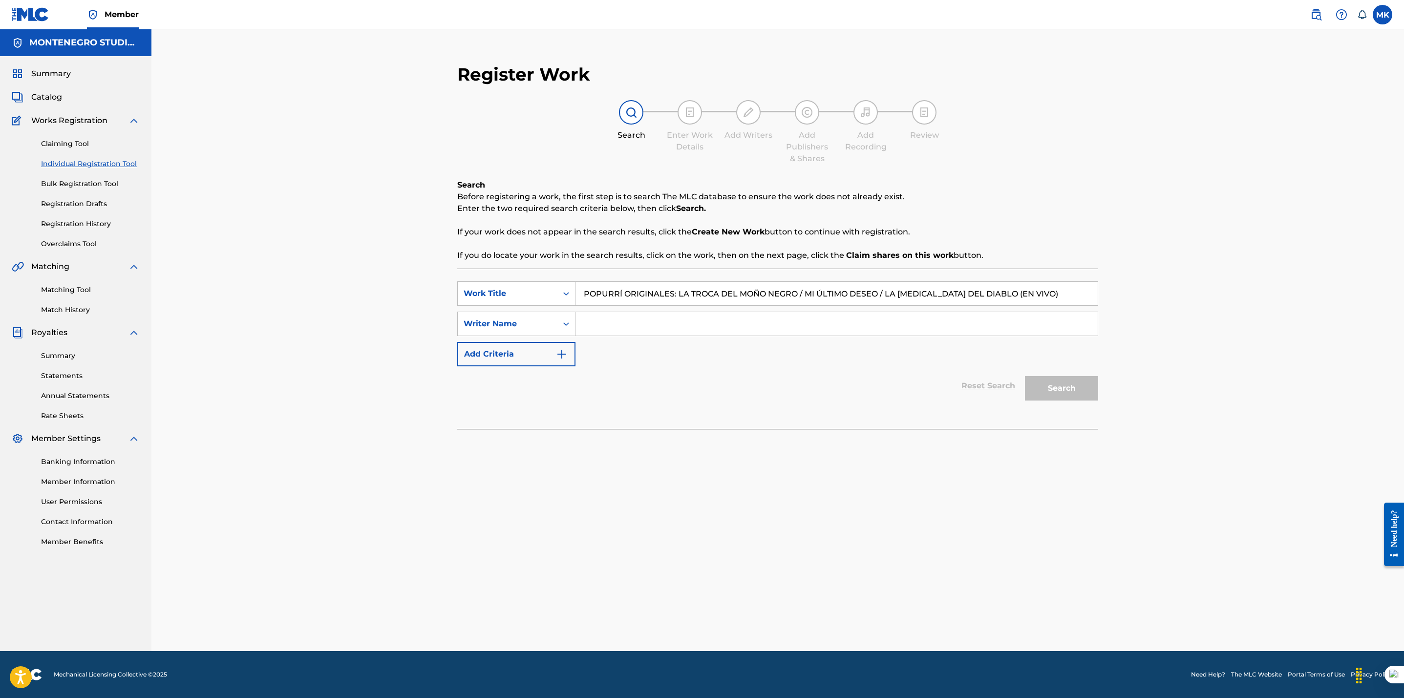
type input "[PERSON_NAME]"
click at [1059, 387] on button "Search" at bounding box center [1061, 388] width 73 height 24
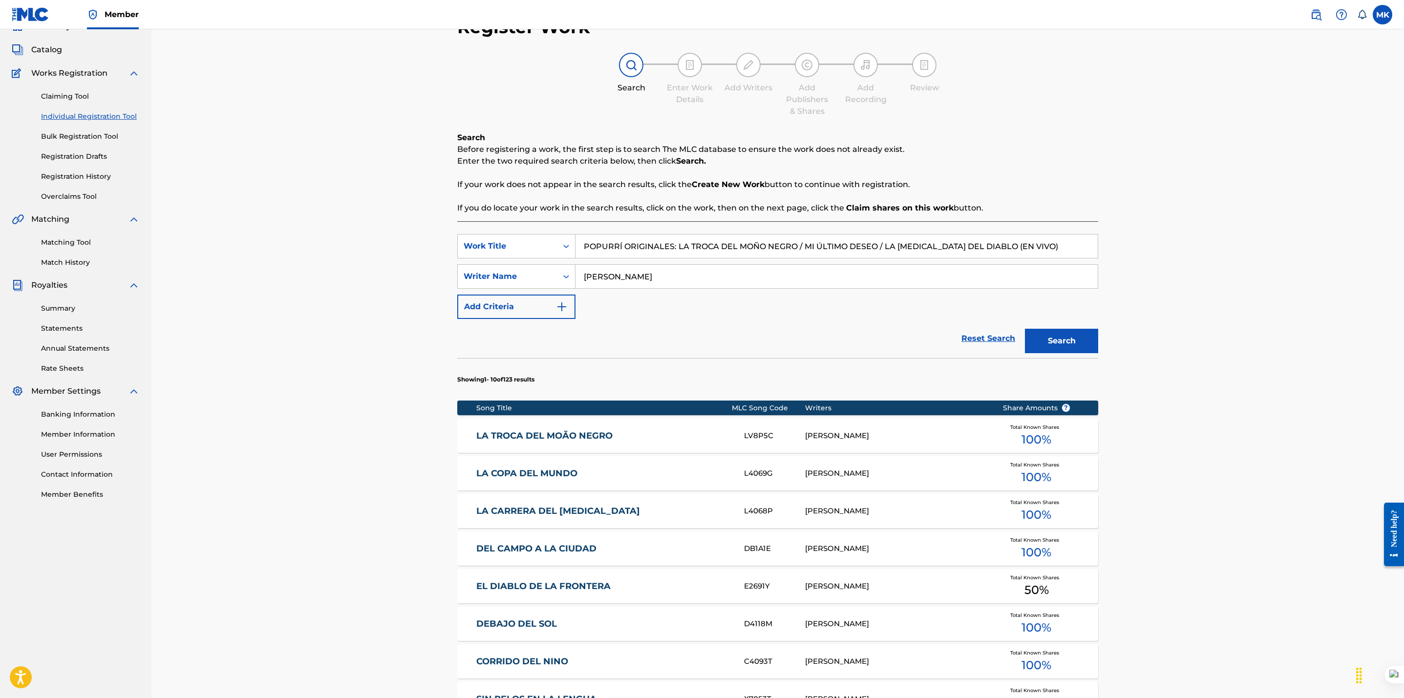
scroll to position [321, 0]
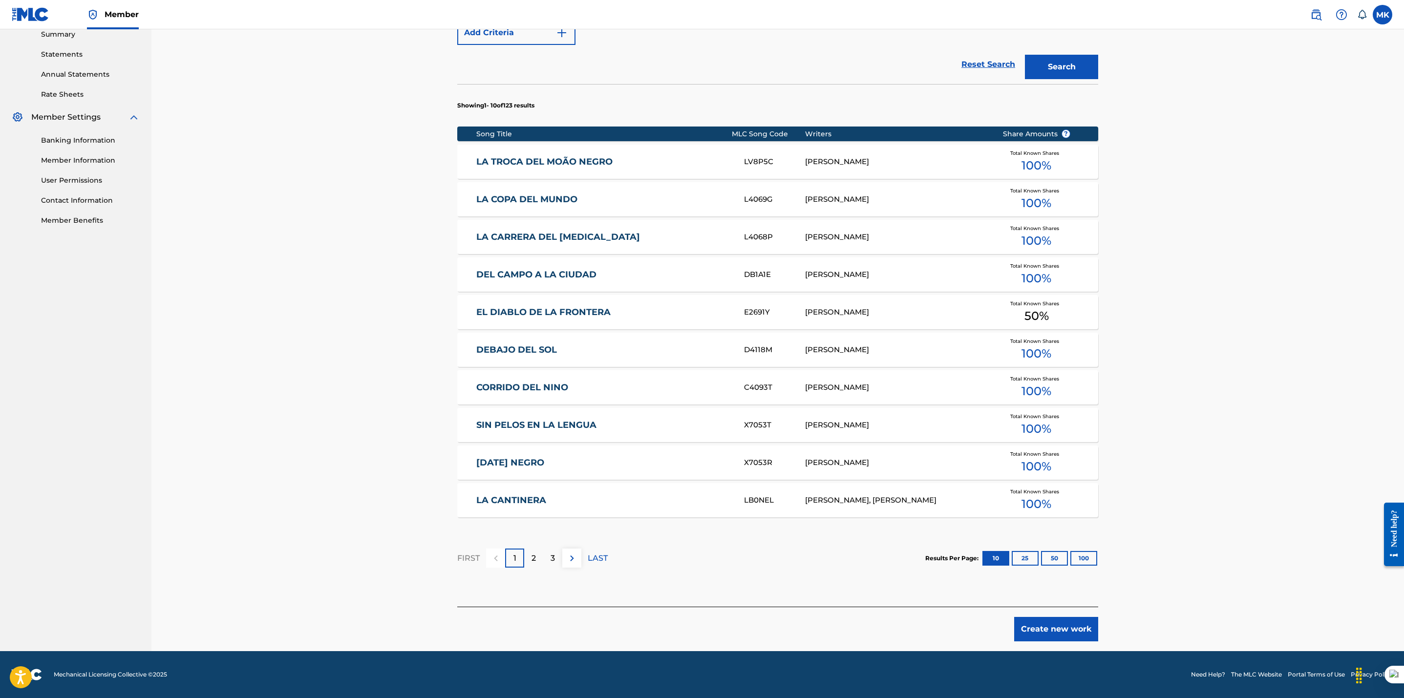
click at [1042, 629] on button "Create new work" at bounding box center [1056, 629] width 84 height 24
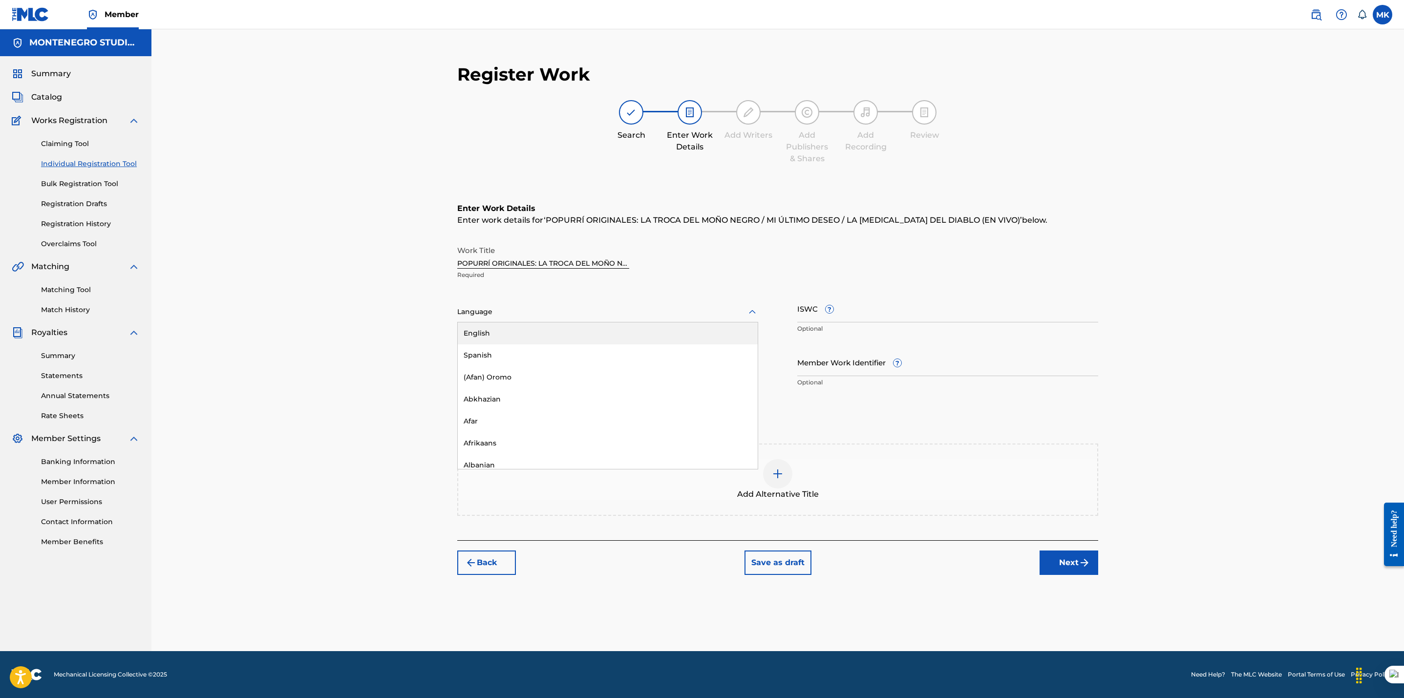
click at [560, 311] on div at bounding box center [607, 312] width 301 height 12
click at [529, 351] on div "Spanish" at bounding box center [608, 355] width 300 height 22
click at [776, 472] on img at bounding box center [778, 474] width 12 height 12
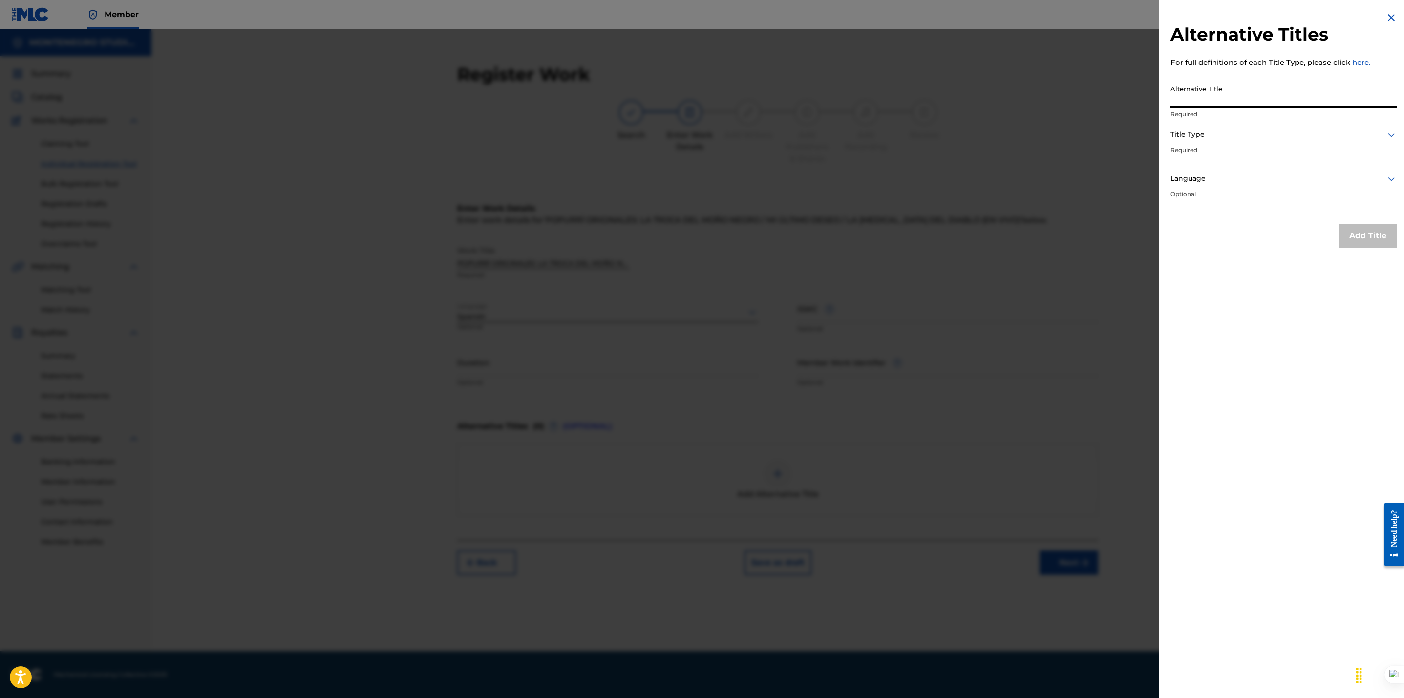
click at [1188, 95] on input "Alternative Title" at bounding box center [1283, 94] width 227 height 28
paste input "POPURRÍ ORIGINALES: LA TROCA DEL MOÑO NEGRO / MI ÚLTIMO DESEO / LA [MEDICAL_DAT…"
drag, startPoint x: 1224, startPoint y: 96, endPoint x: 1121, endPoint y: 104, distance: 102.9
click at [1121, 104] on div "Alternative Titles For full definitions of each Title Type, please click here. …" at bounding box center [702, 363] width 1404 height 669
click at [1207, 95] on input "POPURRÍ ORIGINALES: LA TROCA DEL MOÑO NEGRO / MI ÚLTIMO DESEO / LA [MEDICAL_DAT…" at bounding box center [1283, 94] width 227 height 28
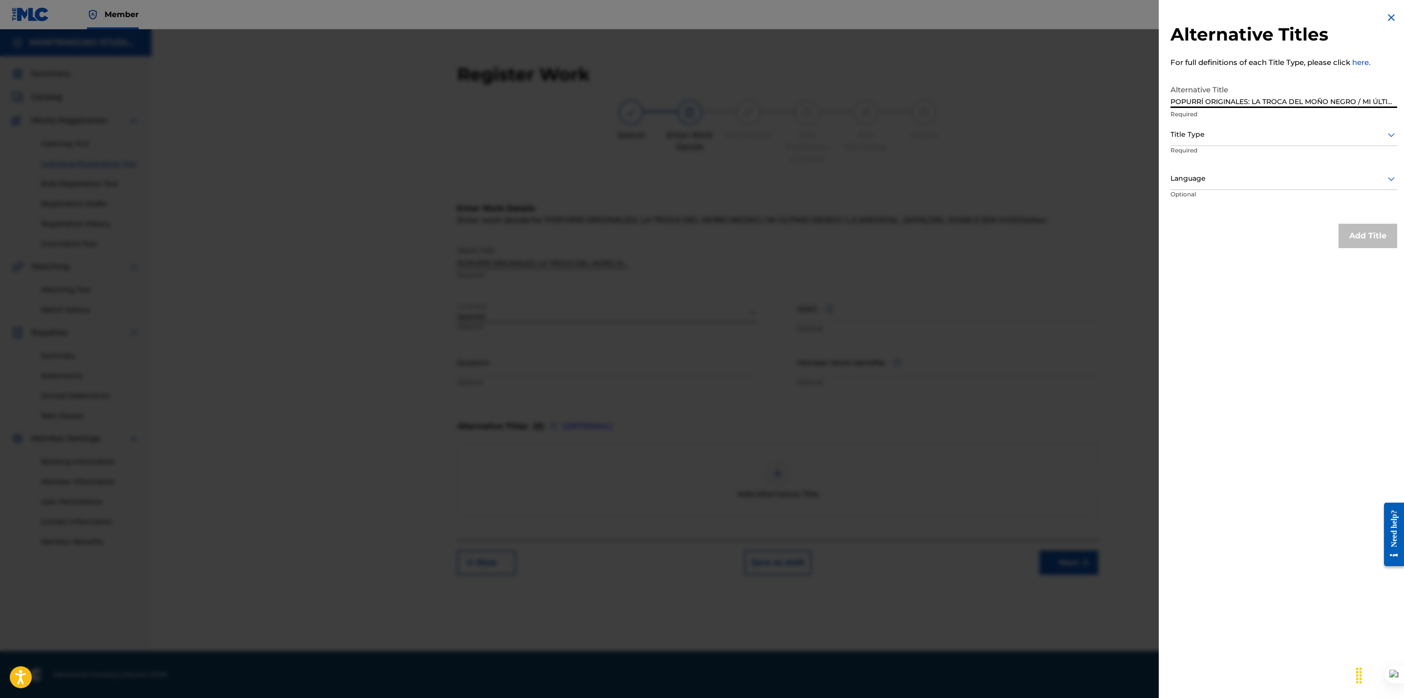
drag, startPoint x: 1253, startPoint y: 100, endPoint x: 1075, endPoint y: 93, distance: 177.9
click at [1075, 93] on div "Alternative Titles For full definitions of each Title Type, please click here. …" at bounding box center [702, 363] width 1404 height 669
type input "LA TROCA DEL MOÑO NEGRO / MI ÚLTIMO DESEO / LA CASPA DEL DIABLO (EN VIVO)"
click at [1222, 243] on div "Add Title" at bounding box center [1283, 236] width 227 height 24
click at [1238, 176] on div at bounding box center [1283, 178] width 227 height 12
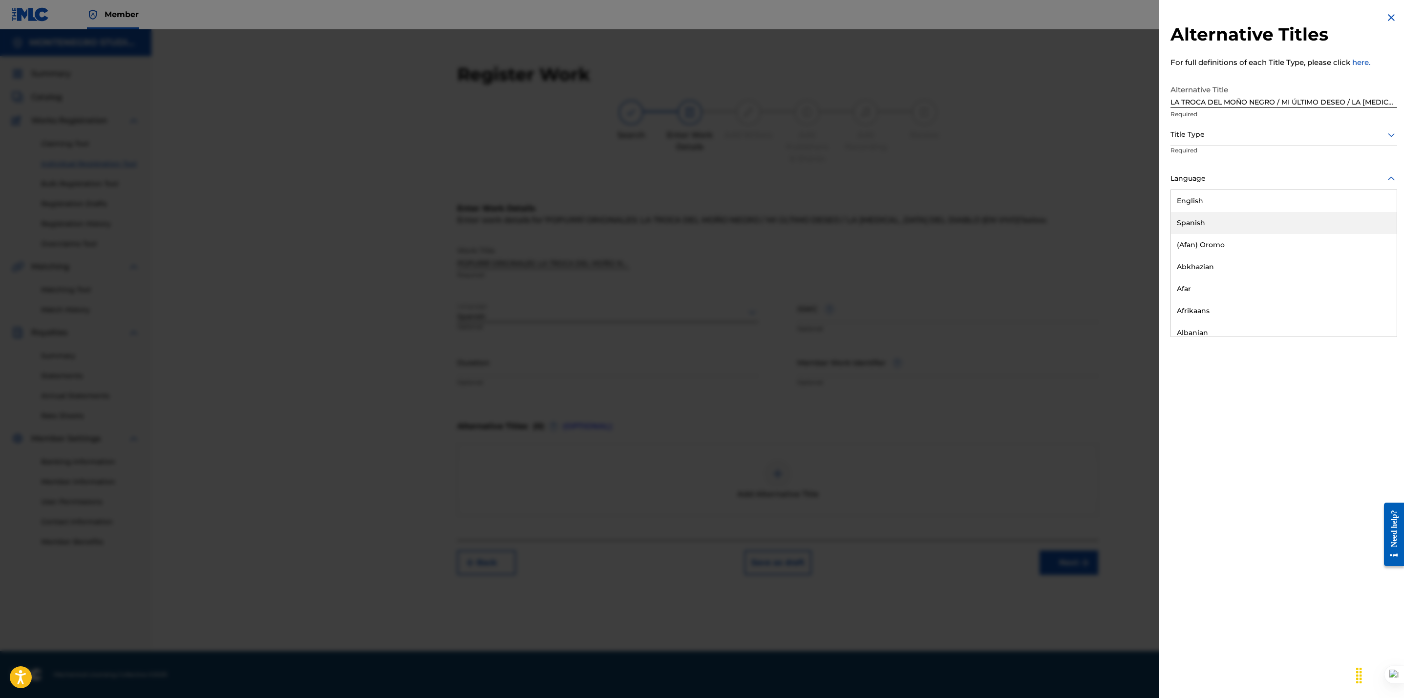
click at [1193, 222] on div "Spanish" at bounding box center [1284, 223] width 226 height 22
click at [1226, 129] on div at bounding box center [1283, 134] width 227 height 12
click at [1235, 285] on div "Alternative Title" at bounding box center [1284, 282] width 226 height 22
click at [1367, 242] on button "Add Title" at bounding box center [1367, 236] width 59 height 24
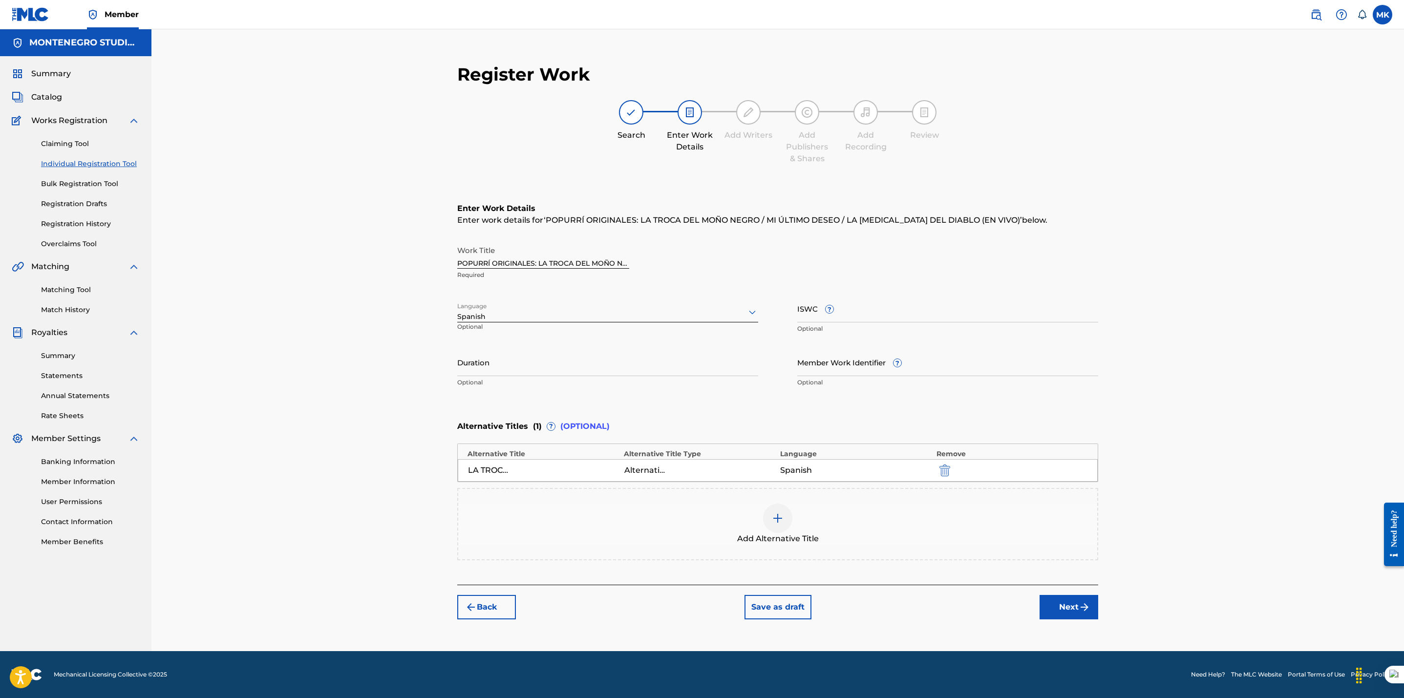
click at [1072, 603] on button "Next" at bounding box center [1068, 607] width 59 height 24
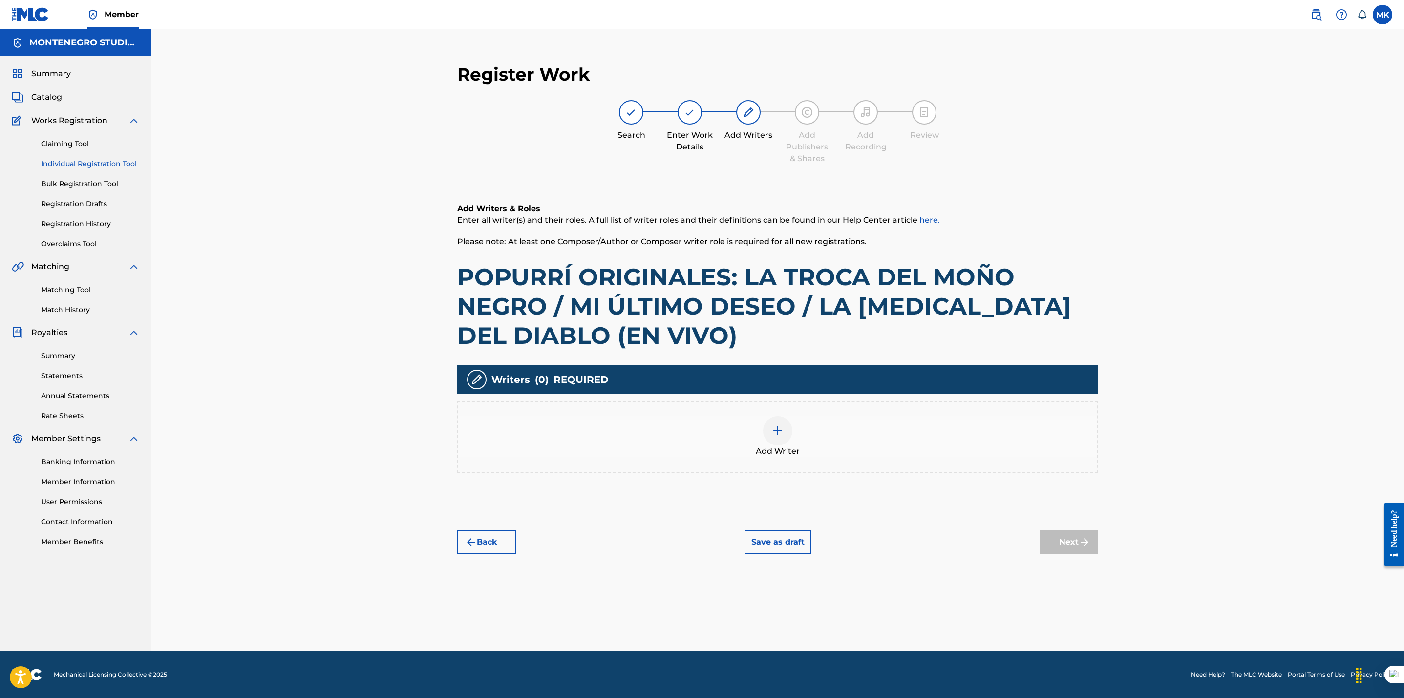
click at [772, 425] on img at bounding box center [778, 431] width 12 height 12
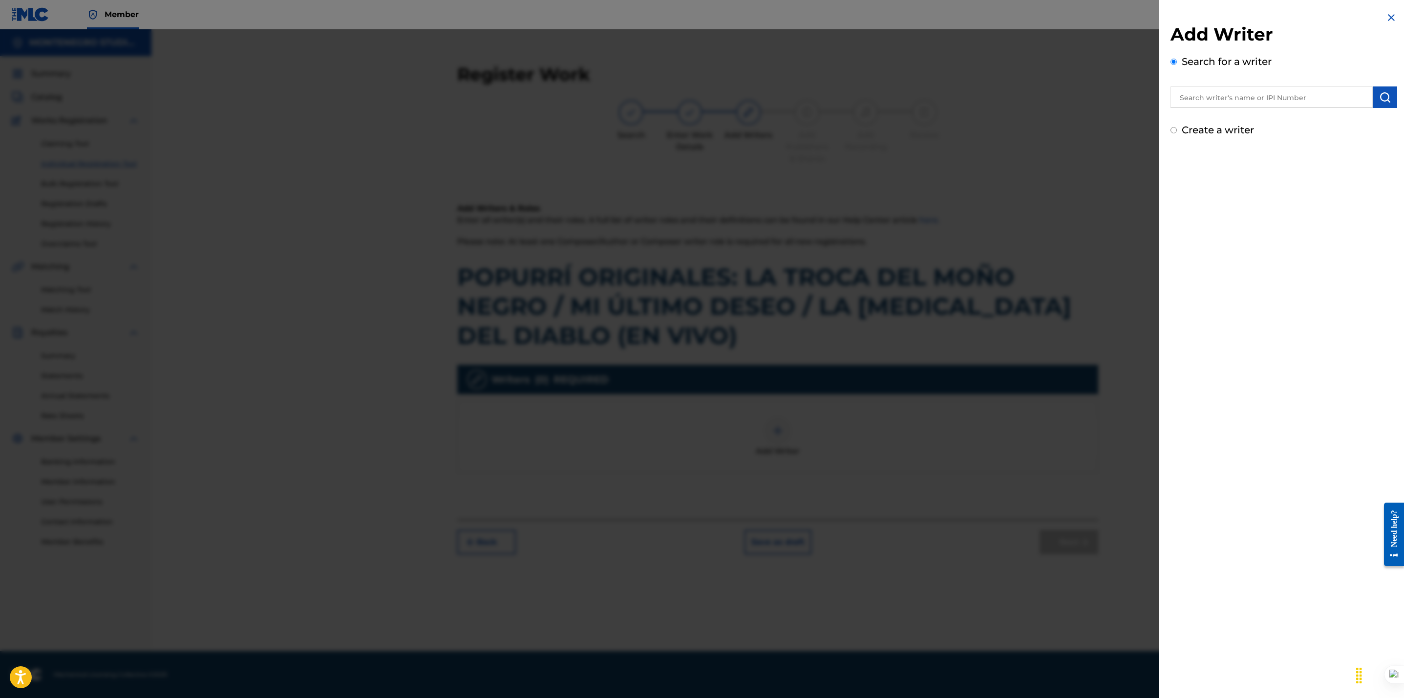
click at [1202, 99] on input "text" at bounding box center [1271, 96] width 202 height 21
type input "[PERSON_NAME]"
click at [1382, 94] on img "submit" at bounding box center [1385, 97] width 12 height 12
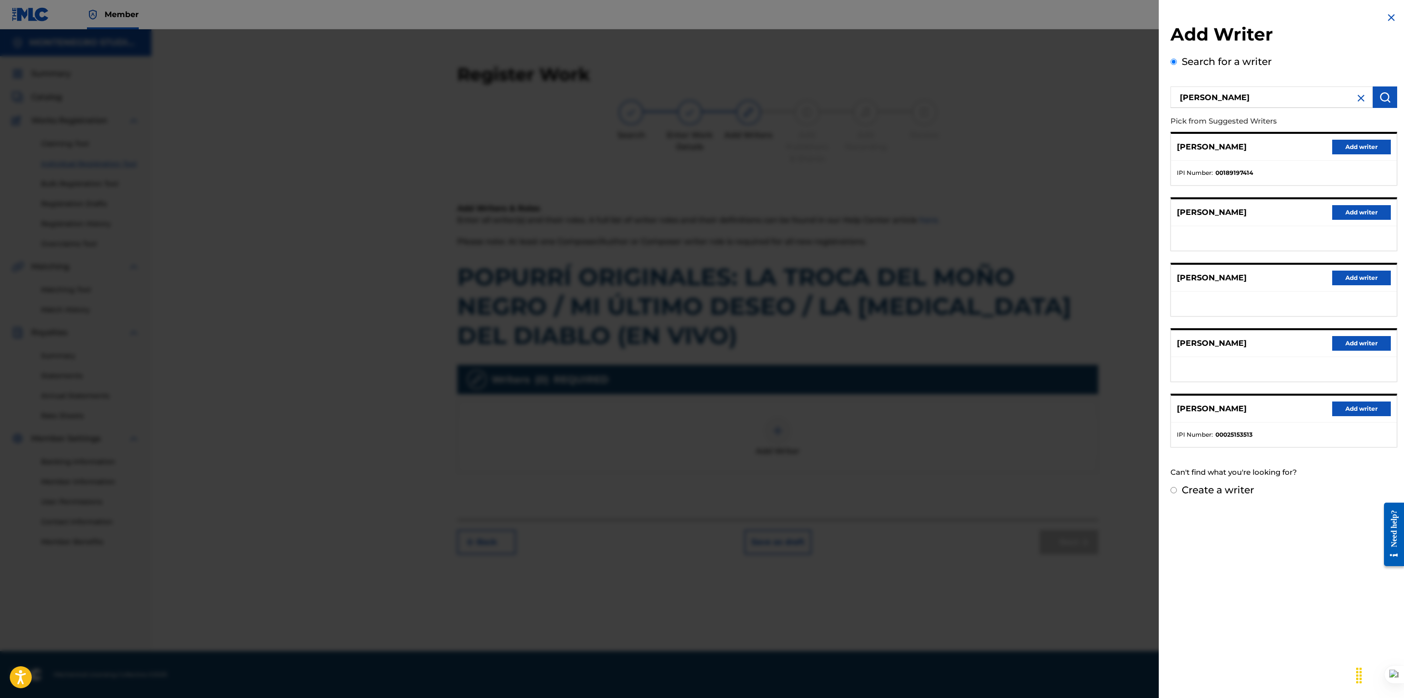
click at [1352, 275] on button "Add writer" at bounding box center [1361, 278] width 59 height 15
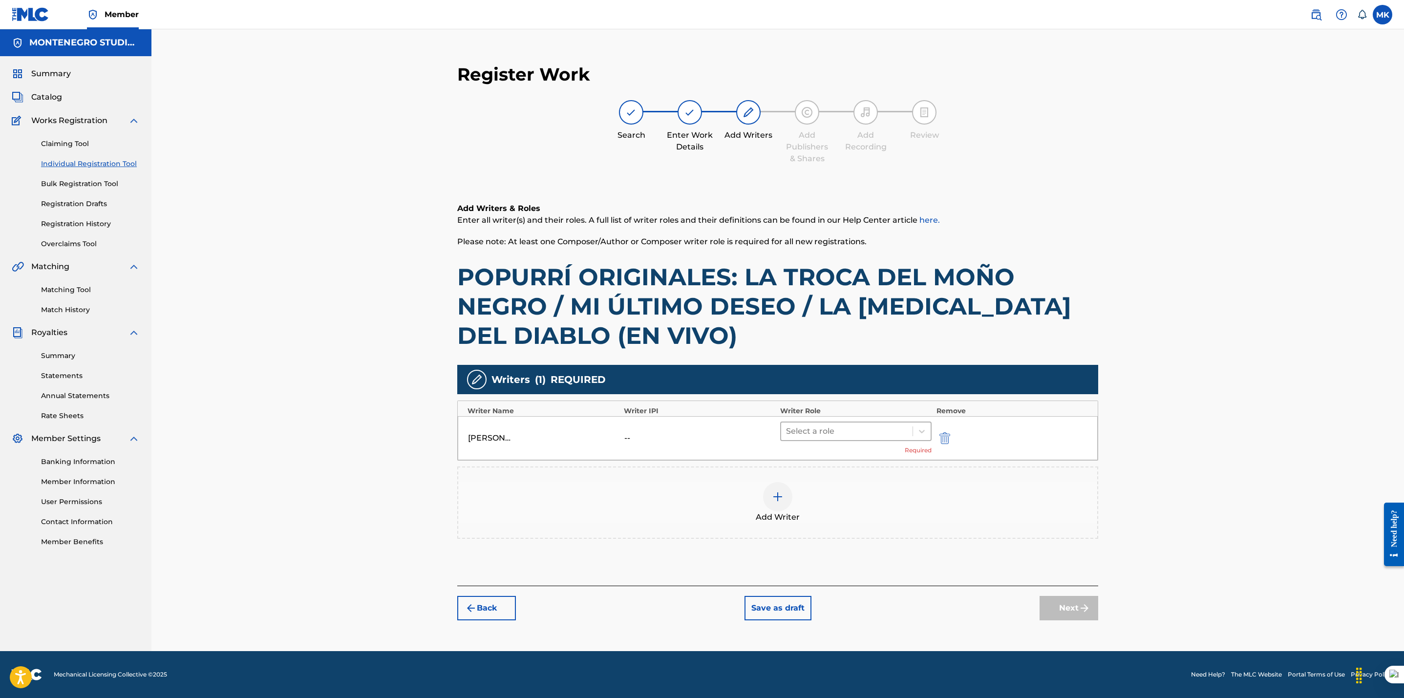
click at [793, 428] on div at bounding box center [847, 431] width 122 height 14
click at [790, 450] on div "Composer/Author" at bounding box center [855, 456] width 151 height 20
click at [1058, 595] on button "Next" at bounding box center [1068, 593] width 59 height 24
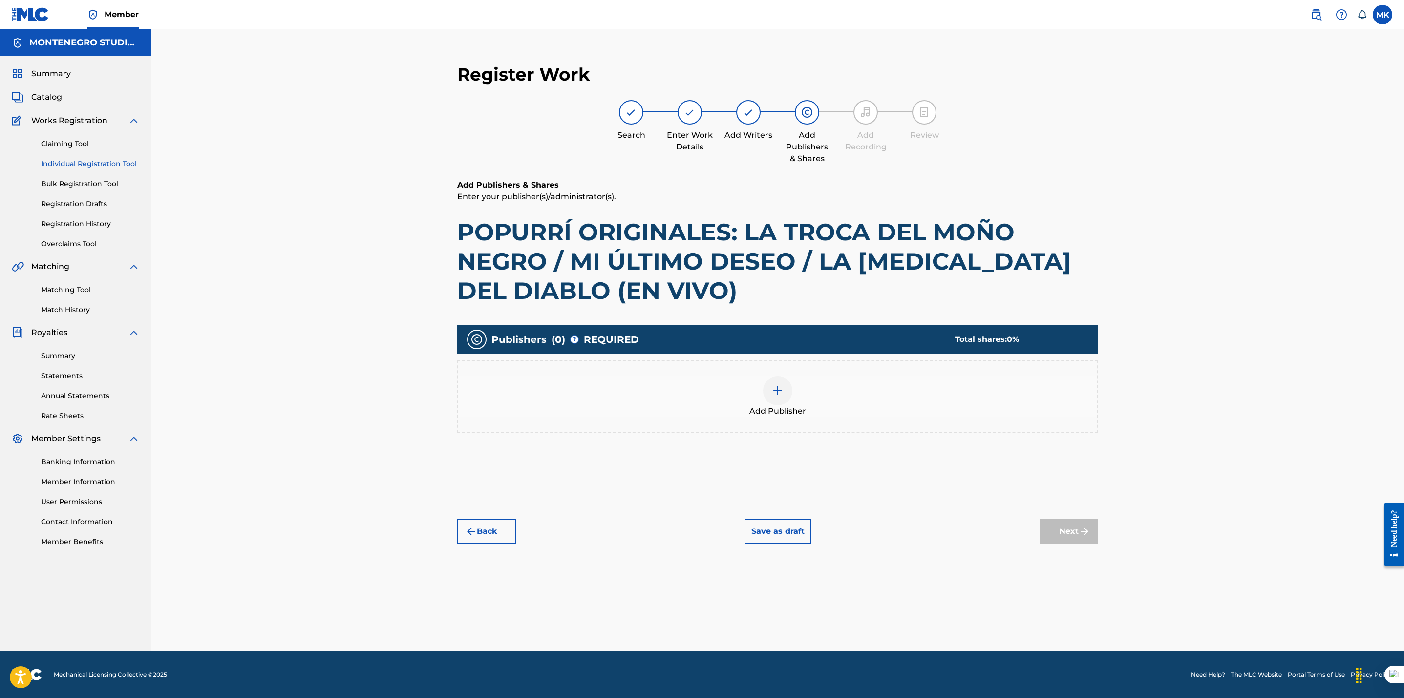
click at [771, 374] on div "Add Publisher" at bounding box center [777, 396] width 641 height 72
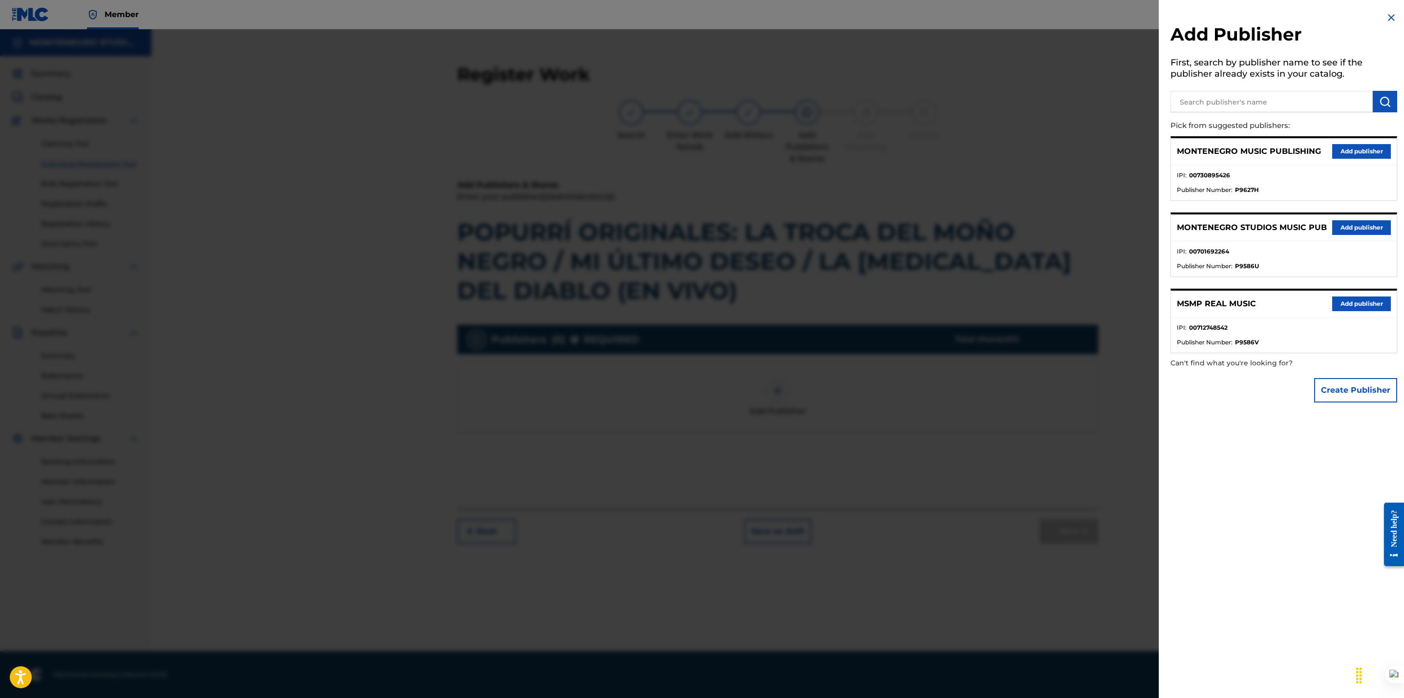
click at [1350, 229] on button "Add publisher" at bounding box center [1361, 227] width 59 height 15
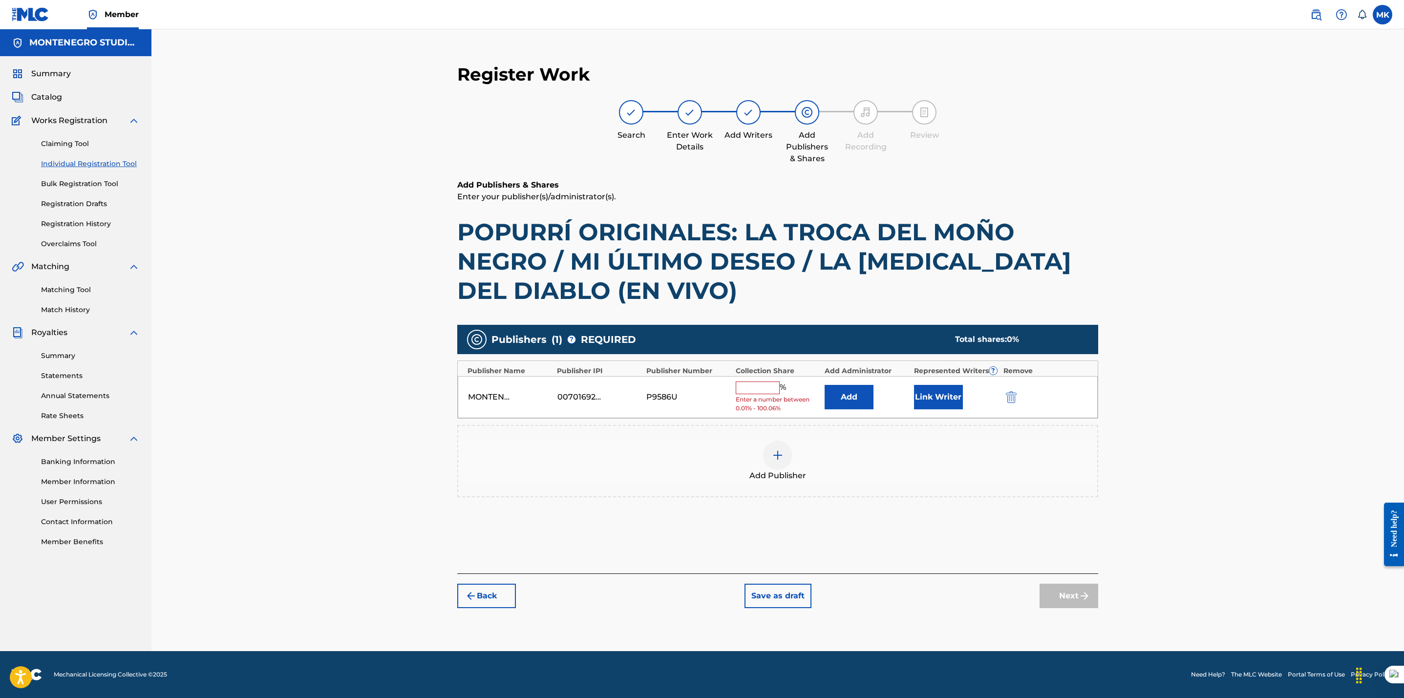
click at [756, 388] on input "text" at bounding box center [758, 387] width 44 height 13
type input "33.34"
click at [1193, 401] on div "Register Work Search Enter Work Details Add Writers Add Publishers & Shares Add…" at bounding box center [777, 340] width 1252 height 622
click at [941, 389] on button "Link Writer" at bounding box center [938, 393] width 49 height 24
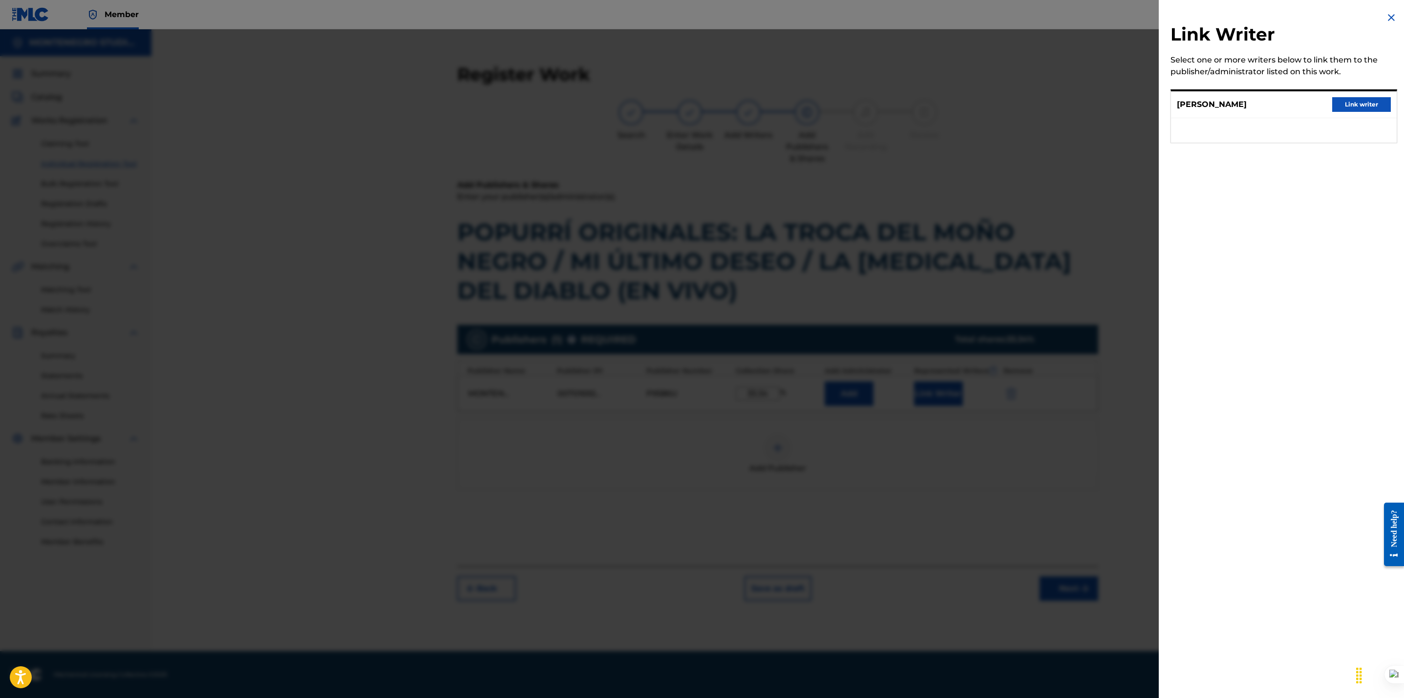
click at [1345, 107] on button "Link writer" at bounding box center [1361, 104] width 59 height 15
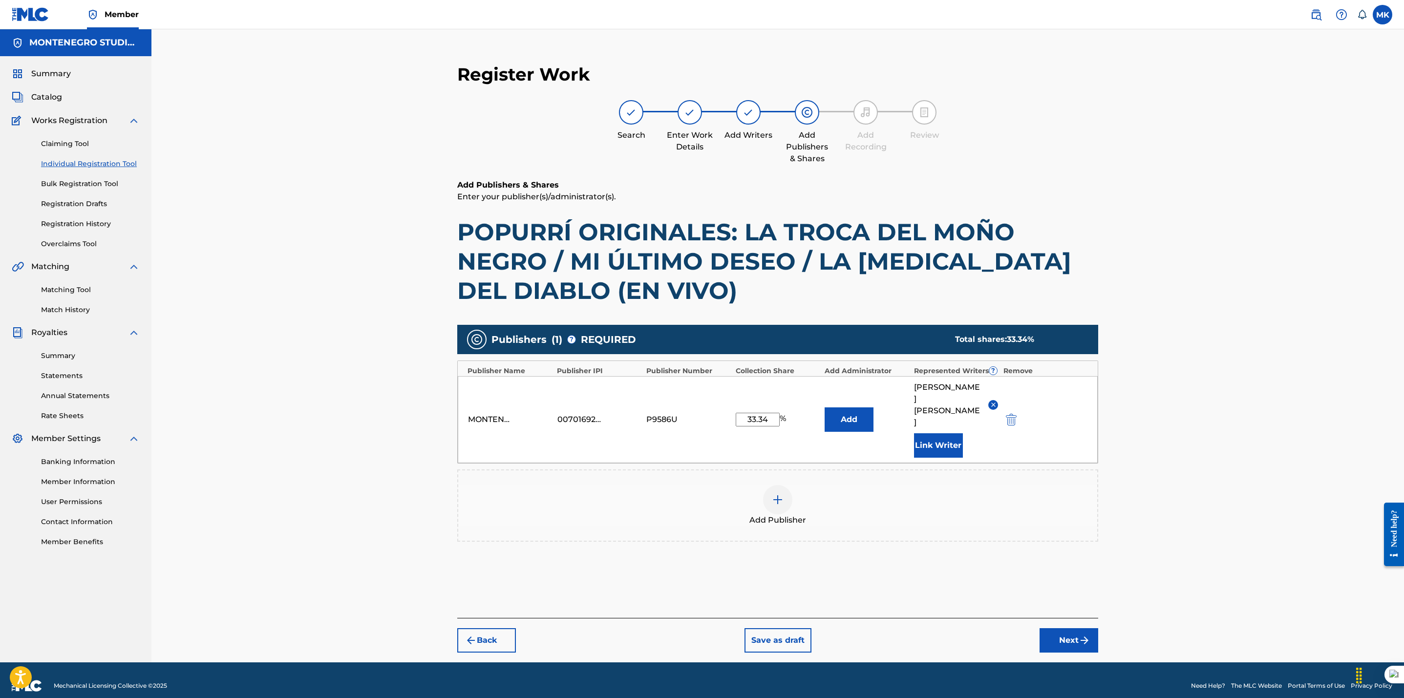
click at [1077, 632] on button "Next" at bounding box center [1068, 640] width 59 height 24
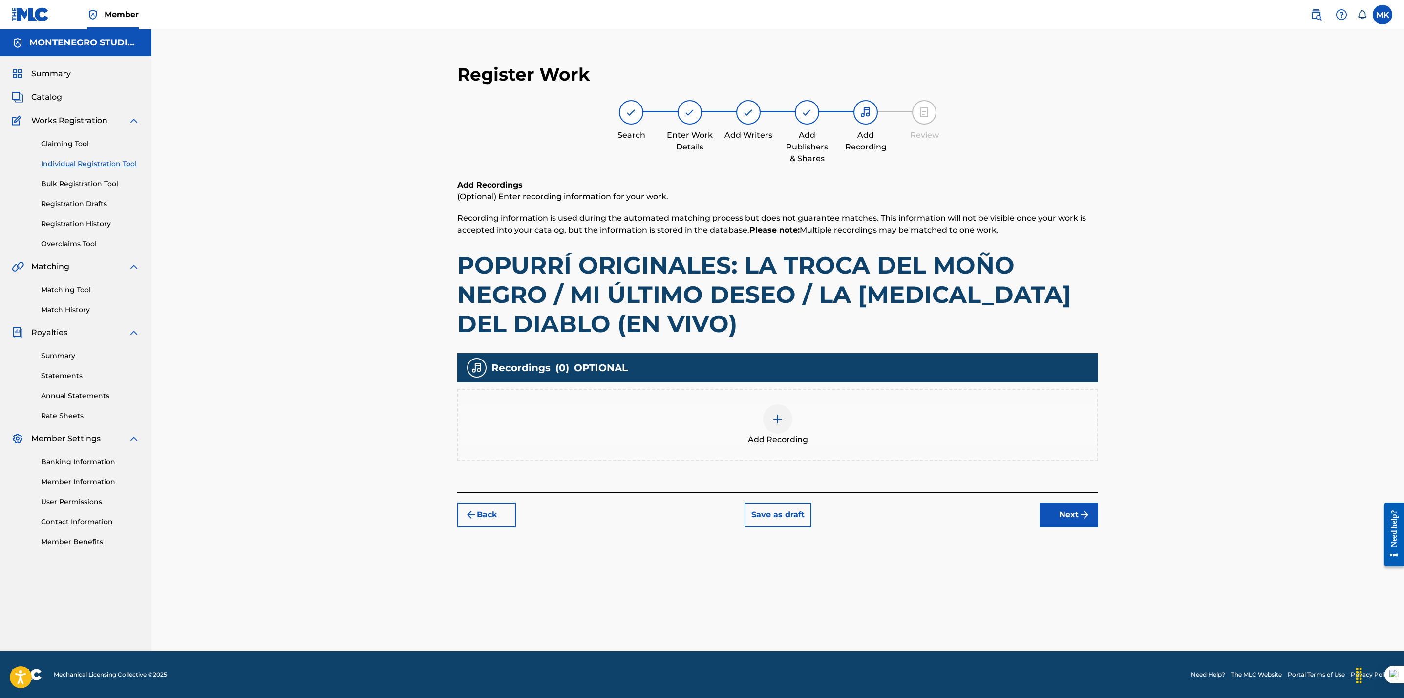
click at [774, 418] on img at bounding box center [778, 419] width 12 height 12
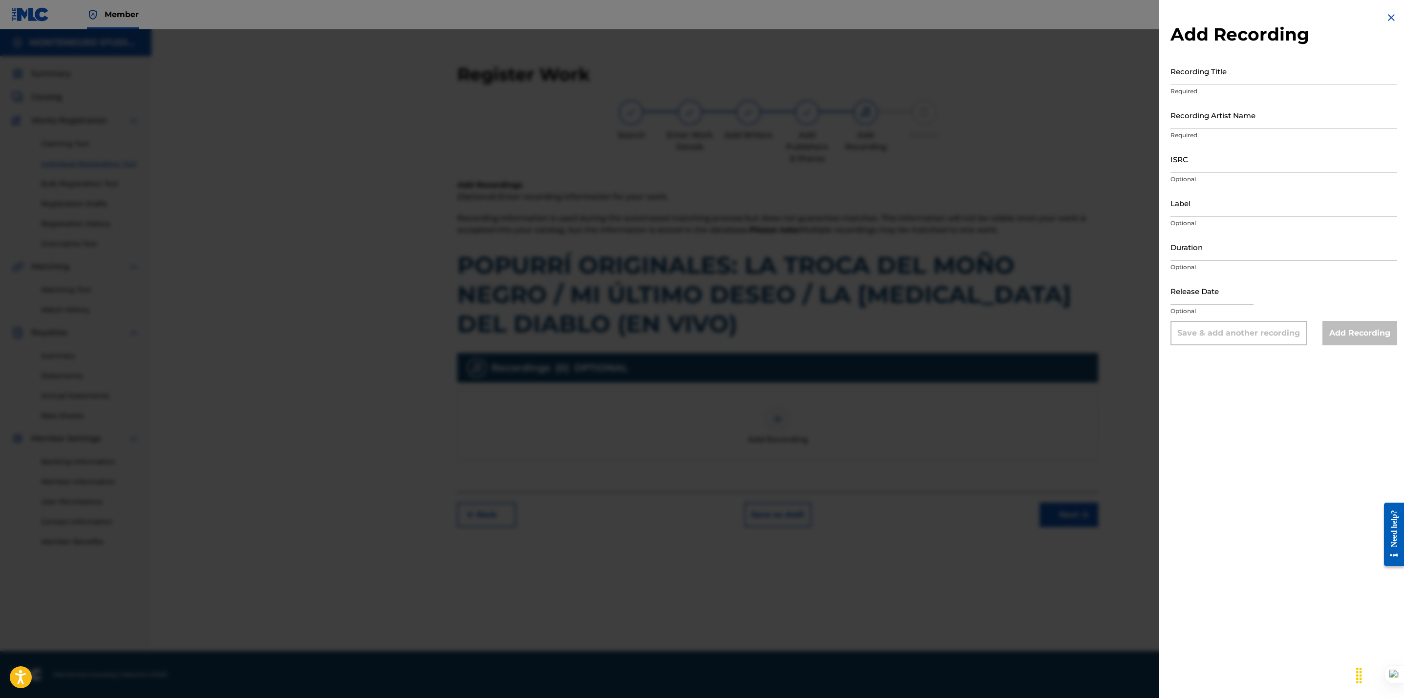
click at [1181, 165] on input "ISRC" at bounding box center [1283, 159] width 227 height 28
paste input "QZDQH2418599"
type input "QZDQH2418599"
click at [1186, 74] on input "Recording Title" at bounding box center [1283, 71] width 227 height 28
paste input "POPURRÍ ORIGINALES: LA TROCA DEL MOÑO NEGRO / MI ÚLTIMO DESEO / LA [MEDICAL_DAT…"
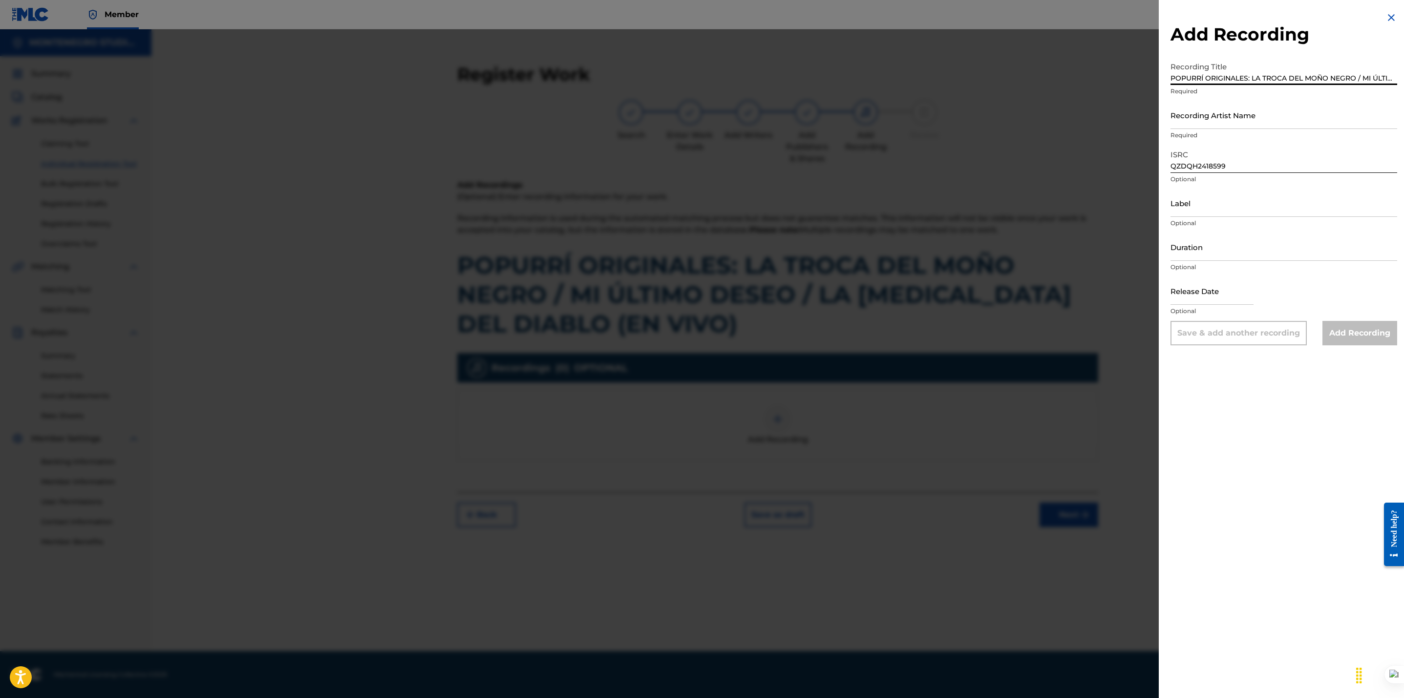
scroll to position [0, 155]
type input "POPURRÍ ORIGINALES: LA TROCA DEL MOÑO NEGRO / MI ÚLTIMO DESEO / LA [MEDICAL_DAT…"
click at [1178, 116] on input "Recording Artist Name" at bounding box center [1283, 115] width 227 height 28
paste input "LOS CHUPA [PERSON_NAME] DE LA MÚSICA NORTEÑA"
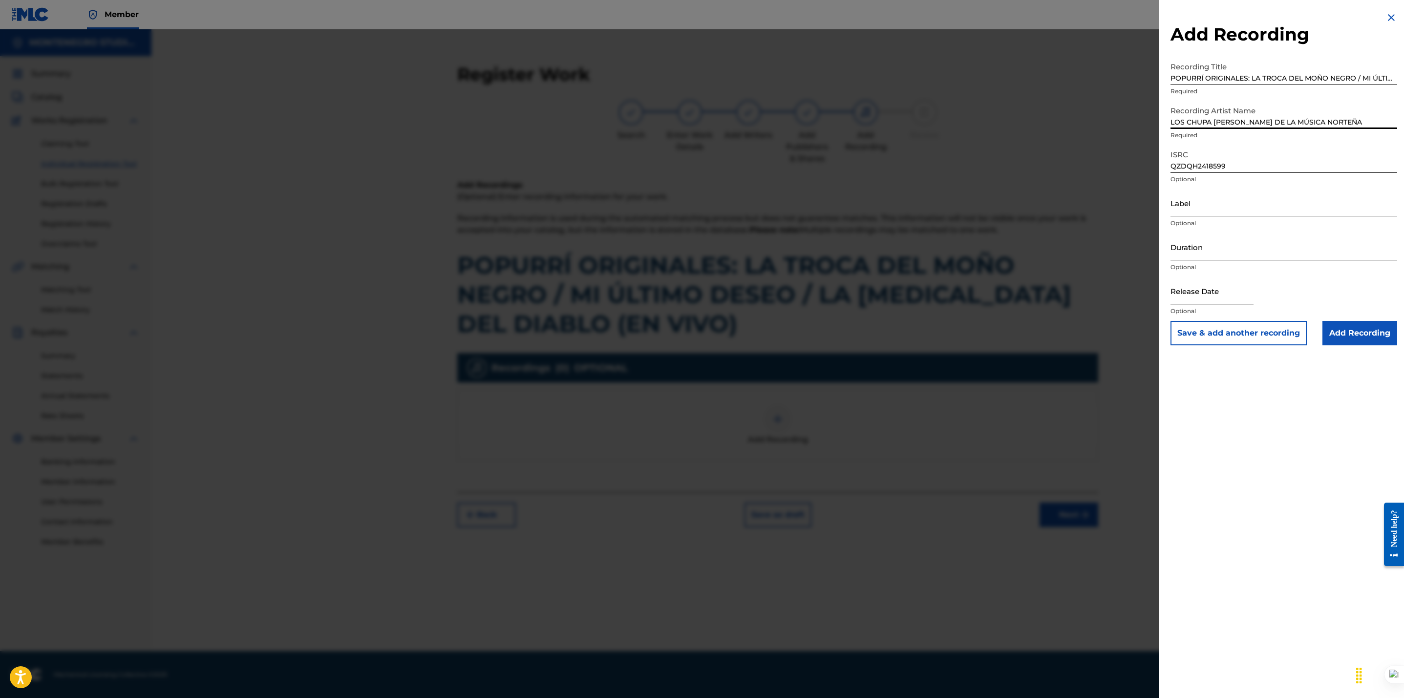
type input "LOS CHUPA [PERSON_NAME] DE LA MÚSICA NORTEÑA"
click at [1363, 340] on input "Add Recording" at bounding box center [1359, 333] width 75 height 24
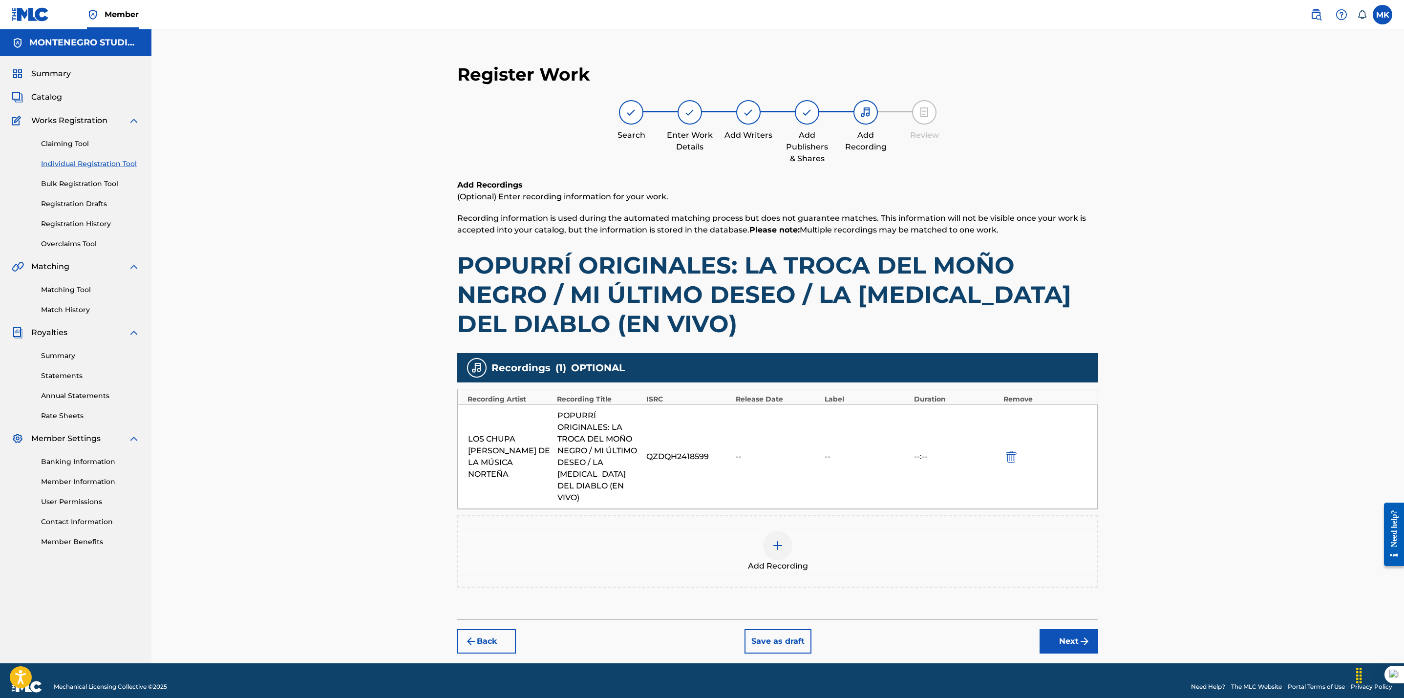
click at [1071, 632] on button "Next" at bounding box center [1068, 641] width 59 height 24
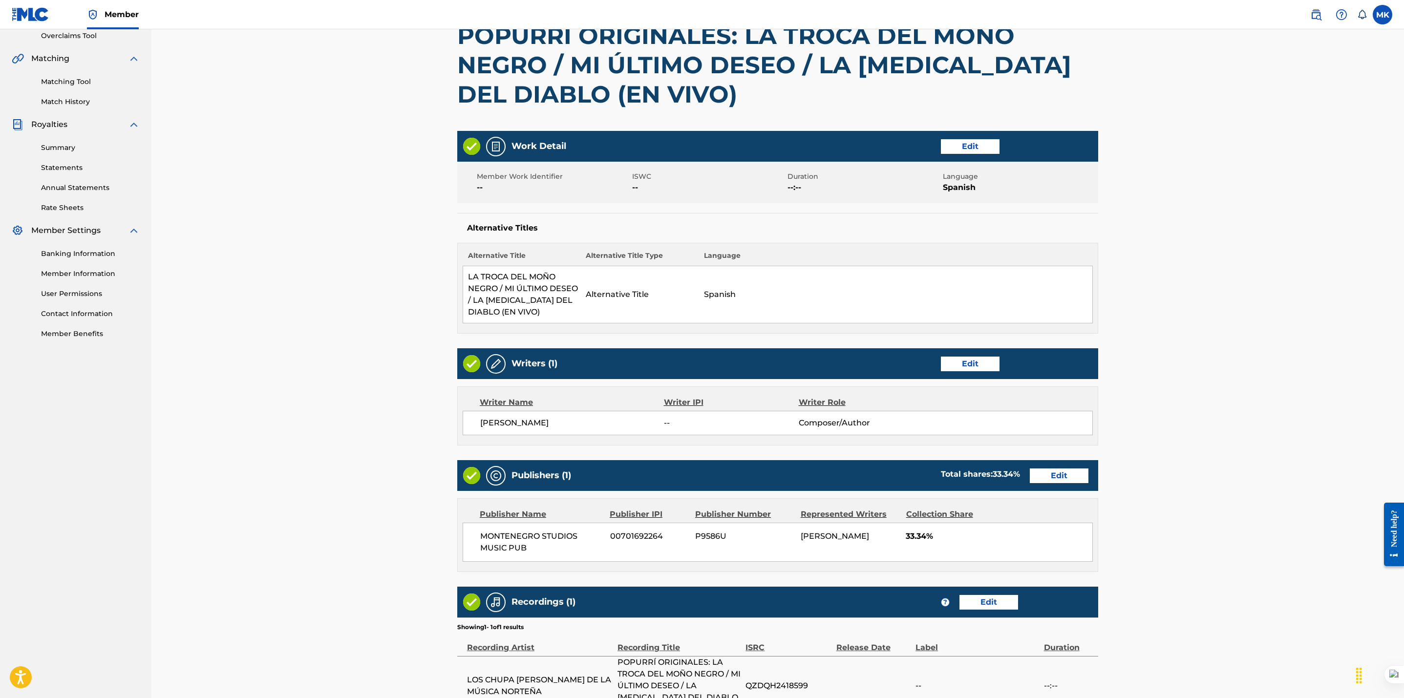
scroll to position [323, 0]
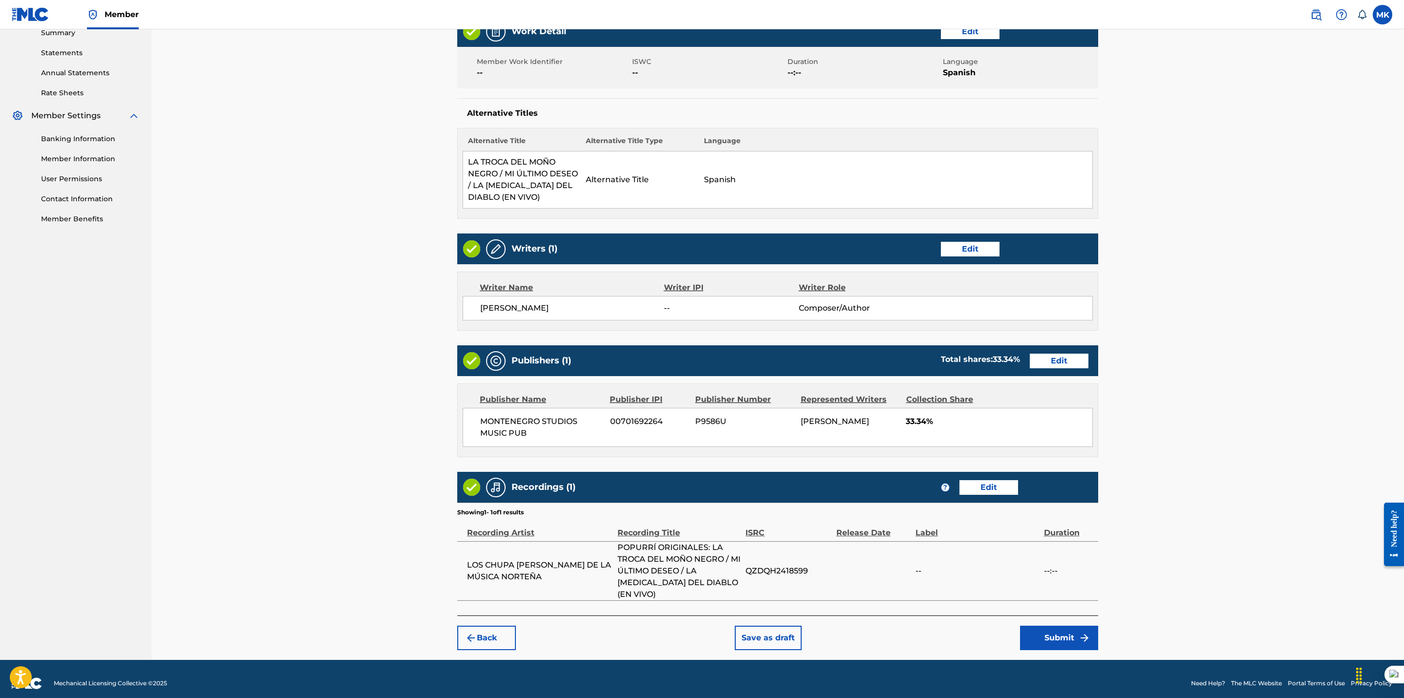
click at [1051, 626] on button "Submit" at bounding box center [1059, 638] width 78 height 24
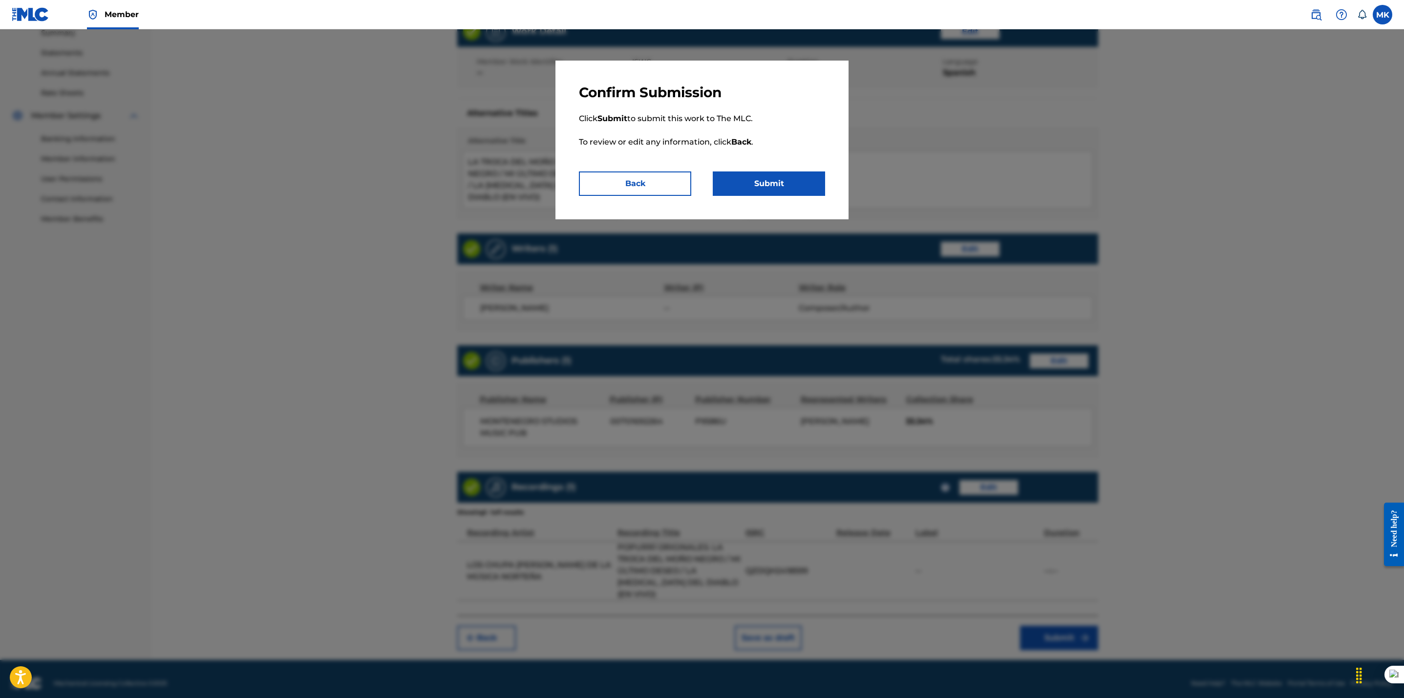
click at [766, 186] on button "Submit" at bounding box center [769, 183] width 112 height 24
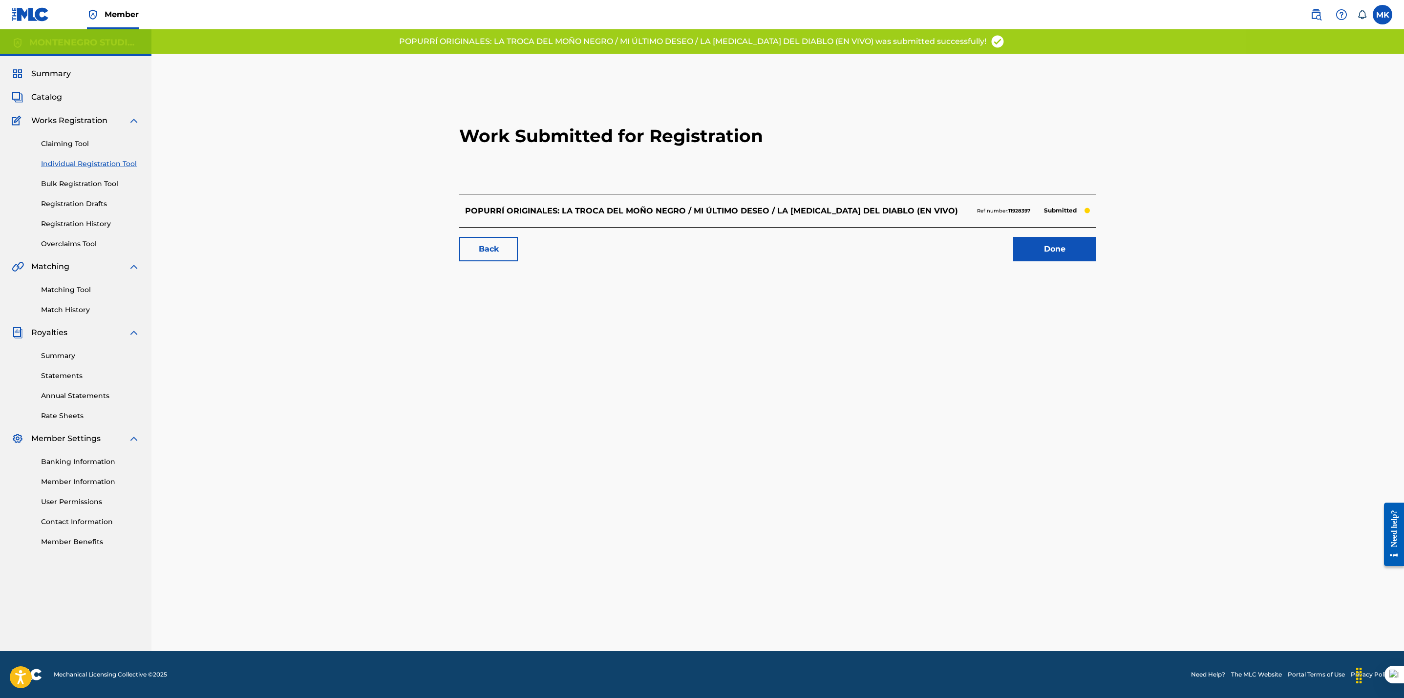
click at [1052, 252] on link "Done" at bounding box center [1054, 249] width 83 height 24
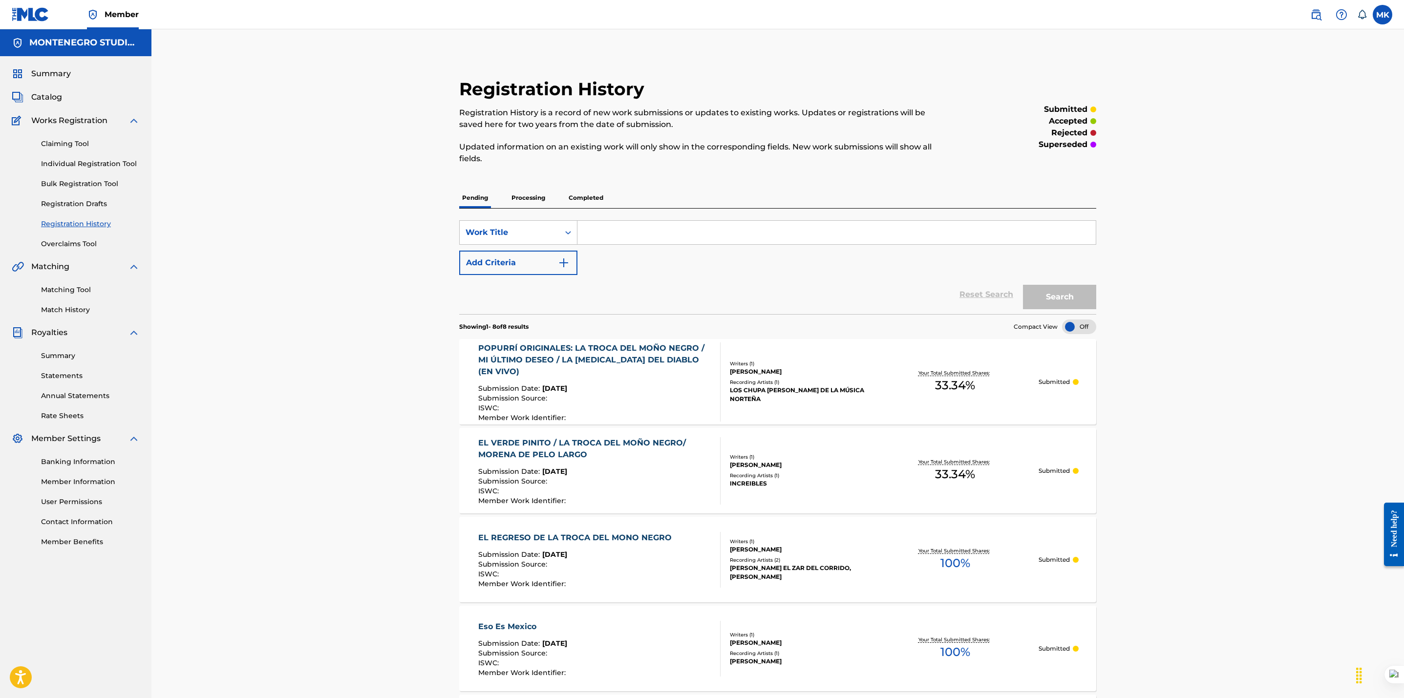
click at [60, 160] on link "Individual Registration Tool" at bounding box center [90, 164] width 99 height 10
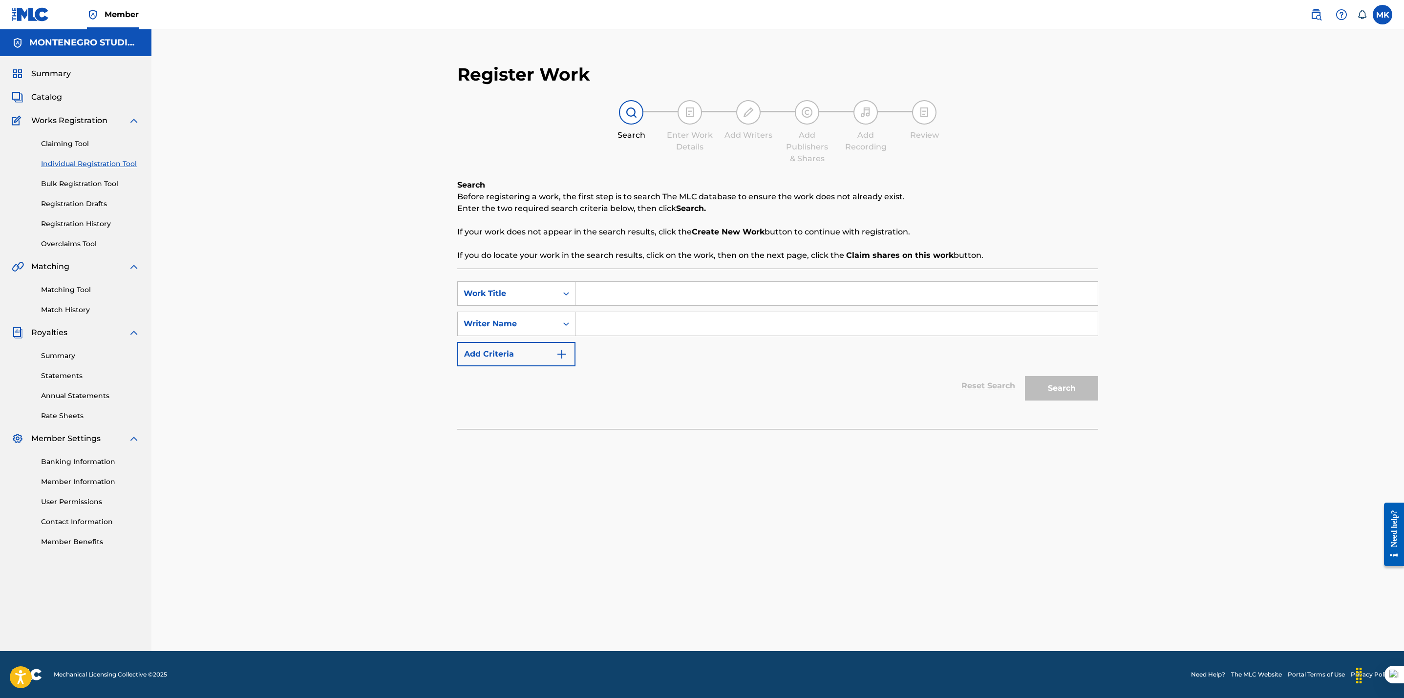
click at [607, 295] on input "Search Form" at bounding box center [836, 293] width 522 height 23
paste input "LA TROCA DEL MOÑO NEGRO, EL CORRIDO DE [PERSON_NAME] Y SON LAS 2 DE LA [DATE] (…"
type input "LA TROCA DEL MOÑO NEGRO, EL CORRIDO DE [PERSON_NAME] Y SON LAS 2 DE LA [DATE] (…"
click at [617, 332] on input "Search Form" at bounding box center [836, 323] width 522 height 23
type input "[PERSON_NAME]"
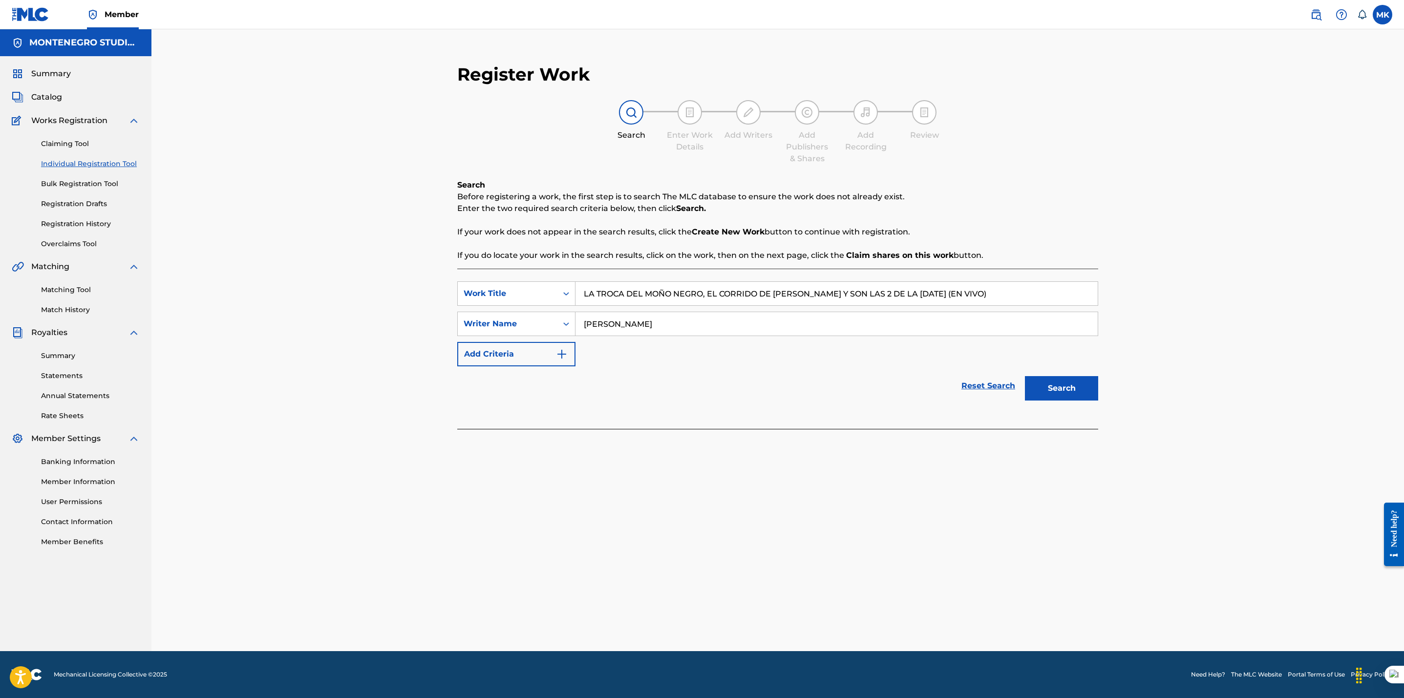
click at [1052, 394] on button "Search" at bounding box center [1061, 388] width 73 height 24
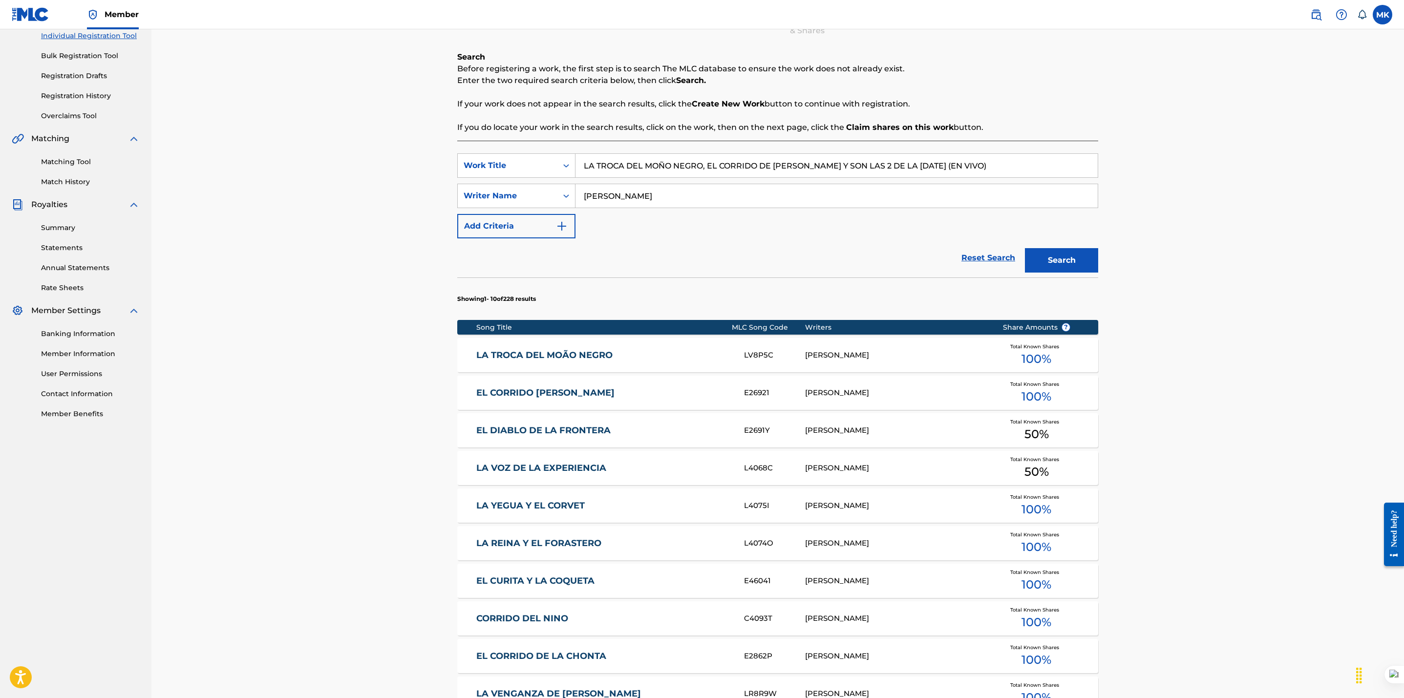
scroll to position [321, 0]
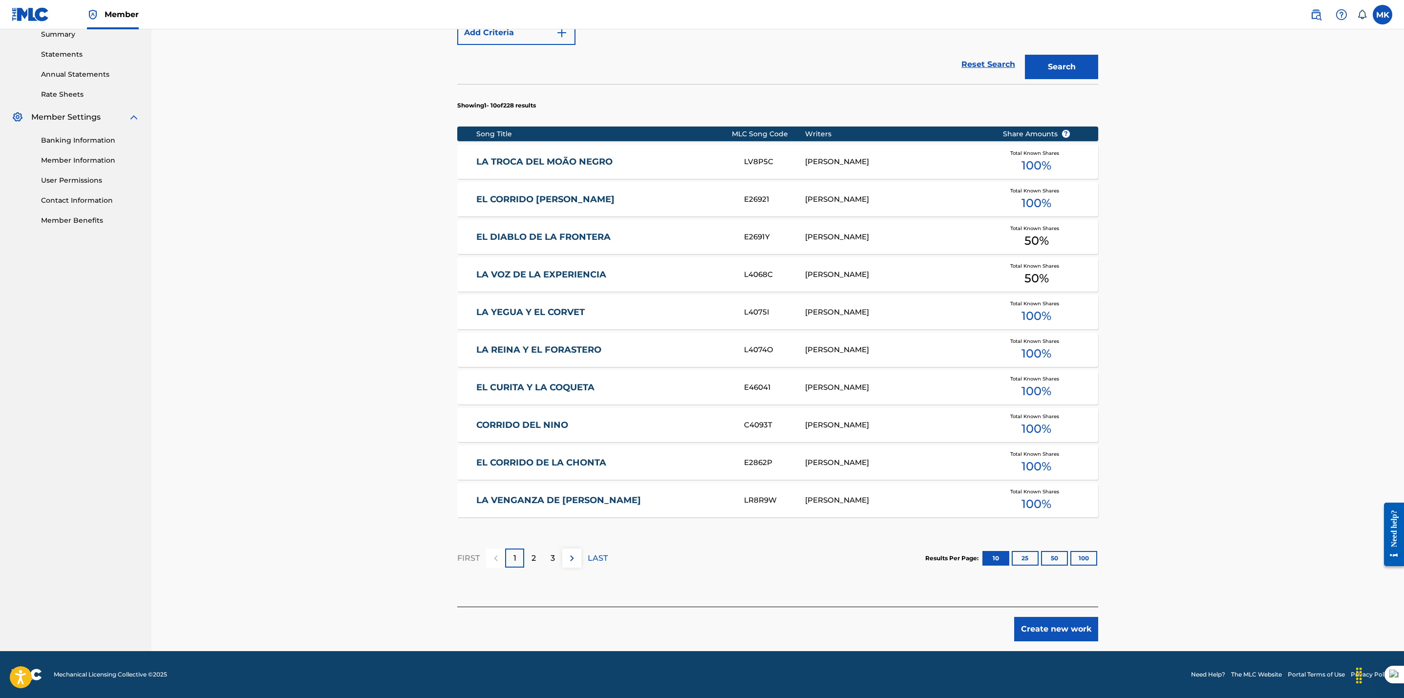
click at [1032, 623] on button "Create new work" at bounding box center [1056, 629] width 84 height 24
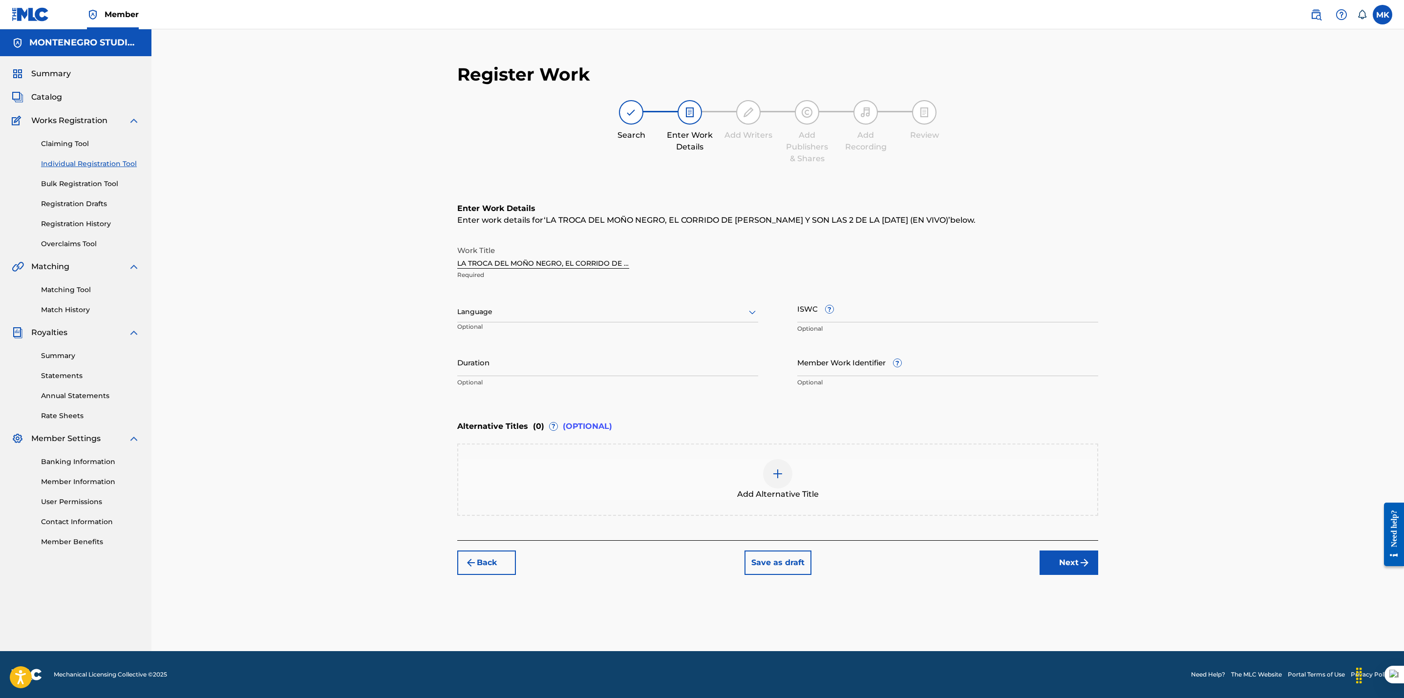
click at [547, 314] on div at bounding box center [607, 312] width 301 height 12
click at [532, 346] on div "Spanish" at bounding box center [608, 355] width 300 height 22
click at [1074, 557] on button "Next" at bounding box center [1068, 562] width 59 height 24
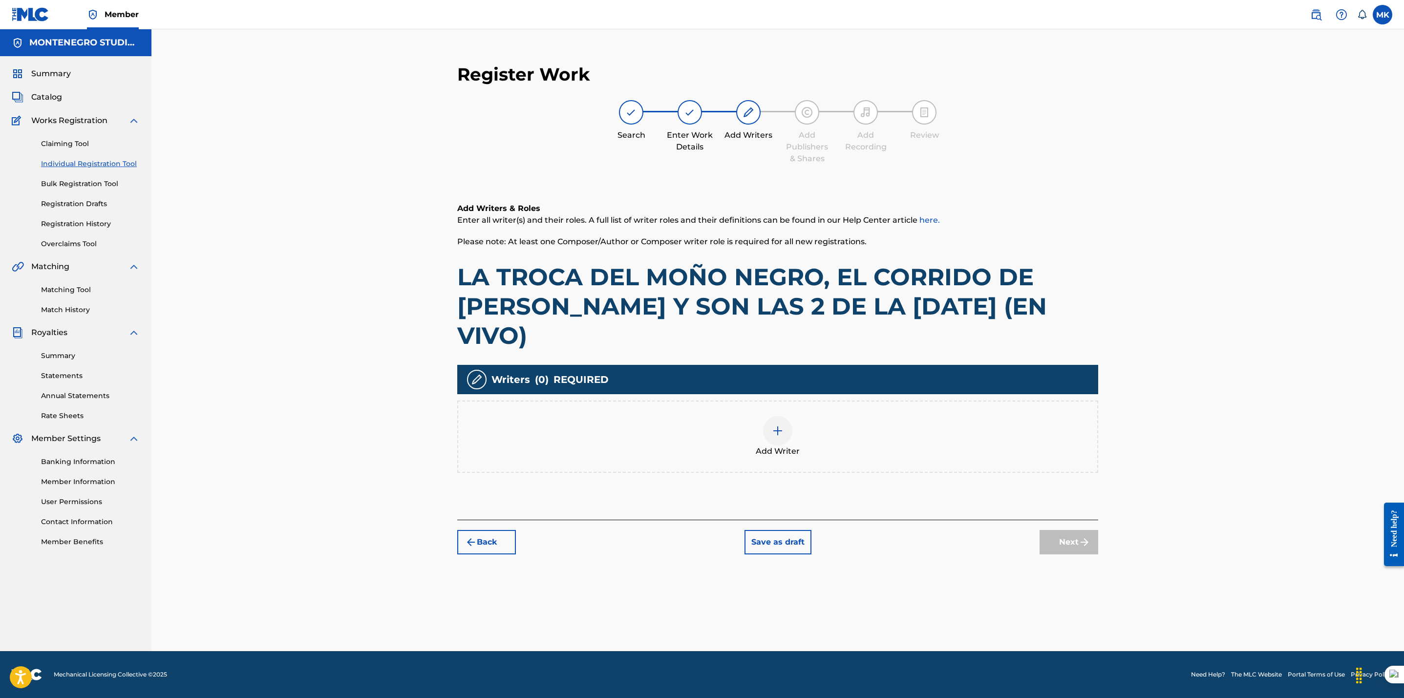
click at [777, 425] on img at bounding box center [778, 431] width 12 height 12
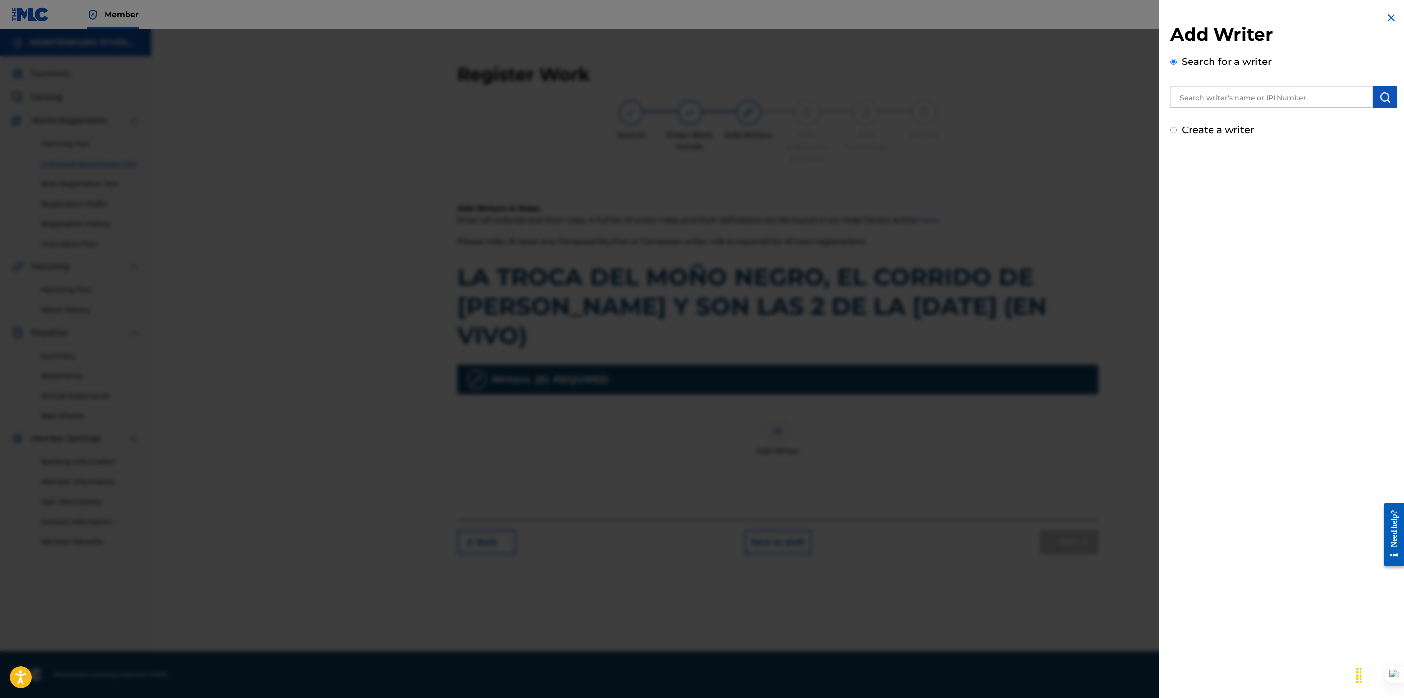
click at [1228, 103] on input "text" at bounding box center [1271, 96] width 202 height 21
type input "[PERSON_NAME]"
click at [1383, 94] on img "submit" at bounding box center [1385, 97] width 12 height 12
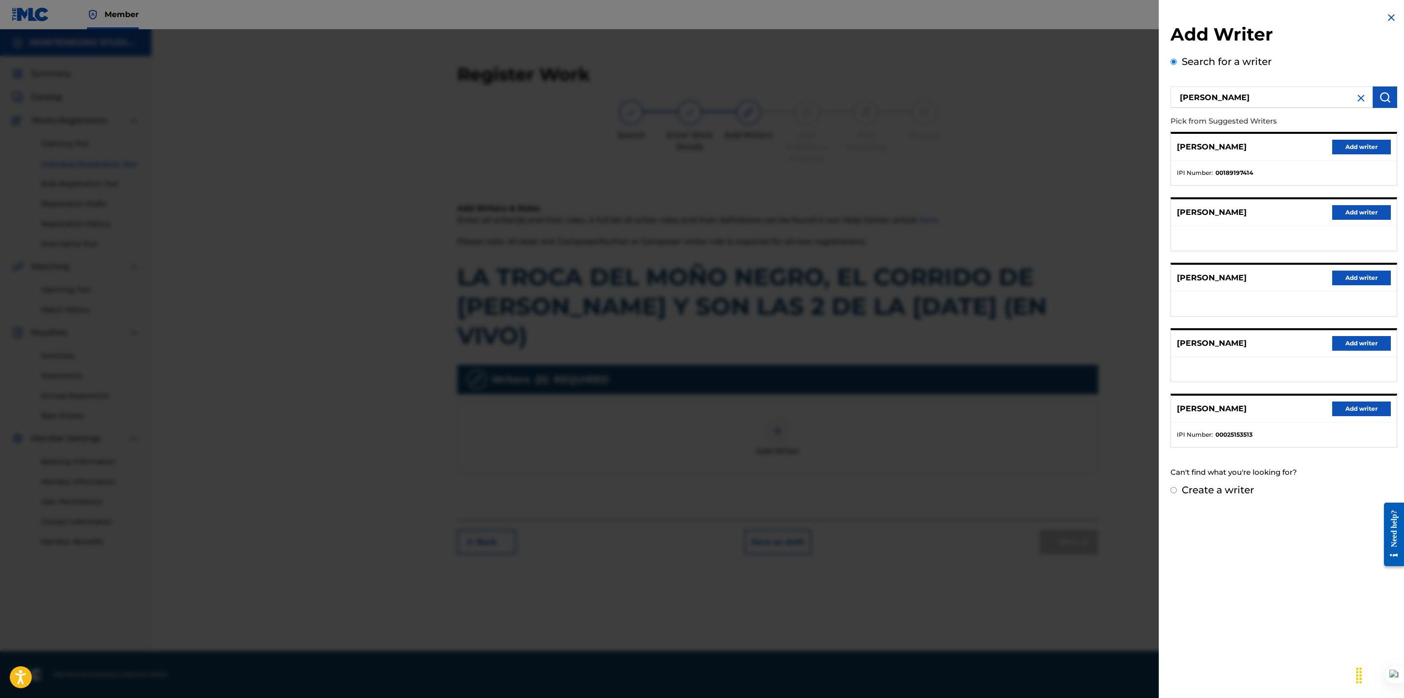
click at [1356, 275] on button "Add writer" at bounding box center [1361, 278] width 59 height 15
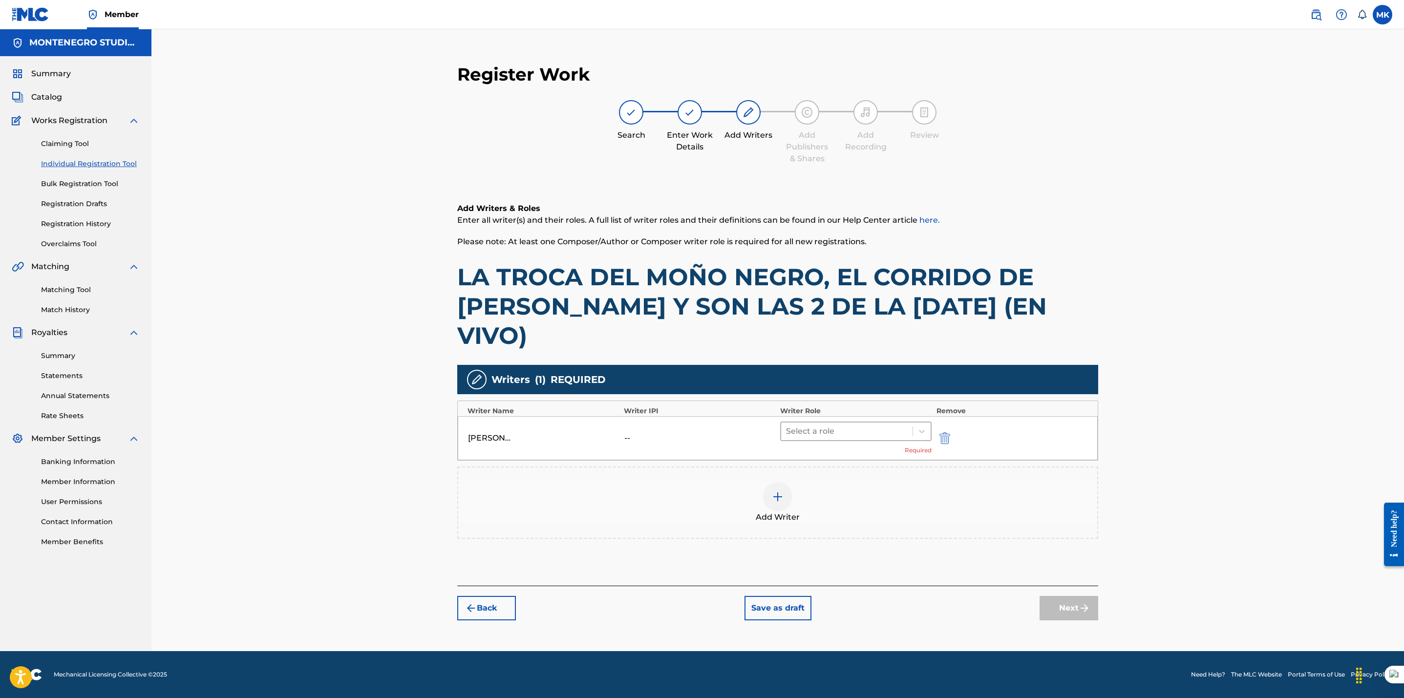
click at [832, 424] on div at bounding box center [847, 431] width 122 height 14
click at [828, 431] on div "Composer/Author" at bounding box center [855, 427] width 151 height 20
click at [1056, 581] on button "Next" at bounding box center [1068, 593] width 59 height 24
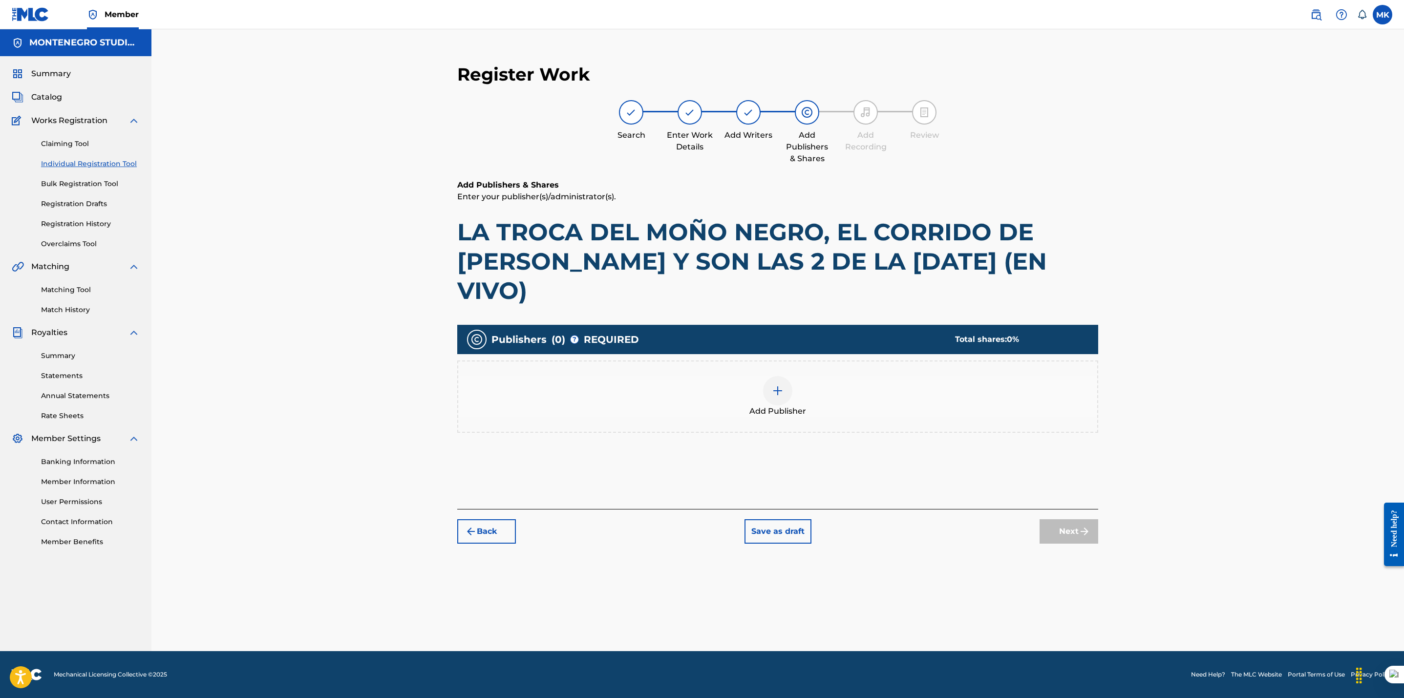
click at [776, 385] on img at bounding box center [778, 391] width 12 height 12
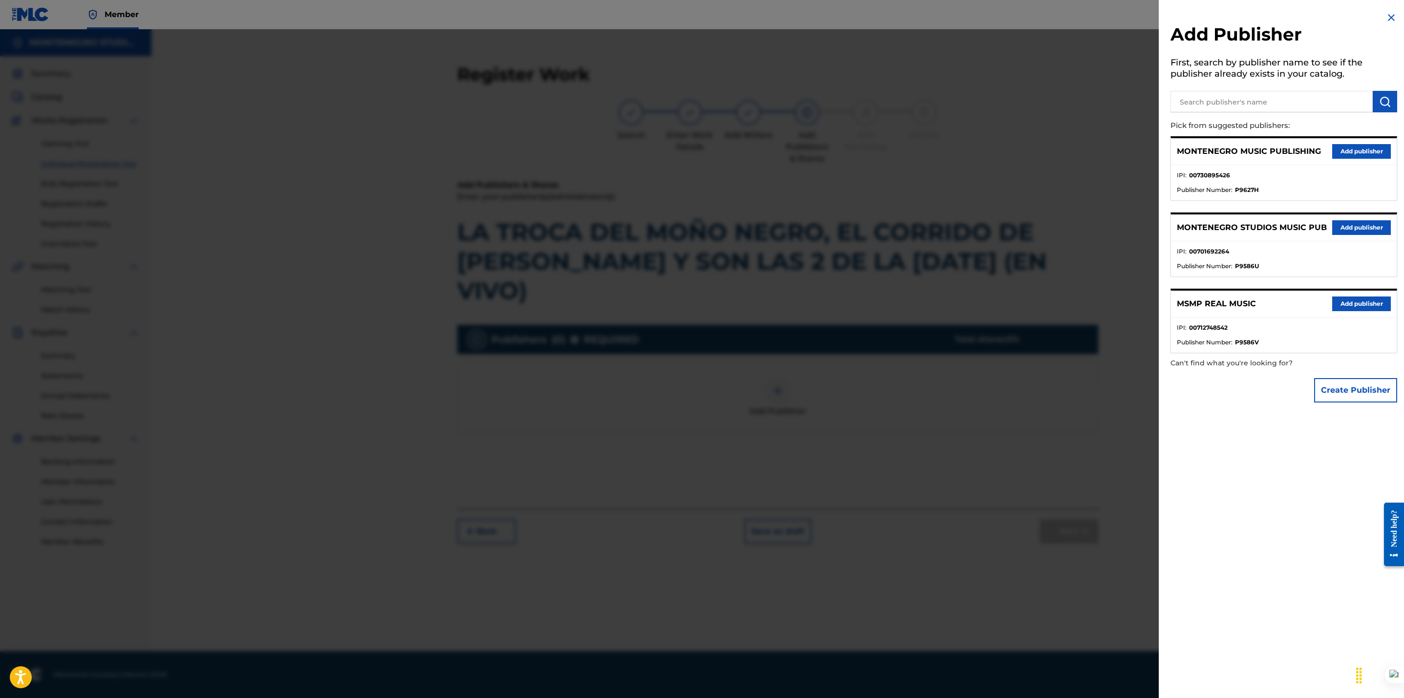
click at [1350, 228] on button "Add publisher" at bounding box center [1361, 227] width 59 height 15
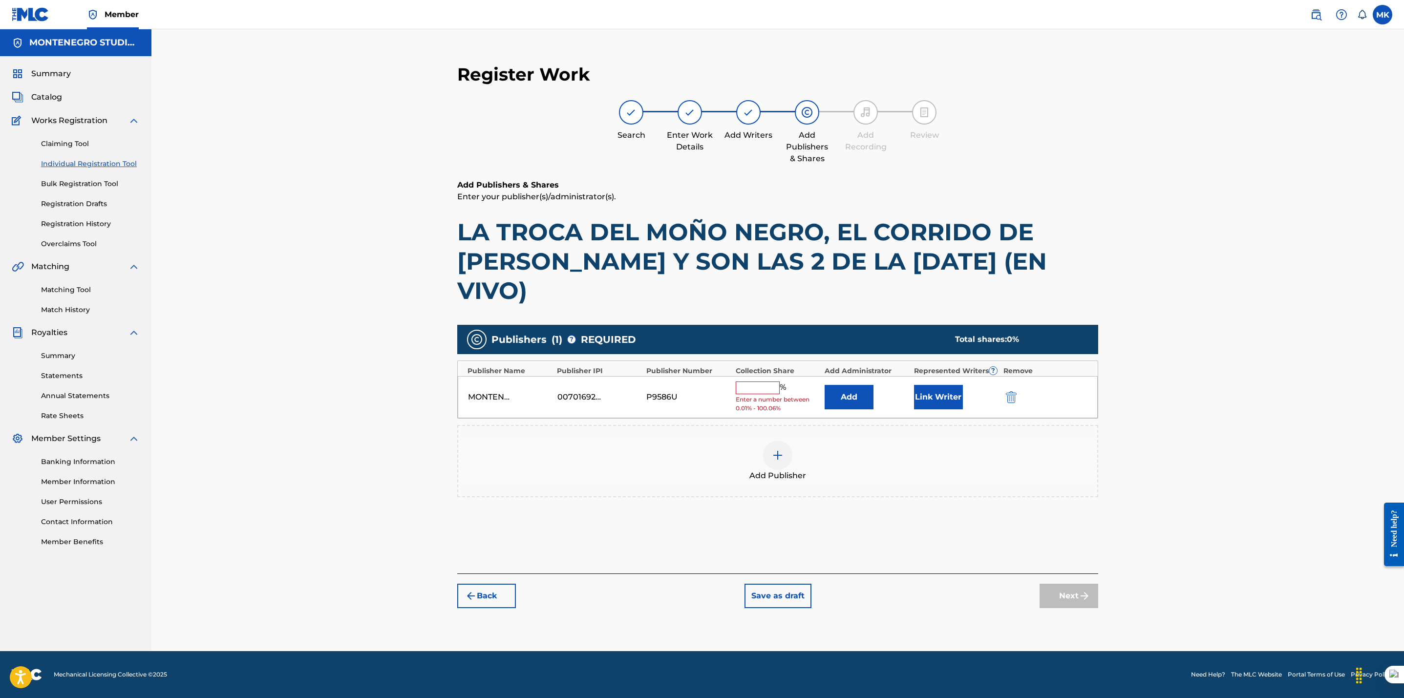
click at [753, 381] on input "text" at bounding box center [758, 387] width 44 height 13
type input "33.34"
click at [936, 381] on button "Link Writer" at bounding box center [938, 393] width 49 height 24
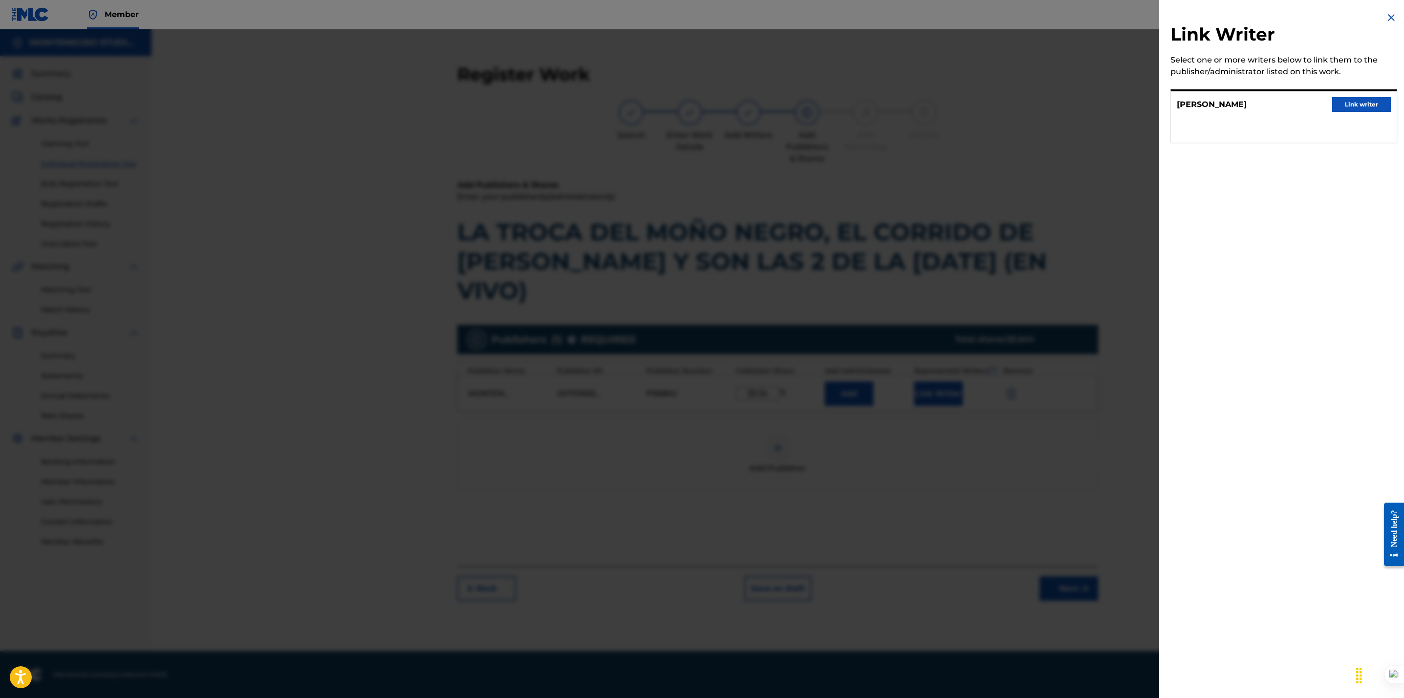
click at [1363, 101] on button "Link writer" at bounding box center [1361, 104] width 59 height 15
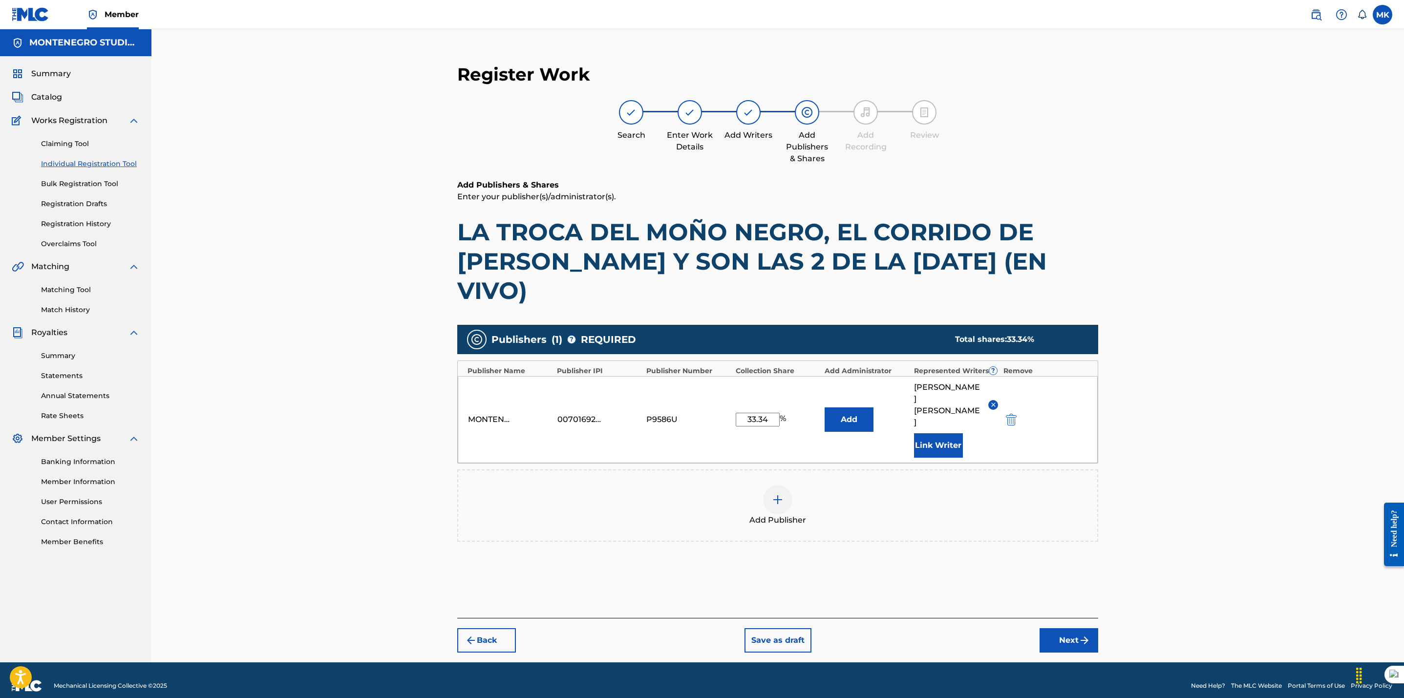
click at [1190, 418] on div "Register Work Search Enter Work Details Add Writers Add Publishers & Shares Add…" at bounding box center [777, 345] width 1252 height 633
click at [1074, 628] on button "Next" at bounding box center [1068, 640] width 59 height 24
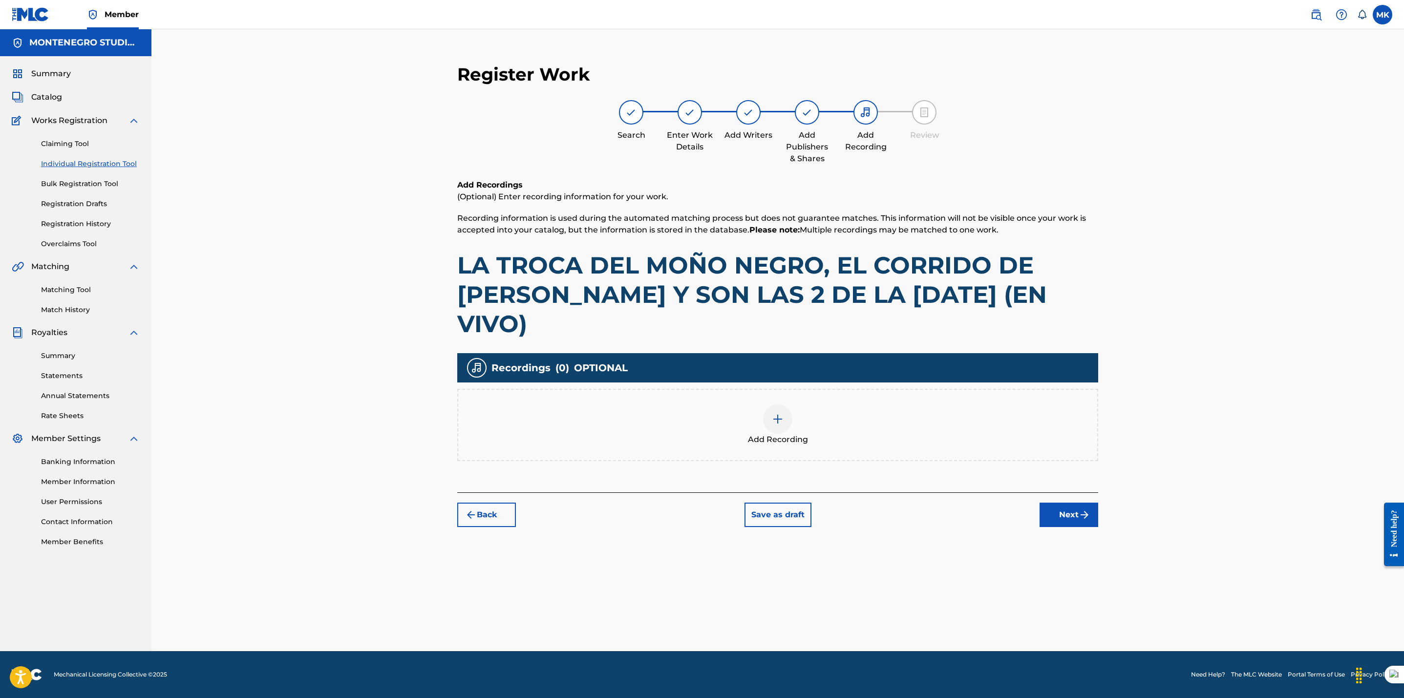
click at [781, 413] on img at bounding box center [778, 419] width 12 height 12
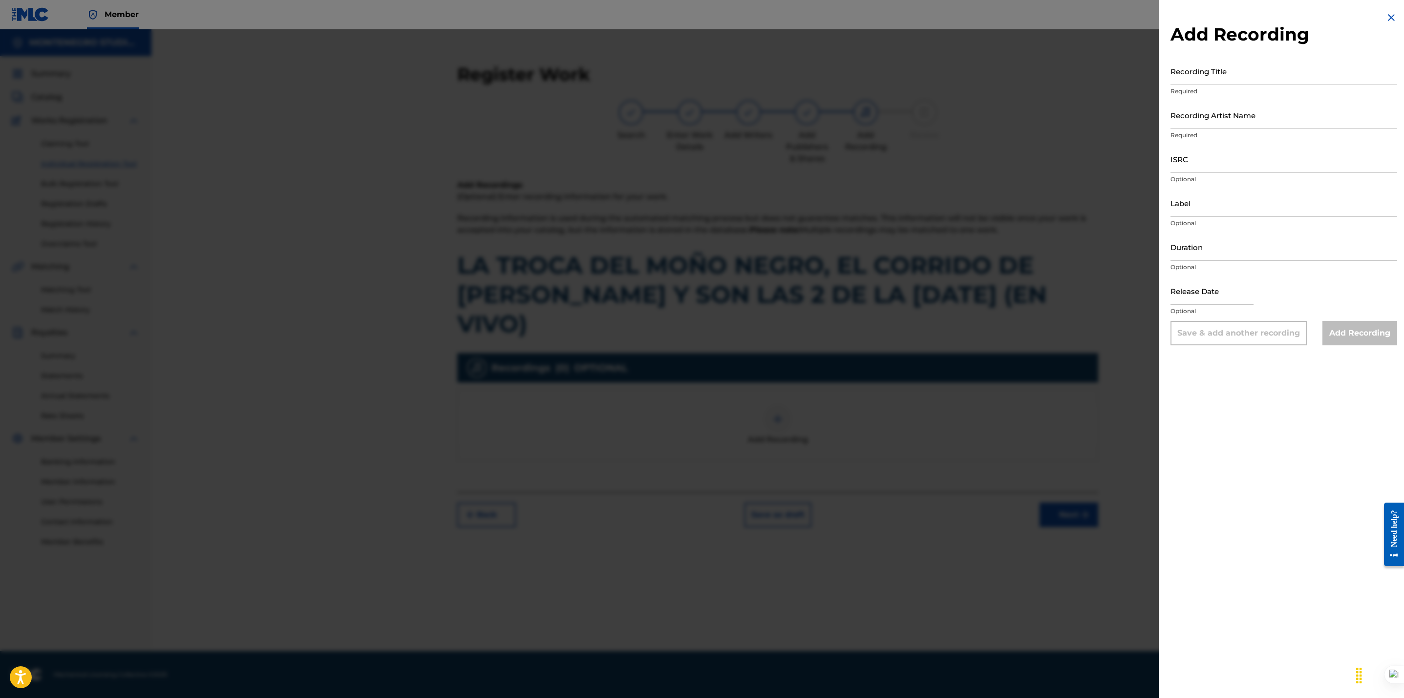
click at [1212, 76] on input "Recording Title" at bounding box center [1283, 71] width 227 height 28
paste input "LA TROCA DEL MOÑO NEGRO, EL CORRIDO DE [PERSON_NAME] Y SON LAS 2 DE LA [DATE] (…"
type input "LA TROCA DEL MOÑO NEGRO, EL CORRIDO DE [PERSON_NAME] Y SON LAS 2 DE LA [DATE] (…"
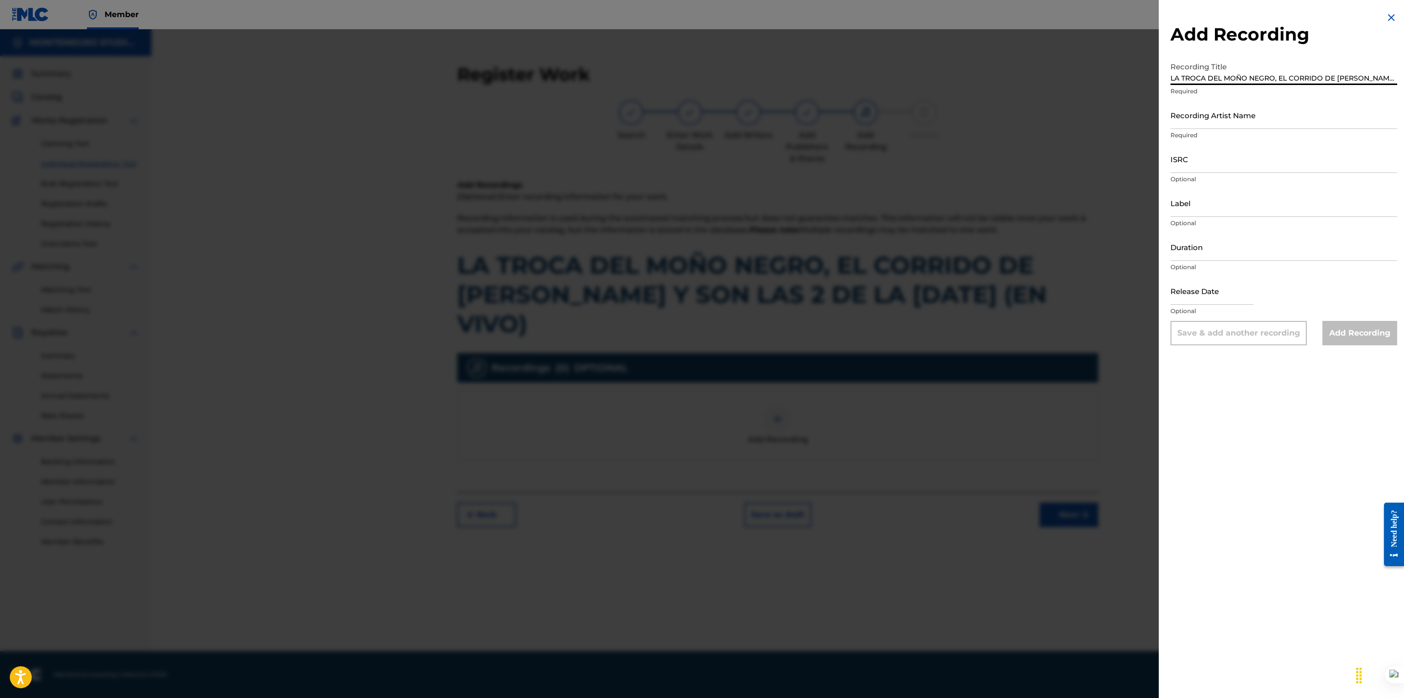
click at [1253, 163] on input "ISRC" at bounding box center [1283, 159] width 227 height 28
paste input "USDY42400982"
type input "USDY42400982"
click at [1171, 115] on input "Recording Artist Name" at bounding box center [1283, 115] width 227 height 28
paste input "LOS DE LA LOMA"
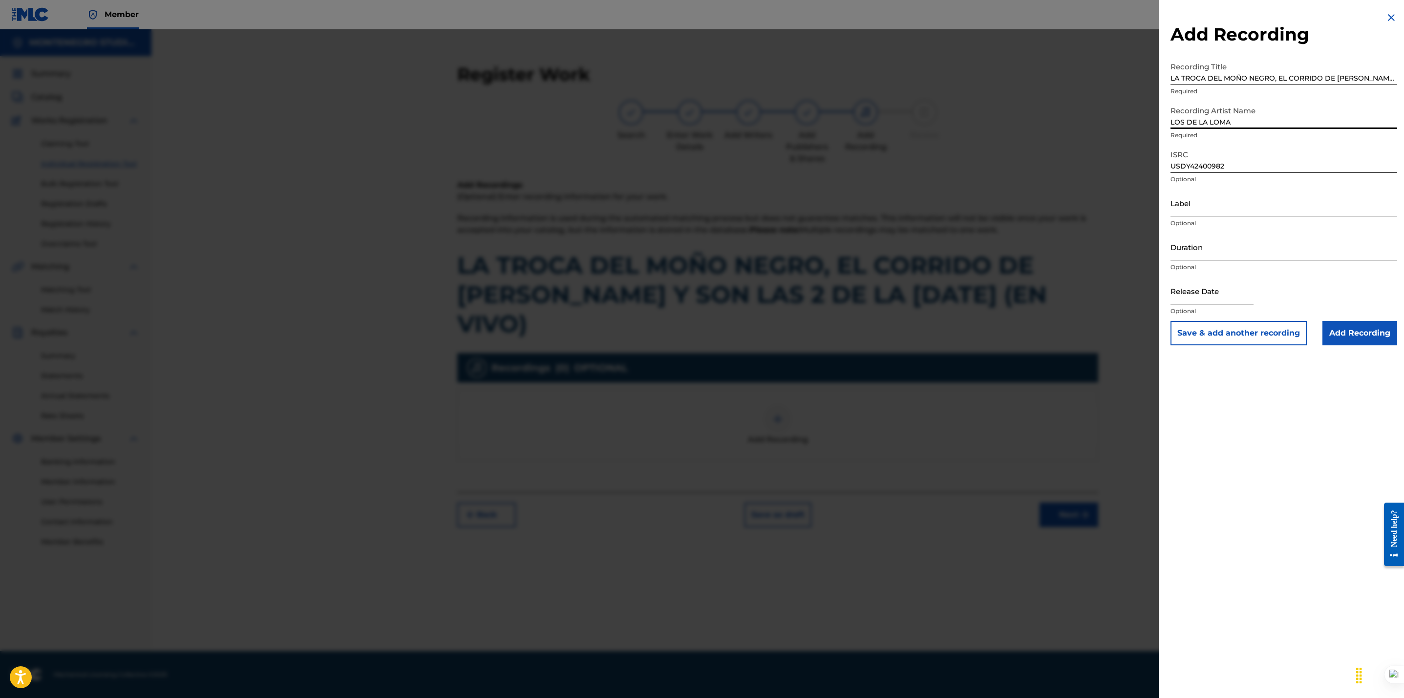
type input "LOS DE LA LOMA"
click at [1272, 431] on div "Add Recording Recording Title LA TROCA DEL MOÑO NEGRO, EL CORRIDO DE JOSELO Y S…" at bounding box center [1284, 349] width 250 height 698
click at [1365, 329] on input "Add Recording" at bounding box center [1359, 333] width 75 height 24
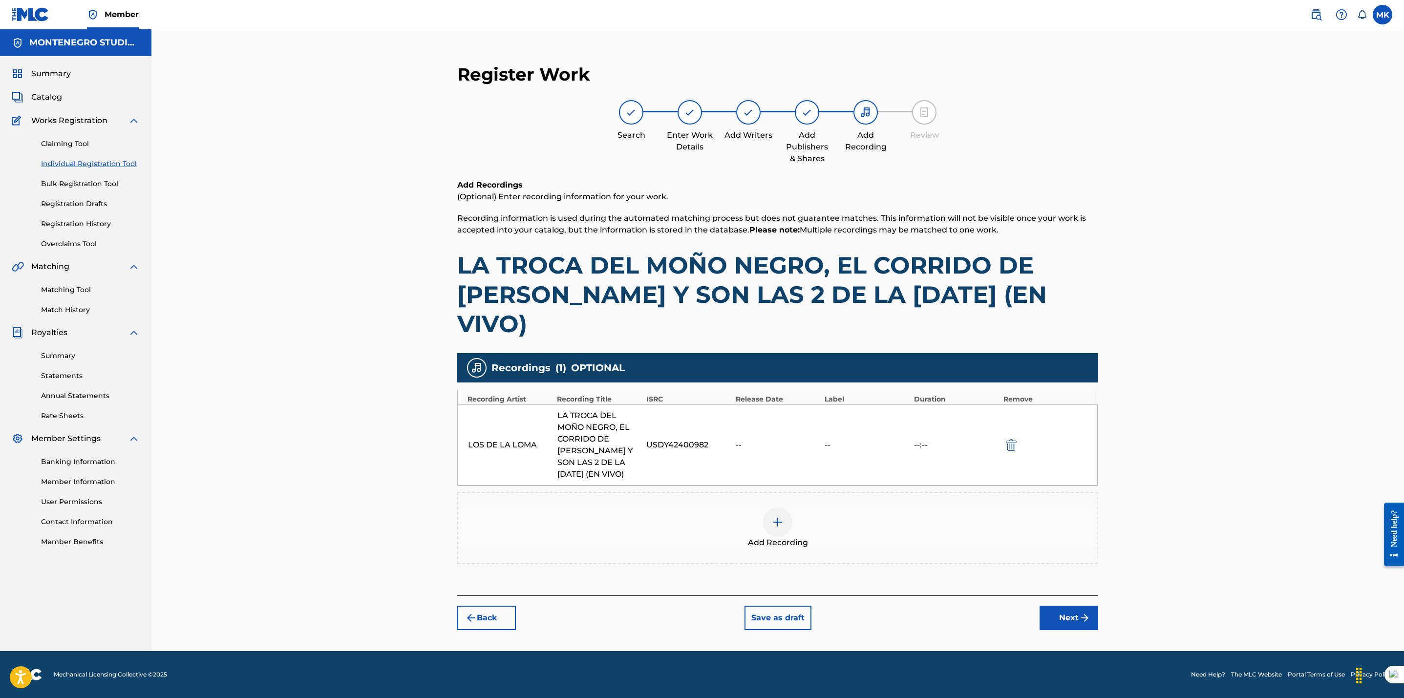
click at [1075, 606] on button "Next" at bounding box center [1068, 618] width 59 height 24
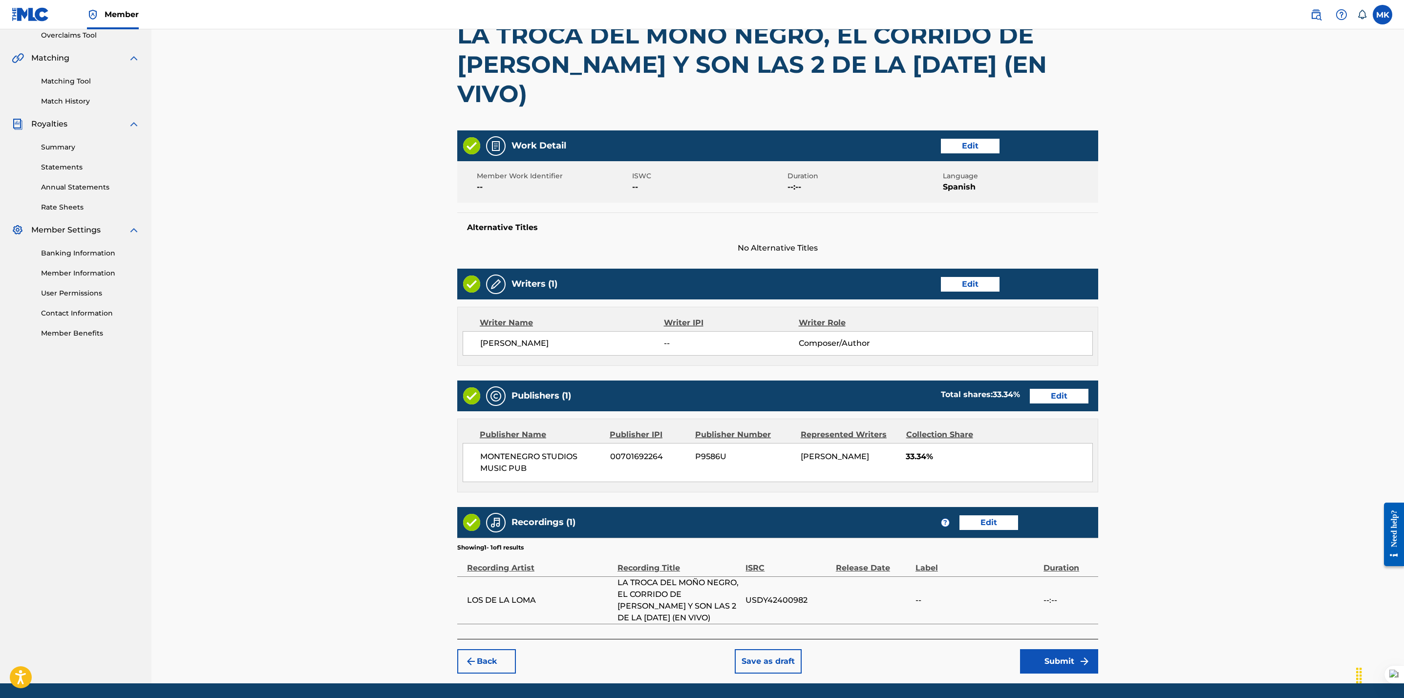
scroll to position [213, 0]
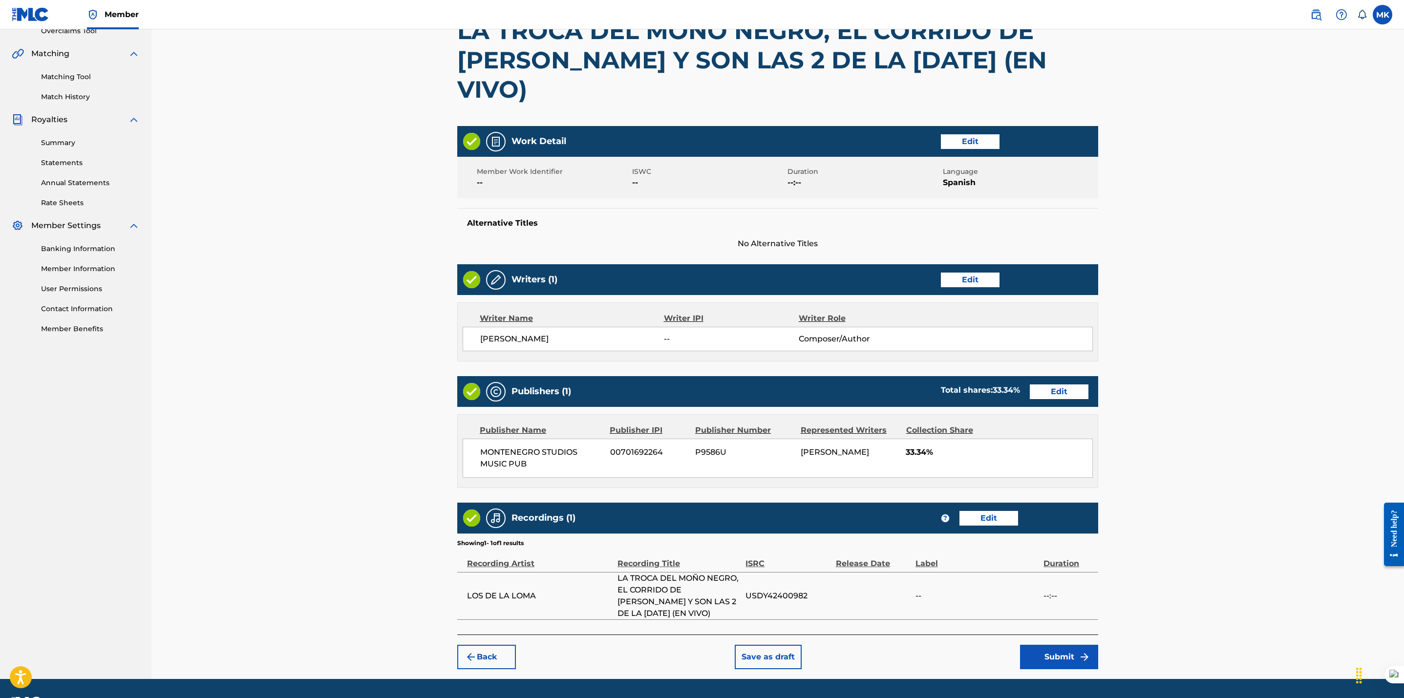
click at [1058, 645] on button "Submit" at bounding box center [1059, 657] width 78 height 24
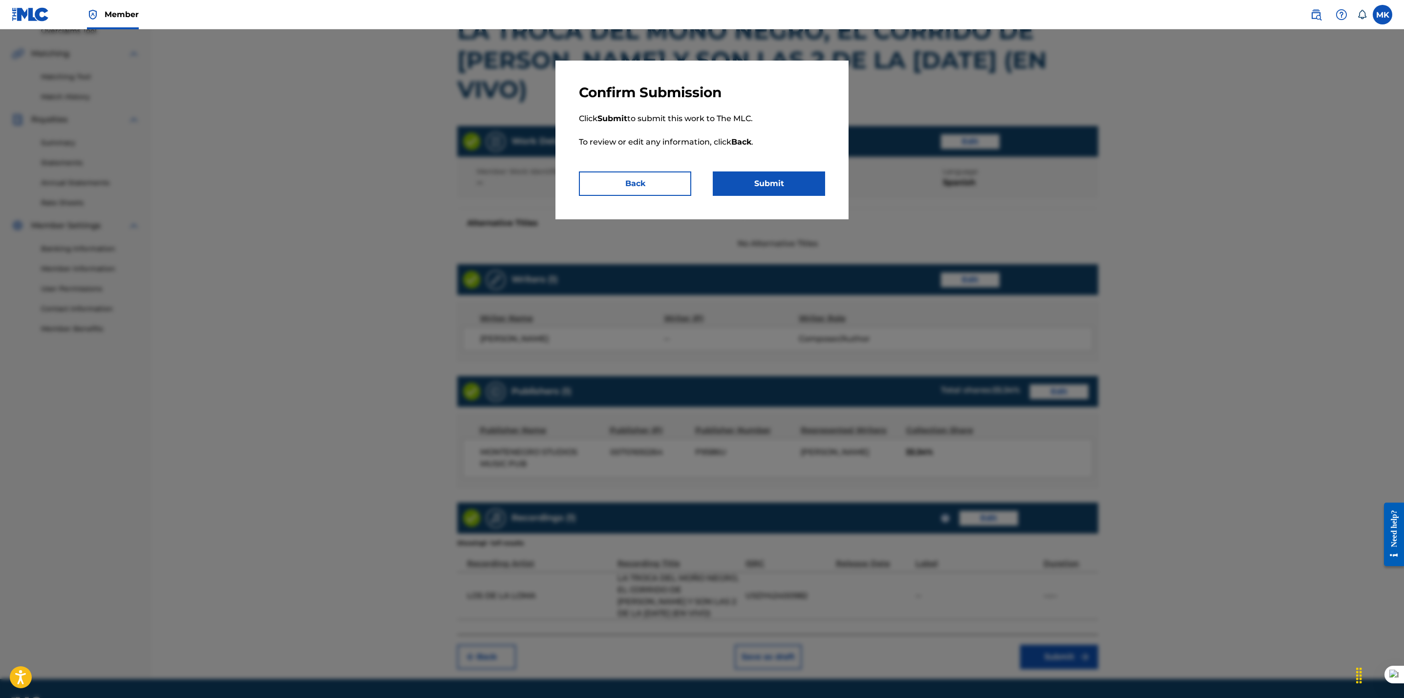
click at [768, 174] on button "Submit" at bounding box center [769, 183] width 112 height 24
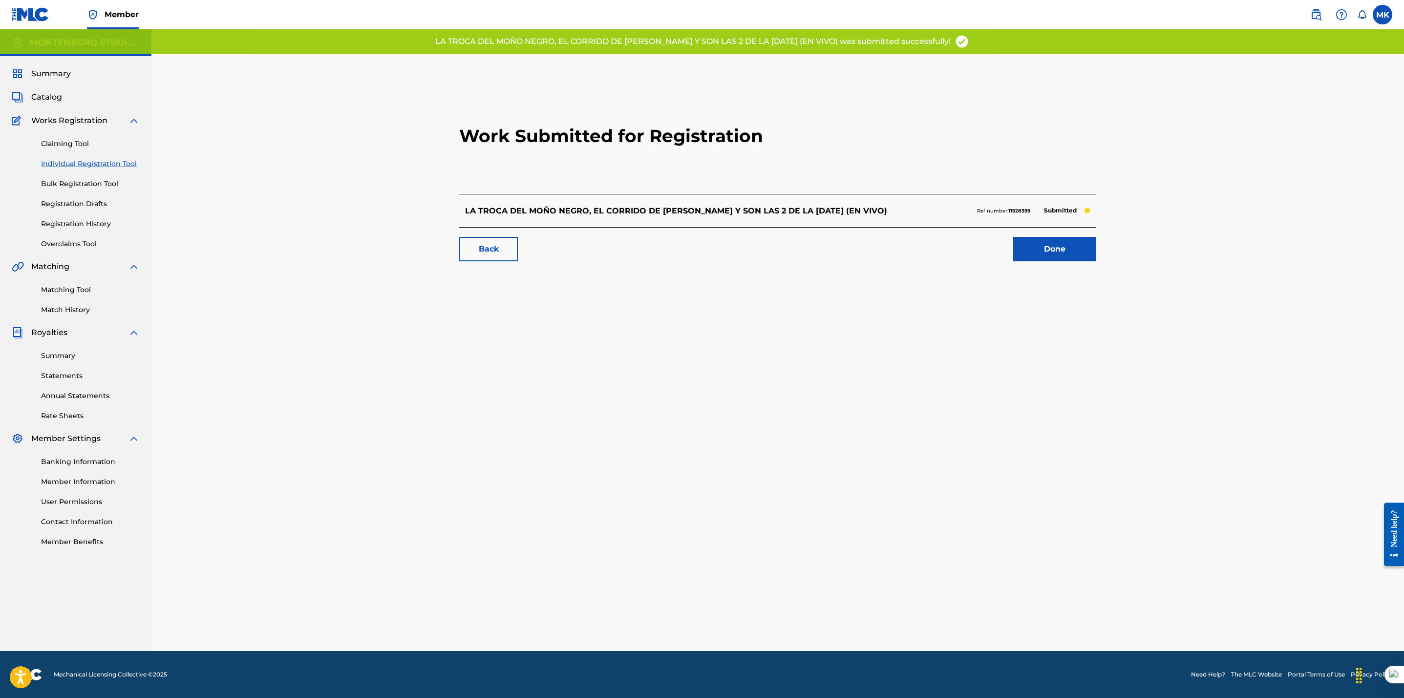
click at [1052, 253] on link "Done" at bounding box center [1054, 249] width 83 height 24
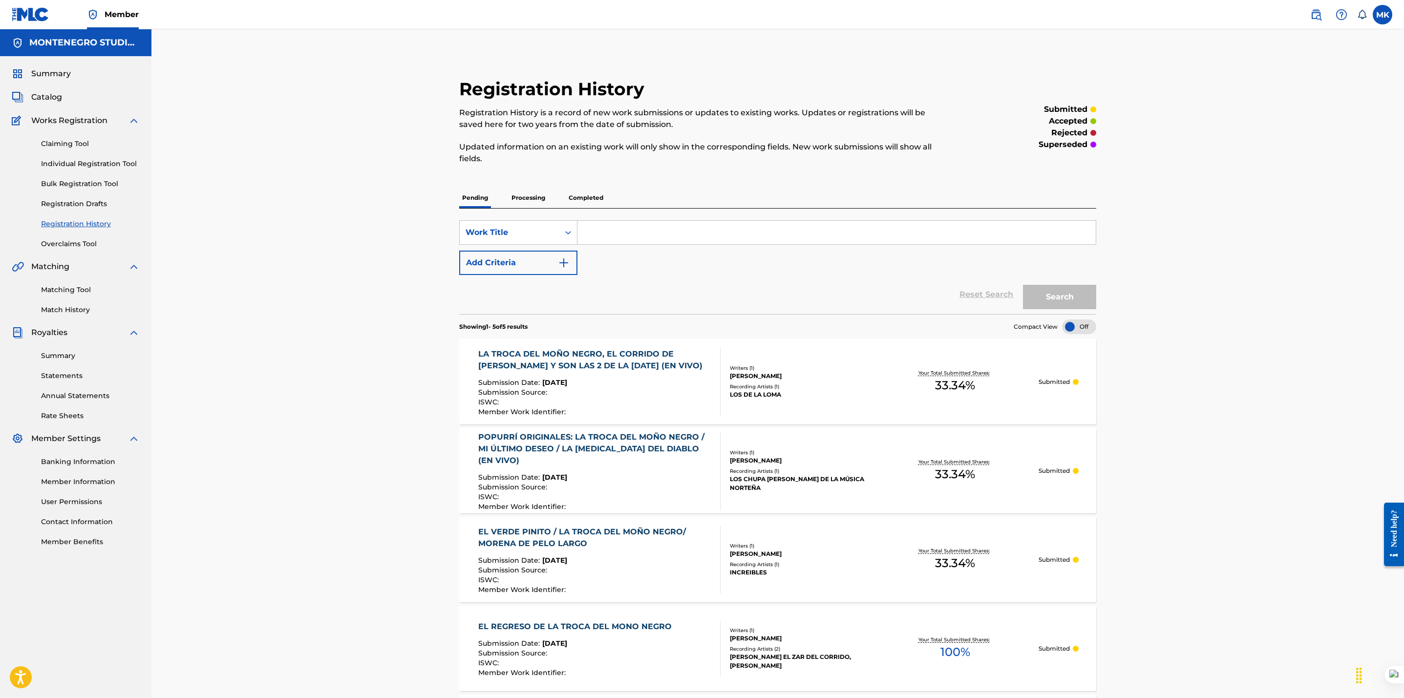
click at [344, 390] on div "Registration History Registration History is a record of new work submissions o…" at bounding box center [777, 657] width 1252 height 1257
click at [53, 97] on span "Catalog" at bounding box center [46, 97] width 31 height 12
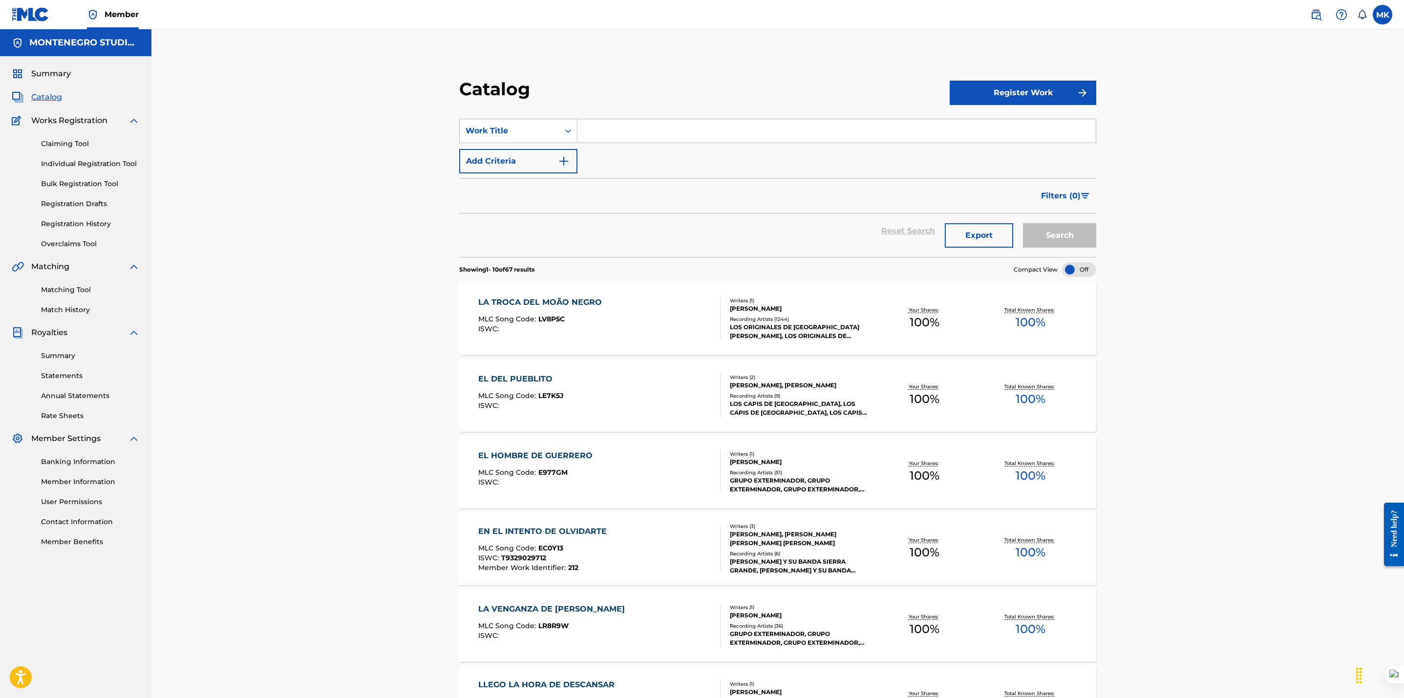
click at [652, 125] on input "Search Form" at bounding box center [836, 130] width 518 height 23
click at [681, 130] on input "dolores en el burro" at bounding box center [836, 130] width 518 height 23
type input "dolores en el burro"
click at [1056, 236] on button "Search" at bounding box center [1059, 235] width 73 height 24
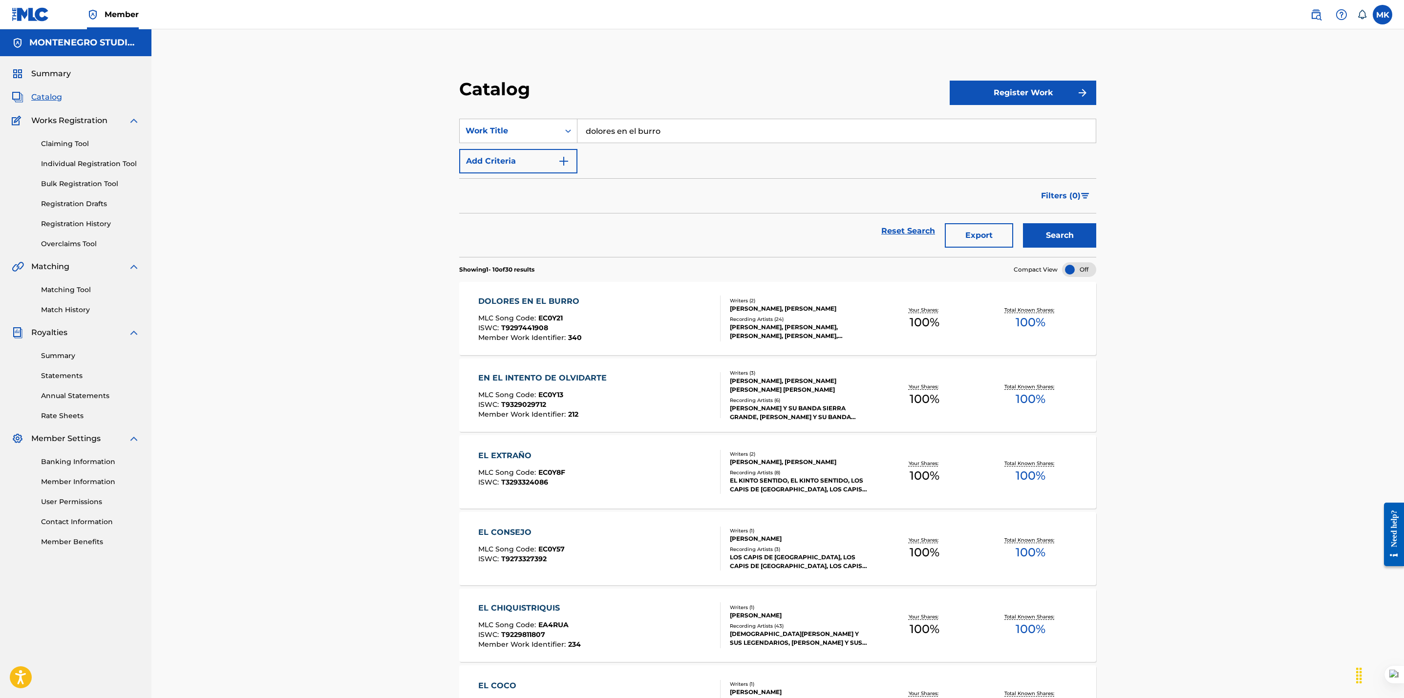
click at [648, 305] on div "DOLORES EN EL BURRO MLC Song Code : EC0Y21 ISWC : T9297441908 Member Work Ident…" at bounding box center [599, 318] width 242 height 46
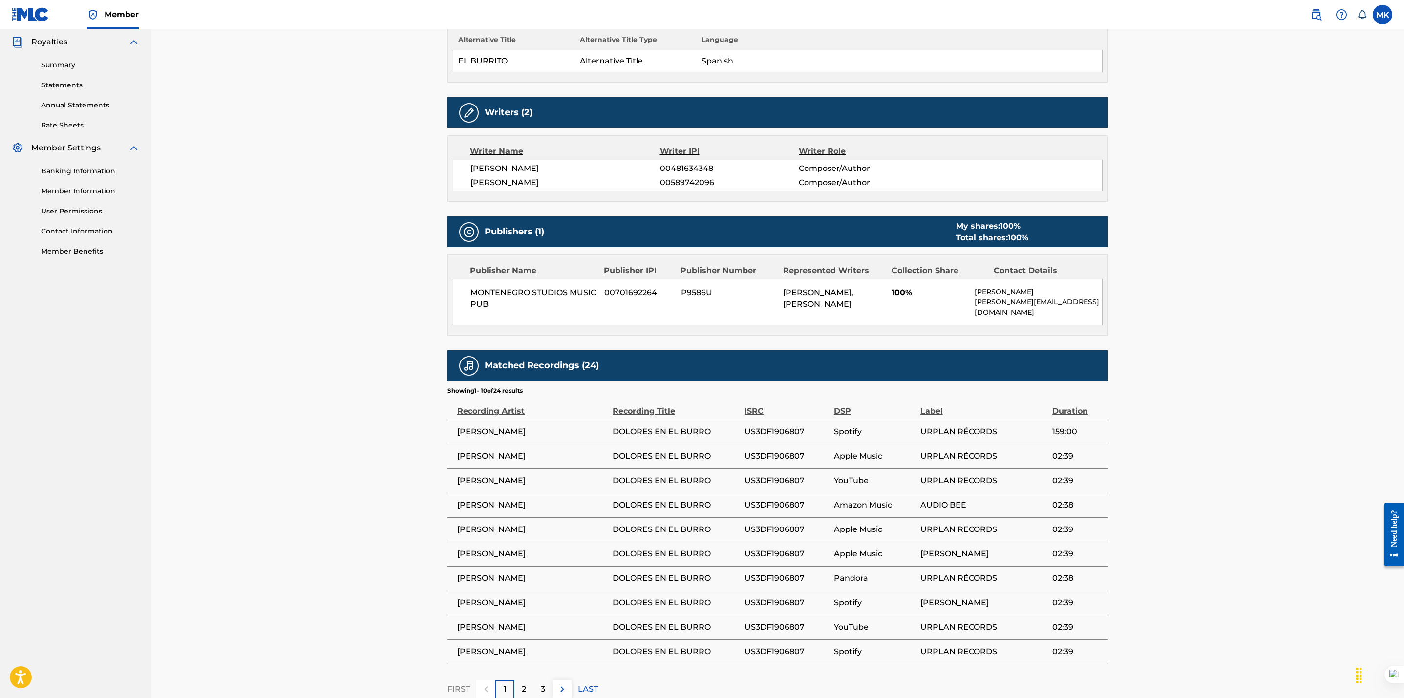
scroll to position [398, 0]
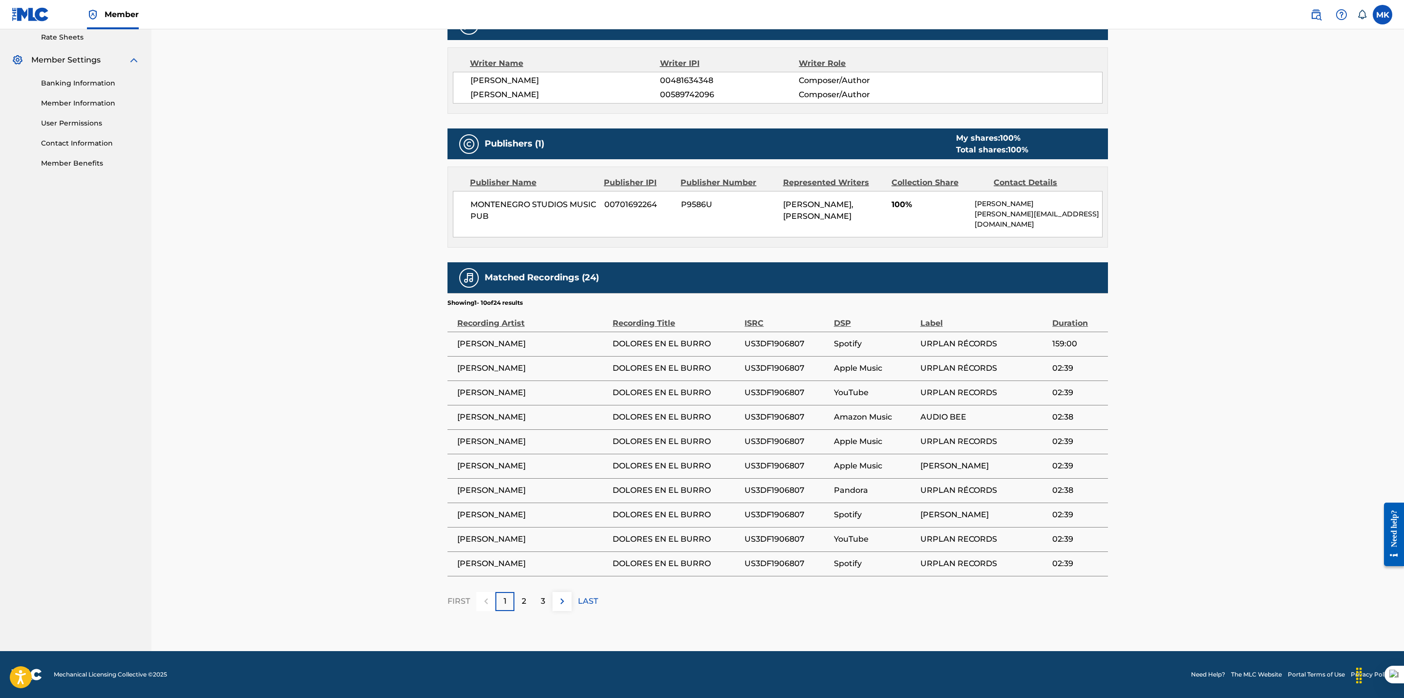
click at [525, 597] on p "2" at bounding box center [524, 601] width 4 height 12
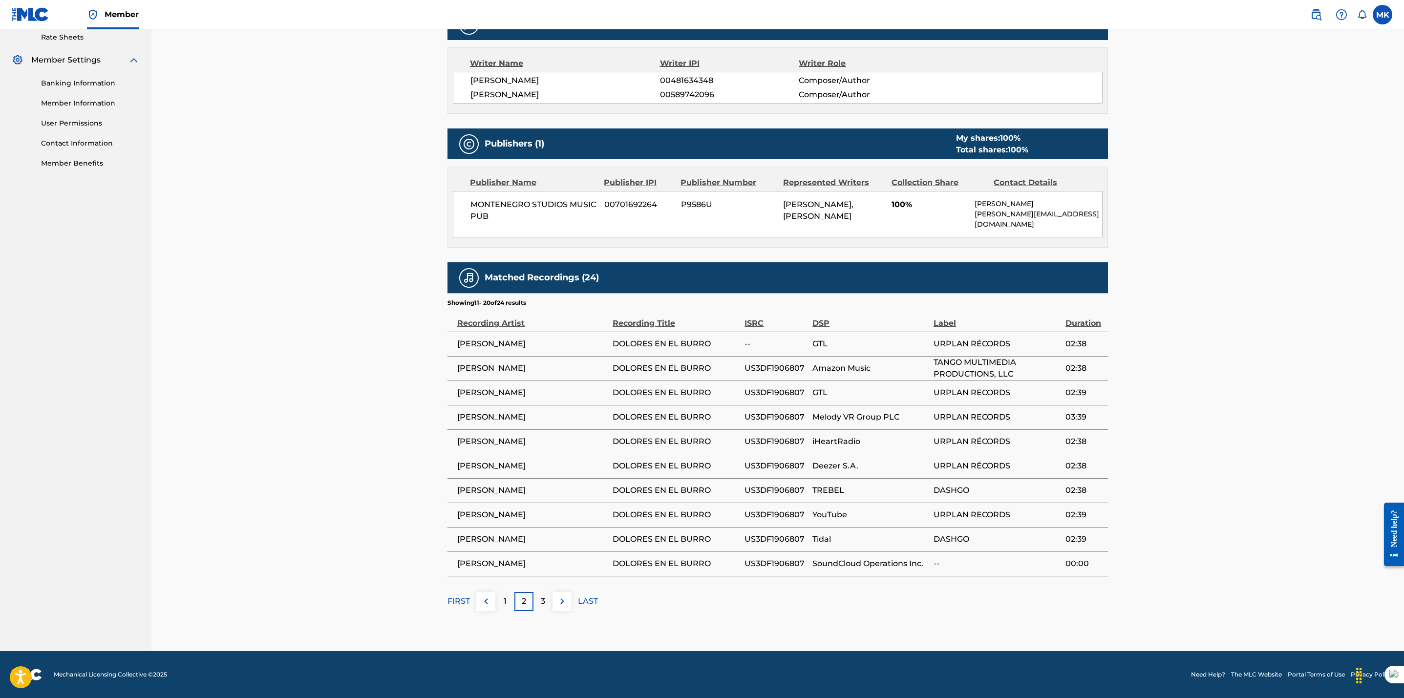
click at [541, 597] on p "3" at bounding box center [543, 601] width 4 height 12
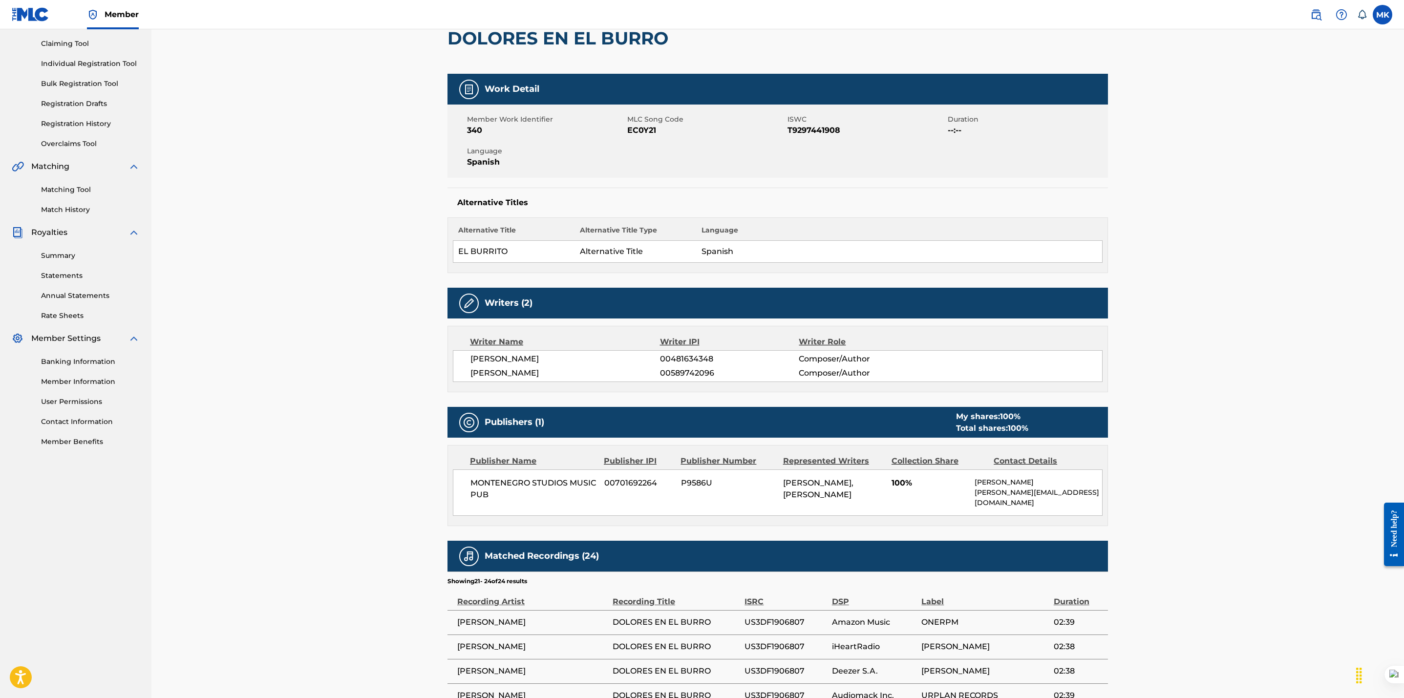
scroll to position [0, 0]
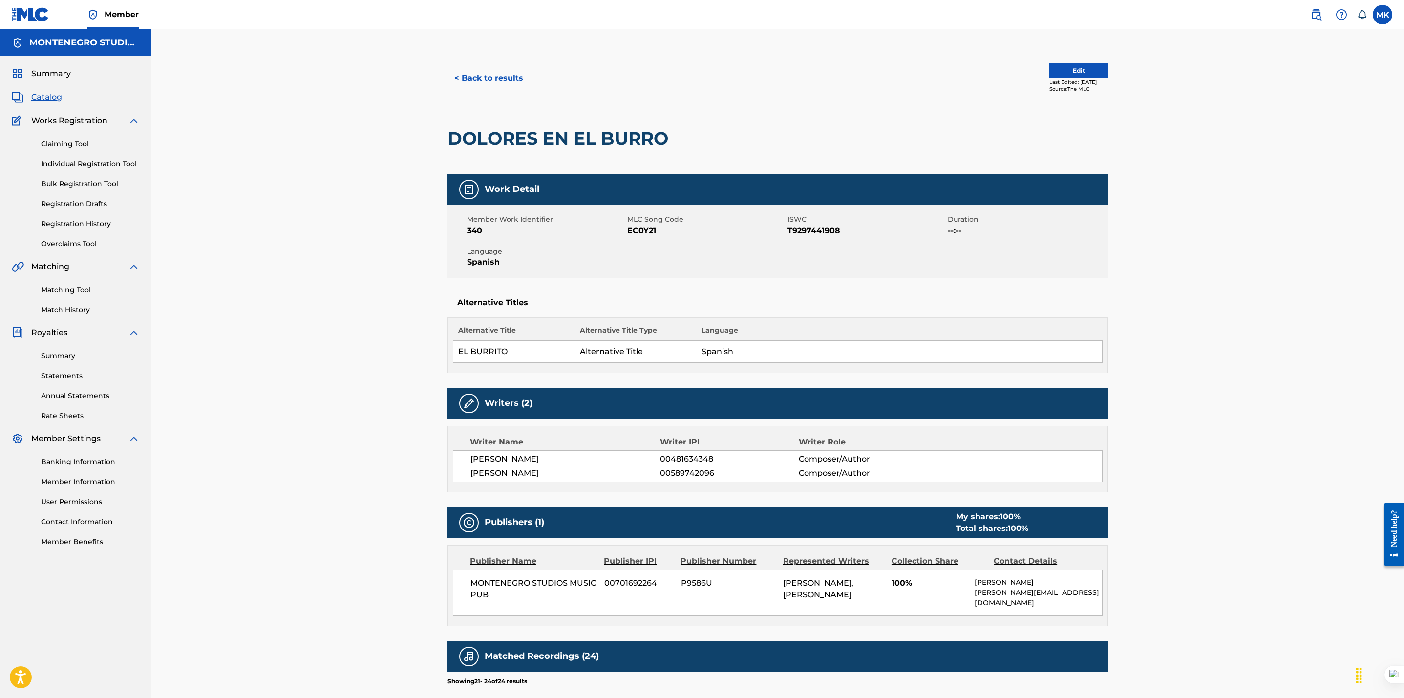
click at [42, 100] on span "Catalog" at bounding box center [46, 97] width 31 height 12
